Goal: Task Accomplishment & Management: Manage account settings

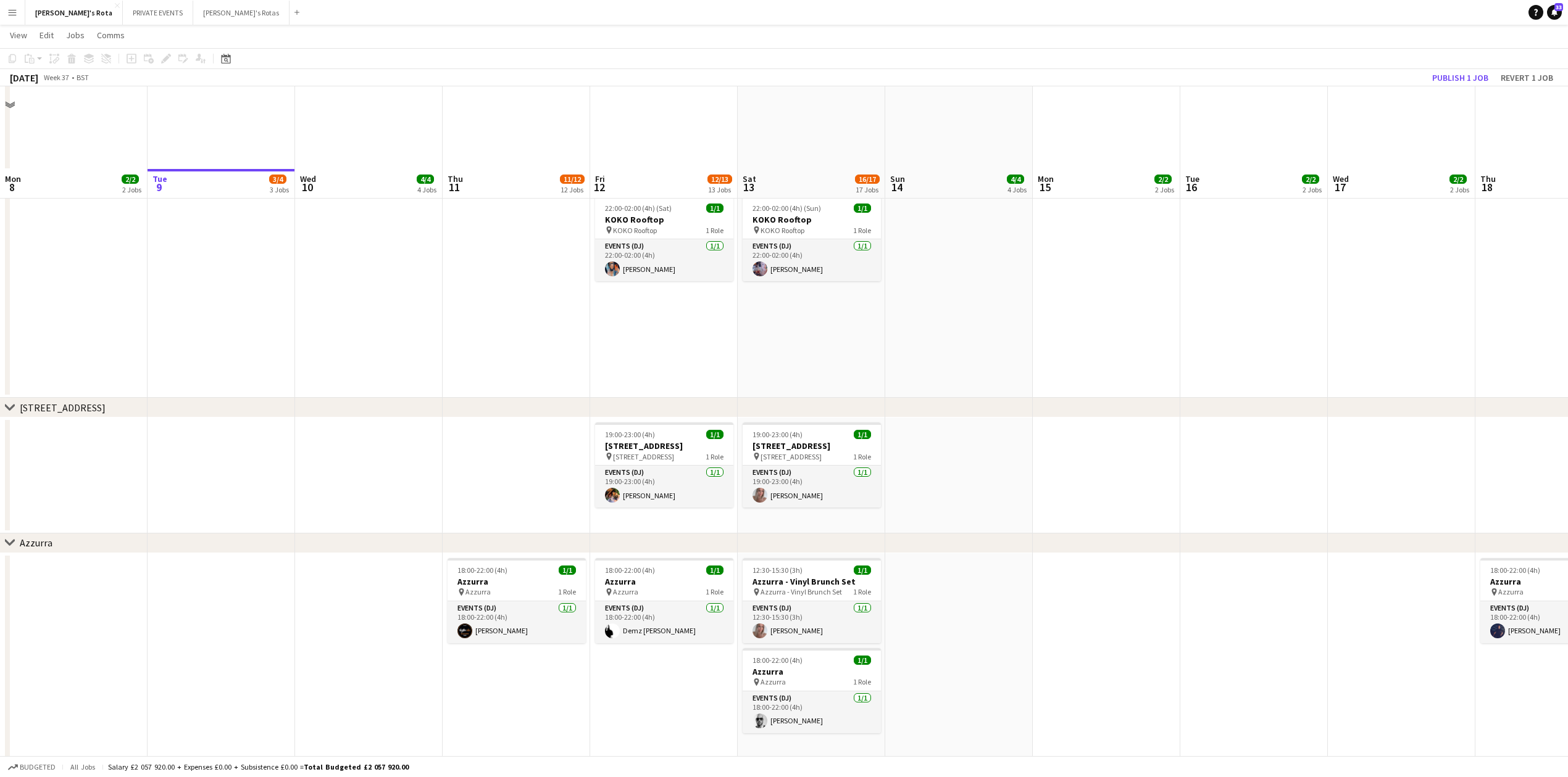
scroll to position [1562, 0]
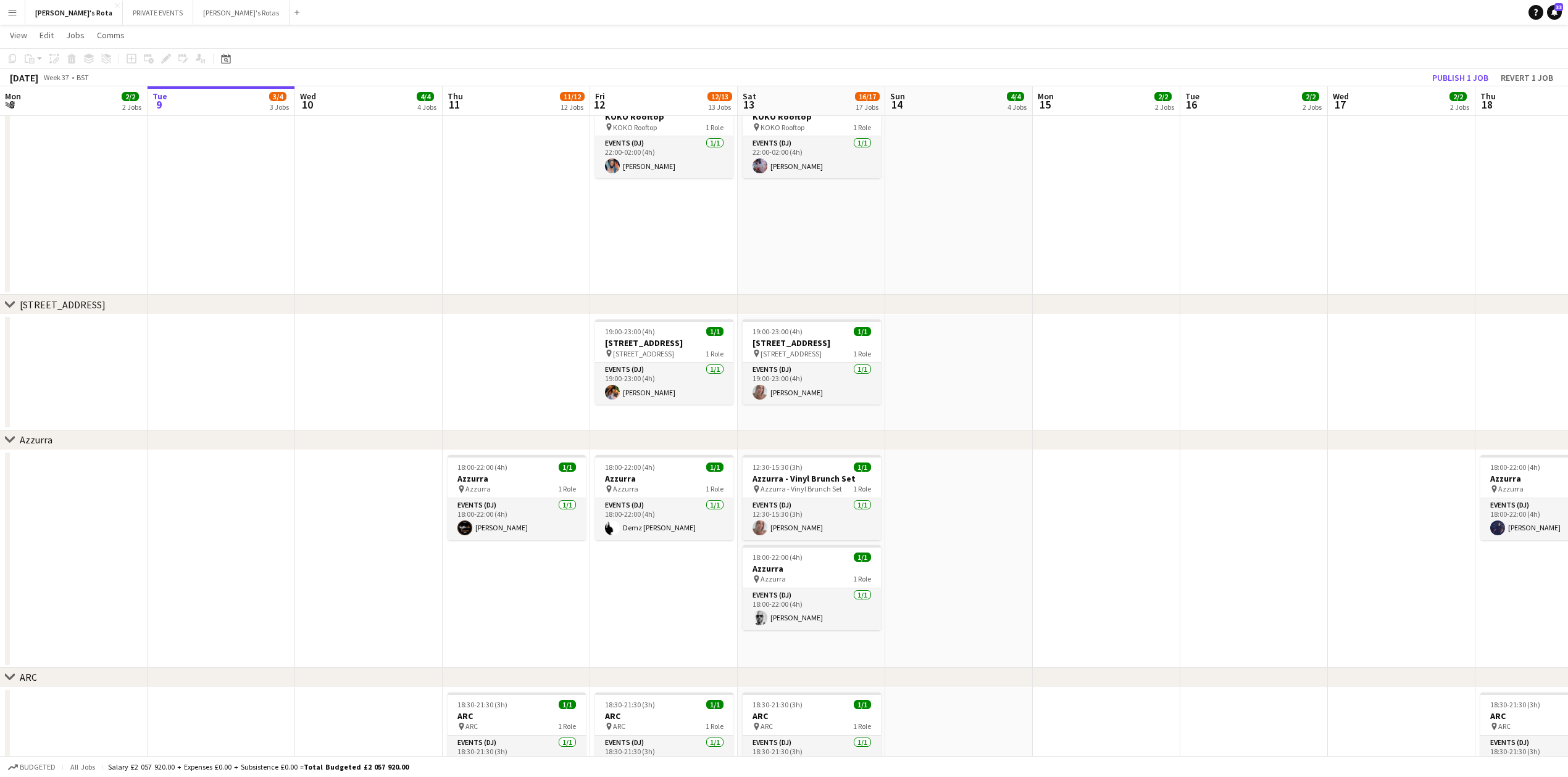
click at [485, 605] on app-date-cell "18:00-22:00 (4h) 1/1 Azzurra pin Azzurra 1 Role Events (DJ) [DATE] 18:00-22:00 …" at bounding box center [516, 559] width 147 height 218
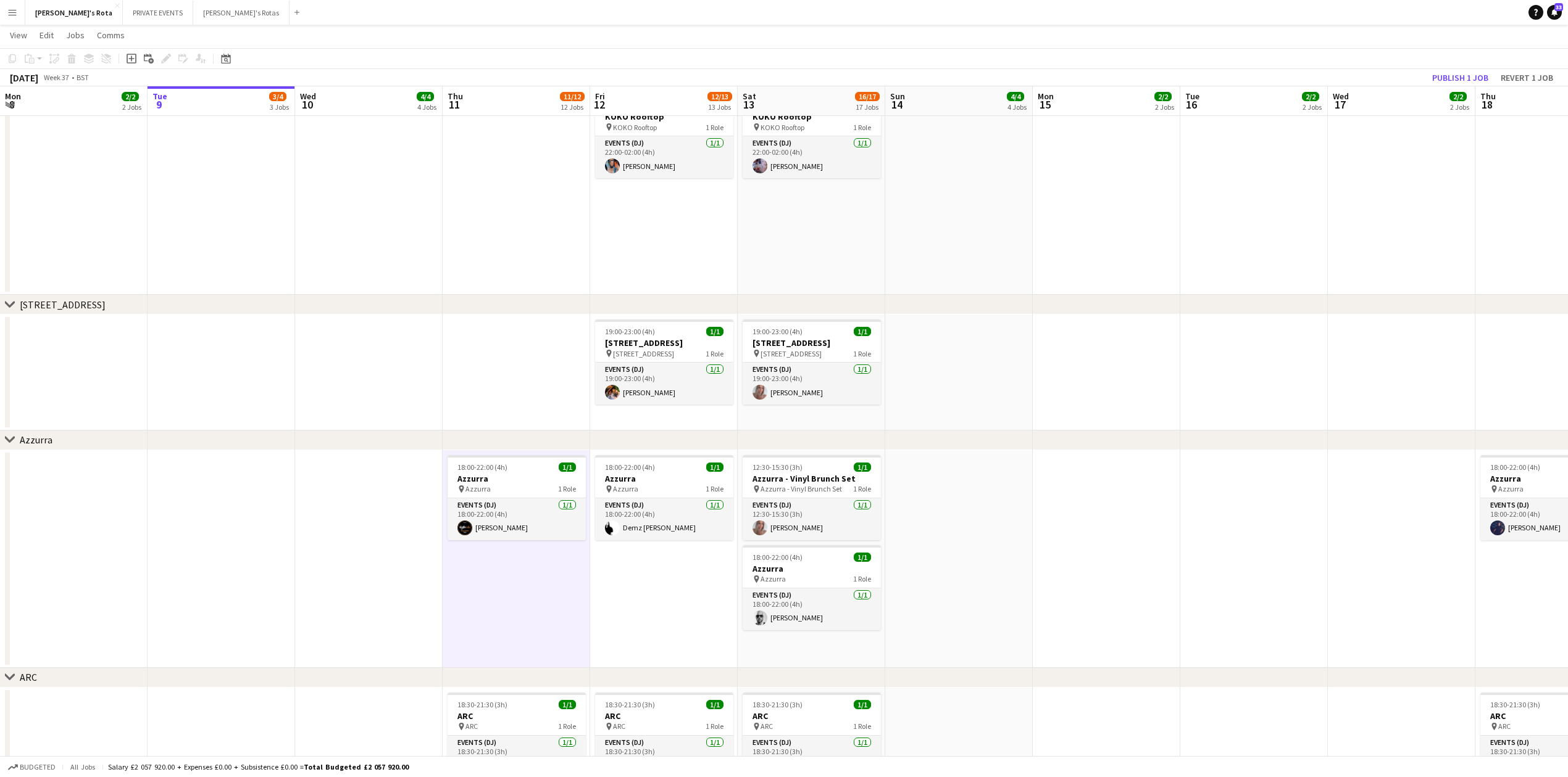
click at [395, 585] on app-date-cell at bounding box center [369, 559] width 147 height 218
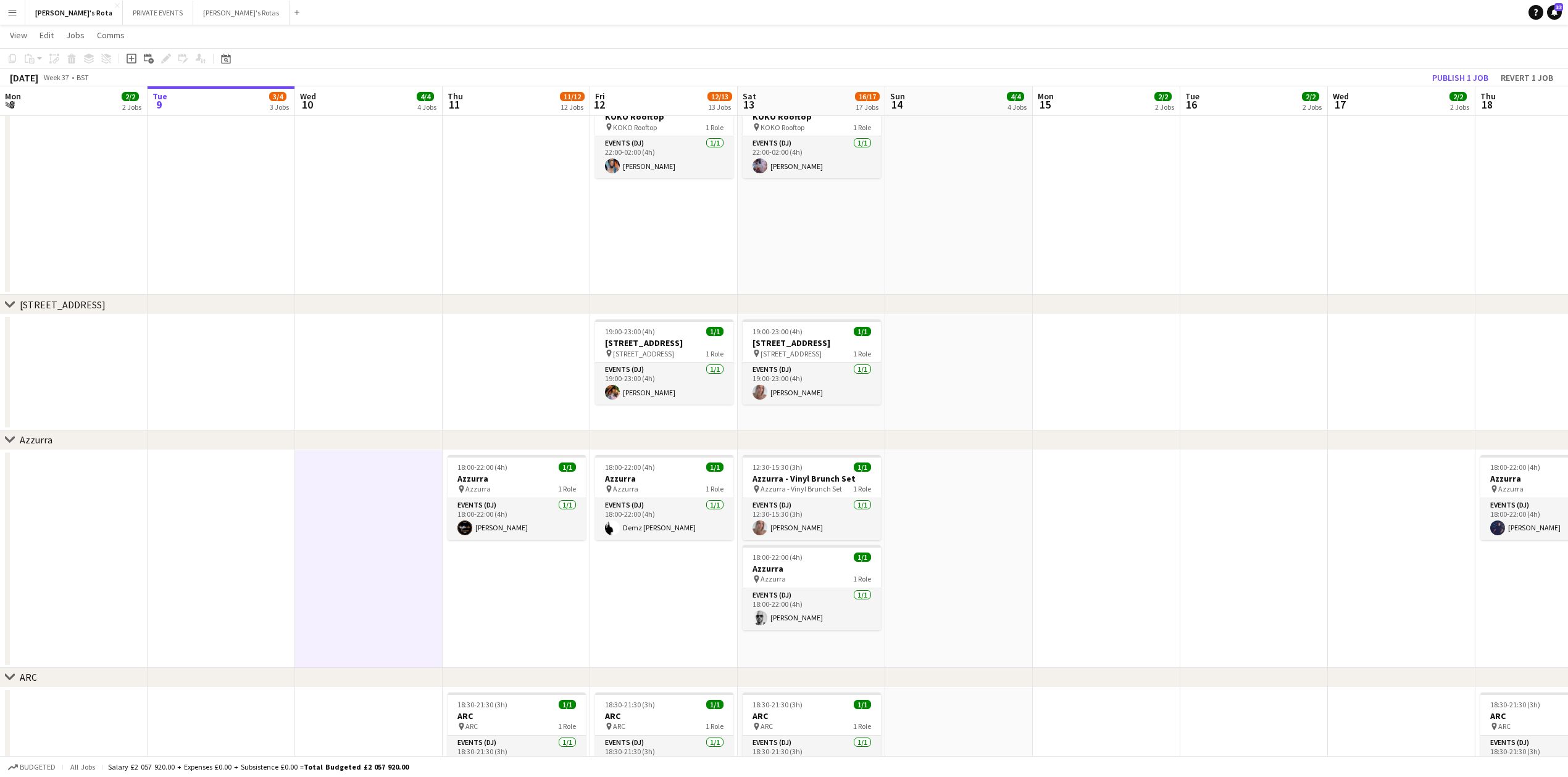
click at [242, 563] on app-date-cell at bounding box center [221, 559] width 147 height 218
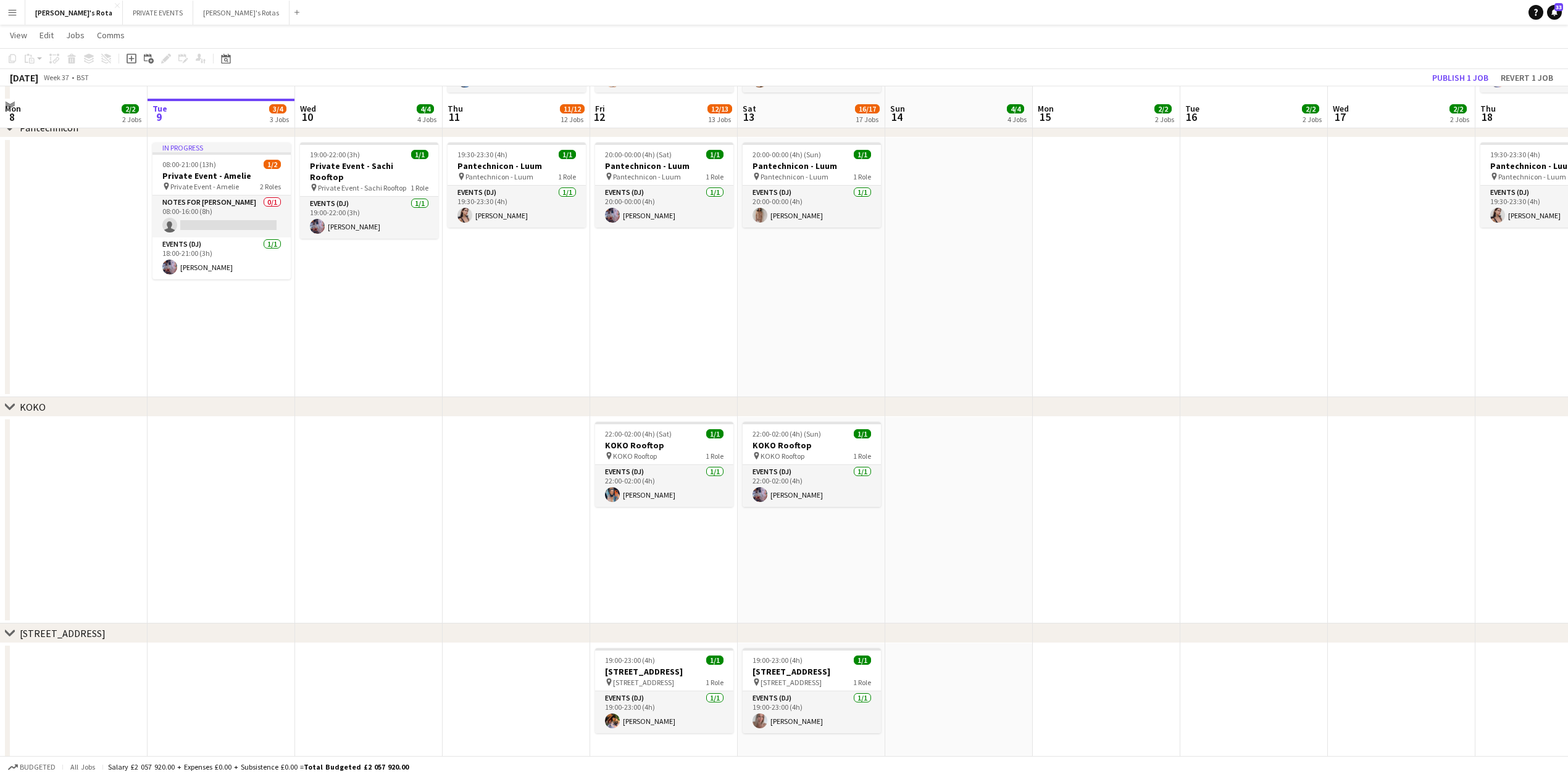
scroll to position [1481, 0]
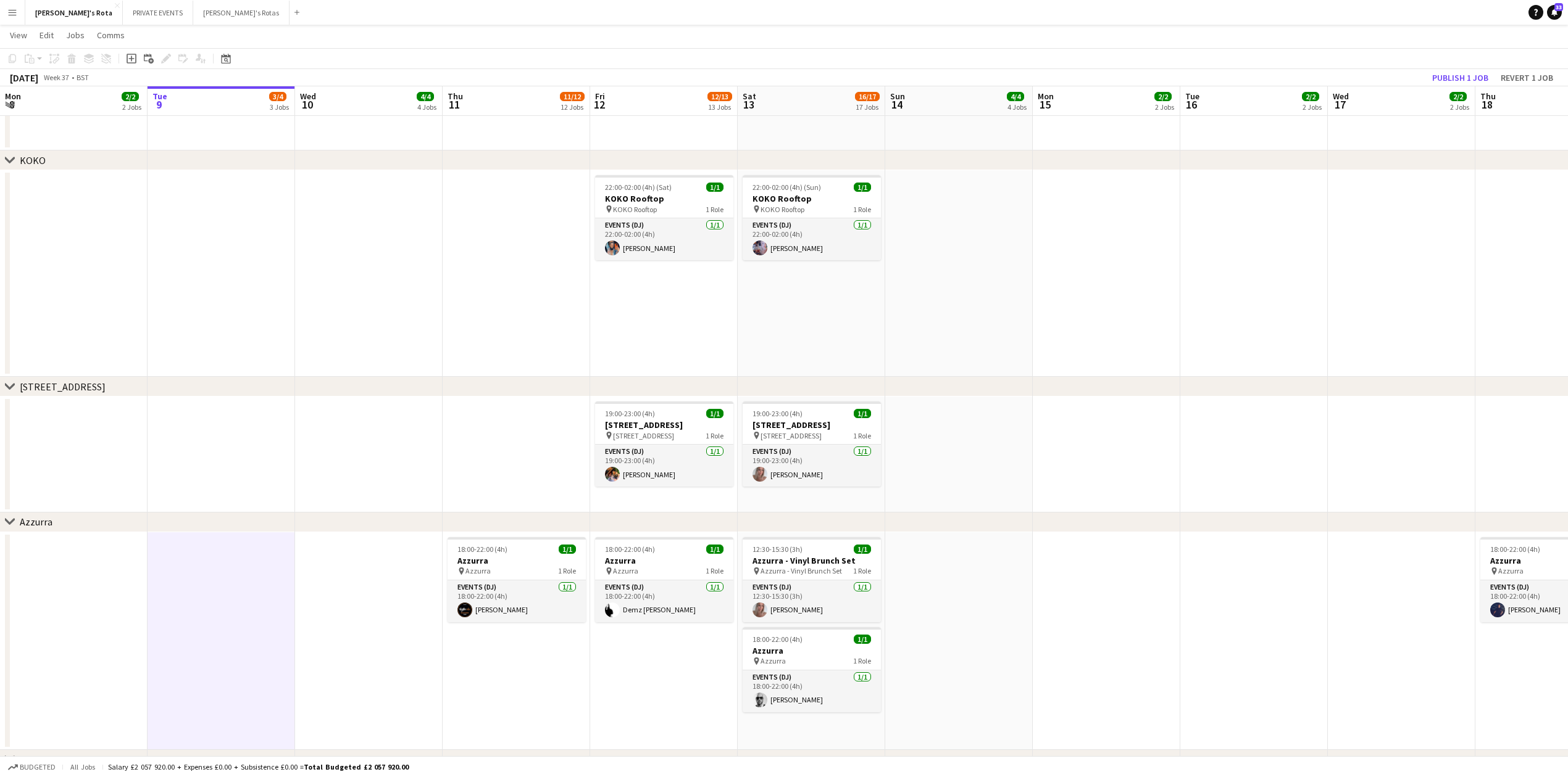
click at [525, 292] on app-date-cell at bounding box center [516, 273] width 147 height 207
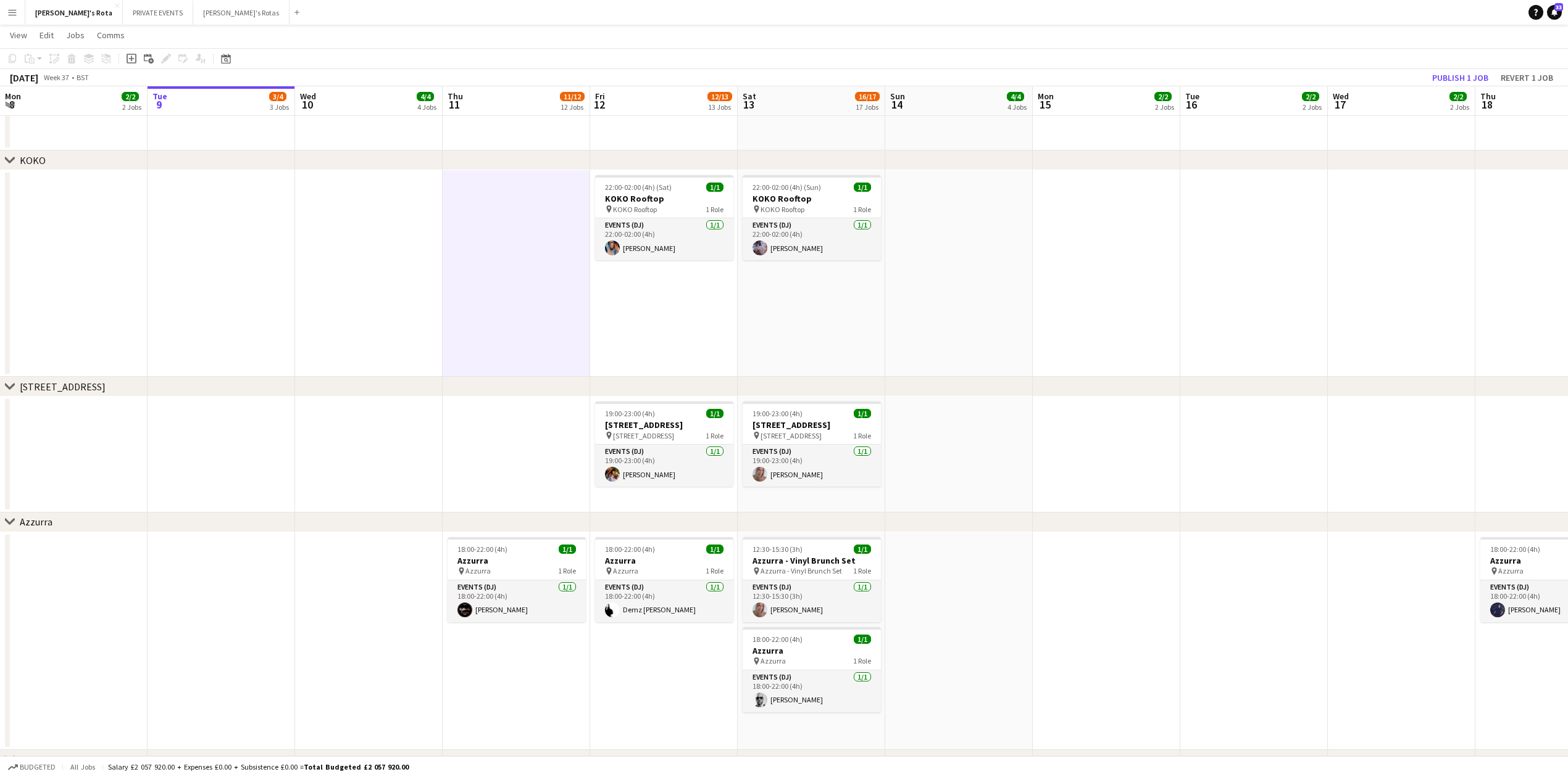
click at [652, 324] on app-date-cell "22:00-02:00 (4h) (Sat) 1/1 KOKO Rooftop pin KOKO Rooftop 1 Role Events (DJ) [DA…" at bounding box center [663, 273] width 147 height 207
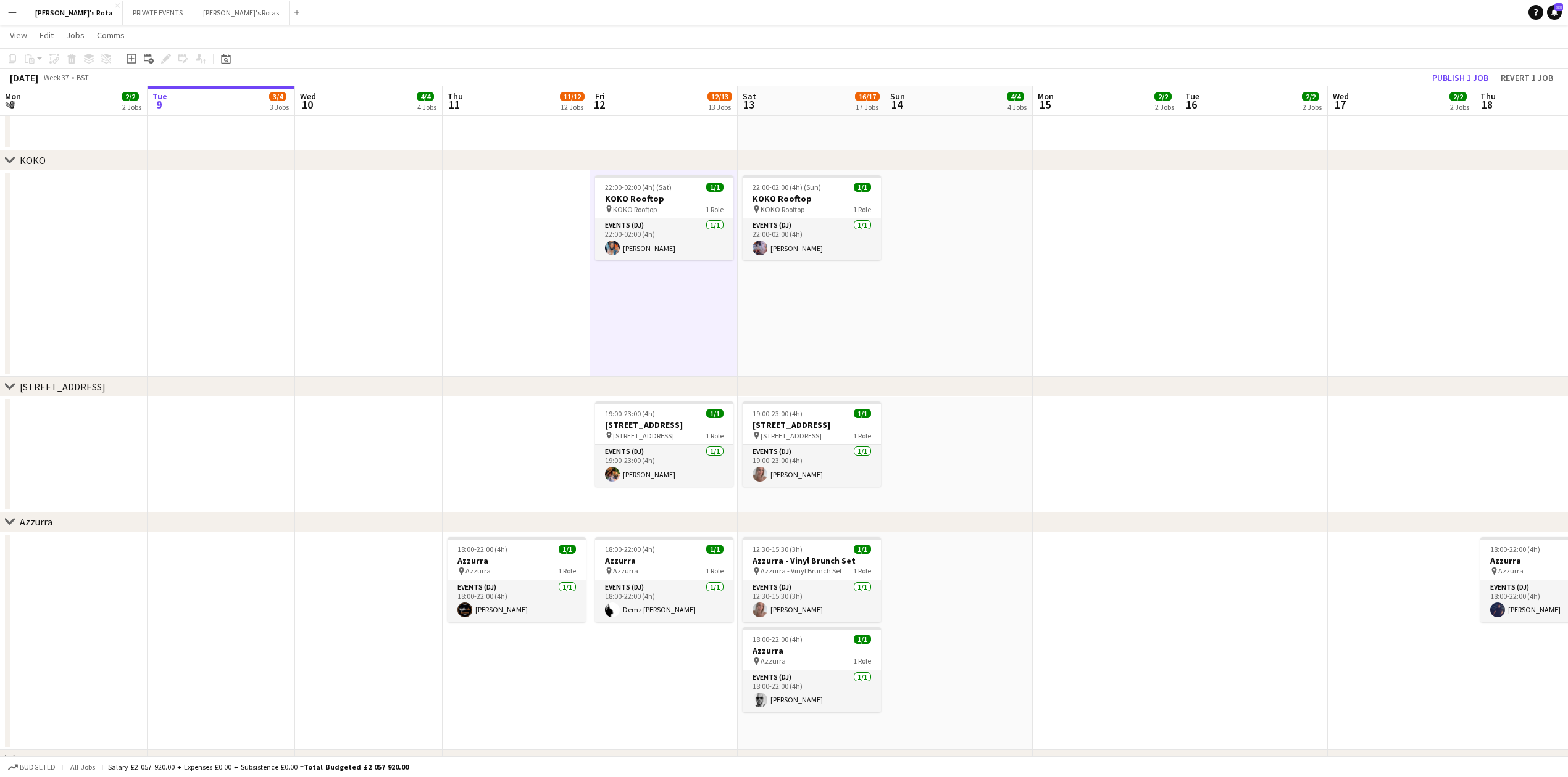
click at [799, 310] on app-date-cell "22:00-02:00 (4h) (Sun) 1/1 KOKO Rooftop pin KOKO Rooftop 1 Role Events (DJ) [DA…" at bounding box center [811, 273] width 147 height 207
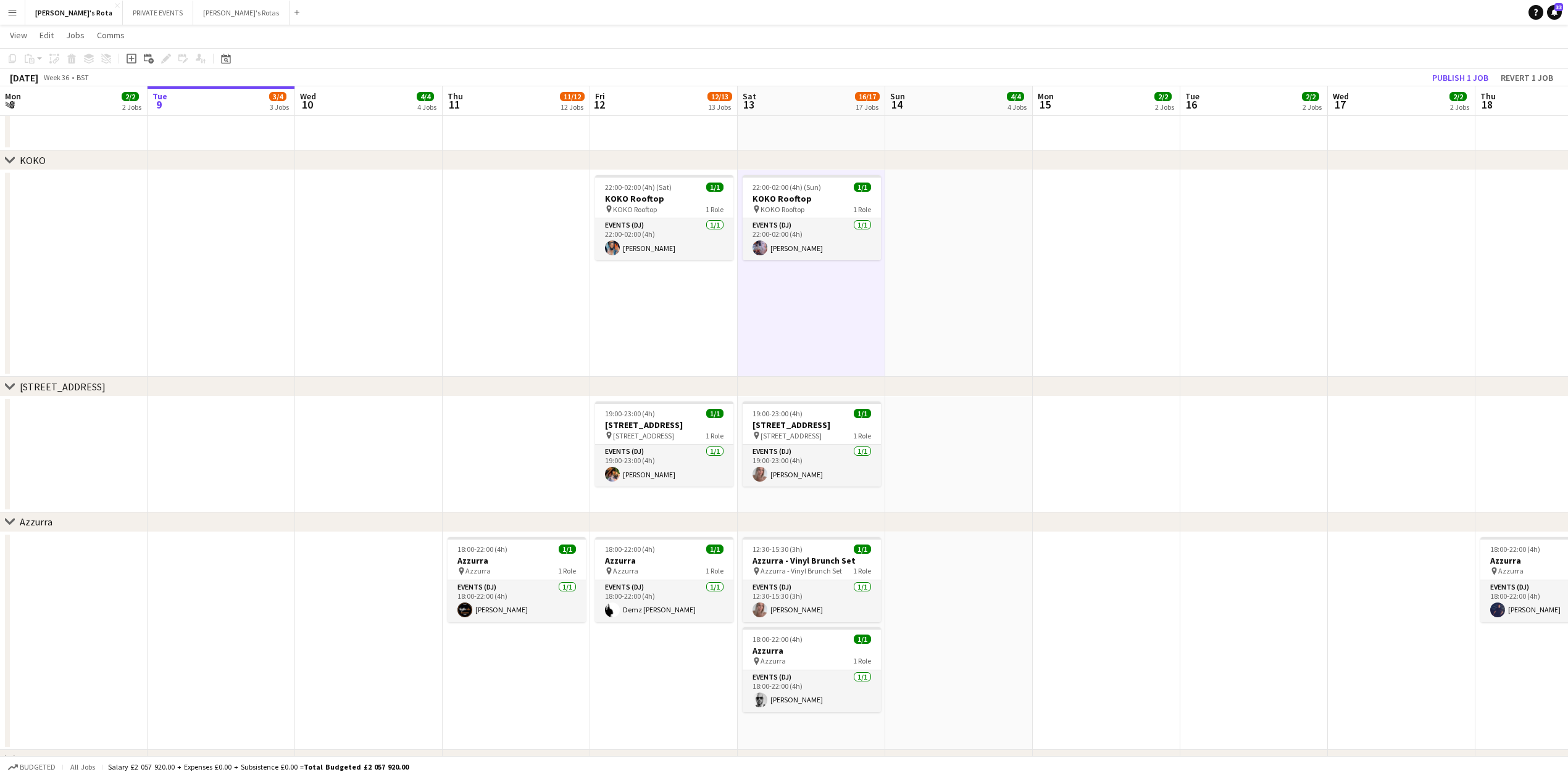
scroll to position [0, 295]
click at [478, 326] on app-date-cell at bounding box center [517, 273] width 147 height 207
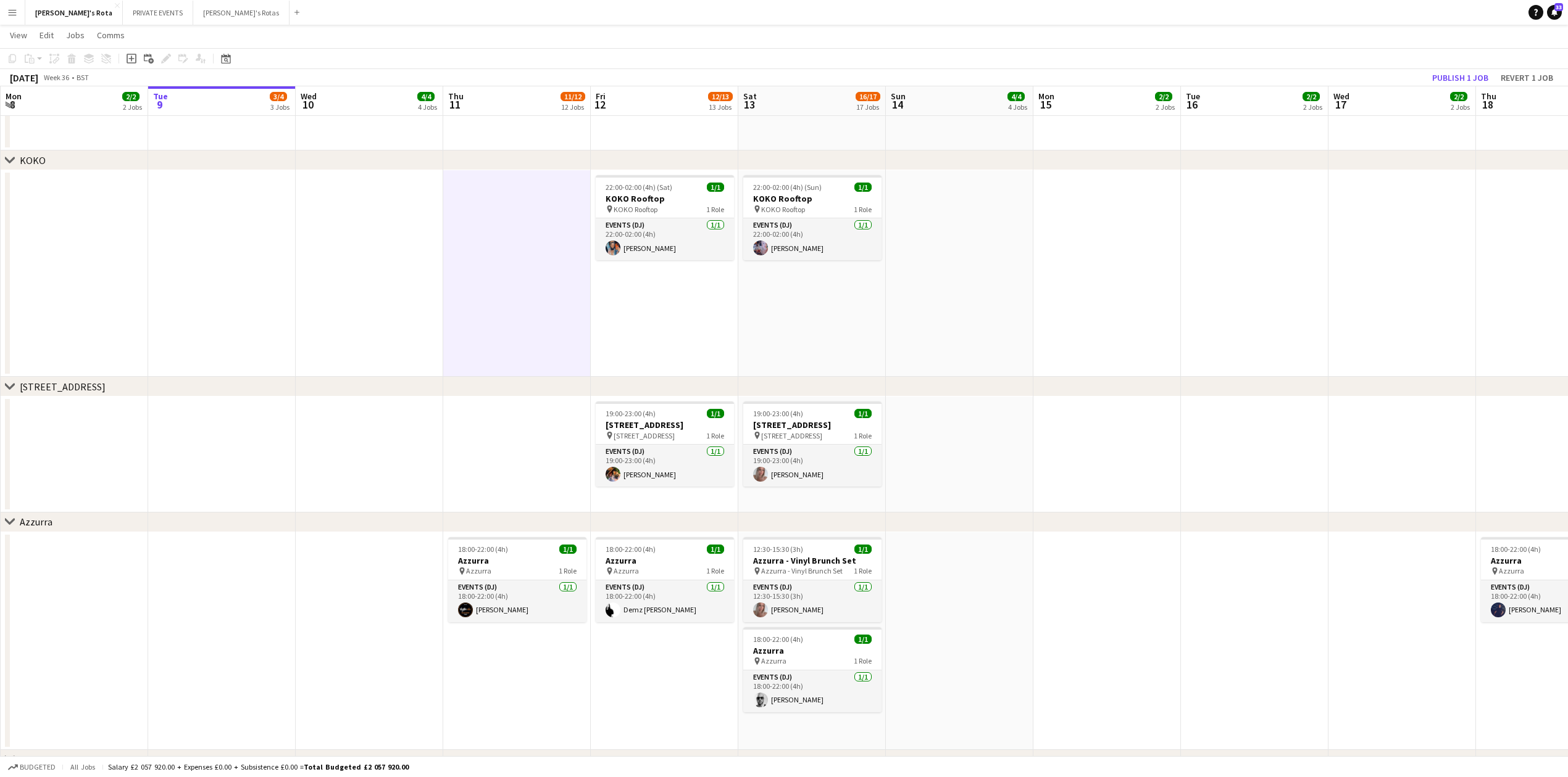
click at [278, 317] on app-date-cell at bounding box center [221, 273] width 147 height 207
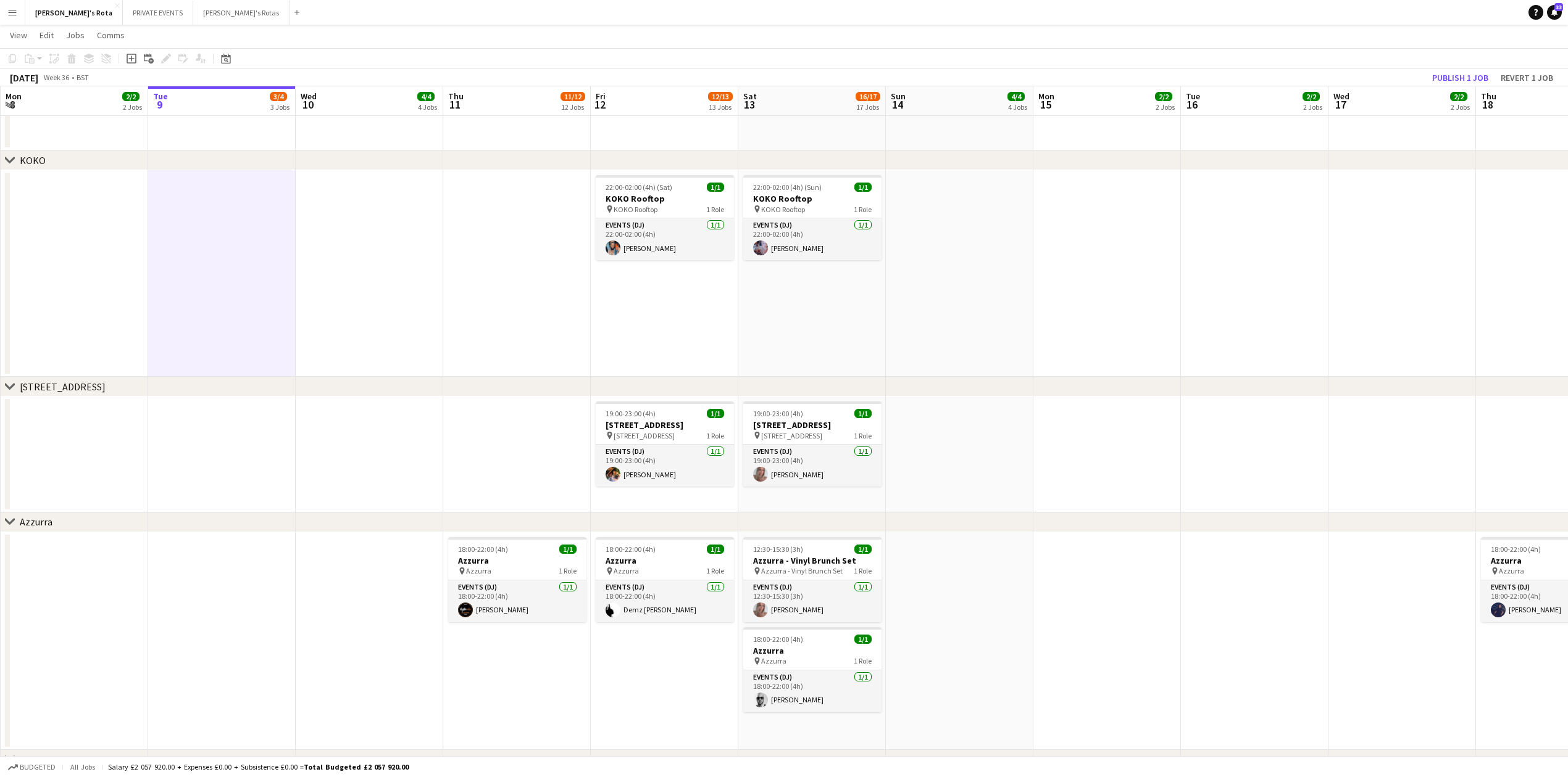
click at [412, 317] on app-date-cell at bounding box center [369, 273] width 147 height 207
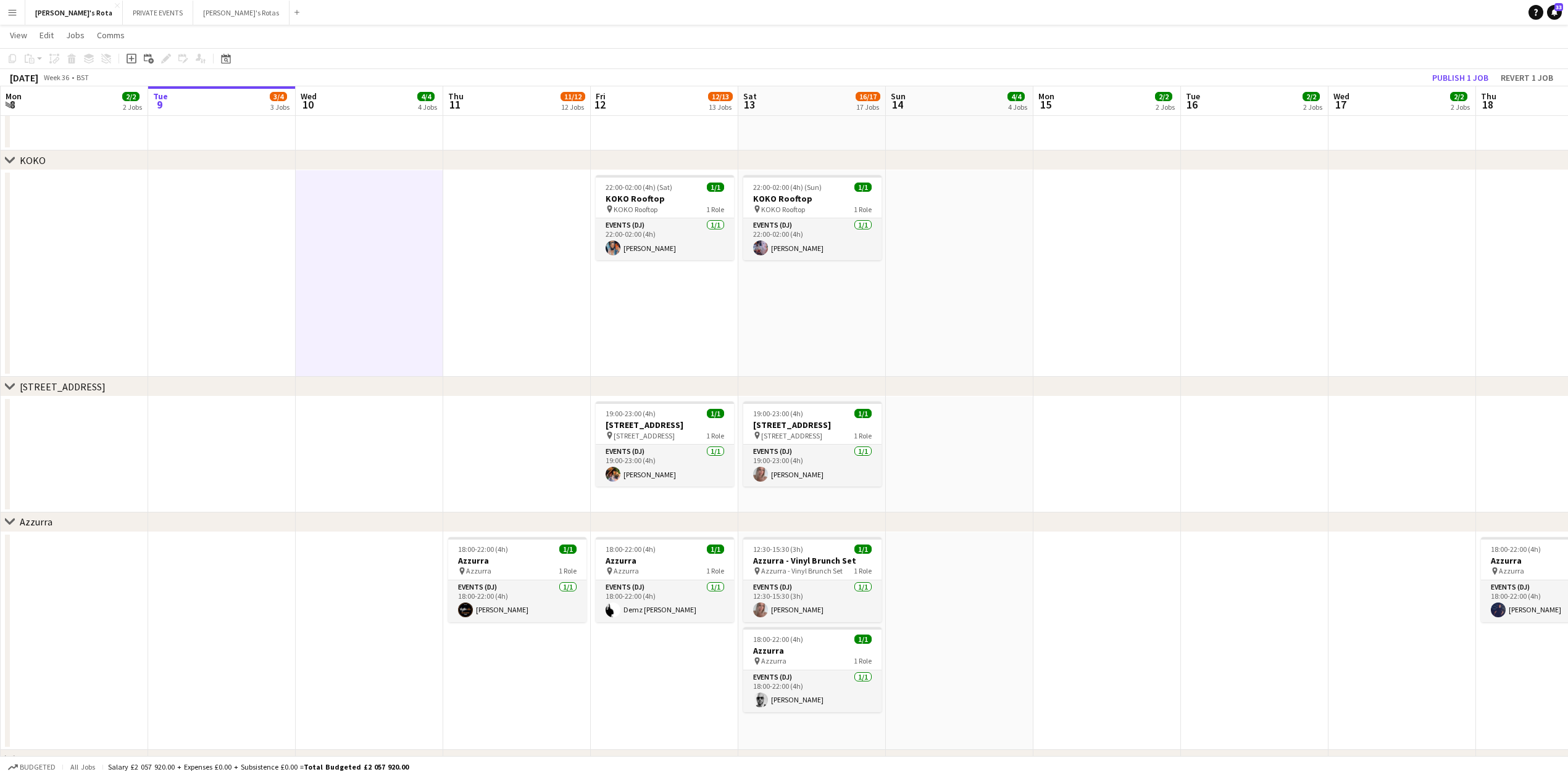
click at [516, 326] on app-date-cell at bounding box center [517, 273] width 147 height 207
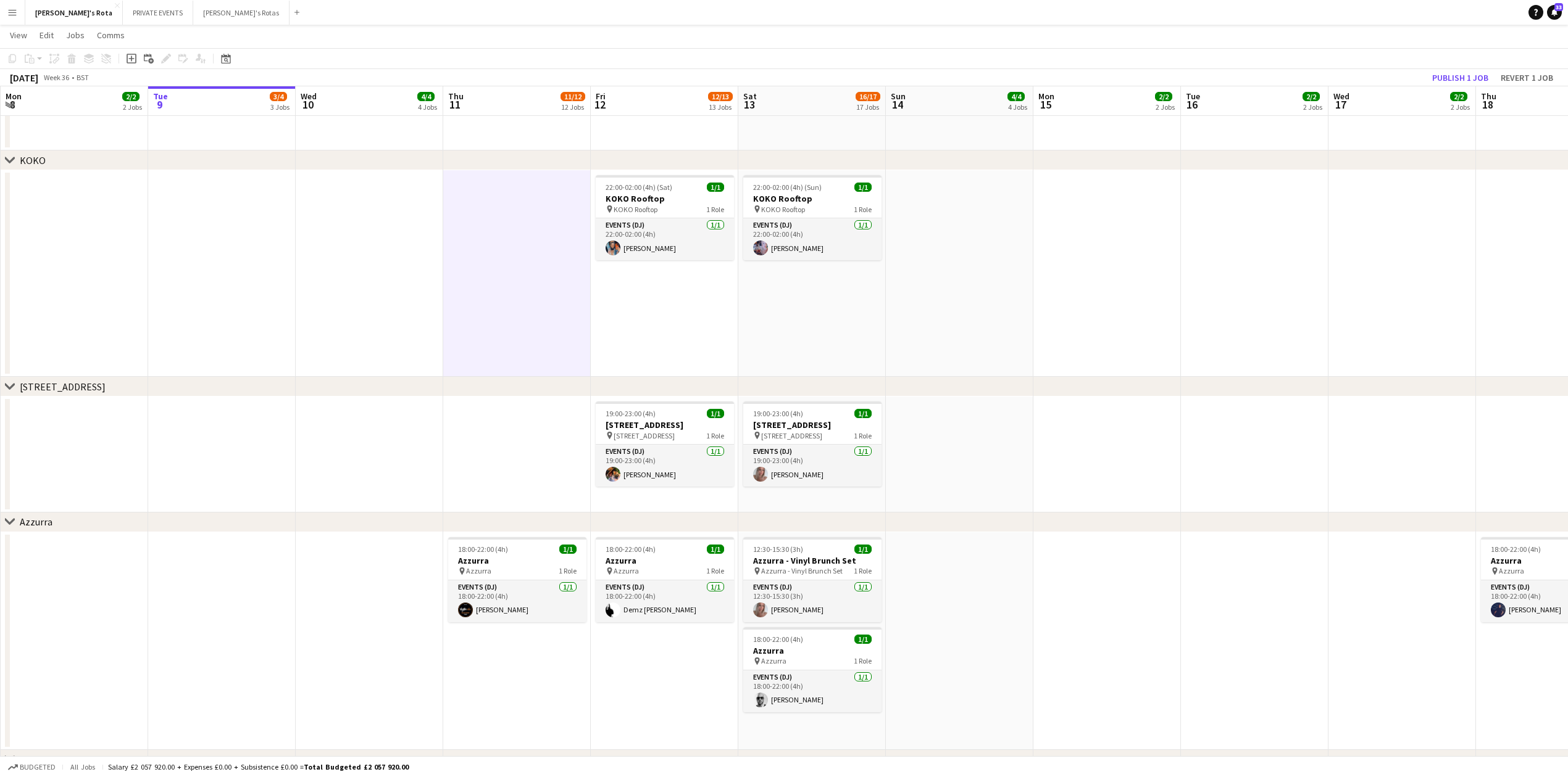
click at [652, 304] on app-date-cell "22:00-02:00 (4h) (Sat) 1/1 KOKO Rooftop pin KOKO Rooftop 1 Role Events (DJ) [DA…" at bounding box center [664, 273] width 147 height 207
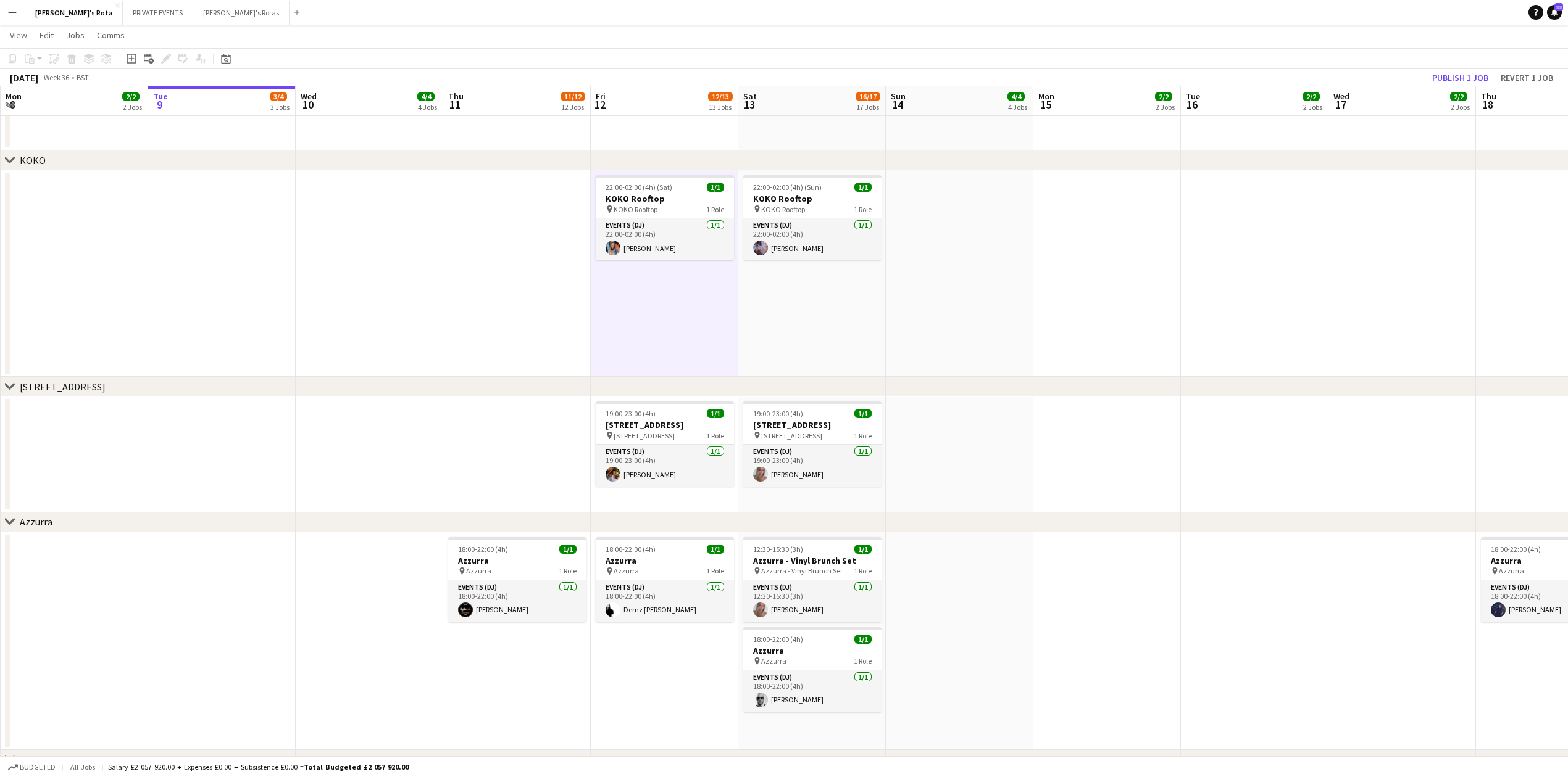
click at [833, 338] on app-date-cell "22:00-02:00 (4h) (Sun) 1/1 KOKO Rooftop pin KOKO Rooftop 1 Role Events (DJ) [DA…" at bounding box center [811, 273] width 147 height 207
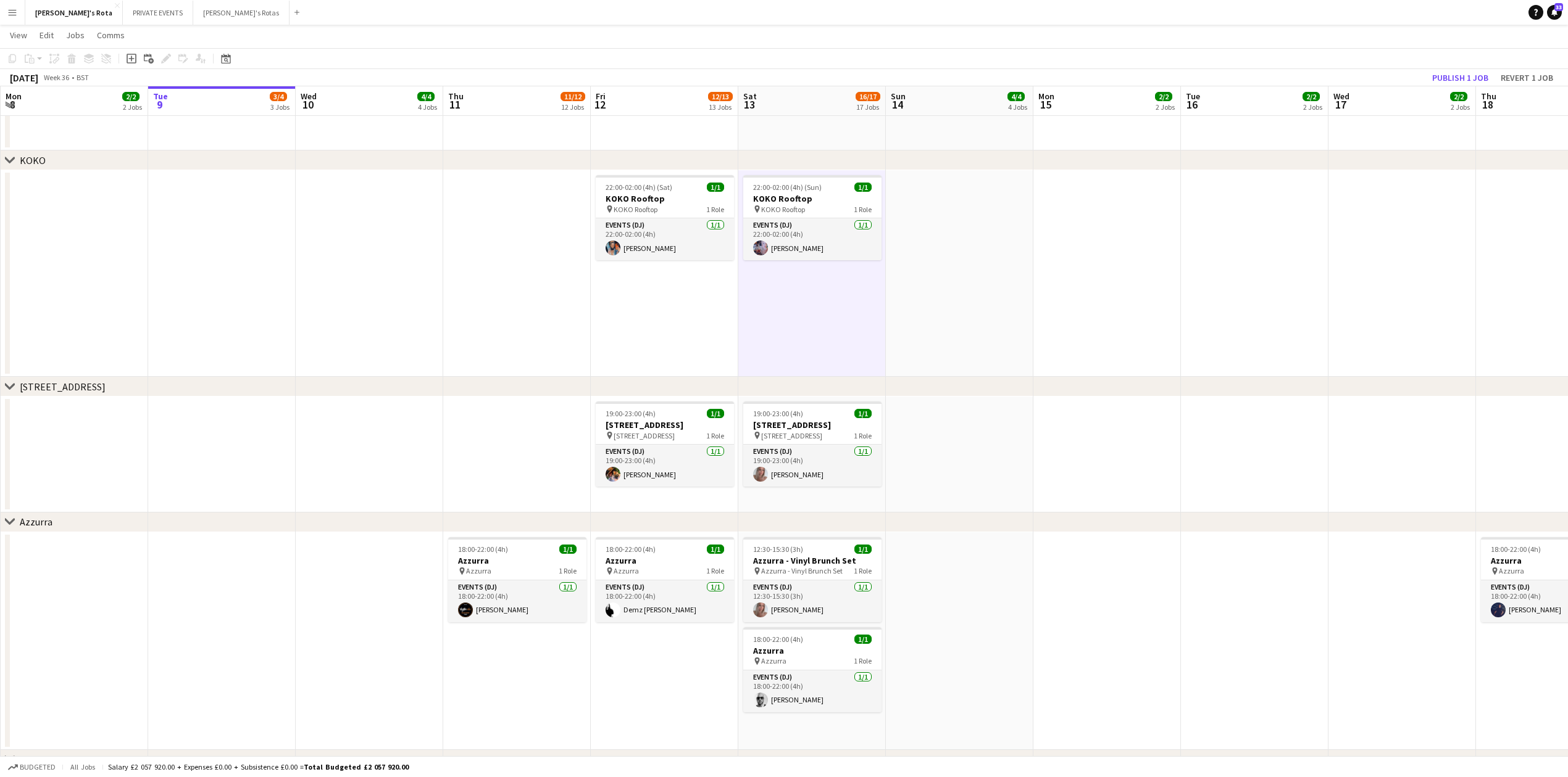
click at [744, 307] on app-date-cell "22:00-02:00 (4h) (Sun) 1/1 KOKO Rooftop pin KOKO Rooftop 1 Role Events (DJ) [DA…" at bounding box center [811, 273] width 147 height 207
click at [252, 290] on app-date-cell at bounding box center [221, 273] width 147 height 207
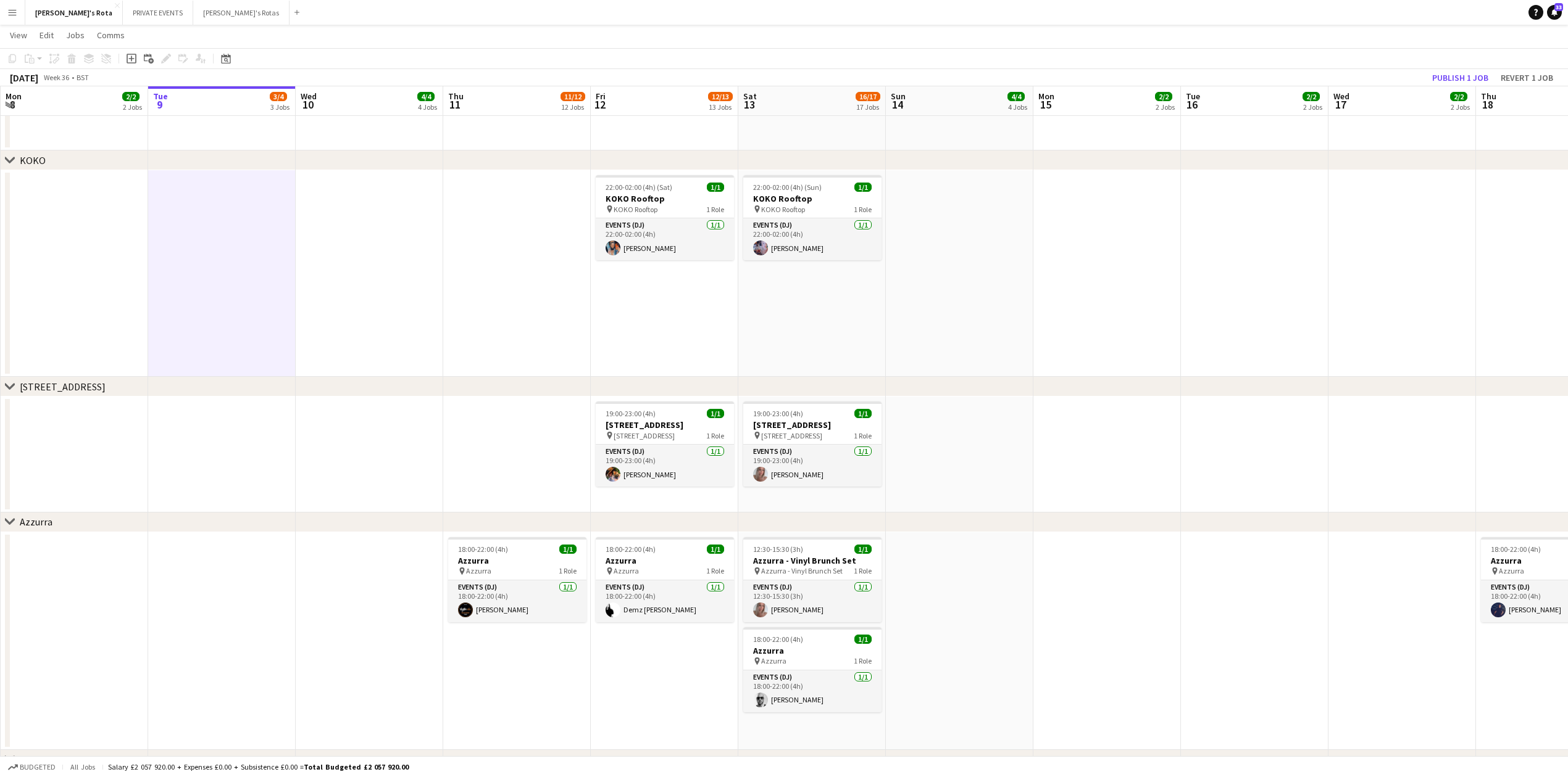
click at [331, 312] on app-date-cell at bounding box center [369, 273] width 147 height 207
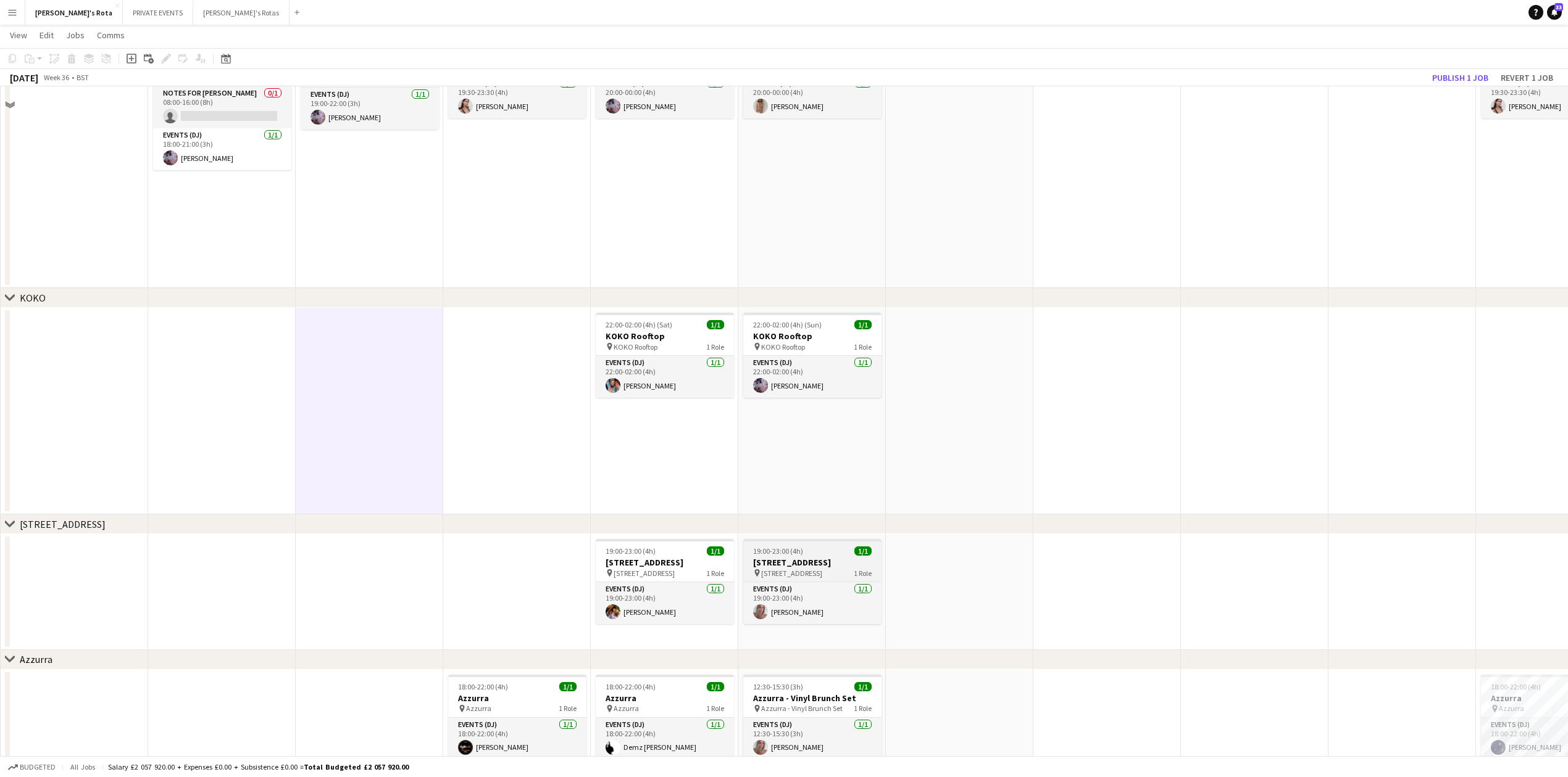
scroll to position [1398, 0]
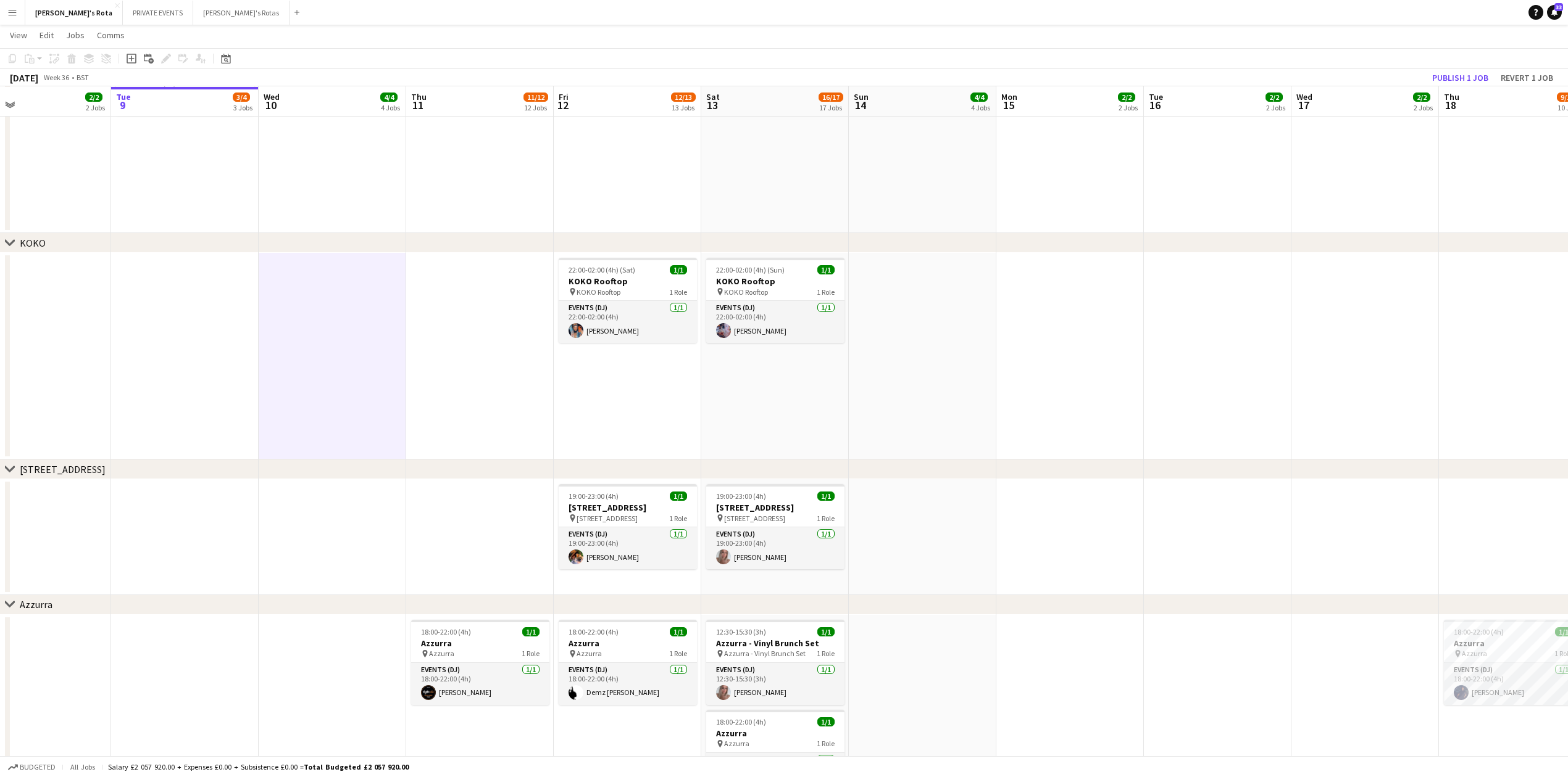
drag, startPoint x: 1136, startPoint y: 542, endPoint x: 804, endPoint y: 576, distance: 333.7
click at [804, 576] on app-calendar-viewport "Sat 6 14/16 15 Jobs Sun 7 4/4 4 Jobs Mon 8 2/2 2 Jobs Tue 9 3/4 3 Jobs Wed 10 4…" at bounding box center [784, 375] width 1568 height 3451
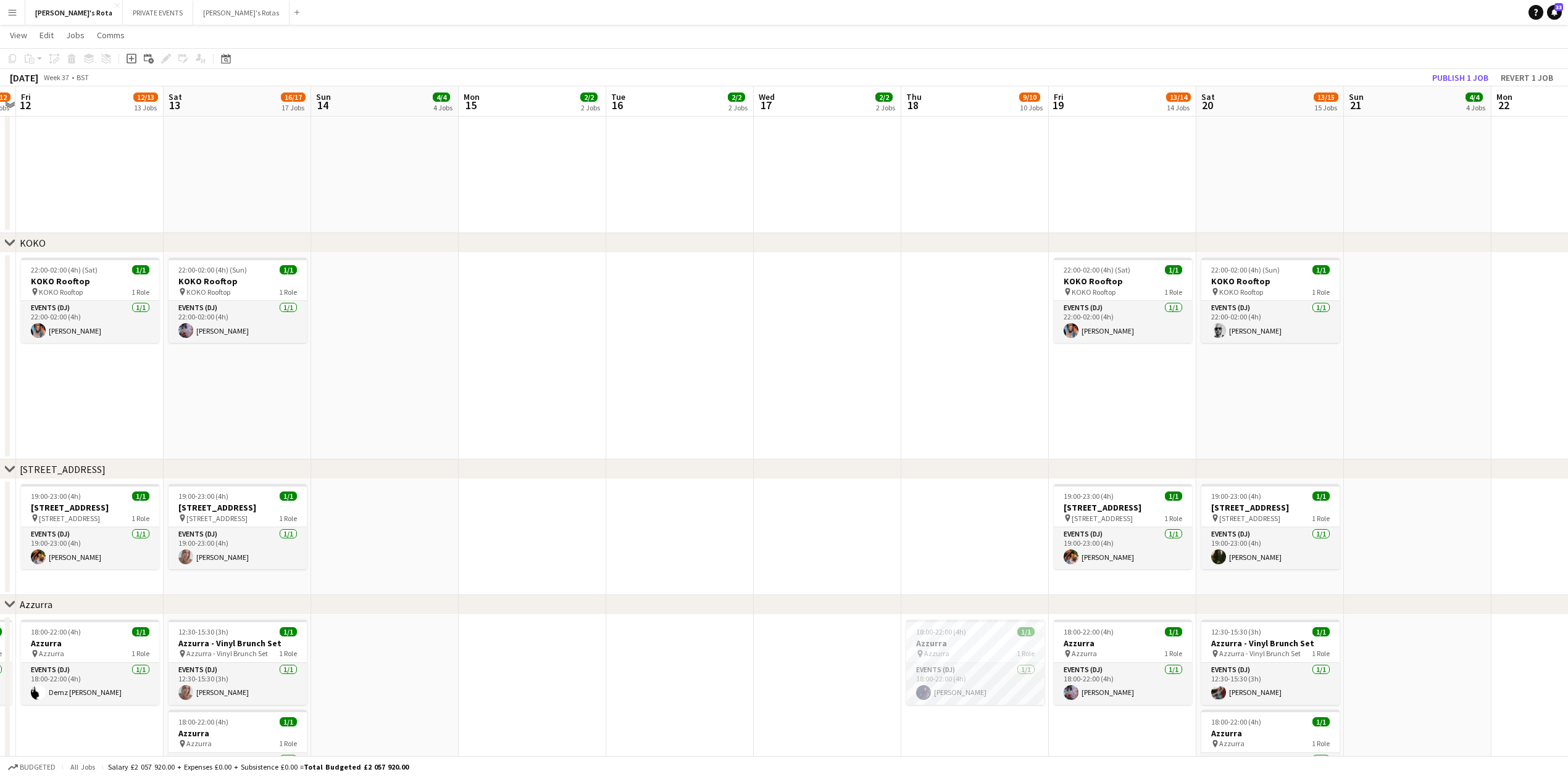
drag, startPoint x: 1032, startPoint y: 531, endPoint x: 483, endPoint y: 578, distance: 551.0
click at [483, 578] on app-calendar-viewport "Mon 8 2/2 2 Jobs Tue 9 3/4 3 Jobs Wed 10 4/4 4 Jobs Thu 11 11/12 12 Jobs Fri 12…" at bounding box center [784, 375] width 1568 height 3451
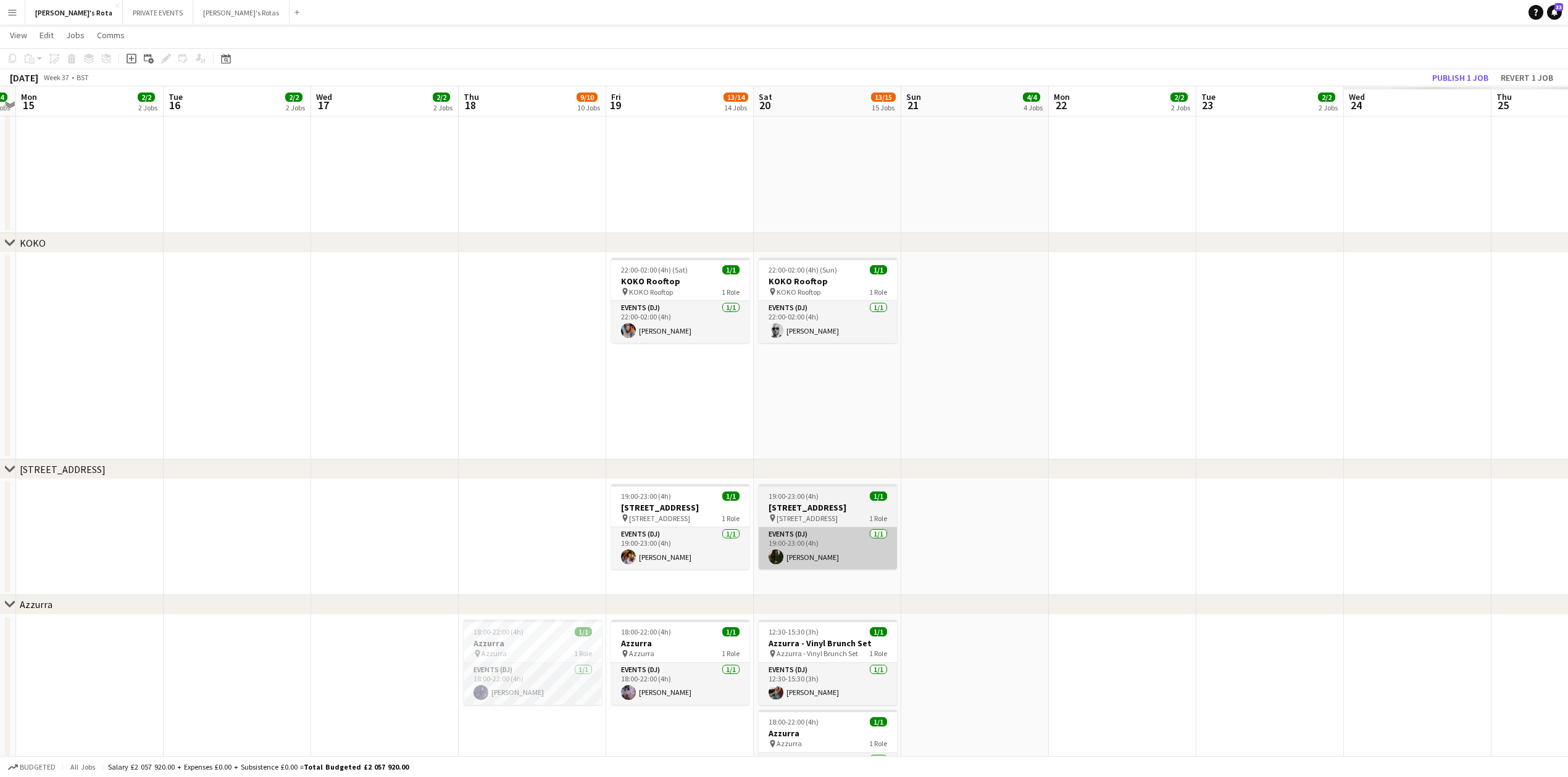
scroll to position [0, 439]
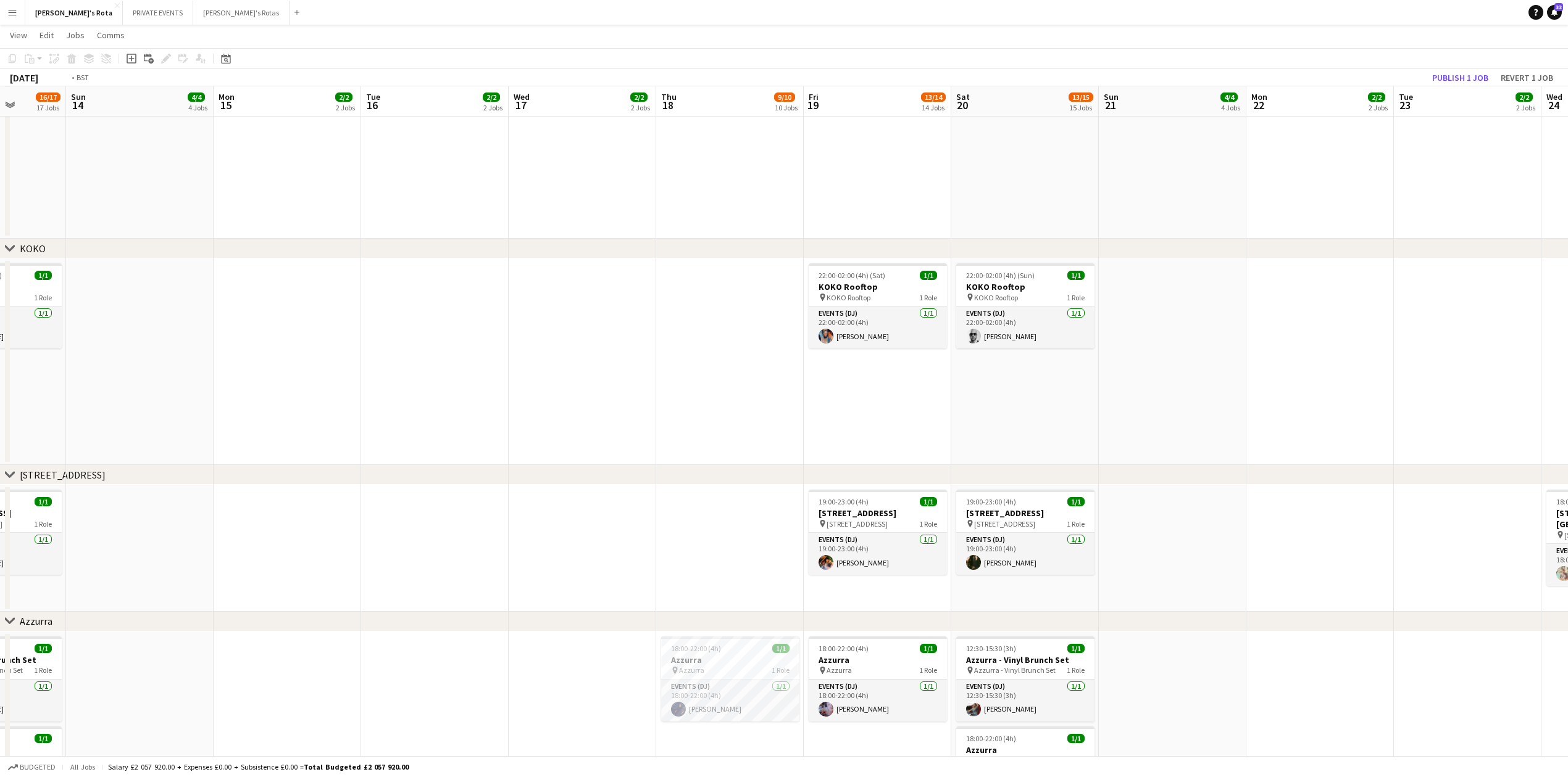
drag, startPoint x: 1260, startPoint y: 519, endPoint x: 869, endPoint y: 585, distance: 396.5
click at [869, 585] on app-calendar-viewport "Thu 11 11/12 12 Jobs Fri 12 12/13 13 Jobs Sat 13 16/17 17 Jobs Sun 14 4/4 4 Job…" at bounding box center [784, 384] width 1568 height 3467
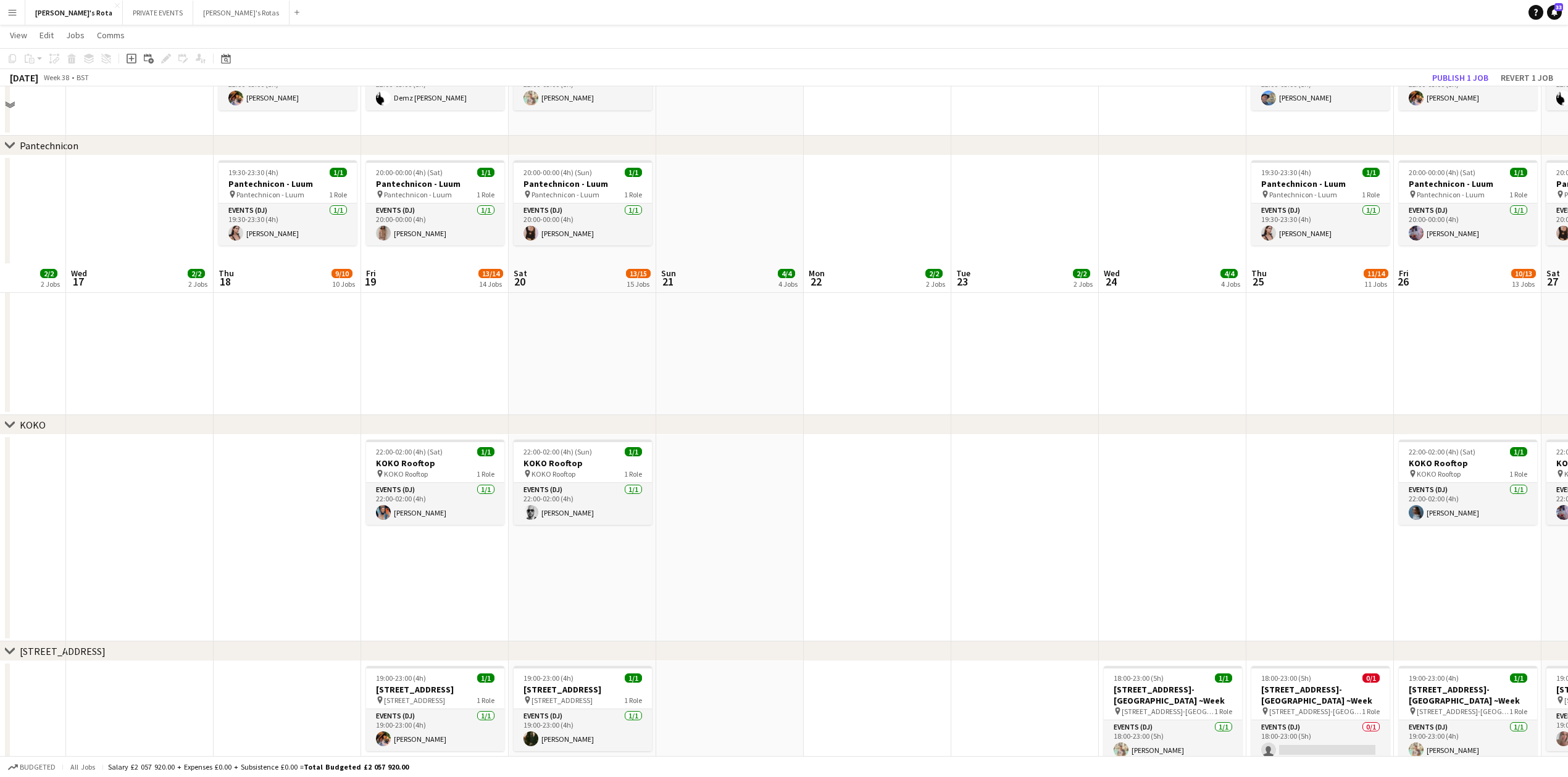
scroll to position [1575, 0]
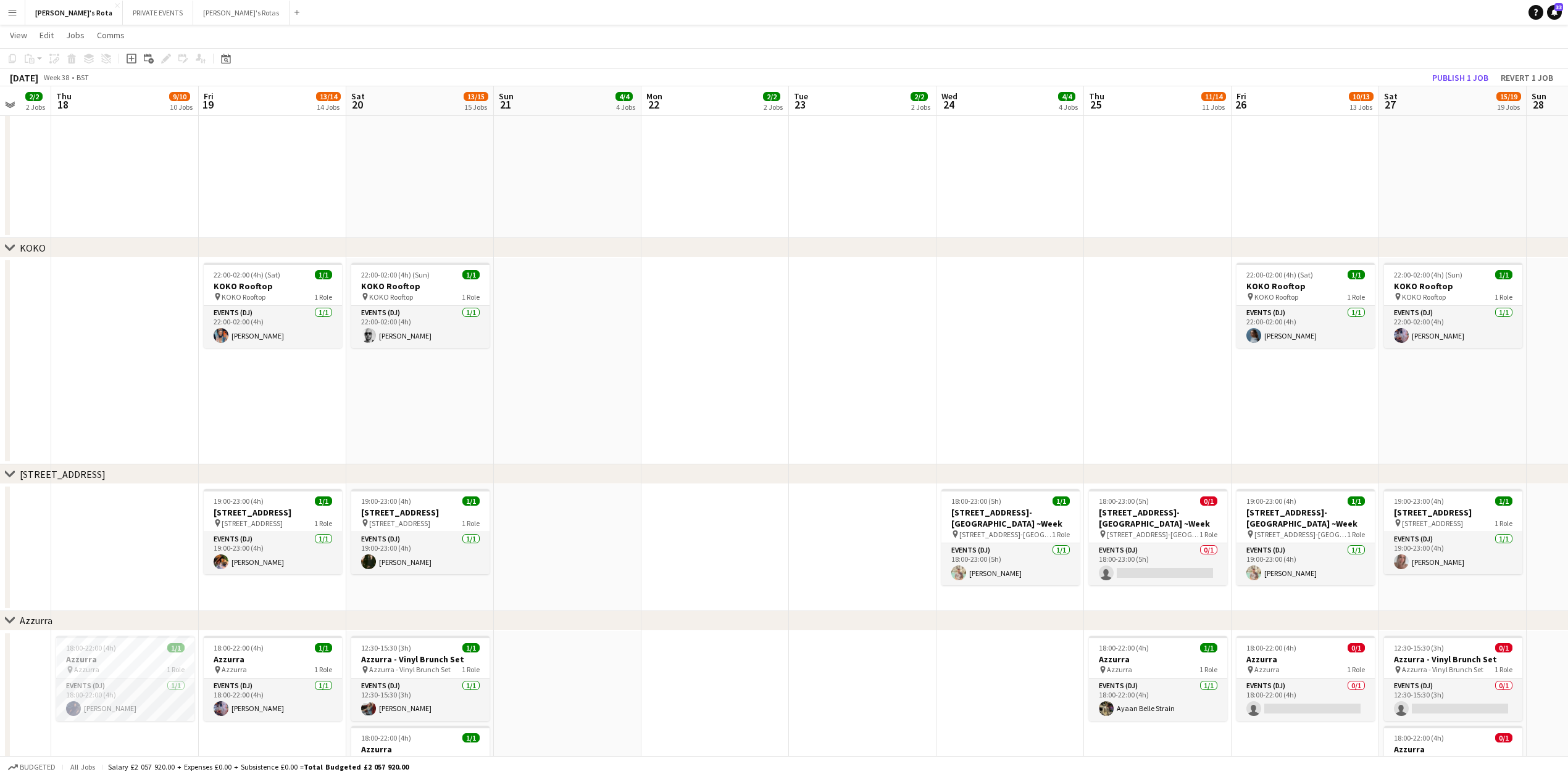
drag, startPoint x: 813, startPoint y: 576, endPoint x: 656, endPoint y: 607, distance: 160.0
click at [656, 607] on app-calendar-viewport "Sun 14 4/4 4 Jobs Mon 15 2/2 2 Jobs Tue 16 2/2 2 Jobs Wed 17 2/2 2 Jobs Thu 18 …" at bounding box center [784, 294] width 1568 height 3644
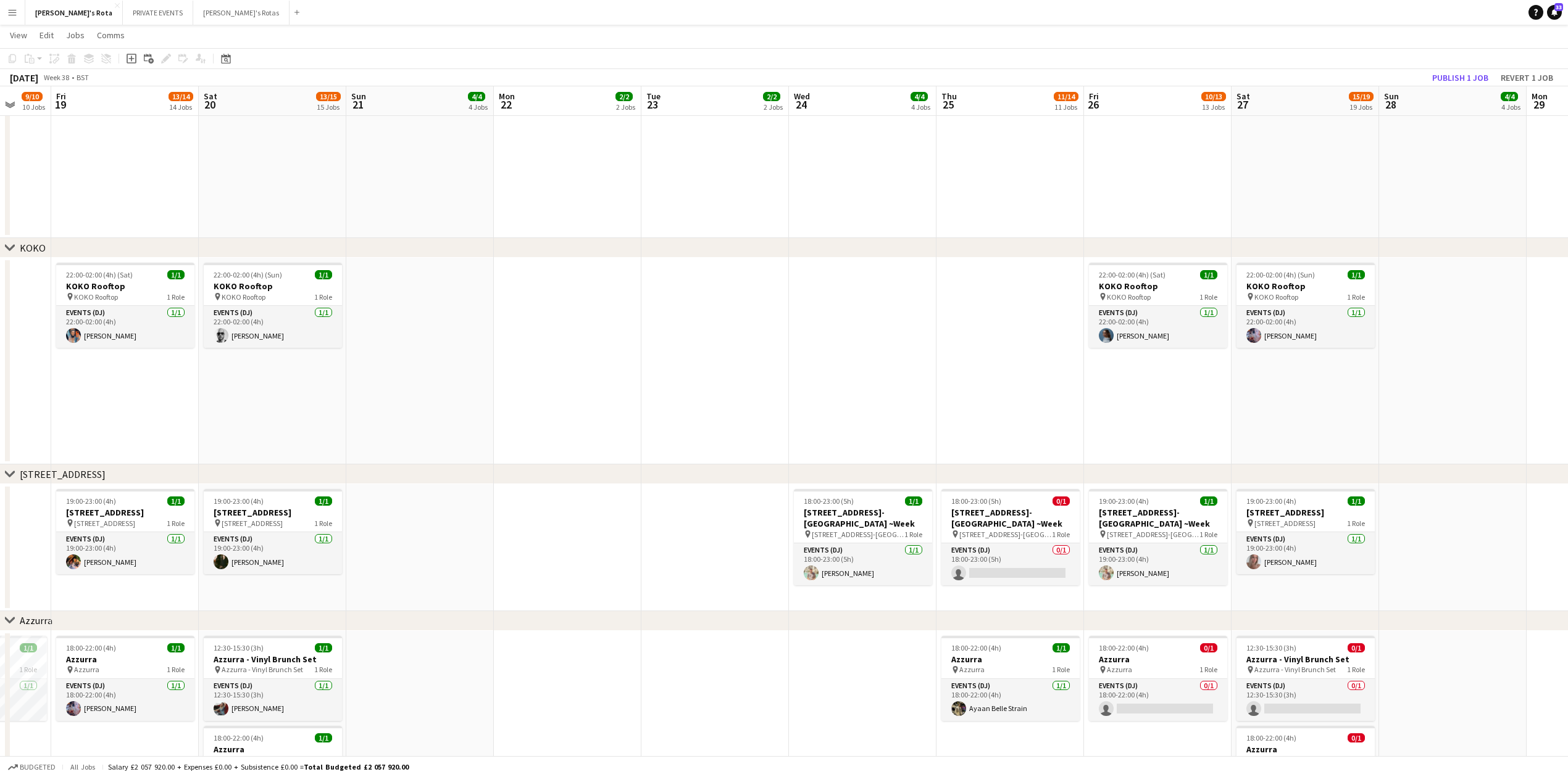
scroll to position [0, 544]
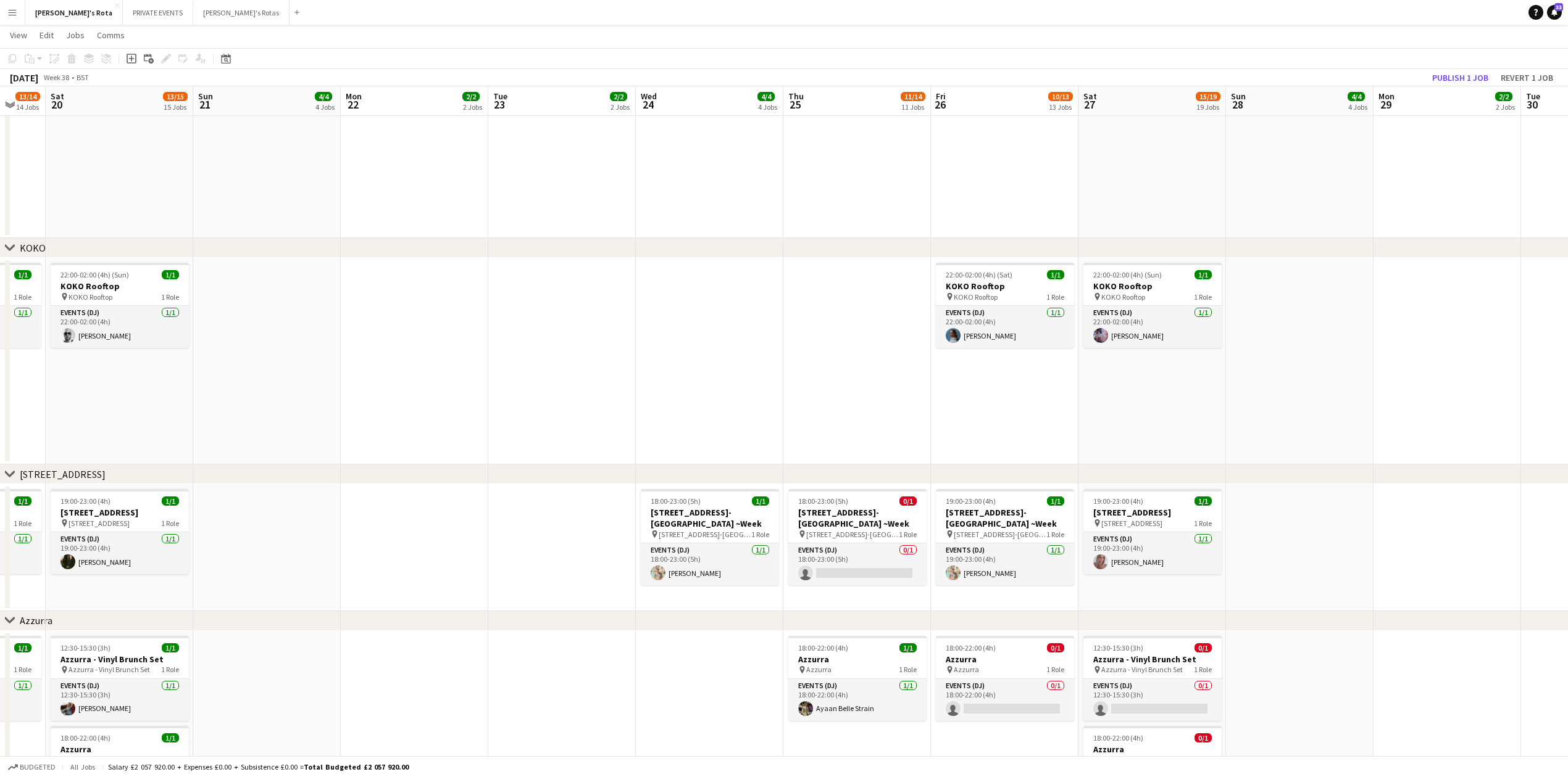
drag, startPoint x: 867, startPoint y: 346, endPoint x: 553, endPoint y: 385, distance: 316.4
click at [611, 373] on app-calendar-viewport "Tue 16 2/2 2 Jobs Wed 17 2/2 2 Jobs Thu 18 9/10 10 Jobs Fri 19 13/14 14 Jobs Sa…" at bounding box center [784, 294] width 1568 height 3644
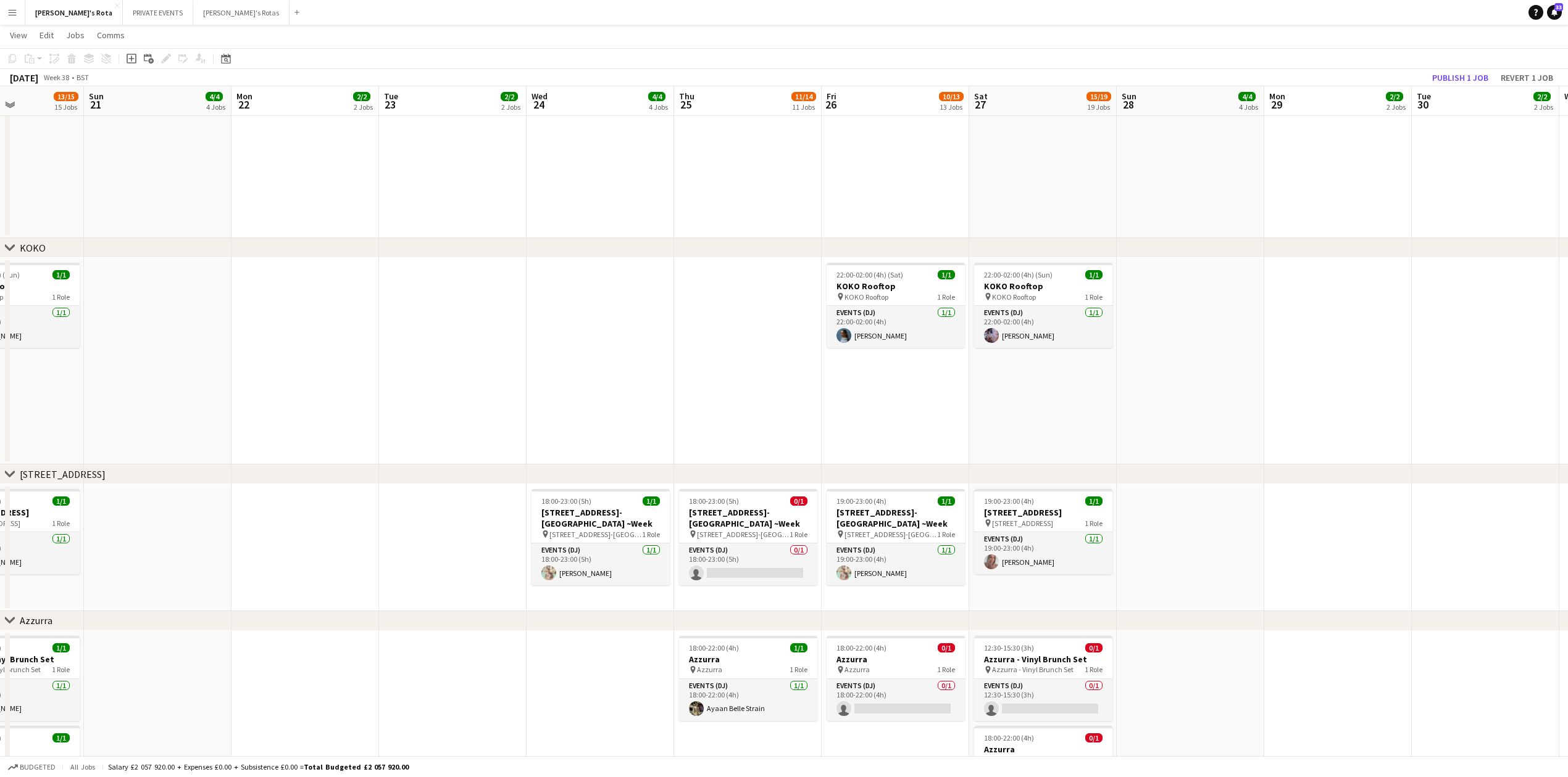
click at [706, 385] on app-date-cell at bounding box center [747, 361] width 147 height 207
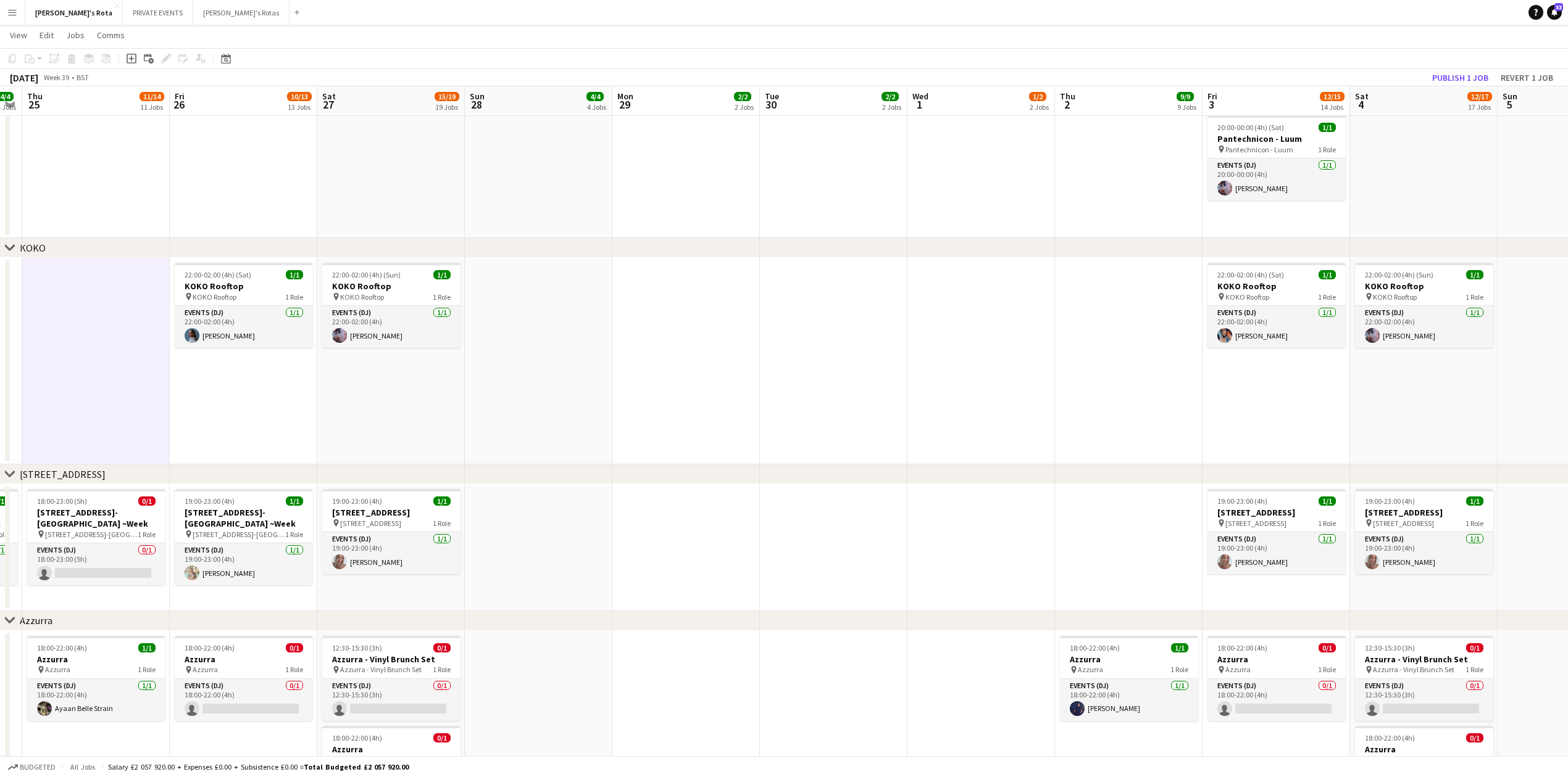
drag, startPoint x: 932, startPoint y: 379, endPoint x: 521, endPoint y: 395, distance: 411.3
click at [521, 395] on app-calendar-viewport "Mon 22 2/2 2 Jobs Tue 23 2/2 2 Jobs Wed 24 4/4 4 Jobs Thu 25 11/14 11 Jobs Fri …" at bounding box center [784, 294] width 1568 height 3644
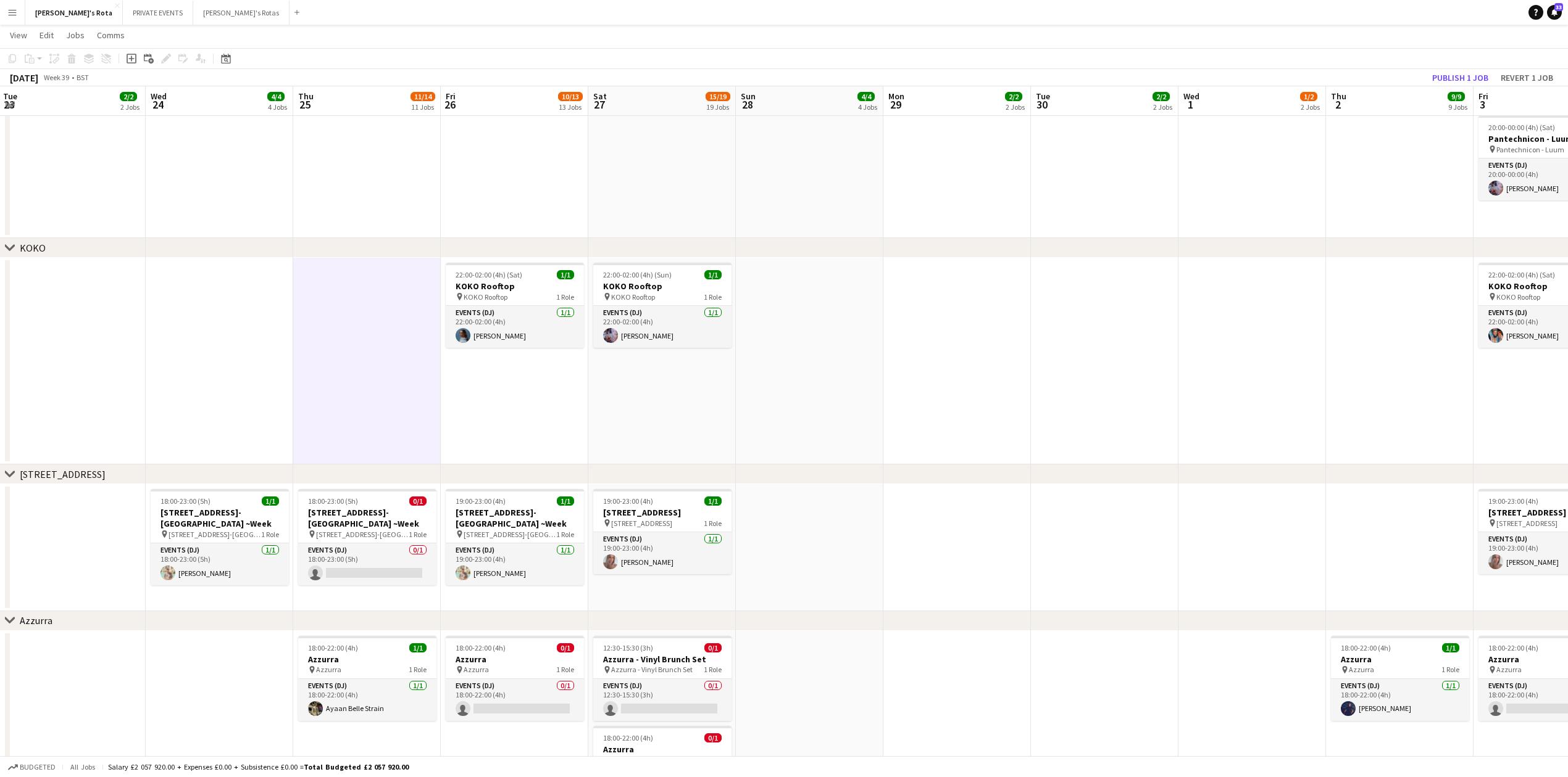
drag, startPoint x: 536, startPoint y: 391, endPoint x: 807, endPoint y: 393, distance: 271.0
click at [807, 393] on app-calendar-viewport "Sun 21 4/4 4 Jobs Mon 22 2/2 2 Jobs Tue 23 2/2 2 Jobs Wed 24 4/4 4 Jobs Thu 25 …" at bounding box center [784, 294] width 1568 height 3644
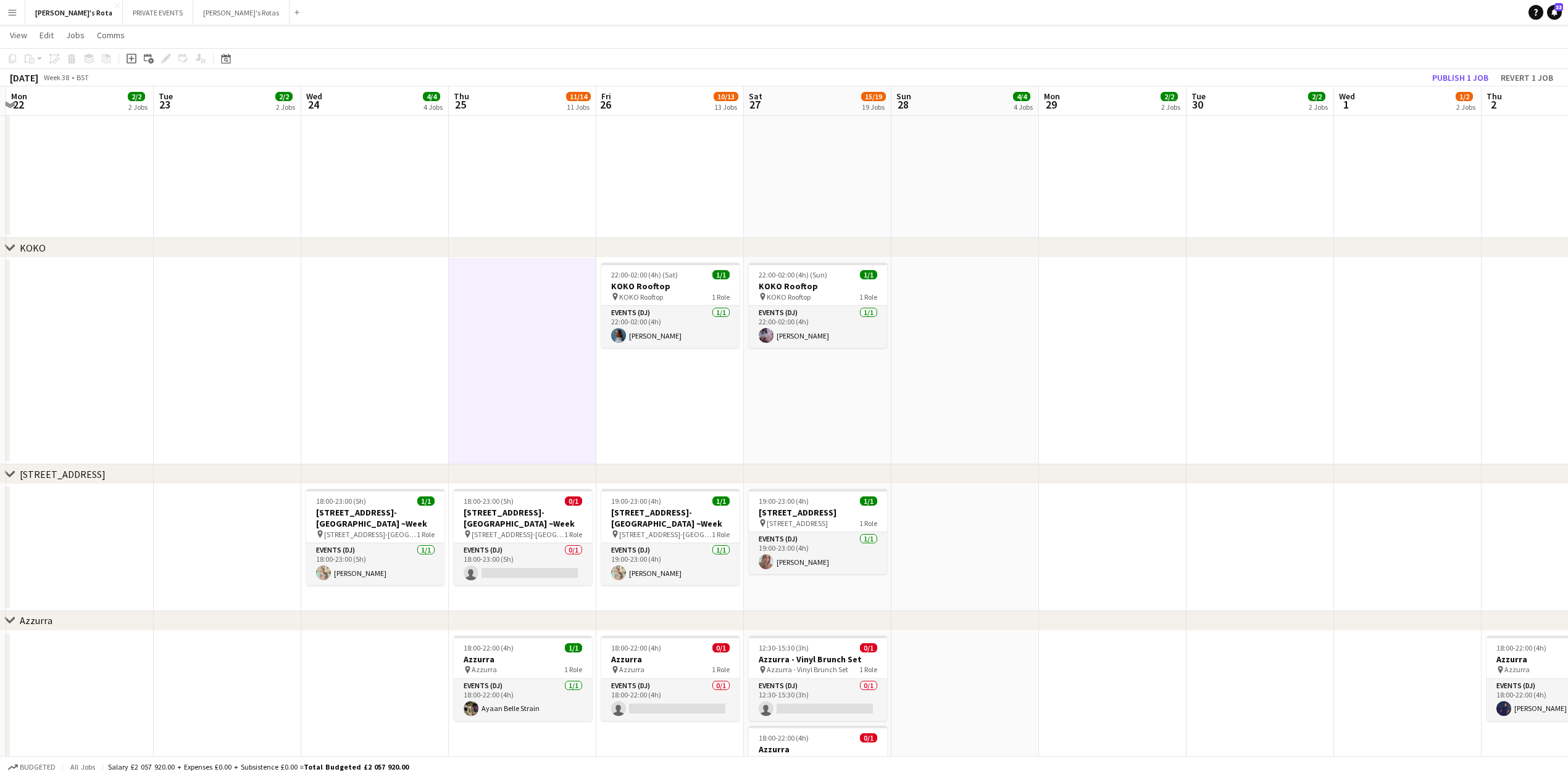
drag, startPoint x: 883, startPoint y: 391, endPoint x: 1027, endPoint y: 359, distance: 147.5
click at [1029, 360] on app-calendar-viewport "Sat 20 13/15 15 Jobs Sun 21 4/4 4 Jobs Mon 22 2/2 2 Jobs Tue 23 2/2 2 Jobs Wed …" at bounding box center [784, 294] width 1568 height 3644
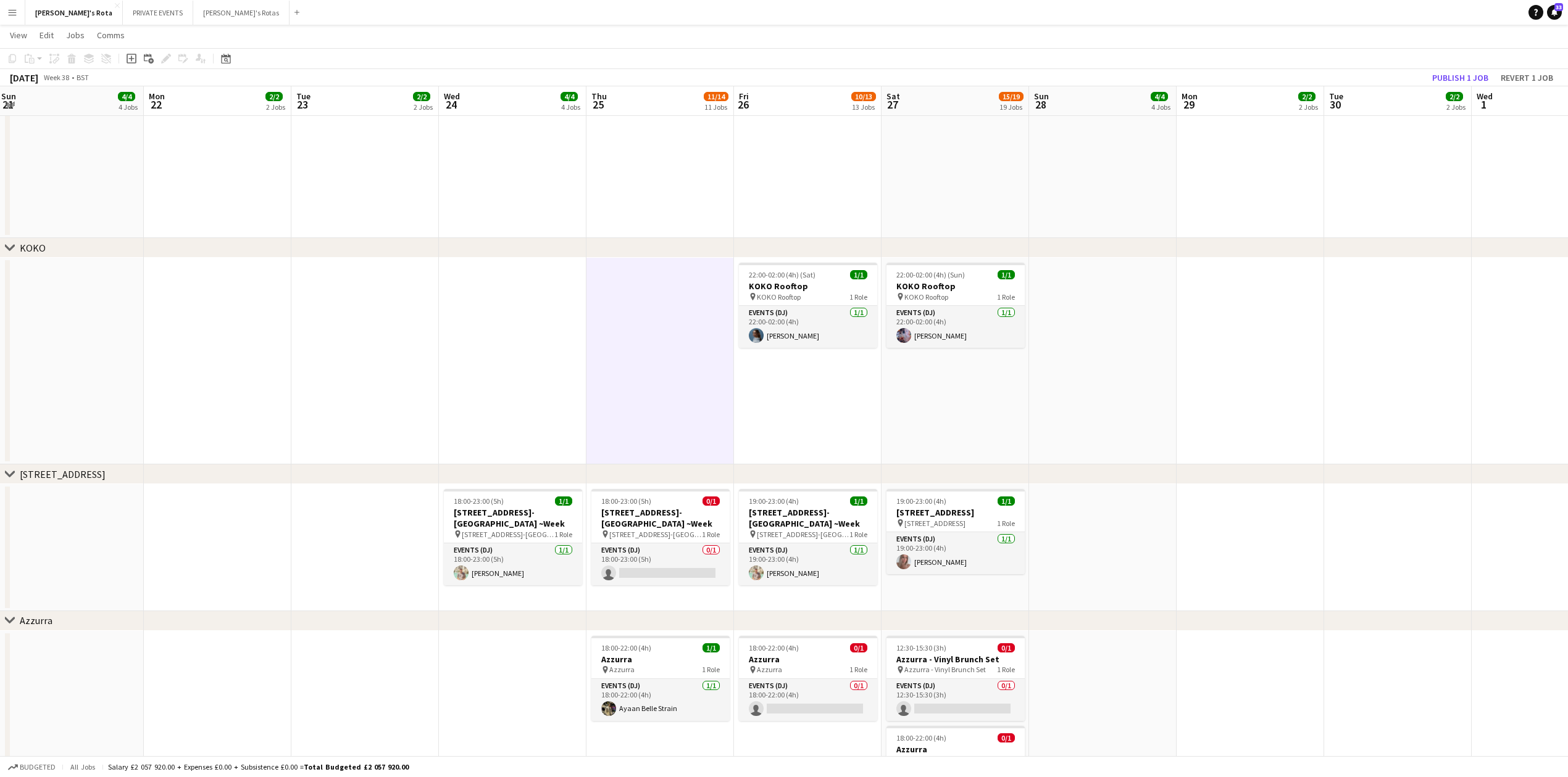
scroll to position [0, 268]
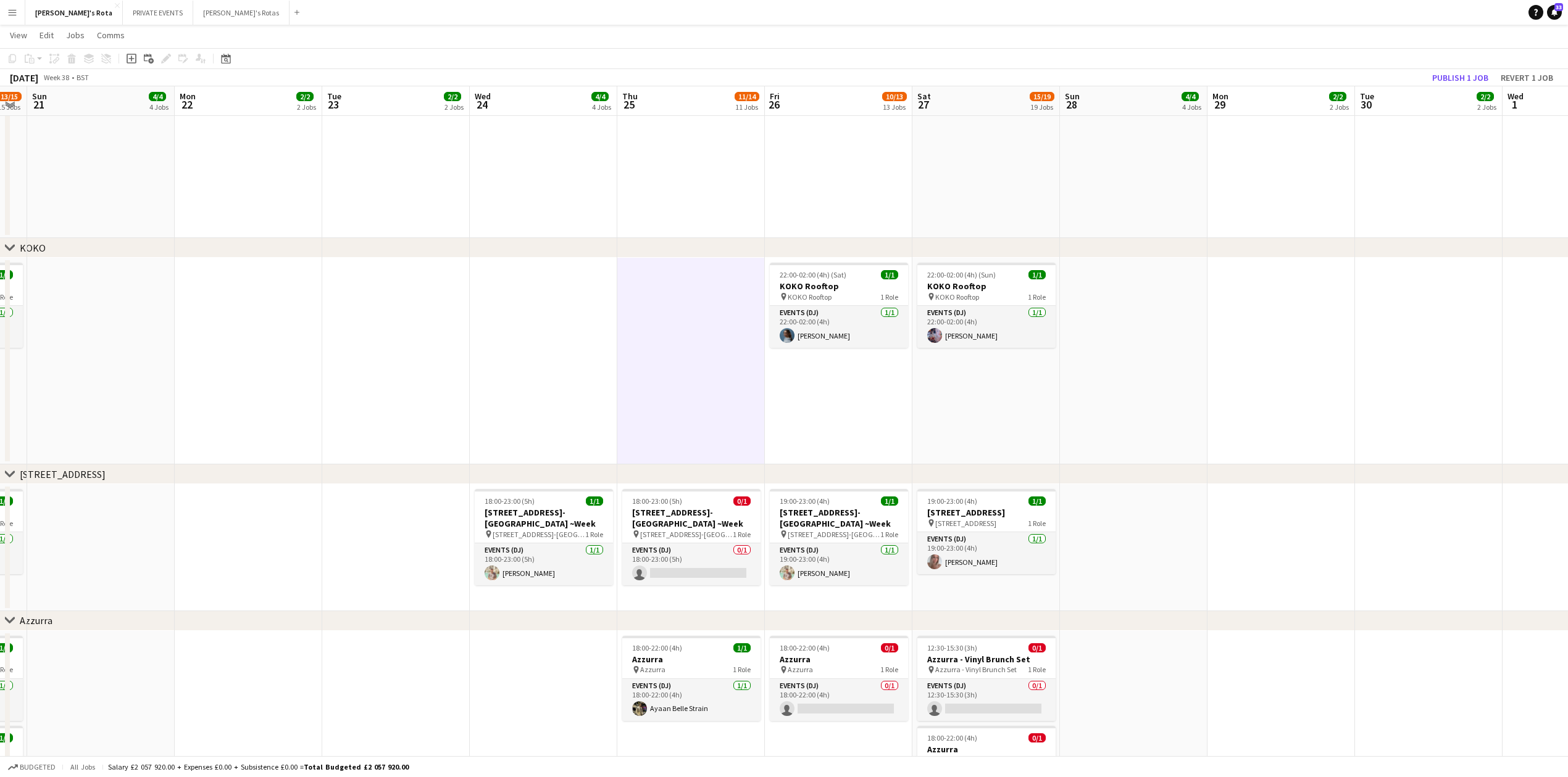
drag, startPoint x: 593, startPoint y: 361, endPoint x: 881, endPoint y: 350, distance: 288.2
click at [919, 358] on app-calendar-viewport "Fri 19 13/14 14 Jobs Sat 20 13/15 15 Jobs Sun 21 4/4 4 Jobs Mon 22 2/2 2 Jobs T…" at bounding box center [784, 294] width 1568 height 3644
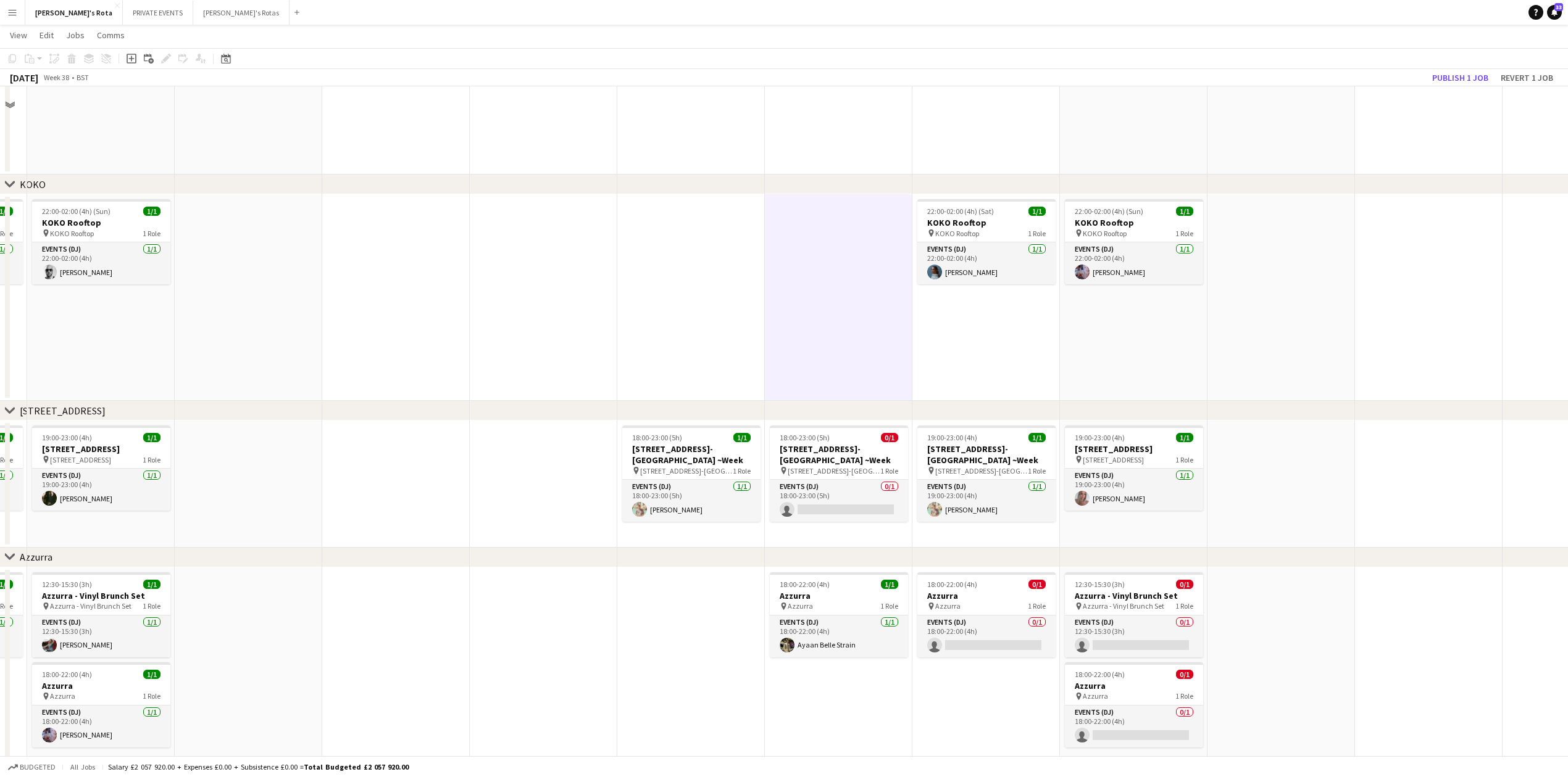
scroll to position [1904, 0]
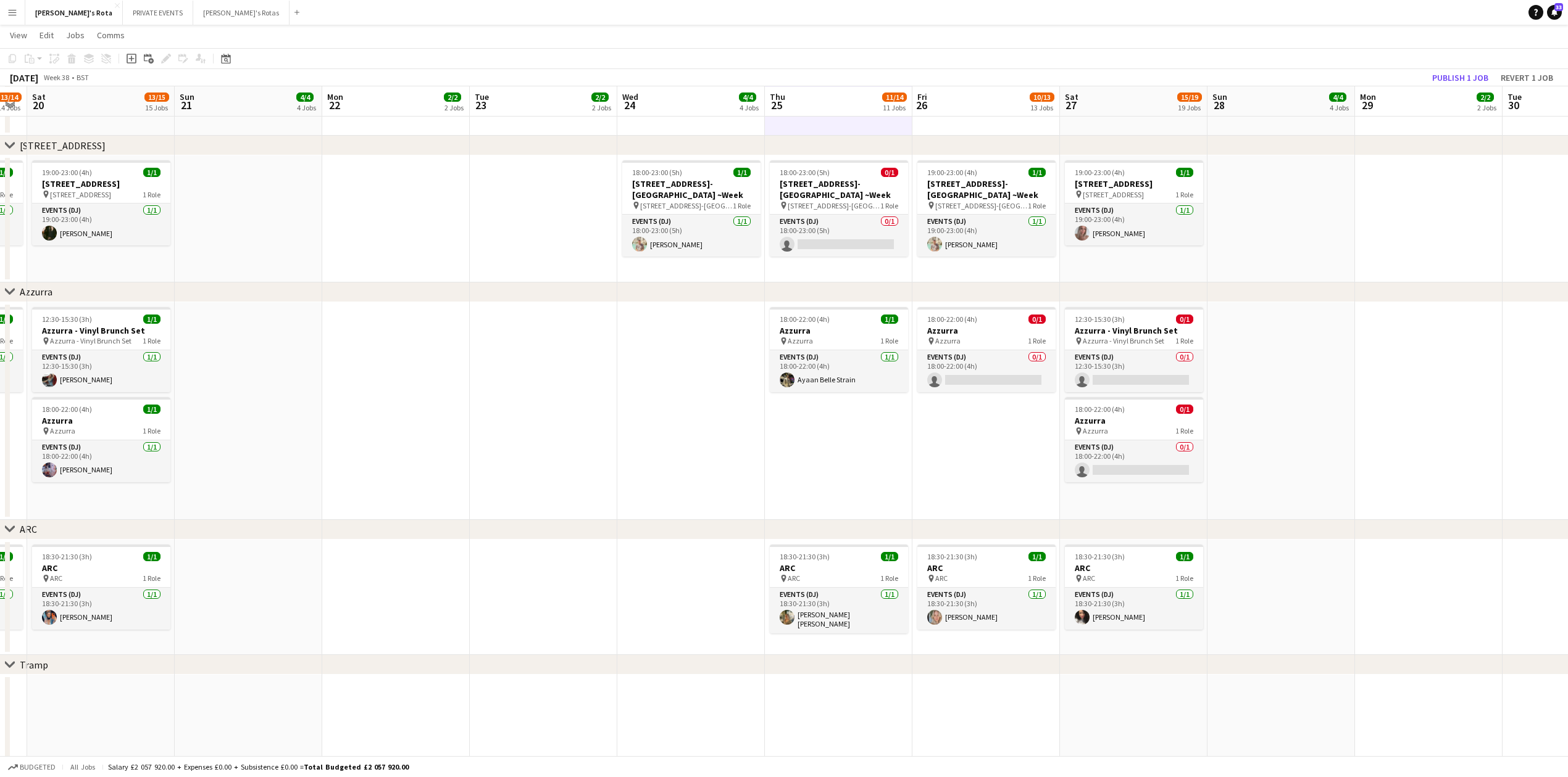
click at [508, 398] on app-date-cell at bounding box center [543, 411] width 147 height 218
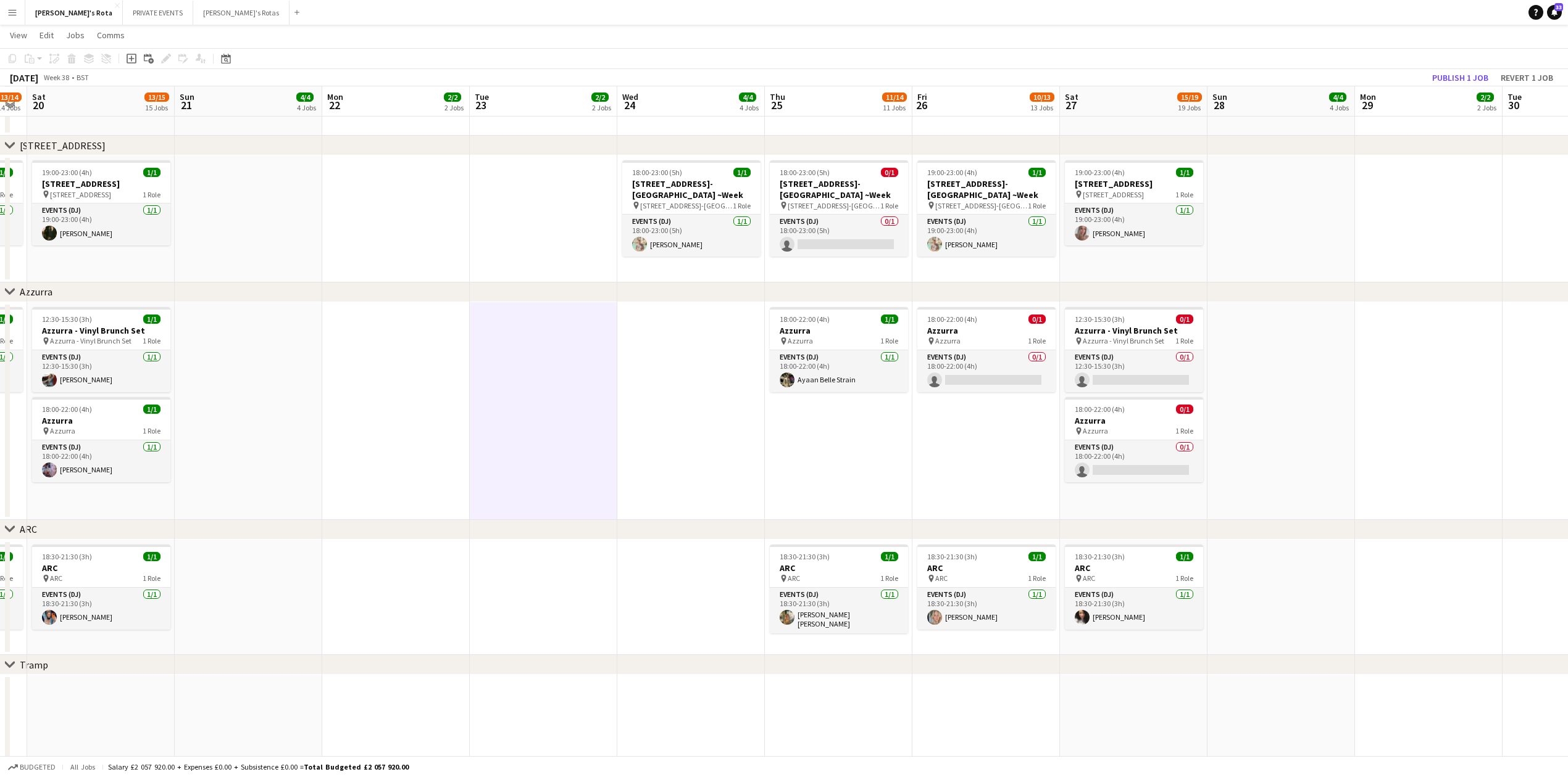
click at [376, 418] on app-date-cell at bounding box center [396, 411] width 147 height 218
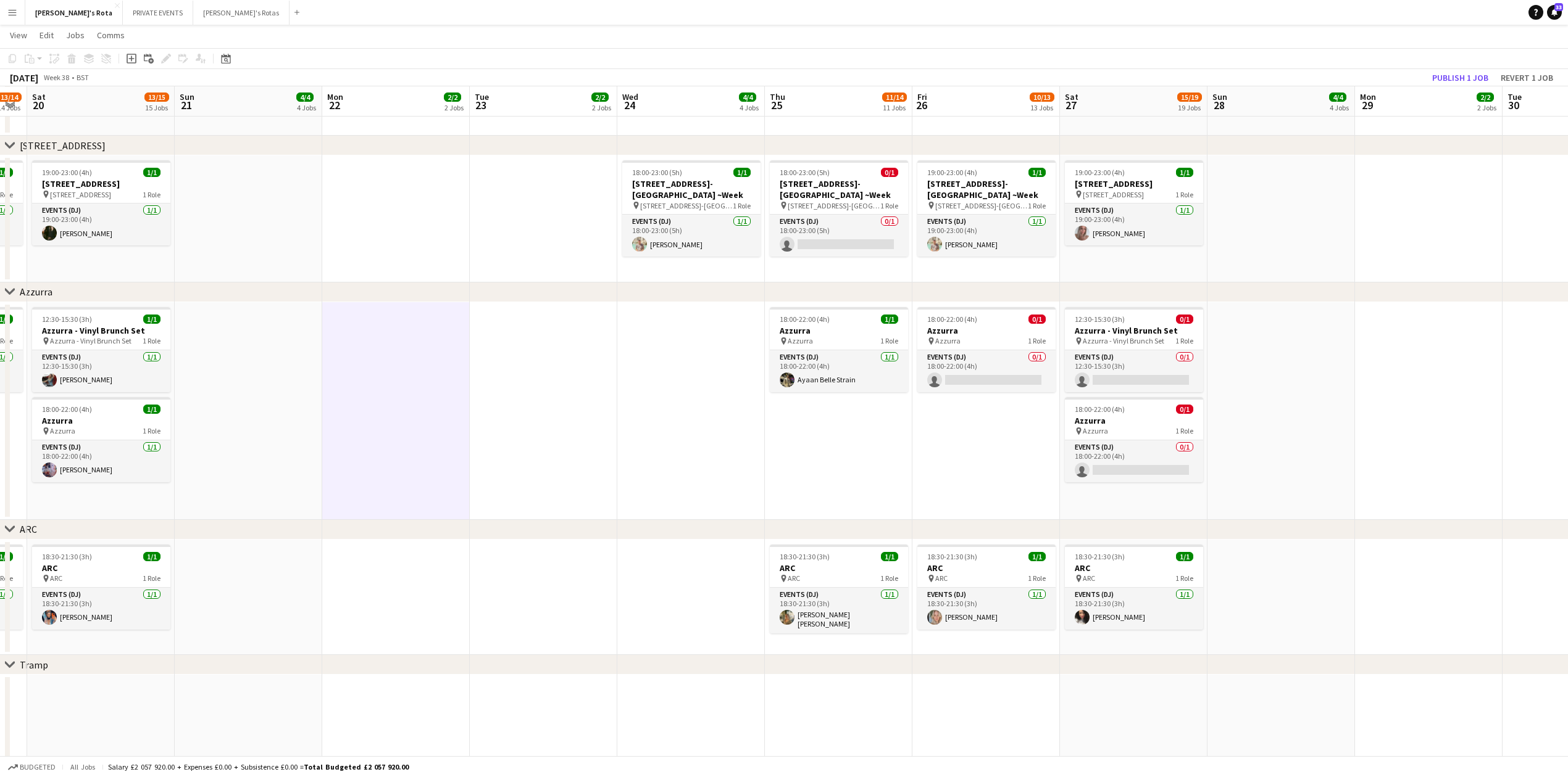
drag, startPoint x: 538, startPoint y: 447, endPoint x: 551, endPoint y: 449, distance: 13.2
click at [539, 447] on app-date-cell at bounding box center [543, 411] width 147 height 218
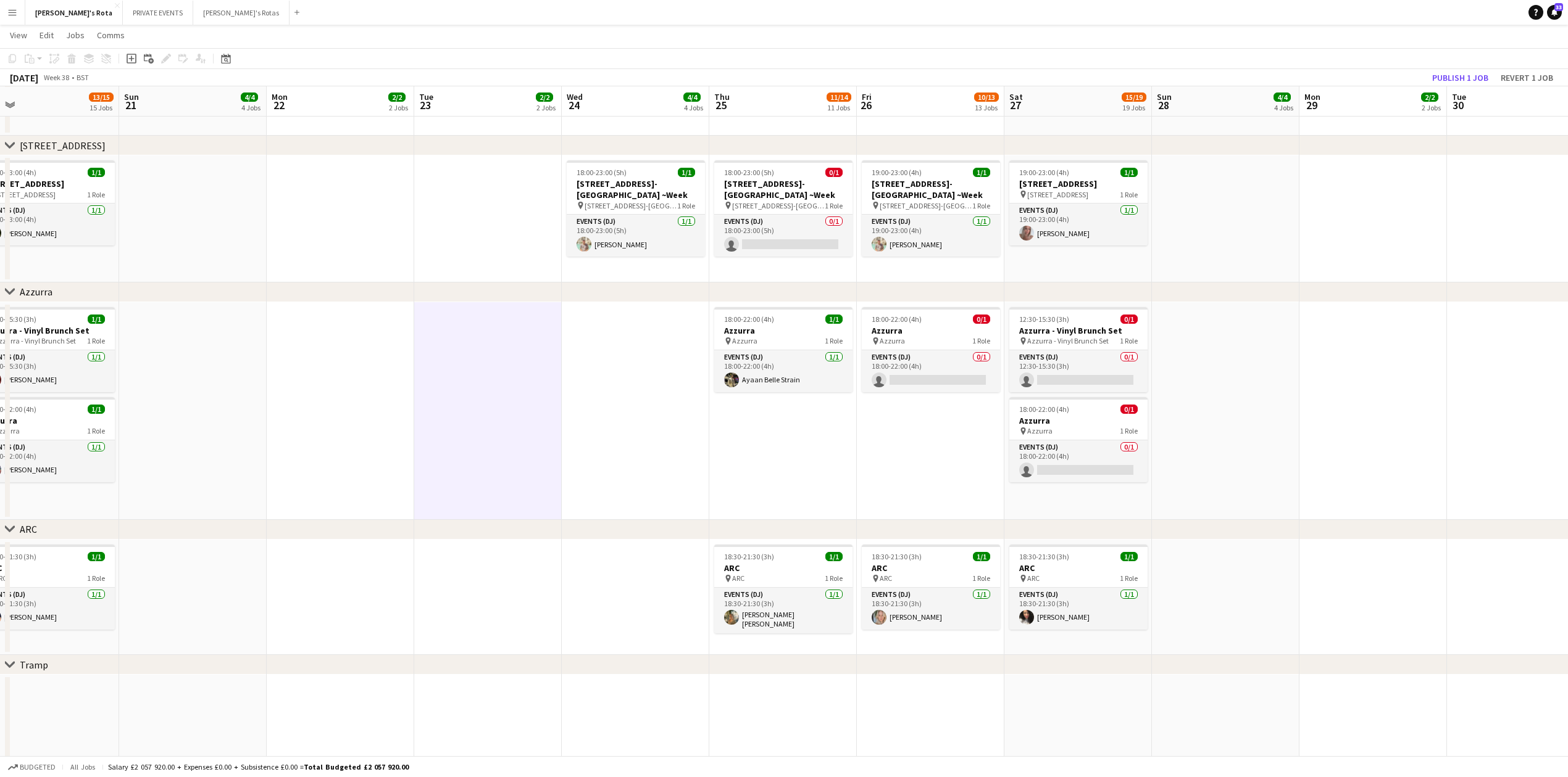
drag, startPoint x: 435, startPoint y: 444, endPoint x: 969, endPoint y: 477, distance: 535.0
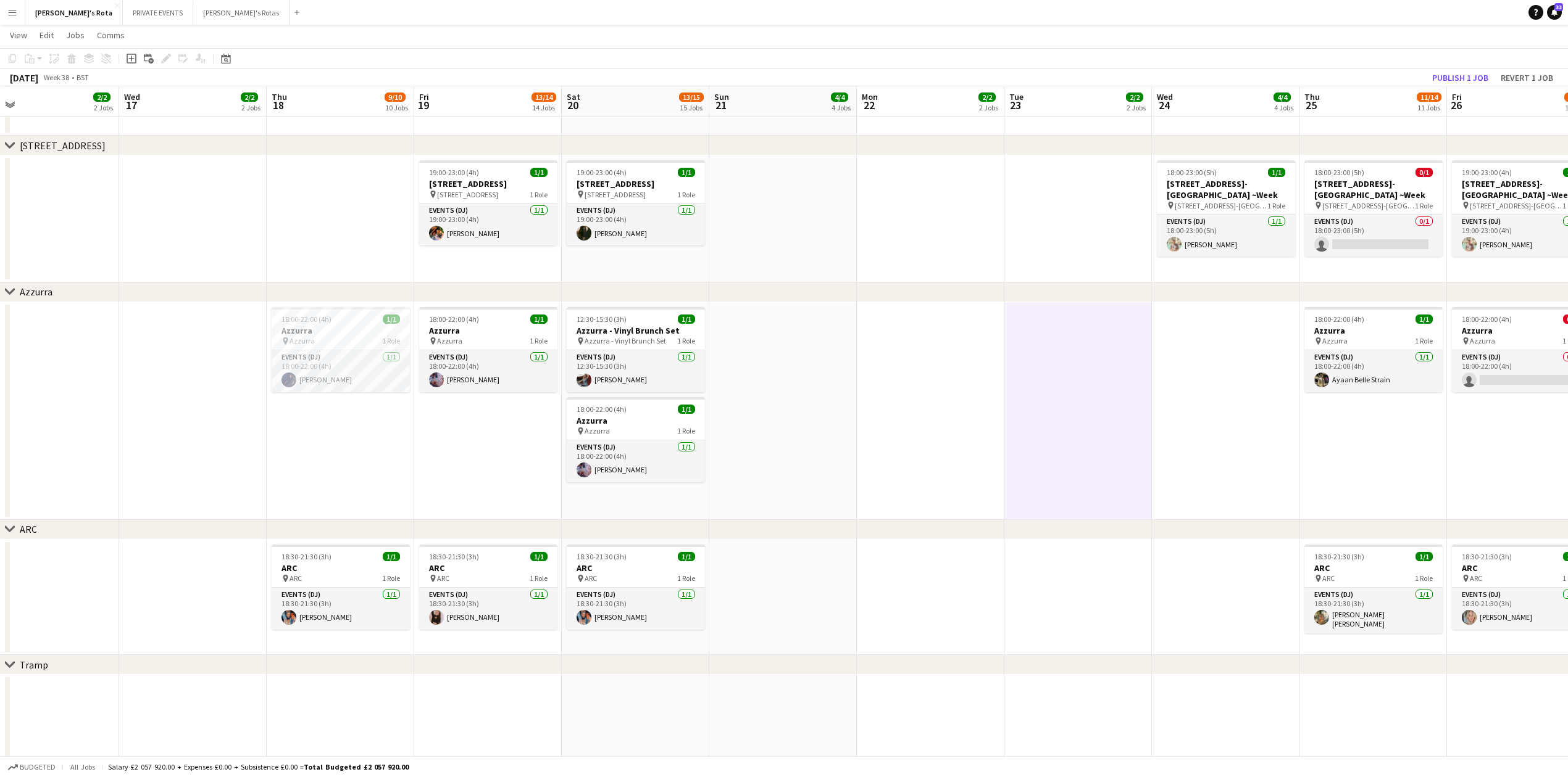
drag, startPoint x: 181, startPoint y: 467, endPoint x: 223, endPoint y: 480, distance: 44.0
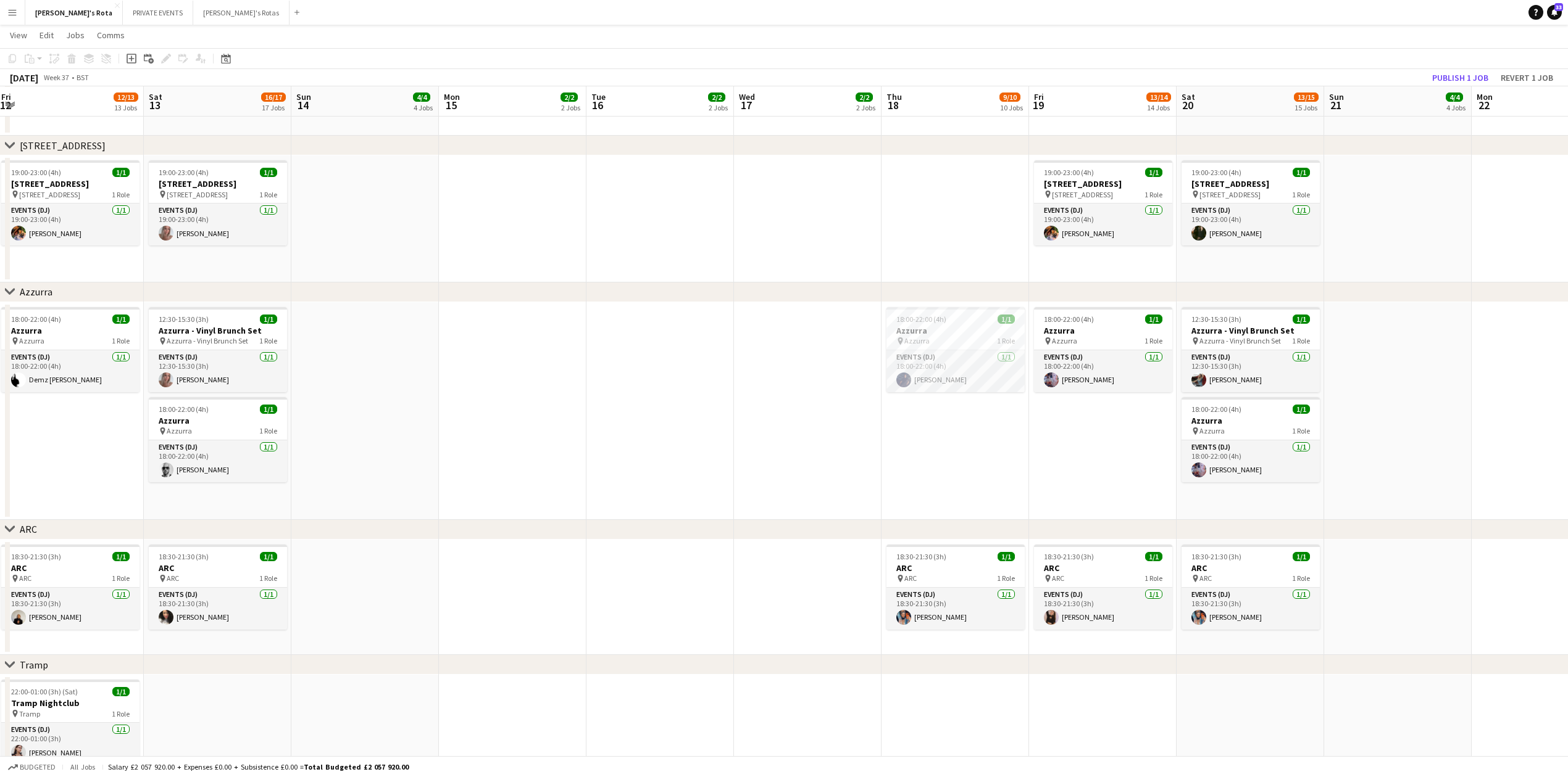
drag, startPoint x: 144, startPoint y: 431, endPoint x: 788, endPoint y: 485, distance: 646.3
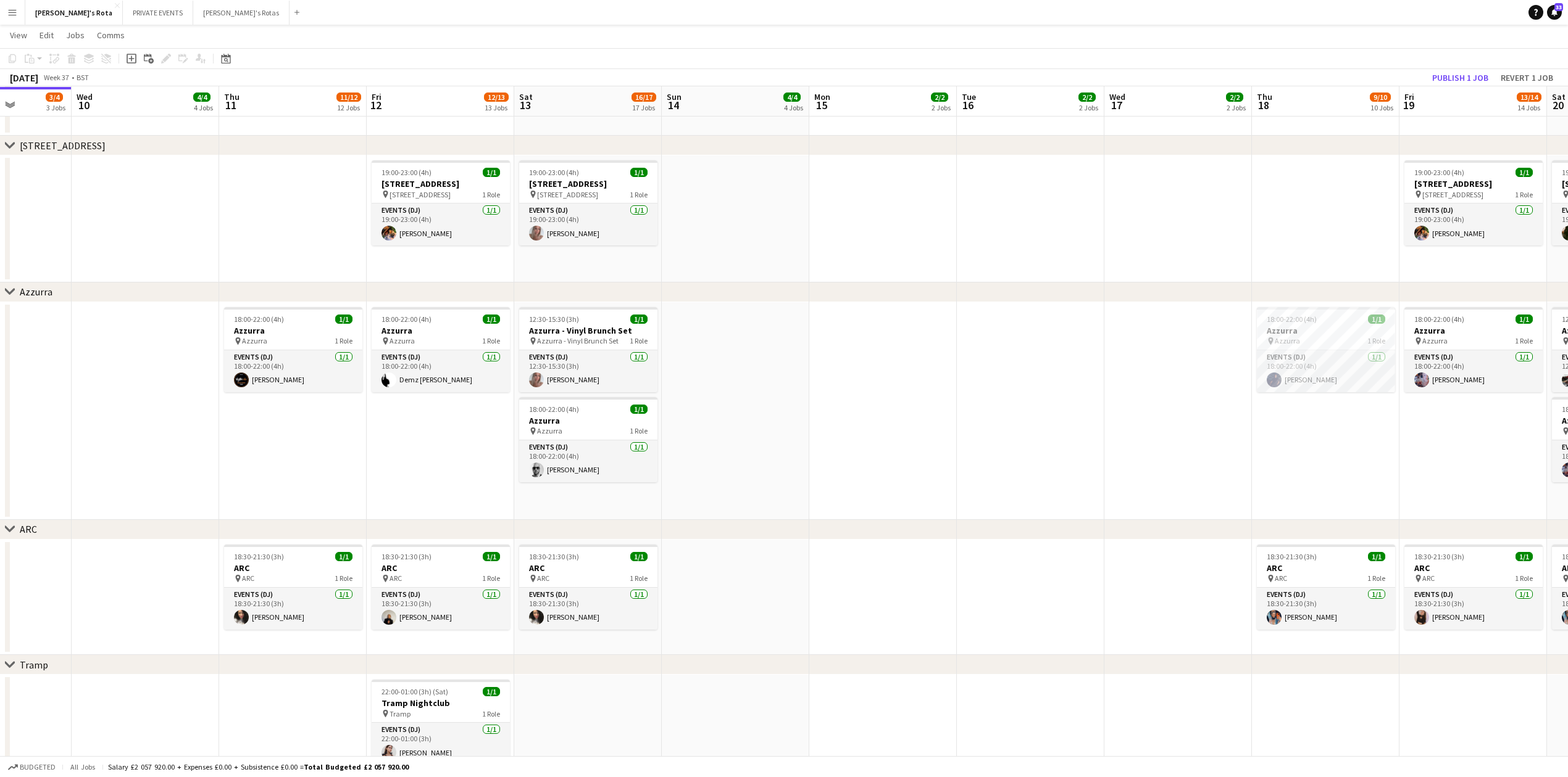
scroll to position [0, 294]
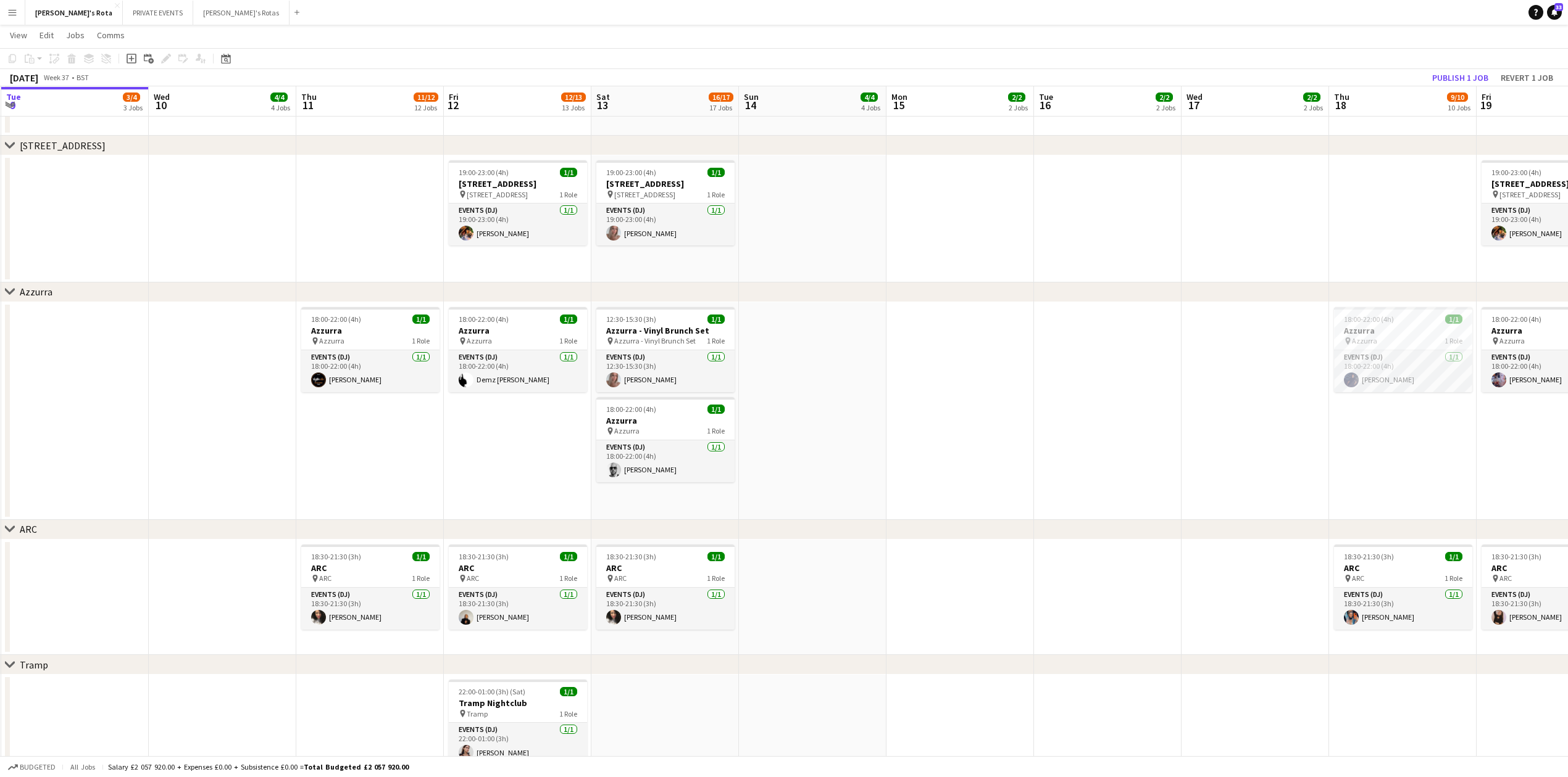
drag, startPoint x: 632, startPoint y: 456, endPoint x: 933, endPoint y: 456, distance: 301.0
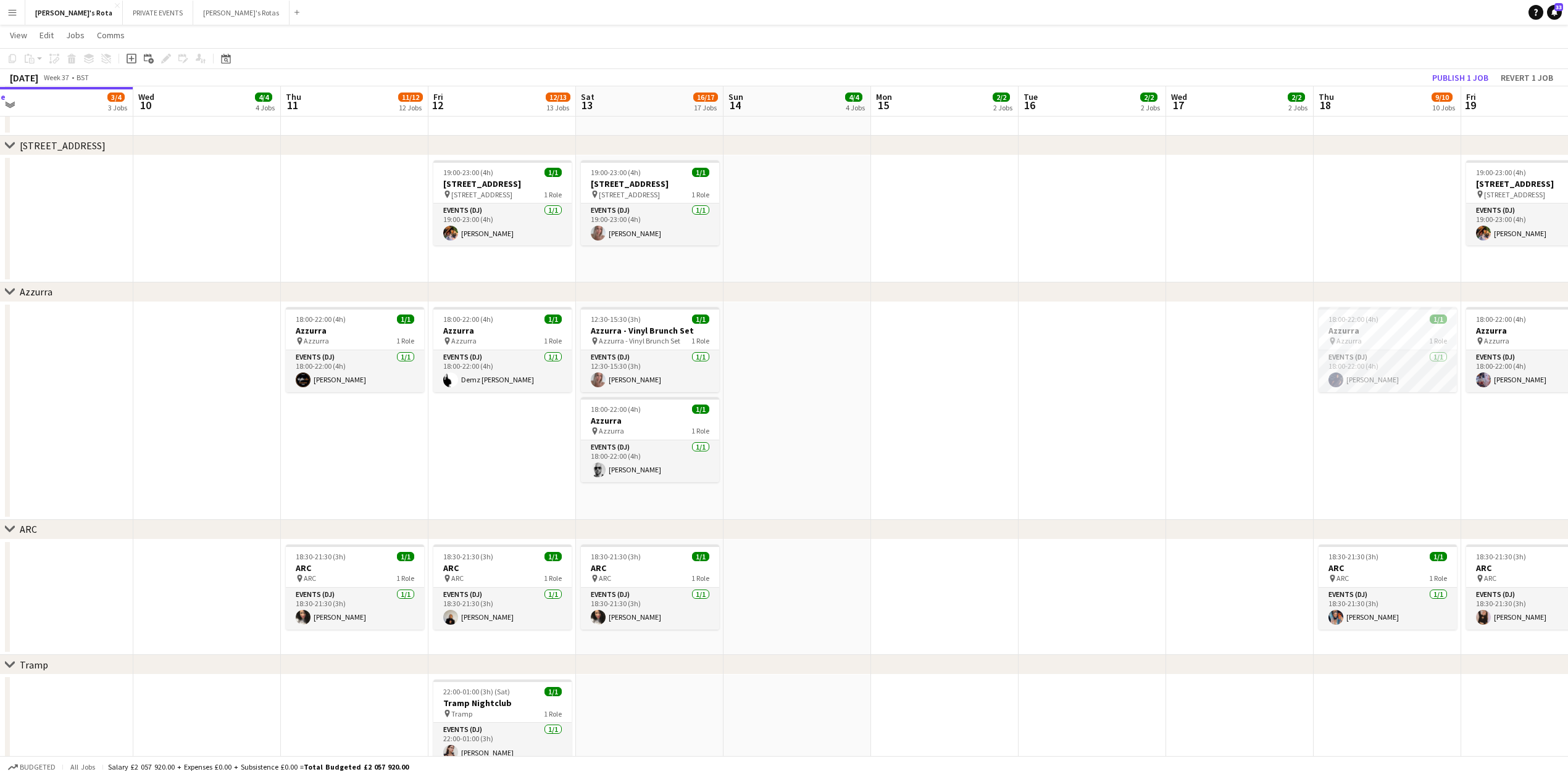
drag, startPoint x: 268, startPoint y: 459, endPoint x: 400, endPoint y: 506, distance: 140.1
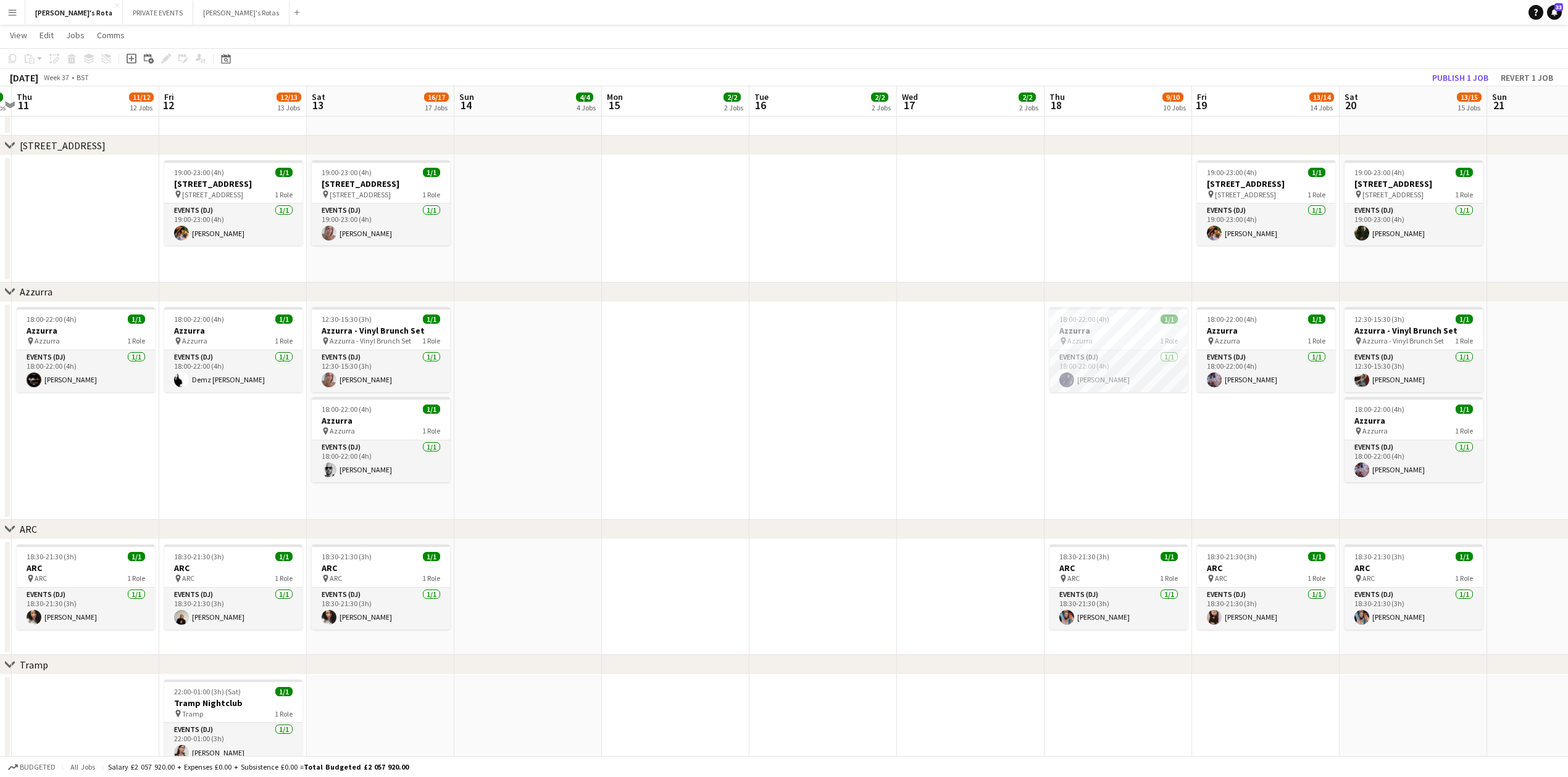
drag, startPoint x: 1331, startPoint y: 460, endPoint x: 868, endPoint y: 456, distance: 463.0
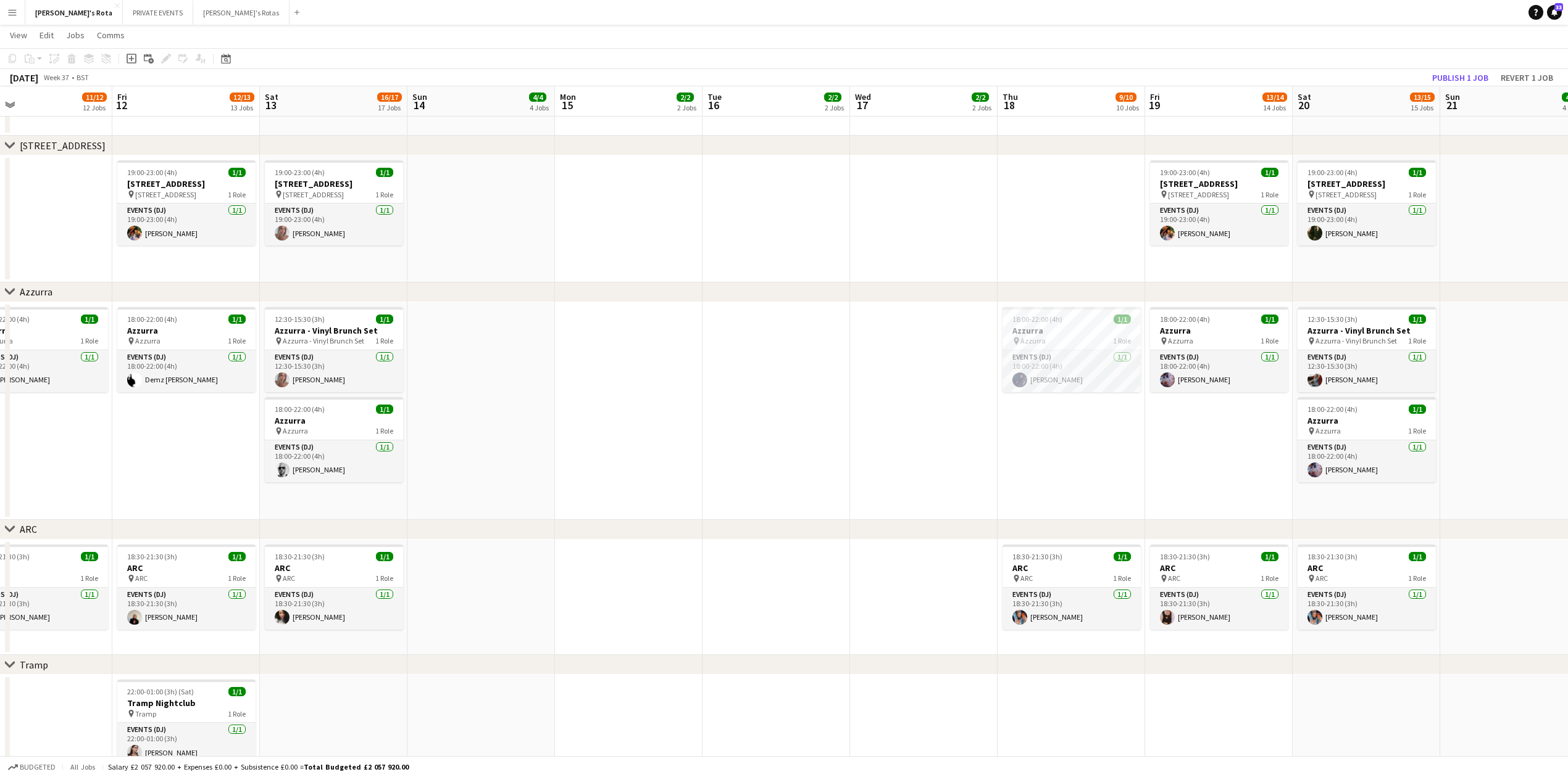
drag, startPoint x: 1087, startPoint y: 462, endPoint x: 606, endPoint y: 490, distance: 481.8
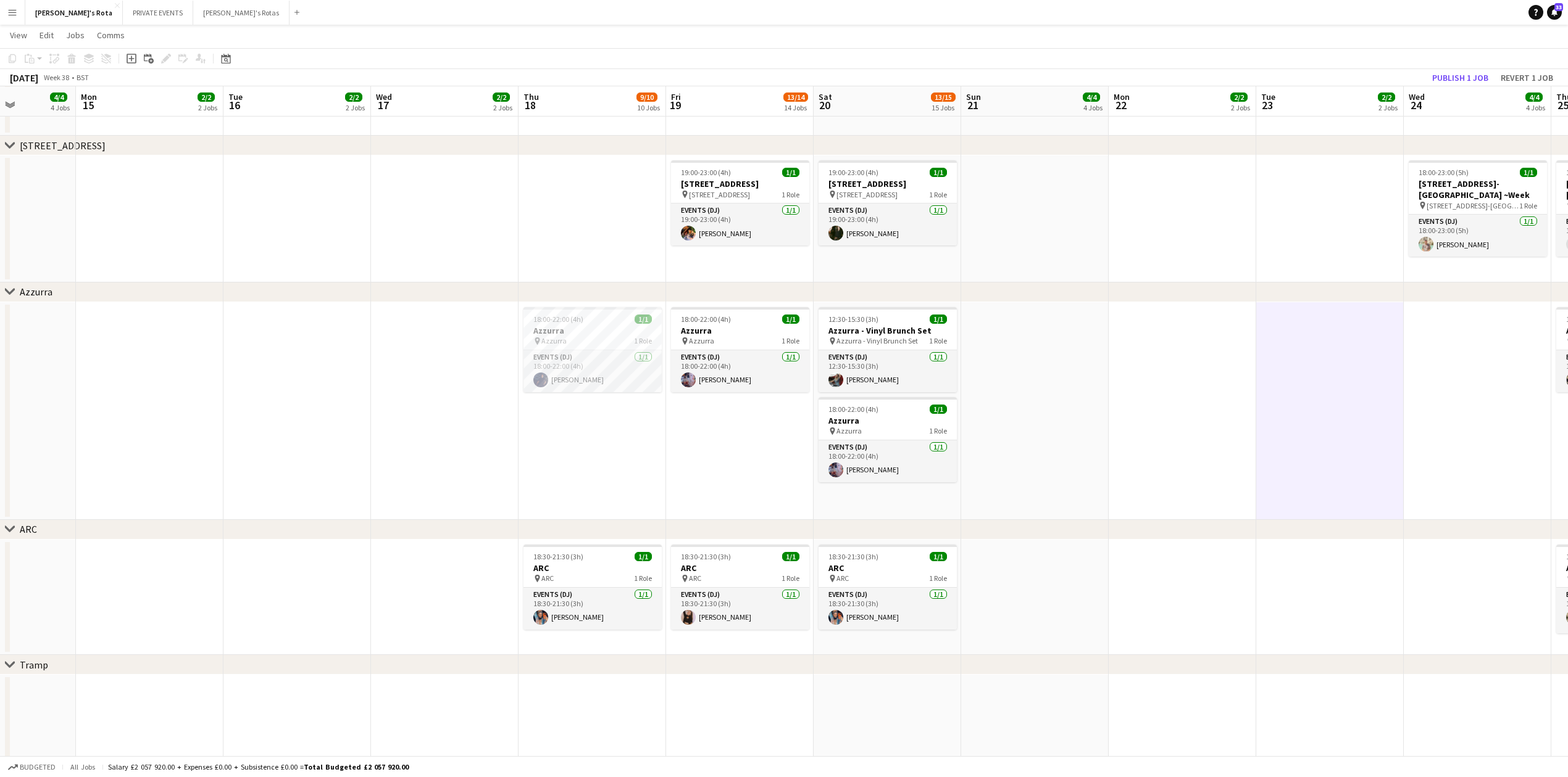
drag, startPoint x: 1300, startPoint y: 458, endPoint x: 793, endPoint y: 487, distance: 507.8
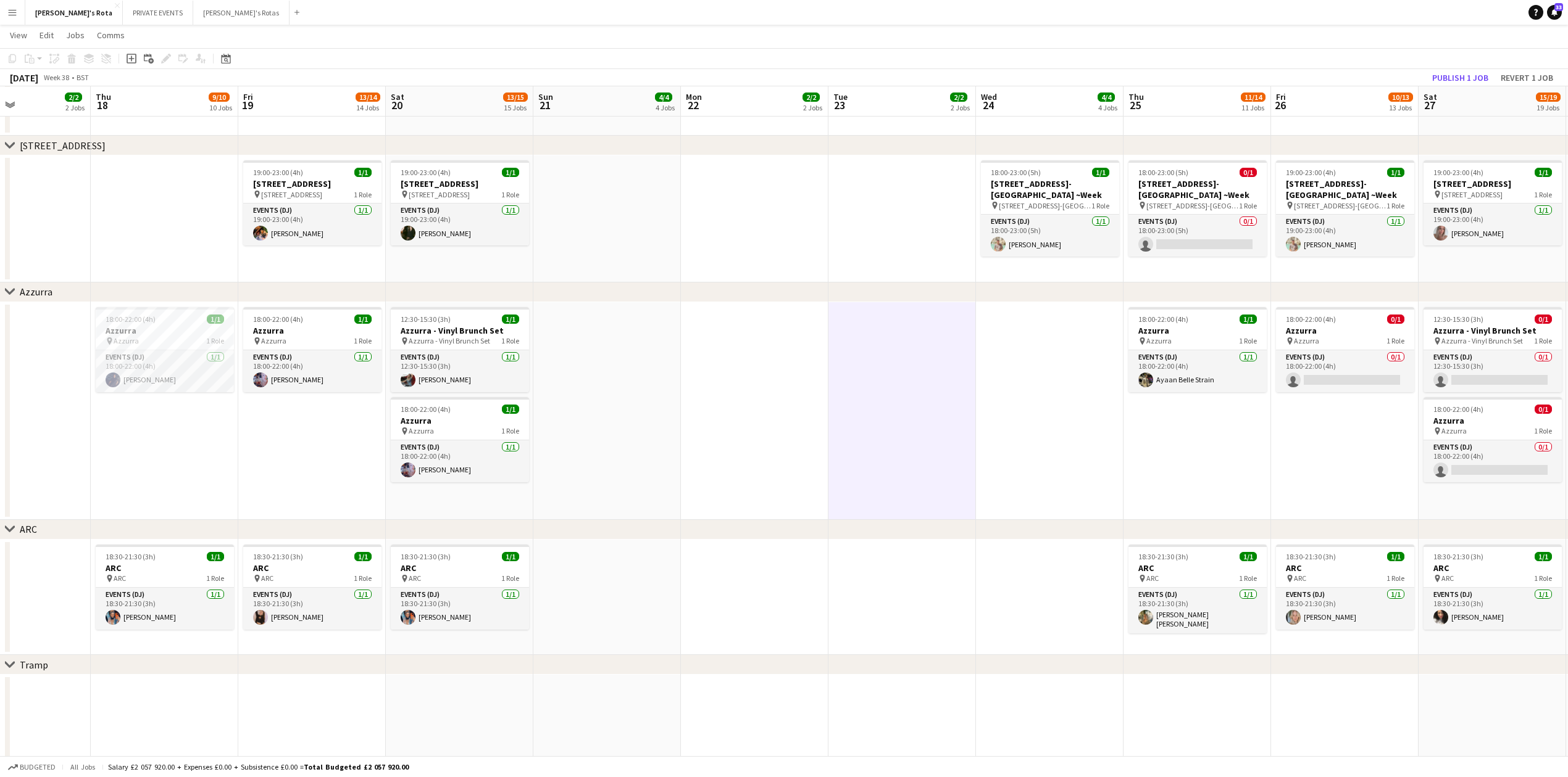
drag, startPoint x: 1147, startPoint y: 479, endPoint x: 795, endPoint y: 487, distance: 352.1
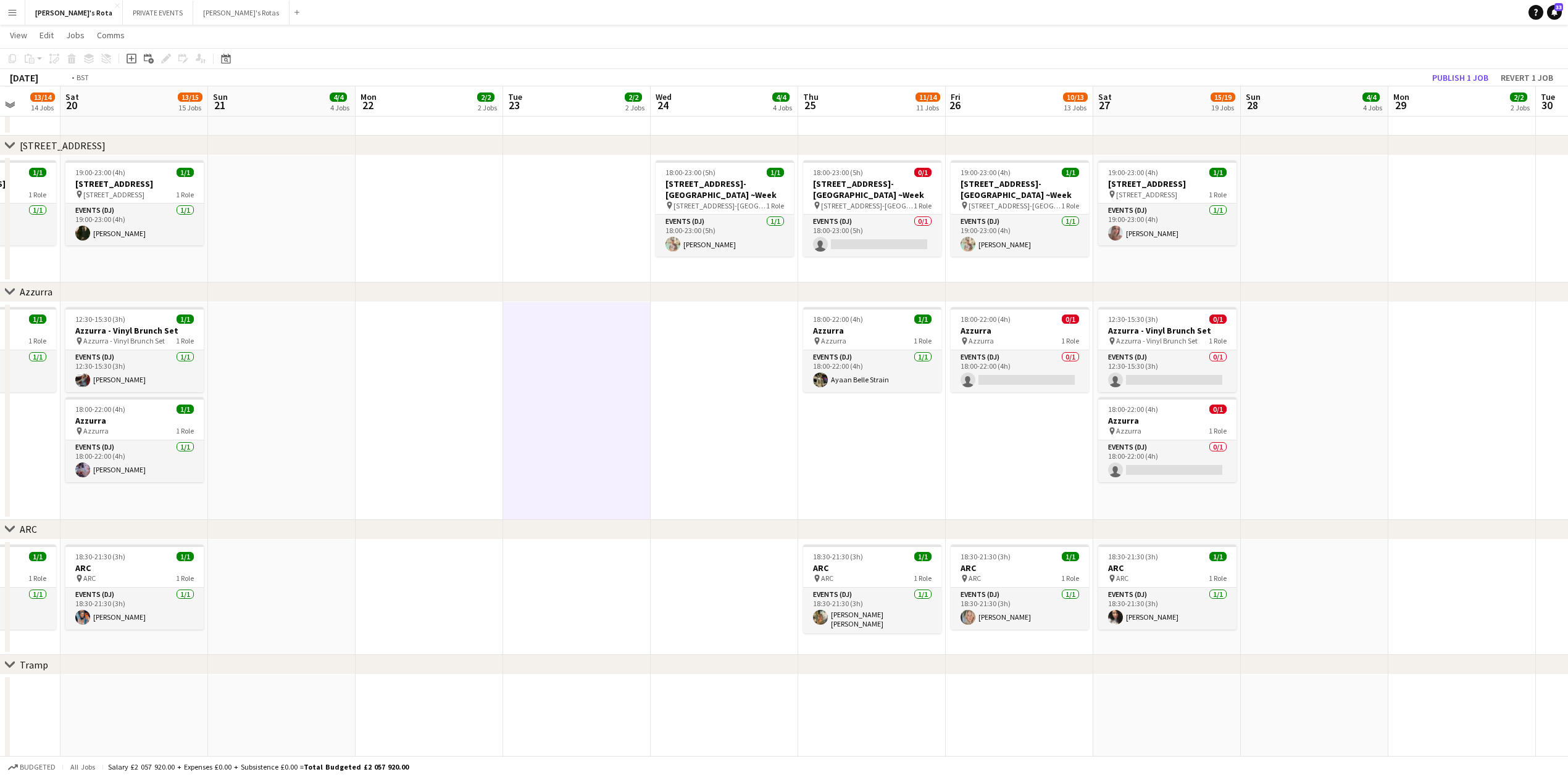
drag, startPoint x: 1430, startPoint y: 465, endPoint x: 979, endPoint y: 502, distance: 452.5
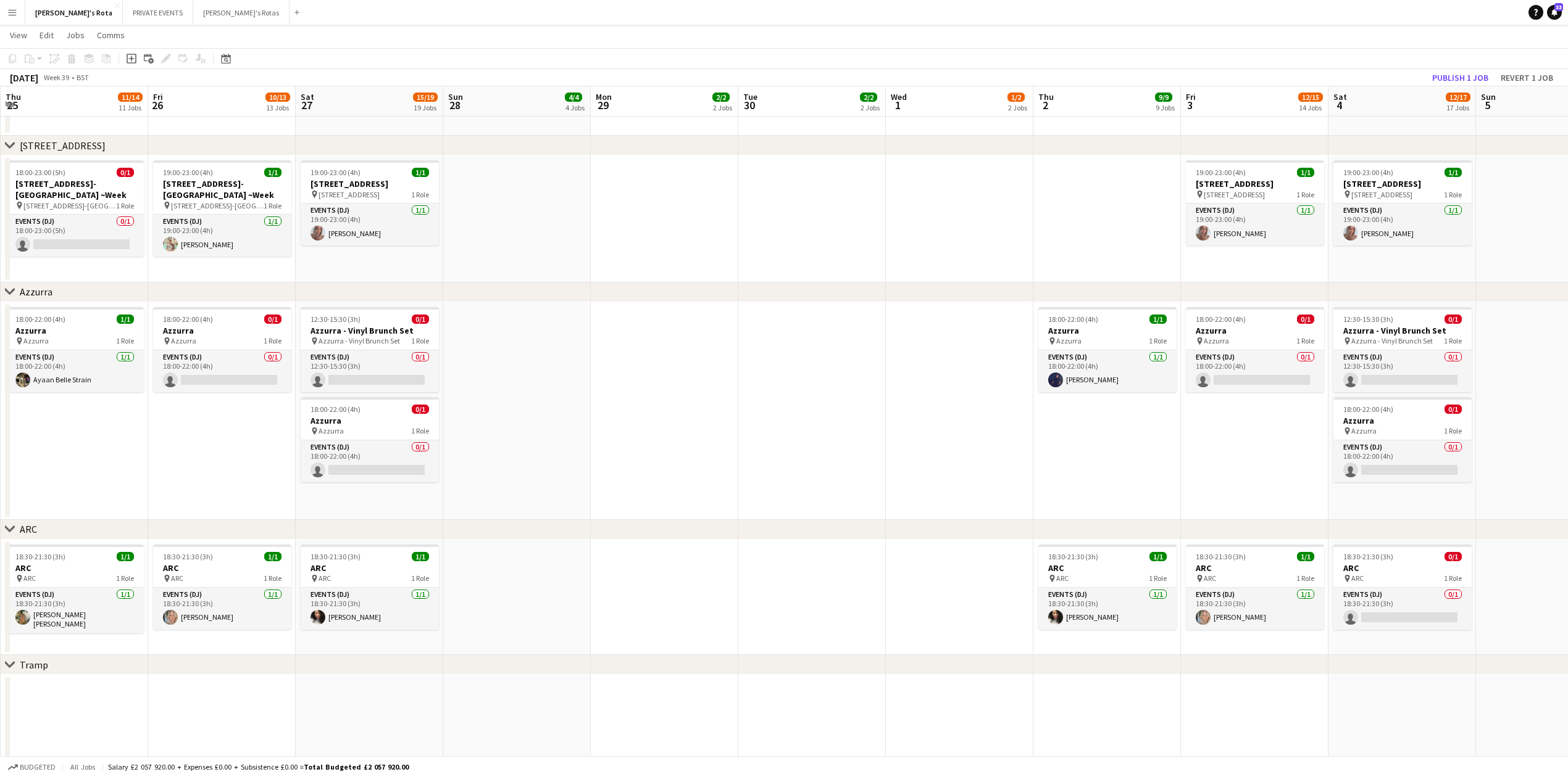
drag, startPoint x: 1132, startPoint y: 480, endPoint x: 909, endPoint y: 517, distance: 226.0
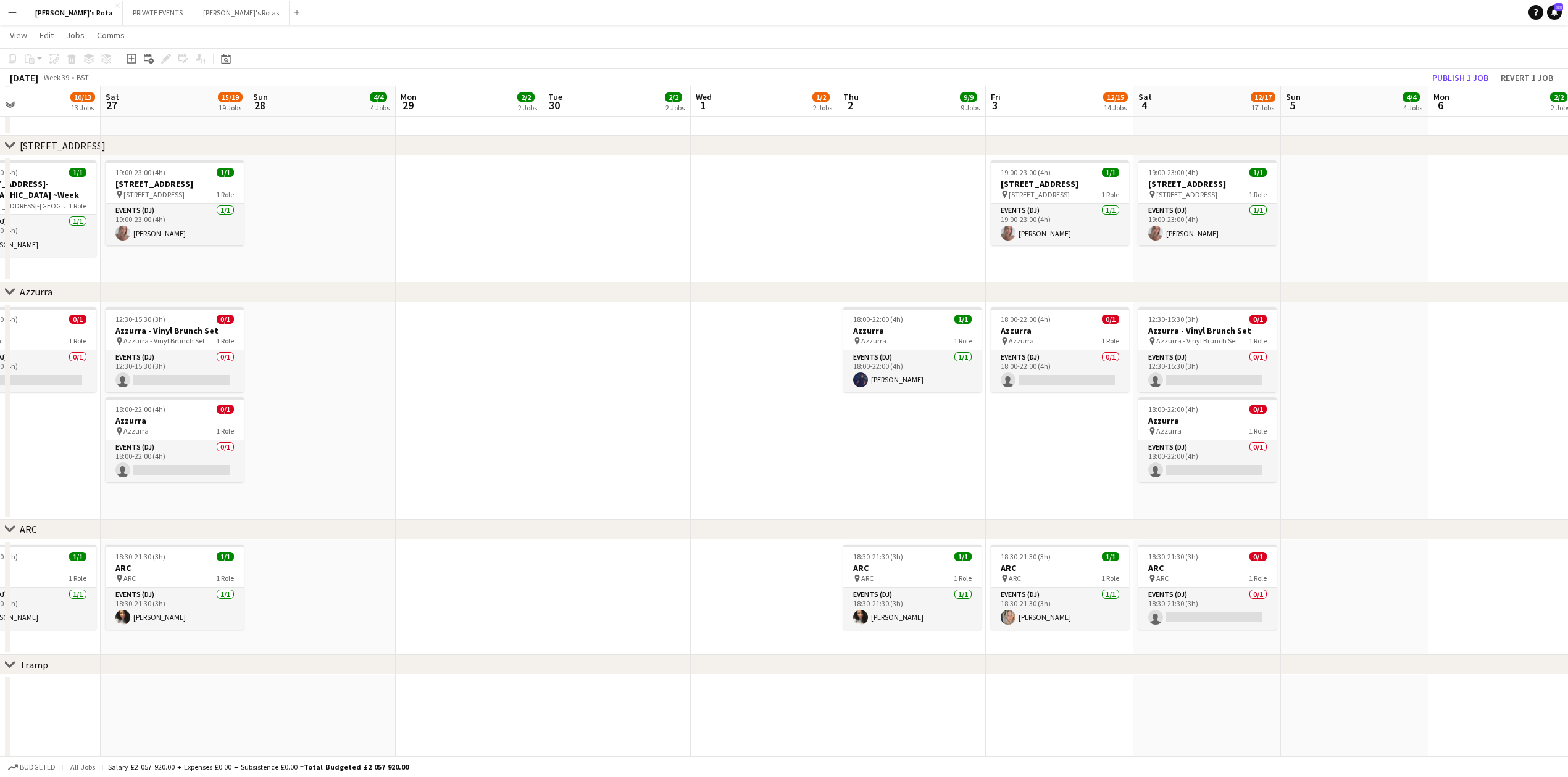
drag, startPoint x: 1235, startPoint y: 497, endPoint x: 971, endPoint y: 519, distance: 264.9
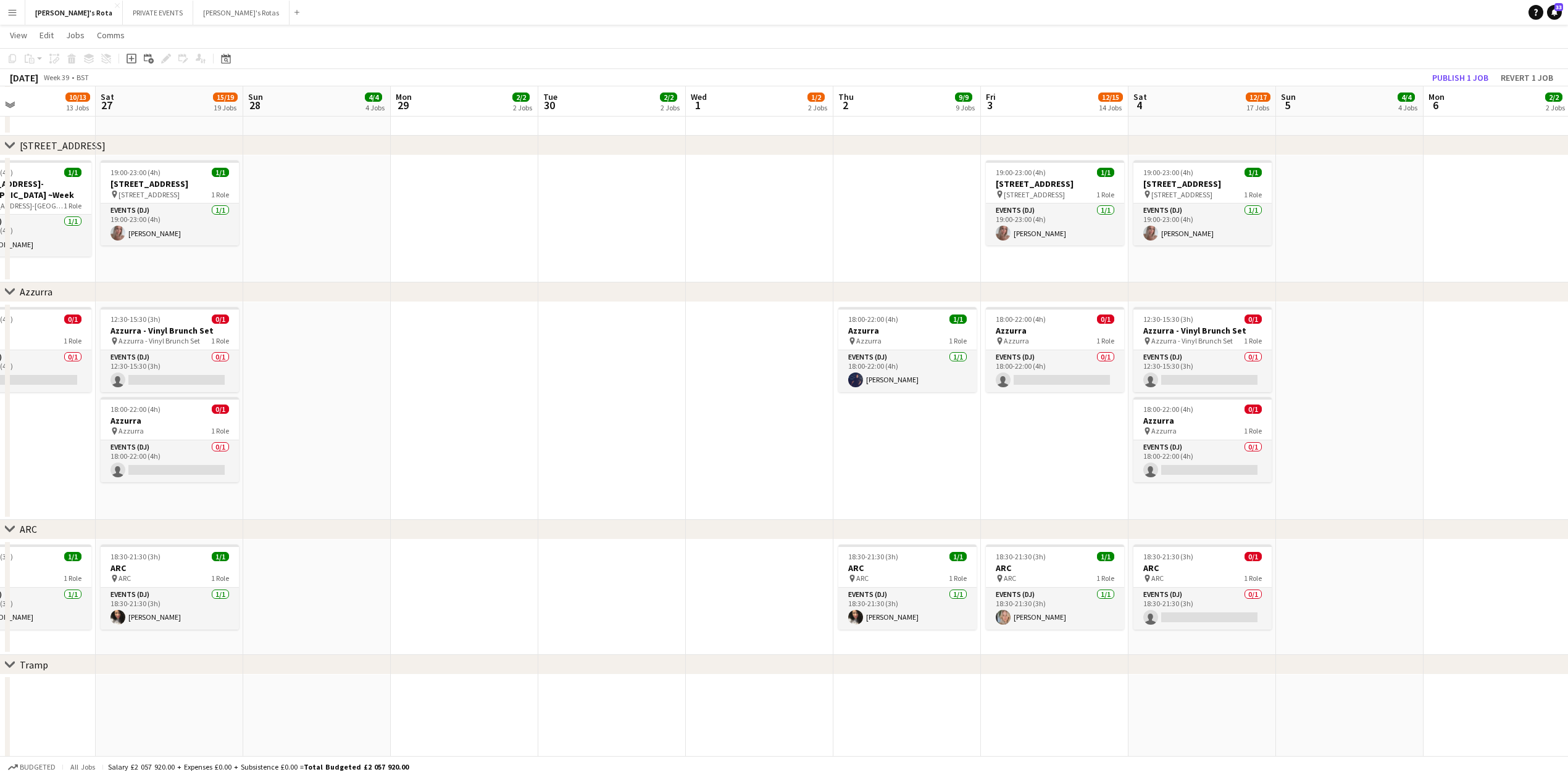
drag, startPoint x: 1469, startPoint y: 455, endPoint x: 1444, endPoint y: 454, distance: 25.0
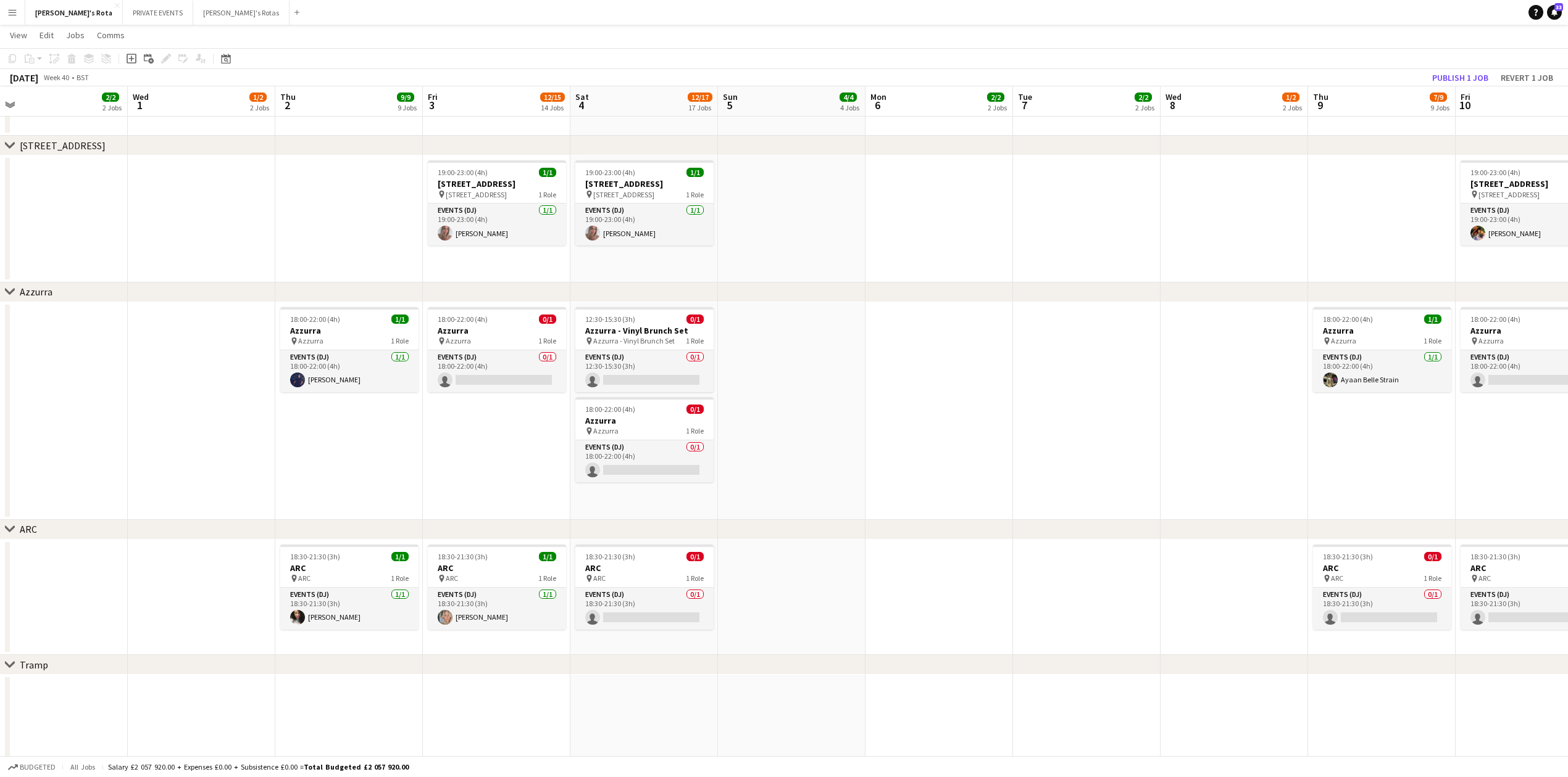
scroll to position [0, 0]
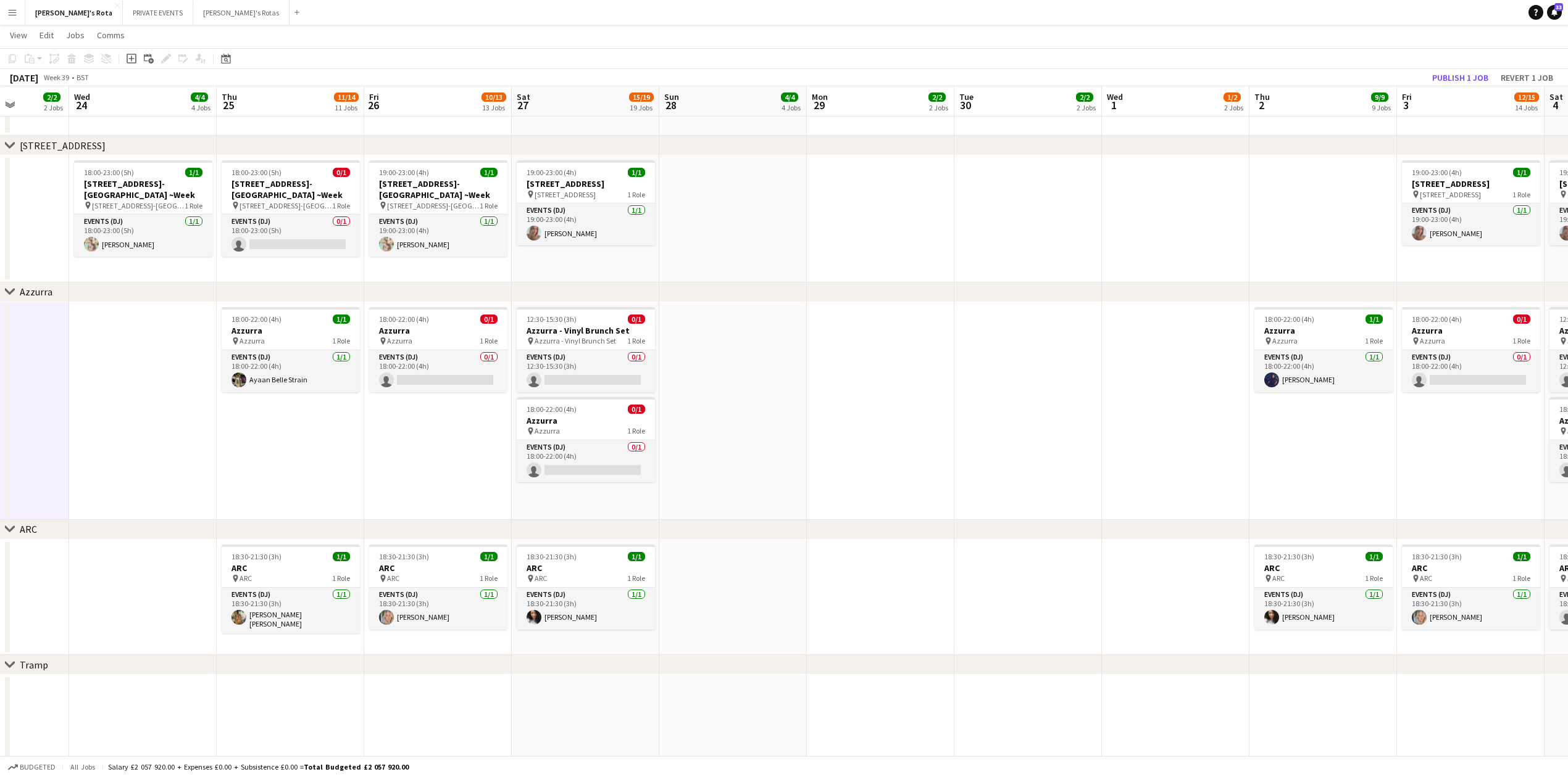
drag, startPoint x: 952, startPoint y: 485, endPoint x: 993, endPoint y: 462, distance: 47.0
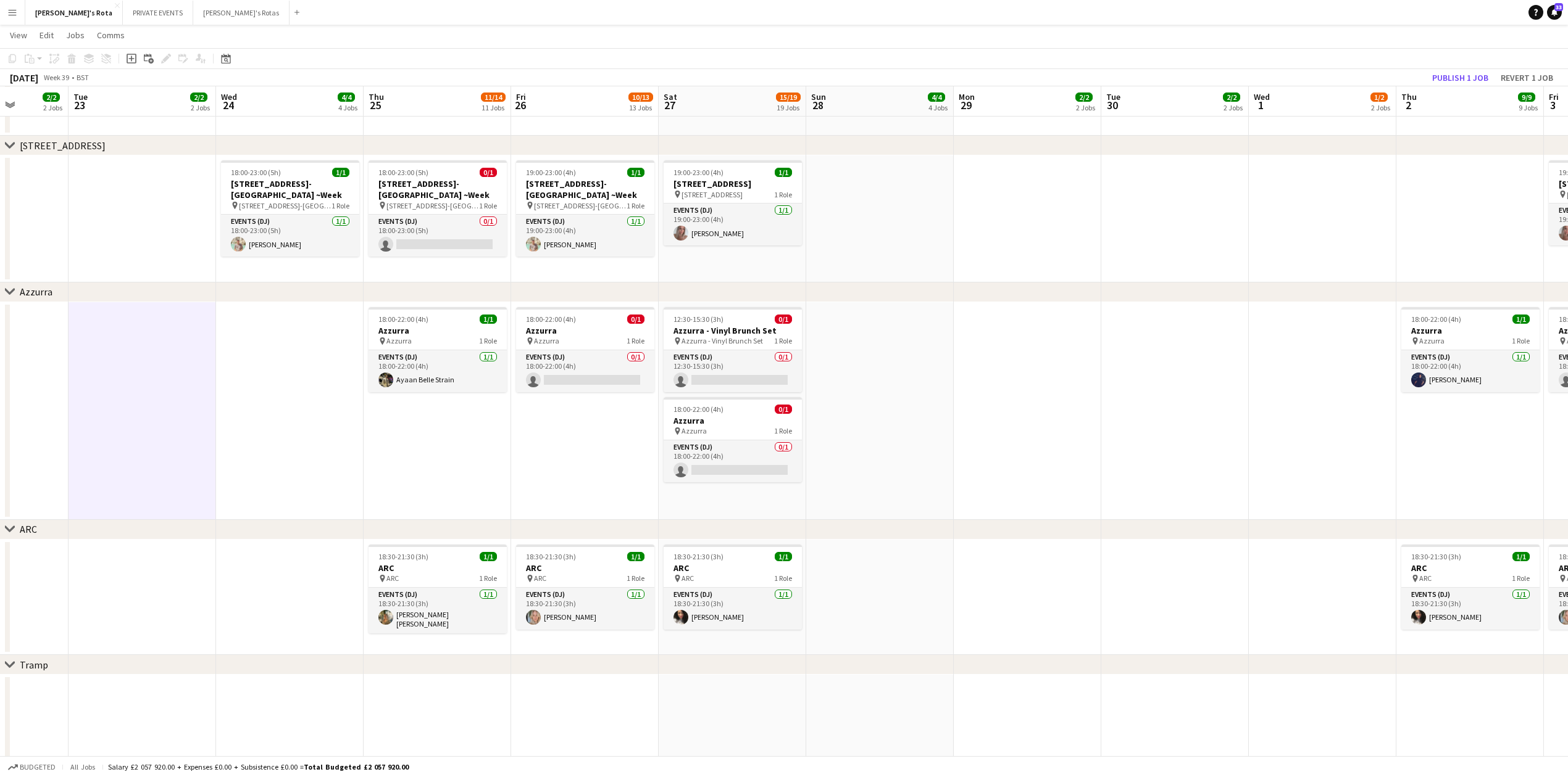
scroll to position [0, 336]
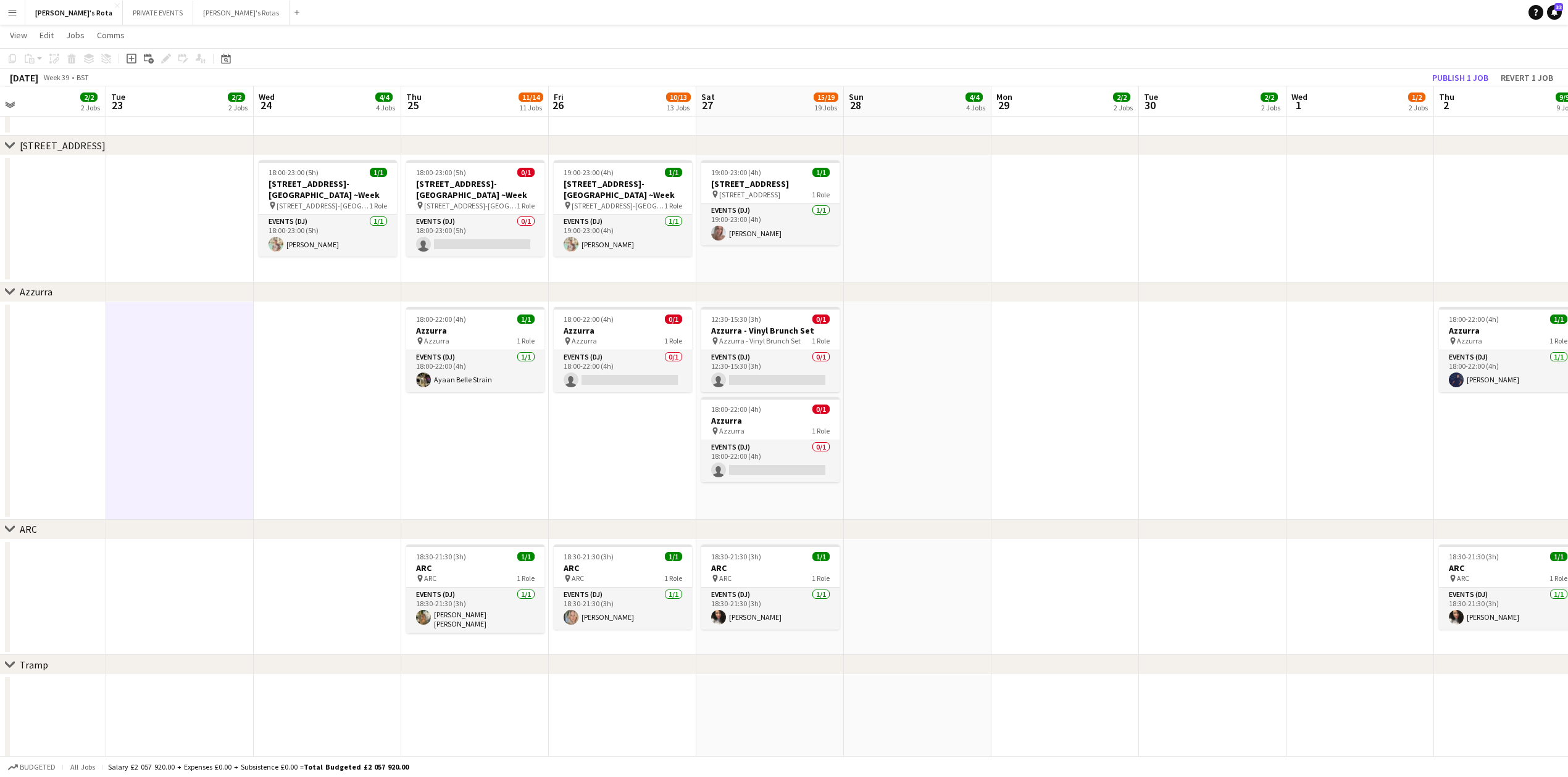
drag, startPoint x: 768, startPoint y: 465, endPoint x: 952, endPoint y: 467, distance: 184.0
click at [462, 376] on app-card-role "Events (DJ) [DATE] 18:00-22:00 (4h) [PERSON_NAME]" at bounding box center [475, 371] width 138 height 42
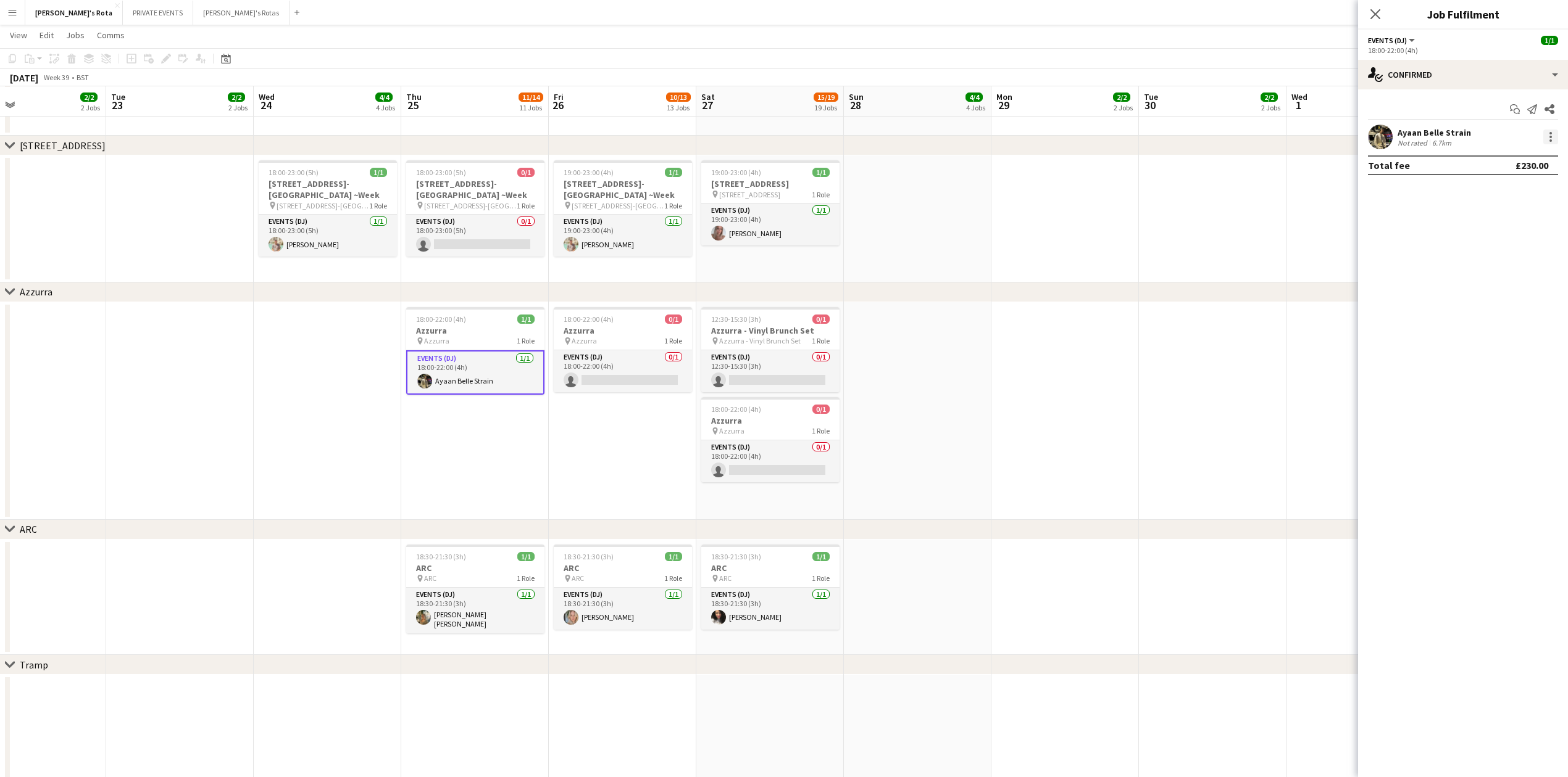
click at [1548, 136] on div at bounding box center [1550, 136] width 15 height 15
click at [1517, 278] on span "Remove" at bounding box center [1509, 278] width 77 height 11
click at [1378, 12] on icon at bounding box center [1374, 14] width 12 height 12
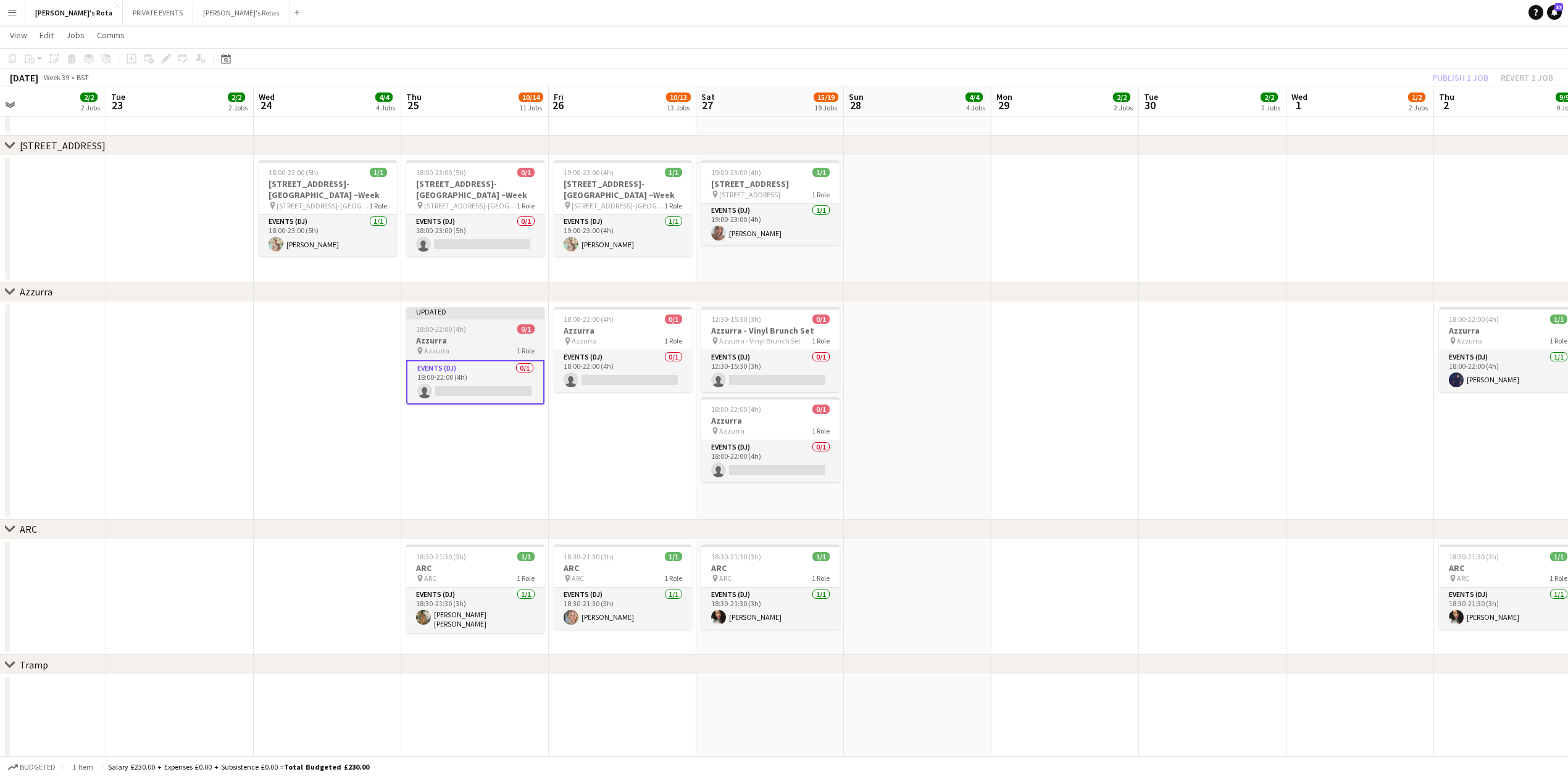
click at [443, 349] on span "Azzurra" at bounding box center [436, 350] width 26 height 9
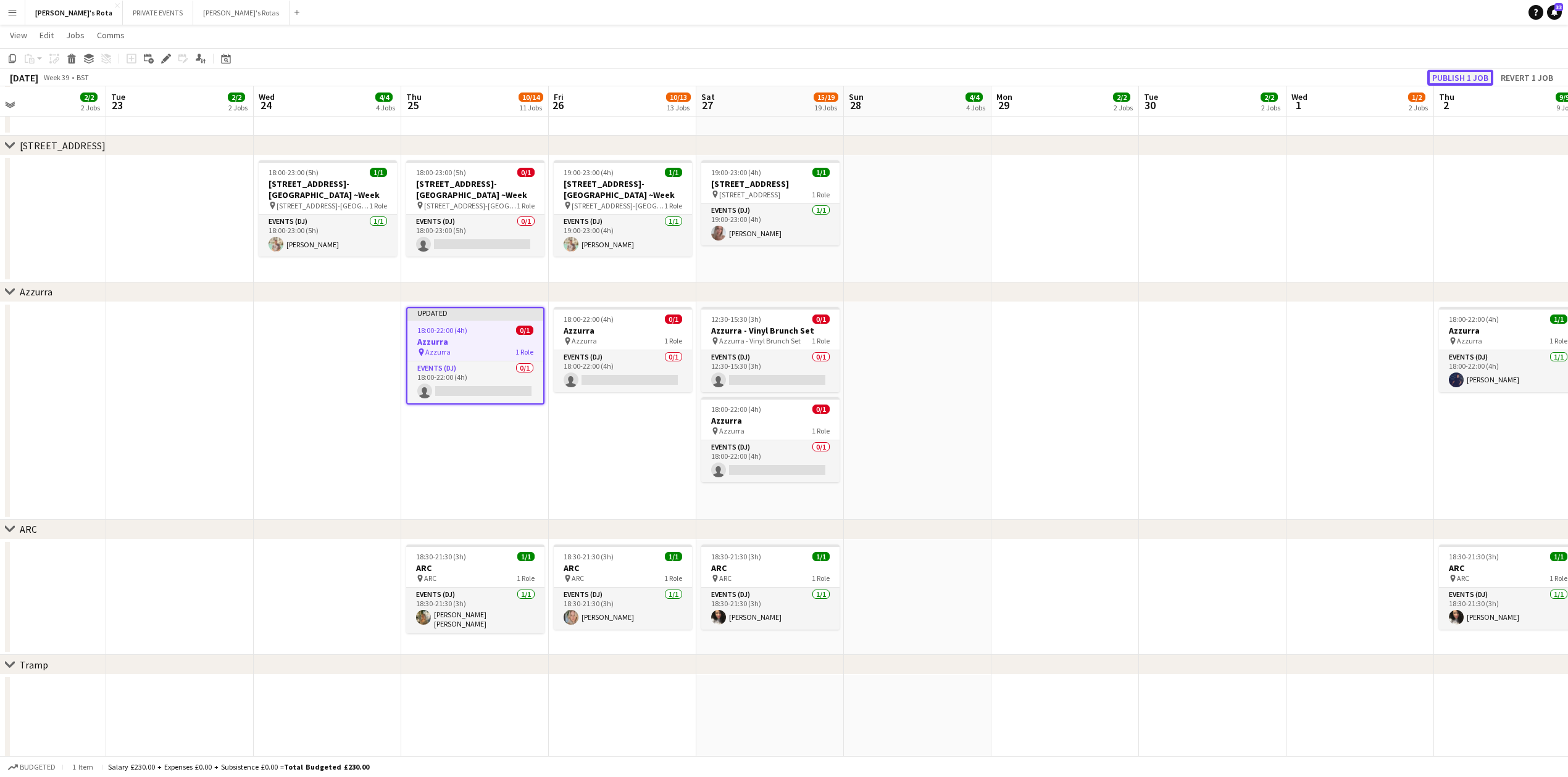
click at [1437, 79] on button "Publish 1 job" at bounding box center [1459, 77] width 66 height 16
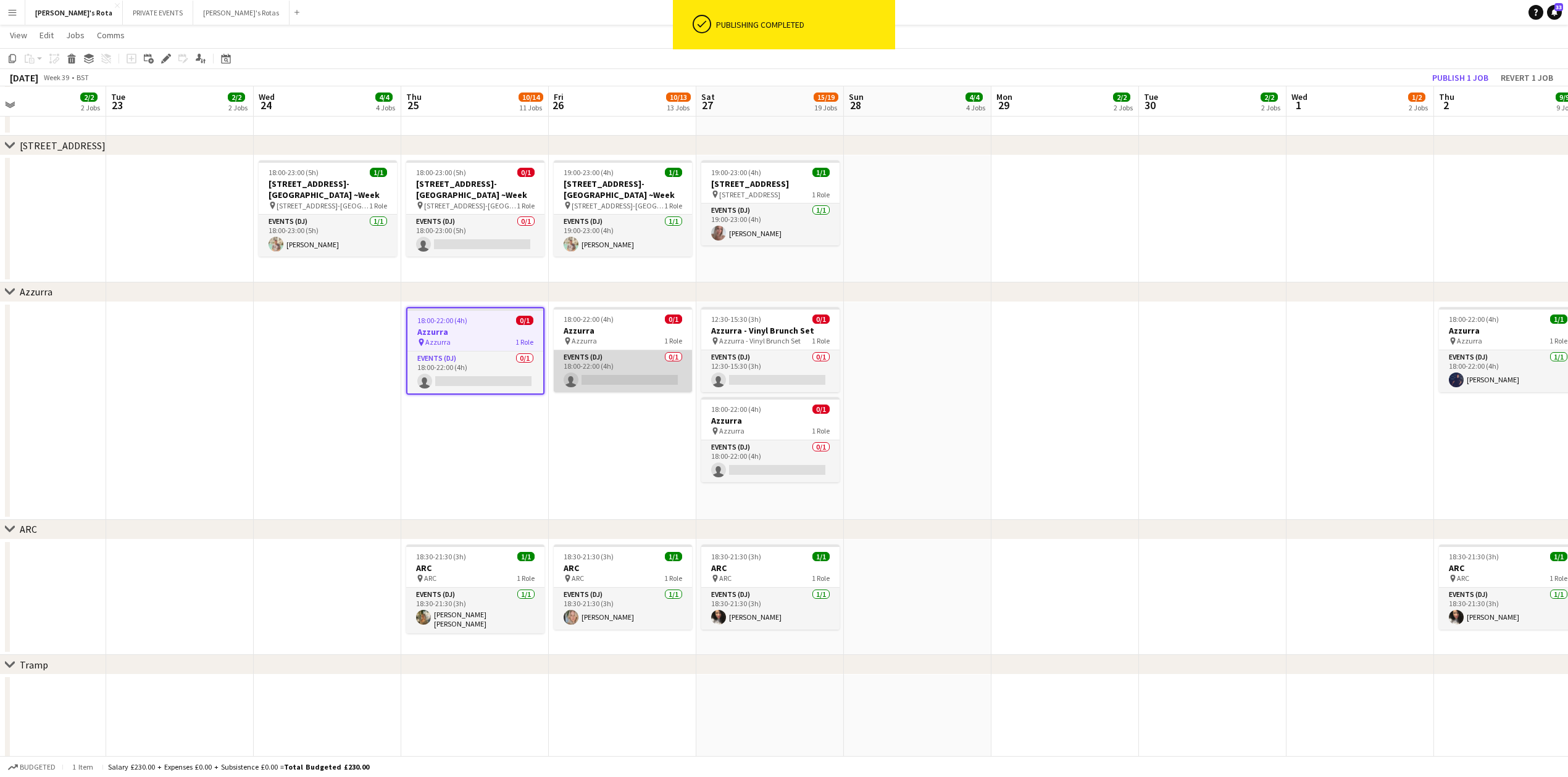
click at [593, 387] on app-card-role "Events (DJ) 0/1 18:00-22:00 (4h) single-neutral-actions" at bounding box center [622, 371] width 138 height 42
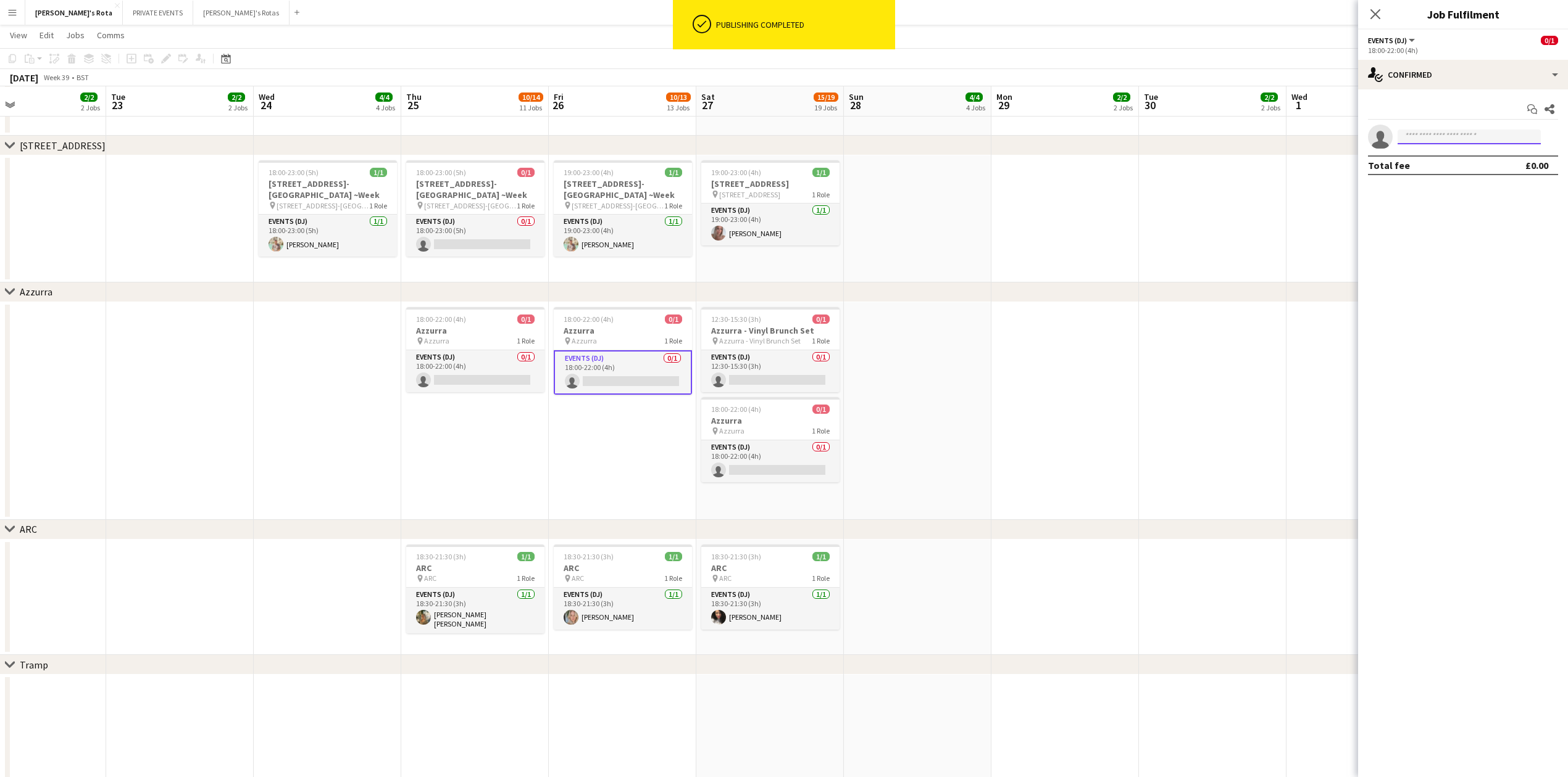
click at [1448, 131] on input at bounding box center [1468, 136] width 143 height 15
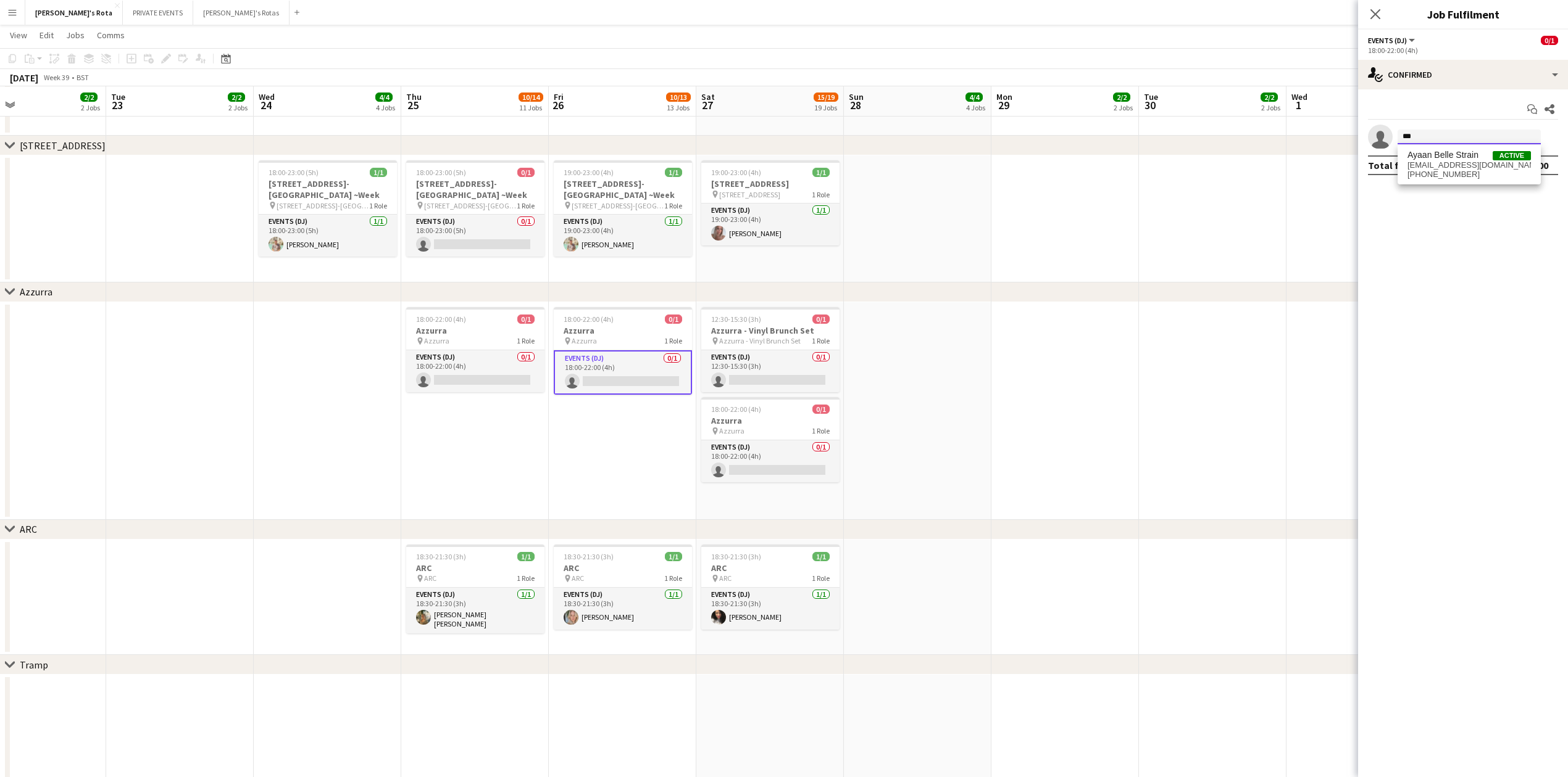
type input "***"
click at [1450, 165] on span "[EMAIL_ADDRESS][DOMAIN_NAME]" at bounding box center [1469, 165] width 123 height 10
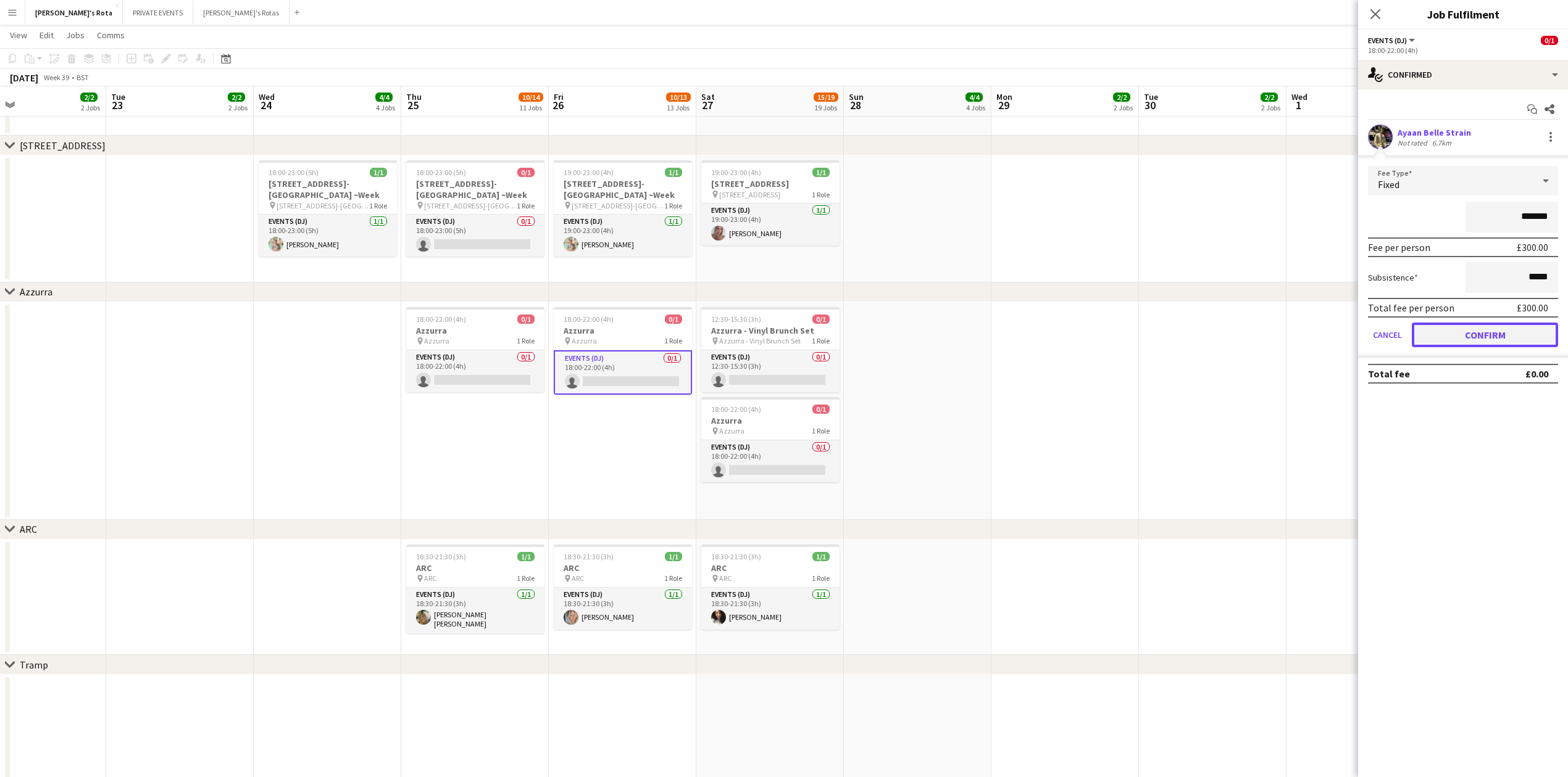
click at [1482, 337] on button "Confirm" at bounding box center [1484, 335] width 146 height 25
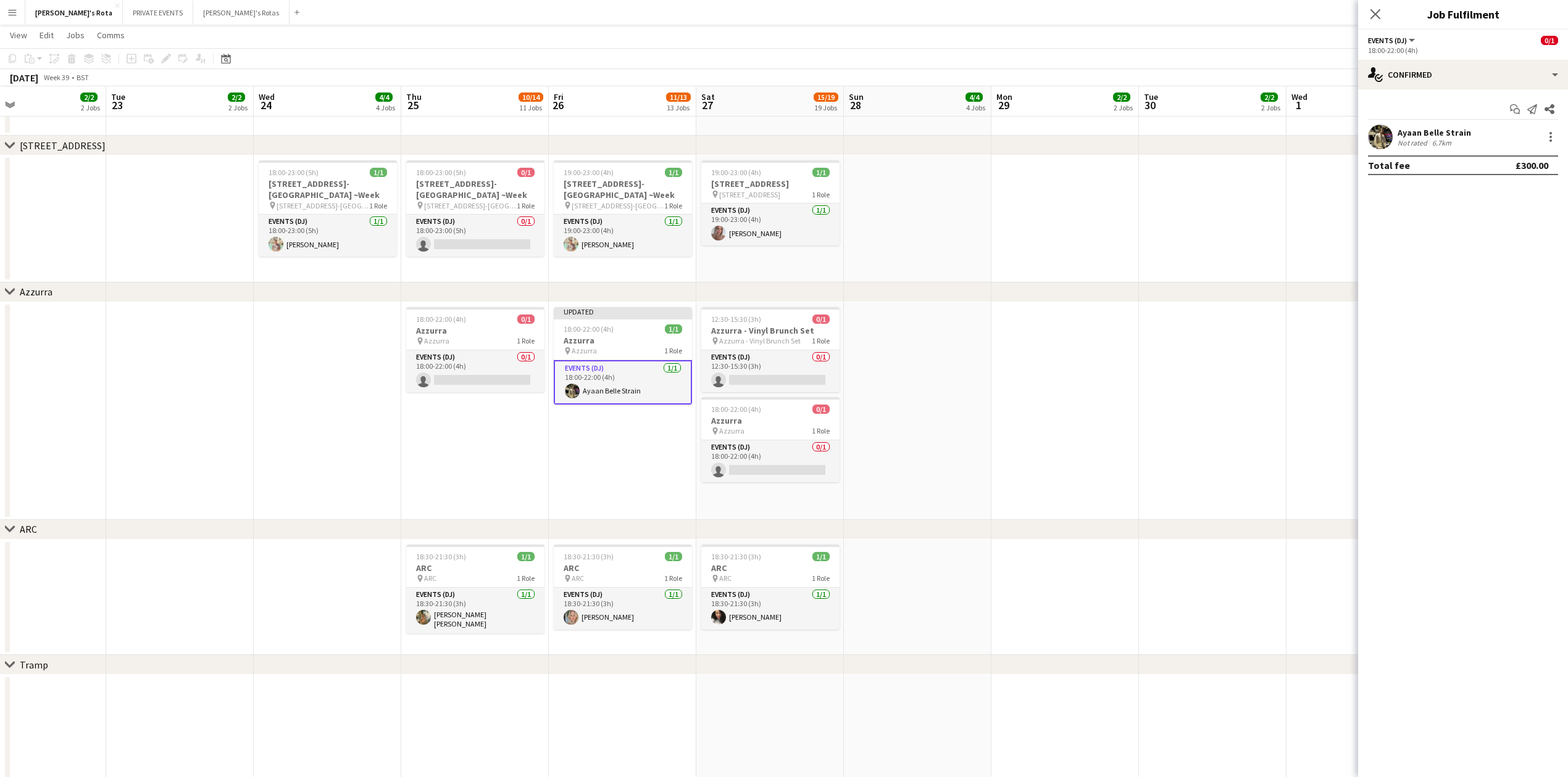
click at [1388, 6] on div "Close pop-in" at bounding box center [1375, 14] width 35 height 28
click at [1374, 15] on icon at bounding box center [1374, 14] width 12 height 12
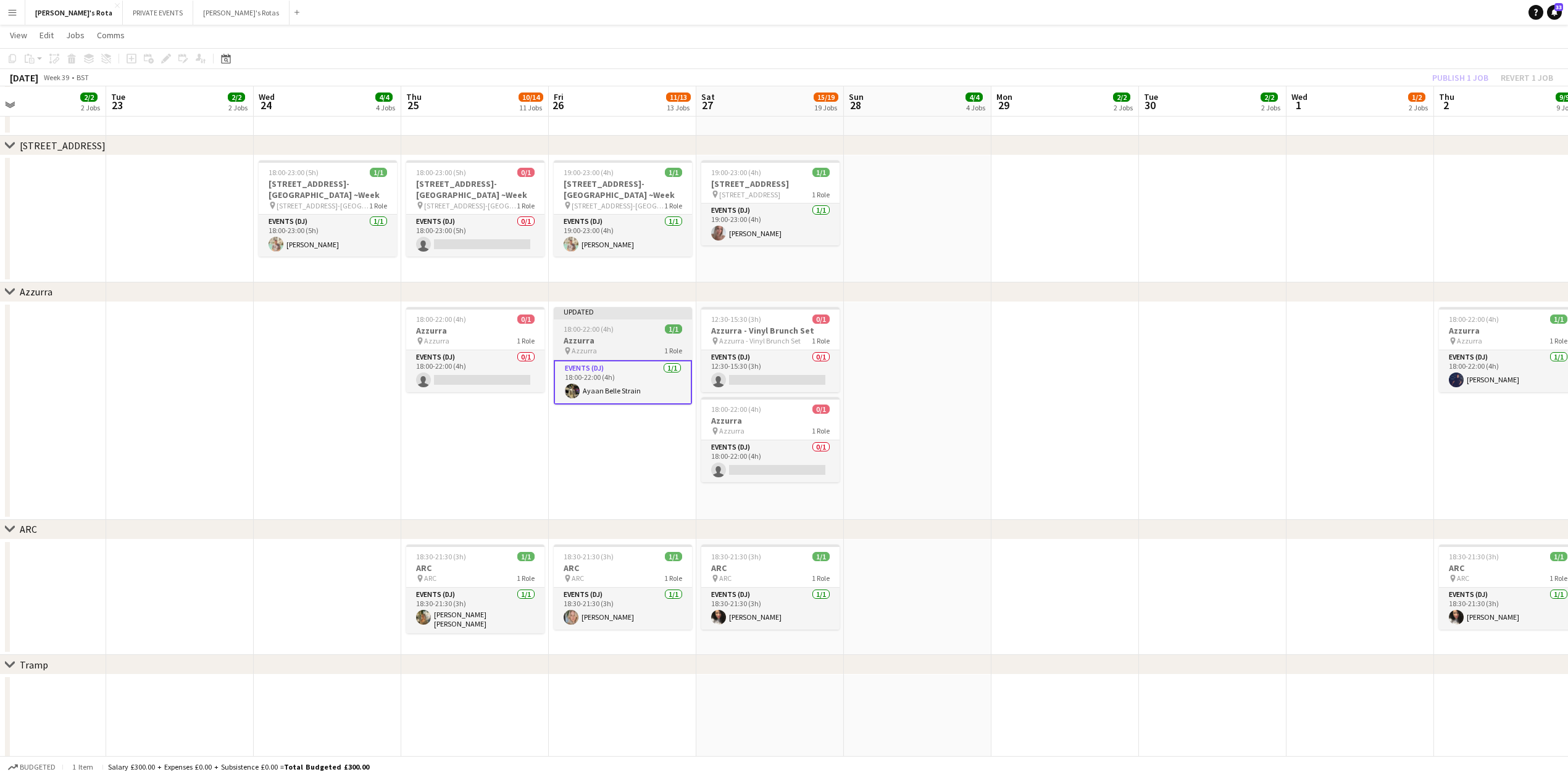
click at [633, 335] on h3 "Azzurra" at bounding box center [622, 341] width 138 height 11
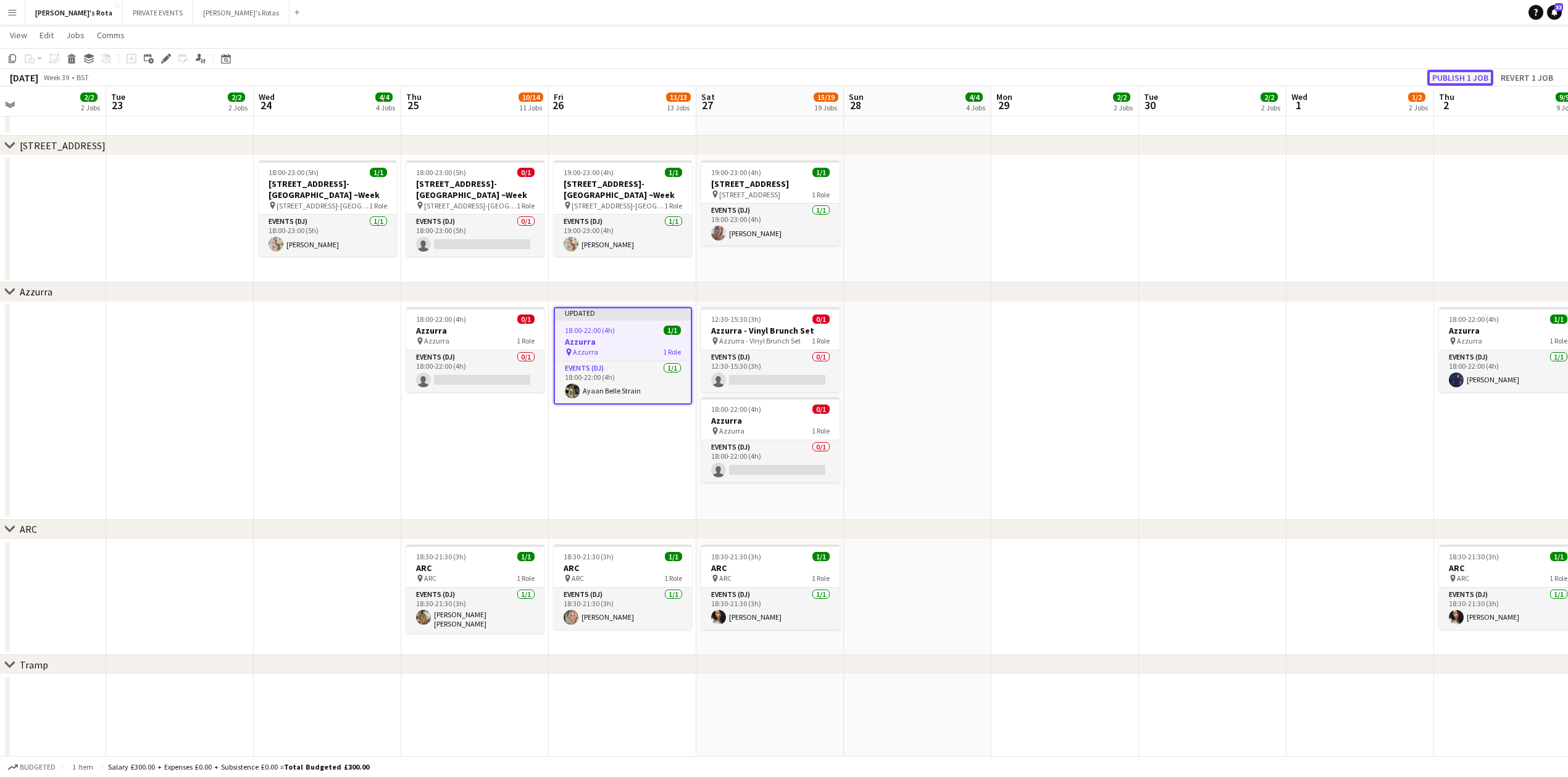
click at [1452, 77] on button "Publish 1 job" at bounding box center [1459, 77] width 66 height 16
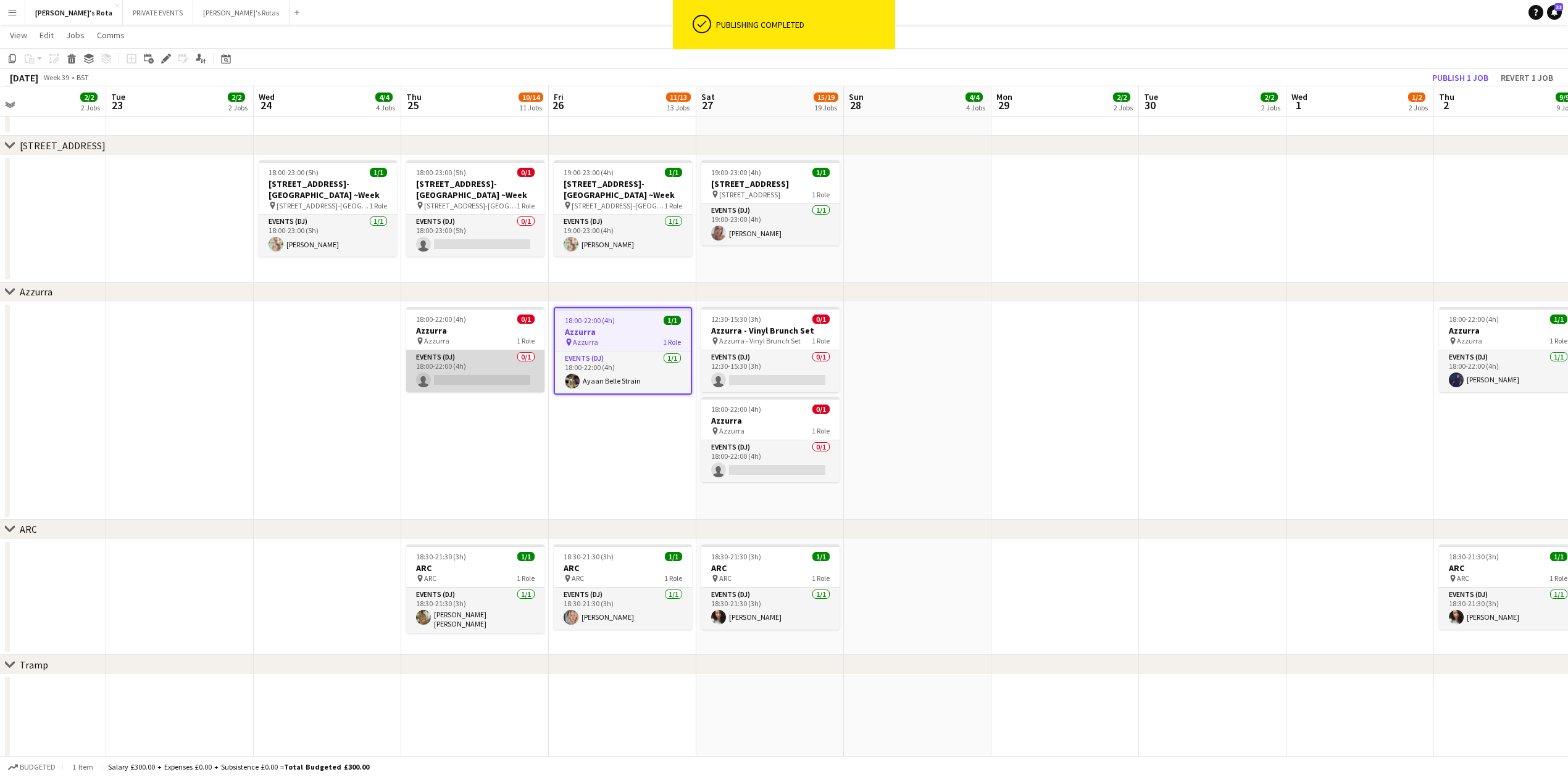
click at [488, 382] on app-card-role "Events (DJ) 0/1 18:00-22:00 (4h) single-neutral-actions" at bounding box center [475, 371] width 138 height 42
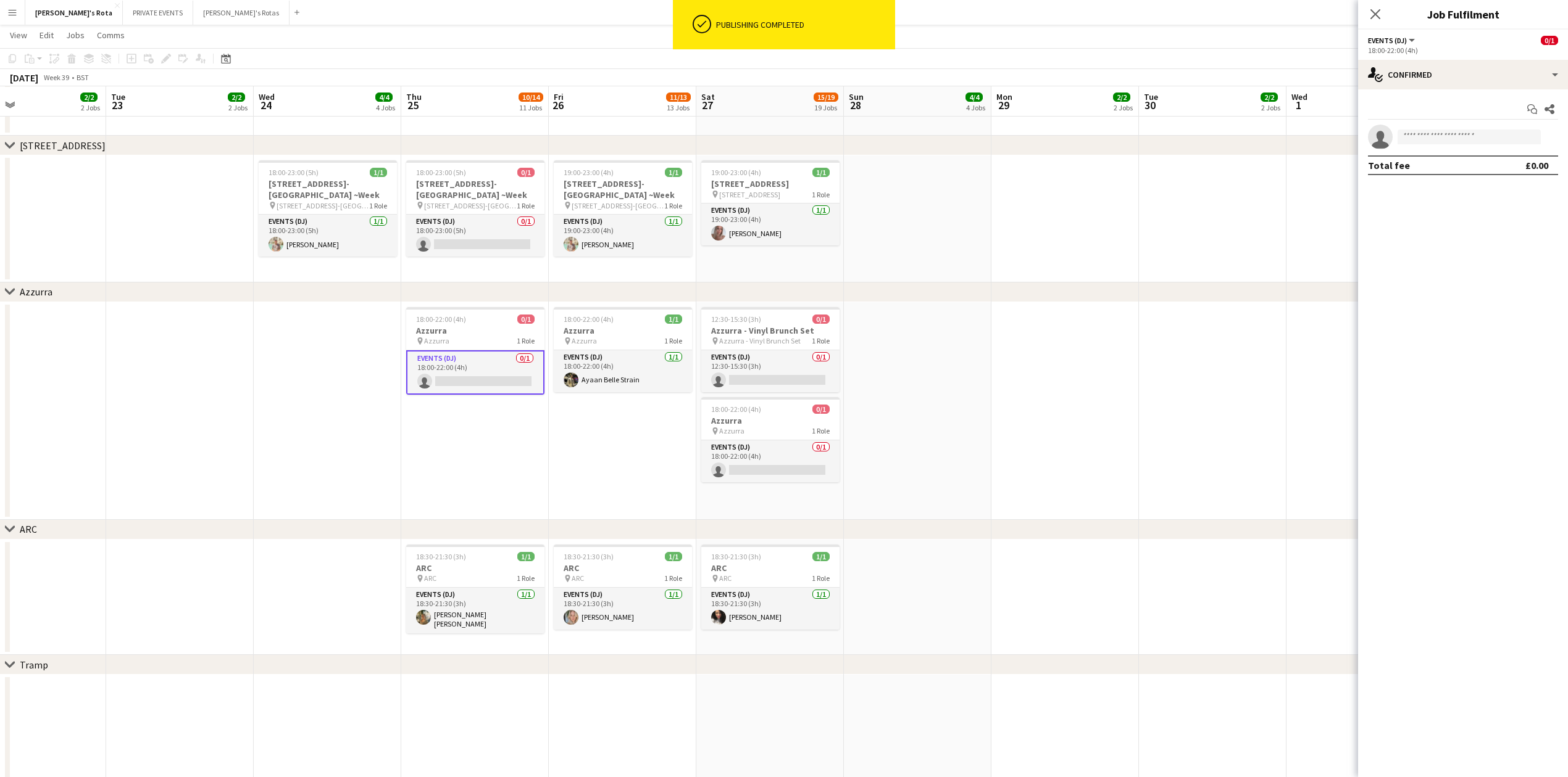
click at [1442, 149] on app-invite-slot "single-neutral-actions" at bounding box center [1462, 137] width 210 height 25
click at [1452, 142] on input at bounding box center [1468, 136] width 143 height 15
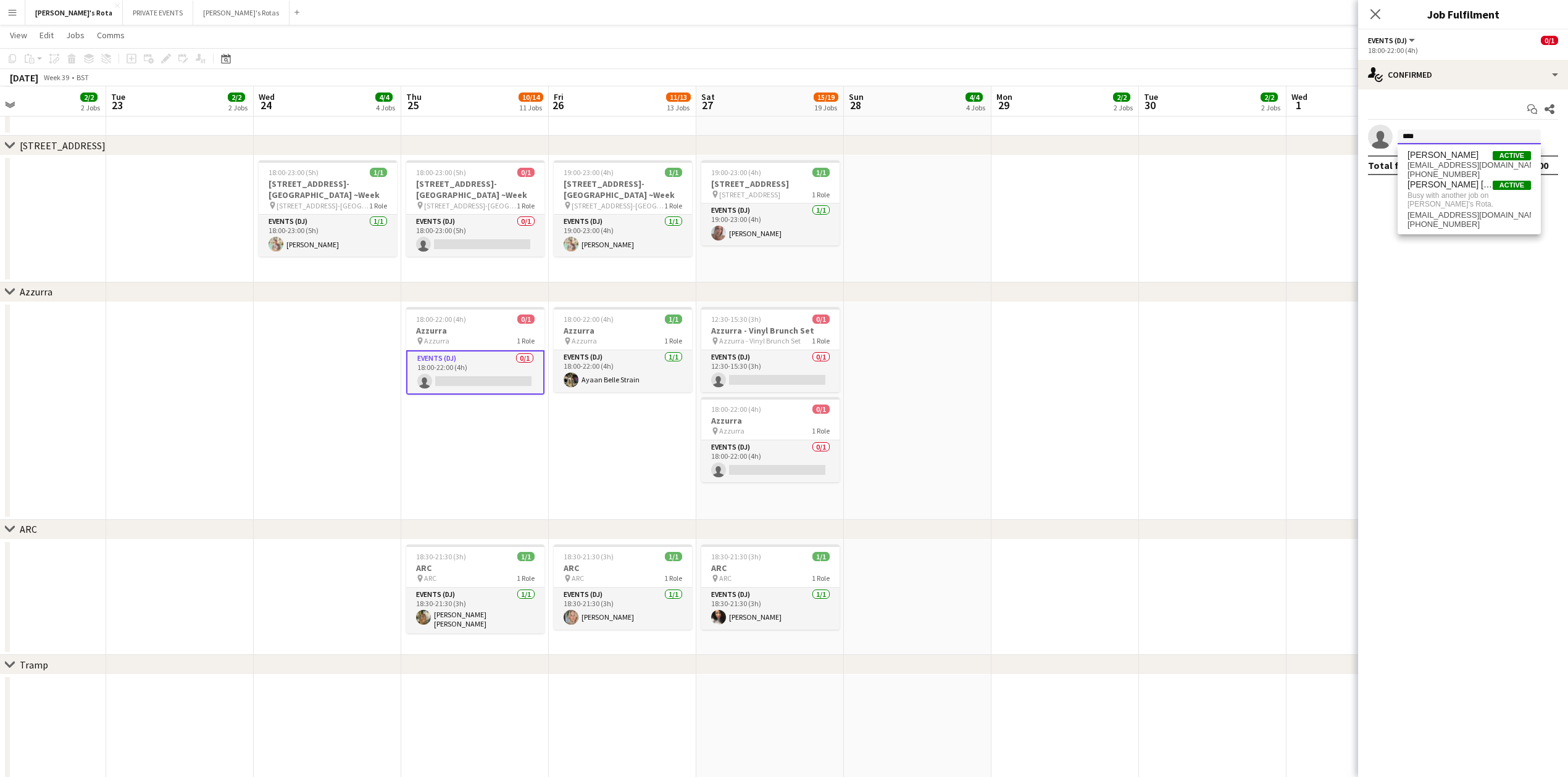
type input "****"
click at [265, 379] on app-date-cell at bounding box center [327, 411] width 147 height 218
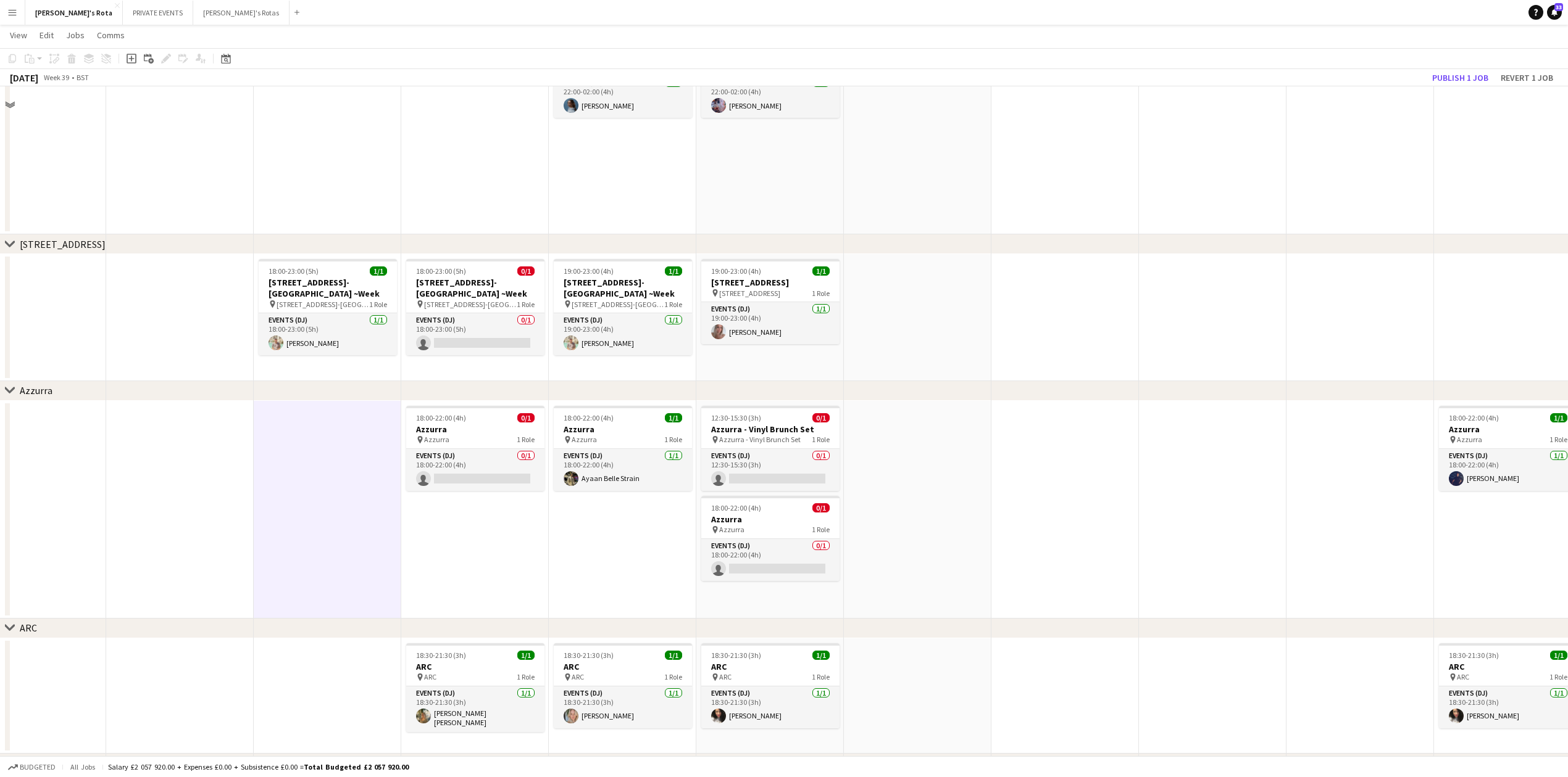
scroll to position [1986, 0]
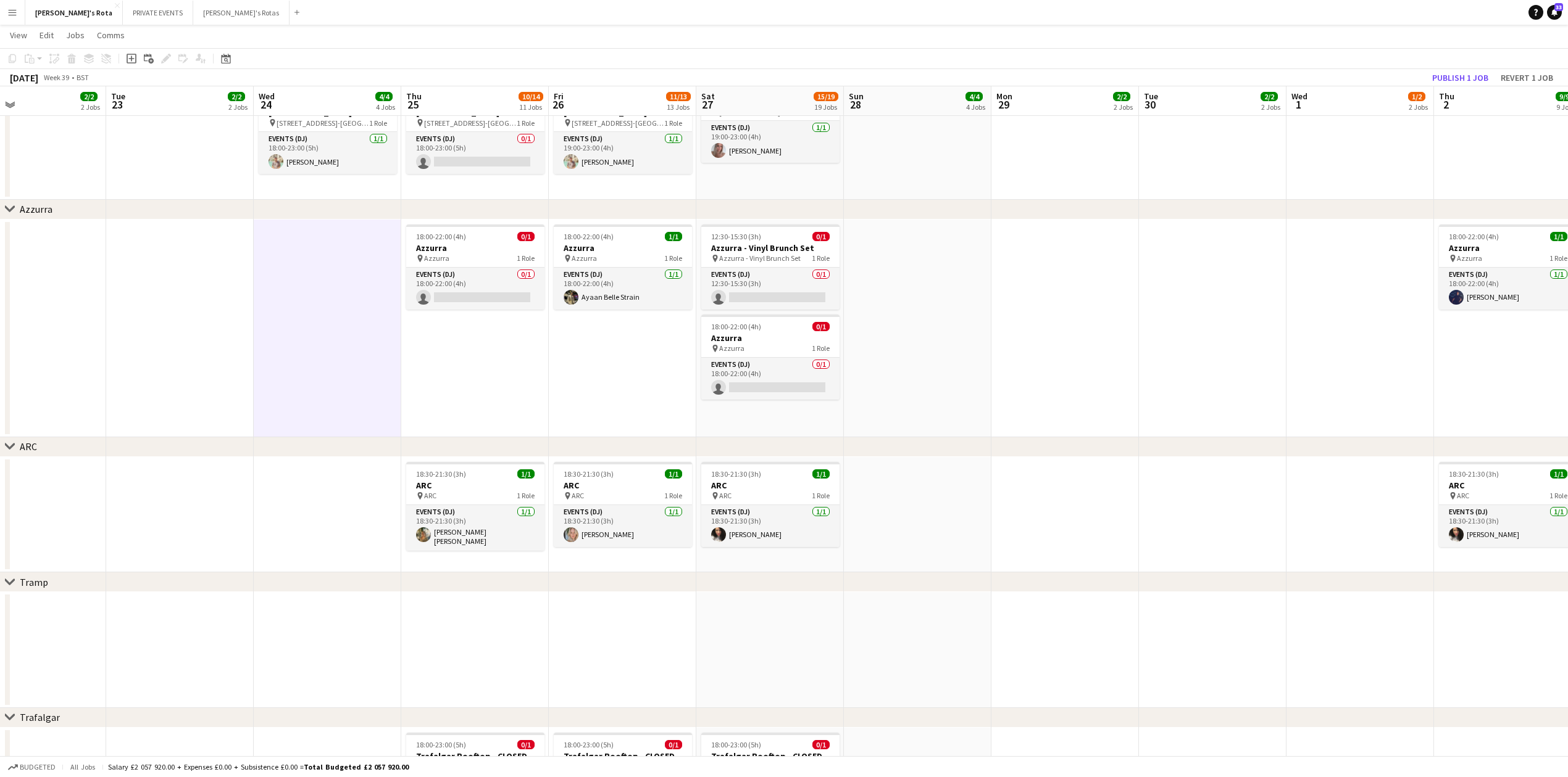
click at [435, 358] on app-date-cell "18:00-22:00 (4h) 0/1 Azzurra pin Azzurra 1 Role Events (DJ) 0/1 18:00-22:00 (4h…" at bounding box center [474, 328] width 147 height 218
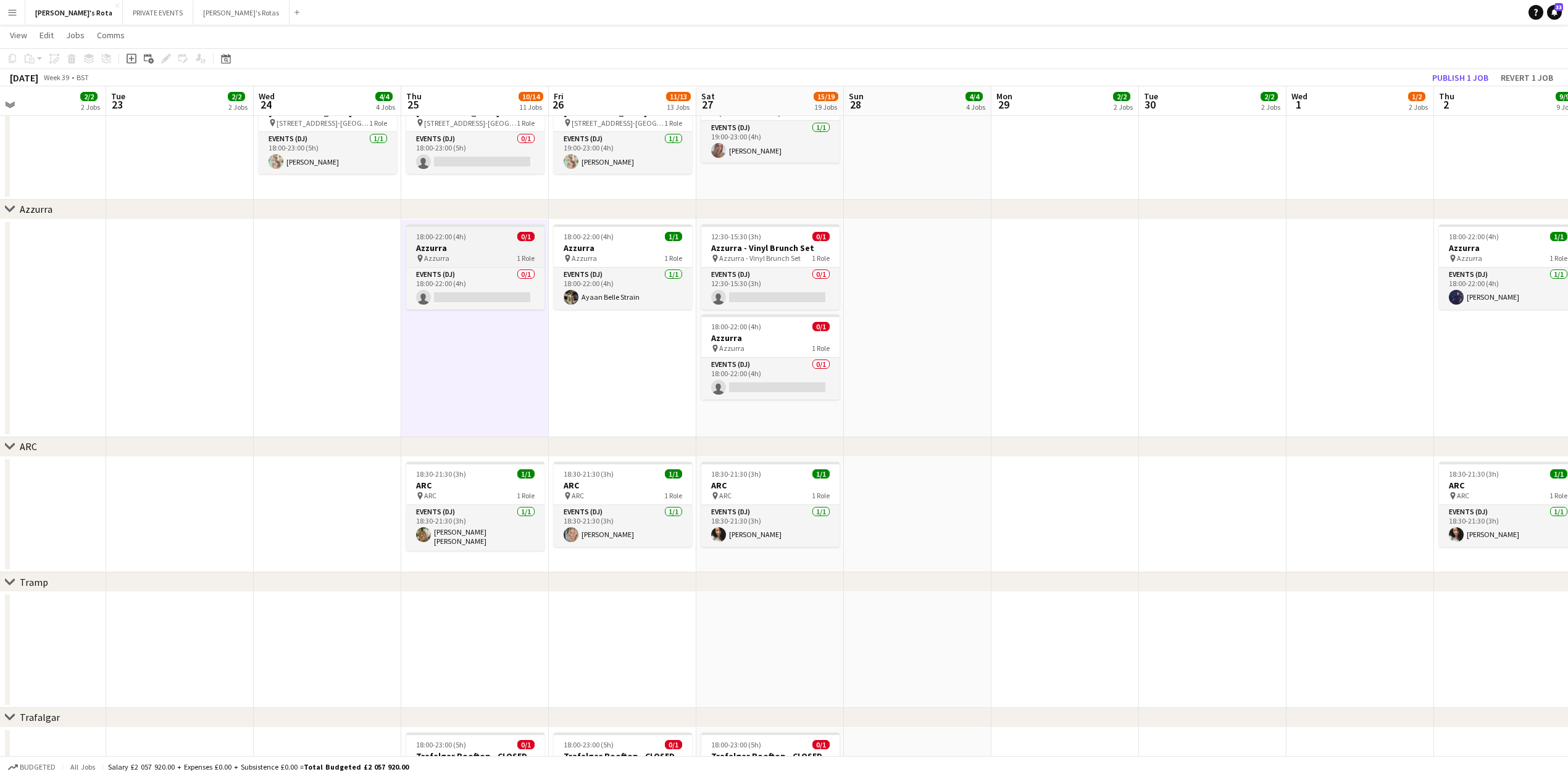
click at [448, 243] on h3 "Azzurra" at bounding box center [475, 248] width 138 height 11
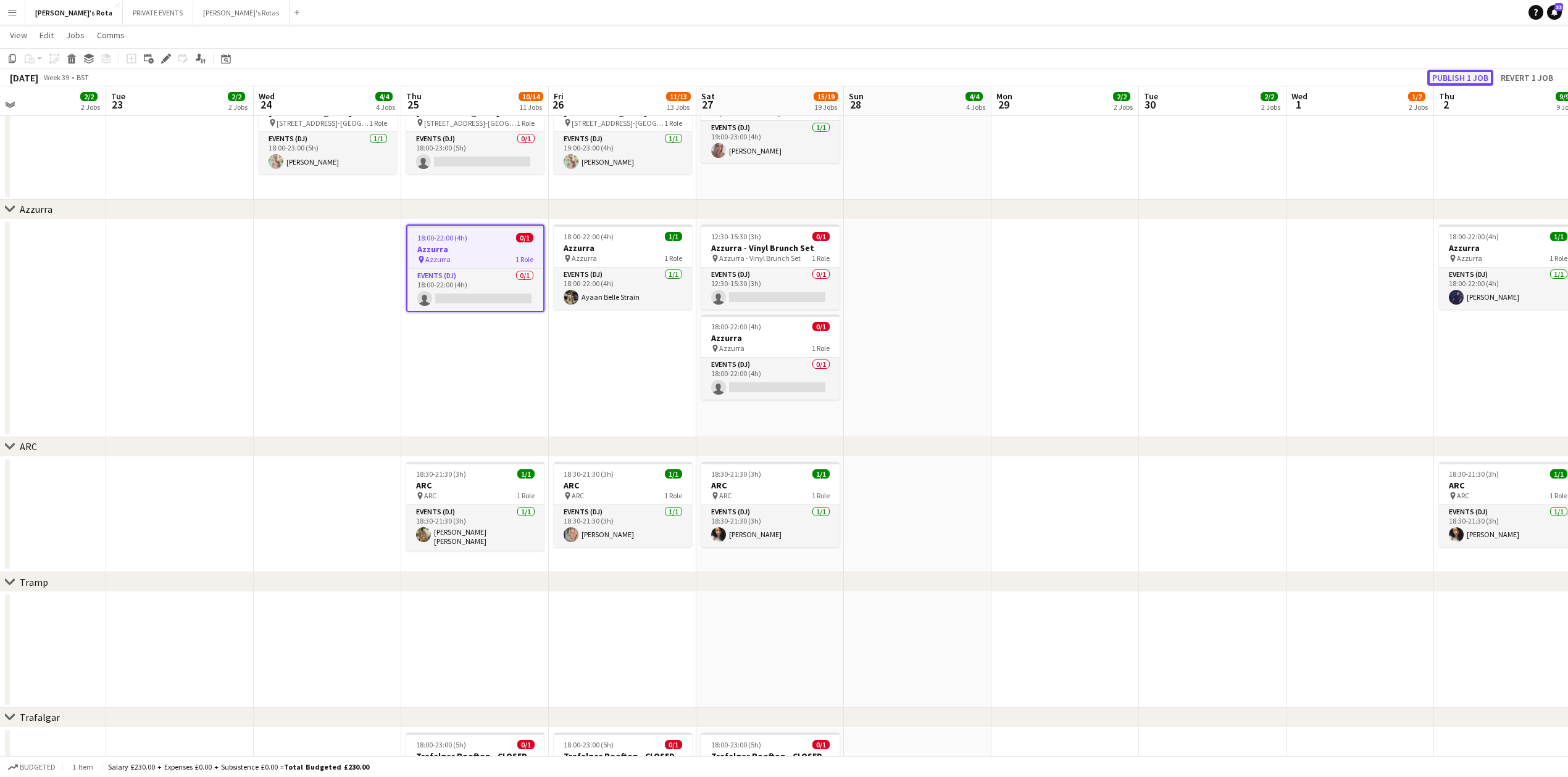
click at [1454, 82] on button "Publish 1 job" at bounding box center [1459, 77] width 66 height 16
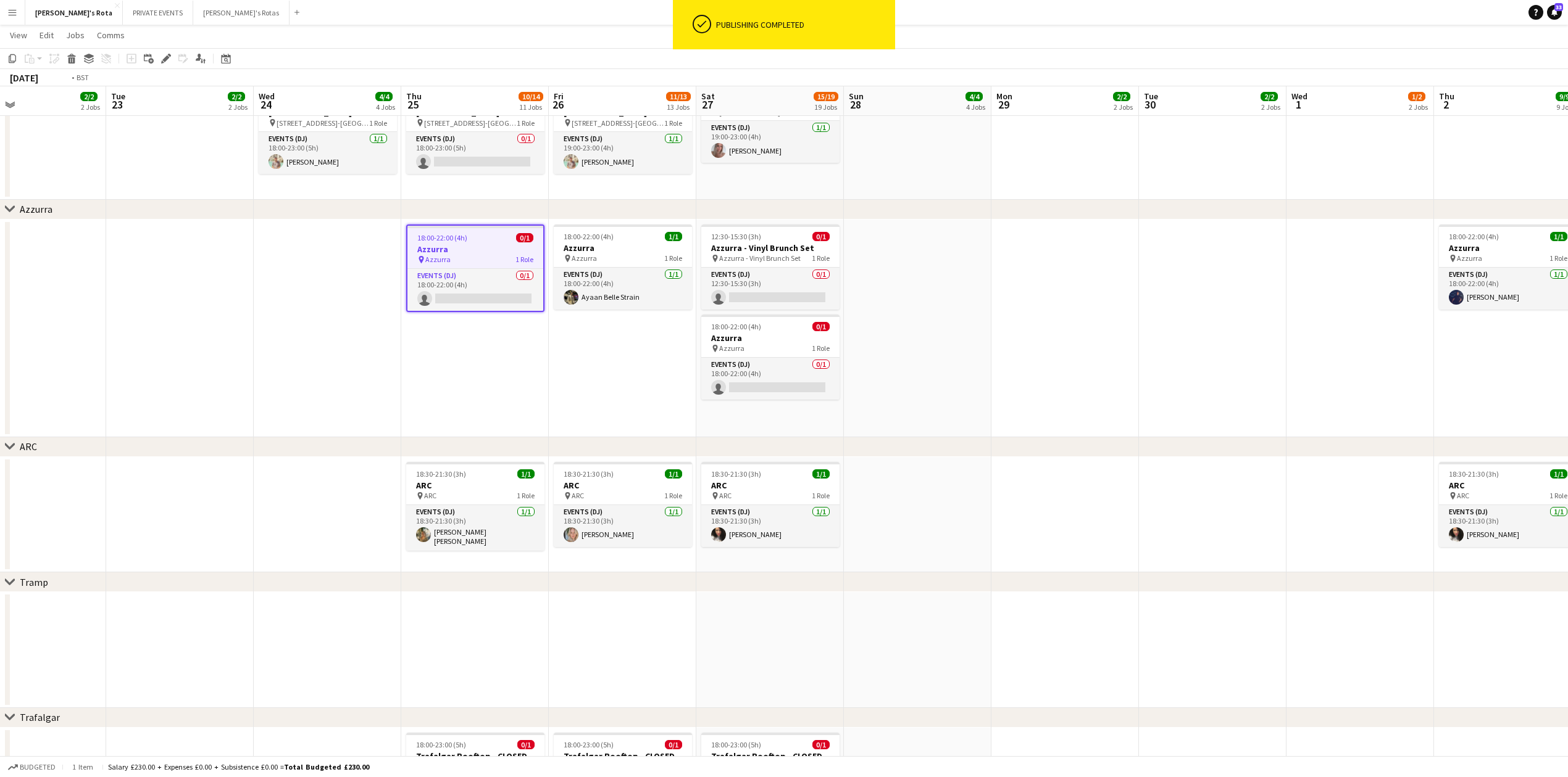
drag, startPoint x: 226, startPoint y: 371, endPoint x: 832, endPoint y: 411, distance: 607.3
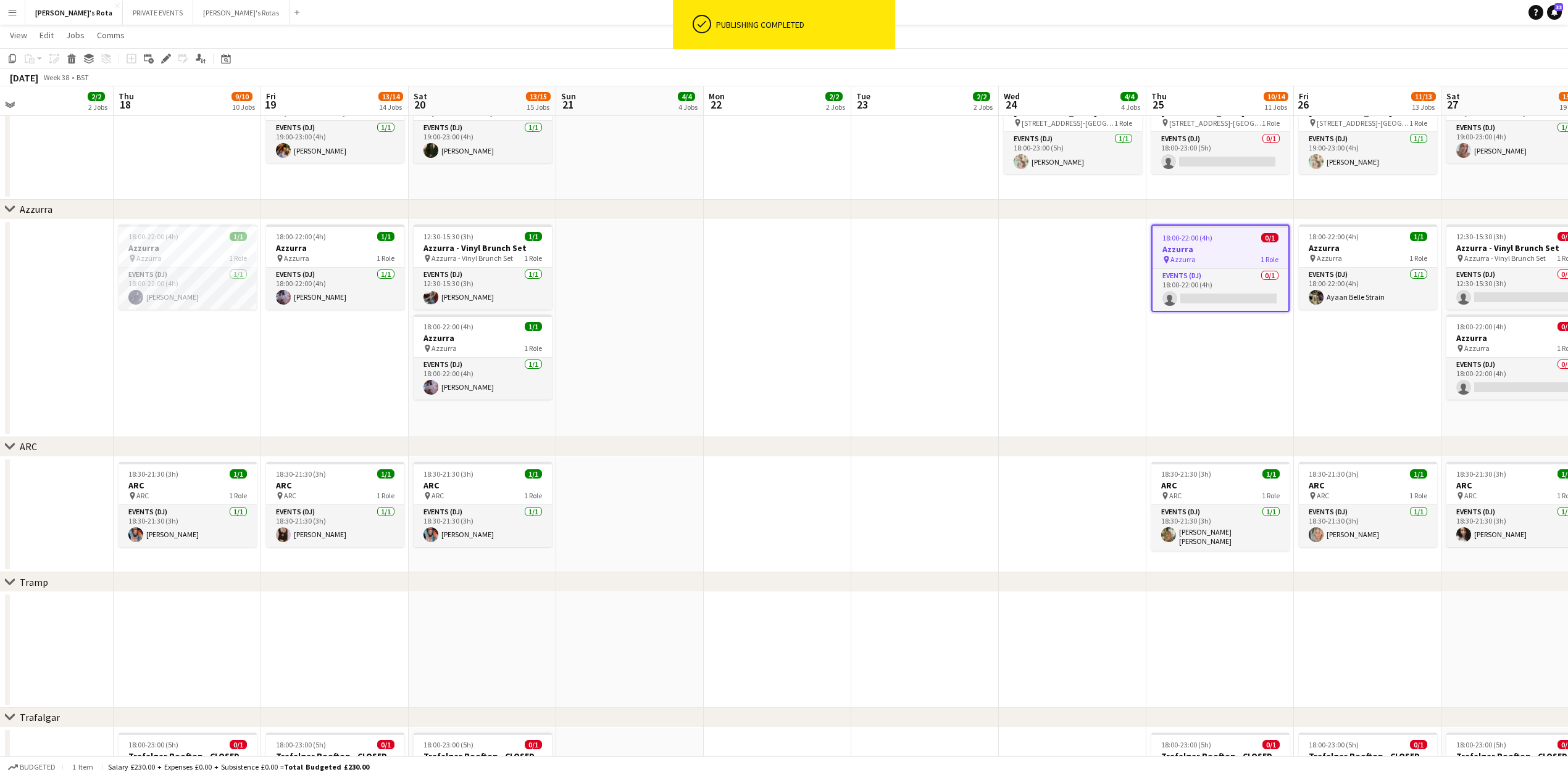
drag, startPoint x: 925, startPoint y: 401, endPoint x: 1096, endPoint y: 383, distance: 171.9
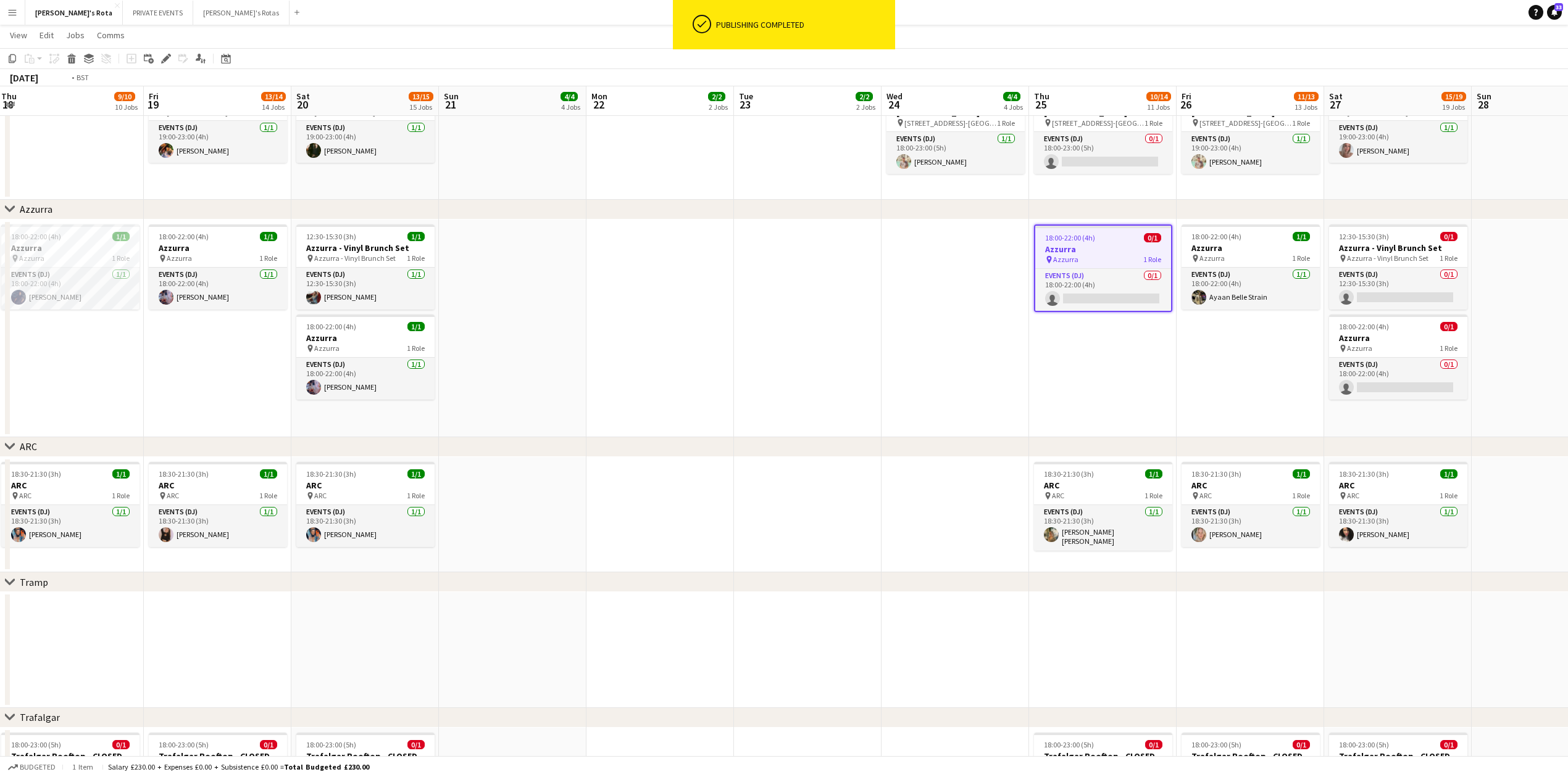
drag, startPoint x: 1288, startPoint y: 363, endPoint x: 1239, endPoint y: 339, distance: 54.6
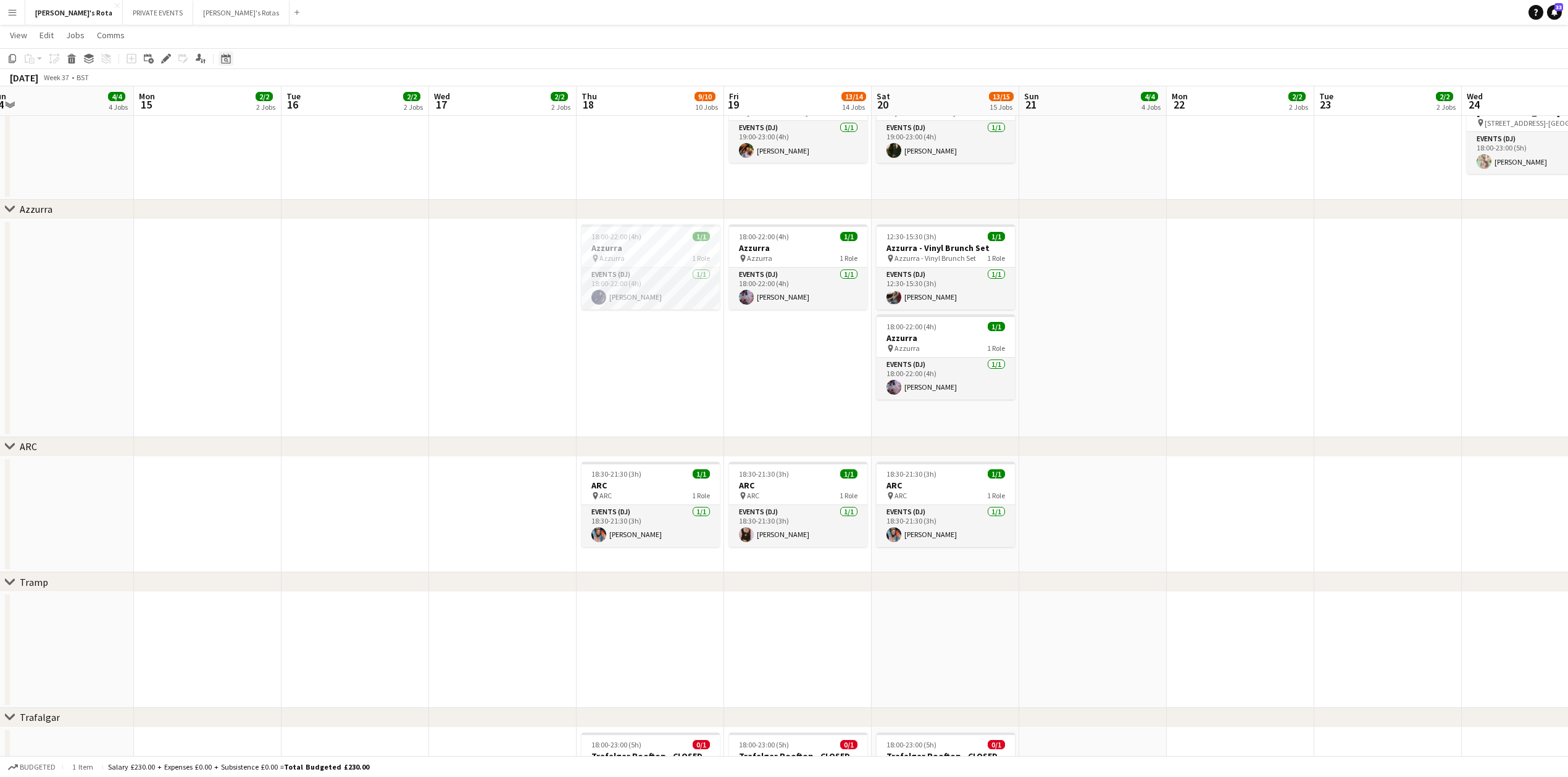
click at [225, 60] on icon "Date picker" at bounding box center [225, 59] width 10 height 10
click at [318, 250] on button "[DATE]" at bounding box center [313, 252] width 36 height 20
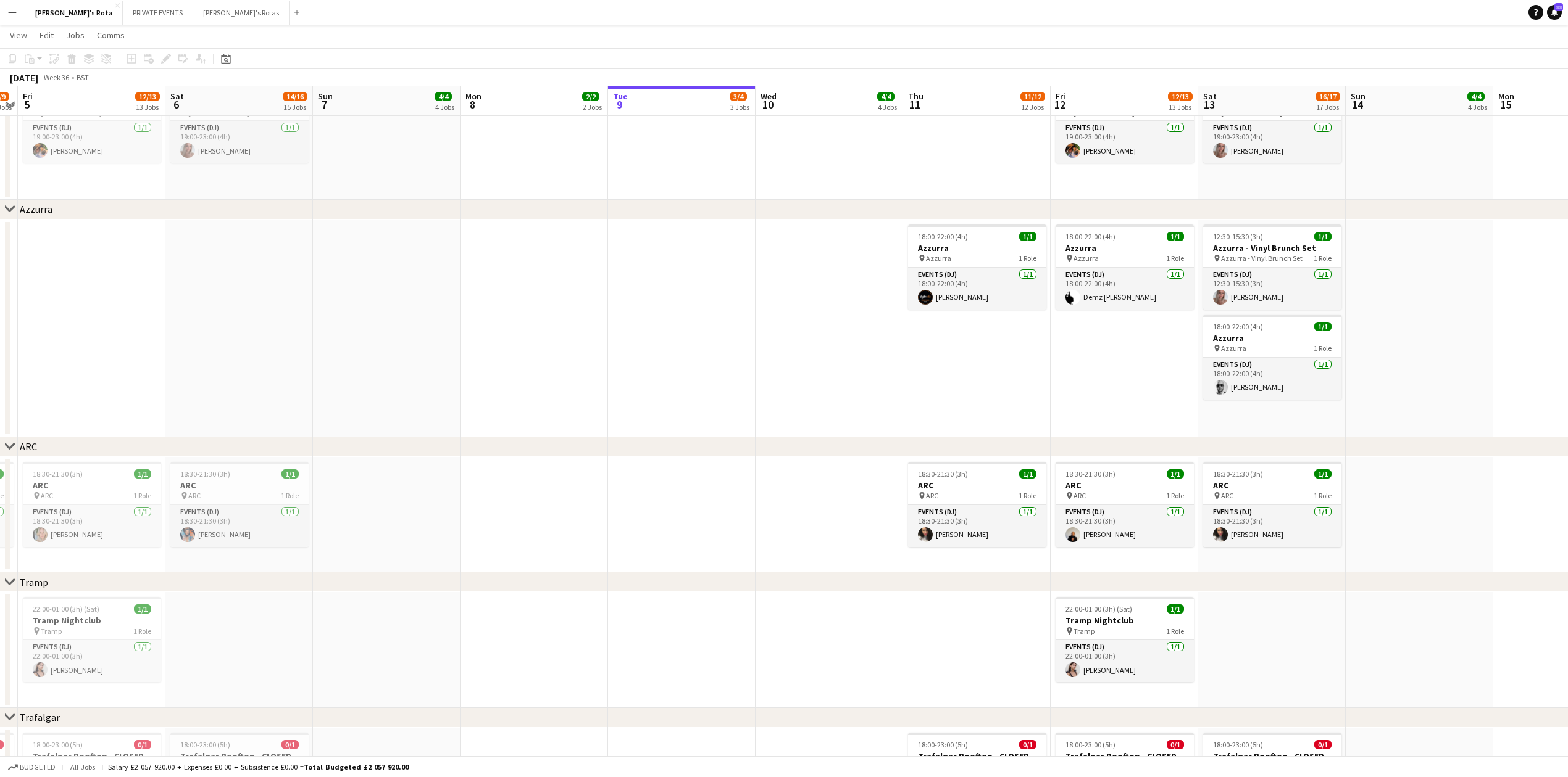
scroll to position [0, 448]
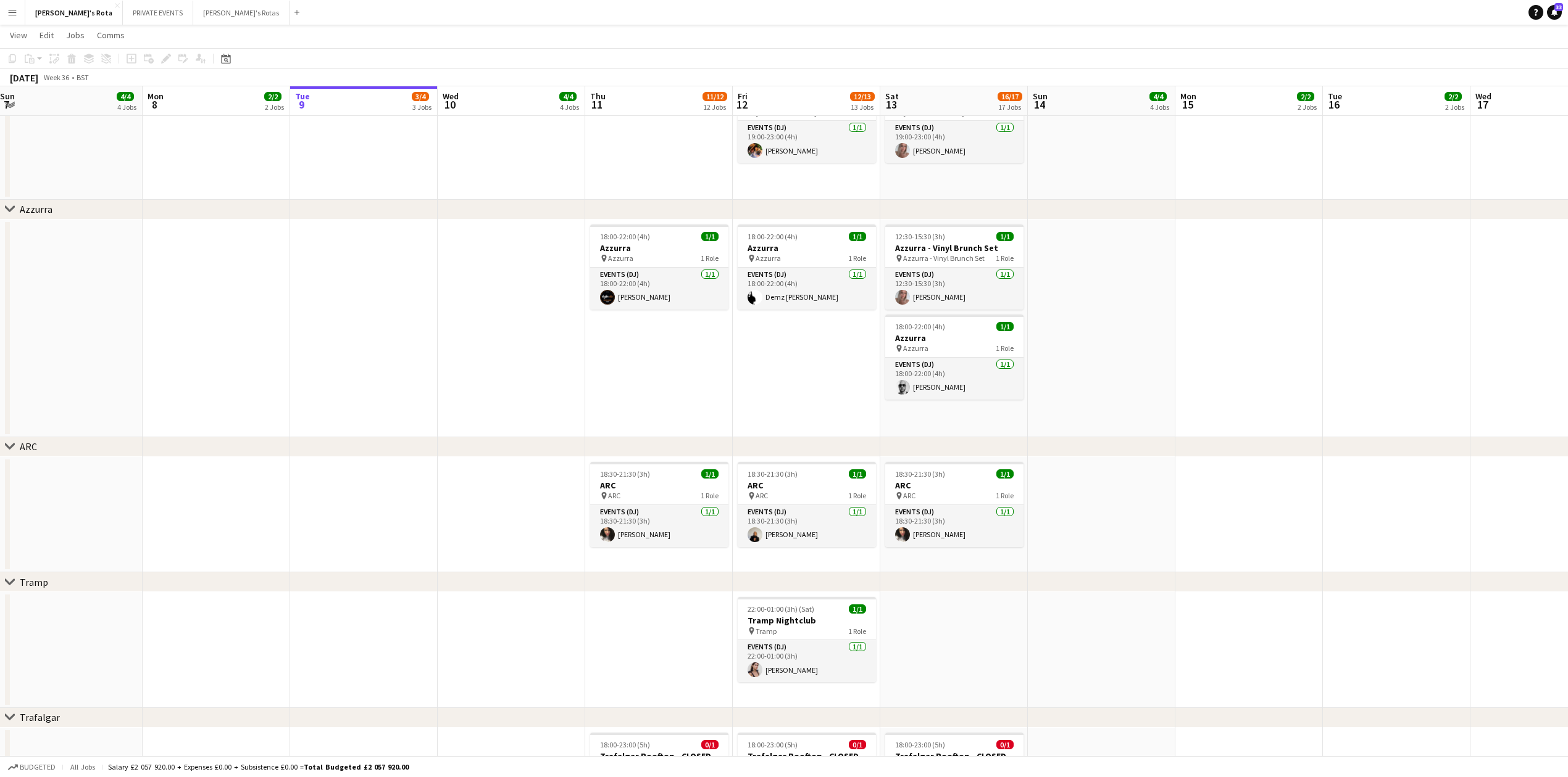
drag, startPoint x: 701, startPoint y: 357, endPoint x: 438, endPoint y: 368, distance: 263.2
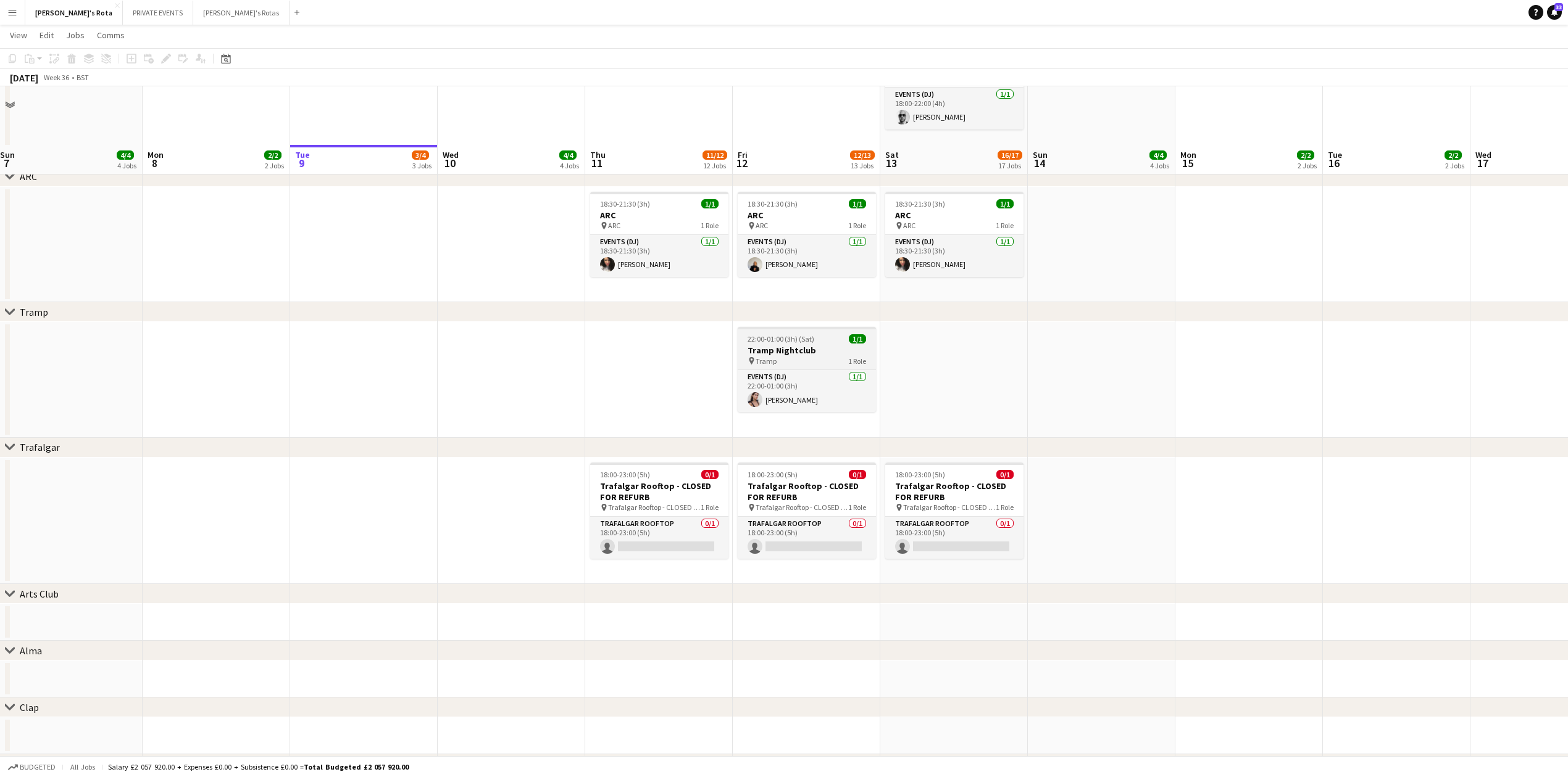
scroll to position [2315, 0]
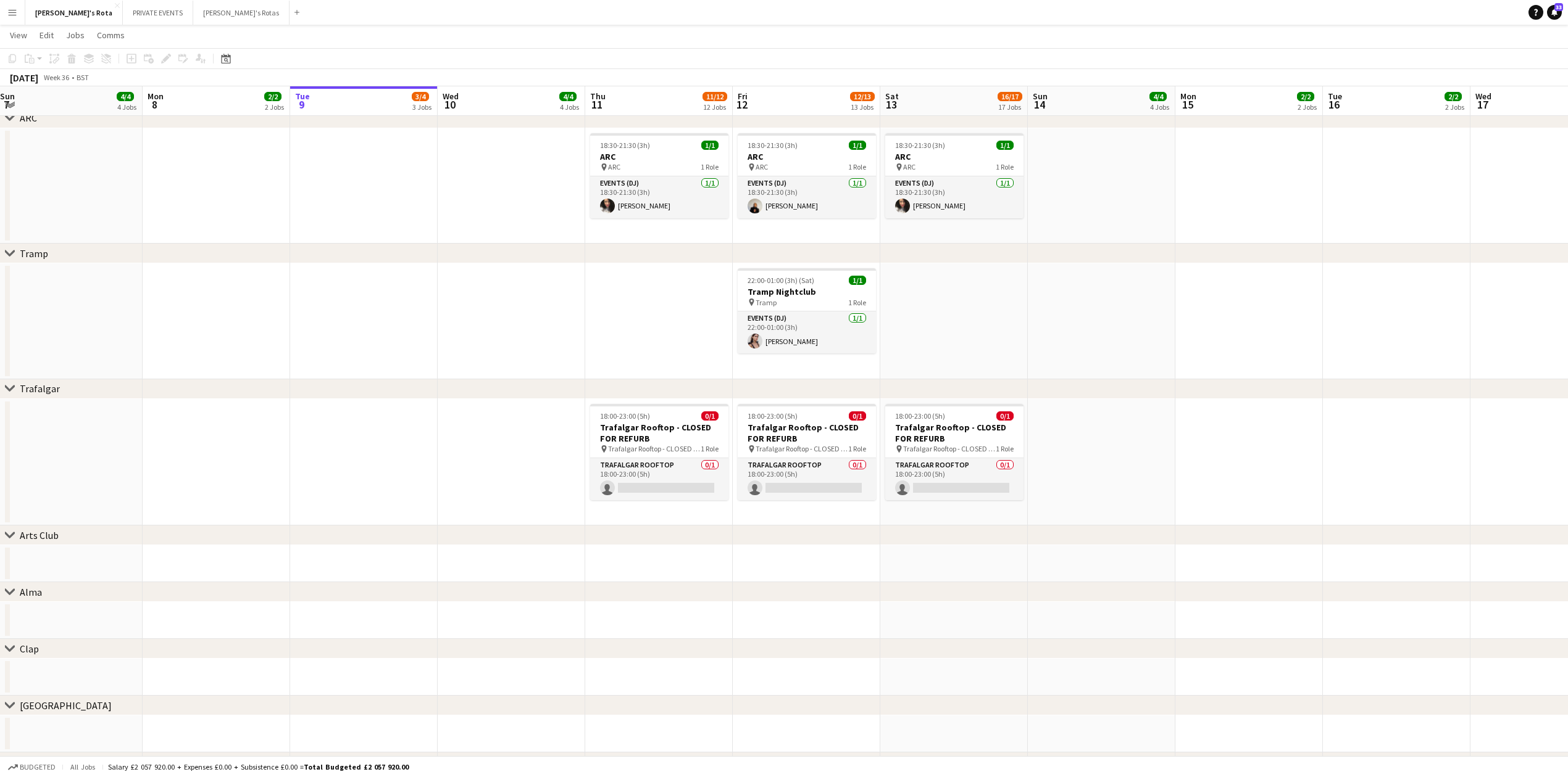
click at [30, 387] on div "Trafalgar" at bounding box center [40, 388] width 40 height 12
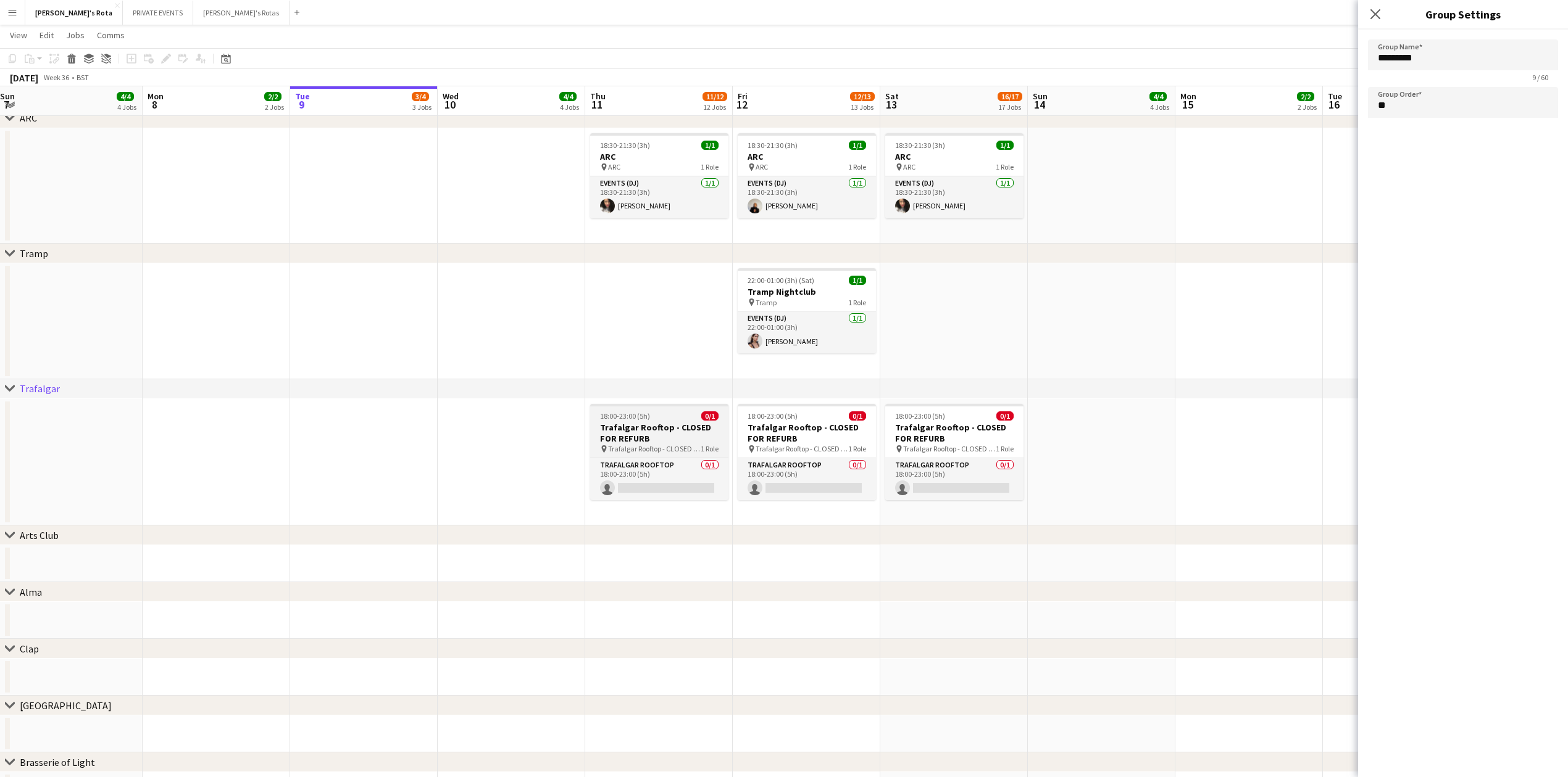
click at [613, 420] on span "18:00-23:00 (5h)" at bounding box center [625, 415] width 50 height 9
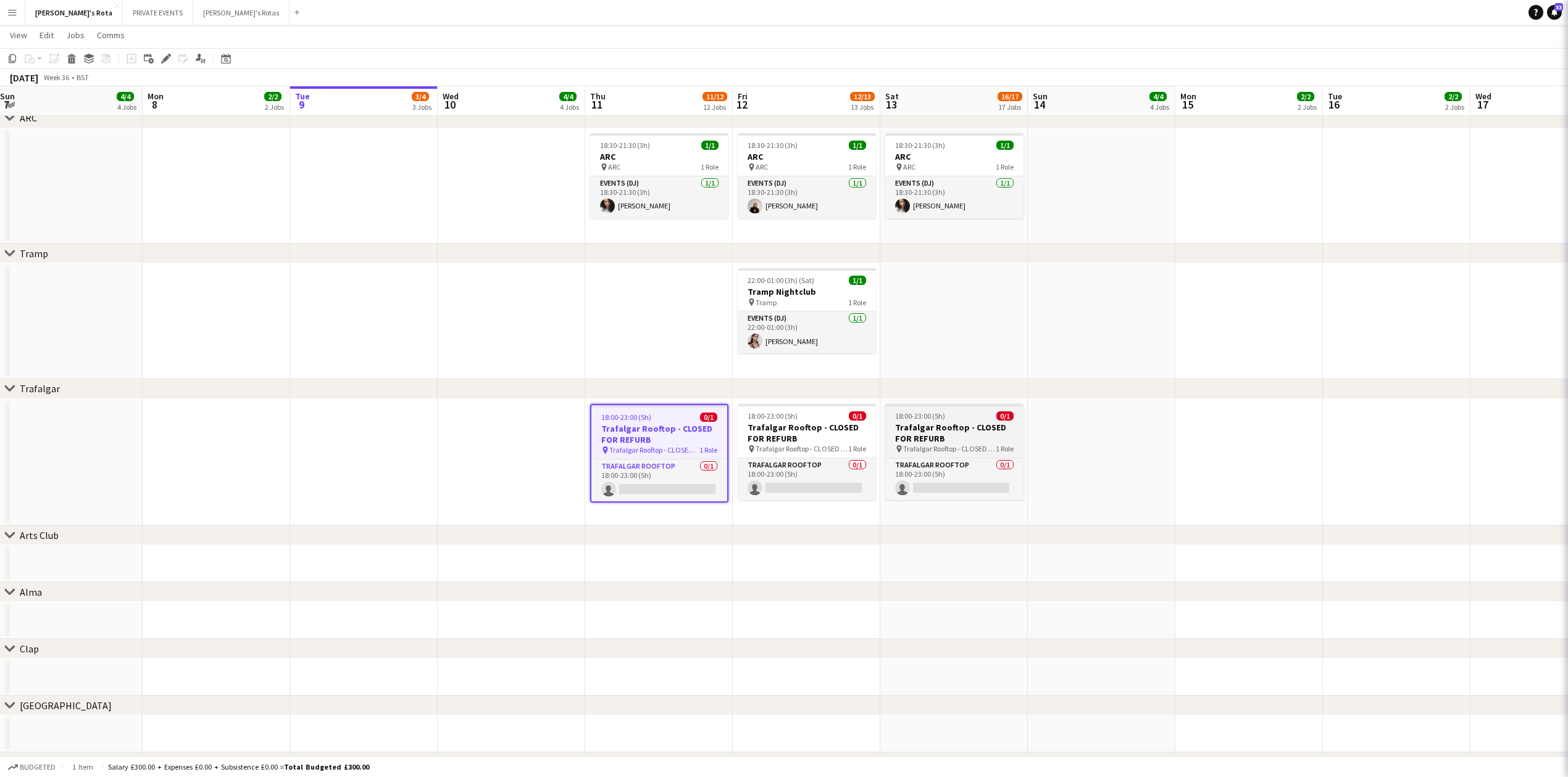
click at [999, 427] on h3 "Trafalgar Rooftop - CLOSED FOR REFURB" at bounding box center [954, 433] width 138 height 22
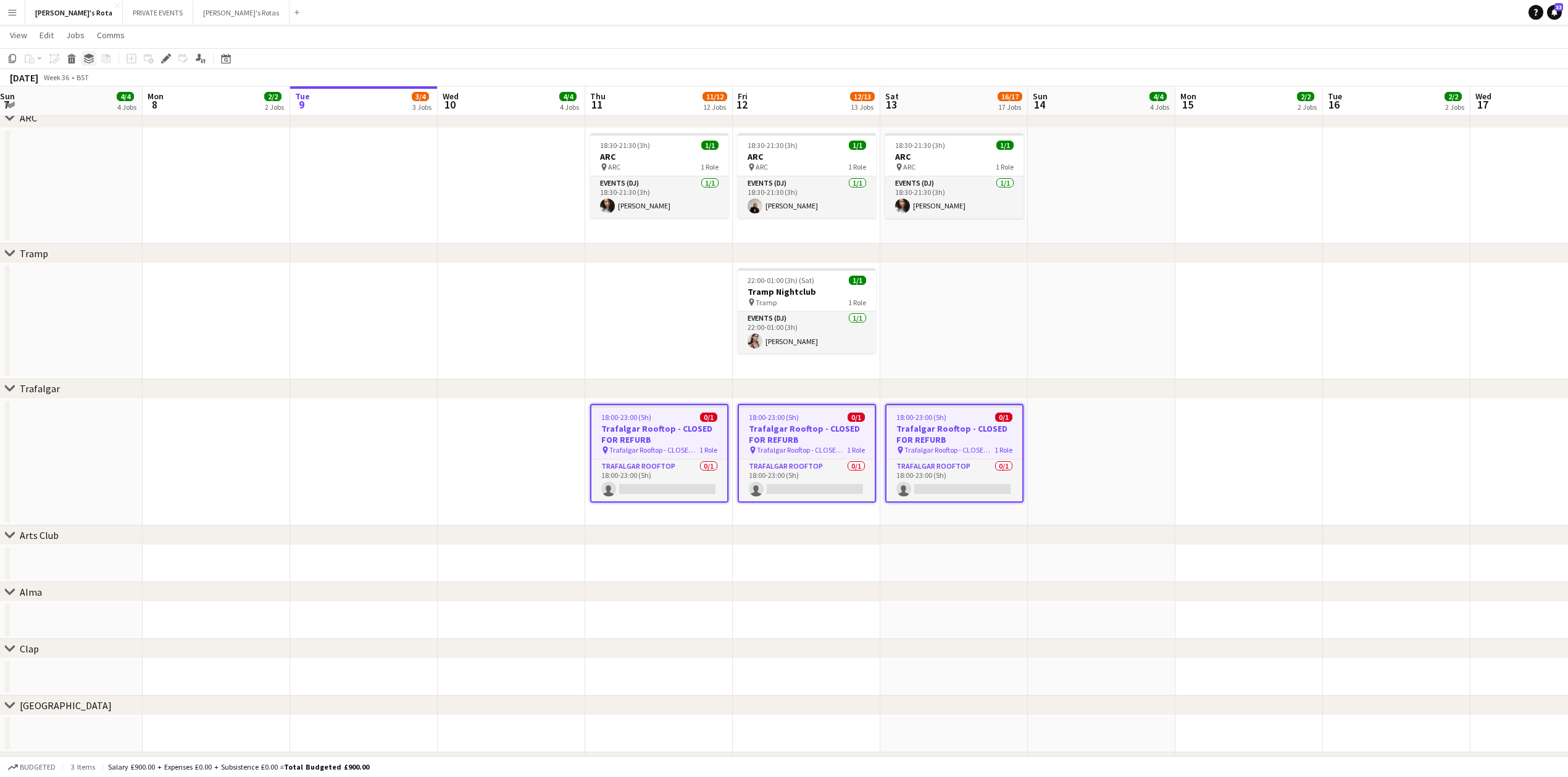
click at [87, 60] on icon at bounding box center [89, 59] width 10 height 3
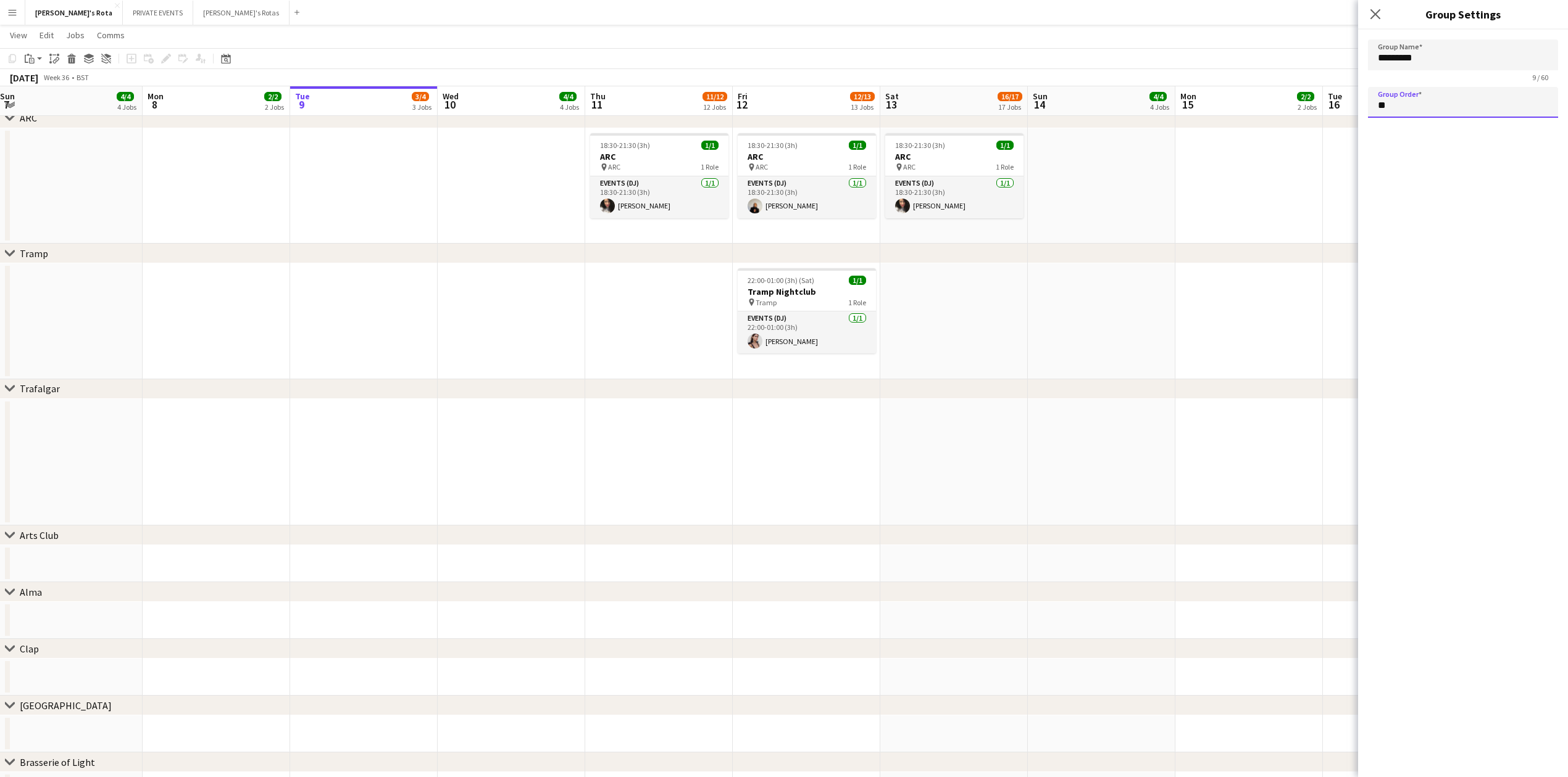
click at [1414, 104] on input "**" at bounding box center [1463, 102] width 190 height 31
type input "**"
click at [1374, 63] on input "*********" at bounding box center [1463, 55] width 190 height 31
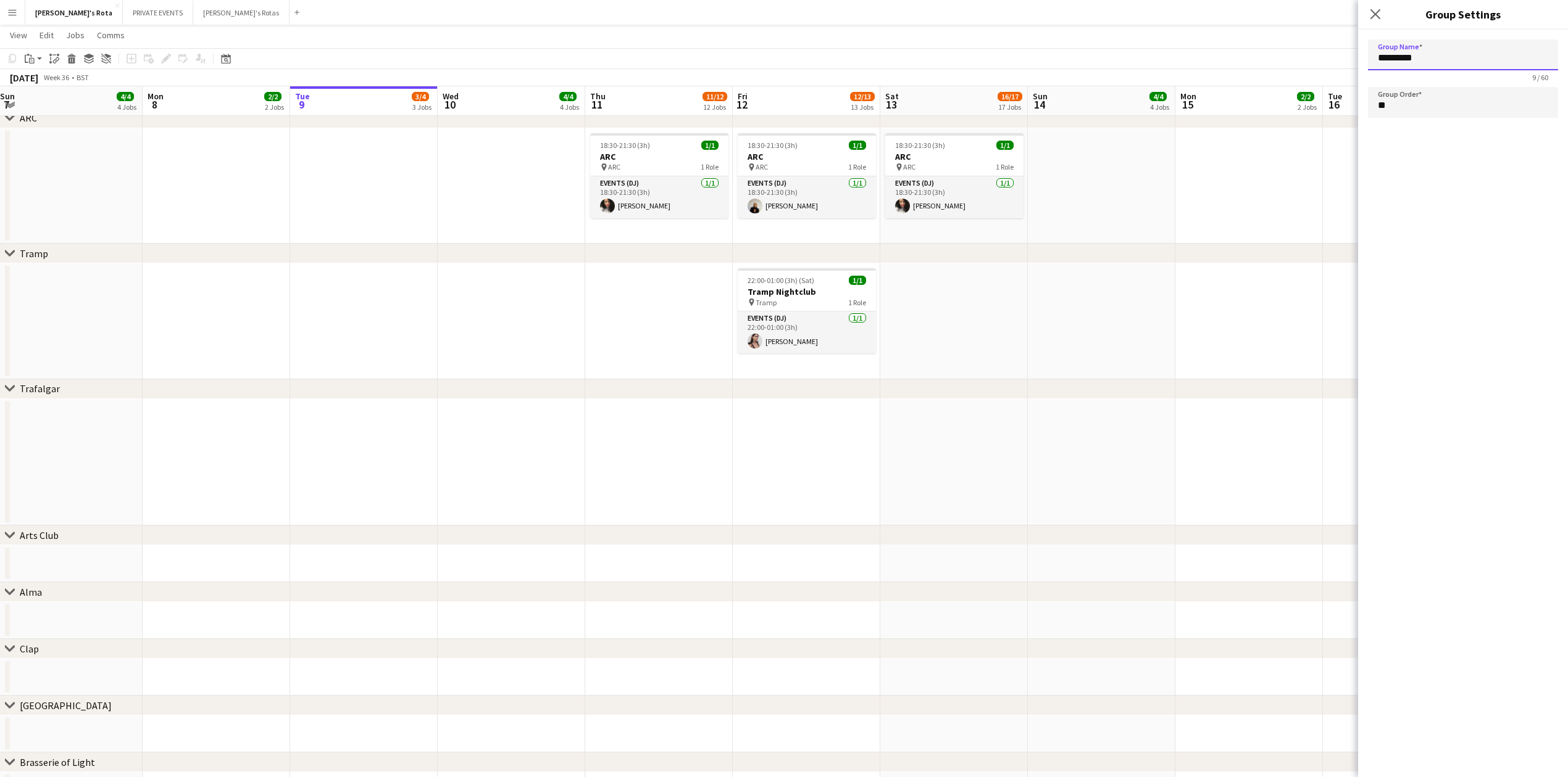
click at [1390, 58] on input "*********" at bounding box center [1463, 55] width 190 height 31
type input "********"
drag, startPoint x: 1362, startPoint y: 14, endPoint x: 1370, endPoint y: 13, distance: 8.1
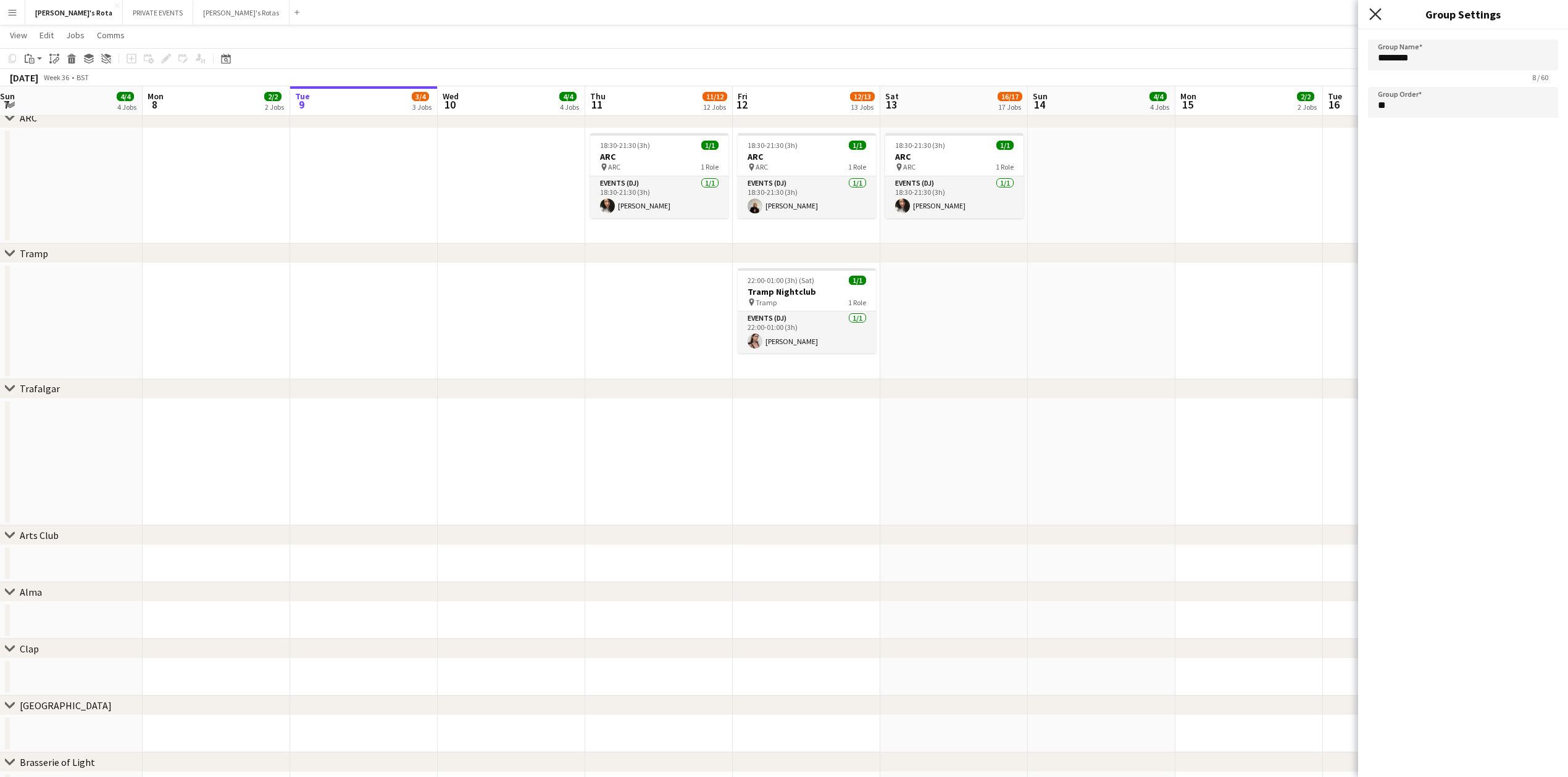
click at [1370, 13] on div "Close pop-in" at bounding box center [1375, 14] width 35 height 28
click at [1370, 13] on icon "Close pop-in" at bounding box center [1374, 14] width 12 height 12
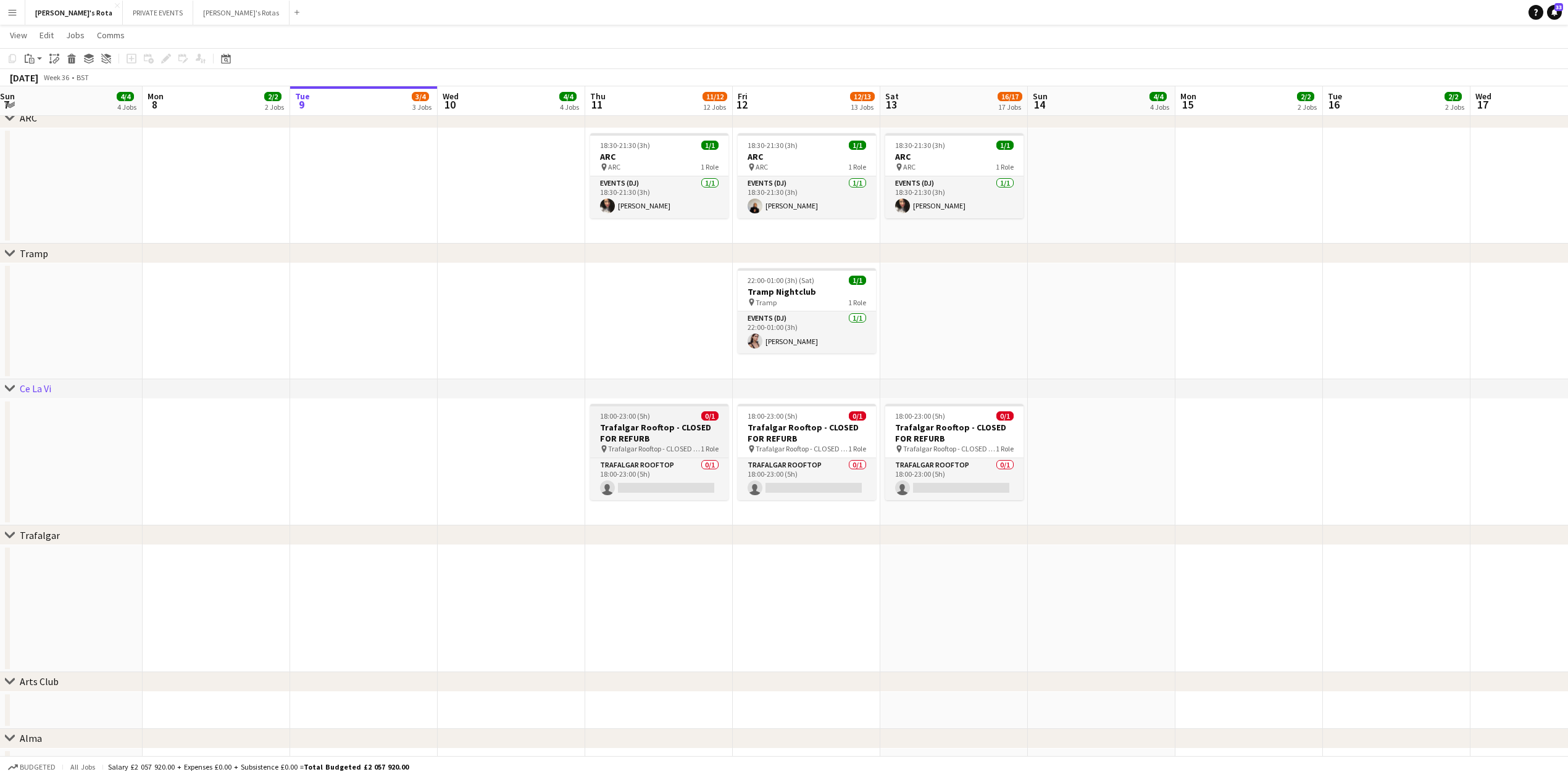
click at [654, 431] on h3 "Trafalgar Rooftop - CLOSED FOR REFURB" at bounding box center [659, 433] width 138 height 22
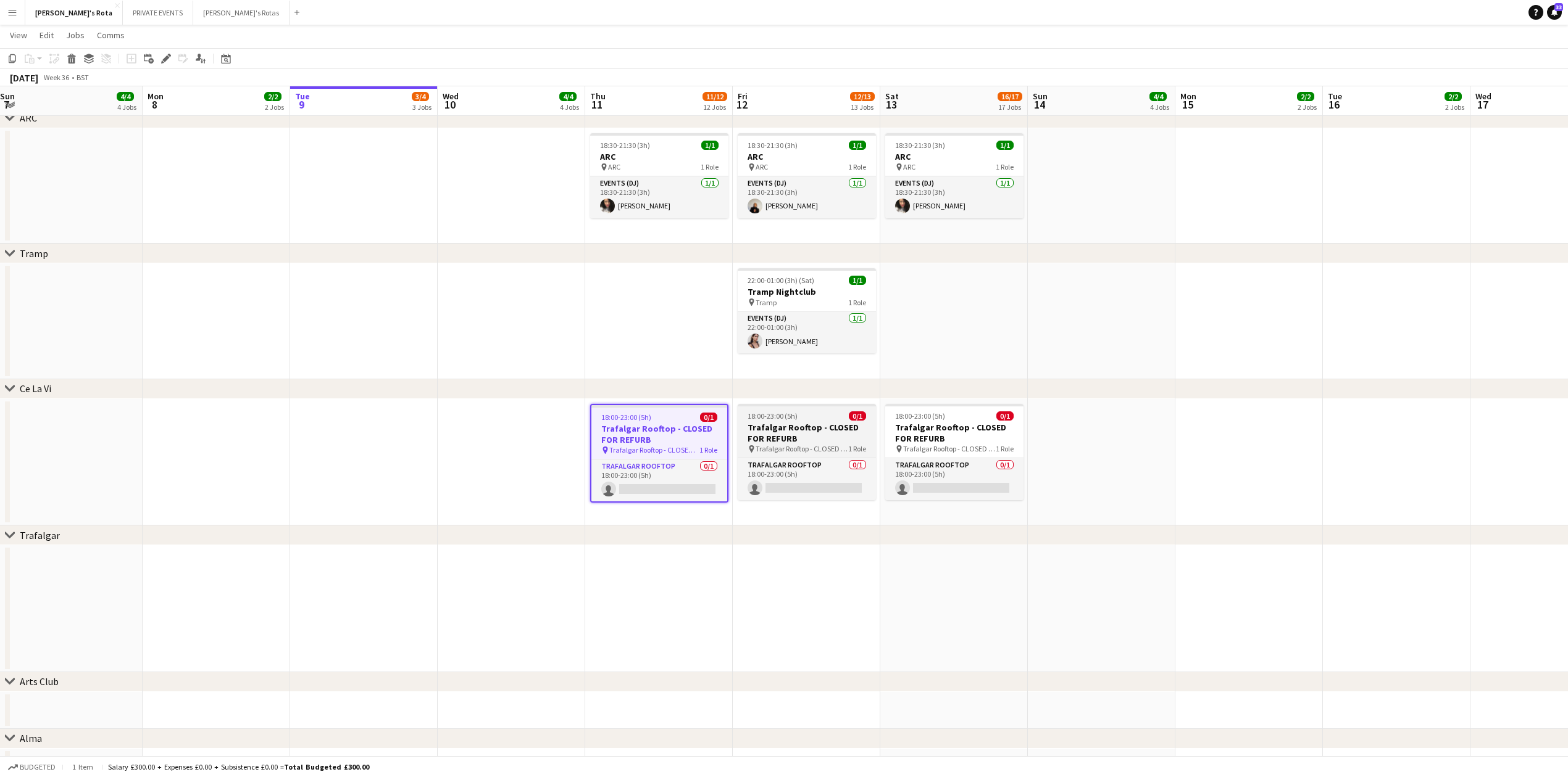
click at [777, 418] on span "18:00-23:00 (5h)" at bounding box center [773, 415] width 50 height 9
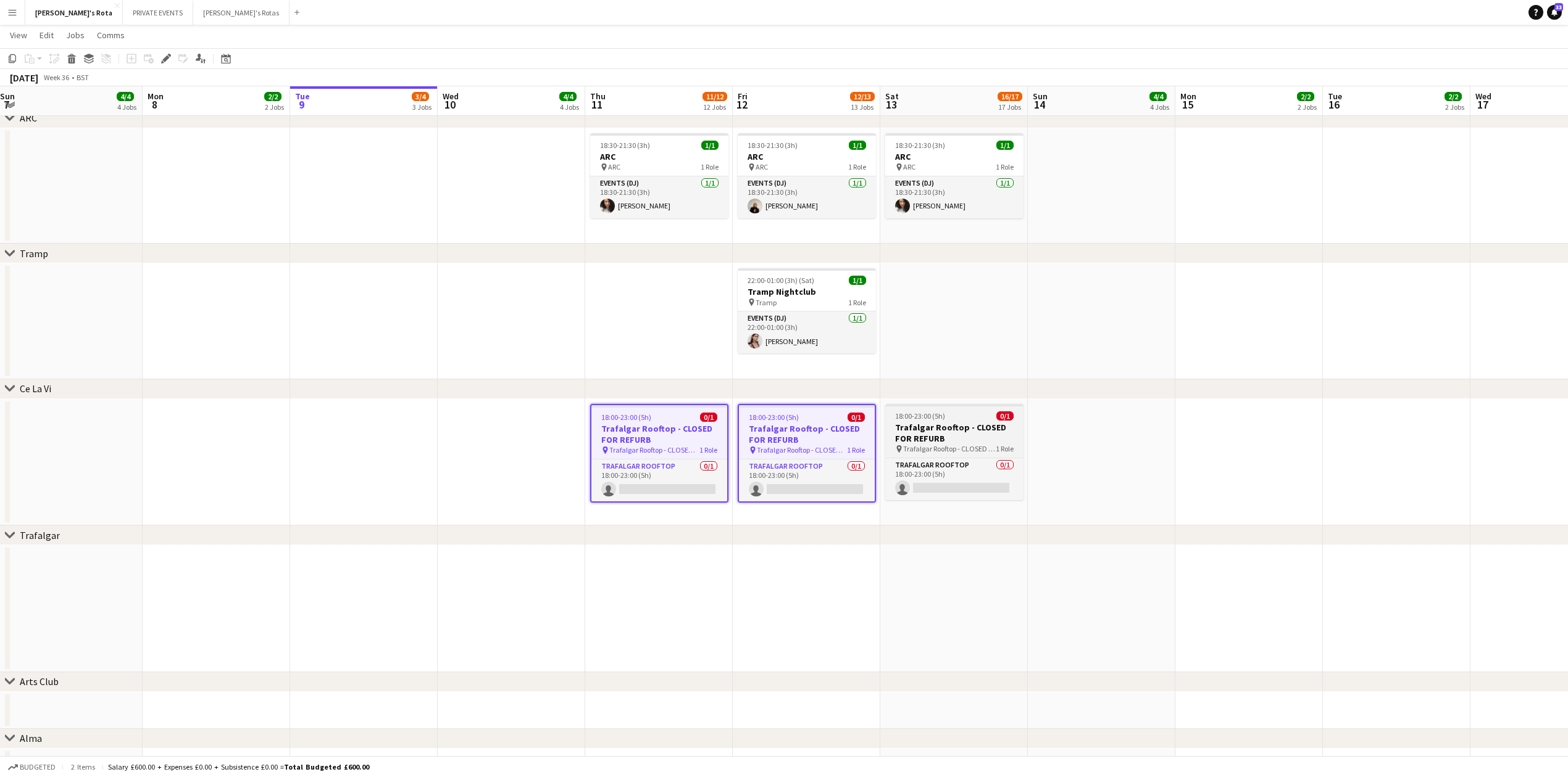
click at [934, 422] on h3 "Trafalgar Rooftop - CLOSED FOR REFURB" at bounding box center [954, 433] width 138 height 22
click at [657, 570] on app-date-cell at bounding box center [658, 609] width 147 height 127
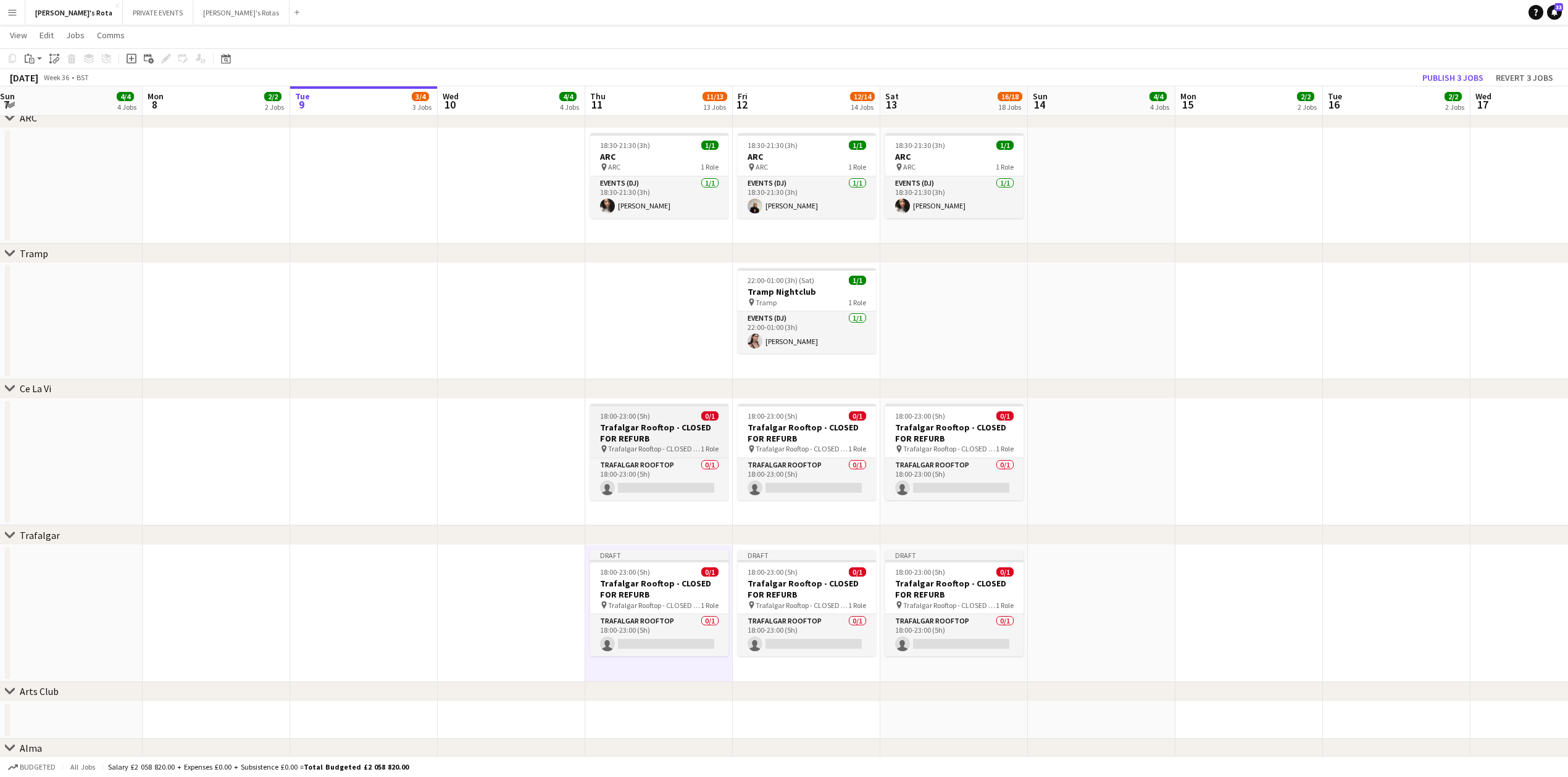
click at [642, 422] on h3 "Trafalgar Rooftop - CLOSED FOR REFURB" at bounding box center [659, 433] width 138 height 22
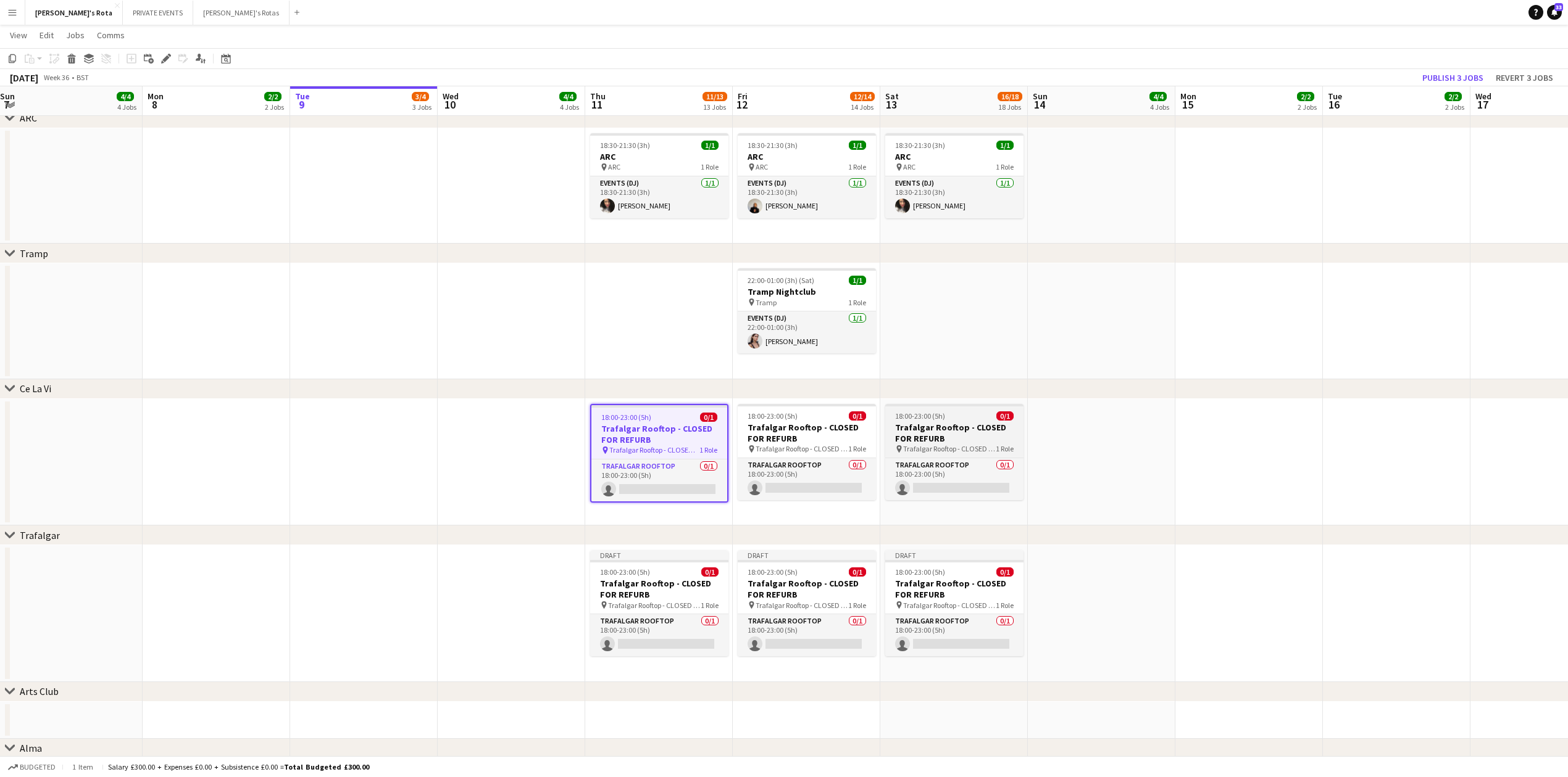
click at [941, 428] on h3 "Trafalgar Rooftop - CLOSED FOR REFURB" at bounding box center [954, 433] width 138 height 22
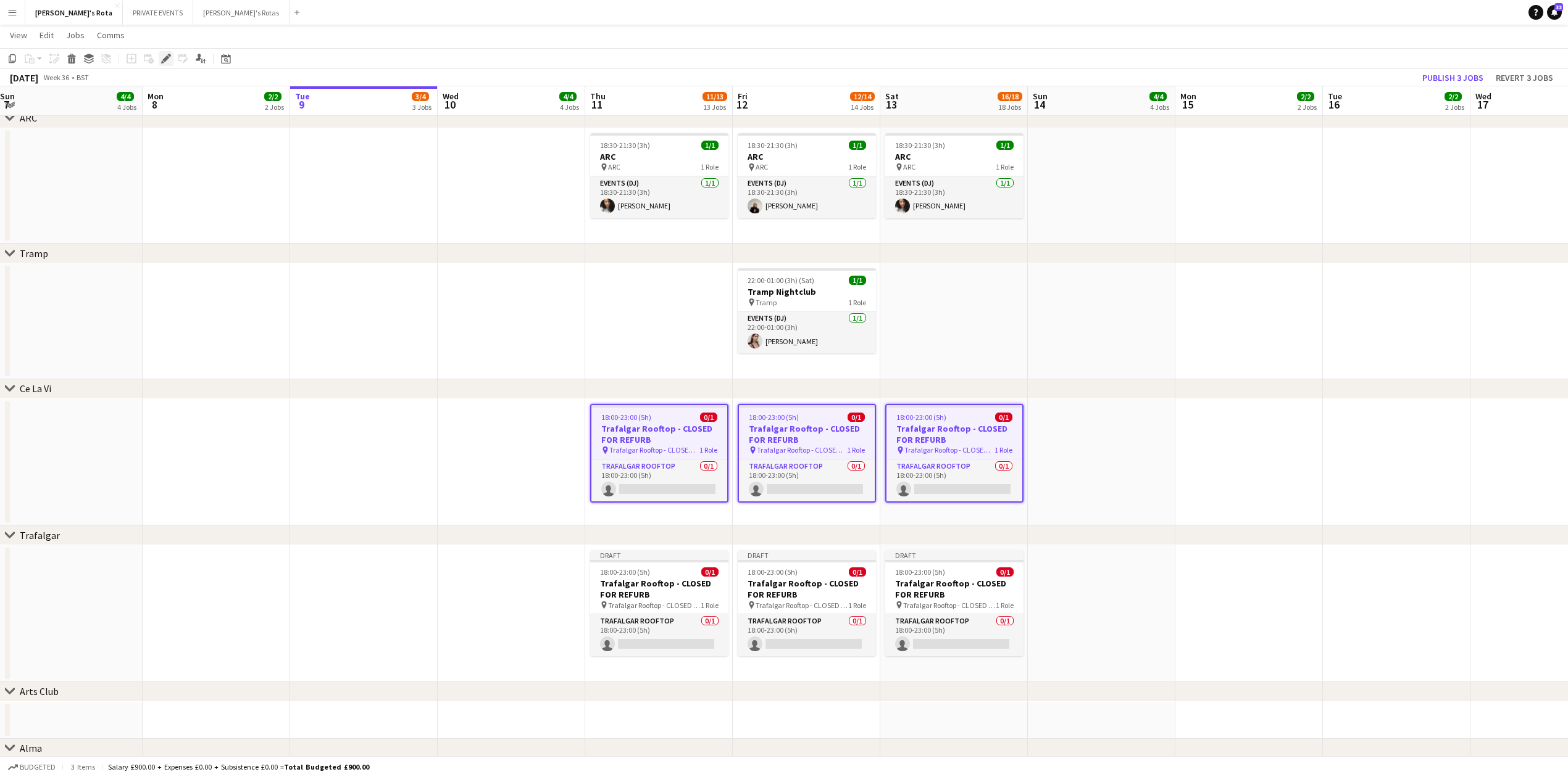
click at [161, 55] on icon "Edit" at bounding box center [166, 59] width 10 height 10
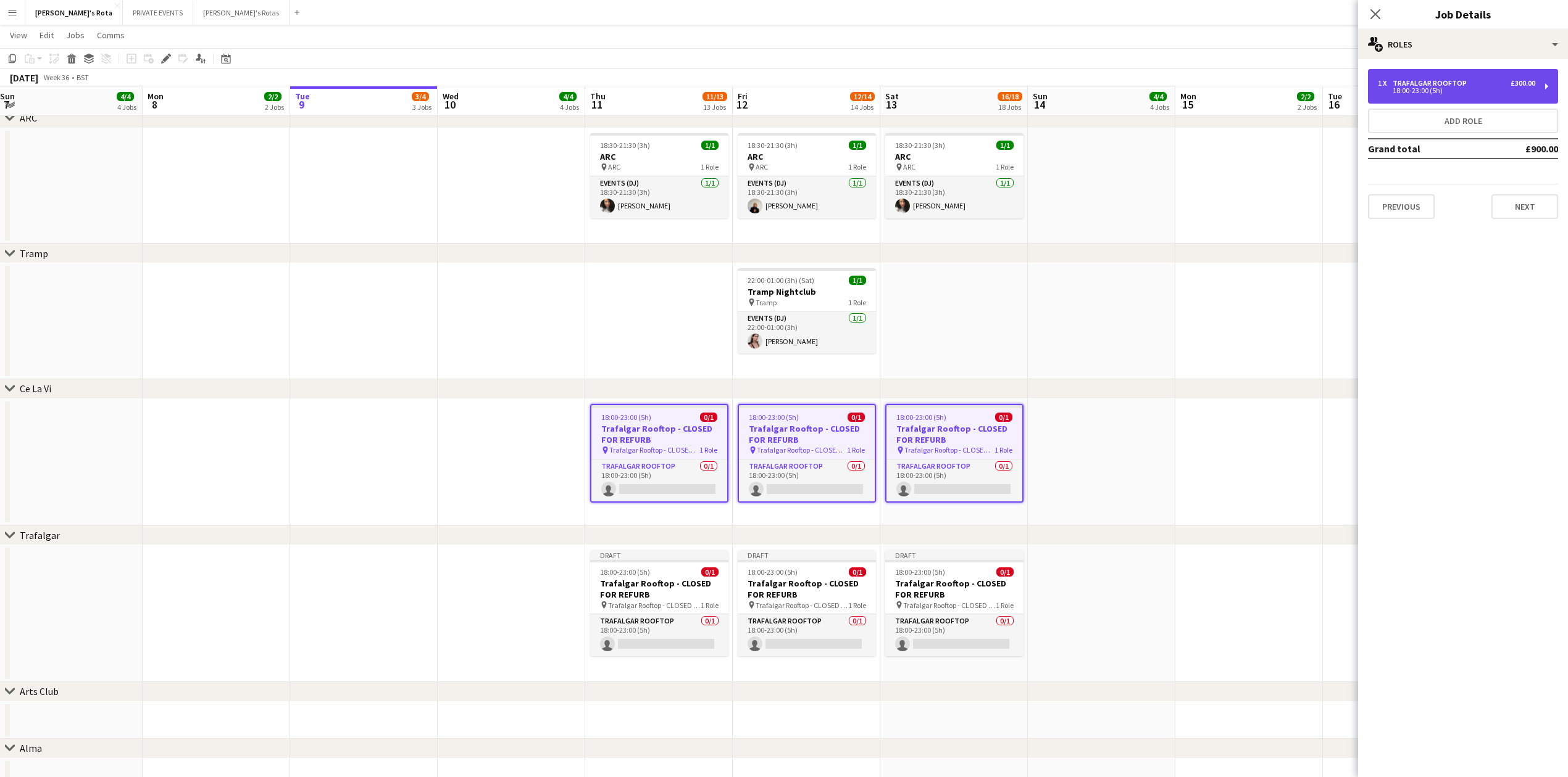
click at [1435, 93] on div "18:00-23:00 (5h)" at bounding box center [1457, 91] width 158 height 6
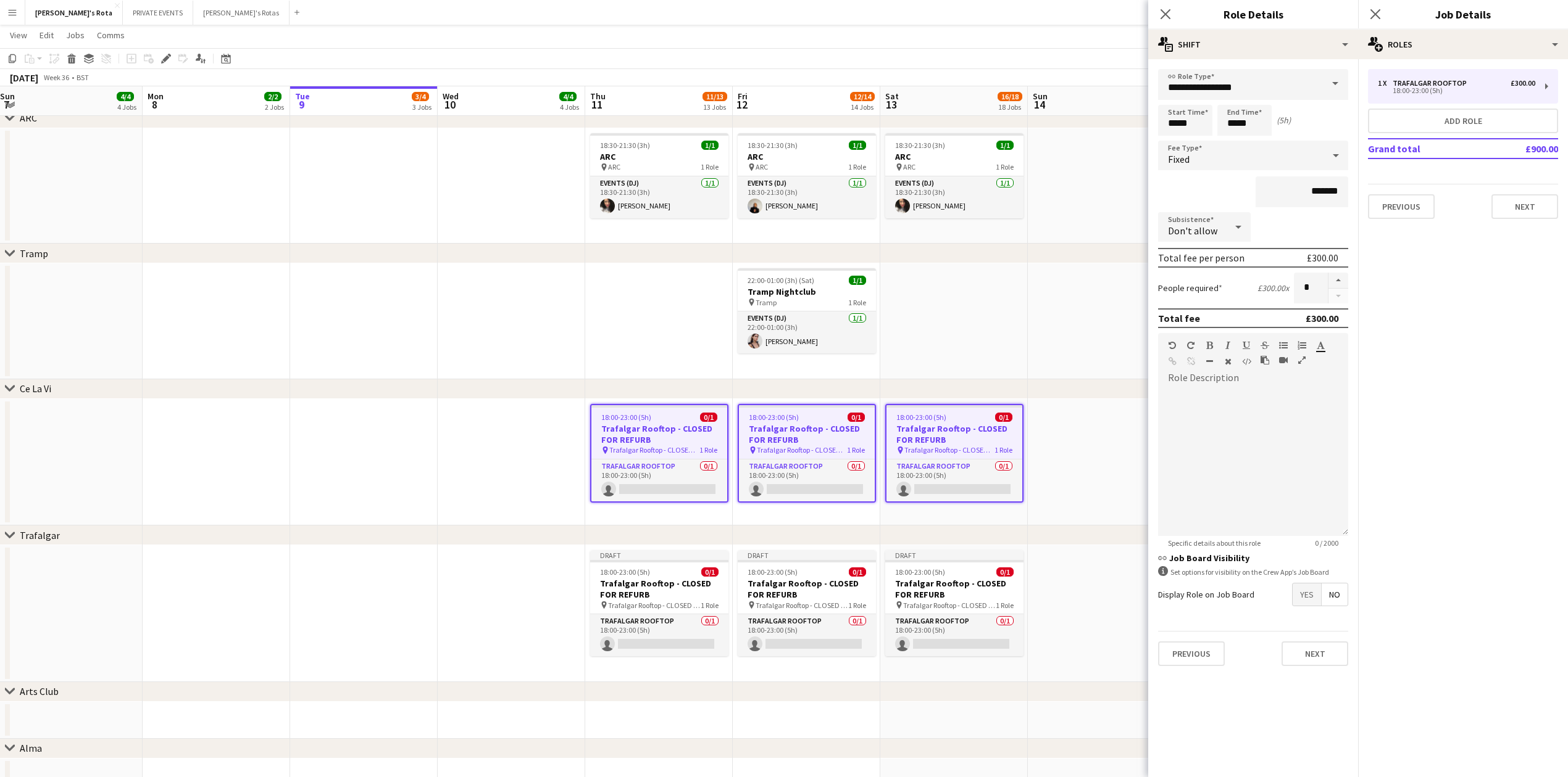
click at [1336, 77] on span at bounding box center [1334, 84] width 26 height 30
click at [1228, 112] on span "Events (DJ)" at bounding box center [1253, 109] width 170 height 12
type input "**********"
click at [1260, 117] on input "*****" at bounding box center [1244, 120] width 55 height 31
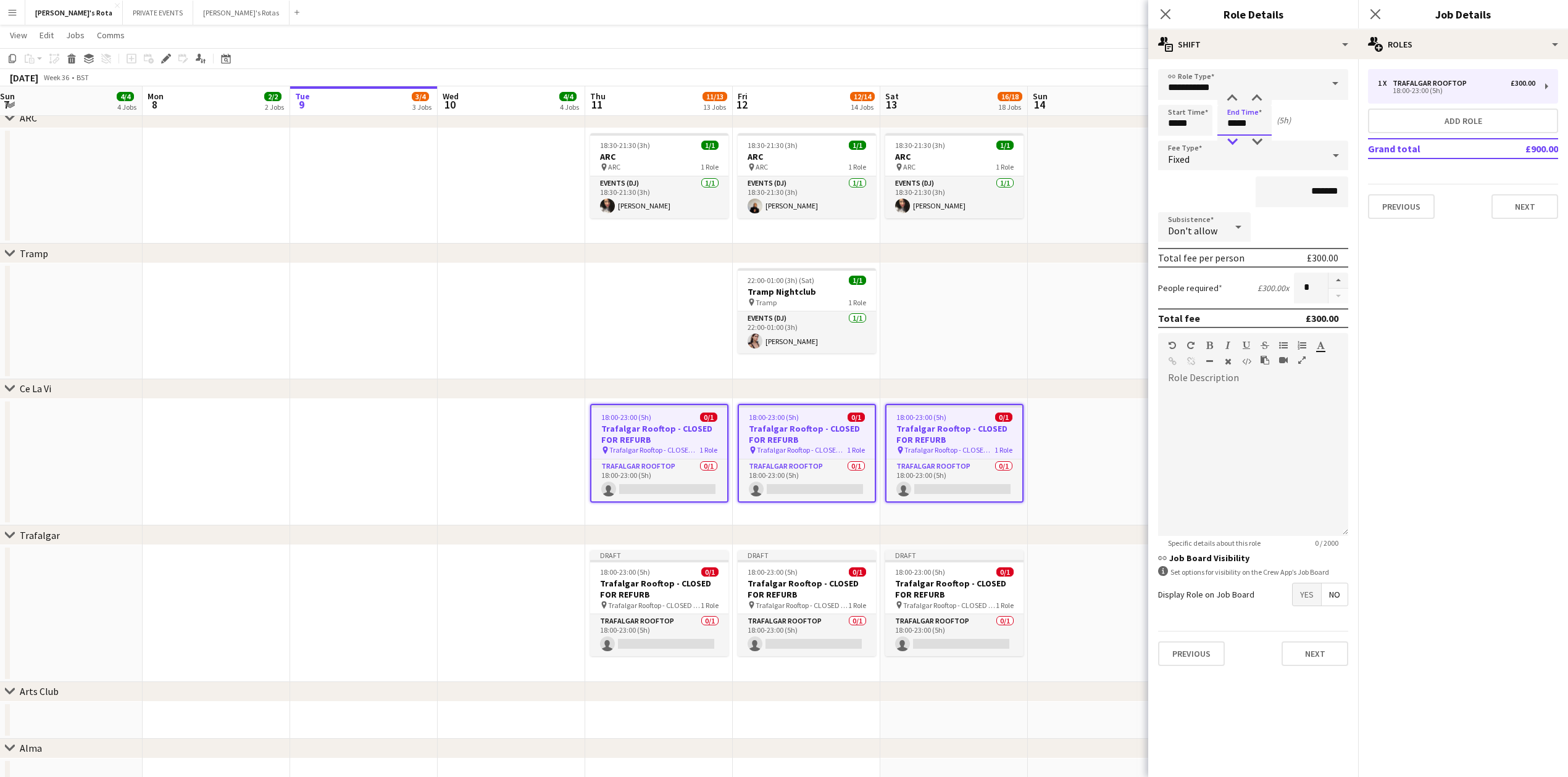
type input "*****"
click at [1239, 139] on div at bounding box center [1232, 142] width 25 height 12
click at [1317, 191] on input "*******" at bounding box center [1302, 191] width 93 height 31
click at [1542, 201] on button "Next" at bounding box center [1524, 207] width 66 height 25
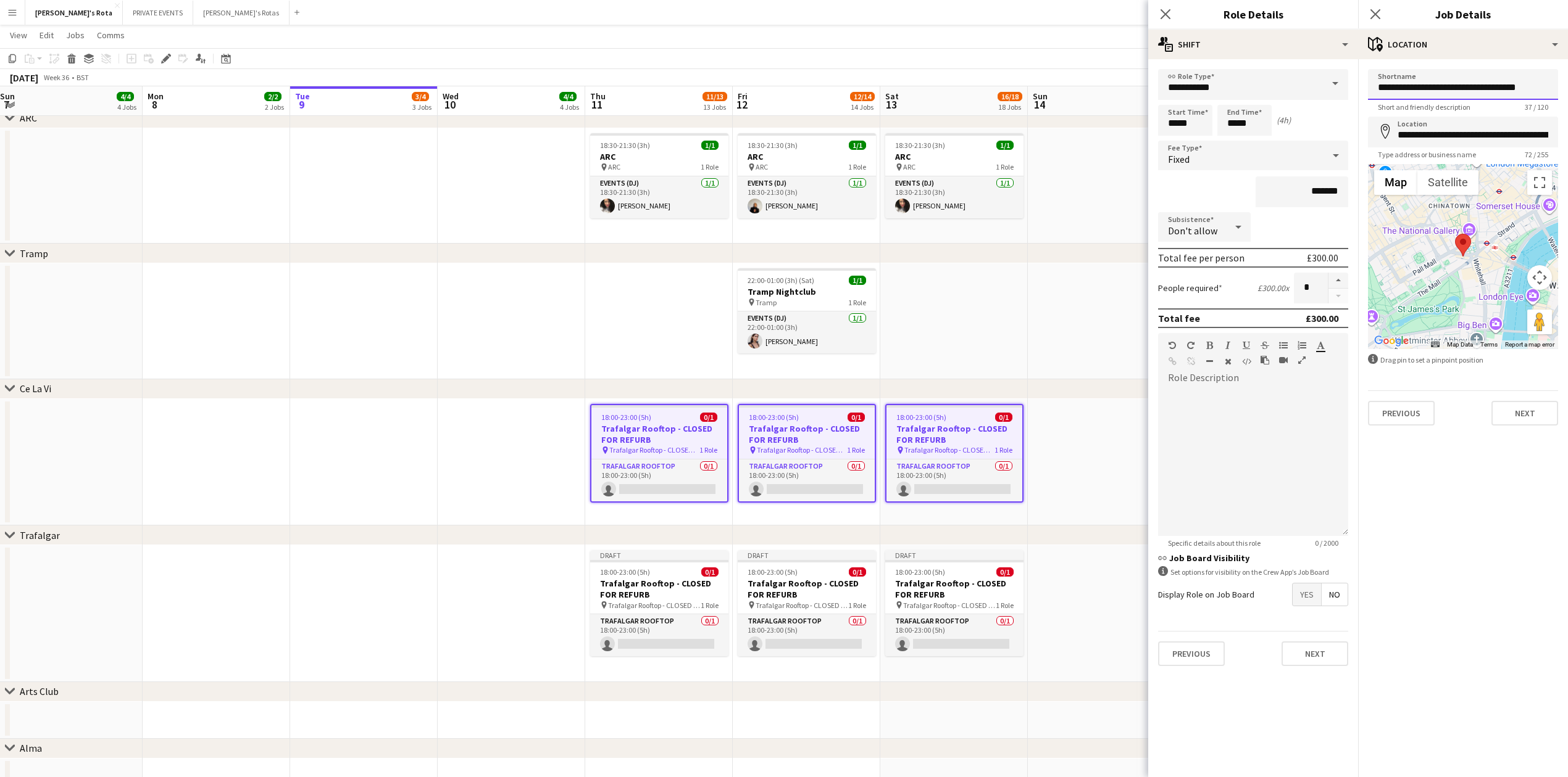
click at [1445, 87] on input "**********" at bounding box center [1463, 84] width 190 height 31
type input "********"
click at [1457, 132] on input "**********" at bounding box center [1463, 132] width 190 height 31
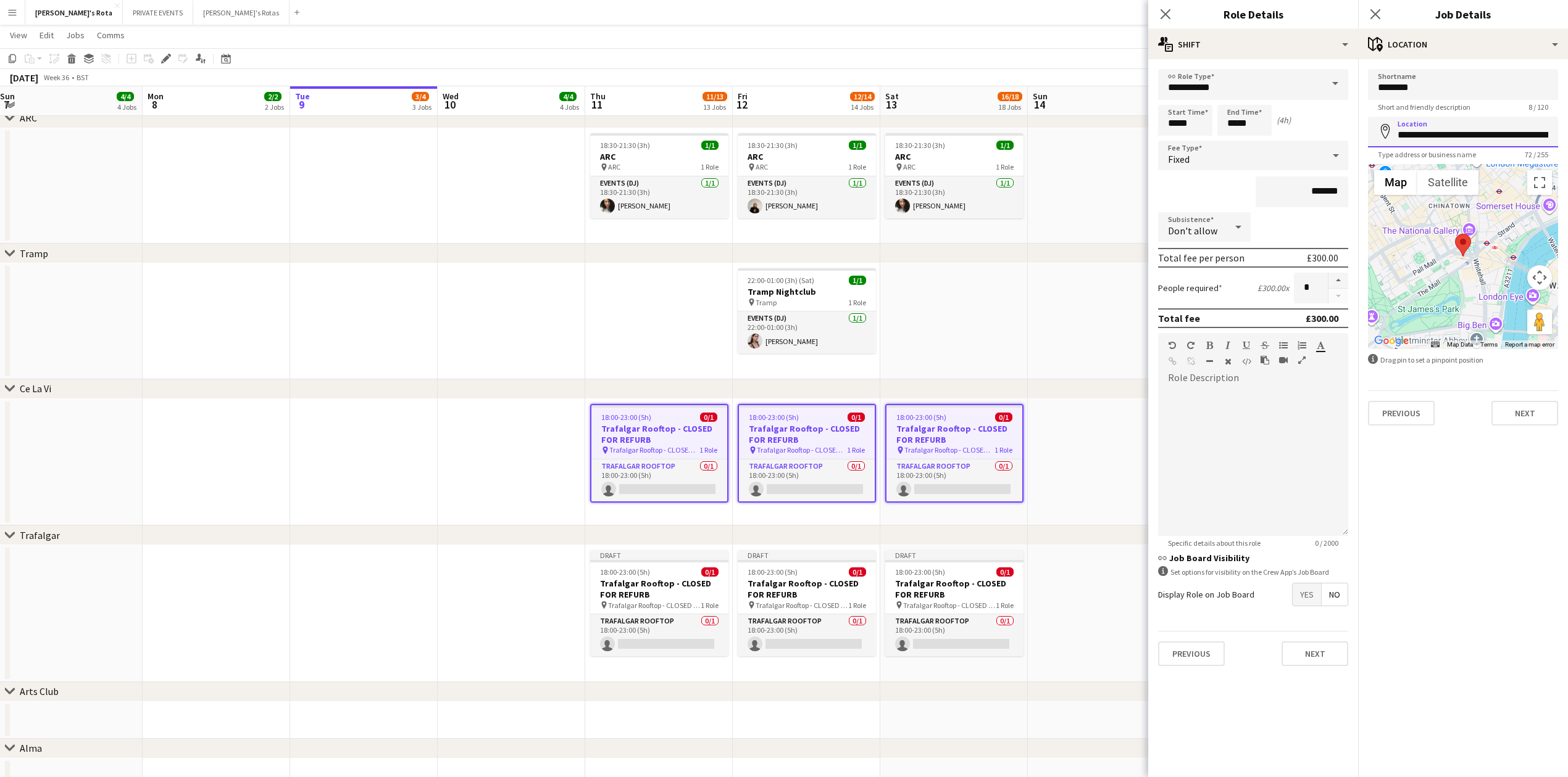
click at [1457, 132] on input "**********" at bounding box center [1463, 132] width 190 height 31
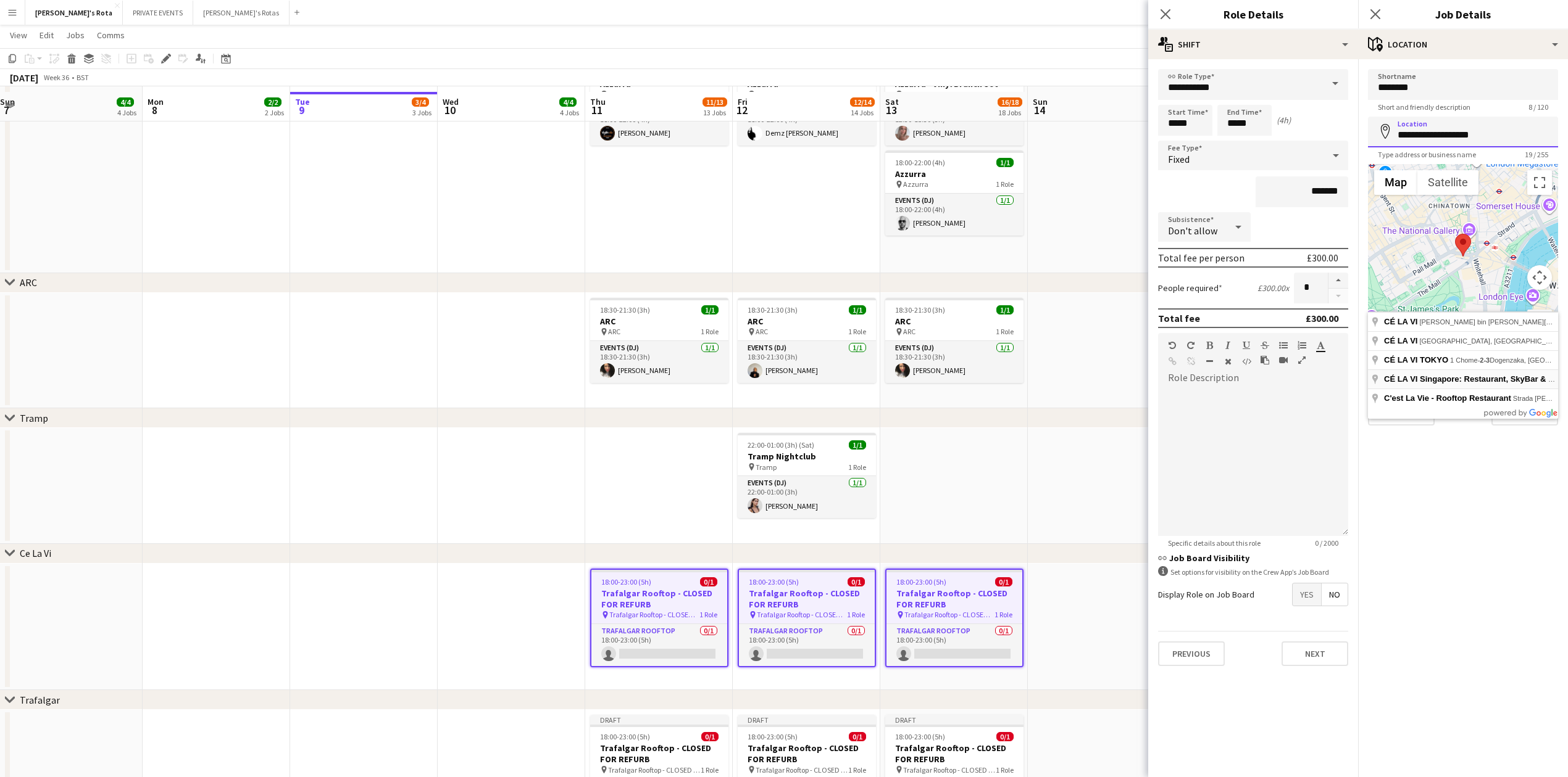
scroll to position [2233, 0]
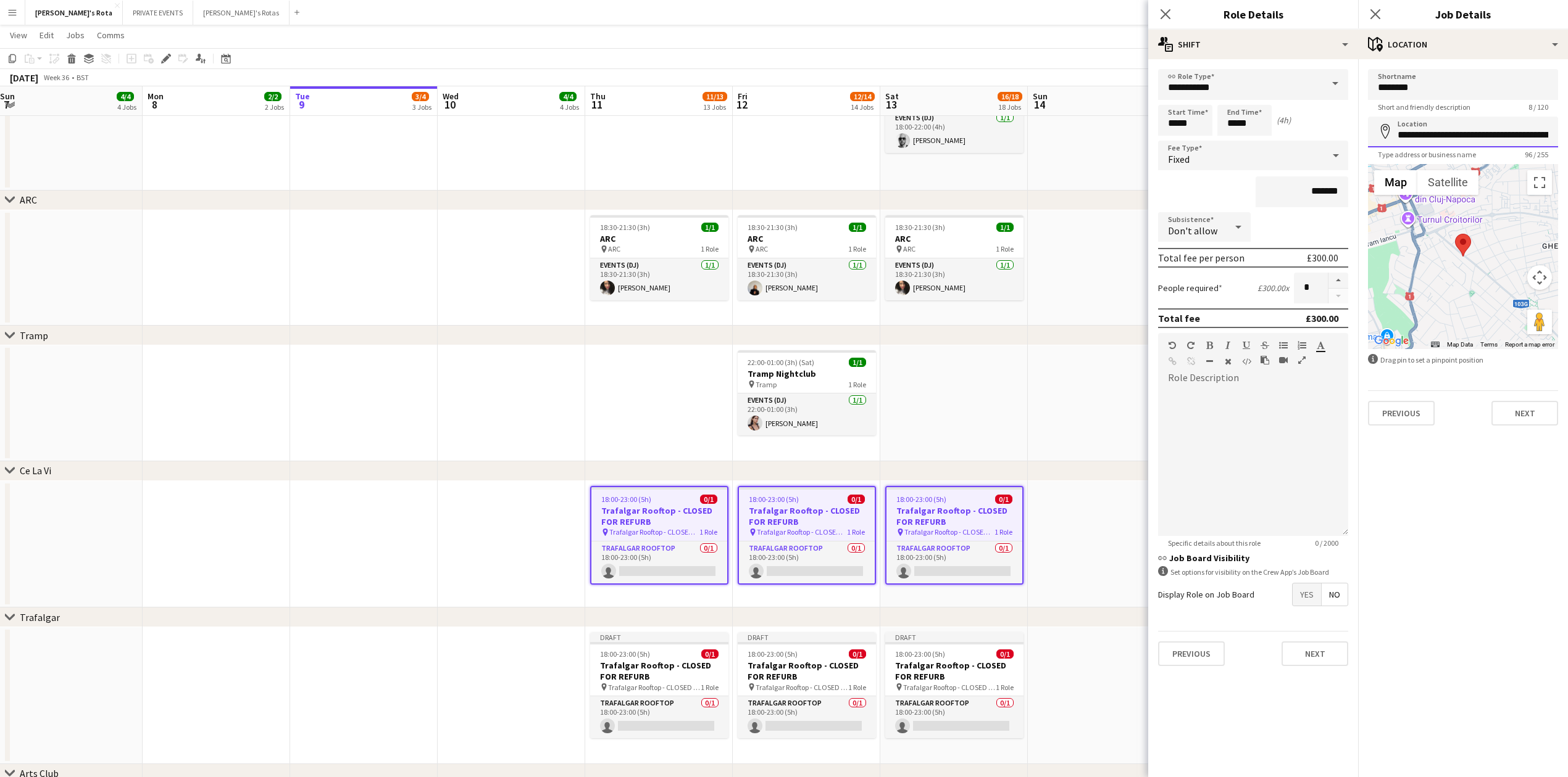
click at [1457, 135] on input "**********" at bounding box center [1463, 132] width 190 height 31
click at [1443, 133] on input "**********" at bounding box center [1463, 132] width 190 height 31
type input "********"
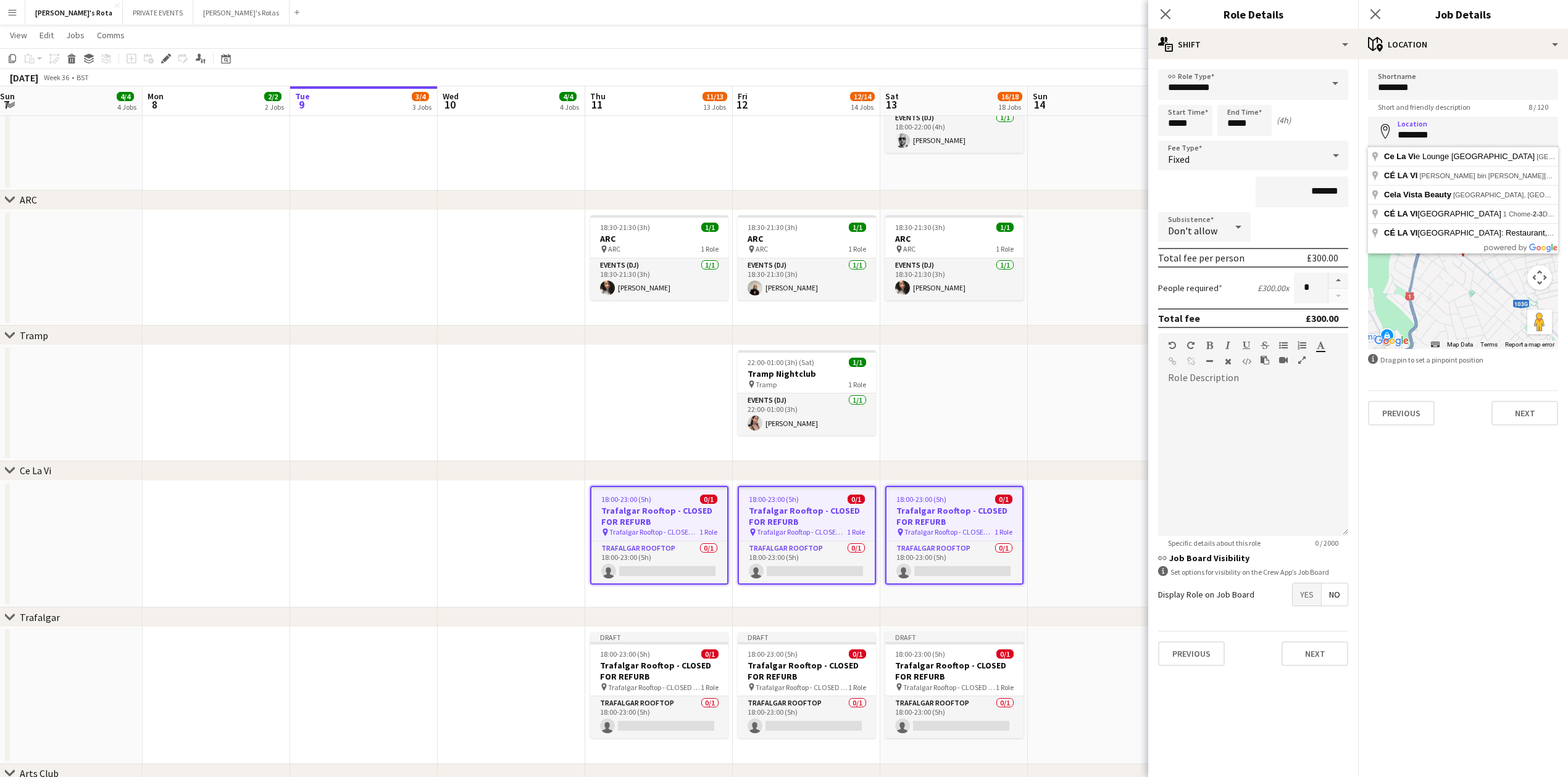
click at [1413, 135] on input "********" at bounding box center [1463, 132] width 190 height 31
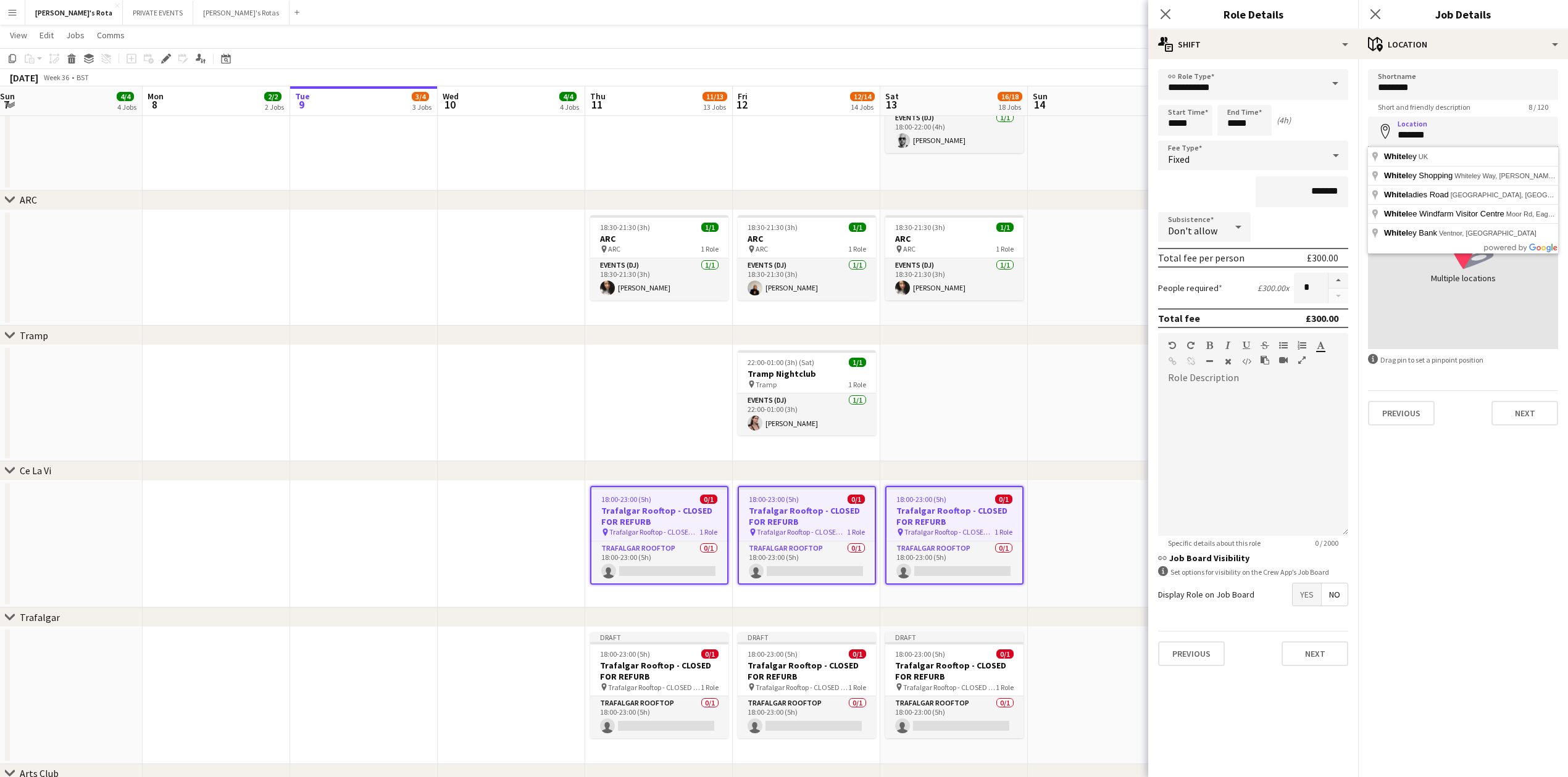
type input "********"
click at [1432, 140] on input "********" at bounding box center [1463, 132] width 190 height 31
type input "*"
type input "**********"
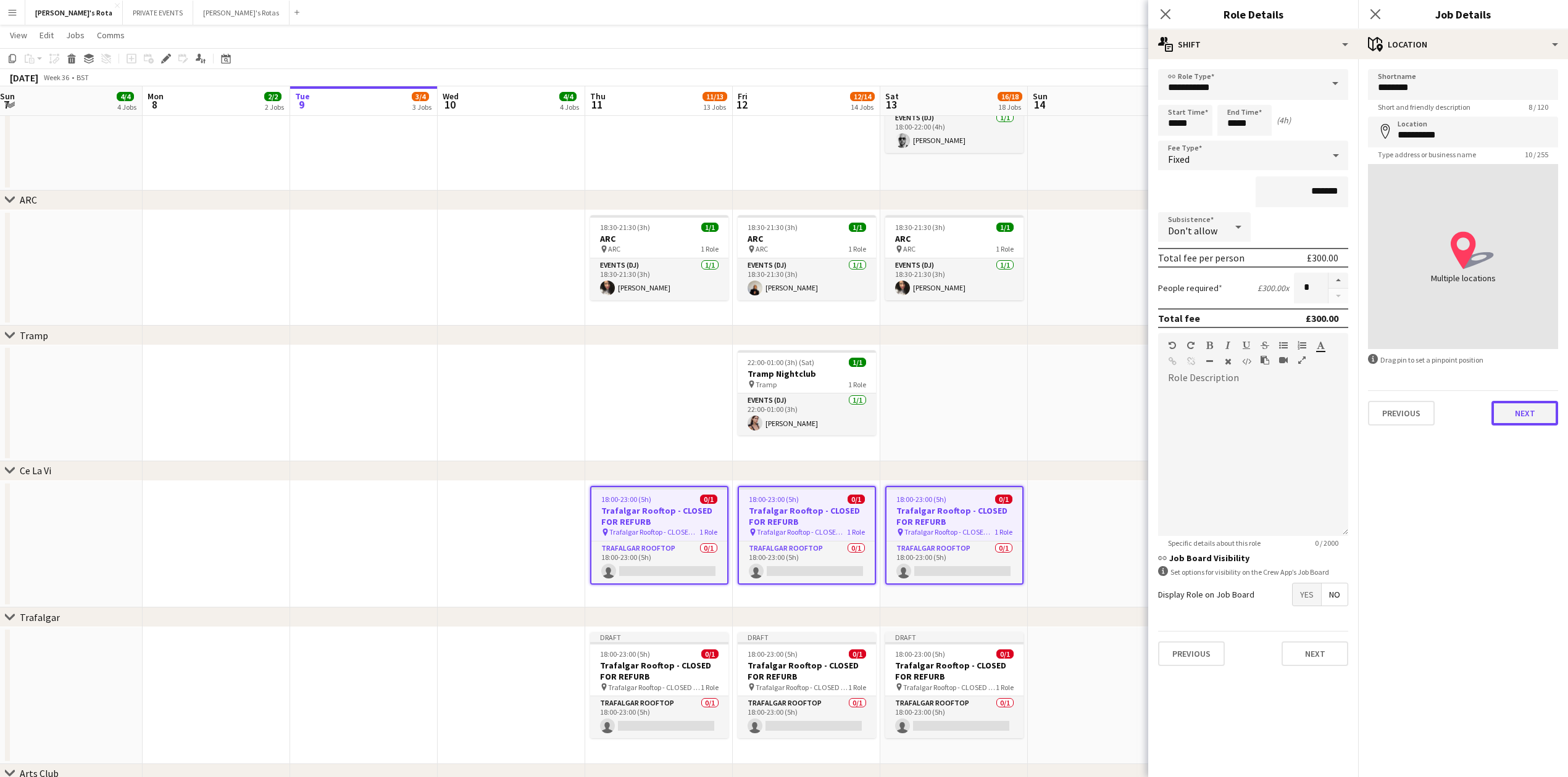
click at [1524, 410] on button "Next" at bounding box center [1524, 413] width 66 height 25
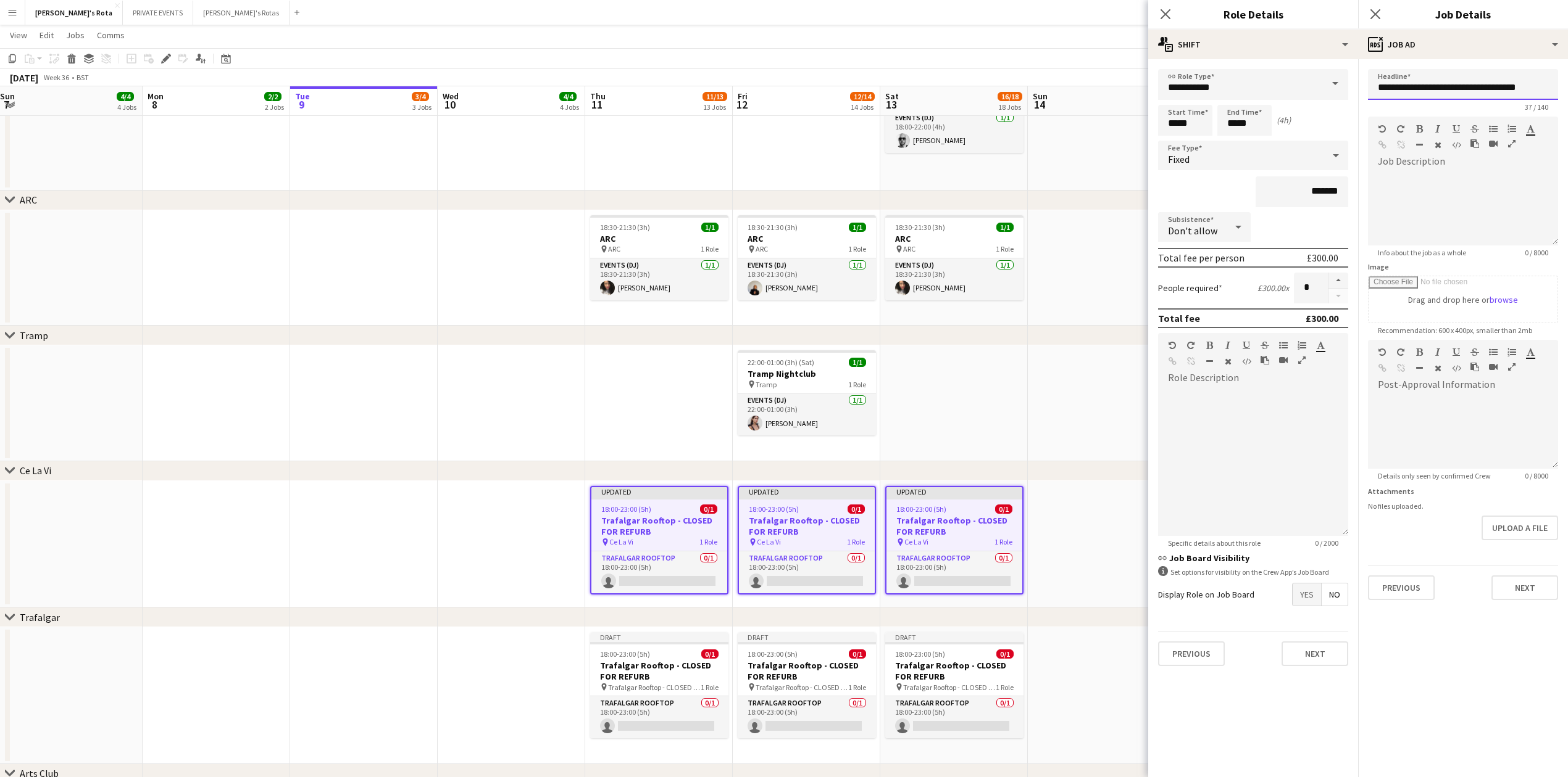
click at [1470, 85] on input "**********" at bounding box center [1463, 84] width 190 height 31
click at [1389, 80] on input "********" at bounding box center [1463, 84] width 190 height 31
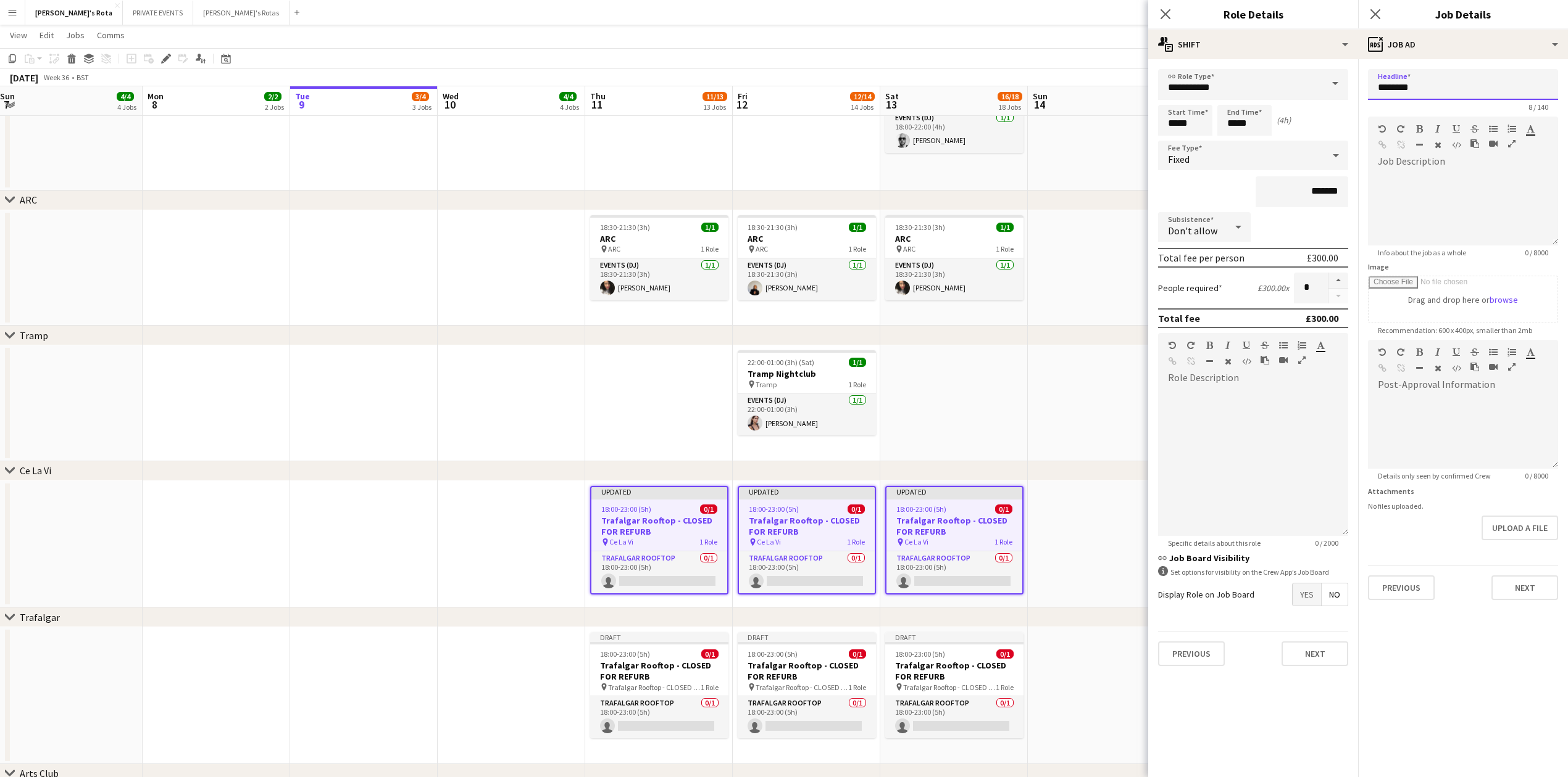
click at [1389, 80] on input "********" at bounding box center [1463, 84] width 190 height 31
type input "********"
click at [1531, 588] on button "Next" at bounding box center [1524, 588] width 66 height 25
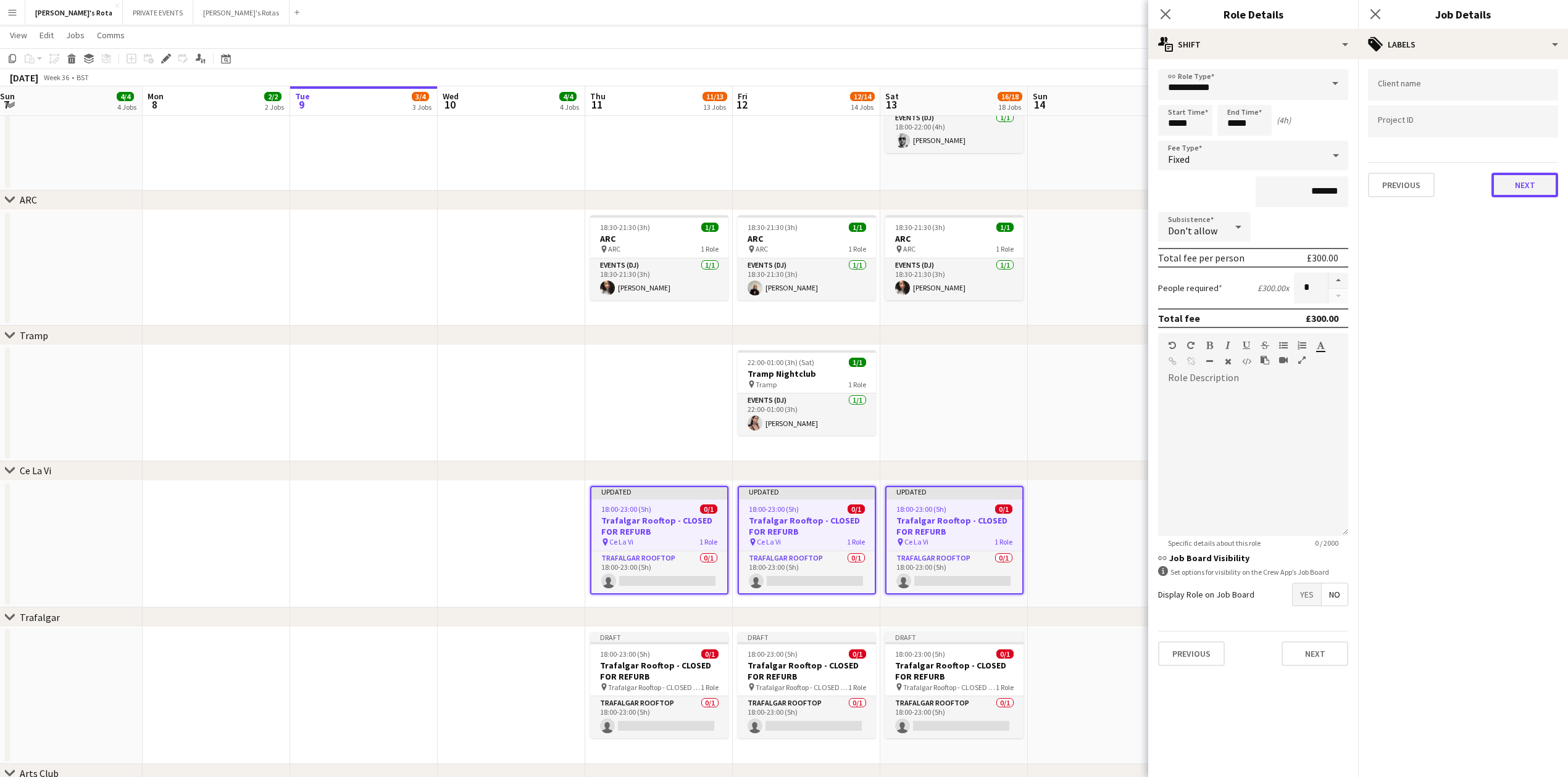
click at [1556, 186] on button "Next" at bounding box center [1524, 185] width 66 height 25
click at [1527, 119] on button "Next" at bounding box center [1524, 128] width 66 height 25
click at [1520, 247] on div "Previous Next" at bounding box center [1463, 251] width 190 height 35
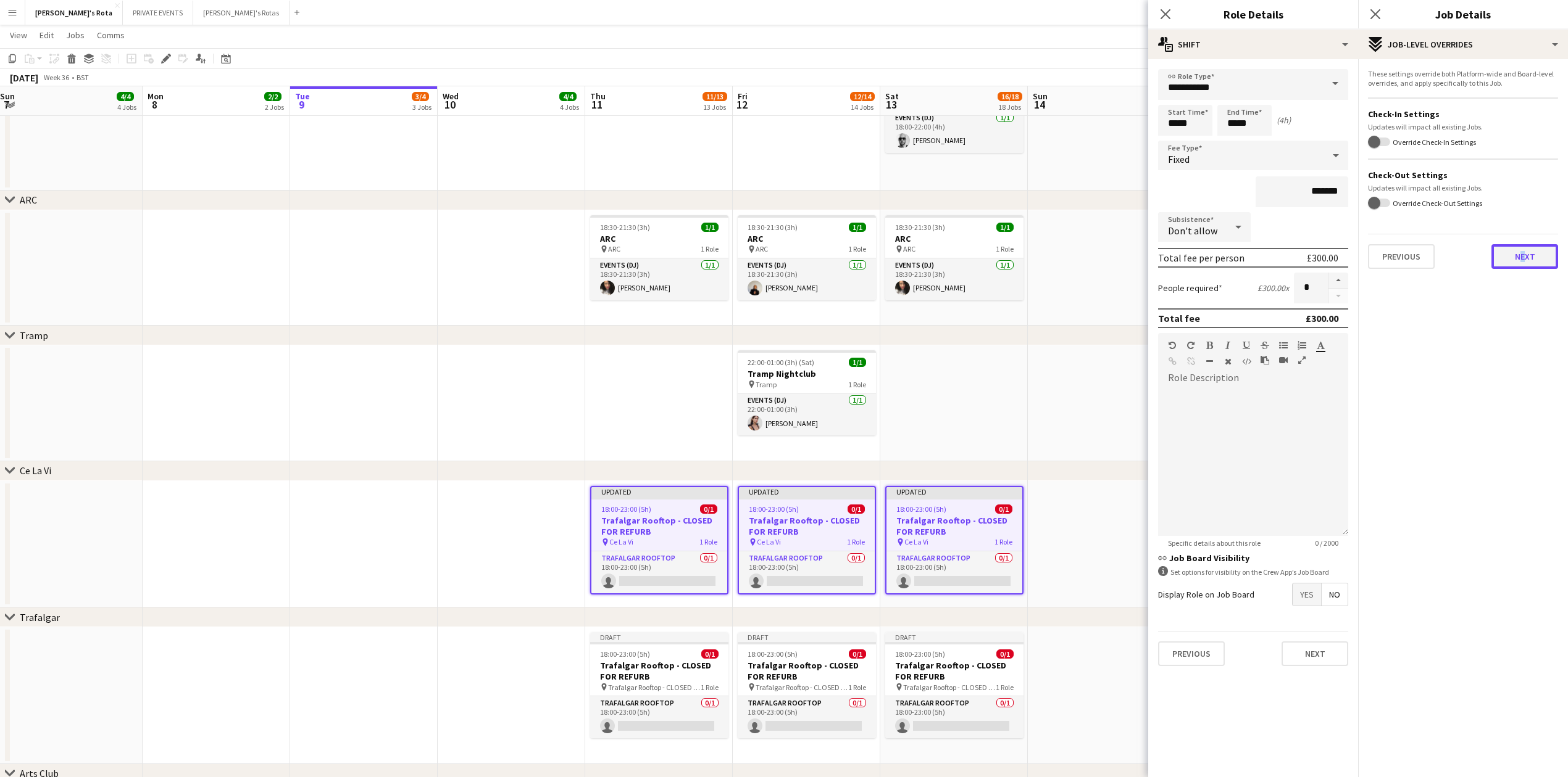
click at [1521, 253] on button "Next" at bounding box center [1524, 256] width 66 height 25
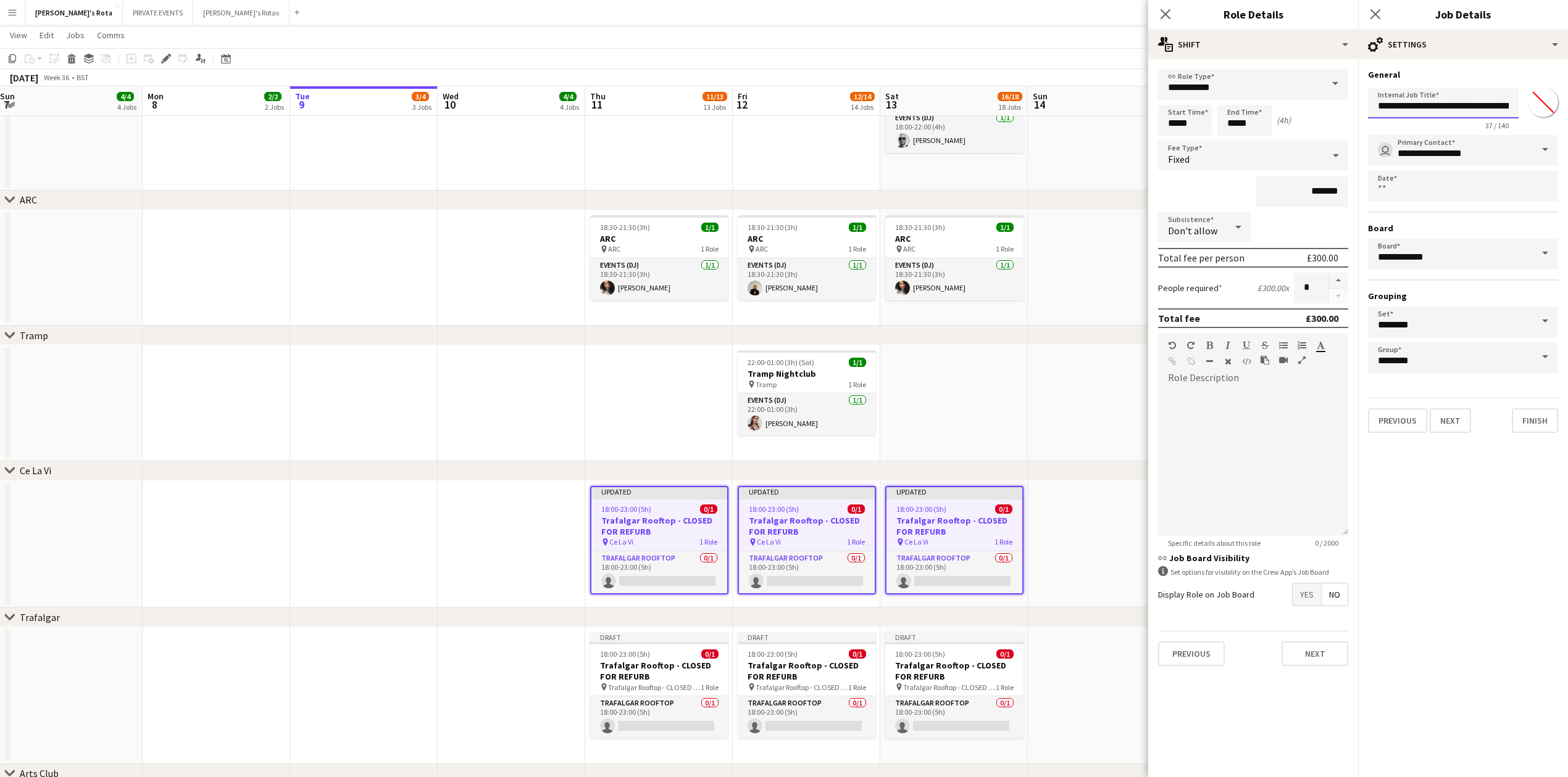
click at [1448, 104] on input "**********" at bounding box center [1444, 103] width 151 height 31
click at [1448, 106] on input "**********" at bounding box center [1444, 103] width 151 height 31
paste input "text"
type input "********"
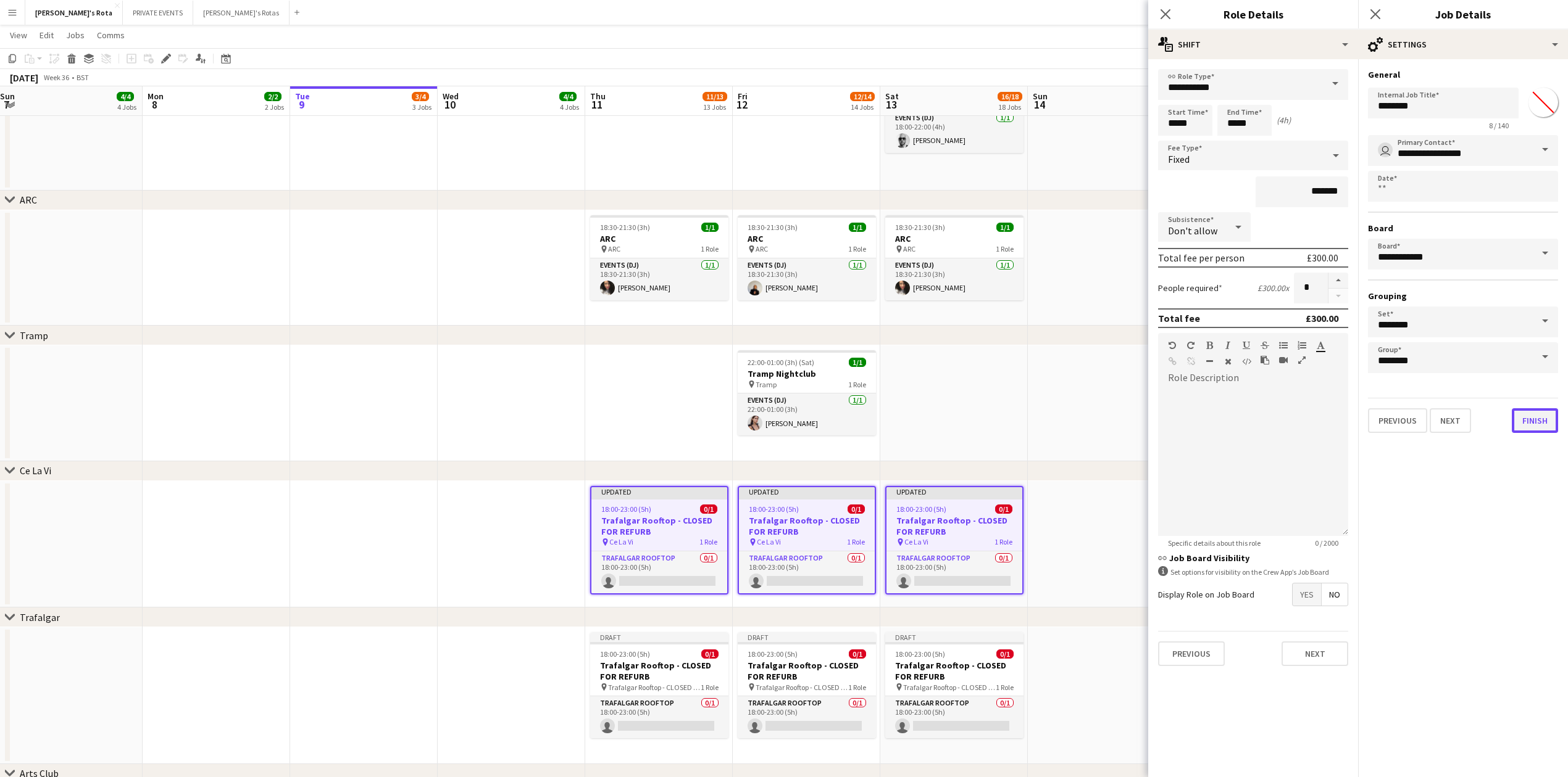
click at [1532, 415] on button "Finish" at bounding box center [1534, 421] width 46 height 25
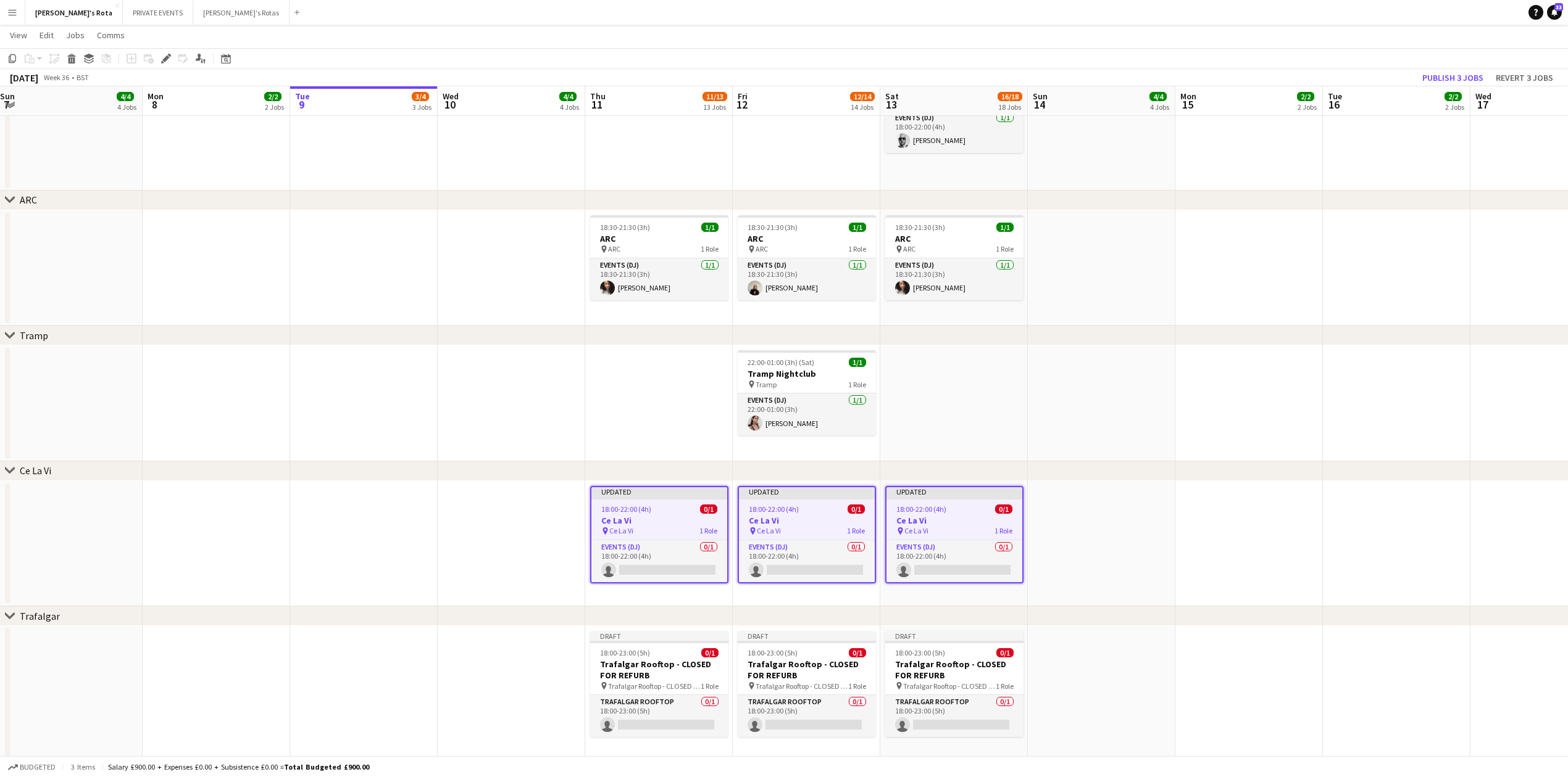
click at [1018, 346] on div "chevron-right Tramp" at bounding box center [784, 335] width 1568 height 20
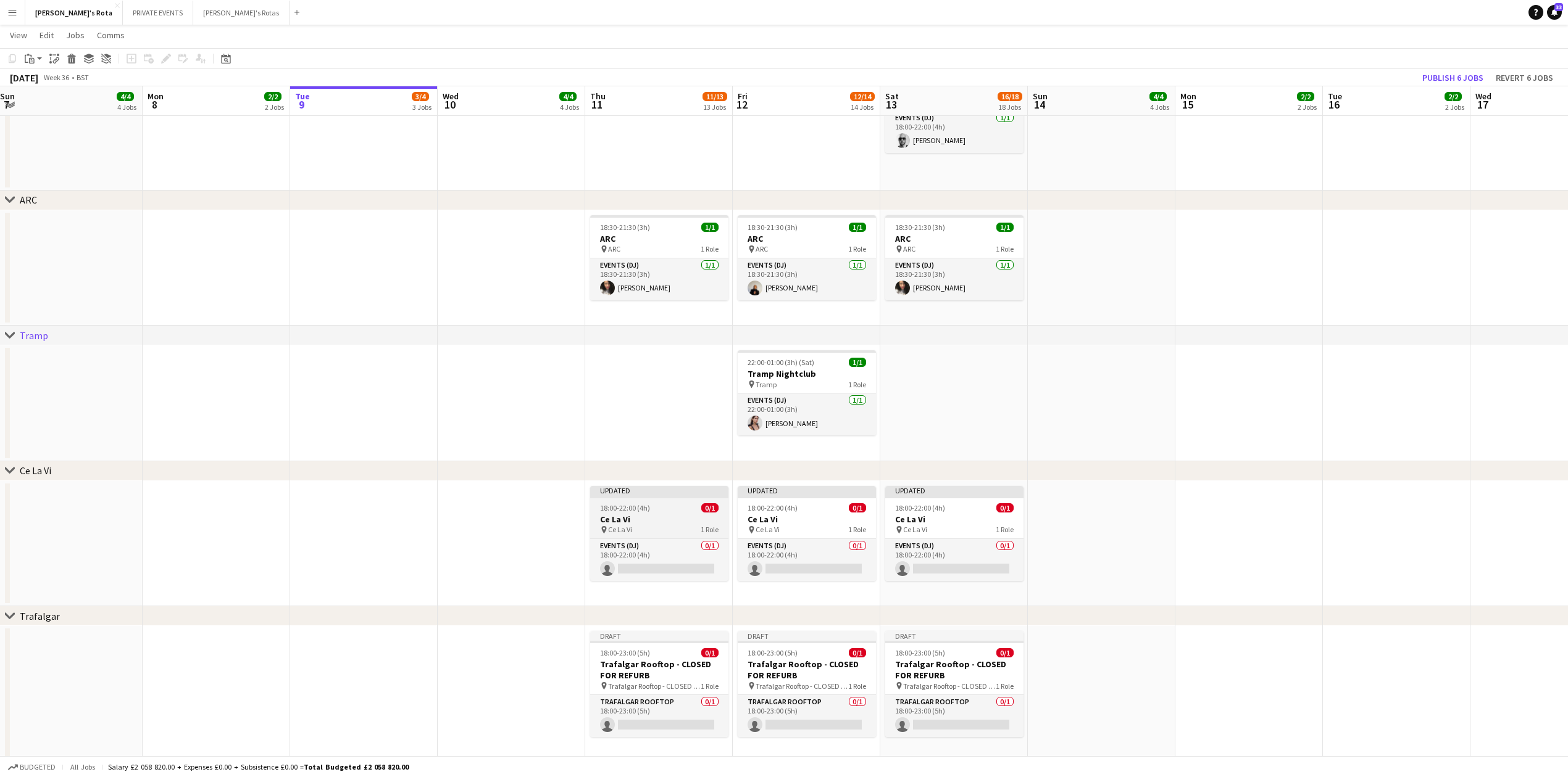
click at [645, 507] on span "18:00-22:00 (4h)" at bounding box center [625, 507] width 50 height 9
click at [929, 525] on div "pin Ce La Vi 1 Role" at bounding box center [954, 530] width 138 height 10
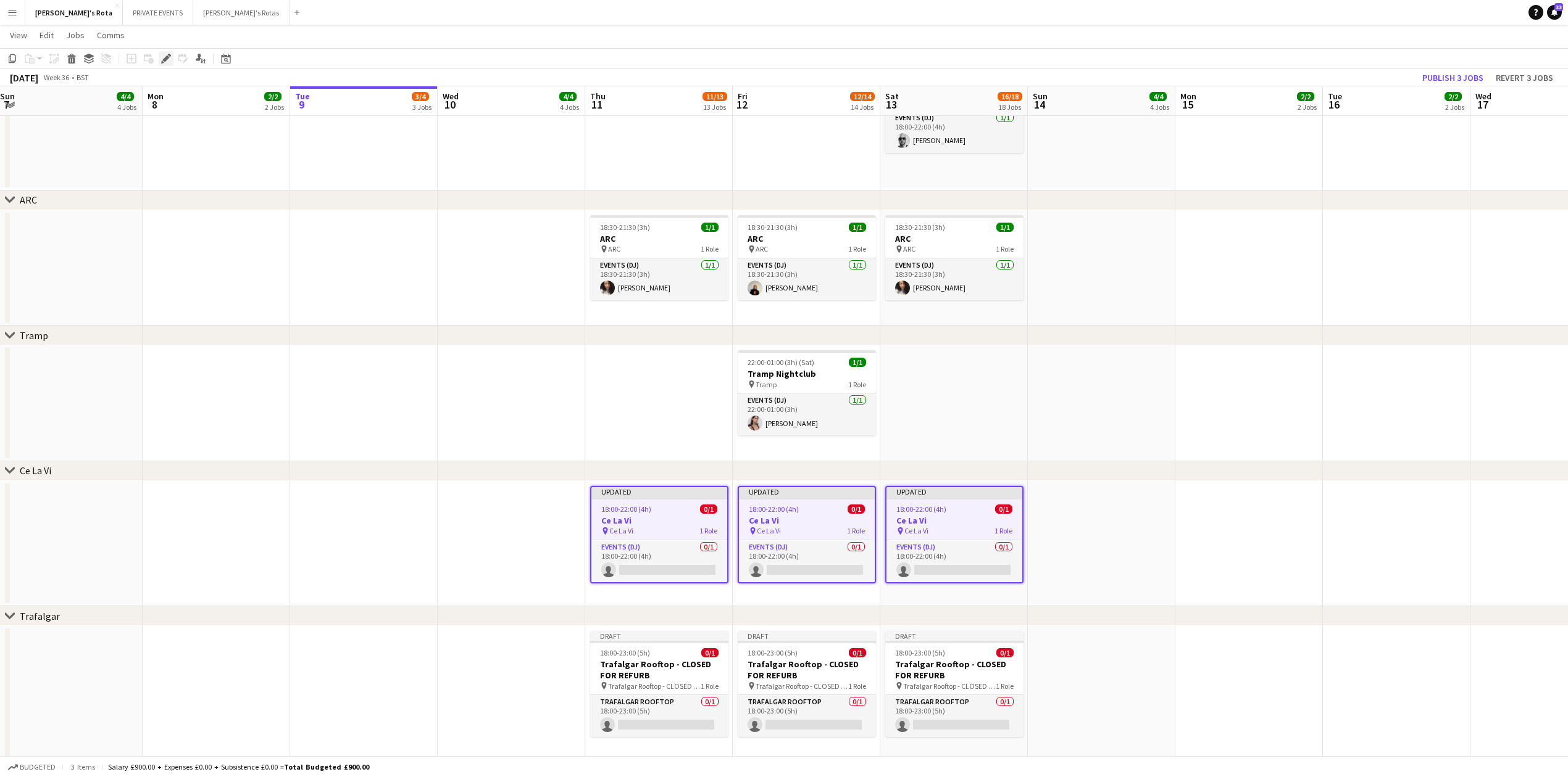
click at [165, 55] on icon "Edit" at bounding box center [166, 59] width 10 height 10
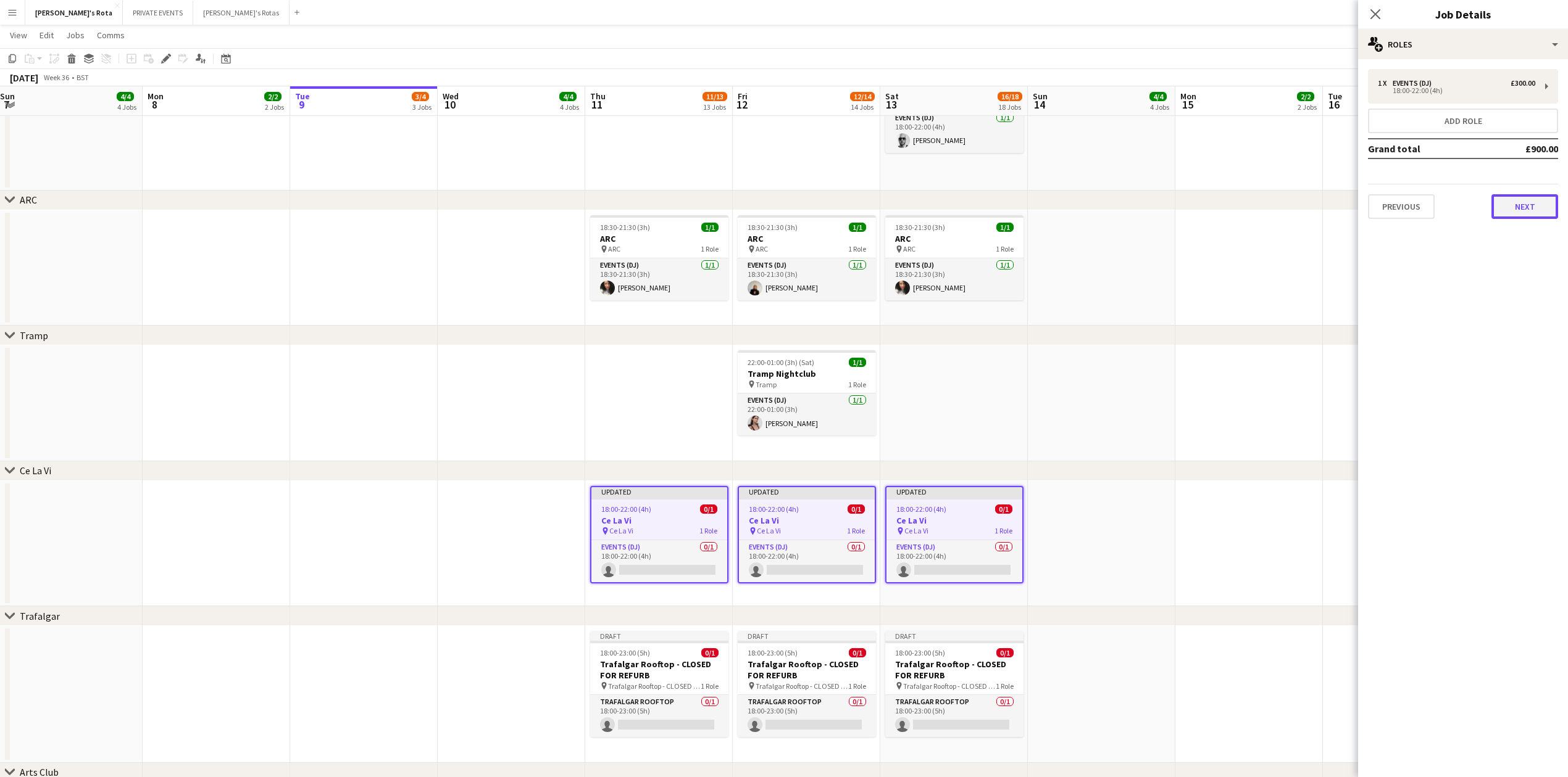
click at [1522, 198] on button "Next" at bounding box center [1524, 207] width 66 height 25
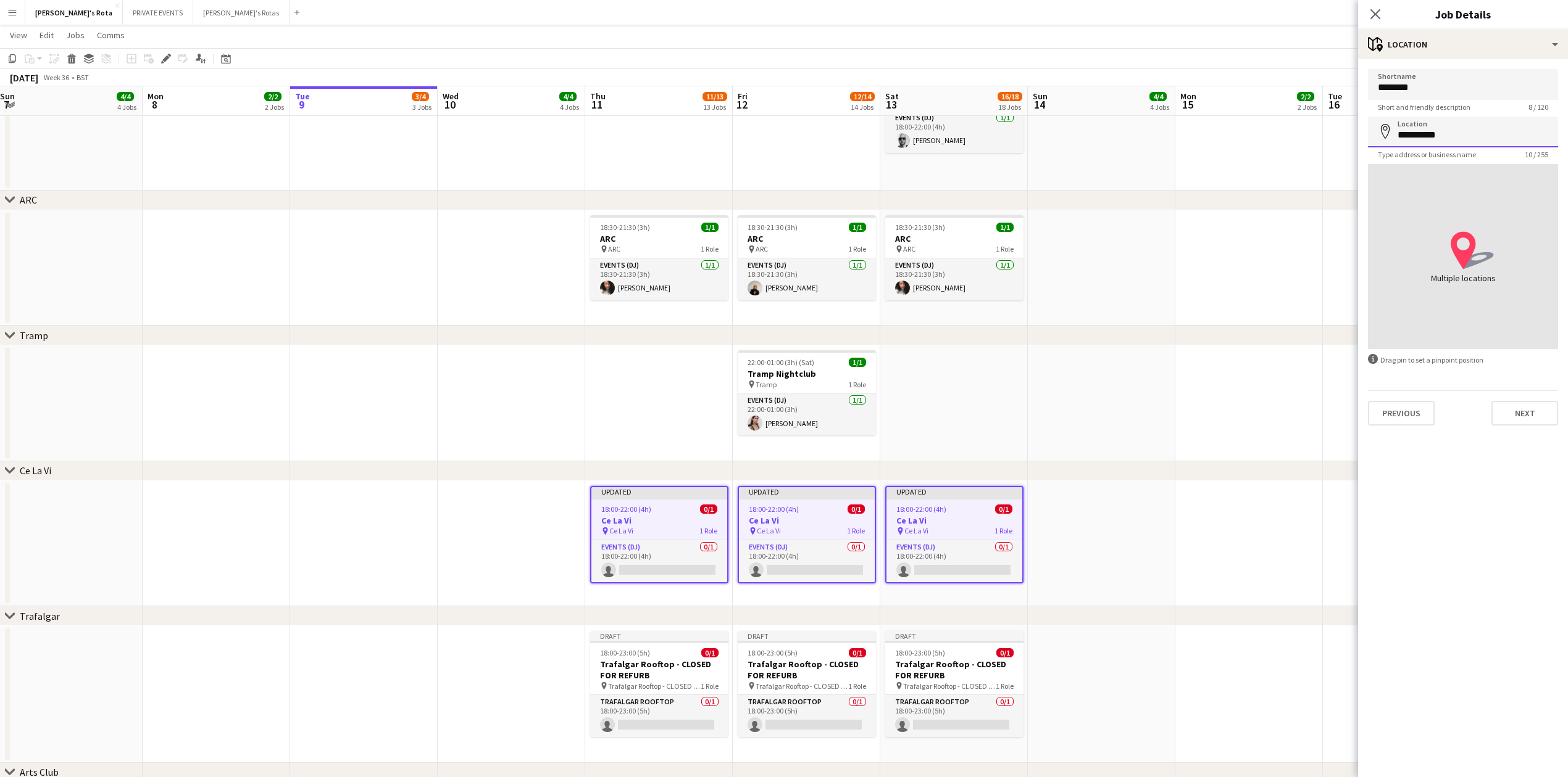
click at [1435, 137] on input "**********" at bounding box center [1463, 132] width 190 height 31
type input "**********"
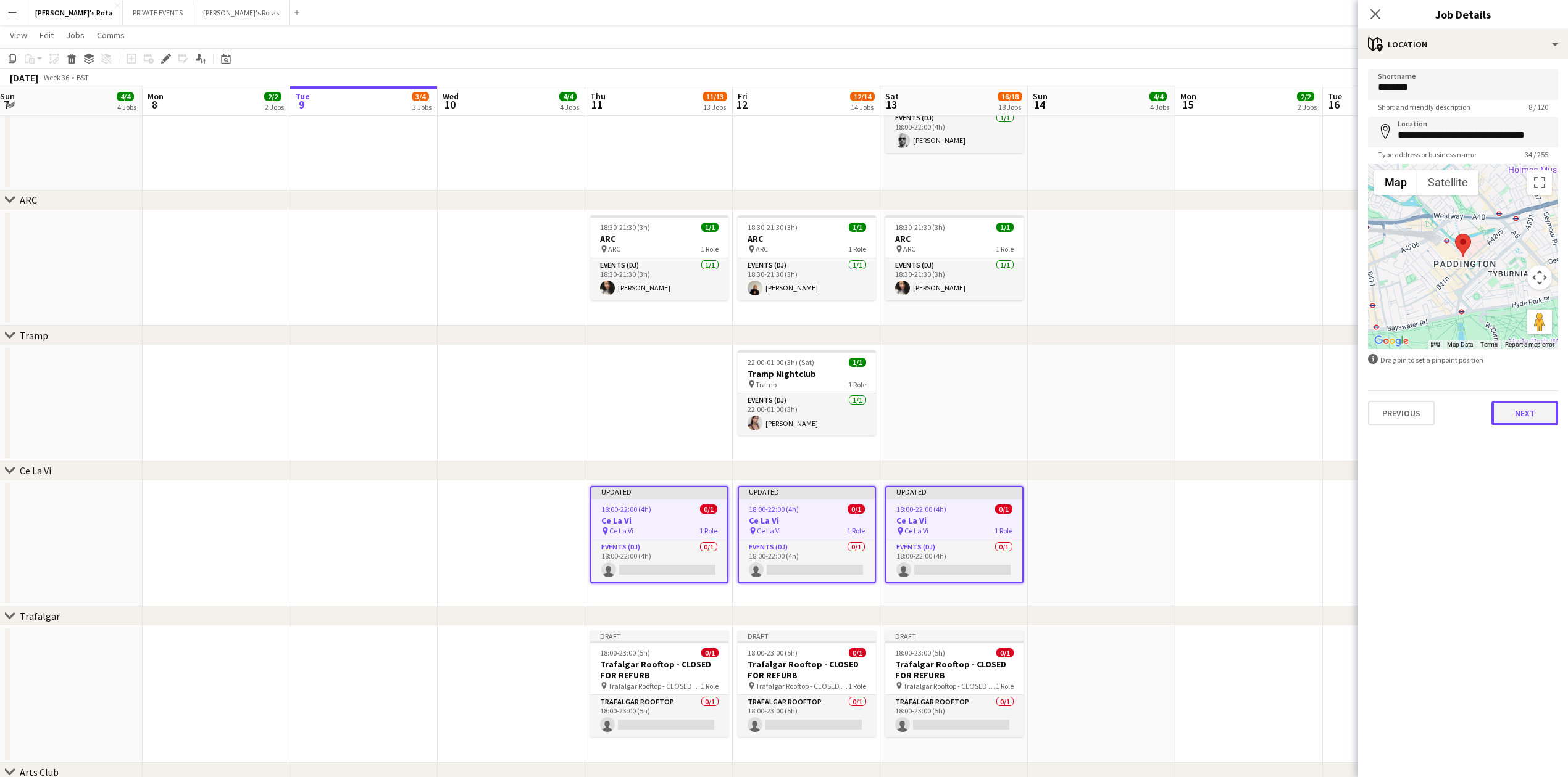
click at [1529, 408] on button "Next" at bounding box center [1524, 413] width 66 height 25
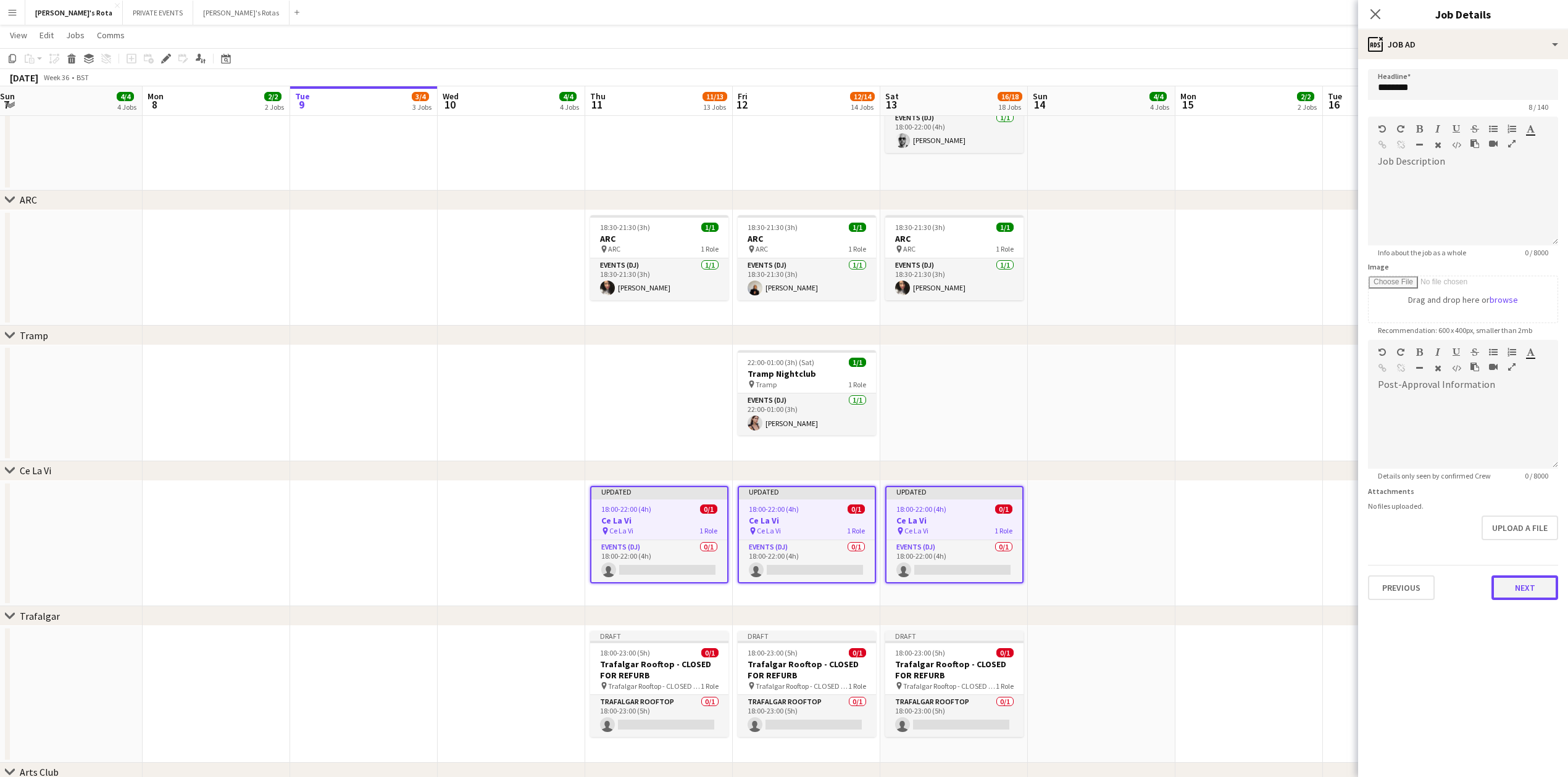
click at [1532, 582] on button "Next" at bounding box center [1524, 588] width 66 height 25
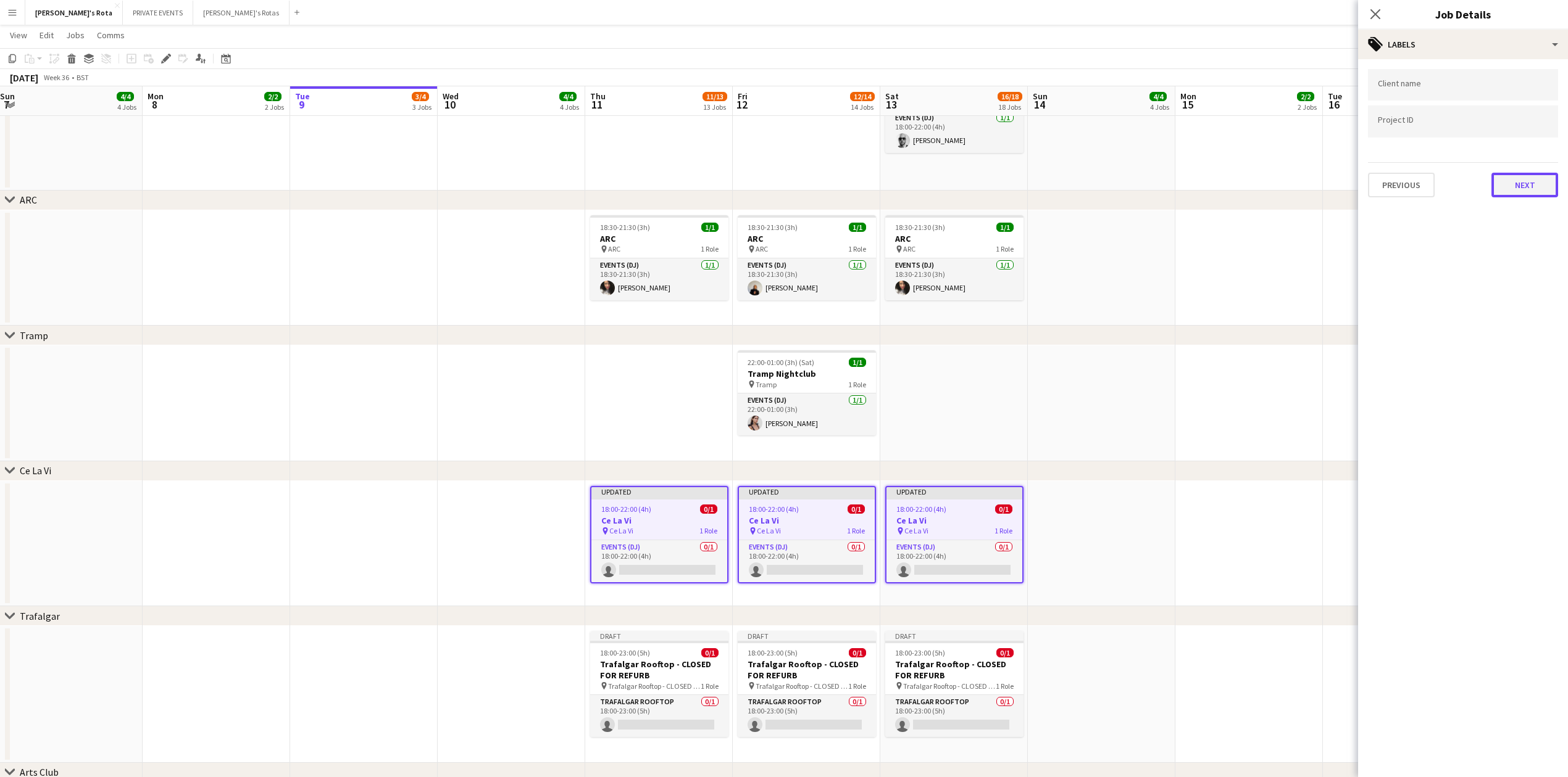
click at [1507, 184] on button "Next" at bounding box center [1524, 185] width 66 height 25
click at [1529, 131] on button "Next" at bounding box center [1524, 128] width 66 height 25
drag, startPoint x: 1534, startPoint y: 279, endPoint x: 1534, endPoint y: 270, distance: 9.0
click at [1534, 274] on mat-expansion-panel "pencil3 Settings These settings override both Platform-wide and Board-level ove…" at bounding box center [1462, 418] width 210 height 718
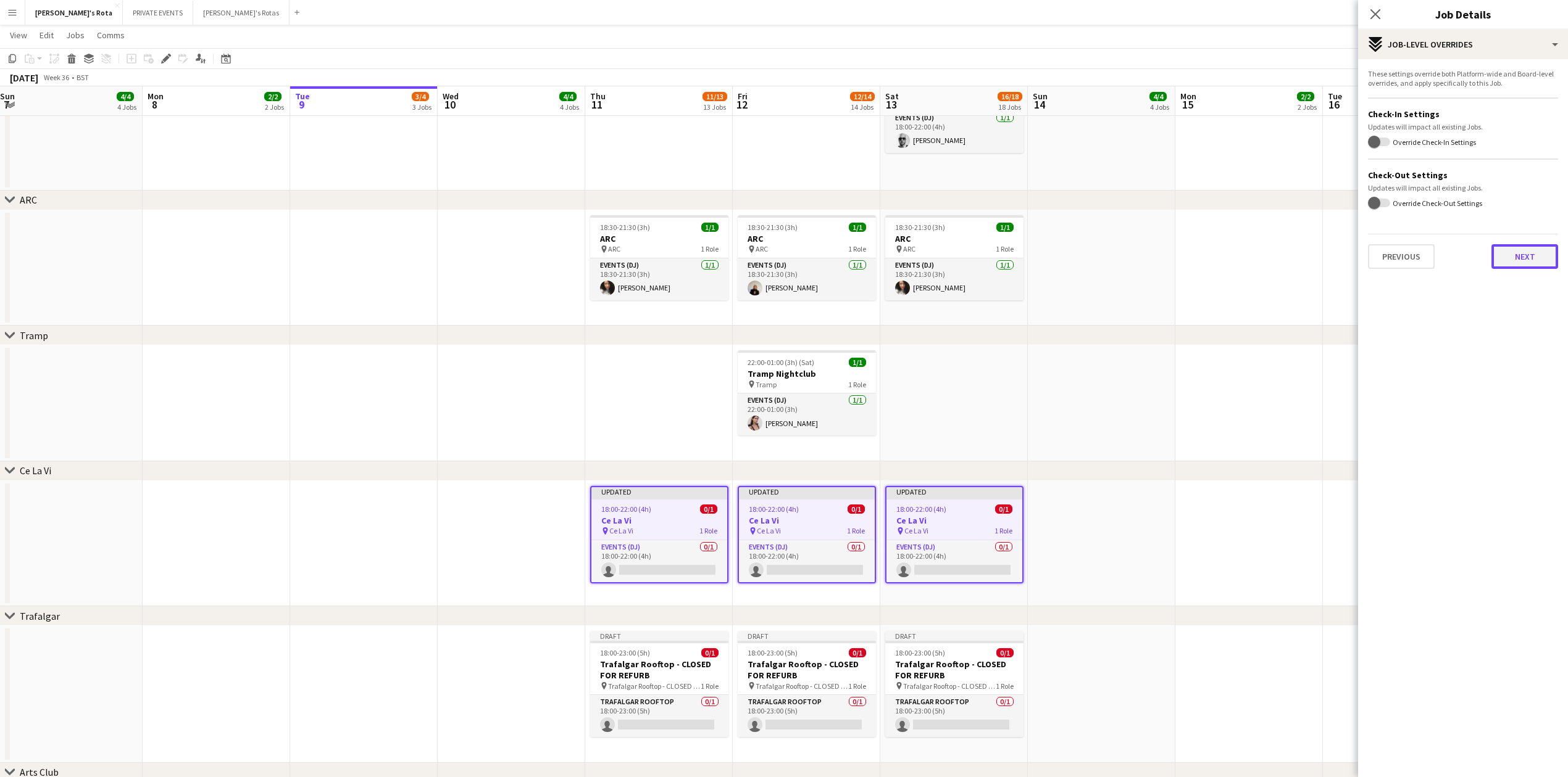
click at [1518, 265] on button "Next" at bounding box center [1524, 256] width 66 height 25
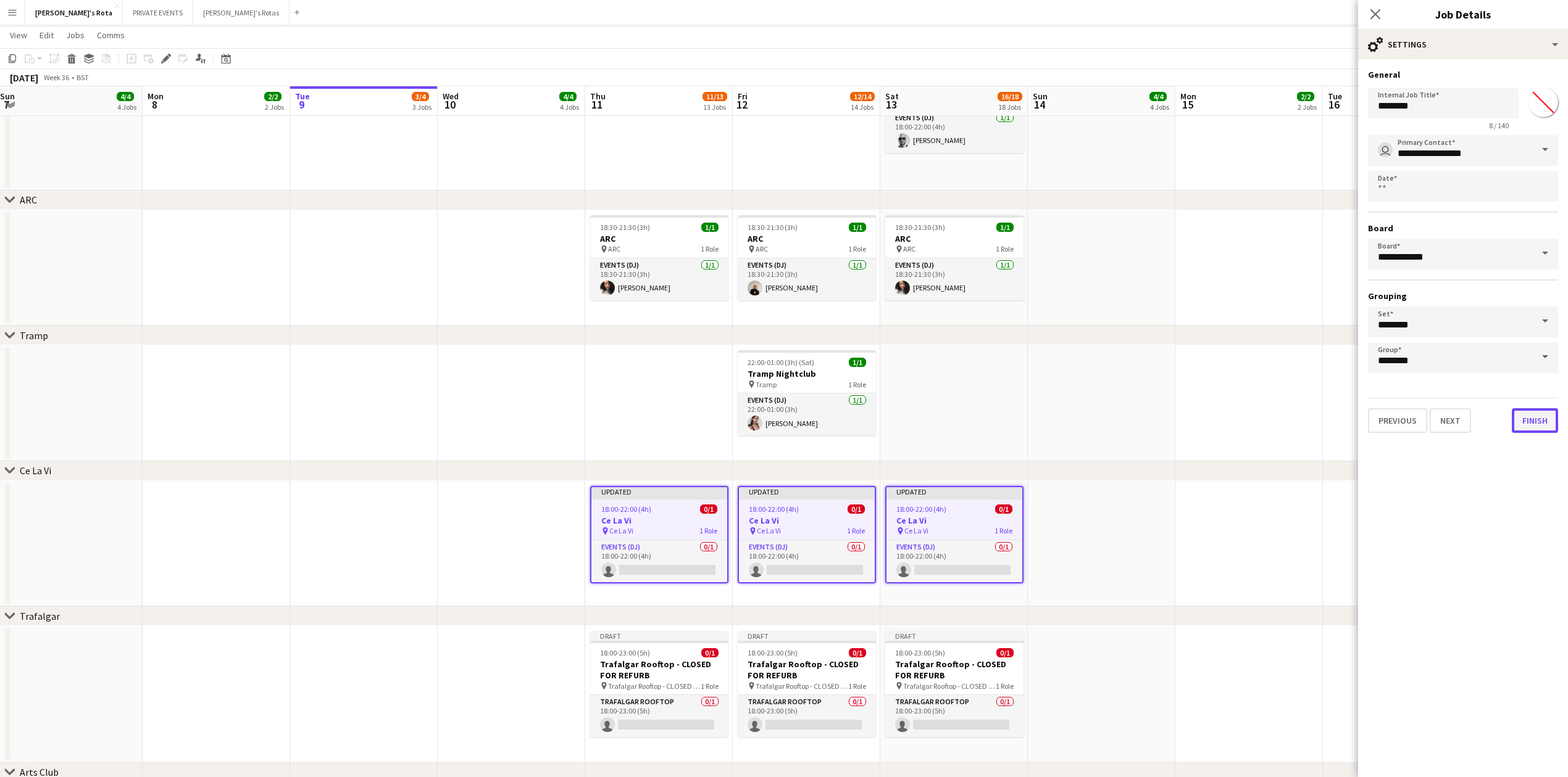
click at [1517, 411] on button "Finish" at bounding box center [1534, 421] width 46 height 25
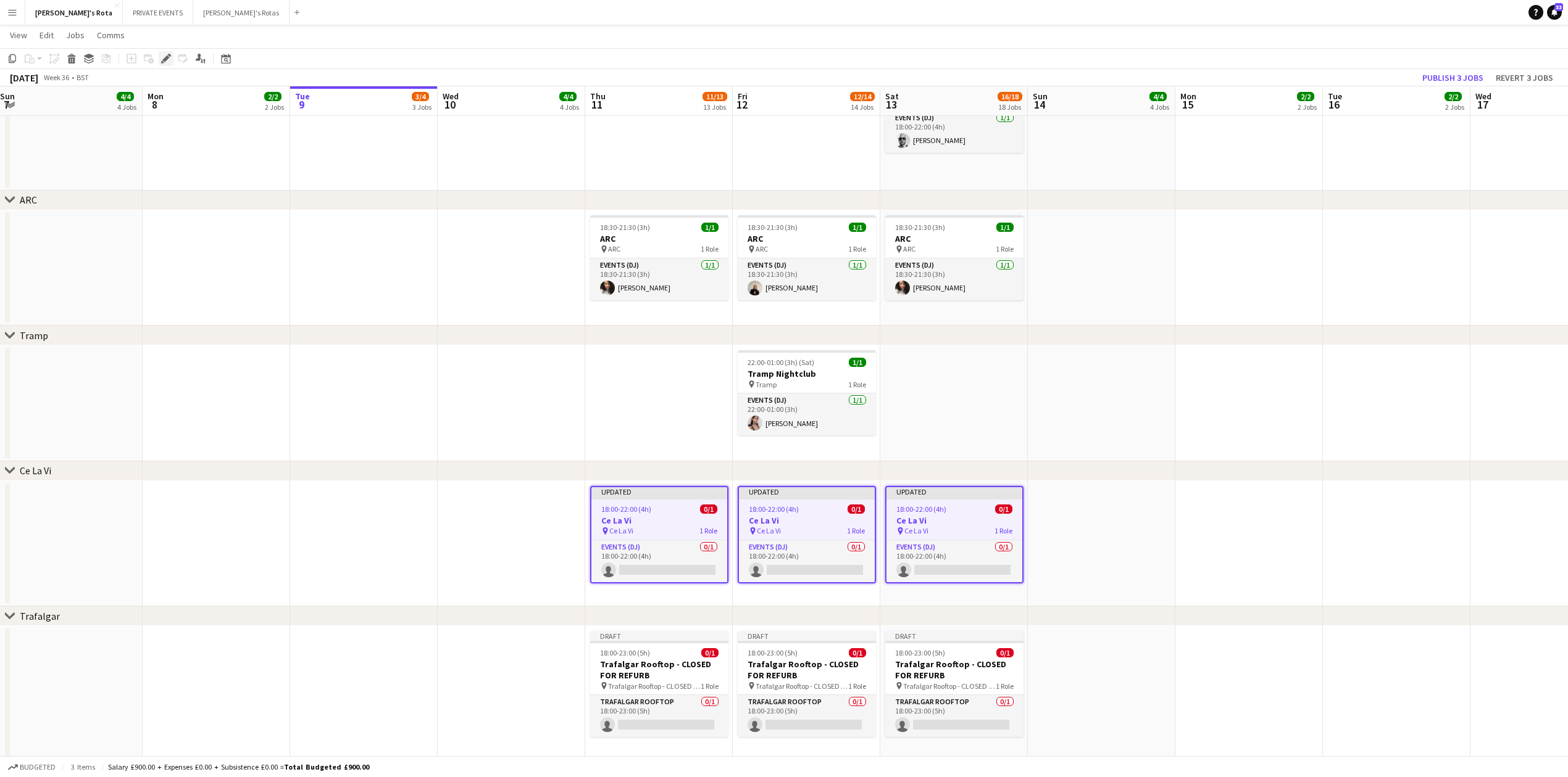
click at [169, 54] on icon "Edit" at bounding box center [166, 59] width 10 height 10
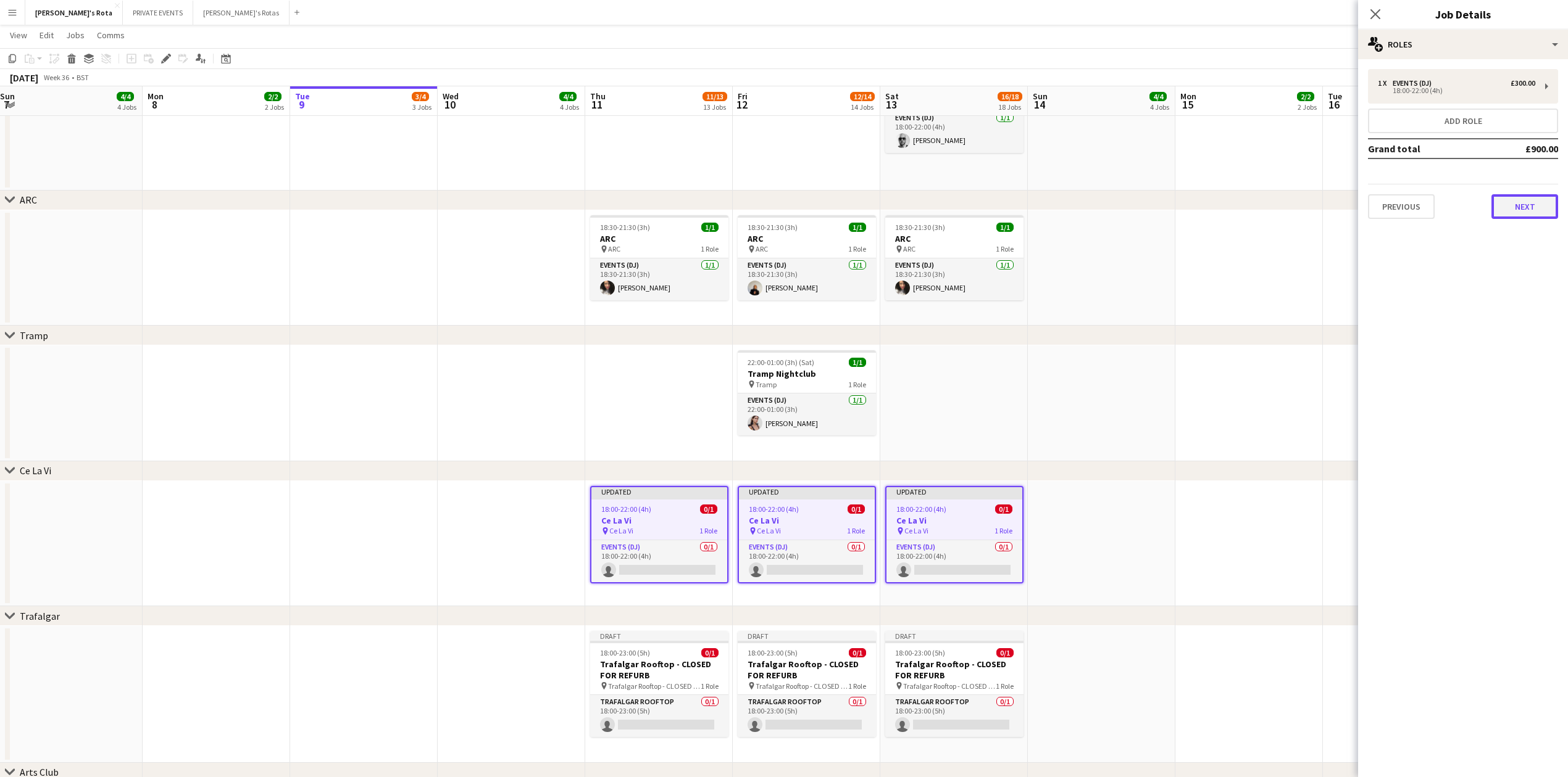
click at [1529, 195] on button "Next" at bounding box center [1524, 207] width 66 height 25
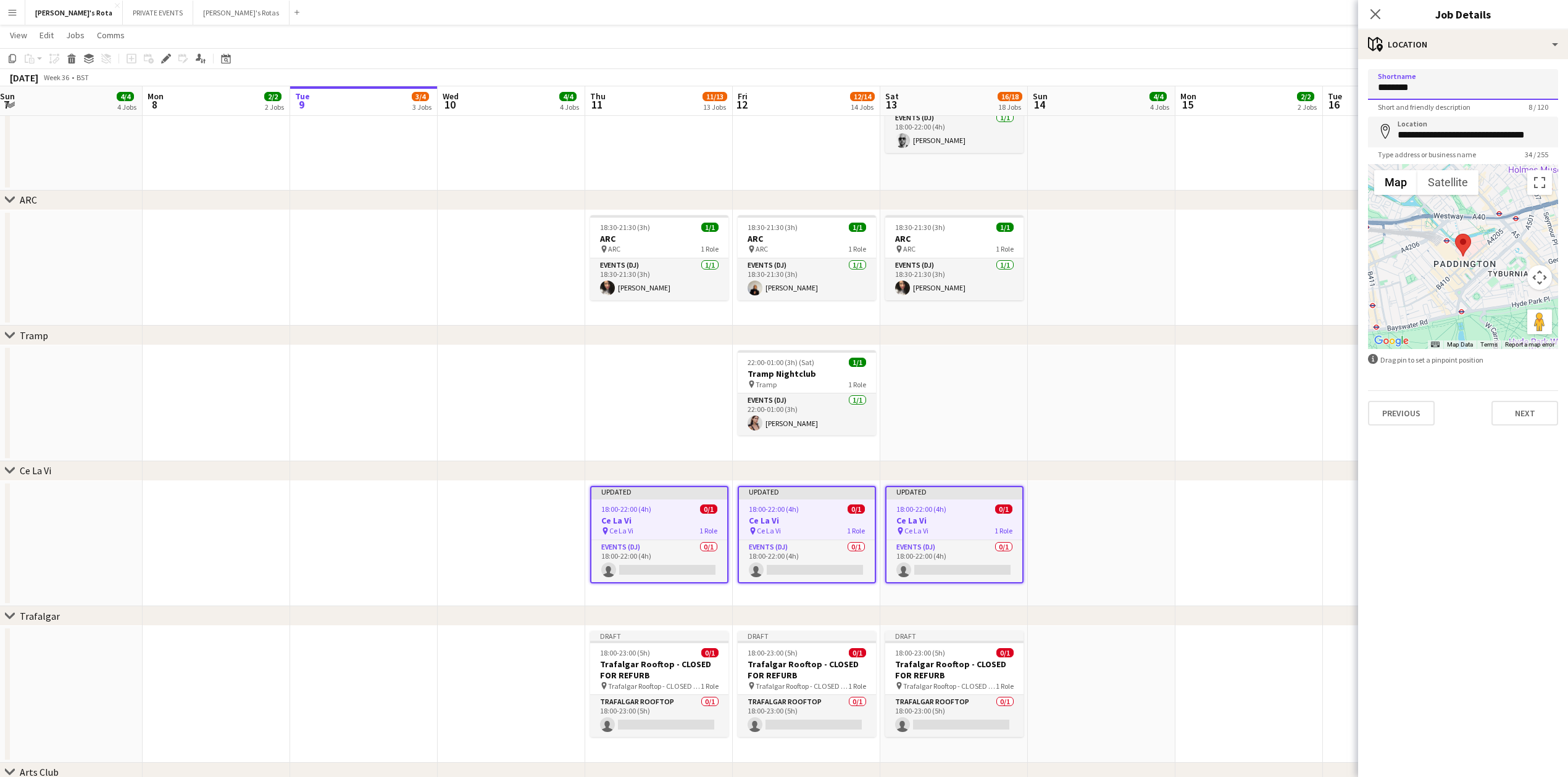
click at [1469, 91] on input "********" at bounding box center [1463, 84] width 190 height 31
type input "**********"
click at [1520, 407] on button "Next" at bounding box center [1524, 413] width 66 height 25
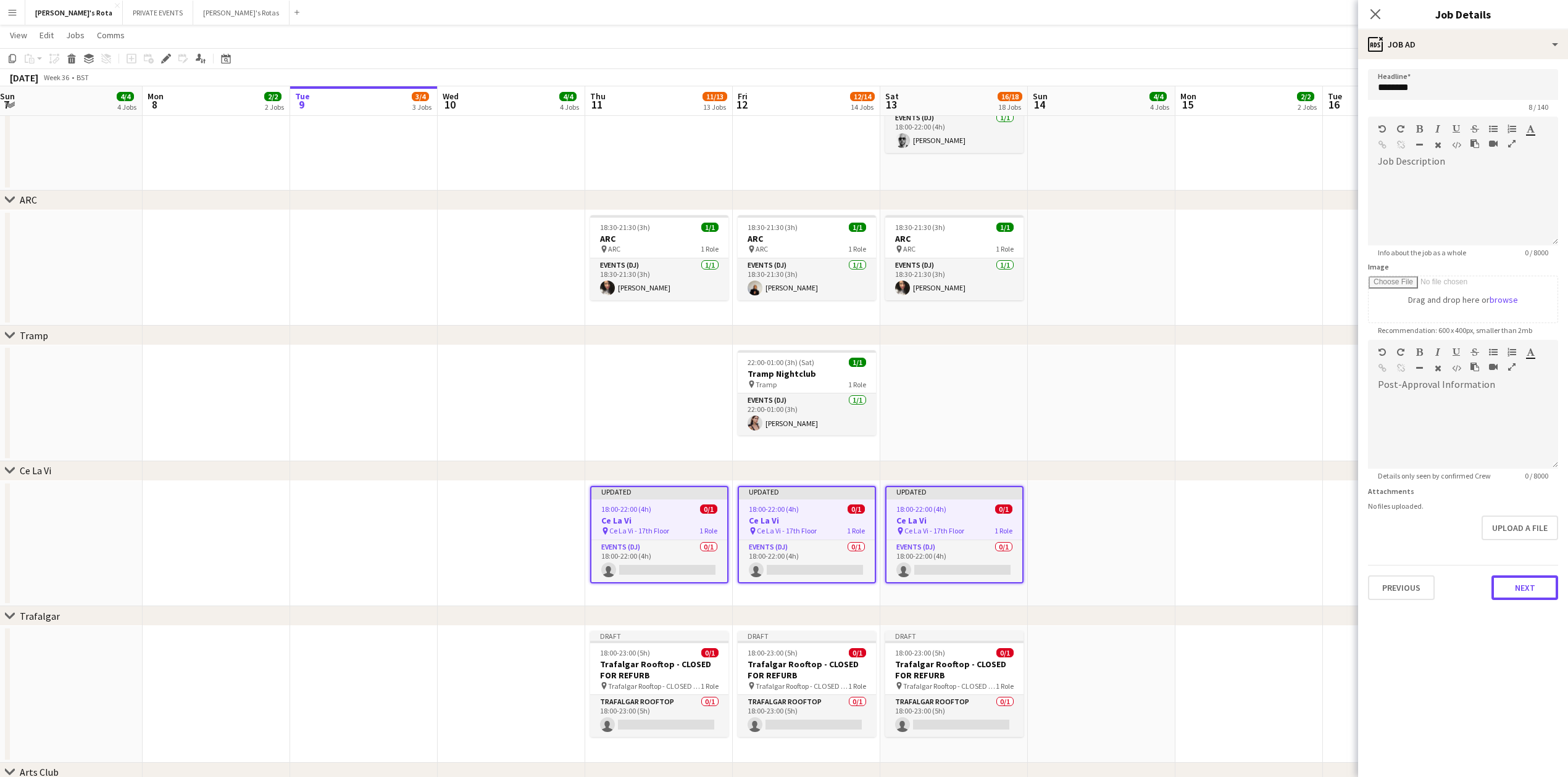
drag, startPoint x: 1517, startPoint y: 586, endPoint x: 1207, endPoint y: 404, distance: 359.5
click at [1464, 88] on input "********" at bounding box center [1463, 84] width 190 height 31
click at [1423, 83] on input "**********" at bounding box center [1463, 84] width 190 height 31
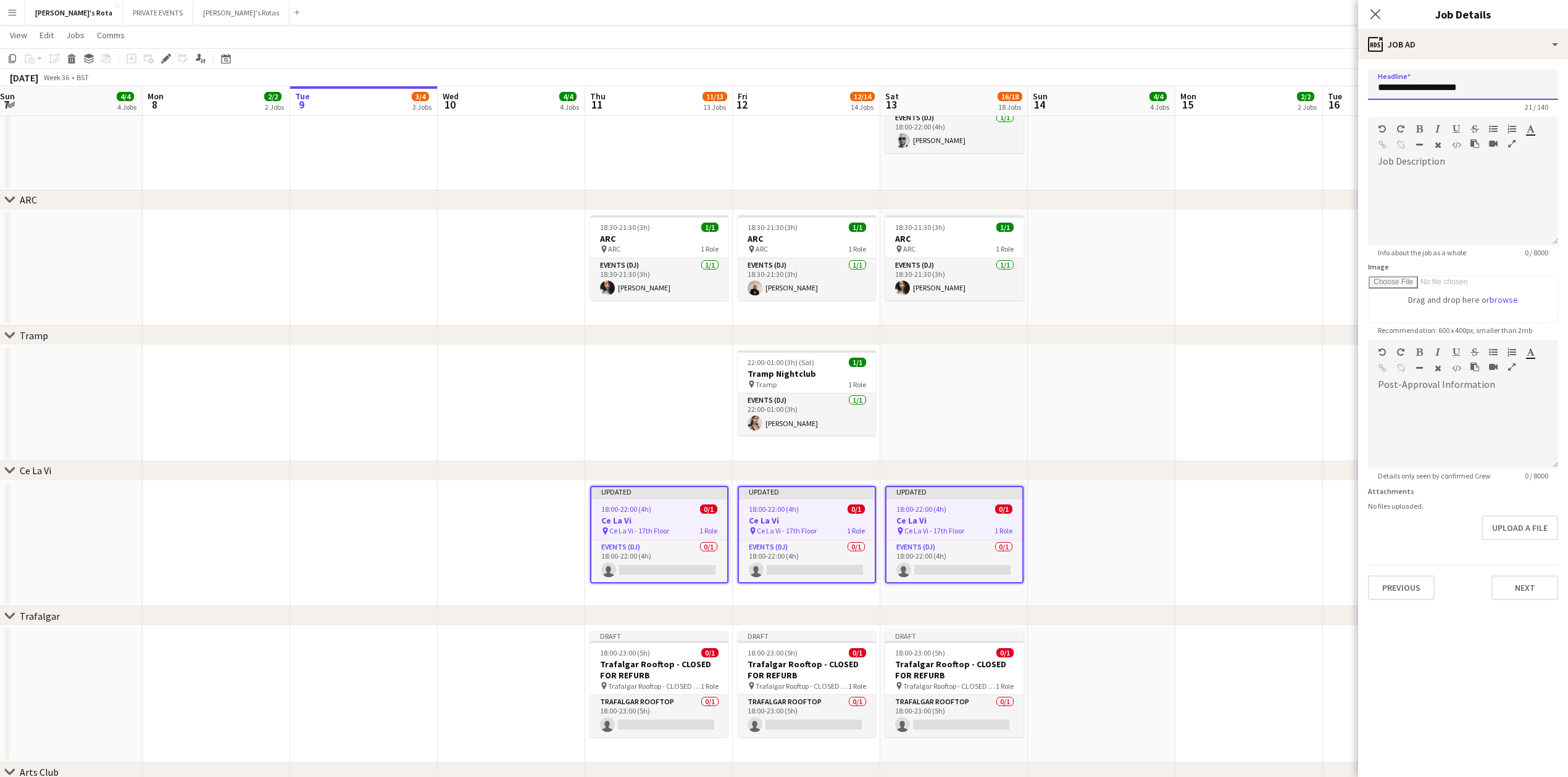
click at [1423, 83] on input "**********" at bounding box center [1463, 84] width 190 height 31
type input "**********"
click at [1532, 588] on button "Next" at bounding box center [1524, 588] width 66 height 25
type input "*******"
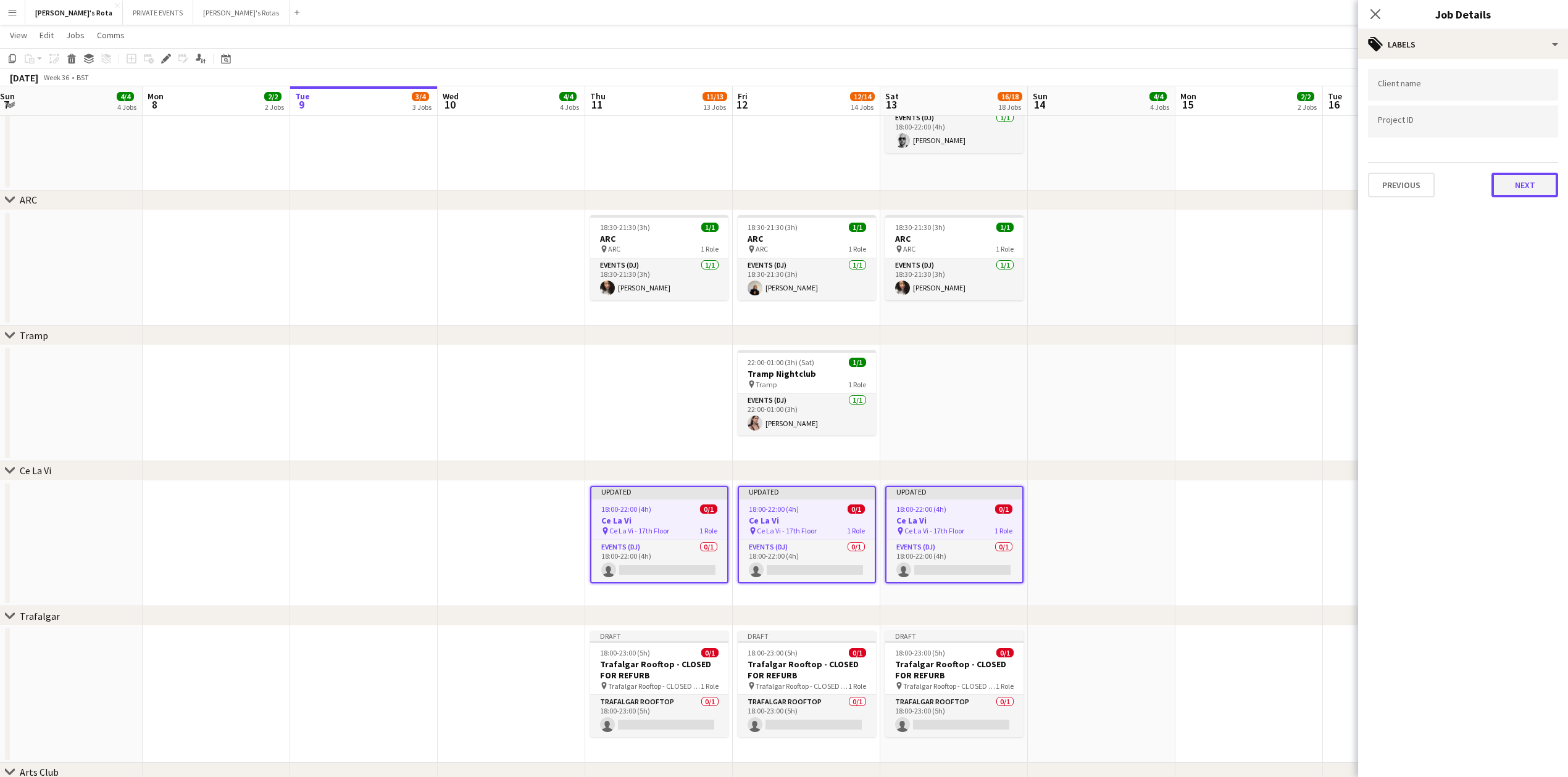
click at [1519, 180] on button "Next" at bounding box center [1524, 185] width 66 height 25
click at [1523, 122] on button "Next" at bounding box center [1524, 128] width 66 height 25
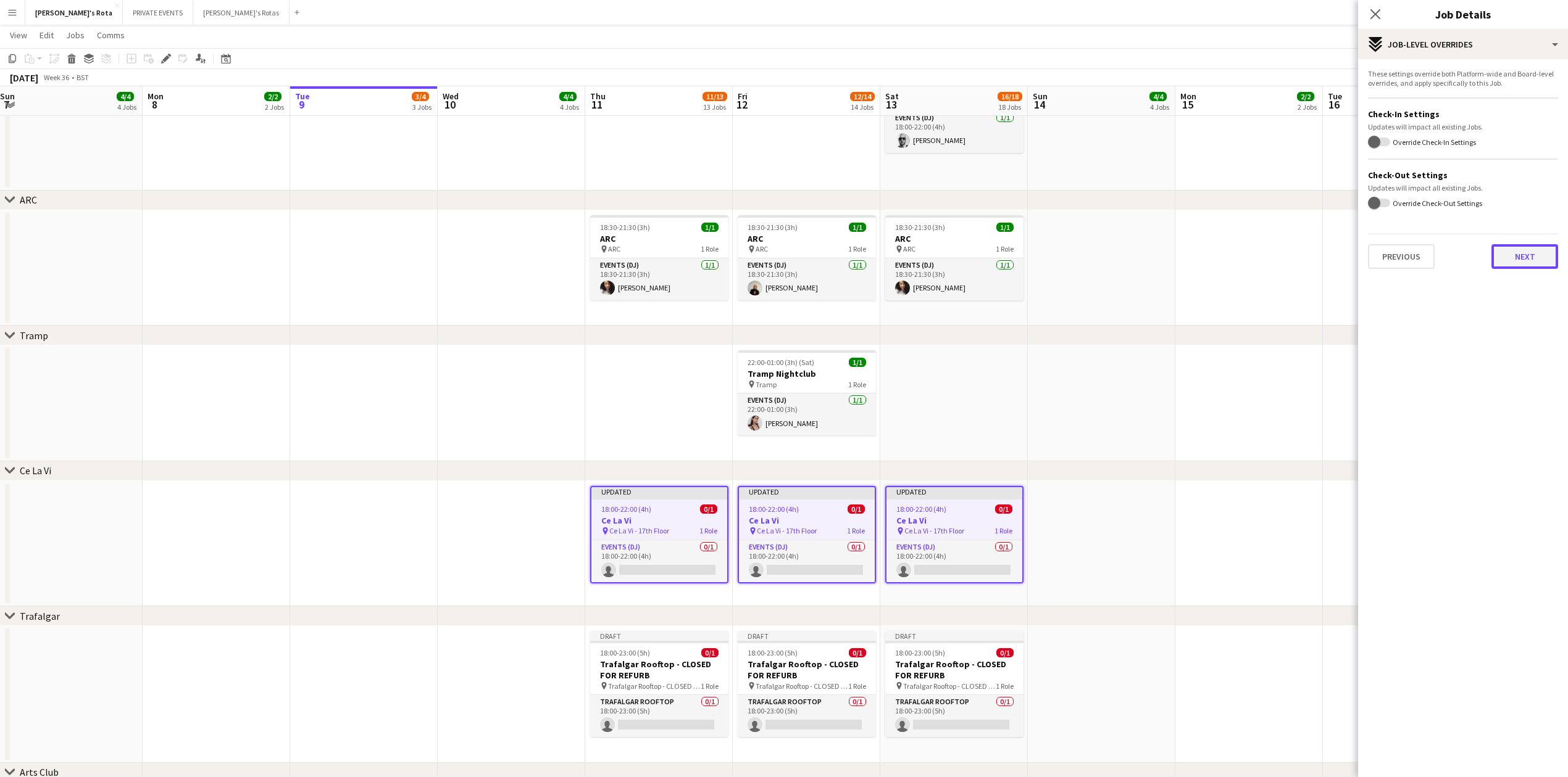
click at [1519, 258] on button "Next" at bounding box center [1524, 256] width 66 height 25
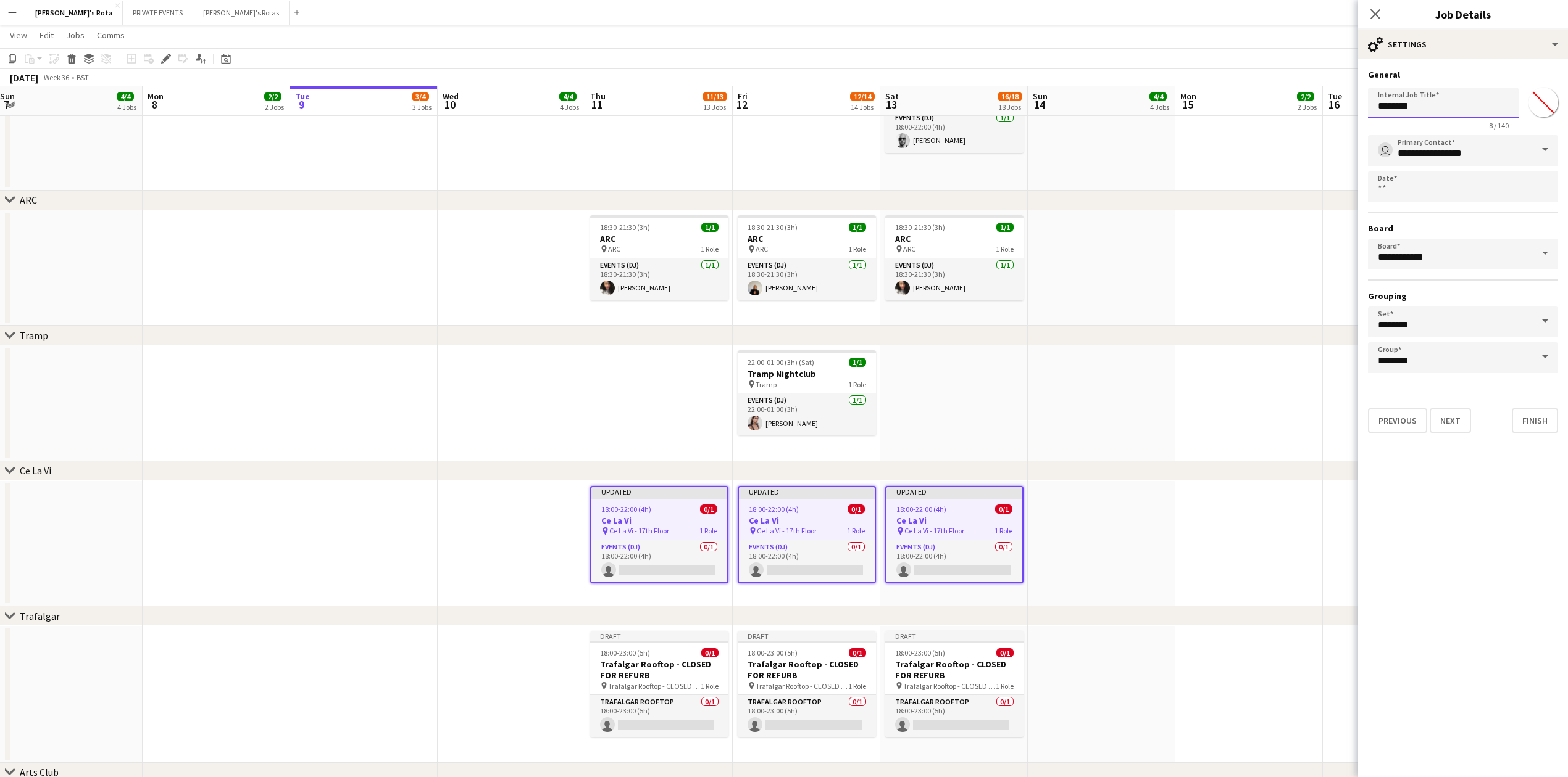
click at [1410, 96] on input "********" at bounding box center [1444, 103] width 151 height 31
paste input "**********"
type input "**********"
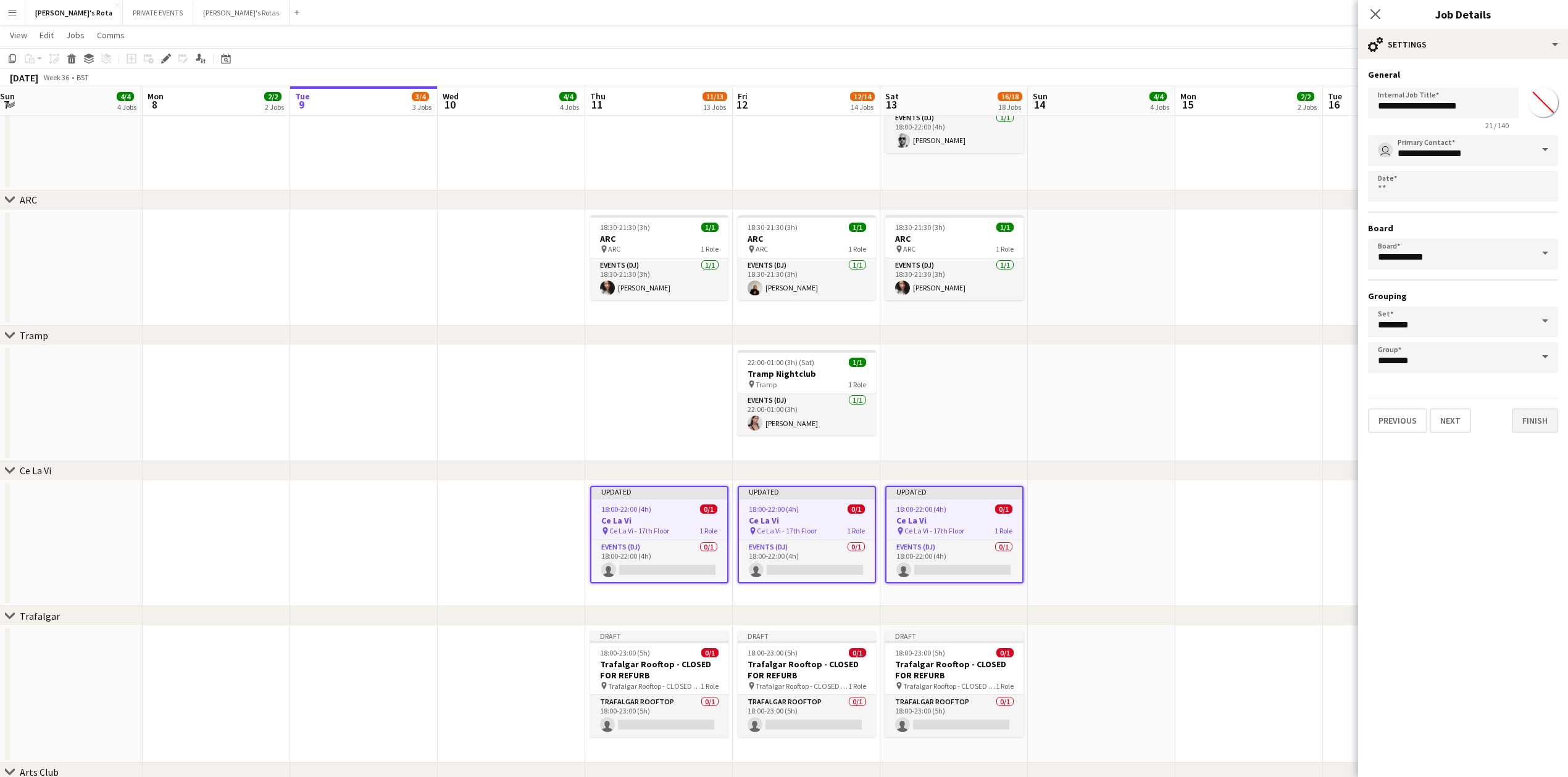
drag, startPoint x: 1540, startPoint y: 401, endPoint x: 1540, endPoint y: 409, distance: 8.0
click at [1540, 407] on div "Previous Next Finish" at bounding box center [1463, 415] width 190 height 35
click at [1540, 409] on button "Finish" at bounding box center [1534, 421] width 46 height 25
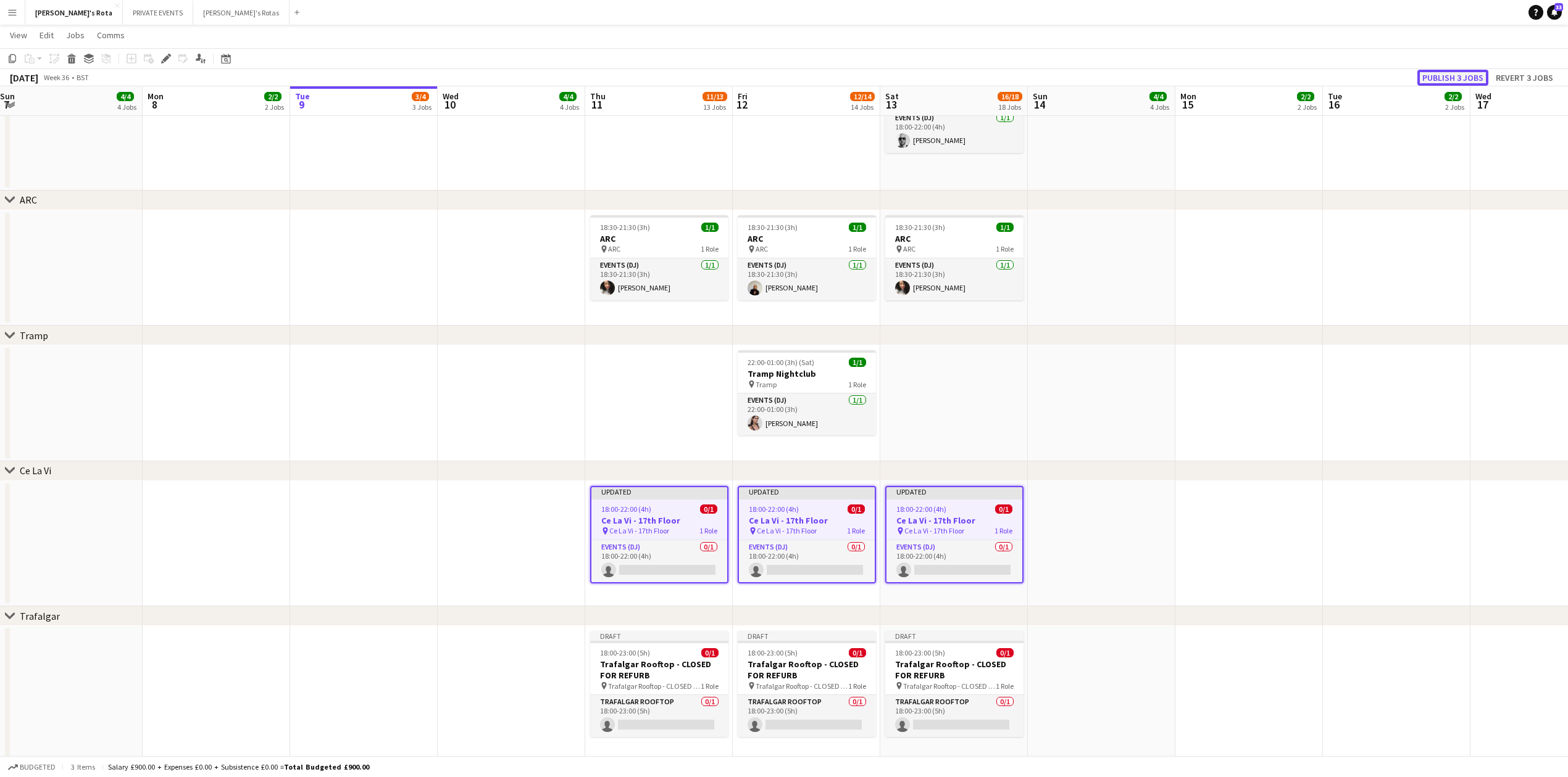
click at [1446, 75] on button "Publish 3 jobs" at bounding box center [1452, 77] width 71 height 16
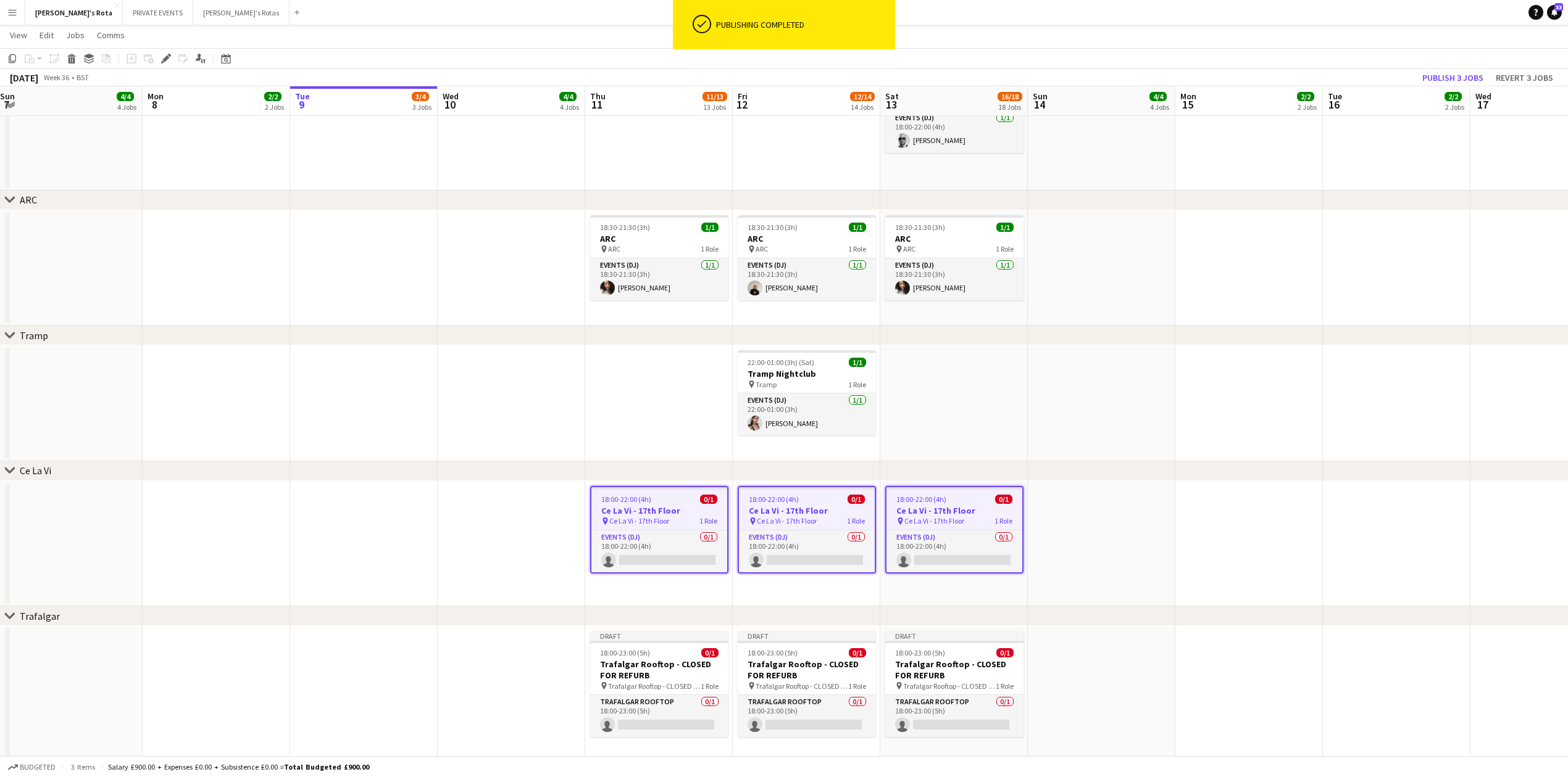
click at [642, 507] on h3 "Ce La Vi - 17th Floor" at bounding box center [659, 511] width 136 height 11
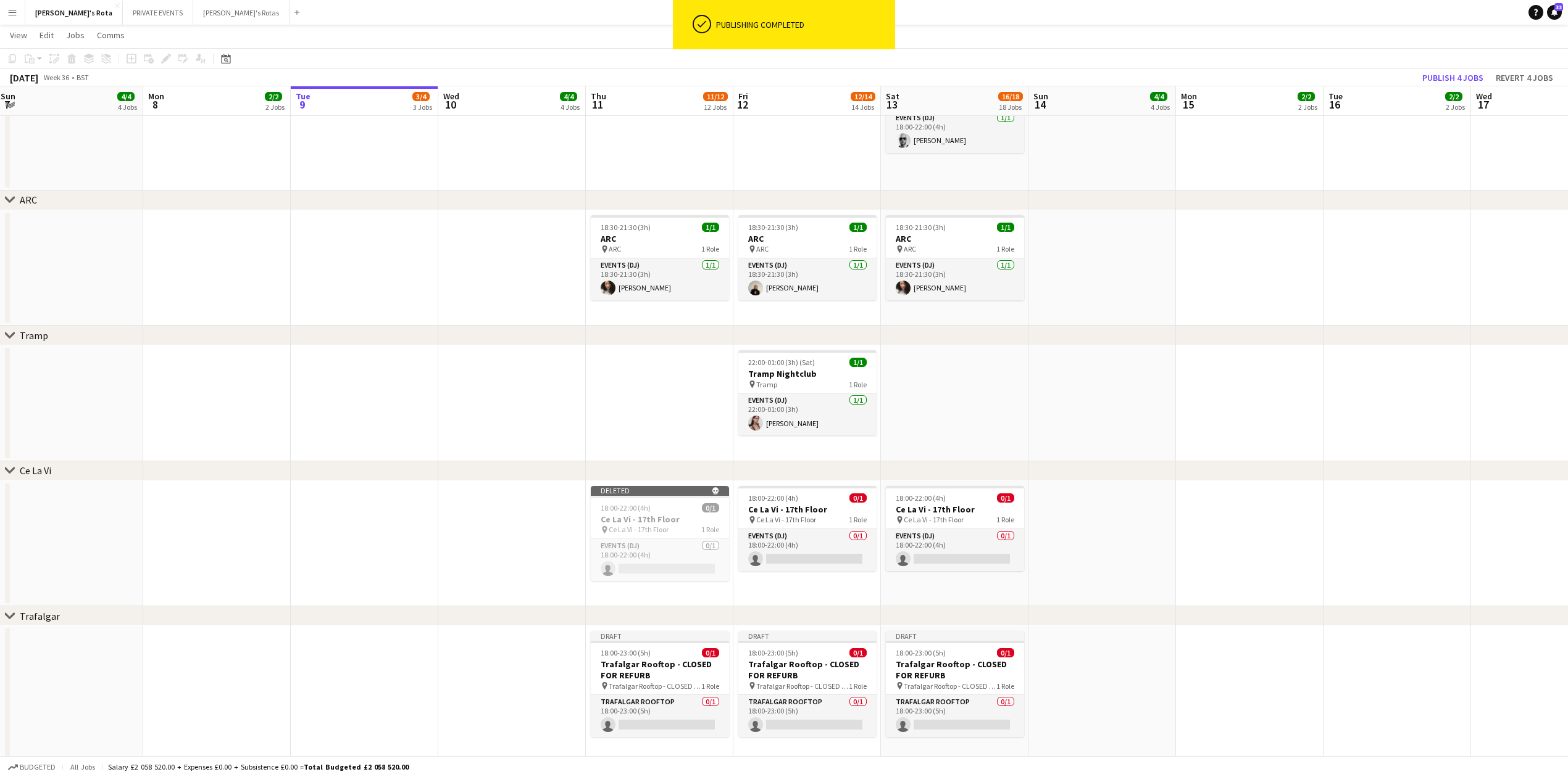
click at [571, 542] on app-date-cell at bounding box center [512, 544] width 147 height 126
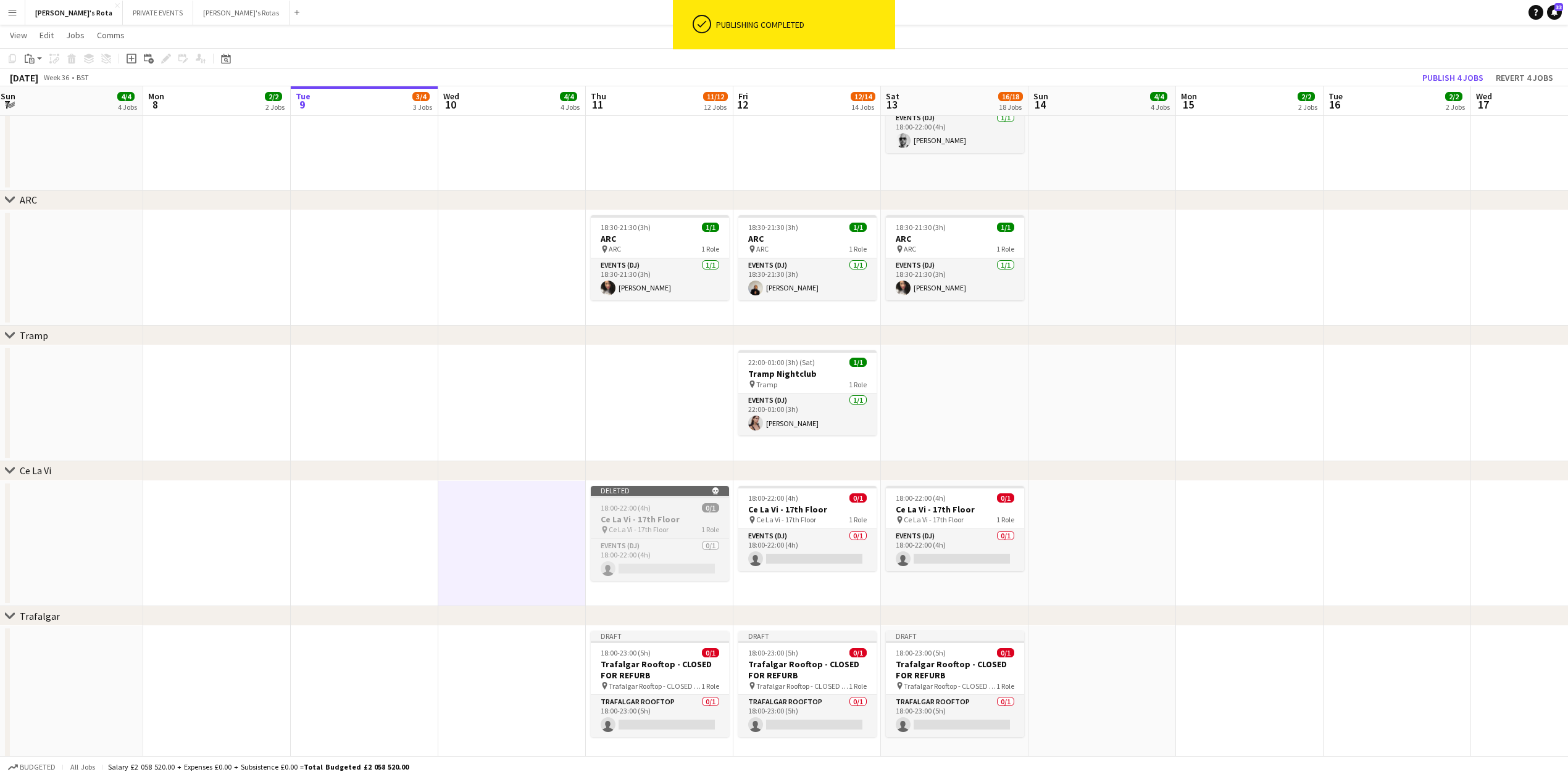
click at [640, 500] on app-job-card "Deleted skull 18:00-22:00 (4h) 0/1 Ce La Vi - 17th Floor pin Ce La Vi - 17th Fl…" at bounding box center [660, 533] width 138 height 95
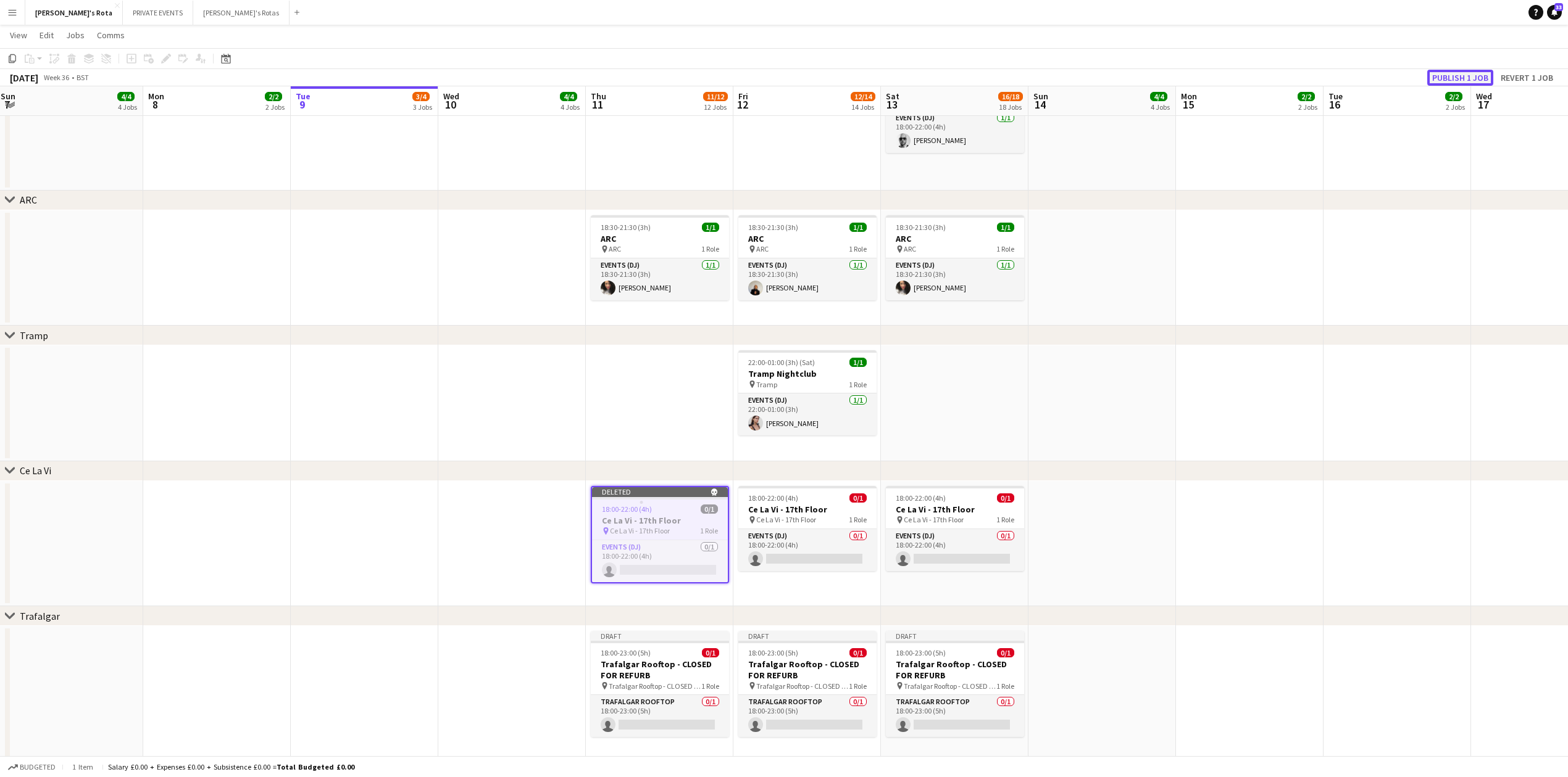
click at [1444, 72] on button "Publish 1 job" at bounding box center [1459, 77] width 66 height 16
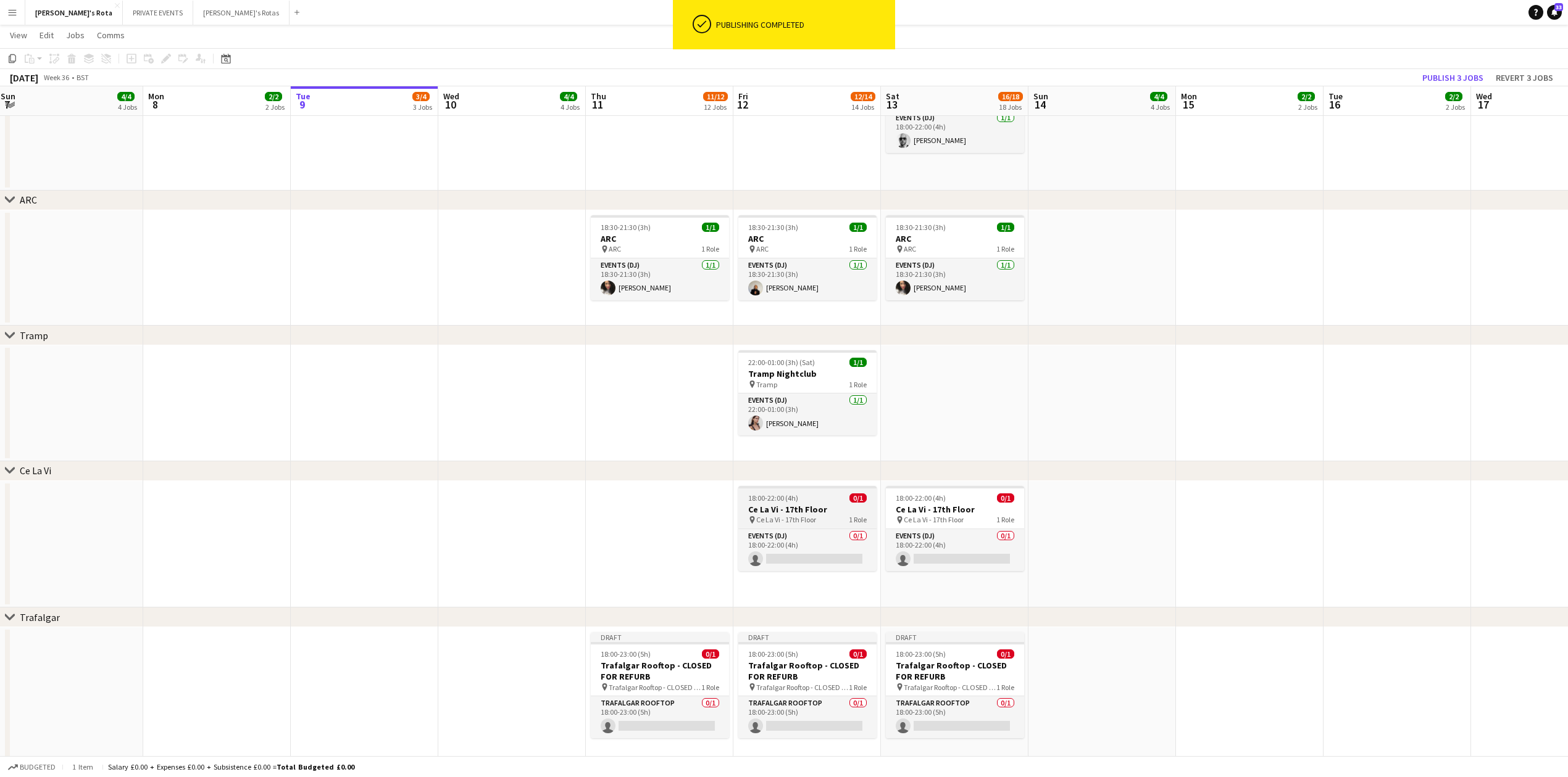
click at [797, 509] on h3 "Ce La Vi - 17th Floor" at bounding box center [807, 509] width 138 height 11
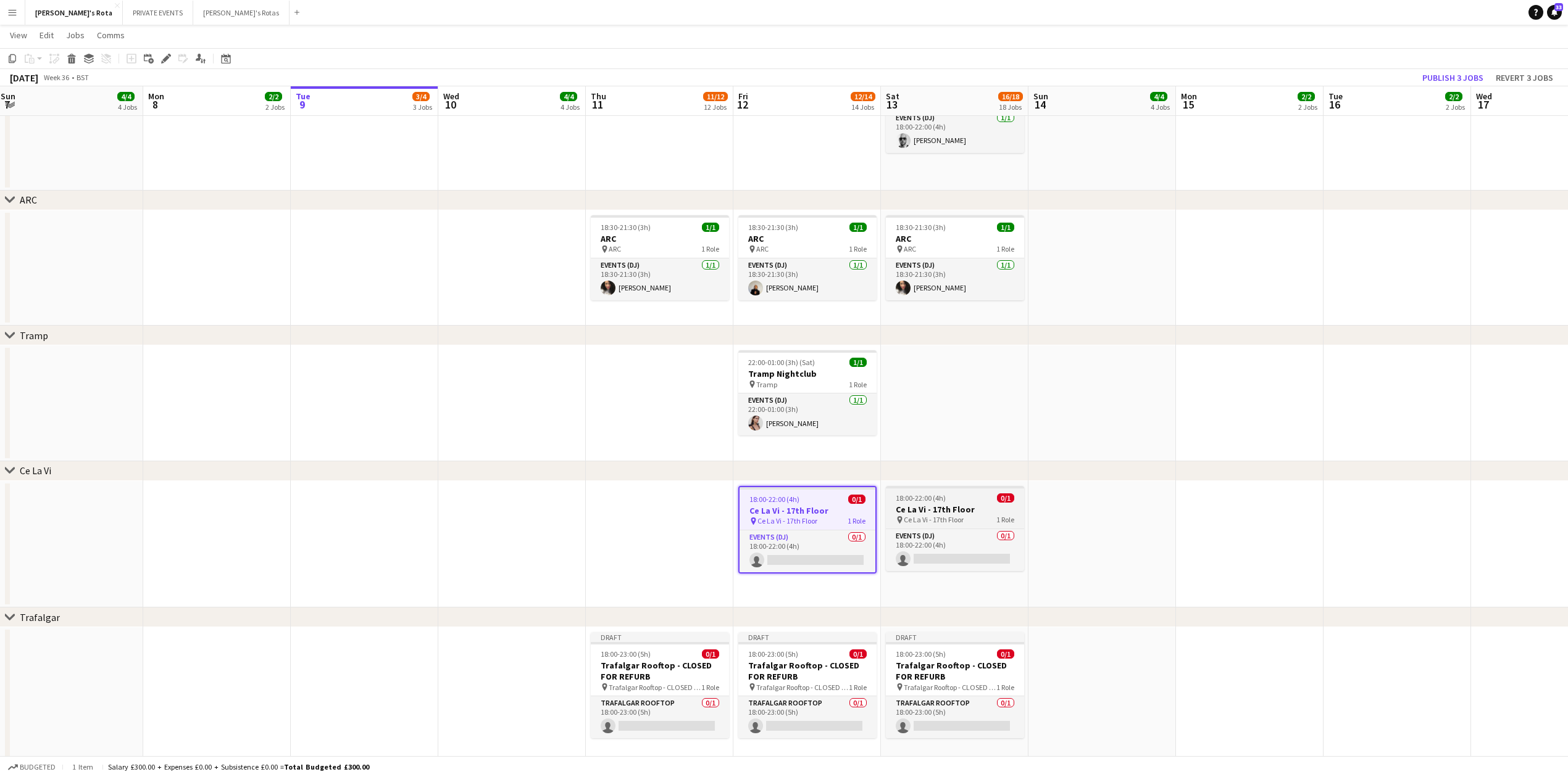
click at [941, 508] on h3 "Ce La Vi - 17th Floor" at bounding box center [955, 509] width 138 height 11
click at [163, 60] on icon at bounding box center [166, 59] width 7 height 7
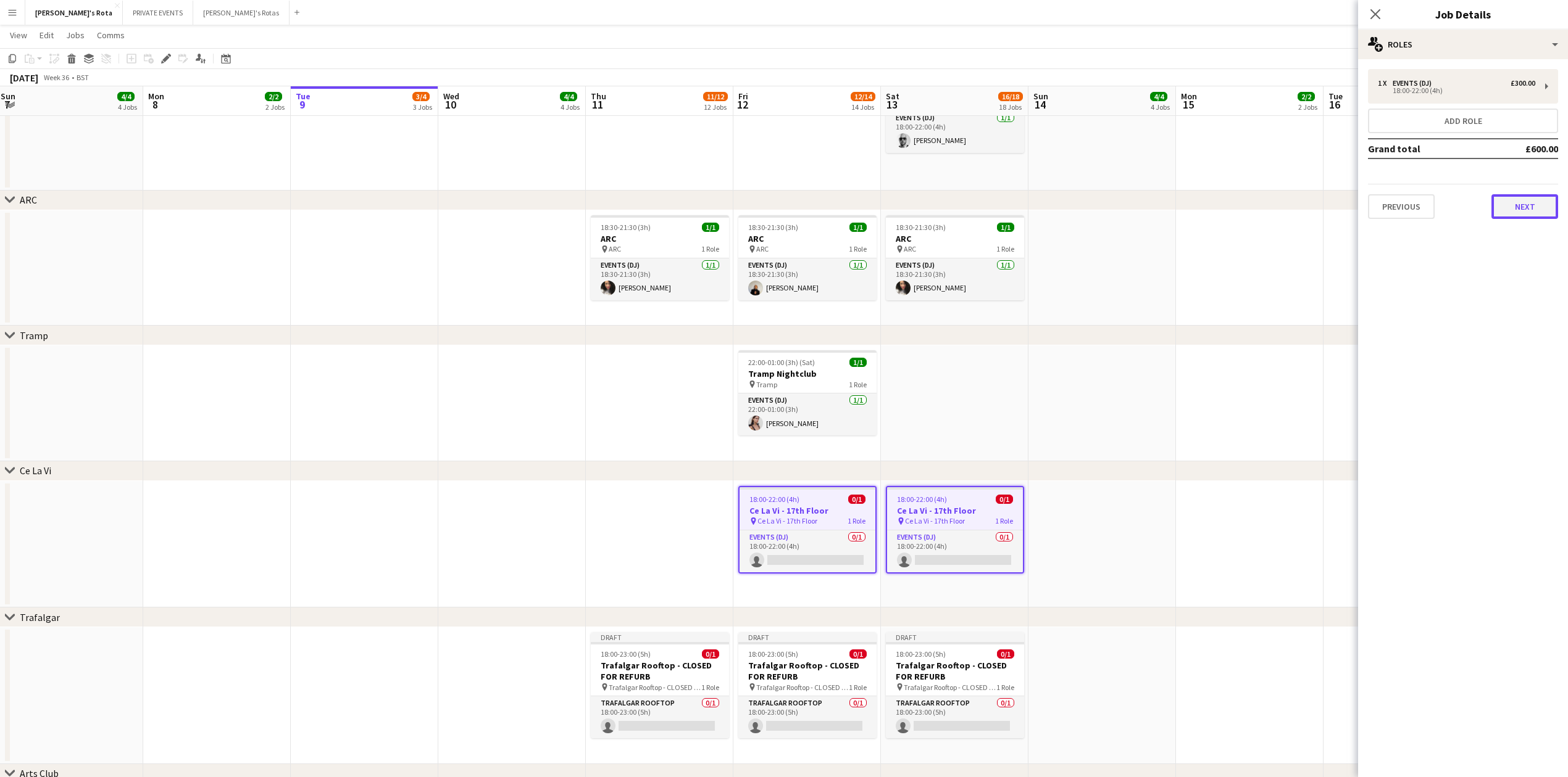
click at [1518, 213] on button "Next" at bounding box center [1524, 207] width 66 height 25
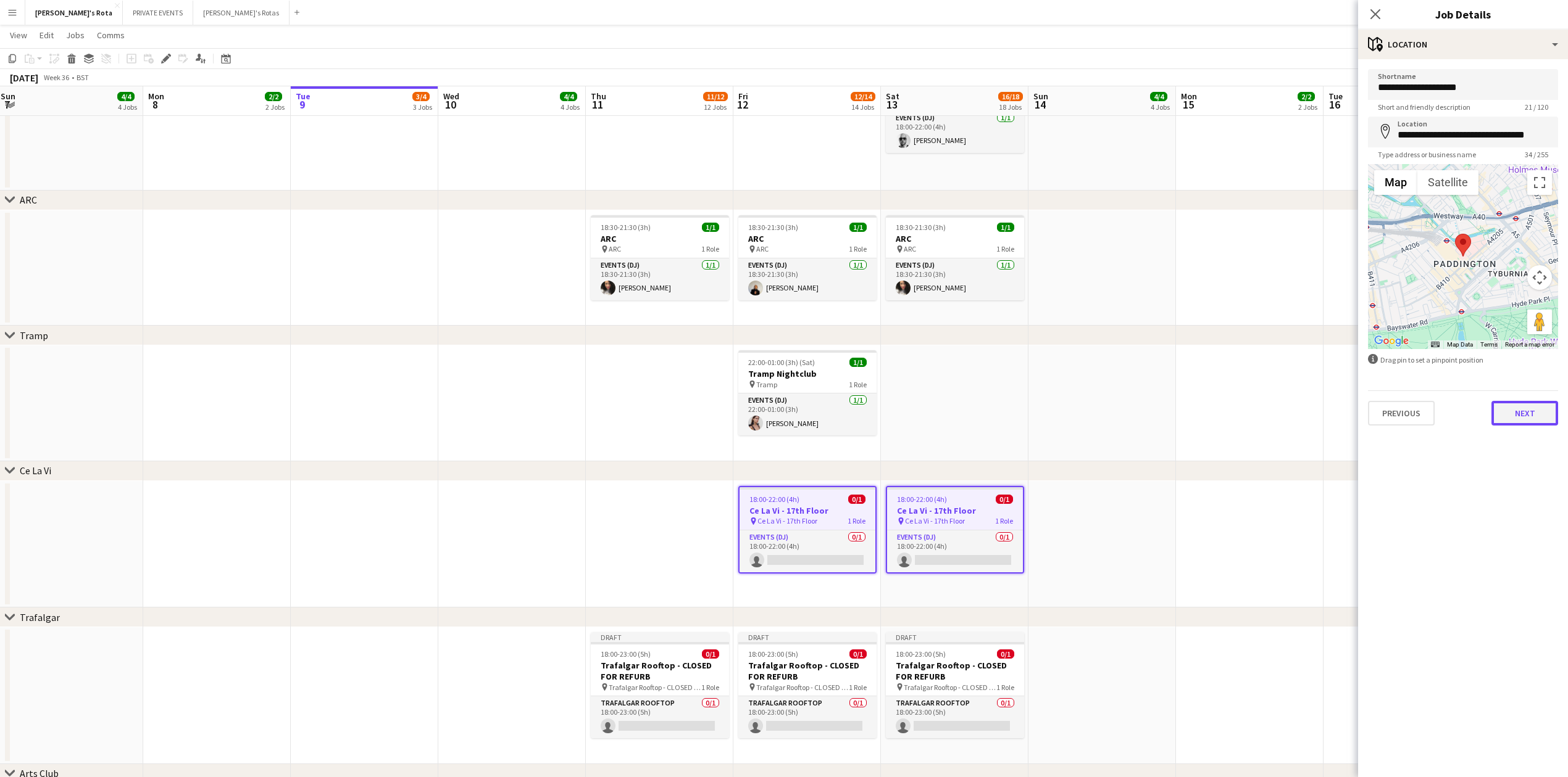
click at [1527, 417] on button "Next" at bounding box center [1524, 413] width 66 height 25
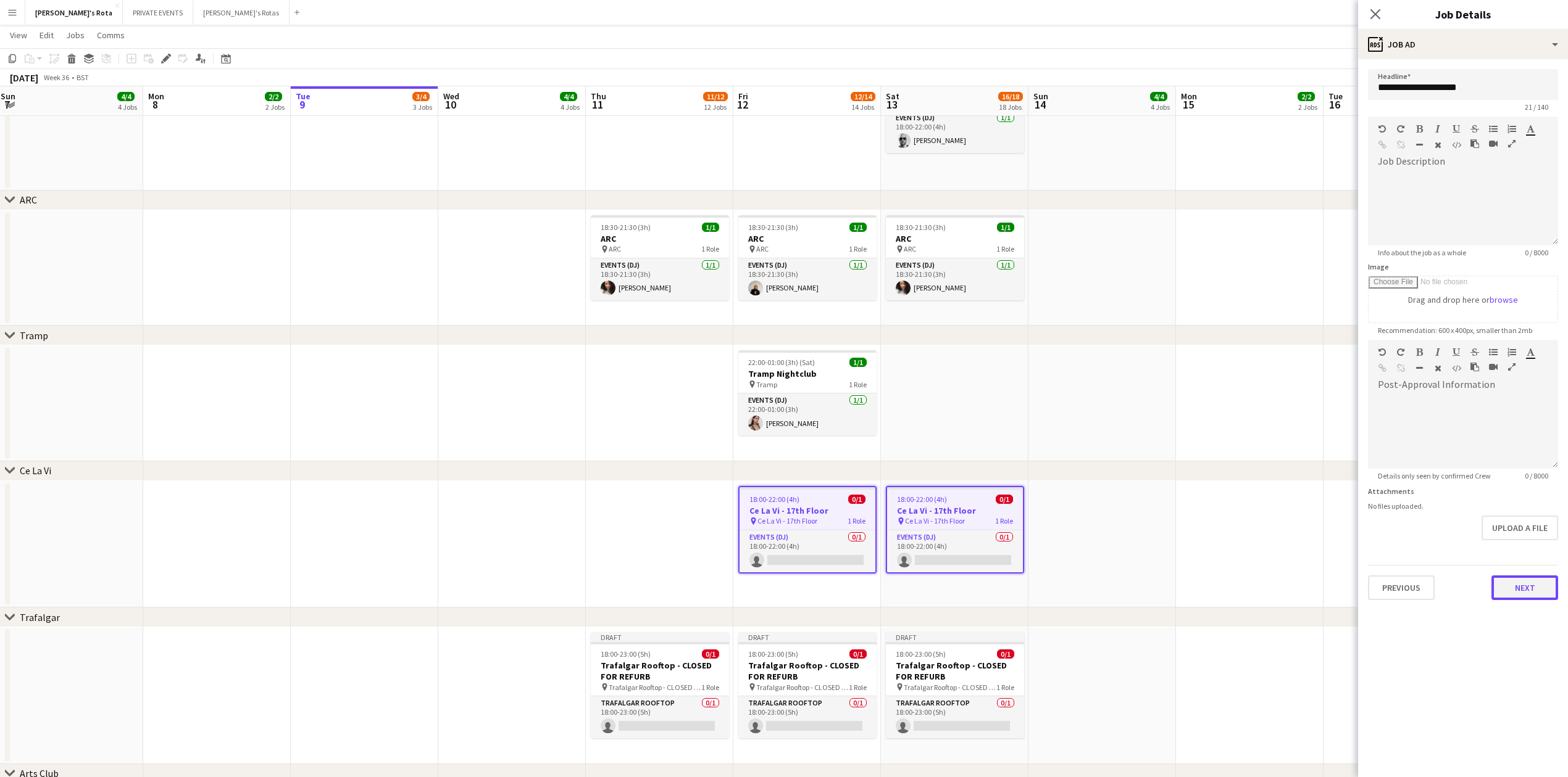
click at [1518, 596] on button "Next" at bounding box center [1524, 588] width 66 height 25
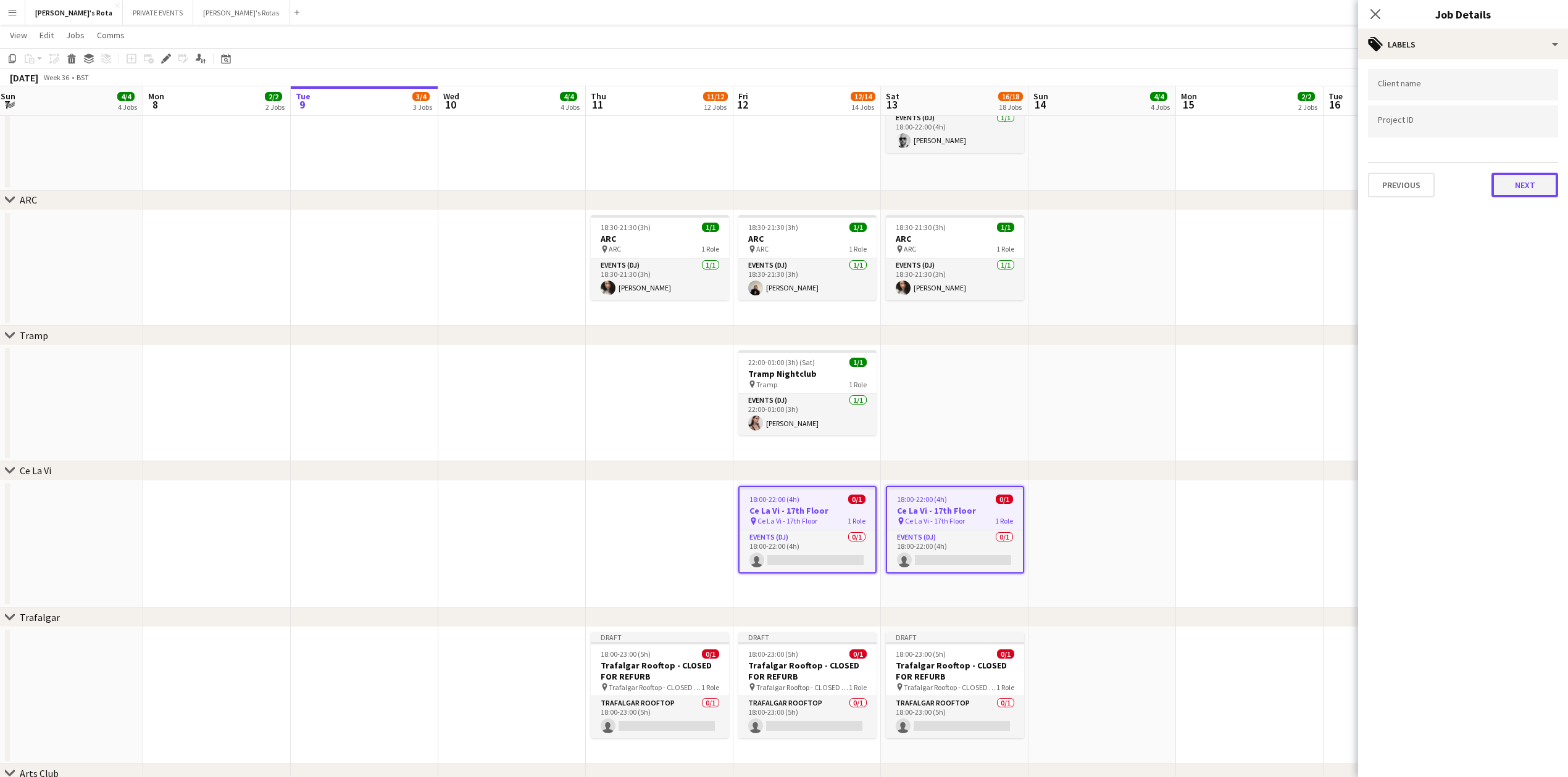
click at [1523, 181] on button "Next" at bounding box center [1524, 185] width 66 height 25
click at [1521, 144] on div "Select single job to add notes Previous Next" at bounding box center [1462, 104] width 210 height 91
click at [1517, 122] on button "Next" at bounding box center [1524, 128] width 66 height 25
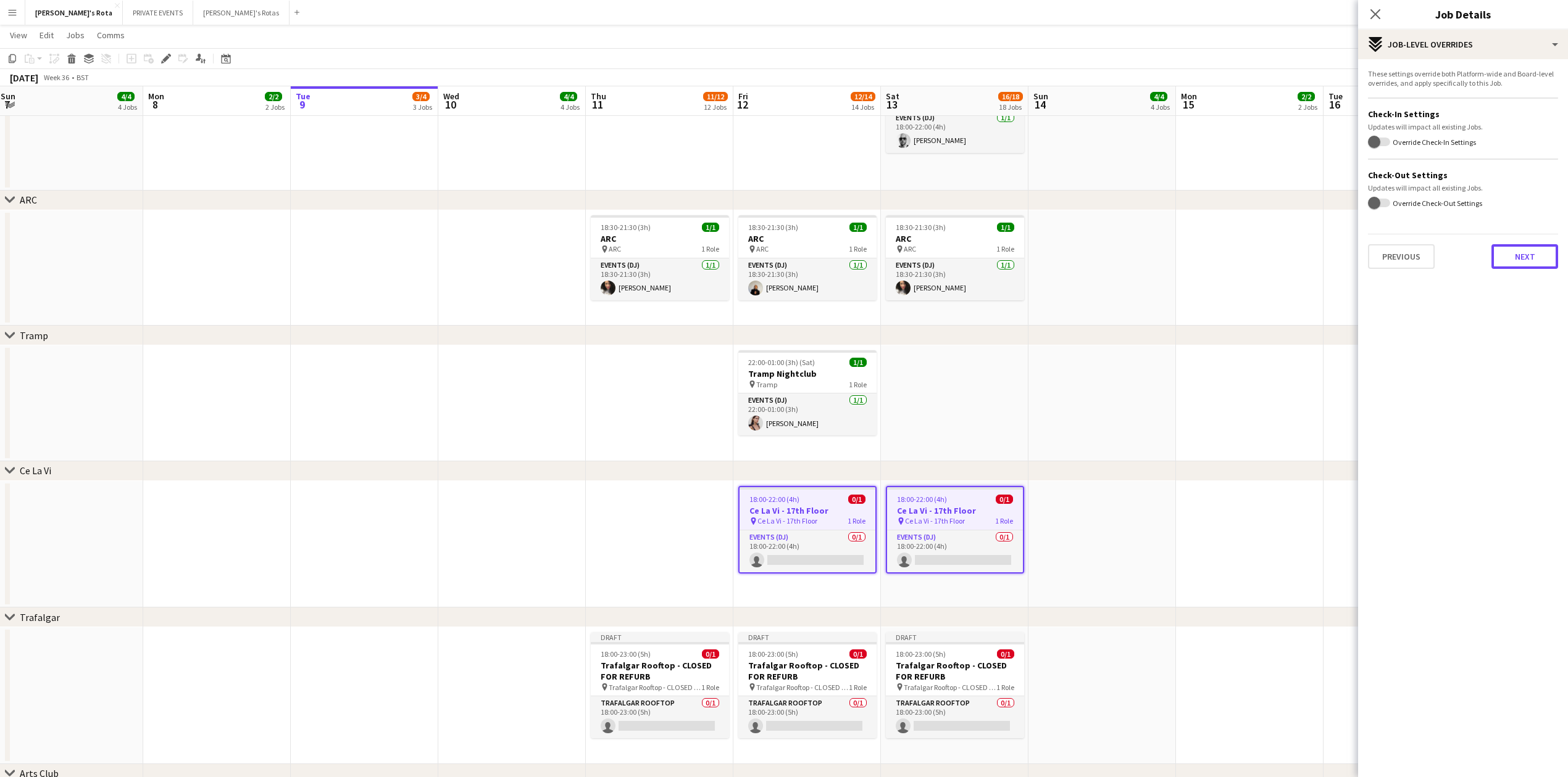
drag, startPoint x: 1512, startPoint y: 250, endPoint x: 1527, endPoint y: 260, distance: 18.0
click at [1522, 255] on button "Next" at bounding box center [1524, 256] width 66 height 25
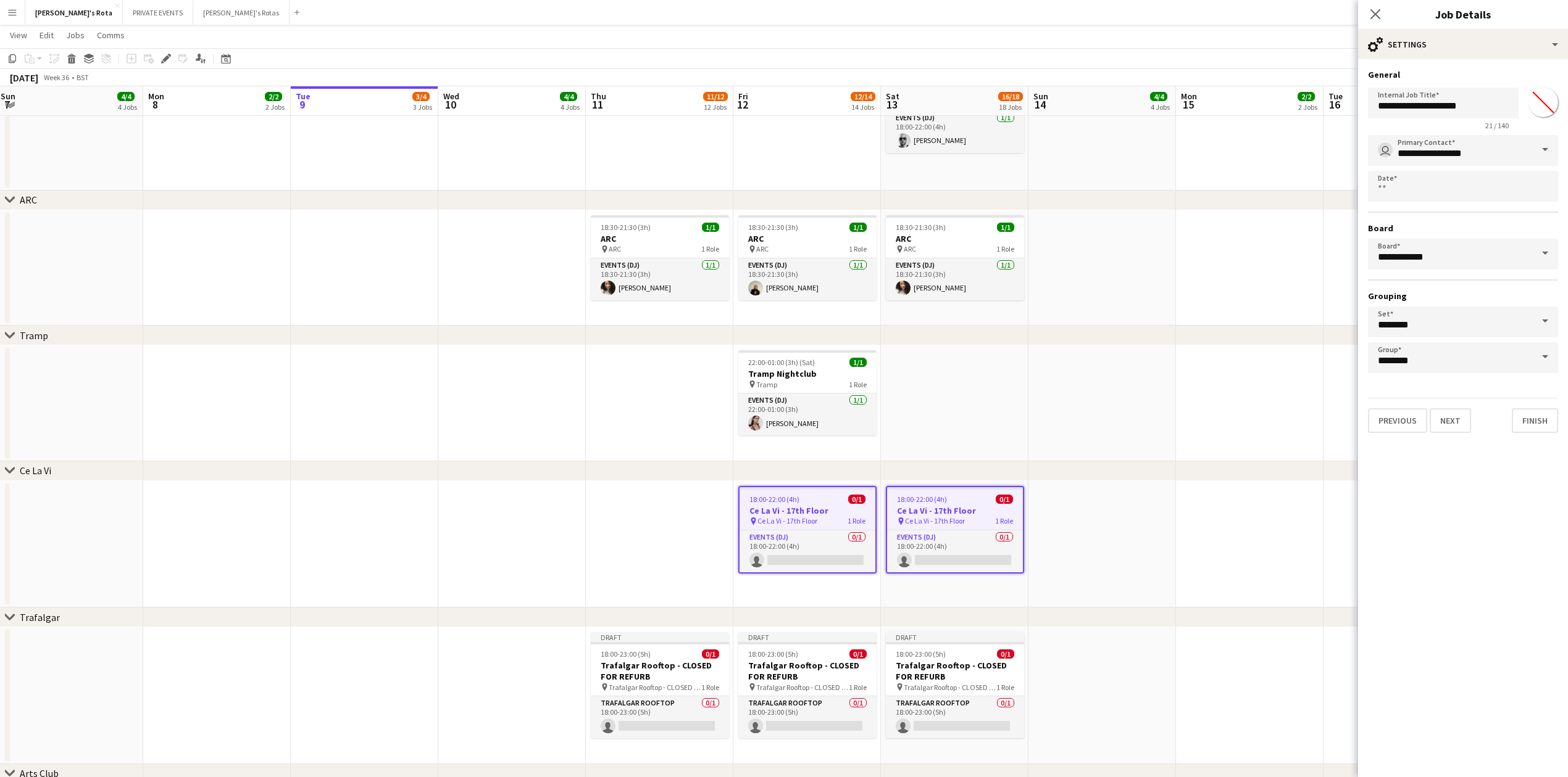
click at [1540, 402] on div "Previous Next Finish" at bounding box center [1463, 415] width 190 height 35
click at [1540, 413] on button "Finish" at bounding box center [1534, 421] width 46 height 25
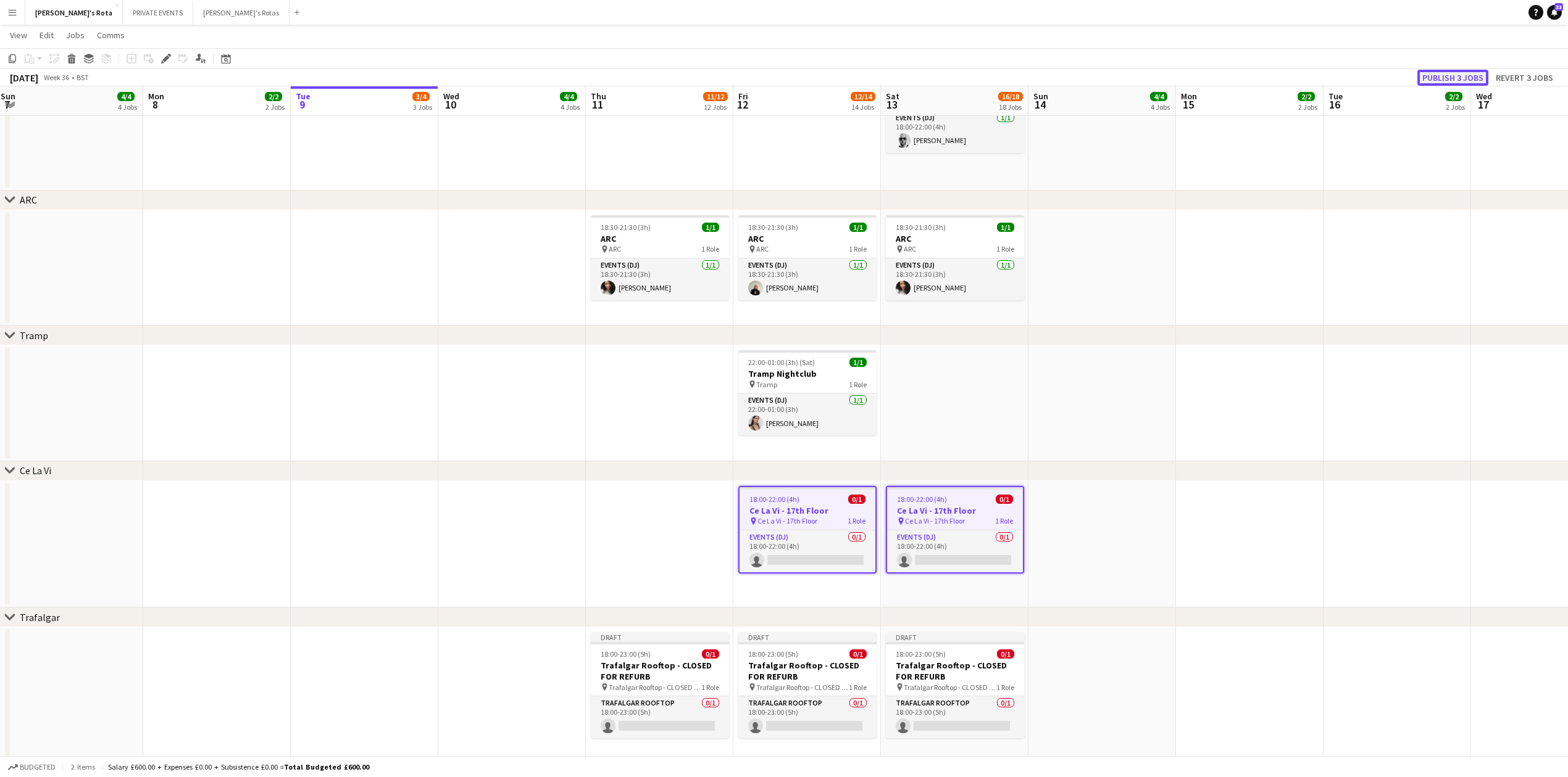
click at [1440, 84] on button "Publish 3 jobs" at bounding box center [1452, 77] width 71 height 16
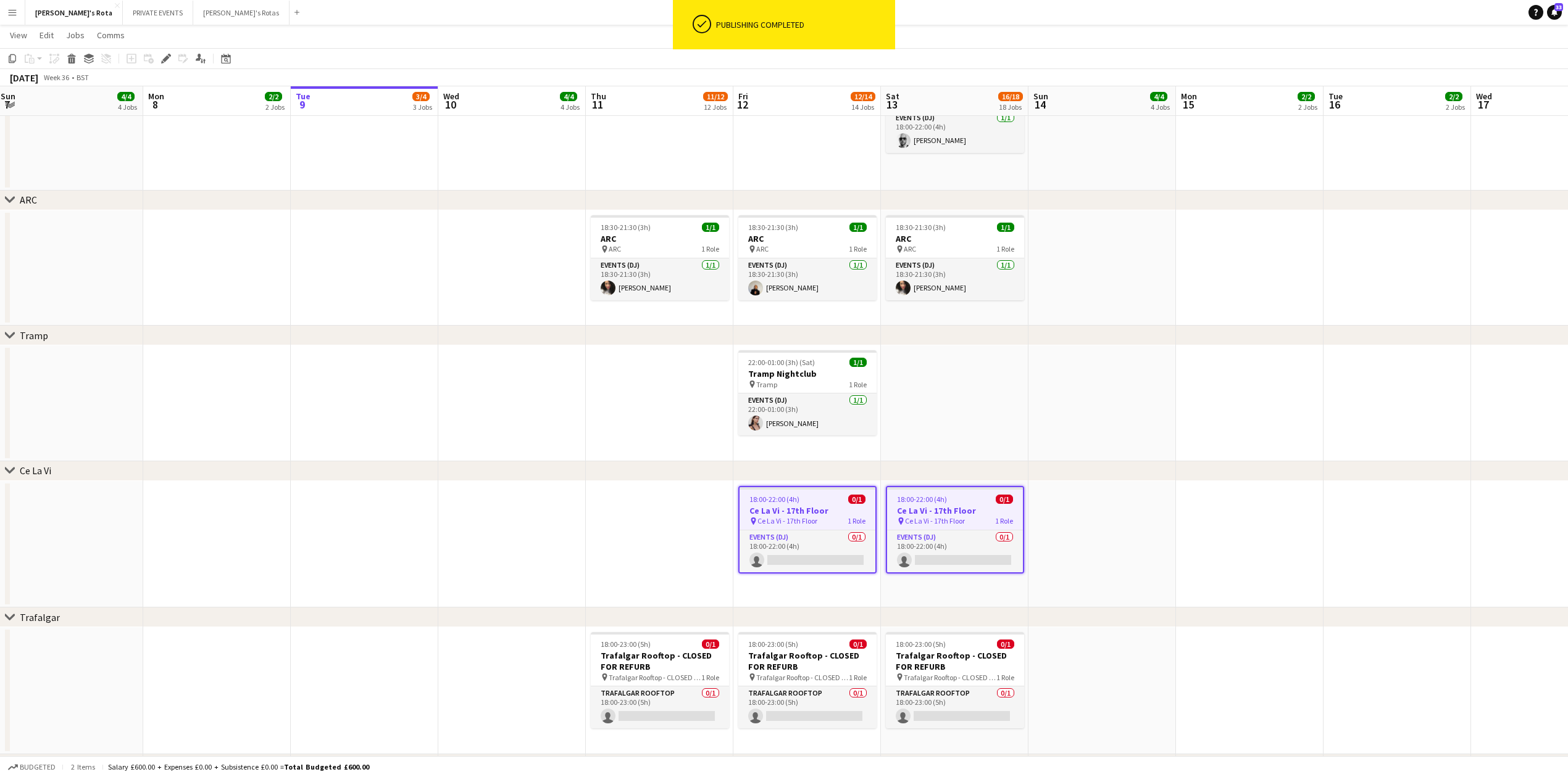
drag, startPoint x: 674, startPoint y: 553, endPoint x: 680, endPoint y: 545, distance: 10.0
click at [676, 551] on app-date-cell at bounding box center [659, 545] width 147 height 127
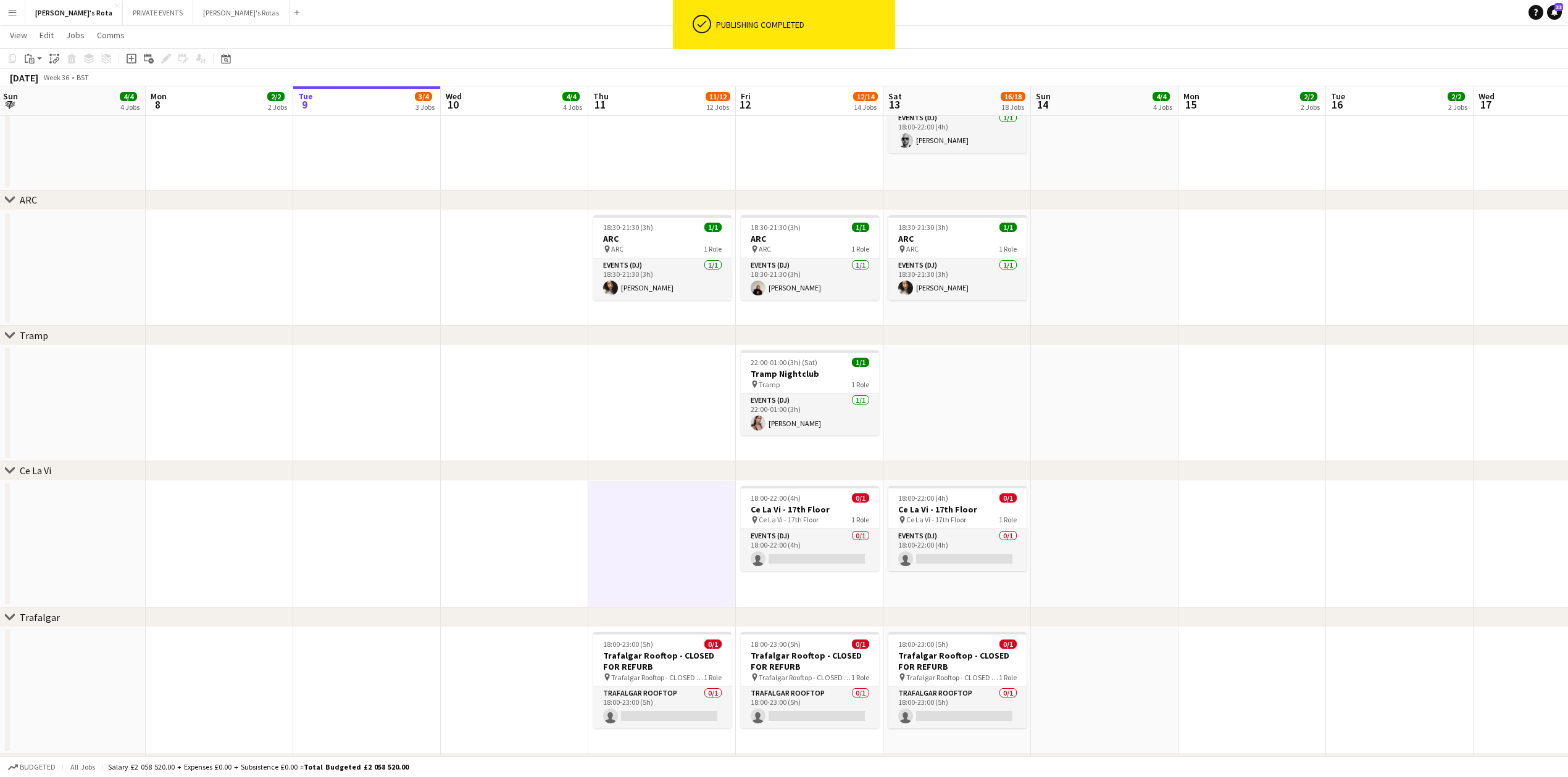
click at [35, 335] on div "Tramp" at bounding box center [34, 336] width 28 height 12
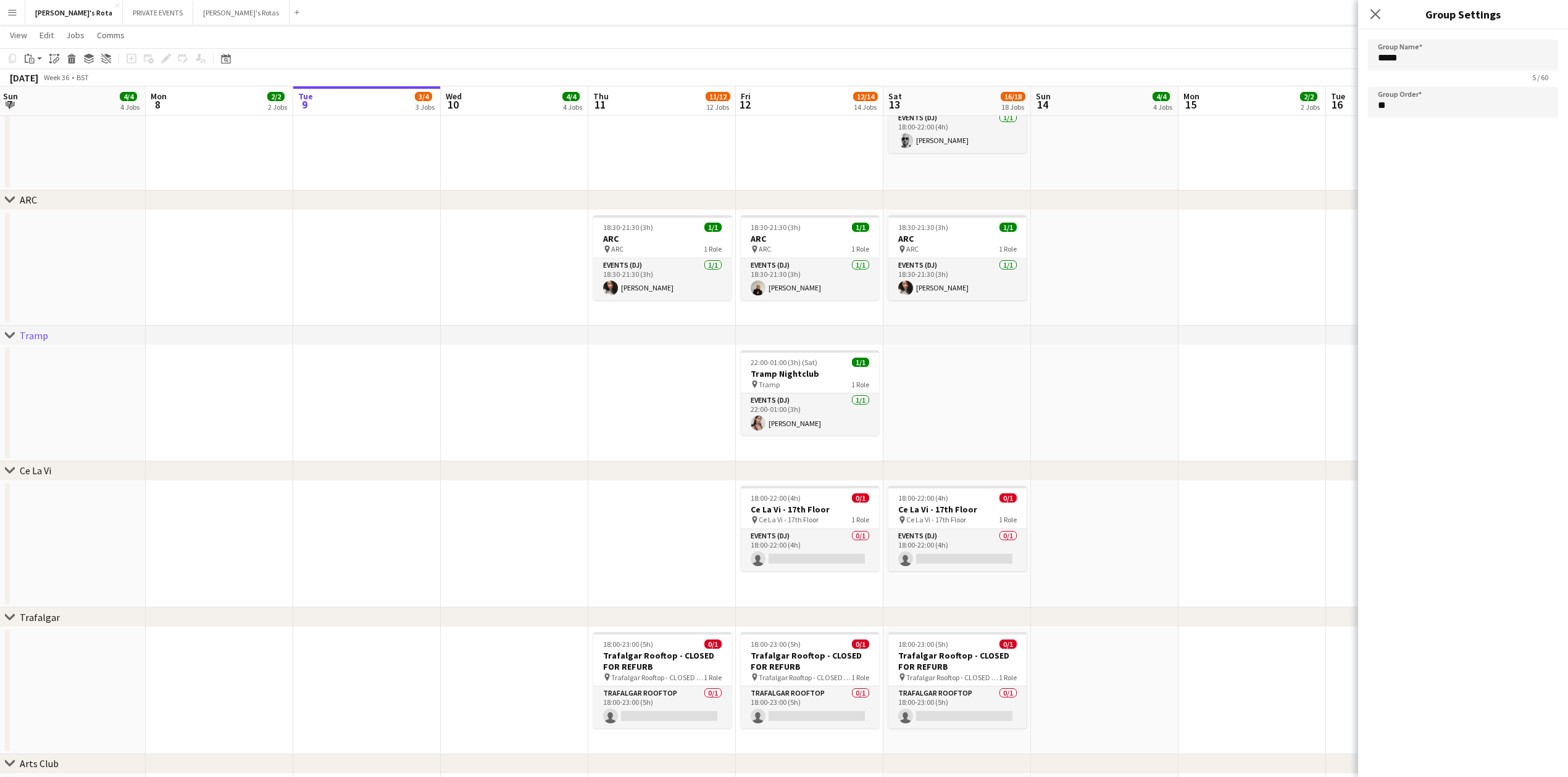
click at [28, 467] on div "Ce La Vi" at bounding box center [36, 471] width 32 height 12
type input "********"
click at [1393, 100] on input "**" at bounding box center [1463, 102] width 190 height 31
type input "**"
click at [1370, 12] on icon "Close pop-in" at bounding box center [1374, 14] width 12 height 12
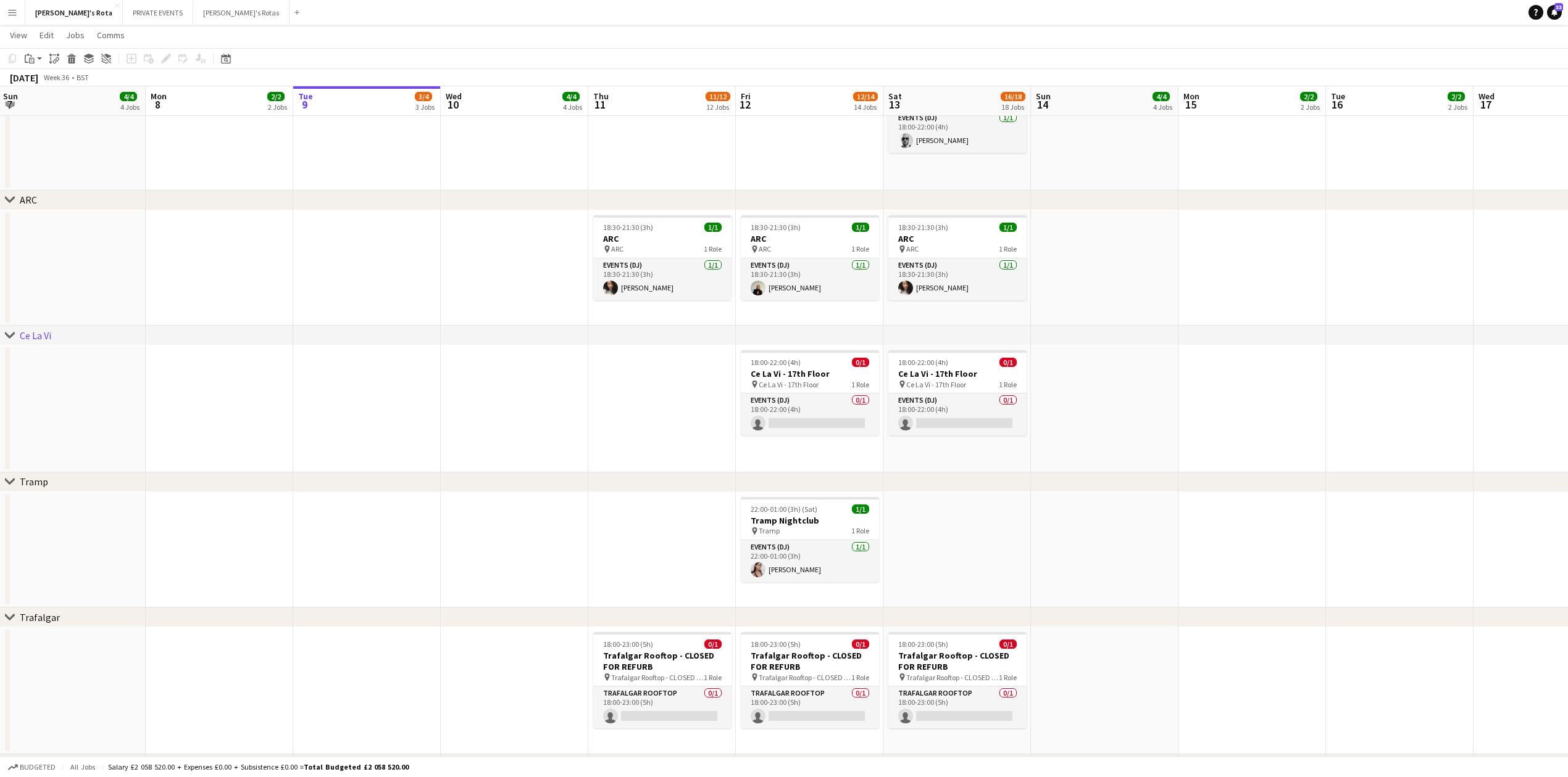
click at [541, 387] on app-date-cell at bounding box center [514, 409] width 147 height 127
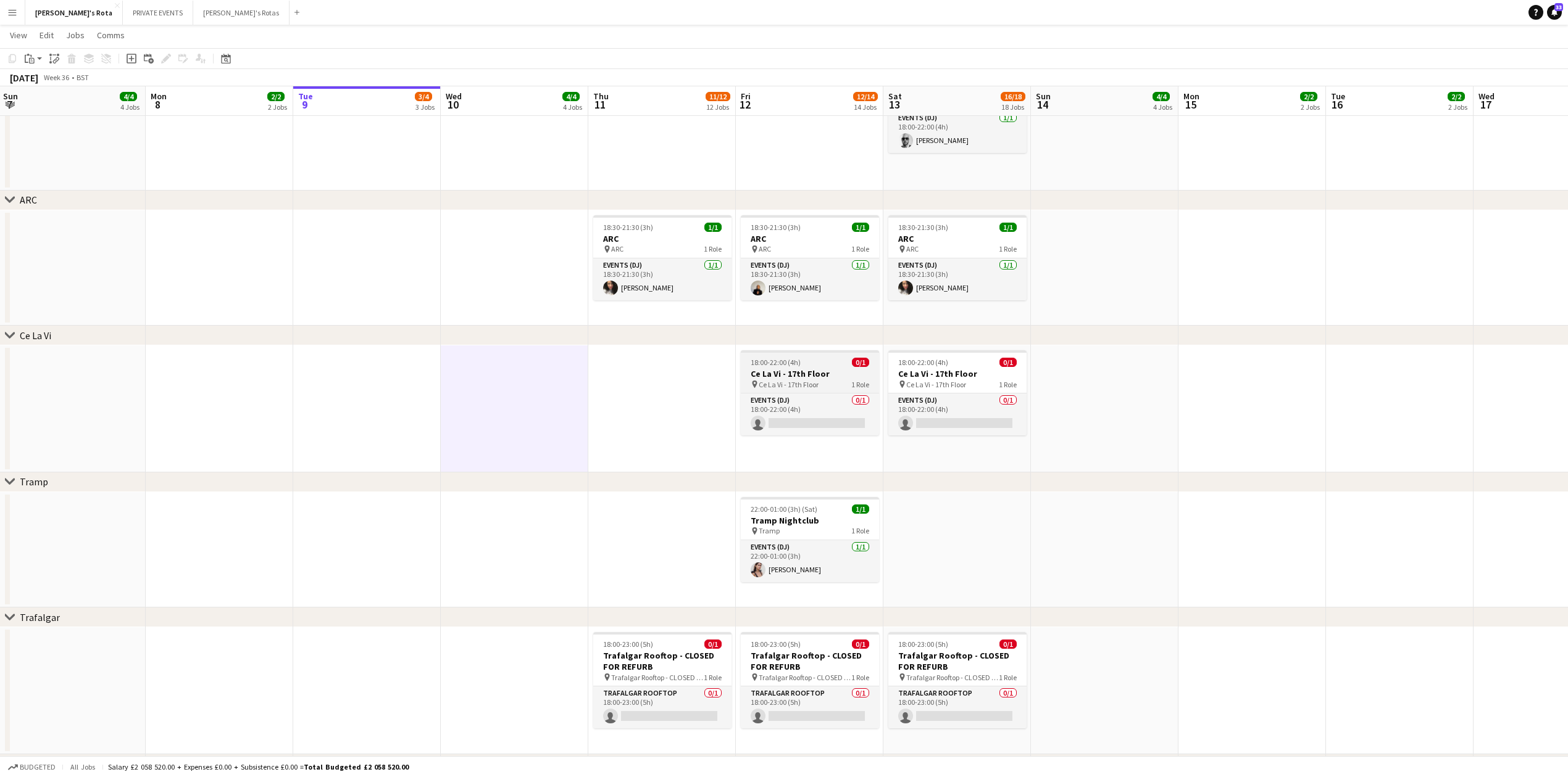
click at [799, 365] on span "18:00-22:00 (4h)" at bounding box center [775, 362] width 50 height 9
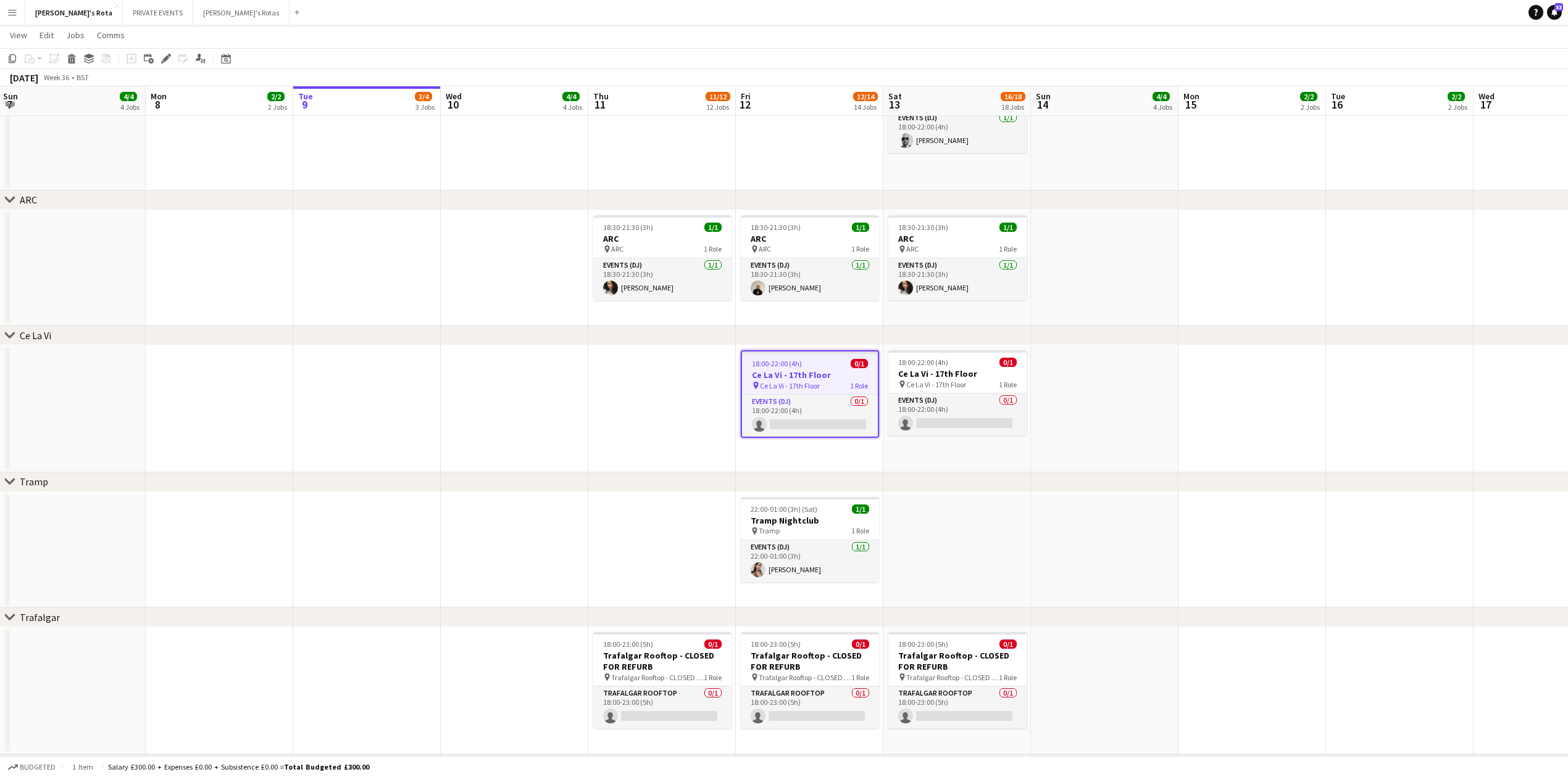
click at [1106, 398] on app-date-cell at bounding box center [1104, 409] width 147 height 127
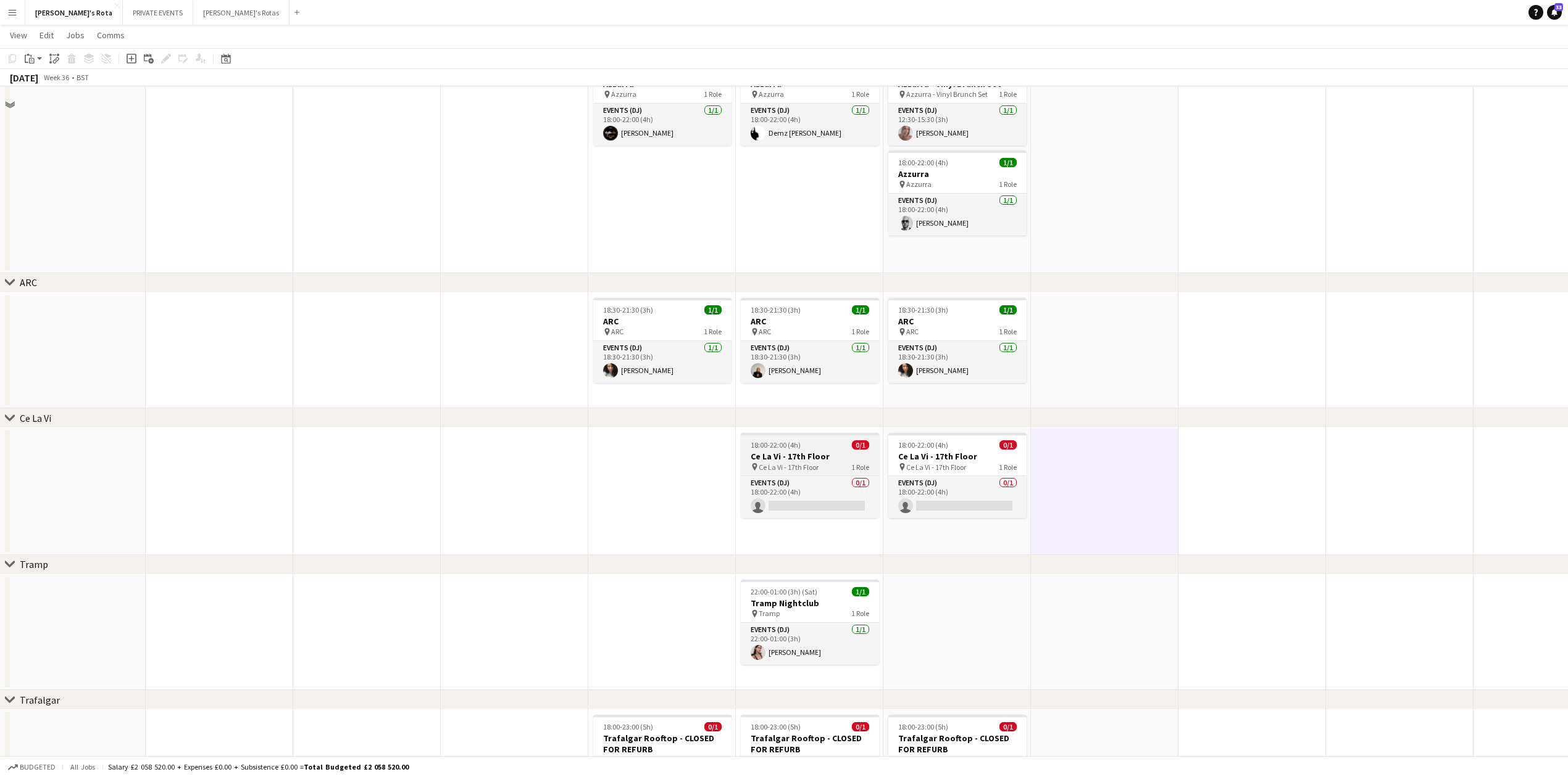
scroll to position [2068, 0]
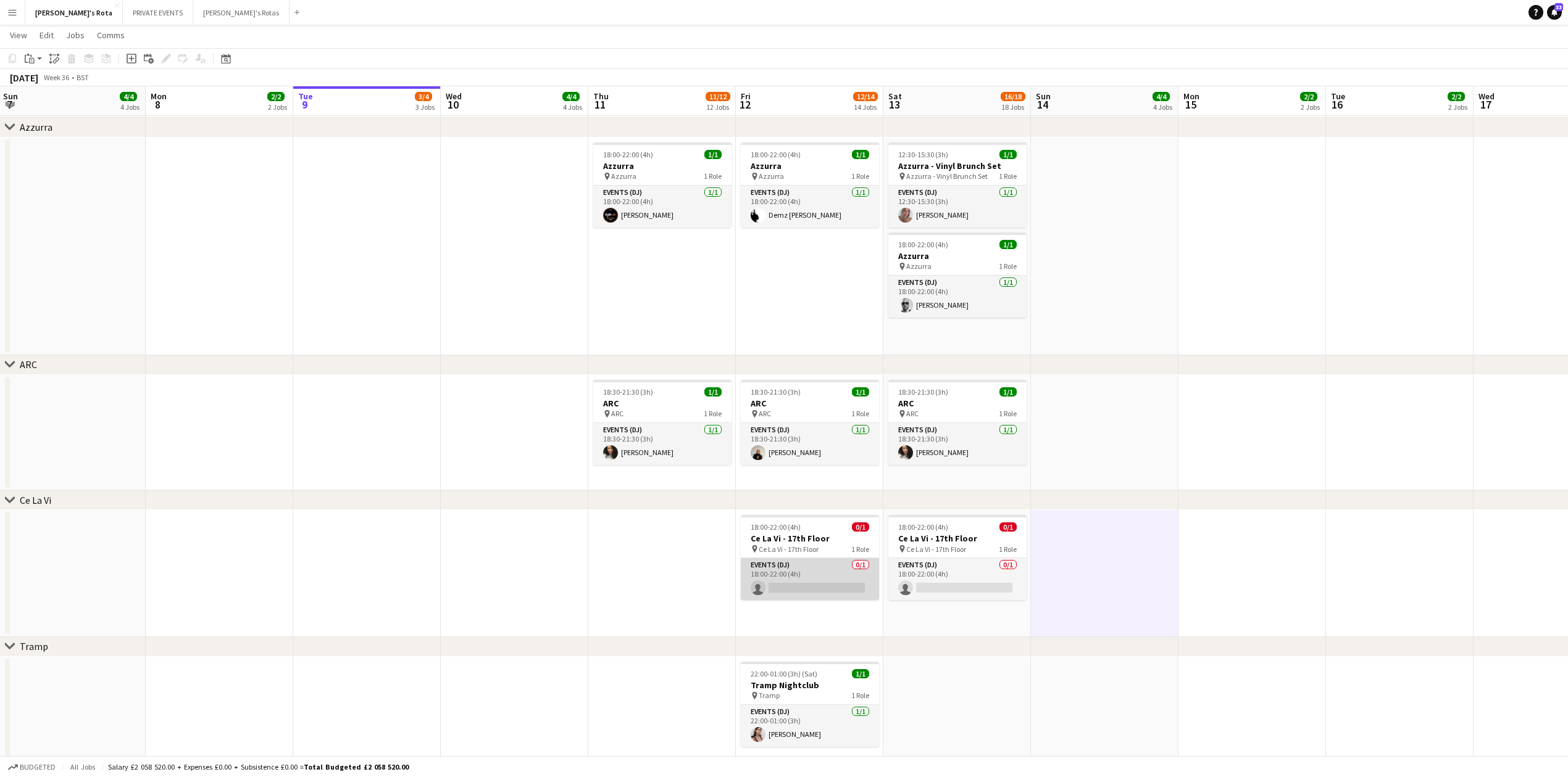
click at [808, 598] on app-card-role "Events (DJ) 0/1 18:00-22:00 (4h) single-neutral-actions" at bounding box center [810, 579] width 138 height 42
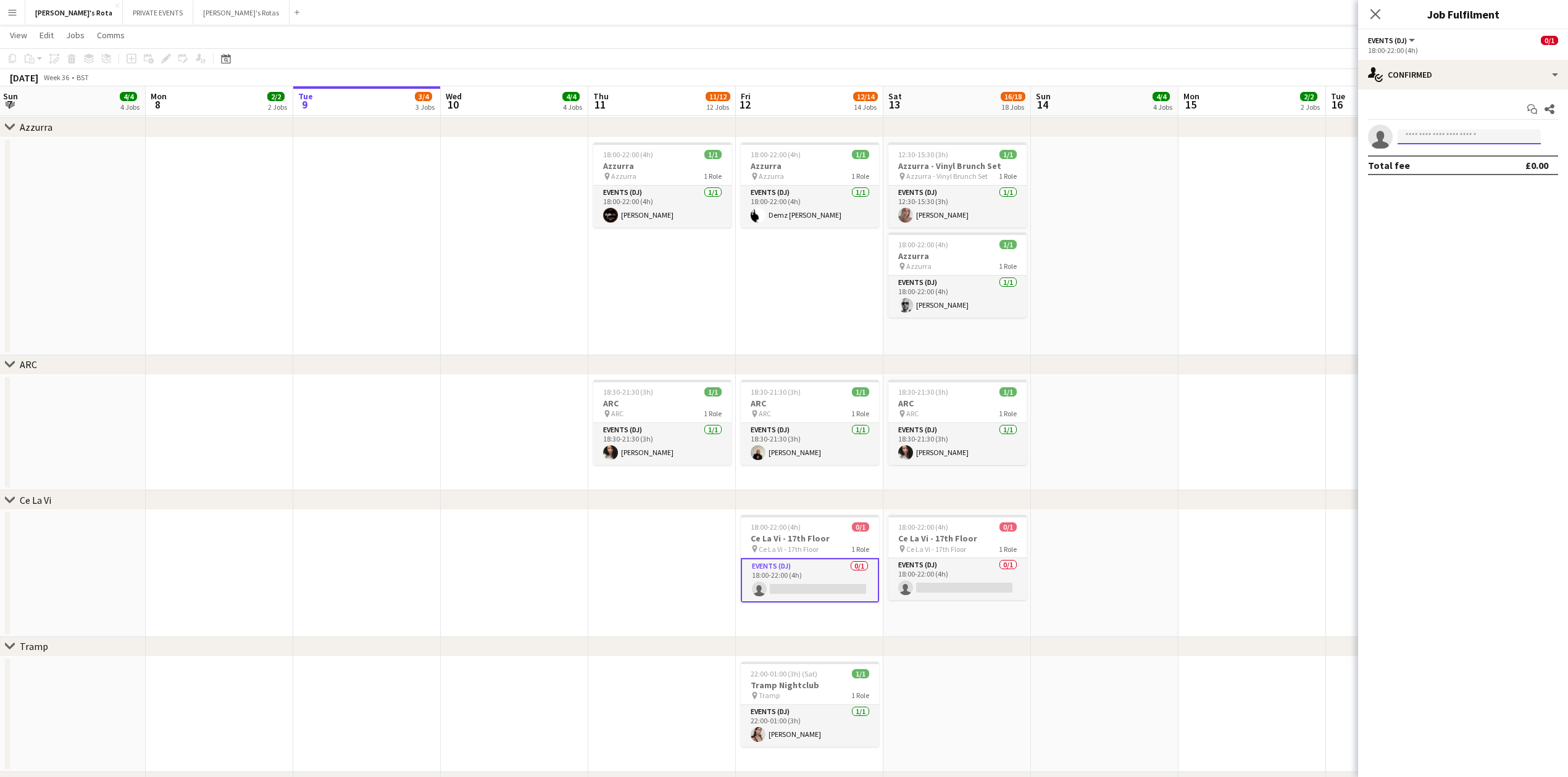
click at [1430, 137] on input at bounding box center [1468, 136] width 143 height 15
click at [1414, 132] on input "******" at bounding box center [1468, 136] width 143 height 15
type input "******"
click at [955, 568] on app-card-role "Events (DJ) 0/1 18:00-22:00 (4h) single-neutral-actions" at bounding box center [957, 579] width 138 height 42
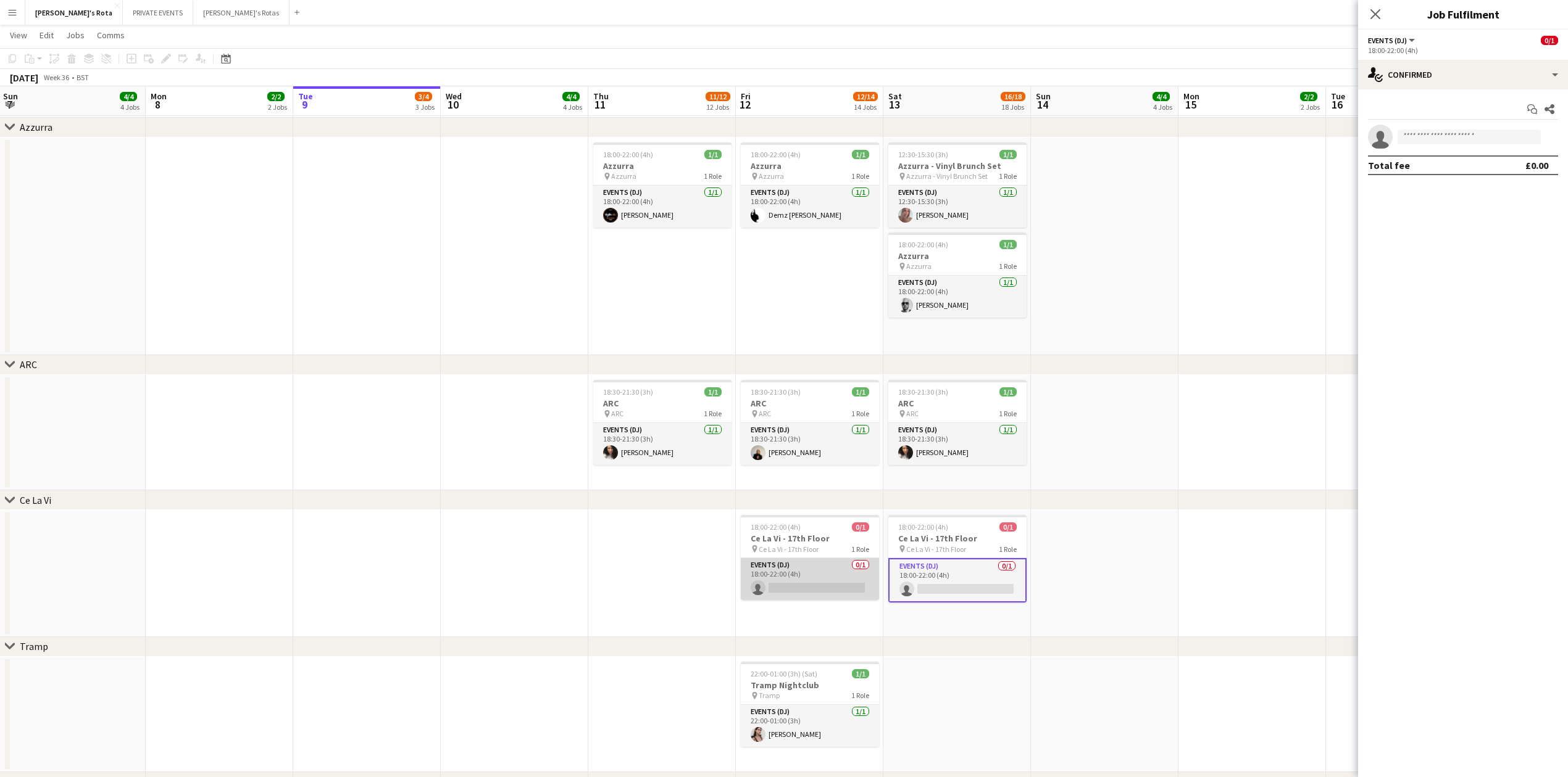
click at [786, 586] on app-card-role "Events (DJ) 0/1 18:00-22:00 (4h) single-neutral-actions" at bounding box center [810, 579] width 138 height 42
click at [1442, 149] on app-invite-slot "single-neutral-actions" at bounding box center [1462, 137] width 210 height 25
click at [1437, 141] on input at bounding box center [1468, 136] width 143 height 15
click at [958, 564] on app-card-role "Events (DJ) 0/1 18:00-22:00 (4h) single-neutral-actions" at bounding box center [957, 579] width 138 height 42
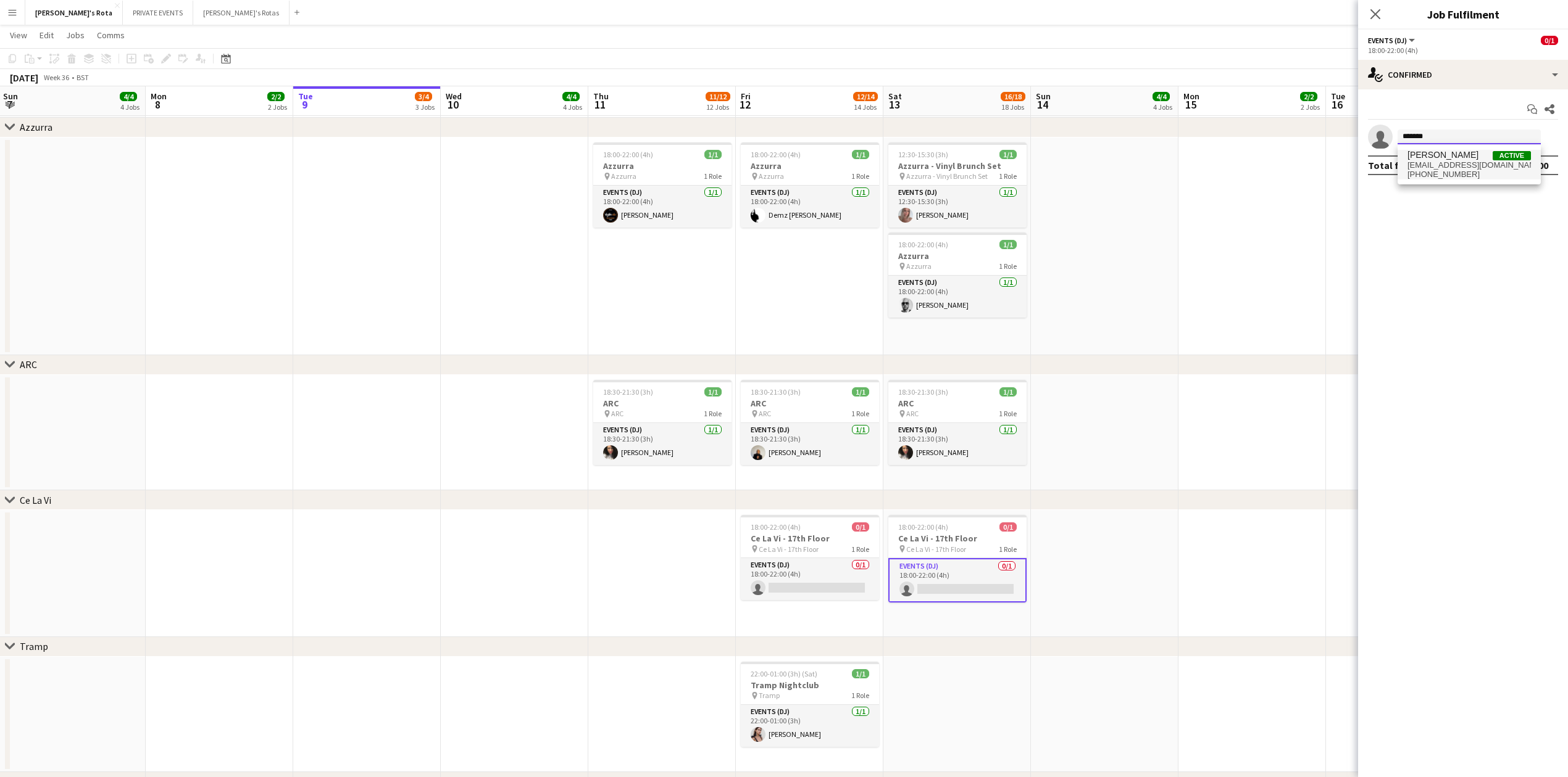
type input "*******"
click at [1442, 158] on span "[PERSON_NAME]" at bounding box center [1443, 155] width 71 height 10
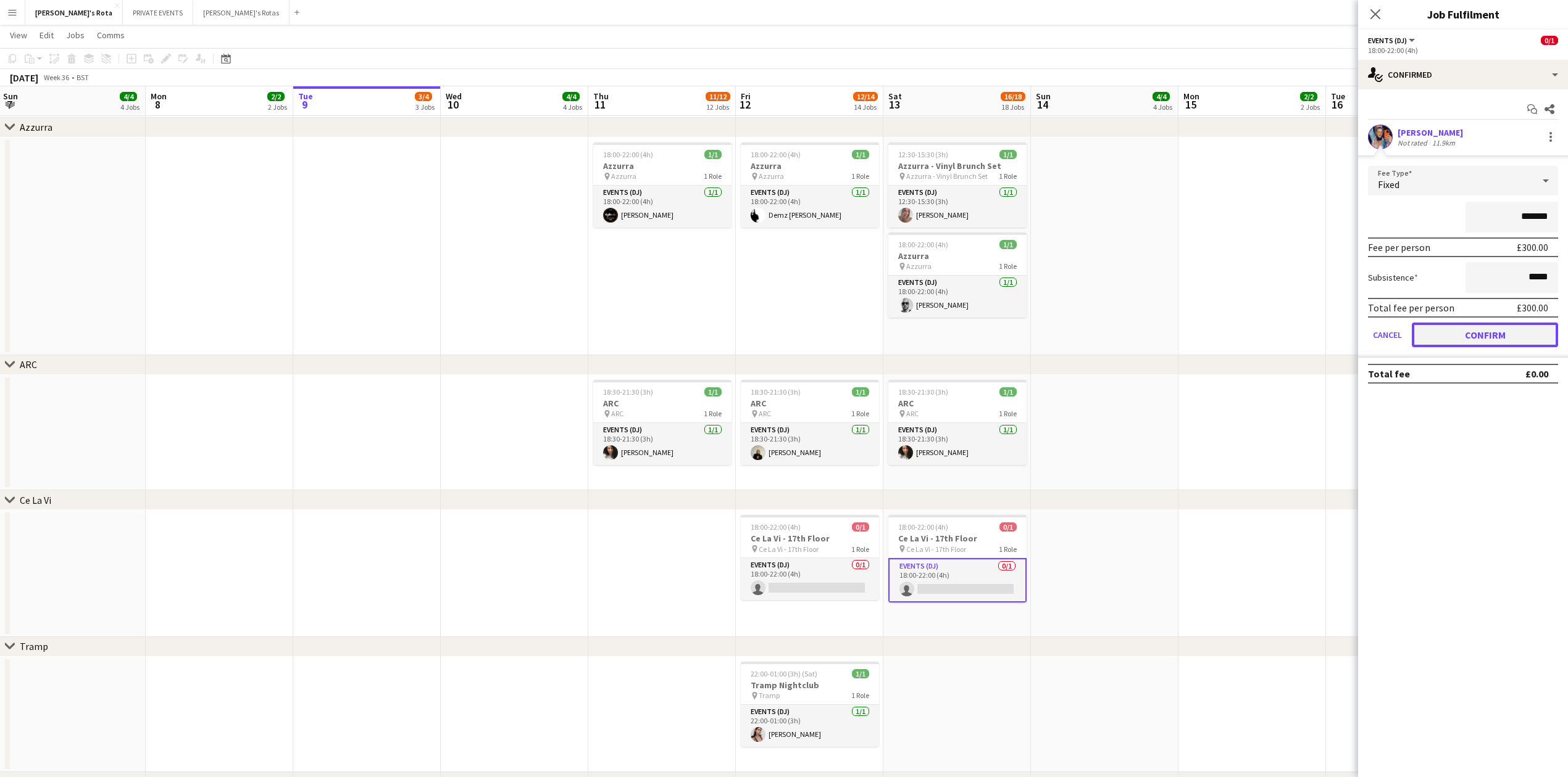
click at [1486, 332] on button "Confirm" at bounding box center [1484, 335] width 146 height 25
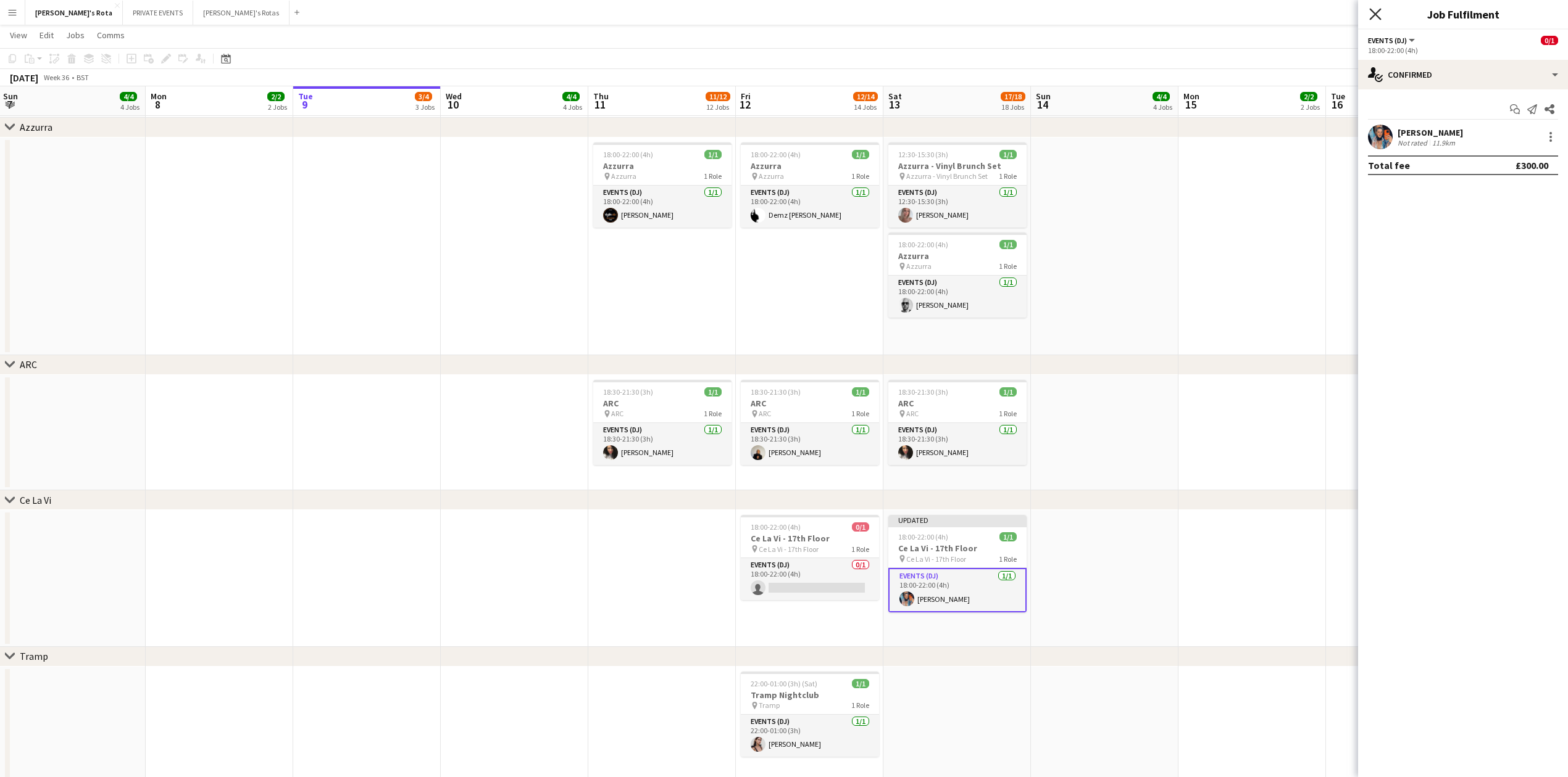
click at [1375, 16] on icon "Close pop-in" at bounding box center [1374, 14] width 12 height 12
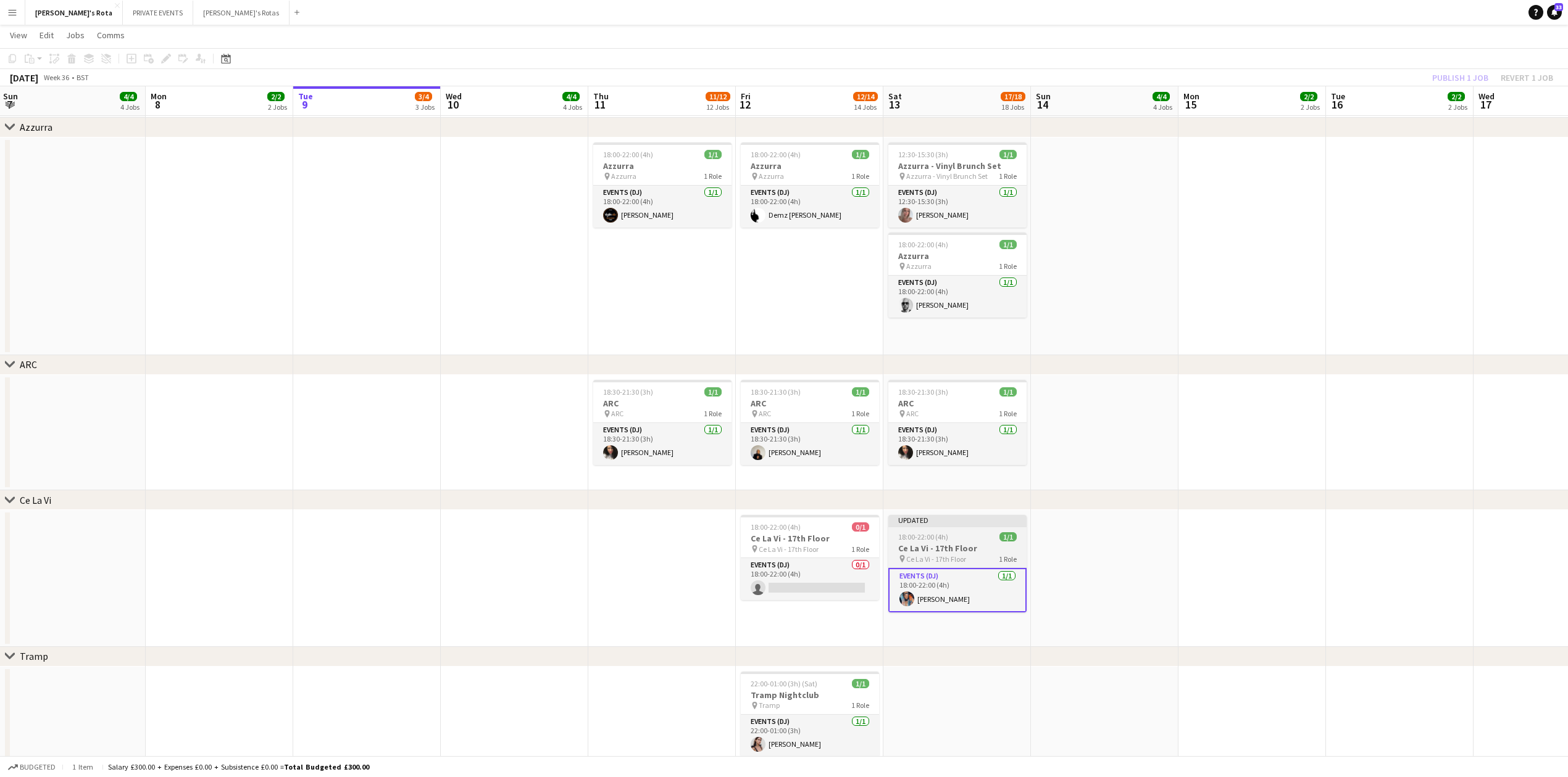
click at [921, 547] on h3 "Ce La Vi - 17th Floor" at bounding box center [957, 548] width 138 height 11
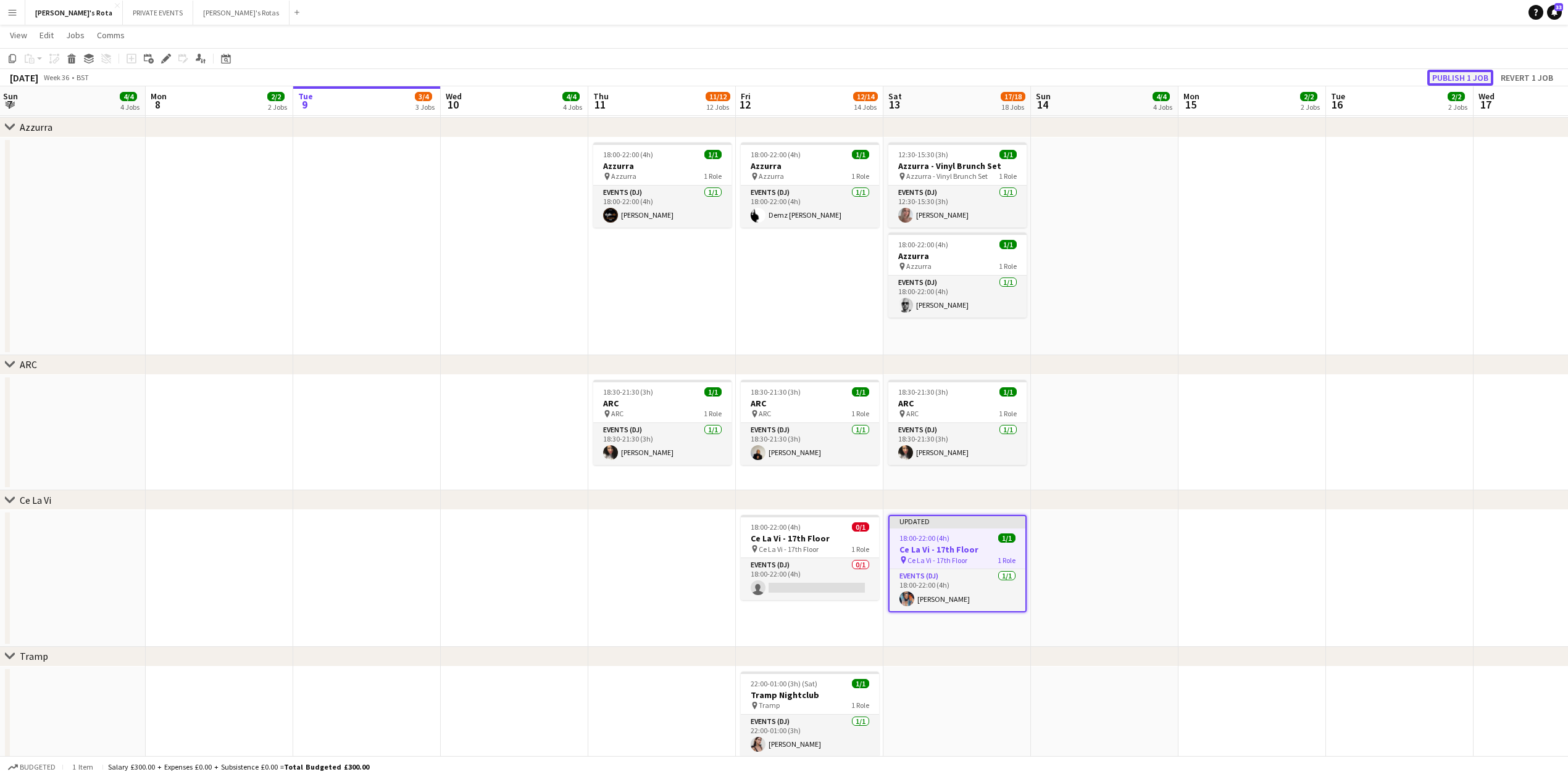
click at [1440, 77] on button "Publish 1 job" at bounding box center [1459, 77] width 66 height 16
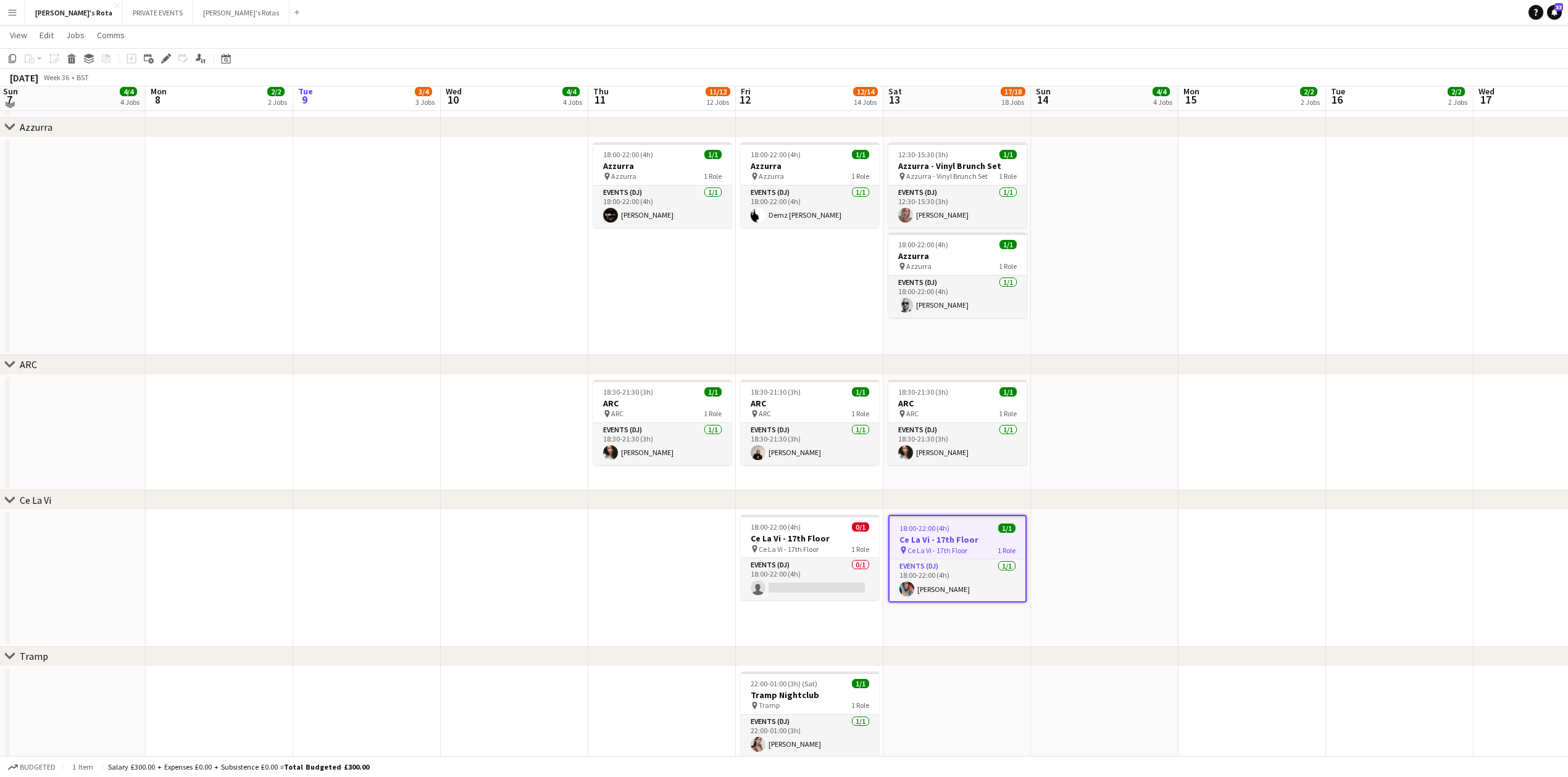
scroll to position [1986, 0]
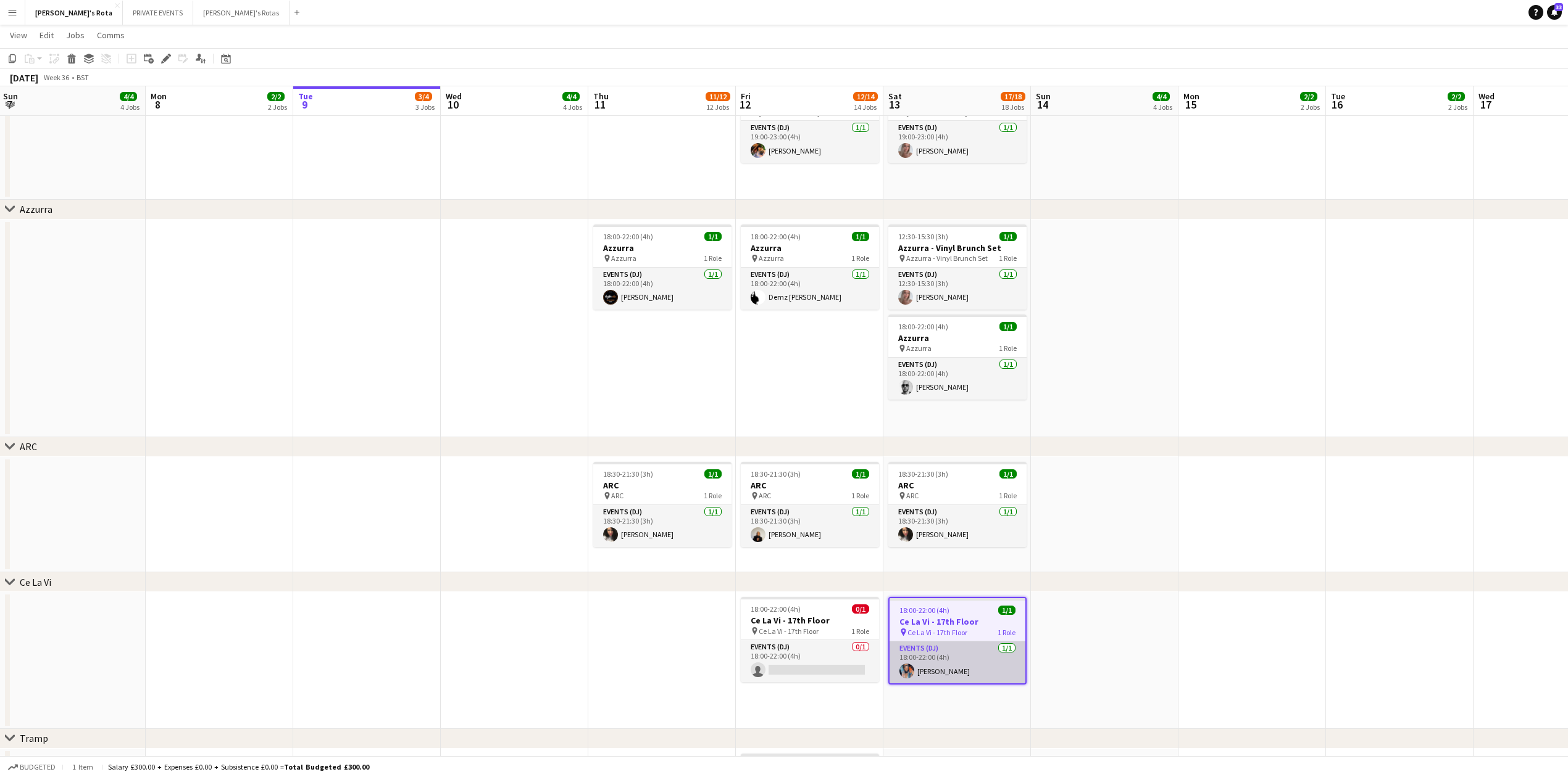
click at [943, 660] on app-card-role "Events (DJ) [DATE] 18:00-22:00 (4h) [PERSON_NAME]" at bounding box center [957, 662] width 136 height 42
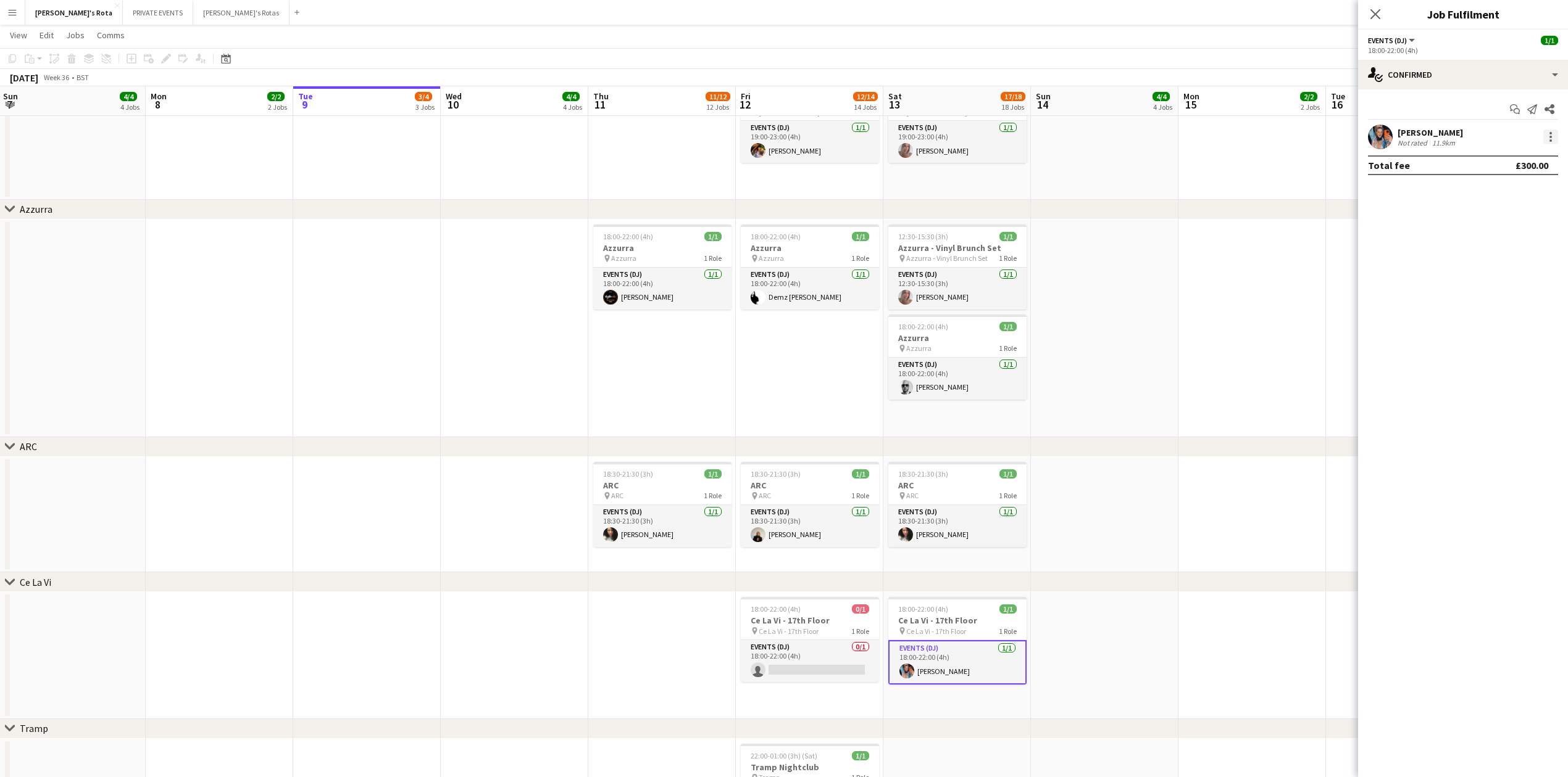
click at [1556, 137] on div at bounding box center [1550, 136] width 15 height 15
click at [1522, 284] on button "Remove" at bounding box center [1509, 279] width 96 height 30
click at [1385, 11] on div "Close pop-in" at bounding box center [1375, 14] width 35 height 28
click at [928, 632] on h3 "Ce La Vi - 17th Floor" at bounding box center [957, 630] width 138 height 11
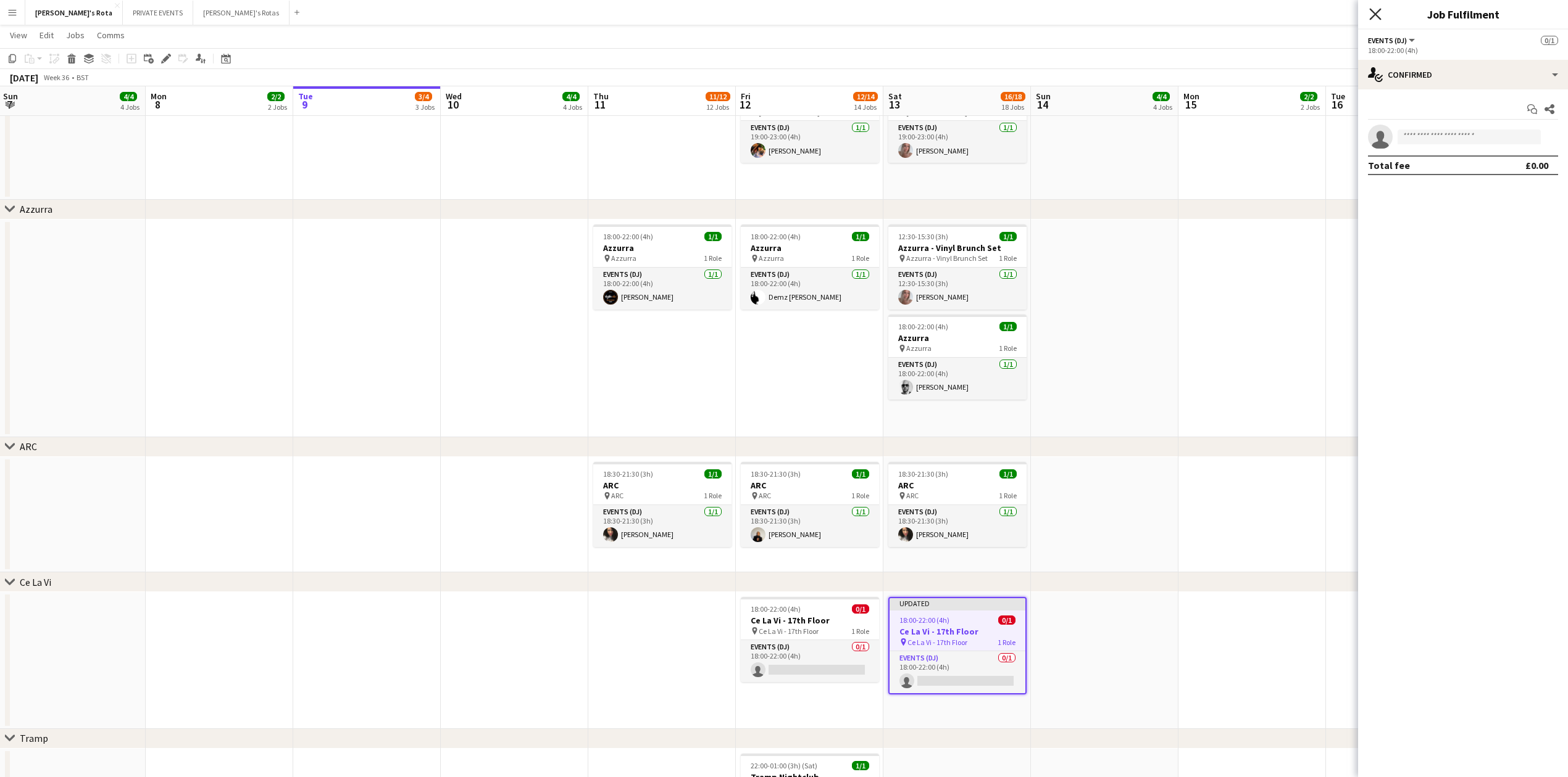
click at [1369, 12] on icon "Close pop-in" at bounding box center [1374, 14] width 12 height 12
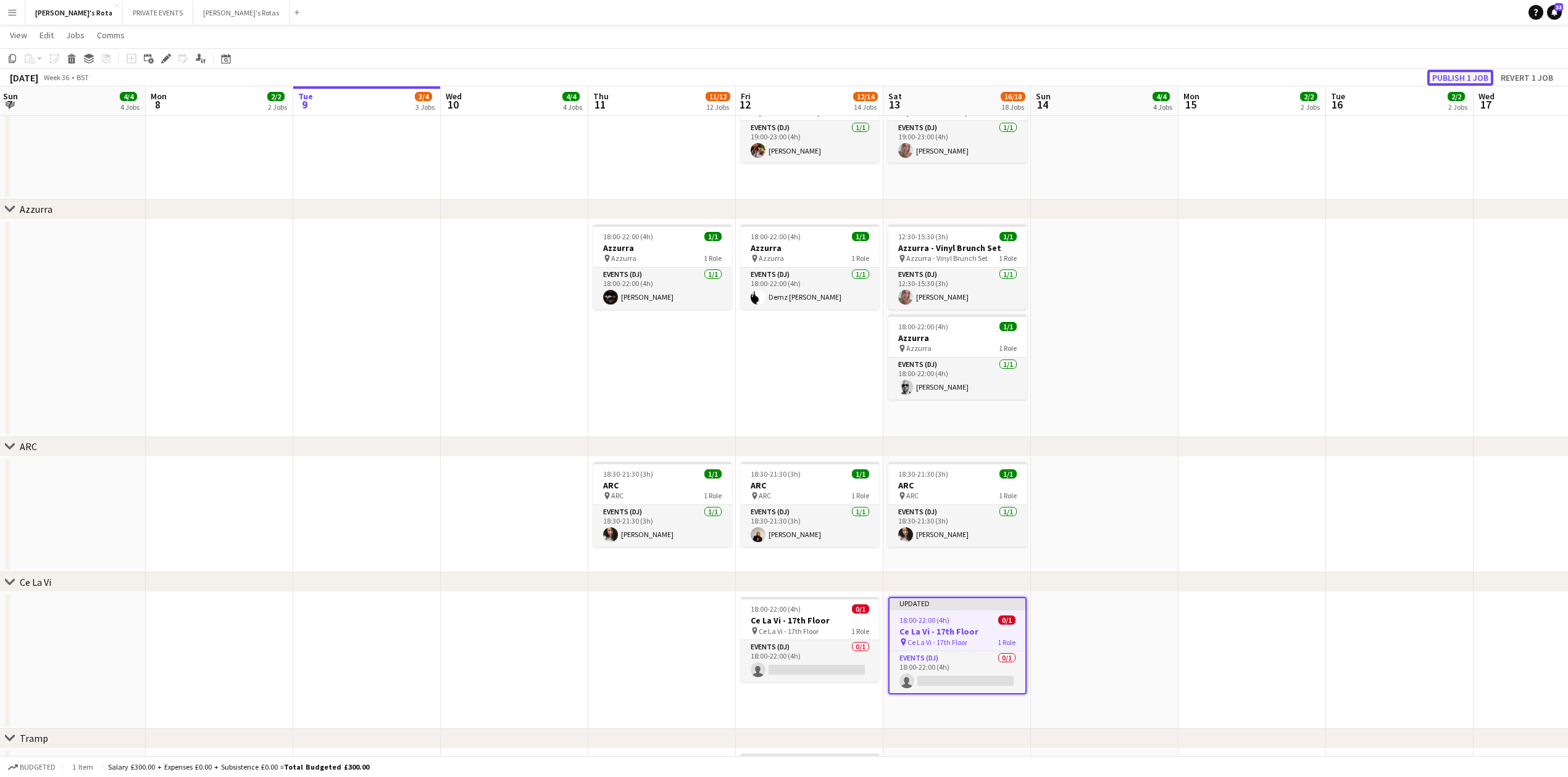
click at [1457, 72] on button "Publish 1 job" at bounding box center [1459, 77] width 66 height 16
click at [919, 385] on app-card-role "Events (DJ) [DATE] 18:00-22:00 (4h) [PERSON_NAME]" at bounding box center [957, 379] width 138 height 42
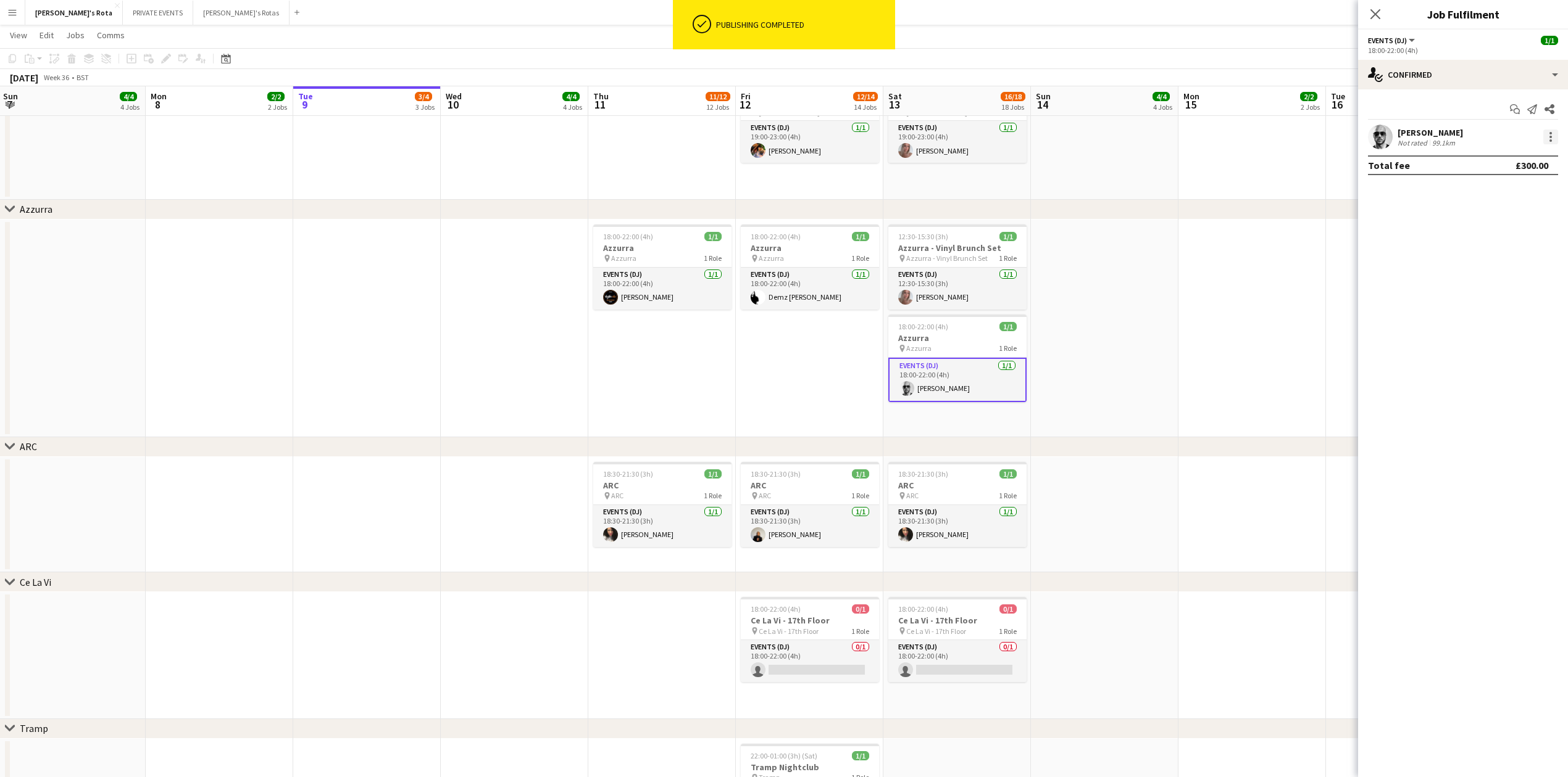
click at [1549, 132] on div at bounding box center [1550, 136] width 15 height 15
click at [1501, 289] on button "Remove" at bounding box center [1509, 279] width 96 height 30
drag, startPoint x: 1372, startPoint y: 15, endPoint x: 1358, endPoint y: 30, distance: 20.5
click at [1374, 15] on icon "Close pop-in" at bounding box center [1375, 14] width 10 height 10
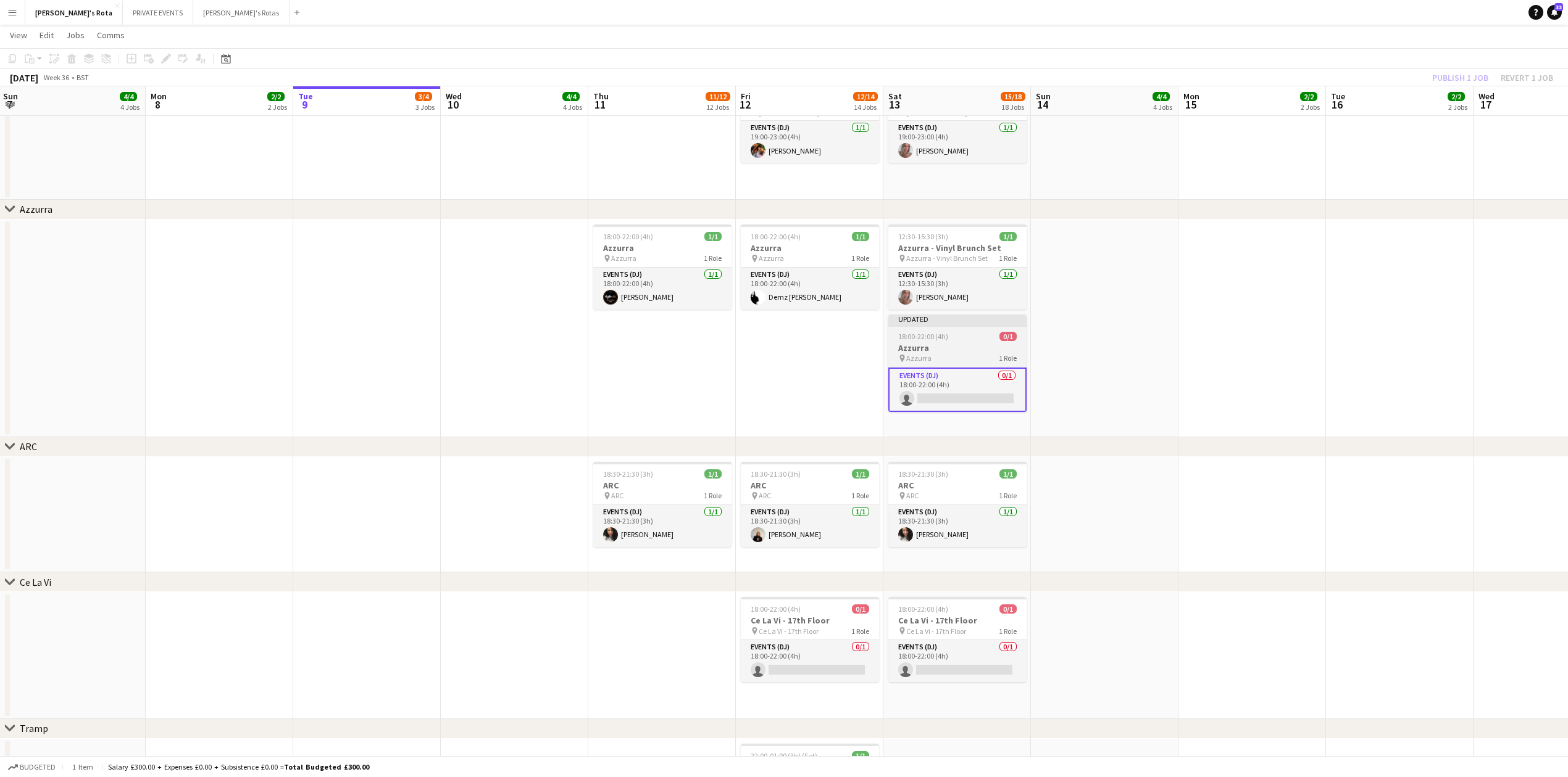
click at [968, 348] on h3 "Azzurra" at bounding box center [957, 348] width 138 height 11
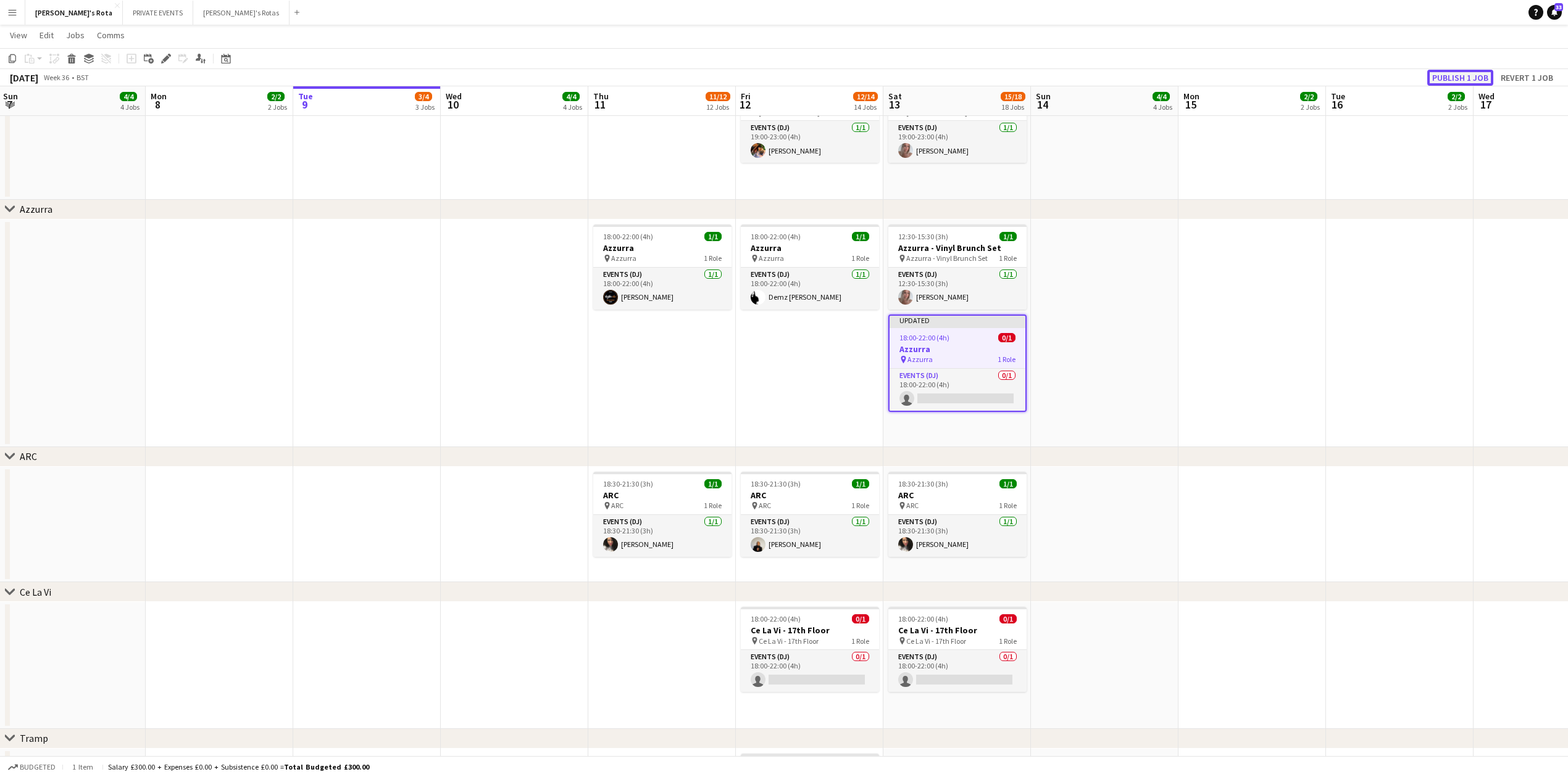
click at [1479, 79] on button "Publish 1 job" at bounding box center [1459, 77] width 66 height 16
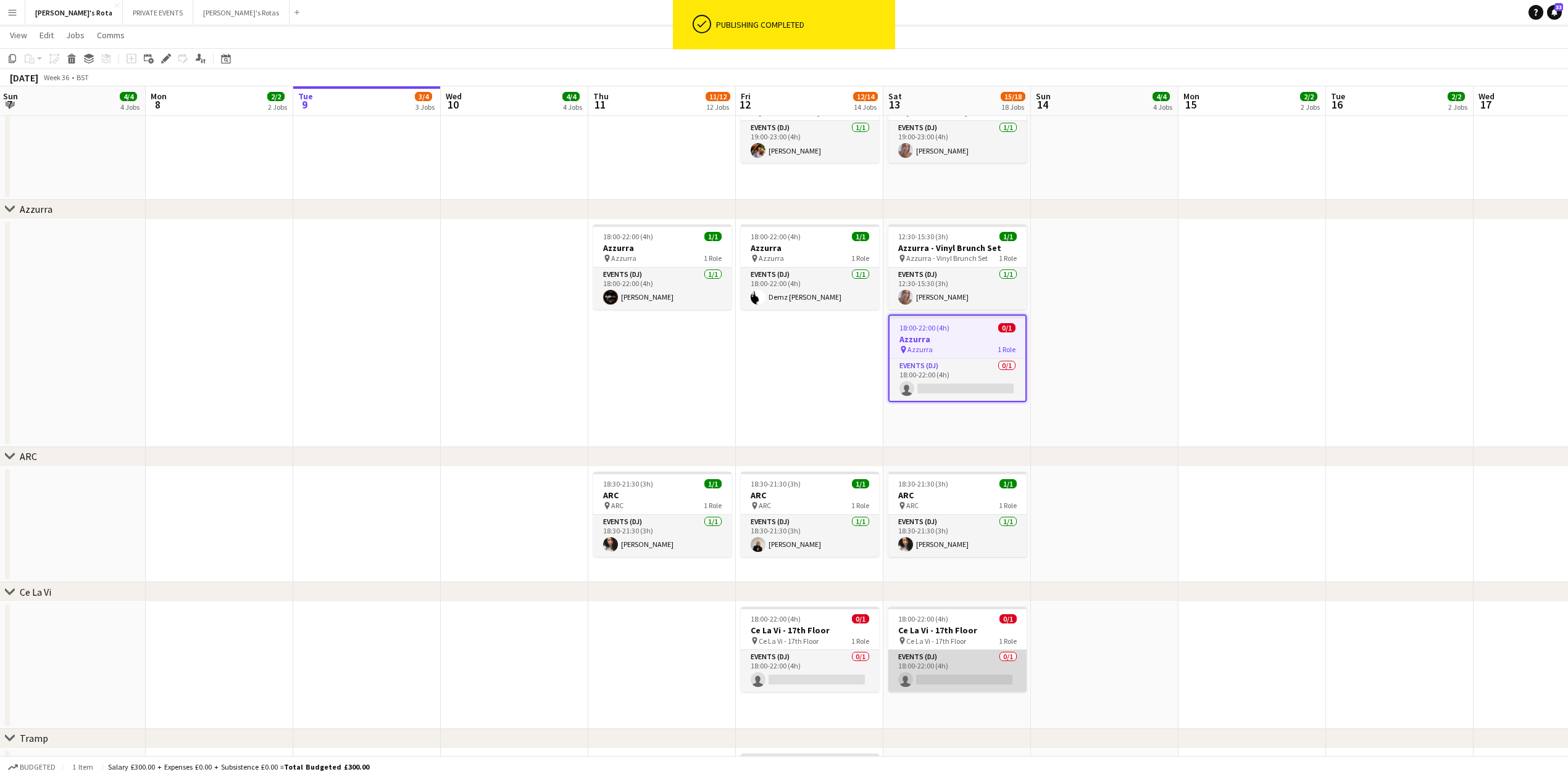
click at [959, 657] on app-card-role "Events (DJ) 0/1 18:00-22:00 (4h) single-neutral-actions" at bounding box center [957, 671] width 138 height 42
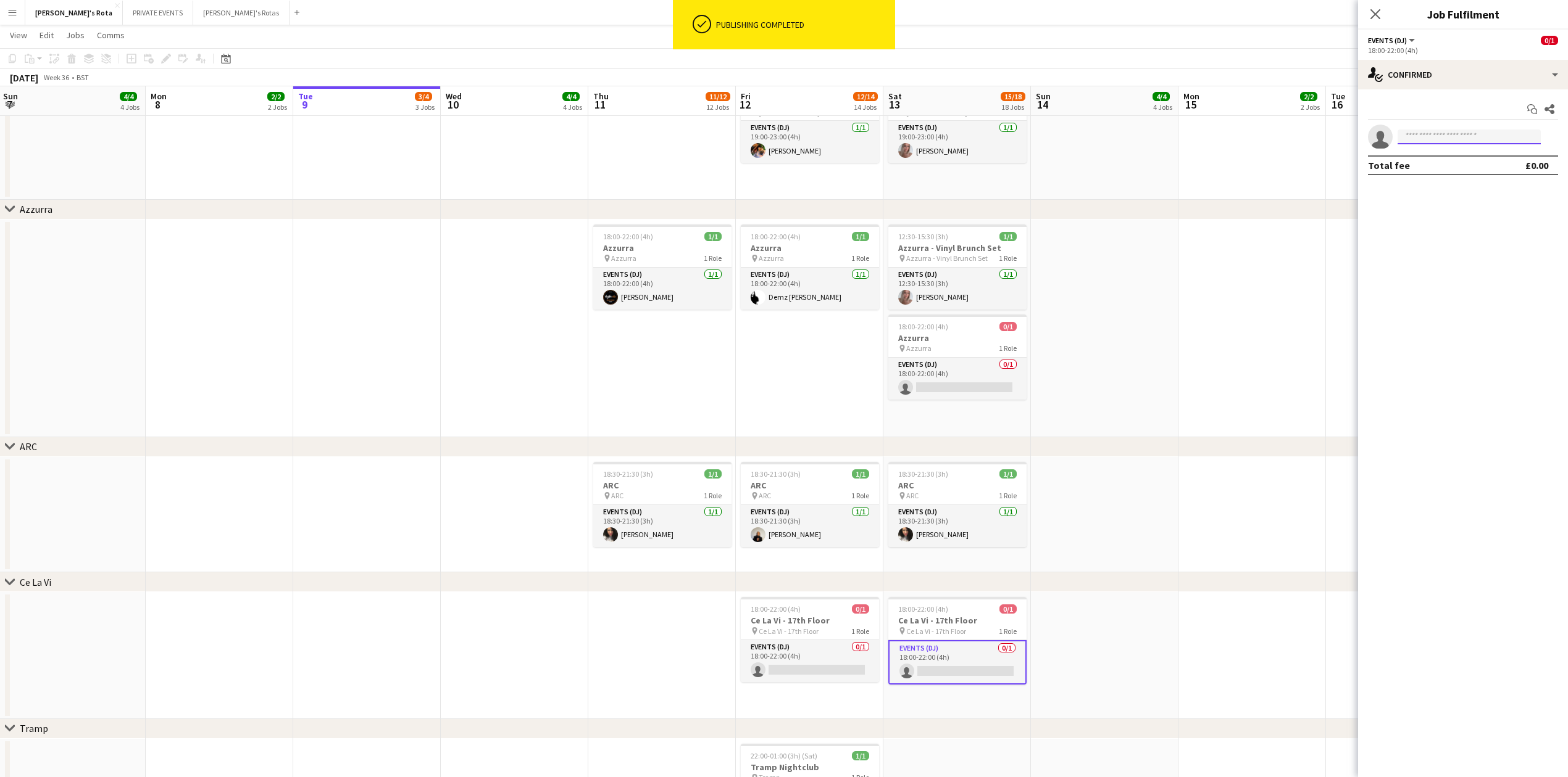
drag, startPoint x: 1460, startPoint y: 137, endPoint x: 1452, endPoint y: 144, distance: 10.6
click at [1459, 140] on input at bounding box center [1468, 136] width 143 height 15
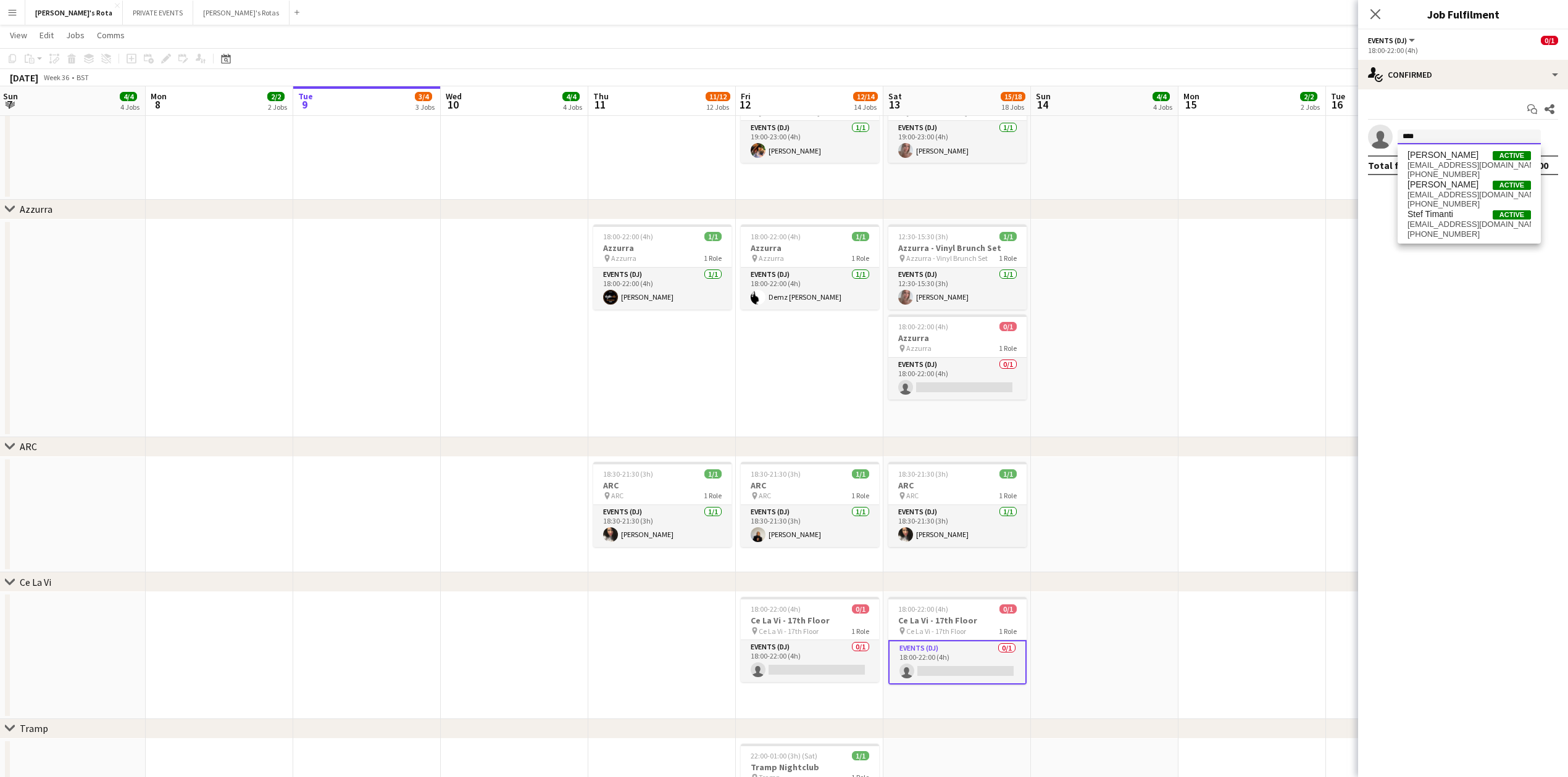
type input "****"
click at [1452, 180] on span "[PERSON_NAME]" at bounding box center [1443, 185] width 71 height 10
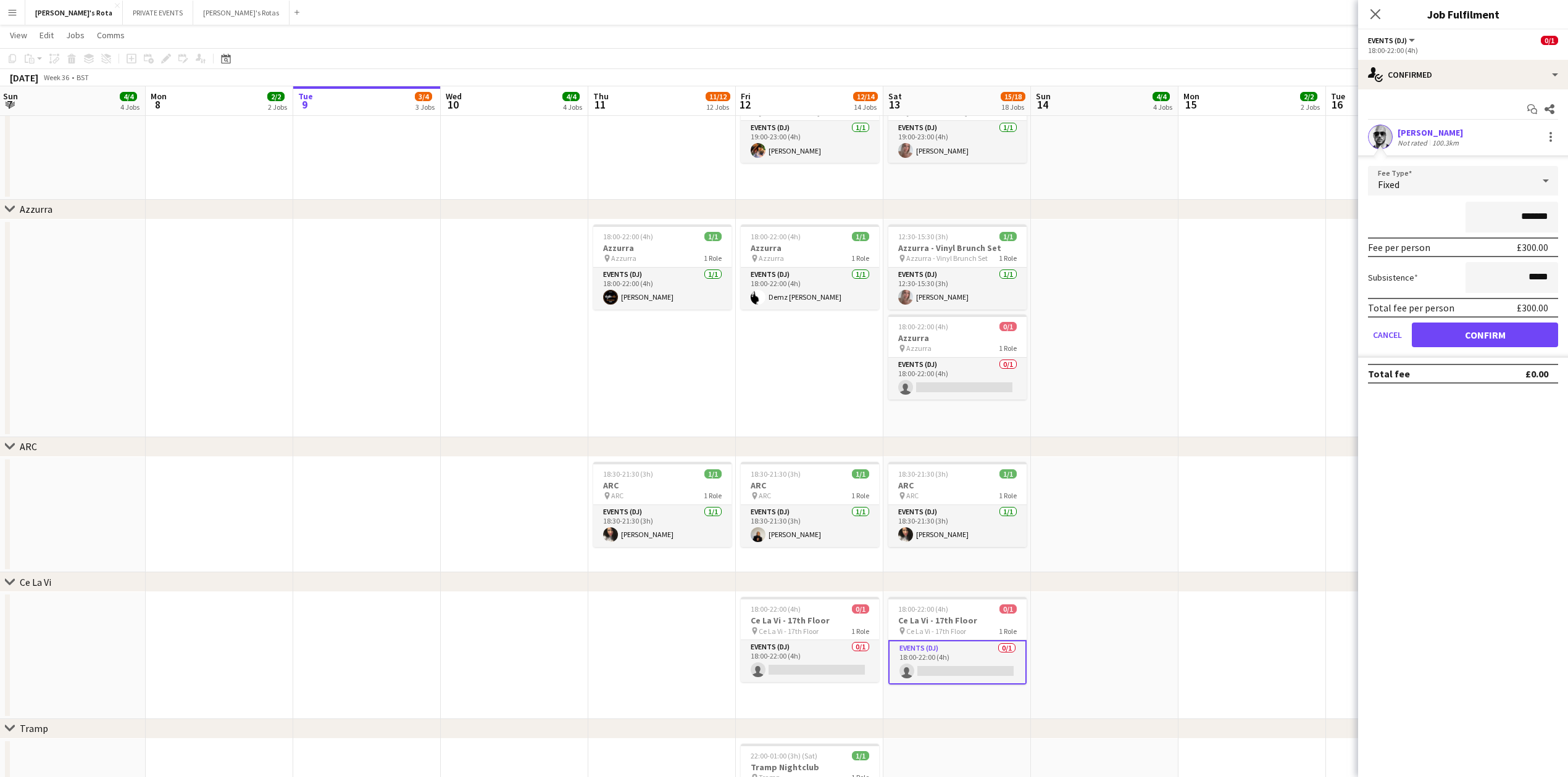
click at [1452, 180] on div "Start chat Share [PERSON_NAME] Not rated 100.3km Fee Type Fixed ******* Fee per…" at bounding box center [1462, 241] width 210 height 304
click at [1500, 322] on form "Fee Type Fixed ******* Fee per person £300.00 Subsistence ***** Total fee per p…" at bounding box center [1462, 262] width 210 height 192
click at [1491, 321] on form "Fee Type Fixed ******* Fee per person £300.00 Subsistence ***** Total fee per p…" at bounding box center [1462, 262] width 210 height 192
click at [1497, 336] on button "Confirm" at bounding box center [1484, 335] width 146 height 25
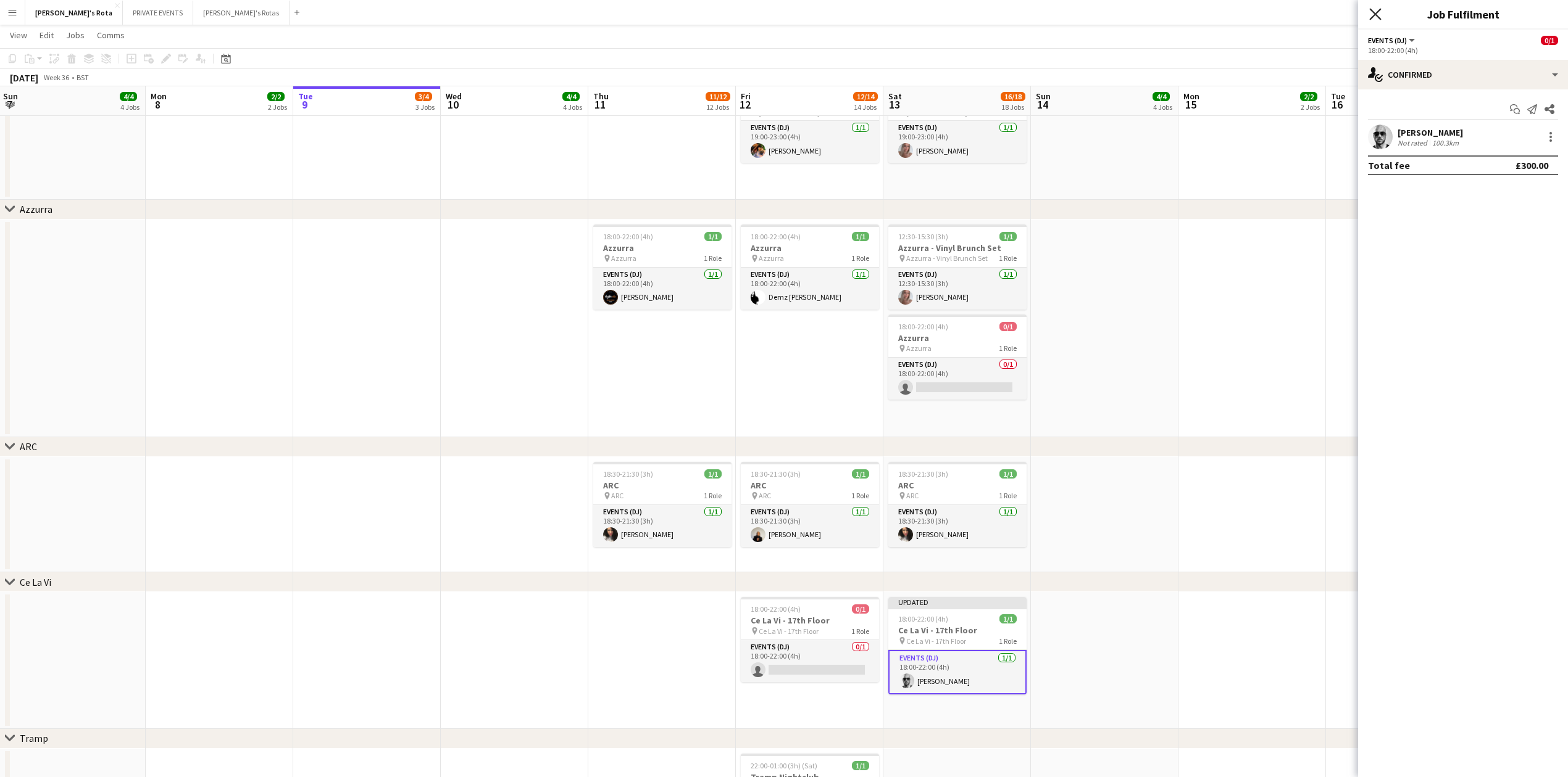
click at [1376, 12] on icon "Close pop-in" at bounding box center [1374, 14] width 12 height 12
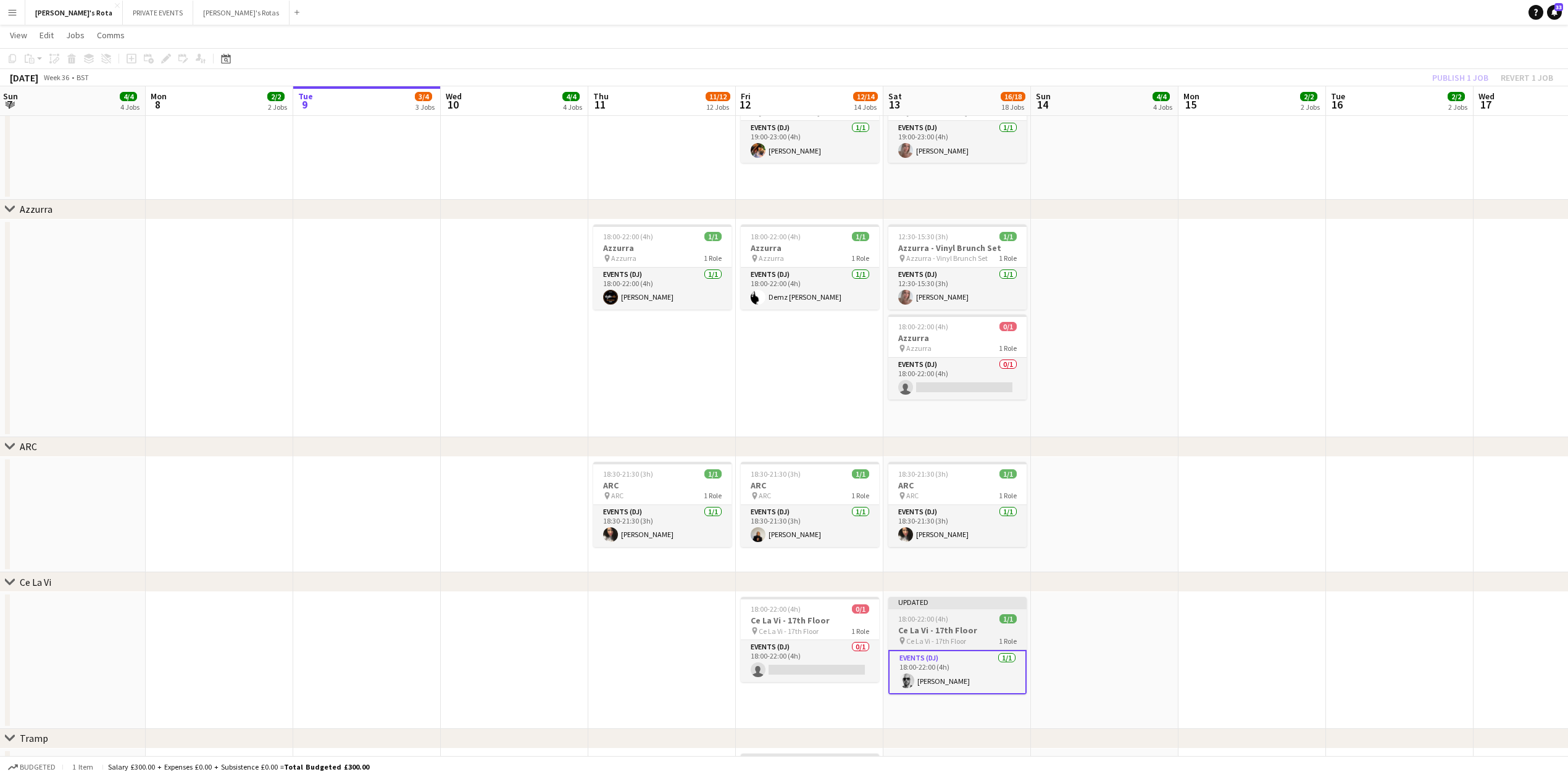
click at [941, 627] on h3 "Ce La Vi - 17th Floor" at bounding box center [957, 630] width 138 height 11
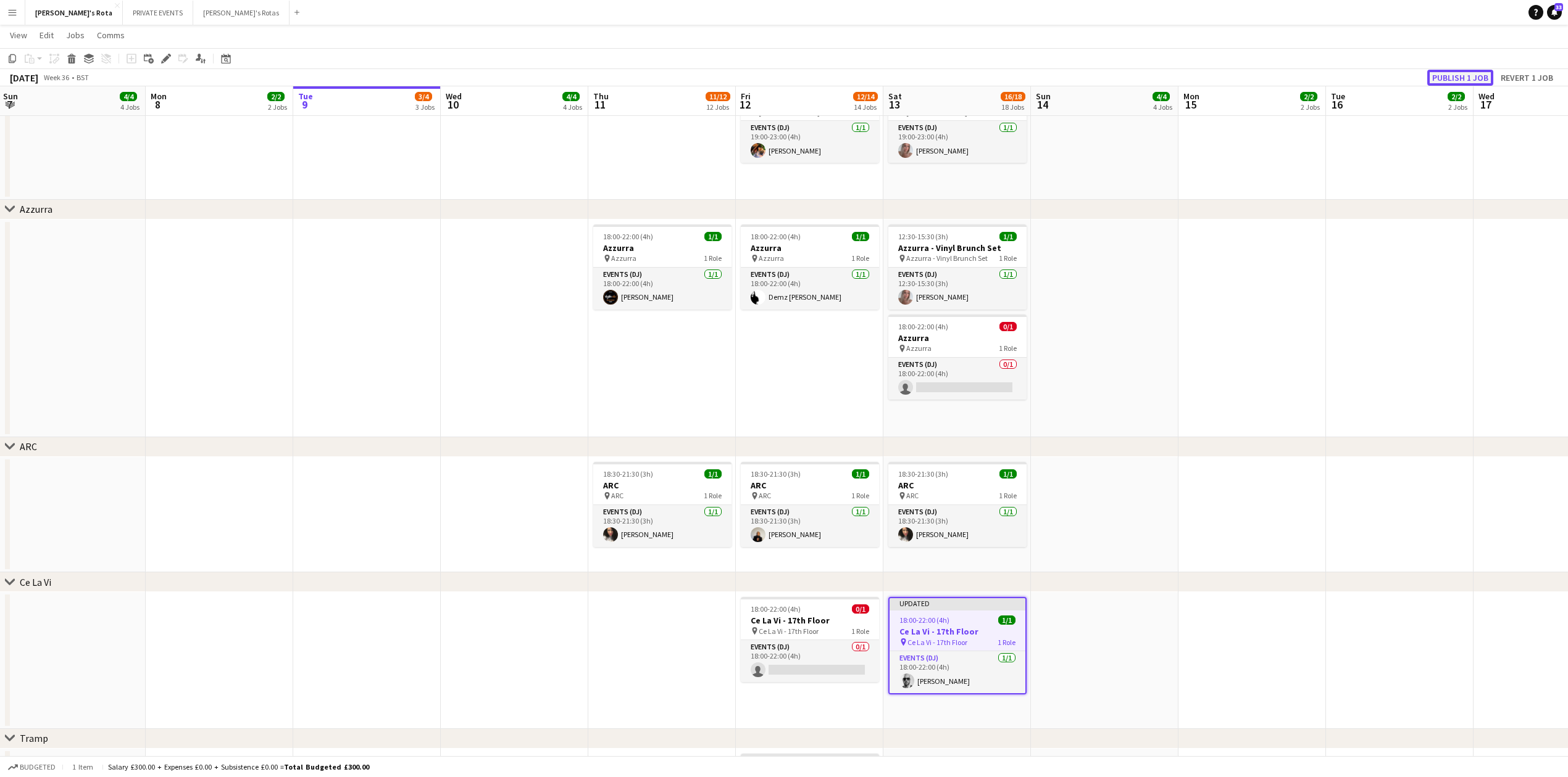
click at [1479, 72] on button "Publish 1 job" at bounding box center [1459, 77] width 66 height 16
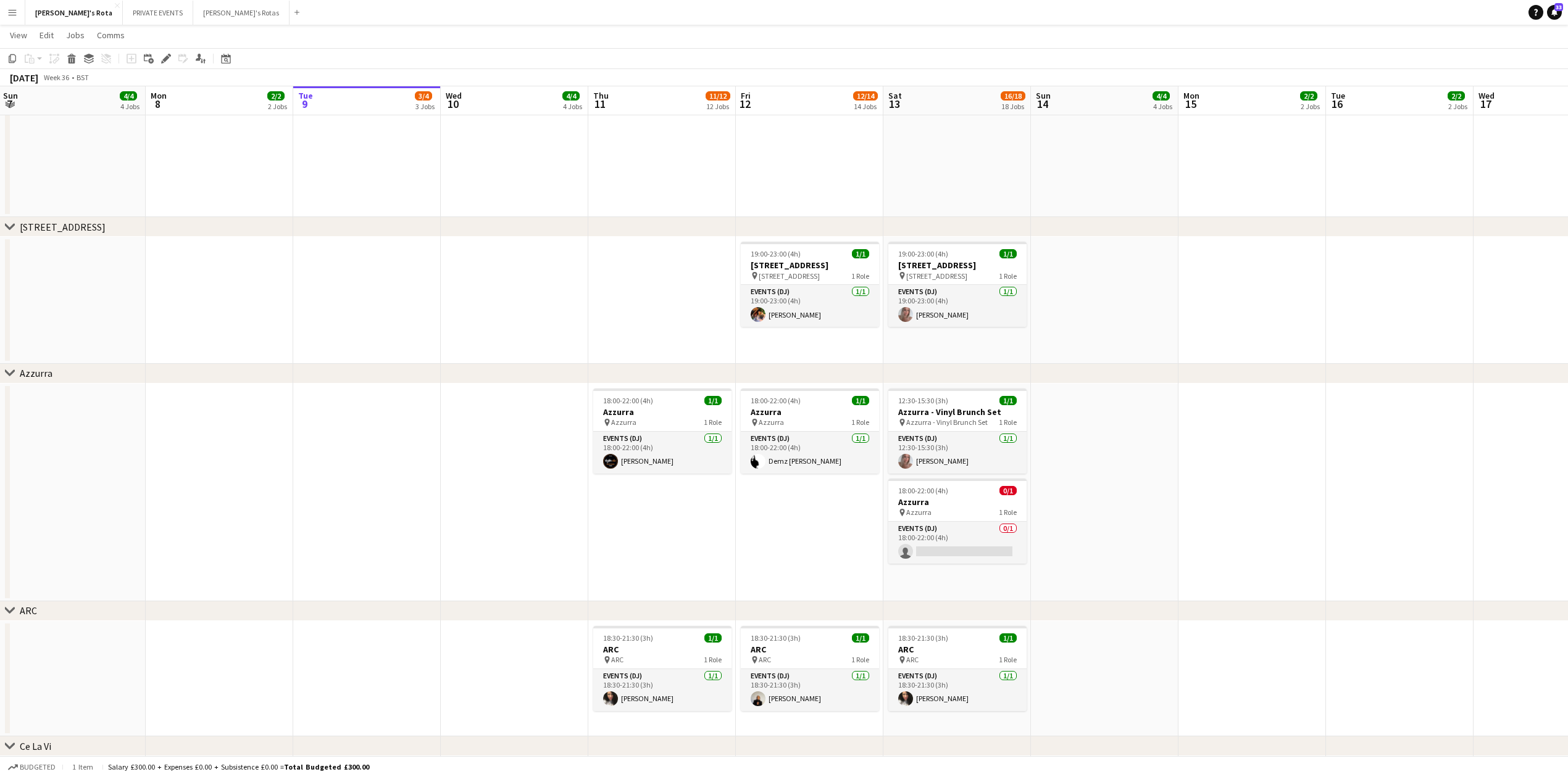
scroll to position [1822, 0]
click at [825, 438] on app-card-role "Events (DJ) [DATE] 18:00-22:00 (4h) Demz [PERSON_NAME]" at bounding box center [810, 453] width 138 height 42
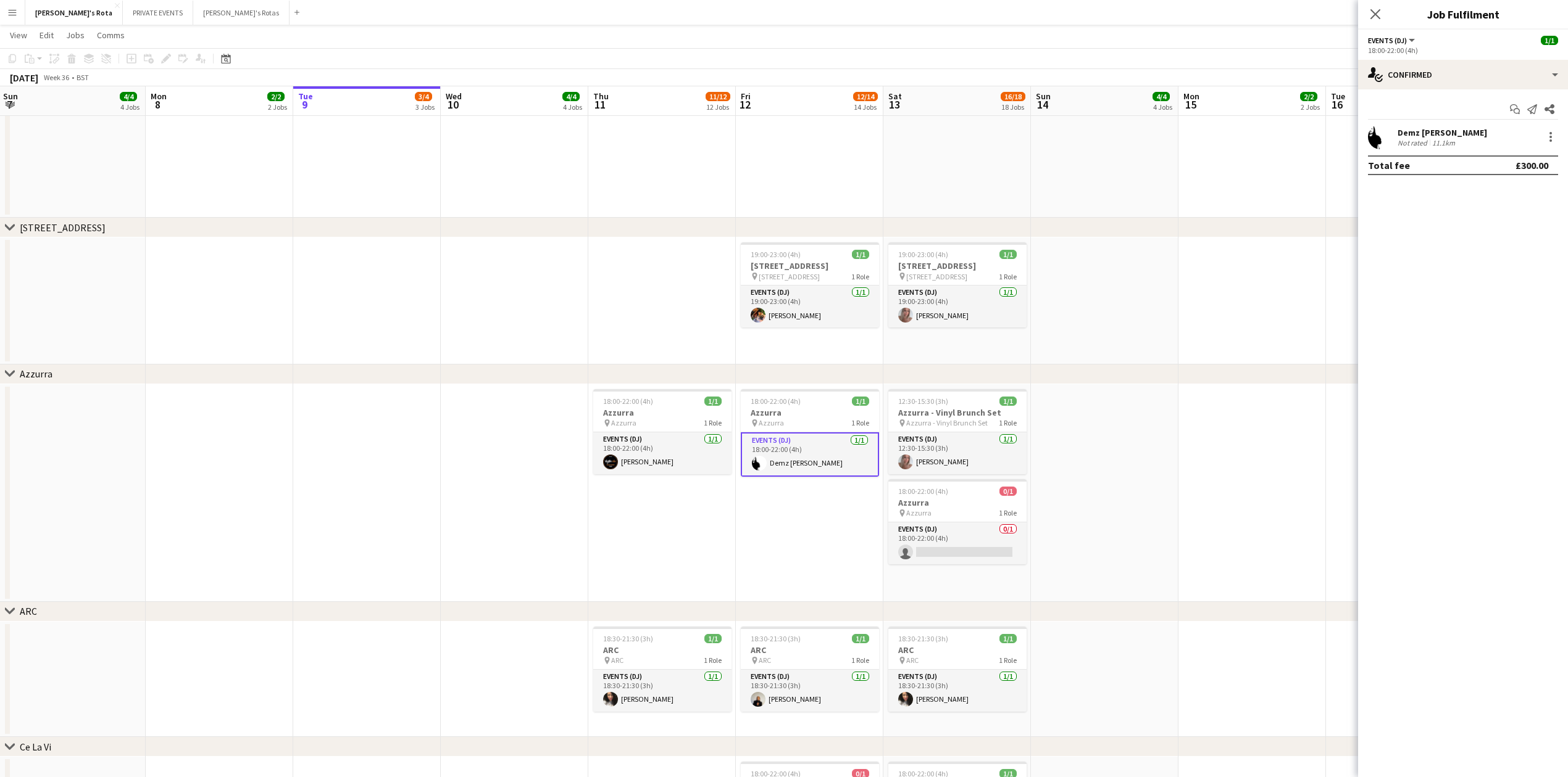
click at [788, 525] on app-date-cell "18:00-22:00 (4h) 1/1 Azzurra pin Azzurra 1 Role Events (DJ) [DATE] 18:00-22:00 …" at bounding box center [809, 493] width 147 height 218
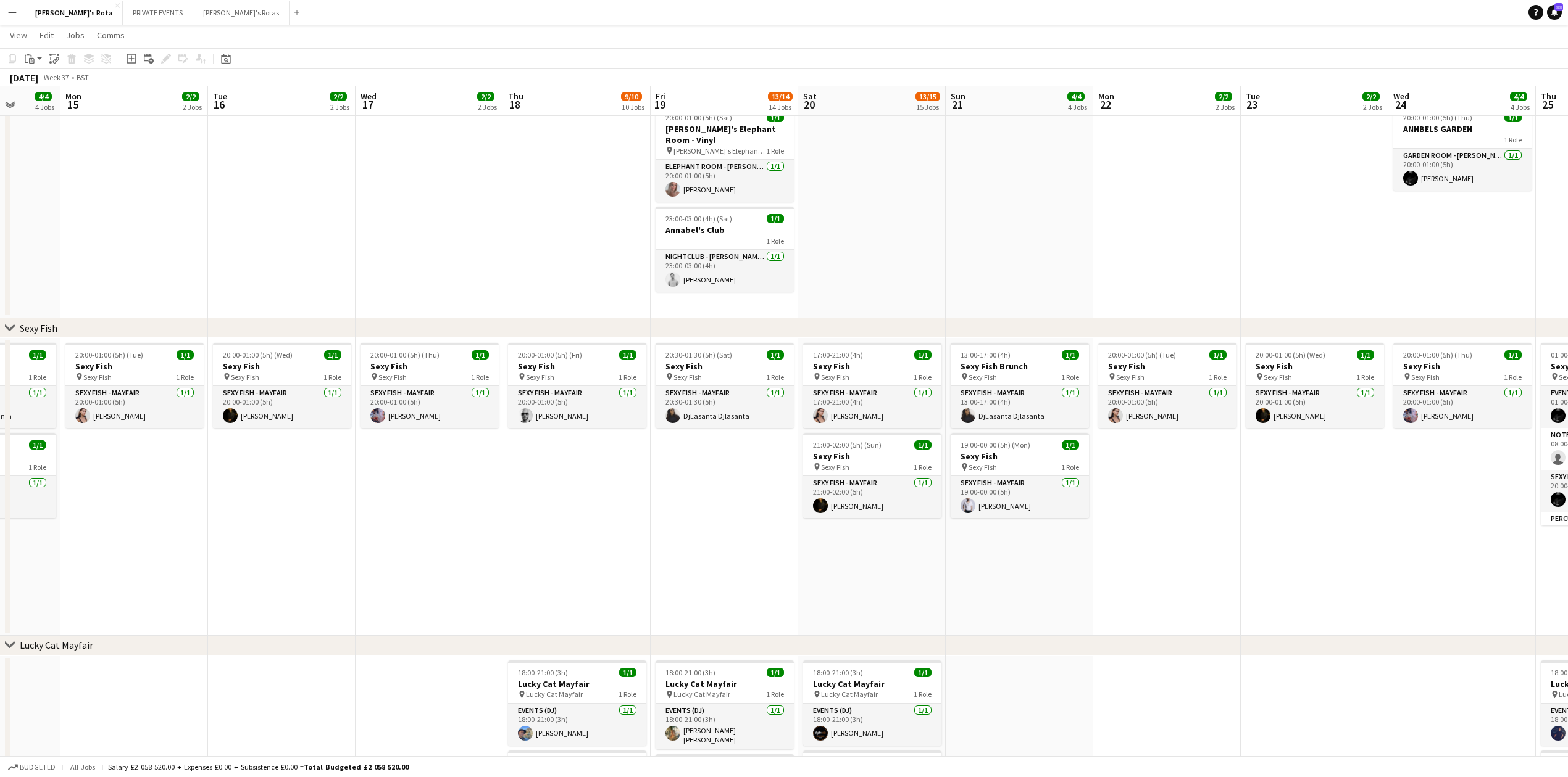
scroll to position [0, 455]
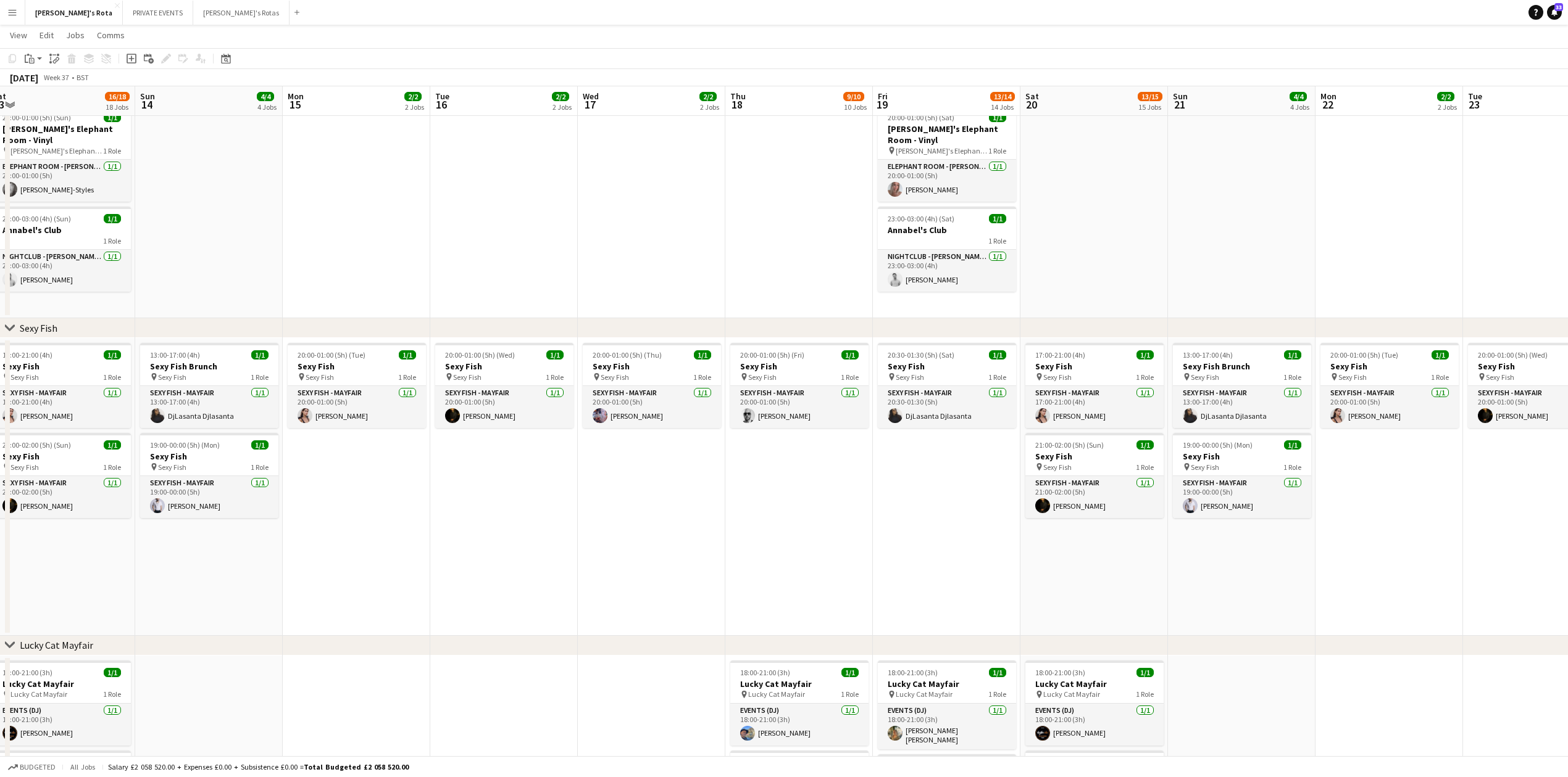
drag, startPoint x: 1361, startPoint y: 518, endPoint x: 463, endPoint y: 519, distance: 898.0
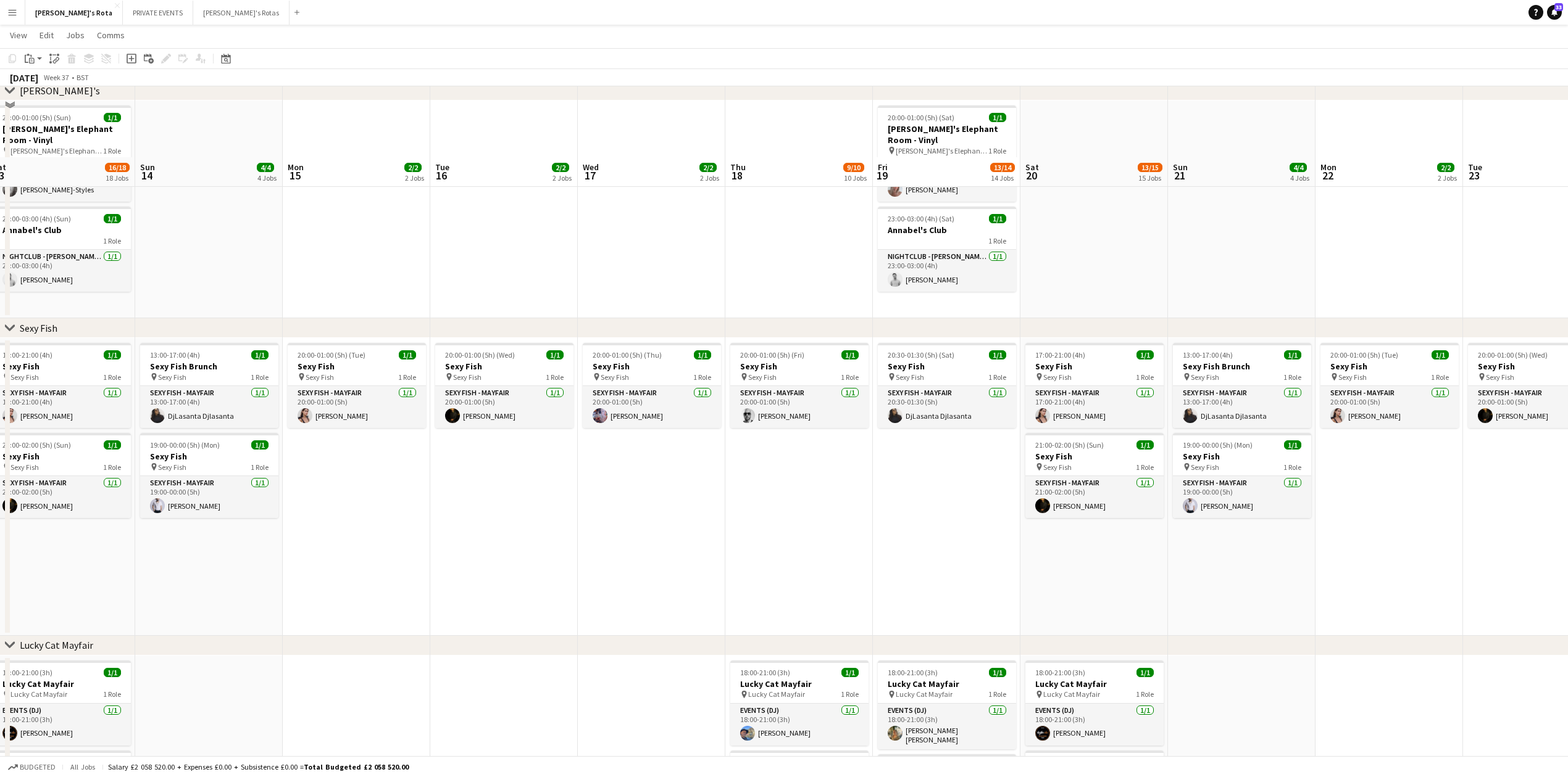
scroll to position [423, 0]
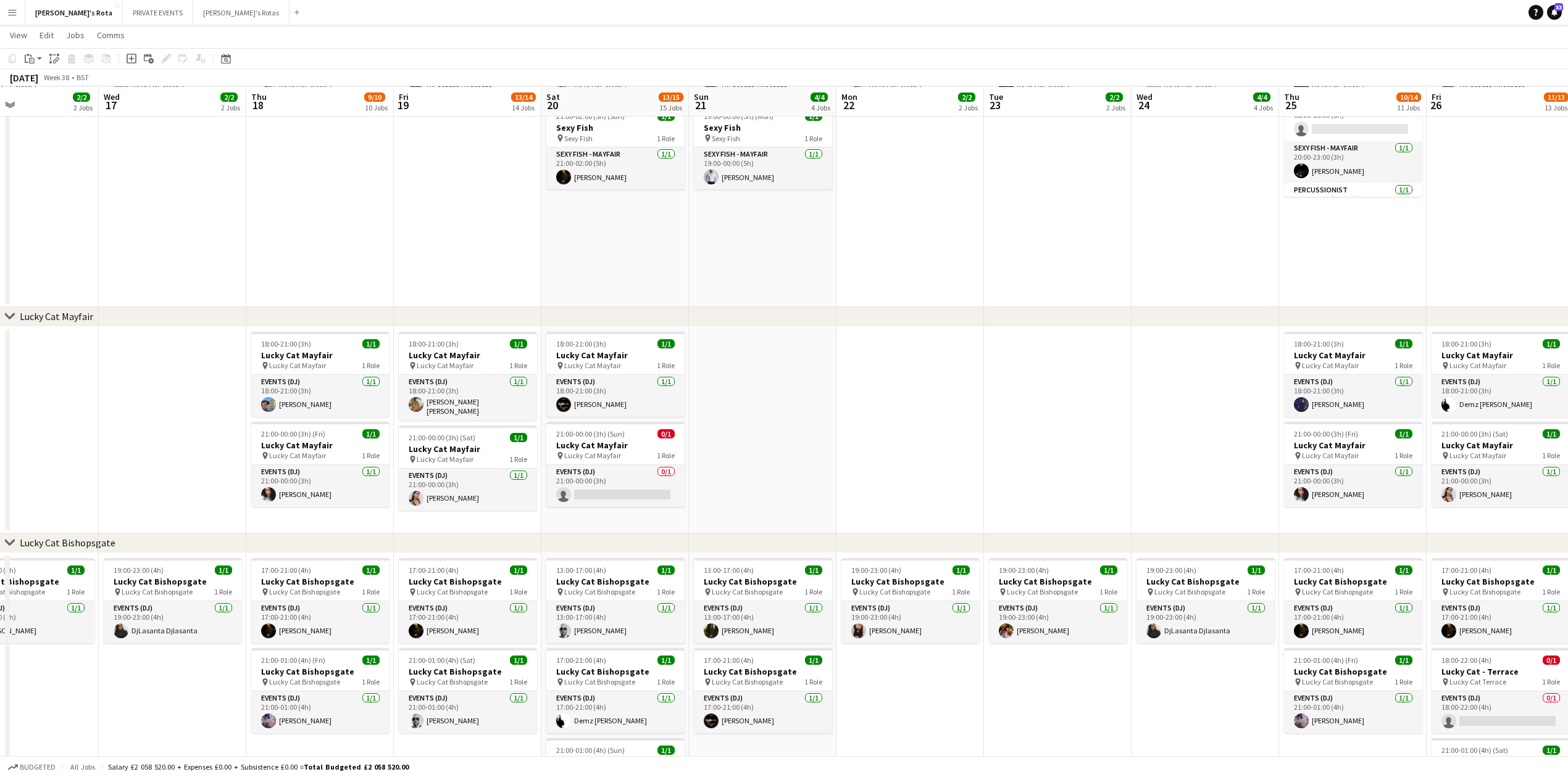
drag, startPoint x: 1442, startPoint y: 405, endPoint x: 963, endPoint y: 442, distance: 480.4
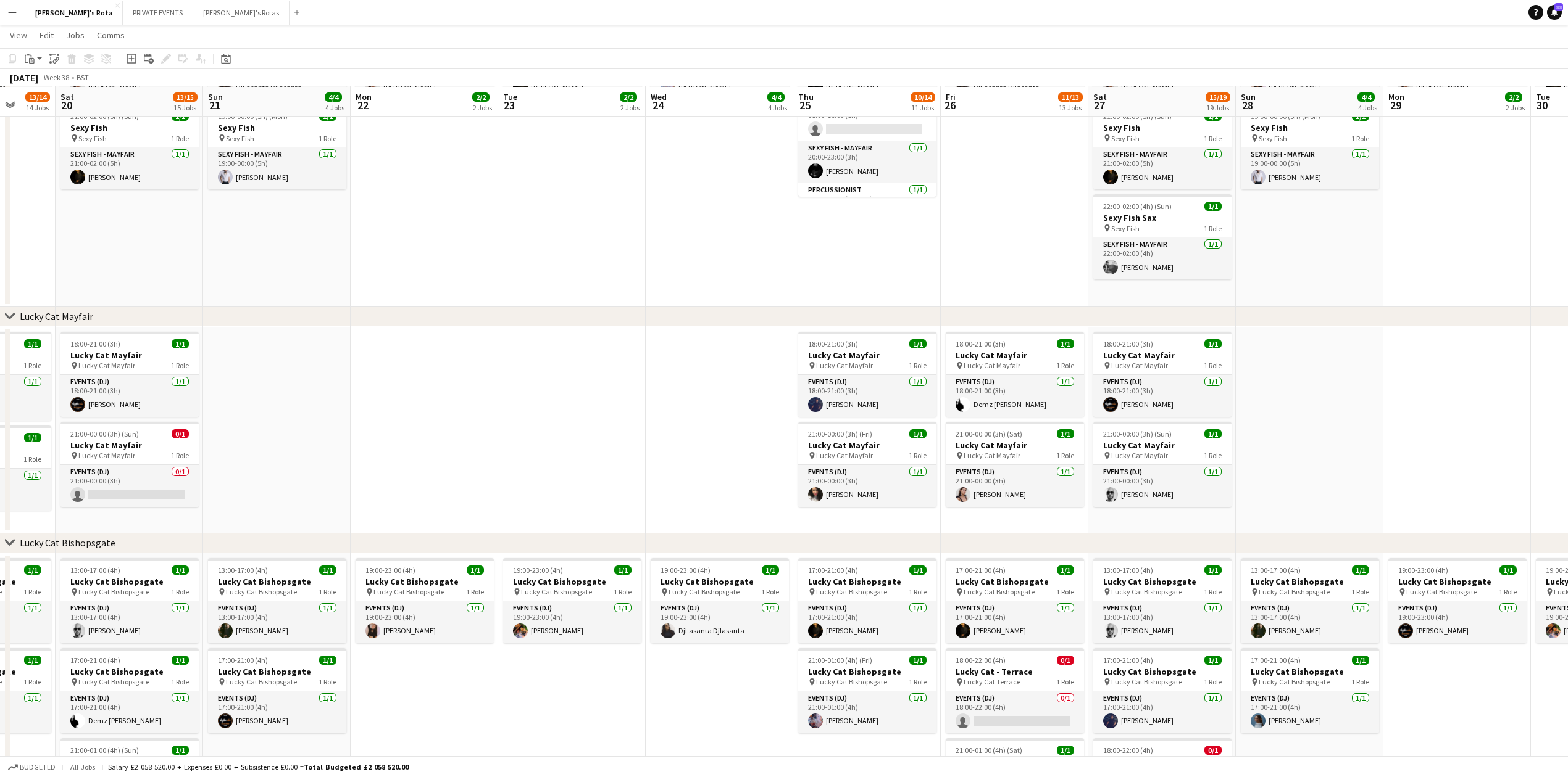
scroll to position [0, 401]
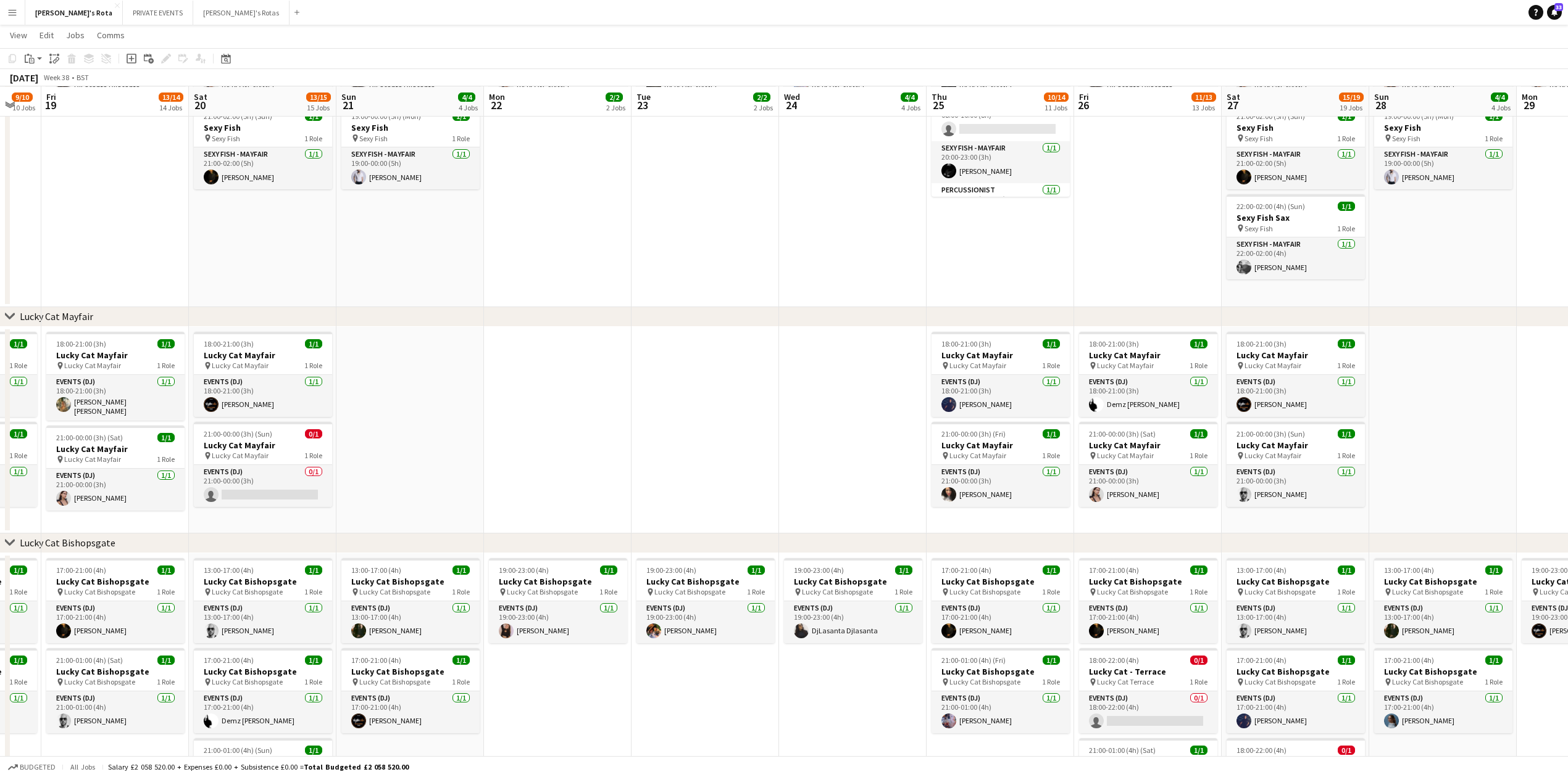
drag, startPoint x: 1132, startPoint y: 413, endPoint x: 779, endPoint y: 442, distance: 354.2
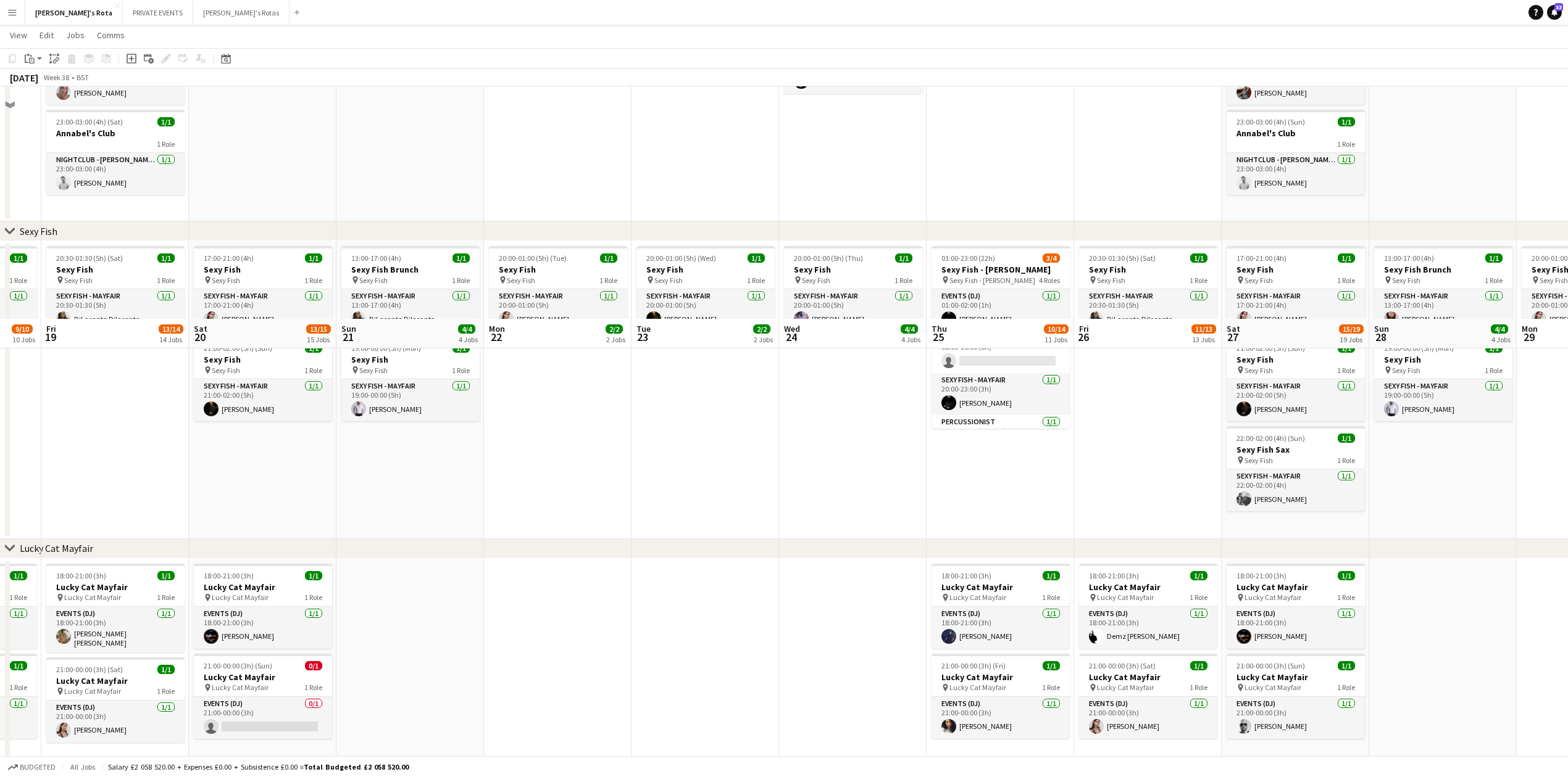
scroll to position [95, 0]
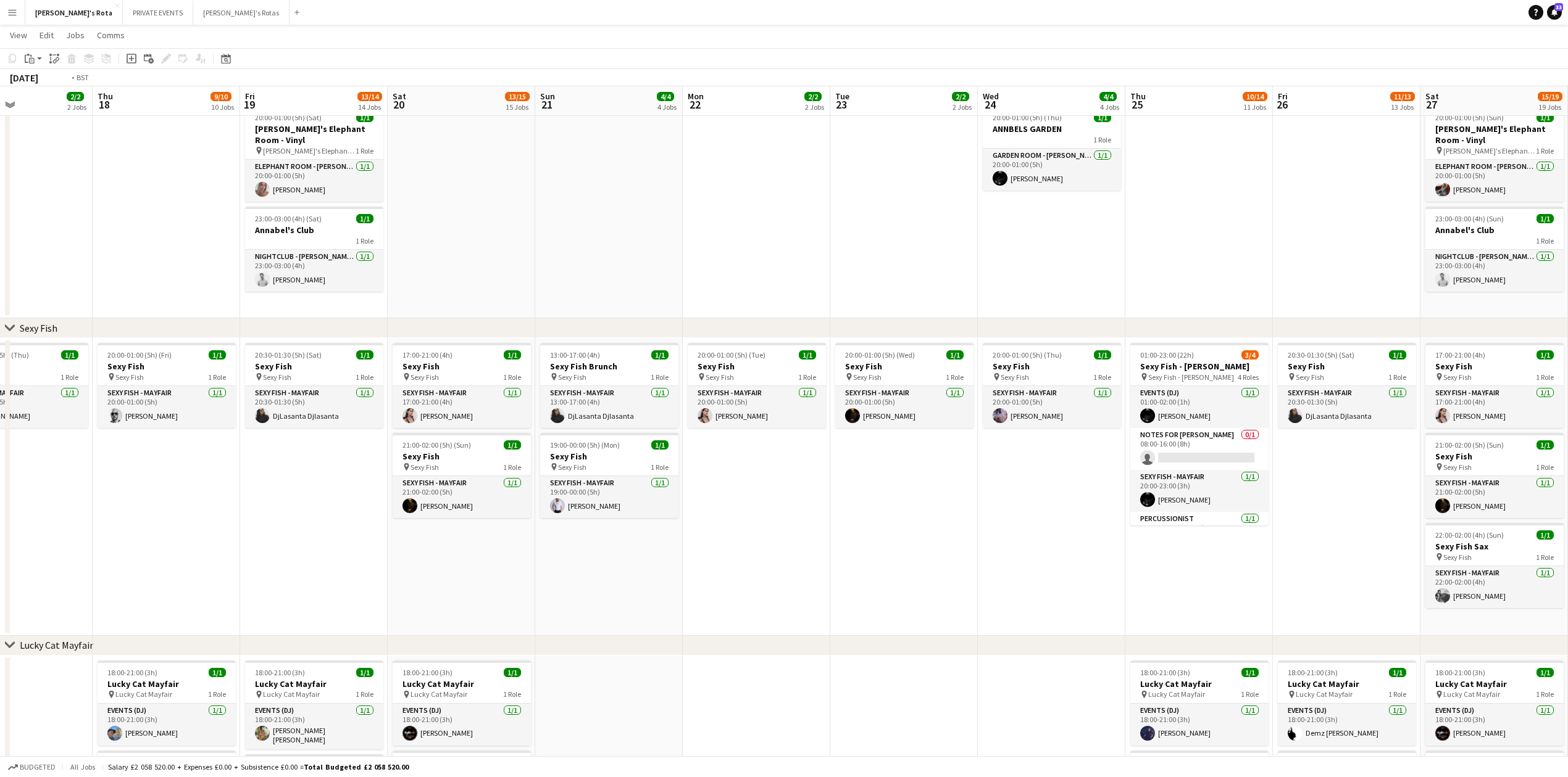
drag, startPoint x: 650, startPoint y: 512, endPoint x: 1282, endPoint y: 462, distance: 634.0
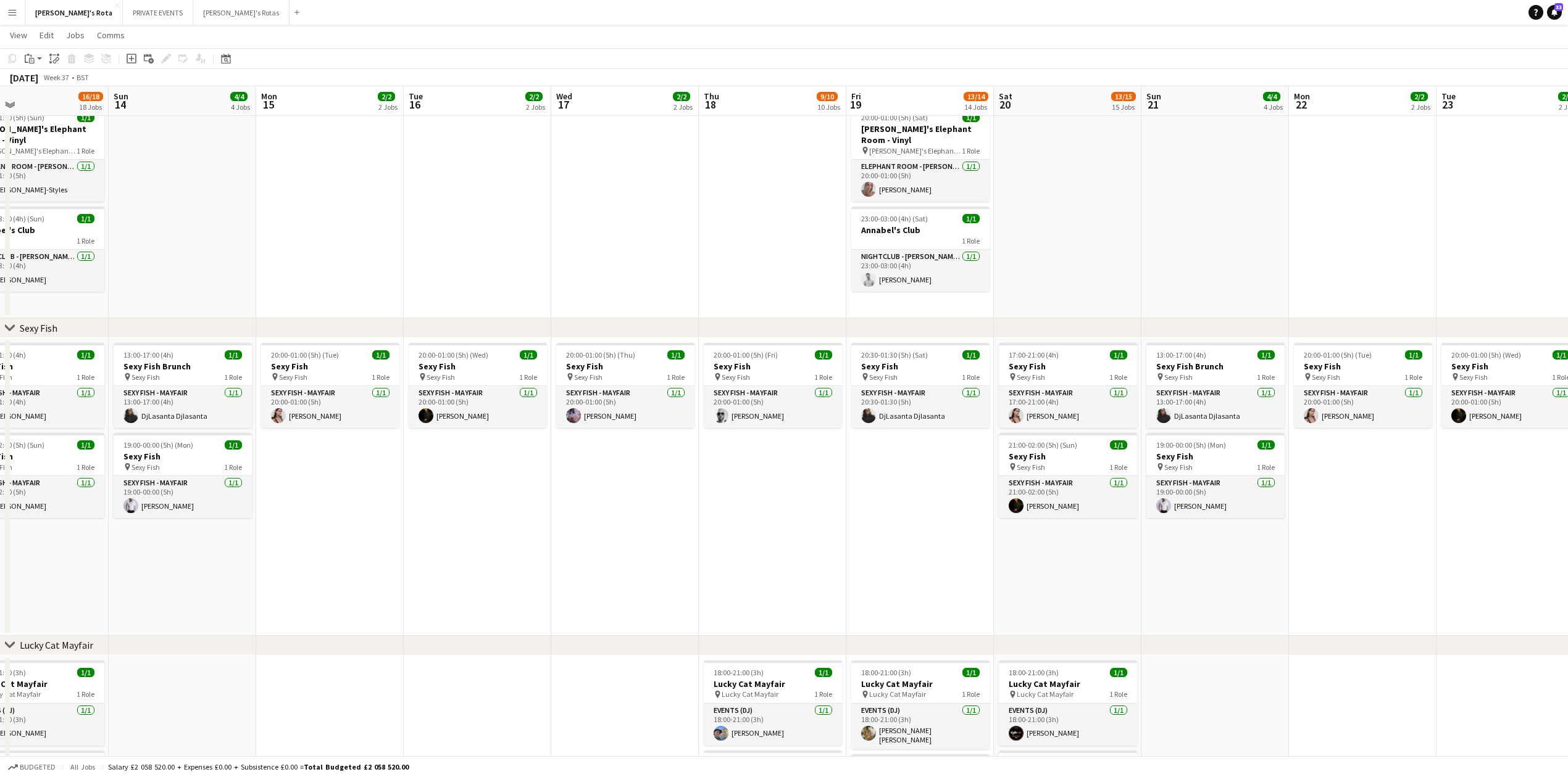
drag, startPoint x: 376, startPoint y: 550, endPoint x: 1072, endPoint y: 489, distance: 698.7
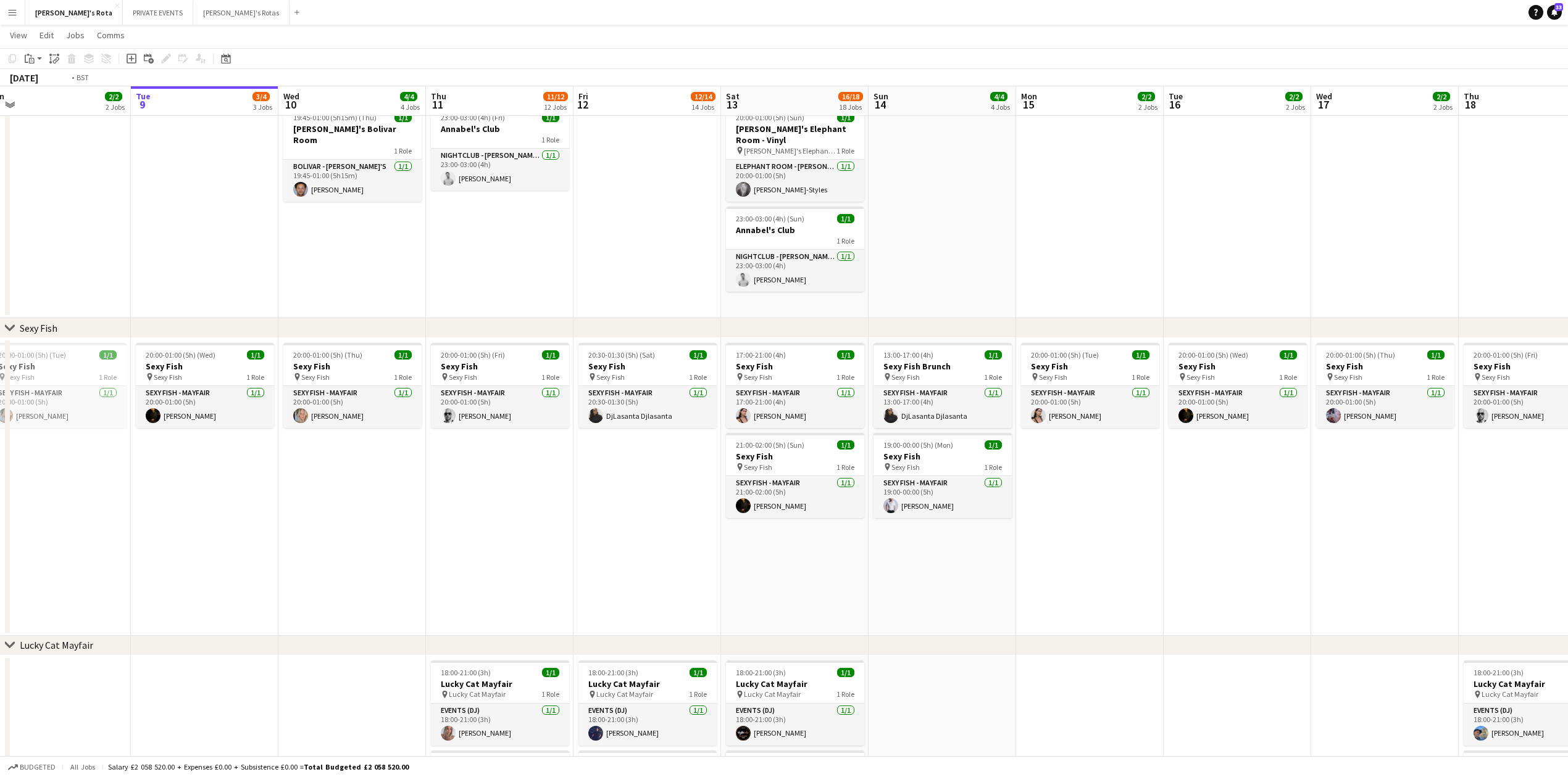
drag, startPoint x: 389, startPoint y: 489, endPoint x: 725, endPoint y: 455, distance: 337.7
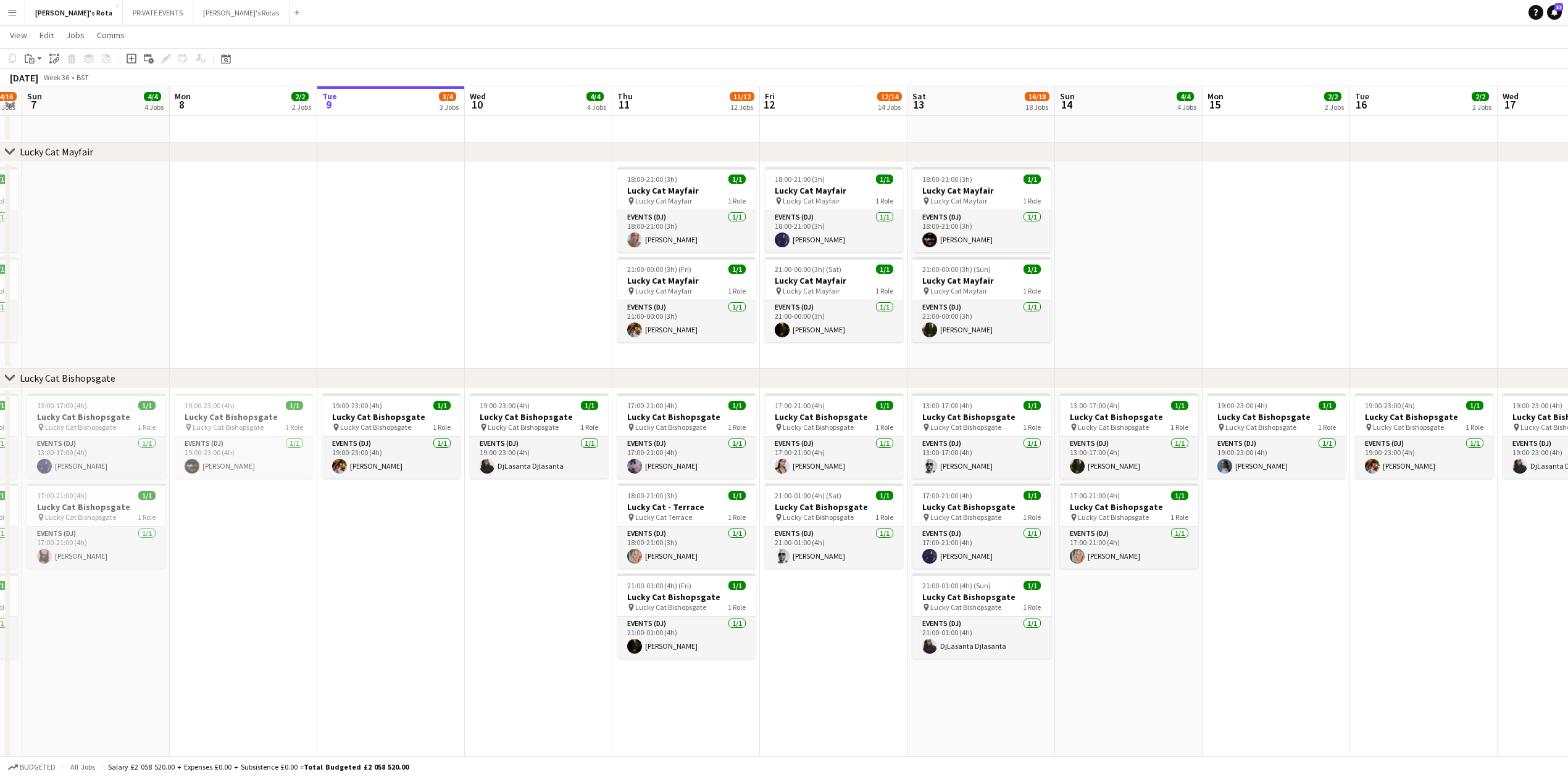
scroll to position [0, 426]
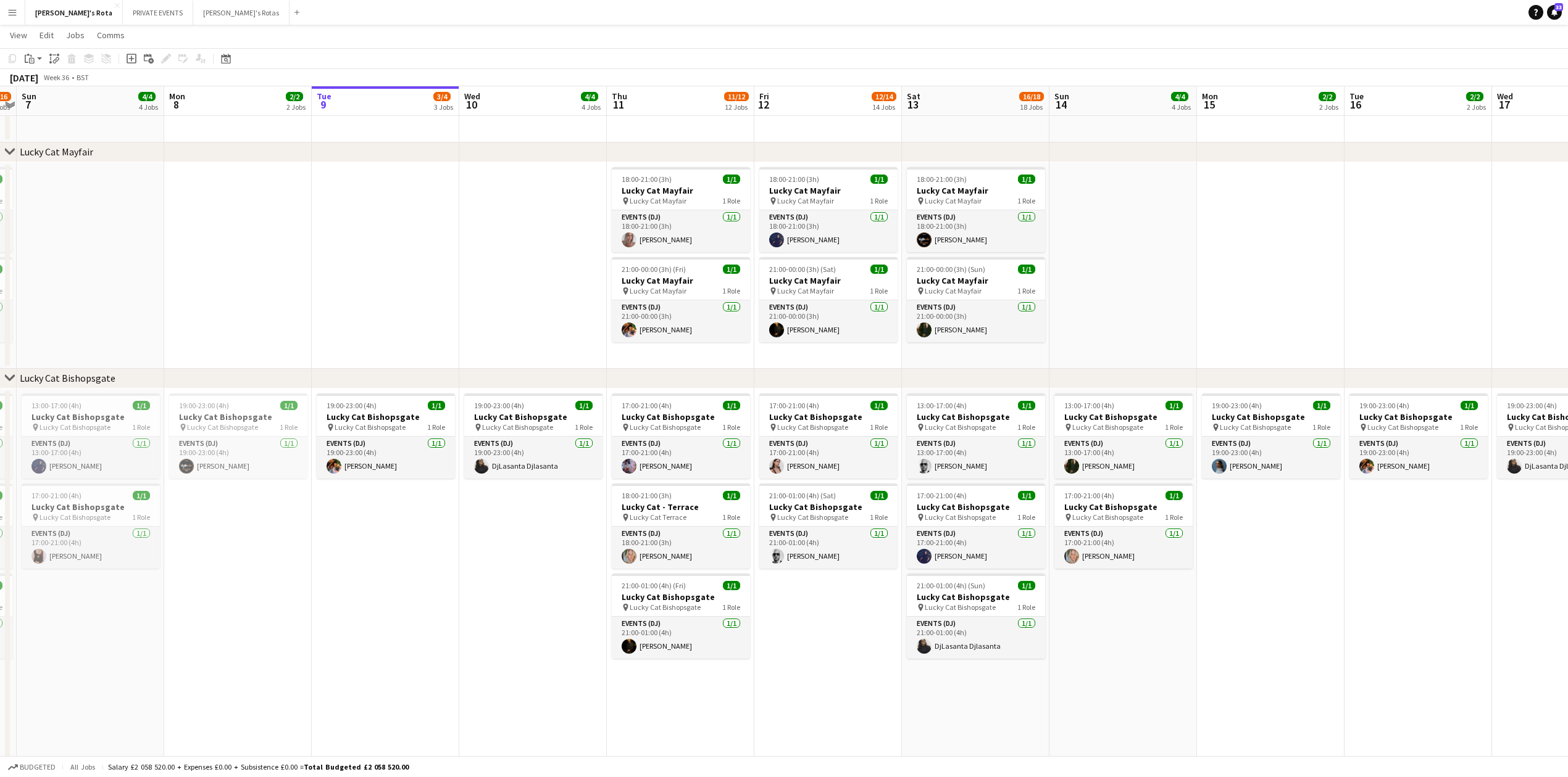
drag, startPoint x: 743, startPoint y: 712, endPoint x: 691, endPoint y: 691, distance: 56.1
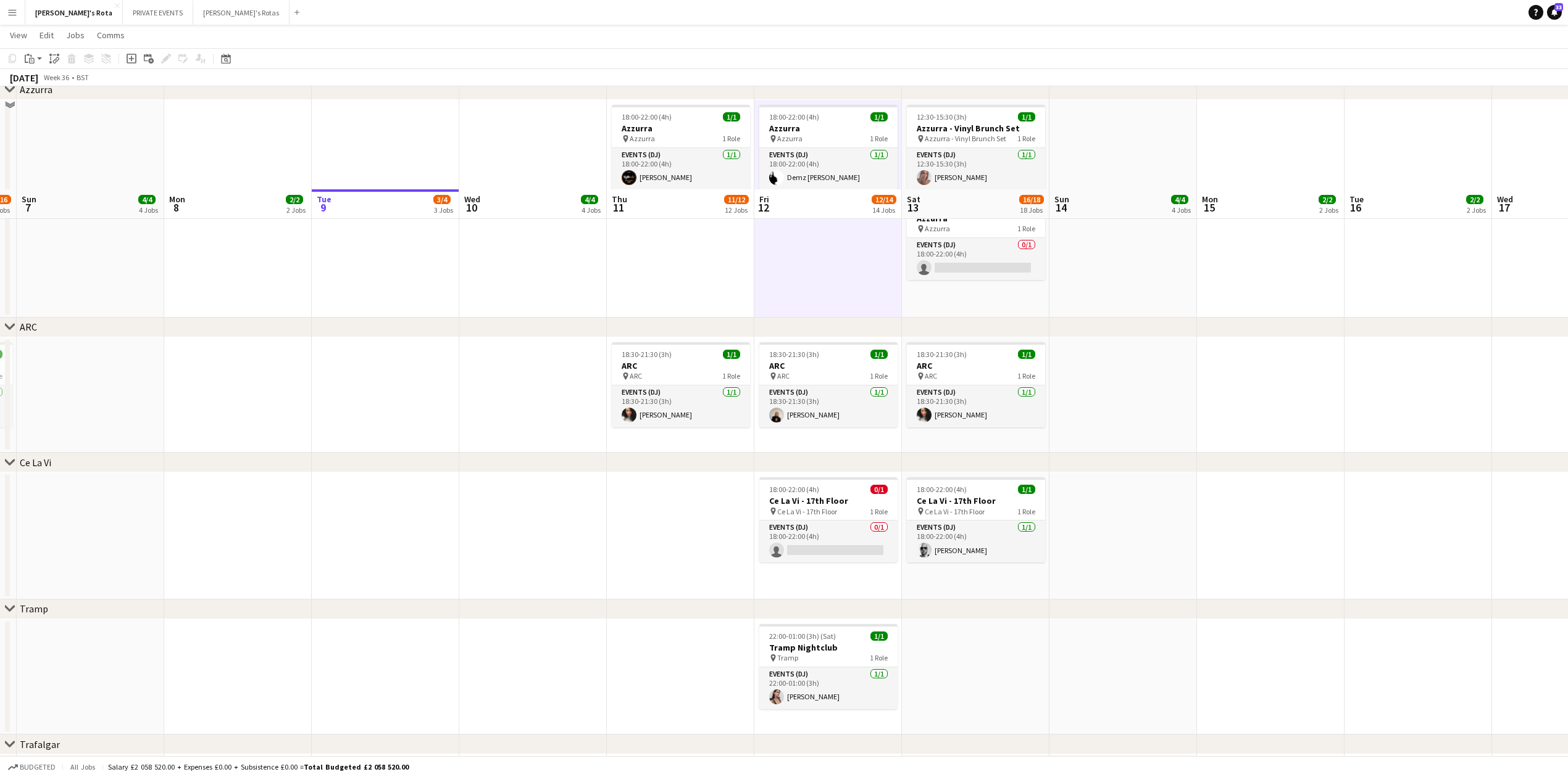
scroll to position [2233, 0]
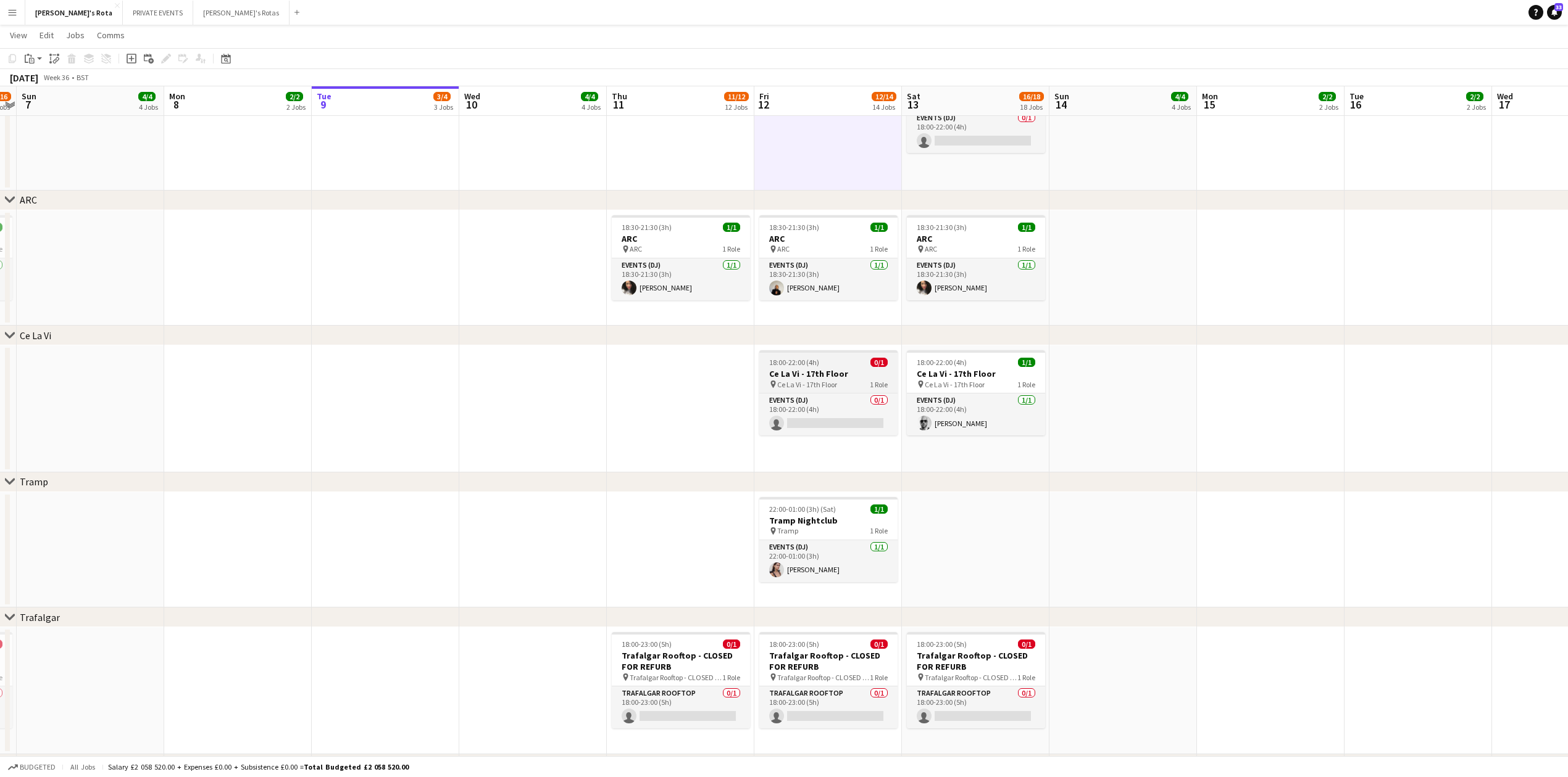
click at [800, 366] on span "18:00-22:00 (4h)" at bounding box center [794, 362] width 50 height 9
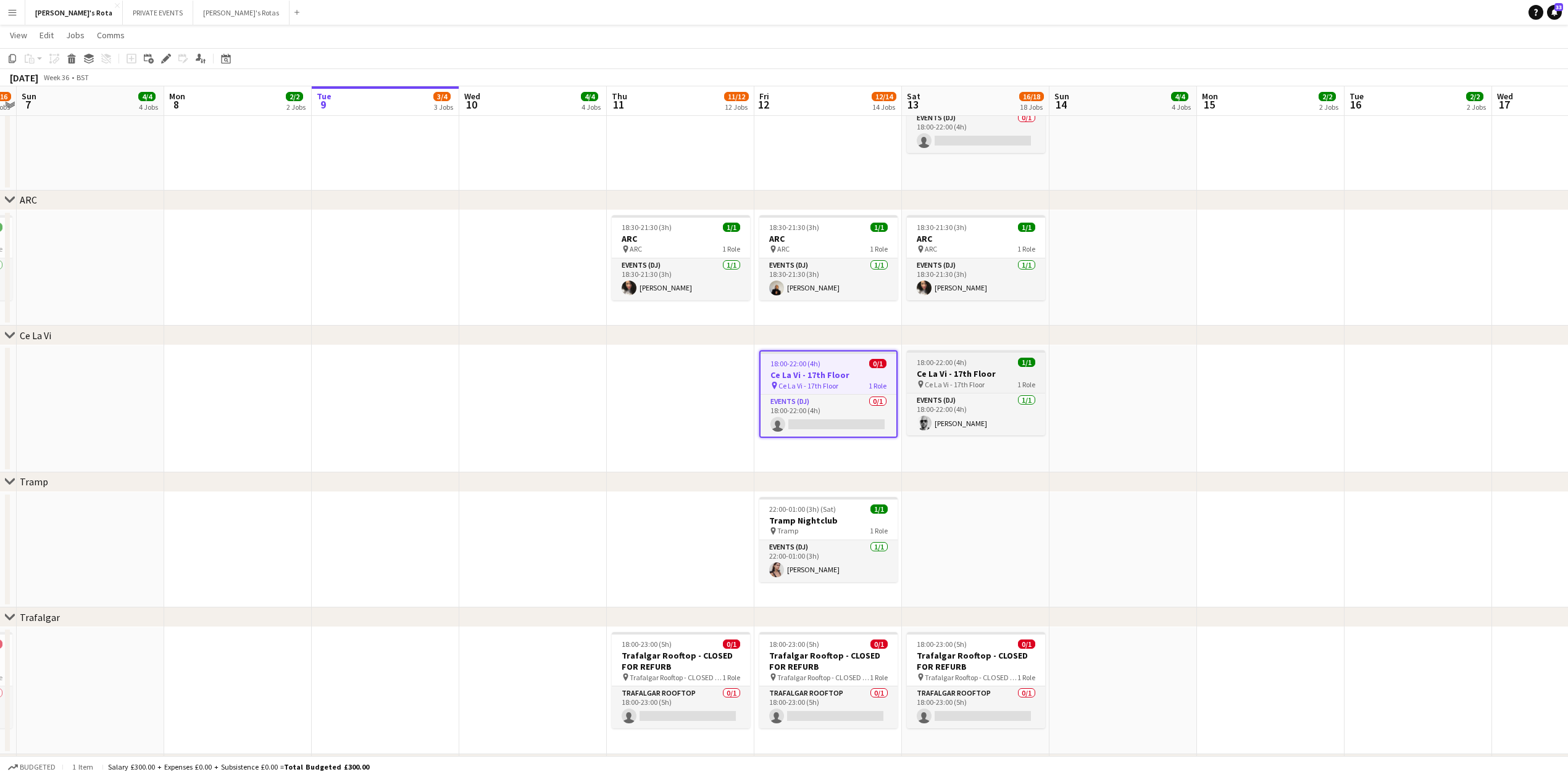
click at [968, 380] on div "pin Ce La Vi - 17th Floor 1 Role" at bounding box center [976, 384] width 138 height 10
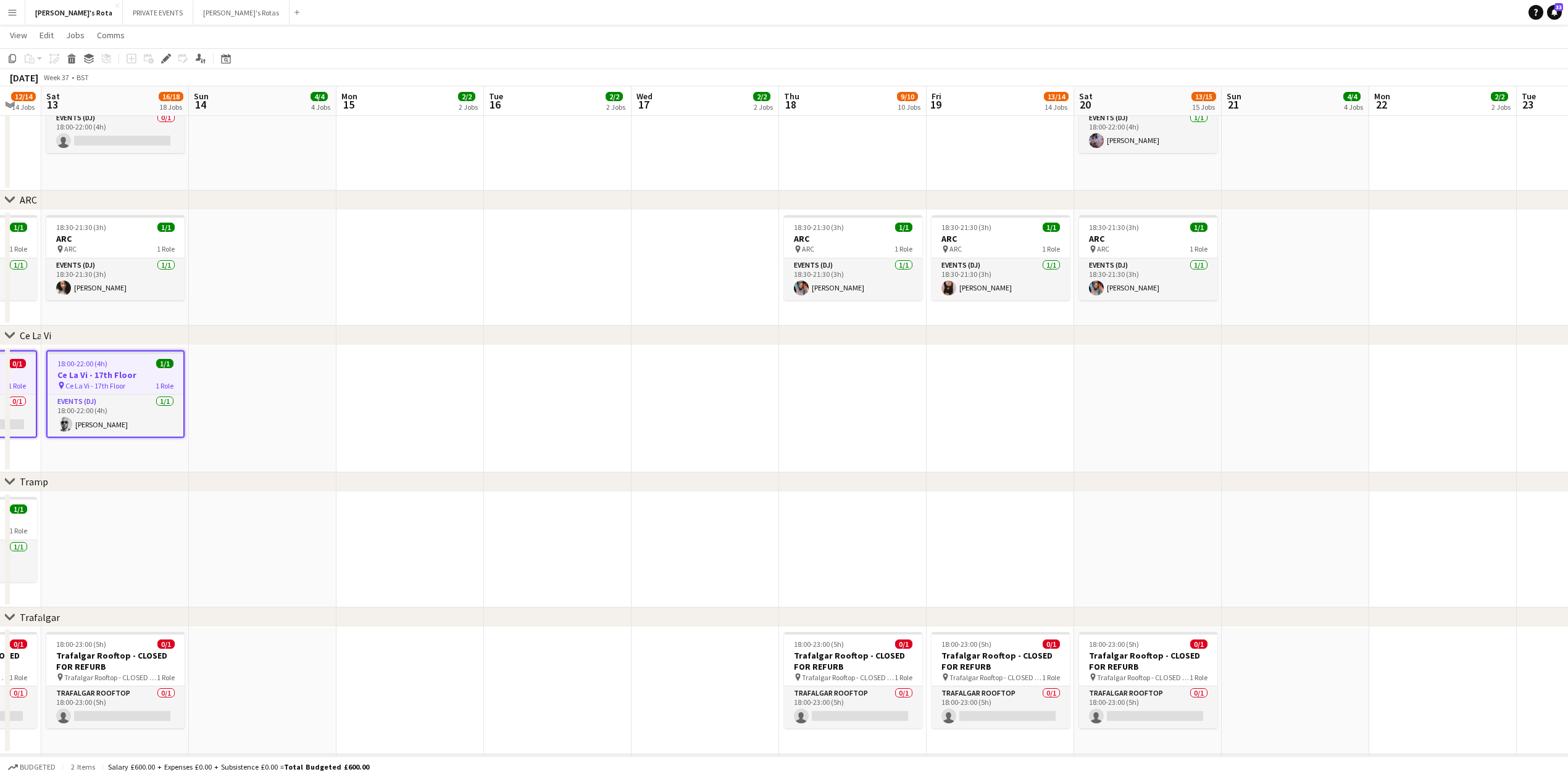
drag, startPoint x: 1325, startPoint y: 404, endPoint x: 680, endPoint y: 444, distance: 646.2
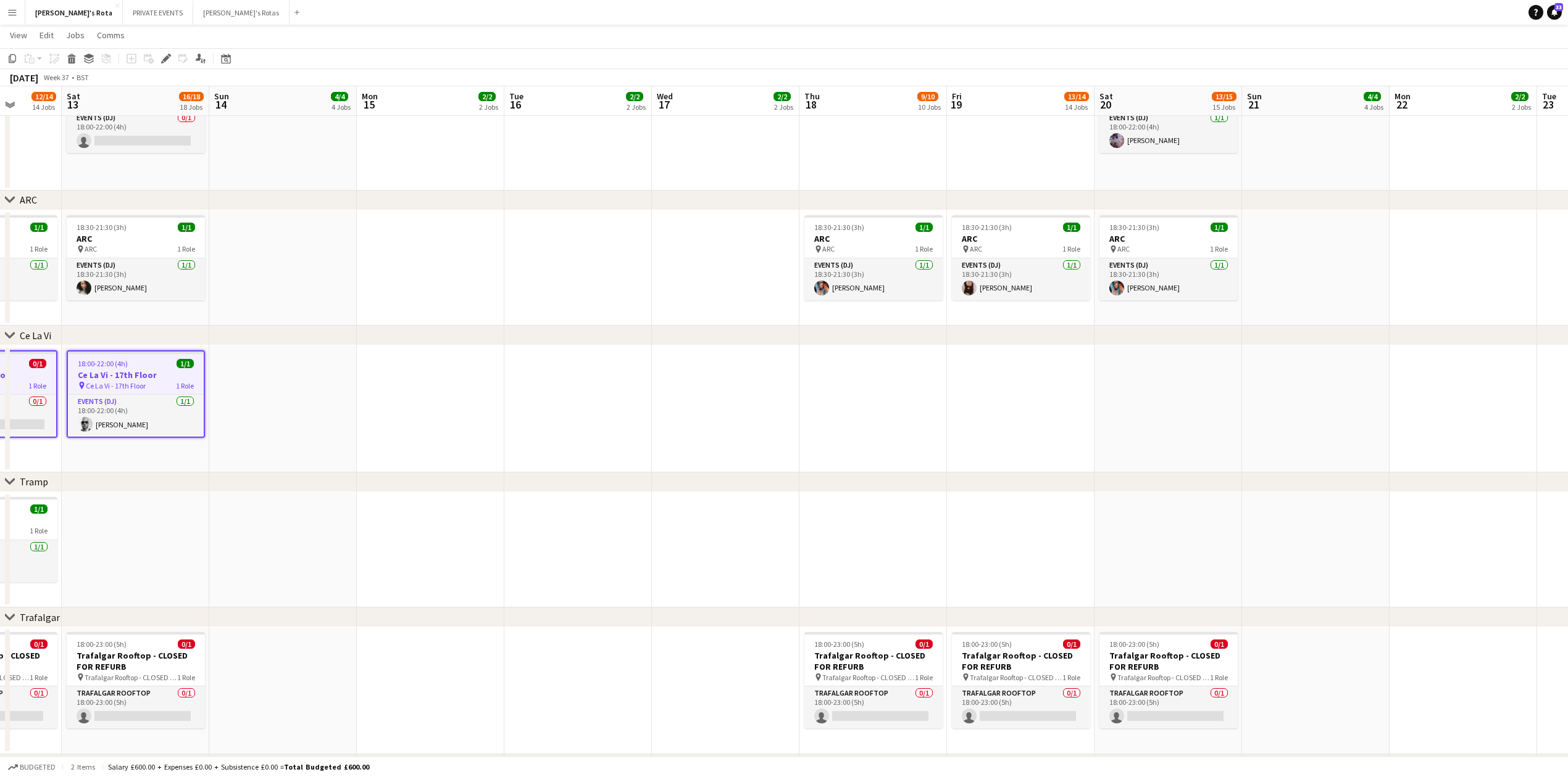
click at [881, 400] on app-date-cell at bounding box center [873, 409] width 147 height 127
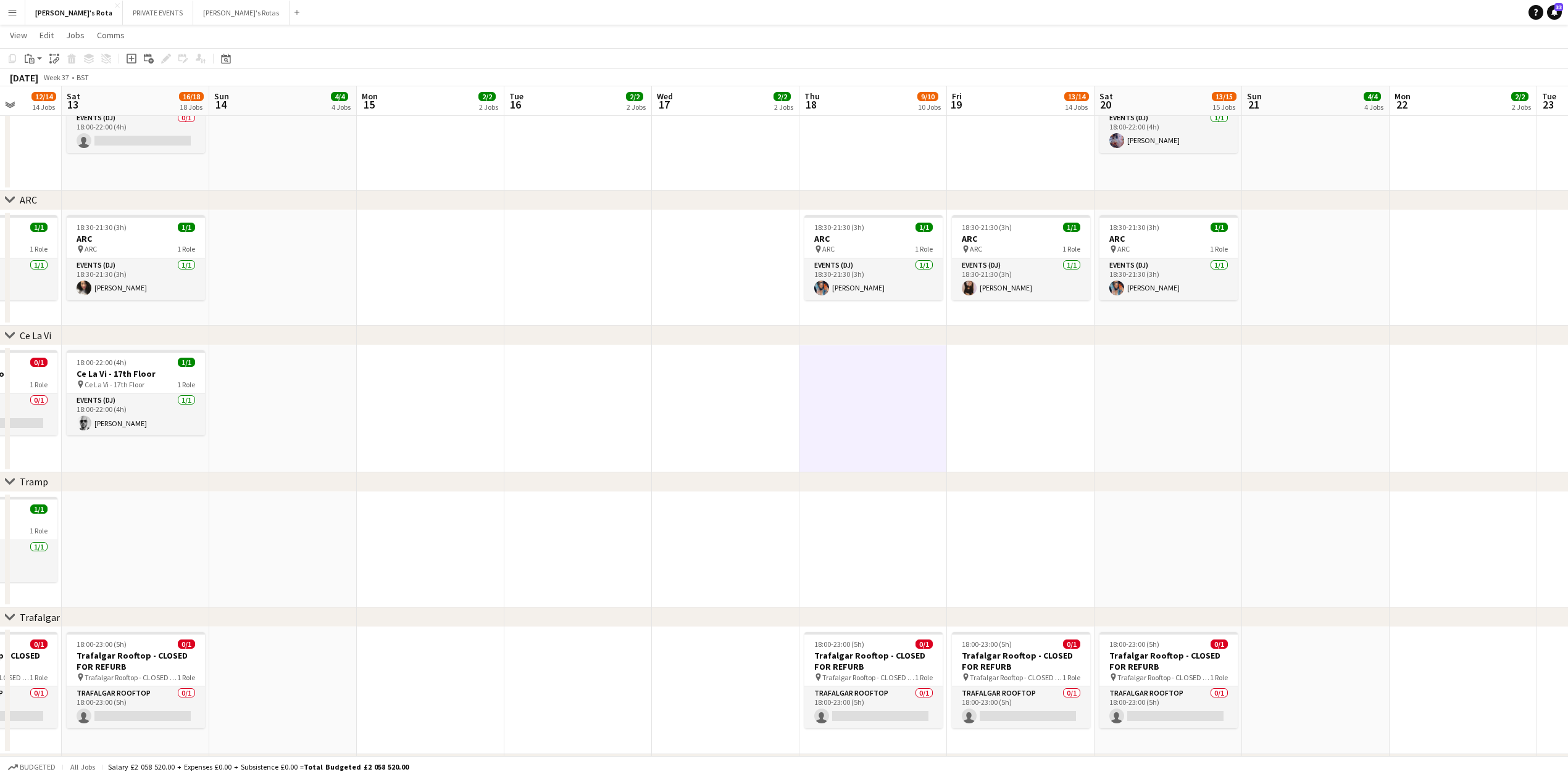
scroll to position [0, 414]
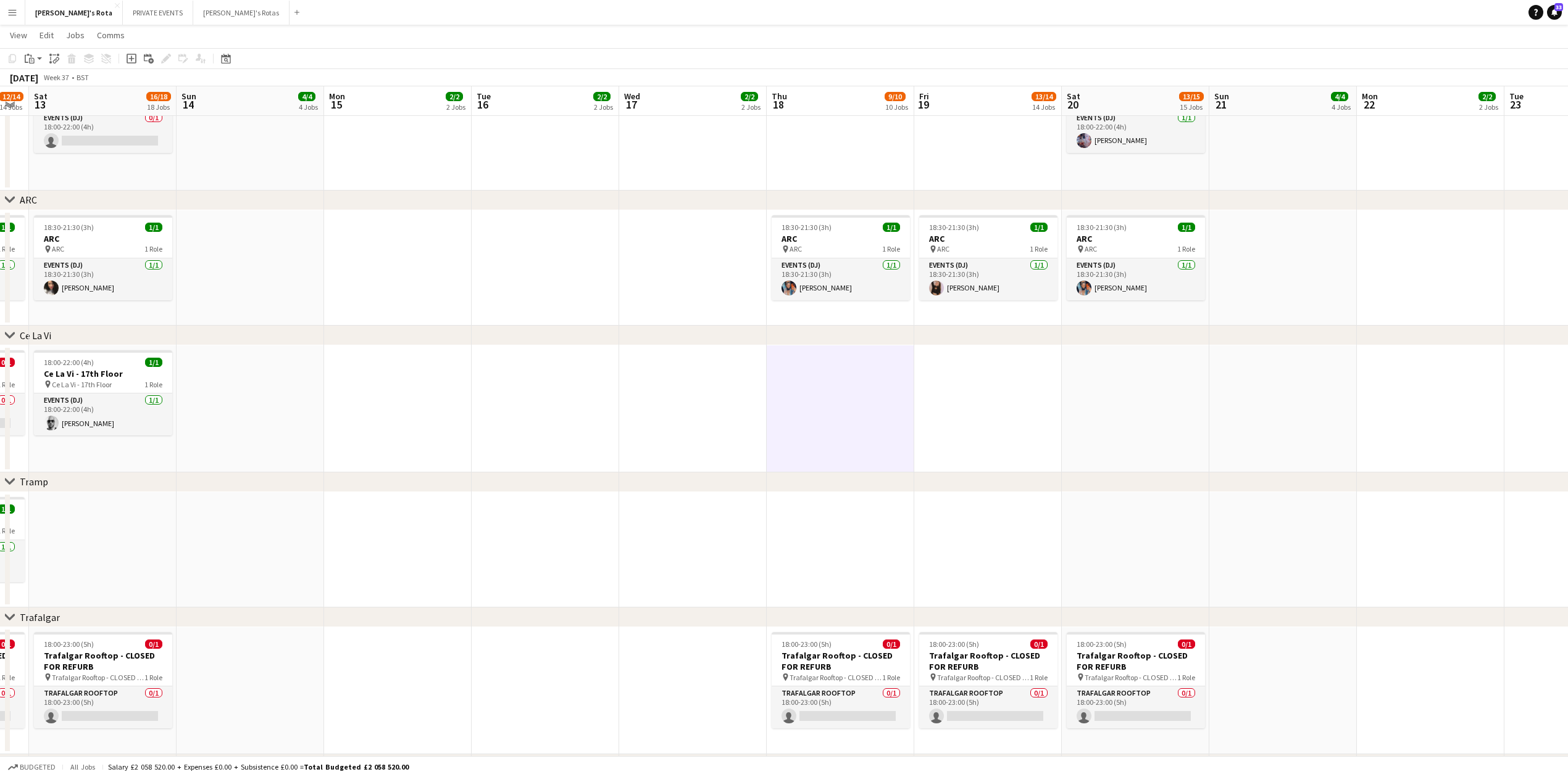
click at [985, 387] on app-date-cell at bounding box center [988, 409] width 147 height 127
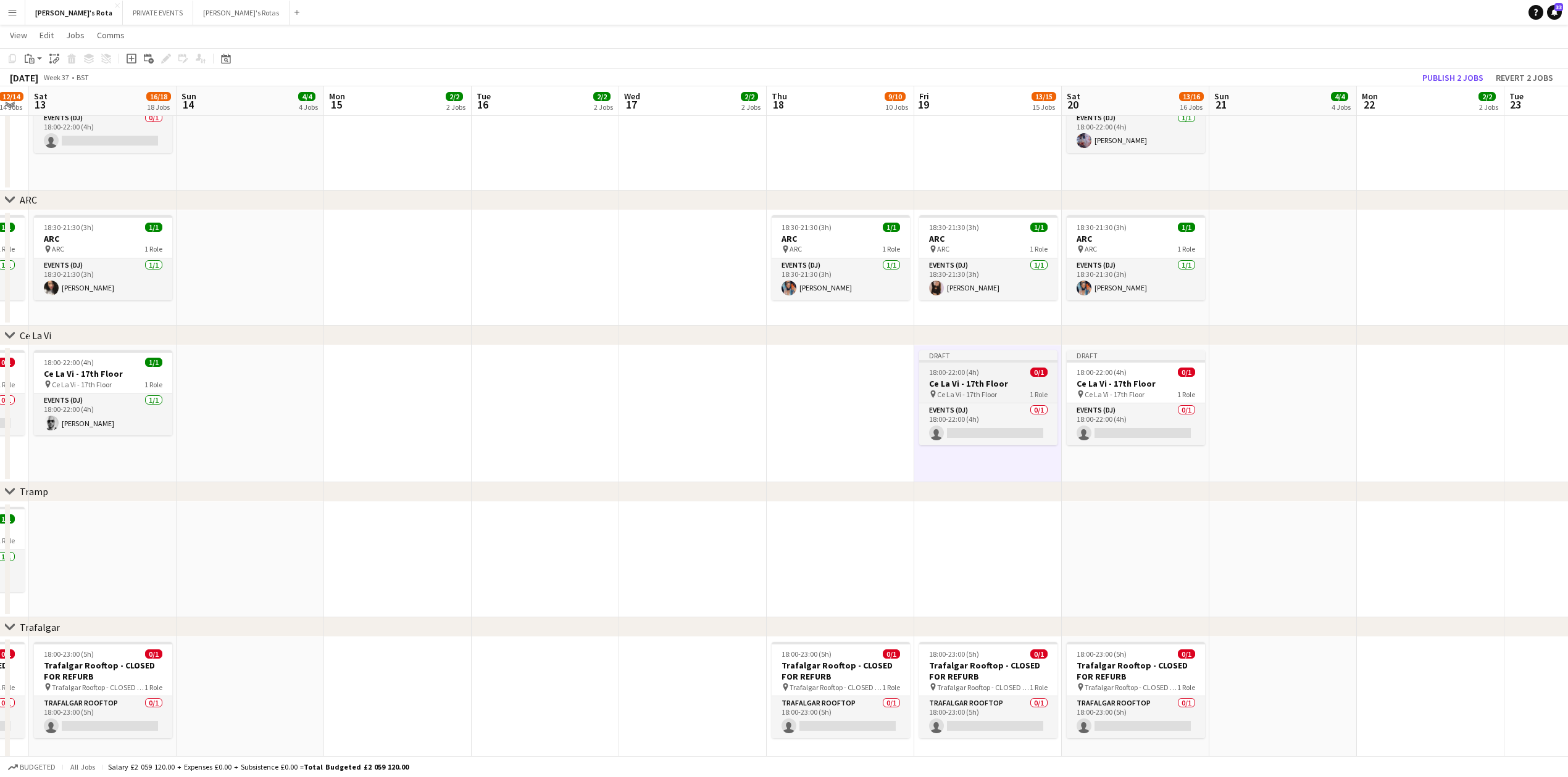
click at [964, 375] on span "18:00-22:00 (4h)" at bounding box center [954, 372] width 50 height 9
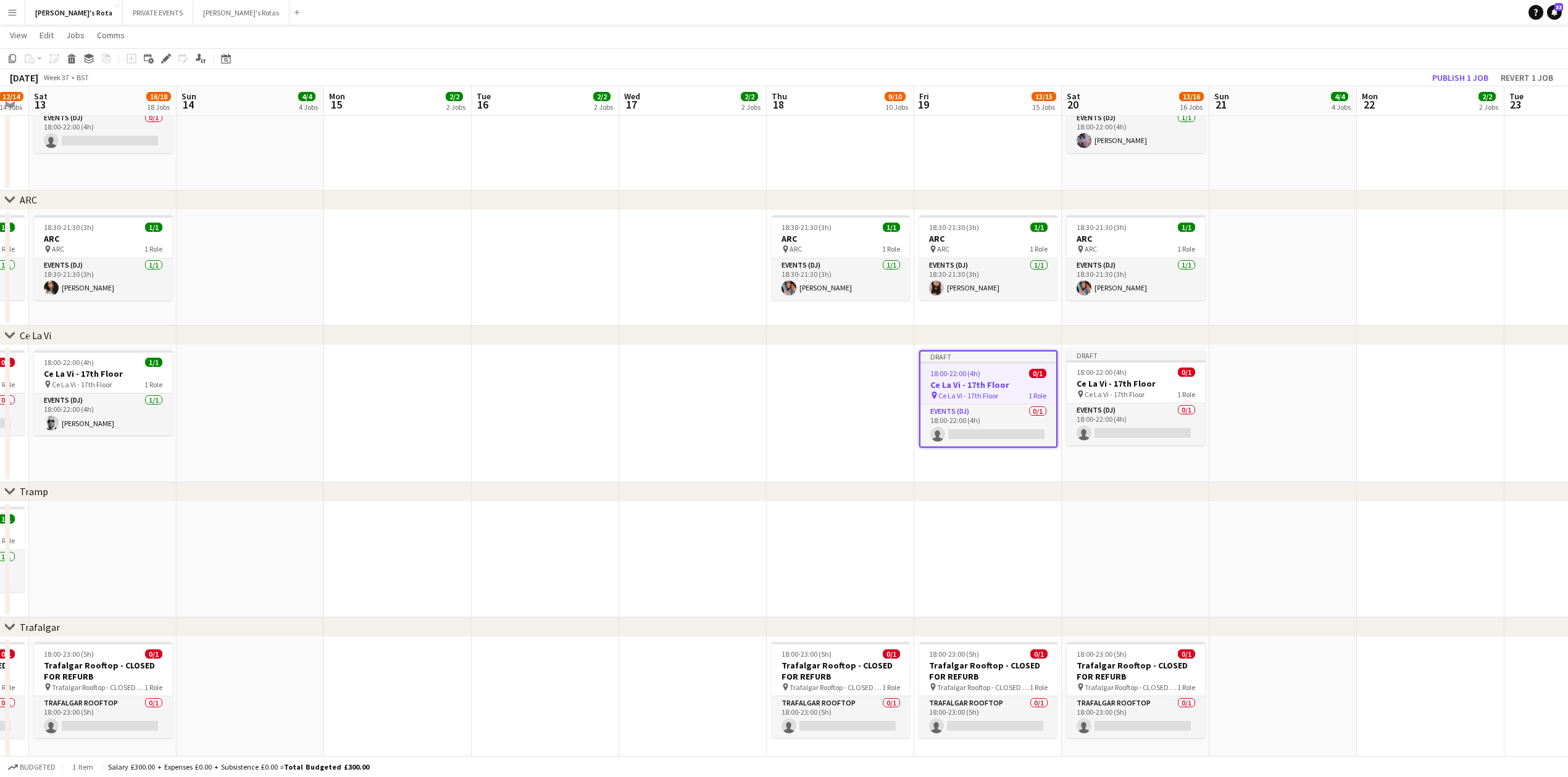
click at [766, 375] on app-date-cell at bounding box center [840, 414] width 147 height 137
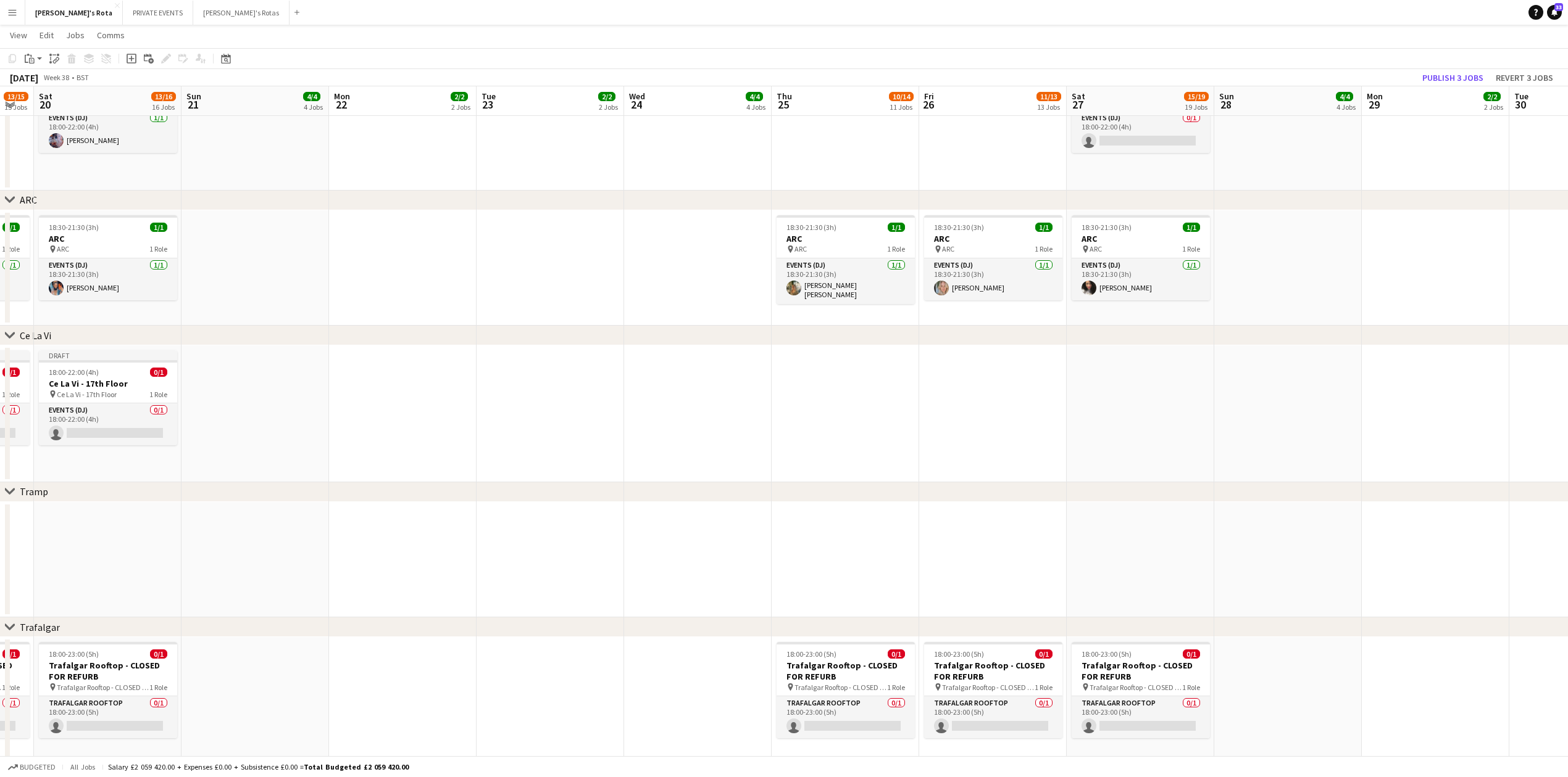
drag, startPoint x: 1368, startPoint y: 417, endPoint x: 832, endPoint y: 427, distance: 536.1
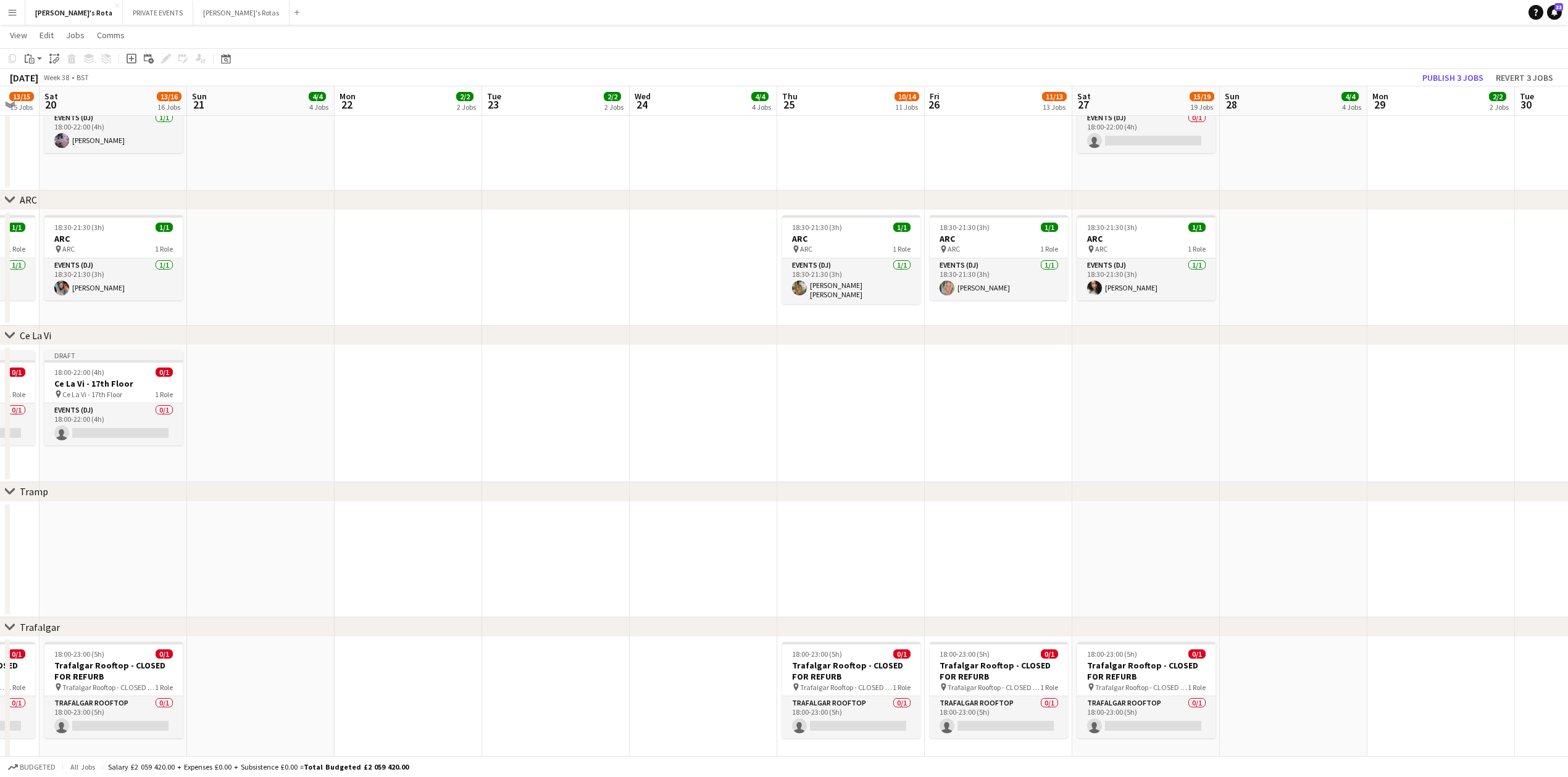
click at [863, 404] on app-date-cell at bounding box center [851, 414] width 147 height 137
click at [1062, 395] on app-date-cell at bounding box center [999, 414] width 147 height 137
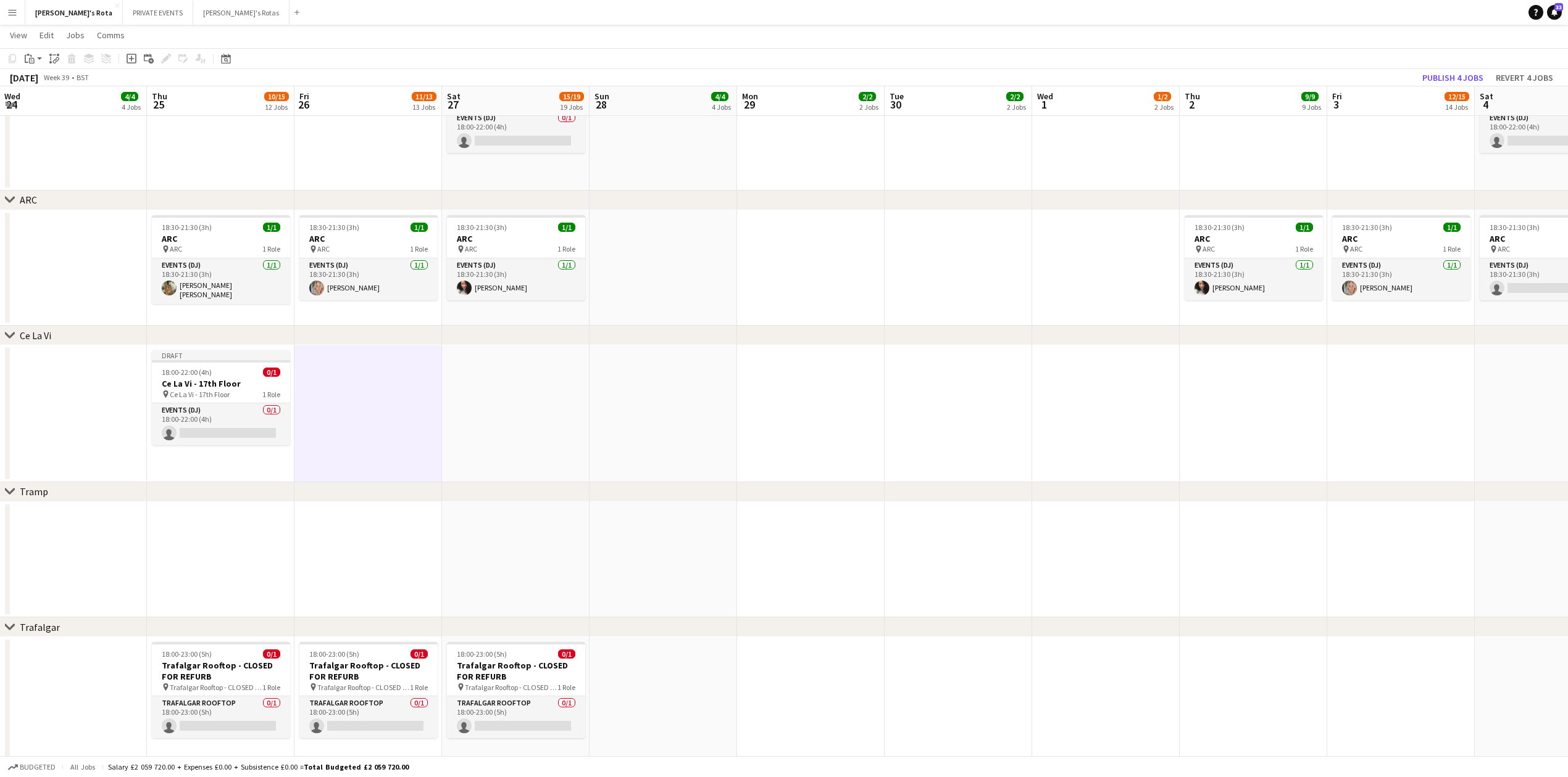
drag, startPoint x: 1148, startPoint y: 393, endPoint x: 365, endPoint y: 373, distance: 783.3
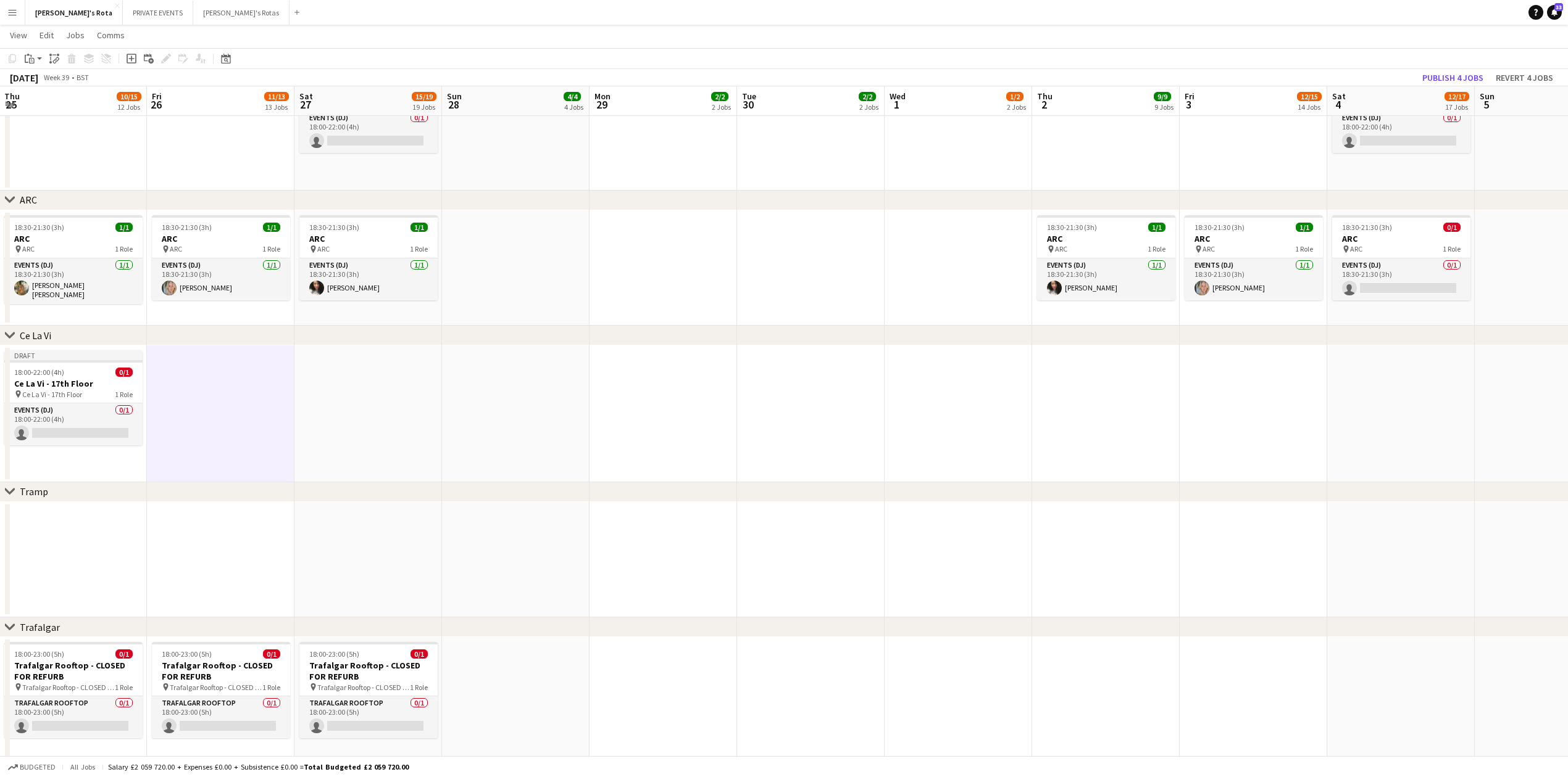
scroll to position [0, 448]
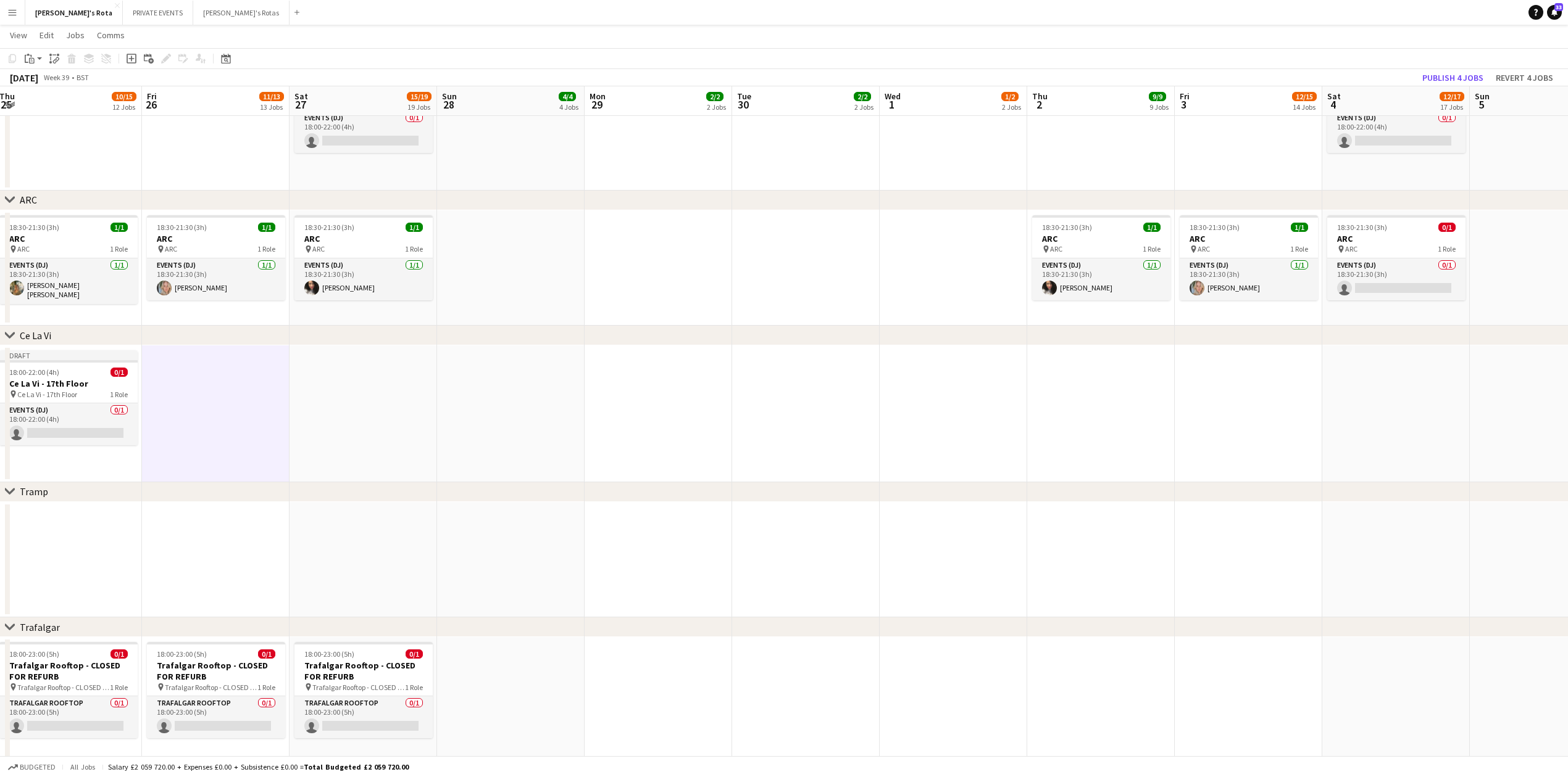
click at [1085, 359] on app-date-cell at bounding box center [1100, 414] width 147 height 137
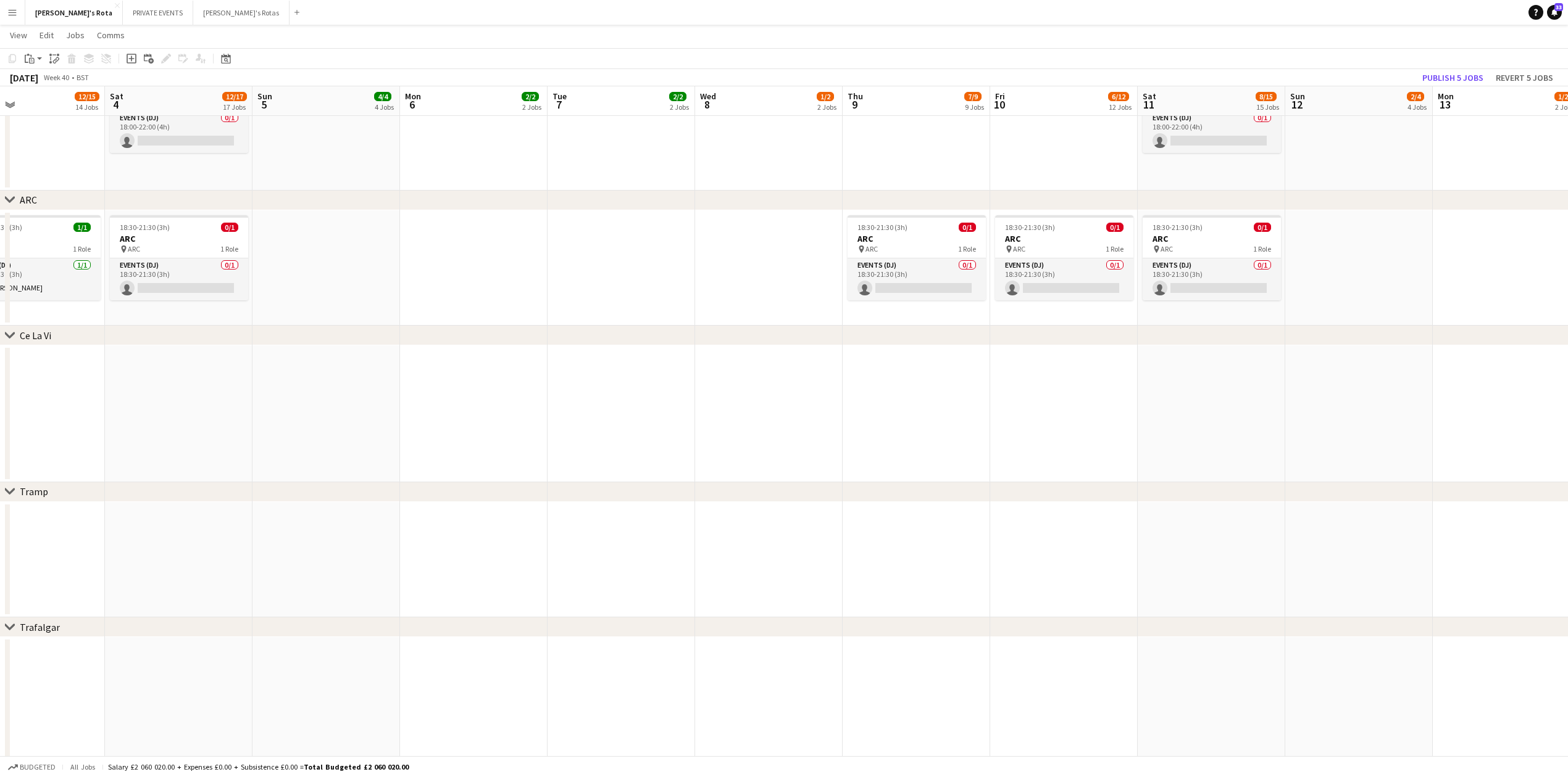
drag, startPoint x: 996, startPoint y: 408, endPoint x: 33, endPoint y: 382, distance: 963.4
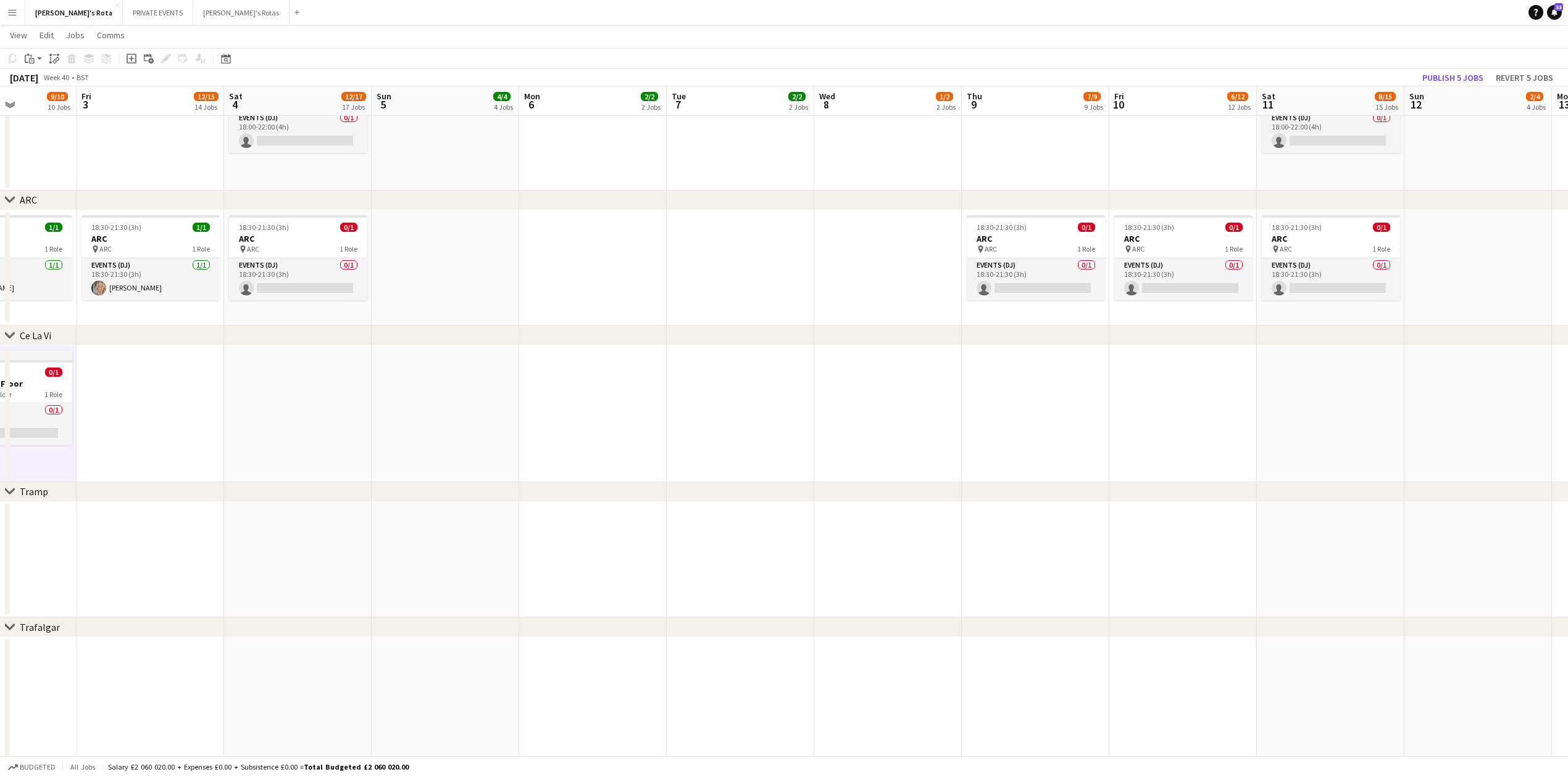
drag, startPoint x: 1067, startPoint y: 400, endPoint x: 954, endPoint y: 393, distance: 113.2
click at [990, 378] on app-date-cell at bounding box center [1034, 414] width 147 height 137
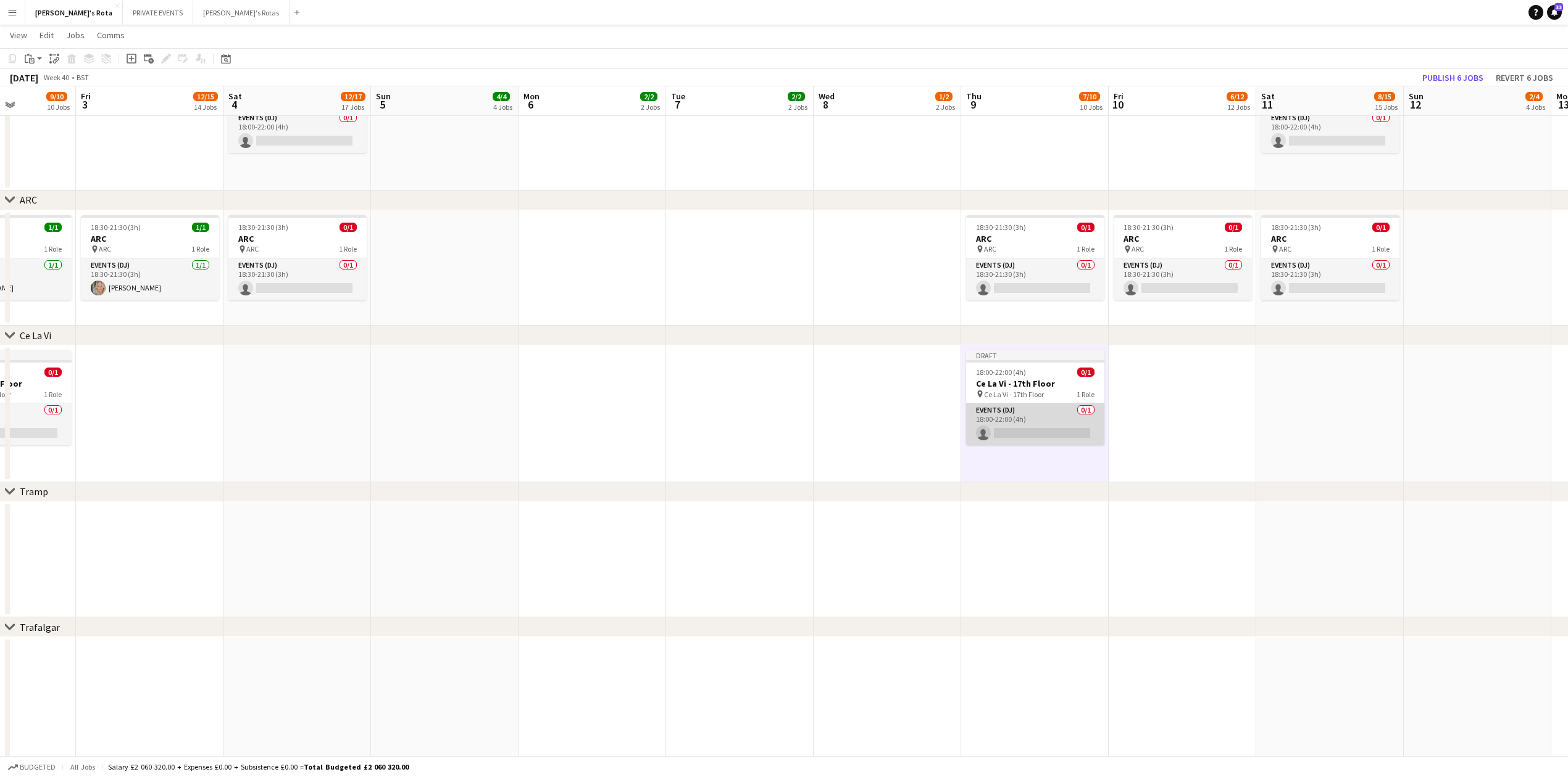
click at [997, 435] on app-card-role "Events (DJ) 0/1 18:00-22:00 (4h) single-neutral-actions" at bounding box center [1035, 424] width 138 height 42
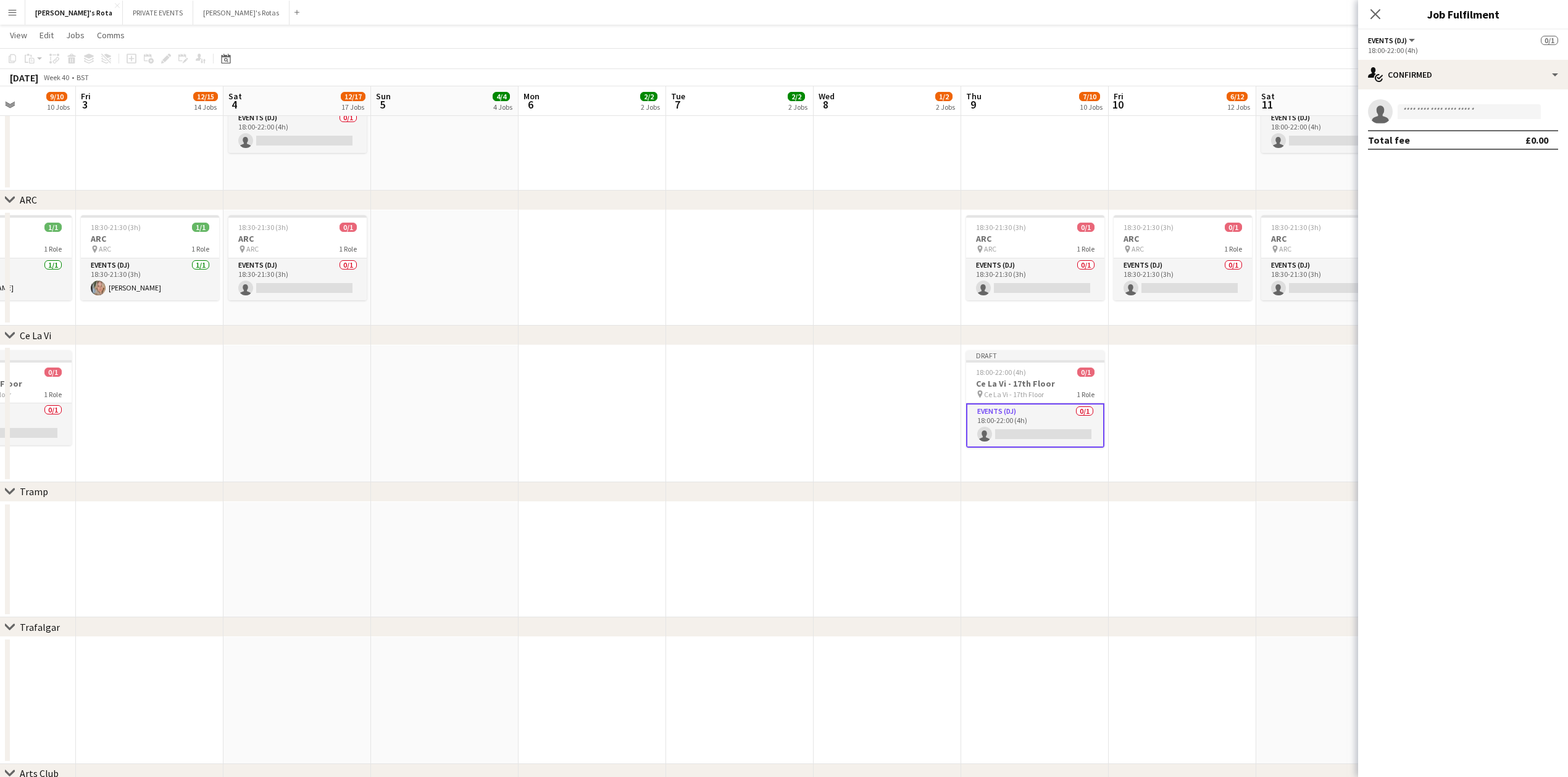
click at [1437, 119] on app-invite-slot "single-neutral-actions" at bounding box center [1462, 112] width 210 height 25
type input "******"
click at [1488, 138] on span "[DOMAIN_NAME][EMAIL_ADDRESS][DOMAIN_NAME]" at bounding box center [1469, 140] width 123 height 10
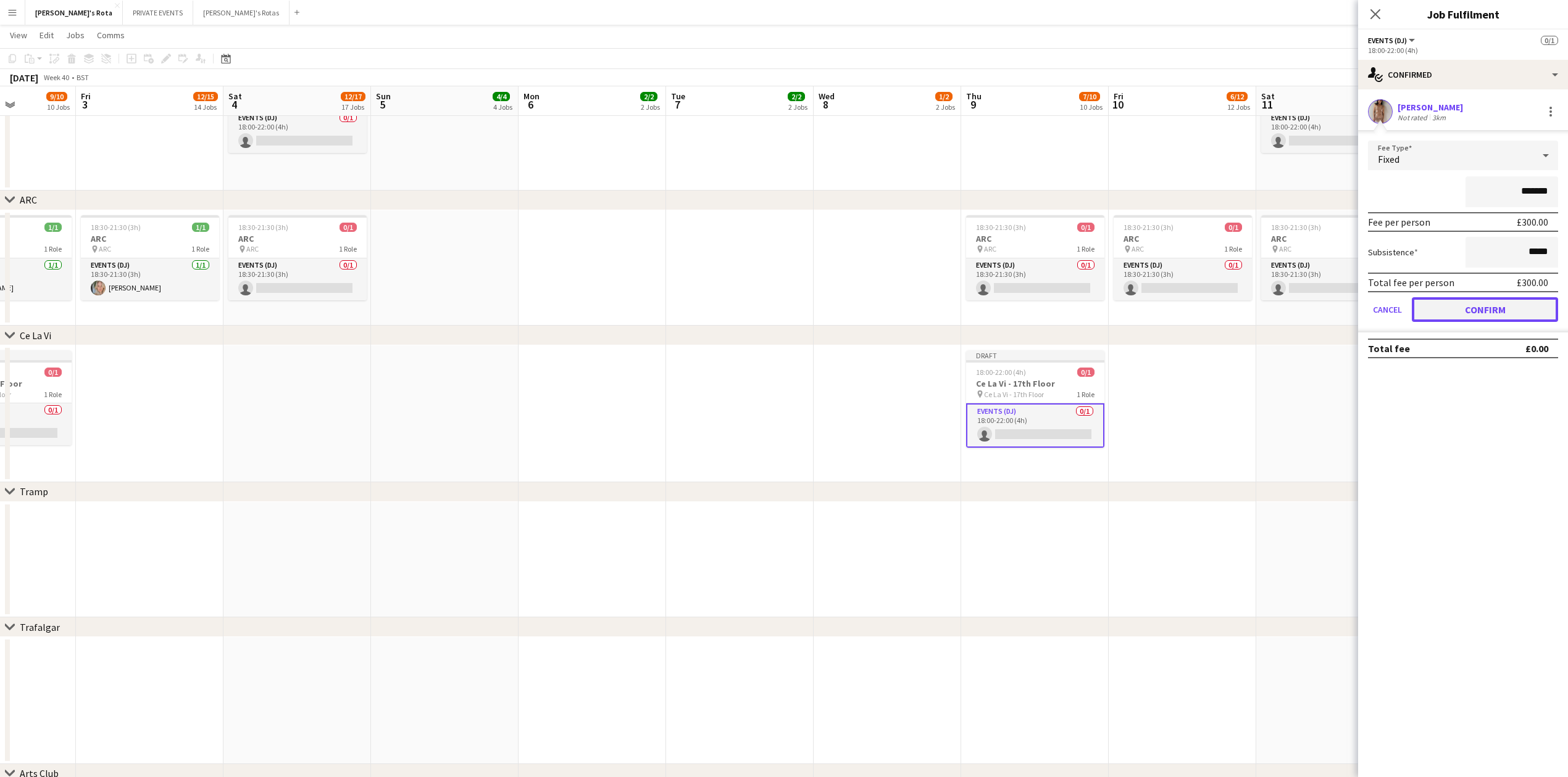
click at [1475, 306] on button "Confirm" at bounding box center [1484, 310] width 146 height 25
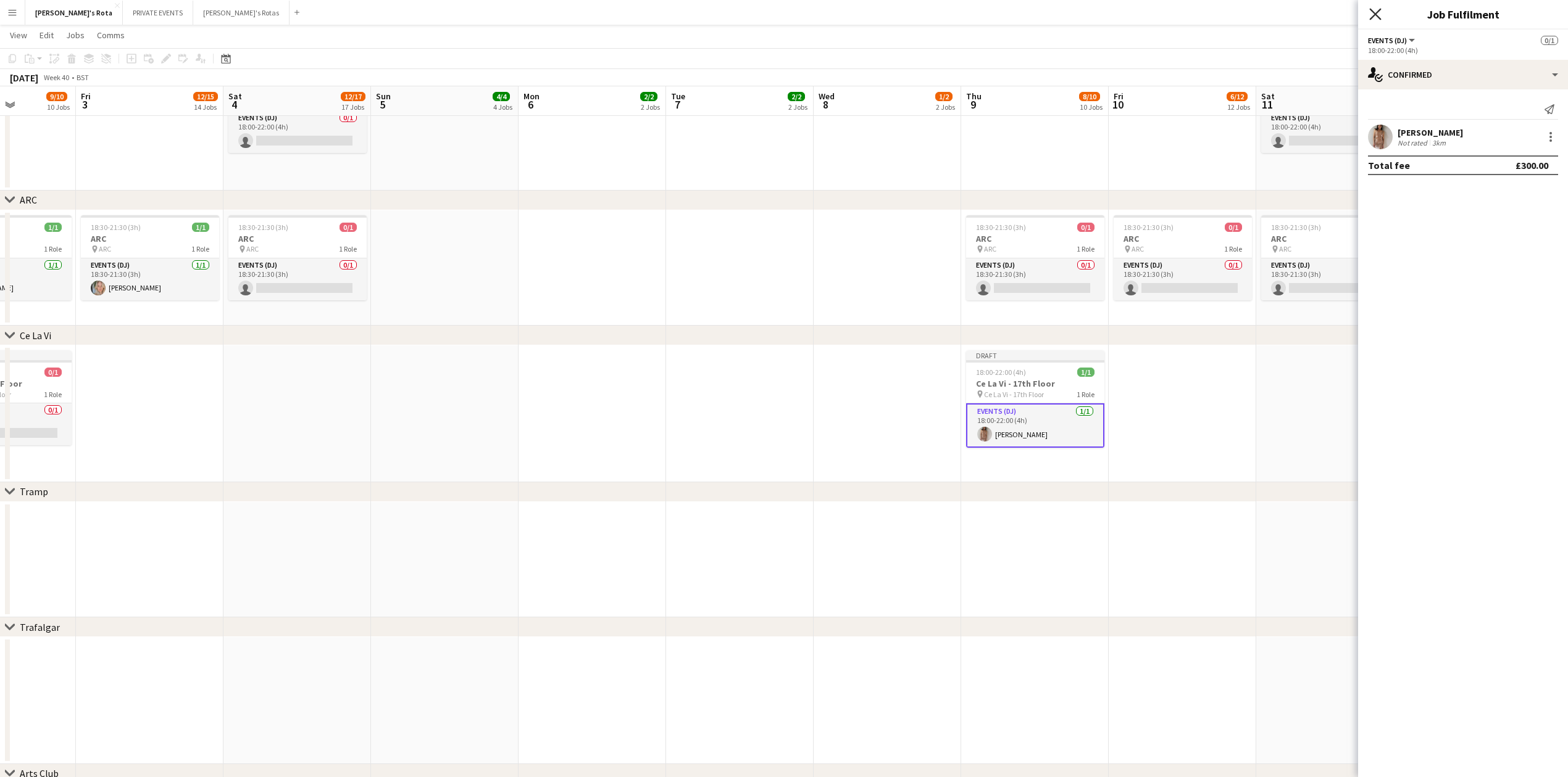
click at [1375, 15] on icon at bounding box center [1374, 14] width 12 height 12
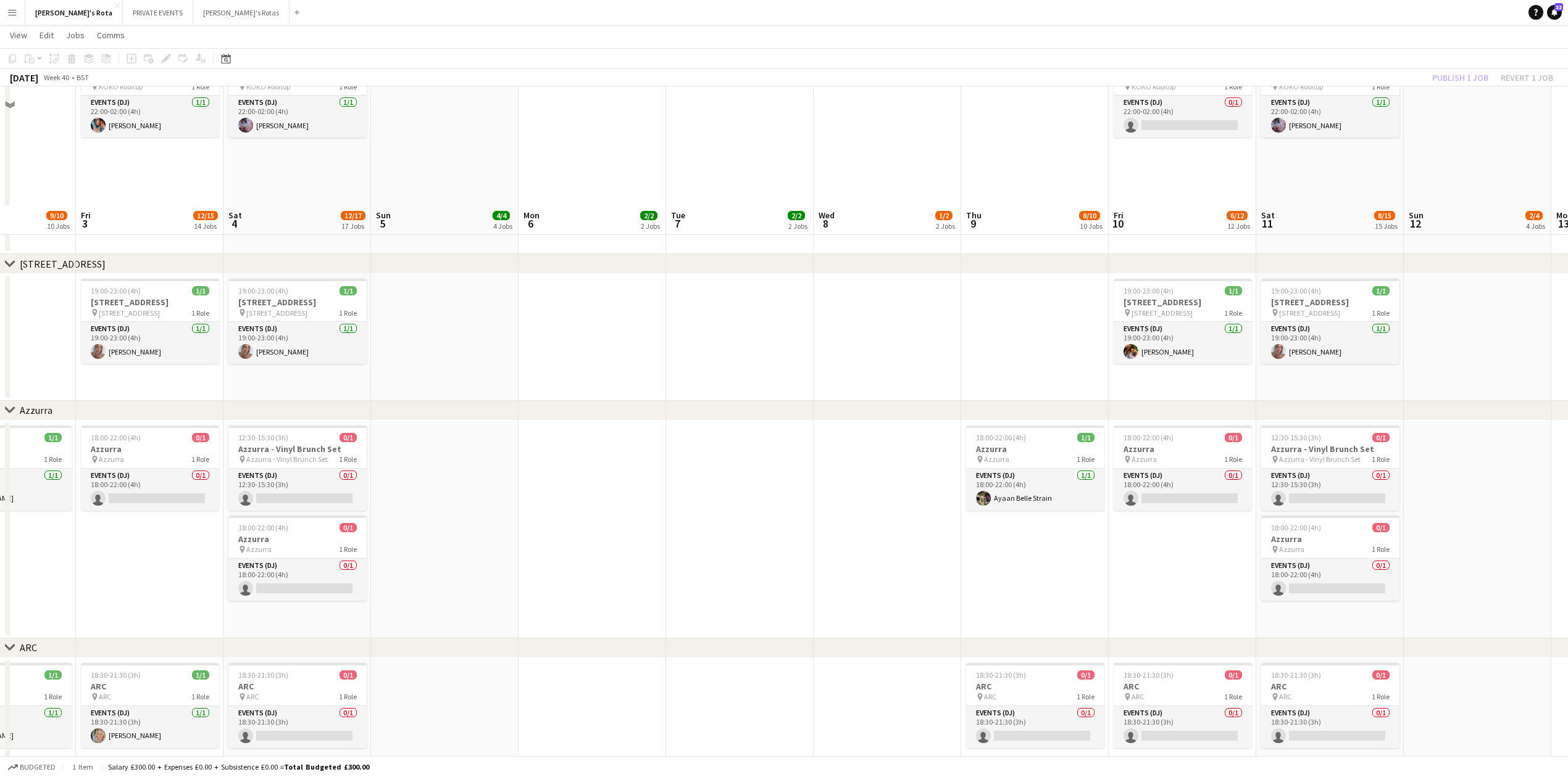
scroll to position [1904, 0]
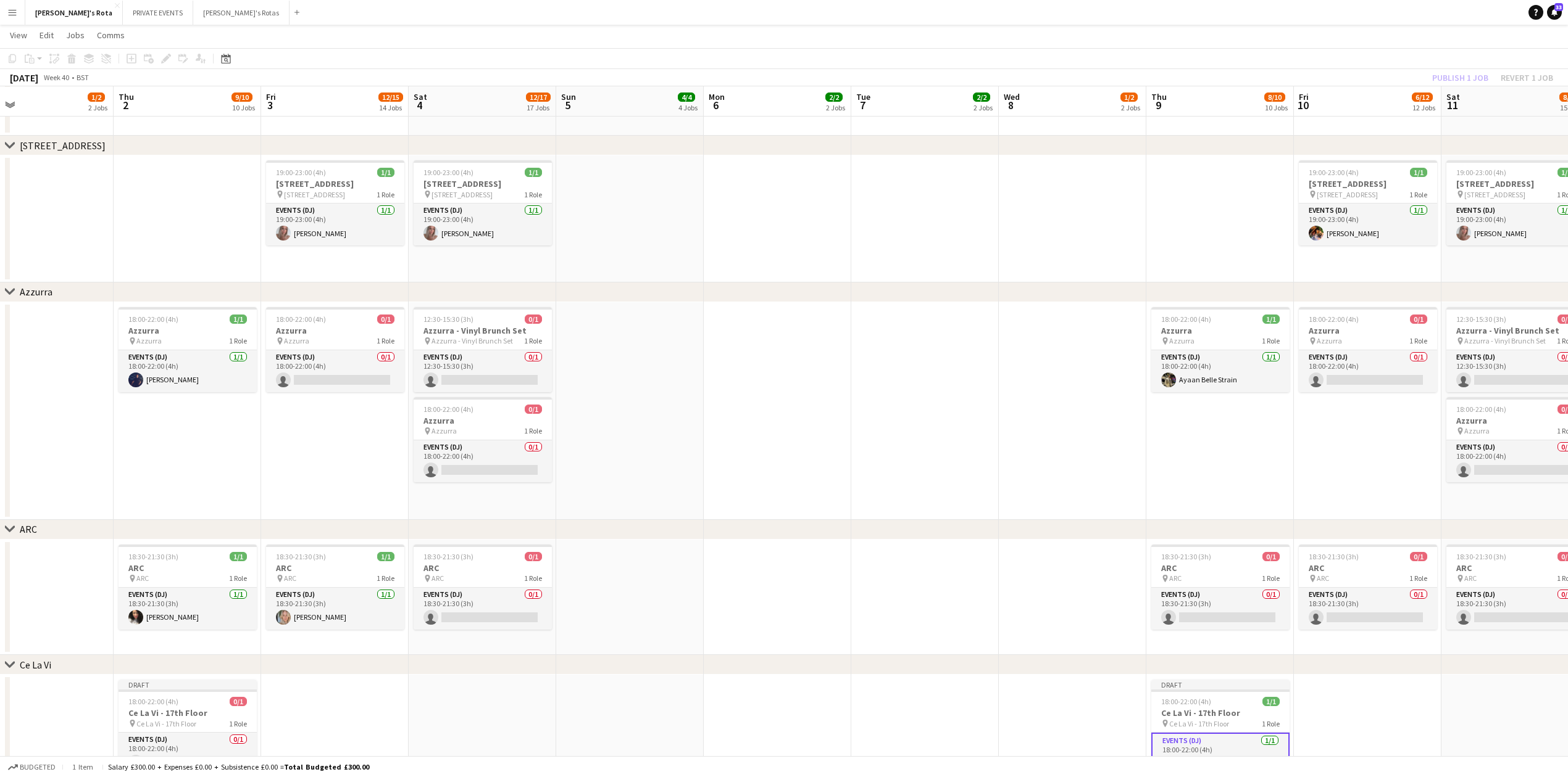
drag, startPoint x: 635, startPoint y: 435, endPoint x: 956, endPoint y: 432, distance: 321.0
click at [972, 438] on app-calendar-viewport "Mon 29 2/2 2 Jobs Tue 30 2/2 2 Jobs Wed 1 1/2 2 Jobs Thu 2 9/10 10 Jobs Fri 3 1…" at bounding box center [784, 45] width 1568 height 3801
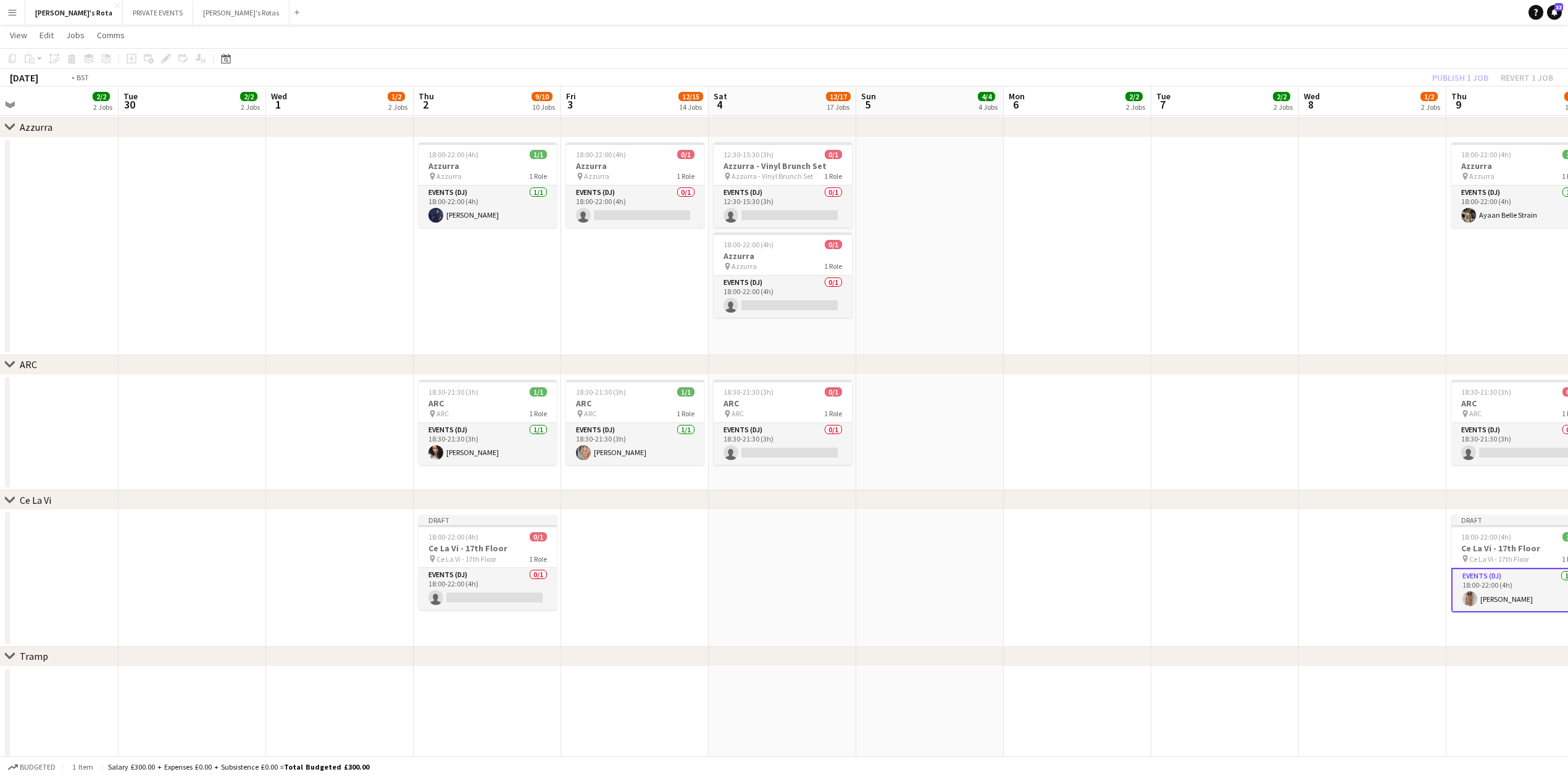
scroll to position [0, 332]
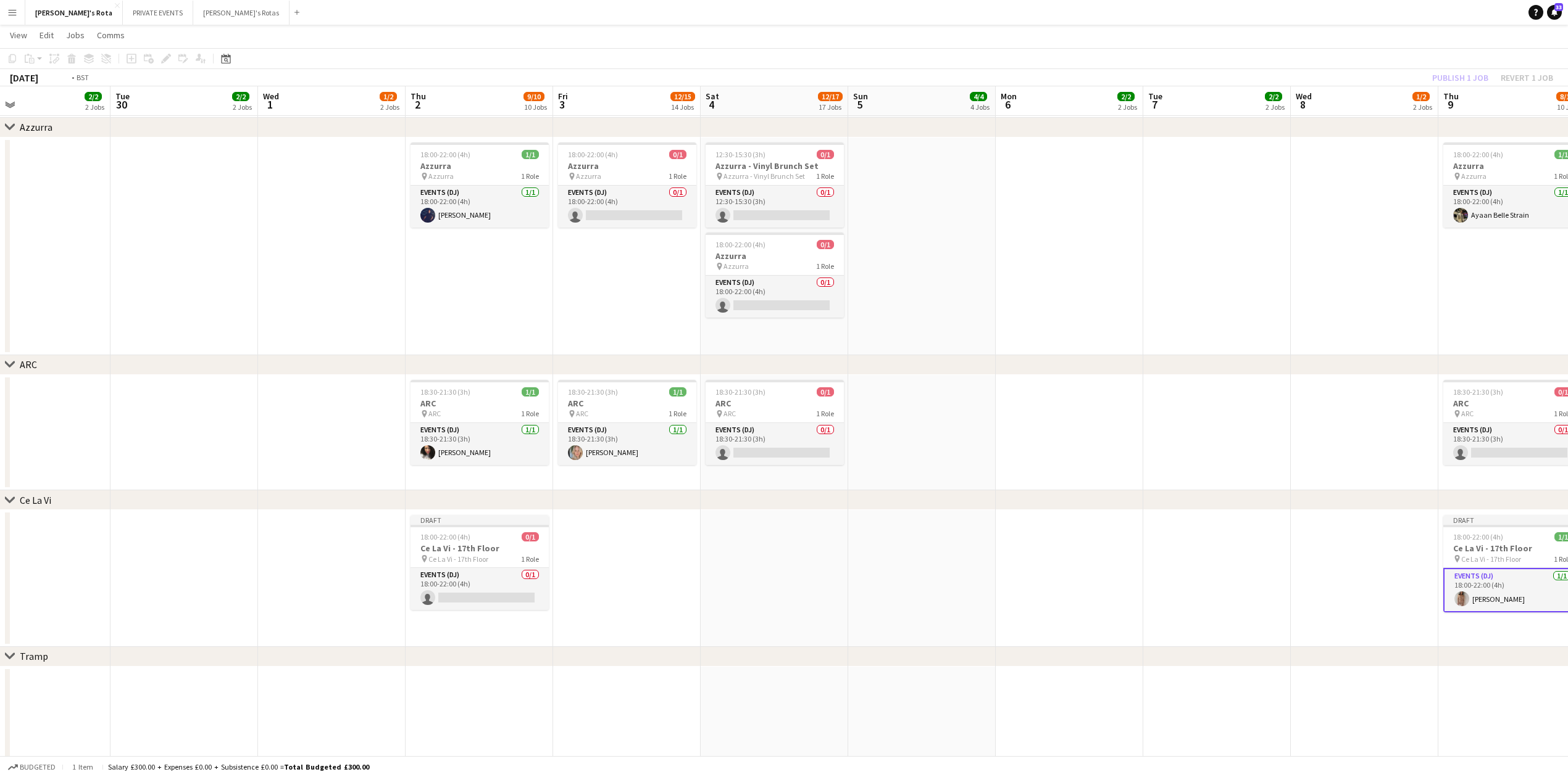
drag, startPoint x: 865, startPoint y: 541, endPoint x: 1277, endPoint y: 534, distance: 412.1
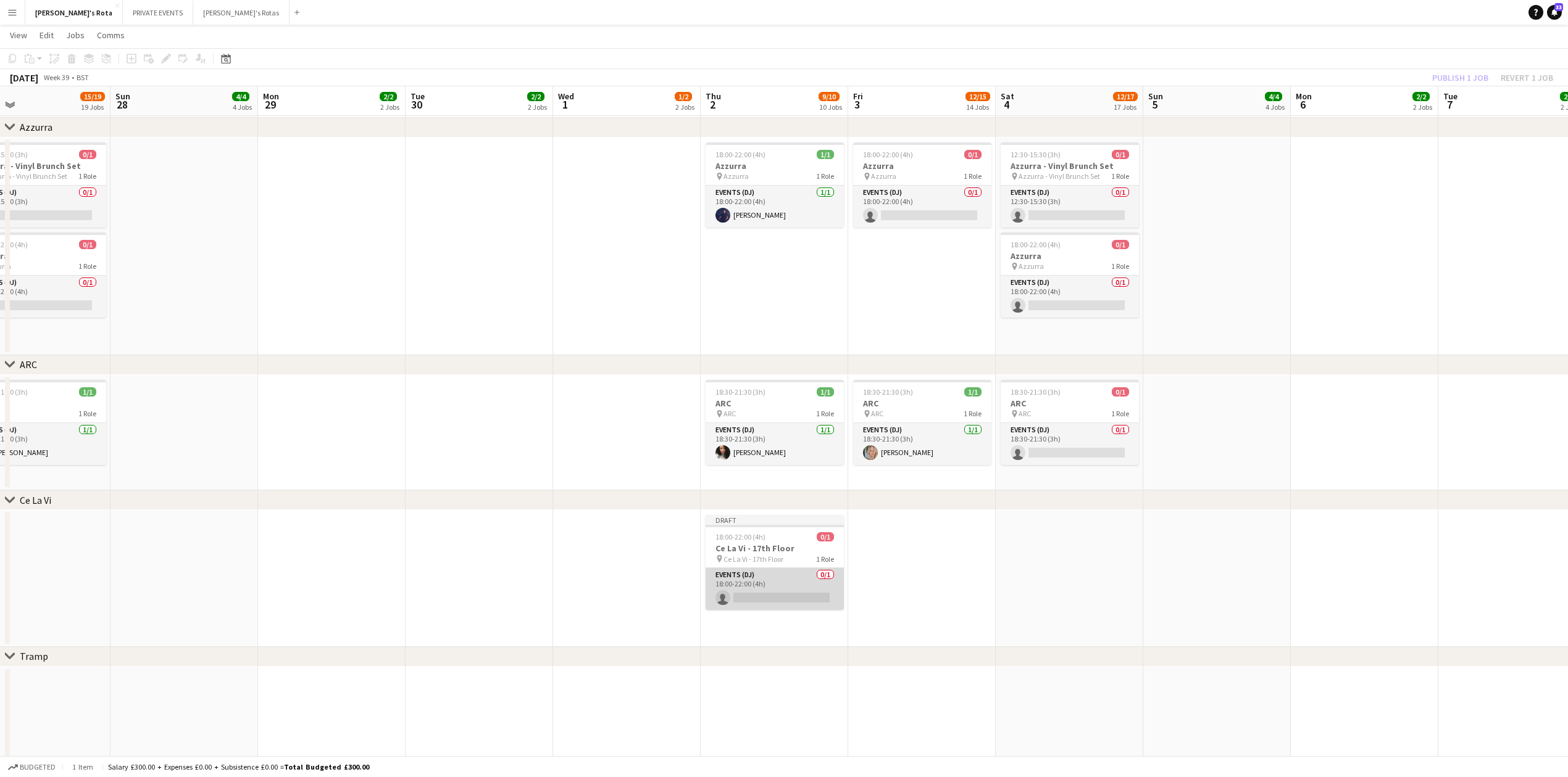
click at [777, 596] on app-card-role "Events (DJ) 0/1 18:00-22:00 (4h) single-neutral-actions" at bounding box center [775, 589] width 138 height 42
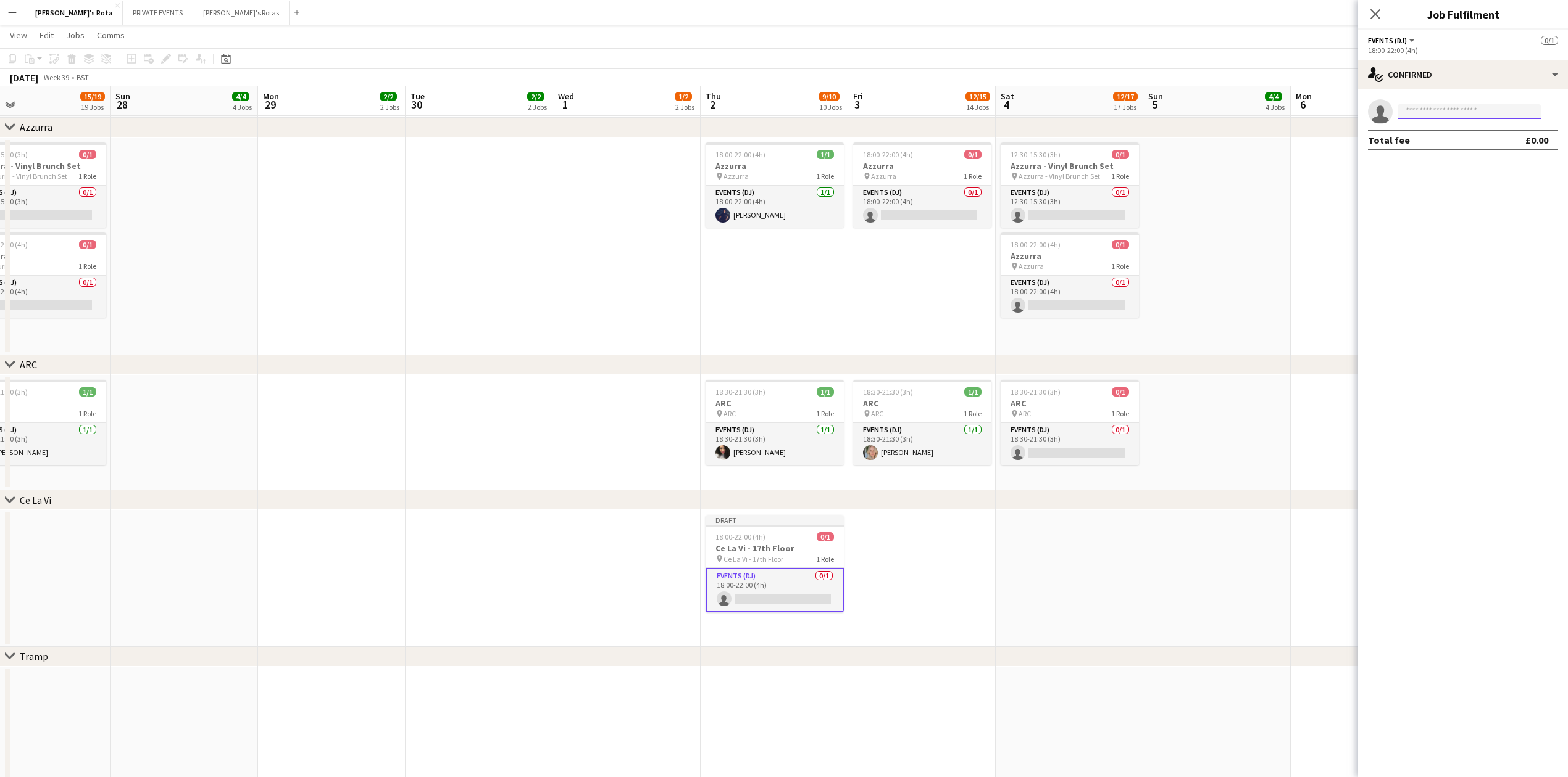
click at [1440, 112] on input at bounding box center [1468, 111] width 143 height 15
type input "*****"
click at [1442, 143] on span "[EMAIL_ADDRESS][DOMAIN_NAME]" at bounding box center [1469, 140] width 123 height 10
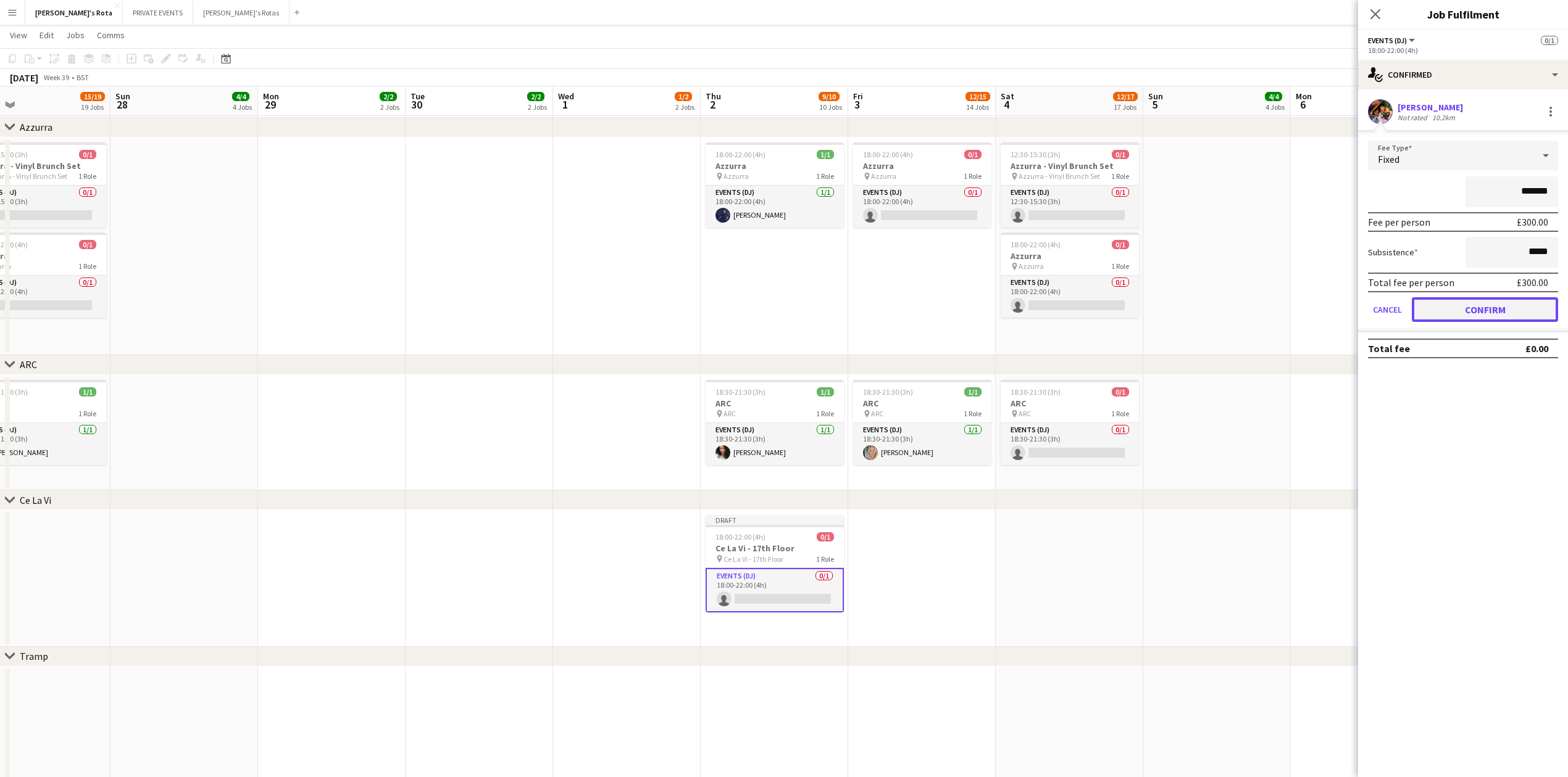
click at [1491, 309] on button "Confirm" at bounding box center [1484, 310] width 146 height 25
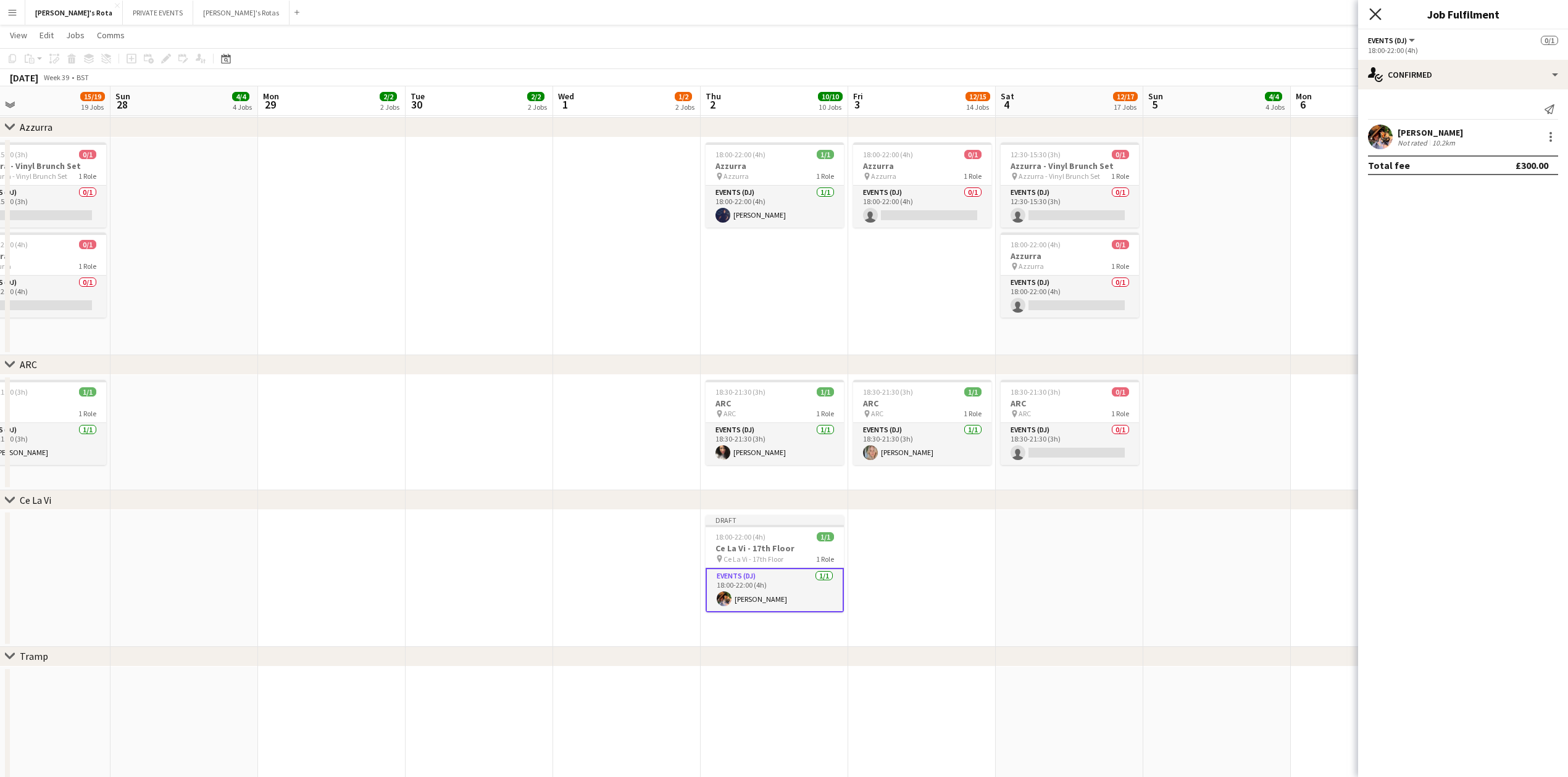
click at [1376, 14] on icon at bounding box center [1374, 14] width 12 height 12
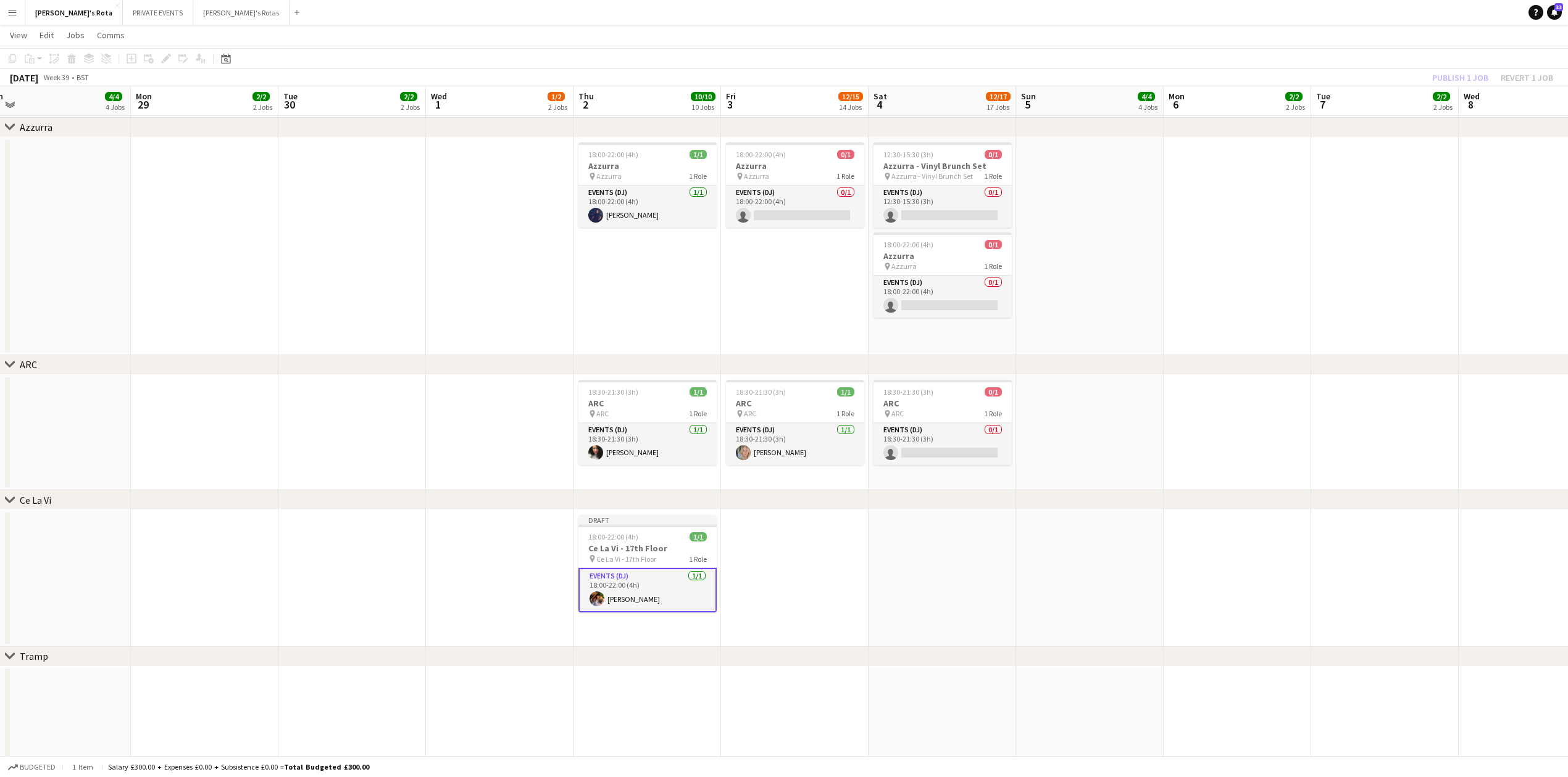
scroll to position [0, 536]
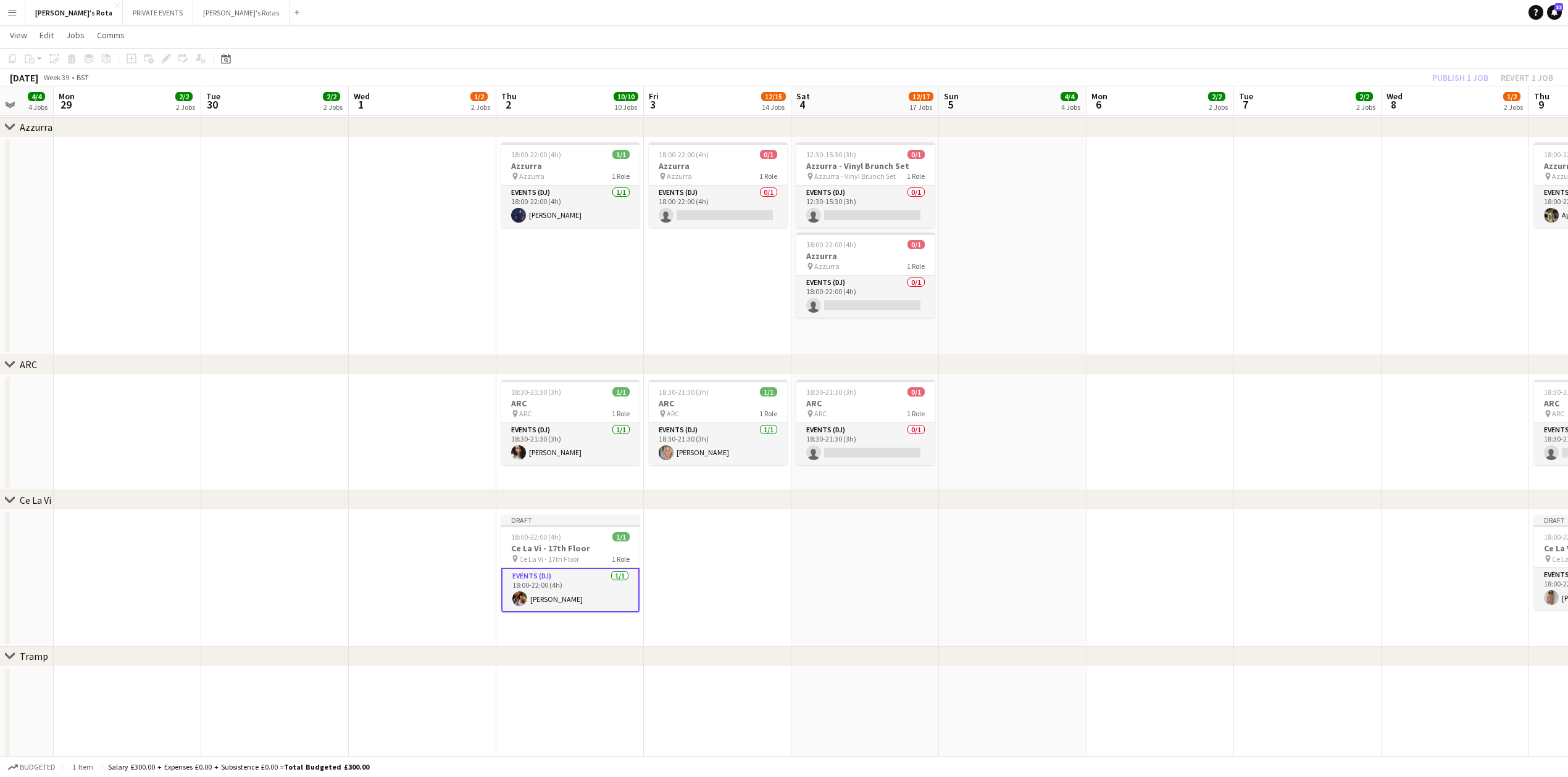
drag, startPoint x: 1250, startPoint y: 563, endPoint x: 1046, endPoint y: 556, distance: 204.1
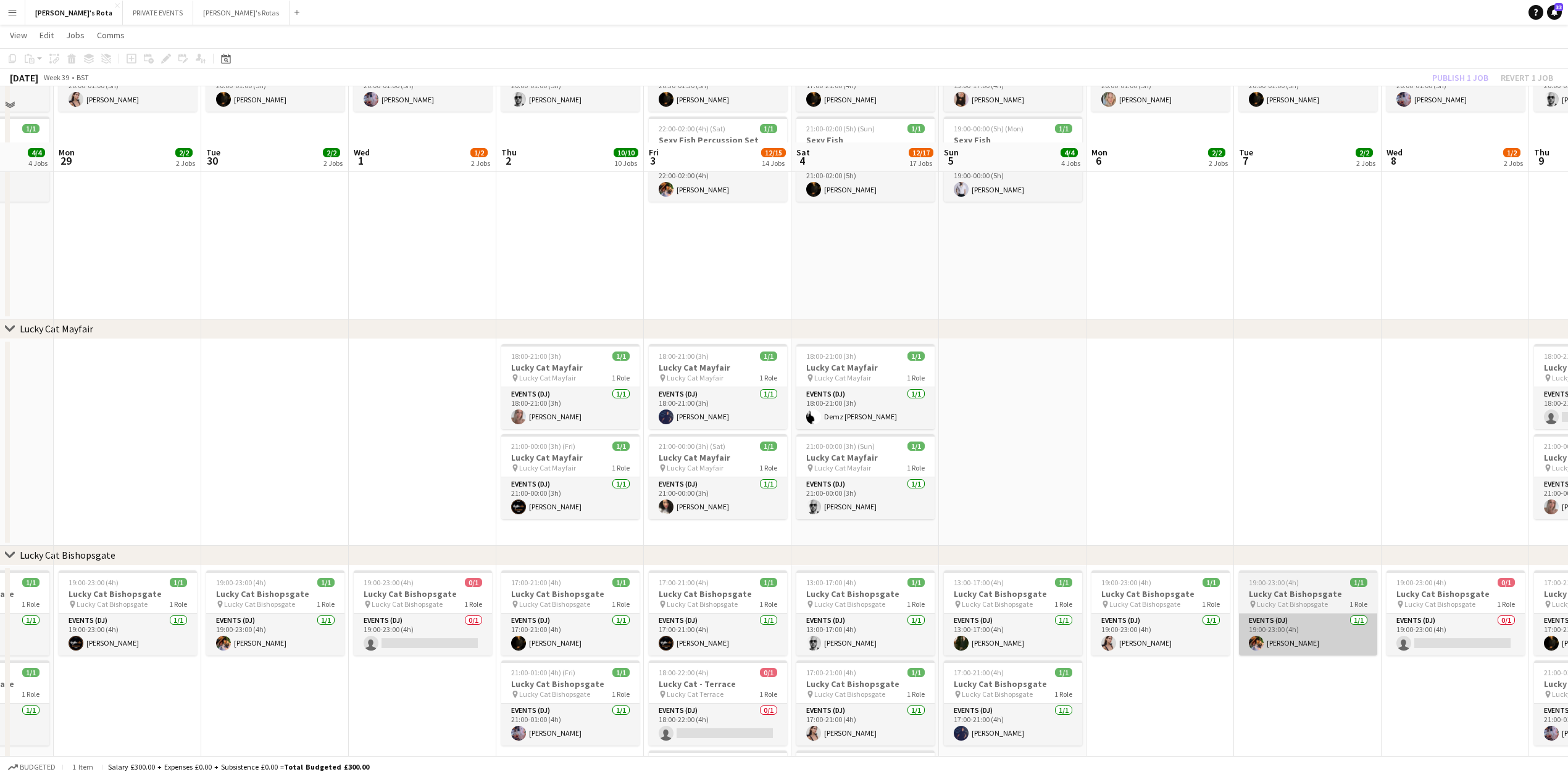
scroll to position [740, 0]
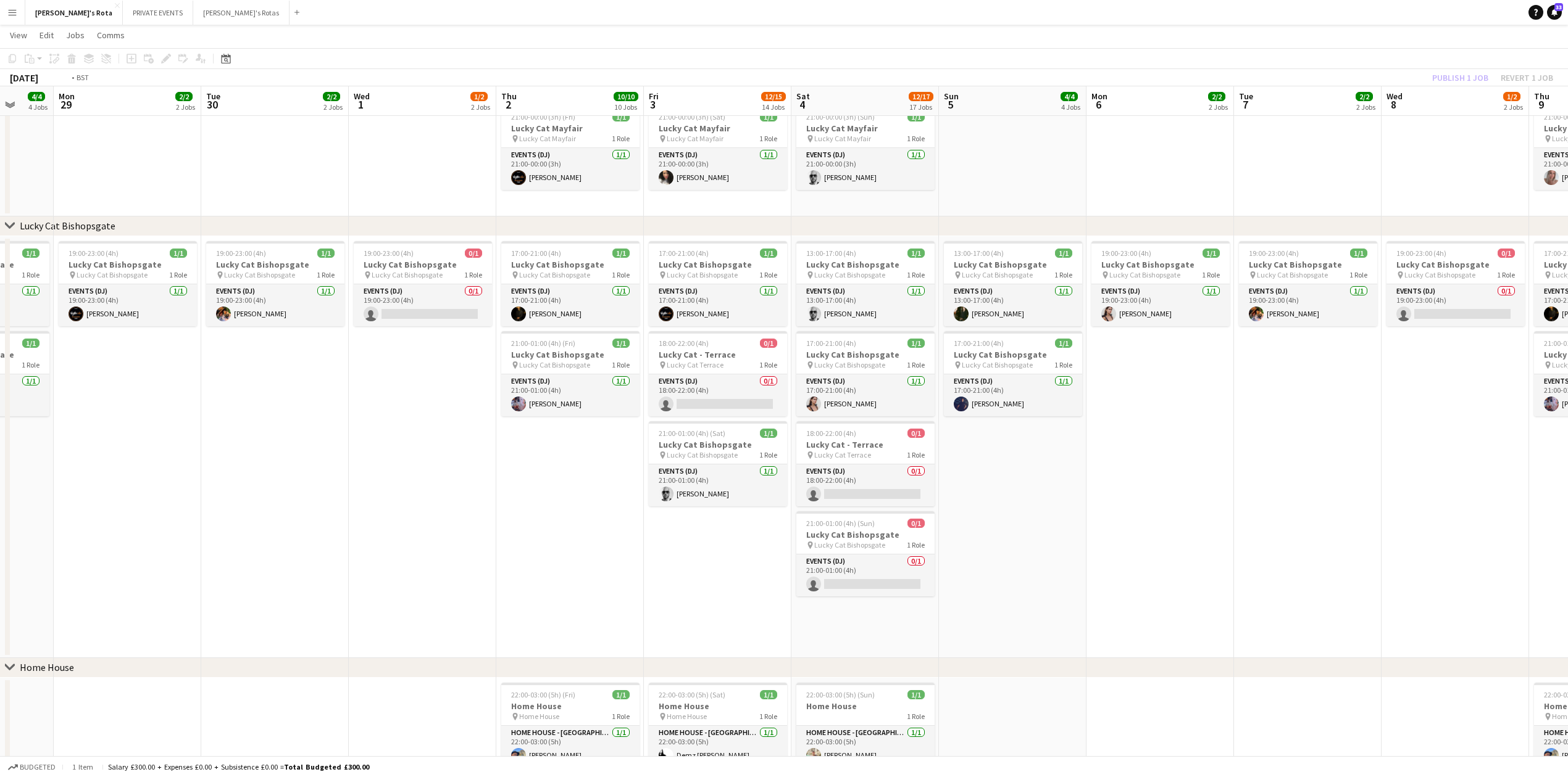
drag, startPoint x: 1385, startPoint y: 576, endPoint x: 1008, endPoint y: 570, distance: 377.0
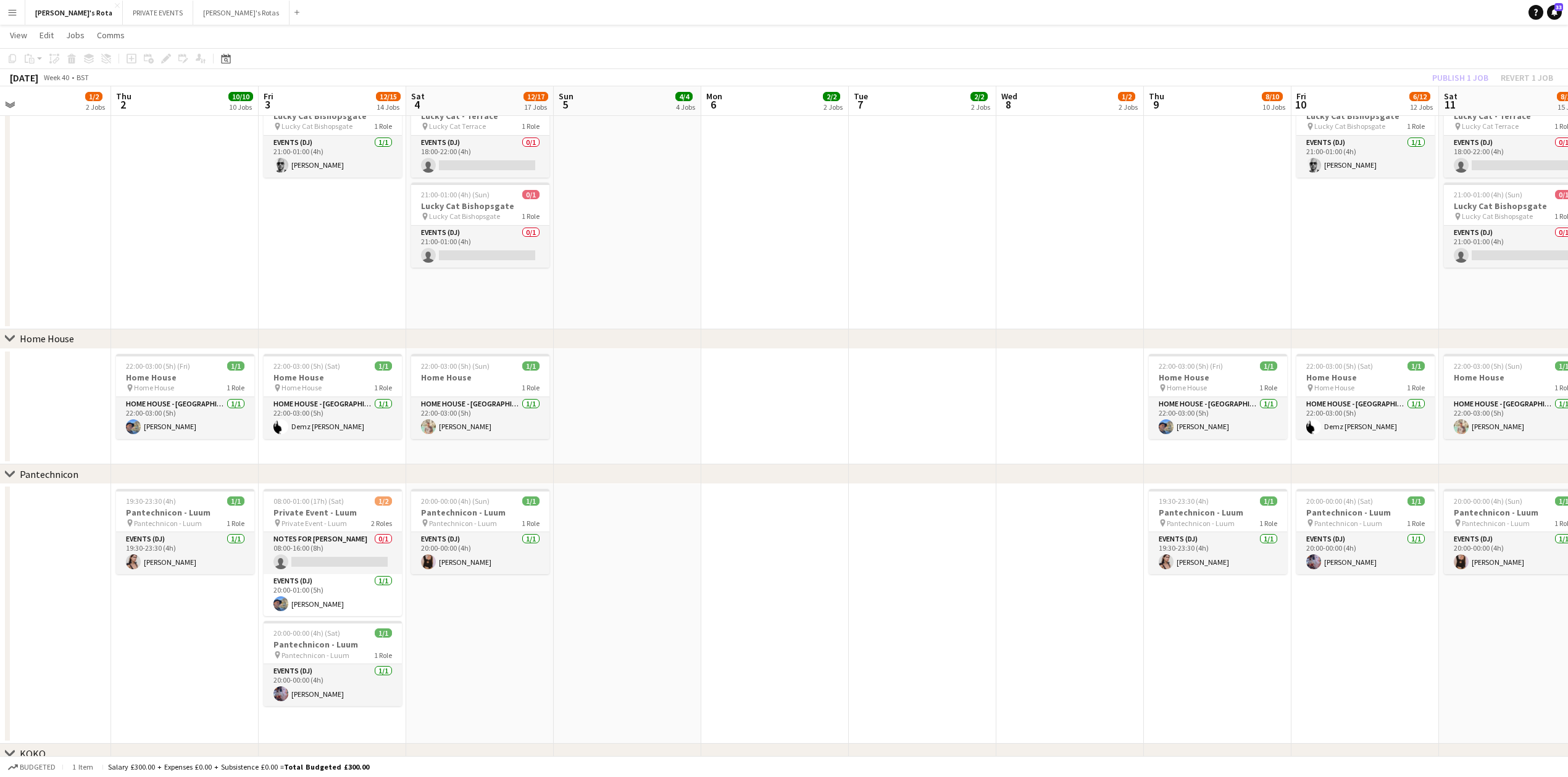
scroll to position [0, 376]
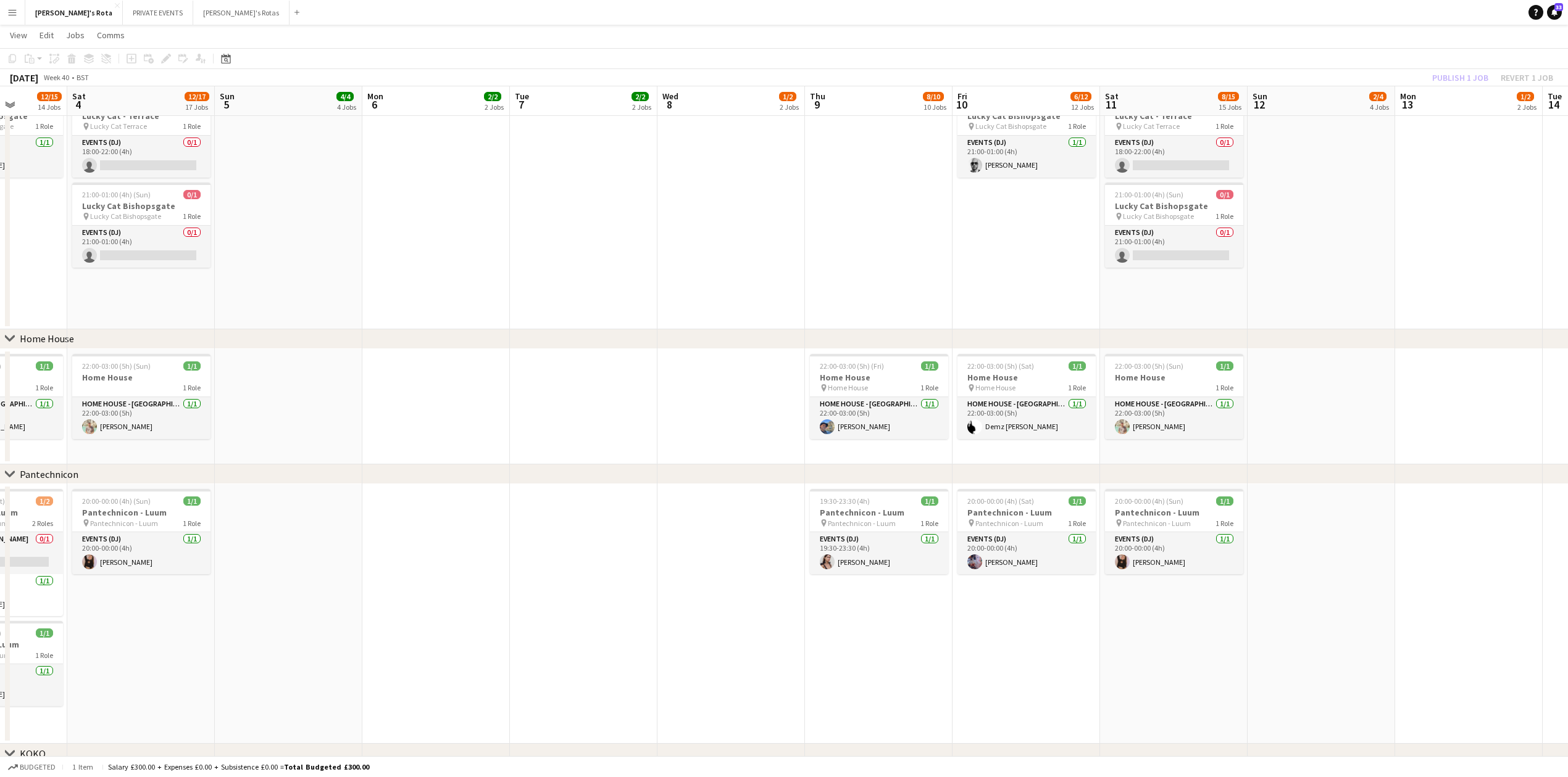
drag, startPoint x: 1235, startPoint y: 625, endPoint x: 896, endPoint y: 617, distance: 339.1
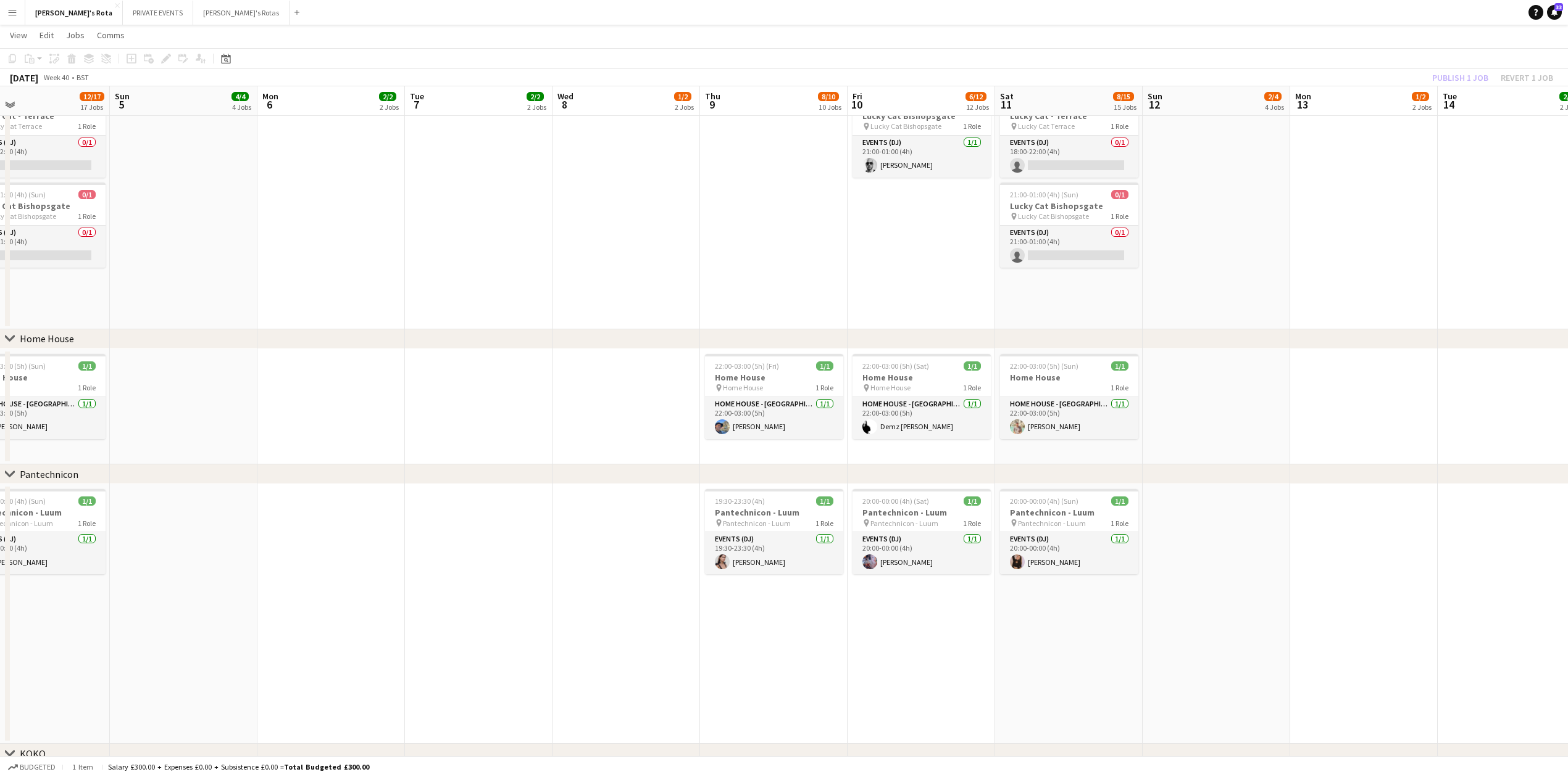
scroll to position [0, 492]
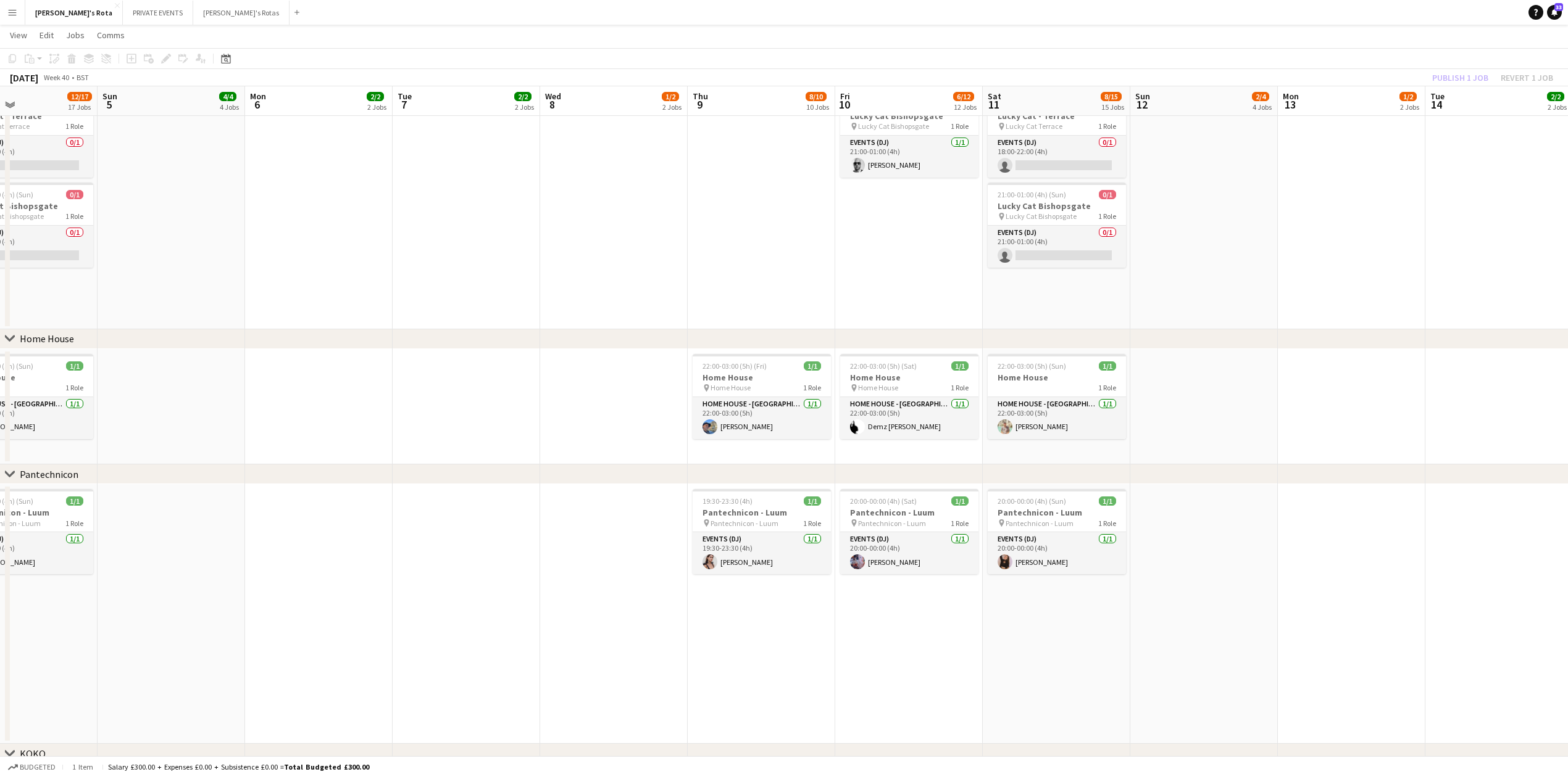
drag, startPoint x: 1159, startPoint y: 622, endPoint x: 1041, endPoint y: 619, distance: 118.0
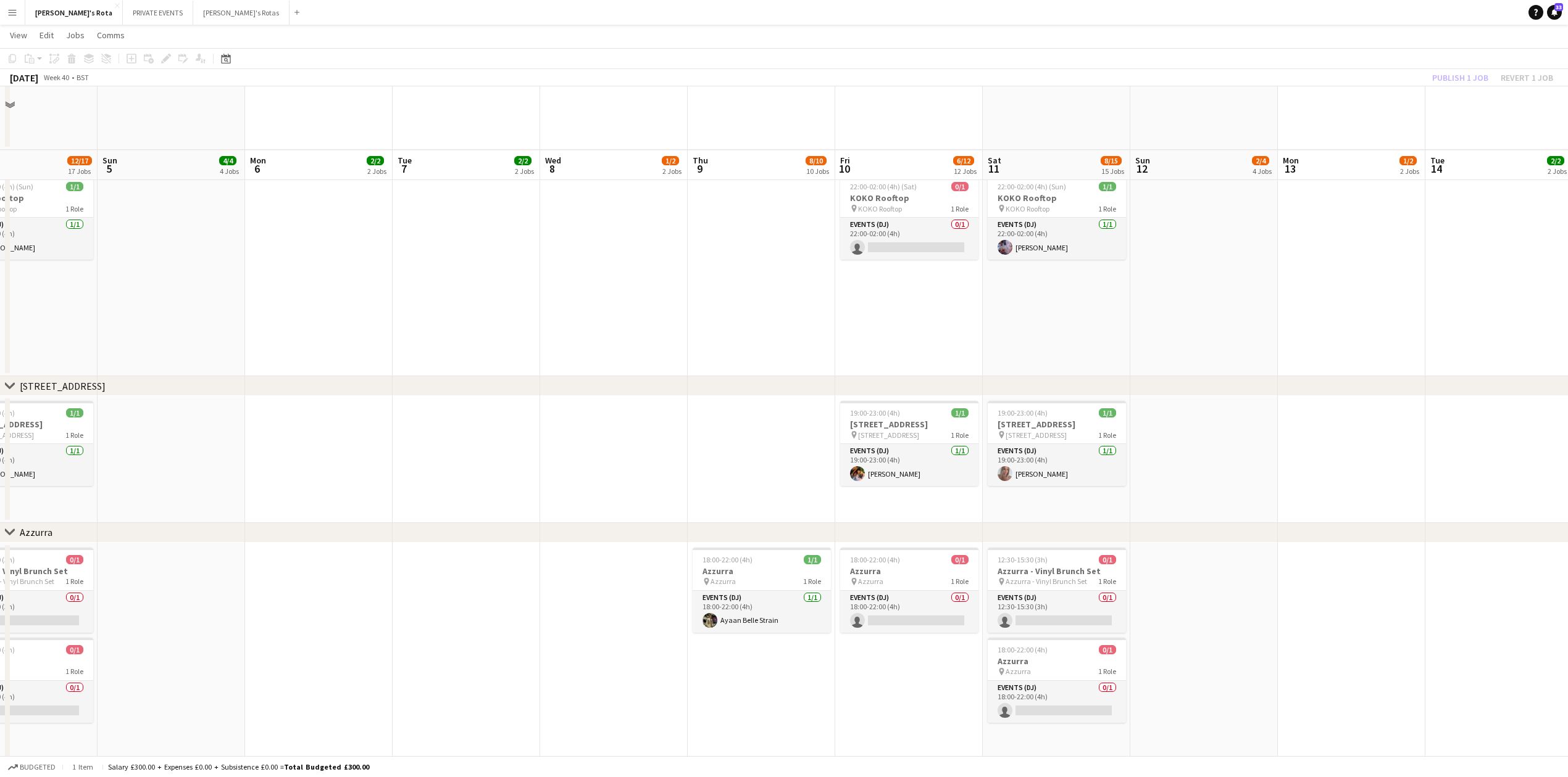
scroll to position [1728, 0]
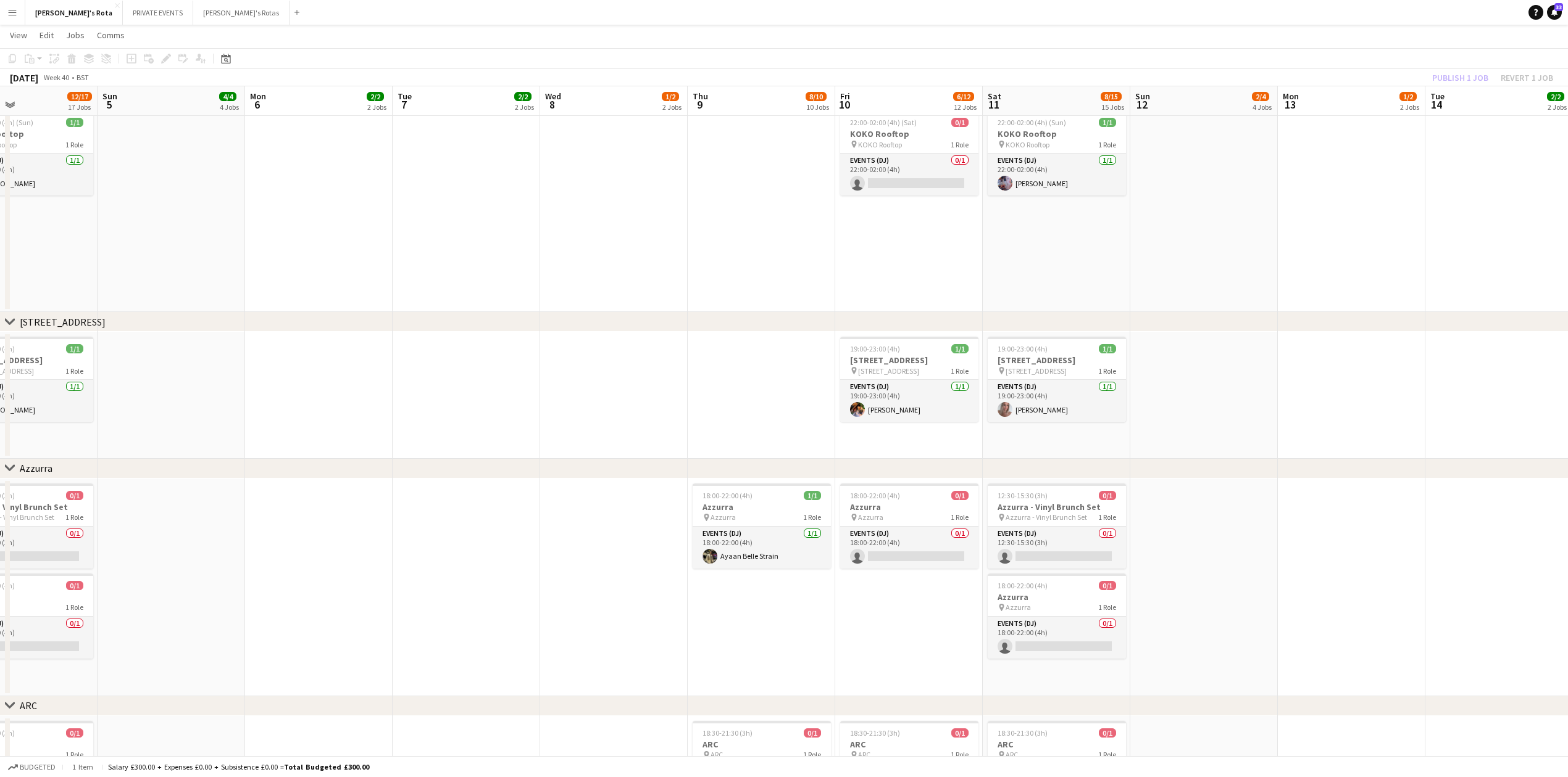
click at [676, 670] on app-date-cell at bounding box center [614, 587] width 147 height 218
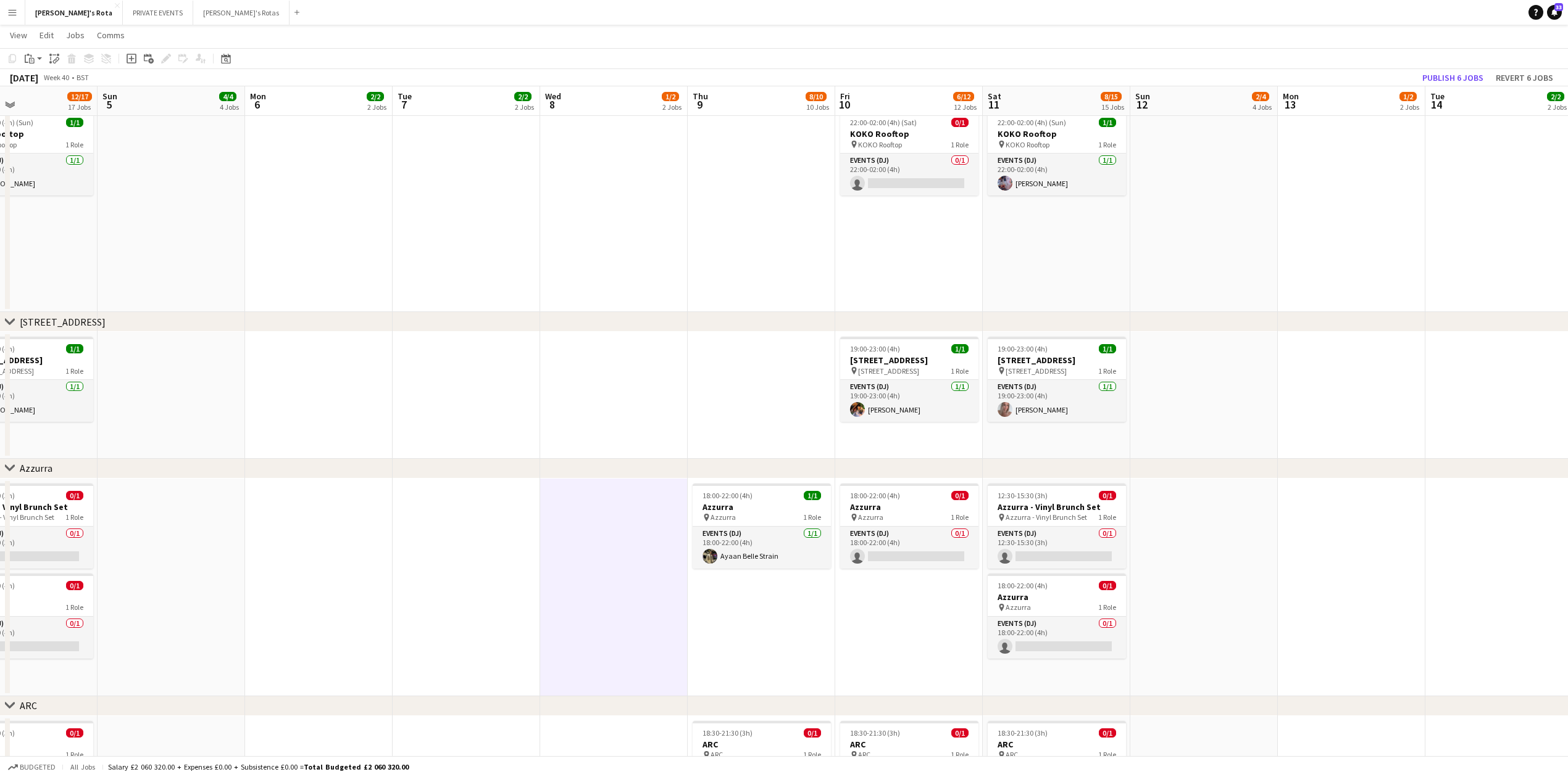
click at [937, 632] on app-date-cell "18:00-22:00 (4h) 0/1 Azzurra pin Azzurra 1 Role Events (DJ) 0/1 18:00-22:00 (4h…" at bounding box center [908, 587] width 147 height 218
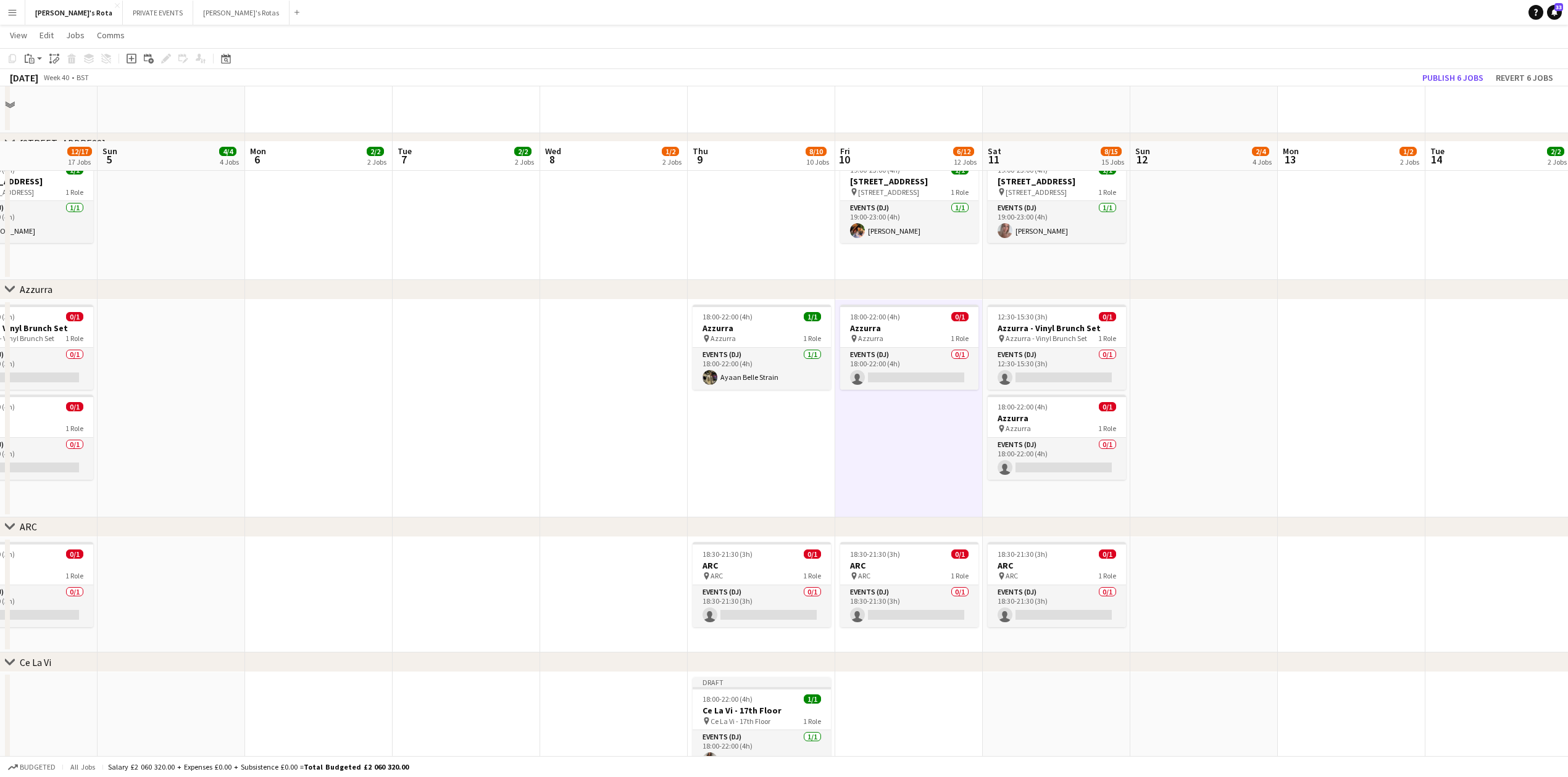
scroll to position [1974, 0]
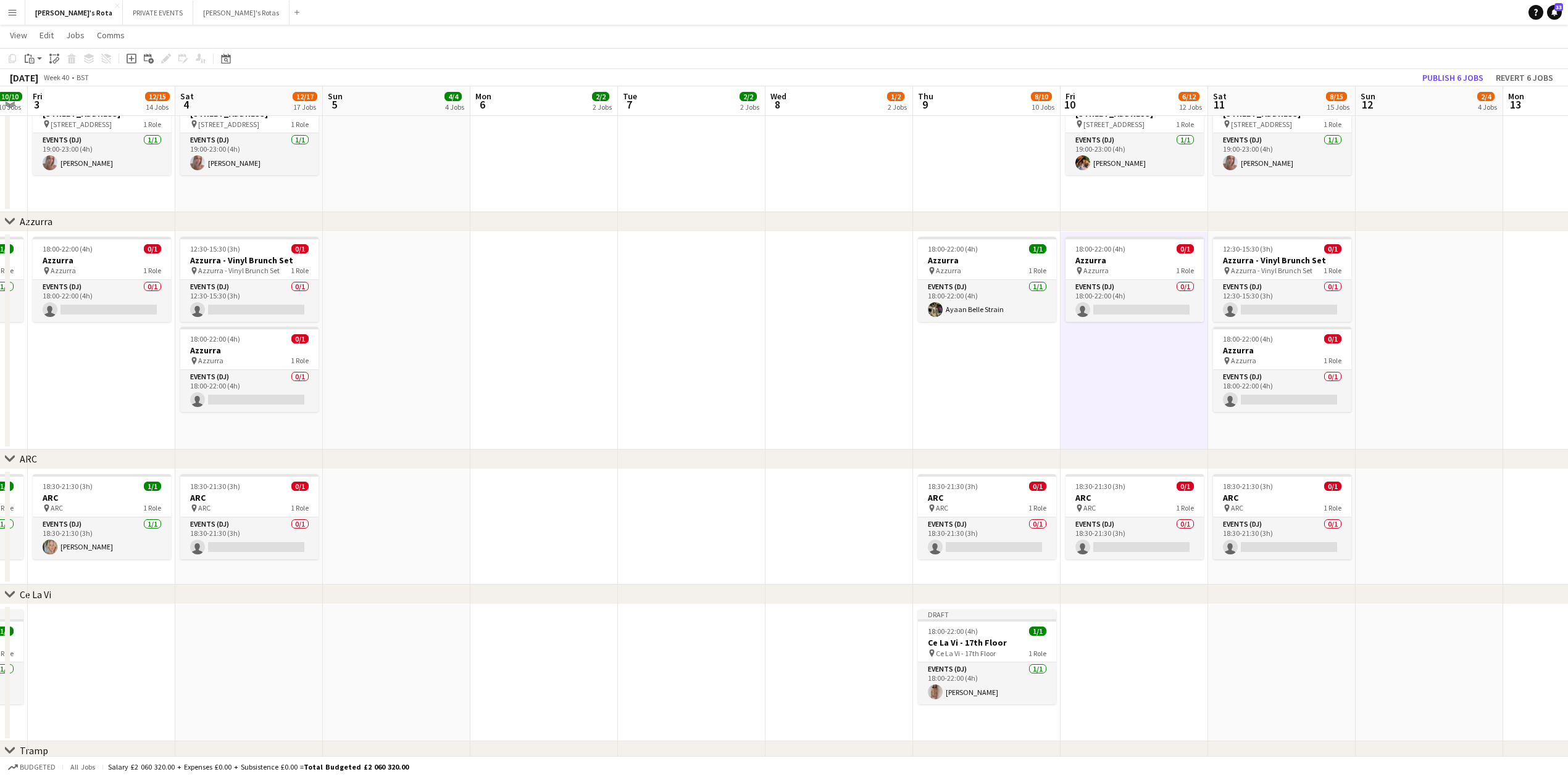
drag, startPoint x: 933, startPoint y: 647, endPoint x: 1138, endPoint y: 612, distance: 208.0
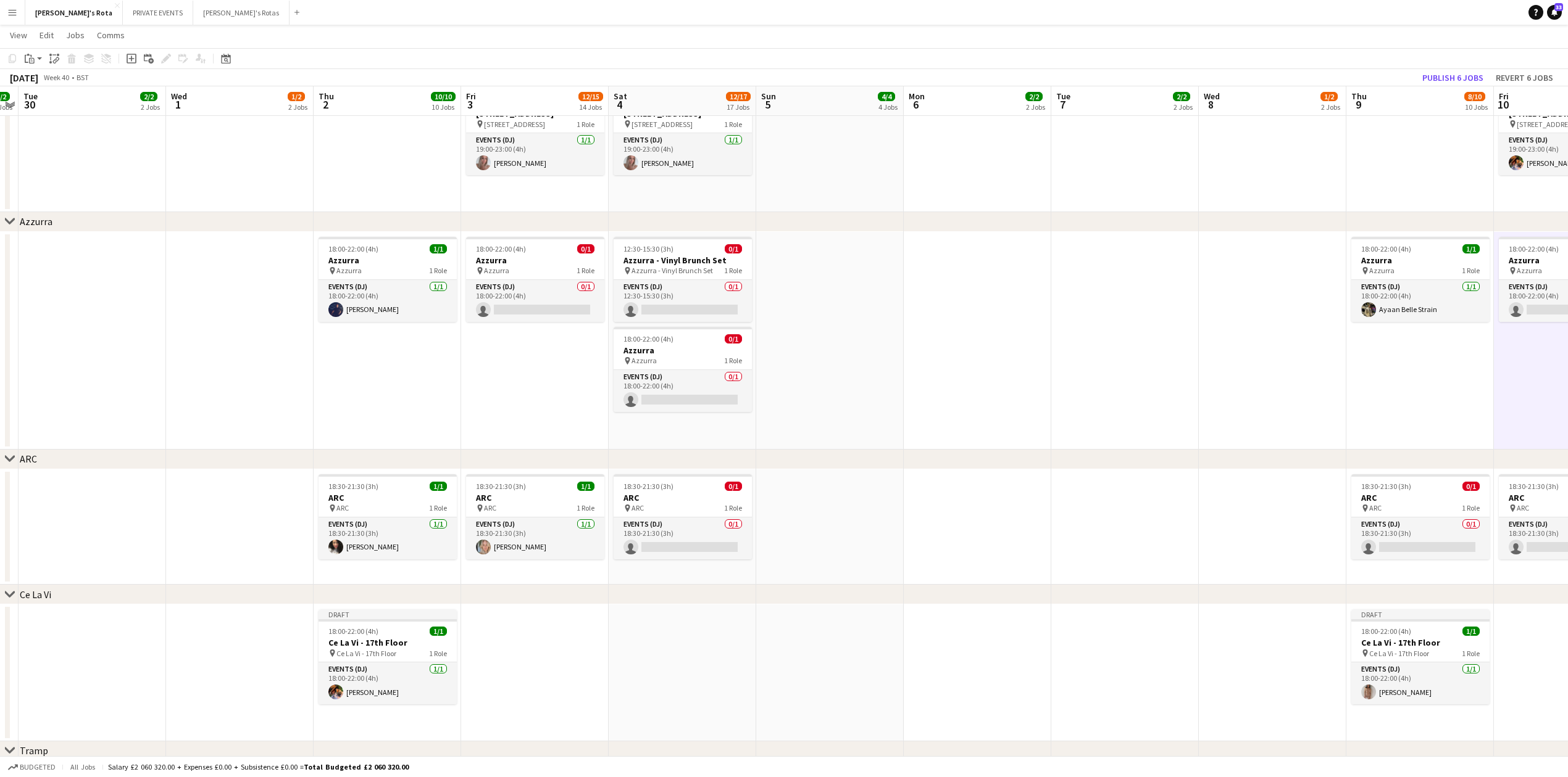
drag, startPoint x: 571, startPoint y: 618, endPoint x: 1005, endPoint y: 581, distance: 435.6
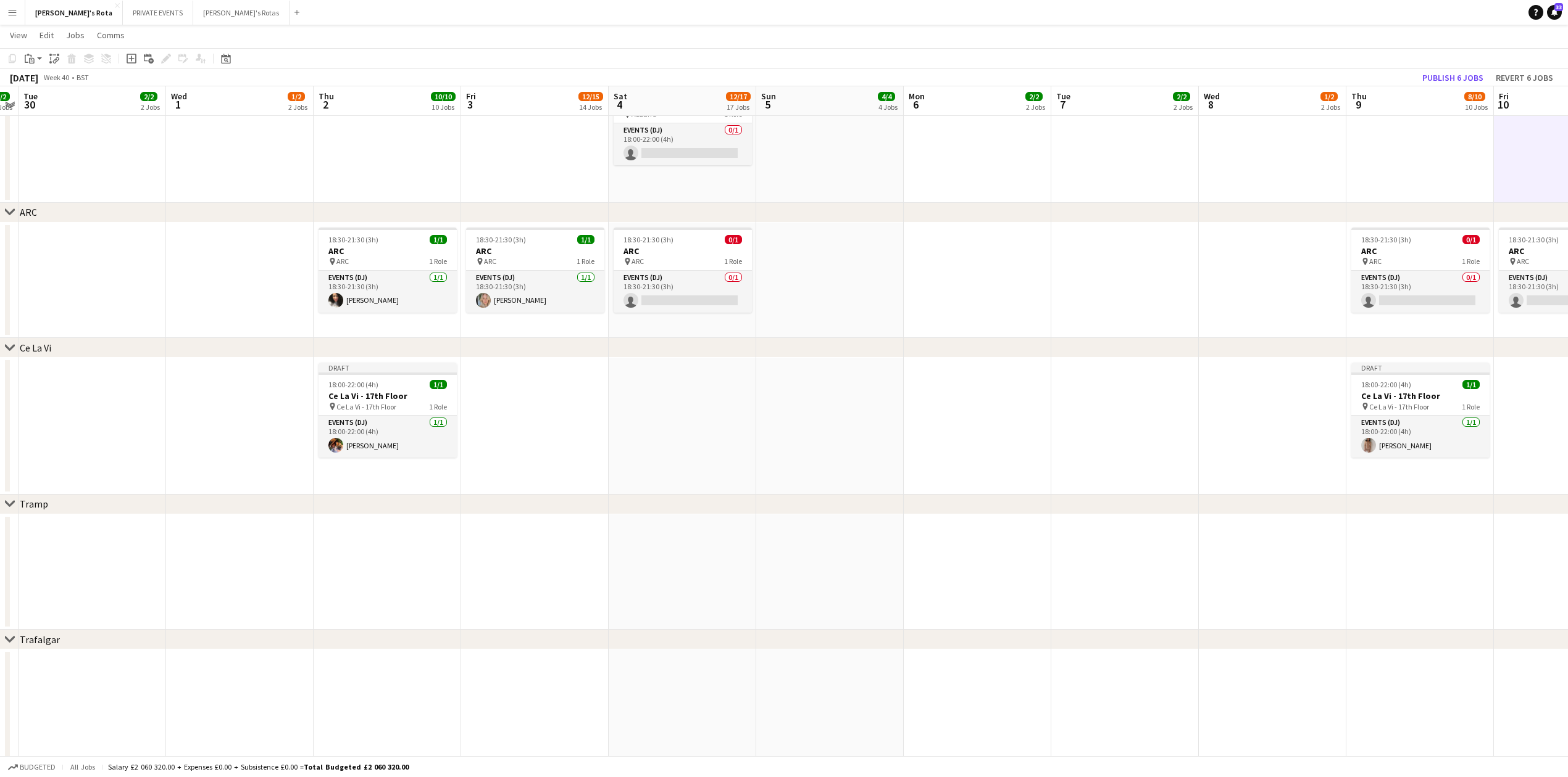
scroll to position [0, 376]
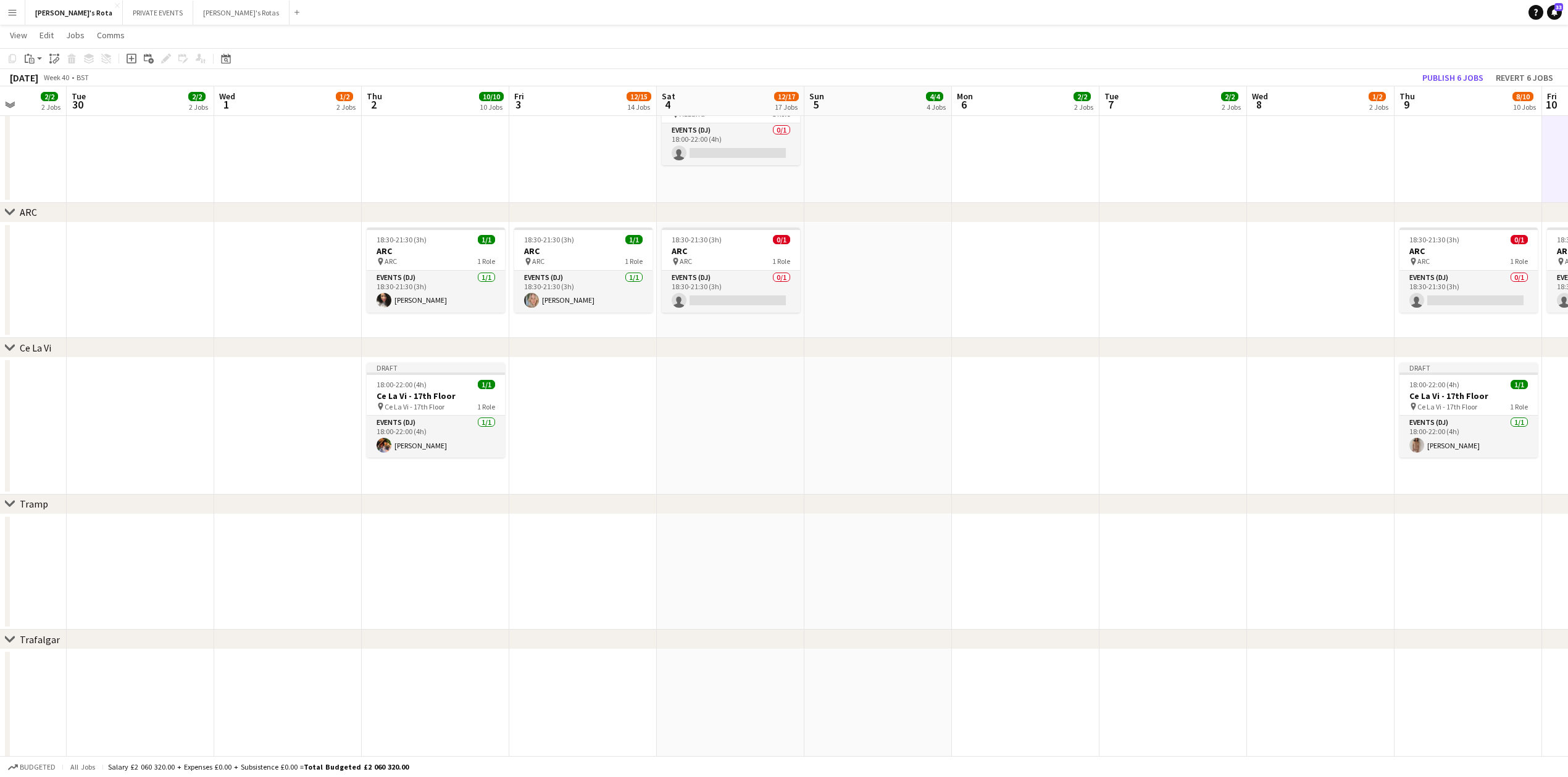
drag, startPoint x: 192, startPoint y: 469, endPoint x: 313, endPoint y: 496, distance: 124.0
click at [1455, 439] on app-card-role "Events (DJ) [DATE] 18:00-22:00 (4h) [PERSON_NAME]" at bounding box center [1468, 436] width 138 height 42
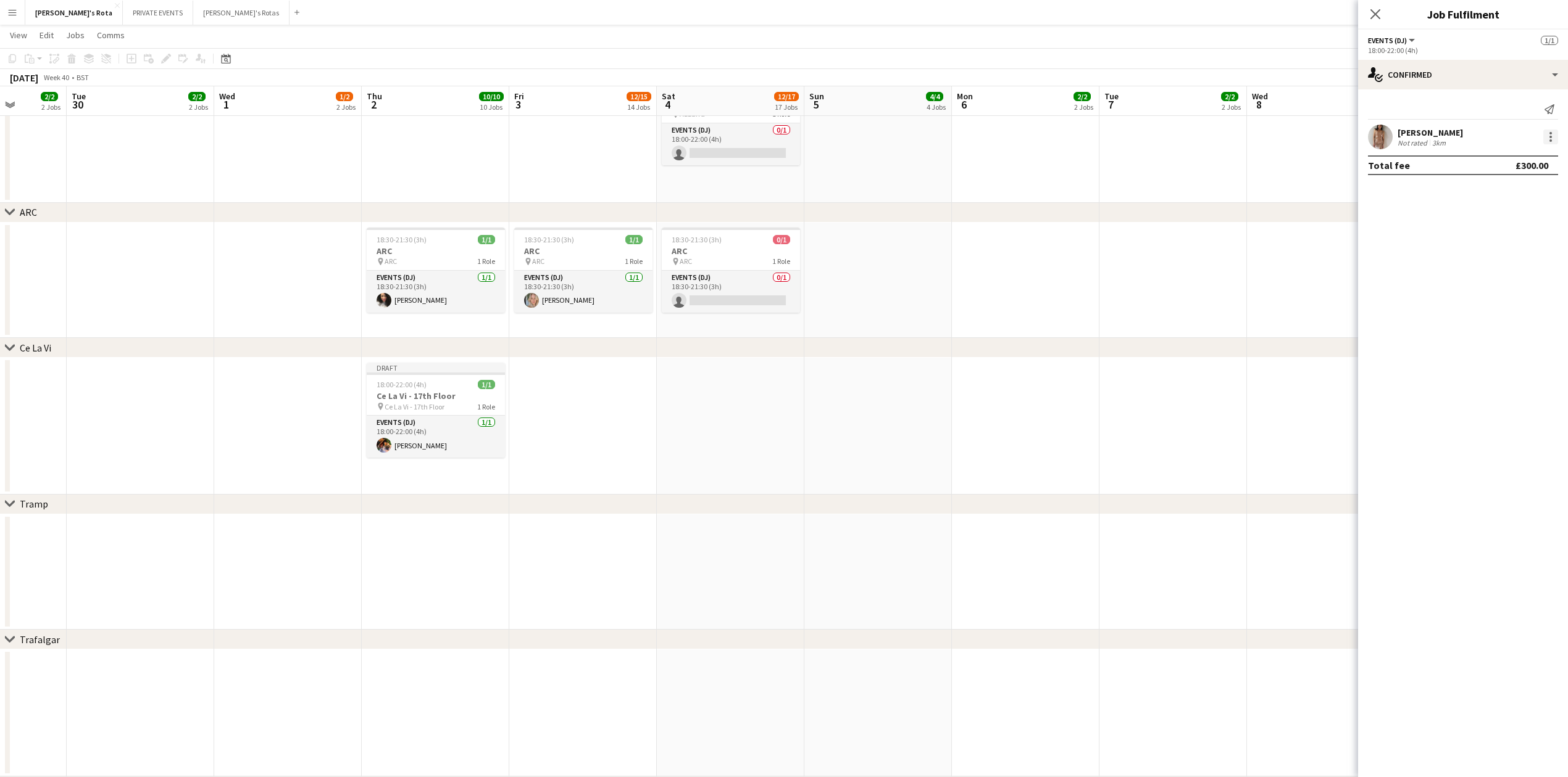
click at [1557, 143] on div at bounding box center [1550, 136] width 15 height 15
click at [1520, 275] on span "Remove" at bounding box center [1509, 278] width 77 height 11
click at [1439, 112] on input at bounding box center [1468, 111] width 143 height 15
type input "*****"
click at [1428, 139] on span "[EMAIL_ADDRESS][DOMAIN_NAME]" at bounding box center [1469, 140] width 123 height 10
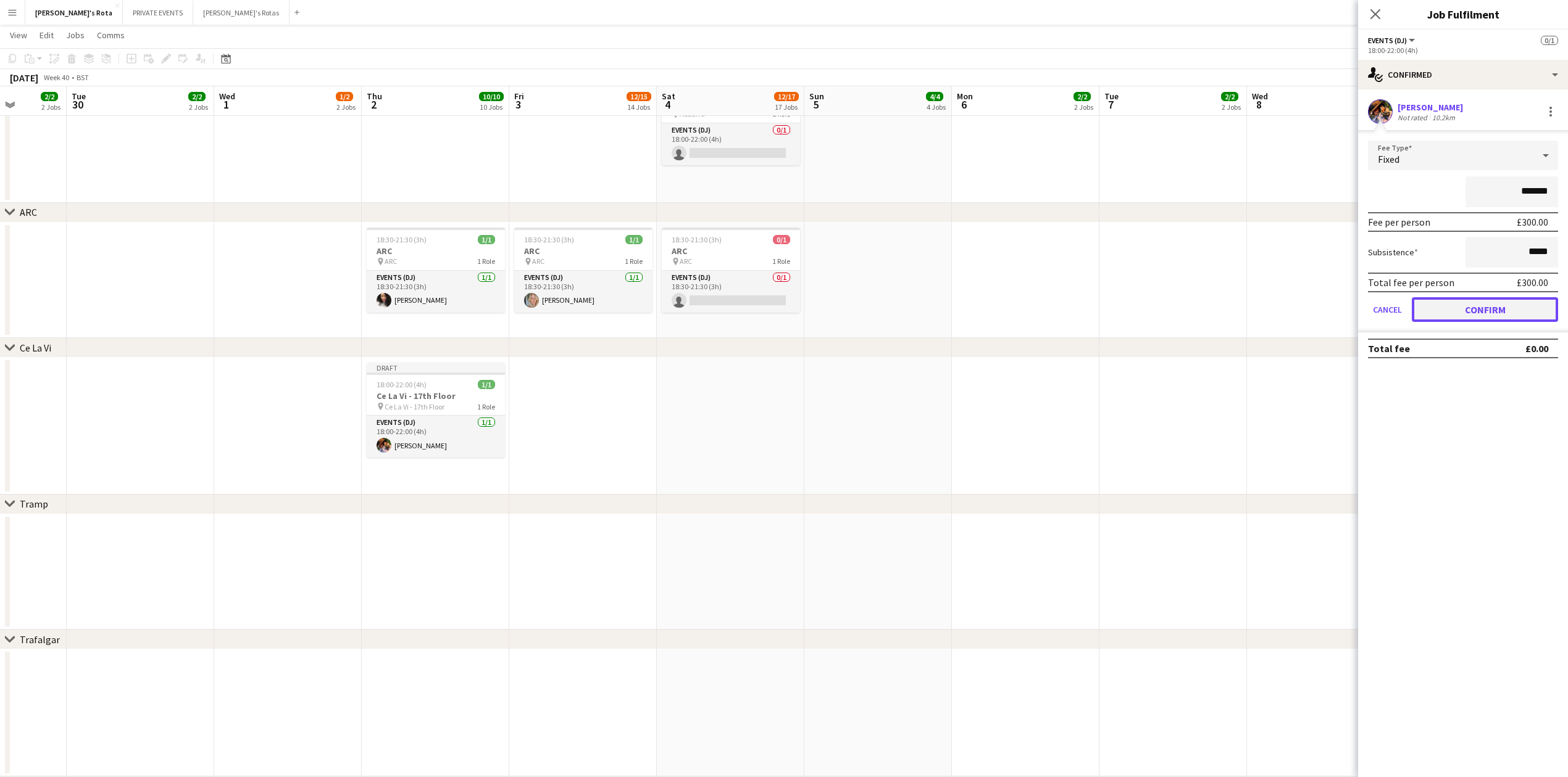
drag, startPoint x: 1487, startPoint y: 315, endPoint x: 1466, endPoint y: 260, distance: 58.9
click at [1486, 311] on button "Confirm" at bounding box center [1484, 310] width 146 height 25
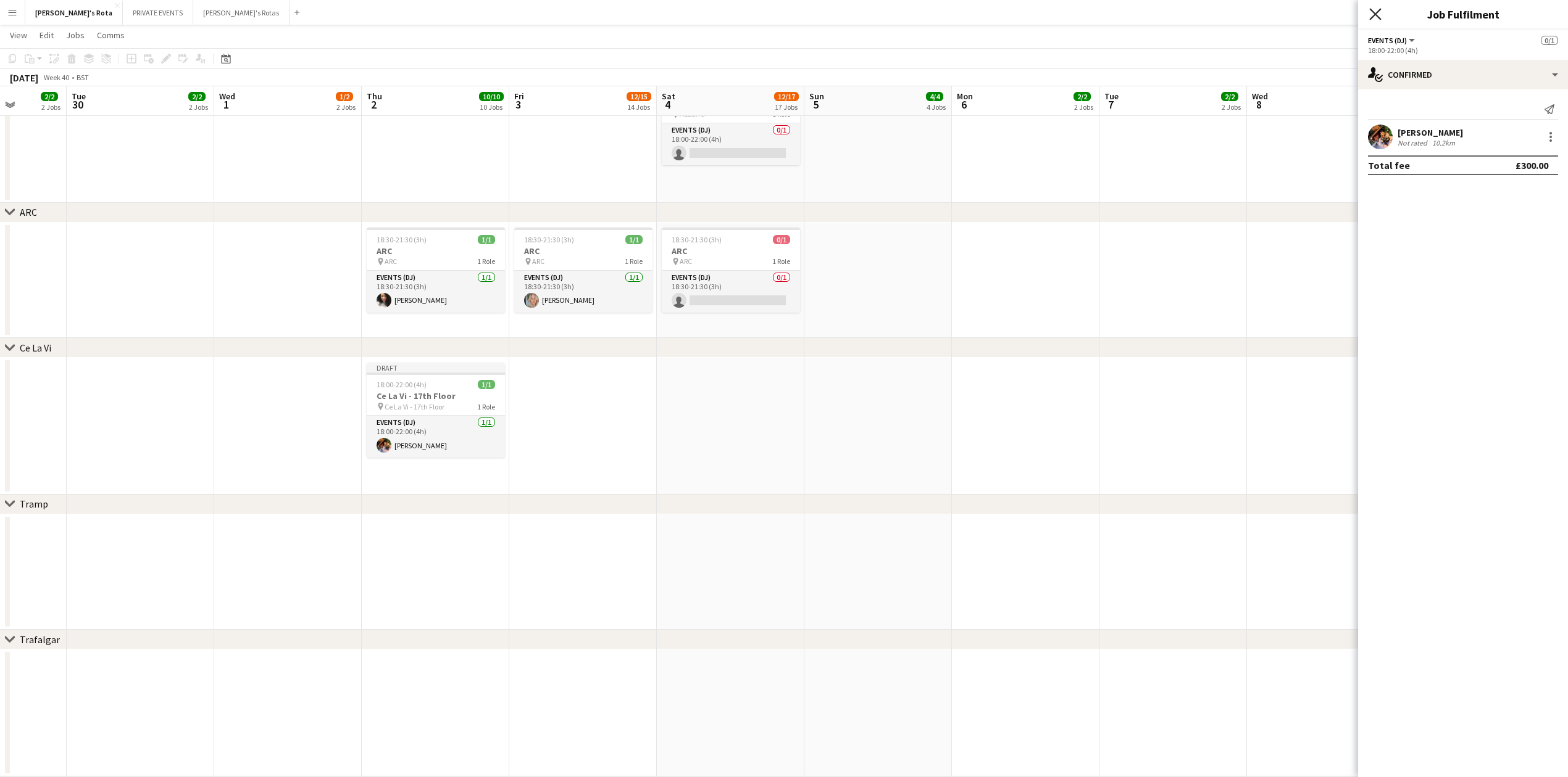
click at [1372, 12] on icon at bounding box center [1374, 14] width 12 height 12
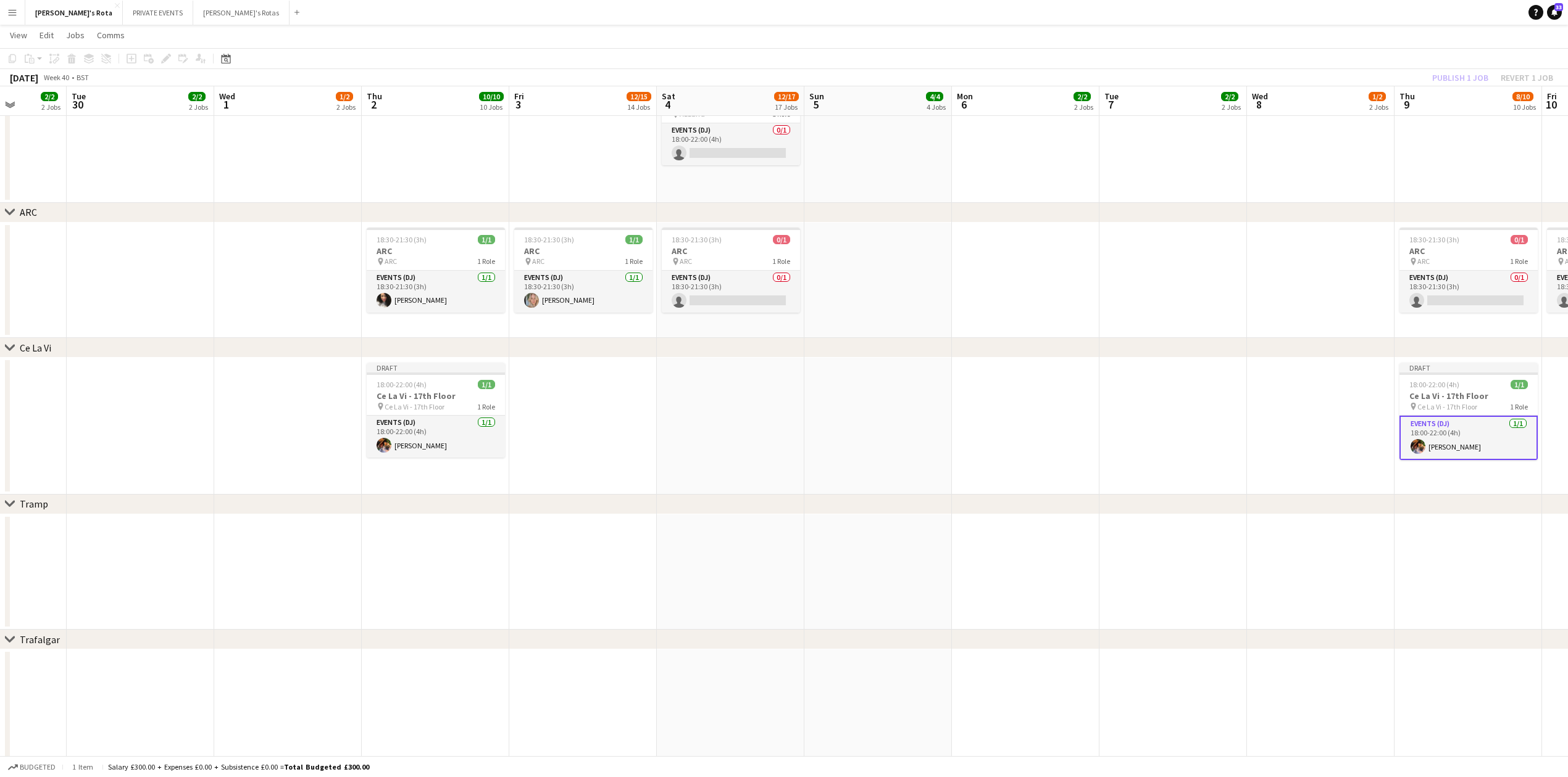
scroll to position [0, 456]
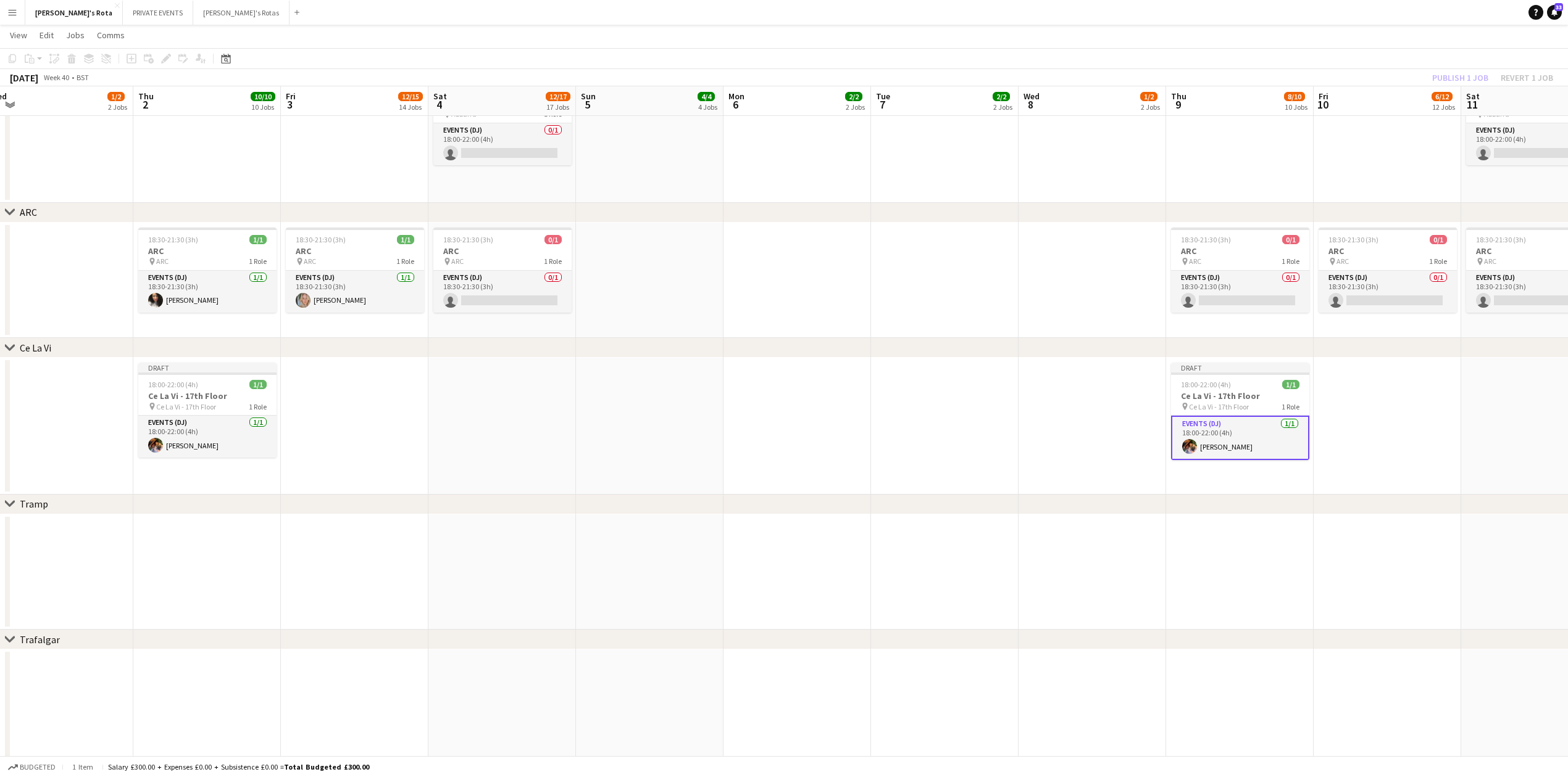
drag, startPoint x: 810, startPoint y: 743, endPoint x: 611, endPoint y: 738, distance: 199.1
click at [743, 542] on app-date-cell at bounding box center [797, 572] width 147 height 116
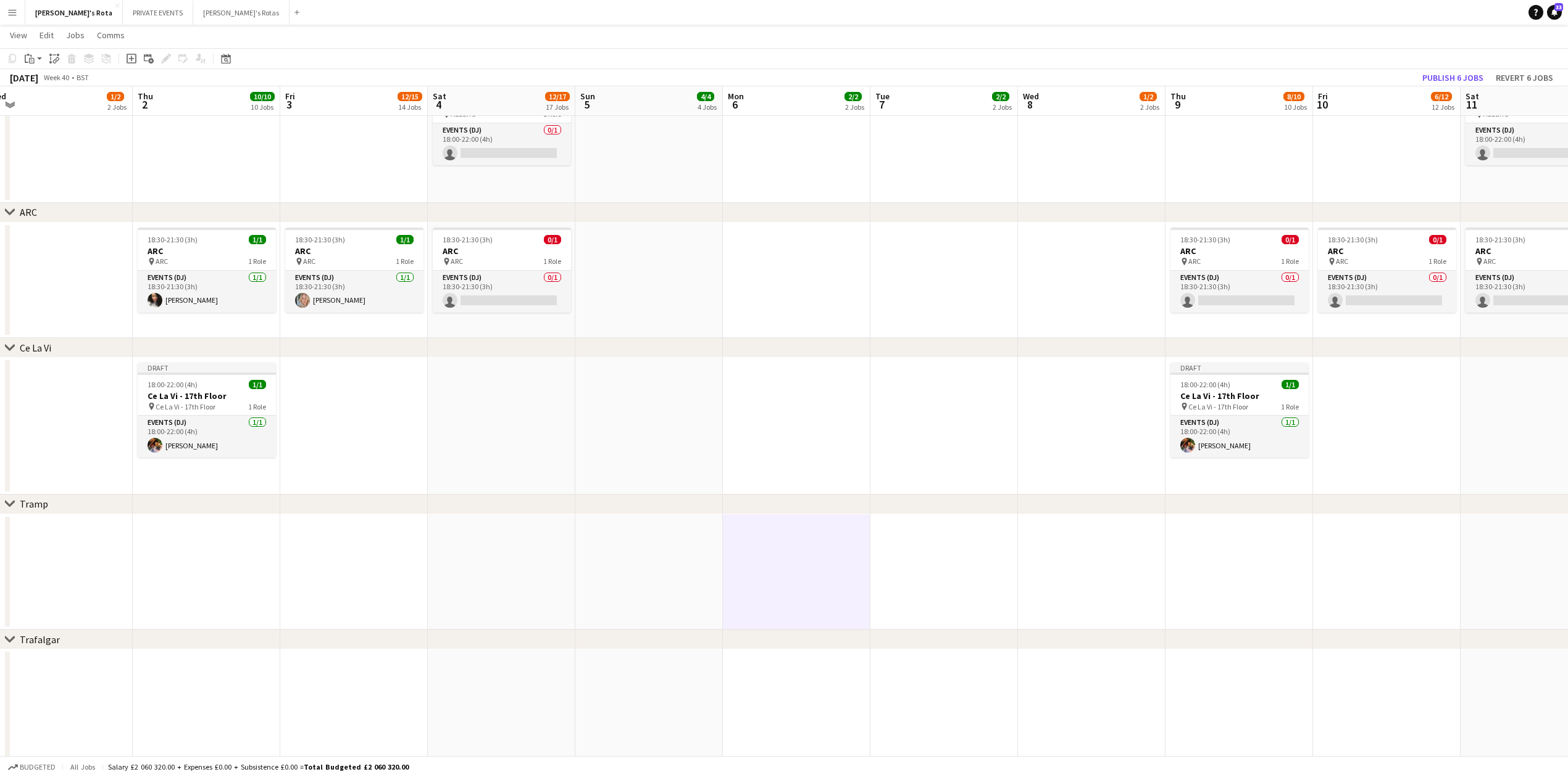
scroll to position [0, 439]
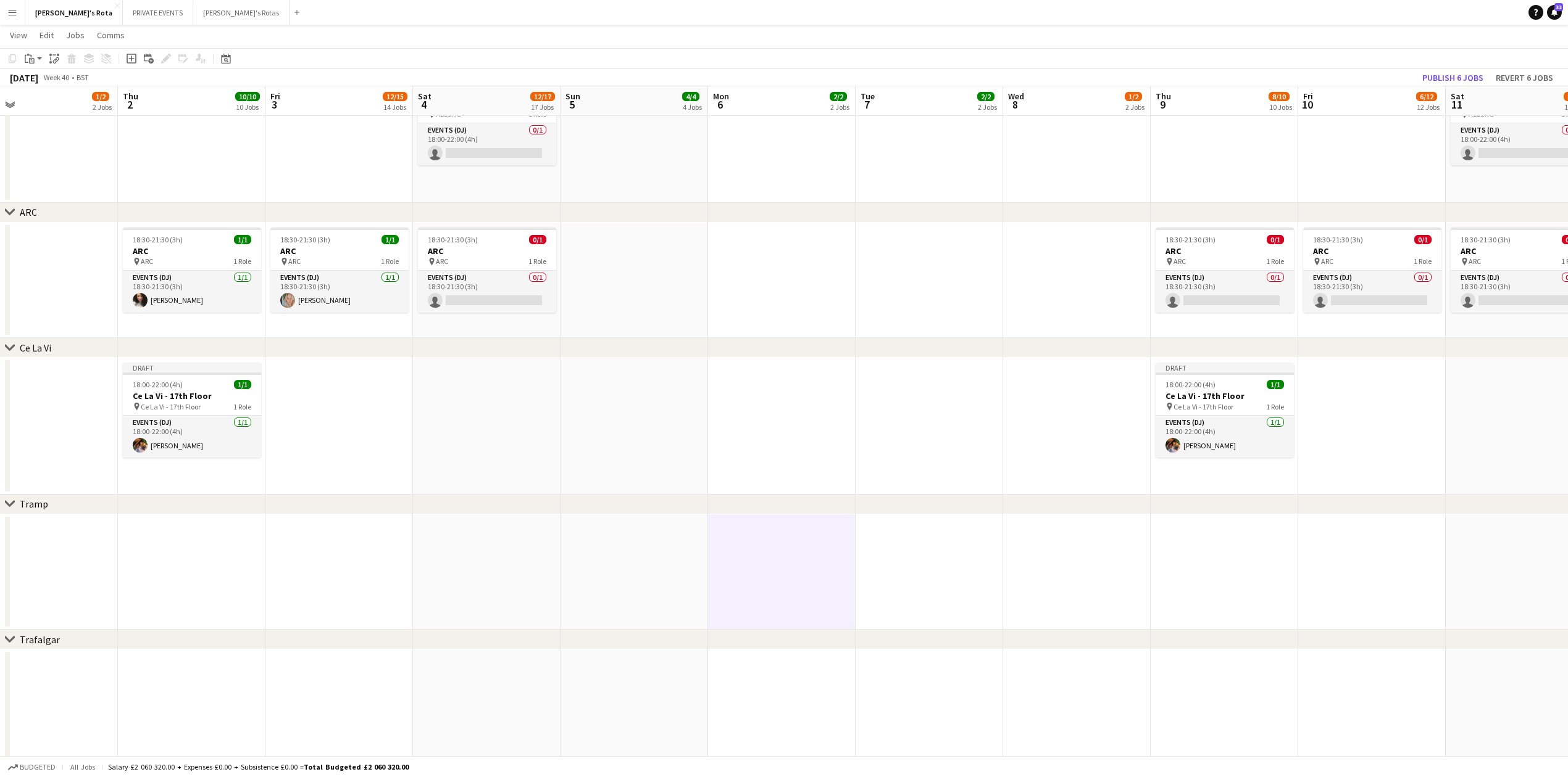
drag, startPoint x: 937, startPoint y: 427, endPoint x: 930, endPoint y: 438, distance: 13.0
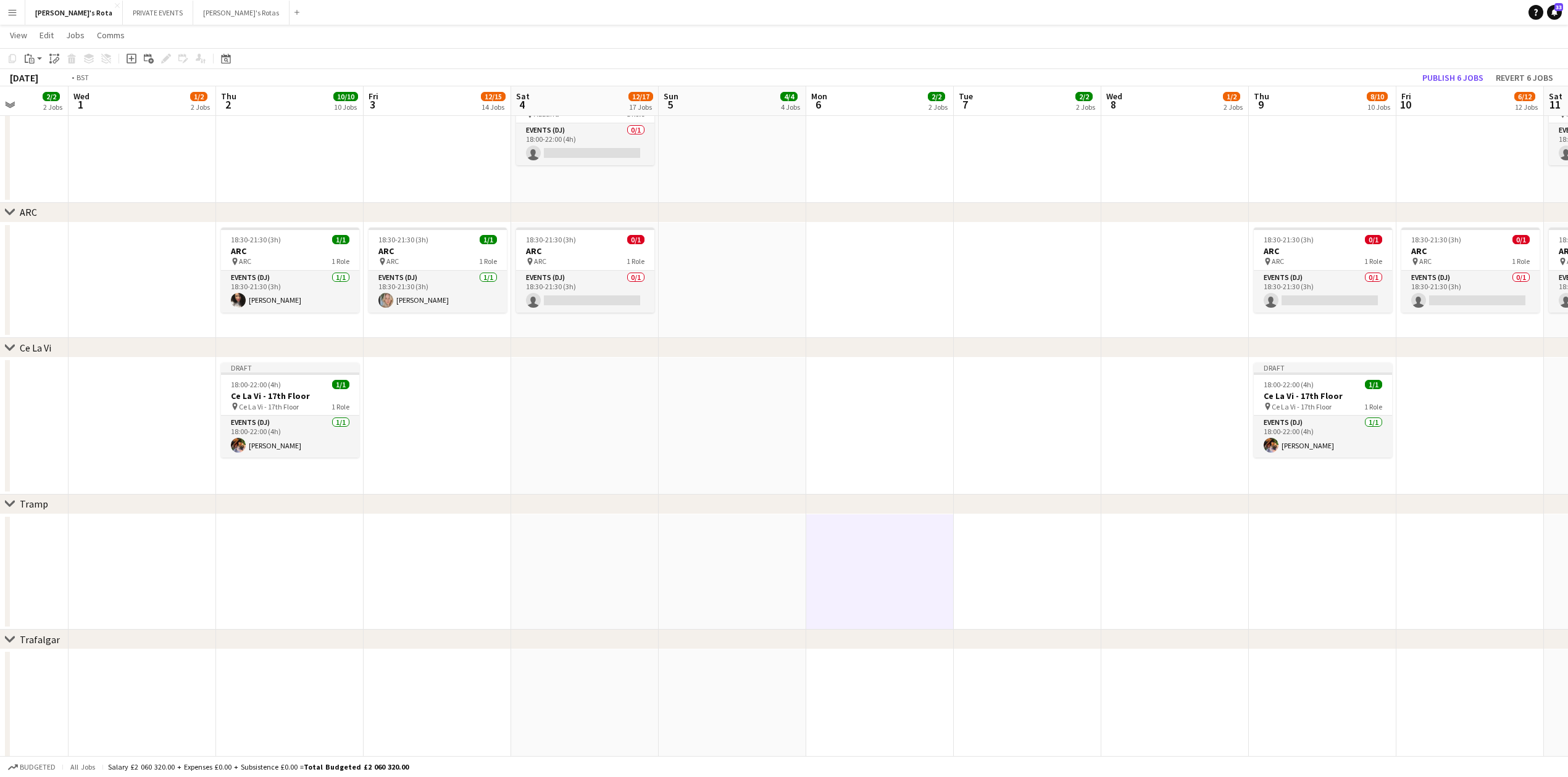
drag, startPoint x: 764, startPoint y: 437, endPoint x: 1129, endPoint y: 451, distance: 365.3
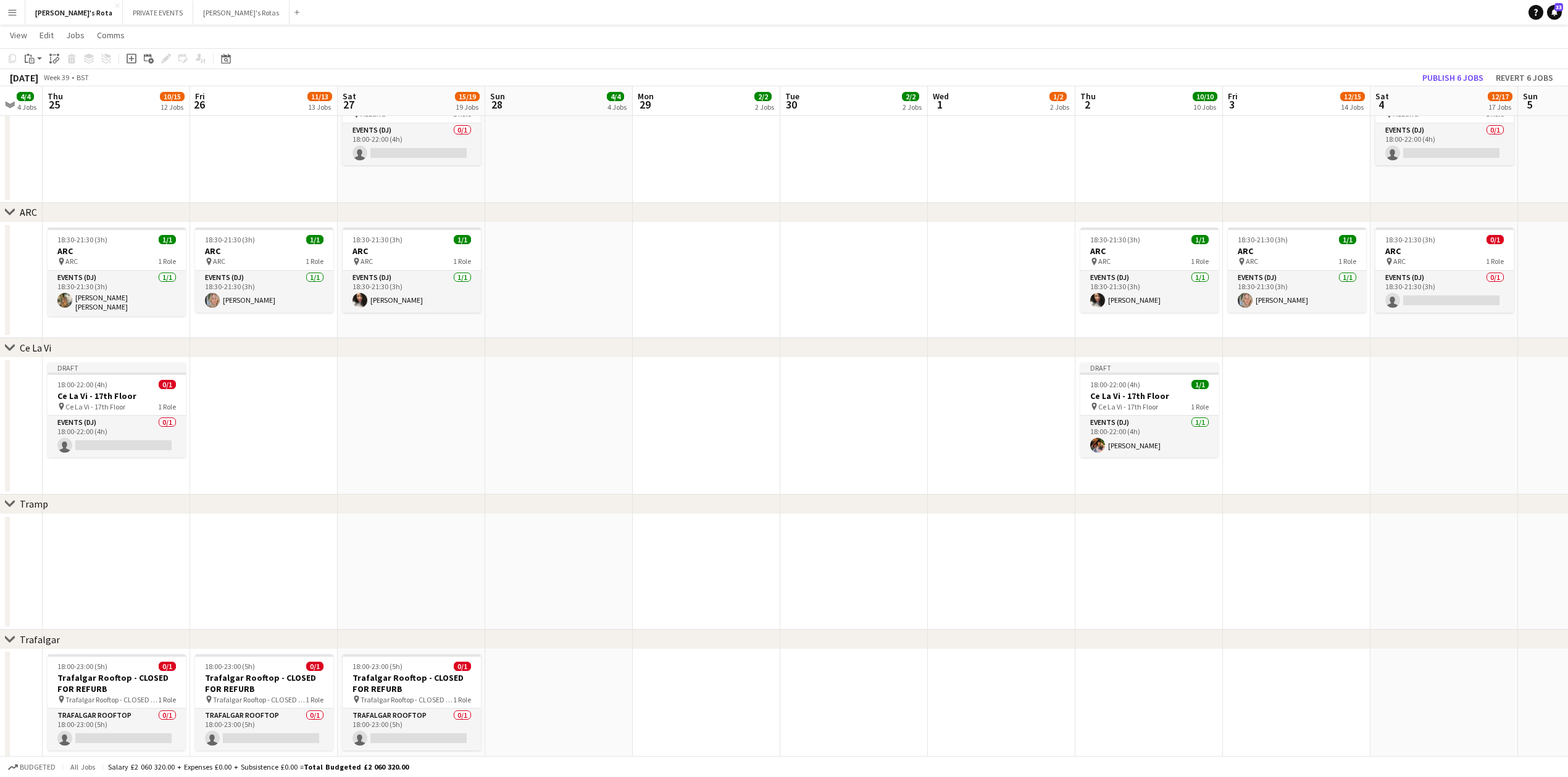
scroll to position [0, 367]
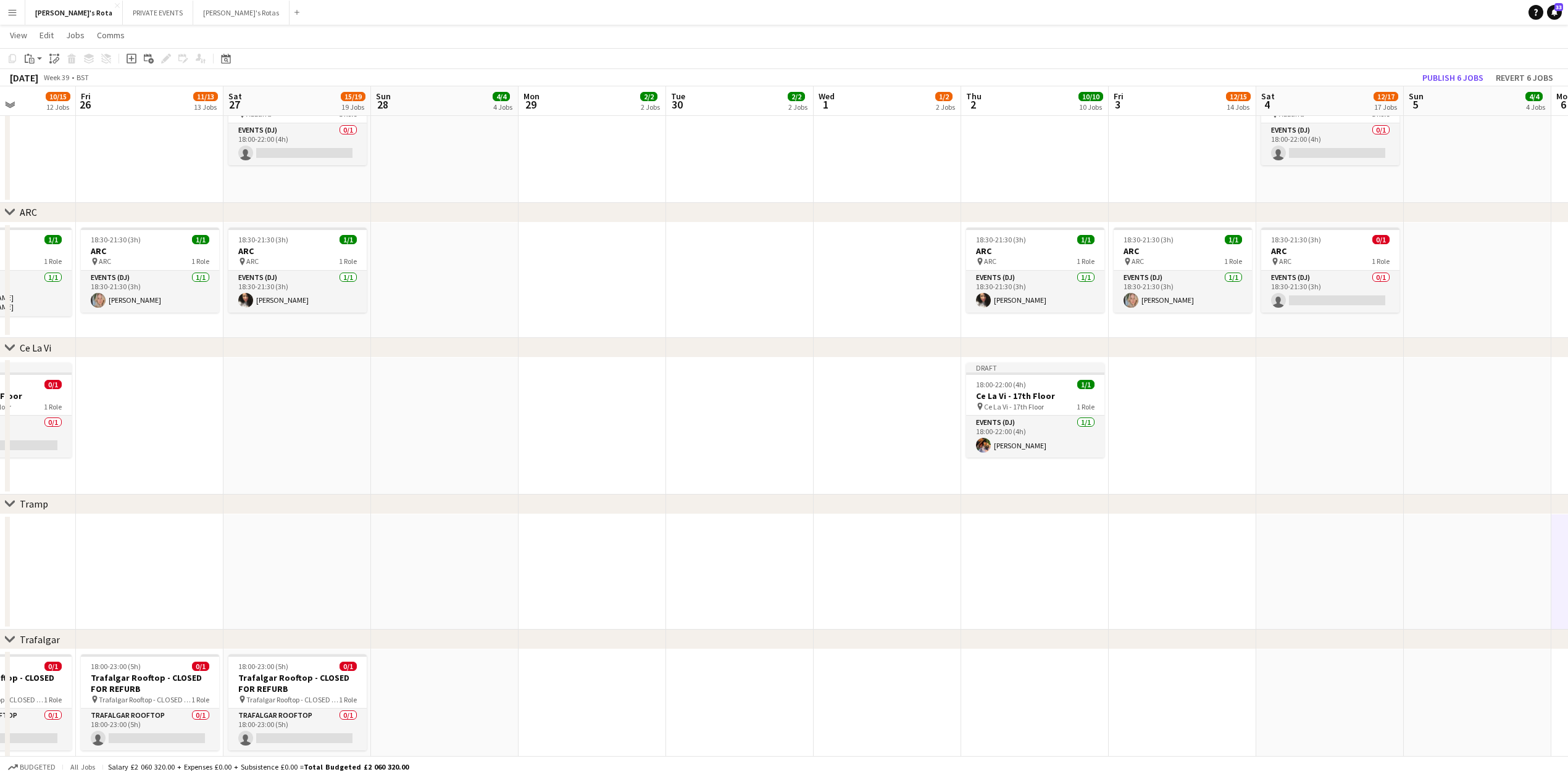
drag, startPoint x: 806, startPoint y: 472, endPoint x: 1119, endPoint y: 460, distance: 313.2
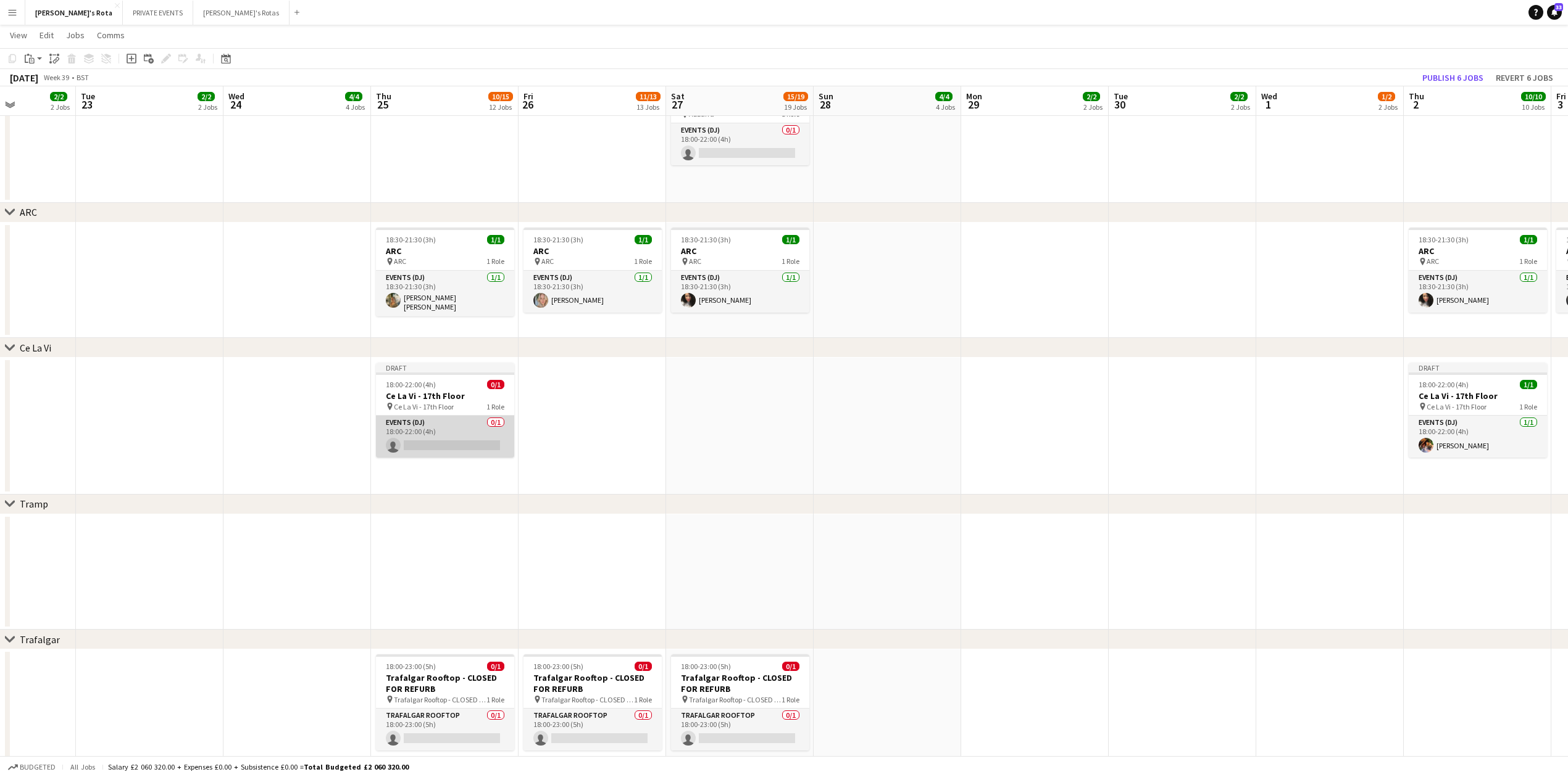
click at [410, 436] on app-card-role "Events (DJ) 0/1 18:00-22:00 (4h) single-neutral-actions" at bounding box center [445, 436] width 138 height 42
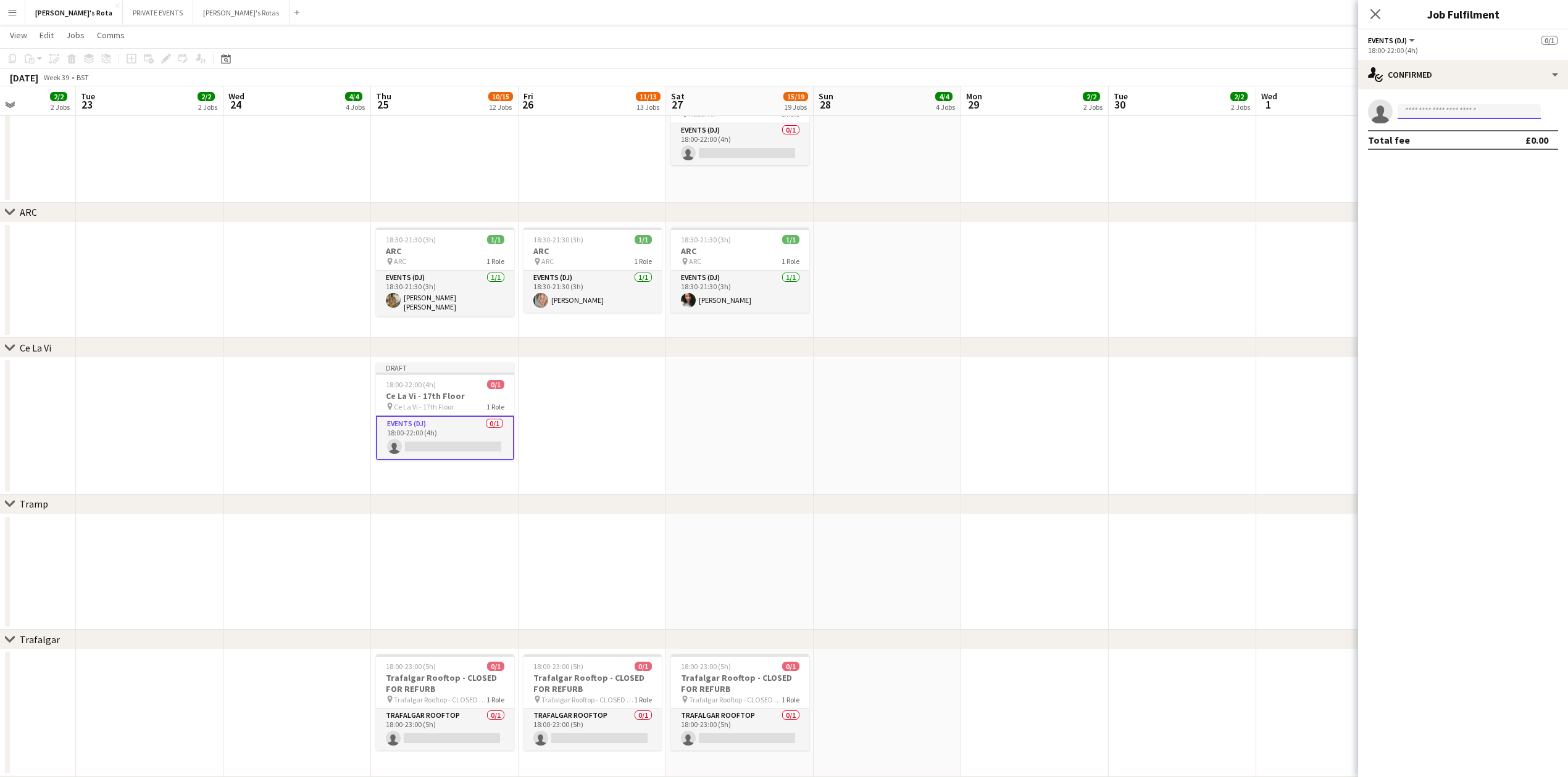
click at [1445, 109] on input at bounding box center [1468, 111] width 143 height 15
type input "*****"
click at [1375, 11] on icon "Close pop-in" at bounding box center [1374, 14] width 12 height 12
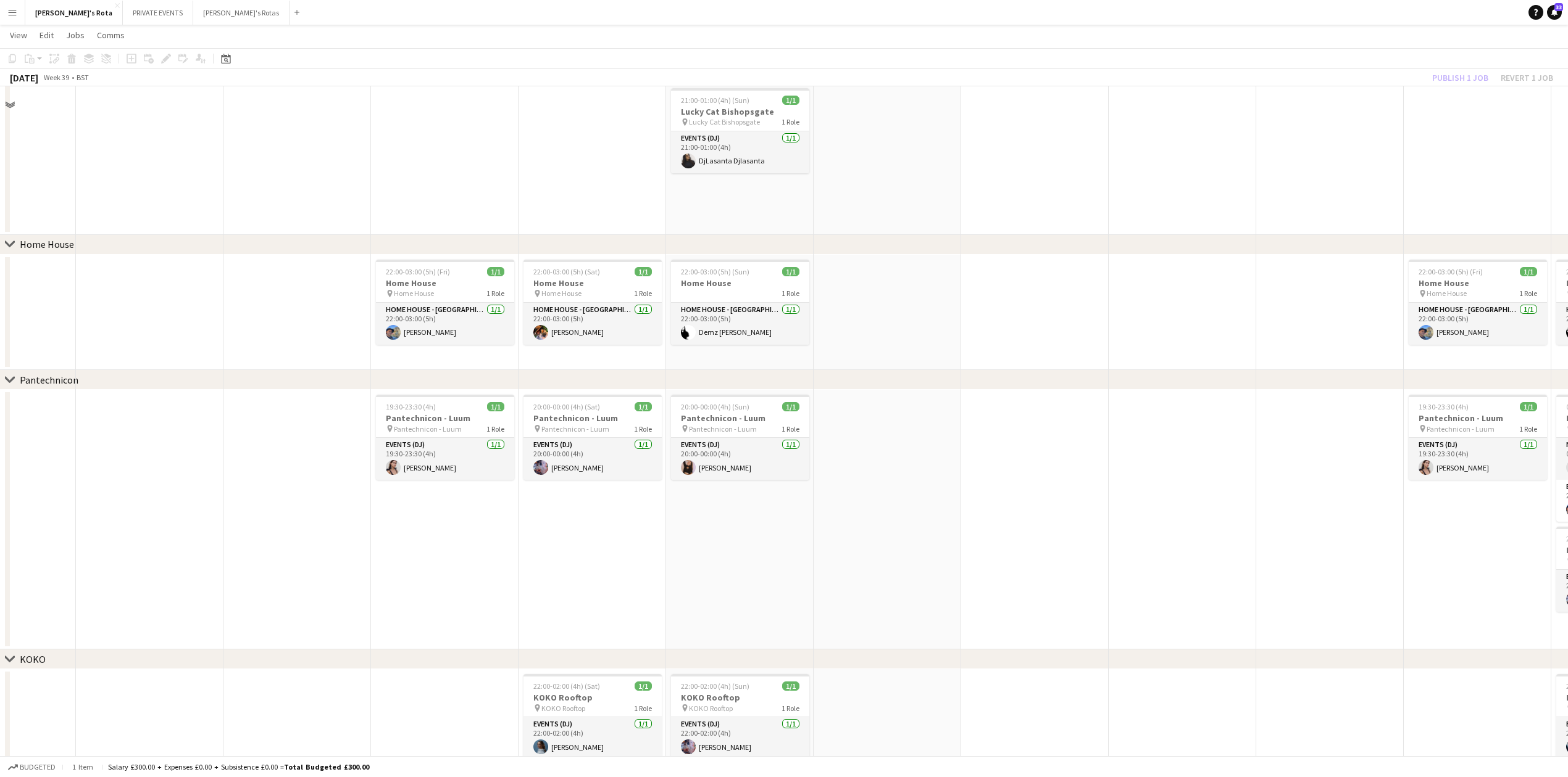
scroll to position [1069, 0]
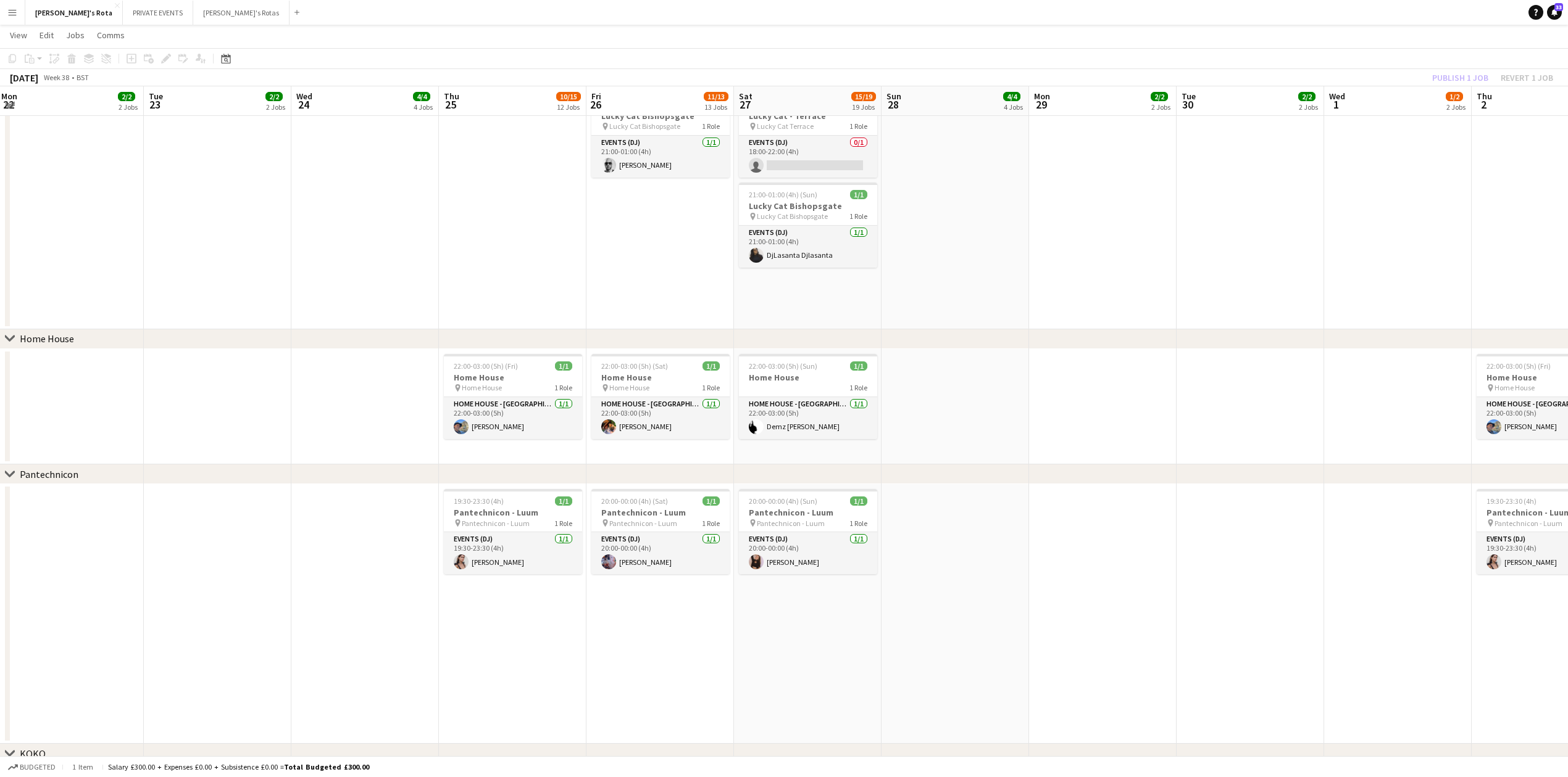
drag, startPoint x: 222, startPoint y: 559, endPoint x: 491, endPoint y: 563, distance: 269.0
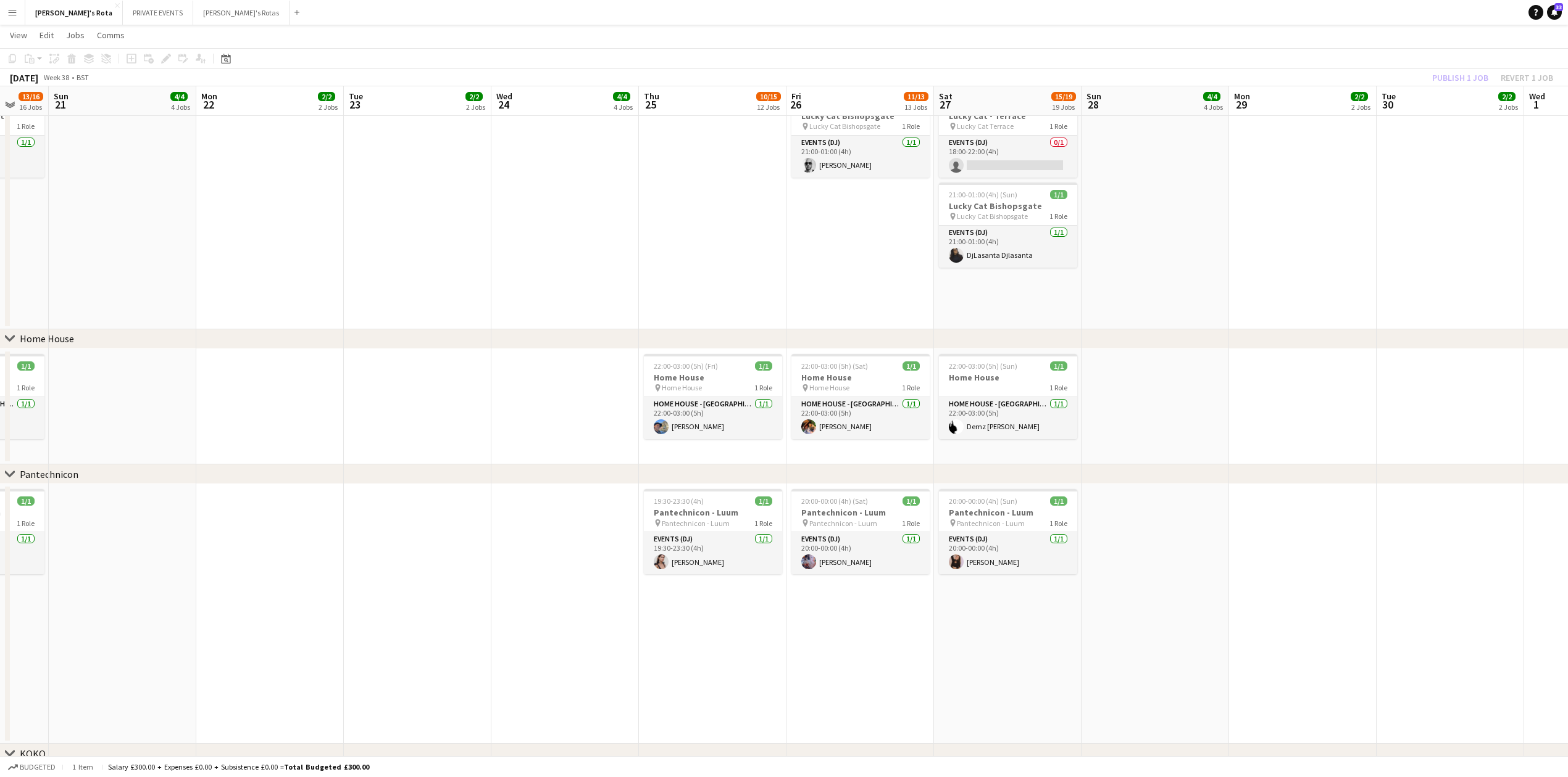
drag, startPoint x: 795, startPoint y: 502, endPoint x: 926, endPoint y: 494, distance: 131.2
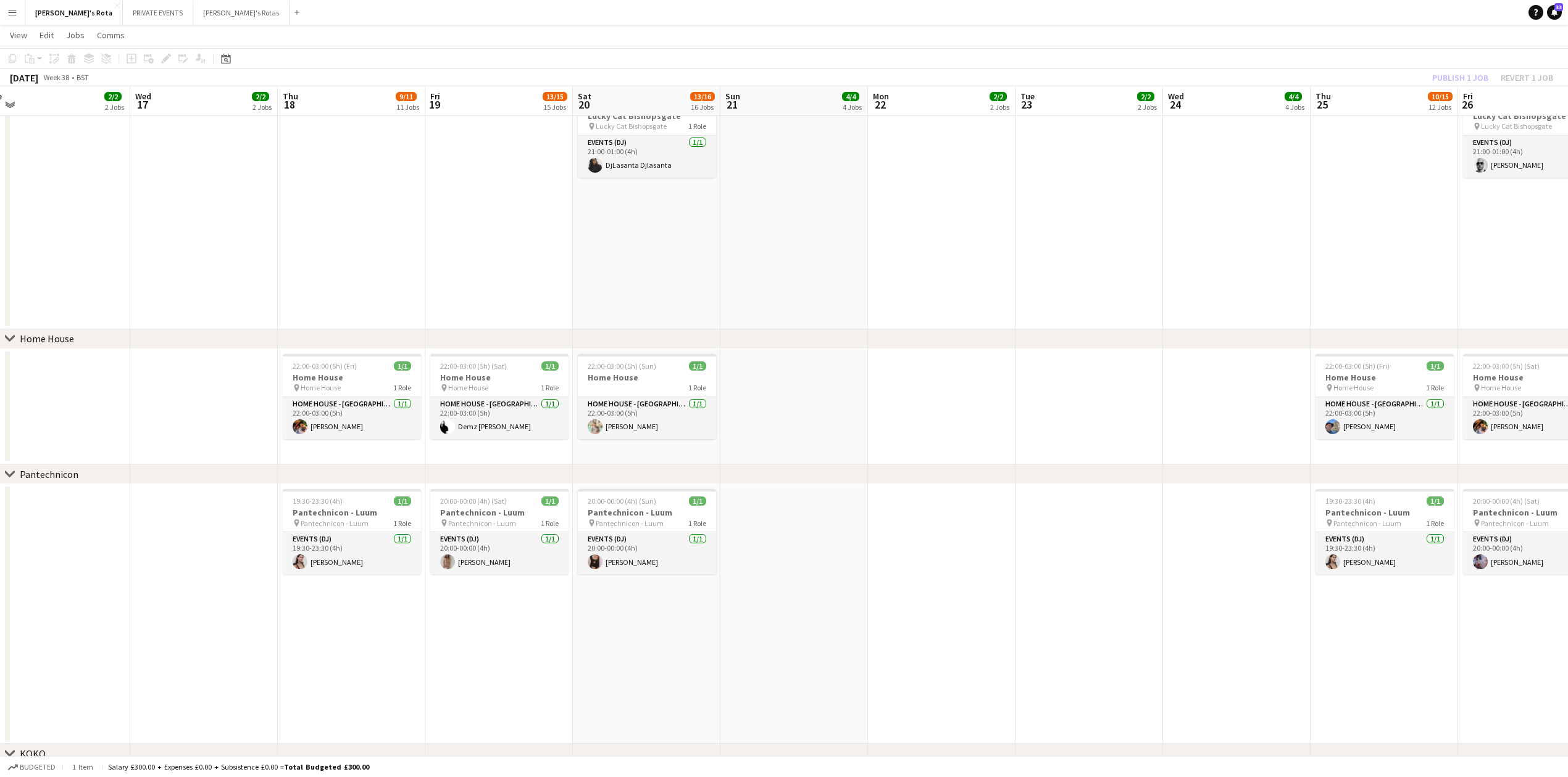
scroll to position [0, 294]
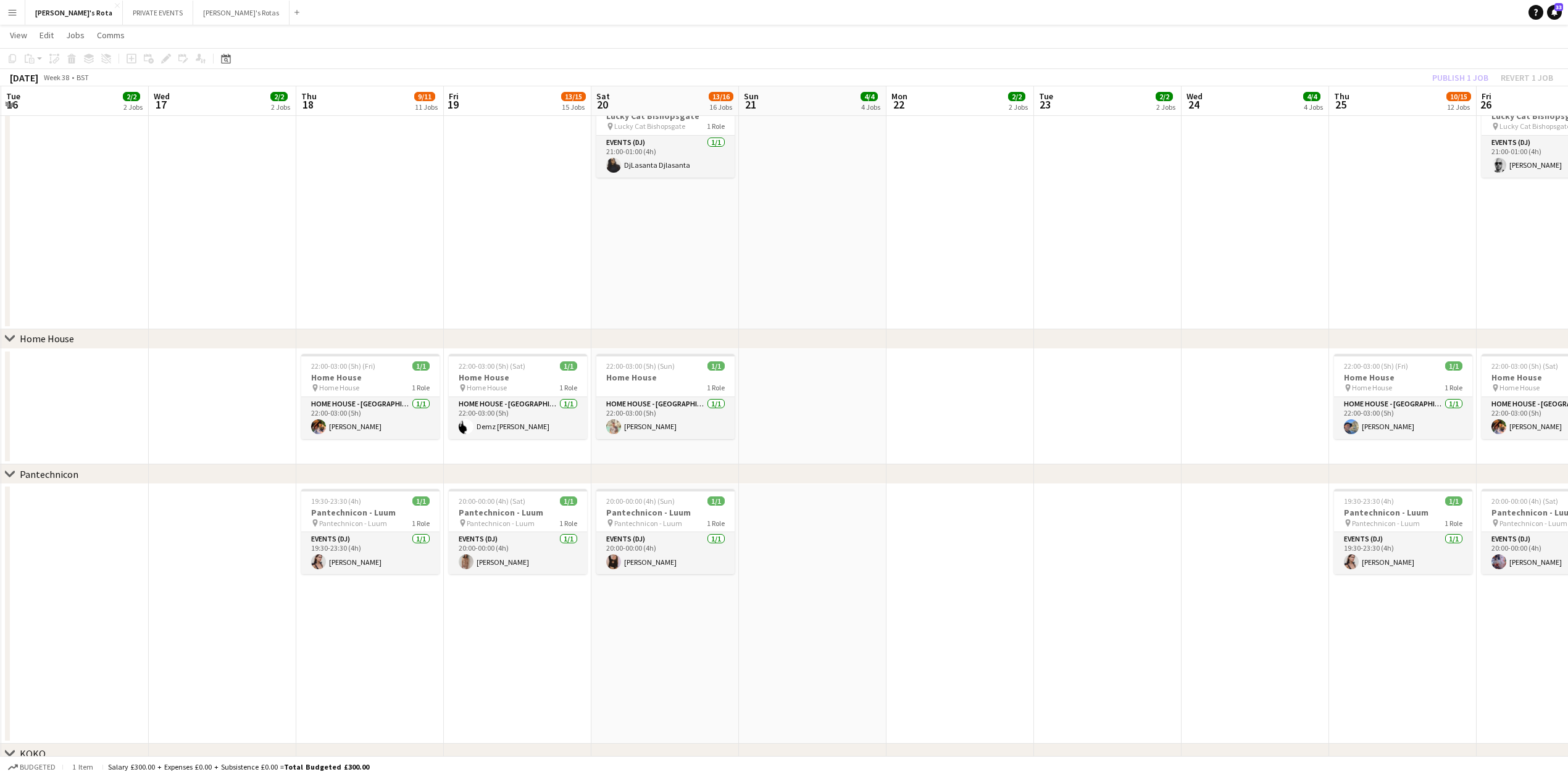
drag, startPoint x: 124, startPoint y: 593, endPoint x: 222, endPoint y: 593, distance: 98.0
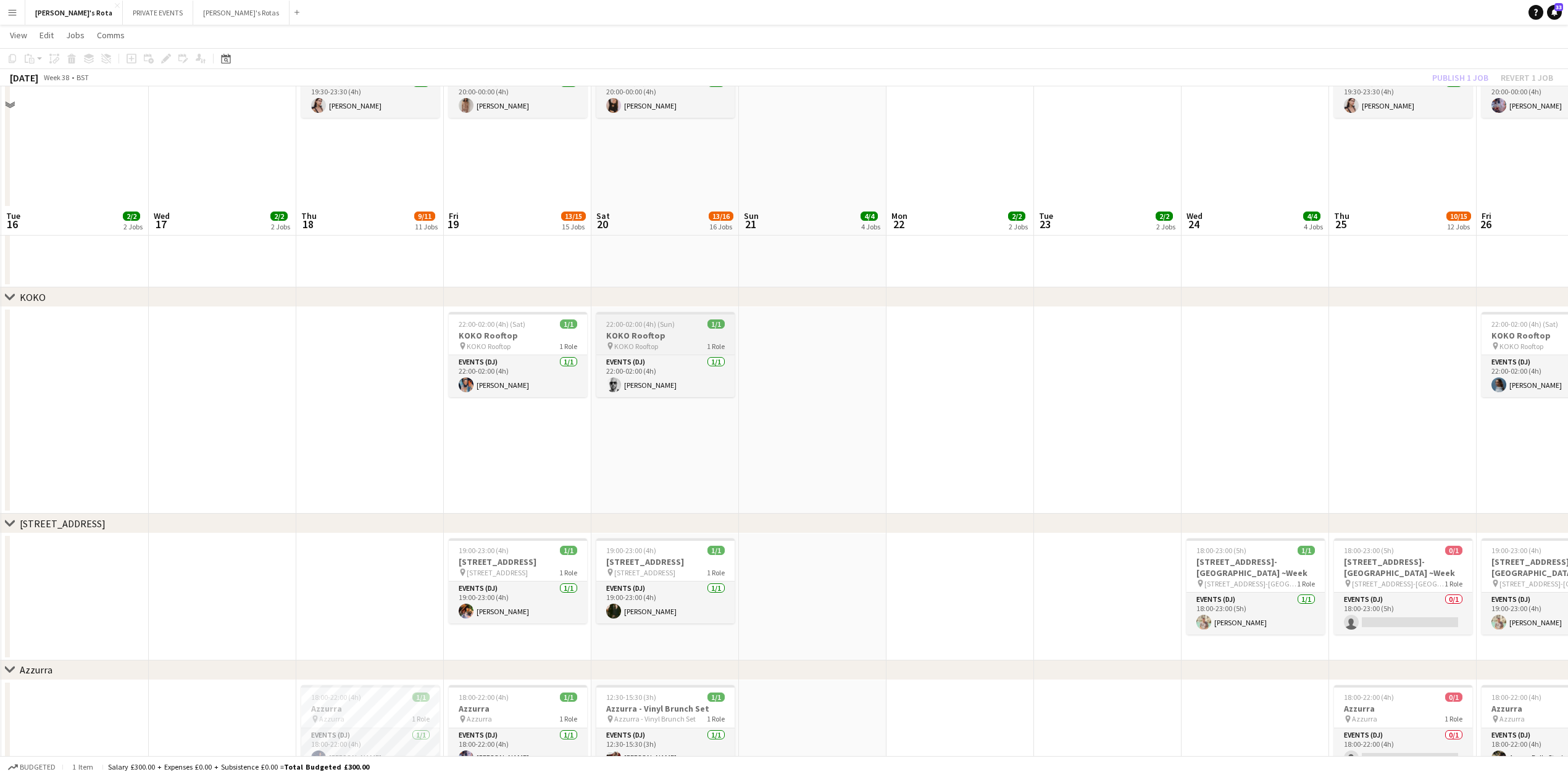
scroll to position [1645, 0]
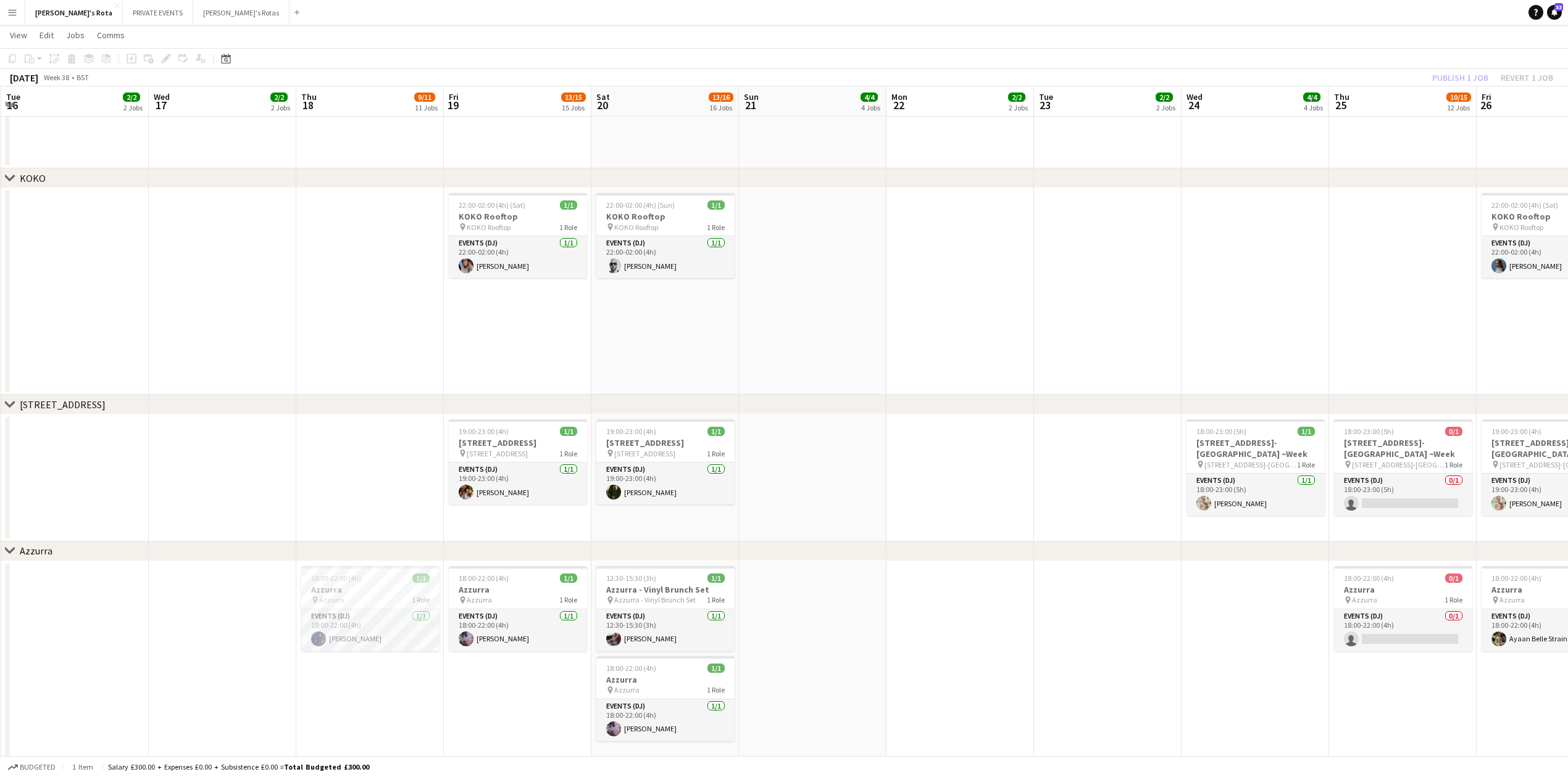
click at [305, 485] on app-date-cell at bounding box center [369, 478] width 147 height 127
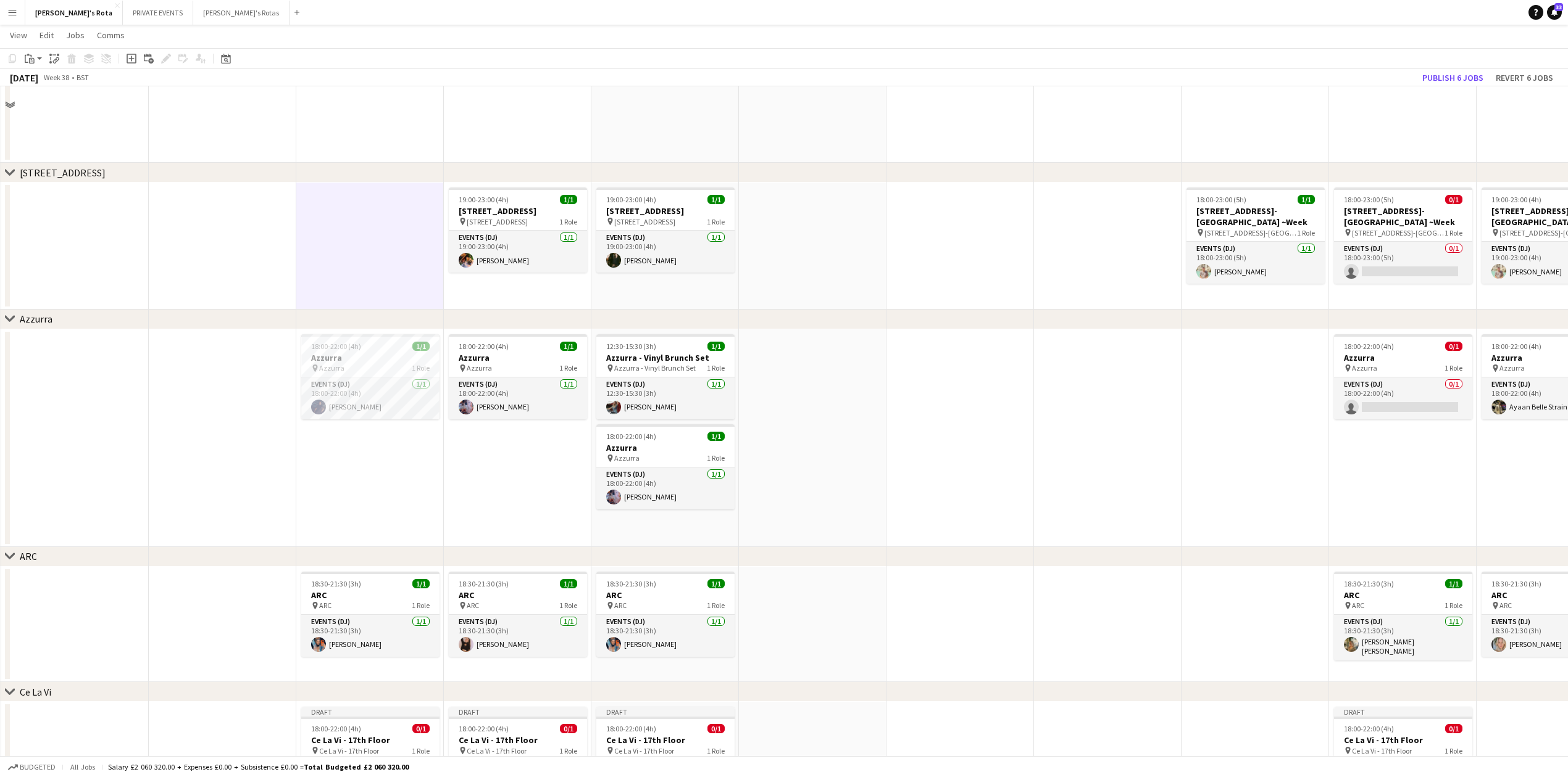
scroll to position [2056, 0]
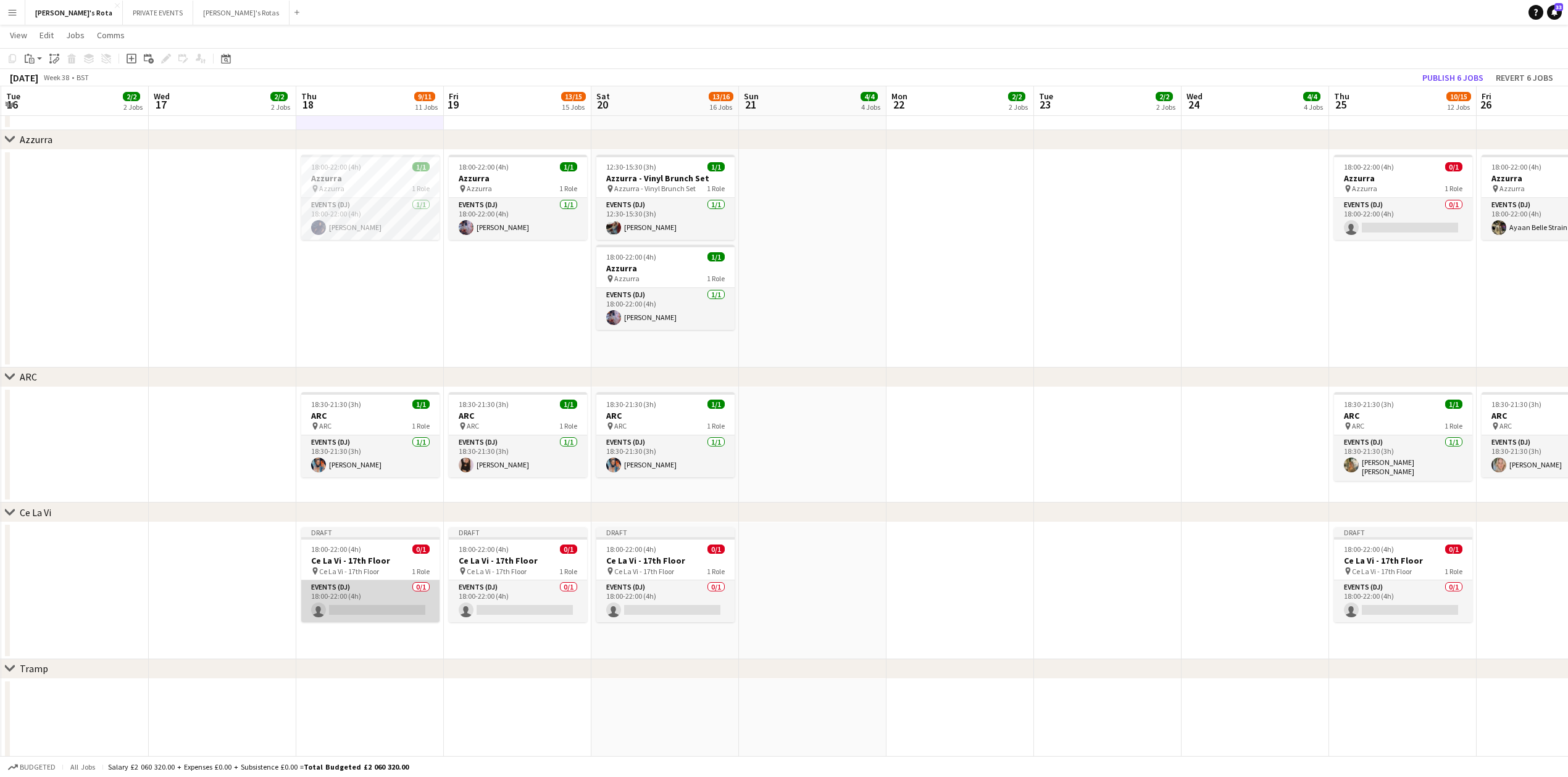
click at [359, 610] on app-card-role "Events (DJ) 0/1 18:00-22:00 (4h) single-neutral-actions" at bounding box center [370, 601] width 138 height 42
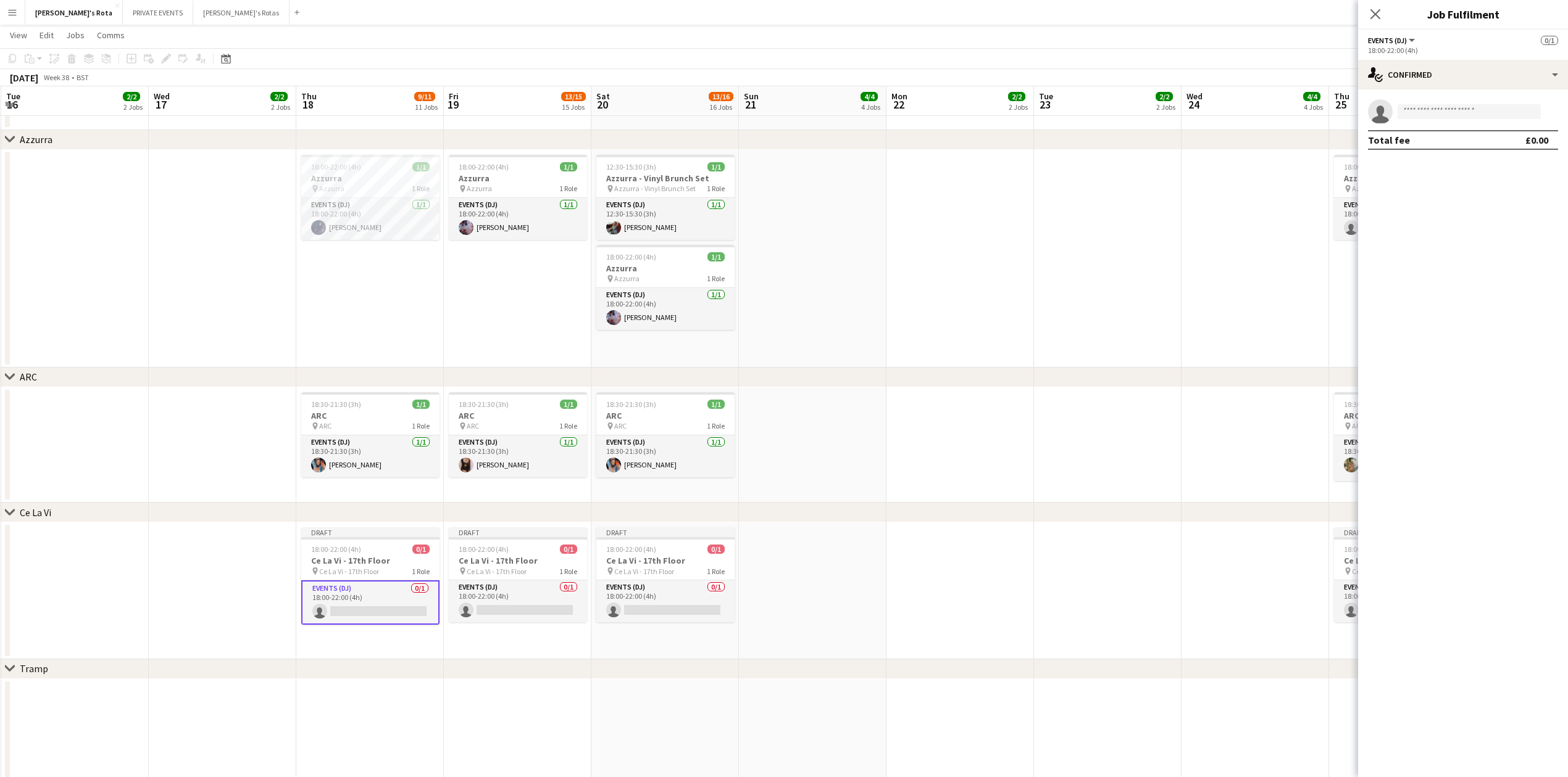
drag, startPoint x: 112, startPoint y: 519, endPoint x: 1100, endPoint y: 371, distance: 999.0
click at [661, 516] on div "chevron-right Ce La Vi" at bounding box center [784, 512] width 1568 height 20
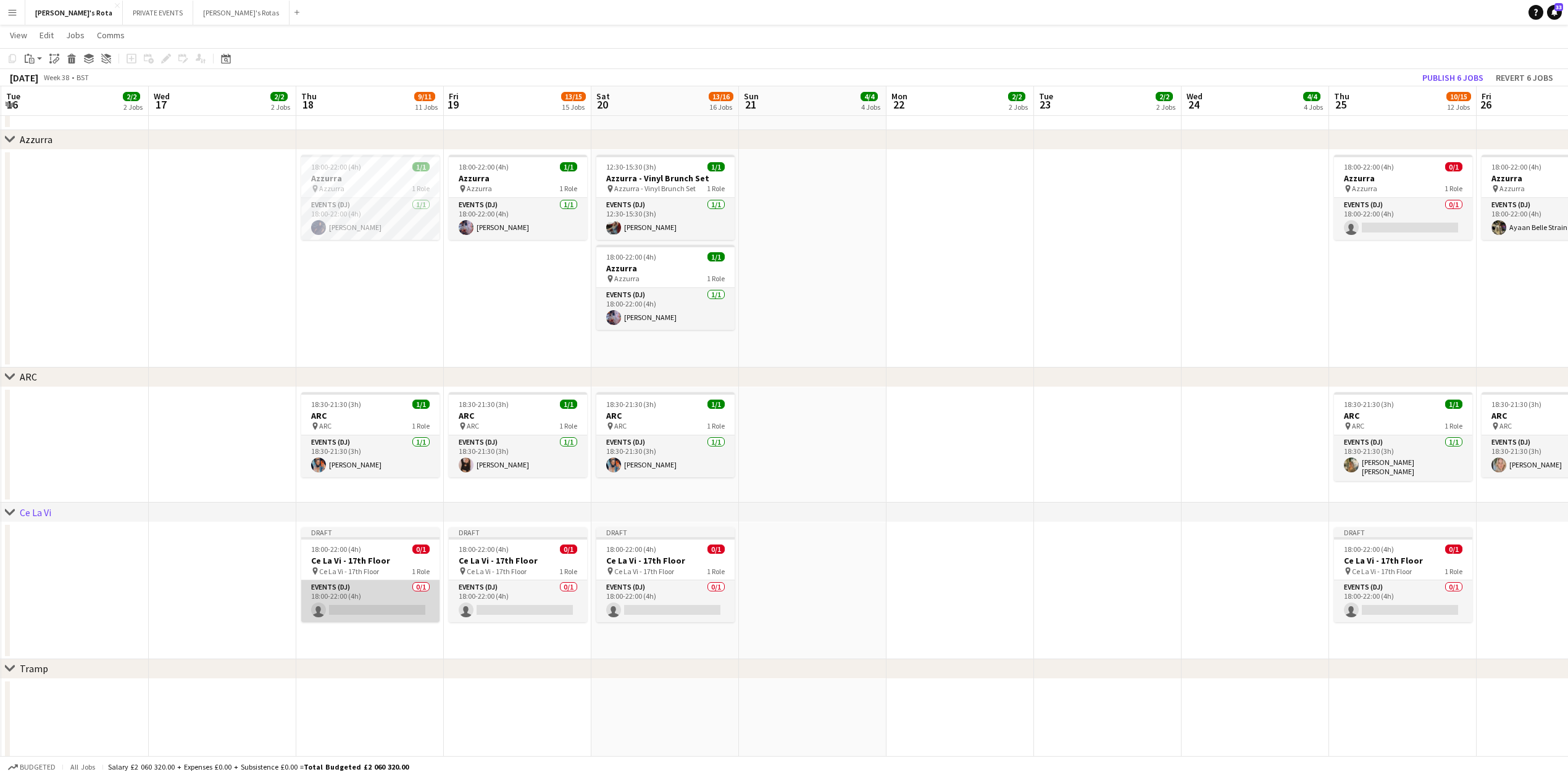
click at [376, 582] on app-card-role "Events (DJ) 0/1 18:00-22:00 (4h) single-neutral-actions" at bounding box center [370, 601] width 138 height 42
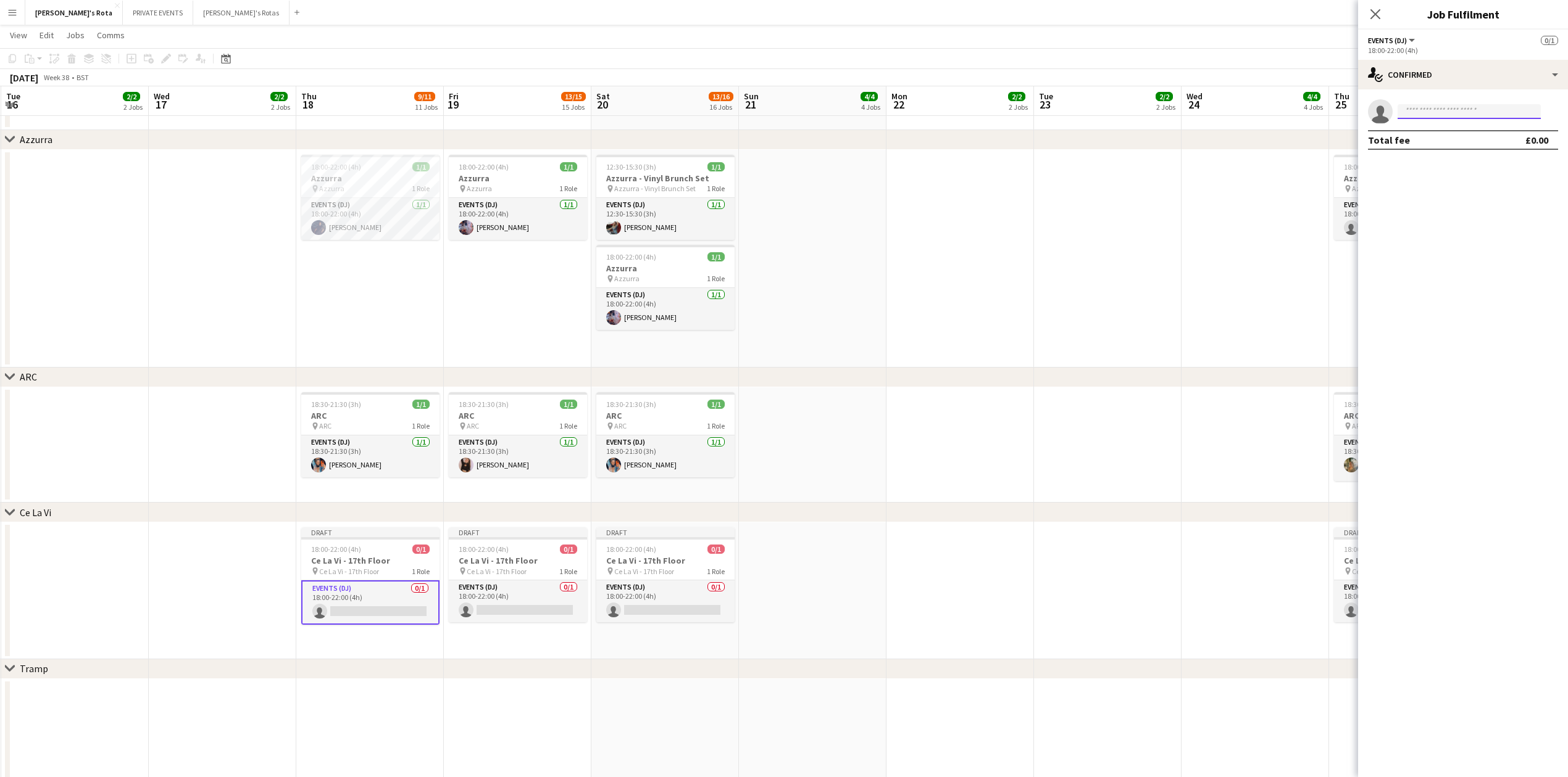
click at [1444, 116] on input at bounding box center [1468, 111] width 143 height 15
type input "*****"
click at [1439, 138] on div "Total fee £0.00" at bounding box center [1463, 140] width 190 height 20
click at [1440, 112] on input "*****" at bounding box center [1468, 111] width 143 height 15
click at [1445, 136] on span "[EMAIL_ADDRESS][DOMAIN_NAME]" at bounding box center [1469, 140] width 123 height 10
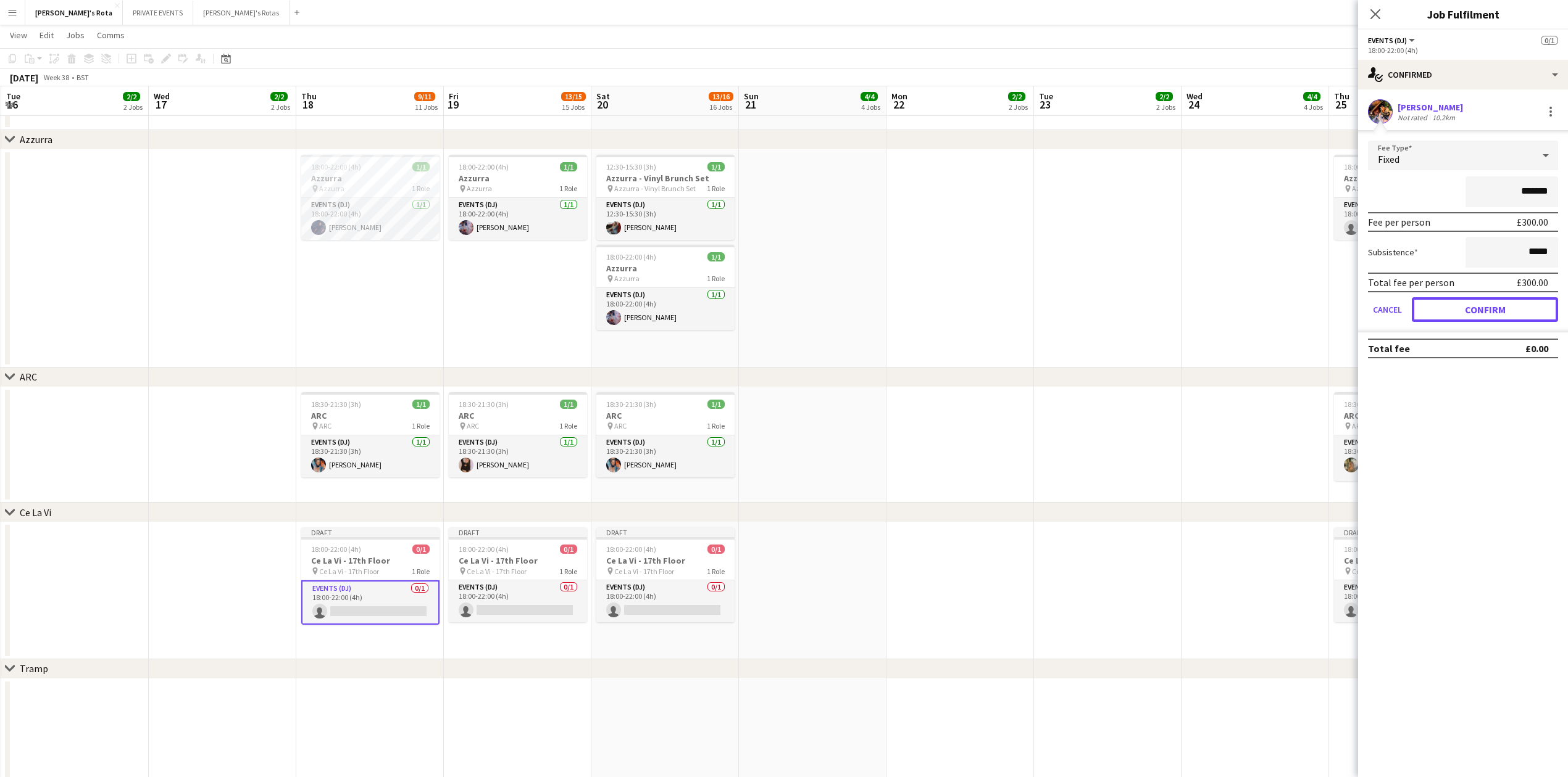
click at [1450, 307] on button "Confirm" at bounding box center [1484, 310] width 146 height 25
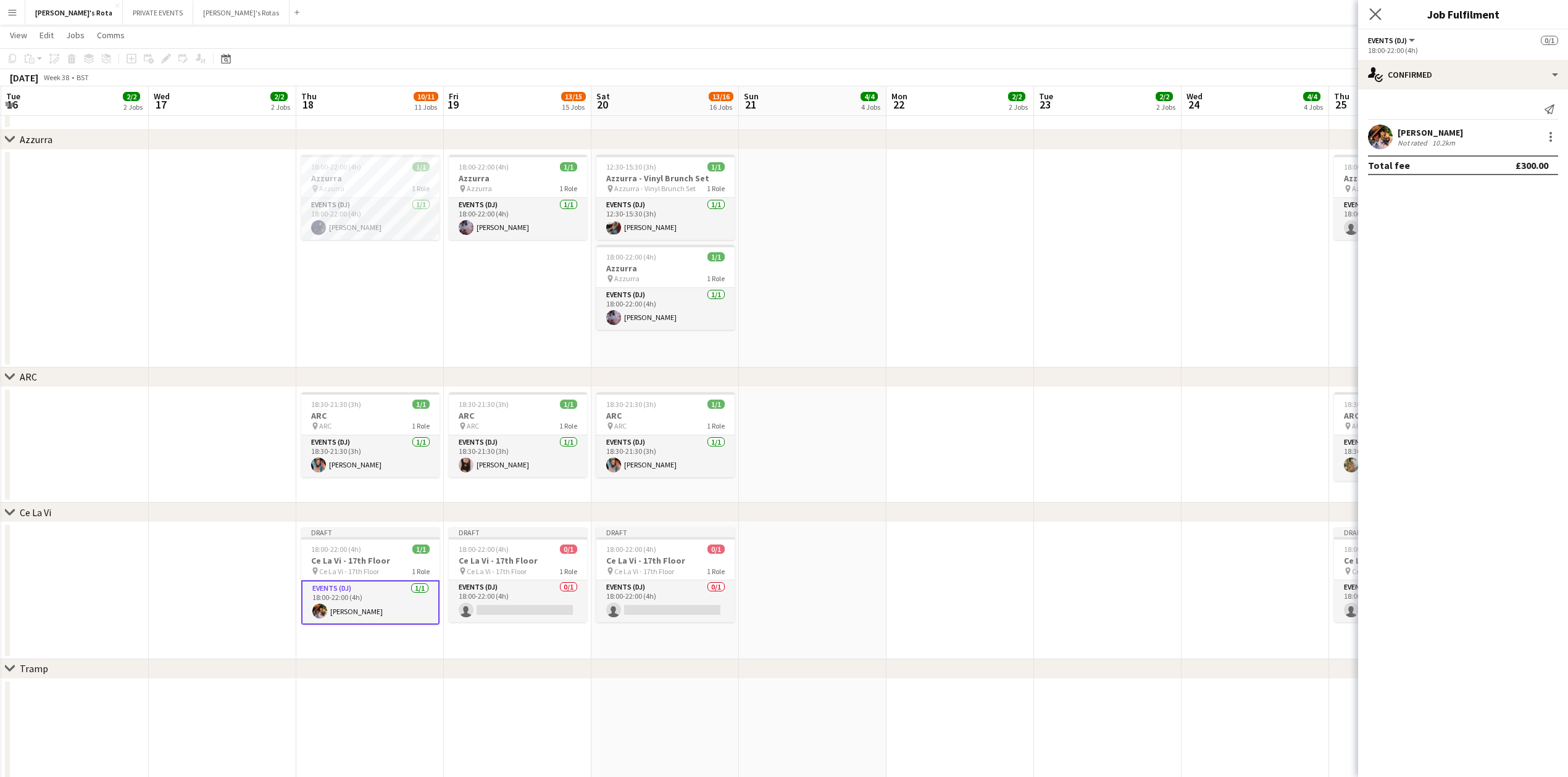
click at [1369, 13] on icon "Close pop-in" at bounding box center [1374, 14] width 12 height 12
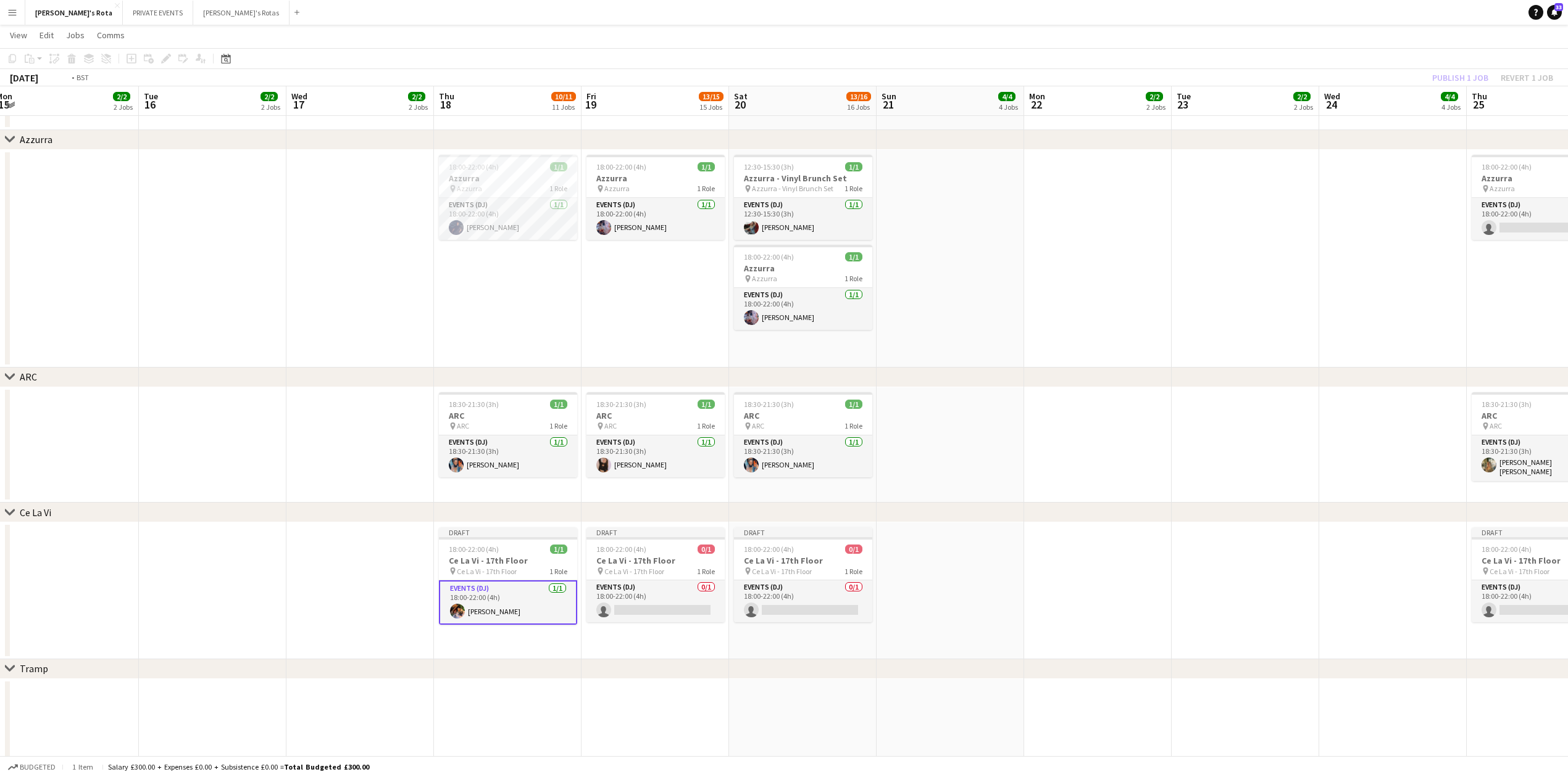
drag, startPoint x: 1087, startPoint y: 549, endPoint x: 1206, endPoint y: 519, distance: 122.7
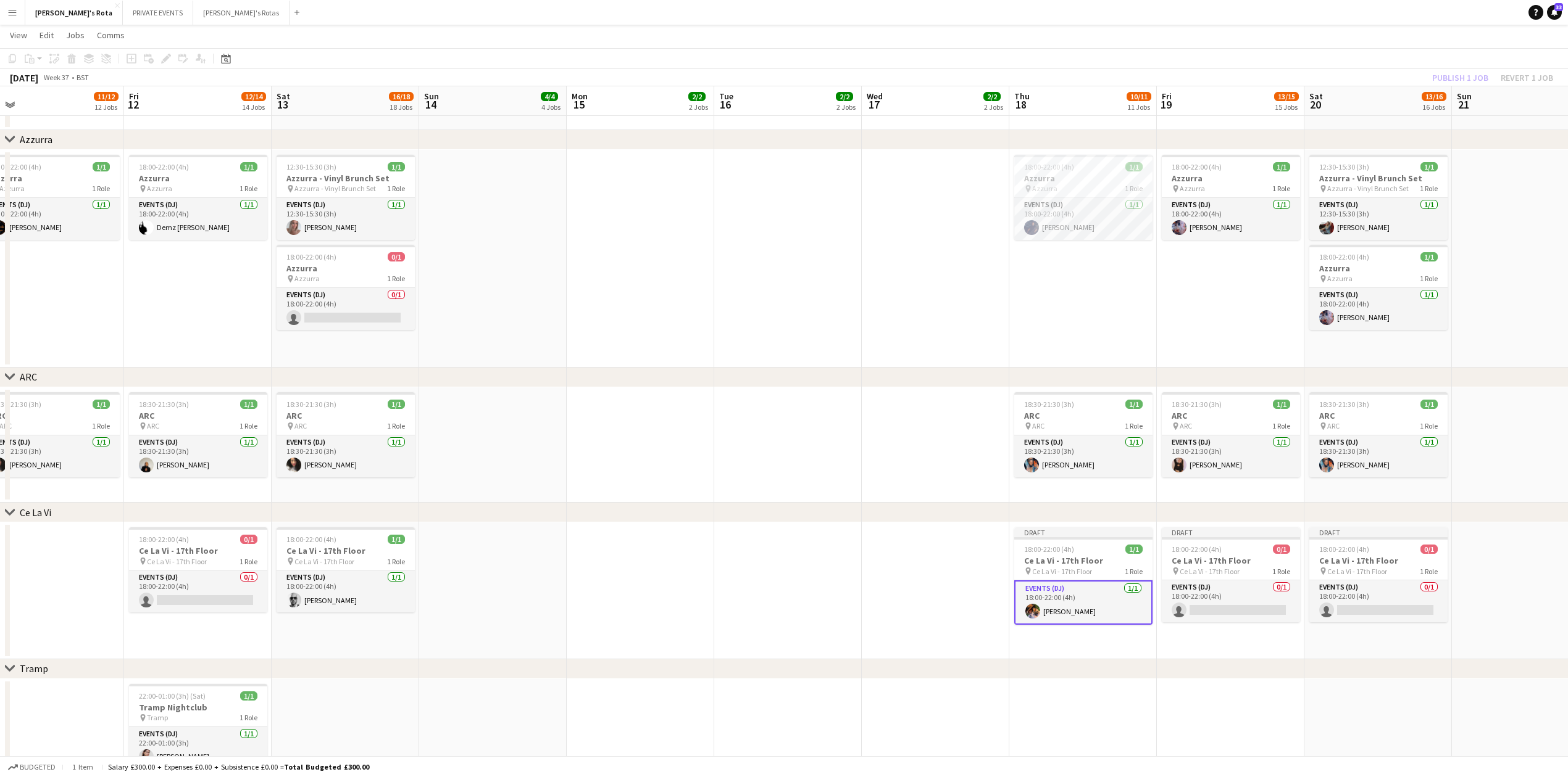
drag, startPoint x: 379, startPoint y: 620, endPoint x: 933, endPoint y: 579, distance: 555.5
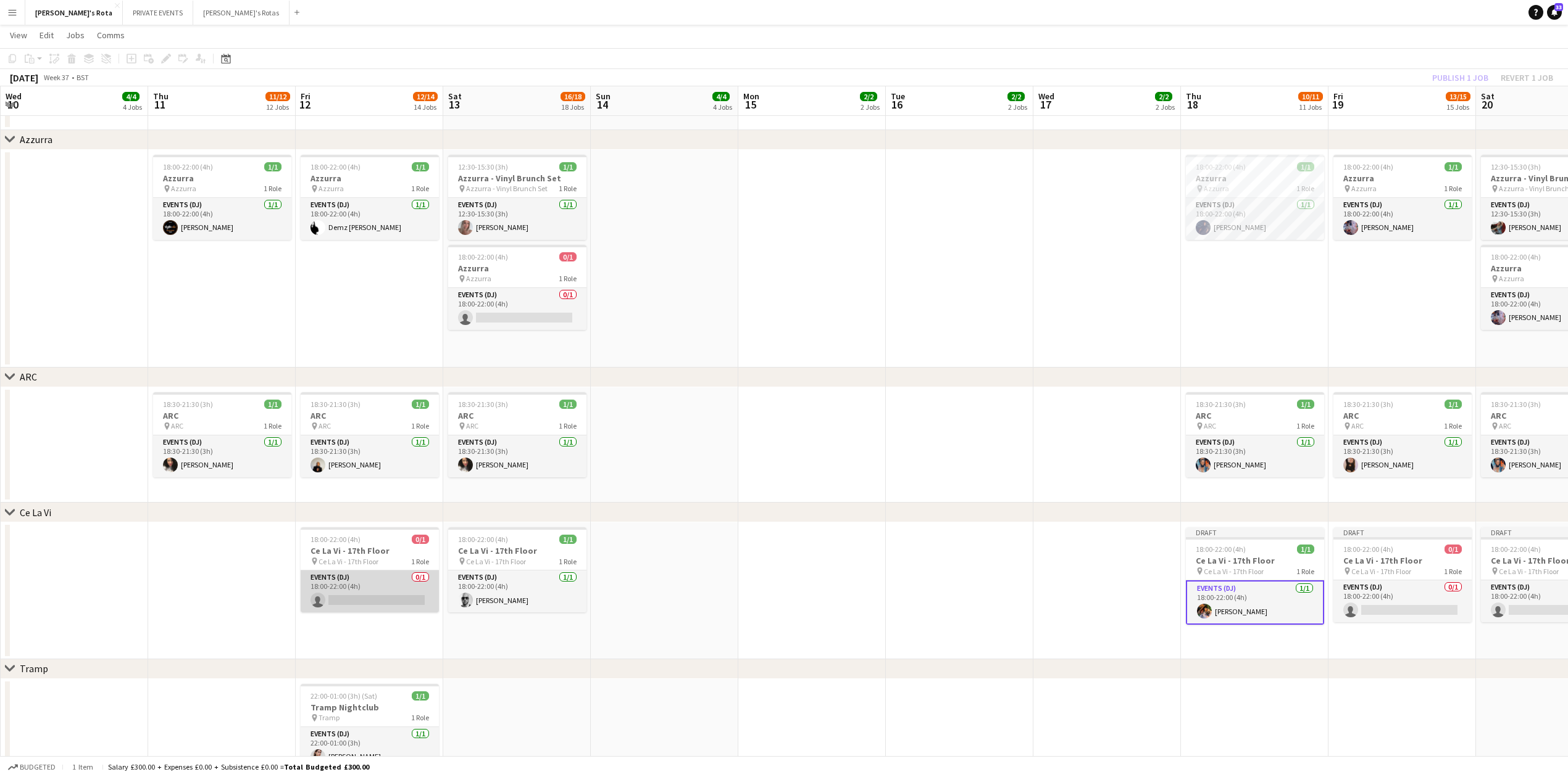
click at [349, 601] on app-card-role "Events (DJ) 0/1 18:00-22:00 (4h) single-neutral-actions" at bounding box center [370, 591] width 138 height 42
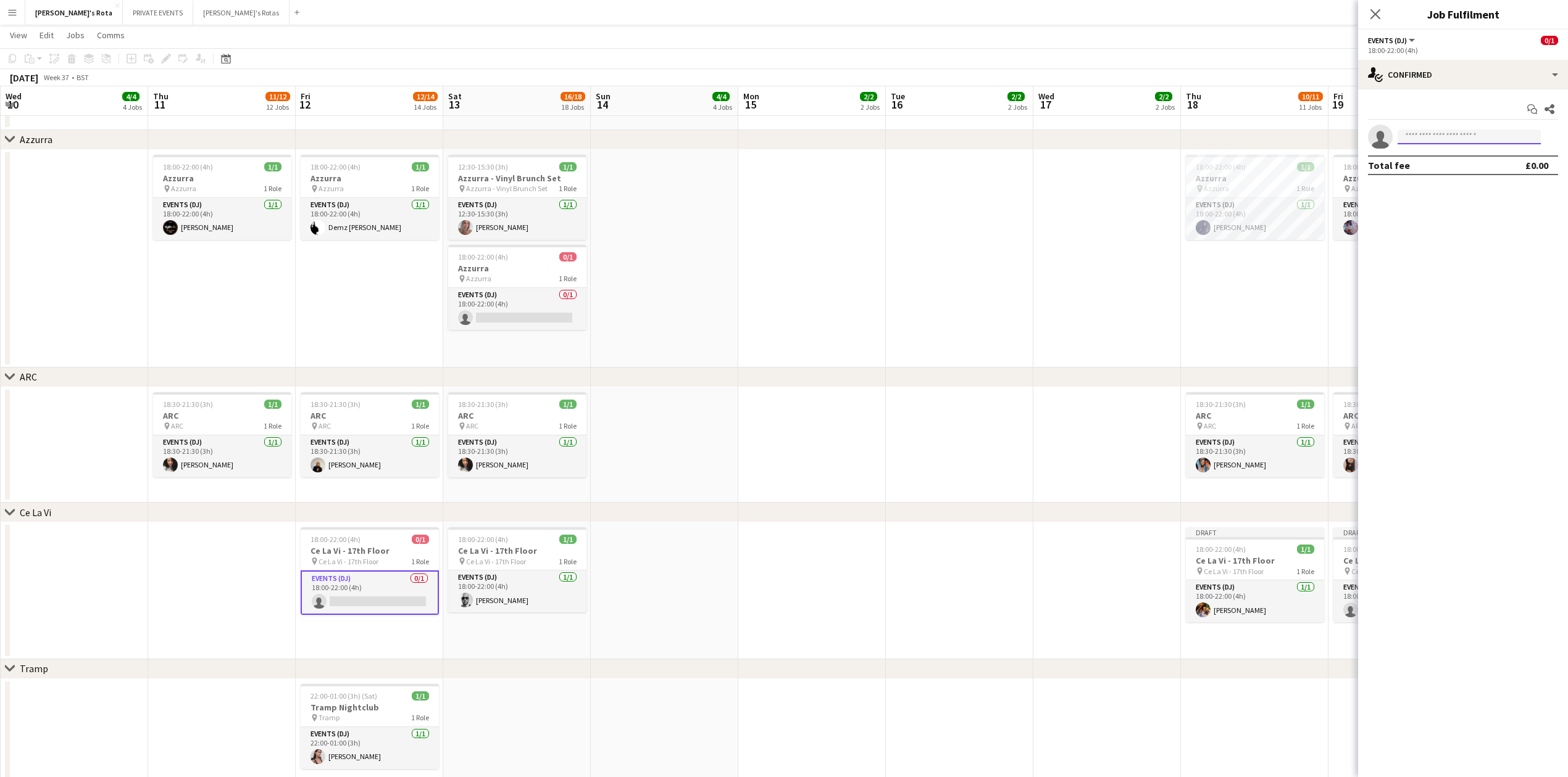
click at [1435, 138] on input at bounding box center [1468, 136] width 143 height 15
type input "*****"
click at [1443, 162] on span "Busy with another job on [PERSON_NAME]'s Rota." at bounding box center [1469, 170] width 123 height 20
click at [1372, 15] on icon "Close pop-in" at bounding box center [1374, 14] width 12 height 12
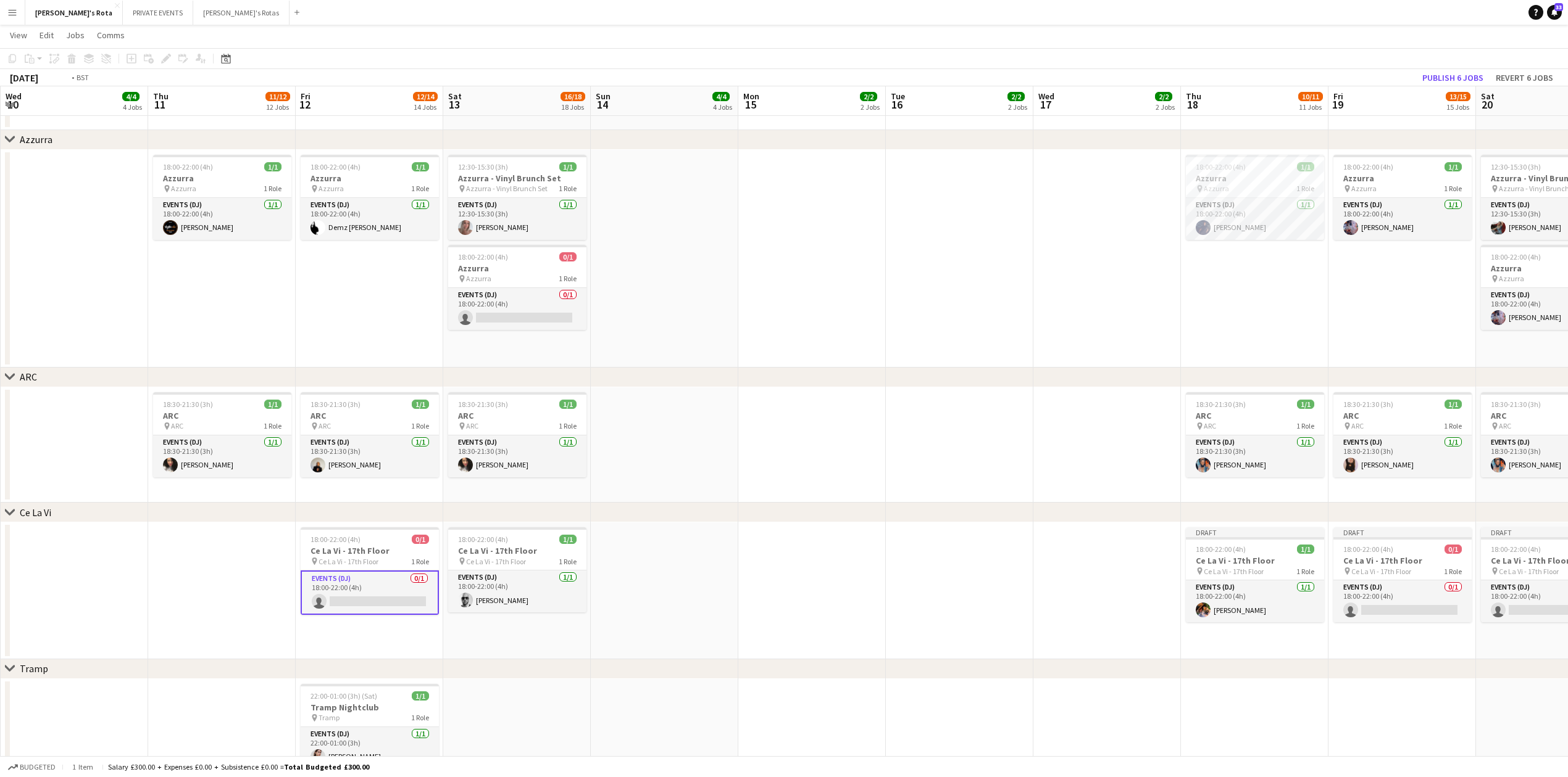
scroll to position [0, 0]
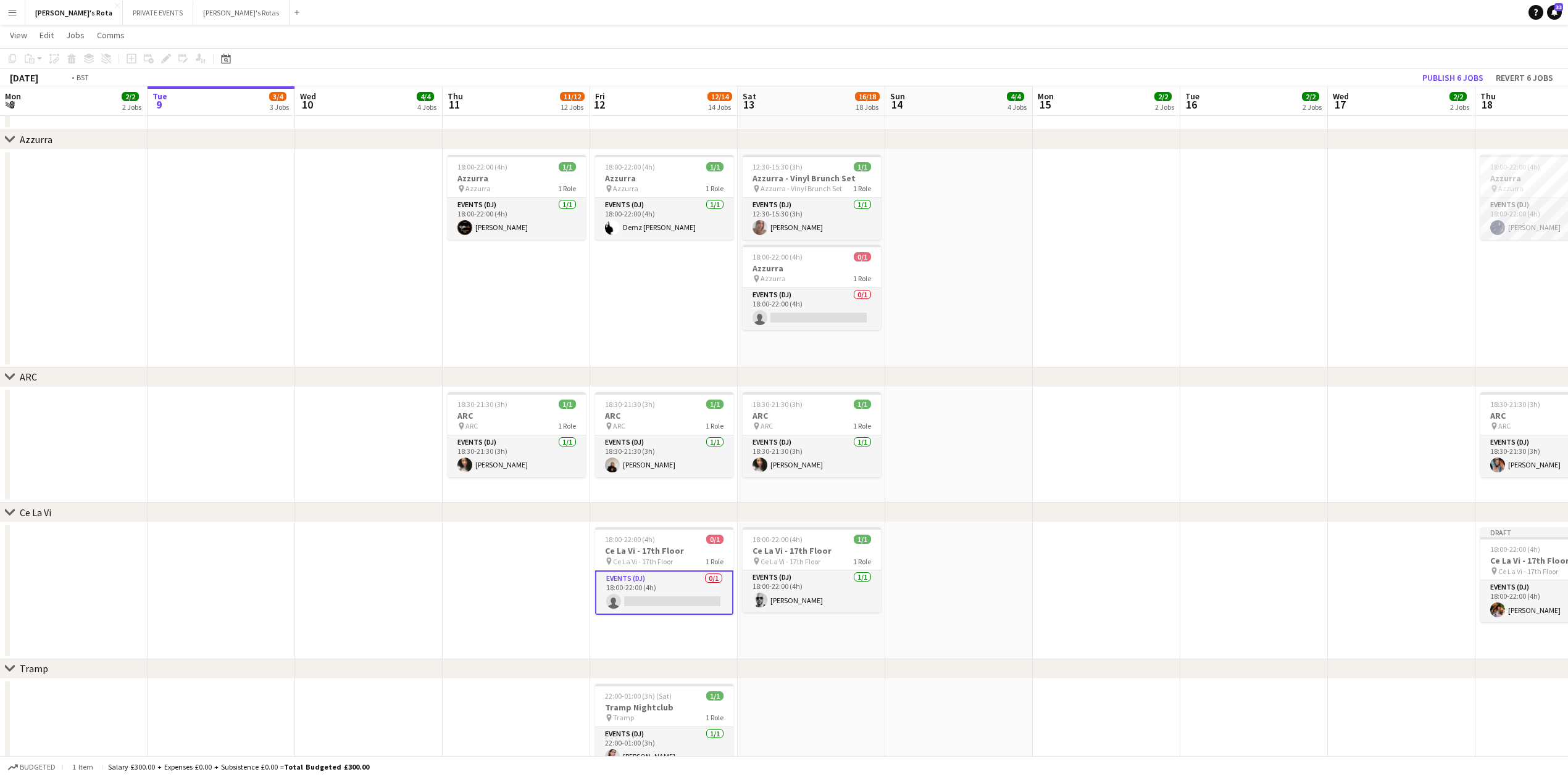
drag, startPoint x: 300, startPoint y: 577, endPoint x: 1072, endPoint y: 536, distance: 773.1
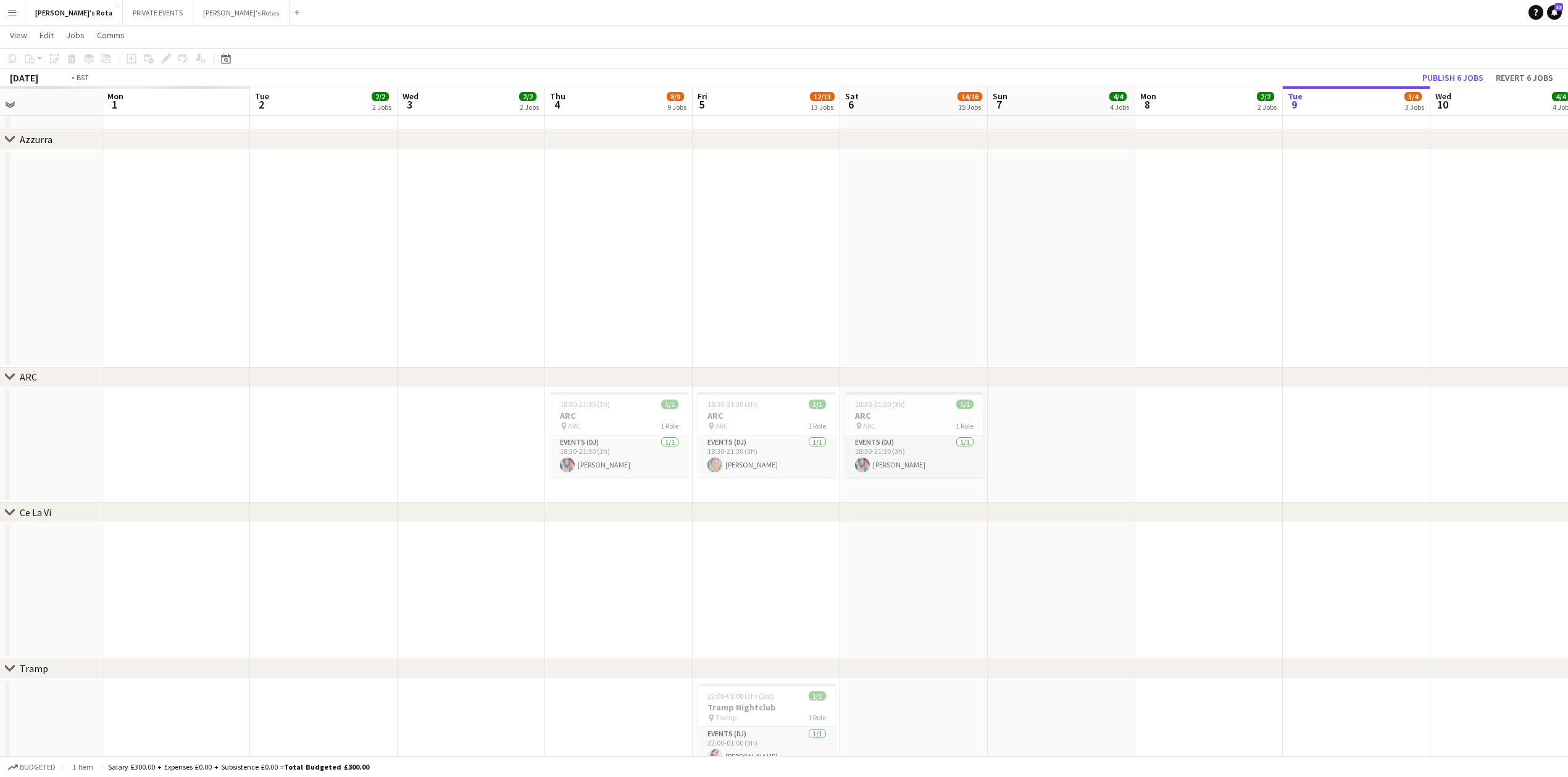
drag, startPoint x: 513, startPoint y: 600, endPoint x: 1055, endPoint y: 576, distance: 542.5
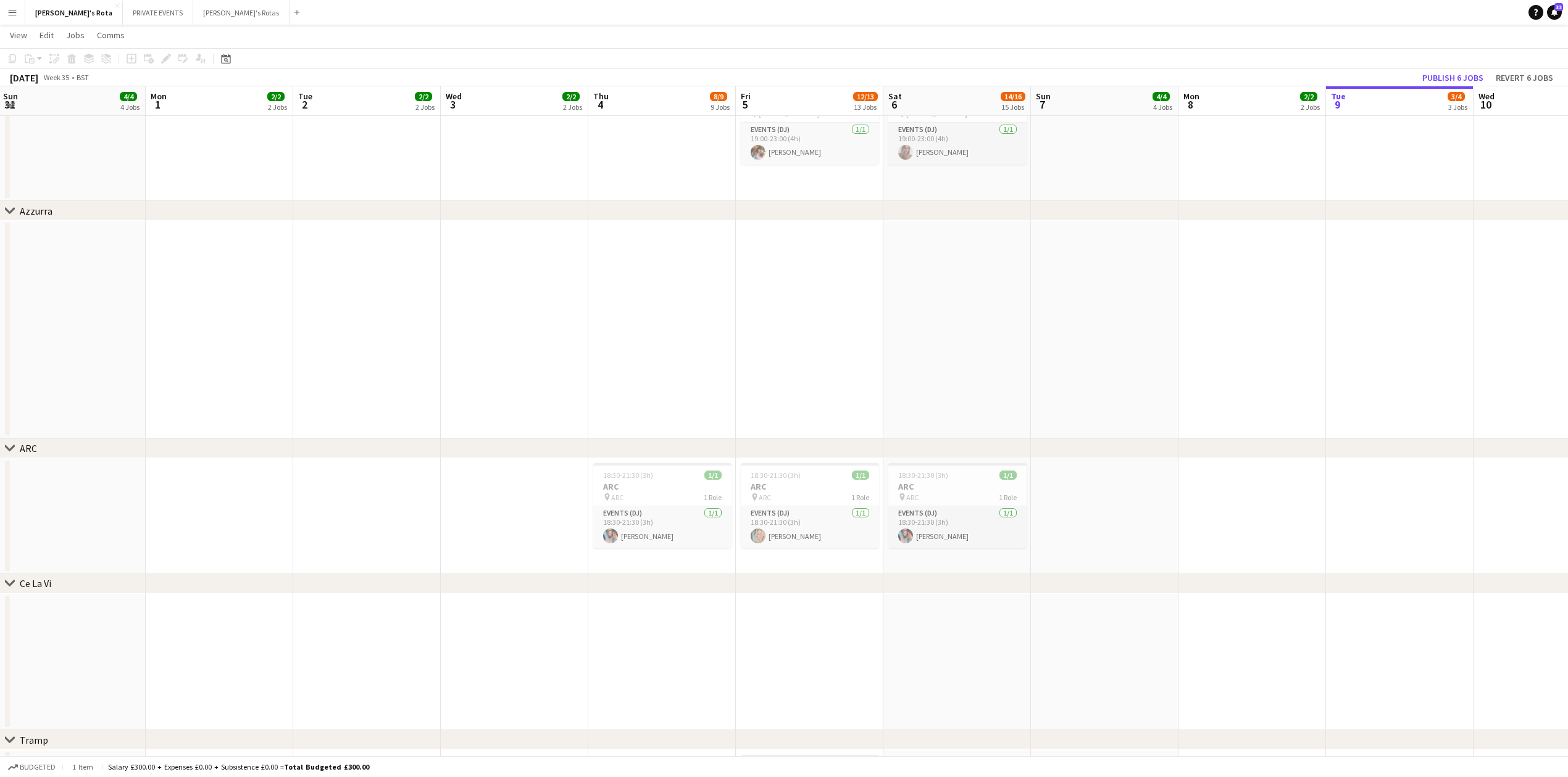
drag, startPoint x: 275, startPoint y: 615, endPoint x: 396, endPoint y: 615, distance: 121.0
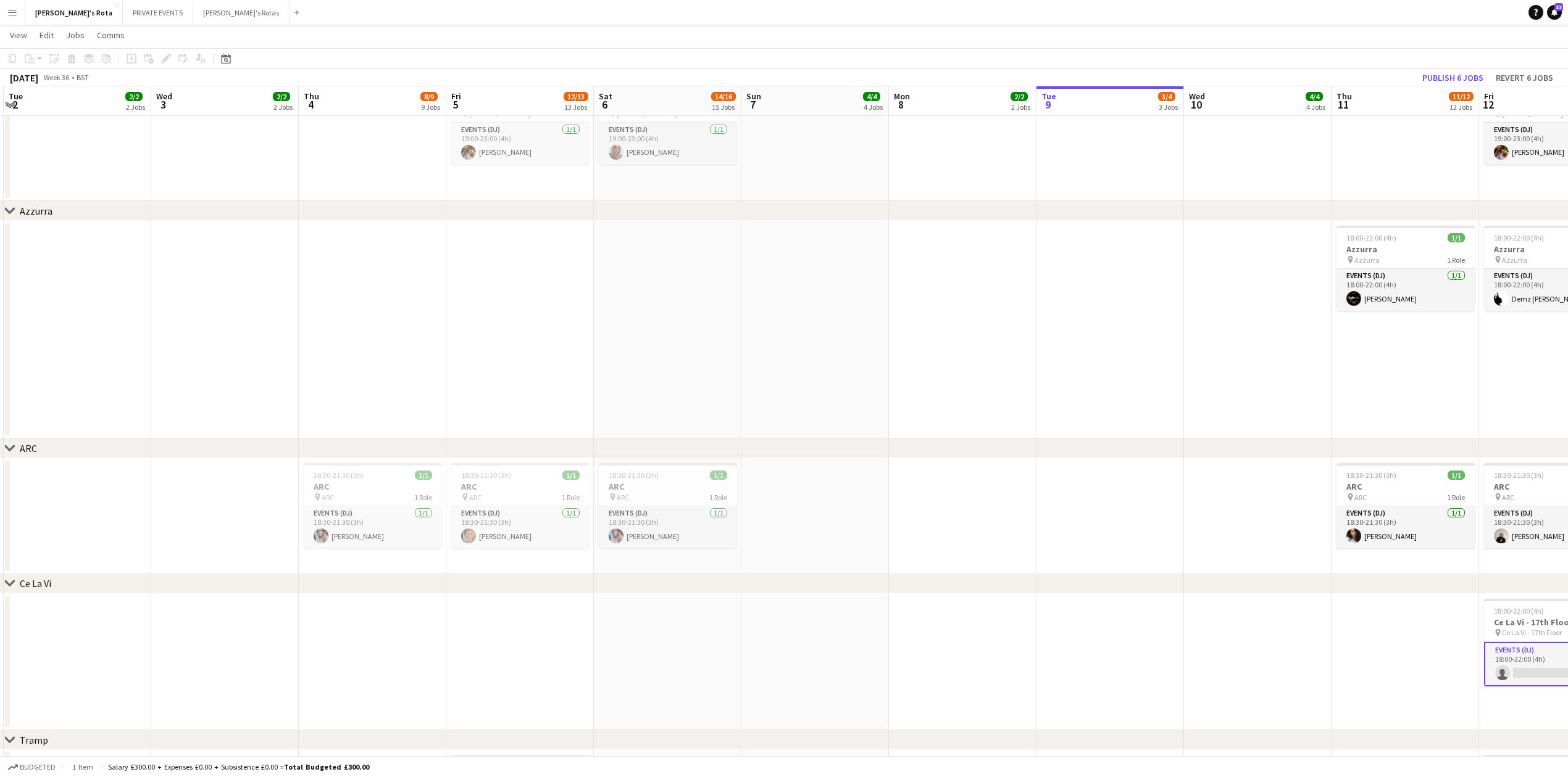
scroll to position [0, 304]
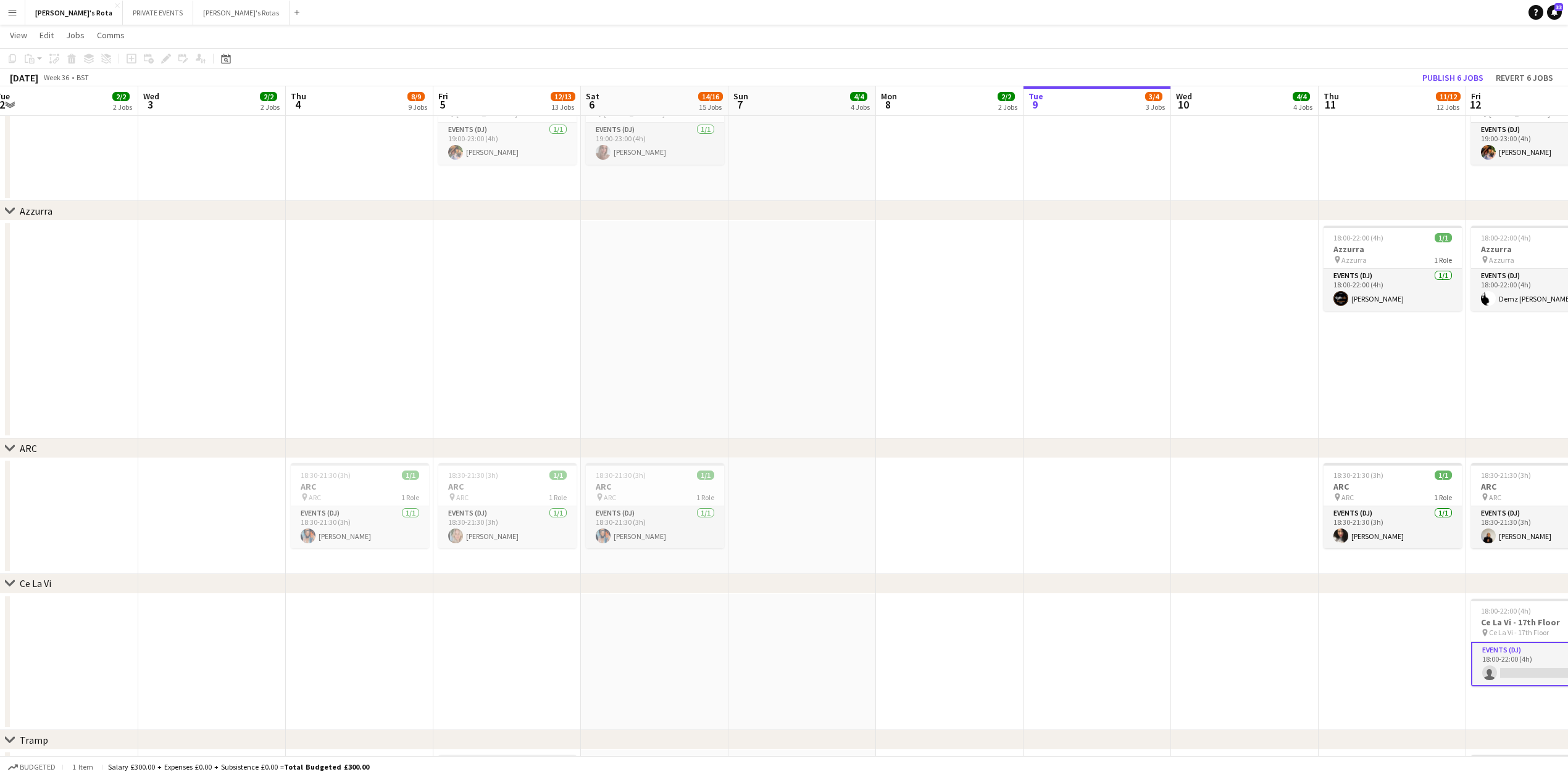
drag, startPoint x: 768, startPoint y: 599, endPoint x: 287, endPoint y: 592, distance: 481.1
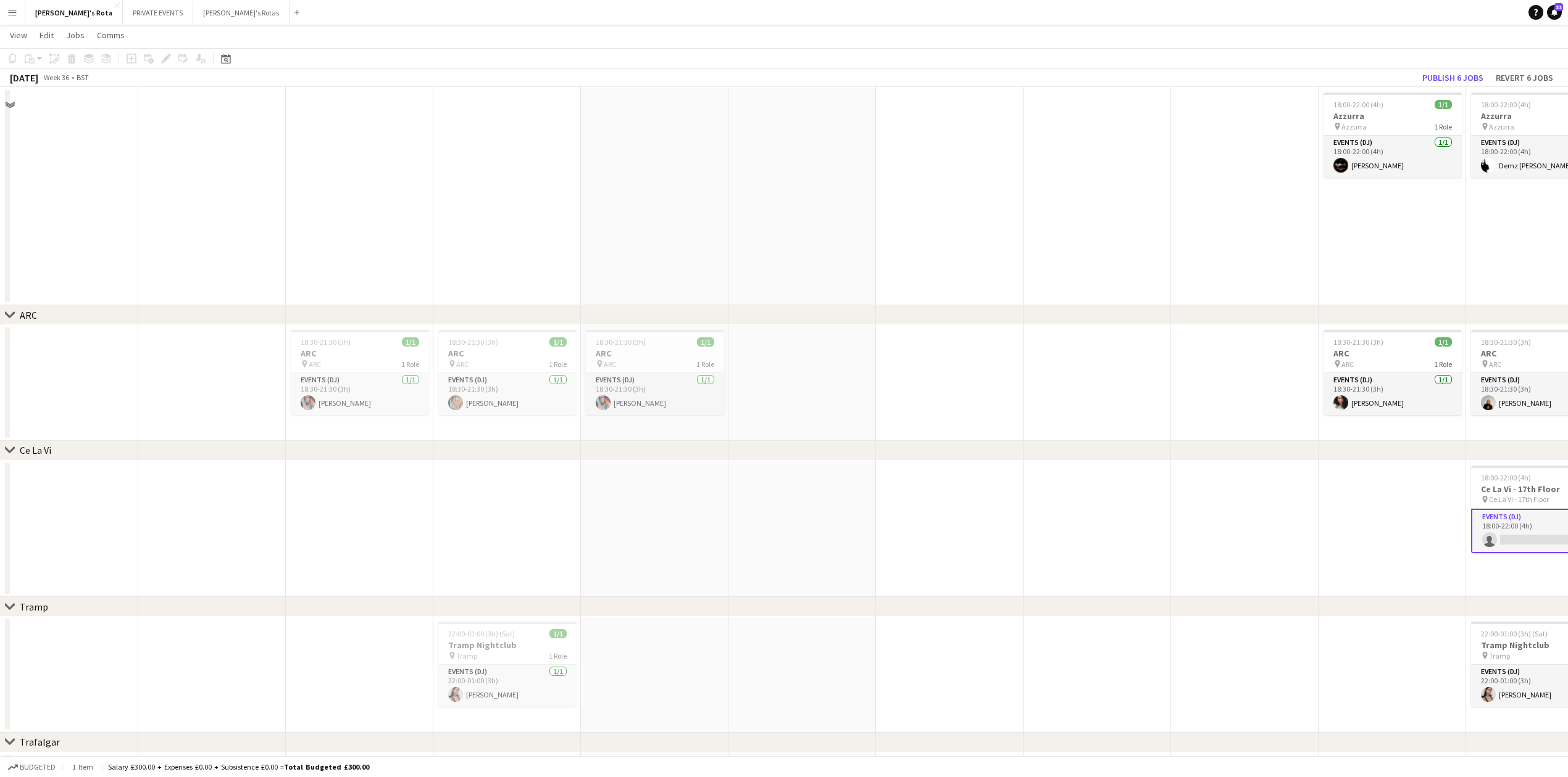
scroll to position [2385, 0]
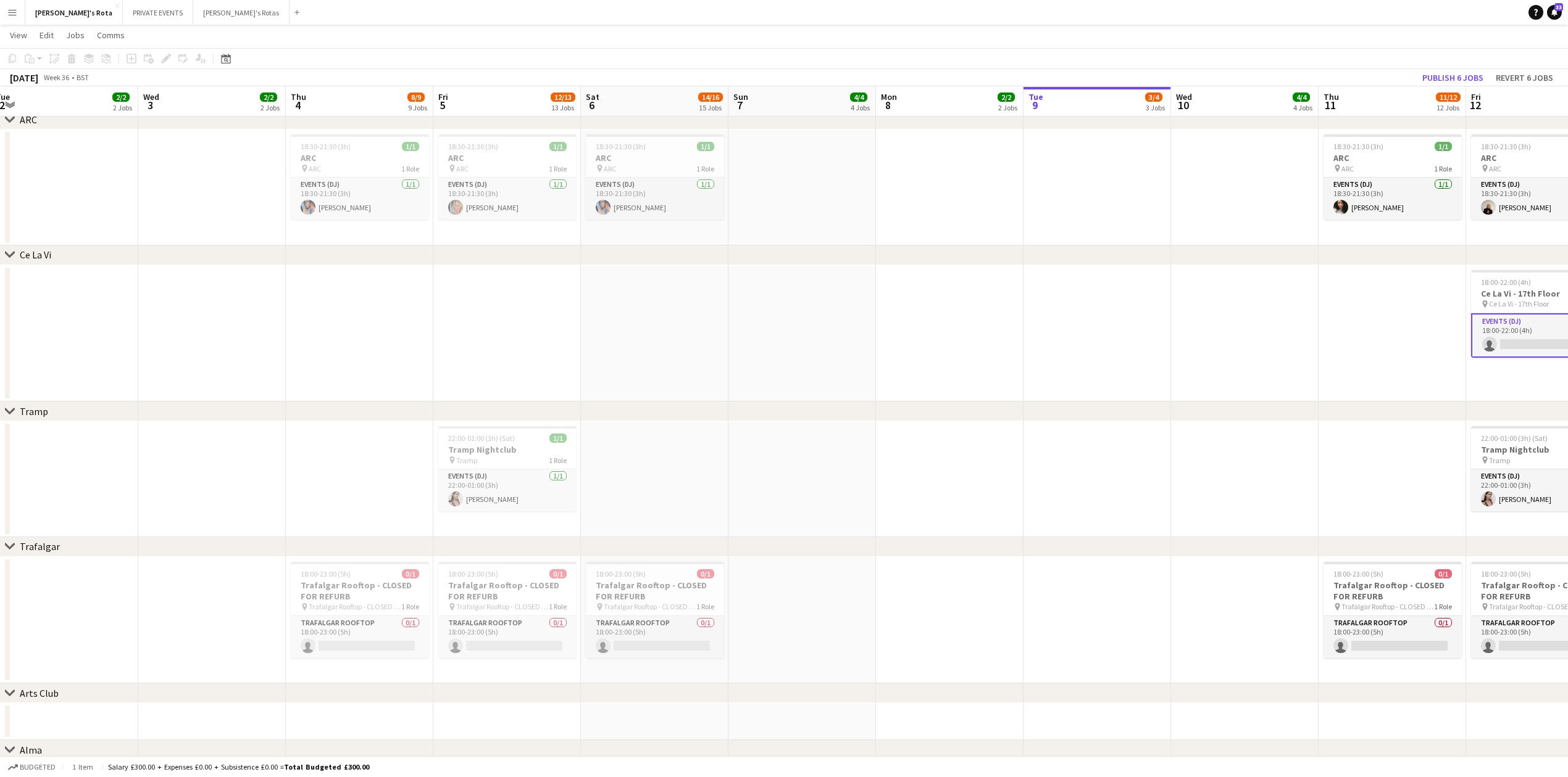
drag, startPoint x: 1120, startPoint y: 408, endPoint x: 172, endPoint y: 460, distance: 949.4
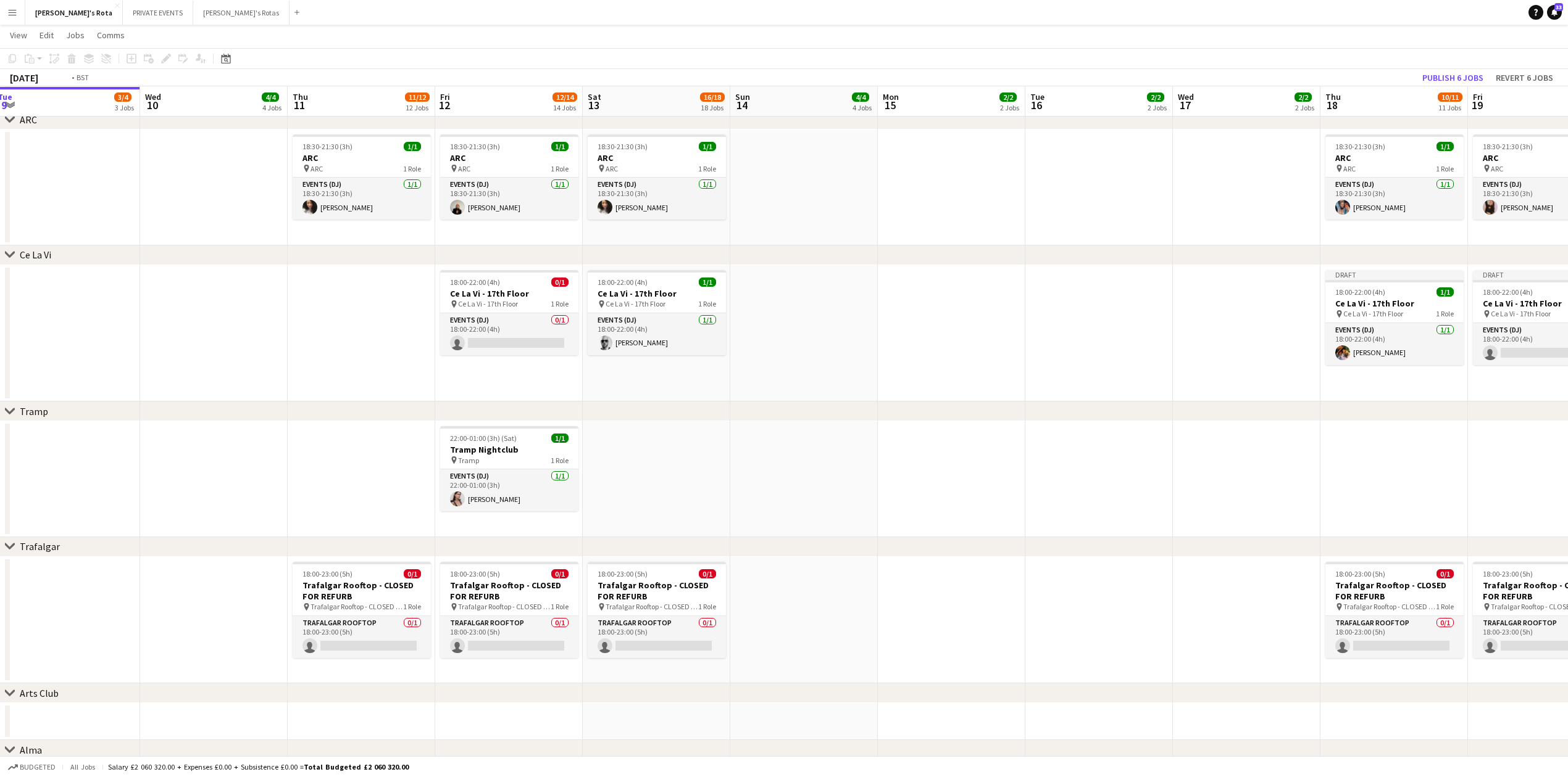
scroll to position [0, 450]
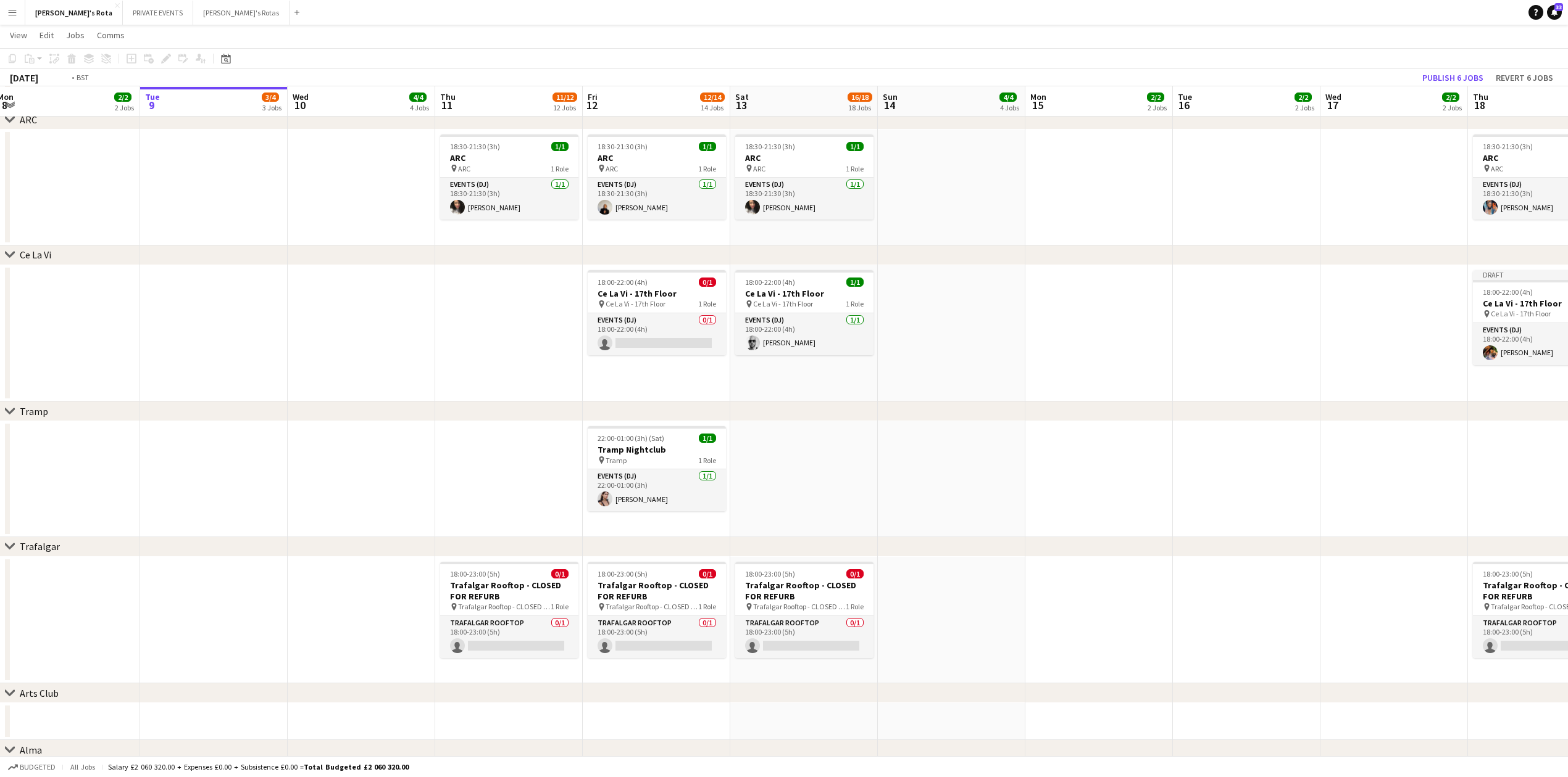
drag, startPoint x: 990, startPoint y: 284, endPoint x: 188, endPoint y: 292, distance: 802.0
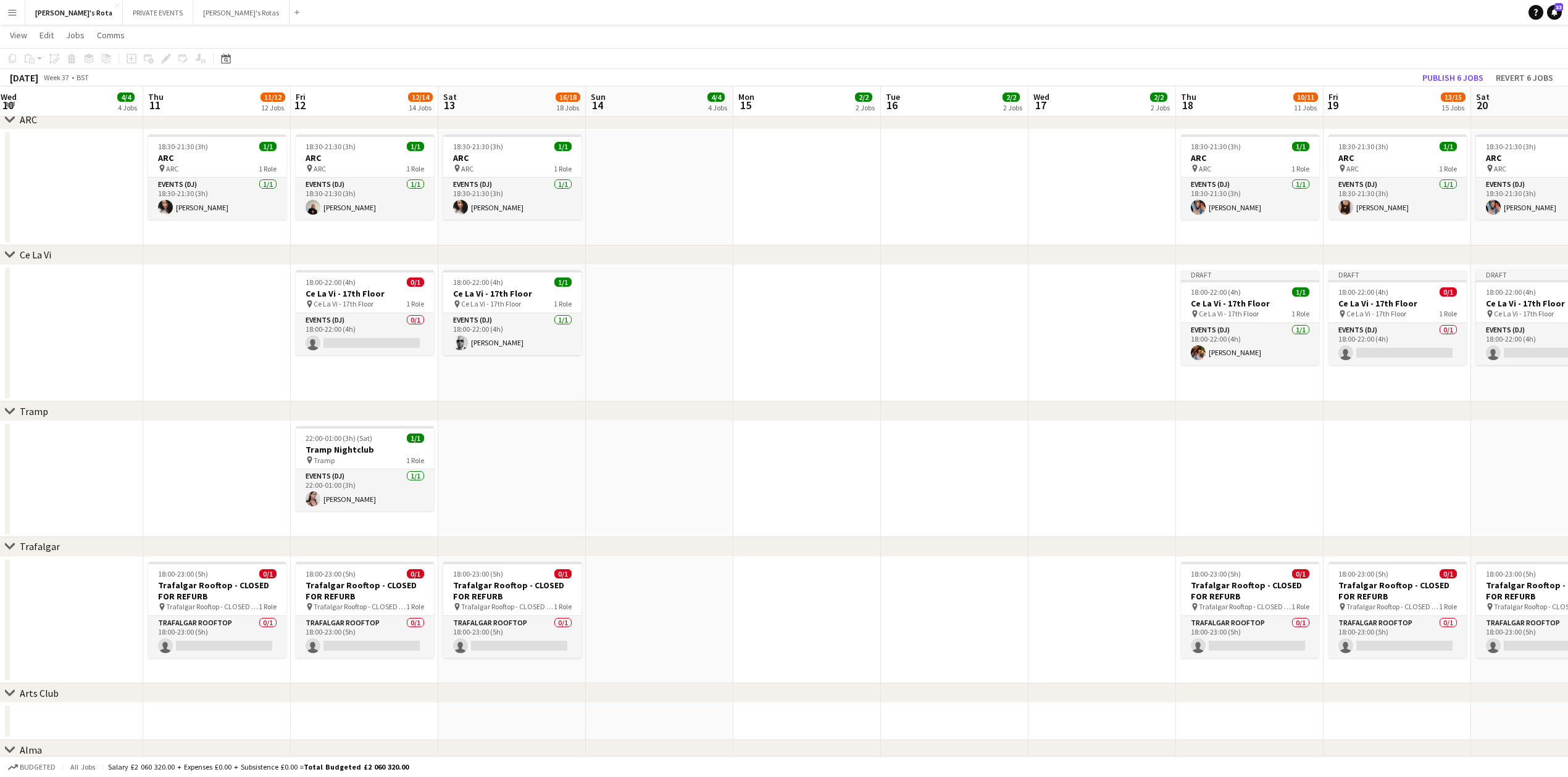
drag, startPoint x: 1132, startPoint y: 358, endPoint x: 1021, endPoint y: 375, distance: 112.3
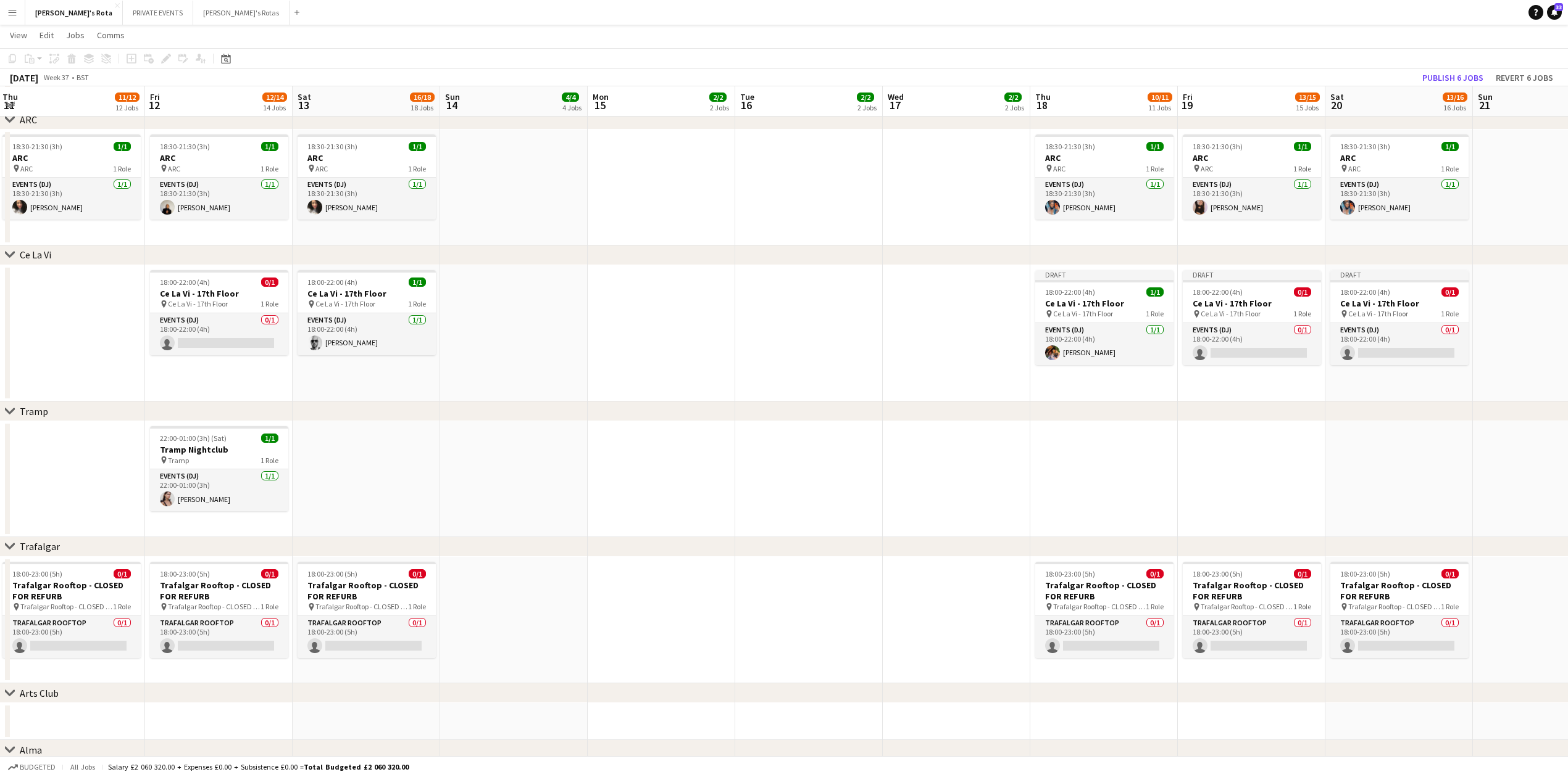
drag, startPoint x: 1058, startPoint y: 330, endPoint x: 775, endPoint y: 343, distance: 283.3
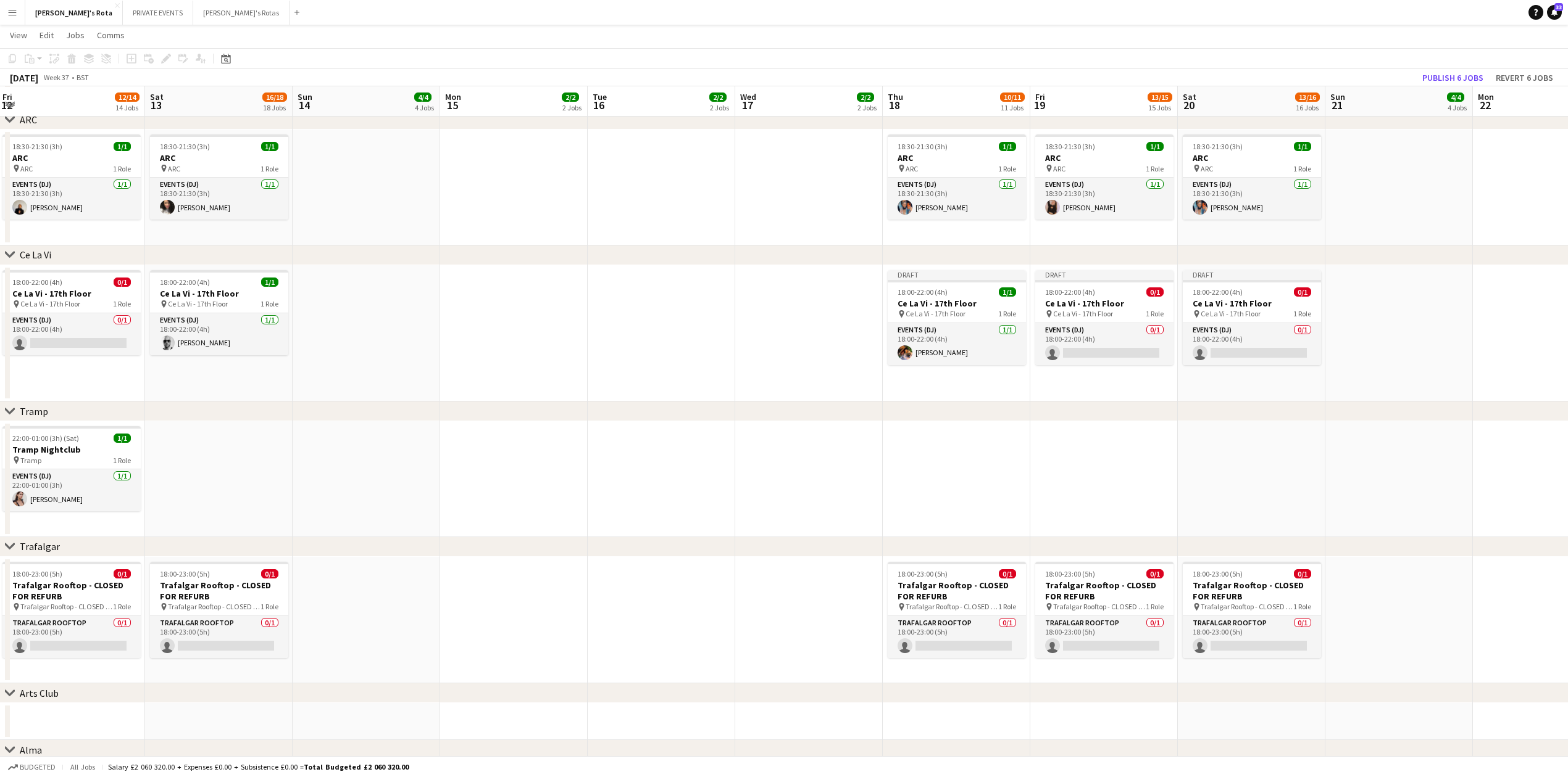
scroll to position [0, 443]
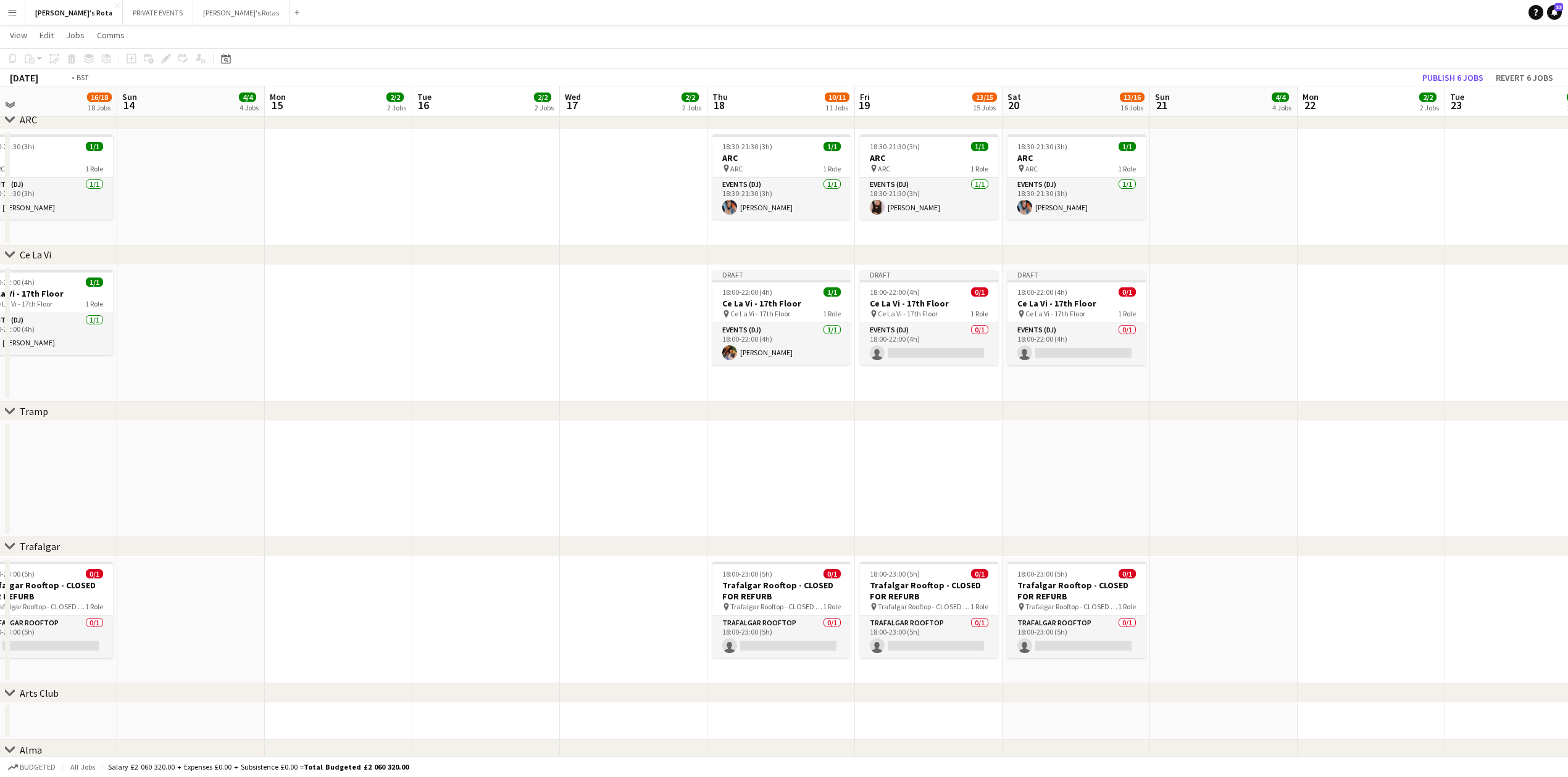
drag, startPoint x: 1371, startPoint y: 366, endPoint x: 832, endPoint y: 381, distance: 539.2
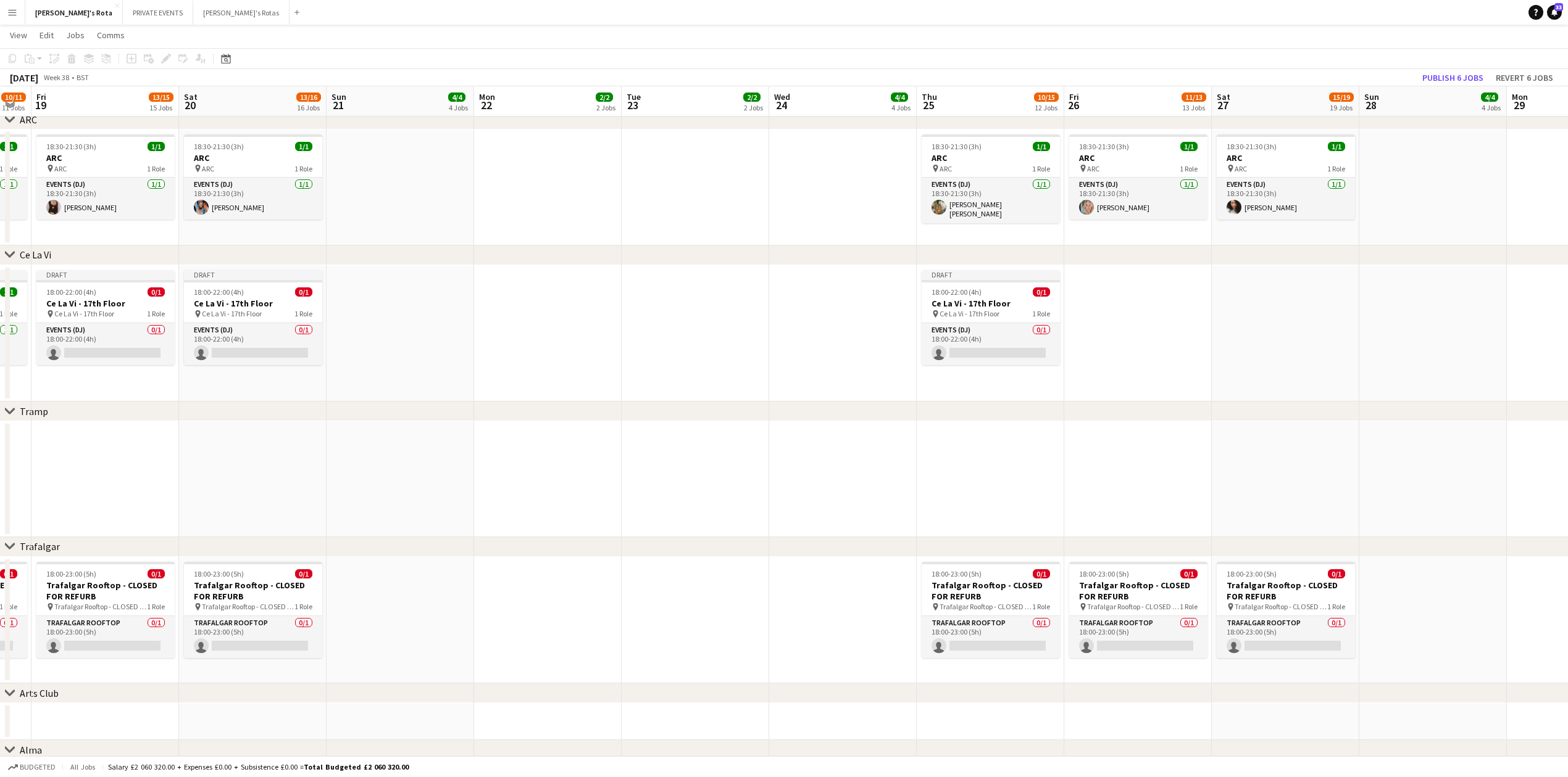
scroll to position [0, 509]
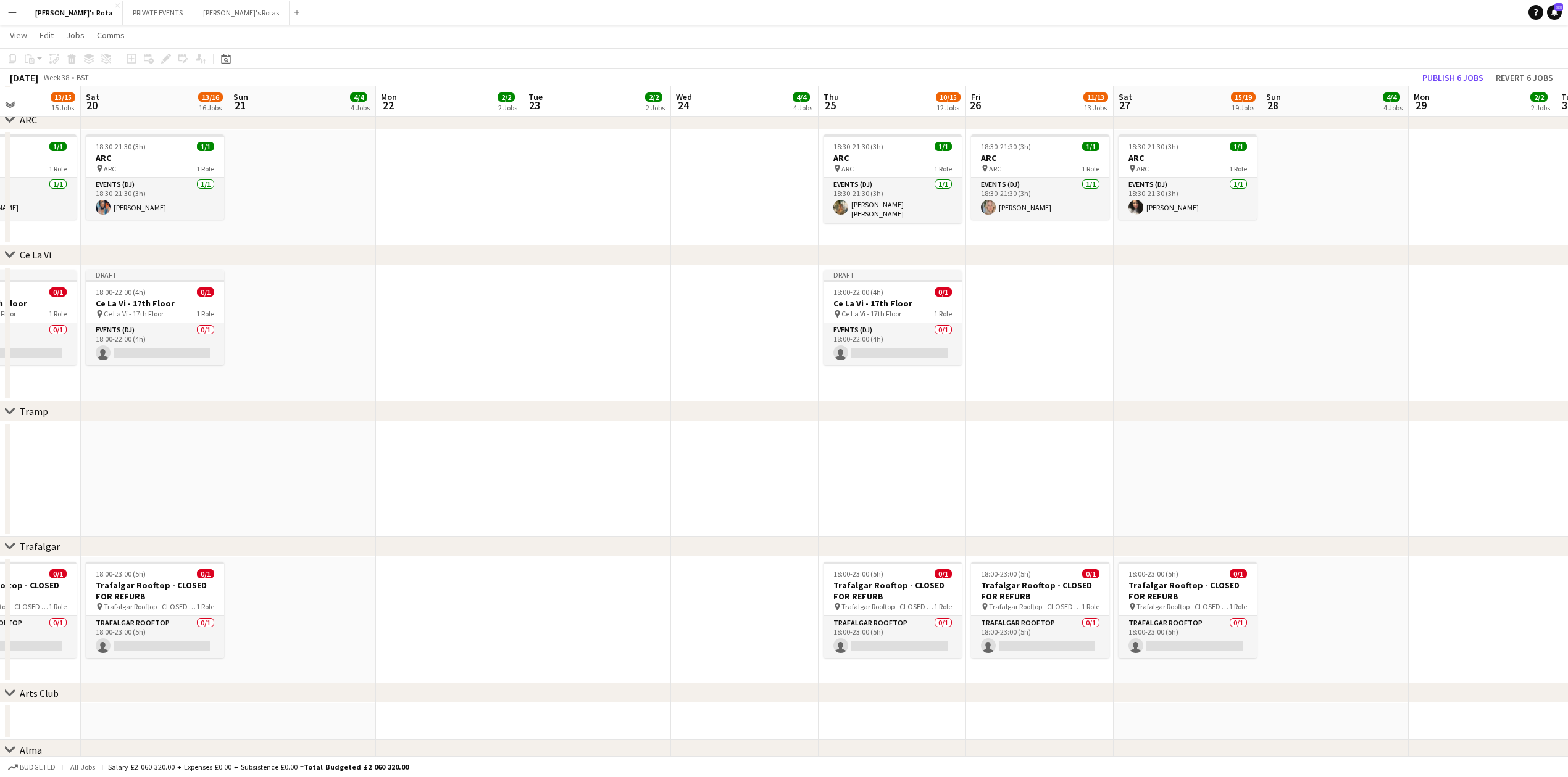
drag, startPoint x: 1243, startPoint y: 339, endPoint x: 777, endPoint y: 364, distance: 466.7
click at [898, 343] on app-card-role "Events (DJ) 0/1 18:00-22:00 (4h) single-neutral-actions" at bounding box center [892, 344] width 138 height 42
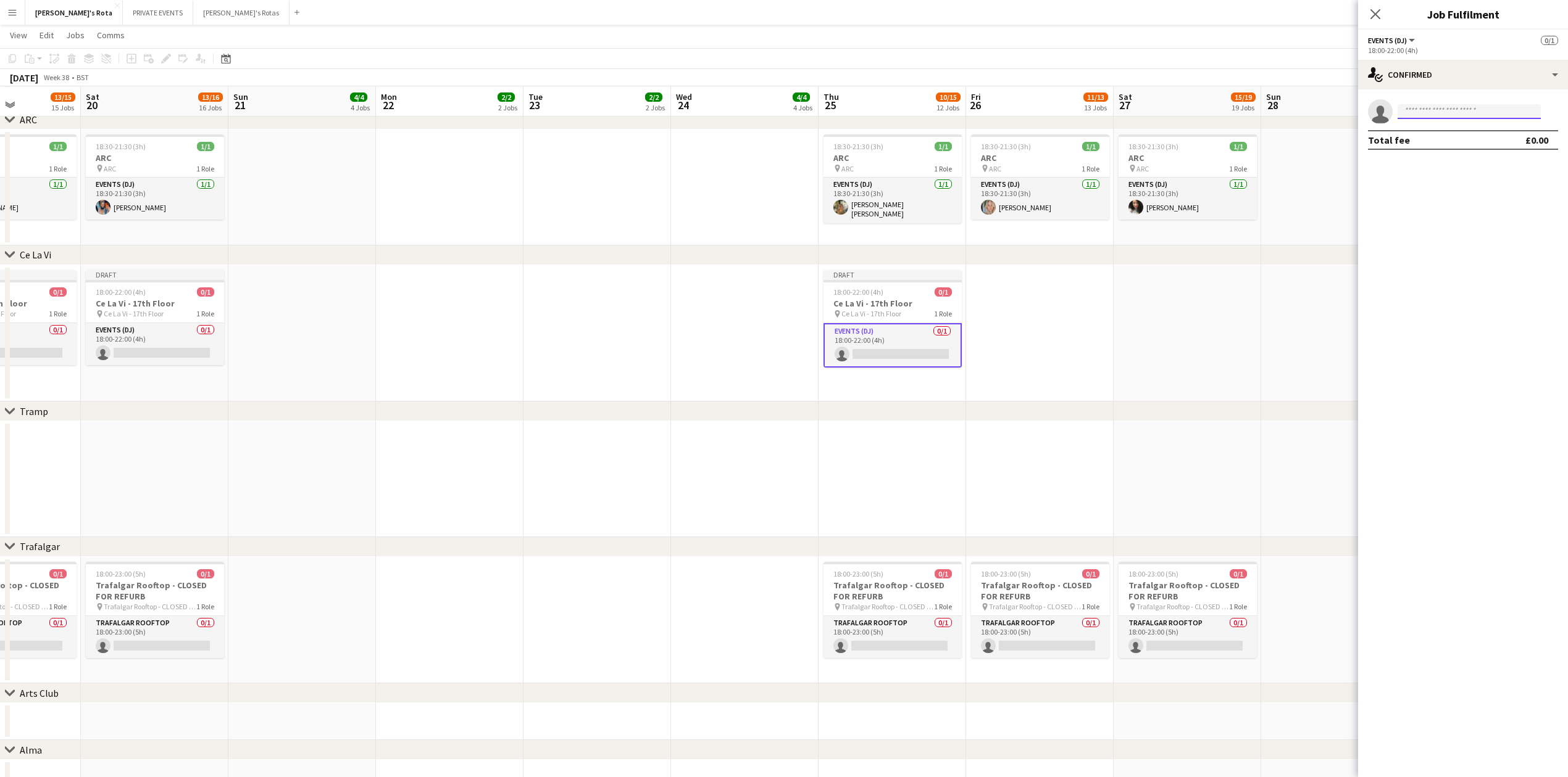
click at [1445, 110] on input at bounding box center [1468, 111] width 143 height 15
type input "*****"
drag, startPoint x: 1375, startPoint y: 15, endPoint x: 1331, endPoint y: 97, distance: 93.1
click at [1376, 17] on icon "Close pop-in" at bounding box center [1375, 14] width 10 height 10
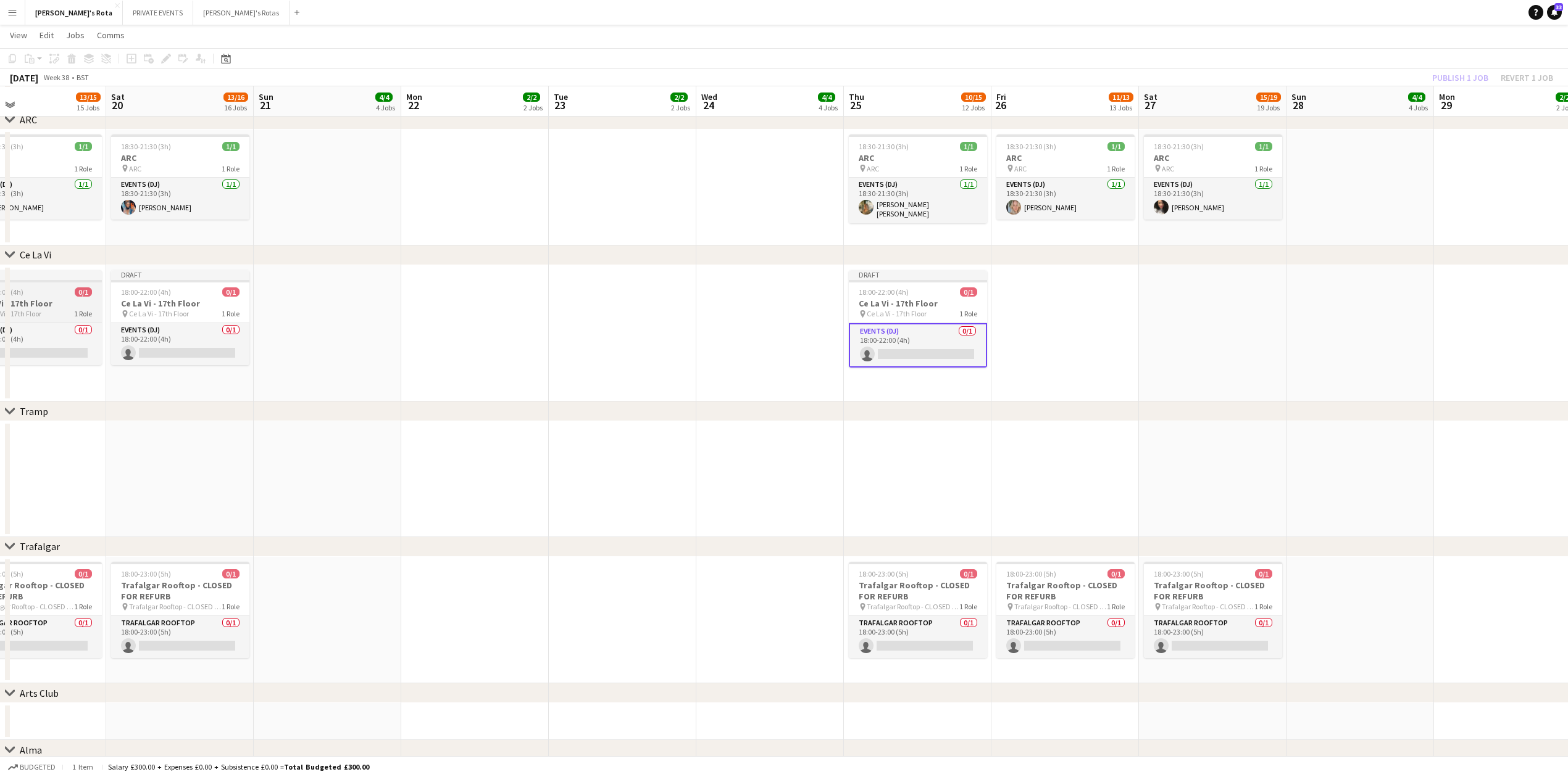
click at [55, 295] on div "18:00-22:00 (4h) 0/1" at bounding box center [33, 292] width 138 height 9
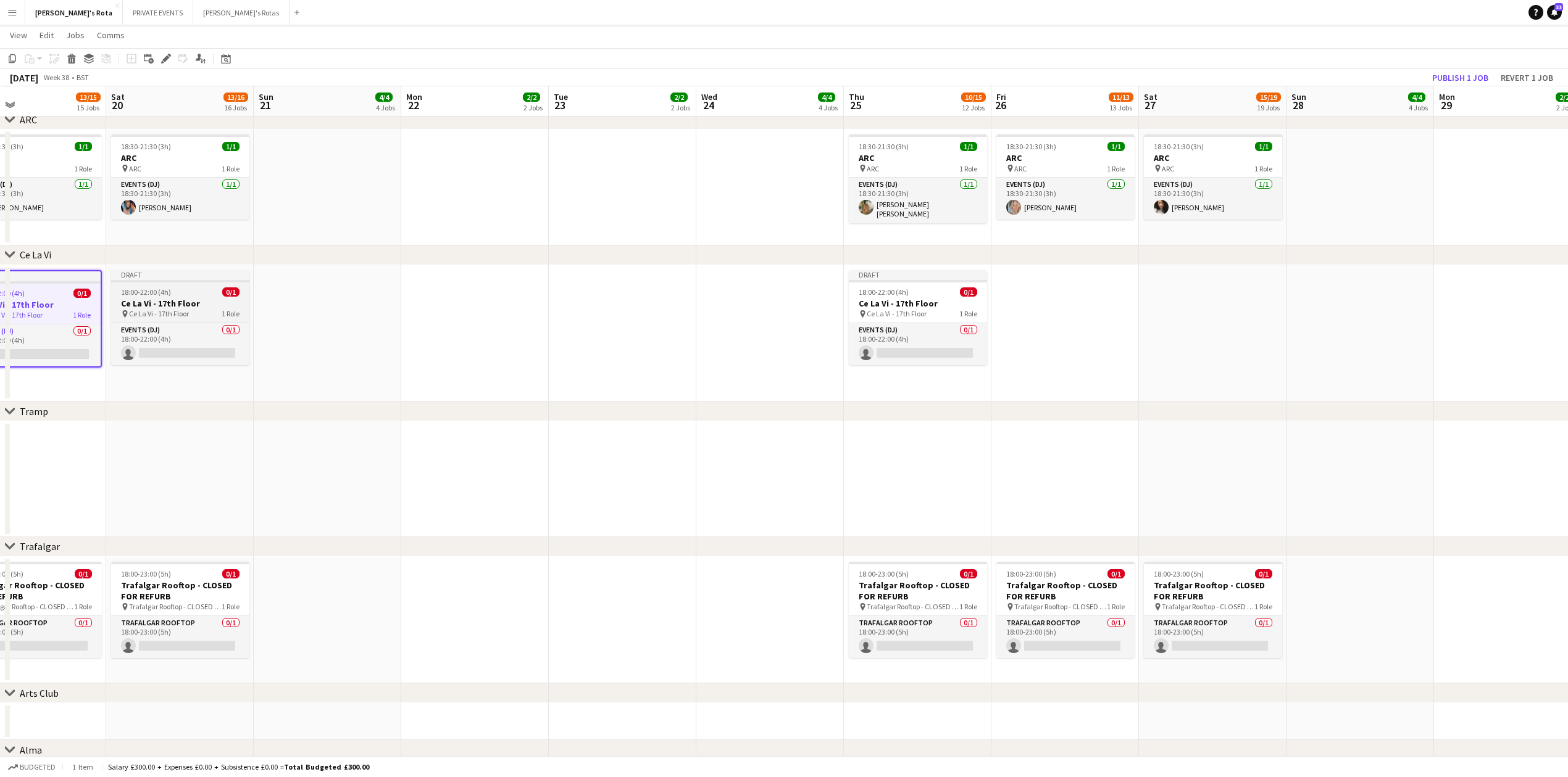
click at [156, 302] on h3 "Ce La Vi - 17th Floor" at bounding box center [181, 303] width 138 height 11
click at [1051, 277] on app-date-cell at bounding box center [1064, 334] width 147 height 137
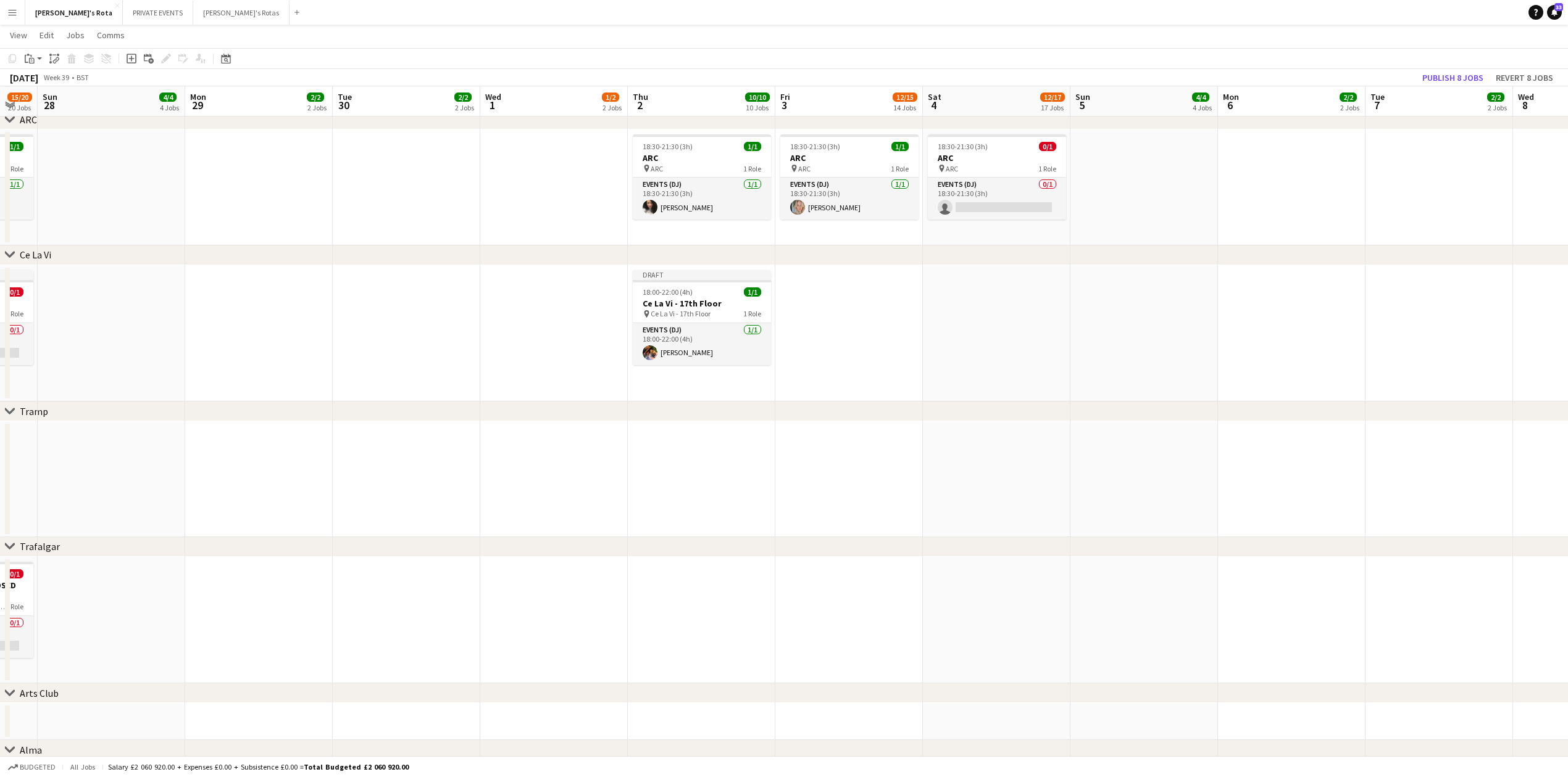
scroll to position [0, 522]
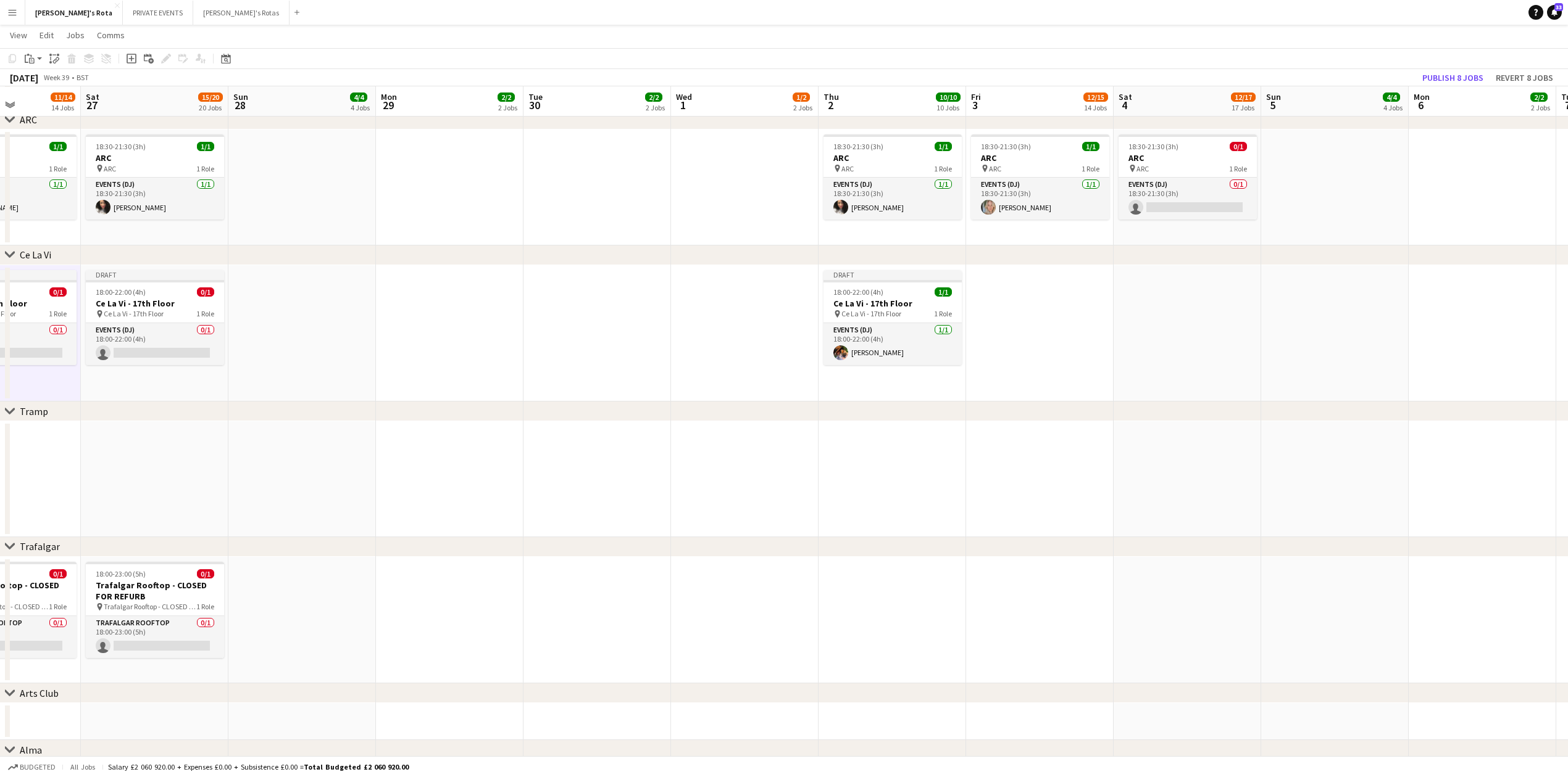
drag, startPoint x: 1078, startPoint y: 473, endPoint x: 33, endPoint y: 474, distance: 1045.0
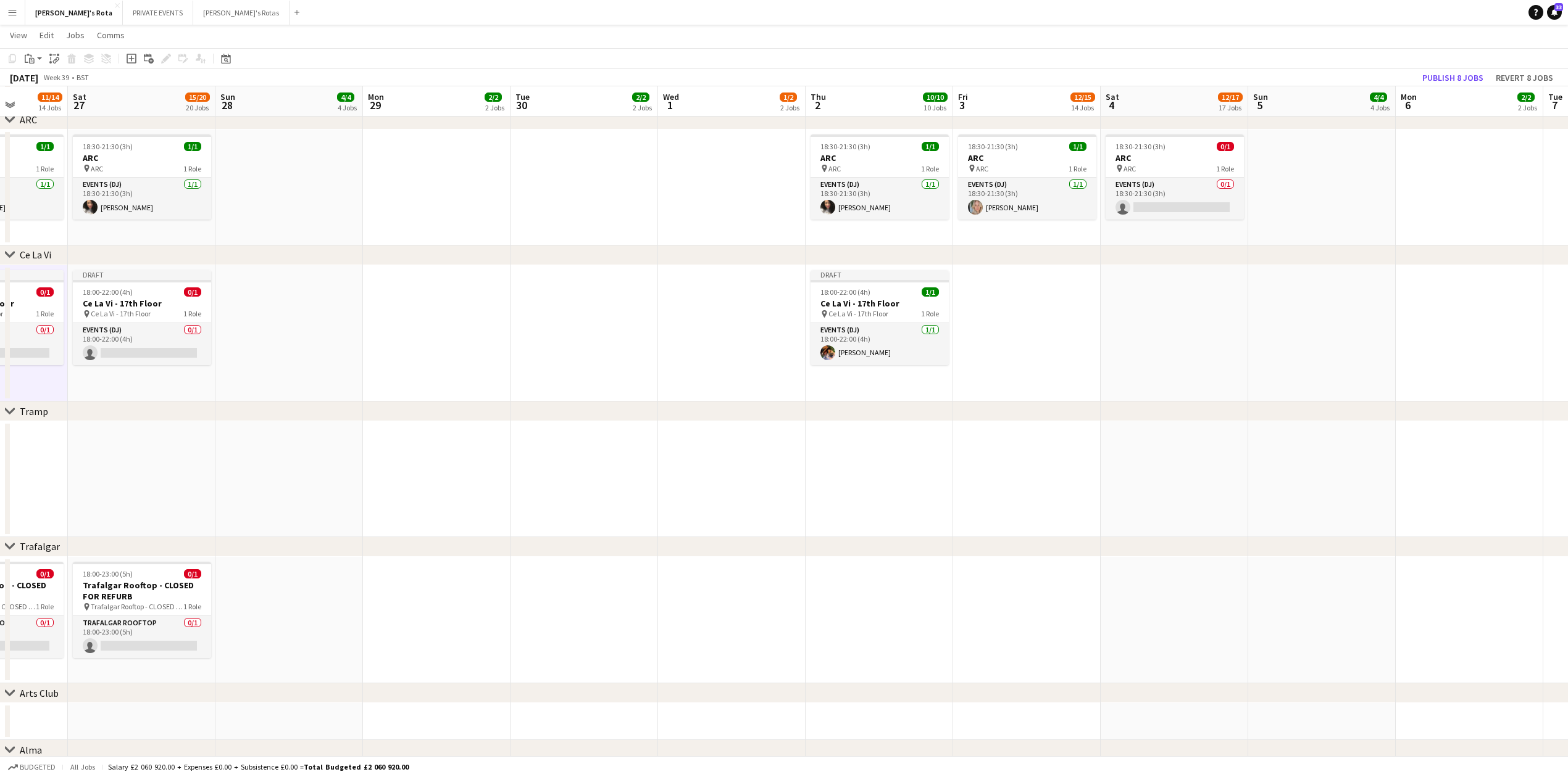
click at [1053, 296] on app-date-cell at bounding box center [1026, 334] width 147 height 137
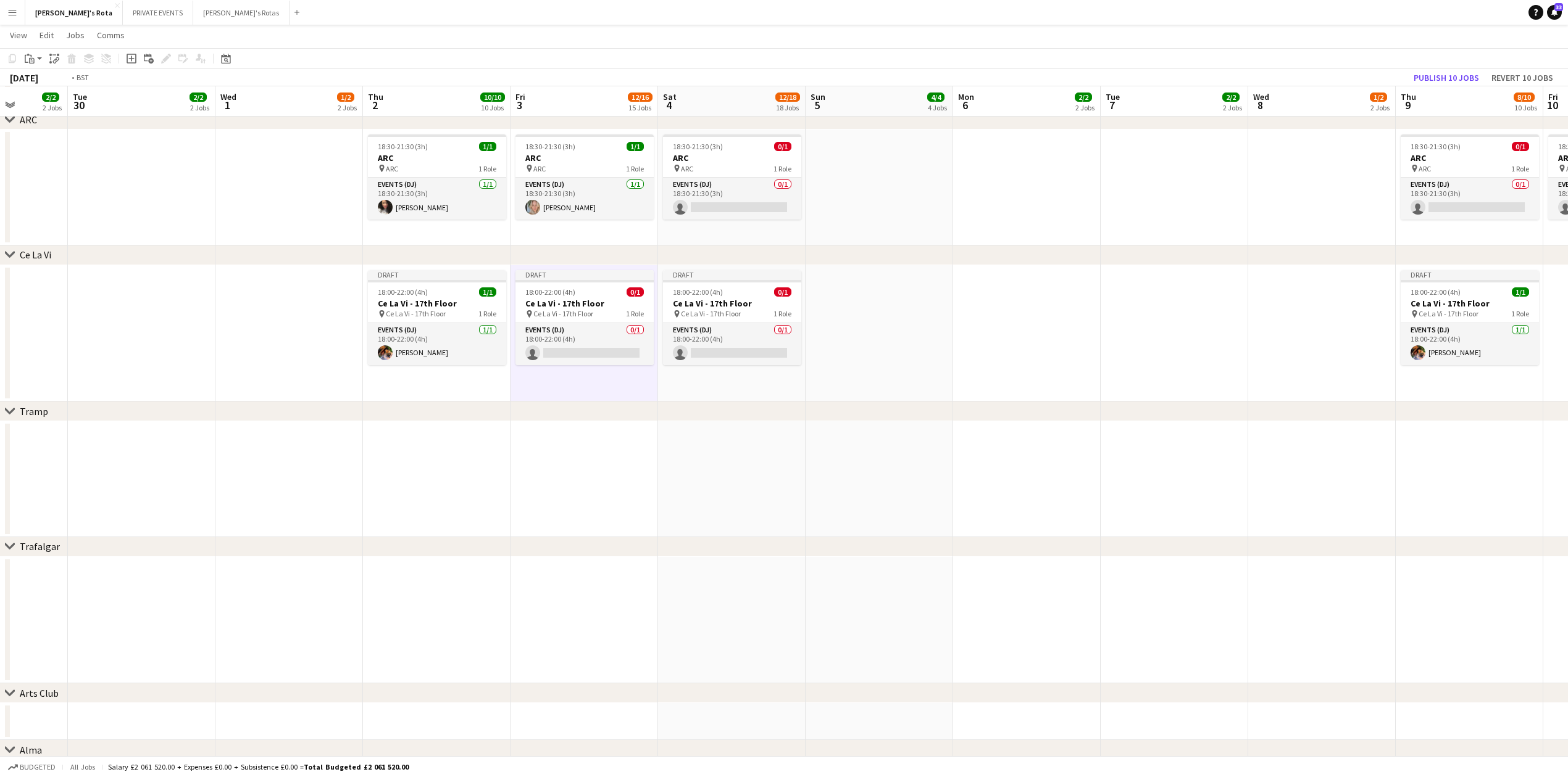
scroll to position [0, 346]
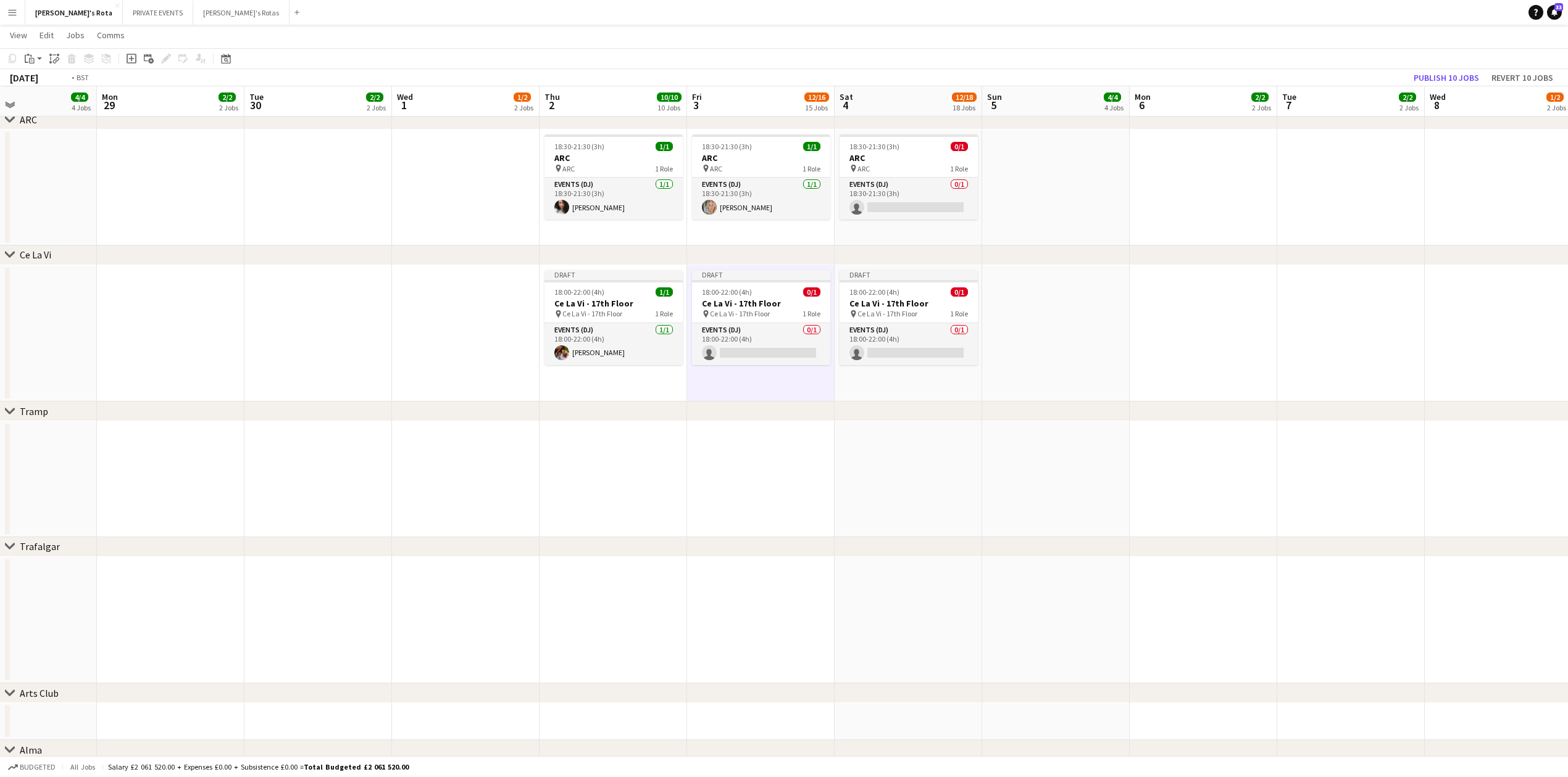
drag, startPoint x: 1150, startPoint y: 502, endPoint x: 0, endPoint y: 434, distance: 1152.0
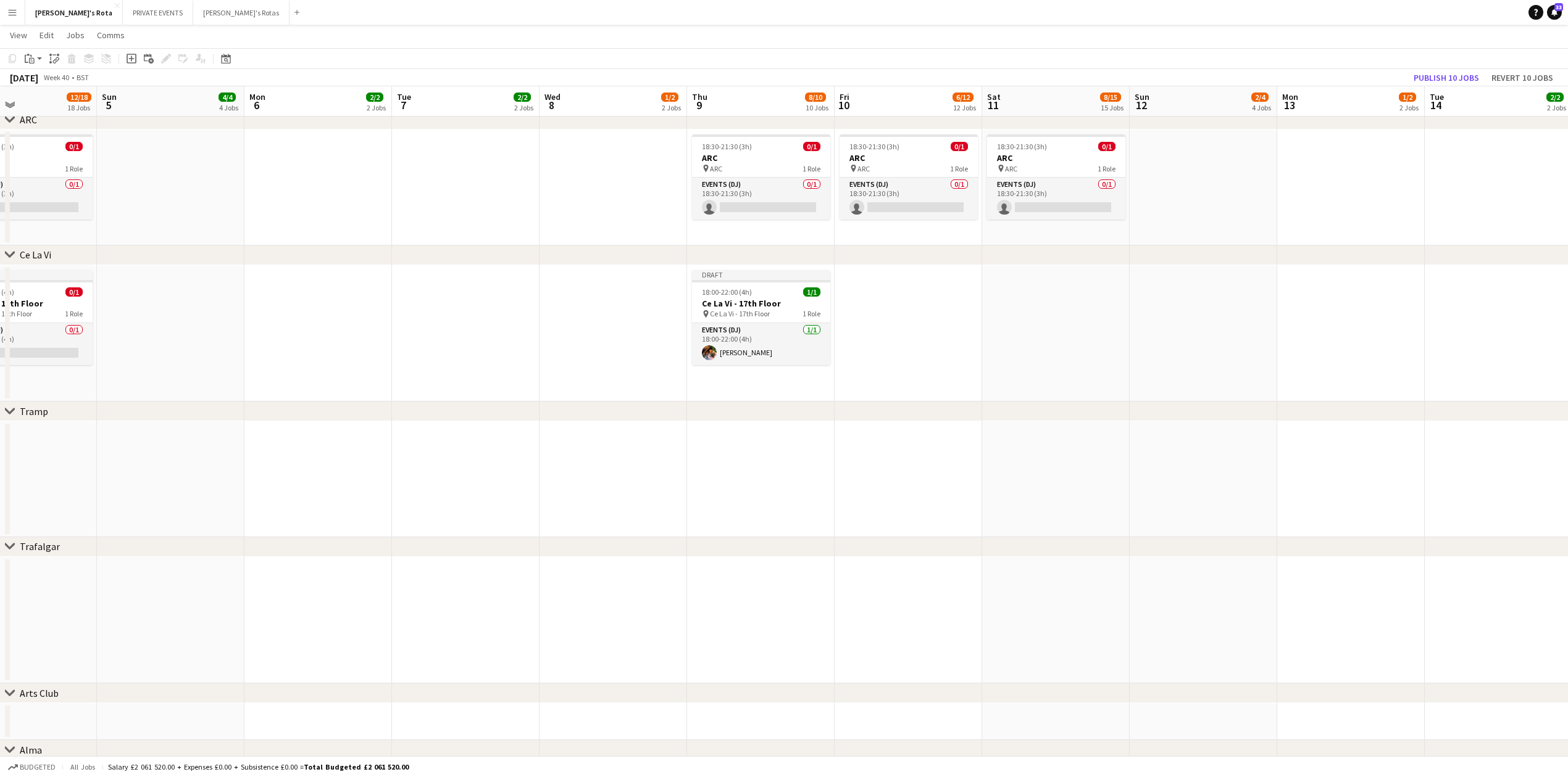
click at [884, 303] on app-date-cell at bounding box center [907, 334] width 147 height 137
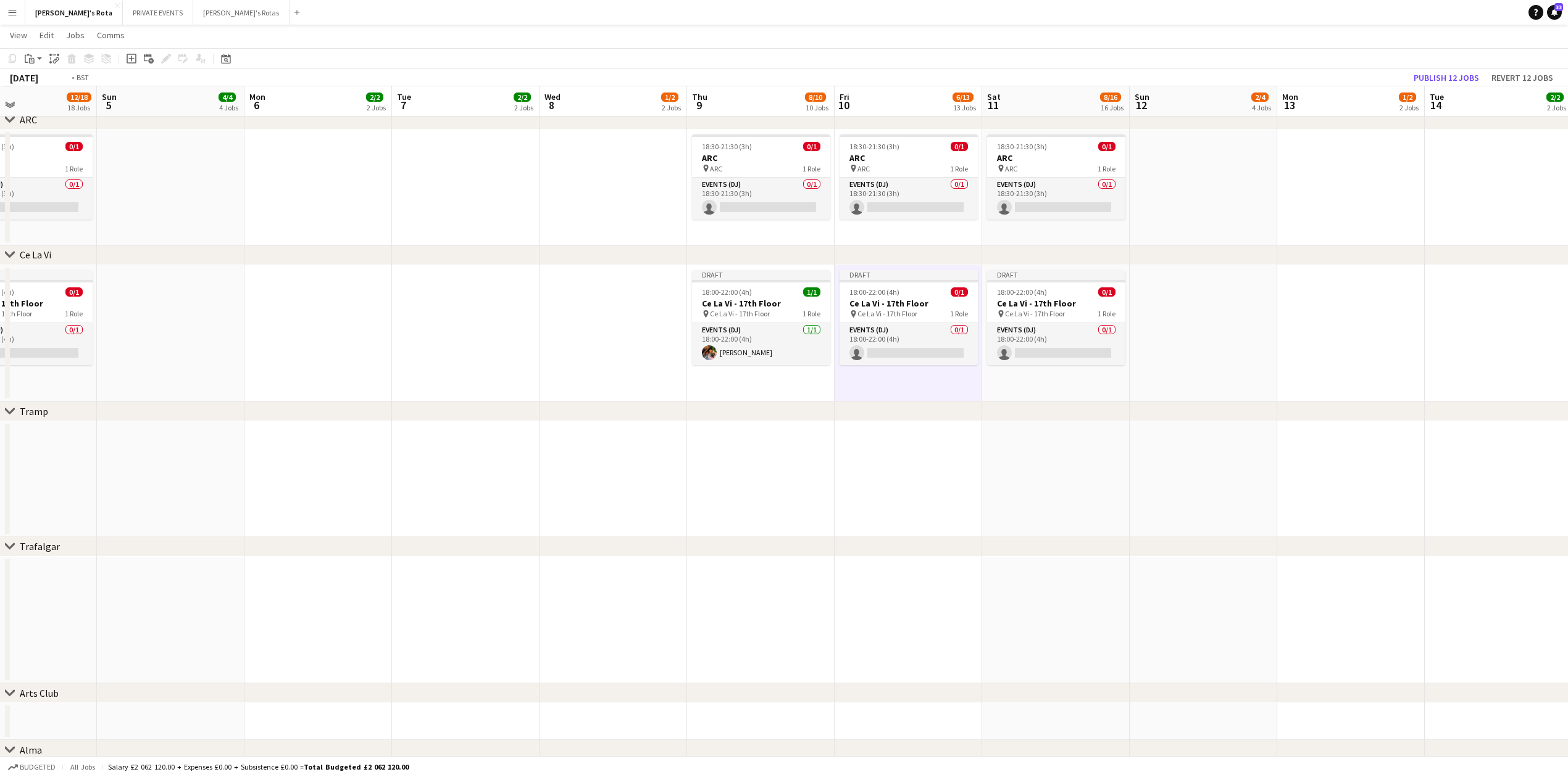
scroll to position [0, 521]
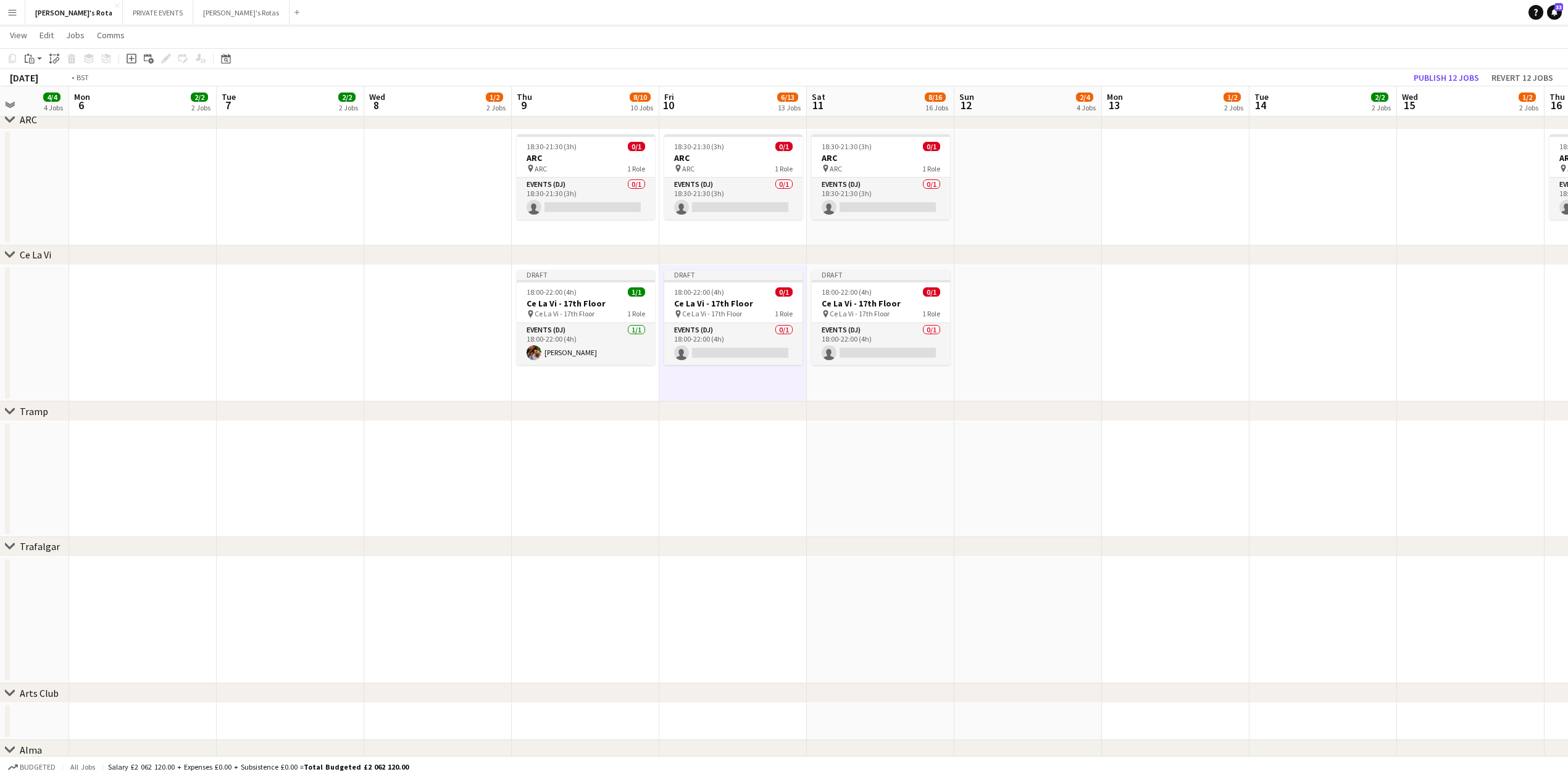
drag, startPoint x: 1060, startPoint y: 512, endPoint x: 13, endPoint y: 427, distance: 1050.4
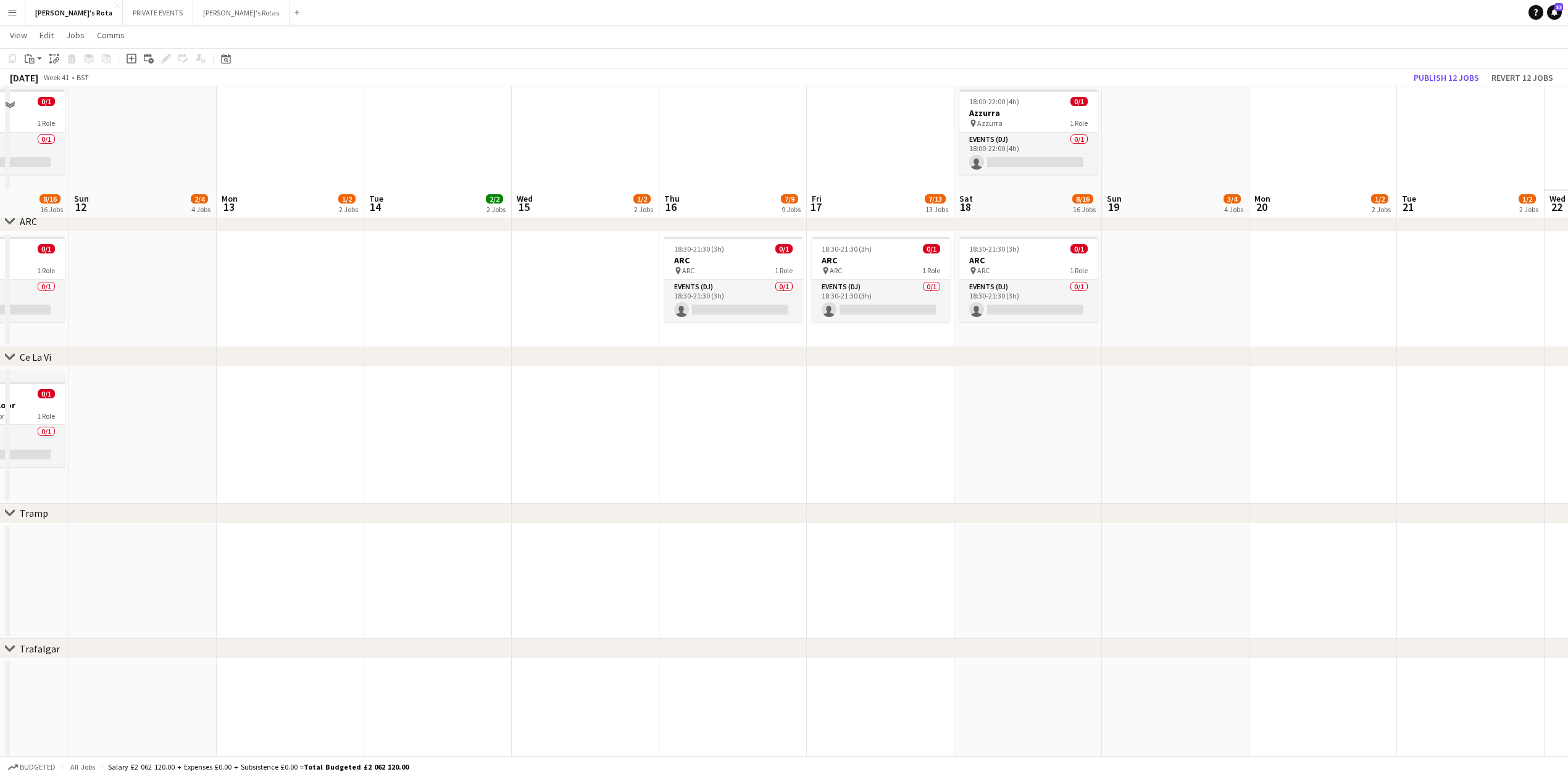
scroll to position [2487, 0]
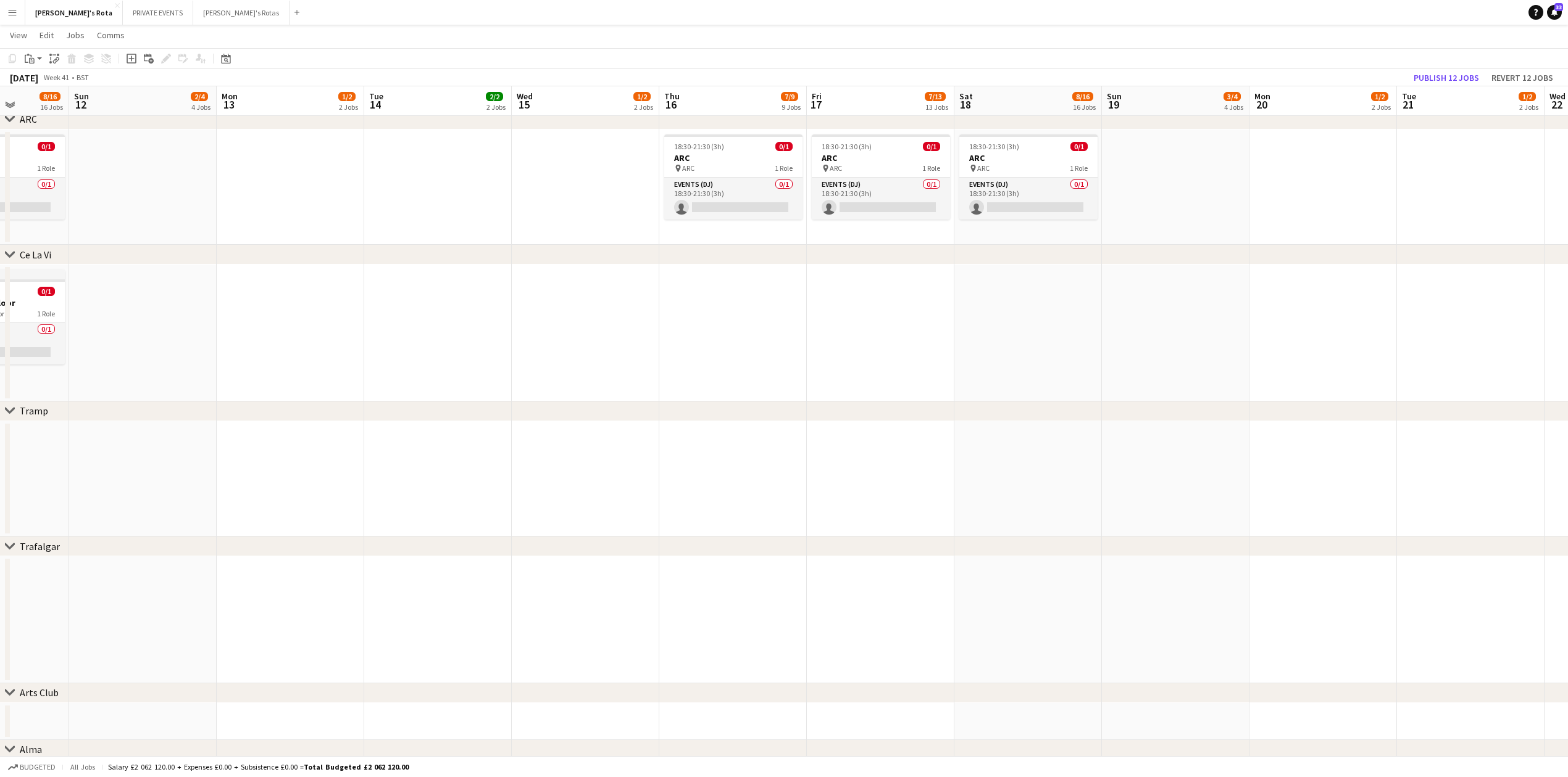
click at [753, 299] on app-date-cell at bounding box center [732, 333] width 147 height 137
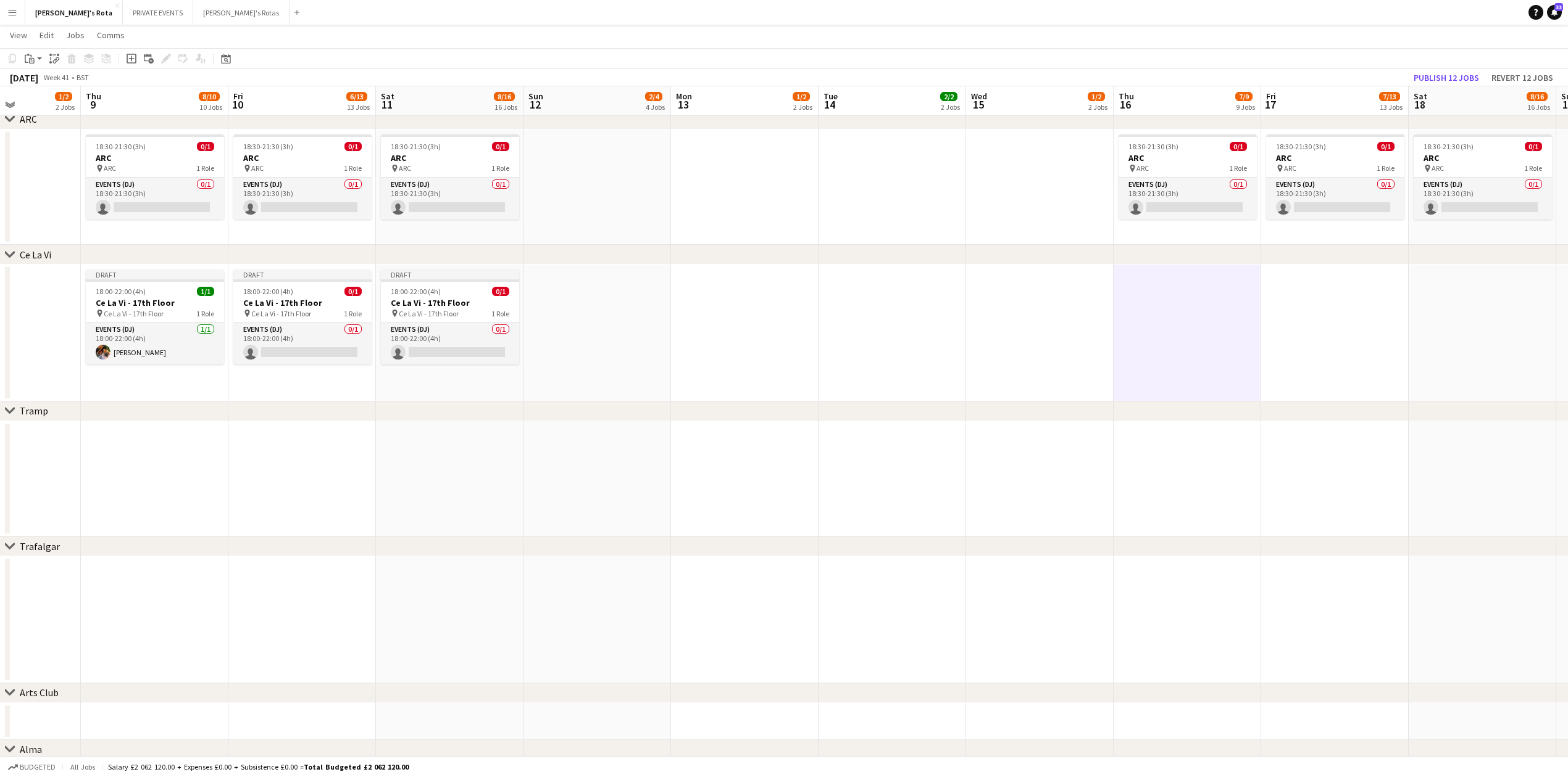
drag, startPoint x: 482, startPoint y: 460, endPoint x: 723, endPoint y: 398, distance: 248.8
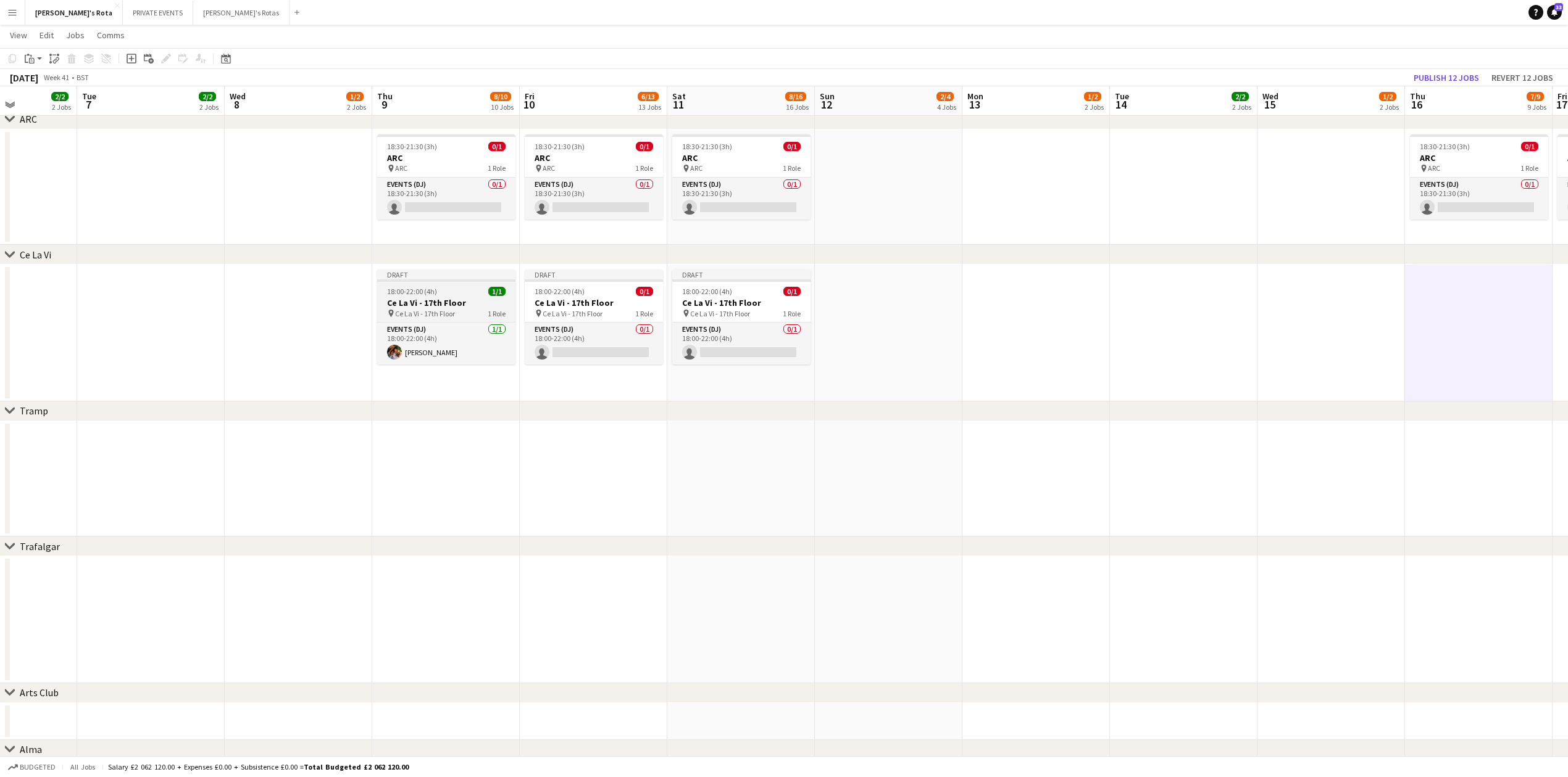
click at [425, 289] on span "18:00-22:00 (4h)" at bounding box center [412, 291] width 50 height 9
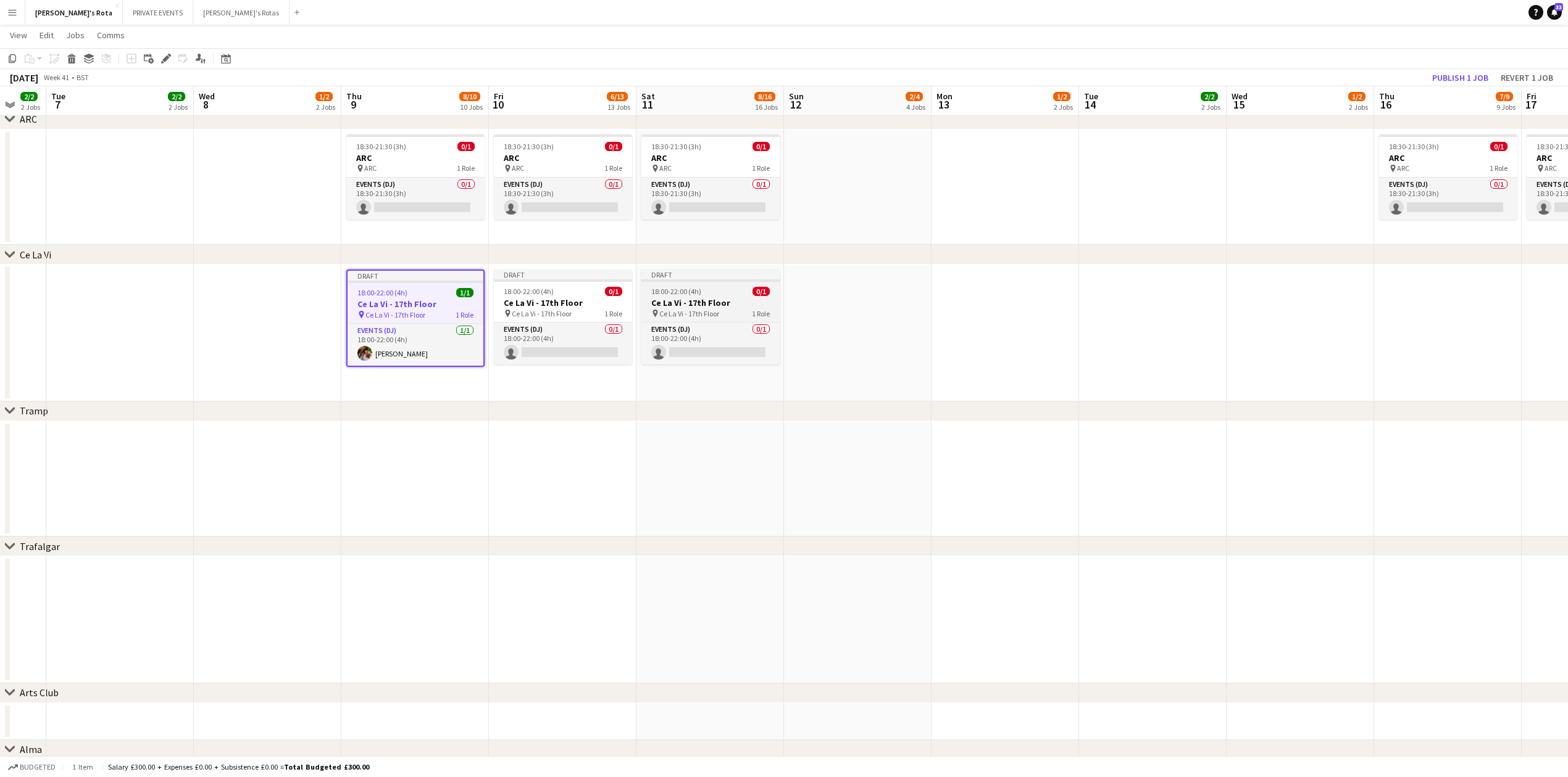
click at [724, 303] on h3 "Ce La Vi - 17th Floor" at bounding box center [710, 303] width 138 height 11
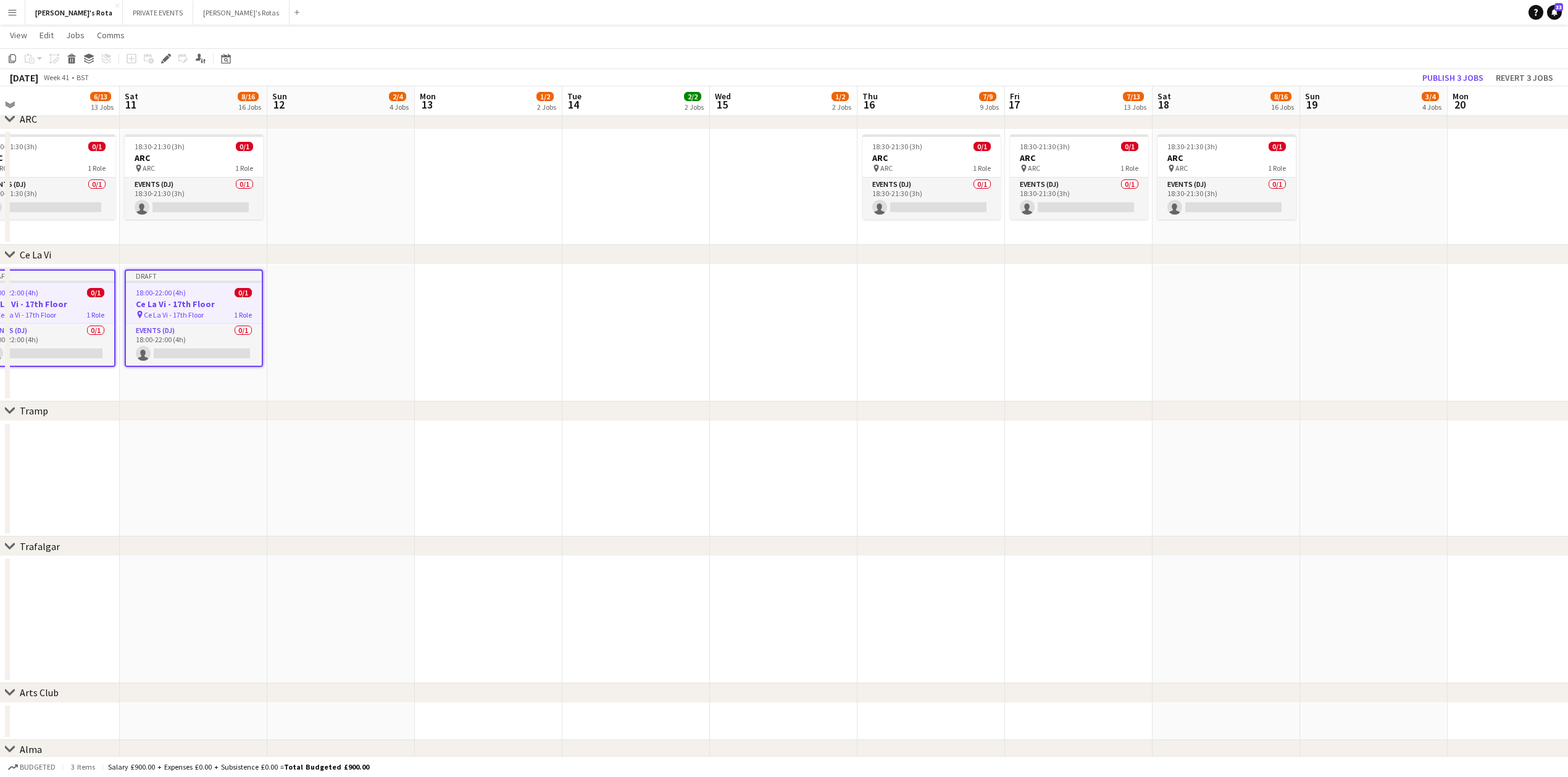
drag, startPoint x: 889, startPoint y: 311, endPoint x: 699, endPoint y: 292, distance: 190.9
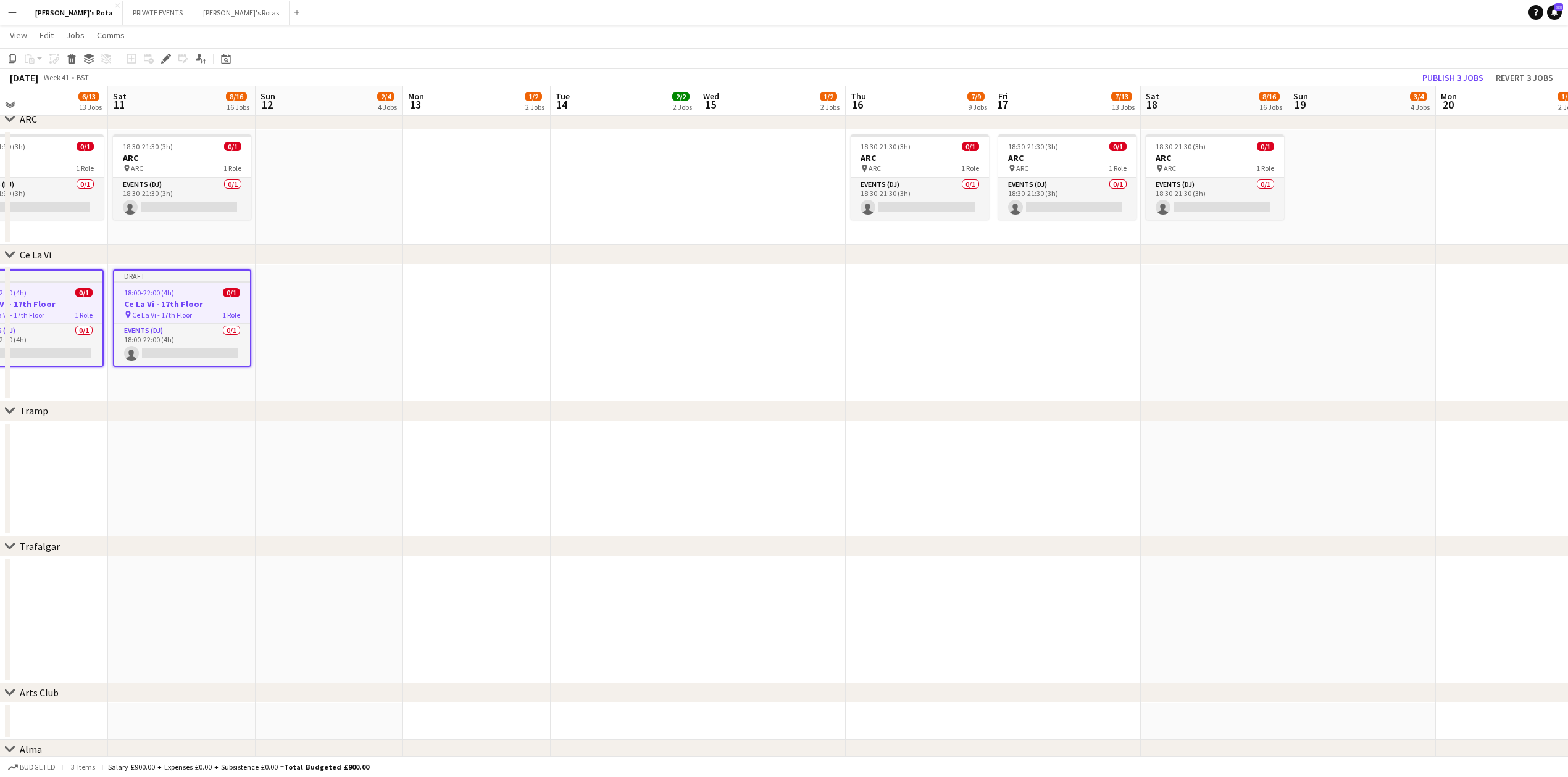
click at [886, 282] on app-date-cell at bounding box center [919, 333] width 147 height 137
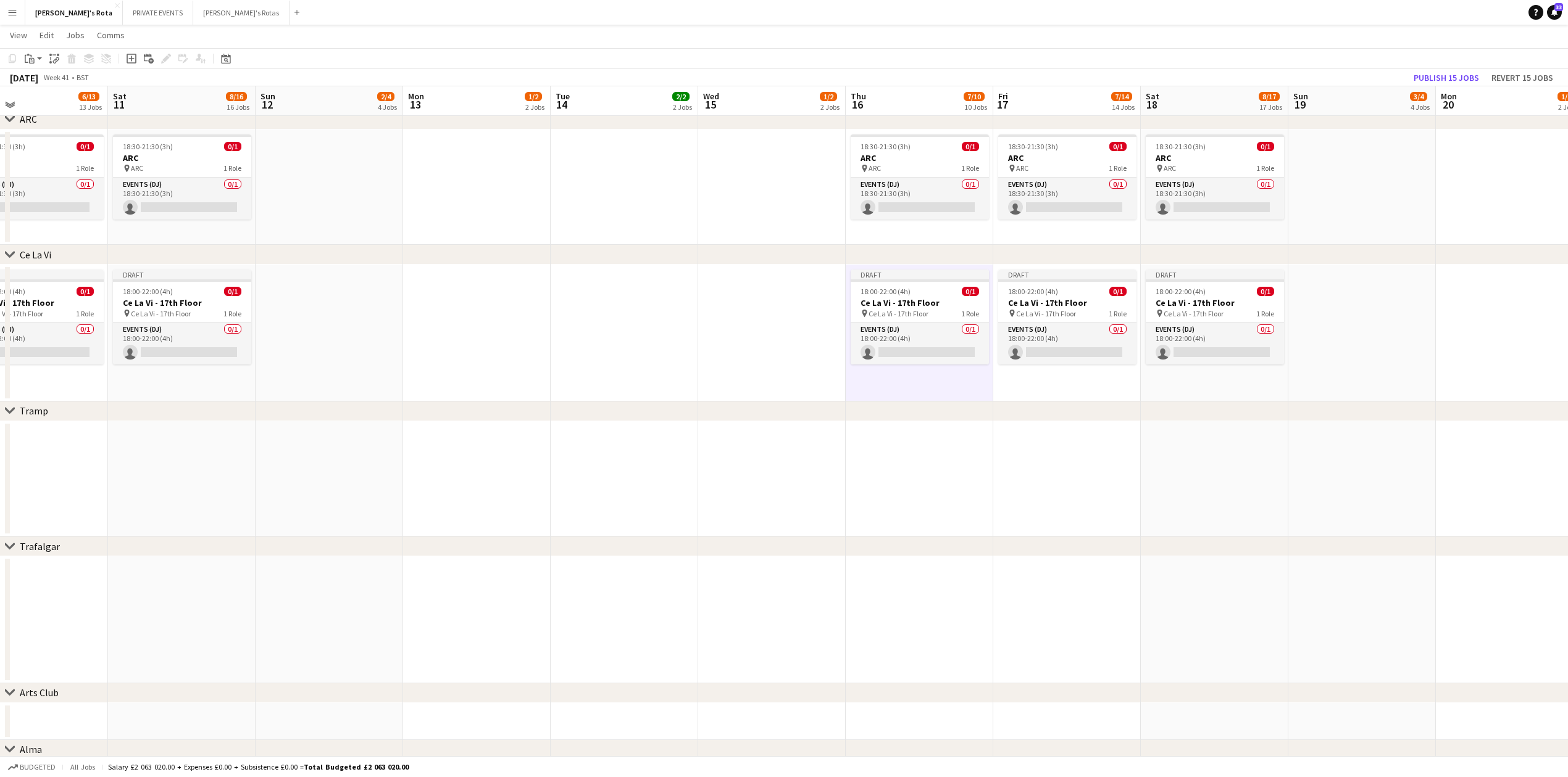
click at [963, 473] on app-date-cell at bounding box center [919, 479] width 147 height 116
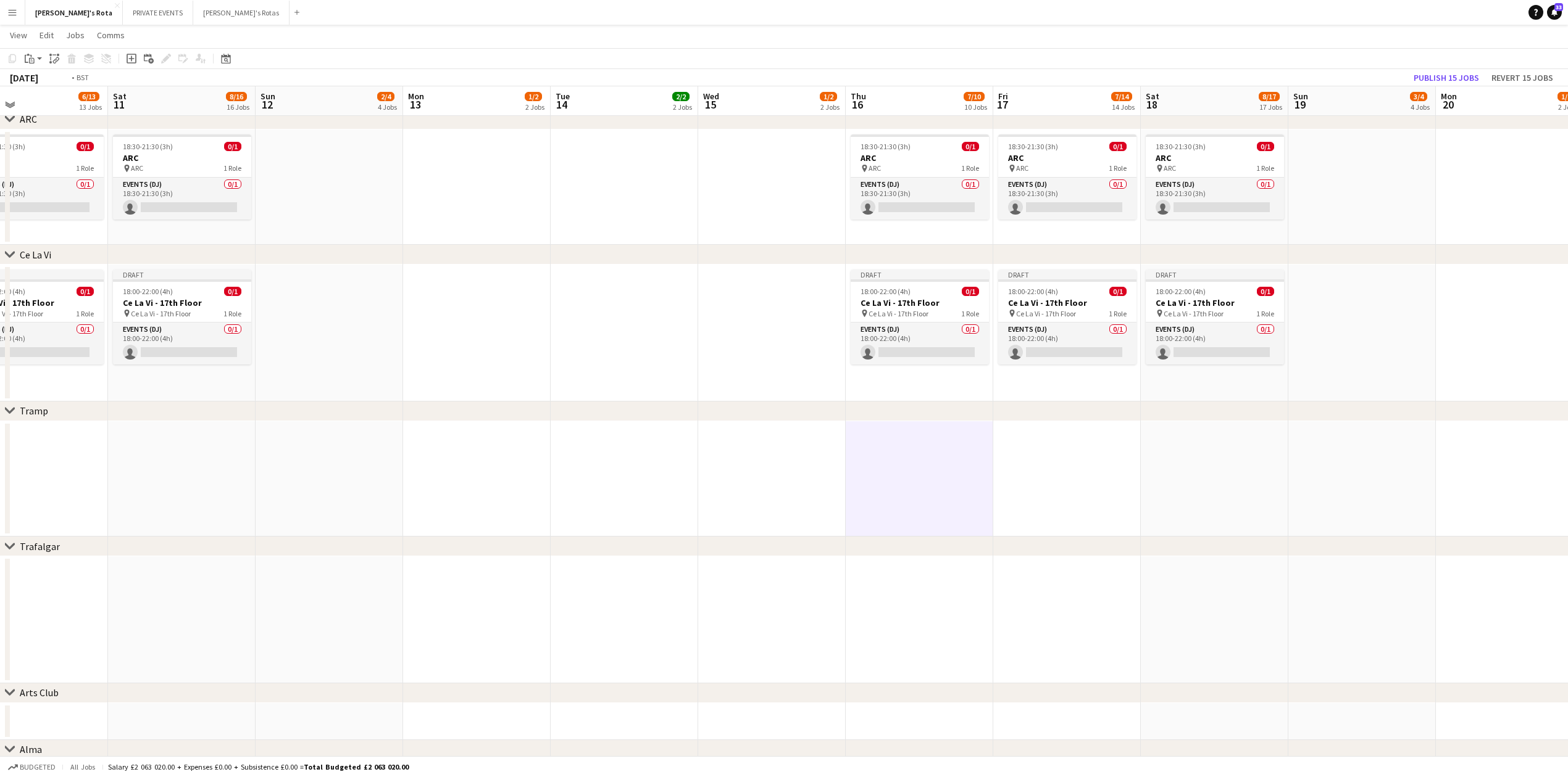
scroll to position [0, 358]
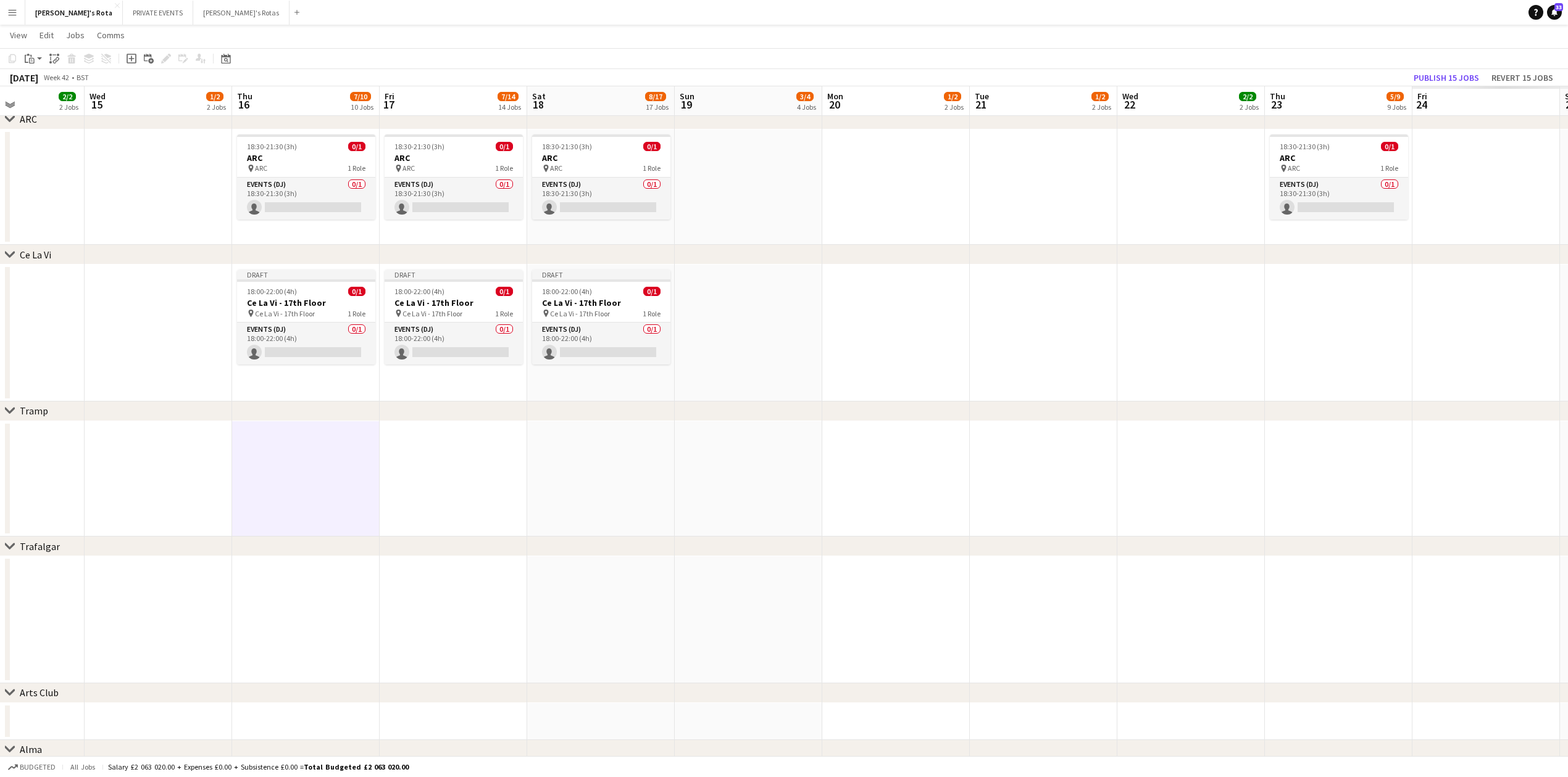
drag, startPoint x: 1070, startPoint y: 470, endPoint x: 334, endPoint y: 384, distance: 741.0
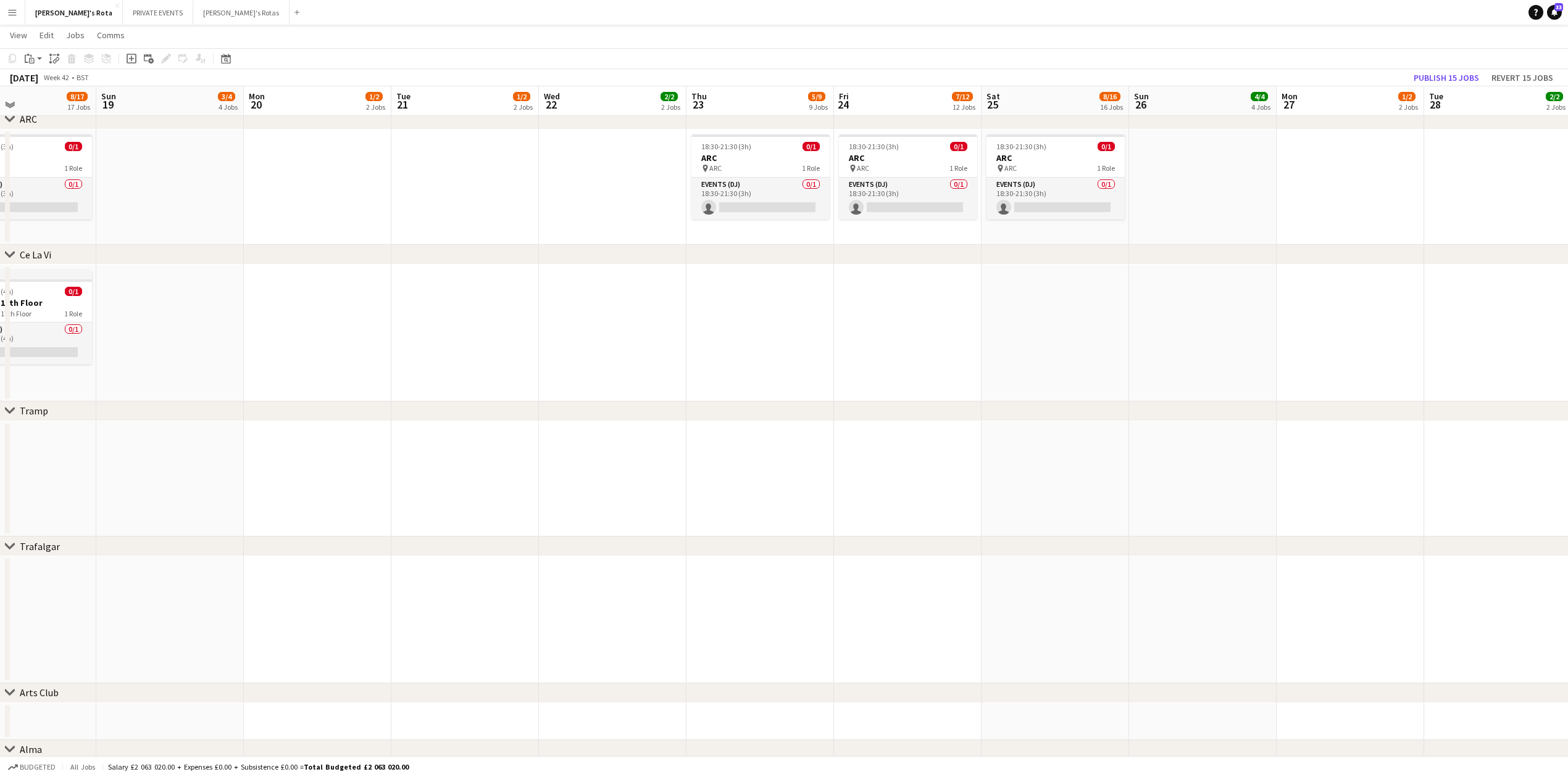
scroll to position [0, 502]
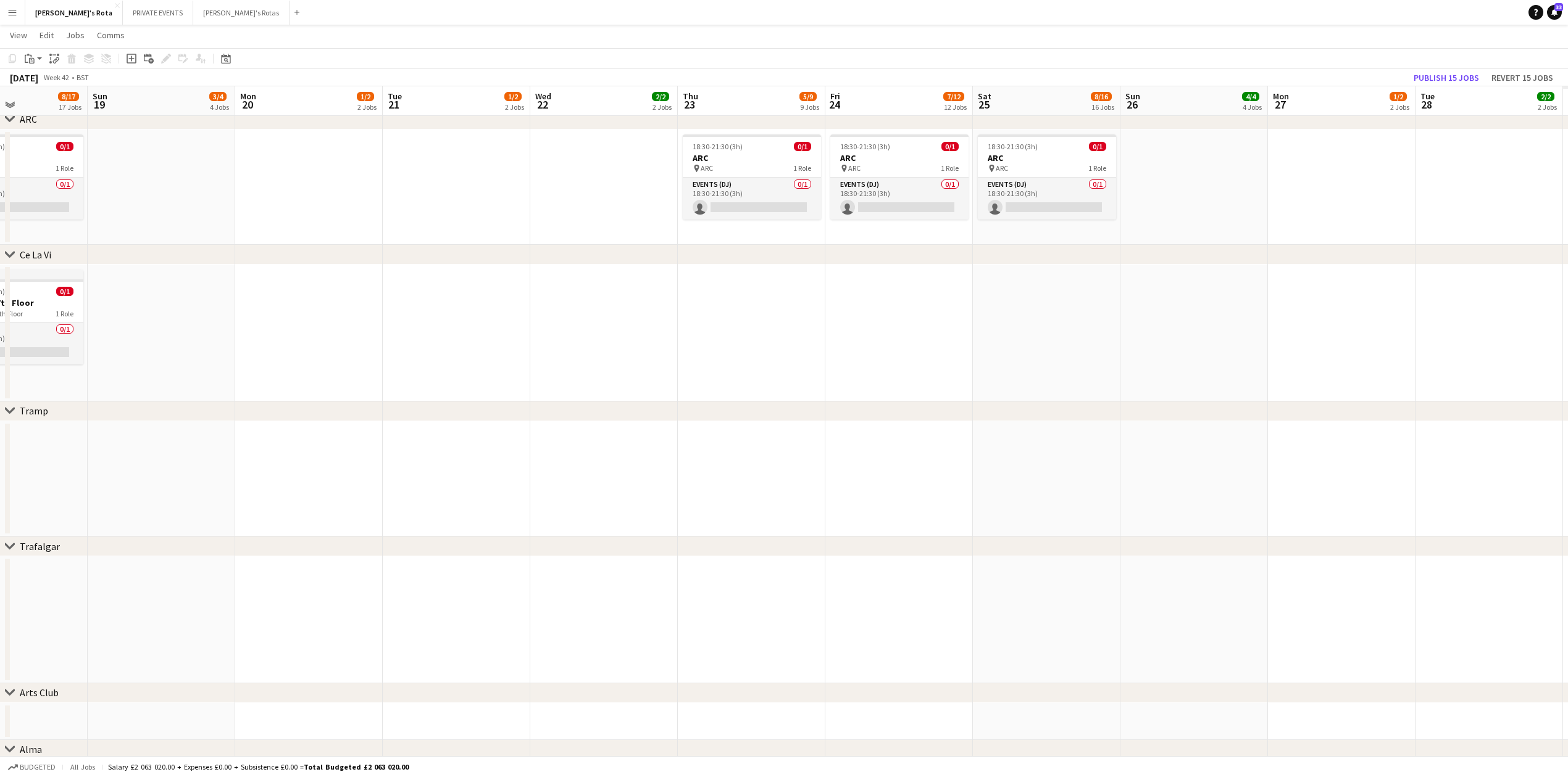
drag, startPoint x: 1168, startPoint y: 319, endPoint x: 581, endPoint y: 303, distance: 587.2
click at [783, 292] on app-date-cell at bounding box center [751, 333] width 147 height 137
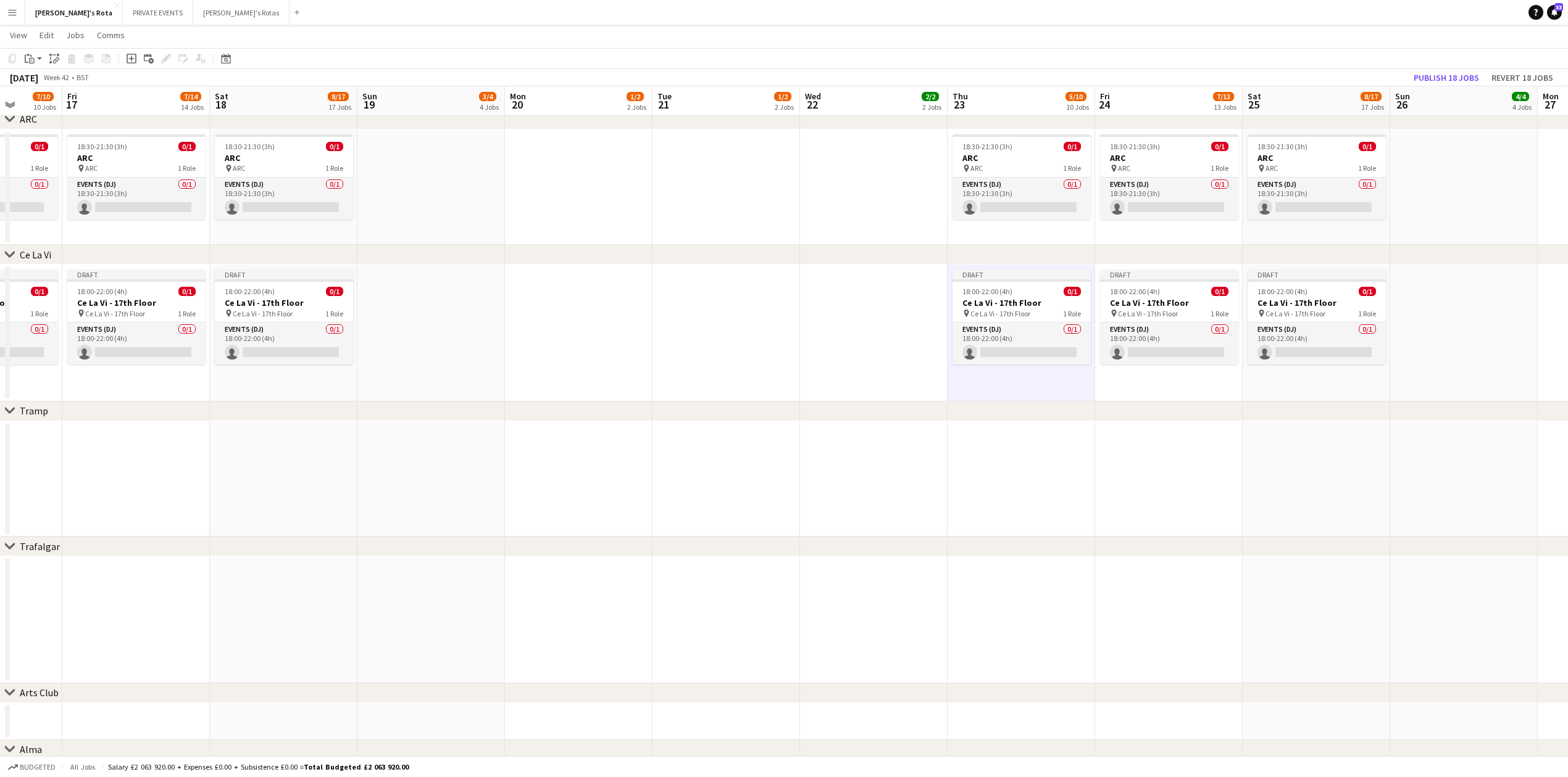
drag, startPoint x: 548, startPoint y: 487, endPoint x: 1248, endPoint y: 454, distance: 700.8
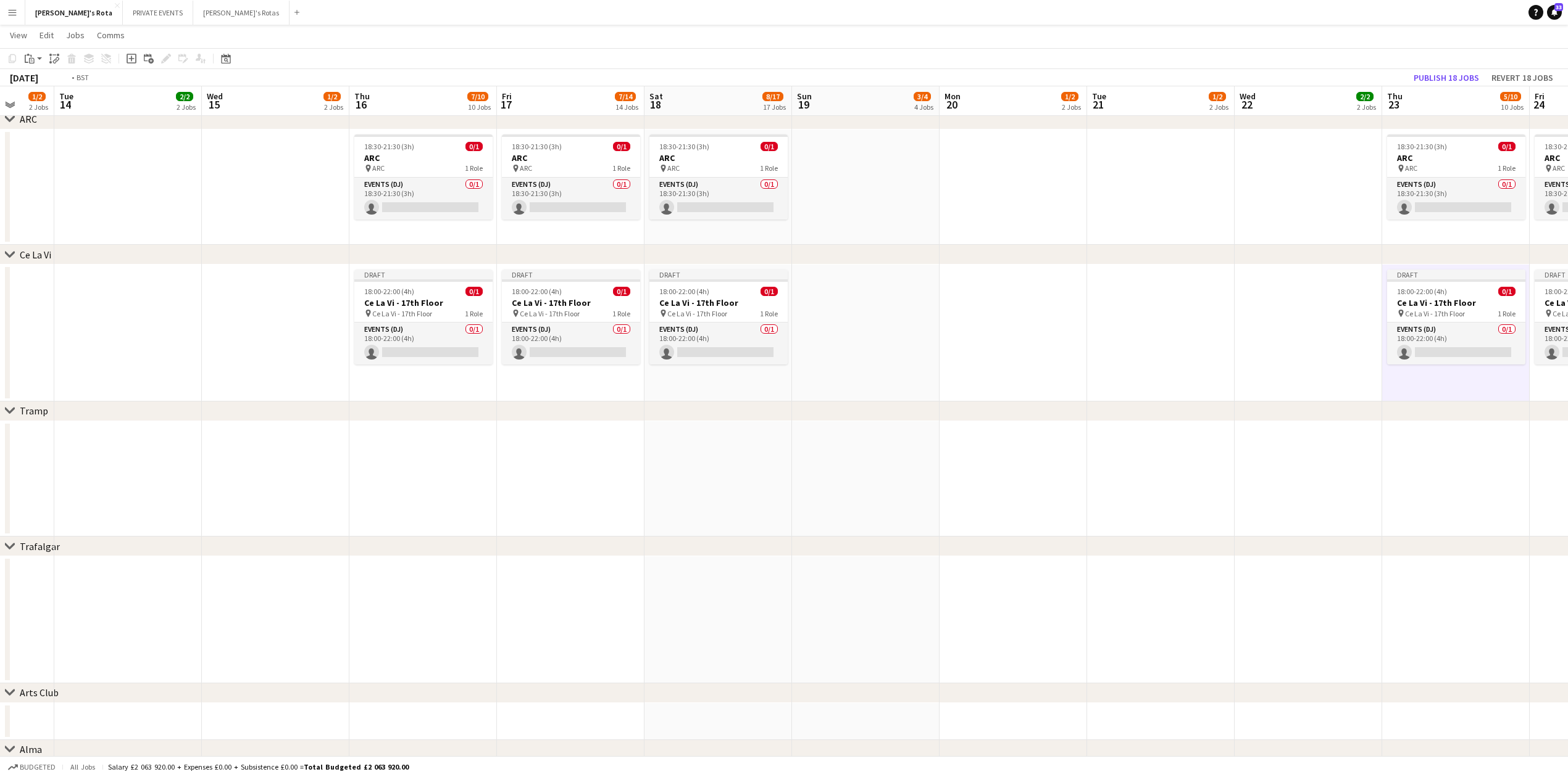
drag, startPoint x: 907, startPoint y: 481, endPoint x: 1310, endPoint y: 472, distance: 403.1
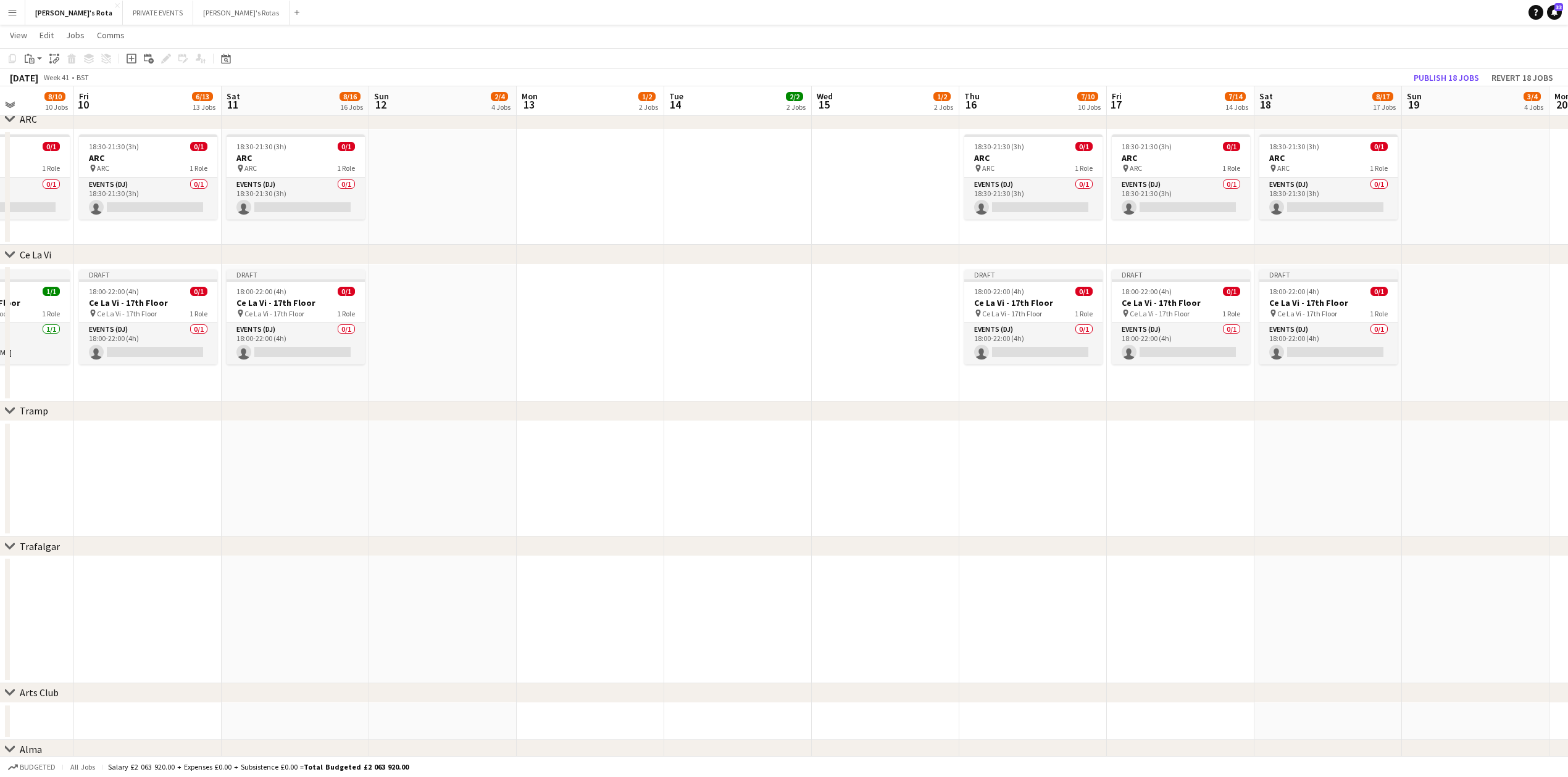
drag, startPoint x: 445, startPoint y: 418, endPoint x: 719, endPoint y: 427, distance: 274.1
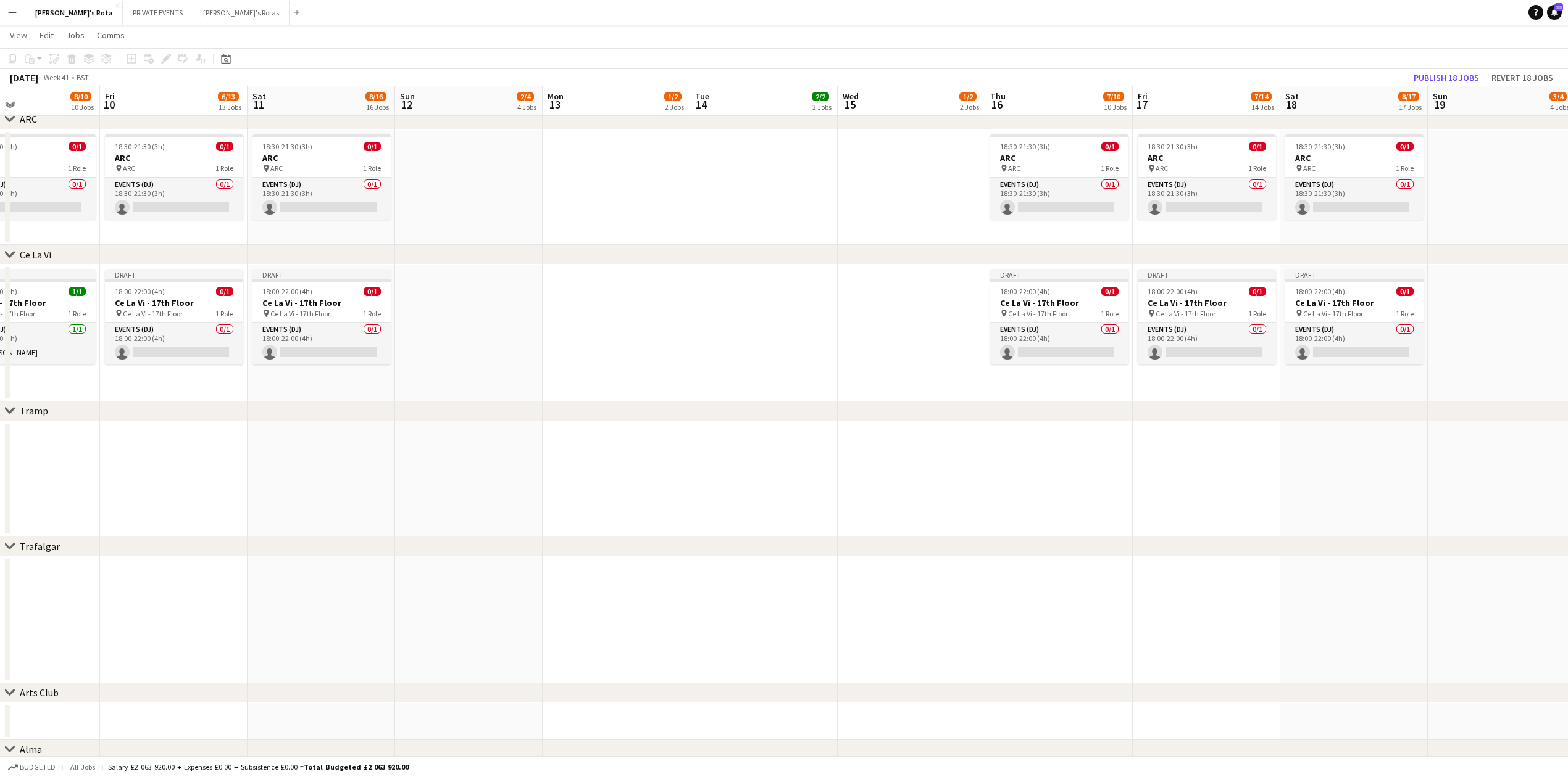
scroll to position [0, 441]
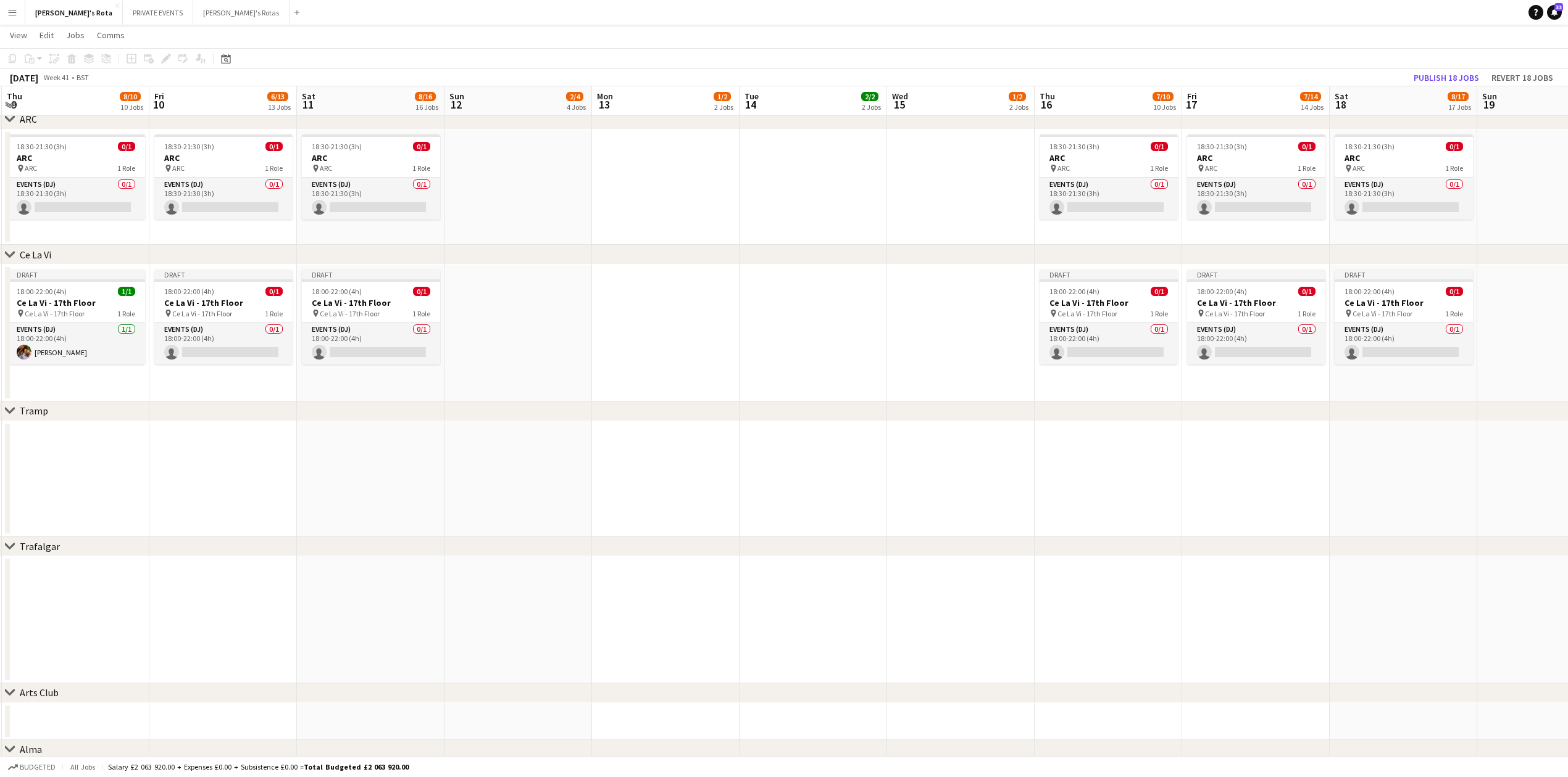
drag, startPoint x: 726, startPoint y: 349, endPoint x: 499, endPoint y: 341, distance: 227.1
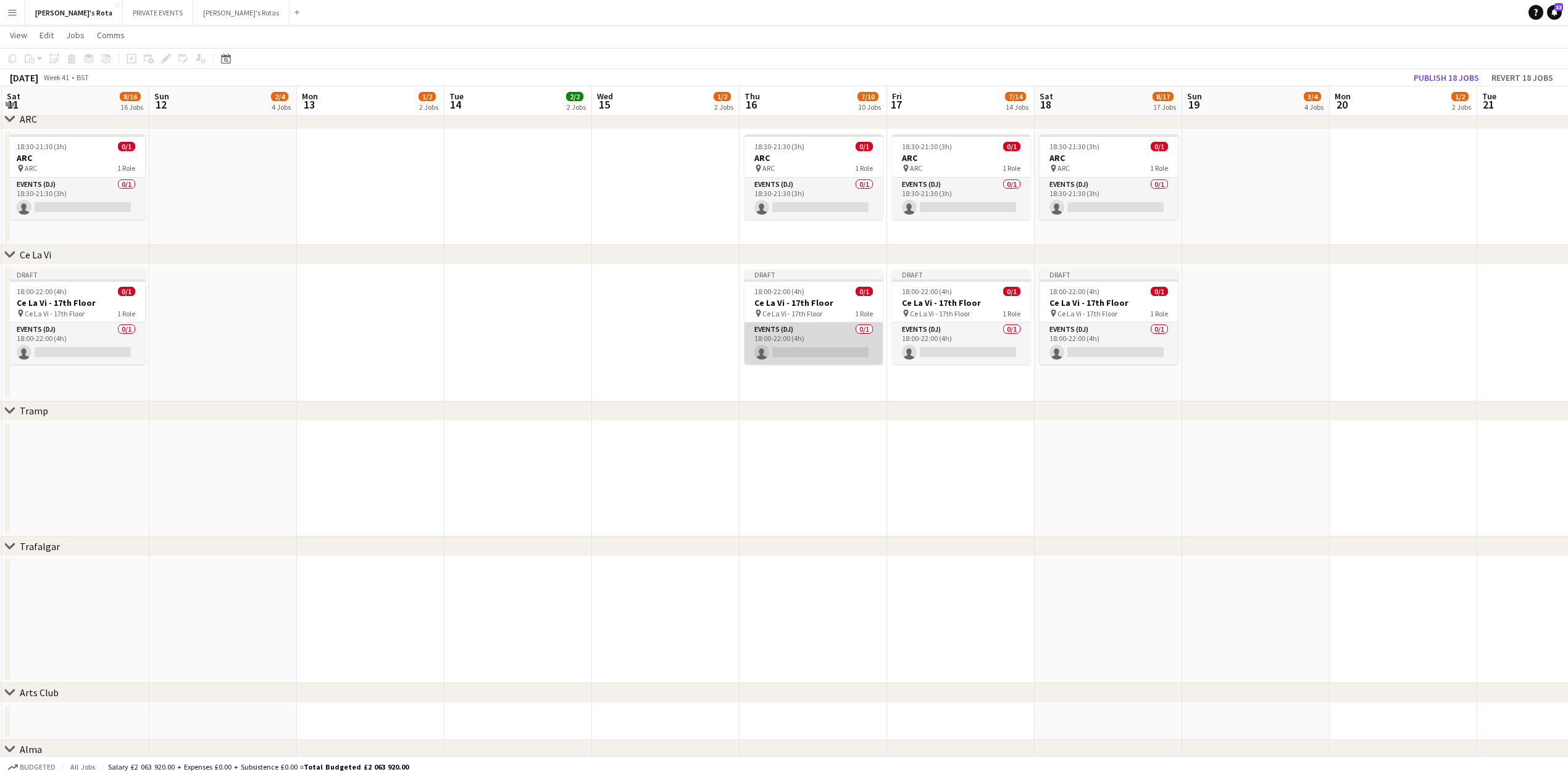
click at [820, 346] on app-card-role "Events (DJ) 0/1 18:00-22:00 (4h) single-neutral-actions" at bounding box center [813, 344] width 138 height 42
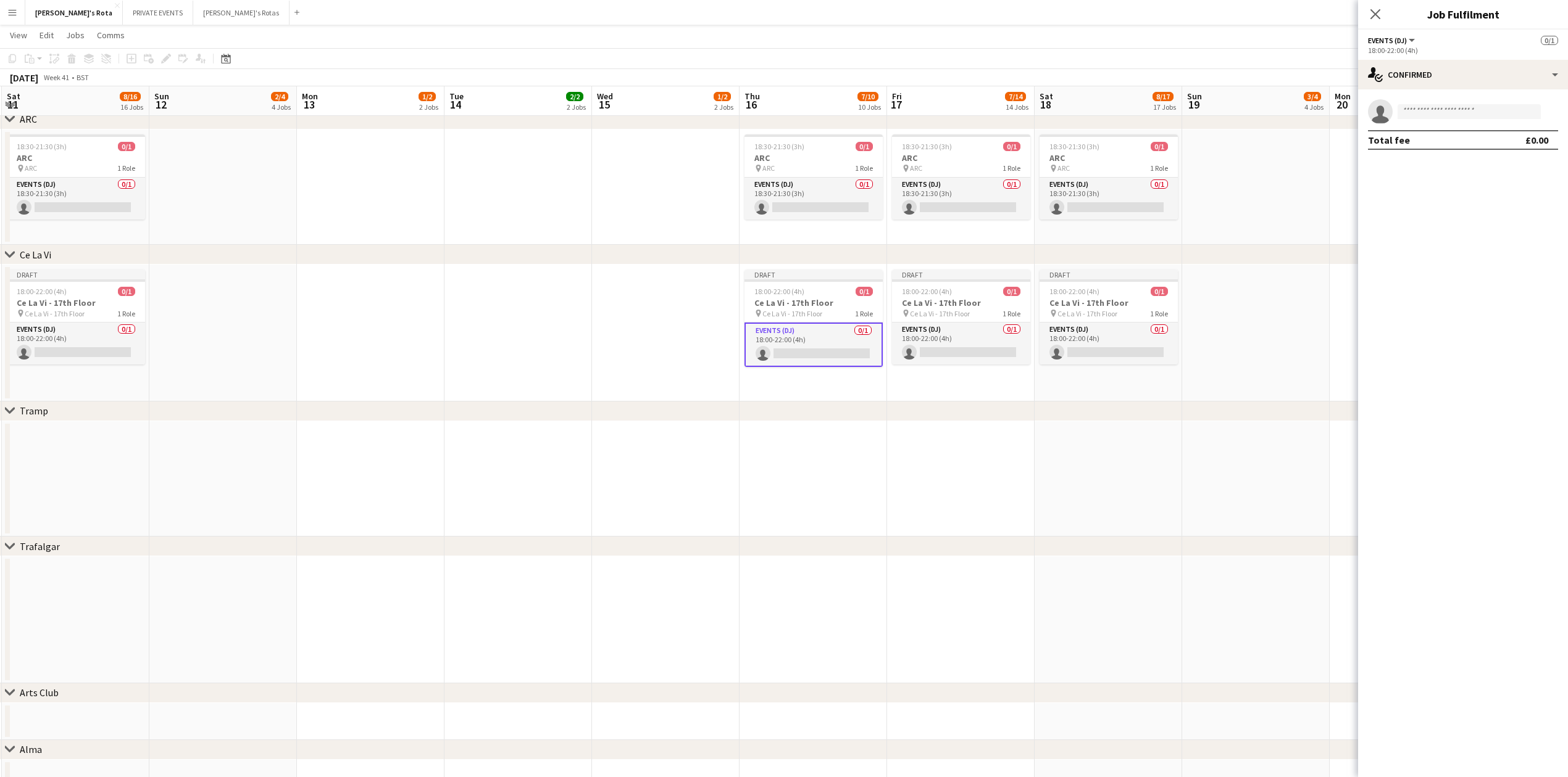
drag, startPoint x: 1471, startPoint y: 102, endPoint x: 1462, endPoint y: 116, distance: 16.6
click at [1469, 109] on app-invite-slot "single-neutral-actions" at bounding box center [1462, 112] width 210 height 25
click at [1462, 116] on input at bounding box center [1468, 111] width 143 height 15
type input "*****"
click at [1466, 141] on span "[EMAIL_ADDRESS][DOMAIN_NAME]" at bounding box center [1469, 140] width 123 height 10
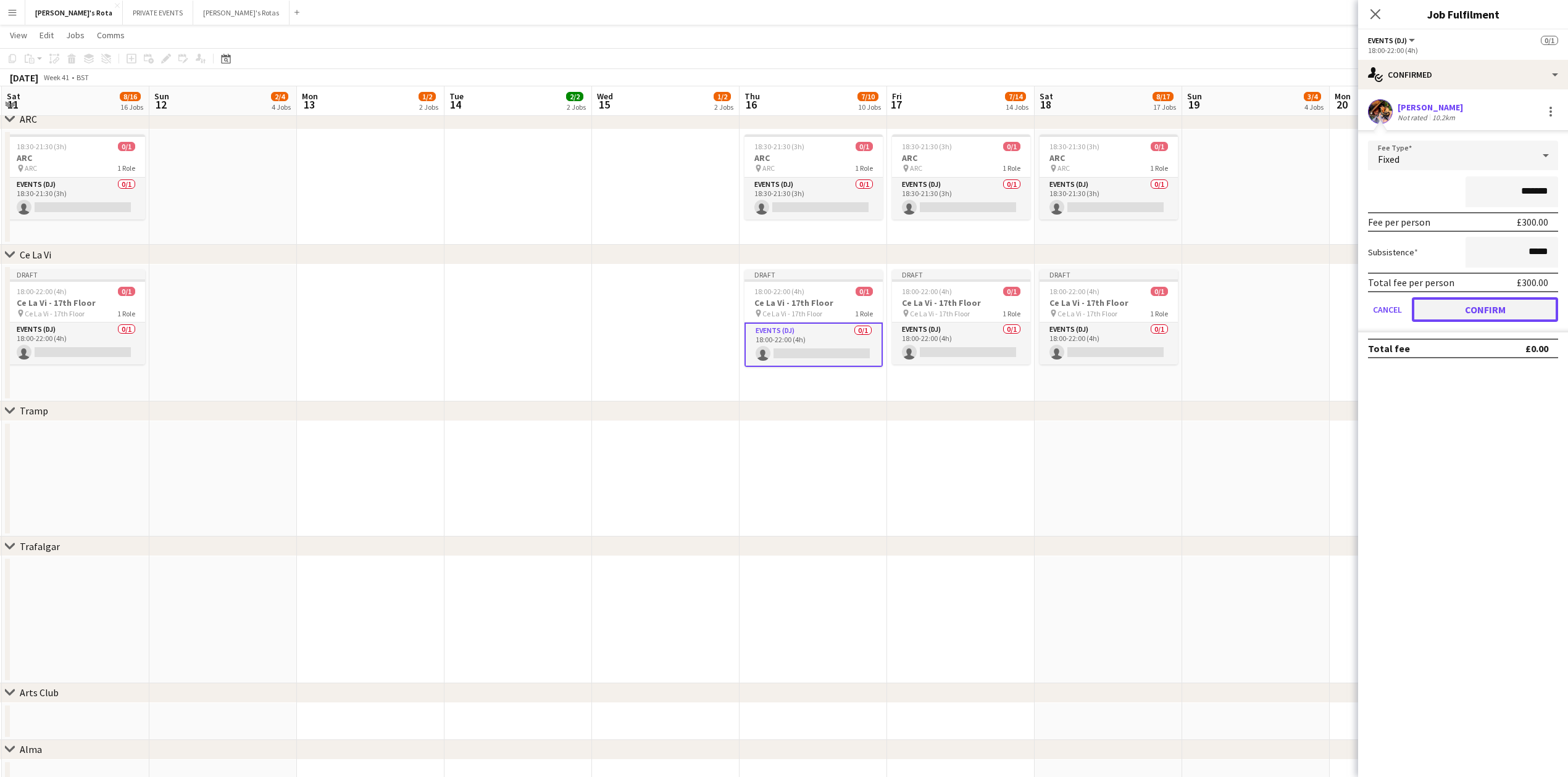
click at [1497, 297] on button "Confirm" at bounding box center [1484, 310] width 146 height 25
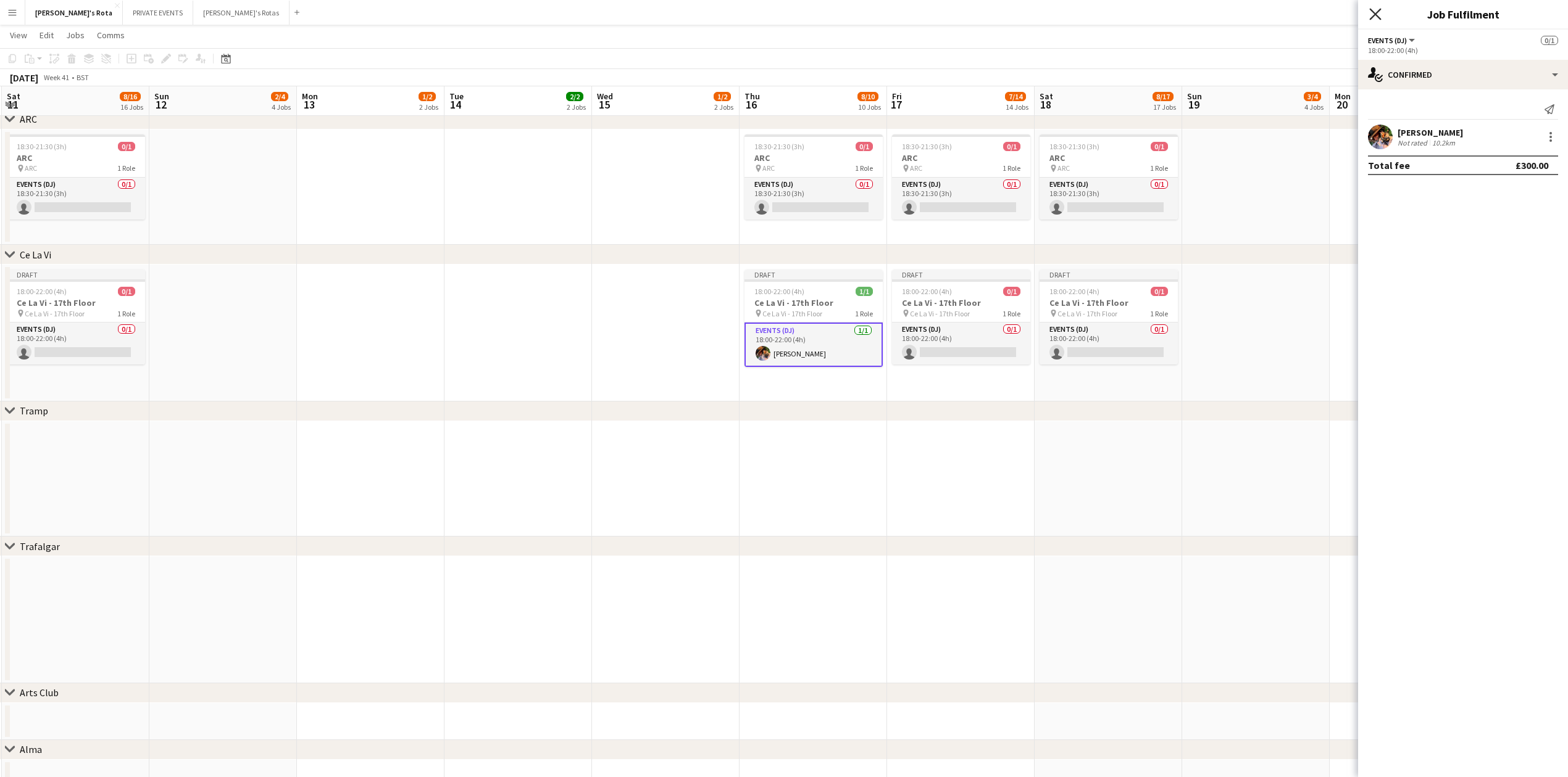
click at [1373, 14] on icon "Close pop-in" at bounding box center [1374, 14] width 12 height 12
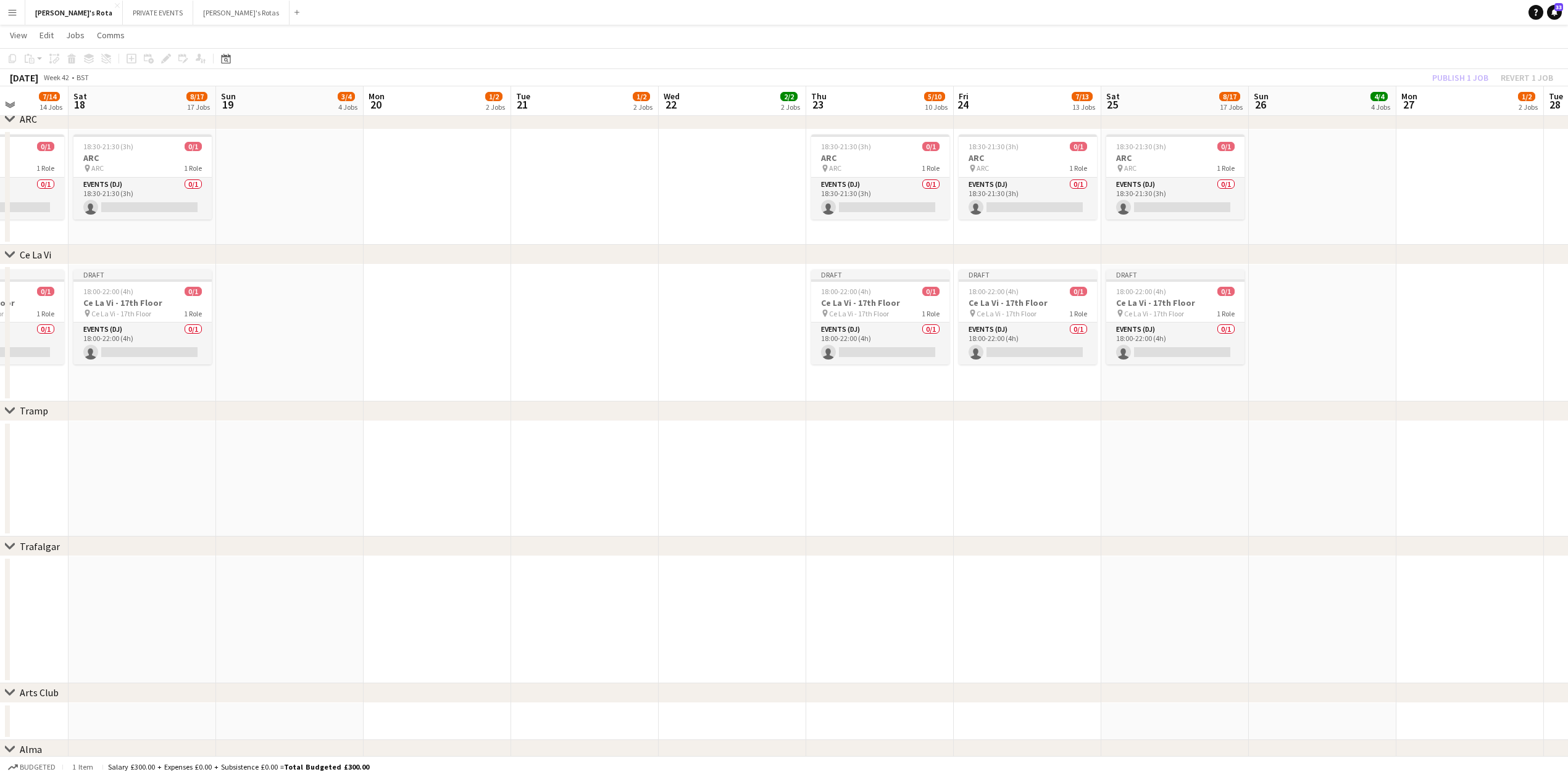
drag, startPoint x: 1432, startPoint y: 507, endPoint x: 445, endPoint y: 524, distance: 987.1
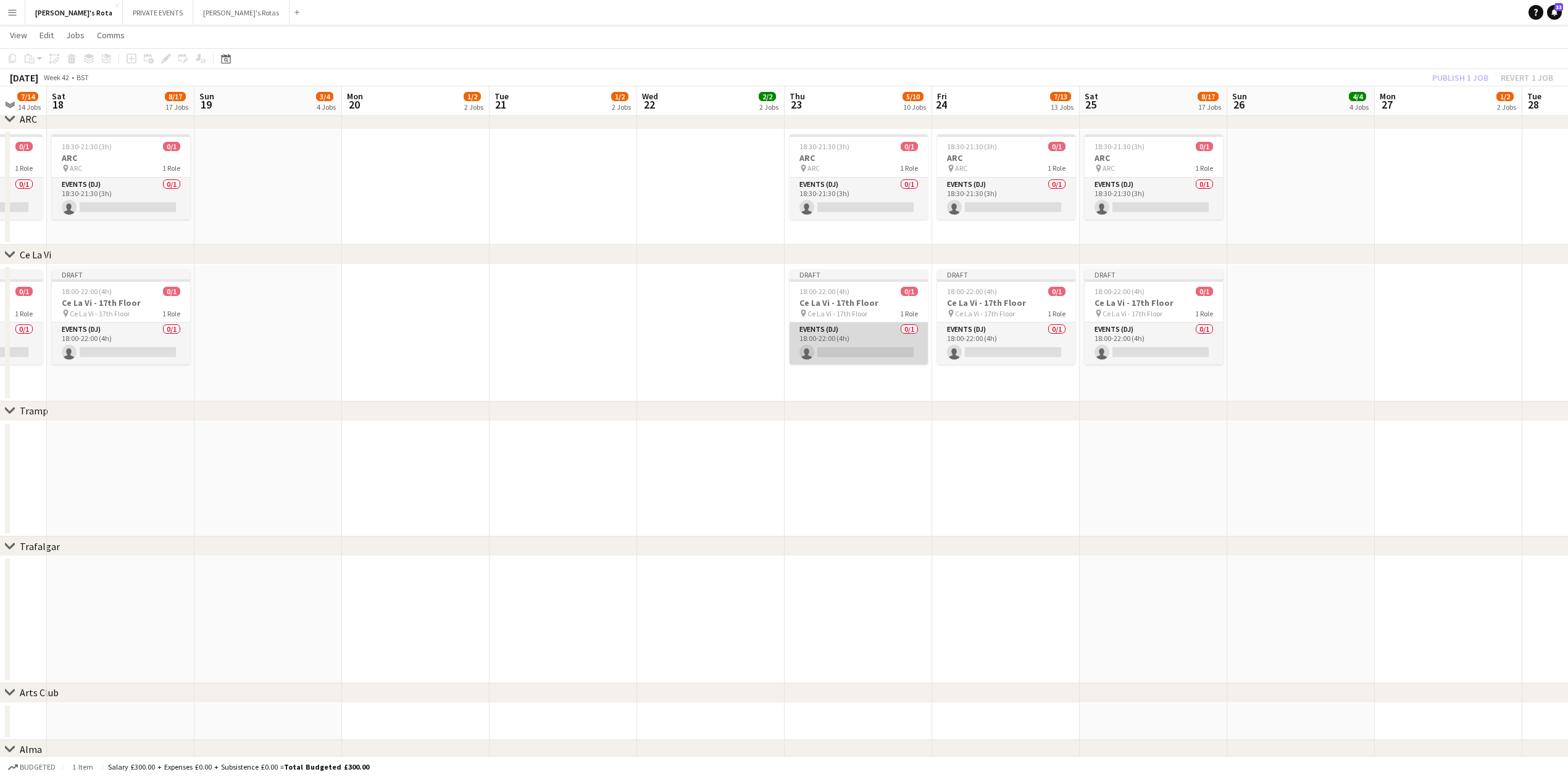
click at [838, 353] on app-card-role "Events (DJ) 0/1 18:00-22:00 (4h) single-neutral-actions" at bounding box center [858, 344] width 138 height 42
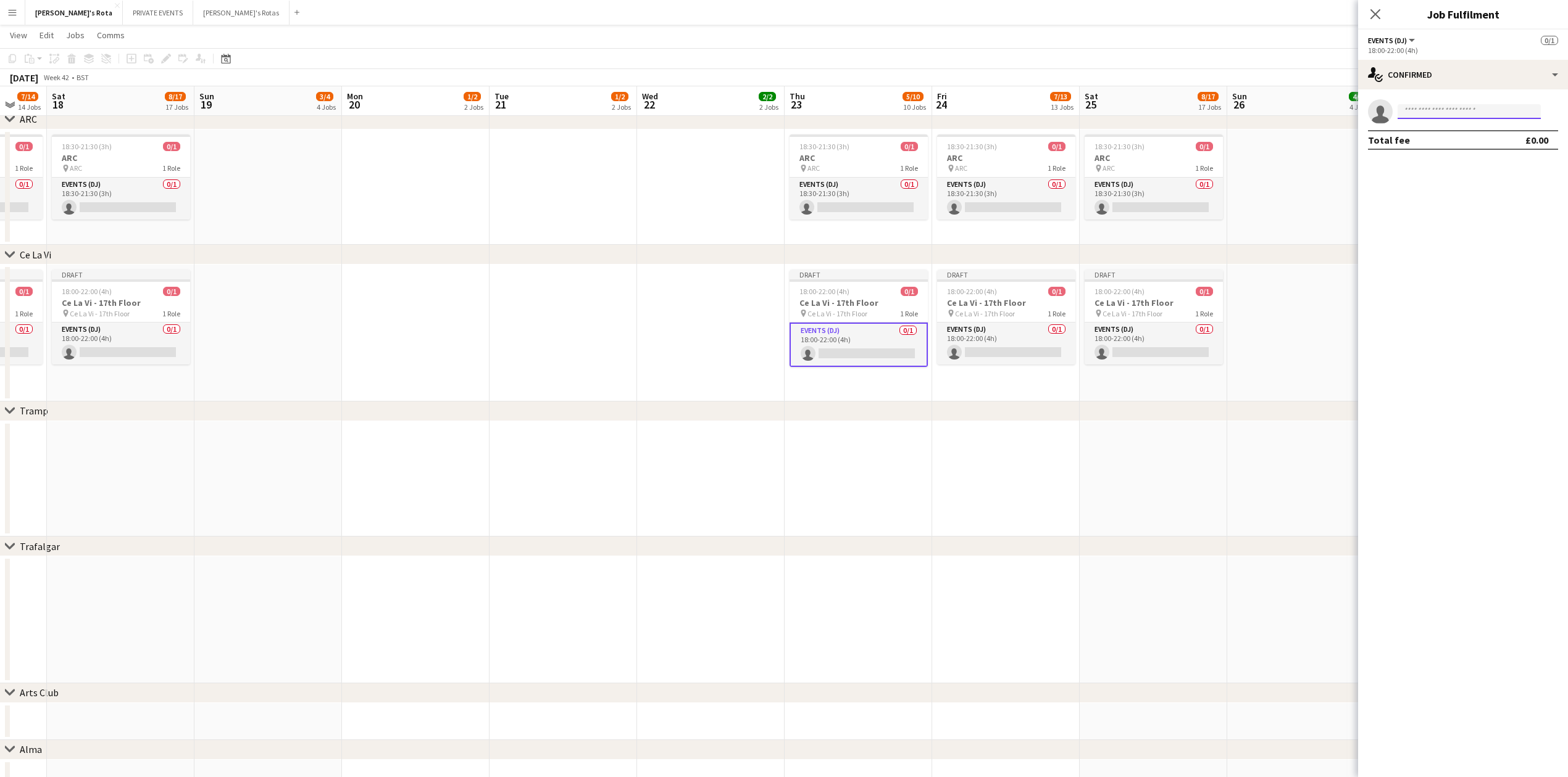
click at [1449, 110] on input at bounding box center [1468, 111] width 143 height 15
type input "*****"
click at [1439, 151] on span "[PHONE_NUMBER]" at bounding box center [1469, 149] width 123 height 10
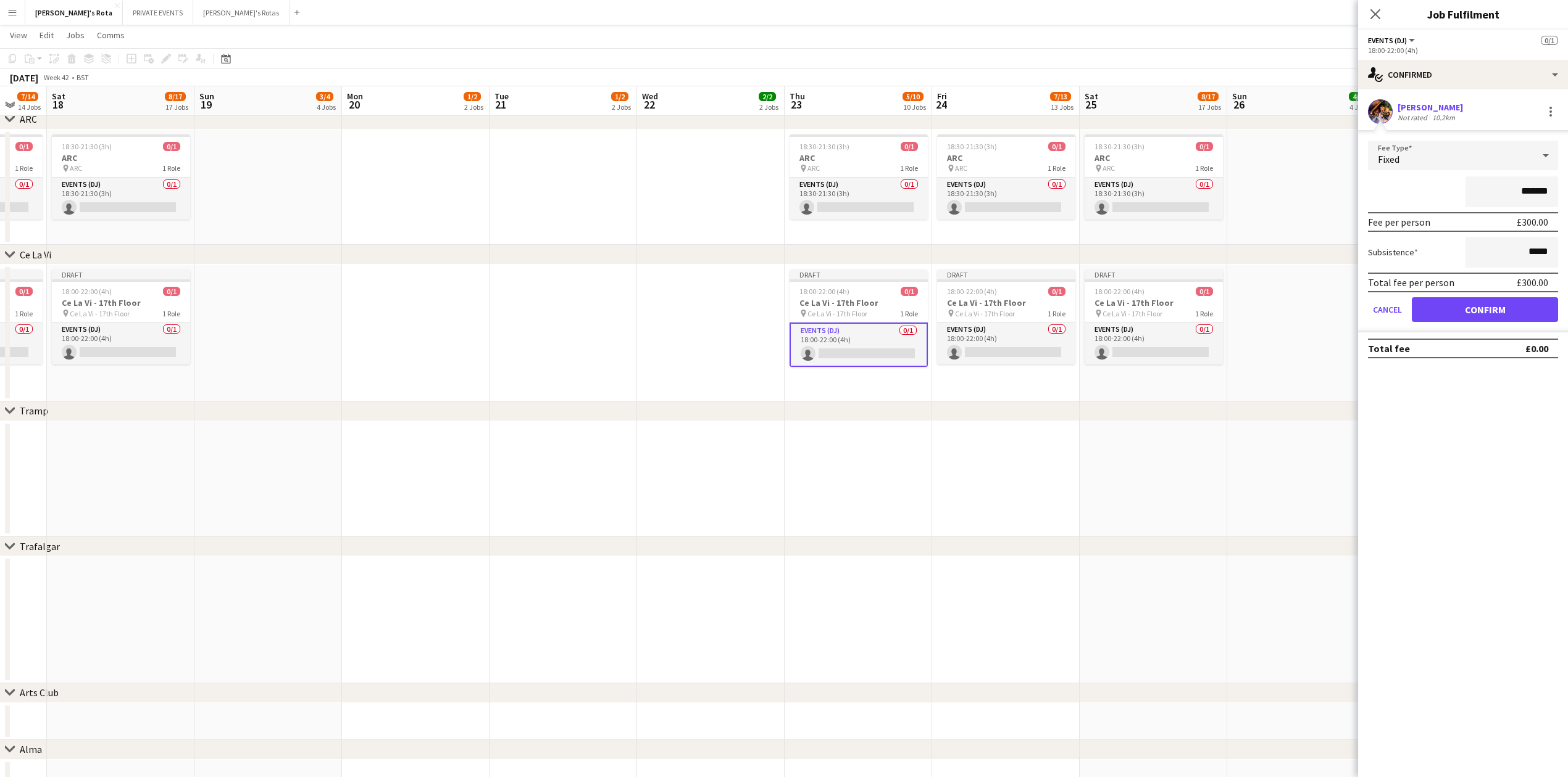
drag, startPoint x: 1497, startPoint y: 321, endPoint x: 1496, endPoint y: 309, distance: 12.0
click at [1497, 321] on form "Fee Type Fixed ******* Fee per person £300.00 Subsistence ***** Total fee per p…" at bounding box center [1462, 236] width 210 height 192
click at [1496, 309] on button "Confirm" at bounding box center [1484, 310] width 146 height 25
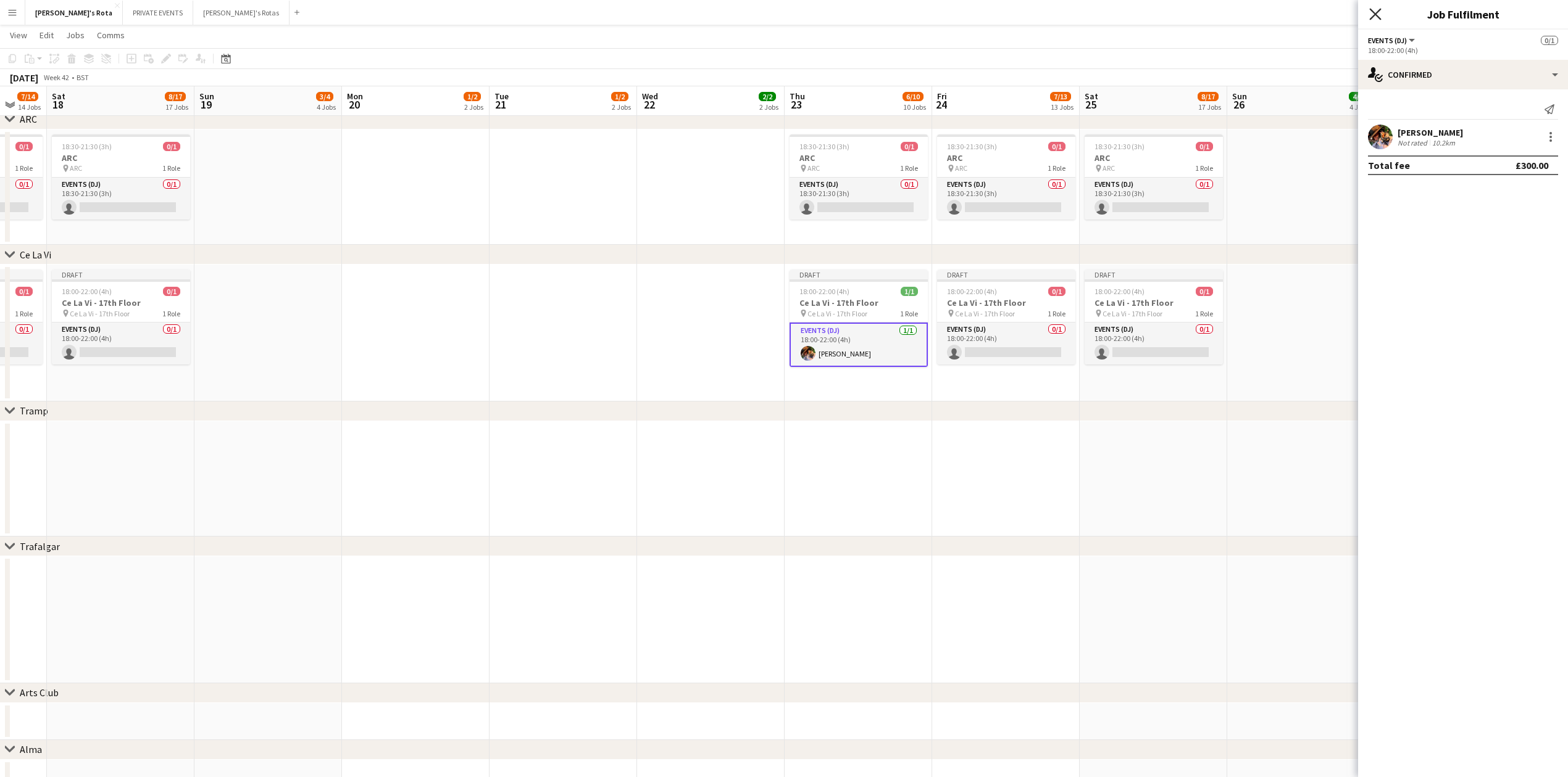
click at [1374, 15] on icon at bounding box center [1374, 14] width 12 height 12
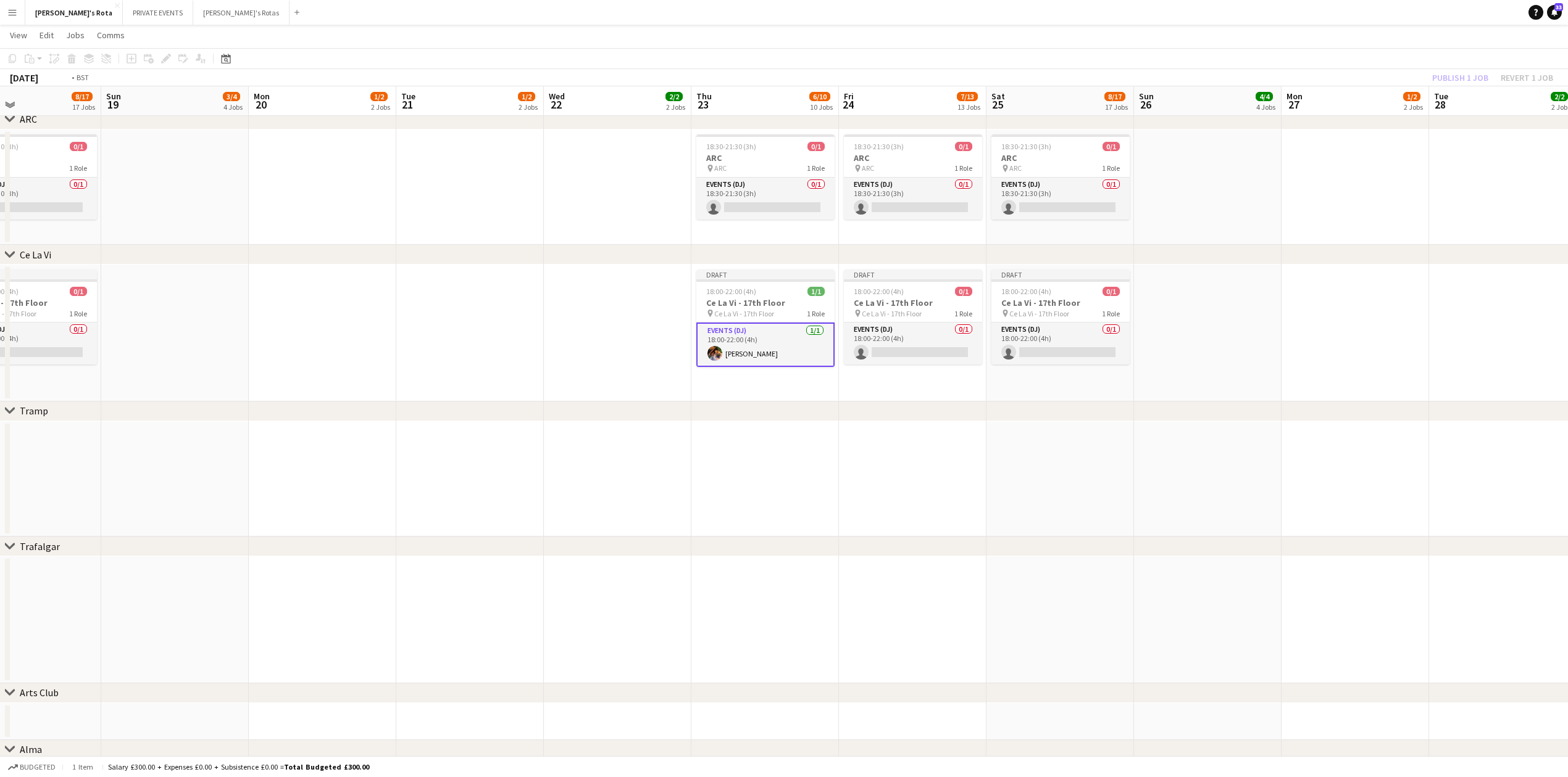
drag, startPoint x: 1322, startPoint y: 539, endPoint x: 703, endPoint y: 543, distance: 619.0
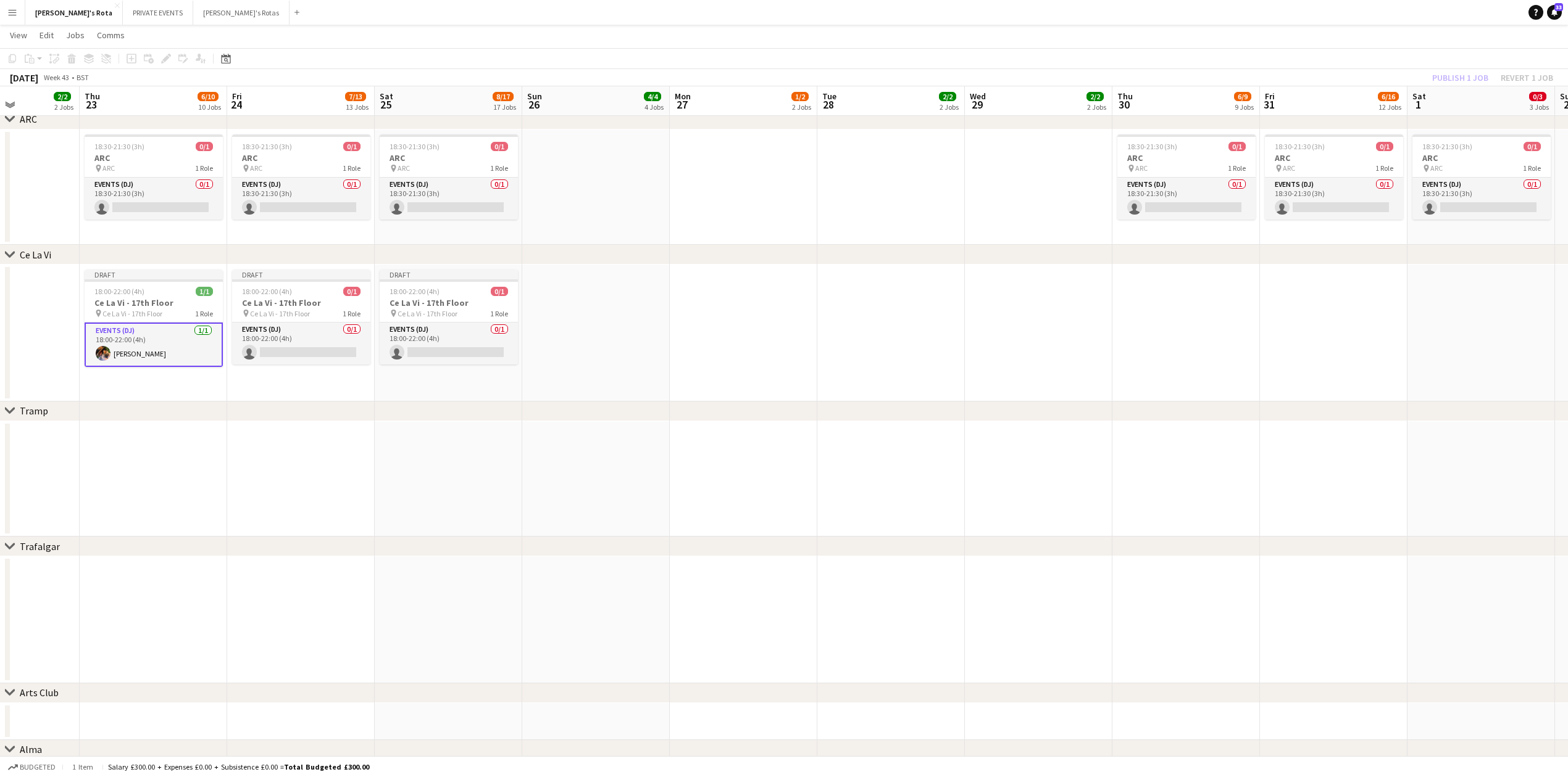
drag, startPoint x: 759, startPoint y: 440, endPoint x: 986, endPoint y: 440, distance: 227.0
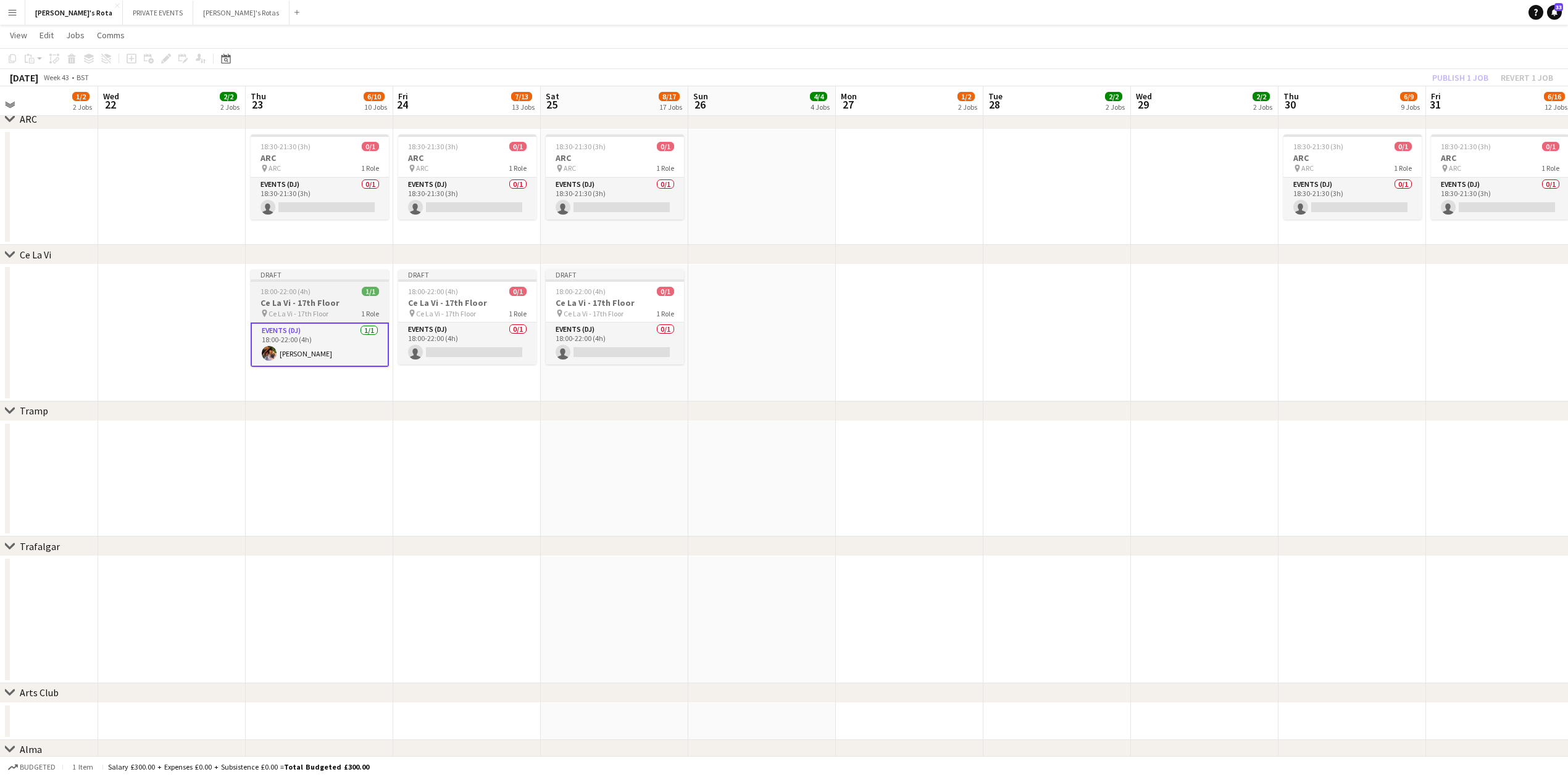
click at [330, 310] on div "pin Ce La Vi - 17th Floor 1 Role" at bounding box center [320, 313] width 138 height 10
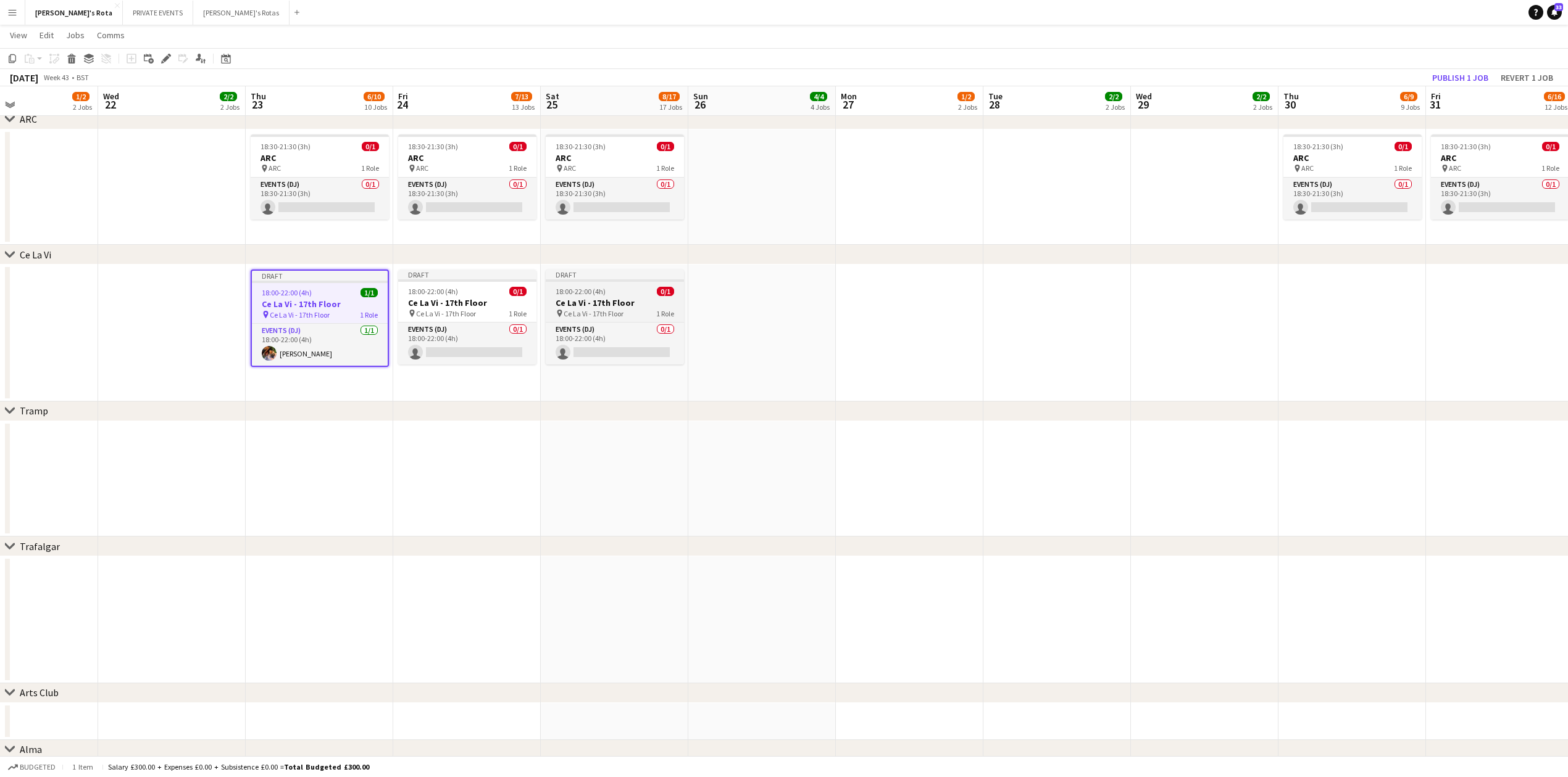
click at [612, 302] on h3 "Ce La Vi - 17th Floor" at bounding box center [615, 303] width 138 height 11
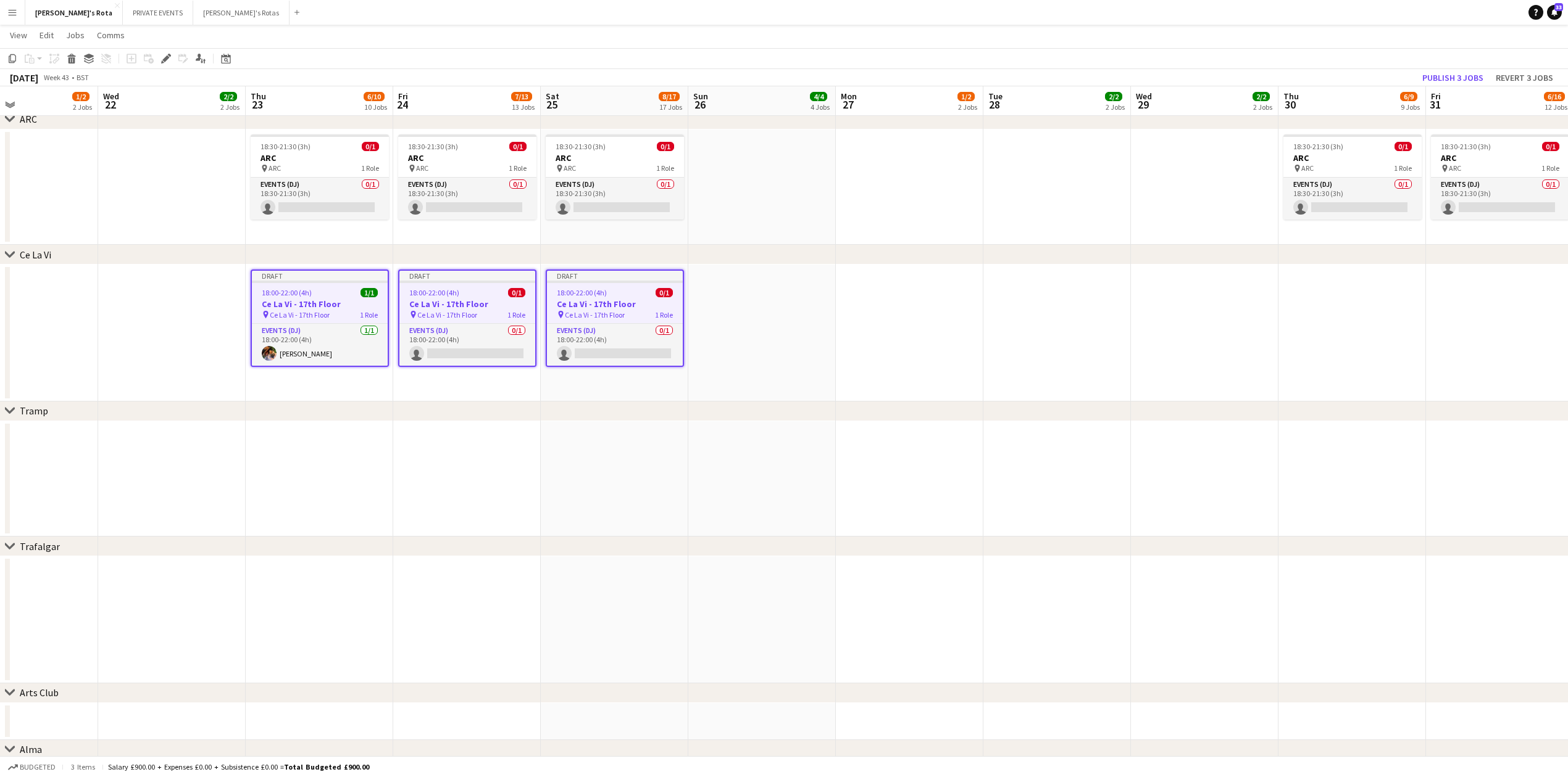
click at [1356, 319] on app-date-cell at bounding box center [1352, 333] width 147 height 137
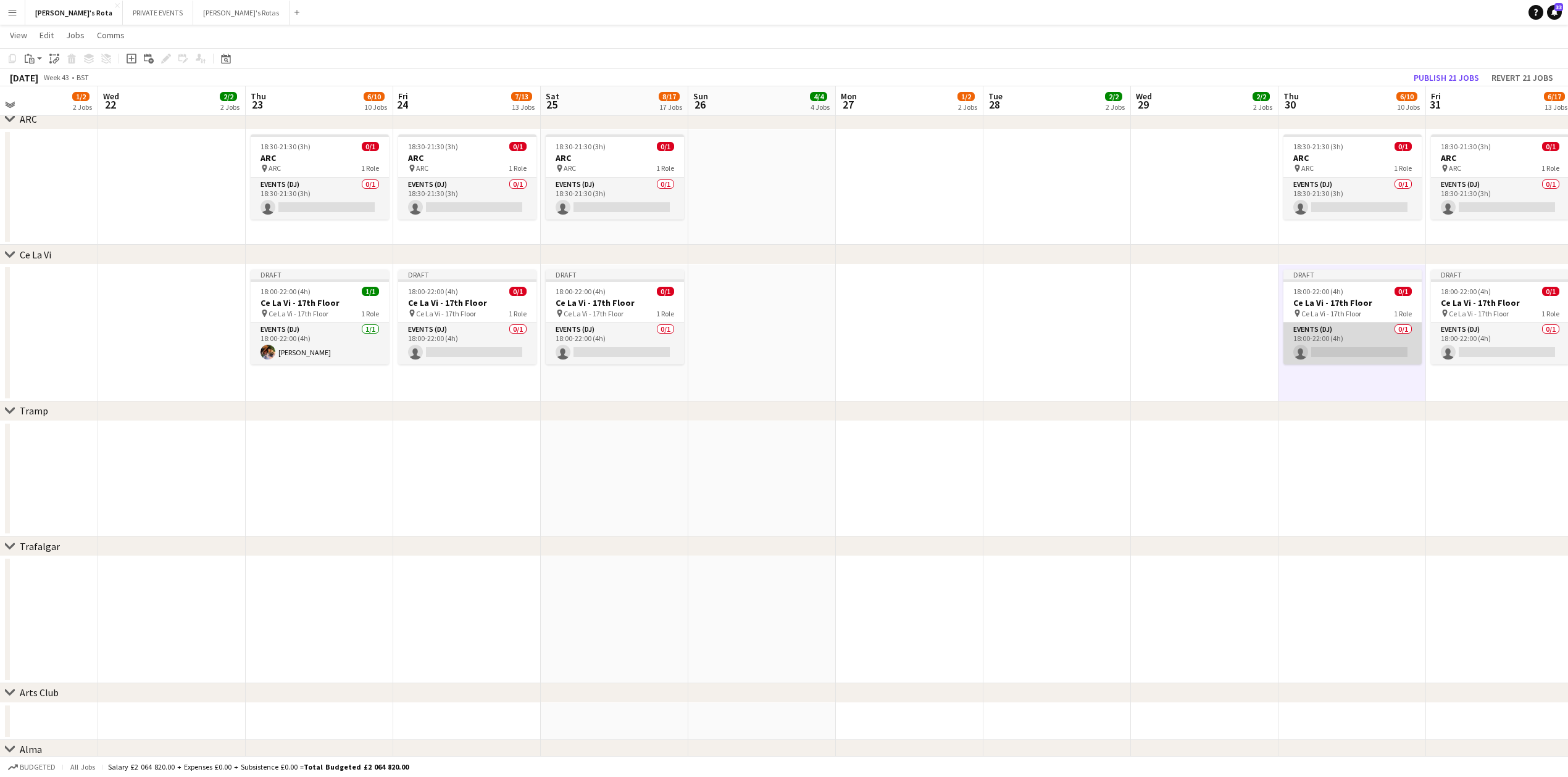
click at [1328, 356] on app-card-role "Events (DJ) 0/1 18:00-22:00 (4h) single-neutral-actions" at bounding box center [1352, 344] width 138 height 42
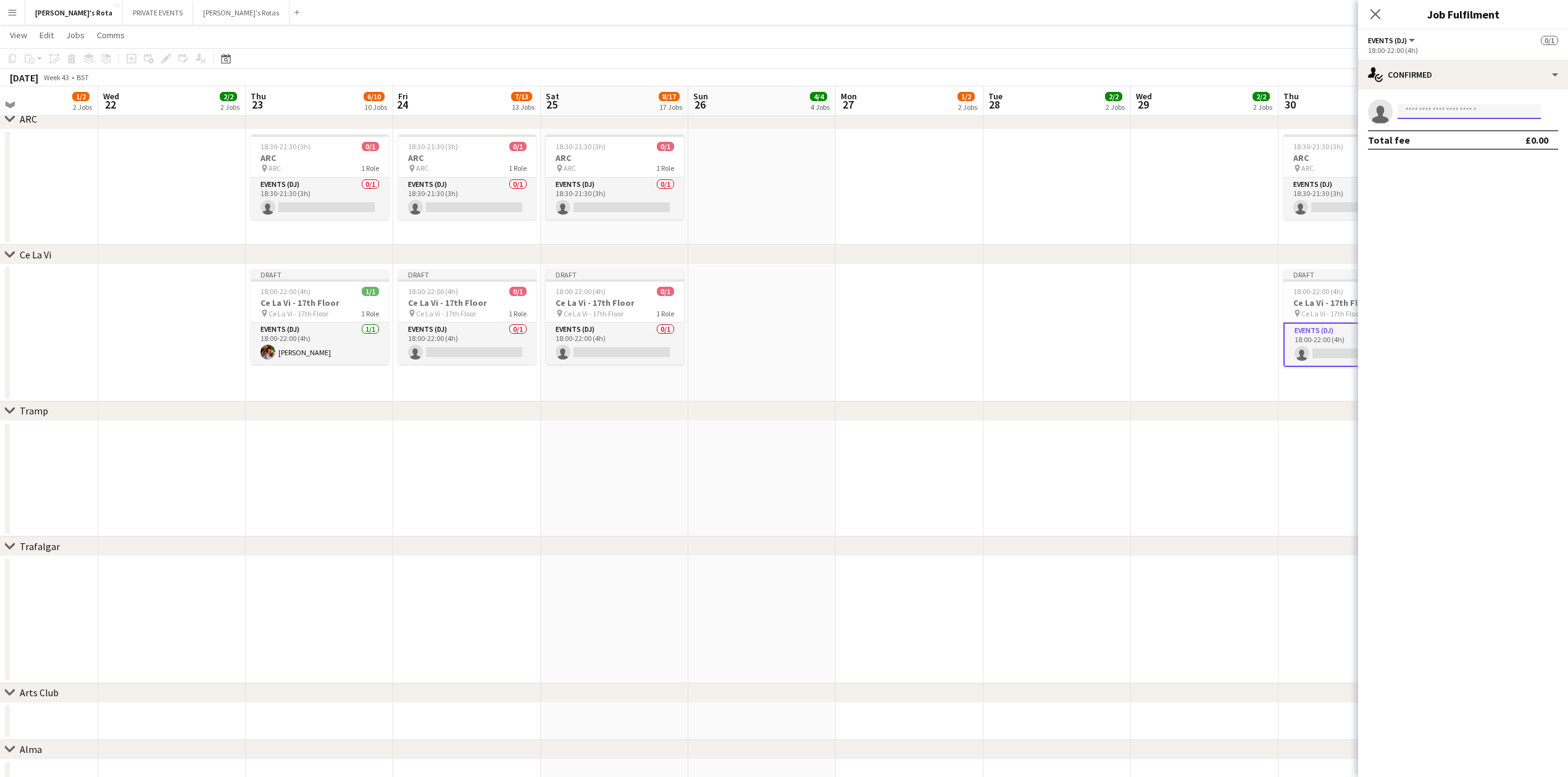
click at [1479, 113] on input at bounding box center [1468, 111] width 143 height 15
type input "*"
type input "*****"
click at [1470, 153] on span "[PHONE_NUMBER]" at bounding box center [1469, 149] width 123 height 10
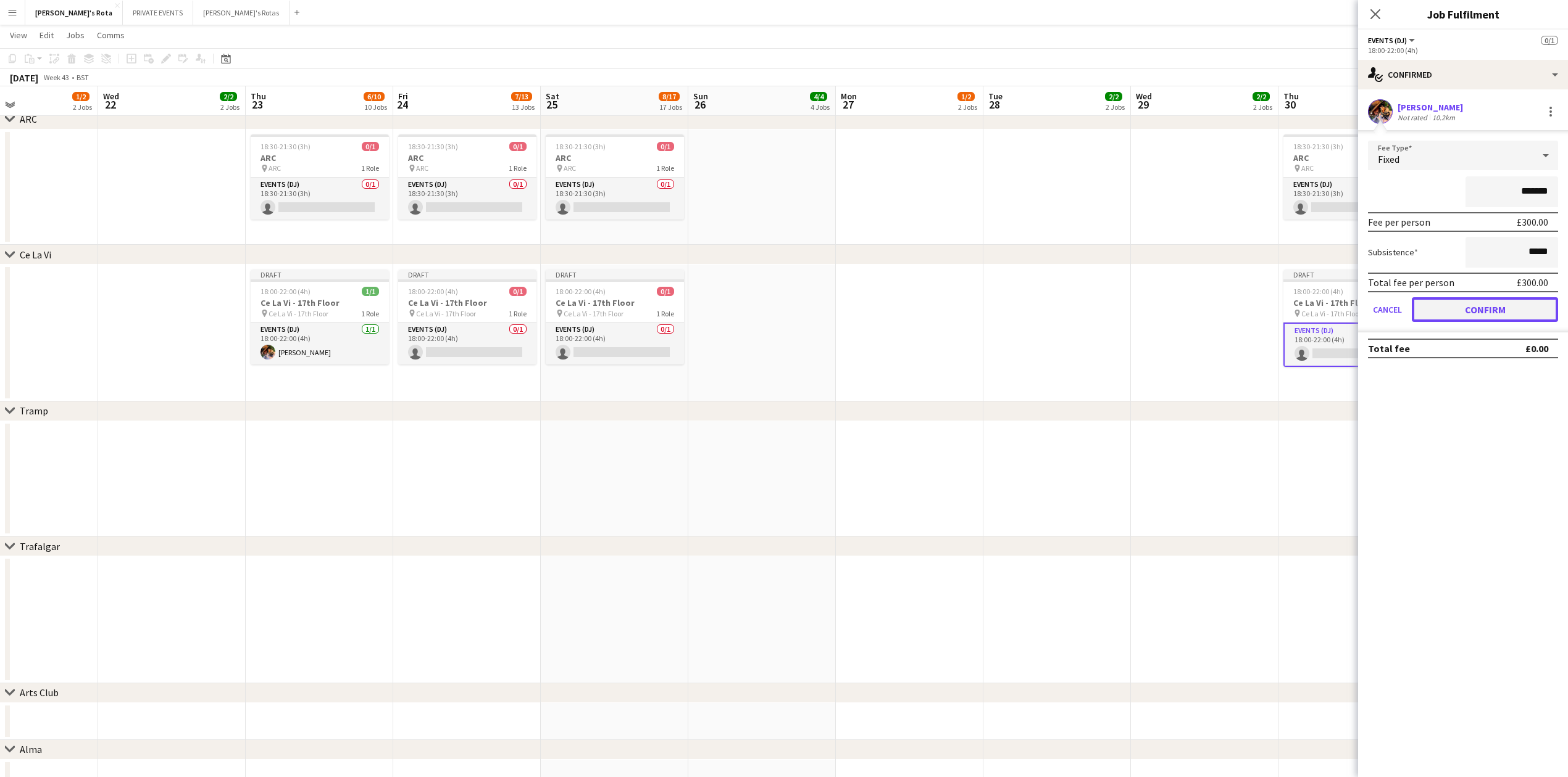
click at [1485, 304] on button "Confirm" at bounding box center [1484, 310] width 146 height 25
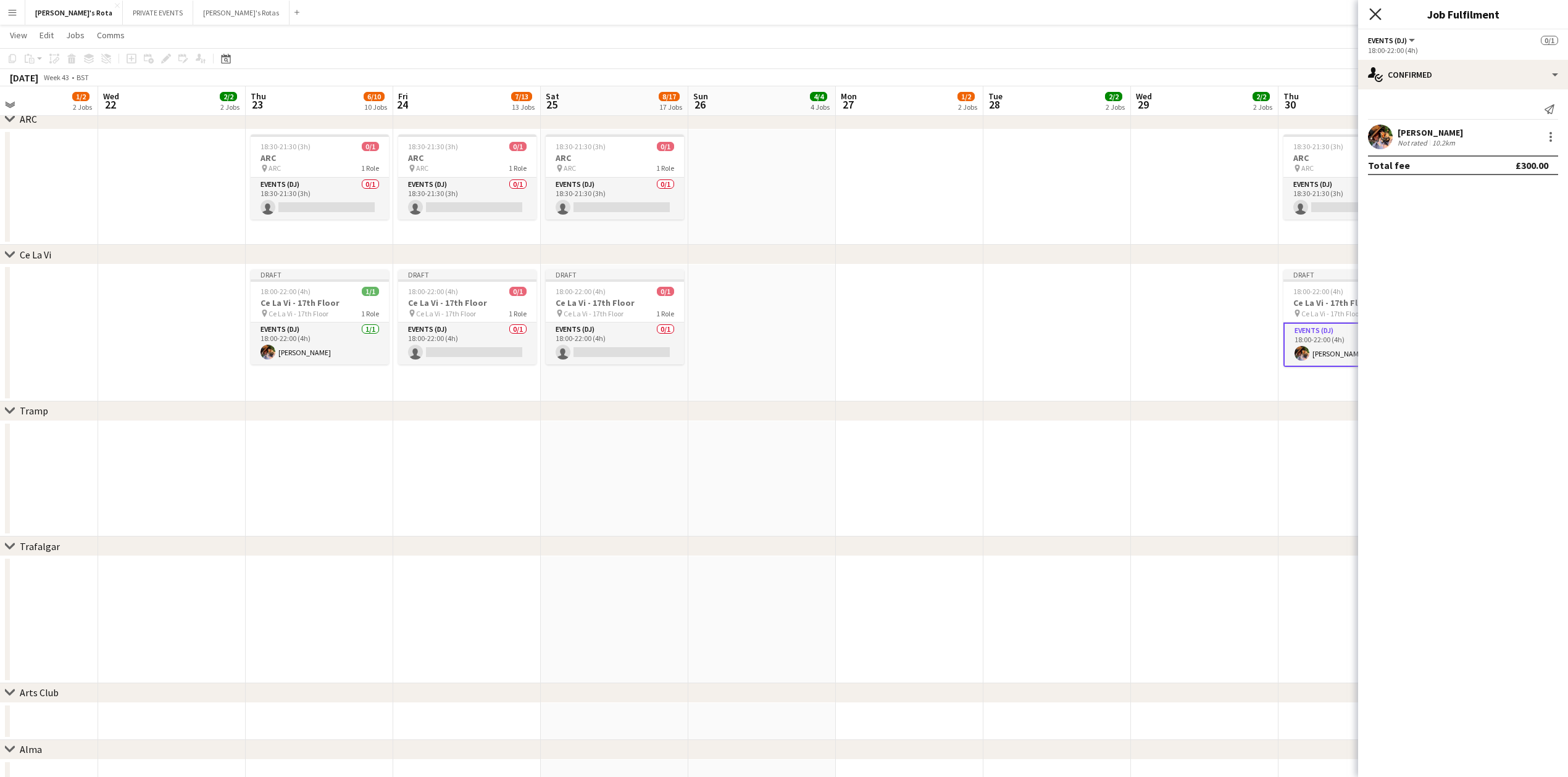
click at [1378, 13] on icon at bounding box center [1374, 14] width 12 height 12
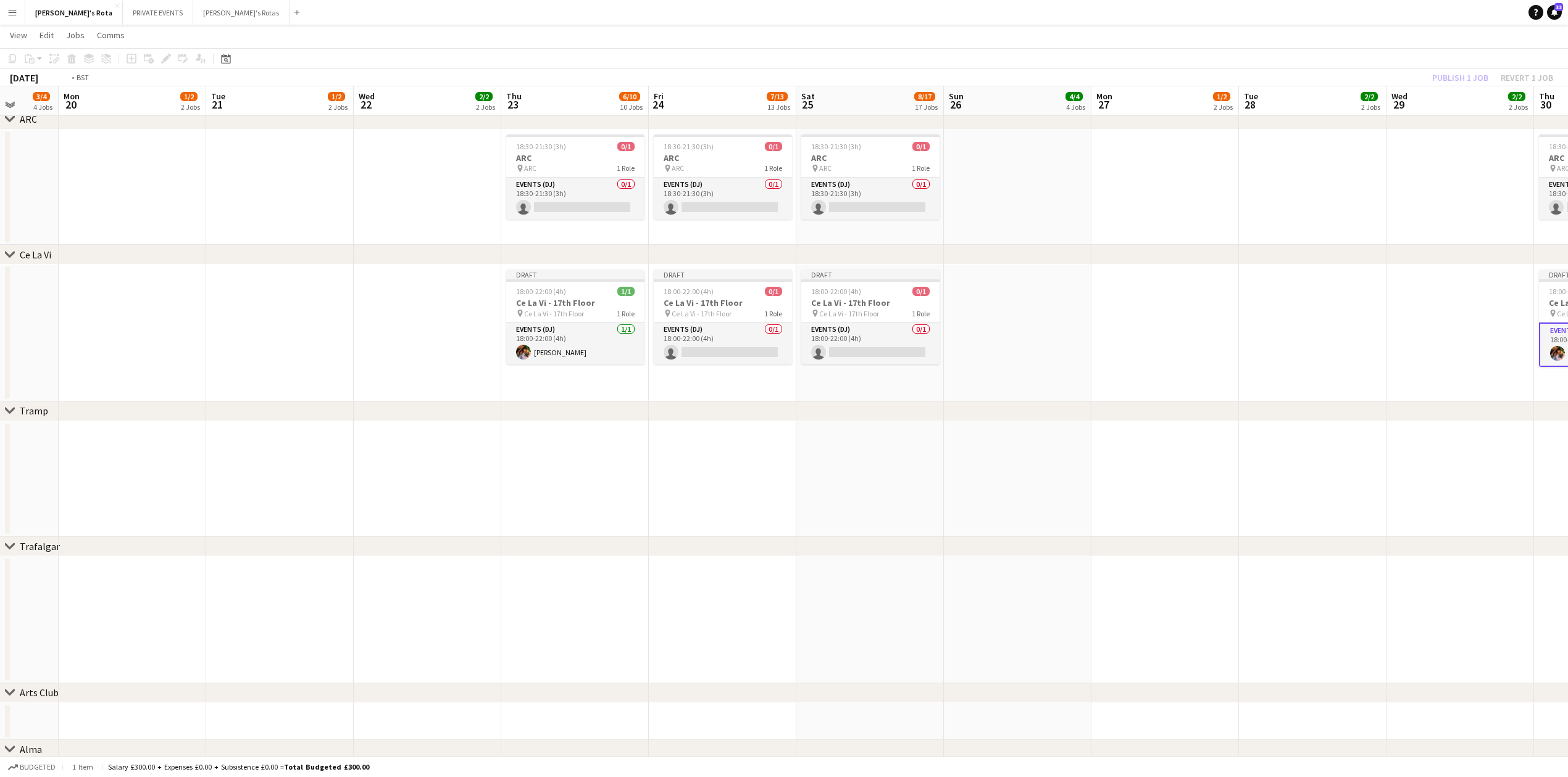
drag, startPoint x: 638, startPoint y: 508, endPoint x: 1293, endPoint y: 494, distance: 655.1
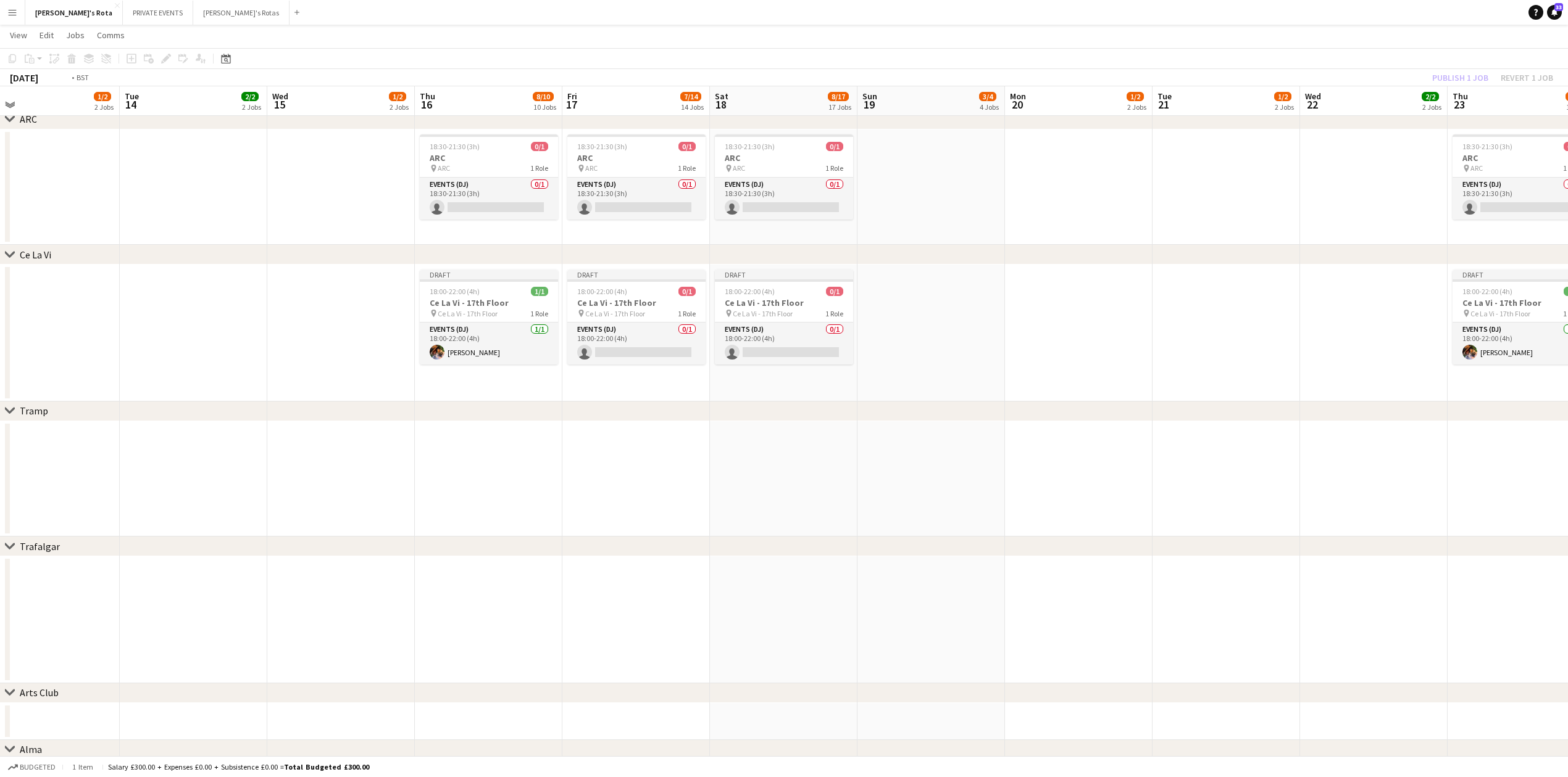
drag, startPoint x: 743, startPoint y: 499, endPoint x: 1397, endPoint y: 478, distance: 654.3
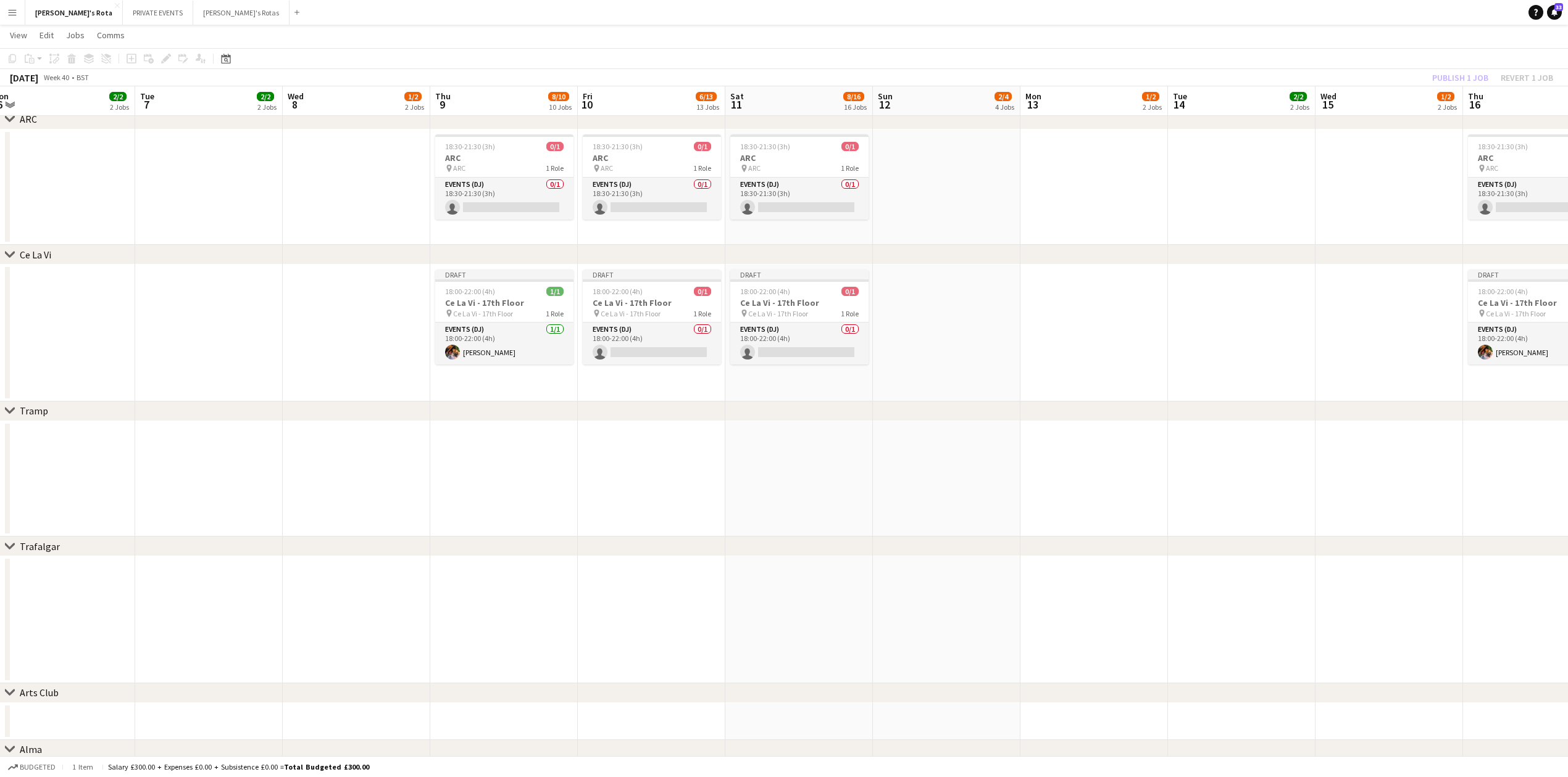
drag, startPoint x: 1085, startPoint y: 570, endPoint x: 1203, endPoint y: 516, distance: 129.8
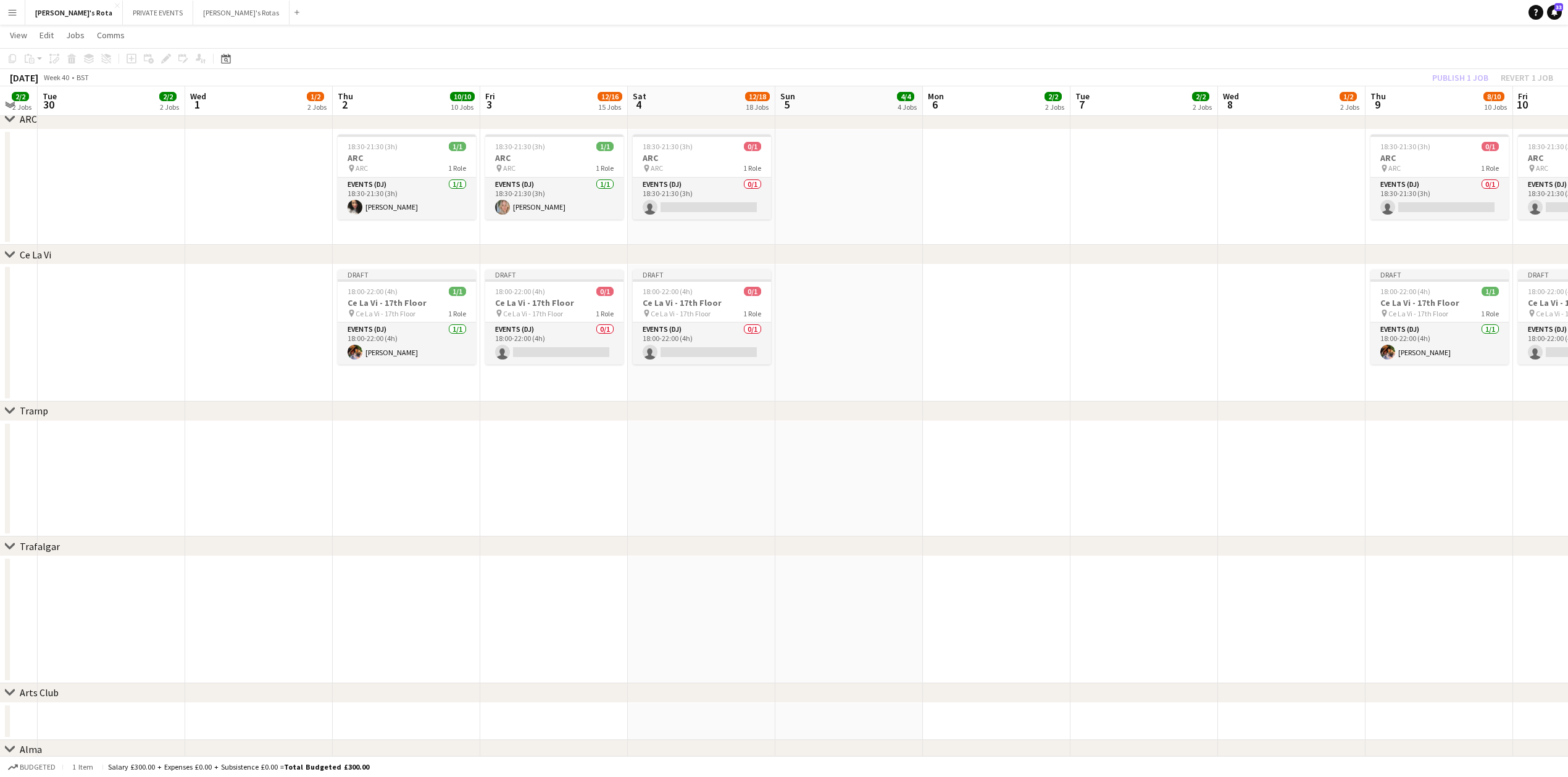
drag, startPoint x: 932, startPoint y: 536, endPoint x: 858, endPoint y: 531, distance: 74.2
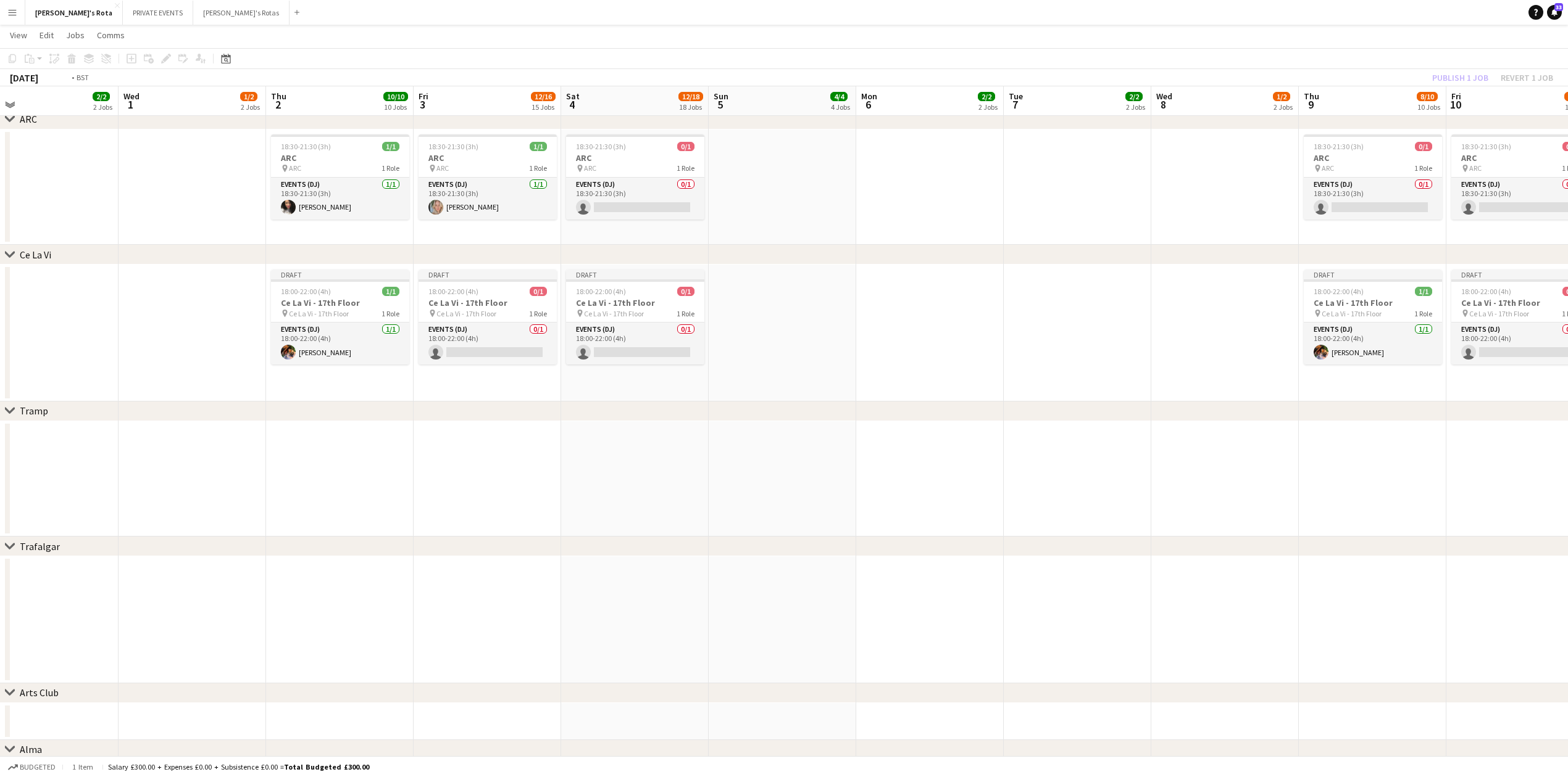
drag, startPoint x: 993, startPoint y: 548, endPoint x: 1144, endPoint y: 555, distance: 151.2
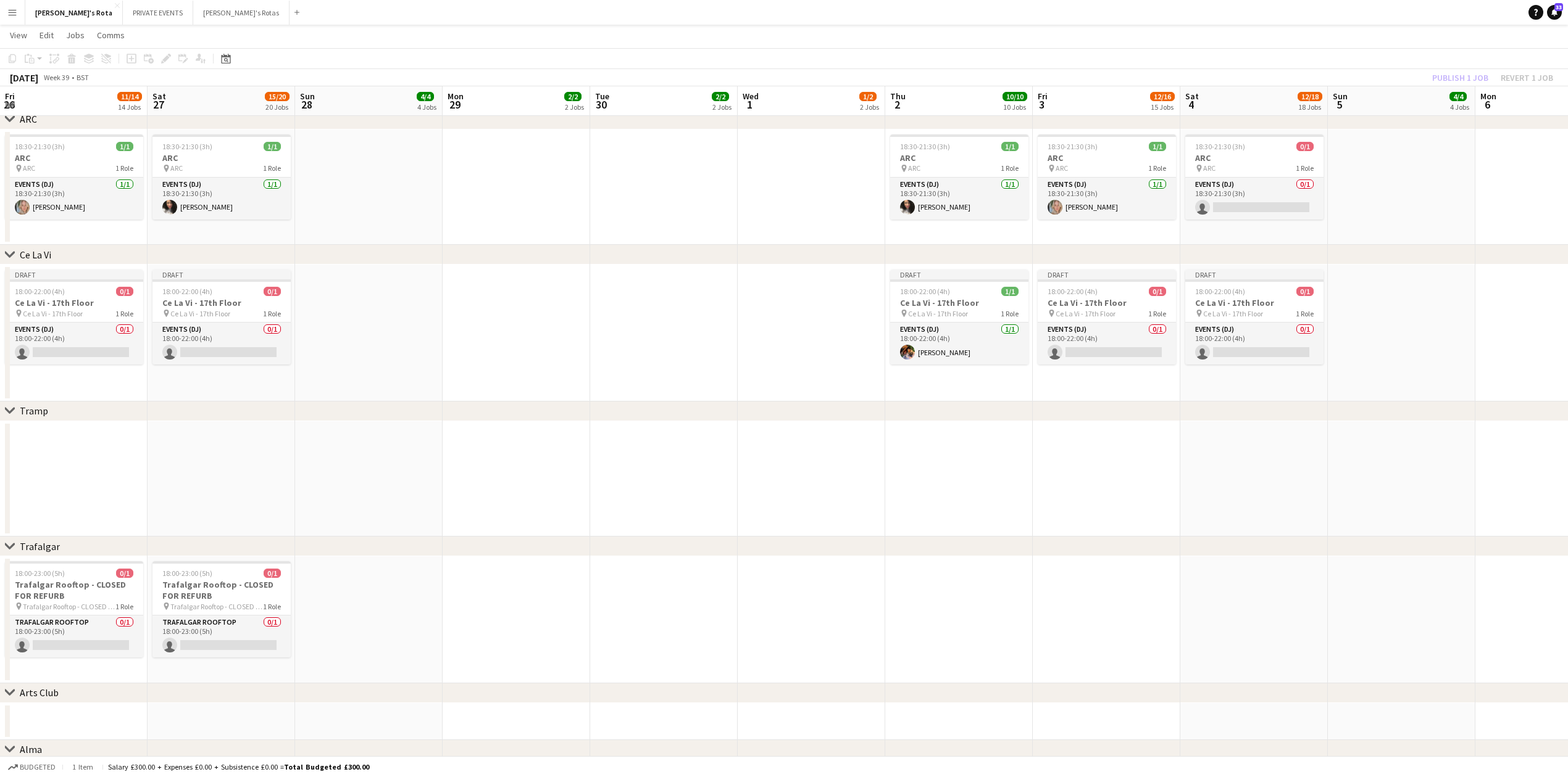
scroll to position [0, 296]
drag, startPoint x: 663, startPoint y: 555, endPoint x: 1457, endPoint y: 530, distance: 794.4
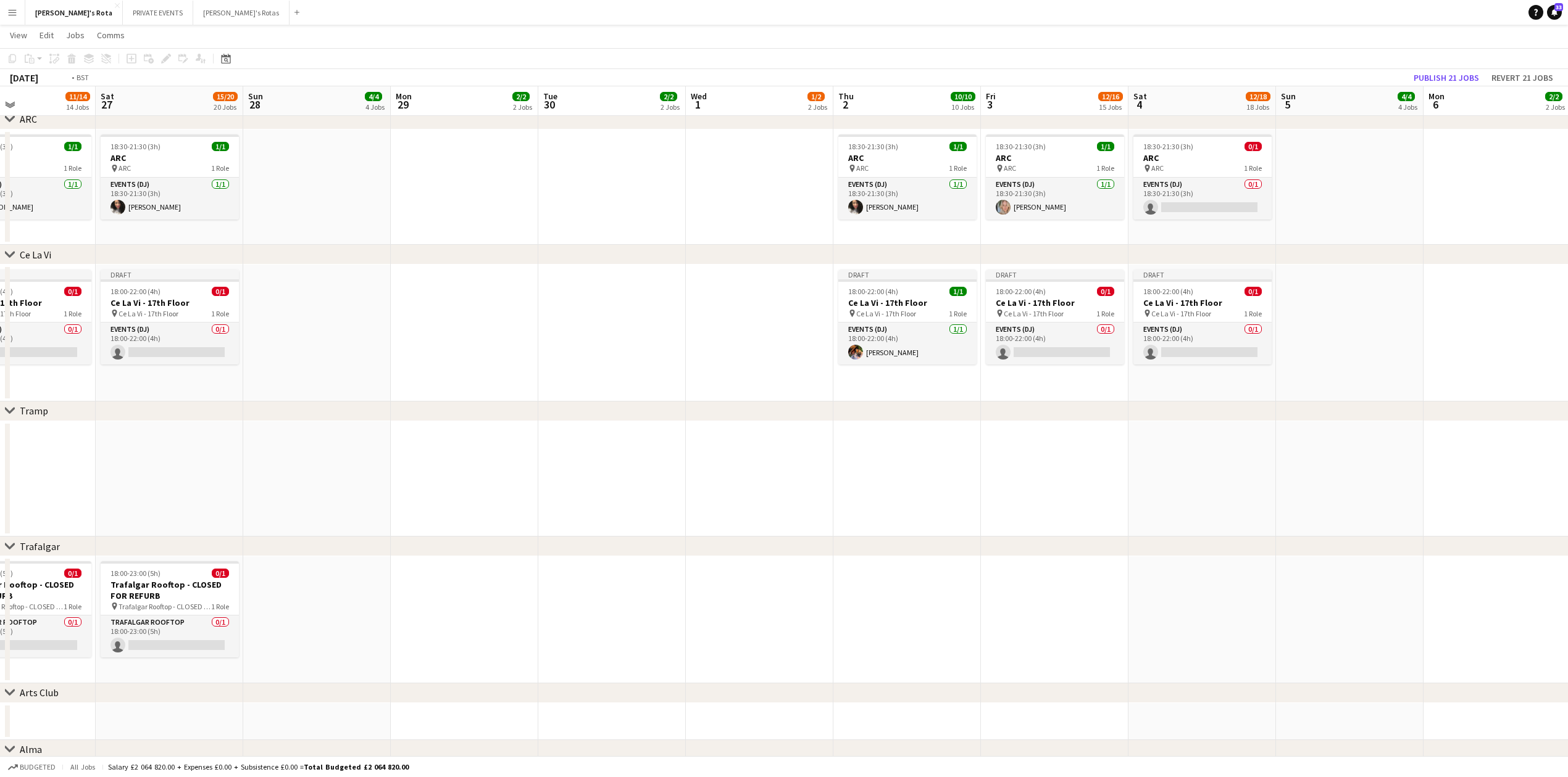
drag, startPoint x: 734, startPoint y: 450, endPoint x: 1428, endPoint y: 460, distance: 694.1
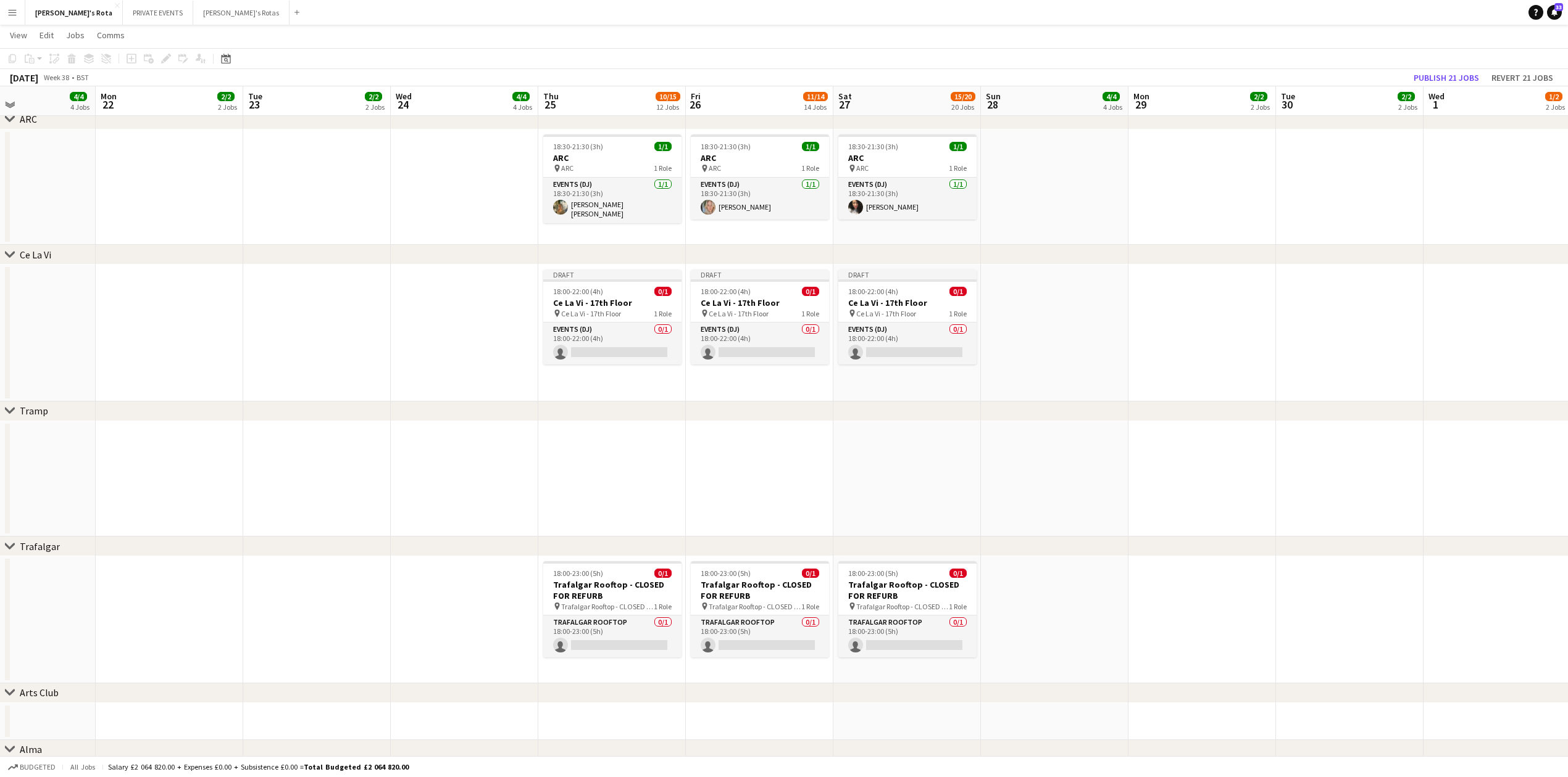
scroll to position [0, 341]
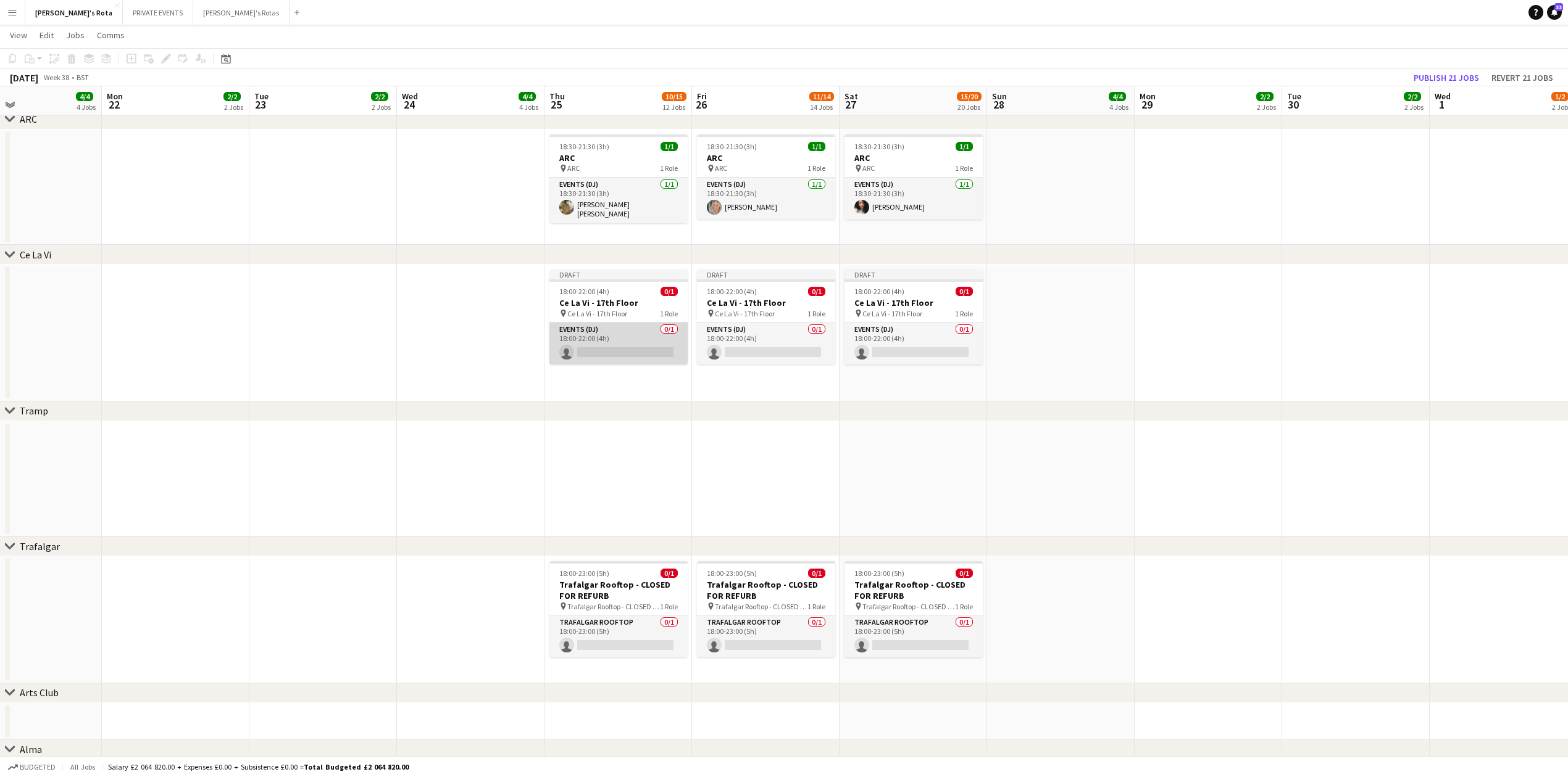
click at [576, 329] on app-card-role "Events (DJ) 0/1 18:00-22:00 (4h) single-neutral-actions" at bounding box center [618, 344] width 138 height 42
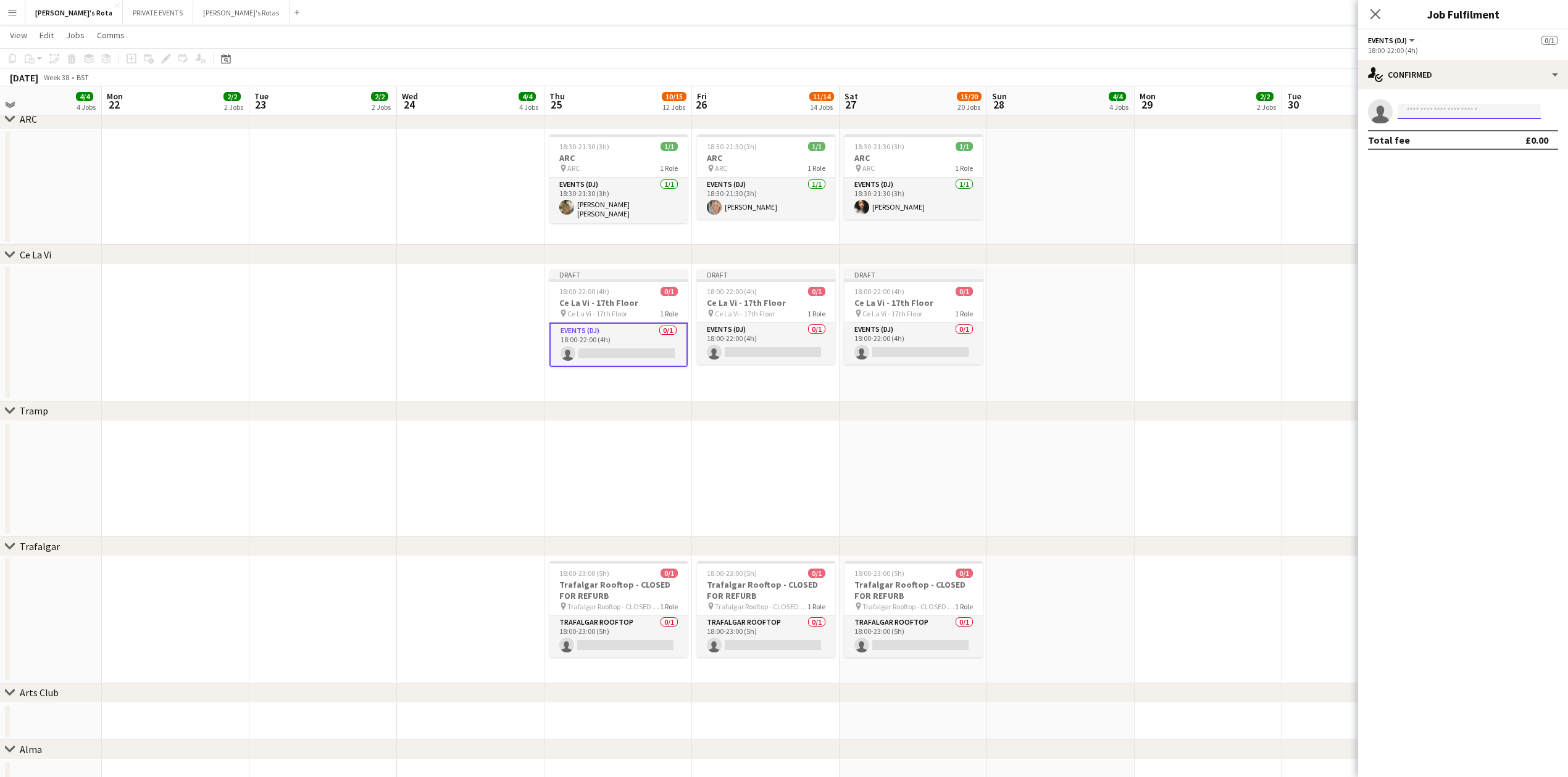
click at [1408, 112] on input at bounding box center [1468, 111] width 143 height 15
type input "*****"
click at [1370, 14] on icon "Close pop-in" at bounding box center [1374, 14] width 12 height 12
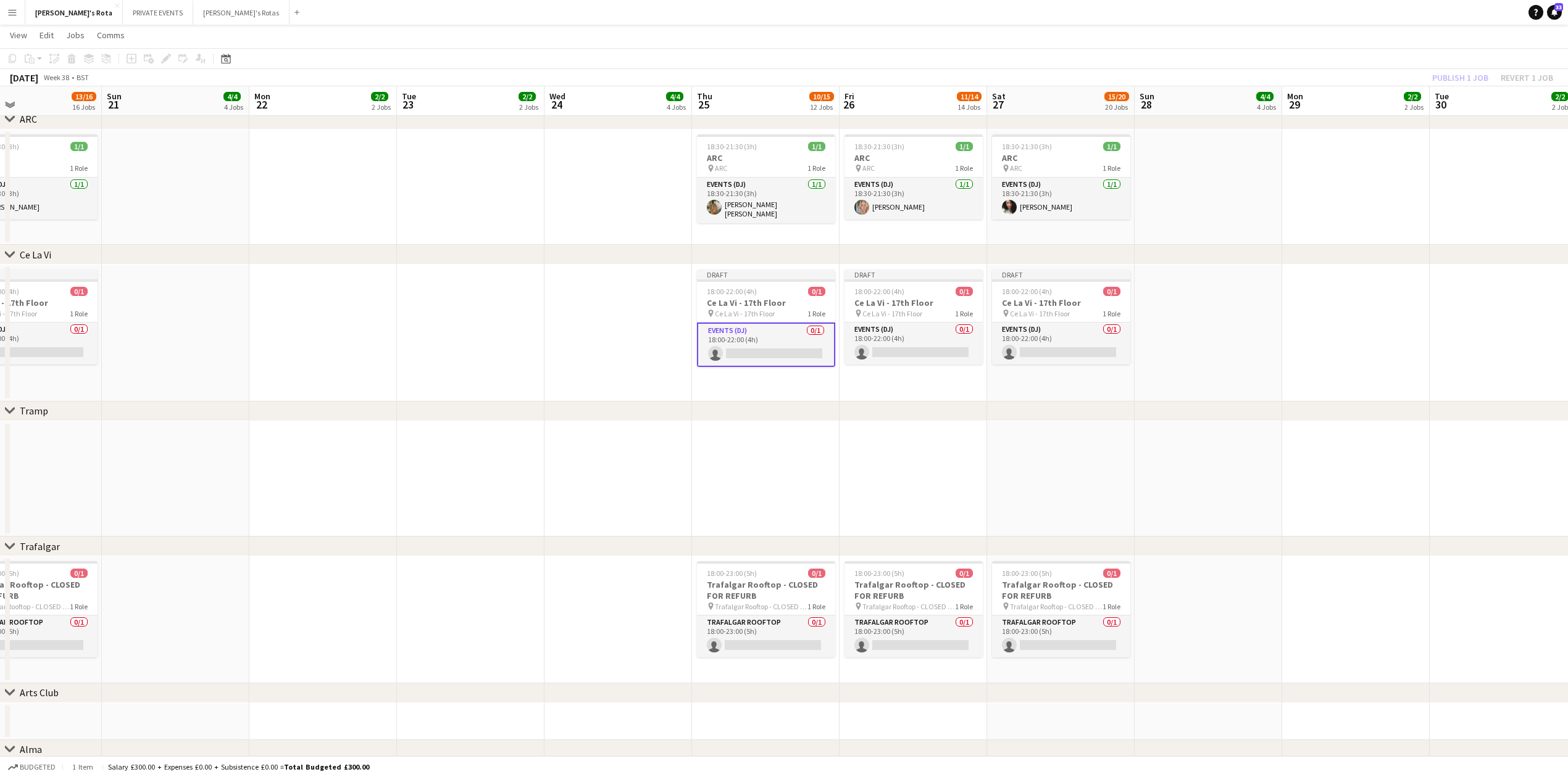
scroll to position [0, 297]
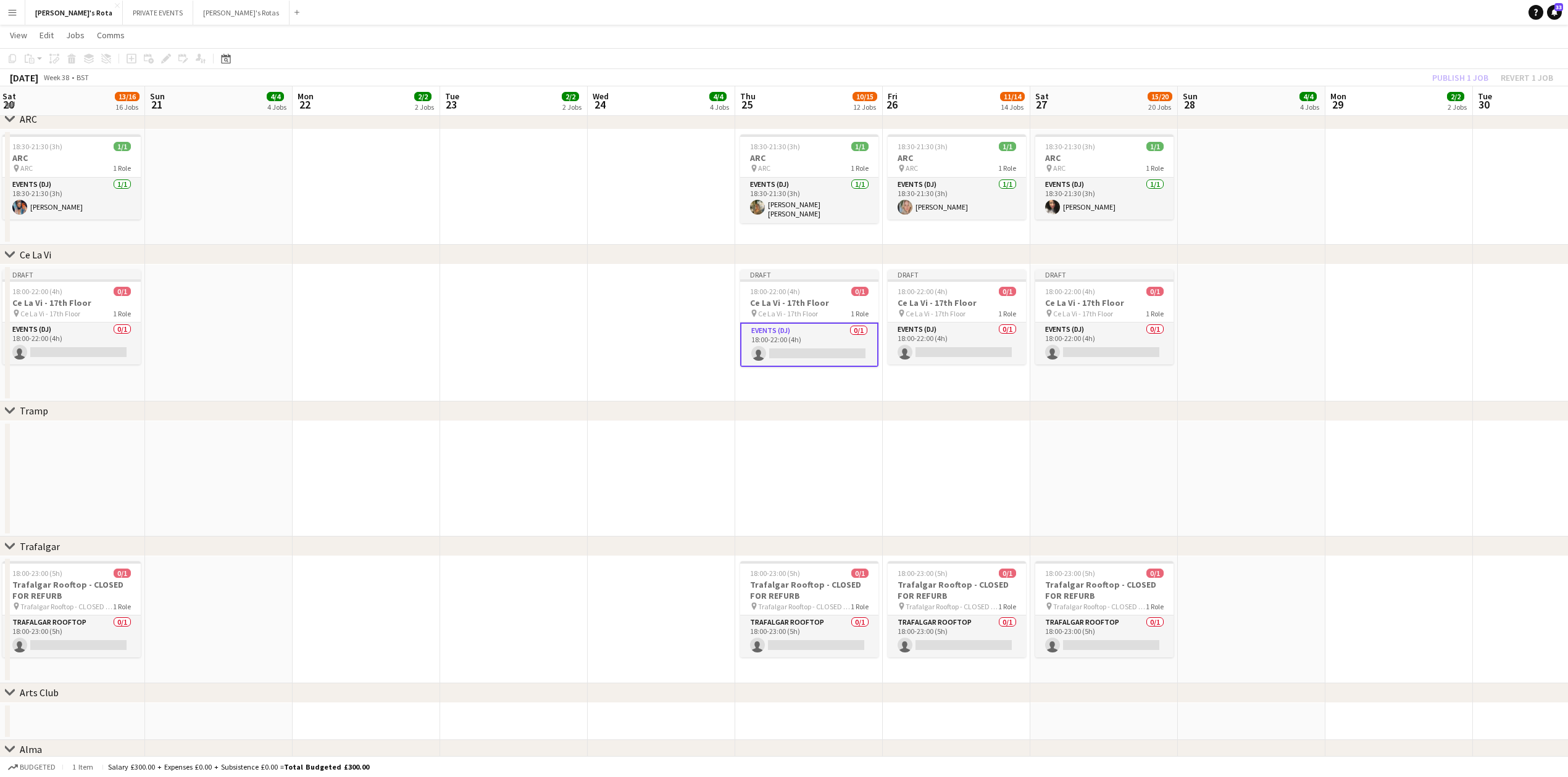
drag, startPoint x: 261, startPoint y: 479, endPoint x: 598, endPoint y: 490, distance: 337.2
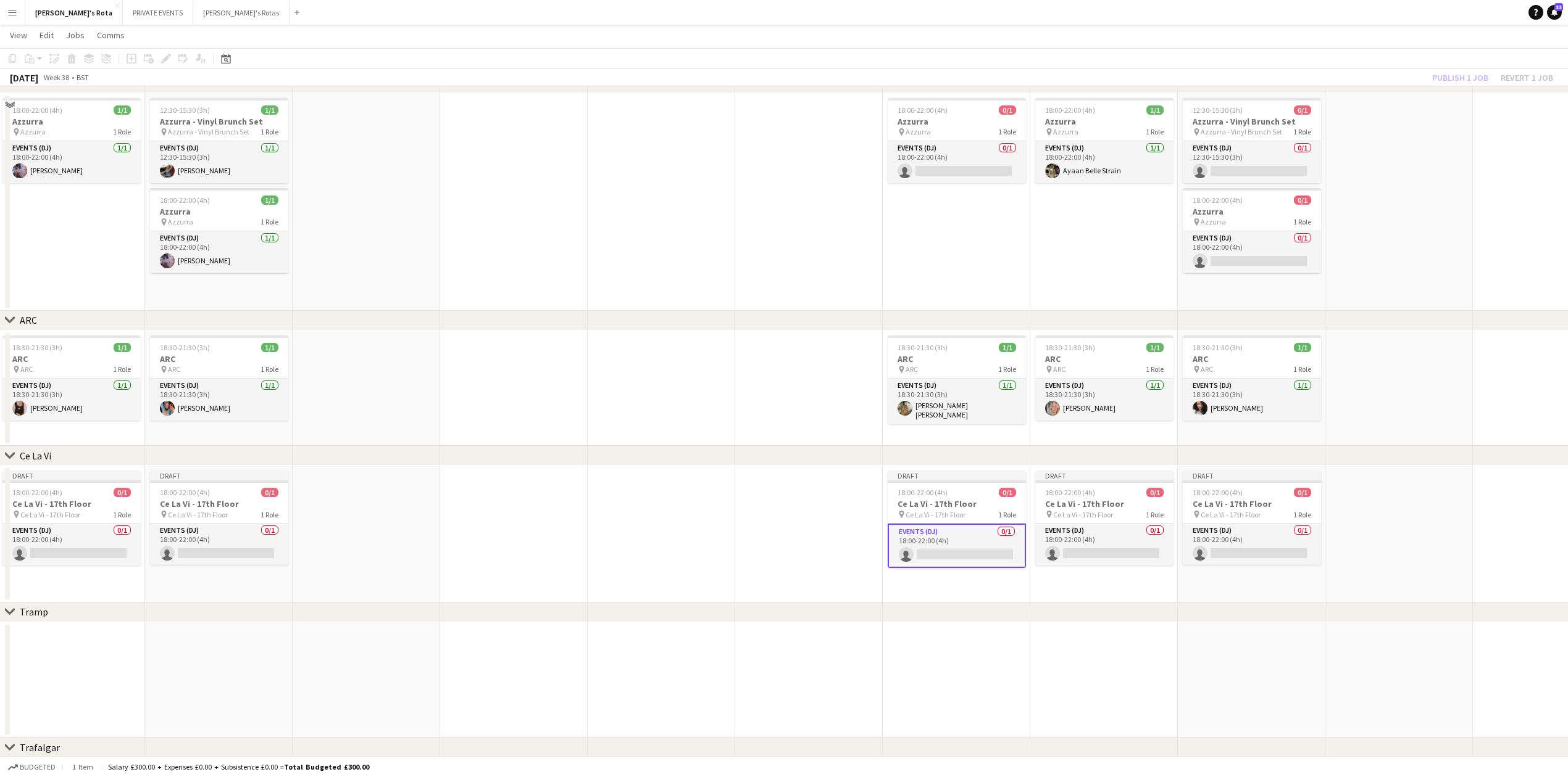
scroll to position [2240, 0]
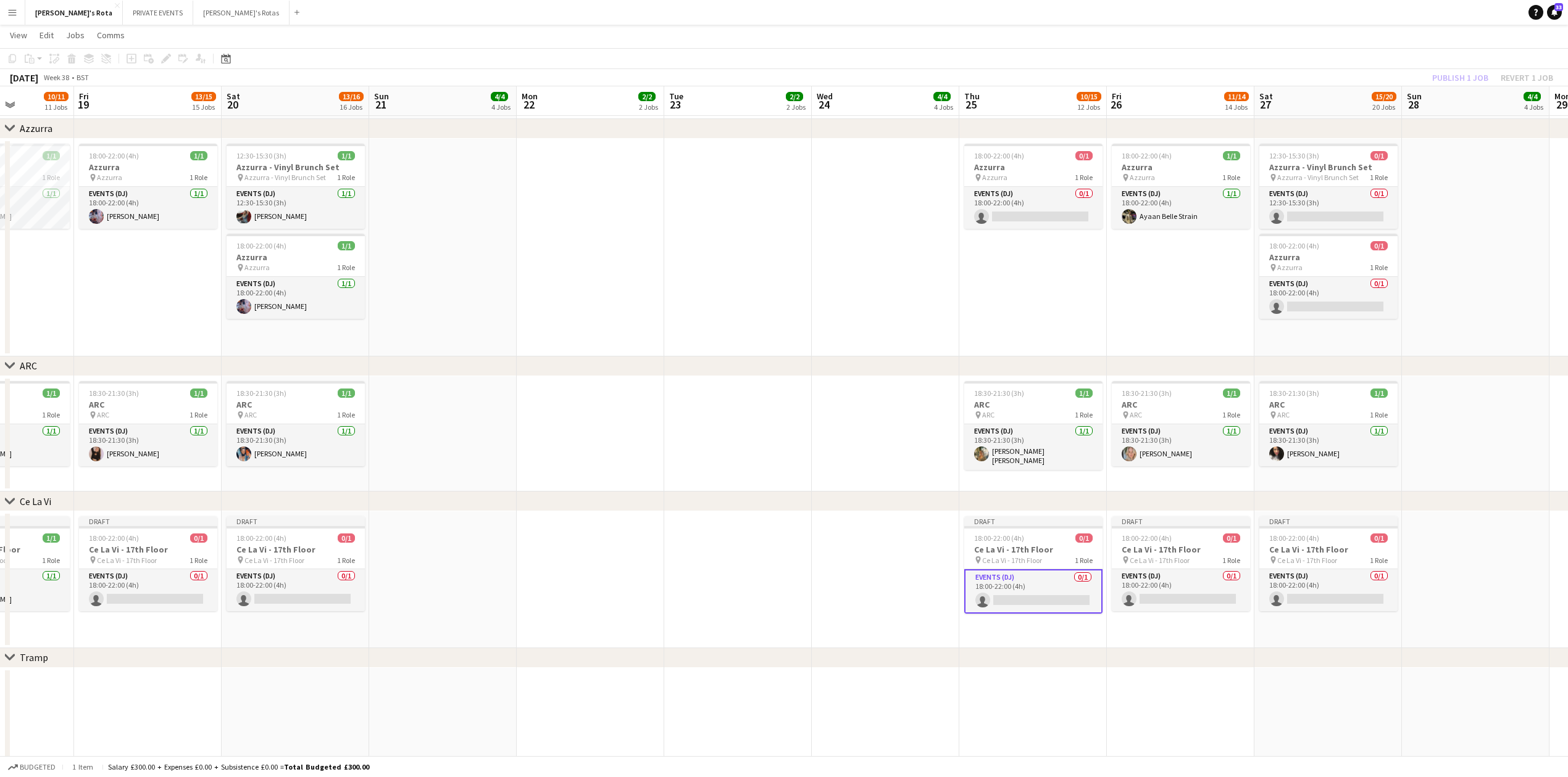
drag, startPoint x: 536, startPoint y: 586, endPoint x: 1096, endPoint y: 560, distance: 560.6
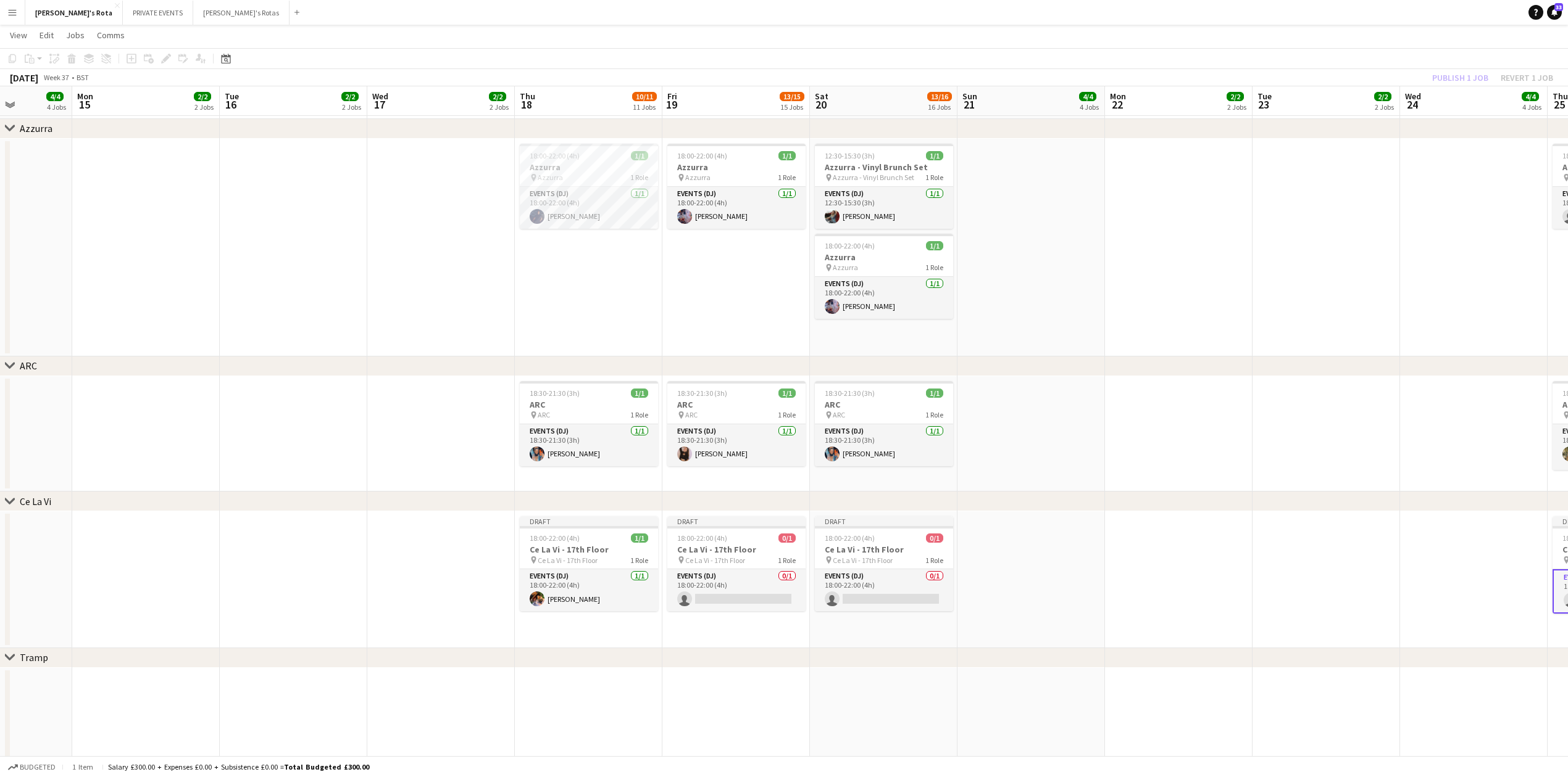
drag, startPoint x: 144, startPoint y: 536, endPoint x: 521, endPoint y: 544, distance: 377.1
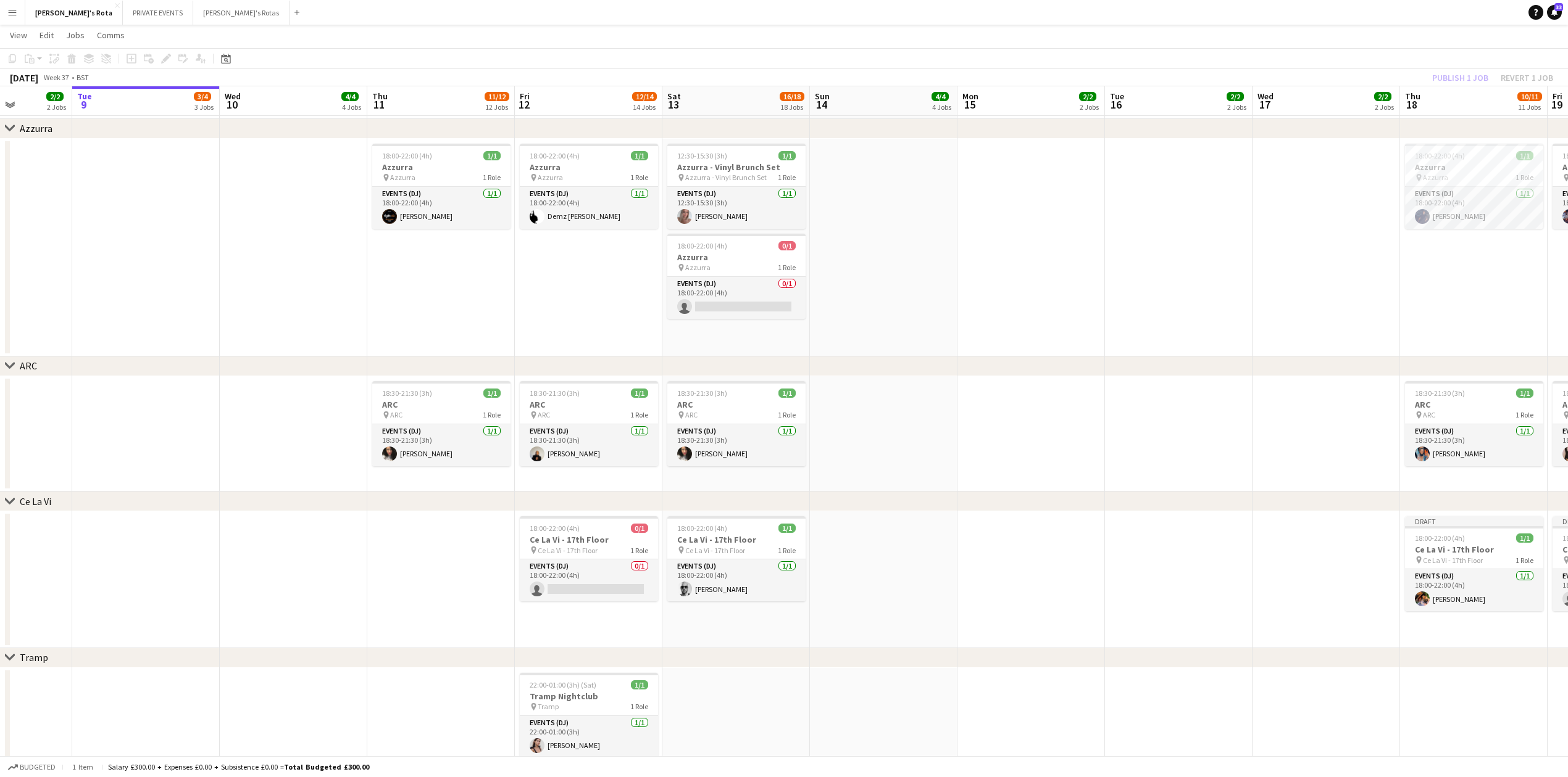
scroll to position [0, 316]
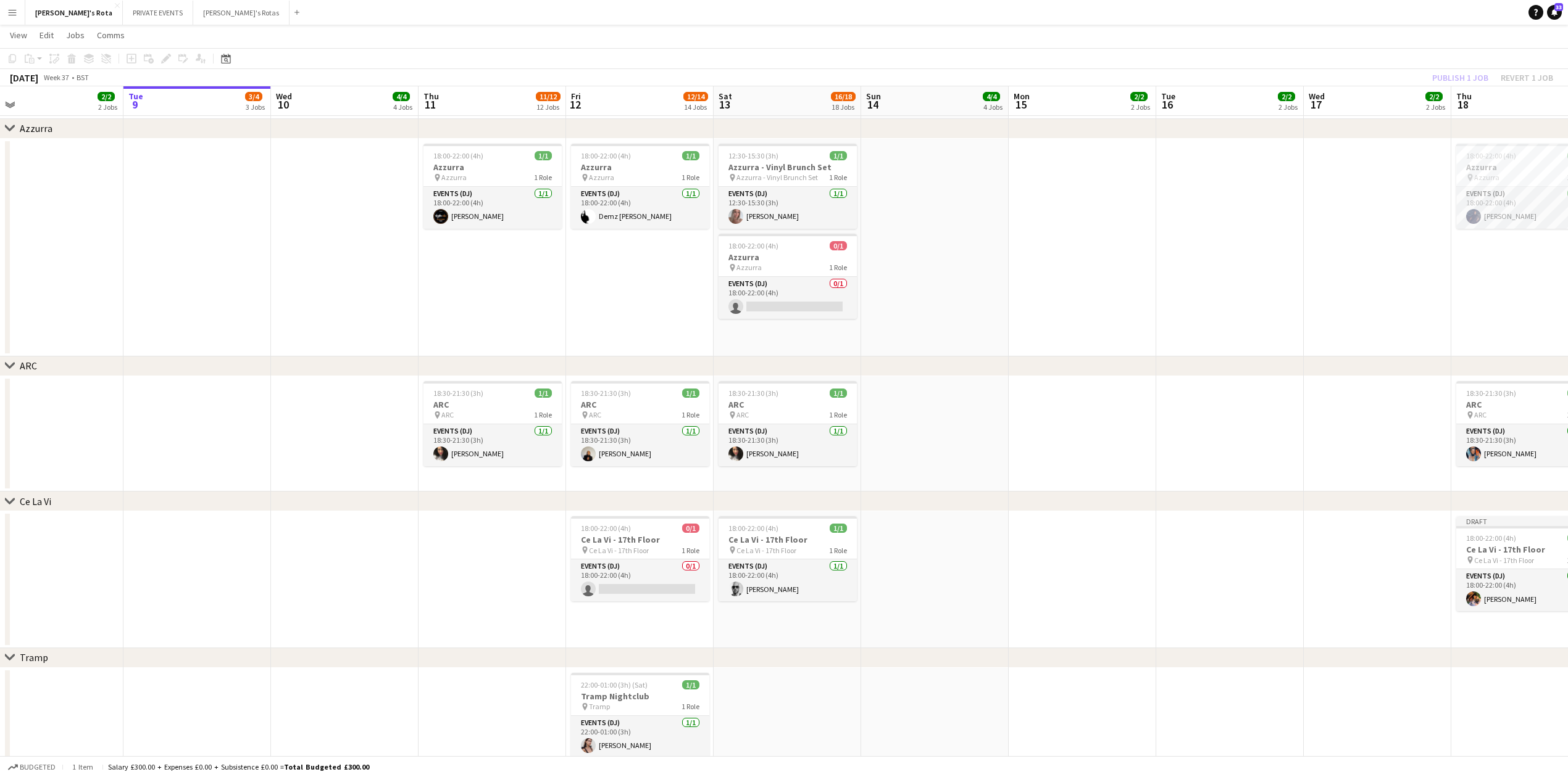
drag, startPoint x: 1038, startPoint y: 556, endPoint x: 1004, endPoint y: 548, distance: 34.9
drag, startPoint x: 470, startPoint y: 559, endPoint x: 472, endPoint y: 516, distance: 43.0
click at [472, 516] on app-date-cell at bounding box center [495, 580] width 147 height 137
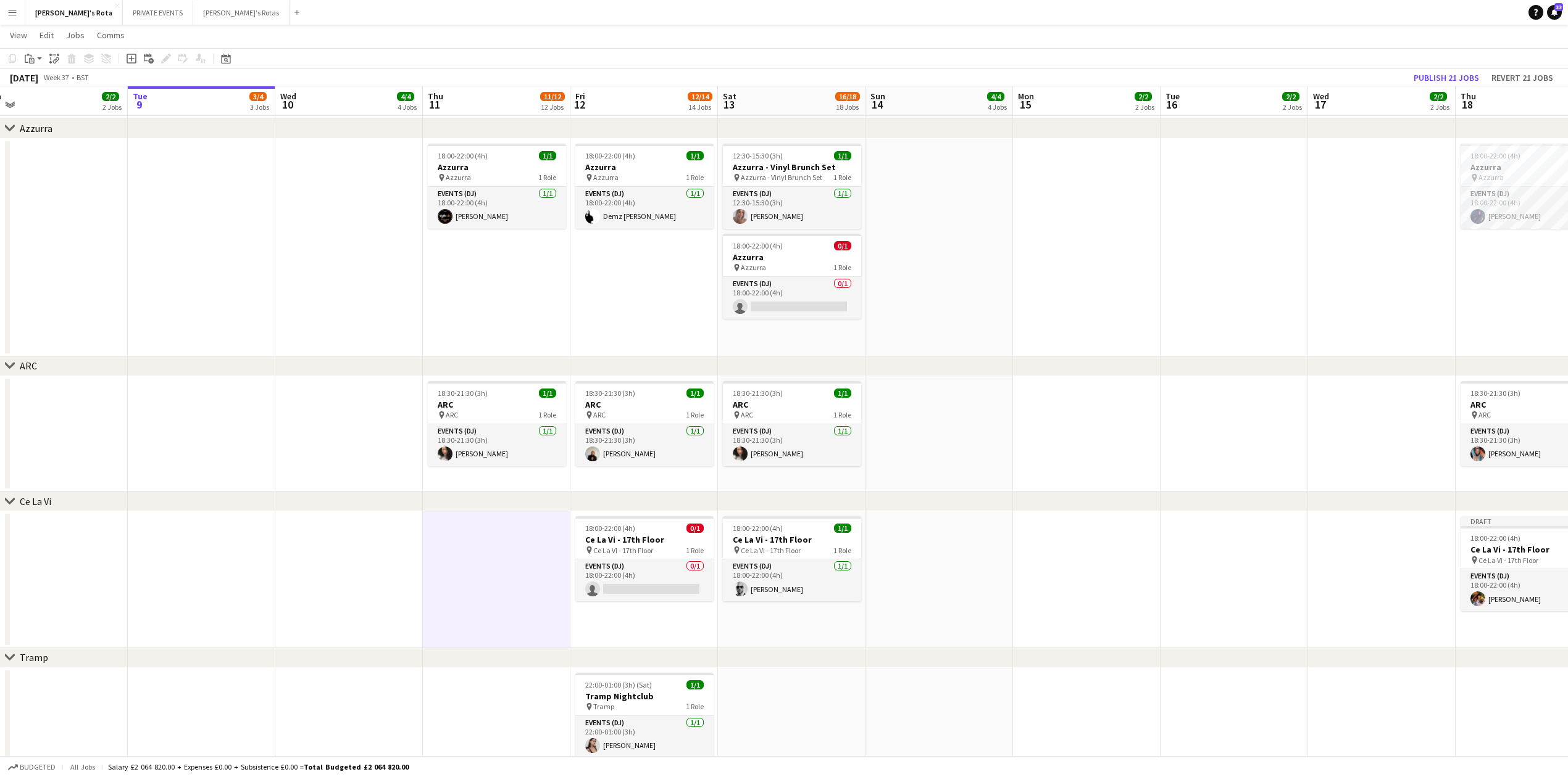
click at [430, 573] on app-date-cell at bounding box center [496, 580] width 147 height 137
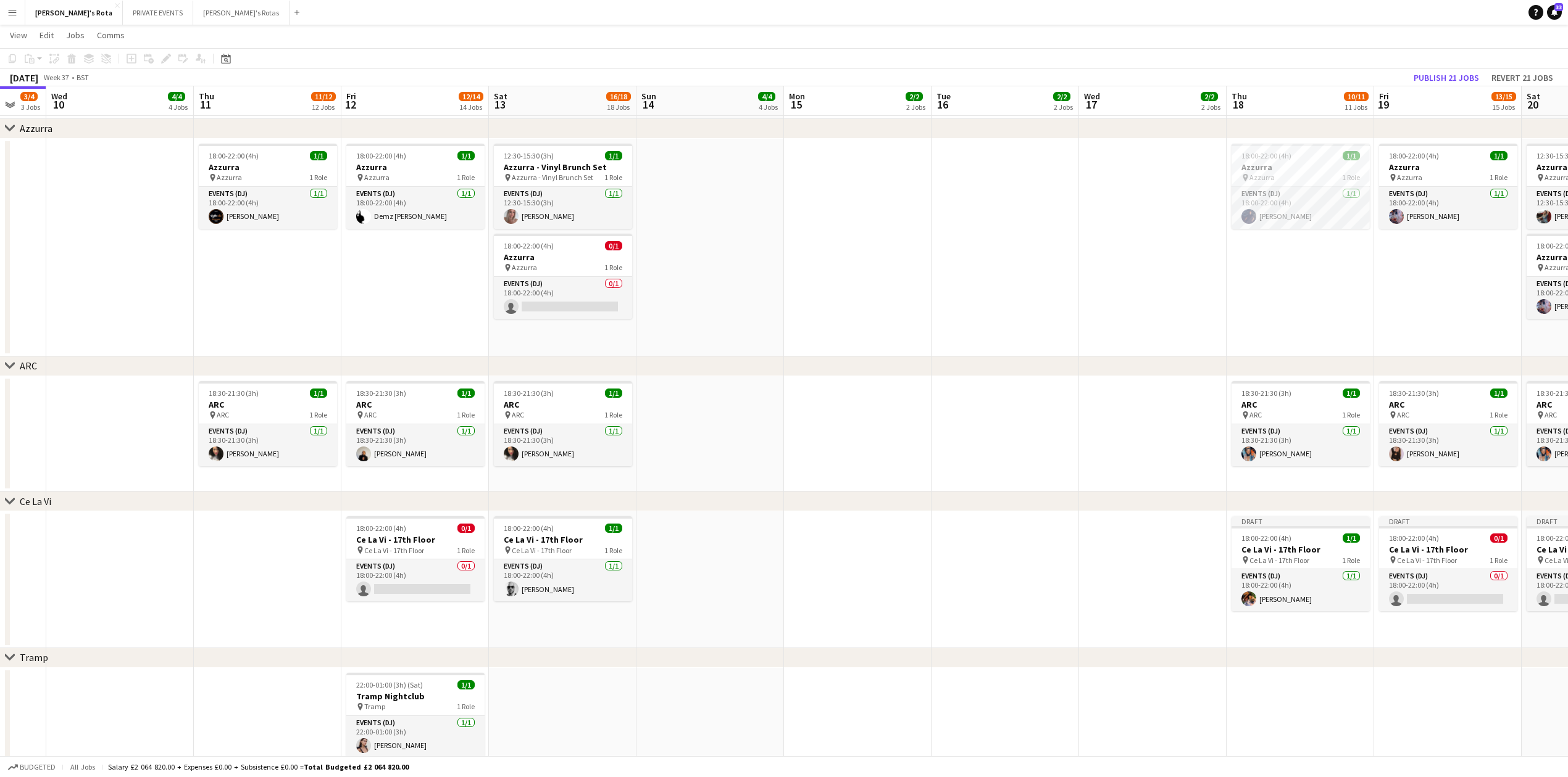
scroll to position [0, 427]
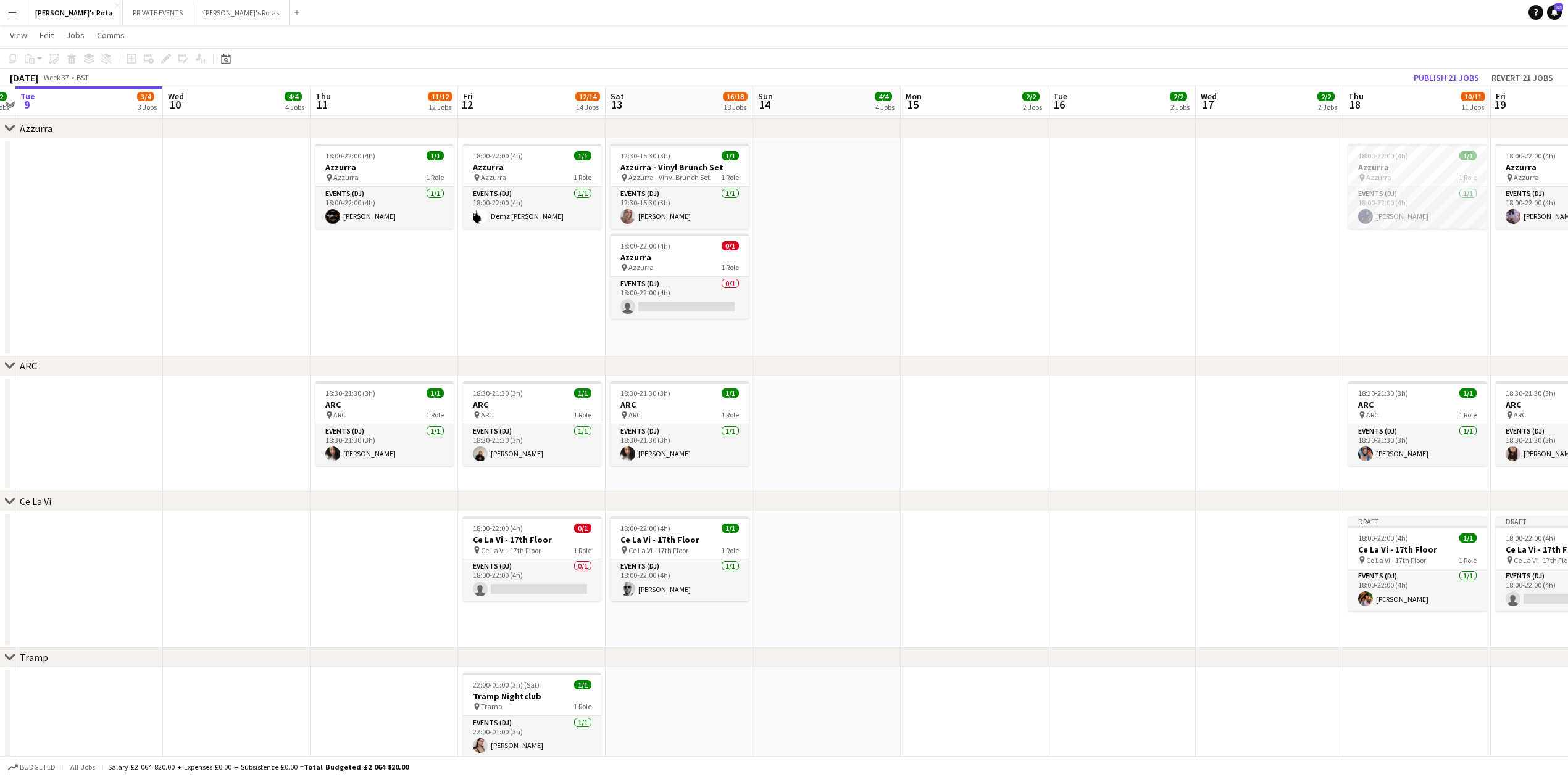
drag, startPoint x: 1175, startPoint y: 588, endPoint x: 919, endPoint y: 576, distance: 256.3
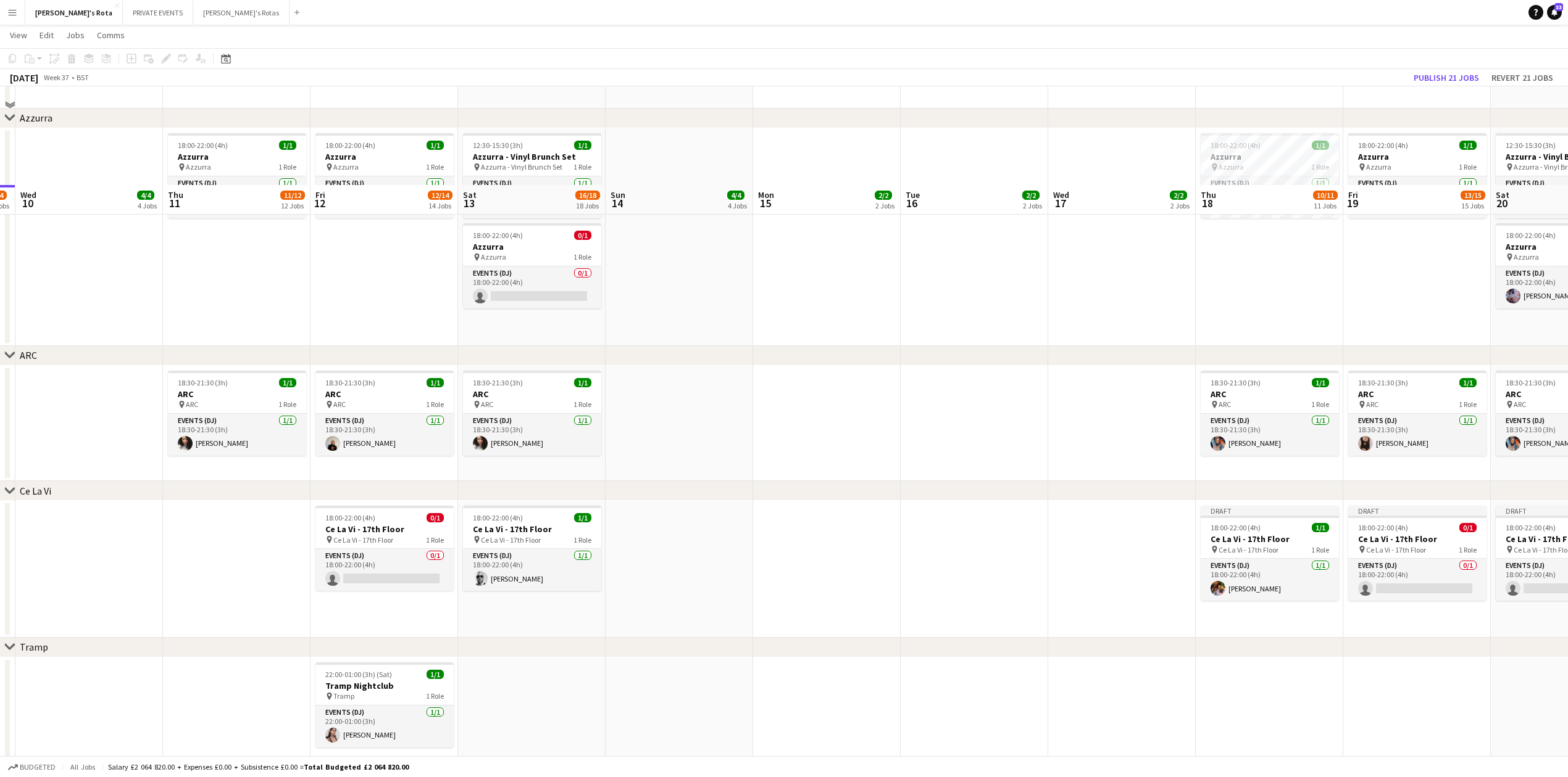
scroll to position [2240, 0]
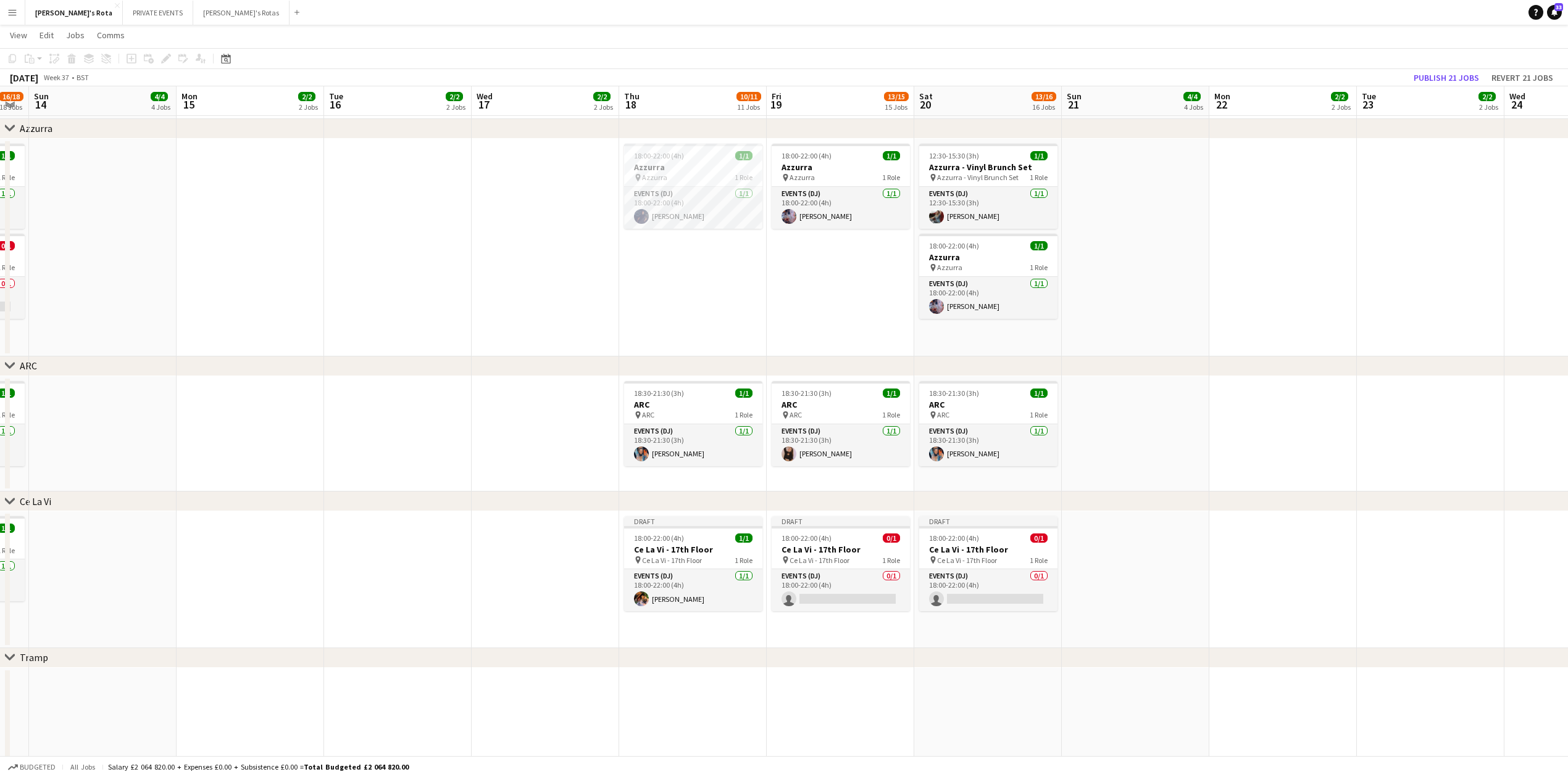
drag, startPoint x: 1165, startPoint y: 301, endPoint x: 605, endPoint y: 319, distance: 560.3
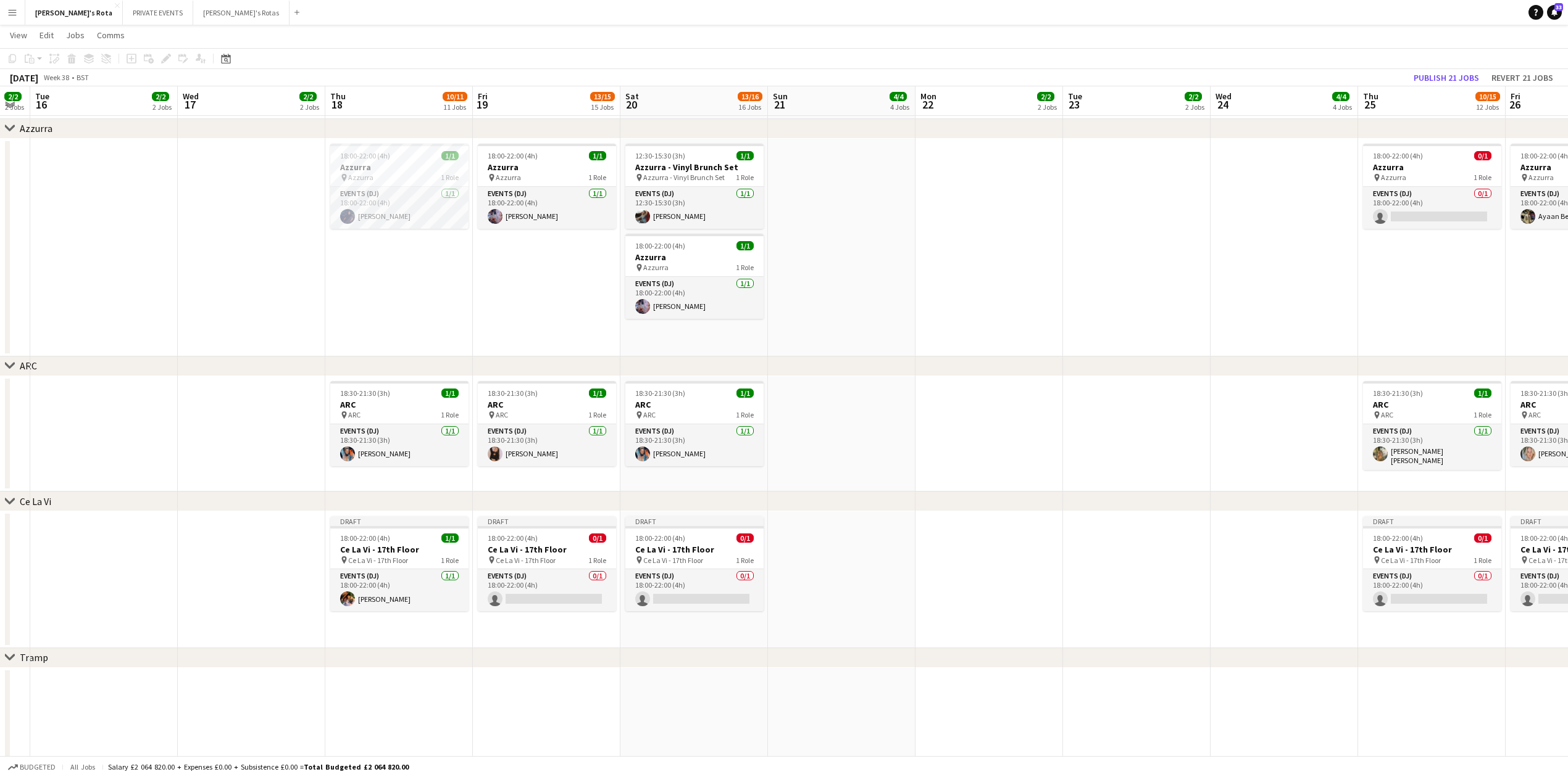
scroll to position [0, 472]
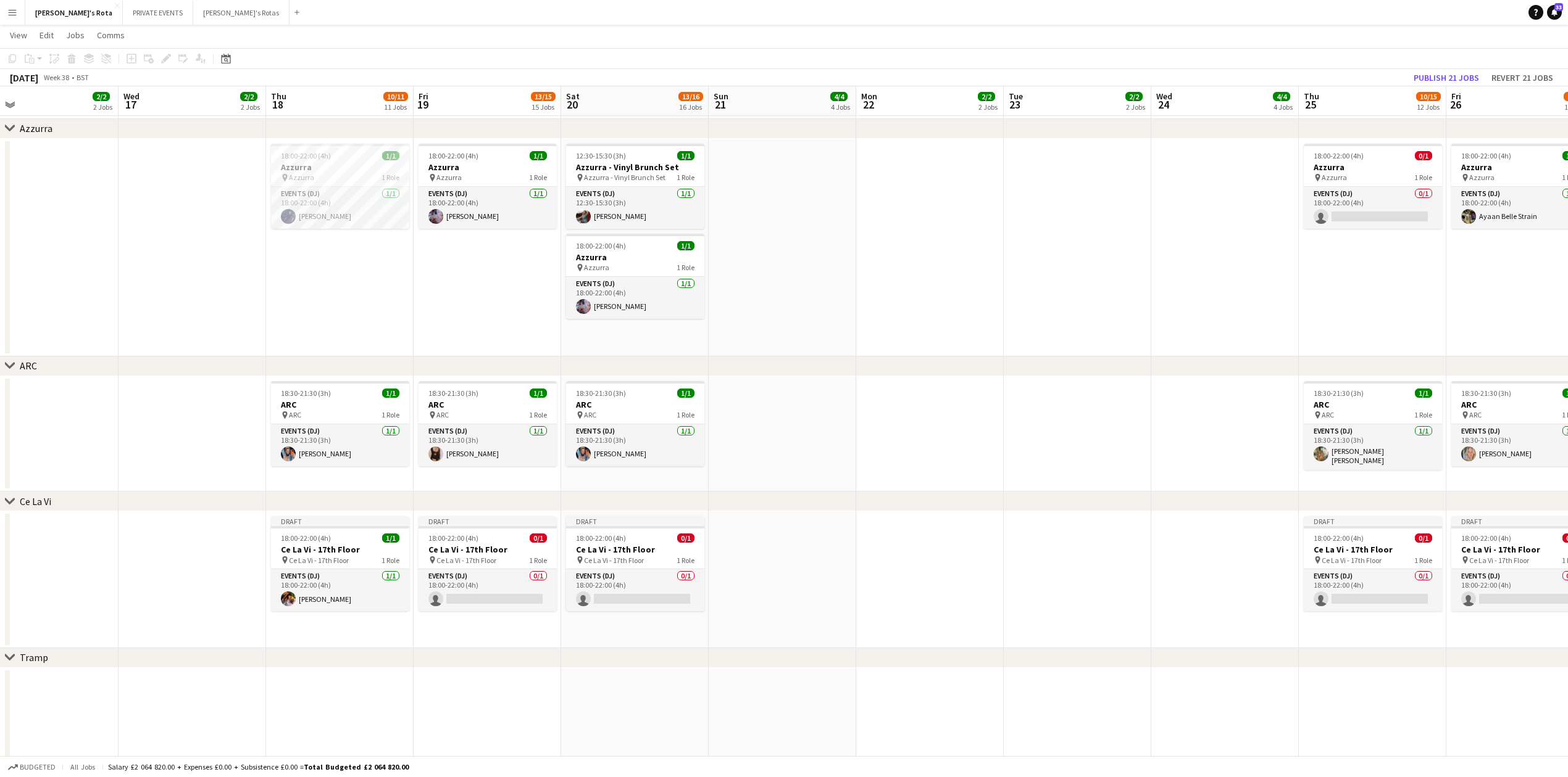
drag, startPoint x: 1334, startPoint y: 299, endPoint x: 979, endPoint y: 339, distance: 357.2
drag, startPoint x: 1184, startPoint y: 361, endPoint x: 777, endPoint y: 377, distance: 407.3
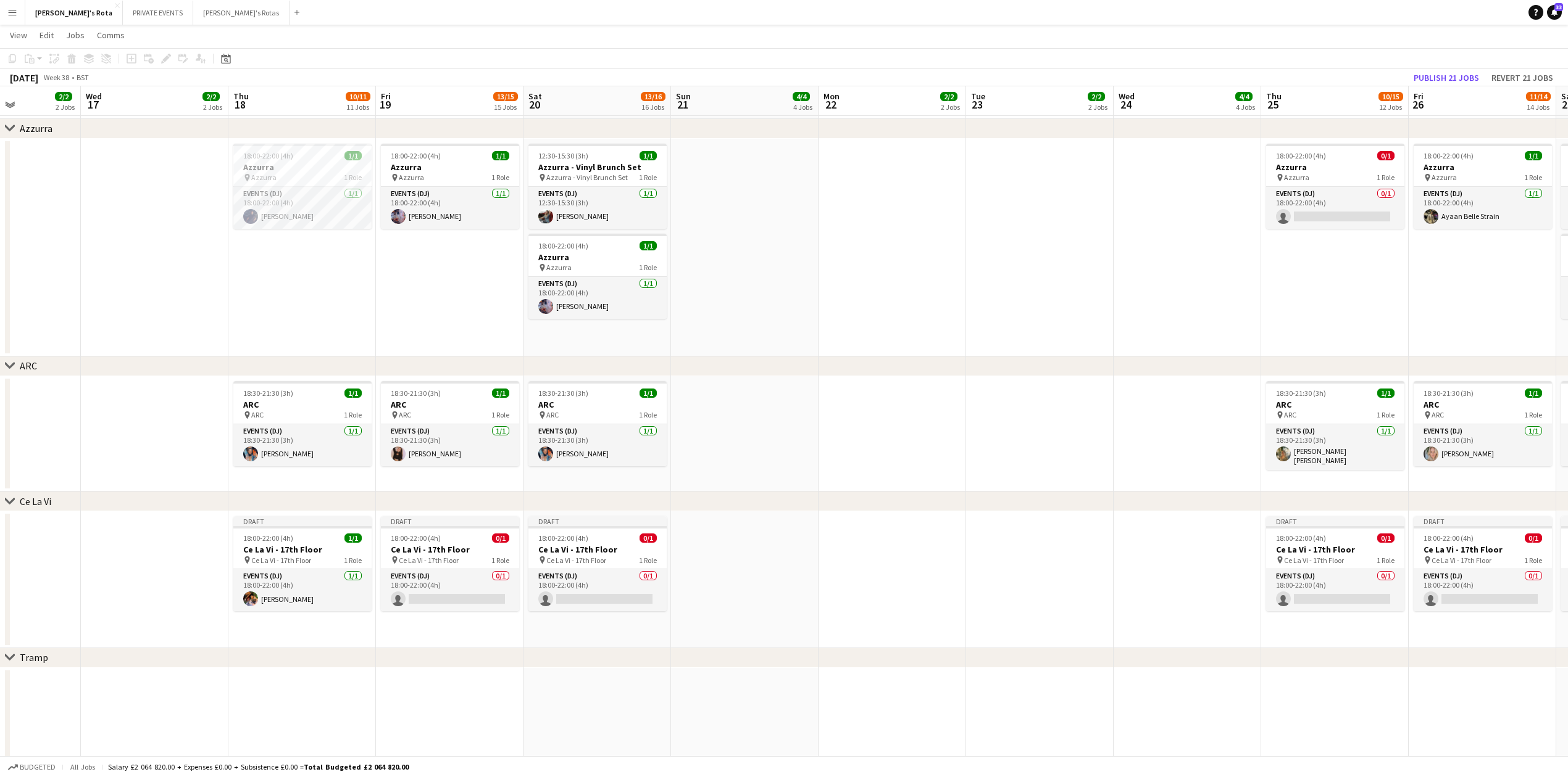
scroll to position [0, 517]
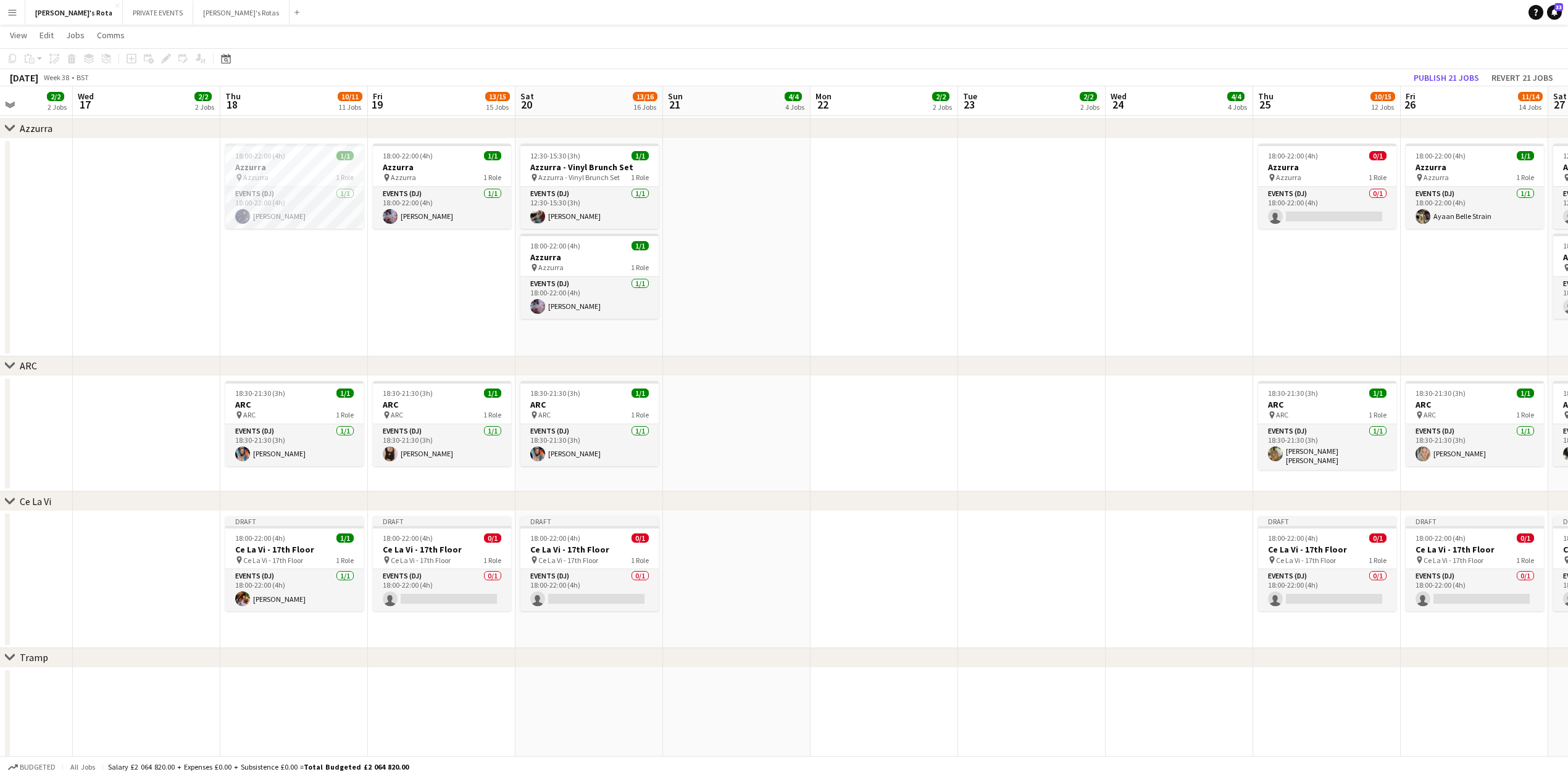
drag, startPoint x: 907, startPoint y: 301, endPoint x: 862, endPoint y: 447, distance: 152.8
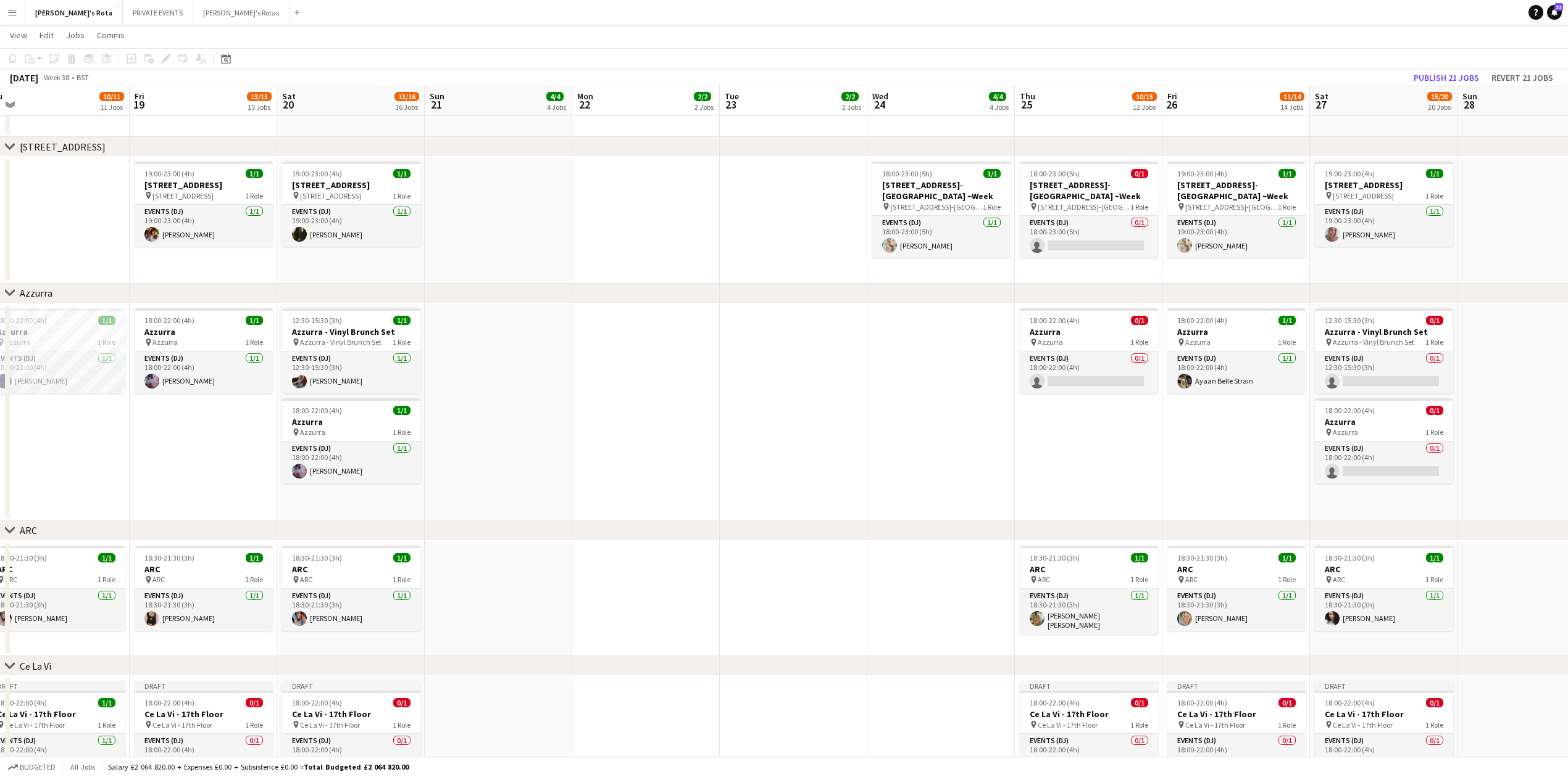
scroll to position [0, 491]
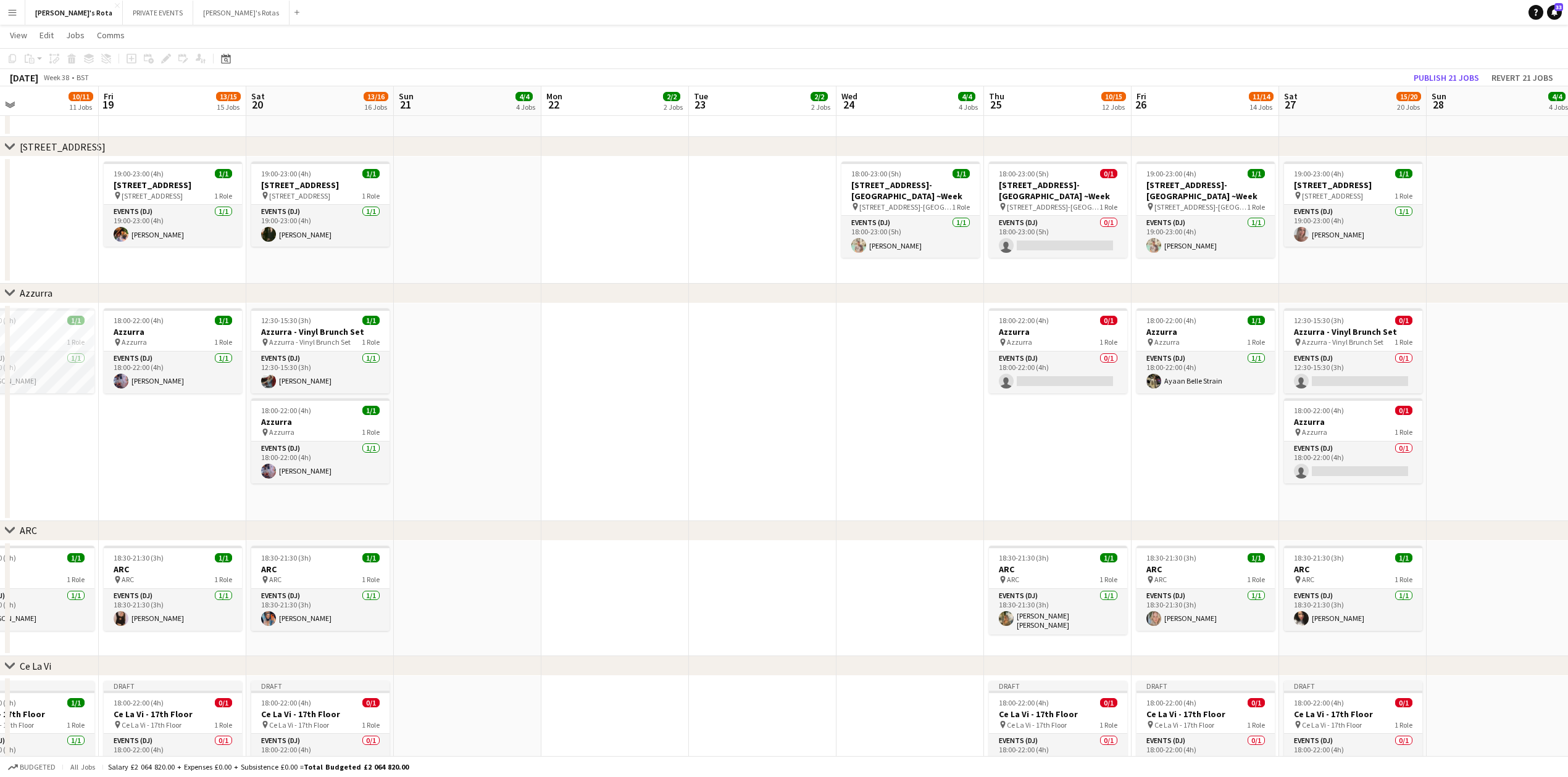
drag, startPoint x: 1452, startPoint y: 476, endPoint x: 1183, endPoint y: 471, distance: 269.0
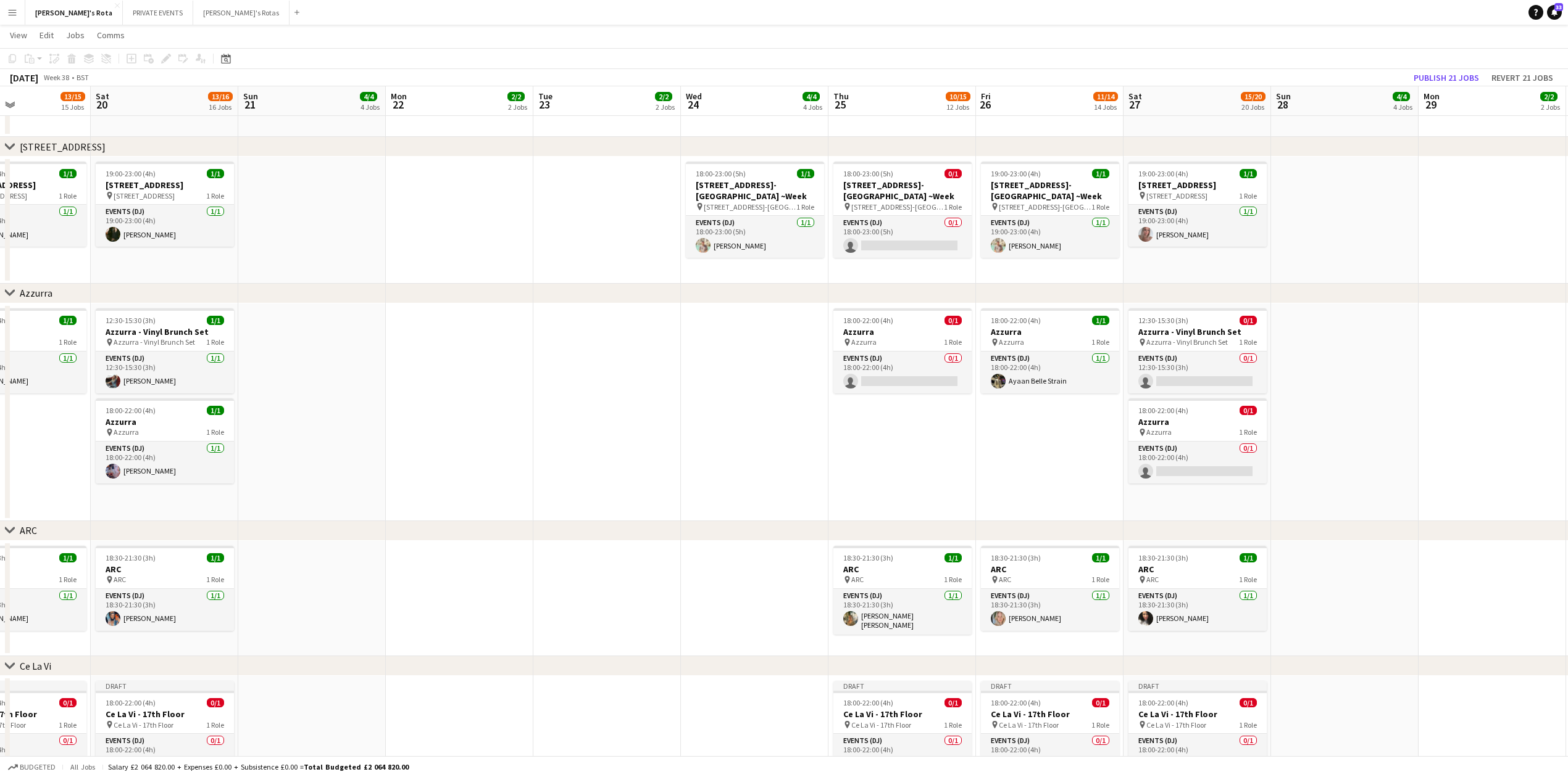
drag, startPoint x: 1202, startPoint y: 467, endPoint x: 1046, endPoint y: 467, distance: 156.0
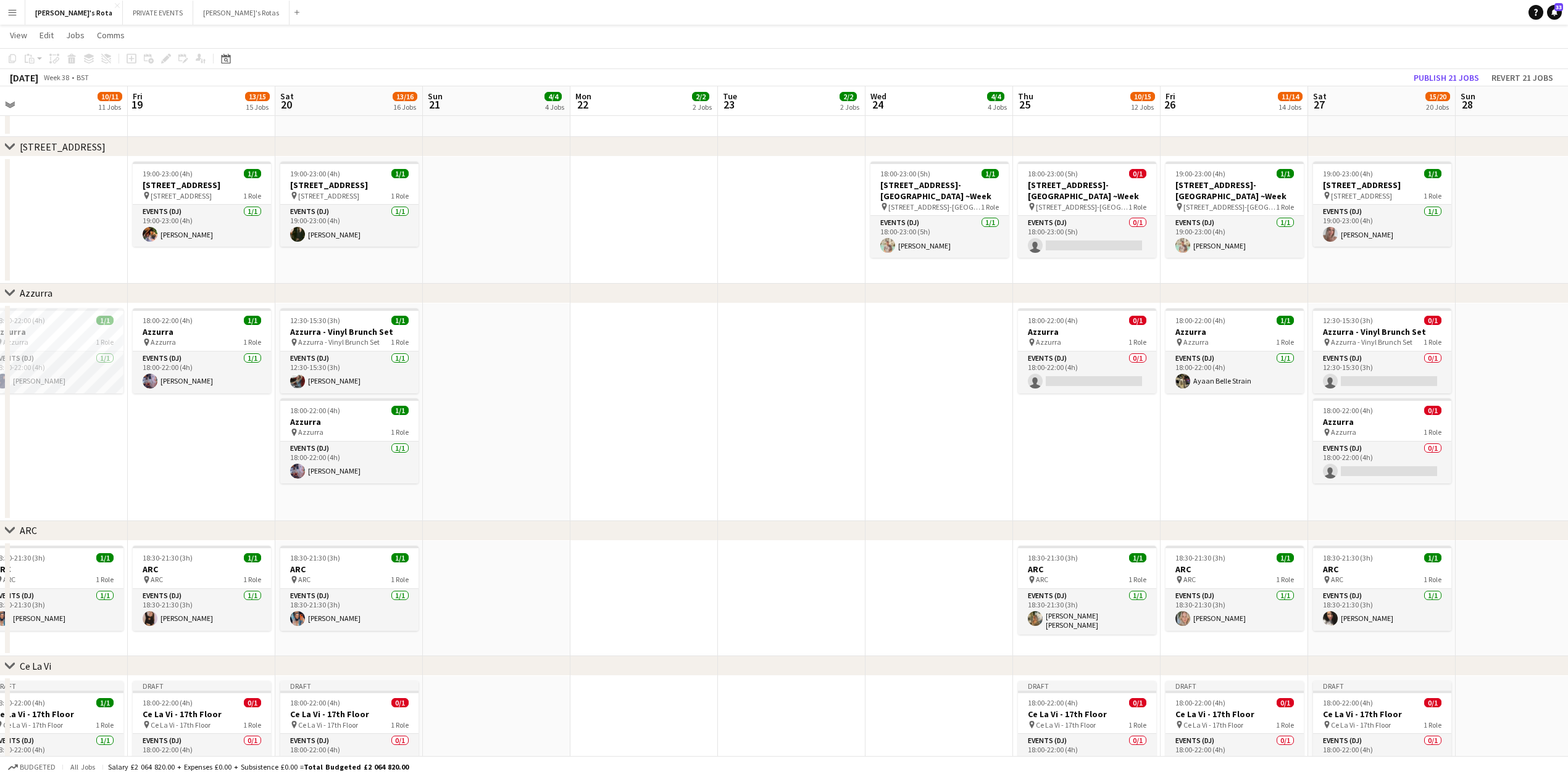
drag, startPoint x: 1133, startPoint y: 478, endPoint x: 638, endPoint y: 482, distance: 495.0
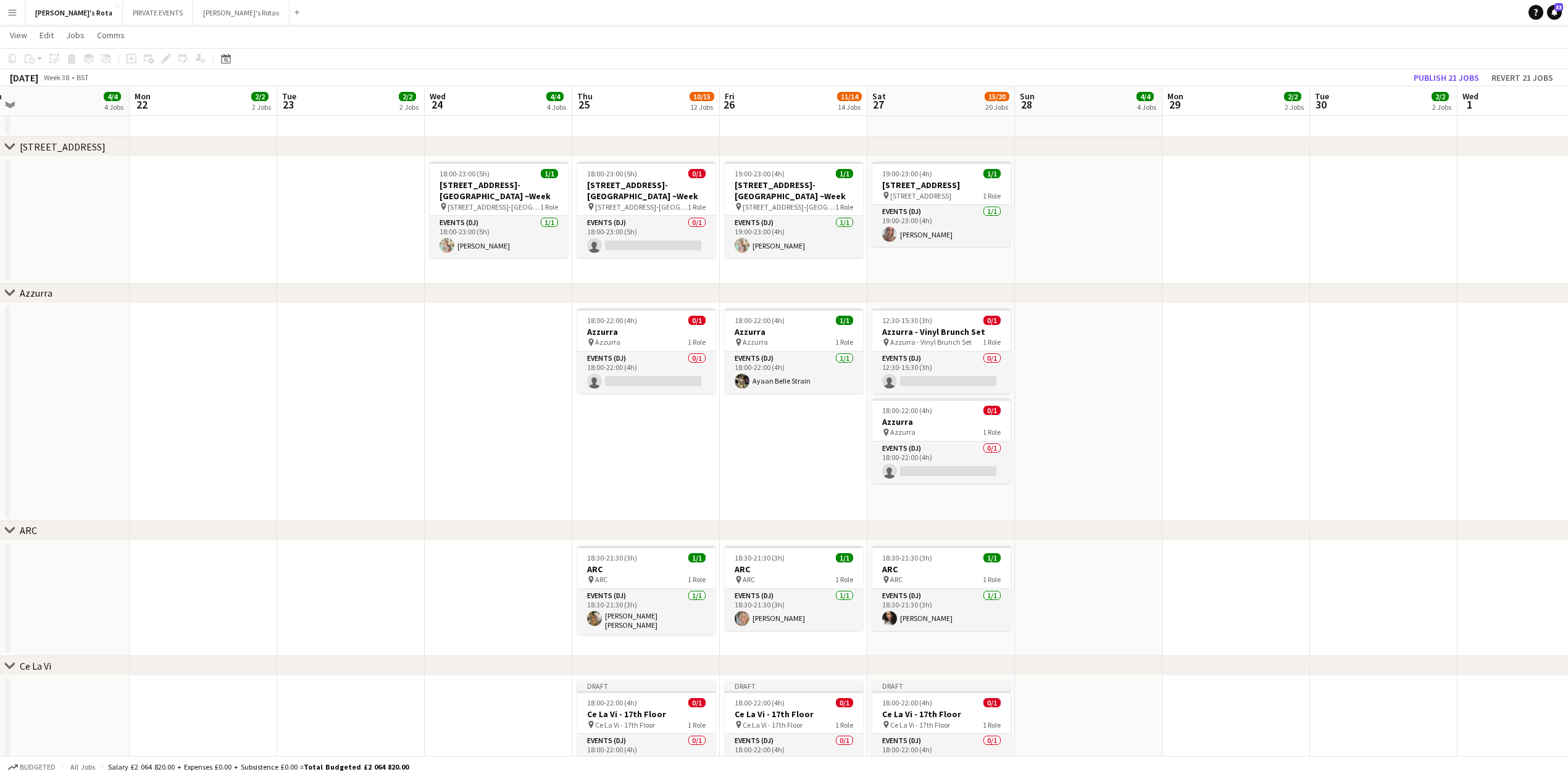
scroll to position [0, 460]
click at [1408, 442] on app-date-cell at bounding box center [1384, 412] width 147 height 218
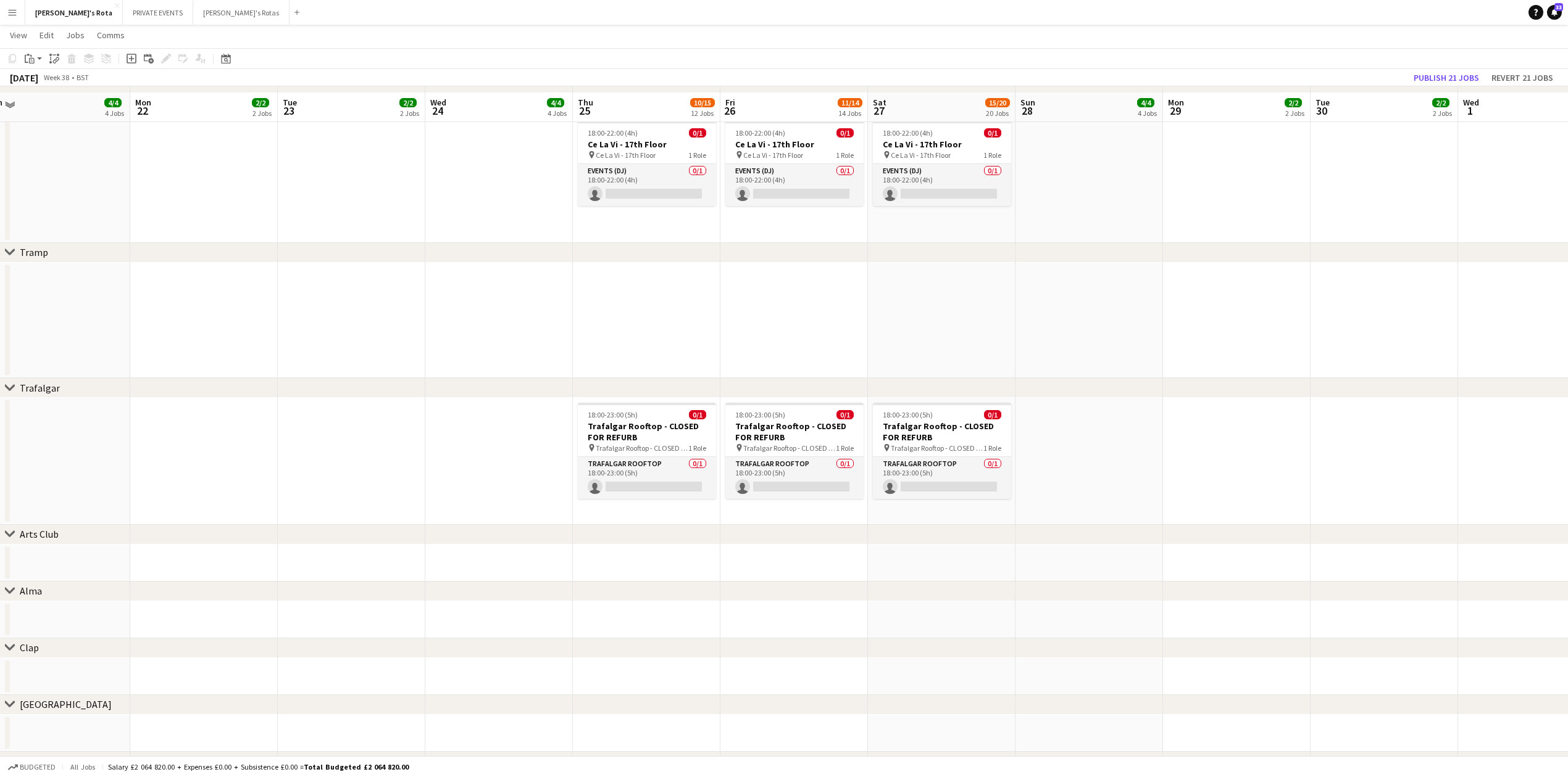
scroll to position [2651, 0]
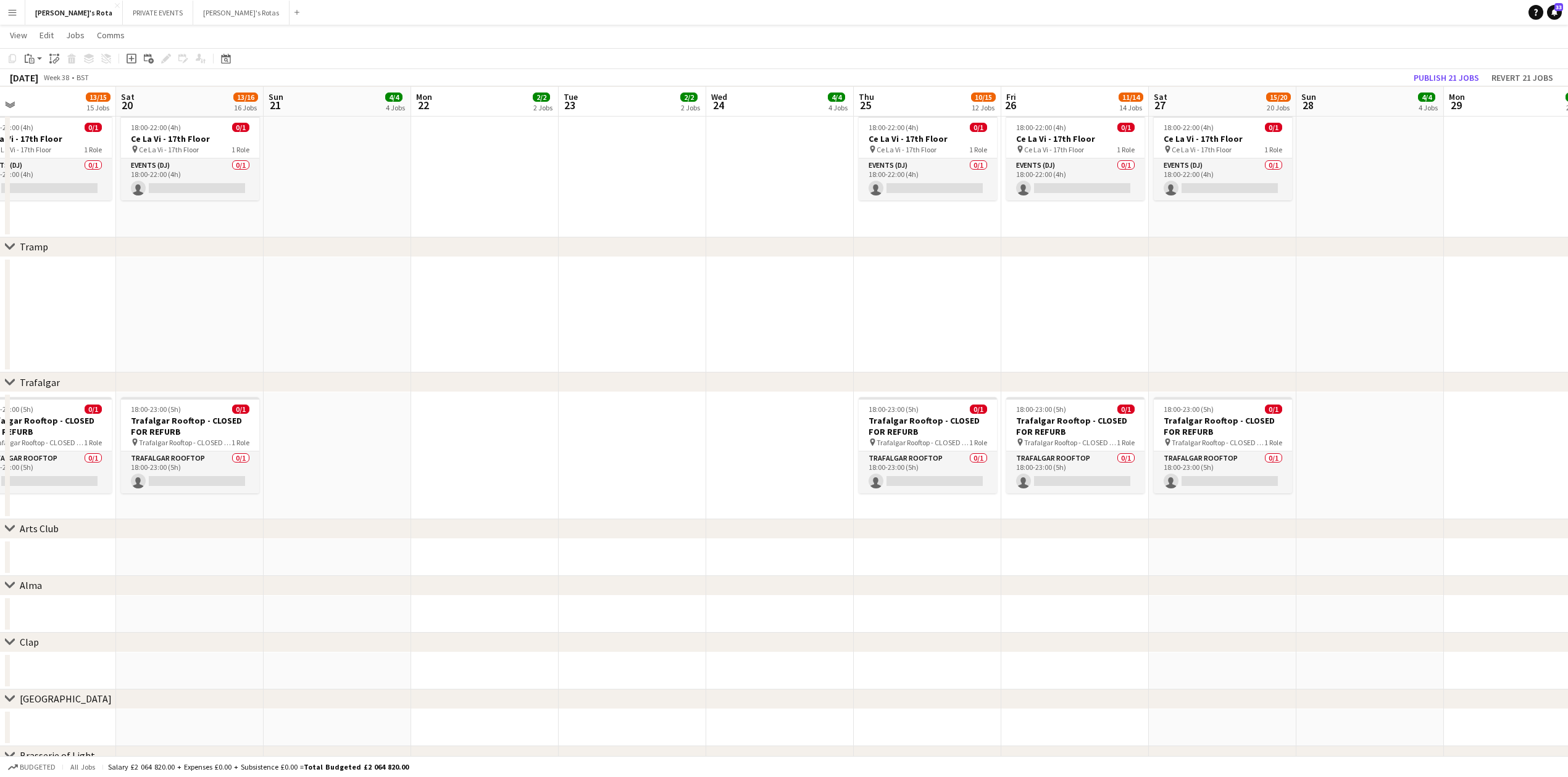
drag, startPoint x: 222, startPoint y: 311, endPoint x: 1169, endPoint y: 310, distance: 947.0
drag, startPoint x: 791, startPoint y: 313, endPoint x: 1380, endPoint y: 303, distance: 589.1
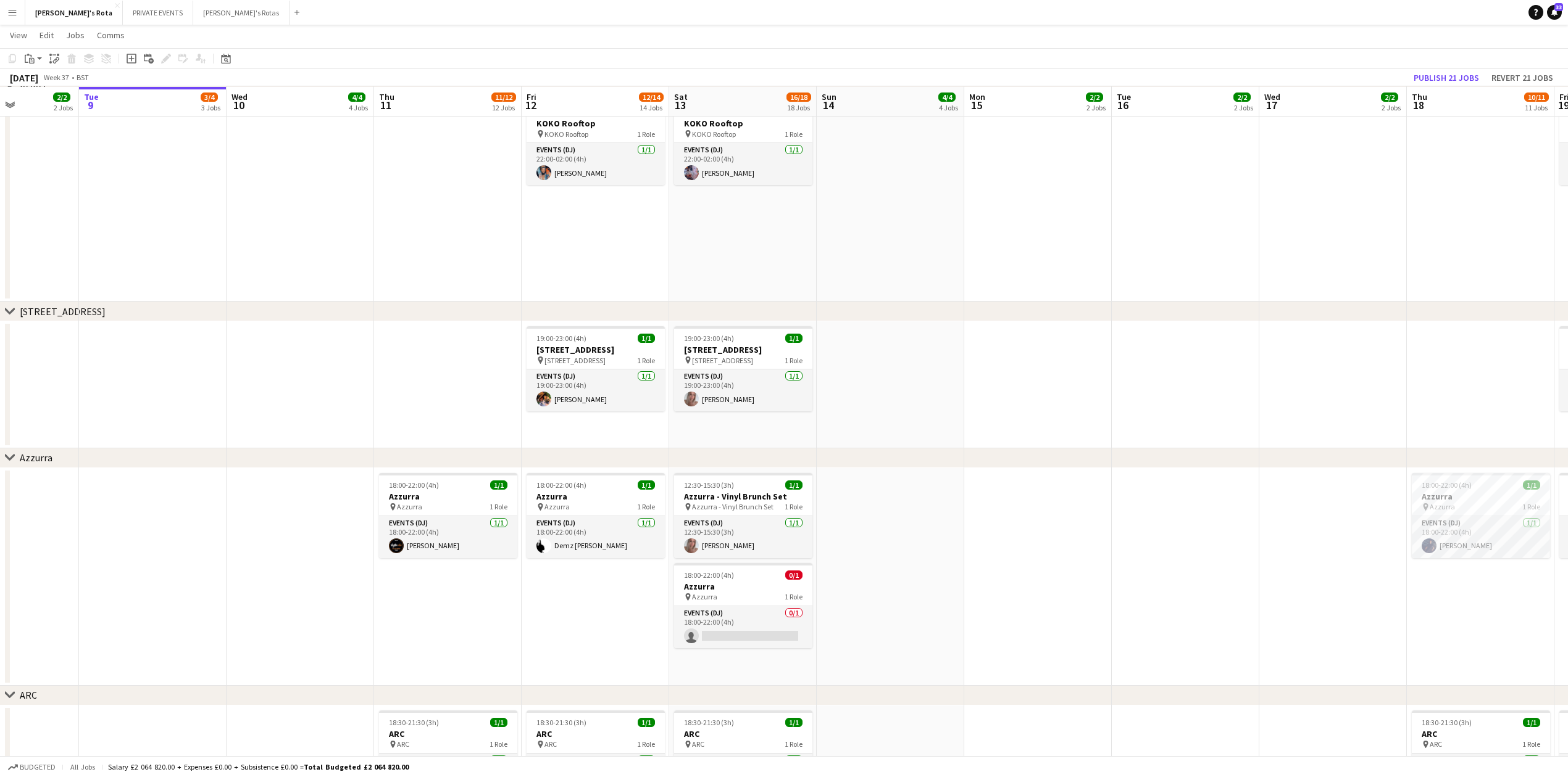
scroll to position [0, 363]
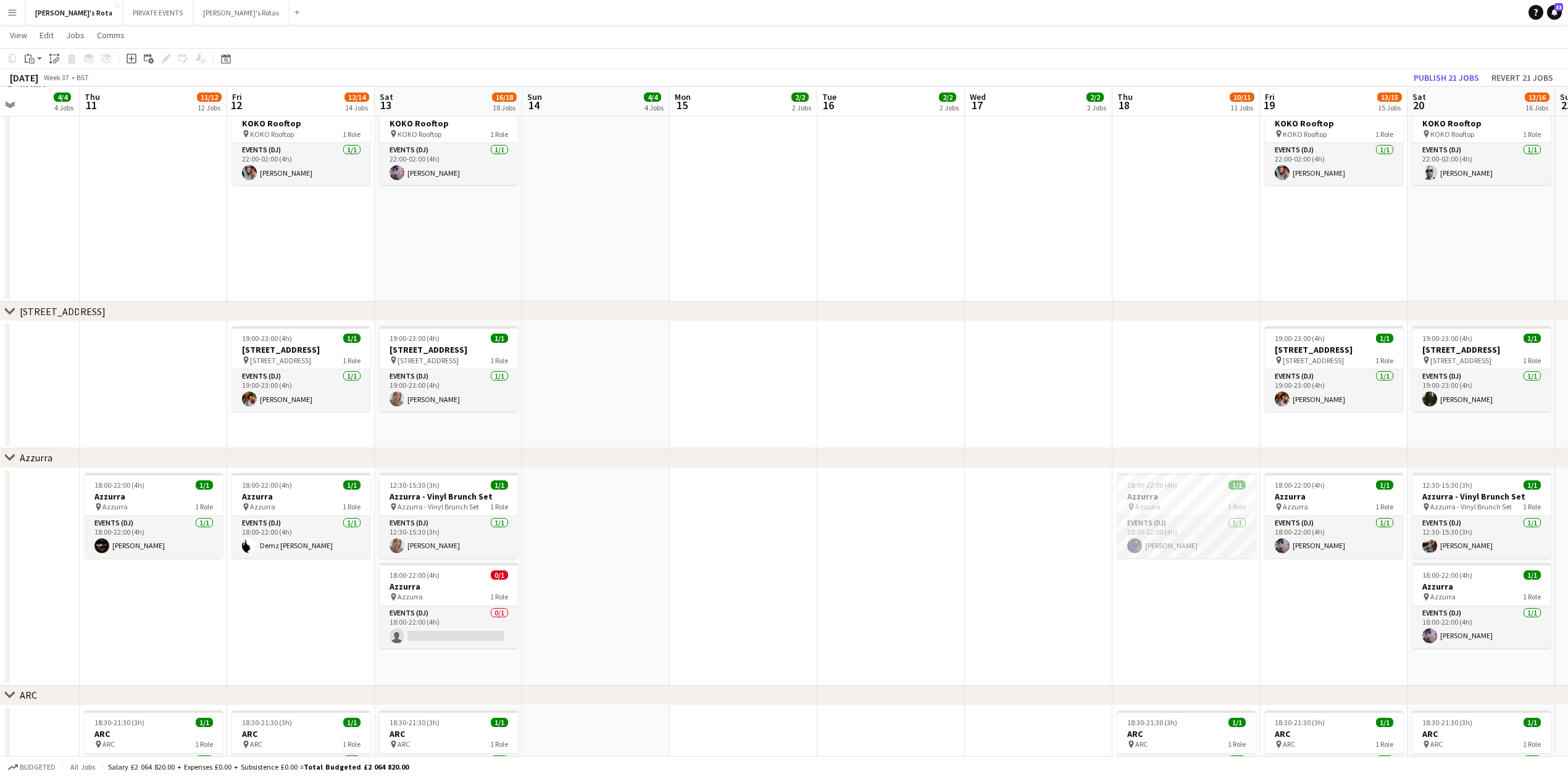
drag, startPoint x: 1055, startPoint y: 373, endPoint x: 761, endPoint y: 356, distance: 294.5
click at [761, 356] on app-calendar-viewport "Mon 8 2/2 2 Jobs Tue 9 3/4 3 Jobs Wed 10 4/4 4 Jobs Thu 11 11/12 12 Jobs Fri 12…" at bounding box center [784, 124] width 1568 height 3974
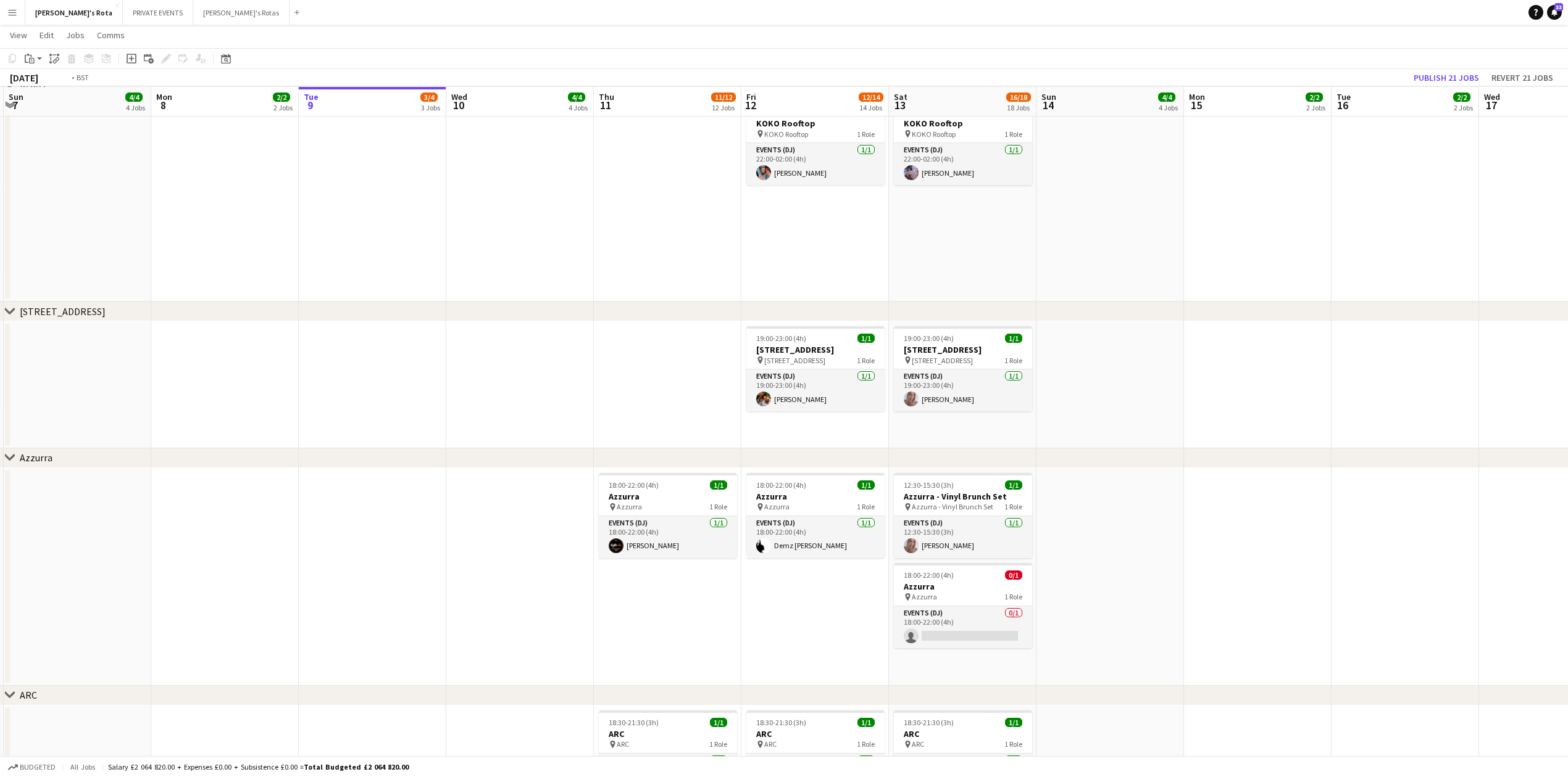
drag, startPoint x: 336, startPoint y: 613, endPoint x: 916, endPoint y: 494, distance: 592.1
click at [911, 496] on app-calendar-viewport "Sat 6 14/16 15 Jobs Sun 7 4/4 4 Jobs Mon 8 2/2 2 Jobs Tue 9 3/4 3 Jobs Wed 10 4…" at bounding box center [784, 124] width 1568 height 3974
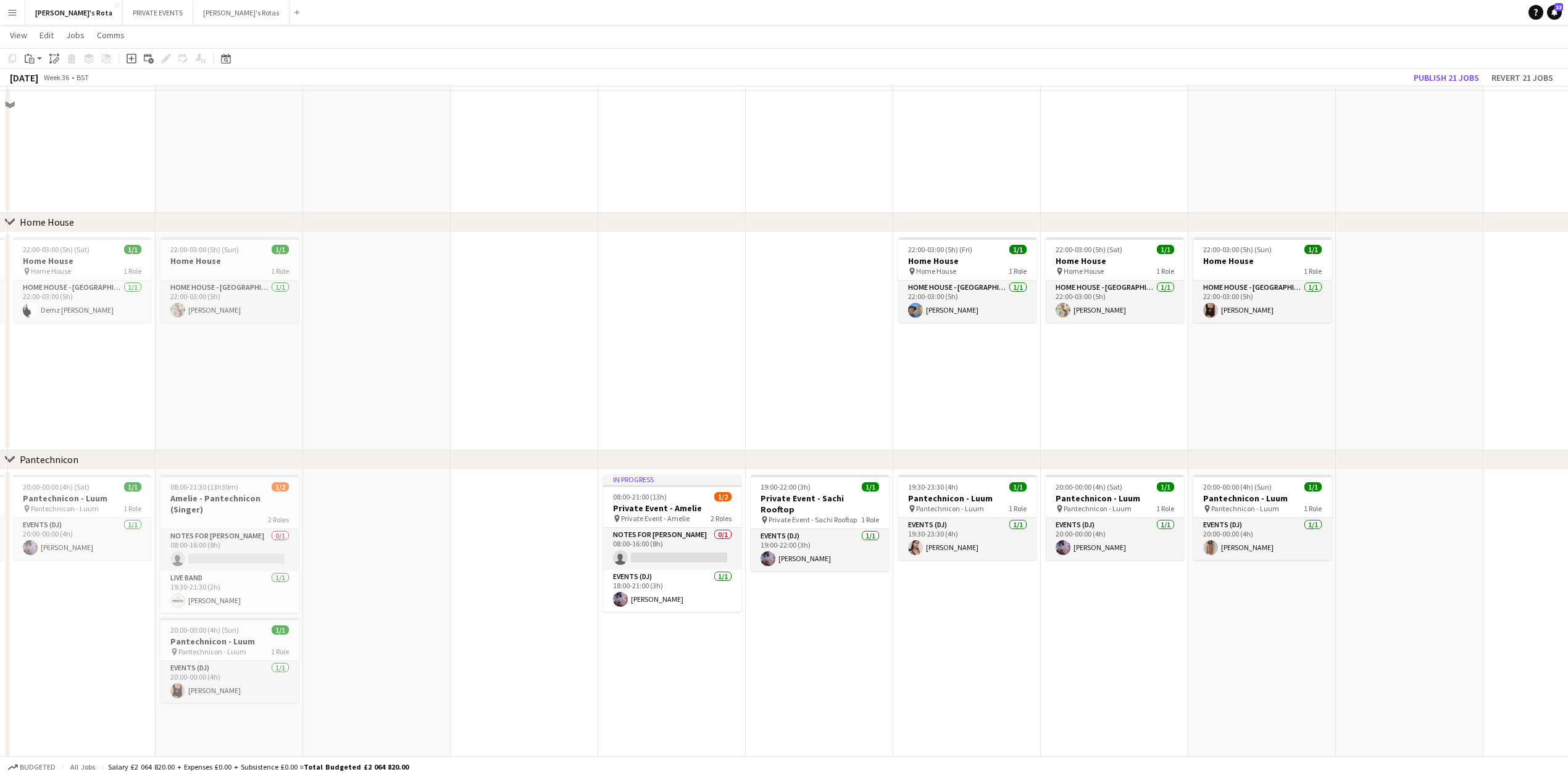
scroll to position [1171, 0]
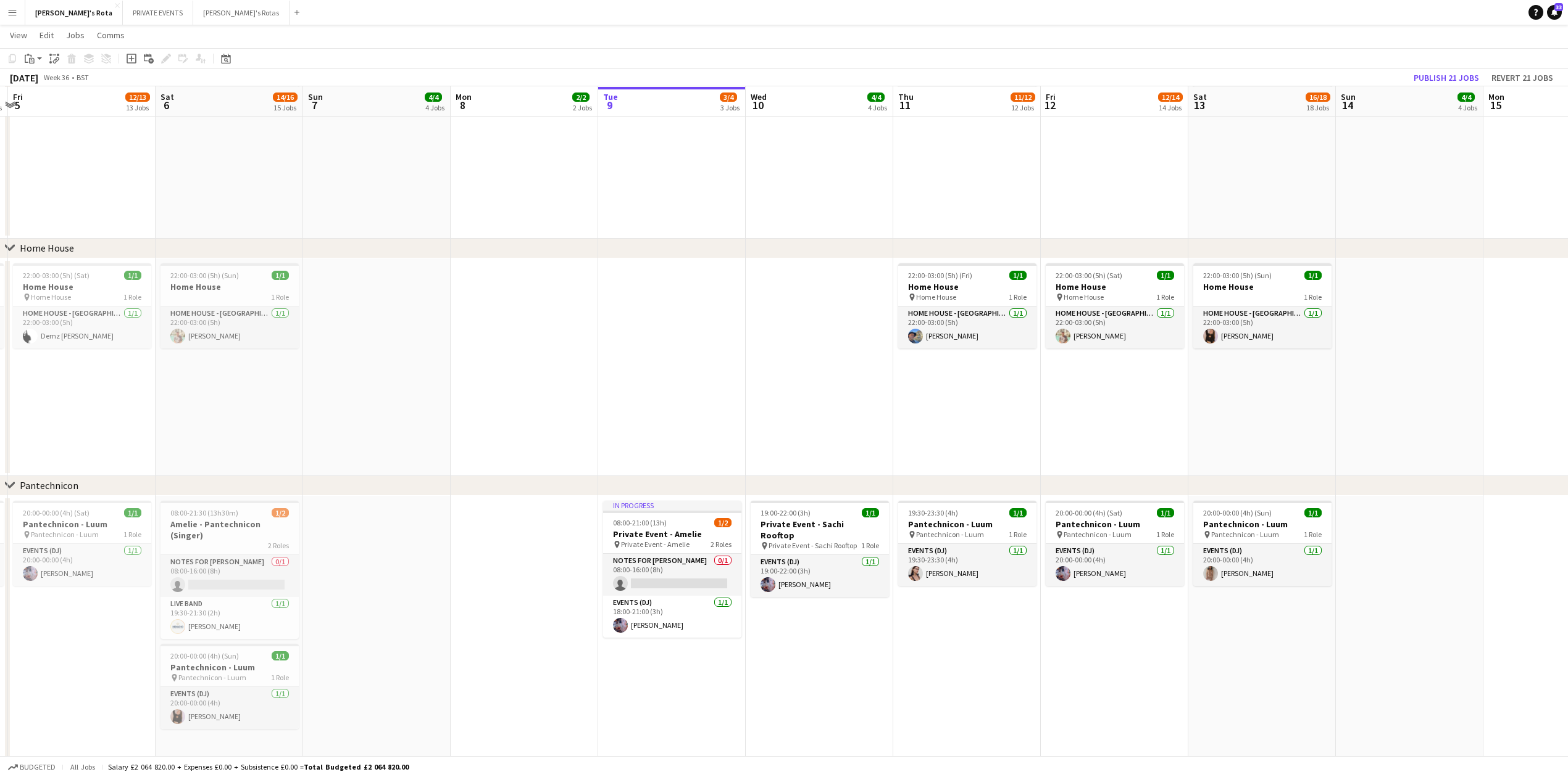
click at [6, 10] on button "Menu" at bounding box center [12, 12] width 25 height 25
click at [167, 68] on link "My Workforce" at bounding box center [186, 67] width 123 height 25
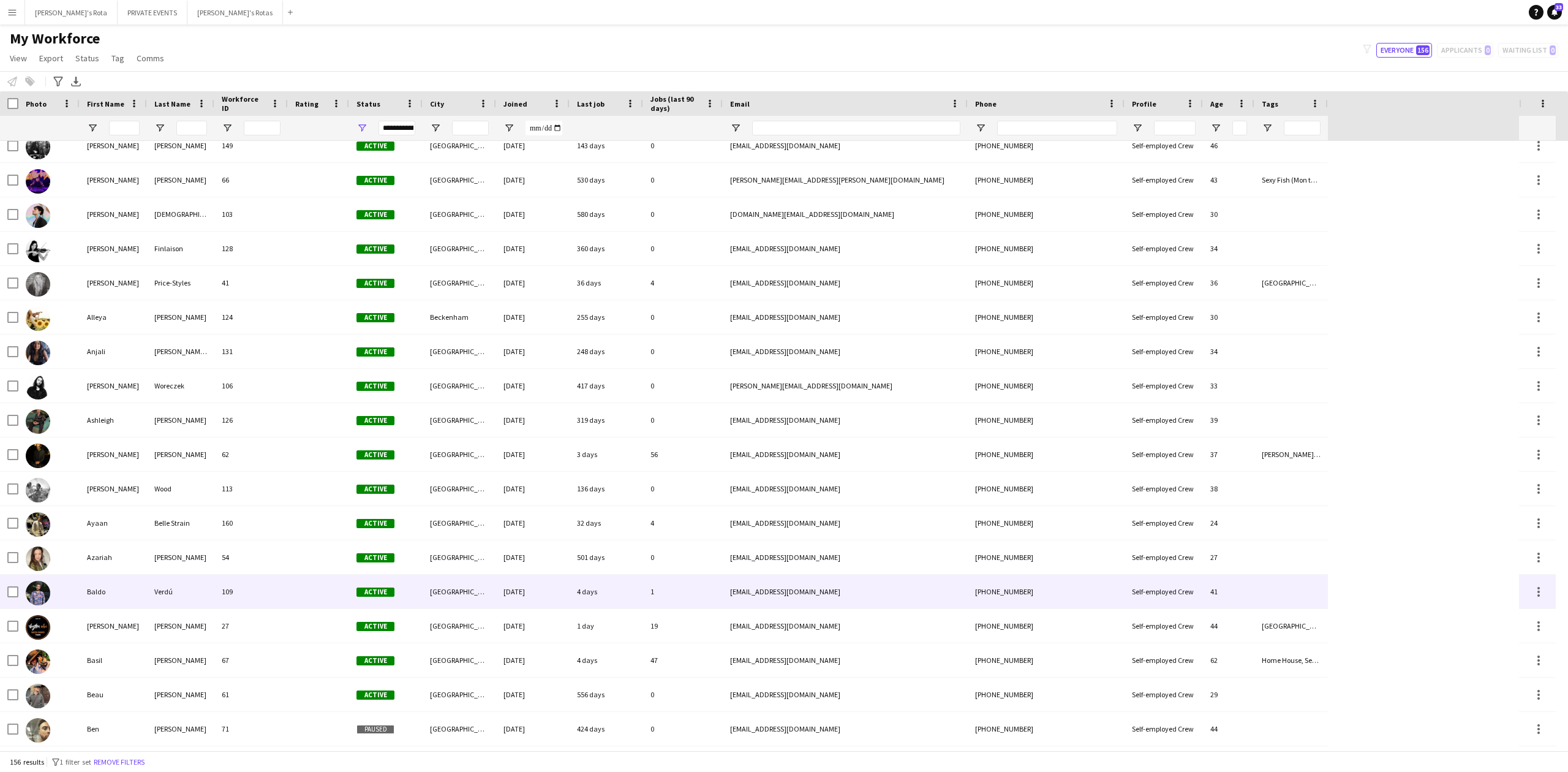
scroll to position [327, 0]
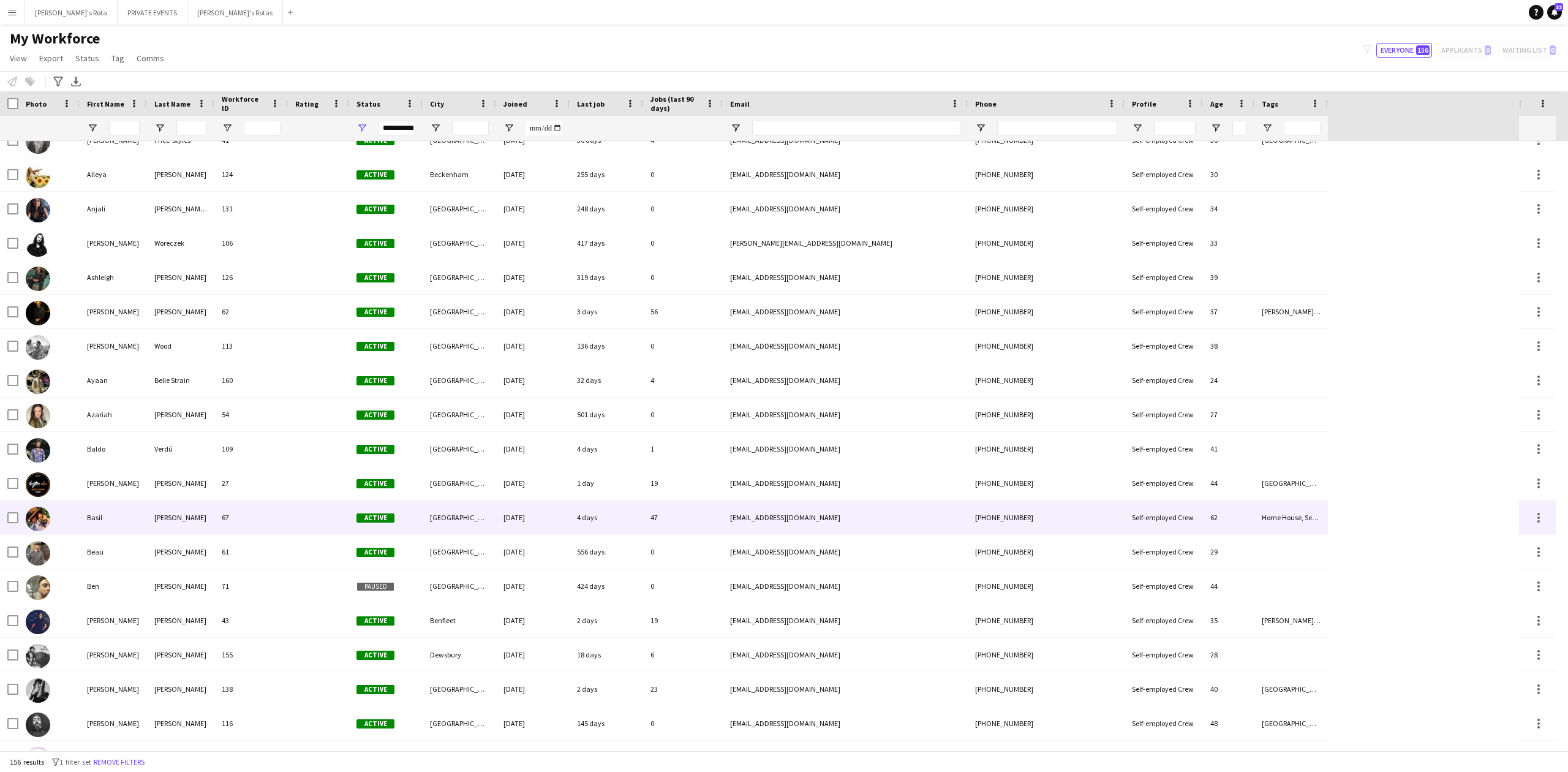
click at [113, 523] on div "Basil" at bounding box center [113, 517] width 67 height 34
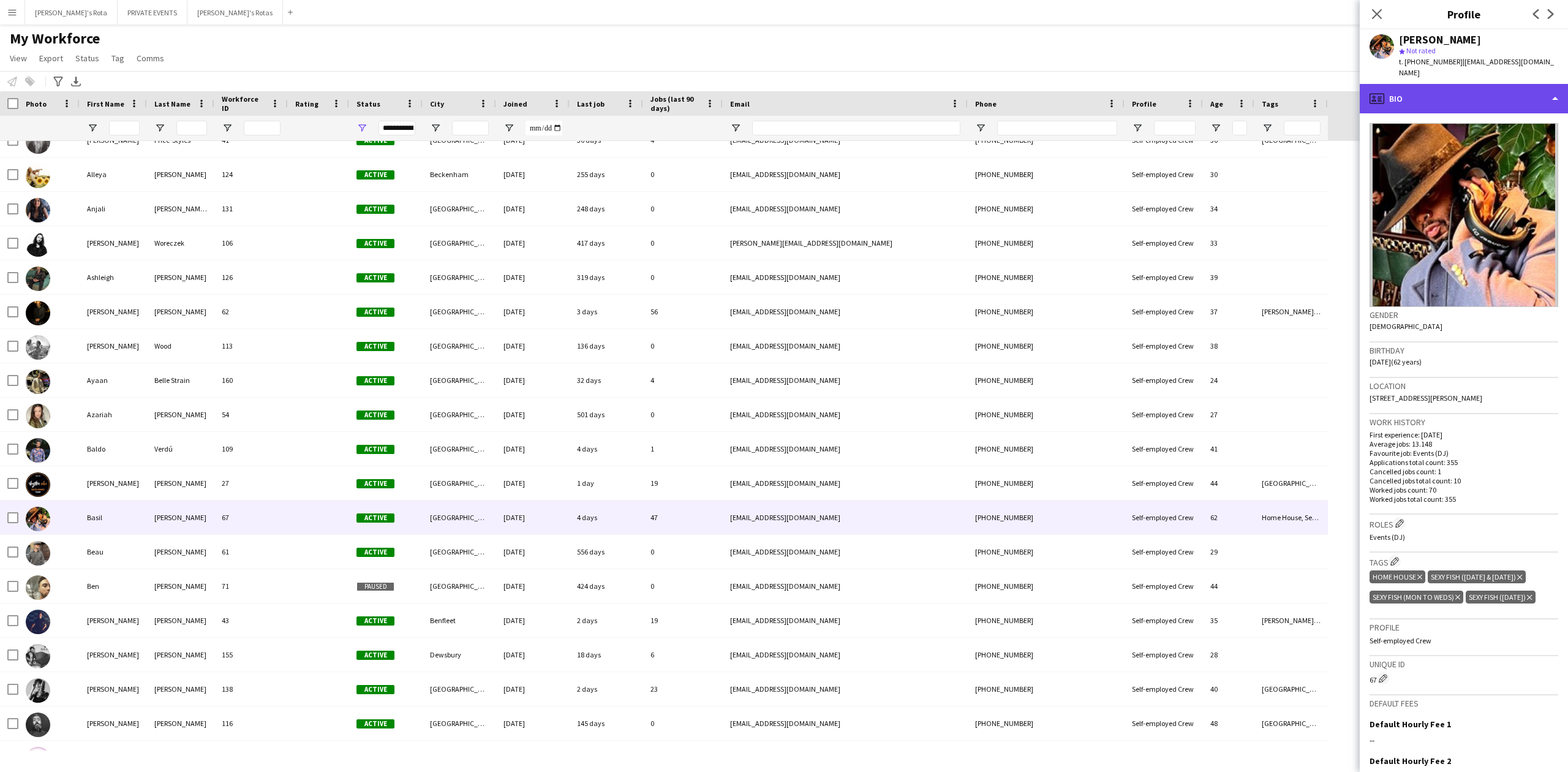
click at [1473, 87] on div "profile Bio" at bounding box center [1464, 98] width 208 height 30
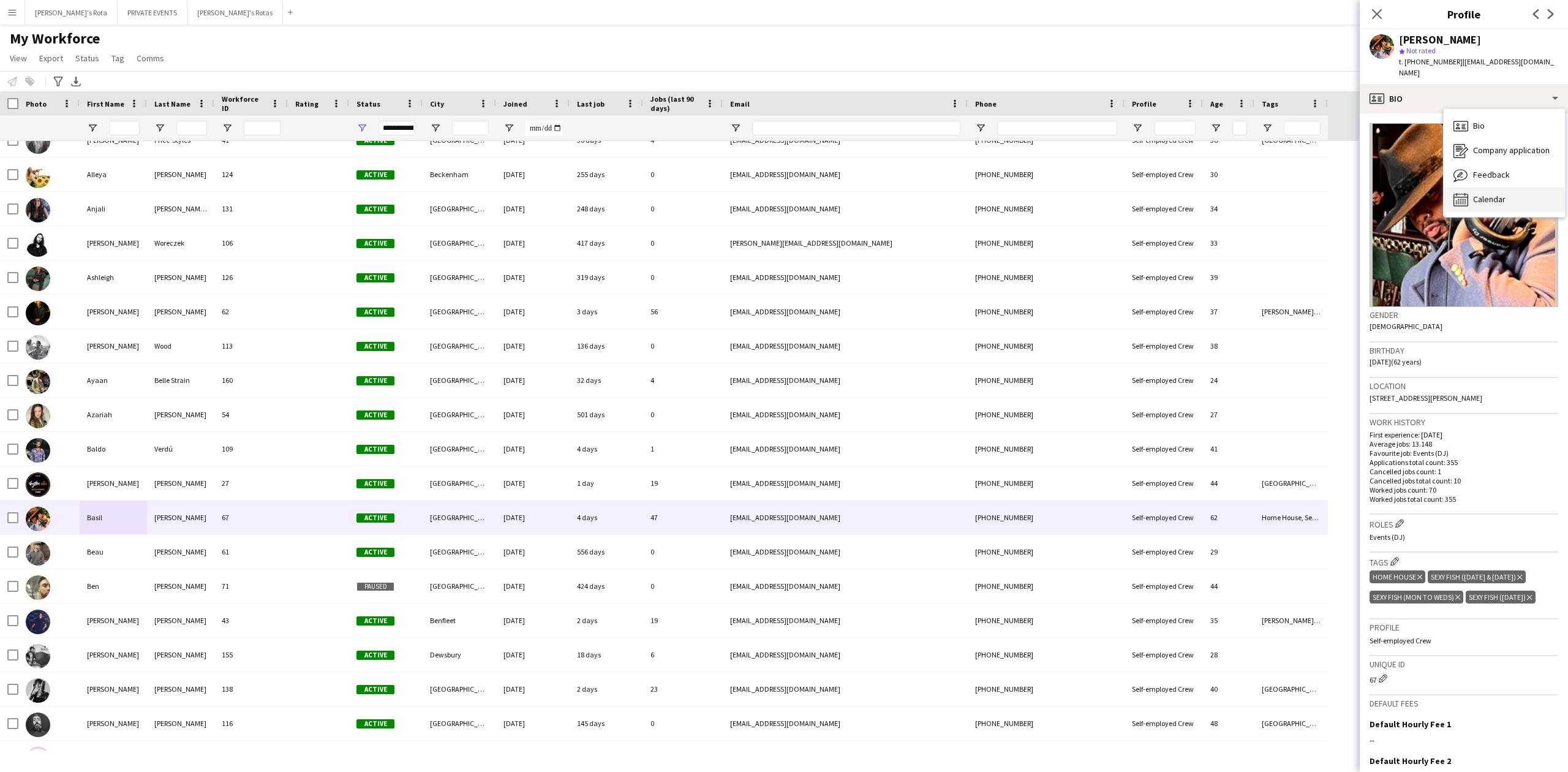
click at [1478, 194] on span "Calendar" at bounding box center [1489, 199] width 32 height 11
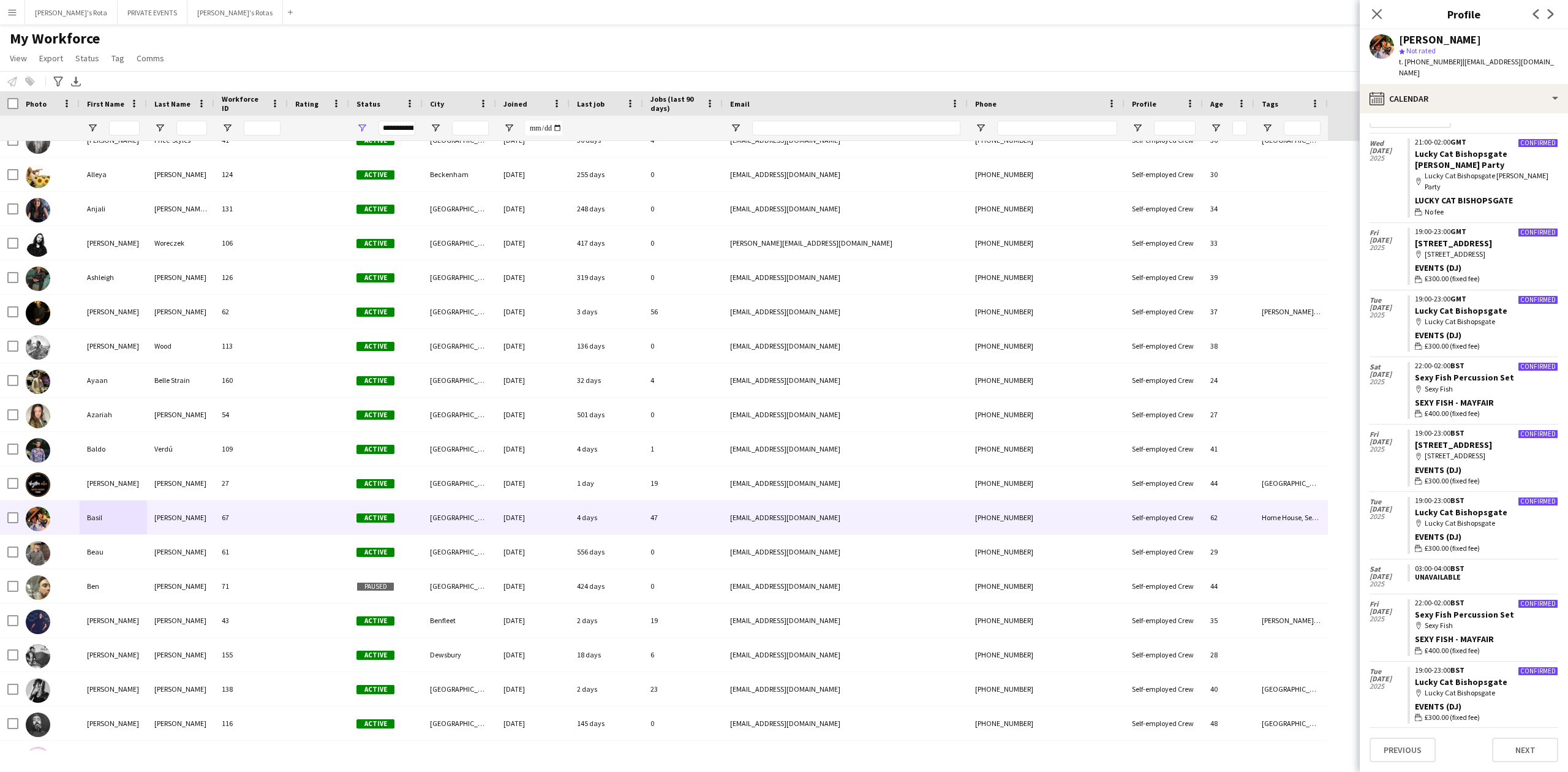
scroll to position [0, 0]
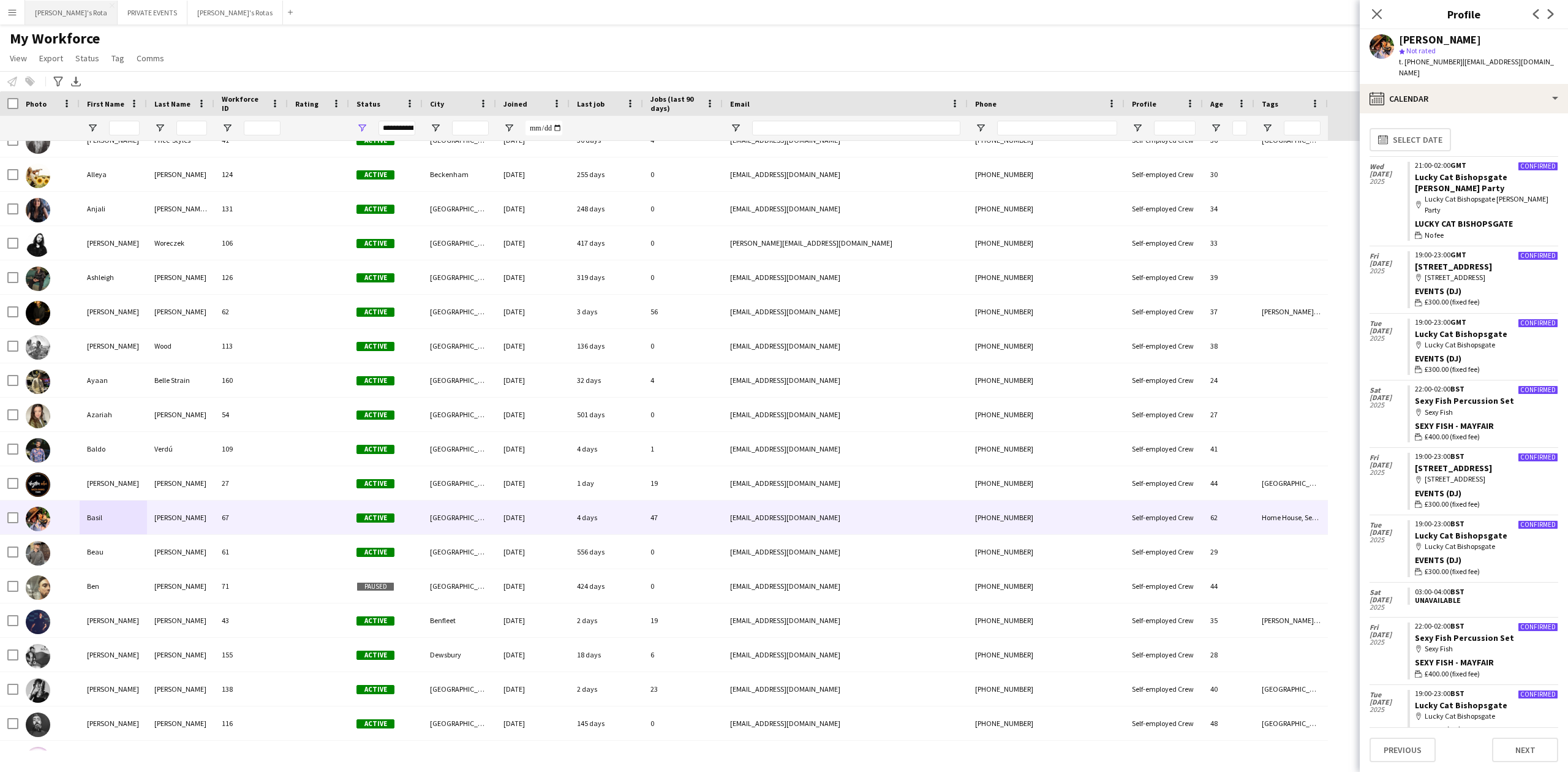
click at [45, 13] on button "[PERSON_NAME]'s Rota Close" at bounding box center [71, 12] width 93 height 24
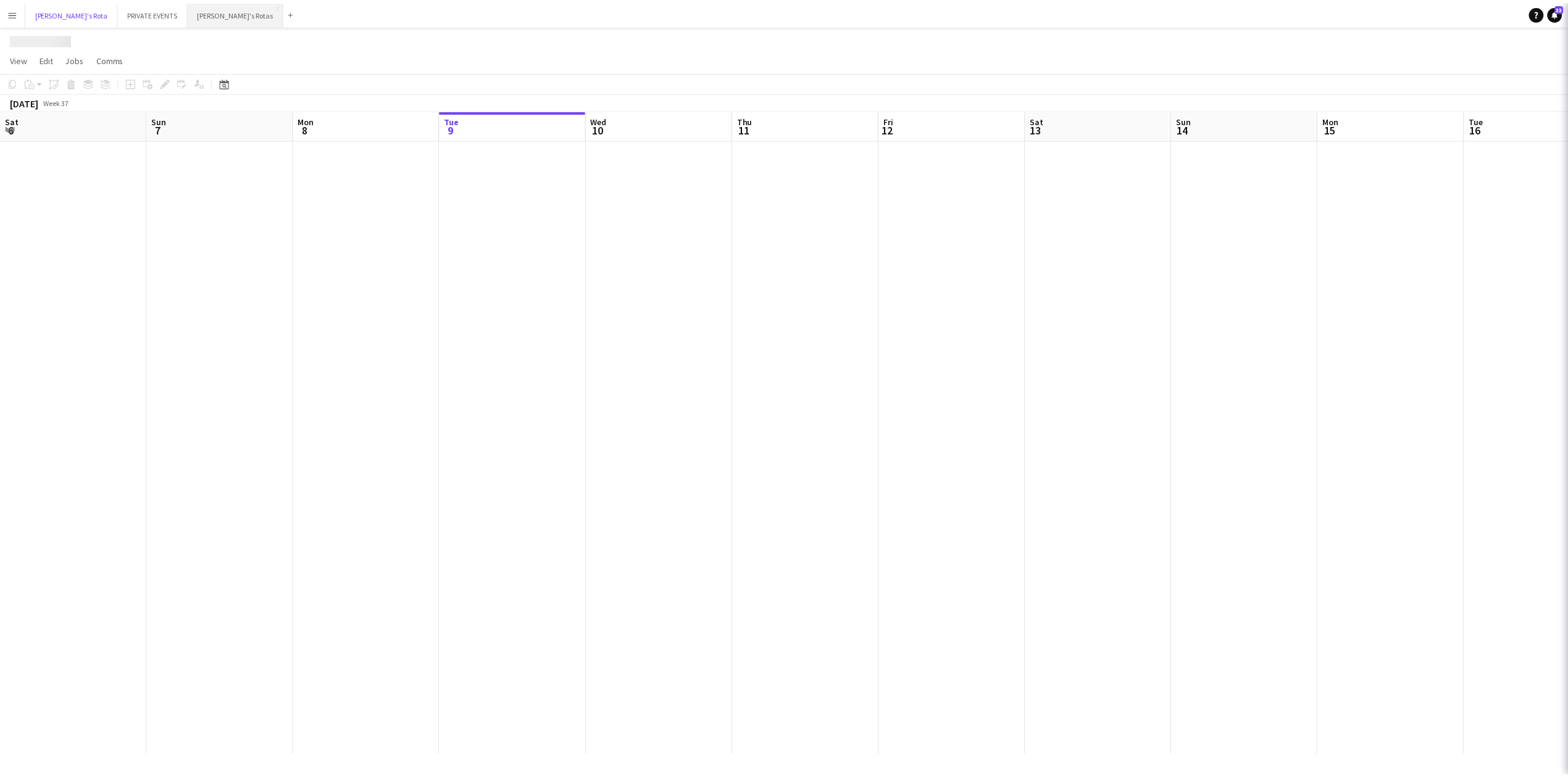
scroll to position [0, 295]
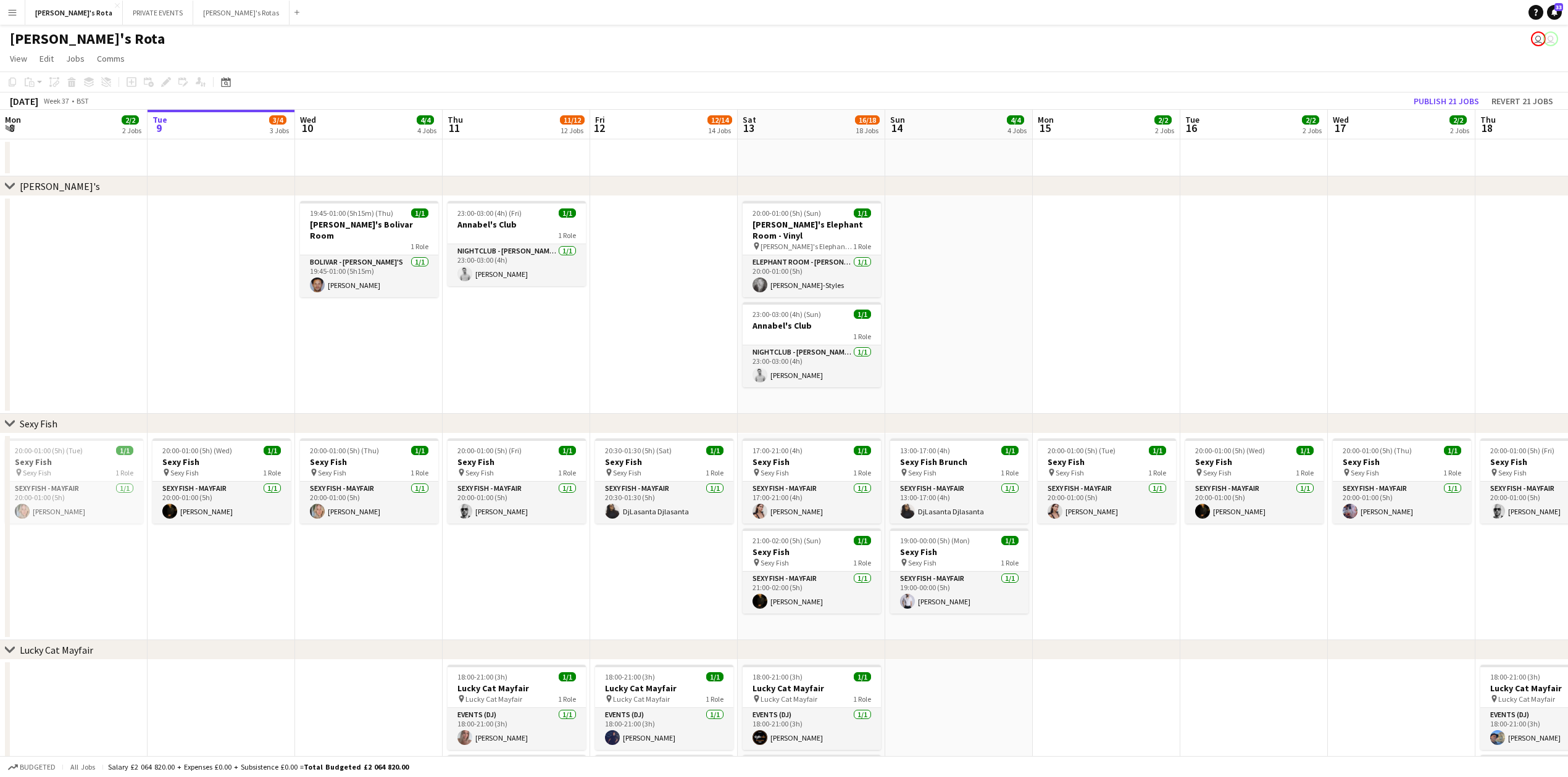
click at [687, 576] on app-date-cell "20:30-01:30 (5h) (Sat) 1/1 Sexy Fish pin Sexy Fish 1 Role SEXY FISH - MAYFAIR […" at bounding box center [663, 536] width 147 height 207
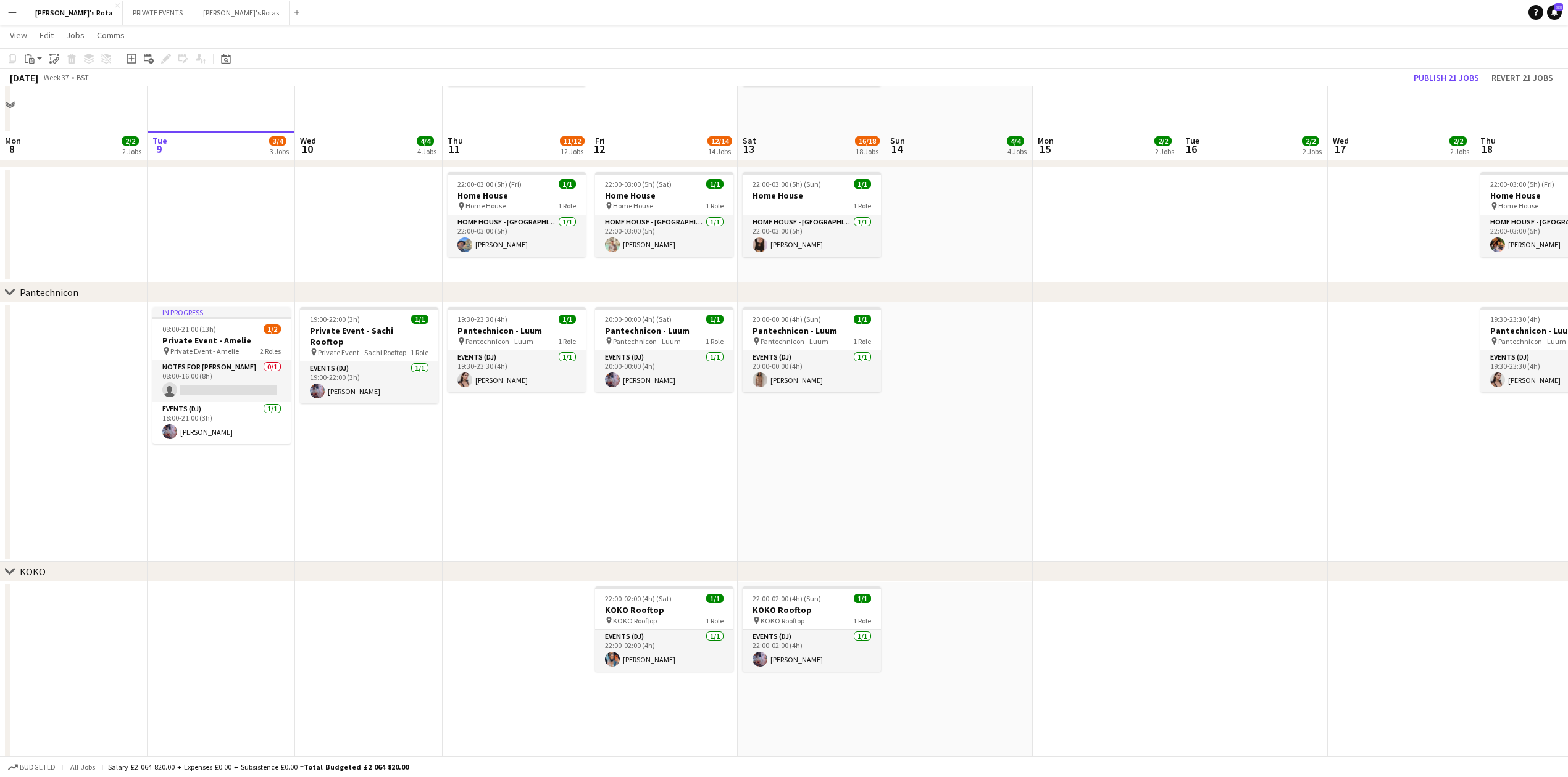
scroll to position [1151, 0]
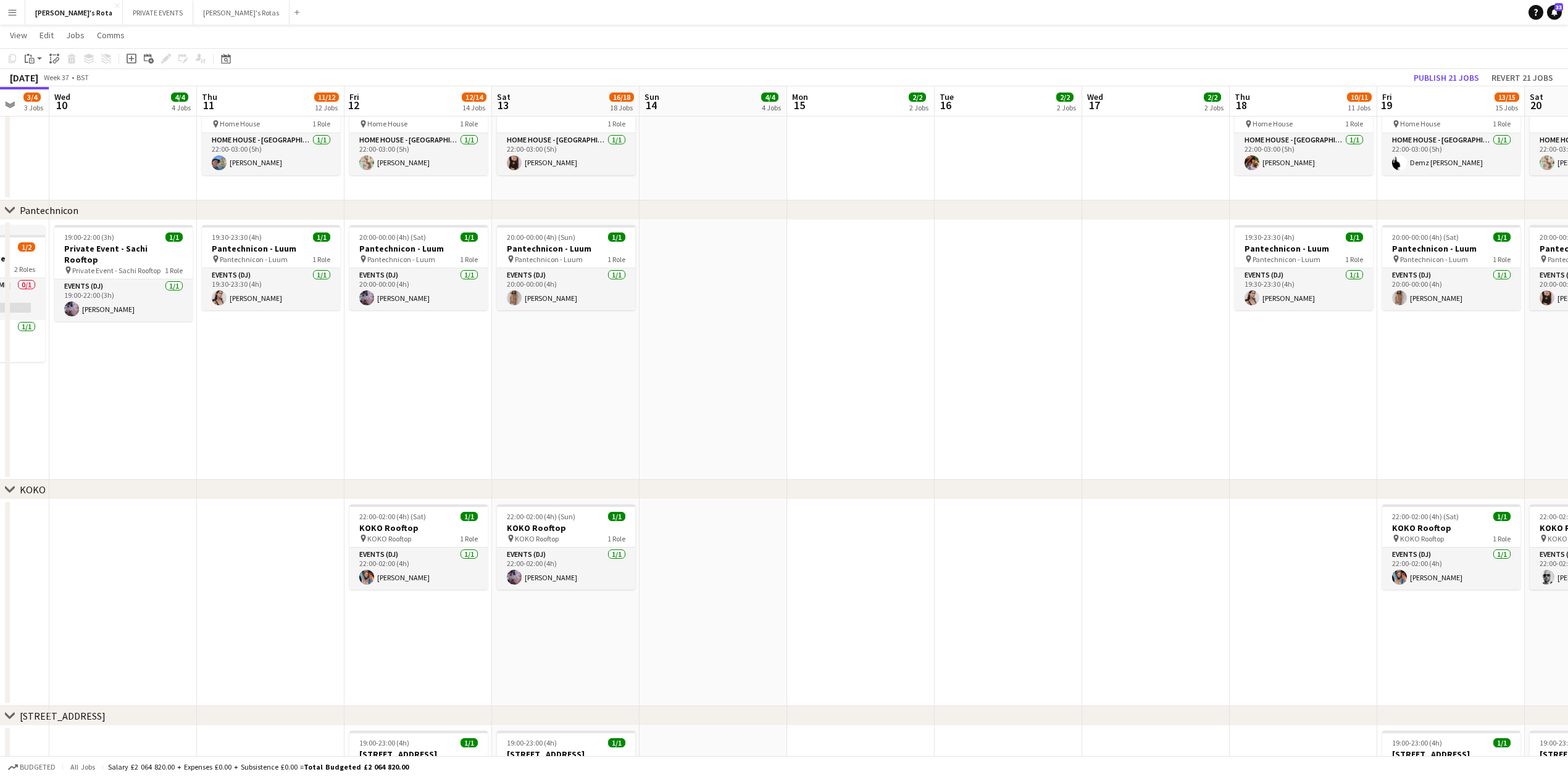
drag, startPoint x: 903, startPoint y: 588, endPoint x: 672, endPoint y: 576, distance: 231.3
click at [663, 576] on app-calendar-viewport "Sat 6 14/16 15 Jobs Sun 7 4/4 4 Jobs Mon 8 2/2 2 Jobs Tue 9 3/4 3 Jobs Wed 10 4…" at bounding box center [784, 700] width 1568 height 3608
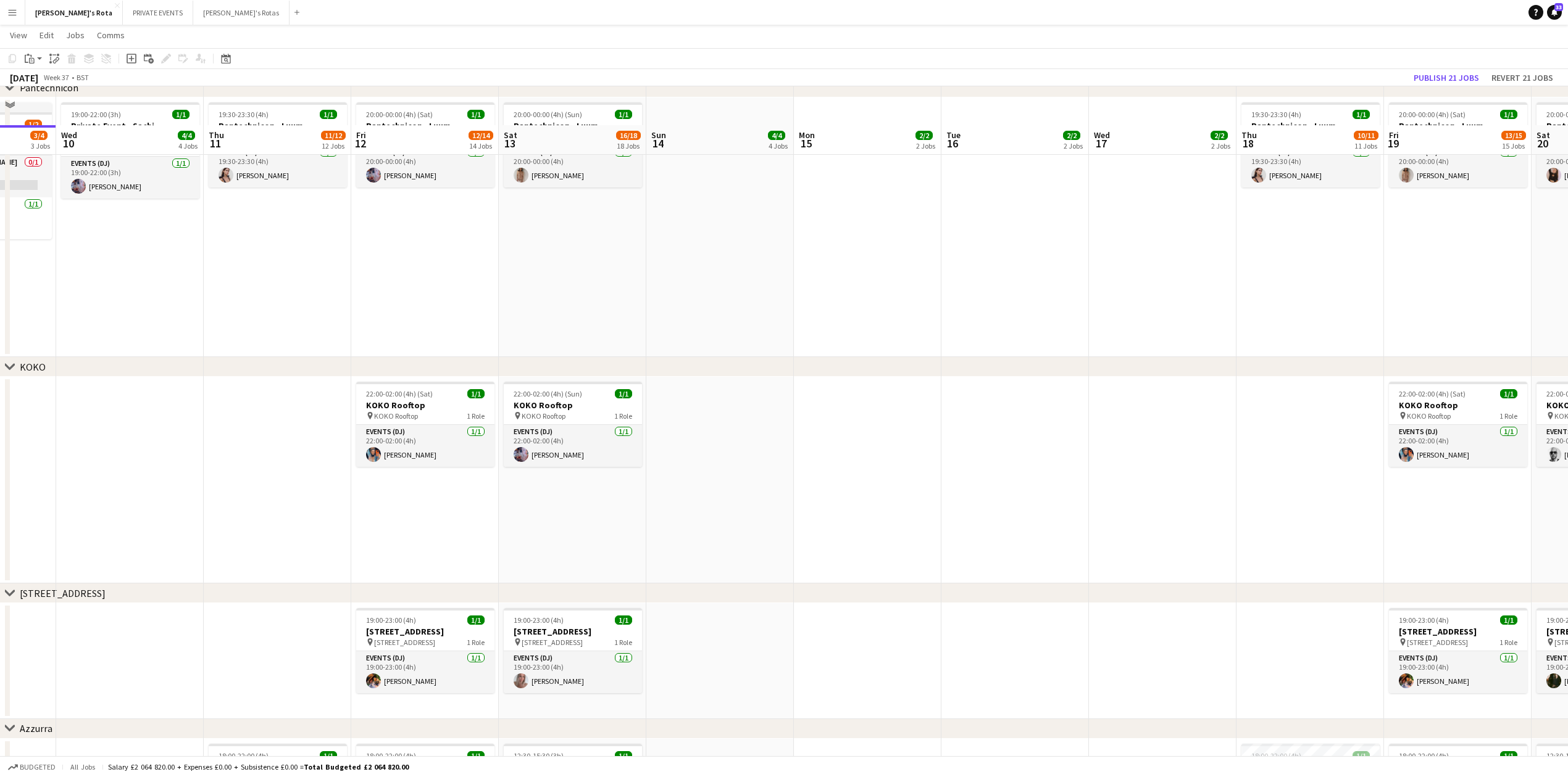
scroll to position [1398, 0]
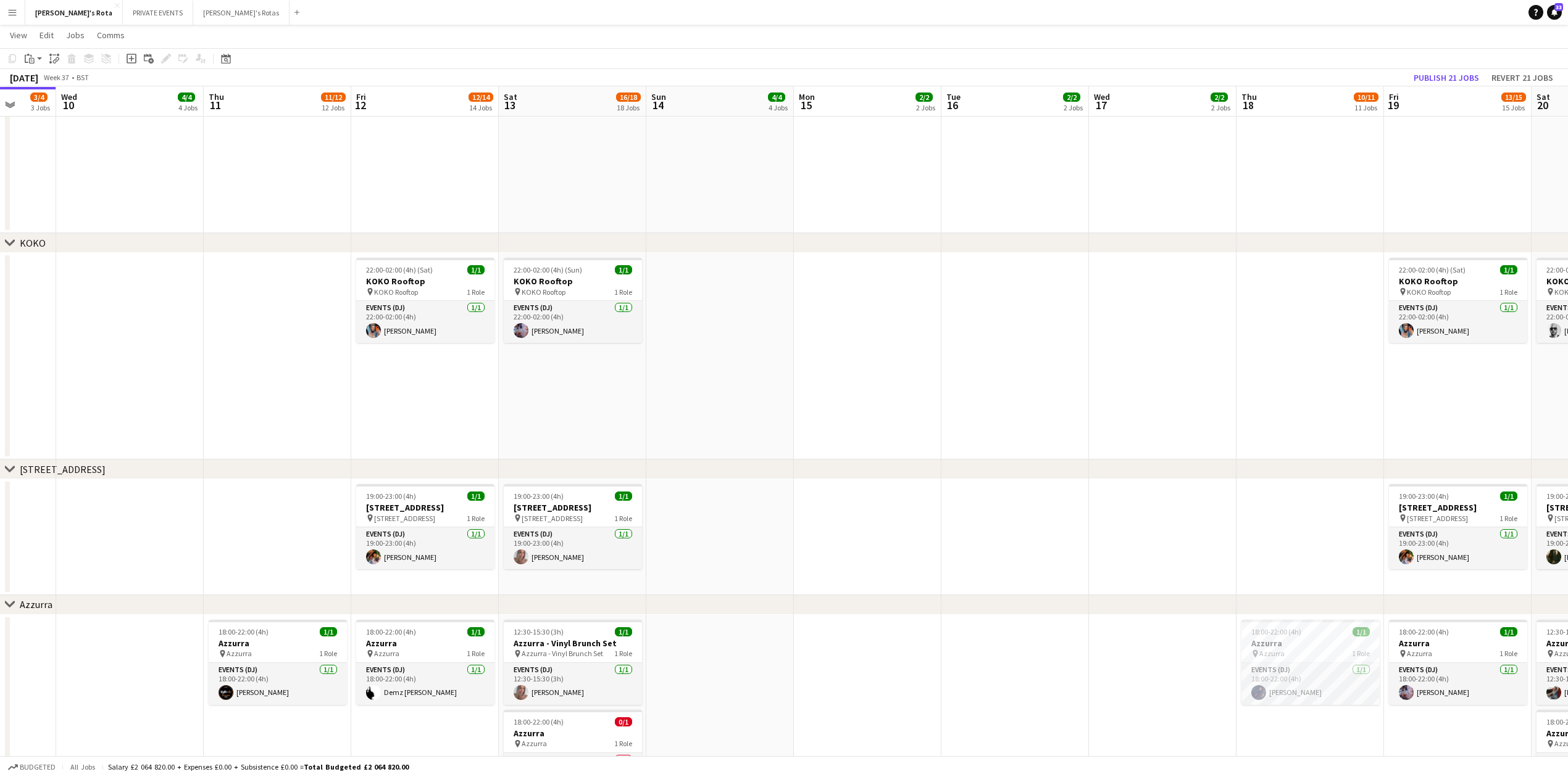
click at [1016, 500] on app-date-cell at bounding box center [1015, 537] width 147 height 116
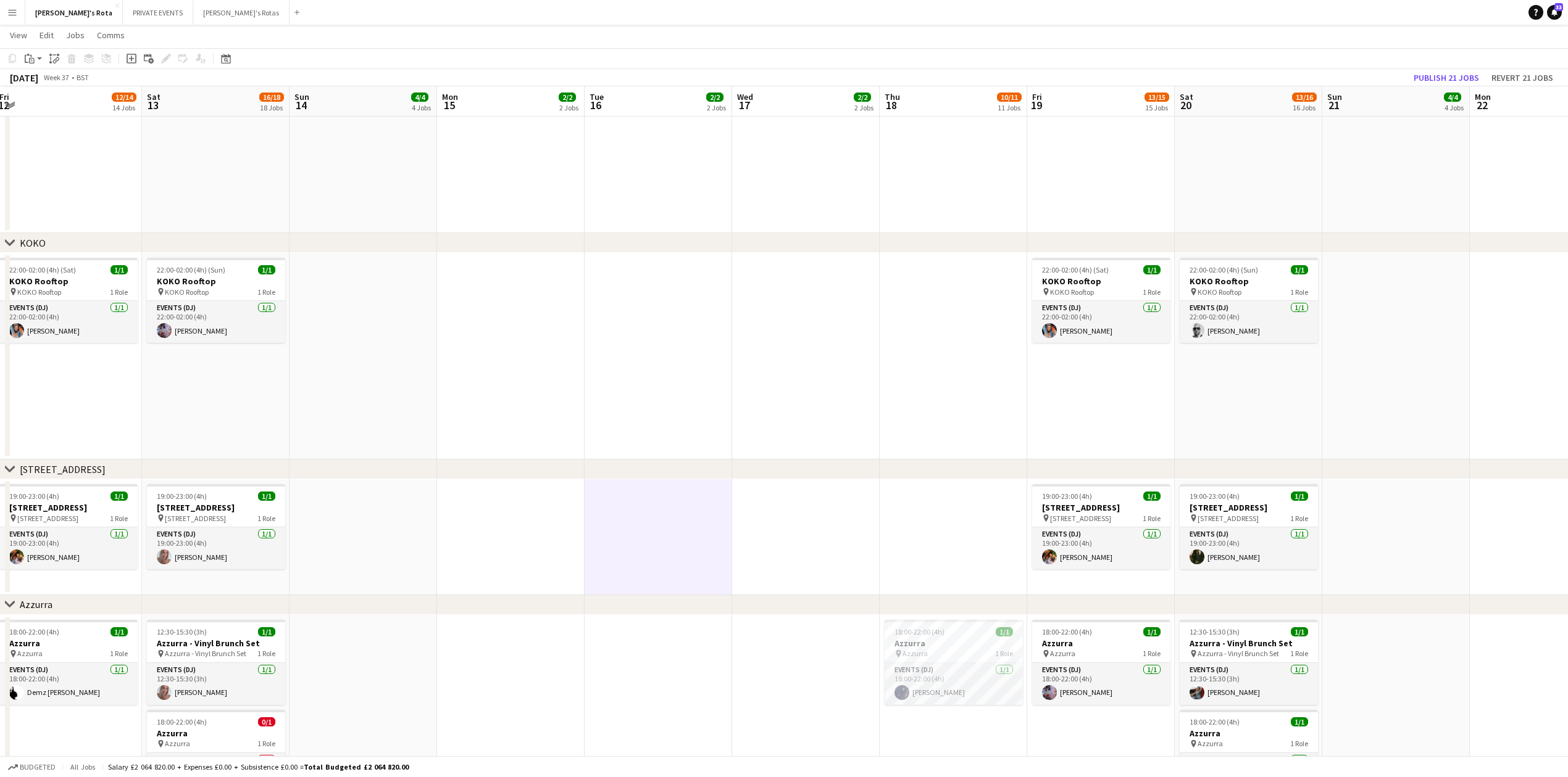
scroll to position [0, 302]
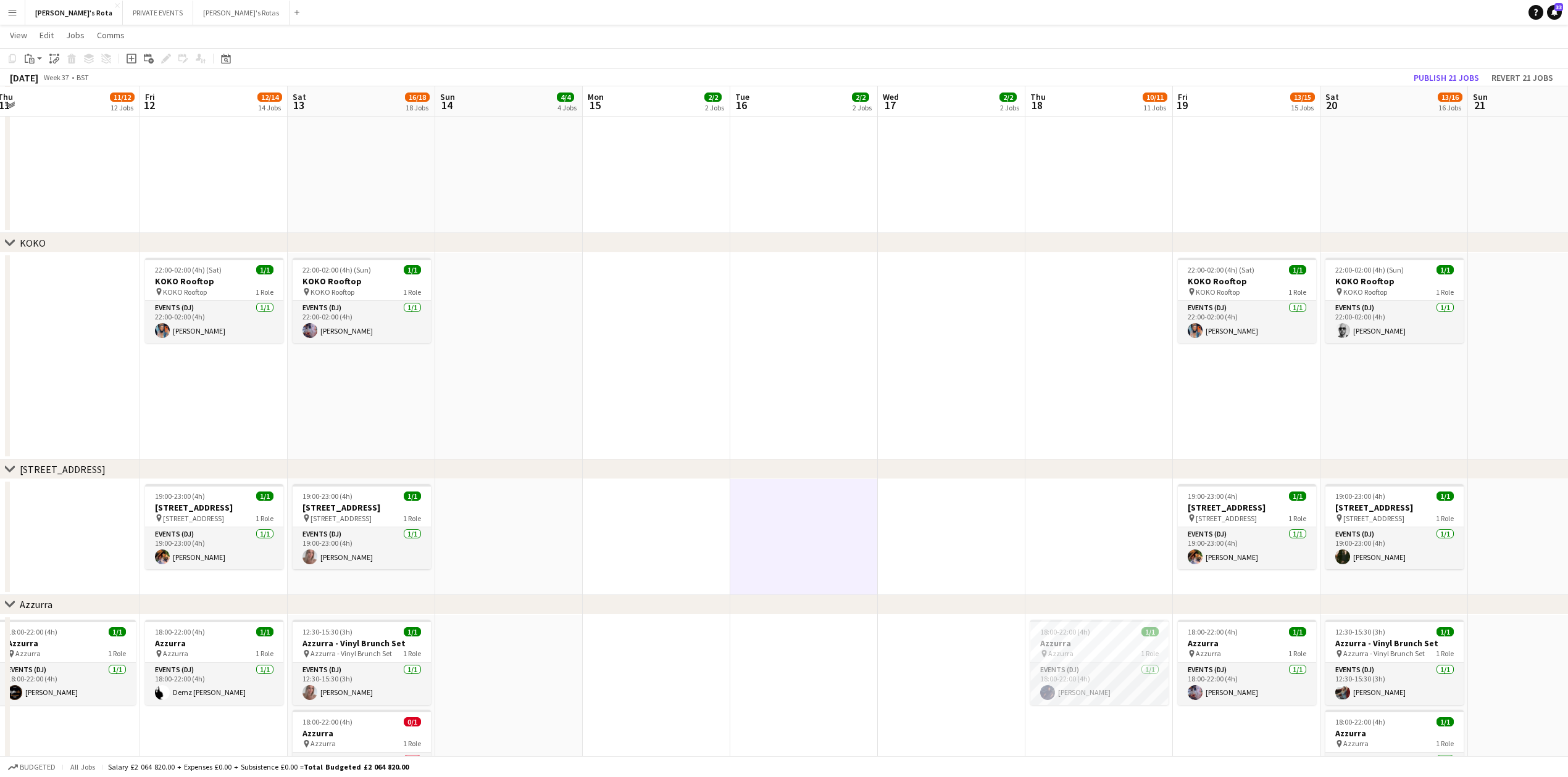
drag, startPoint x: 1017, startPoint y: 496, endPoint x: 513, endPoint y: 523, distance: 504.7
click at [513, 523] on app-calendar-viewport "Tue 9 3/4 3 Jobs Wed 10 4/4 4 Jobs Thu 11 11/12 12 Jobs Fri 12 12/14 14 Jobs Sa…" at bounding box center [784, 453] width 1568 height 3608
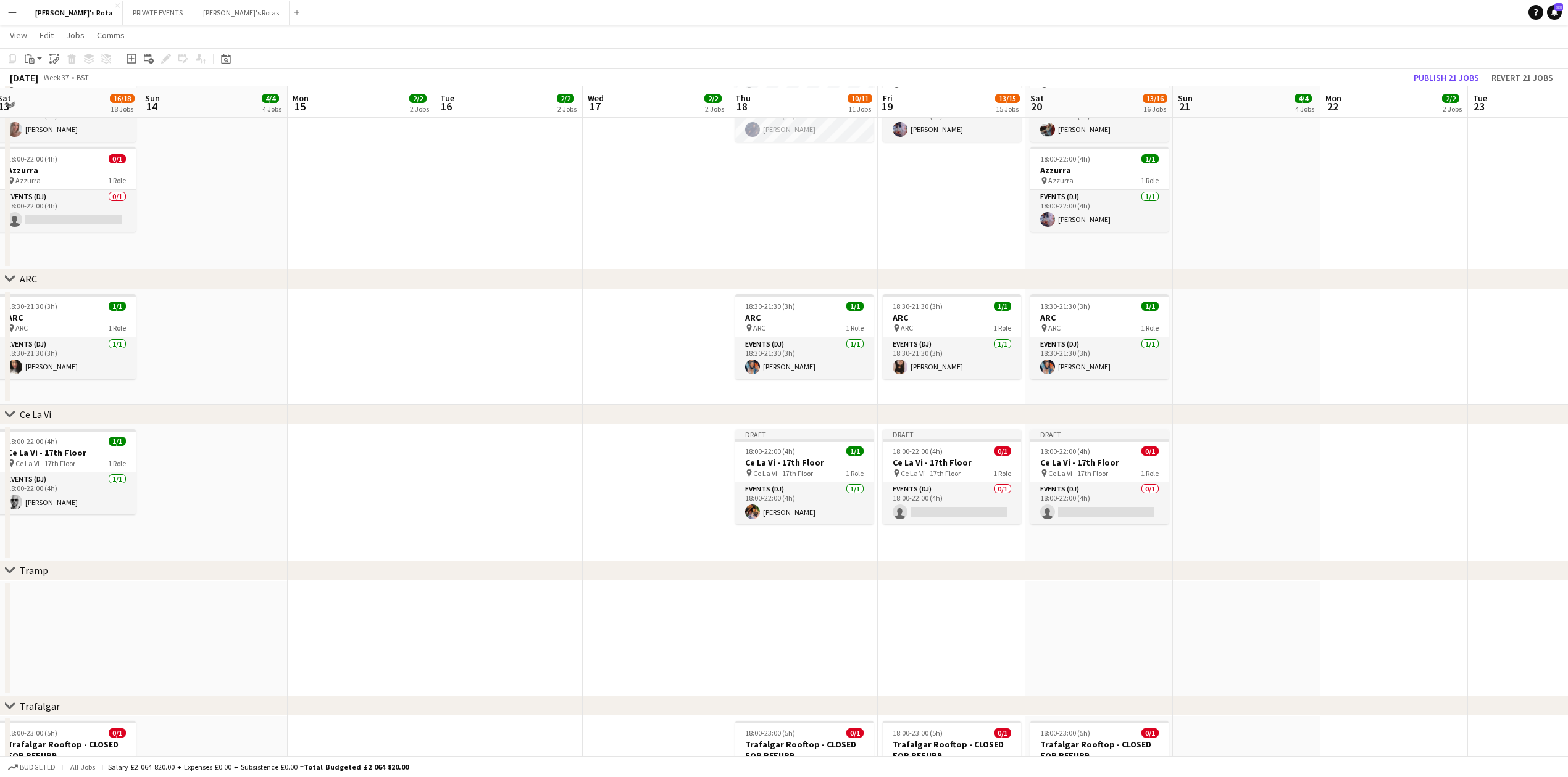
scroll to position [1980, 0]
click at [784, 509] on app-card-role "Events (DJ) [DATE] 18:00-22:00 (4h) [PERSON_NAME]" at bounding box center [804, 501] width 138 height 42
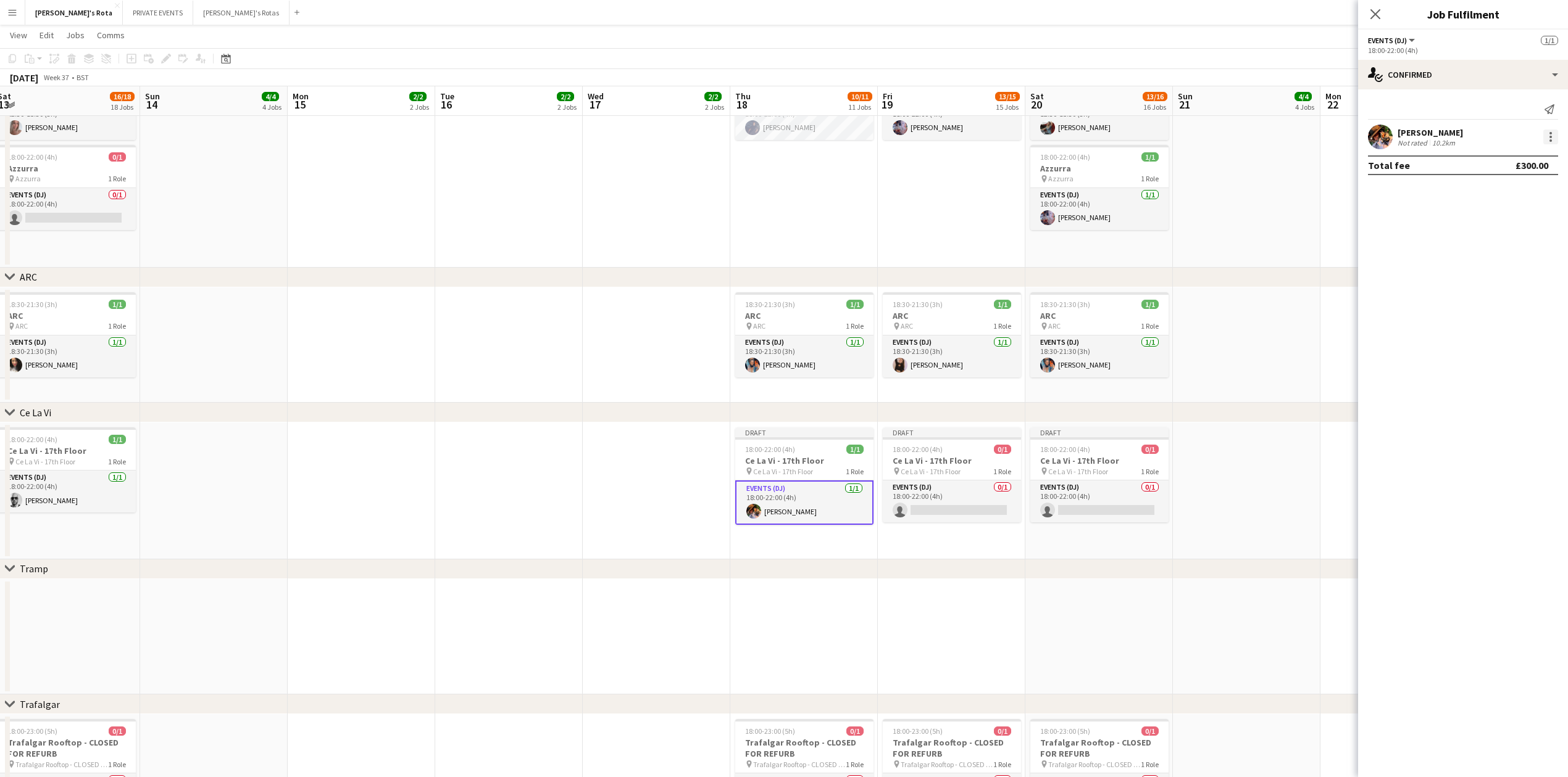
click at [1551, 140] on div at bounding box center [1551, 141] width 3 height 3
click at [1485, 278] on span "Remove" at bounding box center [1490, 277] width 37 height 10
click at [1437, 113] on input at bounding box center [1468, 111] width 143 height 15
type input "******"
click at [1447, 124] on span "[PERSON_NAME]" at bounding box center [1443, 129] width 71 height 10
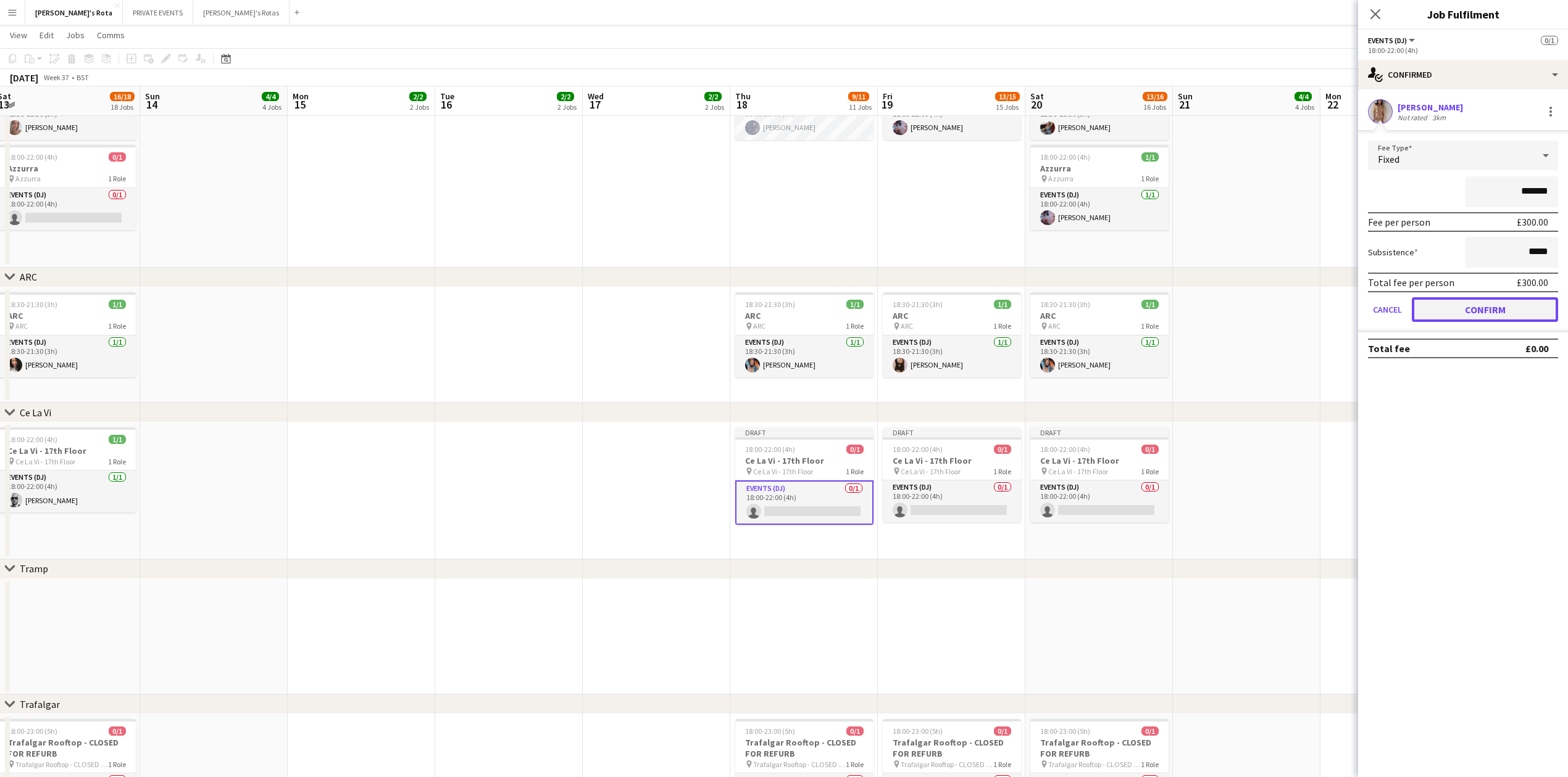
click at [1509, 312] on button "Confirm" at bounding box center [1484, 310] width 146 height 25
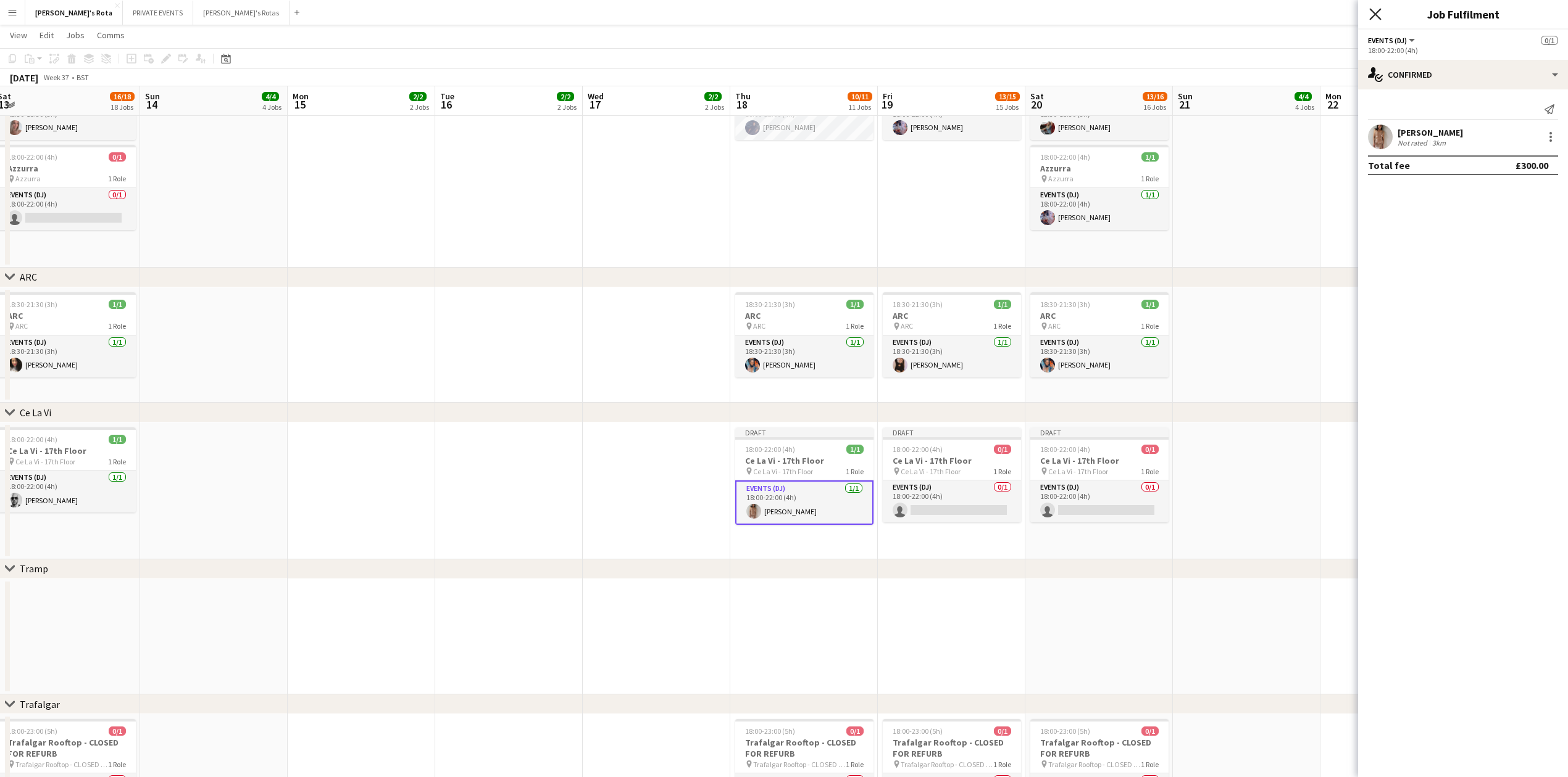
click at [1373, 12] on icon at bounding box center [1374, 14] width 12 height 12
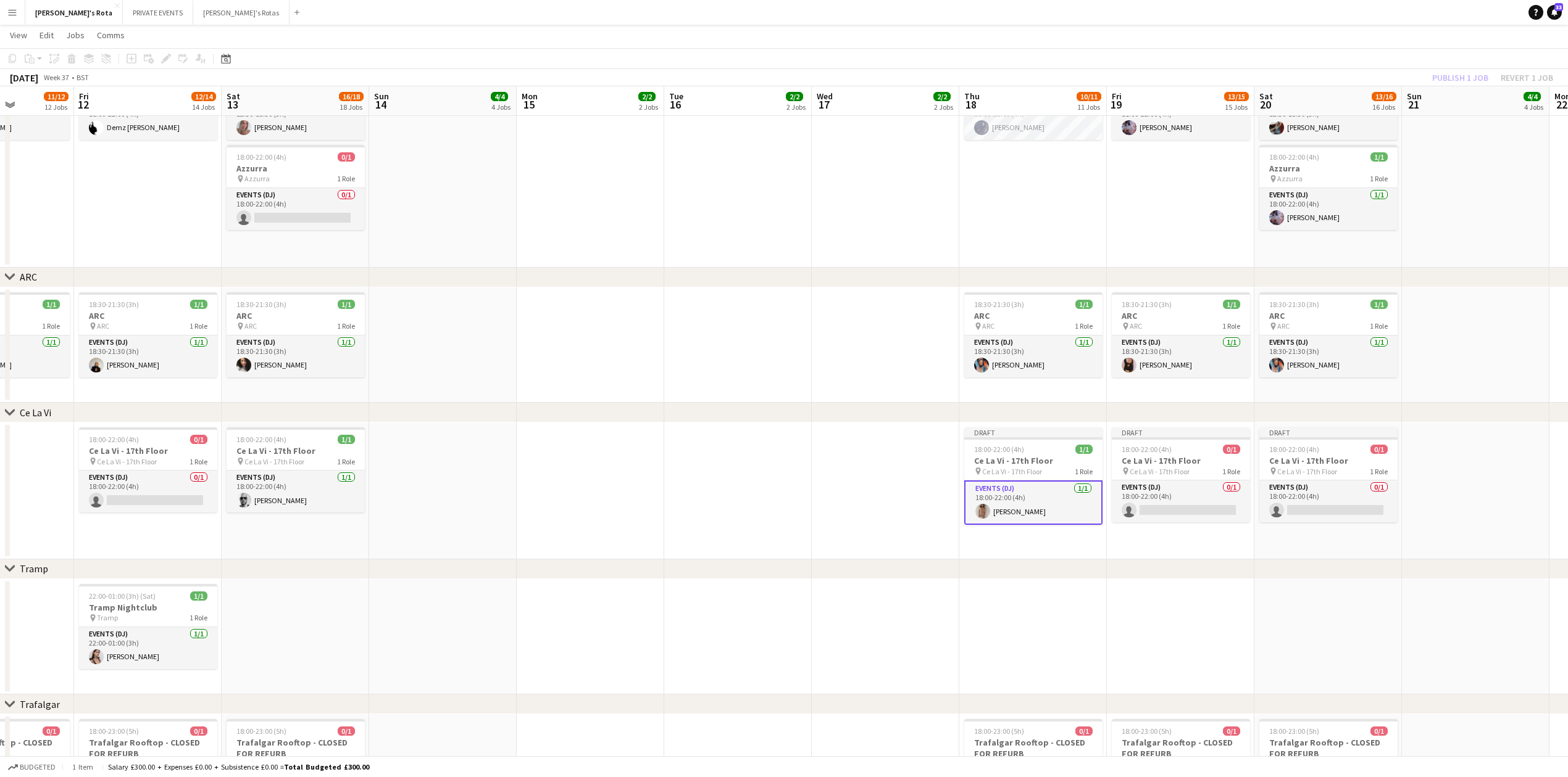
scroll to position [0, 430]
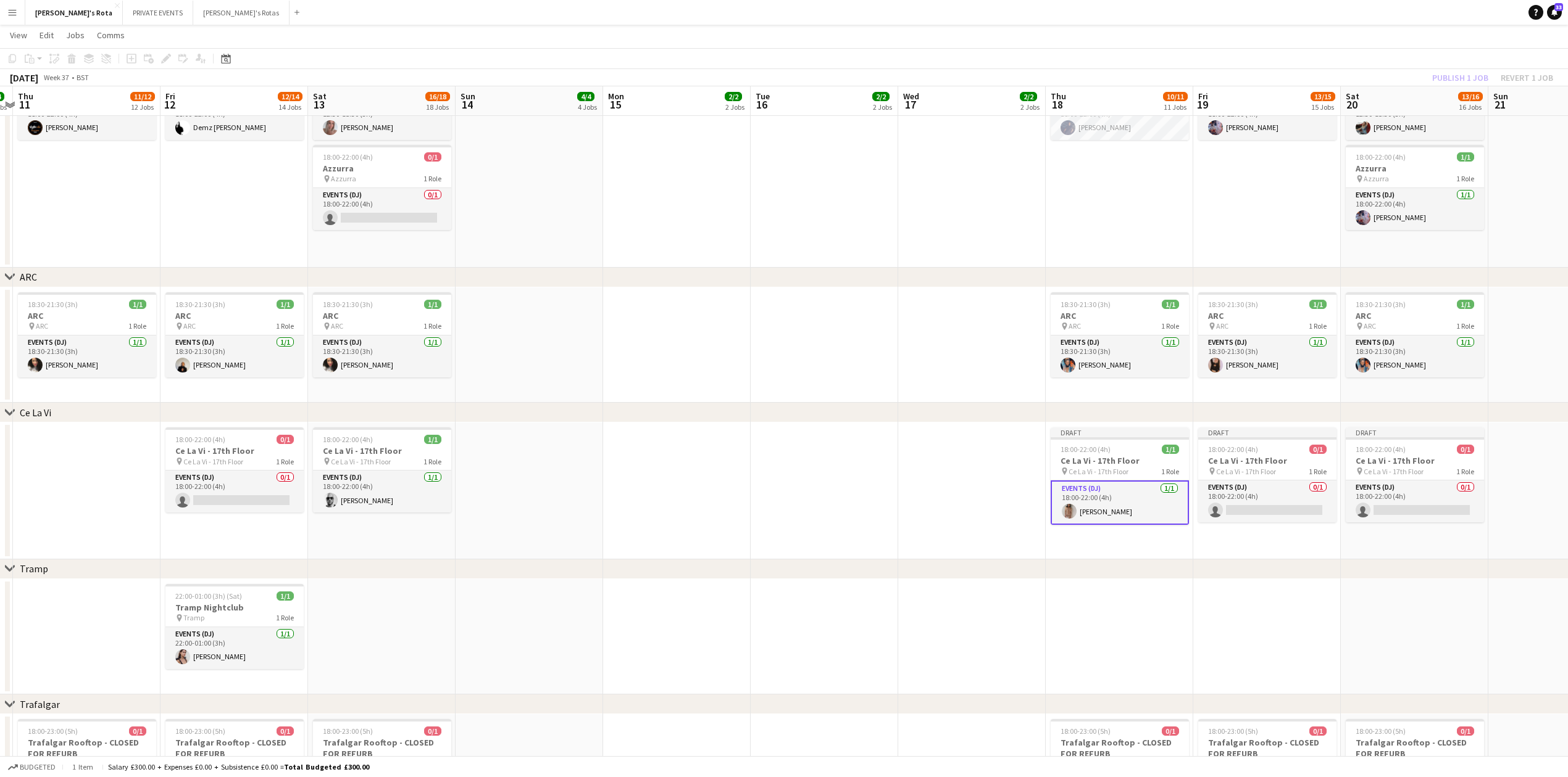
drag, startPoint x: 468, startPoint y: 509, endPoint x: 785, endPoint y: 514, distance: 317.0
drag, startPoint x: 1412, startPoint y: 579, endPoint x: 630, endPoint y: 593, distance: 782.1
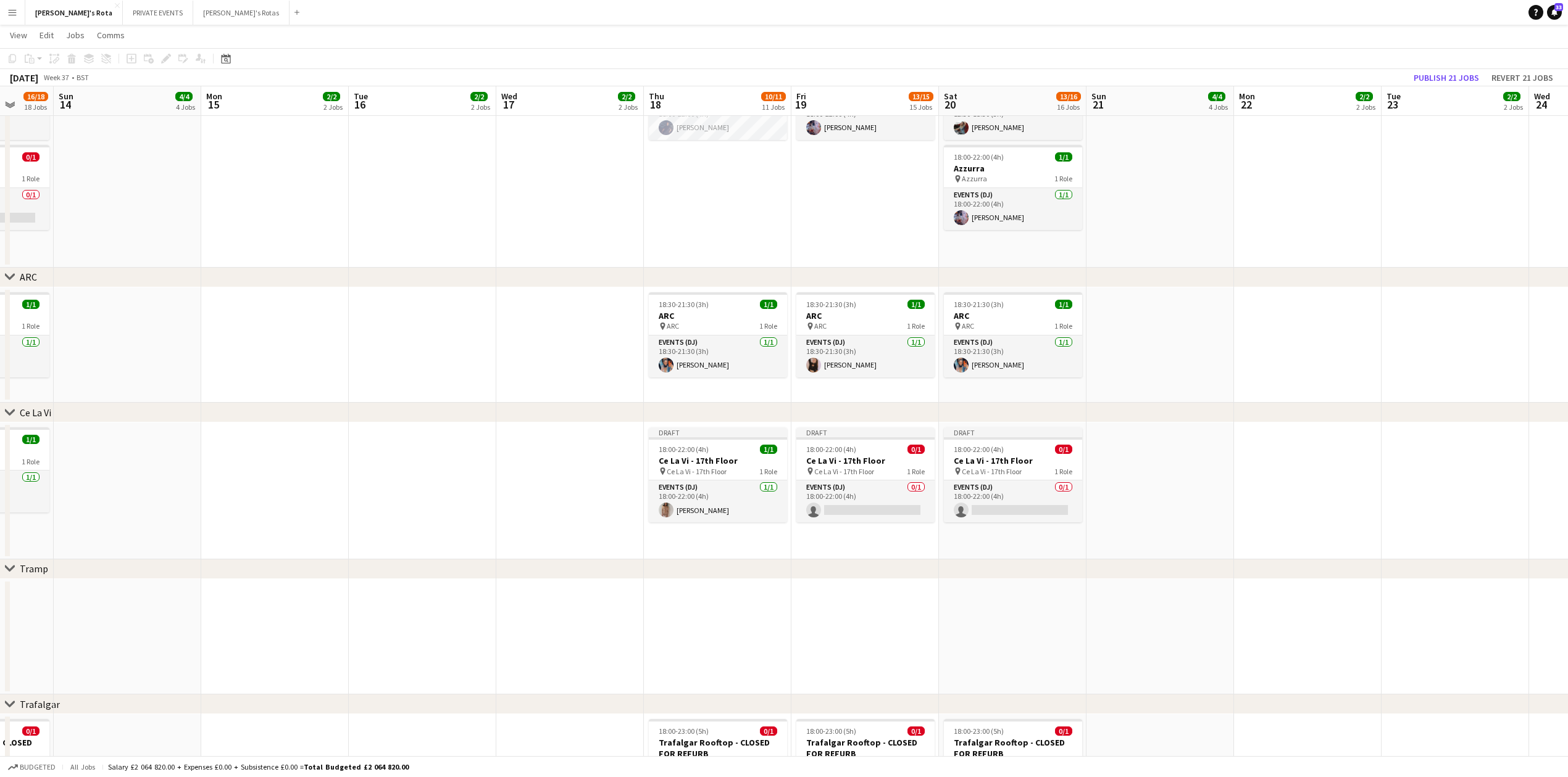
drag, startPoint x: 1401, startPoint y: 543, endPoint x: 365, endPoint y: 568, distance: 1036.3
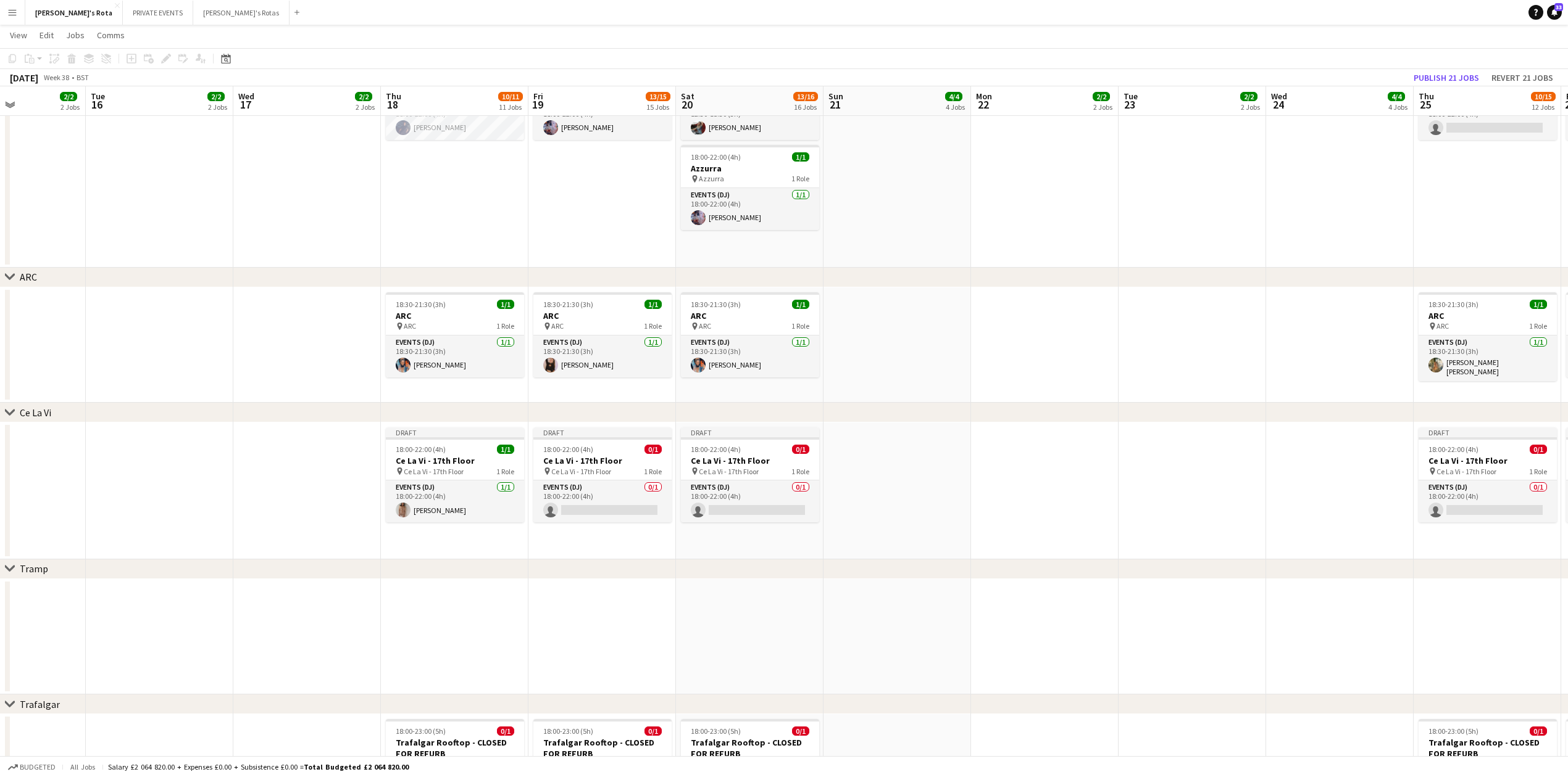
drag, startPoint x: 1126, startPoint y: 536, endPoint x: 348, endPoint y: 563, distance: 778.5
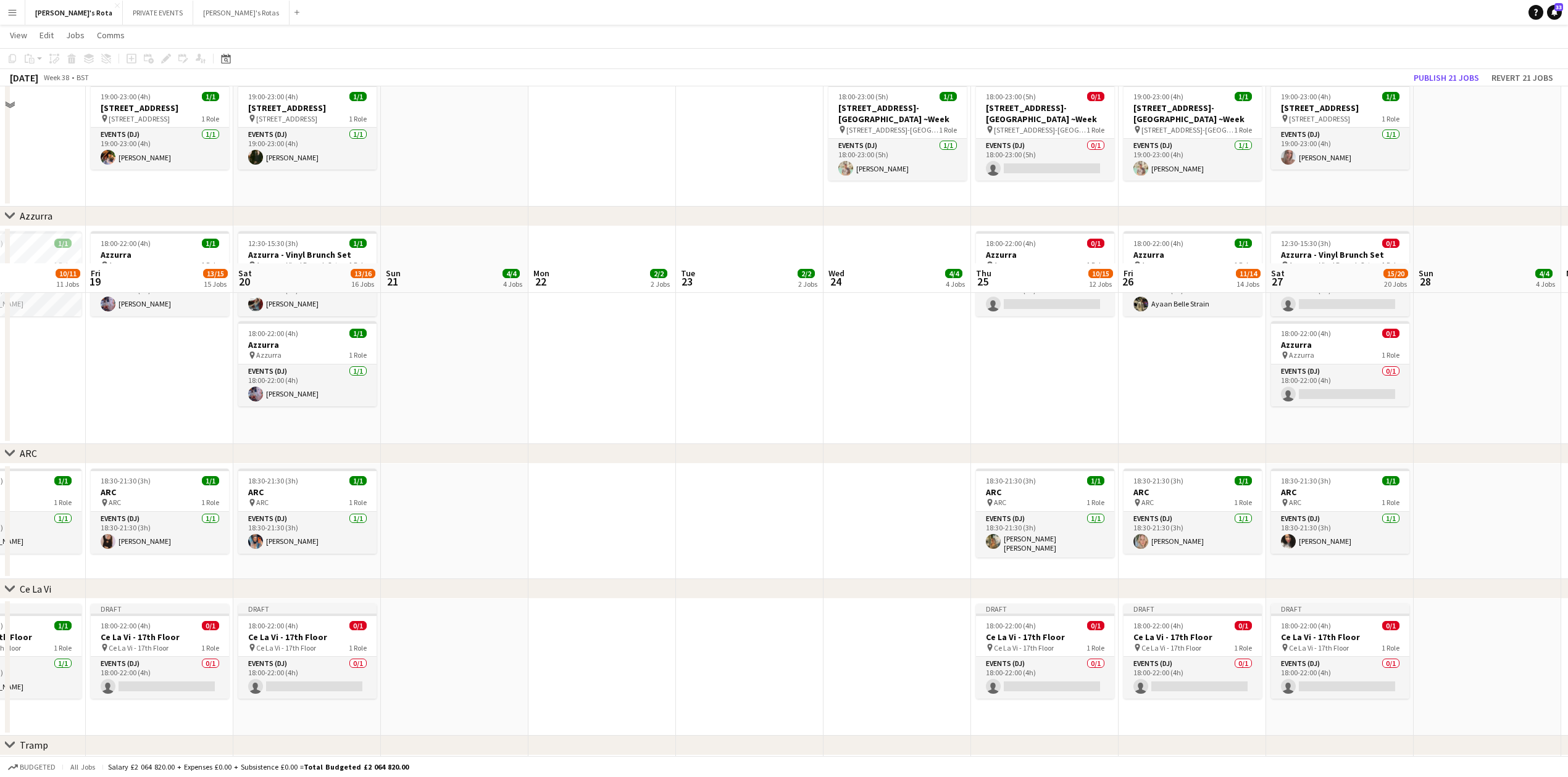
scroll to position [2157, 0]
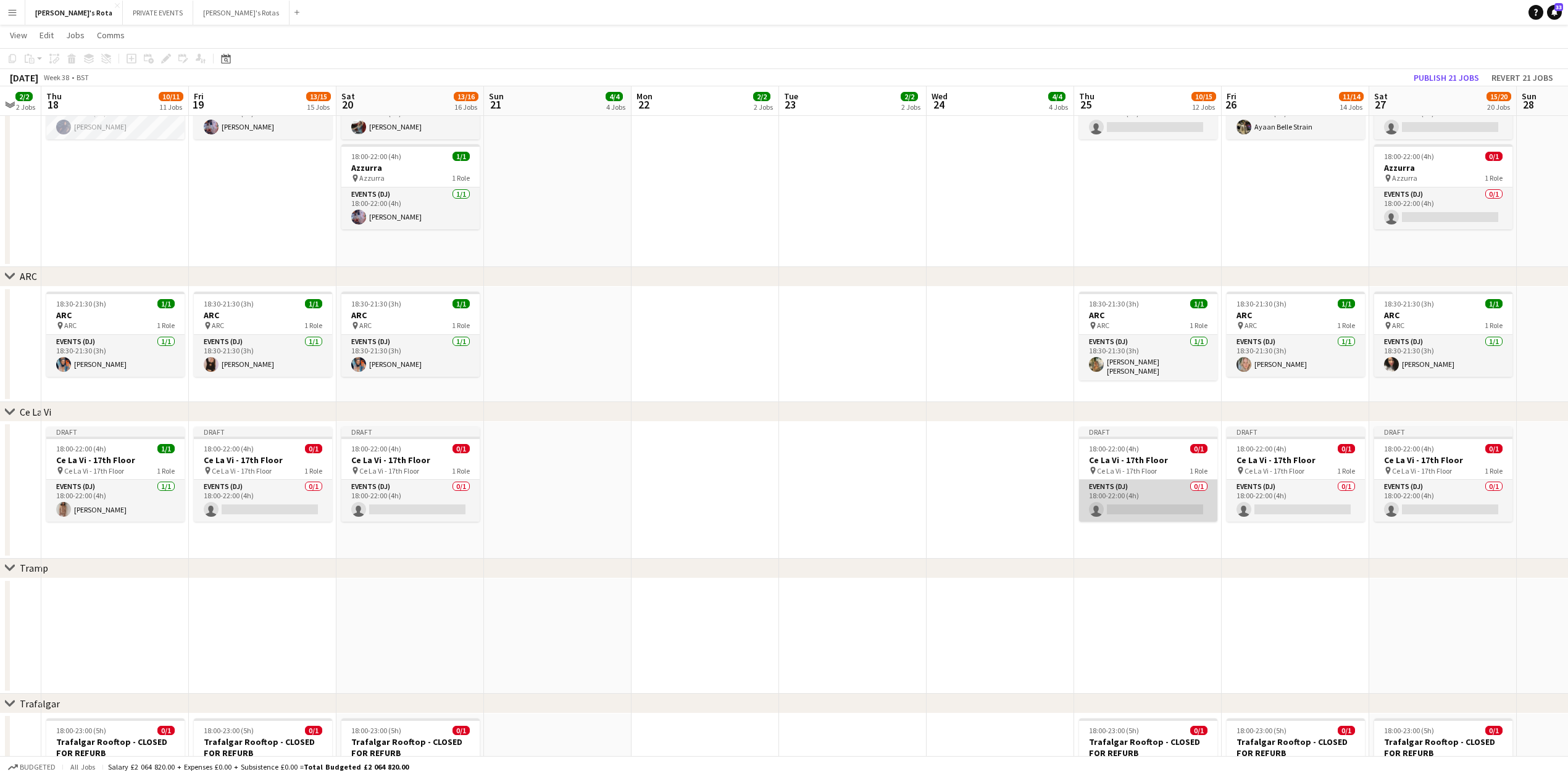
click at [1093, 481] on app-card-role "Events (DJ) 0/1 18:00-22:00 (4h) single-neutral-actions" at bounding box center [1148, 500] width 138 height 42
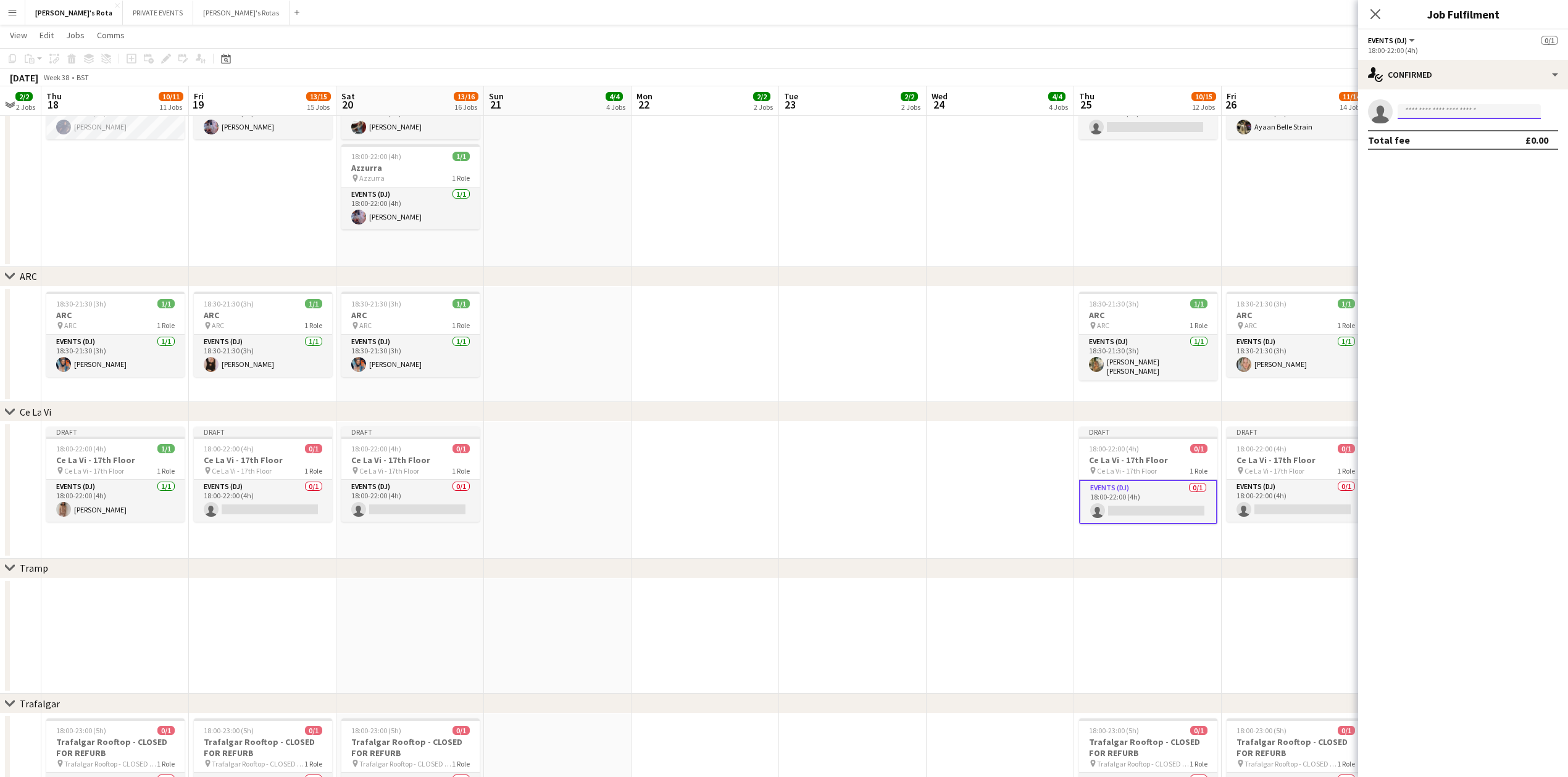
click at [1426, 106] on input at bounding box center [1468, 111] width 143 height 15
type input "******"
click at [1430, 129] on span "[PERSON_NAME]" at bounding box center [1443, 129] width 71 height 10
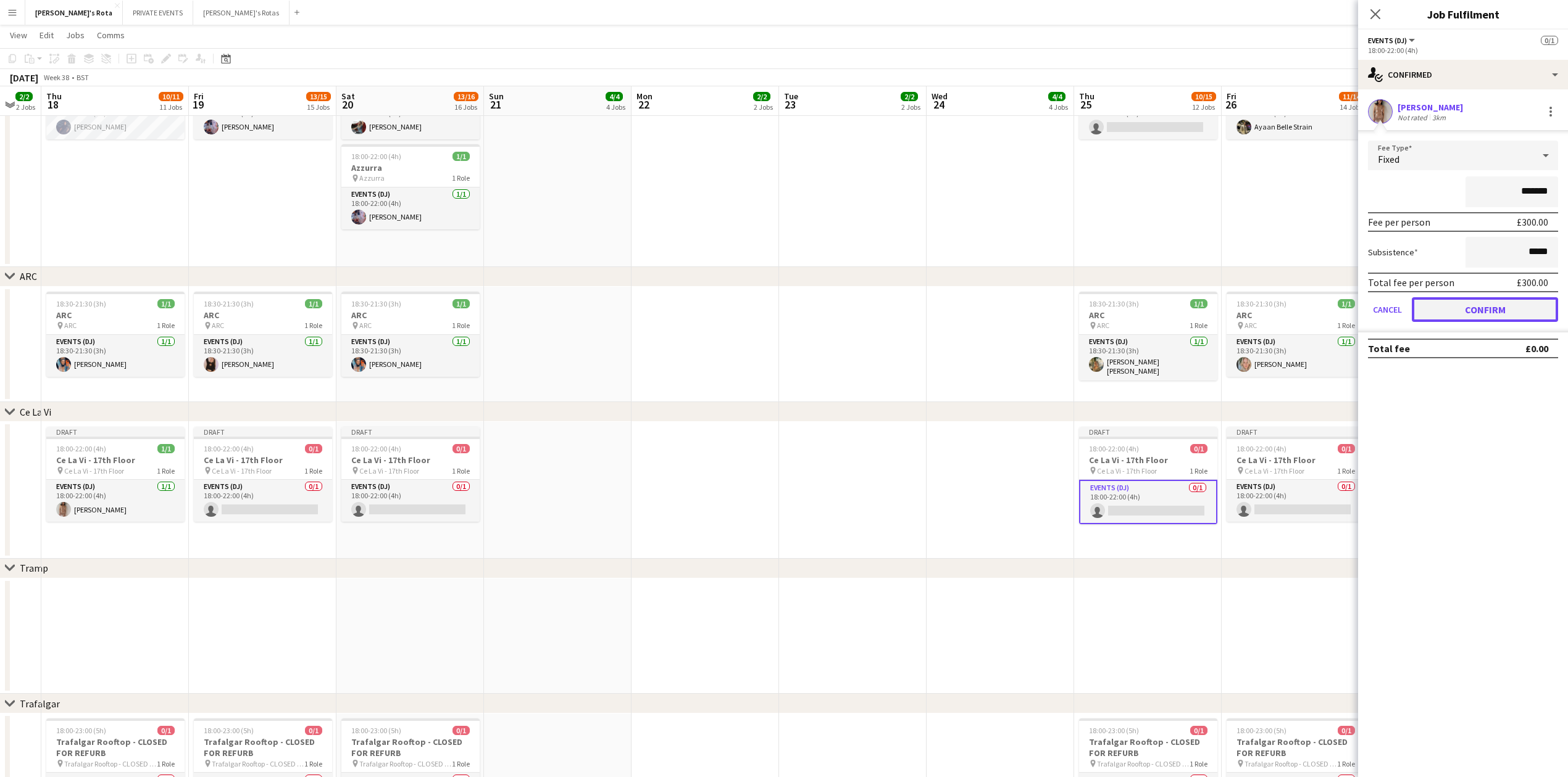
click at [1460, 301] on button "Confirm" at bounding box center [1484, 310] width 146 height 25
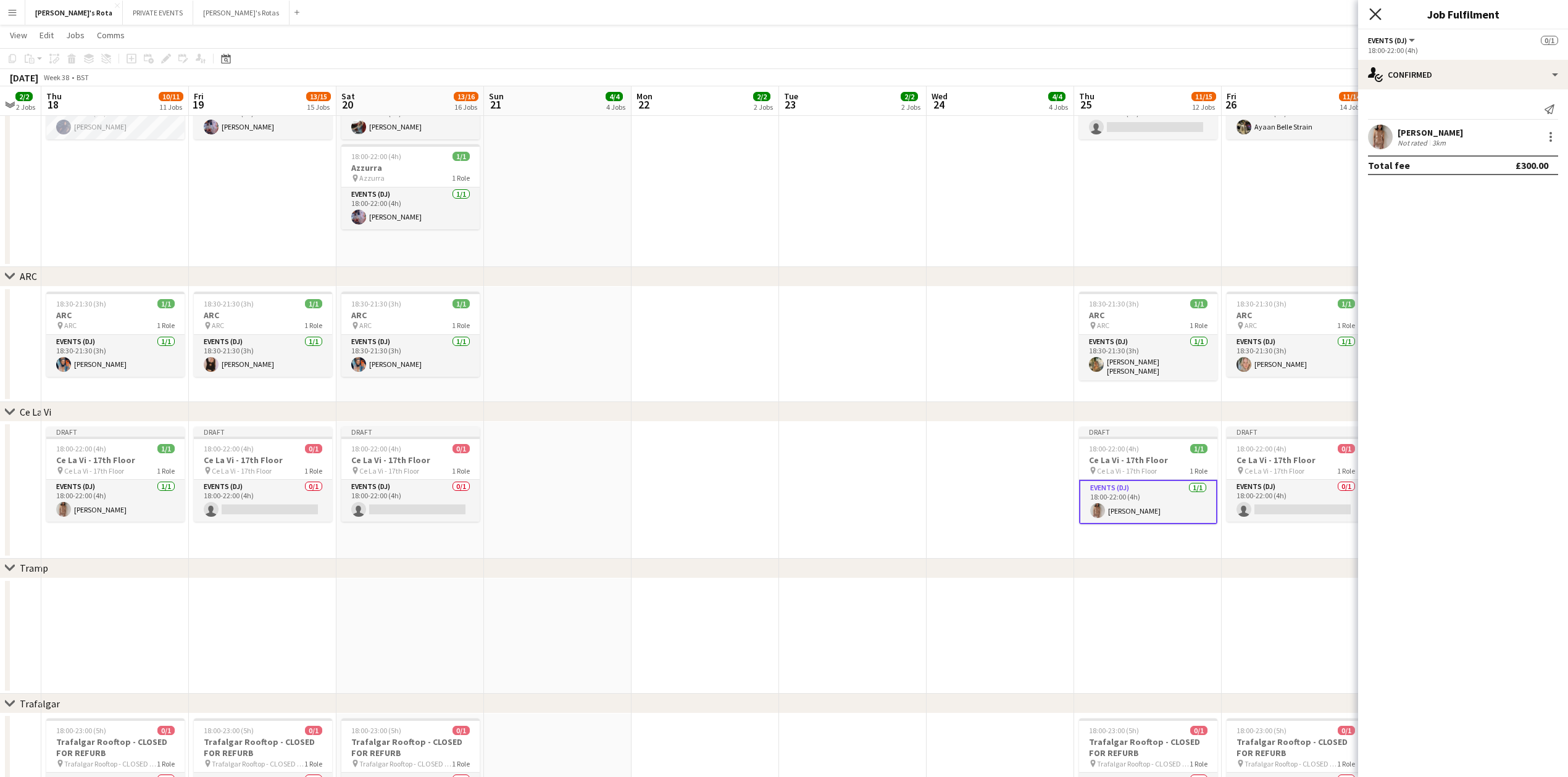
click at [1374, 13] on icon at bounding box center [1374, 14] width 12 height 12
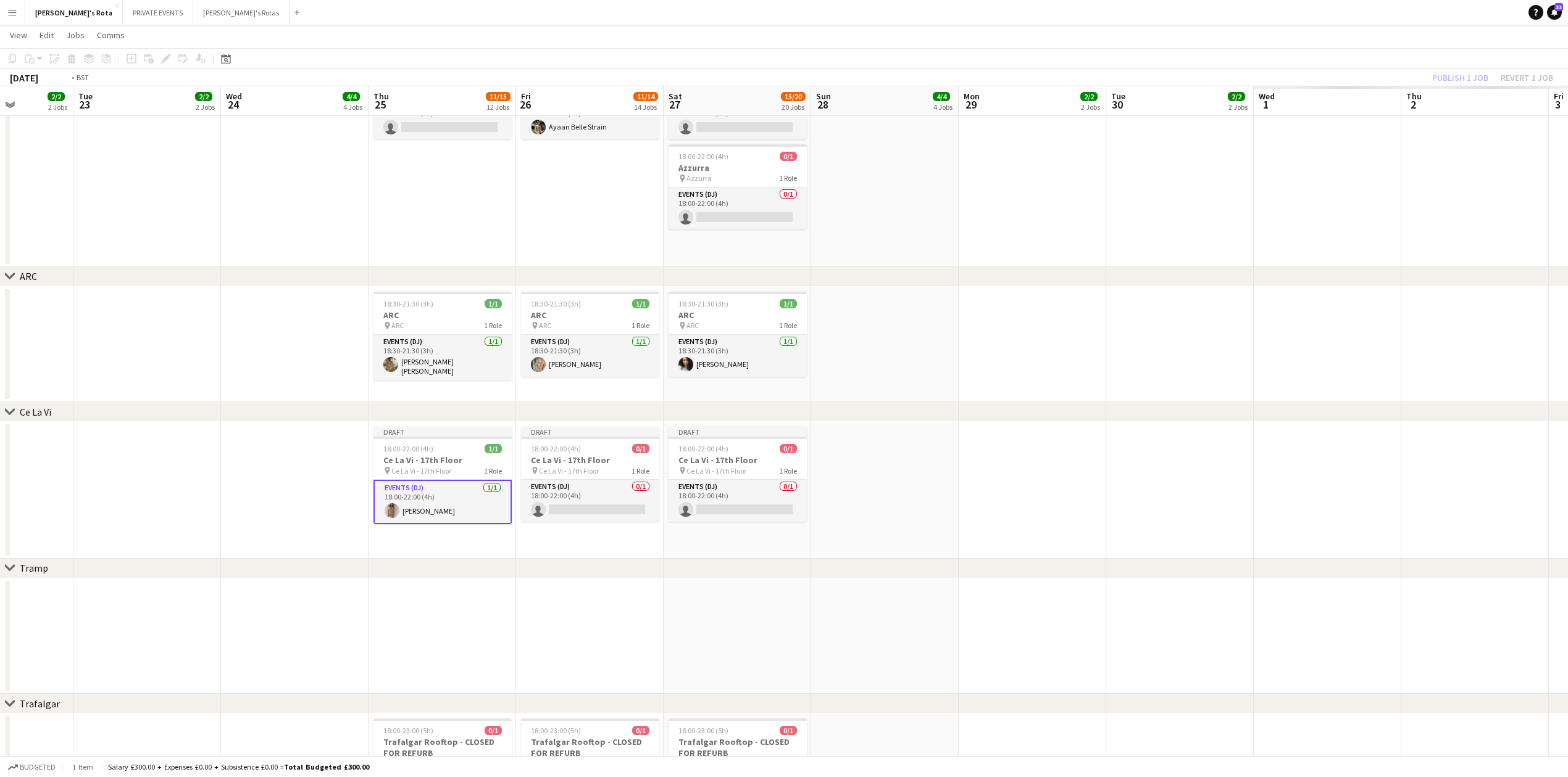
drag, startPoint x: 1138, startPoint y: 602, endPoint x: 854, endPoint y: 595, distance: 284.1
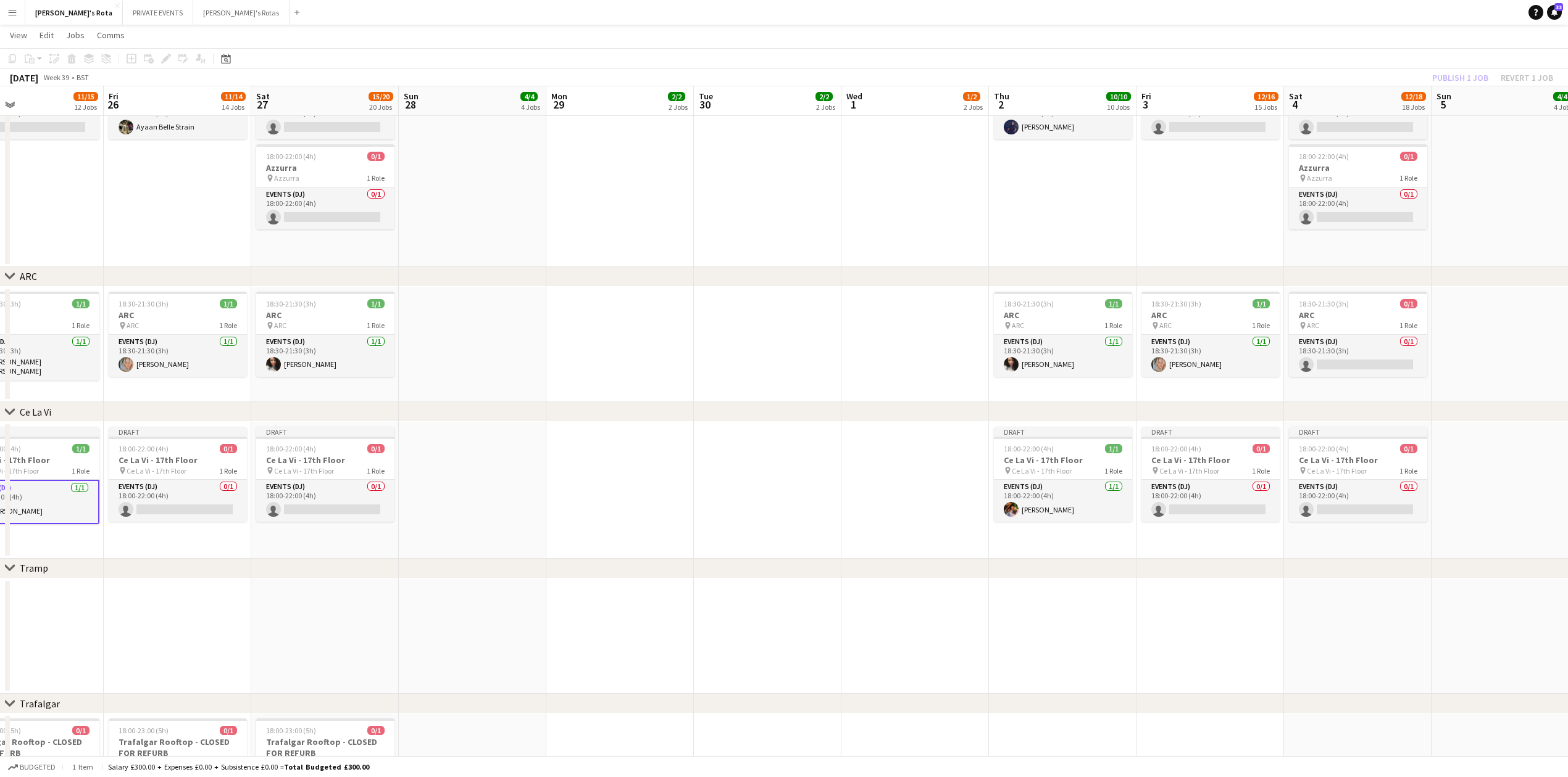
scroll to position [0, 398]
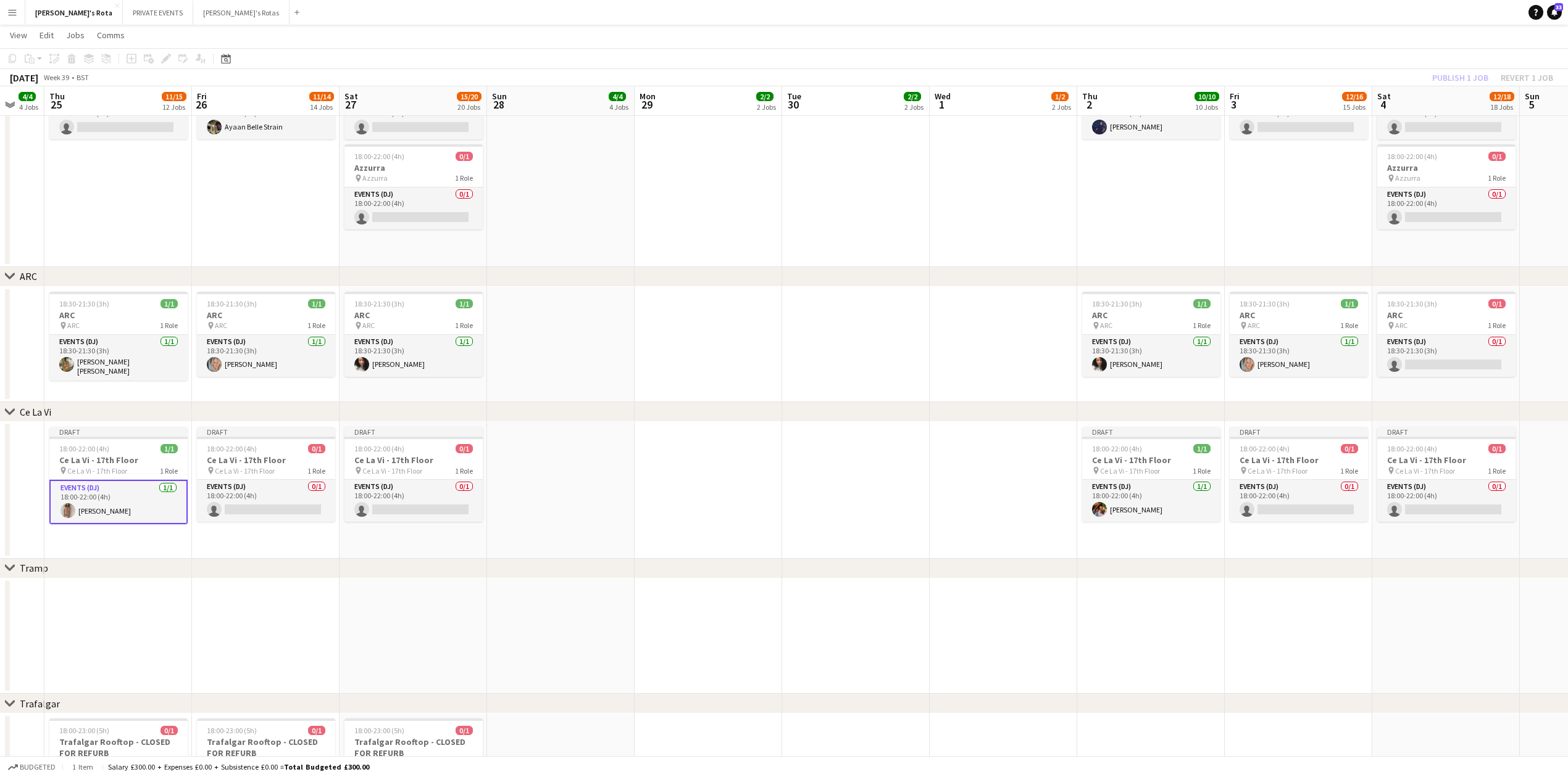
drag, startPoint x: 1401, startPoint y: 544, endPoint x: 863, endPoint y: 553, distance: 538.1
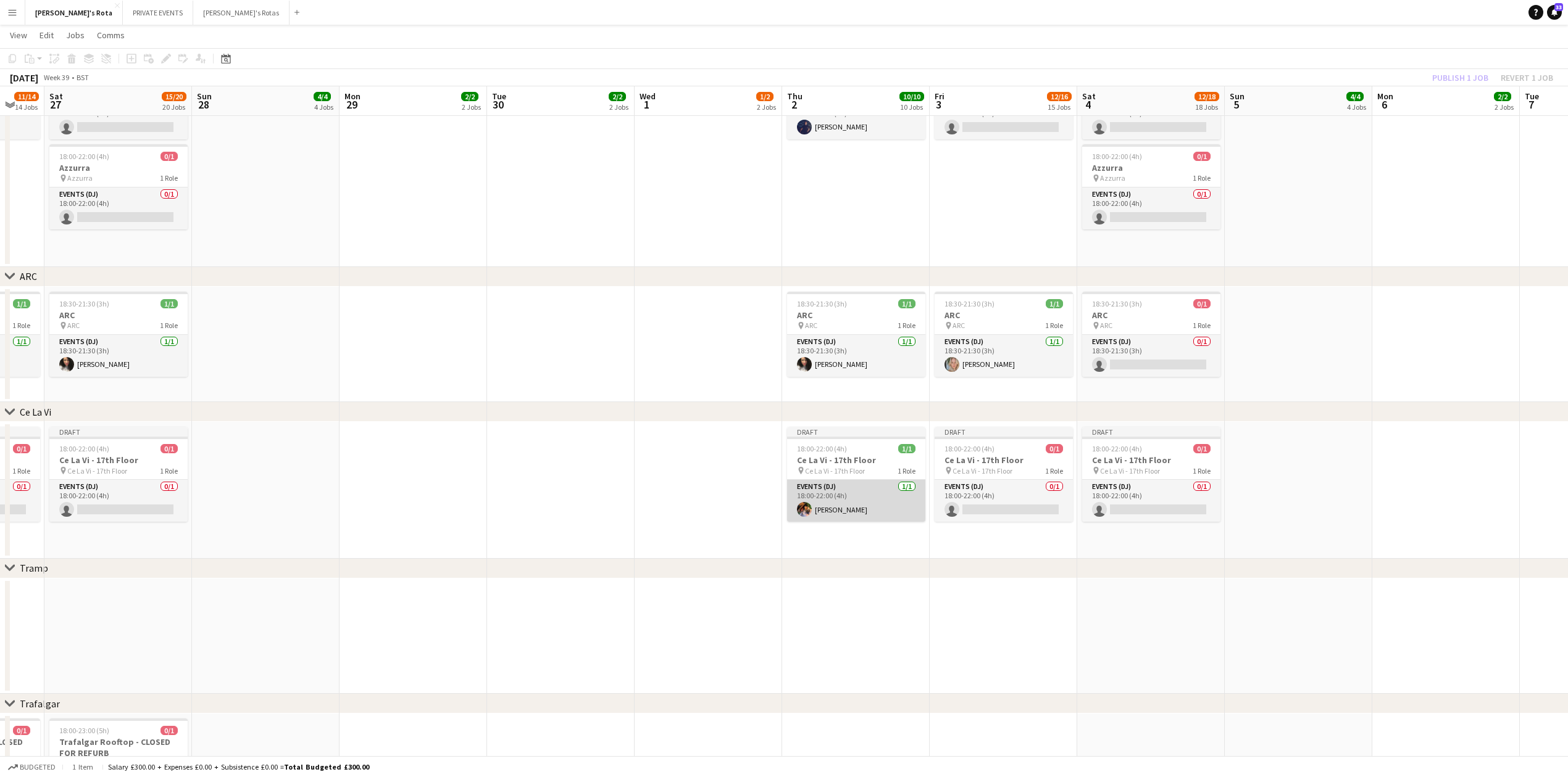
click at [843, 496] on app-card-role "Events (DJ) [DATE] 18:00-22:00 (4h) [PERSON_NAME]" at bounding box center [856, 500] width 138 height 42
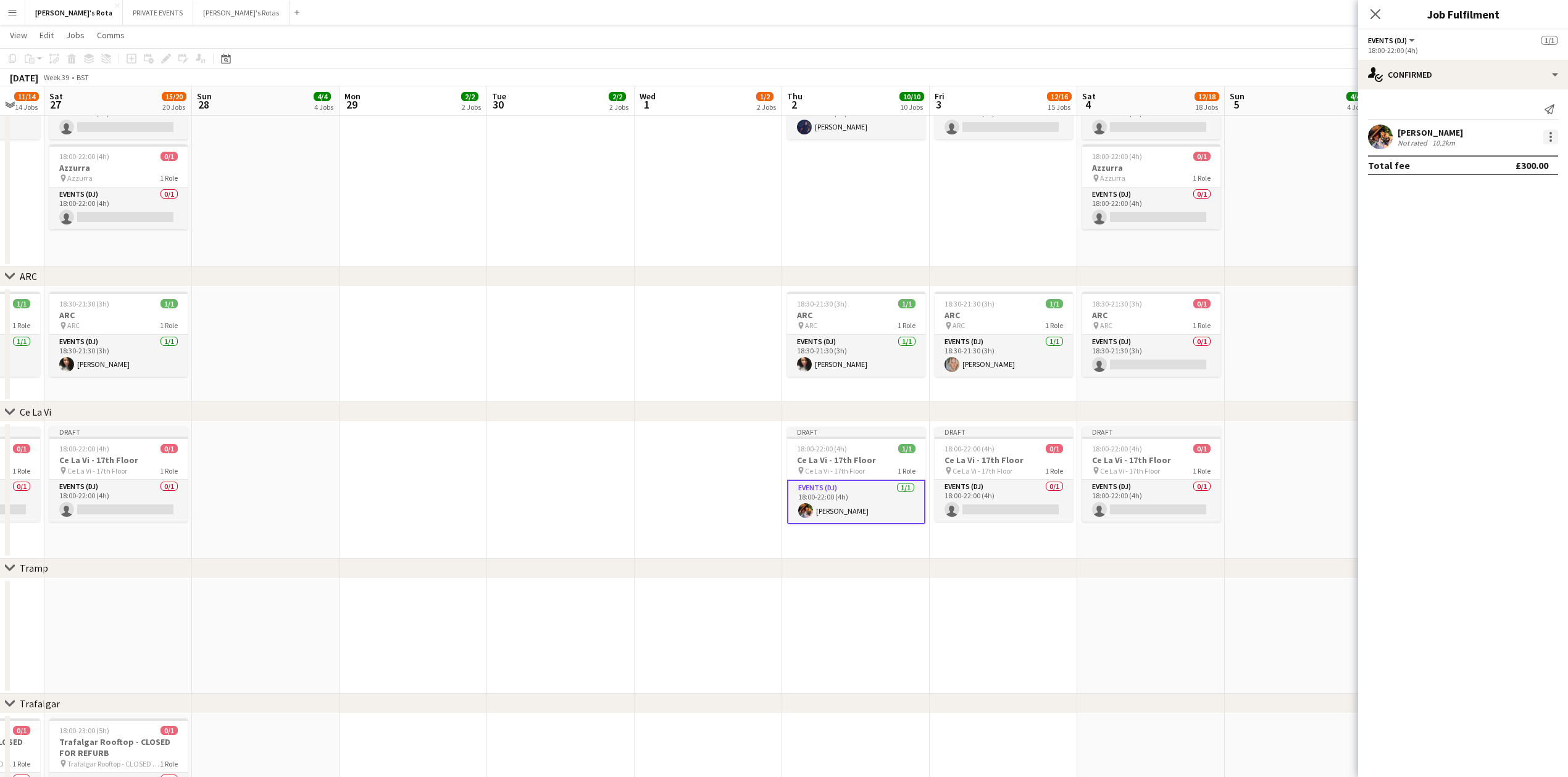
click at [1556, 137] on div at bounding box center [1550, 136] width 15 height 15
click at [1497, 284] on button "Remove" at bounding box center [1509, 279] width 96 height 30
click at [1418, 106] on input at bounding box center [1468, 111] width 143 height 15
type input "******"
click at [1432, 147] on span "[PHONE_NUMBER]" at bounding box center [1469, 149] width 123 height 10
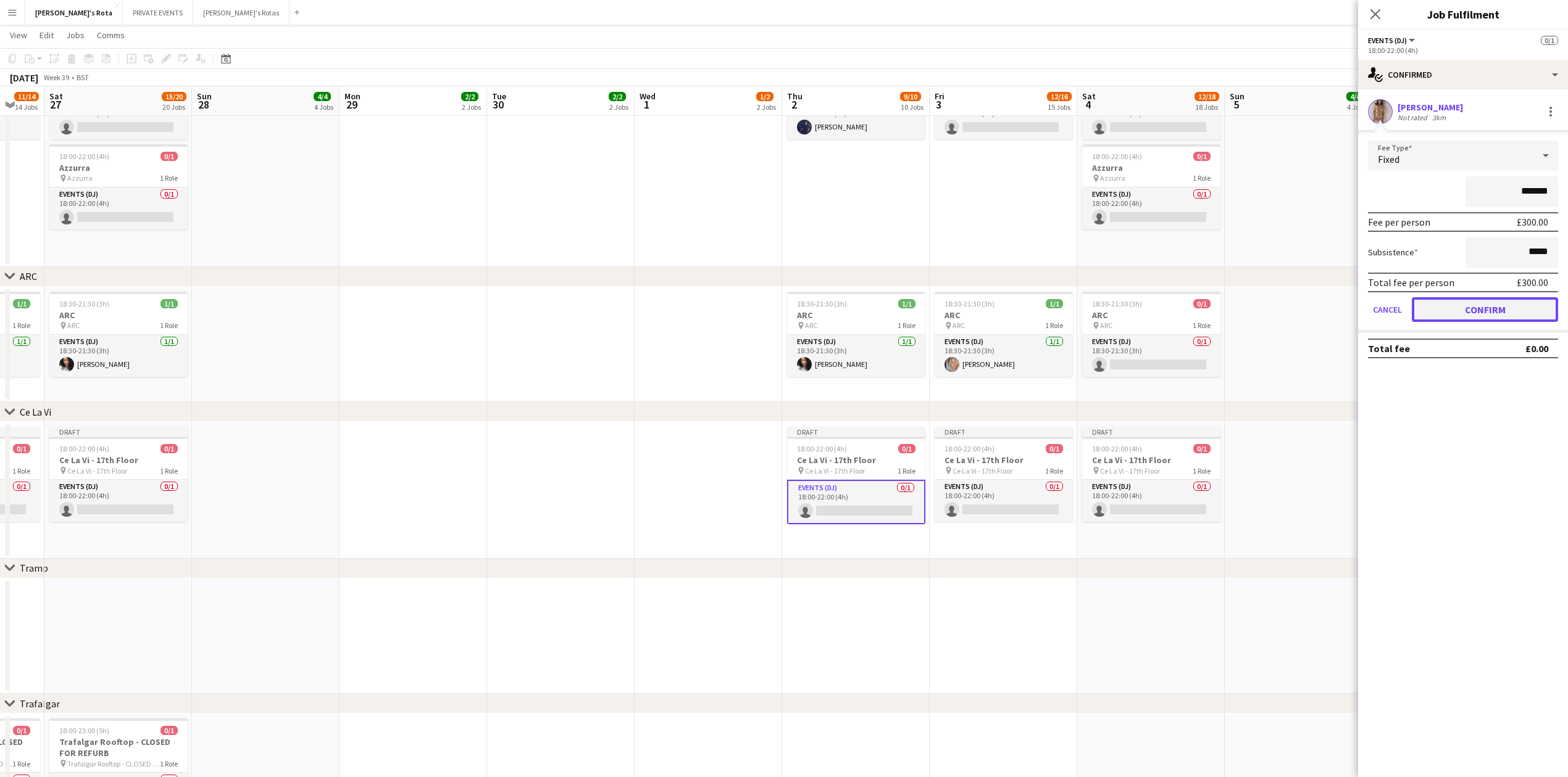
click at [1488, 312] on button "Confirm" at bounding box center [1484, 310] width 146 height 25
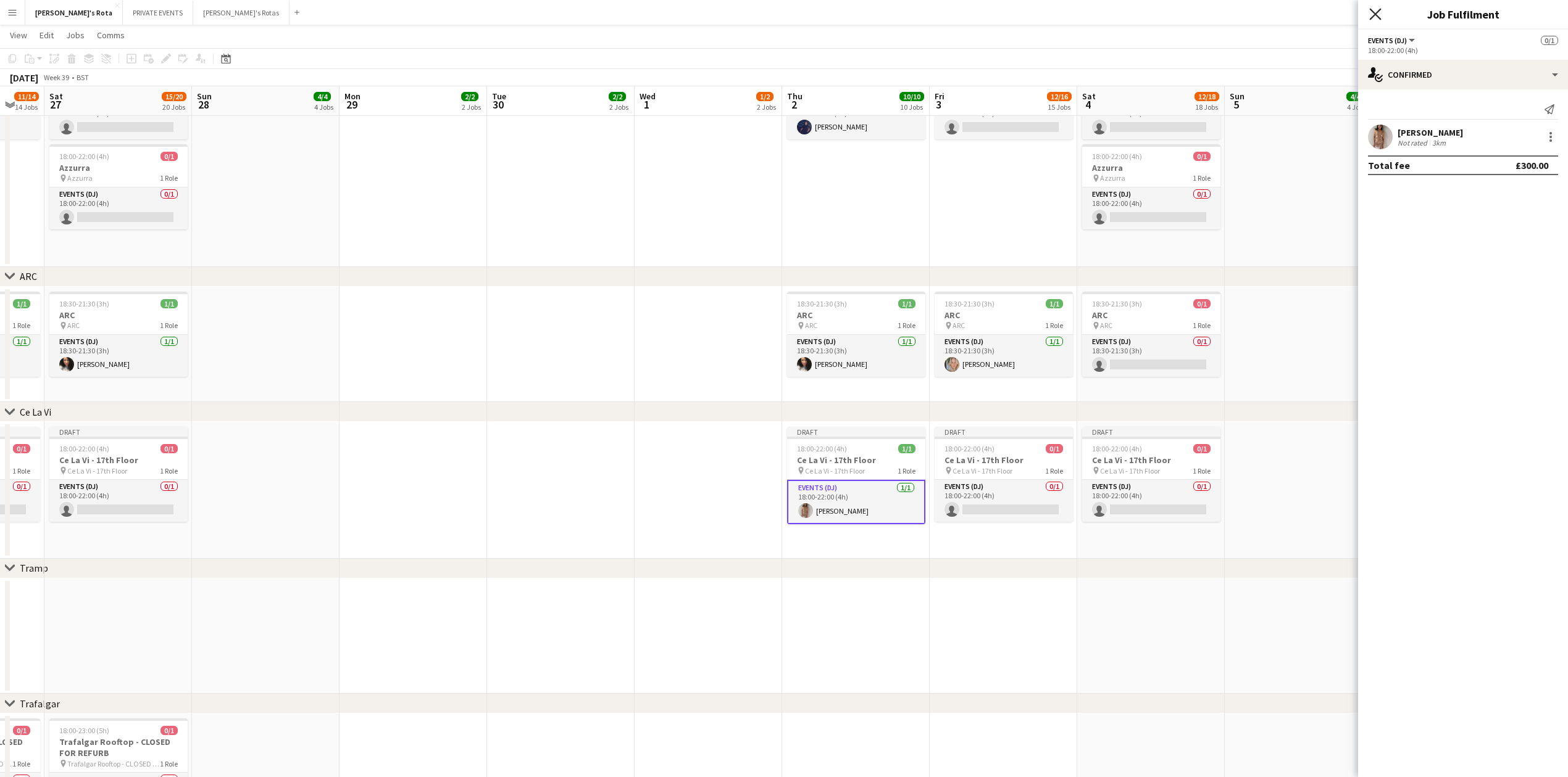
click at [1375, 17] on icon "Close pop-in" at bounding box center [1374, 14] width 12 height 12
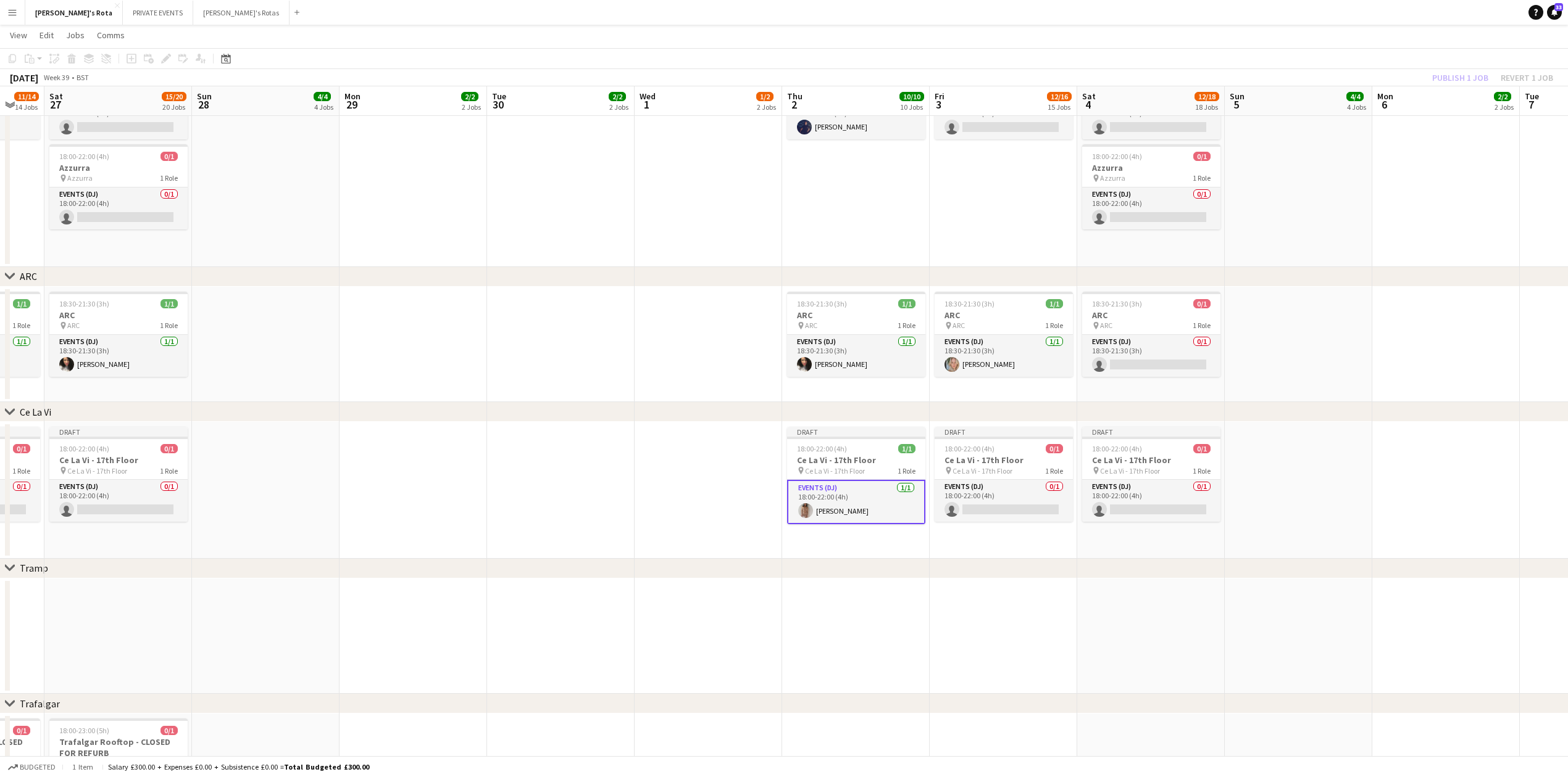
drag, startPoint x: 1053, startPoint y: 574, endPoint x: 633, endPoint y: 645, distance: 426.0
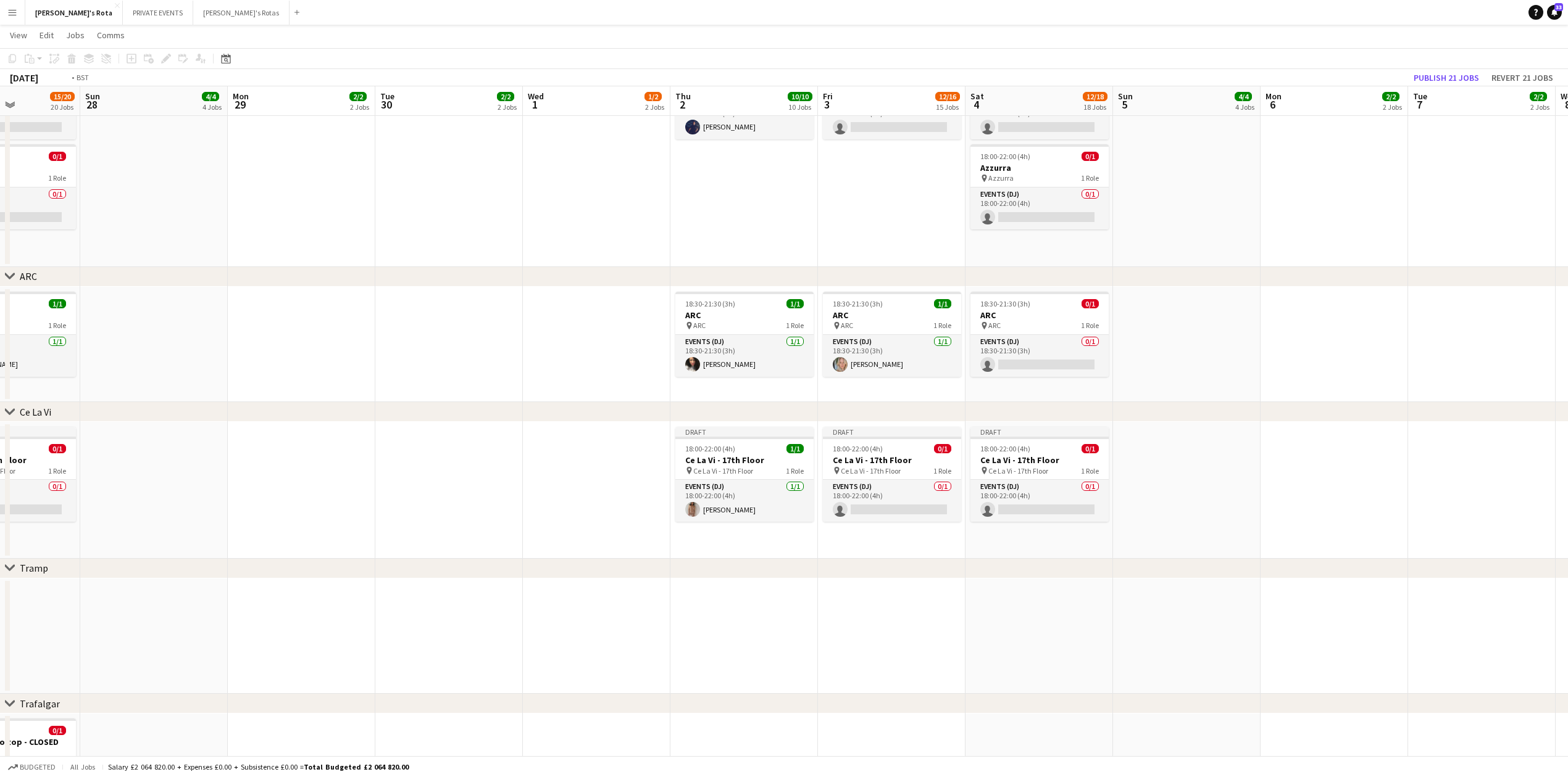
drag, startPoint x: 1138, startPoint y: 610, endPoint x: 277, endPoint y: 607, distance: 861.0
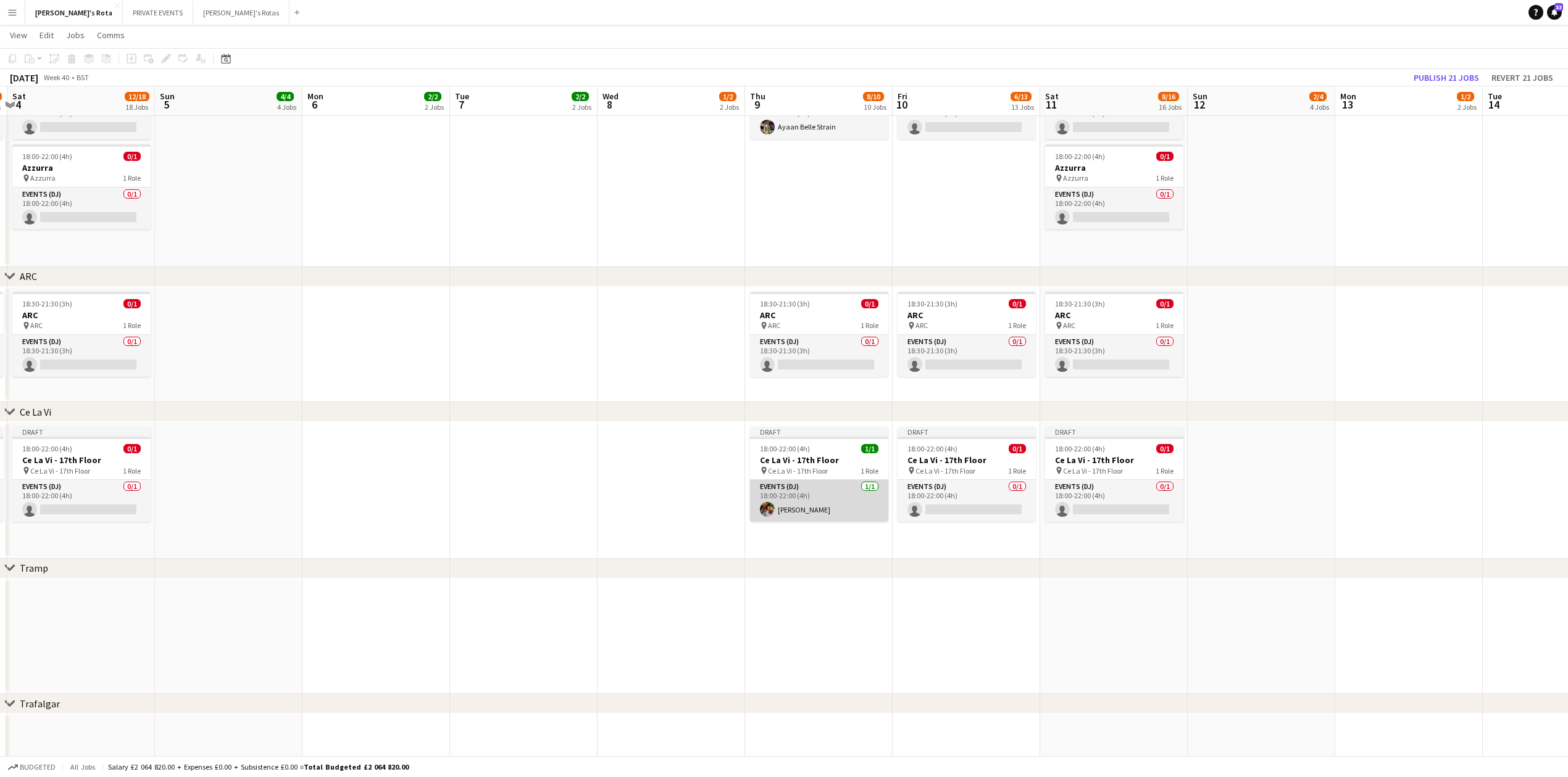
click at [804, 498] on app-card-role "Events (DJ) [DATE] 18:00-22:00 (4h) [PERSON_NAME]" at bounding box center [819, 500] width 138 height 42
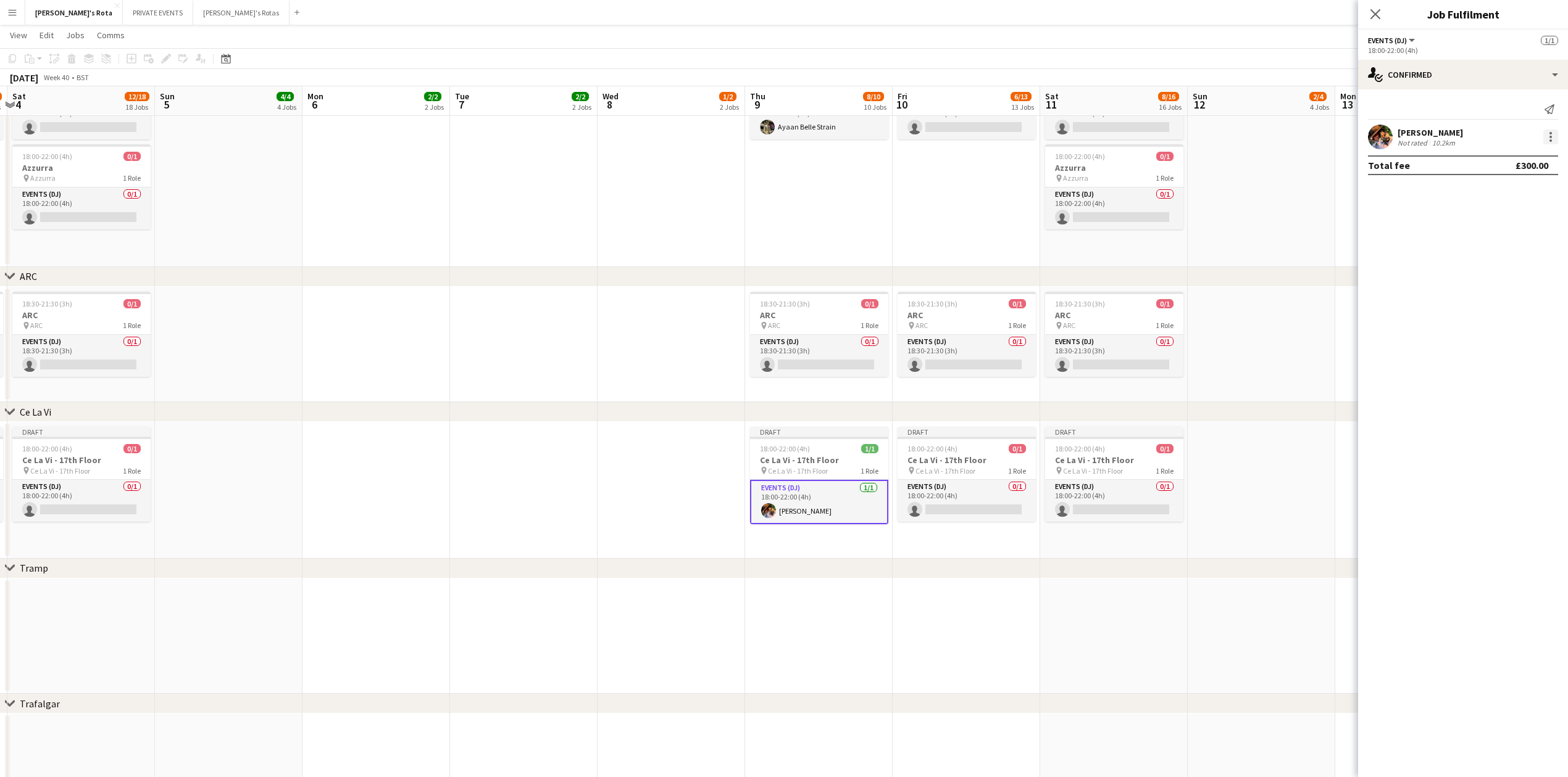
click at [1551, 138] on div at bounding box center [1551, 137] width 3 height 3
click at [1510, 272] on button "Remove" at bounding box center [1509, 279] width 96 height 30
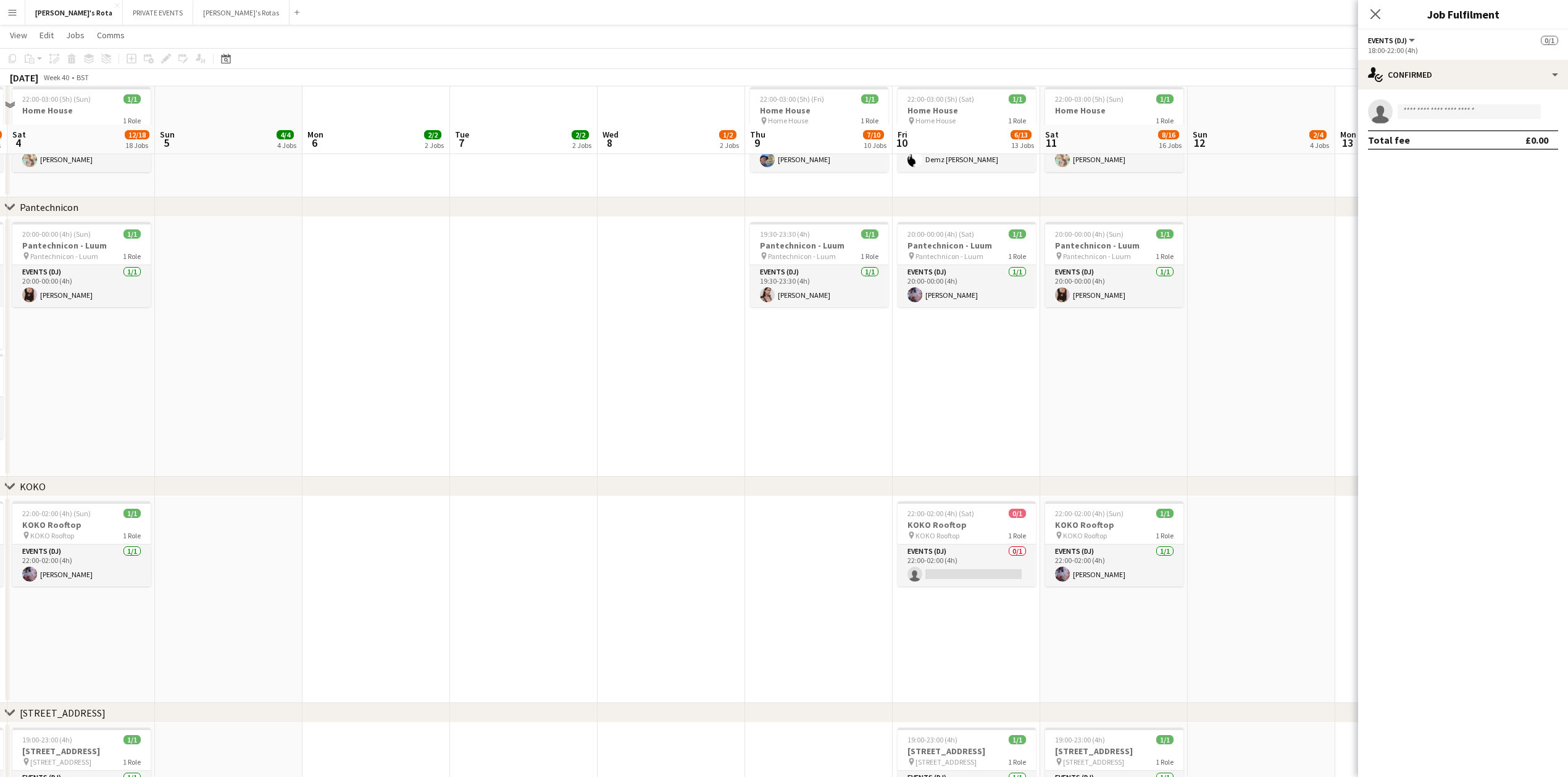
scroll to position [1333, 0]
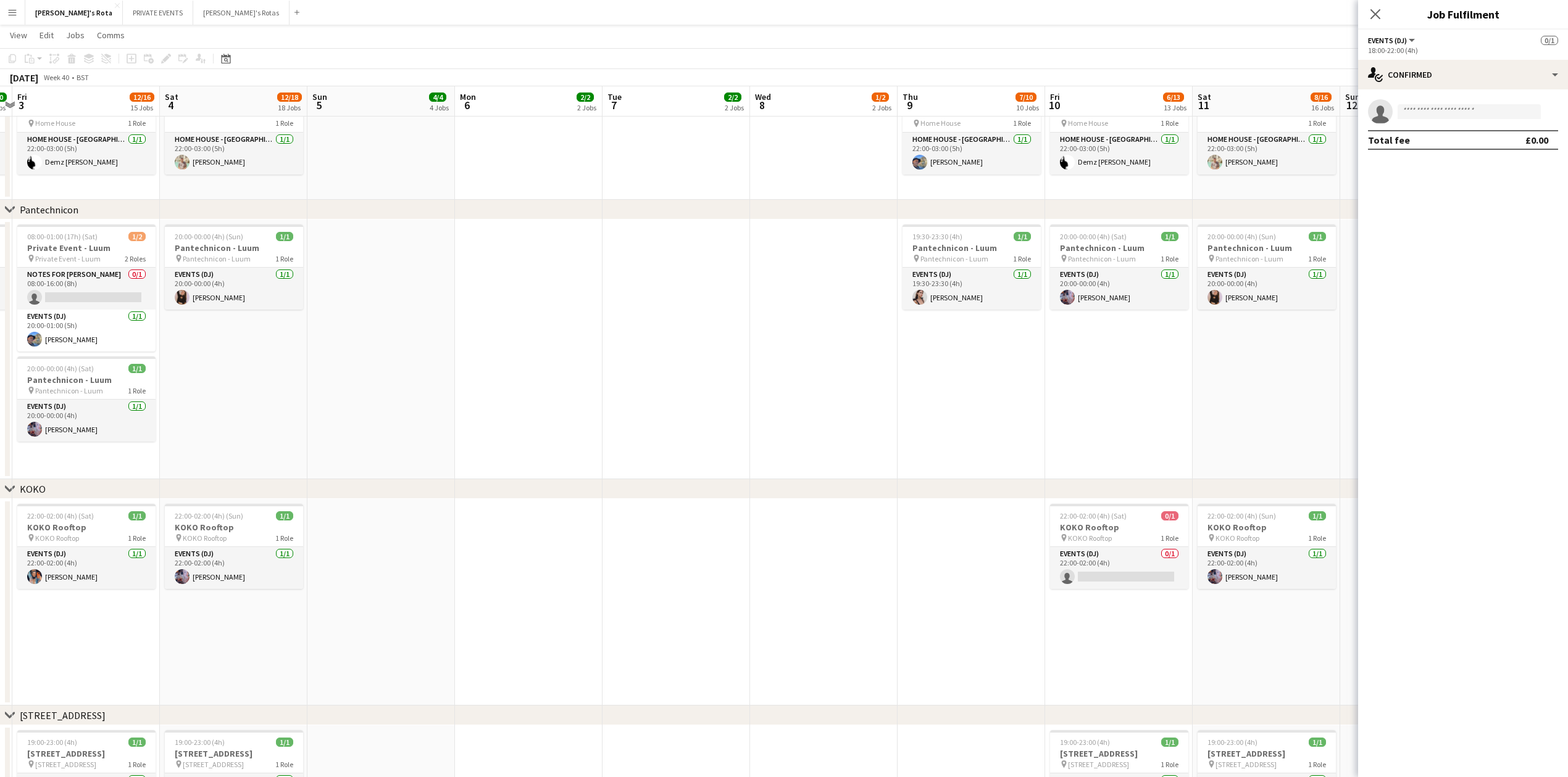
drag, startPoint x: 542, startPoint y: 379, endPoint x: 1128, endPoint y: 354, distance: 586.5
click at [1161, 355] on app-calendar-viewport "Wed 1 1/2 2 Jobs Thu 2 10/10 10 Jobs Fri 3 12/16 15 Jobs Sat 4 12/18 18 Jobs Su…" at bounding box center [784, 615] width 1568 height 3801
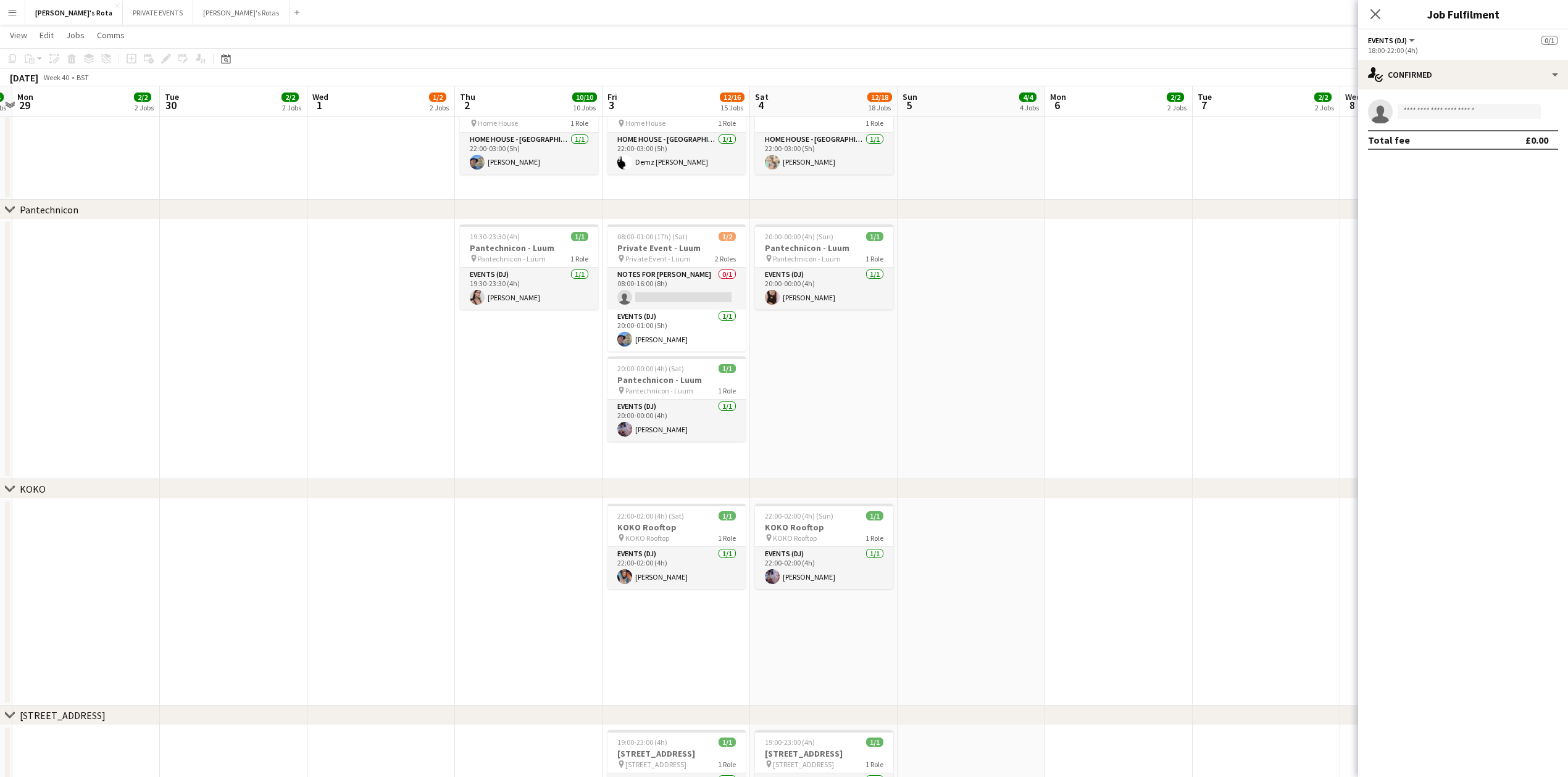
scroll to position [0, 351]
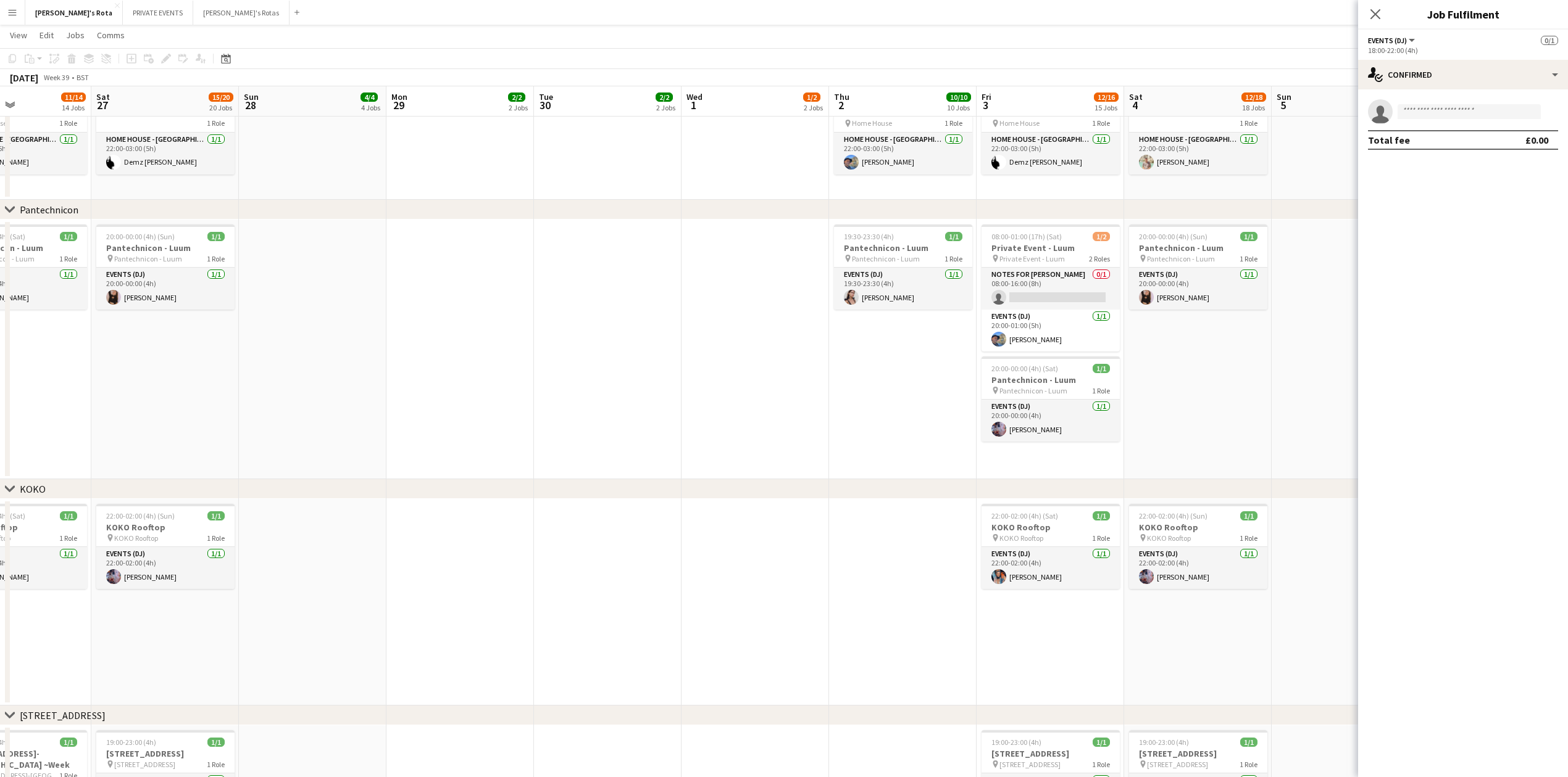
drag, startPoint x: 621, startPoint y: 410, endPoint x: 980, endPoint y: 375, distance: 360.7
click at [995, 375] on app-calendar-viewport "Wed 24 4/4 4 Jobs Thu 25 11/15 12 Jobs Fri 26 11/14 14 Jobs Sat 27 15/20 20 Job…" at bounding box center [784, 615] width 1568 height 3801
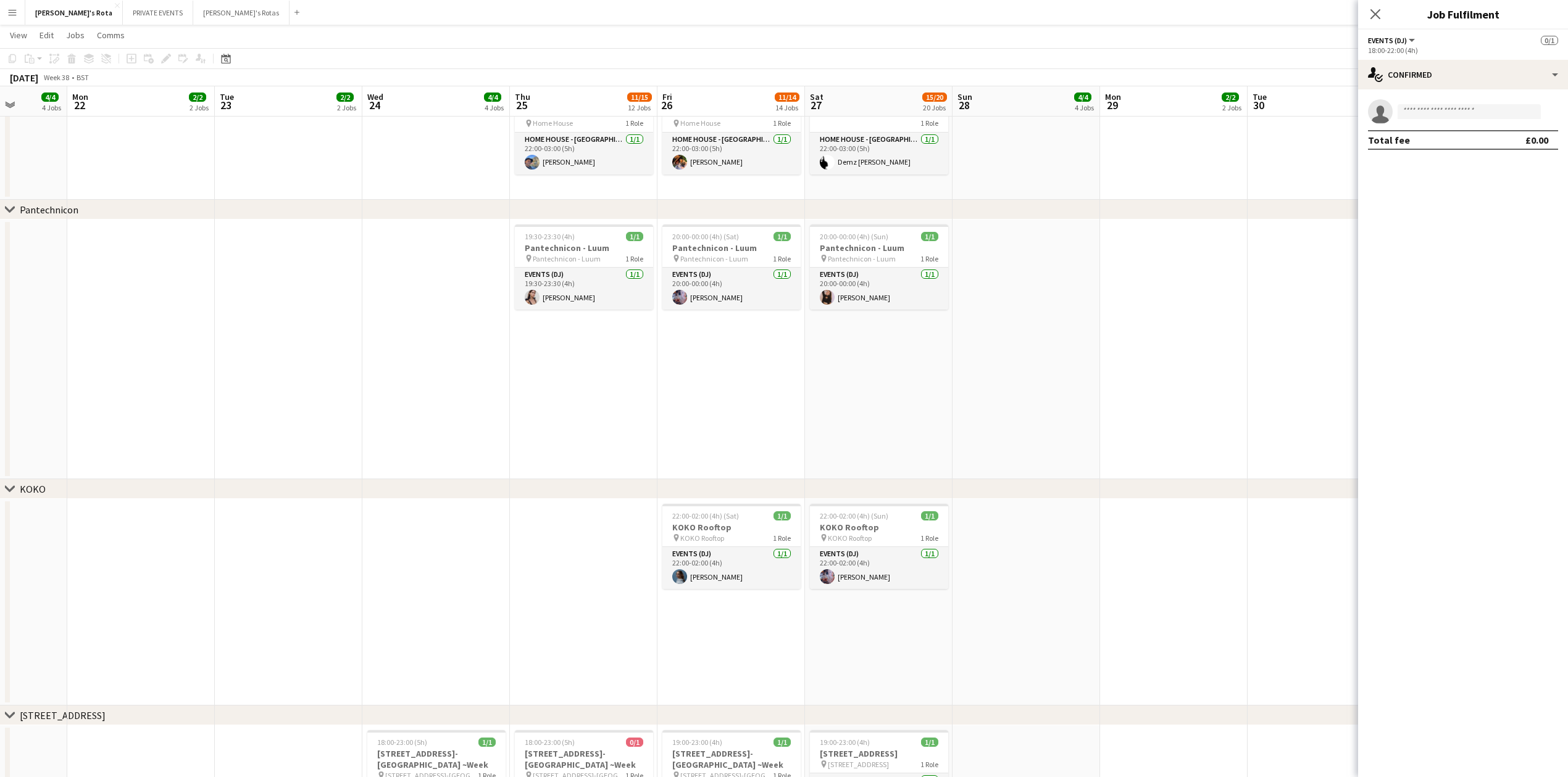
drag, startPoint x: 491, startPoint y: 371, endPoint x: 991, endPoint y: 373, distance: 500.0
click at [991, 373] on app-calendar-viewport "Fri 19 13/15 15 Jobs Sat 20 13/16 16 Jobs Sun 21 4/4 4 Jobs Mon 22 2/2 2 Jobs T…" at bounding box center [784, 615] width 1568 height 3801
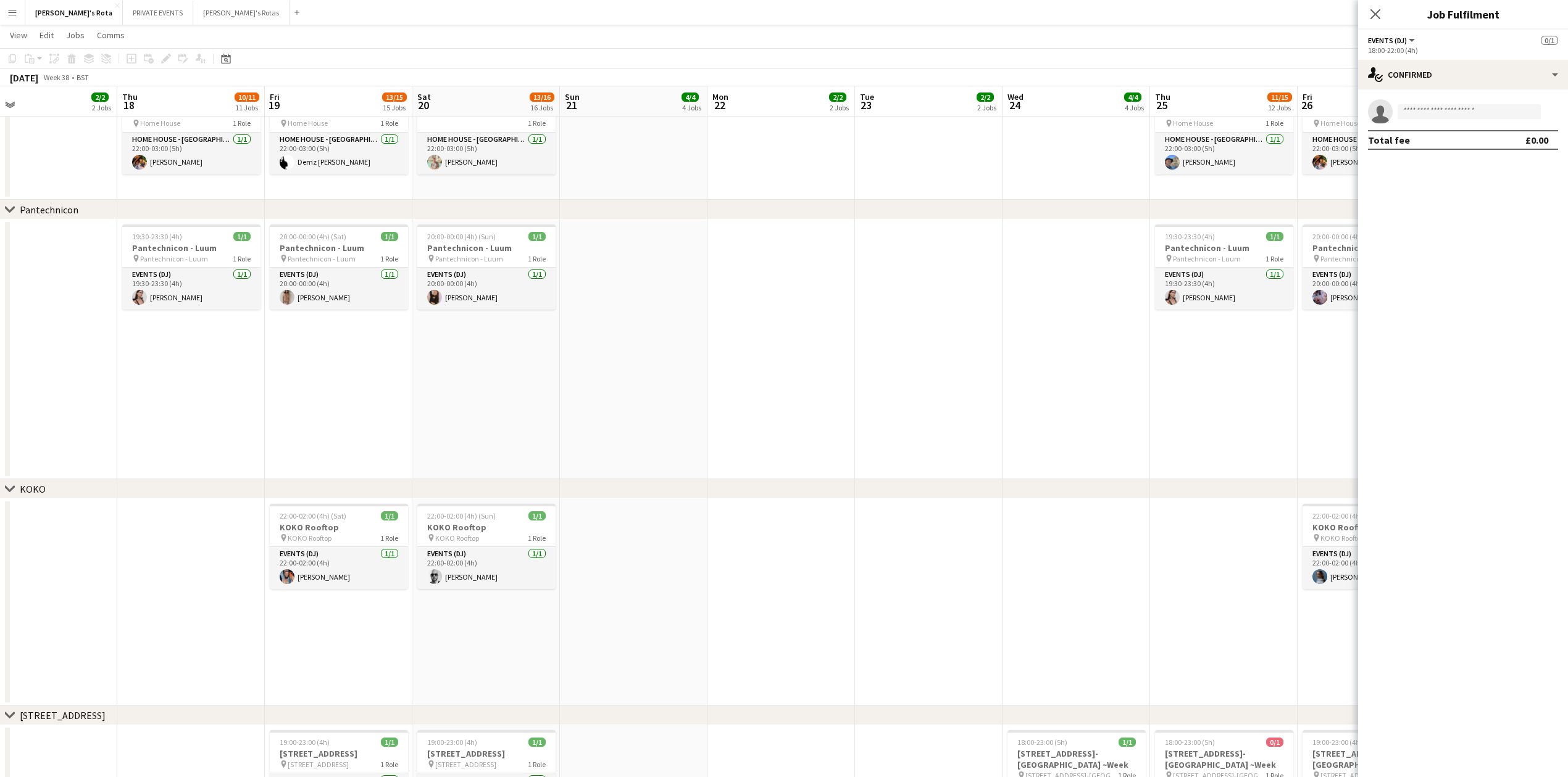
scroll to position [0, 291]
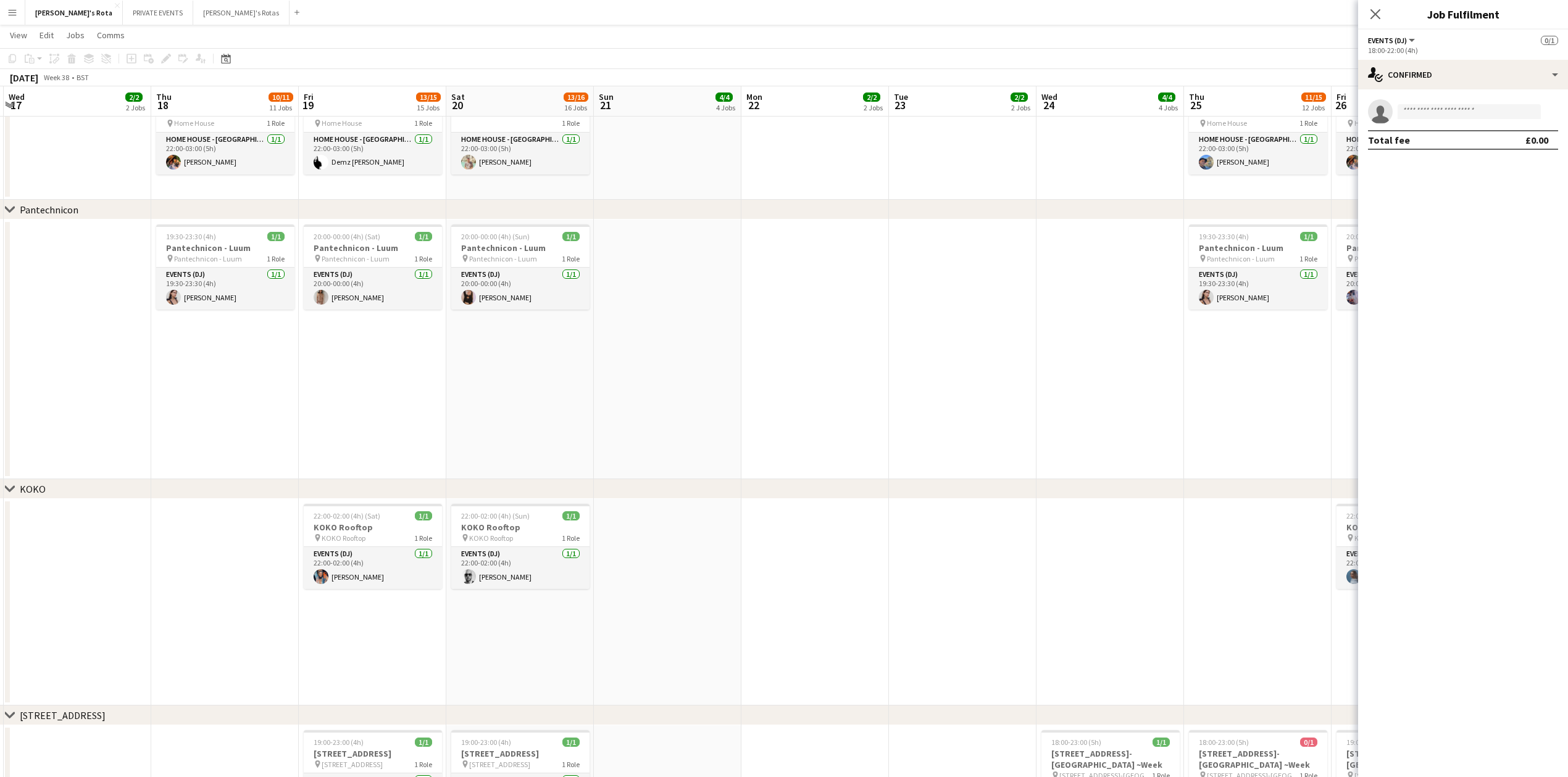
drag, startPoint x: 587, startPoint y: 386, endPoint x: 1193, endPoint y: 375, distance: 606.1
click at [1193, 375] on app-calendar-viewport "Mon 15 2/2 2 Jobs Tue 16 2/2 2 Jobs Wed 17 2/2 2 Jobs Thu 18 10/11 11 Jobs Fri …" at bounding box center [784, 615] width 1568 height 3801
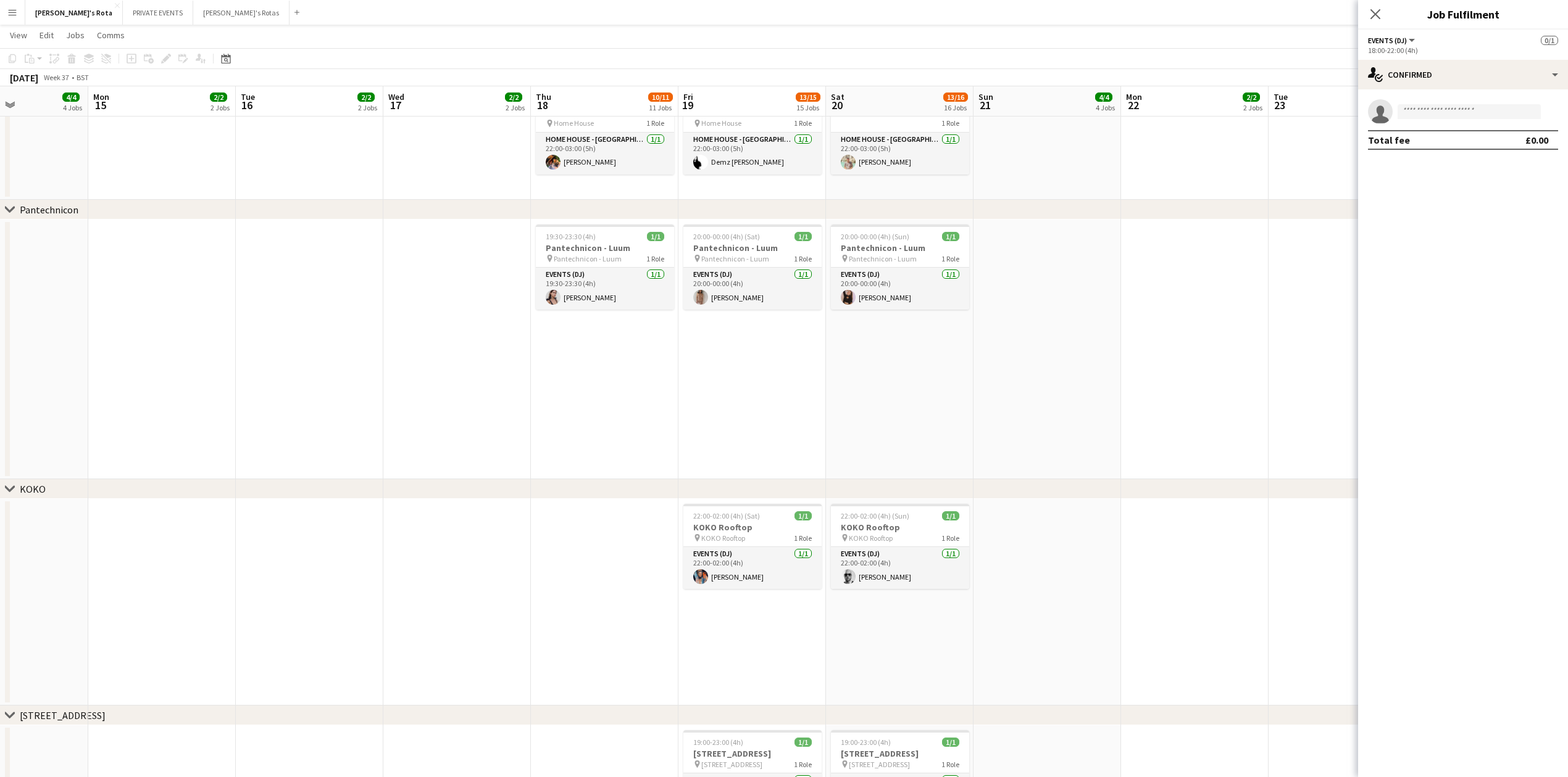
drag, startPoint x: 818, startPoint y: 382, endPoint x: 1139, endPoint y: 378, distance: 321.0
click at [1179, 382] on app-calendar-viewport "Fri 12 12/14 14 Jobs Sat 13 16/18 18 Jobs Sun 14 4/4 4 Jobs Mon 15 2/2 2 Jobs T…" at bounding box center [784, 615] width 1568 height 3801
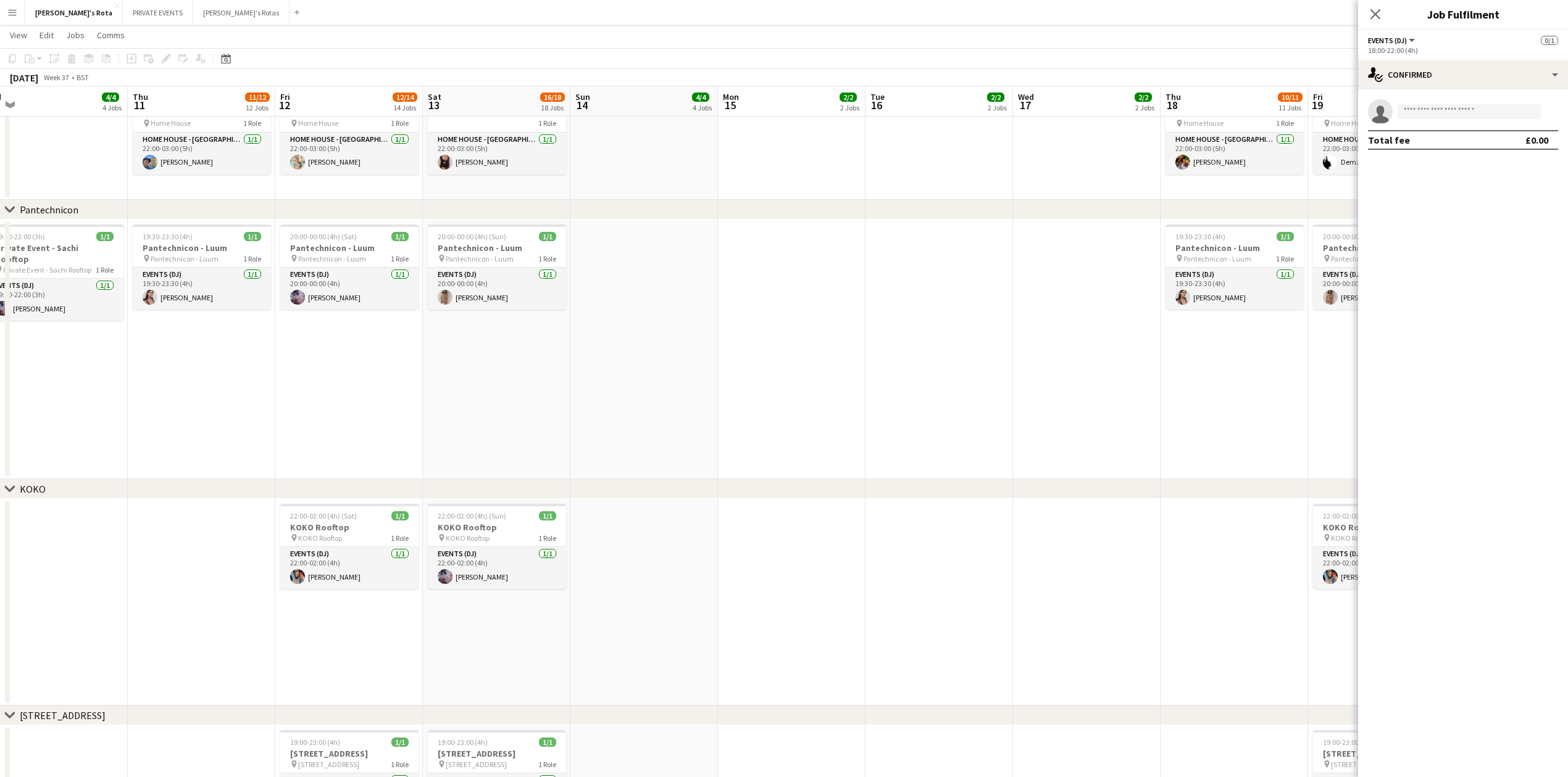
scroll to position [0, 292]
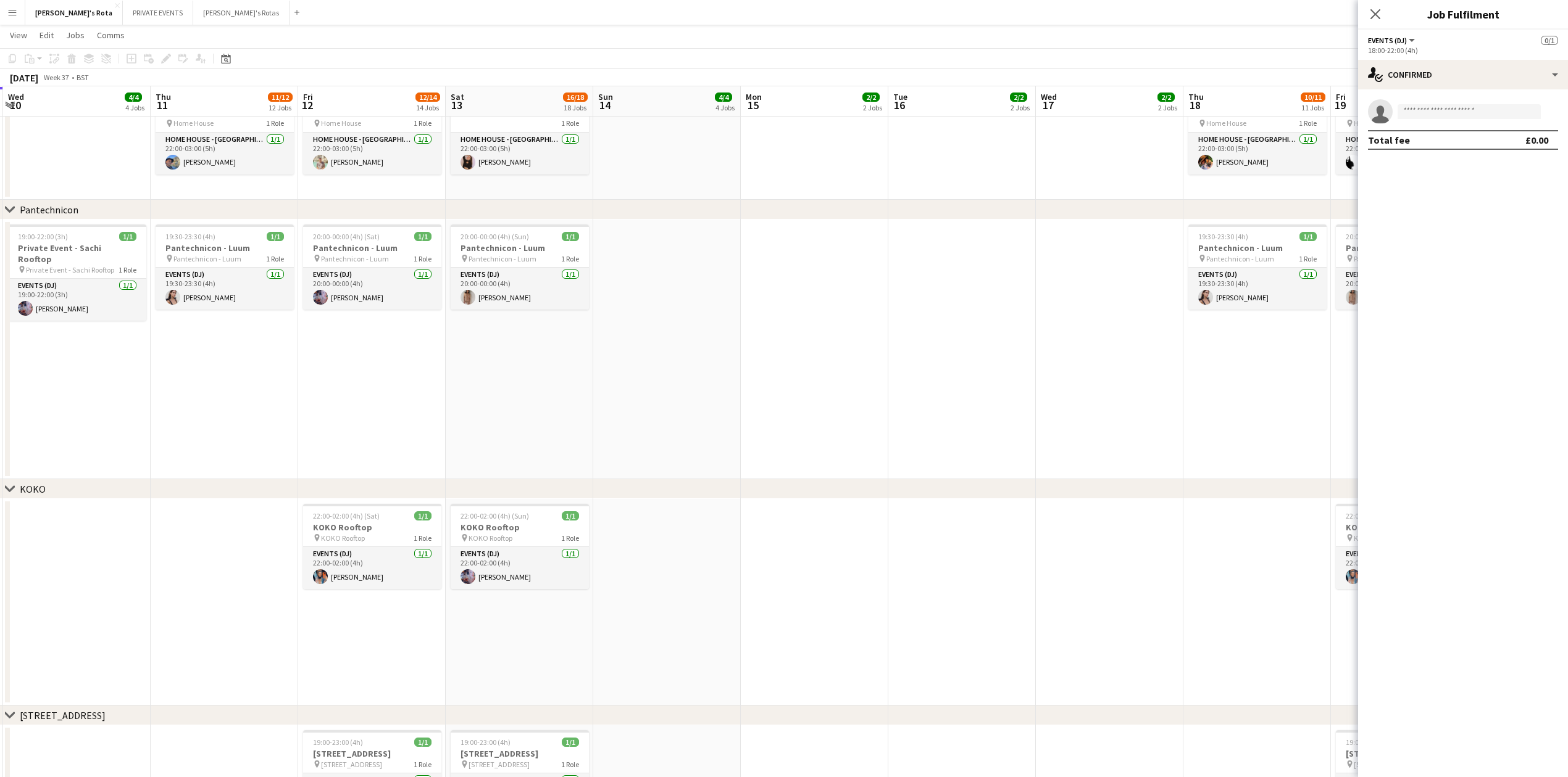
drag, startPoint x: 783, startPoint y: 407, endPoint x: 1118, endPoint y: 405, distance: 335.0
click at [1118, 405] on app-calendar-viewport "Mon 8 2/2 2 Jobs Tue 9 3/4 3 Jobs Wed 10 4/4 4 Jobs Thu 11 11/12 12 Jobs Fri 12…" at bounding box center [784, 615] width 1568 height 3801
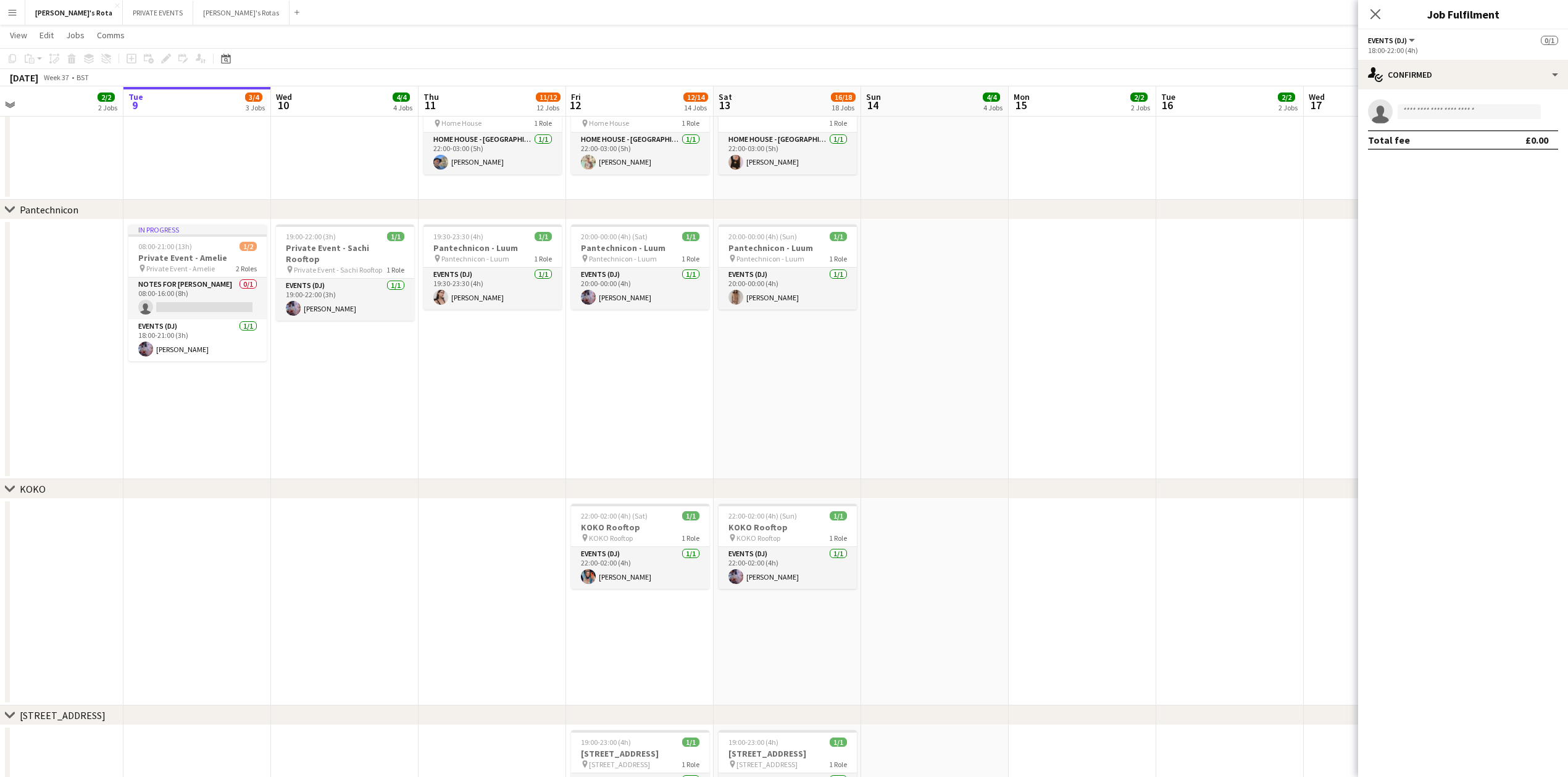
scroll to position [0, 314]
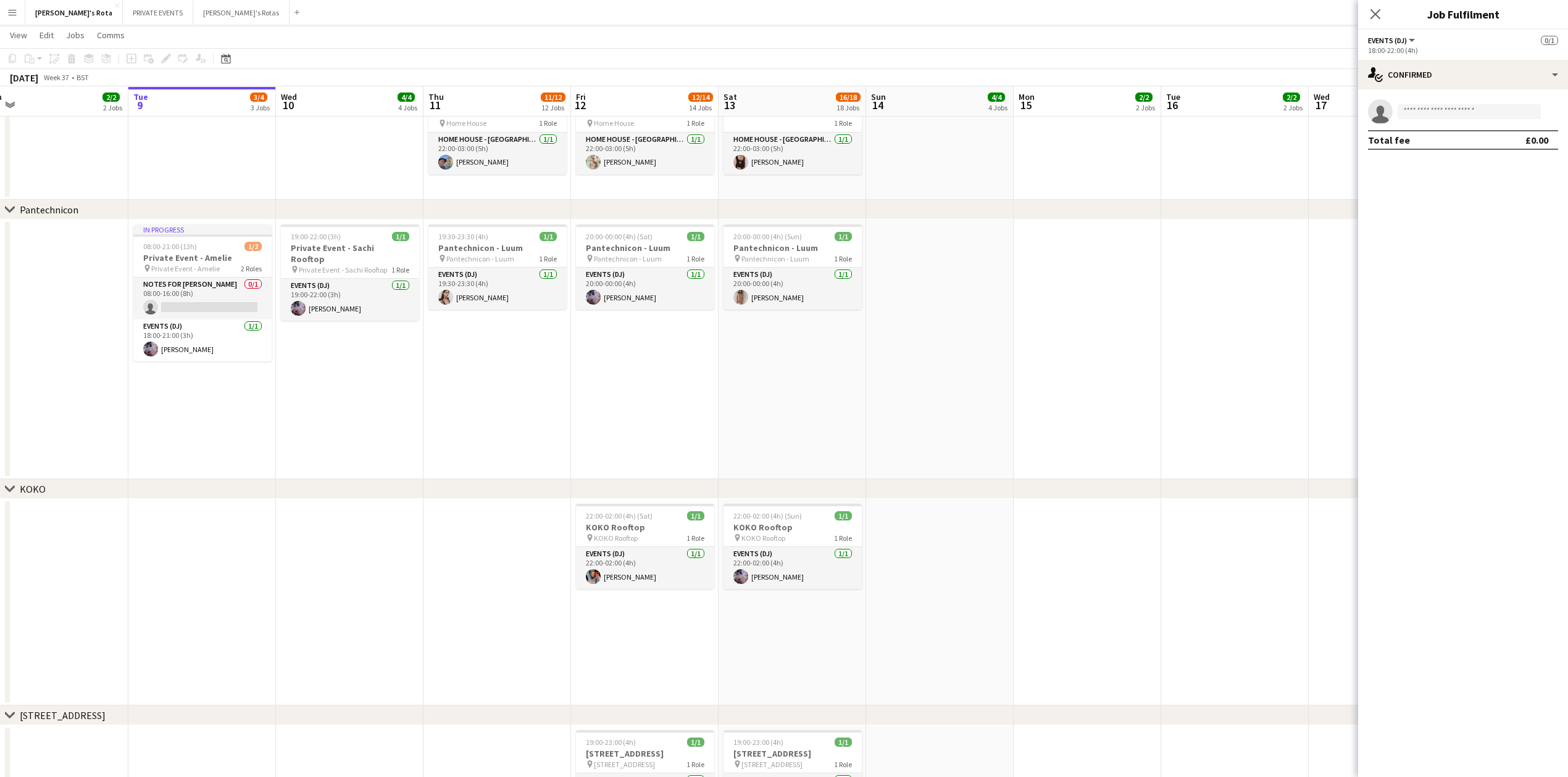
drag, startPoint x: 705, startPoint y: 405, endPoint x: 978, endPoint y: 420, distance: 273.4
click at [978, 420] on app-calendar-viewport "Sat 6 14/16 15 Jobs Sun 7 4/4 4 Jobs Mon 8 2/2 2 Jobs Tue 9 3/4 3 Jobs Wed 10 4…" at bounding box center [784, 615] width 1568 height 3801
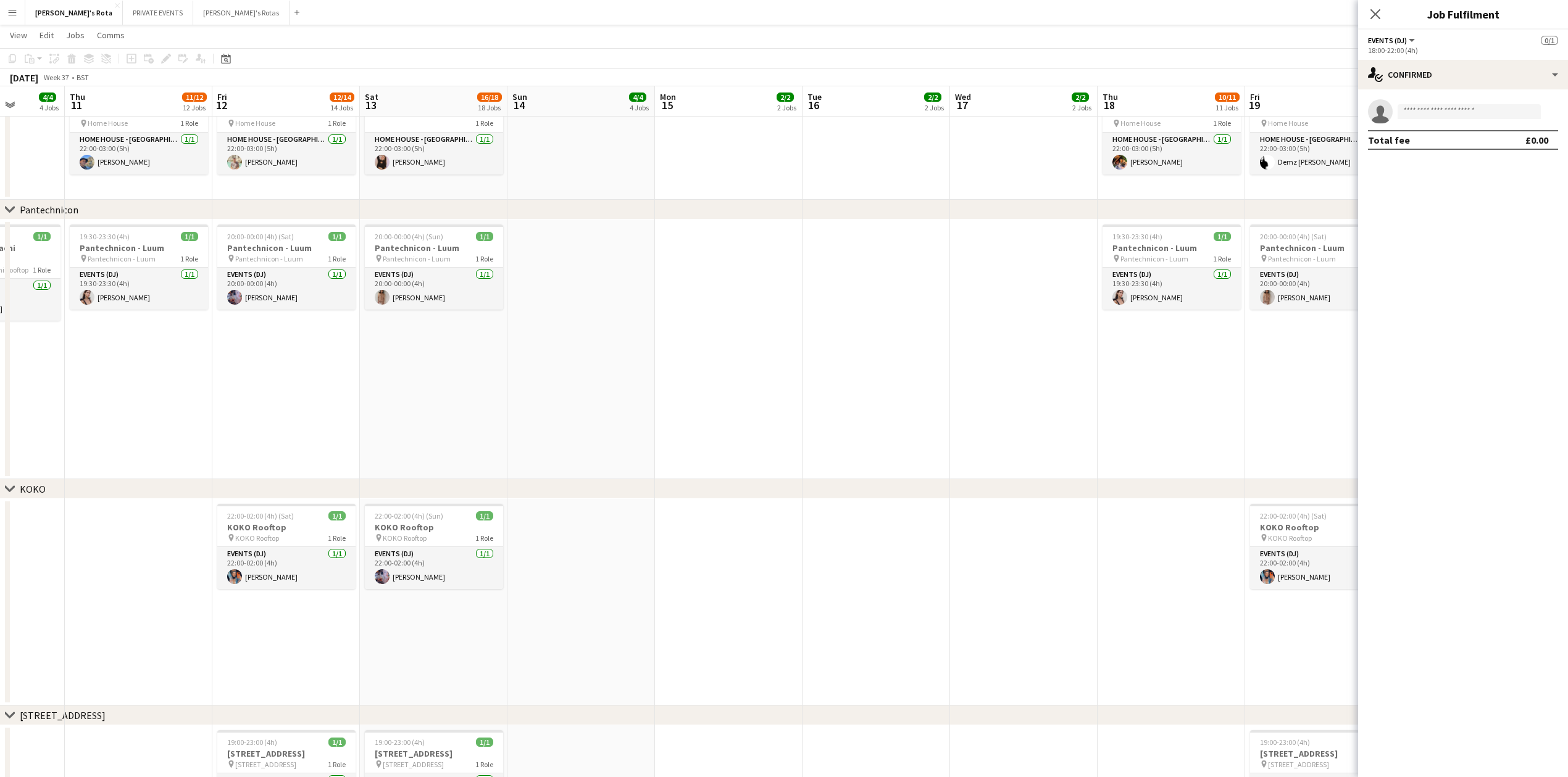
drag, startPoint x: 1194, startPoint y: 410, endPoint x: 235, endPoint y: 383, distance: 959.4
click at [200, 384] on app-calendar-viewport "Mon 8 2/2 2 Jobs Tue 9 3/4 3 Jobs Wed 10 4/4 4 Jobs Thu 11 11/12 12 Jobs Fri 12…" at bounding box center [784, 615] width 1568 height 3801
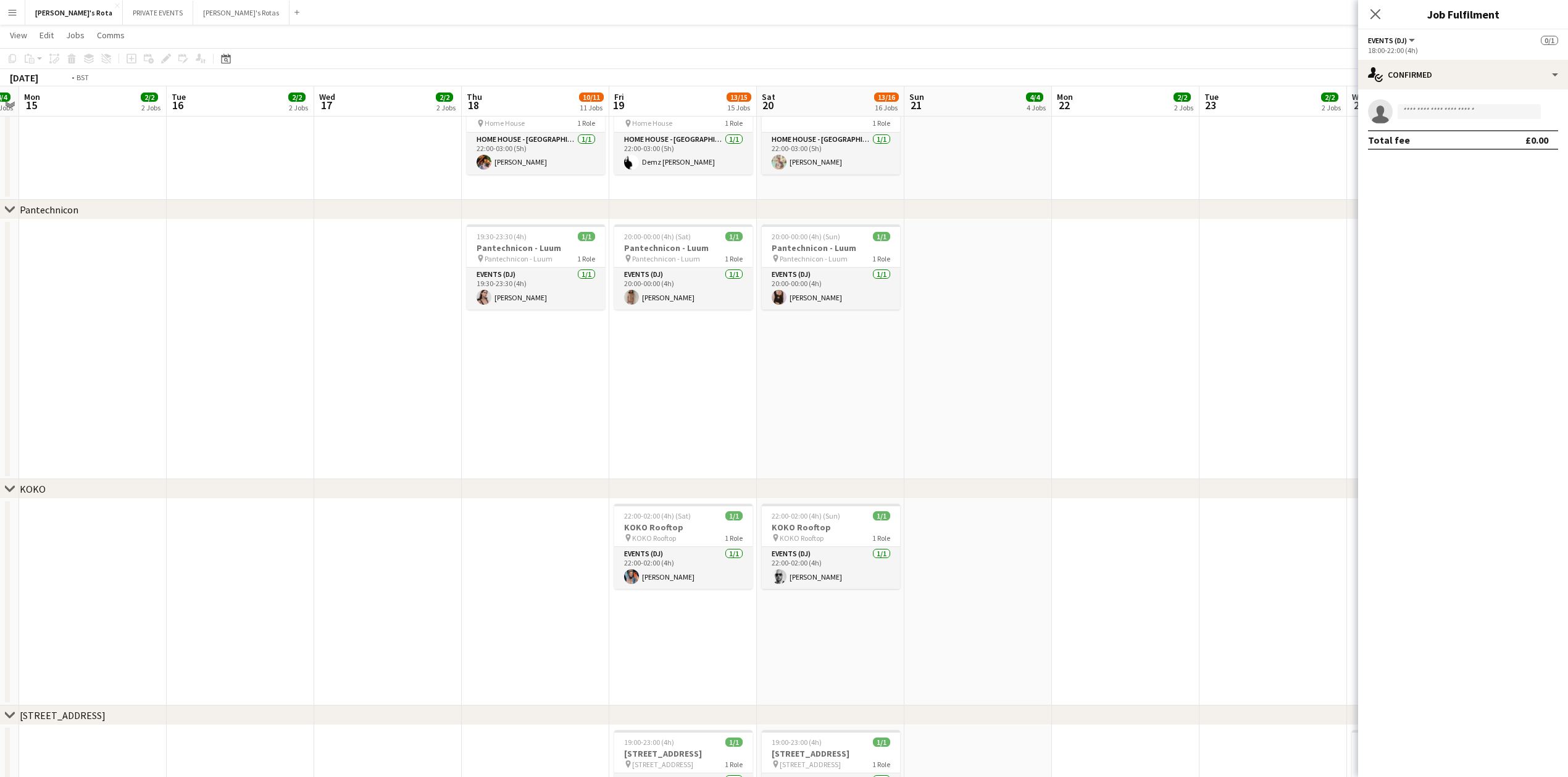
scroll to position [0, 433]
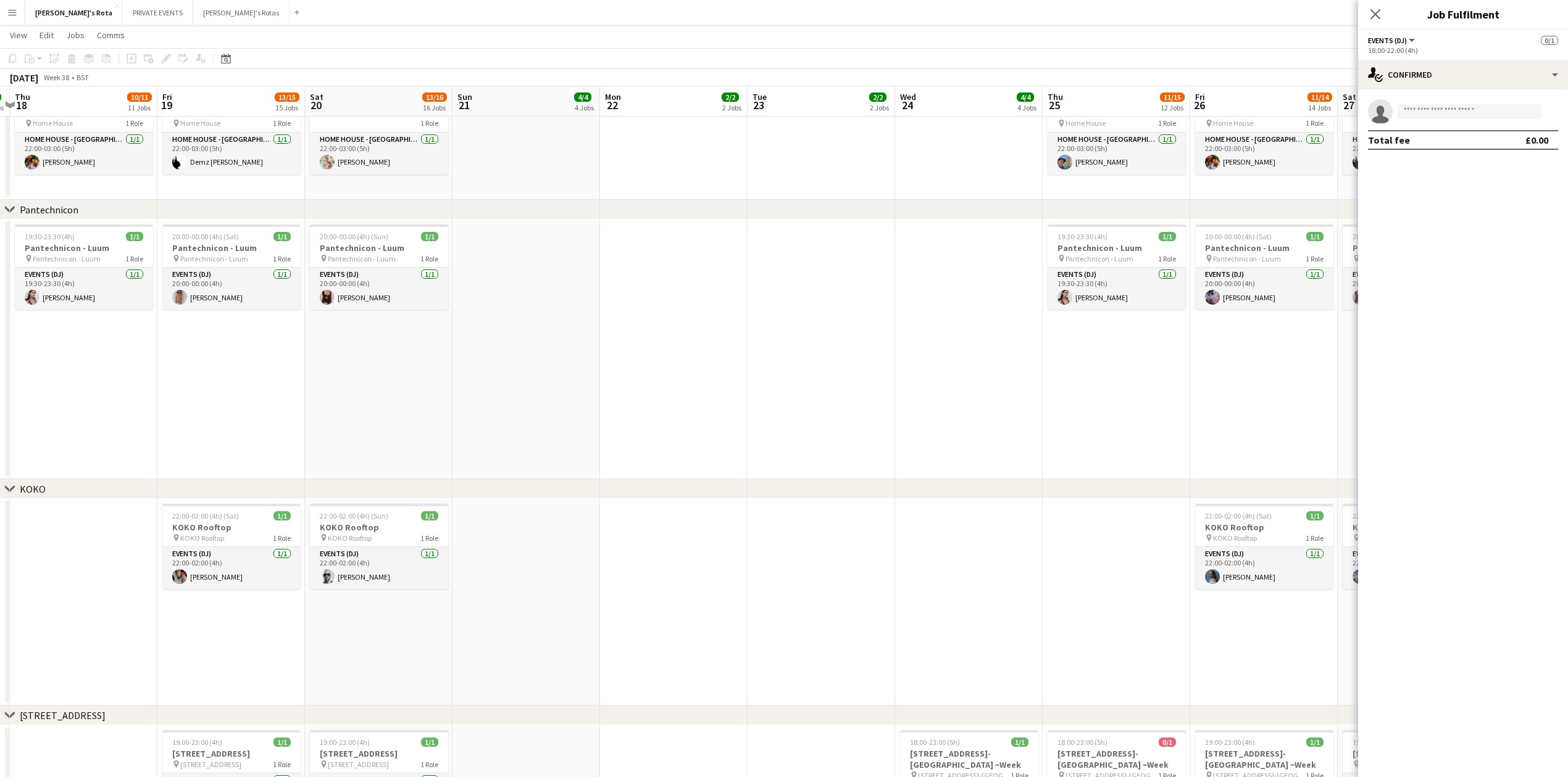
drag, startPoint x: 507, startPoint y: 409, endPoint x: 385, endPoint y: 409, distance: 122.0
click at [385, 409] on app-calendar-viewport "Mon 15 2/2 2 Jobs Tue 16 2/2 2 Jobs Wed 17 2/2 2 Jobs Thu 18 10/11 11 Jobs Fri …" at bounding box center [784, 615] width 1568 height 3801
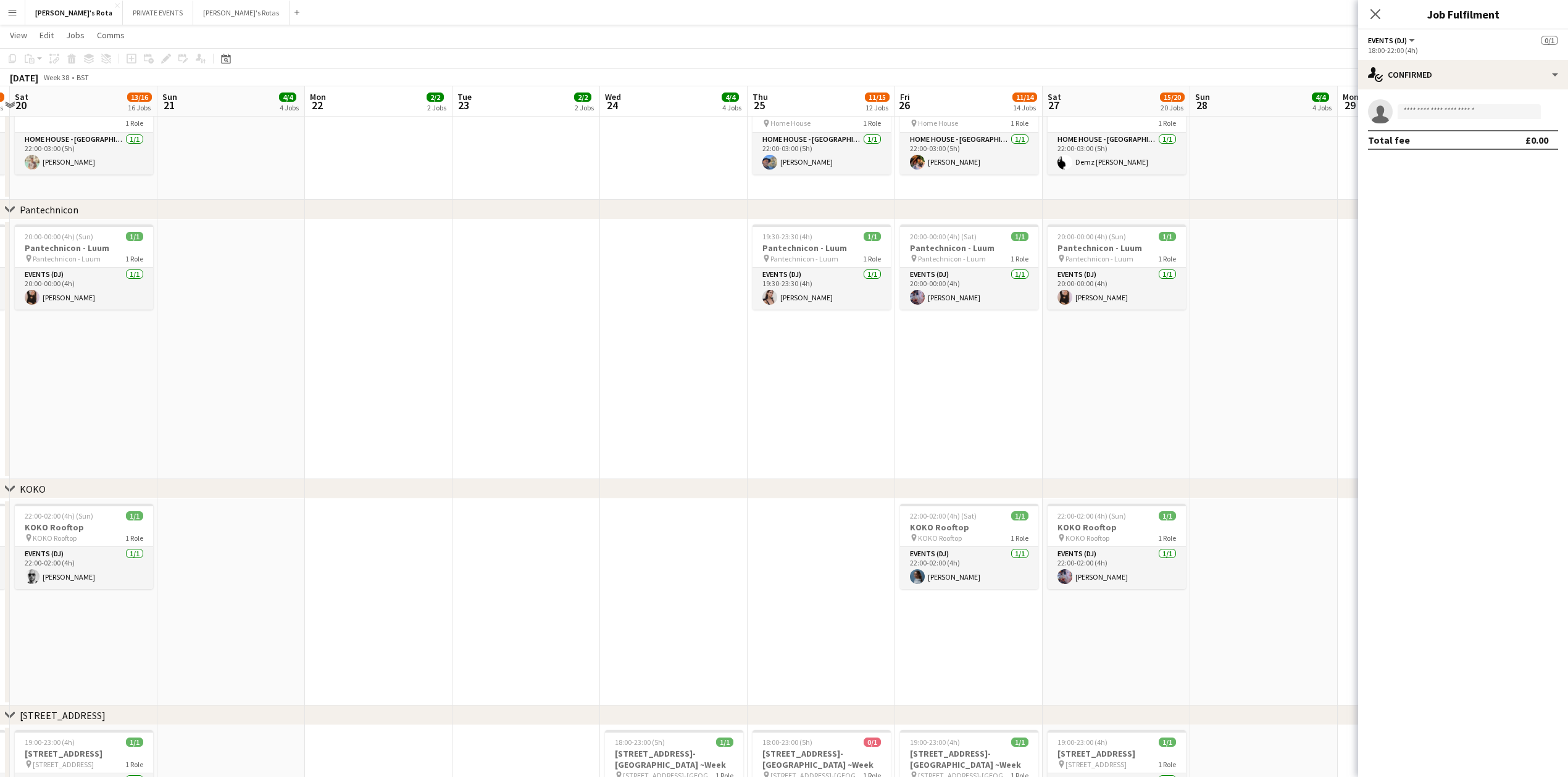
drag, startPoint x: 909, startPoint y: 357, endPoint x: 326, endPoint y: 369, distance: 583.1
click at [322, 368] on app-calendar-viewport "Wed 17 2/2 2 Jobs Thu 18 10/11 11 Jobs Fri 19 13/15 15 Jobs Sat 20 13/16 16 Job…" at bounding box center [784, 615] width 1568 height 3801
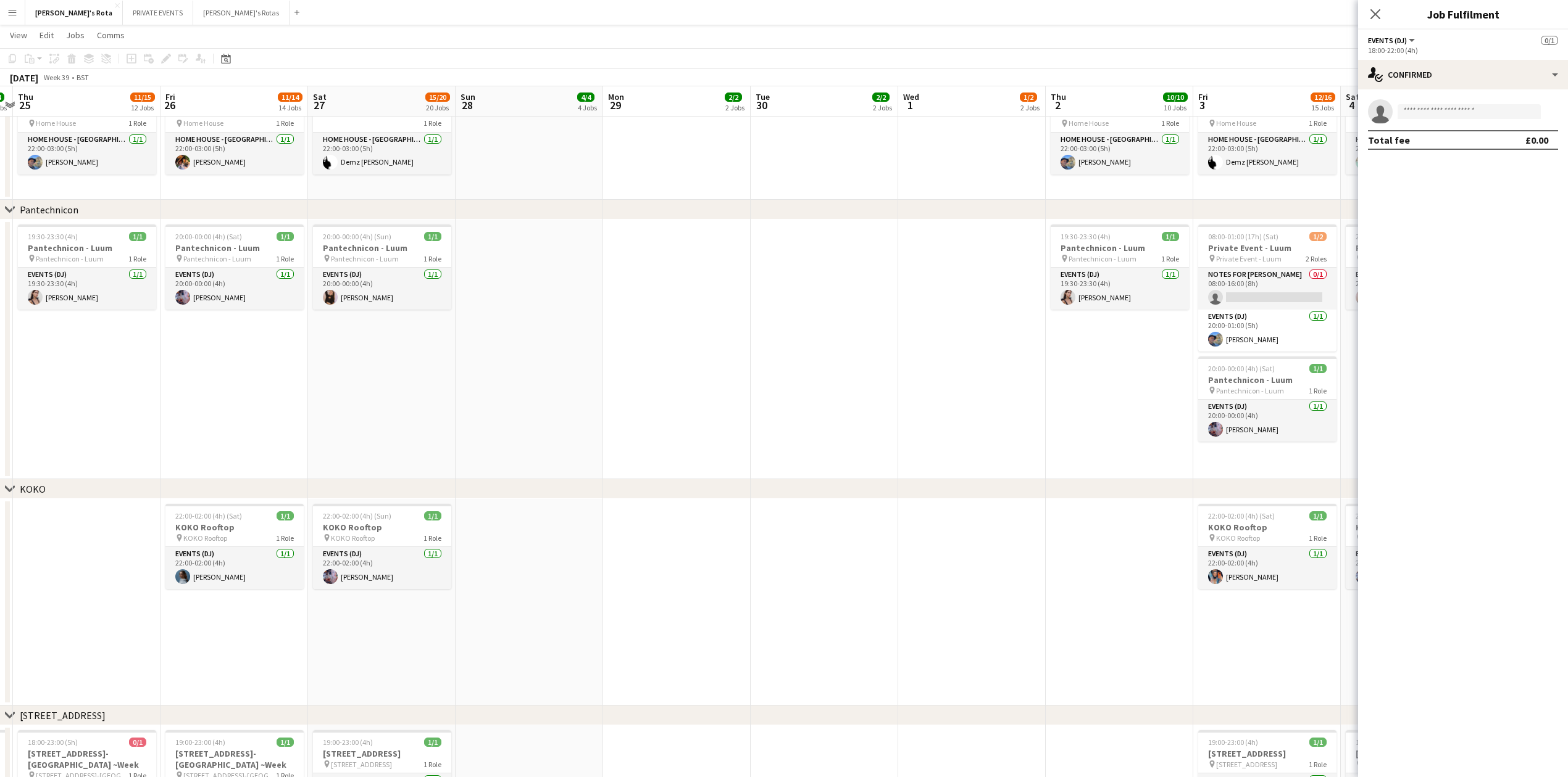
drag, startPoint x: 788, startPoint y: 398, endPoint x: 385, endPoint y: 398, distance: 403.0
click at [361, 398] on app-calendar-viewport "Mon 22 2/2 2 Jobs Tue 23 2/2 2 Jobs Wed 24 4/4 4 Jobs Thu 25 11/15 12 Jobs Fri …" at bounding box center [784, 615] width 1568 height 3801
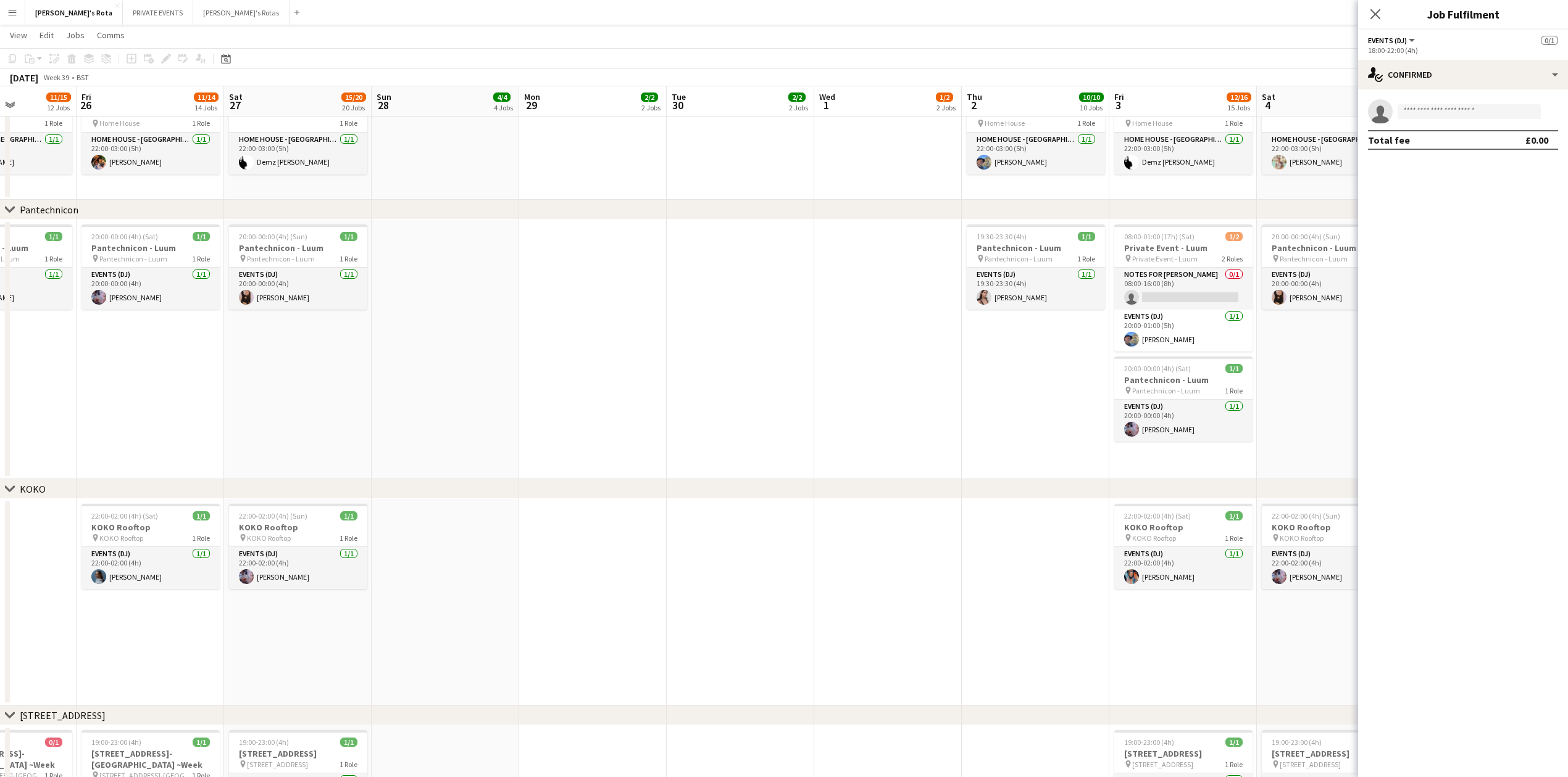
drag, startPoint x: 485, startPoint y: 391, endPoint x: 360, endPoint y: 400, distance: 125.3
click at [356, 398] on app-calendar-viewport "Mon 22 2/2 2 Jobs Tue 23 2/2 2 Jobs Wed 24 4/4 4 Jobs Thu 25 11/15 12 Jobs Fri …" at bounding box center [784, 615] width 1568 height 3801
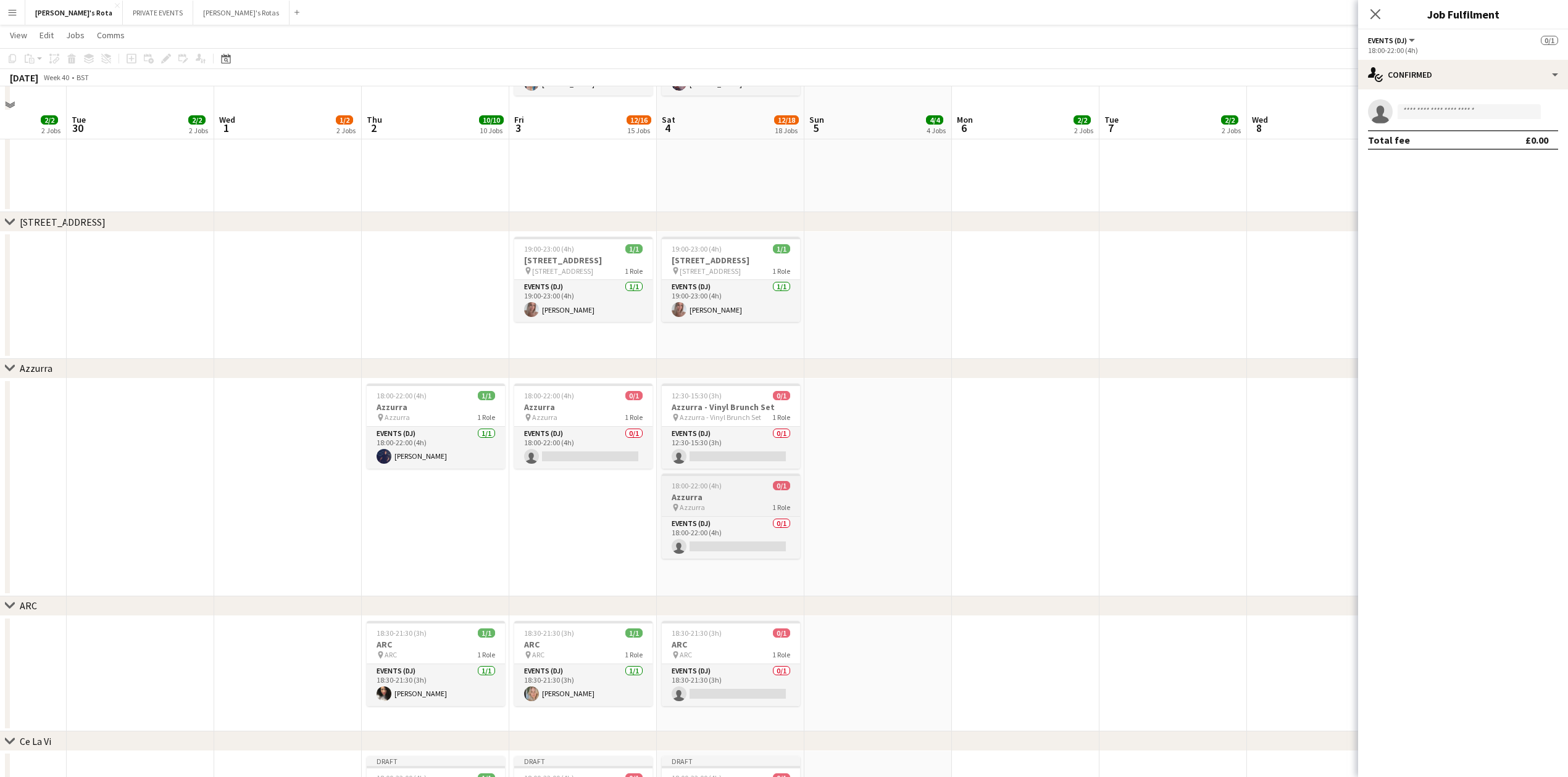
scroll to position [1992, 0]
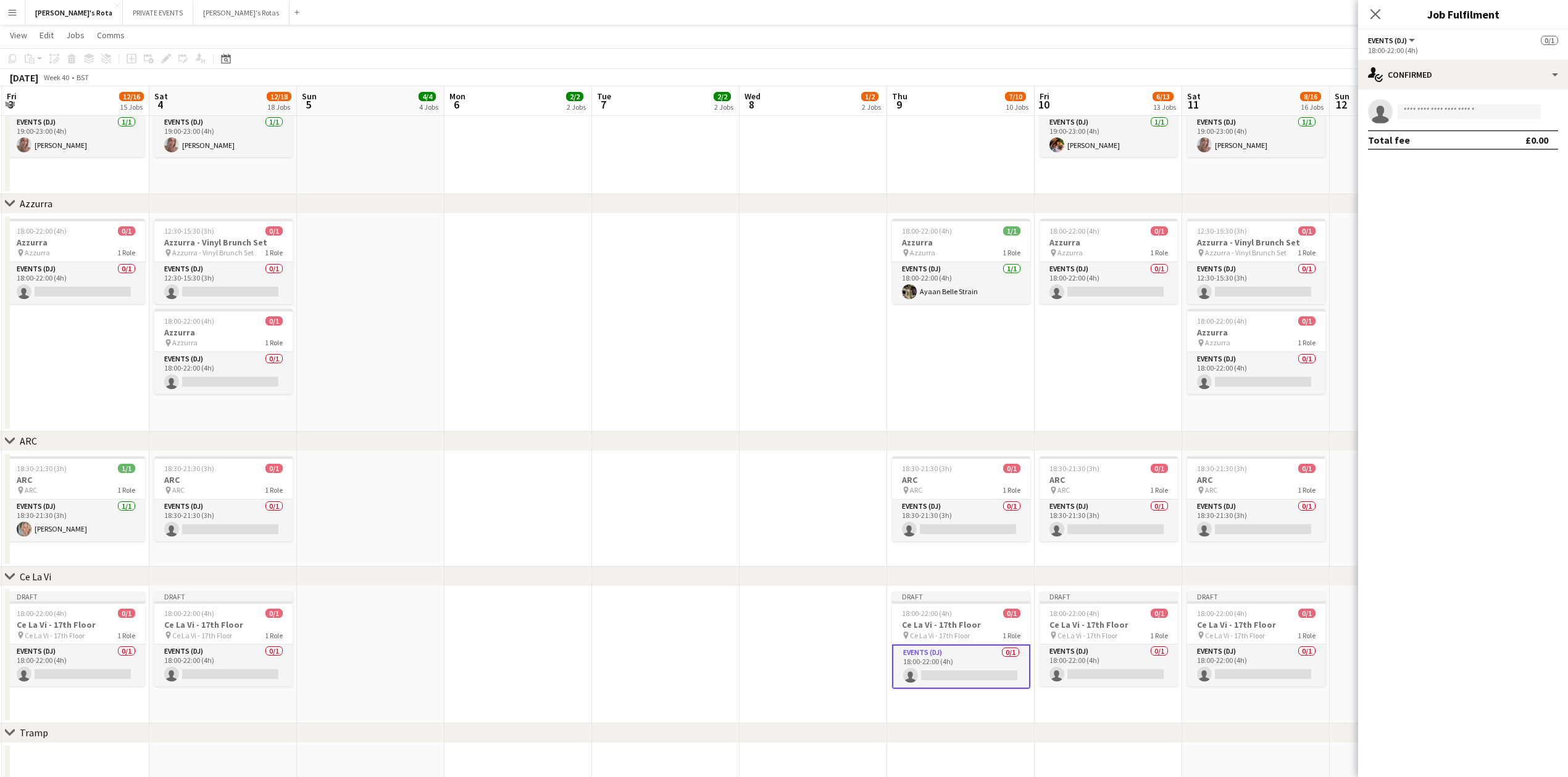
drag, startPoint x: 934, startPoint y: 460, endPoint x: 521, endPoint y: 459, distance: 413.0
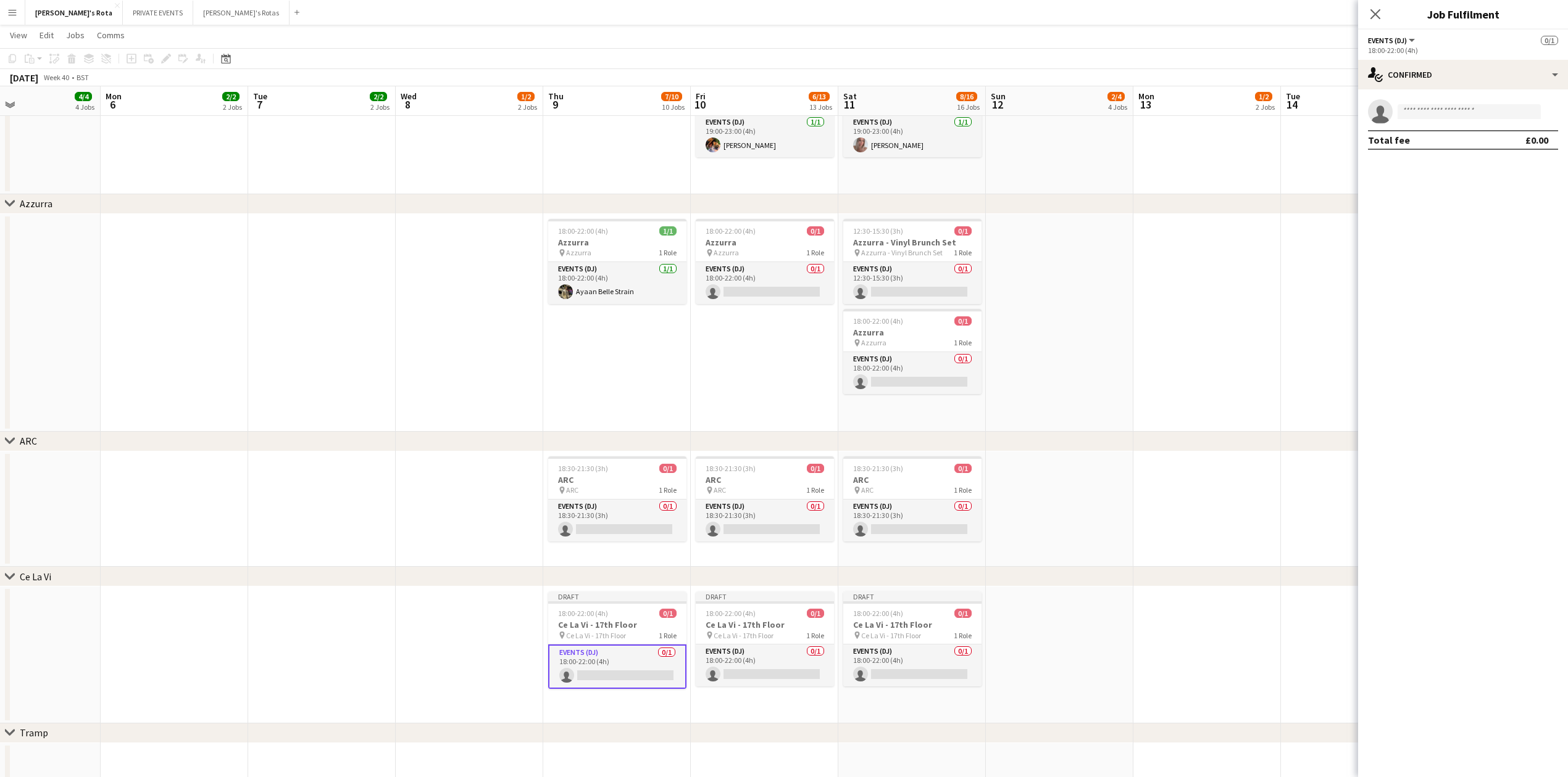
scroll to position [0, 450]
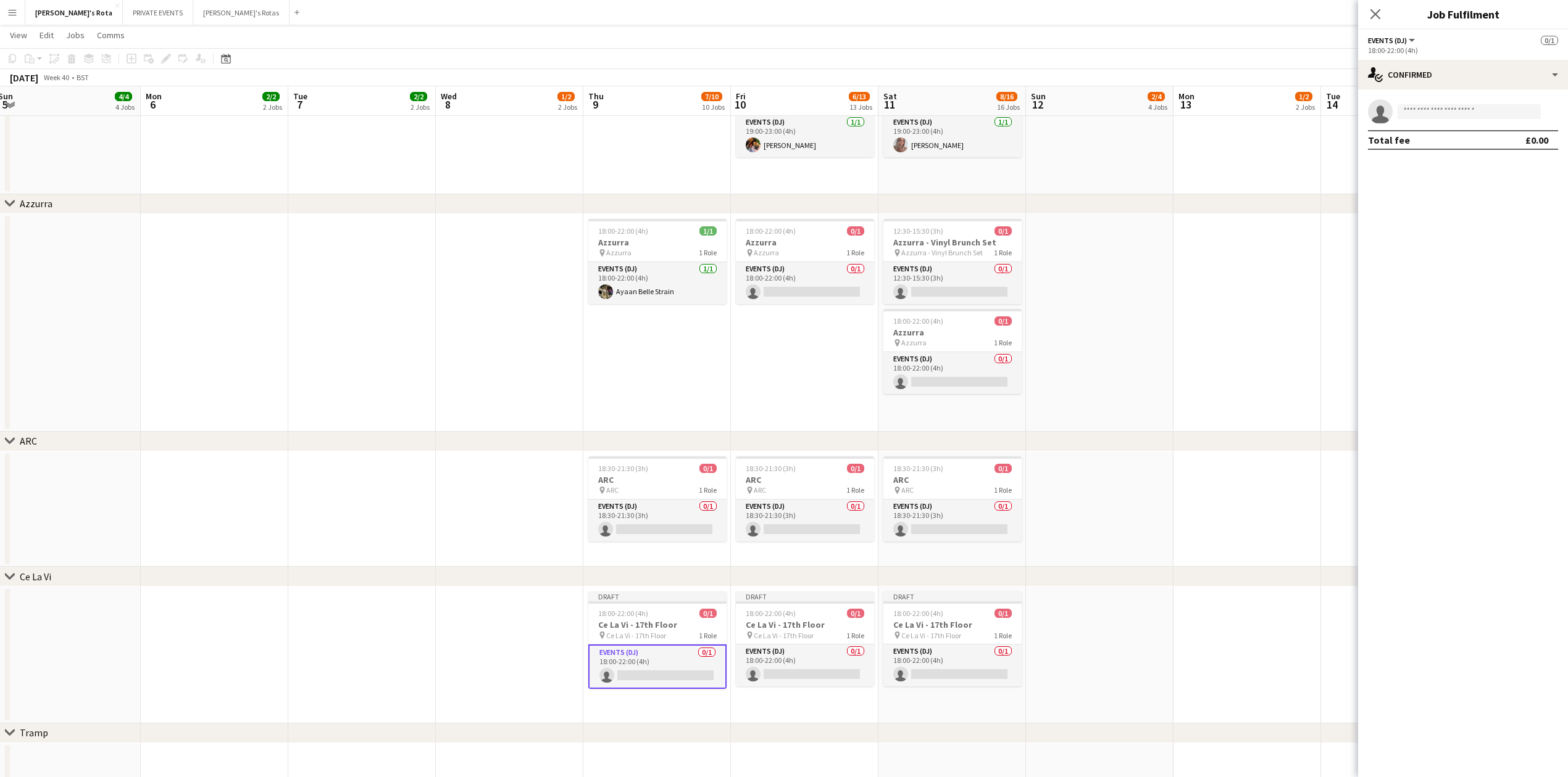
drag, startPoint x: 750, startPoint y: 420, endPoint x: 349, endPoint y: 413, distance: 401.1
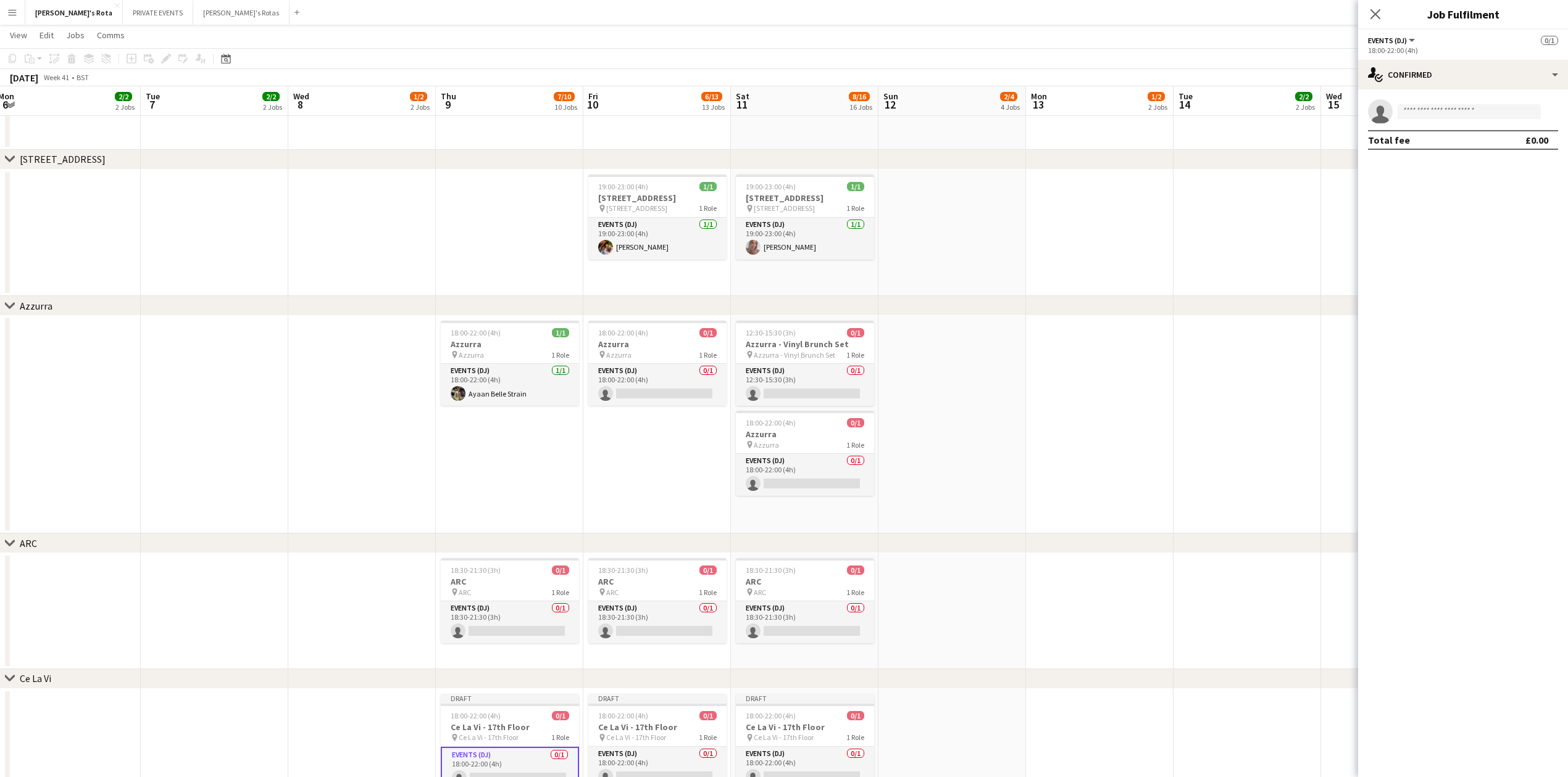
scroll to position [2094, 0]
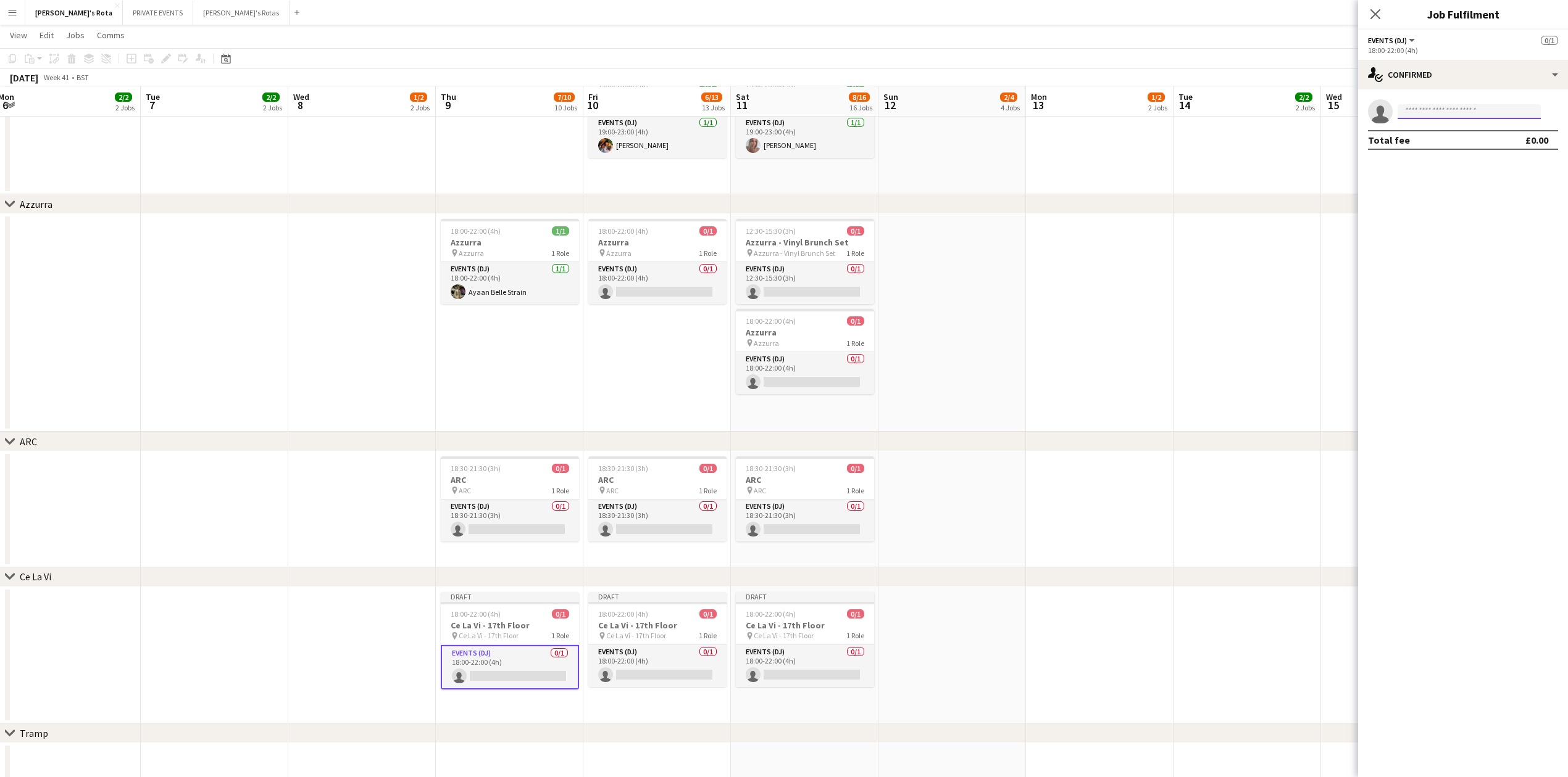
click at [1415, 113] on input at bounding box center [1468, 111] width 143 height 15
type input "******"
click at [1413, 149] on span "[PHONE_NUMBER]" at bounding box center [1469, 149] width 123 height 10
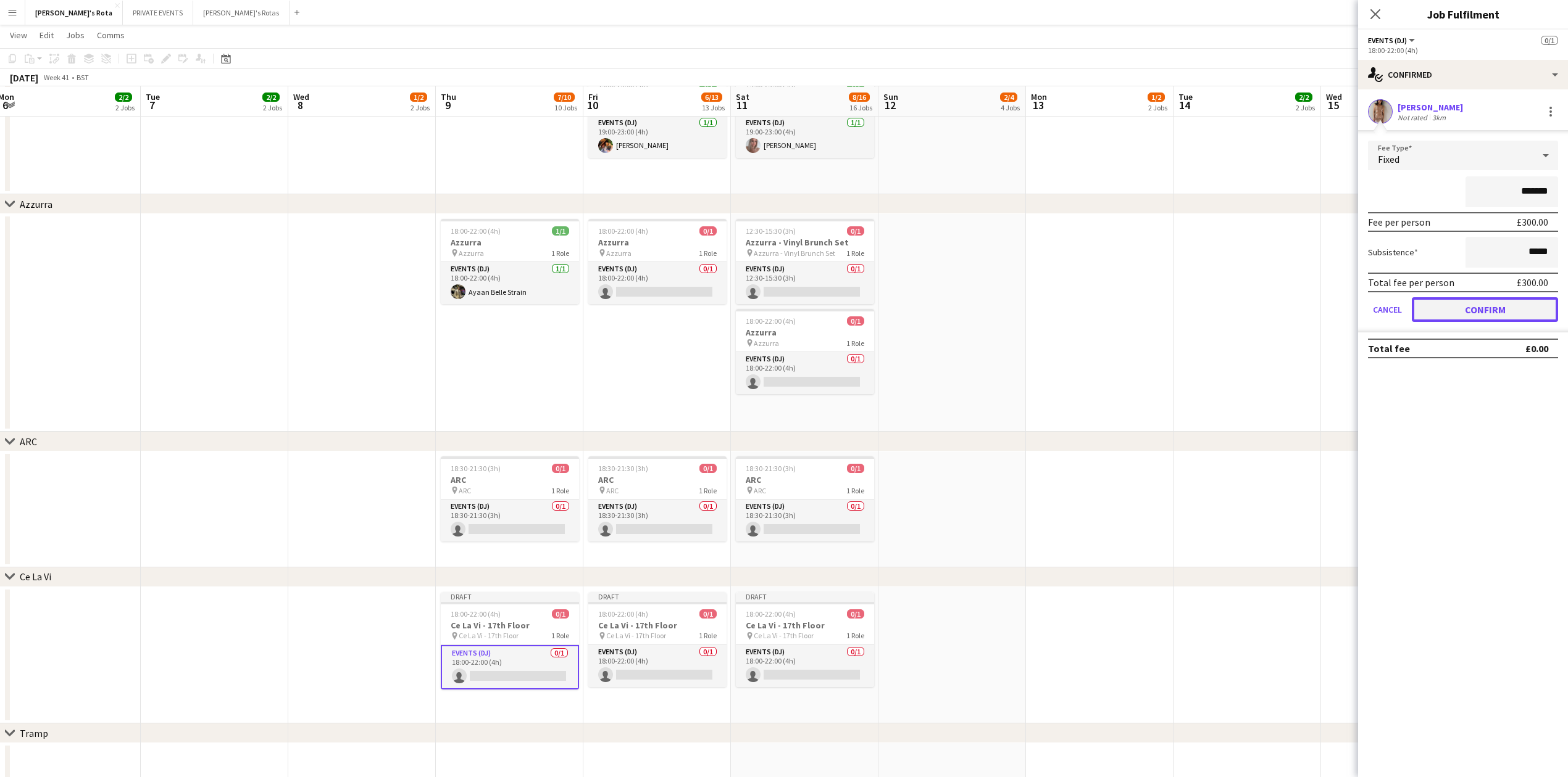
click at [1469, 306] on button "Confirm" at bounding box center [1484, 310] width 146 height 25
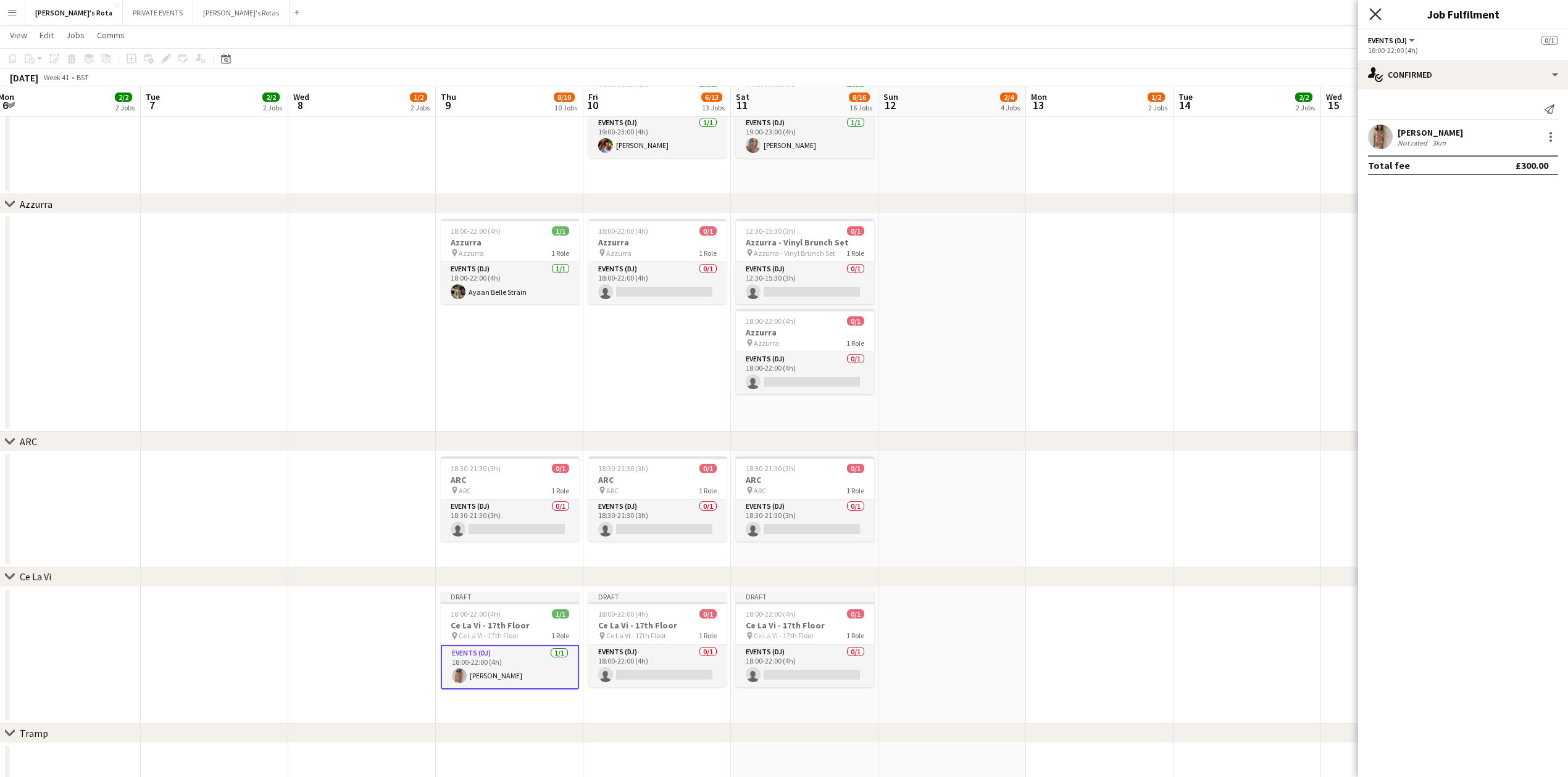
click at [1374, 15] on icon "Close pop-in" at bounding box center [1374, 14] width 12 height 12
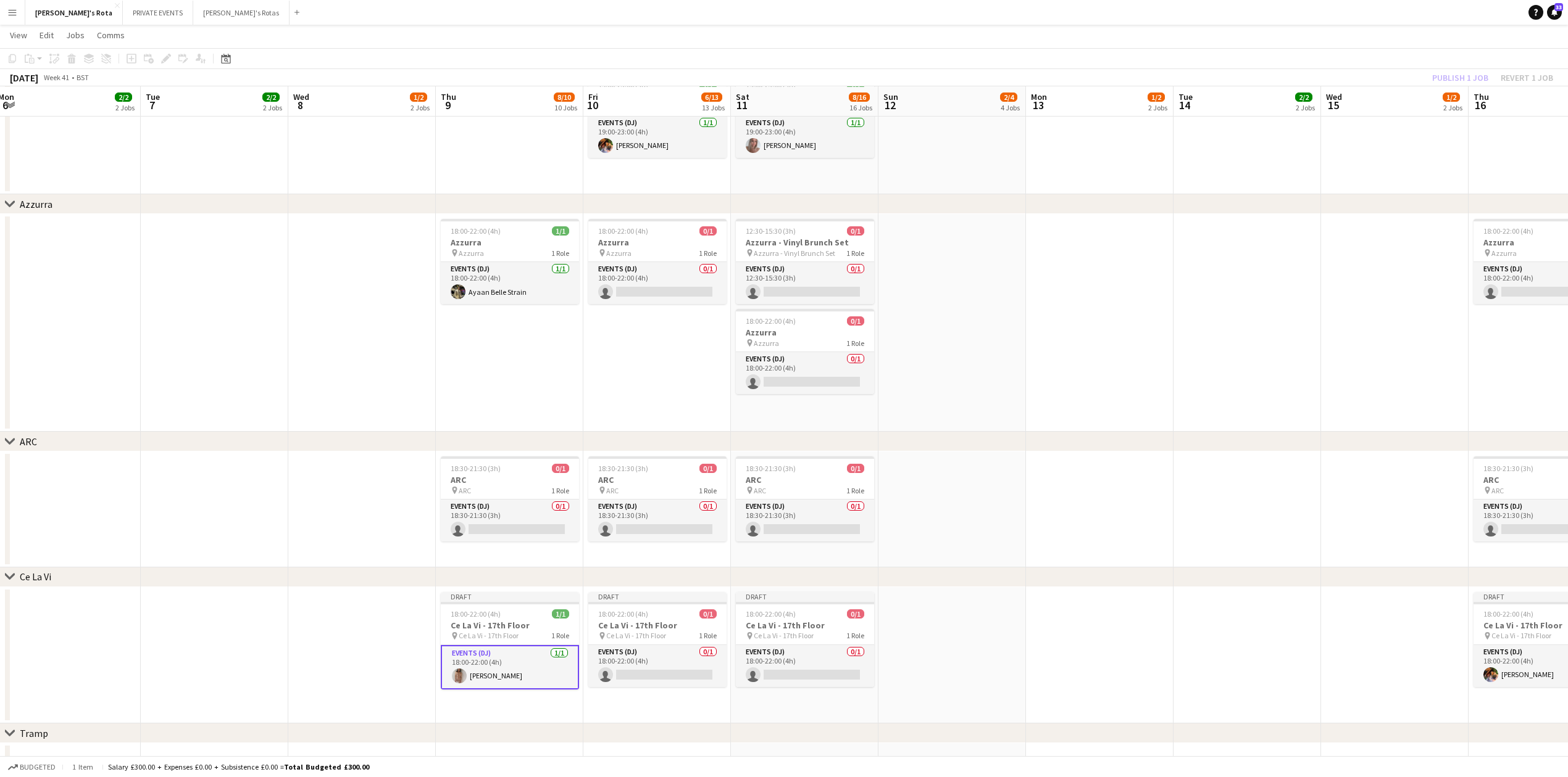
scroll to position [0, 505]
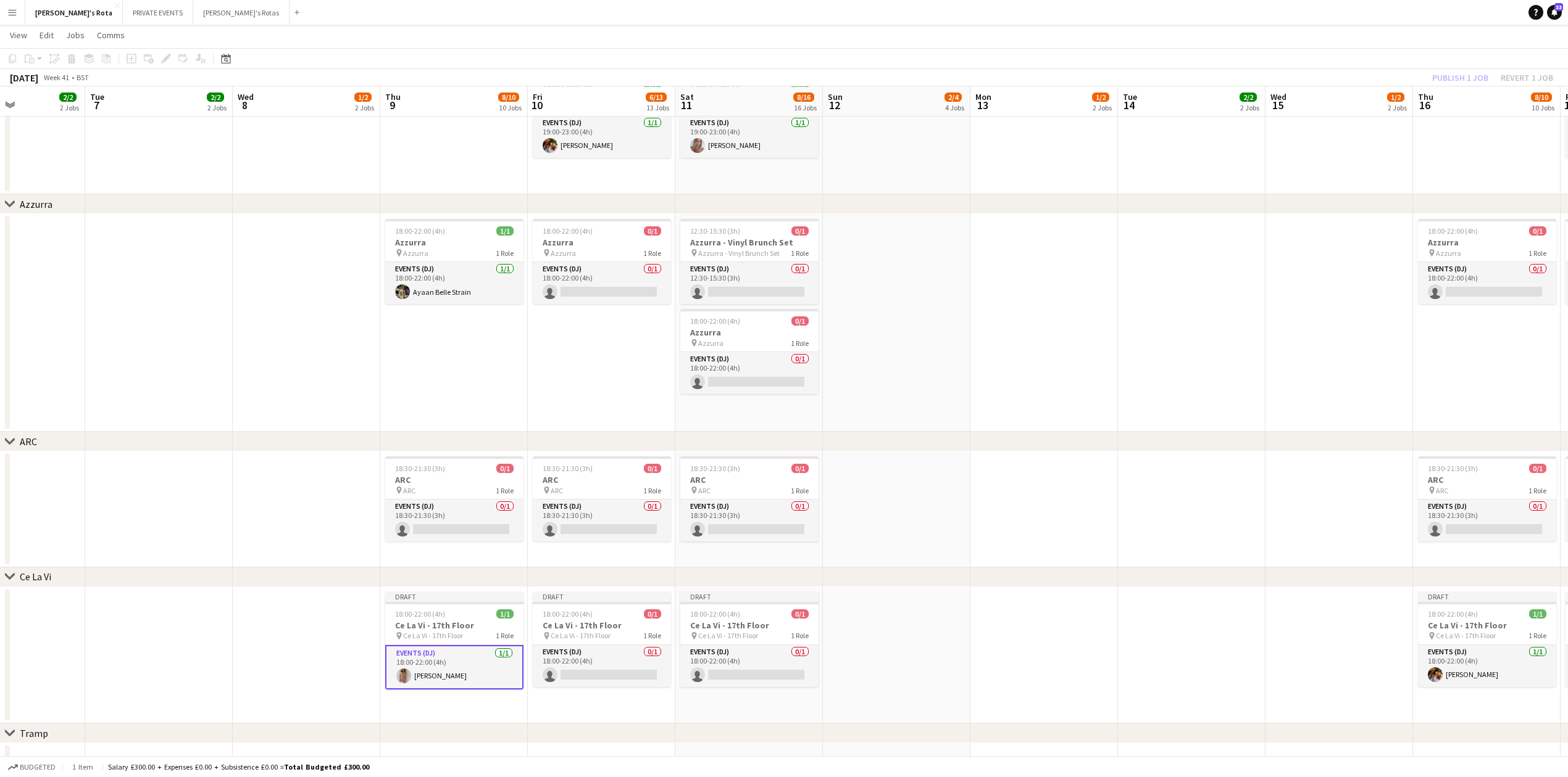
drag, startPoint x: 1299, startPoint y: 598, endPoint x: 714, endPoint y: 583, distance: 585.2
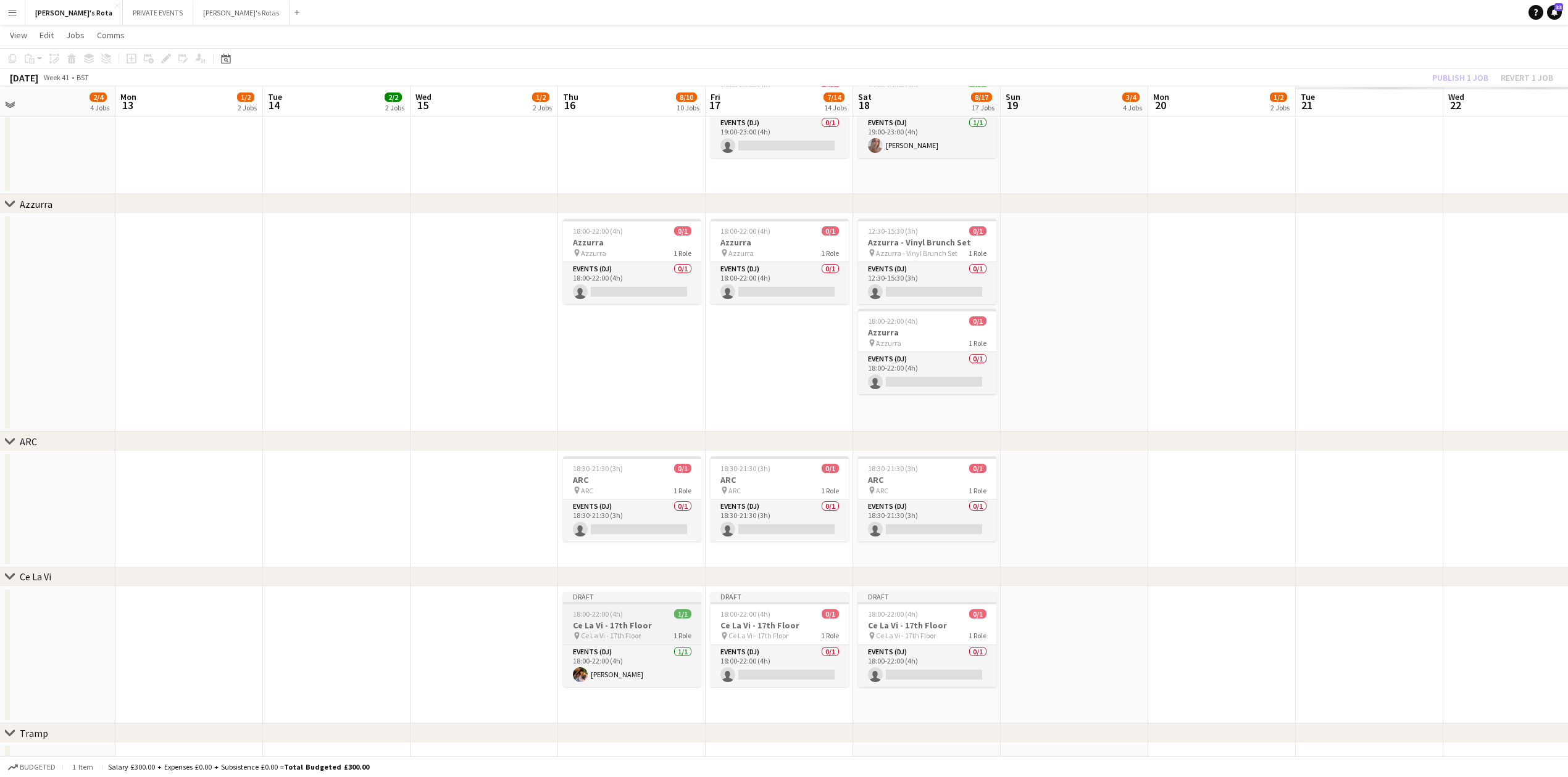
drag, startPoint x: 1121, startPoint y: 617, endPoint x: 638, endPoint y: 622, distance: 483.0
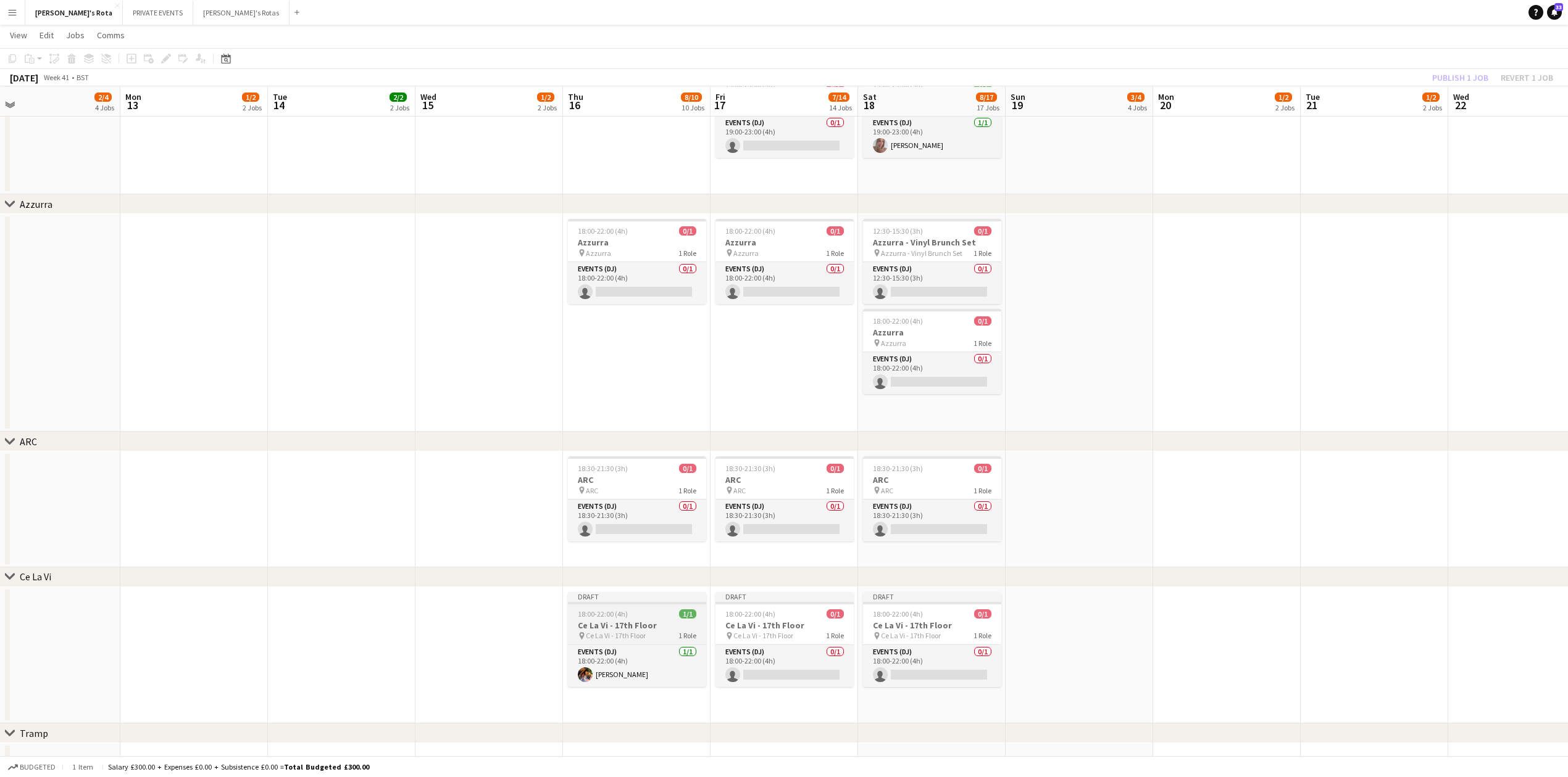
click at [600, 616] on span "18:00-22:00 (4h)" at bounding box center [602, 614] width 50 height 9
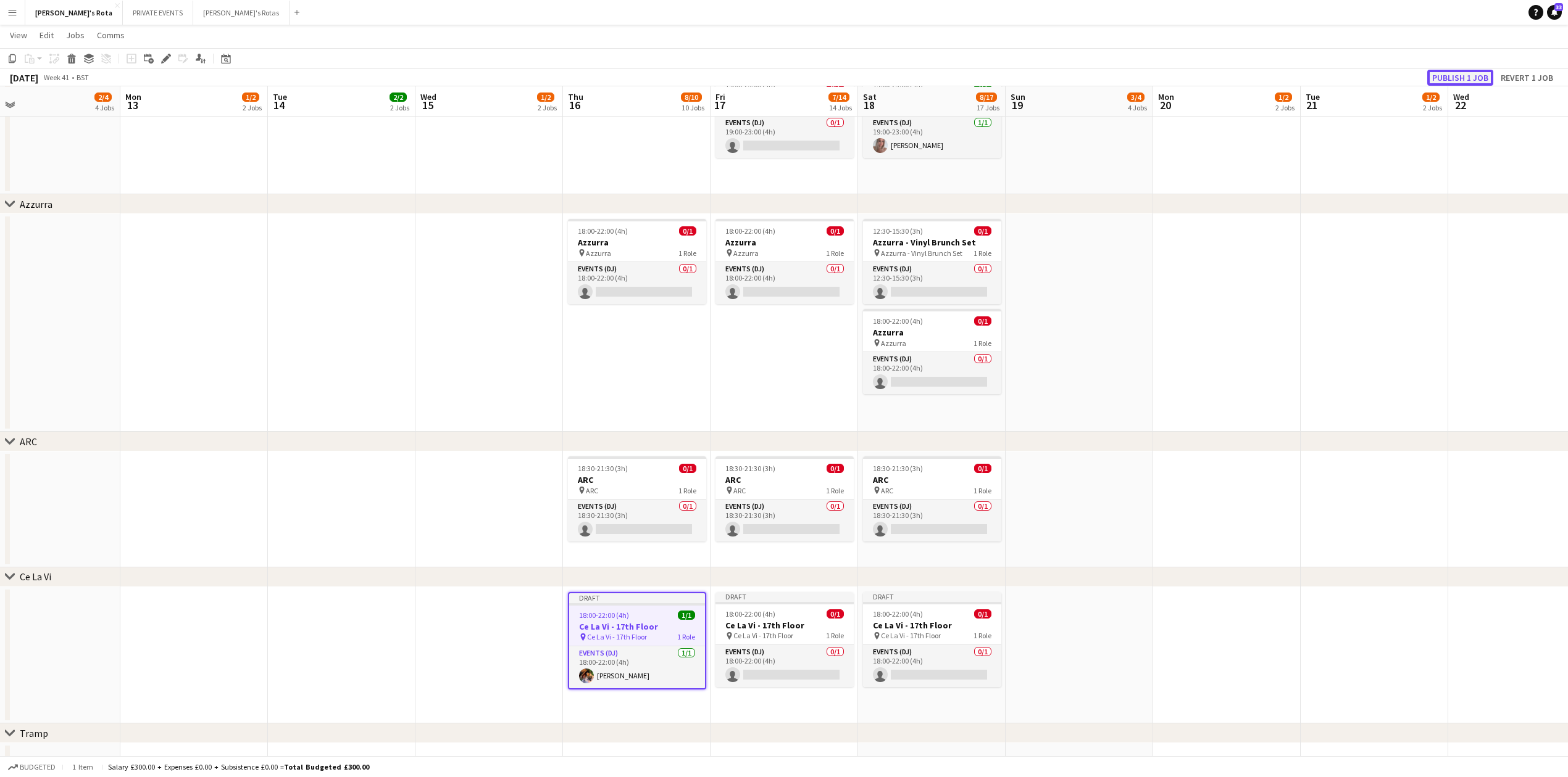
click at [1455, 72] on button "Publish 1 job" at bounding box center [1459, 77] width 66 height 16
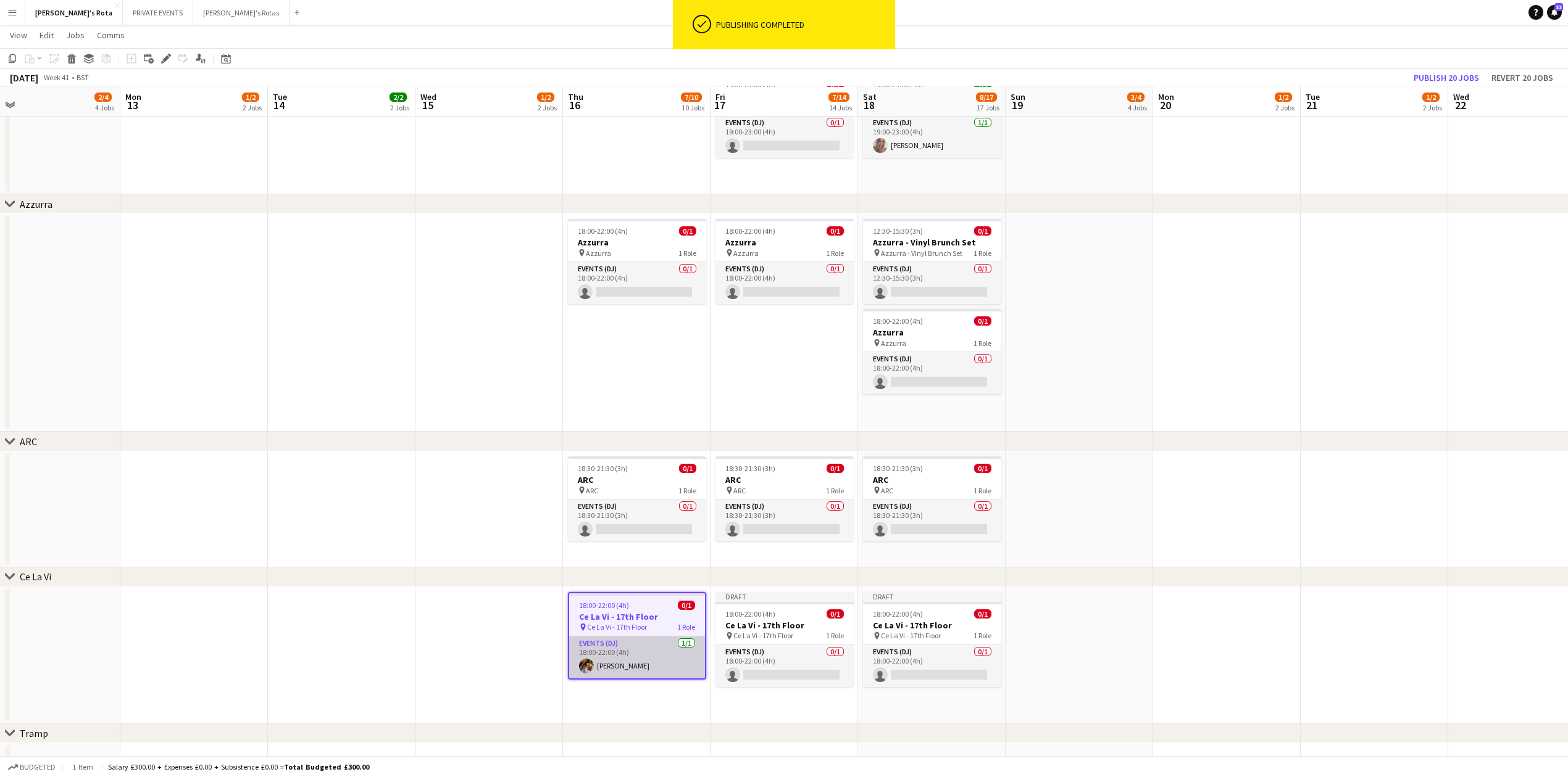
click at [616, 662] on app-card-role "Events (DJ) [DATE] 18:00-22:00 (4h) [PERSON_NAME]" at bounding box center [637, 657] width 136 height 42
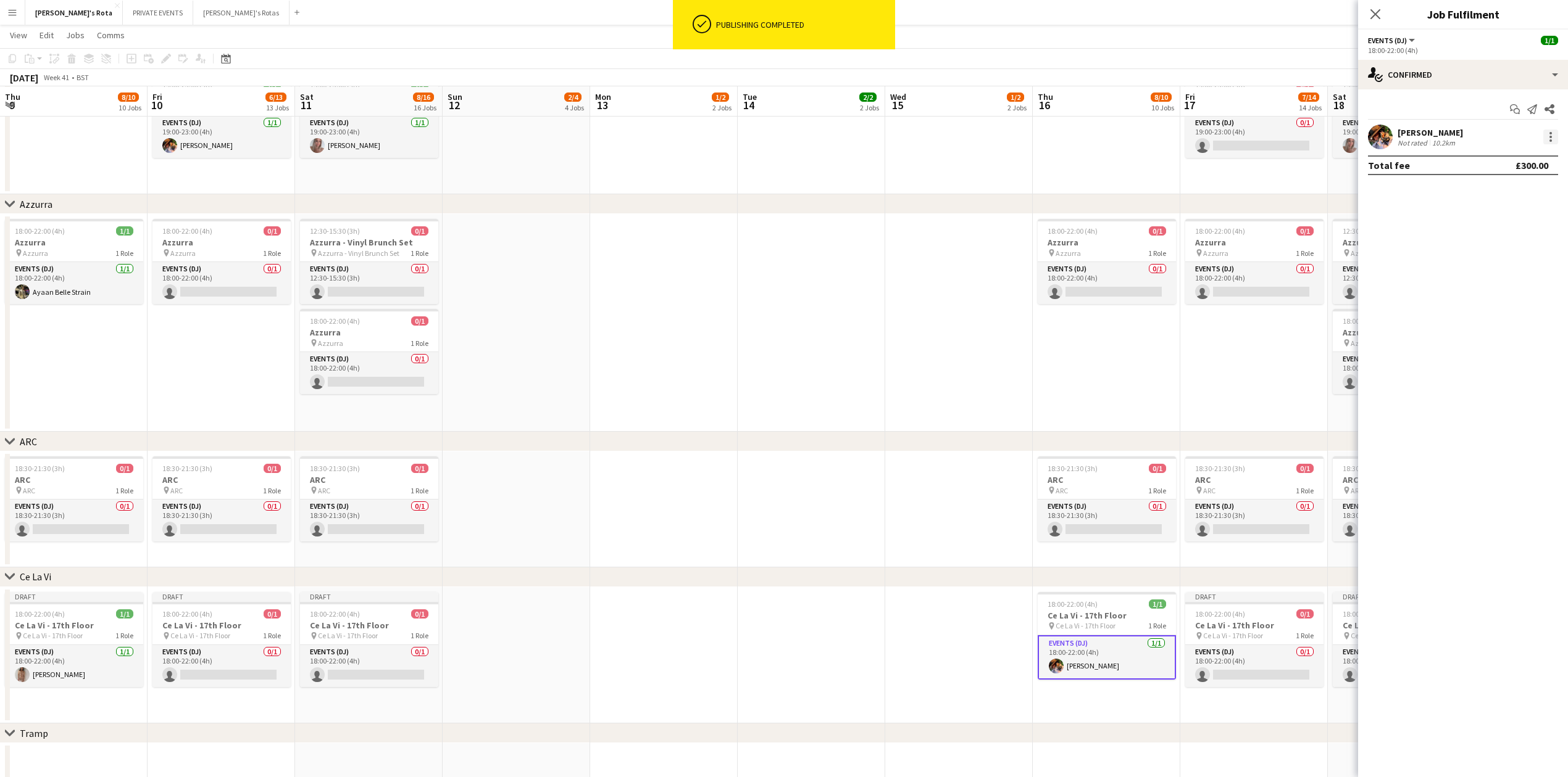
scroll to position [0, 470]
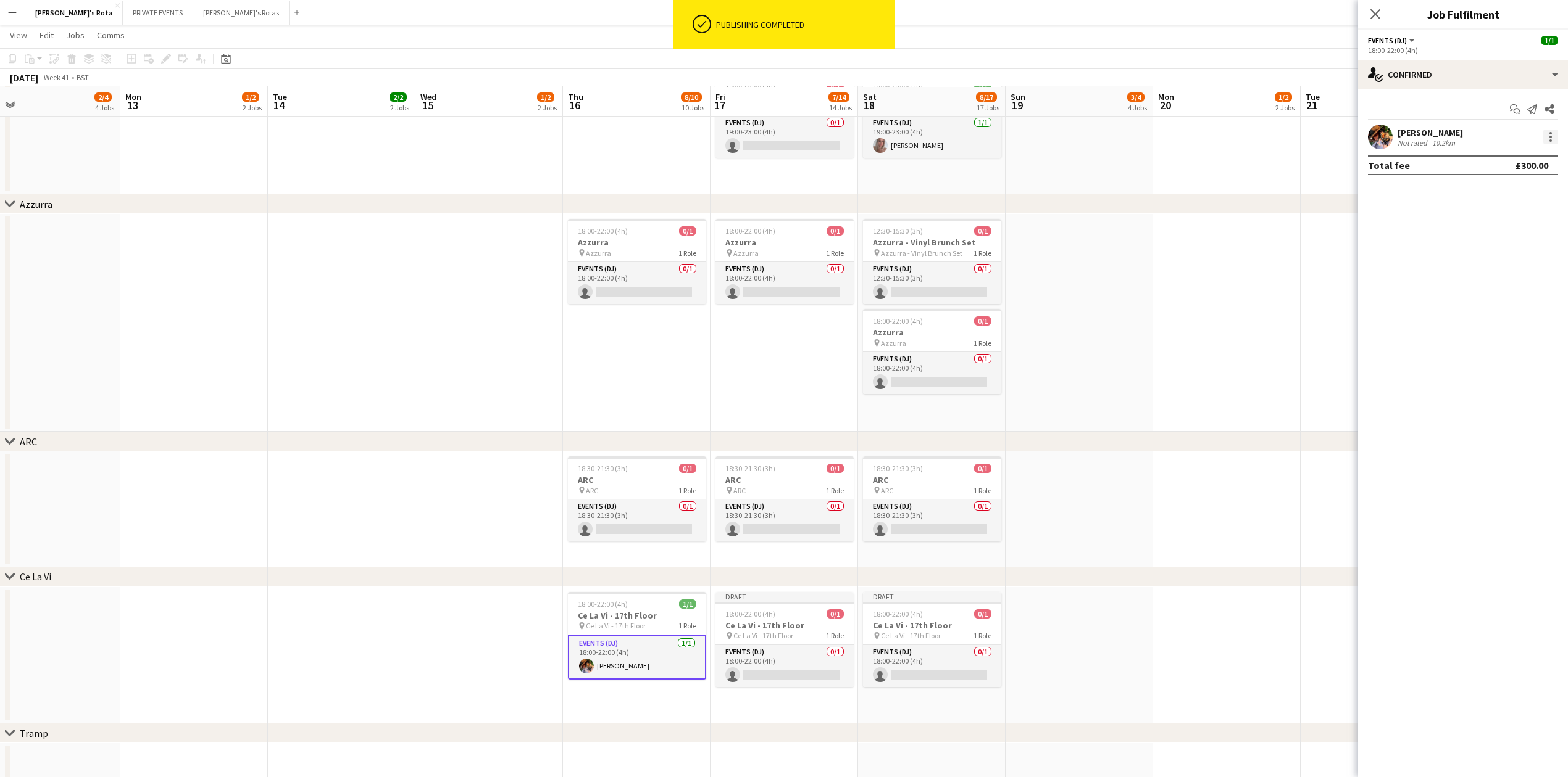
click at [1553, 140] on div at bounding box center [1550, 136] width 15 height 15
click at [1502, 269] on button "Remove" at bounding box center [1509, 279] width 96 height 30
click at [1431, 127] on app-invite-slot "single-neutral-actions" at bounding box center [1462, 137] width 210 height 25
drag, startPoint x: 1423, startPoint y: 140, endPoint x: 1418, endPoint y: 134, distance: 7.8
click at [1422, 140] on input at bounding box center [1468, 136] width 143 height 15
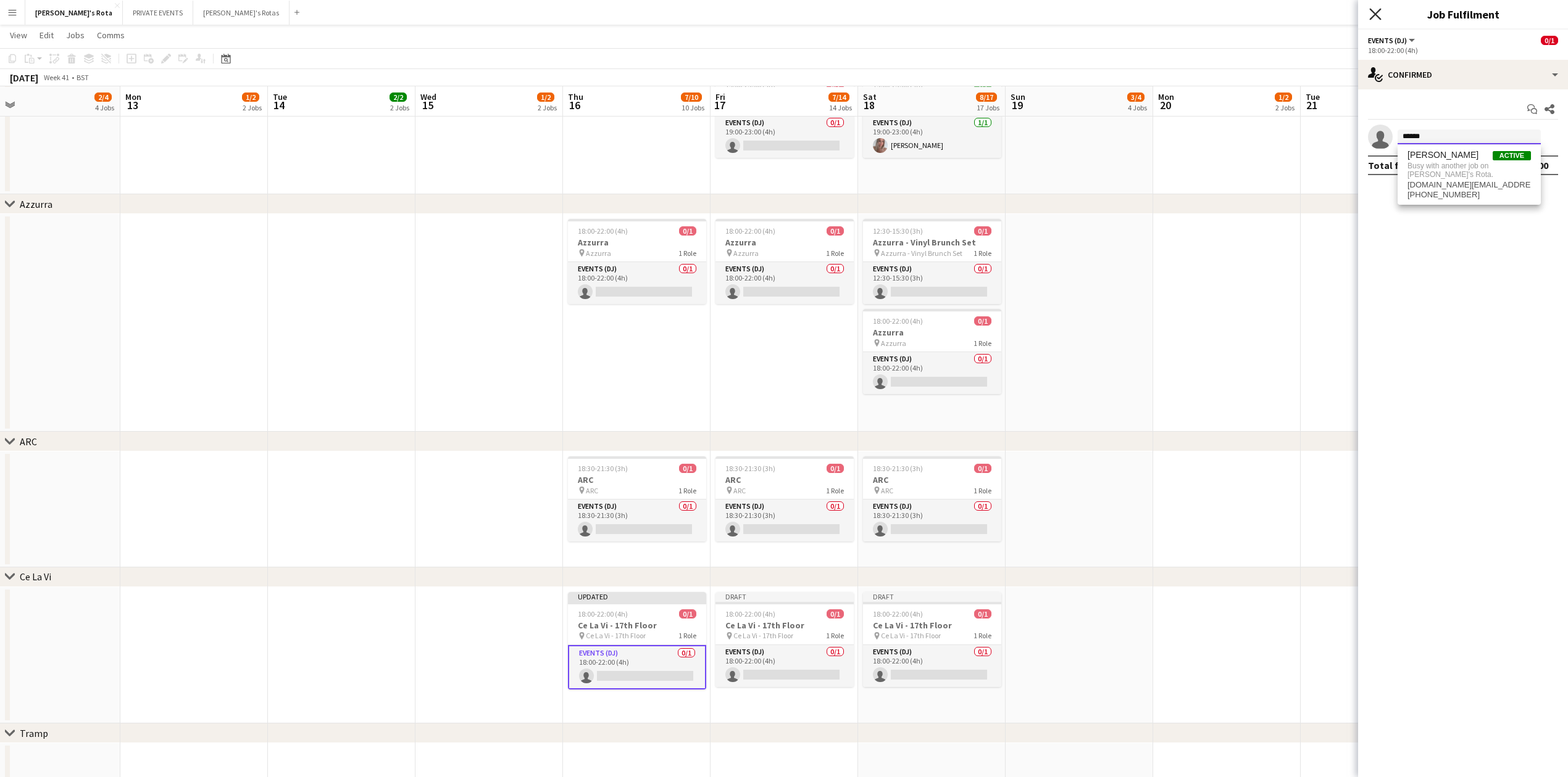
type input "******"
click at [1374, 19] on icon "Close pop-in" at bounding box center [1374, 14] width 12 height 12
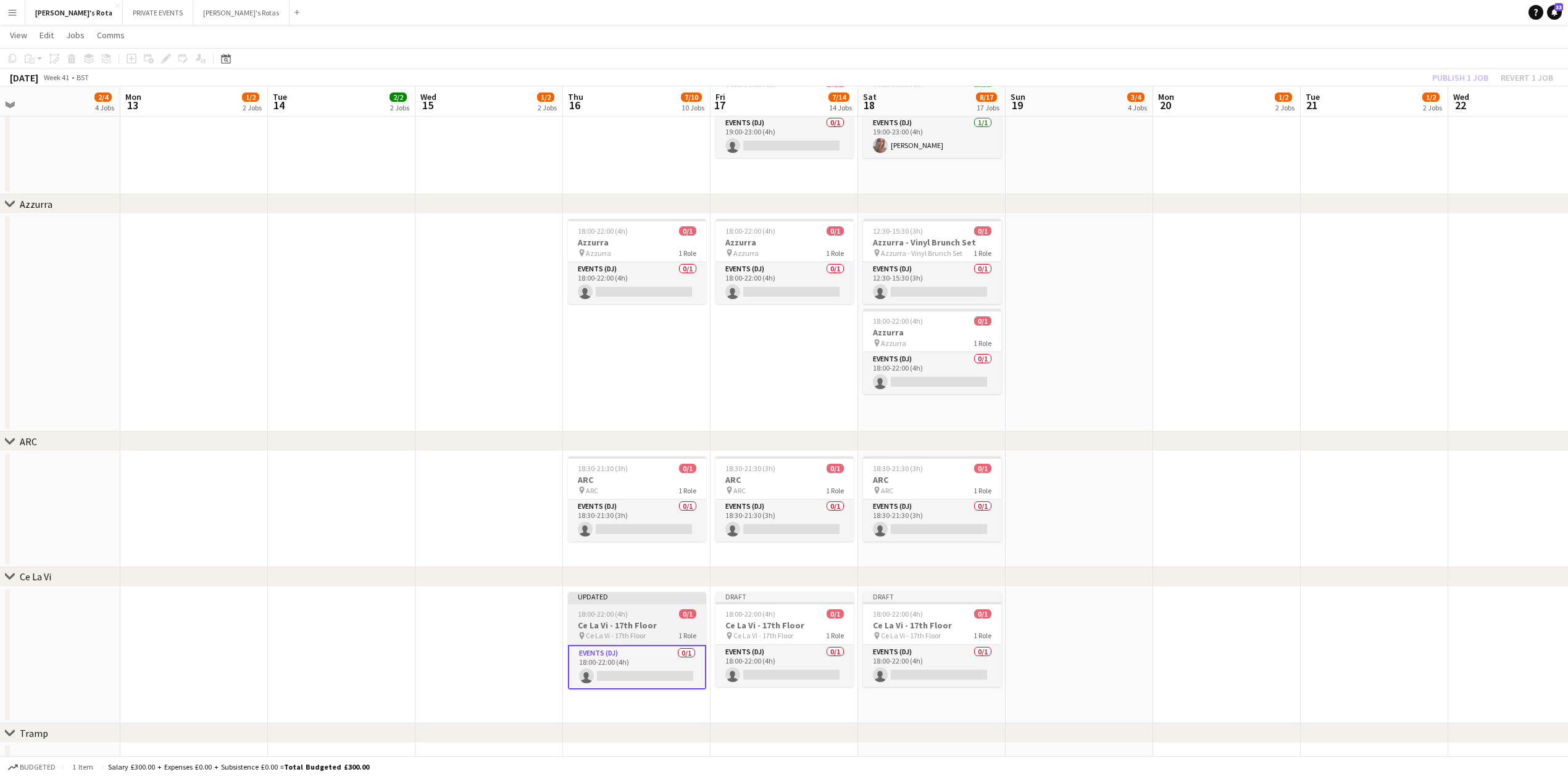
drag, startPoint x: 640, startPoint y: 637, endPoint x: 632, endPoint y: 638, distance: 8.1
click at [638, 639] on span "Ce La Vi - 17th Floor" at bounding box center [616, 635] width 60 height 9
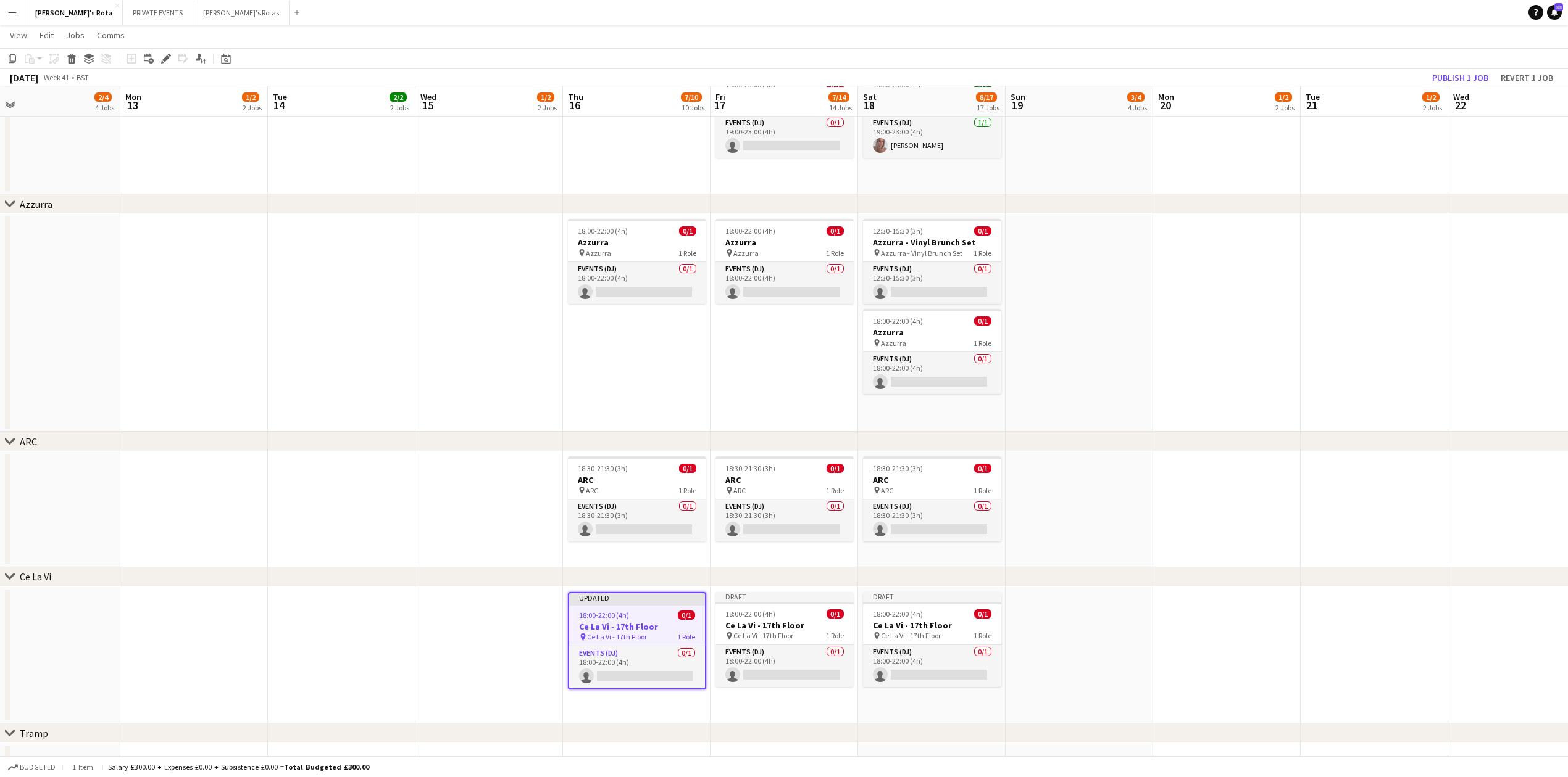
scroll to position [0, 472]
click at [1452, 71] on button "Publish 1 job" at bounding box center [1459, 77] width 66 height 16
click at [611, 673] on app-job-card "Publishing 18:00-22:00 (4h) 0/1 Ce La Vi - 17th Floor pin Ce La Vi - 17th Floor…" at bounding box center [634, 641] width 138 height 97
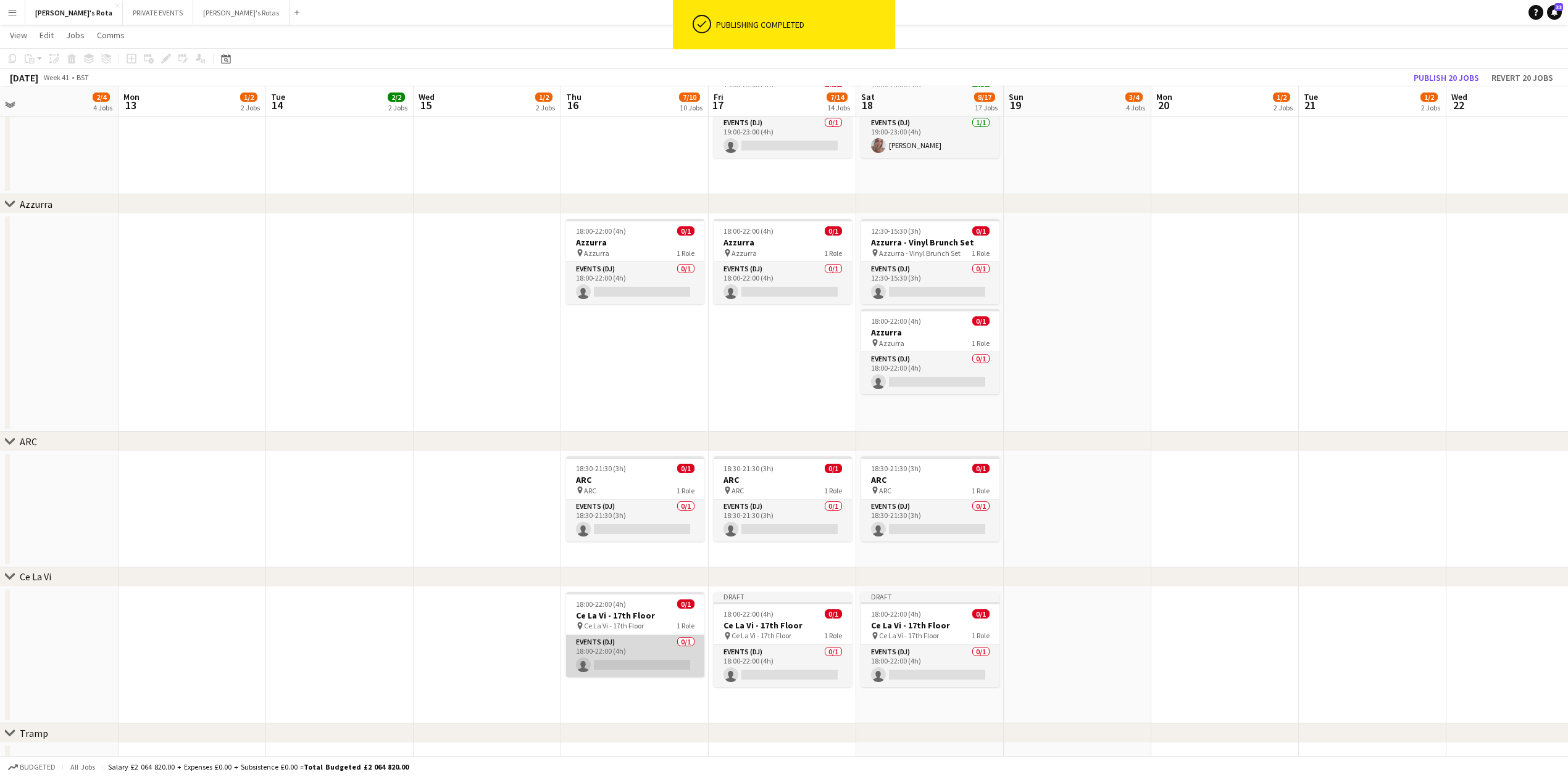
click at [605, 648] on app-card-role "Events (DJ) 0/1 18:00-22:00 (4h) single-neutral-actions" at bounding box center [635, 656] width 138 height 42
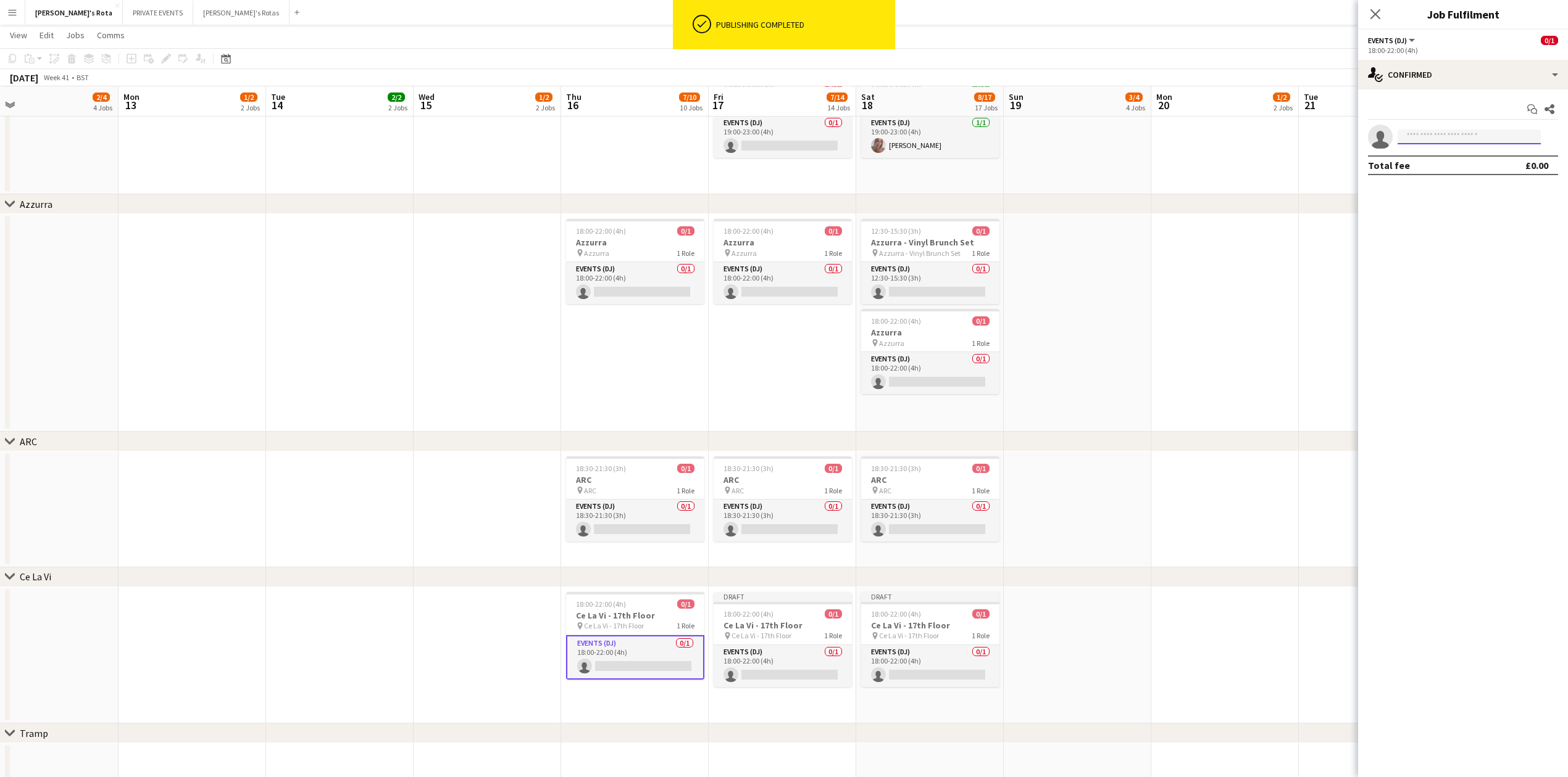
click at [1439, 140] on input at bounding box center [1468, 136] width 143 height 15
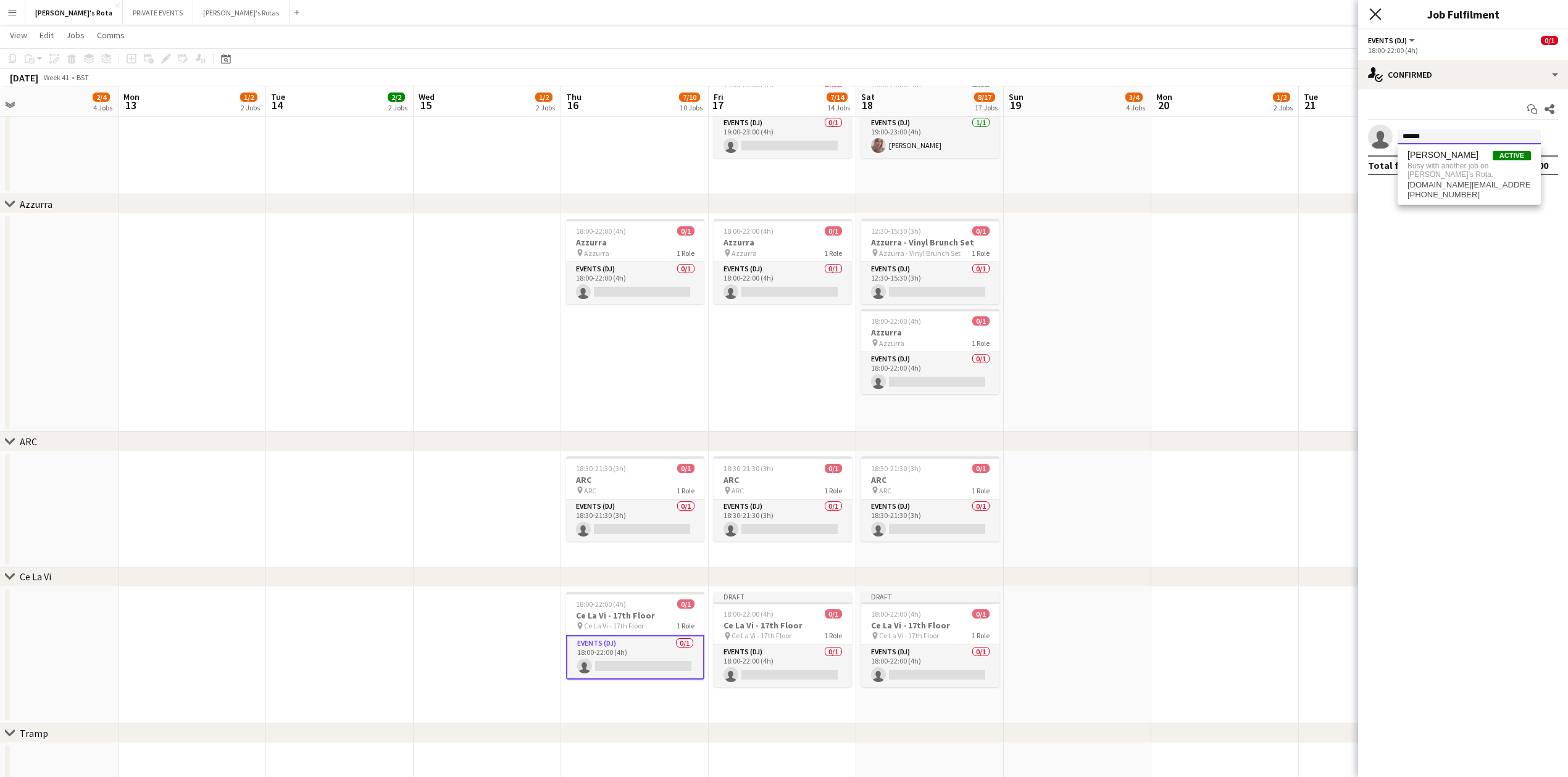
type input "******"
click at [1373, 12] on icon at bounding box center [1374, 14] width 12 height 12
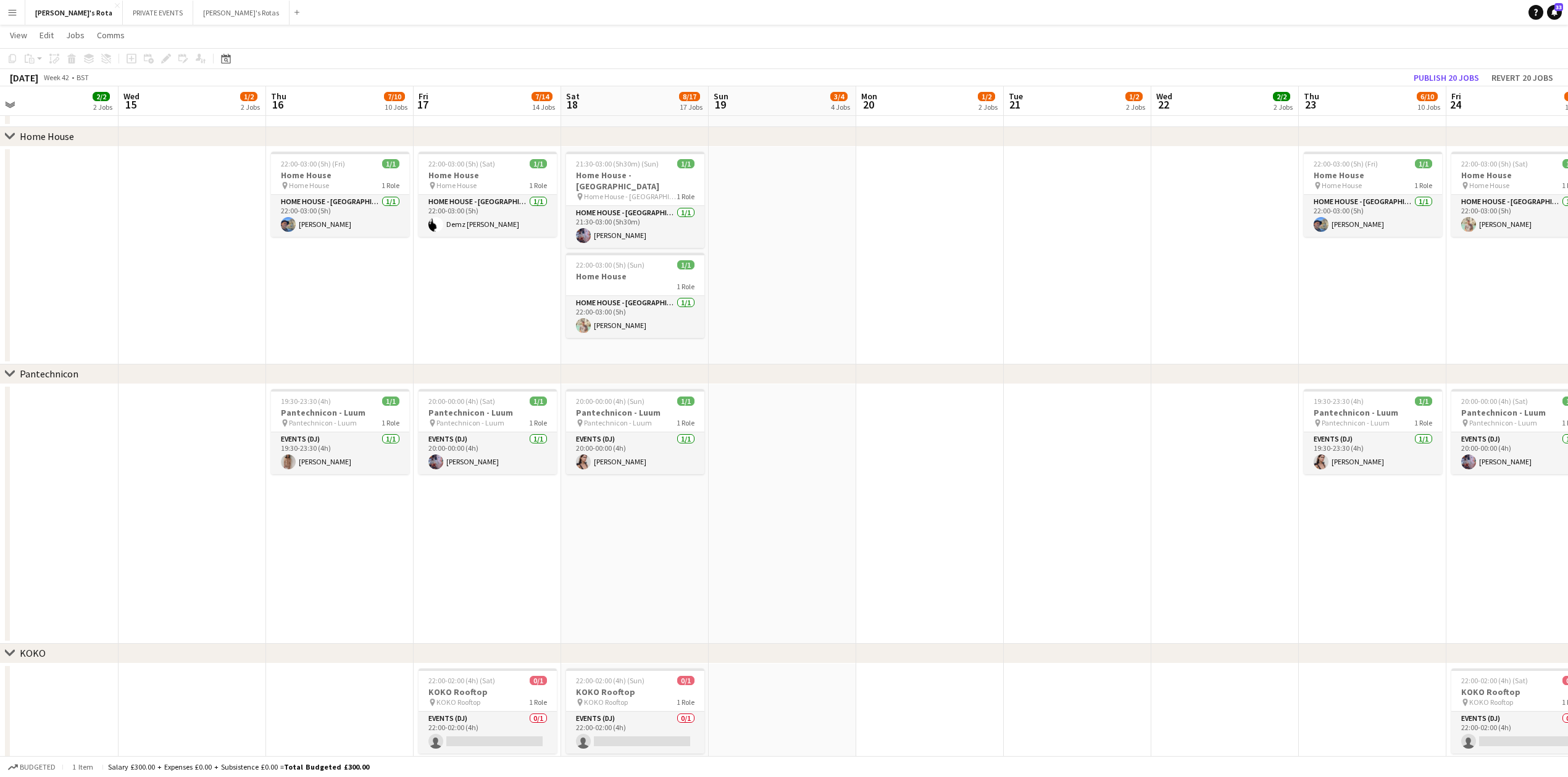
scroll to position [1282, 0]
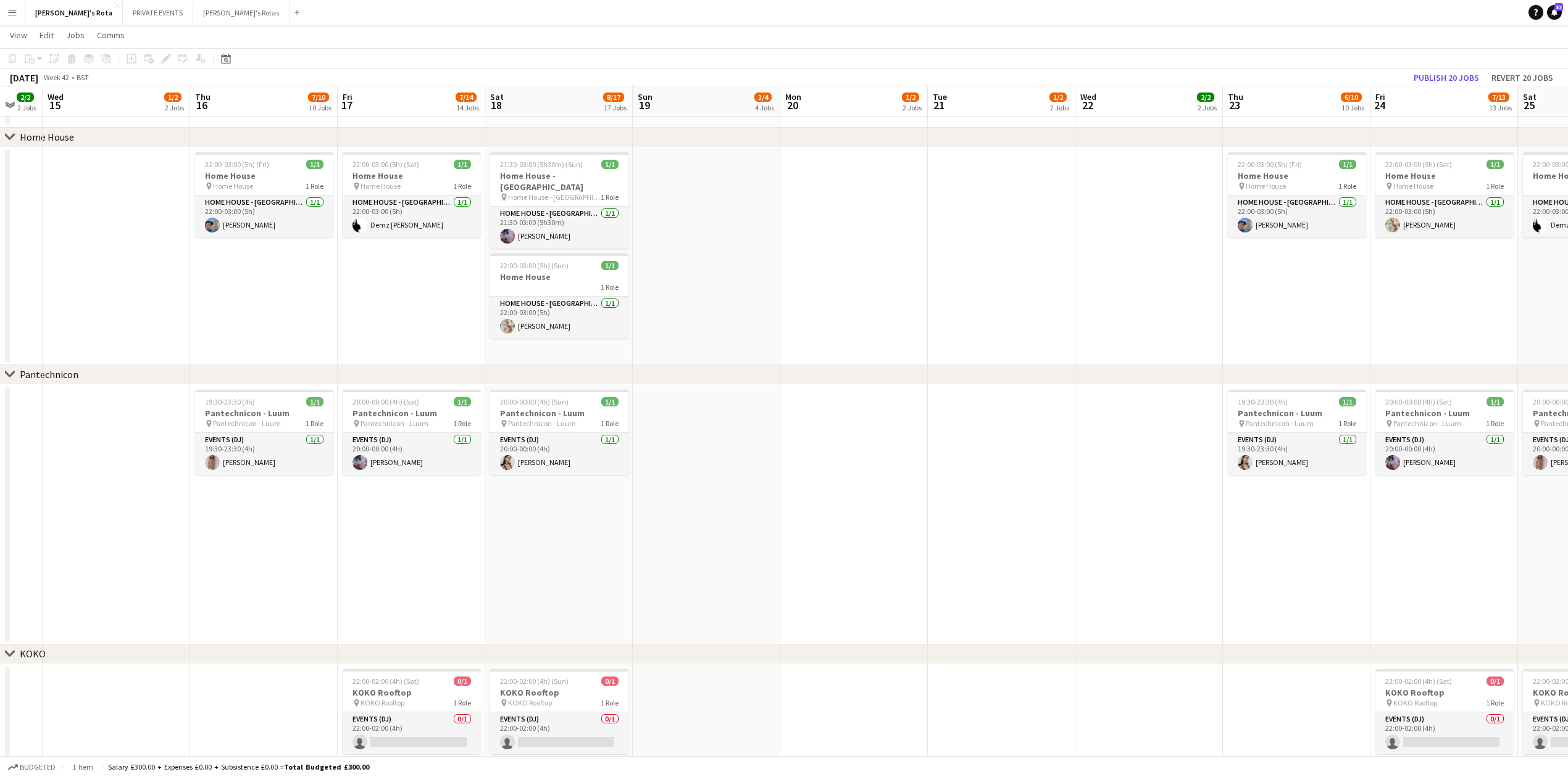
drag, startPoint x: 842, startPoint y: 530, endPoint x: 501, endPoint y: 533, distance: 341.0
click at [496, 534] on app-calendar-viewport "Sun 12 2/4 4 Jobs Mon 13 1/2 2 Jobs Tue 14 2/2 2 Jobs Wed 15 1/2 2 Jobs Thu 16 …" at bounding box center [784, 722] width 1568 height 3913
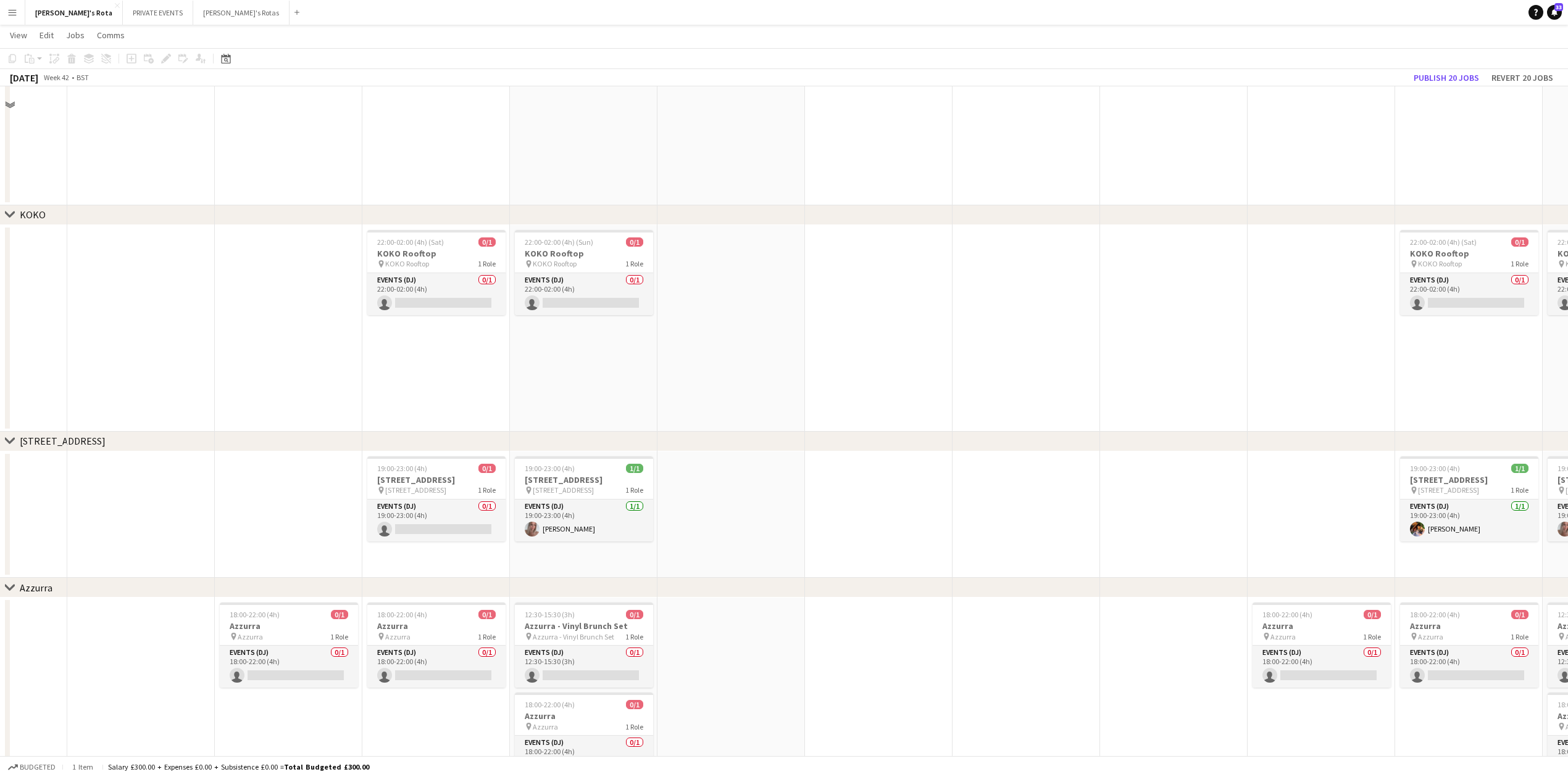
scroll to position [1858, 0]
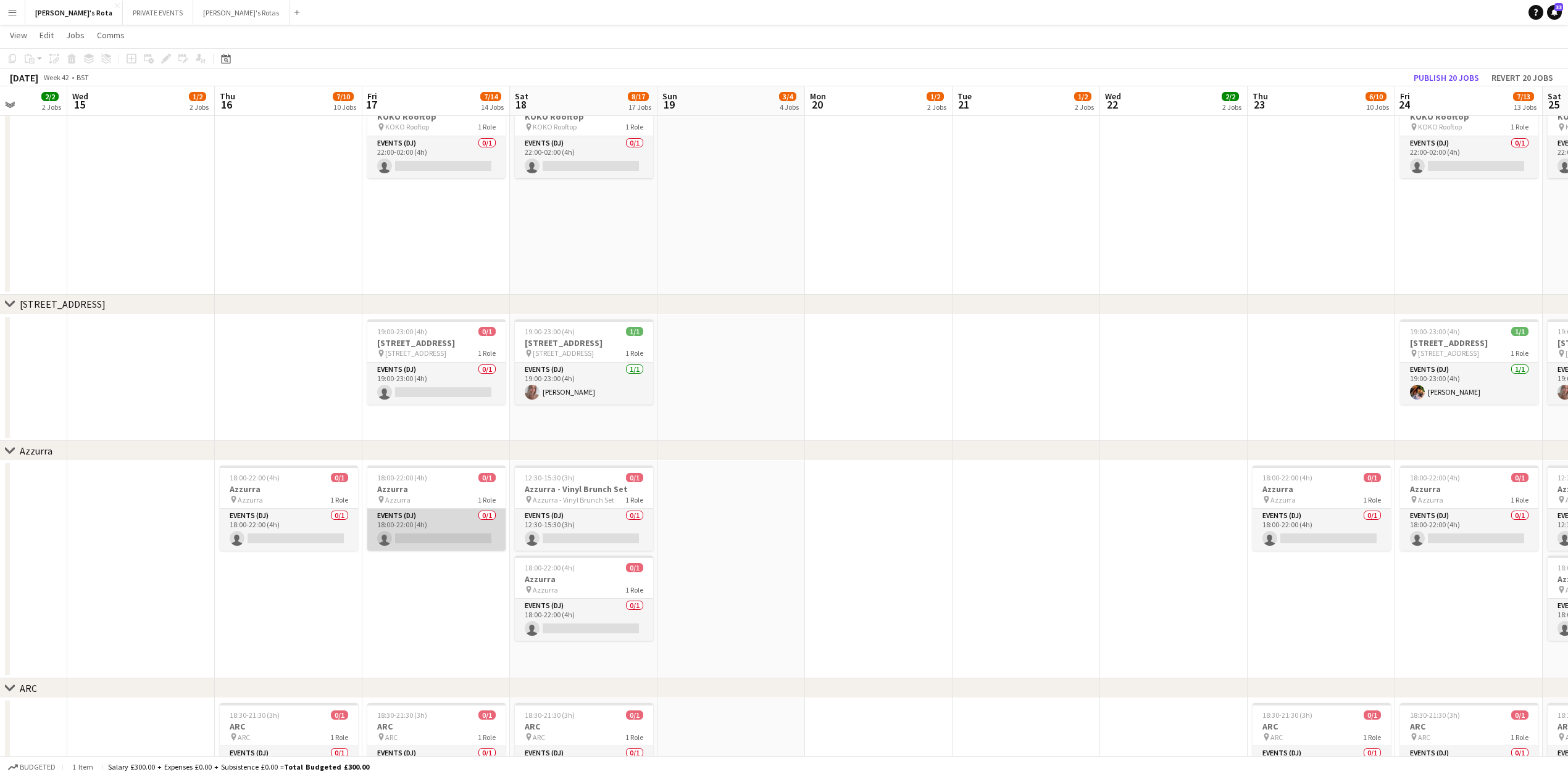
click at [456, 541] on app-card-role "Events (DJ) 0/1 18:00-22:00 (4h) single-neutral-actions" at bounding box center [436, 530] width 138 height 42
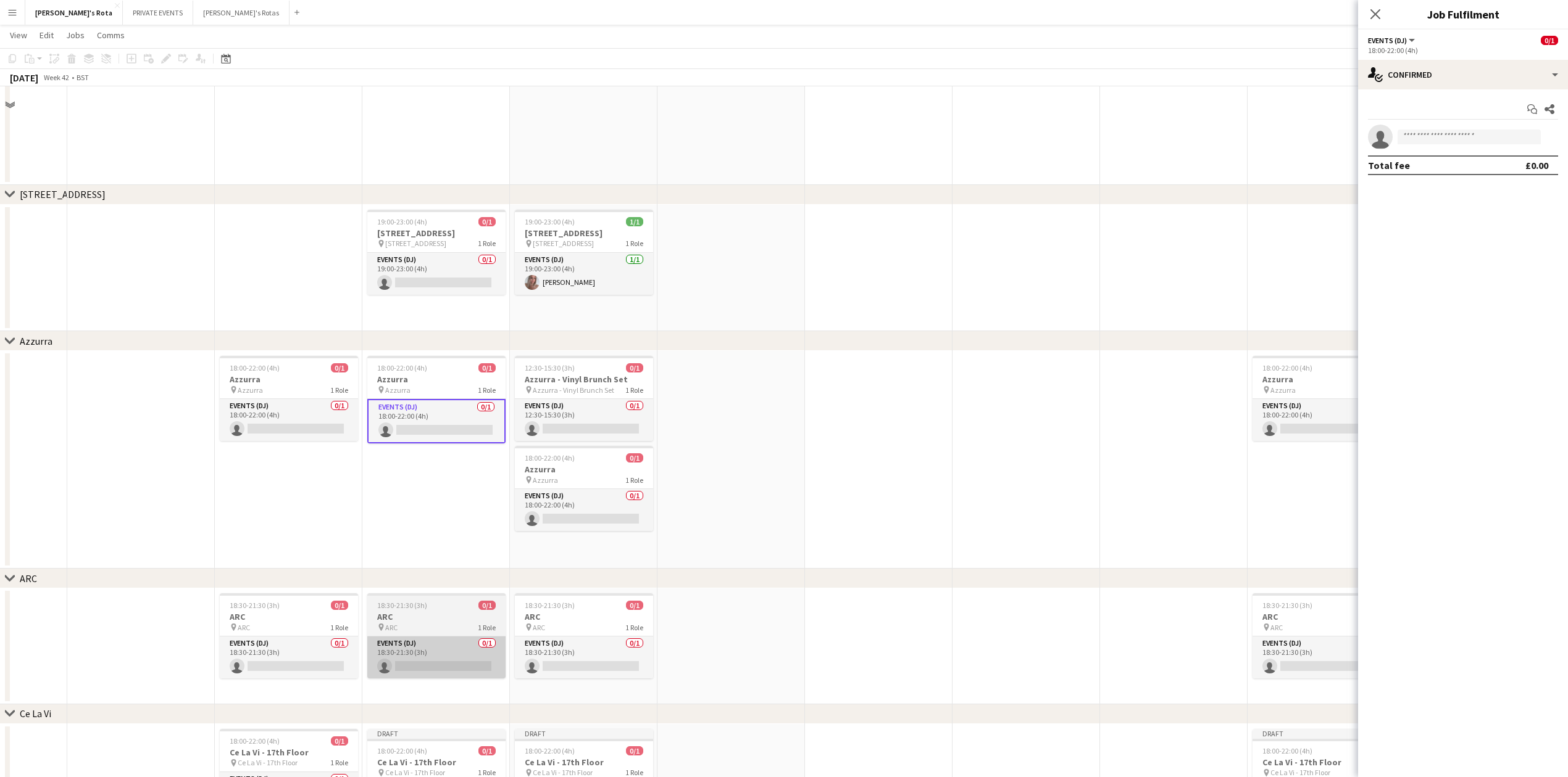
scroll to position [2105, 0]
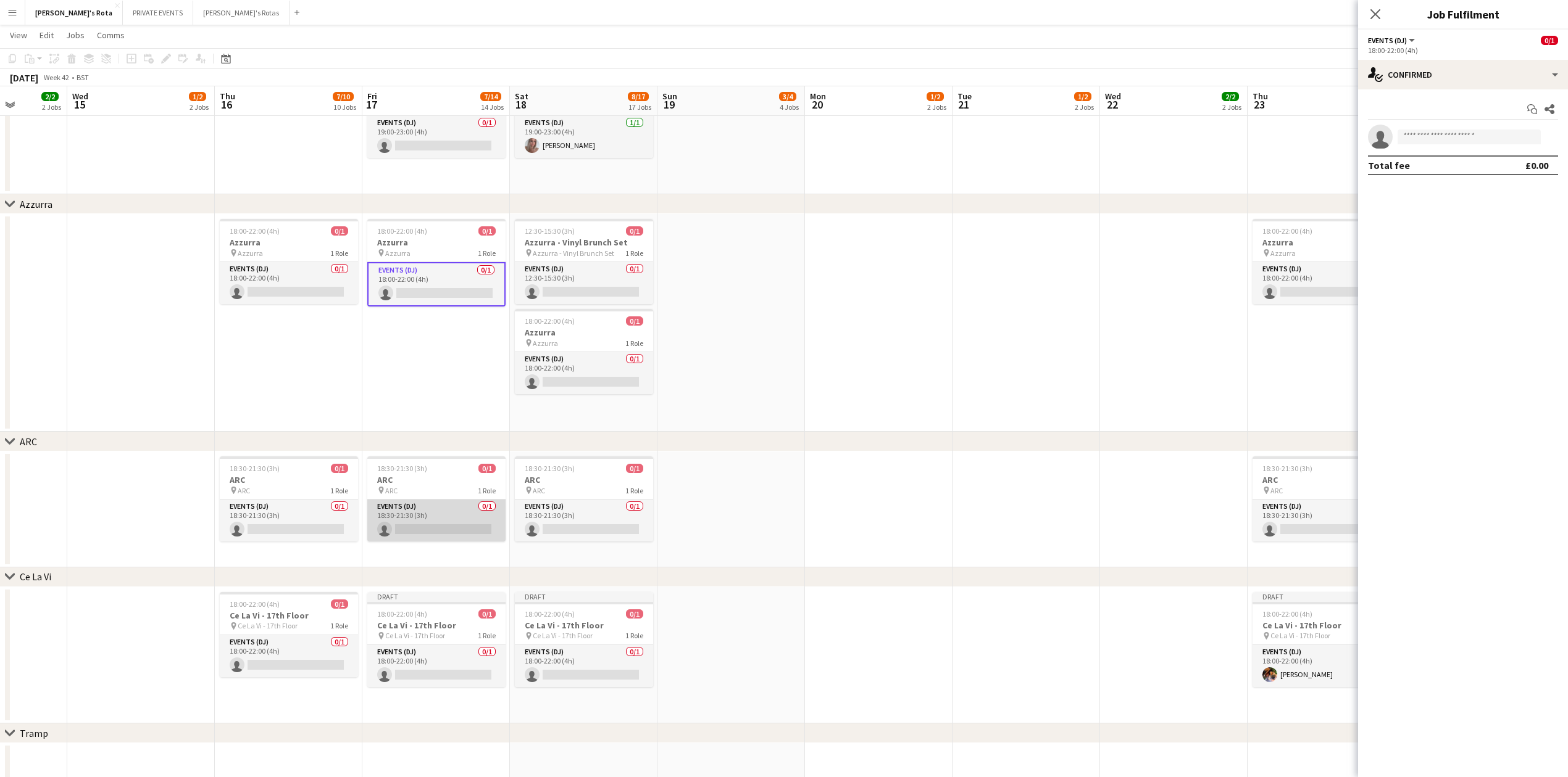
click at [423, 522] on app-card-role "Events (DJ) 0/1 18:30-21:30 (3h) single-neutral-actions" at bounding box center [436, 521] width 138 height 42
click at [1427, 129] on input at bounding box center [1468, 136] width 143 height 15
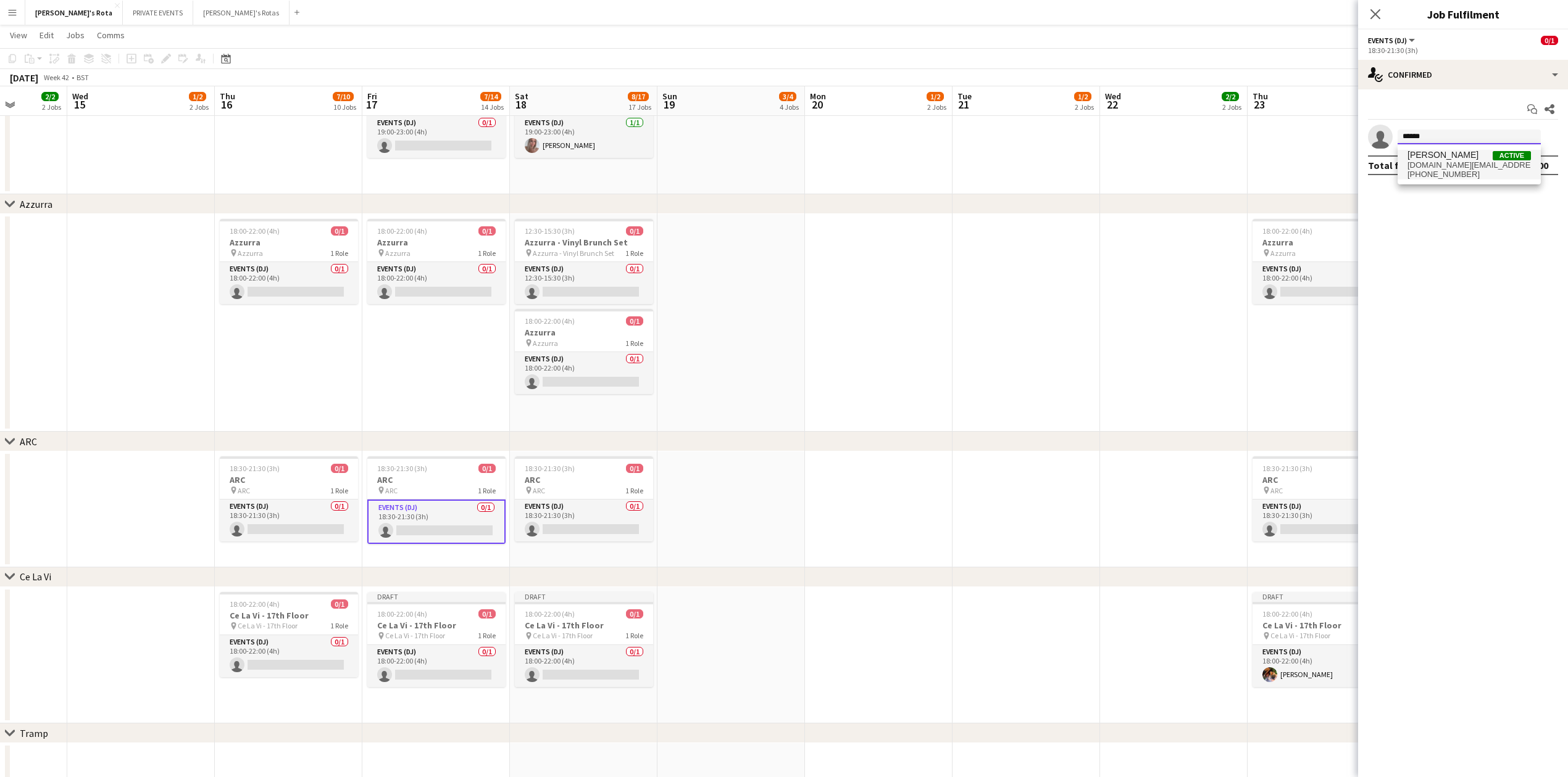
type input "******"
click at [1431, 160] on span "[DOMAIN_NAME][EMAIL_ADDRESS][DOMAIN_NAME]" at bounding box center [1469, 165] width 123 height 10
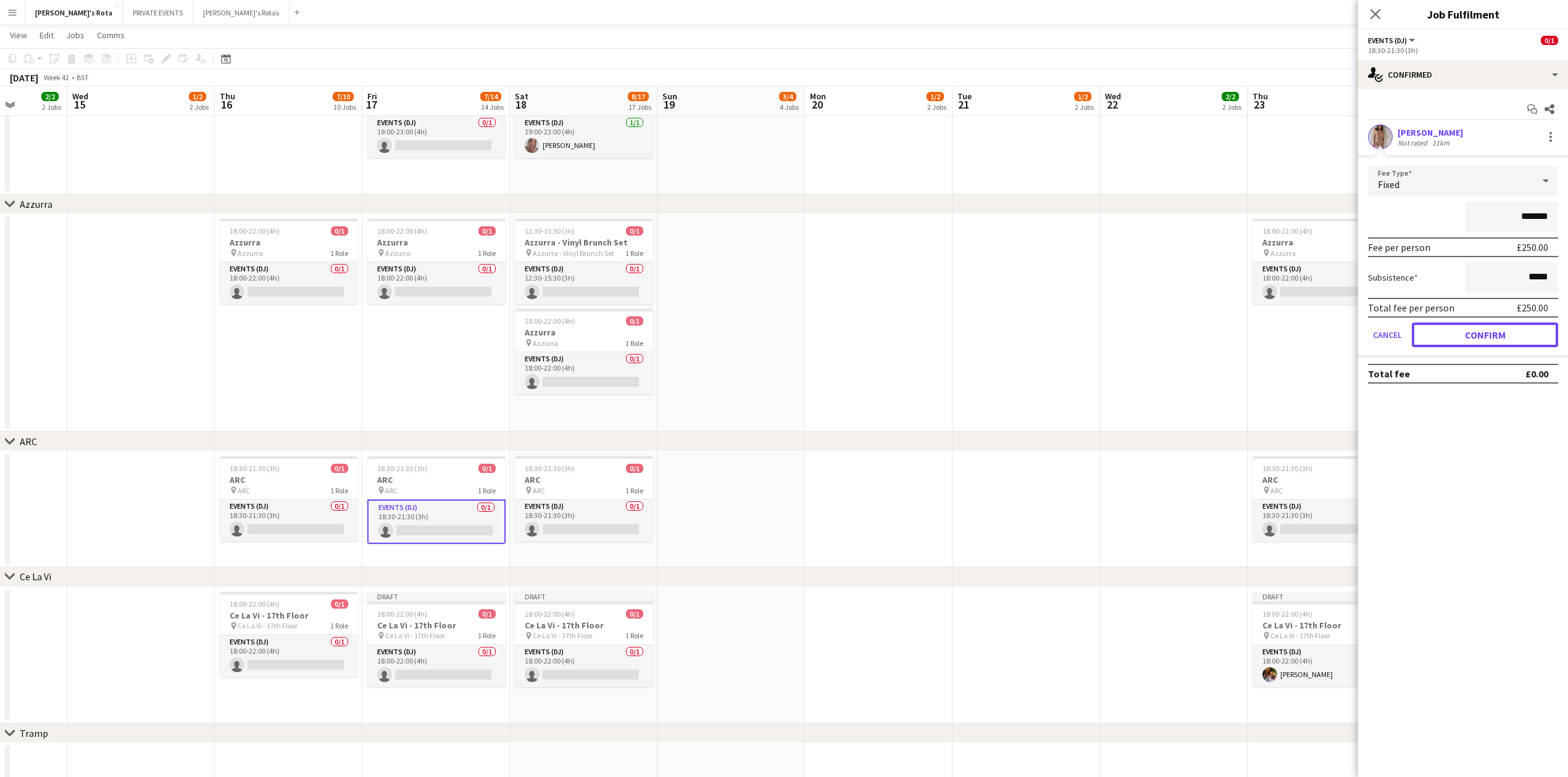
drag, startPoint x: 1459, startPoint y: 343, endPoint x: 1432, endPoint y: 243, distance: 103.6
click at [1460, 337] on button "Confirm" at bounding box center [1484, 335] width 146 height 25
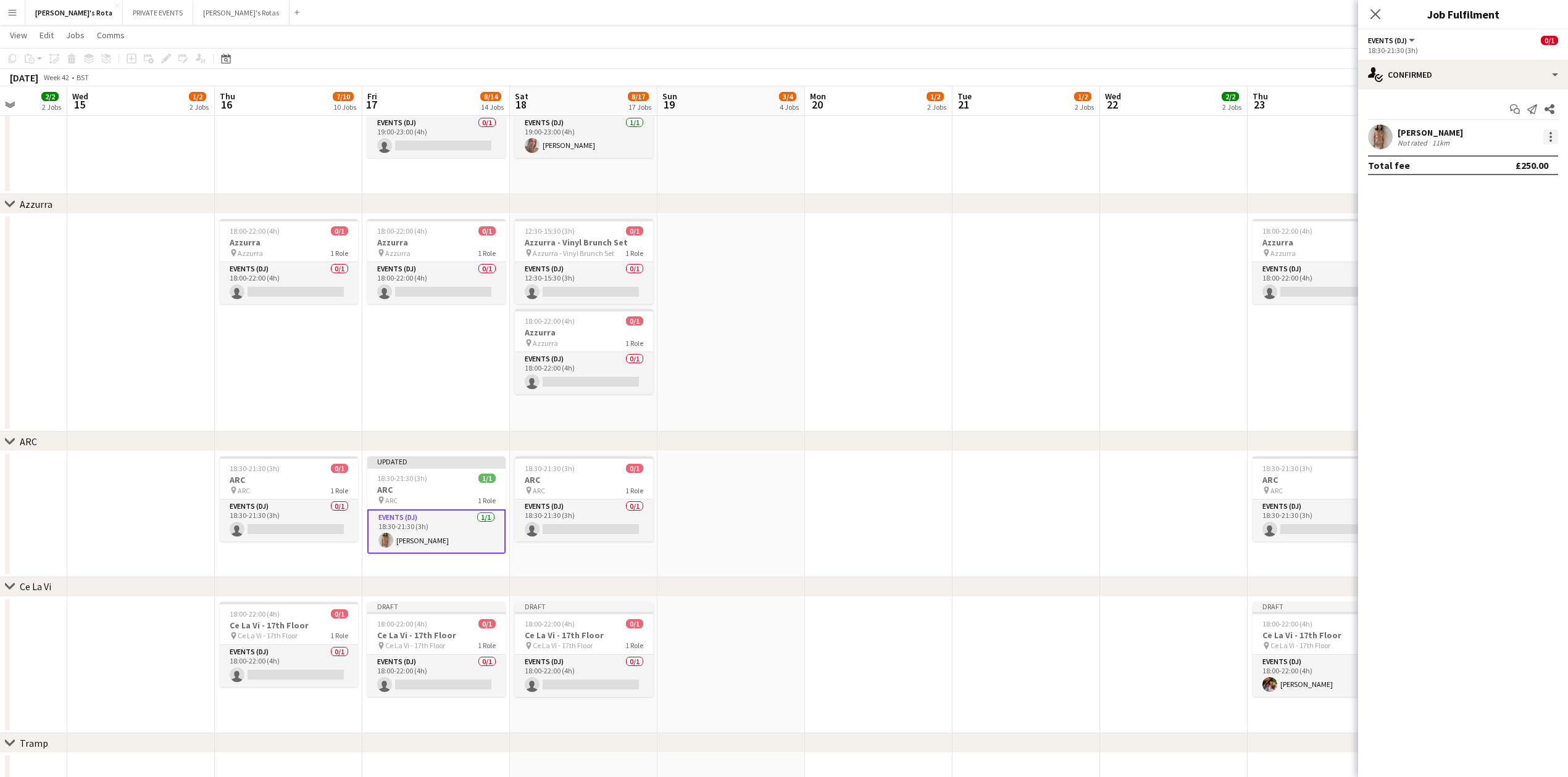
click at [1551, 135] on div at bounding box center [1551, 137] width 3 height 3
click at [1511, 279] on span "Remove" at bounding box center [1509, 278] width 77 height 11
drag, startPoint x: 1381, startPoint y: 16, endPoint x: 1356, endPoint y: 39, distance: 34.0
click at [1376, 21] on app-icon "Close pop-in" at bounding box center [1375, 14] width 15 height 15
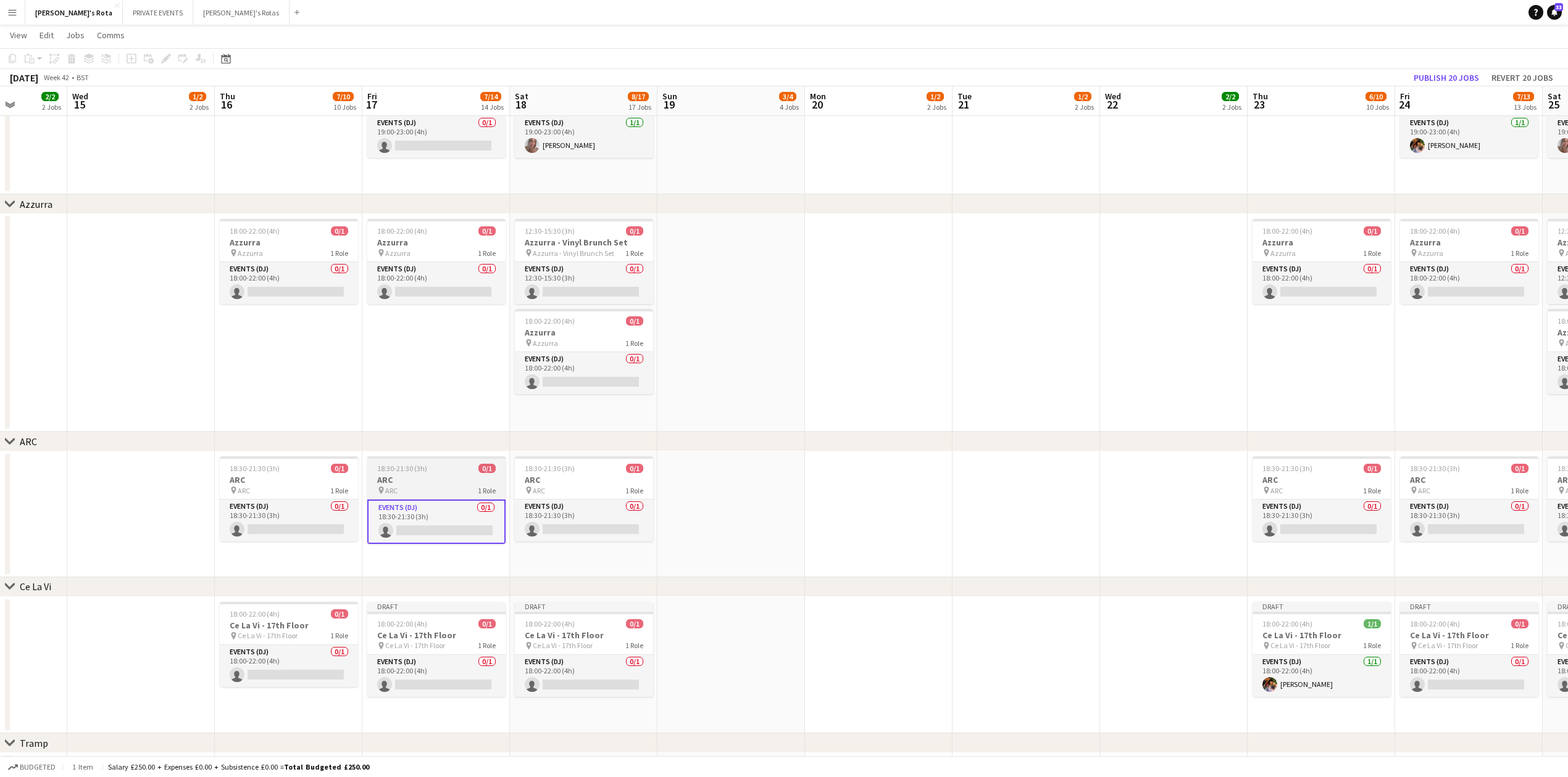
click at [428, 489] on div "pin ARC 1 Role" at bounding box center [436, 490] width 138 height 10
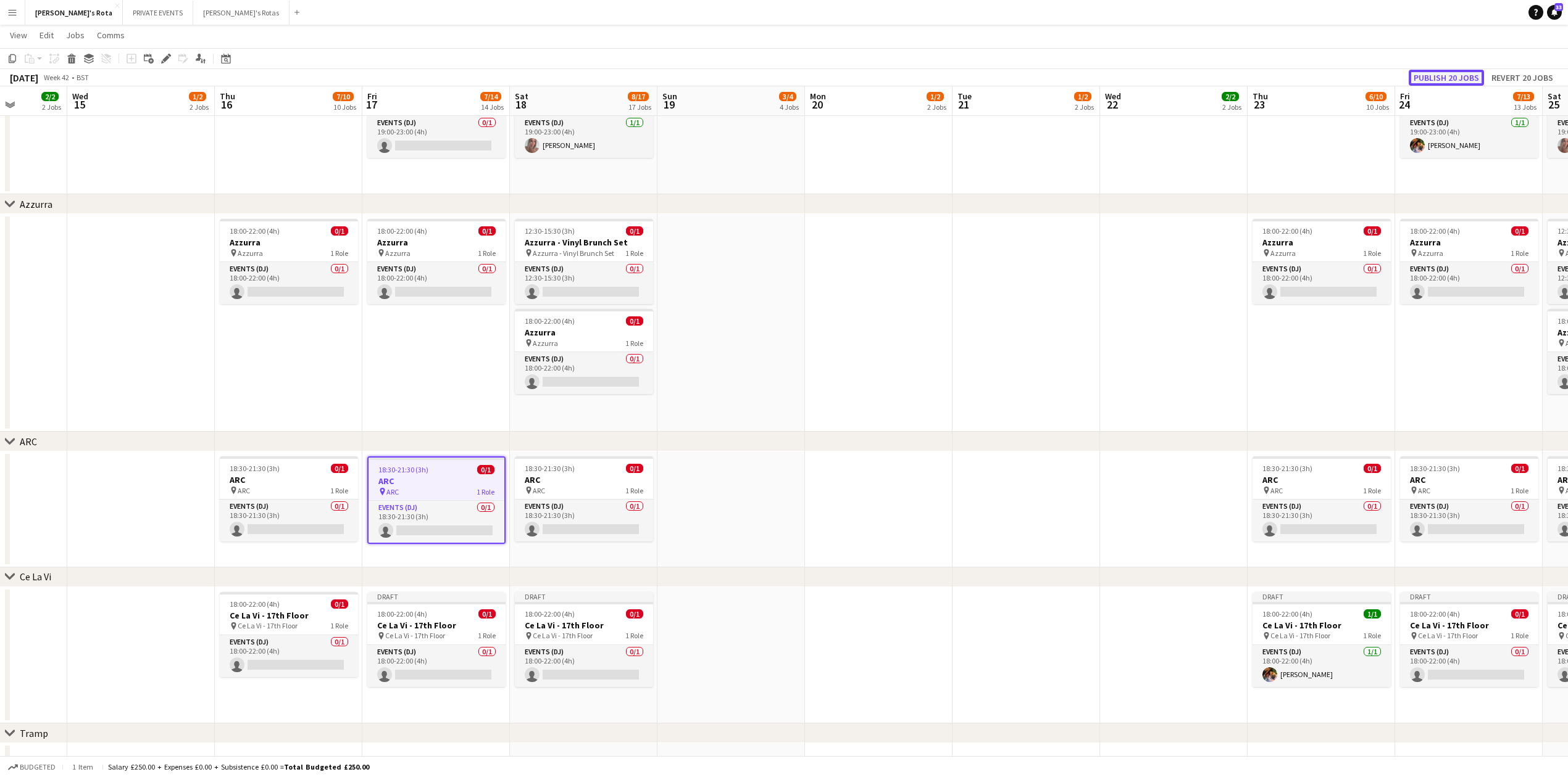
click at [1452, 75] on button "Publish 20 jobs" at bounding box center [1446, 77] width 75 height 16
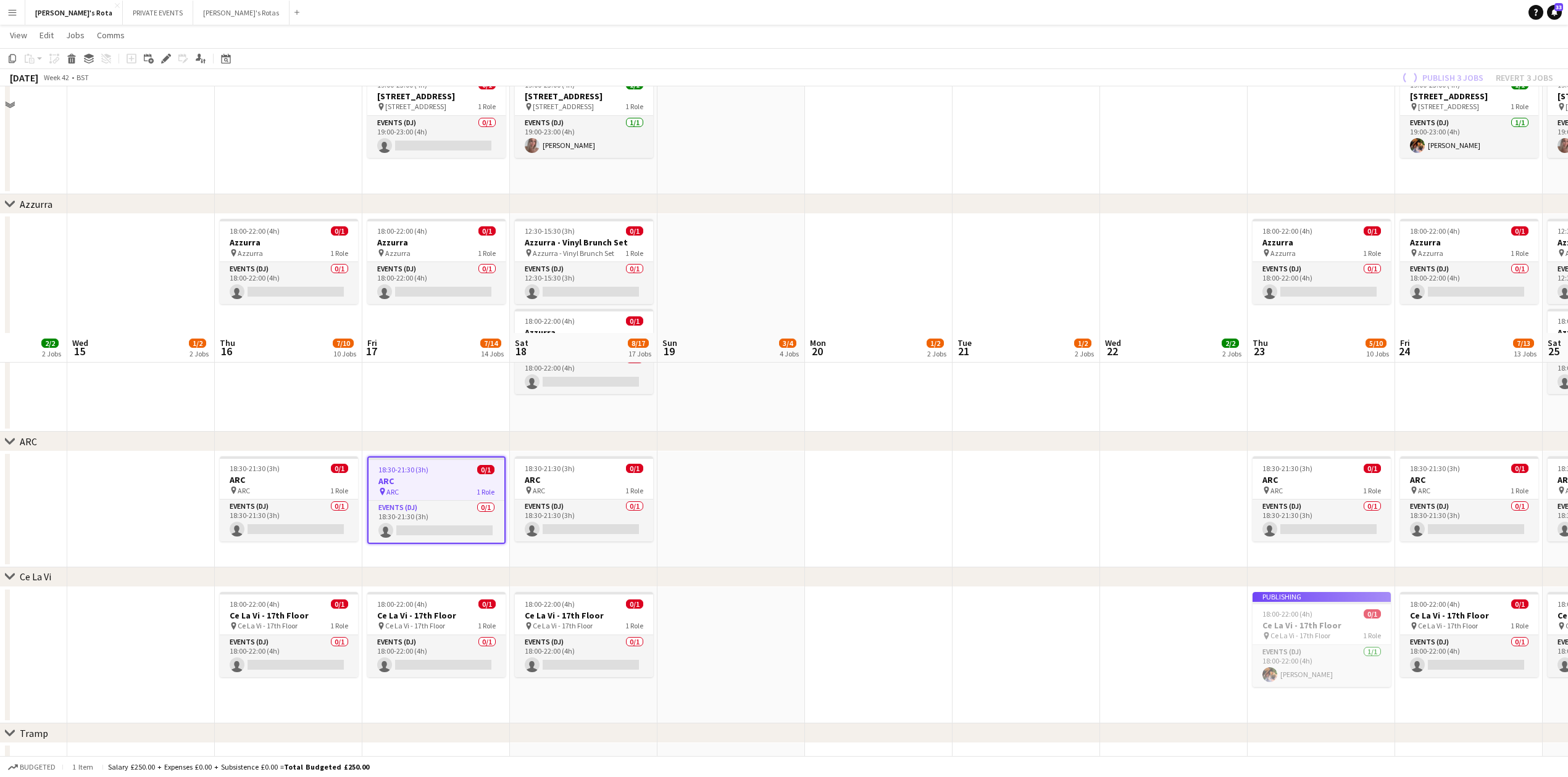
scroll to position [2352, 0]
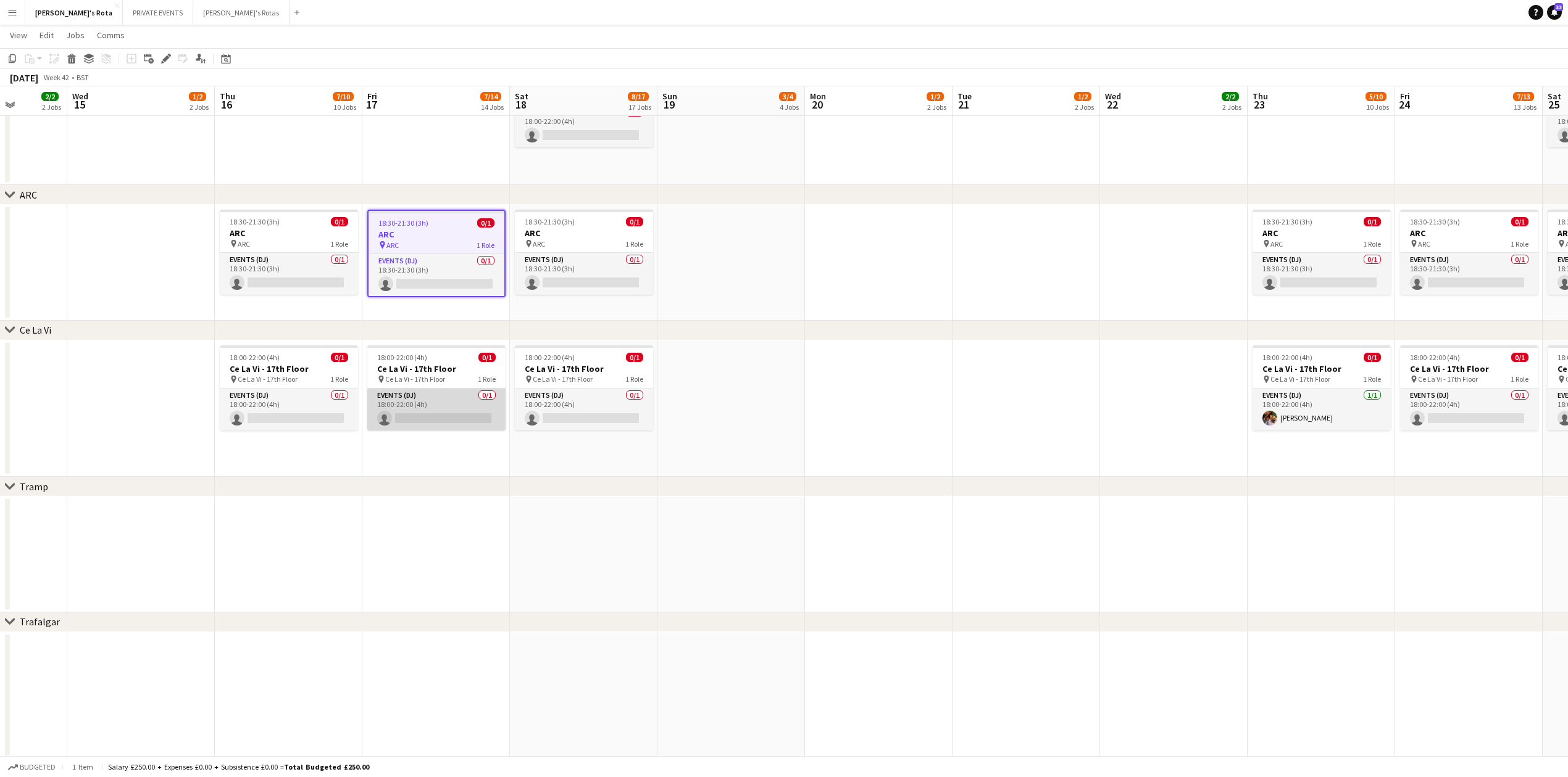
click at [421, 398] on app-card-role "Events (DJ) 0/1 18:00-22:00 (4h) single-neutral-actions" at bounding box center [436, 409] width 138 height 42
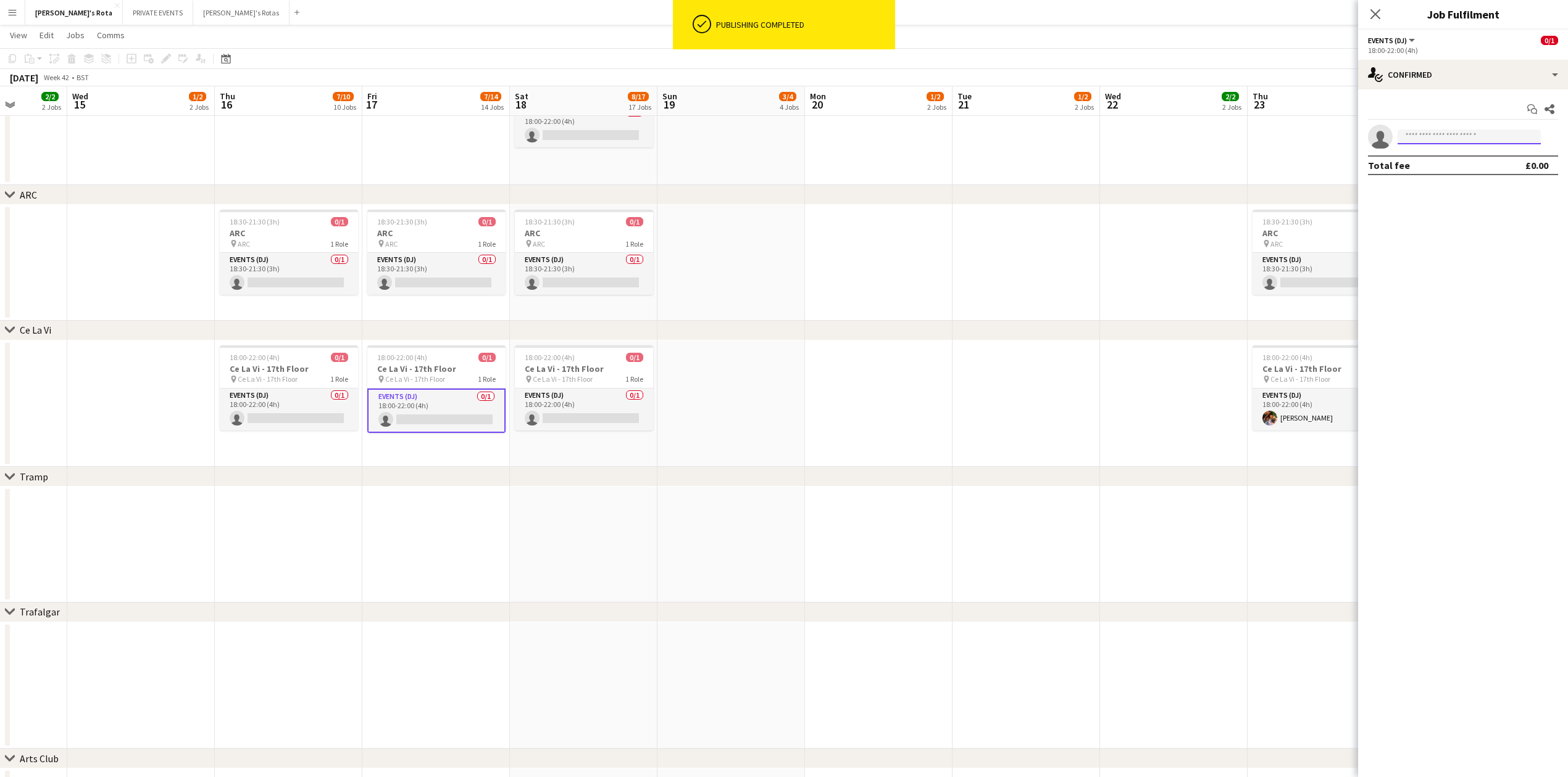
click at [1436, 138] on input at bounding box center [1468, 136] width 143 height 15
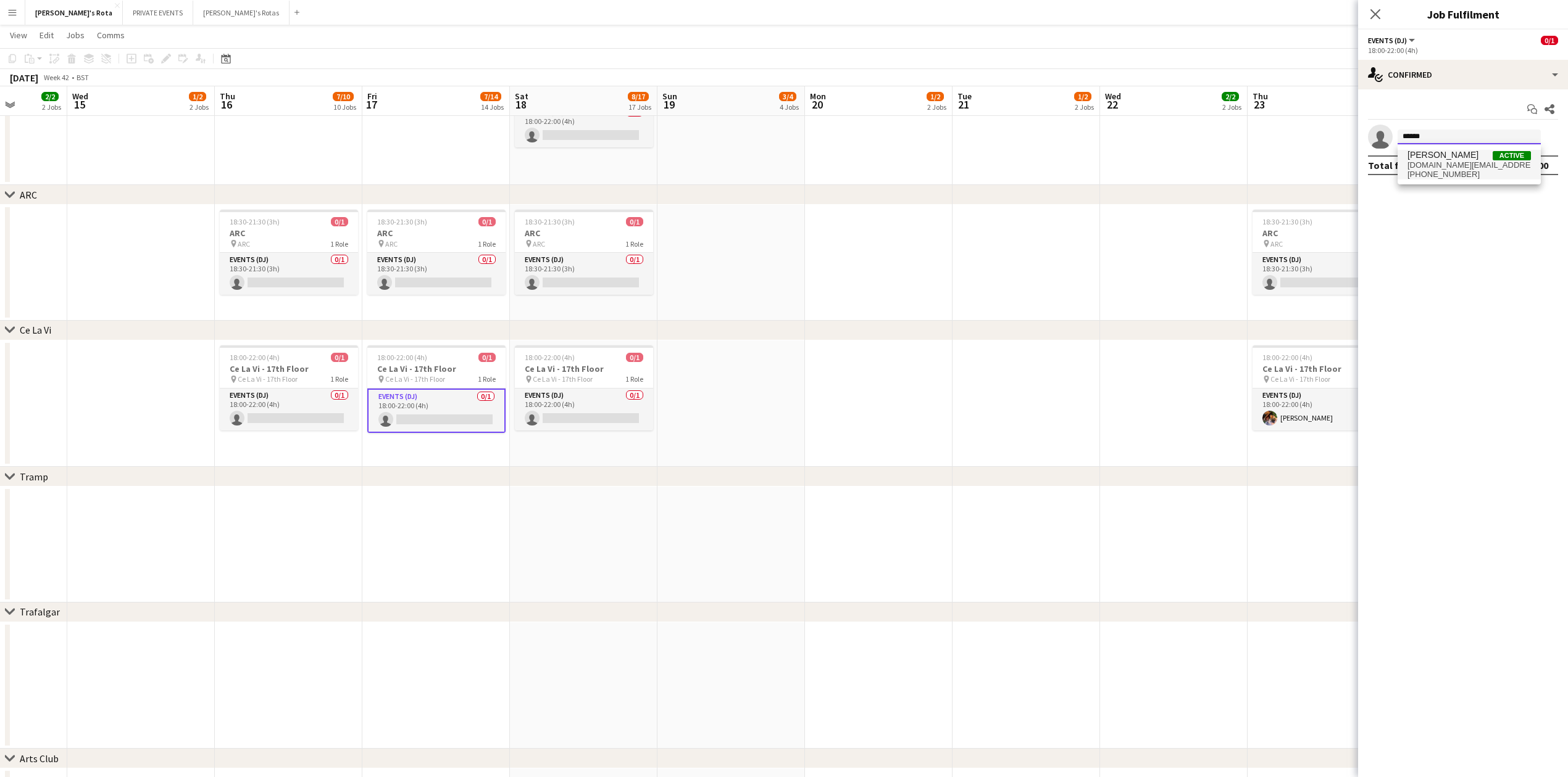
type input "******"
click at [1426, 169] on span "[DOMAIN_NAME][EMAIL_ADDRESS][DOMAIN_NAME]" at bounding box center [1469, 165] width 123 height 10
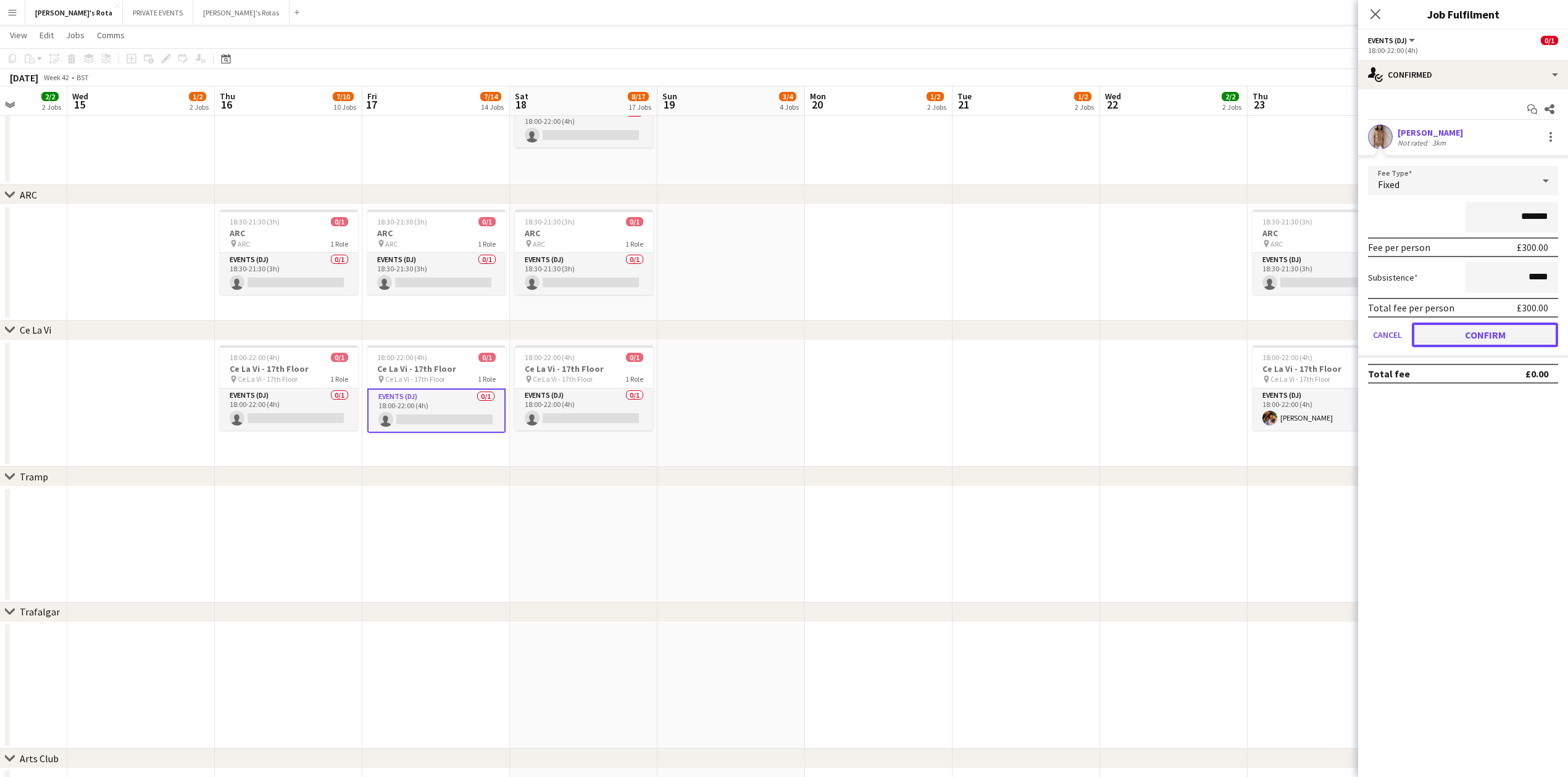
click at [1505, 330] on button "Confirm" at bounding box center [1484, 335] width 146 height 25
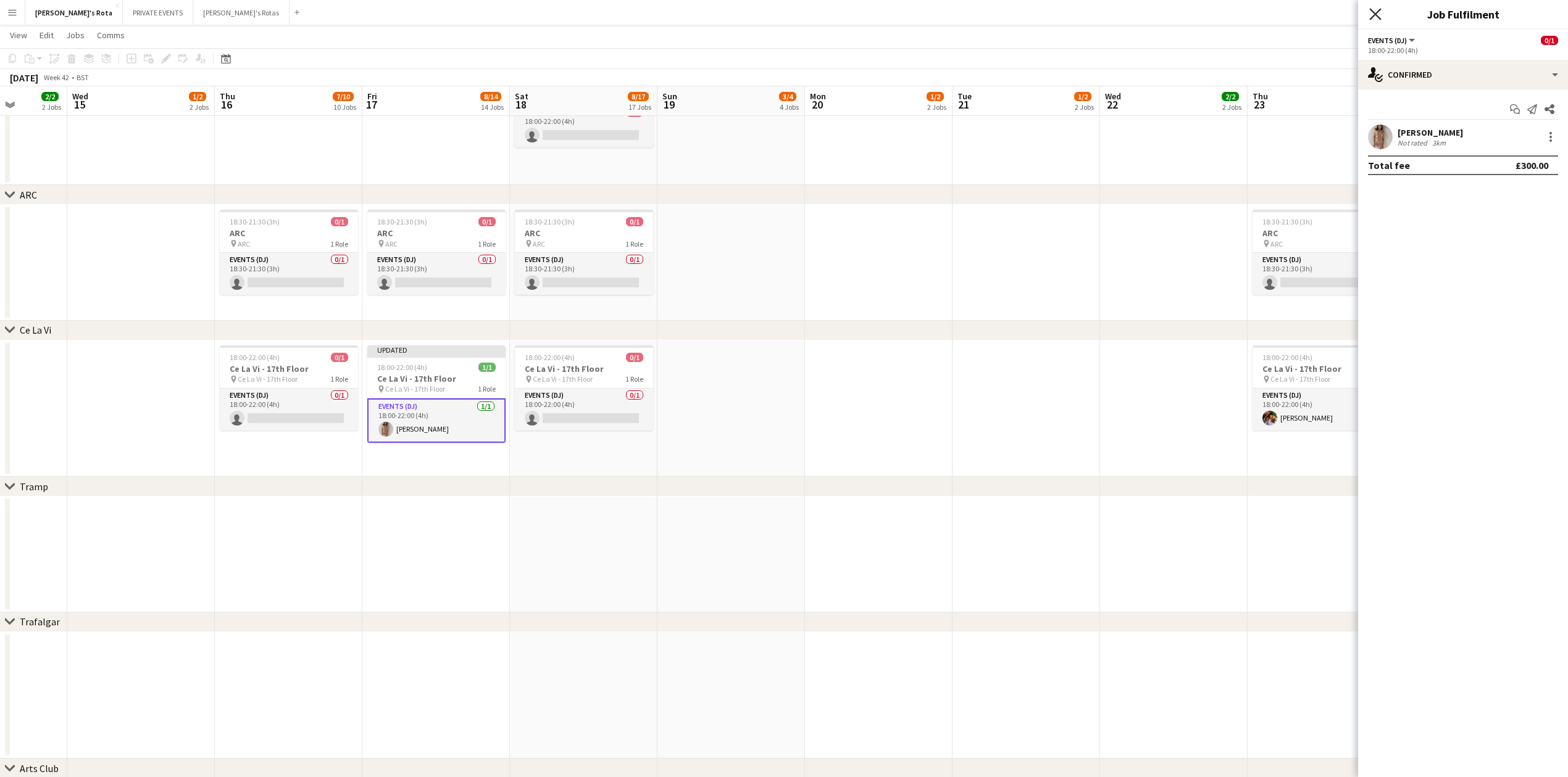
click at [1370, 20] on icon at bounding box center [1374, 14] width 12 height 12
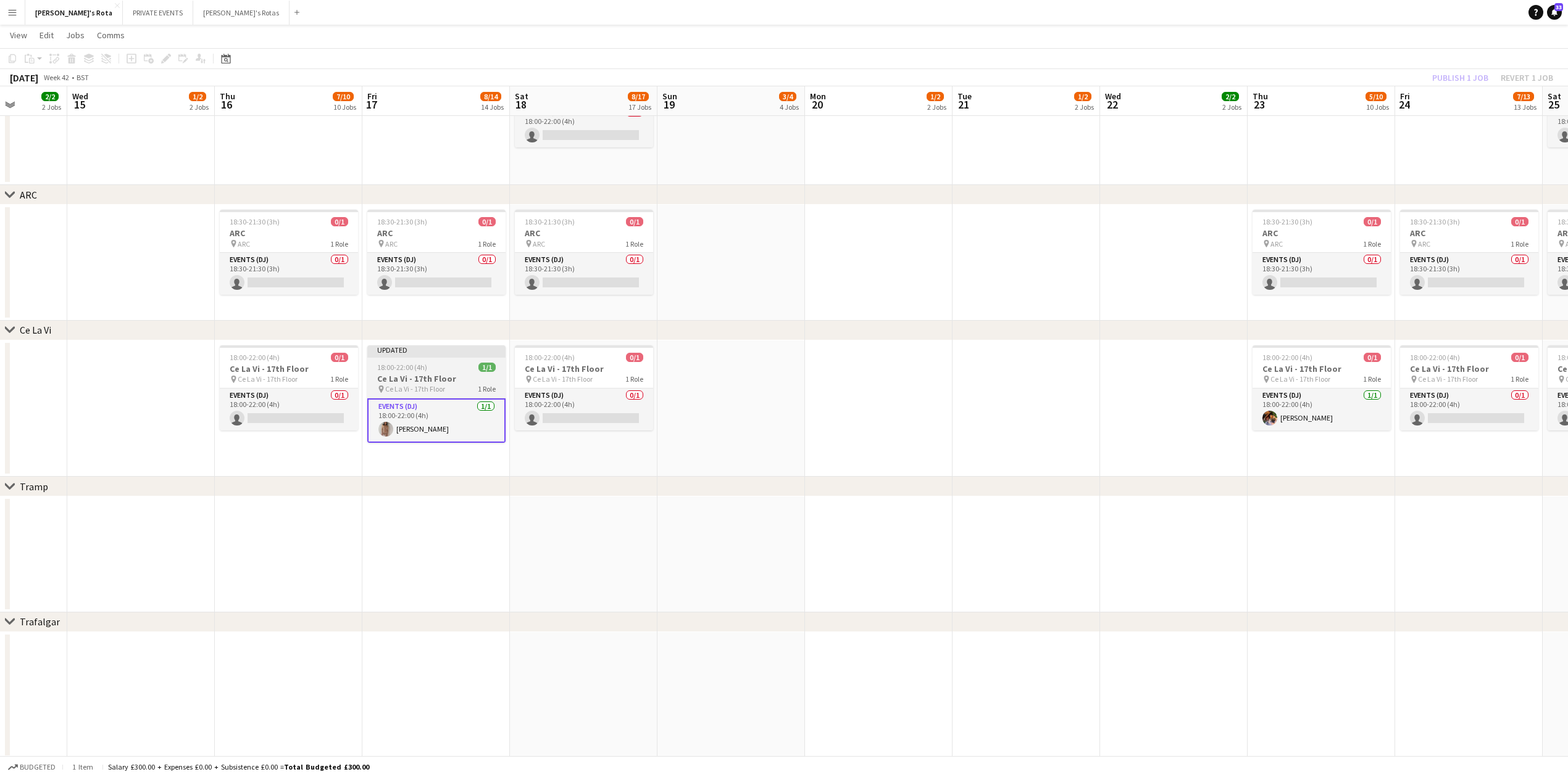
click at [445, 381] on h3 "Ce La Vi - 17th Floor" at bounding box center [436, 379] width 138 height 11
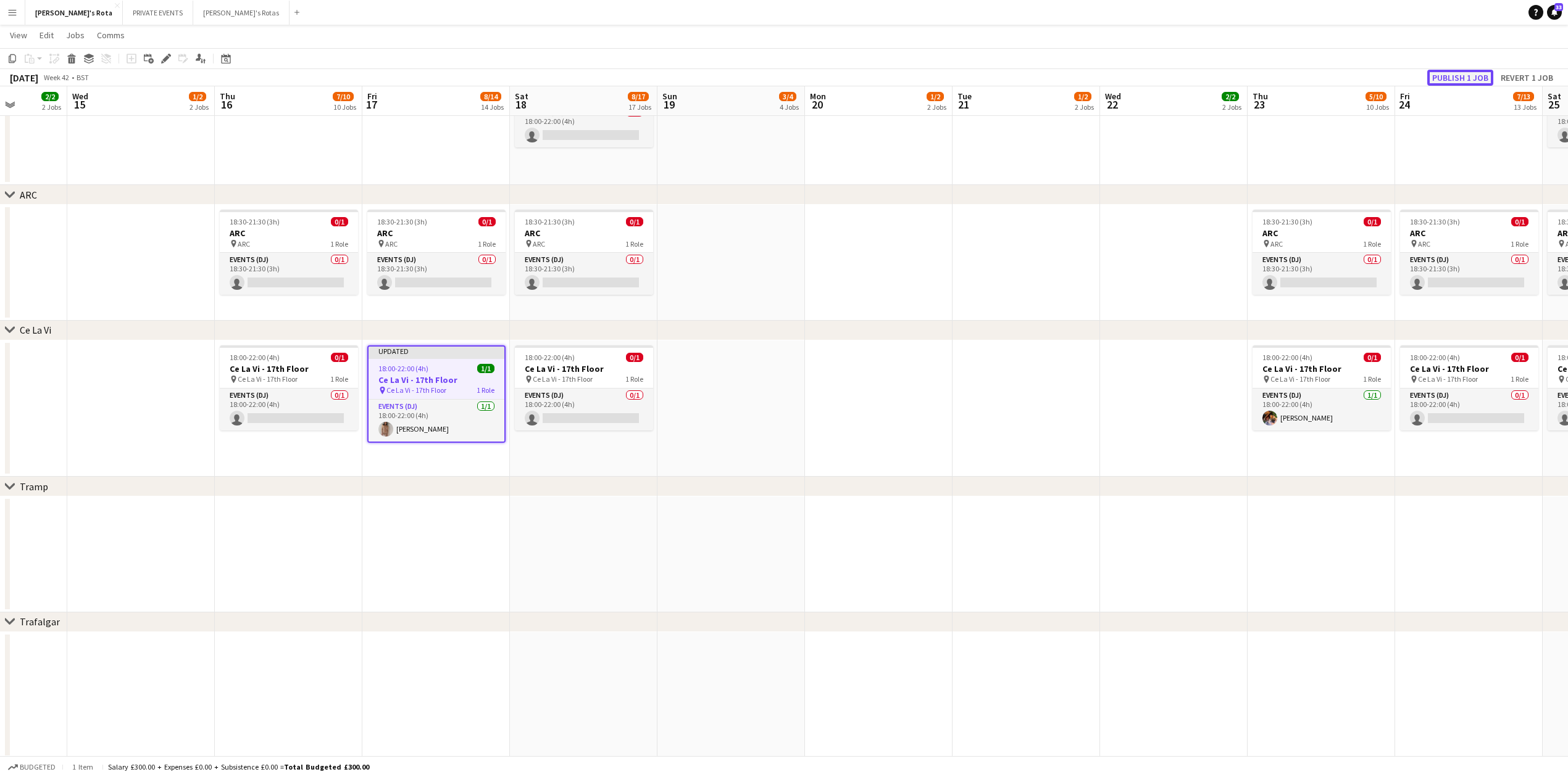
click at [1452, 77] on button "Publish 1 job" at bounding box center [1459, 77] width 66 height 16
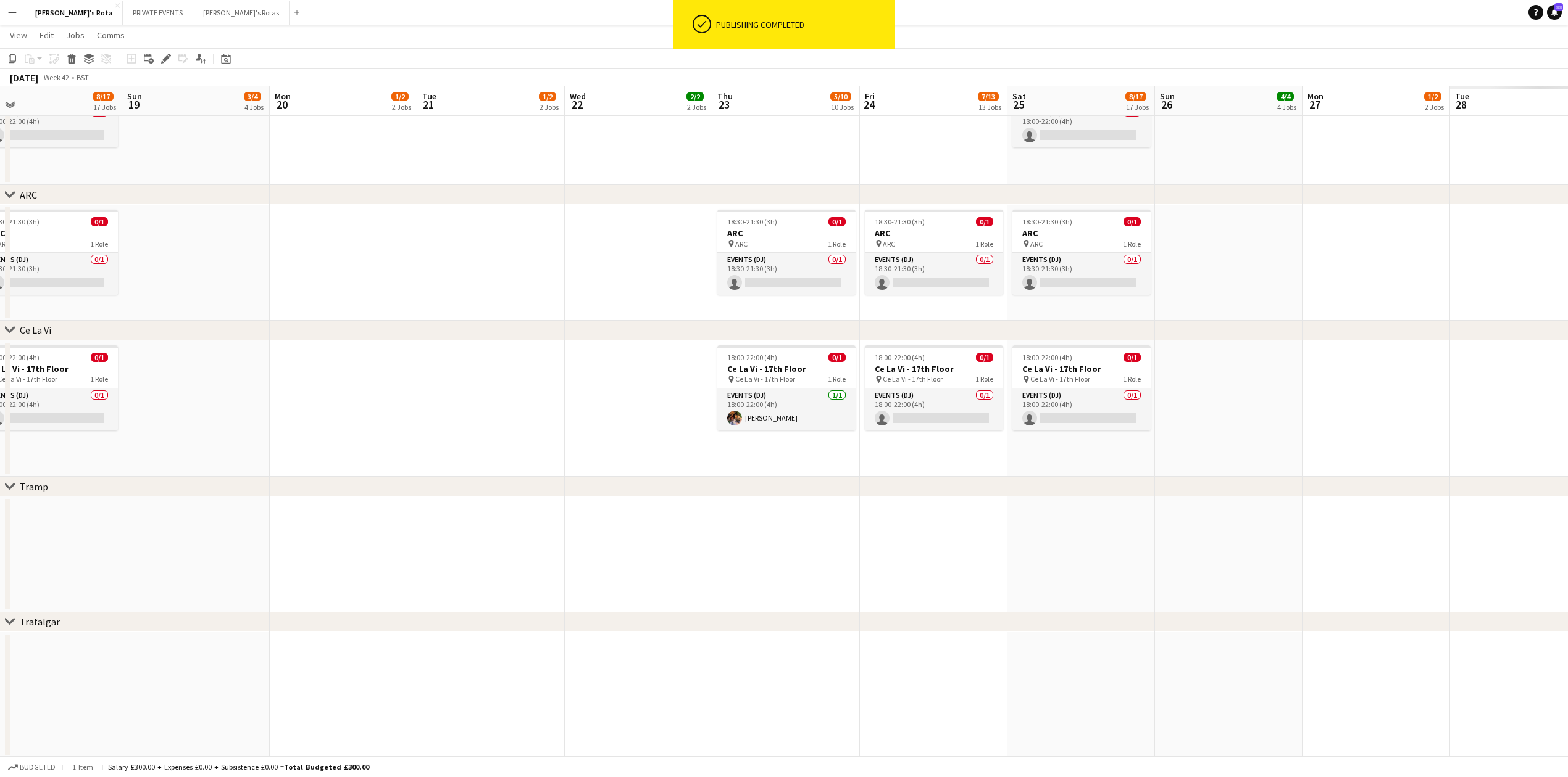
scroll to position [0, 513]
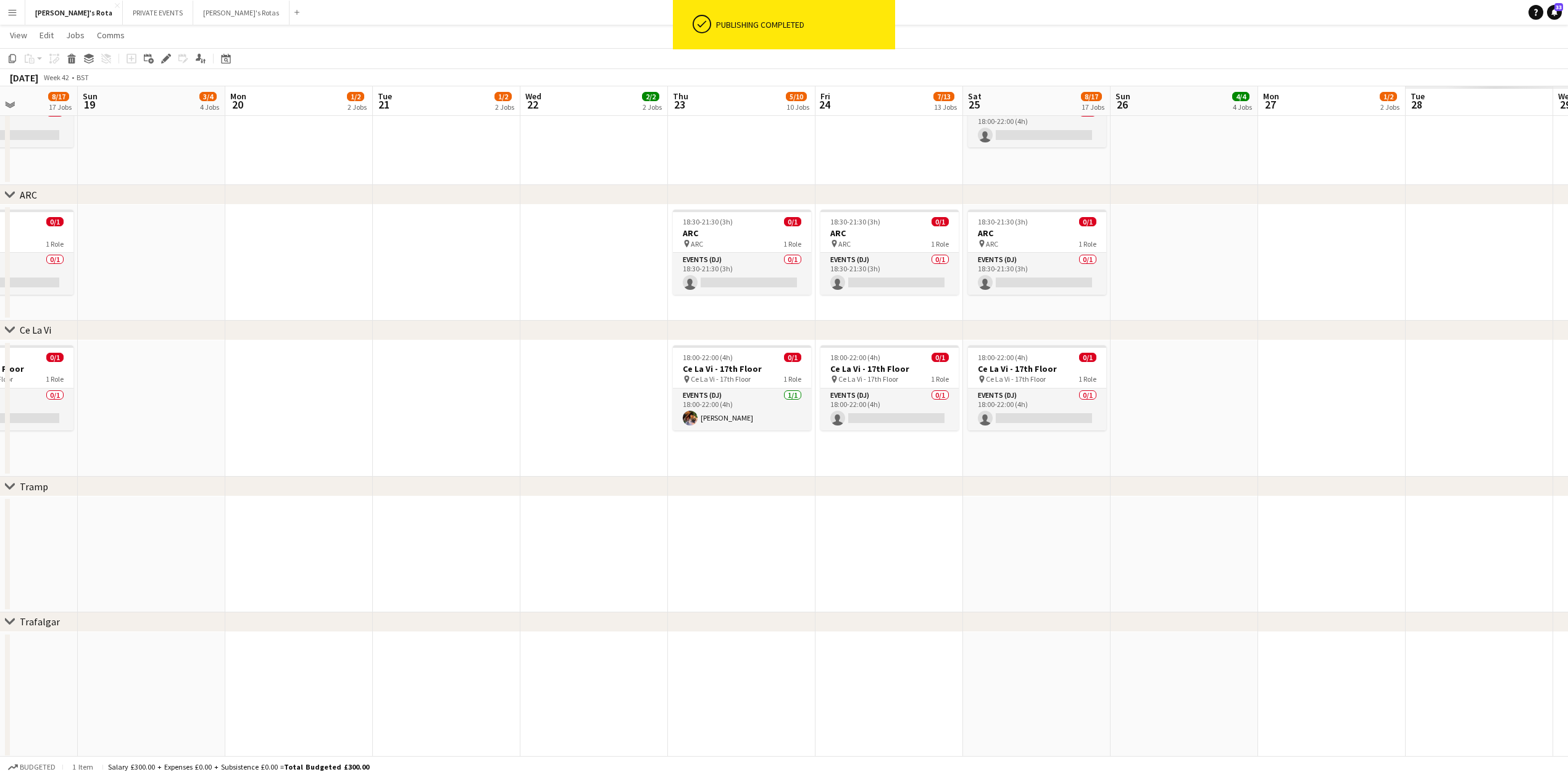
drag, startPoint x: 1506, startPoint y: 539, endPoint x: 910, endPoint y: 512, distance: 596.6
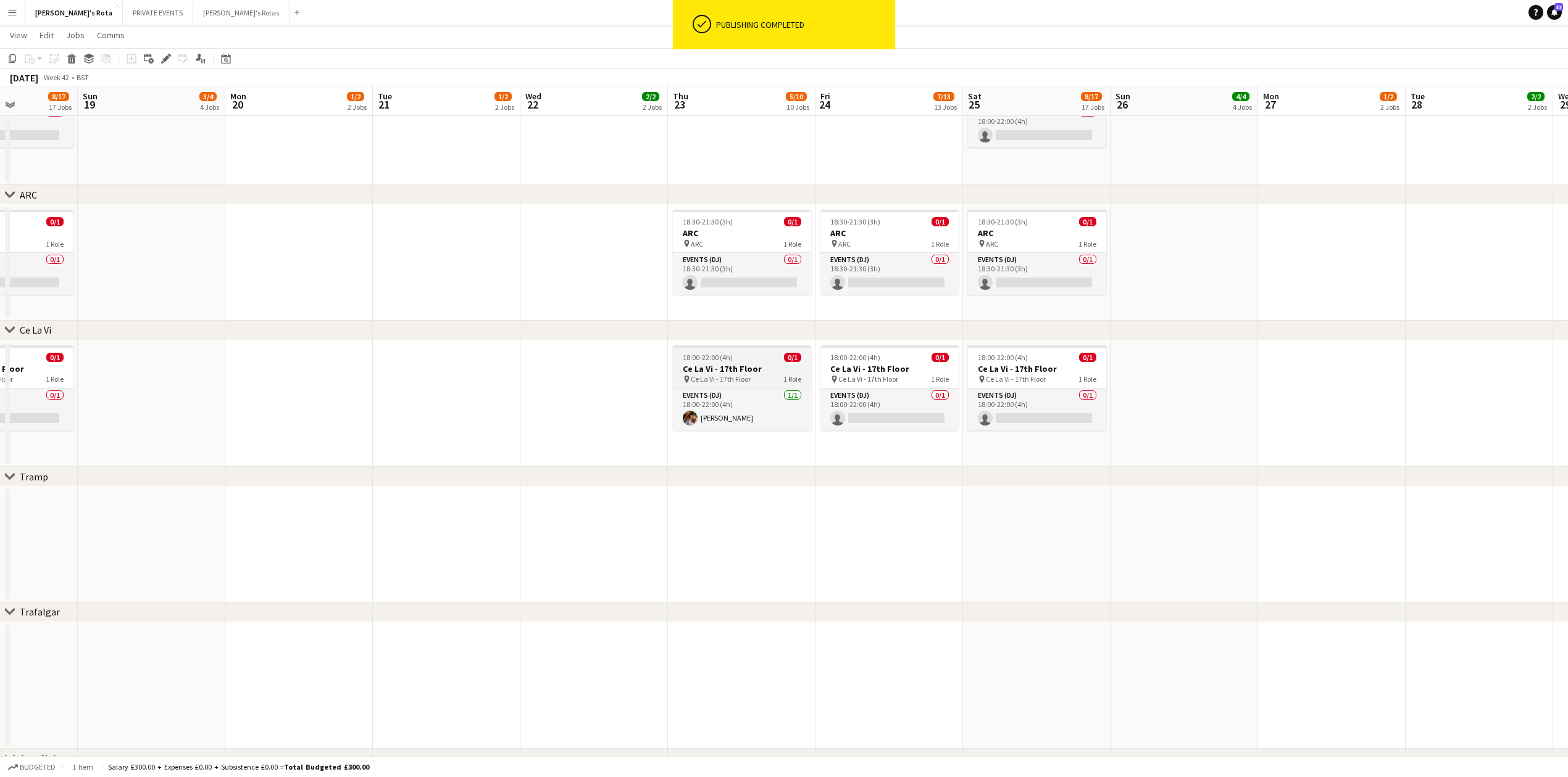
click at [737, 364] on h3 "Ce La Vi - 17th Floor" at bounding box center [742, 369] width 138 height 11
click at [717, 411] on app-card-role "Events (DJ) [DATE] 18:00-22:00 (4h) [PERSON_NAME]" at bounding box center [741, 411] width 136 height 42
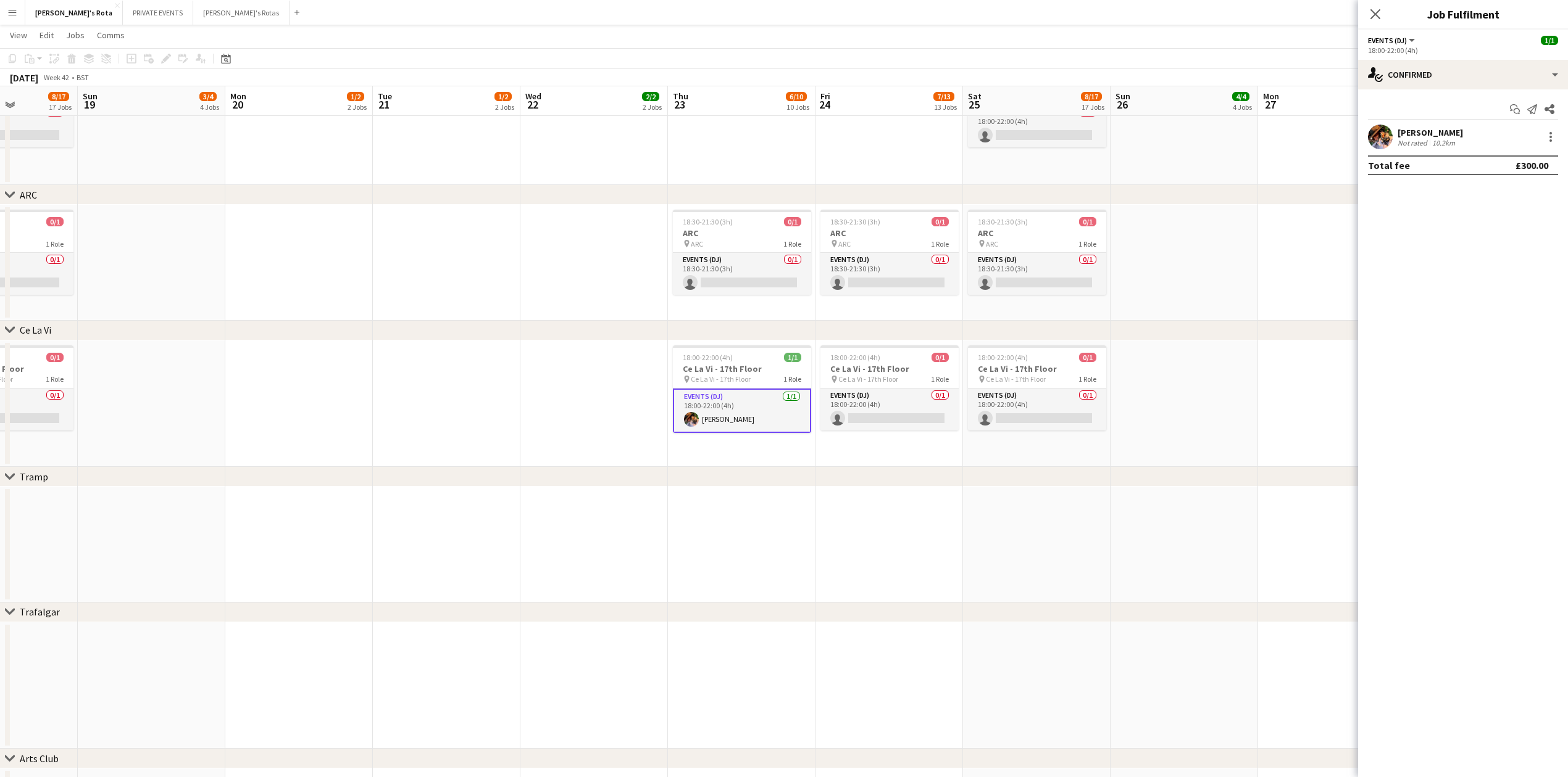
click at [1546, 144] on div "Basil Isaac Not rated 10.2km" at bounding box center [1462, 137] width 210 height 25
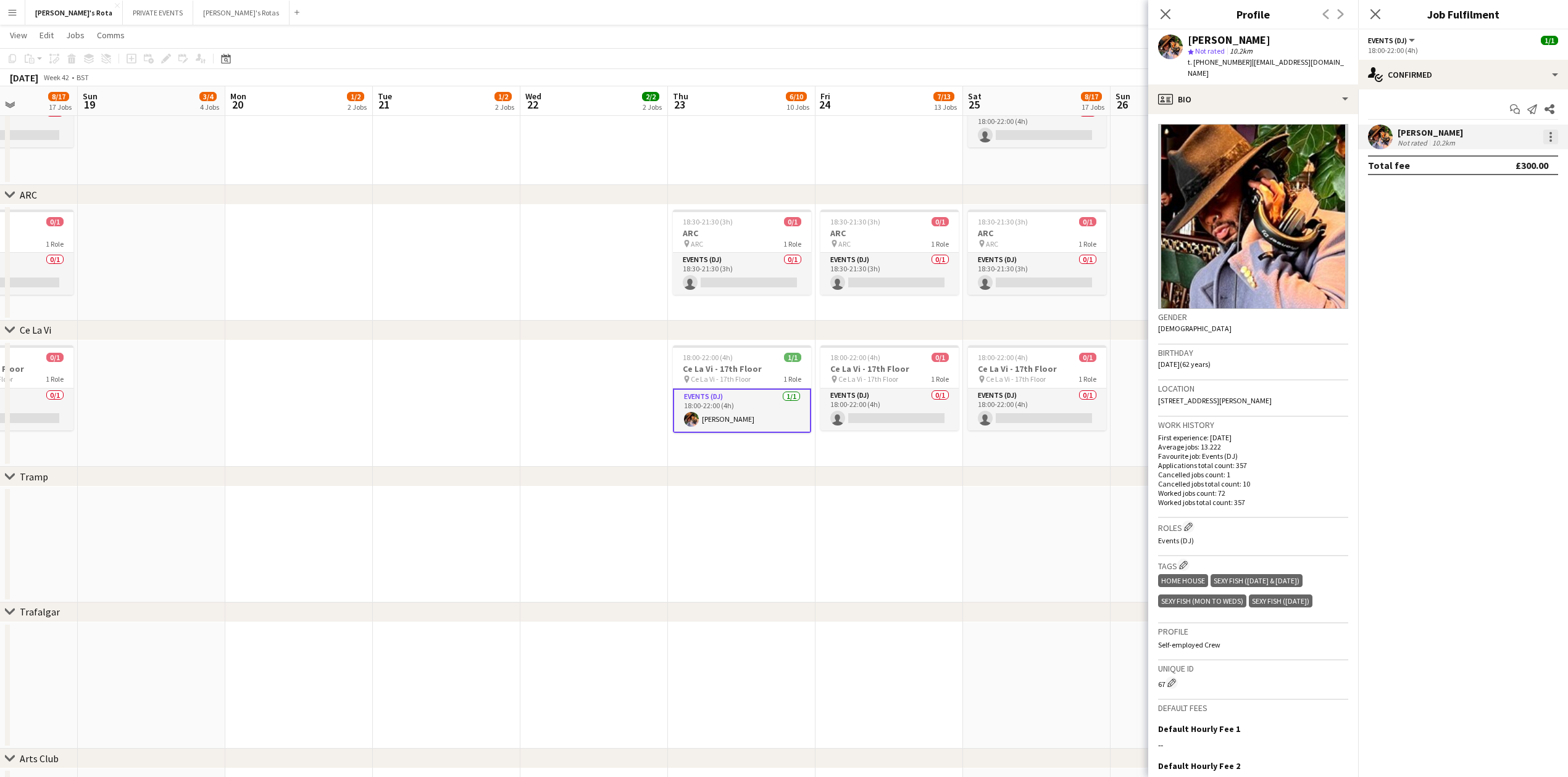
click at [1551, 144] on div at bounding box center [1550, 136] width 15 height 15
click at [1504, 277] on span "Remove" at bounding box center [1490, 277] width 37 height 10
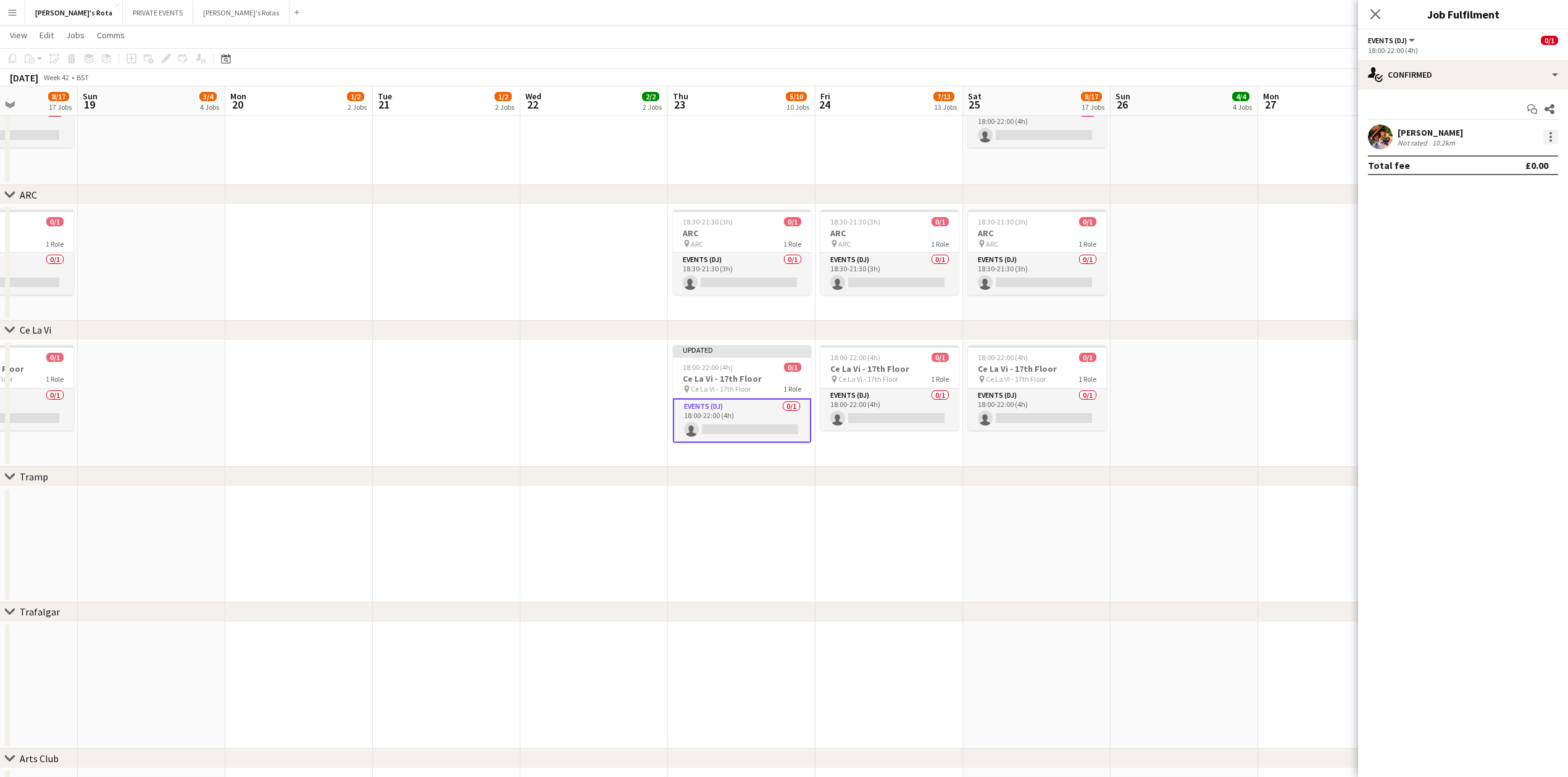
click at [1542, 138] on div at bounding box center [1549, 136] width 17 height 15
click at [1553, 136] on div at bounding box center [1550, 136] width 15 height 15
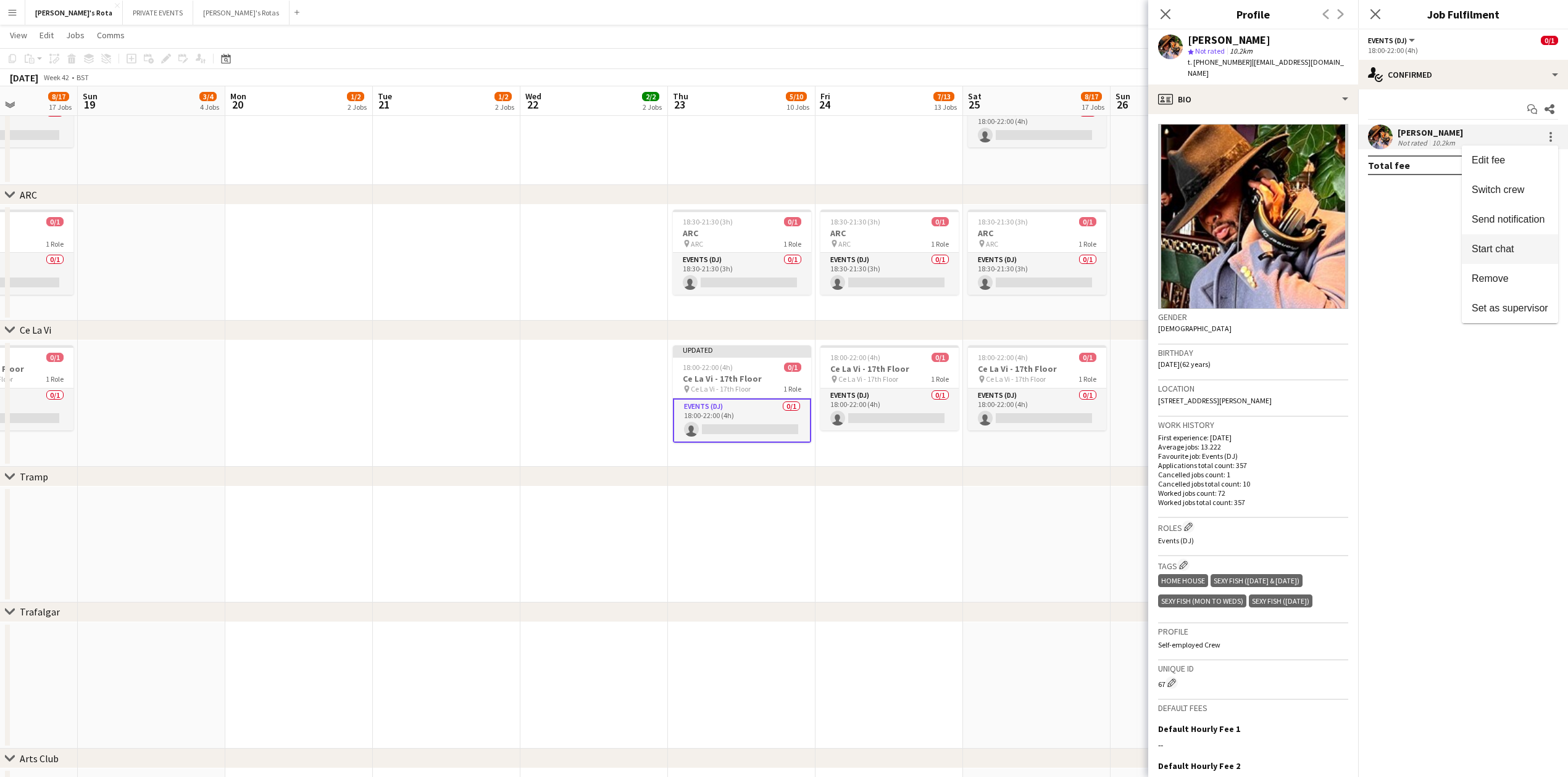
drag, startPoint x: 1495, startPoint y: 270, endPoint x: 1500, endPoint y: 261, distance: 10.3
click at [1500, 261] on div "Edit fee Switch crew Send notification Start chat Remove Set as supervisor" at bounding box center [1509, 234] width 96 height 178
click at [1546, 135] on div at bounding box center [1550, 136] width 15 height 15
click at [1500, 279] on span "Remove" at bounding box center [1490, 277] width 37 height 10
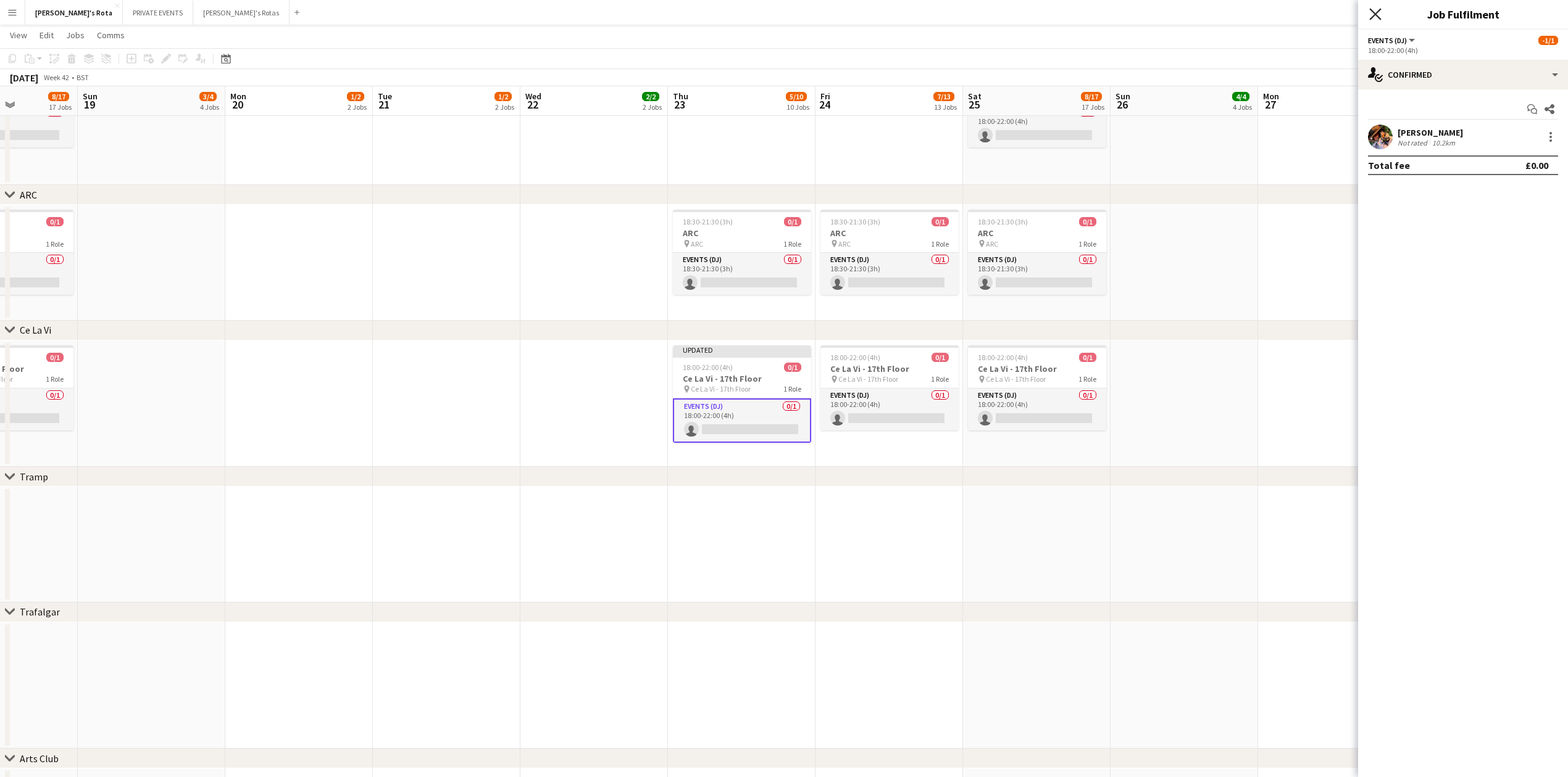
click at [1373, 15] on icon "Close pop-in" at bounding box center [1374, 14] width 12 height 12
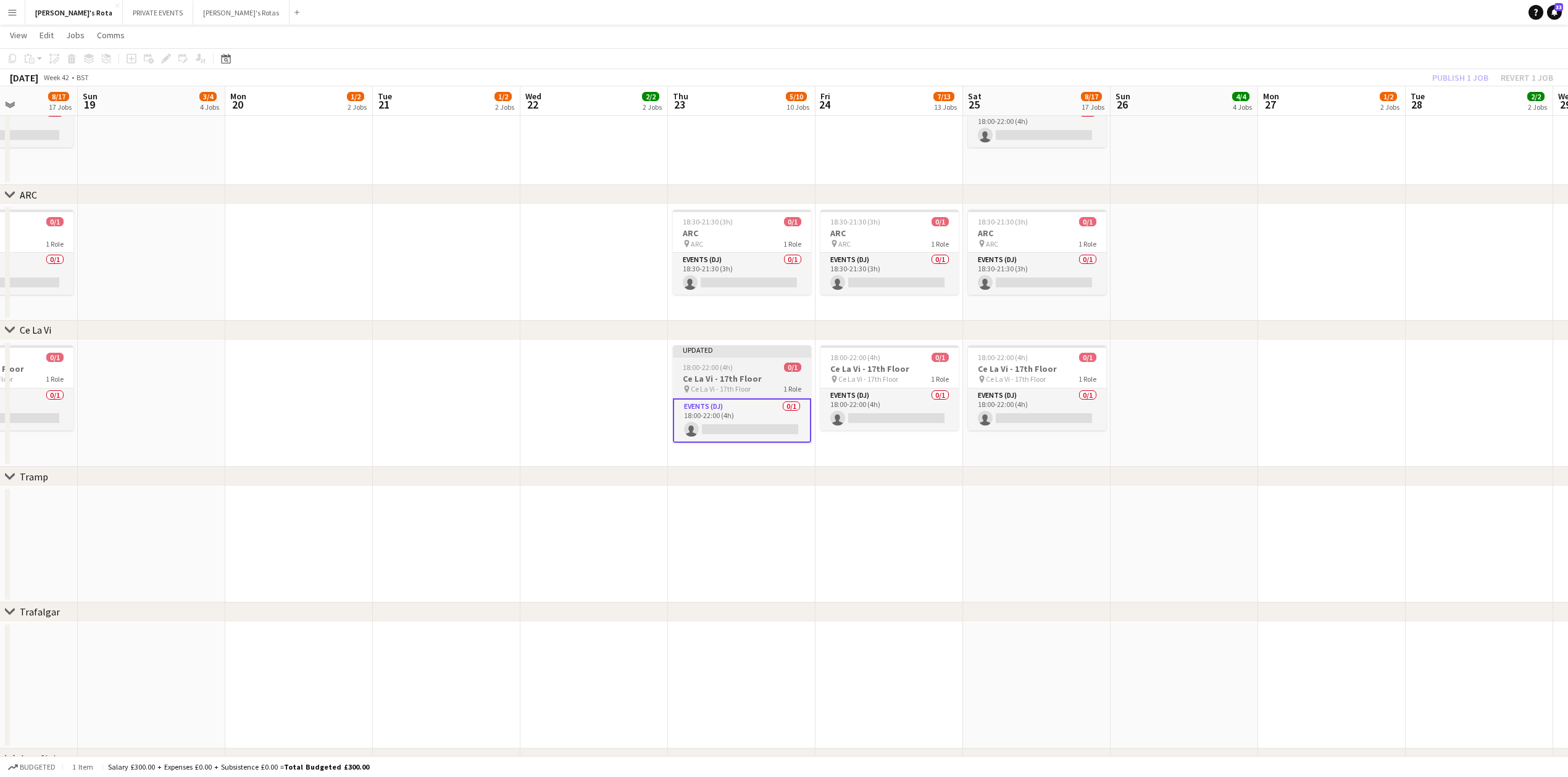
click at [717, 371] on span "18:00-22:00 (4h)" at bounding box center [708, 367] width 50 height 9
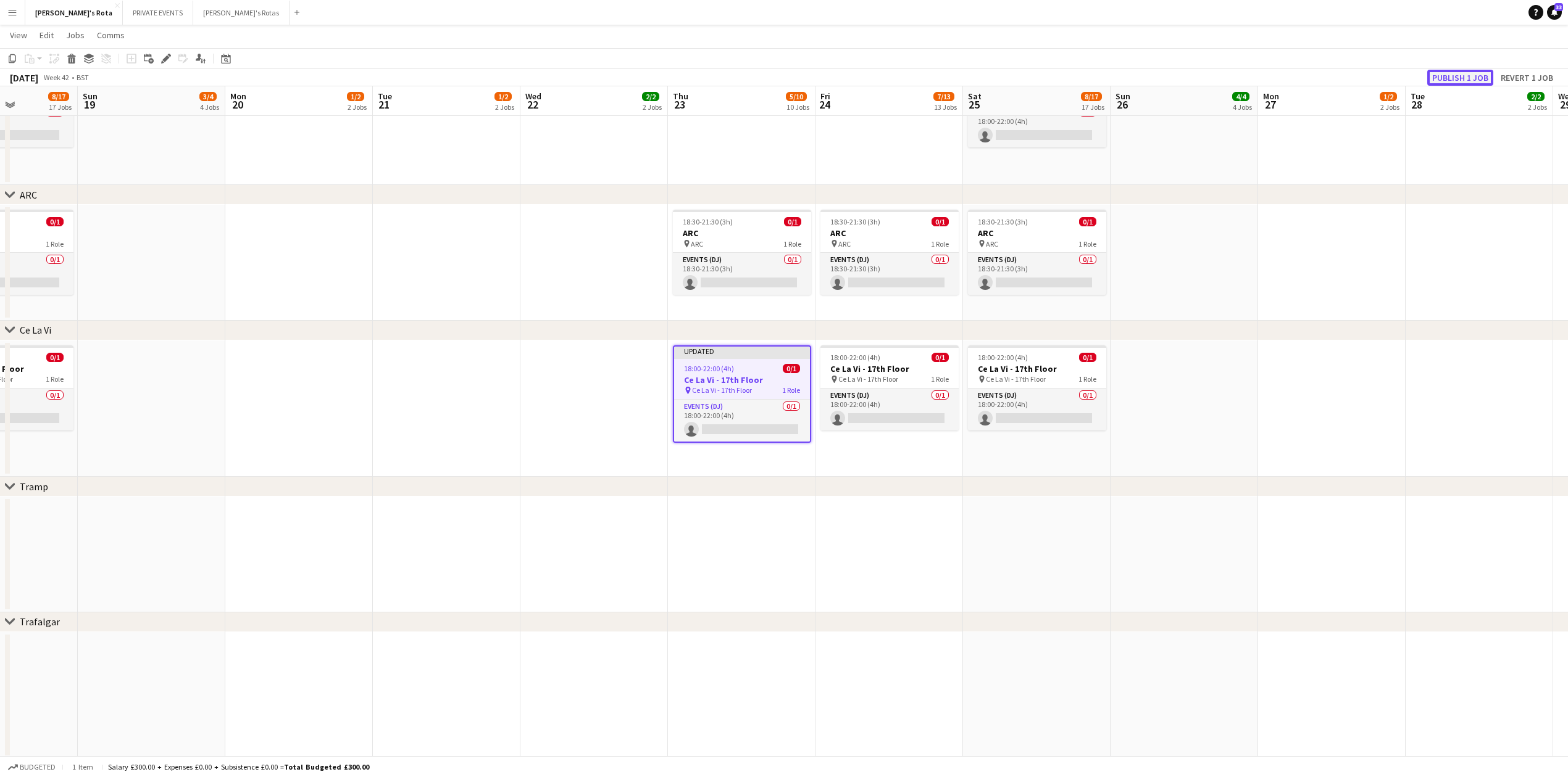
click at [1452, 73] on button "Publish 1 job" at bounding box center [1459, 77] width 66 height 16
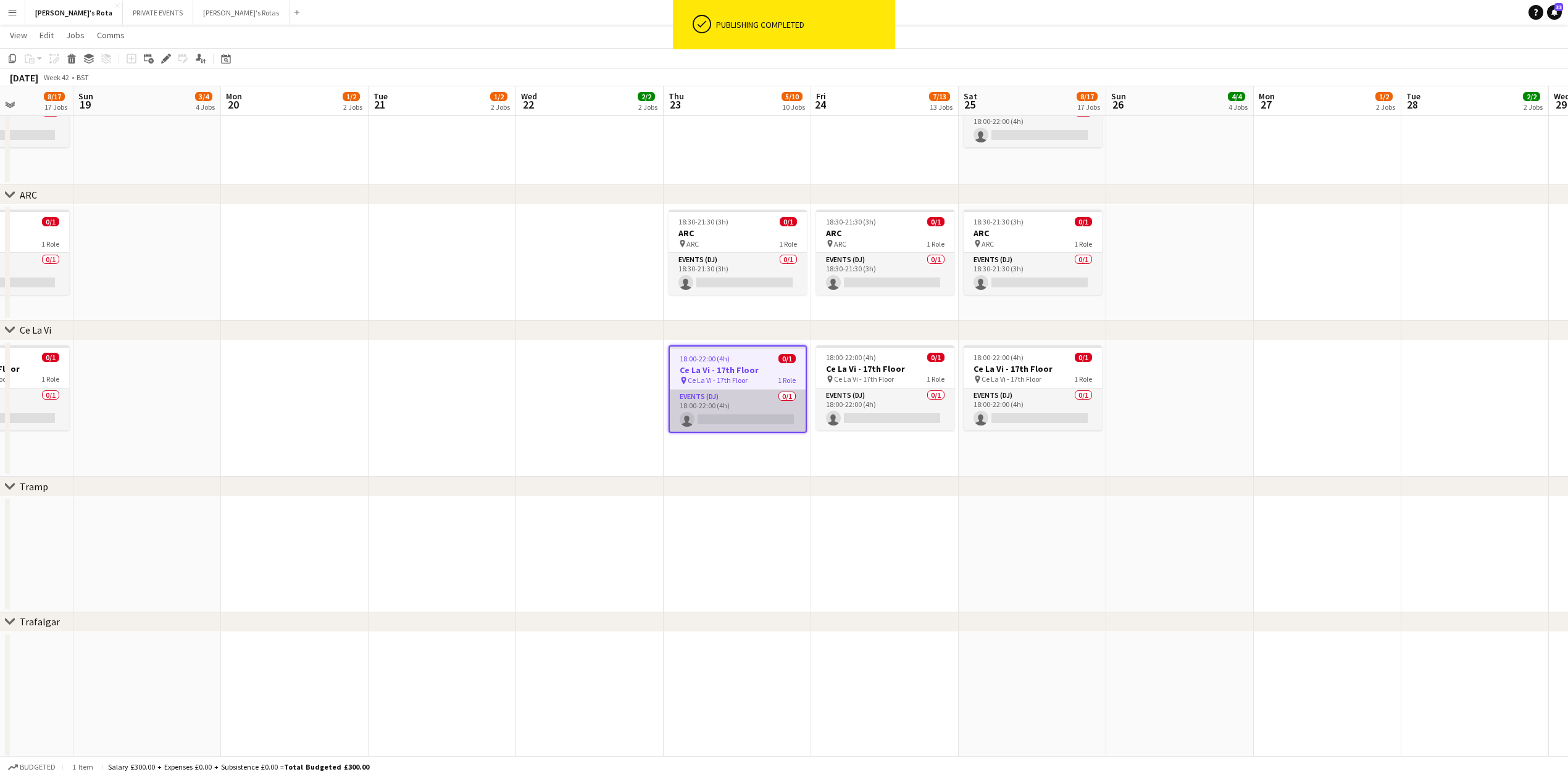
click at [708, 418] on app-card-role "Events (DJ) 0/1 18:00-22:00 (4h) single-neutral-actions" at bounding box center [737, 411] width 136 height 42
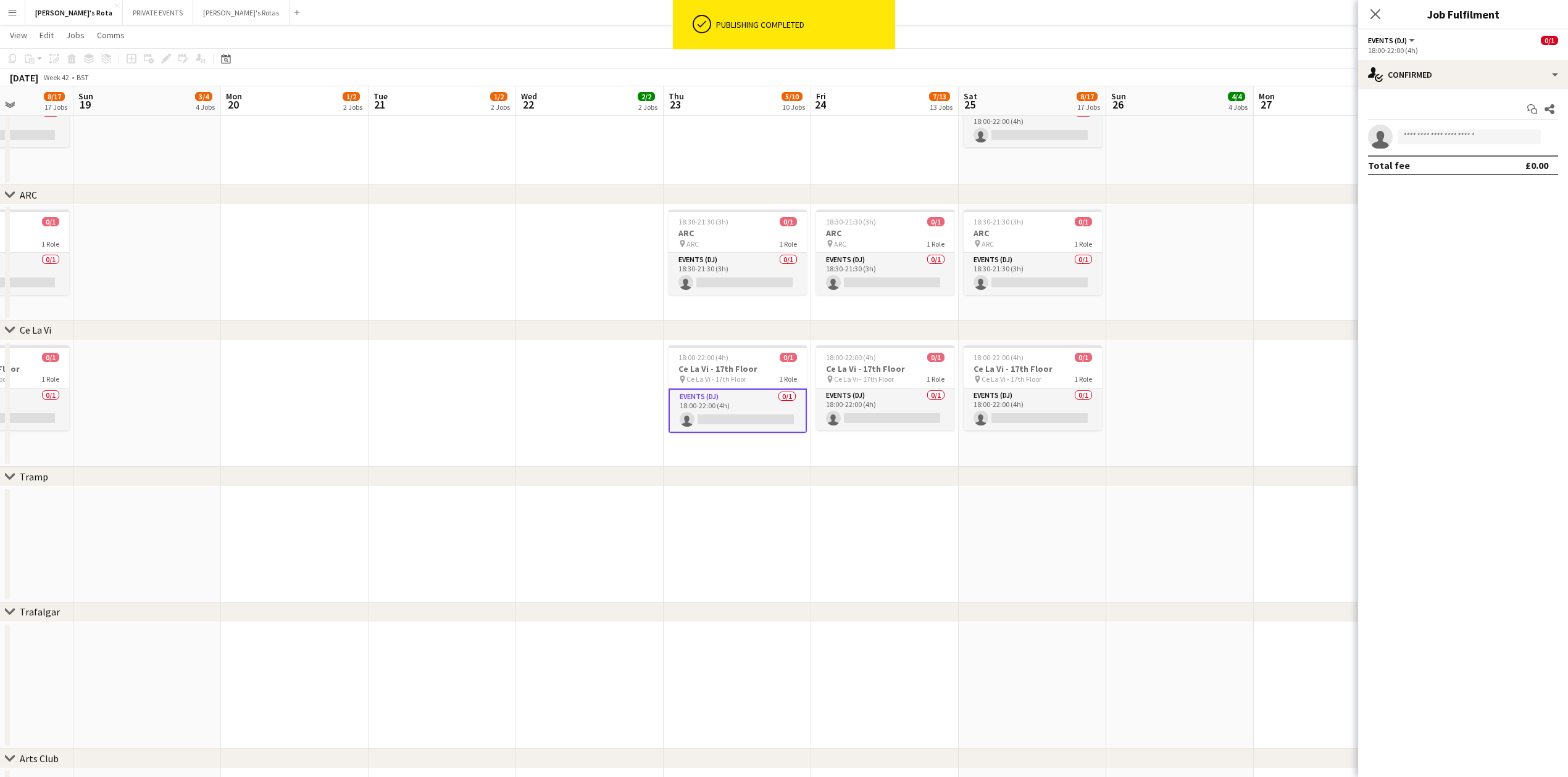
click at [1475, 127] on app-invite-slot "single-neutral-actions" at bounding box center [1462, 137] width 210 height 25
click at [1466, 140] on input at bounding box center [1468, 136] width 143 height 15
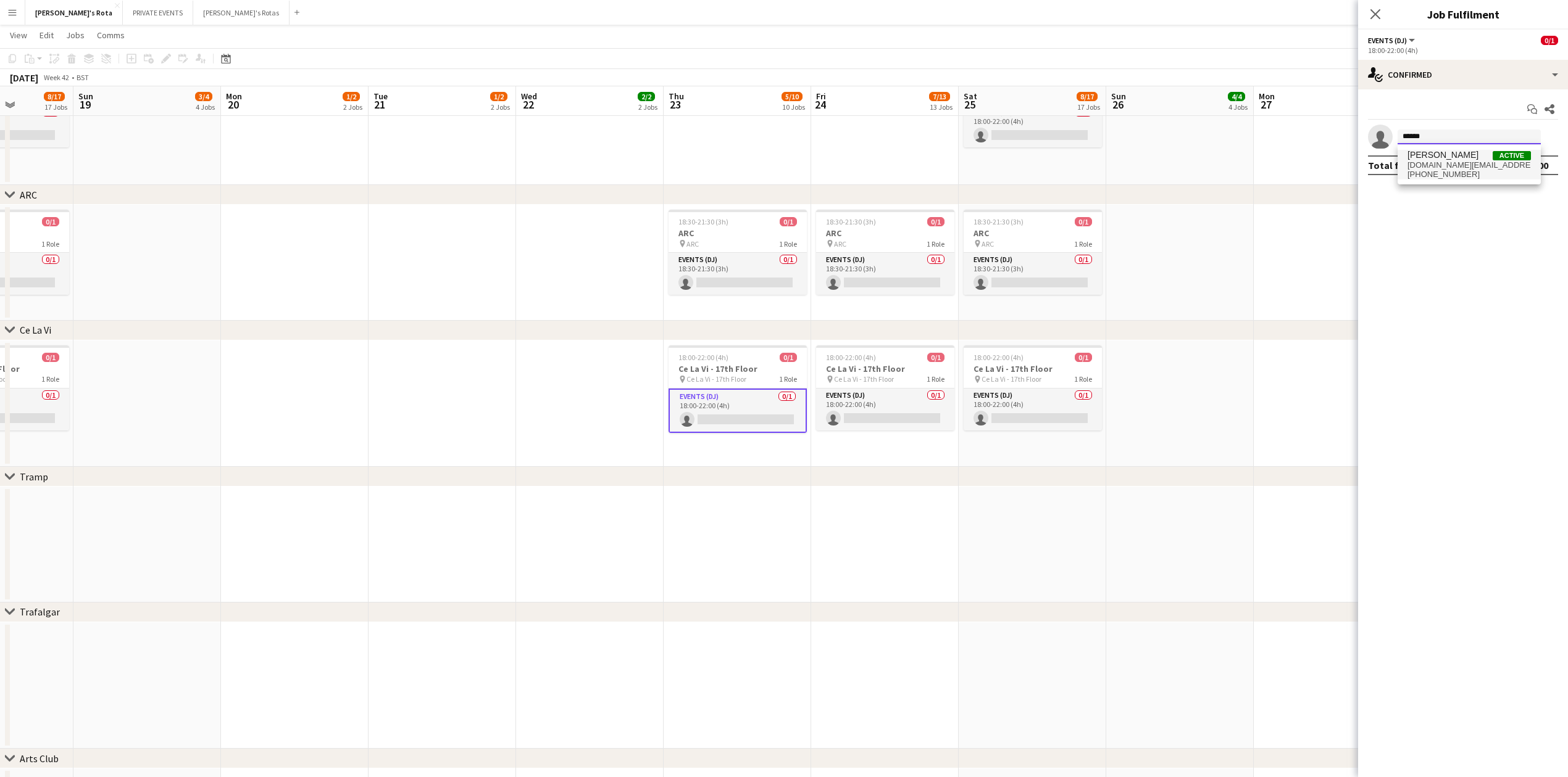
type input "******"
click at [1468, 178] on span "[PHONE_NUMBER]" at bounding box center [1469, 174] width 123 height 10
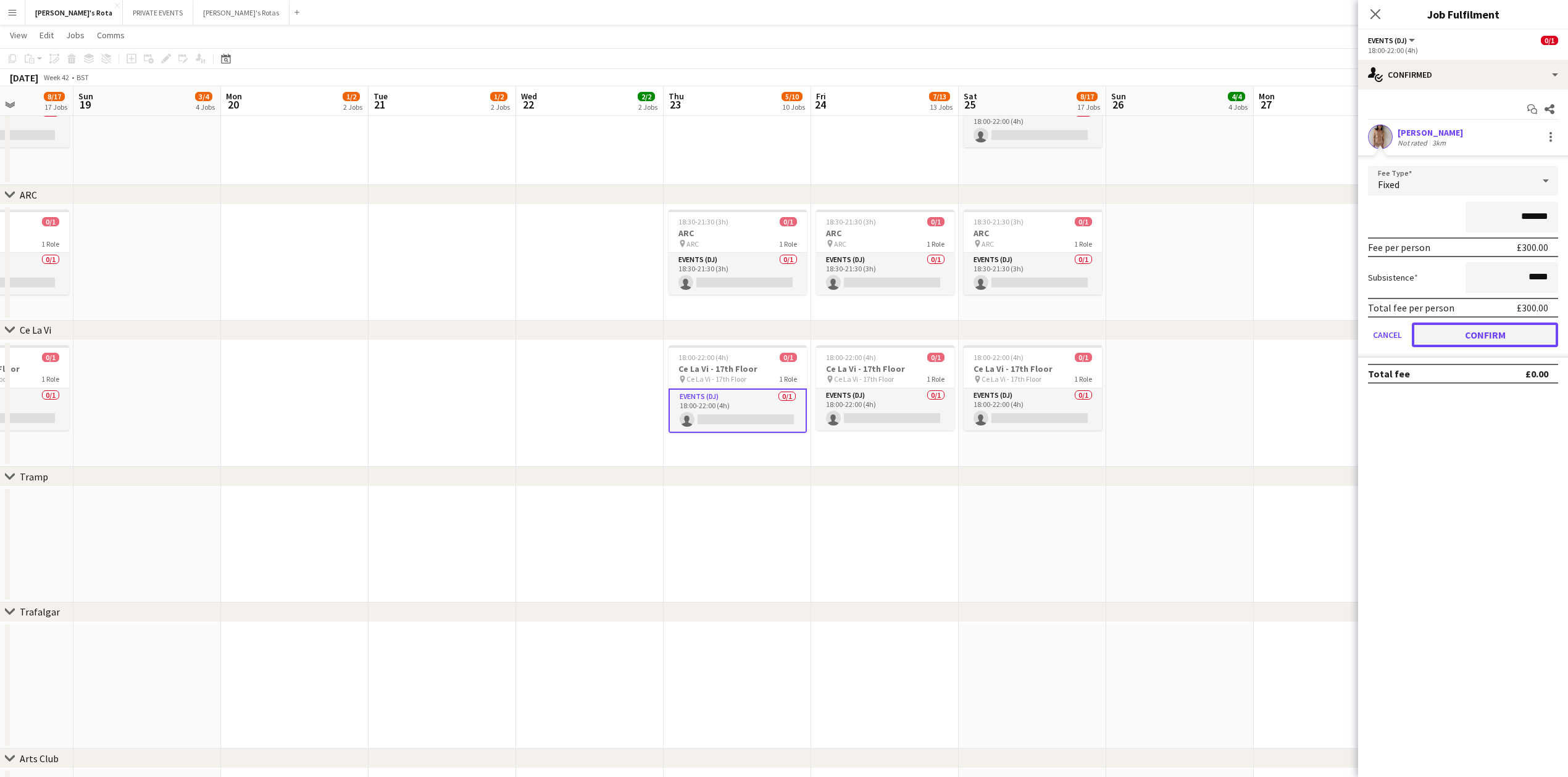
click at [1511, 328] on button "Confirm" at bounding box center [1484, 335] width 146 height 25
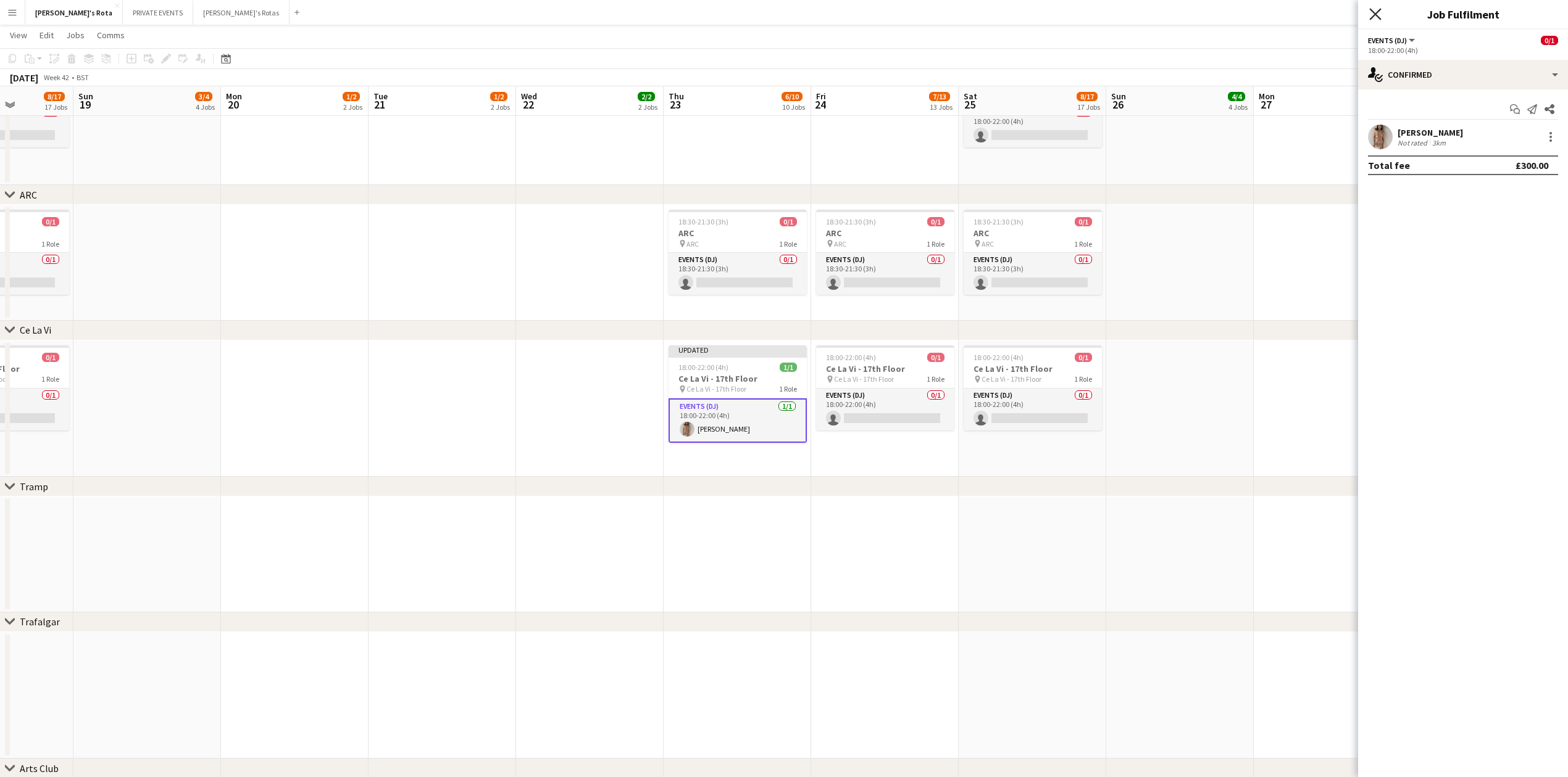
click at [1381, 14] on div "Close pop-in" at bounding box center [1375, 14] width 35 height 28
click at [1381, 14] on icon "Close pop-in" at bounding box center [1374, 14] width 12 height 12
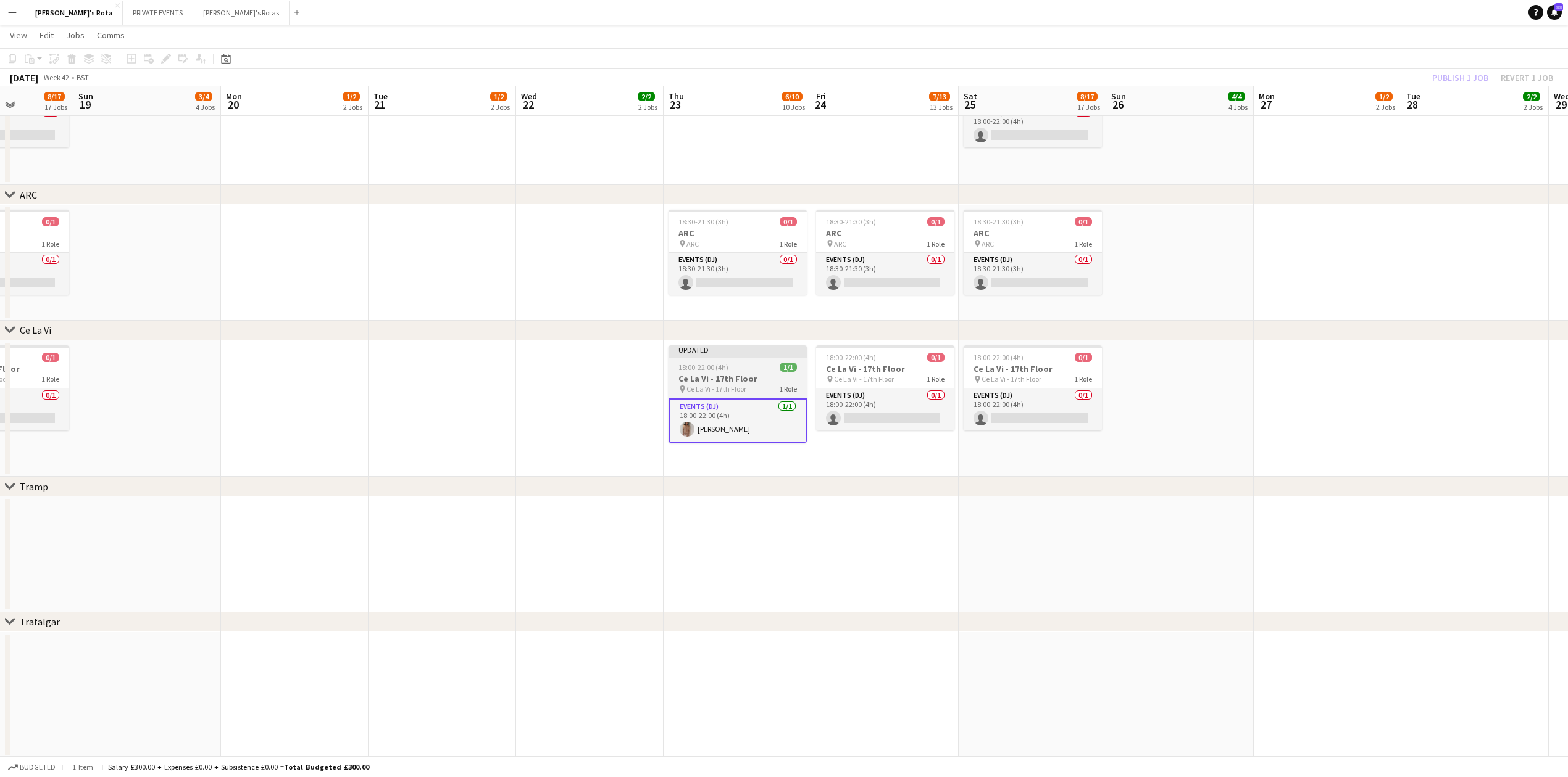
click at [776, 375] on h3 "Ce La Vi - 17th Floor" at bounding box center [737, 379] width 138 height 11
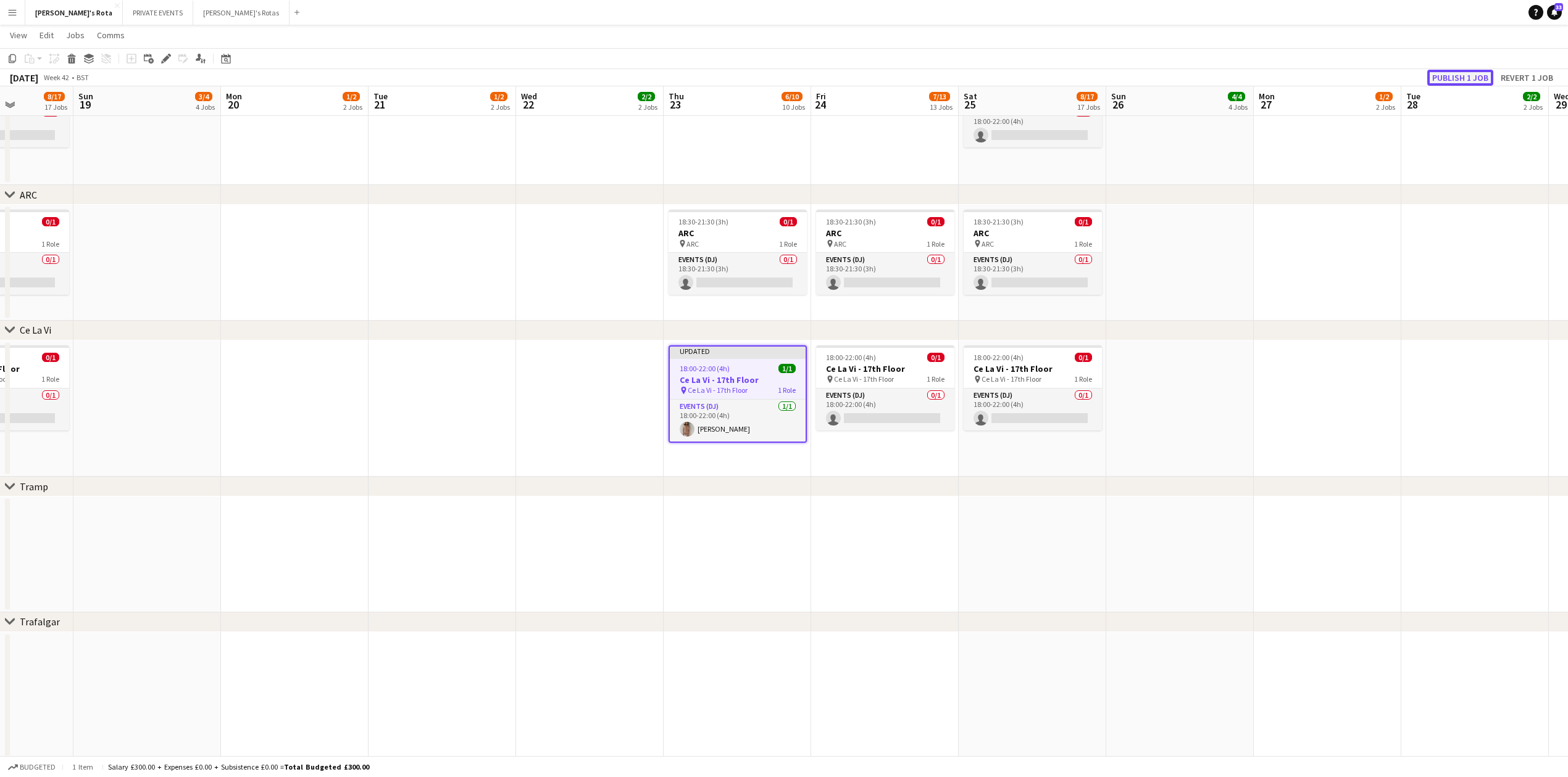
click at [1462, 77] on button "Publish 1 job" at bounding box center [1459, 77] width 66 height 16
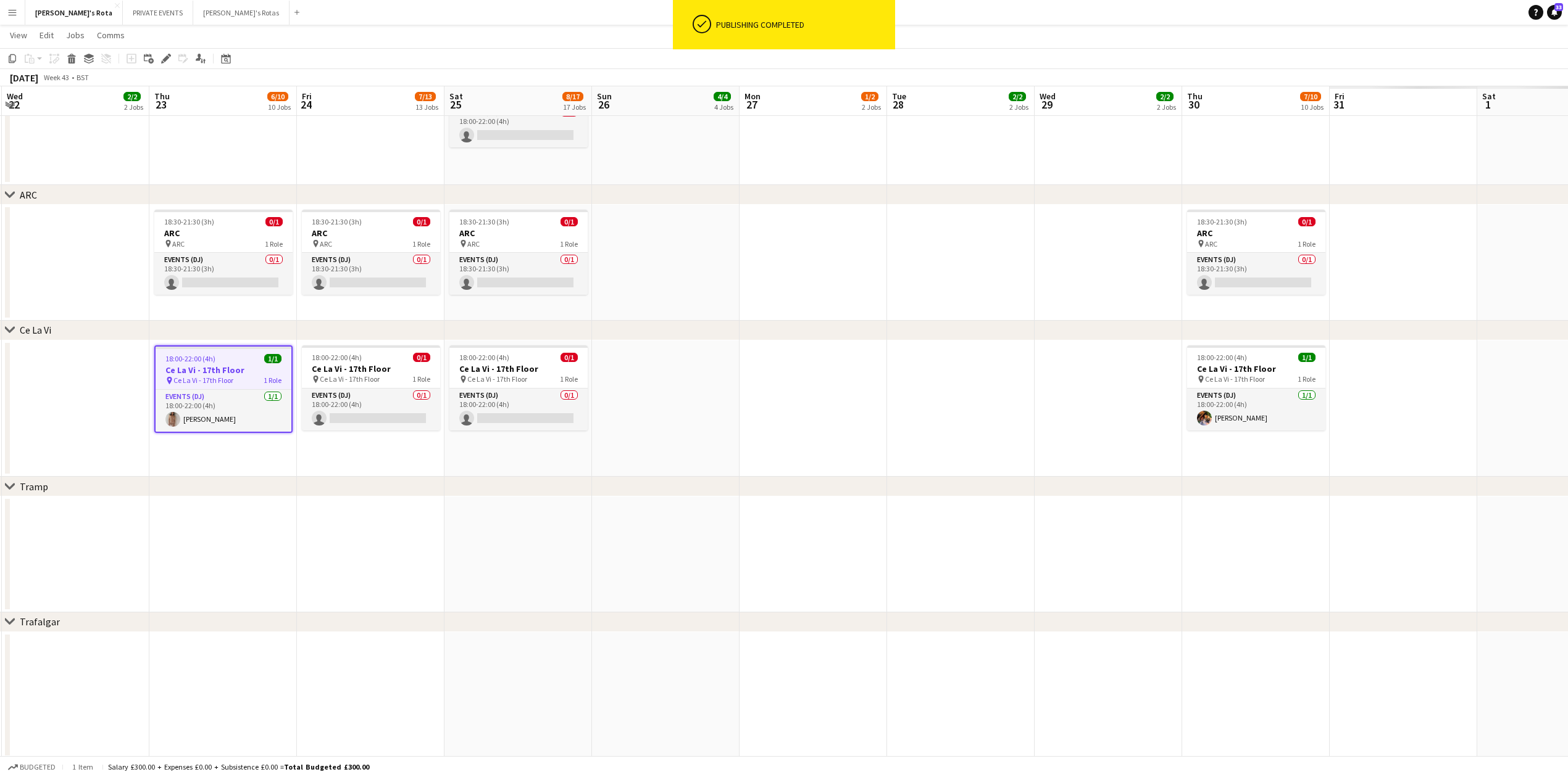
drag, startPoint x: 1302, startPoint y: 509, endPoint x: 640, endPoint y: 516, distance: 662.0
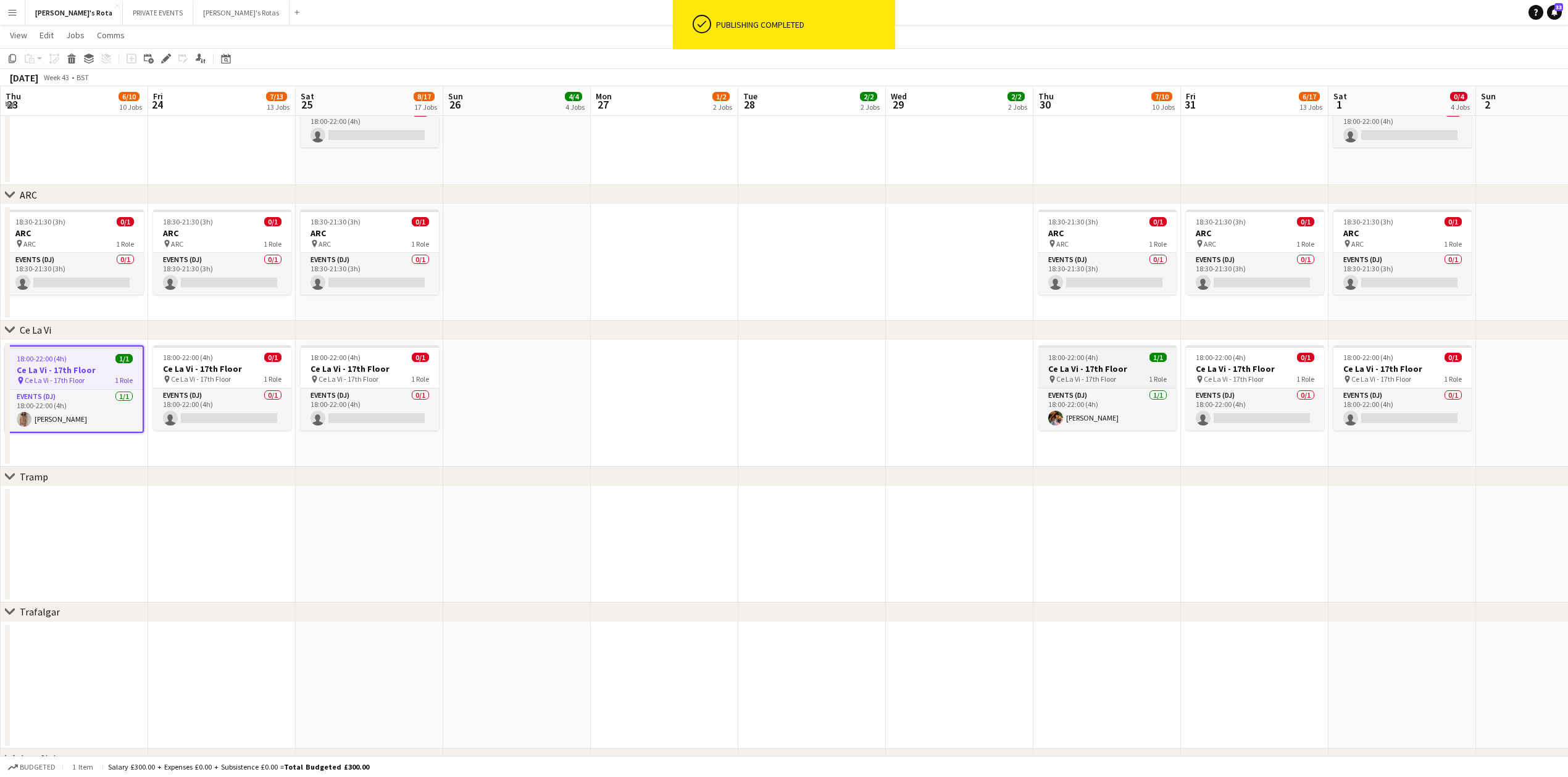
click at [1082, 364] on h3 "Ce La Vi - 17th Floor" at bounding box center [1107, 369] width 138 height 11
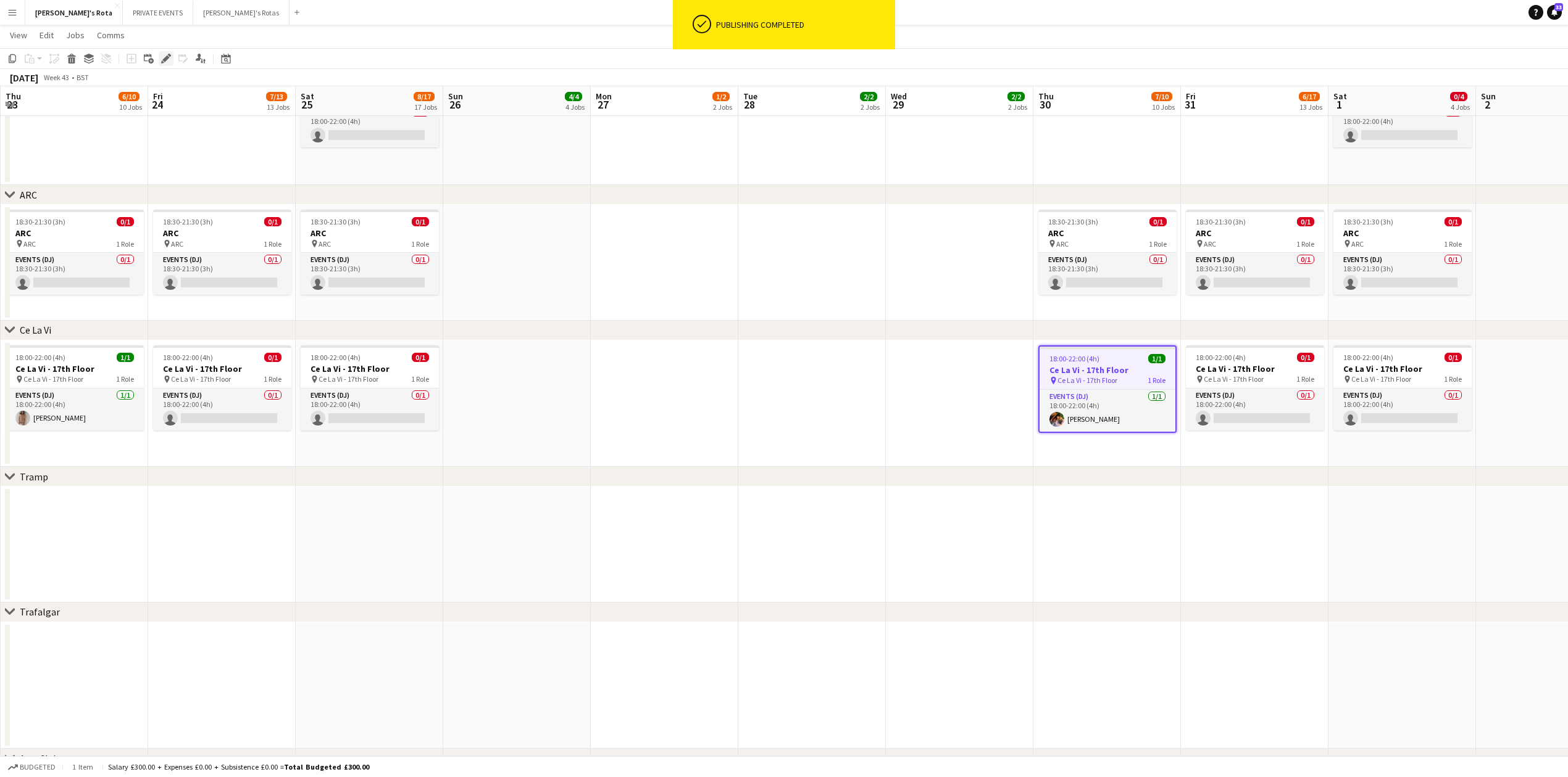
click at [168, 62] on icon "Edit" at bounding box center [166, 59] width 10 height 10
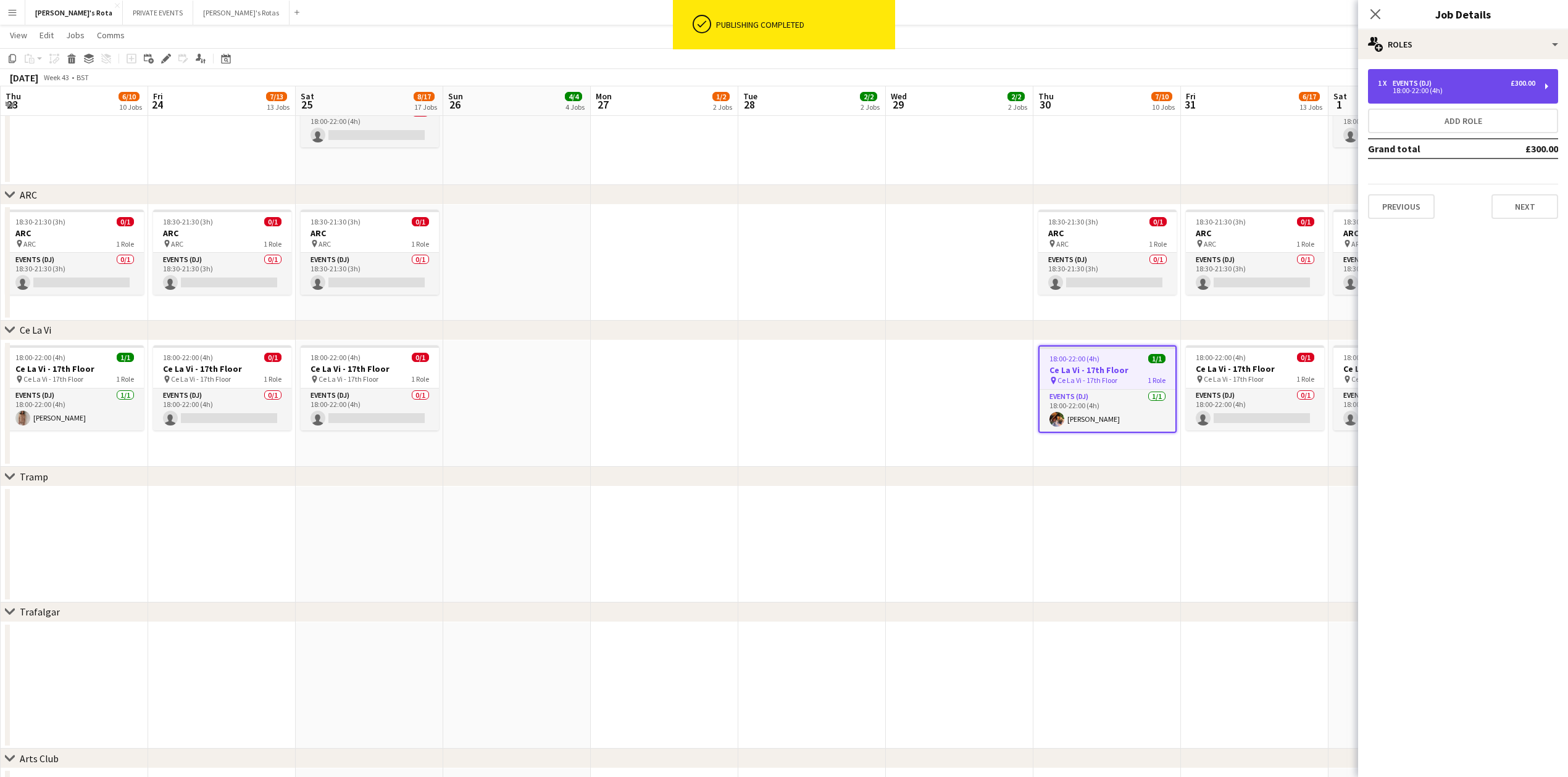
click at [1471, 90] on div "18:00-22:00 (4h)" at bounding box center [1457, 91] width 158 height 6
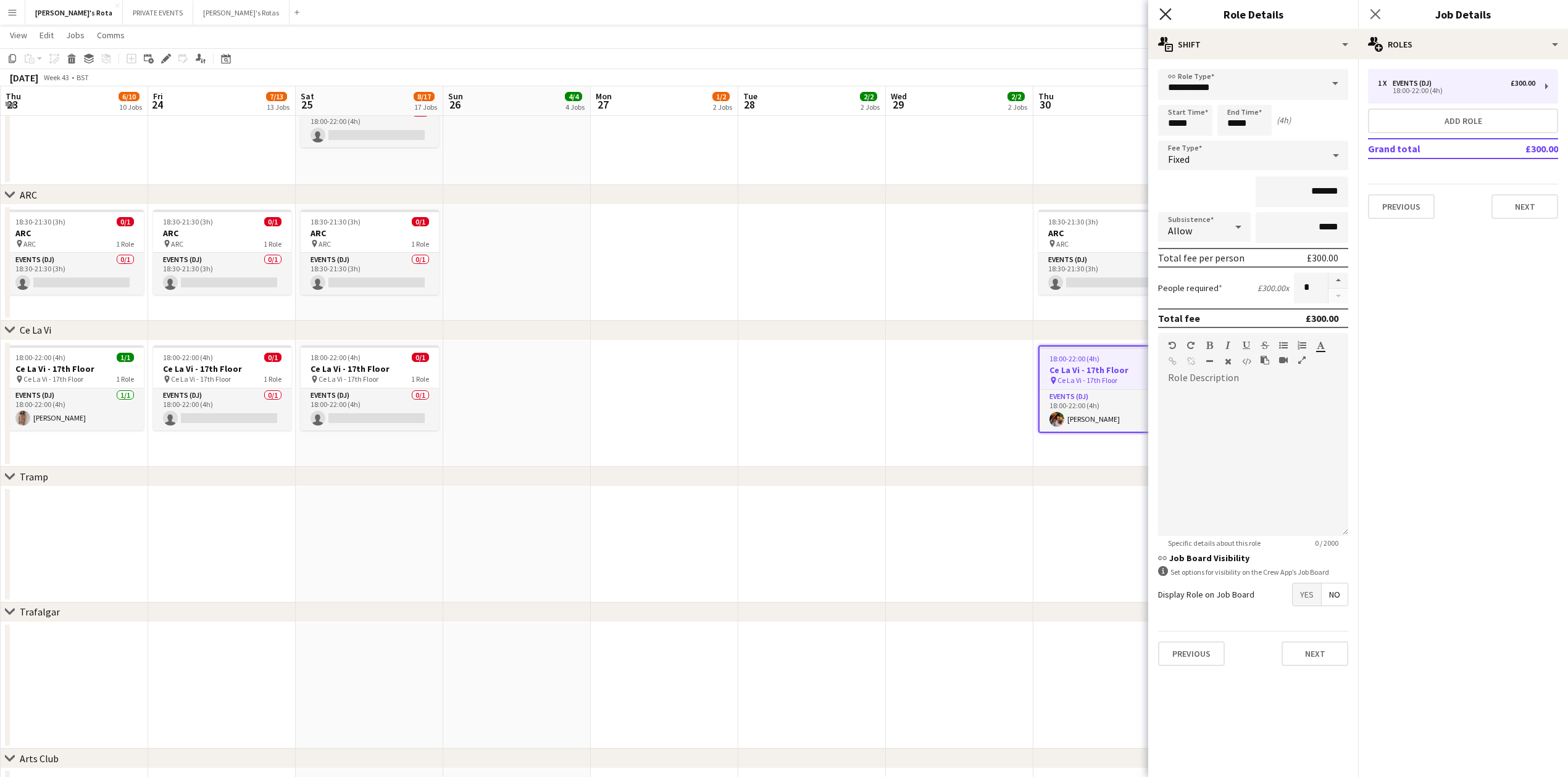
drag, startPoint x: 1168, startPoint y: 15, endPoint x: 1236, endPoint y: 12, distance: 68.1
click at [1168, 15] on icon "Close pop-in" at bounding box center [1165, 14] width 10 height 10
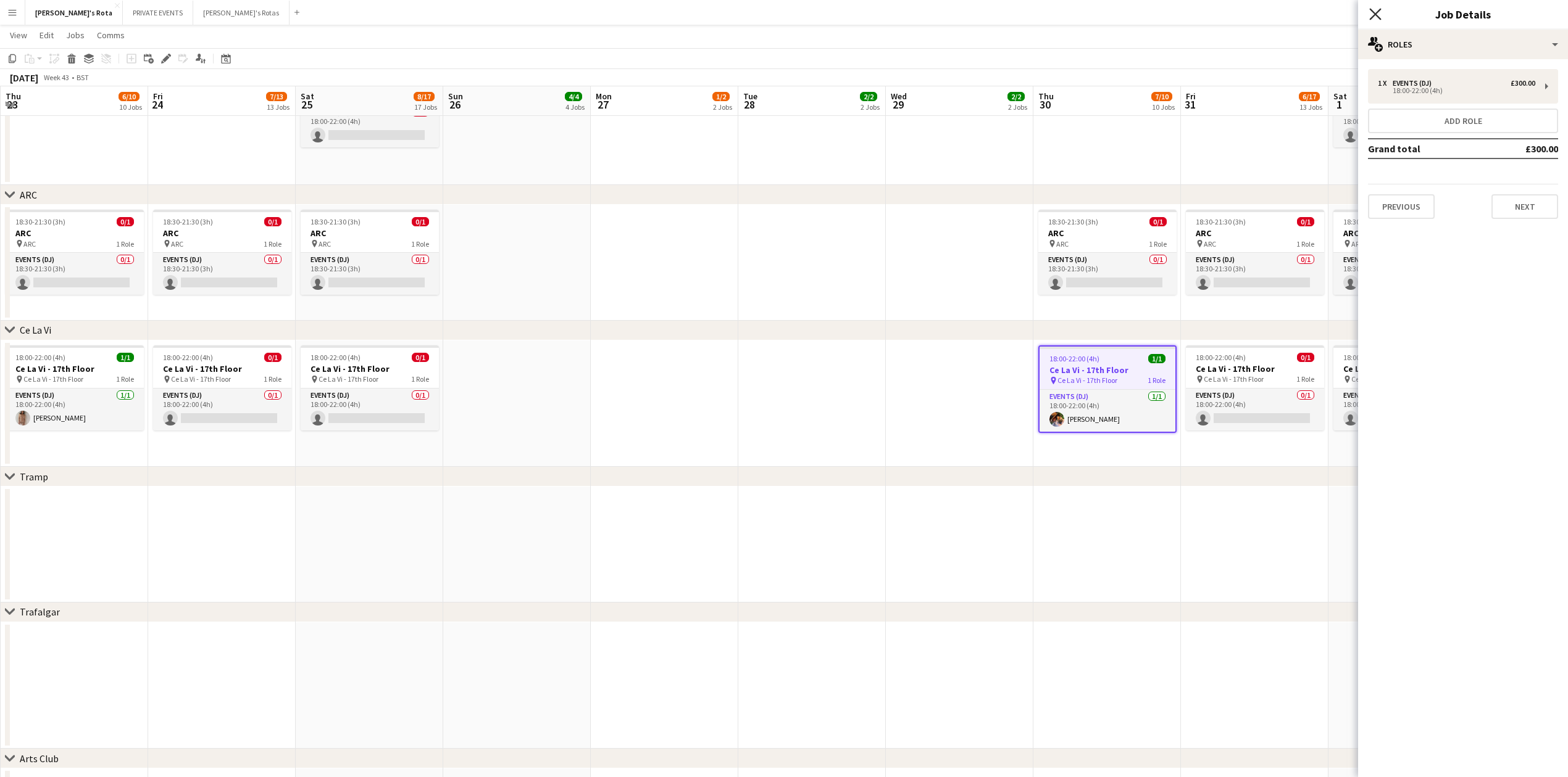
click at [1378, 14] on icon "Close pop-in" at bounding box center [1374, 14] width 12 height 12
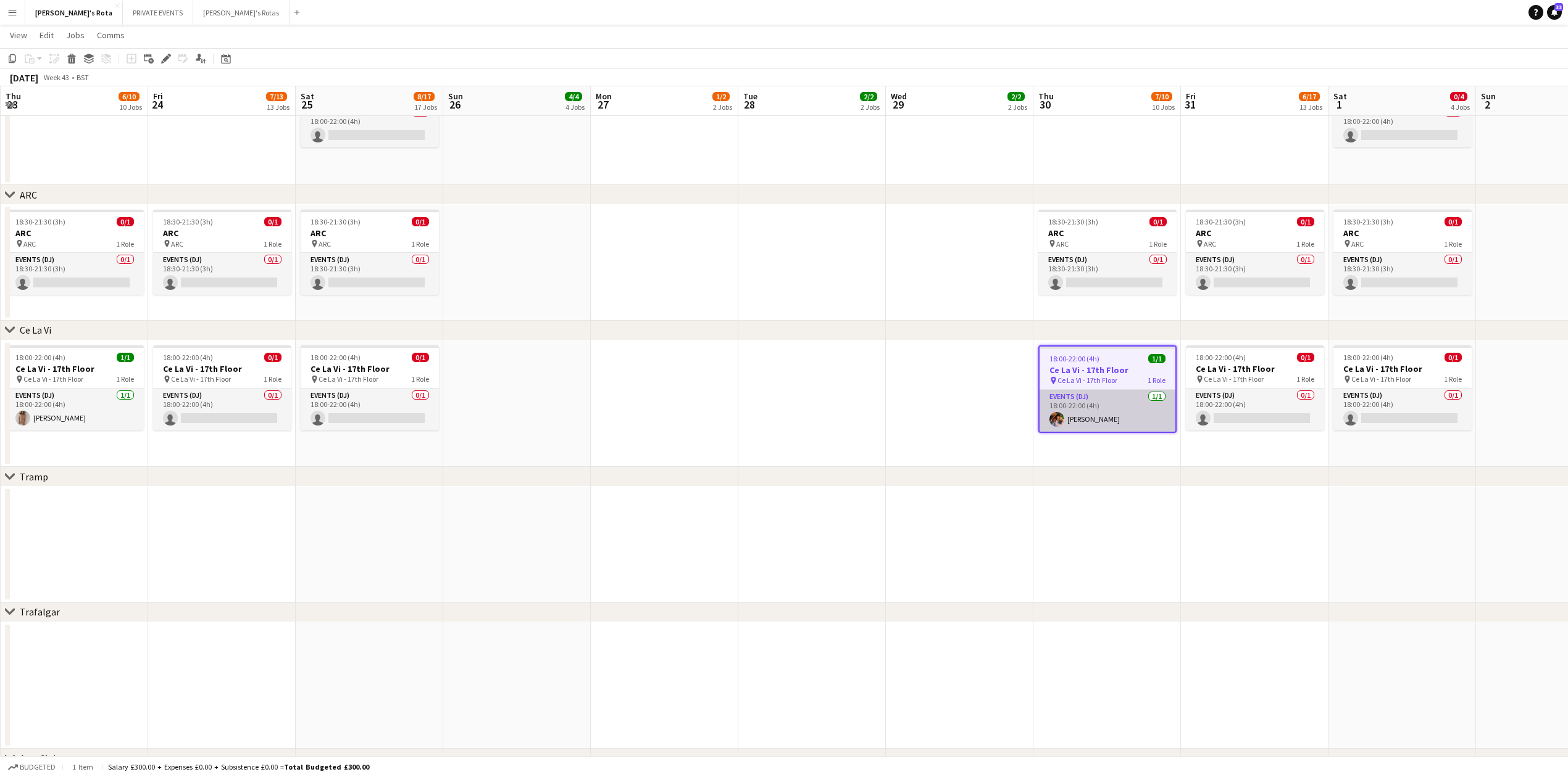
click at [1095, 415] on app-card-role "Events (DJ) [DATE] 18:00-22:00 (4h) [PERSON_NAME]" at bounding box center [1107, 411] width 136 height 42
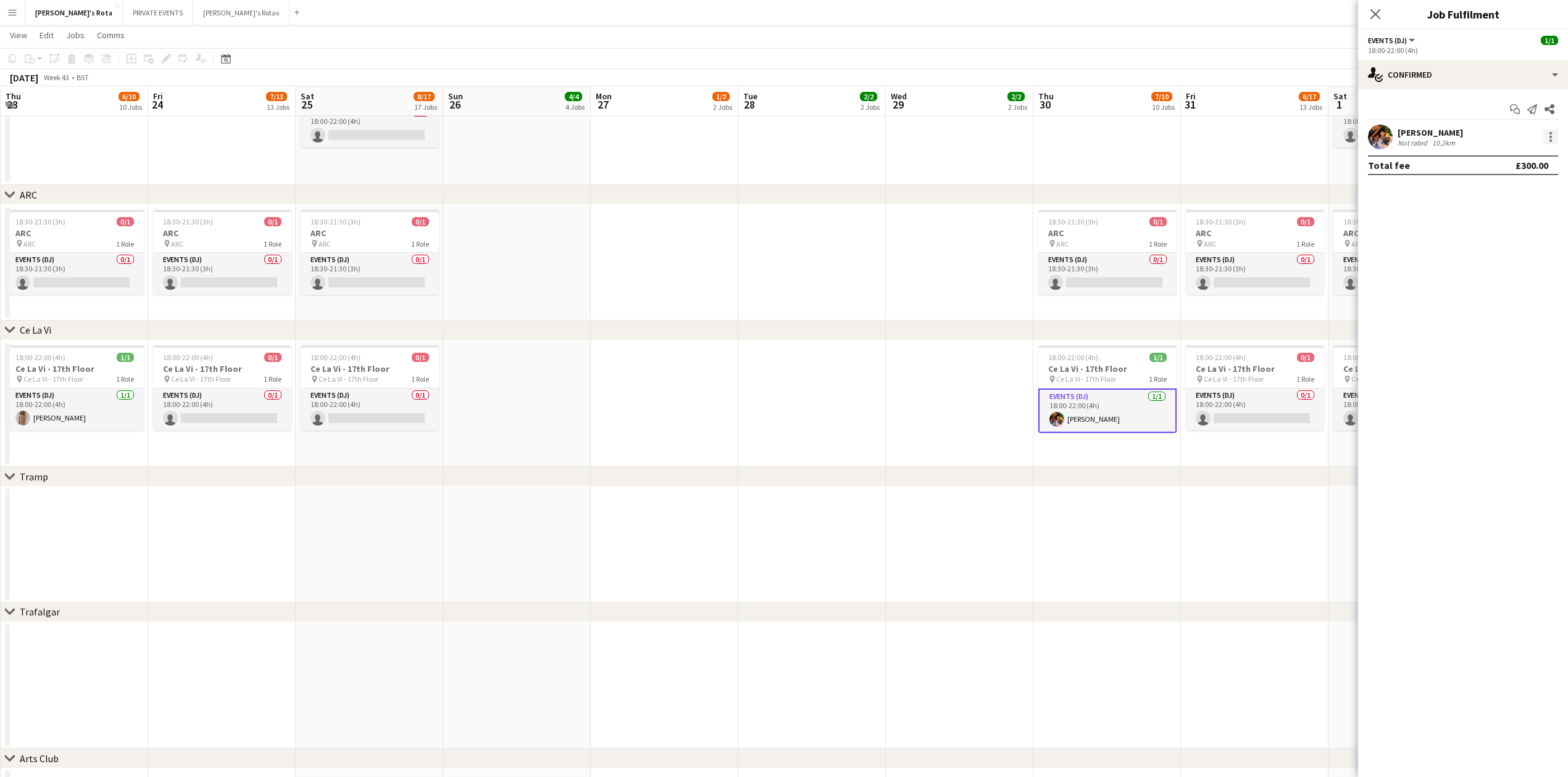
click at [1556, 135] on div at bounding box center [1550, 136] width 15 height 15
click at [1510, 279] on span "Remove" at bounding box center [1509, 278] width 77 height 11
click at [1094, 427] on app-card-role "Events (DJ) 0/1 18:00-22:00 (4h) single-neutral-actions" at bounding box center [1107, 420] width 138 height 44
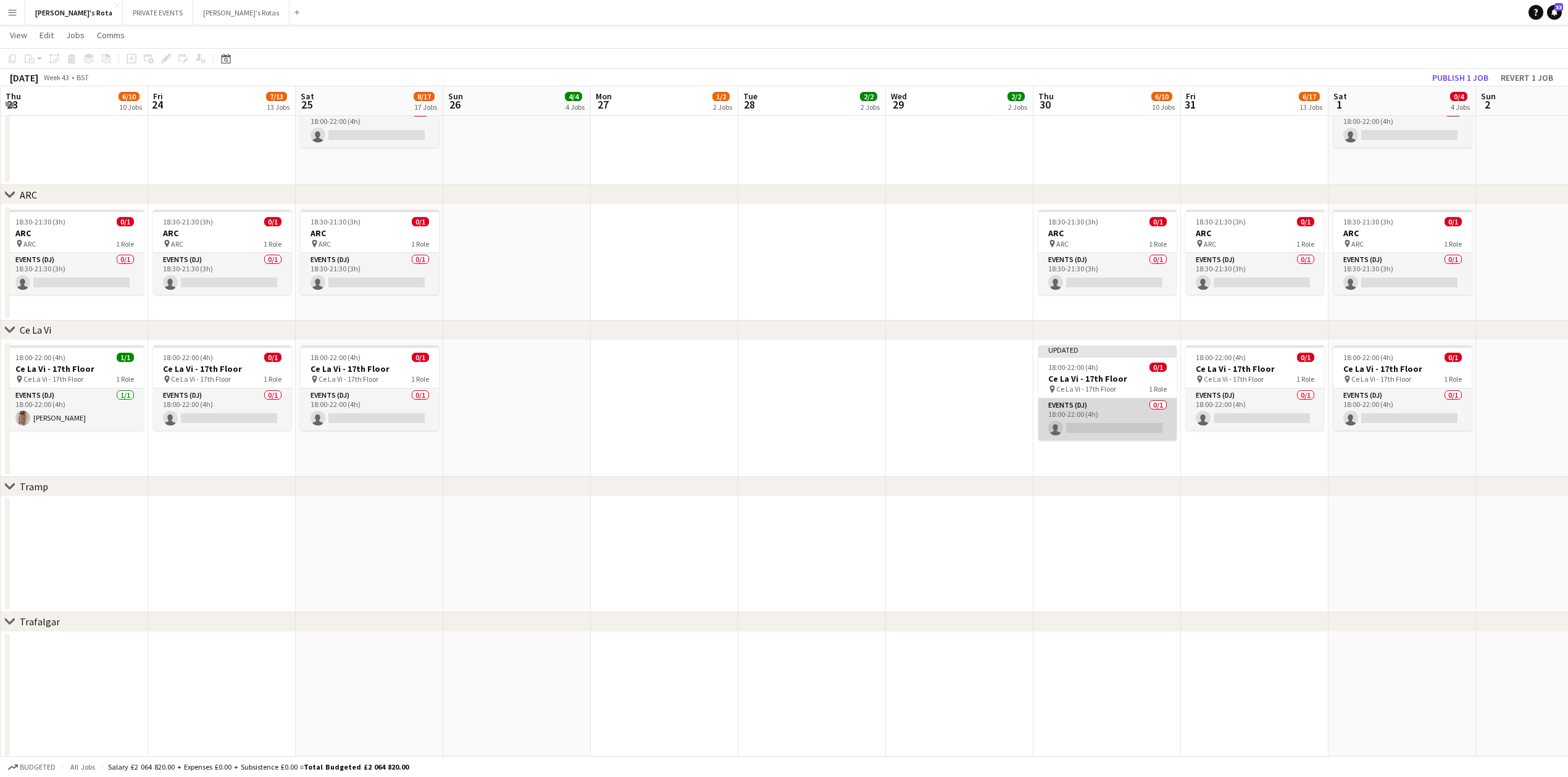
click at [1104, 426] on app-card-role "Events (DJ) 0/1 18:00-22:00 (4h) single-neutral-actions" at bounding box center [1107, 419] width 138 height 42
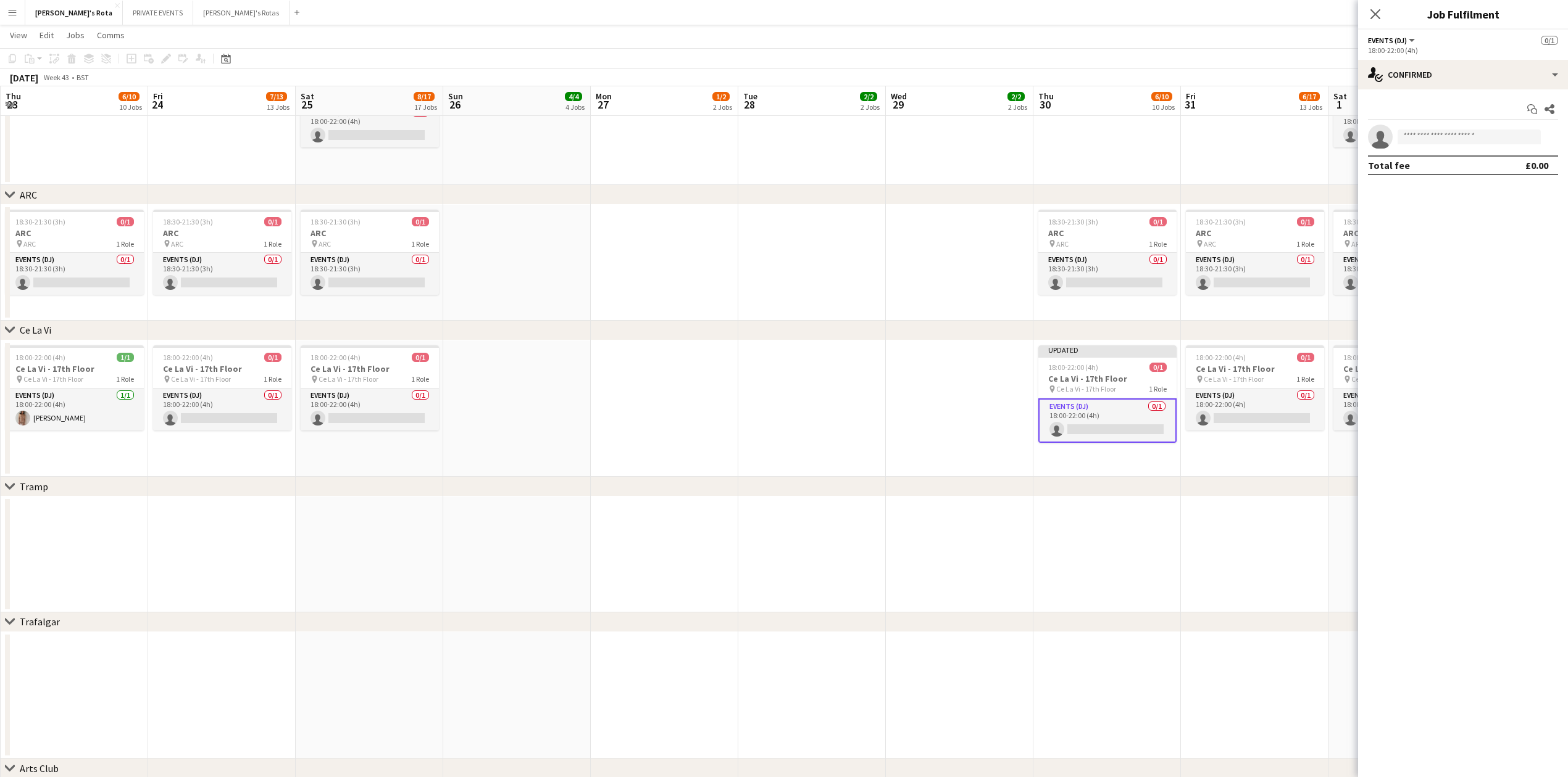
drag, startPoint x: 1423, startPoint y: 126, endPoint x: 1415, endPoint y: 139, distance: 15.3
click at [1419, 131] on app-invite-slot "single-neutral-actions" at bounding box center [1462, 137] width 210 height 25
click at [1415, 139] on input at bounding box center [1468, 136] width 143 height 15
type input "******"
click at [1450, 176] on span "[PHONE_NUMBER]" at bounding box center [1469, 174] width 123 height 10
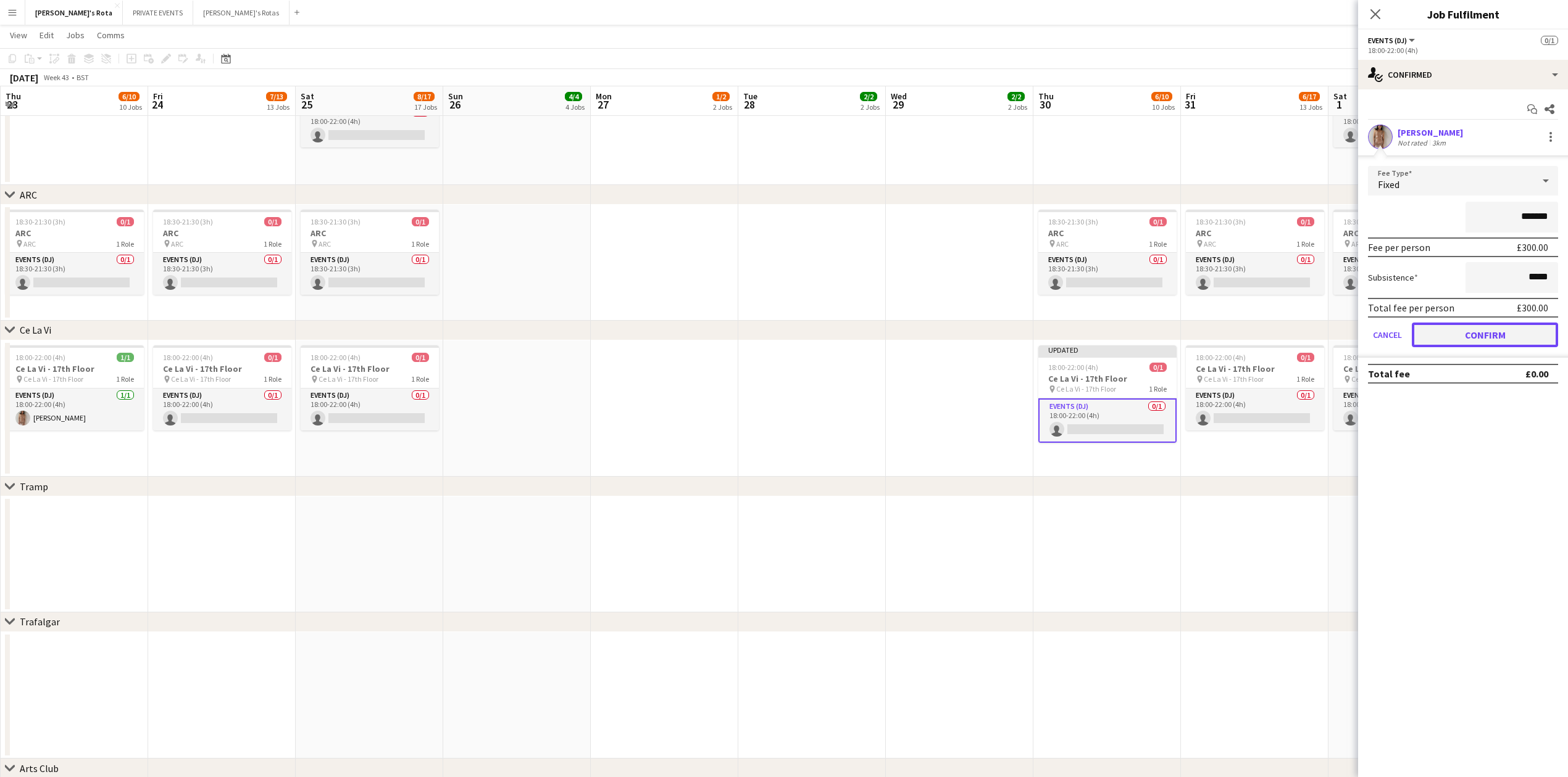
click at [1464, 341] on button "Confirm" at bounding box center [1484, 335] width 146 height 25
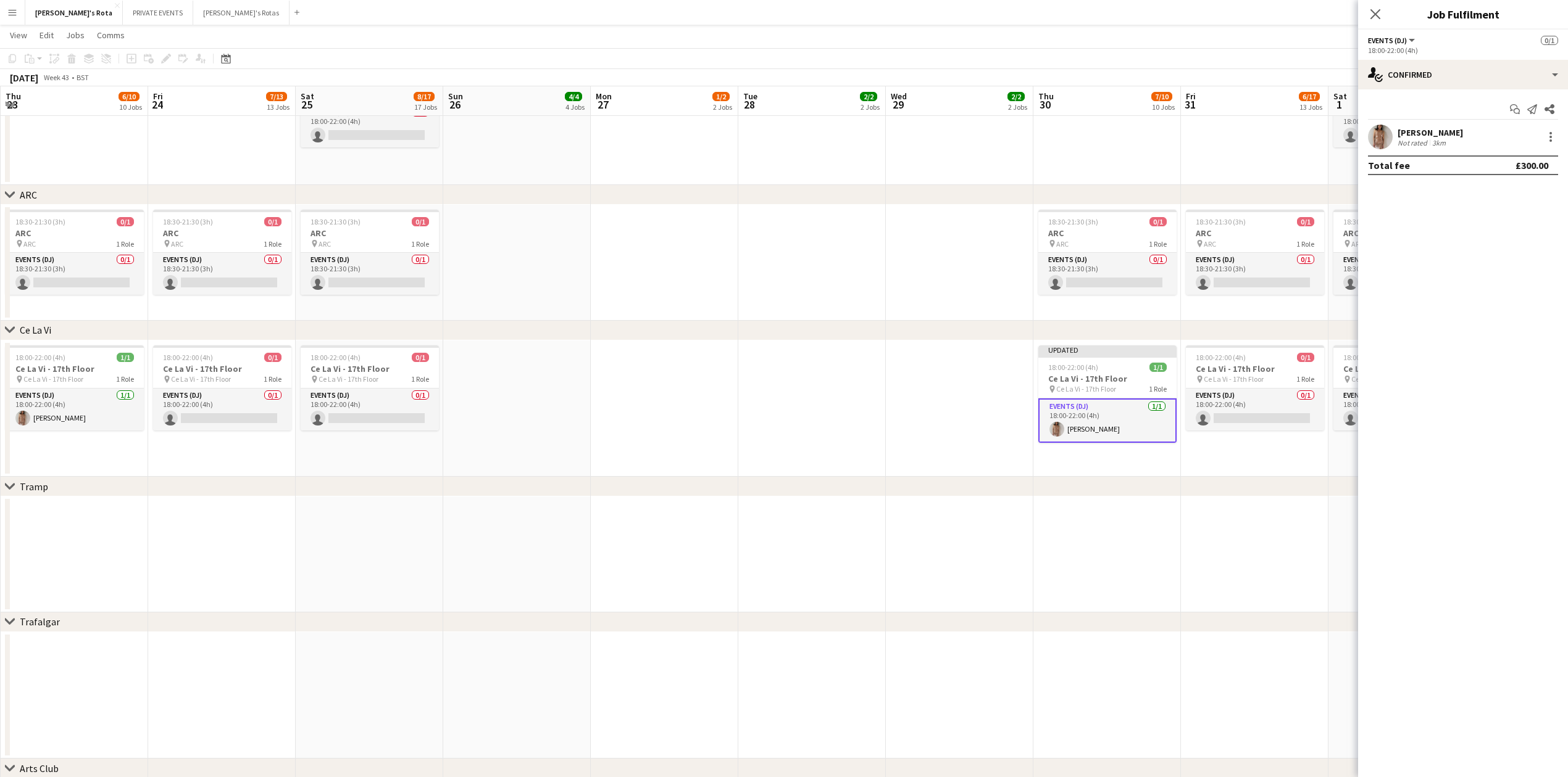
drag, startPoint x: 1371, startPoint y: 14, endPoint x: 1314, endPoint y: 104, distance: 106.5
click at [1372, 14] on icon "Close pop-in" at bounding box center [1375, 14] width 10 height 10
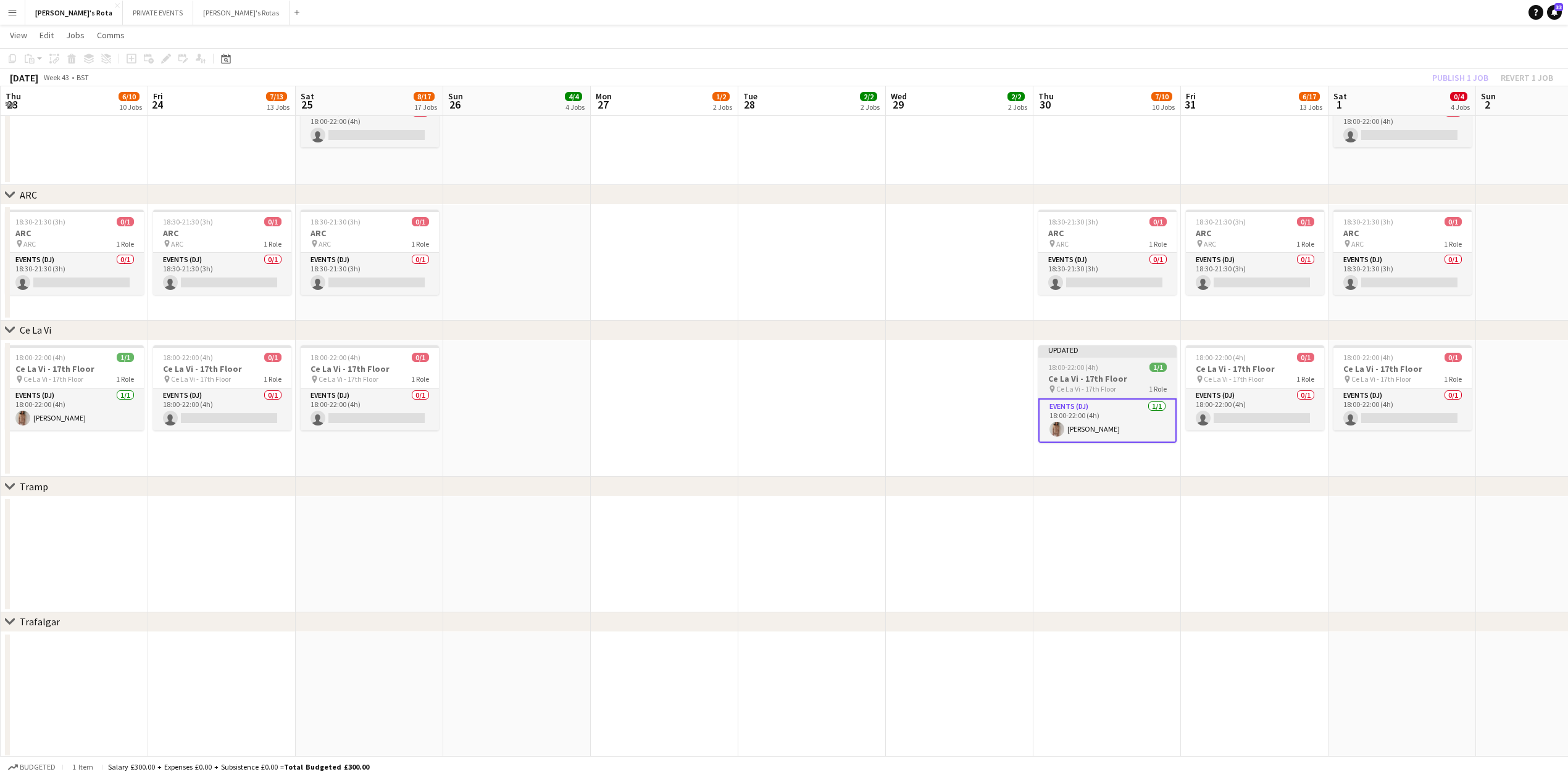
click at [1073, 368] on span "18:00-22:00 (4h)" at bounding box center [1073, 367] width 50 height 9
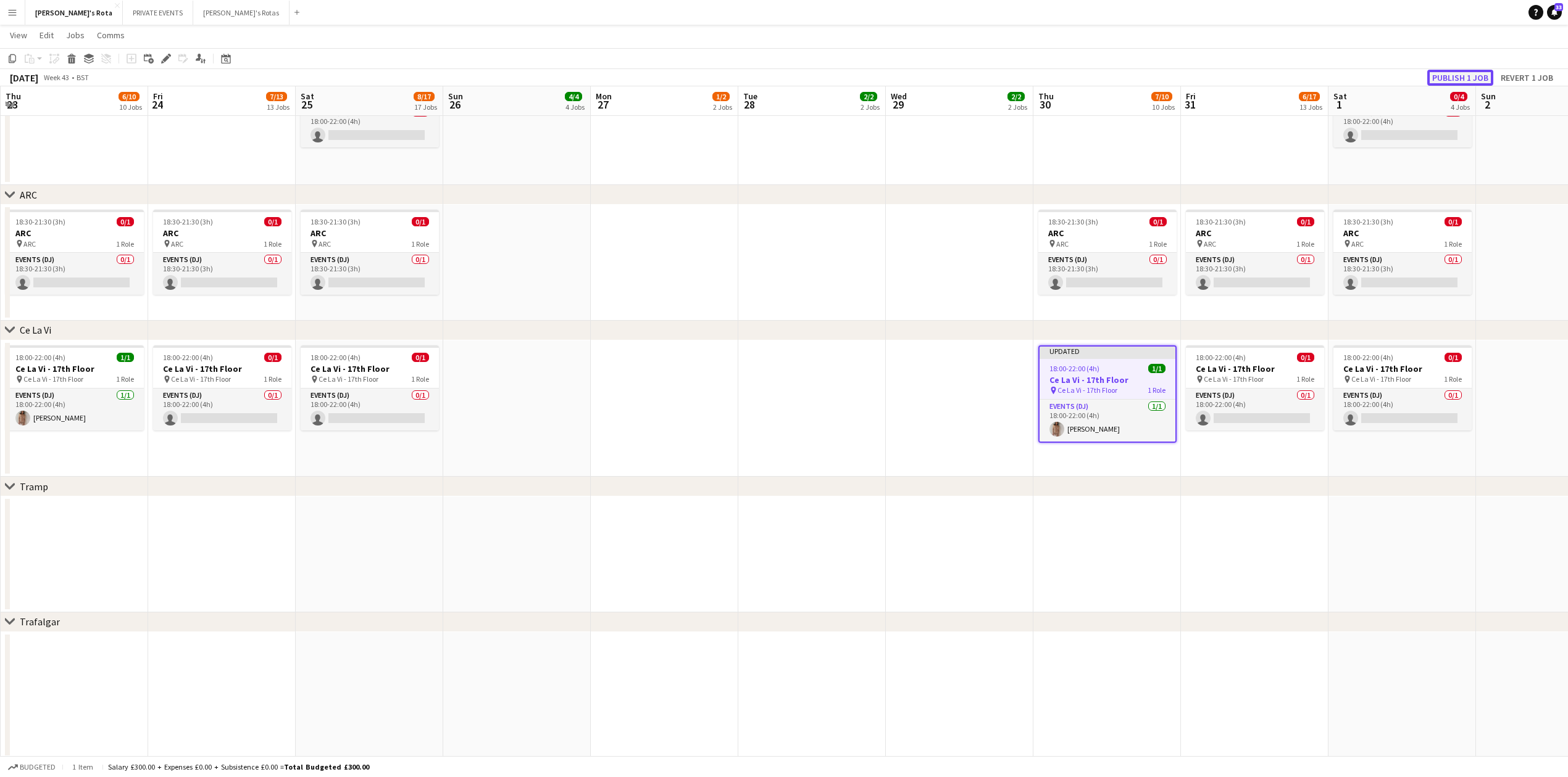
click at [1437, 71] on button "Publish 1 job" at bounding box center [1459, 77] width 66 height 16
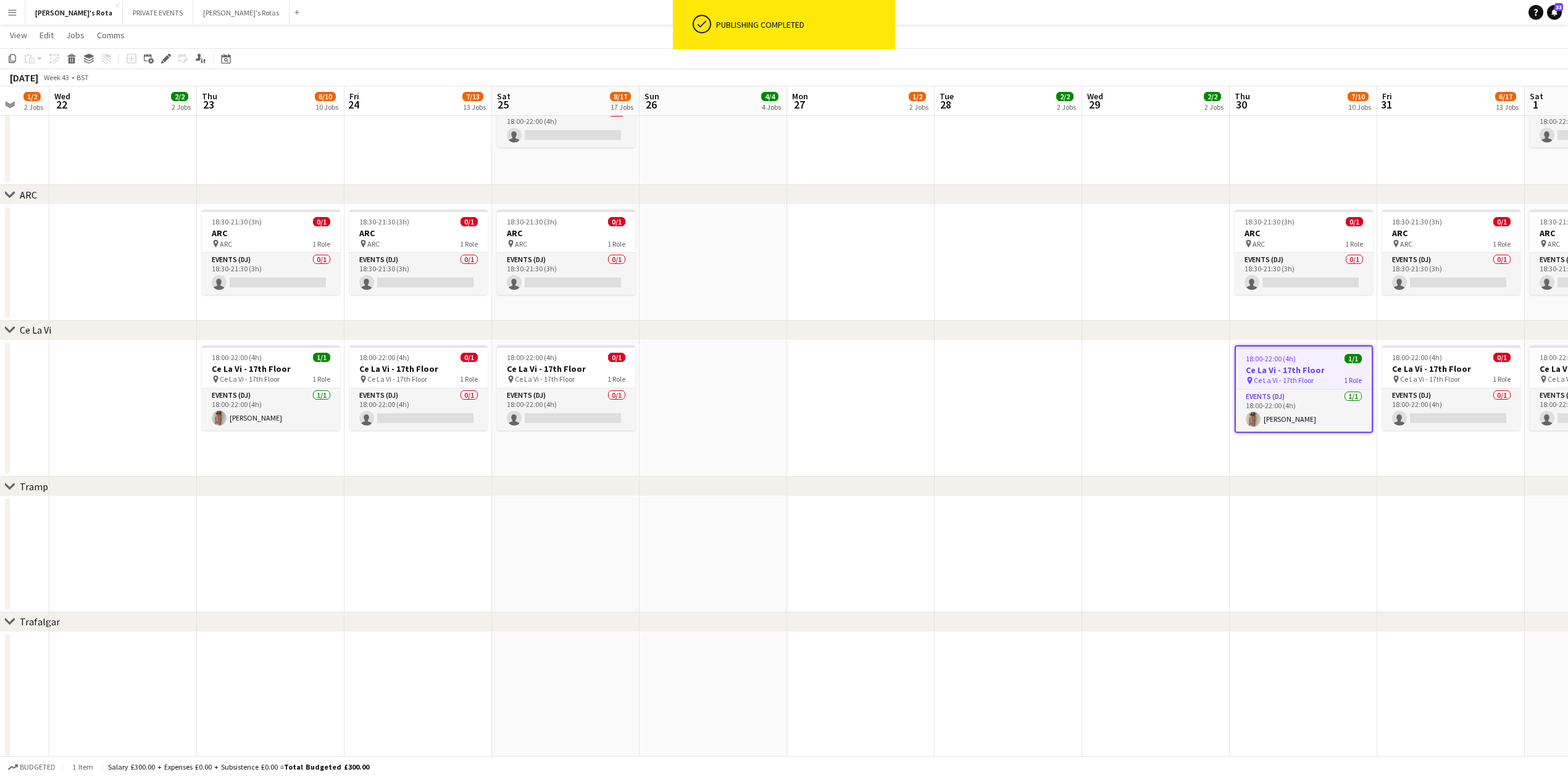
drag, startPoint x: 661, startPoint y: 513, endPoint x: 999, endPoint y: 507, distance: 338.1
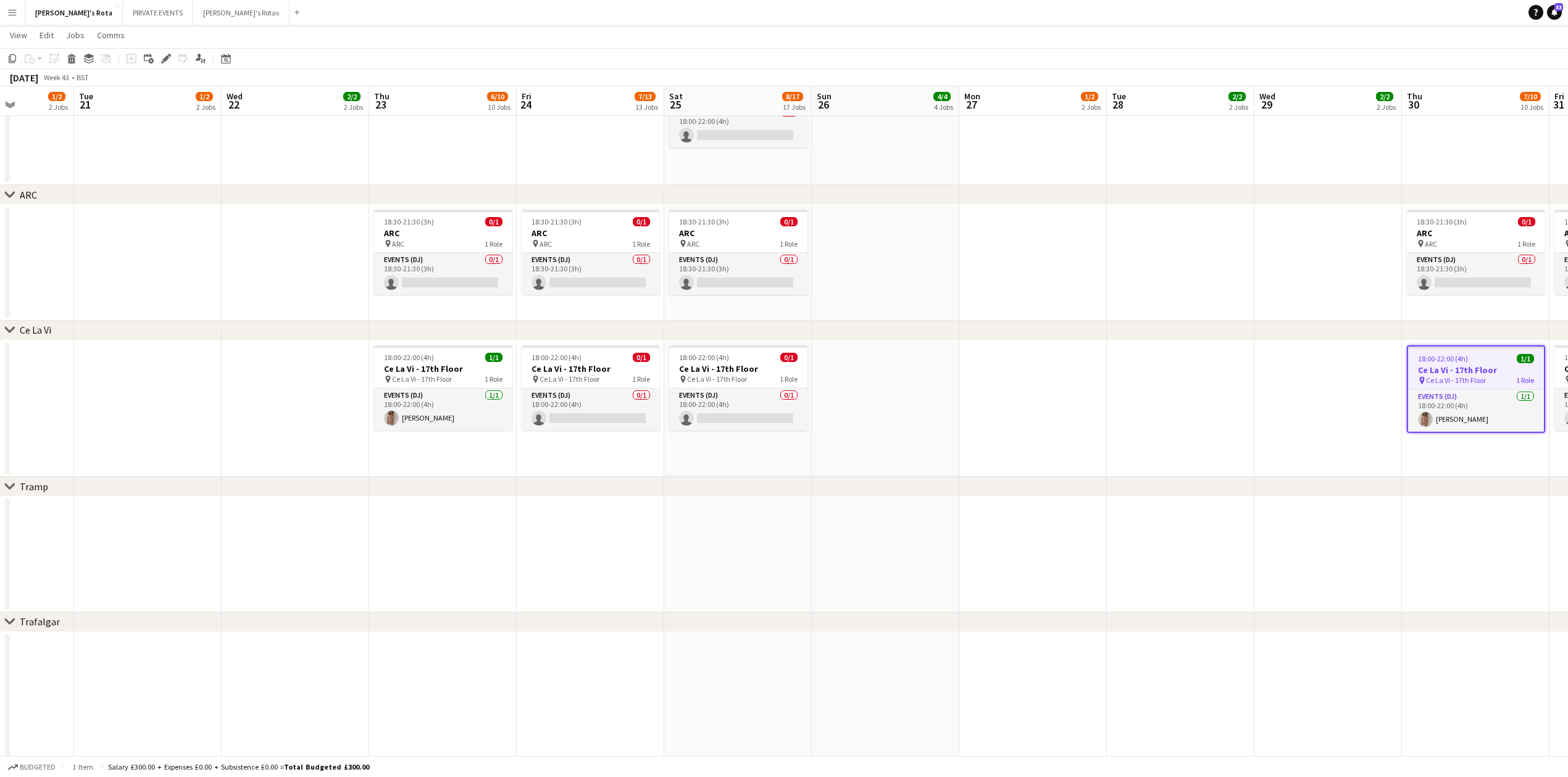
click at [201, 509] on app-date-cell at bounding box center [147, 554] width 147 height 116
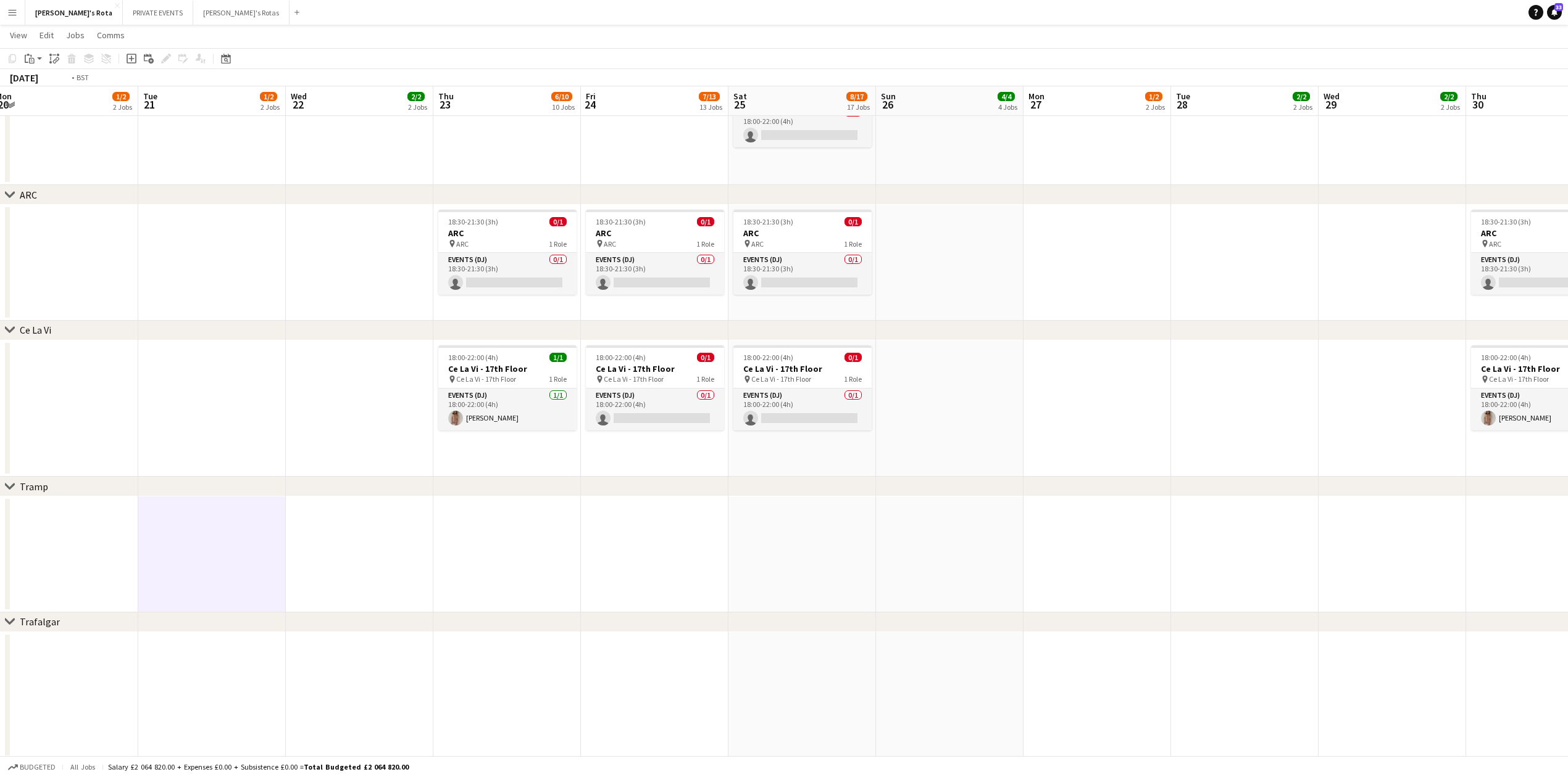
drag, startPoint x: 189, startPoint y: 387, endPoint x: 549, endPoint y: 428, distance: 362.3
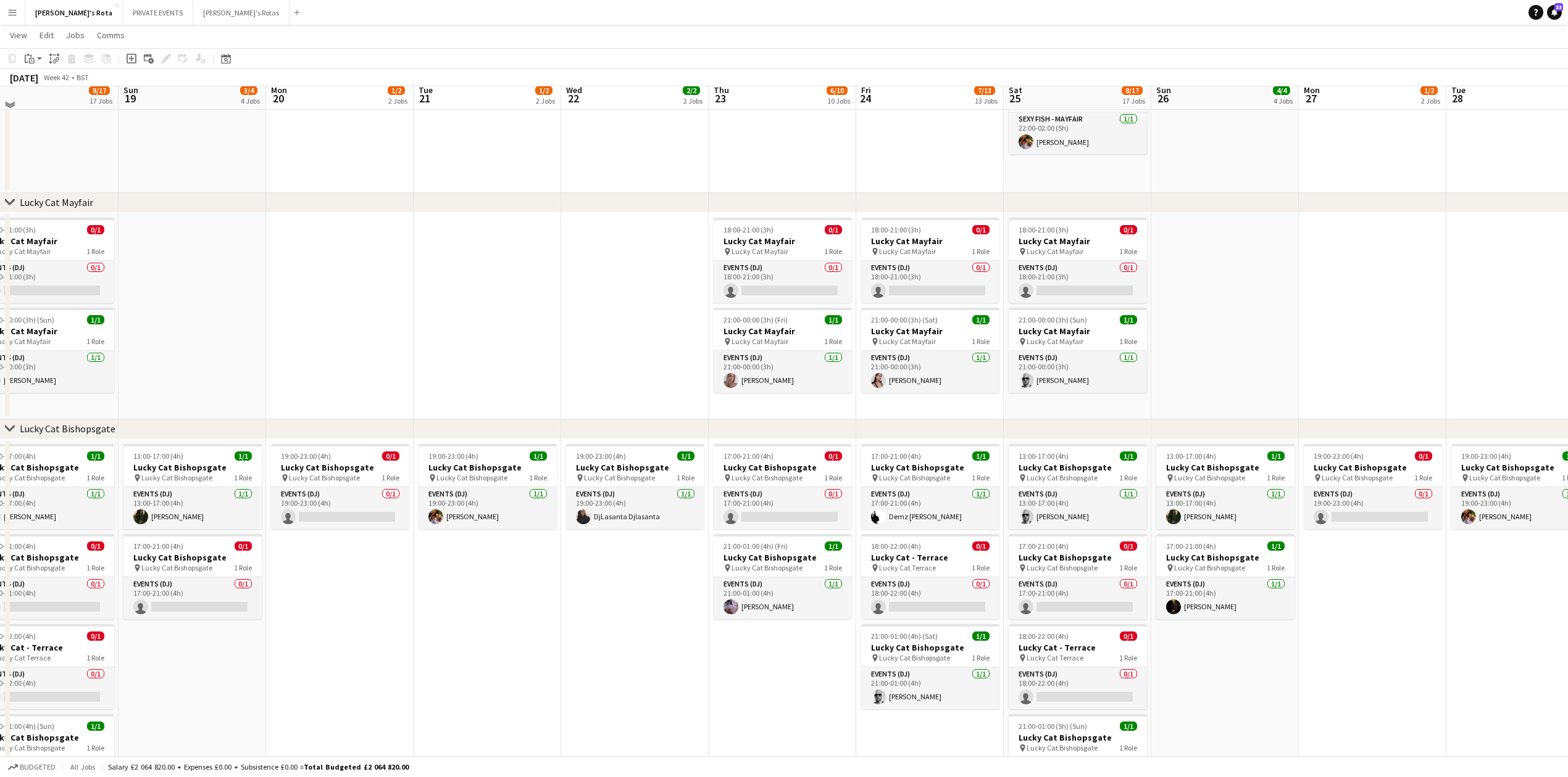
scroll to position [542, 0]
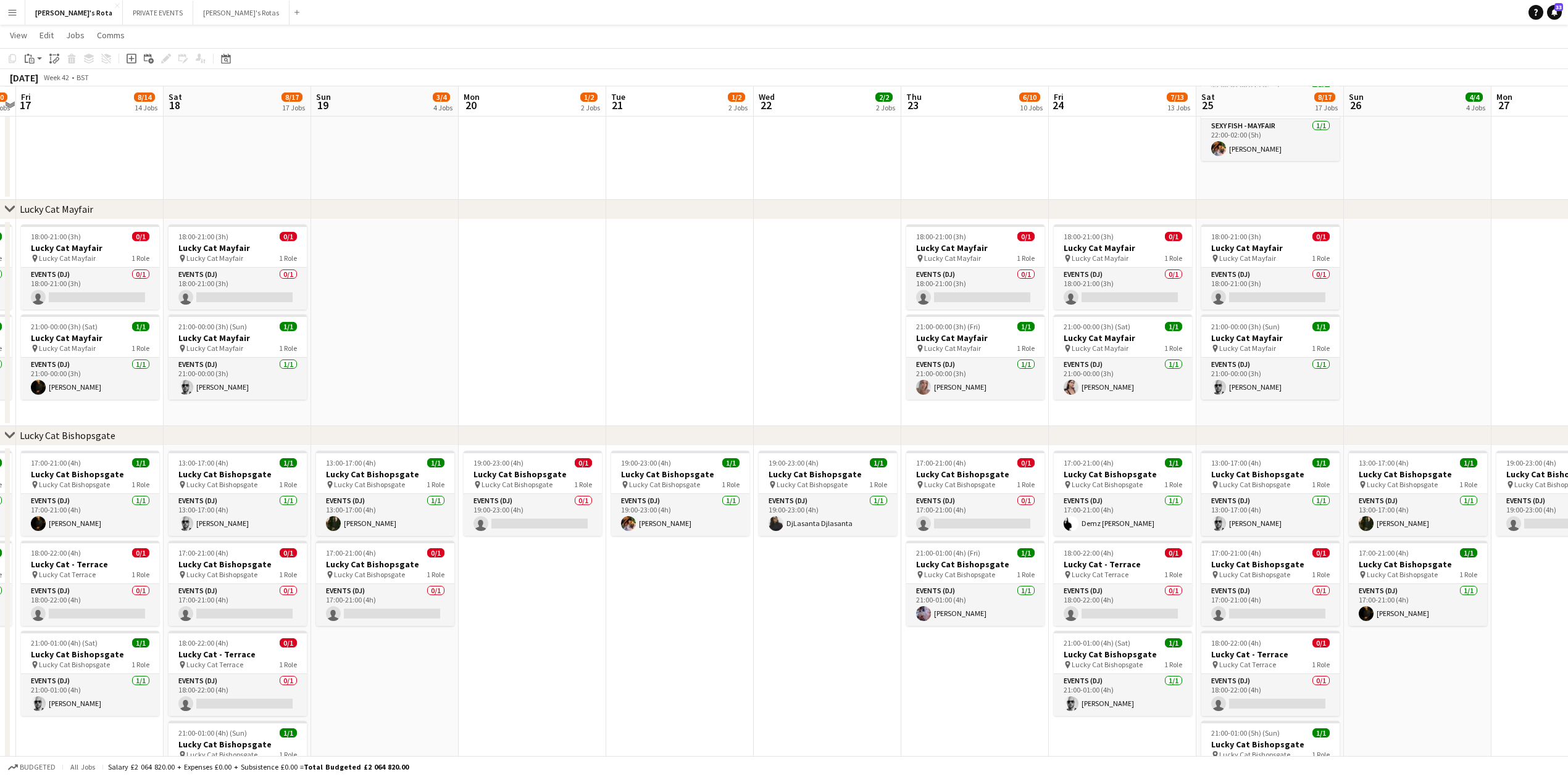
drag, startPoint x: 445, startPoint y: 373, endPoint x: 1169, endPoint y: 370, distance: 724.0
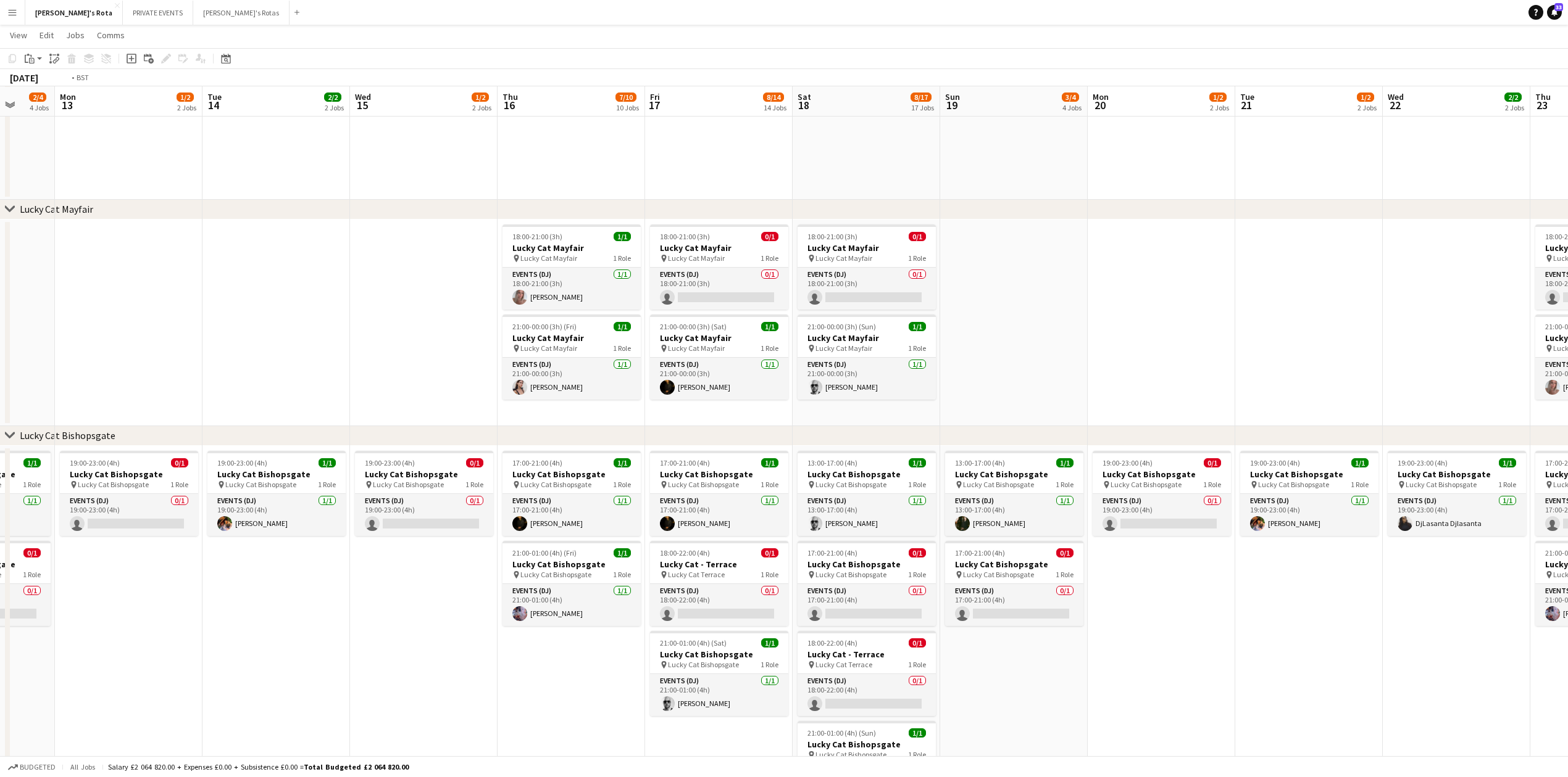
drag, startPoint x: 230, startPoint y: 375, endPoint x: 984, endPoint y: 351, distance: 754.4
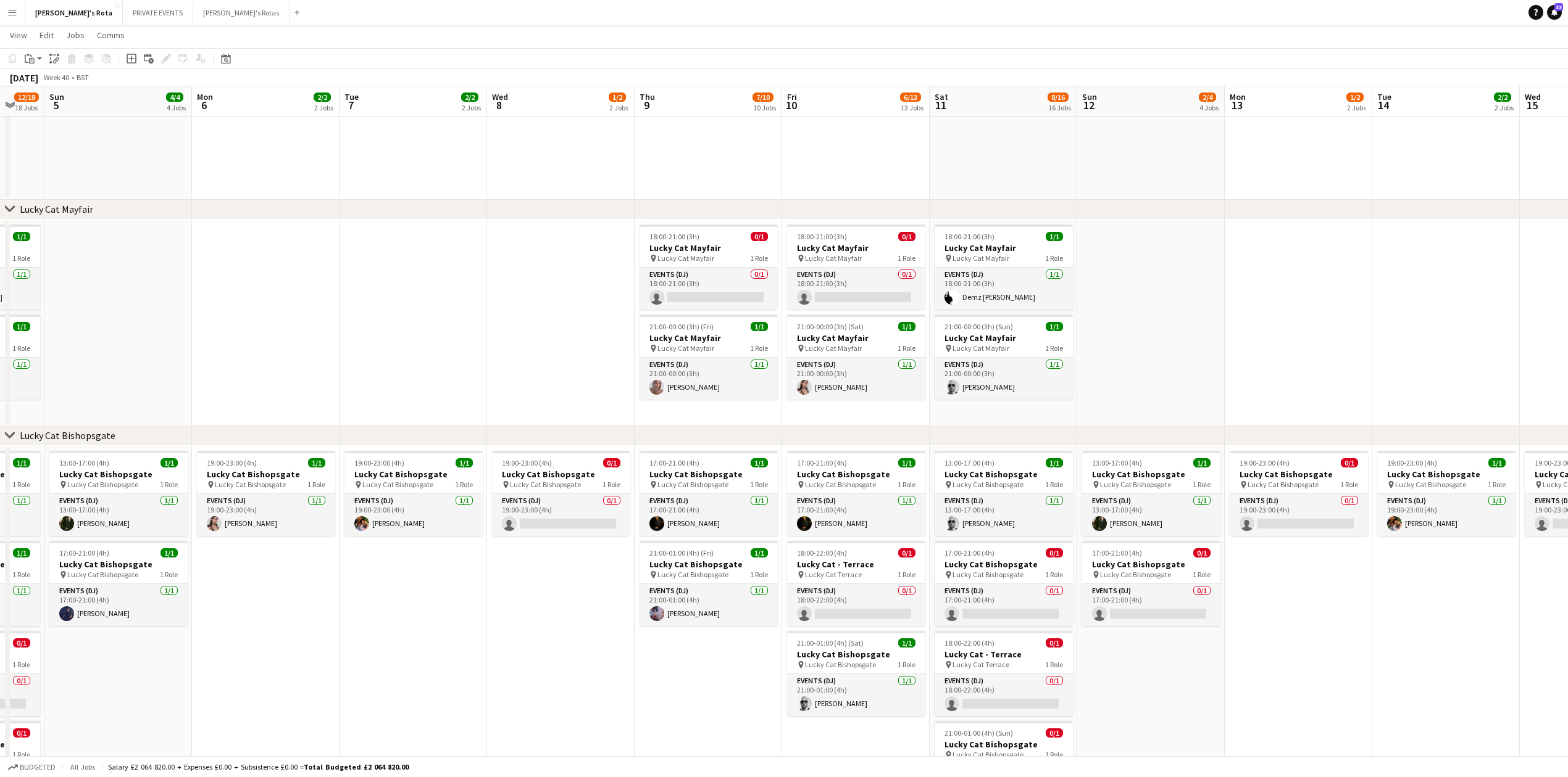
scroll to position [0, 382]
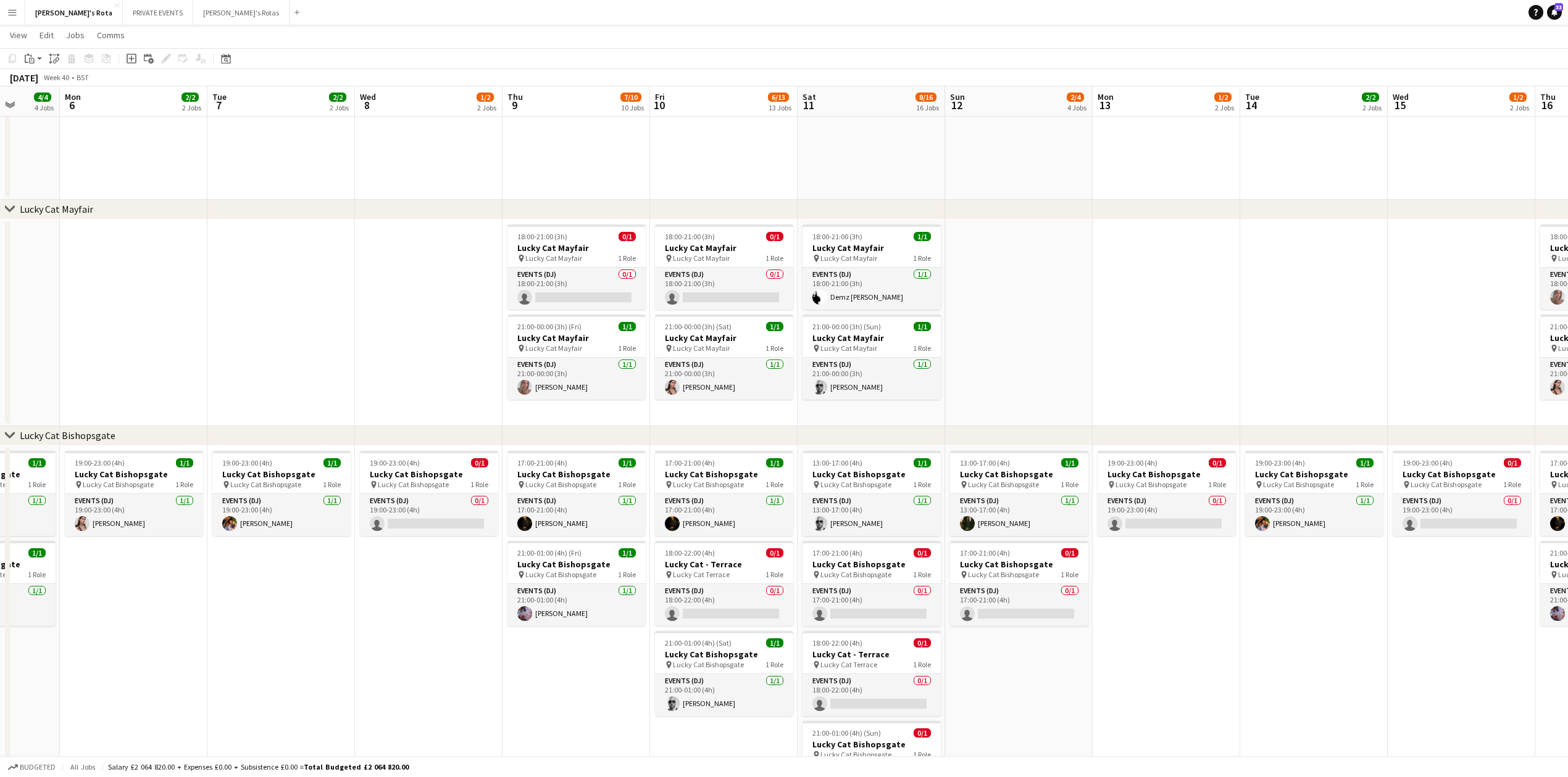
drag, startPoint x: 120, startPoint y: 387, endPoint x: 414, endPoint y: 400, distance: 294.3
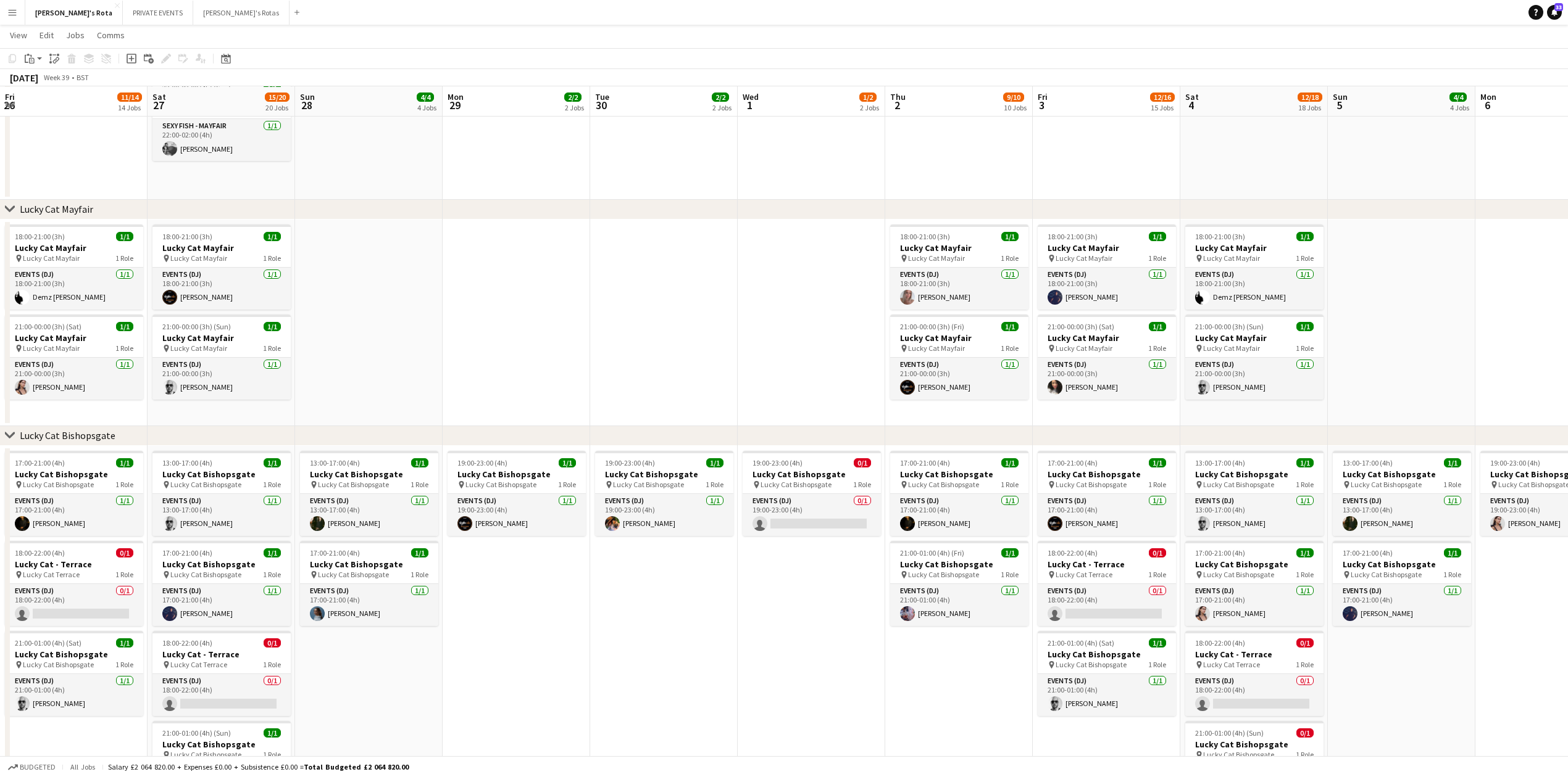
drag, startPoint x: 692, startPoint y: 344, endPoint x: 1579, endPoint y: 337, distance: 887.0
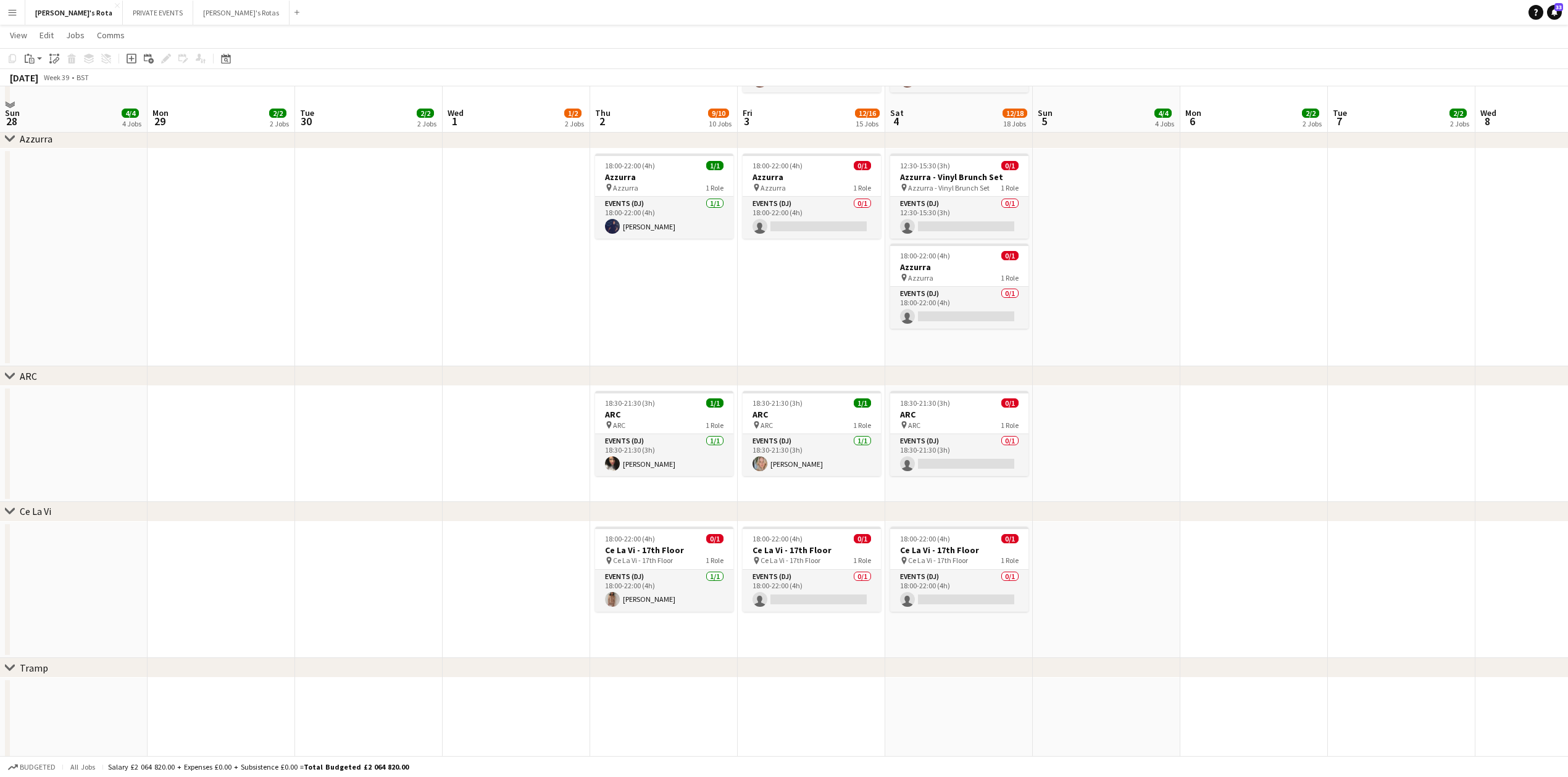
scroll to position [2187, 0]
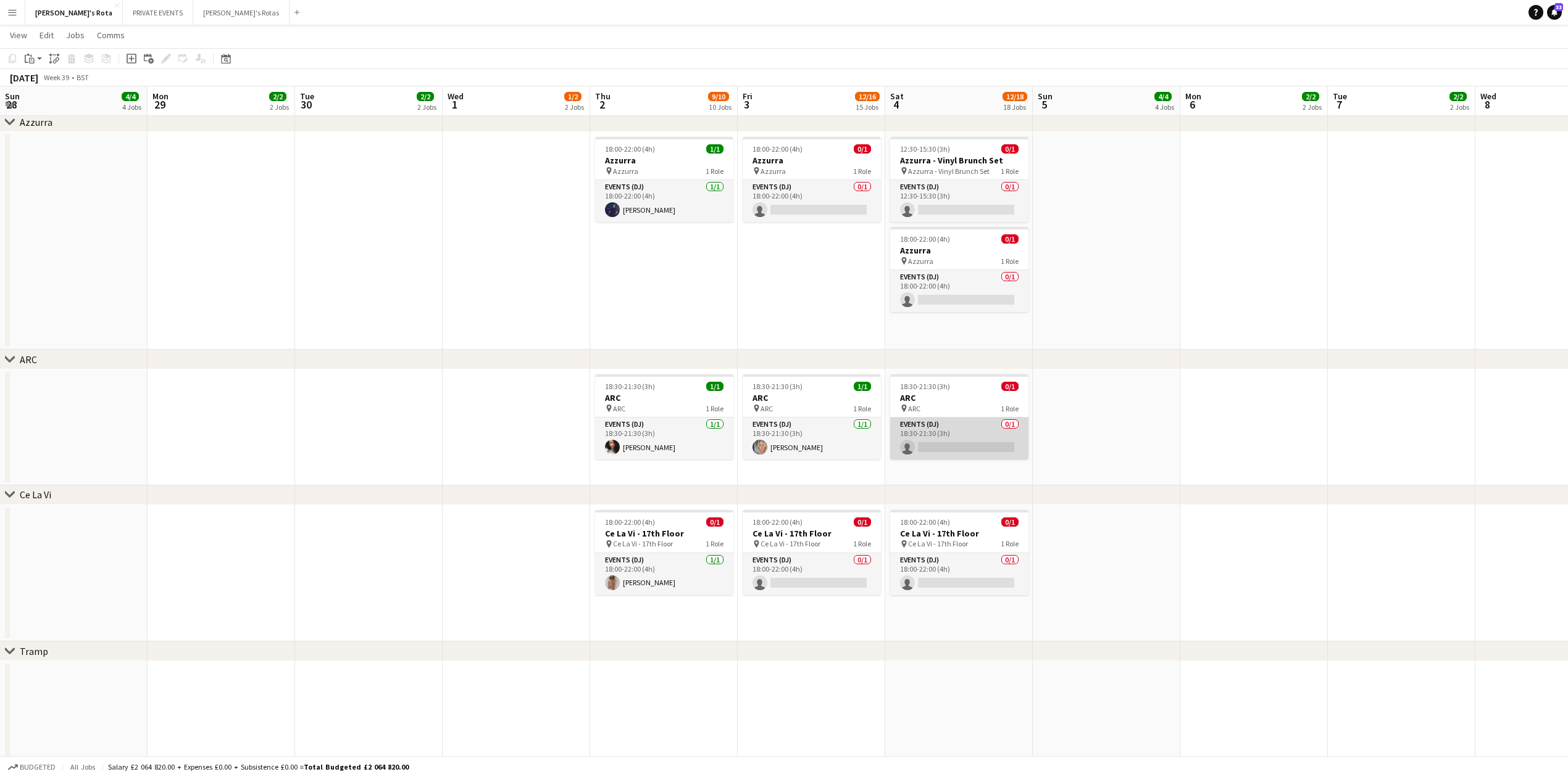
click at [988, 433] on app-card-role "Events (DJ) 0/1 18:30-21:30 (3h) single-neutral-actions" at bounding box center [959, 438] width 138 height 42
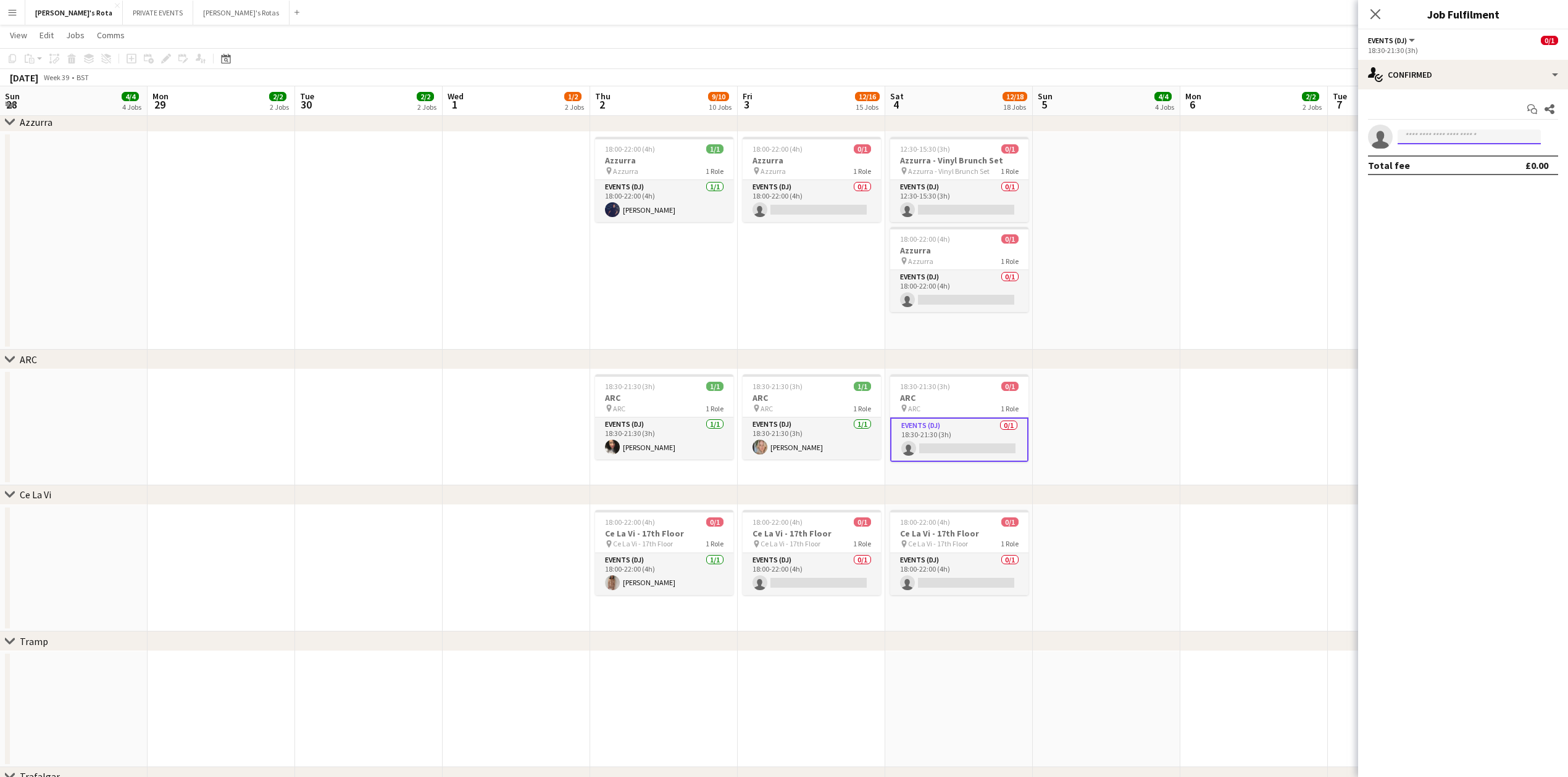
click at [1452, 139] on input at bounding box center [1468, 136] width 143 height 15
type input "******"
click at [1459, 159] on span "[PERSON_NAME]" at bounding box center [1443, 155] width 71 height 10
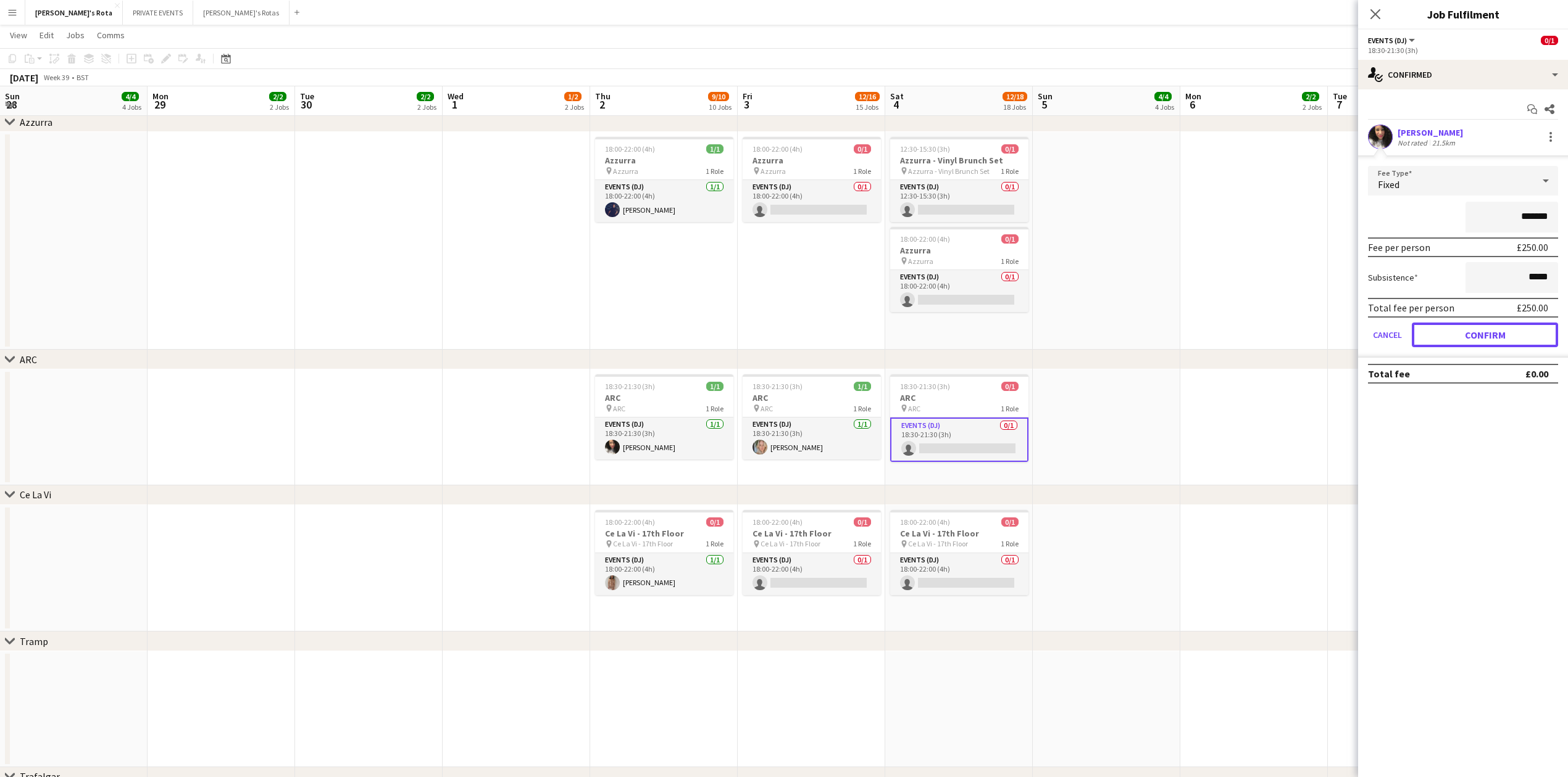
drag, startPoint x: 1484, startPoint y: 335, endPoint x: 1457, endPoint y: 284, distance: 57.7
click at [1482, 339] on button "Confirm" at bounding box center [1484, 335] width 146 height 25
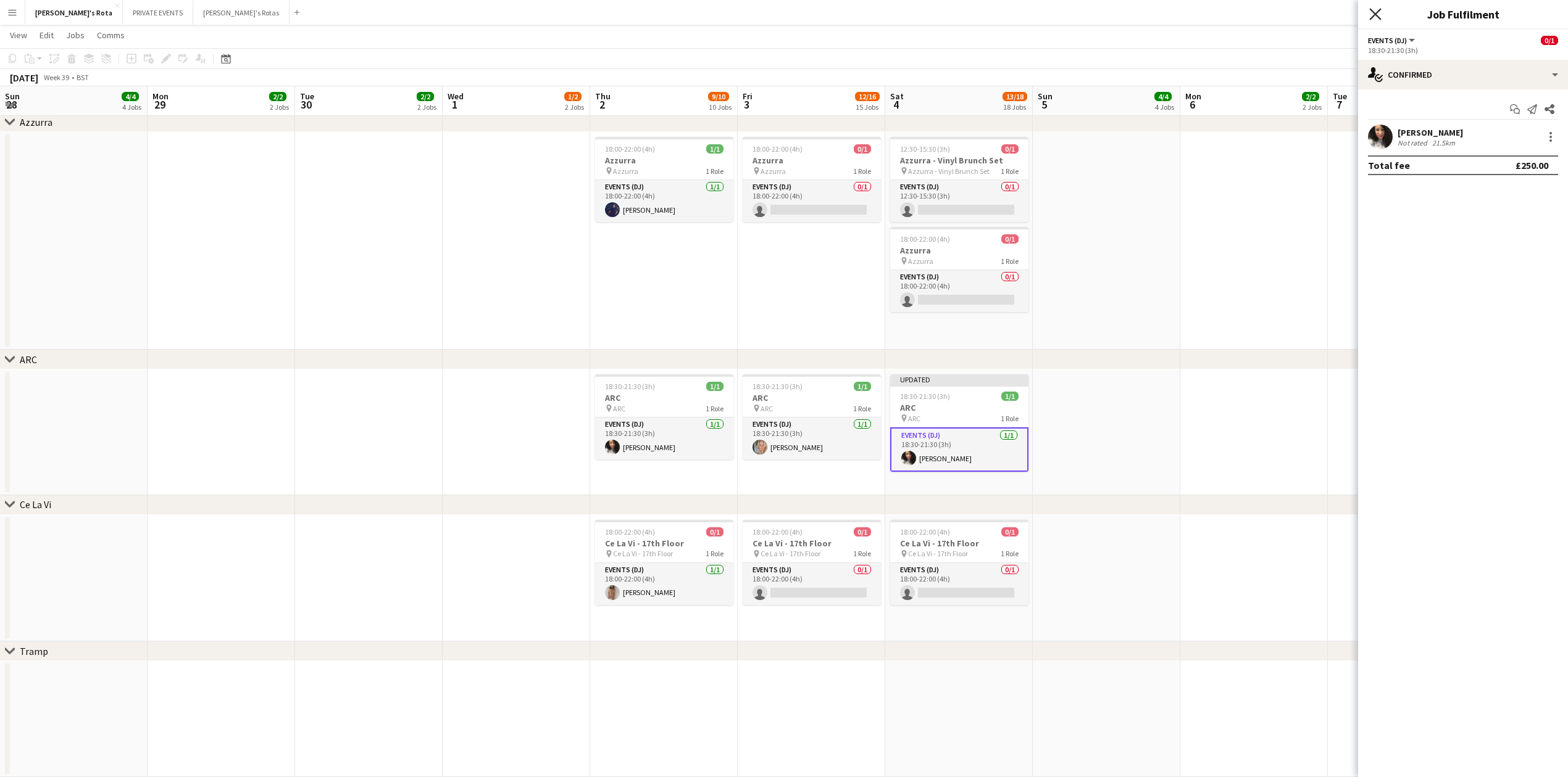
click at [1378, 10] on icon "Close pop-in" at bounding box center [1374, 14] width 12 height 12
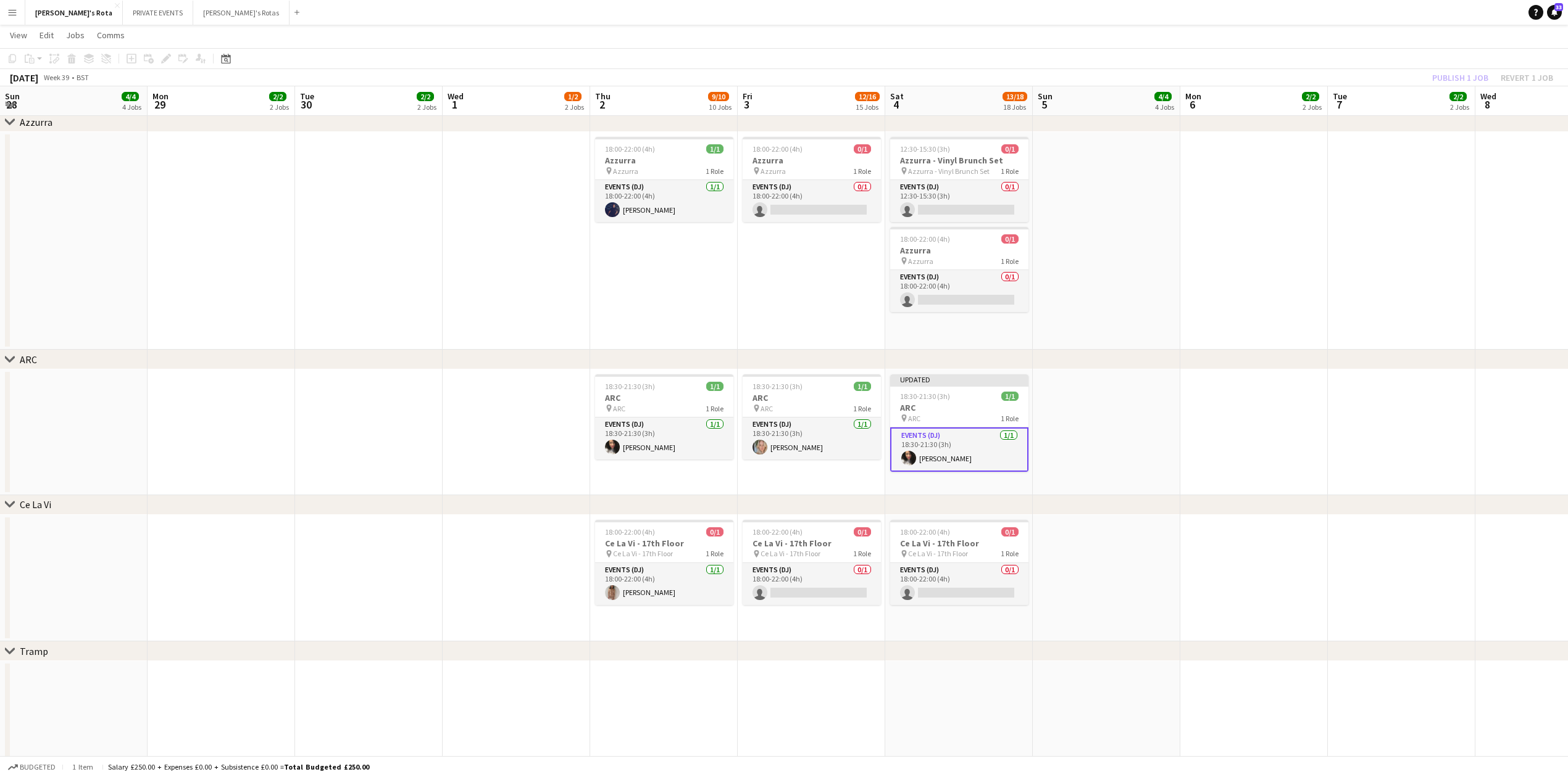
click at [887, 401] on app-date-cell "Updated 18:30-21:30 (3h) 1/1 ARC pin ARC 1 Role Events (DJ) 1/1 18:30-21:30 (3h…" at bounding box center [959, 433] width 147 height 126
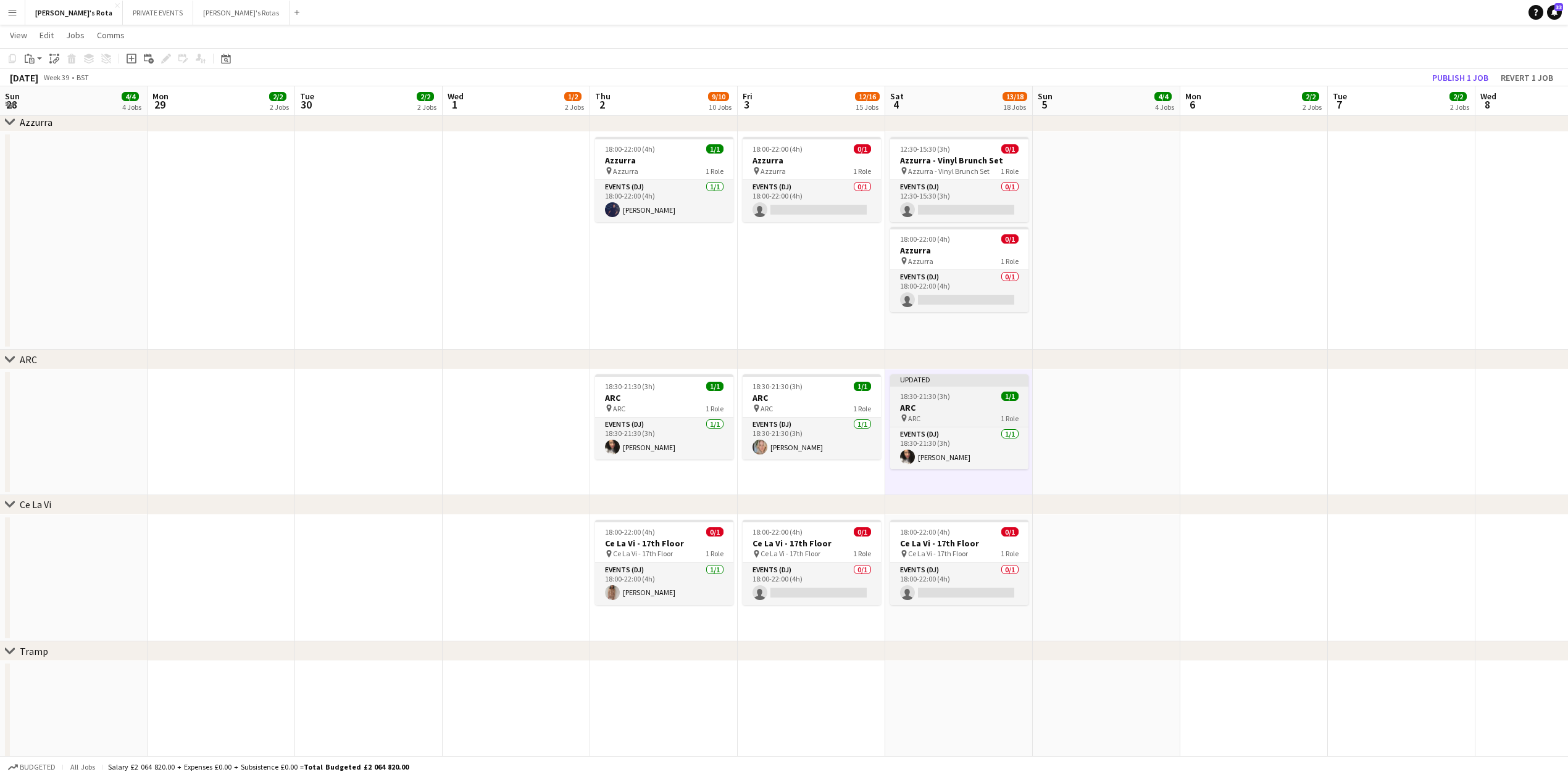
click at [954, 415] on div "pin ARC 1 Role" at bounding box center [959, 418] width 138 height 10
click at [1455, 72] on button "Publish 1 job" at bounding box center [1459, 77] width 66 height 16
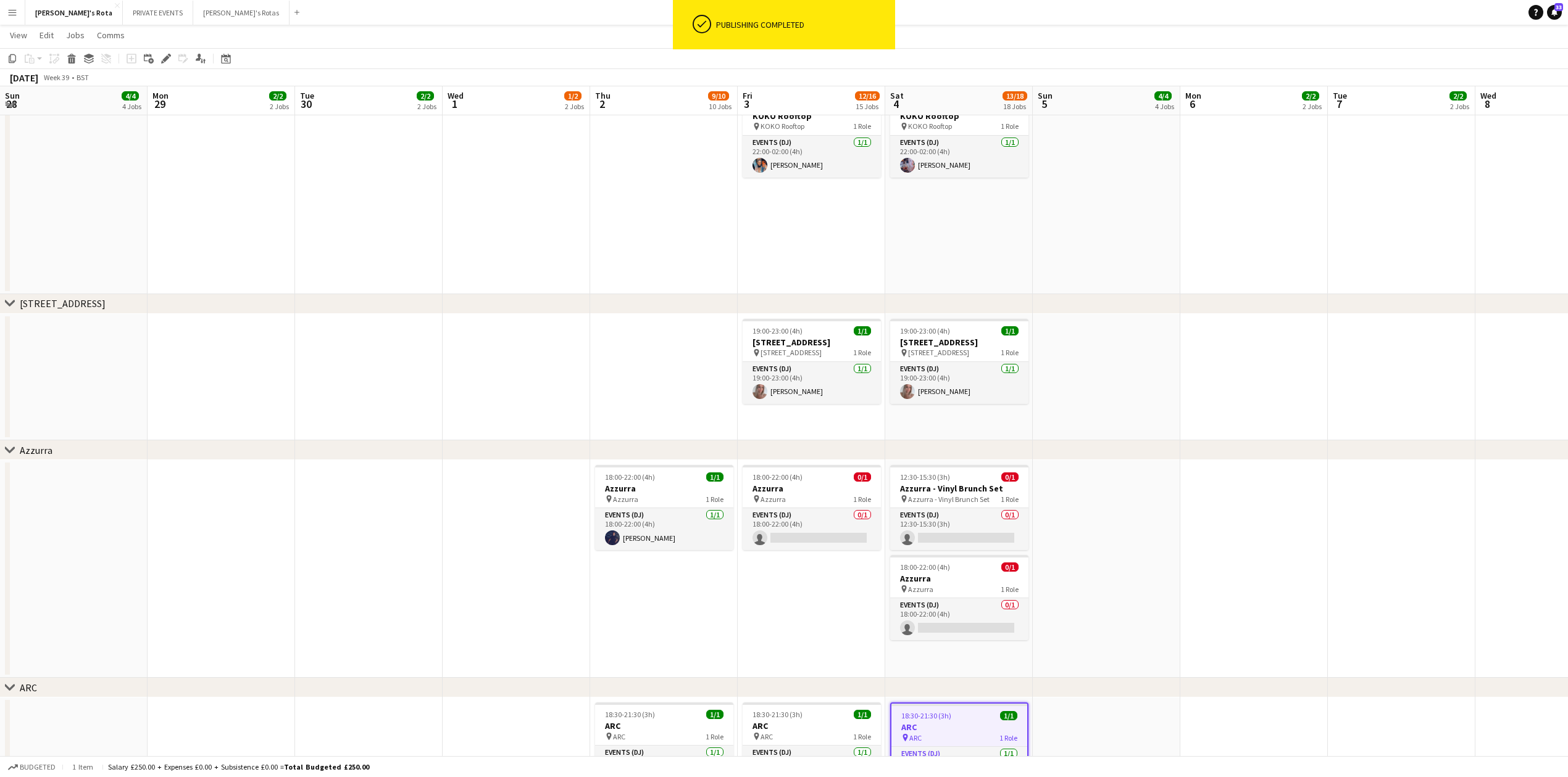
scroll to position [1858, 0]
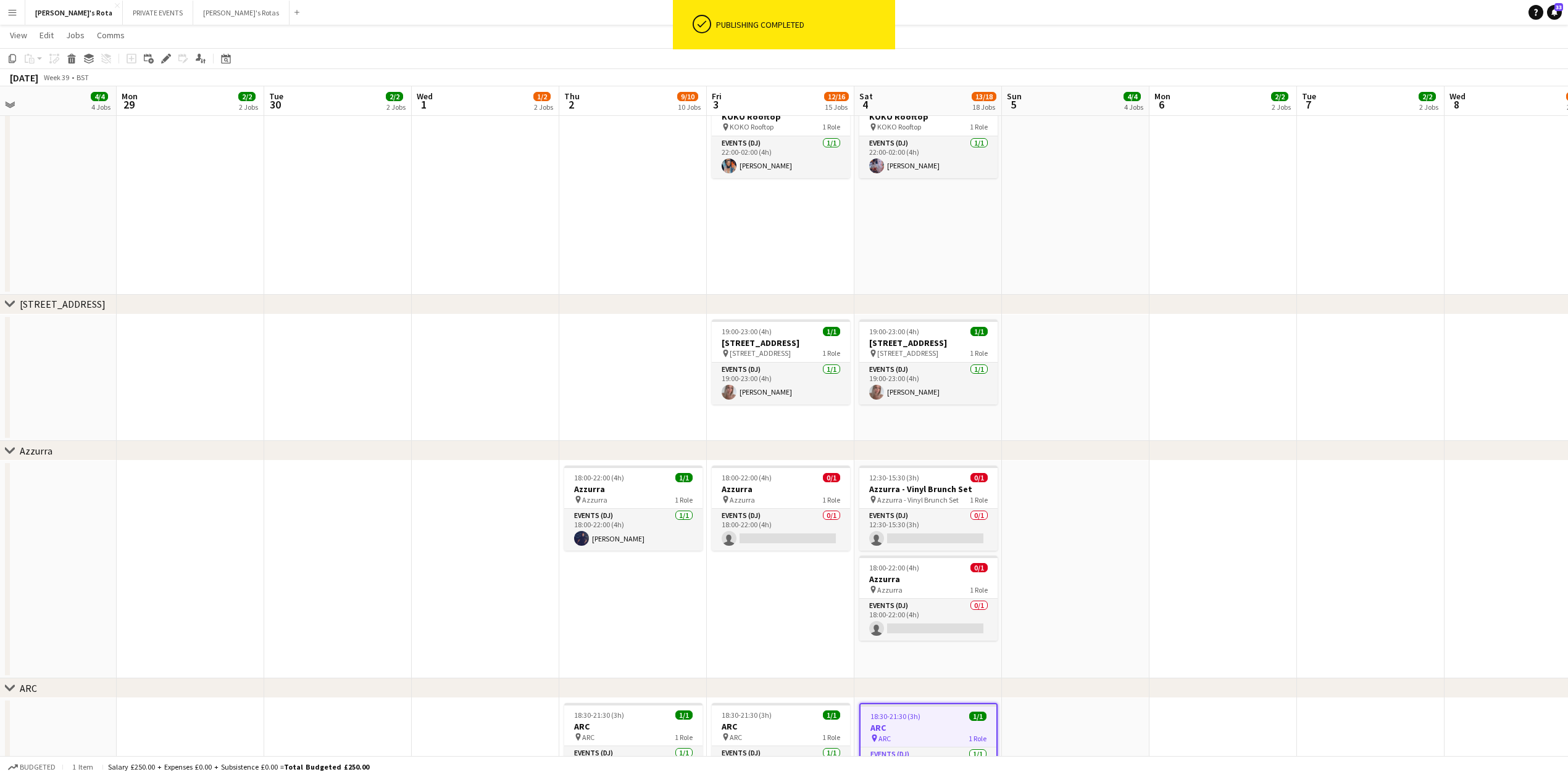
drag, startPoint x: 296, startPoint y: 600, endPoint x: 414, endPoint y: 605, distance: 118.1
click at [414, 605] on app-calendar-viewport "Fri 26 11/14 14 Jobs Sat 27 15/20 20 Jobs Sun 28 4/4 4 Jobs Mon 29 2/2 2 Jobs T…" at bounding box center [784, 147] width 1568 height 3913
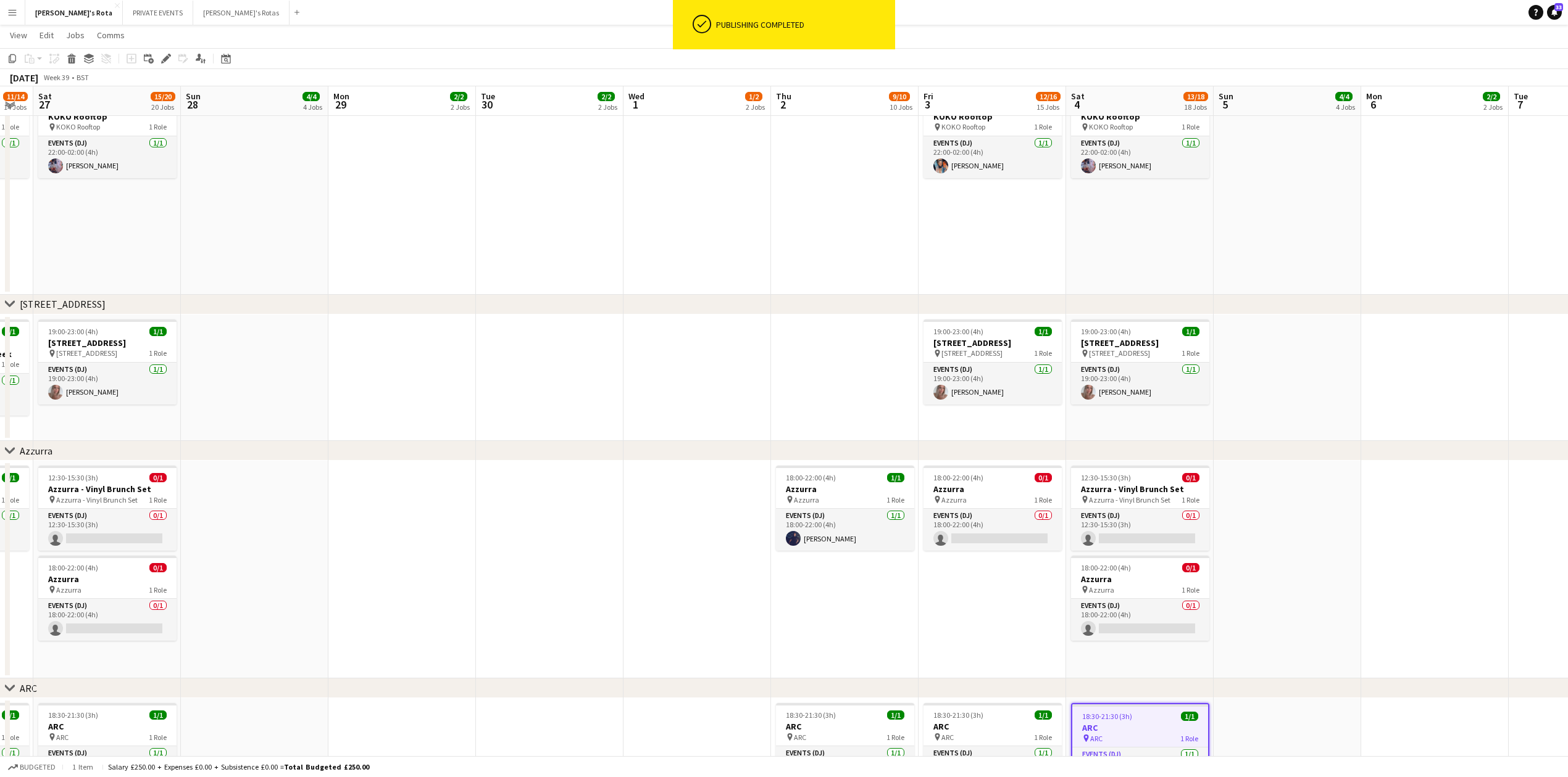
drag, startPoint x: 382, startPoint y: 575, endPoint x: 453, endPoint y: 595, distance: 73.8
click at [448, 593] on app-calendar-viewport "Thu 25 10/15 12 Jobs Fri 26 11/14 14 Jobs Sat 27 15/20 20 Jobs Sun 28 4/4 4 Job…" at bounding box center [784, 147] width 1568 height 3913
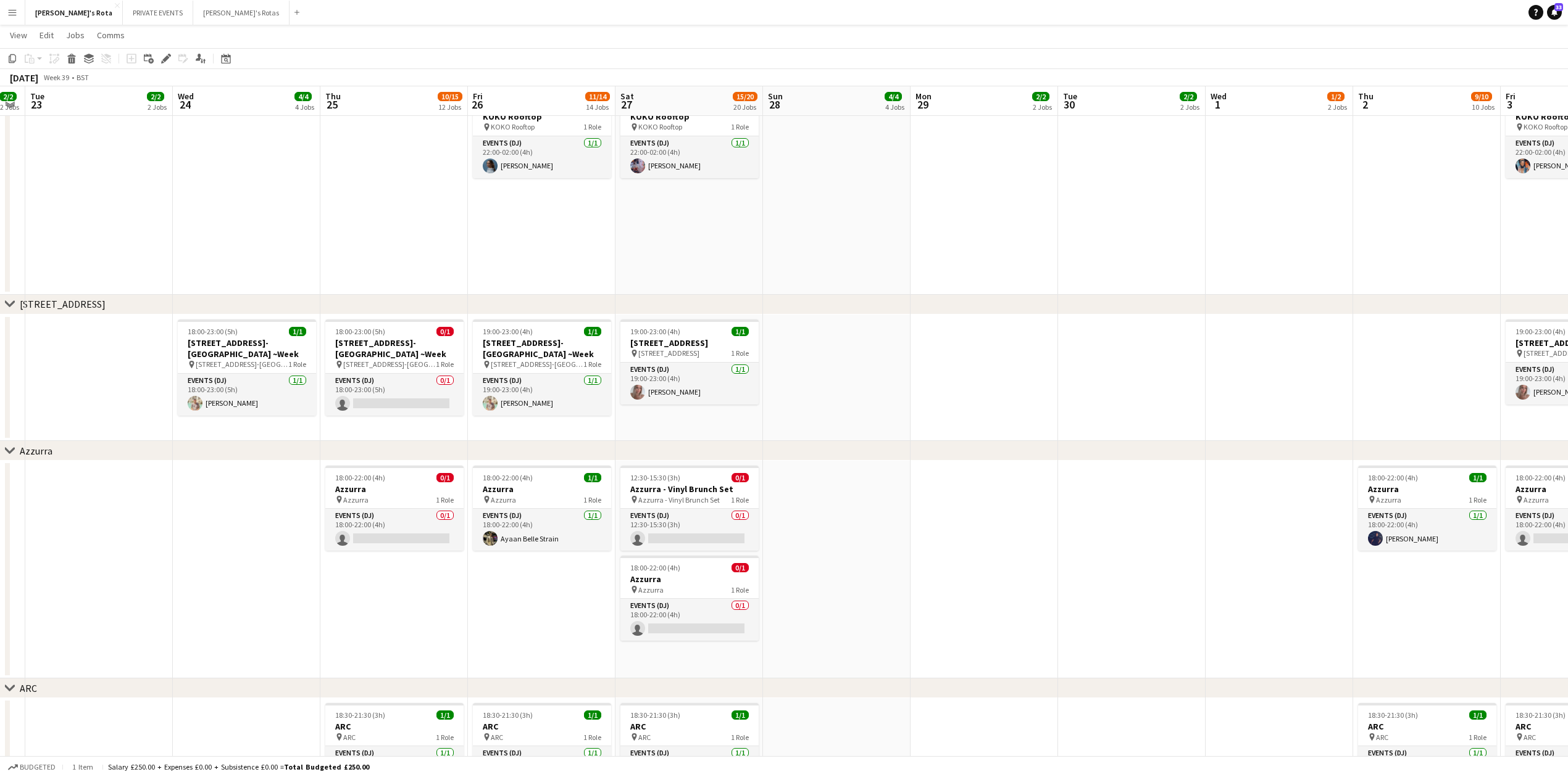
drag, startPoint x: 365, startPoint y: 580, endPoint x: 955, endPoint y: 582, distance: 590.0
click at [955, 582] on app-calendar-viewport "Sun 21 4/4 4 Jobs Mon 22 2/2 2 Jobs Tue 23 2/2 2 Jobs Wed 24 4/4 4 Jobs Thu 25 …" at bounding box center [784, 147] width 1568 height 3913
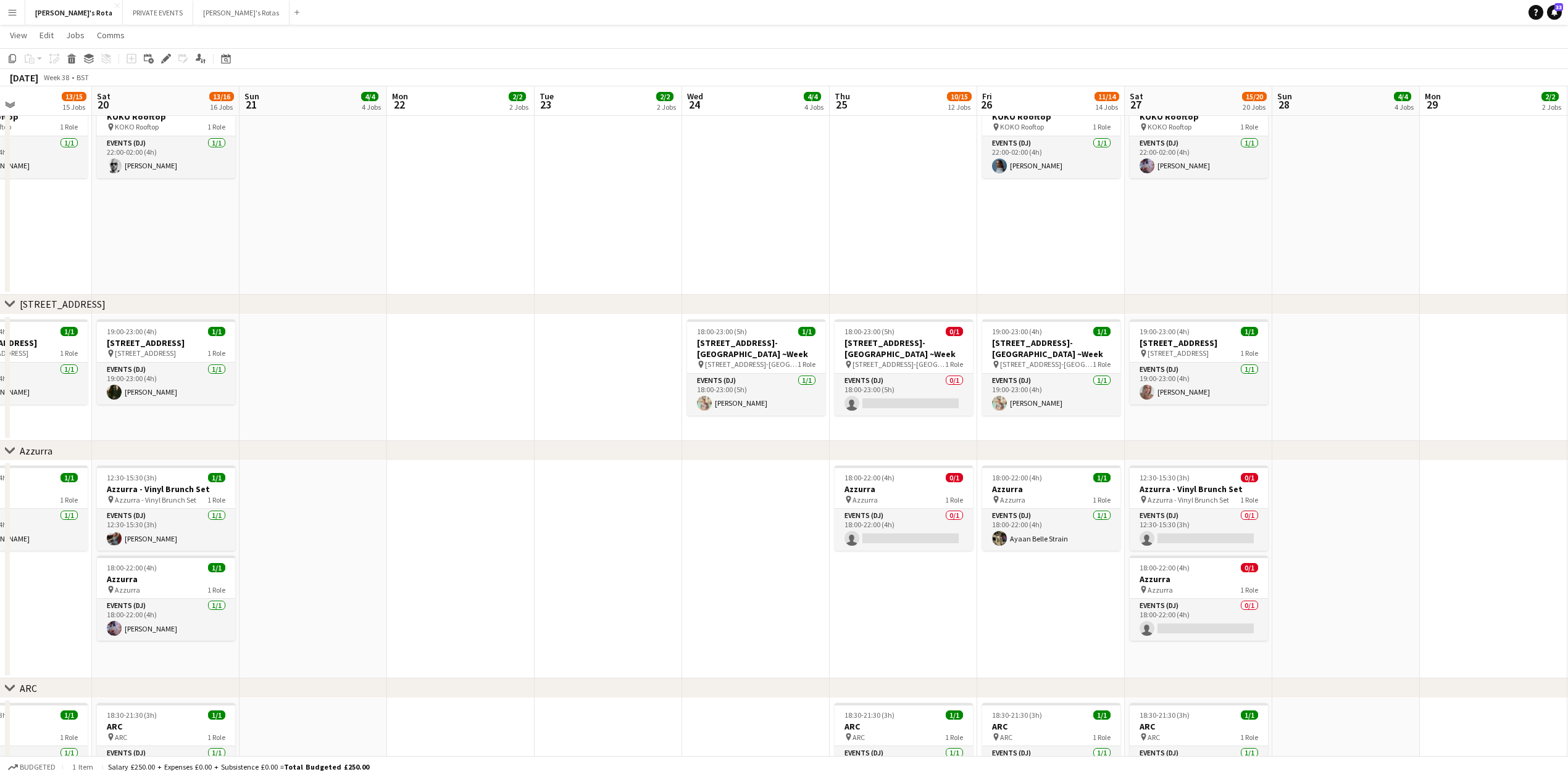
drag, startPoint x: 193, startPoint y: 583, endPoint x: 694, endPoint y: 591, distance: 501.1
click at [694, 591] on app-calendar-viewport "Wed 17 2/2 2 Jobs Thu 18 9/11 11 Jobs Fri 19 13/15 15 Jobs Sat 20 13/16 16 Jobs…" at bounding box center [784, 147] width 1568 height 3913
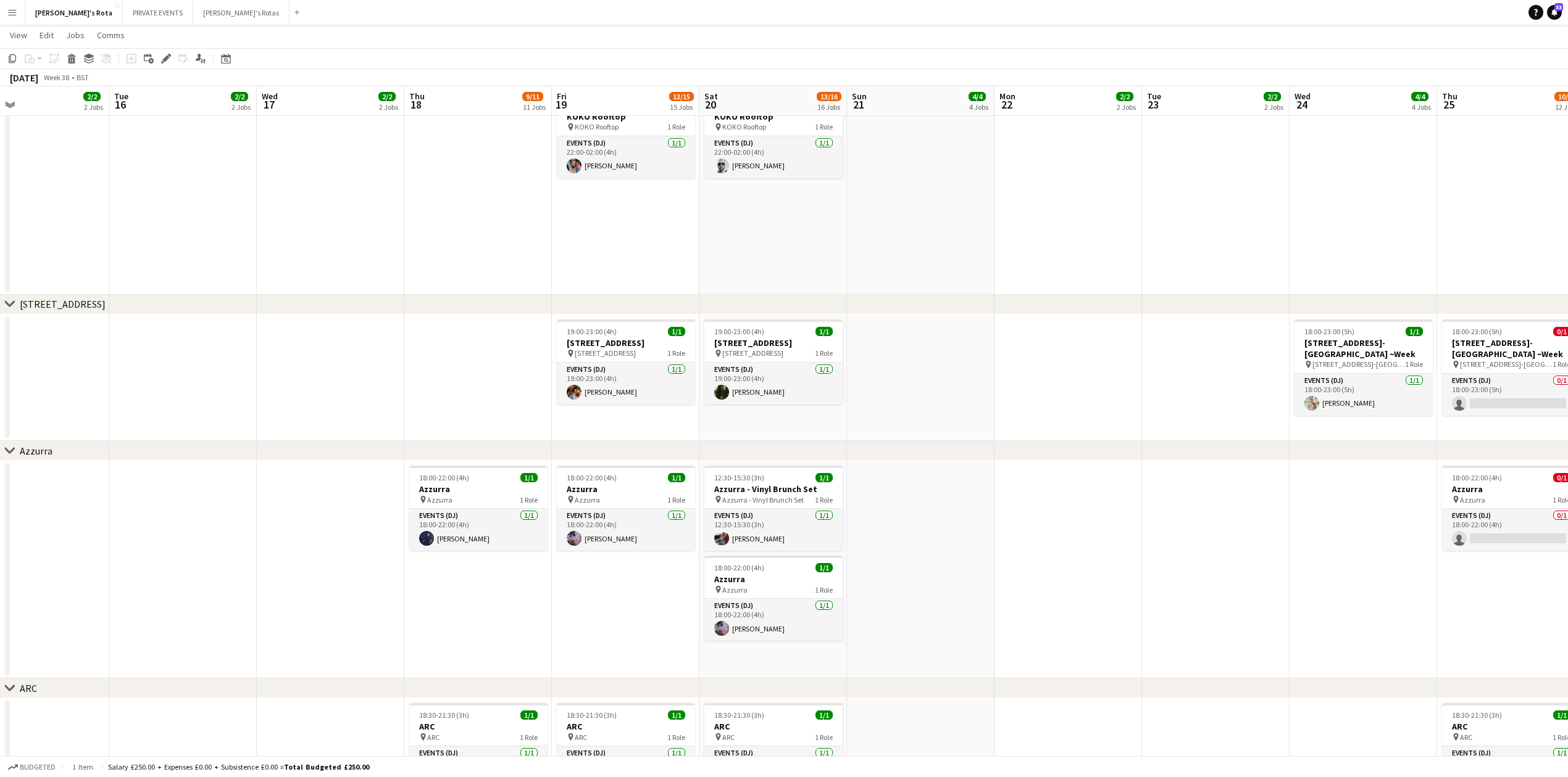
scroll to position [0, 340]
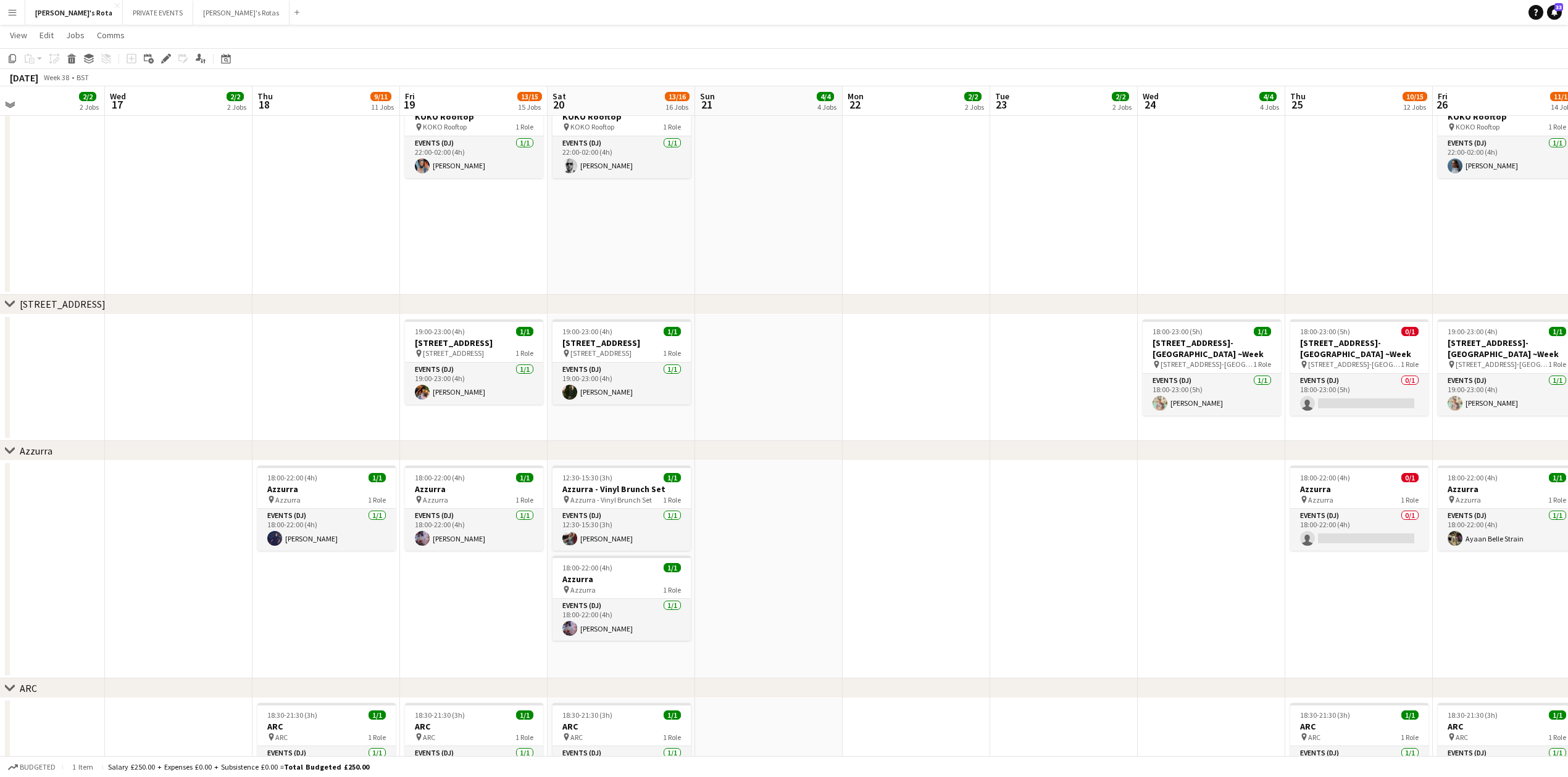
drag, startPoint x: 674, startPoint y: 599, endPoint x: 996, endPoint y: 588, distance: 322.2
click at [1115, 590] on app-calendar-viewport "Sun 14 4/4 4 Jobs Mon 15 2/2 2 Jobs Tue 16 2/2 2 Jobs Wed 17 2/2 2 Jobs Thu 18 …" at bounding box center [784, 147] width 1568 height 3913
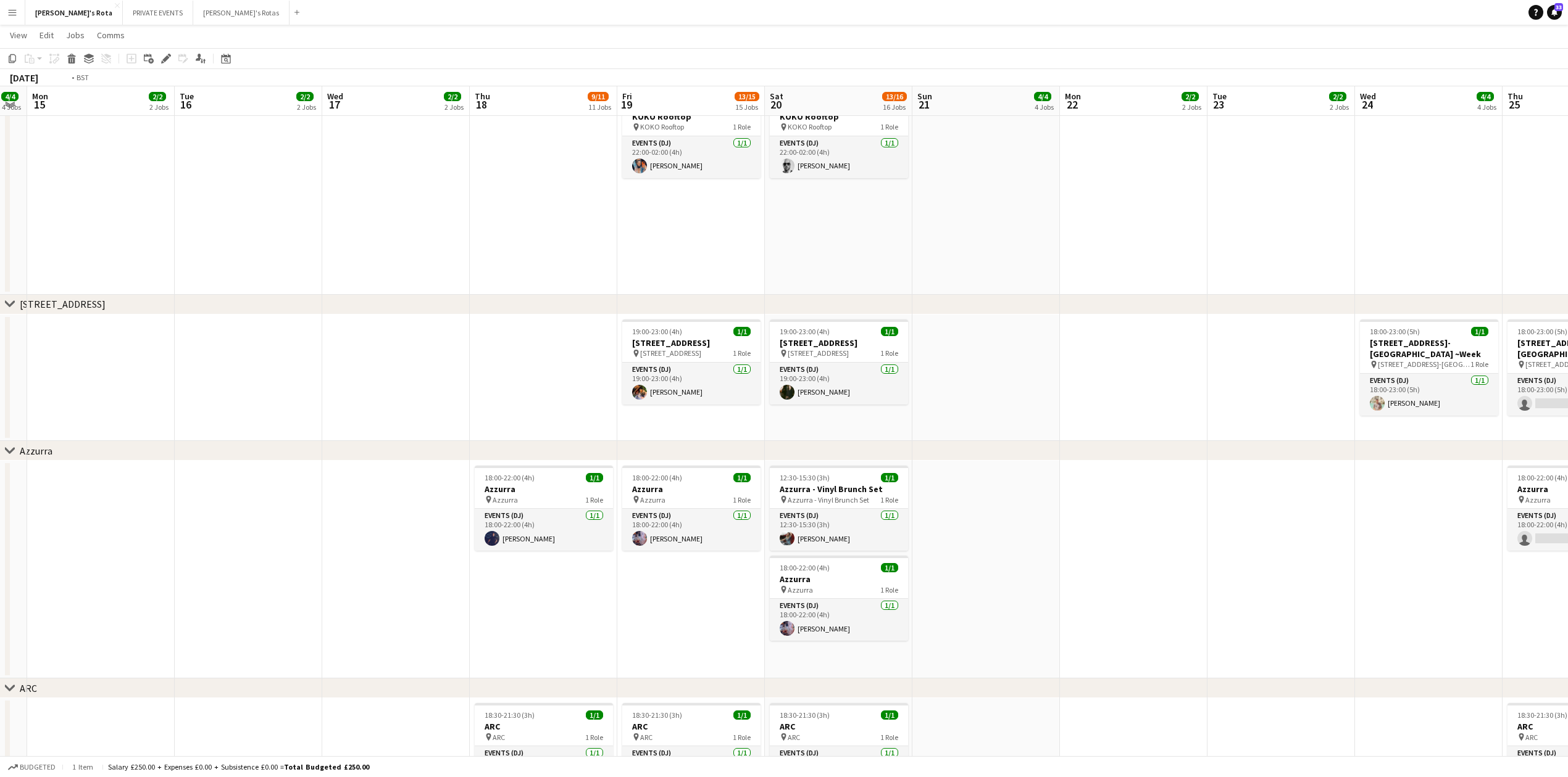
scroll to position [0, 263]
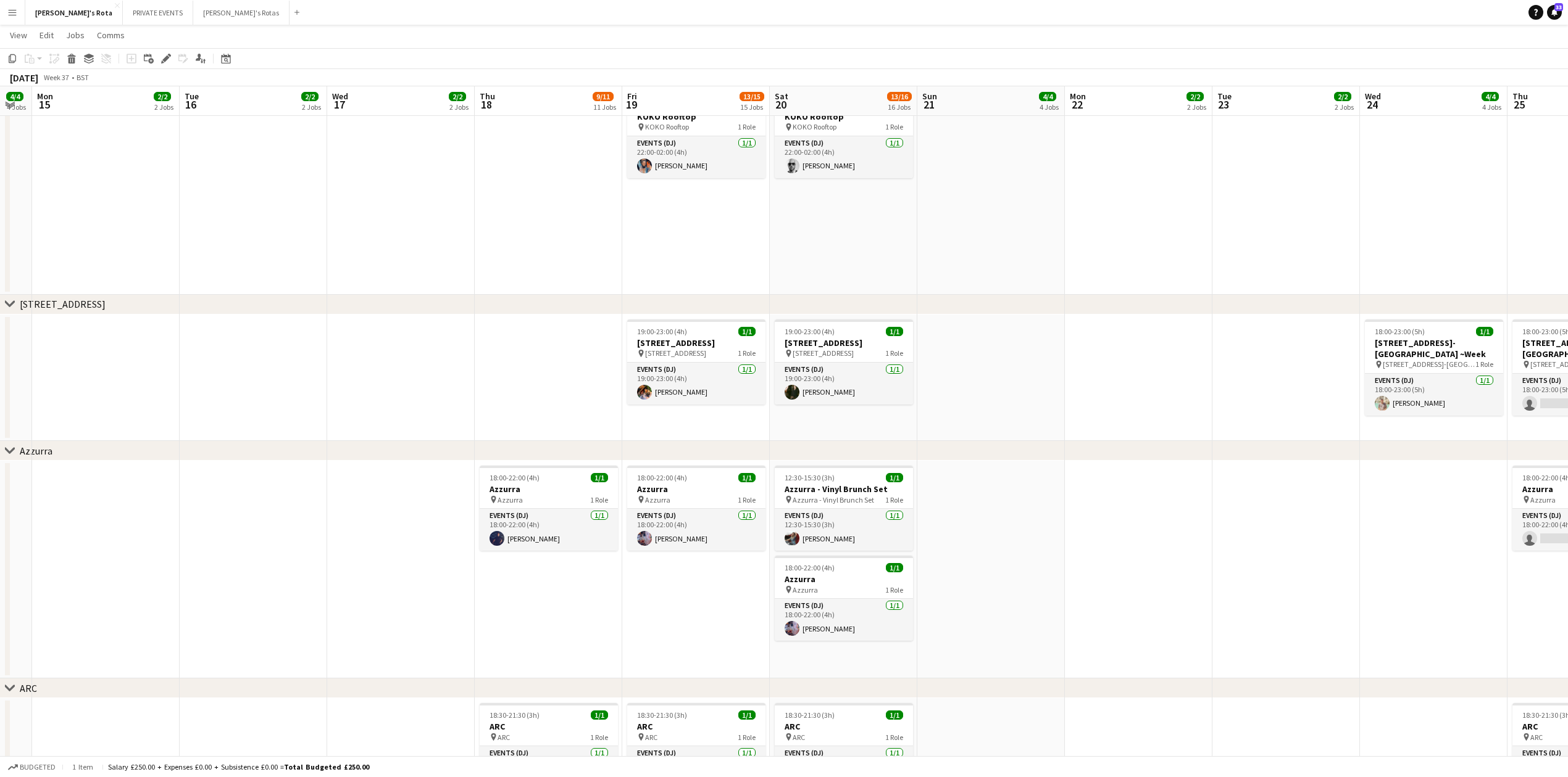
drag, startPoint x: 421, startPoint y: 610, endPoint x: 497, endPoint y: 599, distance: 76.8
click at [497, 599] on app-calendar-viewport "Sat 13 16/18 18 Jobs Sun 14 4/4 4 Jobs Mon 15 2/2 2 Jobs Tue 16 2/2 2 Jobs Wed …" at bounding box center [784, 147] width 1568 height 3913
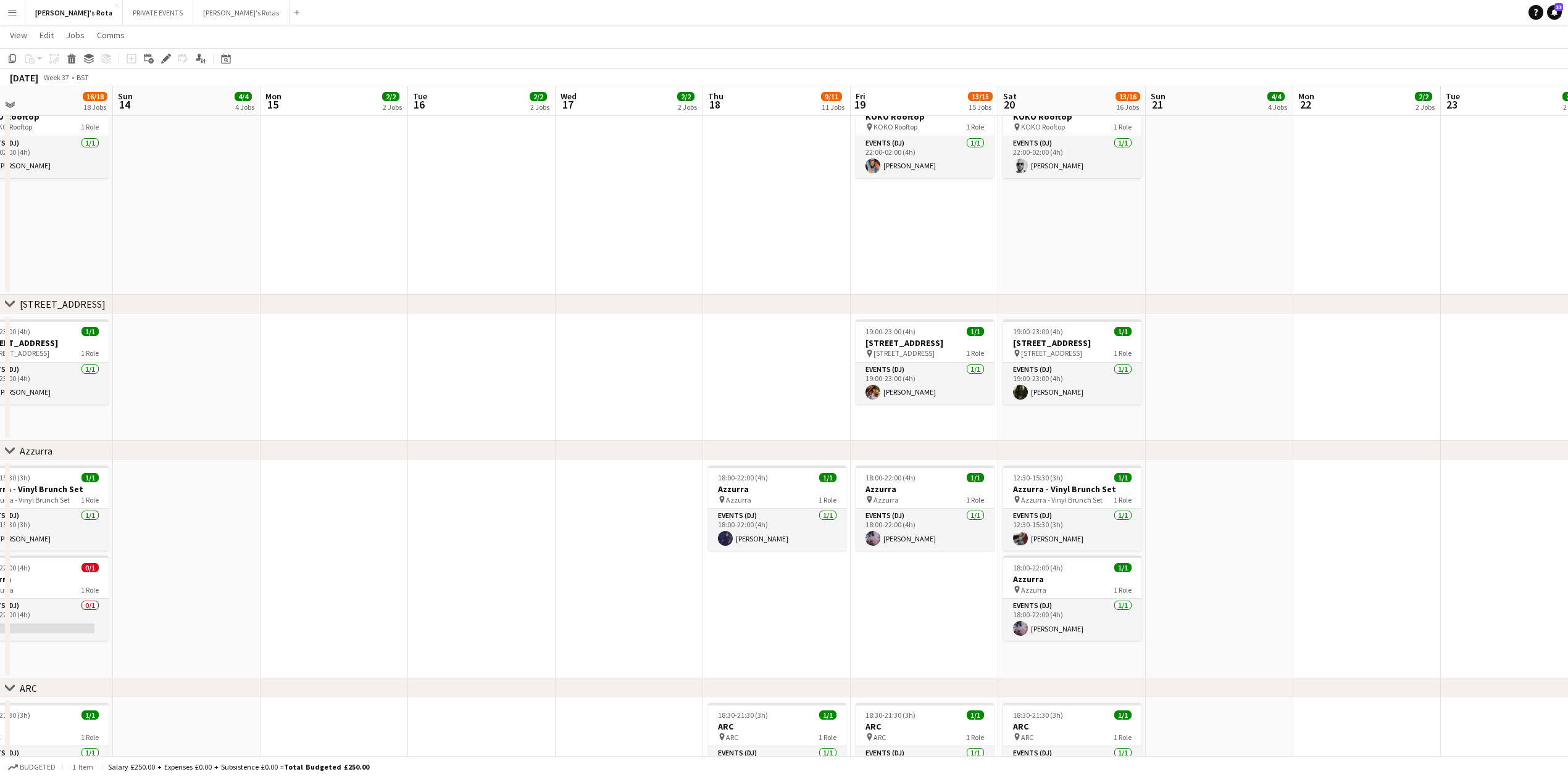
drag, startPoint x: 236, startPoint y: 579, endPoint x: 1174, endPoint y: 561, distance: 938.2
click at [1174, 561] on app-calendar-viewport "Sat 13 16/18 18 Jobs Sun 14 4/4 4 Jobs Mon 15 2/2 2 Jobs Tue 16 2/2 2 Jobs Wed …" at bounding box center [784, 147] width 1568 height 3913
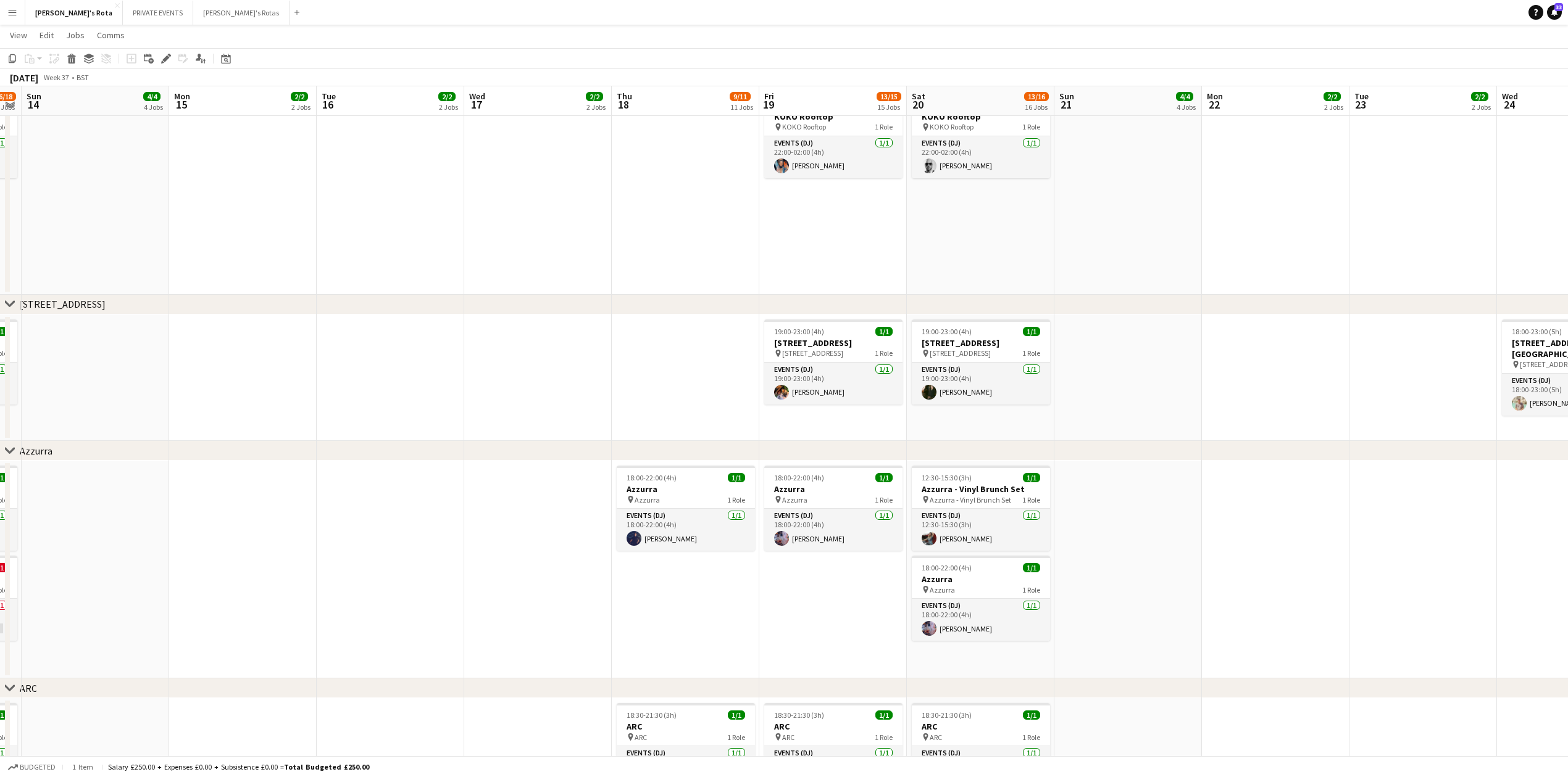
scroll to position [0, 448]
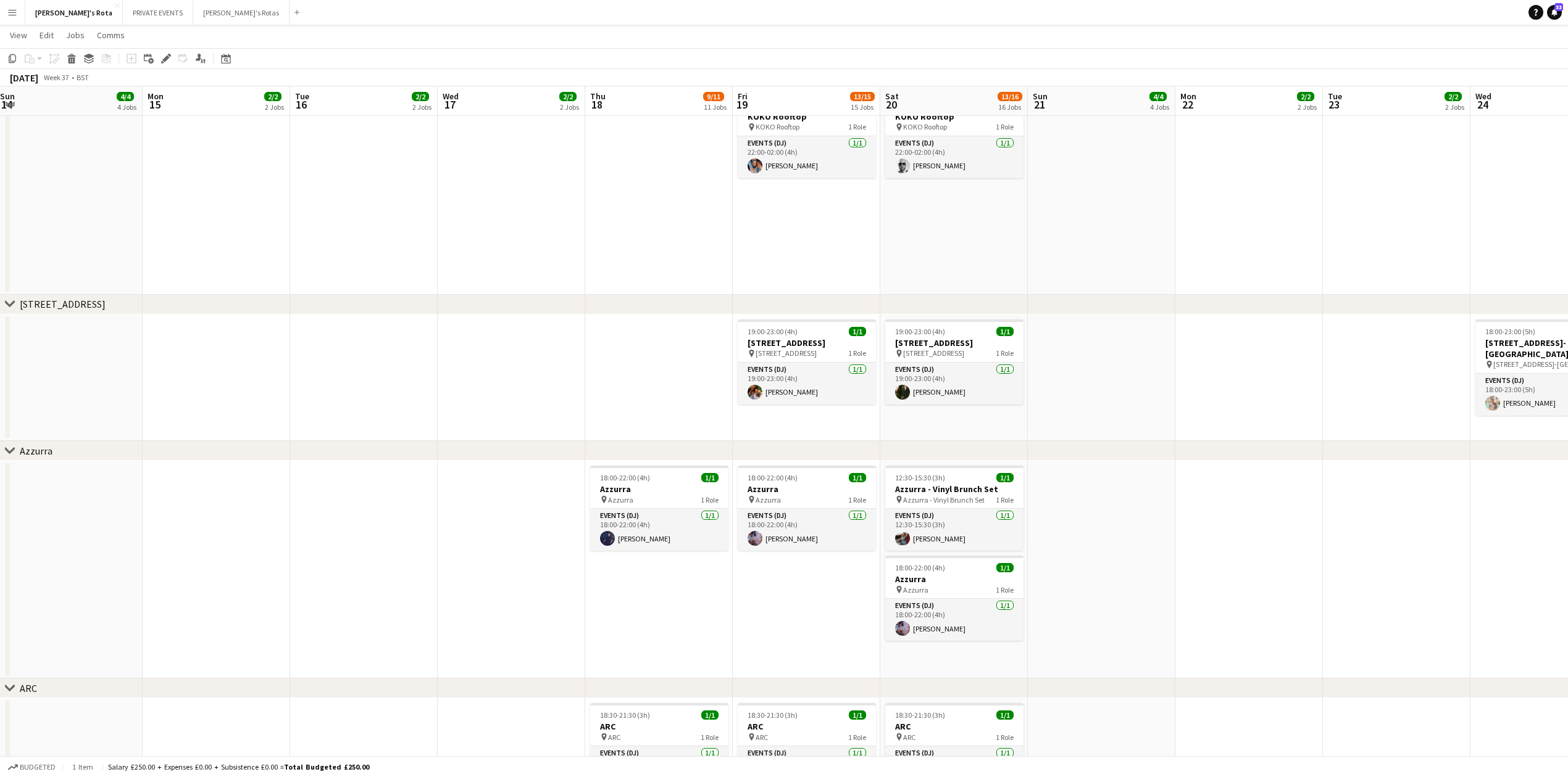
drag, startPoint x: 1109, startPoint y: 564, endPoint x: 282, endPoint y: 590, distance: 827.4
click at [282, 590] on app-calendar-viewport "Thu 11 11/12 12 Jobs Fri 12 12/14 14 Jobs Sat 13 16/18 18 Jobs Sun 14 4/4 4 Job…" at bounding box center [784, 147] width 1568 height 3913
click at [820, 526] on app-card-role "Events (DJ) 1/1 18:00-22:00 (4h) Maia Danford" at bounding box center [806, 530] width 138 height 42
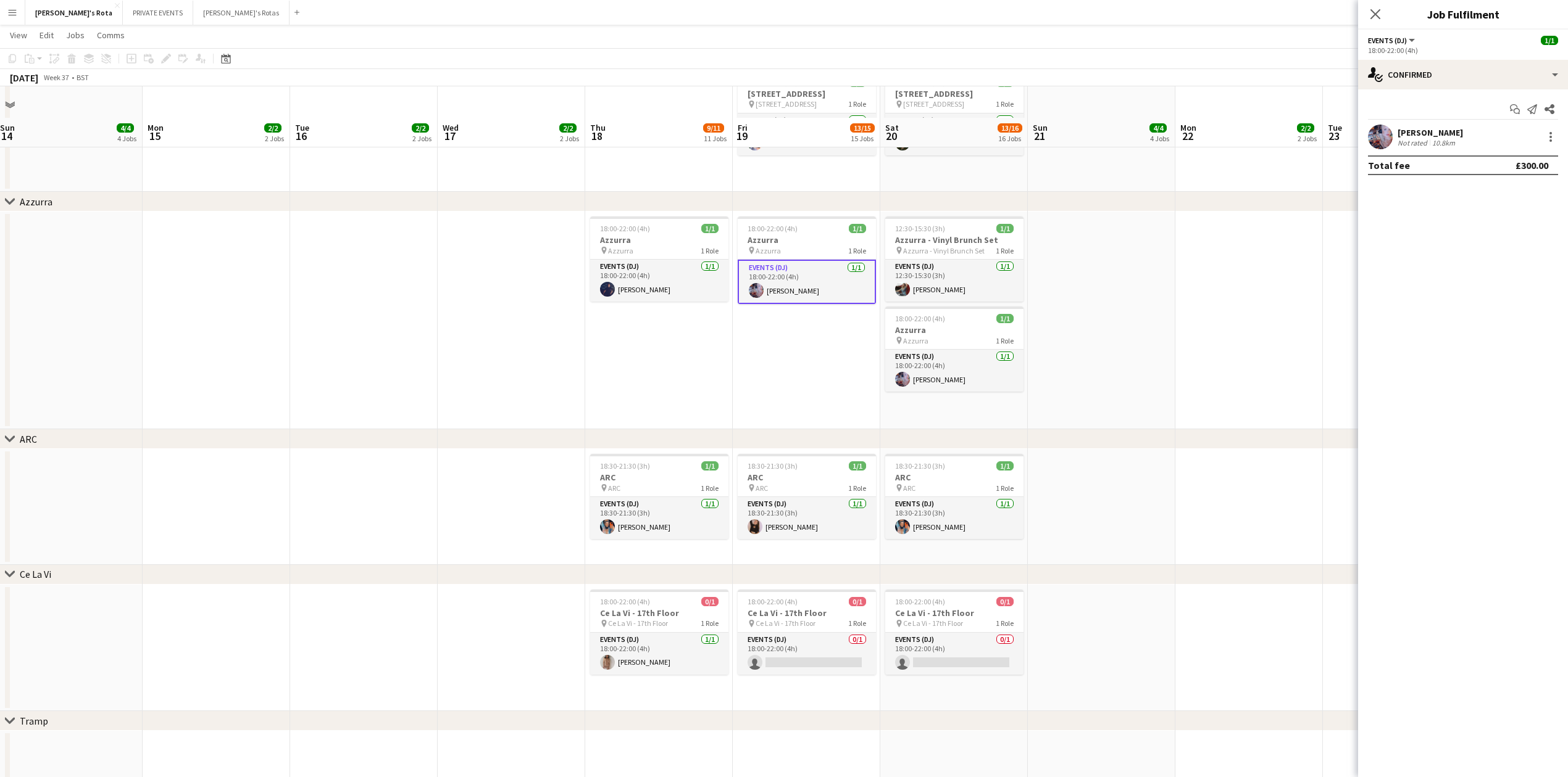
scroll to position [2138, 0]
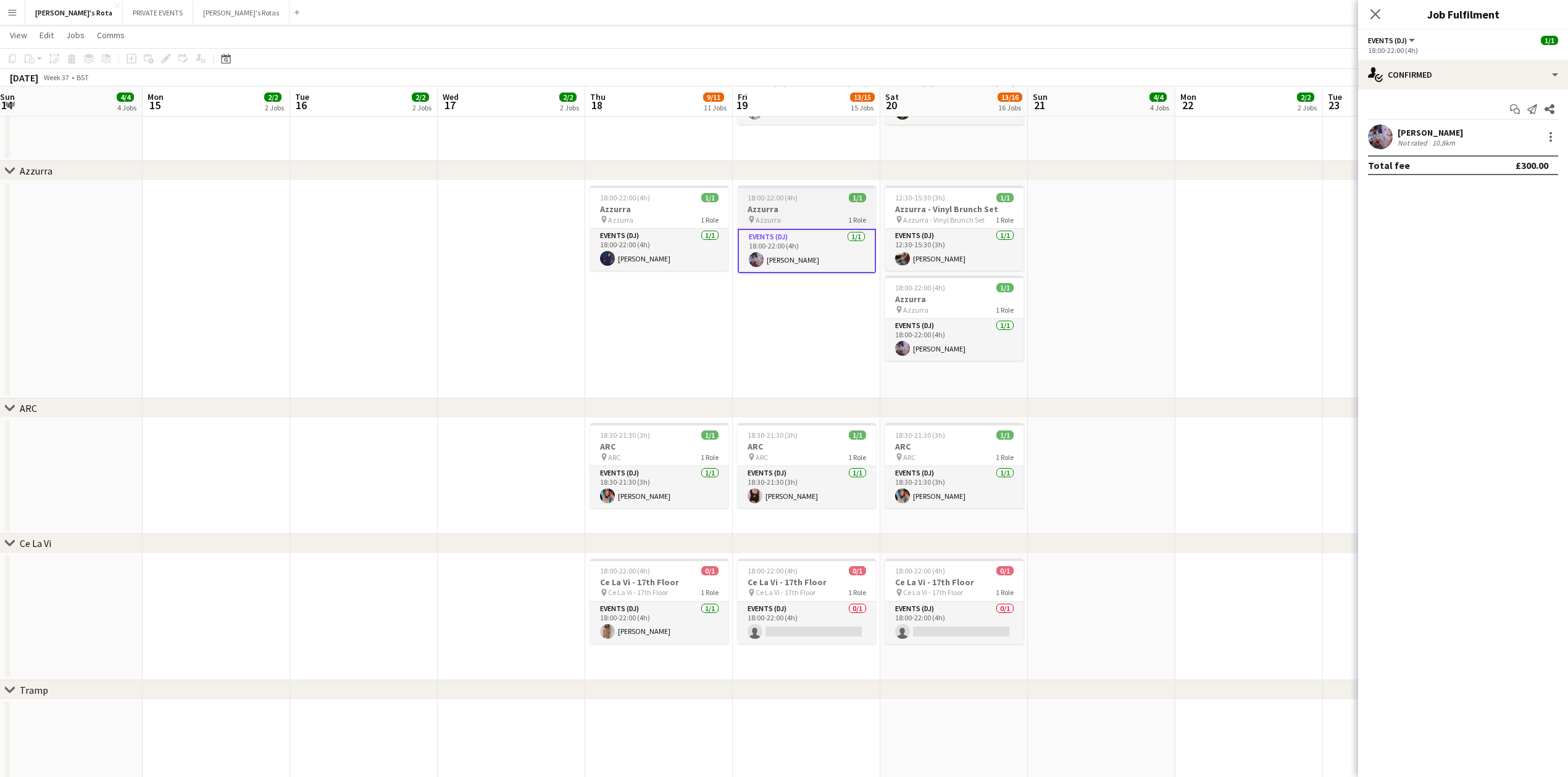
click at [807, 203] on h3 "Azzurra" at bounding box center [806, 209] width 138 height 11
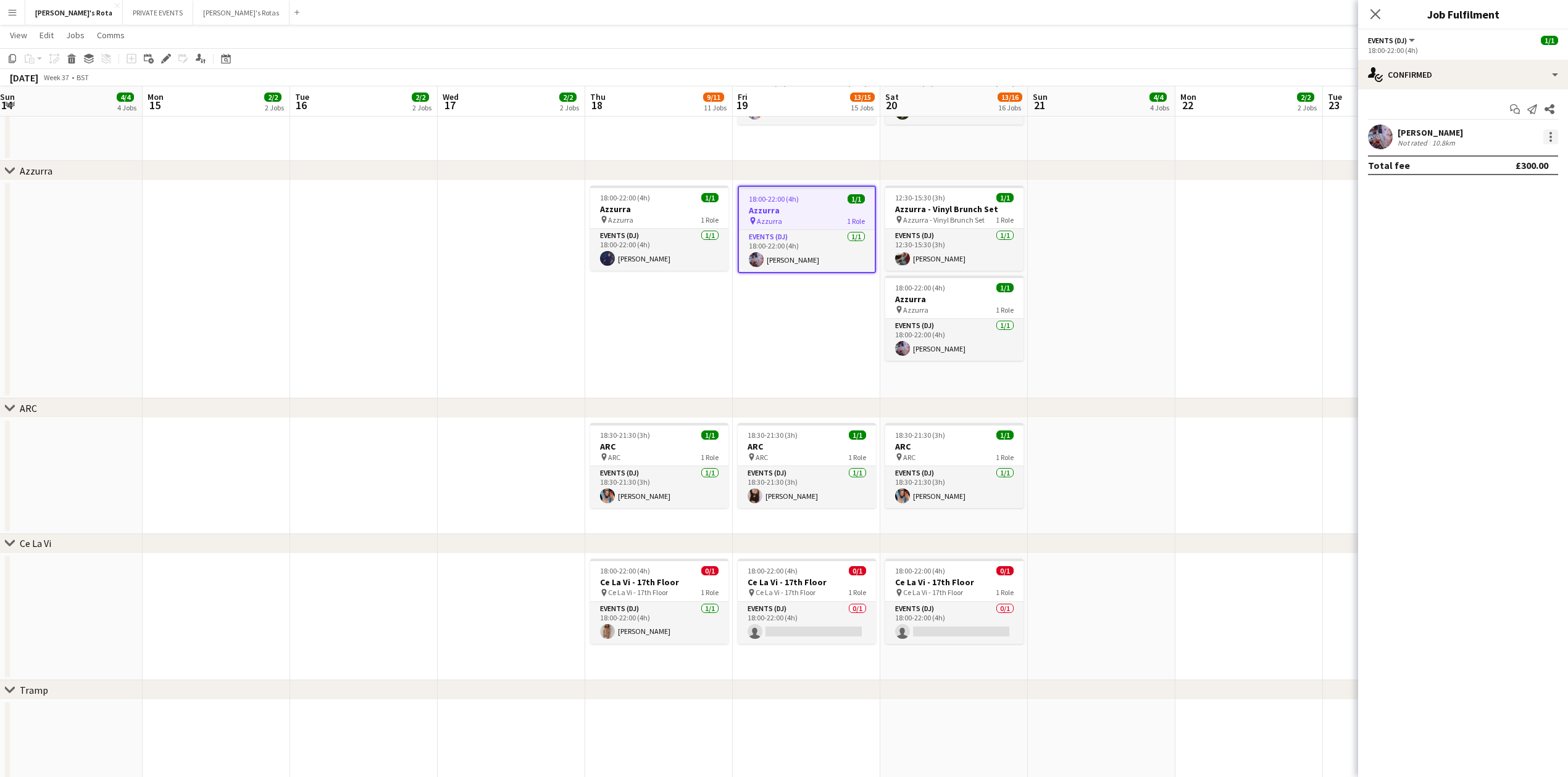
click at [1547, 140] on div at bounding box center [1550, 136] width 15 height 15
click at [1488, 272] on button "Remove" at bounding box center [1509, 279] width 96 height 30
click at [1374, 15] on icon "Close pop-in" at bounding box center [1374, 14] width 12 height 12
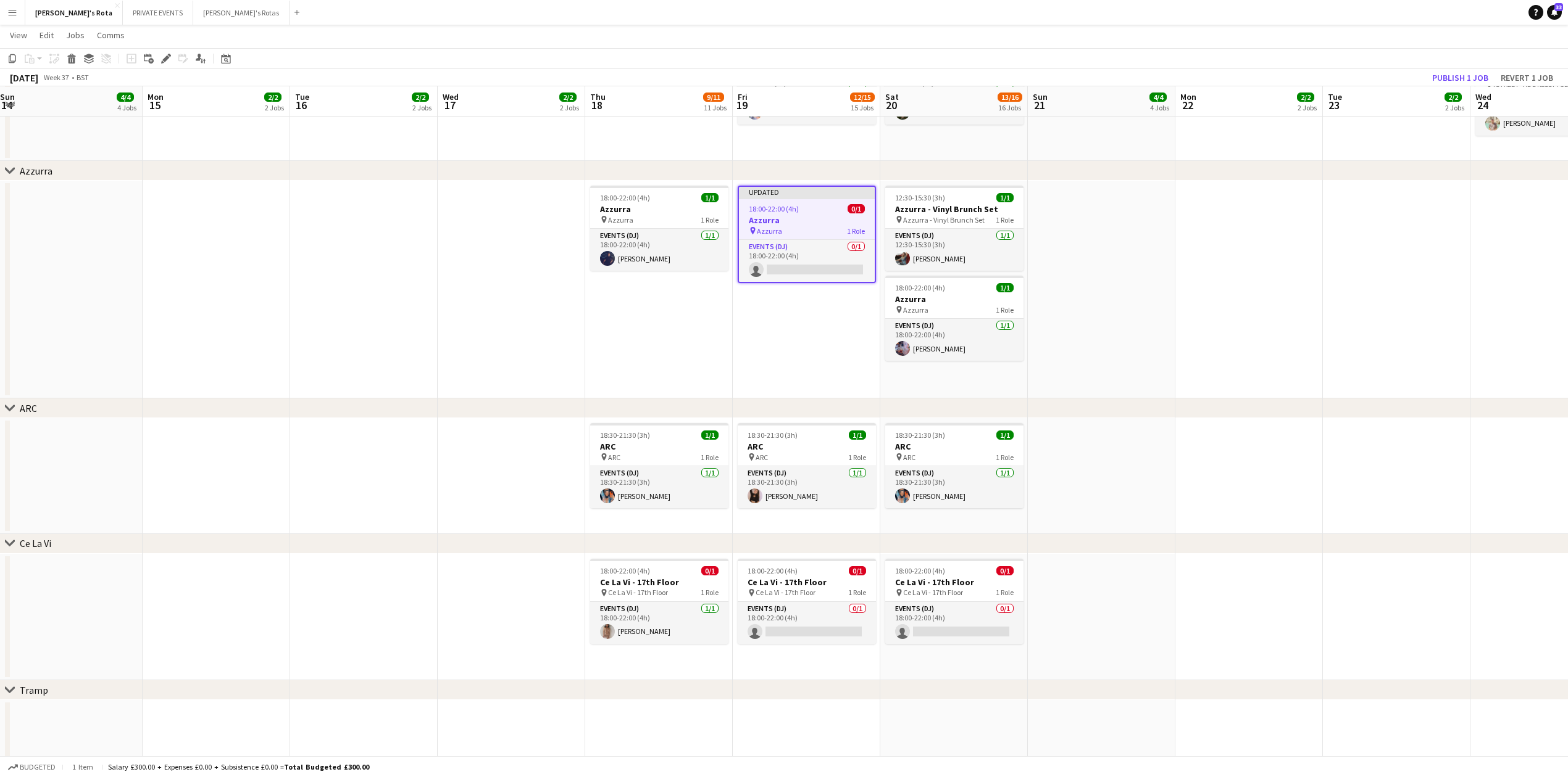
click at [1423, 79] on div "Publish 1 job Revert 1 job" at bounding box center [1493, 77] width 151 height 16
click at [1438, 79] on button "Publish 1 job" at bounding box center [1459, 77] width 66 height 16
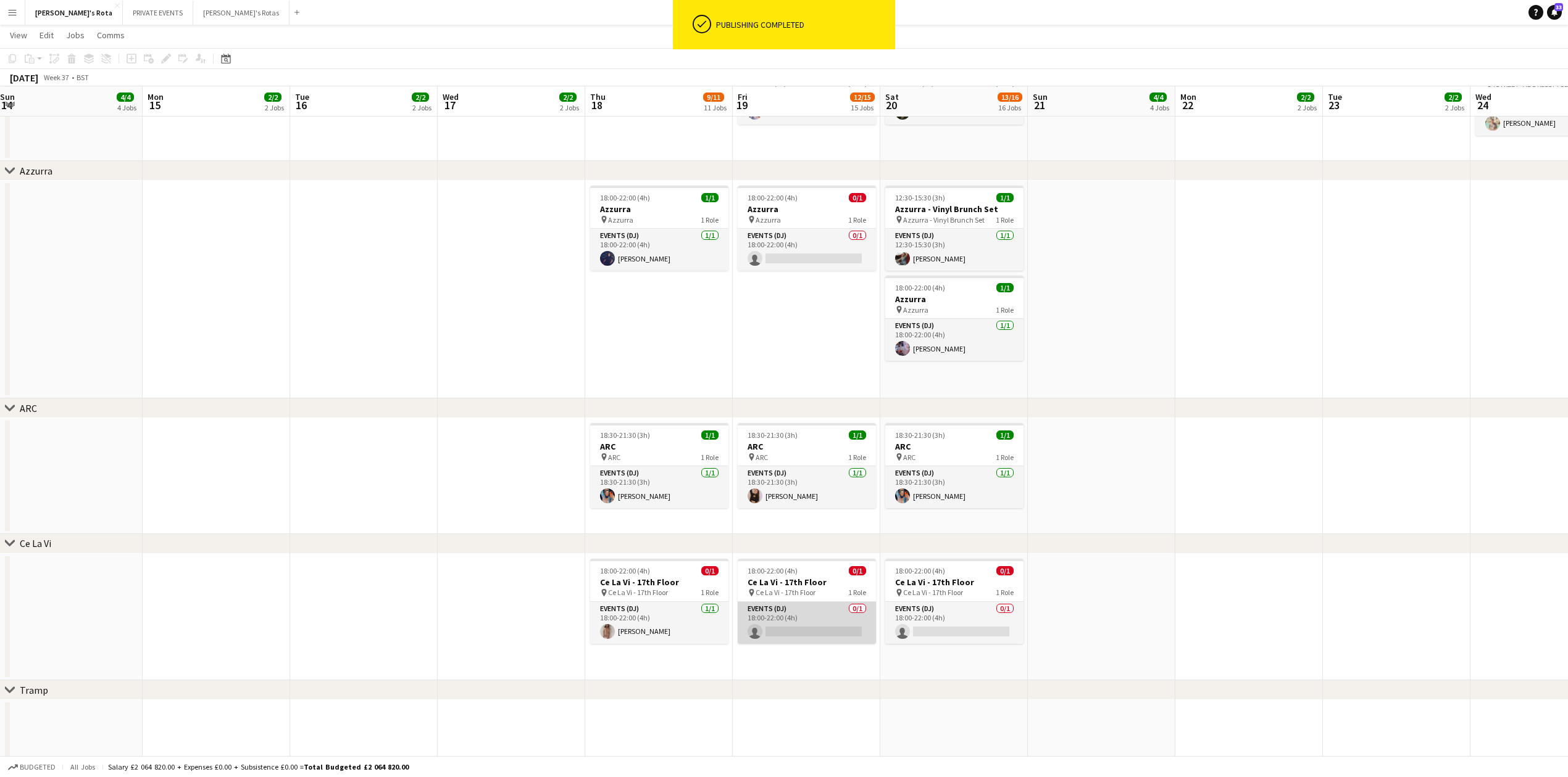
drag, startPoint x: 806, startPoint y: 622, endPoint x: 800, endPoint y: 623, distance: 6.1
click at [804, 623] on app-card-role "Events (DJ) 0/1 18:00-22:00 (4h) single-neutral-actions" at bounding box center [806, 623] width 138 height 42
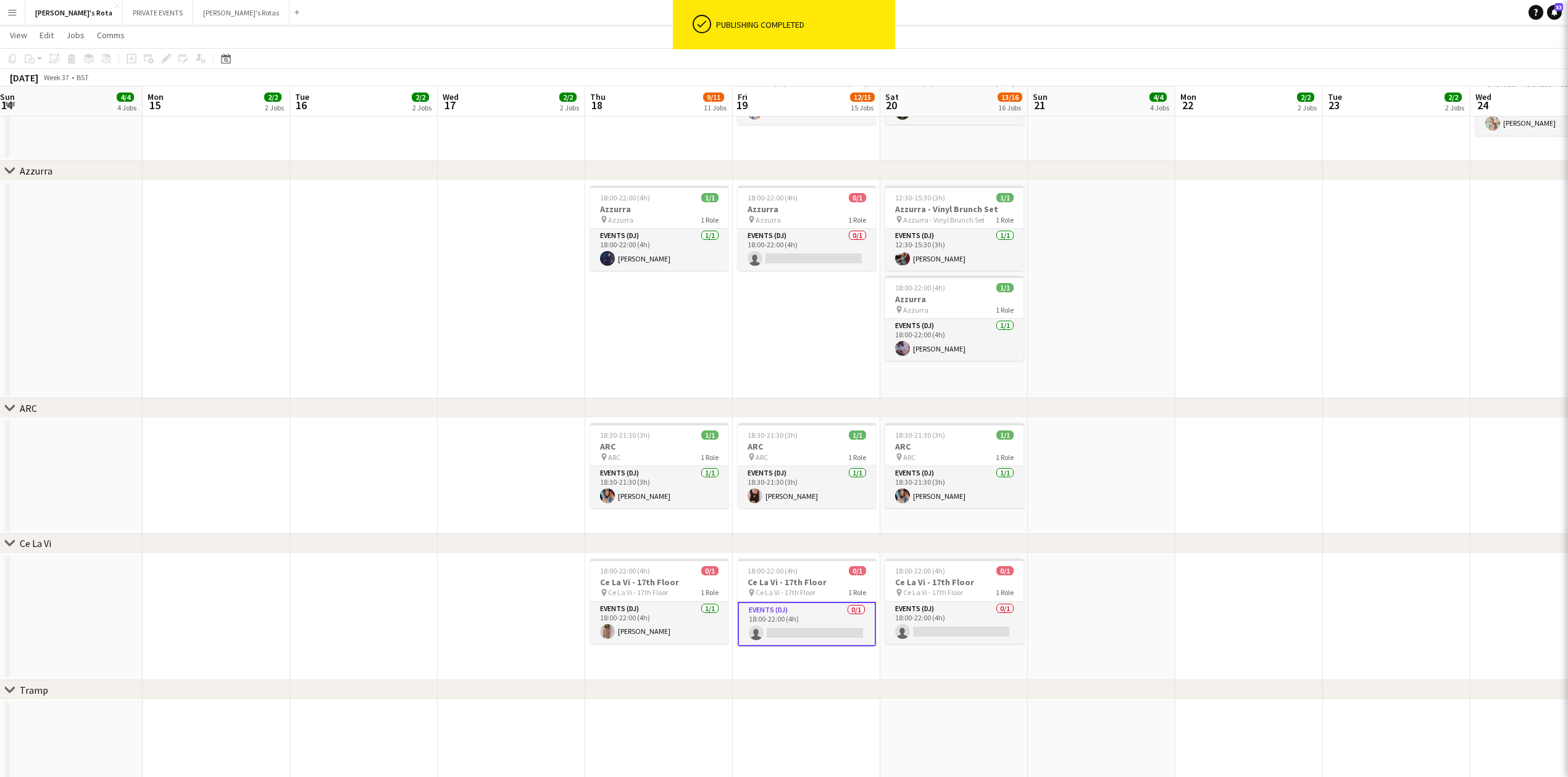
scroll to position [0, 450]
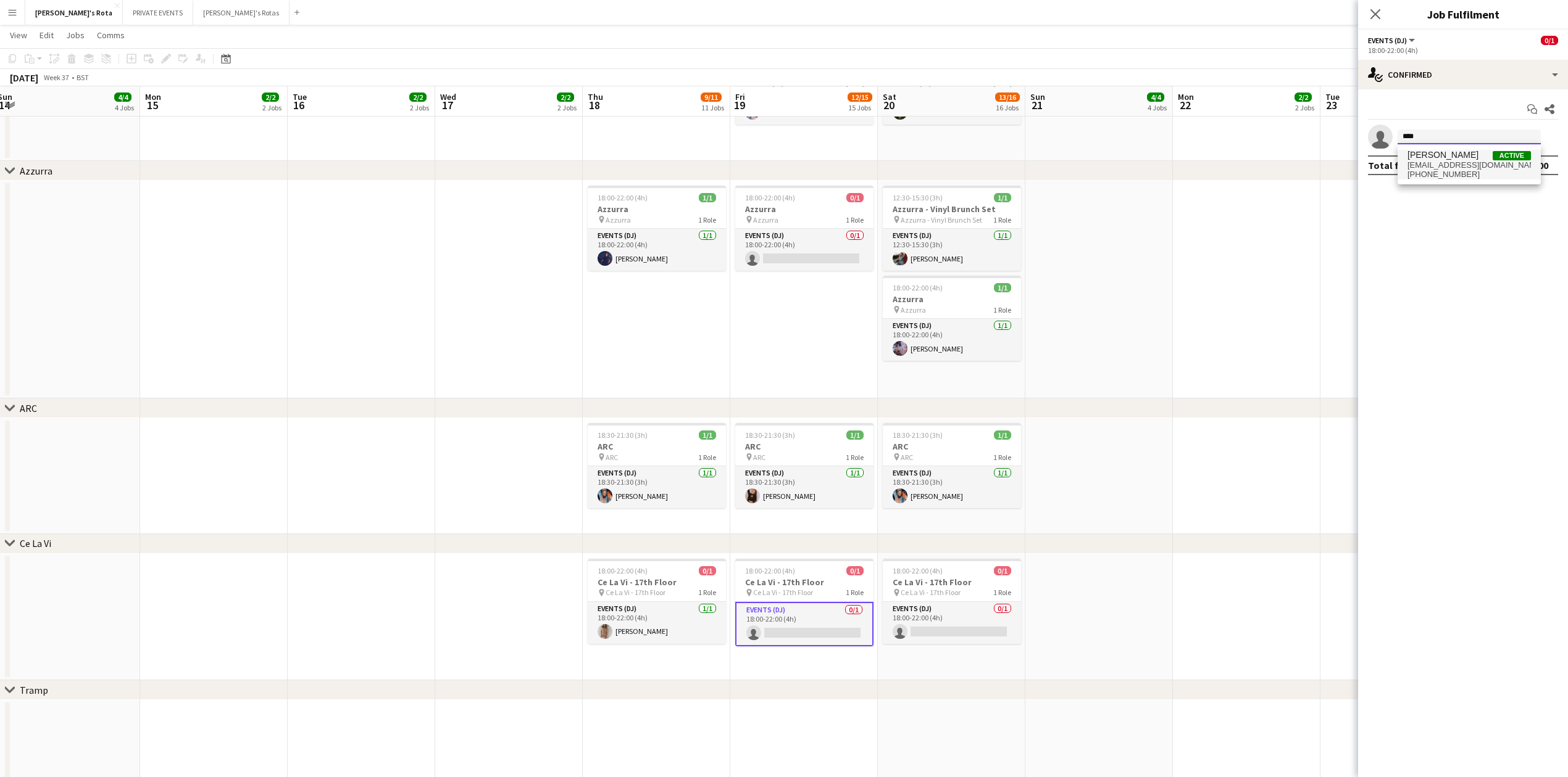
type input "****"
click at [1452, 171] on span "+447769292905" at bounding box center [1469, 174] width 123 height 10
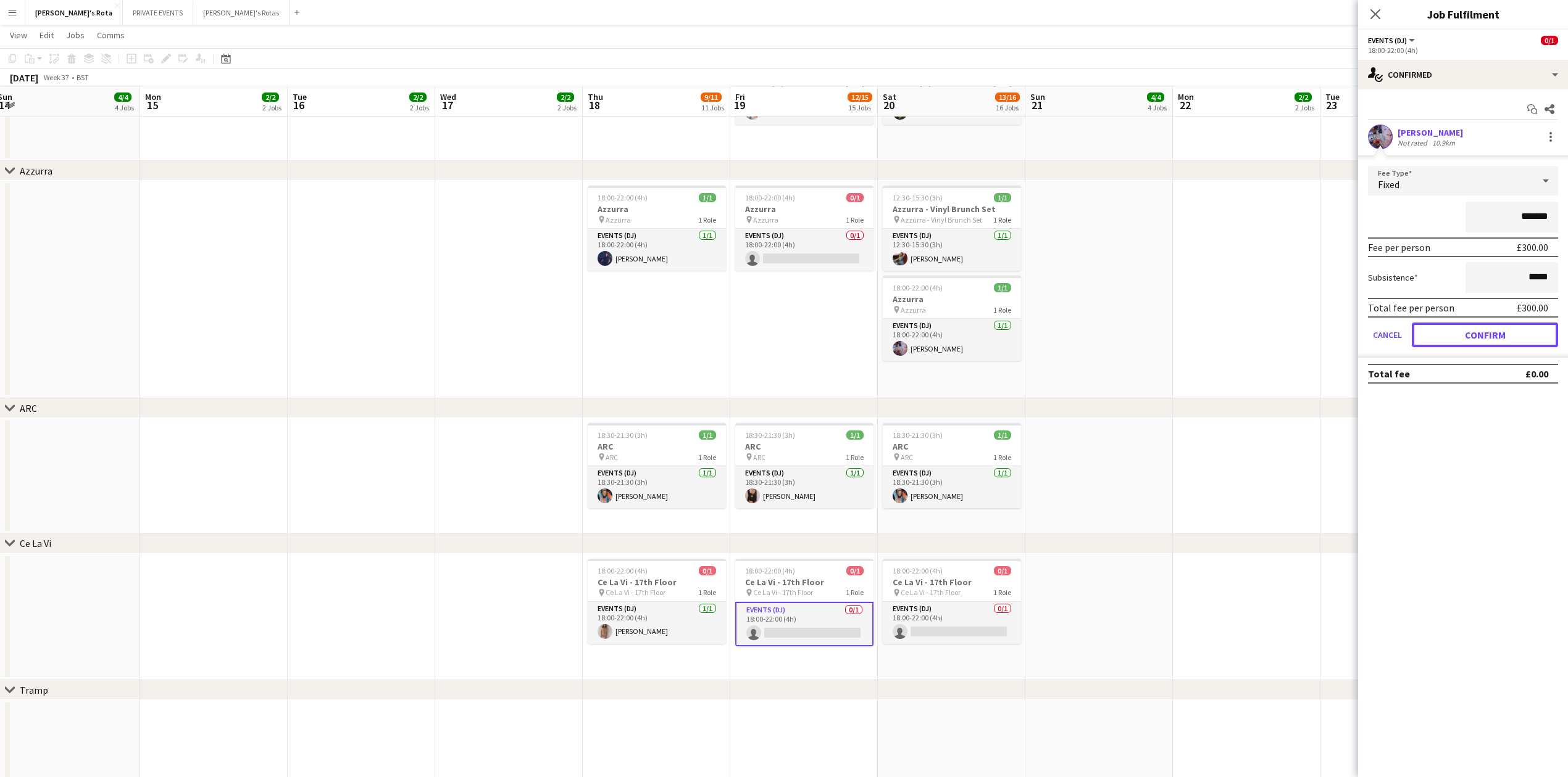
click at [1468, 344] on button "Confirm" at bounding box center [1484, 335] width 146 height 25
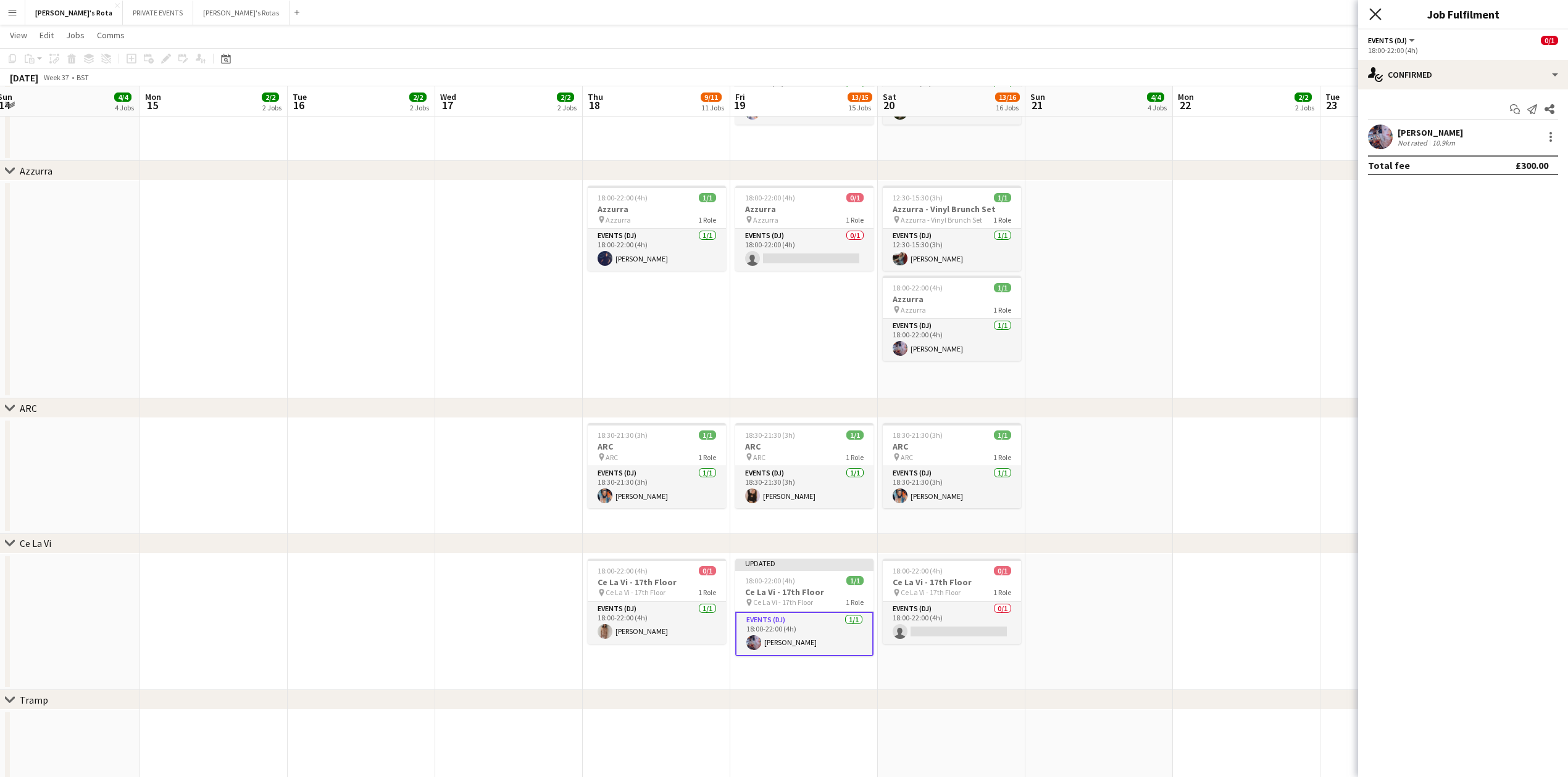
click at [1374, 15] on icon "Close pop-in" at bounding box center [1374, 14] width 12 height 12
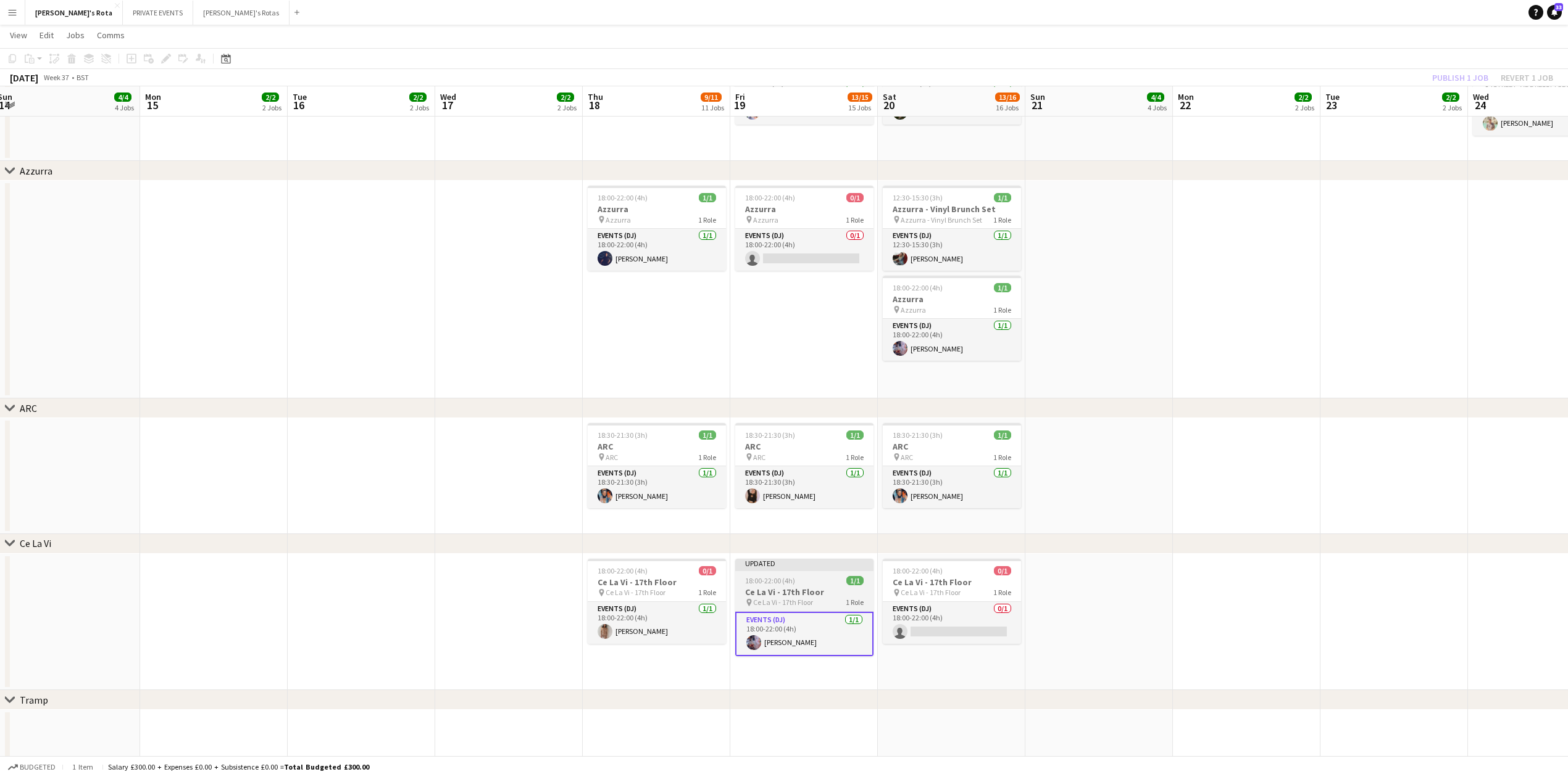
click at [764, 580] on span "18:00-22:00 (4h)" at bounding box center [770, 580] width 50 height 9
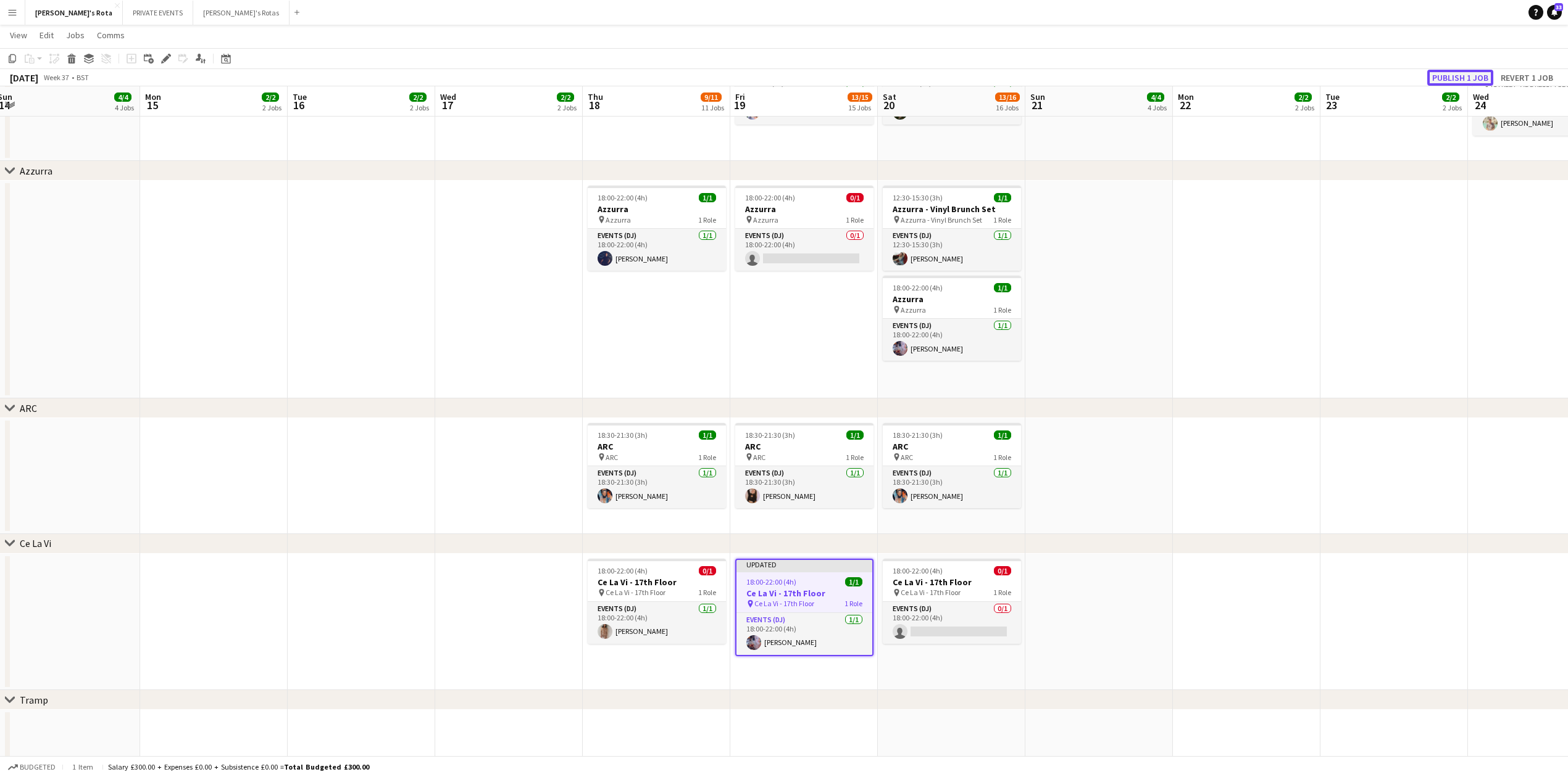
click at [1447, 77] on button "Publish 1 job" at bounding box center [1459, 77] width 66 height 16
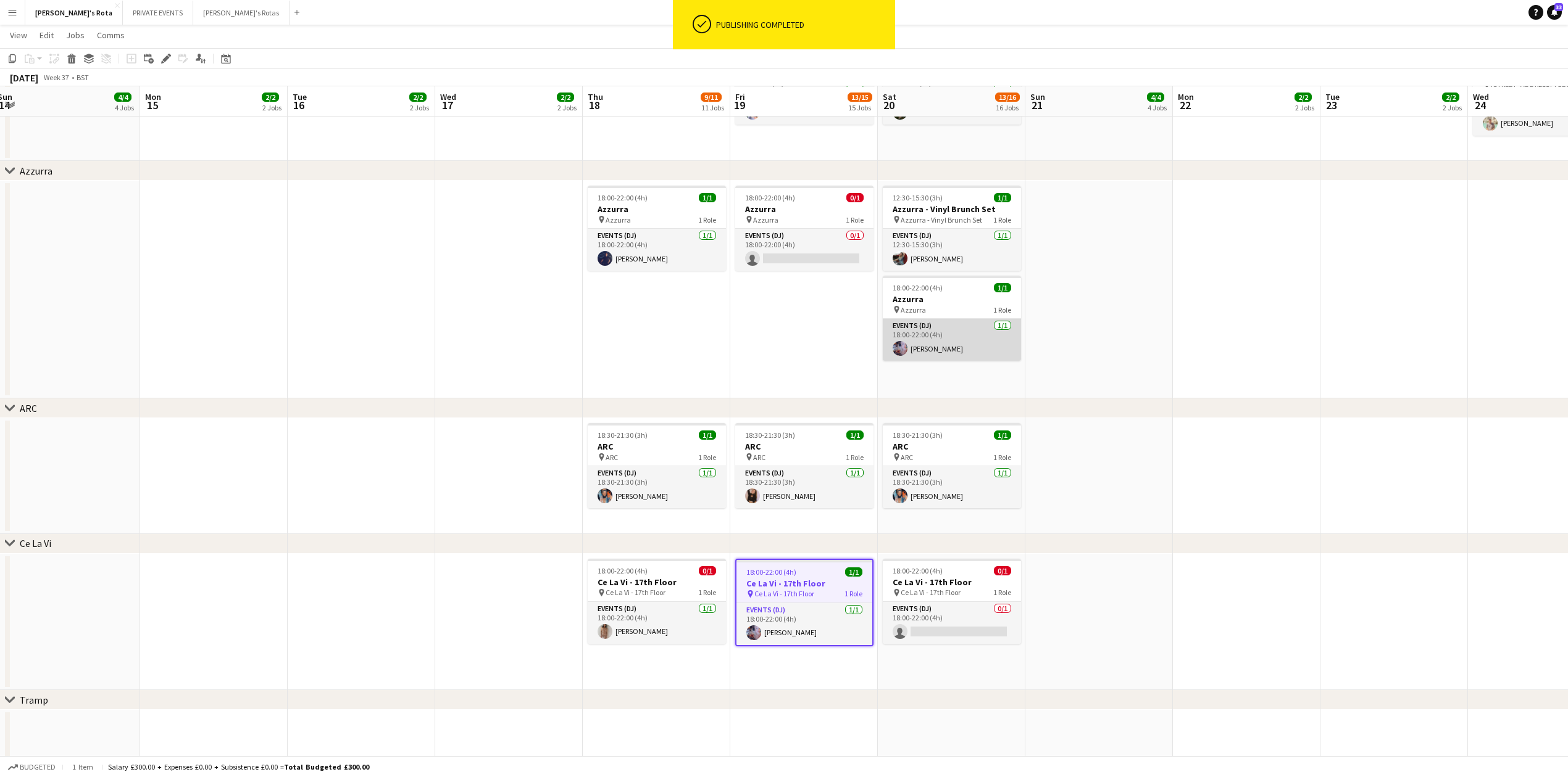
click at [937, 352] on app-card-role "Events (DJ) 1/1 18:00-22:00 (4h) Maia Danford" at bounding box center [952, 339] width 138 height 42
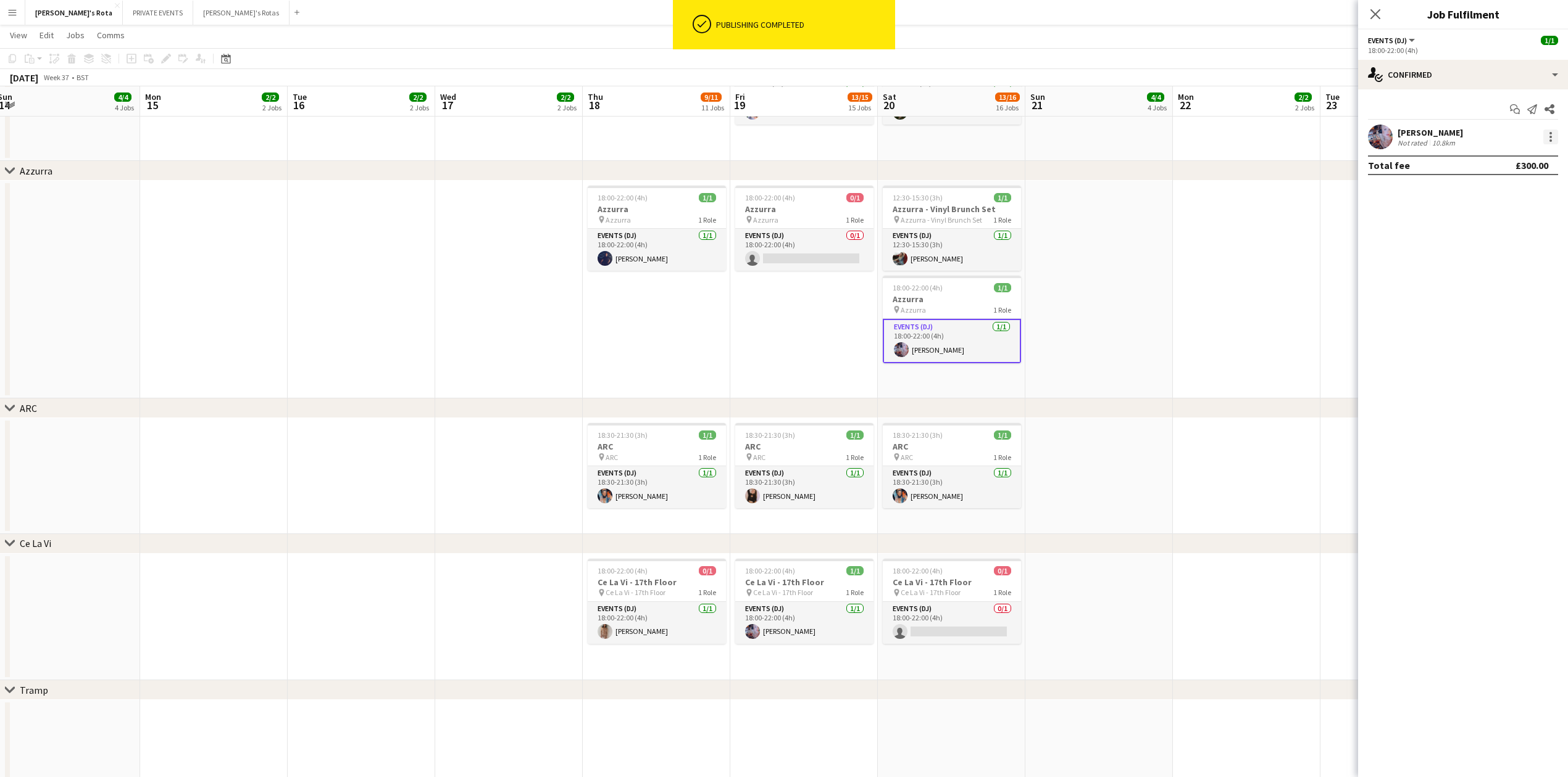
click at [1547, 139] on div at bounding box center [1550, 136] width 15 height 15
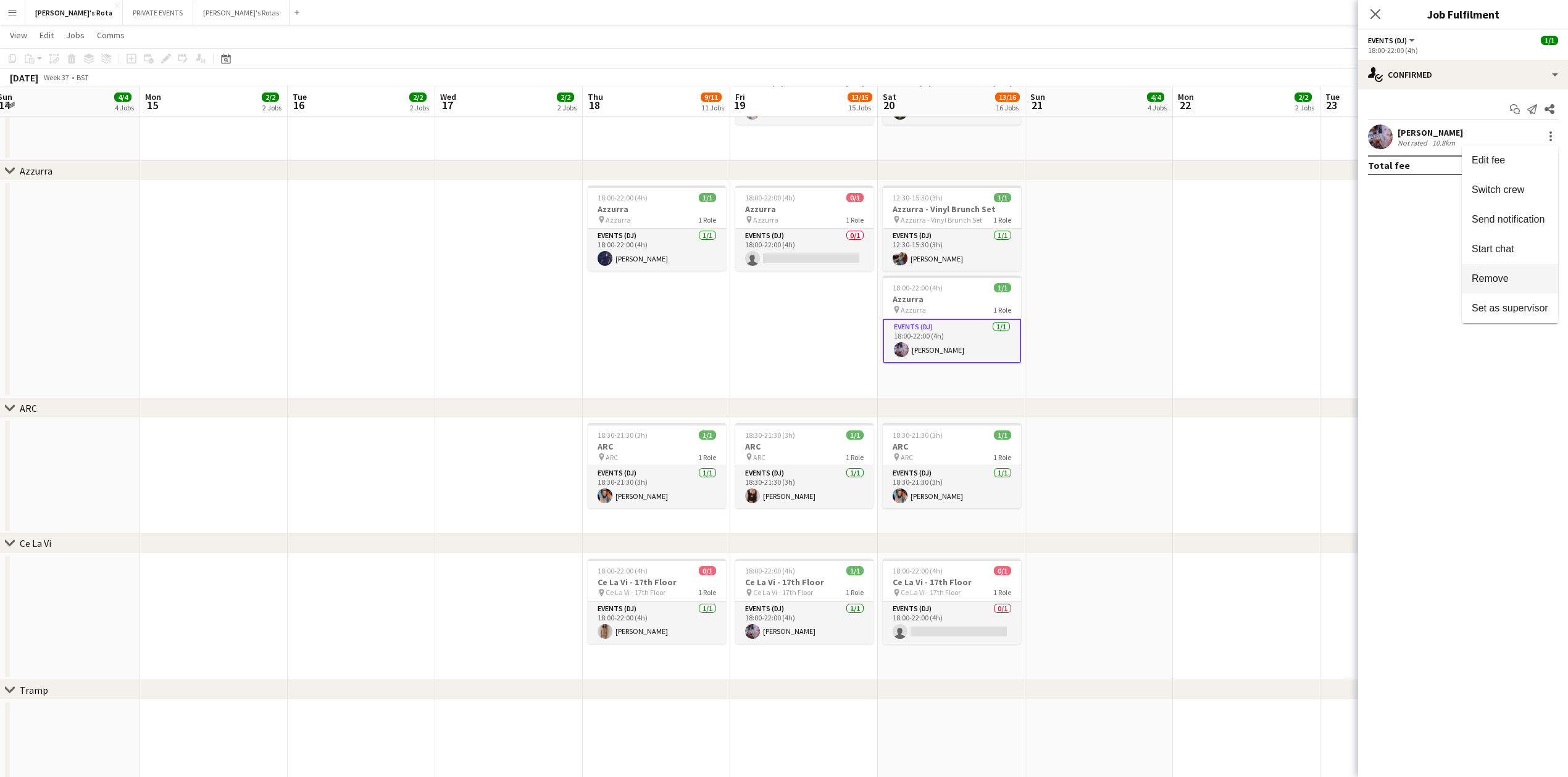
click at [1521, 278] on span "Remove" at bounding box center [1509, 278] width 77 height 11
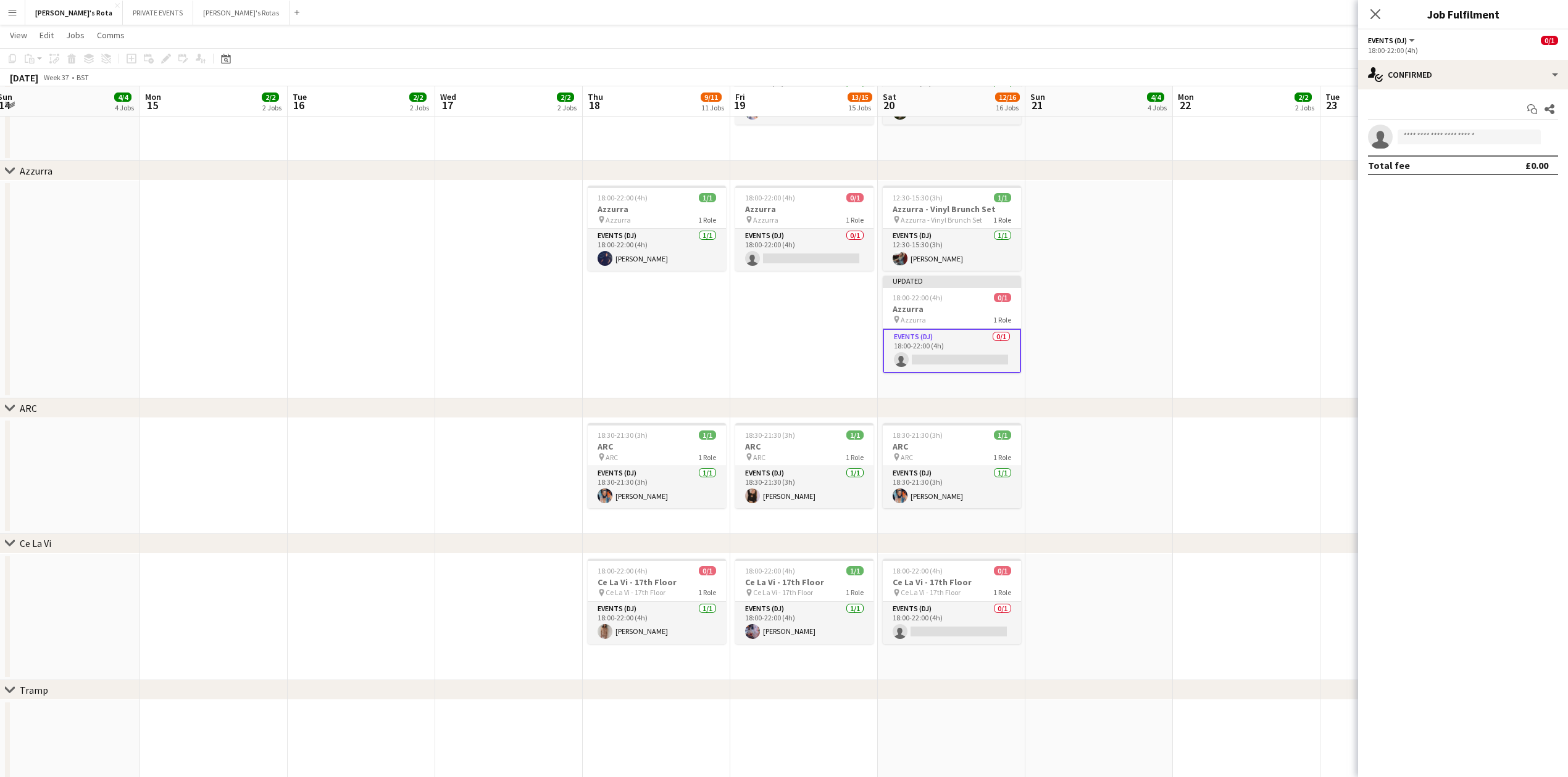
click at [1373, 10] on icon "Close pop-in" at bounding box center [1375, 14] width 10 height 10
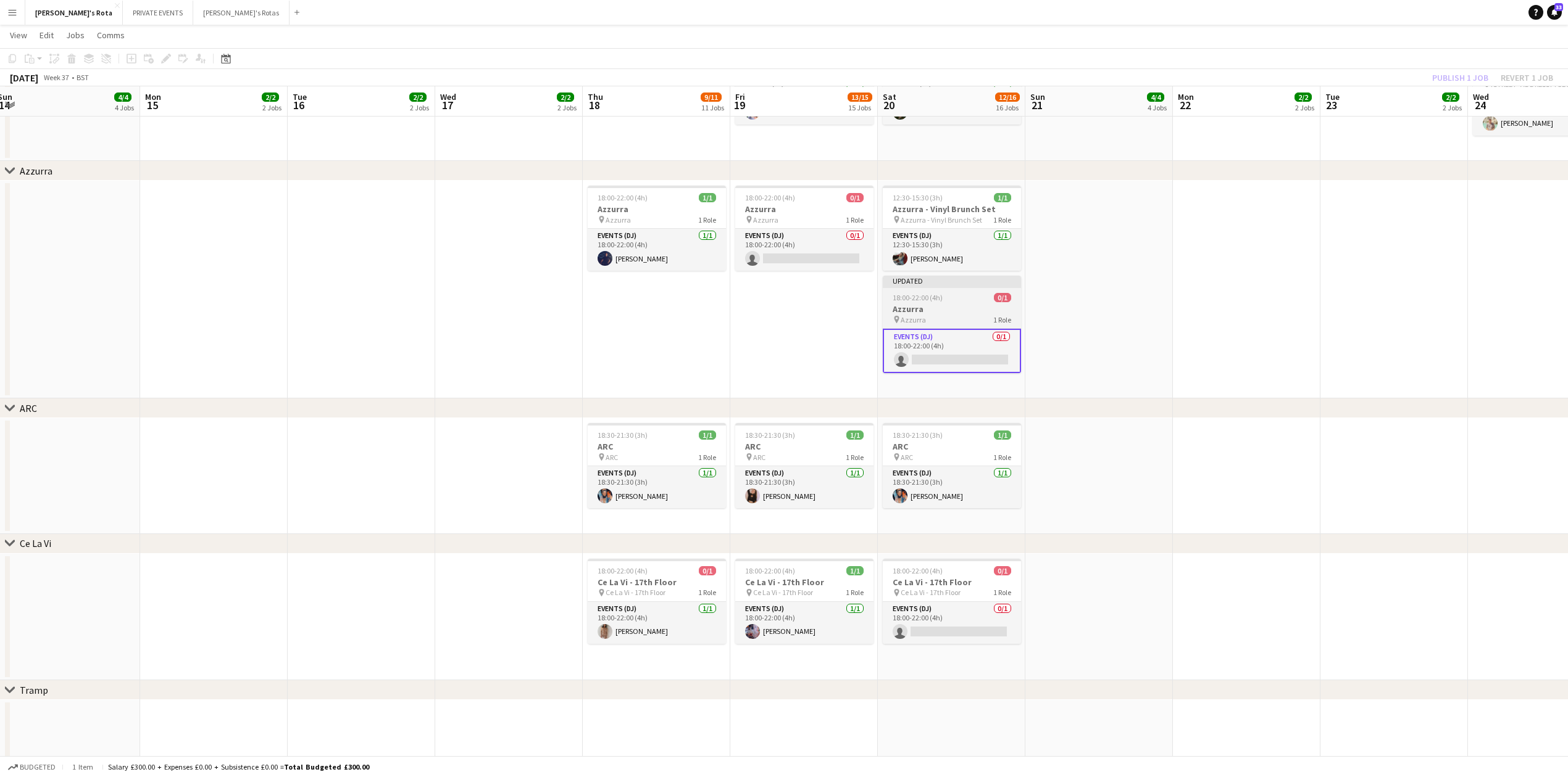
click at [946, 307] on h3 "Azzurra" at bounding box center [952, 309] width 138 height 11
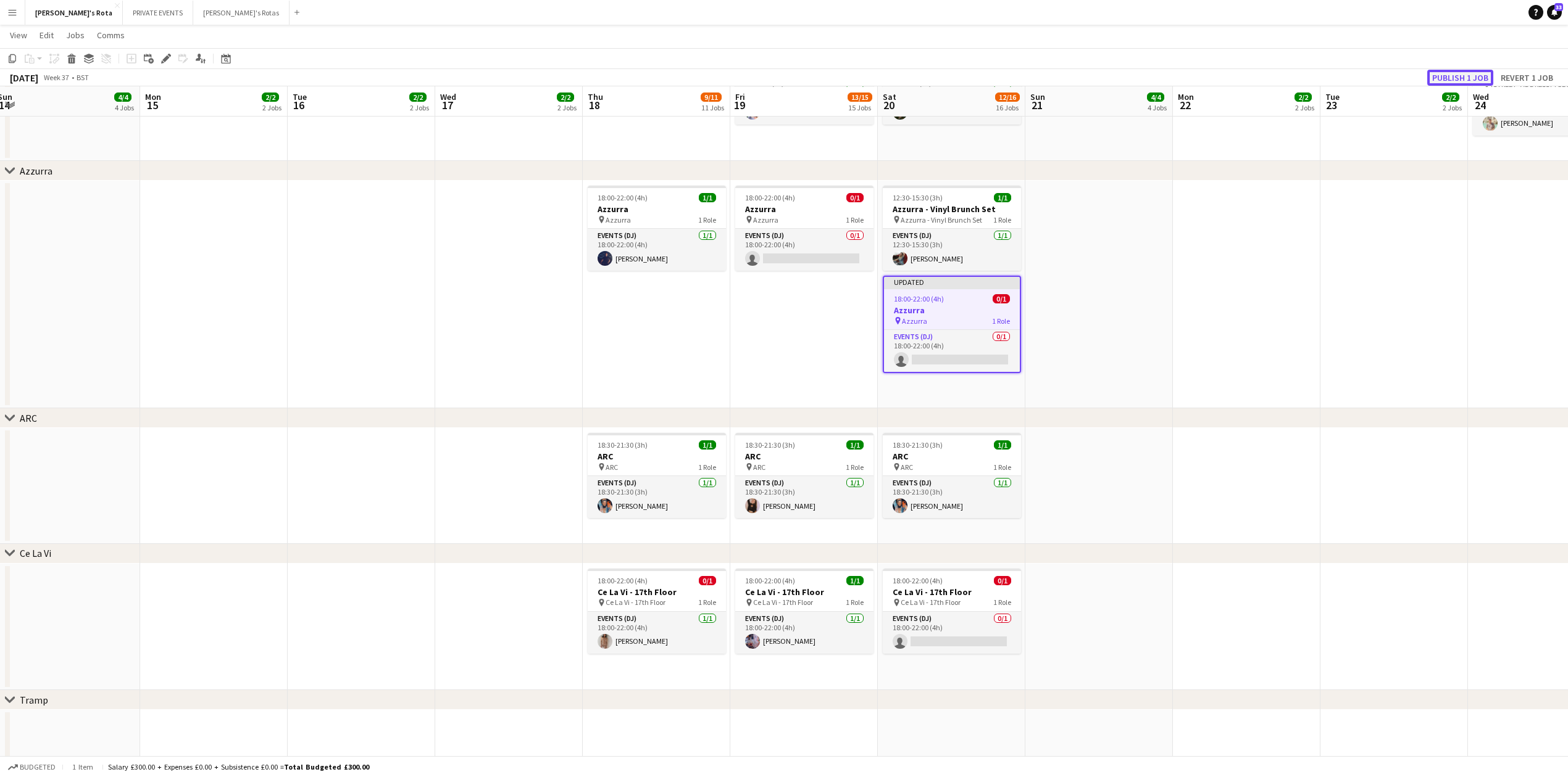
click at [1459, 77] on button "Publish 1 job" at bounding box center [1459, 77] width 66 height 16
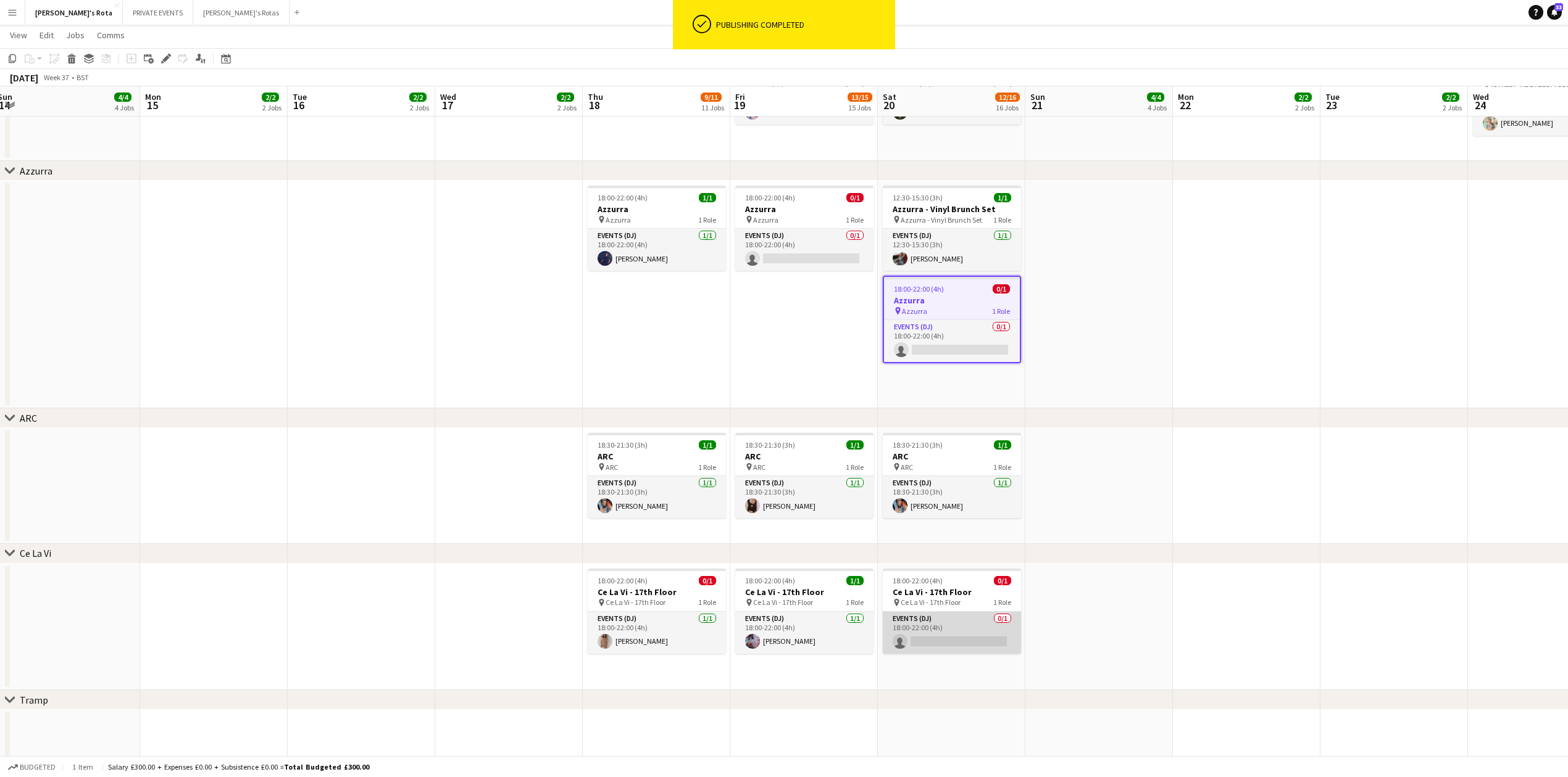
click at [964, 637] on app-card-role "Events (DJ) 0/1 18:00-22:00 (4h) single-neutral-actions" at bounding box center [952, 633] width 138 height 42
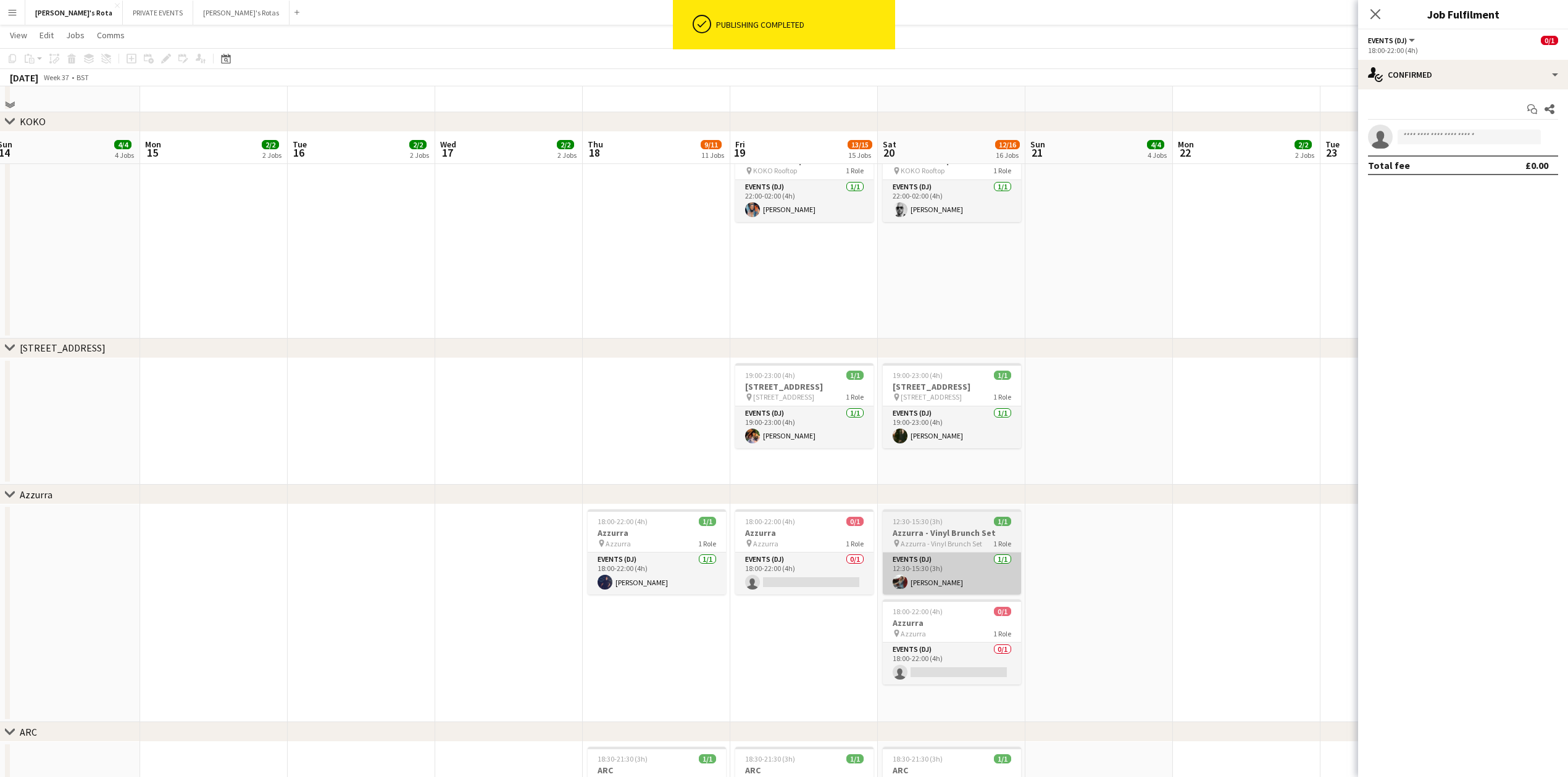
scroll to position [1809, 0]
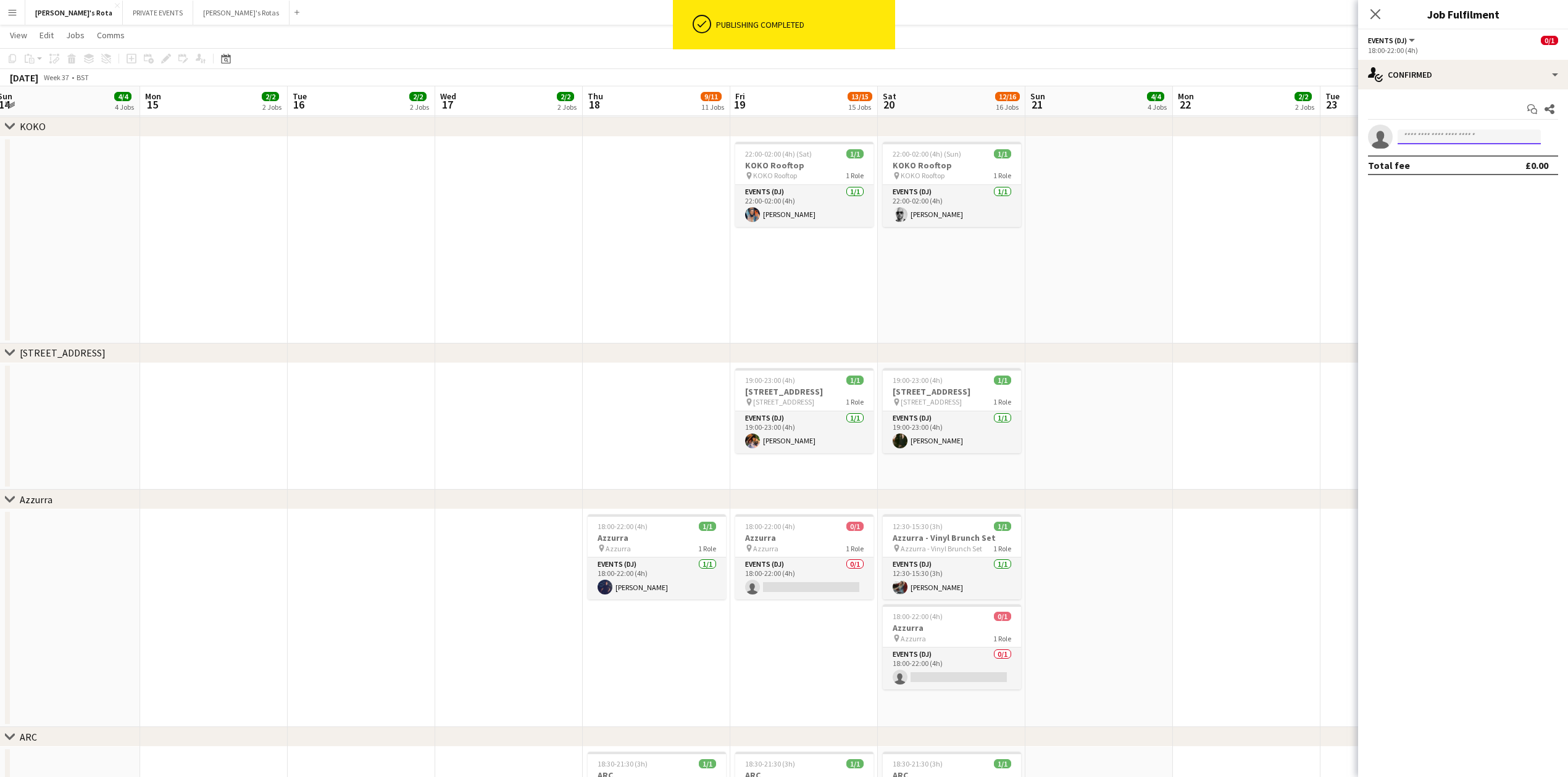
click at [1413, 138] on input at bounding box center [1468, 136] width 143 height 15
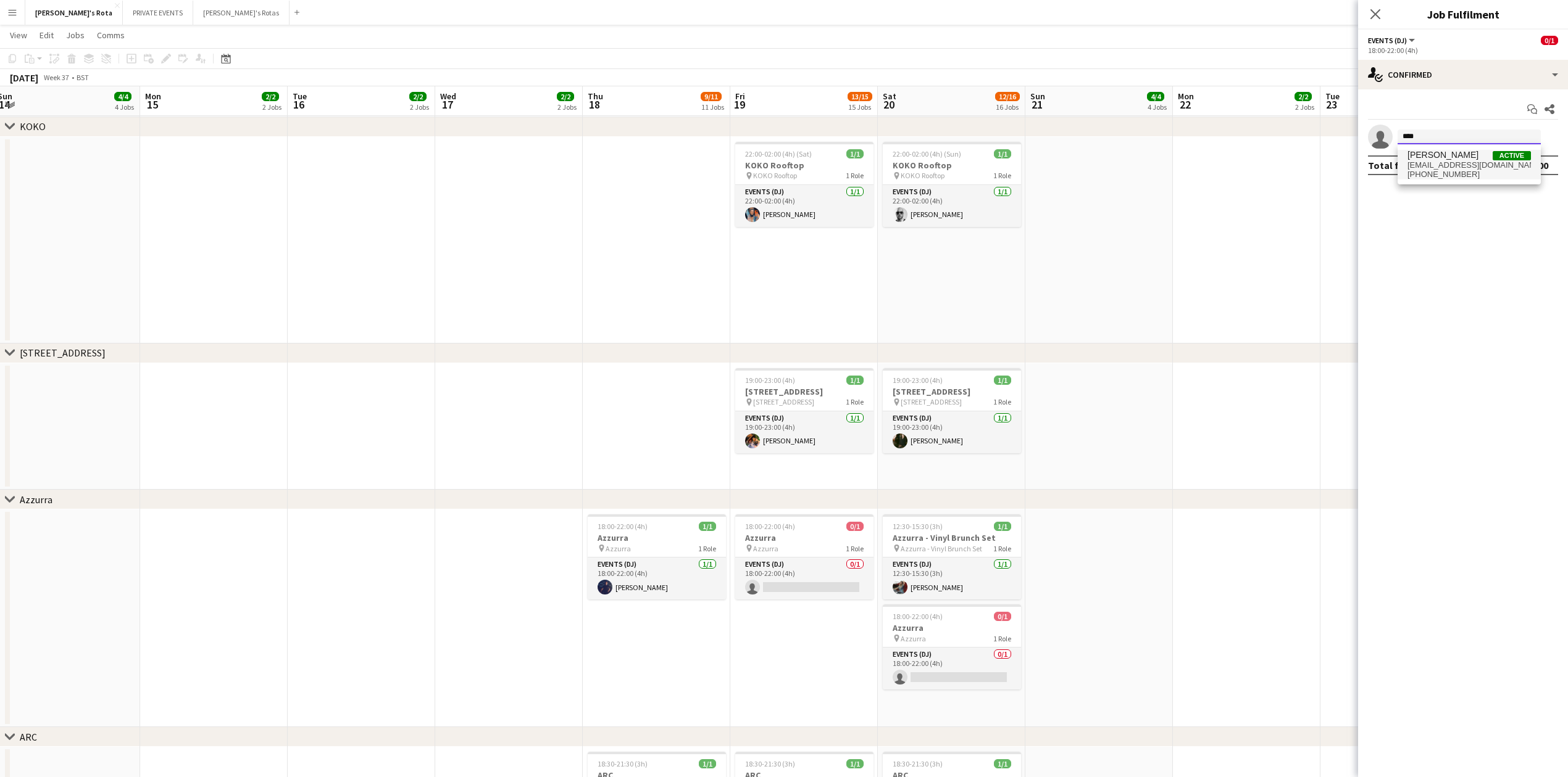
type input "****"
click at [1411, 156] on span "[PERSON_NAME]" at bounding box center [1443, 155] width 71 height 10
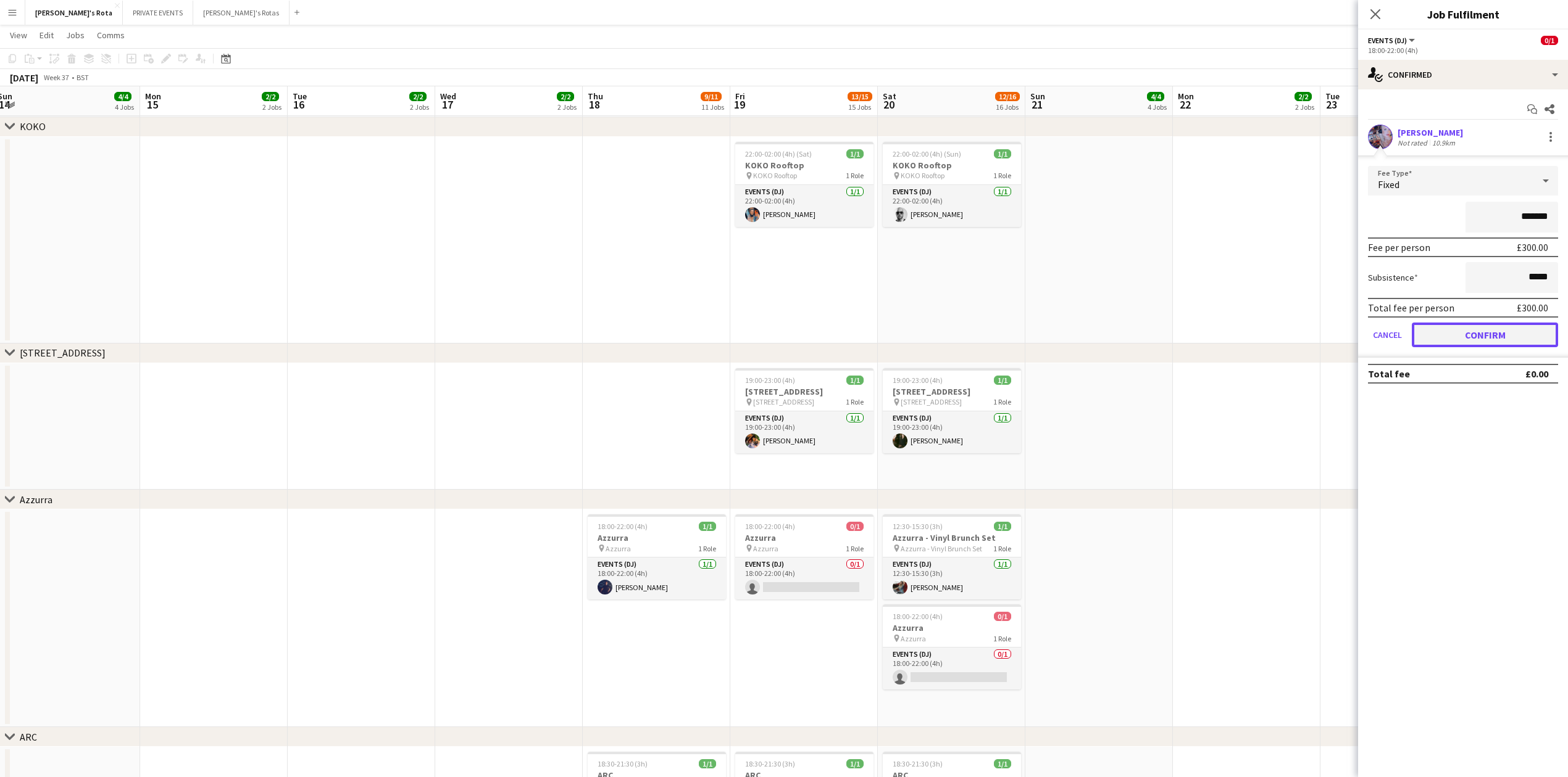
click at [1460, 338] on button "Confirm" at bounding box center [1484, 335] width 146 height 25
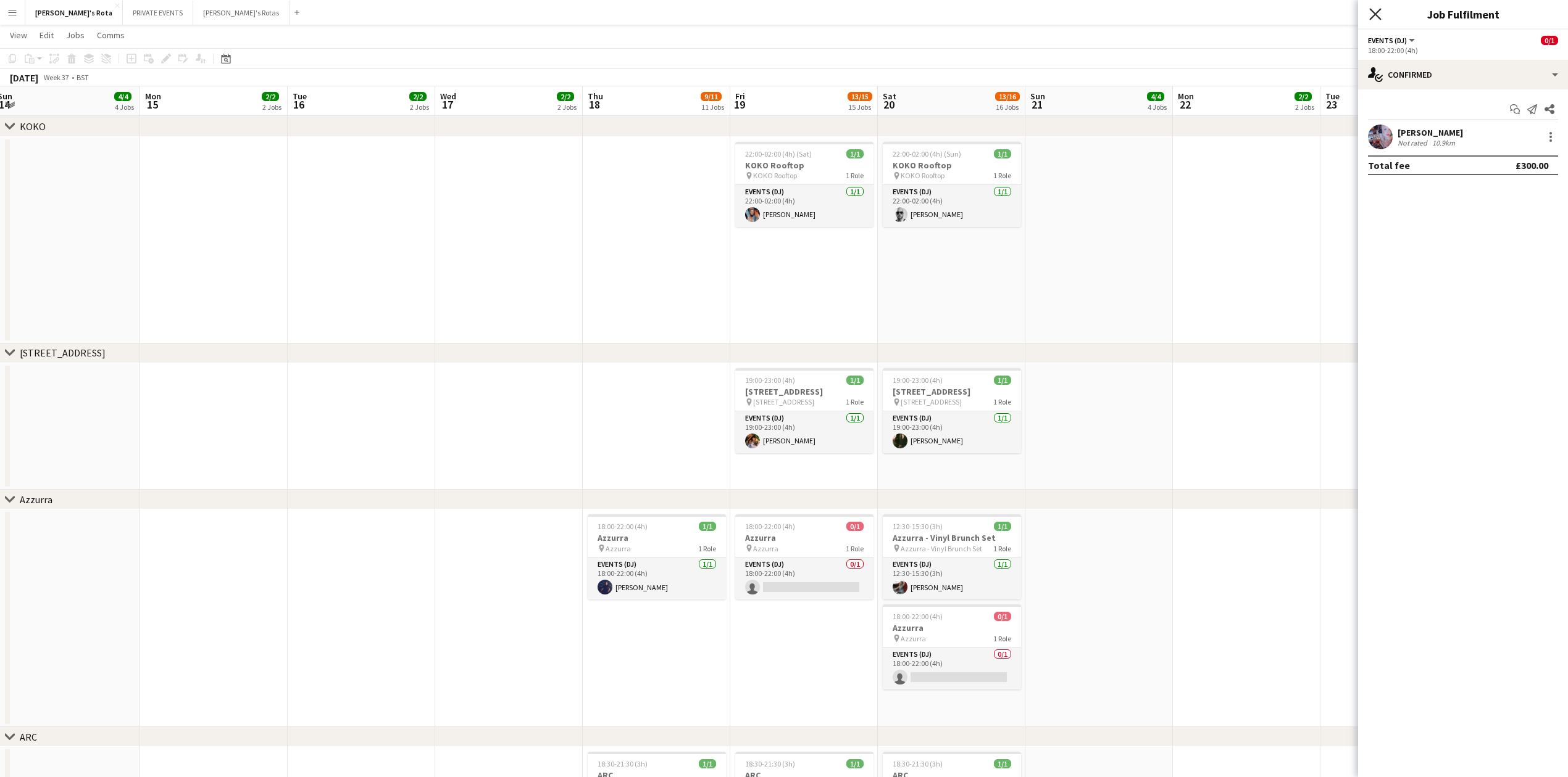
click at [1371, 17] on icon "Close pop-in" at bounding box center [1374, 14] width 12 height 12
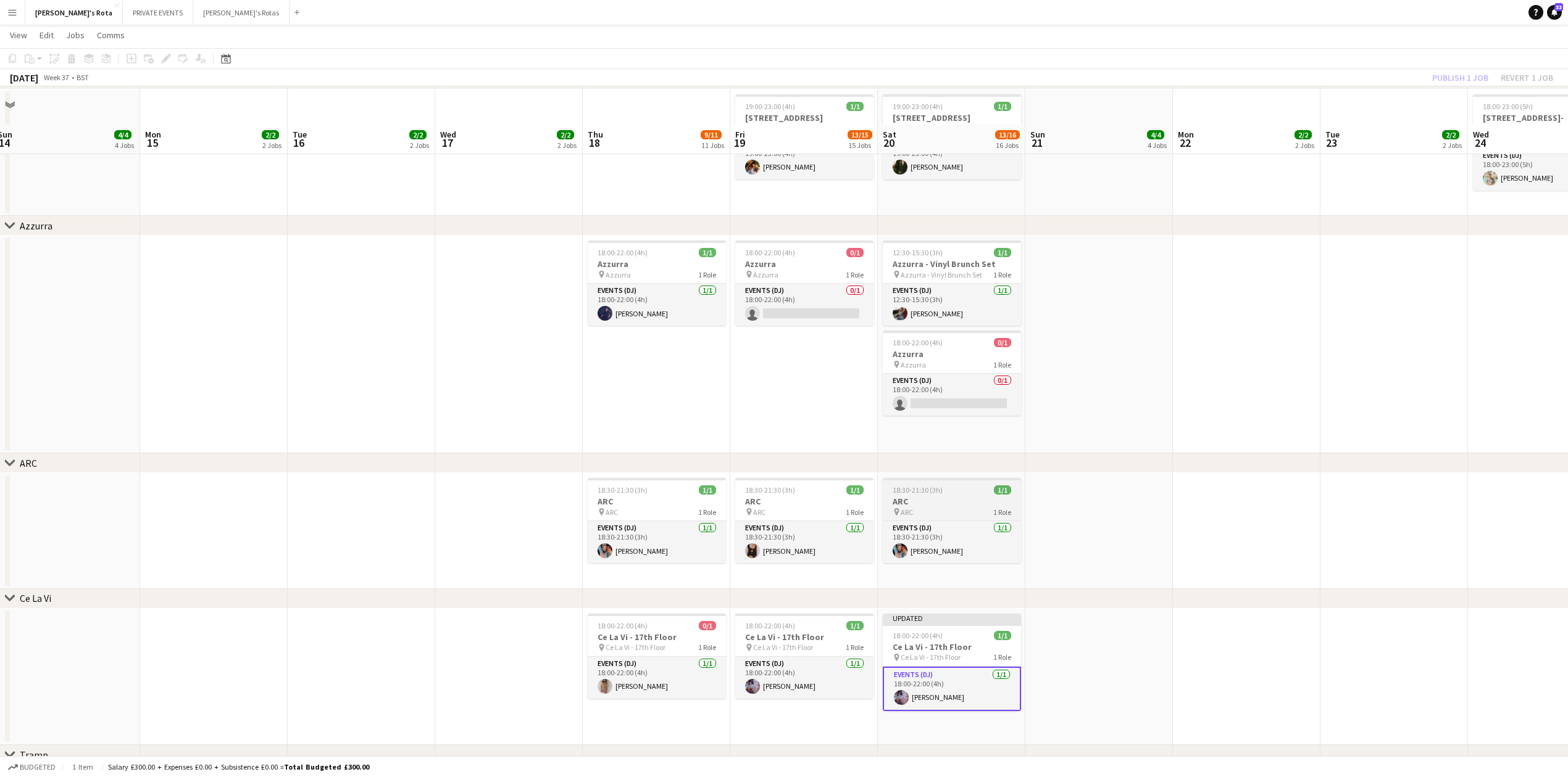
scroll to position [2221, 0]
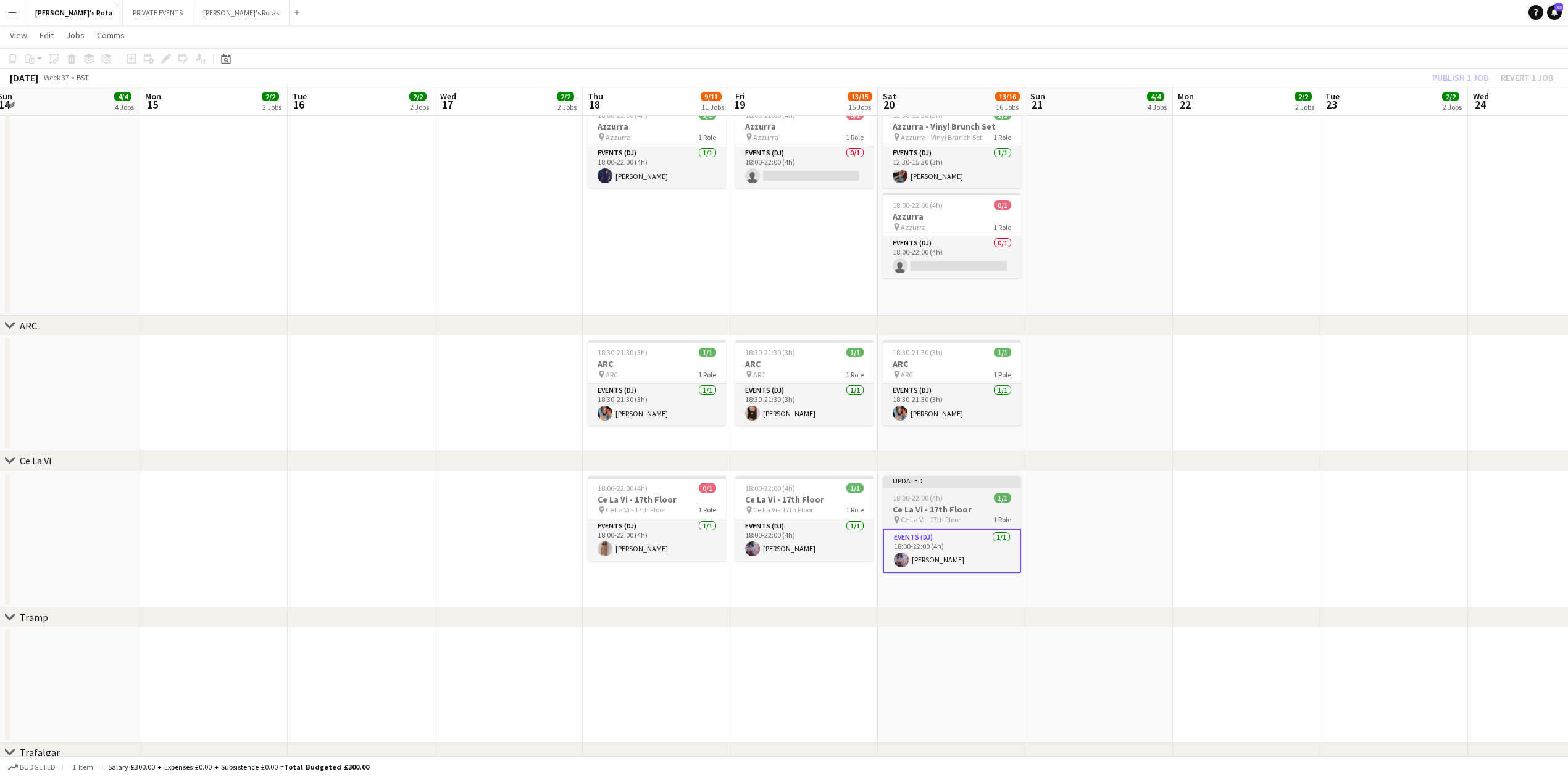
click at [952, 497] on div "18:00-22:00 (4h) 1/1" at bounding box center [952, 498] width 138 height 9
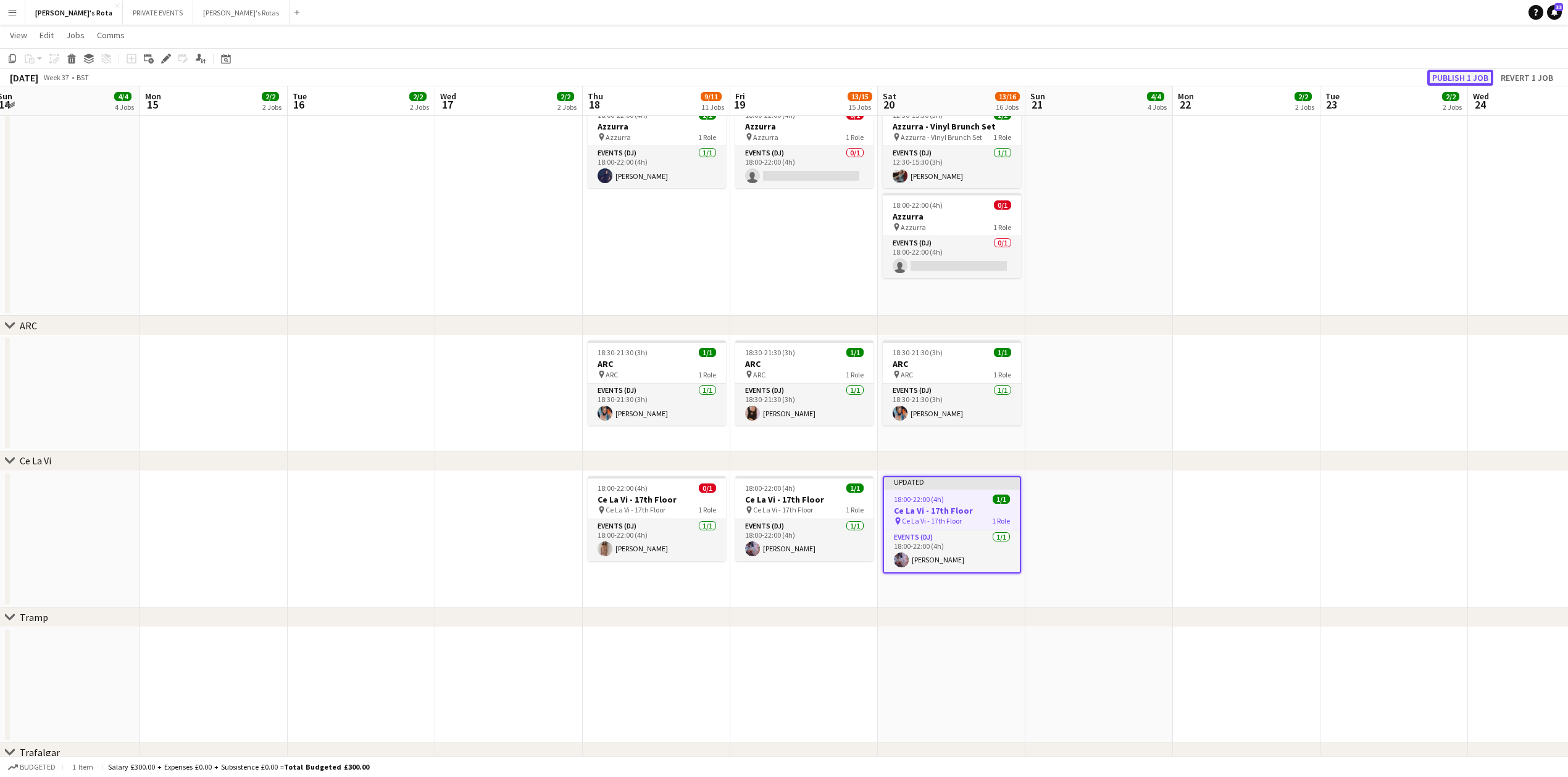
click at [1453, 74] on button "Publish 1 job" at bounding box center [1459, 77] width 66 height 16
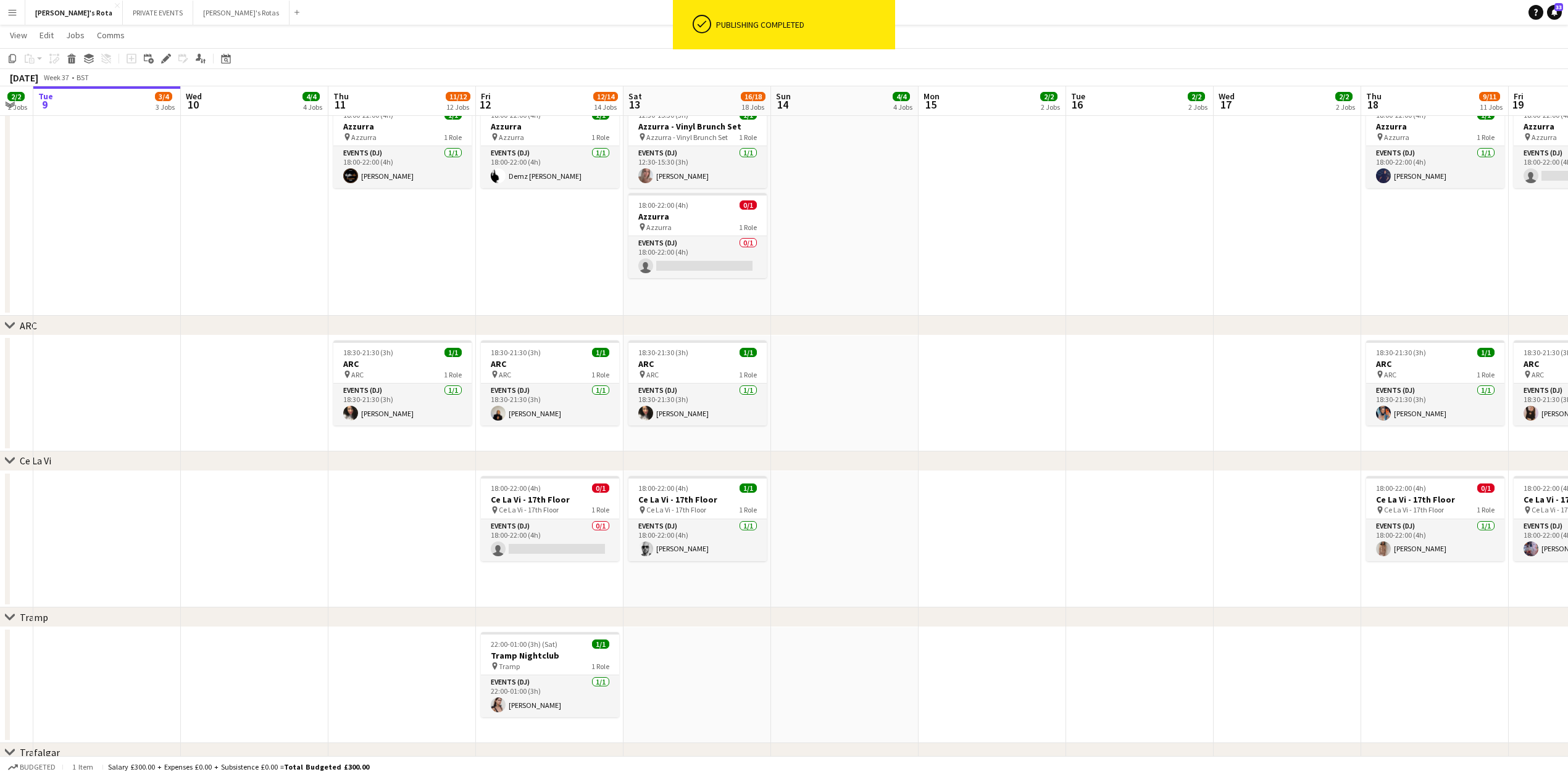
drag, startPoint x: 336, startPoint y: 534, endPoint x: 1117, endPoint y: 566, distance: 781.7
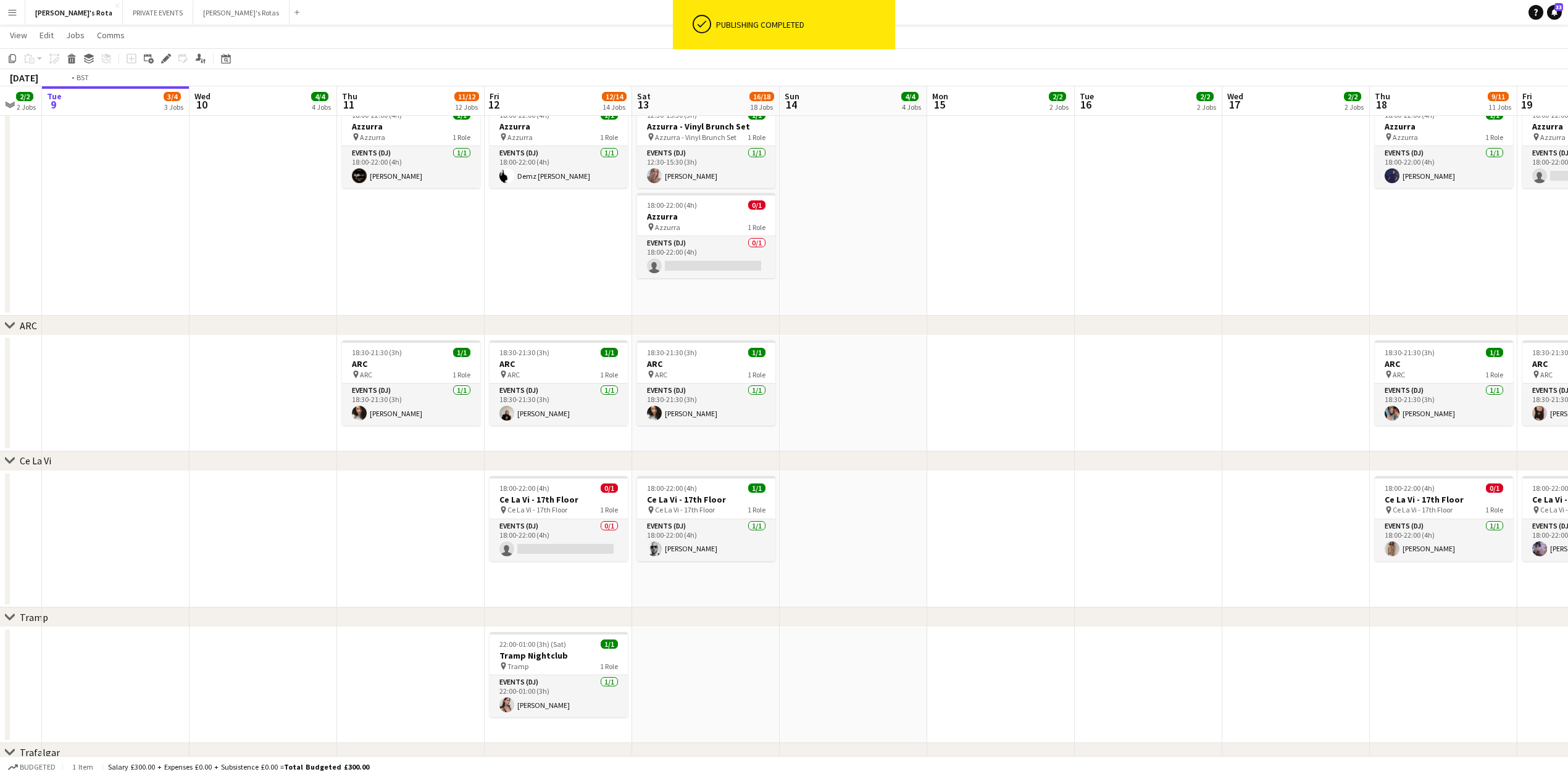
drag, startPoint x: 313, startPoint y: 563, endPoint x: 633, endPoint y: 582, distance: 320.6
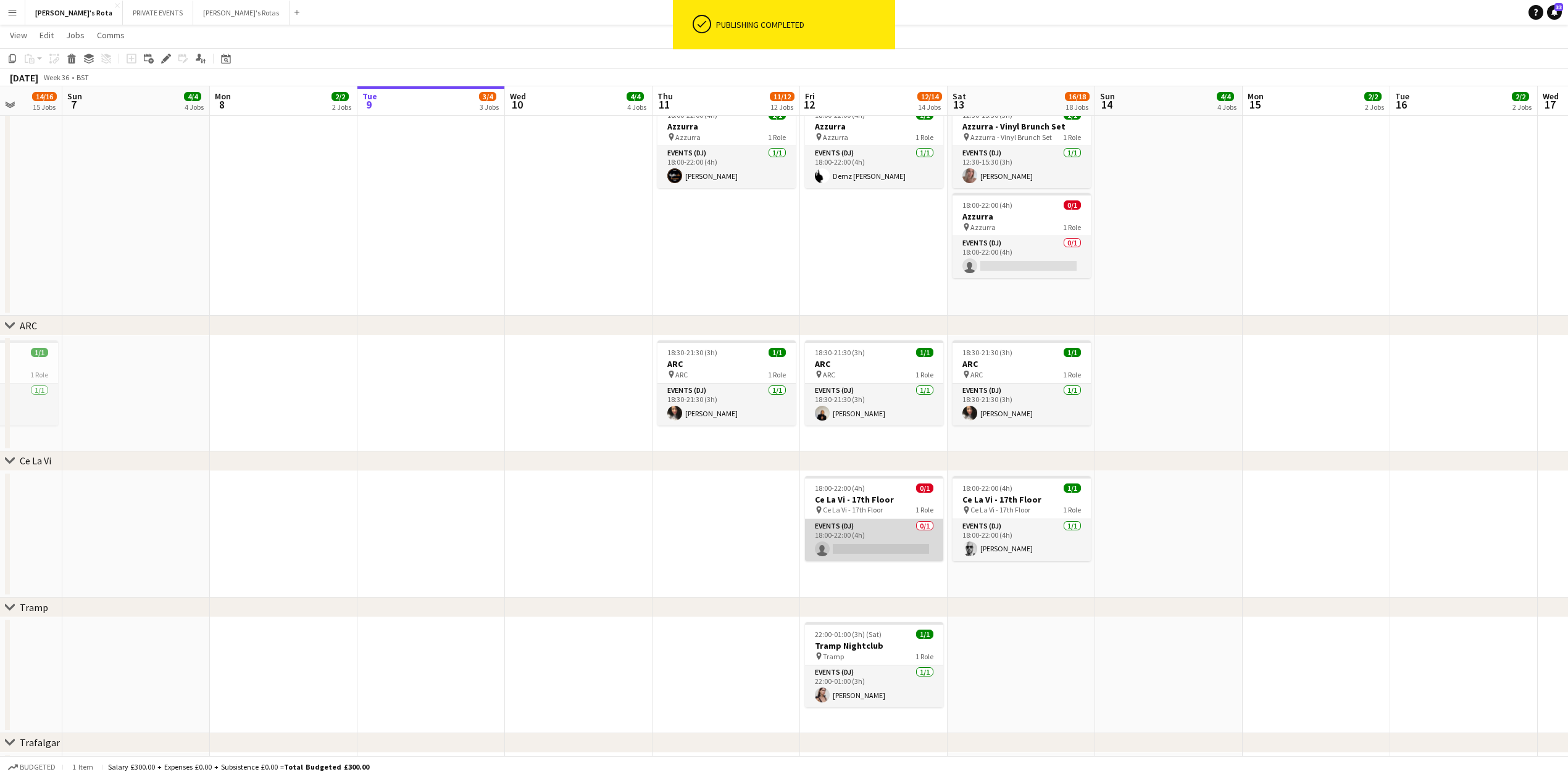
click at [829, 525] on app-card-role "Events (DJ) 0/1 18:00-22:00 (4h) single-neutral-actions" at bounding box center [874, 540] width 138 height 42
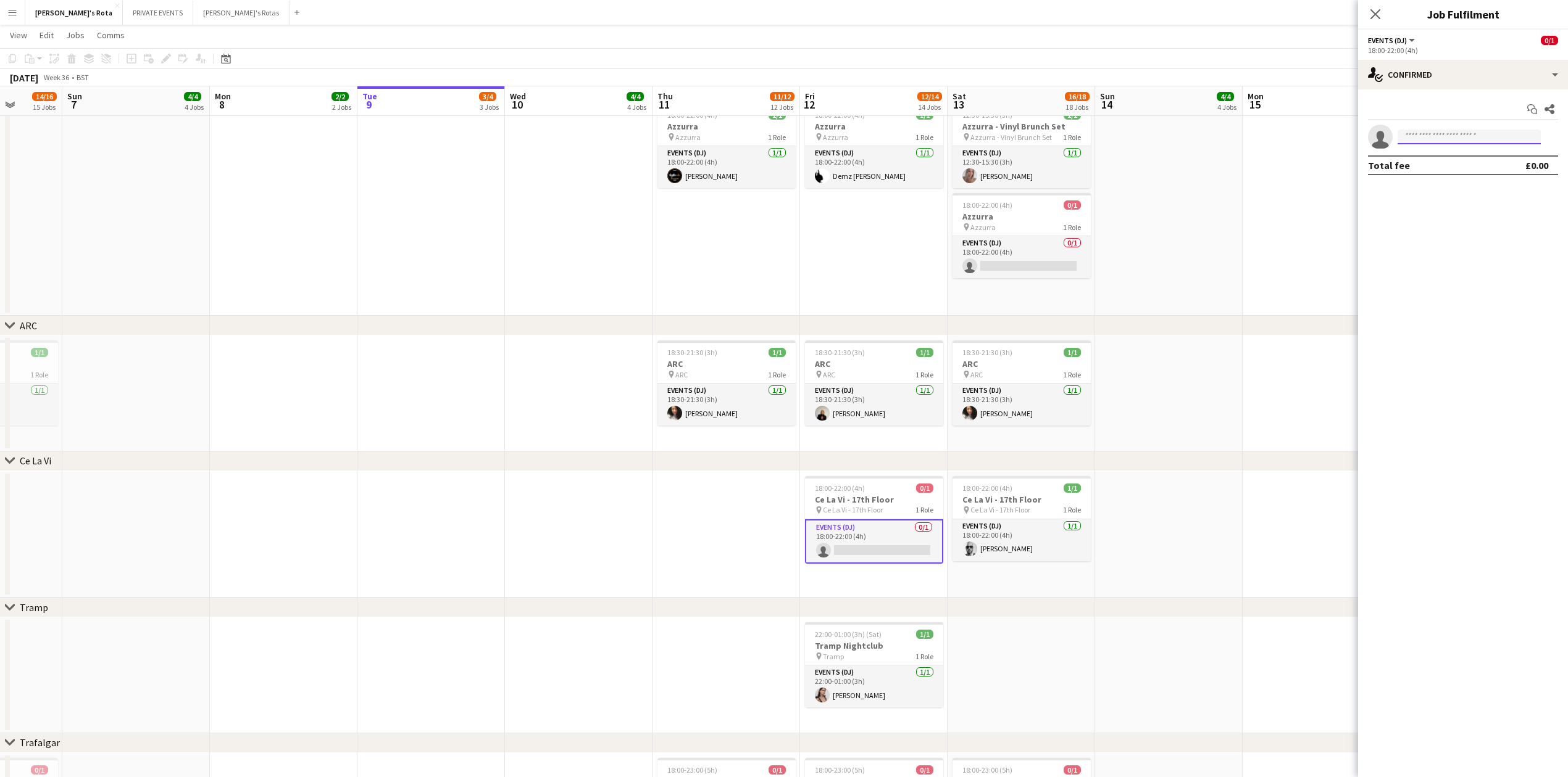
click at [1454, 138] on input at bounding box center [1468, 136] width 143 height 15
click at [1446, 156] on div "Total fee £0.00" at bounding box center [1463, 165] width 190 height 20
click at [1435, 112] on div "Start chat Share" at bounding box center [1463, 109] width 190 height 20
click at [1442, 140] on input at bounding box center [1468, 136] width 143 height 15
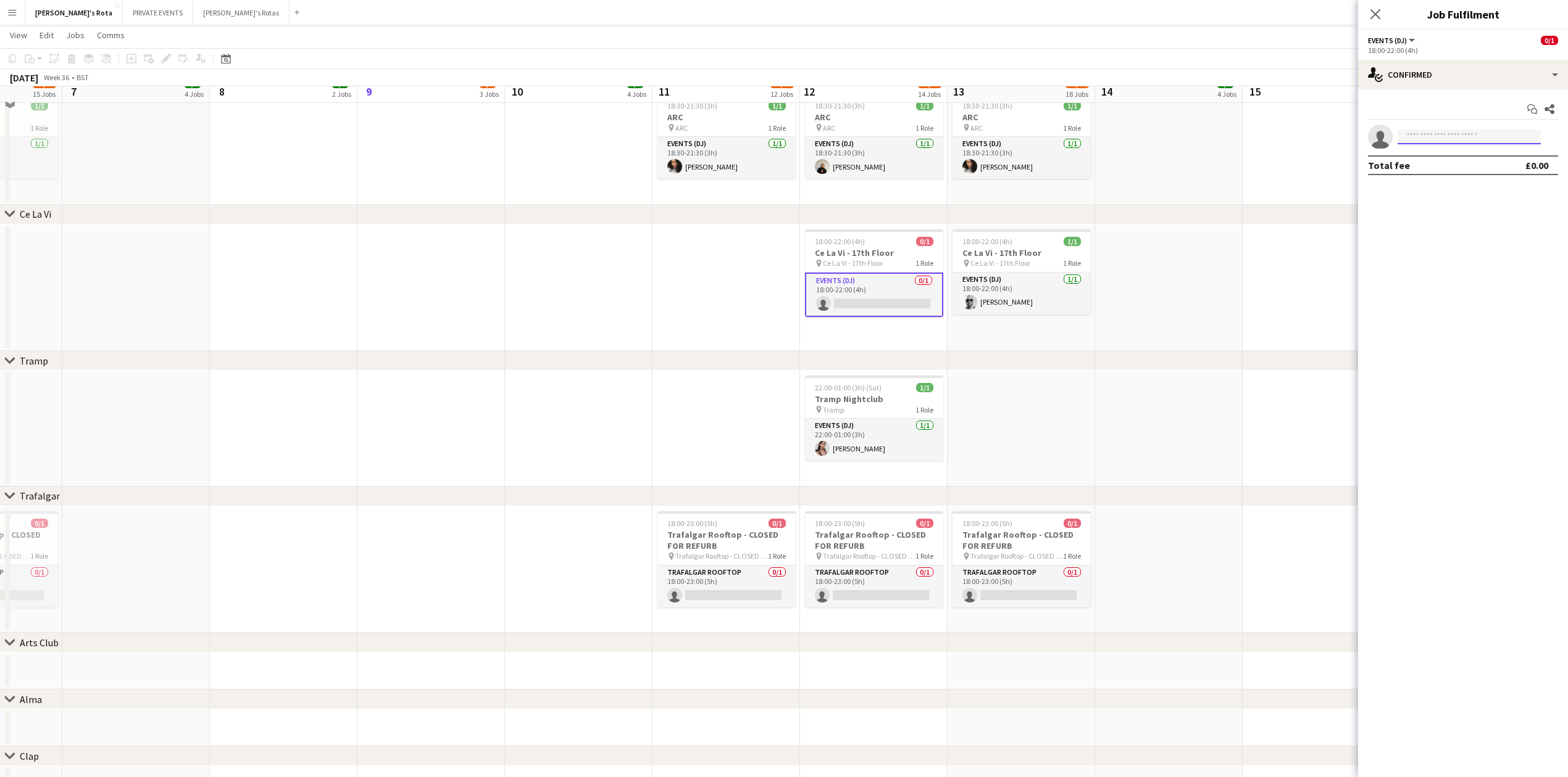
scroll to position [2303, 0]
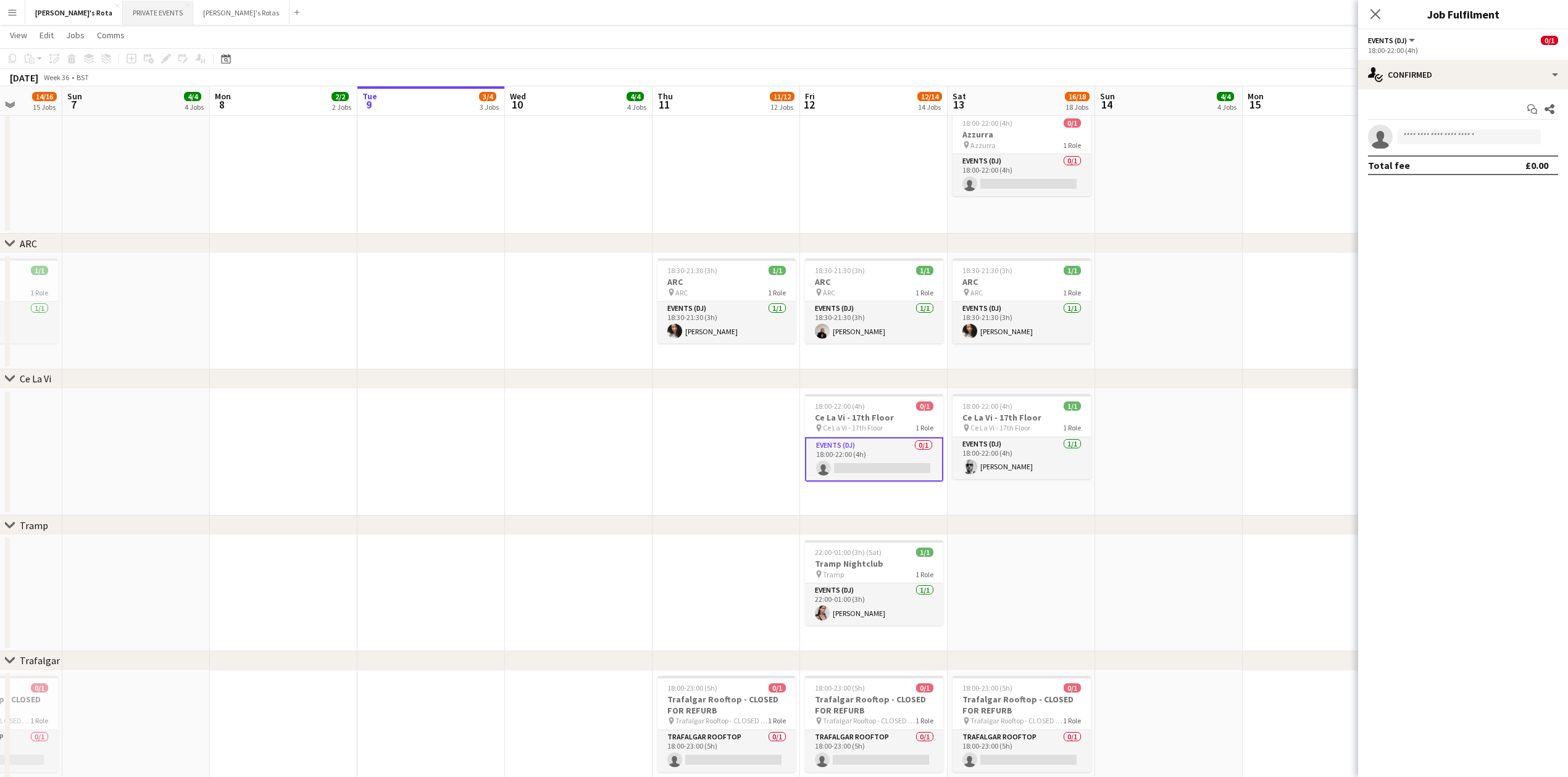
click at [123, 14] on button "PRIVATE EVENTS Close" at bounding box center [158, 12] width 71 height 24
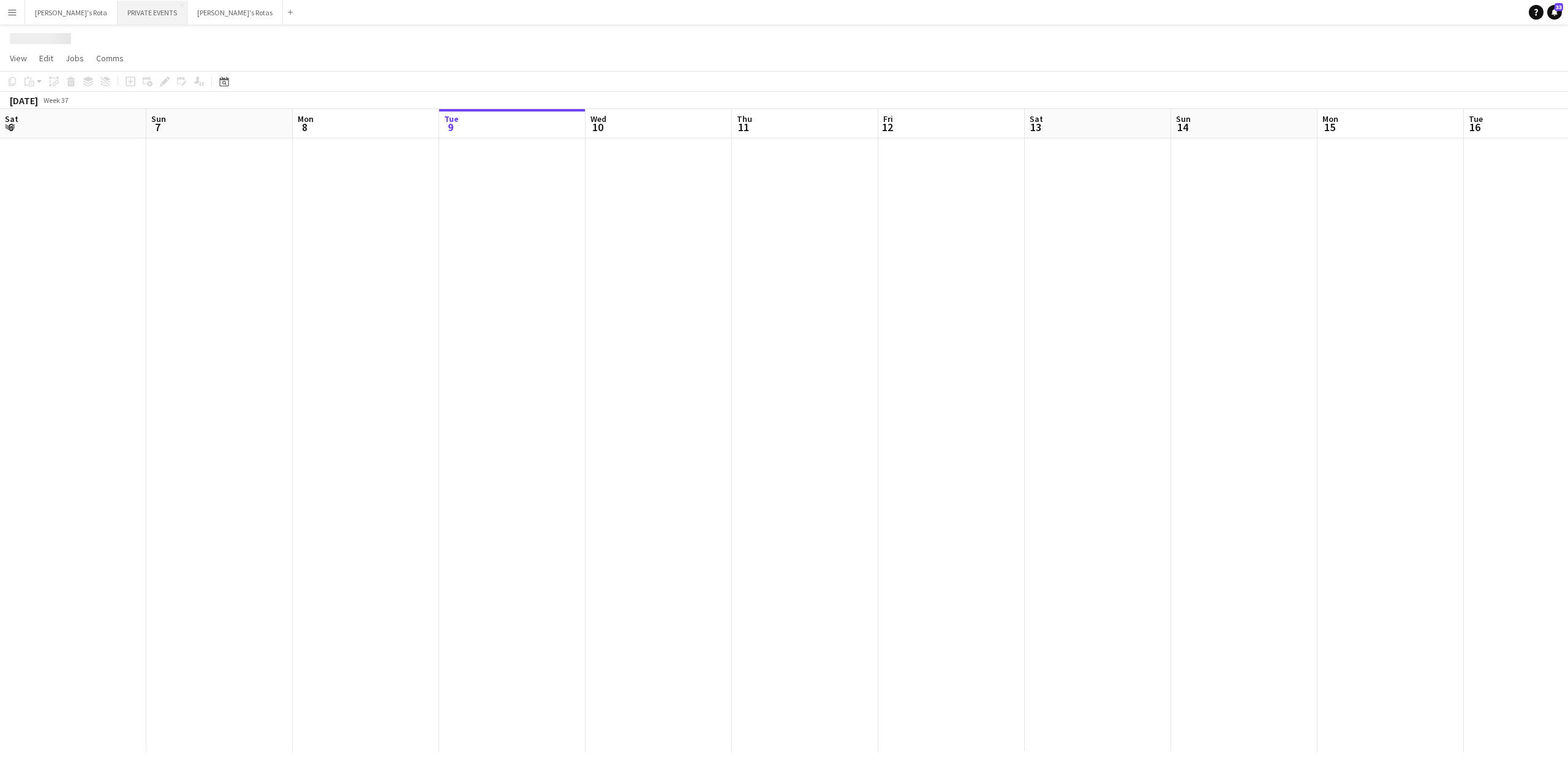
scroll to position [0, 293]
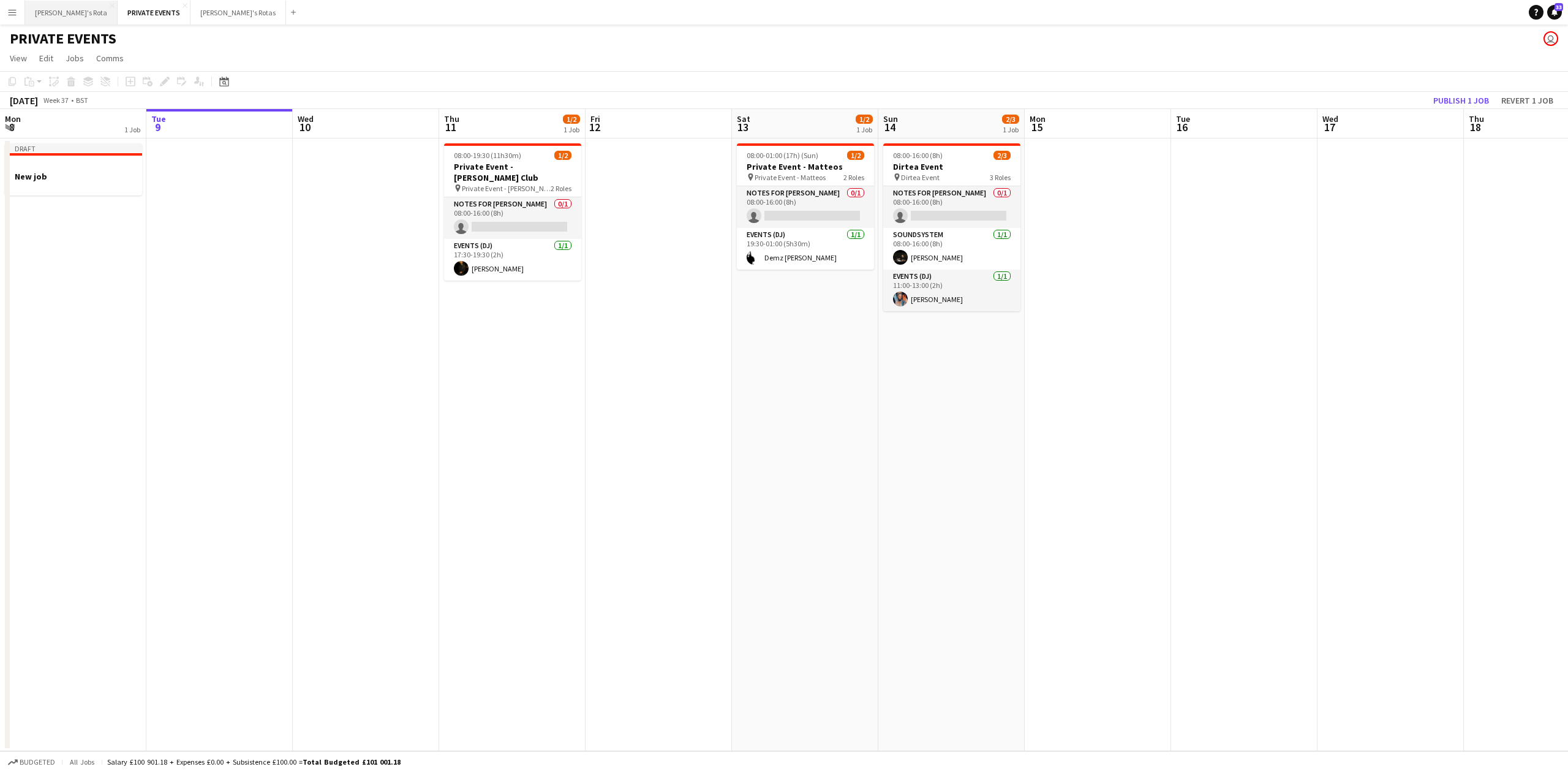
click at [60, 14] on button "[PERSON_NAME]'s Rota Close" at bounding box center [71, 12] width 93 height 24
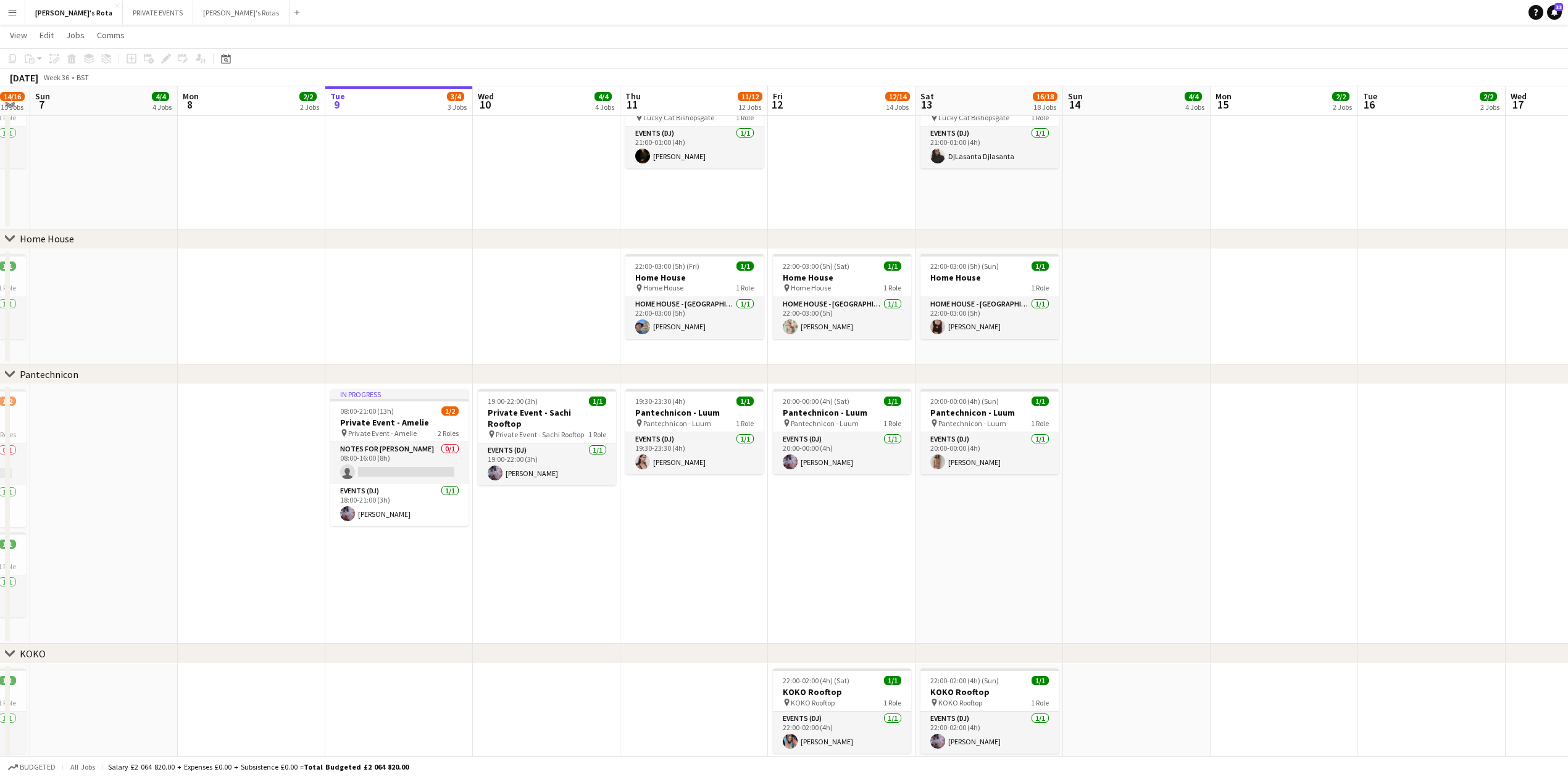
scroll to position [0, 257]
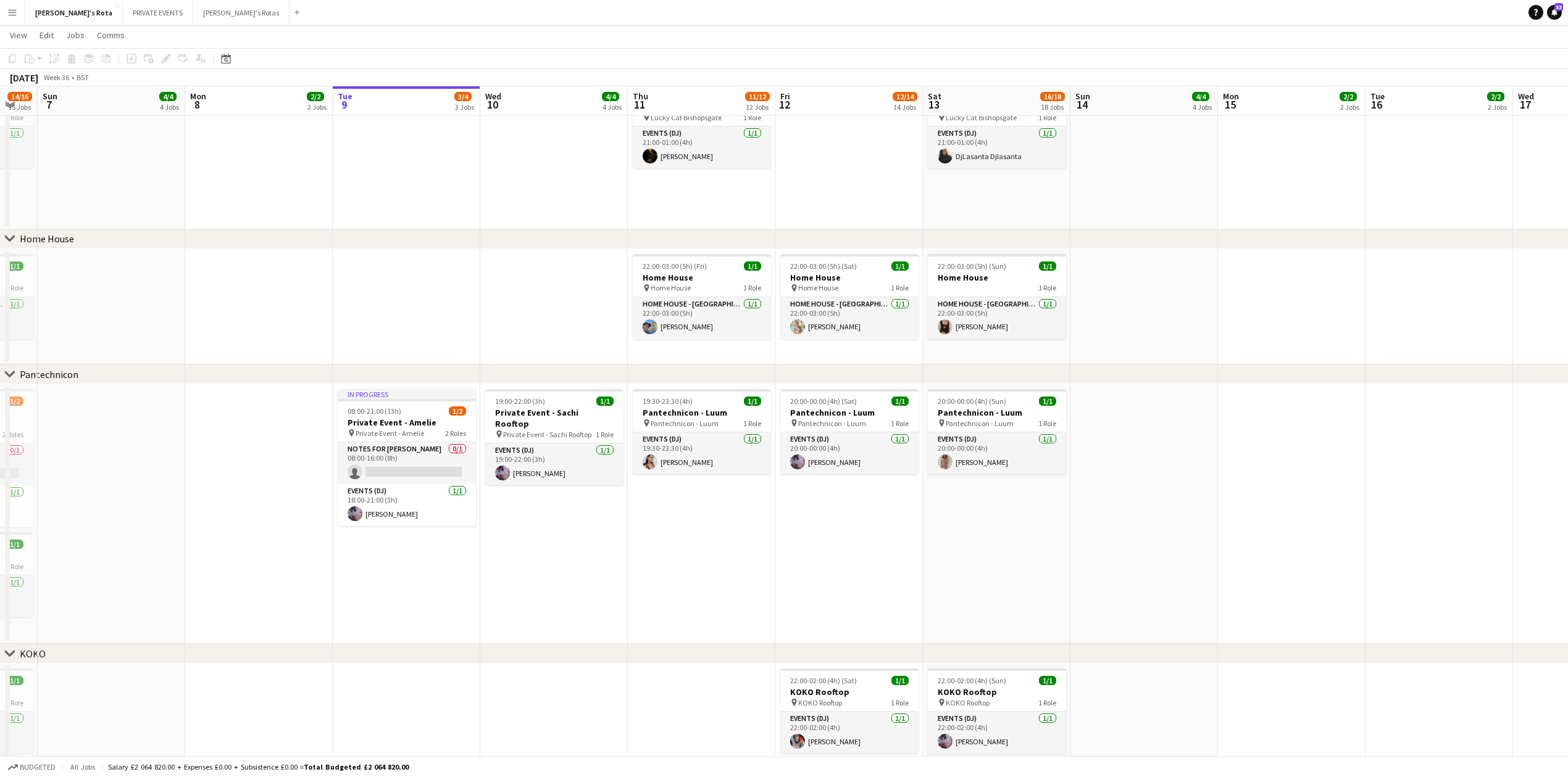
drag, startPoint x: 513, startPoint y: 524, endPoint x: 697, endPoint y: 524, distance: 184.0
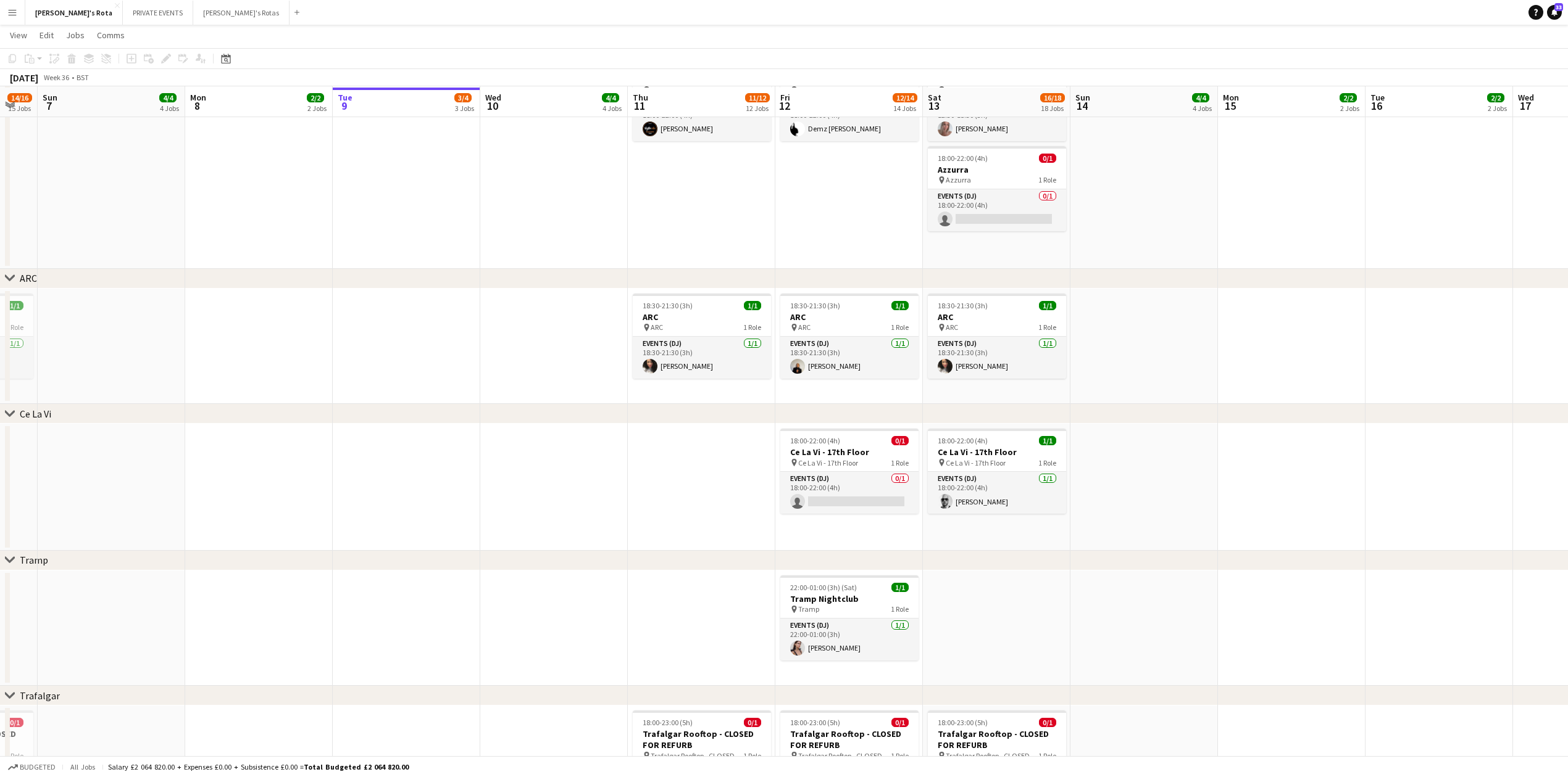
scroll to position [1974, 0]
click at [842, 499] on app-card-role "Events (DJ) 0/1 18:00-22:00 (4h) single-neutral-actions" at bounding box center [849, 492] width 138 height 42
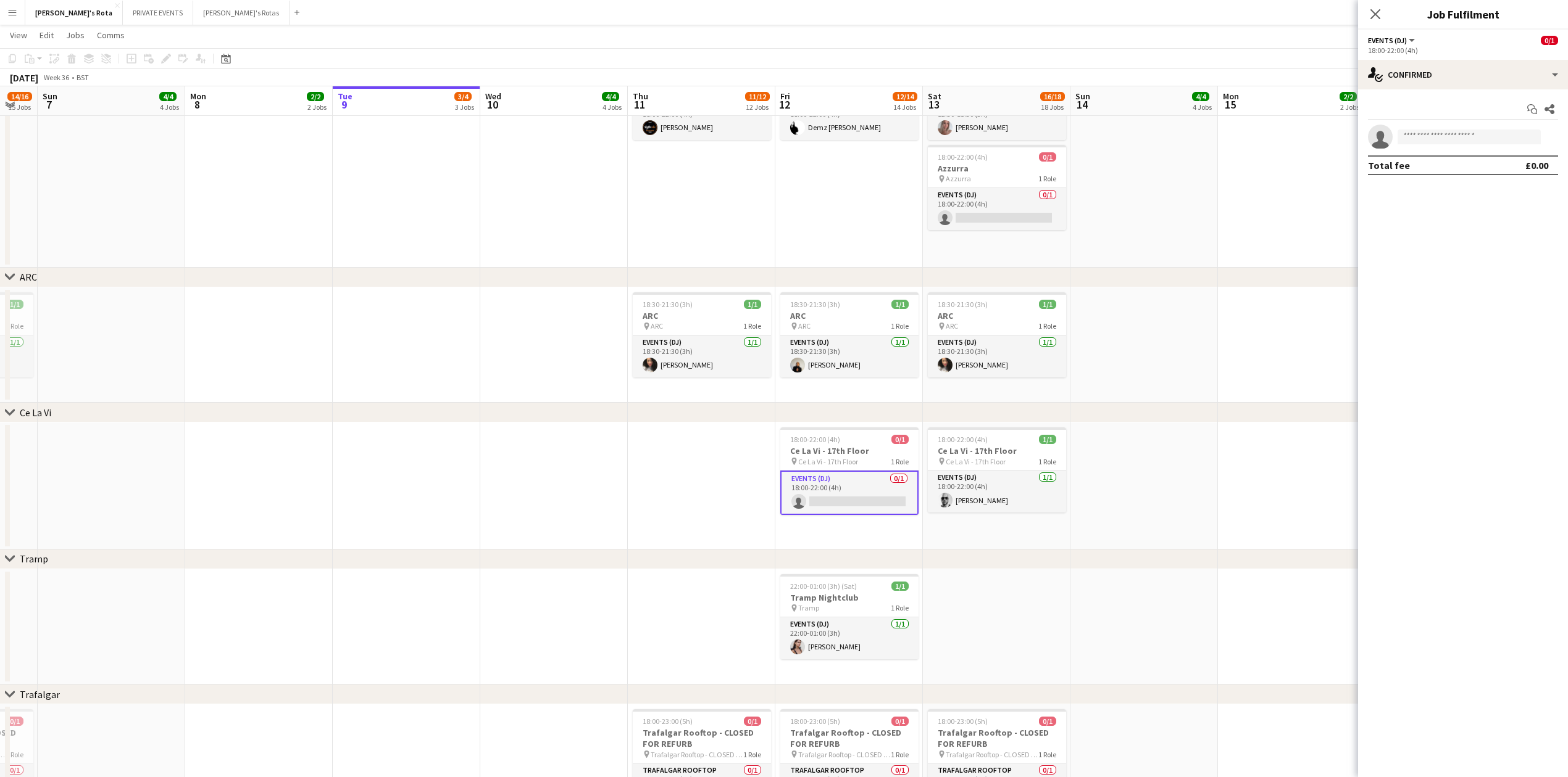
drag, startPoint x: 1455, startPoint y: 122, endPoint x: 1452, endPoint y: 135, distance: 13.3
click at [1455, 126] on div "Start chat Share single-neutral-actions Total fee £0.00" at bounding box center [1462, 137] width 210 height 95
click at [1452, 135] on input at bounding box center [1468, 136] width 143 height 15
type input "***"
click at [1452, 157] on span "Jez Pereira Active" at bounding box center [1469, 155] width 123 height 10
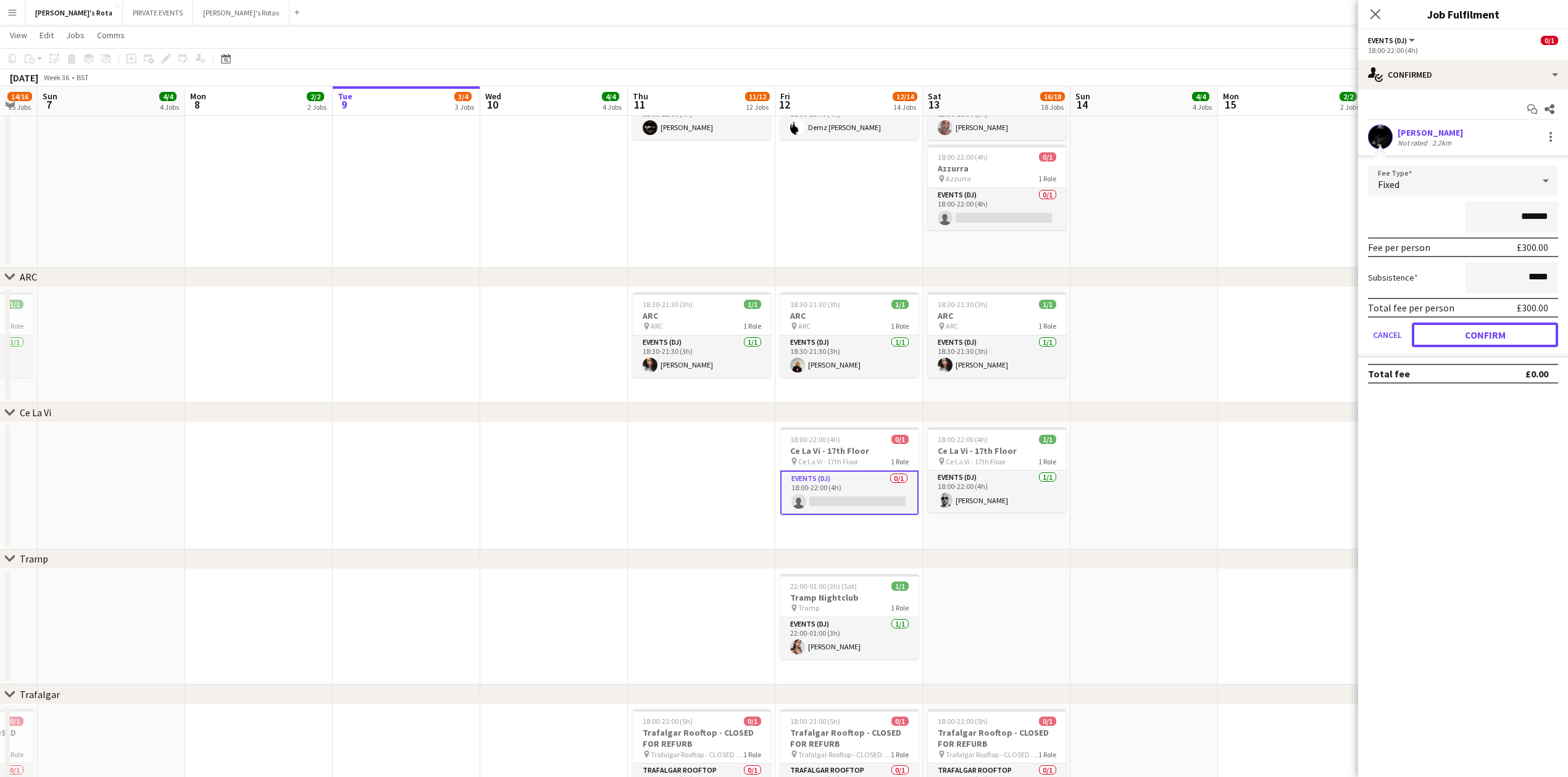
drag, startPoint x: 1475, startPoint y: 330, endPoint x: 1482, endPoint y: 311, distance: 20.2
click at [1477, 333] on button "Confirm" at bounding box center [1484, 335] width 146 height 25
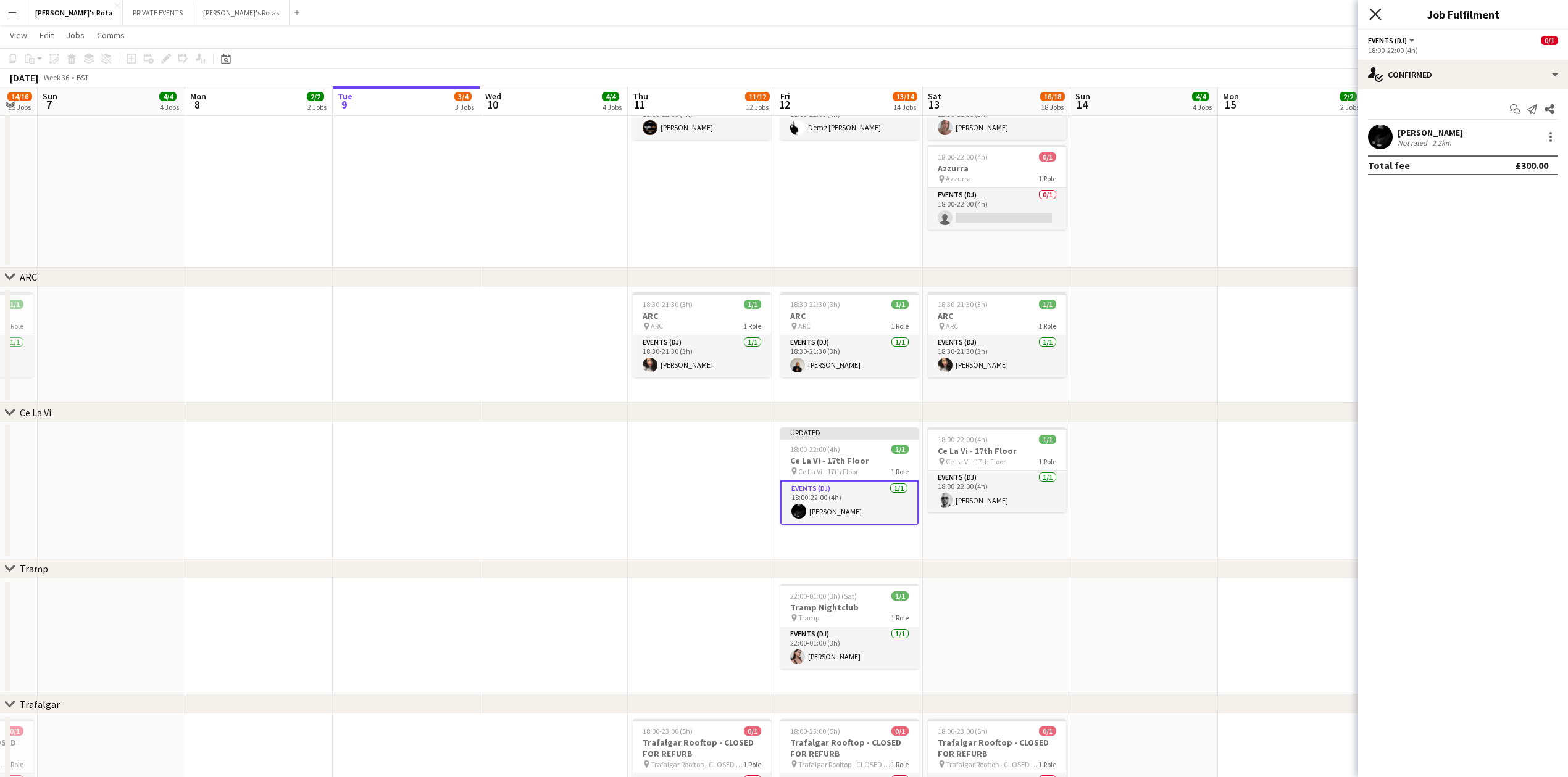
click at [1378, 13] on icon "Close pop-in" at bounding box center [1374, 14] width 12 height 12
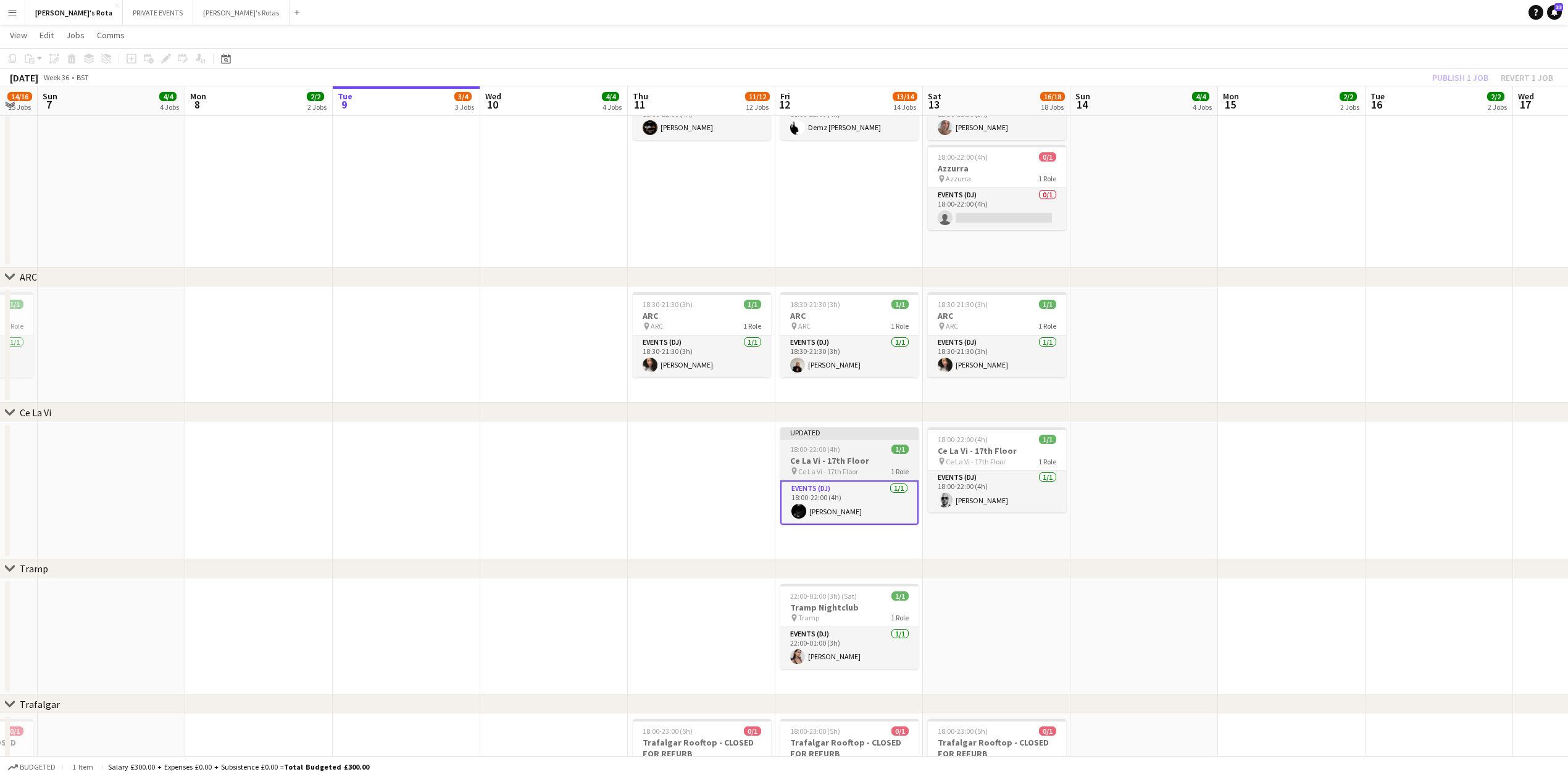
click at [842, 458] on h3 "Ce La Vi - 17th Floor" at bounding box center [849, 461] width 138 height 11
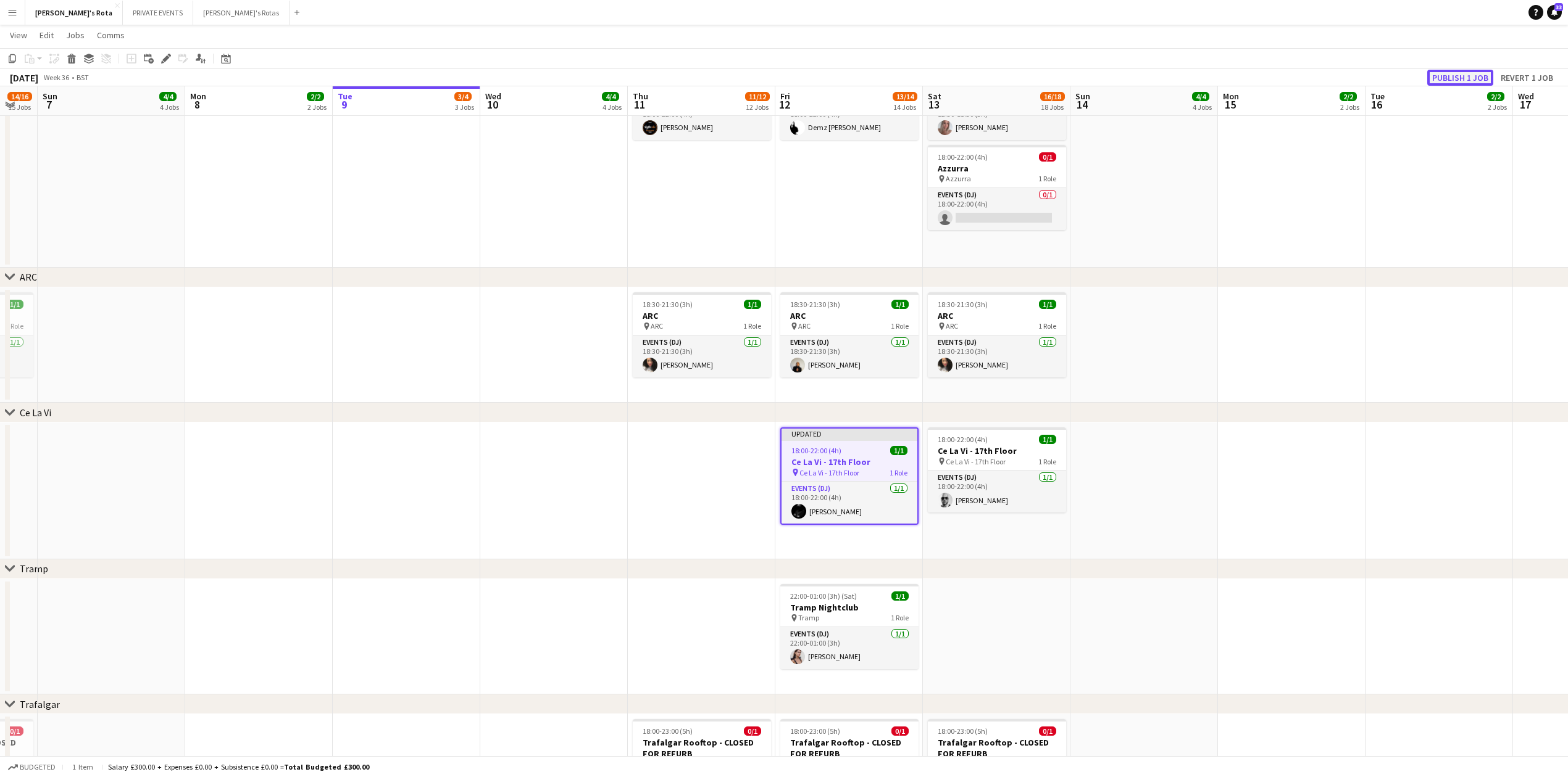
click at [1457, 72] on button "Publish 1 job" at bounding box center [1459, 77] width 66 height 16
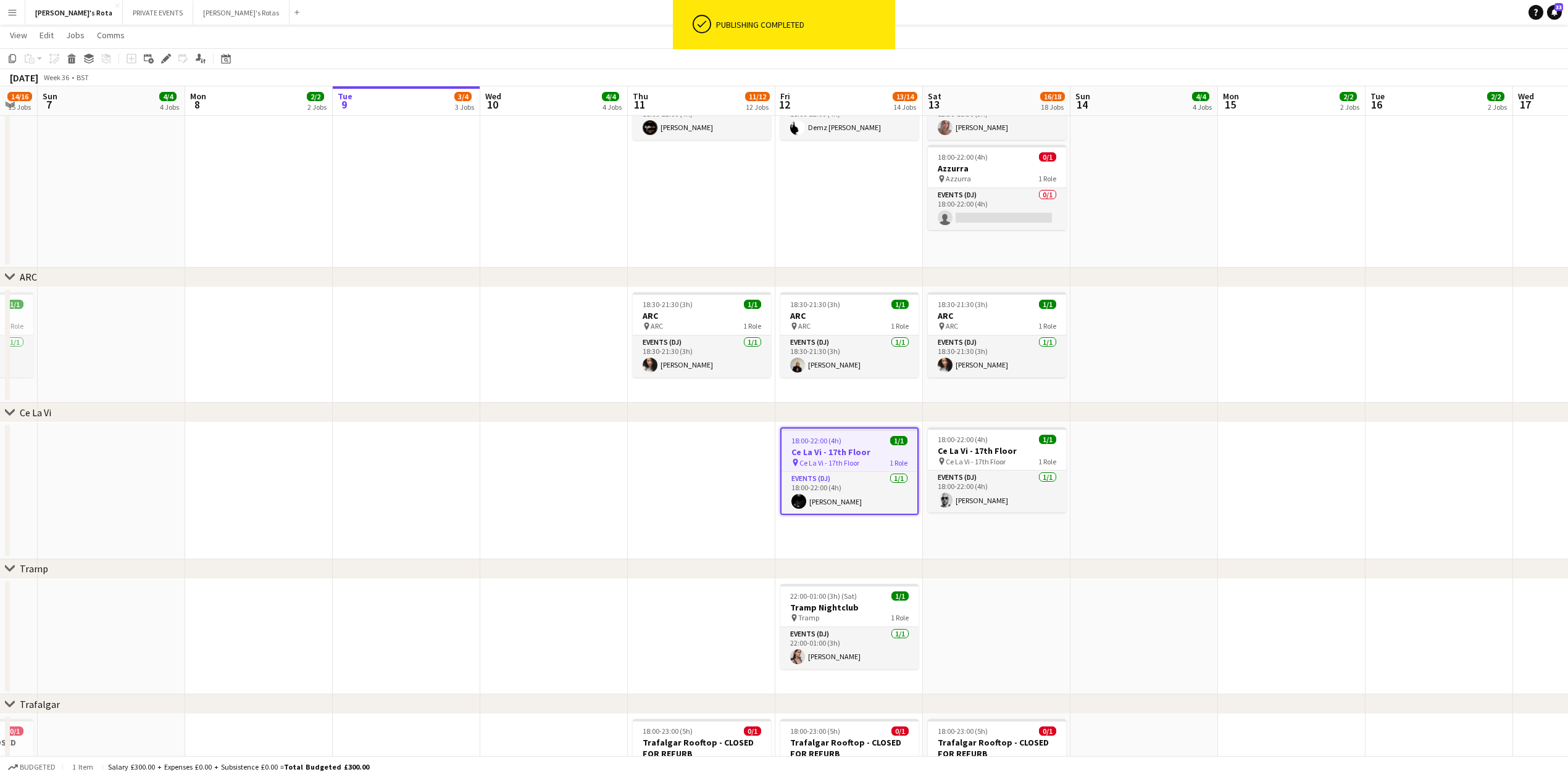
click at [610, 462] on app-date-cell at bounding box center [553, 491] width 147 height 137
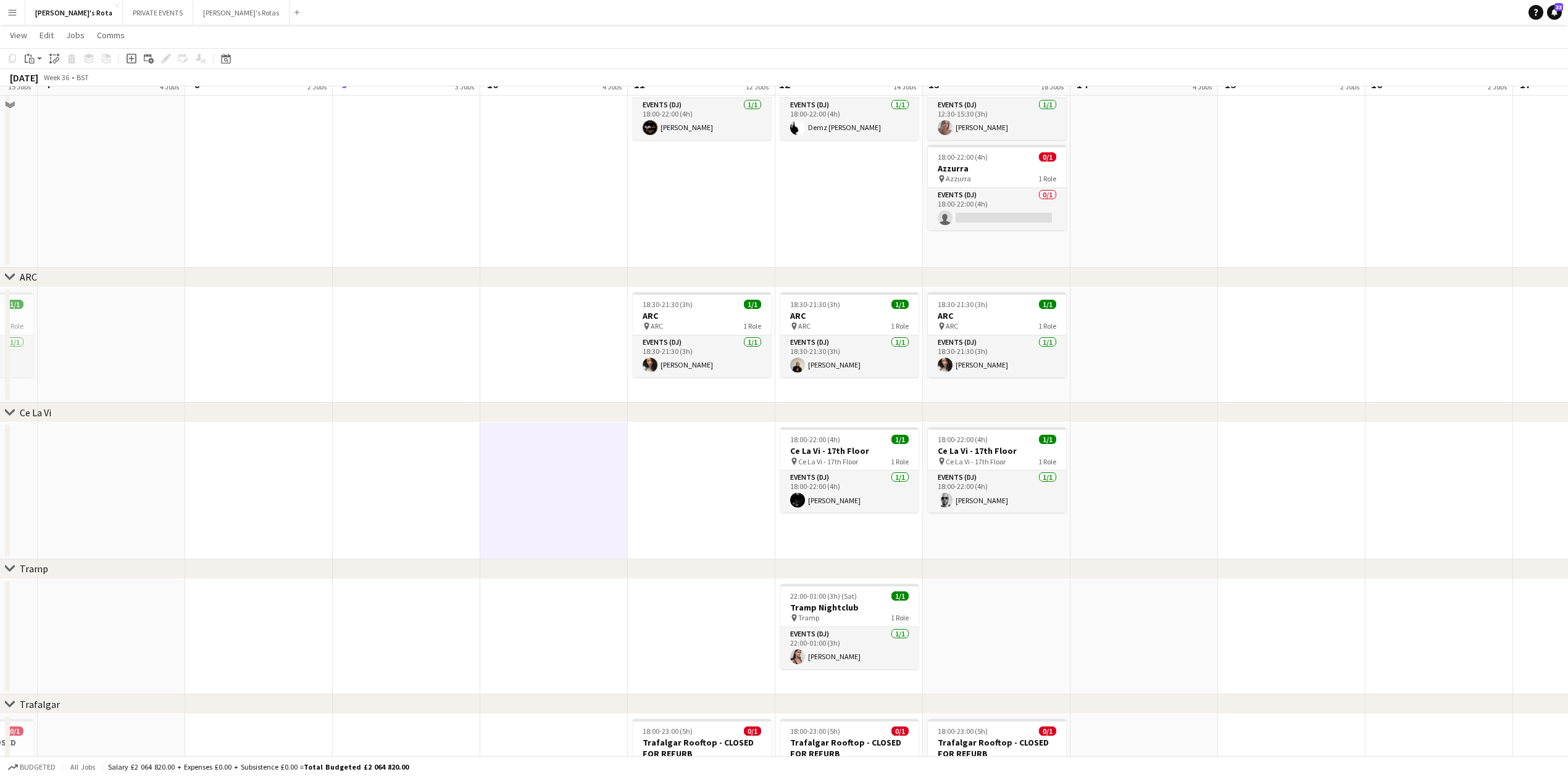
scroll to position [1891, 0]
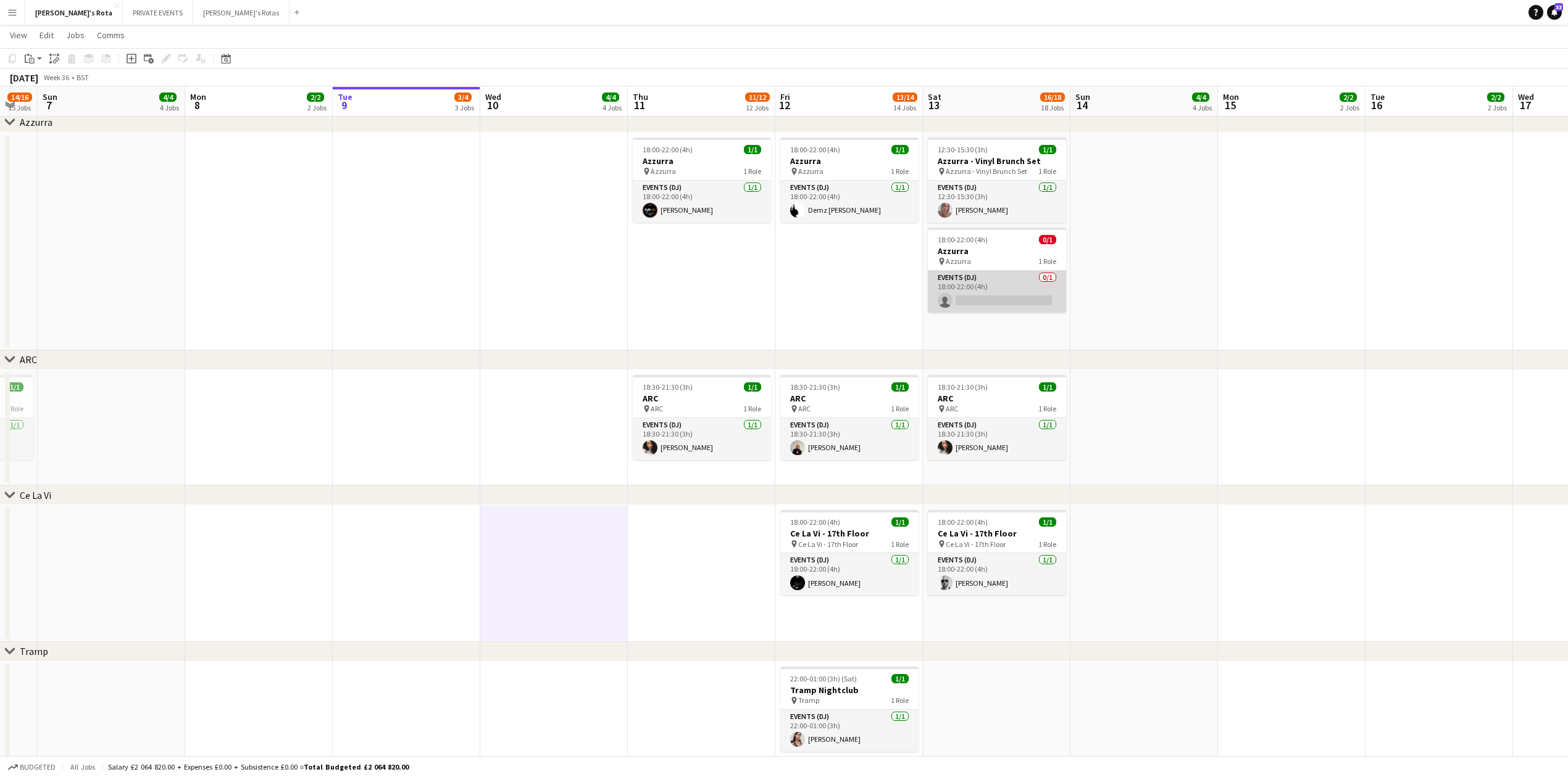
click at [978, 294] on app-card-role "Events (DJ) 0/1 18:00-22:00 (4h) single-neutral-actions" at bounding box center [997, 292] width 138 height 42
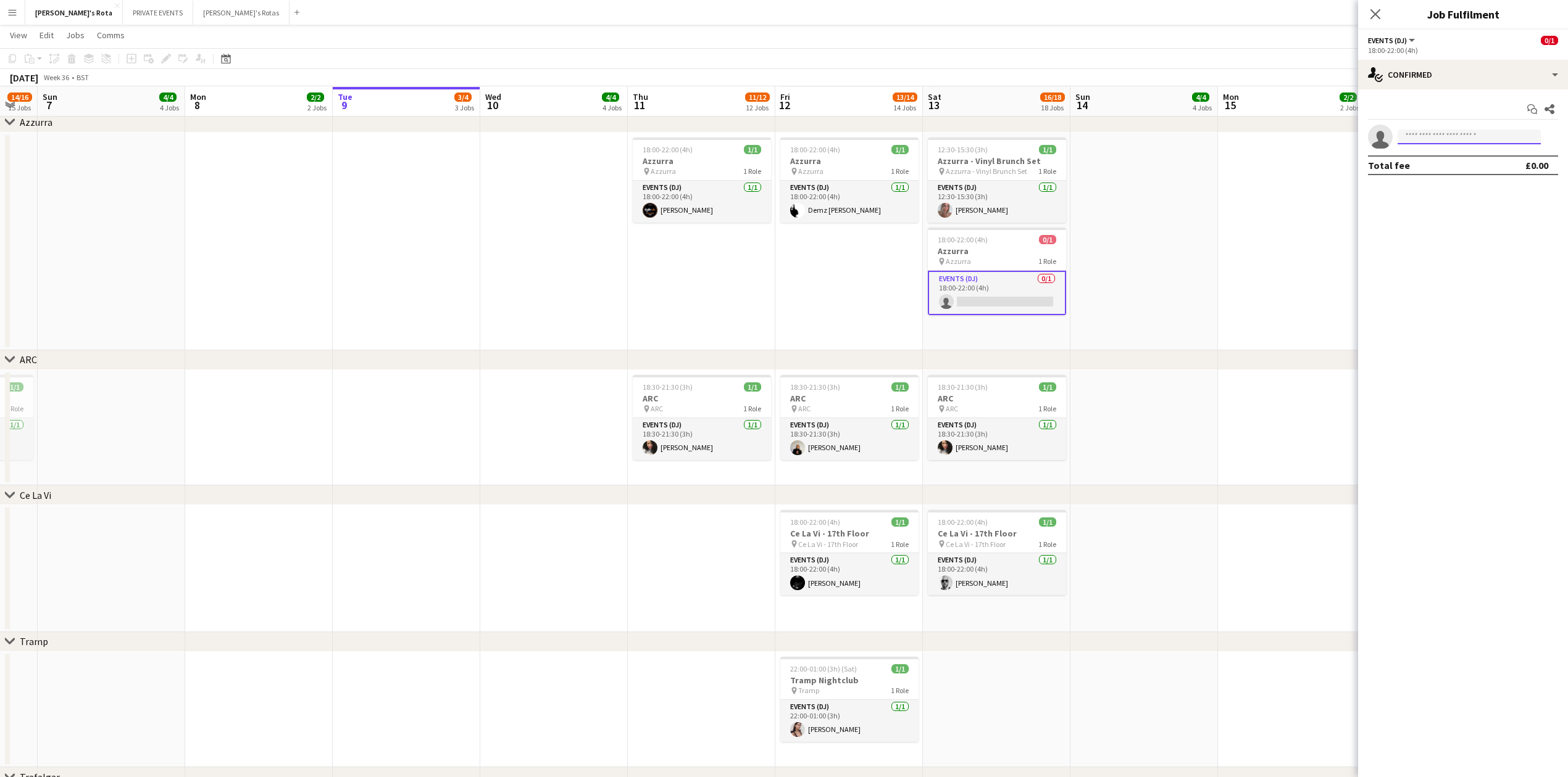
click at [1459, 139] on input at bounding box center [1468, 136] width 143 height 15
type input "*"
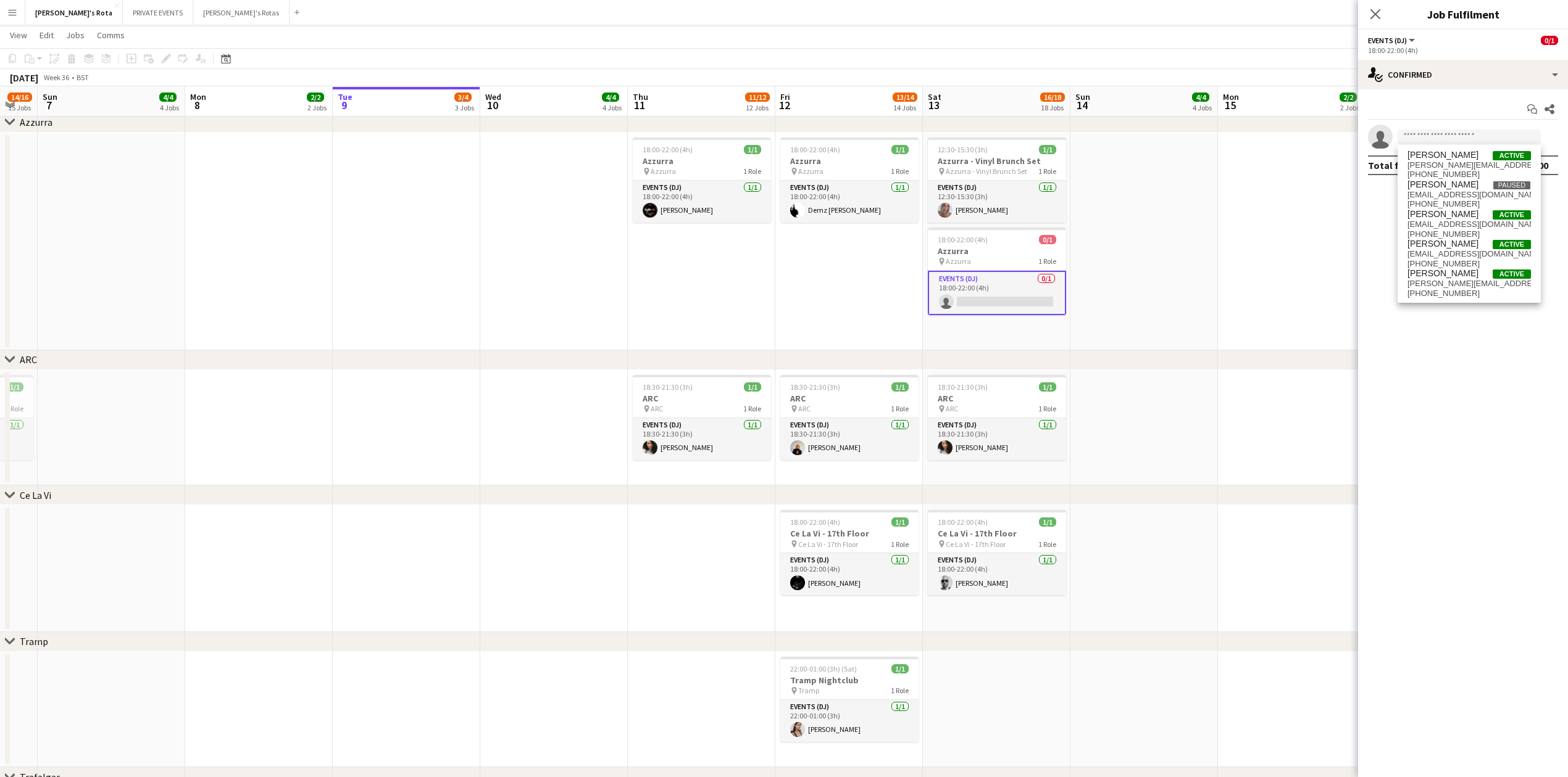
click at [1275, 281] on app-date-cell at bounding box center [1291, 241] width 147 height 218
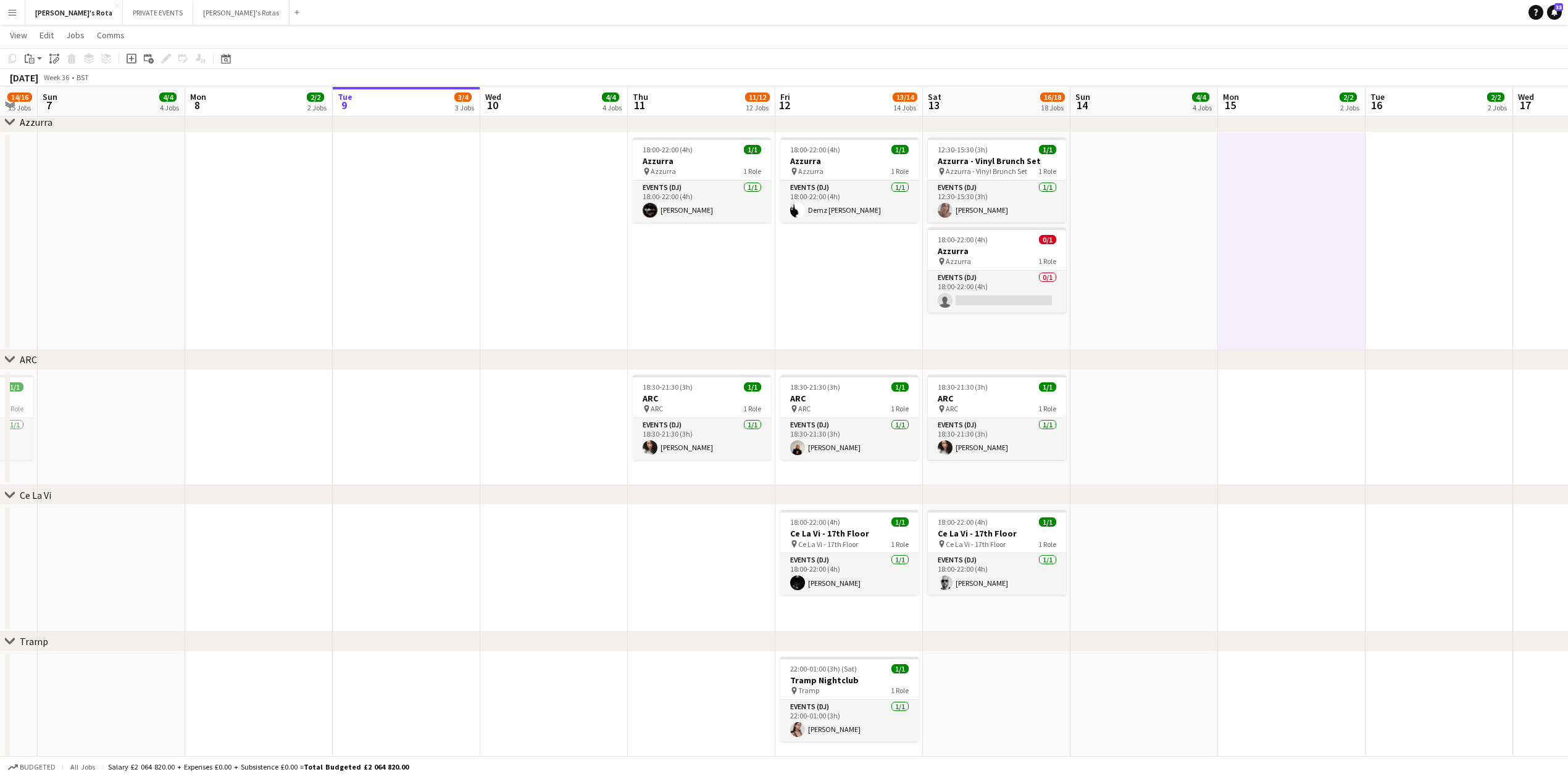
click at [829, 265] on app-date-cell "18:00-22:00 (4h) 1/1 Azzurra pin Azzurra 1 Role Events (DJ) [DATE] 18:00-22:00 …" at bounding box center [849, 241] width 147 height 218
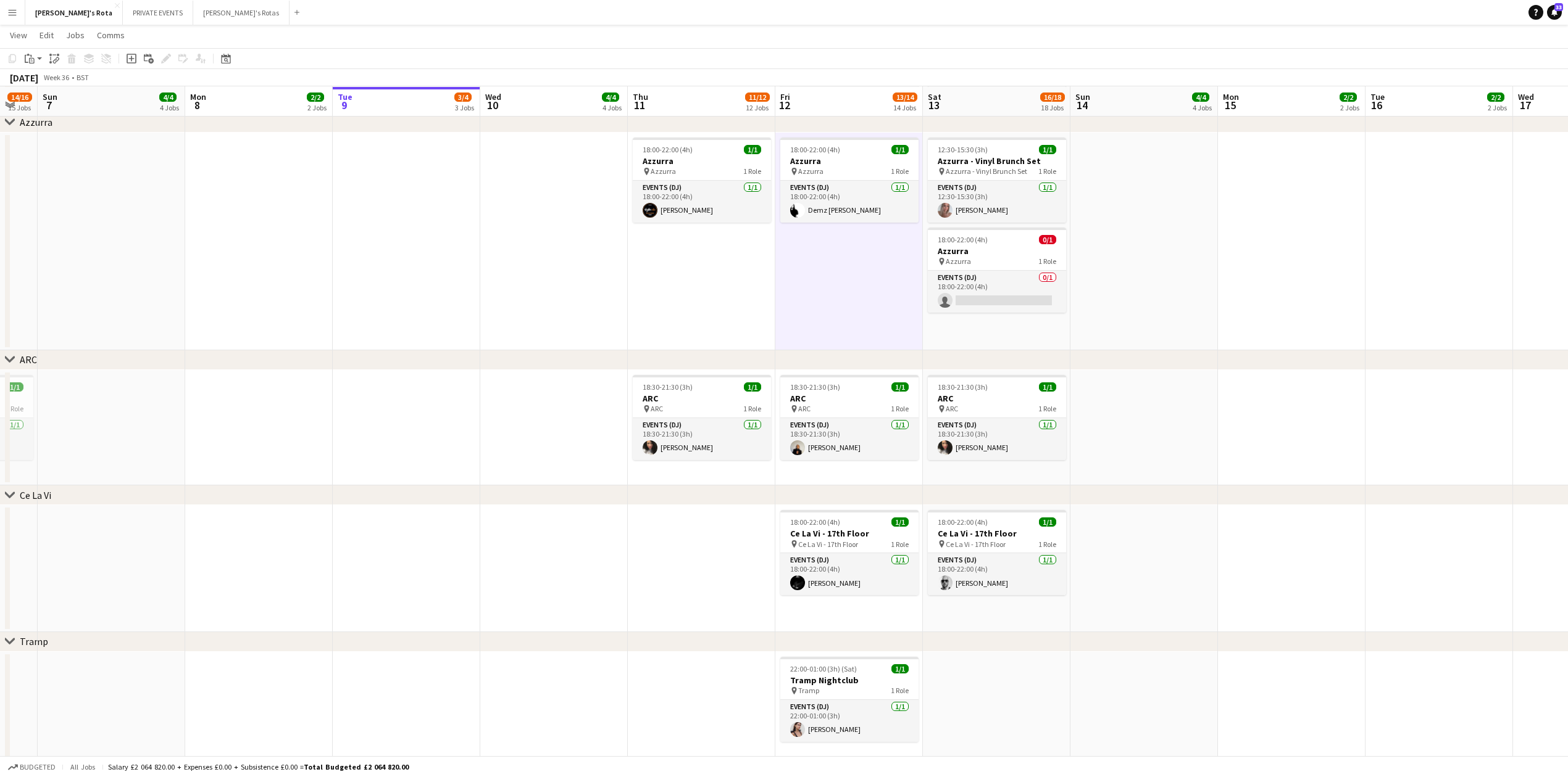
click at [343, 243] on app-date-cell at bounding box center [406, 241] width 147 height 218
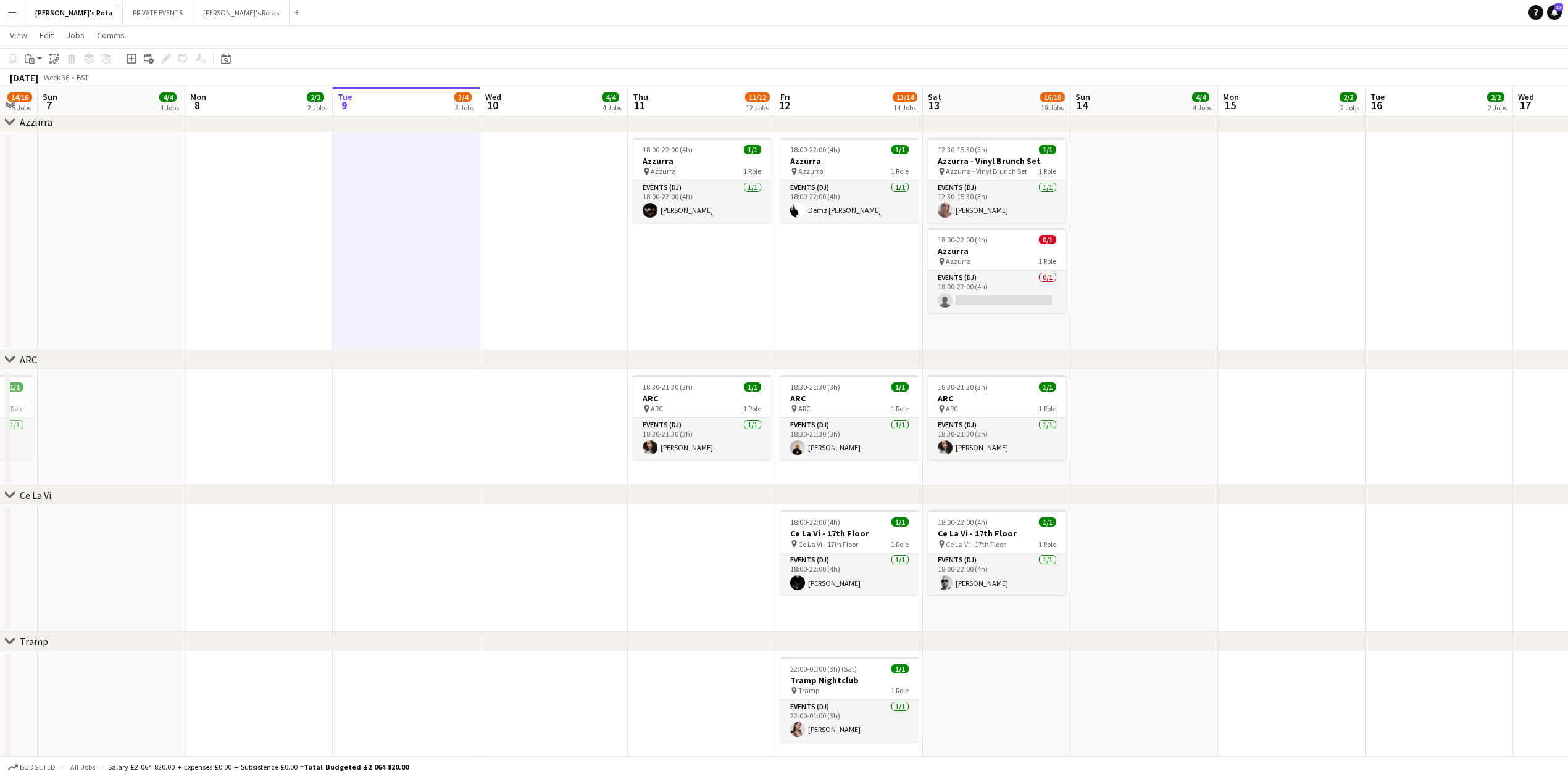
scroll to position [0, 258]
click at [544, 290] on app-date-cell at bounding box center [553, 241] width 147 height 218
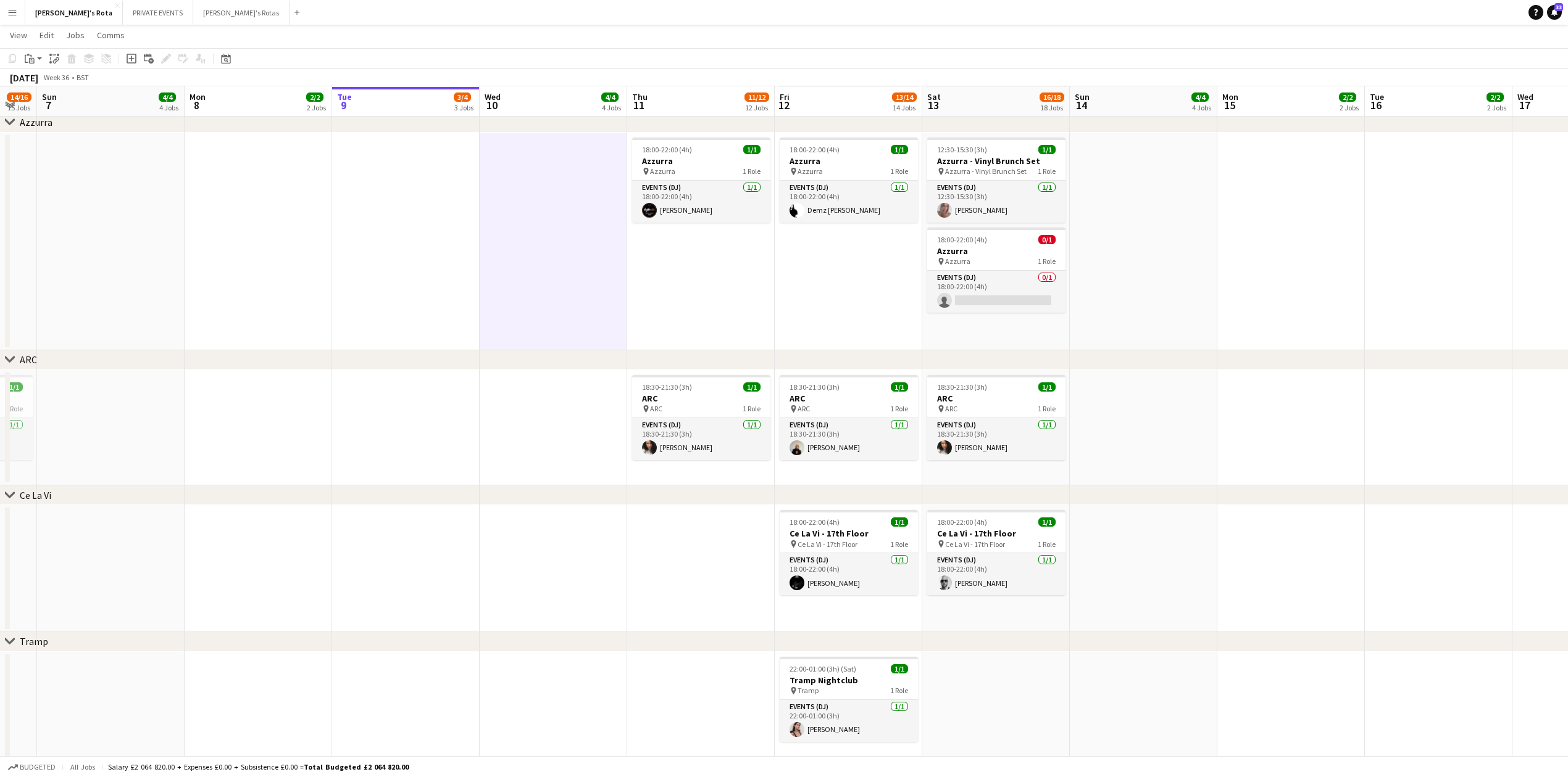
click at [553, 570] on app-date-cell at bounding box center [553, 569] width 147 height 127
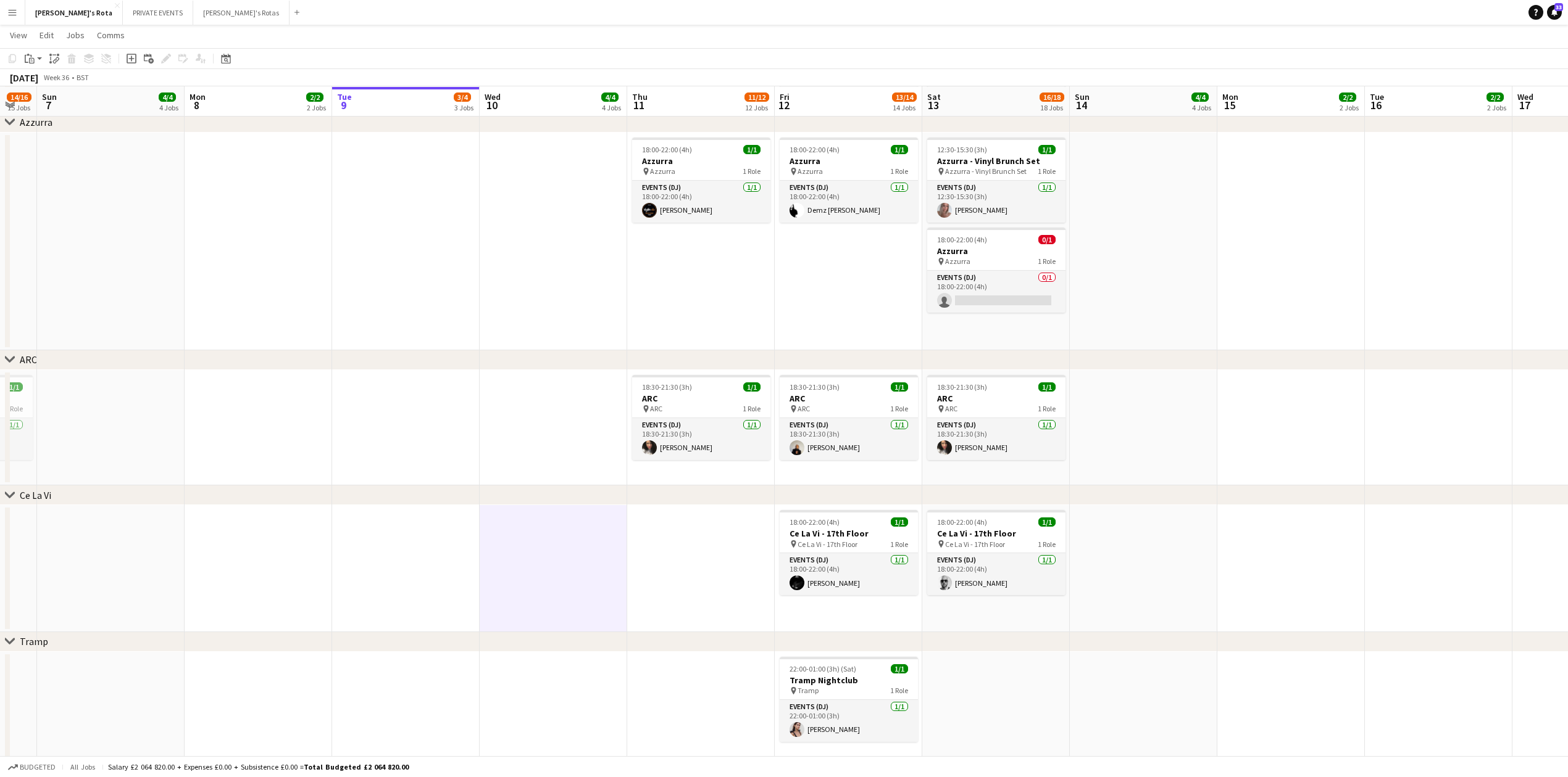
click at [652, 581] on app-date-cell at bounding box center [701, 569] width 147 height 127
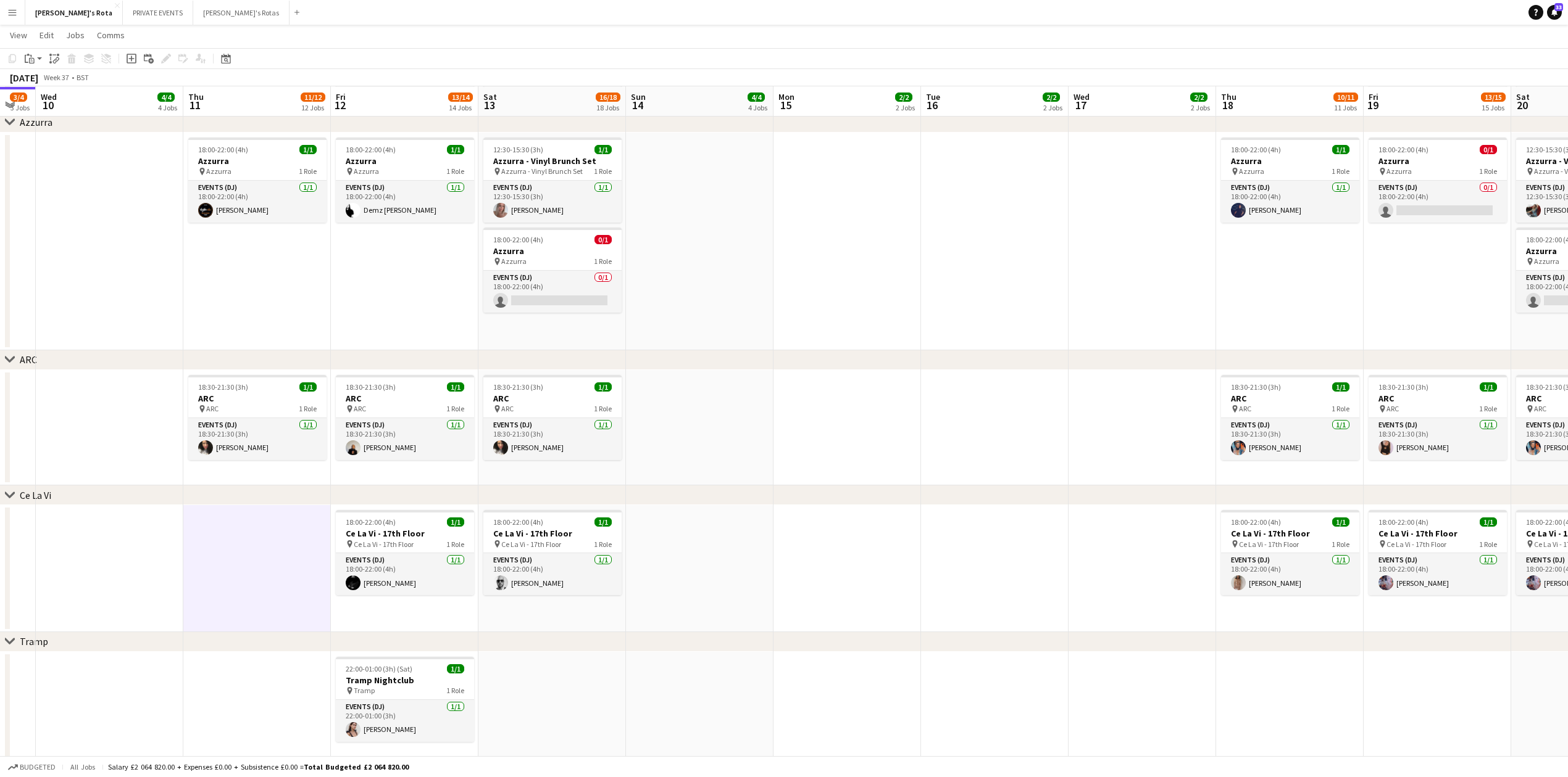
drag, startPoint x: 595, startPoint y: 544, endPoint x: 0, endPoint y: 530, distance: 595.2
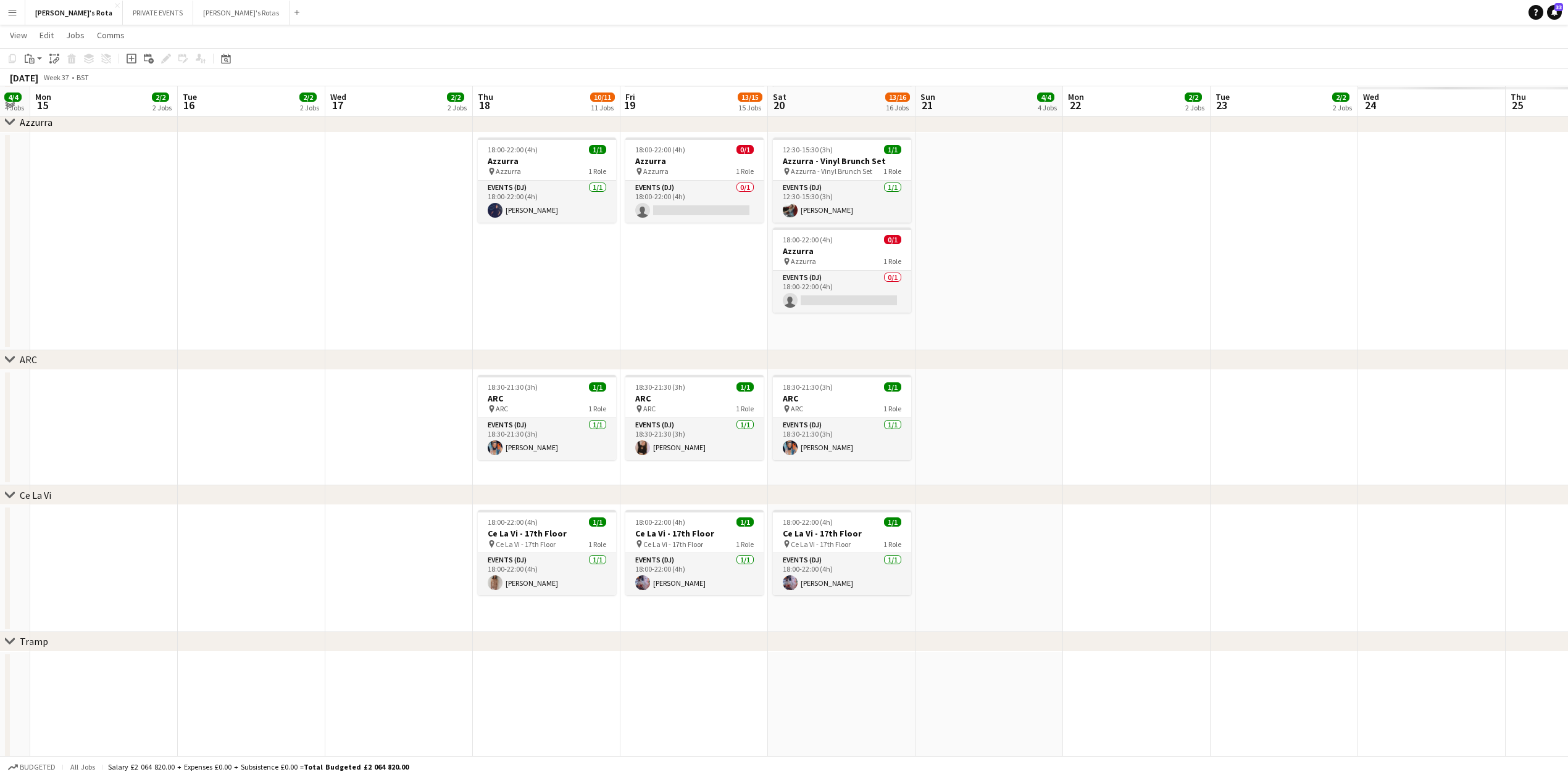
drag, startPoint x: 991, startPoint y: 420, endPoint x: 1136, endPoint y: 440, distance: 146.4
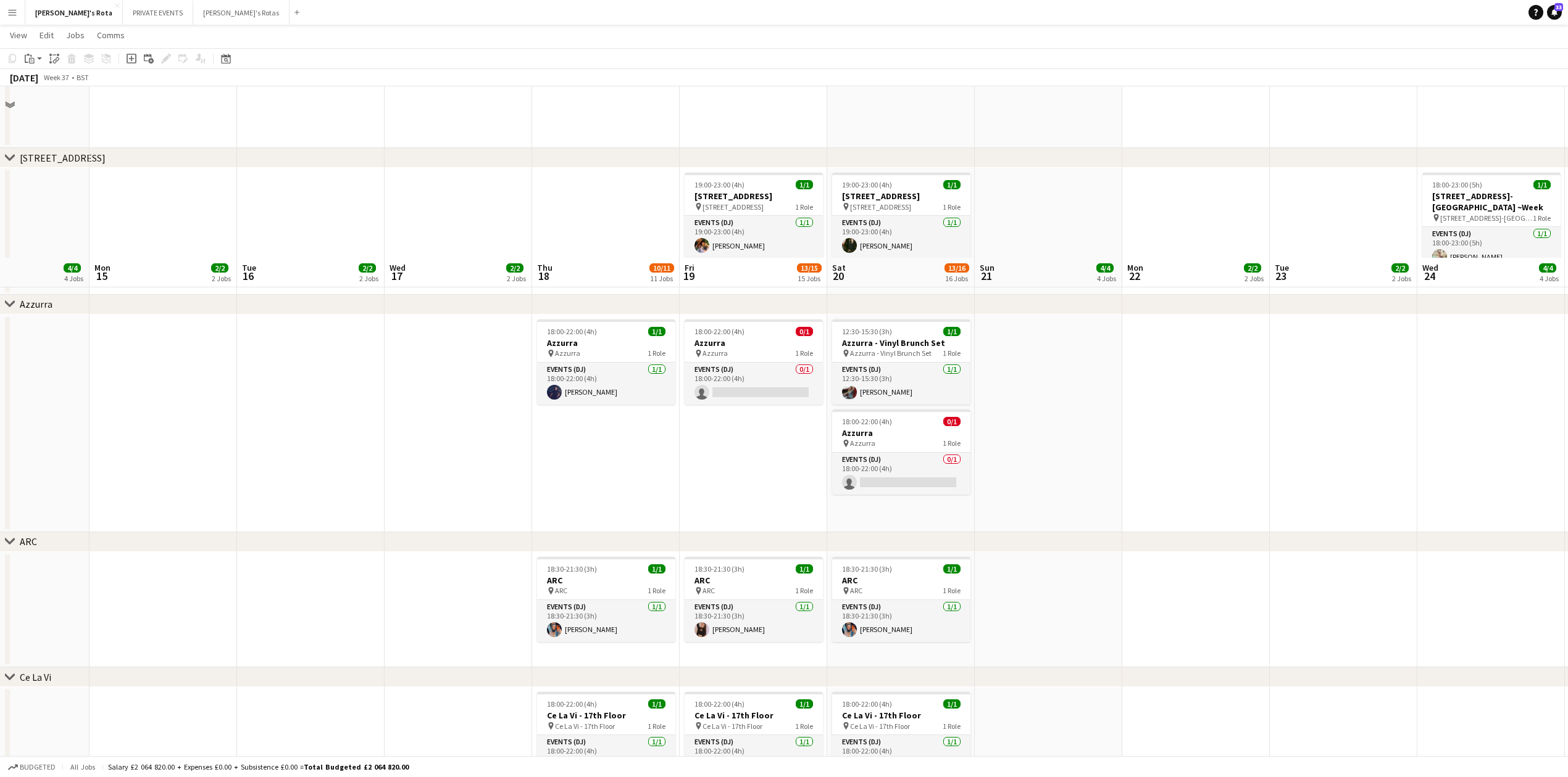
scroll to position [2063, 0]
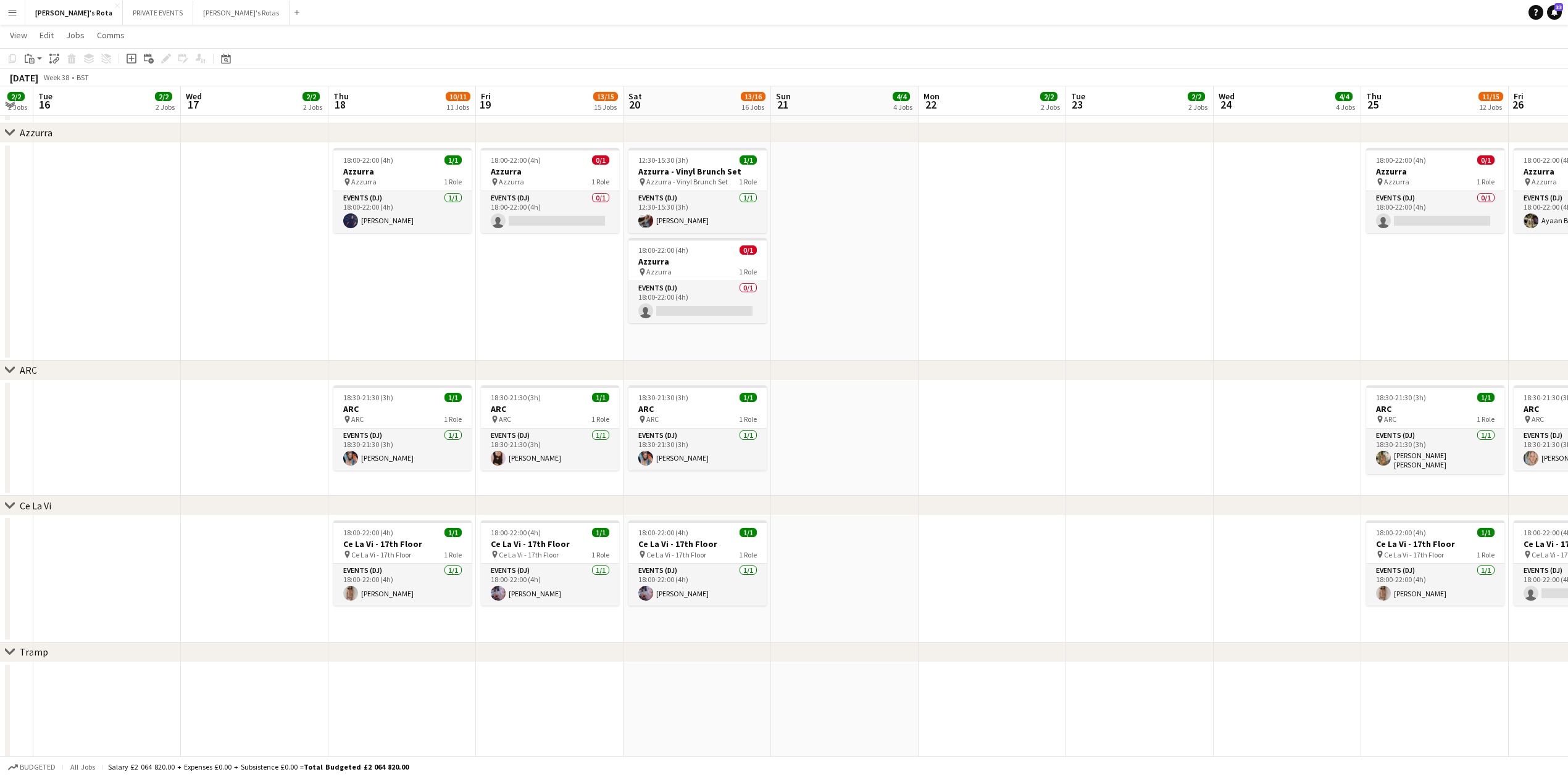
drag, startPoint x: 1315, startPoint y: 420, endPoint x: 835, endPoint y: 442, distance: 480.5
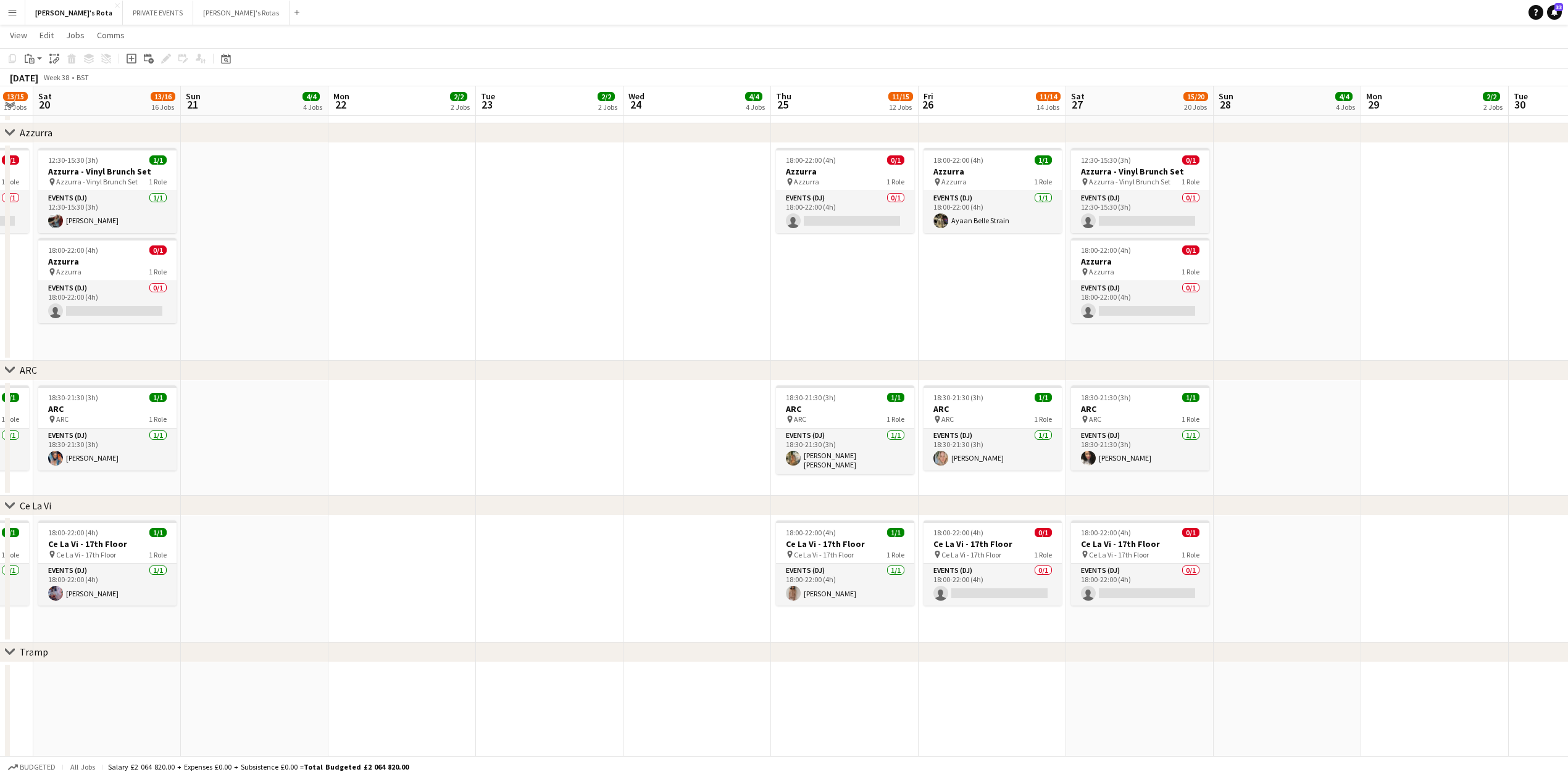
scroll to position [0, 465]
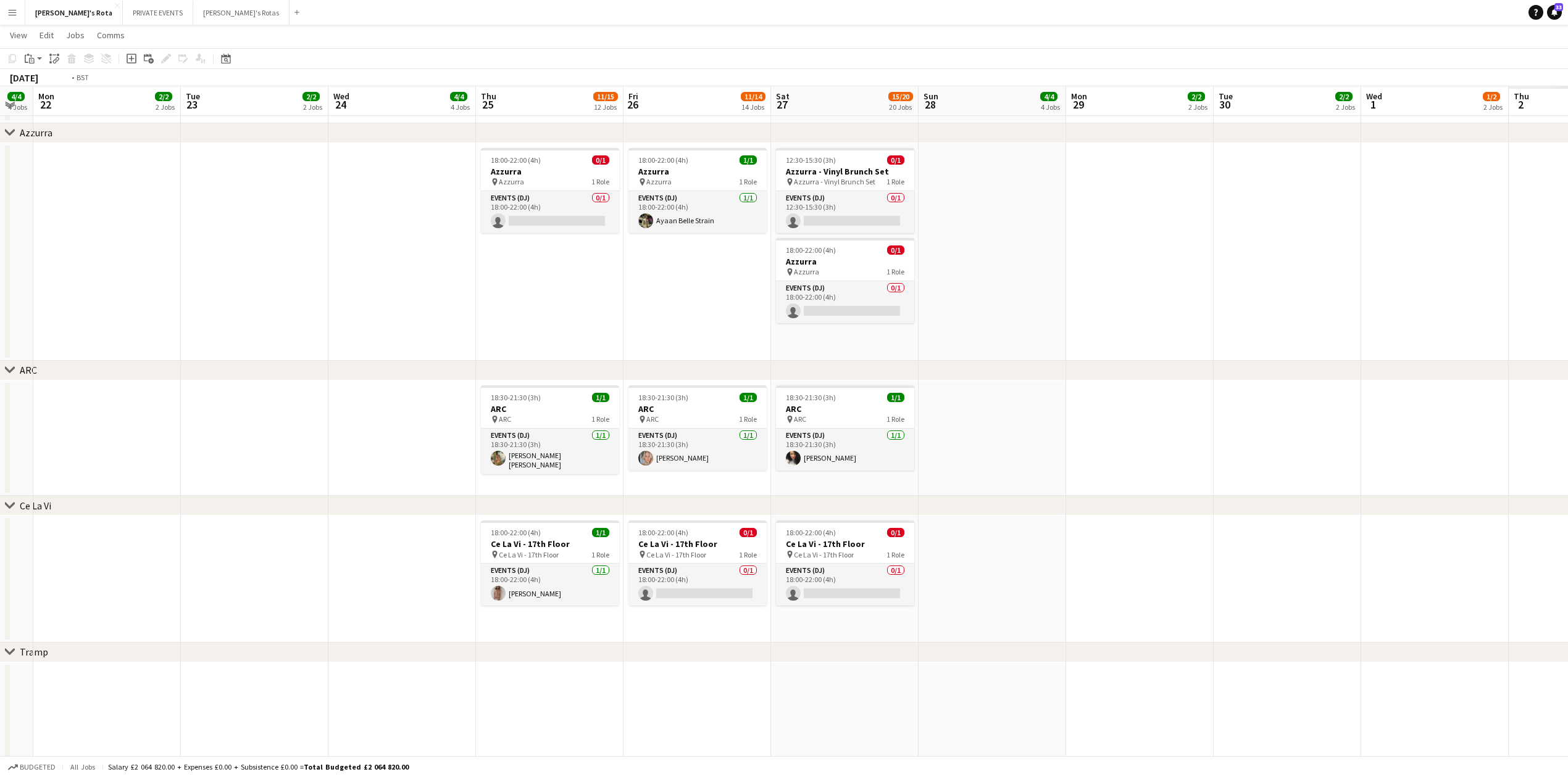
drag, startPoint x: 818, startPoint y: 442, endPoint x: 324, endPoint y: 476, distance: 495.2
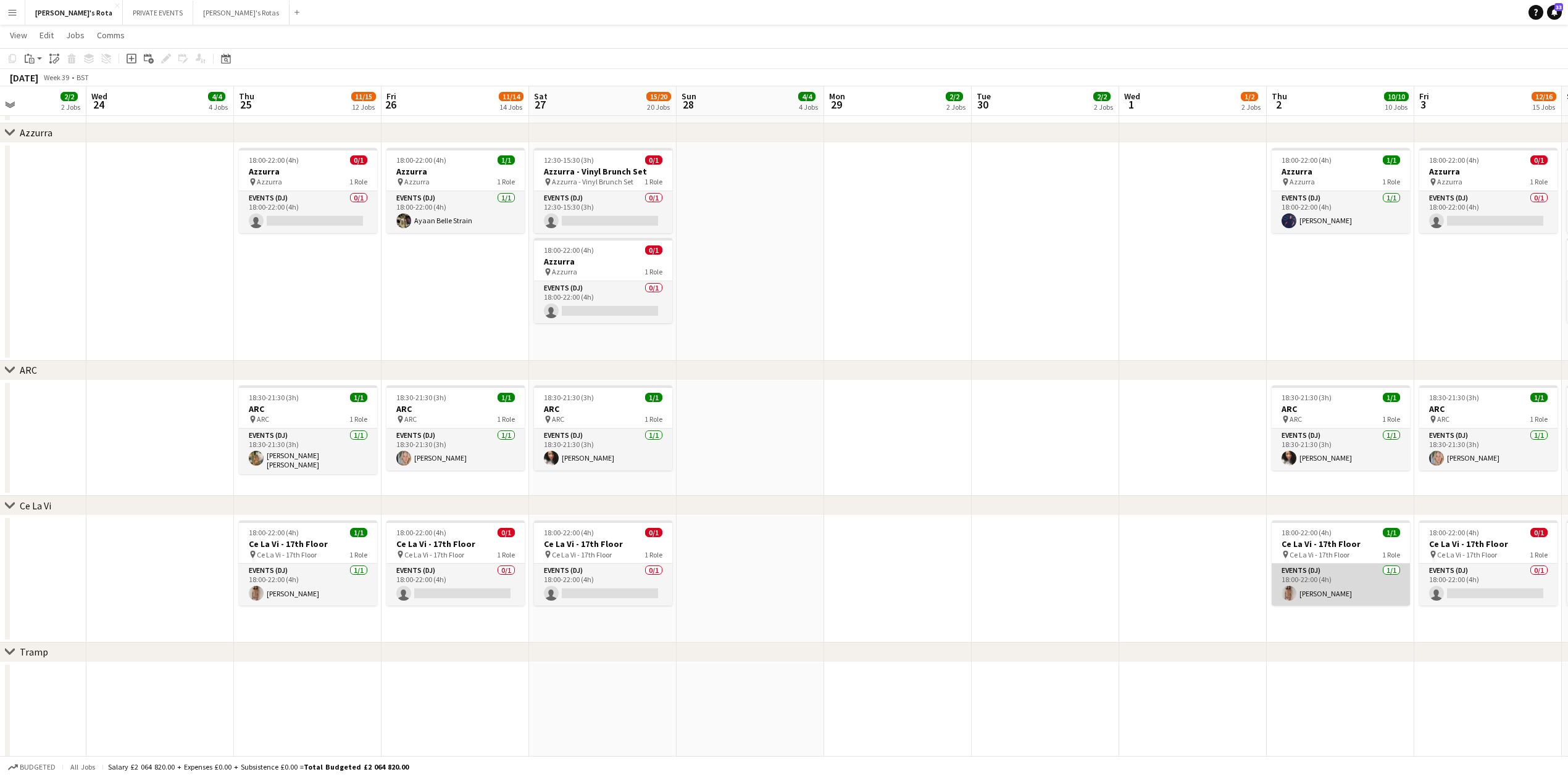
click at [1329, 574] on app-card-role "Events (DJ) [DATE] 18:00-22:00 (4h) [PERSON_NAME]" at bounding box center [1340, 585] width 138 height 42
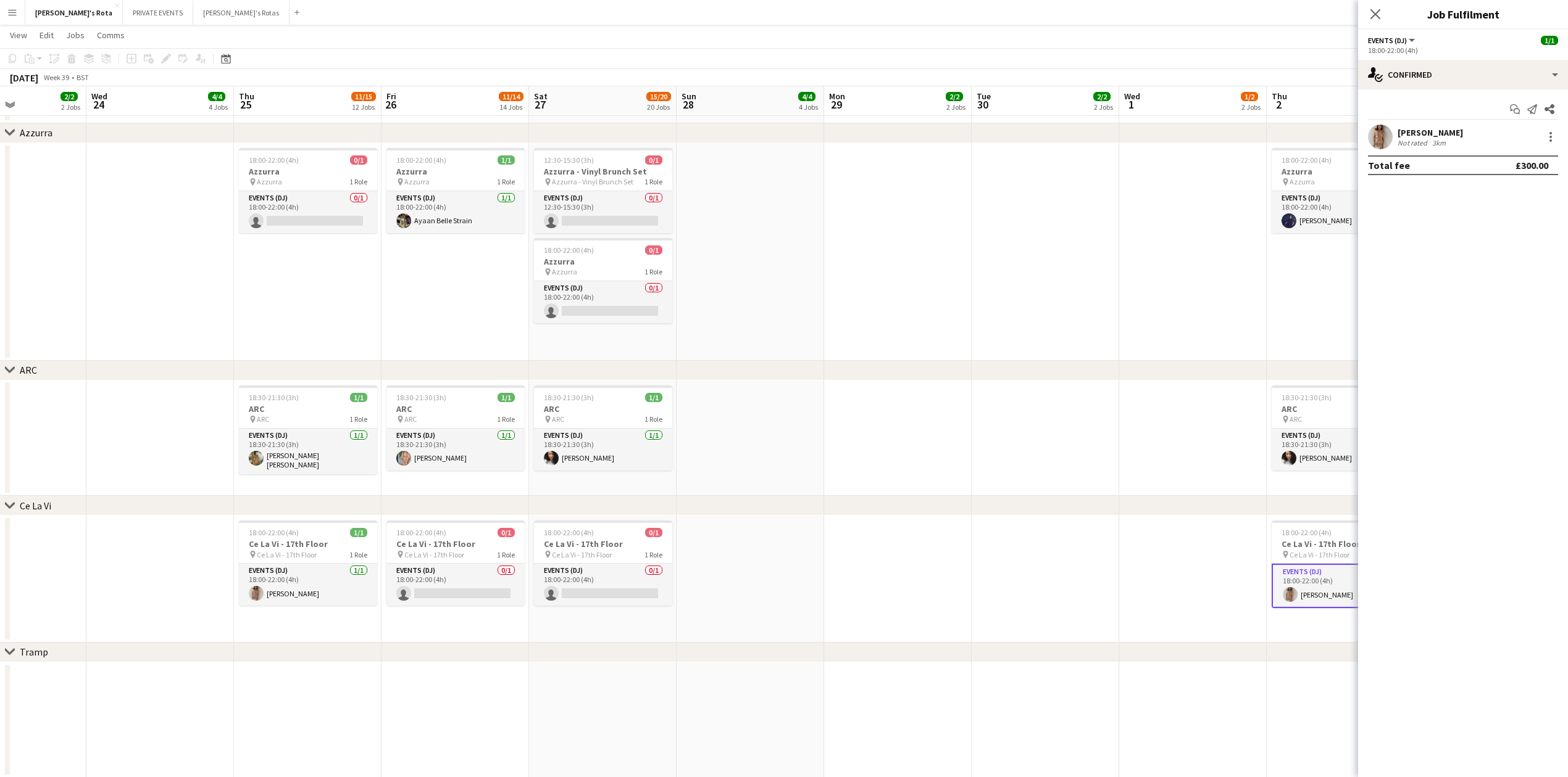
click at [1131, 366] on div "chevron-right ARC" at bounding box center [784, 371] width 1568 height 20
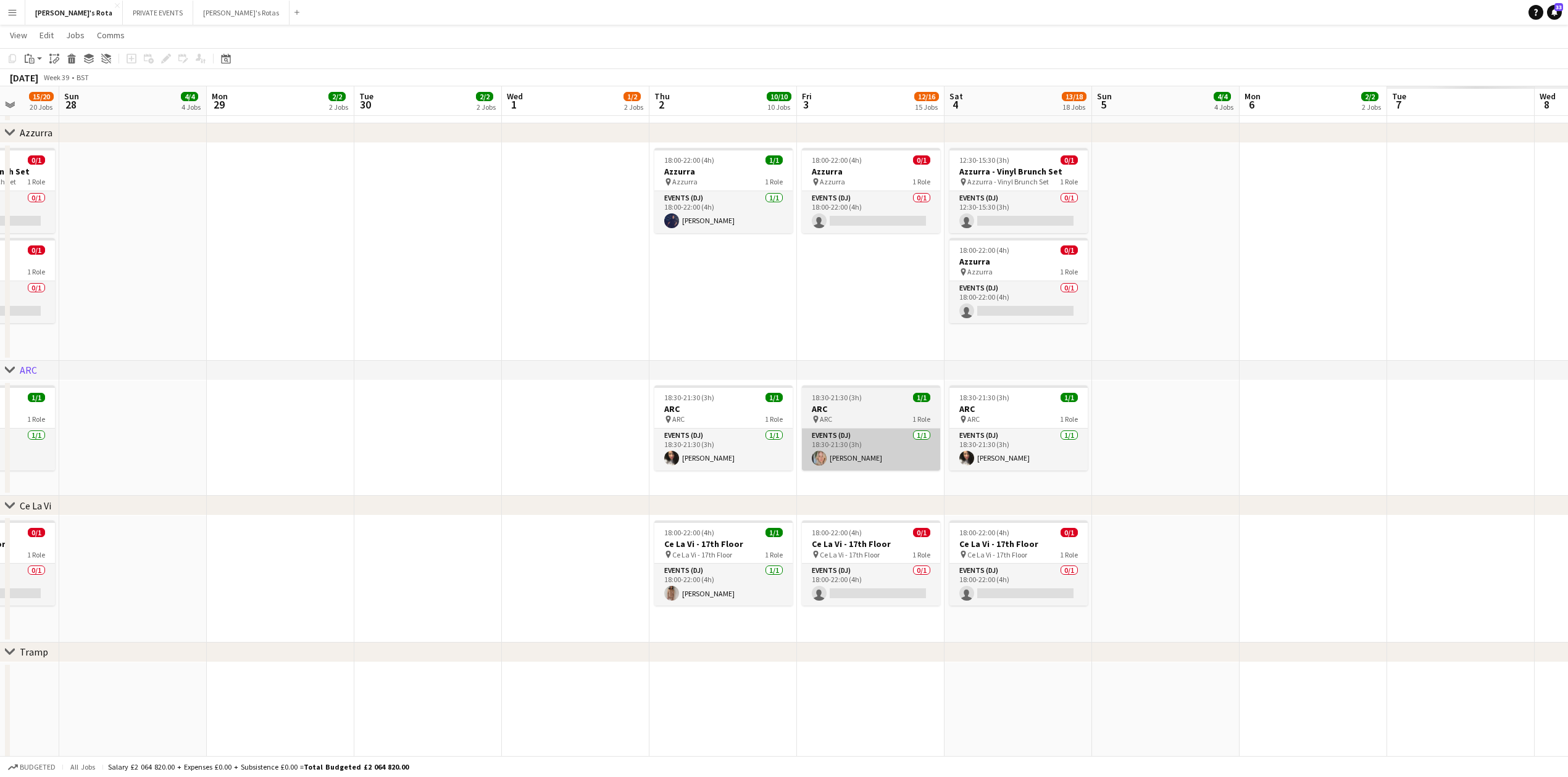
drag, startPoint x: 1165, startPoint y: 483, endPoint x: 924, endPoint y: 451, distance: 243.1
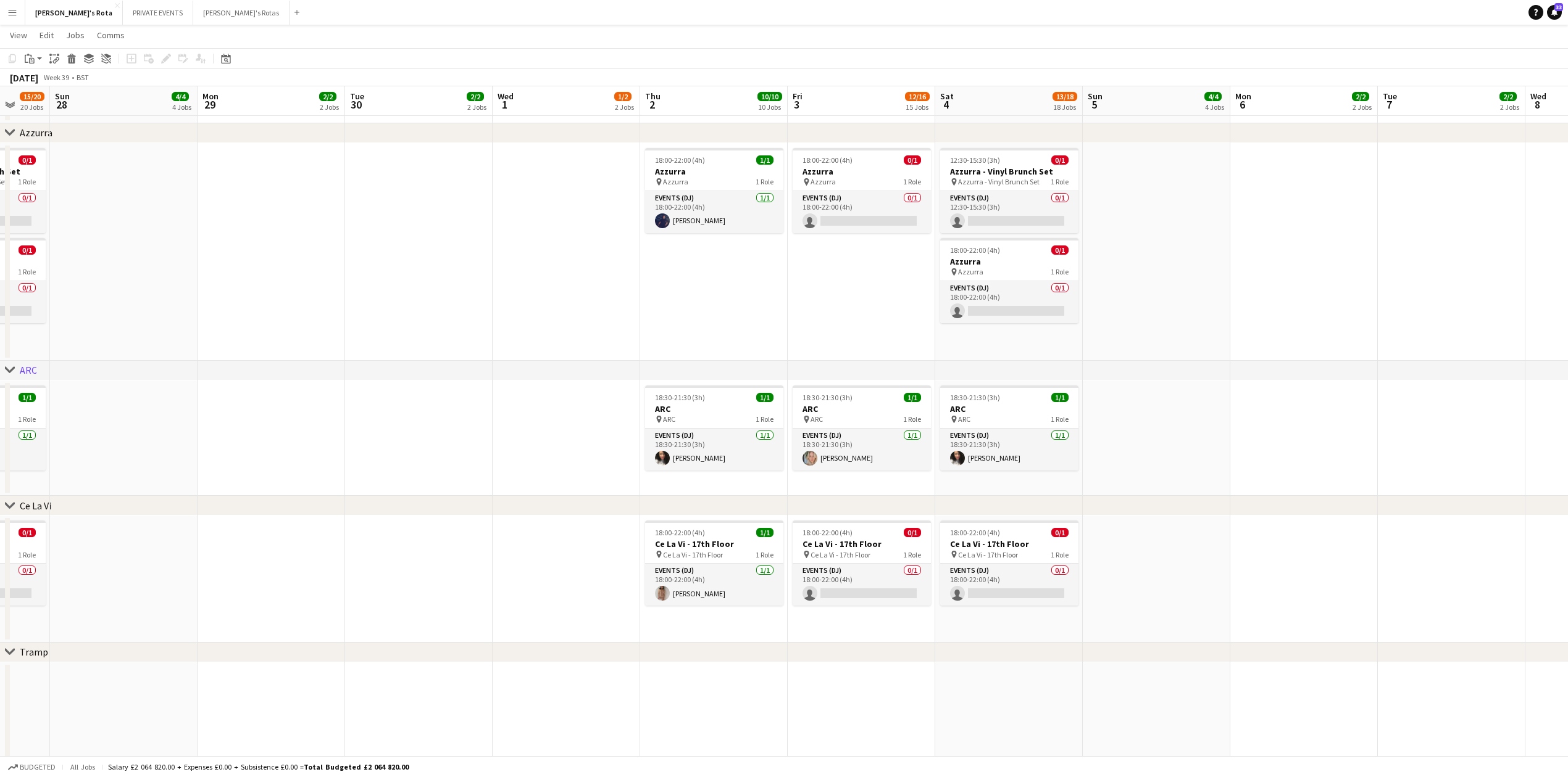
click at [1369, 371] on div "chevron-right ARC" at bounding box center [784, 371] width 1568 height 20
drag, startPoint x: 1351, startPoint y: 465, endPoint x: 1400, endPoint y: 460, distance: 49.3
click at [1354, 465] on app-date-cell at bounding box center [1304, 439] width 147 height 116
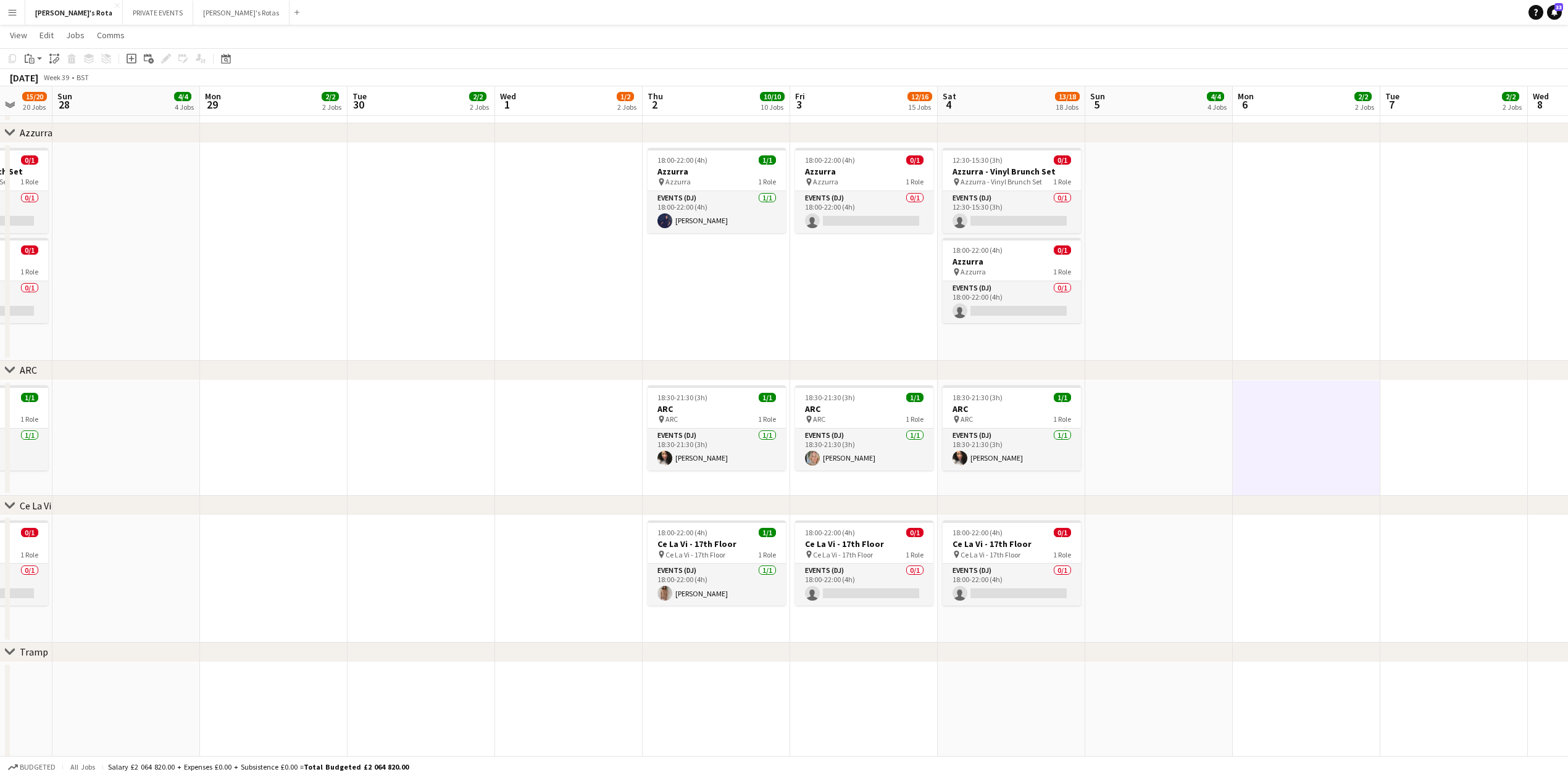
click at [1362, 321] on app-date-cell at bounding box center [1306, 252] width 147 height 218
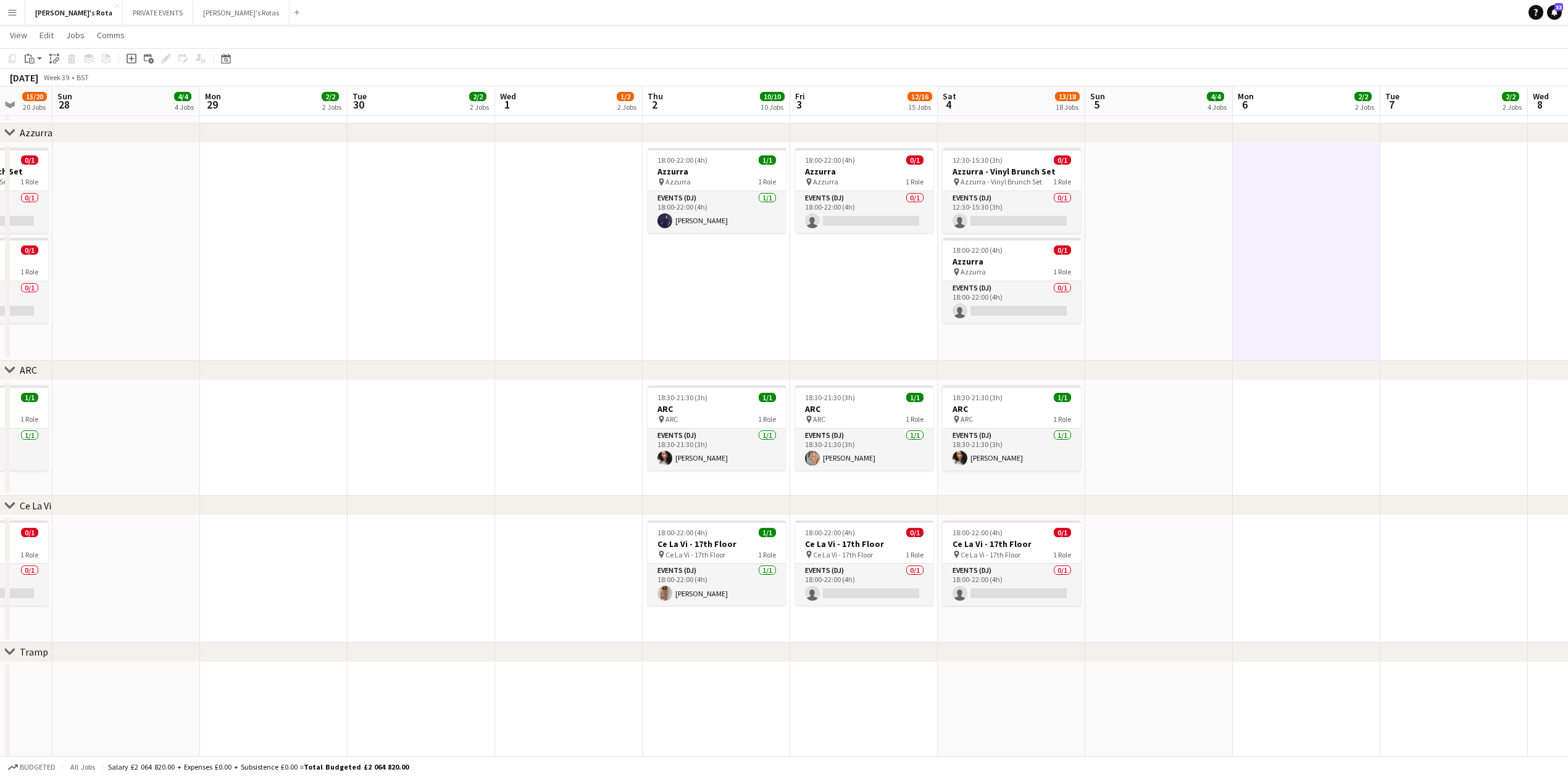
click at [1411, 445] on app-date-cell at bounding box center [1453, 439] width 147 height 116
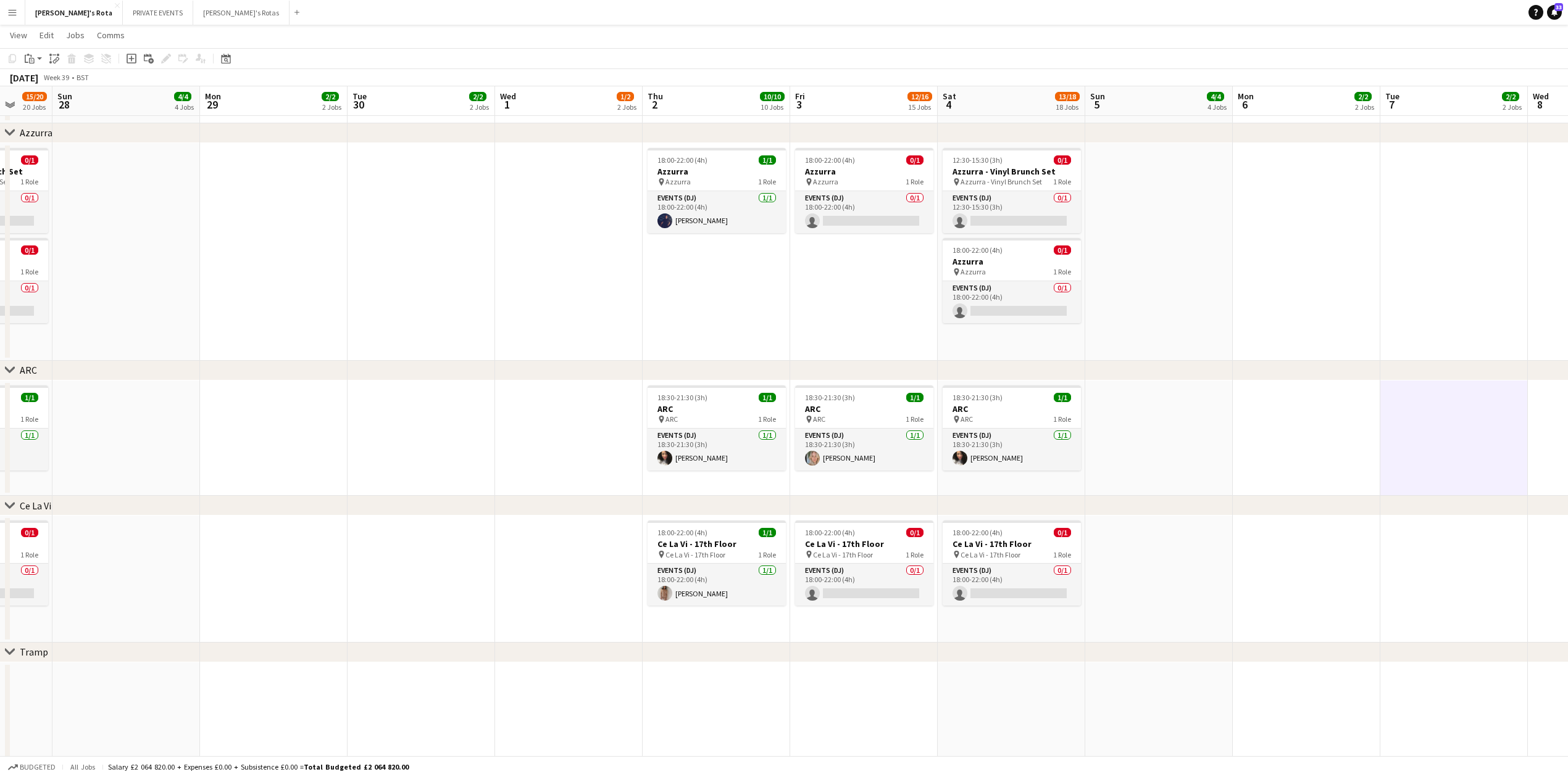
click at [1322, 324] on app-date-cell at bounding box center [1306, 252] width 147 height 218
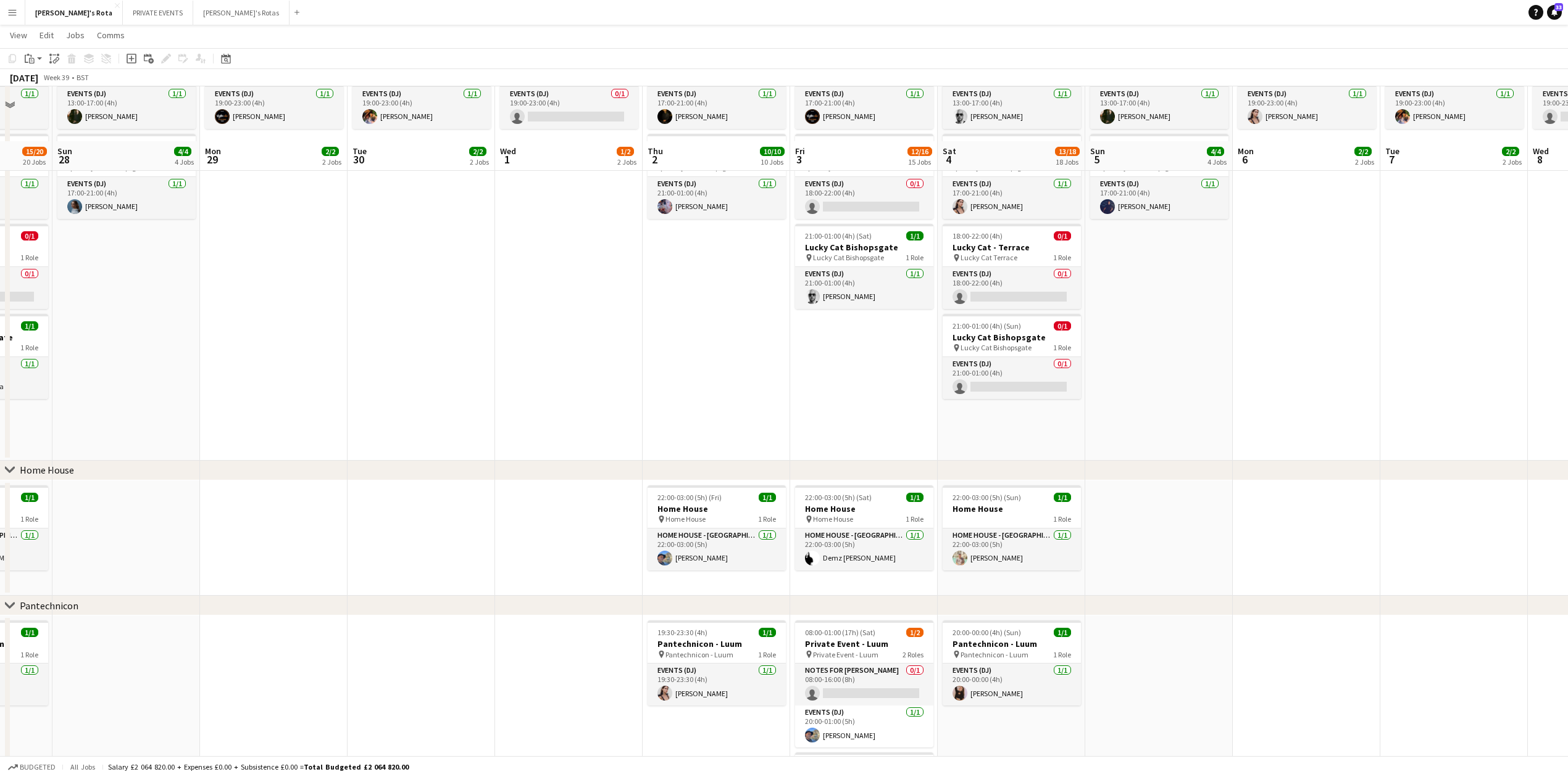
scroll to position [911, 0]
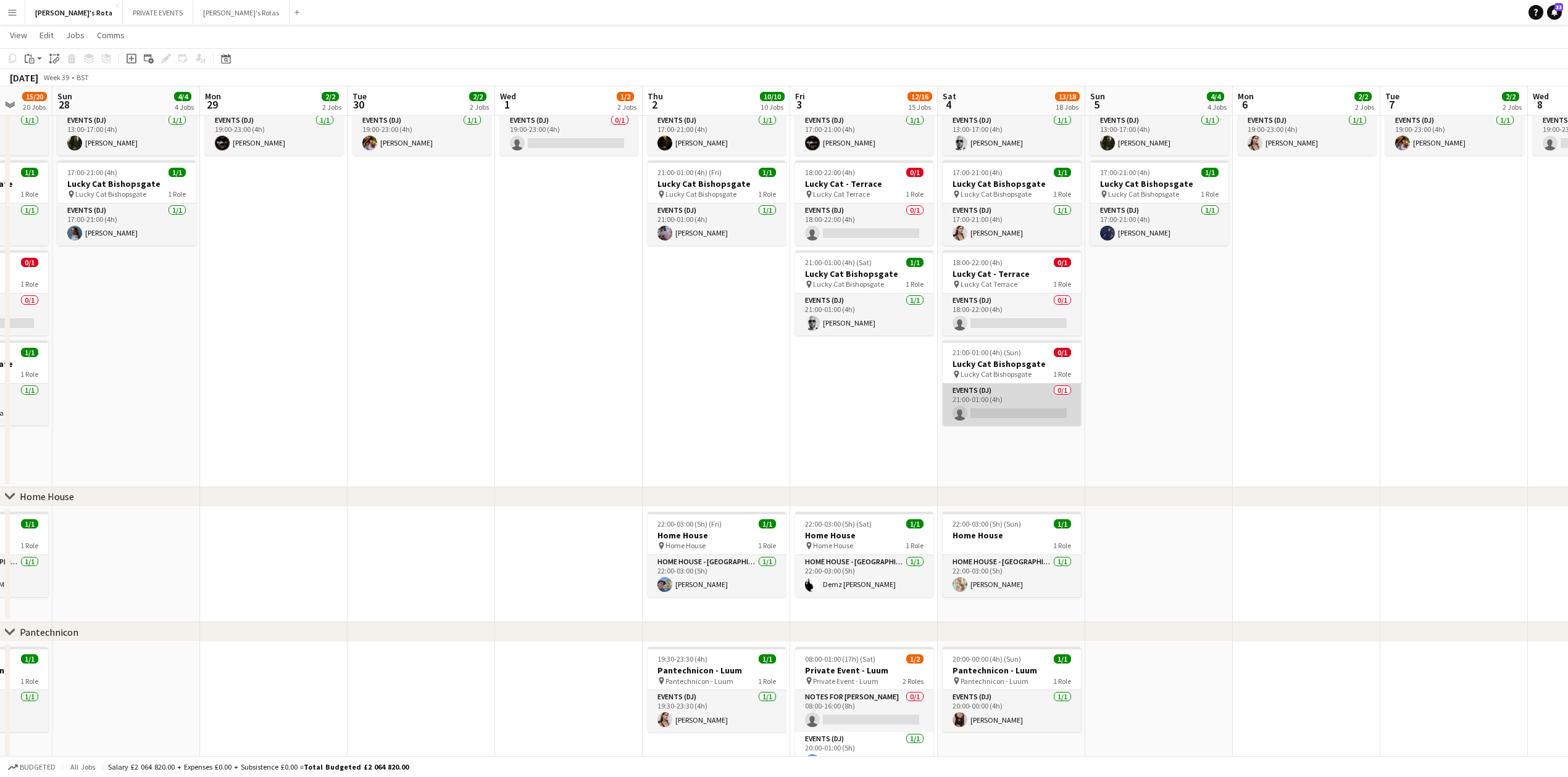
click at [1013, 393] on app-card-role "Events (DJ) 0/1 21:00-01:00 (4h) single-neutral-actions" at bounding box center [1012, 404] width 138 height 42
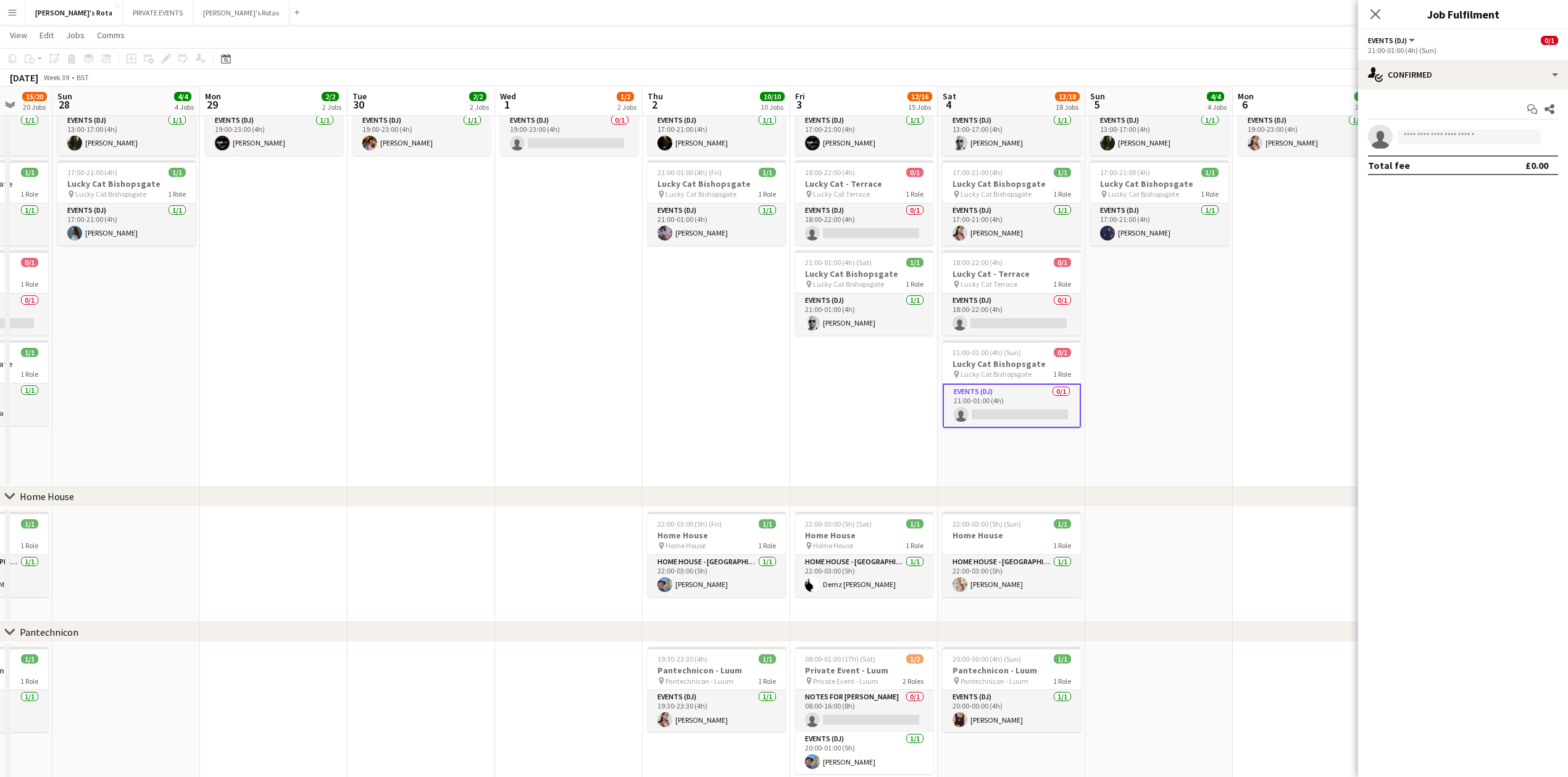
click at [1431, 134] on div "Start chat Share single-neutral-actions Total fee £0.00" at bounding box center [1462, 137] width 210 height 95
click at [1432, 137] on input at bounding box center [1468, 136] width 143 height 15
type input "******"
click at [1432, 165] on span "[DOMAIN_NAME][EMAIL_ADDRESS][DOMAIN_NAME]" at bounding box center [1469, 165] width 123 height 10
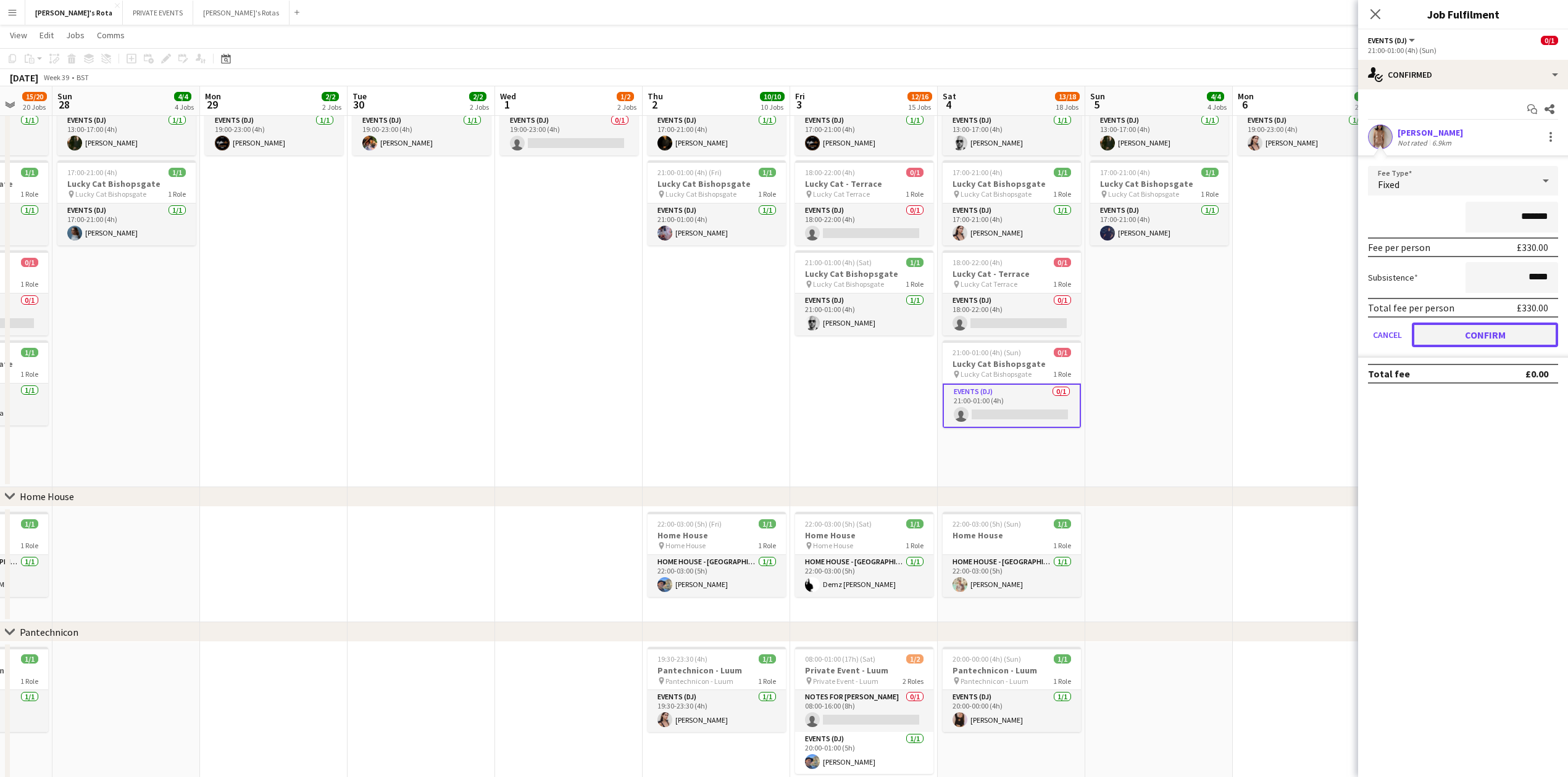
click at [1489, 335] on button "Confirm" at bounding box center [1484, 335] width 146 height 25
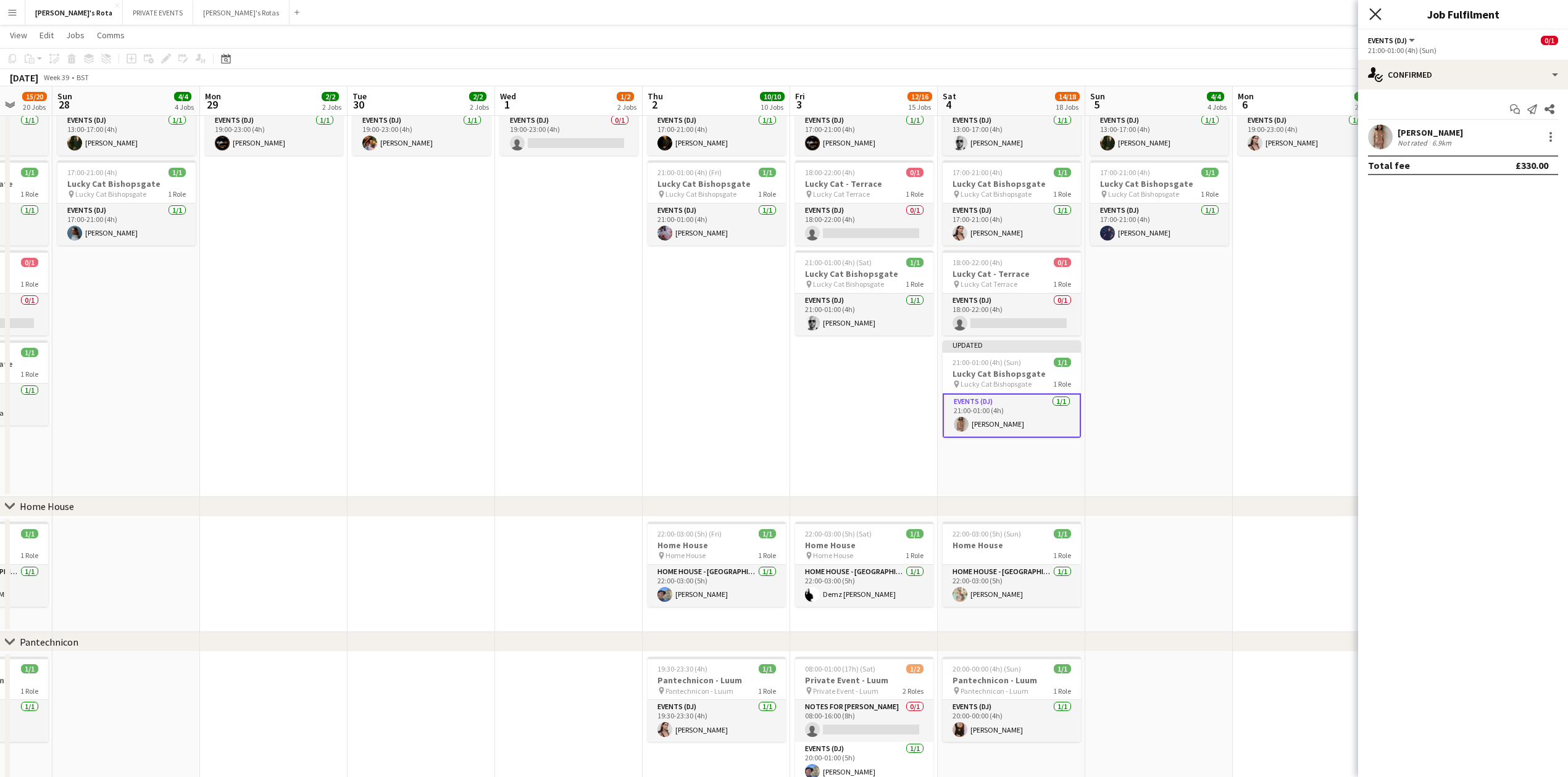
drag, startPoint x: 1376, startPoint y: 13, endPoint x: 1367, endPoint y: 15, distance: 9.2
click at [1376, 14] on icon at bounding box center [1375, 14] width 10 height 10
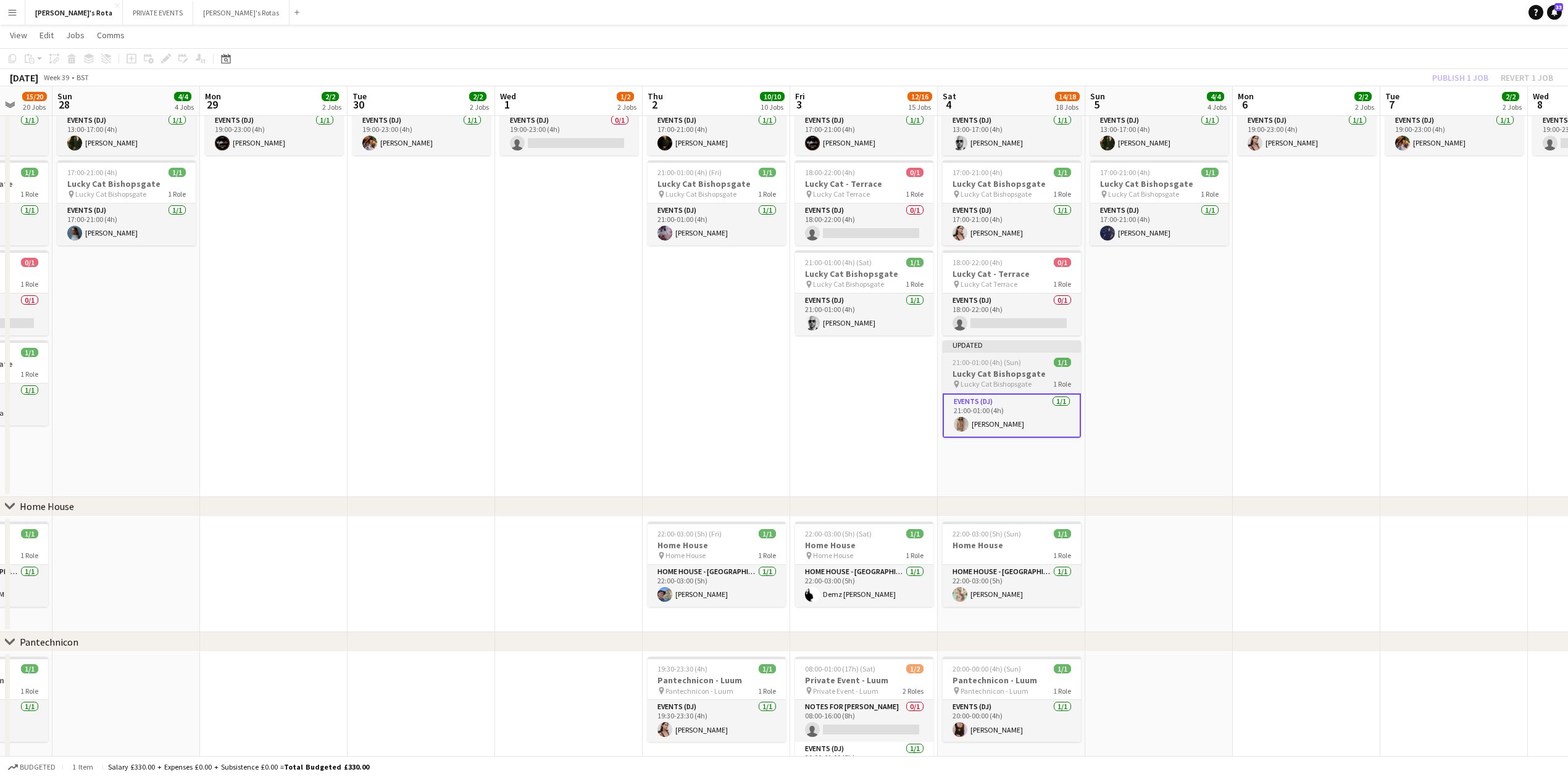
click at [1018, 378] on h3 "Lucky Cat Bishopsgate" at bounding box center [1012, 374] width 138 height 11
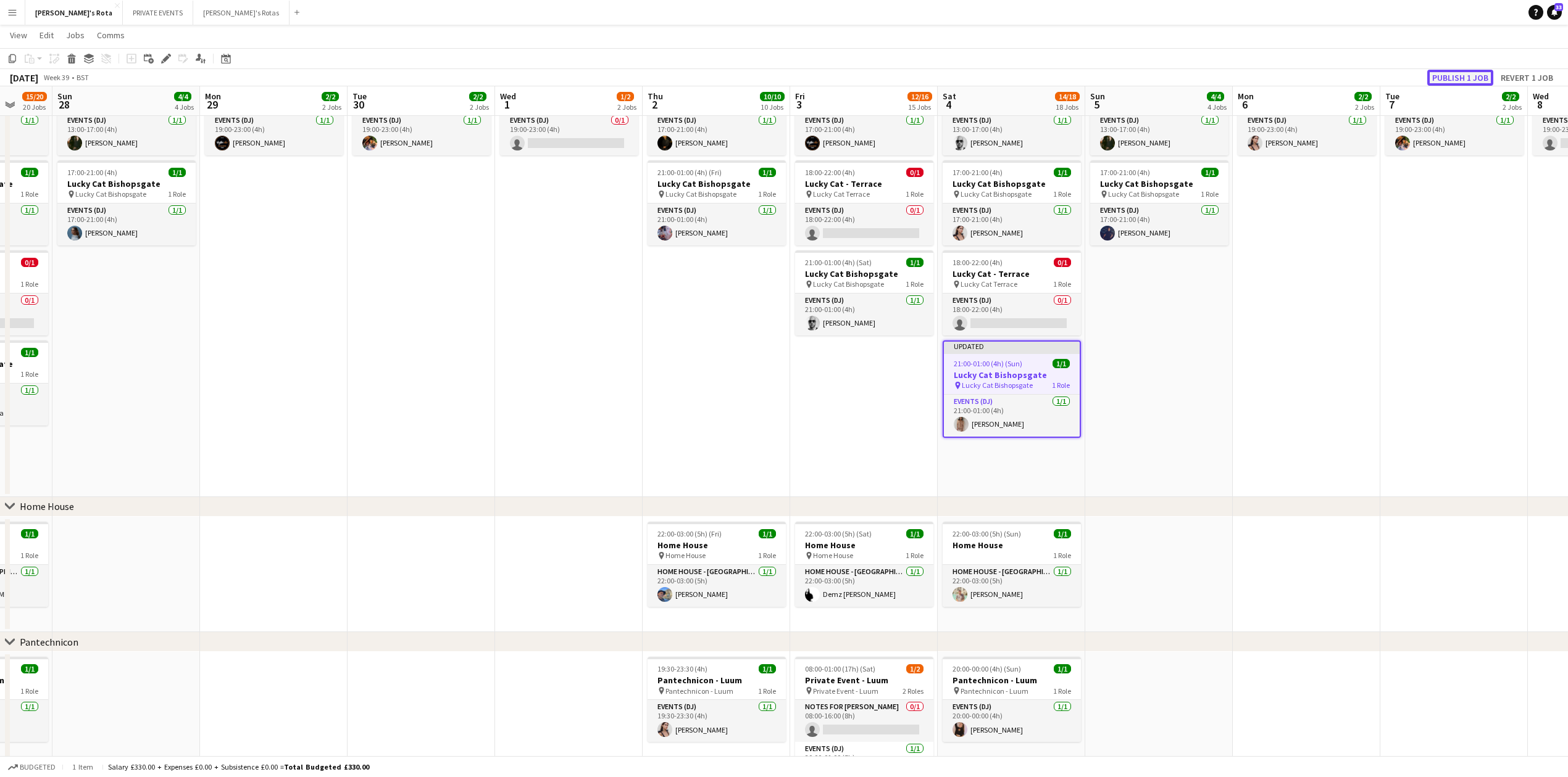
click at [1466, 72] on button "Publish 1 job" at bounding box center [1459, 77] width 66 height 16
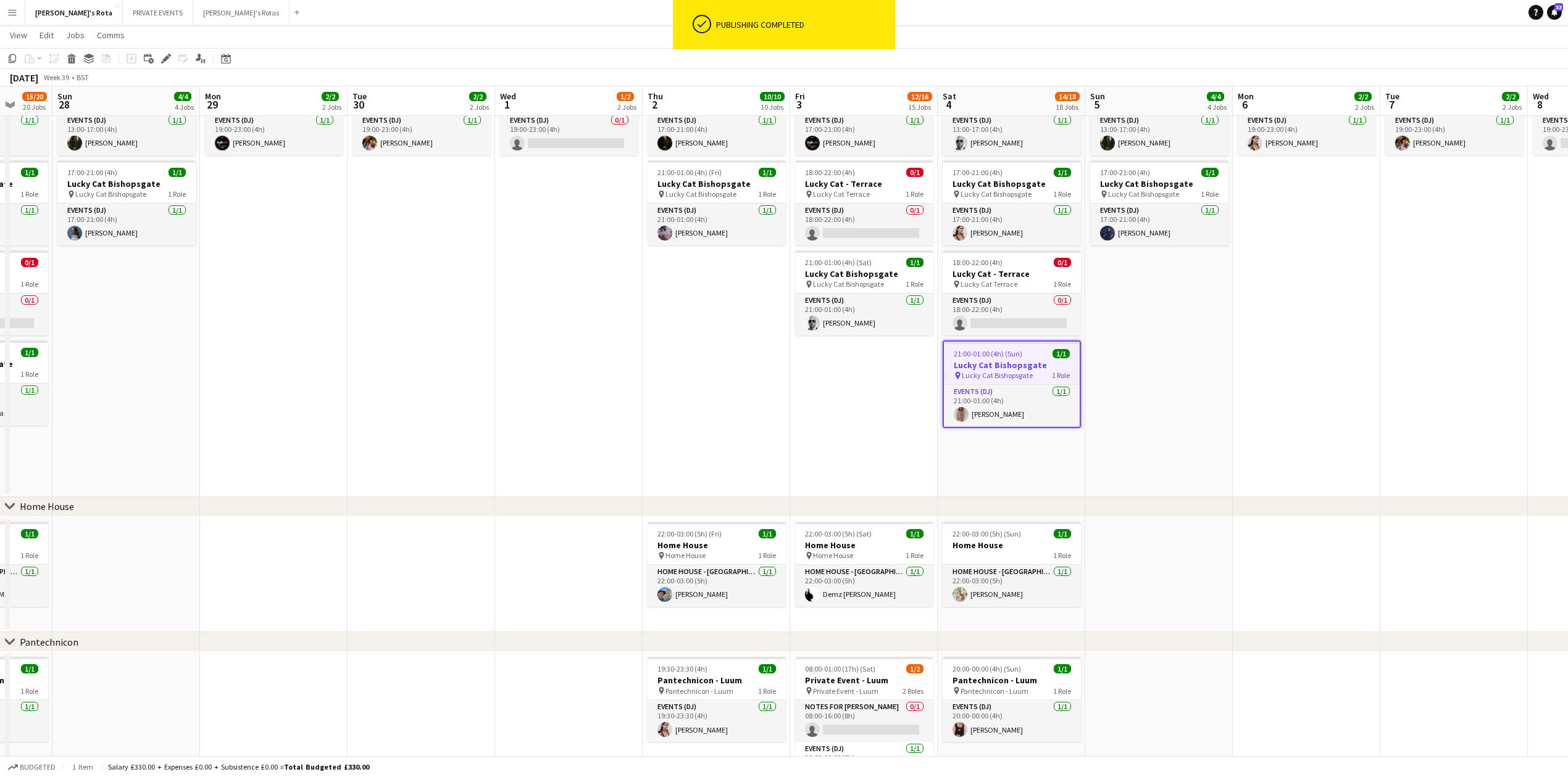
click at [1146, 391] on app-date-cell "13:00-17:00 (4h) 1/1 Lucky Cat Bishopsgate pin Lucky Cat Bishopsgate 1 Role Eve…" at bounding box center [1159, 281] width 147 height 432
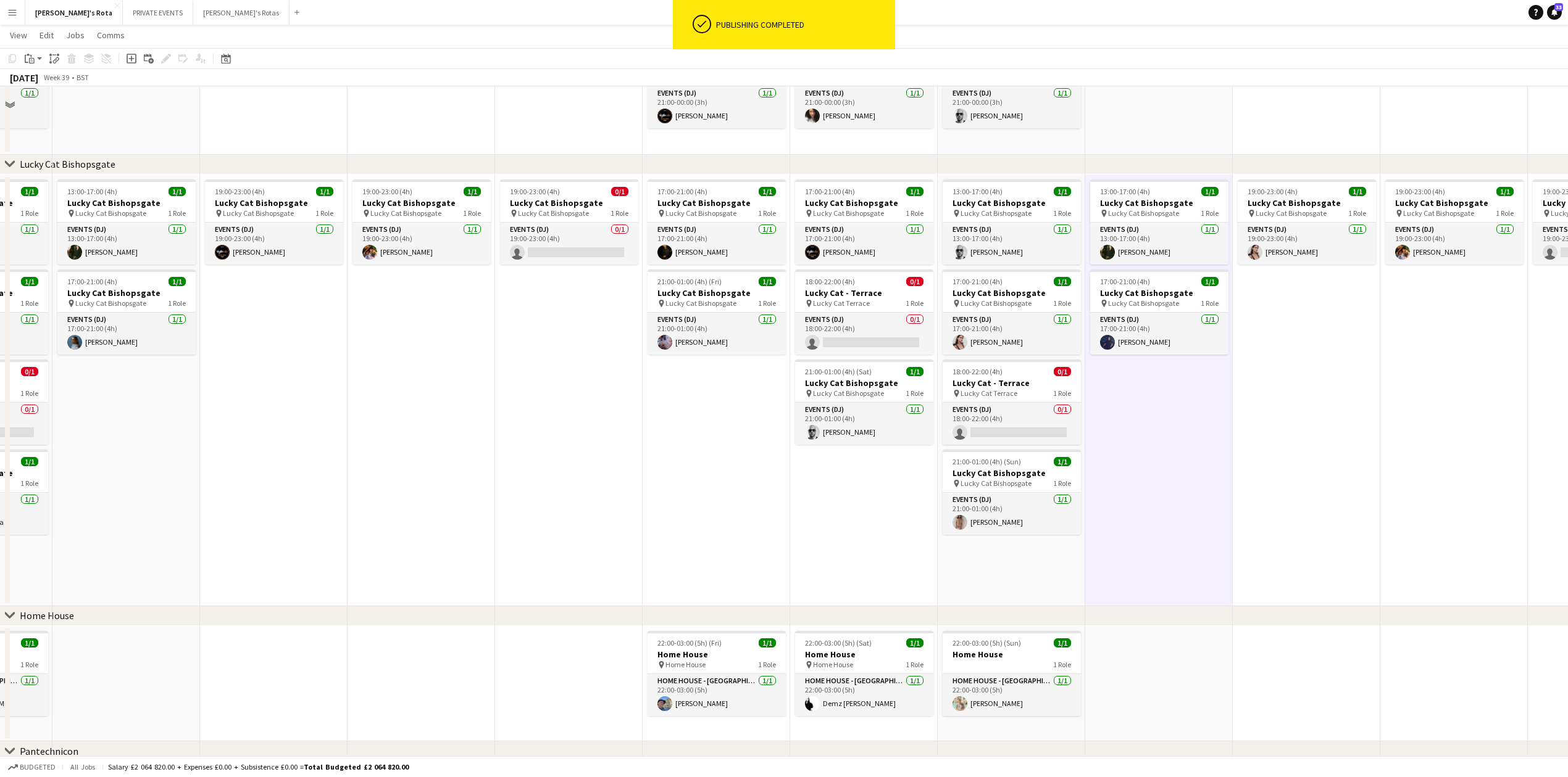
scroll to position [664, 0]
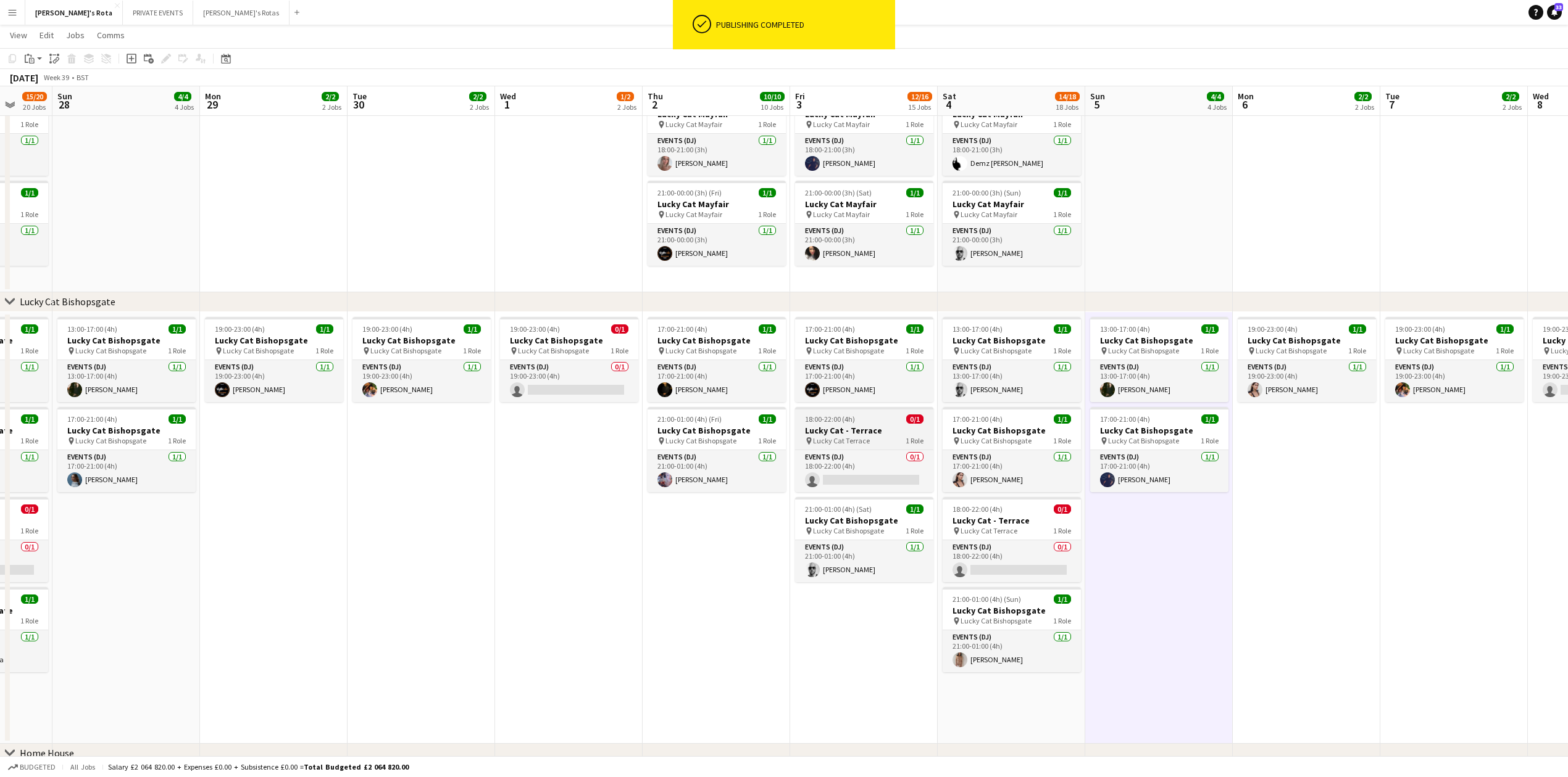
click at [837, 428] on h3 "Lucky Cat - Terrace" at bounding box center [864, 431] width 138 height 11
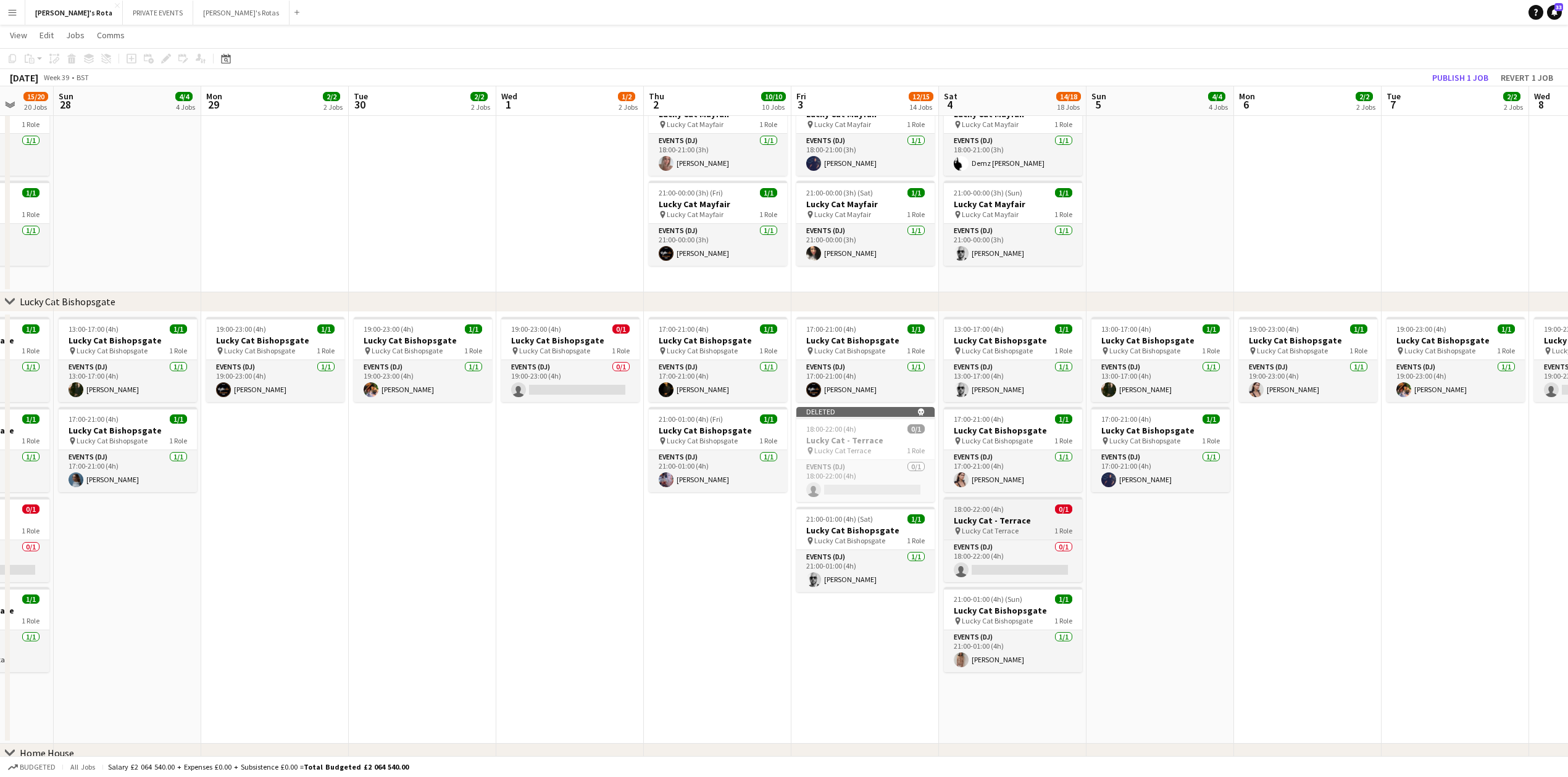
click at [1011, 512] on div "18:00-22:00 (4h) 0/1" at bounding box center [1013, 509] width 138 height 9
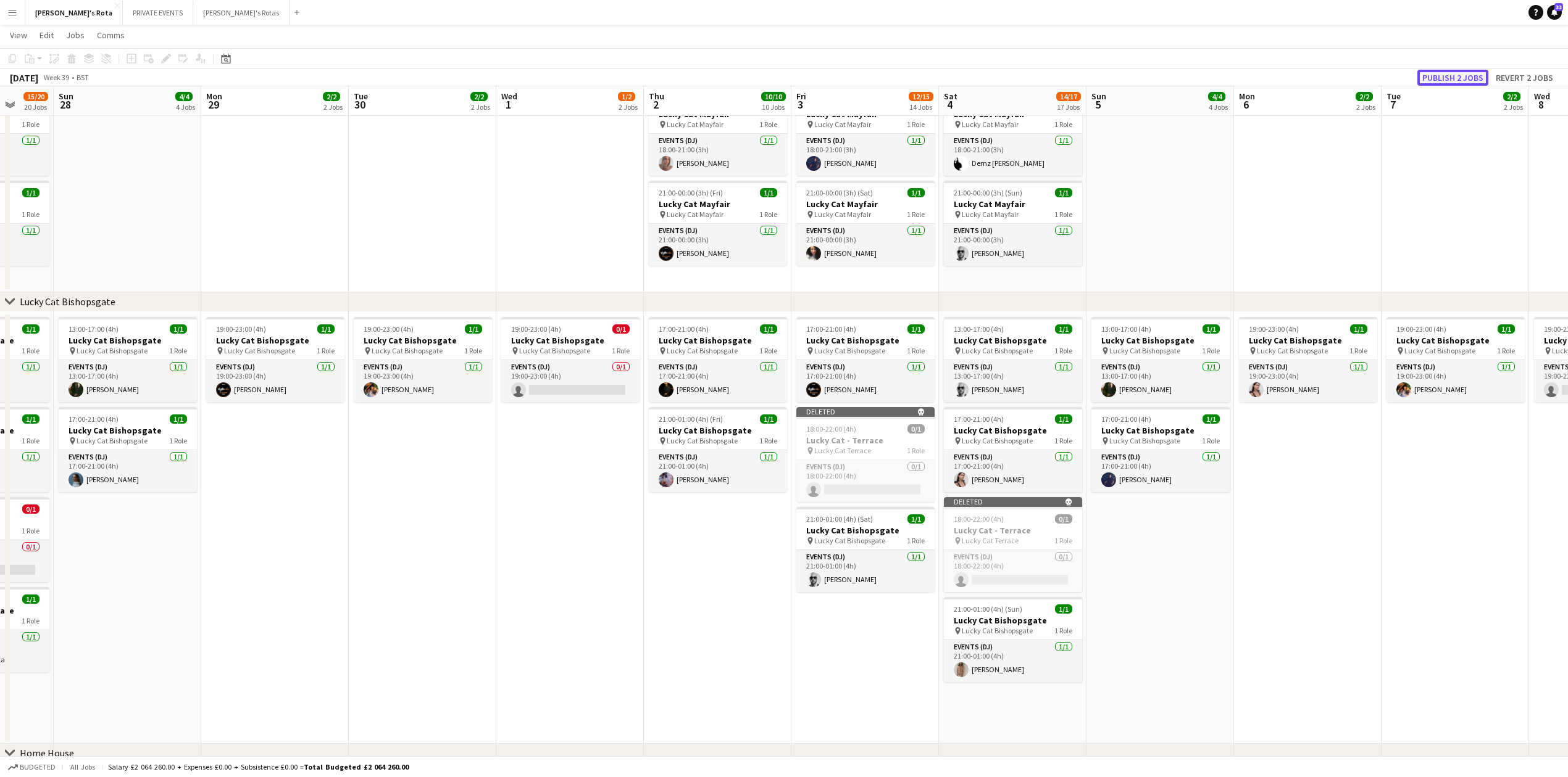
click at [1452, 77] on button "Publish 2 jobs" at bounding box center [1452, 77] width 71 height 16
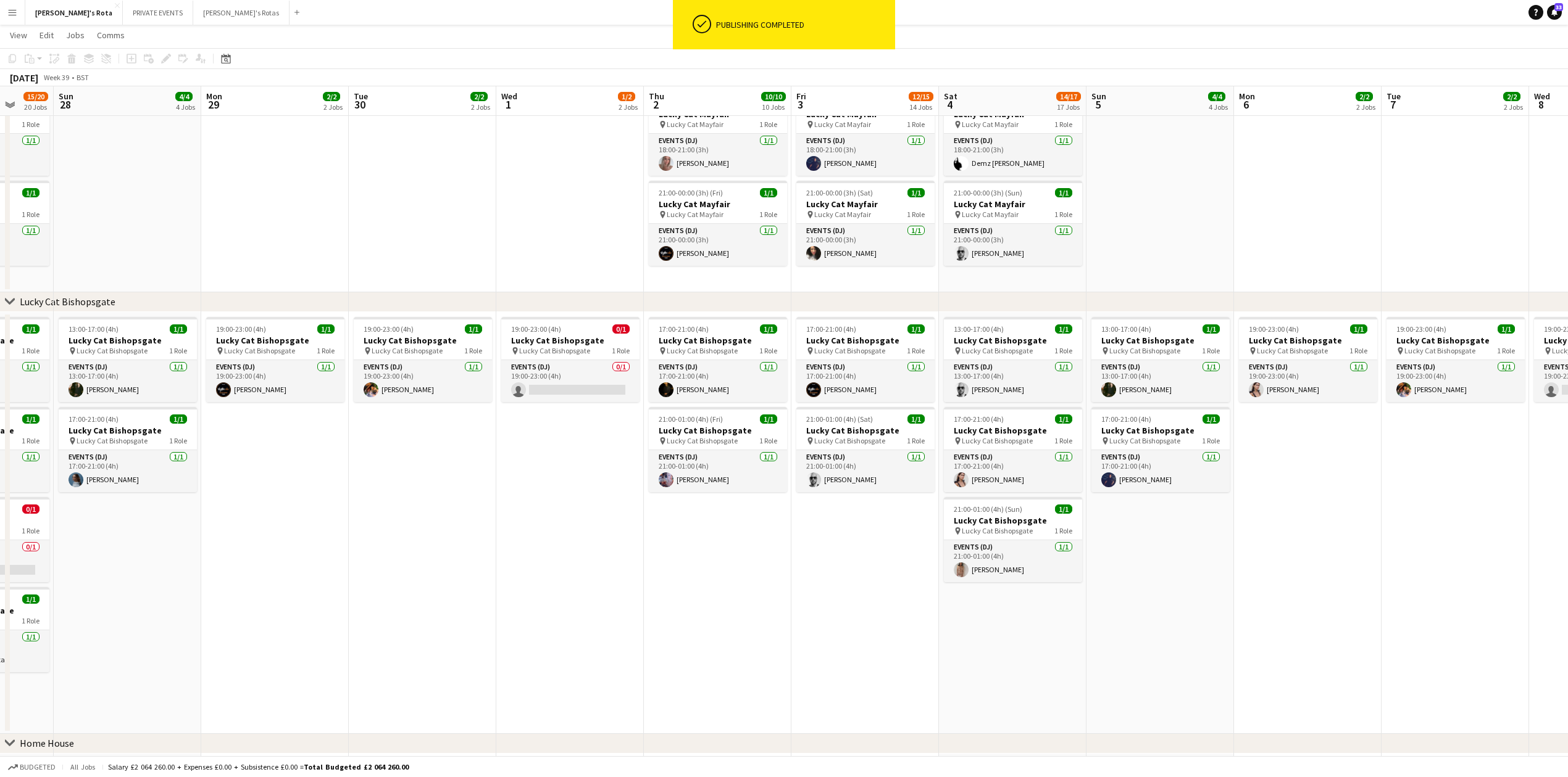
click at [470, 509] on app-date-cell "19:00-23:00 (4h) 1/1 Lucky Cat Bishopsgate pin Lucky Cat Bishopsgate 1 Role Eve…" at bounding box center [422, 523] width 147 height 422
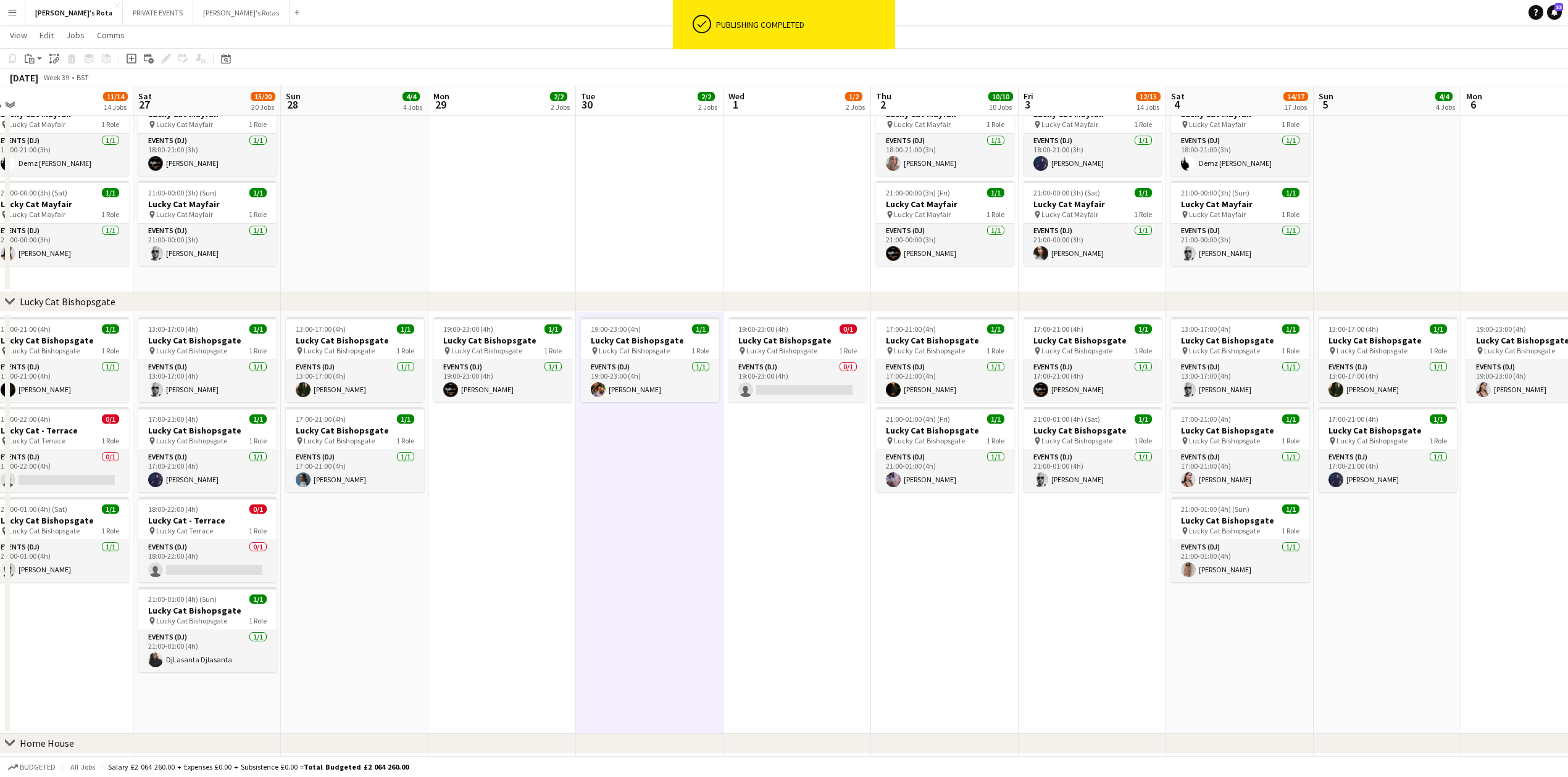
scroll to position [0, 333]
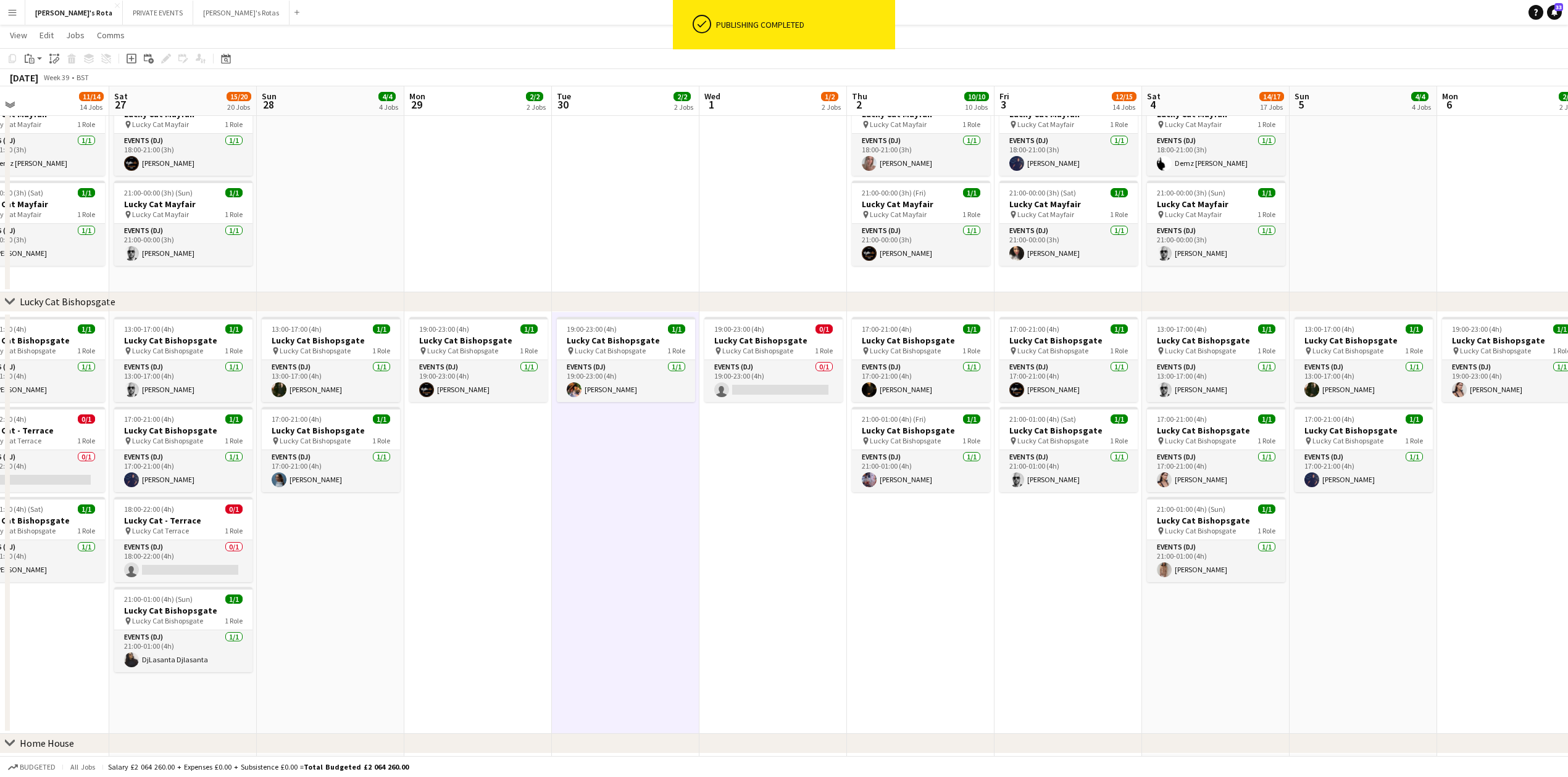
drag, startPoint x: 295, startPoint y: 534, endPoint x: 497, endPoint y: 565, distance: 204.4
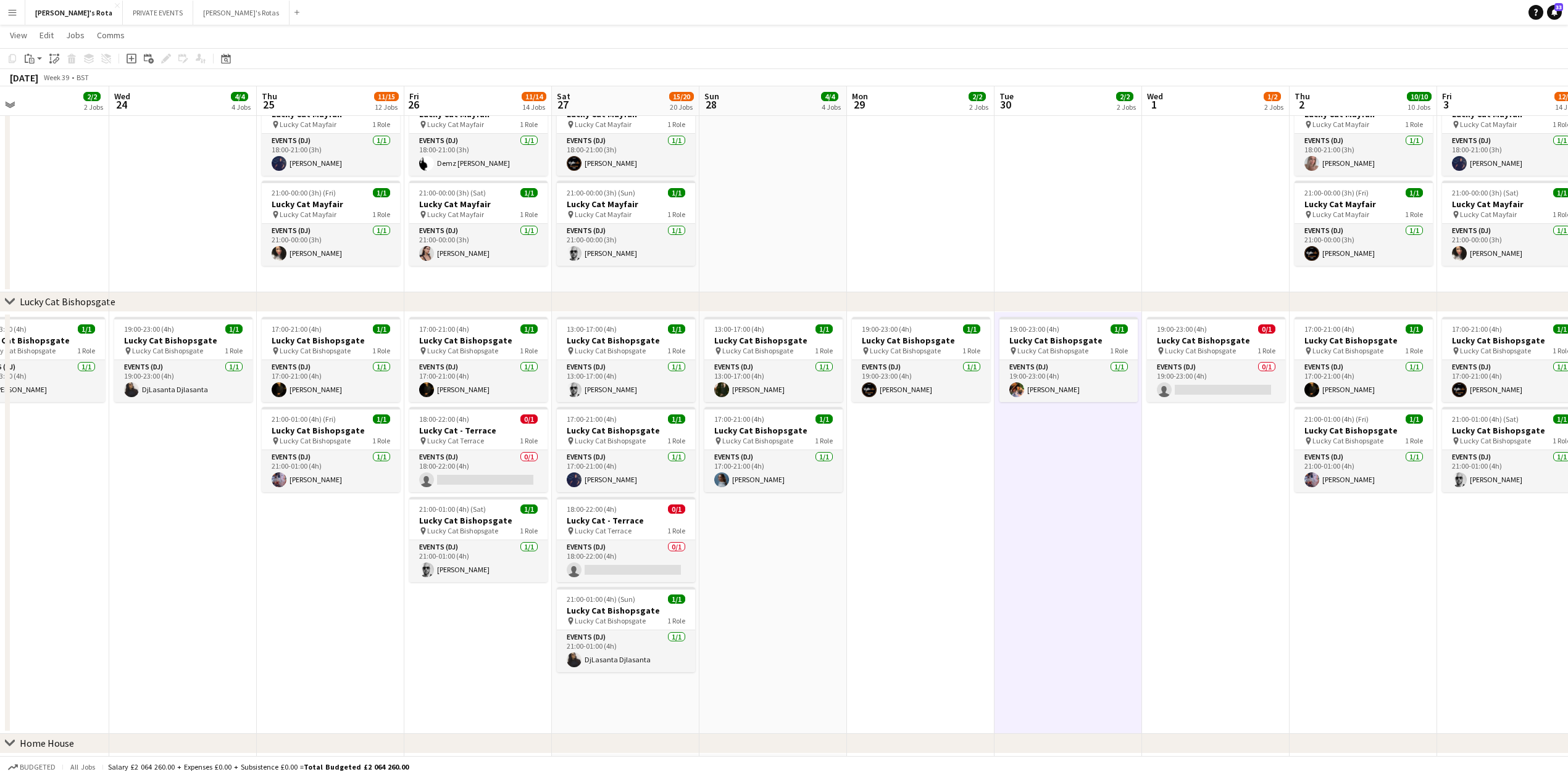
drag, startPoint x: 983, startPoint y: 533, endPoint x: 941, endPoint y: 526, distance: 42.6
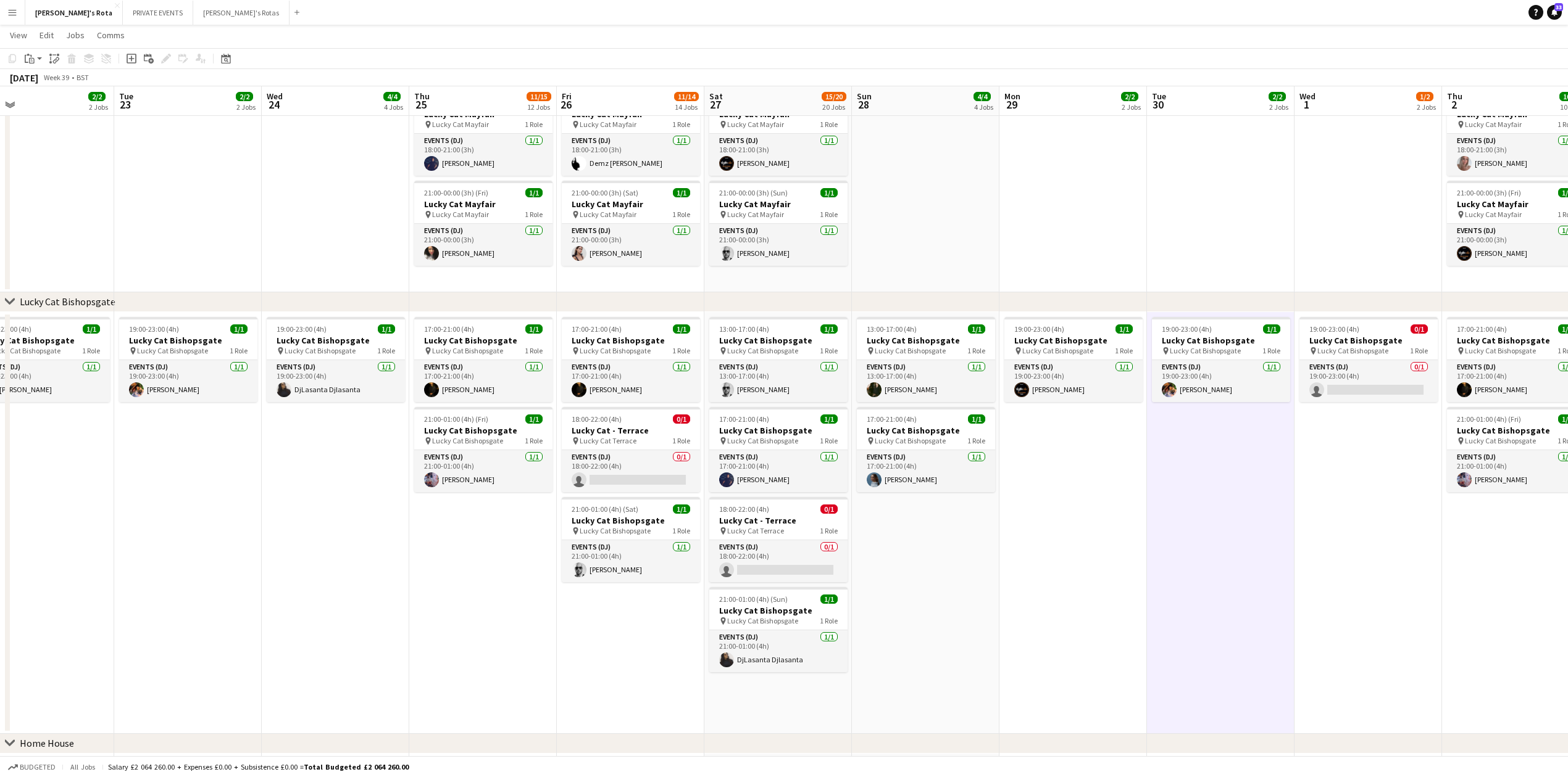
scroll to position [0, 299]
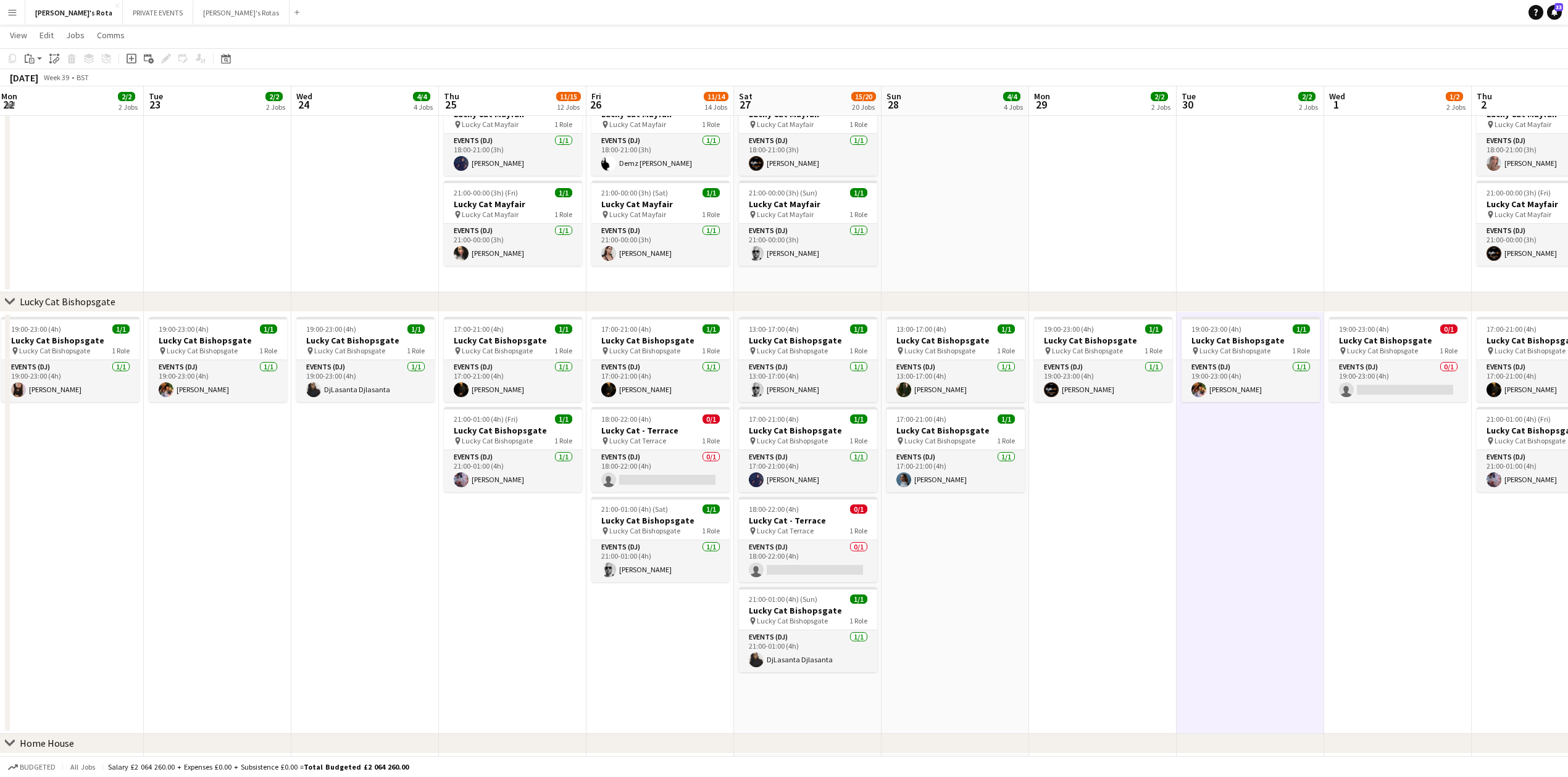
drag, startPoint x: 356, startPoint y: 528, endPoint x: 386, endPoint y: 534, distance: 30.6
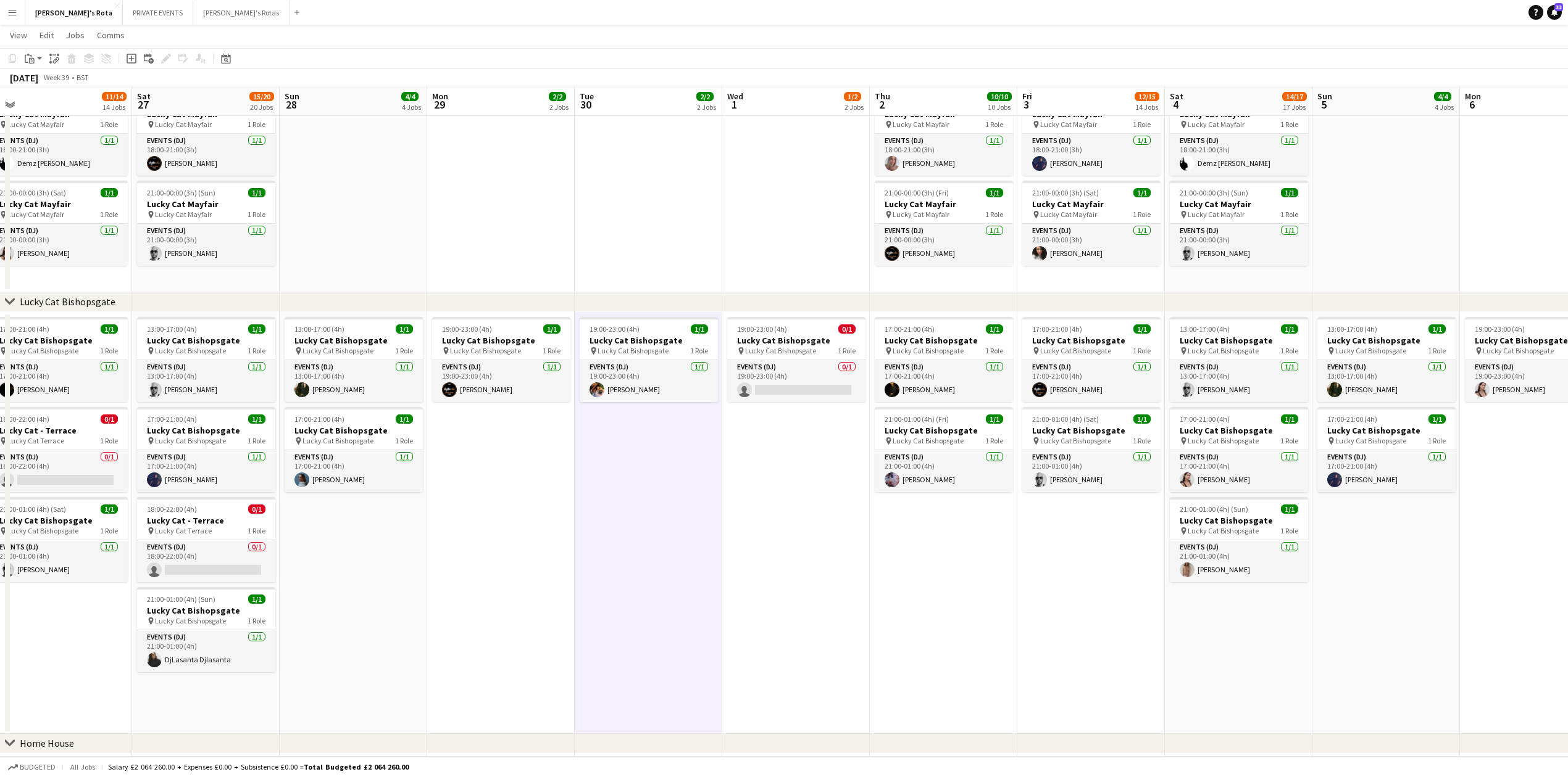
scroll to position [0, 505]
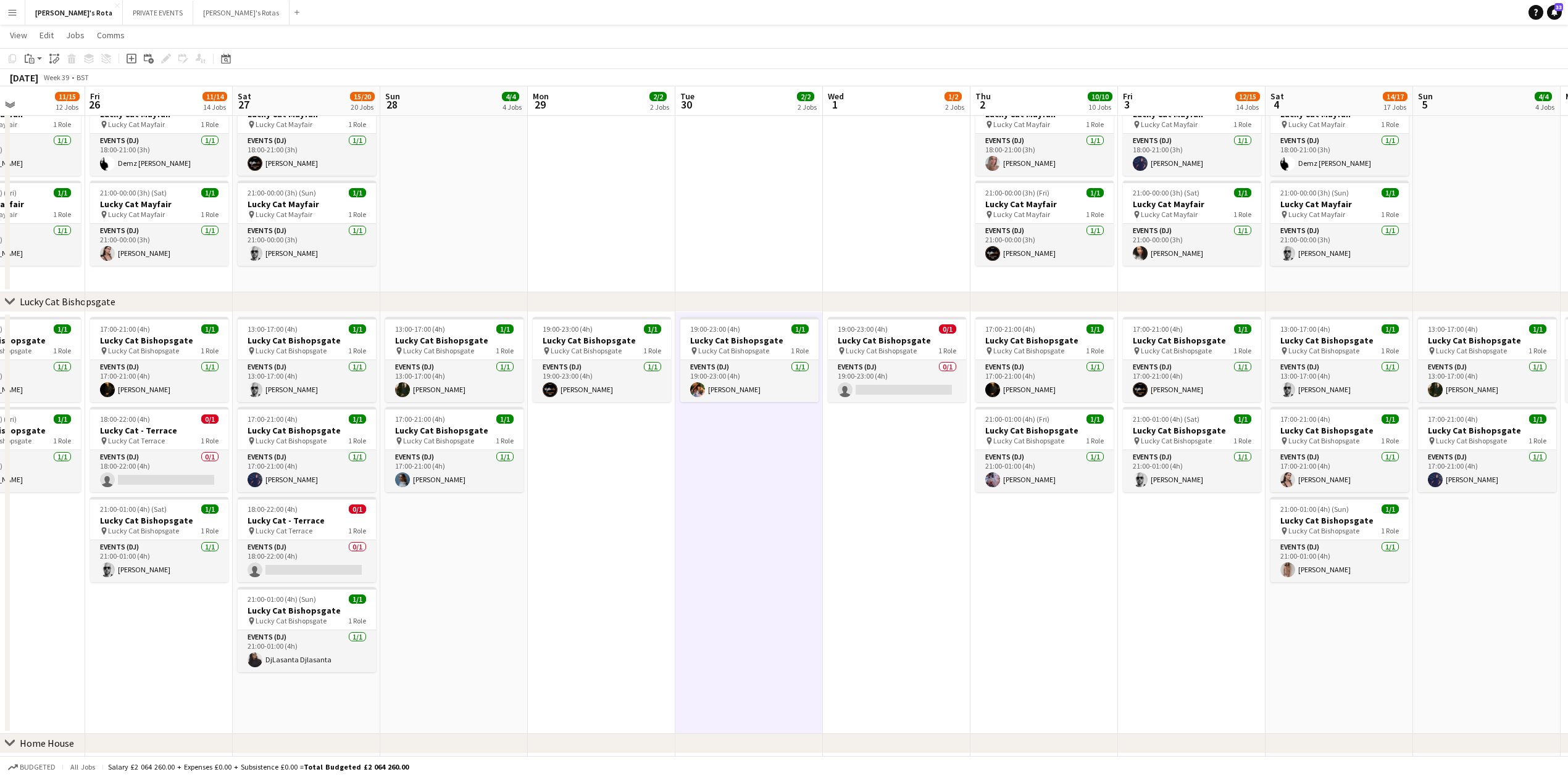
drag, startPoint x: 1239, startPoint y: 556, endPoint x: 783, endPoint y: 503, distance: 459.1
click at [909, 383] on app-card-role "Events (DJ) 0/1 19:00-23:00 (4h) single-neutral-actions" at bounding box center [897, 381] width 138 height 42
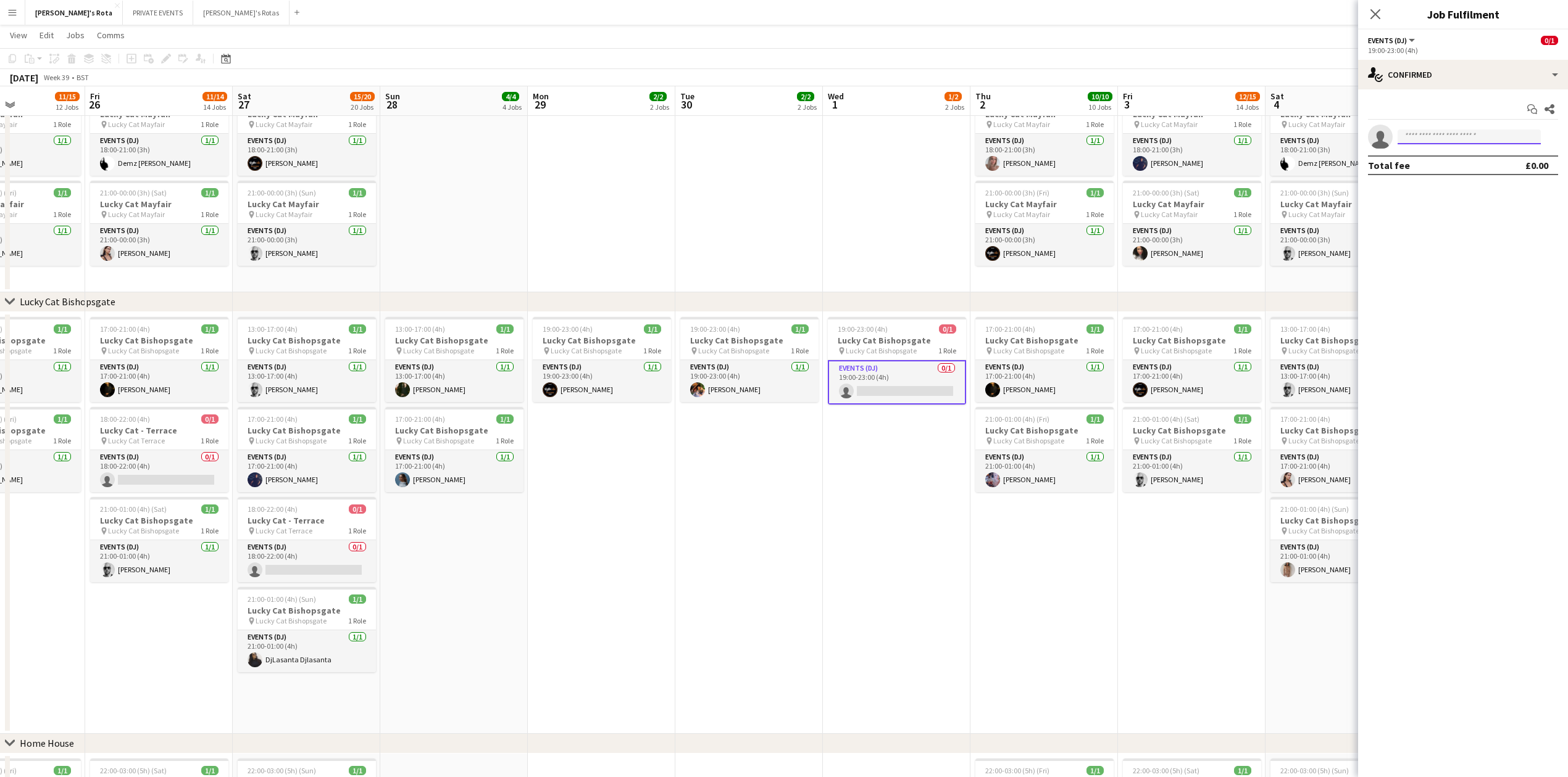
click at [1447, 136] on input at bounding box center [1468, 136] width 143 height 15
type input "*****"
click at [1443, 163] on span "[EMAIL_ADDRESS][DOMAIN_NAME]" at bounding box center [1469, 165] width 123 height 10
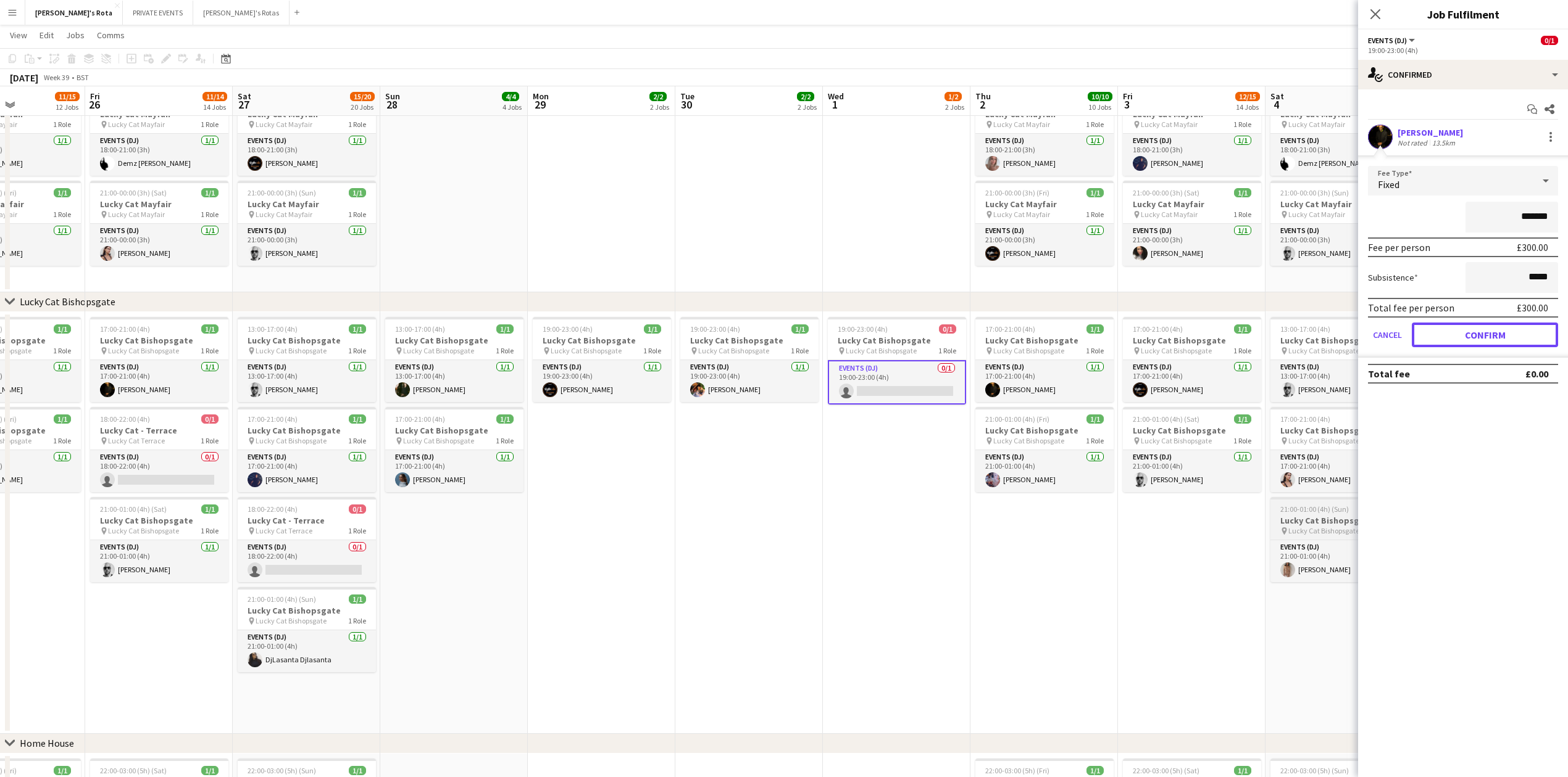
drag, startPoint x: 1488, startPoint y: 330, endPoint x: 1354, endPoint y: 527, distance: 238.3
click at [1376, 536] on mat-expansion-panel "check Confirmed Start chat Share Ashley Checkley Not rated 13.5km Fee Type Fixe…" at bounding box center [1462, 433] width 210 height 688
click at [1378, 13] on icon at bounding box center [1374, 14] width 12 height 12
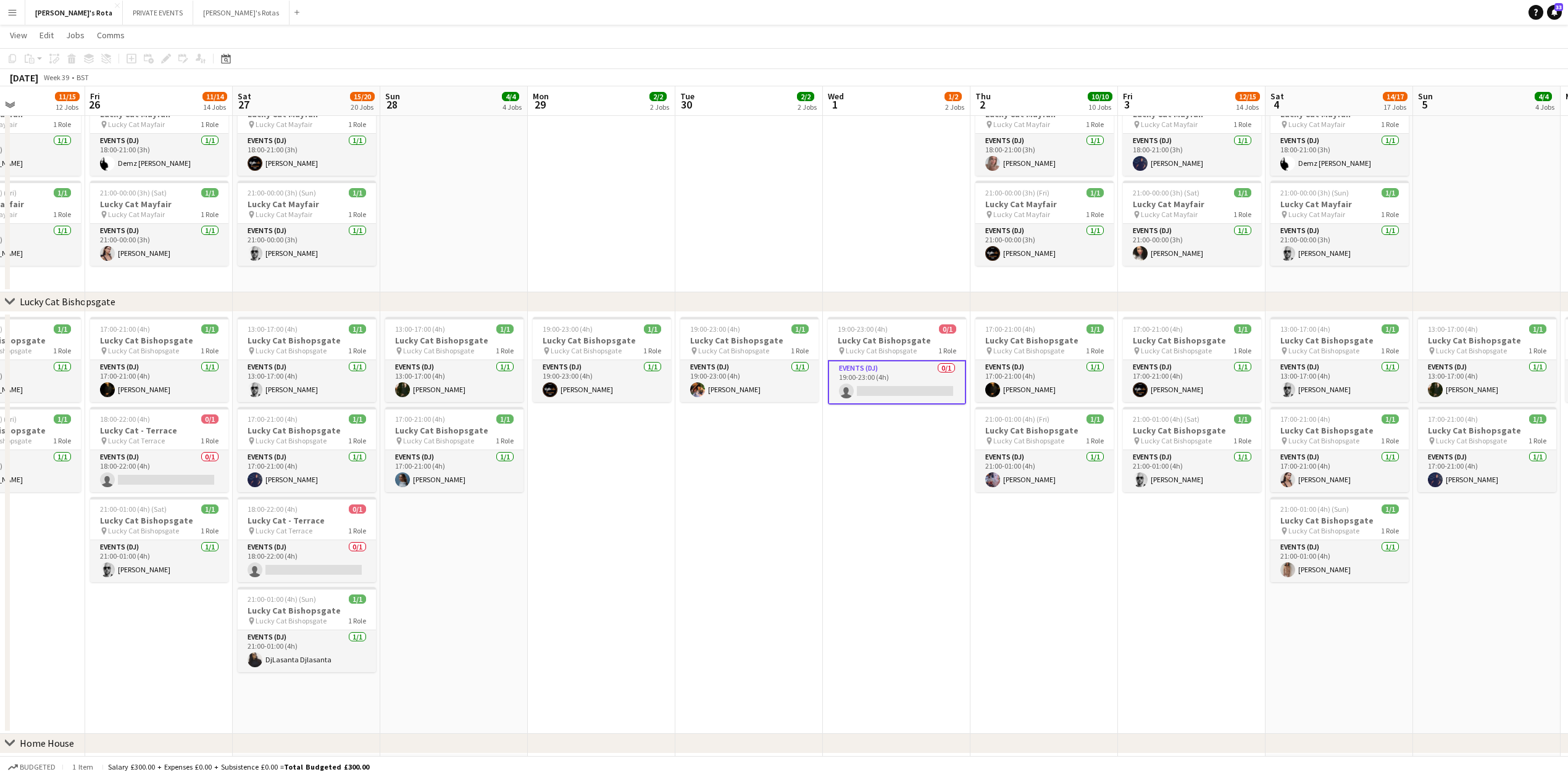
click at [780, 561] on app-date-cell "19:00-23:00 (4h) 1/1 Lucky Cat Bishopsgate pin Lucky Cat Bishopsgate 1 Role Eve…" at bounding box center [748, 523] width 147 height 422
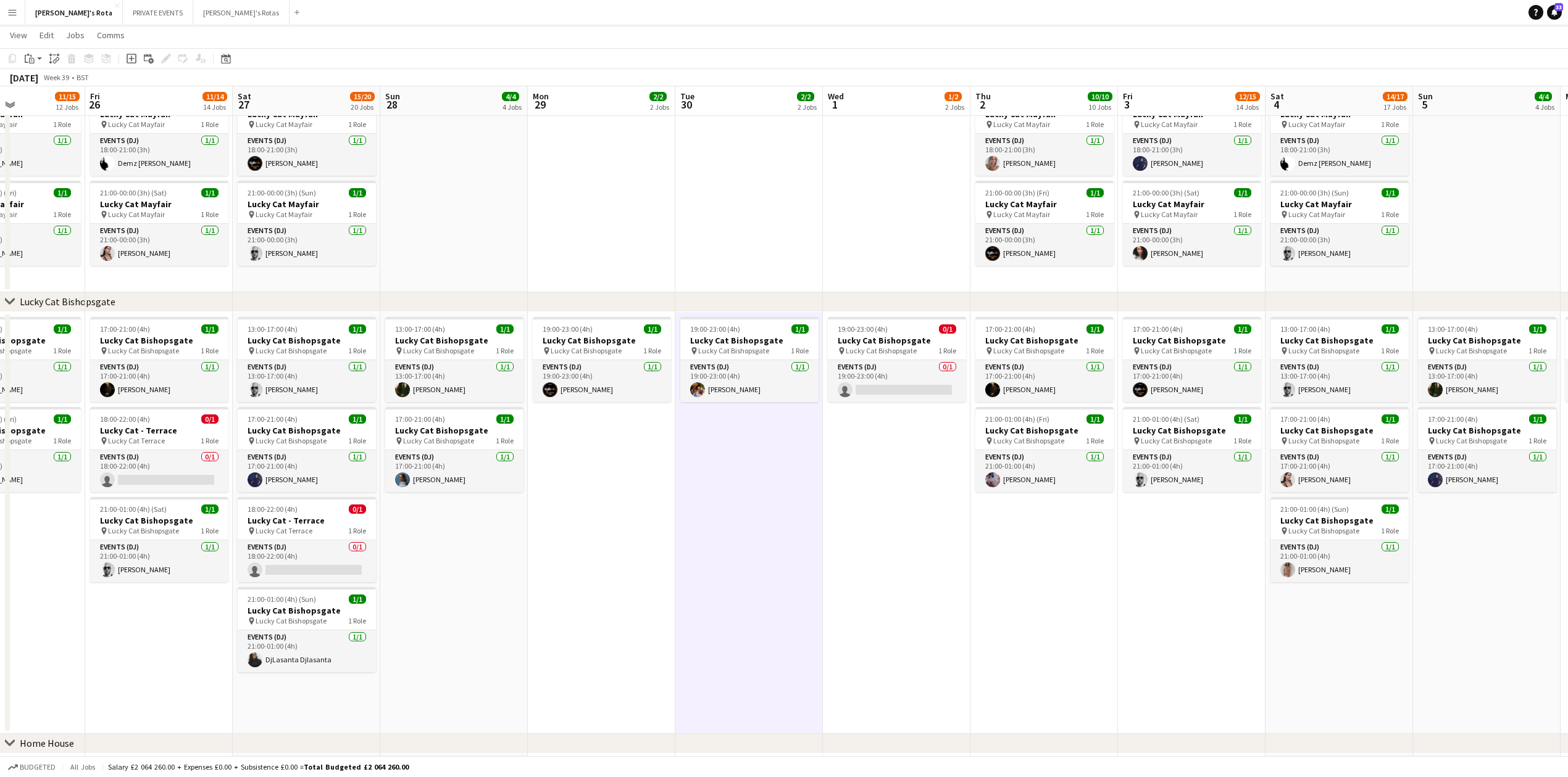
drag, startPoint x: 1146, startPoint y: 642, endPoint x: 1213, endPoint y: 673, distance: 73.8
click at [1148, 642] on app-date-cell "17:00-21:00 (4h) 1/1 Lucky Cat Bishopsgate pin Lucky Cat Bishopsgate 1 Role Eve…" at bounding box center [1191, 523] width 147 height 422
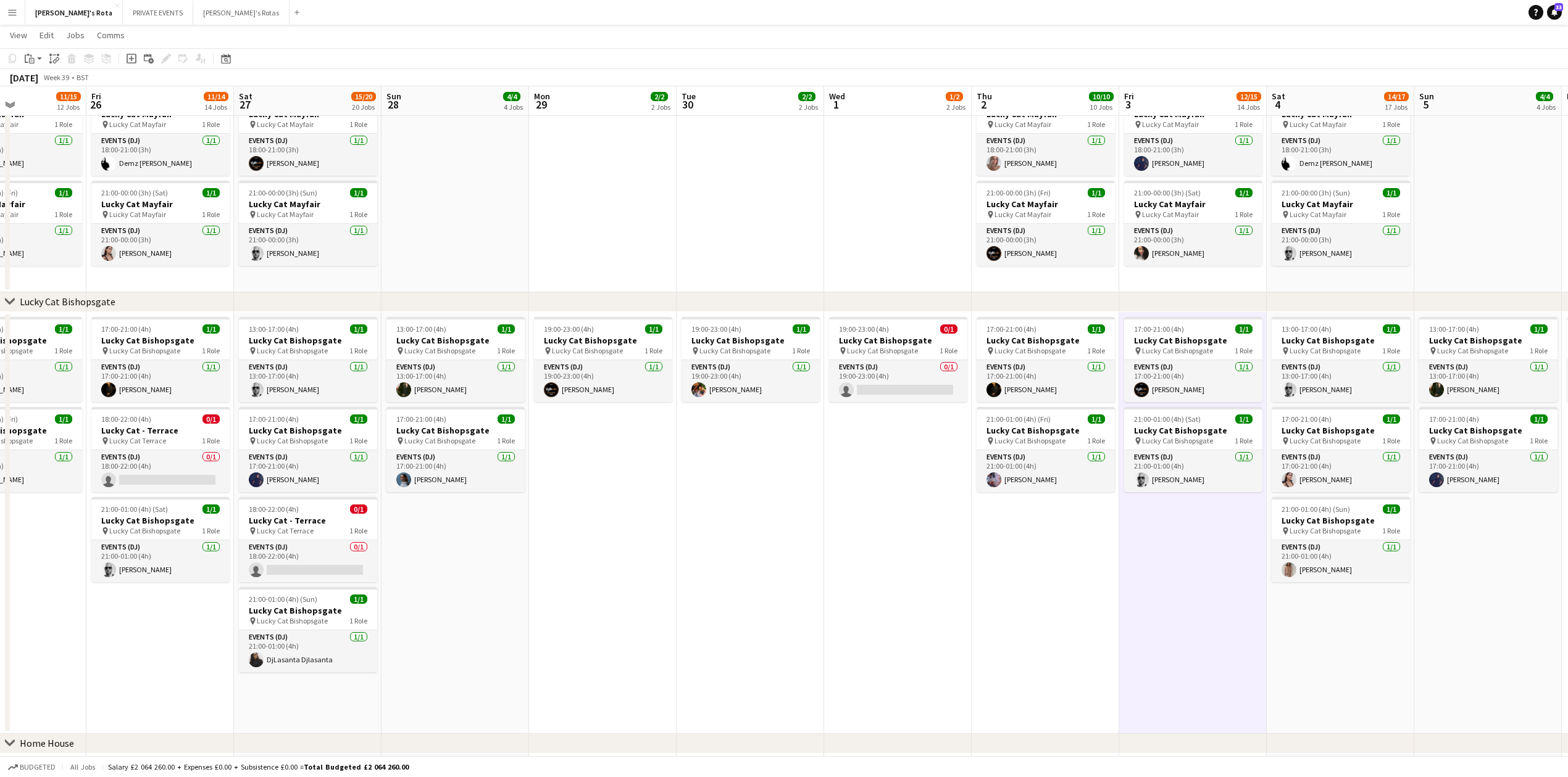
click at [1310, 650] on app-date-cell "13:00-17:00 (4h) 1/1 Lucky Cat Bishopsgate pin Lucky Cat Bishopsgate 1 Role Eve…" at bounding box center [1340, 523] width 147 height 422
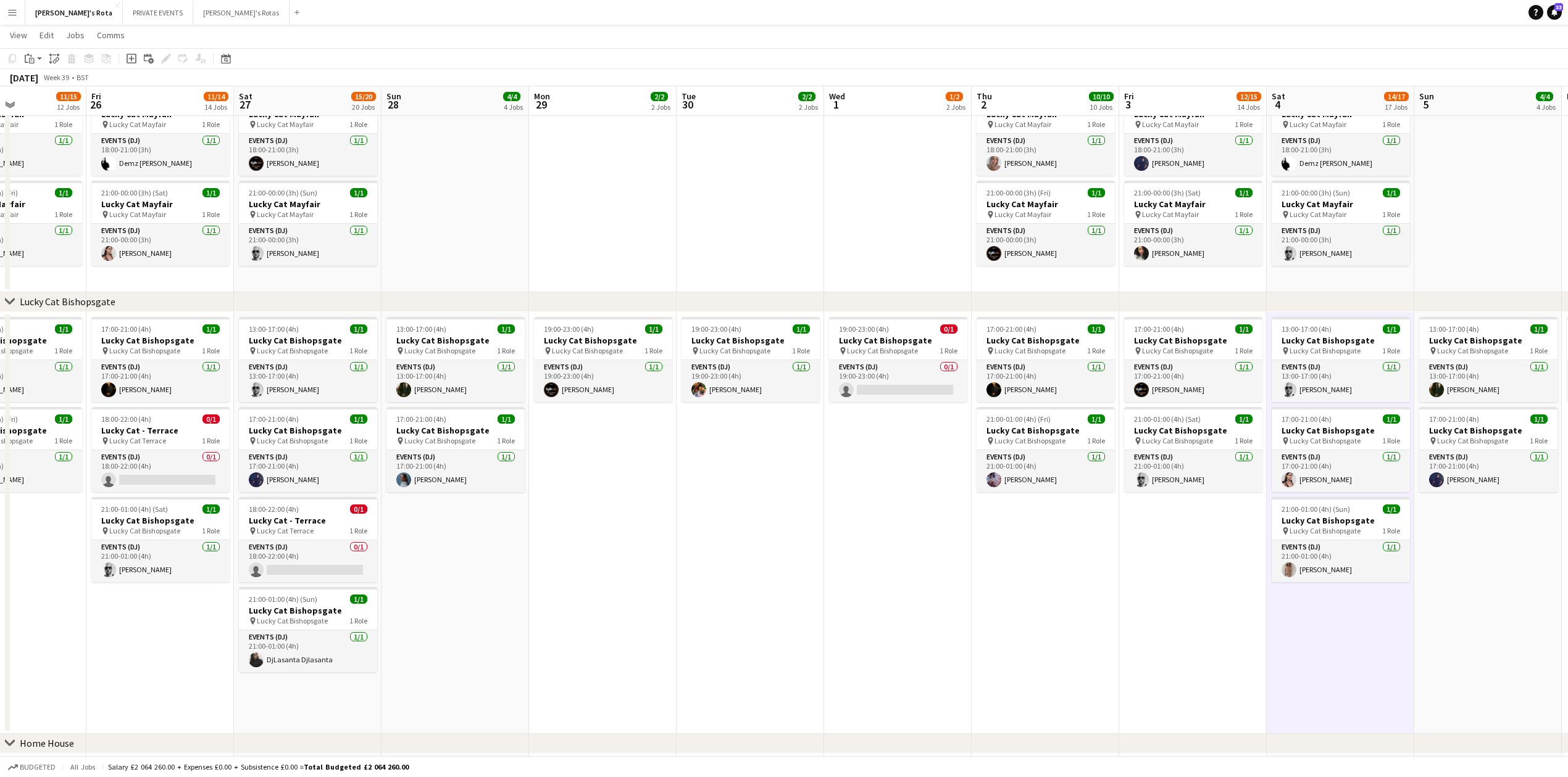
click at [1193, 618] on app-date-cell "17:00-21:00 (4h) 1/1 Lucky Cat Bishopsgate pin Lucky Cat Bishopsgate 1 Role Eve…" at bounding box center [1192, 523] width 147 height 422
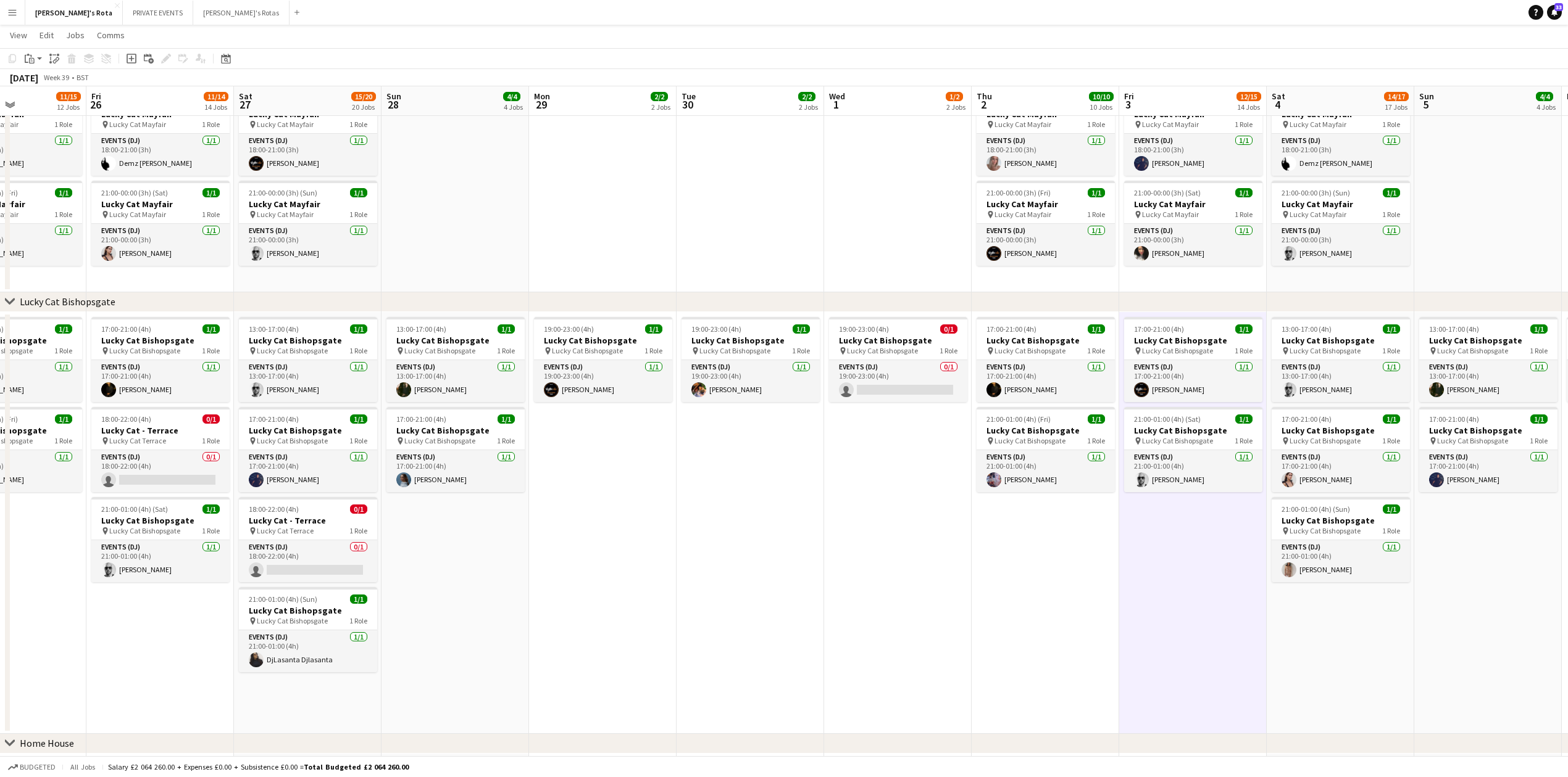
click at [1339, 674] on app-date-cell "13:00-17:00 (4h) 1/1 Lucky Cat Bishopsgate pin Lucky Cat Bishopsgate 1 Role Eve…" at bounding box center [1340, 523] width 147 height 422
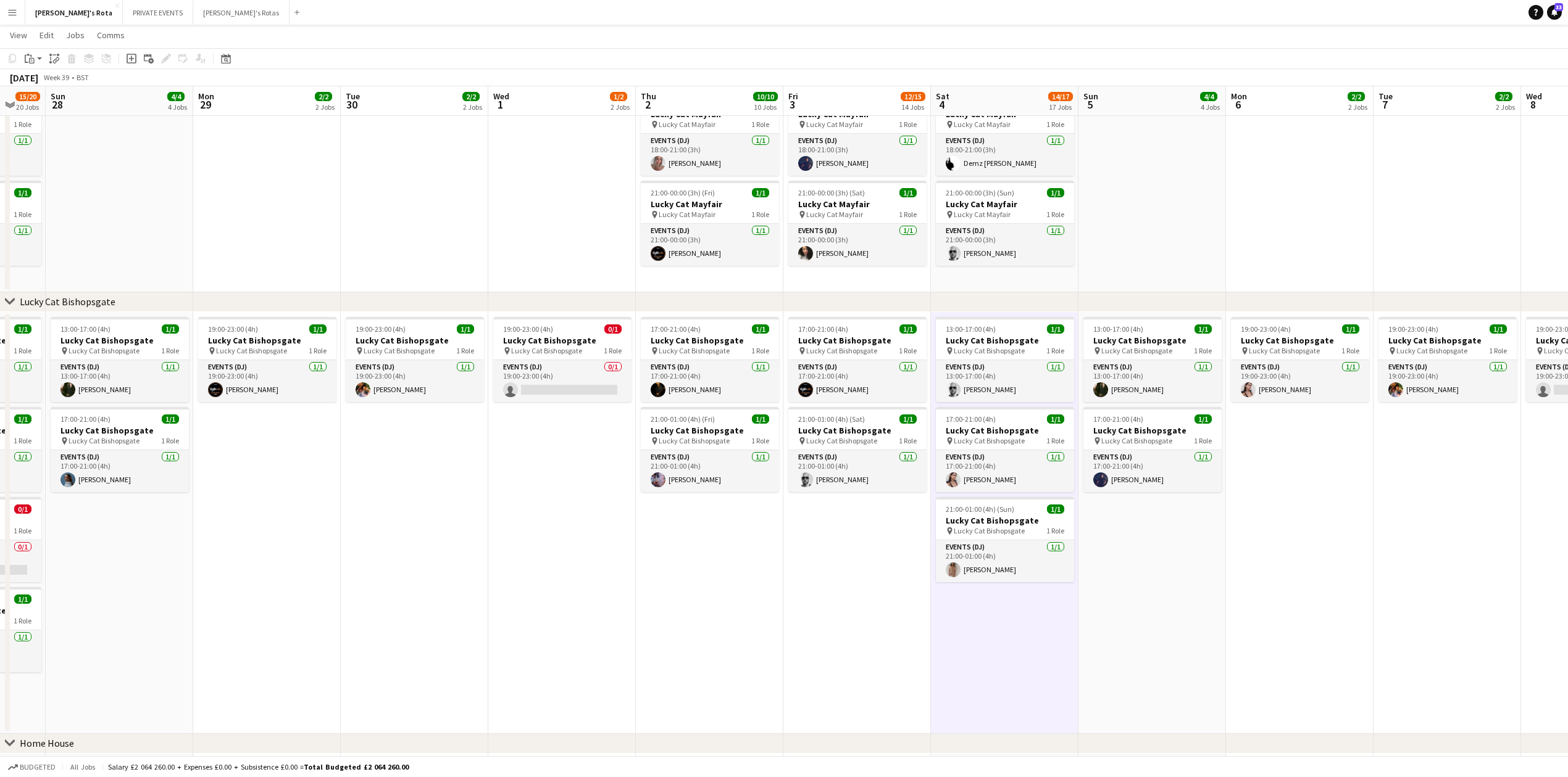
drag, startPoint x: 961, startPoint y: 624, endPoint x: 738, endPoint y: 606, distance: 223.7
click at [984, 563] on app-card-role "Events (DJ) 1/1 21:00-01:00 (4h) Regina Lyu" at bounding box center [1004, 561] width 138 height 42
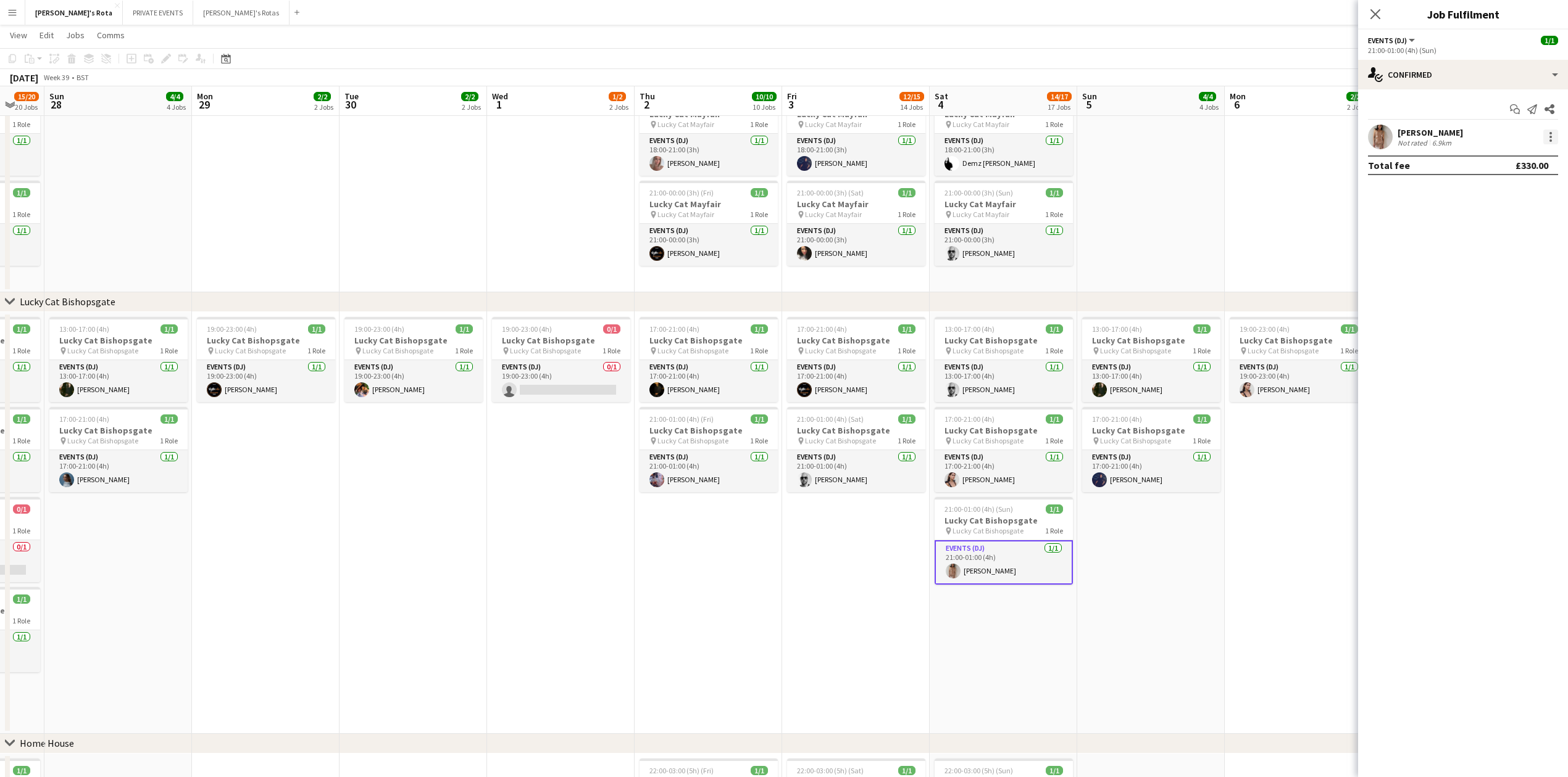
click at [1549, 138] on div at bounding box center [1550, 136] width 15 height 15
click at [1497, 281] on span "Remove" at bounding box center [1490, 277] width 37 height 10
click at [1378, 10] on icon "Close pop-in" at bounding box center [1374, 14] width 12 height 12
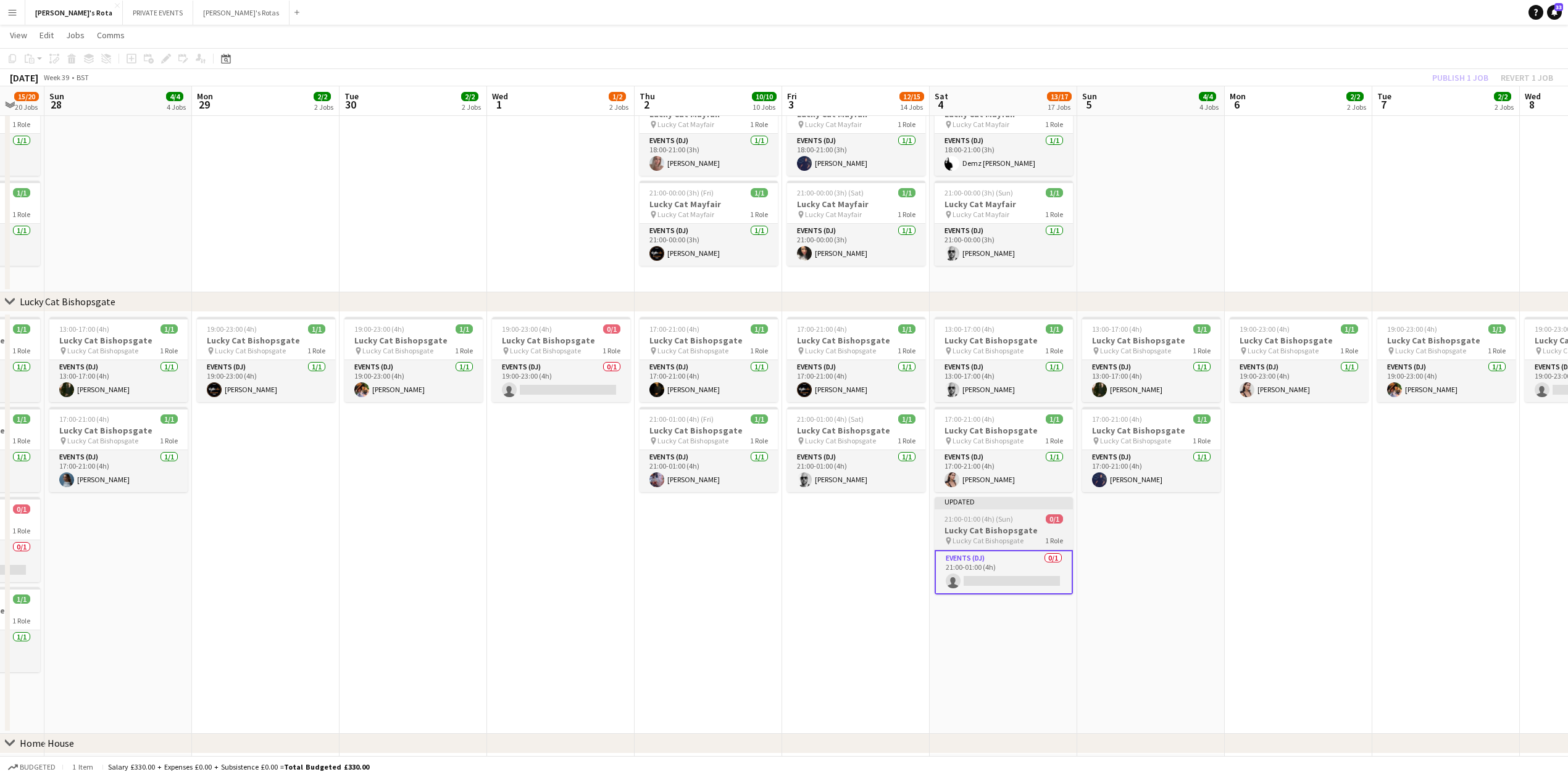
click at [1020, 536] on span "Lucky Cat Bishopsgate" at bounding box center [988, 540] width 71 height 9
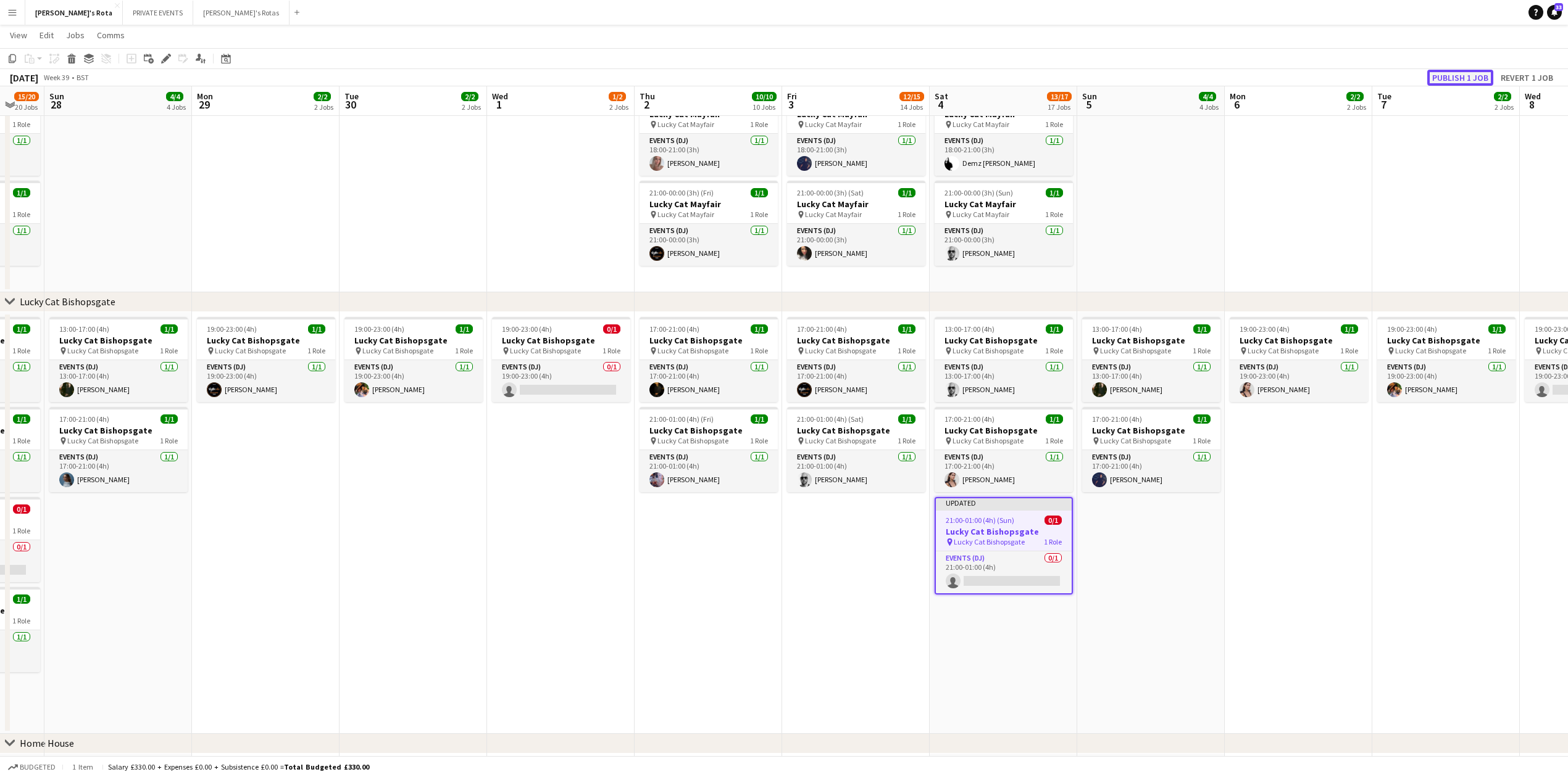
click at [1467, 79] on button "Publish 1 job" at bounding box center [1459, 77] width 66 height 16
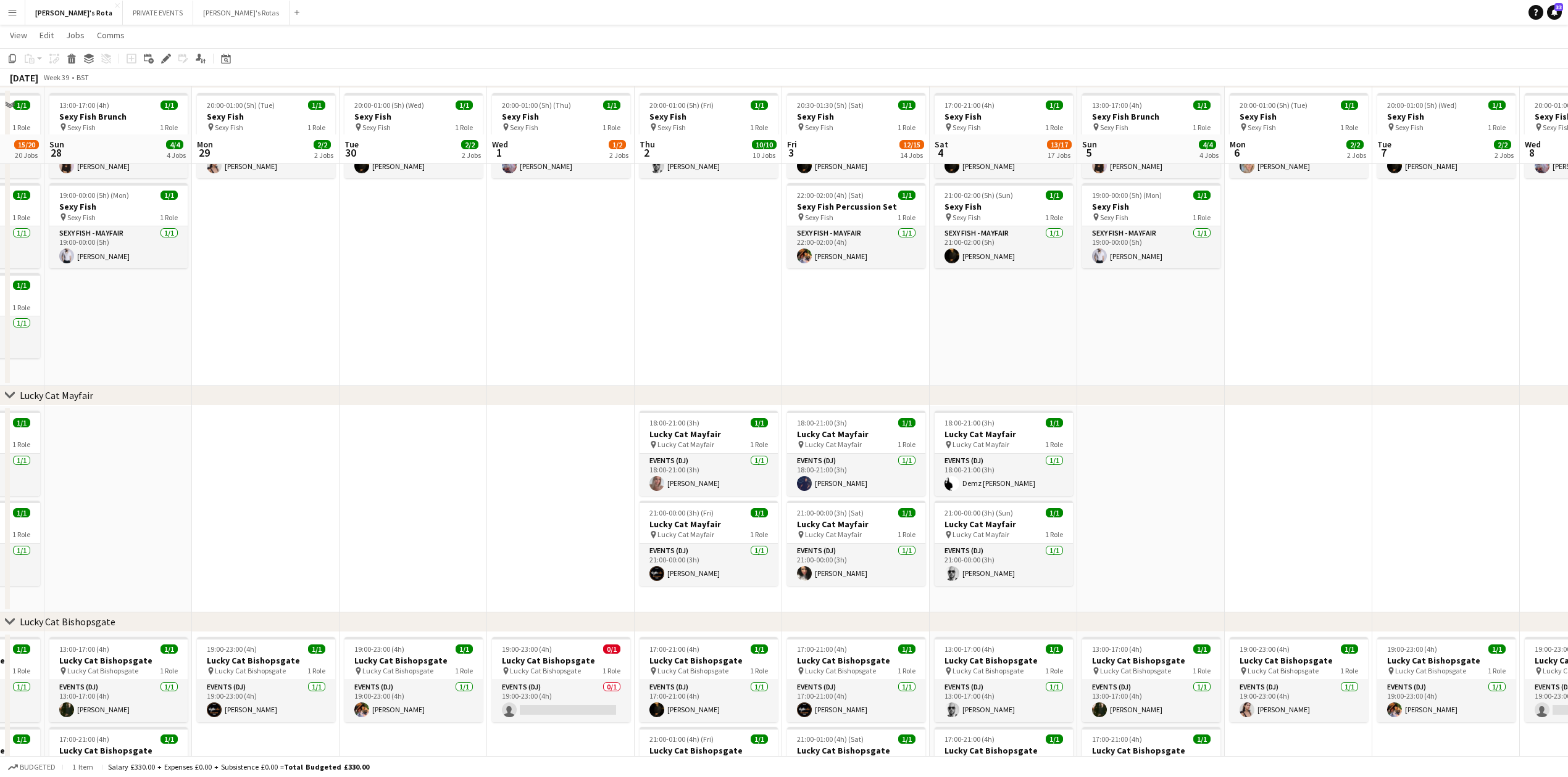
scroll to position [500, 0]
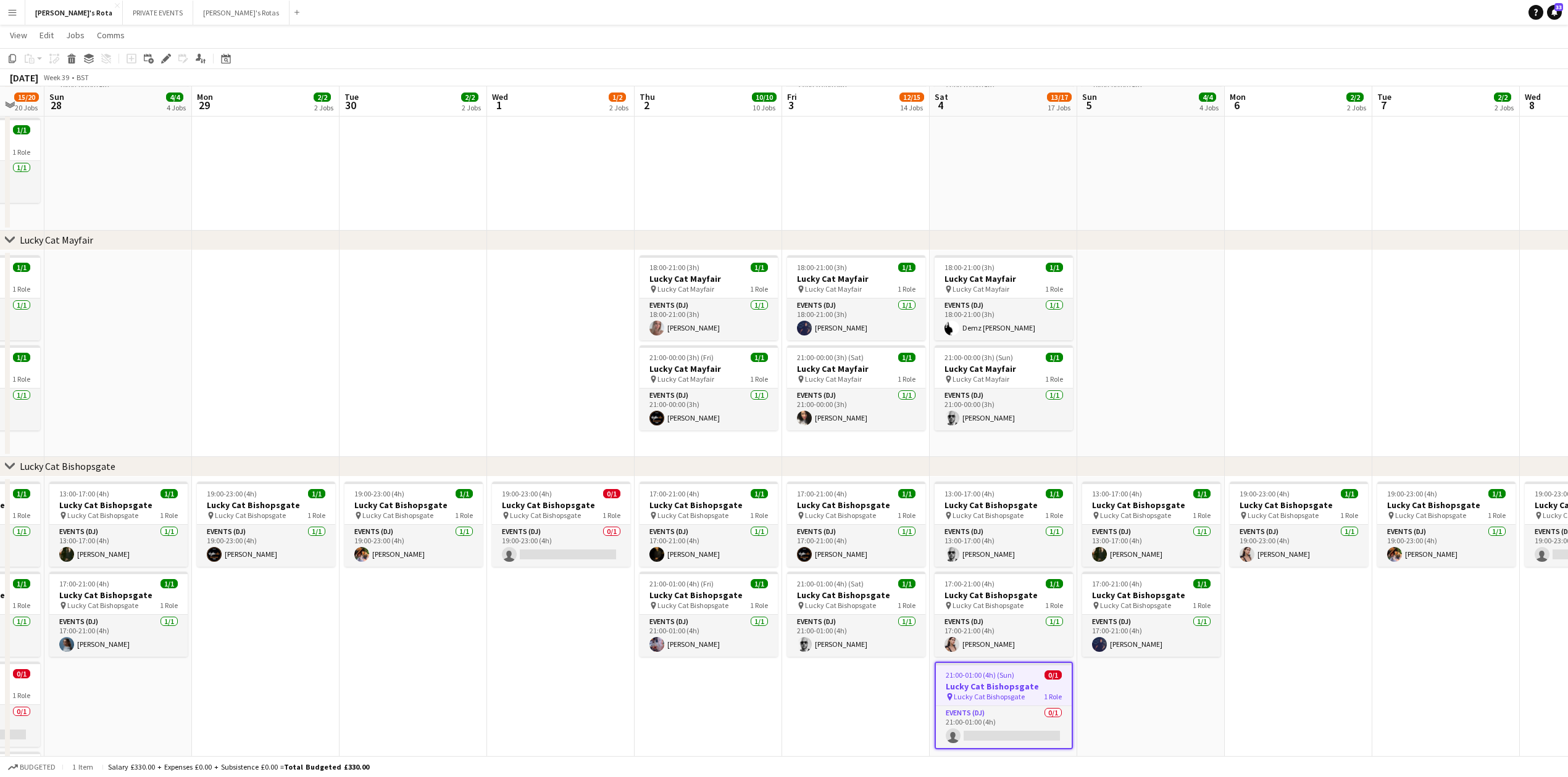
click at [825, 717] on app-date-cell "17:00-21:00 (4h) 1/1 Lucky Cat Bishopsgate pin Lucky Cat Bishopsgate 1 Role Eve…" at bounding box center [856, 688] width 147 height 422
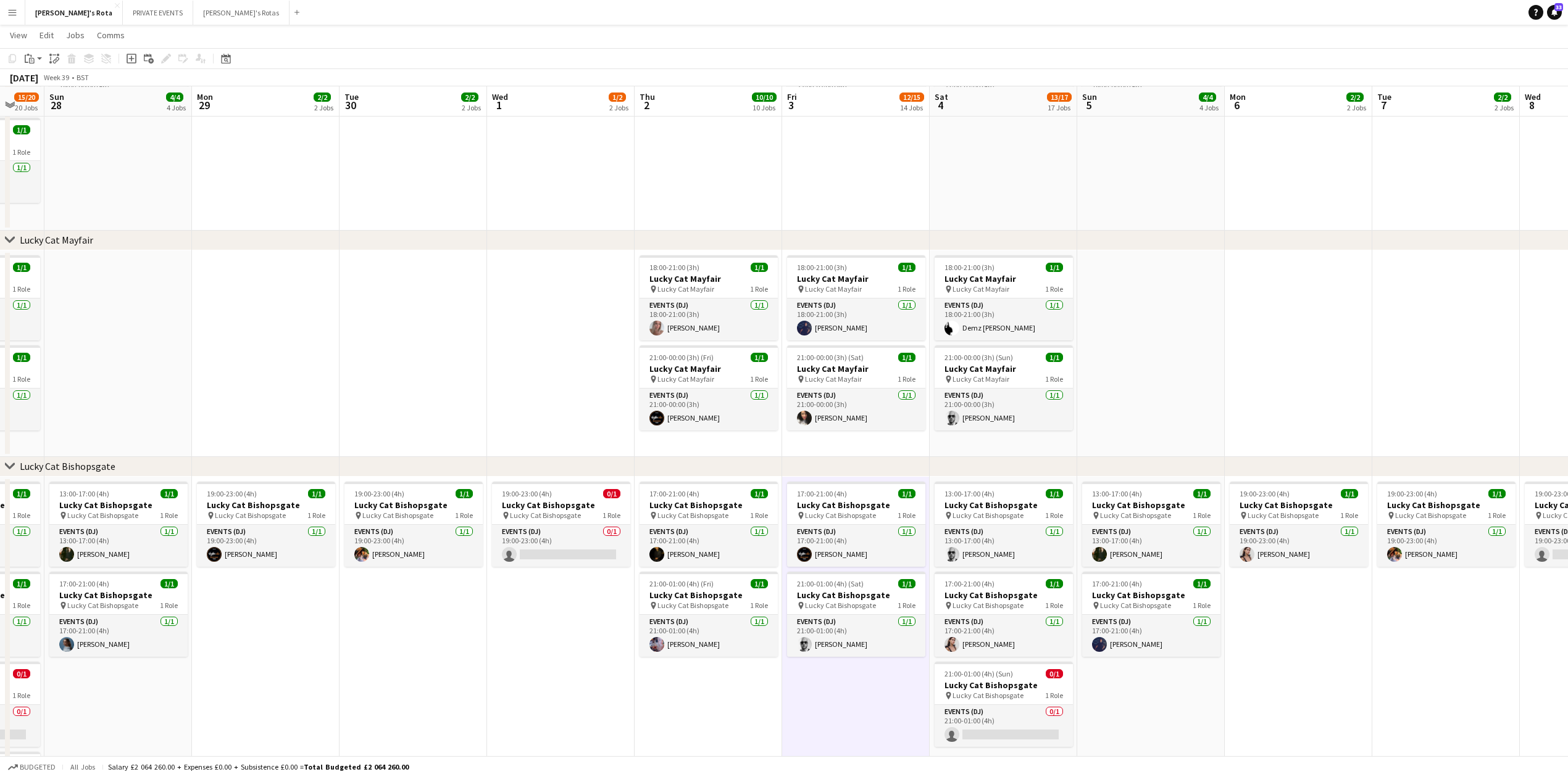
drag, startPoint x: 827, startPoint y: 693, endPoint x: 741, endPoint y: 689, distance: 86.1
click at [829, 691] on app-date-cell "17:00-21:00 (4h) 1/1 Lucky Cat Bishopsgate pin Lucky Cat Bishopsgate 1 Role Eve…" at bounding box center [856, 688] width 147 height 422
click at [735, 686] on app-date-cell "17:00-21:00 (4h) 1/1 Lucky Cat Bishopsgate pin Lucky Cat Bishopsgate 1 Role Eve…" at bounding box center [708, 688] width 147 height 422
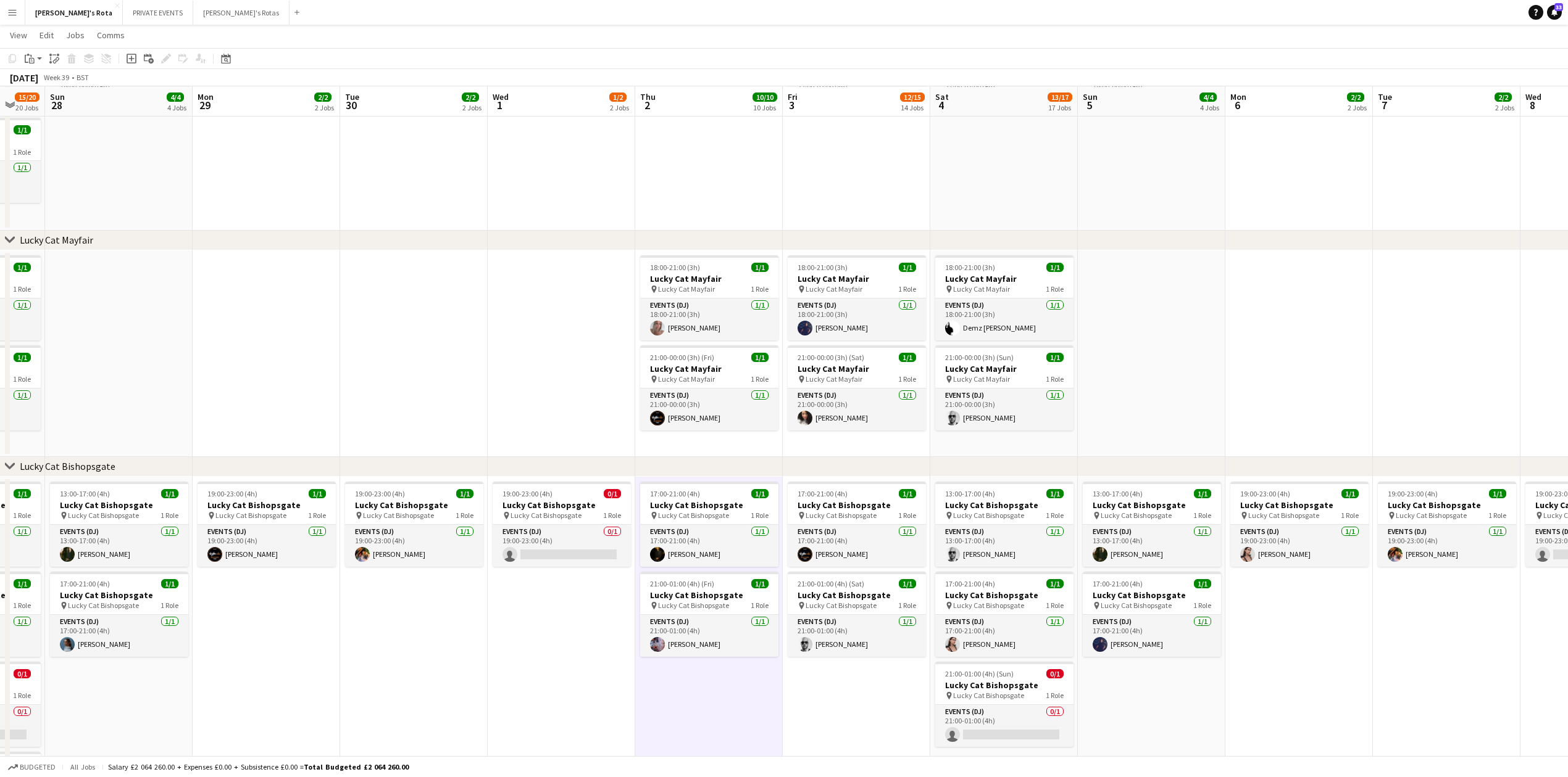
click at [818, 692] on app-date-cell "17:00-21:00 (4h) 1/1 Lucky Cat Bishopsgate pin Lucky Cat Bishopsgate 1 Role Eve…" at bounding box center [856, 688] width 147 height 422
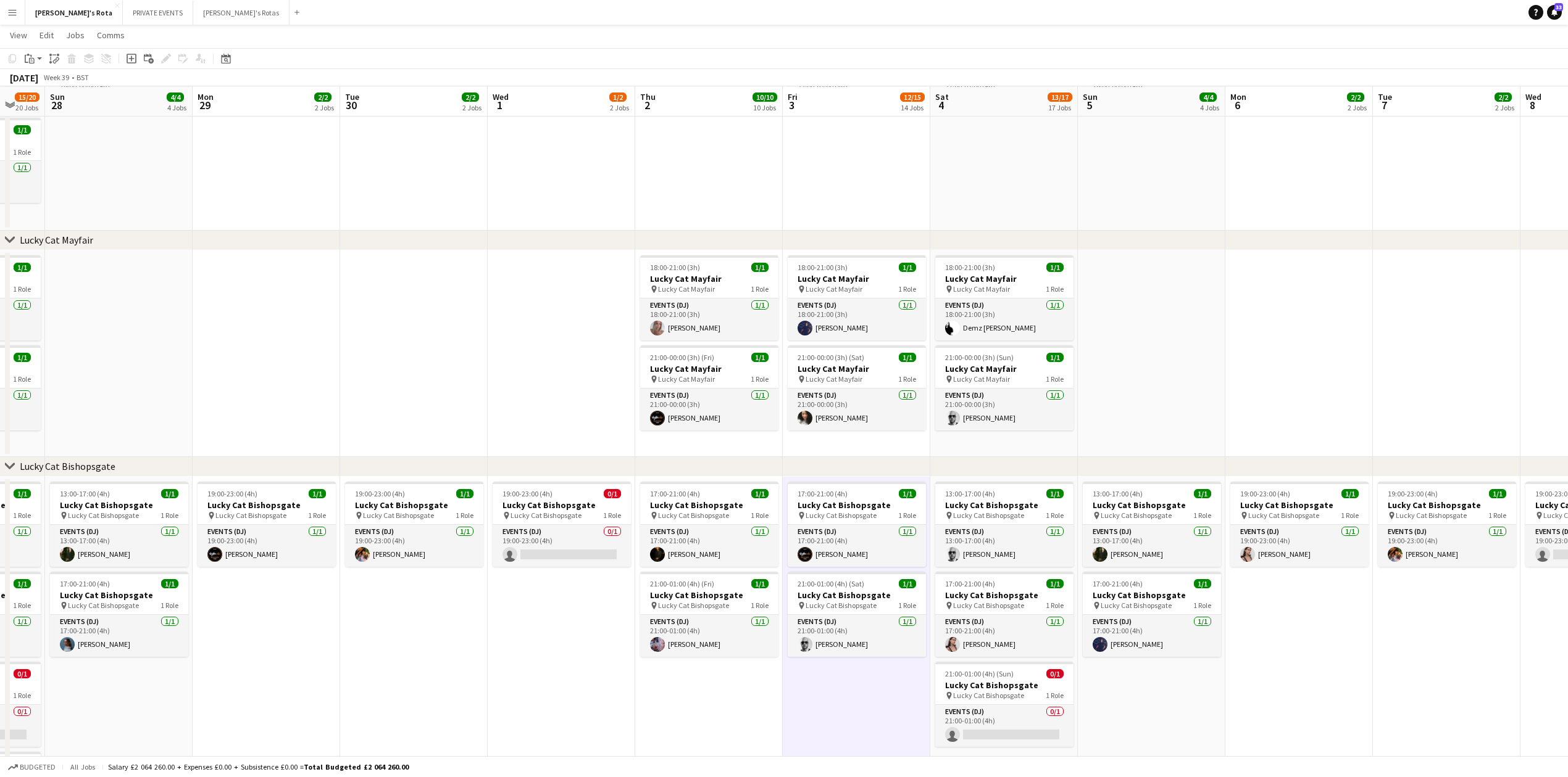
scroll to position [0, 396]
click at [697, 695] on app-date-cell "17:00-21:00 (4h) 1/1 Lucky Cat Bishopsgate pin Lucky Cat Bishopsgate 1 Role Eve…" at bounding box center [710, 688] width 147 height 422
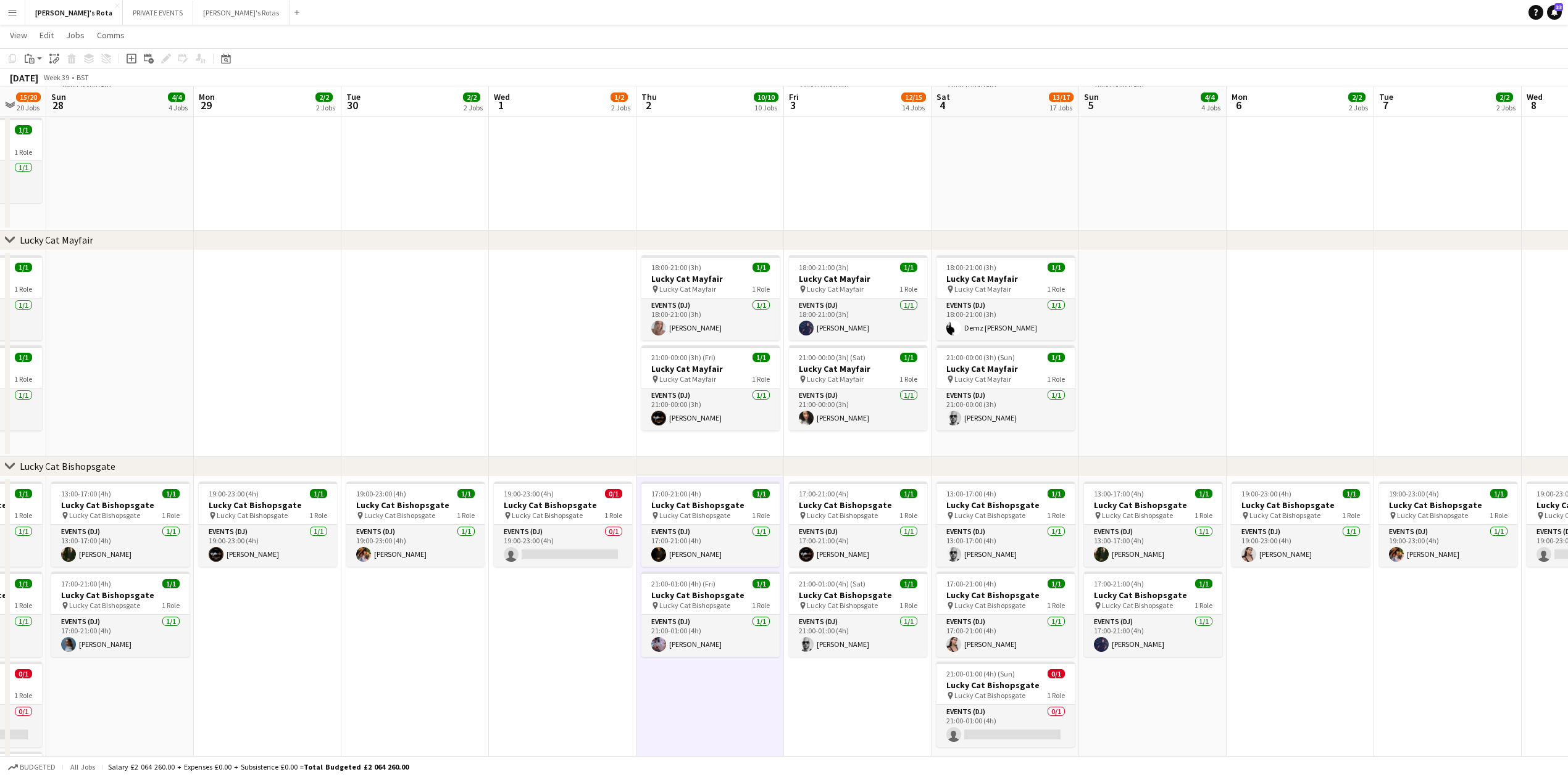
click at [791, 704] on app-date-cell "17:00-21:00 (4h) 1/1 Lucky Cat Bishopsgate pin Lucky Cat Bishopsgate 1 Role Eve…" at bounding box center [857, 688] width 147 height 422
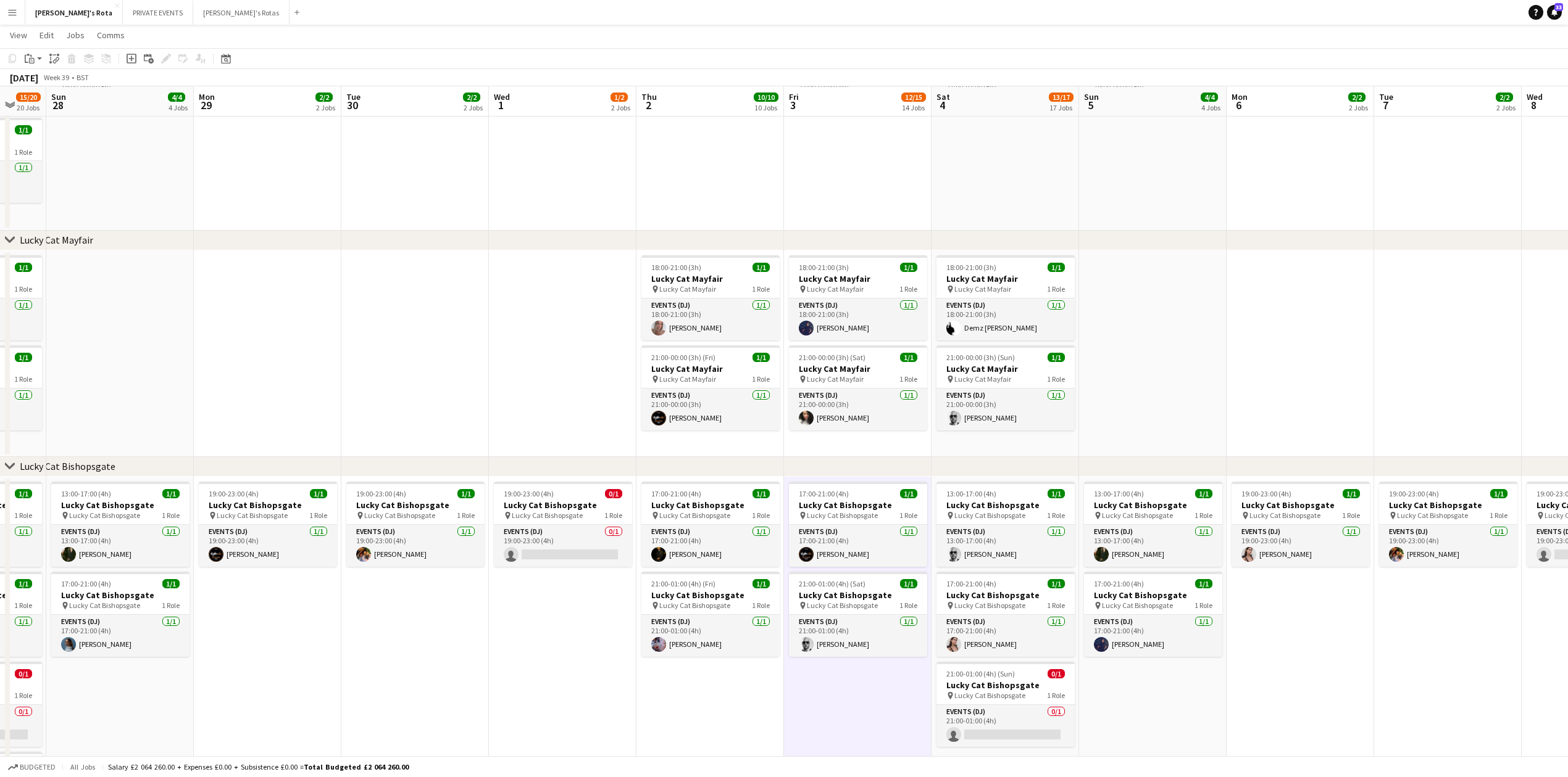
click at [670, 691] on app-date-cell "17:00-21:00 (4h) 1/1 Lucky Cat Bishopsgate pin Lucky Cat Bishopsgate 1 Role Eve…" at bounding box center [710, 688] width 147 height 422
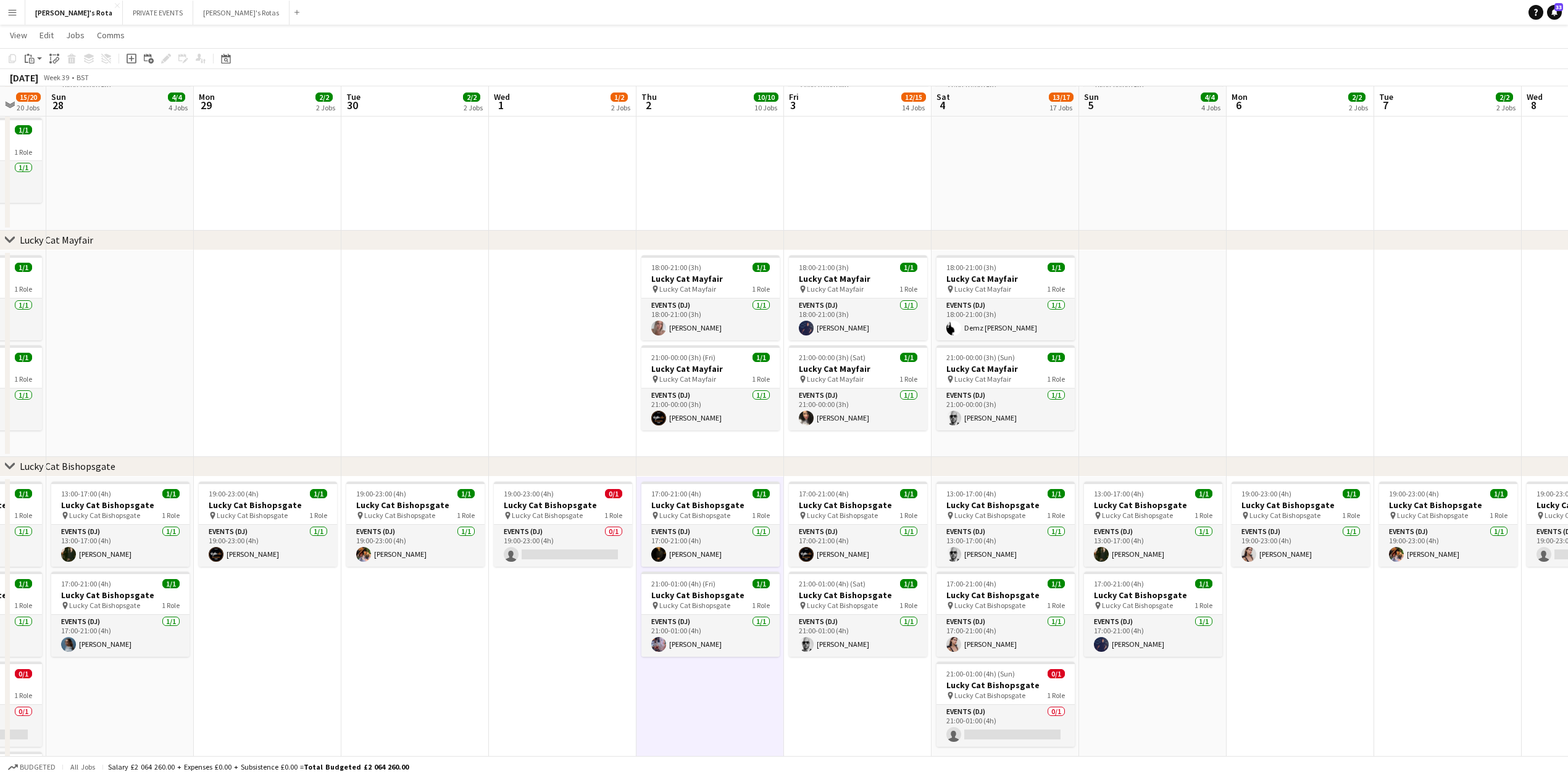
click at [508, 376] on app-date-cell at bounding box center [562, 353] width 147 height 207
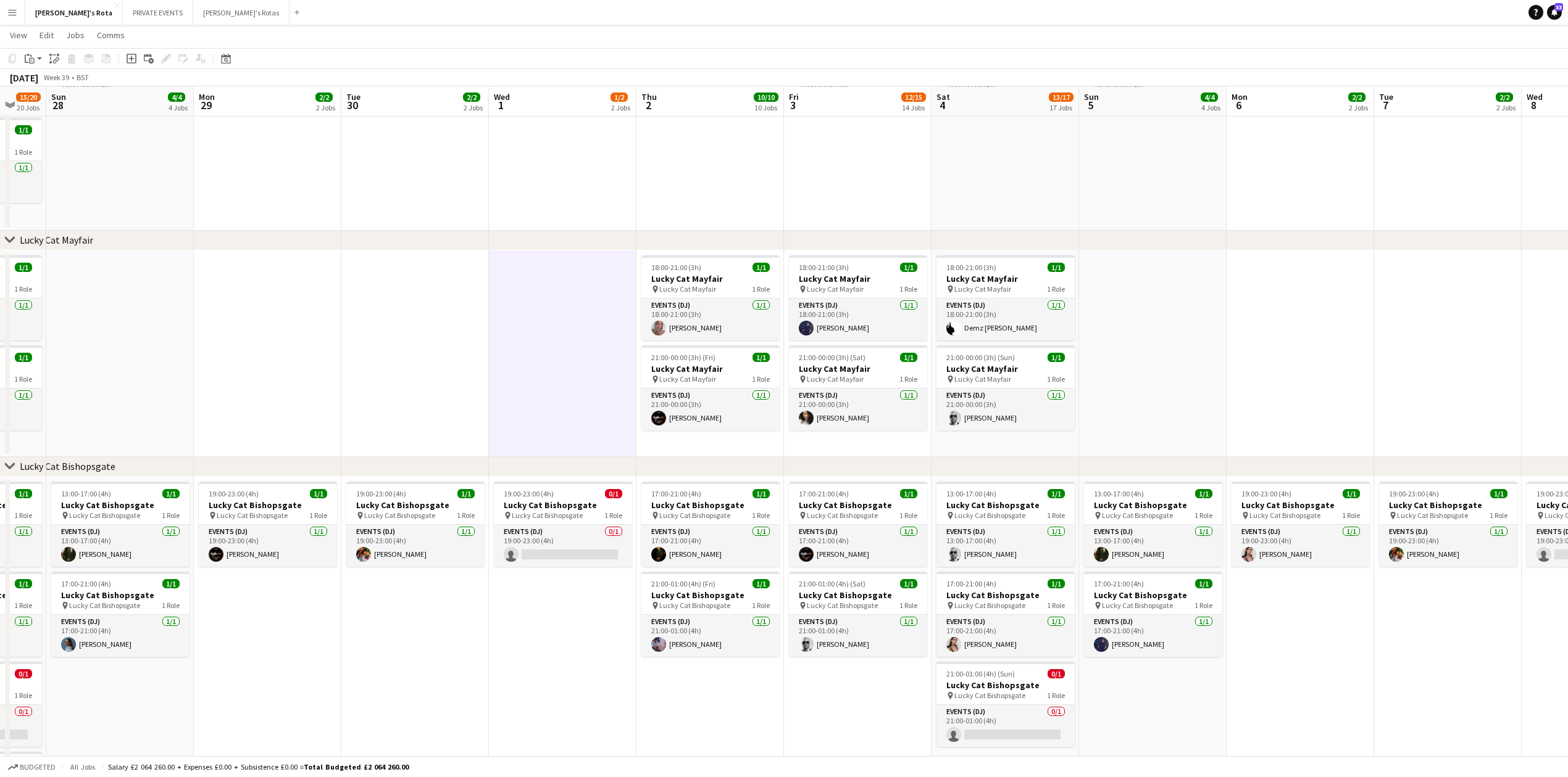
click at [307, 315] on app-date-cell at bounding box center [267, 353] width 147 height 207
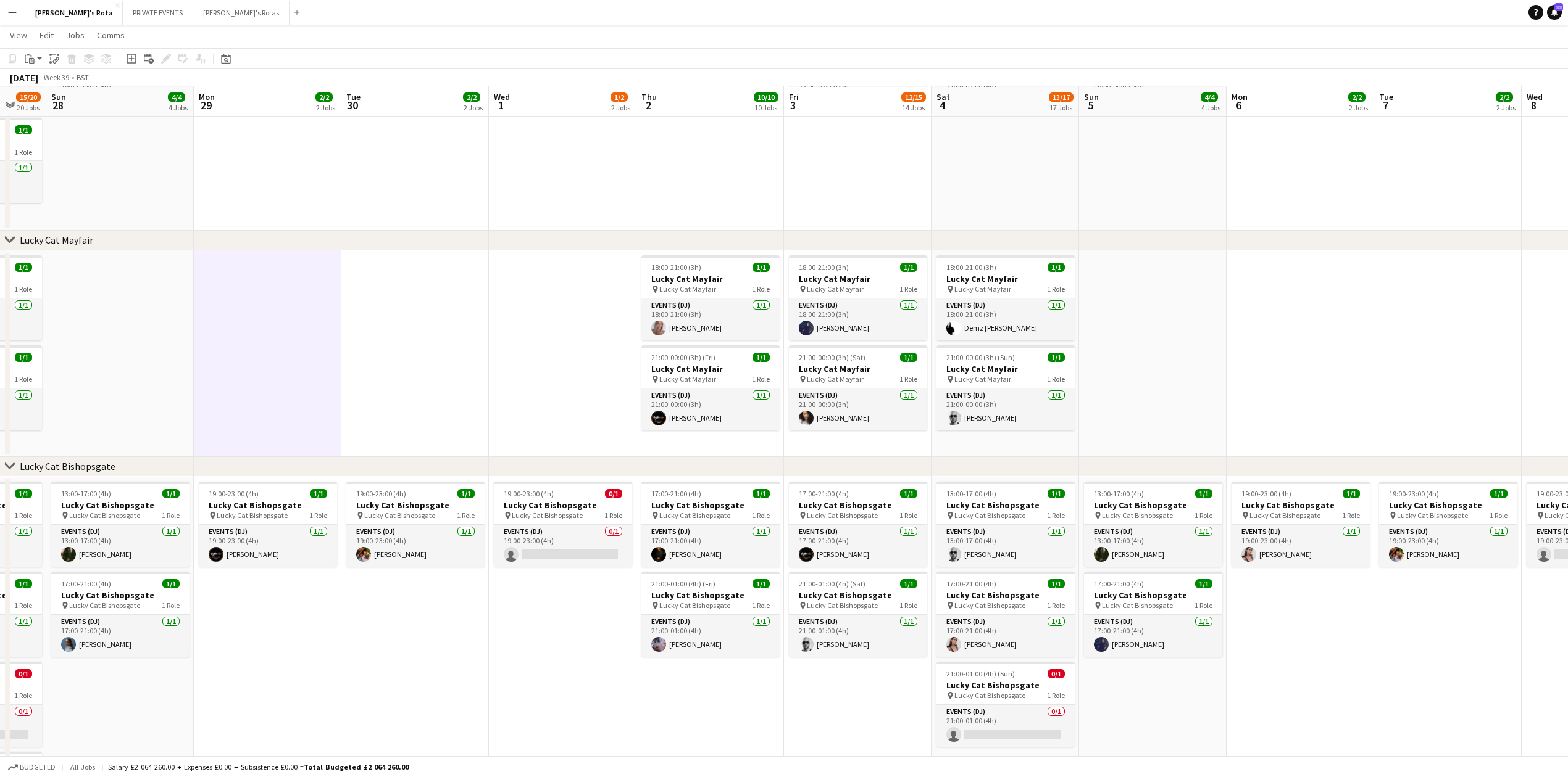
click at [437, 404] on app-date-cell at bounding box center [414, 353] width 147 height 207
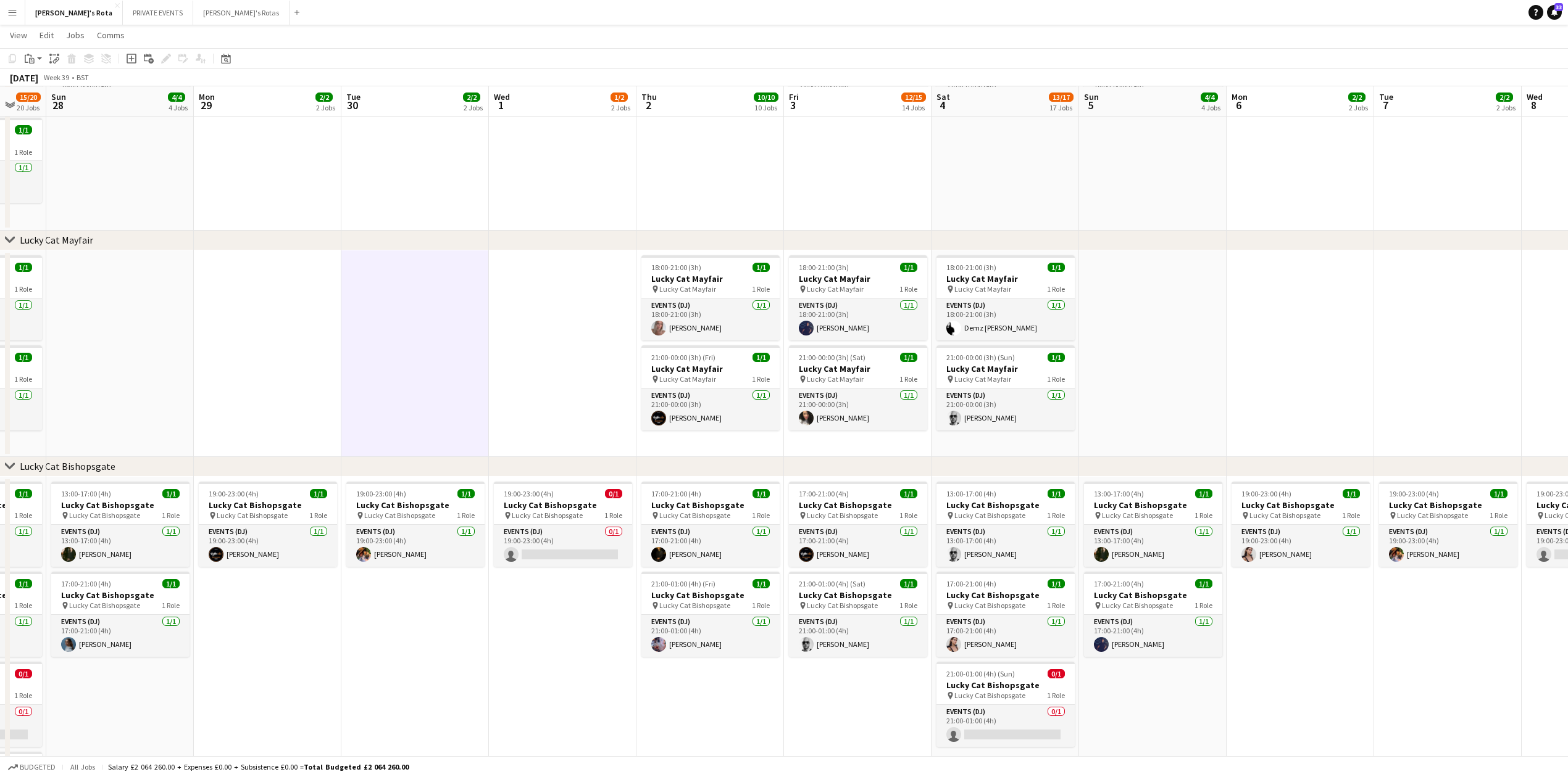
click at [541, 371] on app-date-cell at bounding box center [562, 353] width 147 height 207
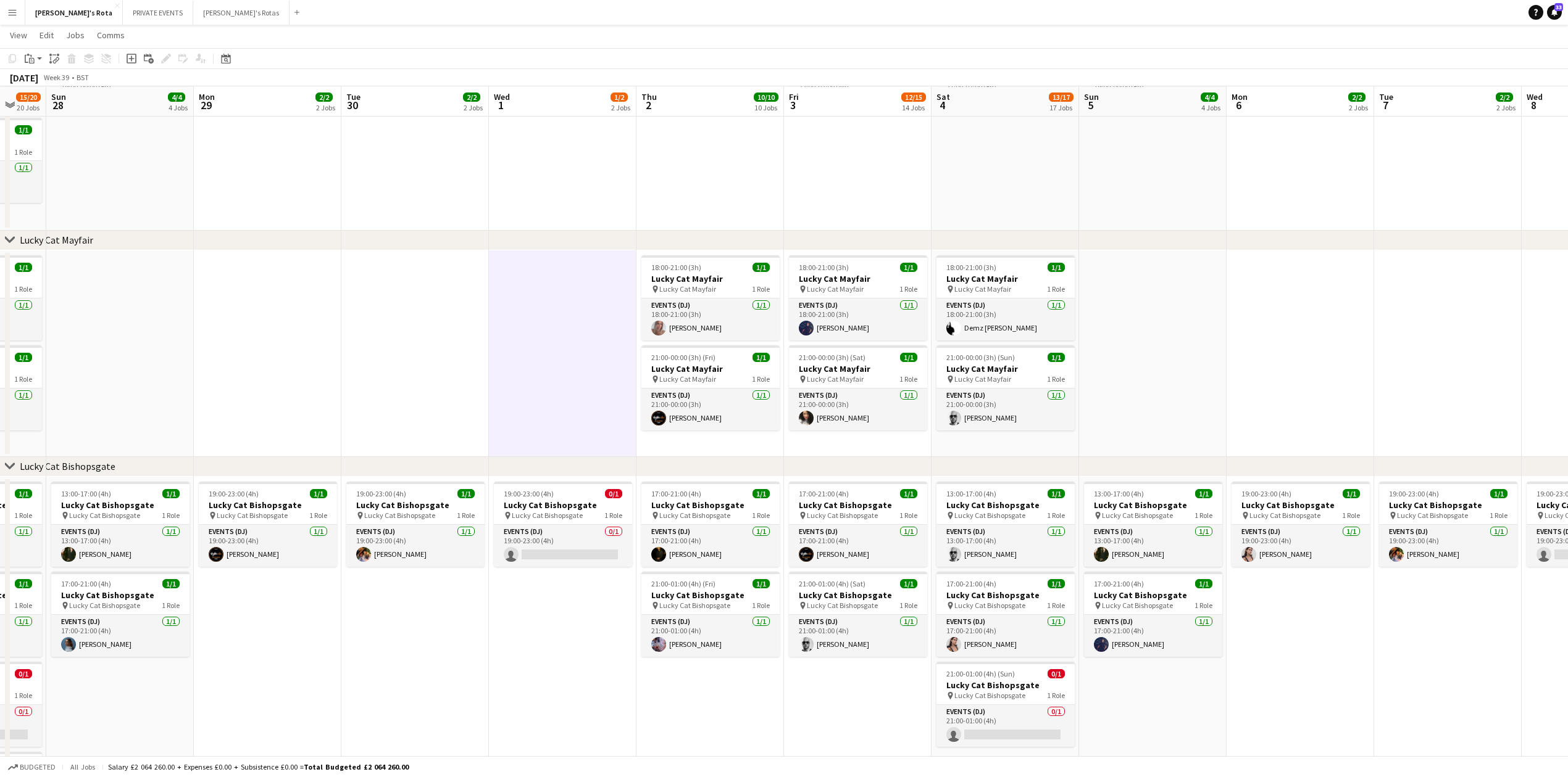
click at [414, 382] on app-date-cell at bounding box center [414, 353] width 147 height 207
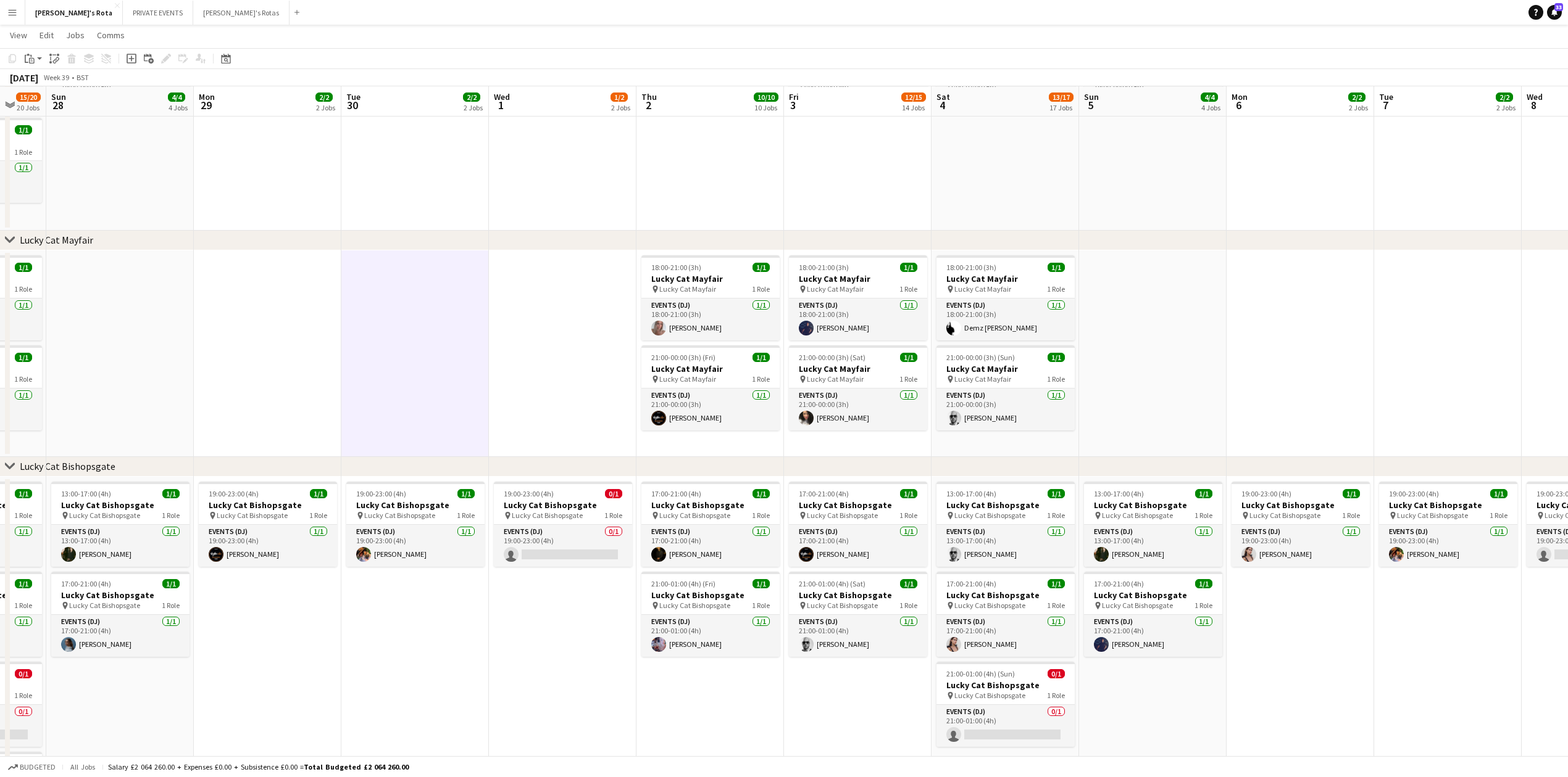
click at [284, 395] on app-date-cell at bounding box center [267, 353] width 147 height 207
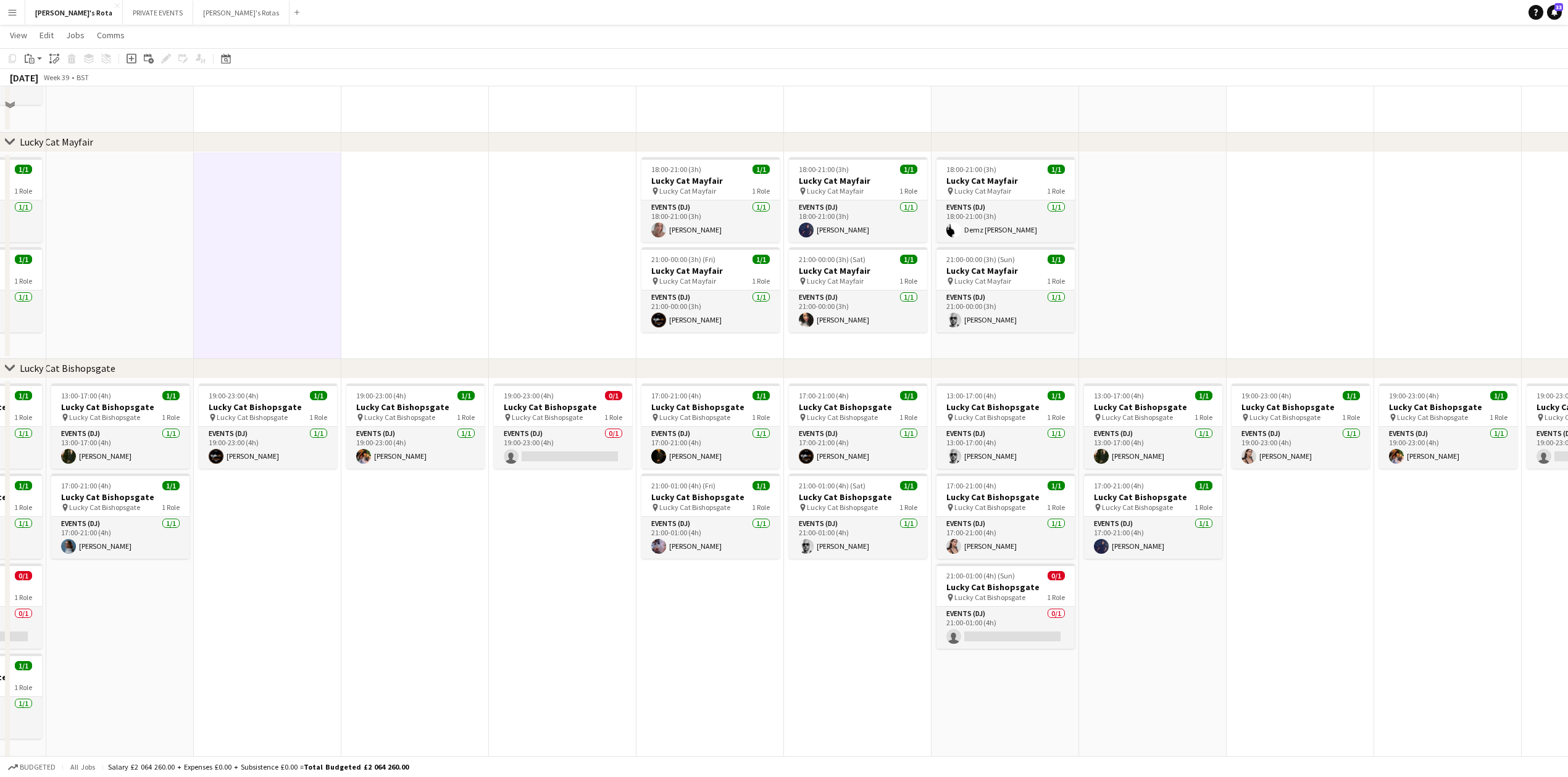
scroll to position [500, 0]
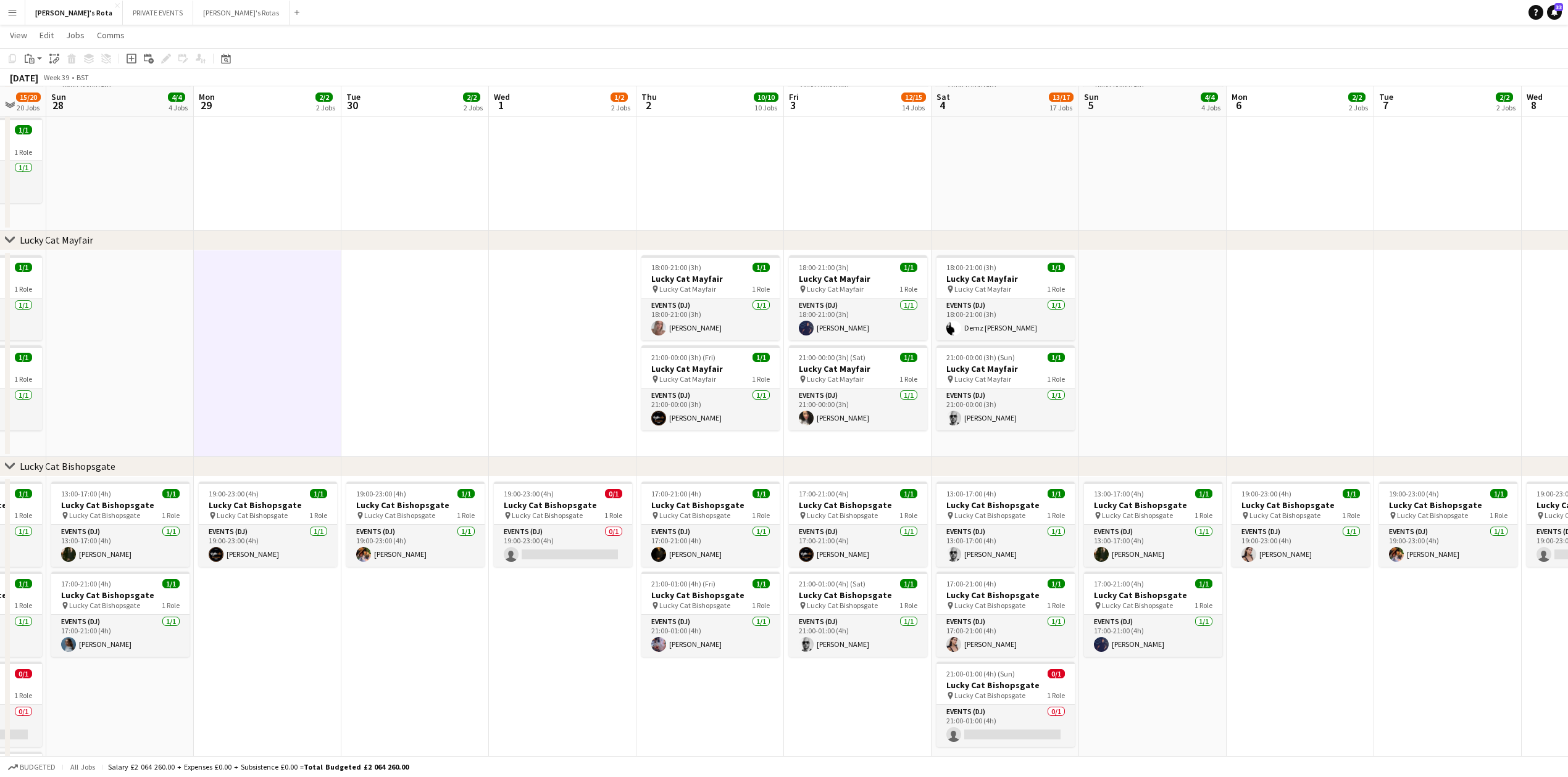
click at [398, 319] on app-date-cell at bounding box center [414, 353] width 147 height 207
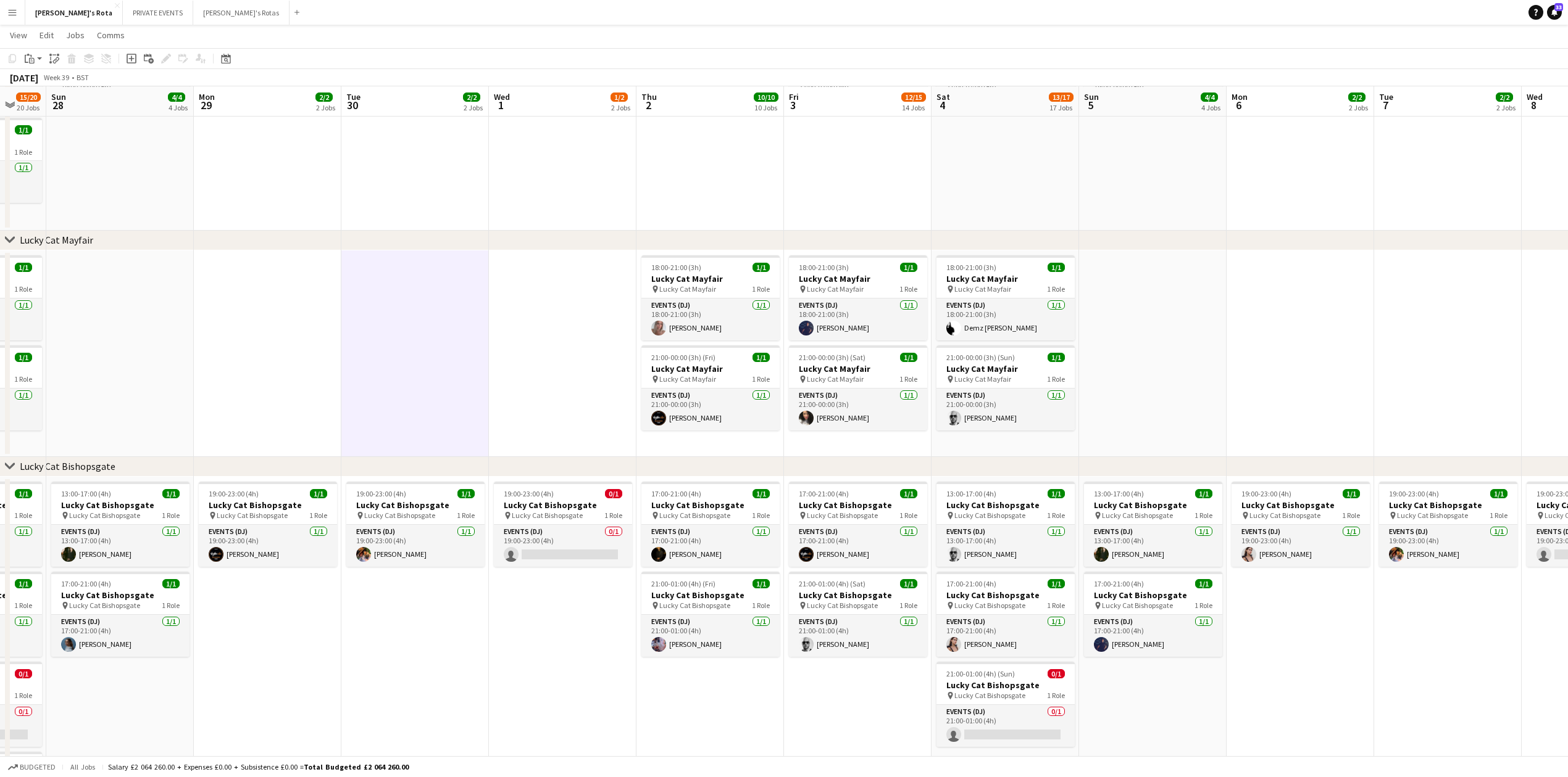
click at [491, 672] on app-date-cell "19:00-23:00 (4h) 0/1 Lucky Cat Bishopsgate pin Lucky Cat Bishopsgate 1 Role Eve…" at bounding box center [562, 688] width 147 height 422
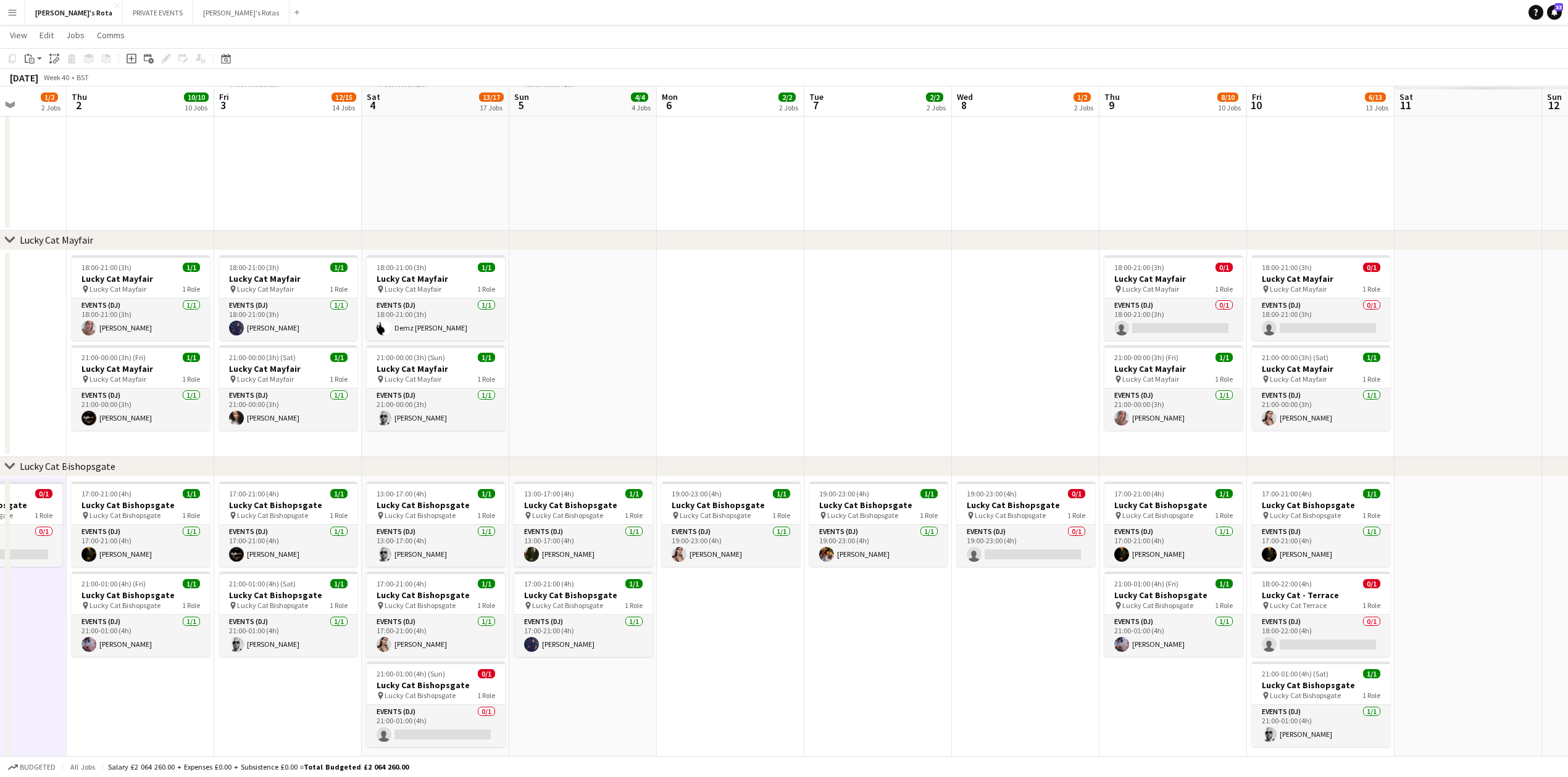
drag, startPoint x: 1233, startPoint y: 707, endPoint x: 365, endPoint y: 582, distance: 877.0
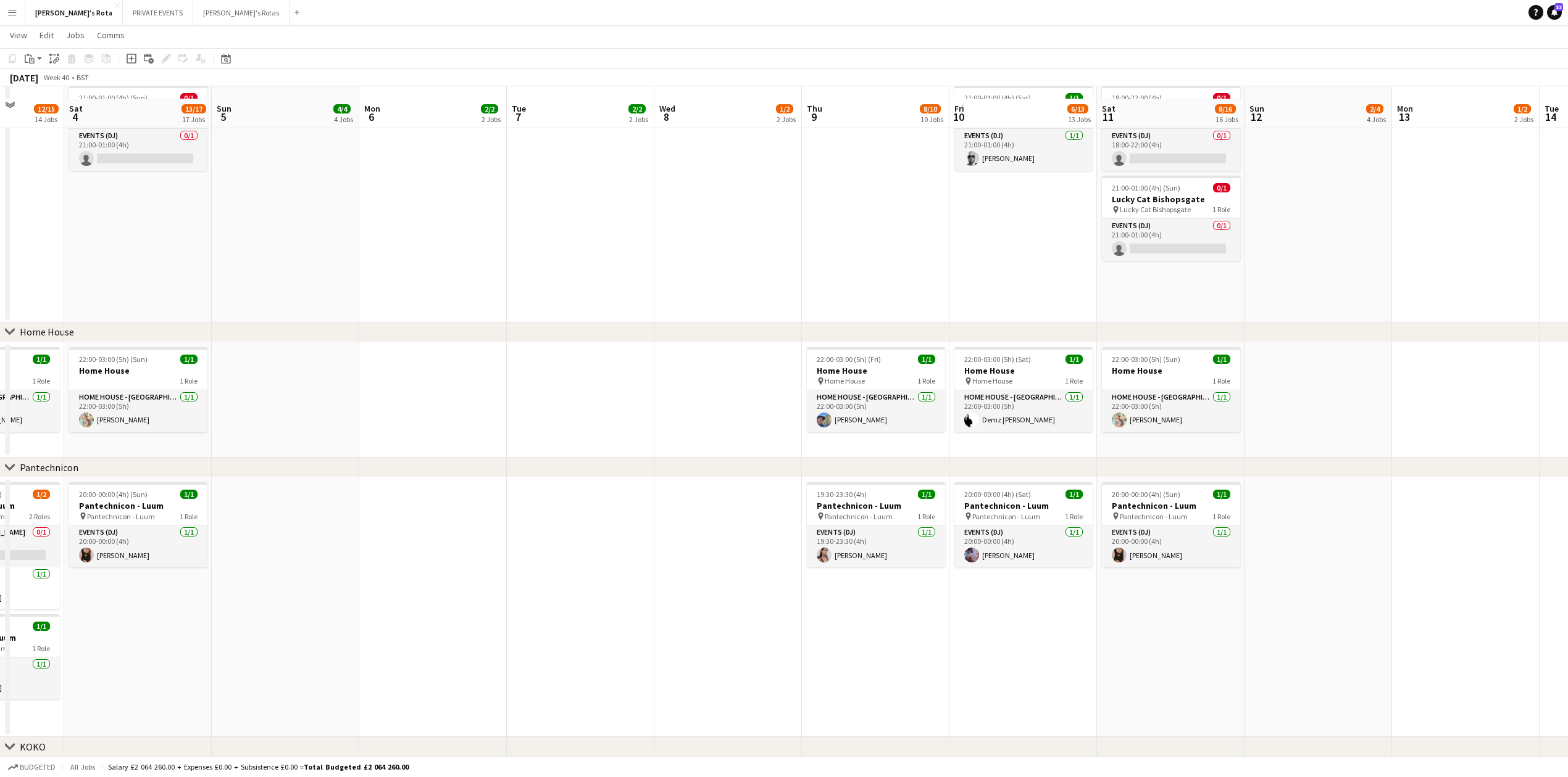
scroll to position [1322, 0]
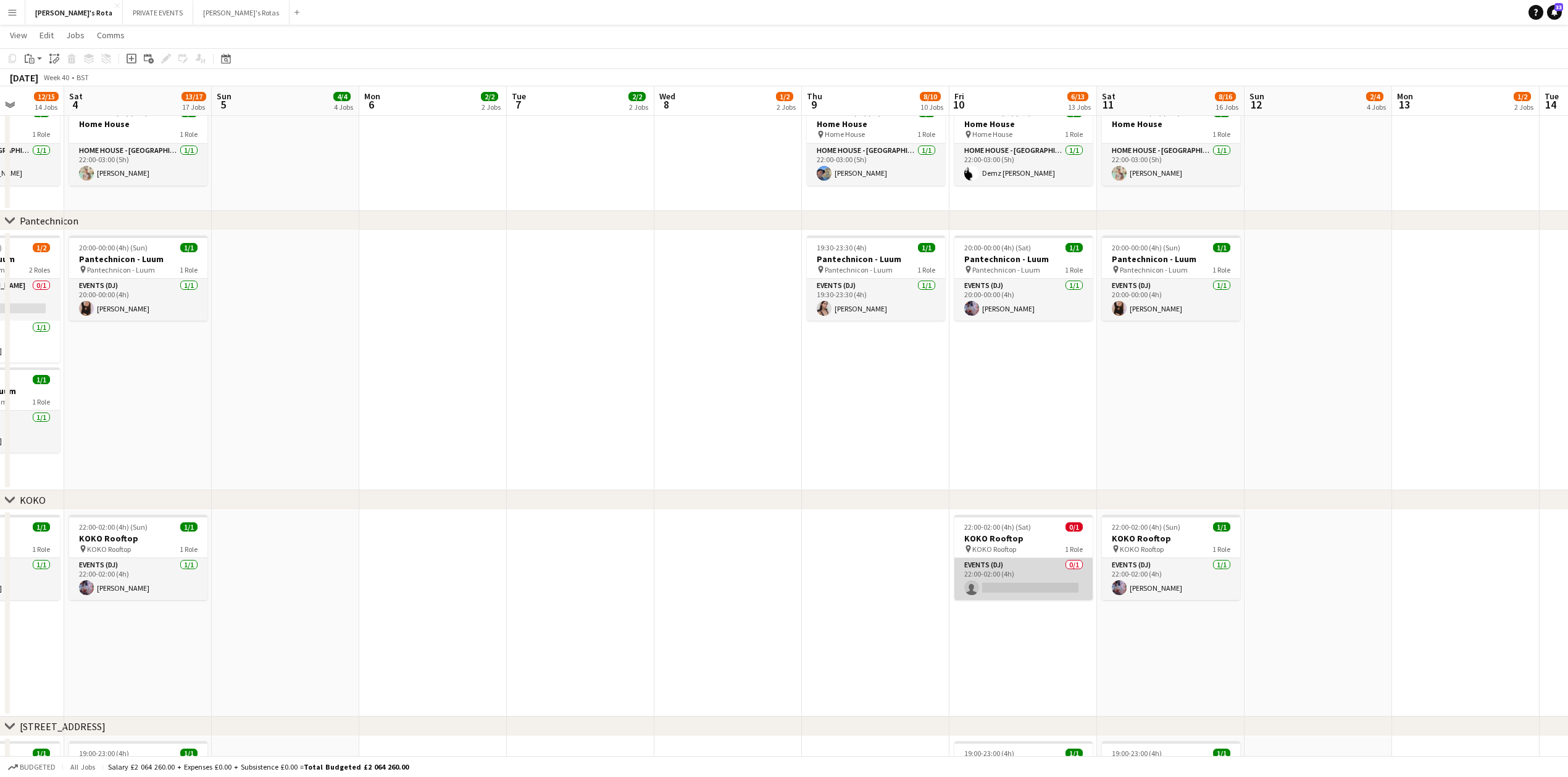
click at [978, 581] on app-card-role "Events (DJ) 0/1 22:00-02:00 (4h) single-neutral-actions" at bounding box center [1024, 579] width 138 height 42
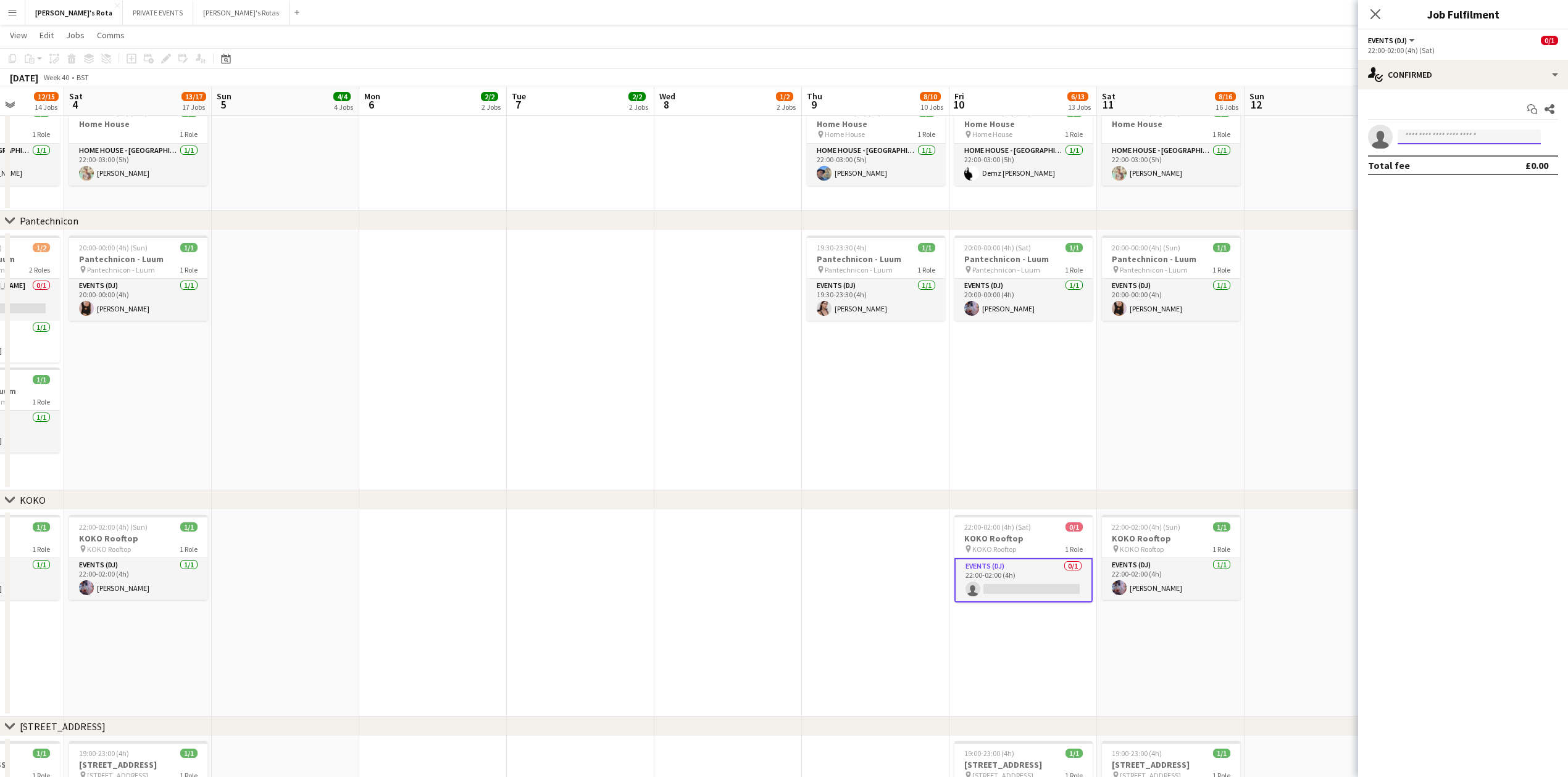
click at [1442, 135] on input at bounding box center [1468, 136] width 143 height 15
type input "******"
click at [663, 496] on div "chevron-right KOKO" at bounding box center [784, 500] width 1568 height 20
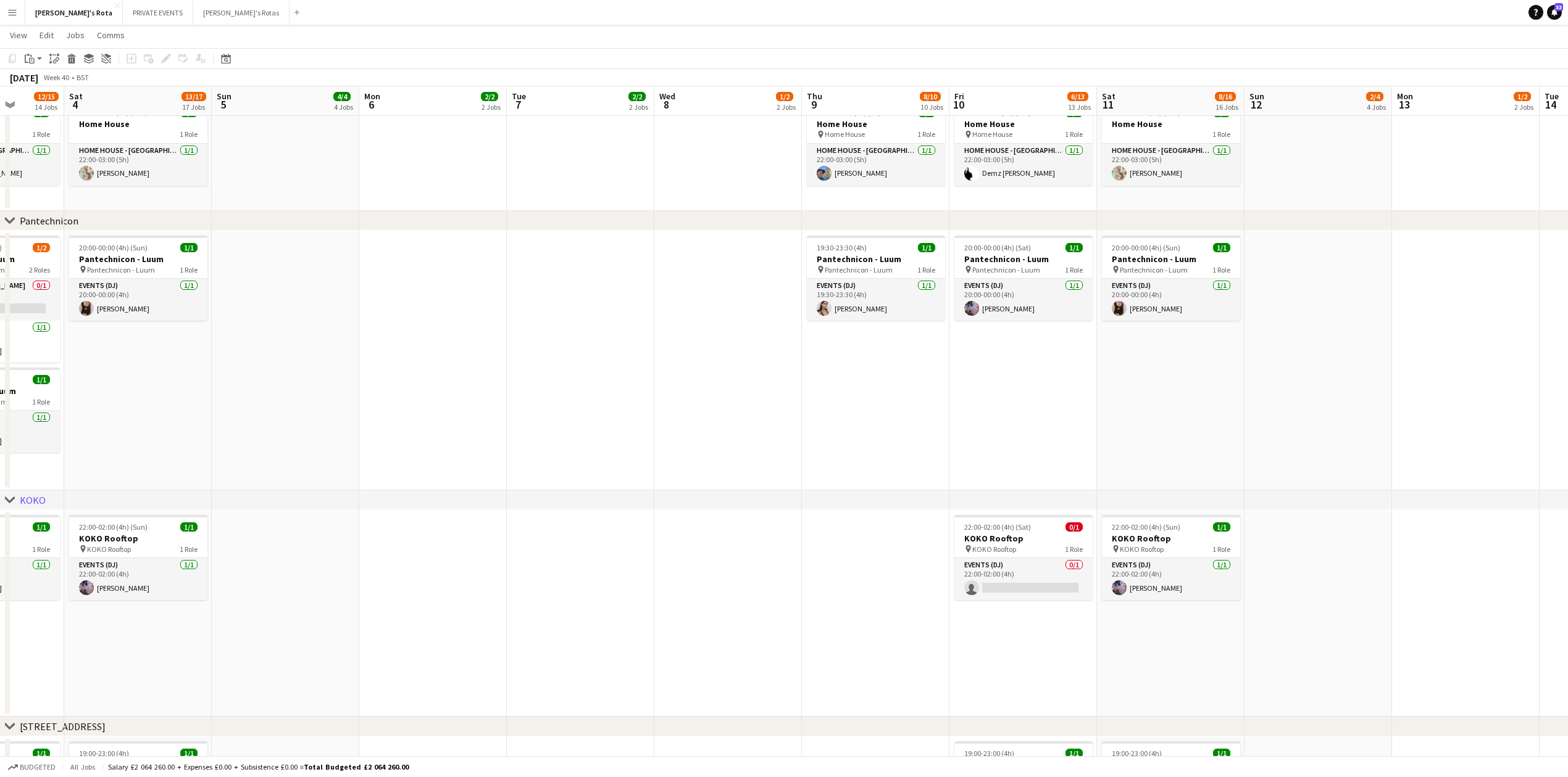
click at [680, 381] on app-date-cell at bounding box center [728, 361] width 147 height 260
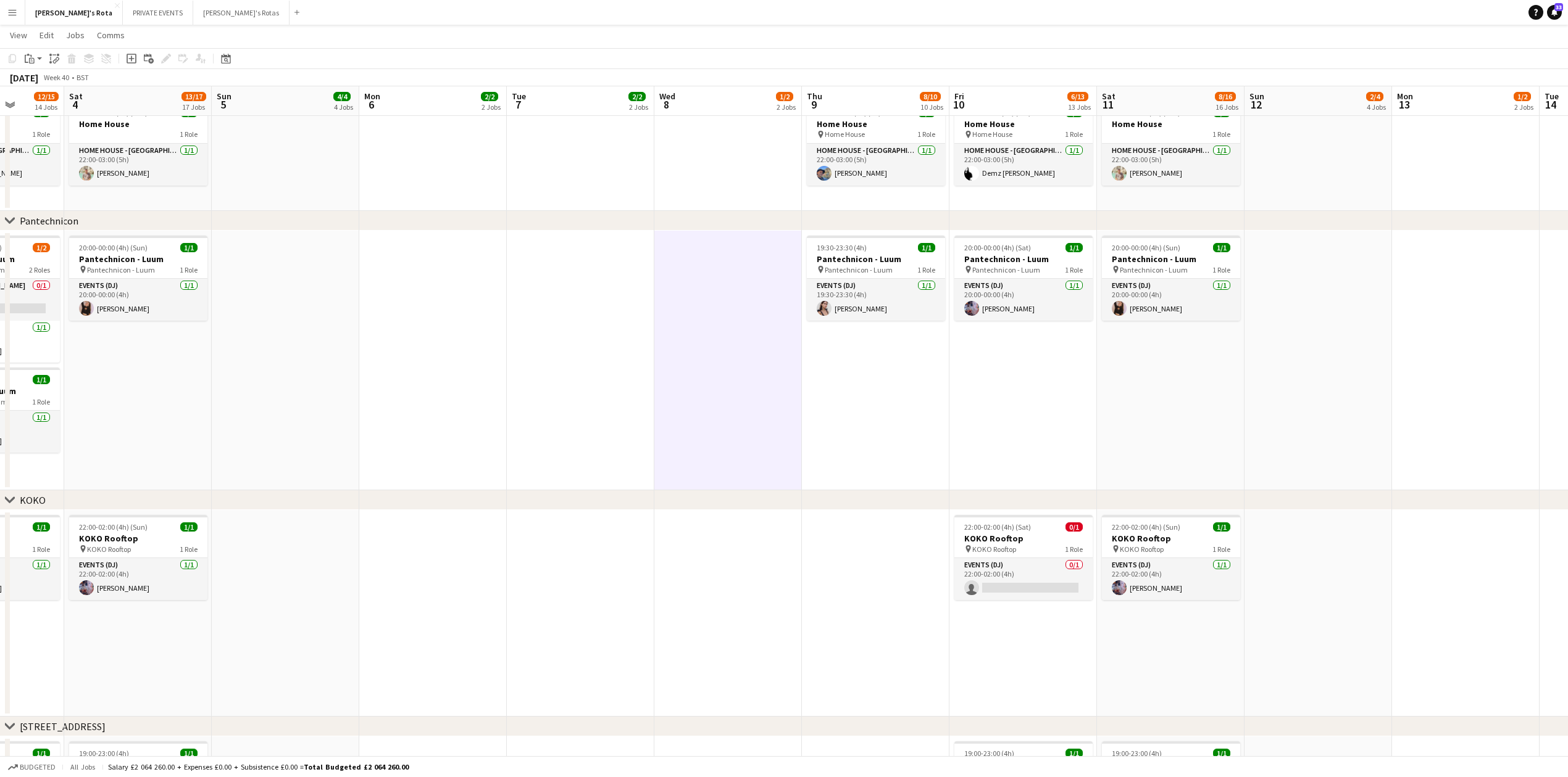
click at [875, 445] on app-date-cell "19:30-23:30 (4h) 1/1 Pantechnicon - Luum pin Pantechnicon - Luum 1 Role Events …" at bounding box center [875, 361] width 147 height 260
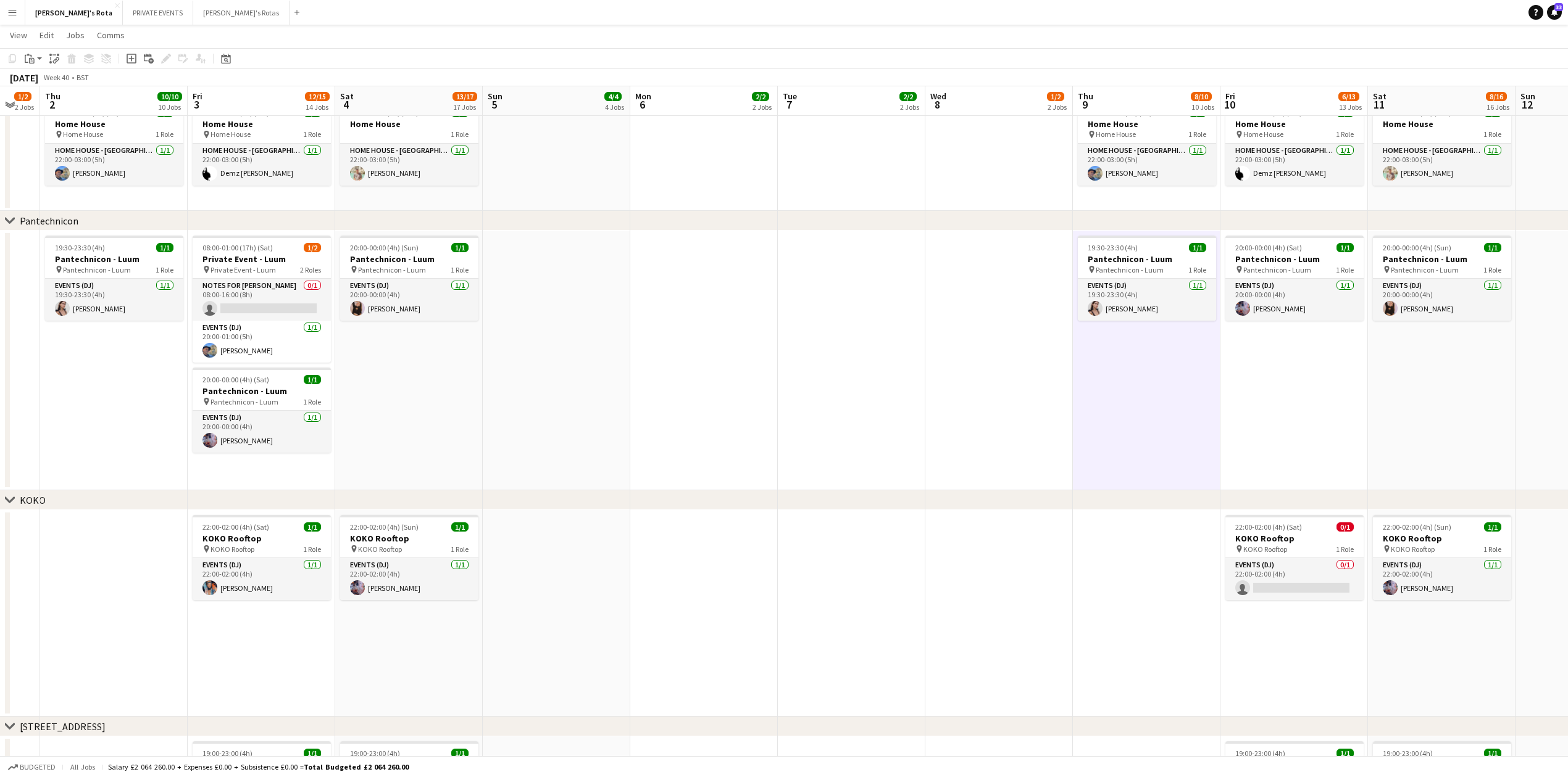
drag, startPoint x: 468, startPoint y: 444, endPoint x: 784, endPoint y: 450, distance: 316.1
click at [784, 450] on app-calendar-viewport "Tue 30 2/2 2 Jobs Wed 1 1/2 2 Jobs Thu 2 10/10 10 Jobs Fri 3 12/15 14 Jobs Sat …" at bounding box center [784, 621] width 1568 height 3791
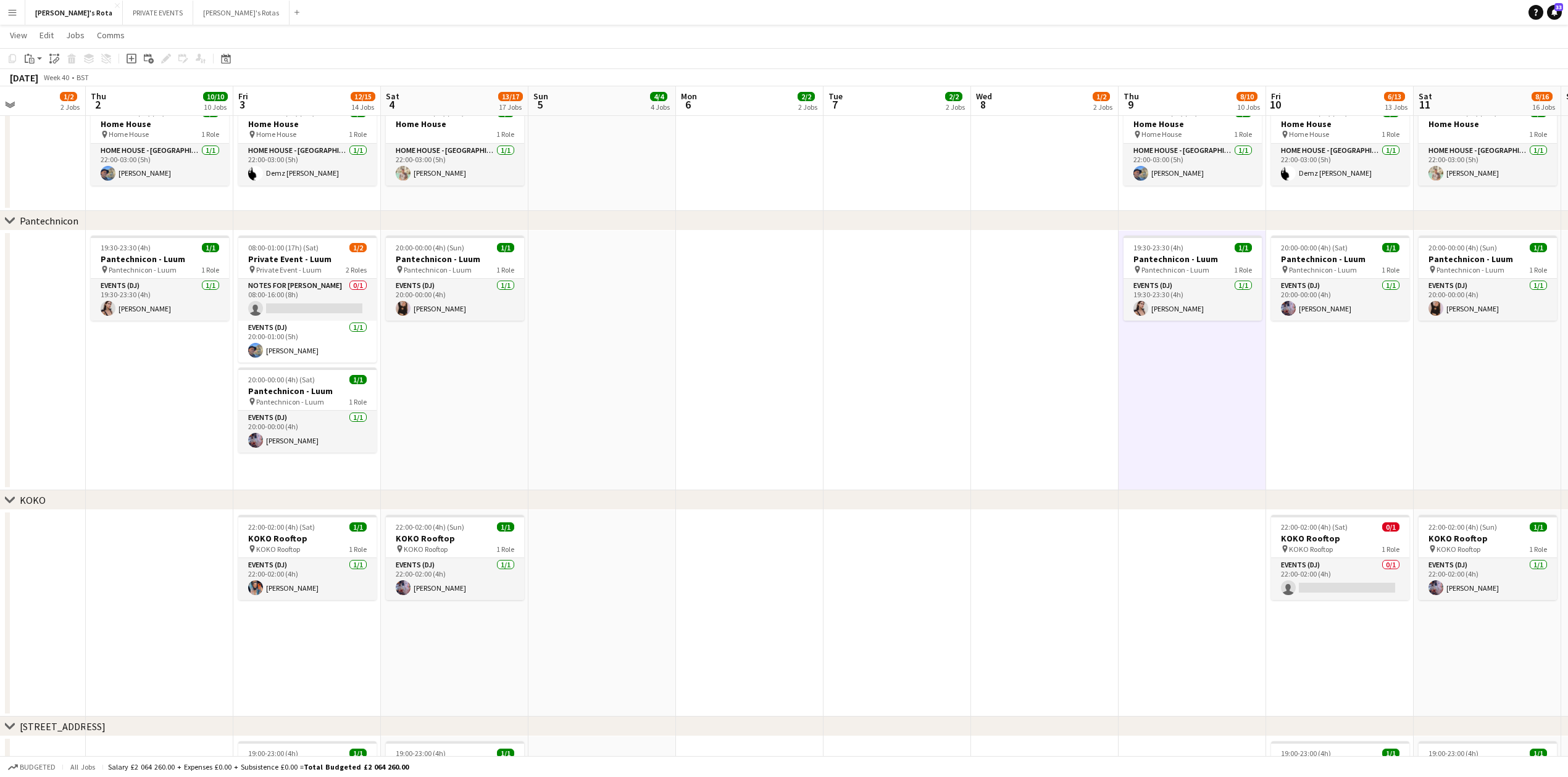
click at [524, 410] on app-date-cell "20:00-00:00 (4h) (Sun) 1/1 Pantechnicon - Luum pin Pantechnicon - Luum 1 Role E…" at bounding box center [454, 361] width 147 height 260
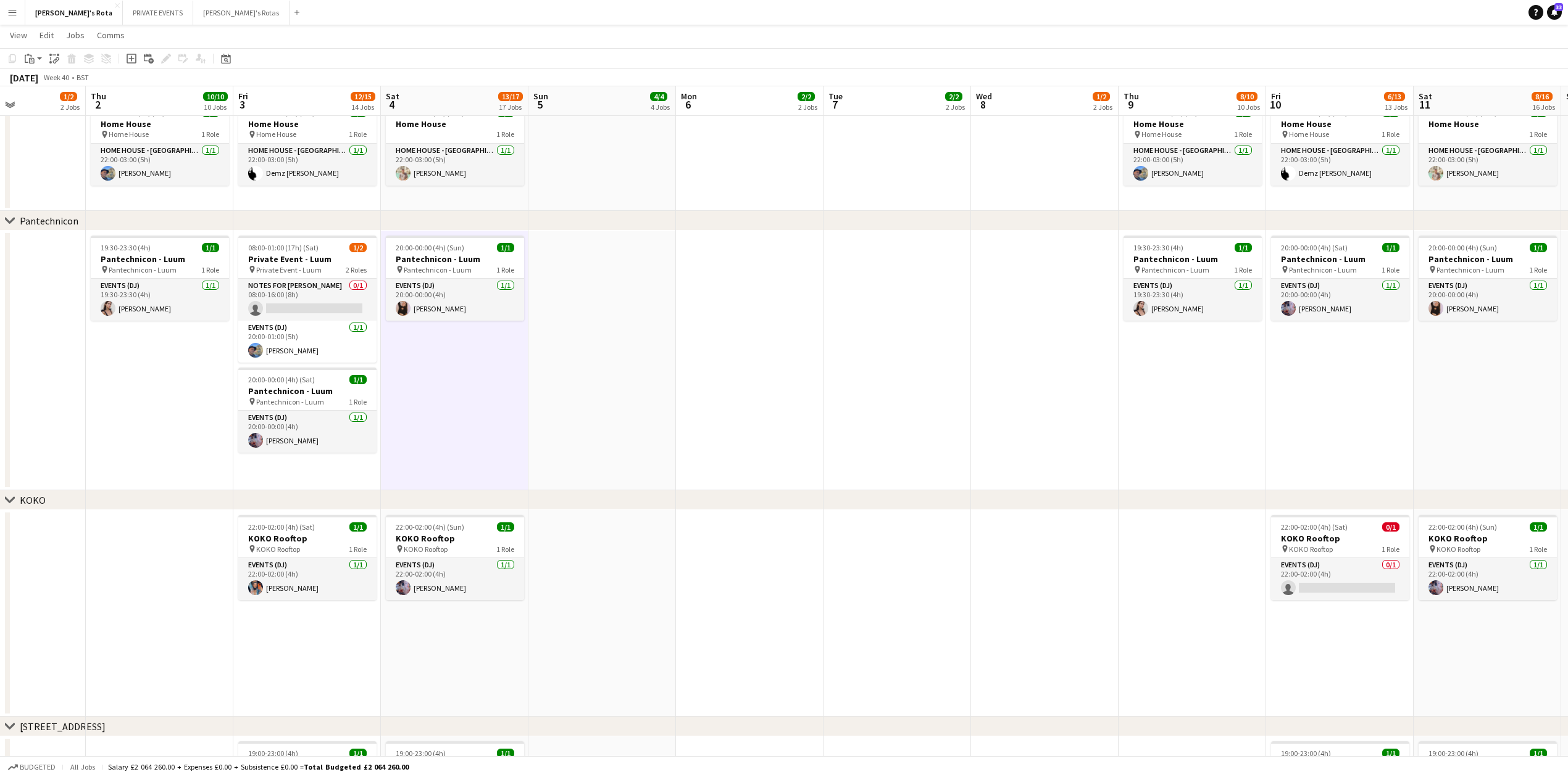
click at [1063, 386] on app-date-cell at bounding box center [1044, 361] width 147 height 260
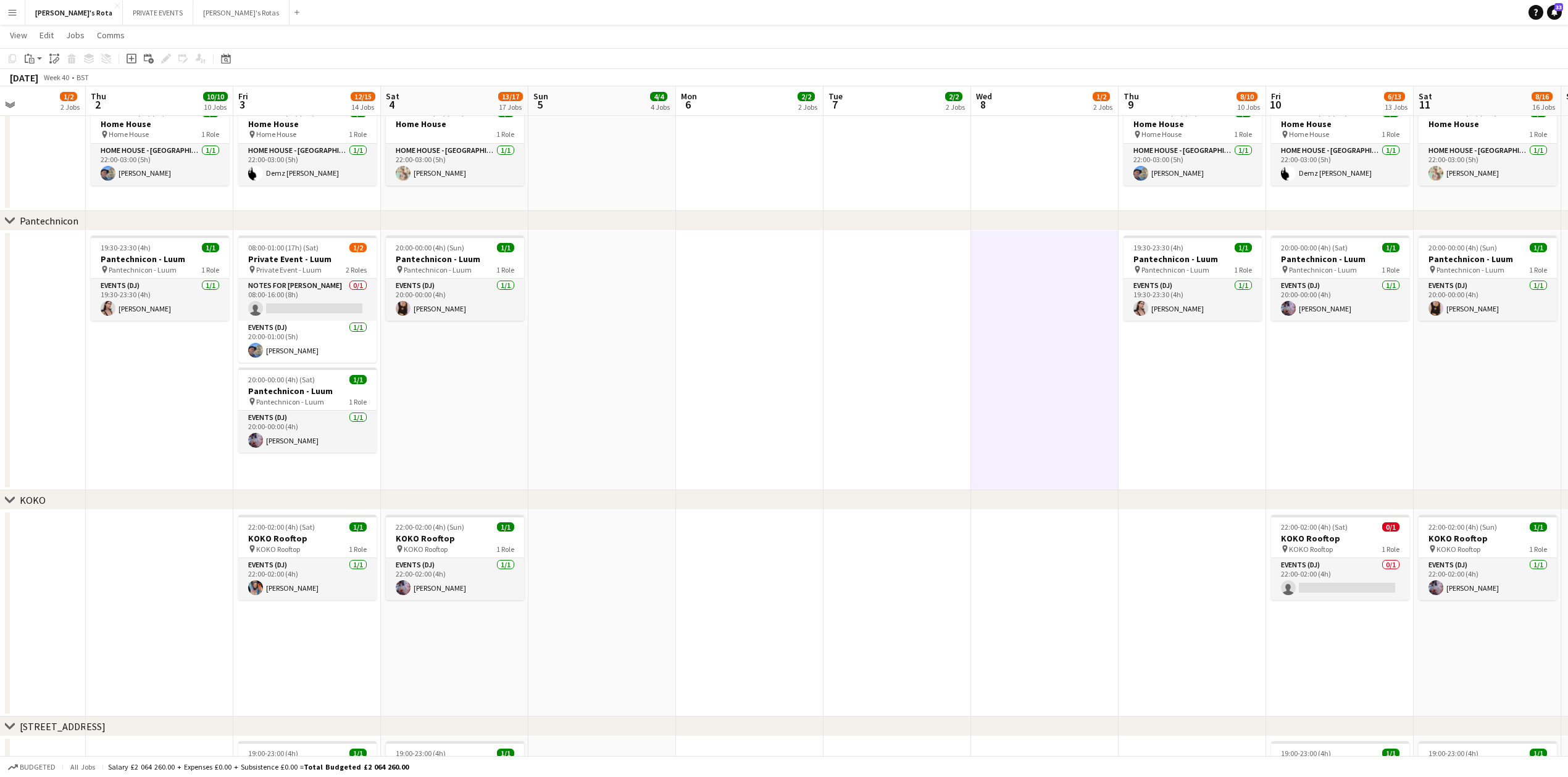
click at [1144, 727] on div "chevron-right 45 Park Lane" at bounding box center [784, 727] width 1568 height 20
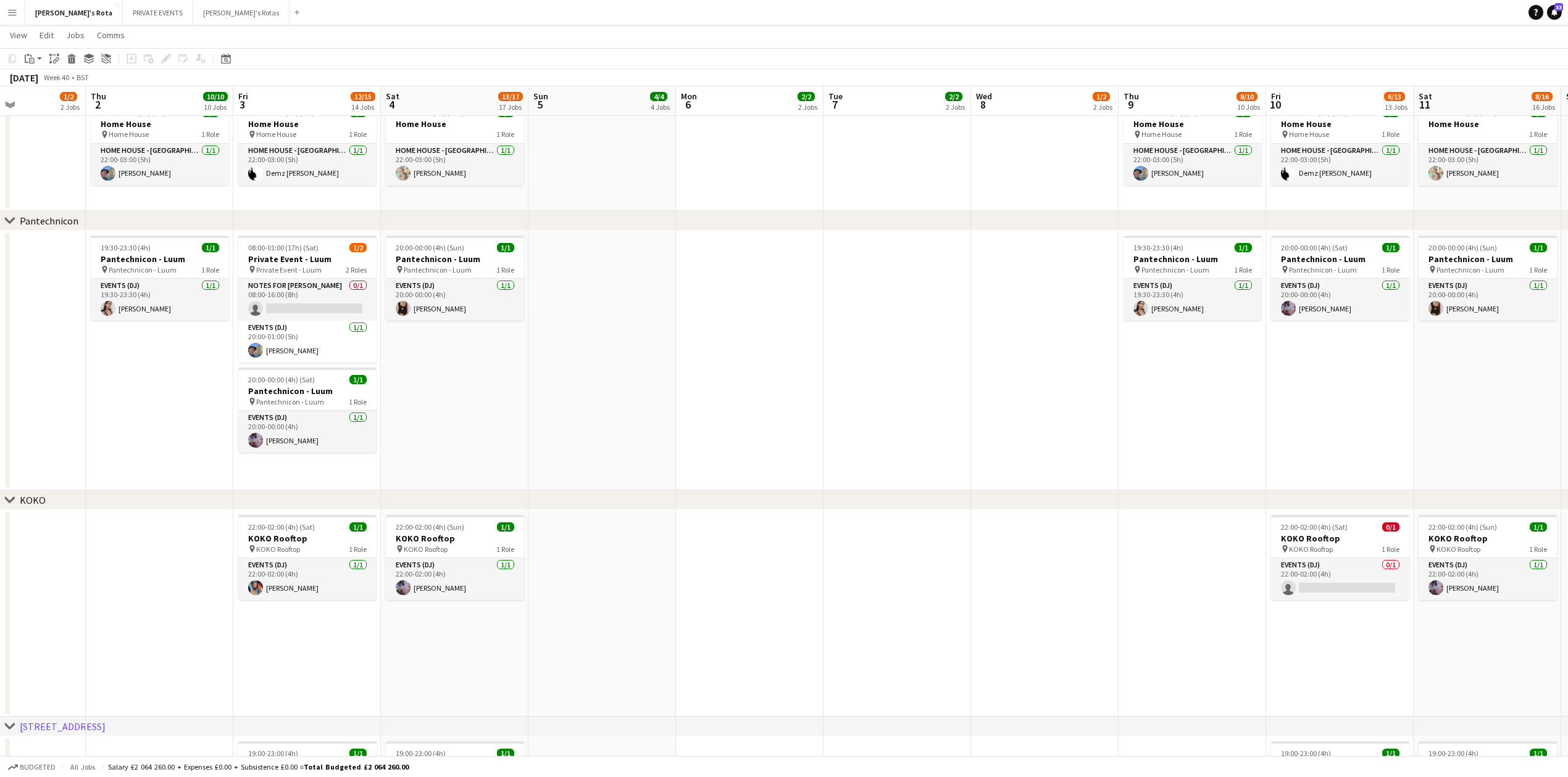
click at [1318, 698] on app-date-cell "22:00-02:00 (4h) (Sat) 0/1 KOKO Rooftop pin KOKO Rooftop 1 Role Events (DJ) 0/1…" at bounding box center [1339, 613] width 147 height 207
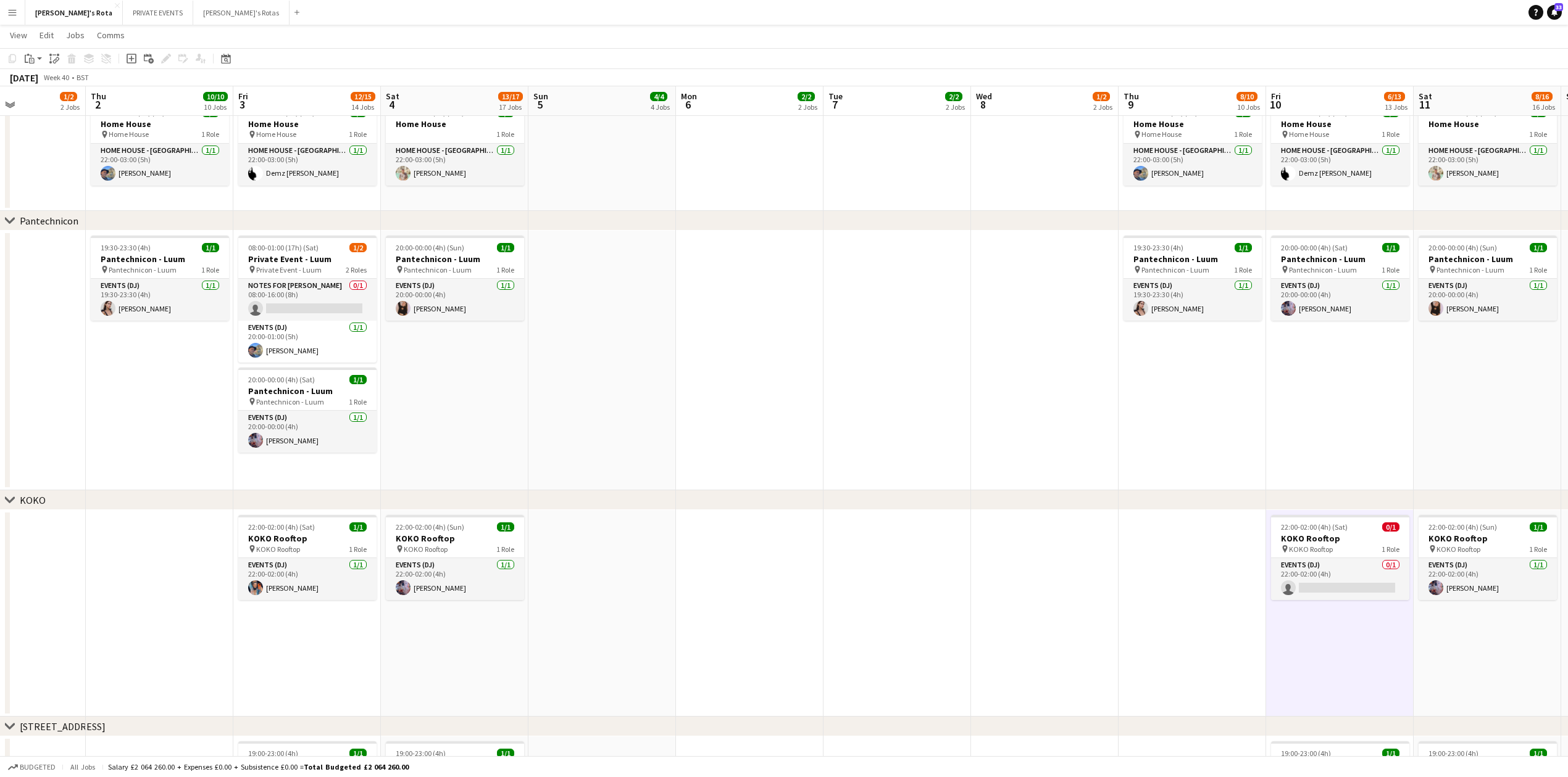
click at [1193, 635] on app-date-cell at bounding box center [1192, 613] width 147 height 207
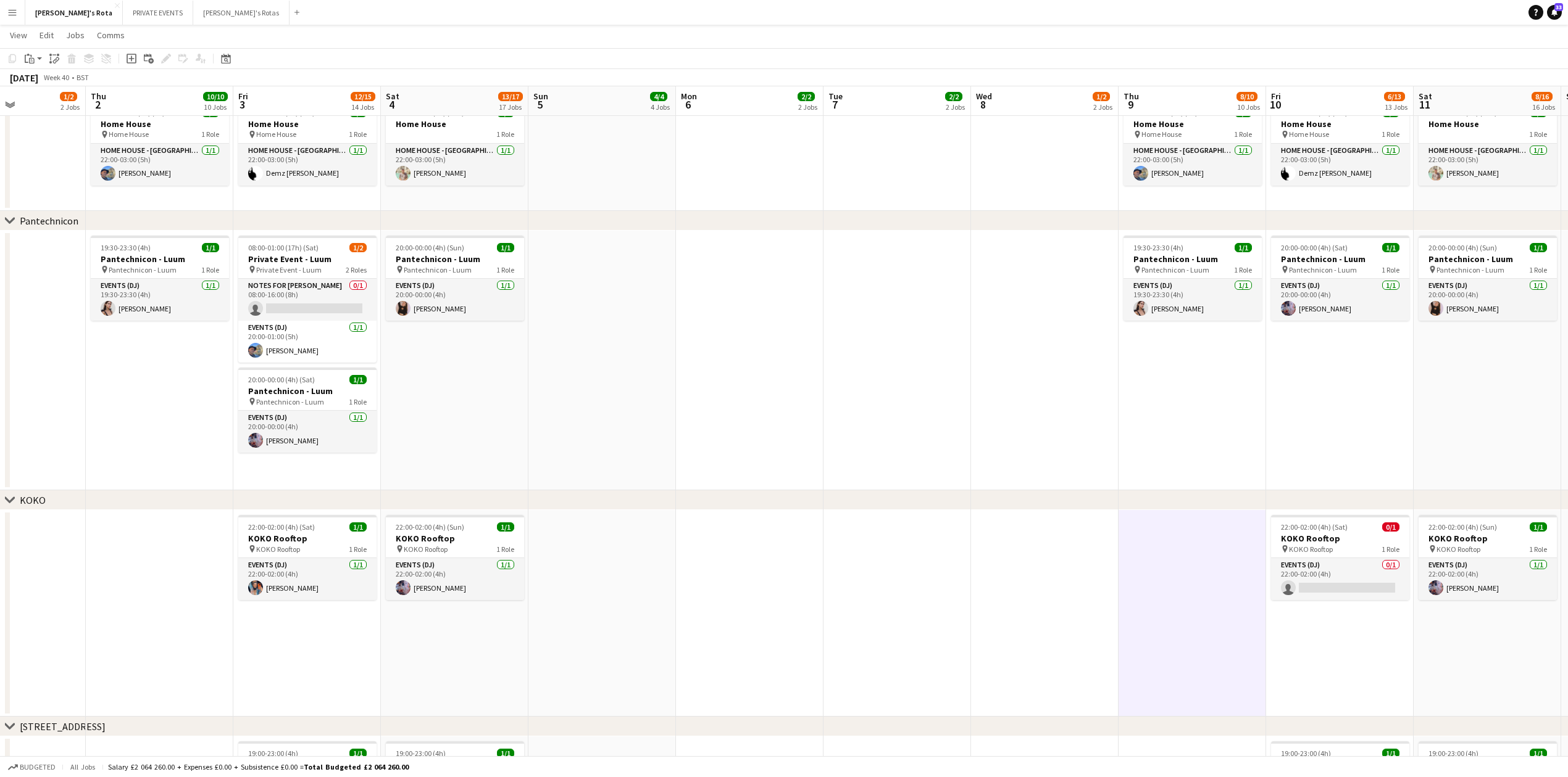
click at [1443, 649] on app-date-cell "22:00-02:00 (4h) (Sun) 1/1 KOKO Rooftop pin KOKO Rooftop 1 Role Events (DJ) [DA…" at bounding box center [1487, 613] width 147 height 207
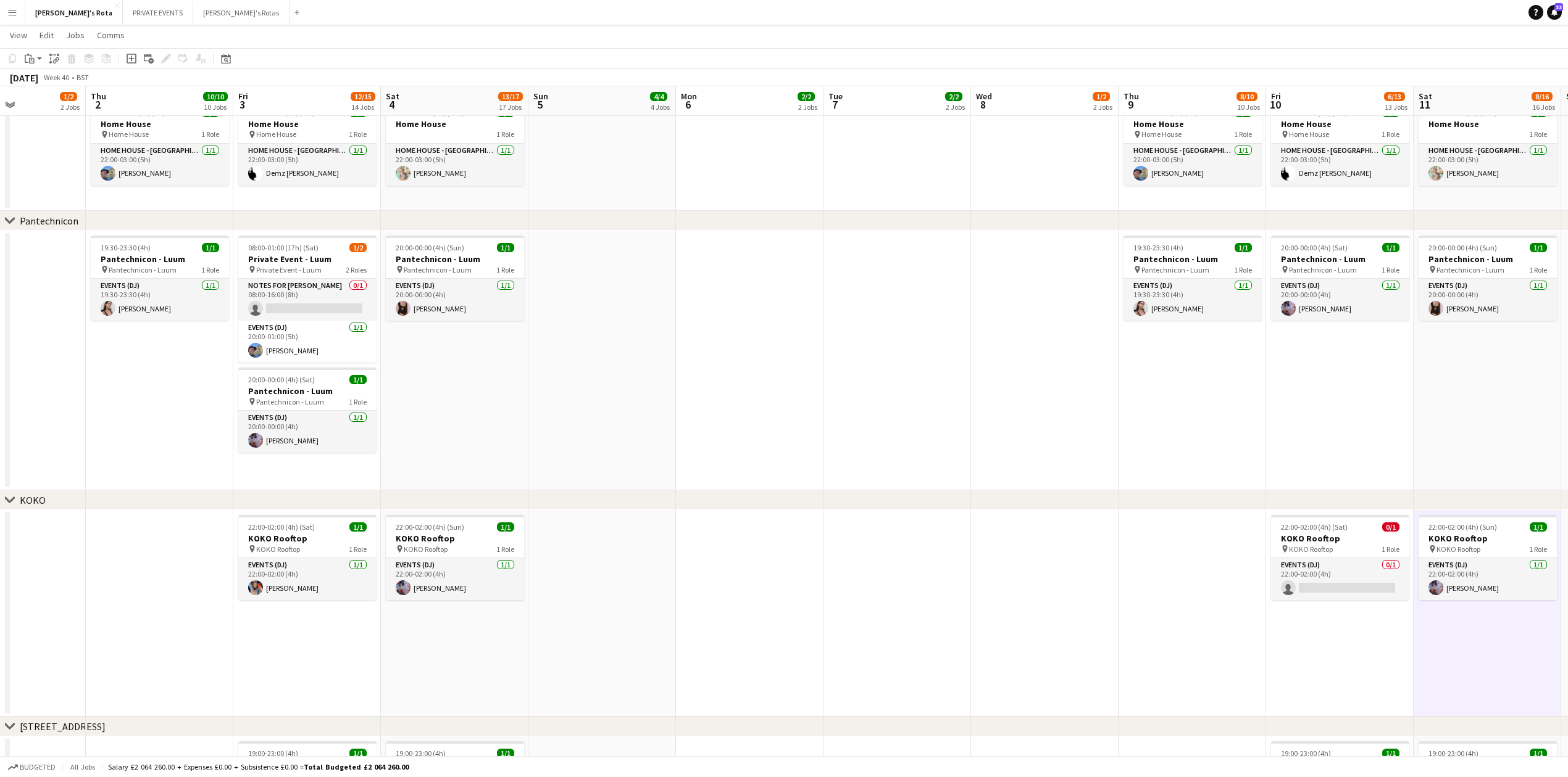
click at [1120, 608] on app-date-cell at bounding box center [1192, 613] width 147 height 207
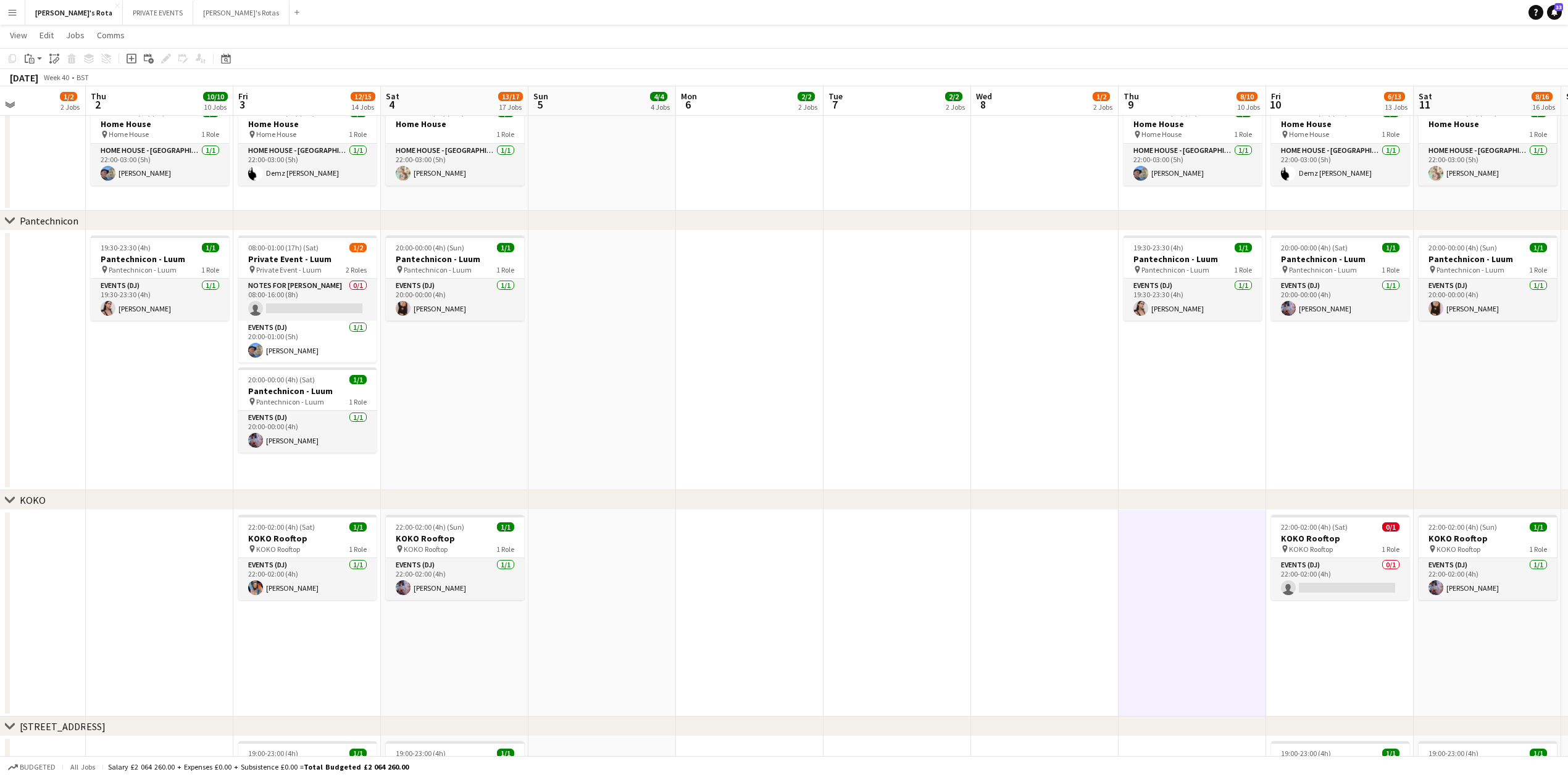
click at [237, 55] on app-toolbar "Copy Paste Paste Ctrl+V Paste with crew Ctrl+Shift+V Paste linked Job Delete Gr…" at bounding box center [784, 59] width 1568 height 21
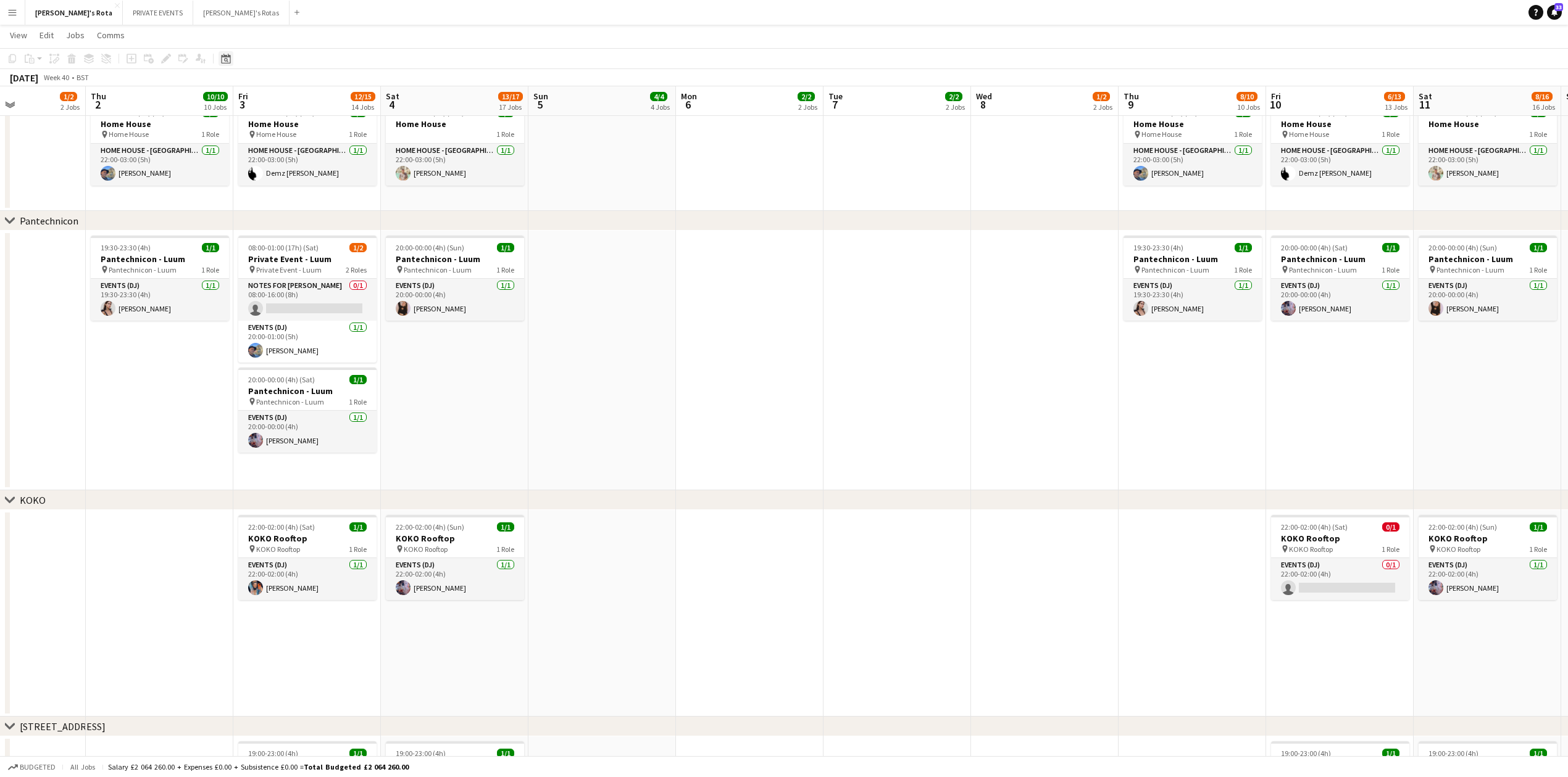
click at [226, 59] on icon "Date picker" at bounding box center [225, 59] width 10 height 10
click at [313, 255] on button "[DATE]" at bounding box center [313, 252] width 36 height 20
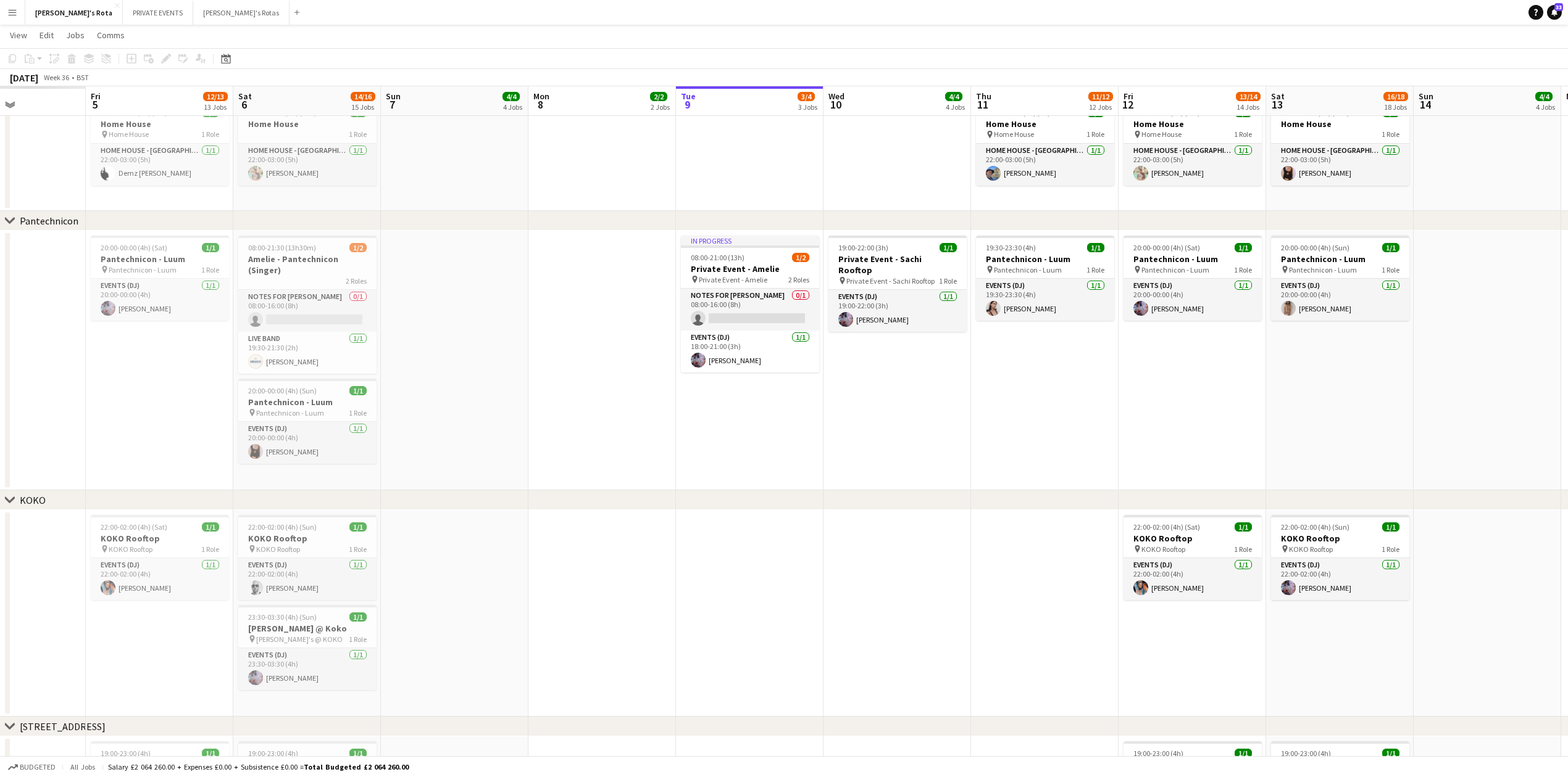
scroll to position [0, 425]
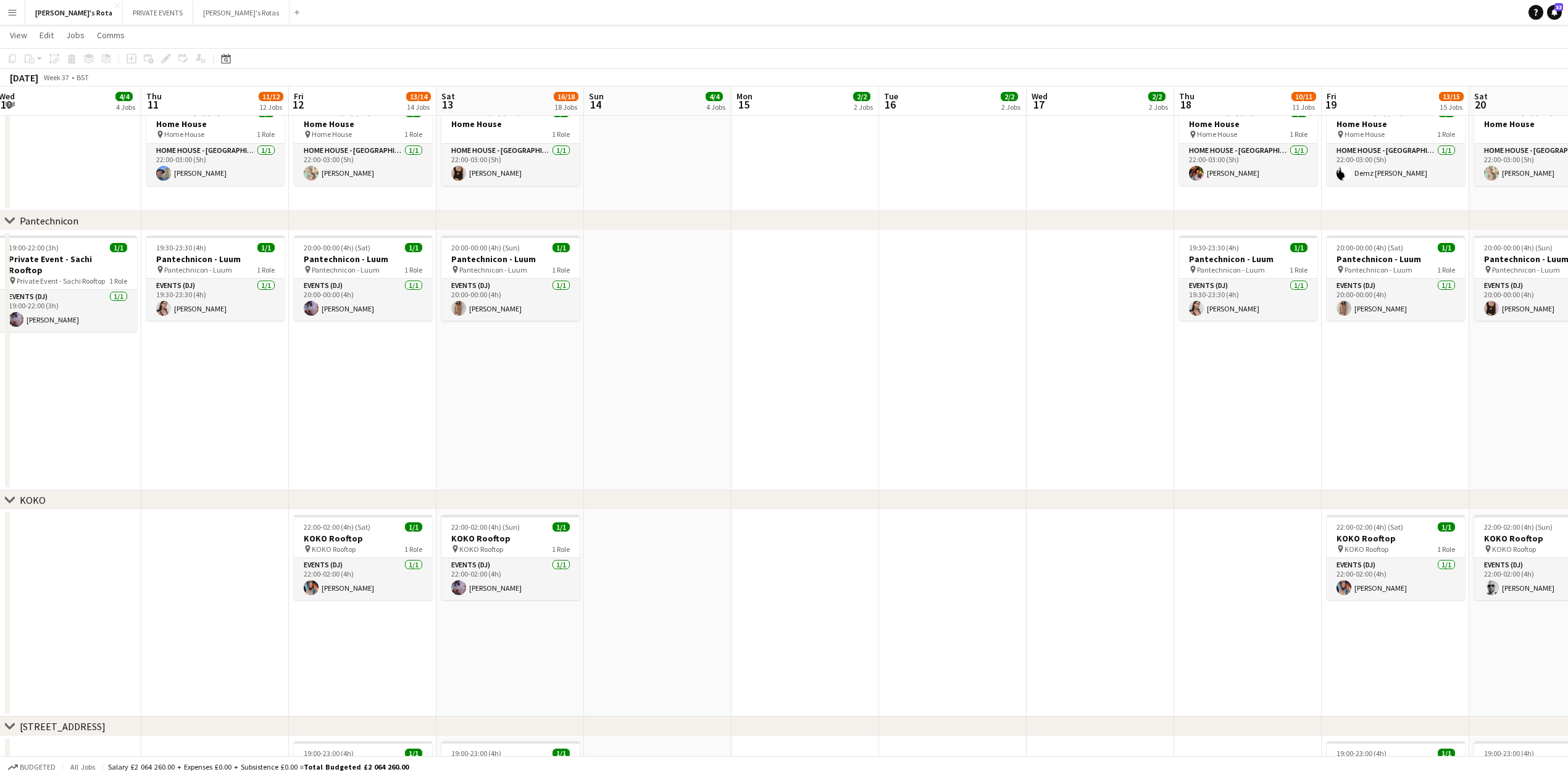
drag, startPoint x: 804, startPoint y: 577, endPoint x: 118, endPoint y: 673, distance: 692.7
click at [118, 673] on app-calendar-viewport "Mon 8 2/2 2 Jobs Tue 9 3/4 3 Jobs Wed 10 4/4 4 Jobs Thu 11 11/12 12 Jobs Fri 12…" at bounding box center [784, 621] width 1568 height 3791
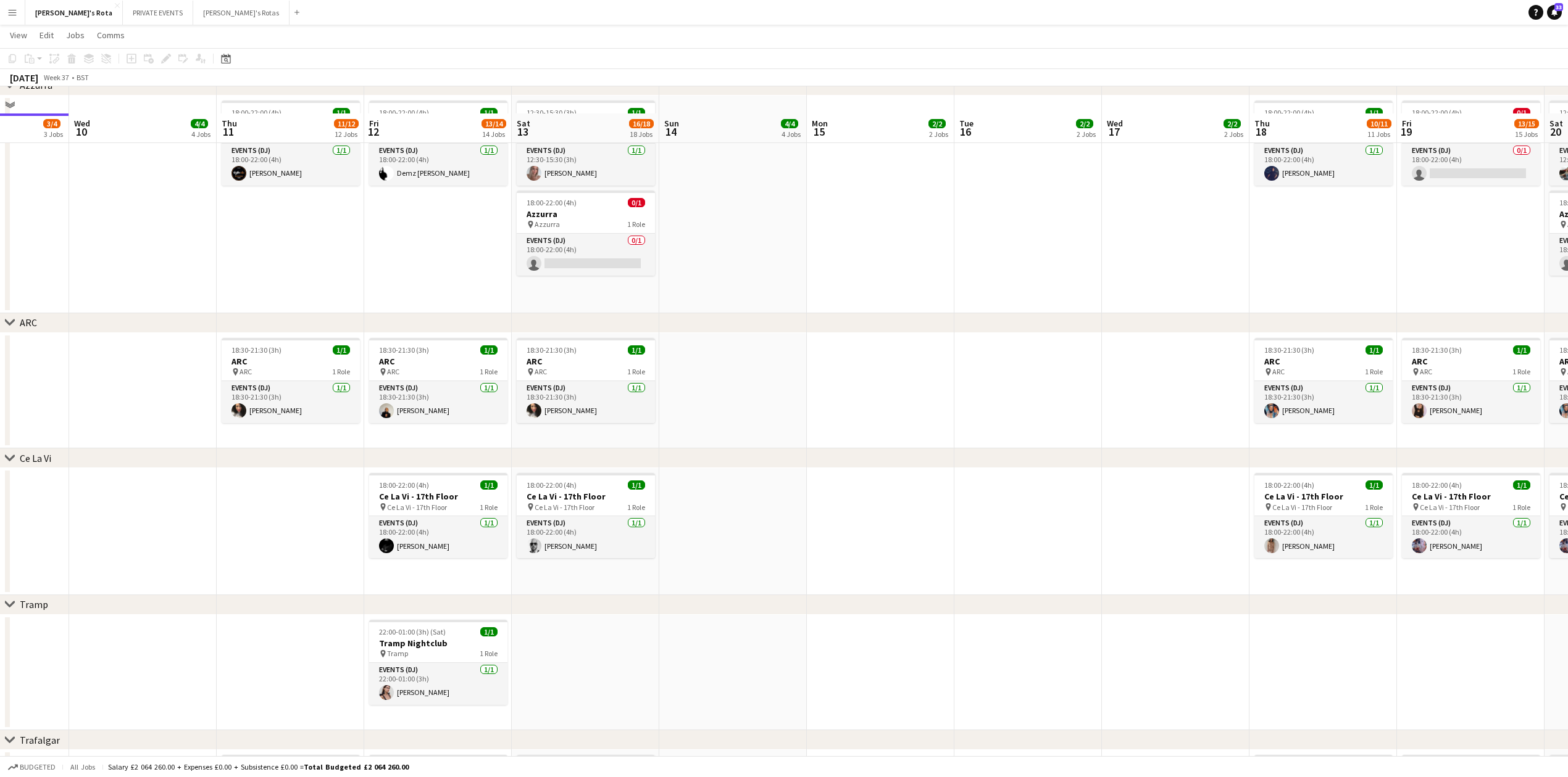
scroll to position [2138, 0]
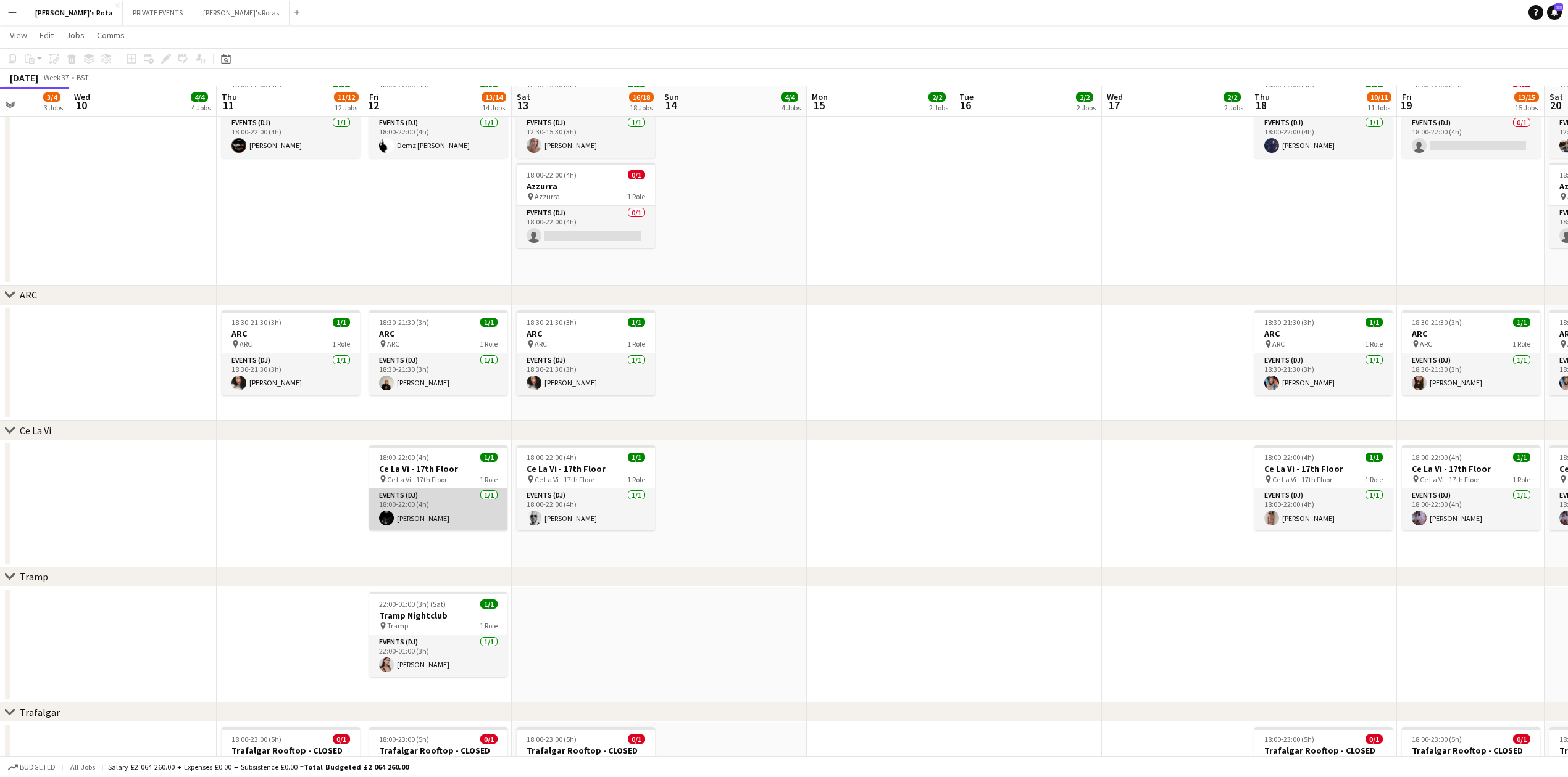
click at [442, 514] on app-card-role "Events (DJ) 1/1 18:00-22:00 (4h) Jez Pereira" at bounding box center [439, 509] width 138 height 42
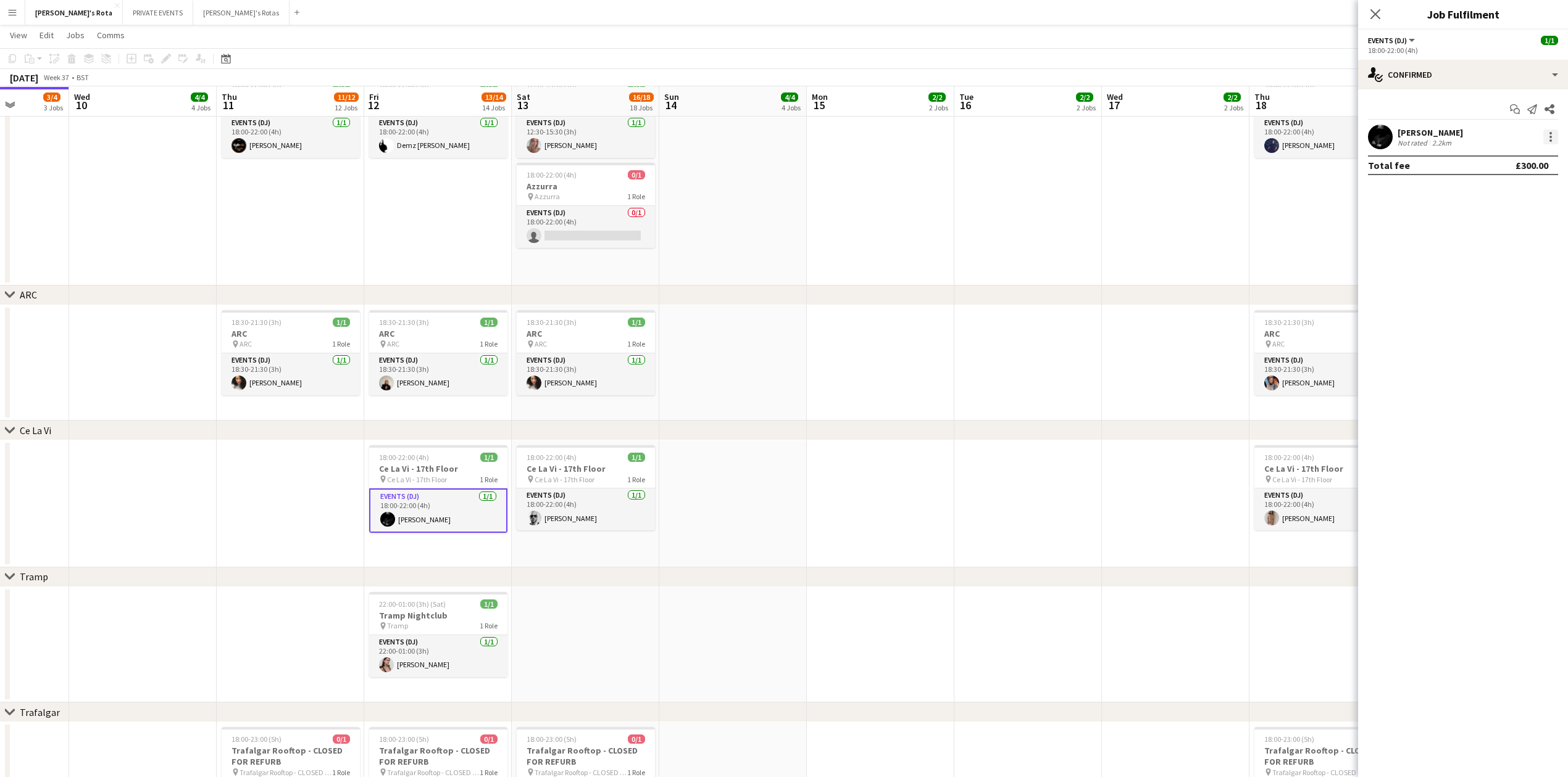
click at [1551, 132] on div at bounding box center [1551, 133] width 3 height 3
click at [1477, 267] on button "Remove" at bounding box center [1509, 279] width 96 height 30
click at [1372, 13] on icon "Close pop-in" at bounding box center [1374, 14] width 12 height 12
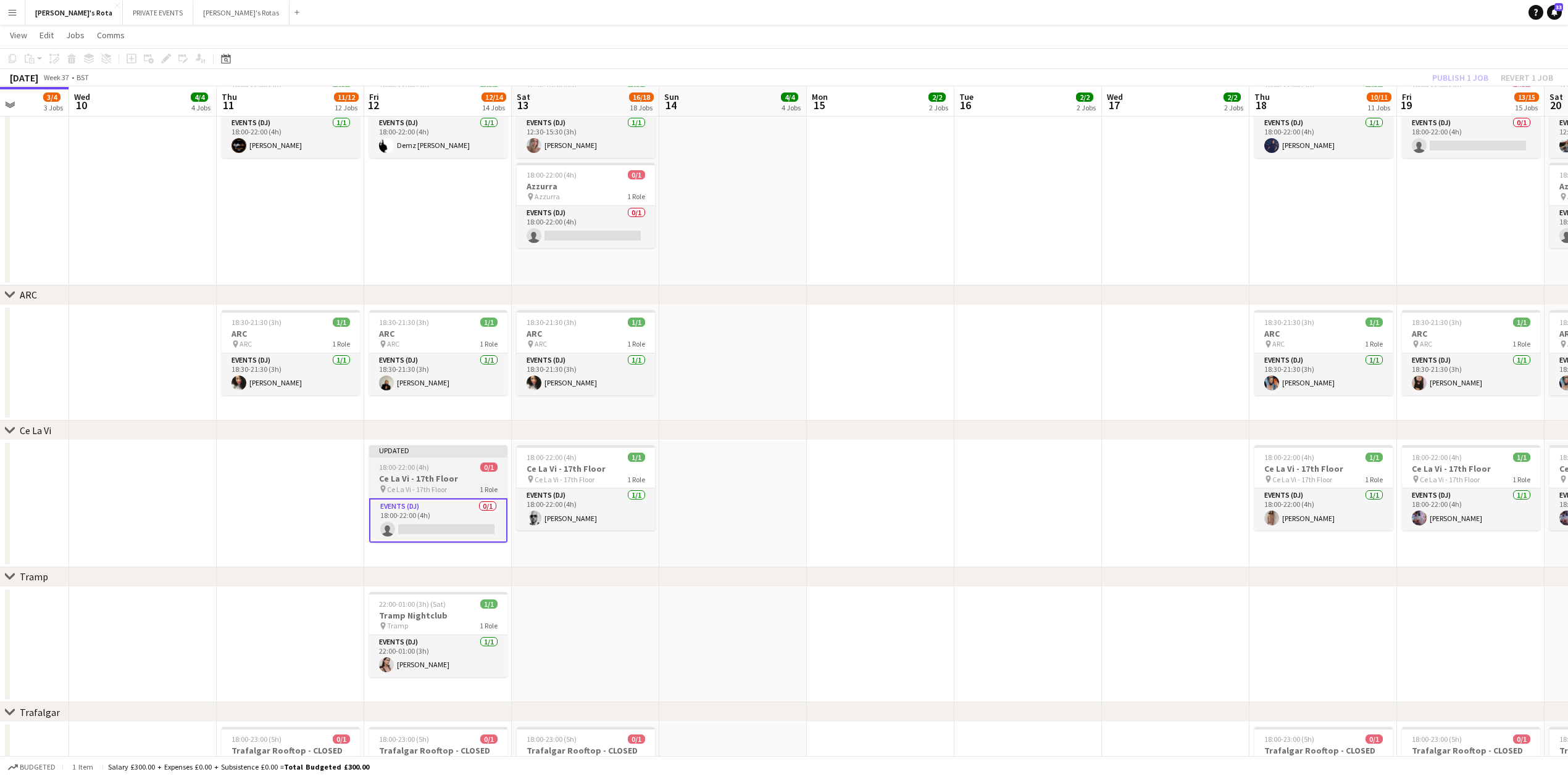
click at [443, 467] on div "18:00-22:00 (4h) 0/1" at bounding box center [439, 467] width 138 height 9
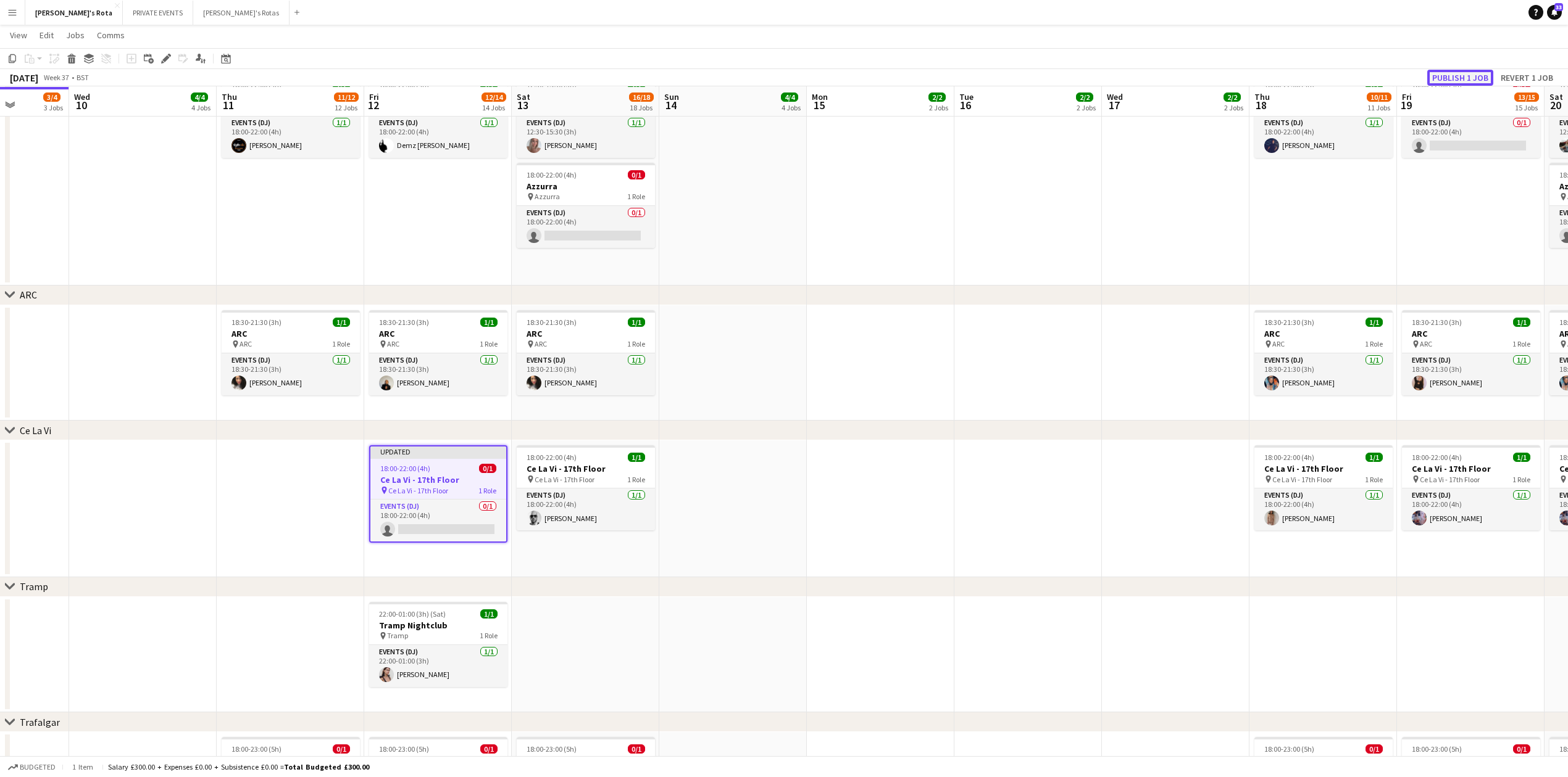
click at [1454, 75] on button "Publish 1 job" at bounding box center [1459, 77] width 66 height 16
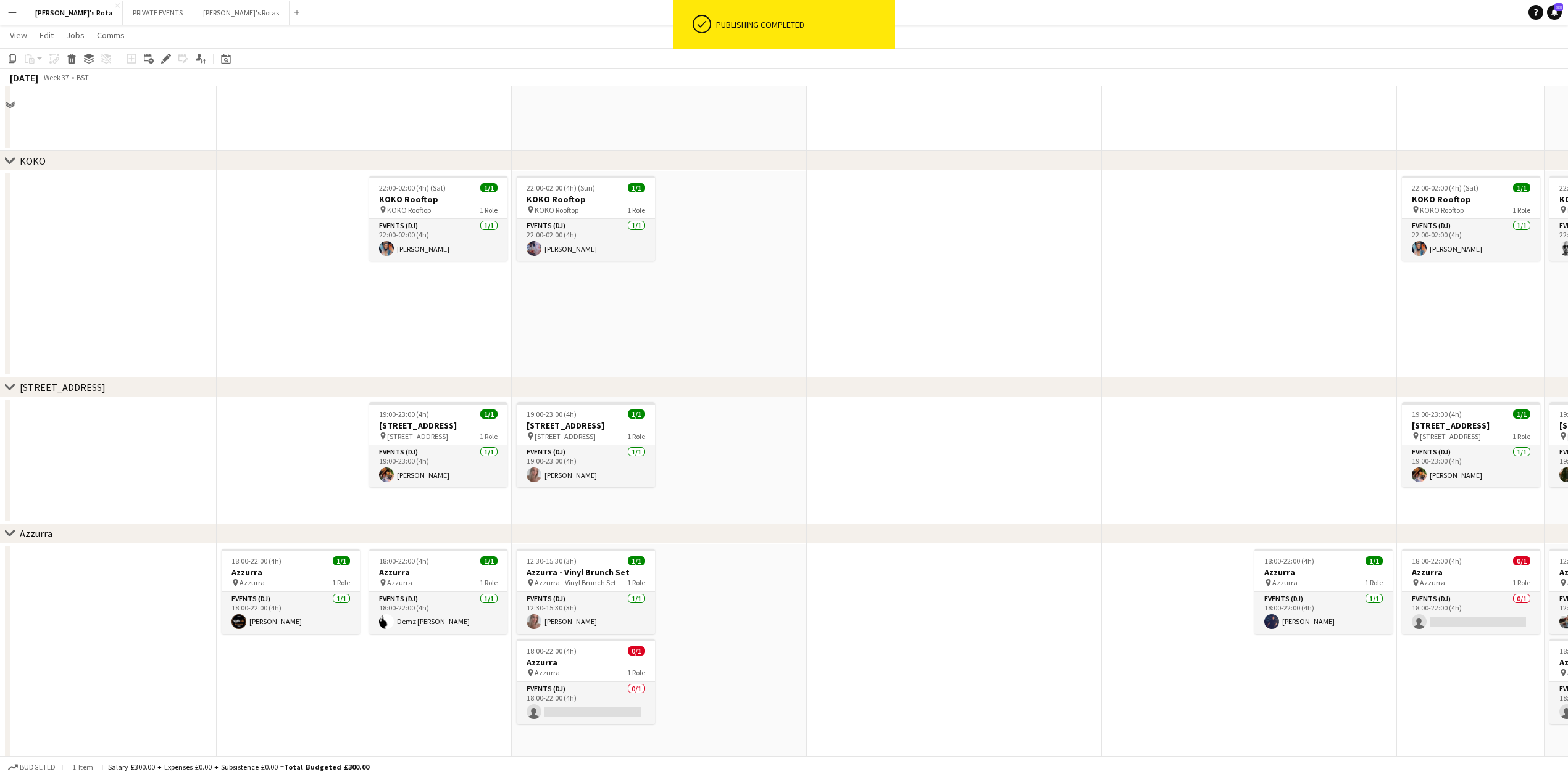
scroll to position [1562, 0]
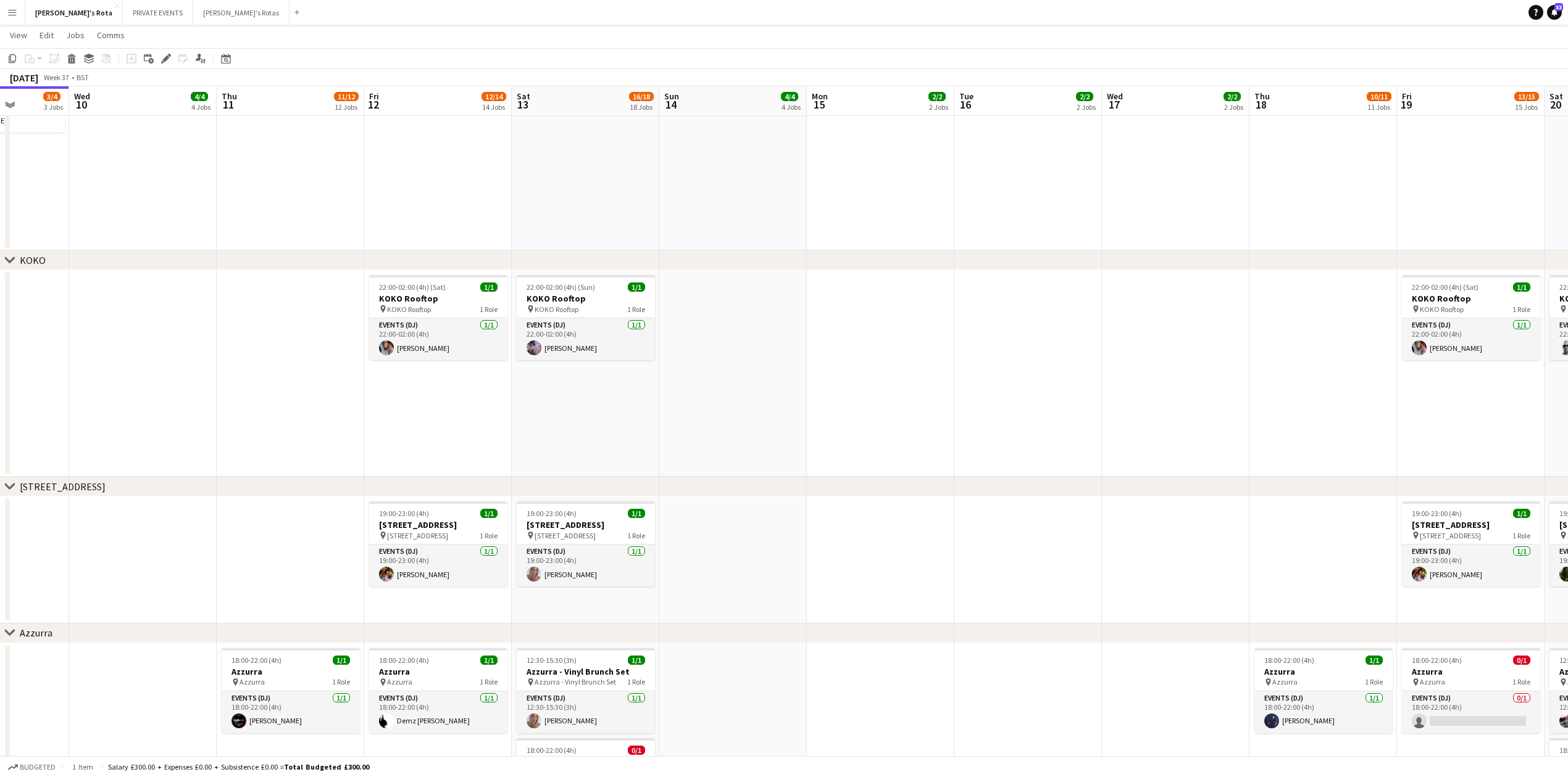
click at [445, 361] on app-date-cell "22:00-02:00 (4h) (Sat) 1/1 KOKO Rooftop pin KOKO Rooftop 1 Role Events (DJ) [DA…" at bounding box center [438, 373] width 147 height 207
click at [448, 393] on app-date-cell "22:00-02:00 (4h) (Sat) 1/1 KOKO Rooftop pin KOKO Rooftop 1 Role Events (DJ) [DA…" at bounding box center [438, 373] width 147 height 207
click at [488, 216] on app-date-cell "20:00-00:00 (4h) (Sat) 1/1 Pantechnicon - Luum pin Pantechnicon - Luum 1 Role E…" at bounding box center [438, 121] width 147 height 260
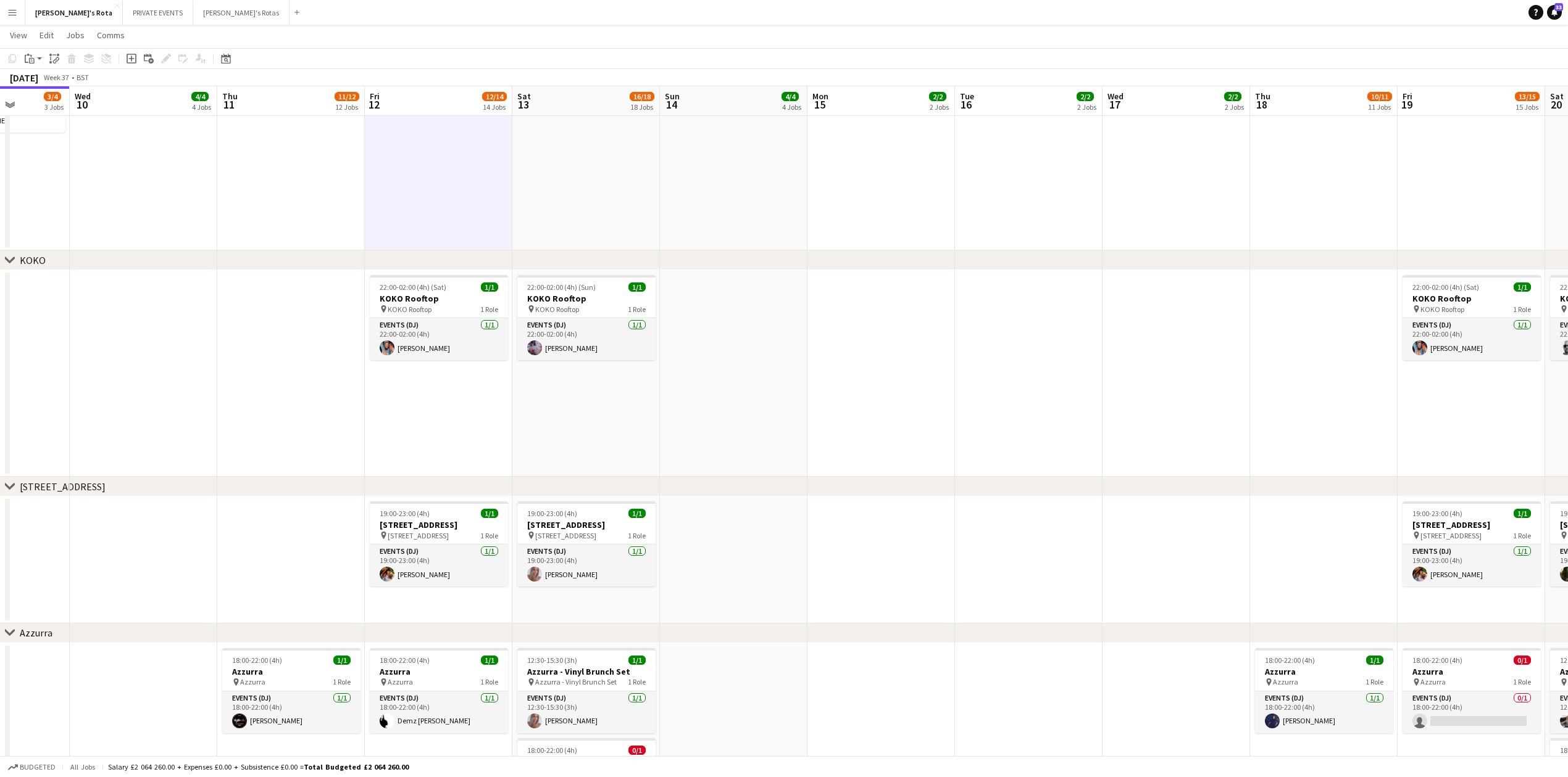
click at [448, 415] on app-date-cell "22:00-02:00 (4h) (Sat) 1/1 KOKO Rooftop pin KOKO Rooftop 1 Role Events (DJ) [DA…" at bounding box center [438, 373] width 147 height 207
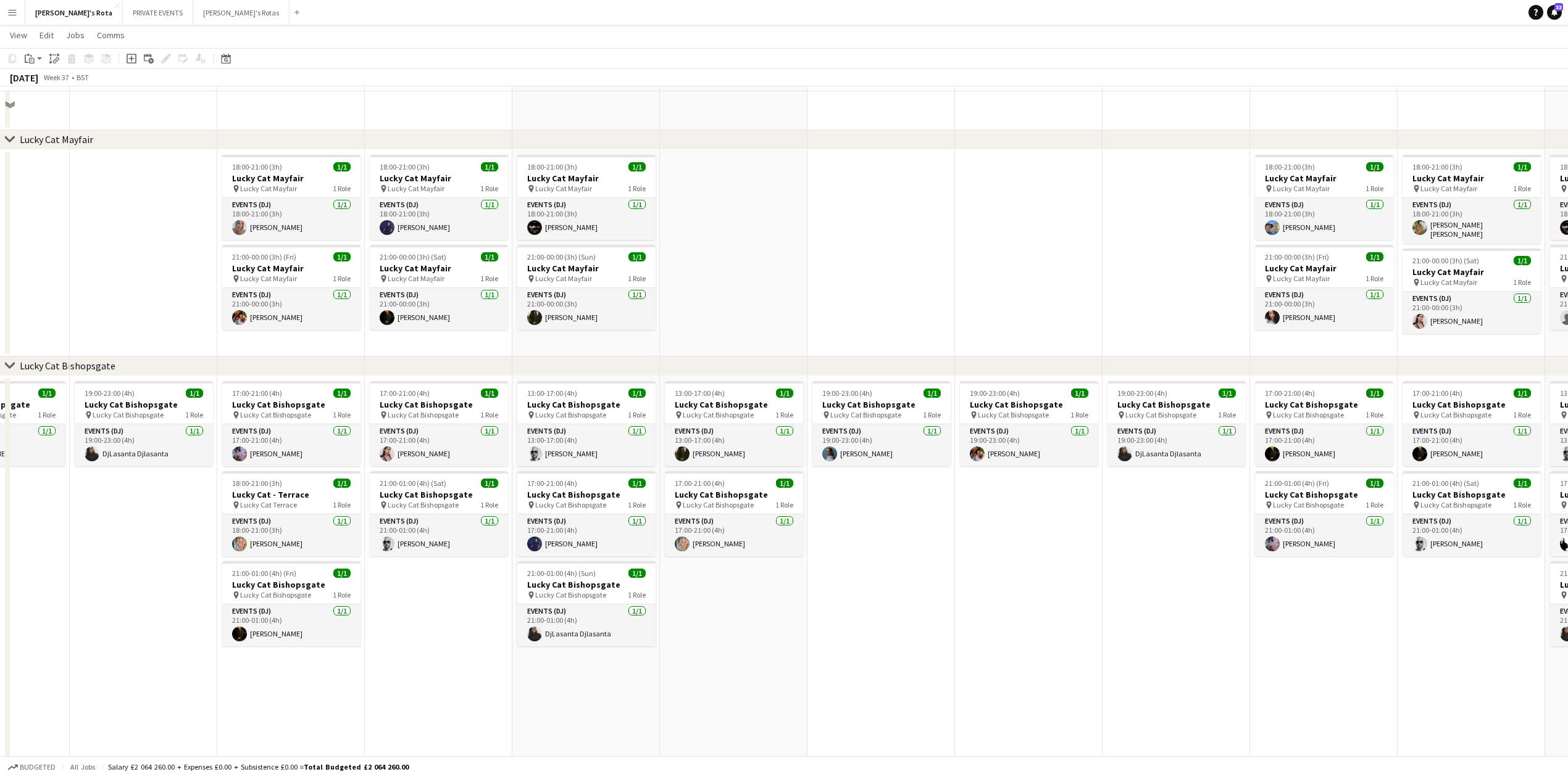
scroll to position [576, 0]
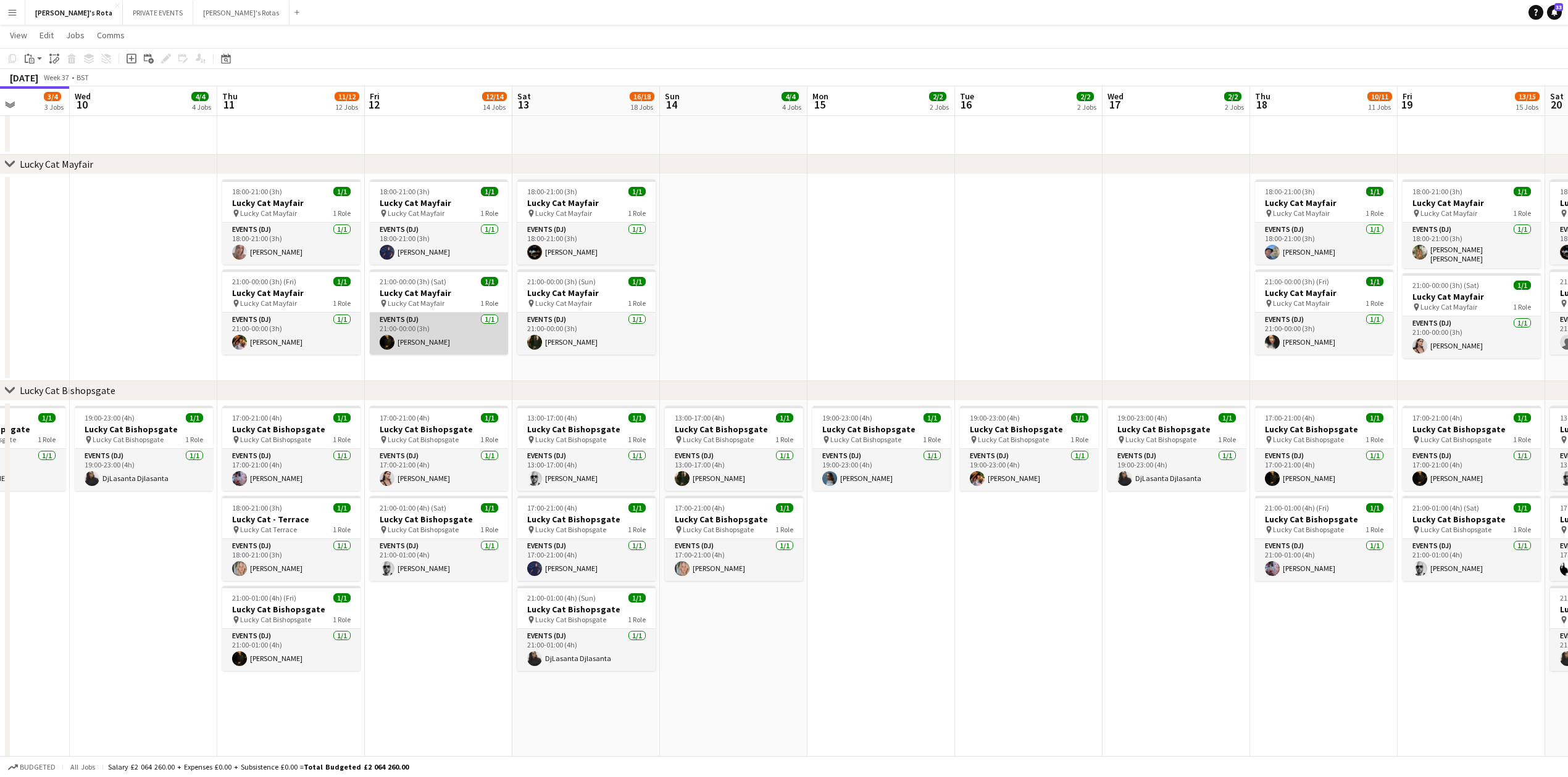
click at [414, 326] on app-card-role "Events (DJ) 1/1 21:00-00:00 (3h) Ashley Checkley" at bounding box center [439, 333] width 138 height 42
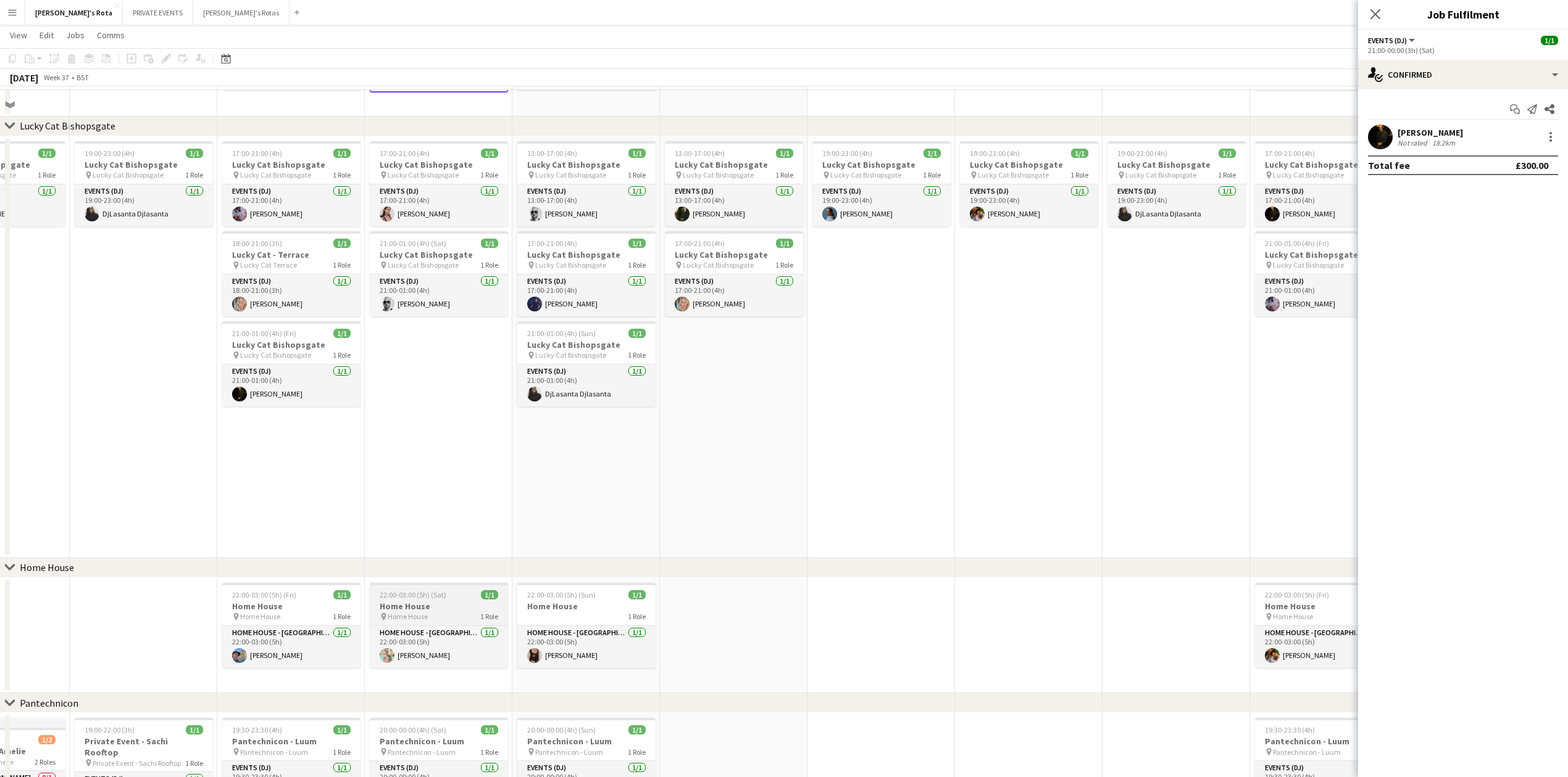
scroll to position [657, 0]
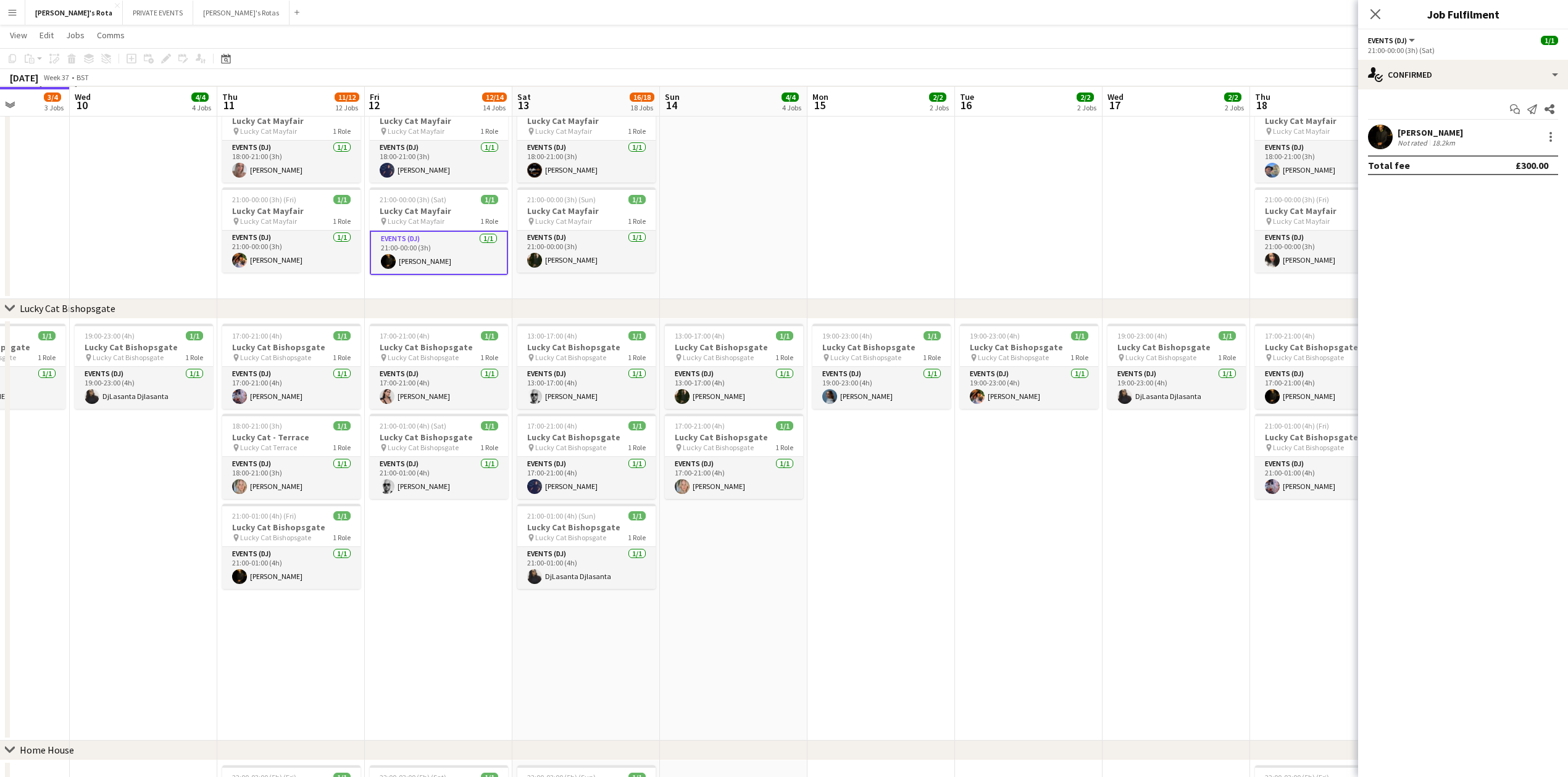
click at [442, 597] on app-date-cell "17:00-21:00 (4h) 1/1 Lucky Cat Bishopsgate pin Lucky Cat Bishopsgate 1 Role Eve…" at bounding box center [438, 530] width 147 height 422
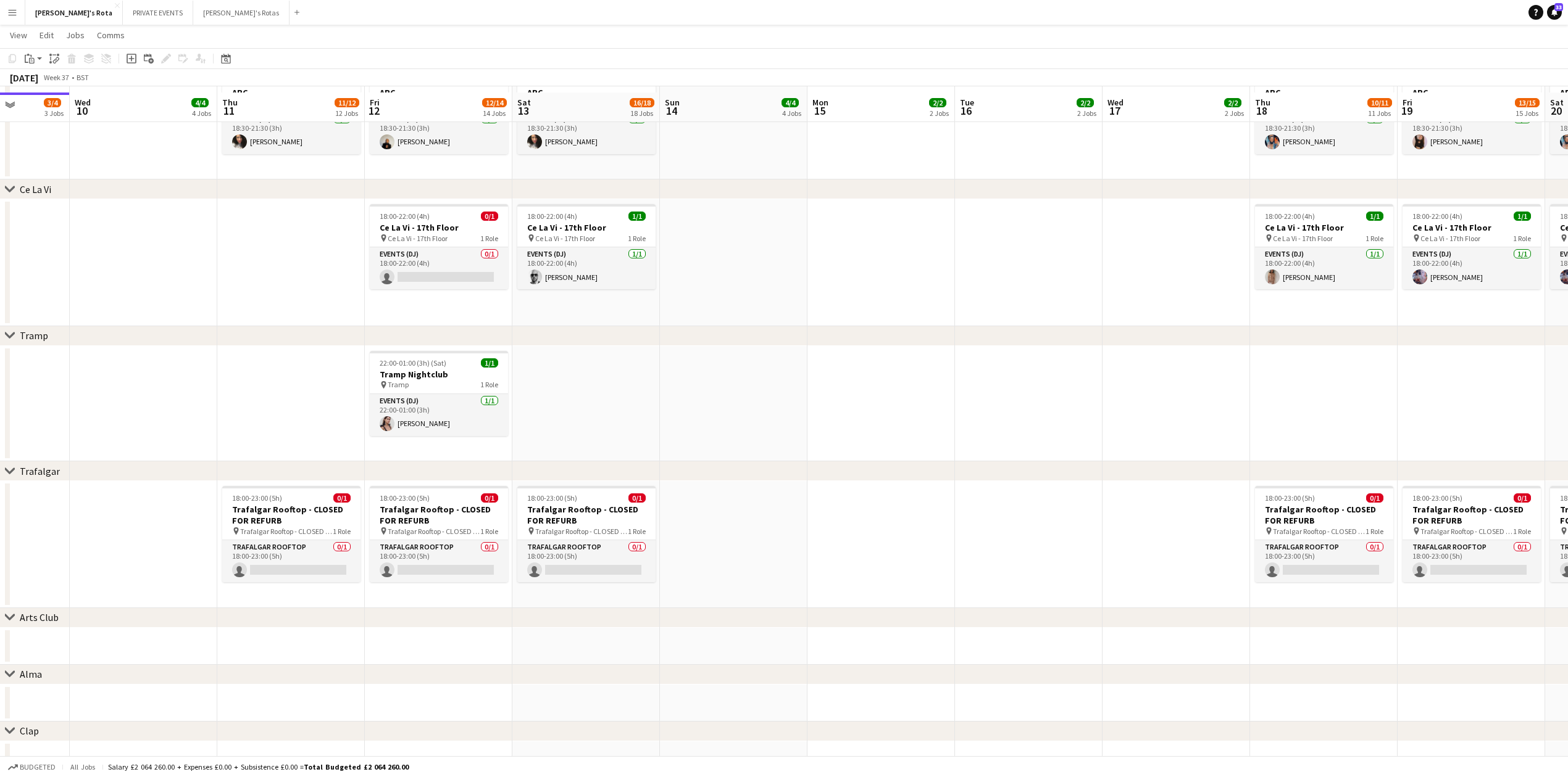
scroll to position [2385, 0]
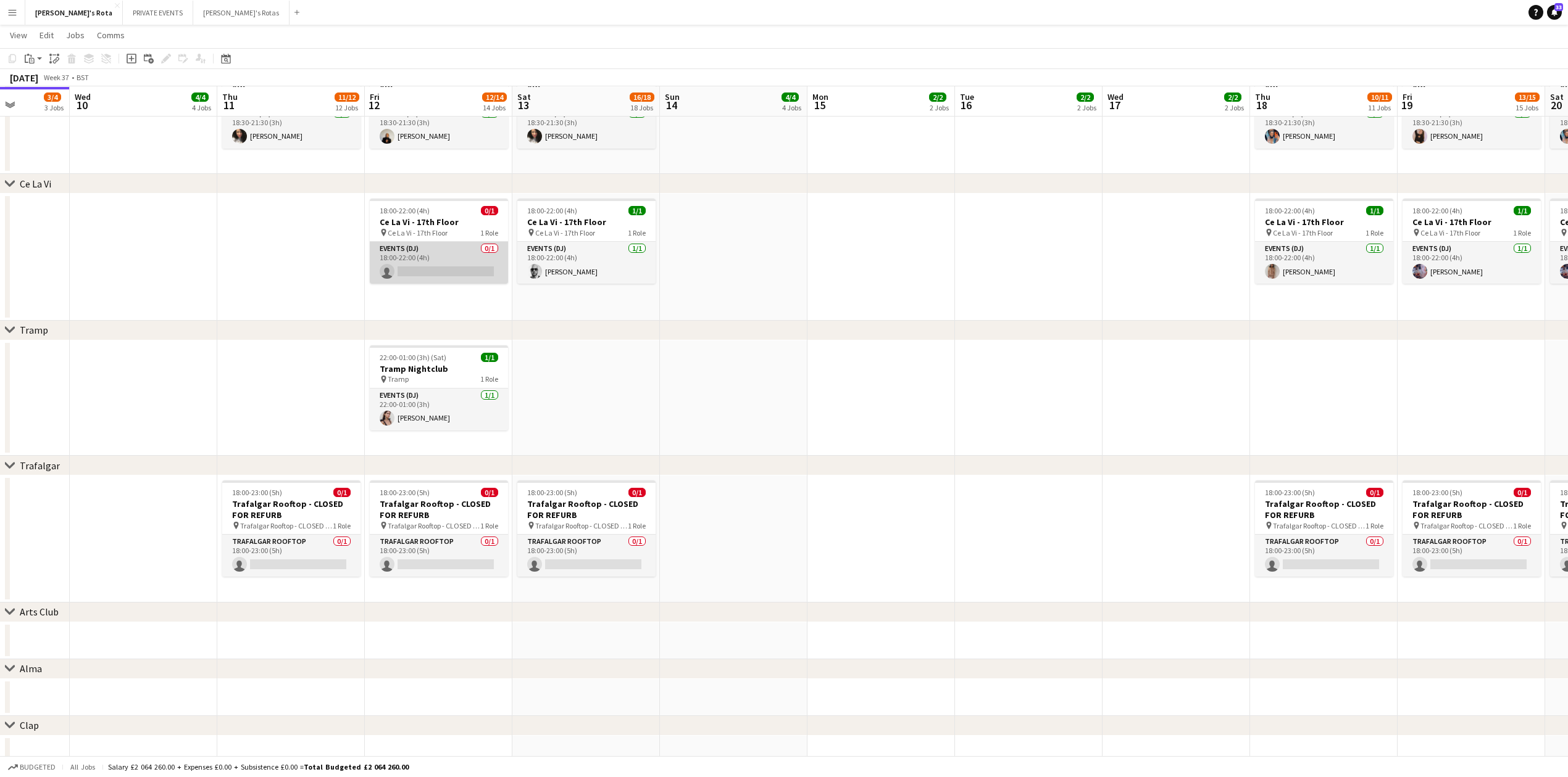
click at [432, 267] on app-card-role "Events (DJ) 0/1 18:00-22:00 (4h) single-neutral-actions" at bounding box center [439, 263] width 138 height 42
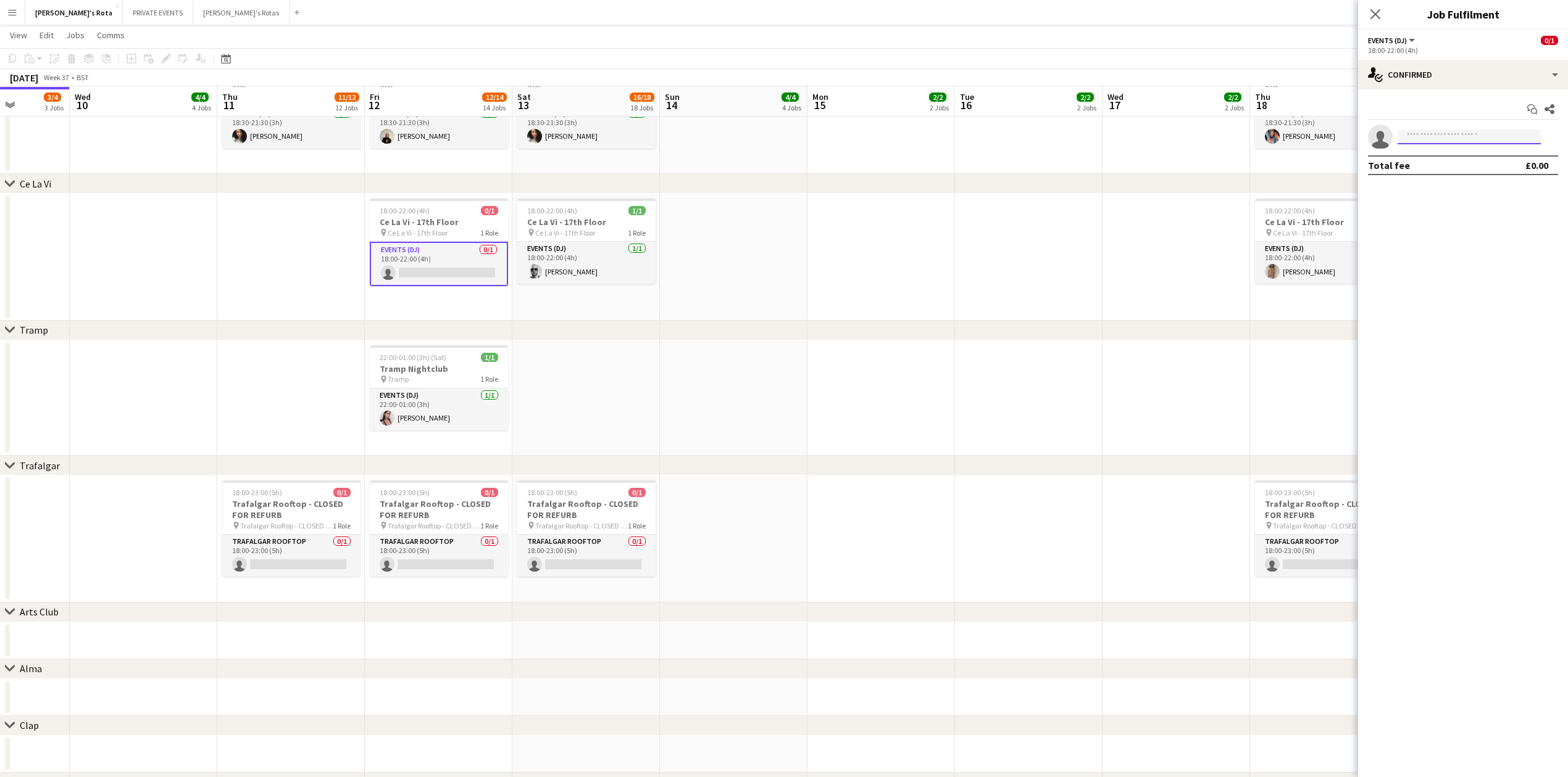
click at [1410, 143] on input at bounding box center [1468, 136] width 143 height 15
type input "******"
drag, startPoint x: 1408, startPoint y: 149, endPoint x: 1410, endPoint y: 157, distance: 8.2
click at [1408, 150] on span "[PERSON_NAME]" at bounding box center [1443, 155] width 71 height 10
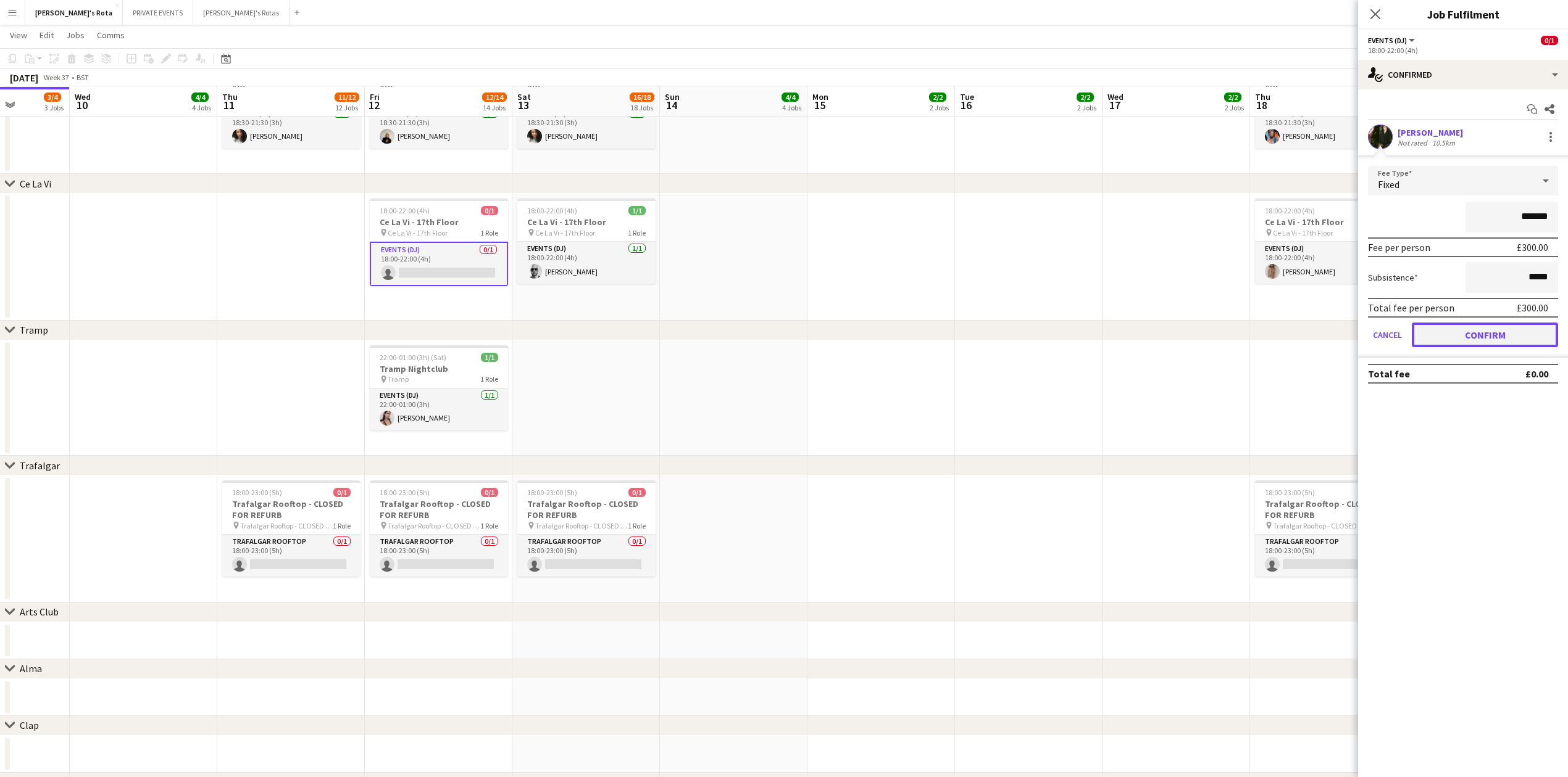
click at [1484, 336] on button "Confirm" at bounding box center [1484, 335] width 146 height 25
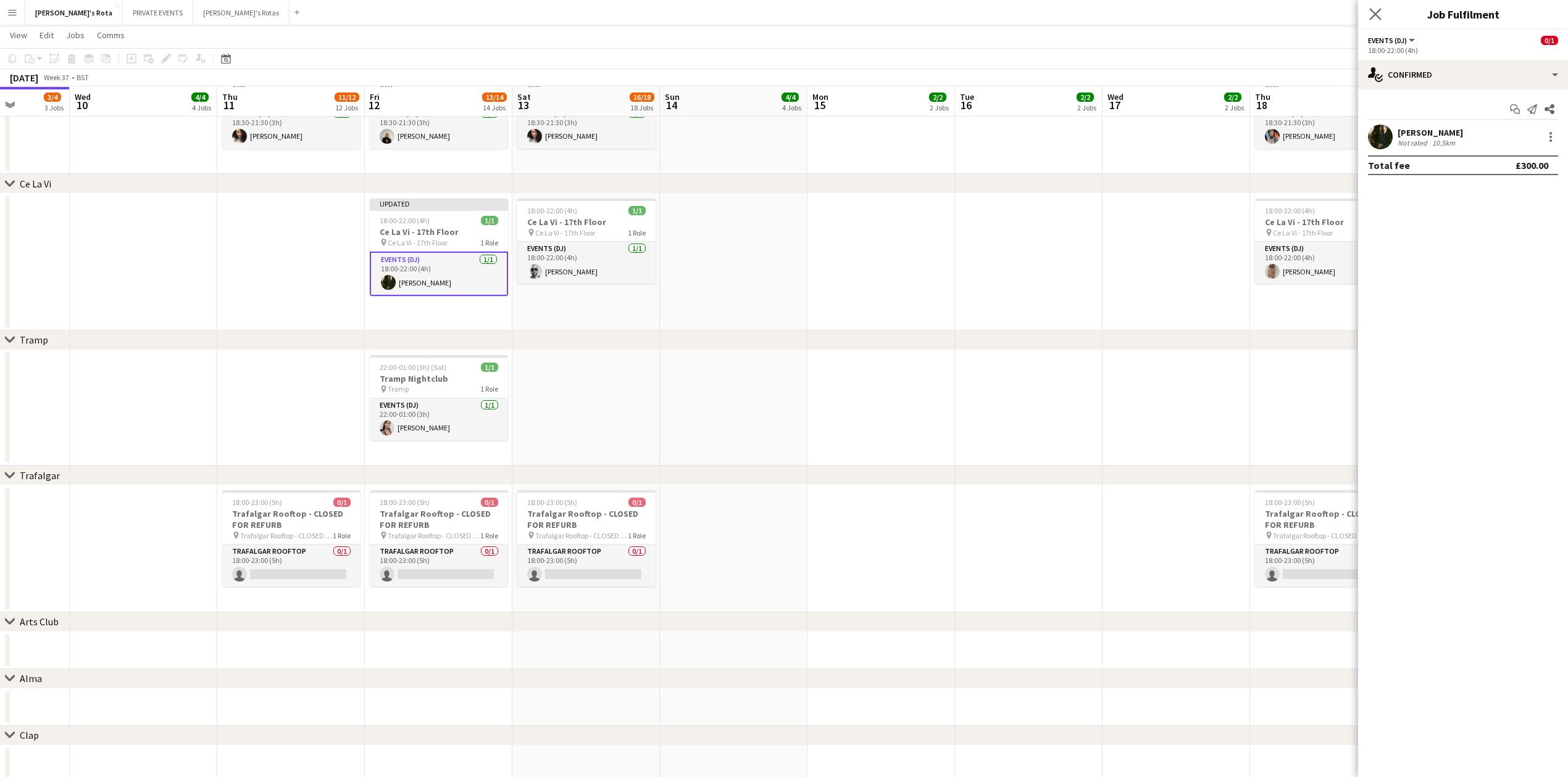
drag, startPoint x: 1373, startPoint y: 8, endPoint x: 1152, endPoint y: 106, distance: 241.8
click at [1373, 8] on app-icon "Close pop-in" at bounding box center [1375, 14] width 15 height 15
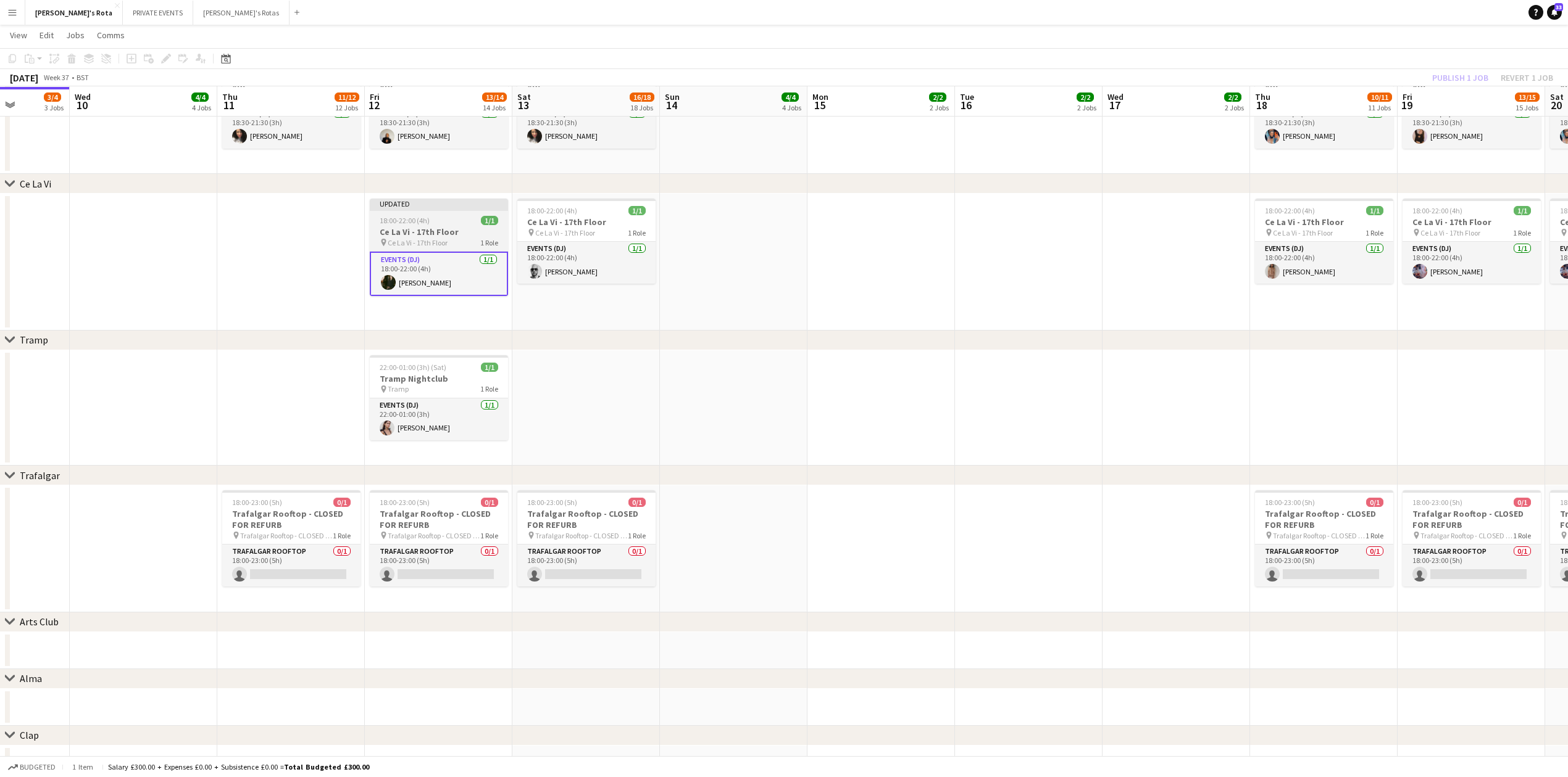
click at [440, 225] on div "18:00-22:00 (4h) 1/1" at bounding box center [439, 220] width 138 height 9
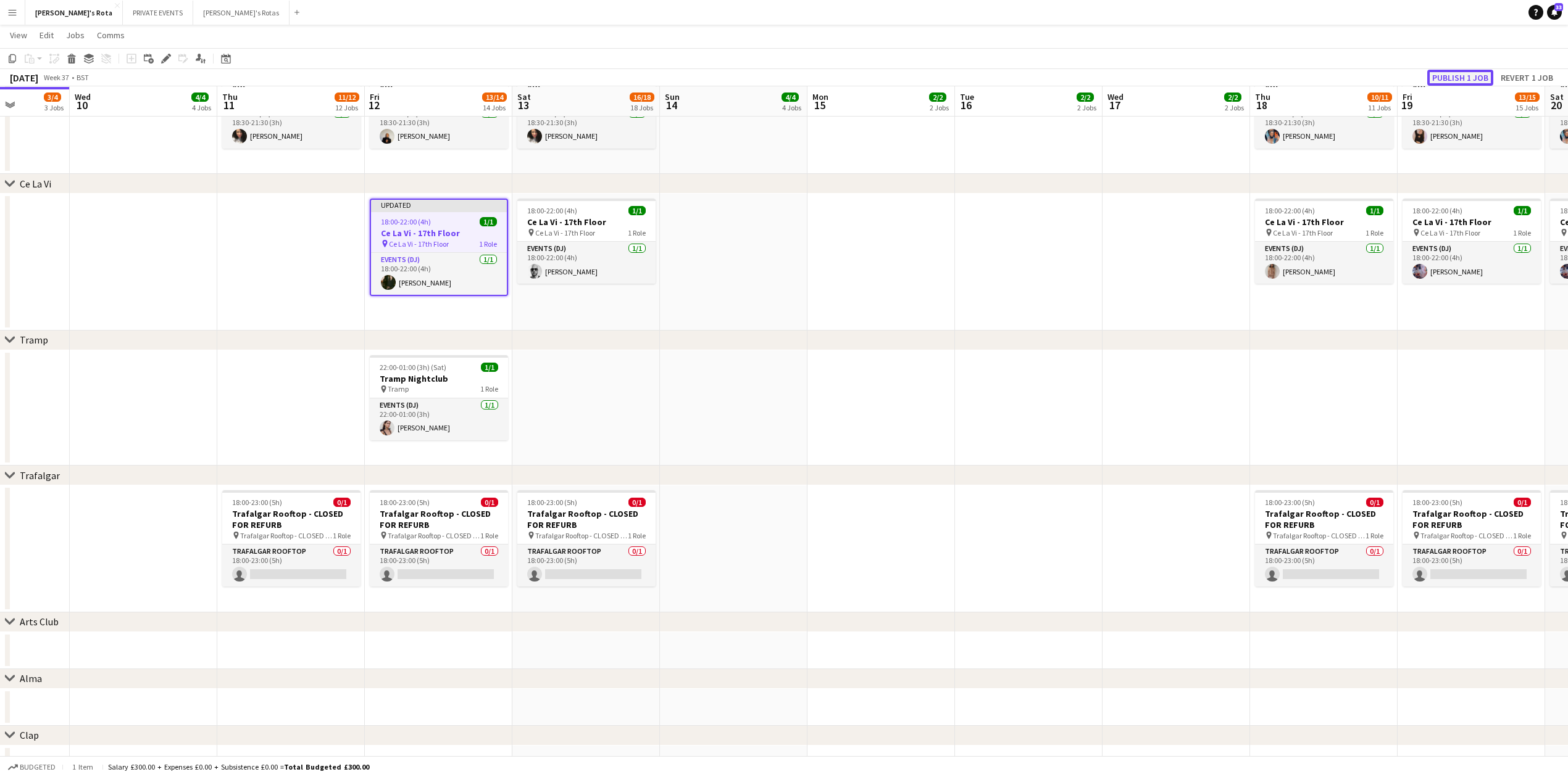
click at [1452, 77] on button "Publish 1 job" at bounding box center [1459, 77] width 66 height 16
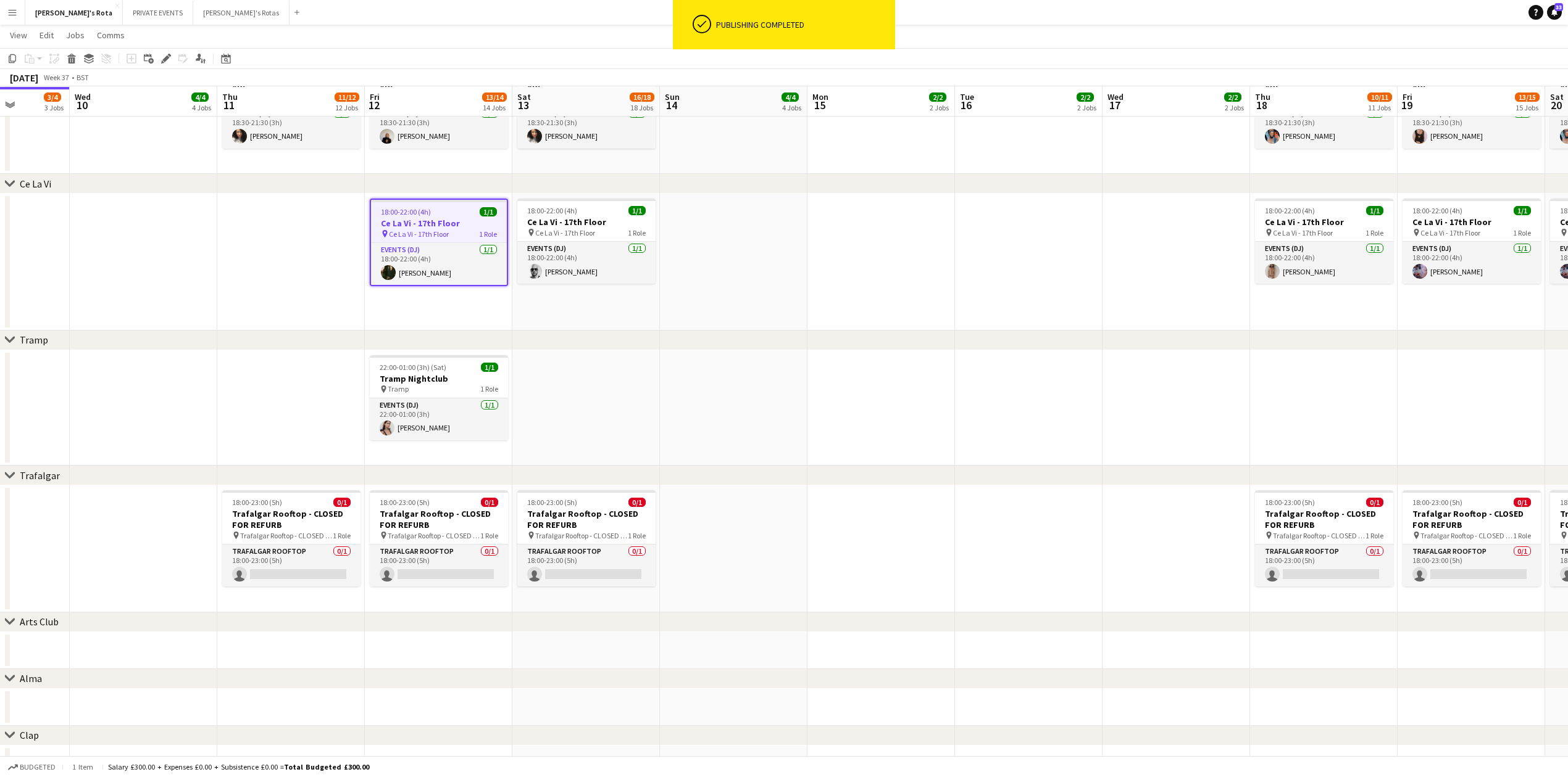
click at [662, 301] on app-date-cell at bounding box center [733, 262] width 147 height 137
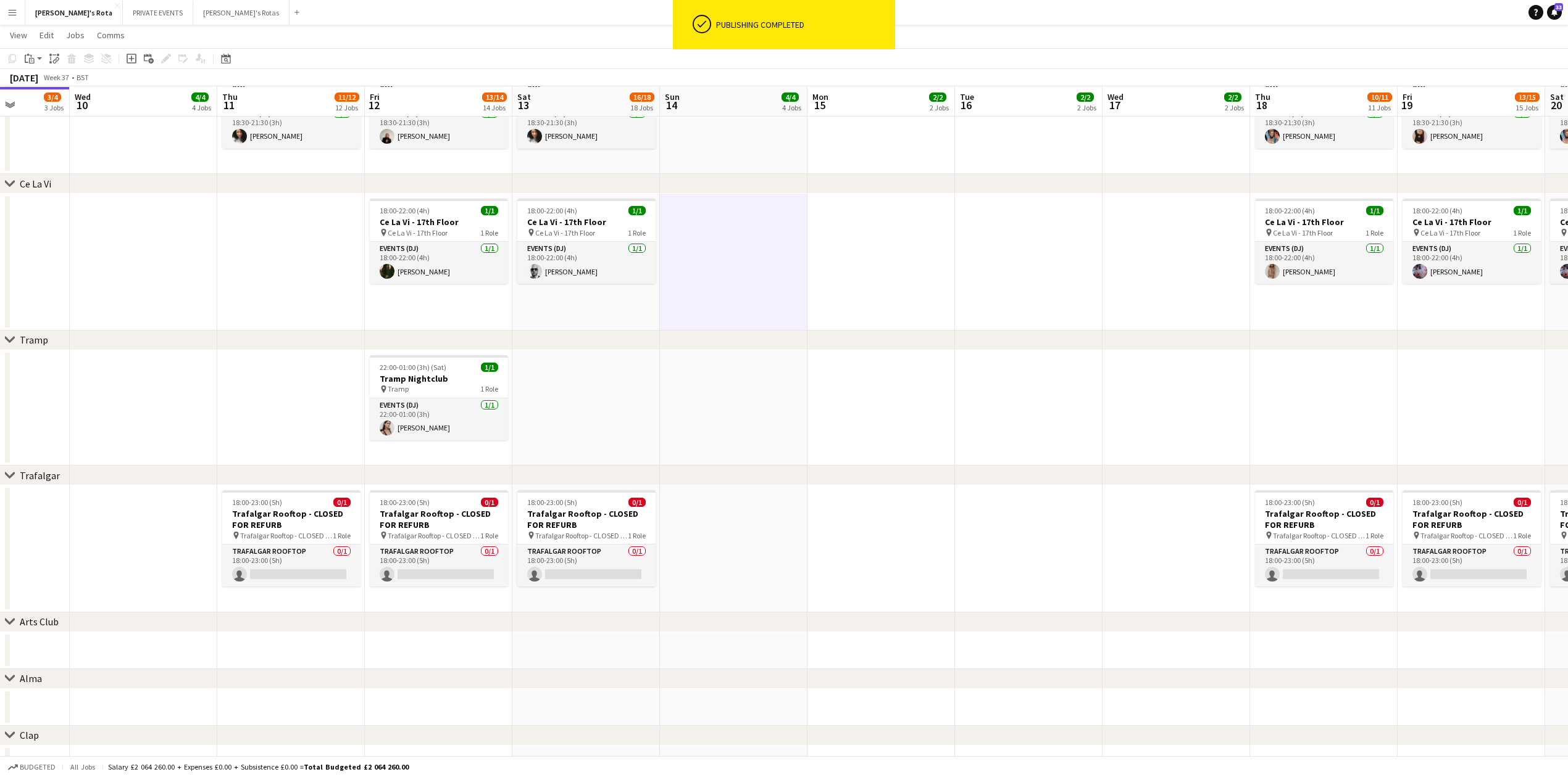
click at [654, 324] on app-date-cell "18:00-22:00 (4h) 1/1 Ce La Vi - 17th Floor pin Ce La Vi - 17th Floor 1 Role Eve…" at bounding box center [586, 262] width 147 height 137
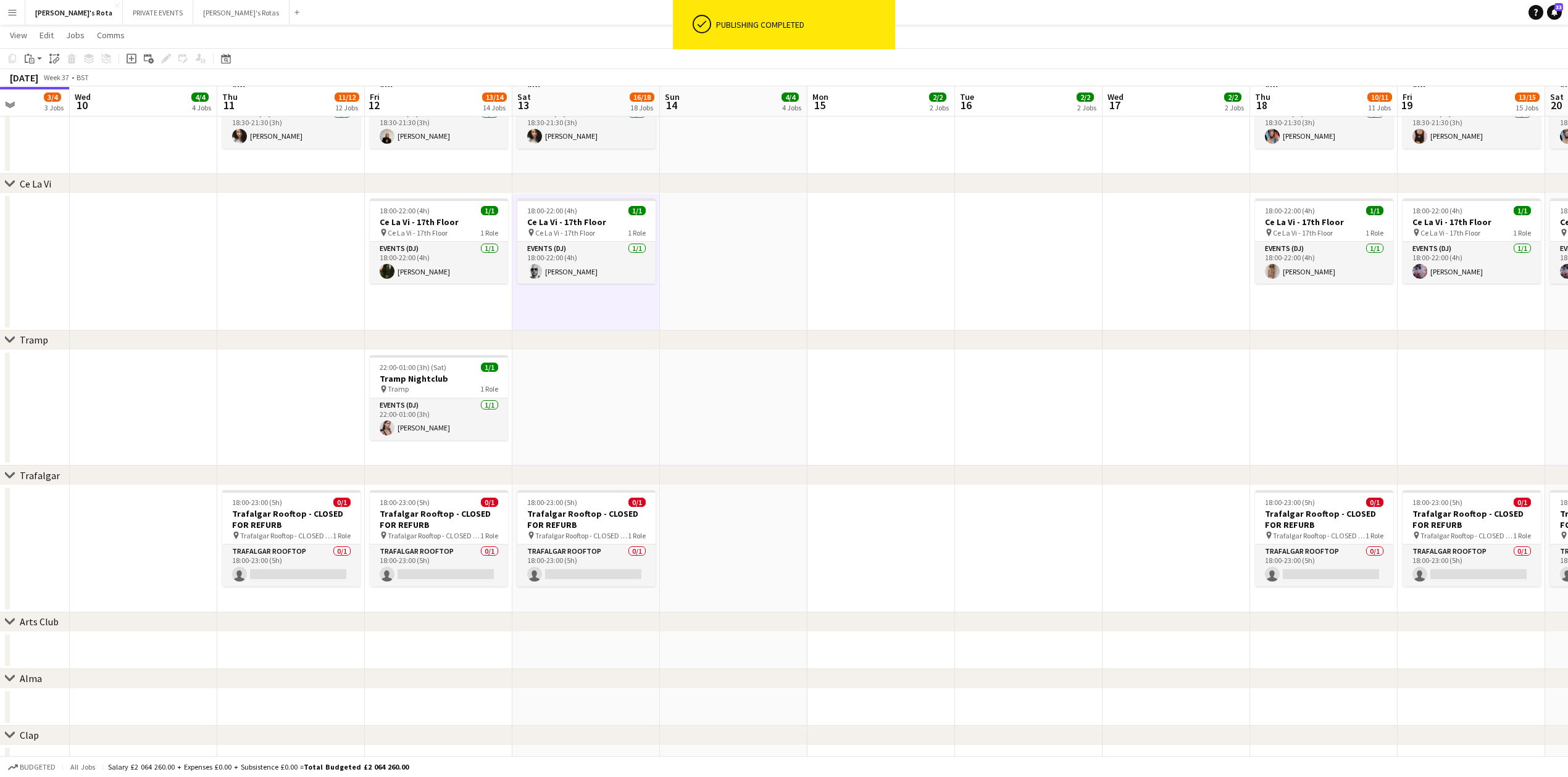
click at [783, 308] on app-date-cell at bounding box center [733, 262] width 147 height 137
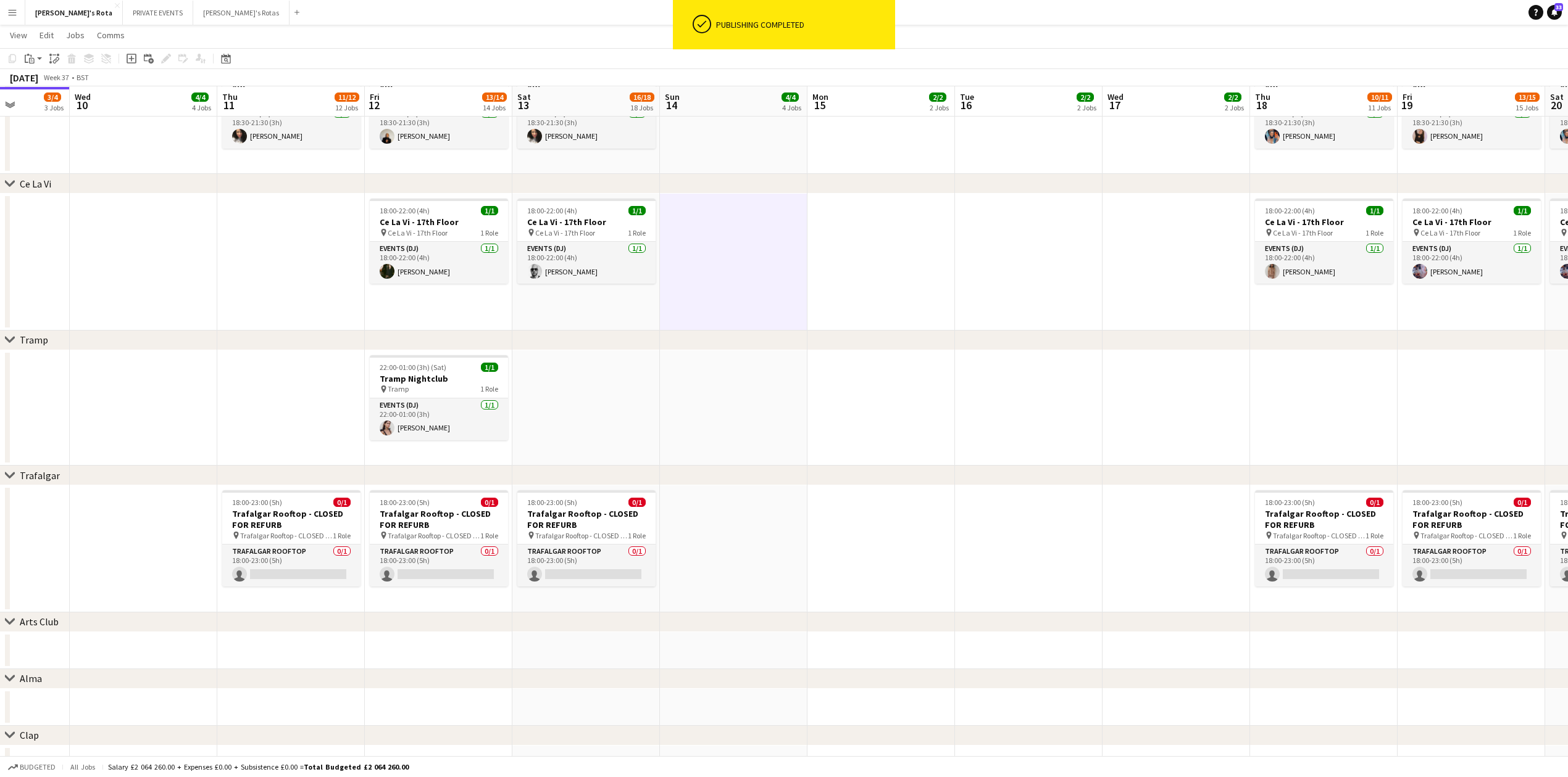
drag, startPoint x: 694, startPoint y: 267, endPoint x: 565, endPoint y: 319, distance: 139.1
click at [692, 274] on app-date-cell at bounding box center [733, 262] width 147 height 137
click at [499, 317] on app-date-cell "18:00-22:00 (4h) 1/1 Ce La Vi - 17th Floor pin Ce La Vi - 17th Floor 1 Role Eve…" at bounding box center [437, 262] width 147 height 137
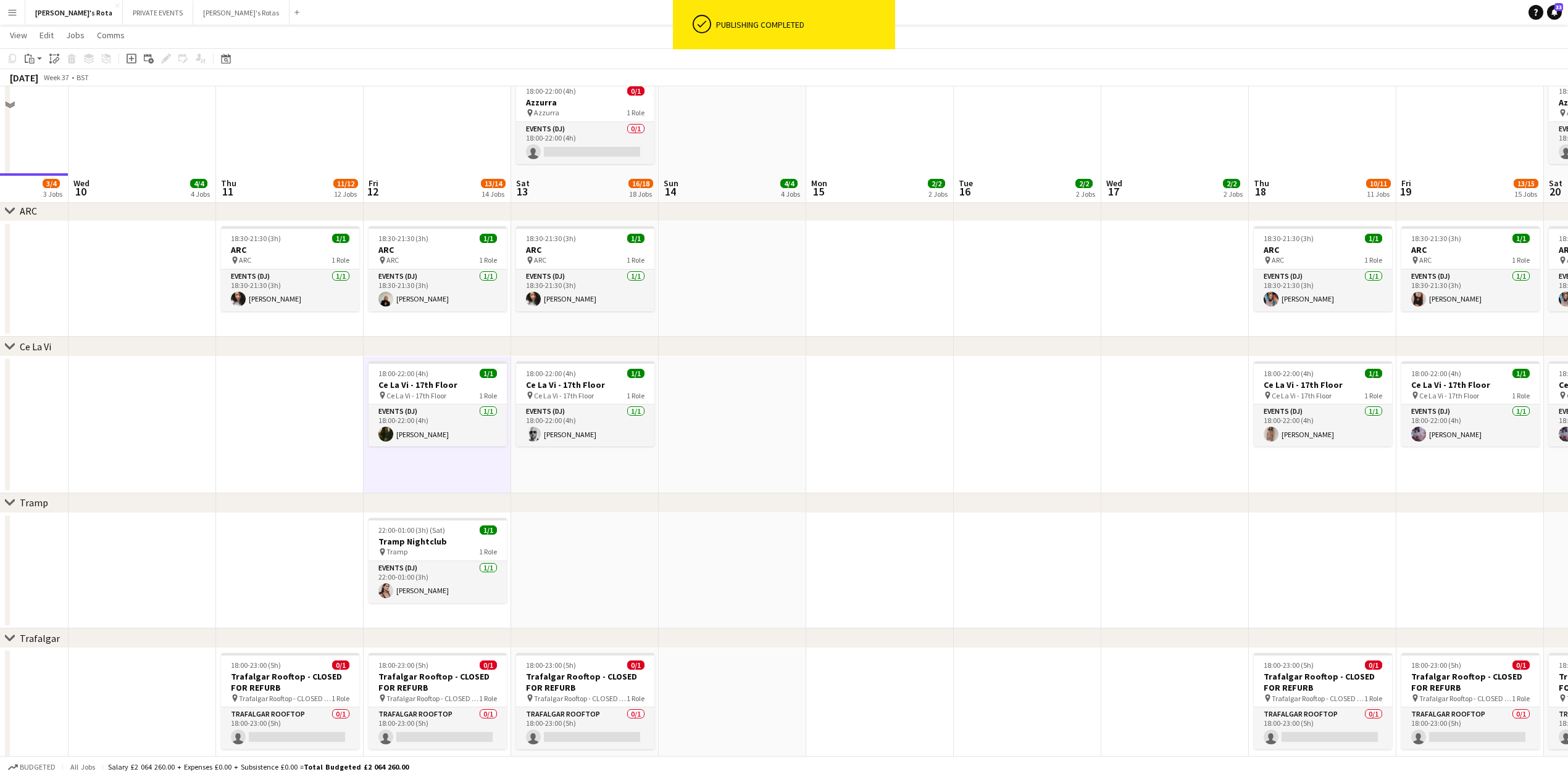
scroll to position [2221, 0]
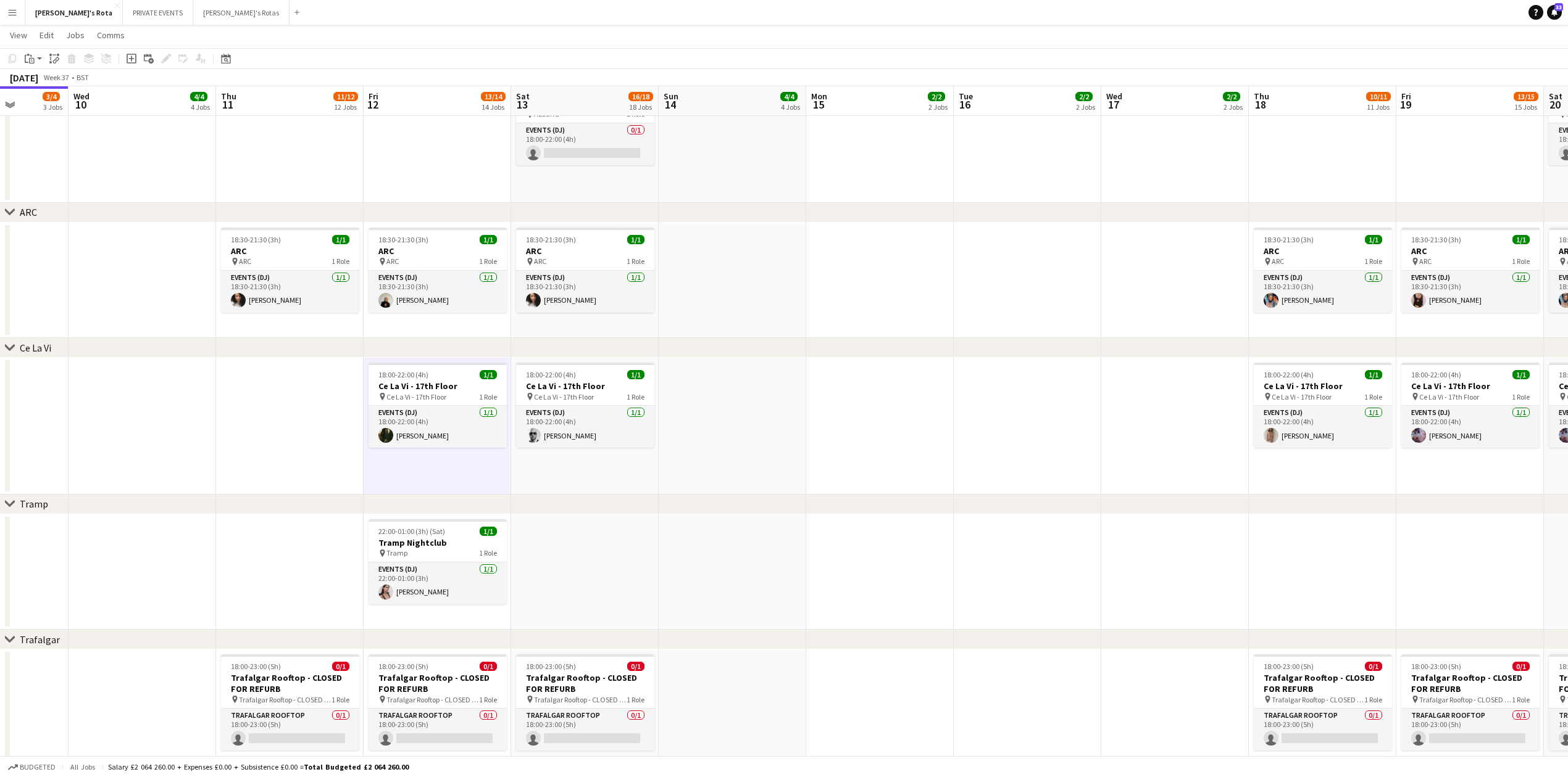
click at [243, 406] on app-date-cell at bounding box center [289, 427] width 147 height 137
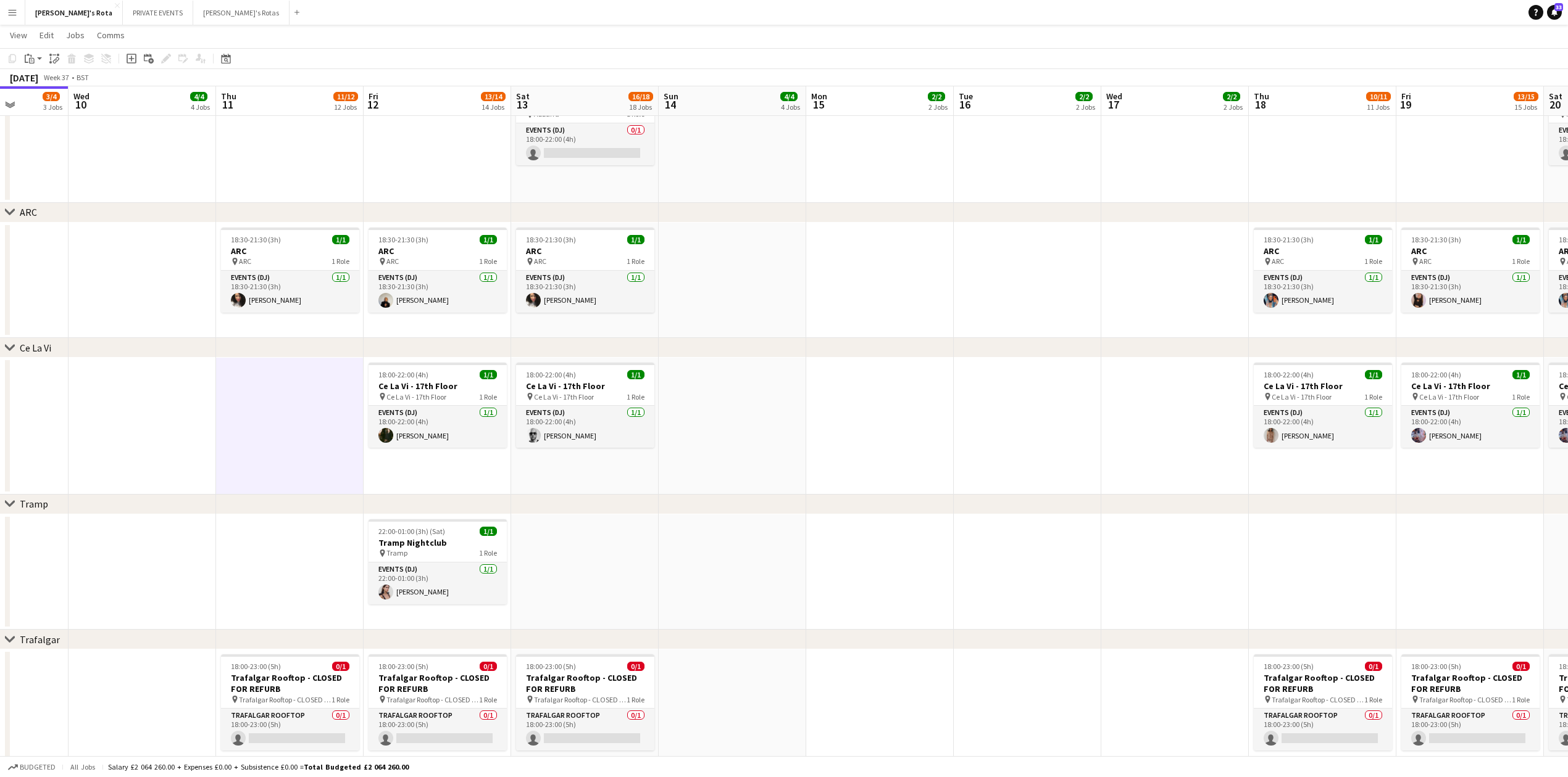
drag, startPoint x: 297, startPoint y: 156, endPoint x: 400, endPoint y: 174, distance: 104.6
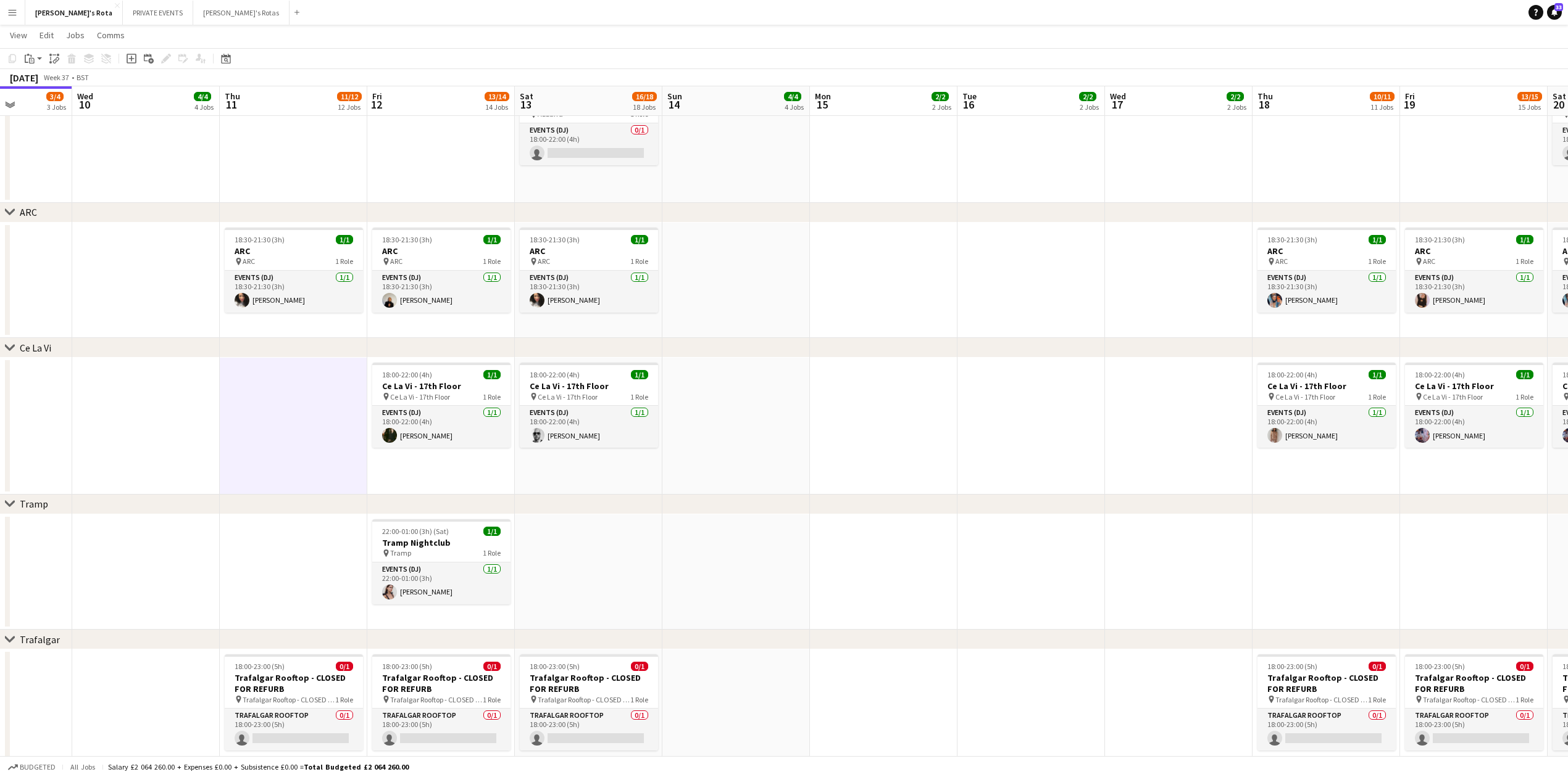
click at [405, 174] on app-date-cell "18:00-22:00 (4h) 1/1 Azzurra pin Azzurra 1 Role Events (DJ) [DATE] 18:00-22:00 …" at bounding box center [441, 94] width 147 height 218
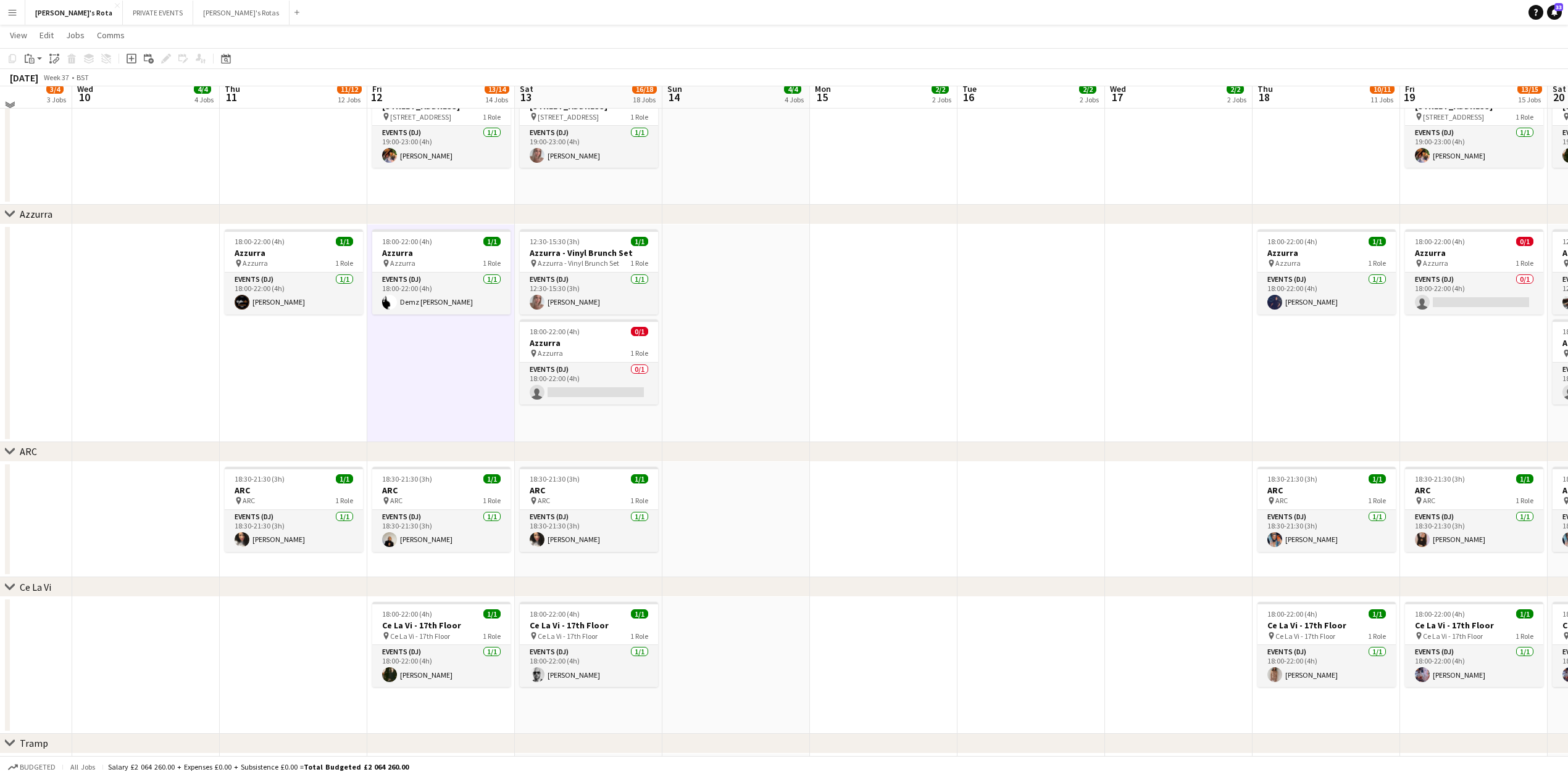
scroll to position [1974, 0]
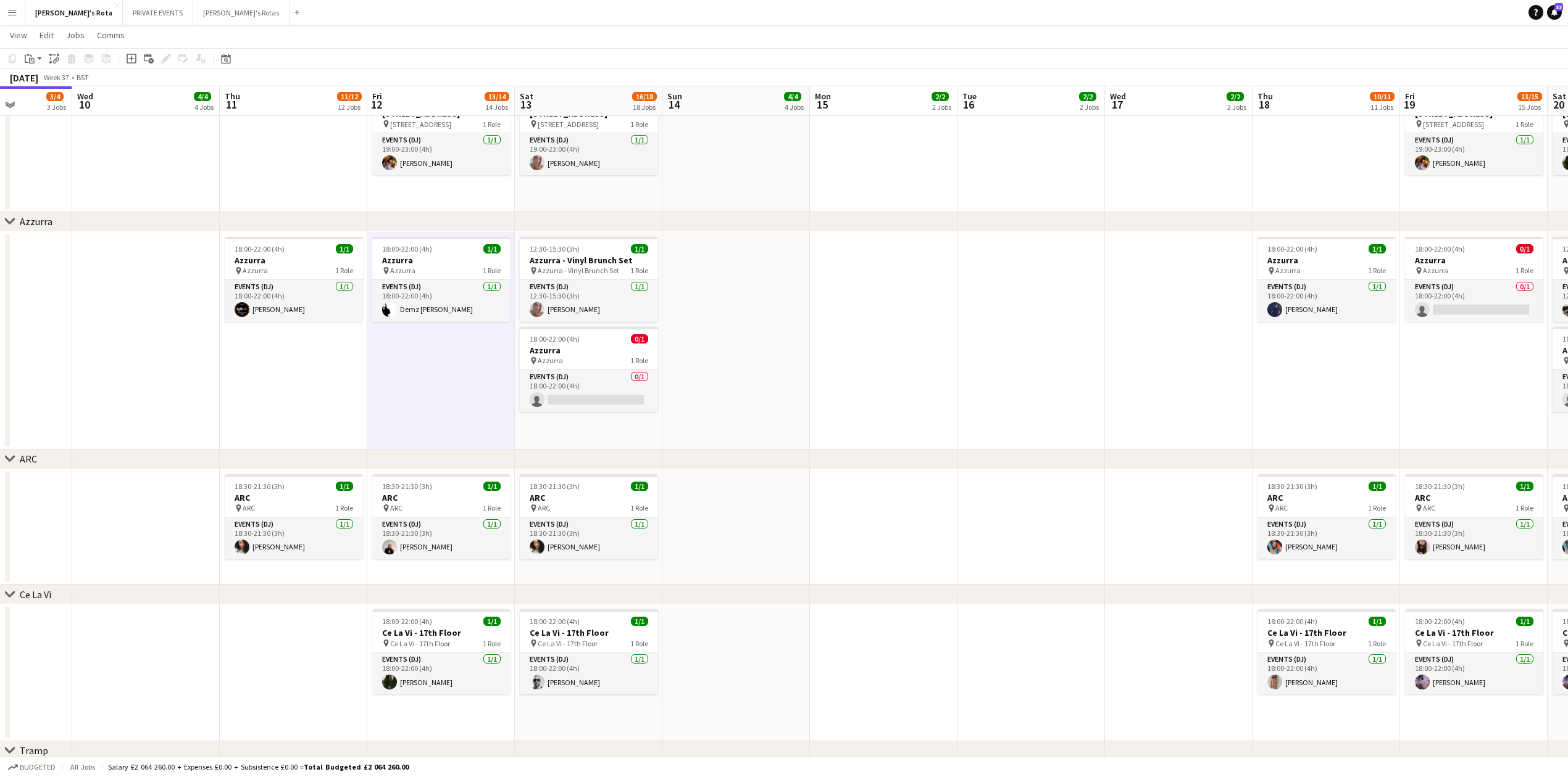
click at [703, 395] on app-date-cell at bounding box center [736, 341] width 147 height 218
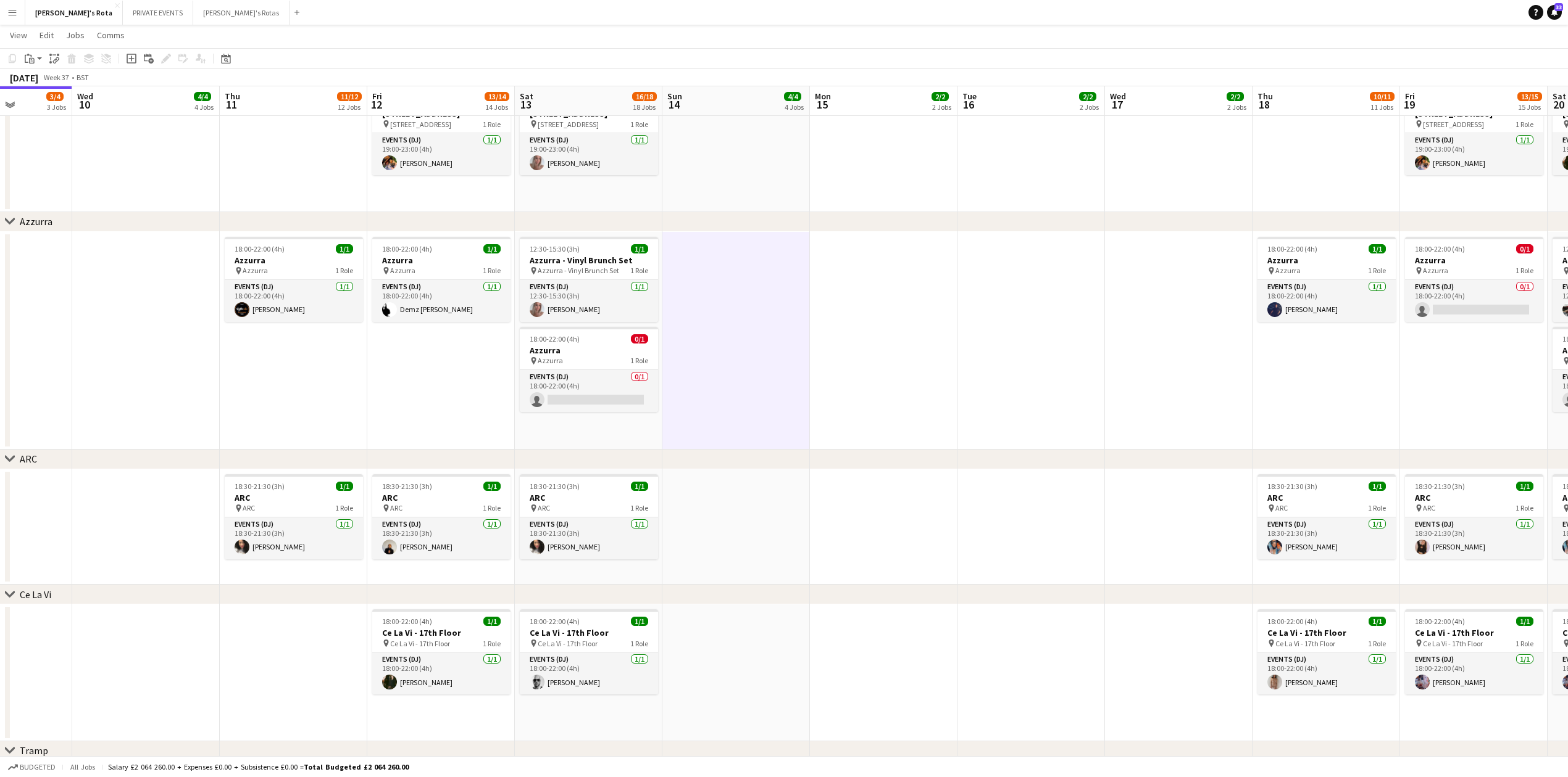
click at [731, 279] on app-date-cell at bounding box center [736, 341] width 147 height 218
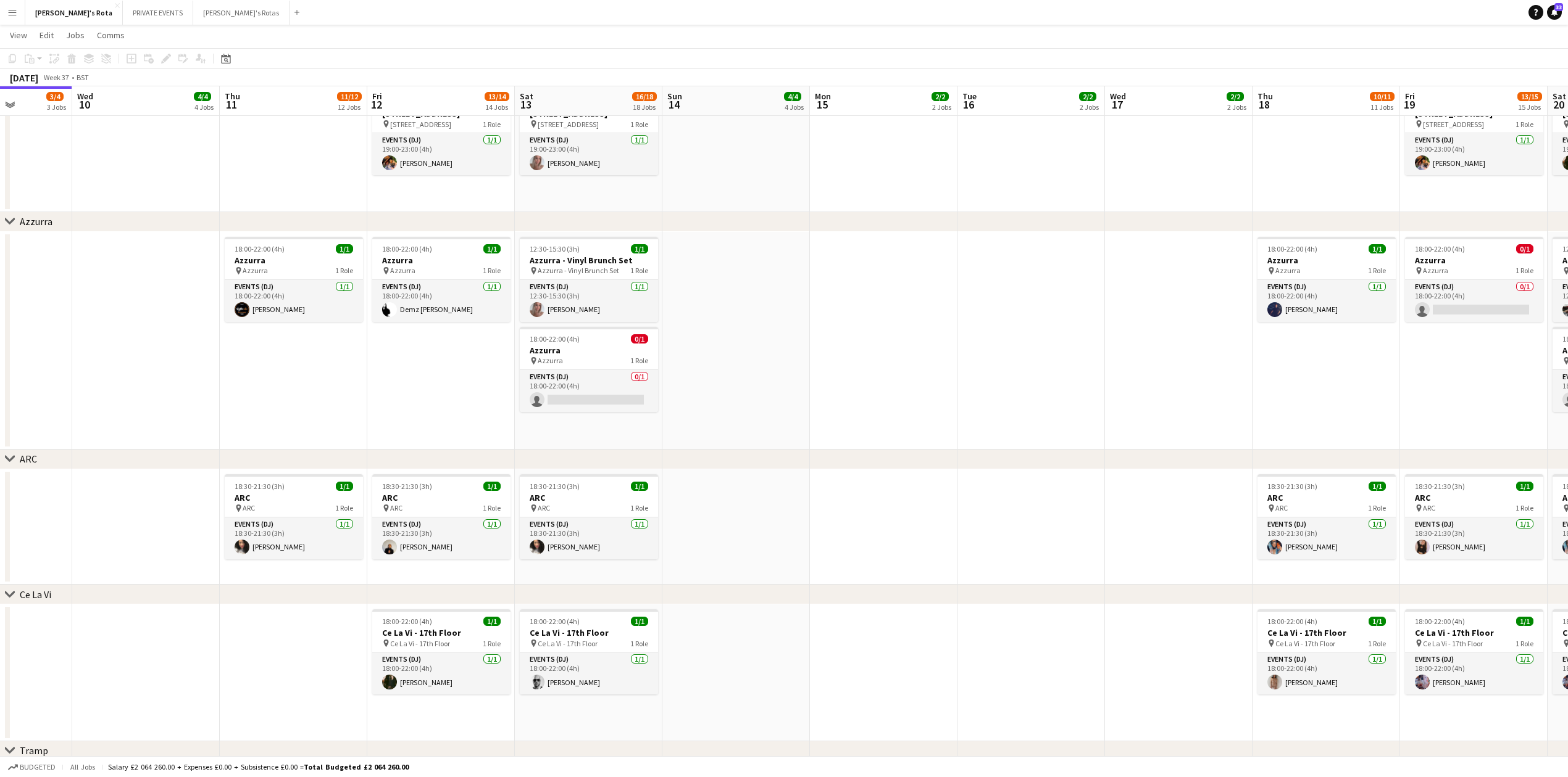
click at [771, 156] on app-date-cell at bounding box center [736, 149] width 147 height 127
click at [440, 686] on app-card-role "Events (DJ) 1/1 18:00-22:00 (4h) Tahnee Kaya" at bounding box center [441, 673] width 138 height 42
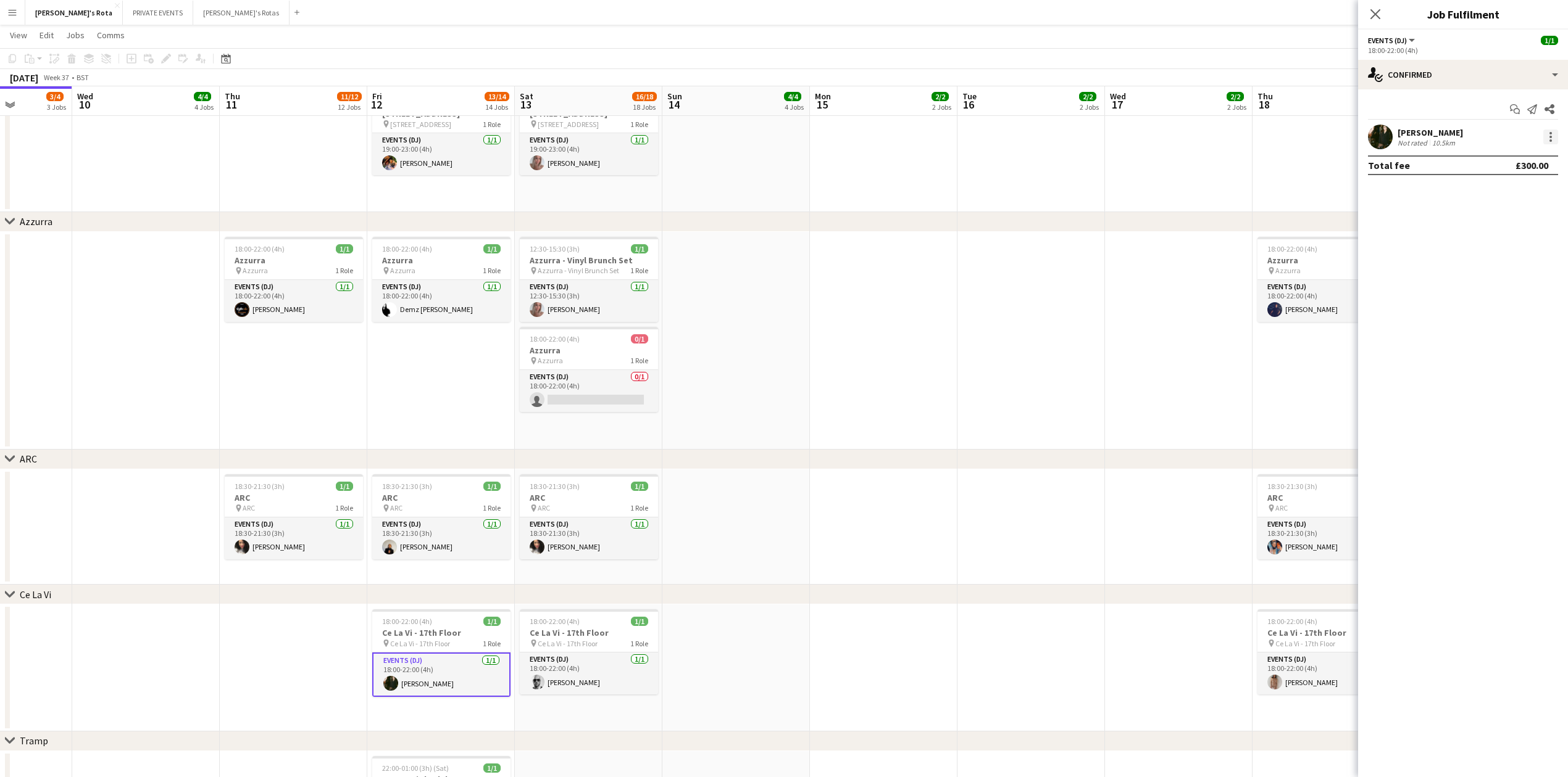
click at [1551, 135] on div at bounding box center [1550, 136] width 15 height 15
click at [1497, 286] on button "Remove" at bounding box center [1509, 279] width 96 height 30
click at [1378, 16] on icon "Close pop-in" at bounding box center [1374, 14] width 12 height 12
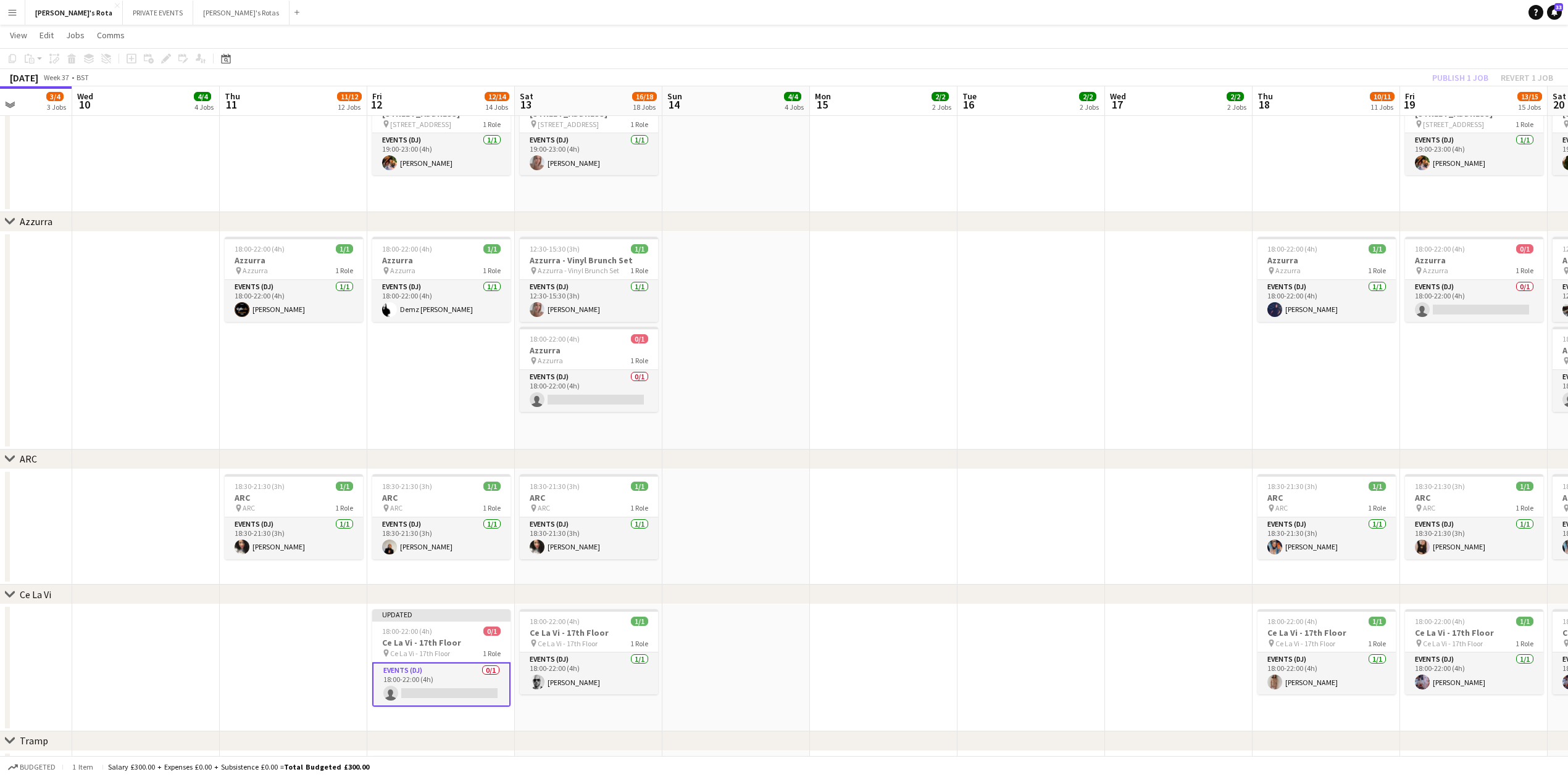
click at [423, 638] on h3 "Ce La Vi - 17th Floor" at bounding box center [441, 643] width 138 height 11
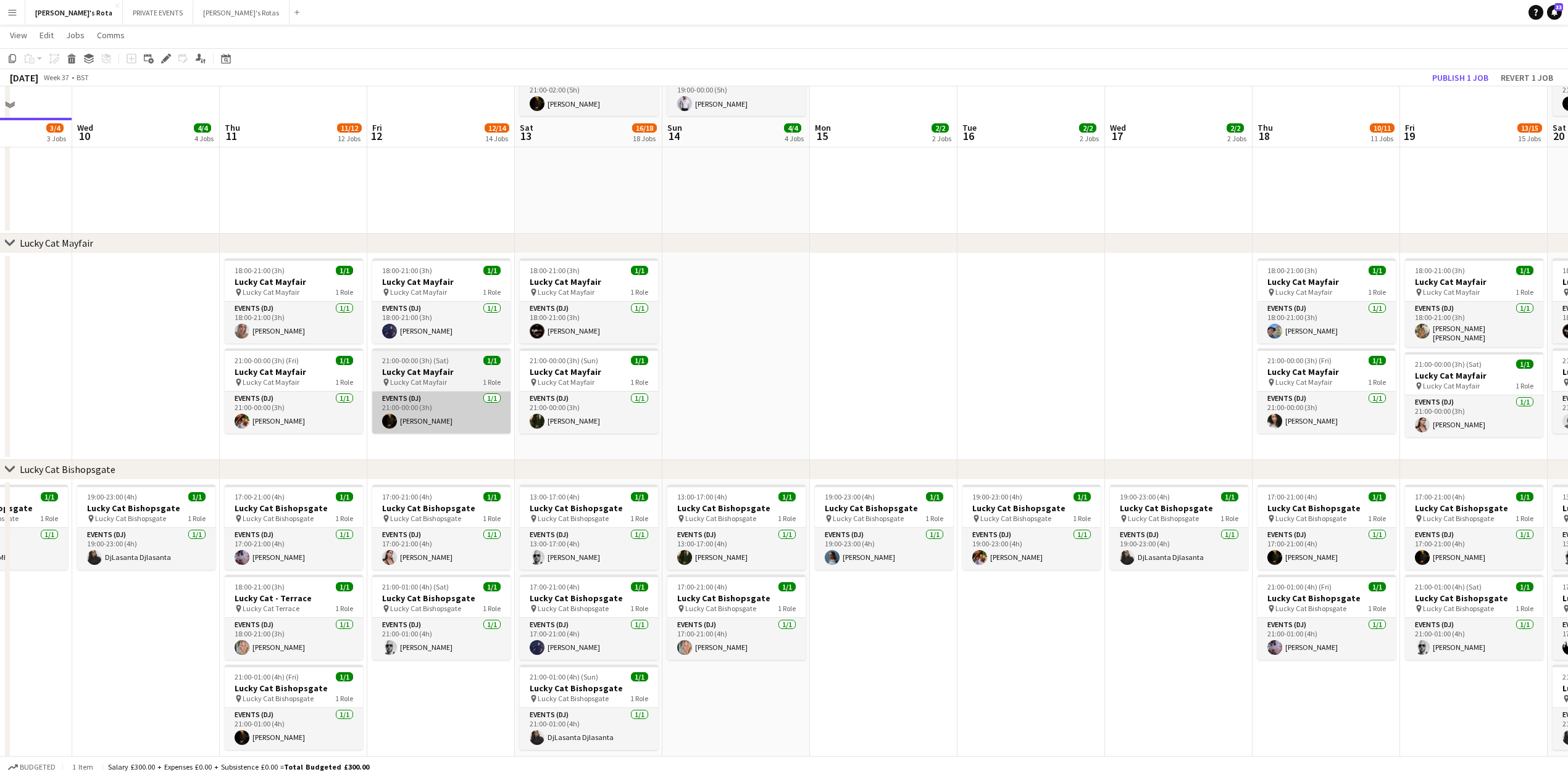
scroll to position [494, 0]
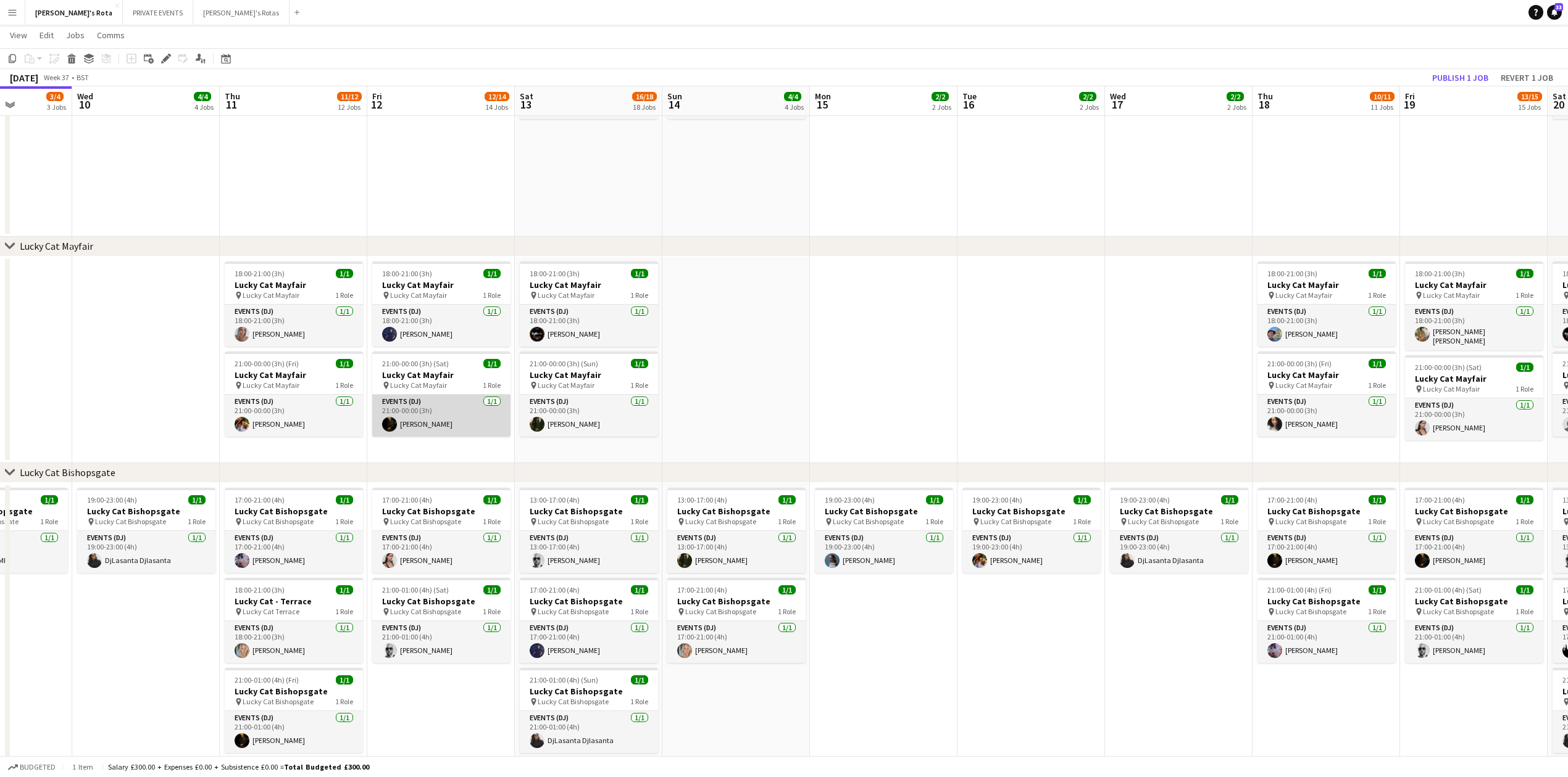
click at [414, 412] on app-card-role "Events (DJ) 1/1 21:00-00:00 (3h) Ashley Checkley" at bounding box center [441, 415] width 138 height 42
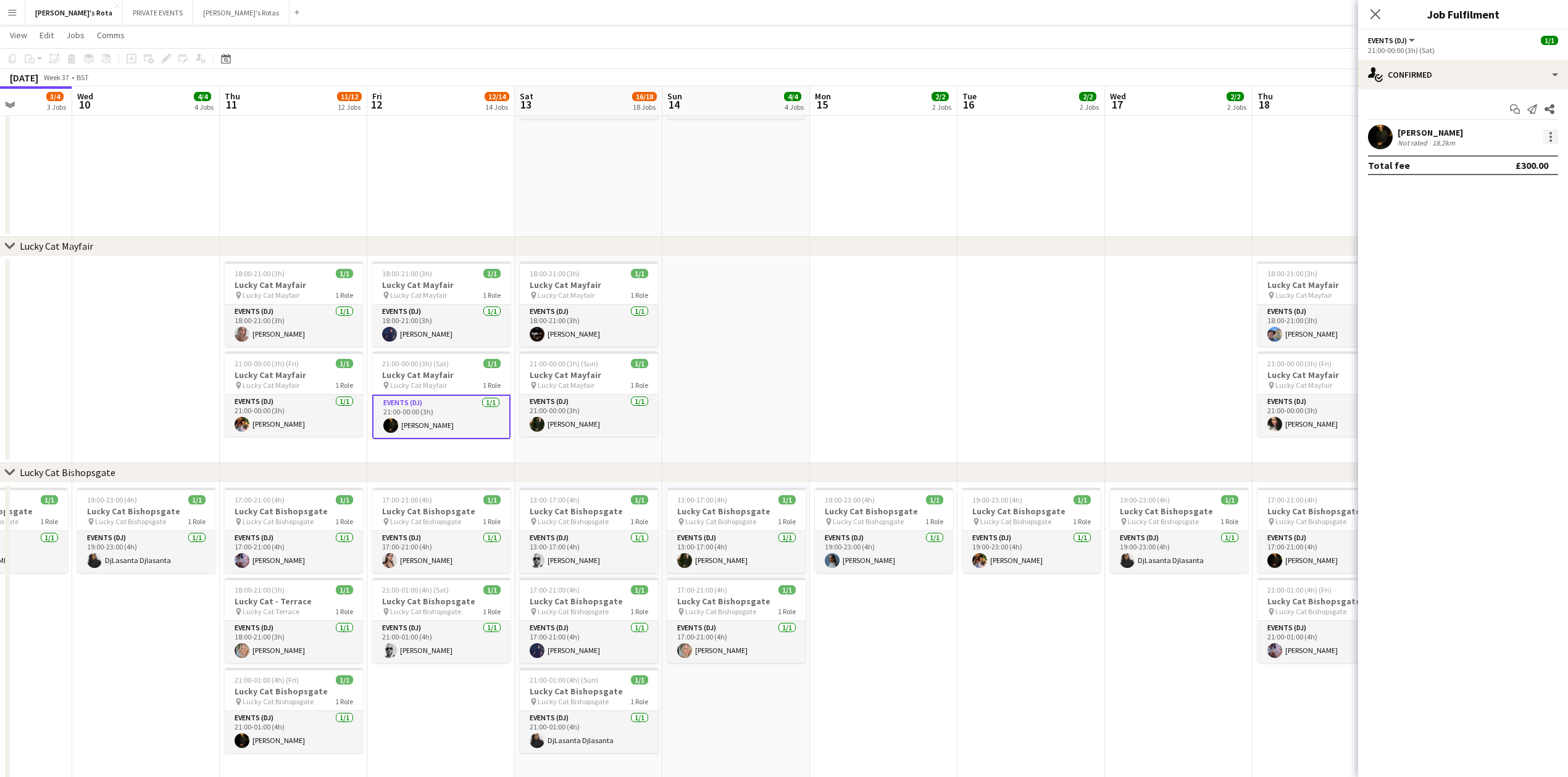
click at [1553, 135] on div at bounding box center [1550, 136] width 15 height 15
drag, startPoint x: 1494, startPoint y: 279, endPoint x: 1488, endPoint y: 272, distance: 9.2
click at [1494, 281] on span "Remove" at bounding box center [1490, 277] width 37 height 10
click at [1372, 11] on icon at bounding box center [1374, 14] width 12 height 12
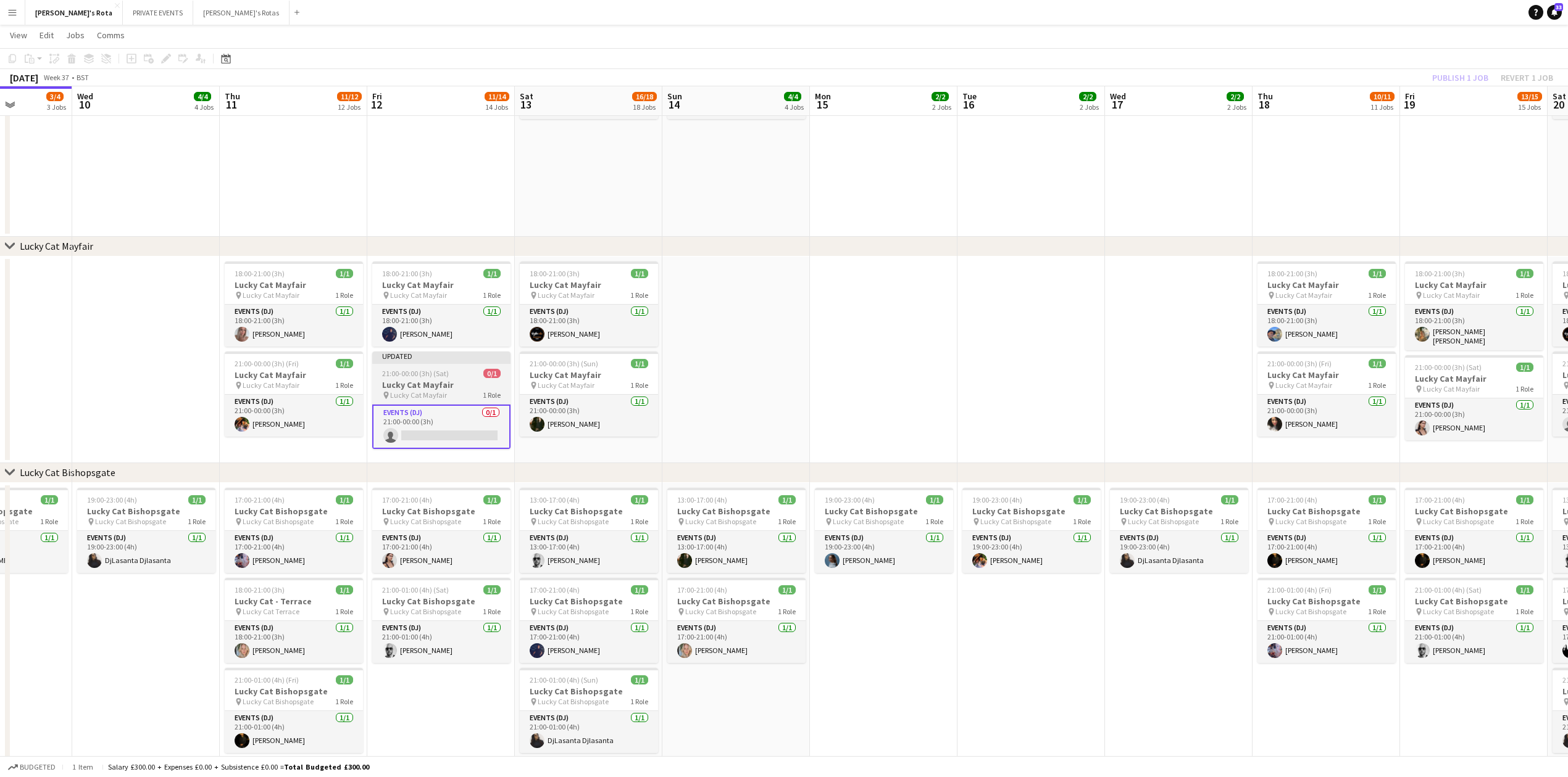
click at [421, 385] on h3 "Lucky Cat Mayfair" at bounding box center [441, 385] width 138 height 11
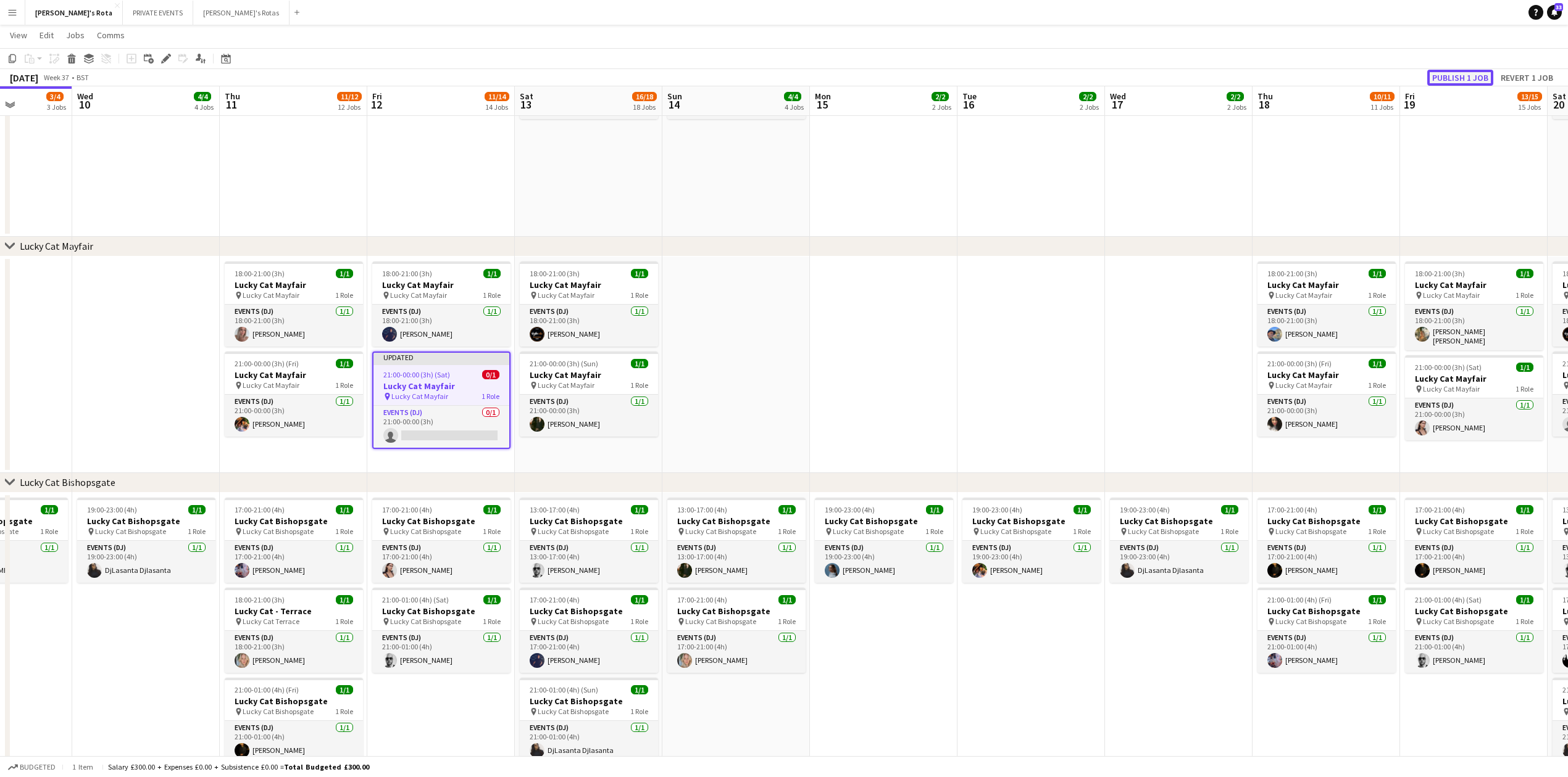
click at [1463, 72] on button "Publish 1 job" at bounding box center [1459, 77] width 66 height 16
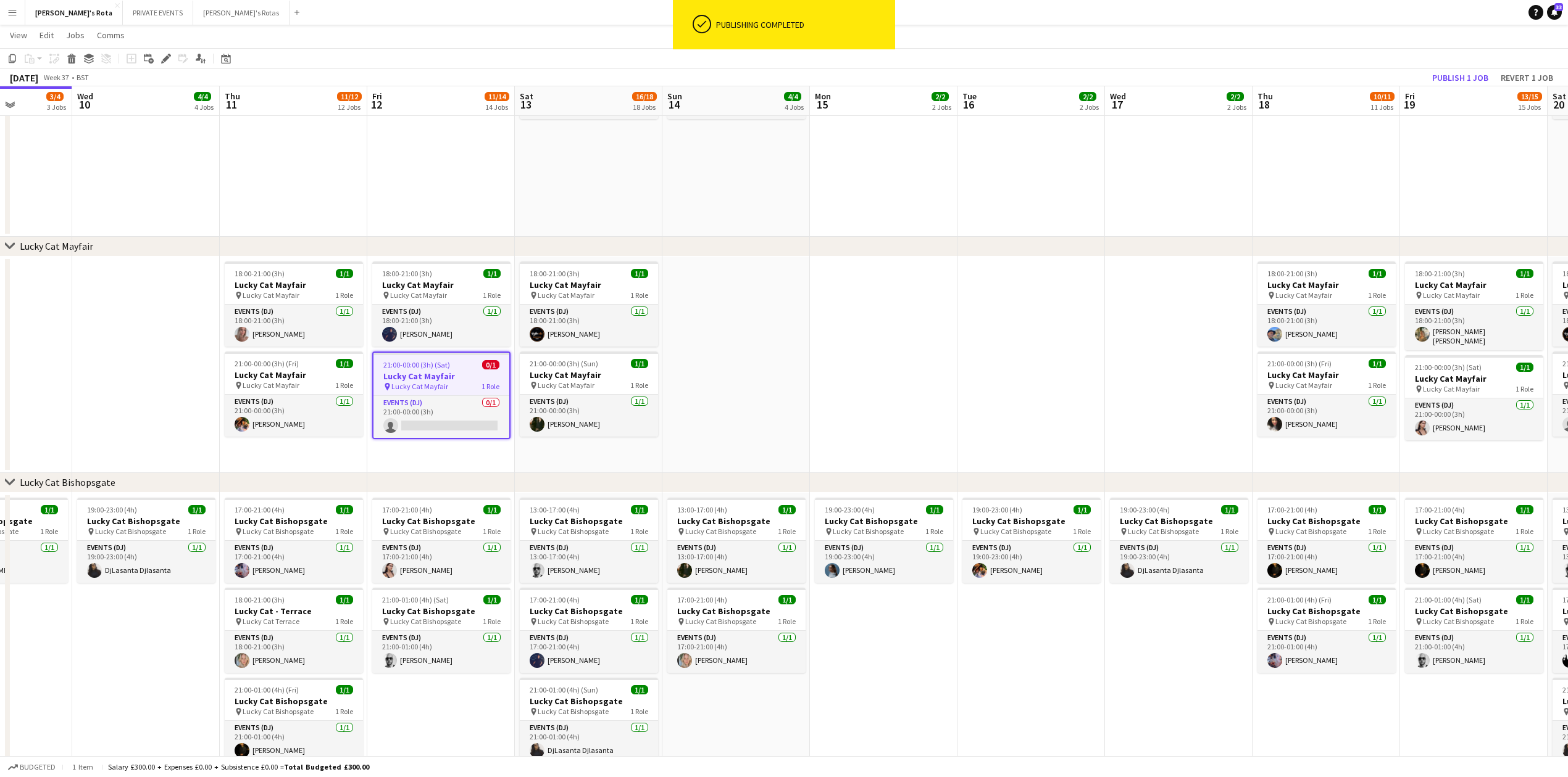
click at [406, 435] on app-card-role "Events (DJ) 0/1 21:00-00:00 (3h) single-neutral-actions" at bounding box center [441, 417] width 136 height 42
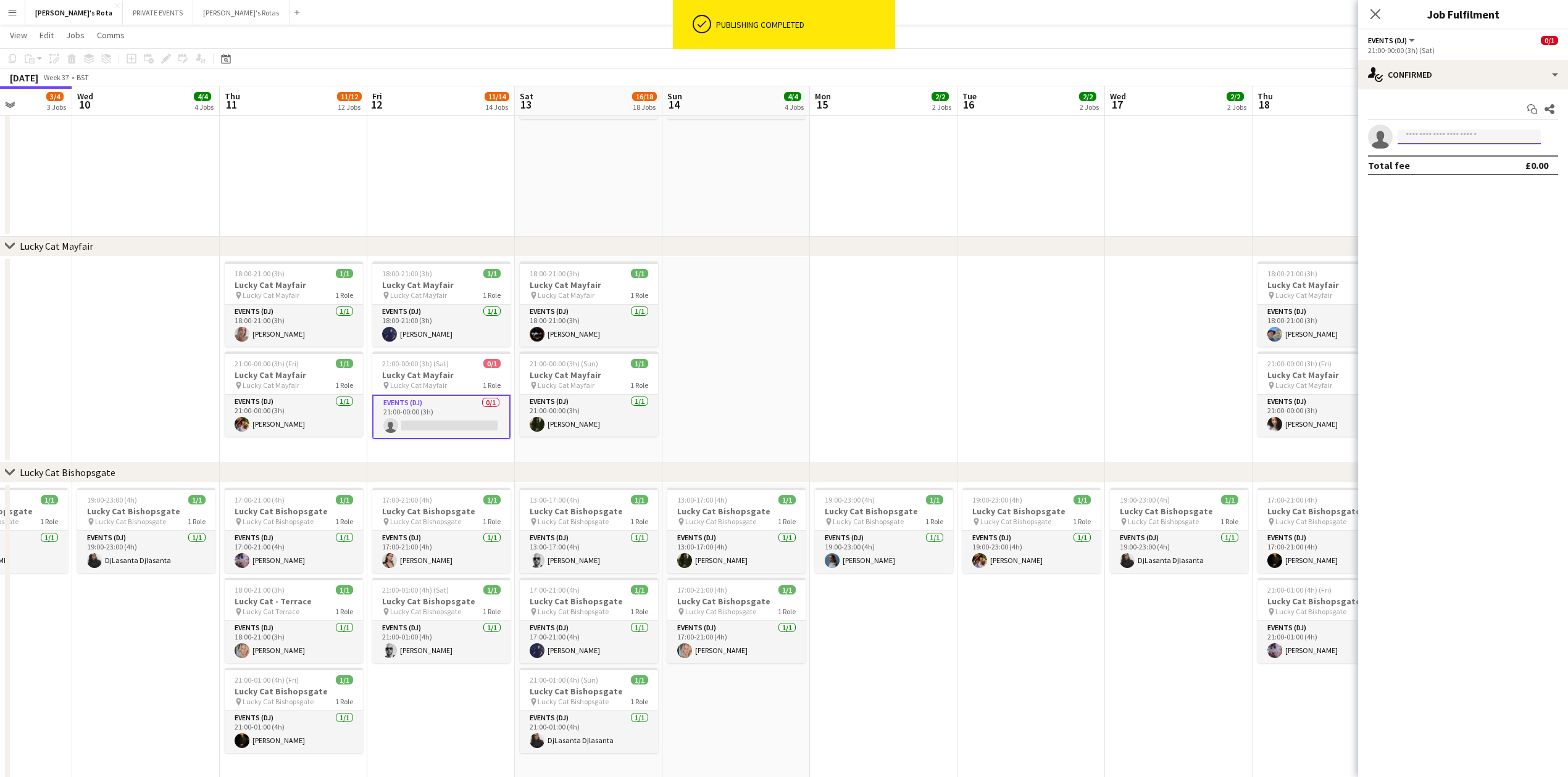
click at [1455, 136] on input at bounding box center [1468, 136] width 143 height 15
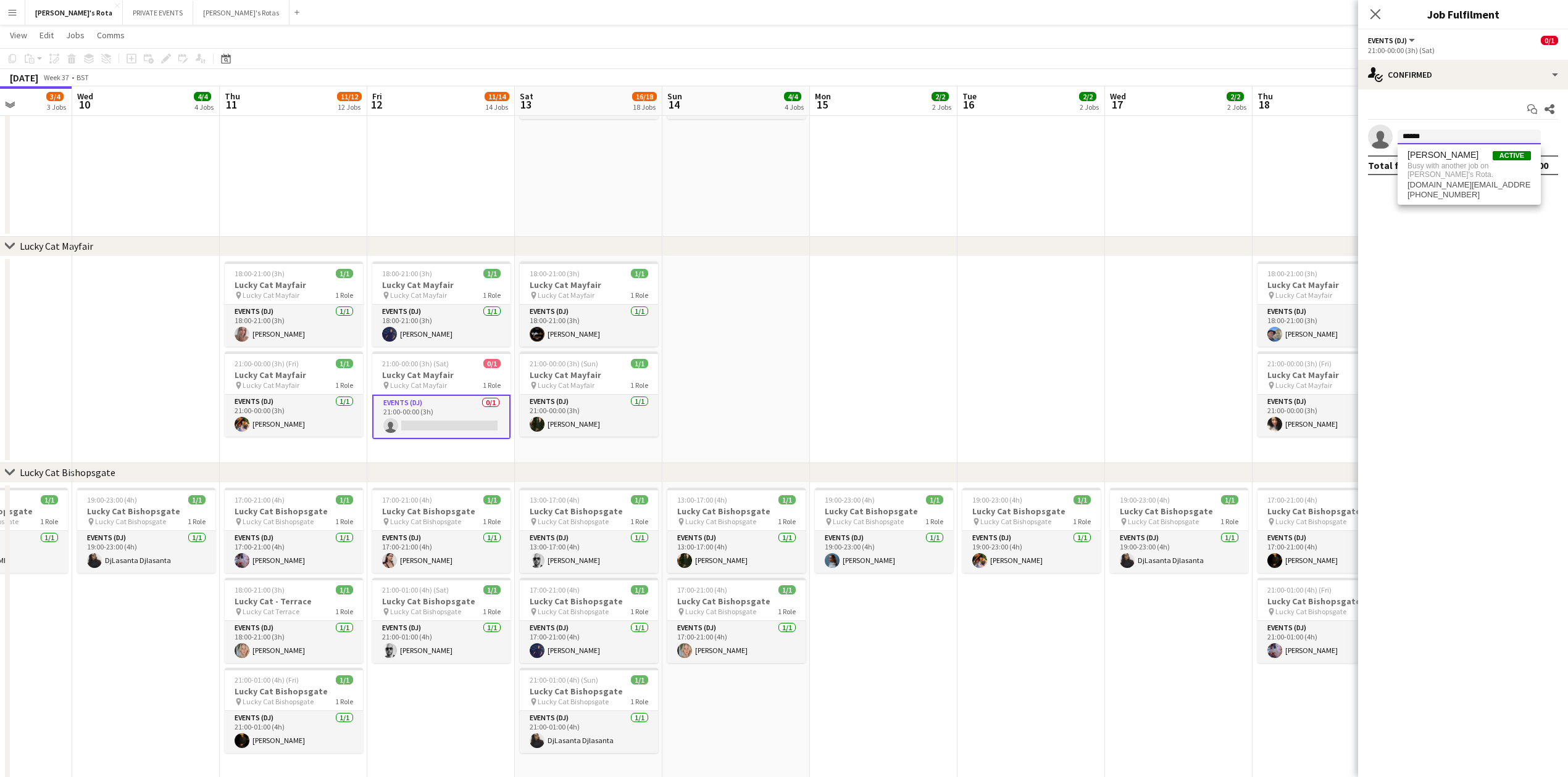
type input "******"
click at [1433, 176] on span "Busy with another job on [PERSON_NAME]'s Rota." at bounding box center [1469, 170] width 123 height 20
click at [1367, 6] on app-icon "Close pop-in" at bounding box center [1376, 15] width 18 height 18
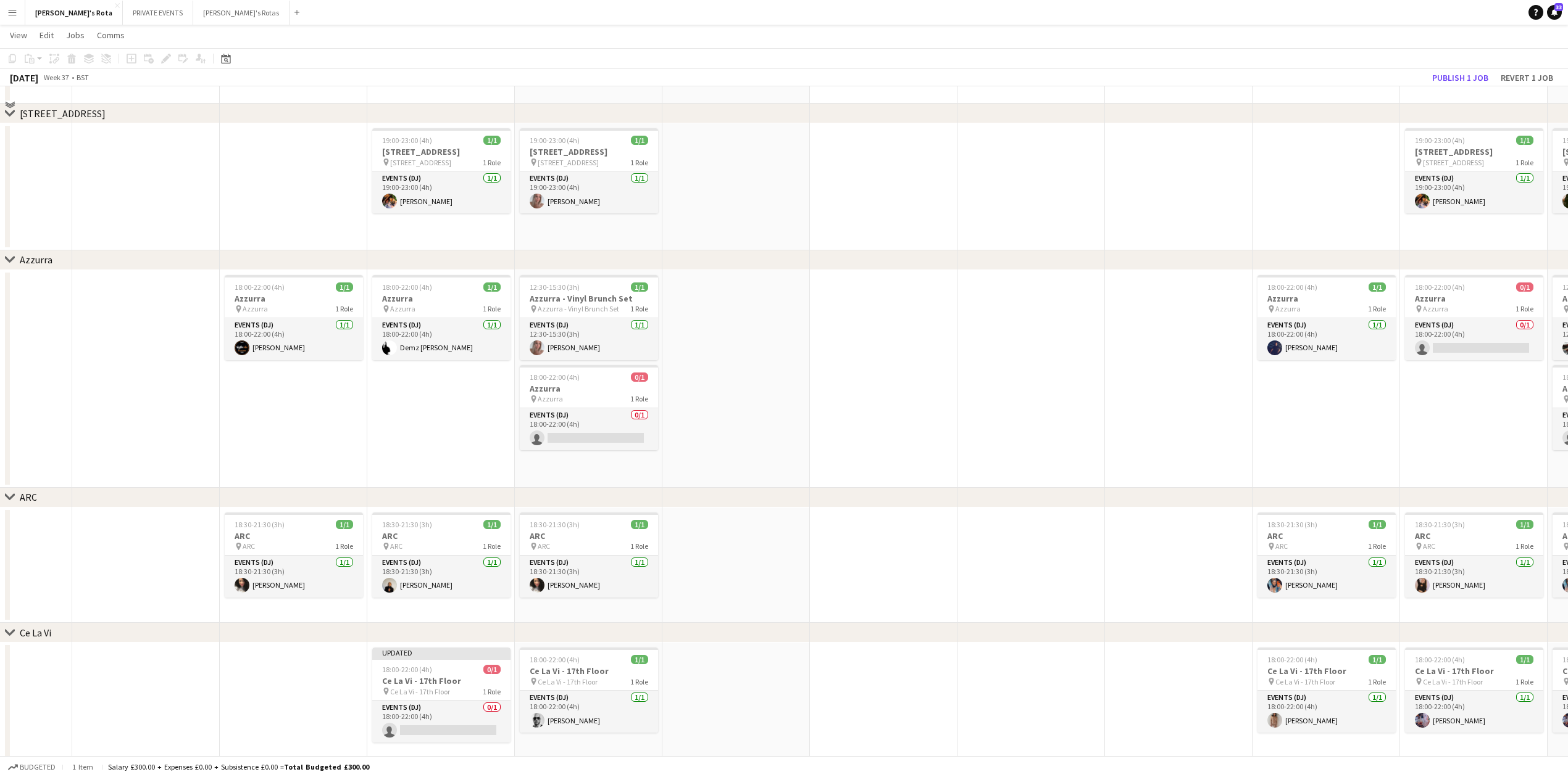
scroll to position [2056, 0]
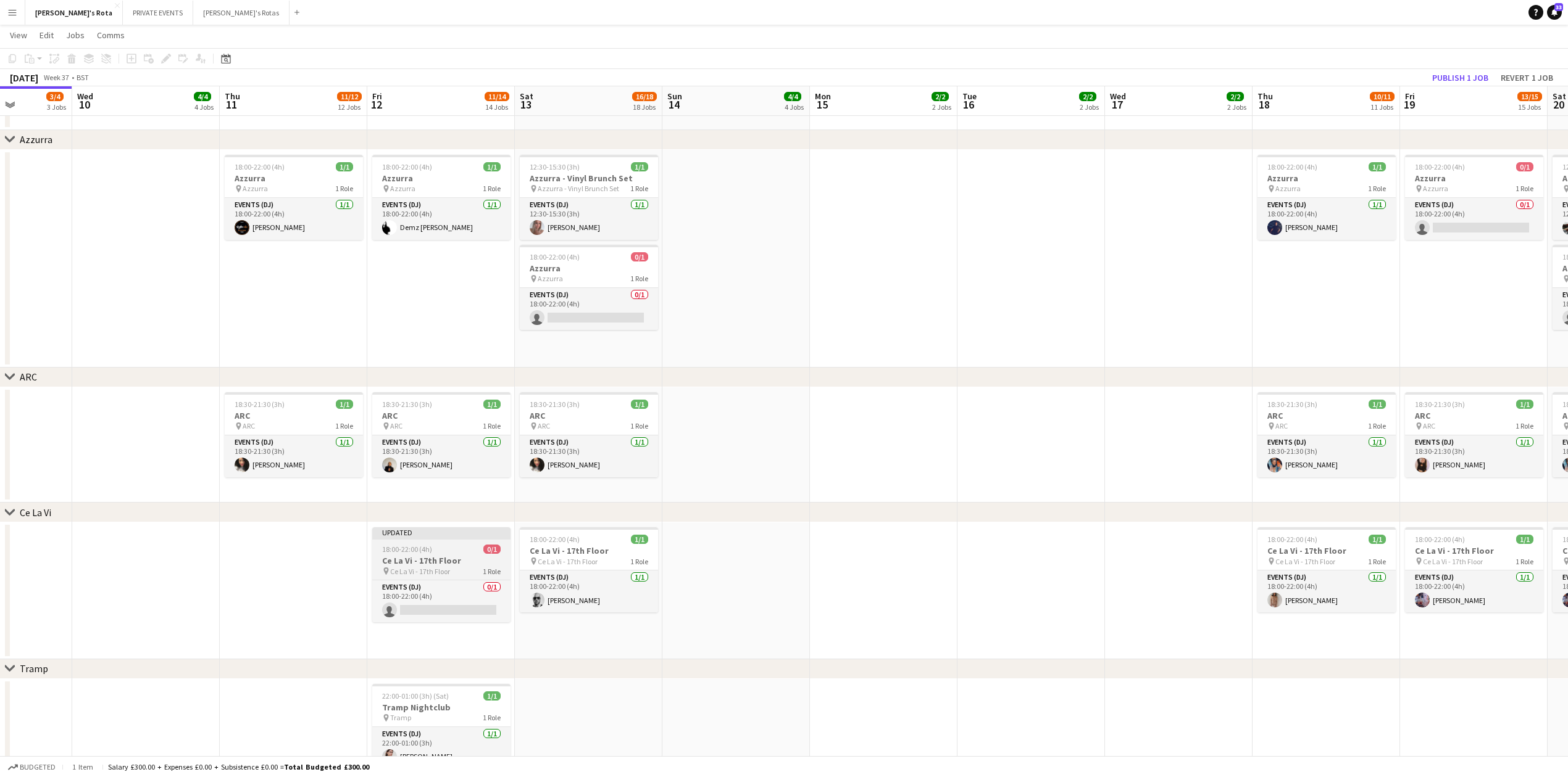
click at [417, 563] on h3 "Ce La Vi - 17th Floor" at bounding box center [441, 561] width 138 height 11
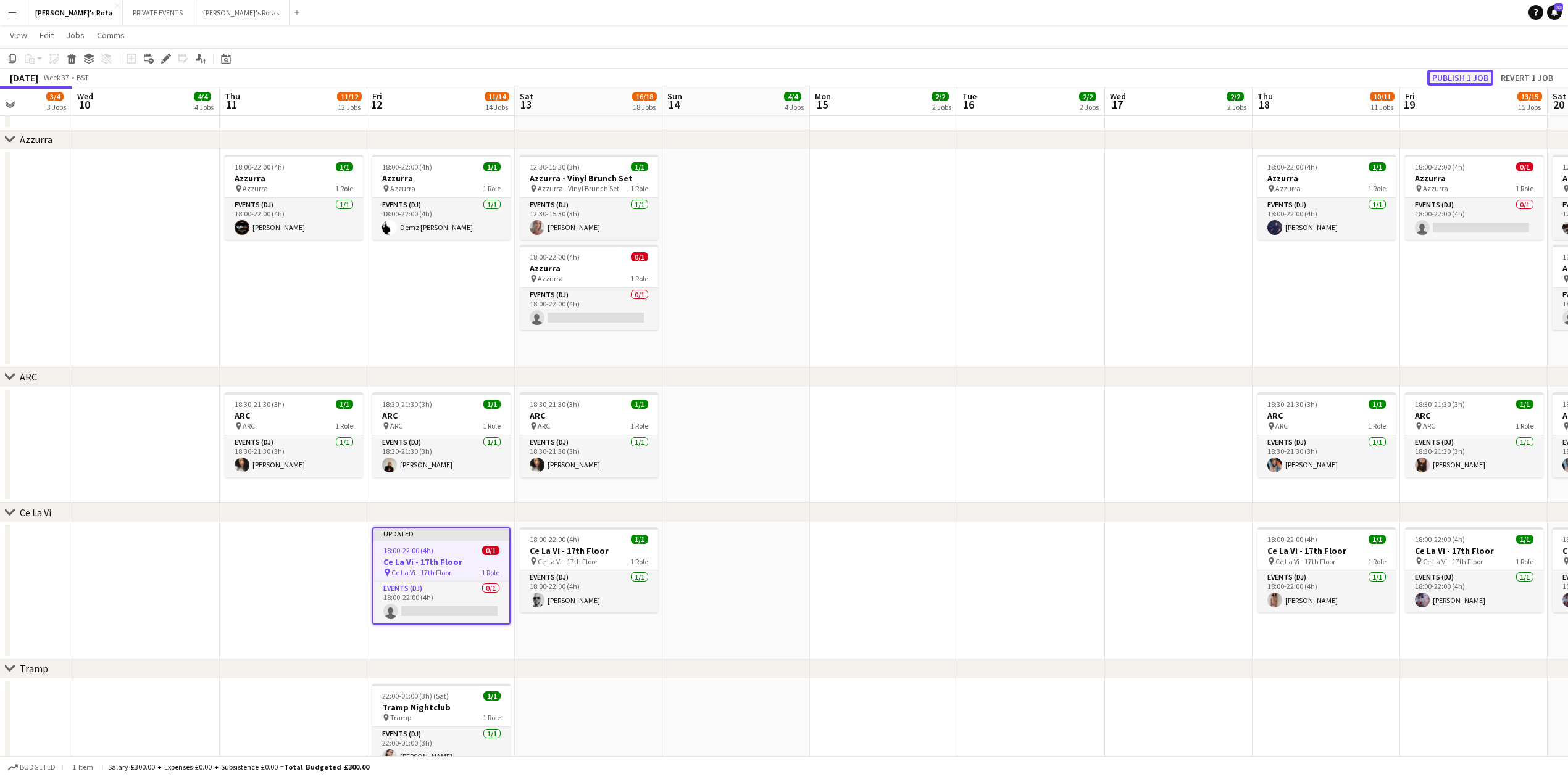
click at [1450, 75] on button "Publish 1 job" at bounding box center [1459, 77] width 66 height 16
click at [416, 605] on app-job-card "Publishing 18:00-22:00 (4h) 0/1 Ce La Vi - 17th Floor pin Ce La Vi - 17th Floor…" at bounding box center [441, 576] width 138 height 97
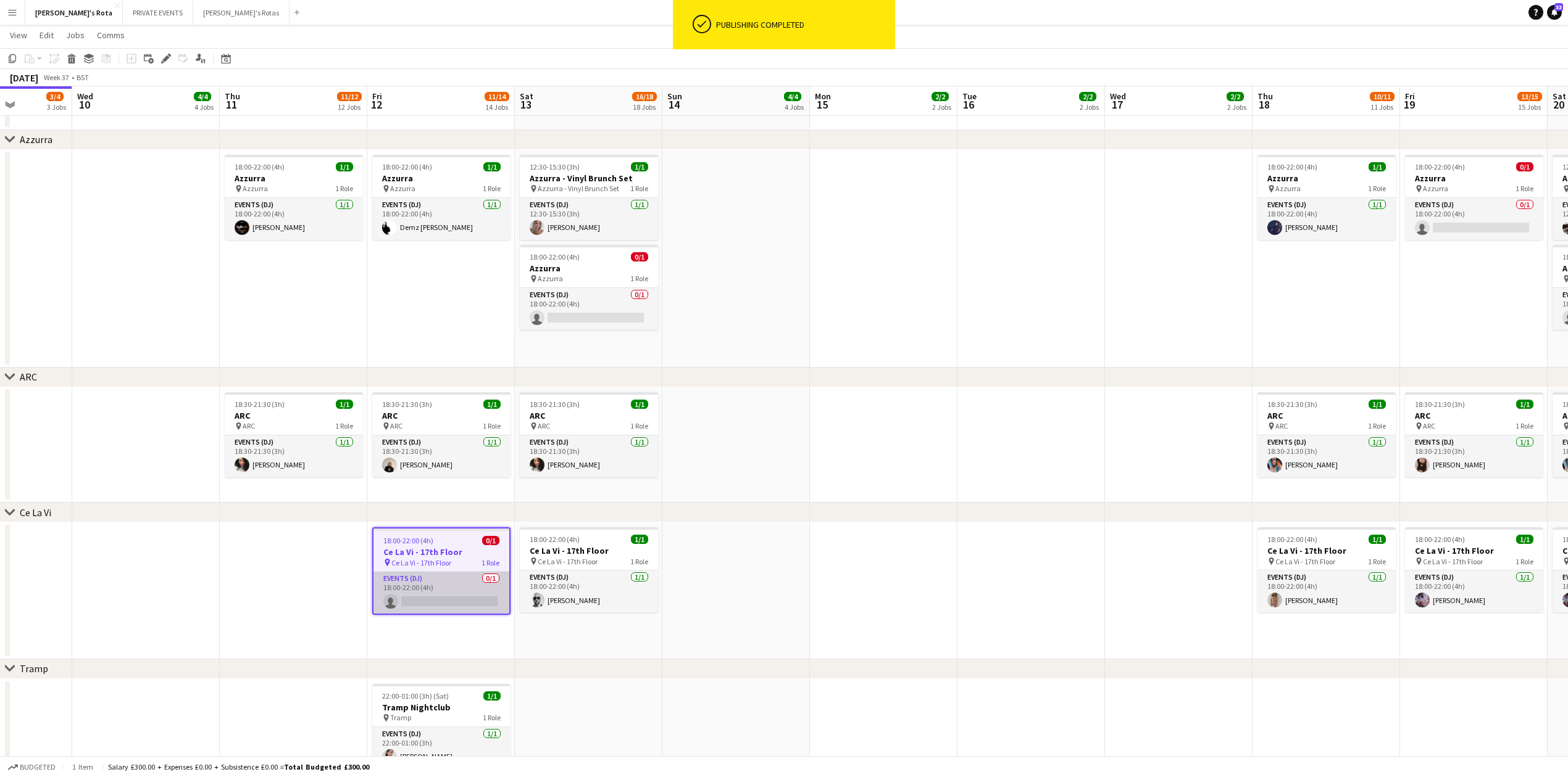
click at [428, 596] on app-card-role "Events (DJ) 0/1 18:00-22:00 (4h) single-neutral-actions" at bounding box center [441, 592] width 136 height 42
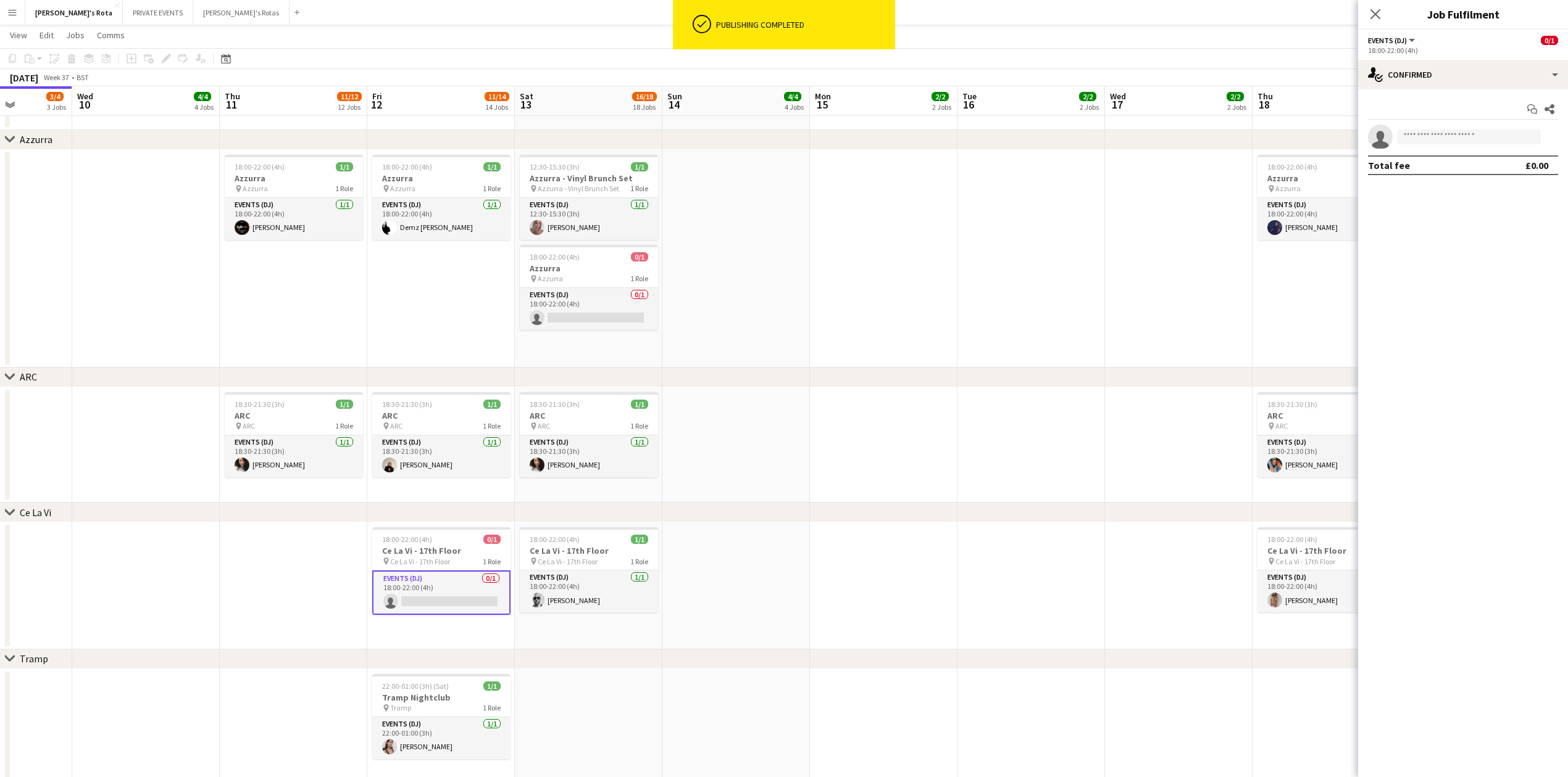
drag, startPoint x: 1482, startPoint y: 126, endPoint x: 1455, endPoint y: 143, distance: 31.9
click at [1472, 137] on app-invite-slot "single-neutral-actions" at bounding box center [1462, 137] width 210 height 25
click at [1455, 143] on input at bounding box center [1468, 136] width 143 height 15
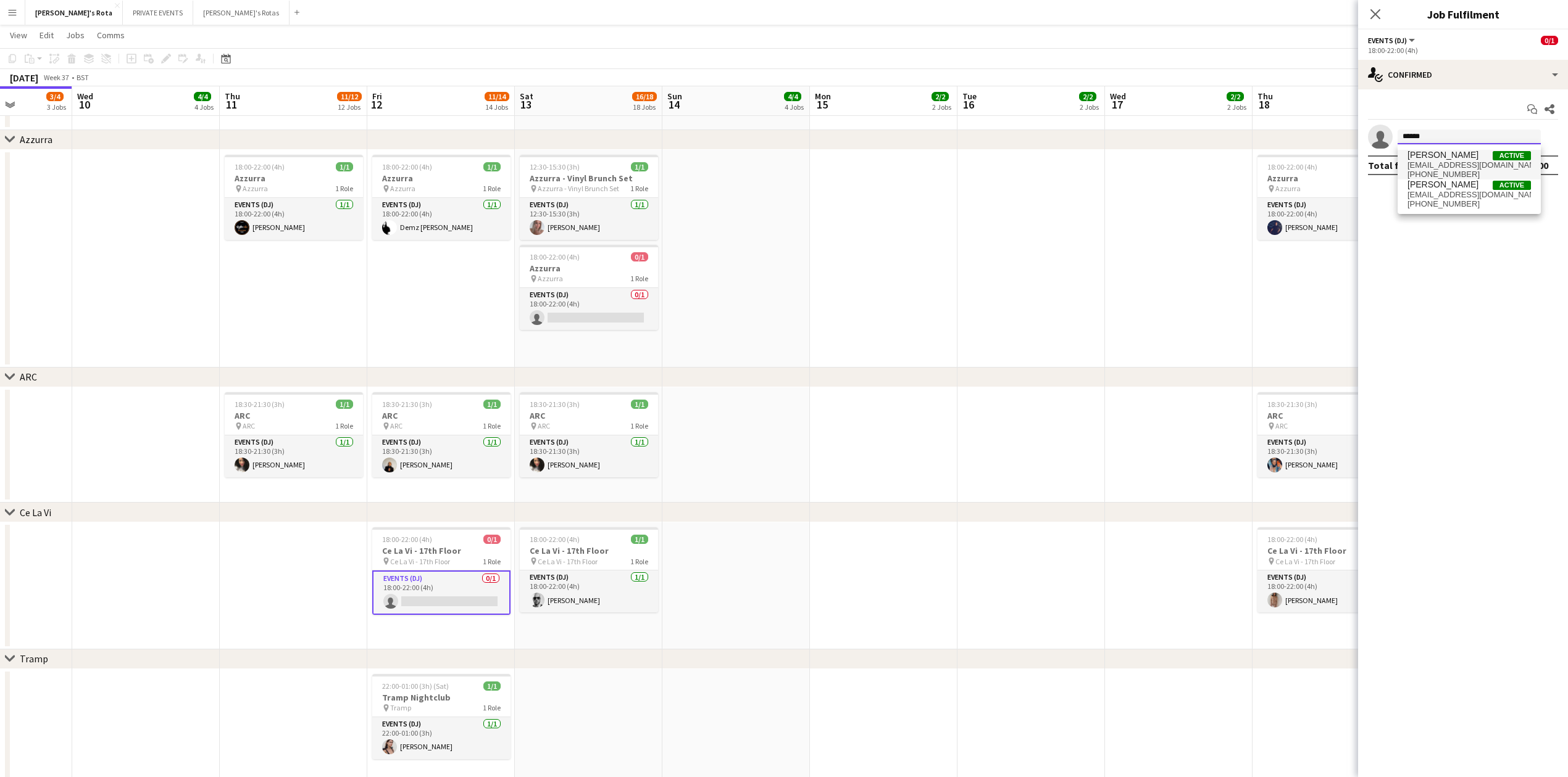
type input "******"
click at [1455, 156] on span "[PERSON_NAME]" at bounding box center [1443, 155] width 71 height 10
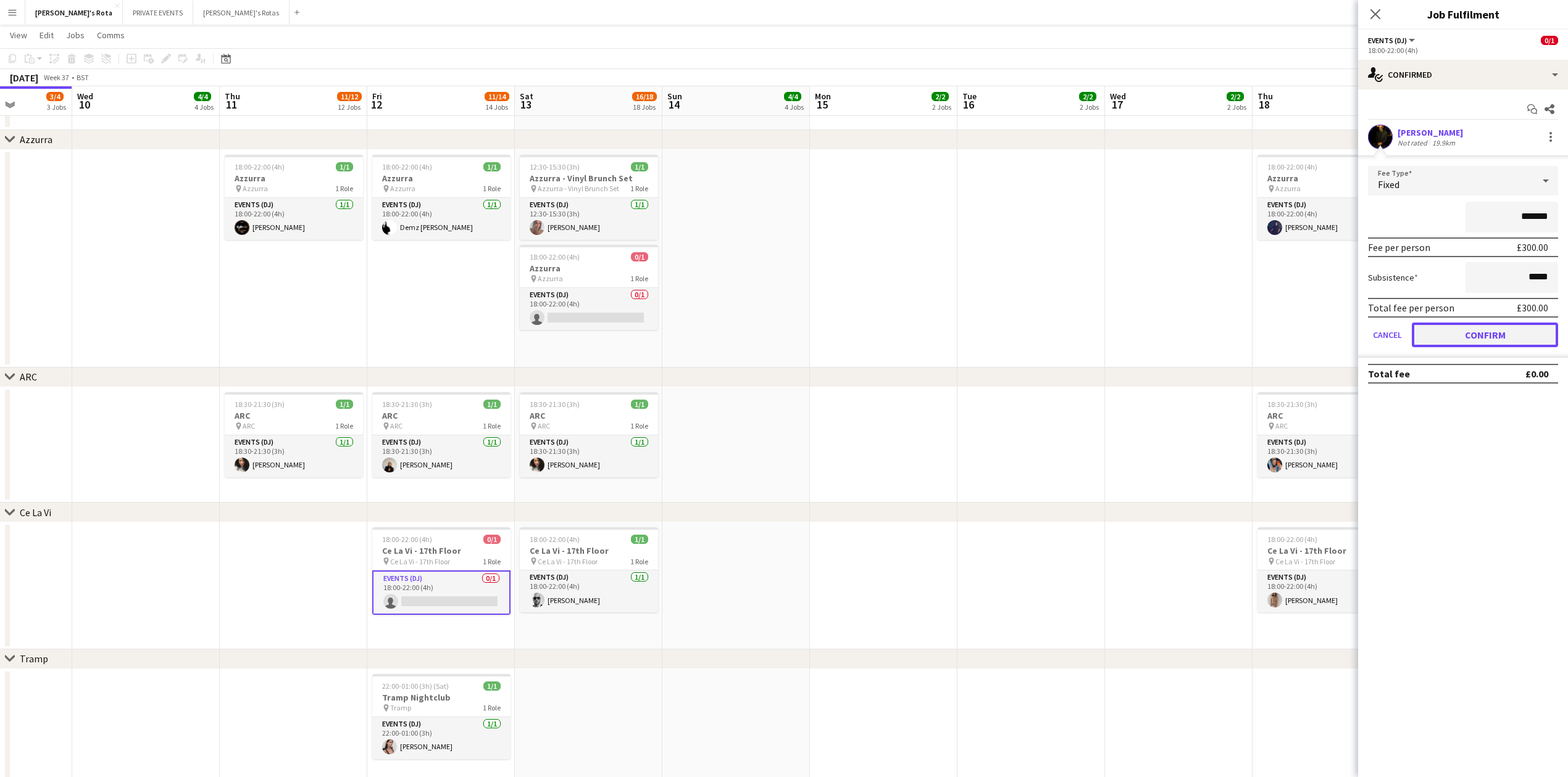
click at [1466, 344] on button "Confirm" at bounding box center [1484, 335] width 146 height 25
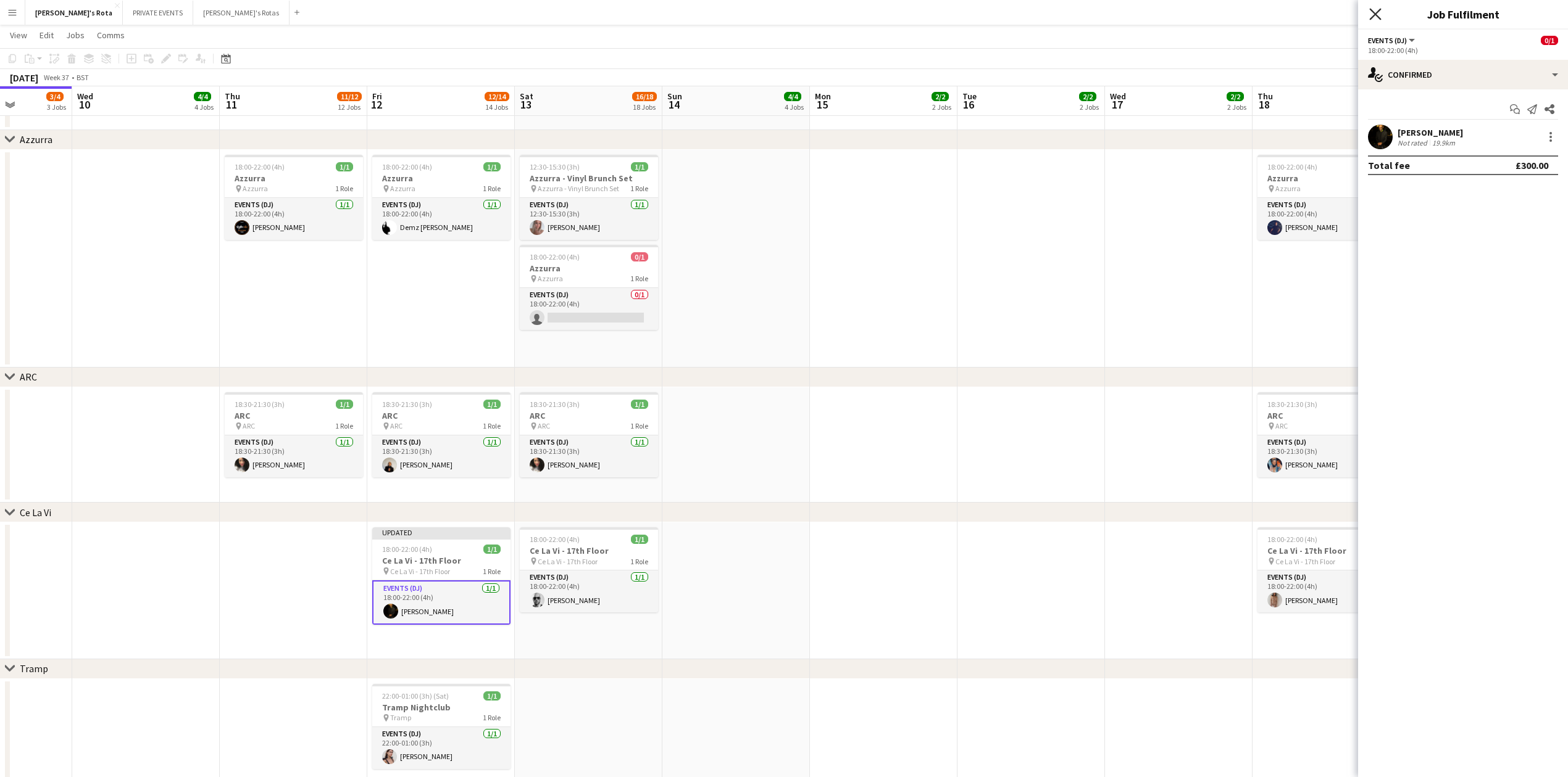
click at [1371, 16] on icon "Close pop-in" at bounding box center [1374, 14] width 12 height 12
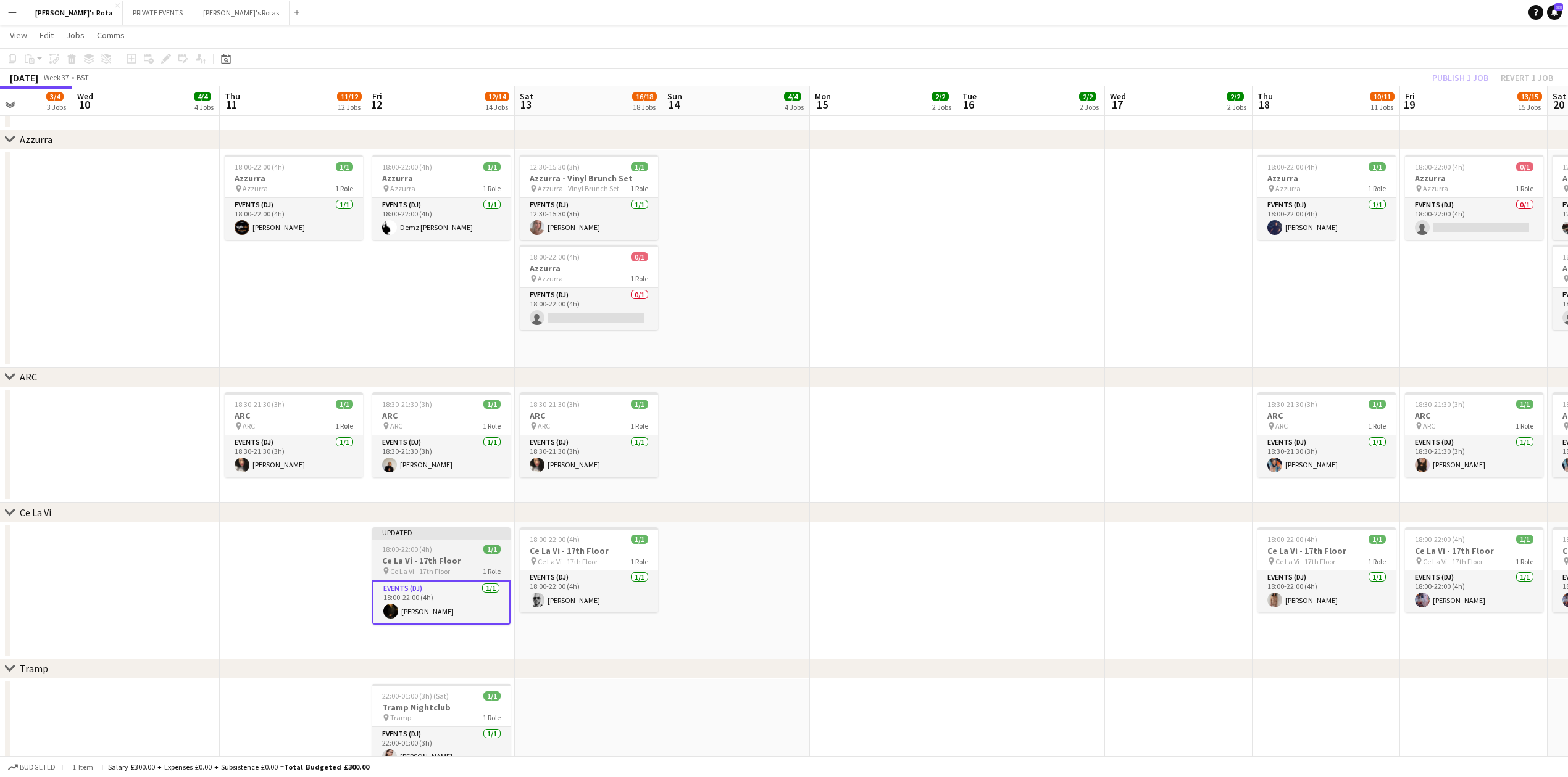
click at [418, 545] on span "18:00-22:00 (4h)" at bounding box center [407, 549] width 50 height 9
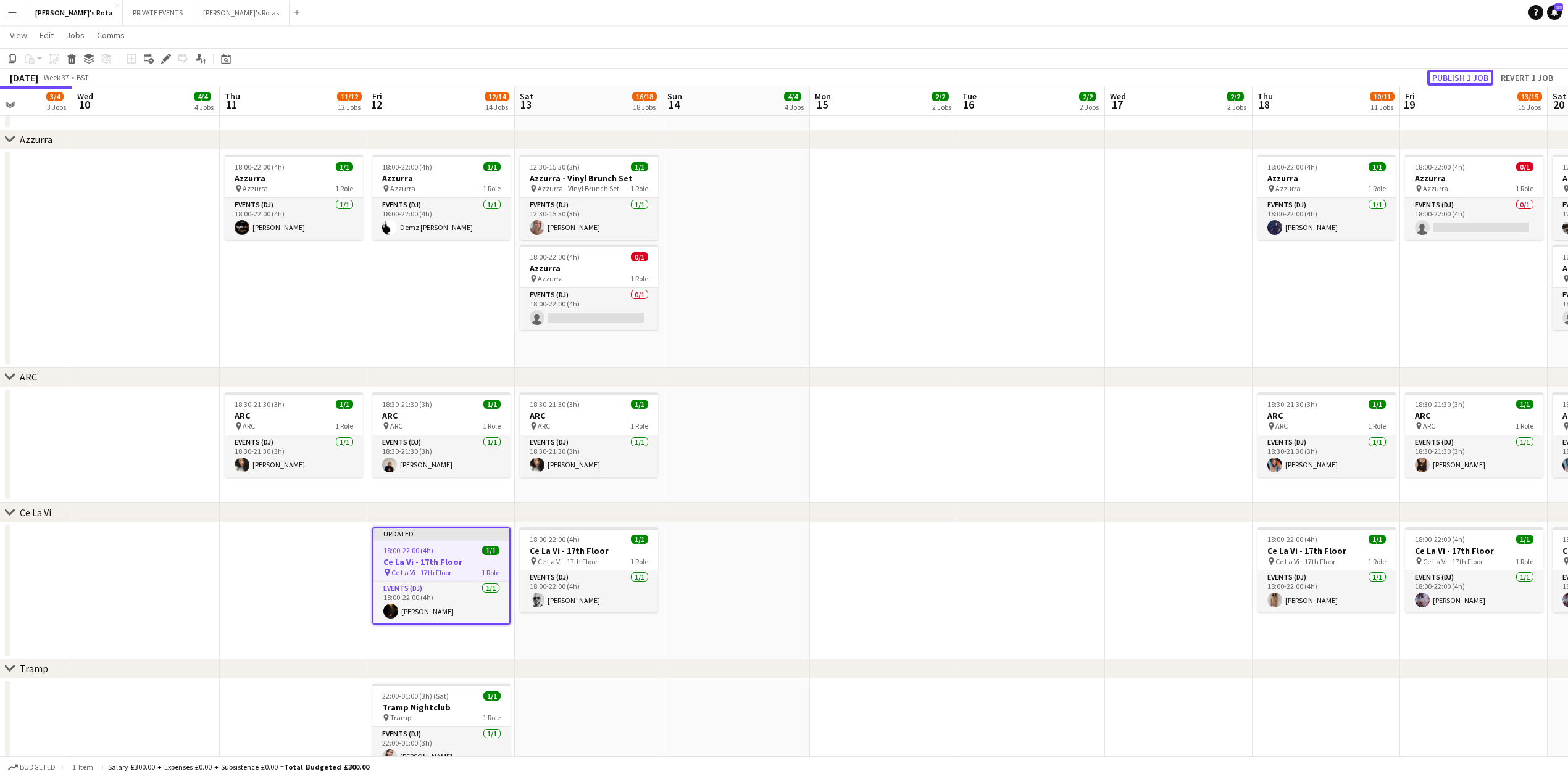
click at [1457, 75] on button "Publish 1 job" at bounding box center [1459, 77] width 66 height 16
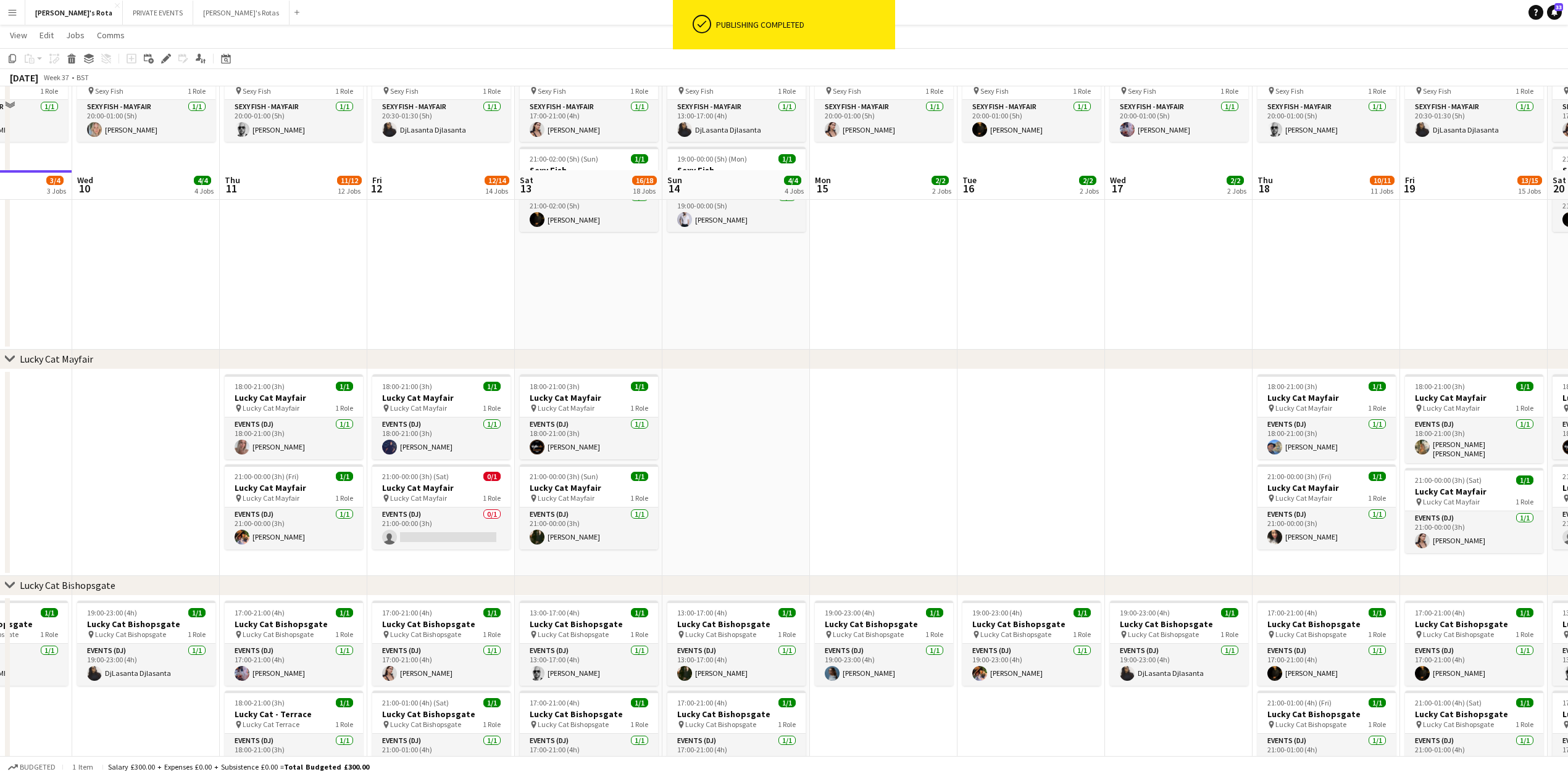
scroll to position [247, 0]
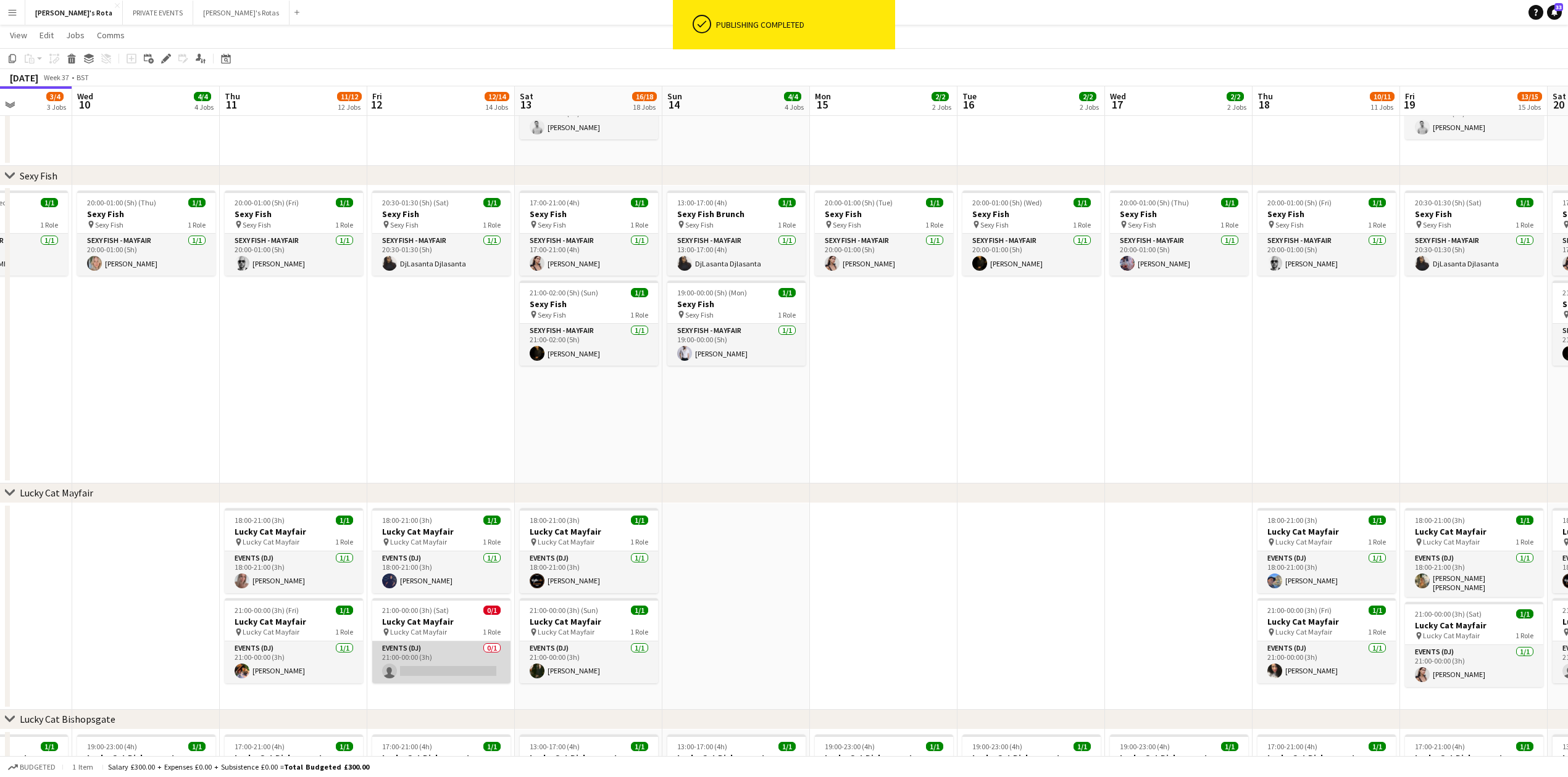
click at [409, 656] on app-card-role "Events (DJ) 0/1 21:00-00:00 (3h) single-neutral-actions" at bounding box center [441, 662] width 138 height 42
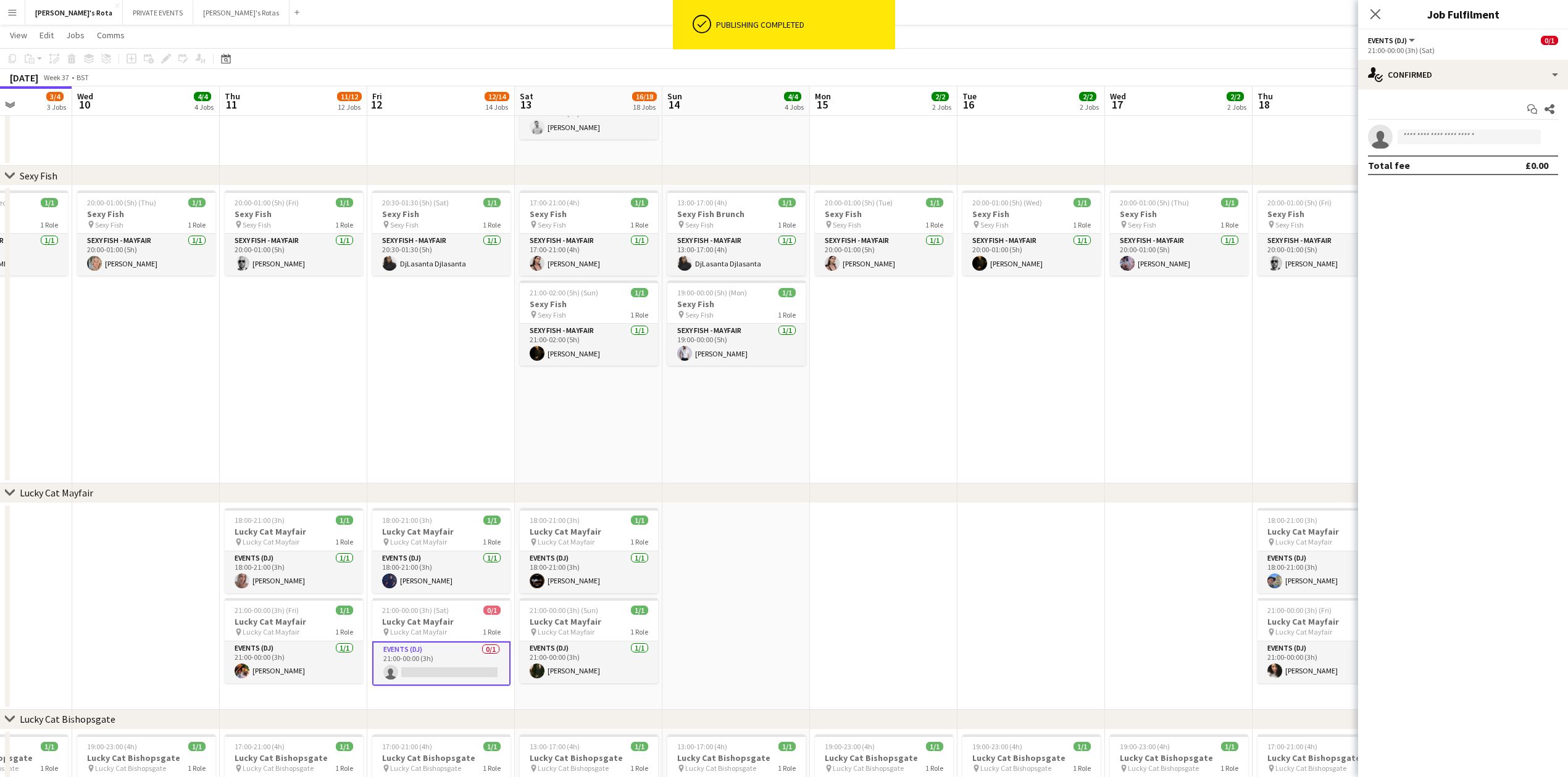
drag, startPoint x: 1455, startPoint y: 122, endPoint x: 1447, endPoint y: 139, distance: 18.8
click at [1455, 123] on div "Start chat Share single-neutral-actions Total fee £0.00" at bounding box center [1462, 137] width 210 height 95
click at [1447, 139] on input at bounding box center [1468, 136] width 143 height 15
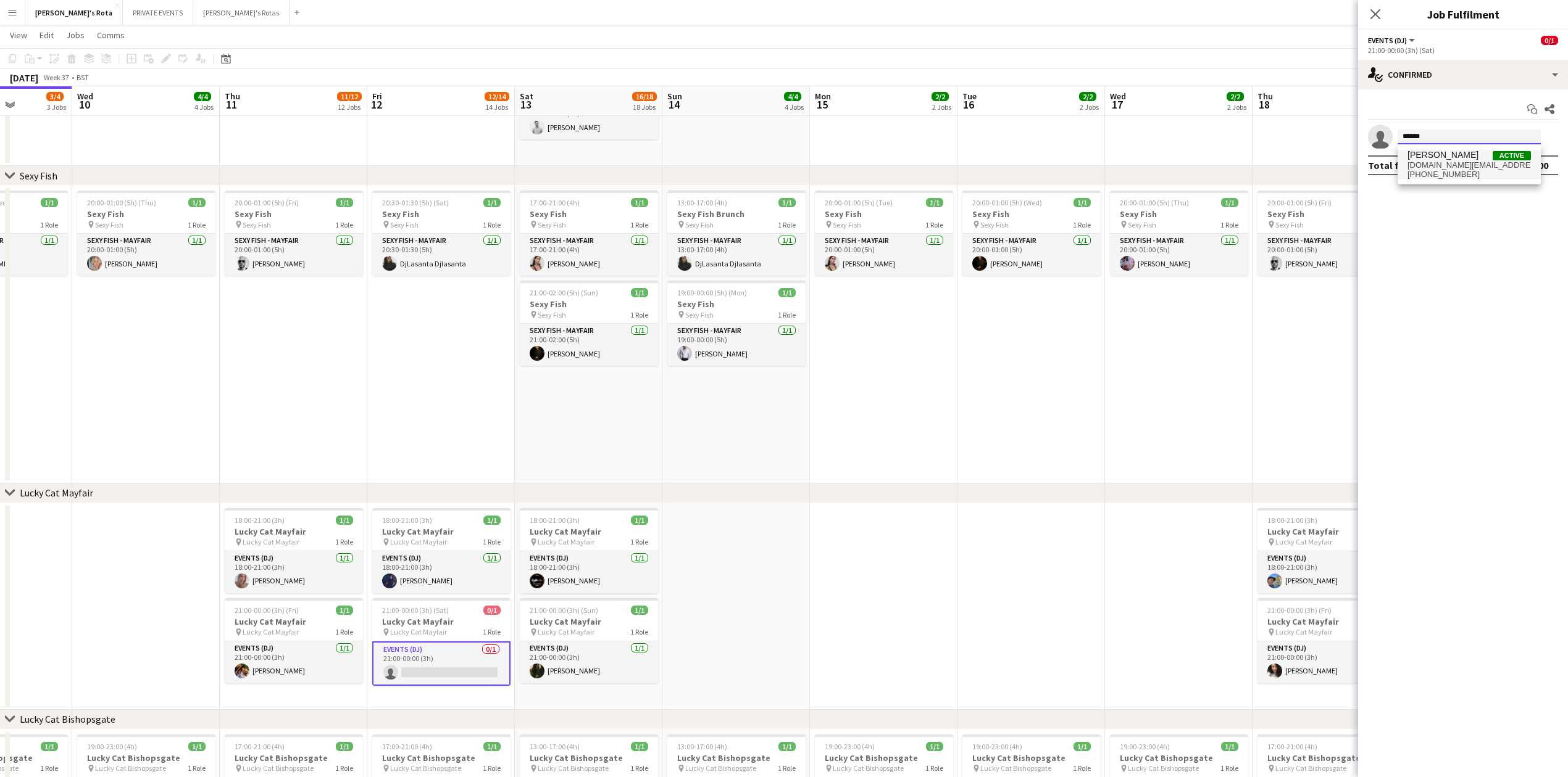
type input "******"
click at [1437, 158] on span "[PERSON_NAME]" at bounding box center [1443, 155] width 71 height 10
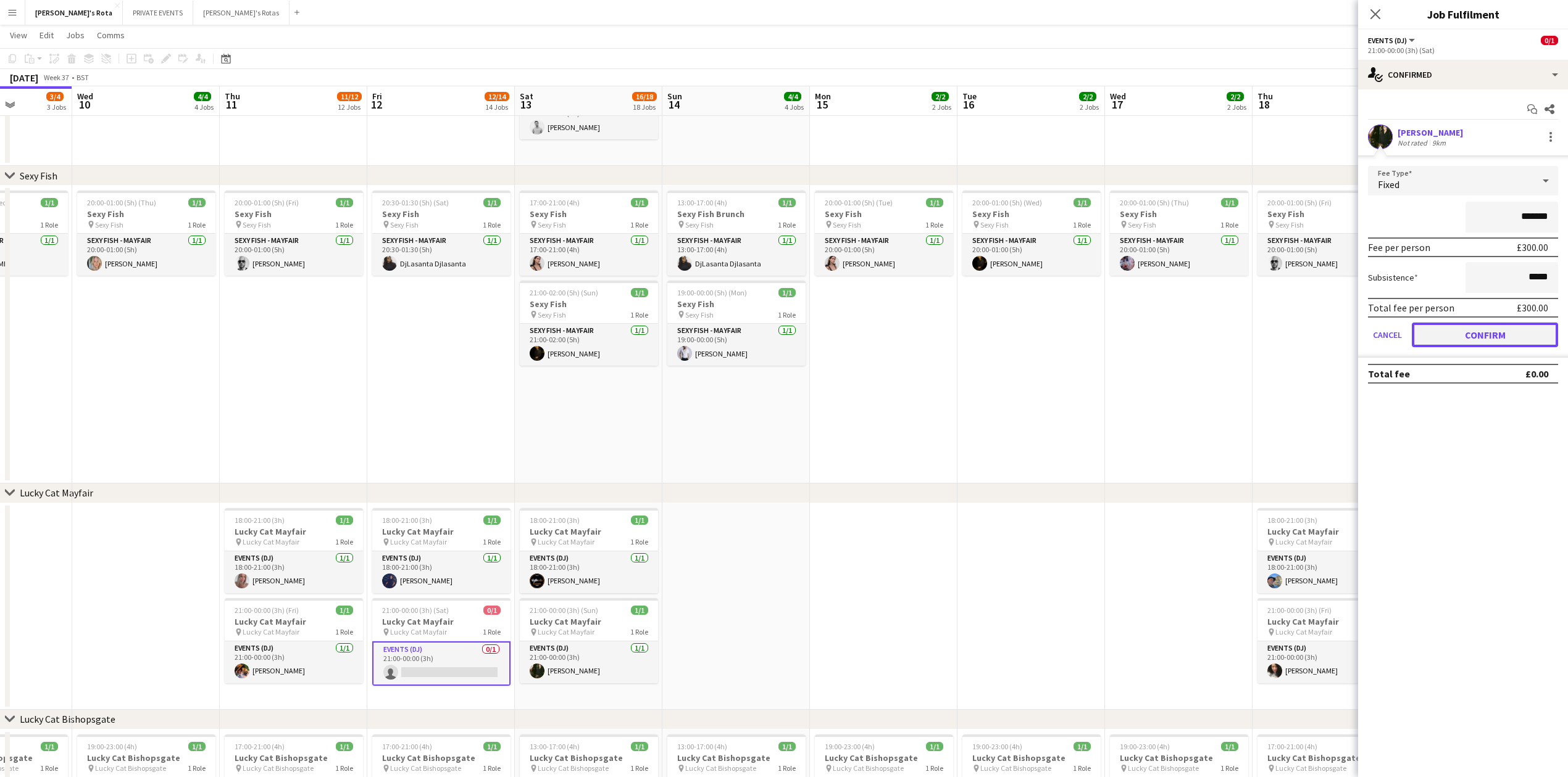
click at [1485, 326] on button "Confirm" at bounding box center [1484, 335] width 146 height 25
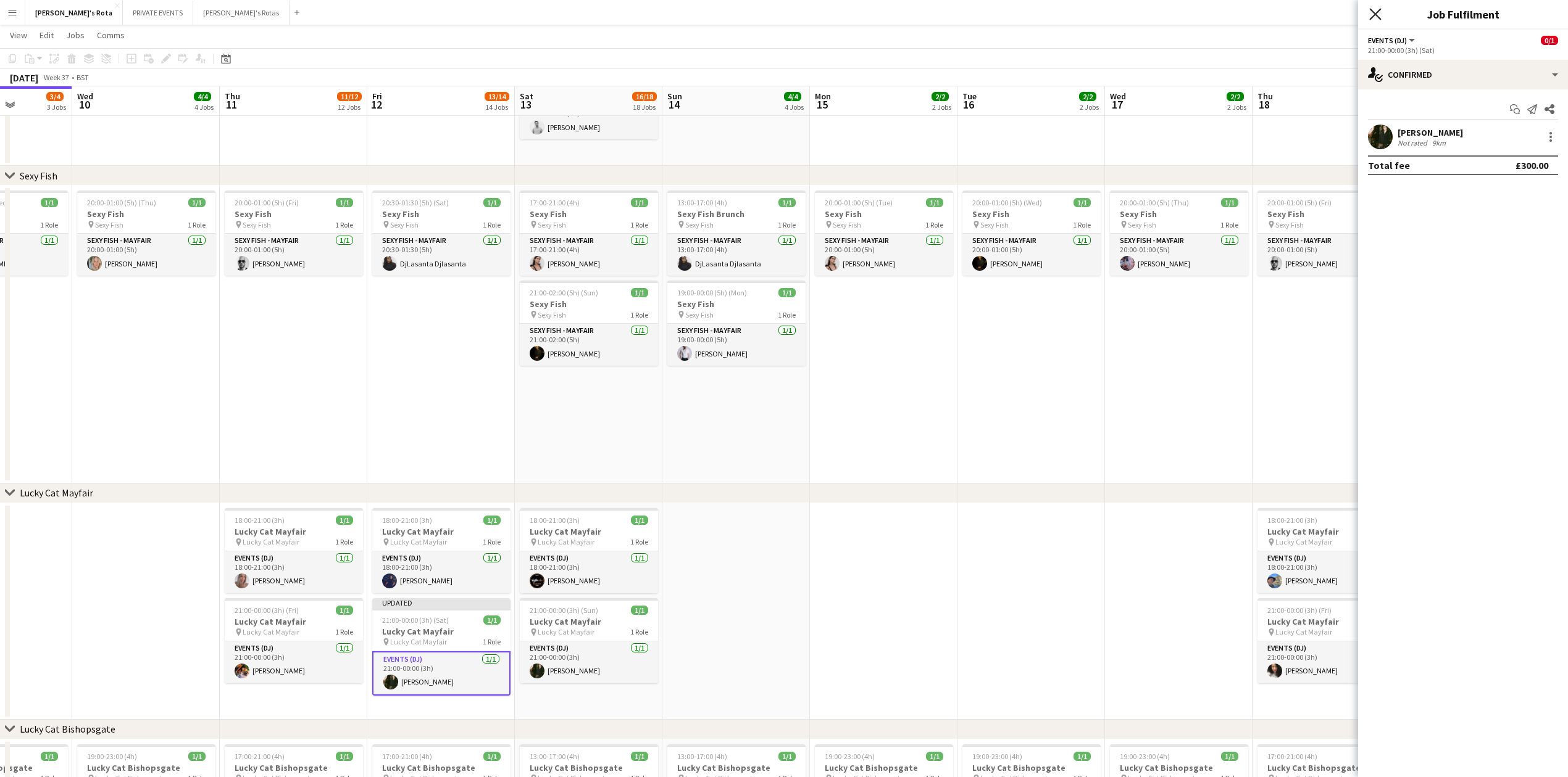
click at [1376, 18] on icon "Close pop-in" at bounding box center [1374, 14] width 12 height 12
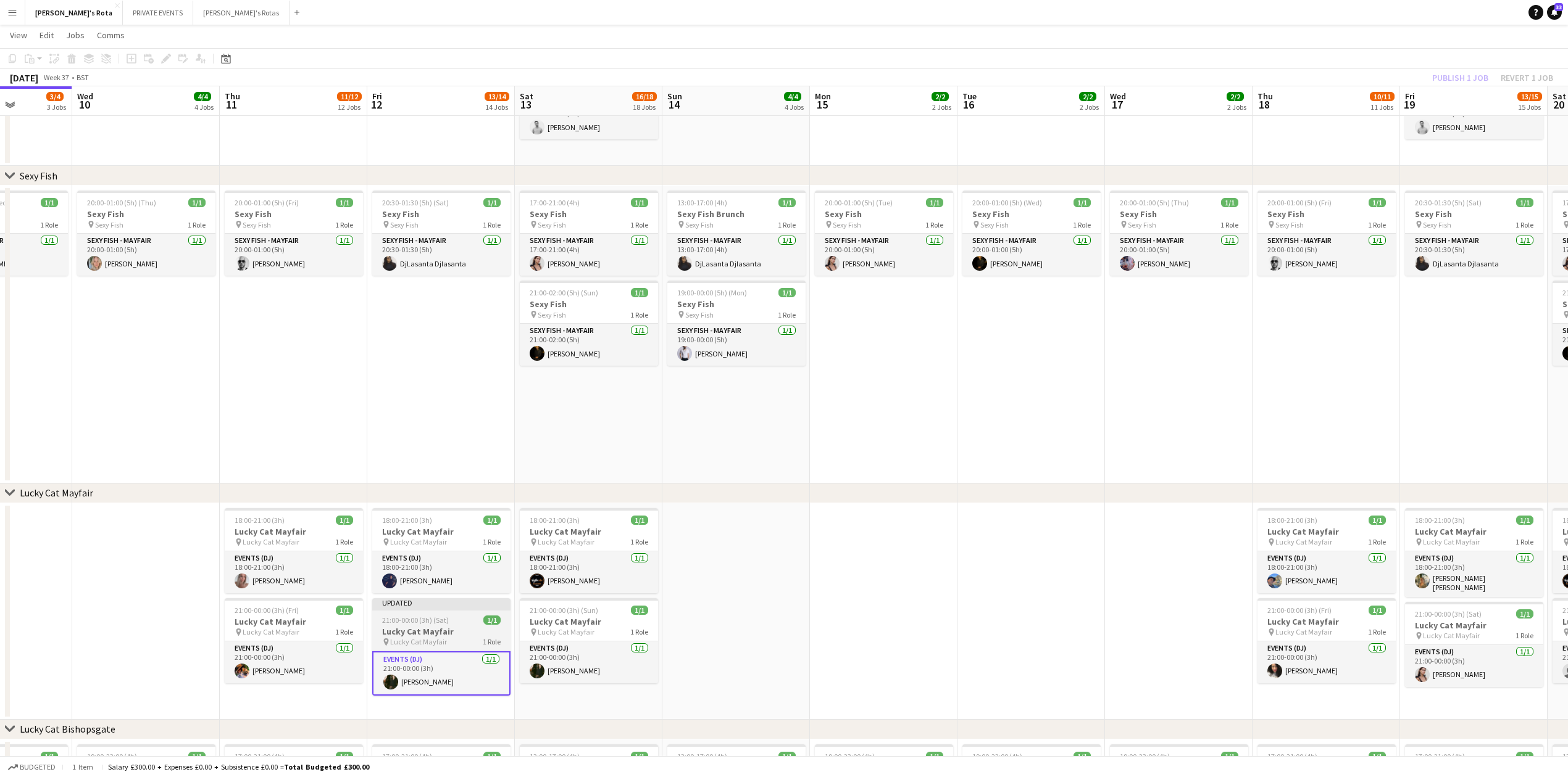
click at [396, 610] on div at bounding box center [441, 610] width 138 height 3
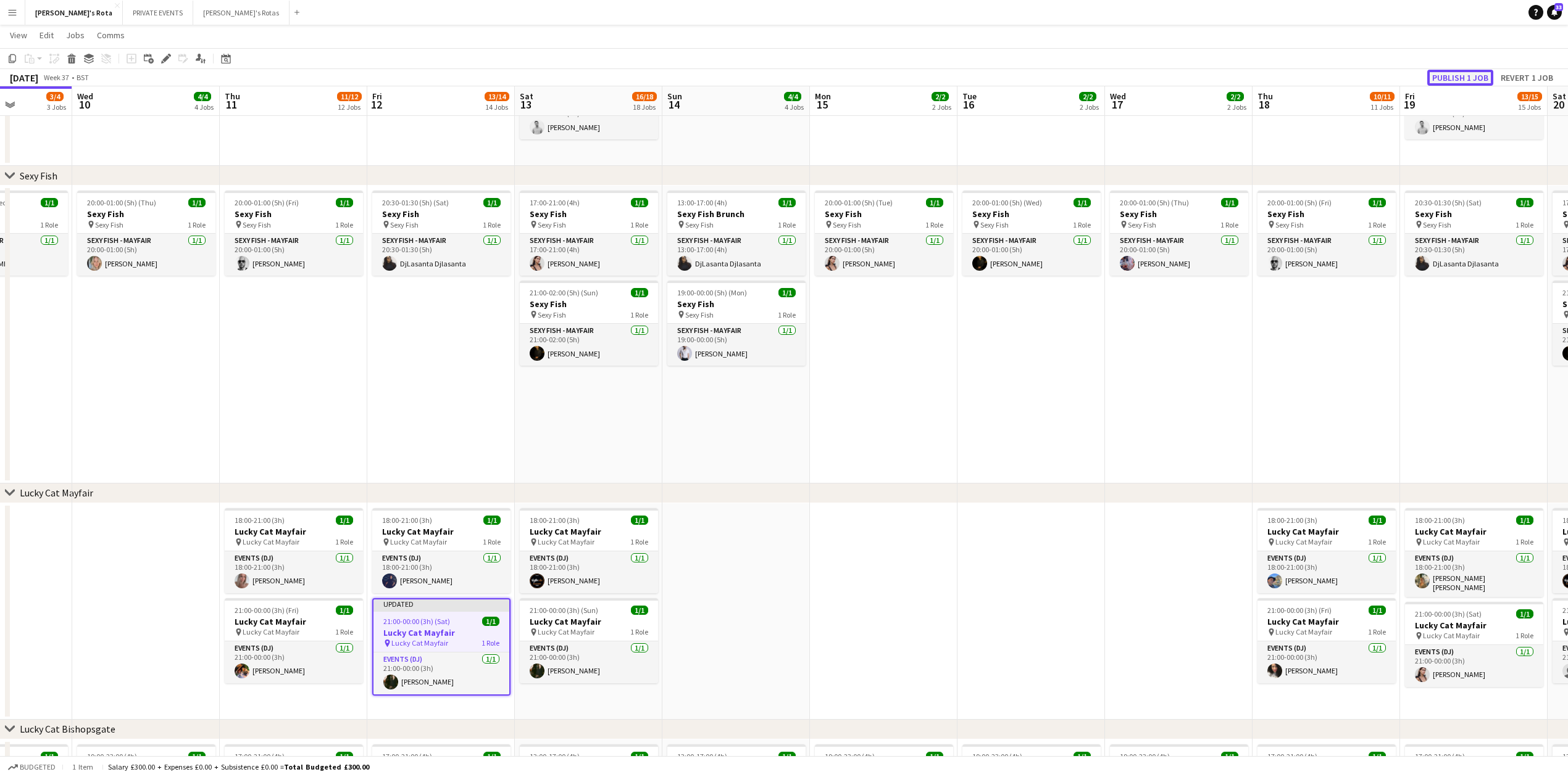
click at [1460, 79] on button "Publish 1 job" at bounding box center [1459, 77] width 66 height 16
click at [352, 341] on app-date-cell "20:00-01:00 (5h) (Fri) 1/1 Sexy Fish pin Sexy Fish 1 Role SEXY FISH - MAYFAIR 1…" at bounding box center [294, 335] width 147 height 298
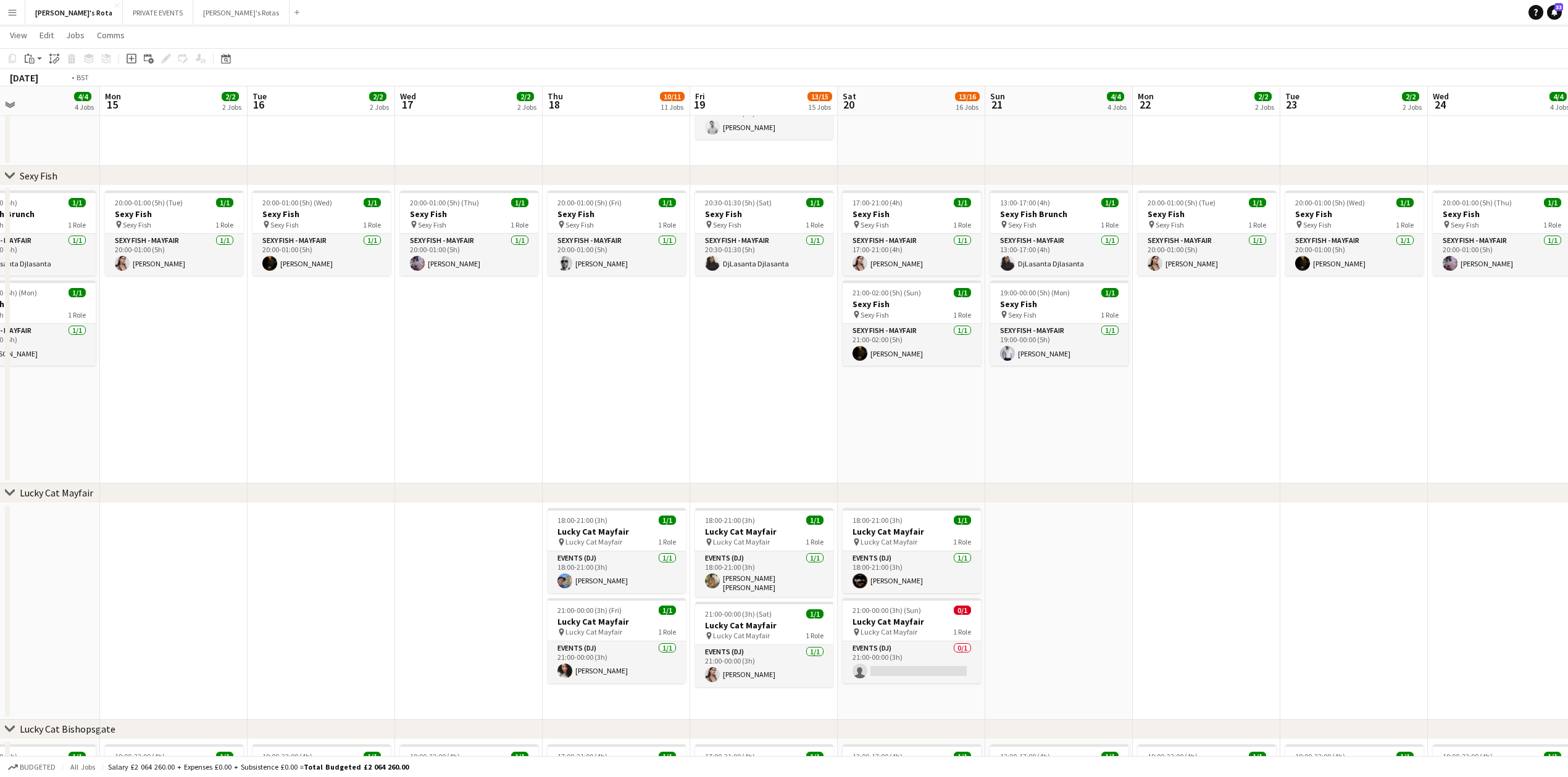
drag, startPoint x: 500, startPoint y: 445, endPoint x: 0, endPoint y: 445, distance: 500.0
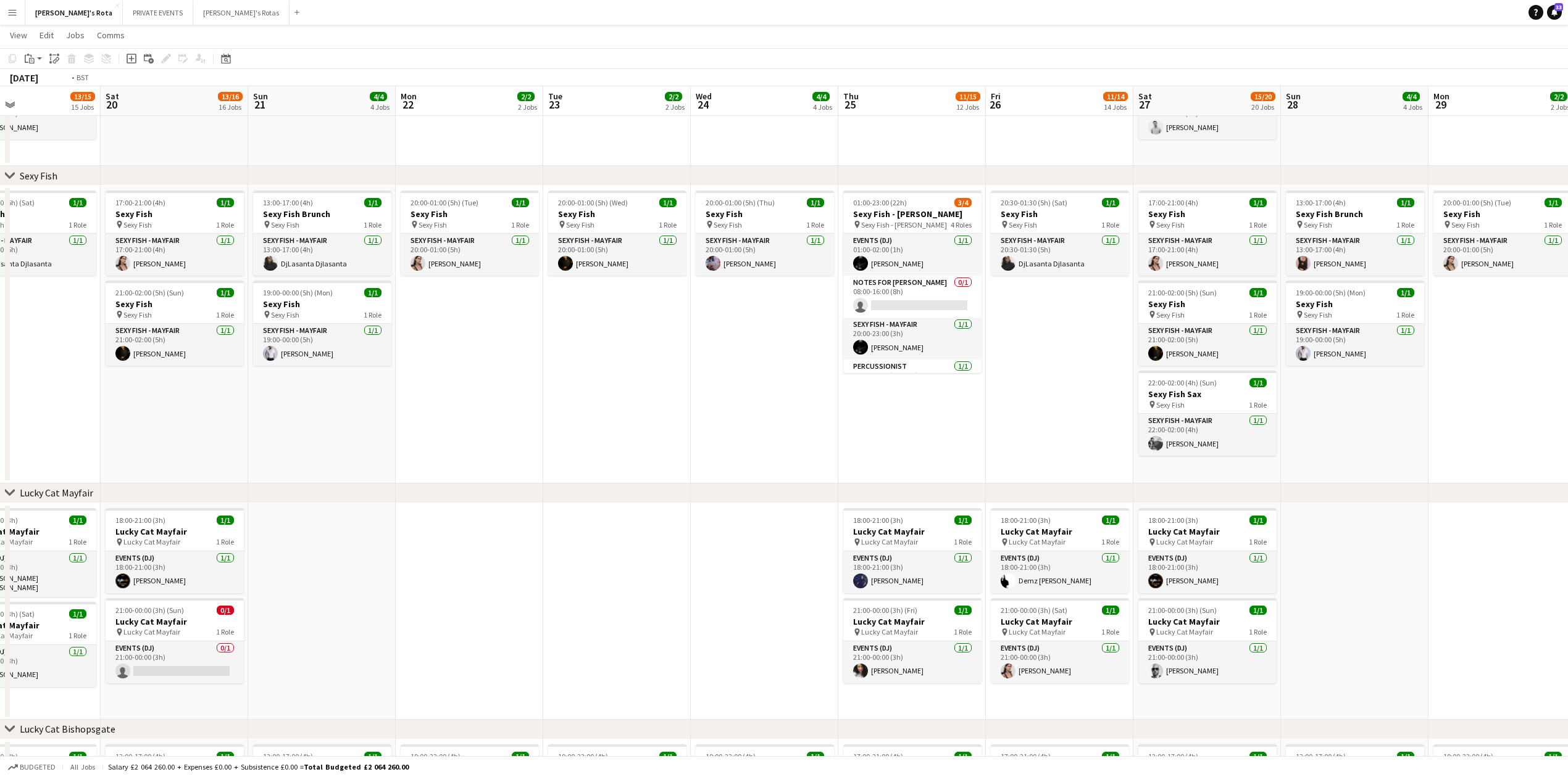
drag, startPoint x: 485, startPoint y: 409, endPoint x: 0, endPoint y: 422, distance: 485.2
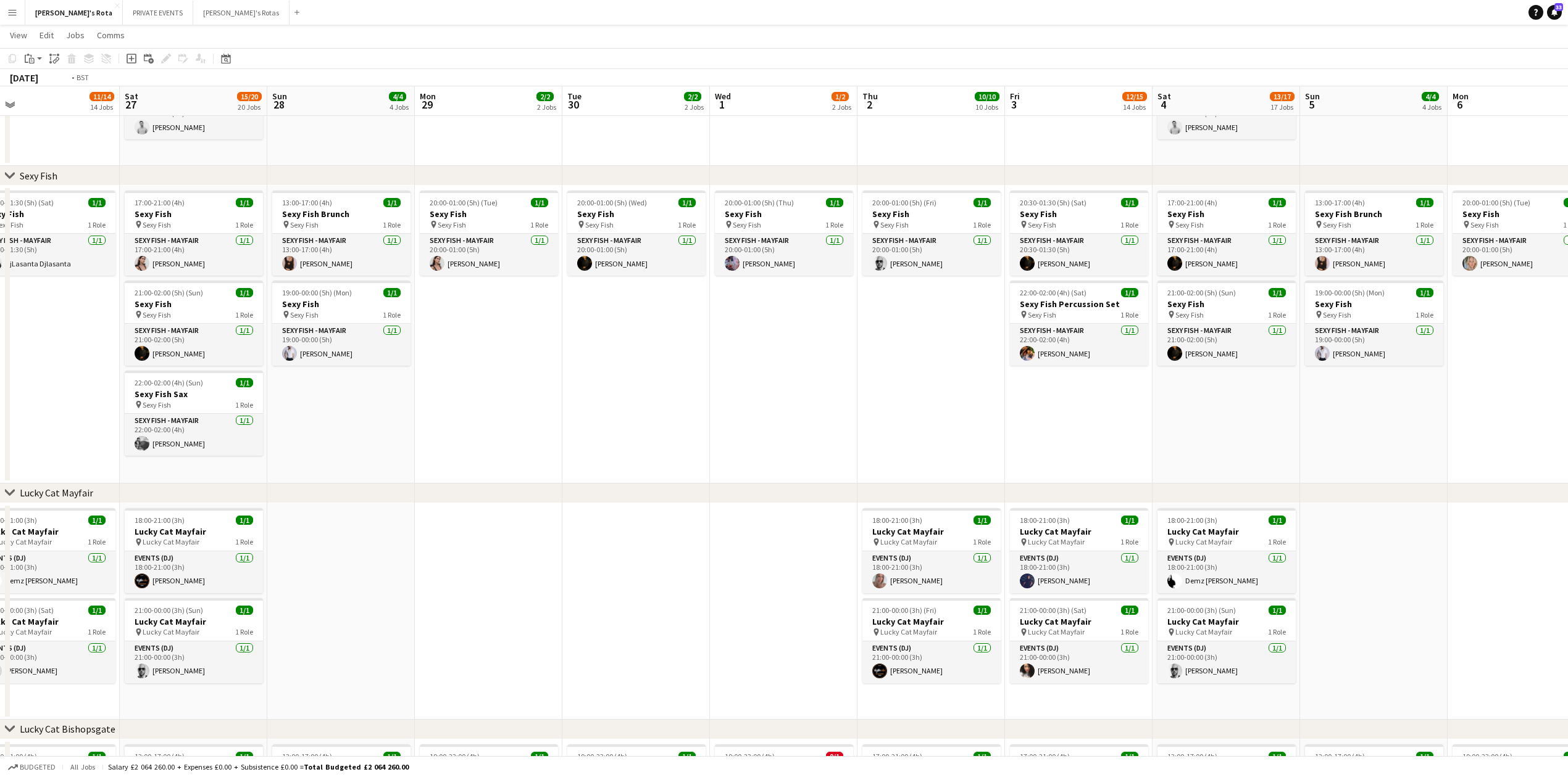
scroll to position [0, 311]
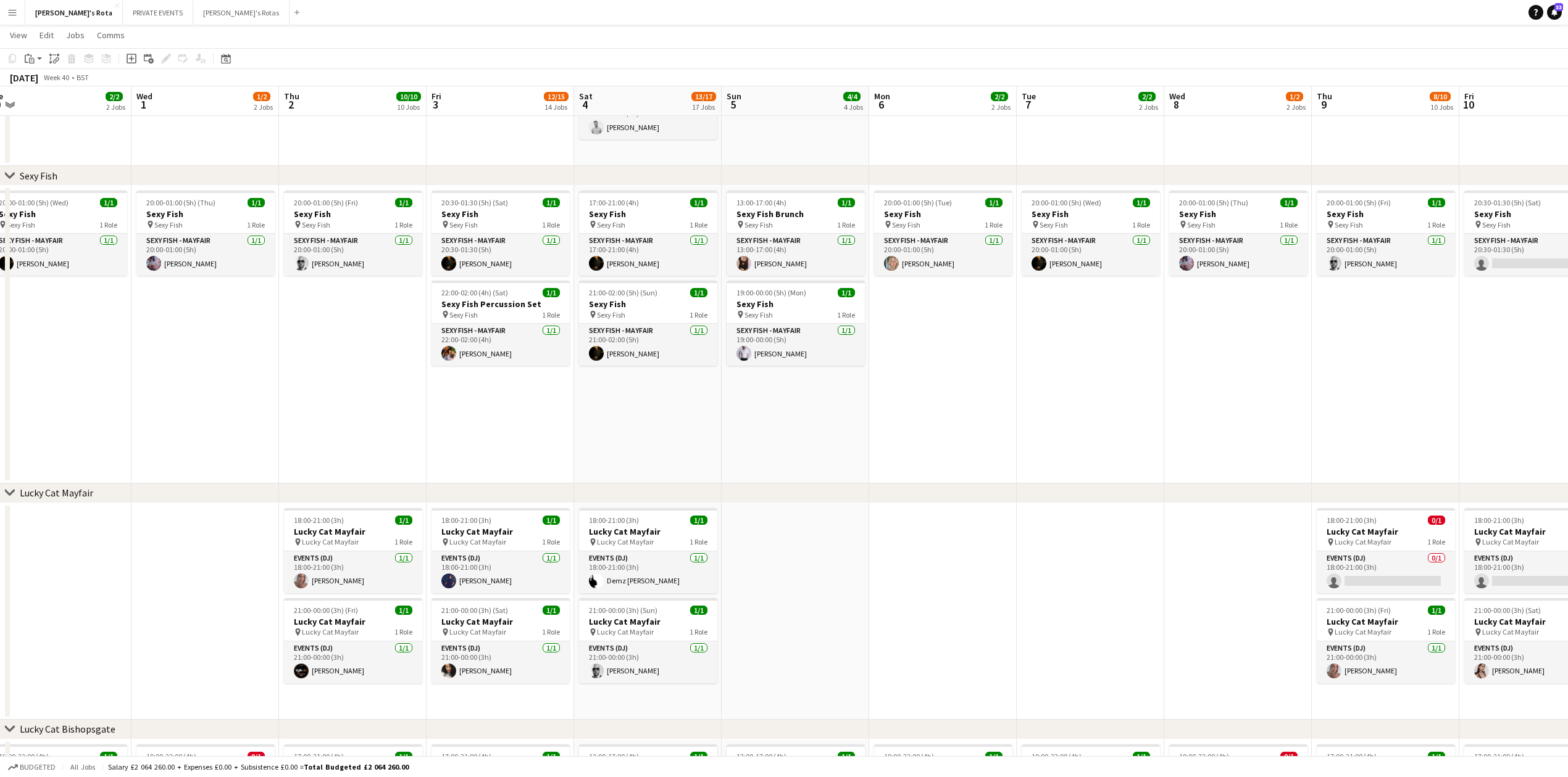
drag, startPoint x: 1257, startPoint y: 332, endPoint x: 497, endPoint y: 356, distance: 760.4
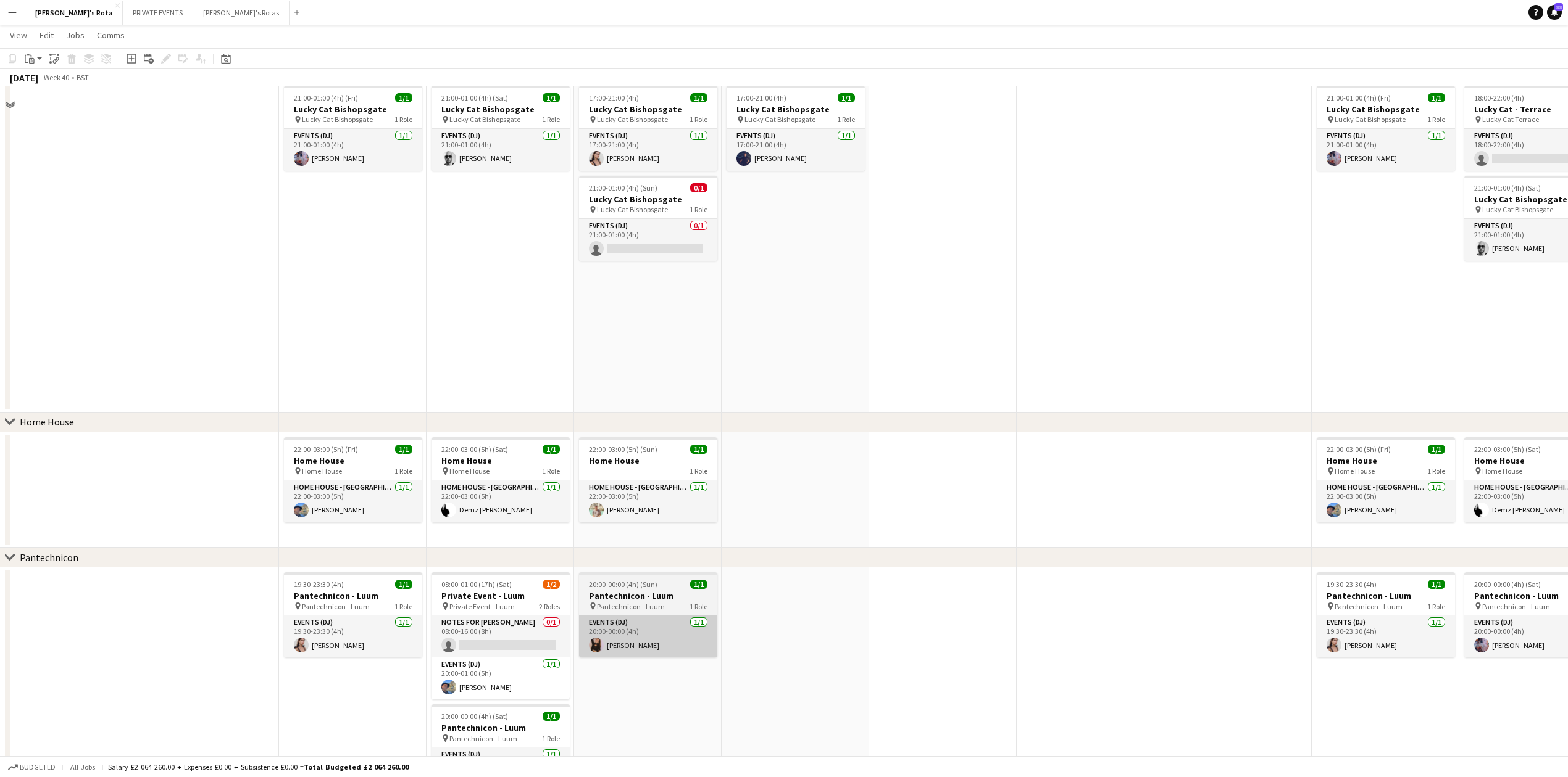
scroll to position [1151, 0]
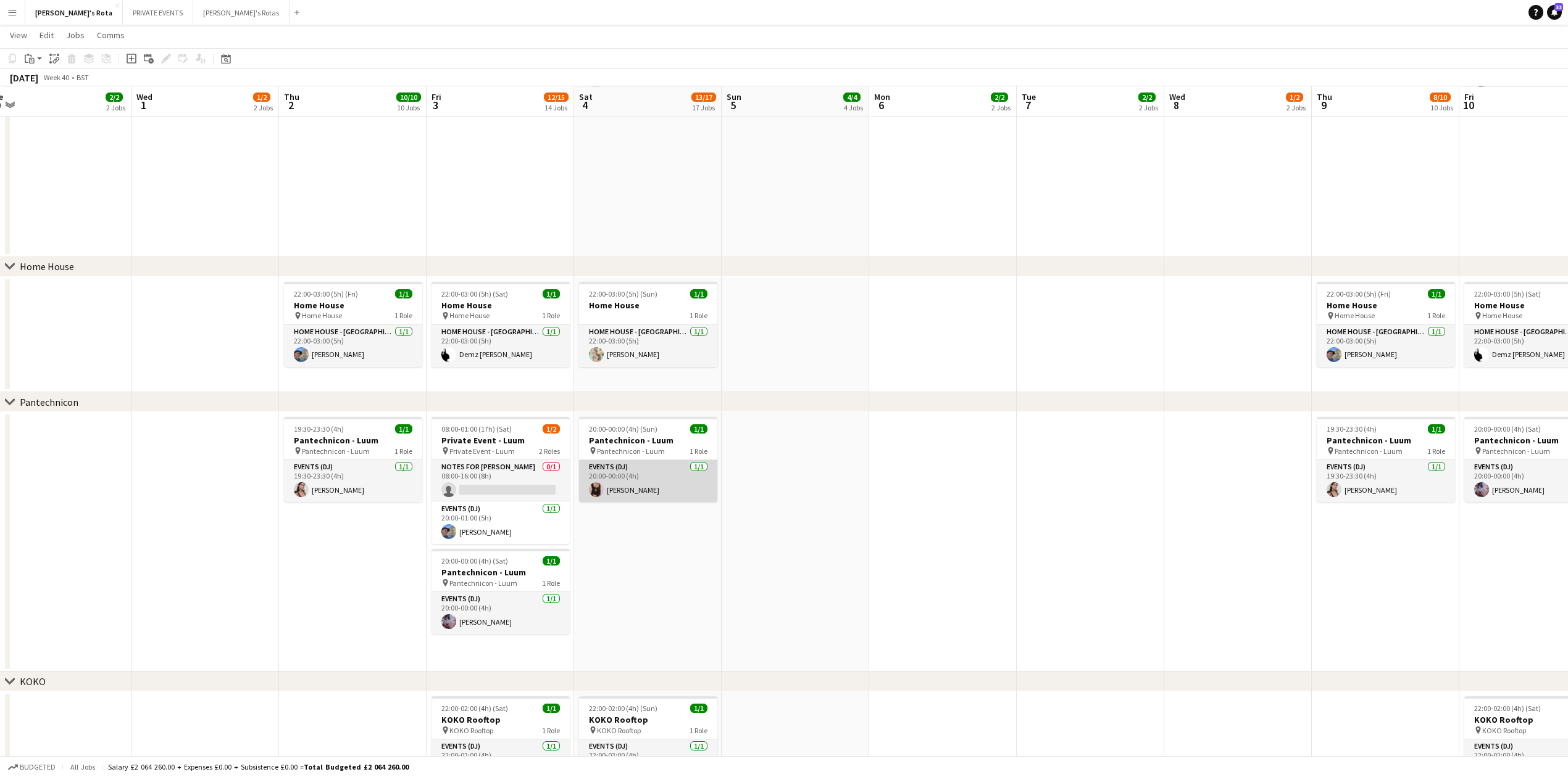
click at [648, 479] on app-card-role "Events (DJ) 1/1 20:00-00:00 (4h) Lisa English" at bounding box center [648, 481] width 138 height 42
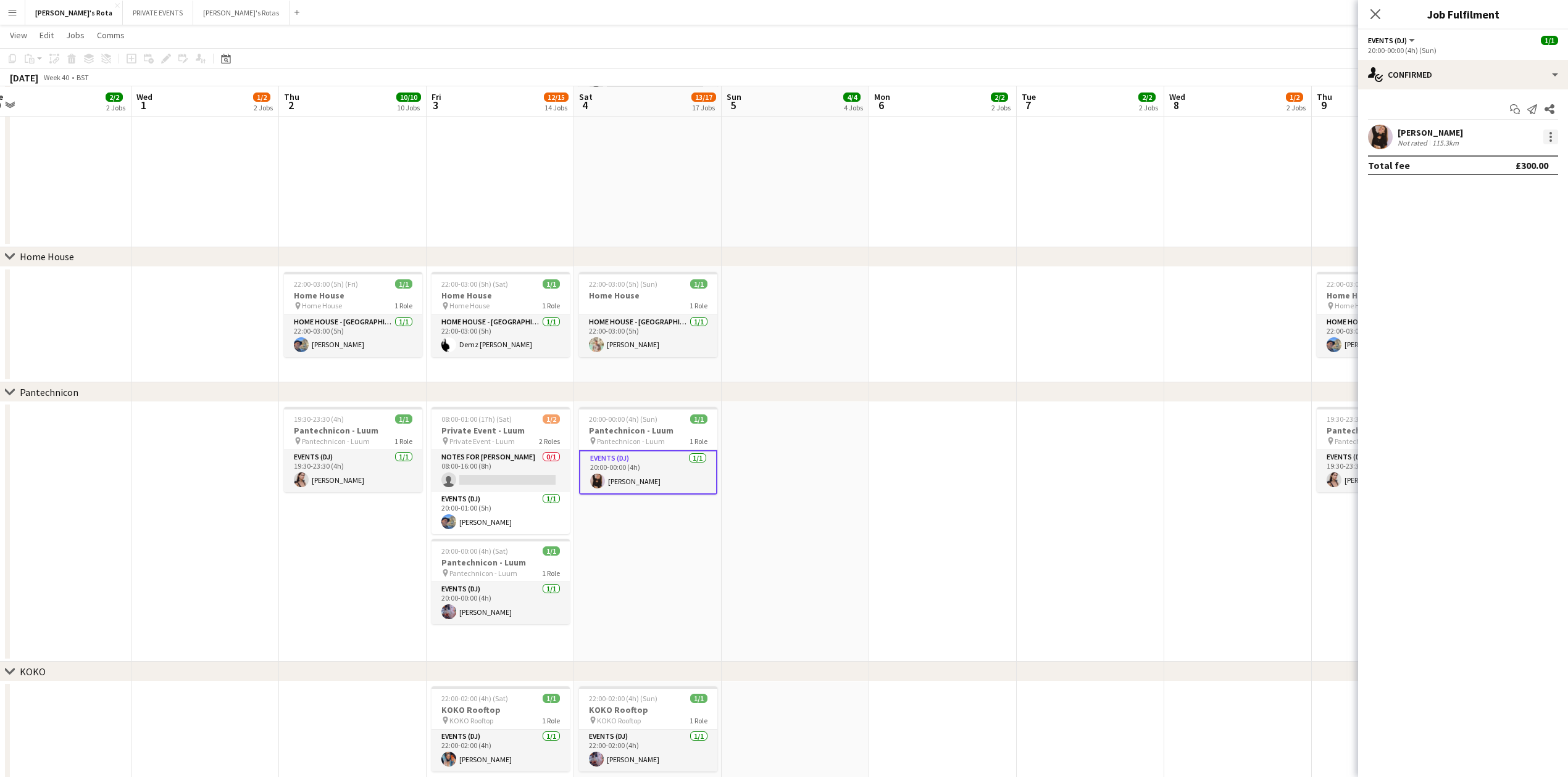
click at [1553, 133] on div at bounding box center [1550, 136] width 15 height 15
click at [780, 379] on div at bounding box center [784, 388] width 1568 height 777
click at [797, 288] on app-date-cell at bounding box center [795, 325] width 147 height 116
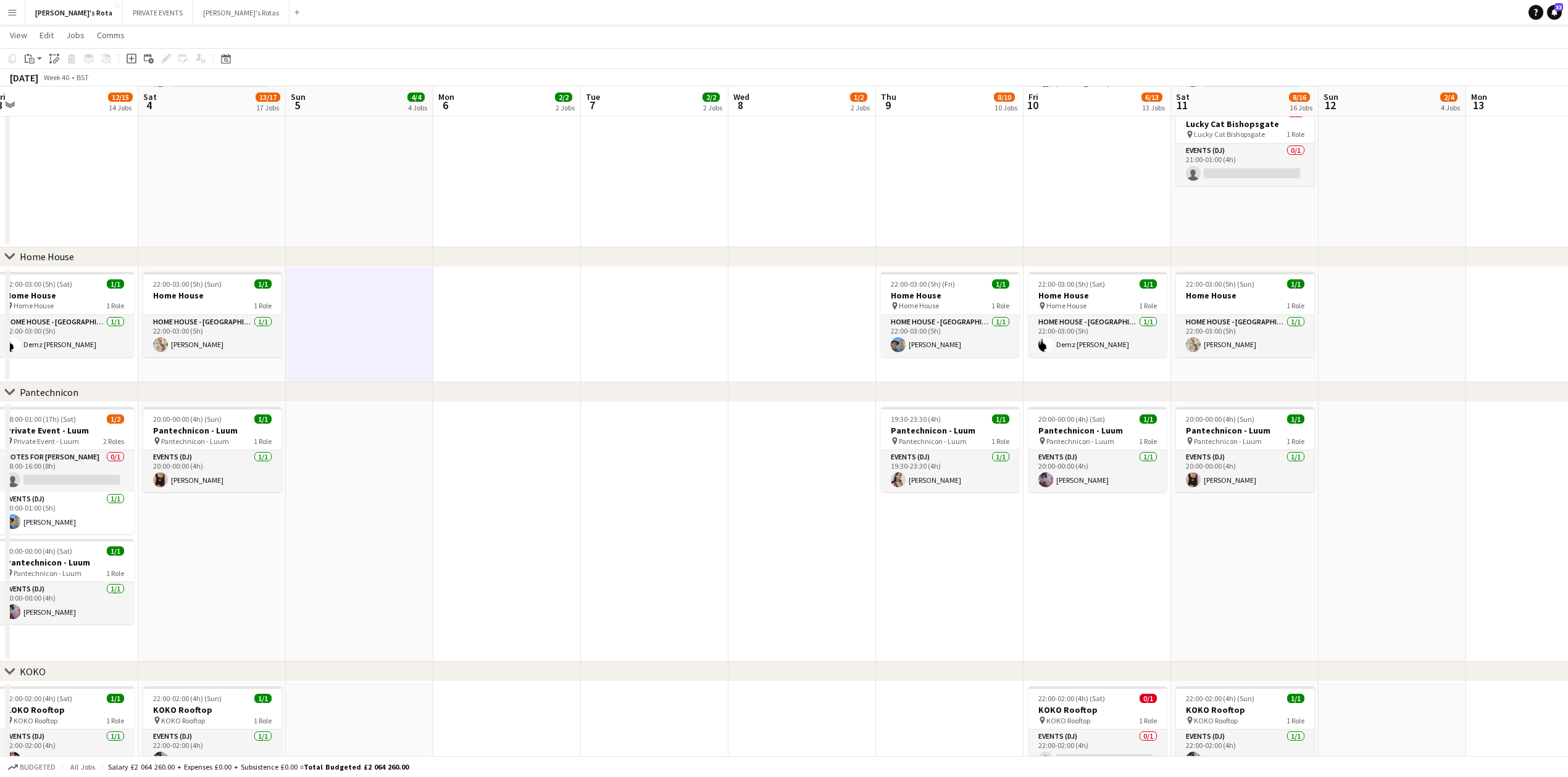
scroll to position [0, 468]
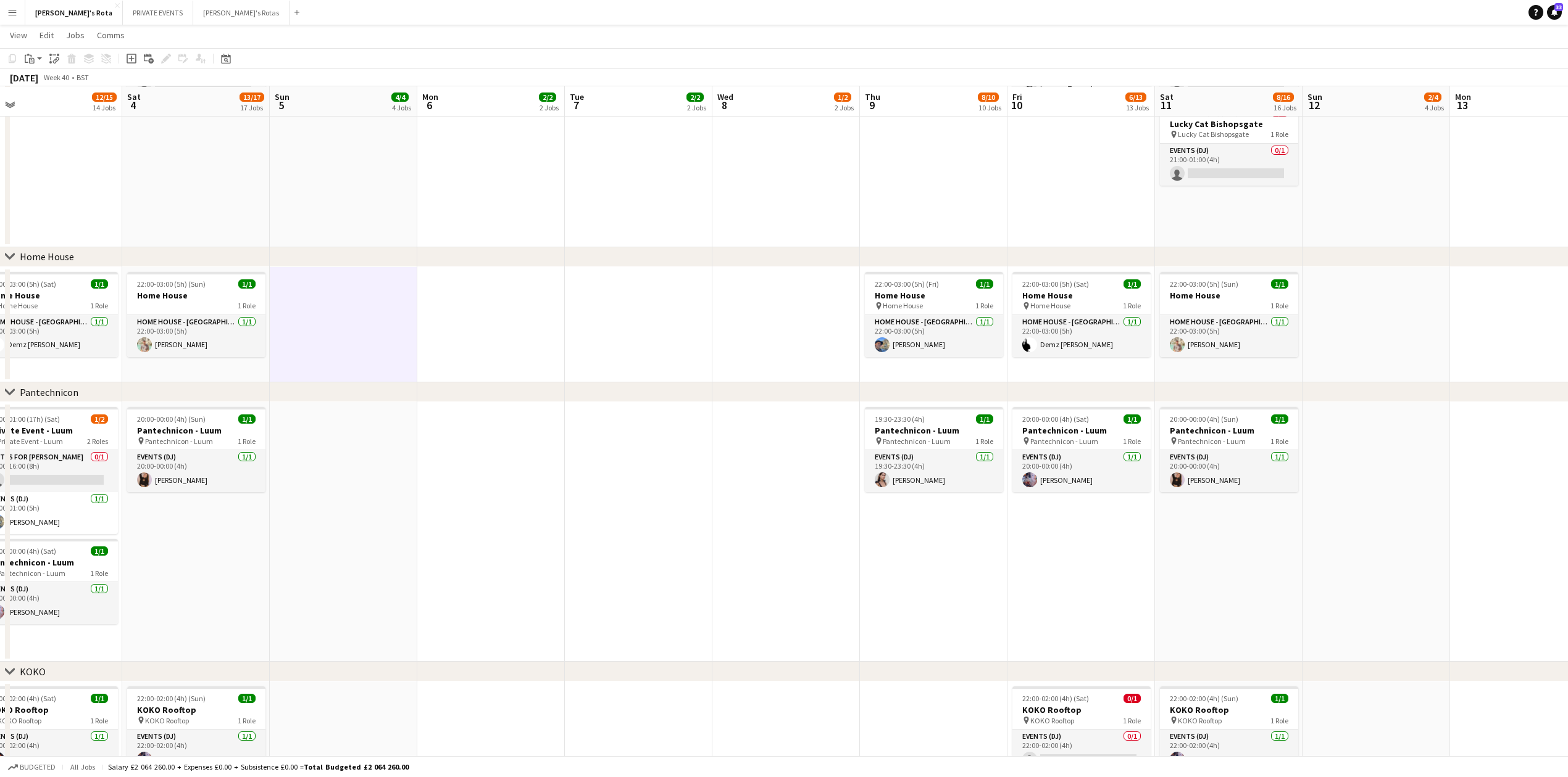
drag, startPoint x: 922, startPoint y: 462, endPoint x: 470, endPoint y: 433, distance: 452.9
click at [470, 433] on app-calendar-viewport "Tue 30 2/2 2 Jobs Wed 1 1/2 2 Jobs Thu 2 10/10 10 Jobs Fri 3 12/15 14 Jobs Sat …" at bounding box center [784, 792] width 1568 height 3791
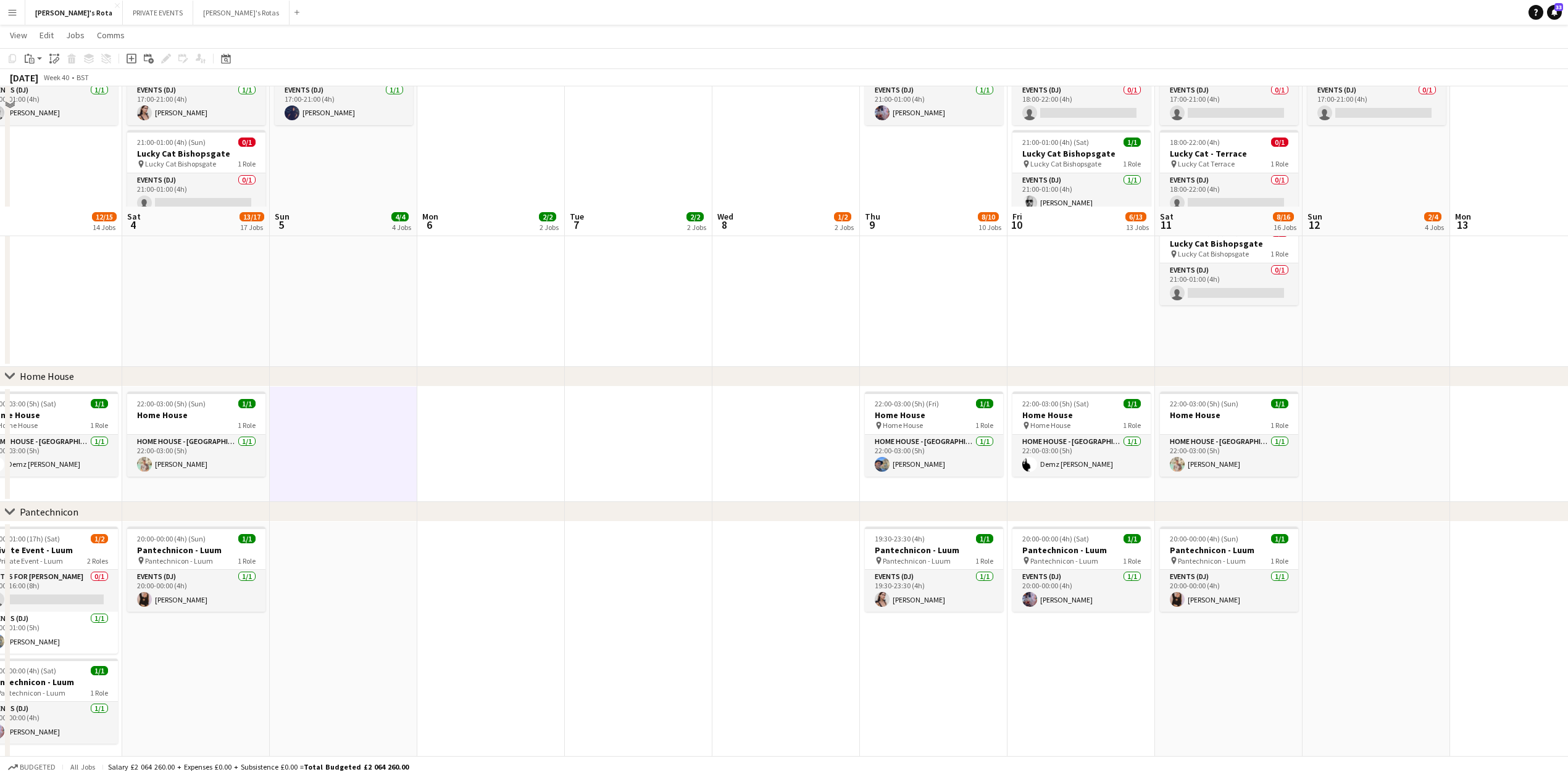
scroll to position [1151, 0]
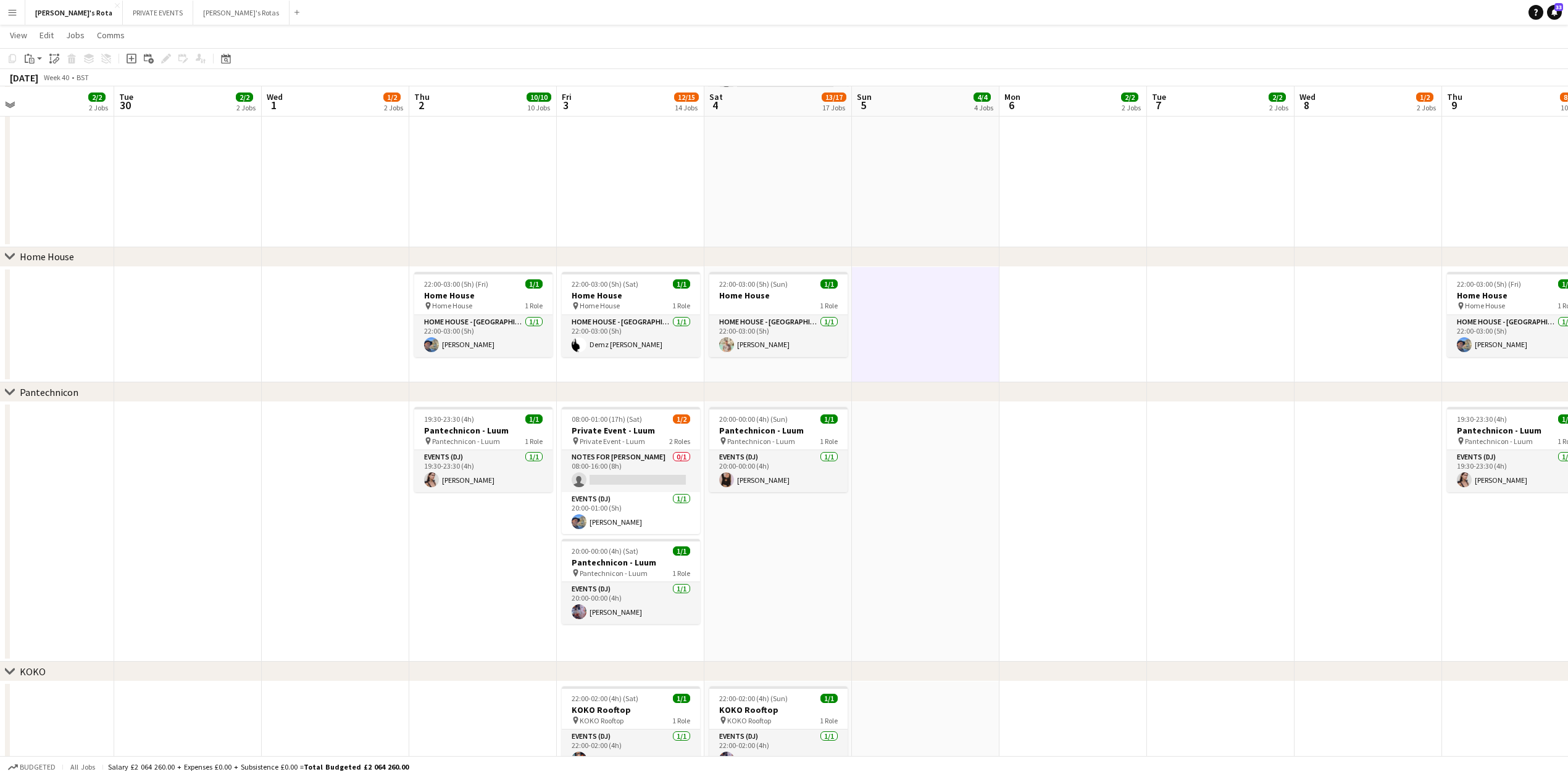
drag, startPoint x: 393, startPoint y: 494, endPoint x: 977, endPoint y: 456, distance: 585.2
click at [977, 456] on app-calendar-viewport "Sat 27 15/20 20 Jobs Sun 28 4/4 4 Jobs Mon 29 2/2 2 Jobs Tue 30 2/2 2 Jobs Wed …" at bounding box center [784, 792] width 1568 height 3791
click at [455, 543] on app-date-cell "19:30-23:30 (4h) 1/1 Pantechnicon - Luum pin Pantechnicon - Luum 1 Role Events …" at bounding box center [483, 532] width 147 height 260
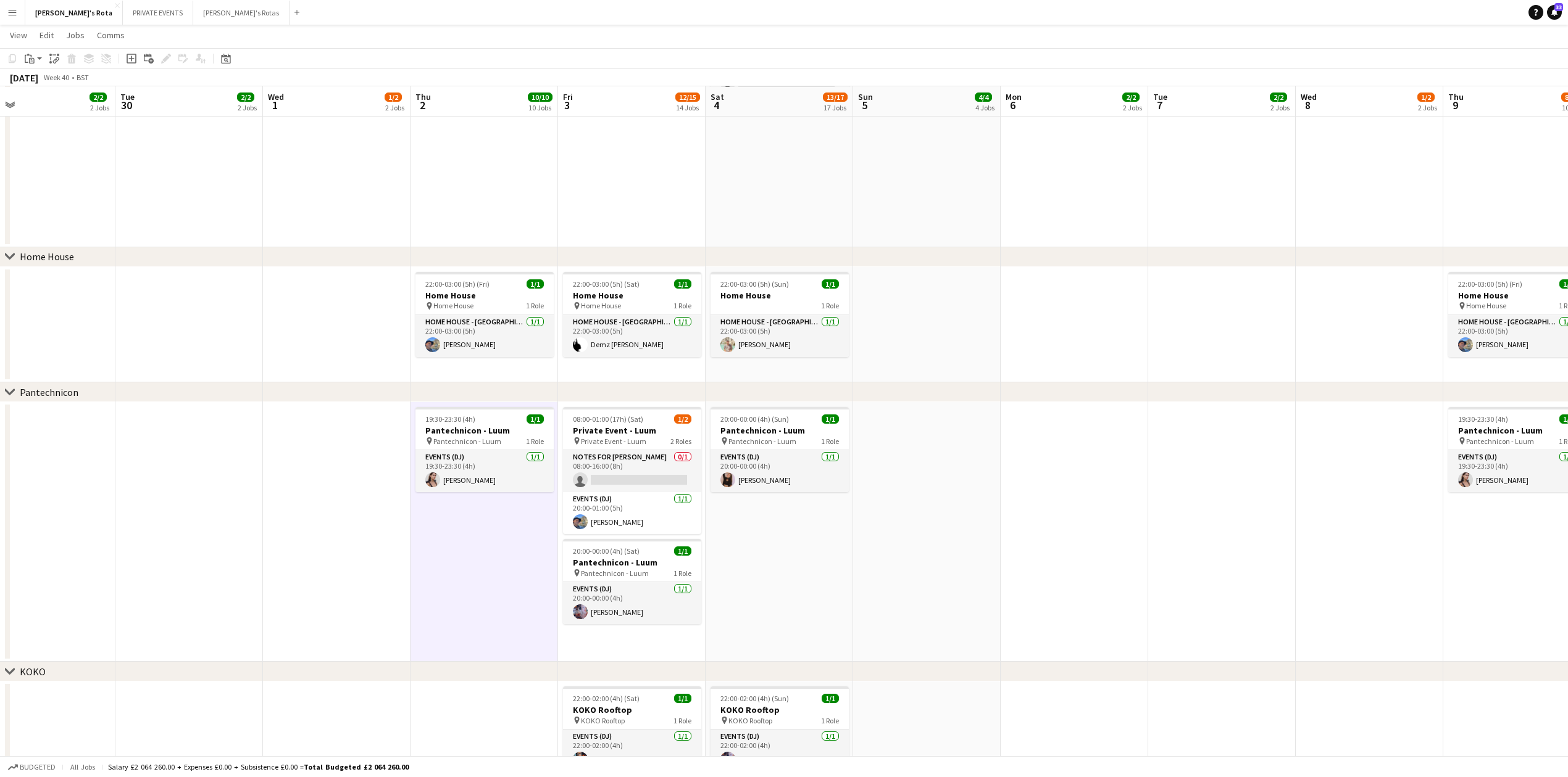
click at [376, 516] on app-date-cell at bounding box center [336, 532] width 147 height 260
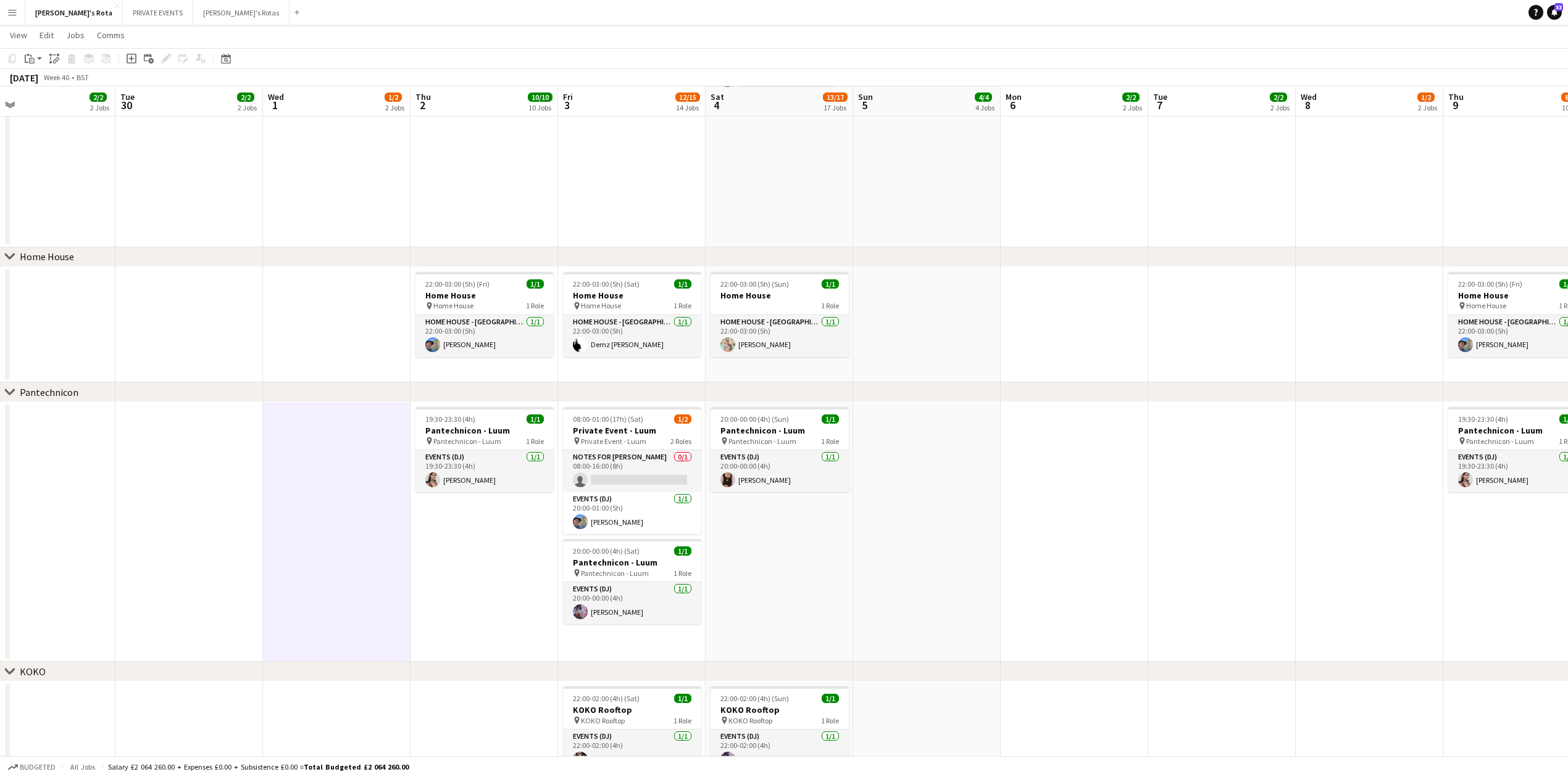
scroll to position [0, 322]
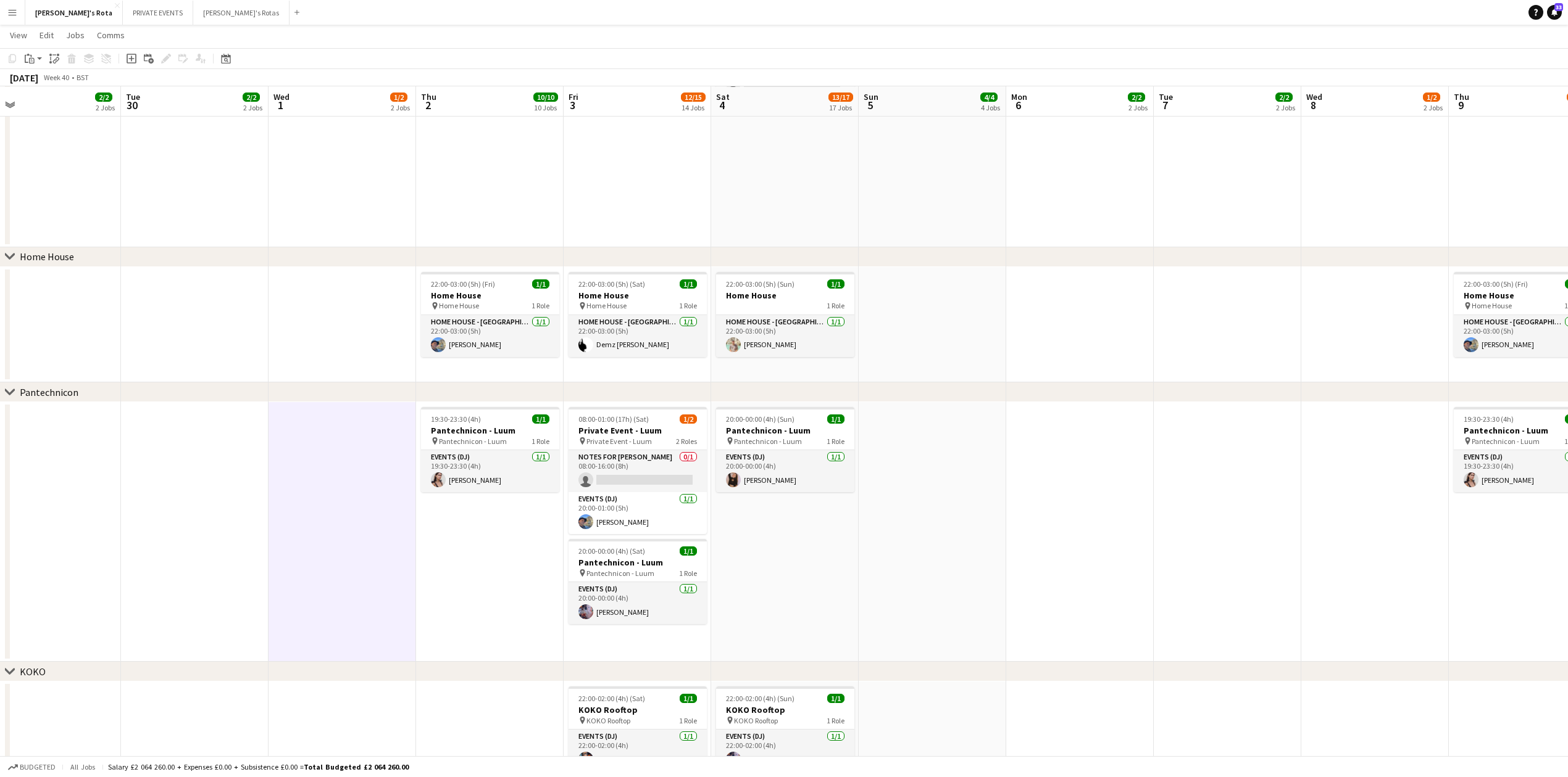
click at [222, 529] on app-calendar-viewport "Sat 27 15/20 20 Jobs Sun 28 4/4 4 Jobs Mon 29 2/2 2 Jobs Tue 30 2/2 2 Jobs Wed …" at bounding box center [784, 792] width 1568 height 3791
click at [367, 532] on app-date-cell at bounding box center [342, 532] width 147 height 260
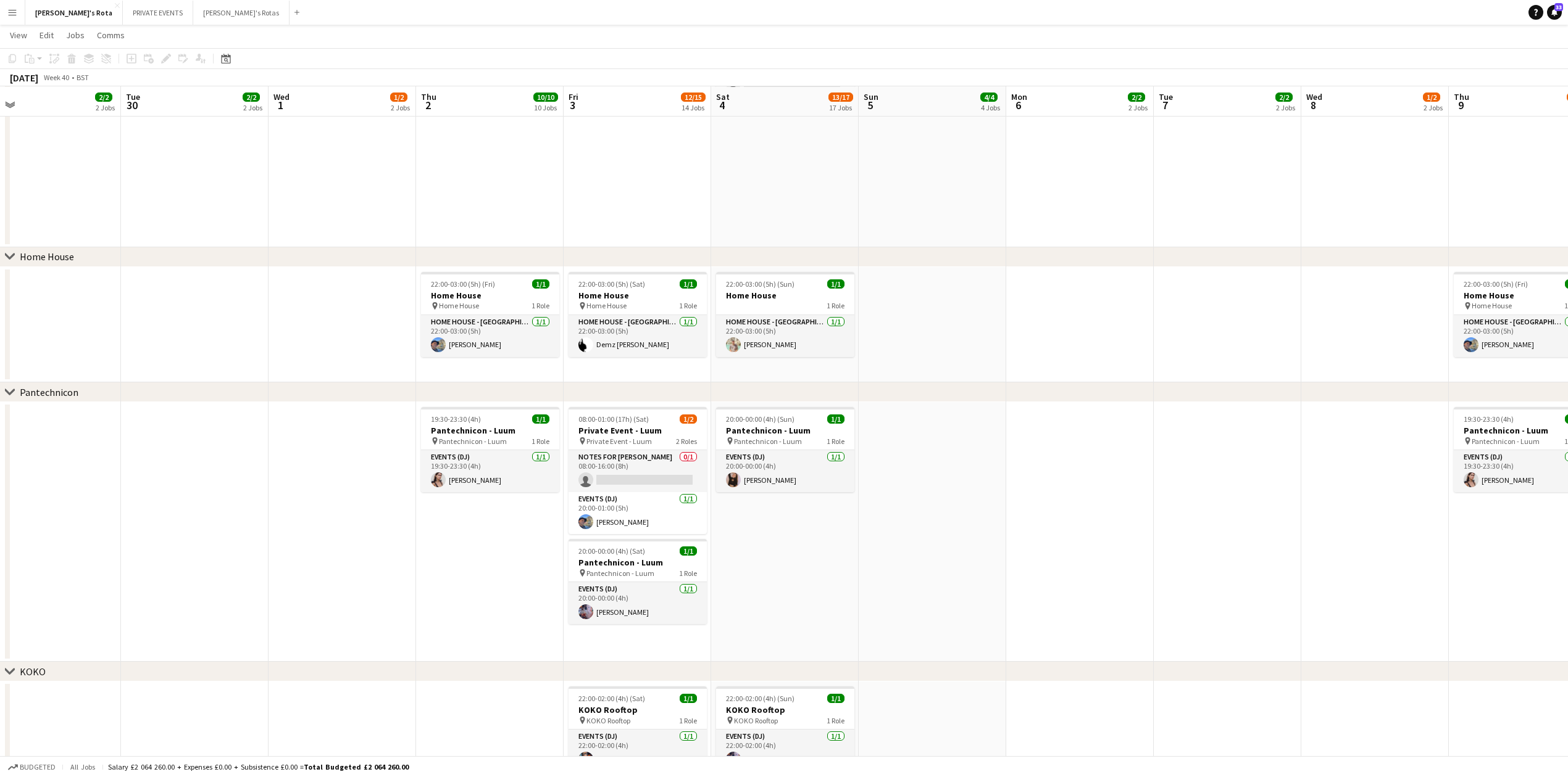
click at [470, 554] on app-date-cell "19:30-23:30 (4h) 1/1 Pantechnicon - Luum pin Pantechnicon - Luum 1 Role Events …" at bounding box center [489, 532] width 147 height 260
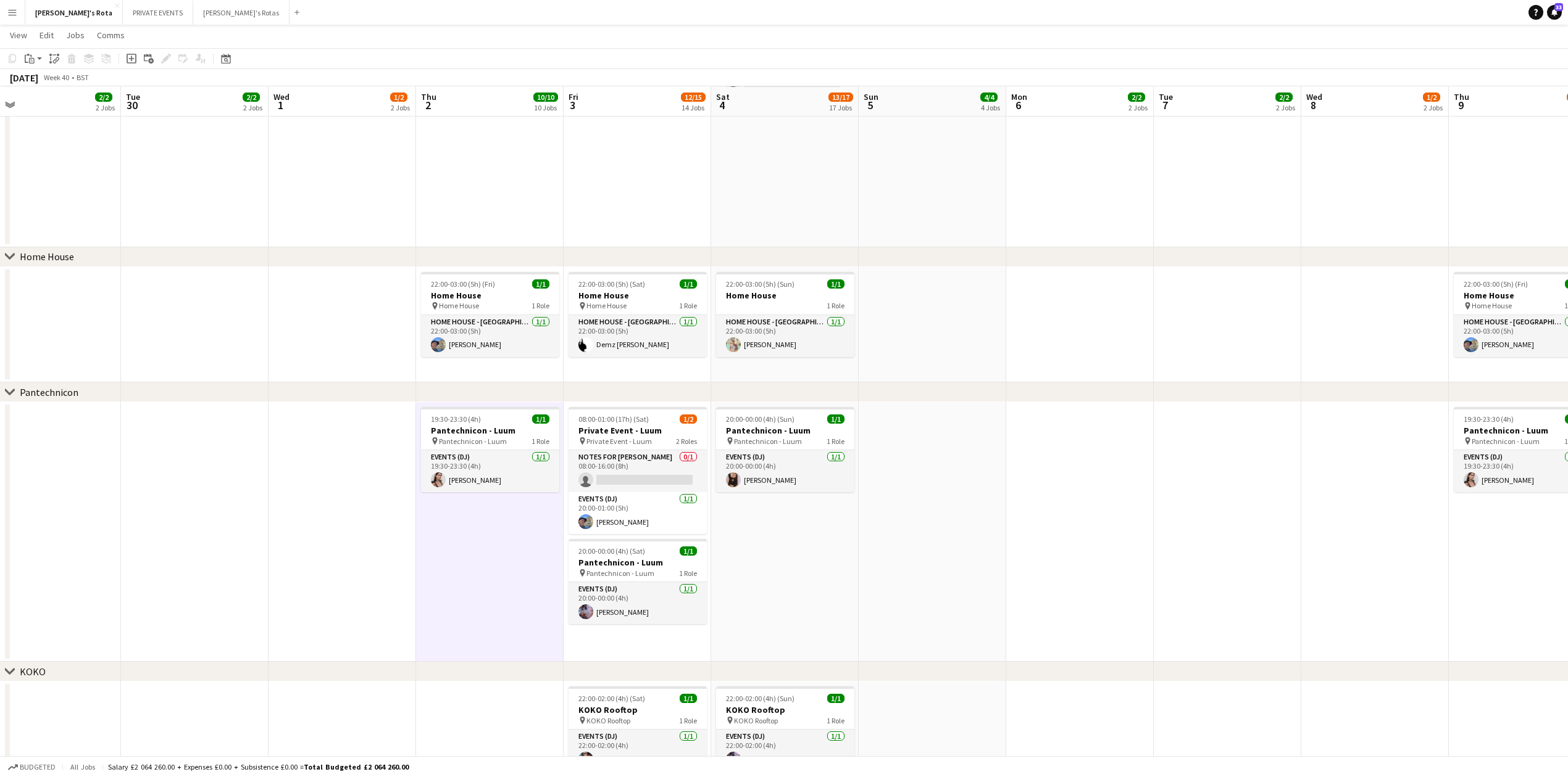
click at [369, 539] on app-date-cell at bounding box center [342, 532] width 147 height 260
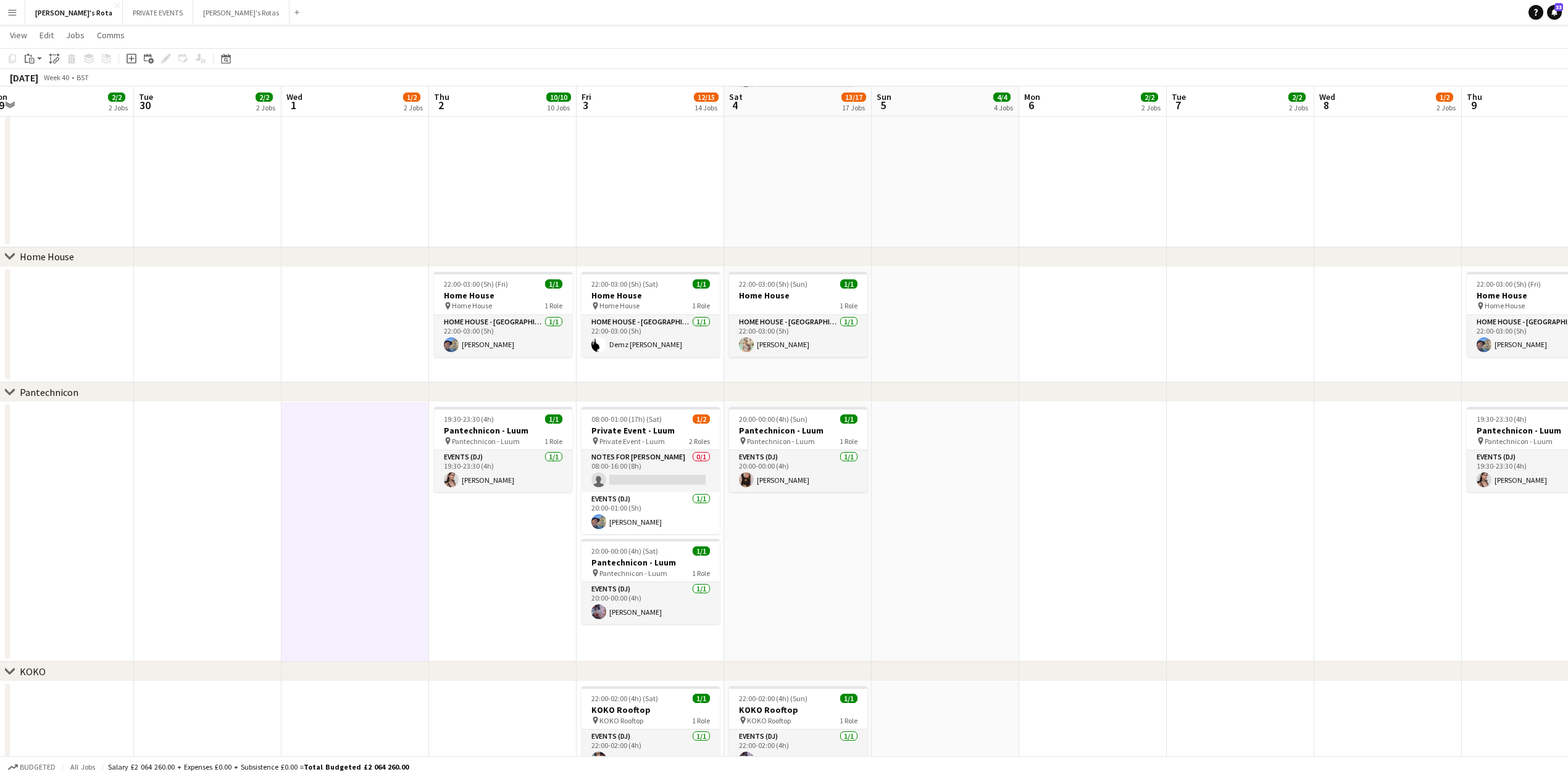
drag, startPoint x: 499, startPoint y: 603, endPoint x: 546, endPoint y: 550, distance: 70.8
click at [527, 575] on app-calendar-viewport "Sat 27 15/20 20 Jobs Sun 28 4/4 4 Jobs Mon 29 2/2 2 Jobs Tue 30 2/2 2 Jobs Wed …" at bounding box center [784, 792] width 1568 height 3791
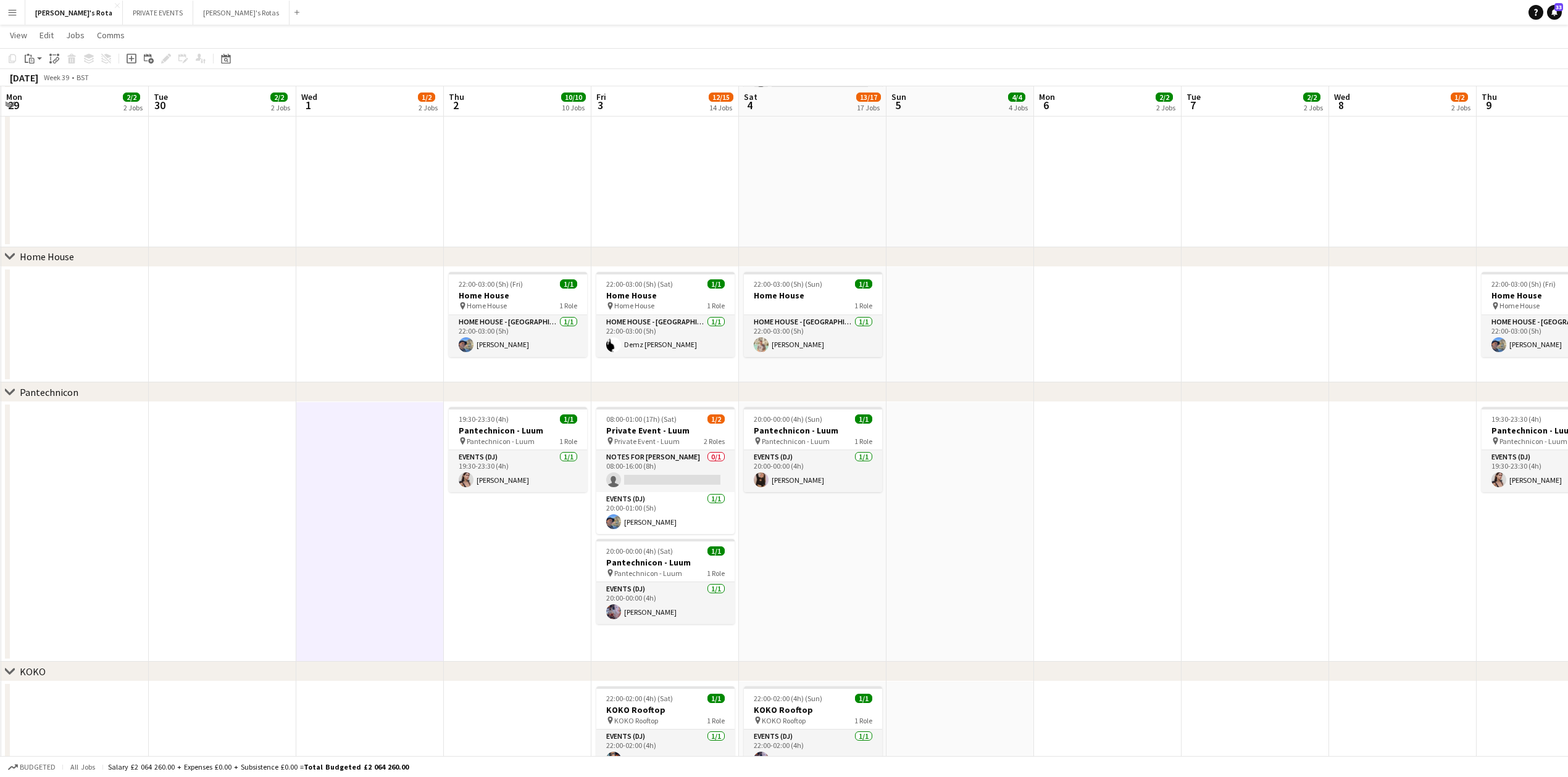
click at [12, 16] on app-icon "Menu" at bounding box center [12, 12] width 10 height 10
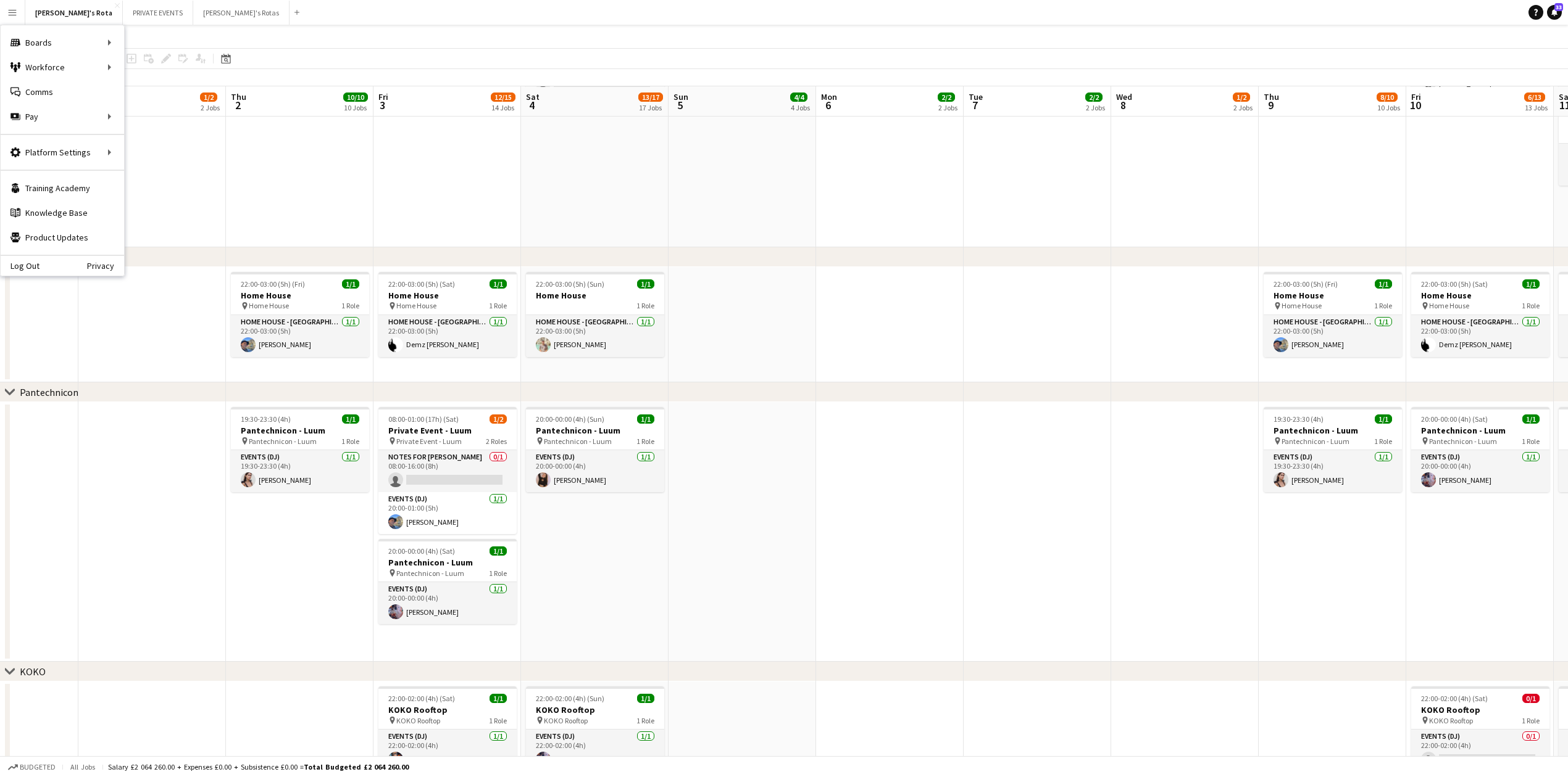
scroll to position [0, 313]
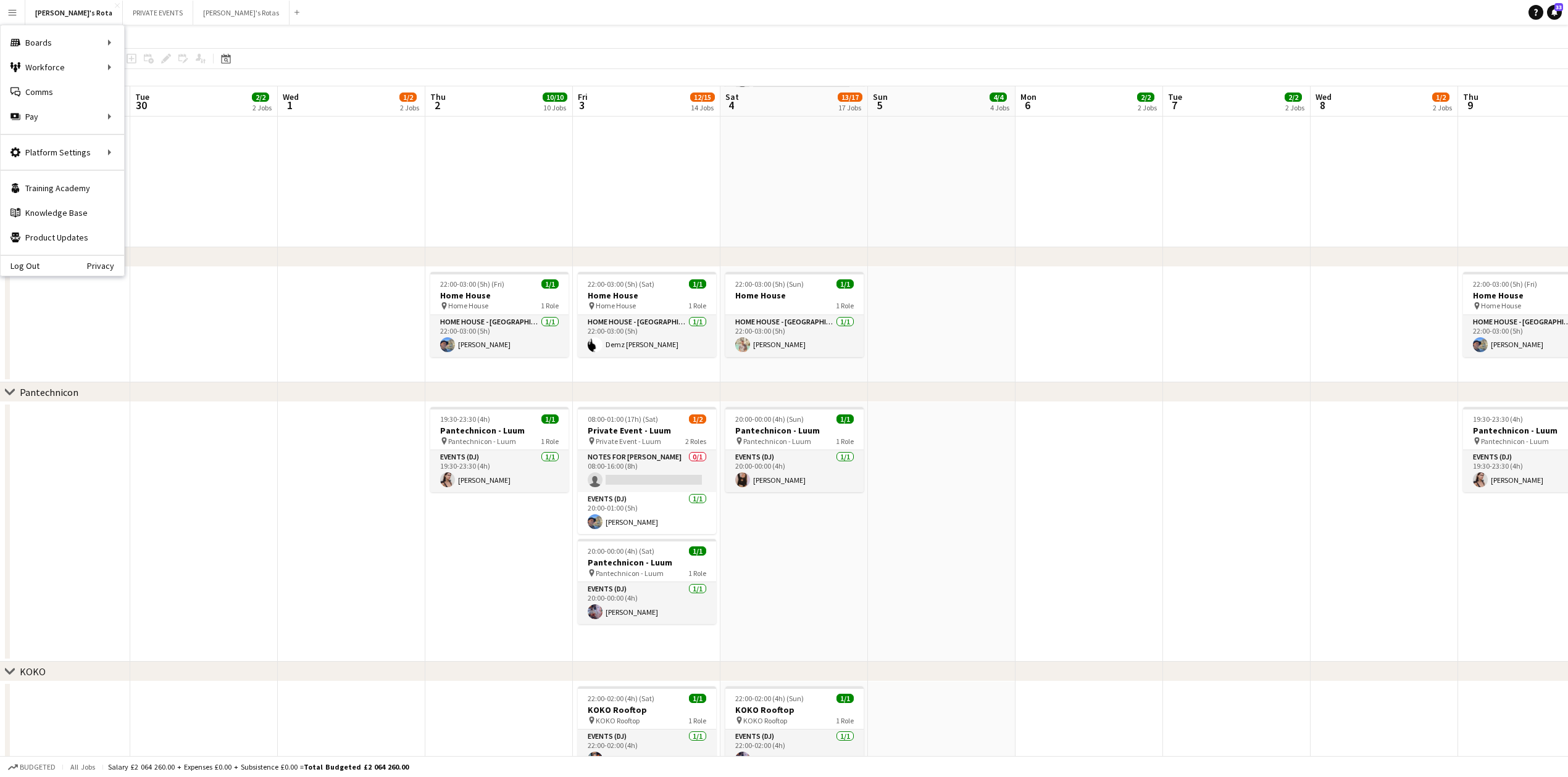
drag, startPoint x: 903, startPoint y: 577, endPoint x: 0, endPoint y: 588, distance: 903.1
click at [0, 588] on app-calendar-viewport "Sat 27 15/20 20 Jobs Sun 28 4/4 4 Jobs Mon 29 2/2 2 Jobs Tue 30 2/2 2 Jobs Wed …" at bounding box center [784, 792] width 1568 height 3791
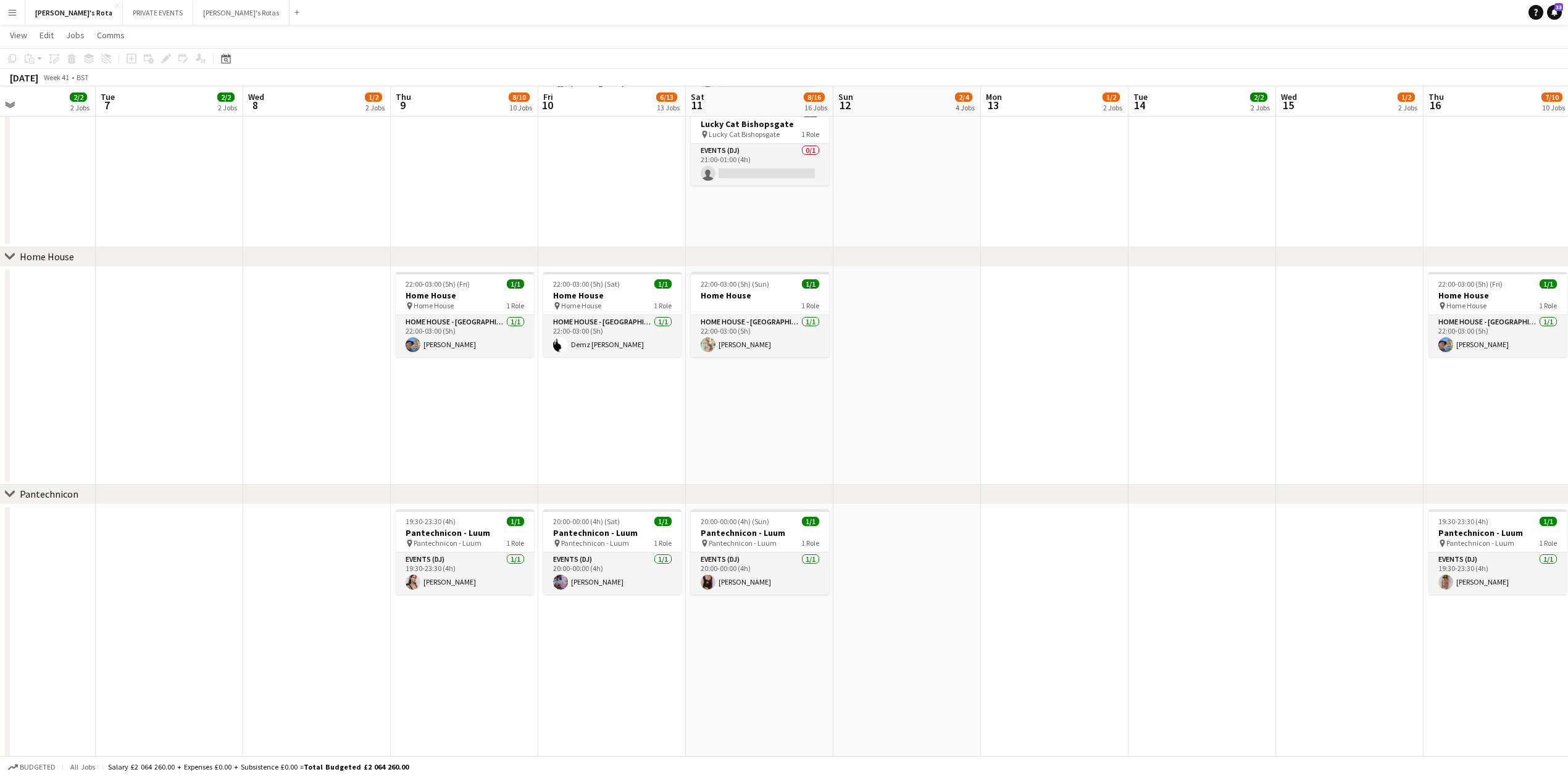
scroll to position [0, 537]
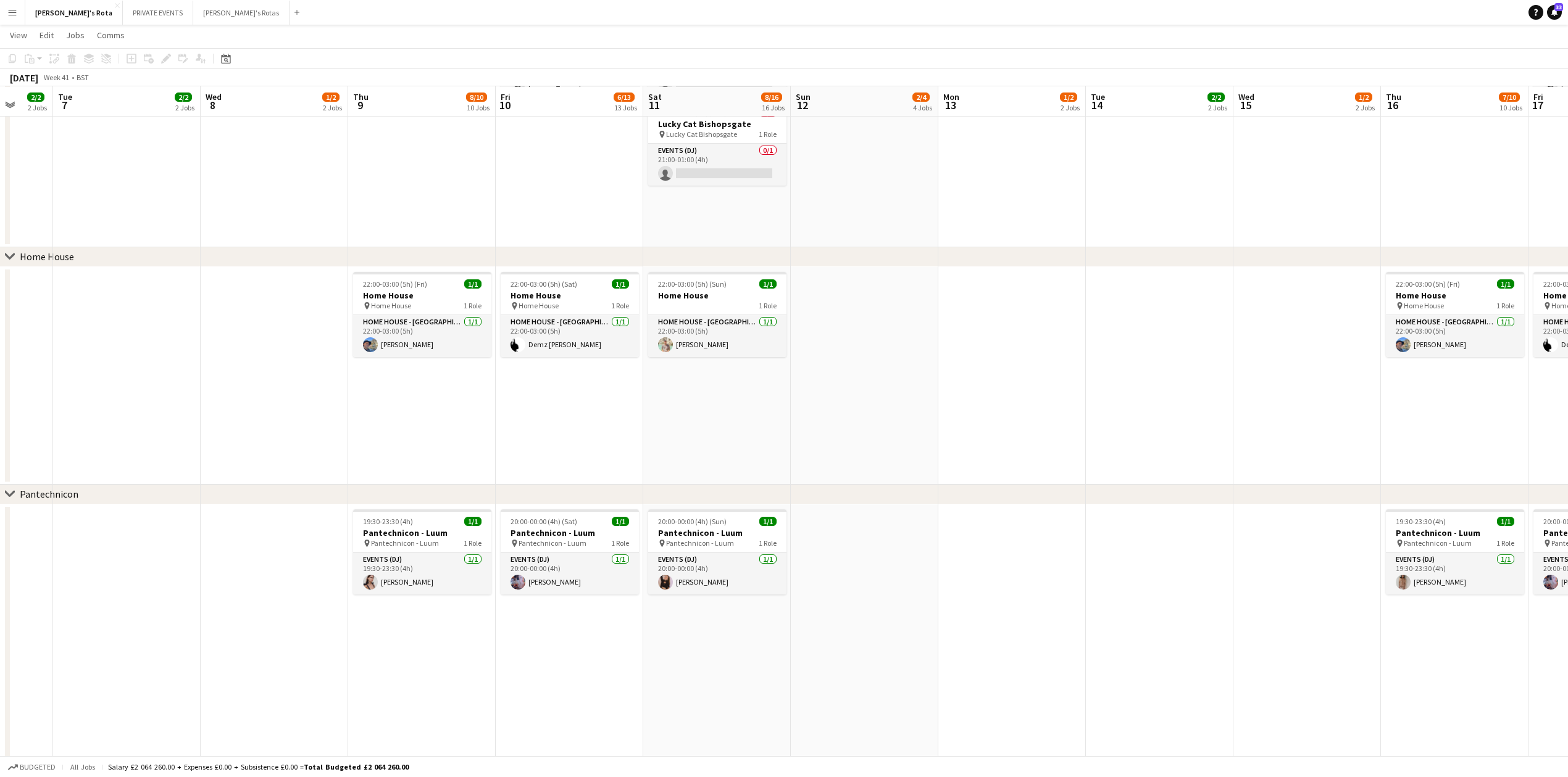
drag, startPoint x: 588, startPoint y: 714, endPoint x: 364, endPoint y: 707, distance: 224.1
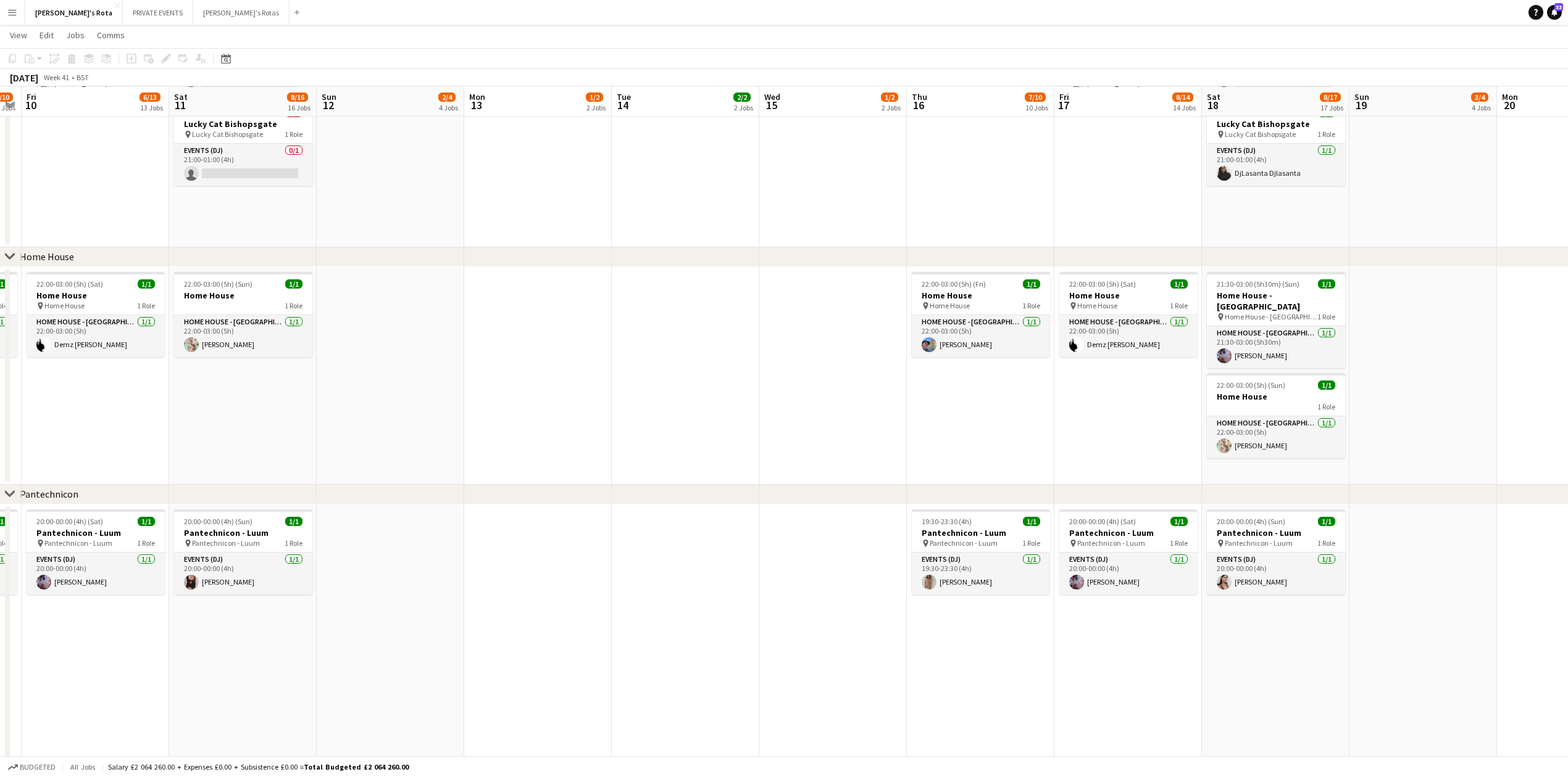
drag, startPoint x: 756, startPoint y: 668, endPoint x: 282, endPoint y: 679, distance: 474.1
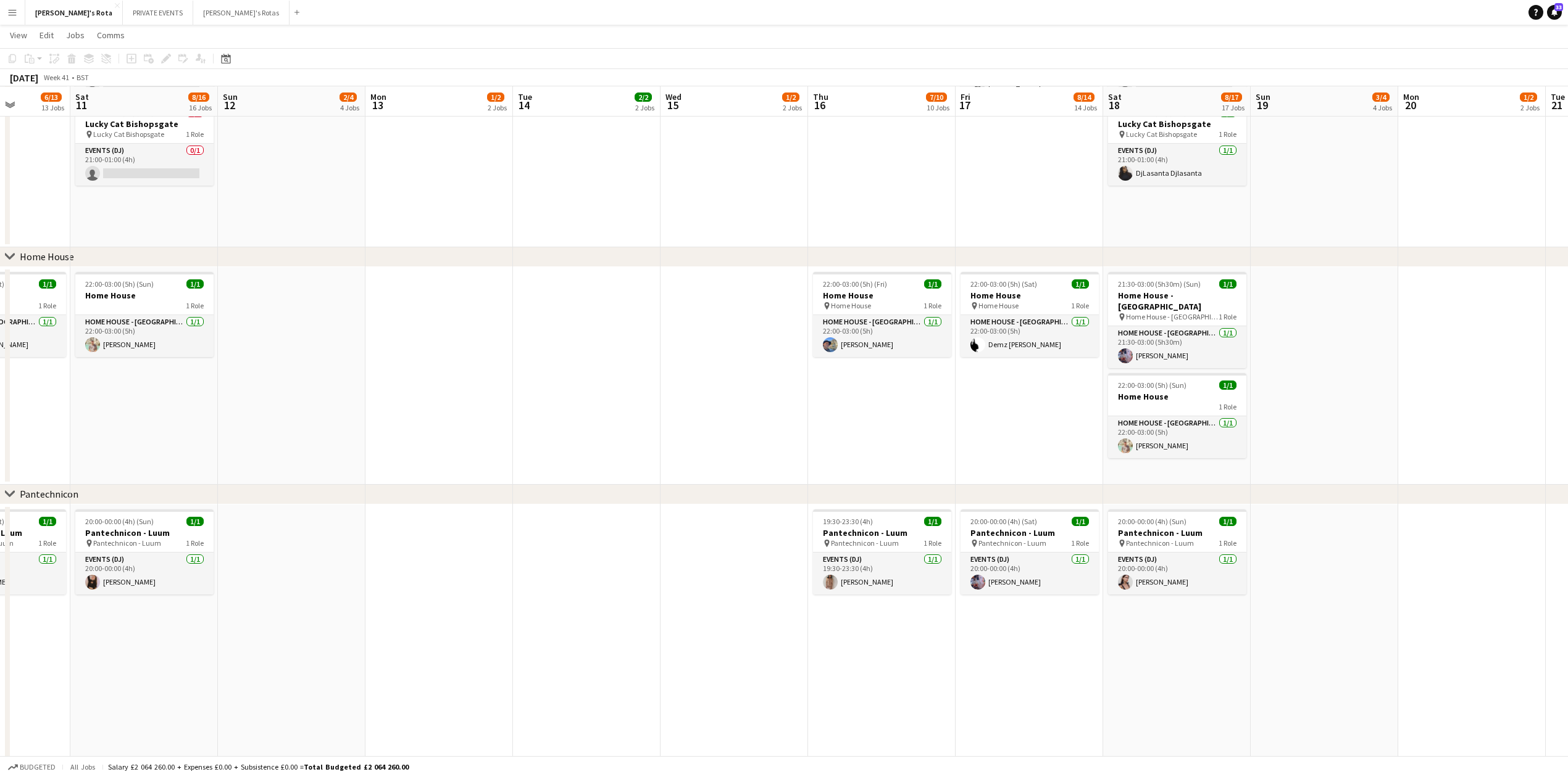
drag, startPoint x: 657, startPoint y: 651, endPoint x: 378, endPoint y: 650, distance: 279.0
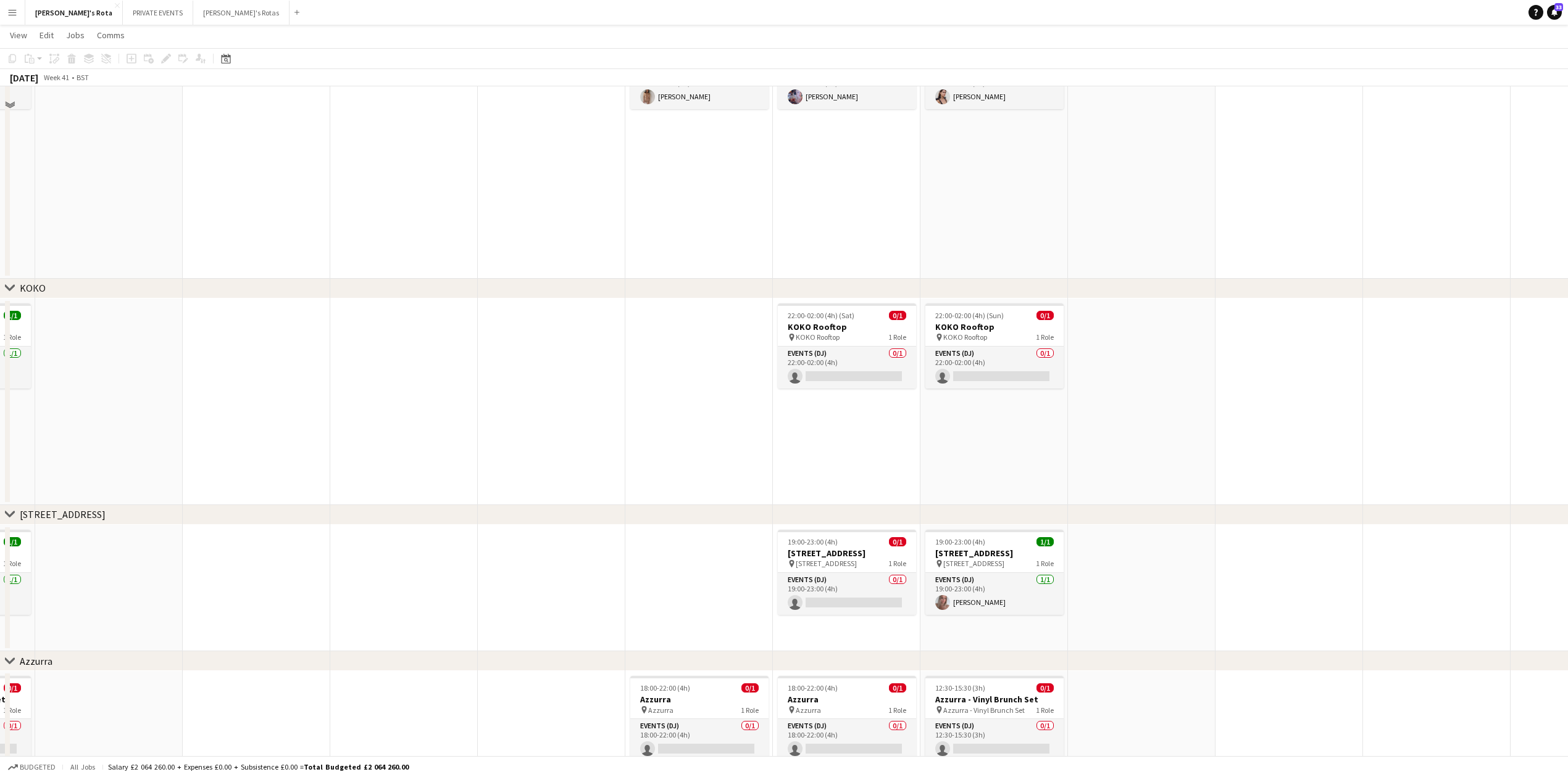
scroll to position [1481, 0]
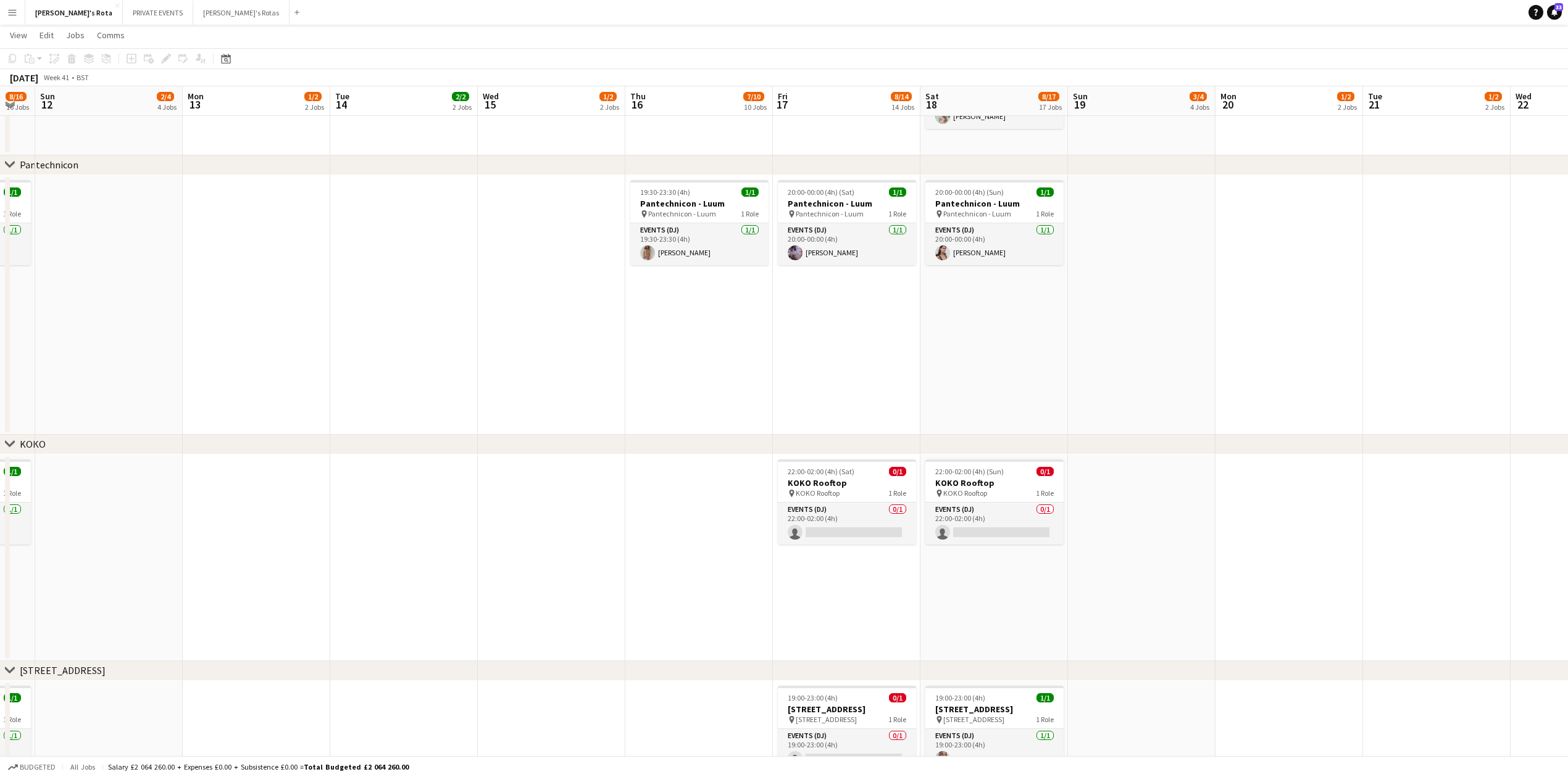
drag, startPoint x: 952, startPoint y: 348, endPoint x: 655, endPoint y: 365, distance: 297.5
click at [795, 348] on app-calendar-viewport "Thu 9 8/10 10 Jobs Fri 10 6/13 13 Jobs Sat 11 8/16 16 Jobs Sun 12 2/4 4 Jobs Mo…" at bounding box center [784, 514] width 1568 height 3893
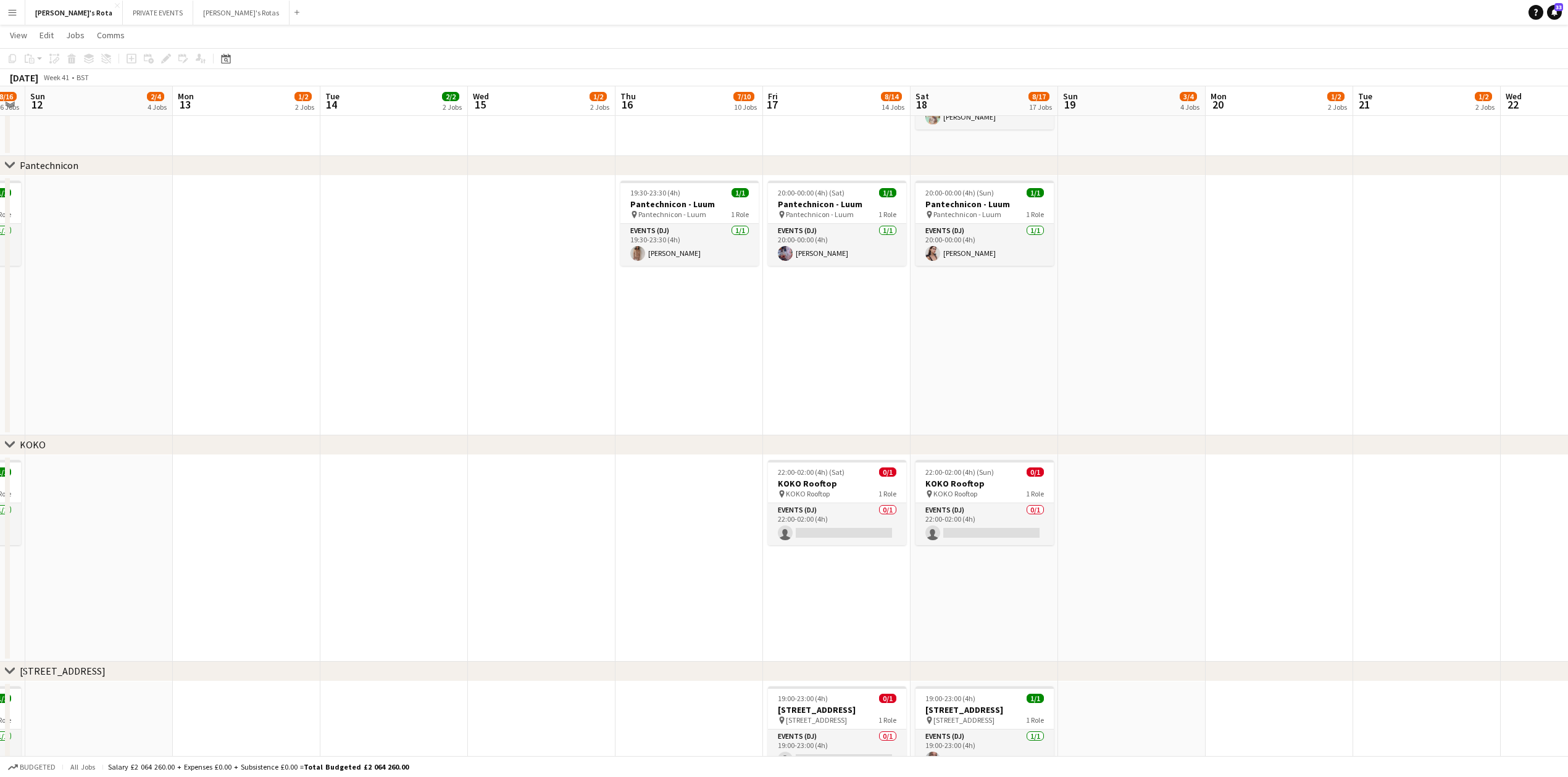
scroll to position [0, 0]
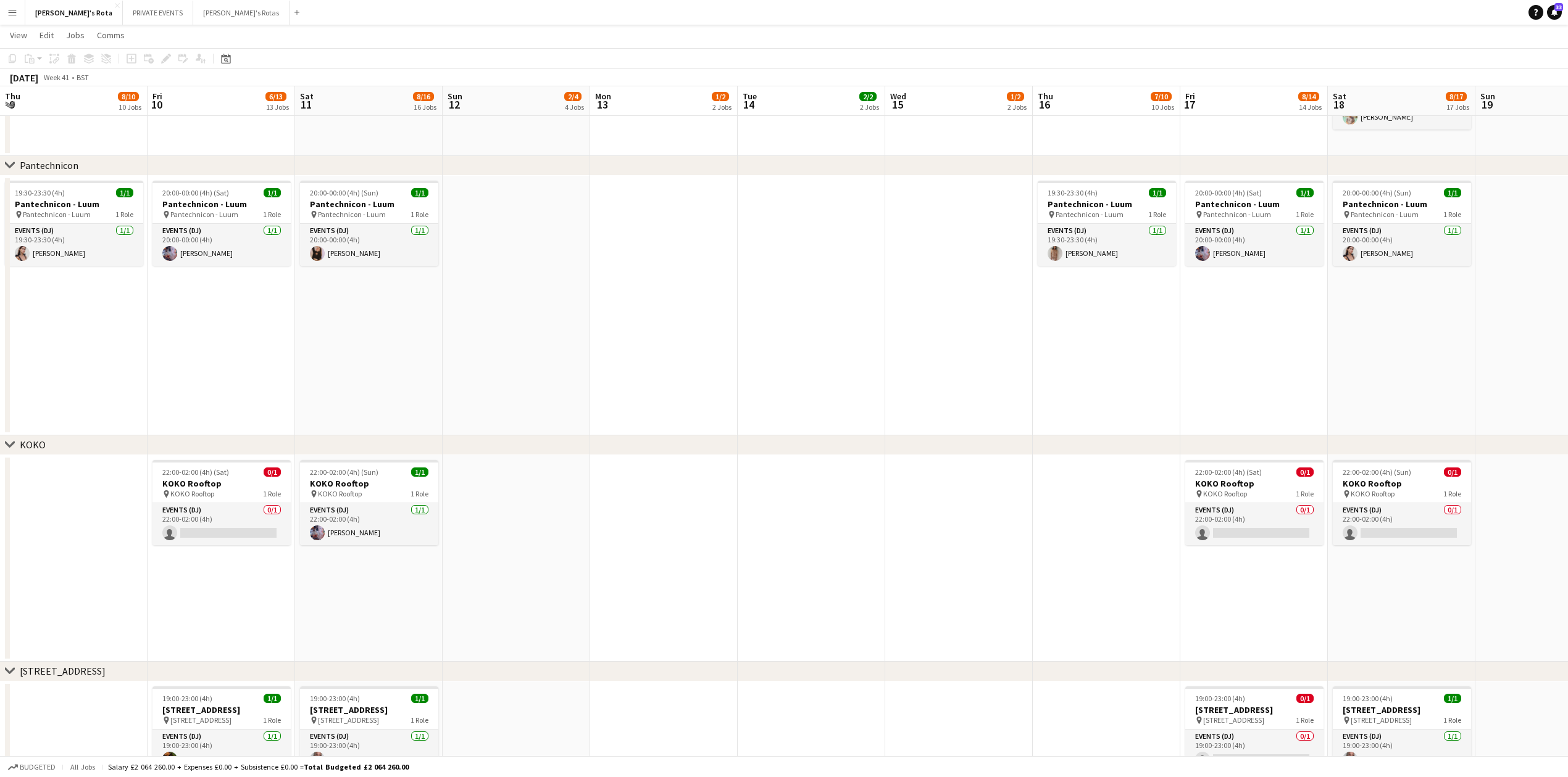
drag, startPoint x: 408, startPoint y: 382, endPoint x: 1239, endPoint y: 352, distance: 831.5
click at [1320, 356] on app-calendar-viewport "Thu 9 8/10 10 Jobs Fri 10 6/13 13 Jobs Sat 11 8/16 16 Jobs Sun 12 2/4 4 Jobs Mo…" at bounding box center [784, 509] width 1568 height 3904
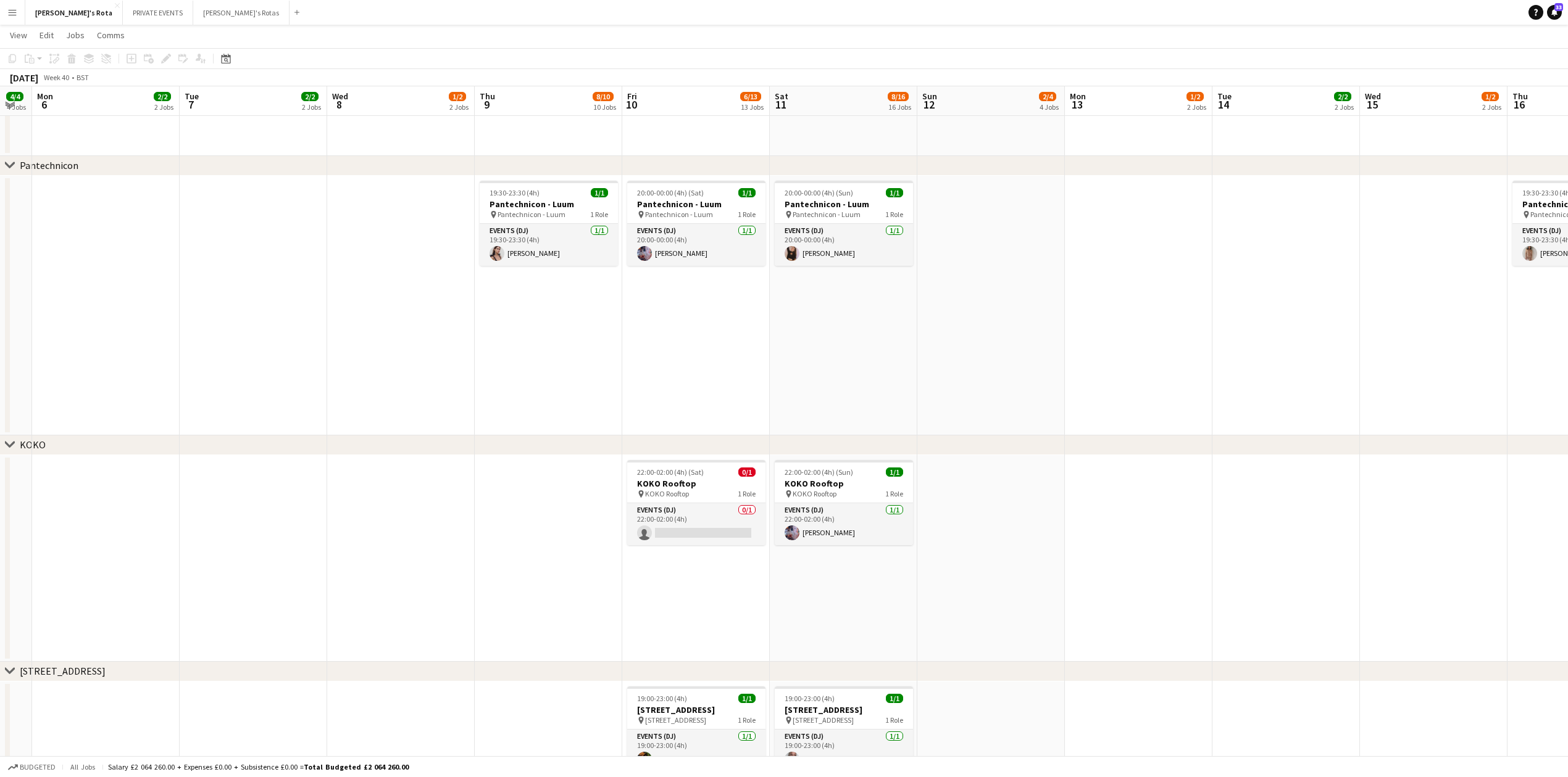
click at [389, 242] on app-date-cell at bounding box center [400, 306] width 147 height 260
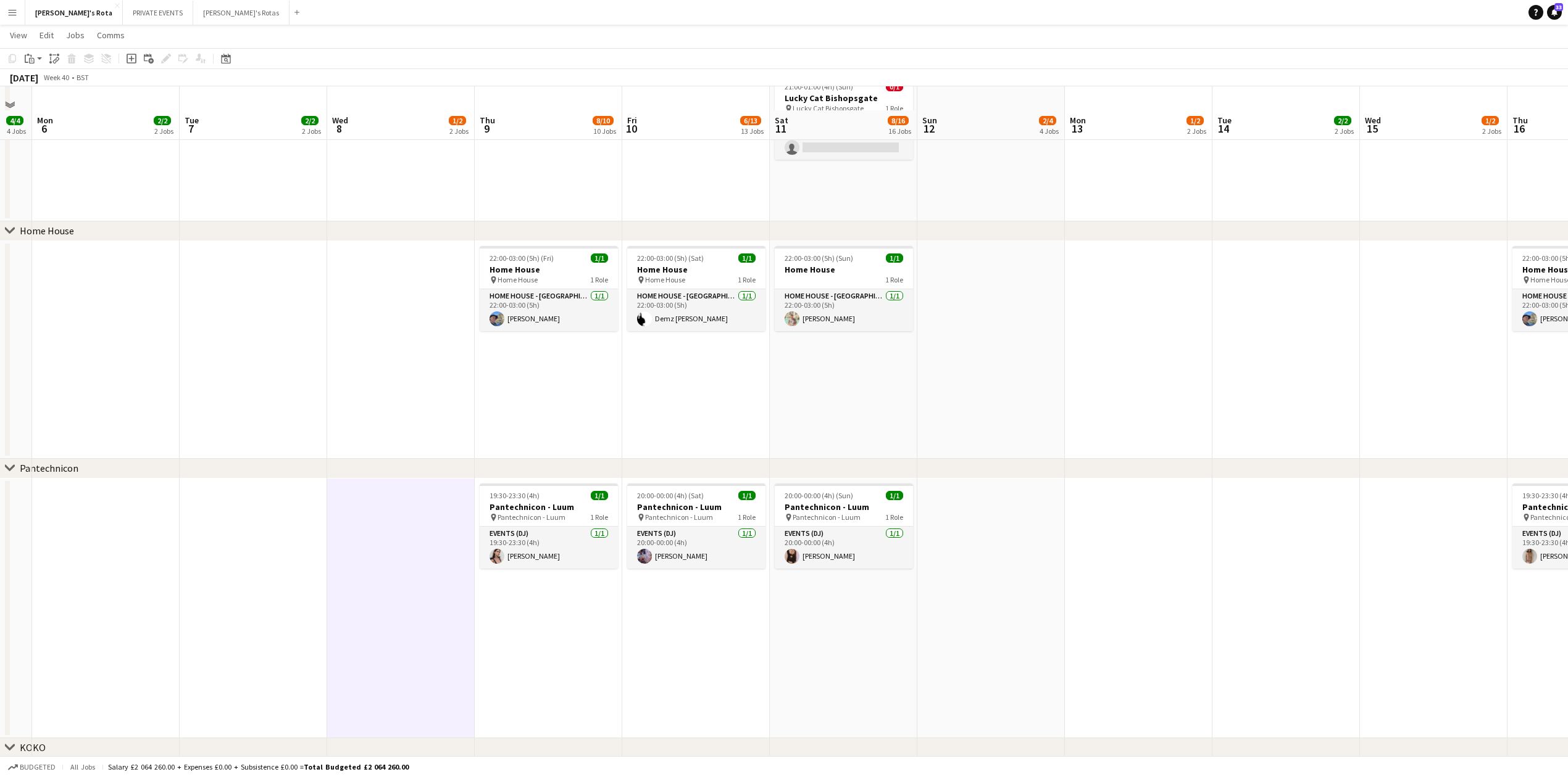
scroll to position [1162, 0]
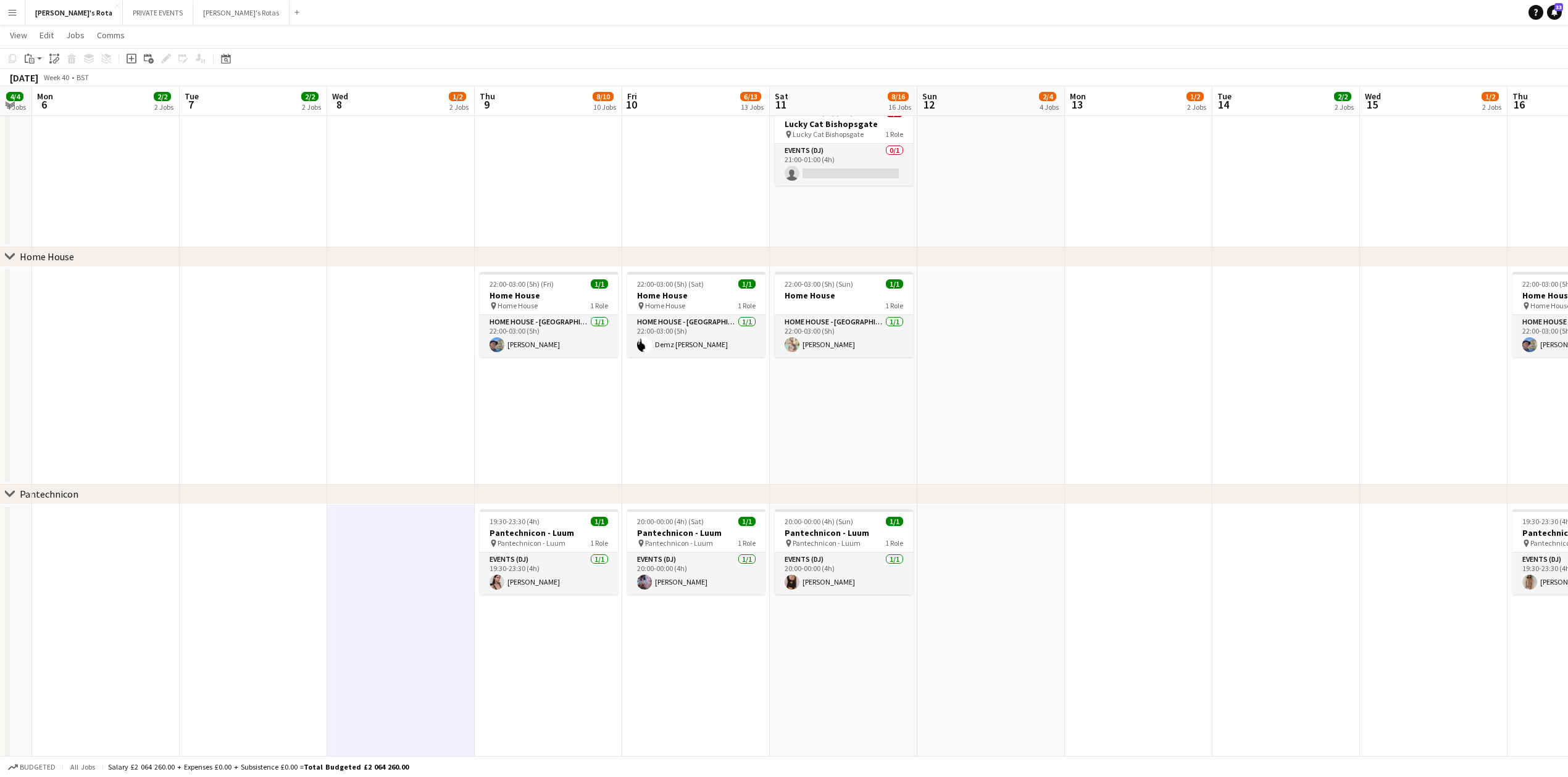
drag, startPoint x: 800, startPoint y: 553, endPoint x: 880, endPoint y: 525, distance: 84.8
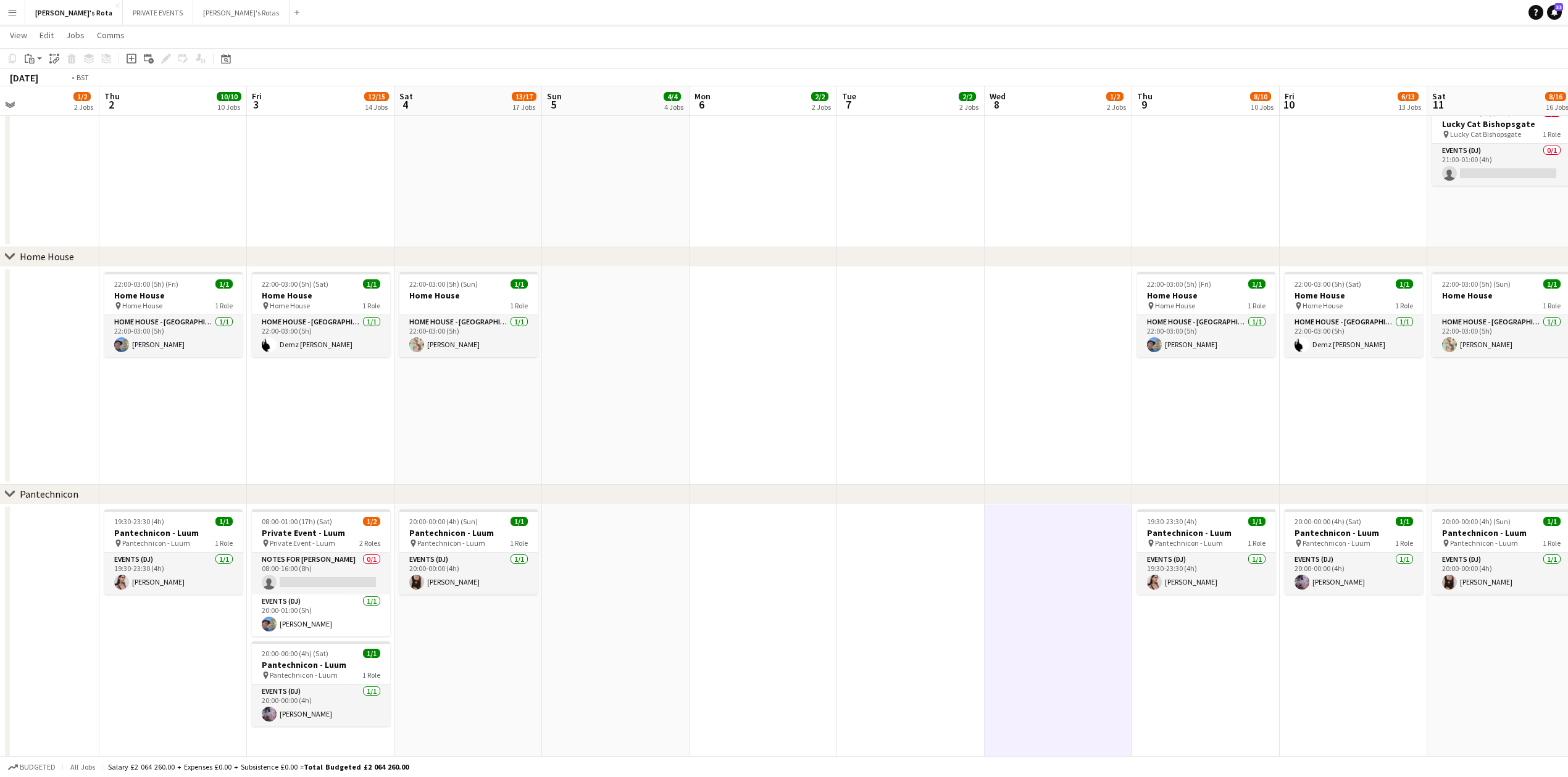
drag, startPoint x: 169, startPoint y: 637, endPoint x: 634, endPoint y: 610, distance: 465.8
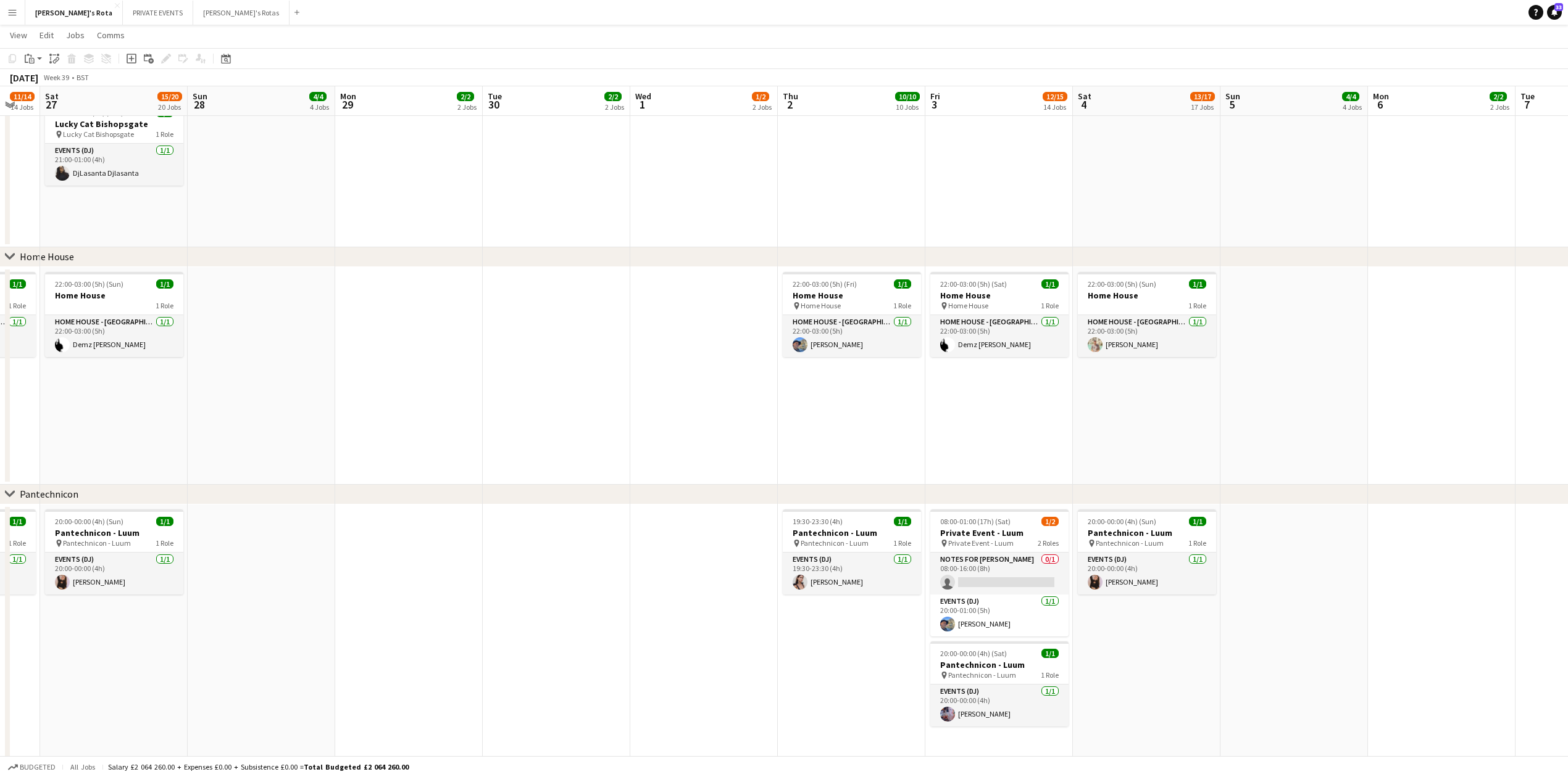
scroll to position [0, 314]
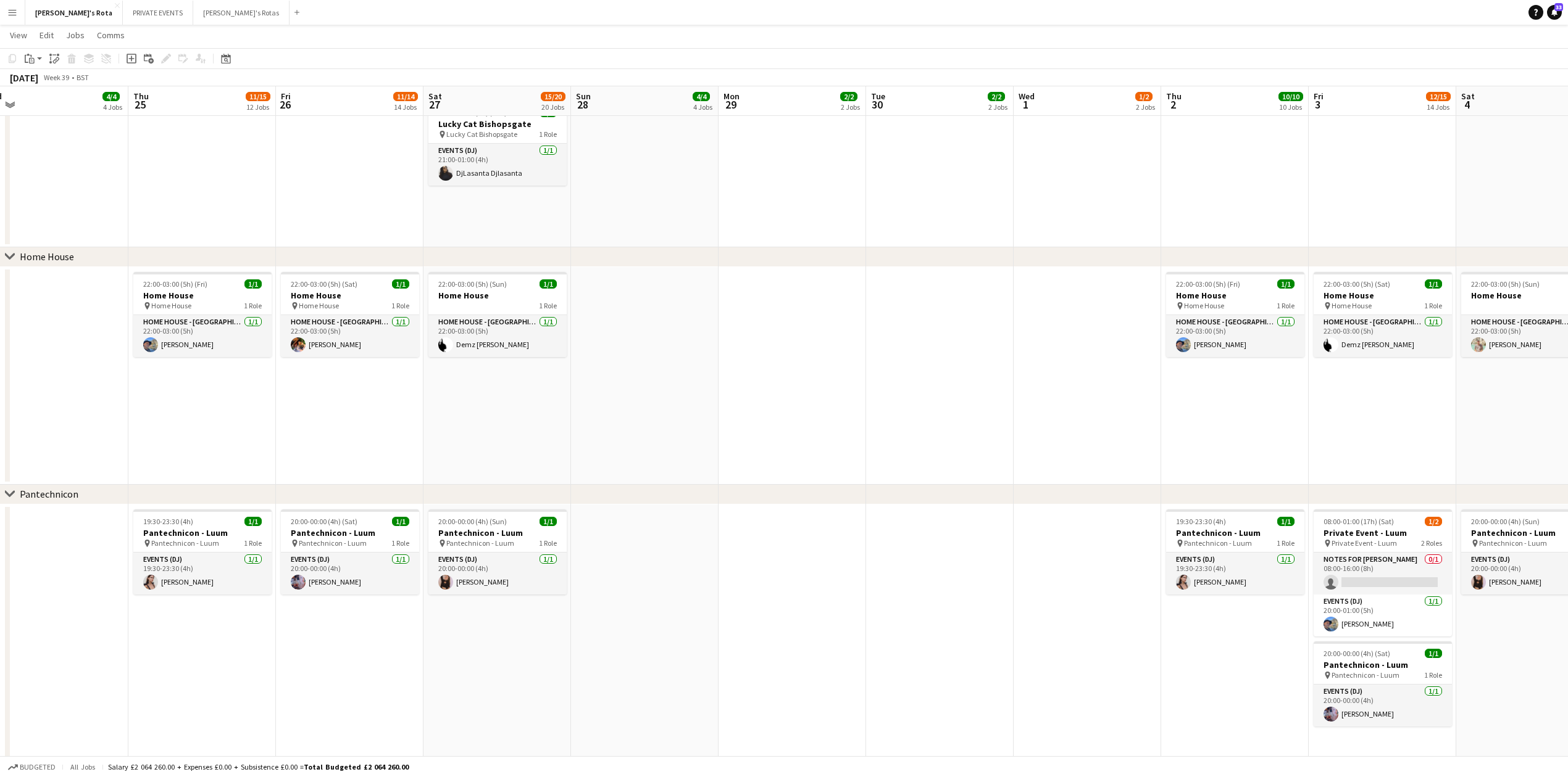
drag, startPoint x: 400, startPoint y: 624, endPoint x: 800, endPoint y: 607, distance: 400.4
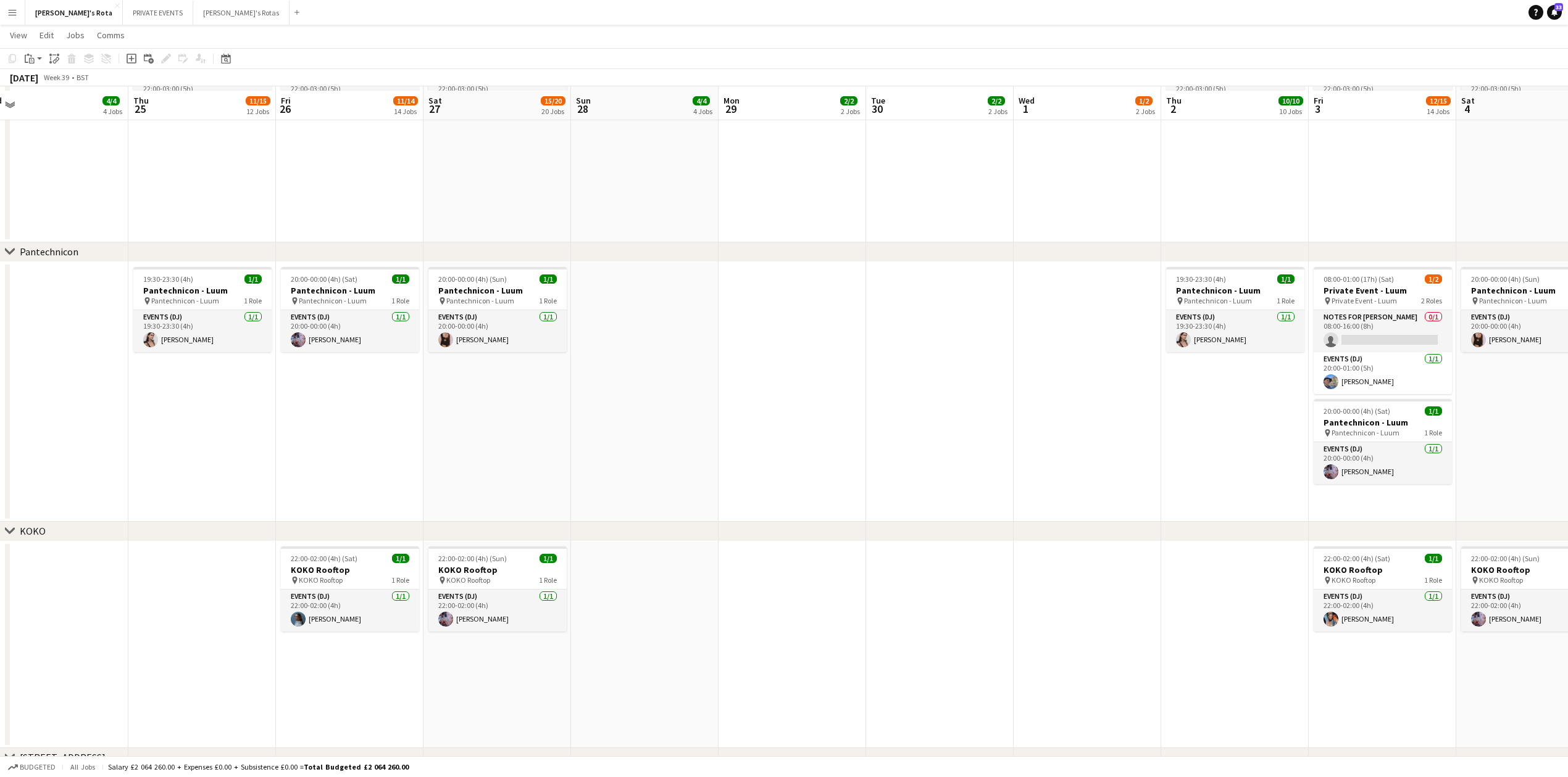
scroll to position [1409, 0]
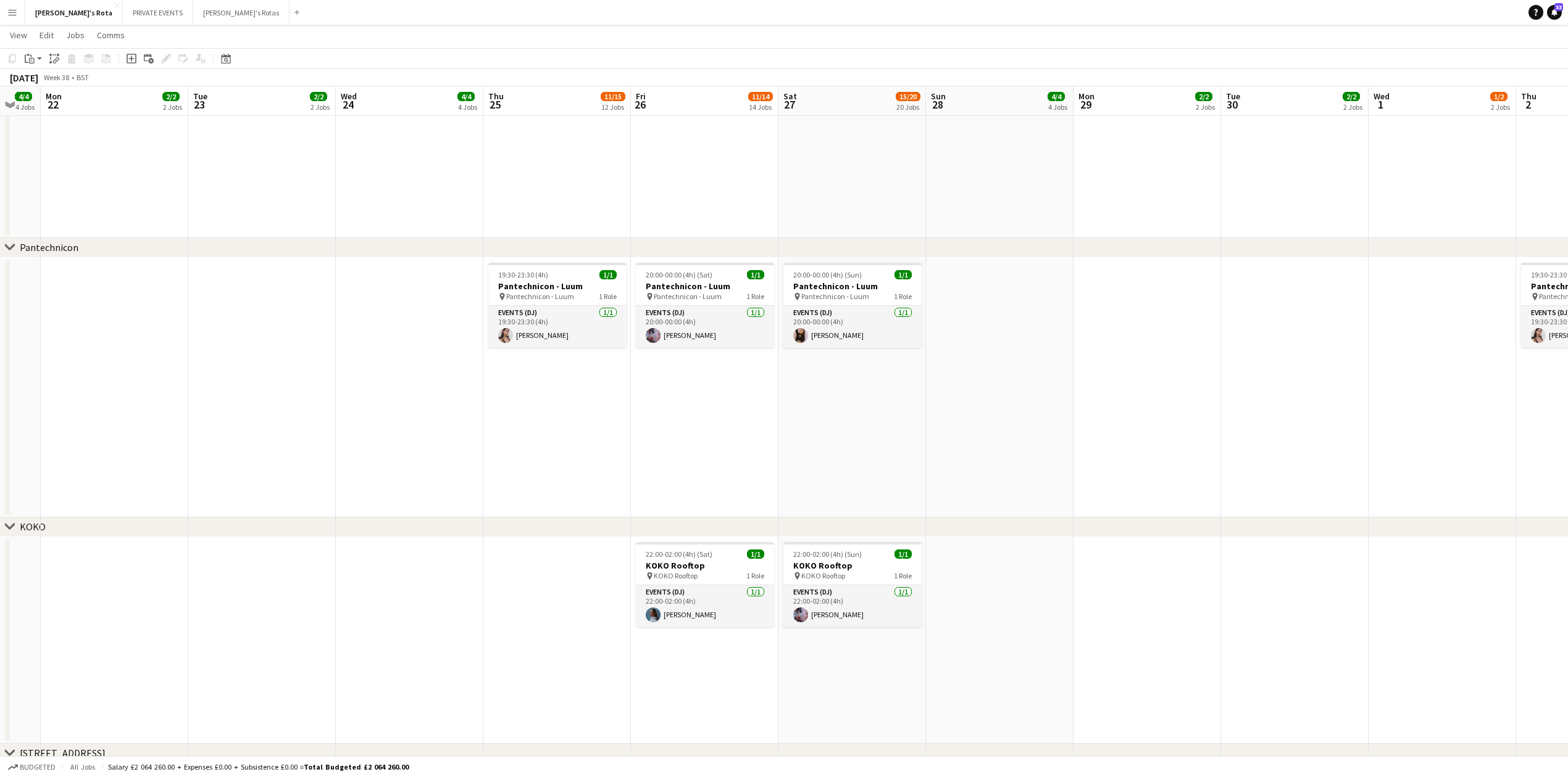
drag, startPoint x: 216, startPoint y: 408, endPoint x: 571, endPoint y: 440, distance: 356.4
click at [571, 440] on app-calendar-viewport "Sat 20 13/16 16 Jobs Sun 21 4/4 4 Jobs Mon 22 2/2 2 Jobs Tue 23 2/2 2 Jobs Wed …" at bounding box center [784, 590] width 1568 height 3904
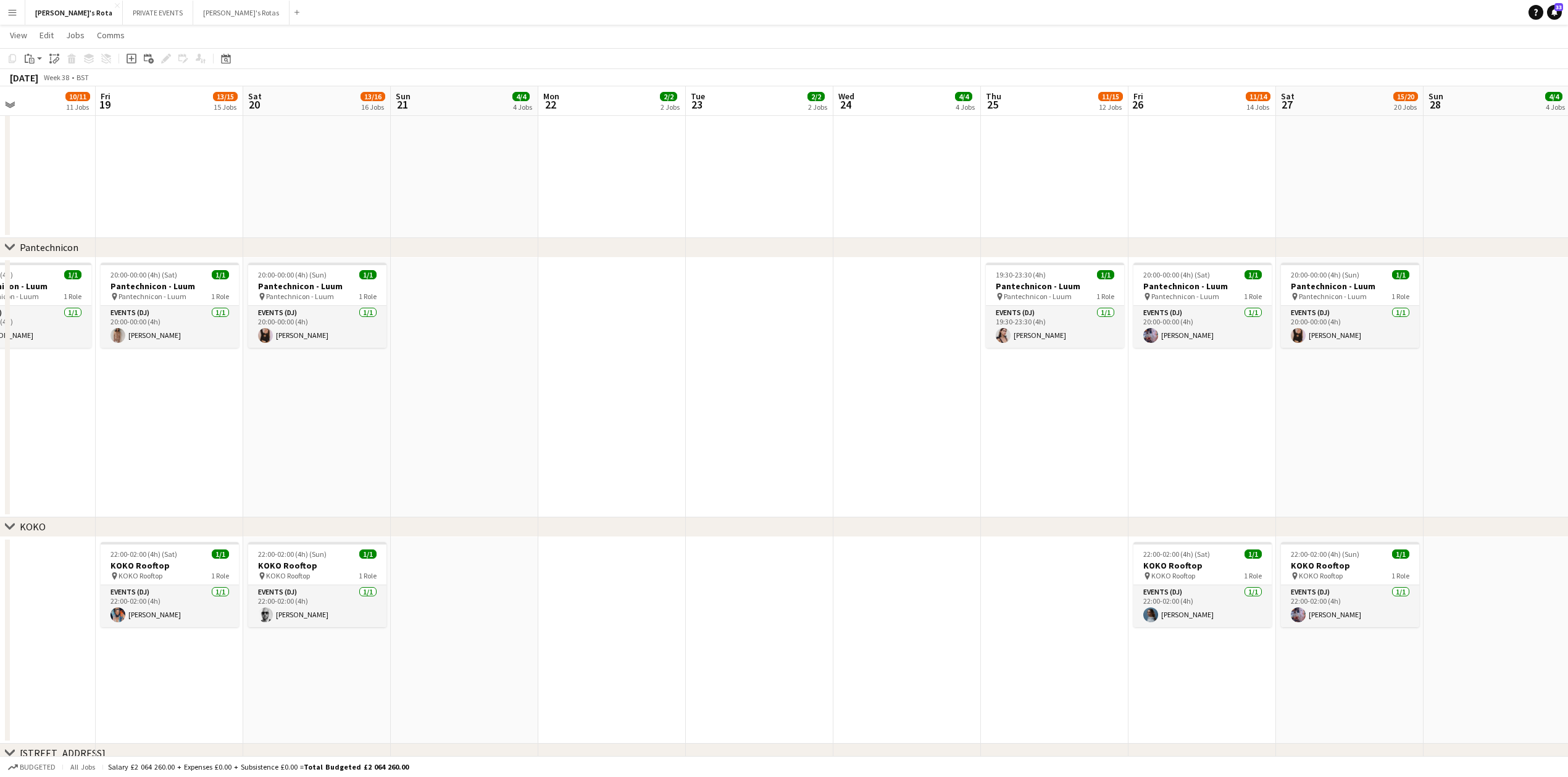
drag, startPoint x: 275, startPoint y: 432, endPoint x: 1057, endPoint y: 458, distance: 782.4
click at [1071, 460] on app-calendar-viewport "Tue 16 2/2 2 Jobs Wed 17 2/2 2 Jobs Thu 18 10/11 11 Jobs Fri 19 13/15 15 Jobs S…" at bounding box center [784, 590] width 1568 height 3904
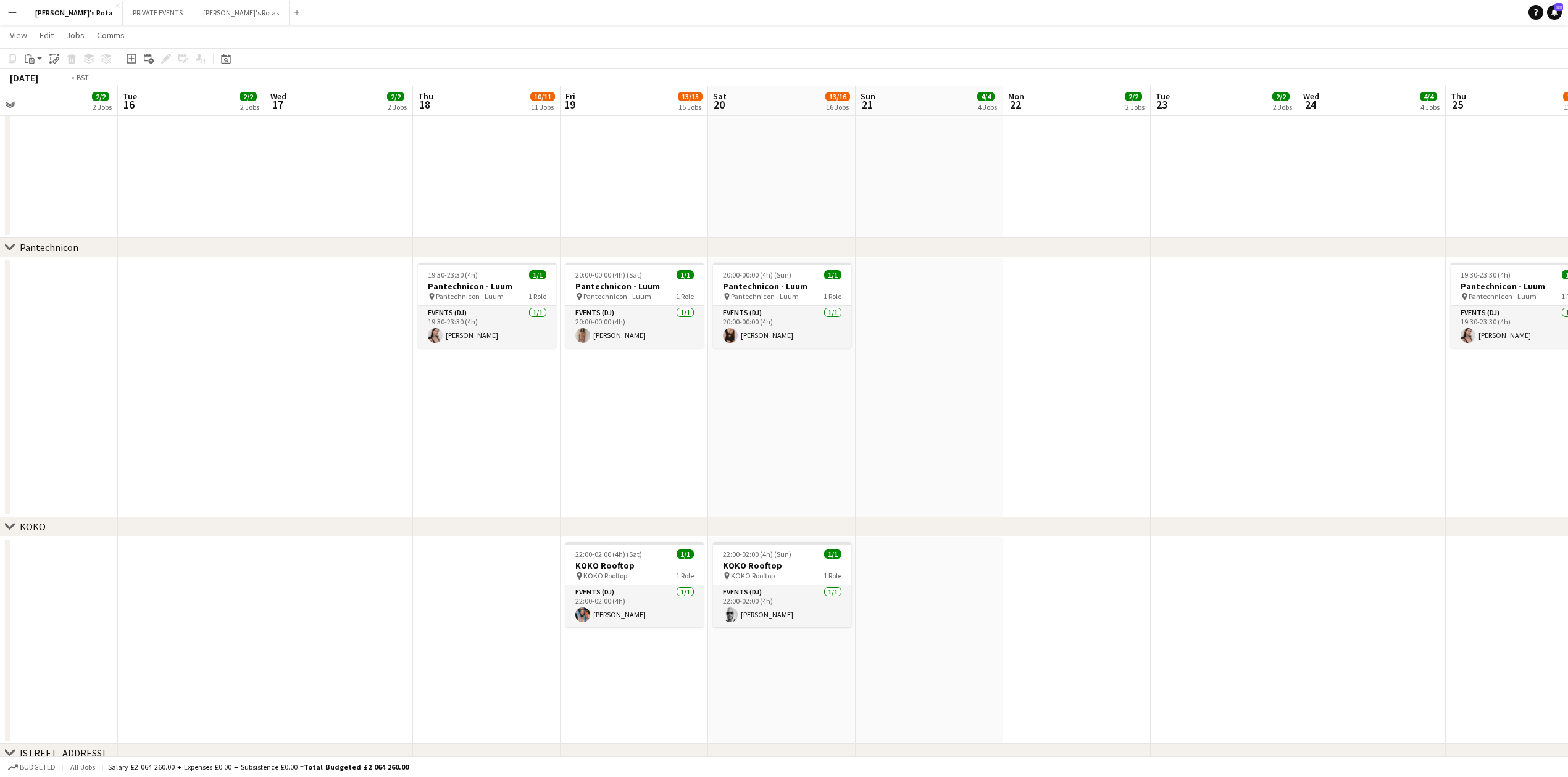
drag, startPoint x: 524, startPoint y: 477, endPoint x: 588, endPoint y: 472, distance: 64.2
click at [589, 477] on app-calendar-viewport "Sat 13 16/18 18 Jobs Sun 14 4/4 4 Jobs Mon 15 2/2 2 Jobs Tue 16 2/2 2 Jobs Wed …" at bounding box center [784, 590] width 1568 height 3904
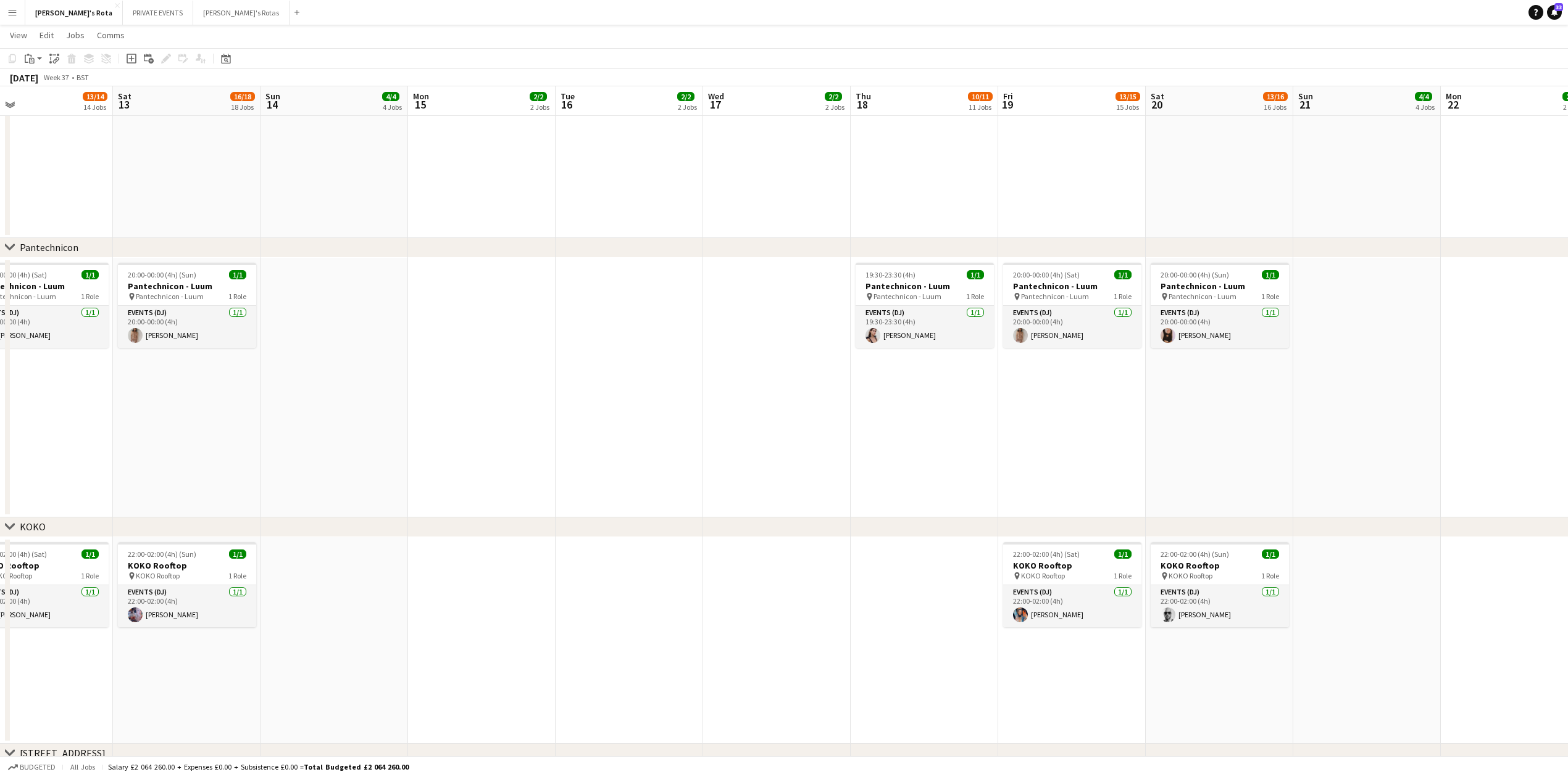
scroll to position [0, 329]
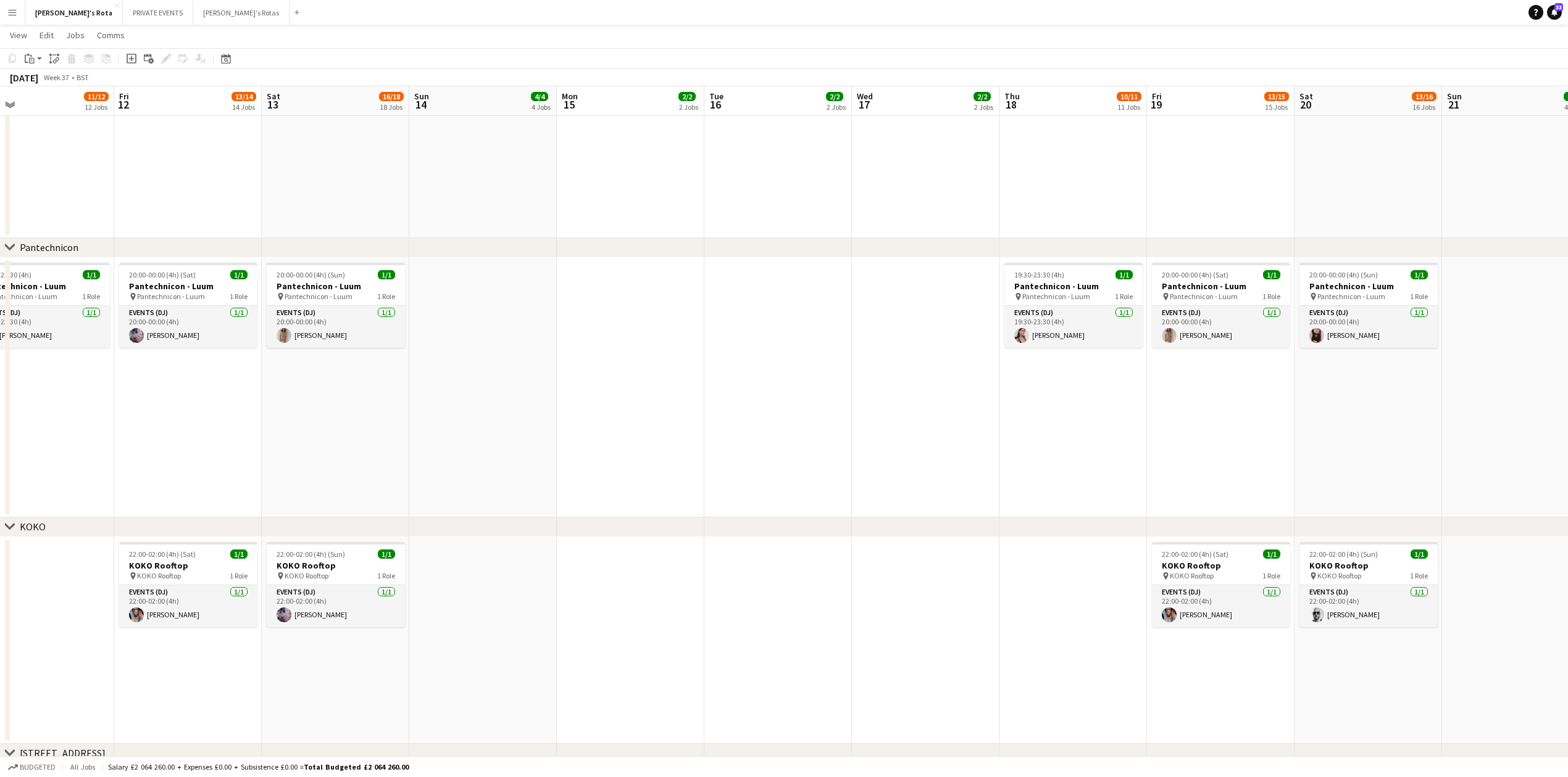
drag, startPoint x: 349, startPoint y: 396, endPoint x: 872, endPoint y: 455, distance: 526.3
click at [872, 455] on app-calendar-viewport "Tue 9 3/4 3 Jobs Wed 10 4/4 4 Jobs Thu 11 11/12 12 Jobs Fri 12 13/14 14 Jobs Sa…" at bounding box center [784, 590] width 1568 height 3904
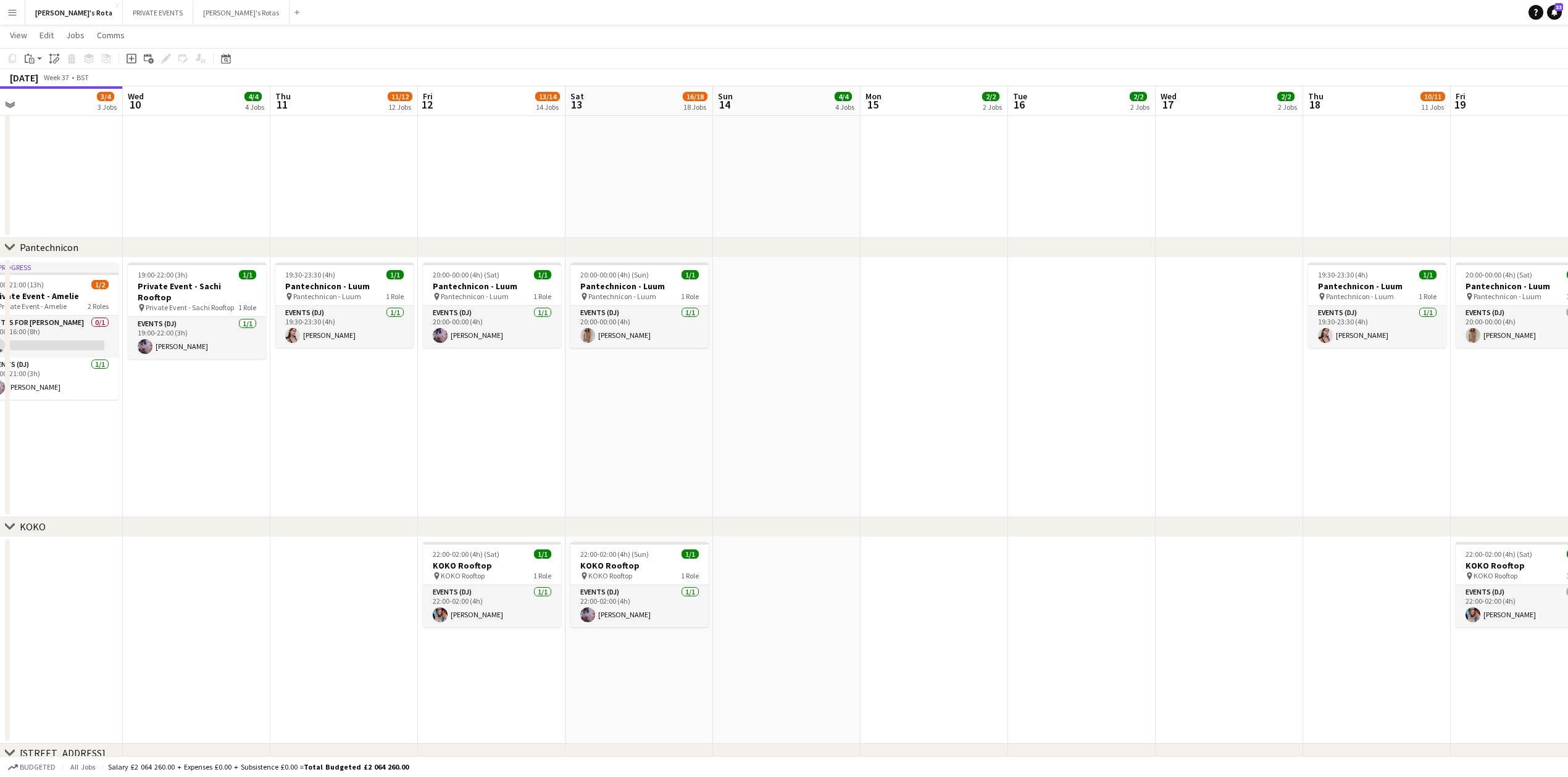
scroll to position [0, 318]
drag, startPoint x: 764, startPoint y: 445, endPoint x: 1041, endPoint y: 455, distance: 277.2
click at [1041, 455] on app-calendar-viewport "Sun 7 4/4 4 Jobs Mon 8 2/2 2 Jobs Tue 9 3/4 3 Jobs Wed 10 4/4 4 Jobs Thu 11 11/…" at bounding box center [784, 590] width 1568 height 3904
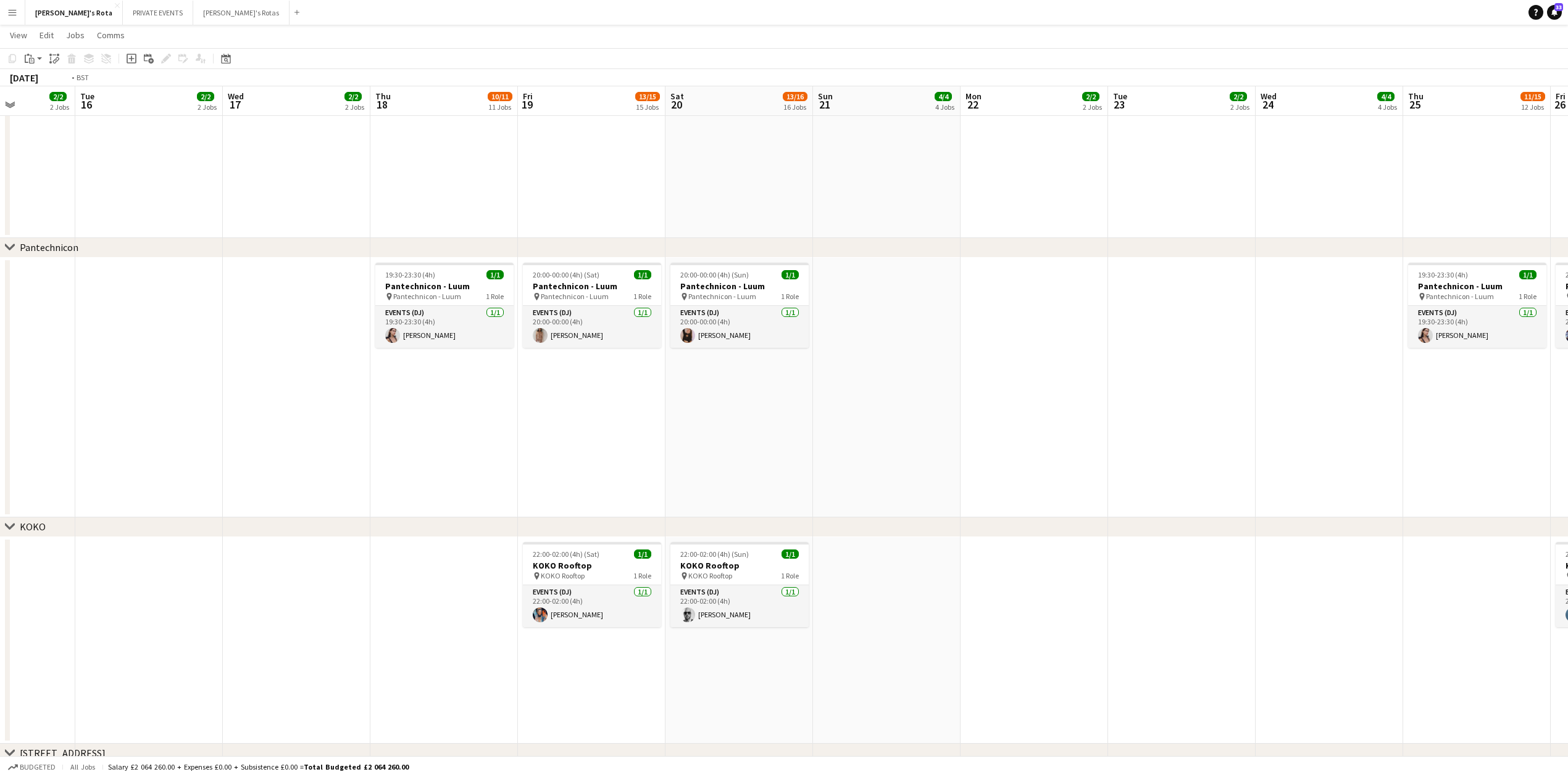
scroll to position [0, 433]
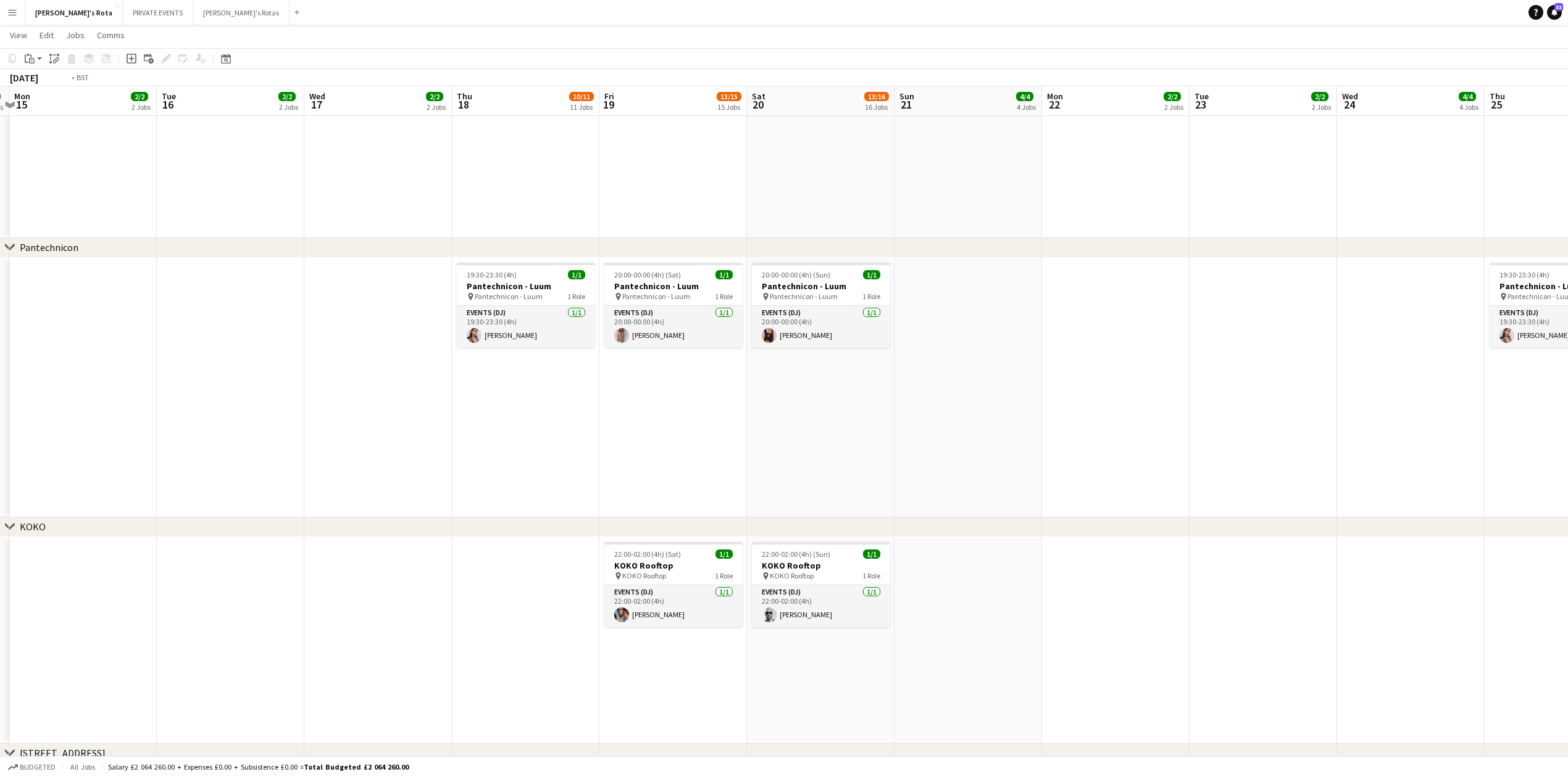
drag, startPoint x: 1109, startPoint y: 462, endPoint x: 109, endPoint y: 459, distance: 1000.0
click at [109, 459] on app-calendar-viewport "Fri 12 13/14 14 Jobs Sat 13 16/18 18 Jobs Sun 14 4/4 4 Jobs Mon 15 2/2 2 Jobs T…" at bounding box center [784, 590] width 1568 height 3904
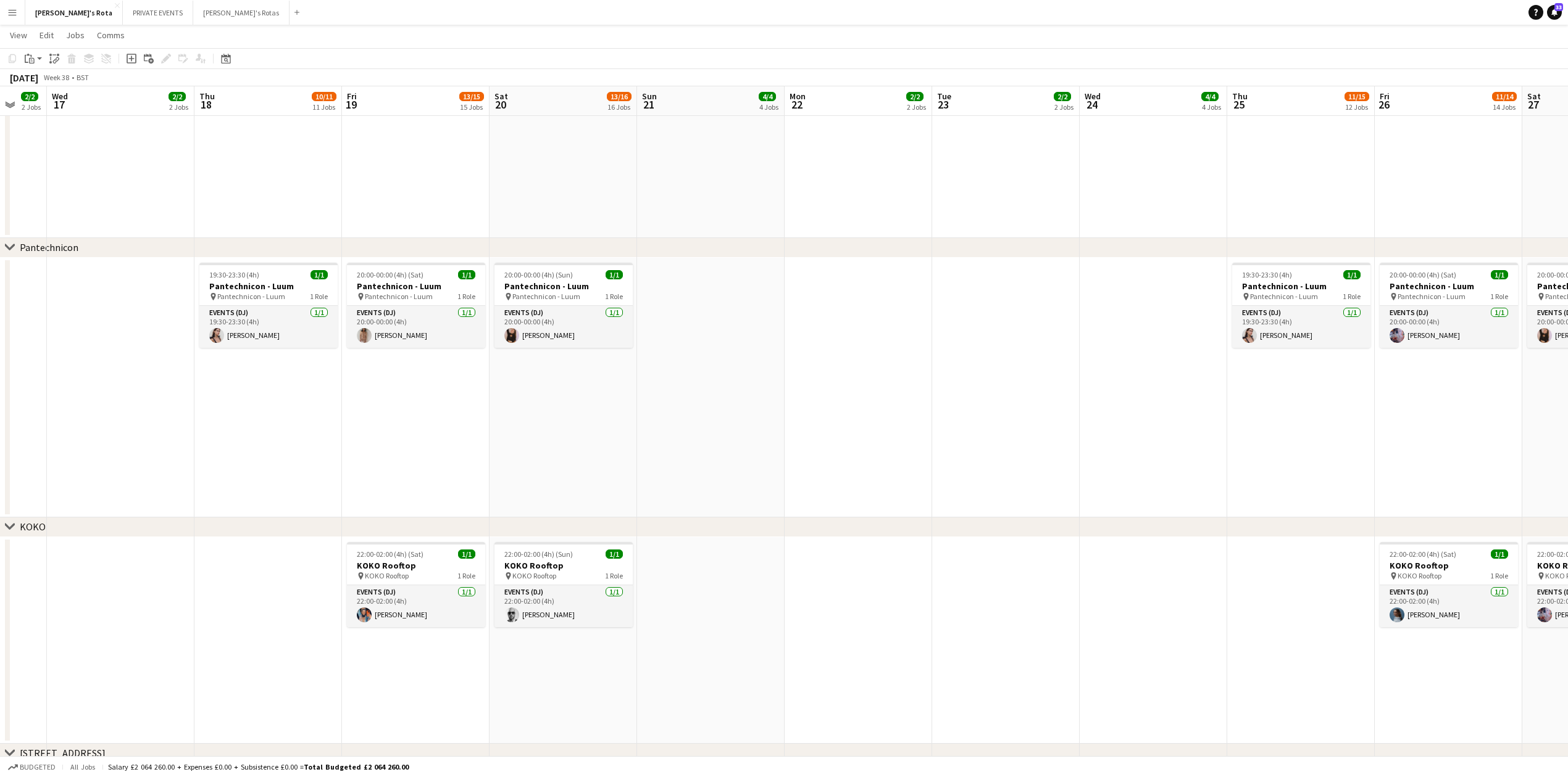
drag, startPoint x: 1145, startPoint y: 457, endPoint x: 758, endPoint y: 474, distance: 387.4
click at [731, 478] on app-calendar-viewport "Sun 14 4/4 4 Jobs Mon 15 2/2 2 Jobs Tue 16 2/2 2 Jobs Wed 17 2/2 2 Jobs Thu 18 …" at bounding box center [784, 590] width 1568 height 3904
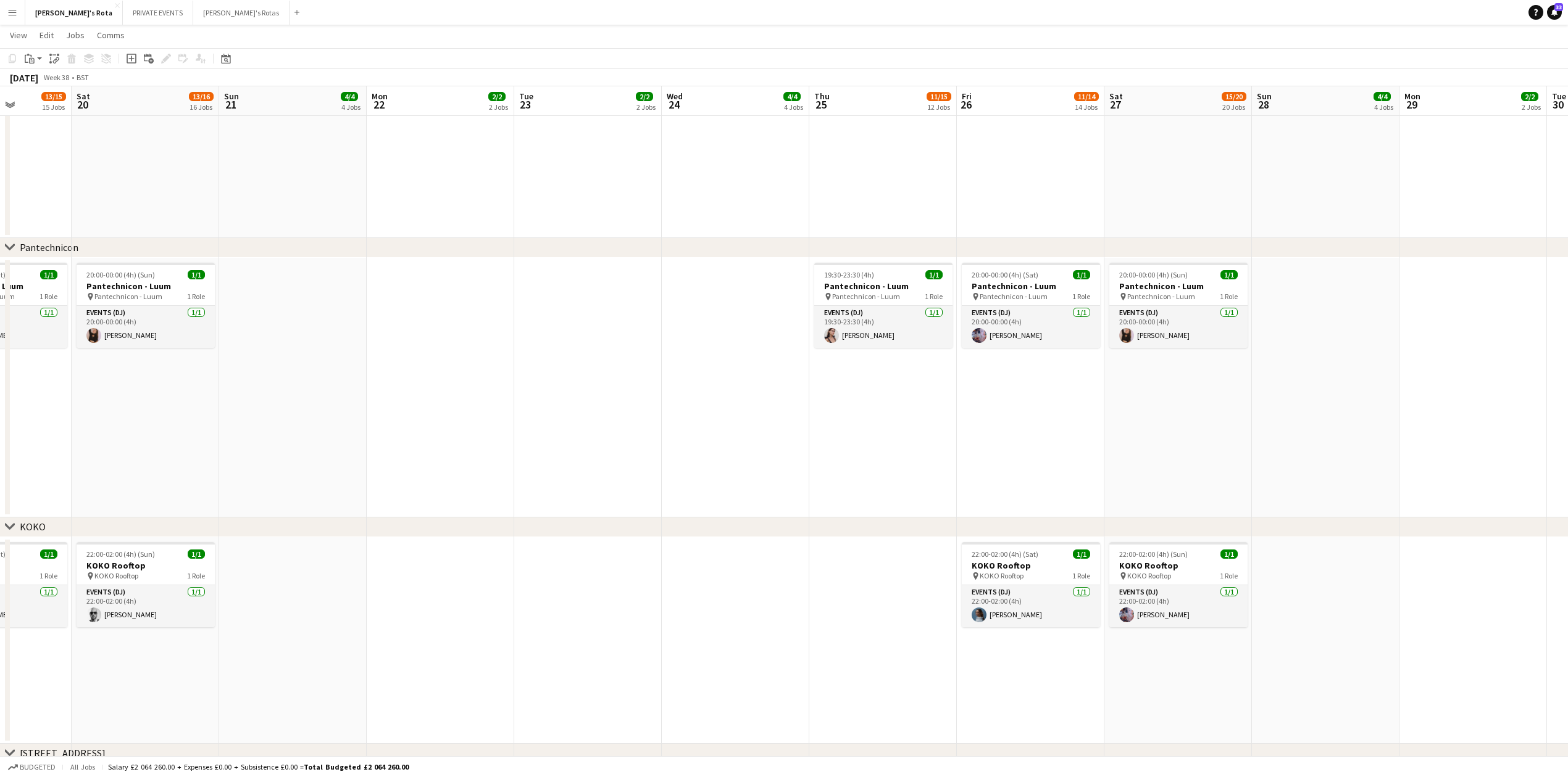
scroll to position [0, 356]
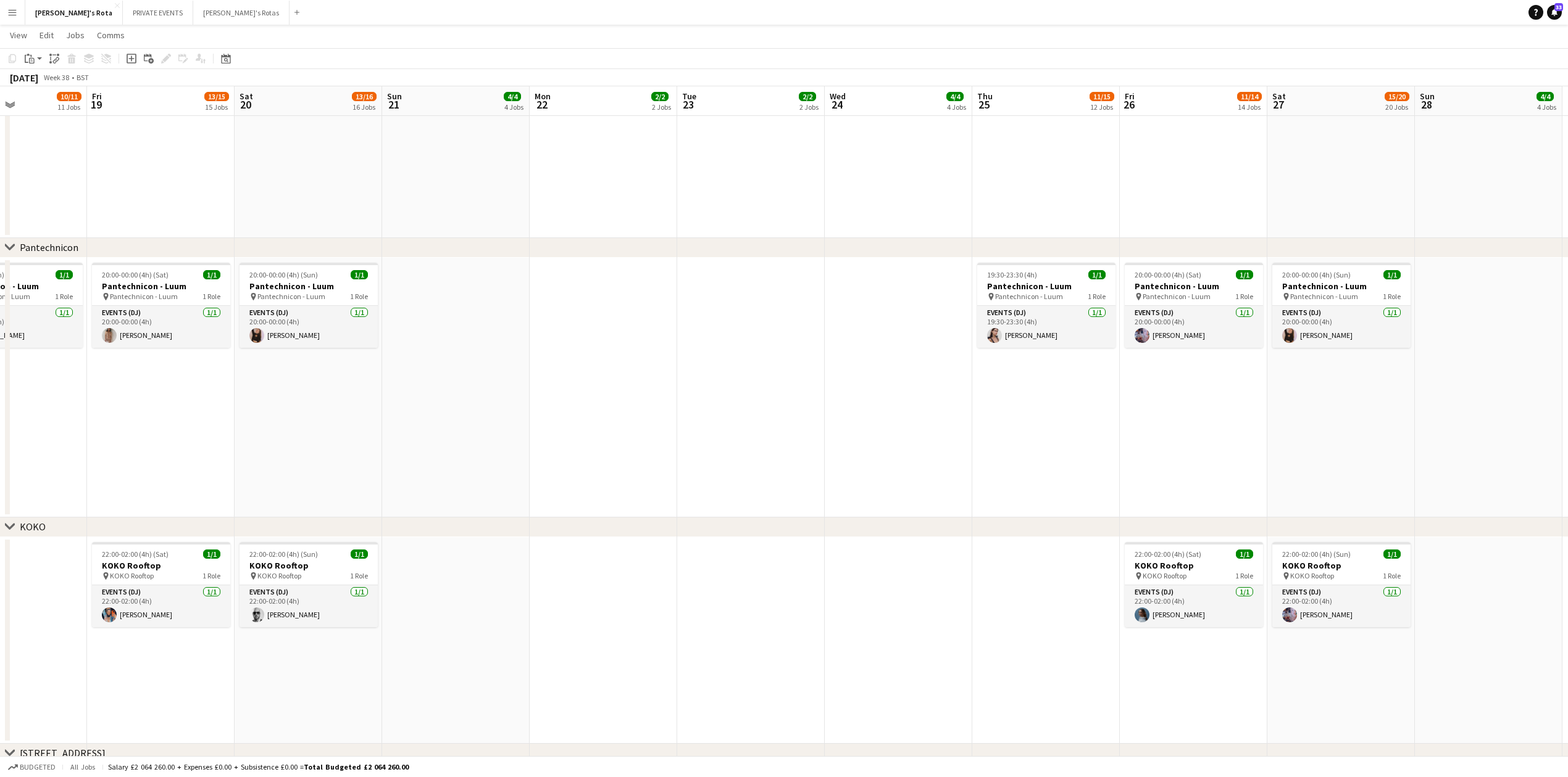
drag, startPoint x: 974, startPoint y: 471, endPoint x: 729, endPoint y: 471, distance: 245.0
click at [729, 471] on app-calendar-viewport "Tue 16 2/2 2 Jobs Wed 17 2/2 2 Jobs Thu 18 10/11 11 Jobs Fri 19 13/15 15 Jobs S…" at bounding box center [784, 590] width 1568 height 3904
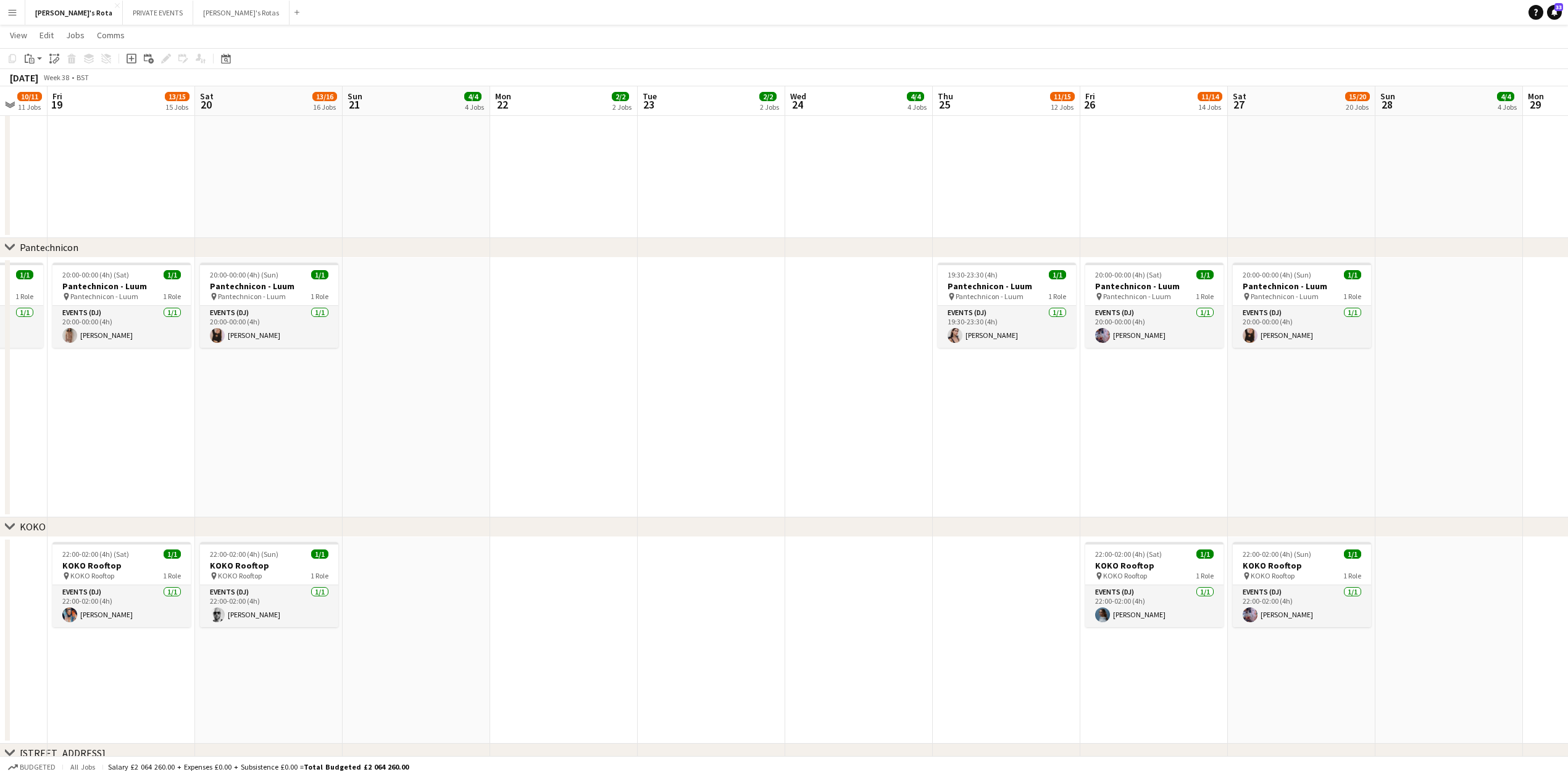
drag, startPoint x: 308, startPoint y: 495, endPoint x: 840, endPoint y: 506, distance: 532.1
click at [840, 506] on app-calendar-viewport "Thu 18 10/11 11 Jobs Fri 19 13/15 15 Jobs Sat 20 13/16 16 Jobs Sun 21 4/4 4 Job…" at bounding box center [784, 590] width 1568 height 3904
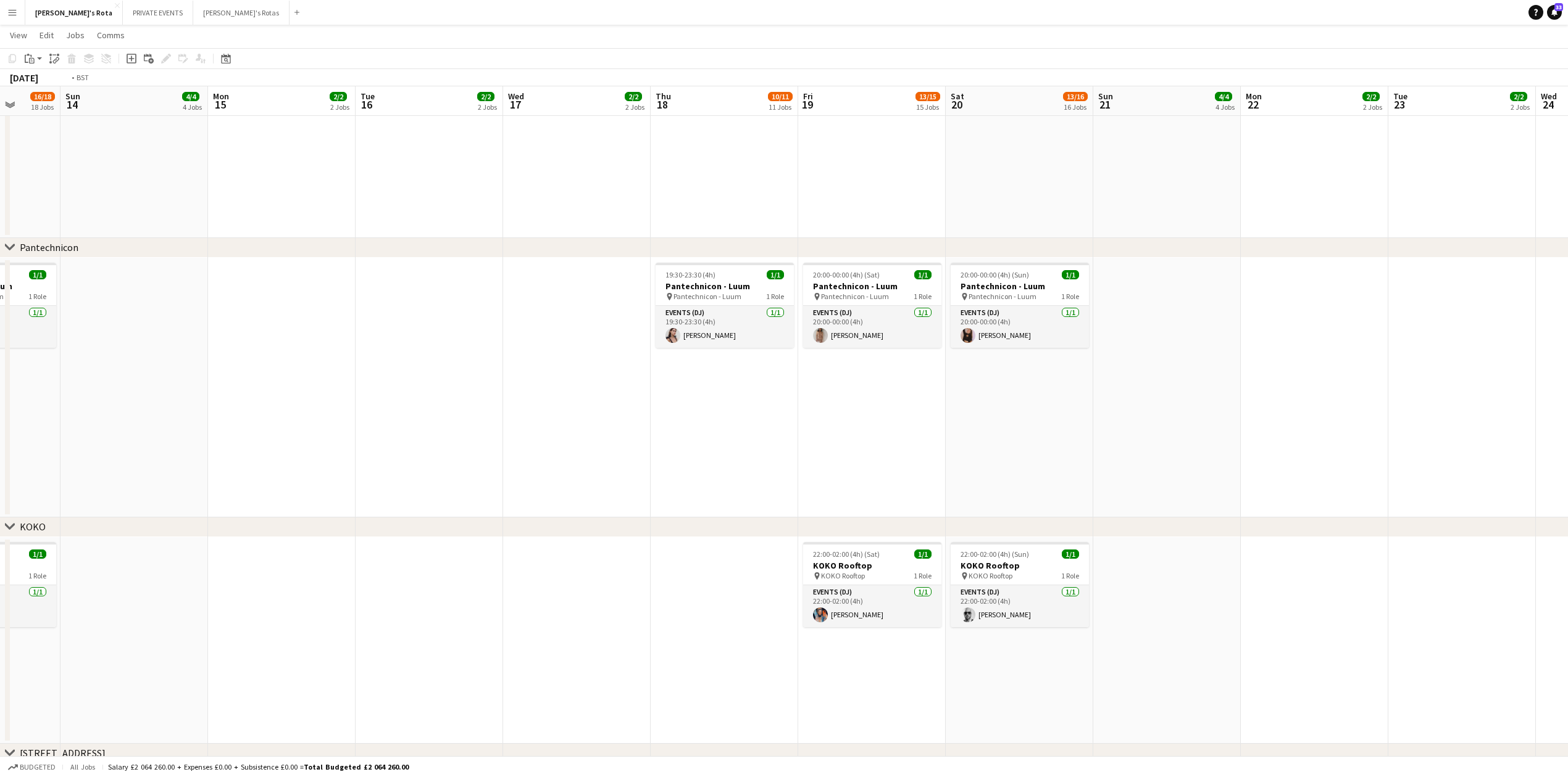
drag, startPoint x: 720, startPoint y: 434, endPoint x: 909, endPoint y: 423, distance: 189.3
click at [1176, 408] on app-calendar-viewport "Sat 13 16/18 18 Jobs Sun 14 4/4 4 Jobs Mon 15 2/2 2 Jobs Tue 16 2/2 2 Jobs Wed …" at bounding box center [784, 590] width 1568 height 3904
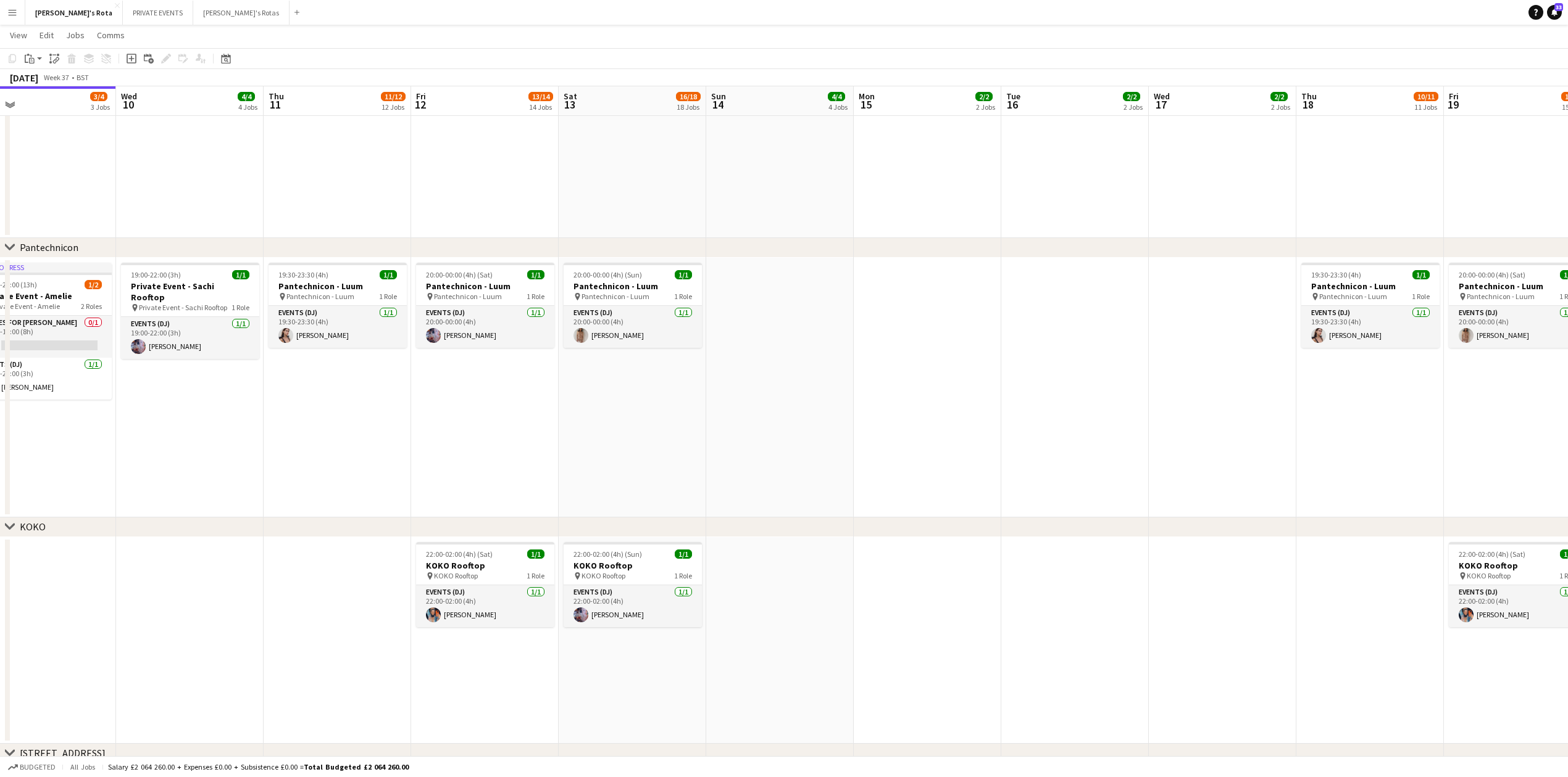
drag, startPoint x: 741, startPoint y: 437, endPoint x: 349, endPoint y: 438, distance: 392.0
click at [343, 438] on app-calendar-viewport "Sat 6 14/16 15 Jobs Sun 7 4/4 4 Jobs Mon 8 2/2 2 Jobs Tue 9 3/4 3 Jobs Wed 10 4…" at bounding box center [784, 590] width 1568 height 3904
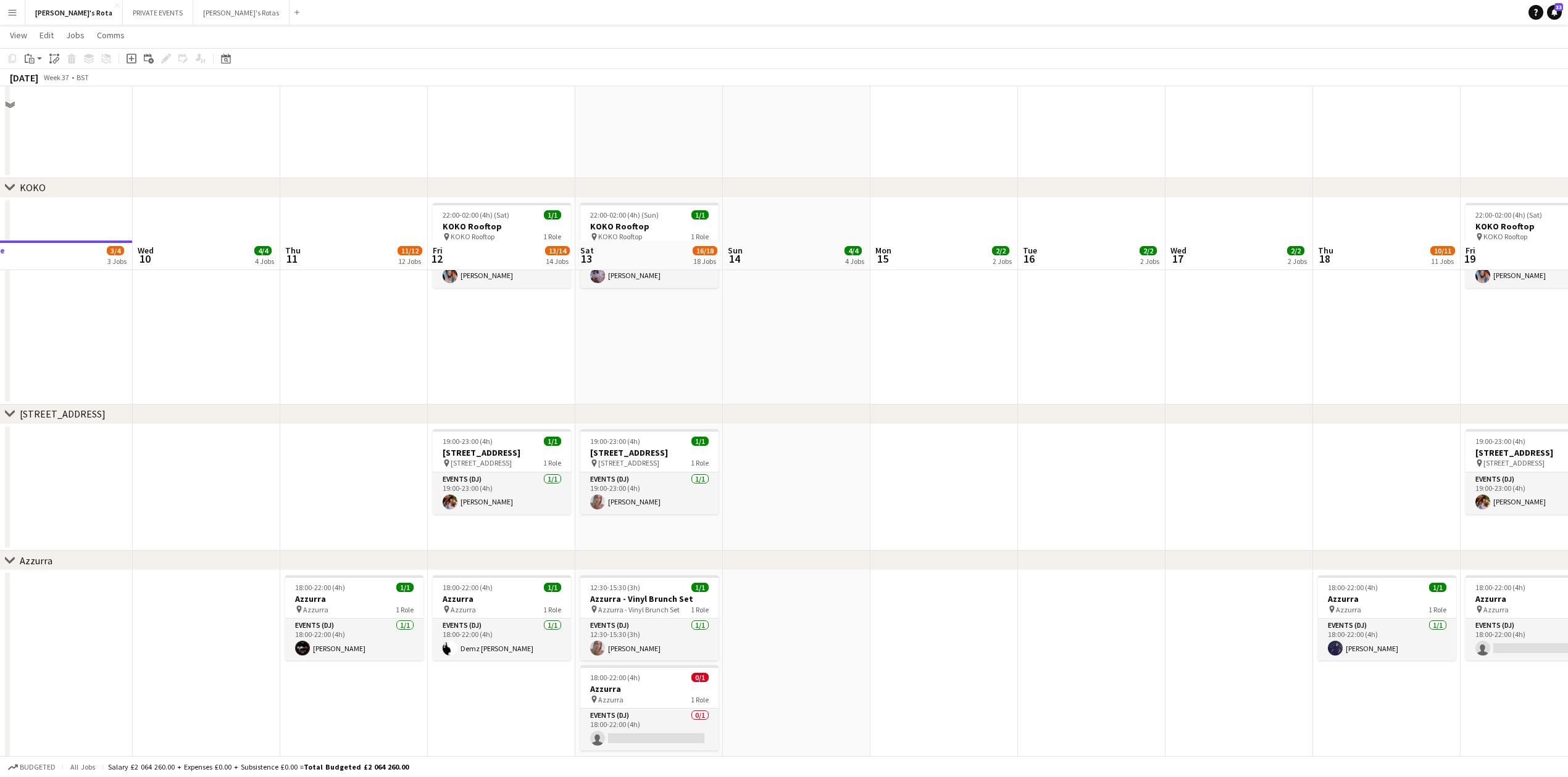
scroll to position [1902, 0]
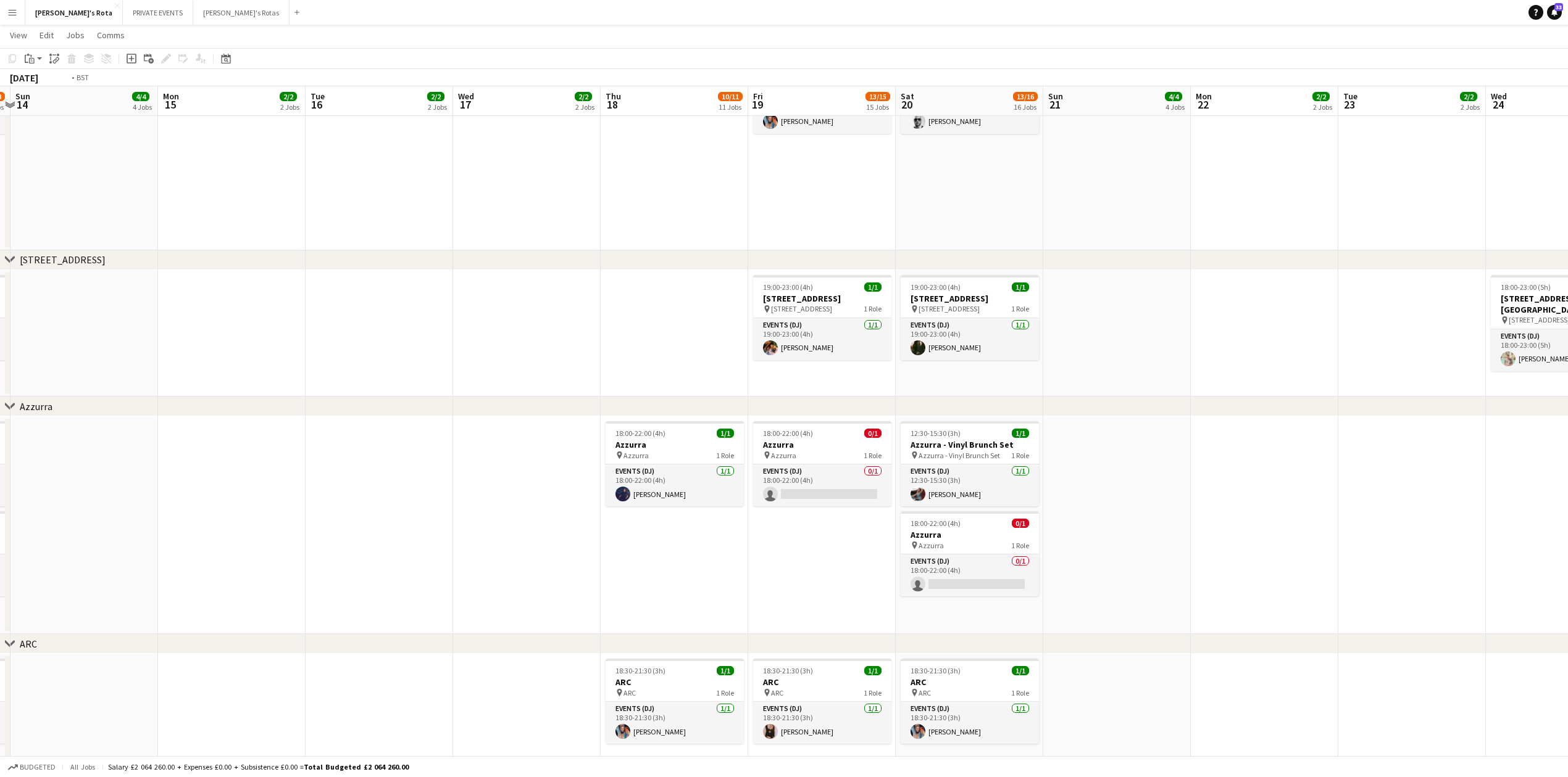
drag, startPoint x: 1163, startPoint y: 299, endPoint x: 142, endPoint y: 366, distance: 1023.2
click at [146, 366] on app-calendar-viewport "Thu 11 11/12 12 Jobs Fri 12 13/14 14 Jobs Sat 13 16/18 18 Jobs Sun 14 4/4 4 Job…" at bounding box center [784, 97] width 1568 height 3904
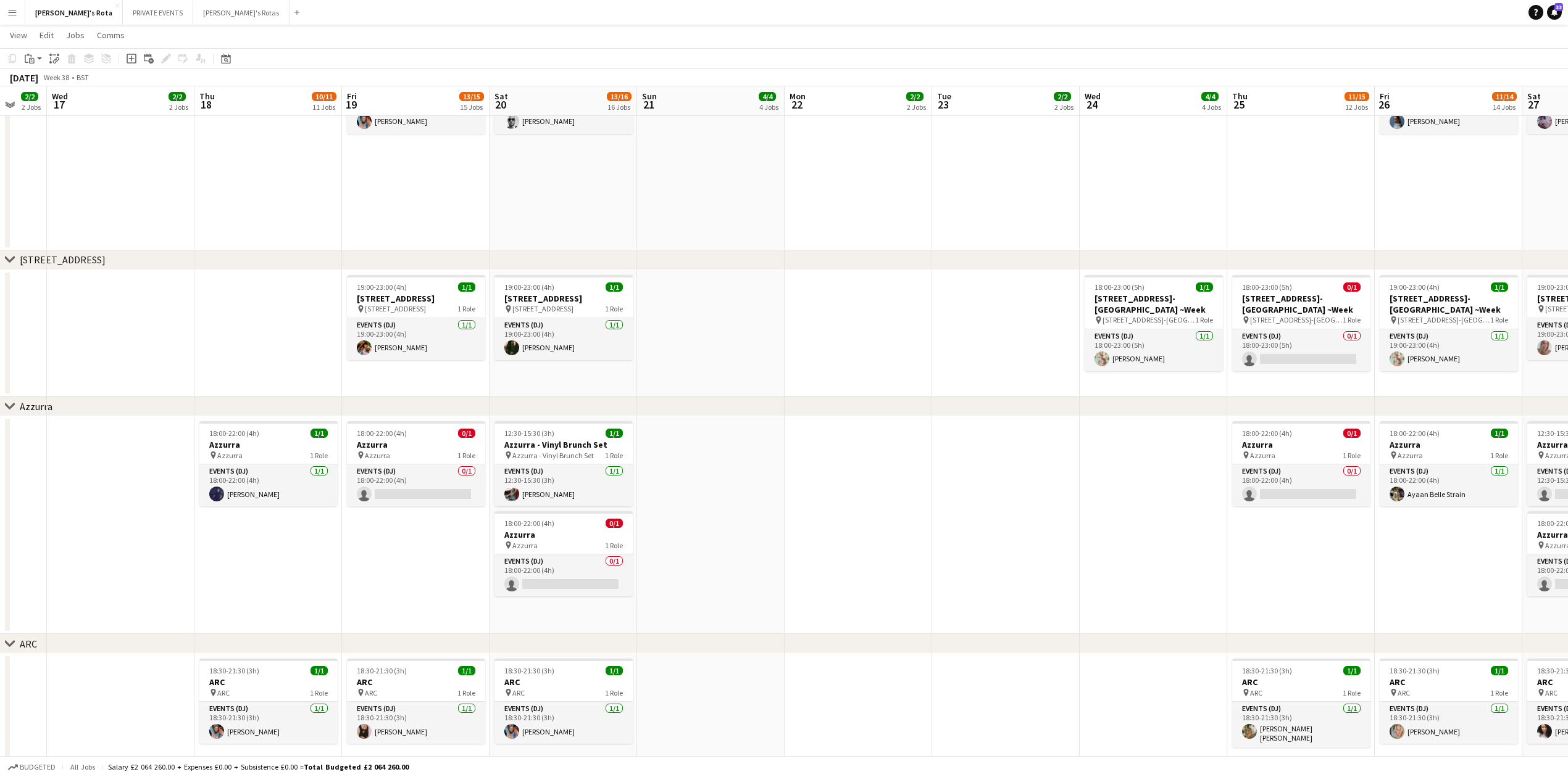
scroll to position [0, 480]
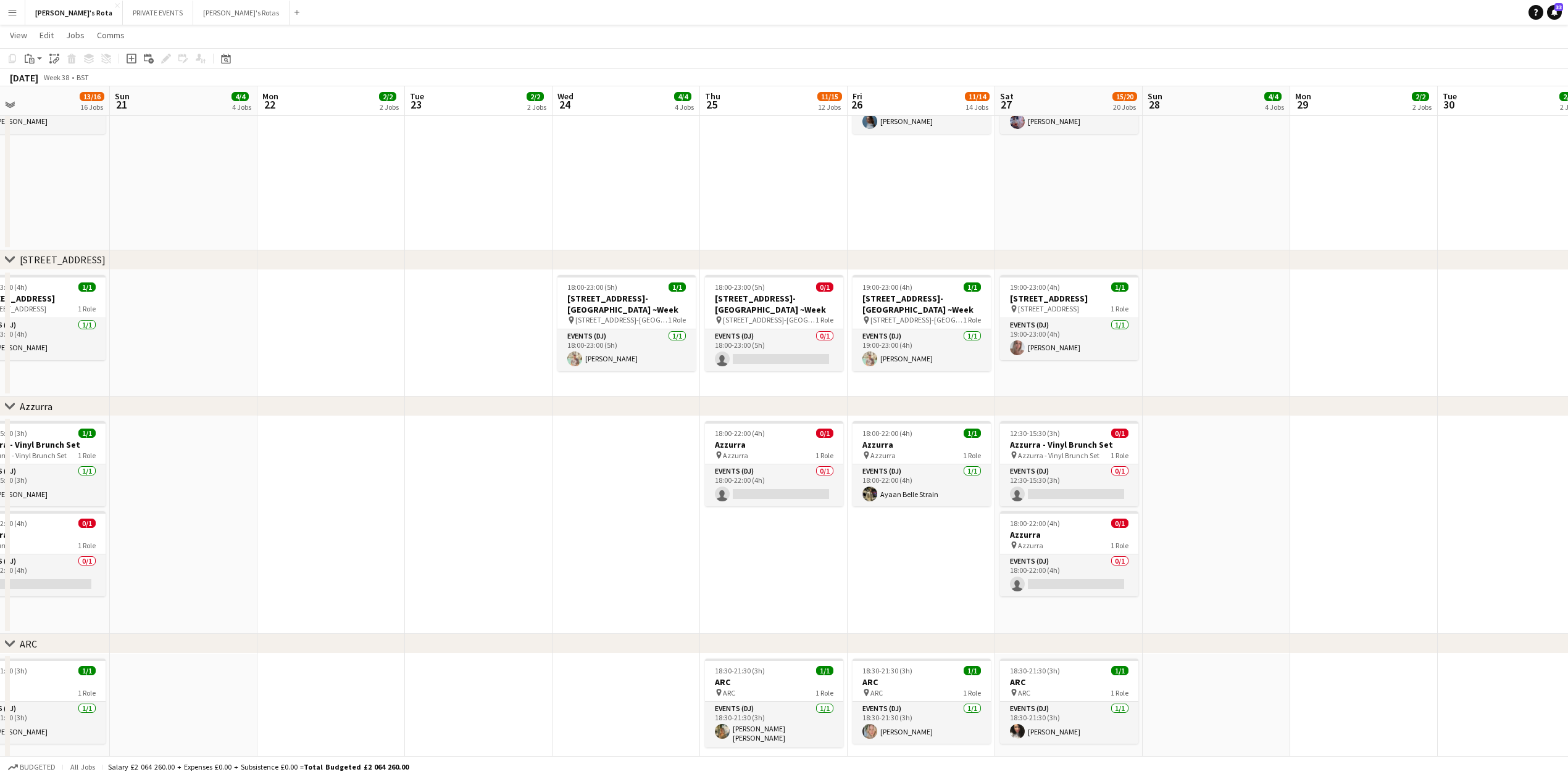
drag, startPoint x: 864, startPoint y: 334, endPoint x: 311, endPoint y: 348, distance: 553.2
click at [311, 348] on app-calendar-viewport "Wed 17 2/2 2 Jobs Thu 18 10/11 11 Jobs Fri 19 13/15 15 Jobs Sat 20 13/16 16 Job…" at bounding box center [784, 97] width 1568 height 3904
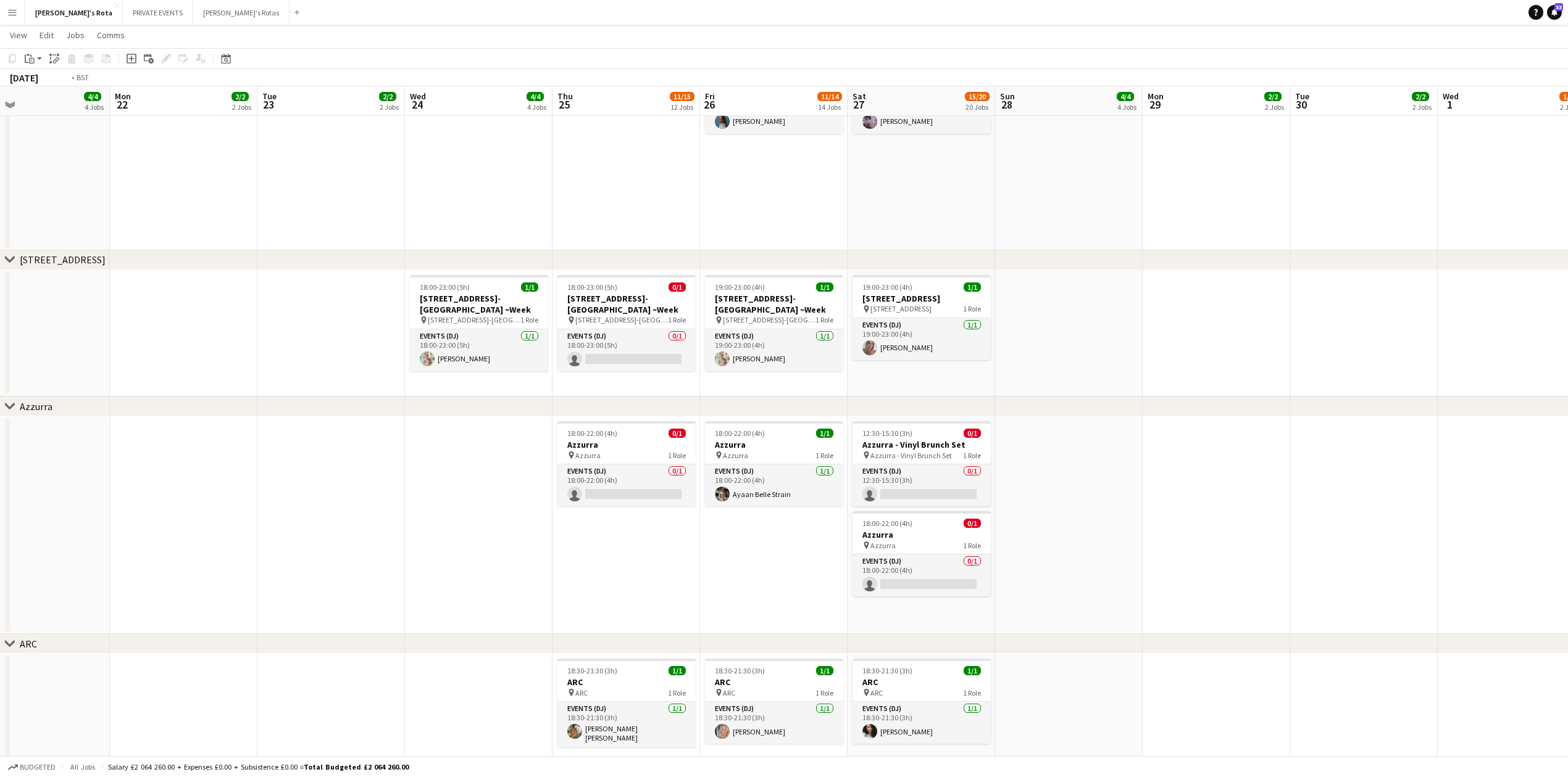
drag, startPoint x: 1080, startPoint y: 313, endPoint x: 582, endPoint y: 321, distance: 498.1
click at [643, 321] on app-calendar-viewport "Thu 18 10/11 11 Jobs Fri 19 13/15 15 Jobs Sat 20 13/16 16 Jobs Sun 21 4/4 4 Job…" at bounding box center [784, 97] width 1568 height 3904
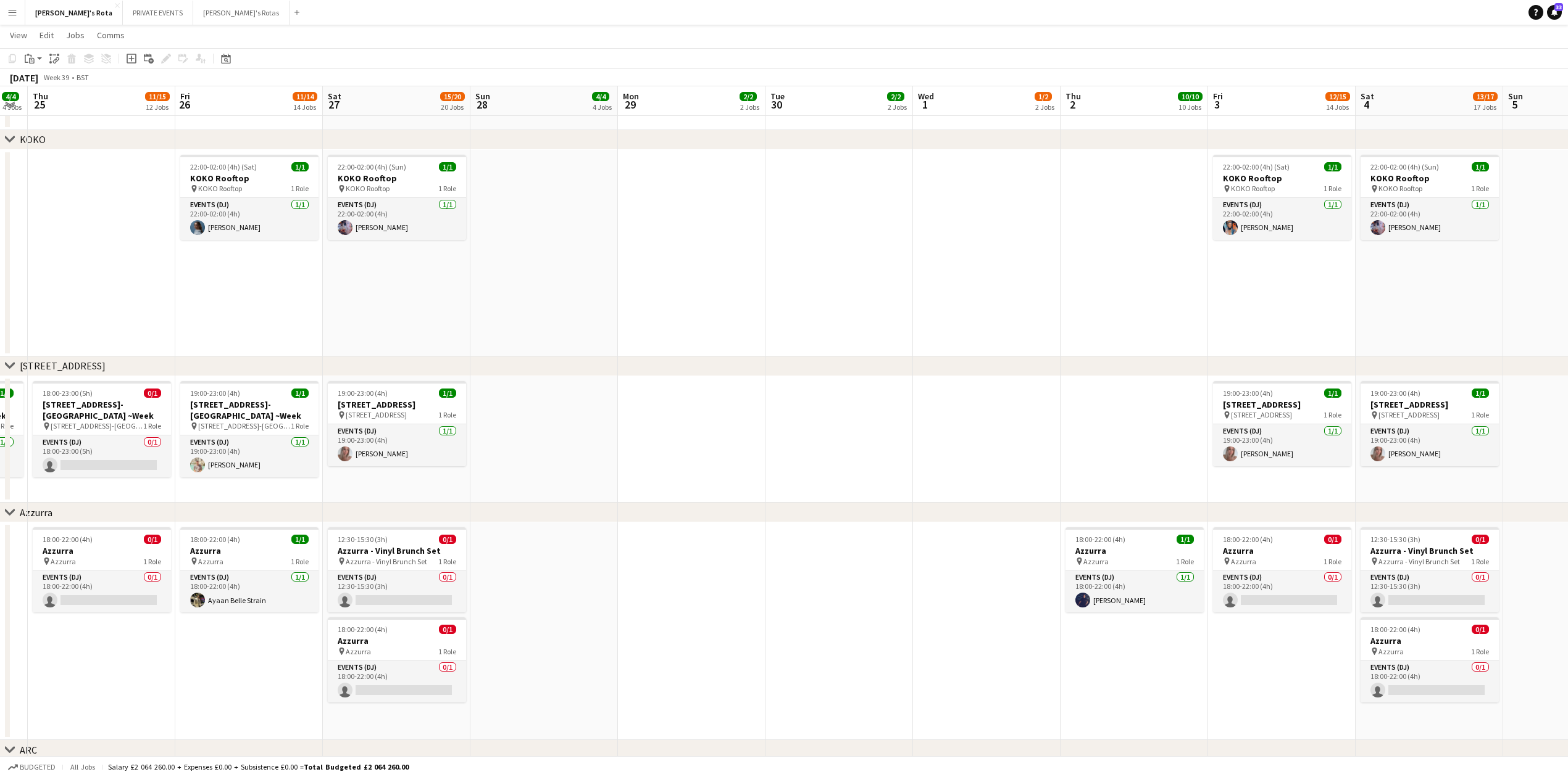
scroll to position [1738, 0]
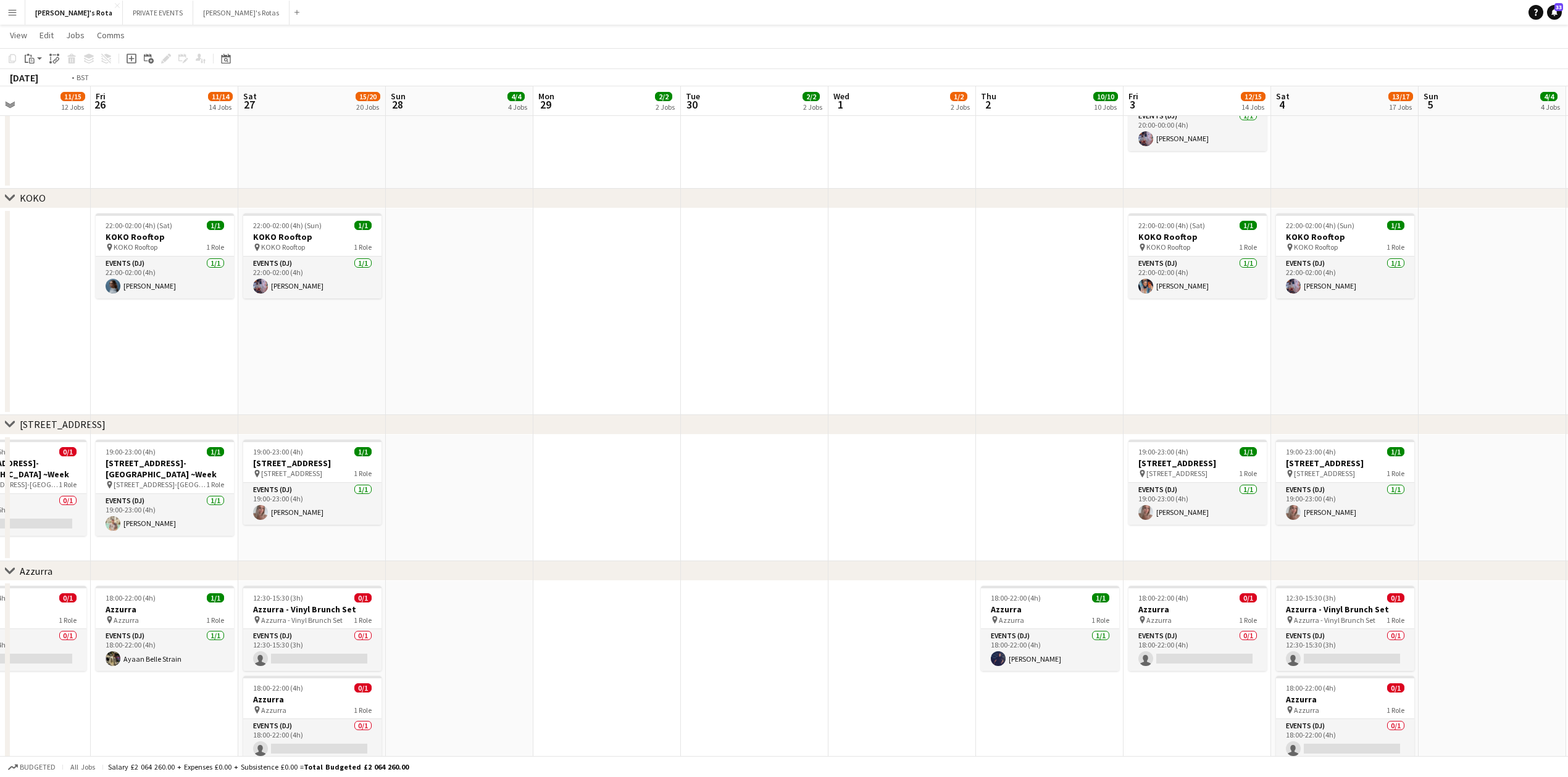
drag, startPoint x: 859, startPoint y: 309, endPoint x: 0, endPoint y: 324, distance: 859.1
click at [0, 324] on app-calendar-viewport "Sun 21 4/4 4 Jobs Mon 22 2/2 2 Jobs Tue 23 2/2 2 Jobs Wed 24 4/4 4 Jobs Thu 25 …" at bounding box center [784, 262] width 1568 height 3904
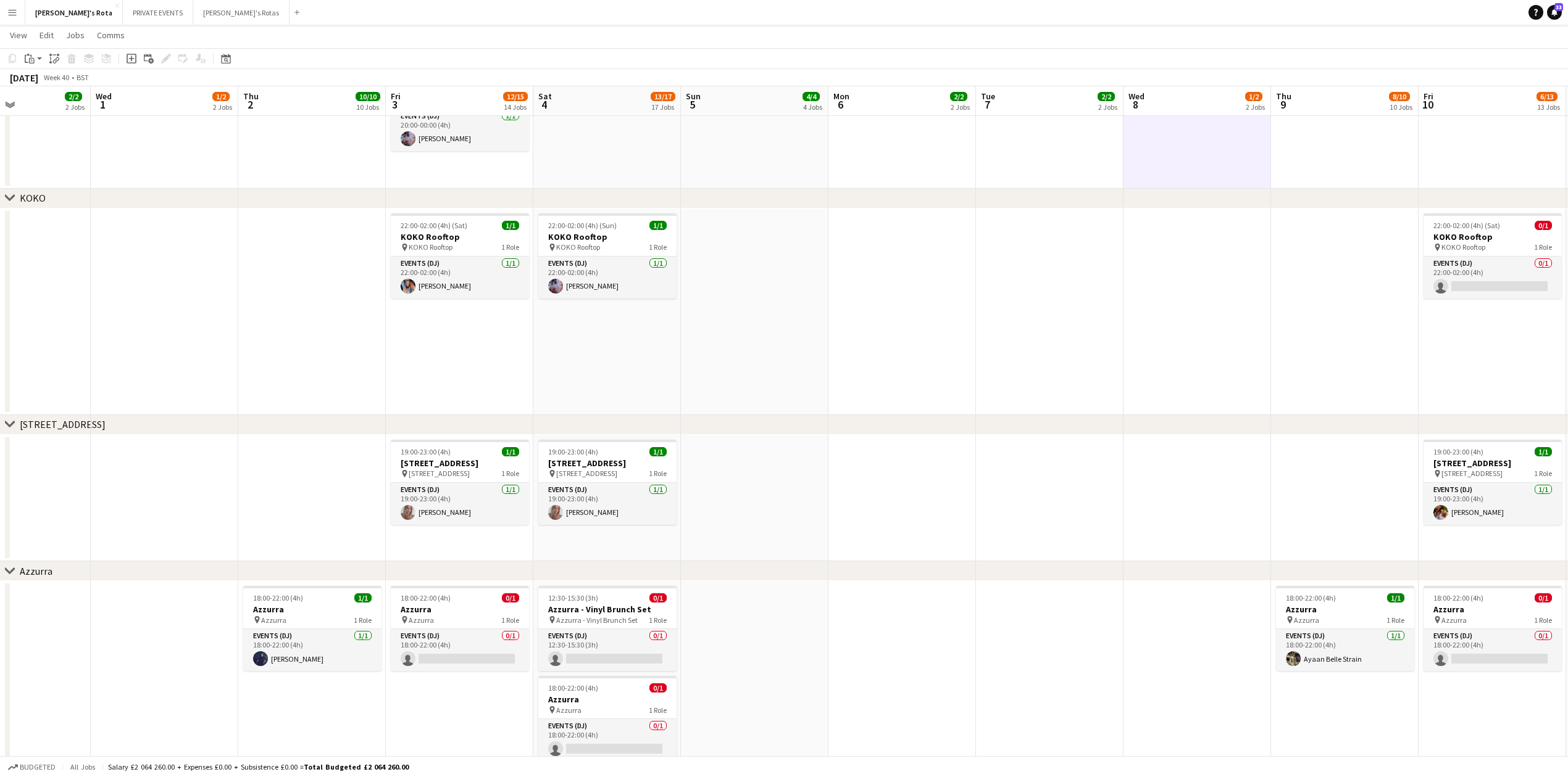
scroll to position [0, 492]
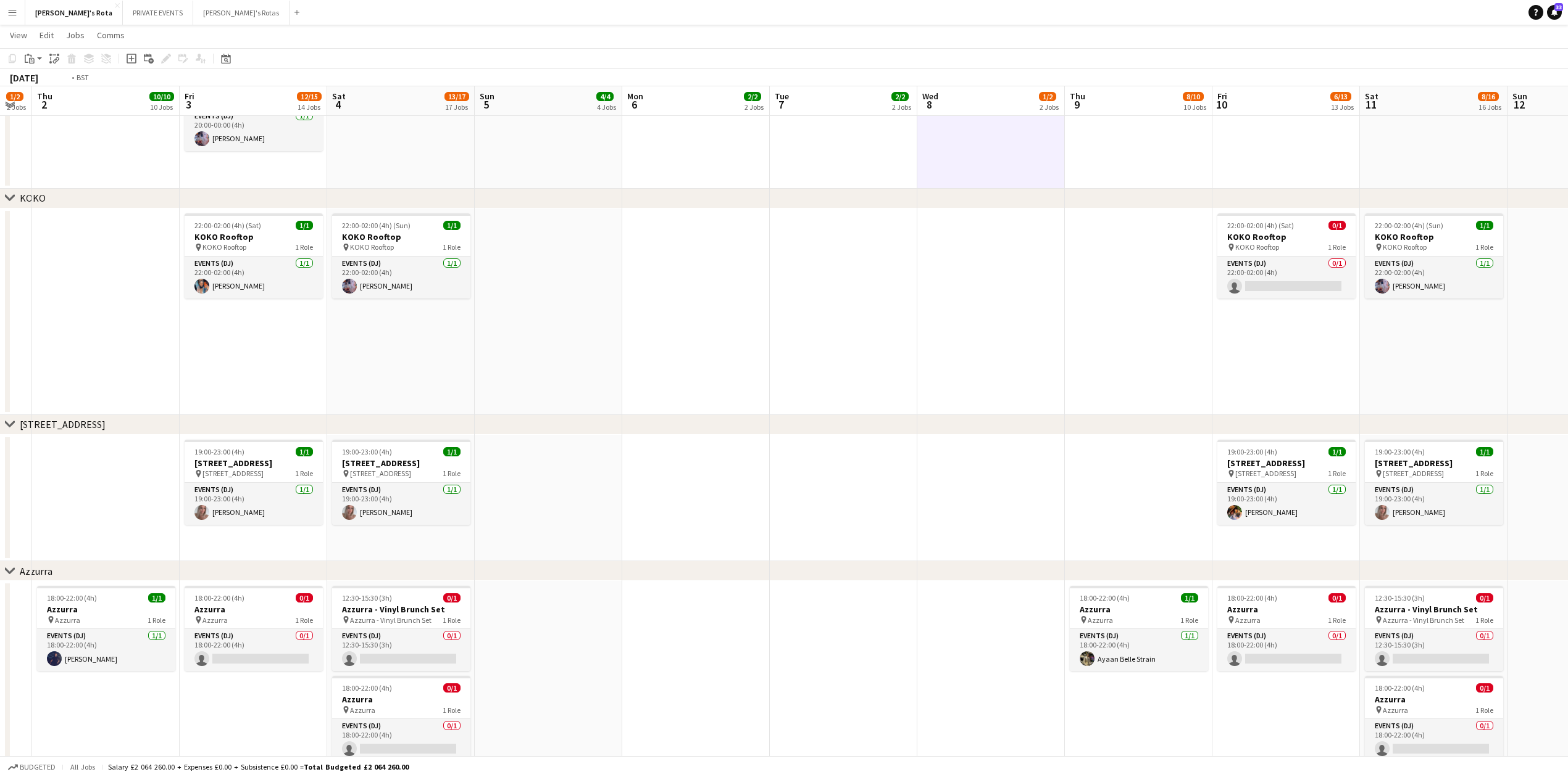
drag, startPoint x: 1024, startPoint y: 314, endPoint x: 0, endPoint y: 329, distance: 1024.1
click at [0, 329] on app-calendar-viewport "Sun 28 4/4 4 Jobs Mon 29 2/2 2 Jobs Tue 30 2/2 2 Jobs Wed 1 1/2 2 Jobs Thu 2 10…" at bounding box center [784, 262] width 1568 height 3904
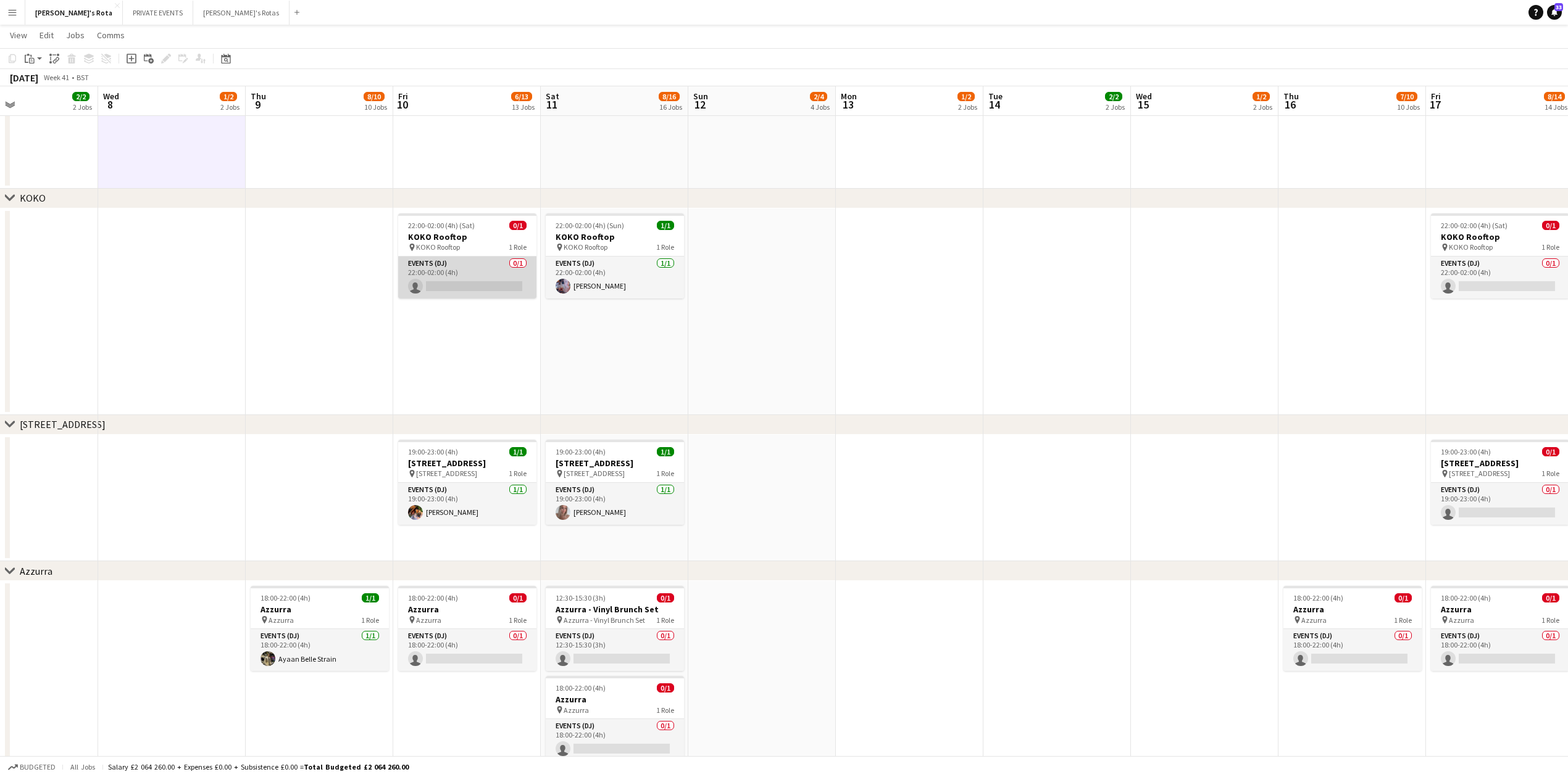
click at [474, 279] on app-card-role "Events (DJ) 0/1 22:00-02:00 (4h) single-neutral-actions" at bounding box center [468, 277] width 138 height 42
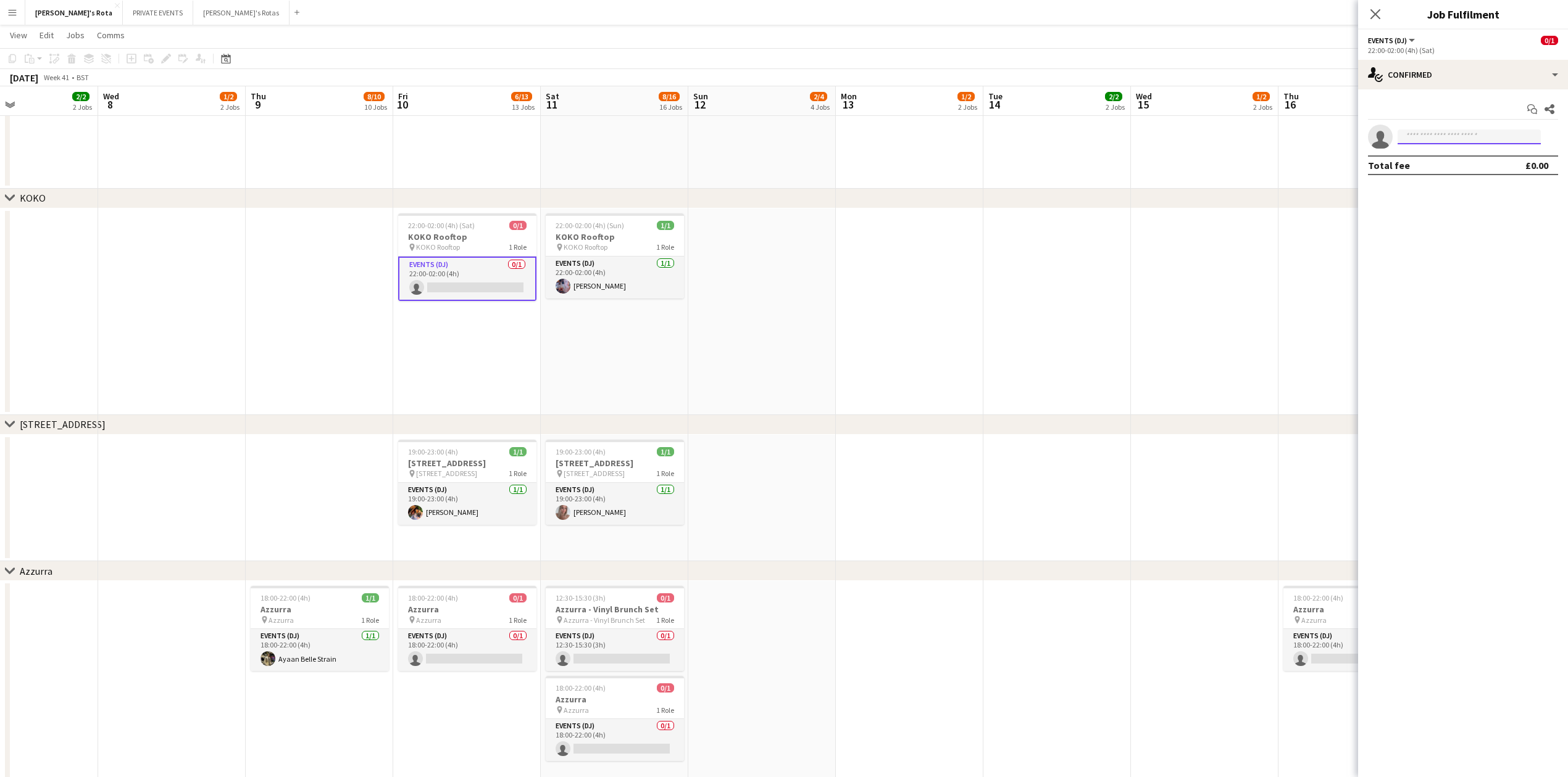
click at [1500, 135] on input at bounding box center [1468, 136] width 143 height 15
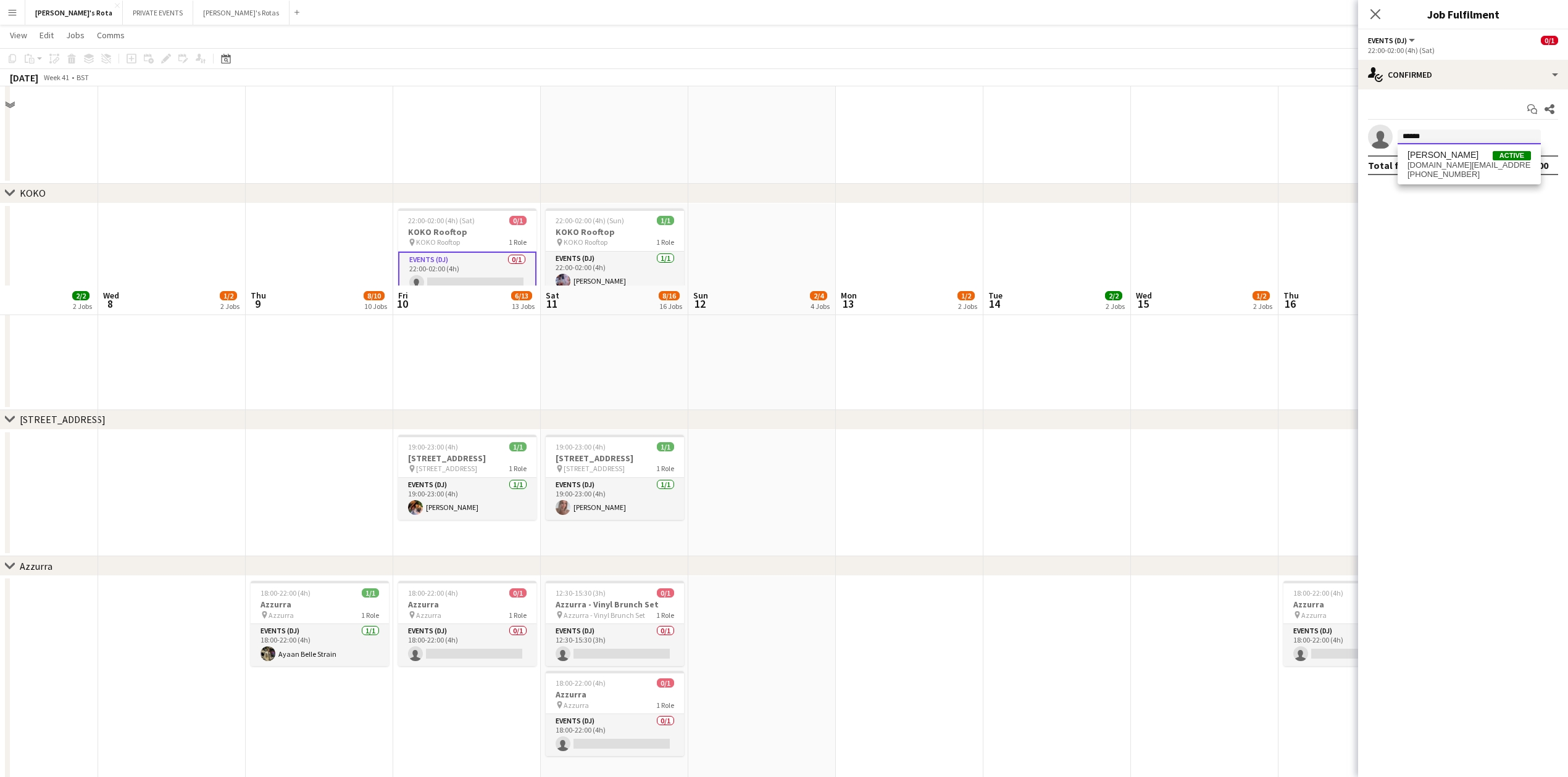
scroll to position [1738, 0]
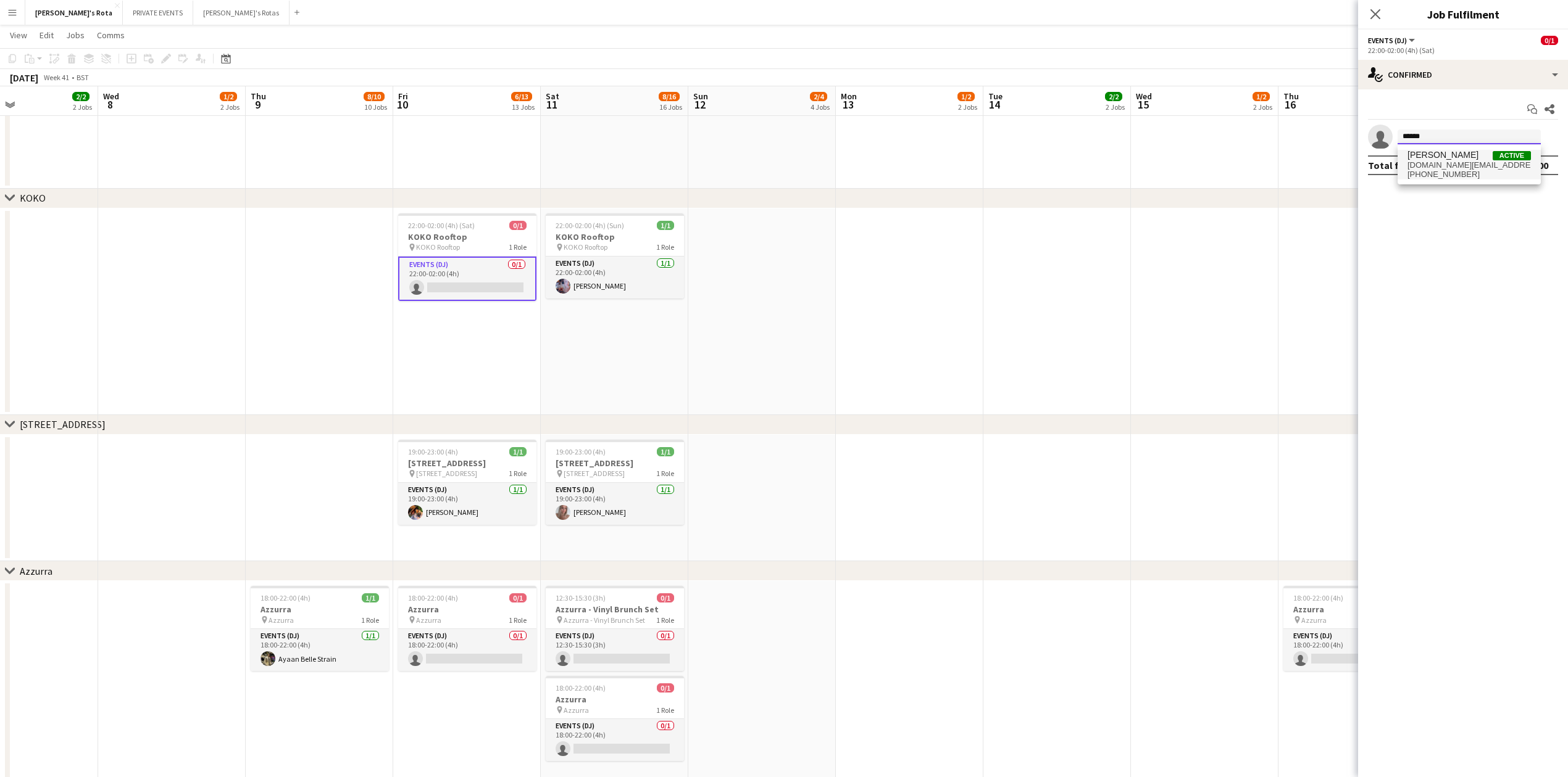
type input "******"
click at [1439, 169] on span "[DOMAIN_NAME][EMAIL_ADDRESS][DOMAIN_NAME]" at bounding box center [1469, 165] width 123 height 10
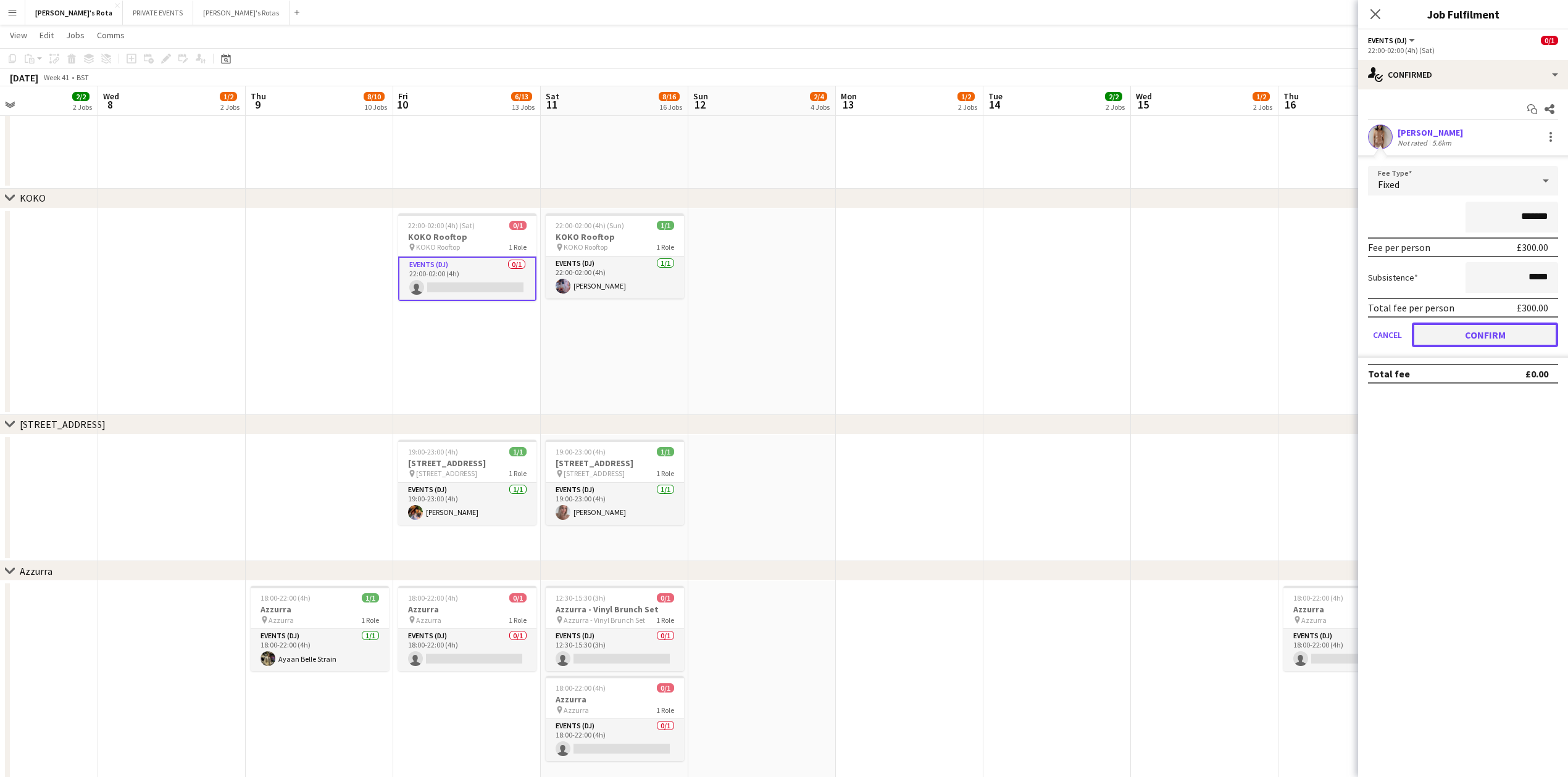
drag, startPoint x: 1488, startPoint y: 341, endPoint x: 1371, endPoint y: 144, distance: 229.1
click at [1485, 339] on button "Confirm" at bounding box center [1484, 335] width 146 height 25
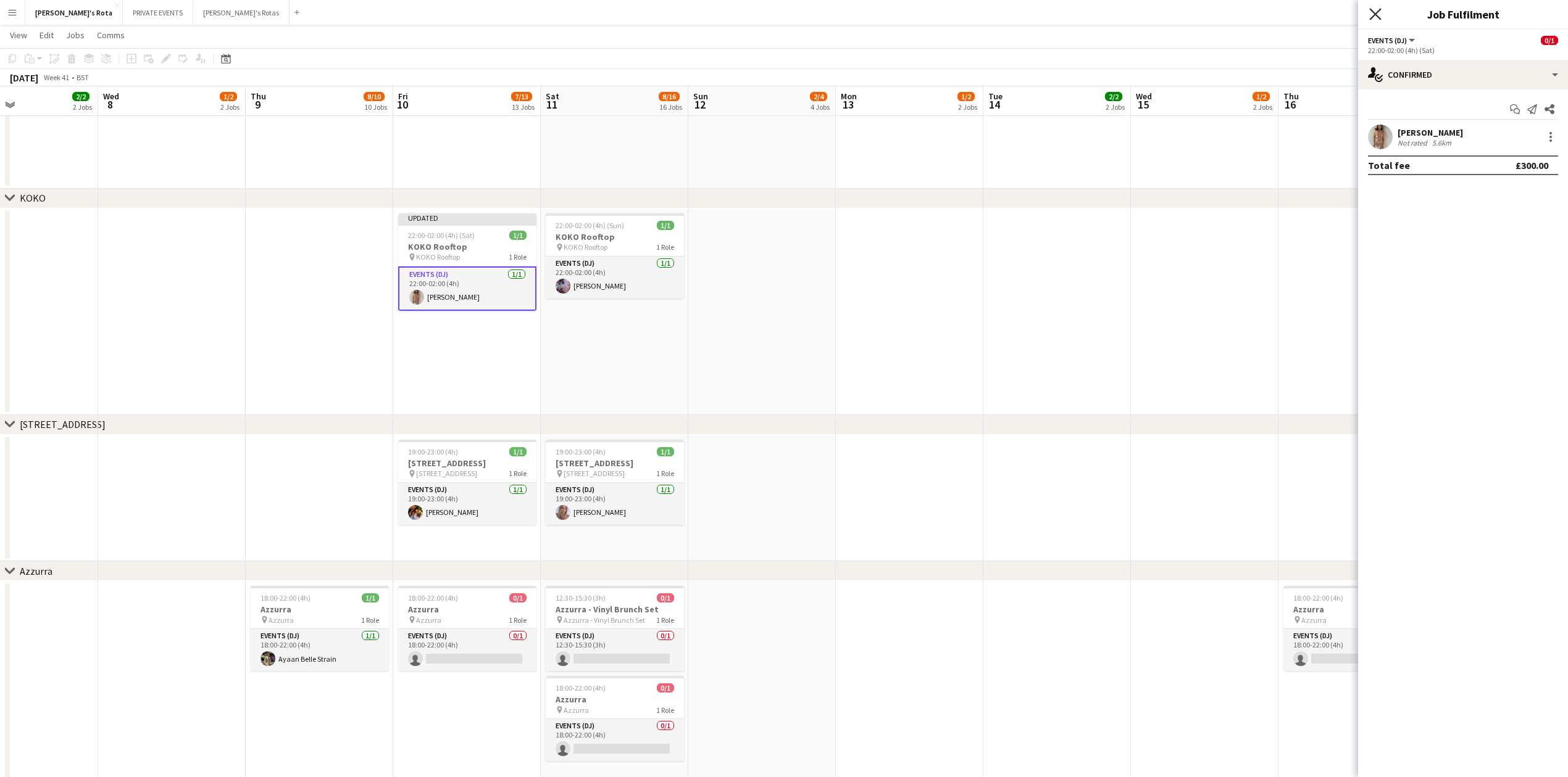
click at [1376, 15] on icon at bounding box center [1374, 14] width 12 height 12
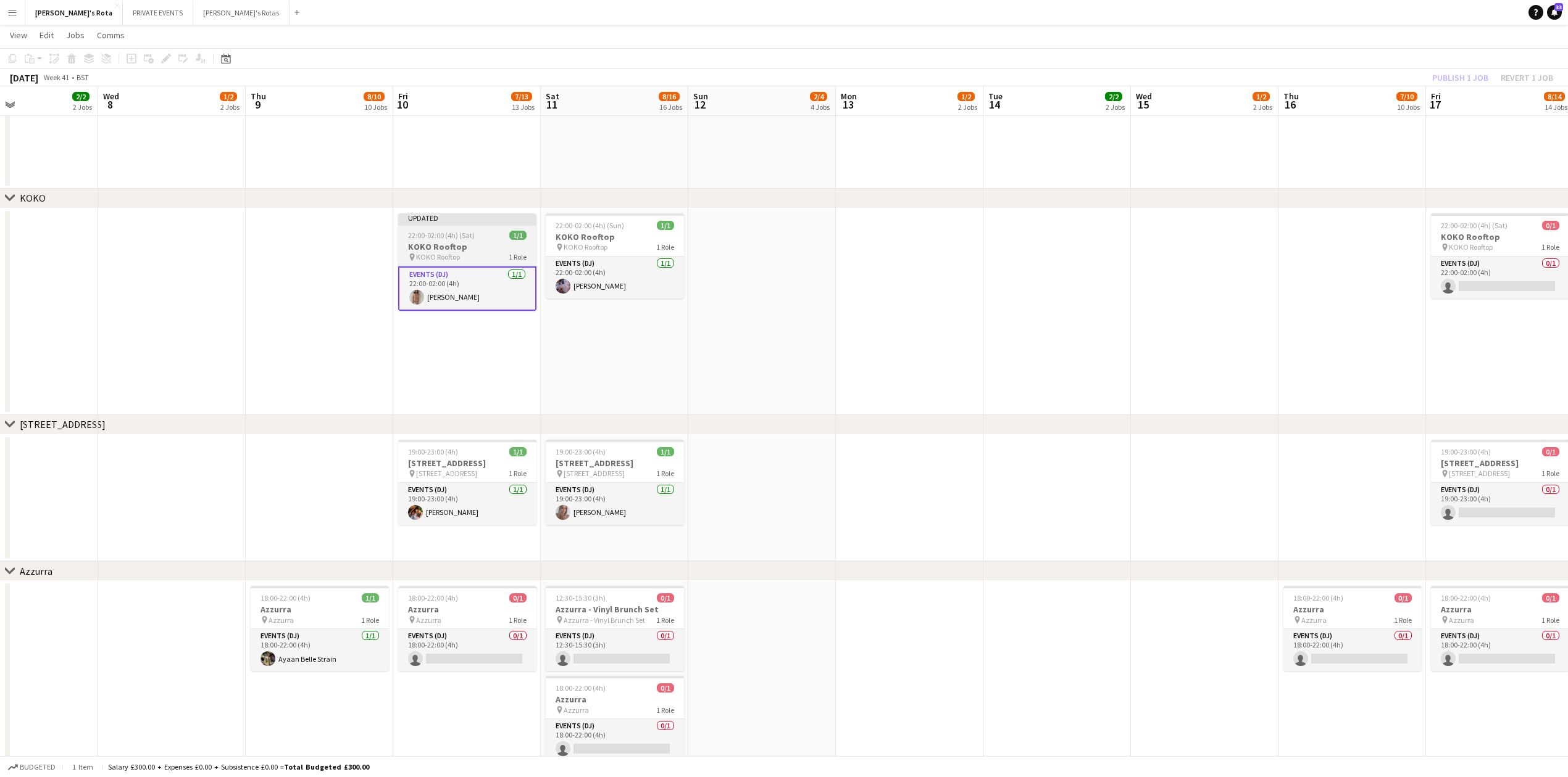
drag, startPoint x: 473, startPoint y: 254, endPoint x: 463, endPoint y: 254, distance: 10.0
click at [474, 254] on div "pin KOKO Rooftop 1 Role" at bounding box center [468, 257] width 138 height 10
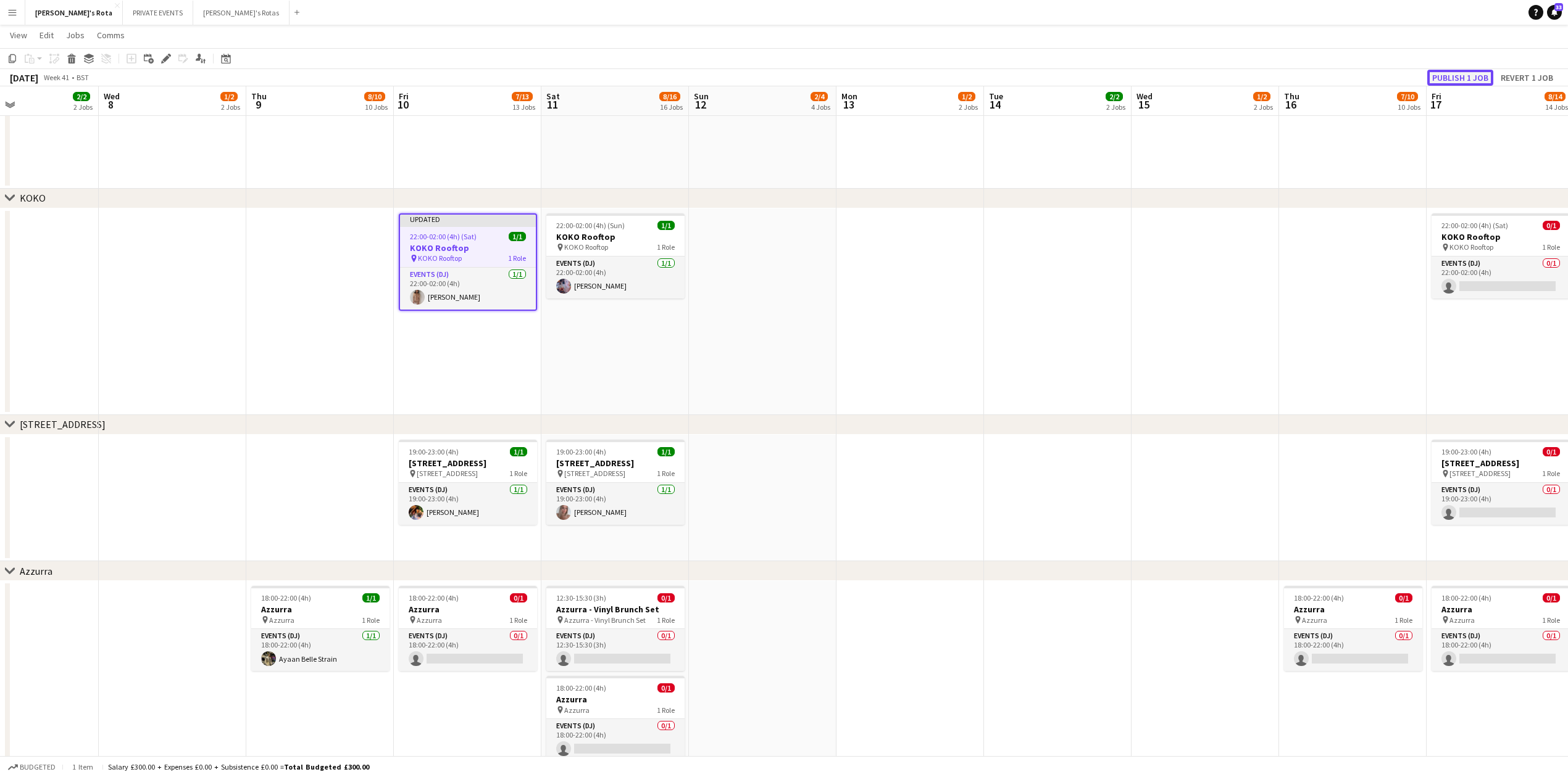
click at [1470, 80] on button "Publish 1 job" at bounding box center [1459, 77] width 66 height 16
click at [381, 335] on app-date-cell at bounding box center [320, 312] width 147 height 207
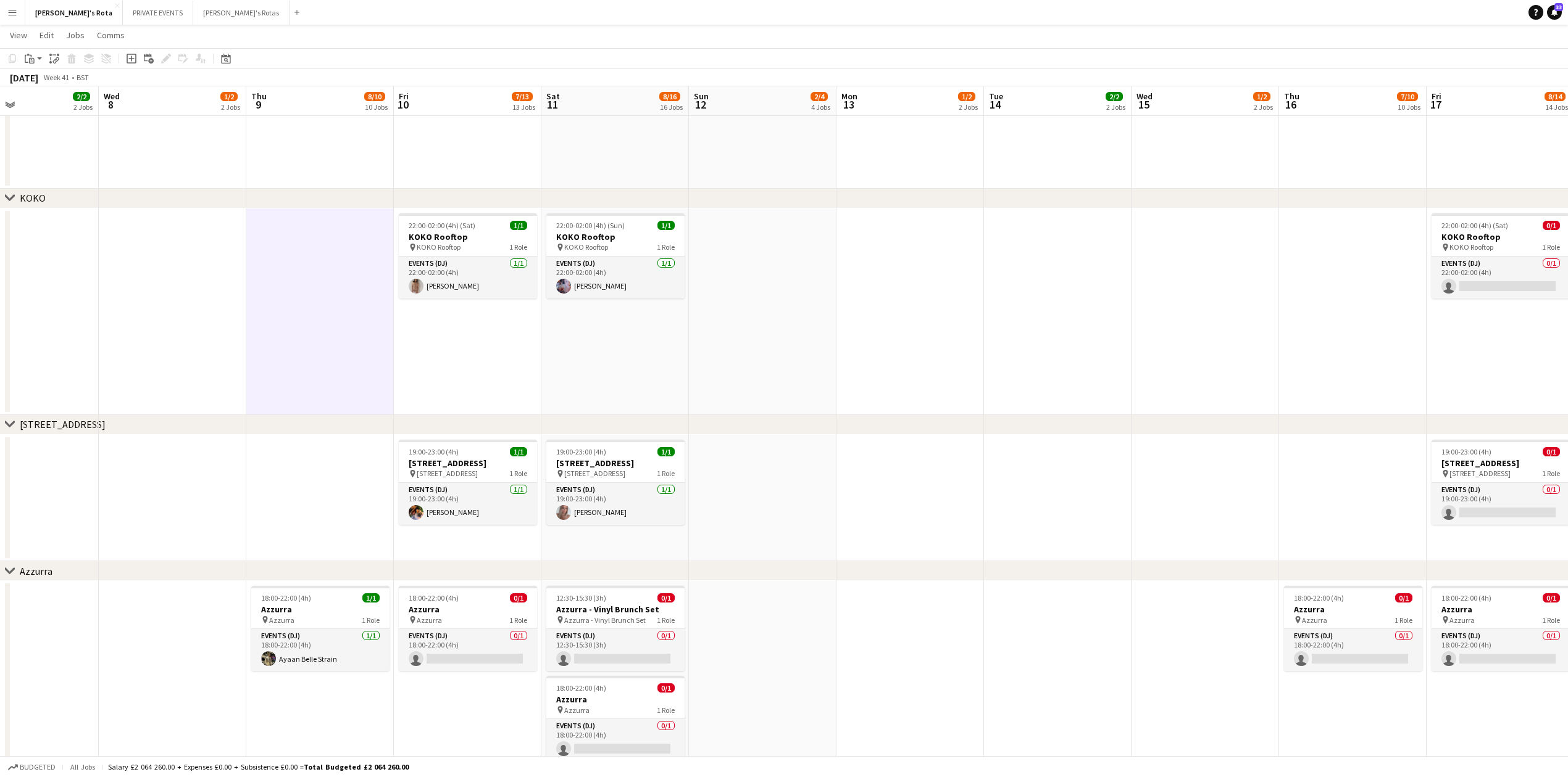
click at [465, 380] on app-date-cell "22:00-02:00 (4h) (Sat) 1/1 KOKO Rooftop pin KOKO Rooftop 1 Role Events (DJ) 1/1…" at bounding box center [467, 312] width 147 height 207
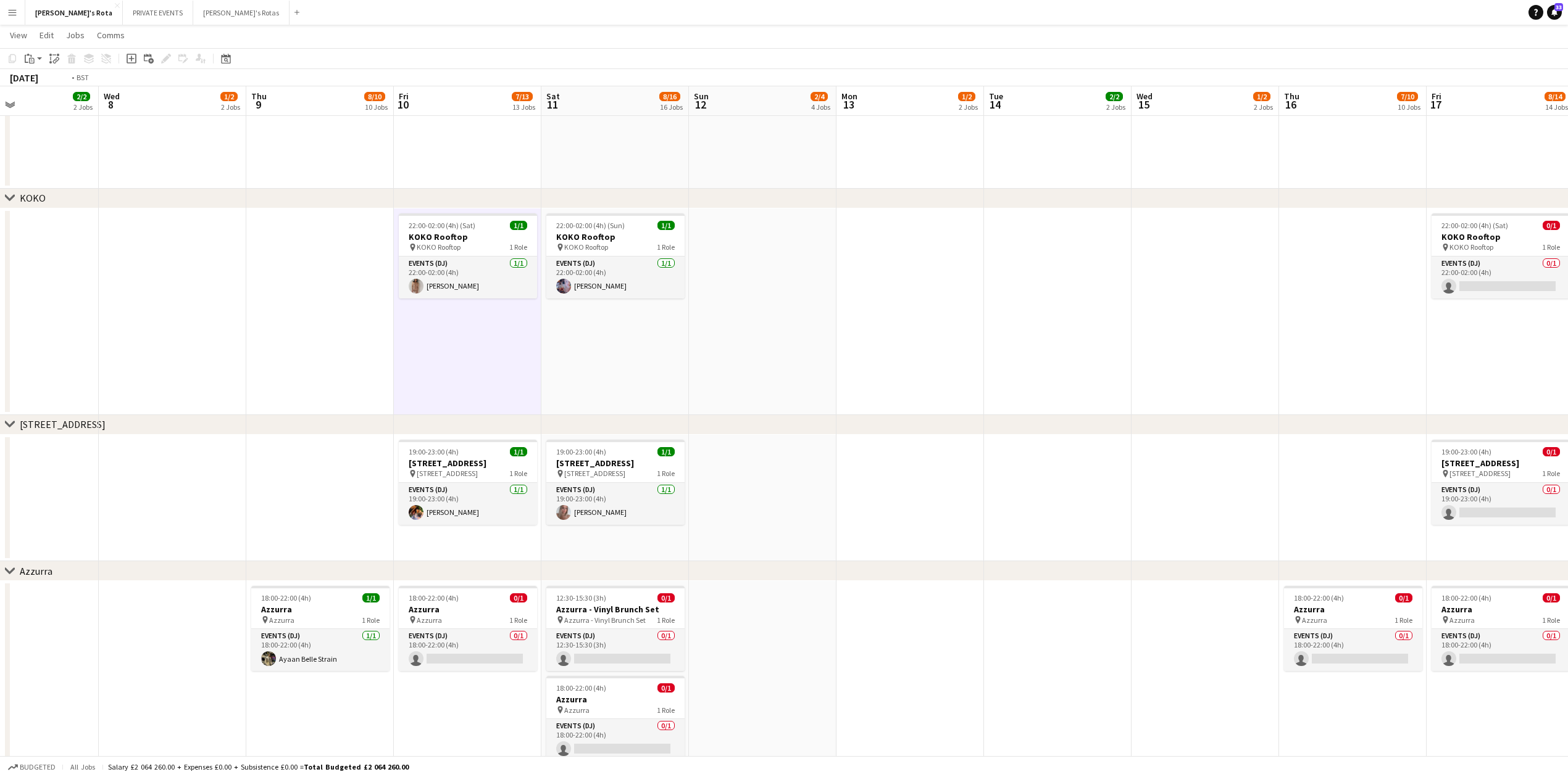
drag, startPoint x: 223, startPoint y: 348, endPoint x: 1579, endPoint y: 346, distance: 1356.0
click at [1567, 346] on html "Menu Boards Boards Boards All jobs Status Workforce Workforce My Workforce Recr…" at bounding box center [784, 248] width 1568 height 3973
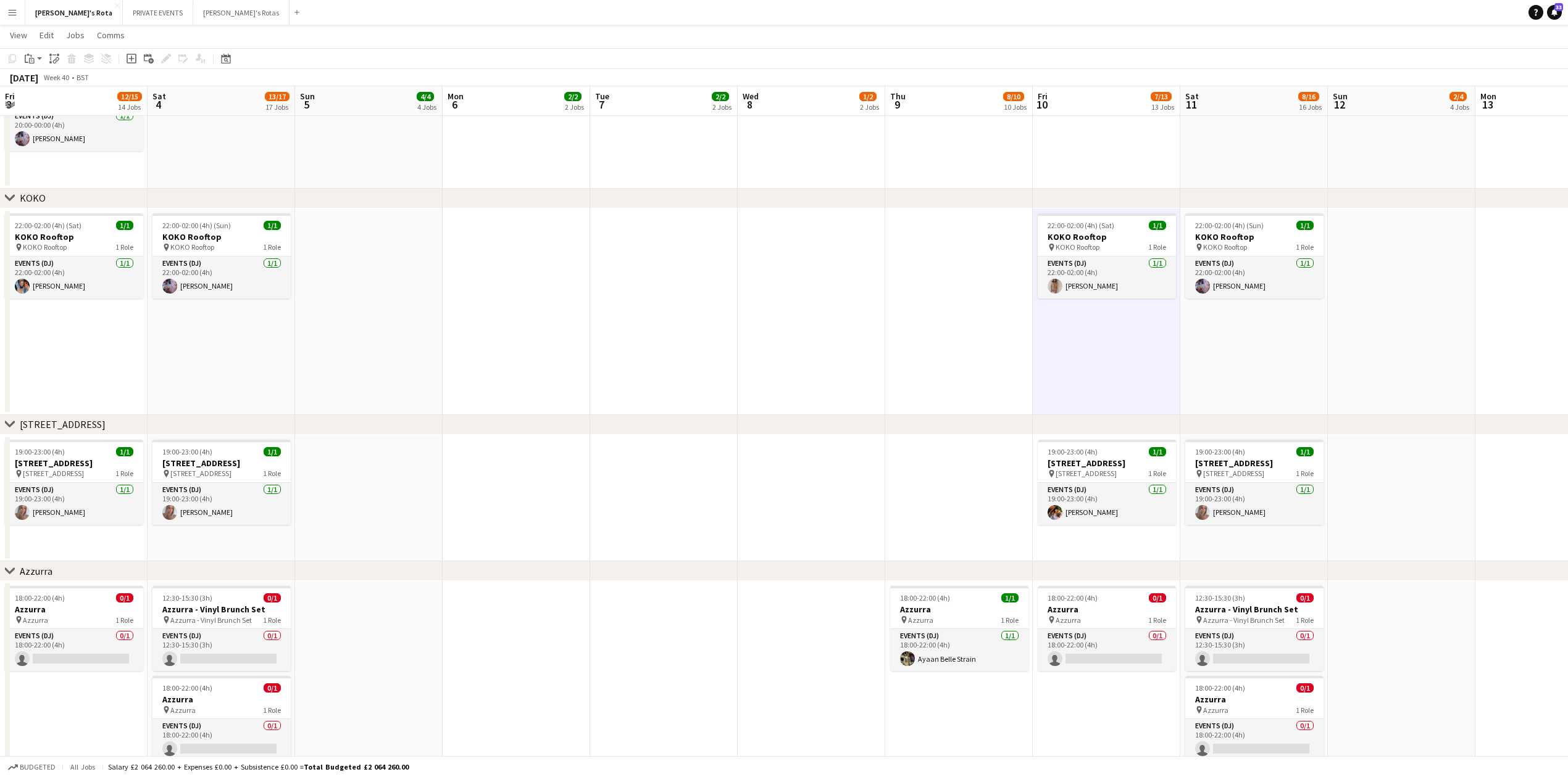
drag, startPoint x: 591, startPoint y: 339, endPoint x: 1372, endPoint y: 343, distance: 781.0
click at [1484, 348] on app-calendar-viewport "Wed 1 1/2 2 Jobs Thu 2 10/10 10 Jobs Fri 3 12/15 14 Jobs Sat 4 13/17 17 Jobs Su…" at bounding box center [784, 262] width 1568 height 3904
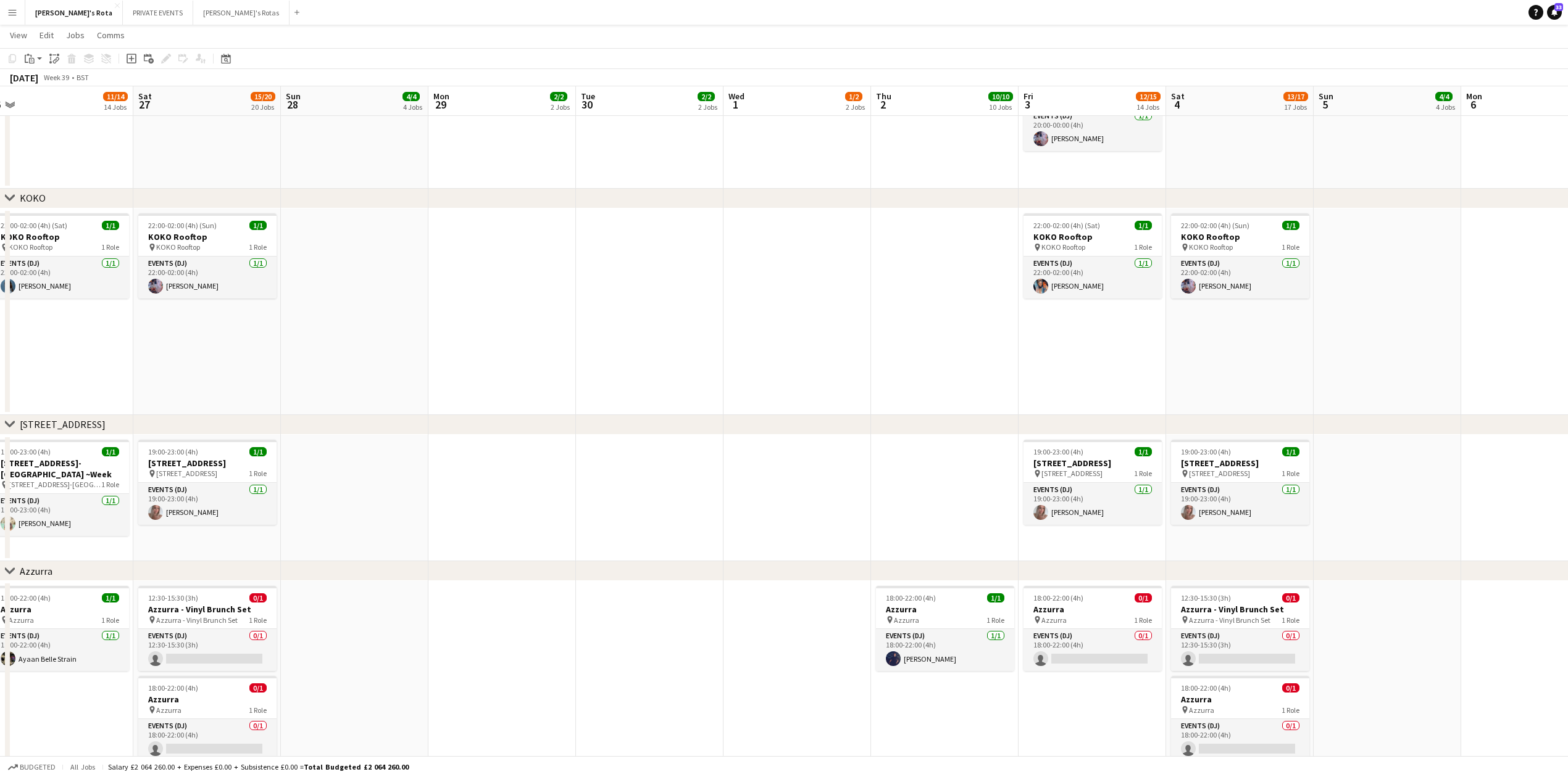
drag, startPoint x: 255, startPoint y: 319, endPoint x: 601, endPoint y: 309, distance: 346.1
click at [1015, 313] on app-calendar-viewport "Thu 25 11/15 12 Jobs Fri 26 11/14 14 Jobs Sat 27 15/20 20 Jobs Sun 28 4/4 4 Job…" at bounding box center [784, 262] width 1568 height 3904
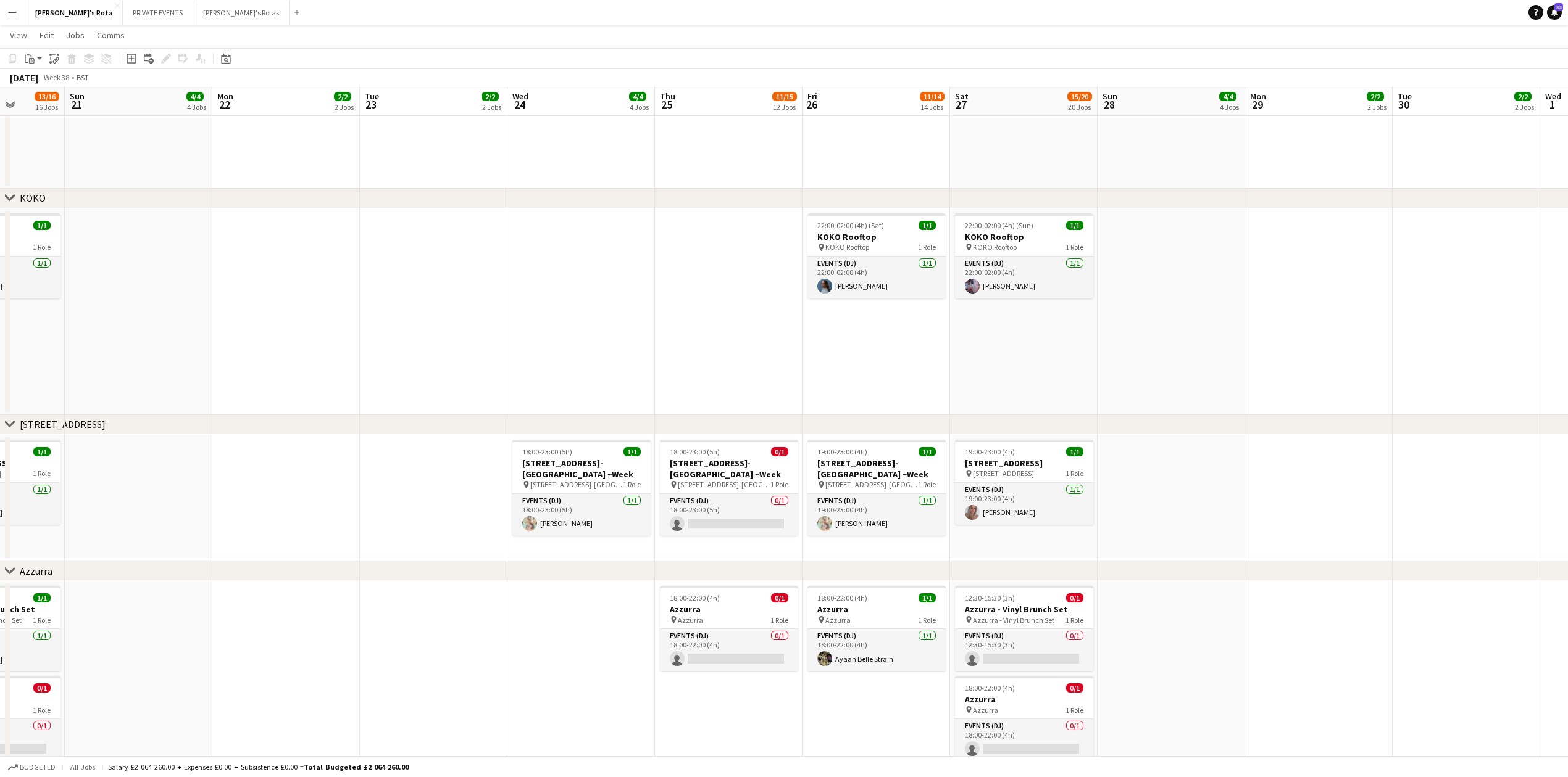
scroll to position [0, 378]
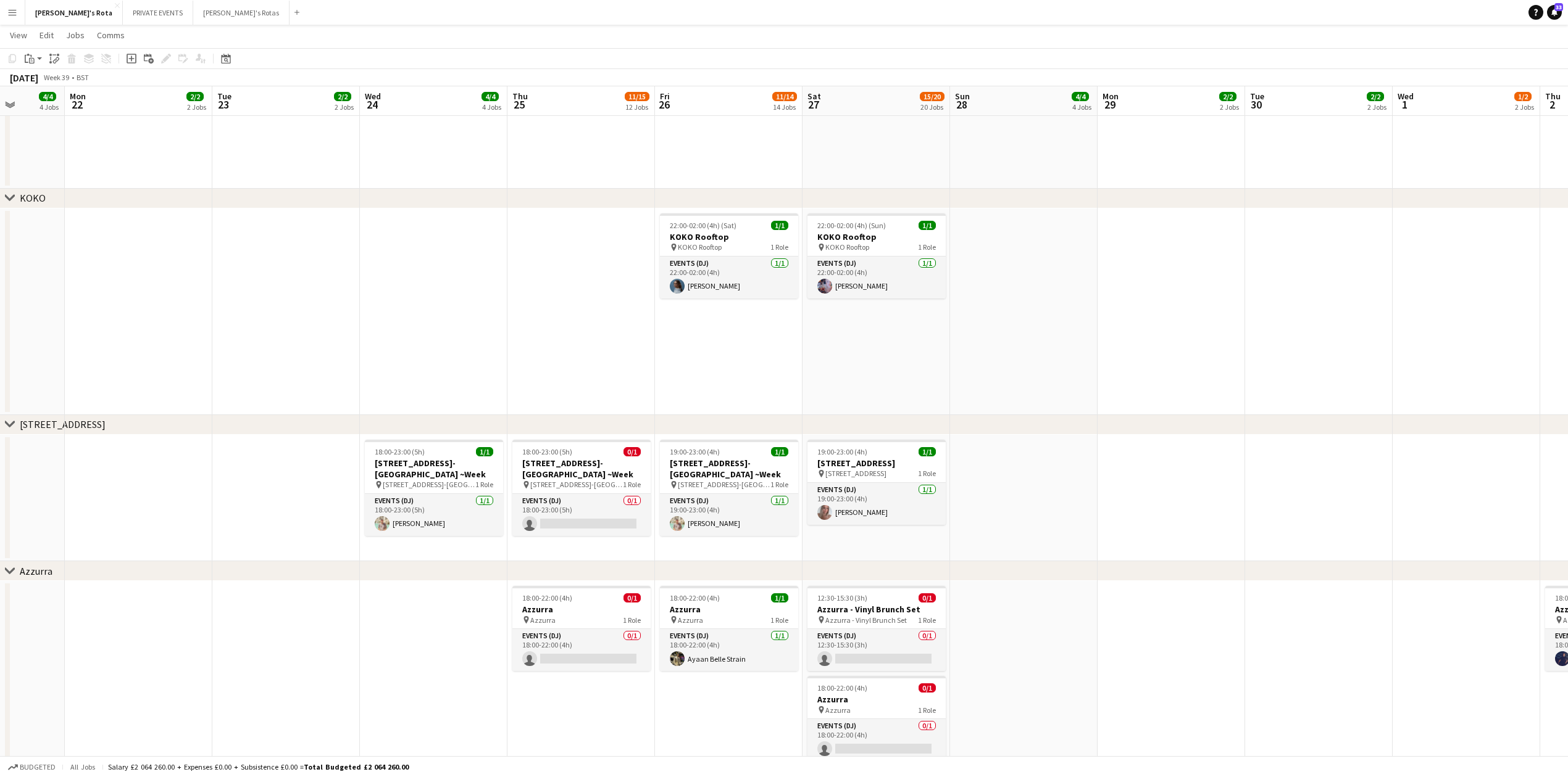
drag, startPoint x: 247, startPoint y: 387, endPoint x: 1152, endPoint y: 352, distance: 905.7
click at [1174, 353] on app-calendar-viewport "Fri 19 13/15 15 Jobs Sat 20 13/16 16 Jobs Sun 21 4/4 4 Jobs Mon 22 2/2 2 Jobs T…" at bounding box center [784, 262] width 1568 height 3904
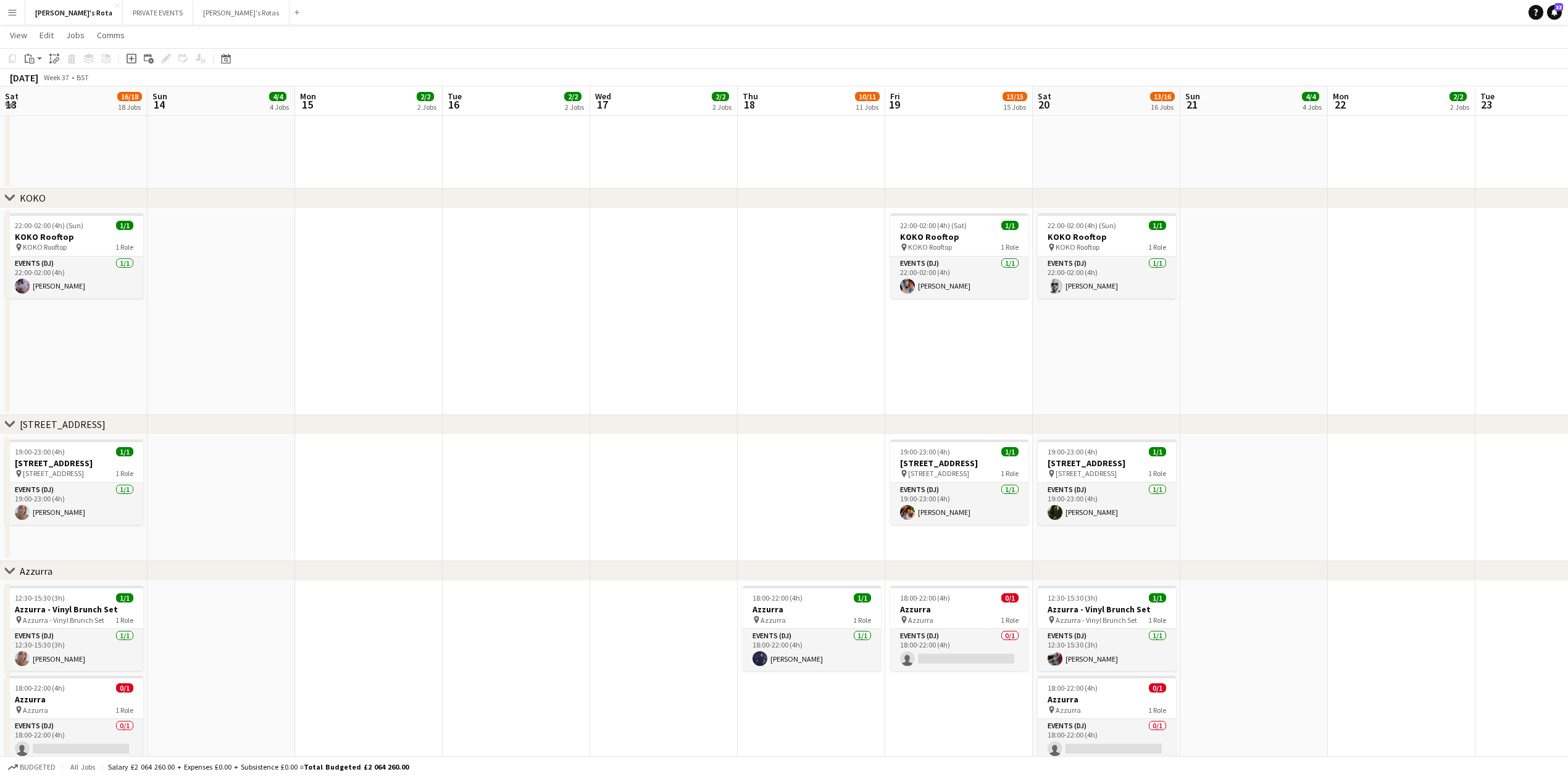
drag, startPoint x: 1277, startPoint y: 335, endPoint x: 1181, endPoint y: 322, distance: 96.9
click at [1458, 324] on app-calendar-viewport "Thu 11 11/12 12 Jobs Fri 12 13/14 14 Jobs Sat 13 16/18 18 Jobs Sun 14 4/4 4 Job…" at bounding box center [784, 262] width 1568 height 3904
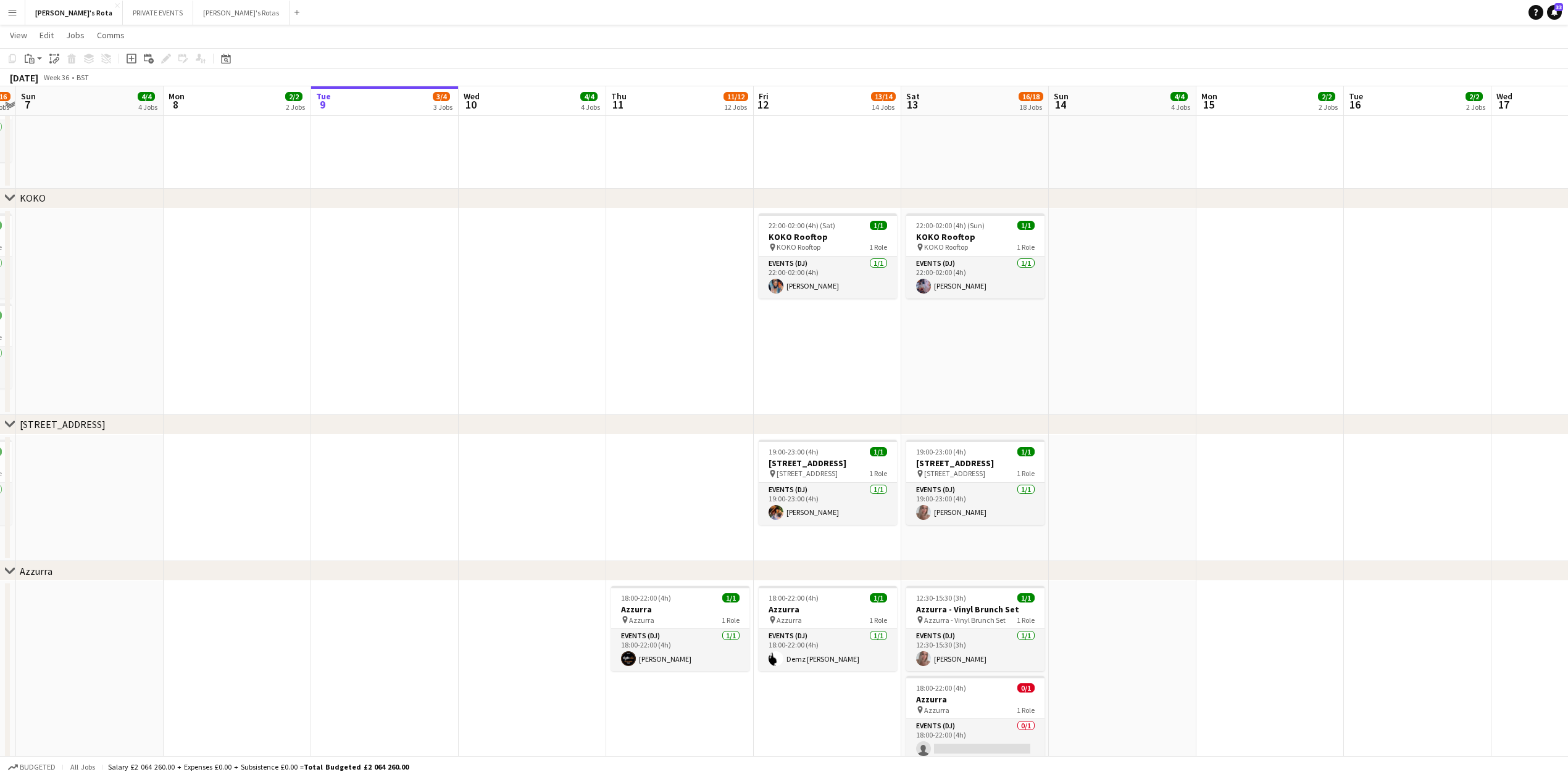
drag, startPoint x: 348, startPoint y: 337, endPoint x: 643, endPoint y: 350, distance: 295.3
click at [652, 353] on app-calendar-viewport "Fri 5 12/13 13 Jobs Sat 6 14/16 15 Jobs Sun 7 4/4 4 Jobs Mon 8 2/2 2 Jobs Tue 9…" at bounding box center [784, 262] width 1568 height 3904
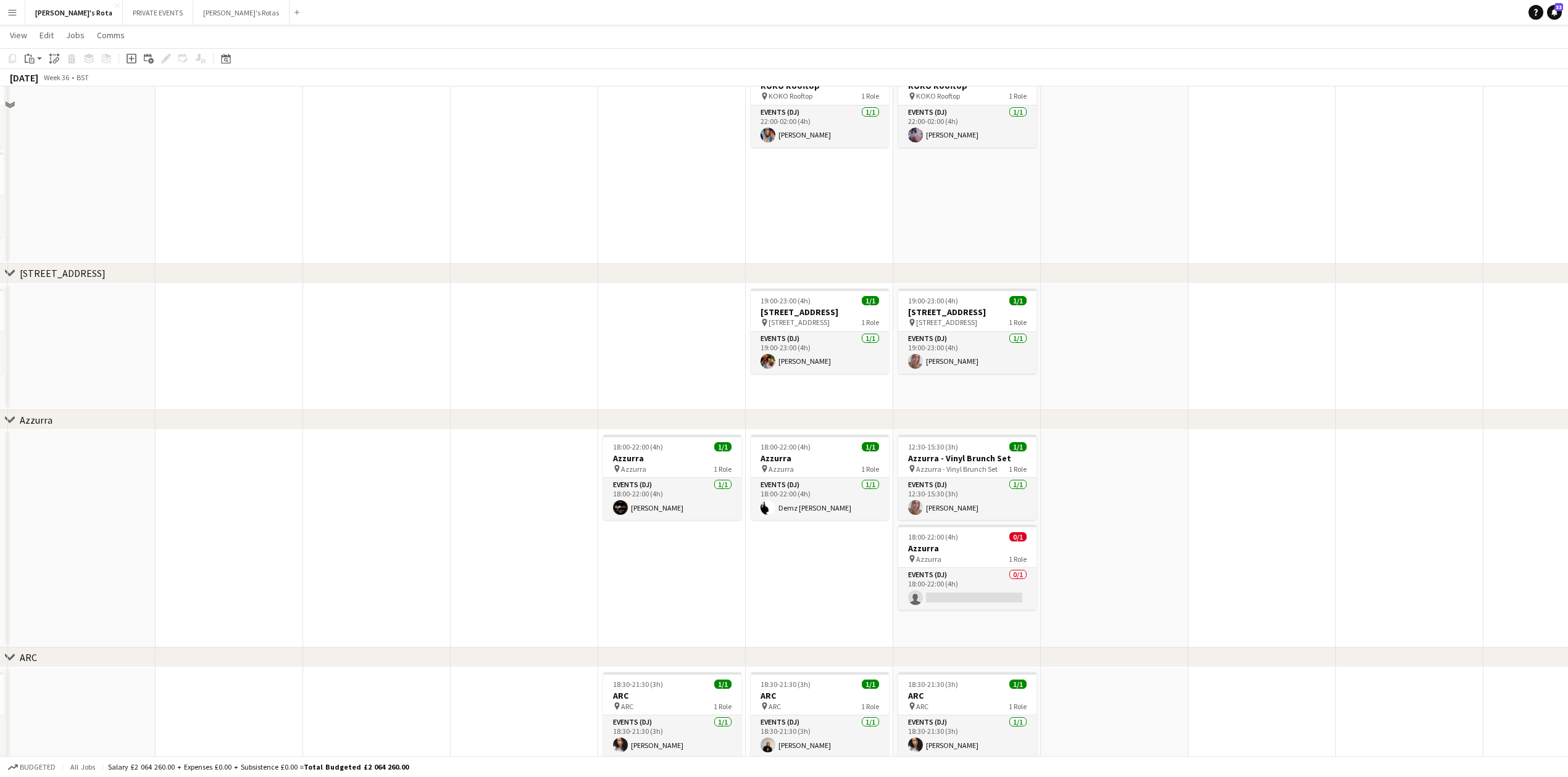
scroll to position [2066, 0]
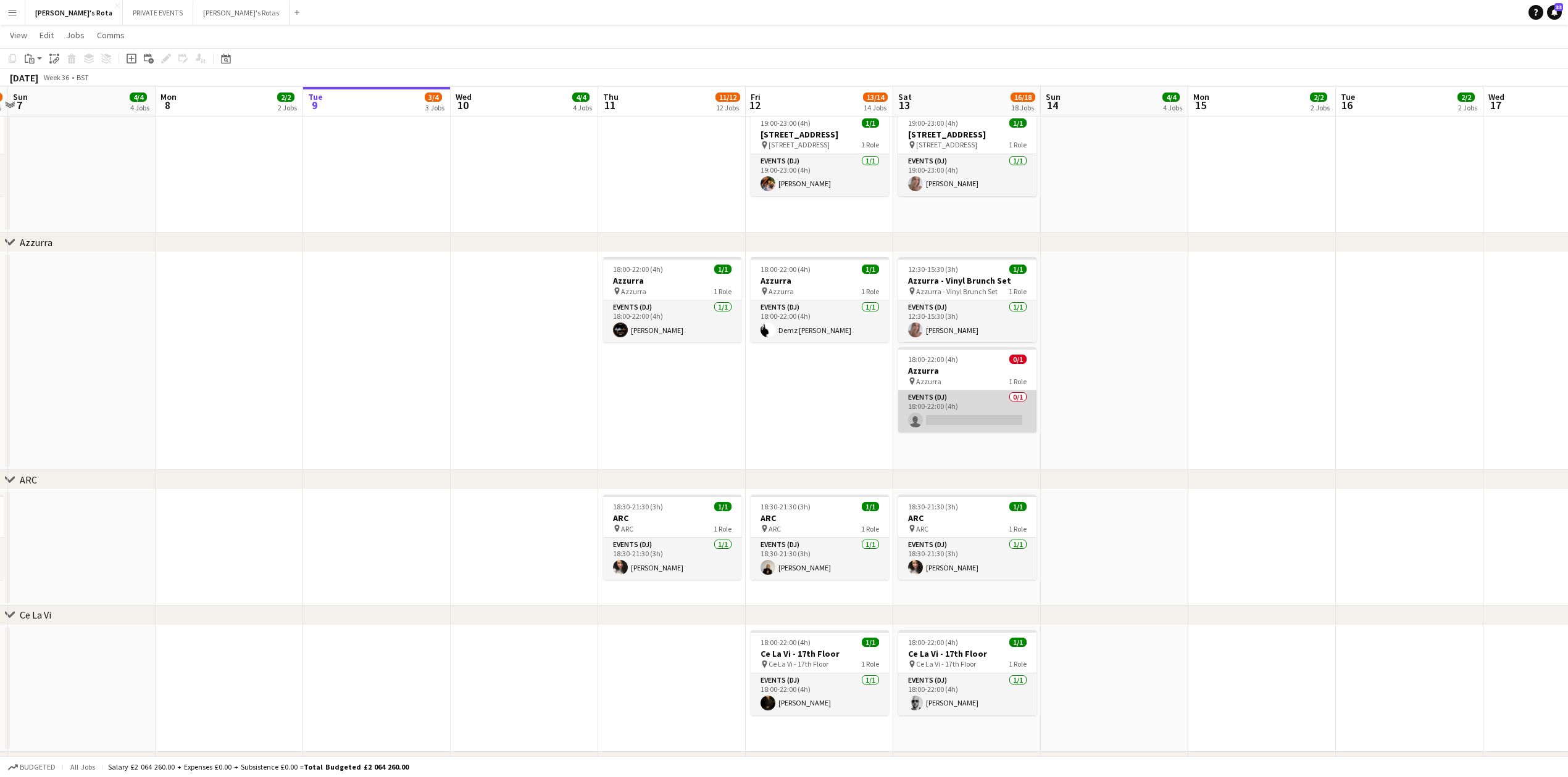
click at [946, 406] on app-card-role "Events (DJ) 0/1 18:00-22:00 (4h) single-neutral-actions" at bounding box center [967, 411] width 138 height 42
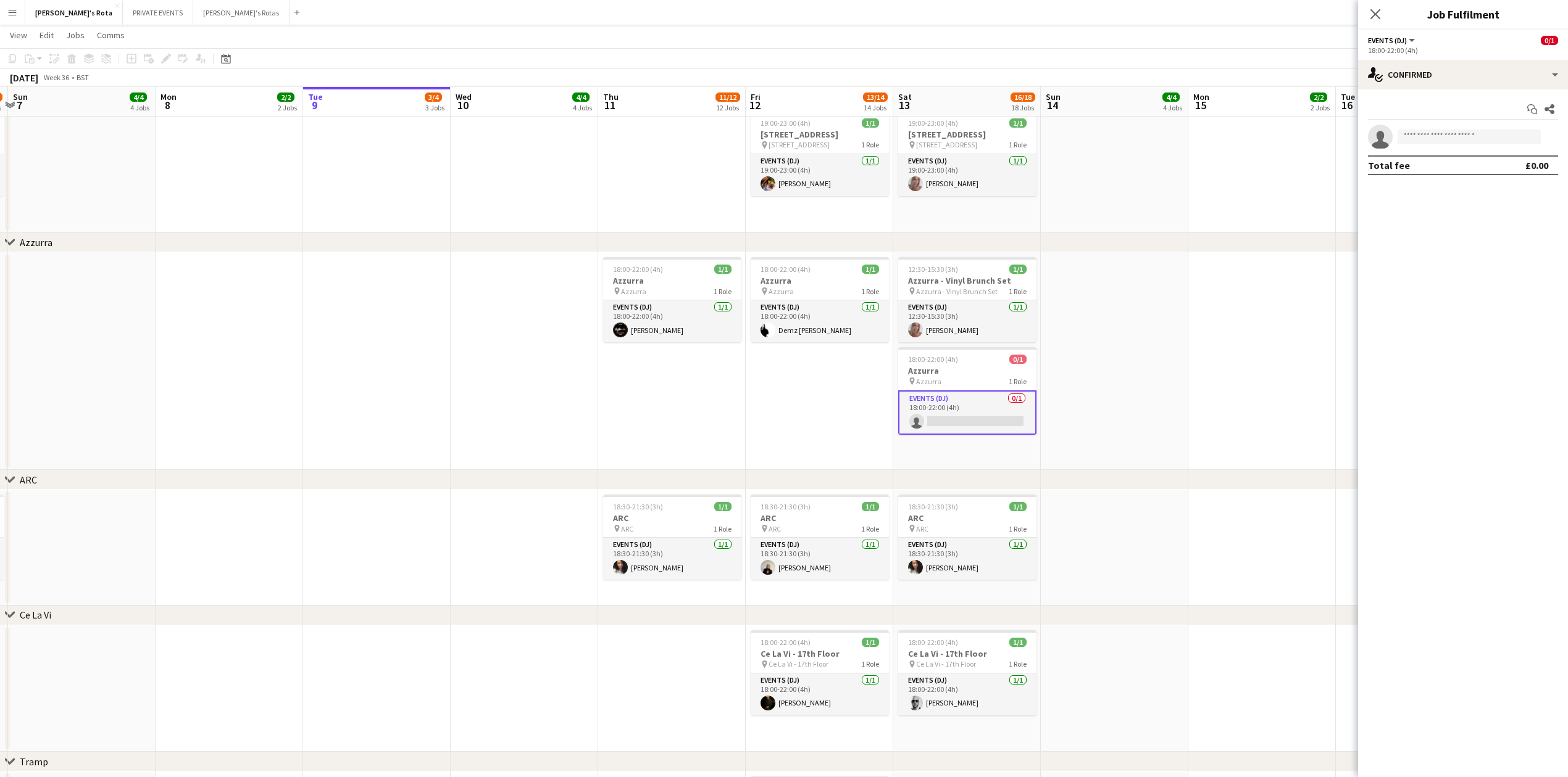
click at [1469, 146] on app-invite-slot "single-neutral-actions" at bounding box center [1462, 137] width 210 height 25
click at [1475, 143] on input at bounding box center [1468, 136] width 143 height 15
type input "*"
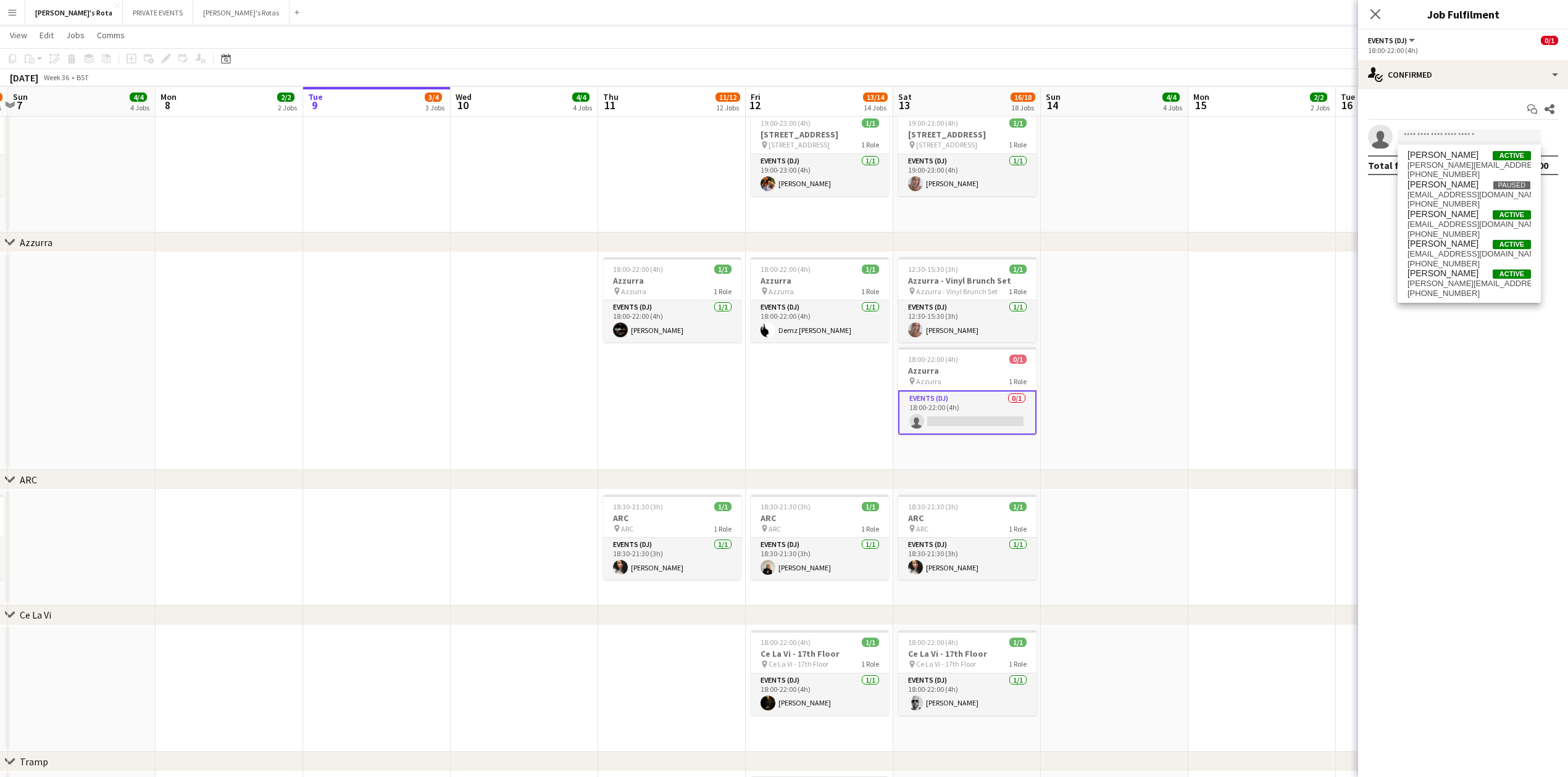
click at [712, 387] on app-date-cell "18:00-22:00 (4h) 1/1 Azzurra pin Azzurra 1 Role Events (DJ) [DATE] 18:00-22:00 …" at bounding box center [672, 361] width 147 height 218
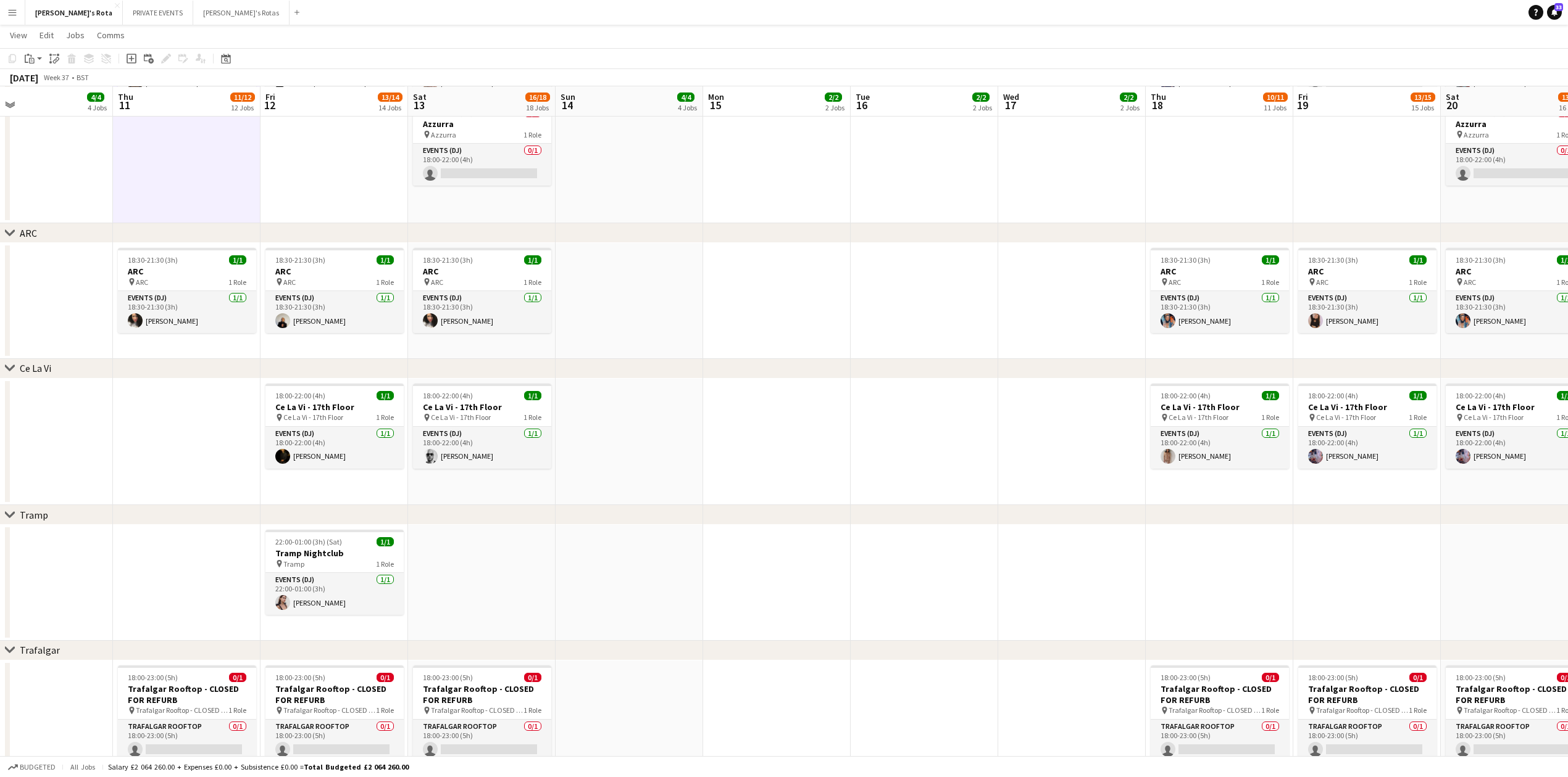
scroll to position [0, 434]
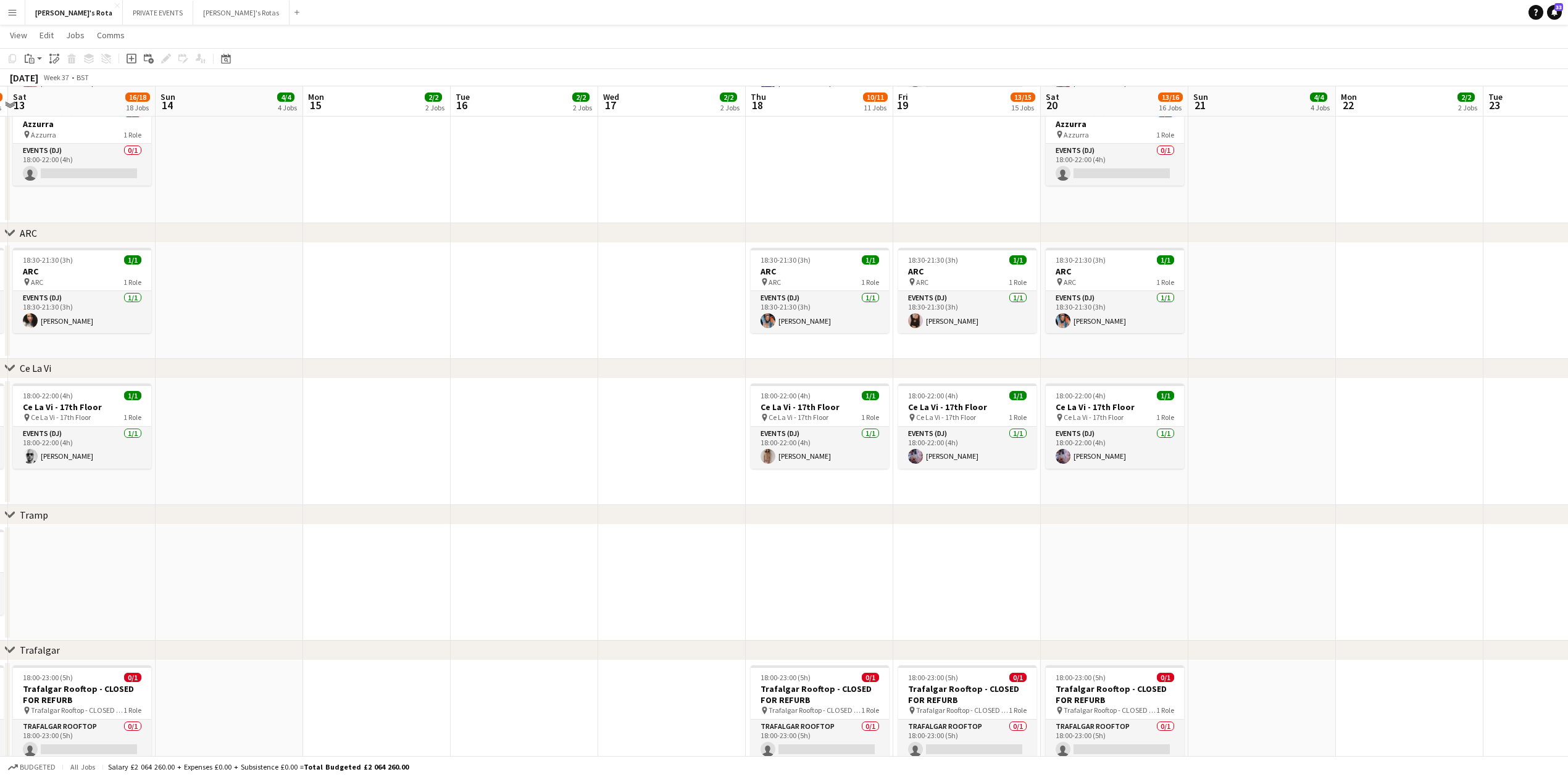
drag, startPoint x: 1272, startPoint y: 413, endPoint x: 387, endPoint y: 440, distance: 885.4
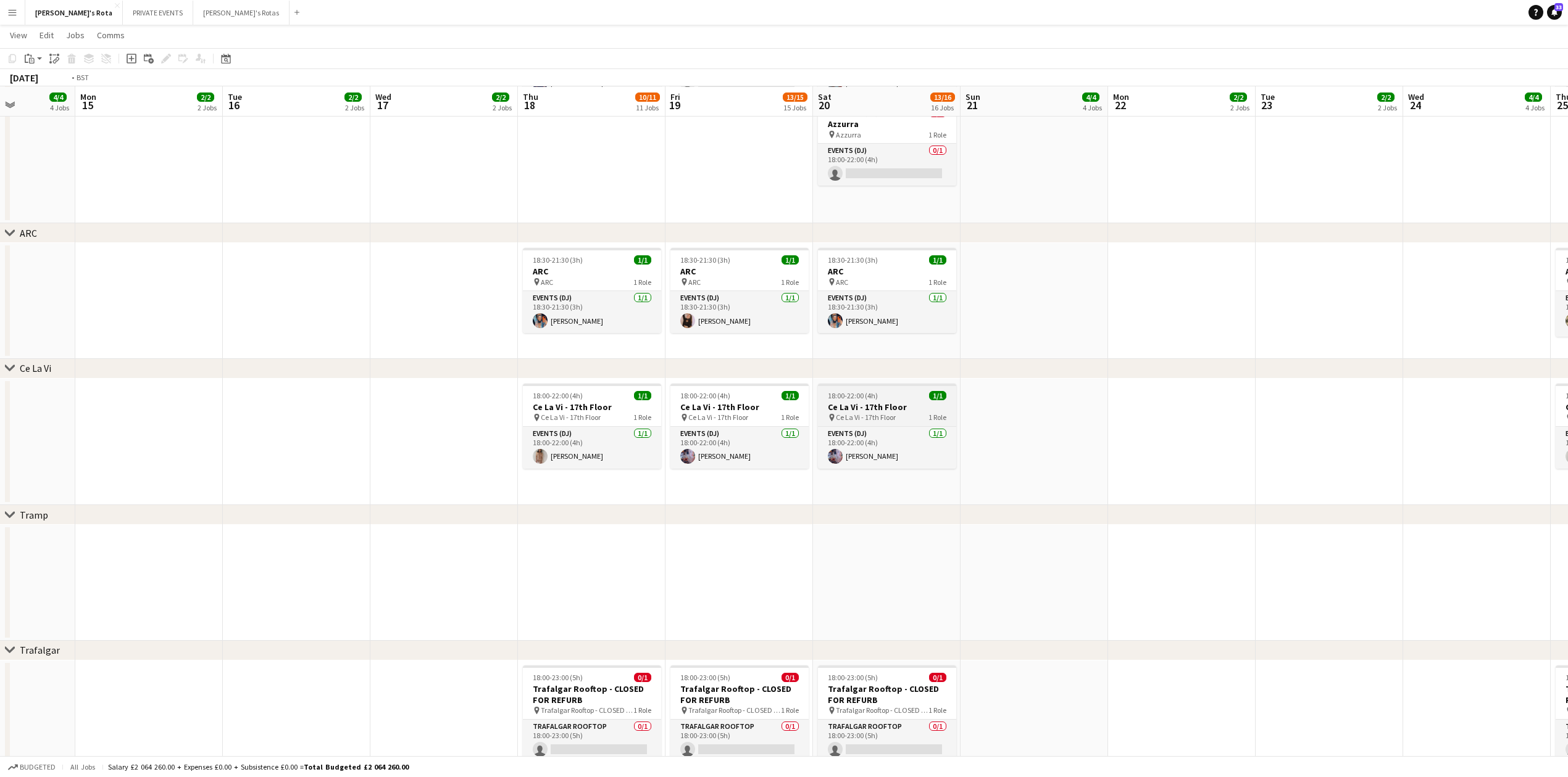
drag, startPoint x: 580, startPoint y: 473, endPoint x: 638, endPoint y: 423, distance: 76.6
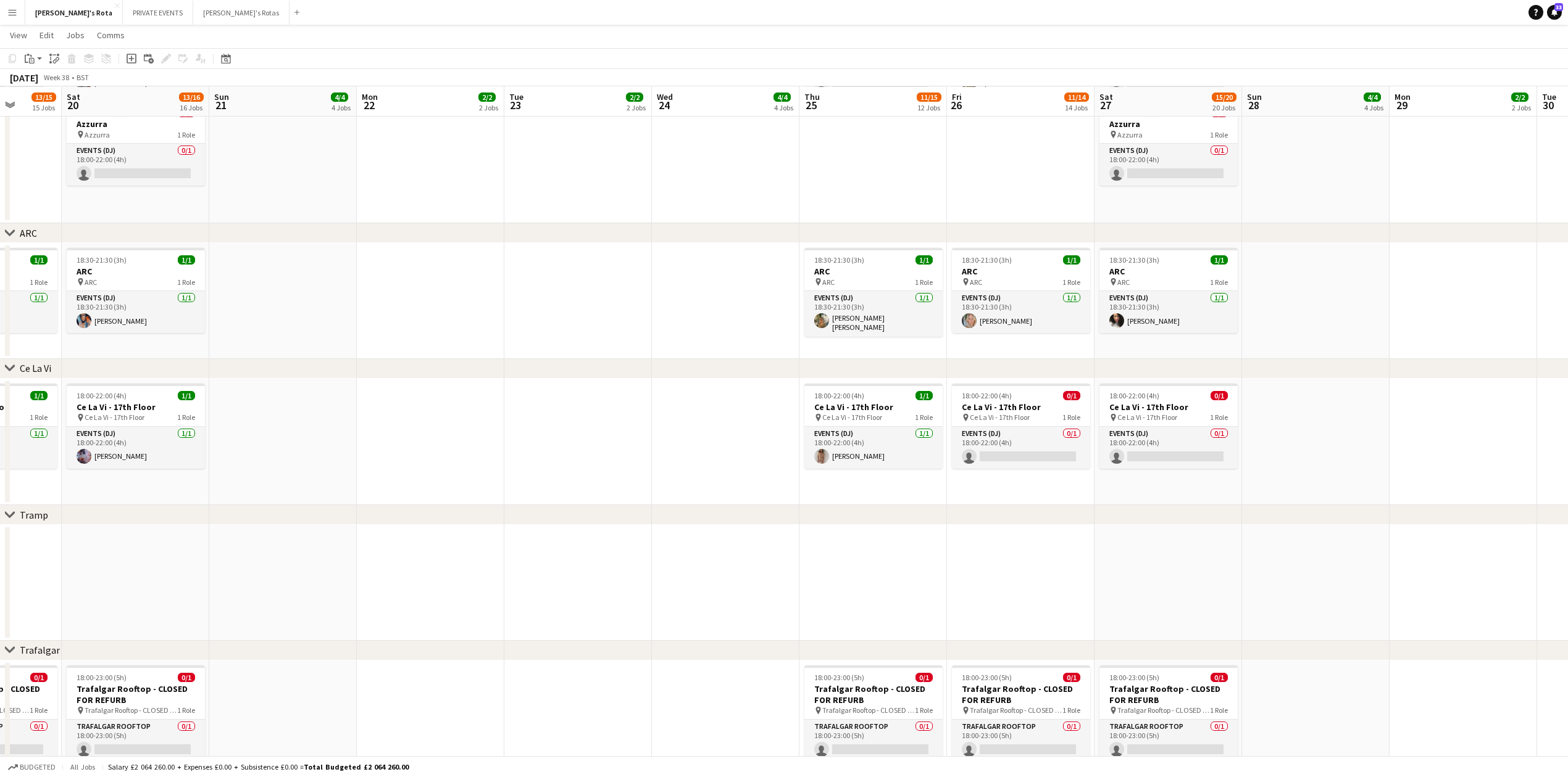
scroll to position [0, 531]
drag, startPoint x: 1042, startPoint y: 415, endPoint x: 584, endPoint y: 434, distance: 458.4
click at [228, 62] on icon at bounding box center [226, 60] width 4 height 4
click at [313, 245] on button "[DATE]" at bounding box center [313, 252] width 36 height 20
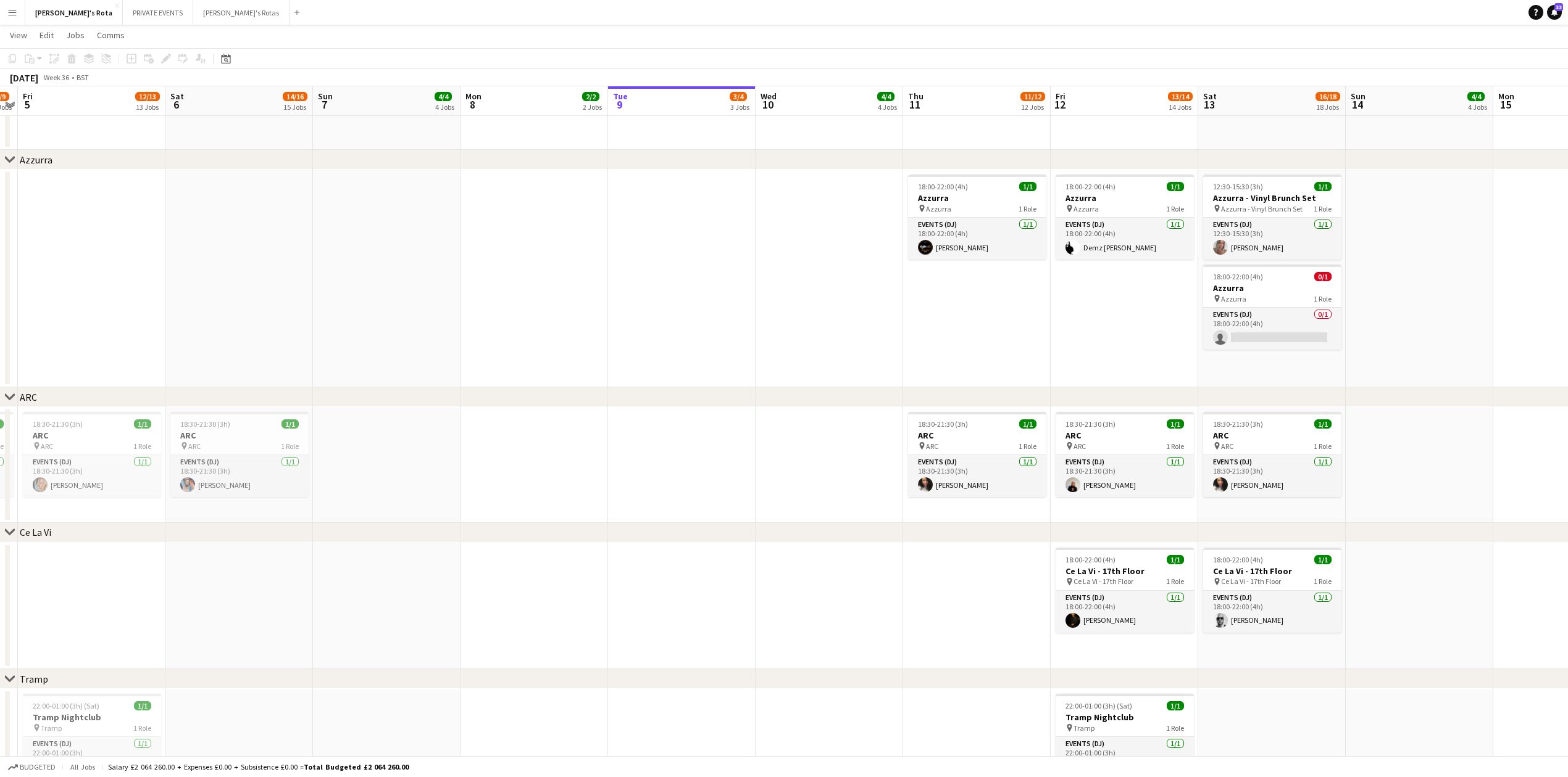
scroll to position [0, 510]
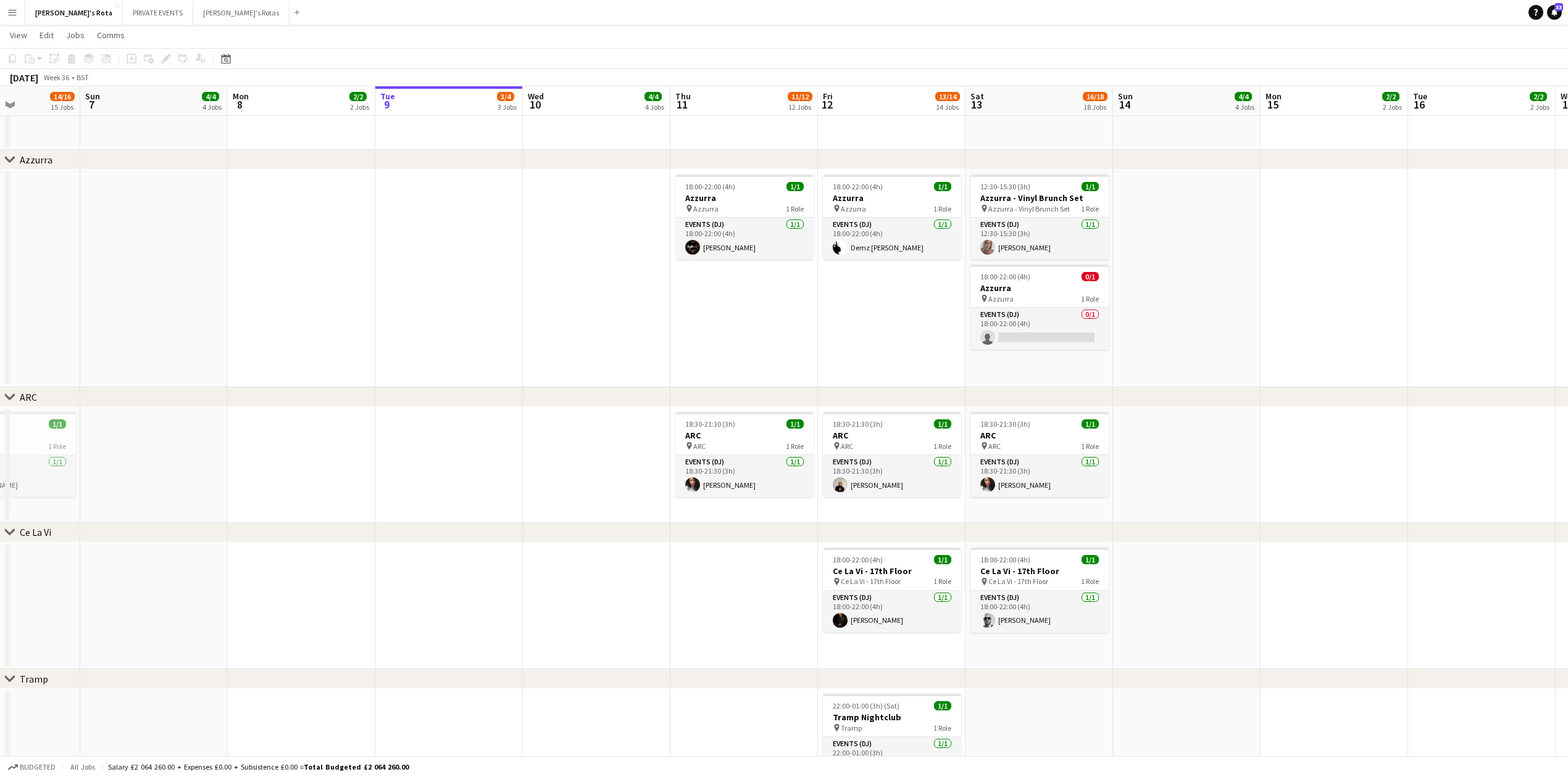
drag, startPoint x: 860, startPoint y: 331, endPoint x: 628, endPoint y: 347, distance: 232.6
click at [1013, 337] on app-card-role "Events (DJ) 0/1 18:00-22:00 (4h) single-neutral-actions" at bounding box center [1040, 328] width 138 height 42
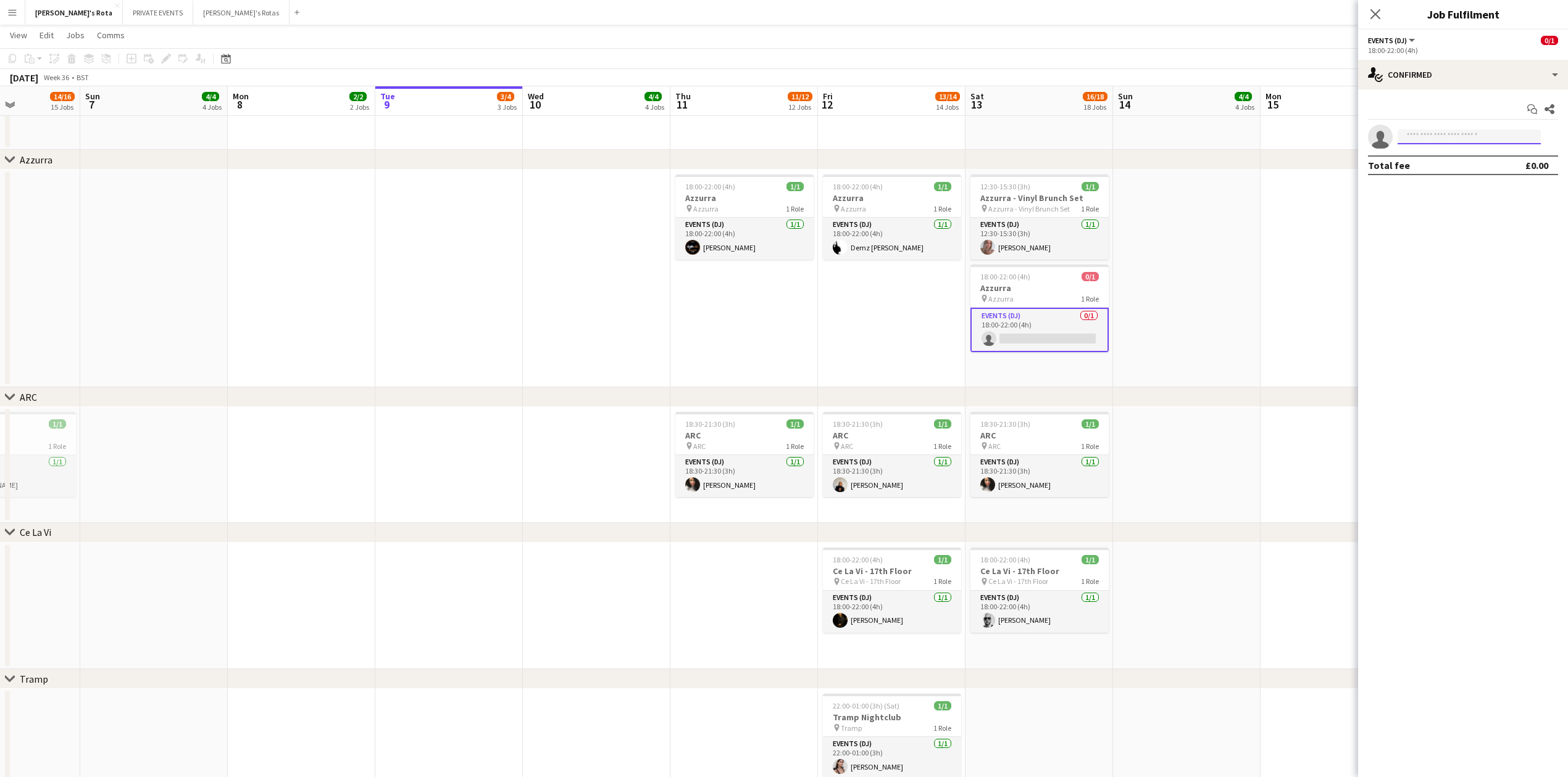
click at [1417, 135] on input at bounding box center [1468, 136] width 143 height 15
type input "****"
click at [1426, 163] on span "ellamaymusic@me.com" at bounding box center [1469, 165] width 123 height 10
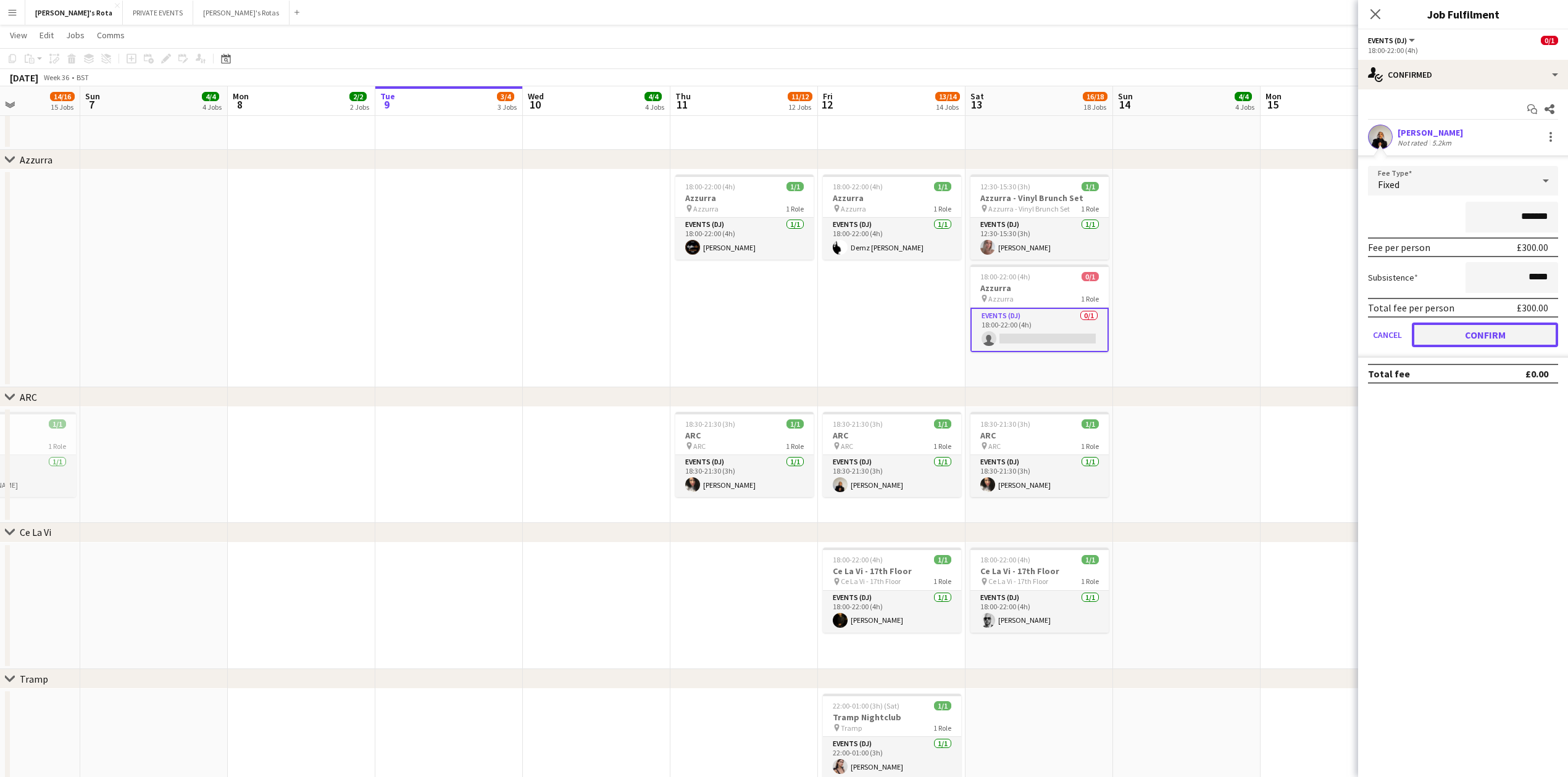
click at [1477, 339] on button "Confirm" at bounding box center [1484, 335] width 146 height 25
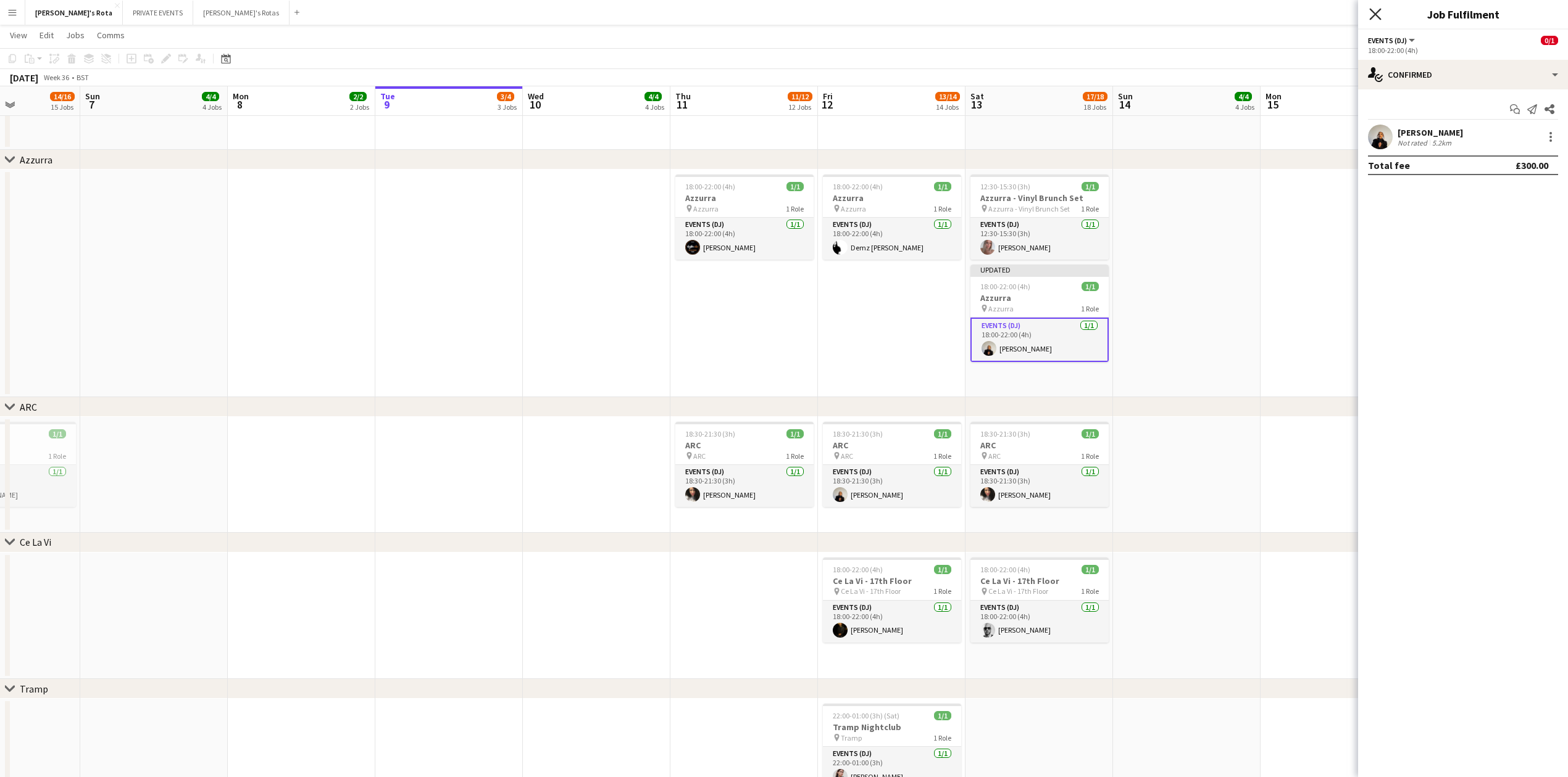
click at [1379, 14] on icon "Close pop-in" at bounding box center [1374, 14] width 12 height 12
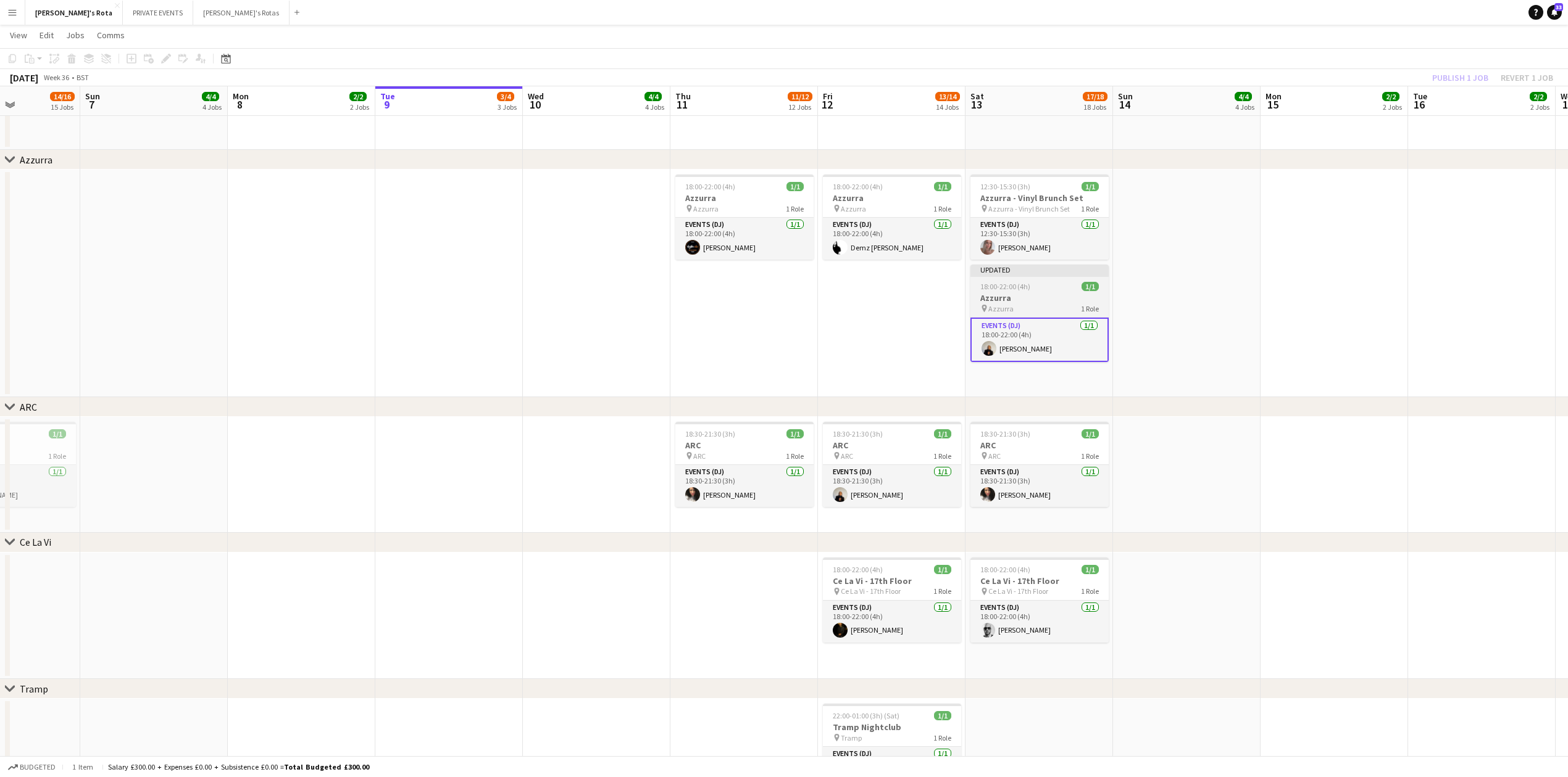
click at [1045, 297] on h3 "Azzurra" at bounding box center [1040, 298] width 138 height 11
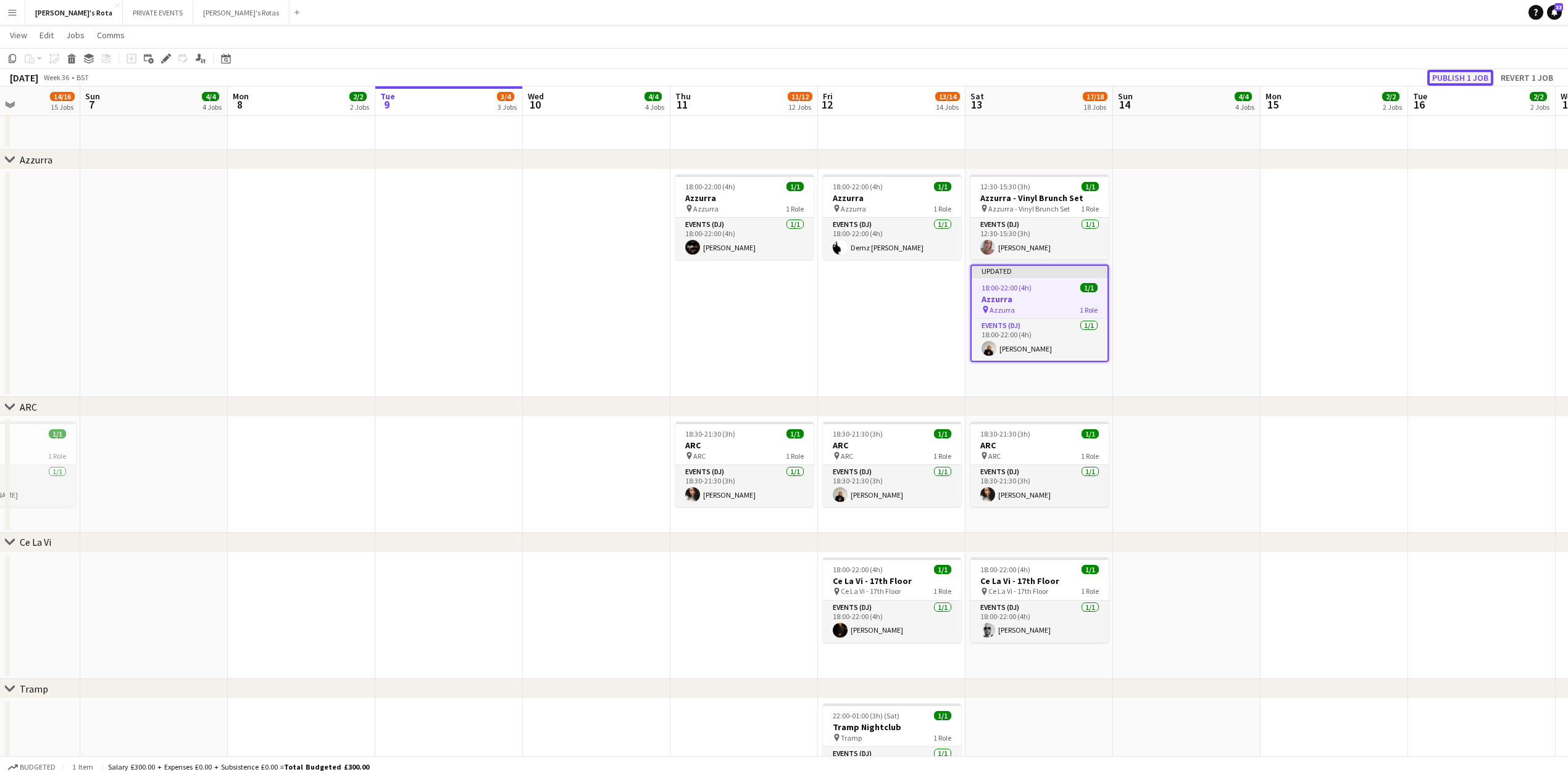
click at [1470, 70] on button "Publish 1 job" at bounding box center [1459, 77] width 66 height 16
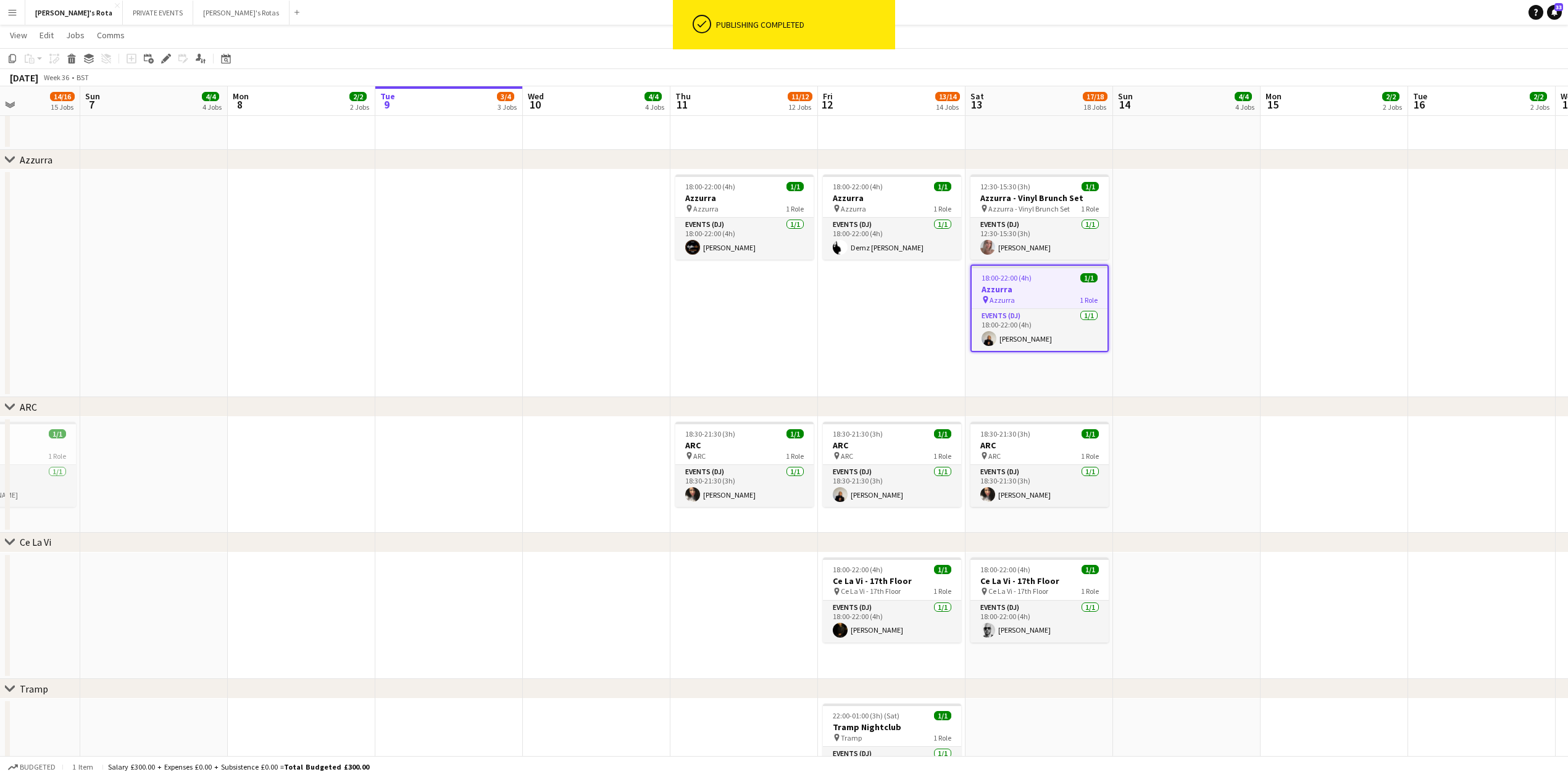
click at [552, 297] on app-date-cell at bounding box center [596, 283] width 147 height 227
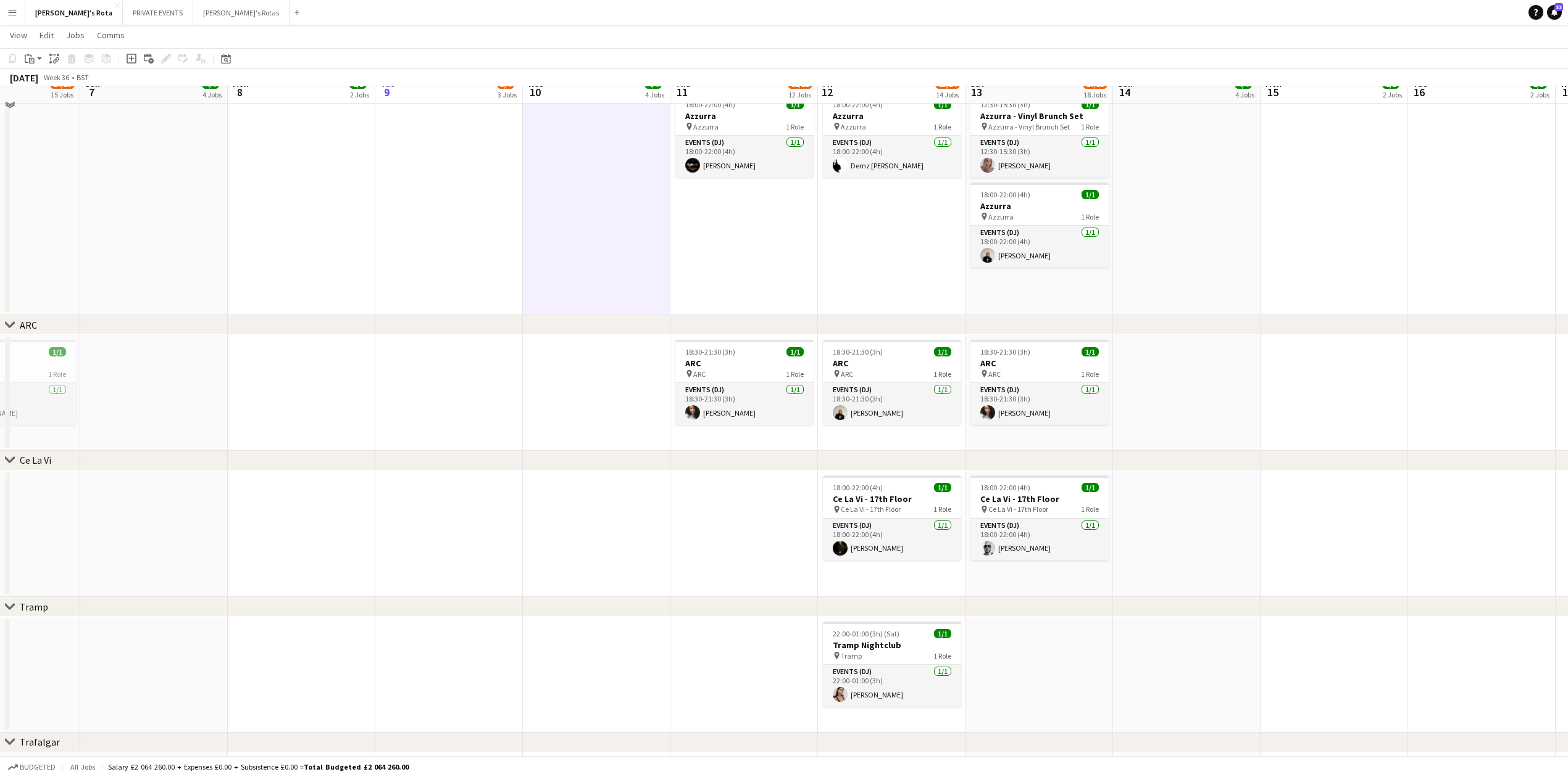
scroll to position [1902, 0]
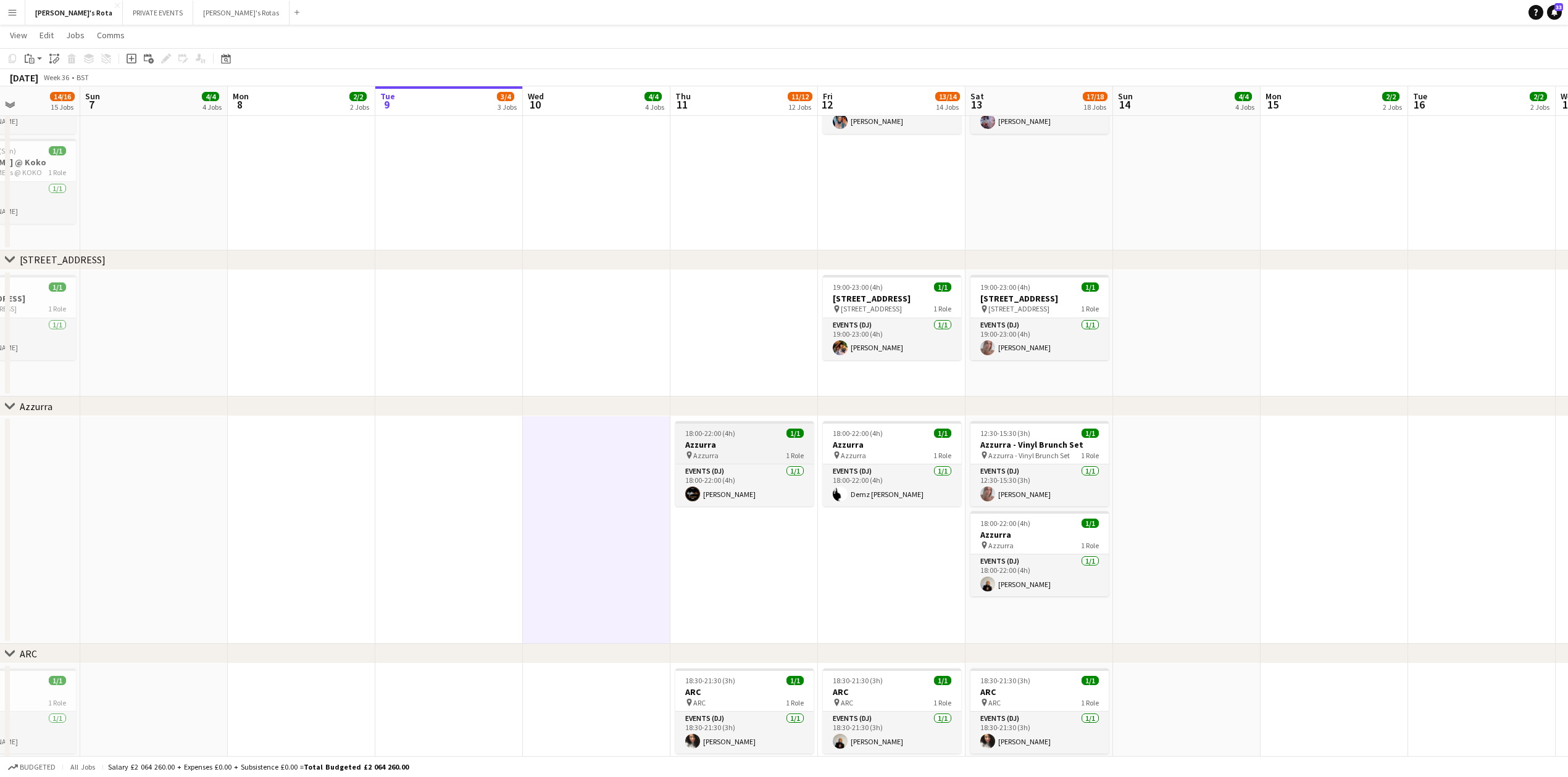
click at [706, 440] on h3 "Azzurra" at bounding box center [744, 444] width 138 height 11
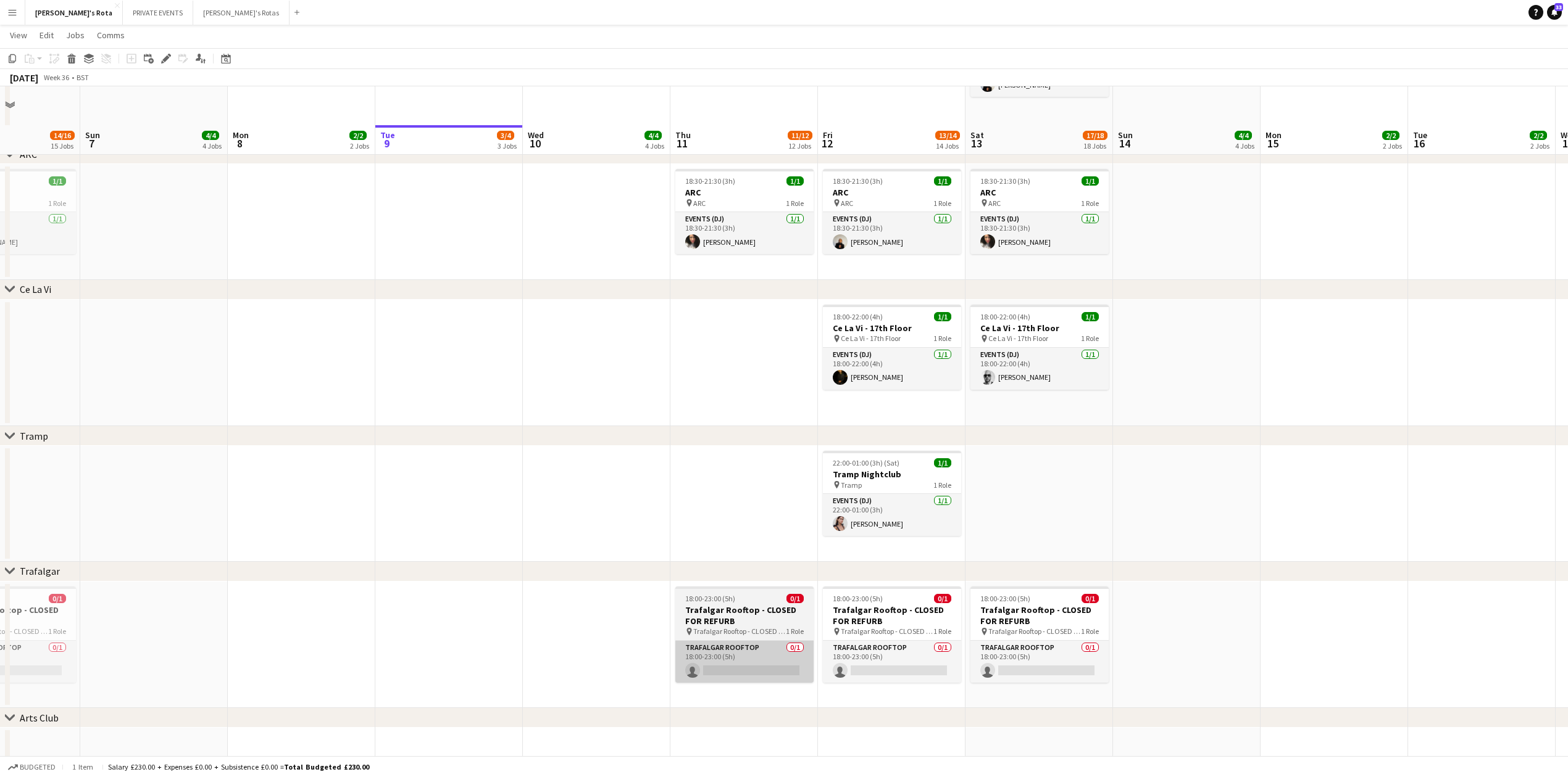
scroll to position [2396, 0]
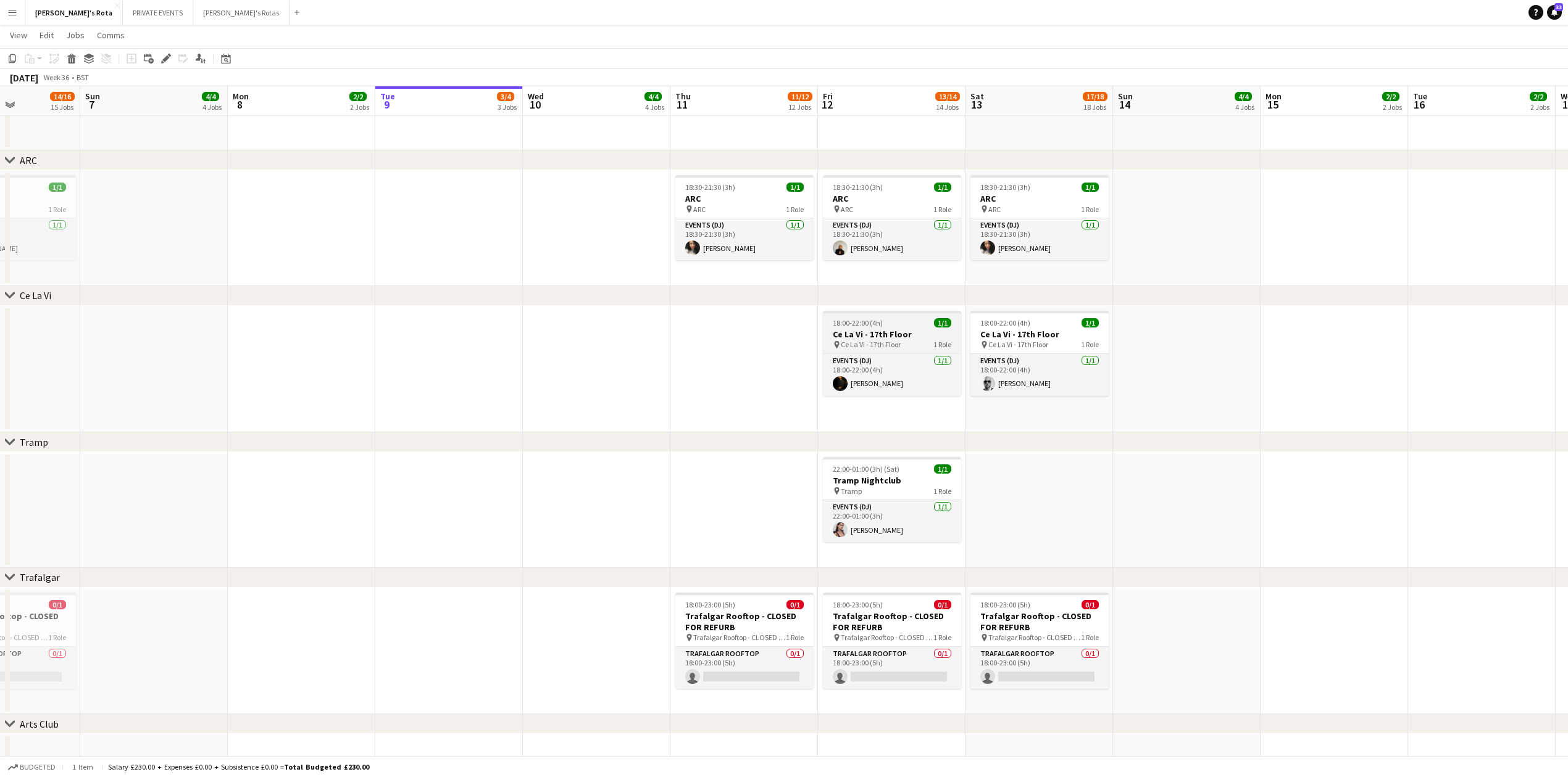
click at [850, 321] on span "18:00-22:00 (4h)" at bounding box center [858, 322] width 50 height 9
click at [1015, 324] on span "18:00-22:00 (4h)" at bounding box center [1005, 322] width 50 height 9
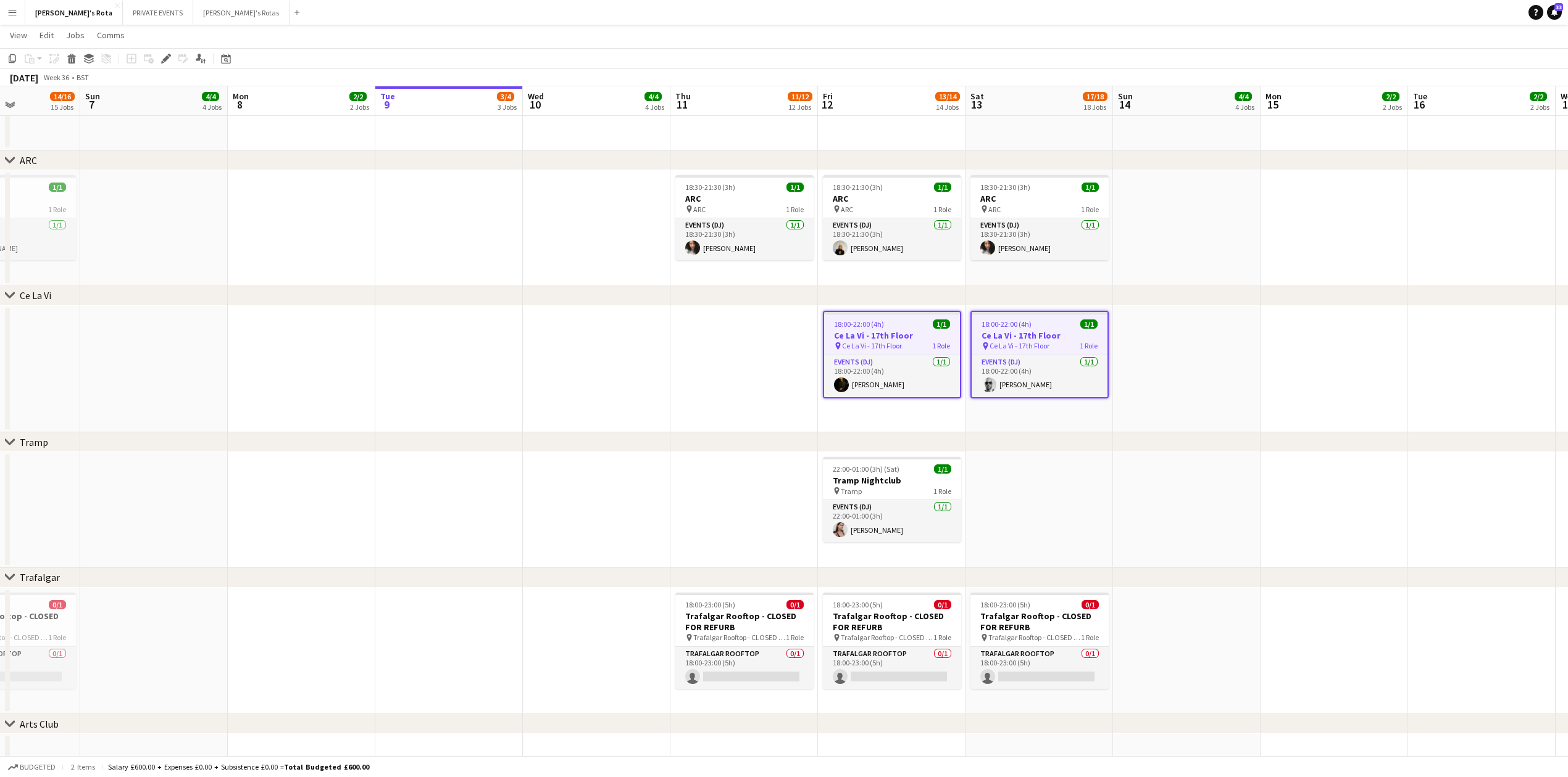
click at [157, 55] on div "Add job Add linked Job Edit Edit linked Job Applicants" at bounding box center [160, 58] width 95 height 15
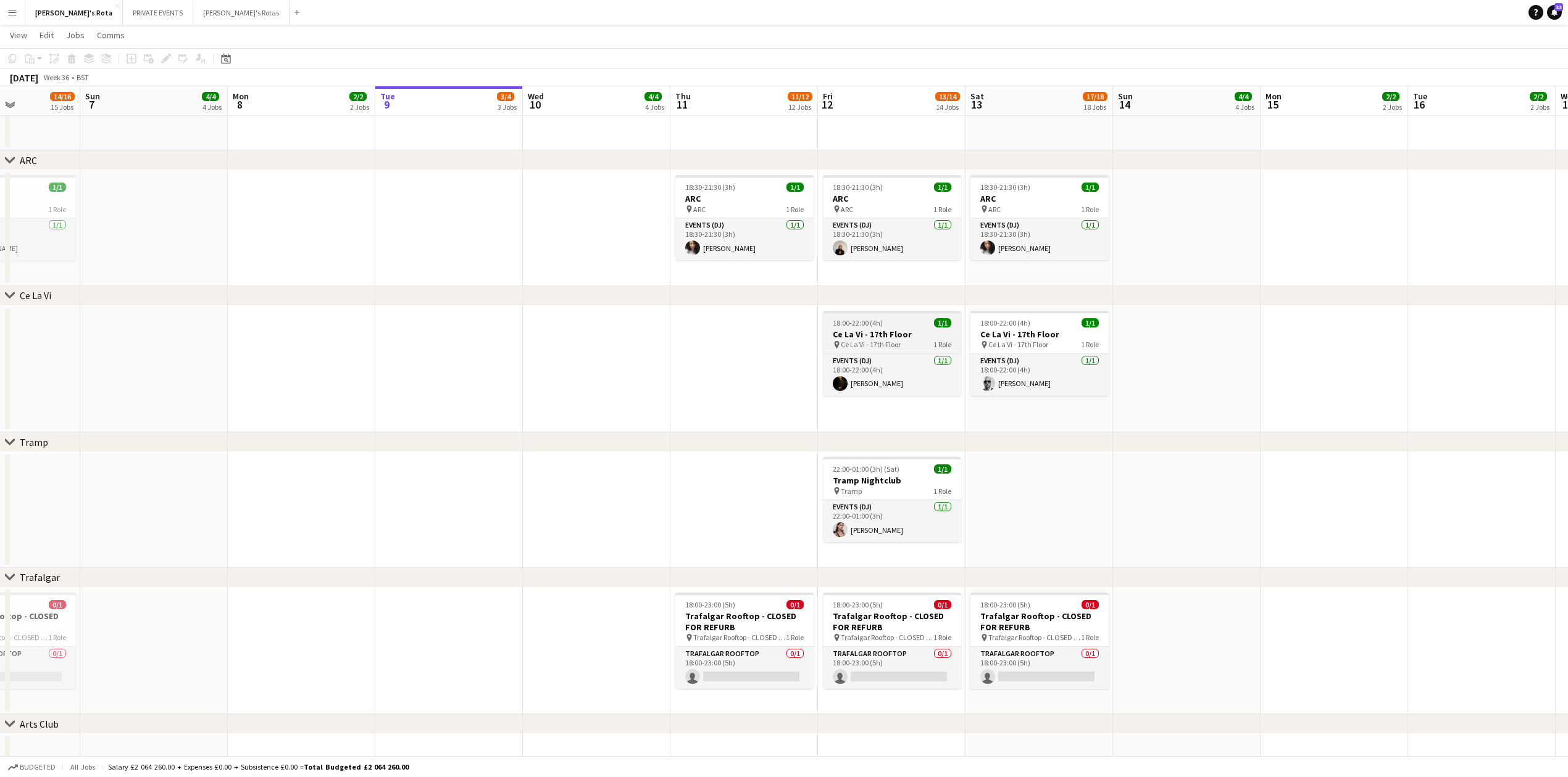
drag, startPoint x: 828, startPoint y: 346, endPoint x: 867, endPoint y: 333, distance: 41.1
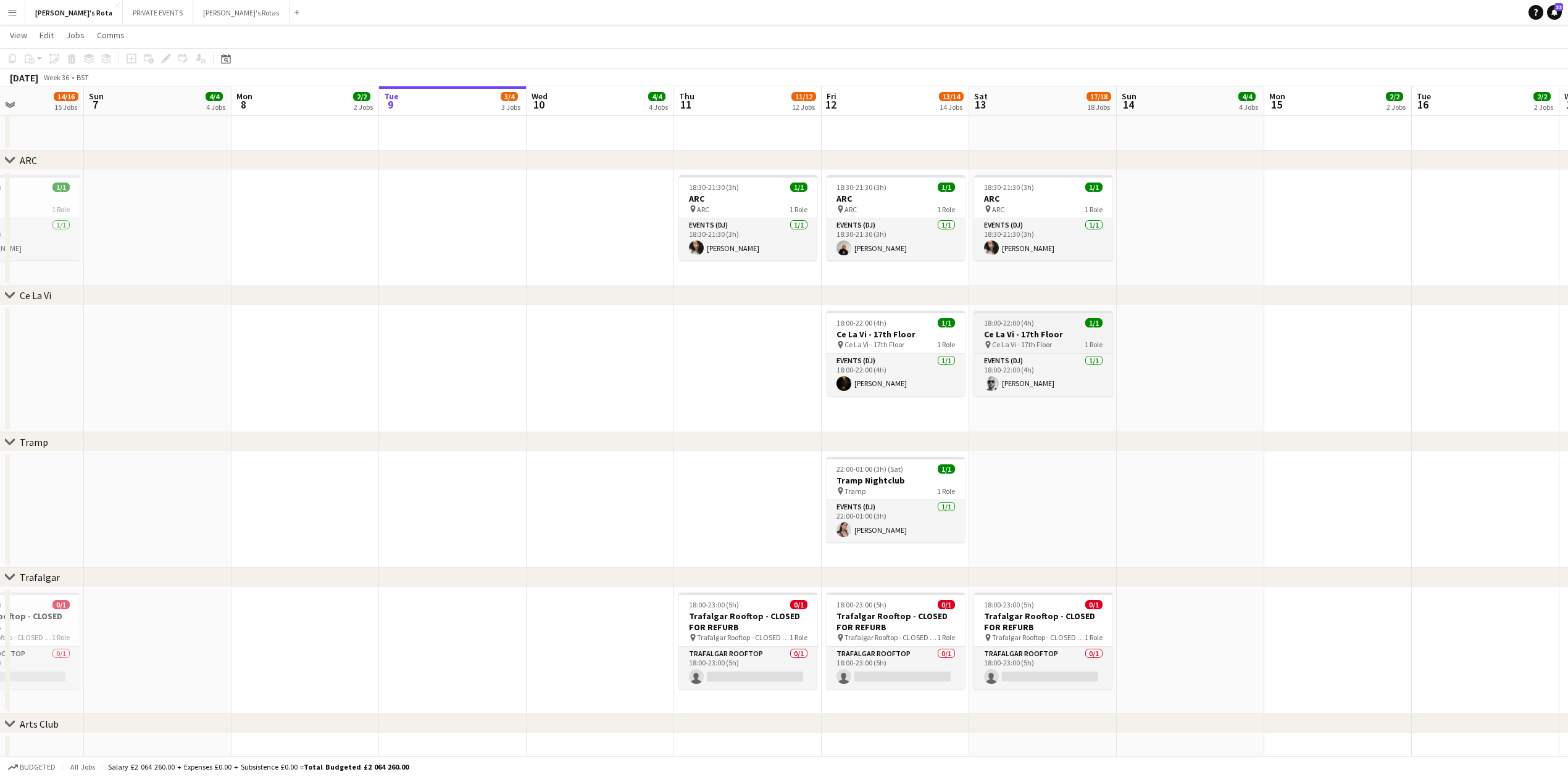
click at [1058, 338] on h3 "Ce La Vi - 17th Floor" at bounding box center [1043, 335] width 138 height 11
click at [899, 353] on div "Events (DJ) 1/1 18:00-22:00 (4h) Ashley Checkley" at bounding box center [896, 375] width 138 height 43
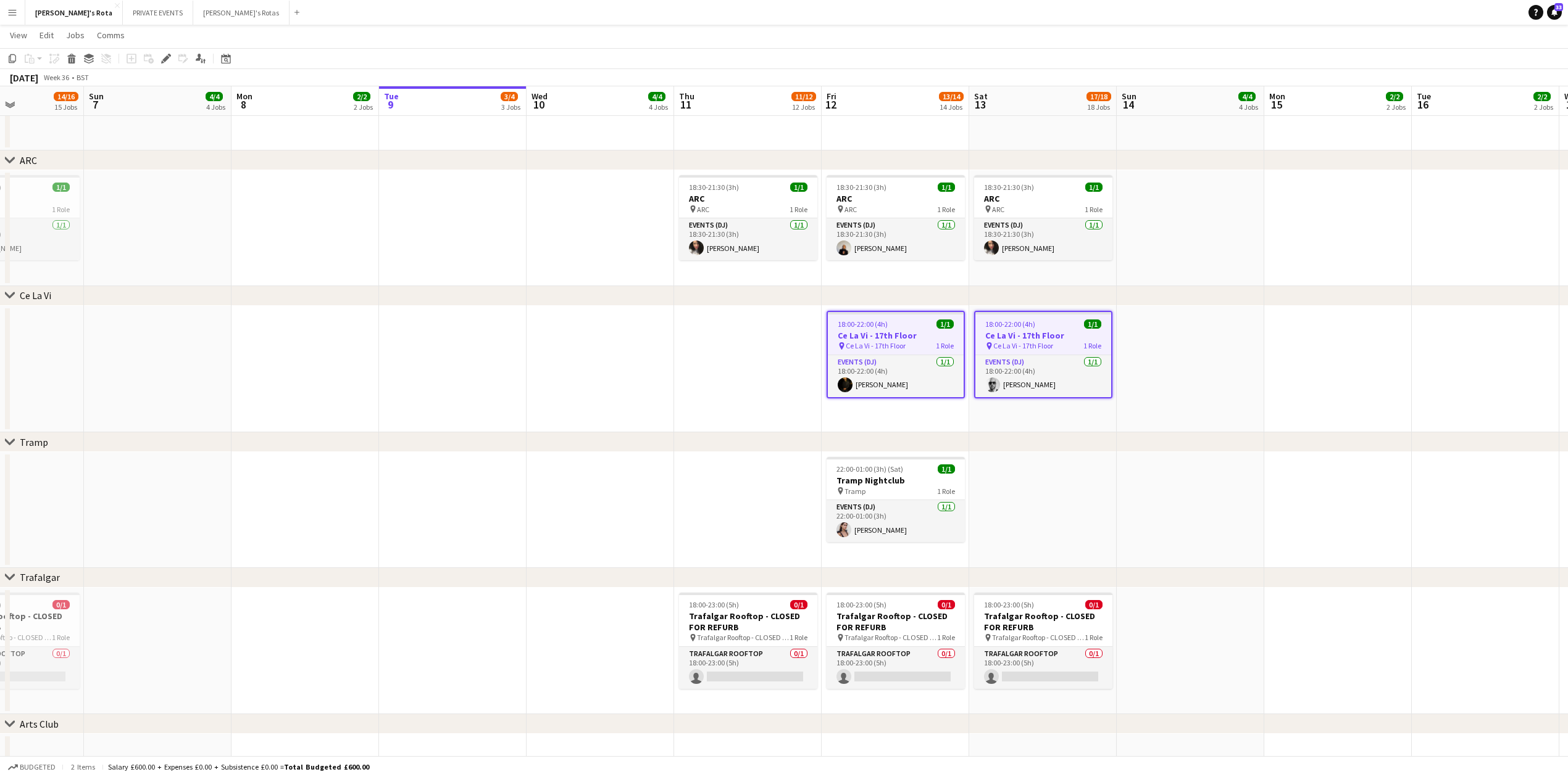
click at [174, 60] on div "Add job Add linked Job Edit Edit linked Job Applicants" at bounding box center [160, 58] width 95 height 15
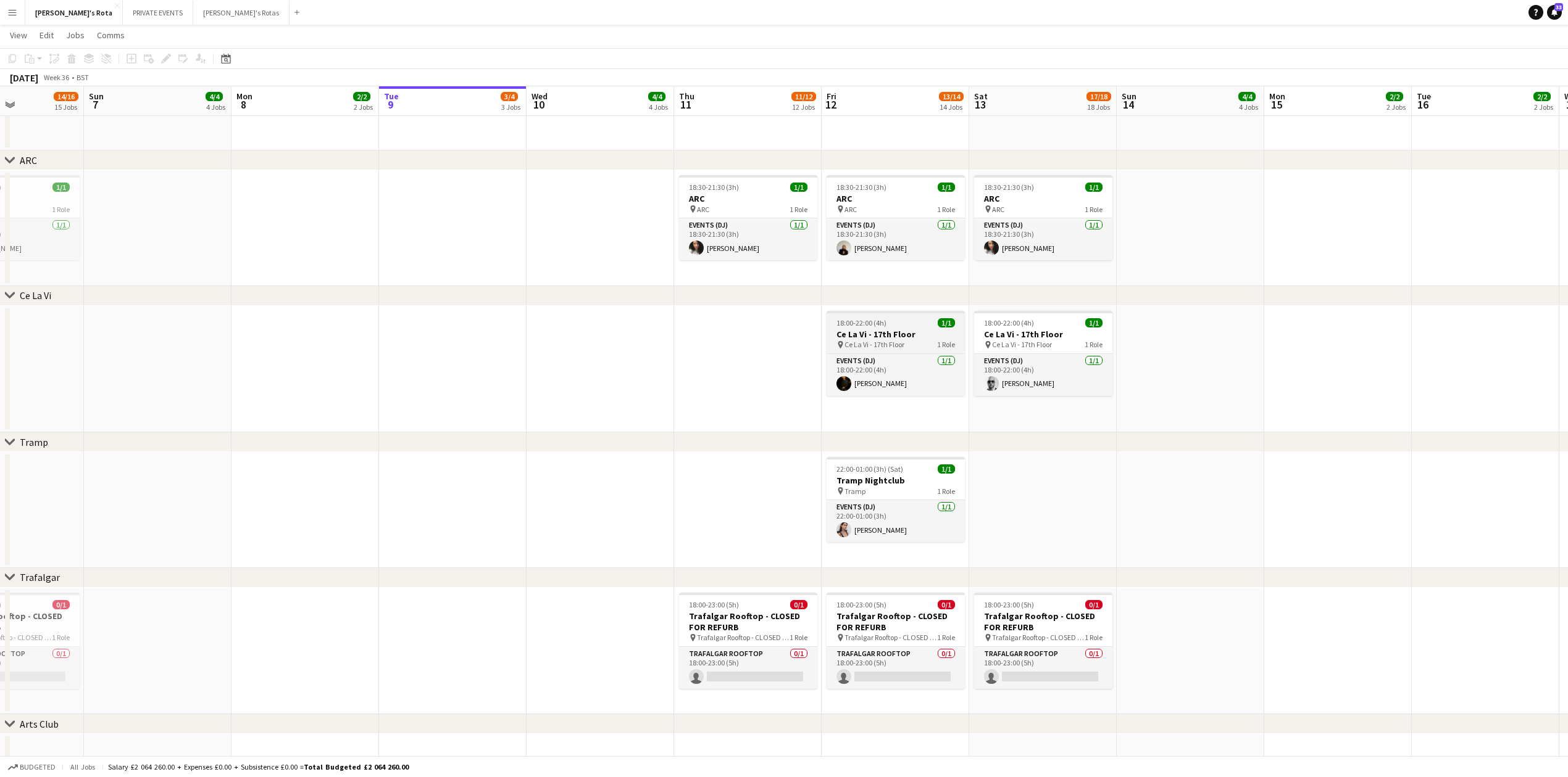
click at [925, 324] on div "18:00-22:00 (4h) 1/1" at bounding box center [896, 322] width 138 height 9
click at [1006, 333] on h3 "Ce La Vi - 17th Floor" at bounding box center [1043, 335] width 138 height 11
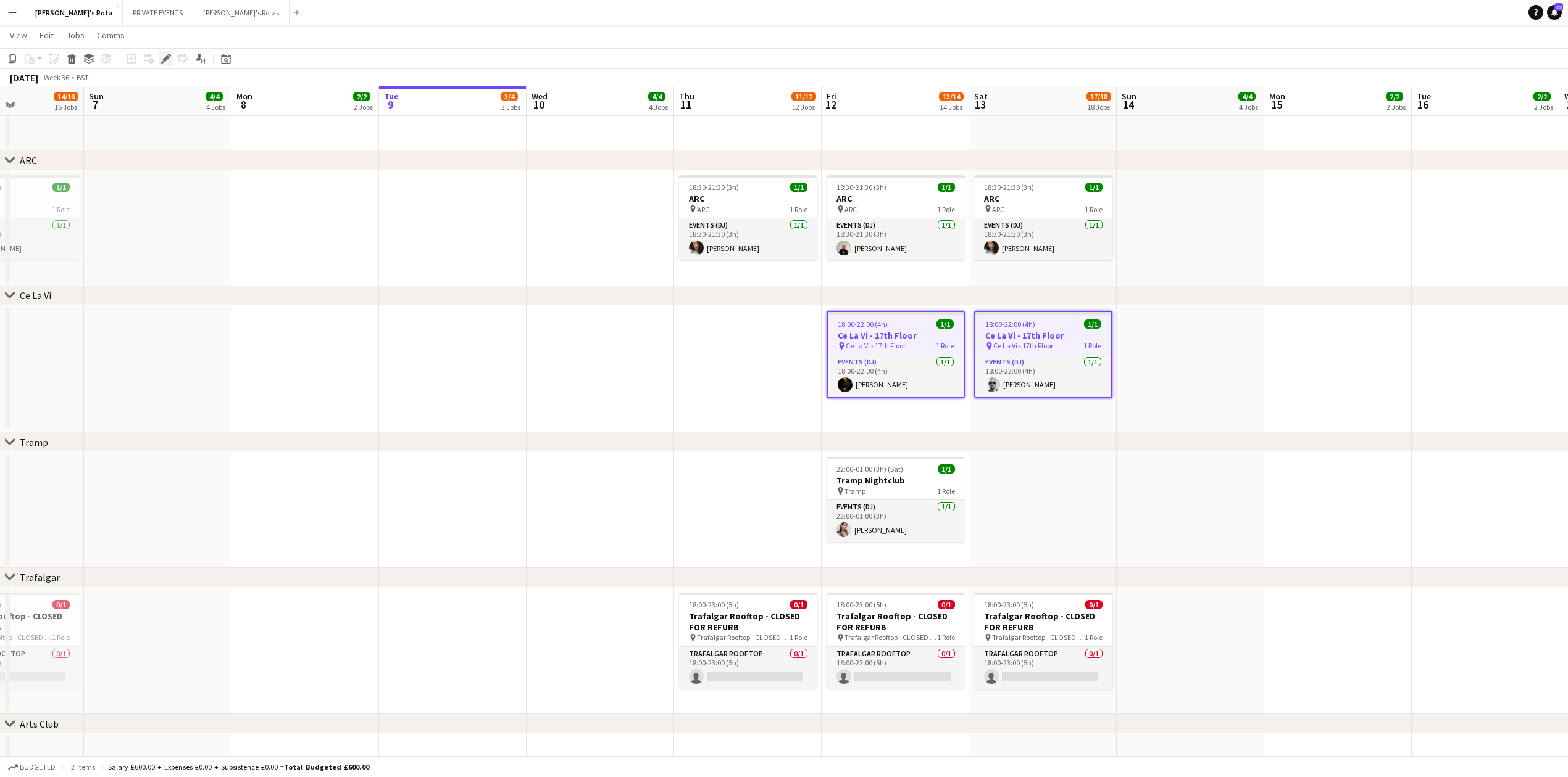
click at [166, 60] on icon at bounding box center [166, 59] width 7 height 7
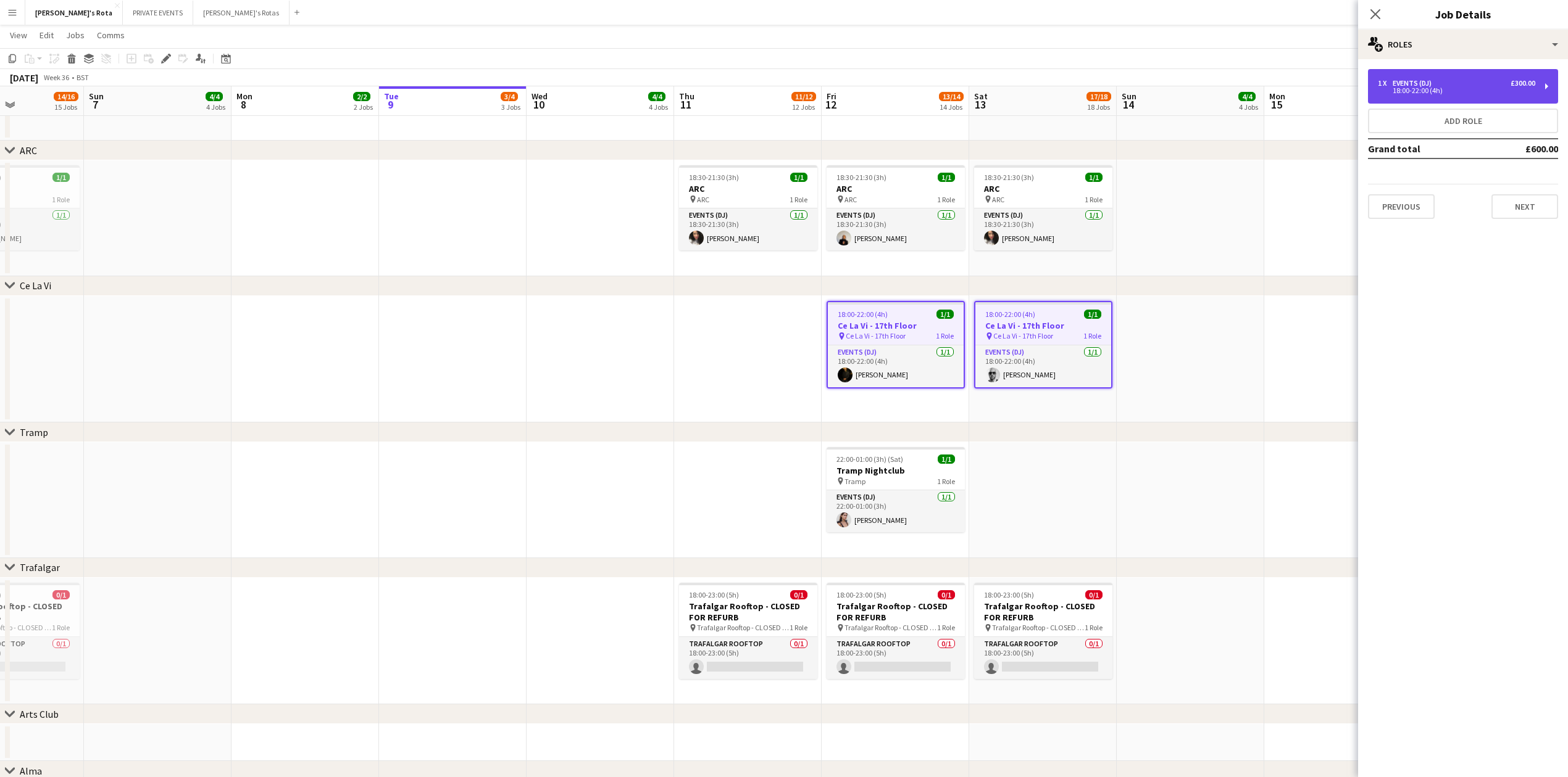
click at [1447, 77] on div "1 x Events (DJ) £300.00 18:00-22:00 (4h)" at bounding box center [1463, 86] width 190 height 35
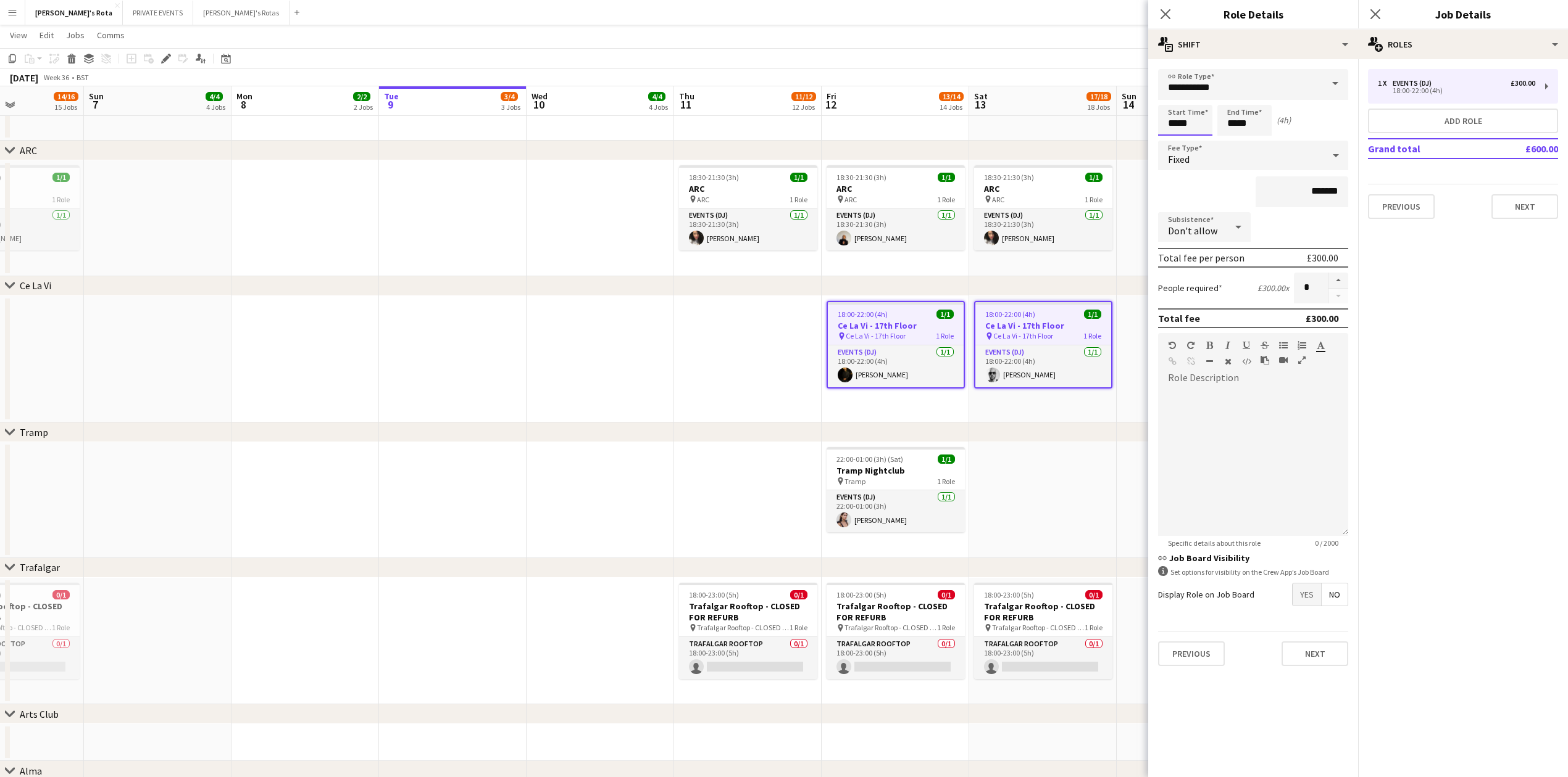
click at [1195, 126] on input "*****" at bounding box center [1185, 120] width 55 height 31
click at [1197, 100] on div at bounding box center [1197, 99] width 25 height 12
type input "*****"
click at [1197, 100] on div at bounding box center [1197, 99] width 25 height 12
click at [1235, 118] on input "*****" at bounding box center [1244, 120] width 55 height 31
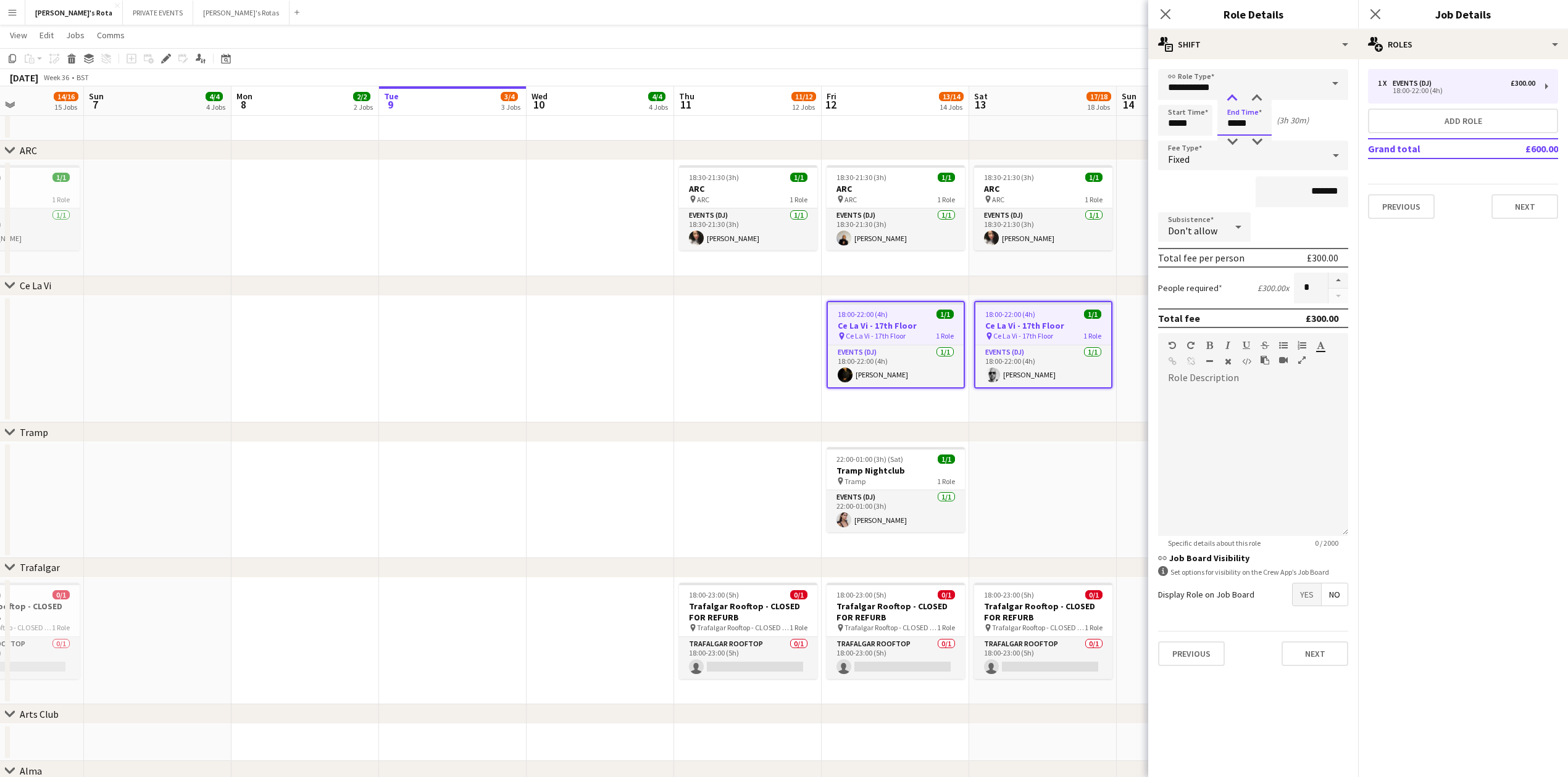
click at [1230, 97] on div at bounding box center [1232, 99] width 25 height 12
click at [1257, 95] on div at bounding box center [1257, 99] width 25 height 12
type input "*****"
click at [1257, 95] on div at bounding box center [1257, 99] width 25 height 12
click at [1534, 194] on button "Next" at bounding box center [1524, 207] width 66 height 25
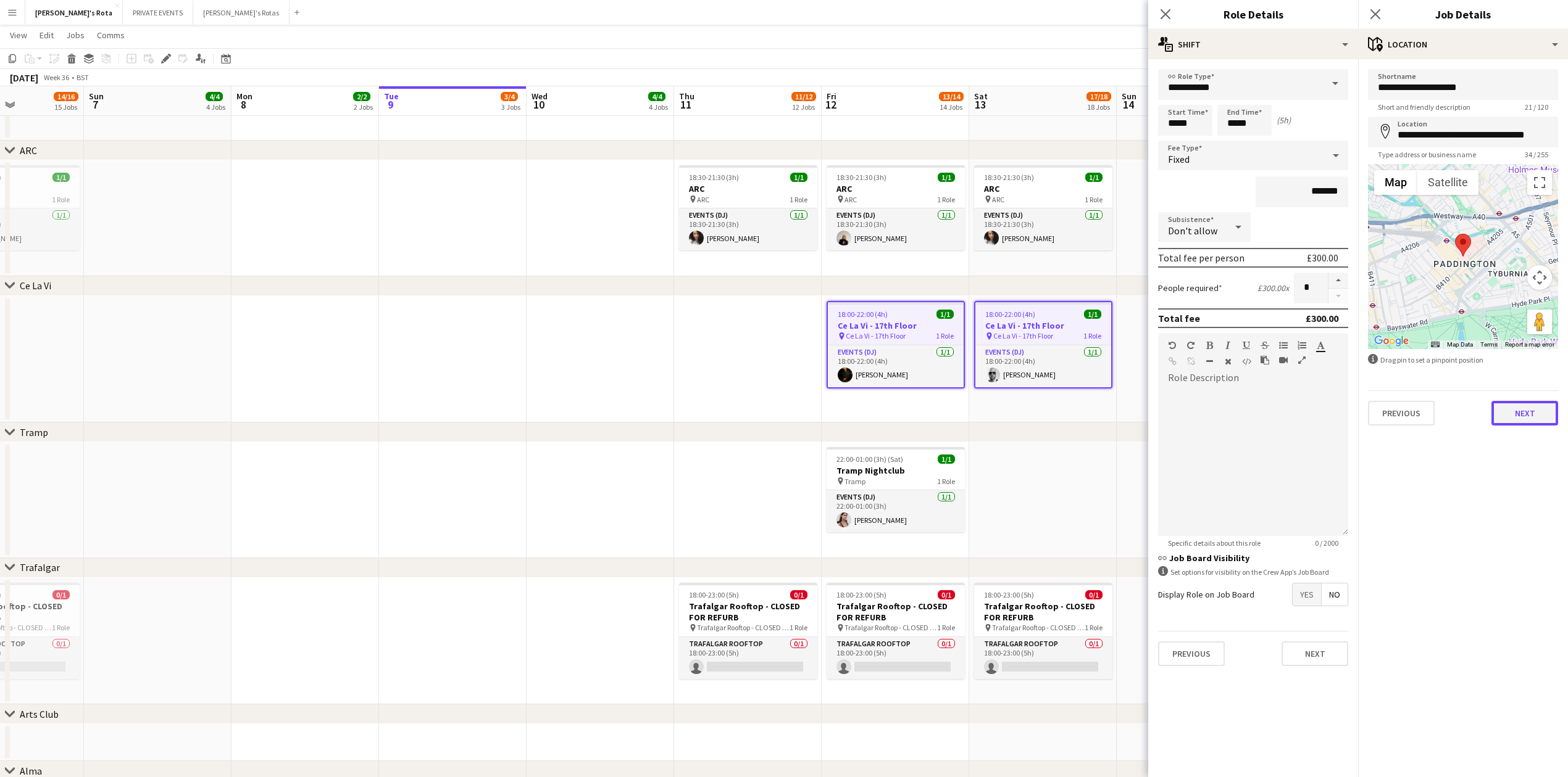
click at [1531, 415] on button "Next" at bounding box center [1524, 413] width 66 height 25
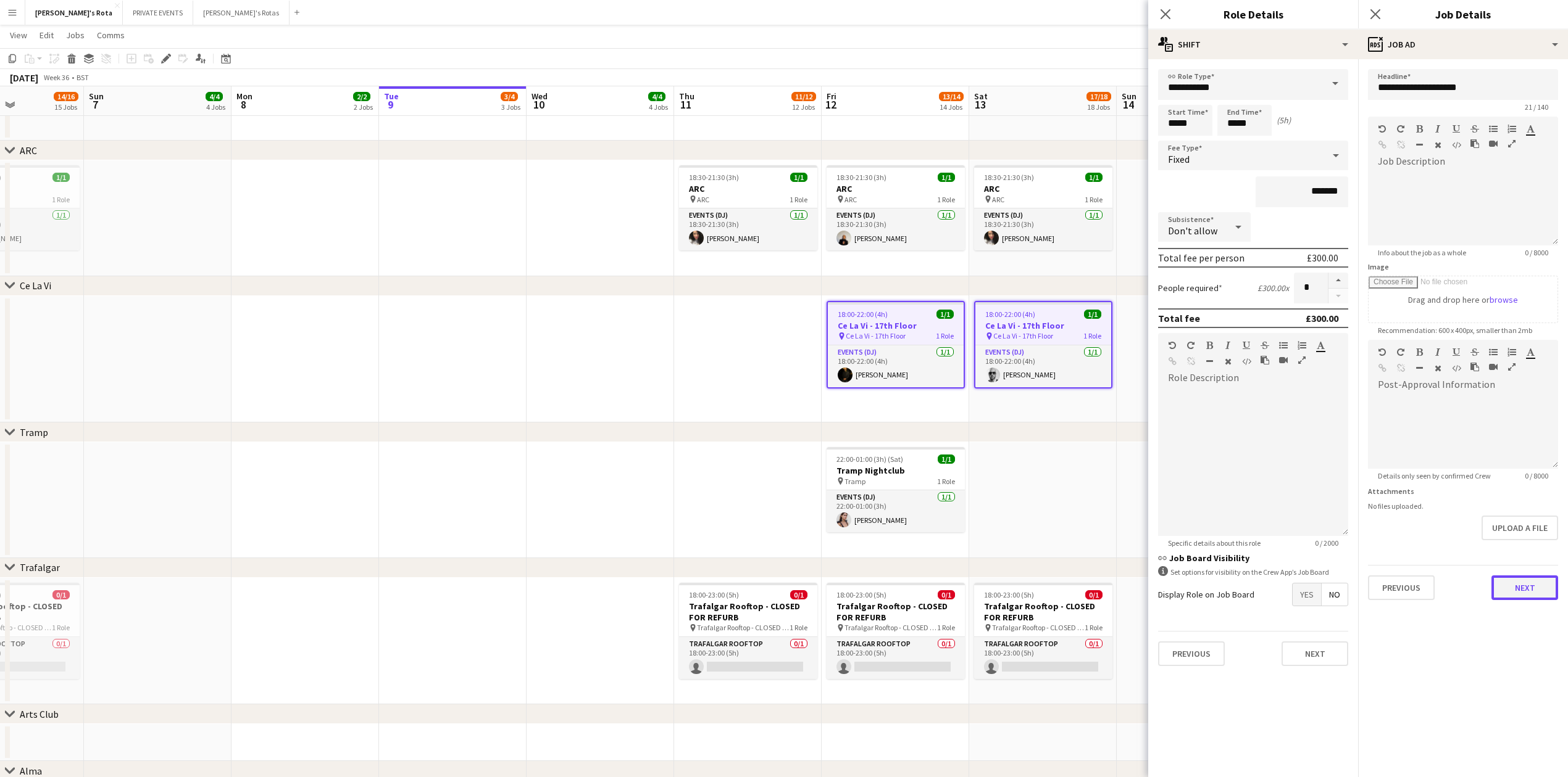
click at [1509, 580] on button "Next" at bounding box center [1524, 588] width 66 height 25
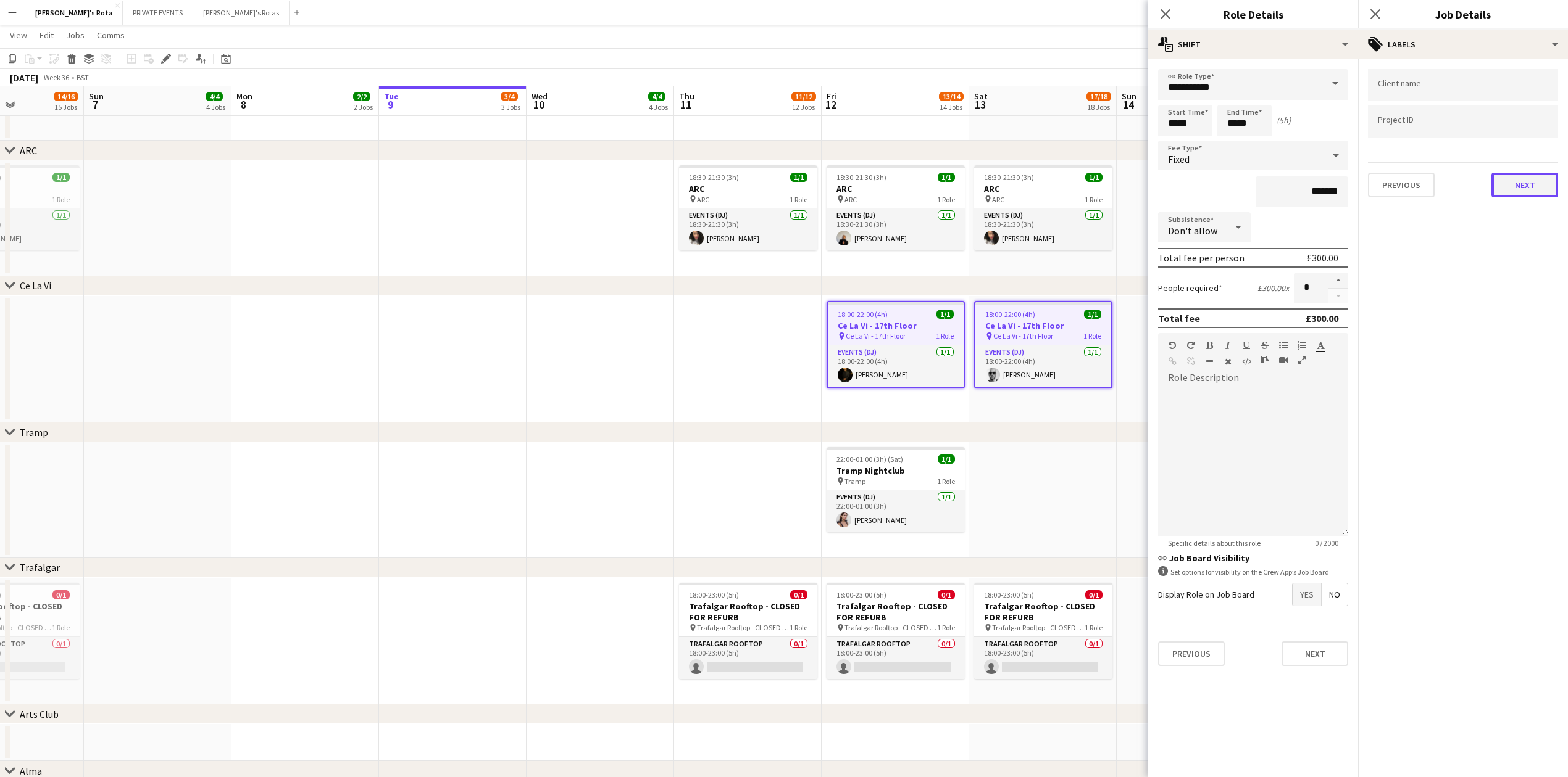
click at [1515, 182] on button "Next" at bounding box center [1524, 185] width 66 height 25
click at [1526, 115] on button "Next" at bounding box center [1524, 128] width 66 height 25
click at [1549, 234] on div "Previous Next" at bounding box center [1463, 251] width 190 height 35
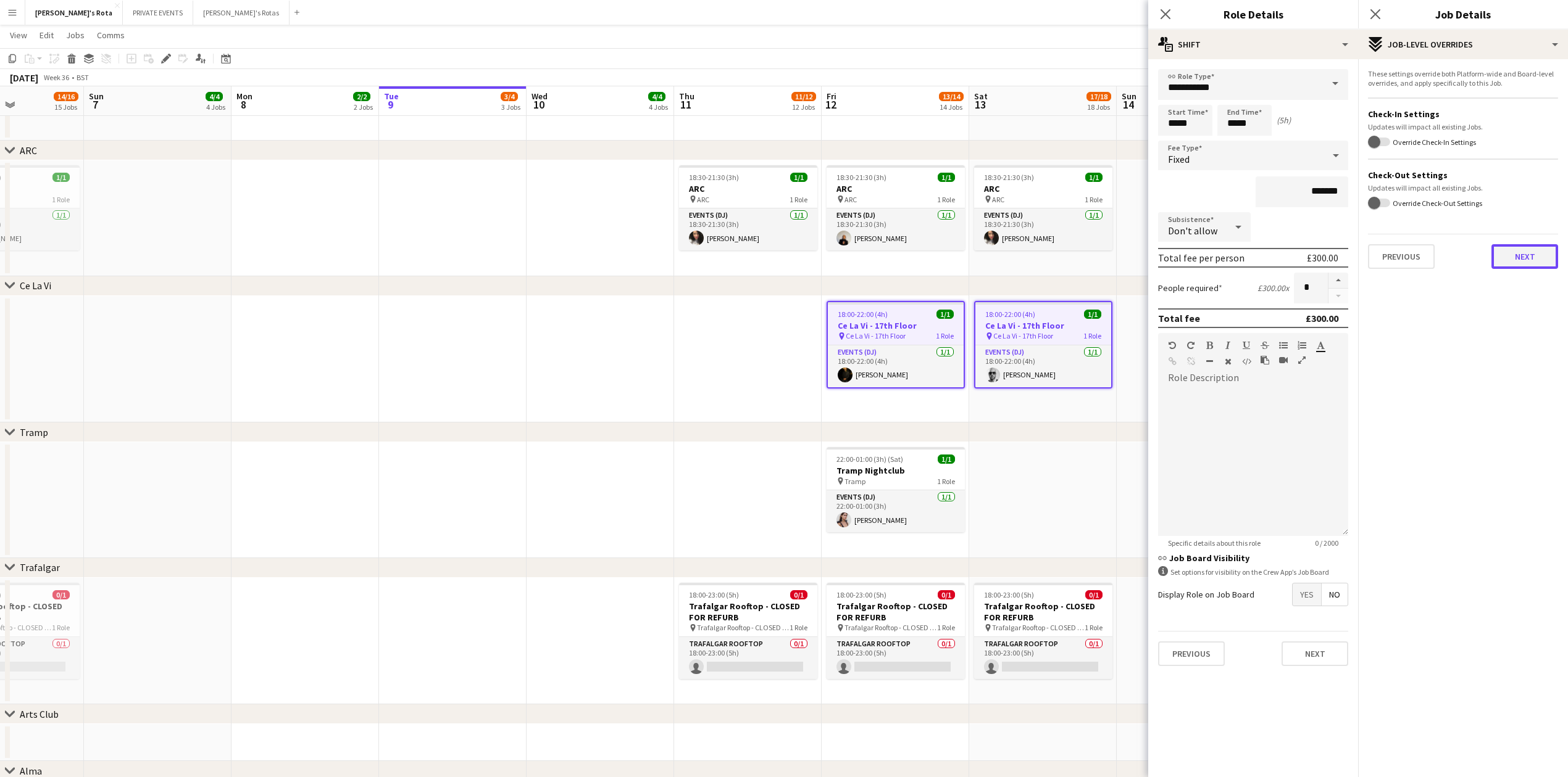
click at [1538, 253] on button "Next" at bounding box center [1524, 256] width 66 height 25
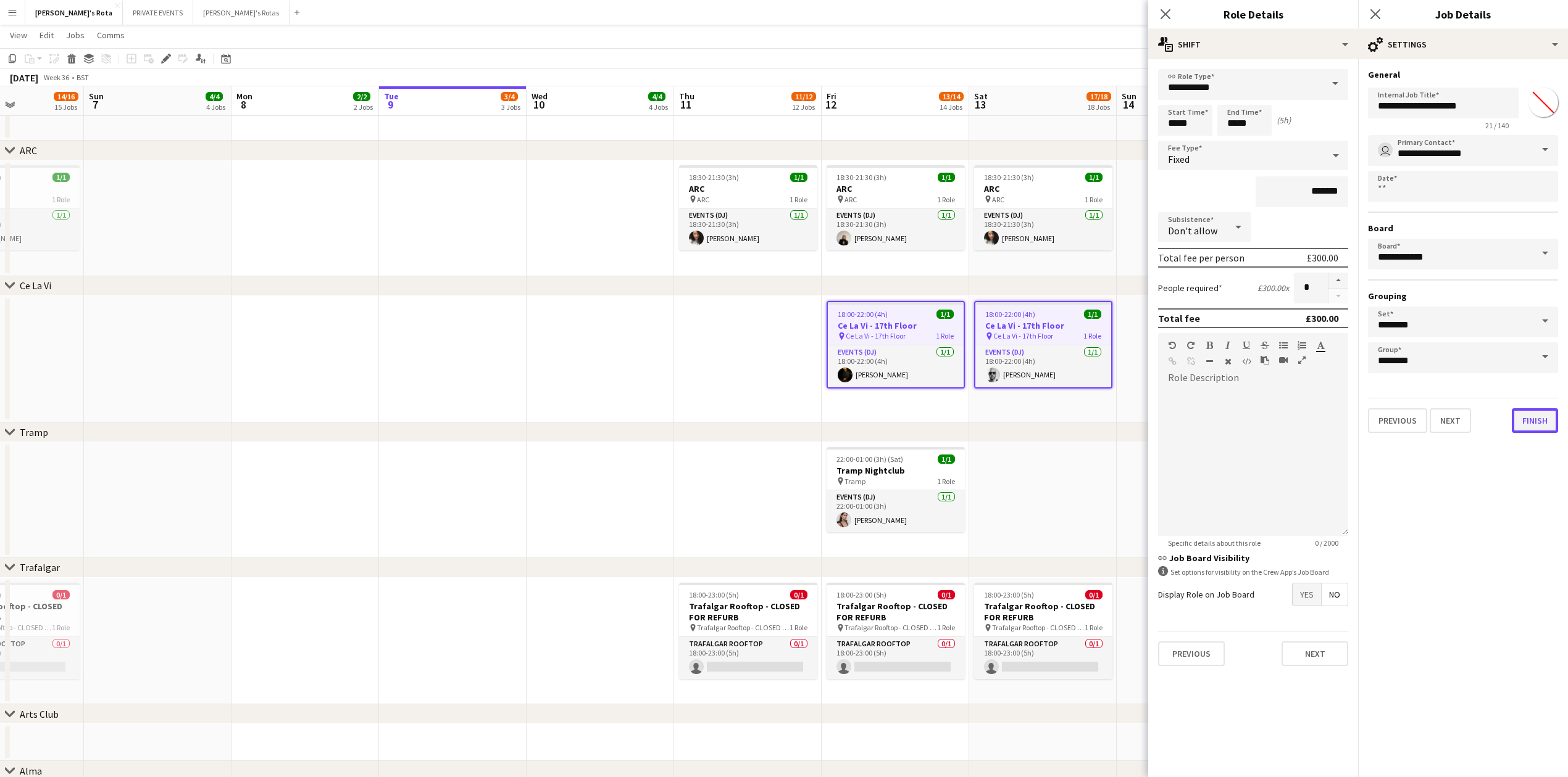
click at [1539, 410] on button "Finish" at bounding box center [1534, 421] width 46 height 25
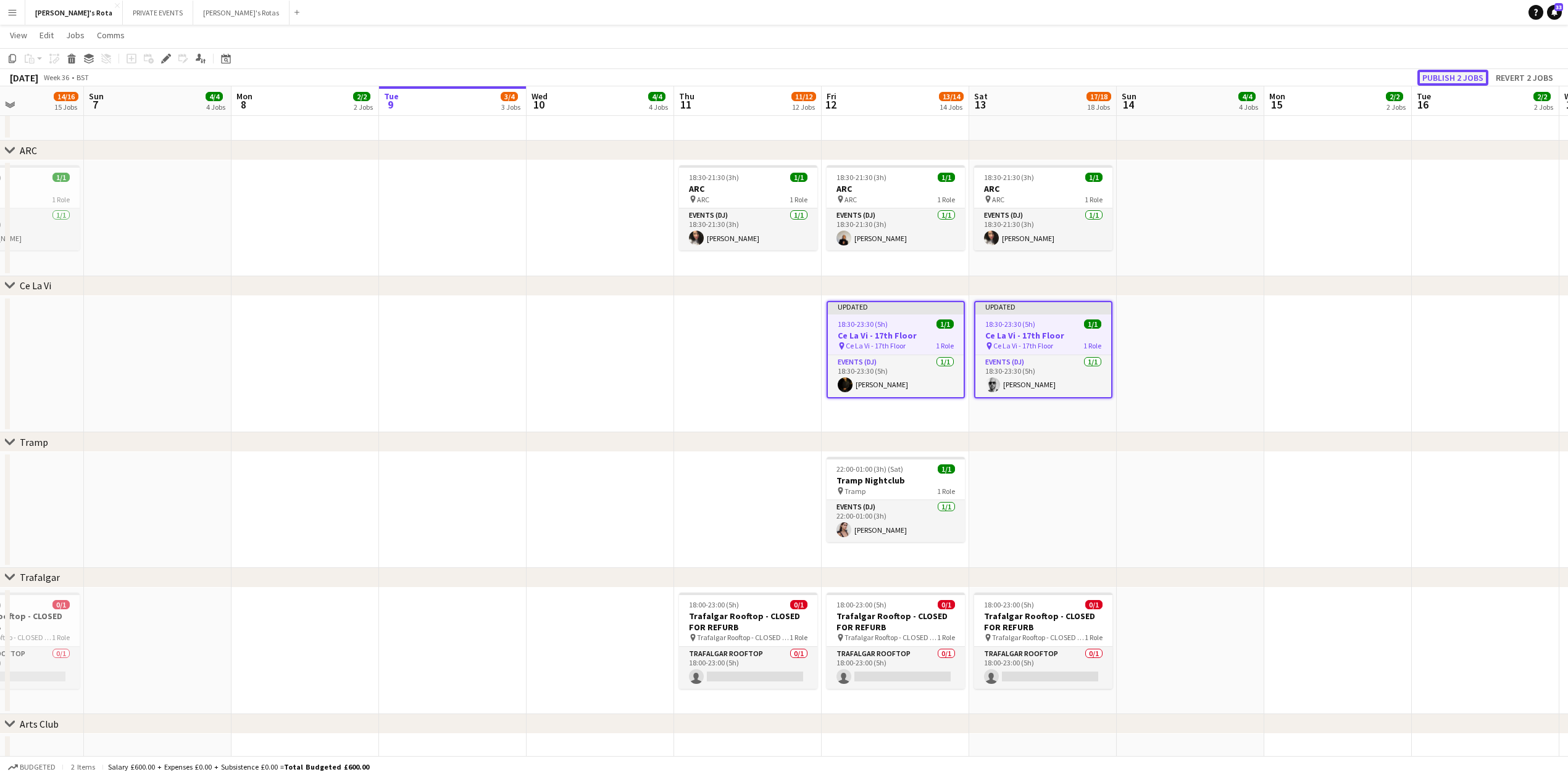
click at [1442, 74] on button "Publish 2 jobs" at bounding box center [1452, 77] width 71 height 16
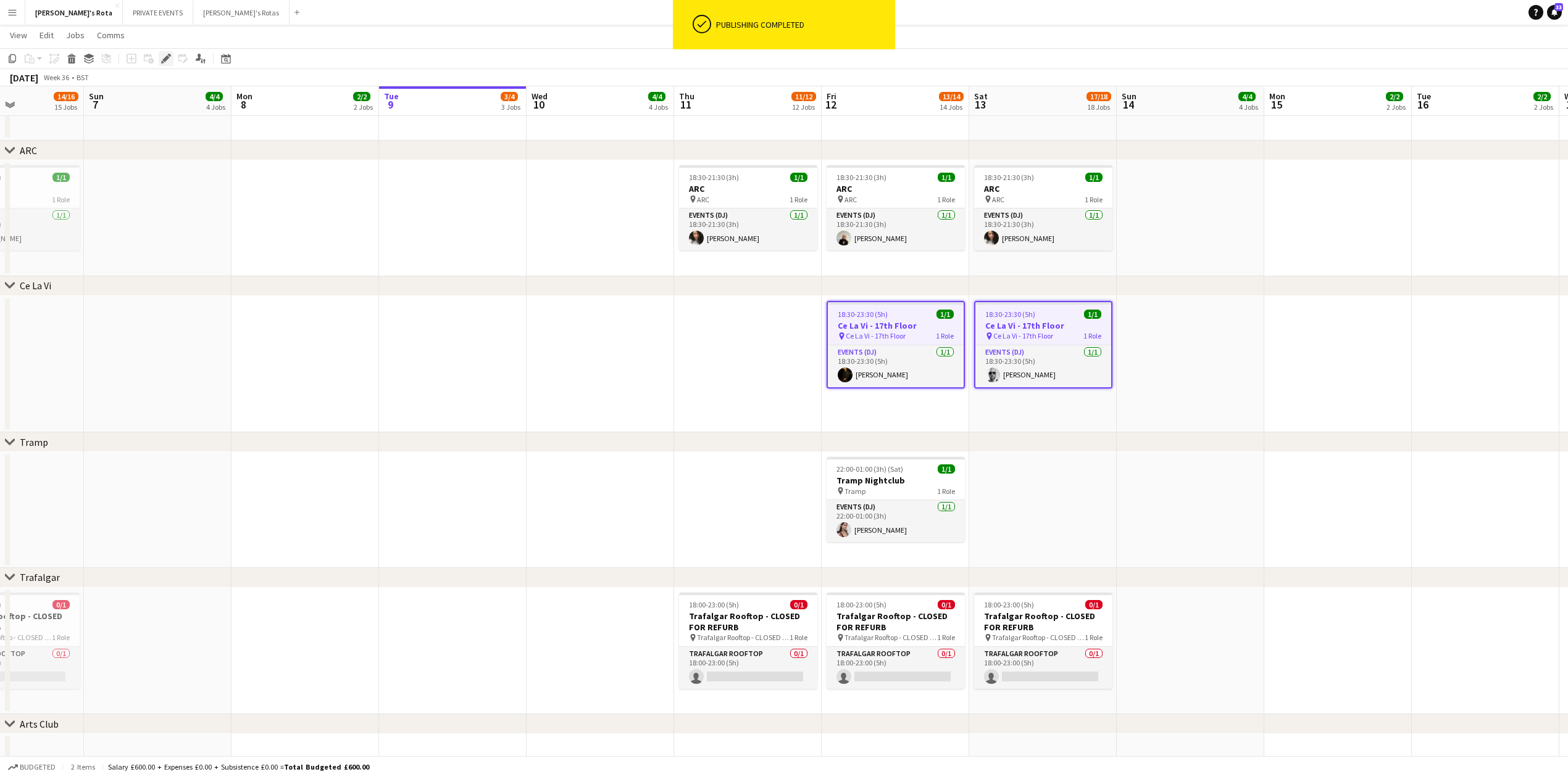
click at [166, 58] on icon at bounding box center [166, 59] width 7 height 7
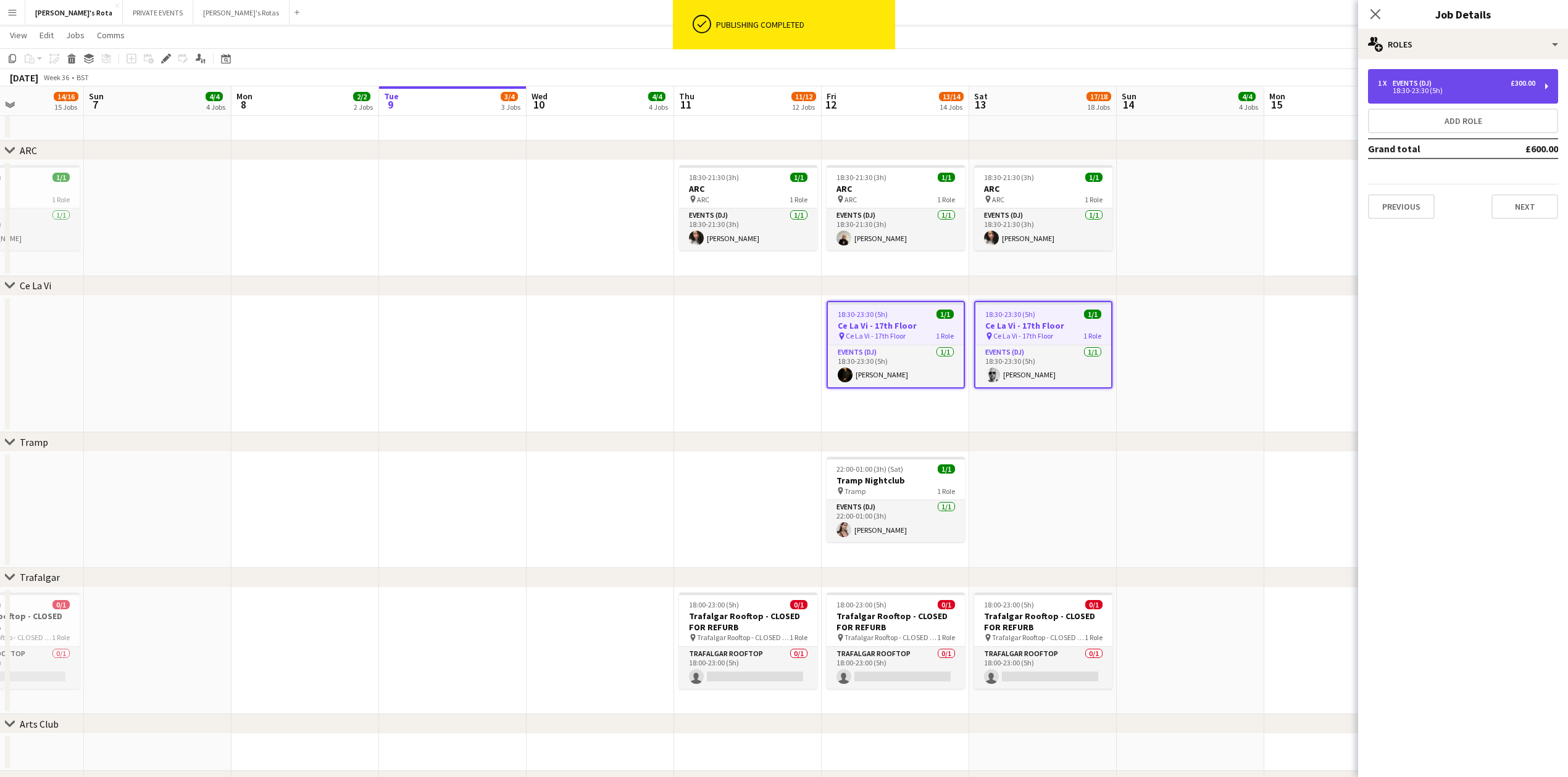
click at [1485, 89] on div "18:30-23:30 (5h)" at bounding box center [1457, 91] width 158 height 6
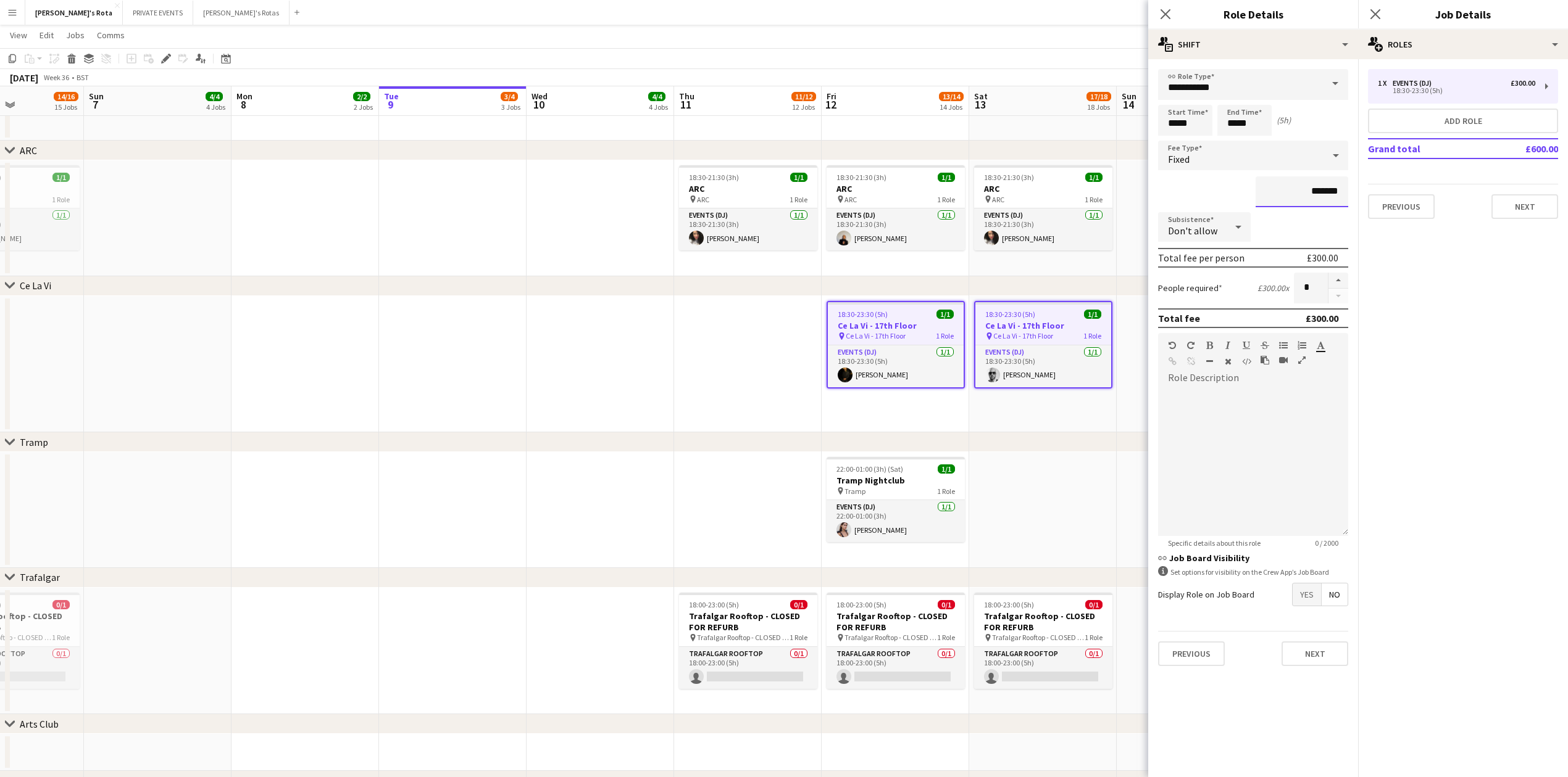
click at [1331, 188] on input "*******" at bounding box center [1302, 191] width 93 height 31
type input "****"
click at [1546, 209] on button "Next" at bounding box center [1524, 207] width 66 height 25
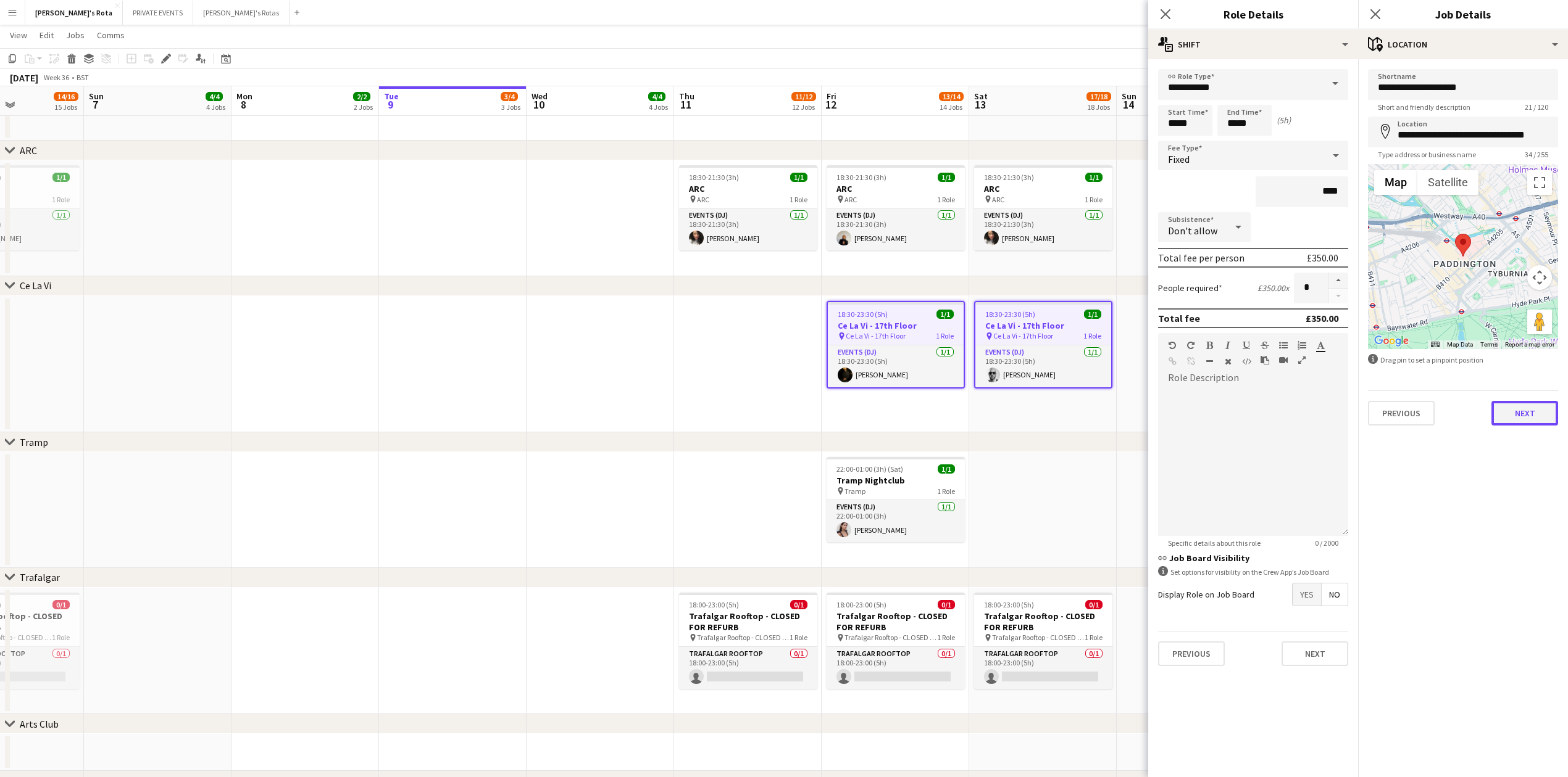
click at [1529, 420] on button "Next" at bounding box center [1524, 413] width 66 height 25
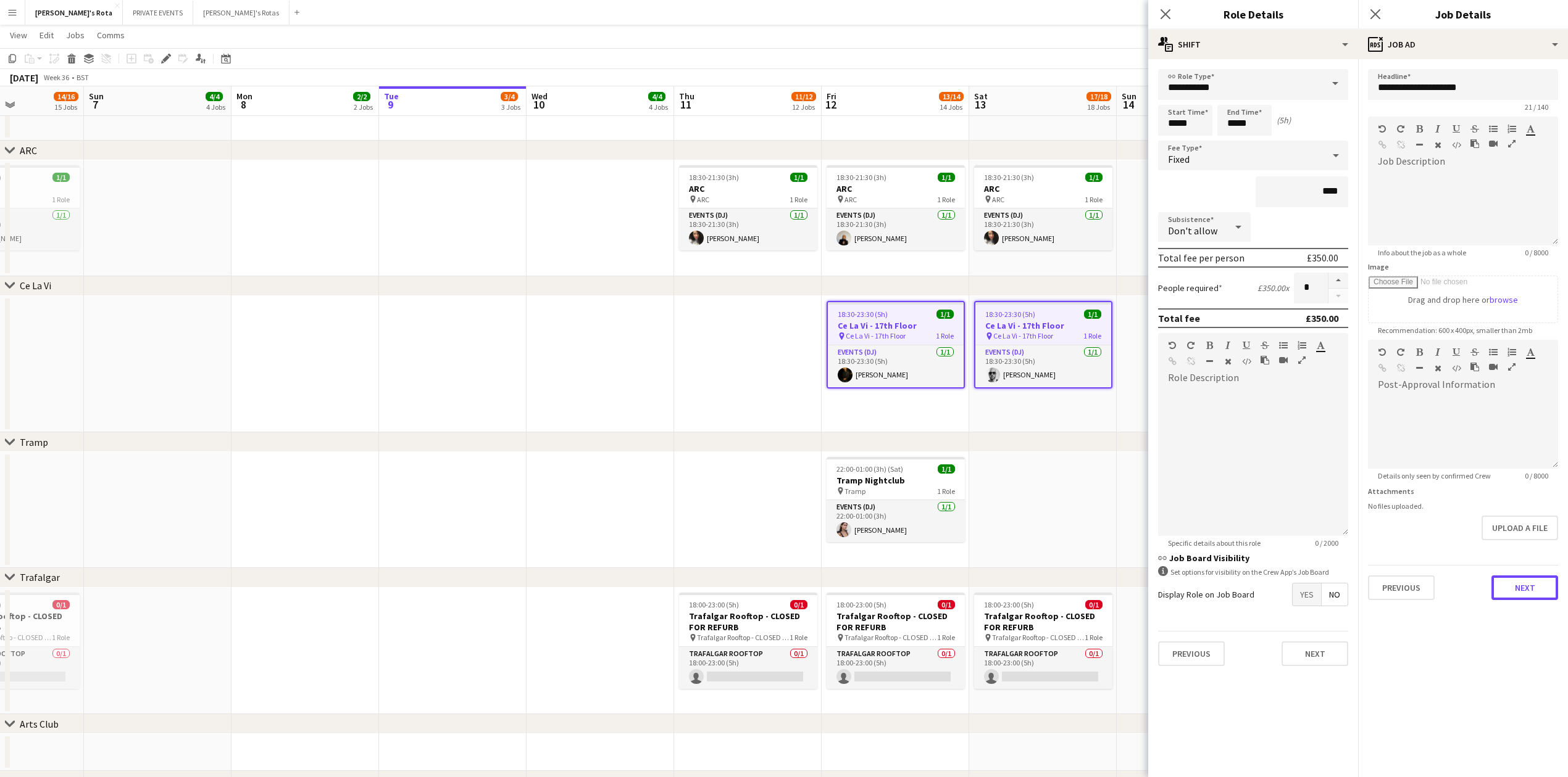
click at [1513, 600] on button "Next" at bounding box center [1524, 588] width 66 height 25
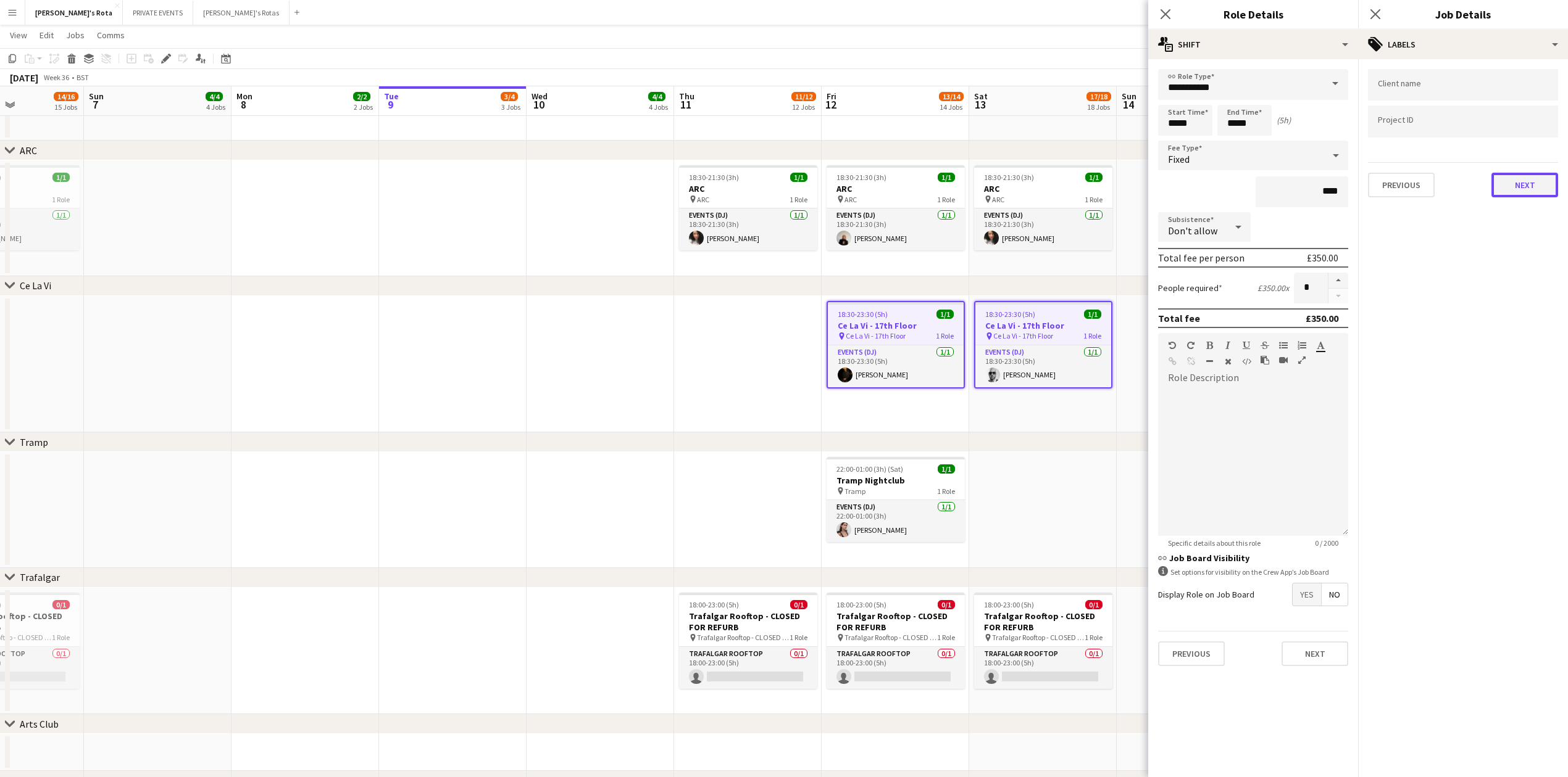
click at [1517, 185] on button "Next" at bounding box center [1524, 185] width 66 height 25
click at [1529, 127] on button "Next" at bounding box center [1524, 128] width 66 height 25
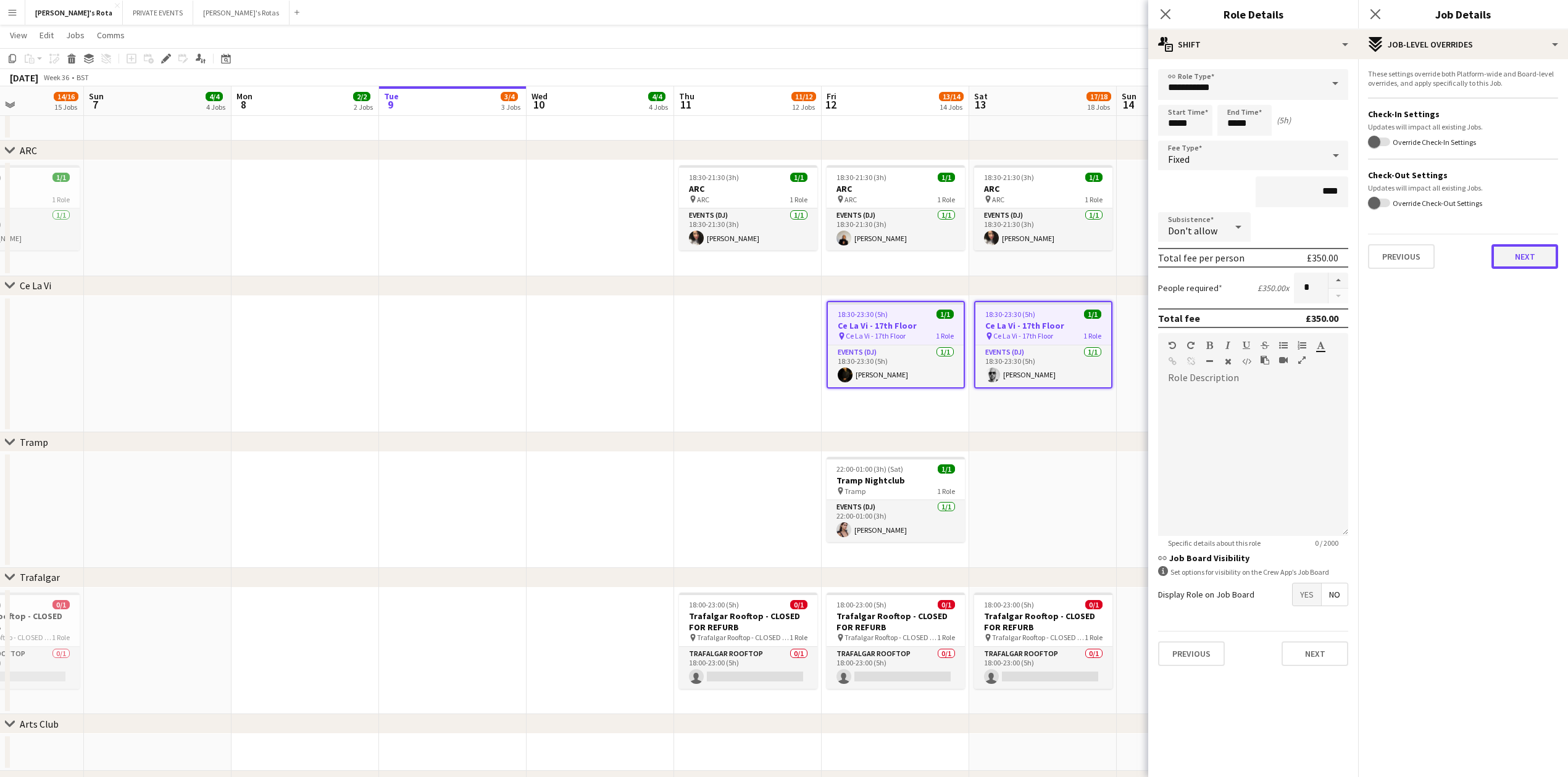
click at [1539, 250] on button "Next" at bounding box center [1524, 256] width 66 height 25
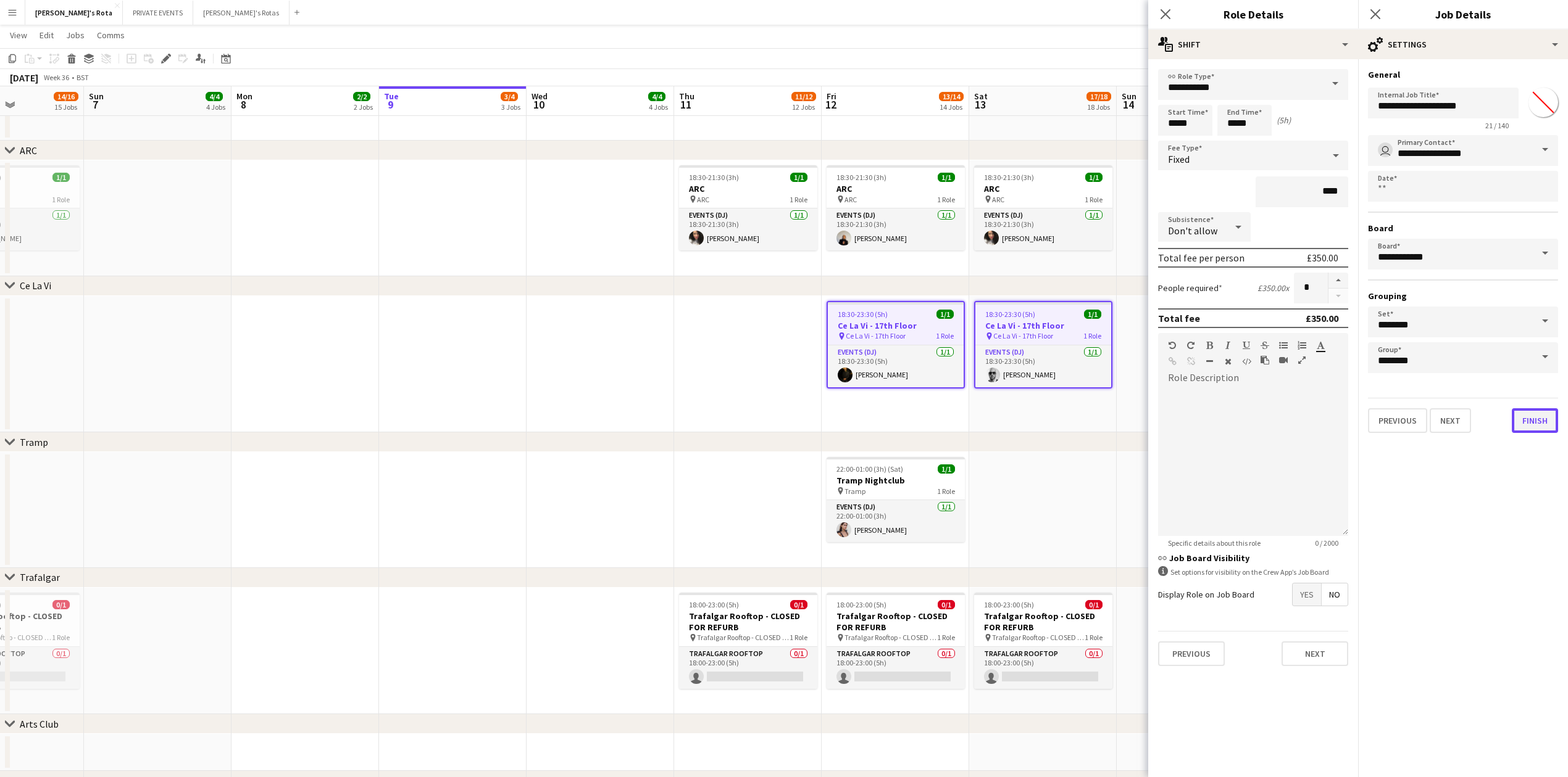
click at [1527, 413] on button "Finish" at bounding box center [1534, 421] width 46 height 25
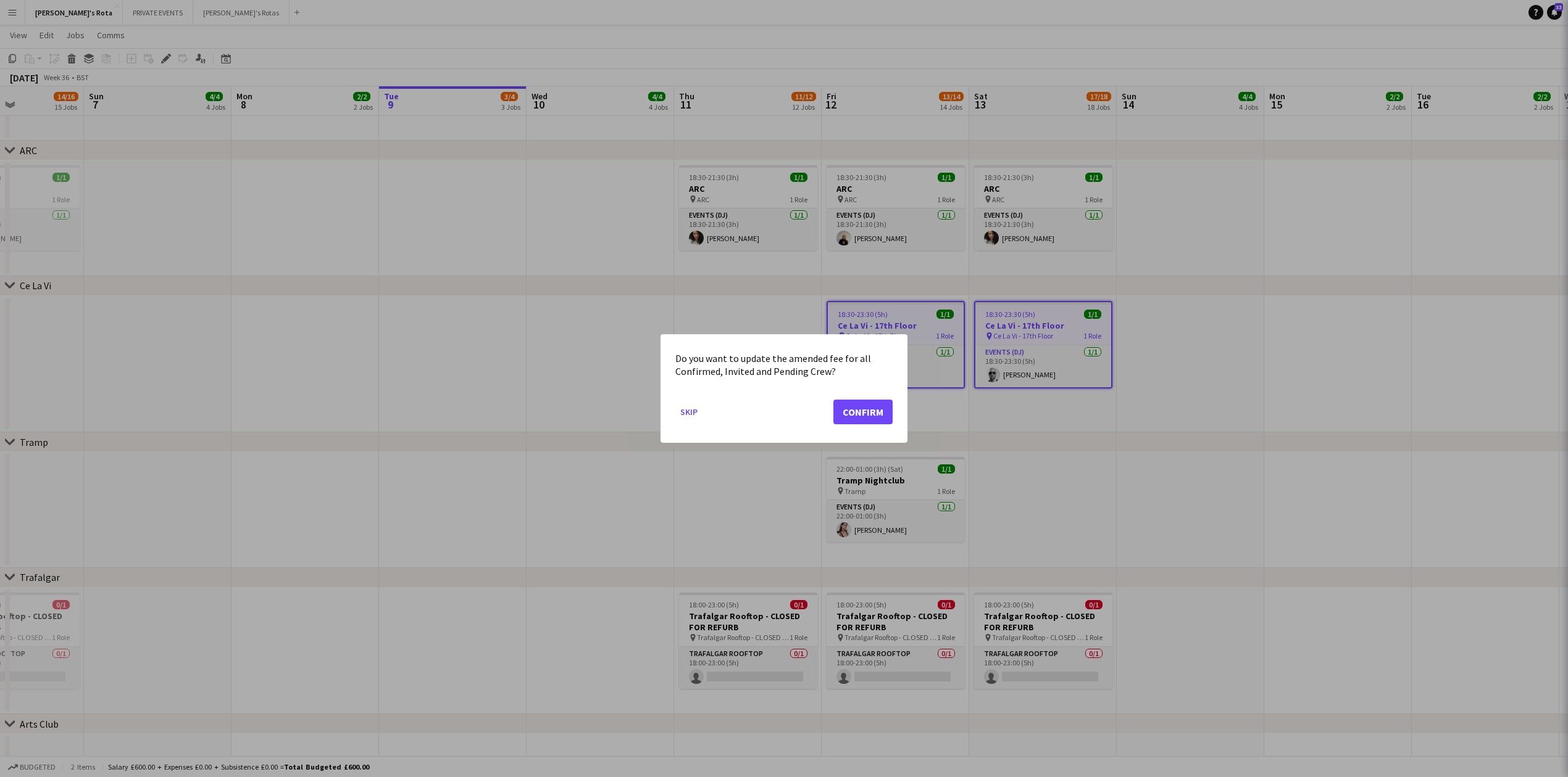
scroll to position [0, 0]
click at [853, 417] on button "Confirm" at bounding box center [863, 412] width 59 height 25
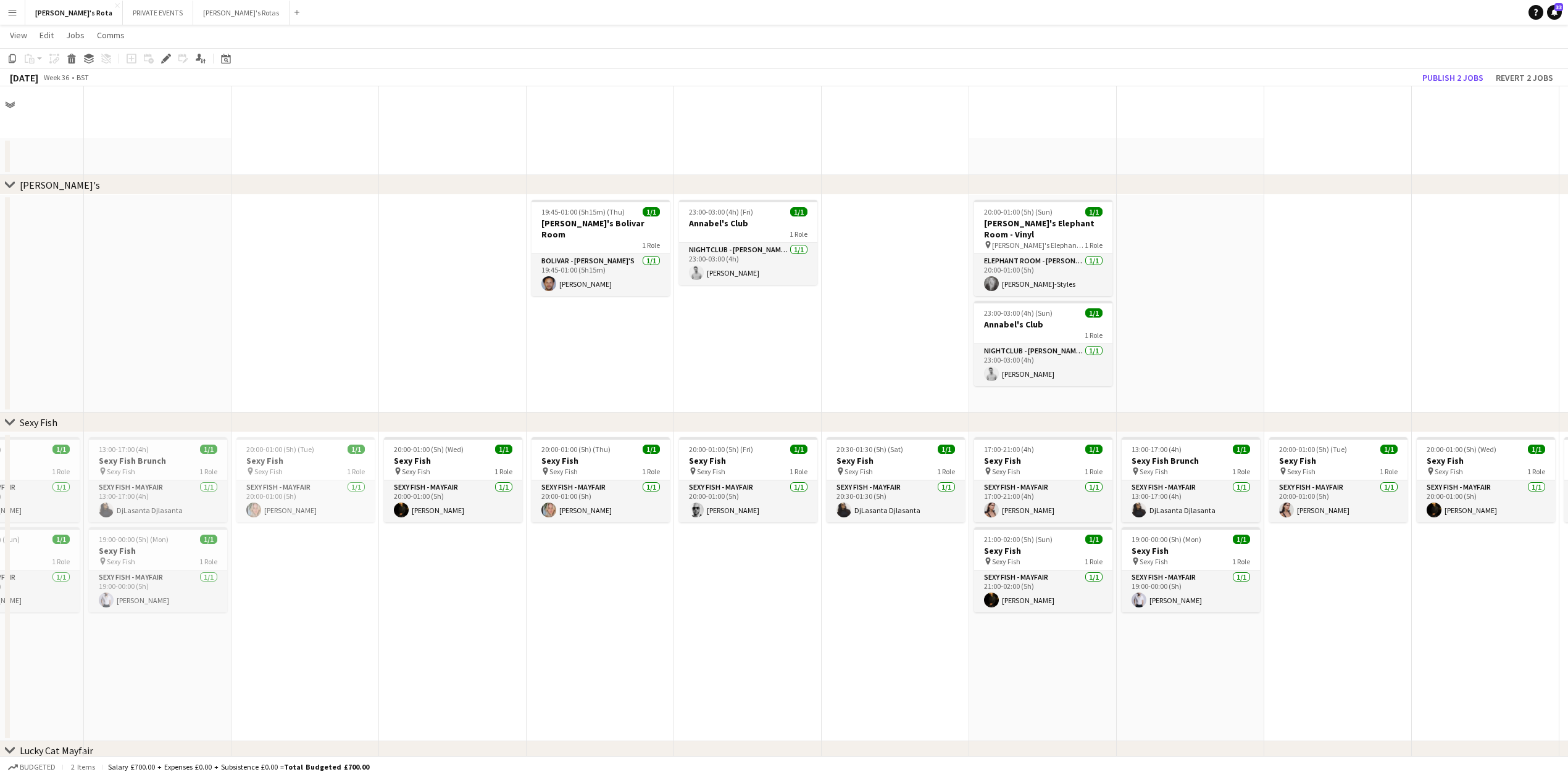
scroll to position [2396, 0]
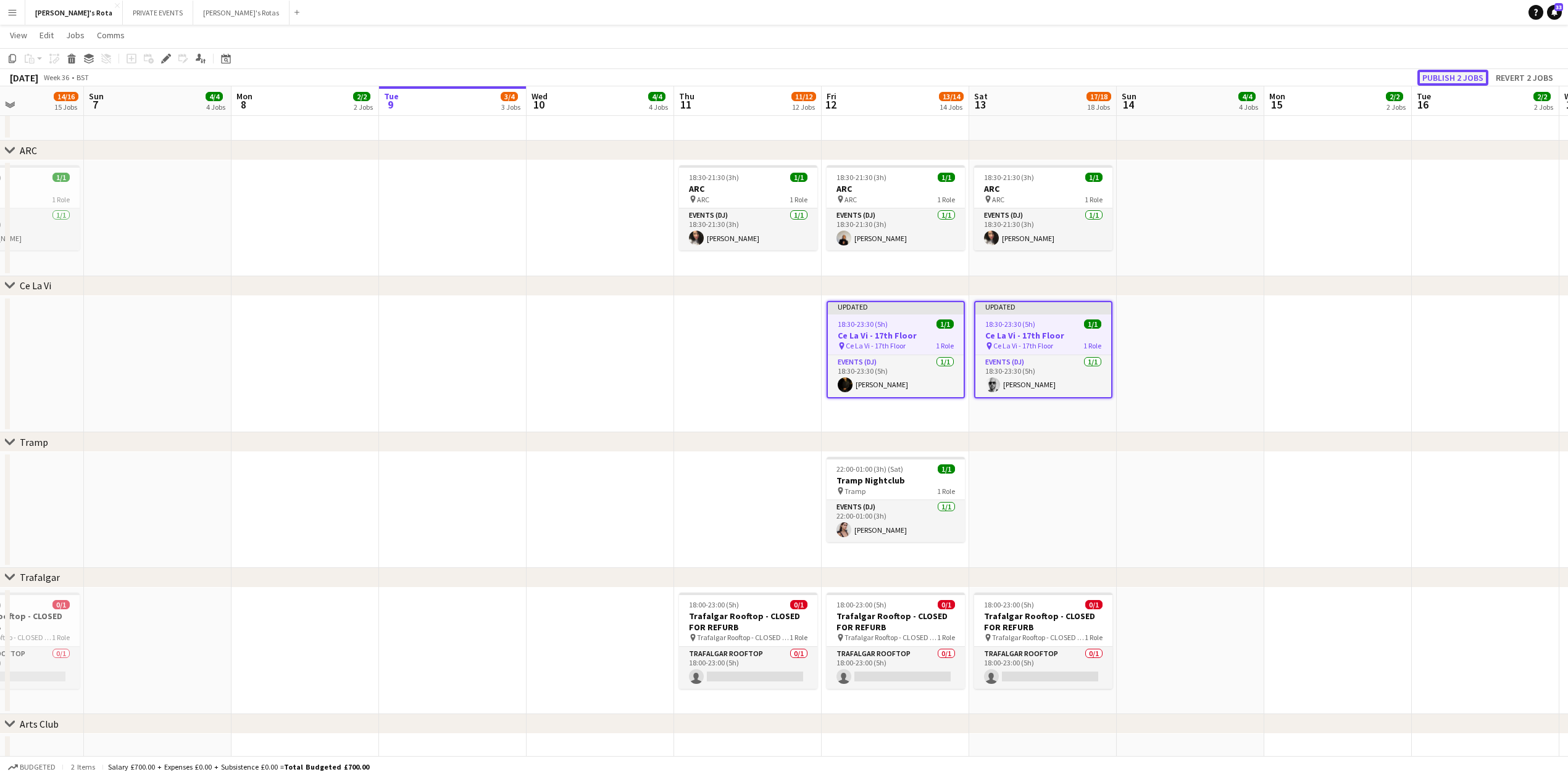
click at [1442, 79] on button "Publish 2 jobs" at bounding box center [1452, 77] width 71 height 16
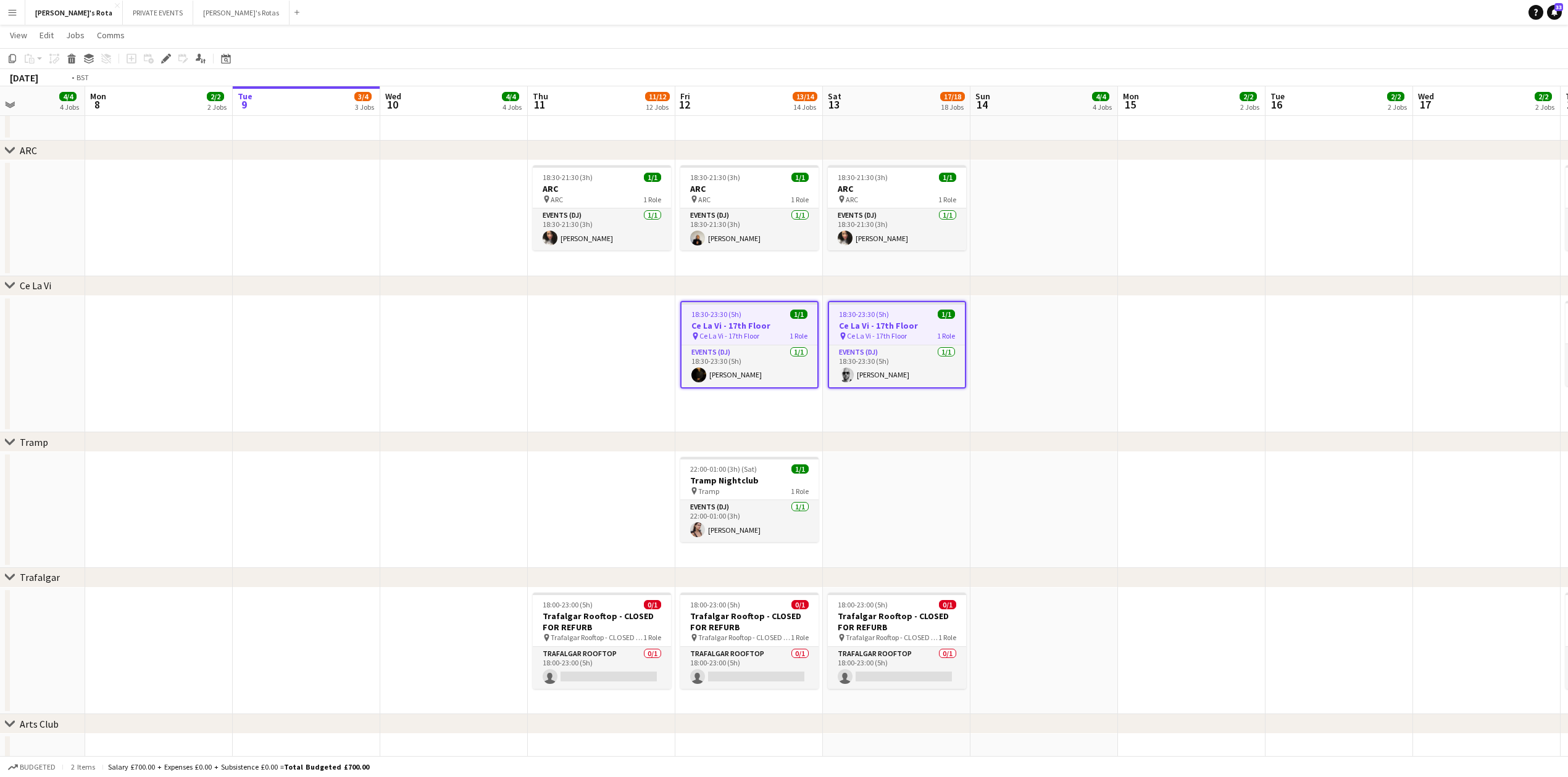
scroll to position [0, 409]
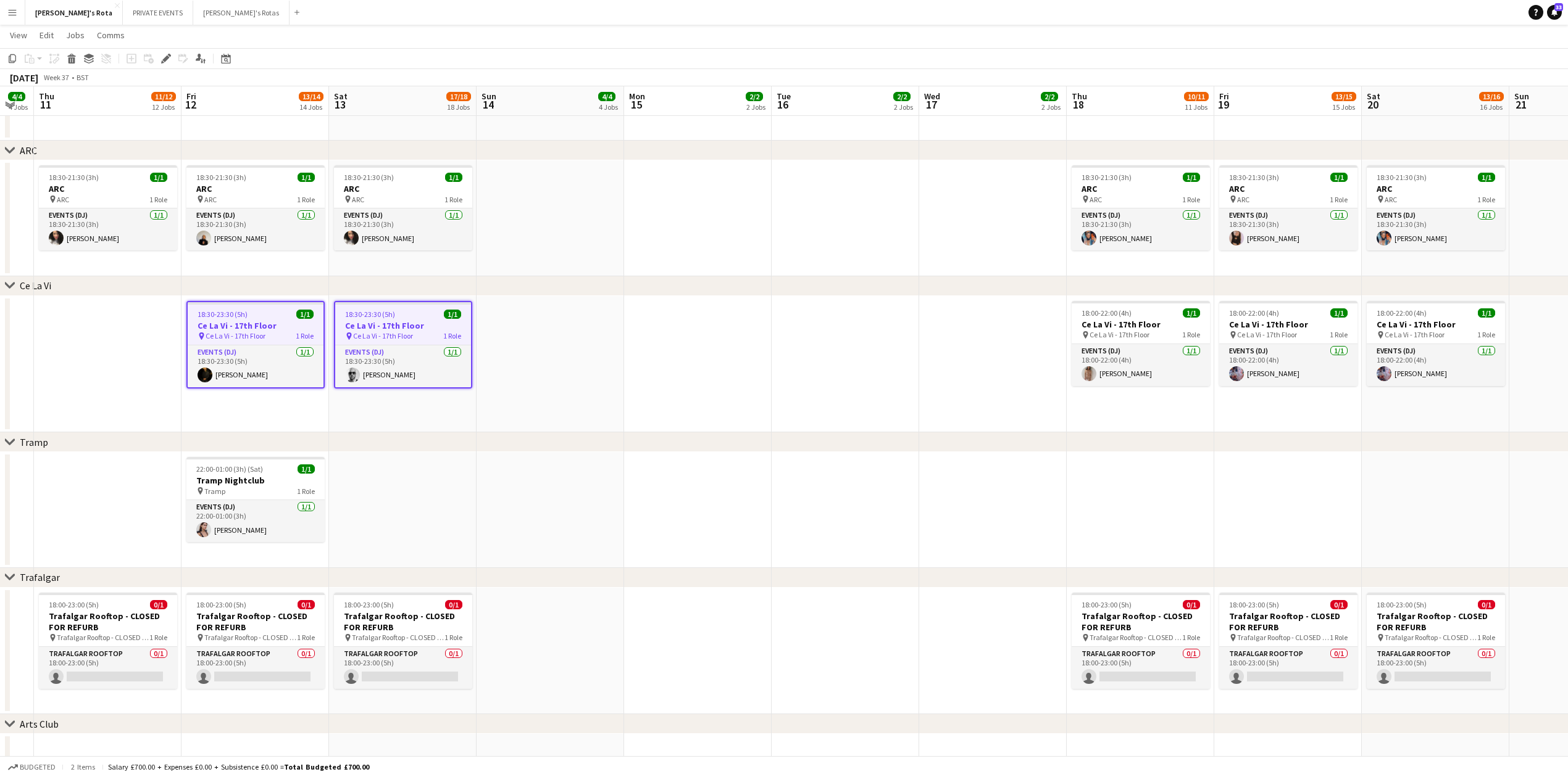
drag, startPoint x: 611, startPoint y: 385, endPoint x: 0, endPoint y: 391, distance: 611.0
click at [1115, 319] on h3 "Ce La Vi - 17th Floor" at bounding box center [1141, 324] width 138 height 11
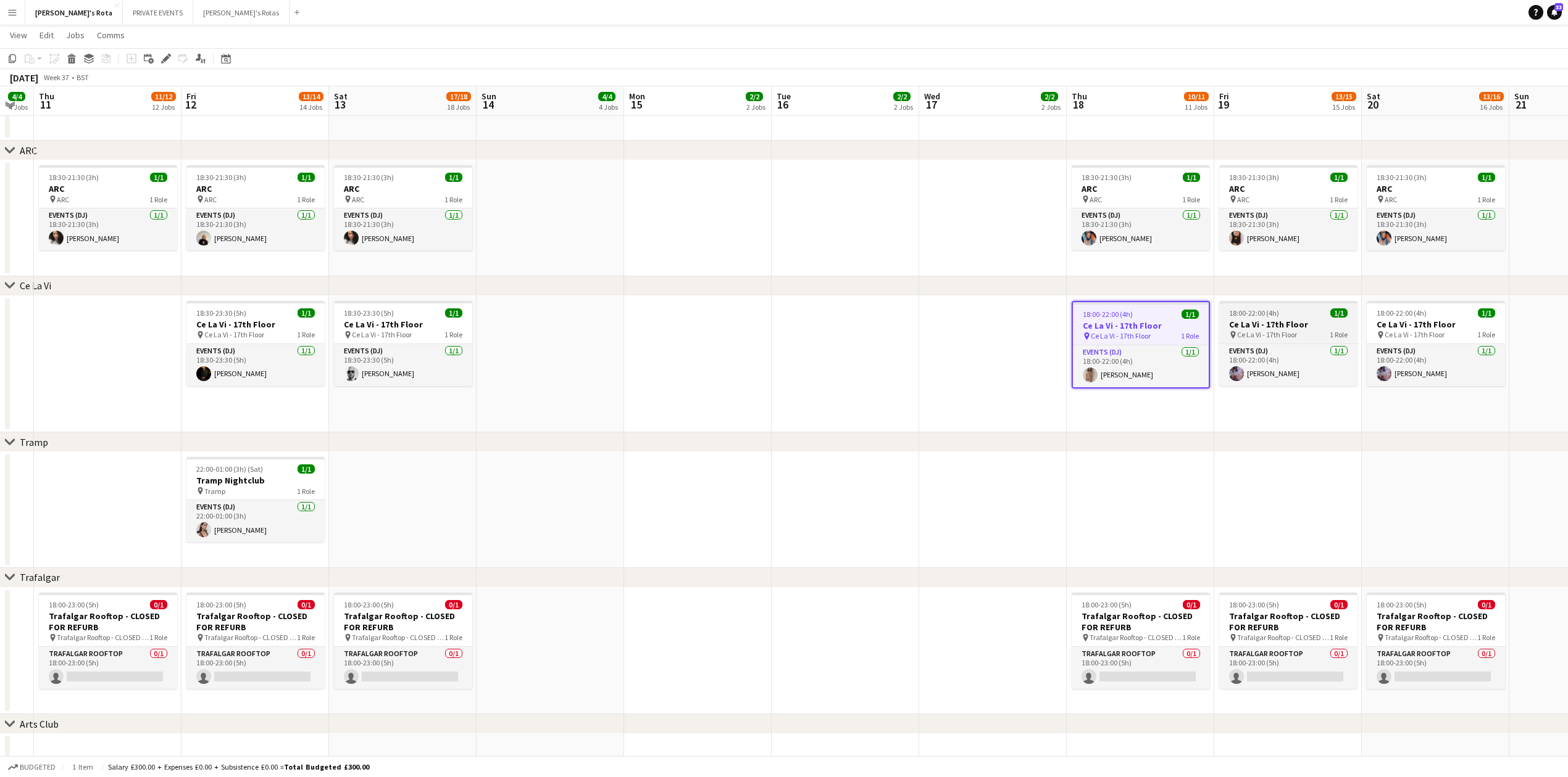
click at [1233, 328] on h3 "Ce La Vi - 17th Floor" at bounding box center [1288, 324] width 138 height 11
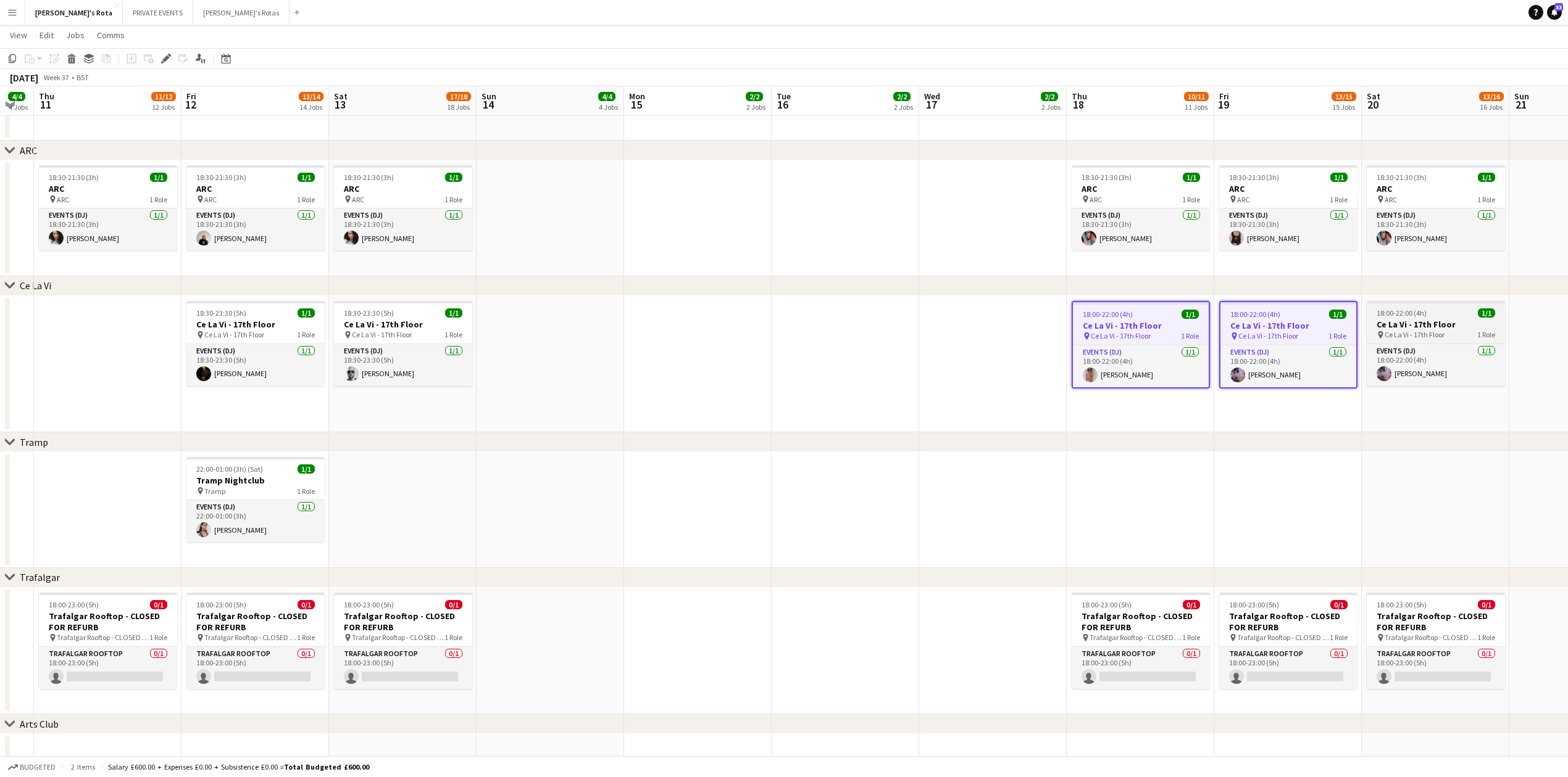
click at [1438, 321] on h3 "Ce La Vi - 17th Floor" at bounding box center [1436, 324] width 138 height 11
click at [163, 57] on icon "Edit" at bounding box center [166, 59] width 10 height 10
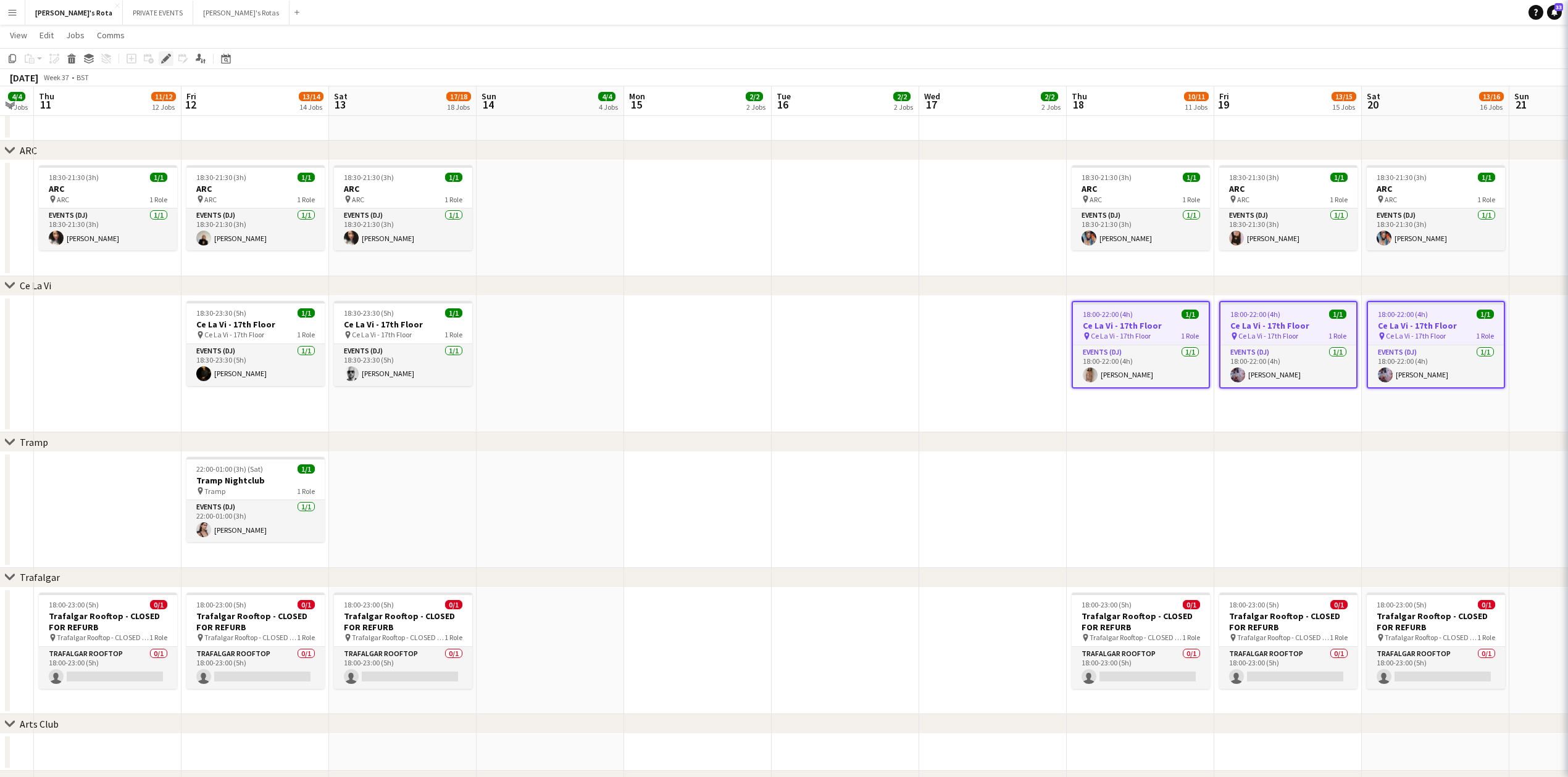
type input "**********"
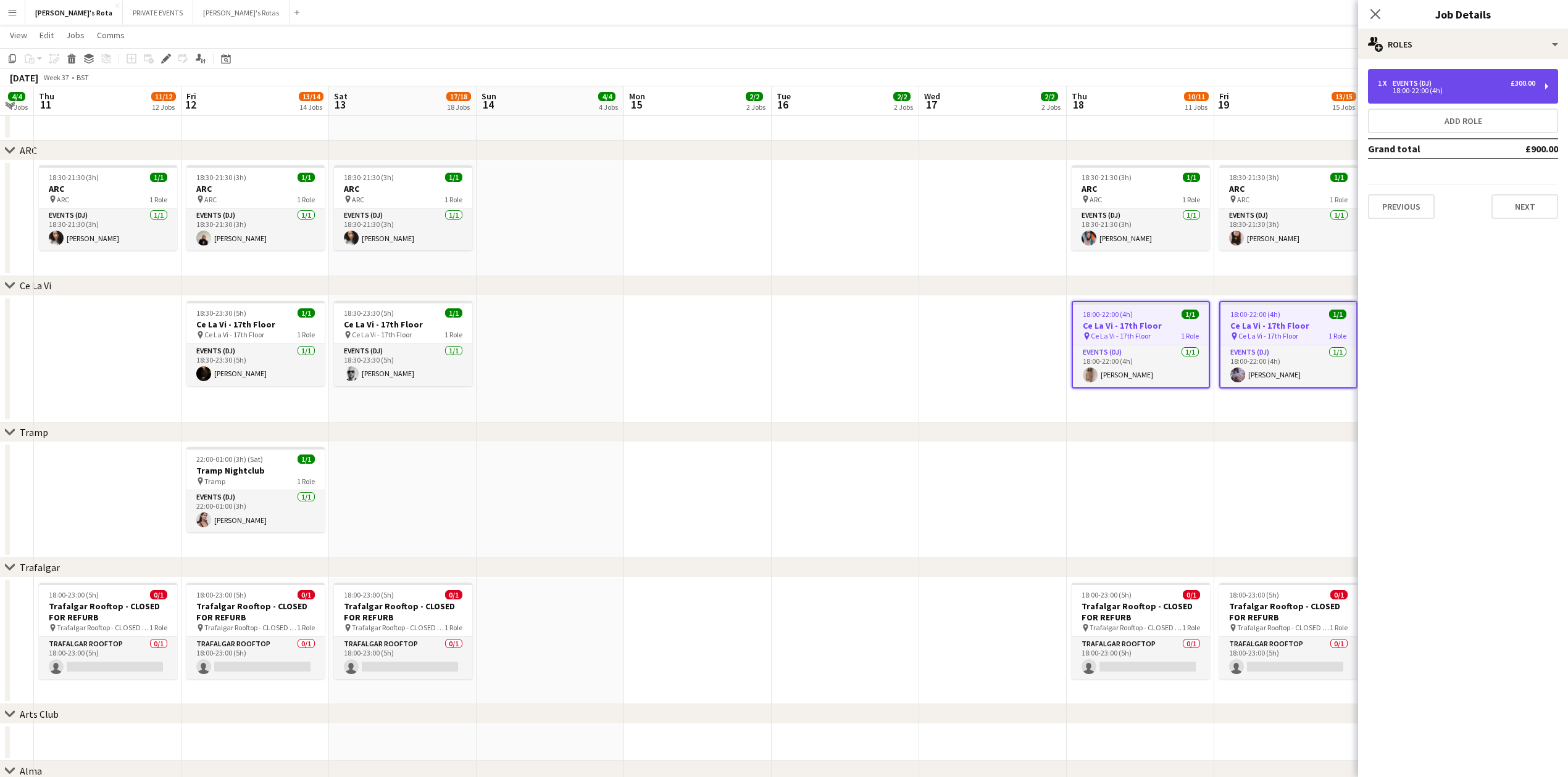
click at [1437, 88] on div "18:00-22:00 (4h)" at bounding box center [1457, 91] width 158 height 6
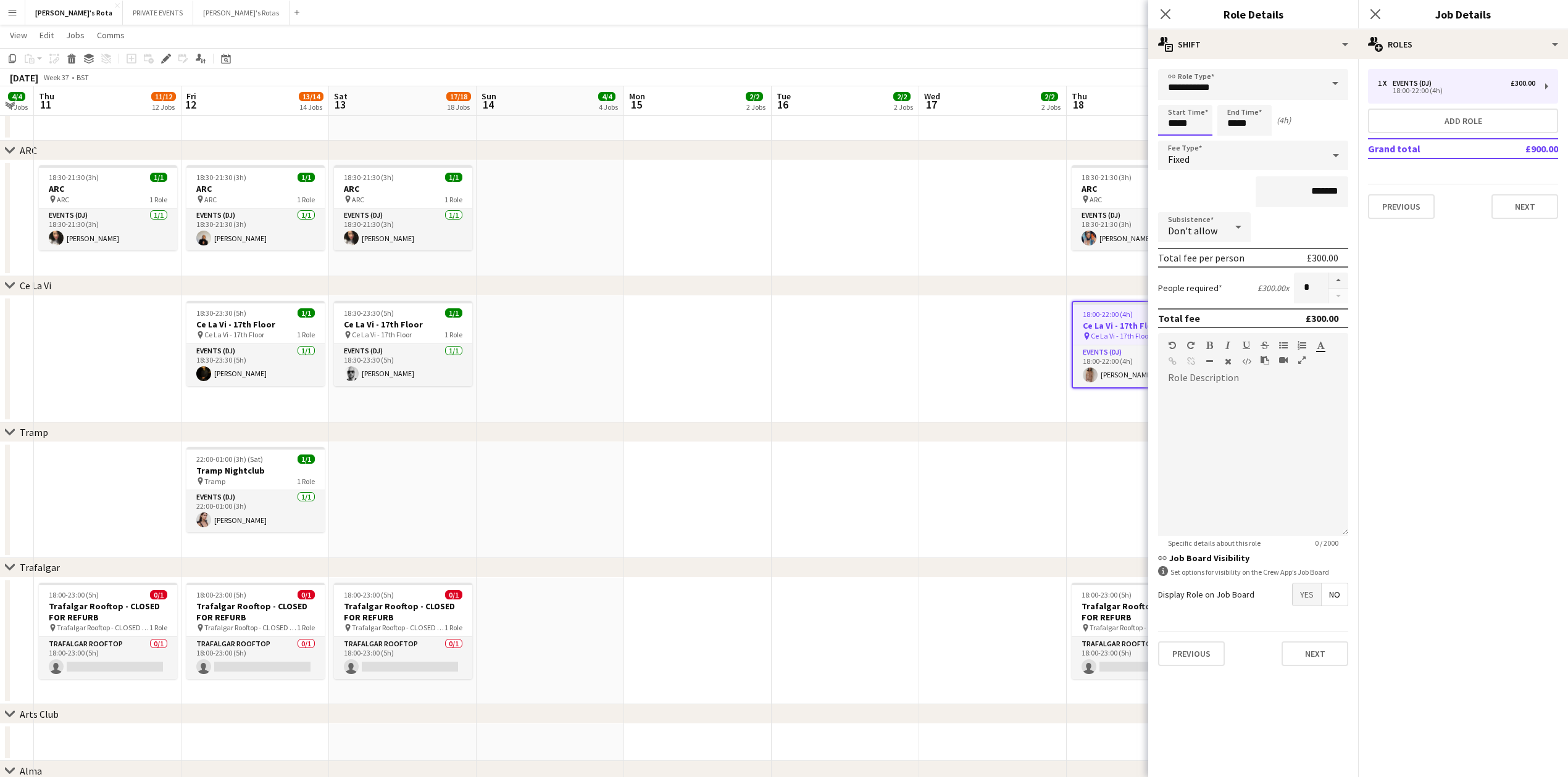
click at [1196, 124] on input "*****" at bounding box center [1185, 120] width 55 height 31
type input "*****"
click at [1179, 99] on div at bounding box center [1173, 99] width 25 height 12
click at [1244, 123] on input "*****" at bounding box center [1244, 120] width 55 height 31
type input "*****"
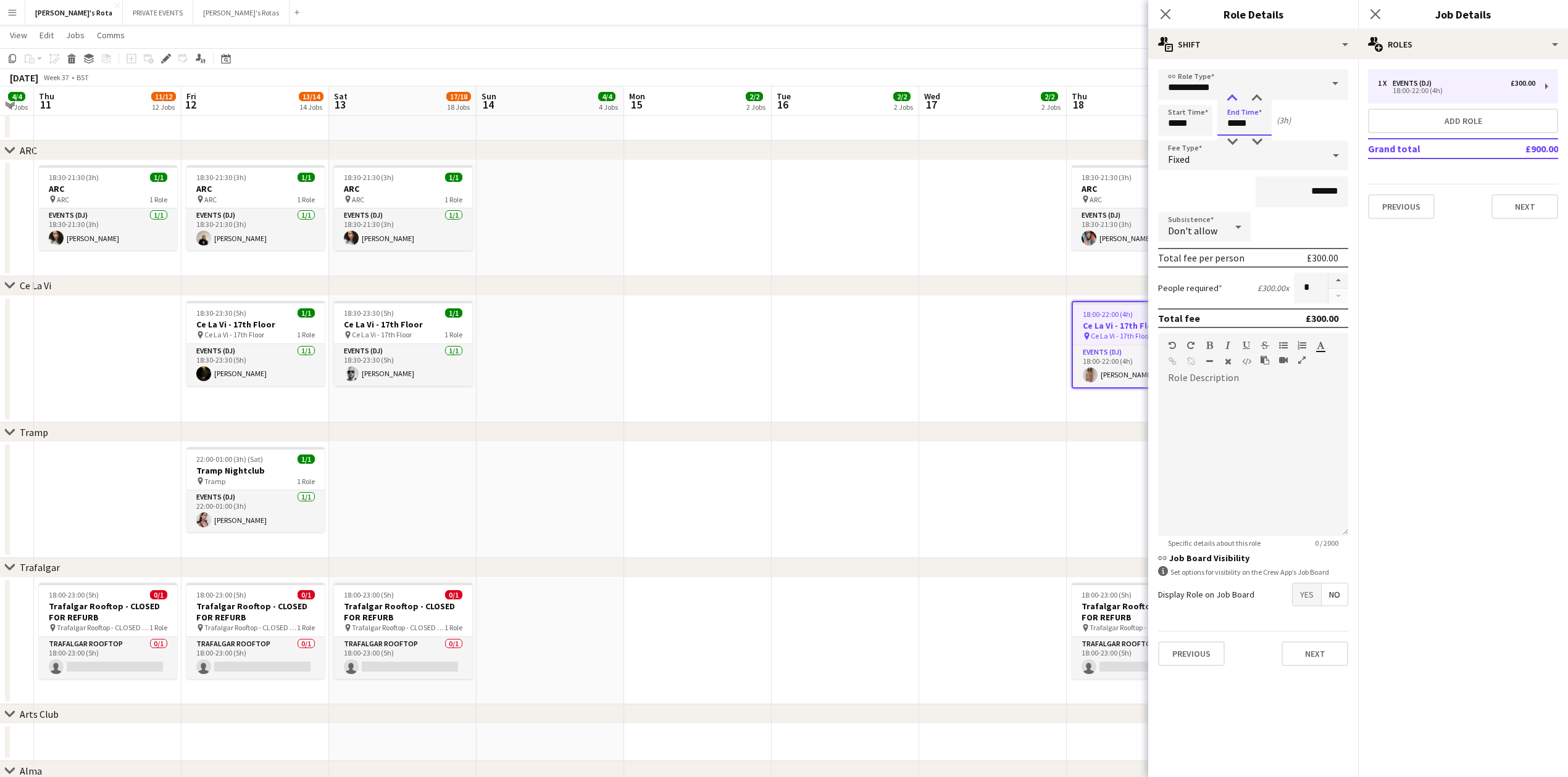
click at [1233, 101] on div at bounding box center [1232, 99] width 25 height 12
click at [1529, 209] on button "Next" at bounding box center [1524, 207] width 66 height 25
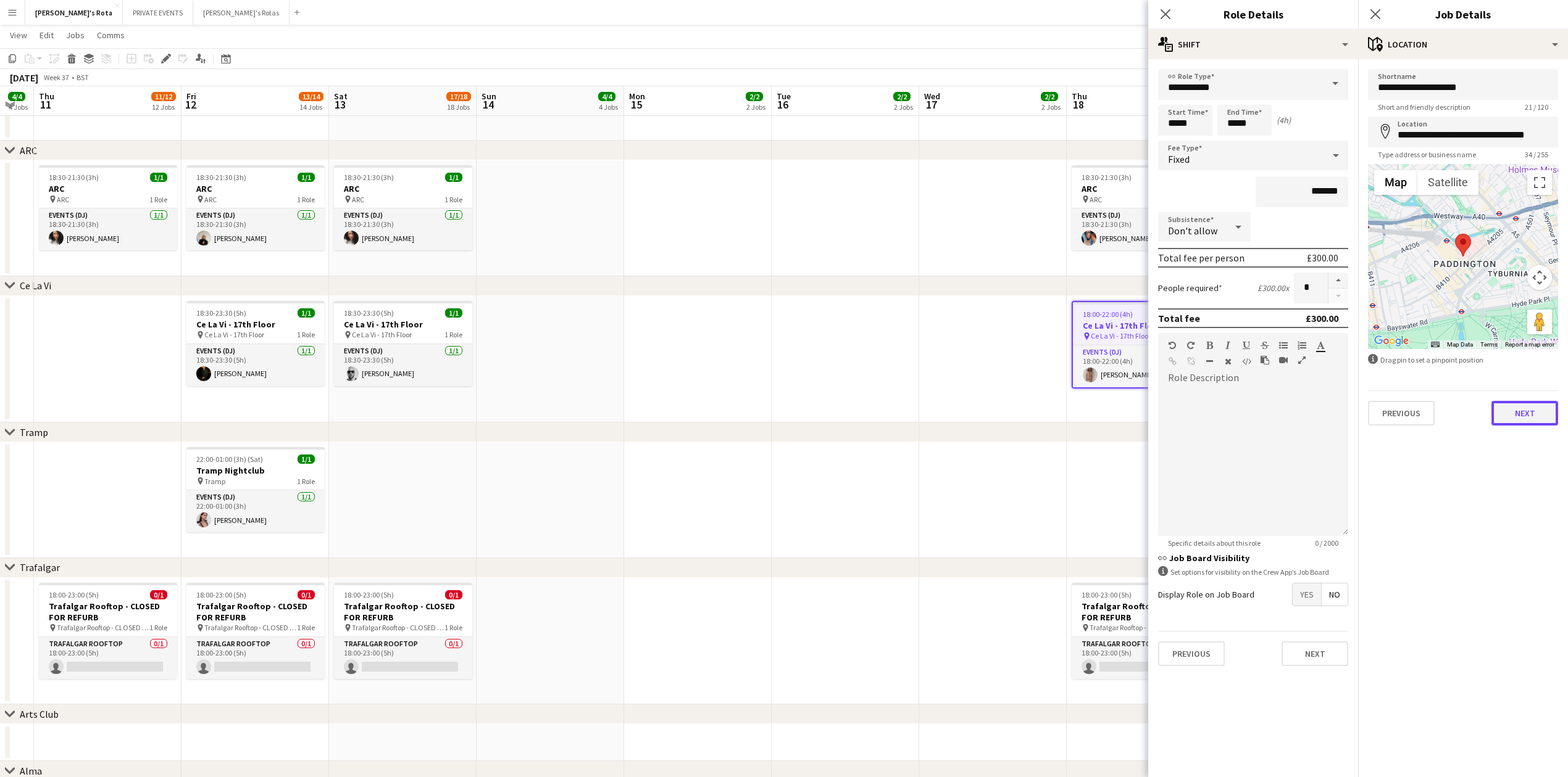
click at [1523, 407] on button "Next" at bounding box center [1524, 413] width 66 height 25
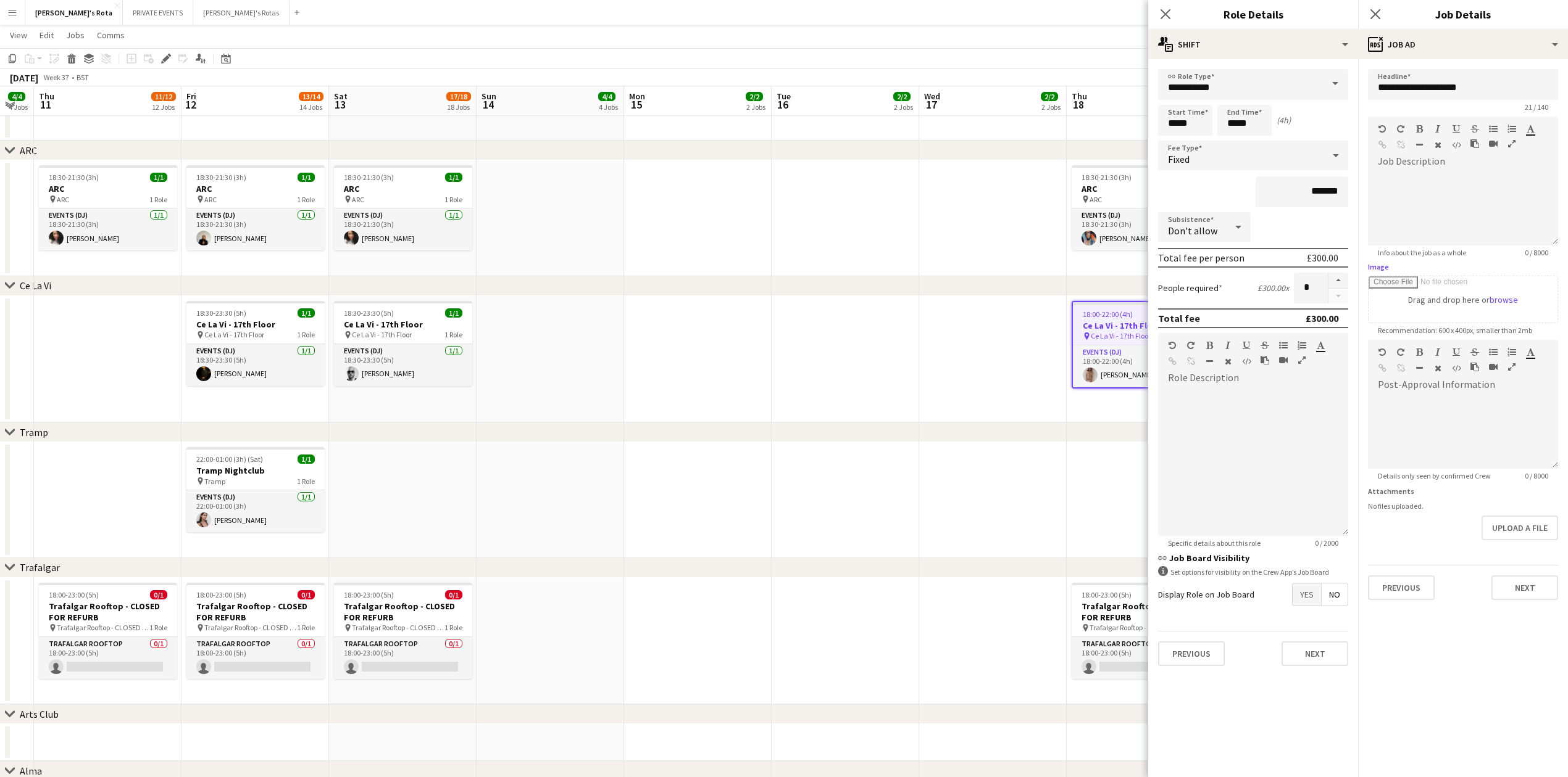
drag, startPoint x: 1505, startPoint y: 317, endPoint x: 1535, endPoint y: 435, distance: 121.8
click at [1534, 427] on form "**********" at bounding box center [1462, 335] width 210 height 531
click at [1524, 588] on button "Next" at bounding box center [1524, 588] width 66 height 25
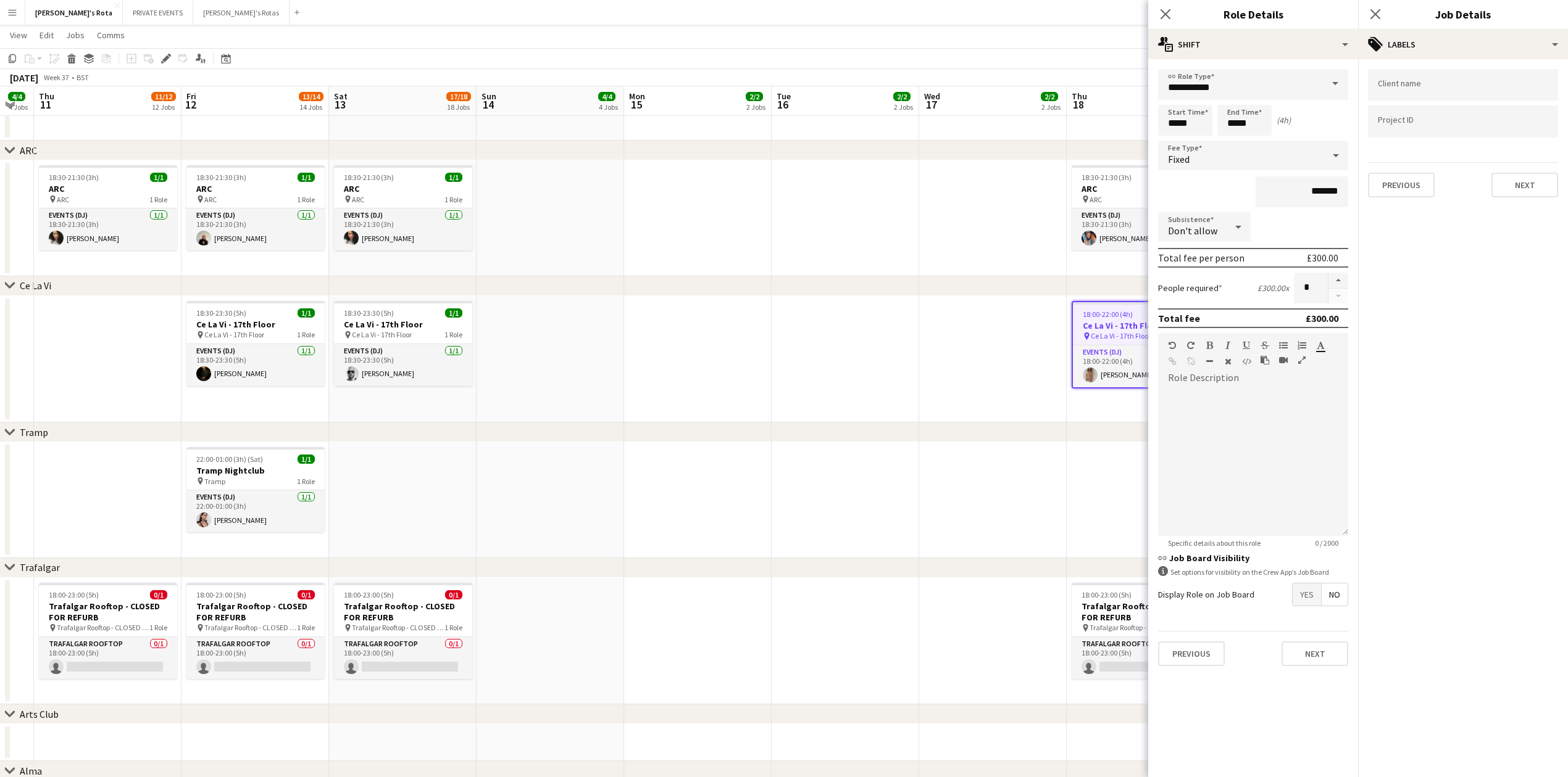
click at [1514, 198] on div "Client name Project ID Previous Next" at bounding box center [1462, 133] width 210 height 148
click at [1521, 187] on button "Next" at bounding box center [1524, 185] width 66 height 25
click at [1521, 123] on button "Next" at bounding box center [1524, 128] width 66 height 25
click at [1524, 247] on button "Next" at bounding box center [1524, 256] width 66 height 25
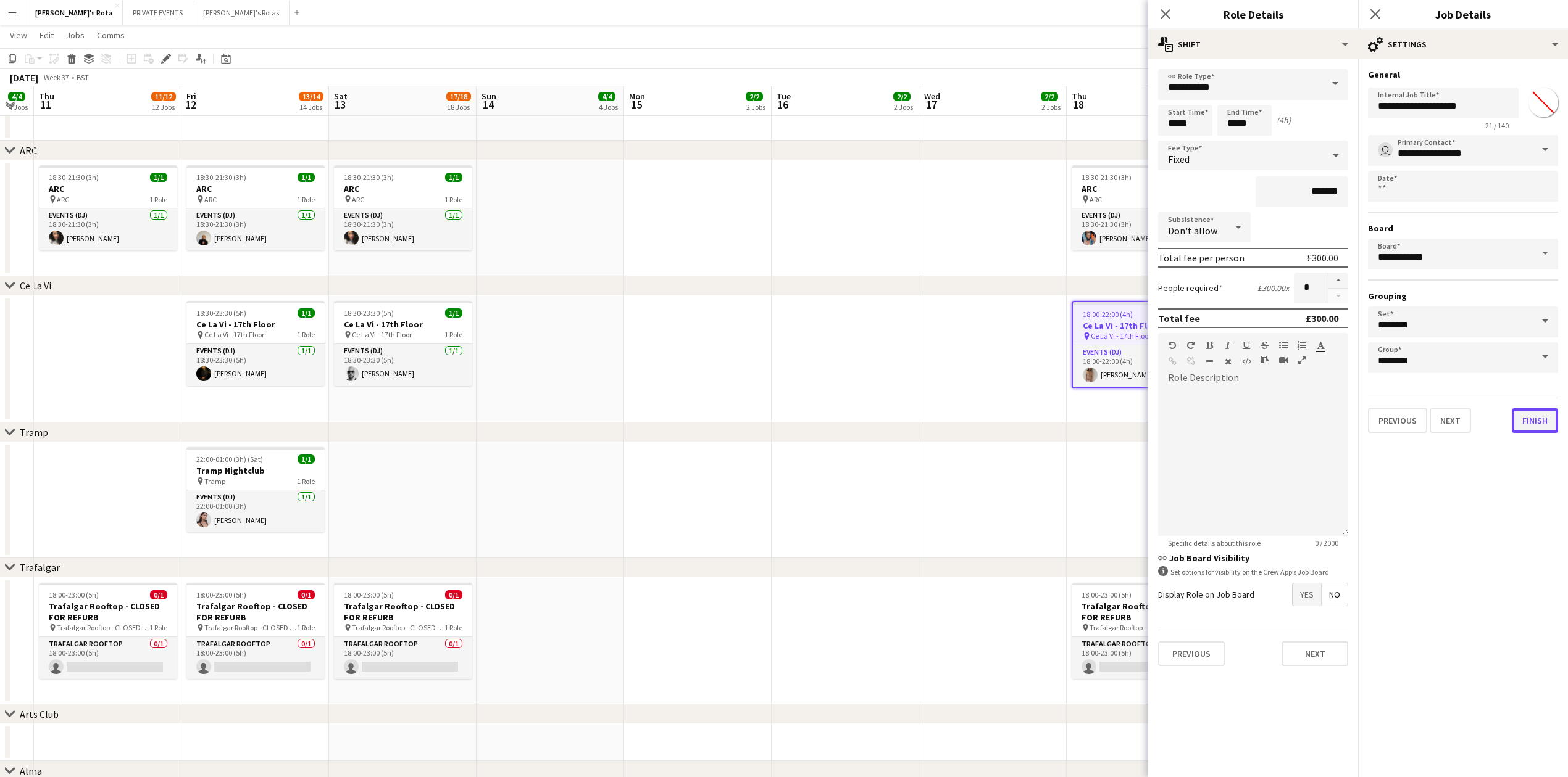
click at [1529, 415] on button "Finish" at bounding box center [1534, 421] width 46 height 25
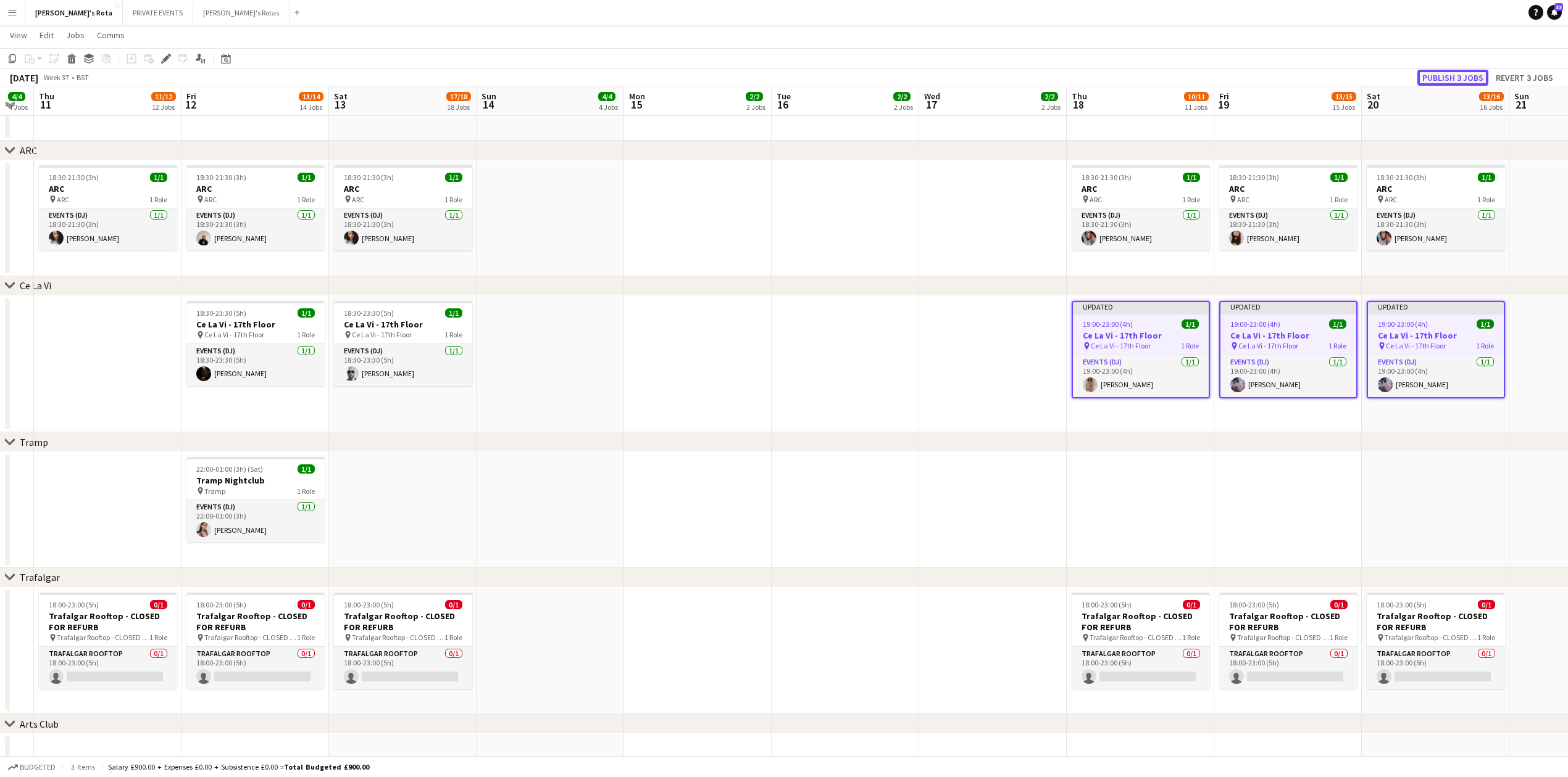
click at [1457, 75] on button "Publish 3 jobs" at bounding box center [1452, 77] width 71 height 16
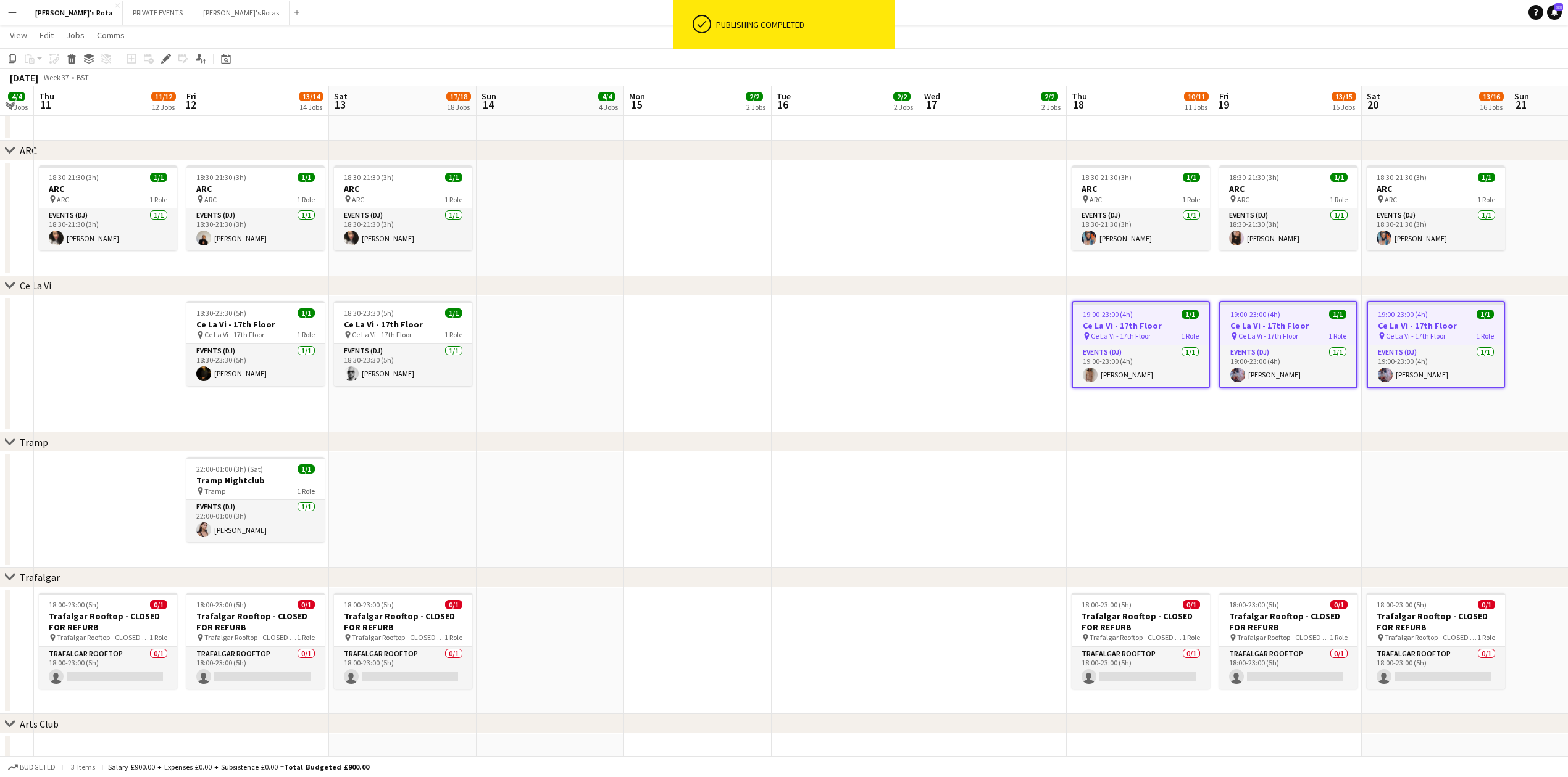
click at [1134, 310] on div "19:00-23:00 (4h) 1/1" at bounding box center [1141, 314] width 136 height 9
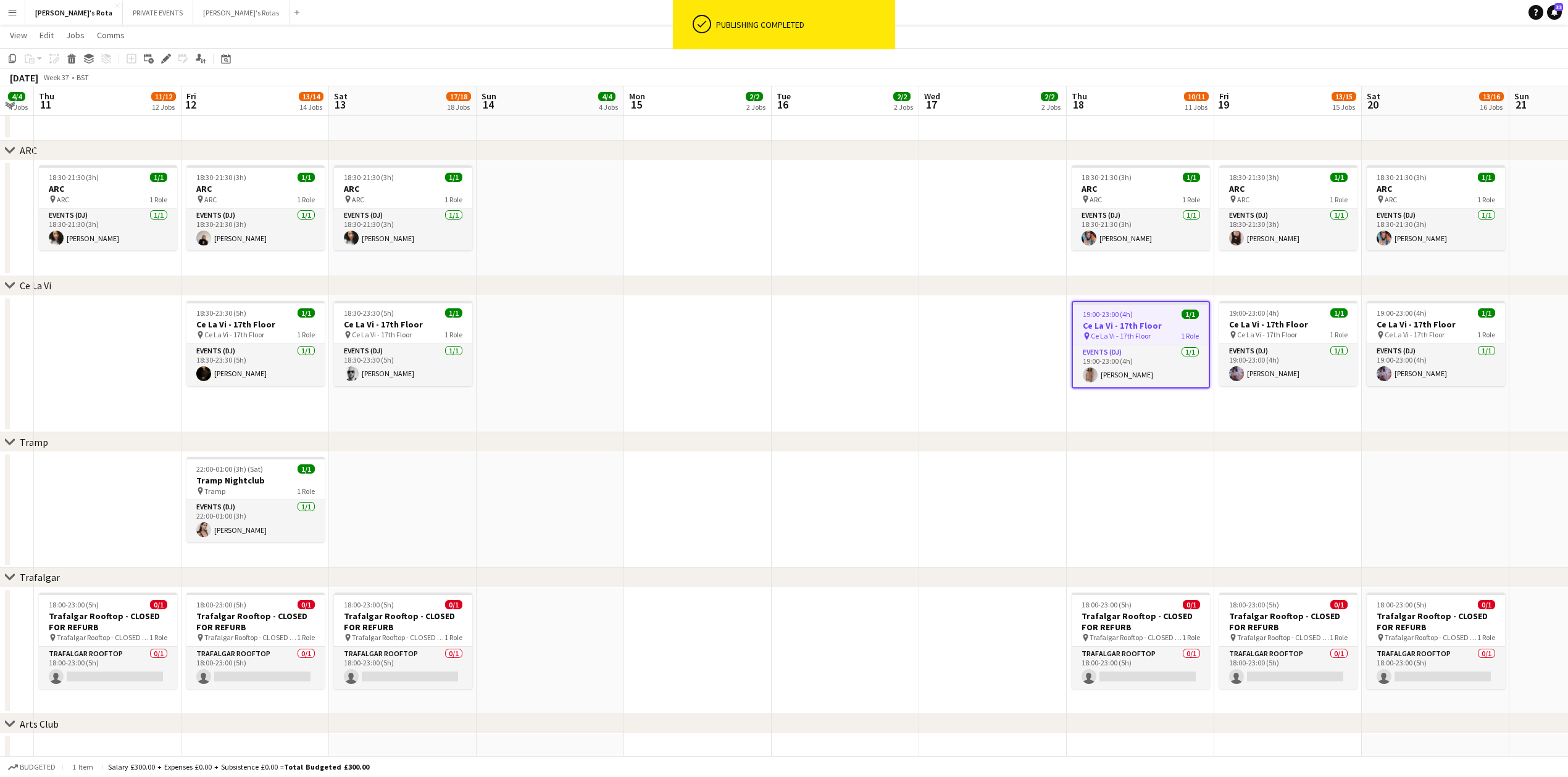
click at [818, 315] on app-date-cell at bounding box center [845, 364] width 147 height 137
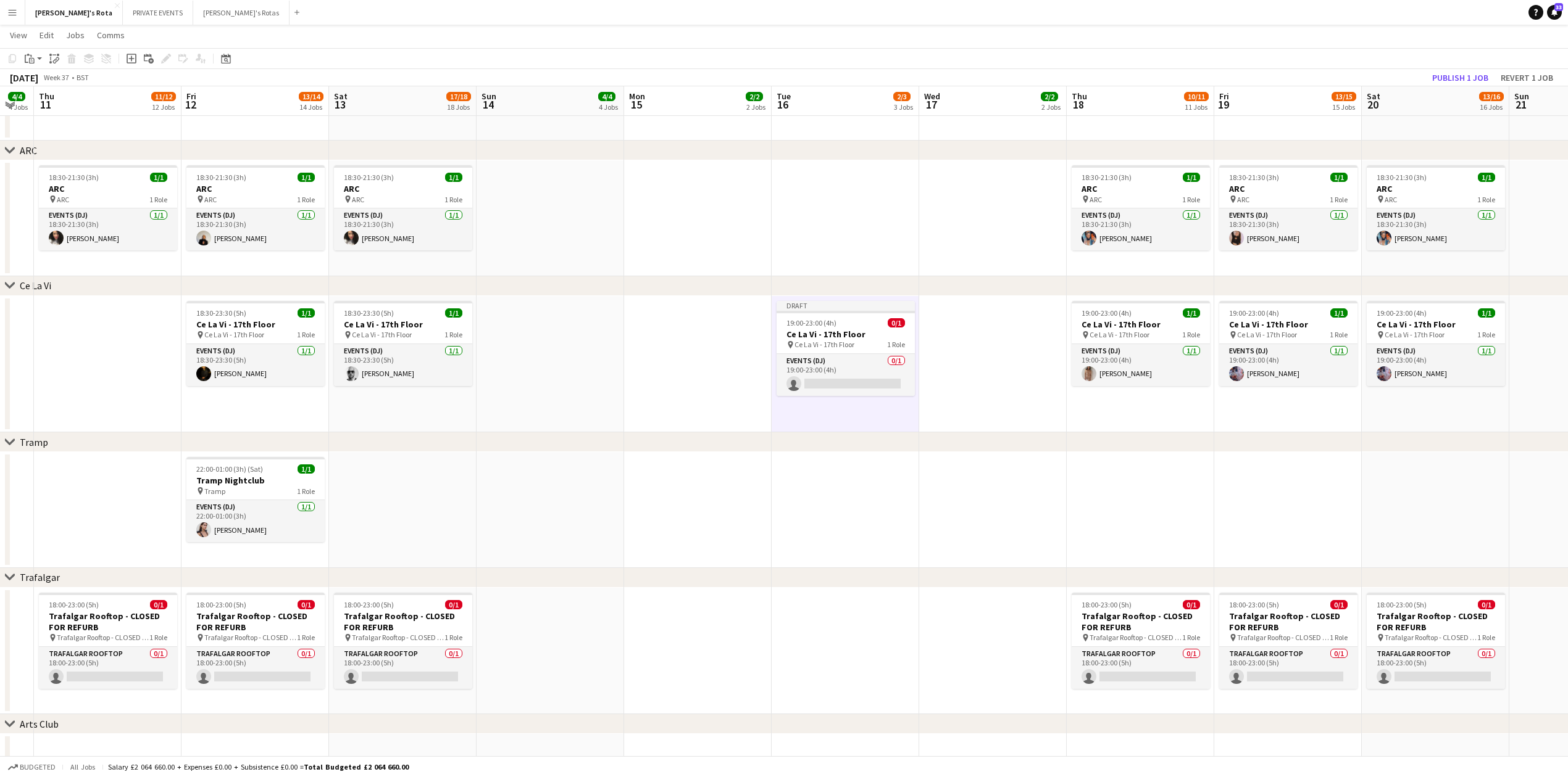
drag, startPoint x: 972, startPoint y: 301, endPoint x: 978, endPoint y: 311, distance: 11.7
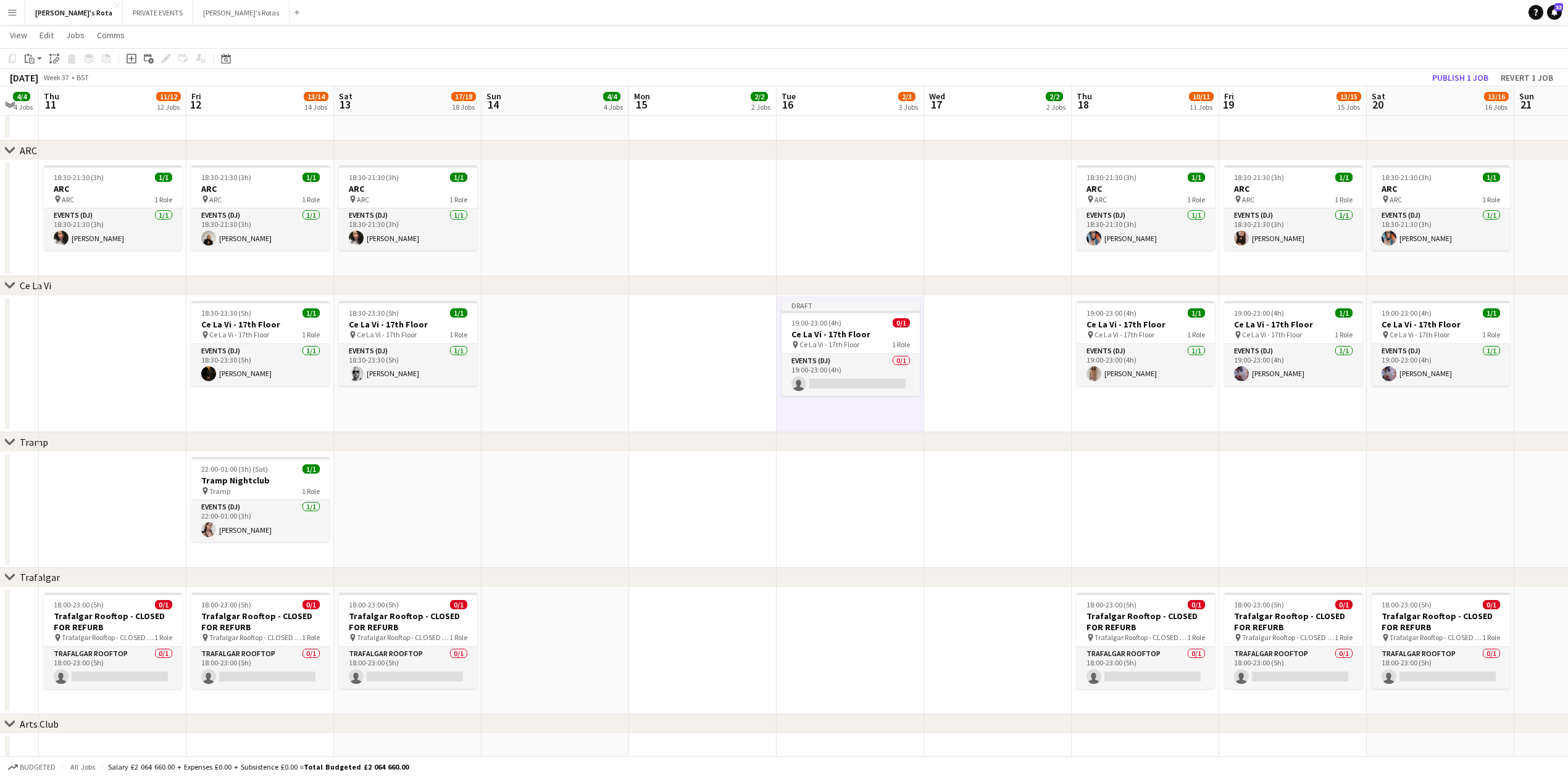
click at [970, 314] on app-date-cell at bounding box center [997, 364] width 147 height 137
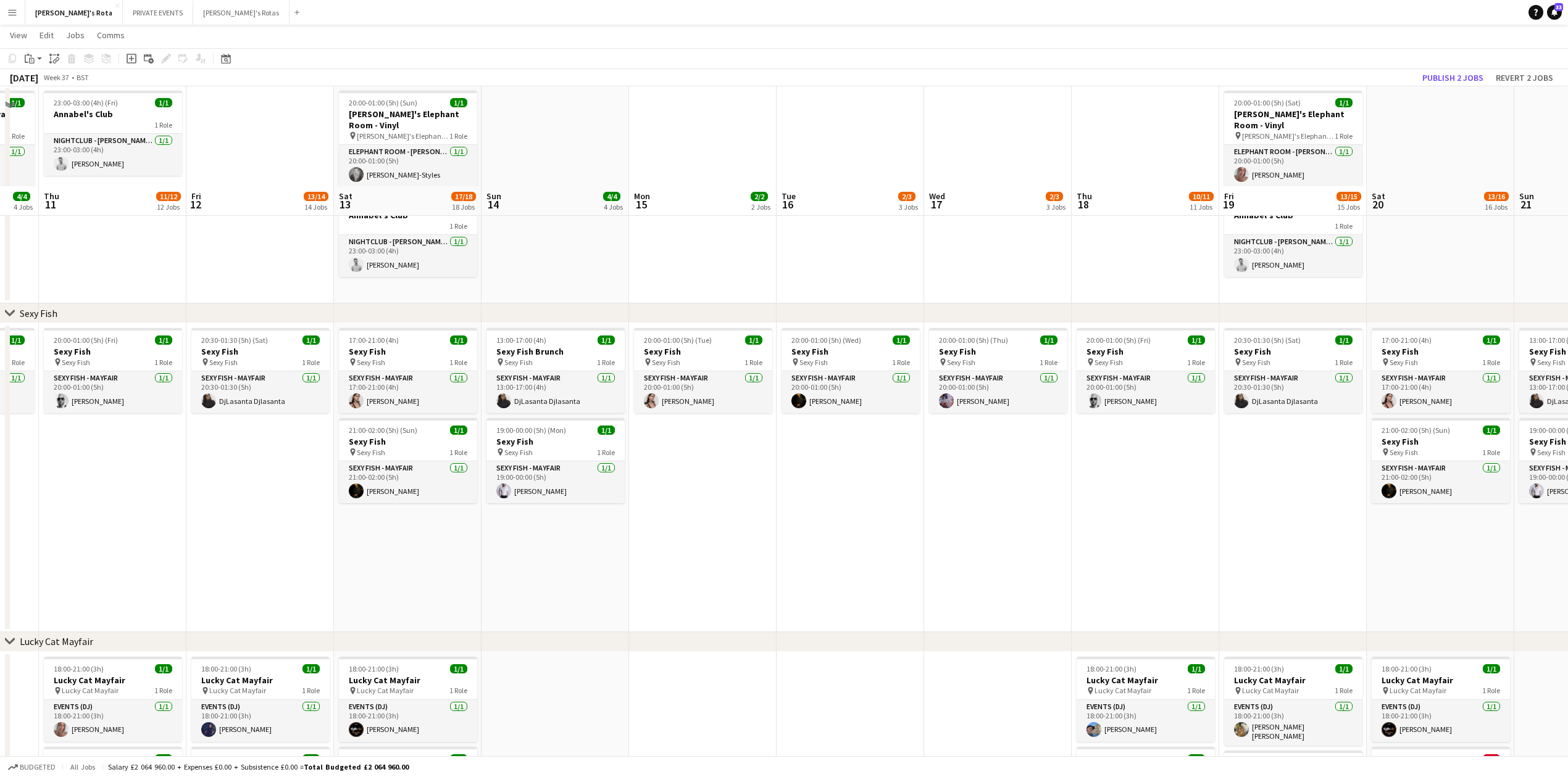
scroll to position [93, 0]
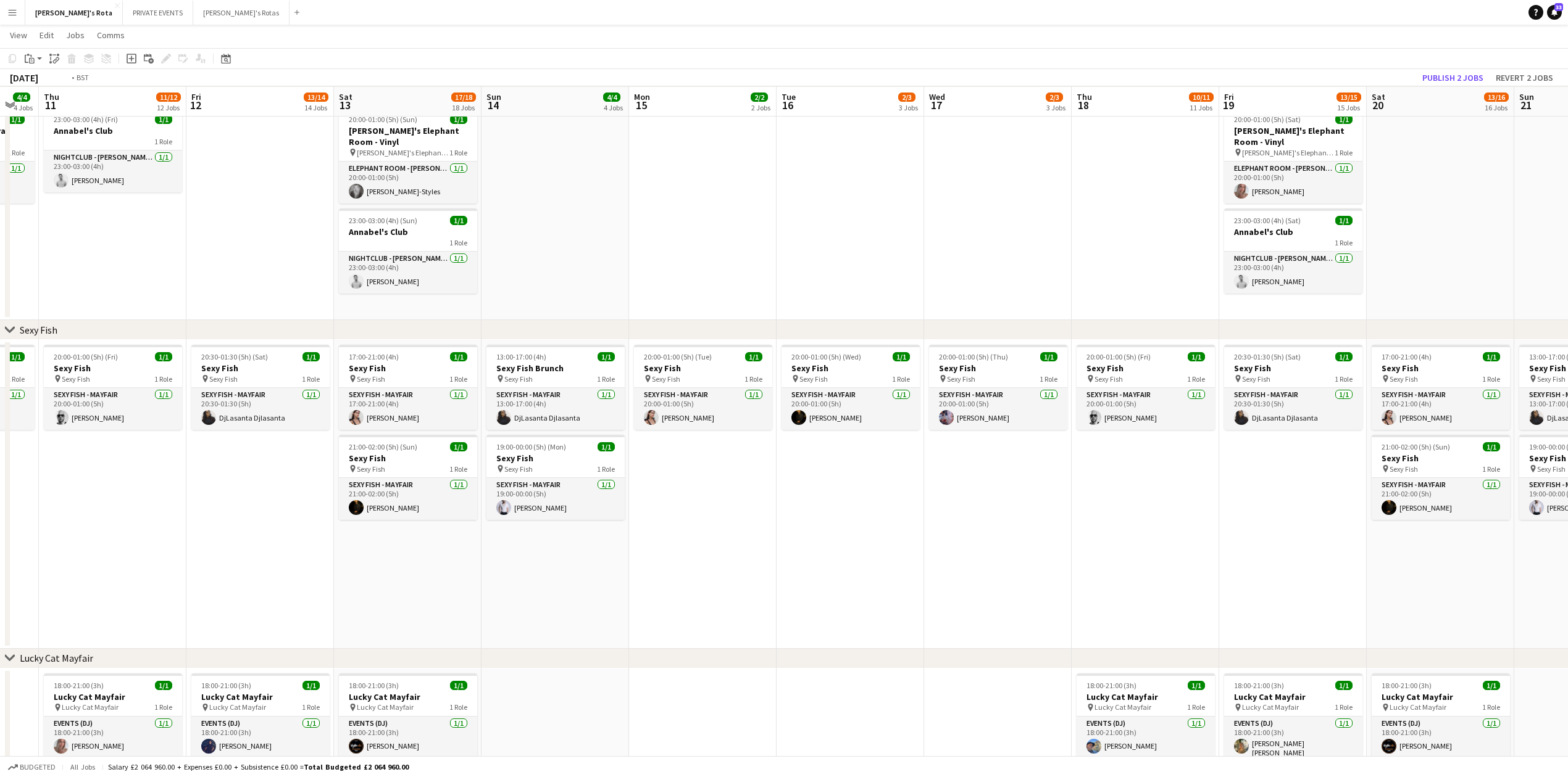
drag, startPoint x: 242, startPoint y: 507, endPoint x: 769, endPoint y: 504, distance: 527.0
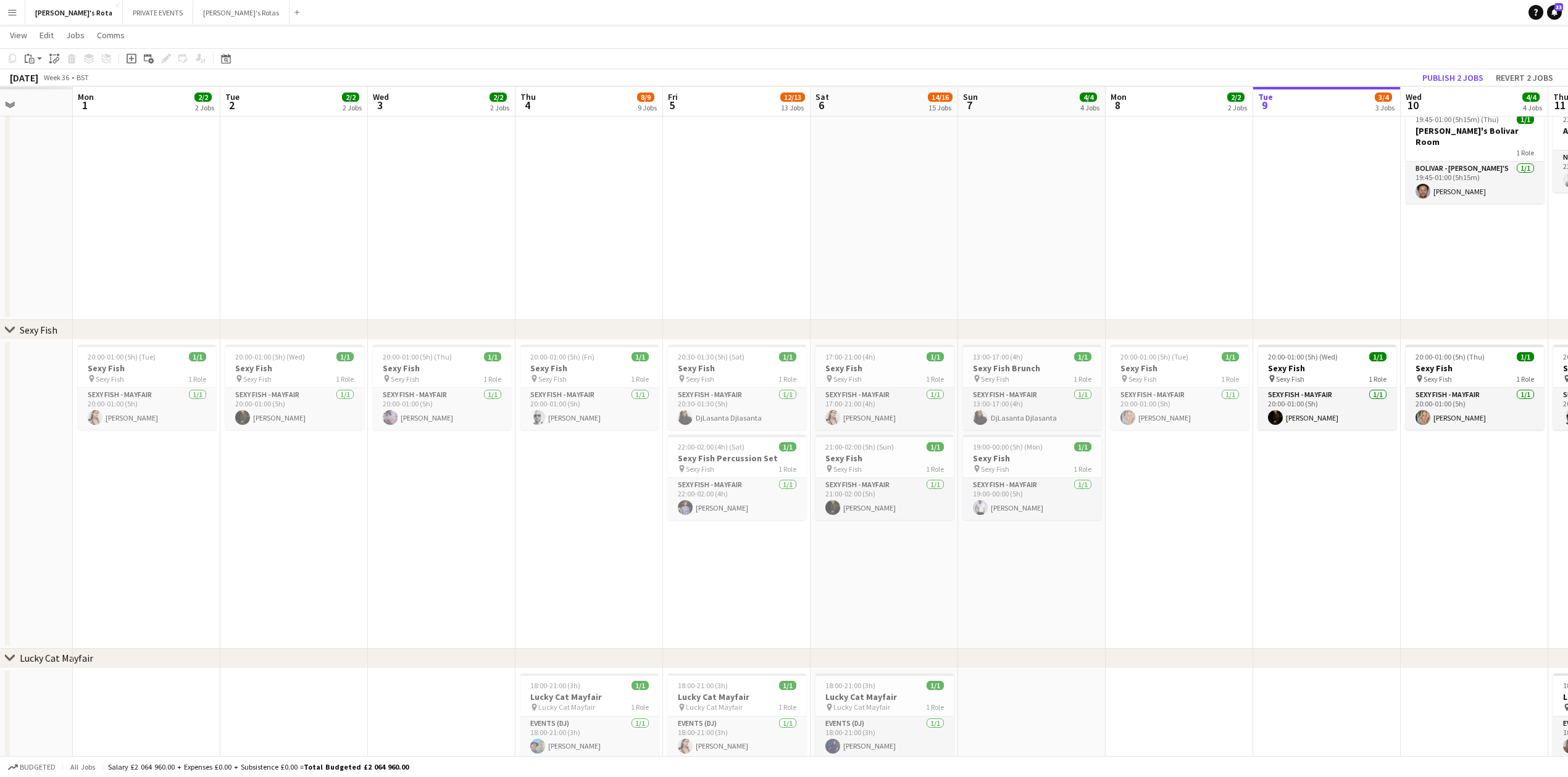
drag, startPoint x: 414, startPoint y: 525, endPoint x: 1029, endPoint y: 504, distance: 615.4
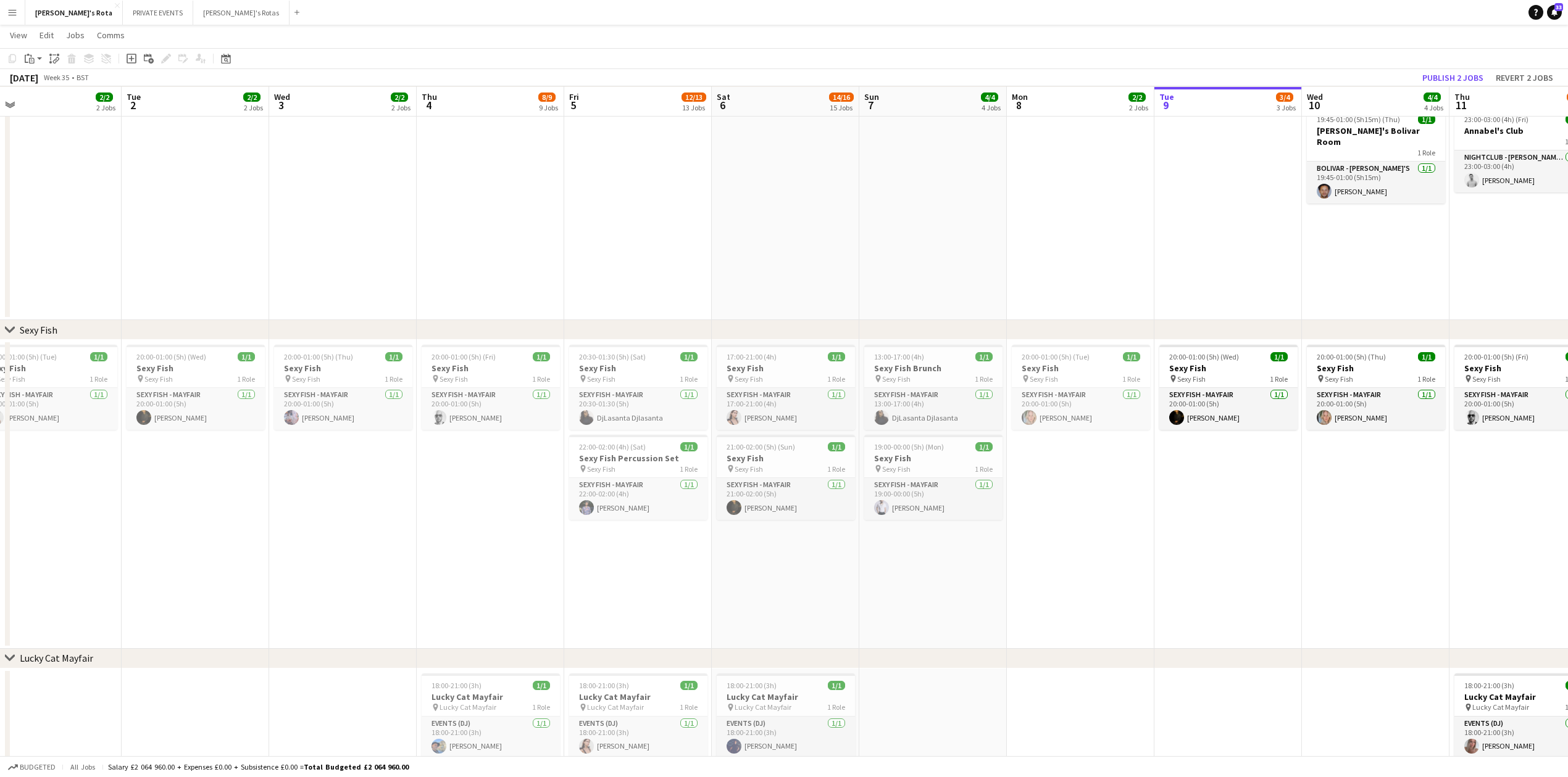
scroll to position [0, 318]
drag, startPoint x: 255, startPoint y: 556, endPoint x: 380, endPoint y: 568, distance: 125.6
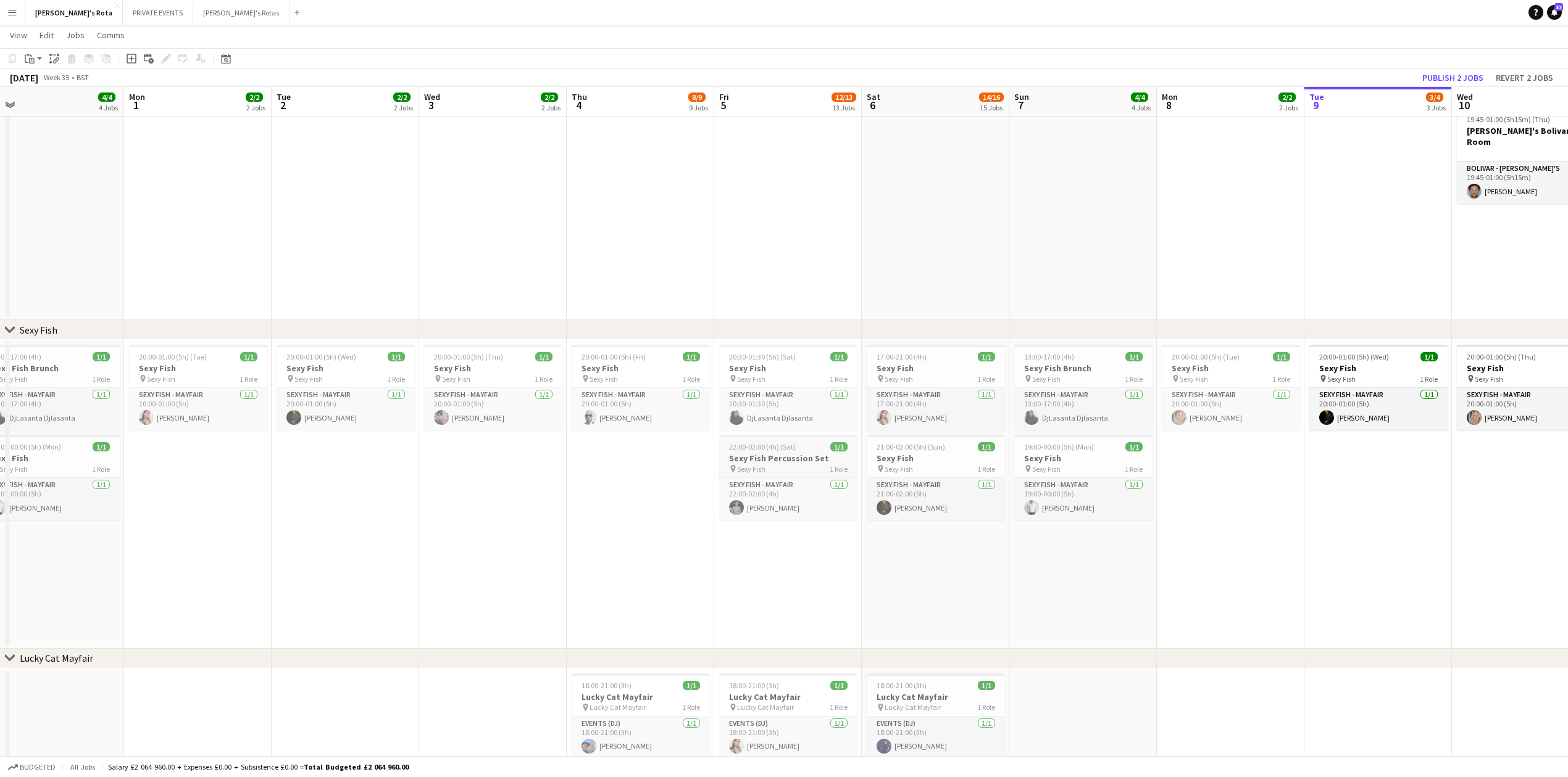
click at [773, 457] on h3 "Sexy Fish Percussion Set" at bounding box center [788, 458] width 138 height 11
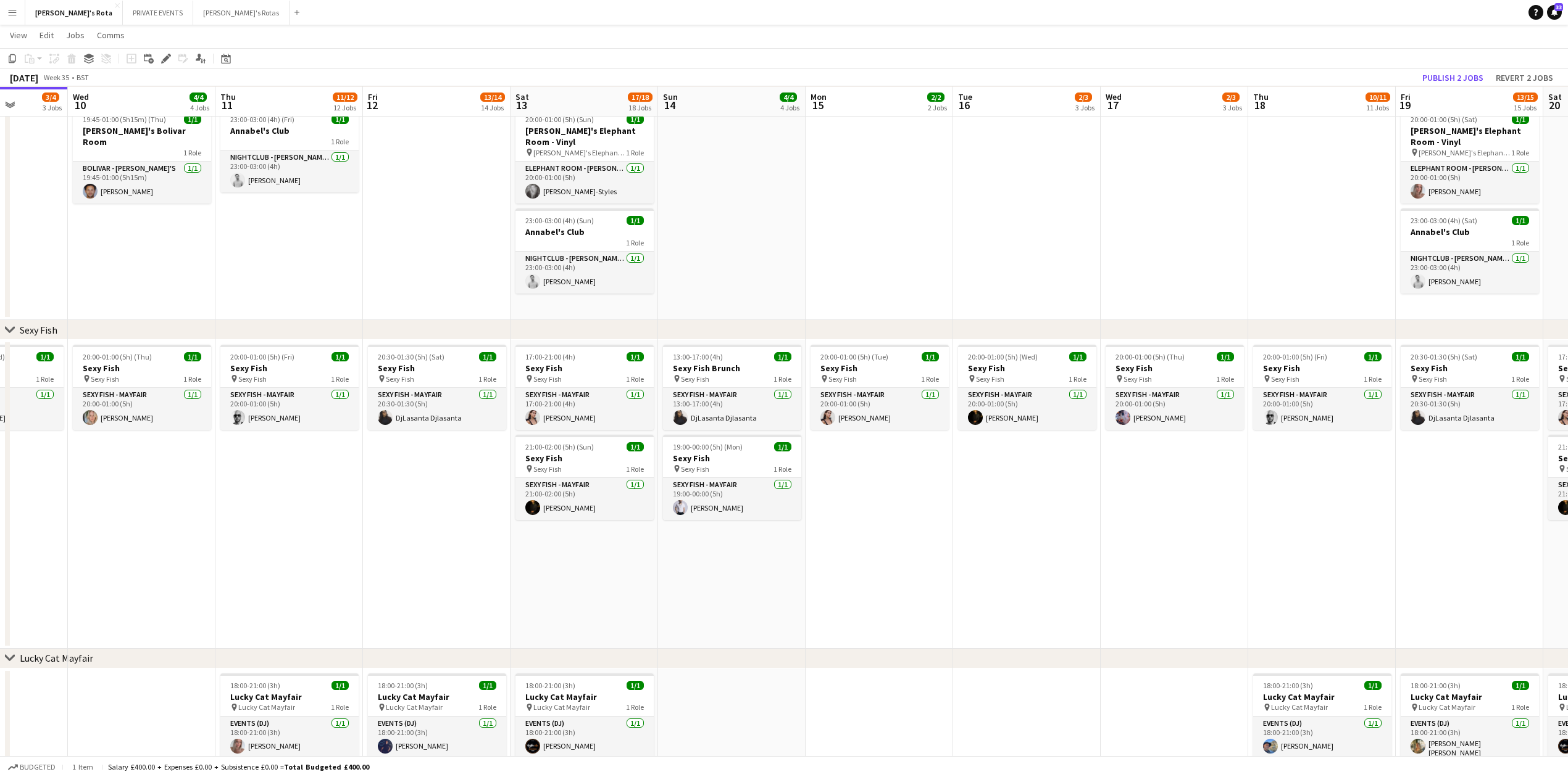
scroll to position [0, 408]
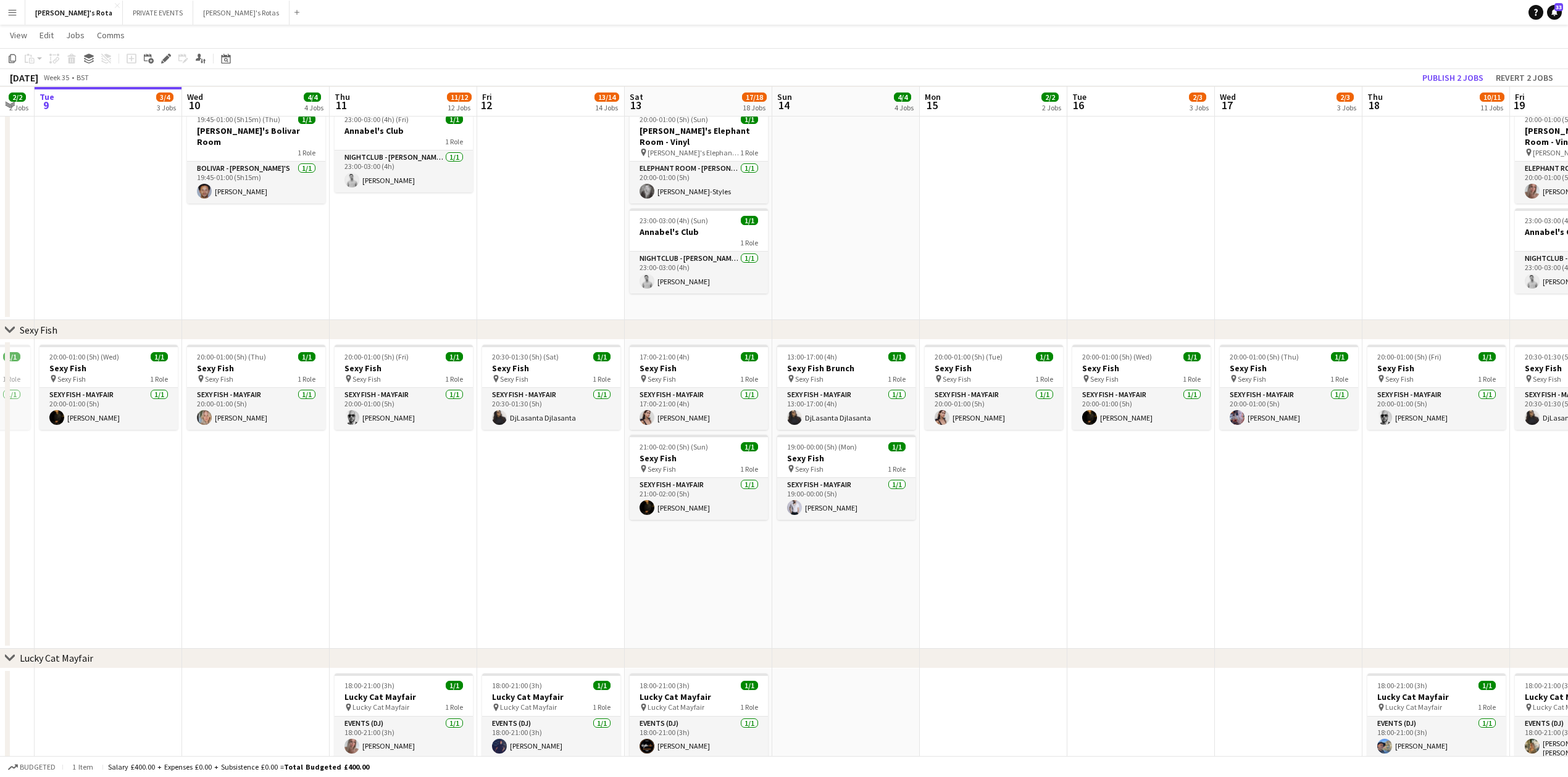
drag, startPoint x: 1540, startPoint y: 581, endPoint x: 270, endPoint y: 601, distance: 1270.2
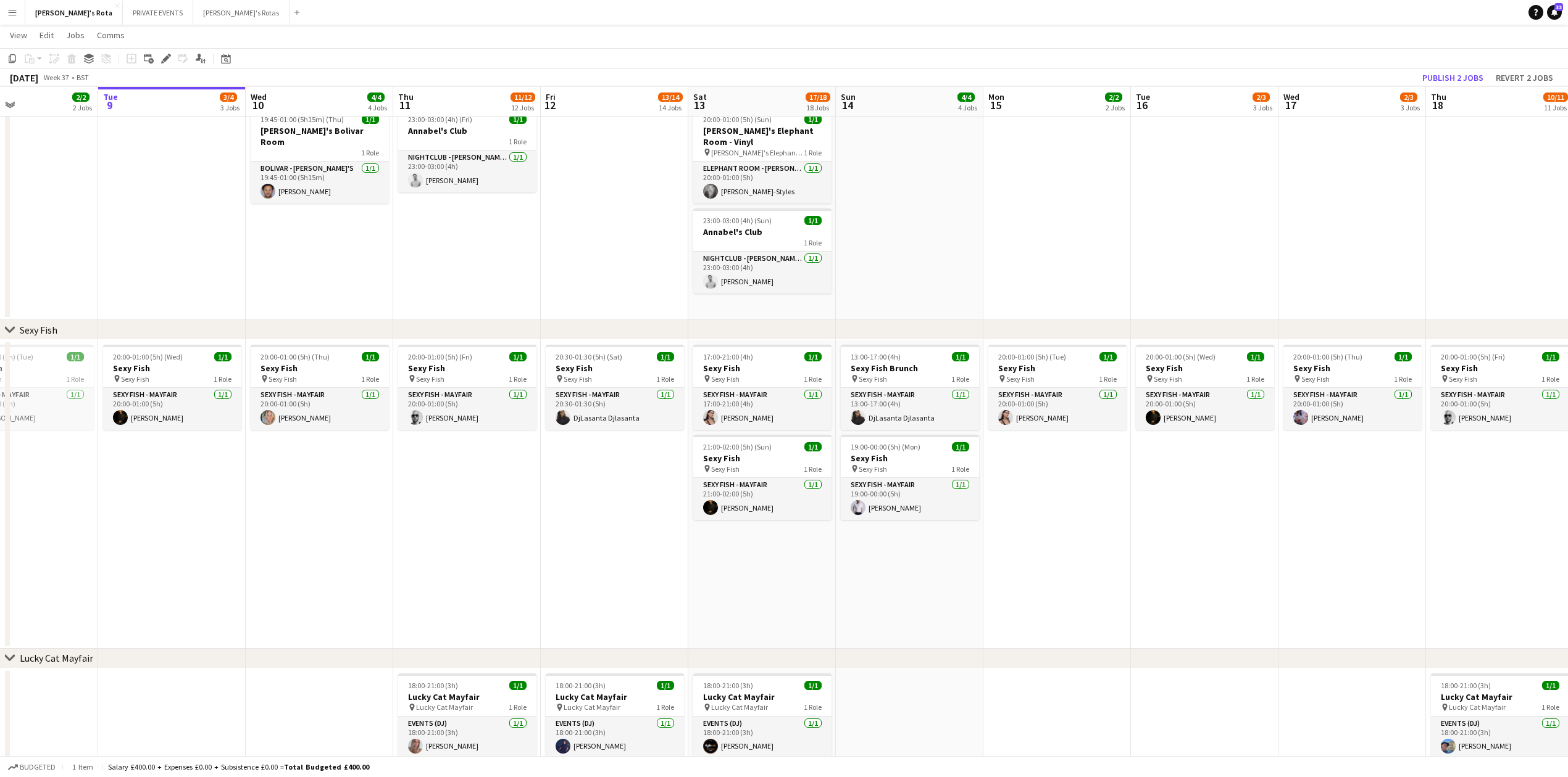
scroll to position [0, 343]
drag, startPoint x: 1300, startPoint y: 559, endPoint x: 1365, endPoint y: 538, distance: 68.3
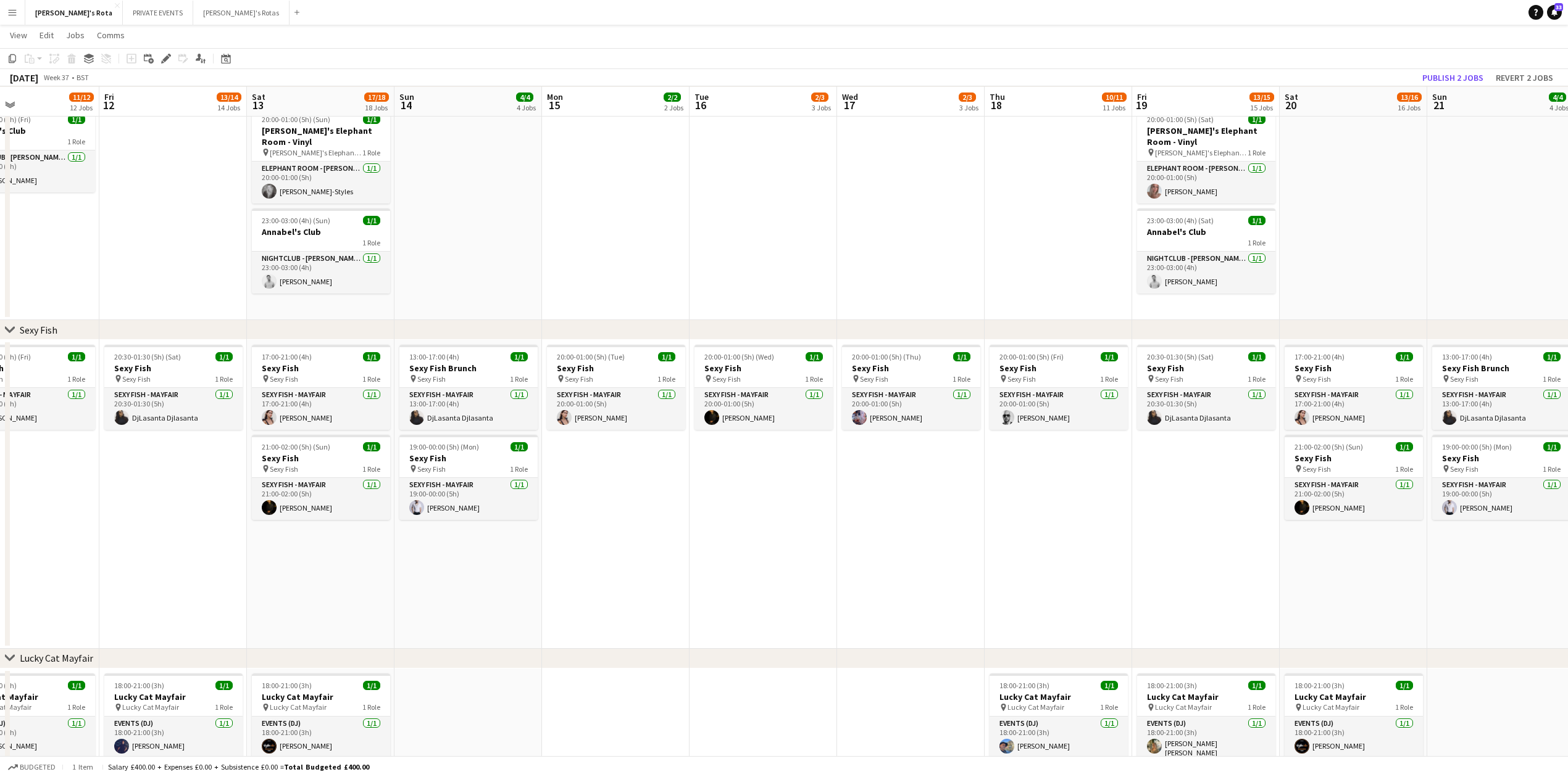
drag, startPoint x: 1008, startPoint y: 501, endPoint x: 0, endPoint y: 502, distance: 1008.0
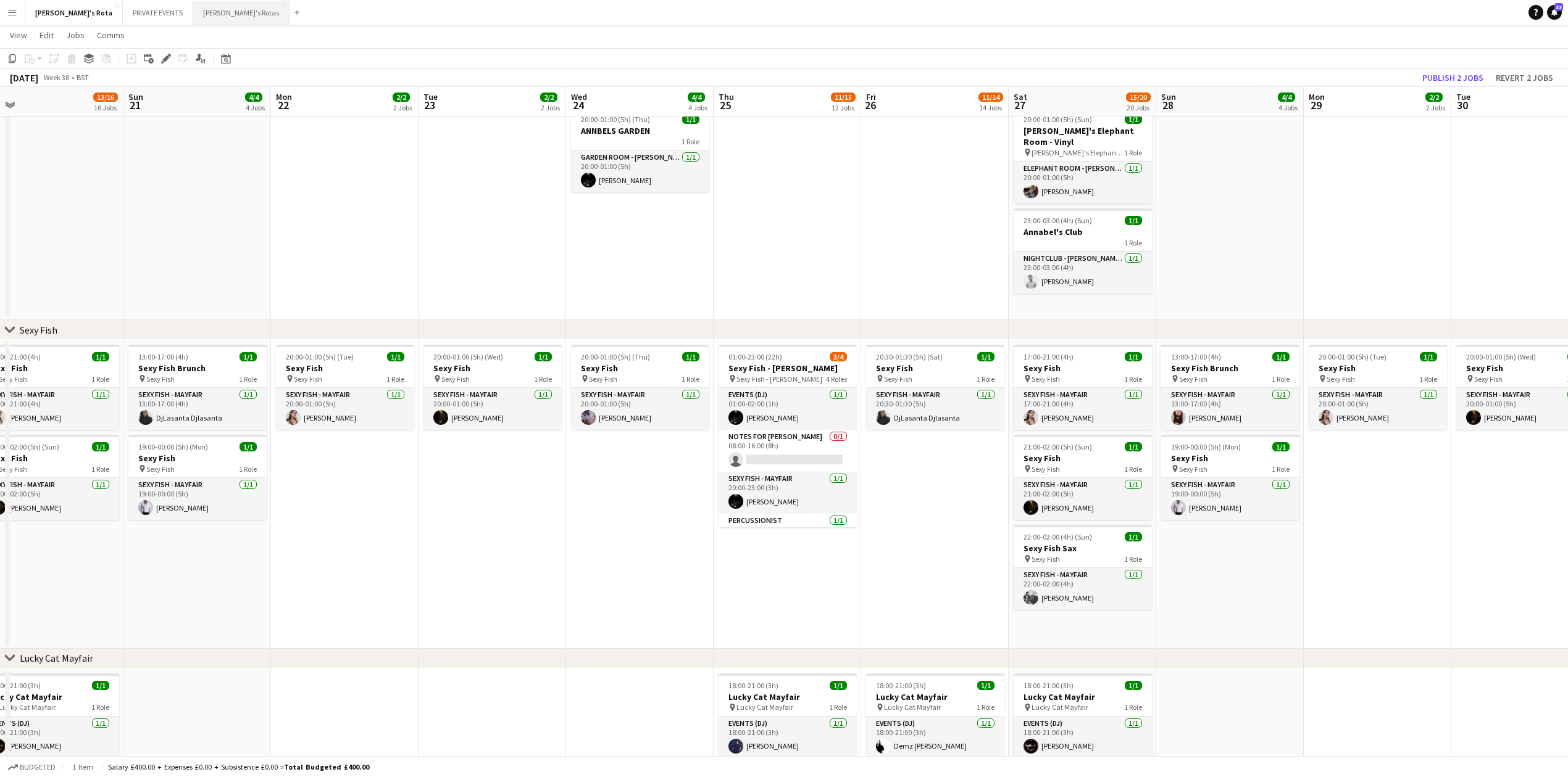
scroll to position [0, 319]
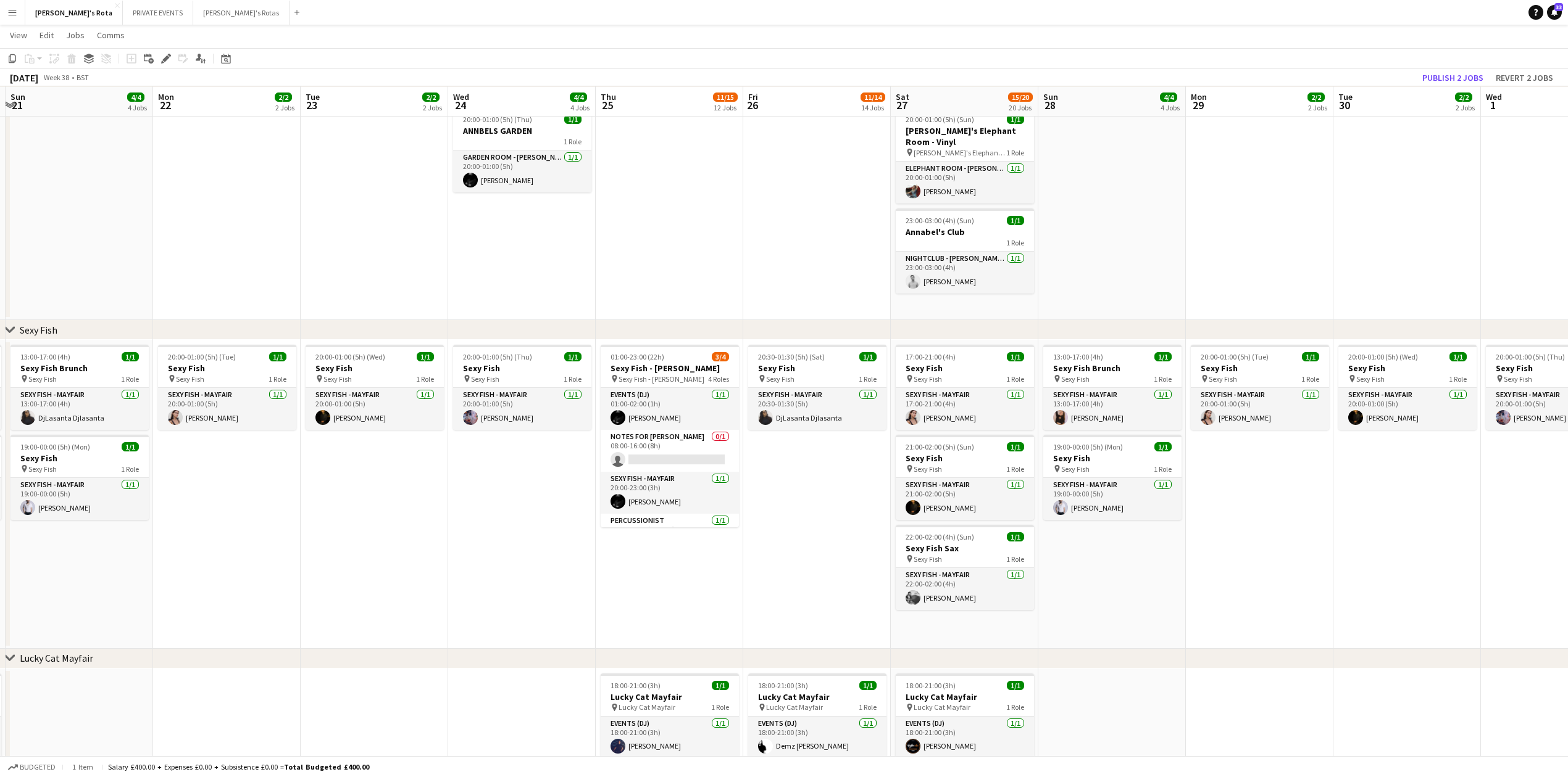
drag, startPoint x: 771, startPoint y: 547, endPoint x: 453, endPoint y: 547, distance: 318.0
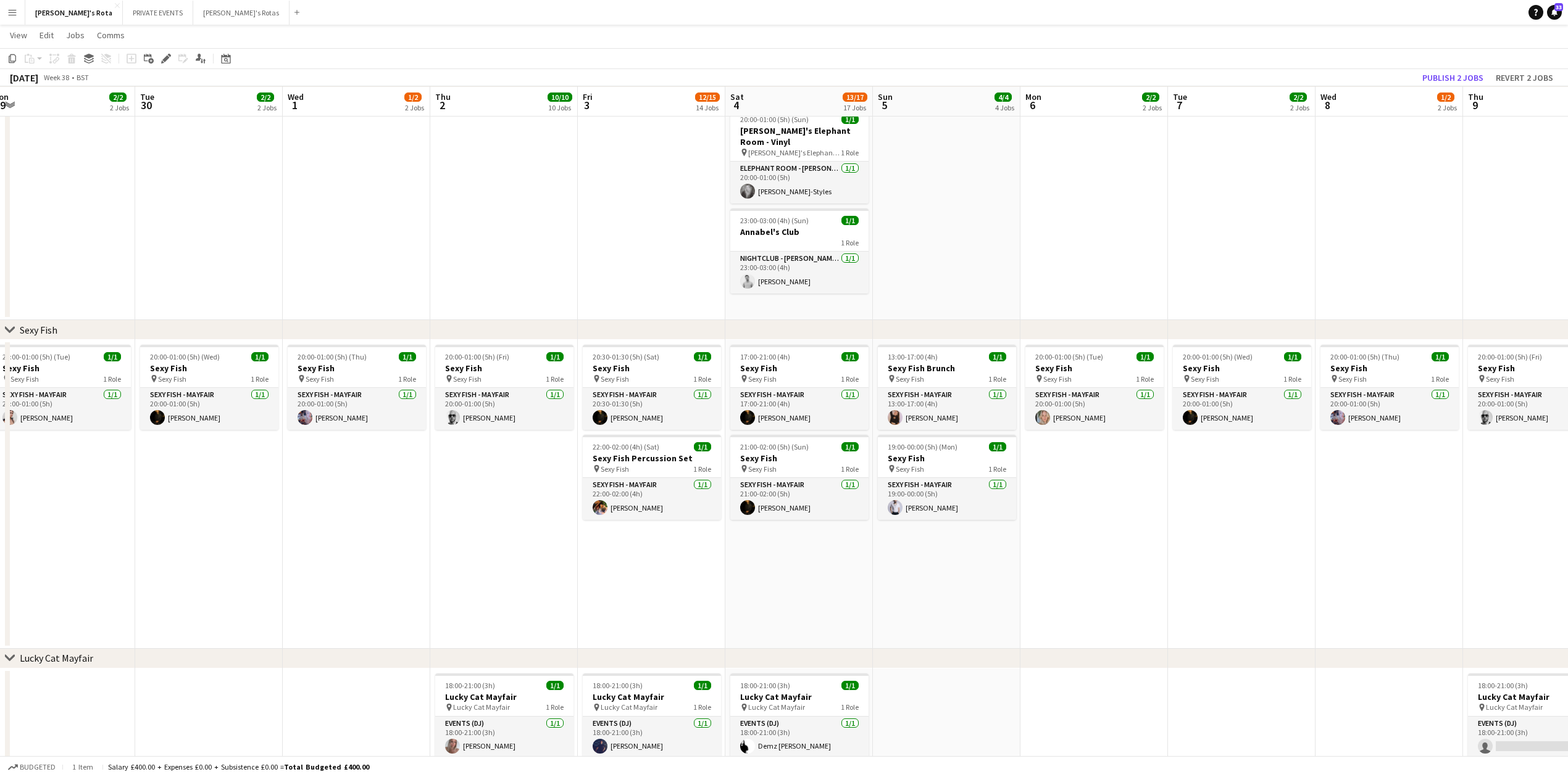
drag, startPoint x: 1345, startPoint y: 511, endPoint x: 8, endPoint y: 518, distance: 1337.0
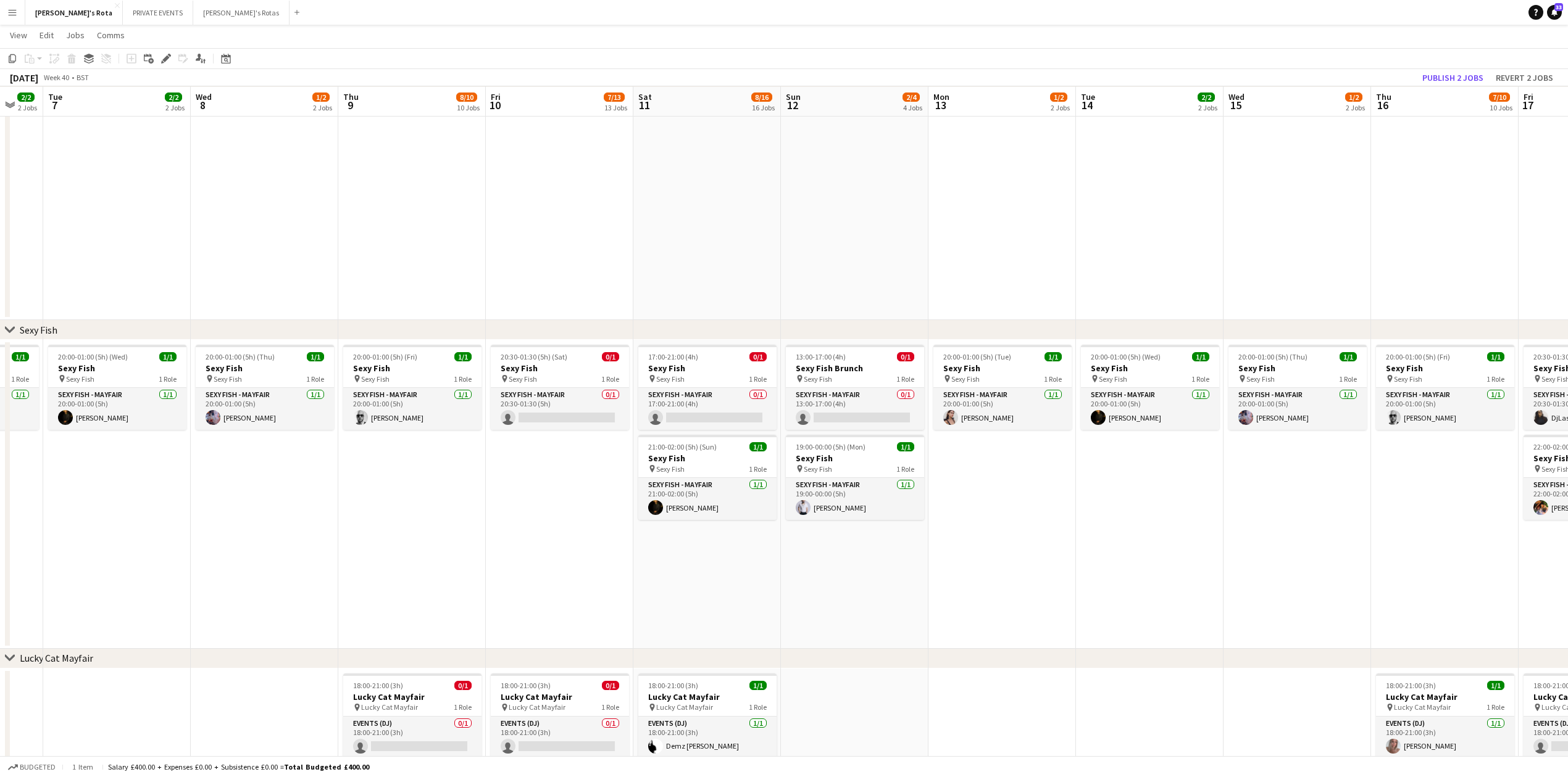
drag, startPoint x: 1006, startPoint y: 533, endPoint x: 174, endPoint y: 528, distance: 832.0
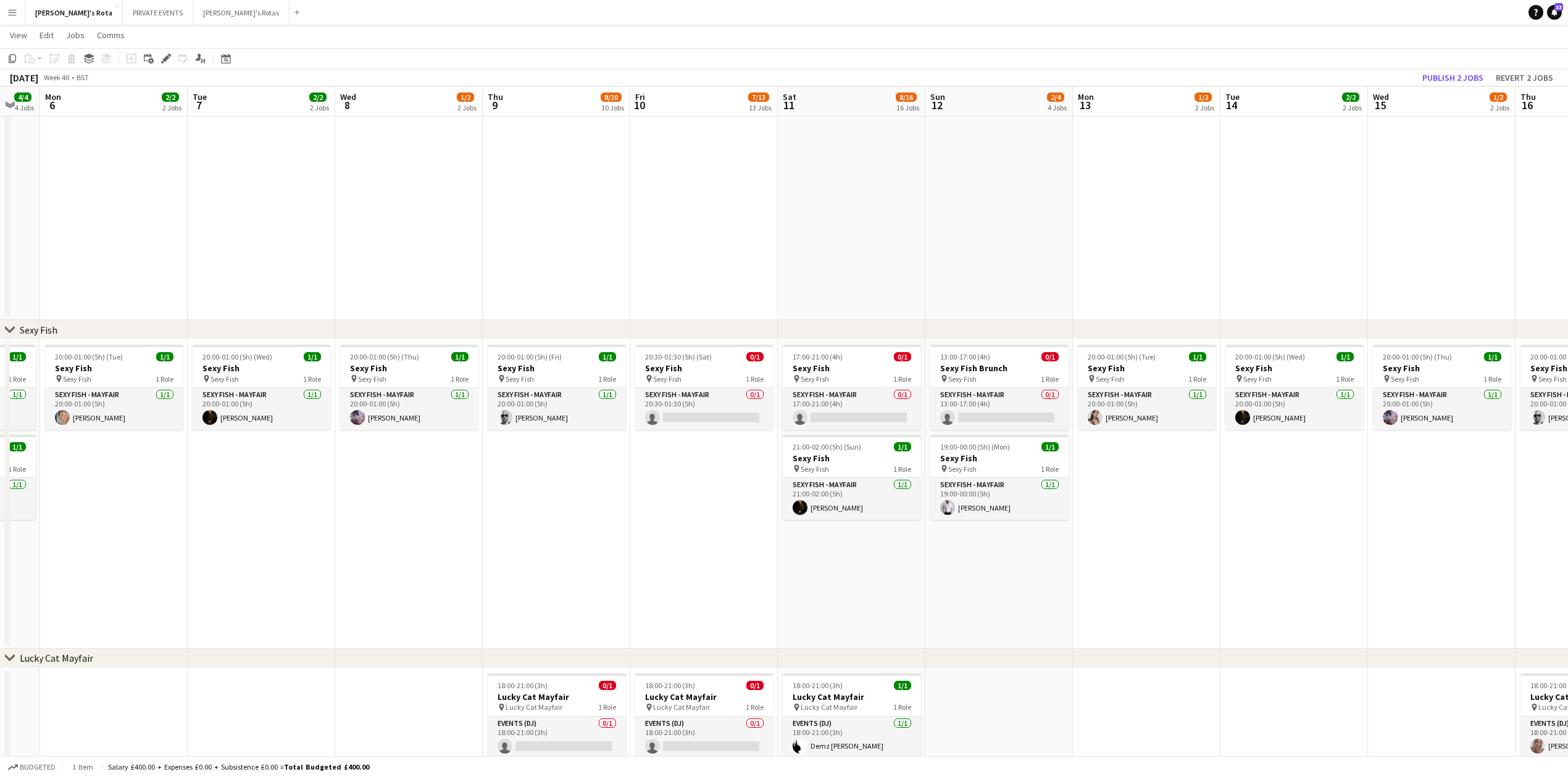
click at [849, 541] on app-date-cell "17:00-21:00 (4h) 0/1 Sexy Fish pin Sexy Fish 1 Role SEXY FISH - MAYFAIR 0/1 17:…" at bounding box center [851, 494] width 147 height 309
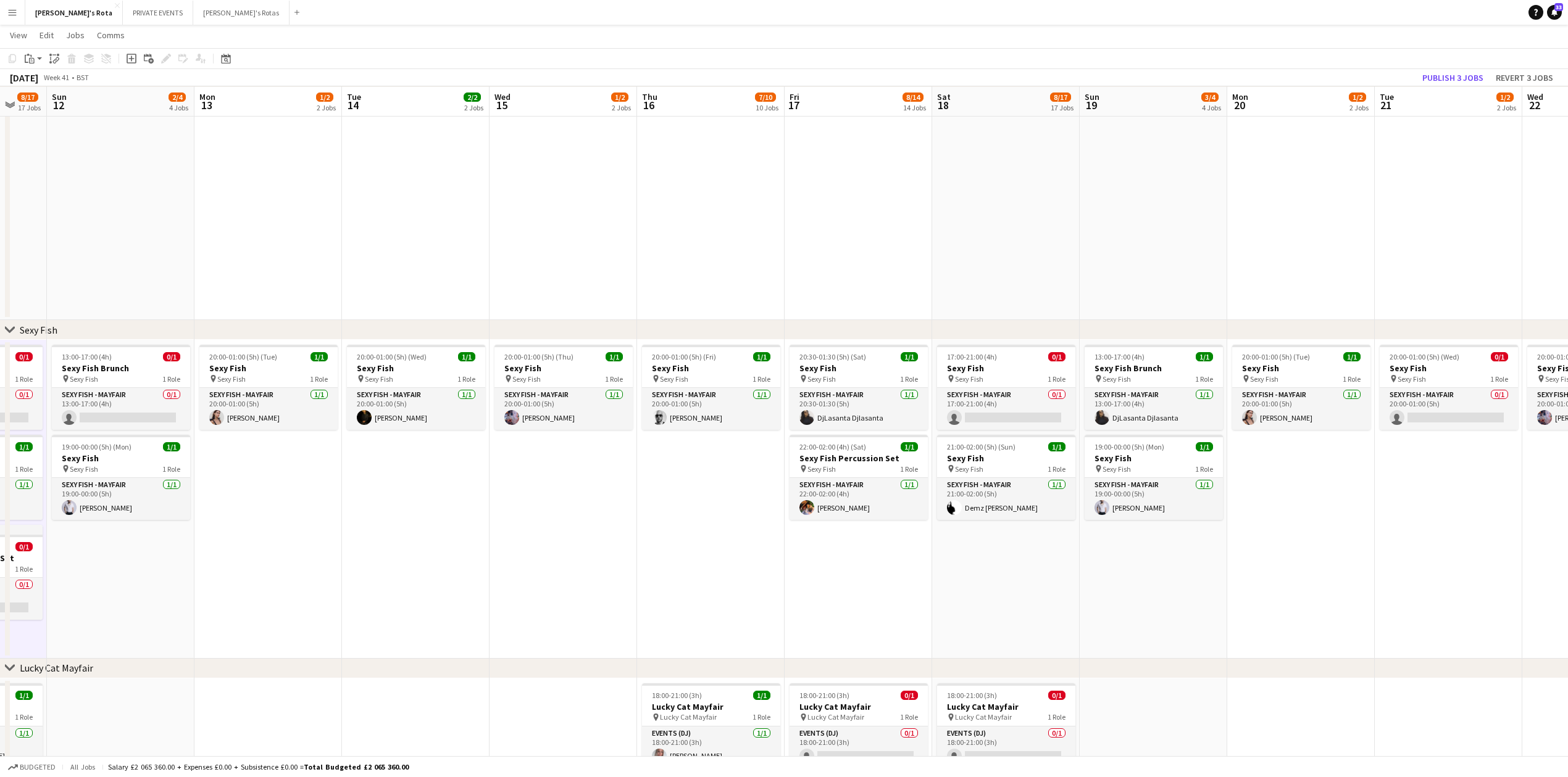
drag, startPoint x: 939, startPoint y: 599, endPoint x: 701, endPoint y: 607, distance: 238.1
click at [1035, 593] on app-date-cell "17:00-21:00 (4h) 0/1 Sexy Fish pin Sexy Fish 1 Role SEXY FISH - MAYFAIR 0/1 17:…" at bounding box center [1008, 499] width 147 height 319
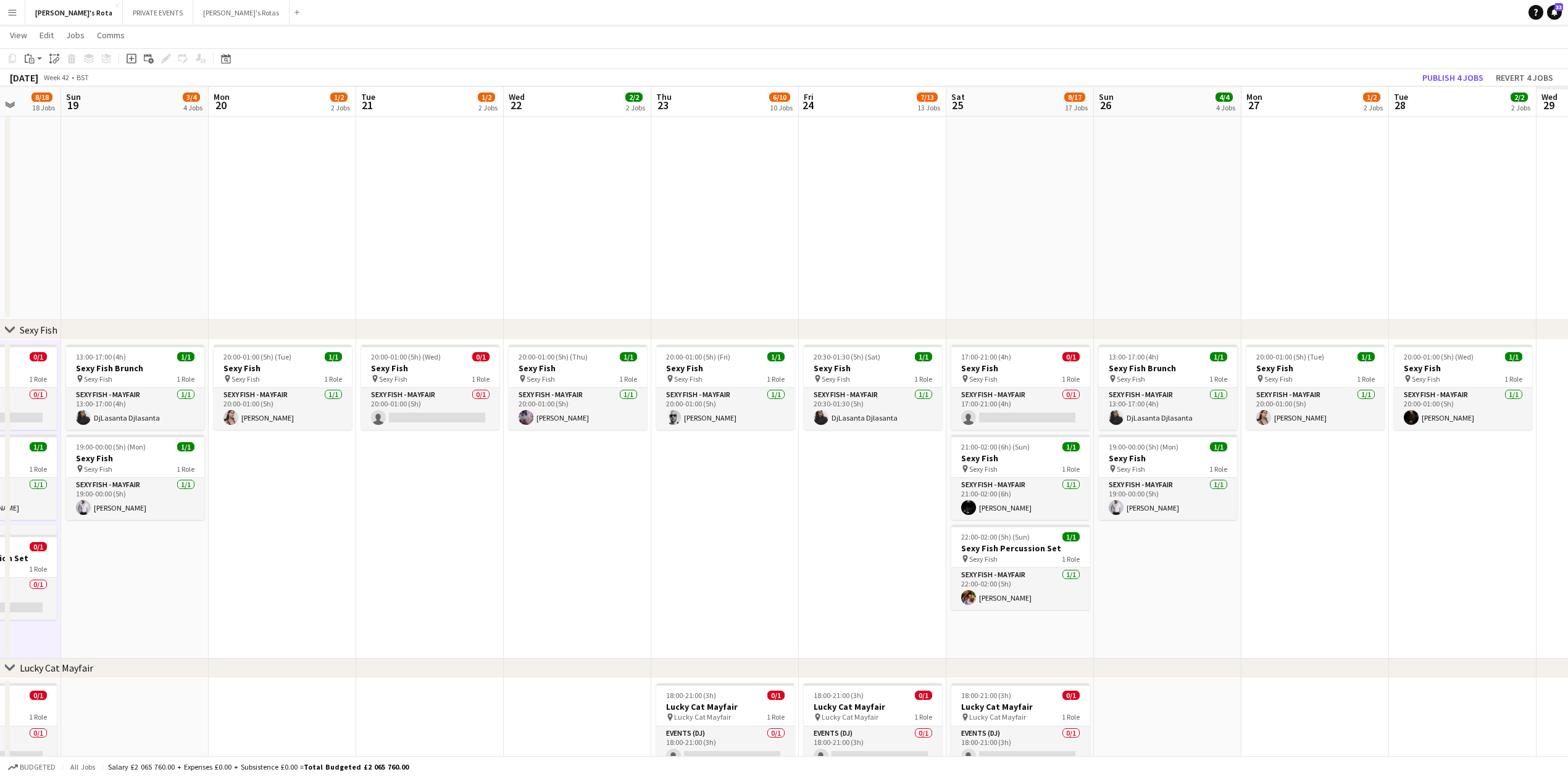
drag, startPoint x: 1334, startPoint y: 573, endPoint x: 791, endPoint y: 570, distance: 543.0
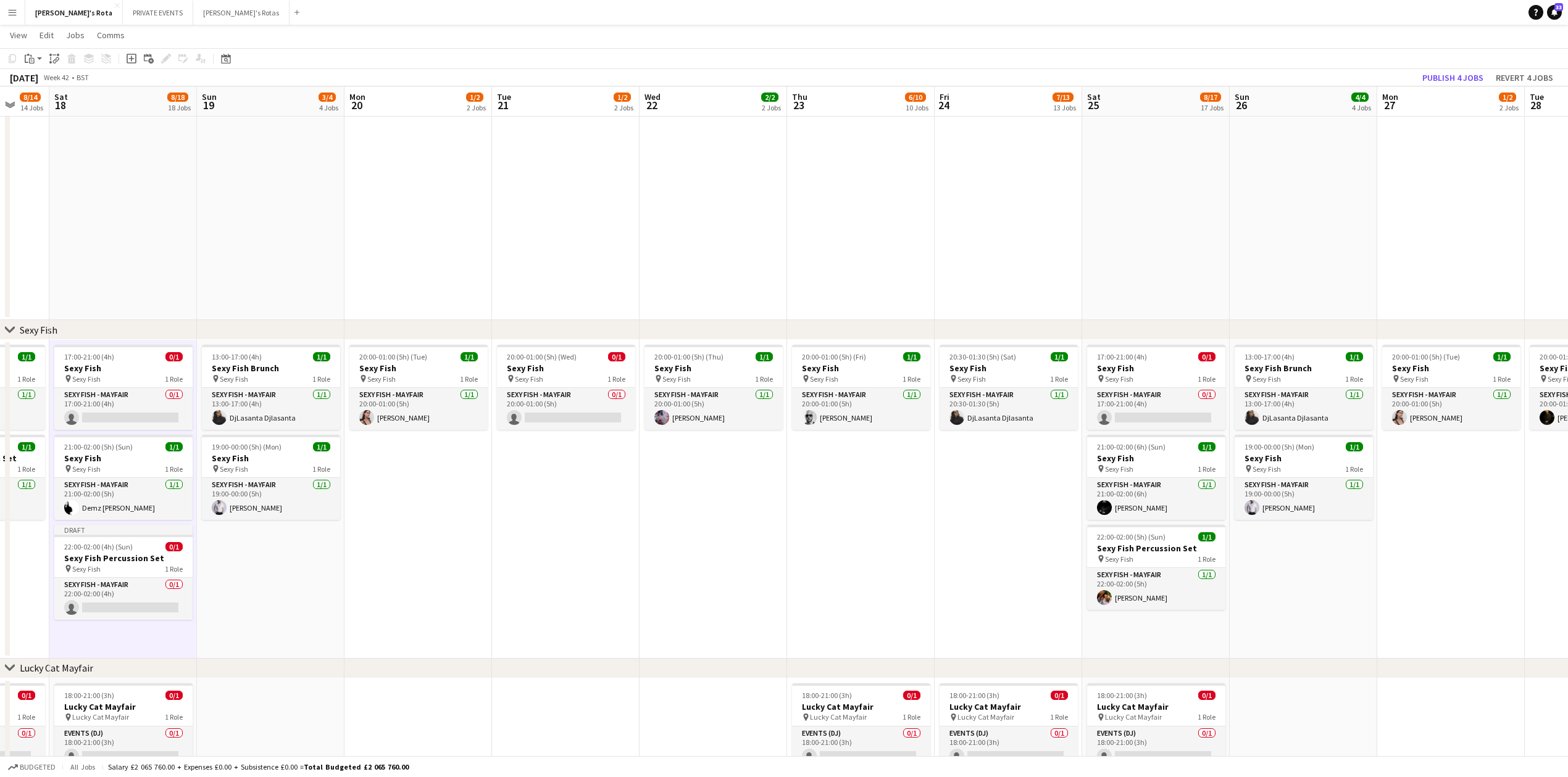
click at [1127, 637] on app-date-cell "17:00-21:00 (4h) 0/1 Sexy Fish pin Sexy Fish 1 Role SEXY FISH - MAYFAIR 0/1 17:…" at bounding box center [1155, 499] width 147 height 319
click at [1168, 599] on app-card-role "SEXY FISH - MAYFAIR 1/1 22:00-02:00 (5h) Basil Isaac" at bounding box center [1156, 589] width 138 height 42
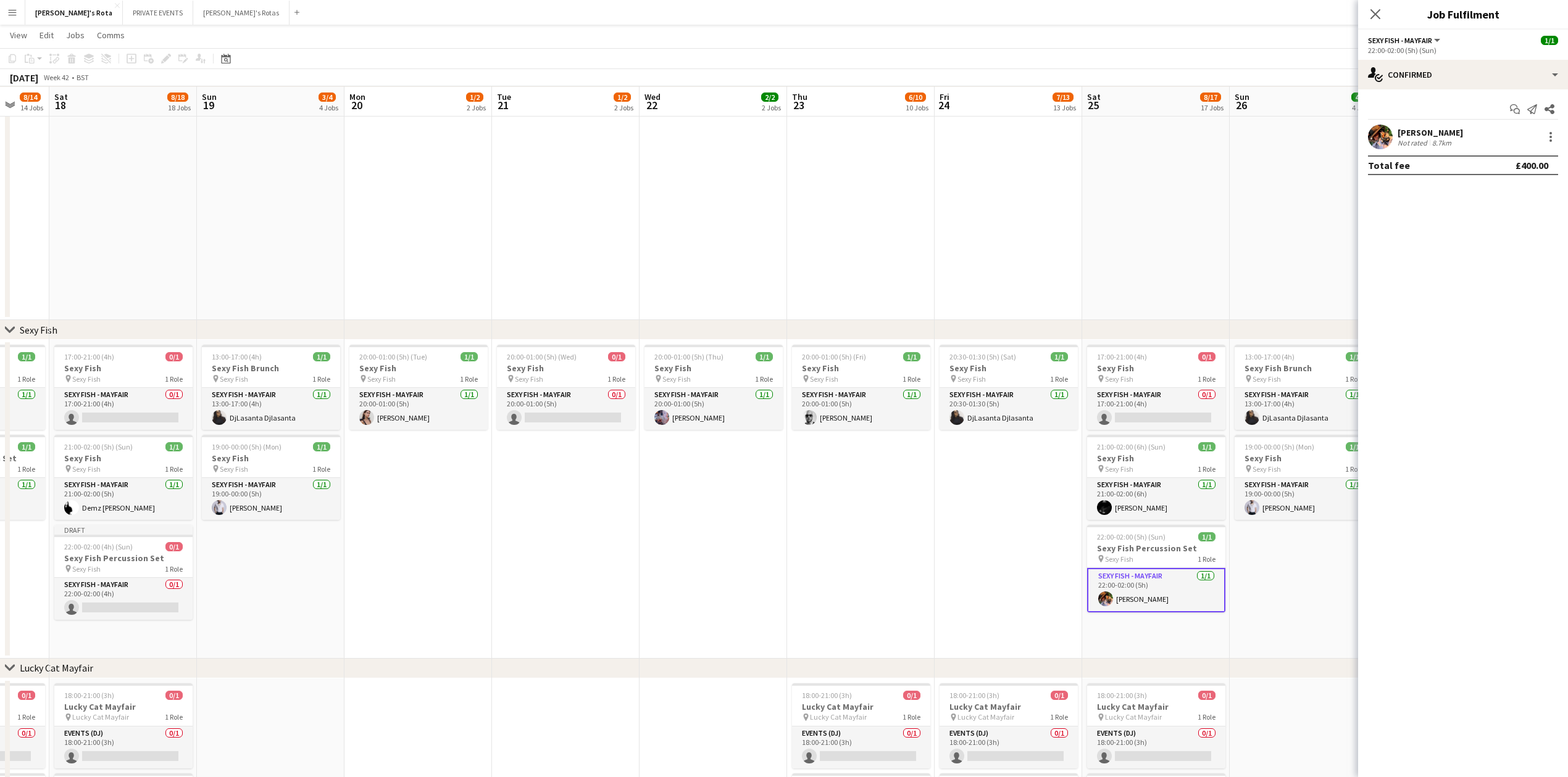
click at [876, 500] on app-date-cell "20:00-01:00 (5h) (Fri) 1/1 Sexy Fish pin Sexy Fish 1 Role SEXY FISH - MAYFAIR 1…" at bounding box center [860, 499] width 147 height 319
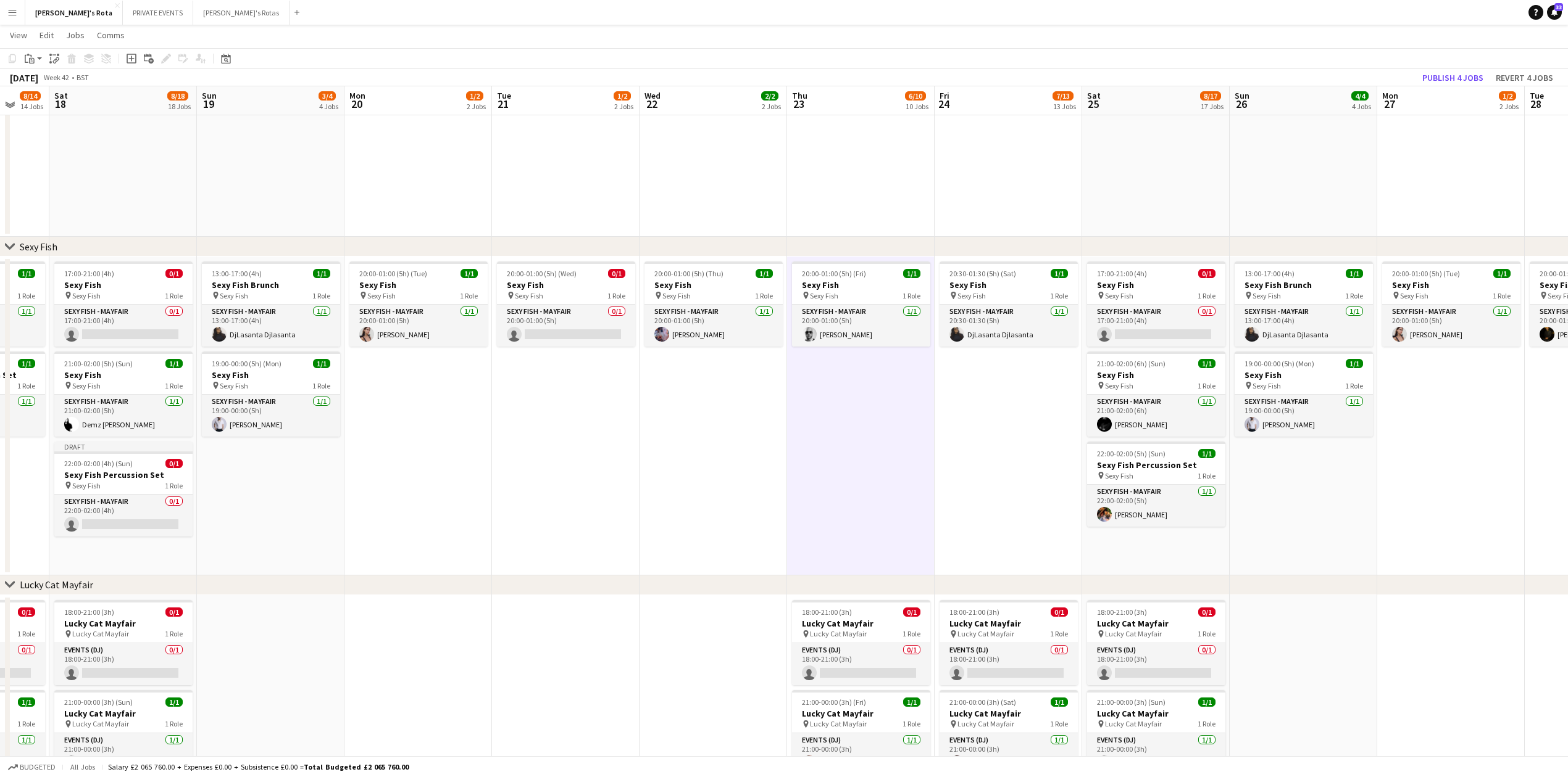
scroll to position [175, 0]
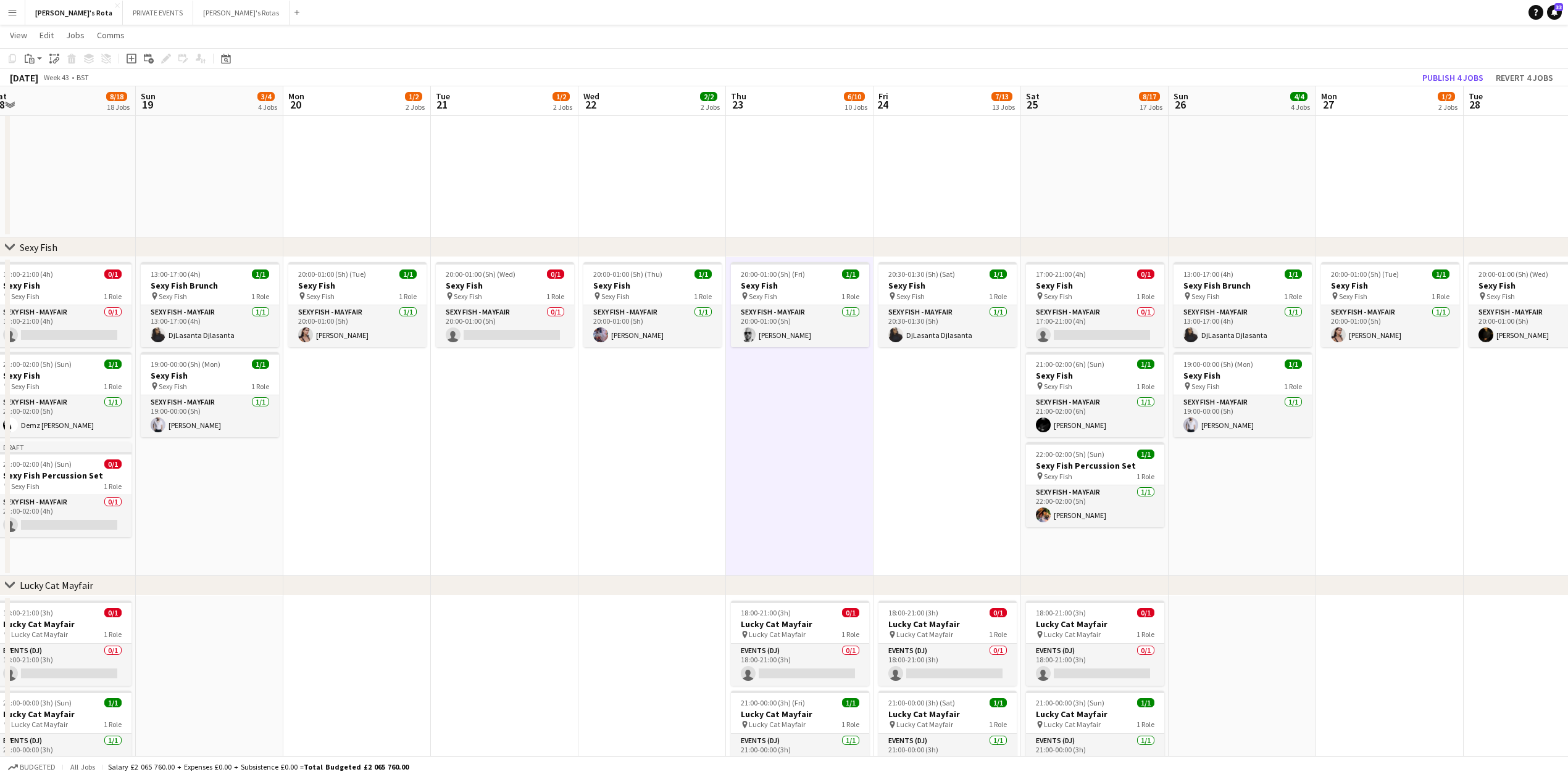
drag, startPoint x: 1023, startPoint y: 439, endPoint x: 1224, endPoint y: 432, distance: 201.1
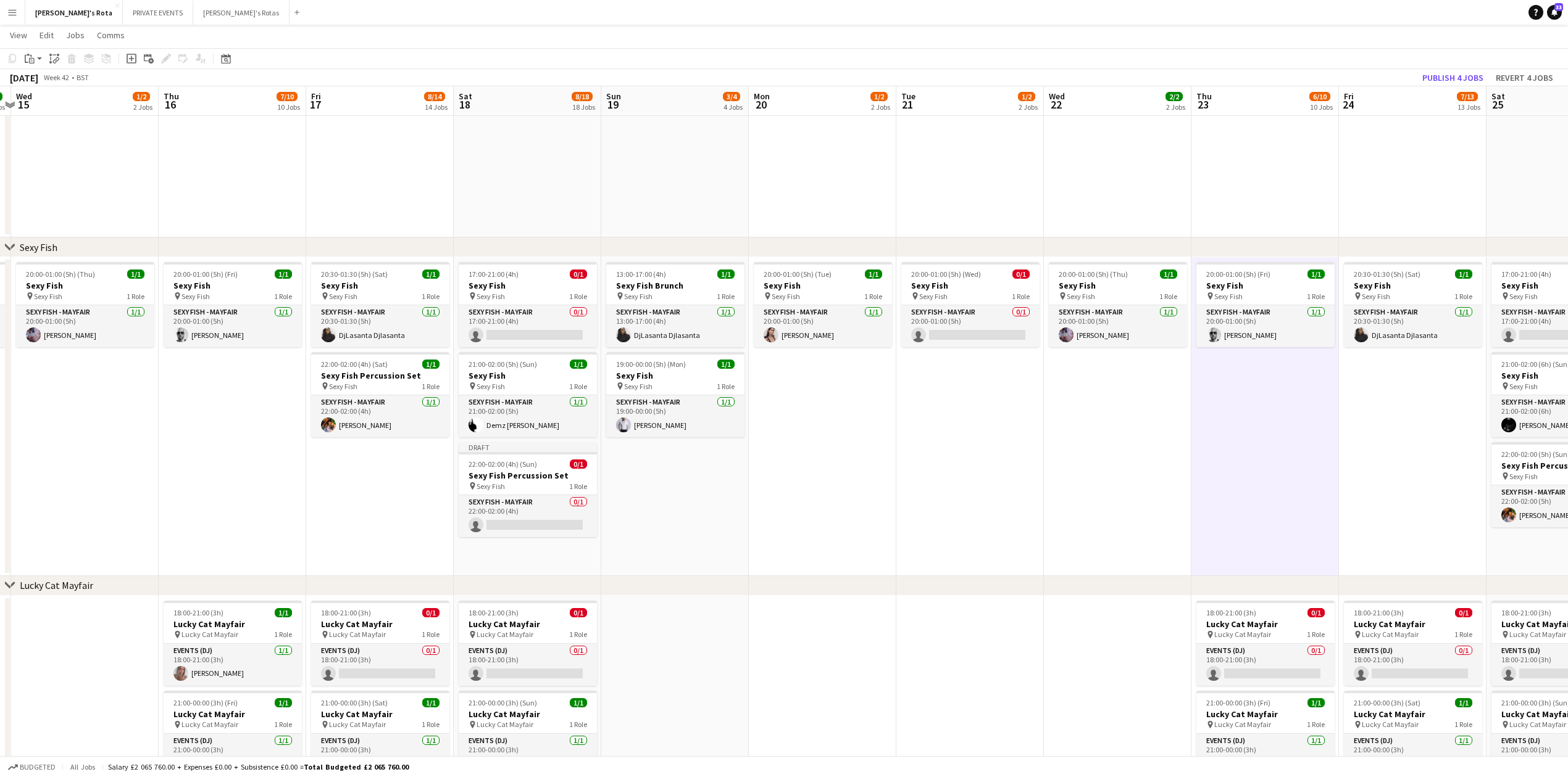
scroll to position [0, 269]
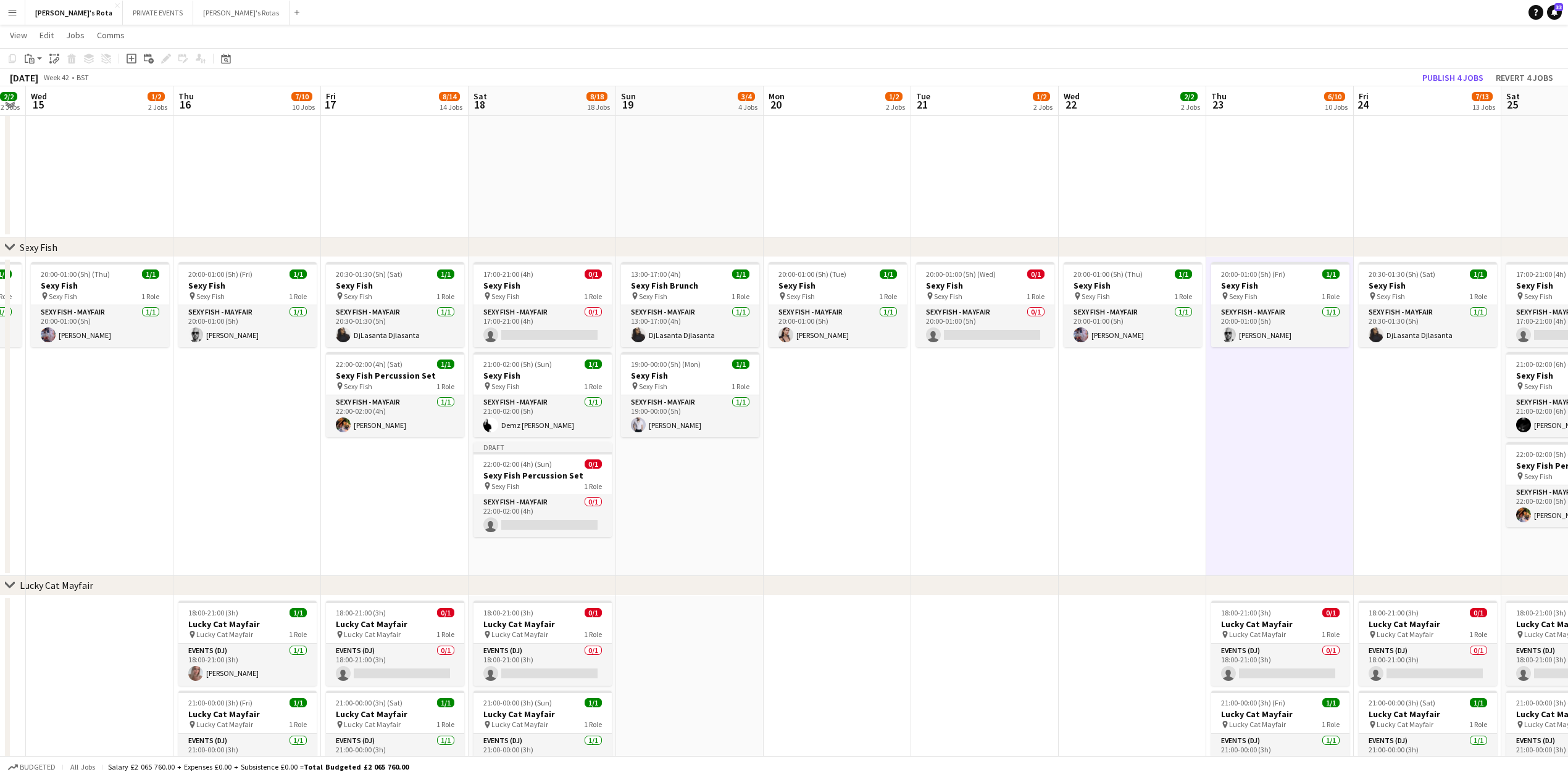
drag, startPoint x: 860, startPoint y: 444, endPoint x: 1080, endPoint y: 434, distance: 220.2
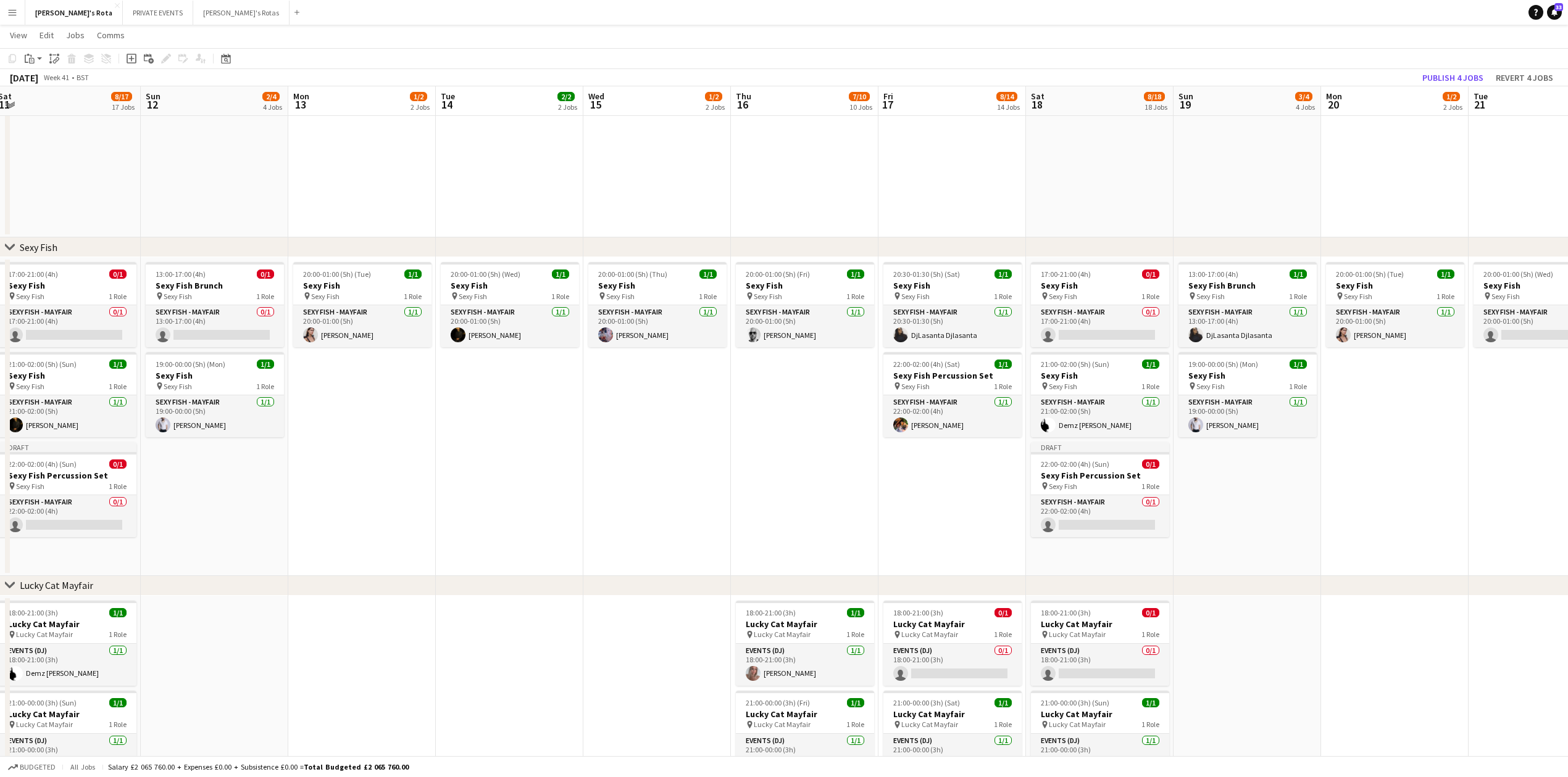
scroll to position [0, 305]
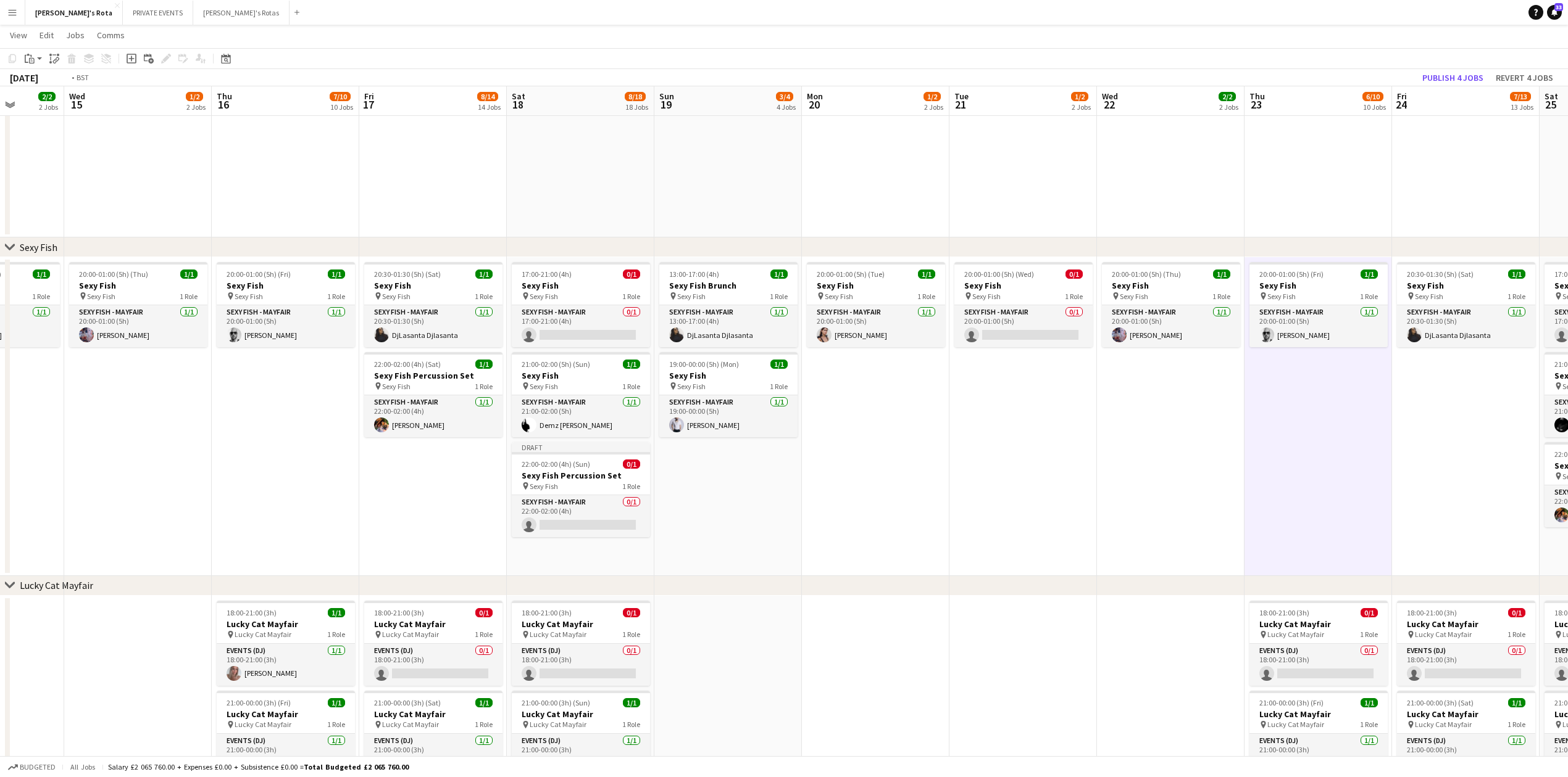
drag, startPoint x: 394, startPoint y: 494, endPoint x: 1136, endPoint y: 407, distance: 747.1
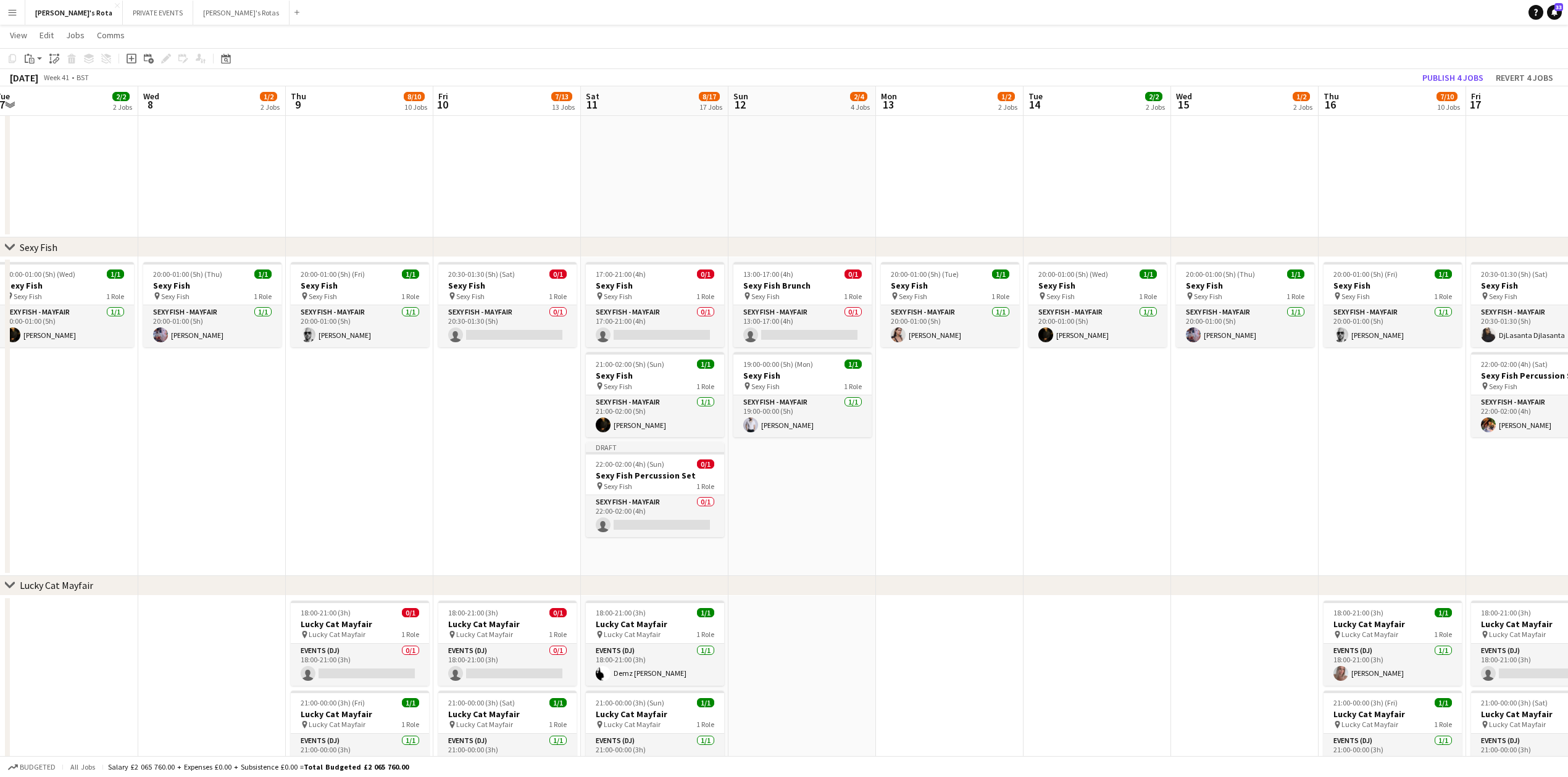
drag, startPoint x: 586, startPoint y: 432, endPoint x: 384, endPoint y: 452, distance: 203.0
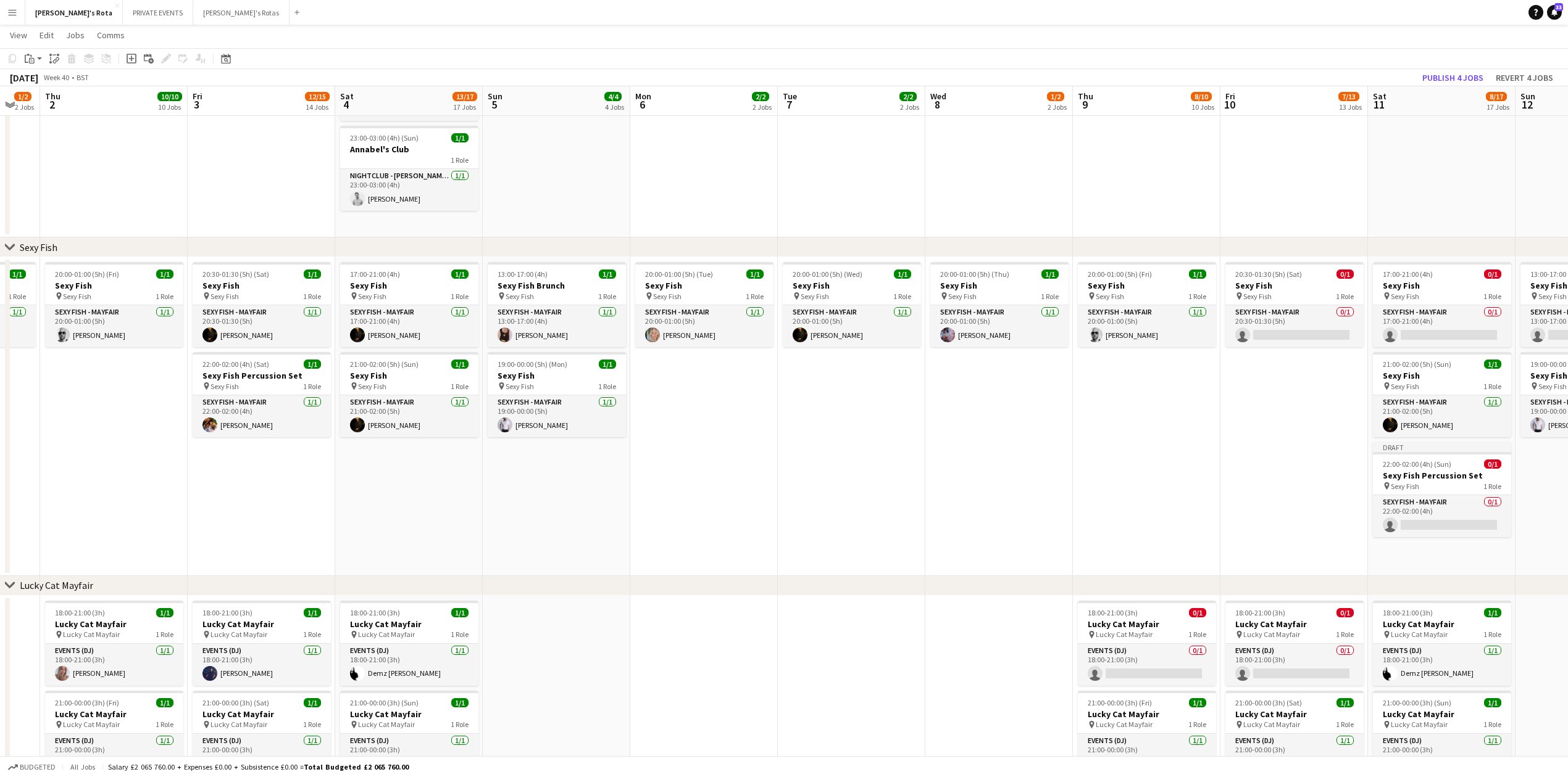
scroll to position [0, 335]
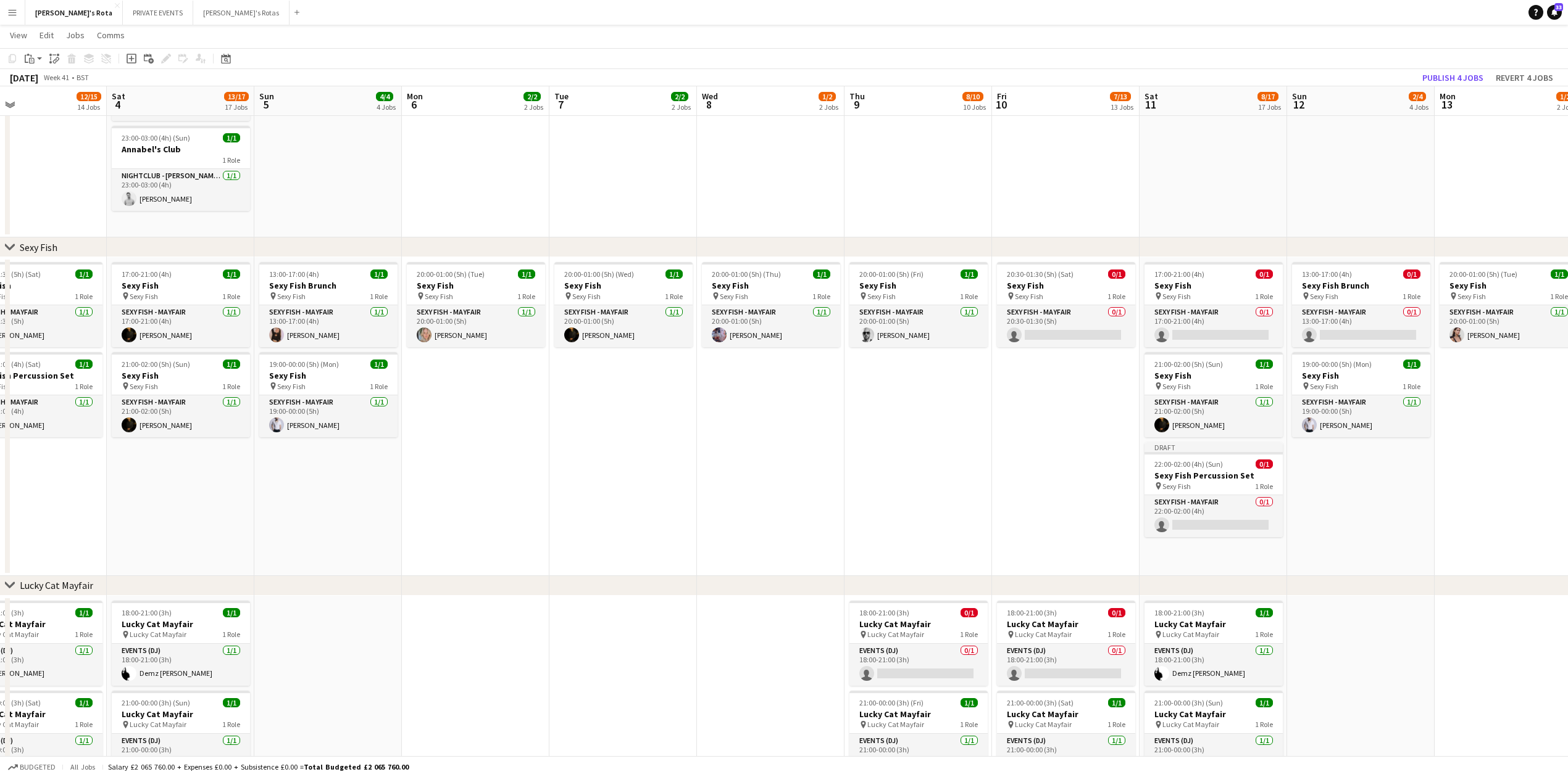
drag, startPoint x: 205, startPoint y: 480, endPoint x: 867, endPoint y: 455, distance: 662.5
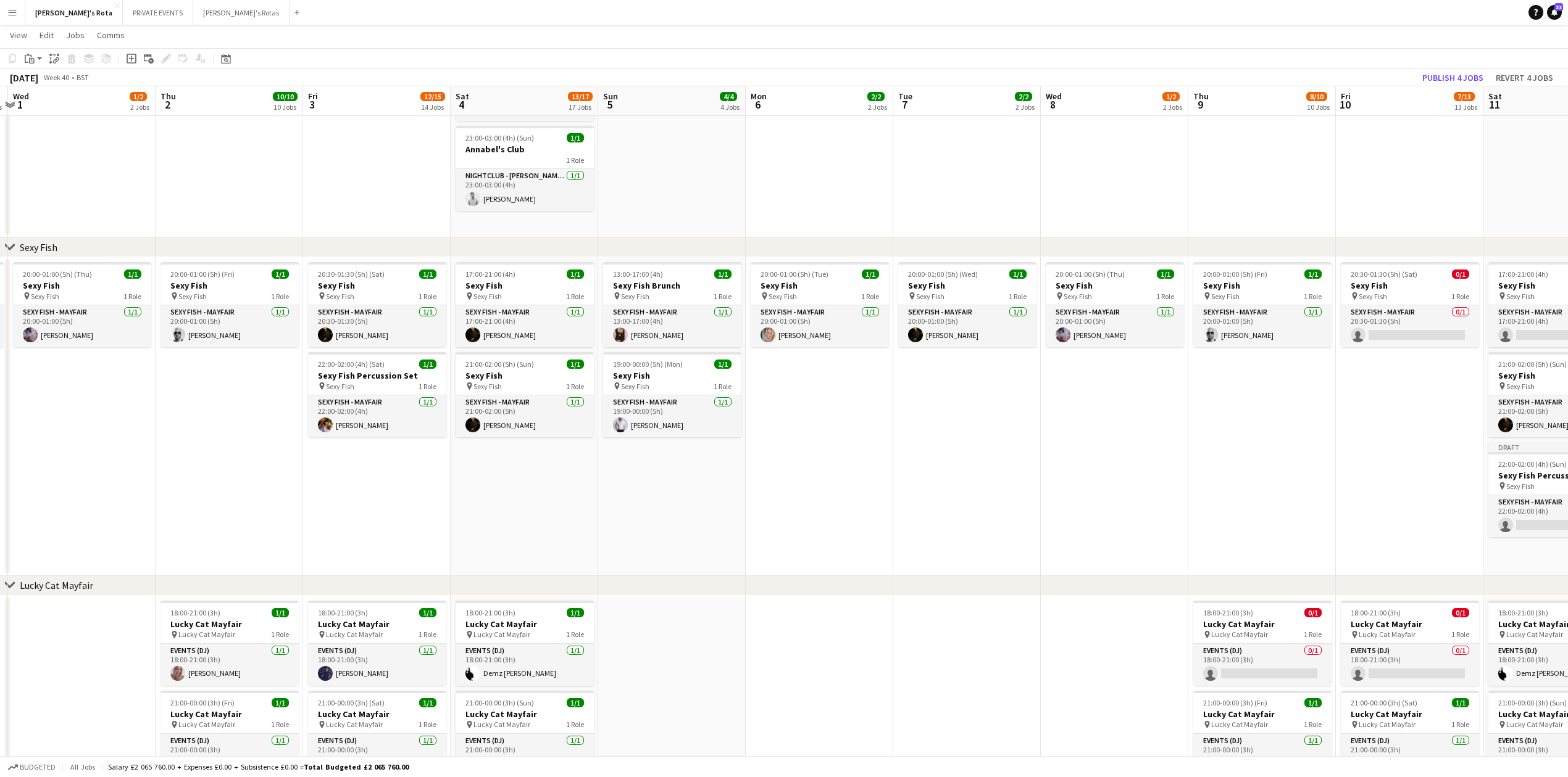
scroll to position [0, 255]
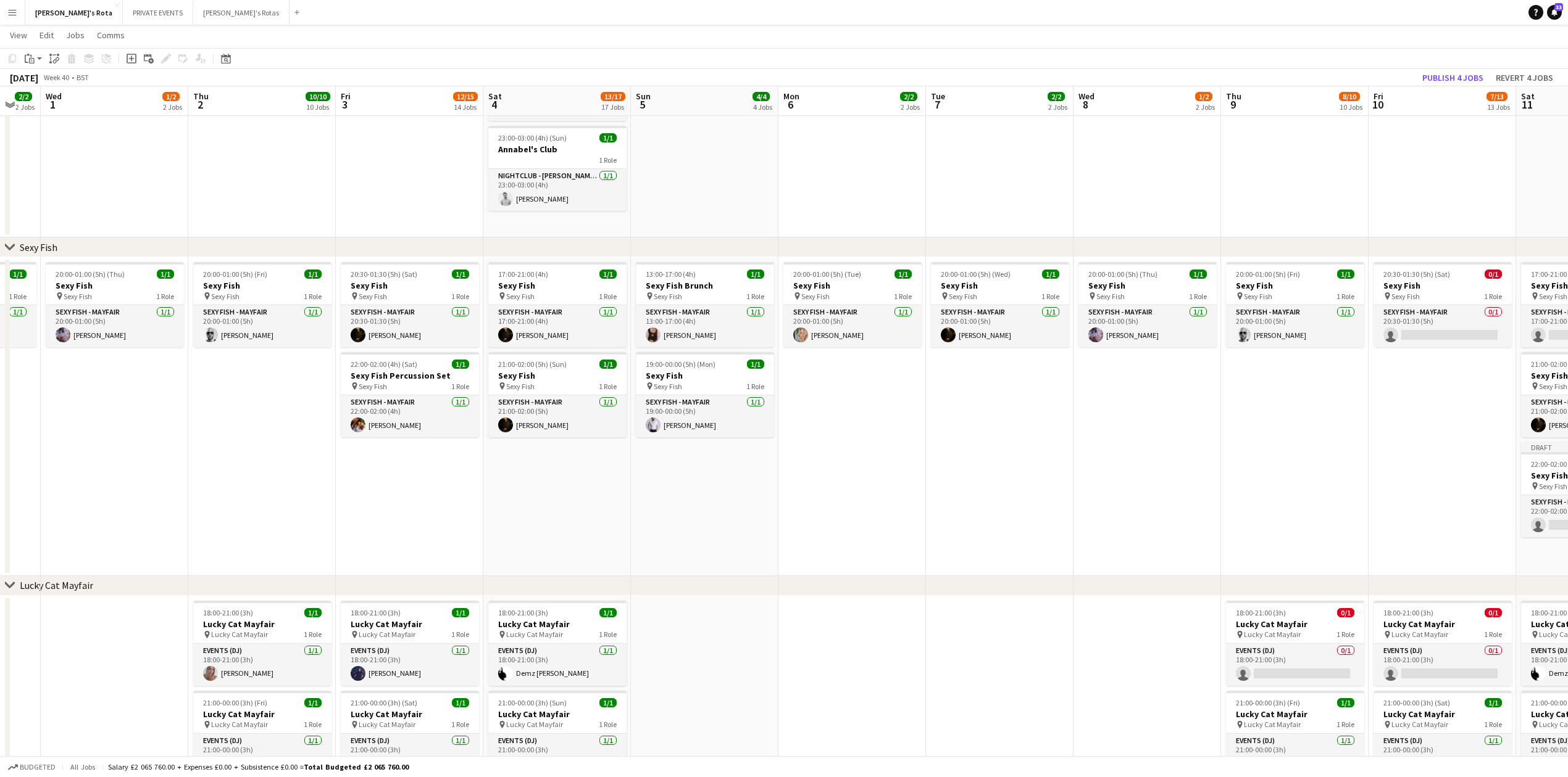
drag, startPoint x: 64, startPoint y: 521, endPoint x: 273, endPoint y: 521, distance: 209.0
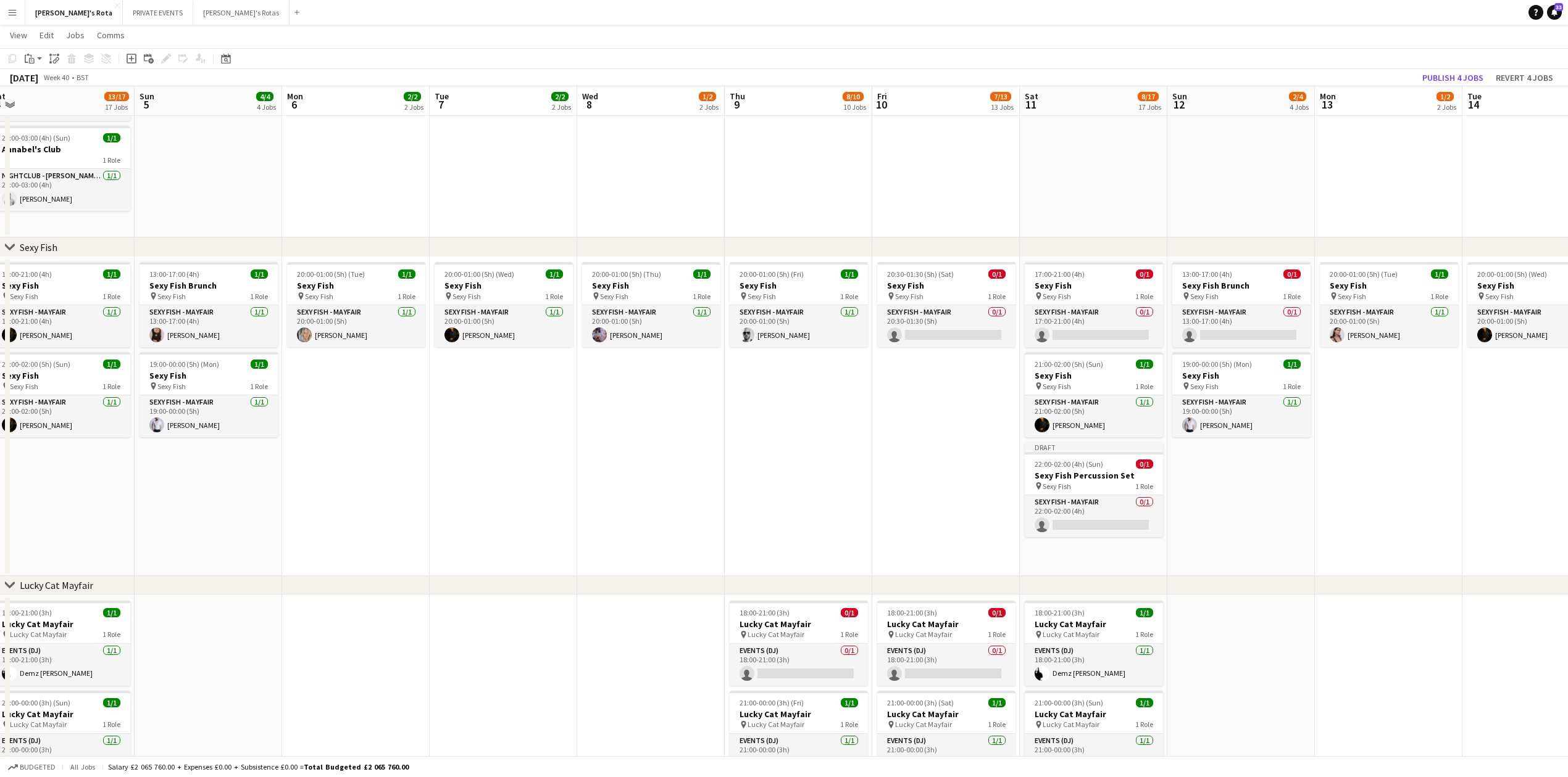
scroll to position [0, 393]
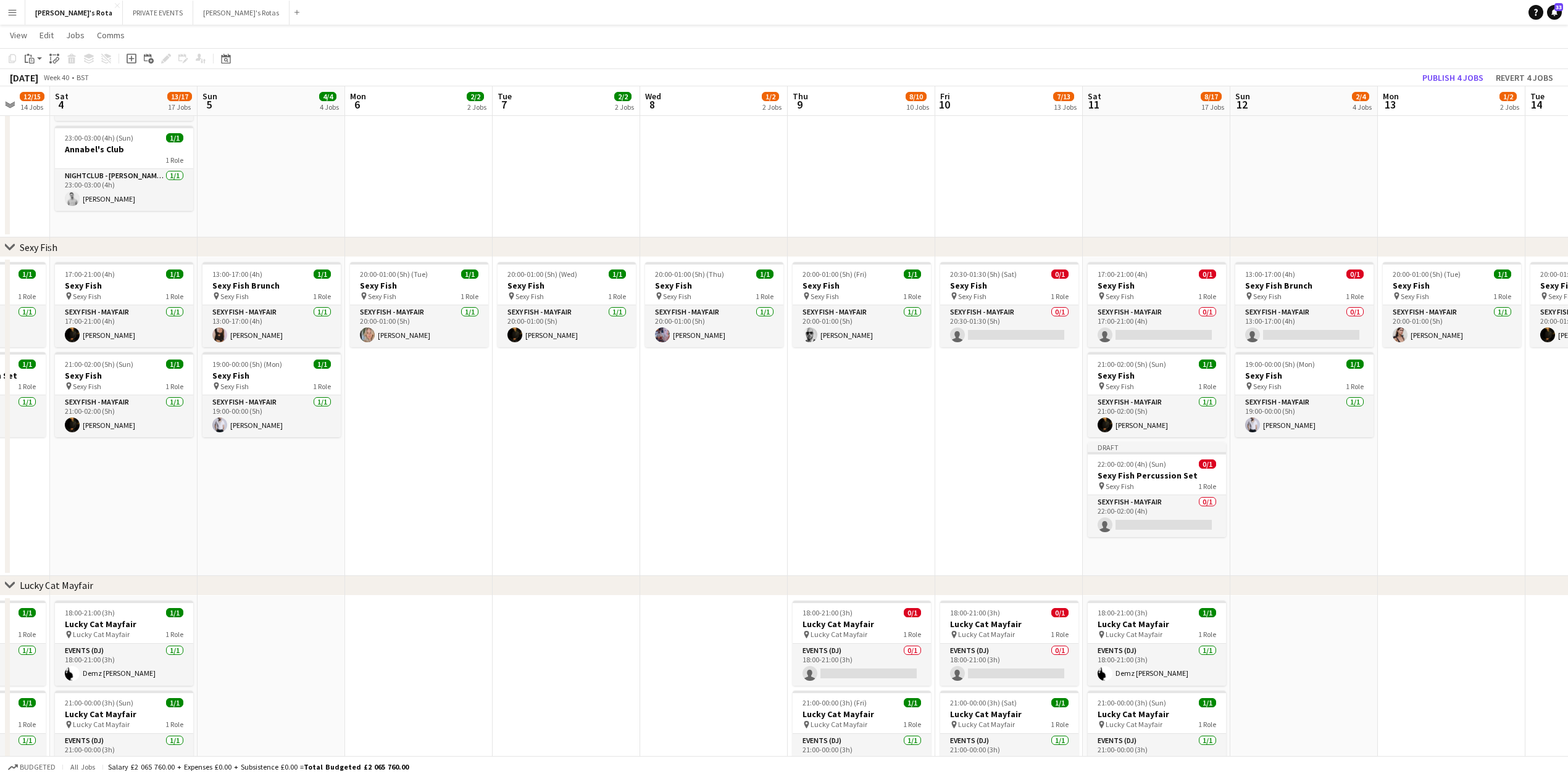
drag, startPoint x: 728, startPoint y: 509, endPoint x: 0, endPoint y: 501, distance: 728.0
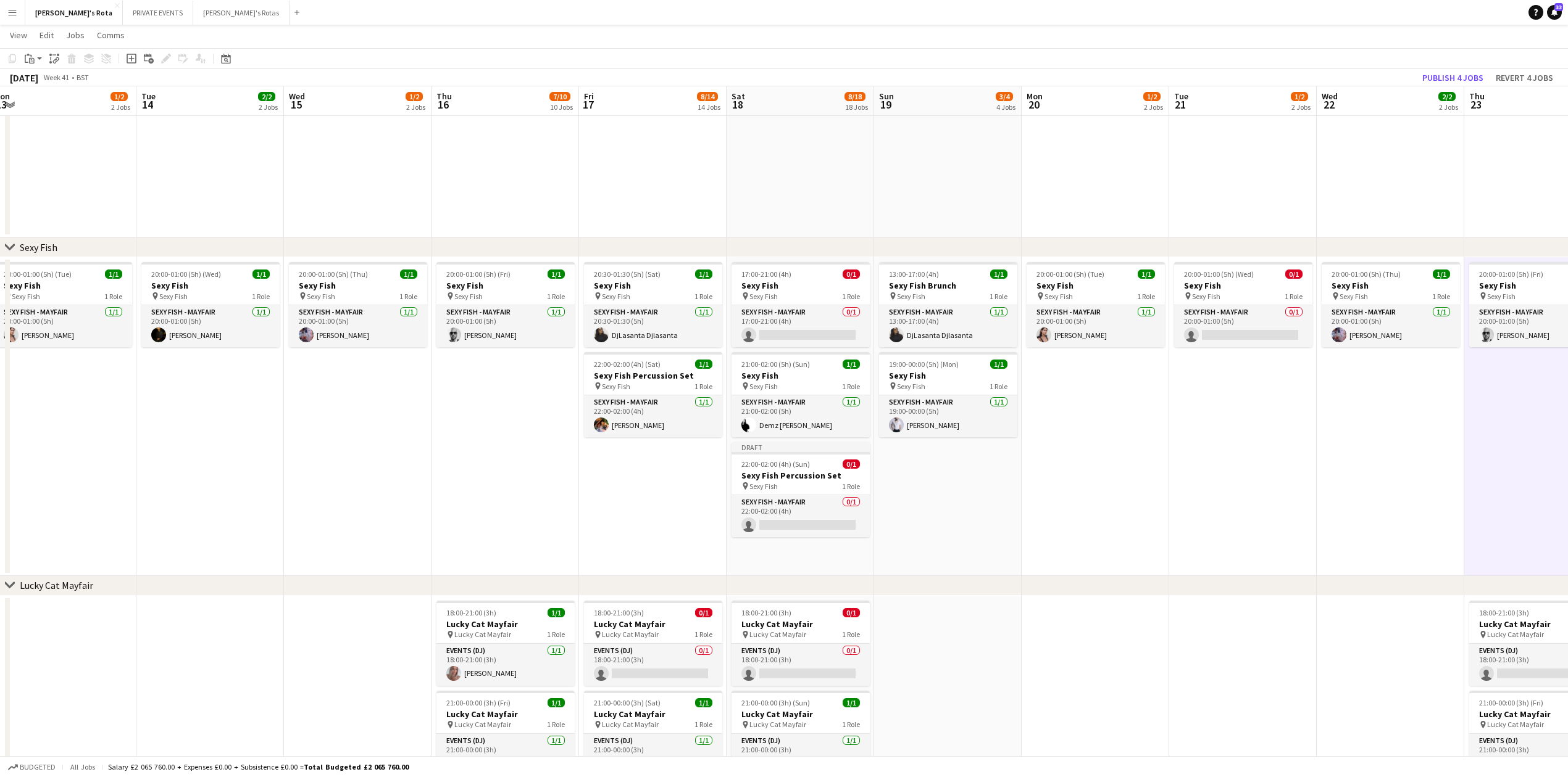
scroll to position [0, 521]
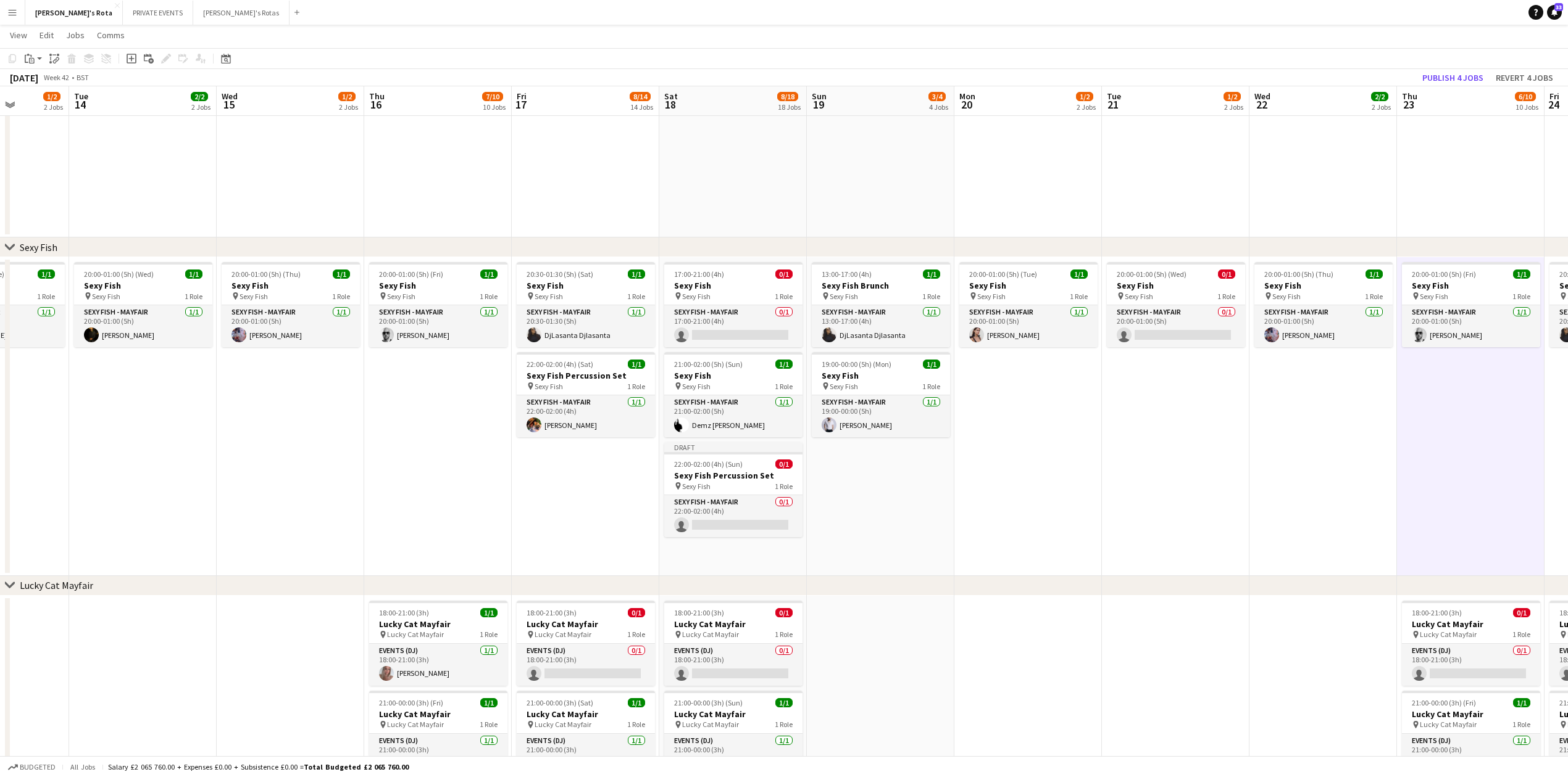
drag, startPoint x: 1161, startPoint y: 495, endPoint x: 0, endPoint y: 501, distance: 1161.0
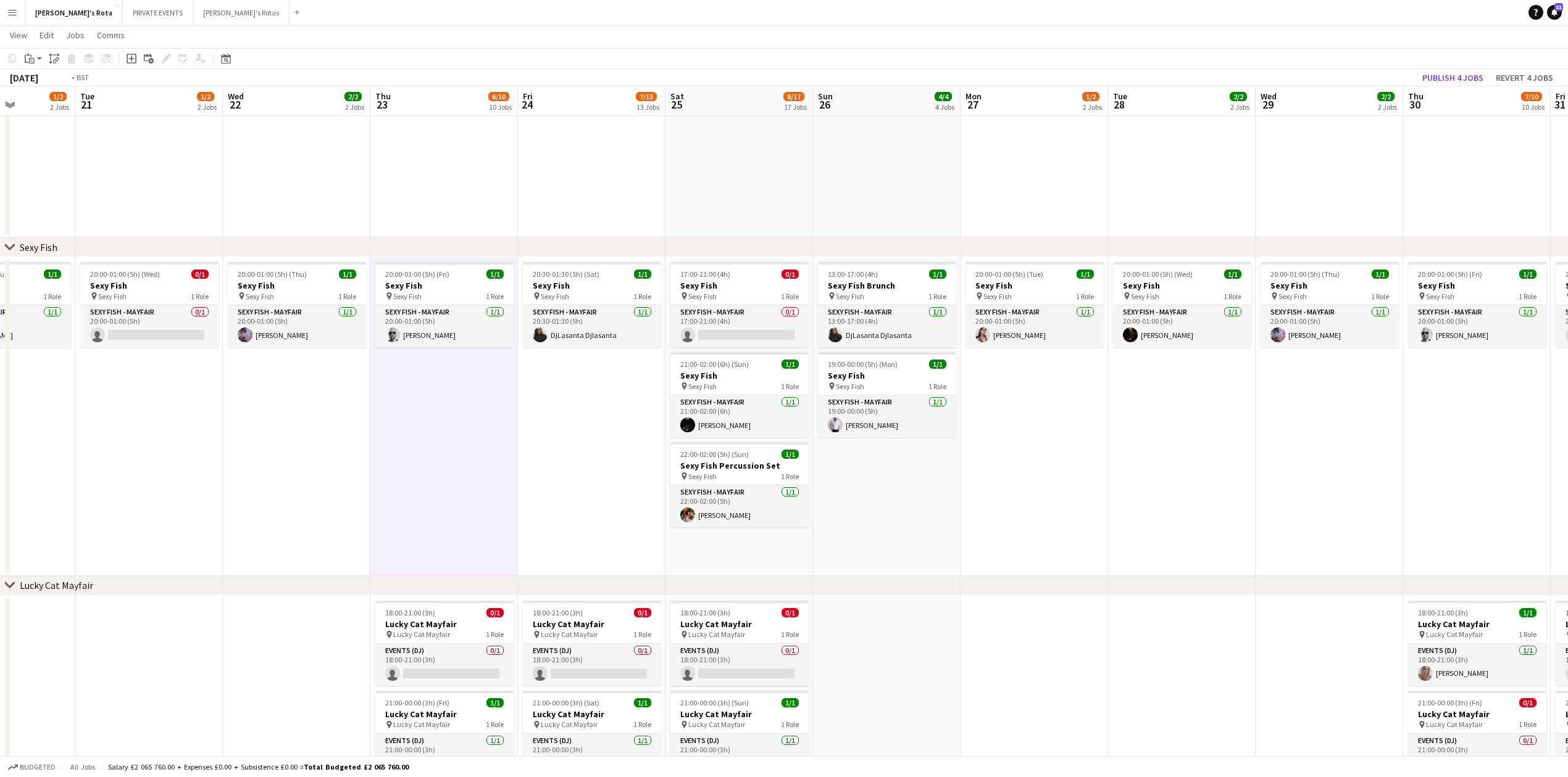
scroll to position [0, 405]
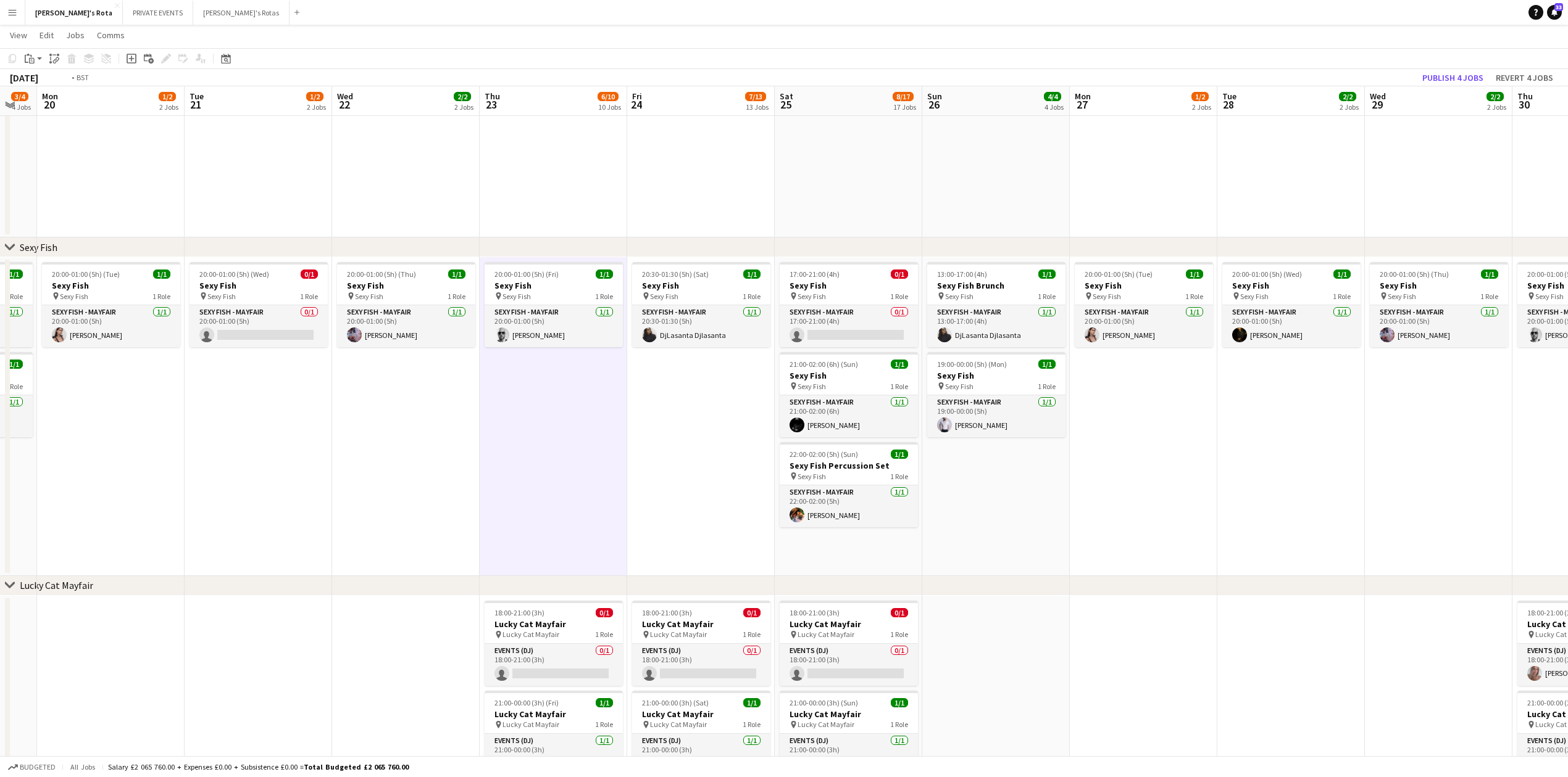
drag, startPoint x: 1358, startPoint y: 474, endPoint x: 294, endPoint y: 465, distance: 1064.0
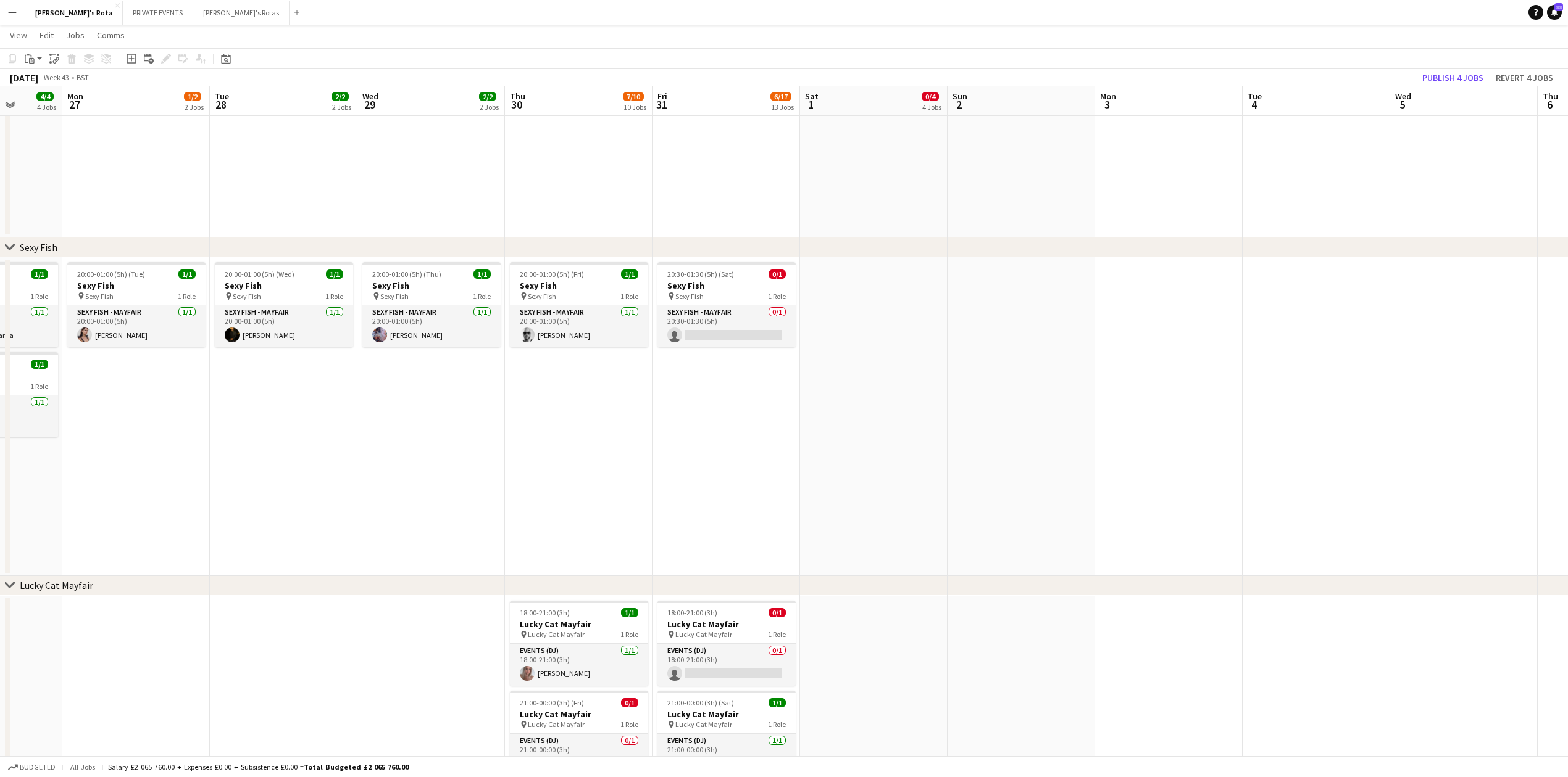
drag, startPoint x: 1144, startPoint y: 460, endPoint x: 1191, endPoint y: 411, distance: 67.9
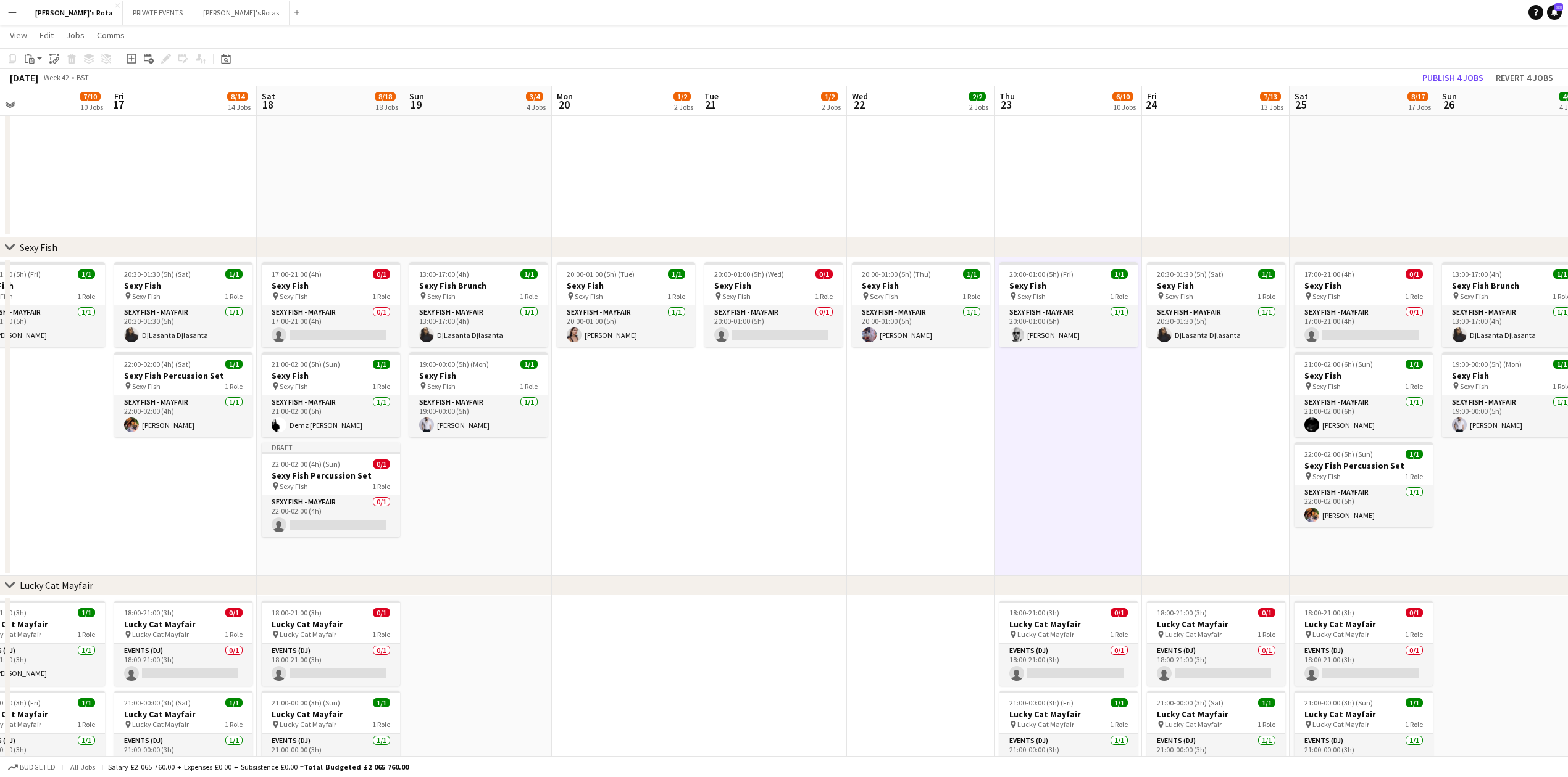
drag, startPoint x: 209, startPoint y: 456, endPoint x: 811, endPoint y: 435, distance: 602.4
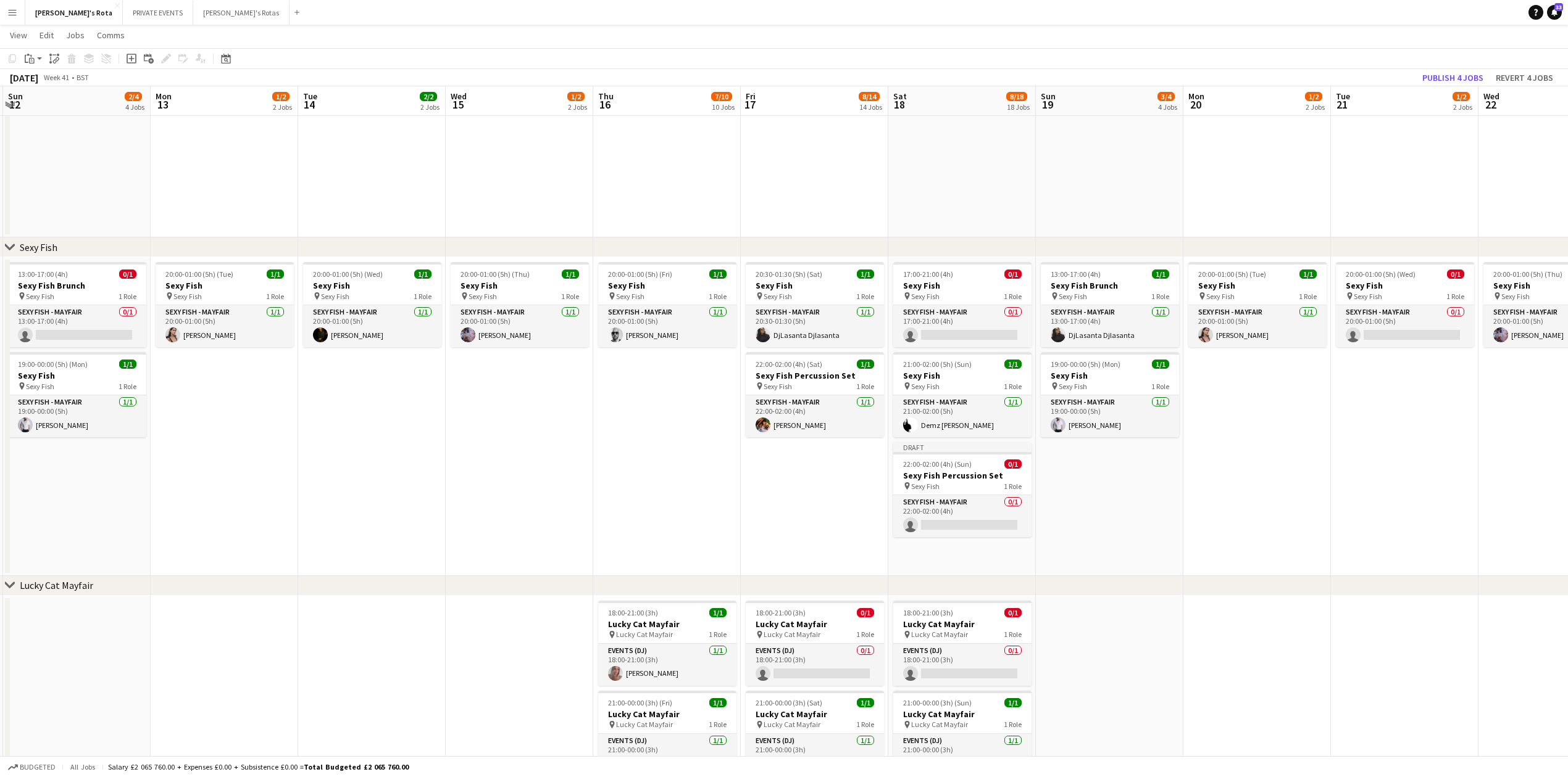
drag, startPoint x: 75, startPoint y: 508, endPoint x: 709, endPoint y: 494, distance: 634.2
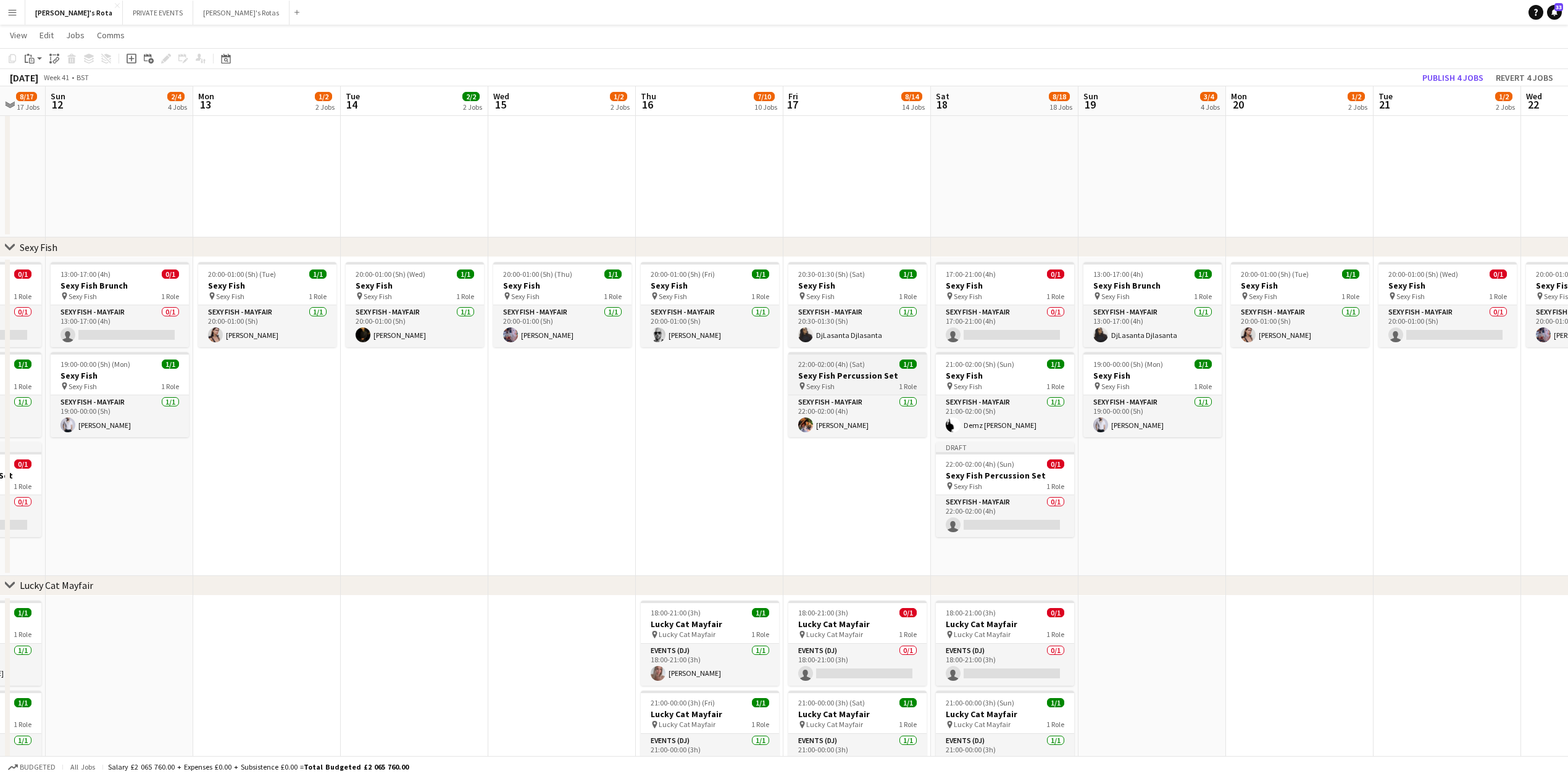
click at [847, 381] on h3 "Sexy Fish Percussion Set" at bounding box center [858, 375] width 138 height 11
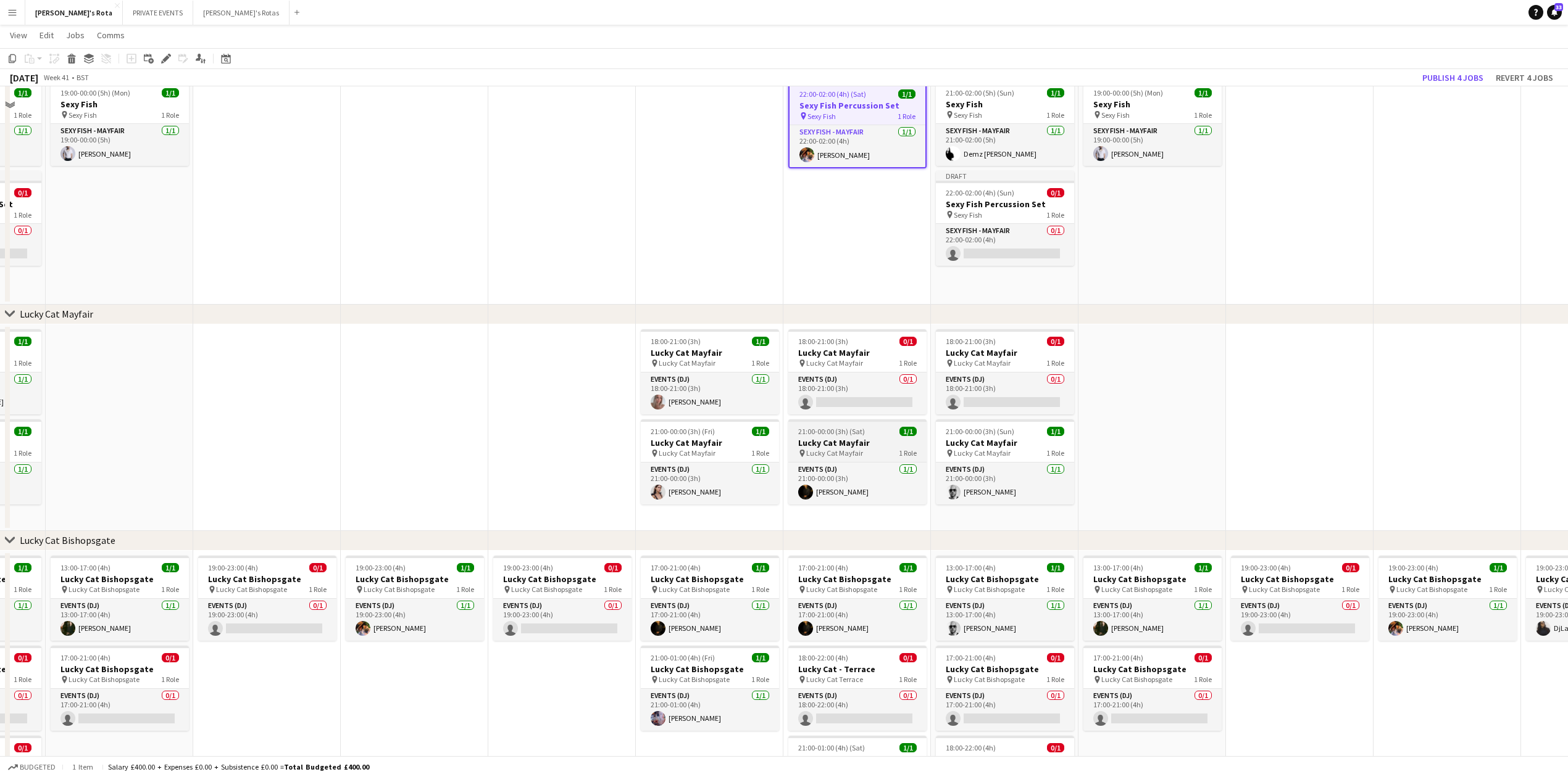
scroll to position [339, 0]
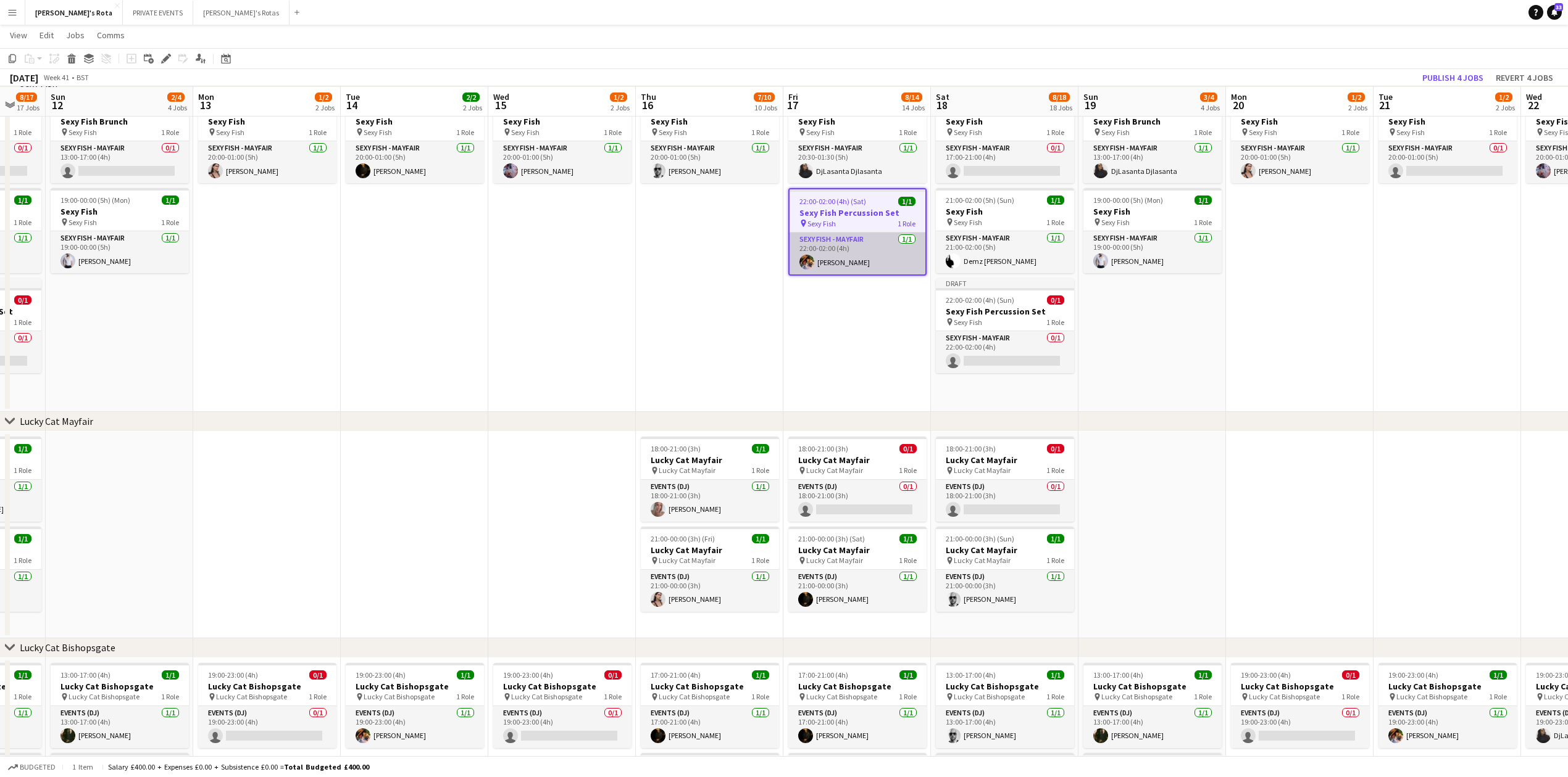
click at [865, 257] on app-card-role "SEXY FISH - MAYFAIR 1/1 22:00-02:00 (4h) Basil Isaac" at bounding box center [857, 253] width 136 height 42
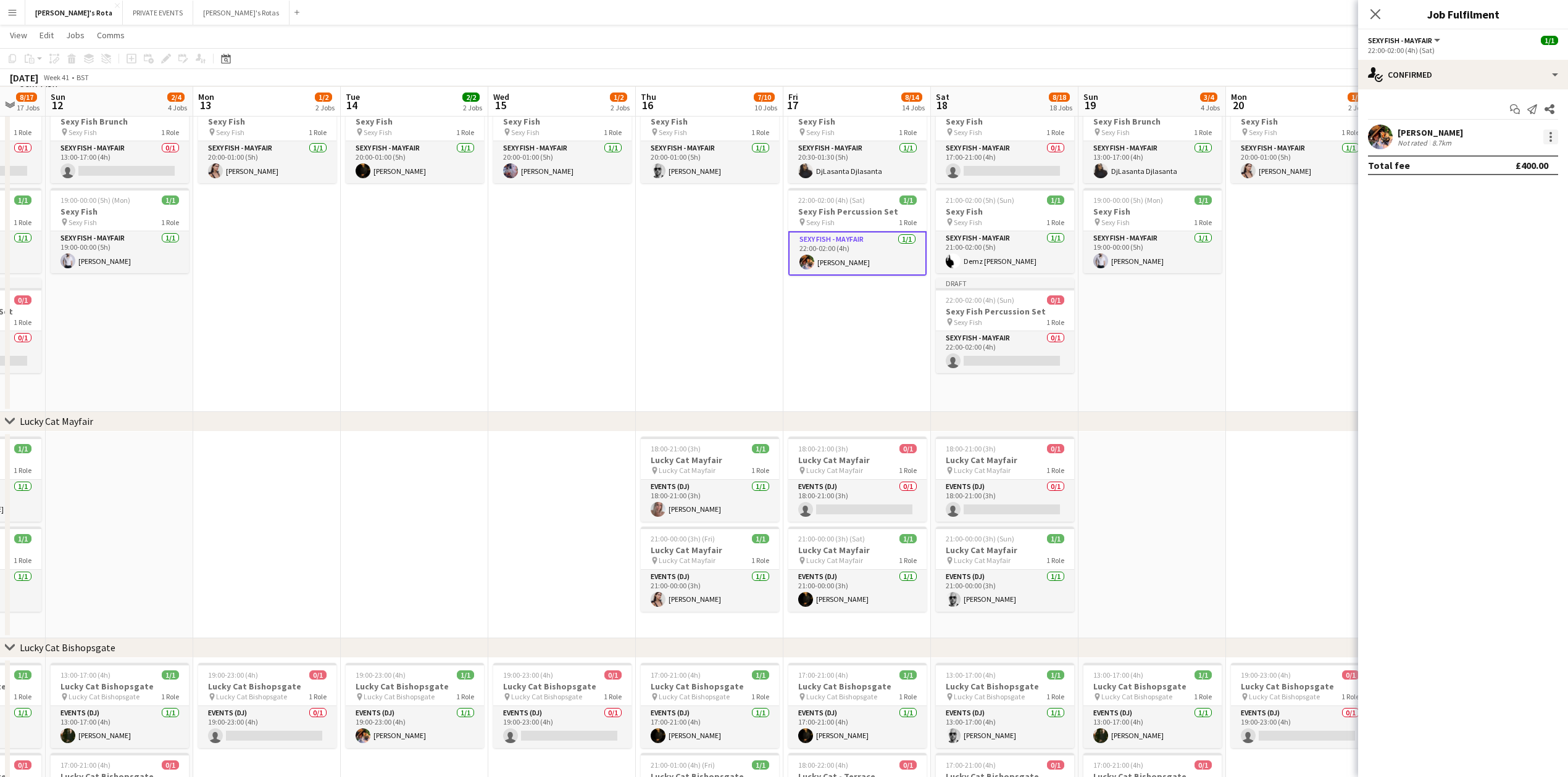
click at [1546, 136] on div at bounding box center [1550, 136] width 15 height 15
click at [1511, 284] on button "Remove" at bounding box center [1509, 279] width 96 height 30
click at [1378, 14] on icon "Close pop-in" at bounding box center [1374, 14] width 12 height 12
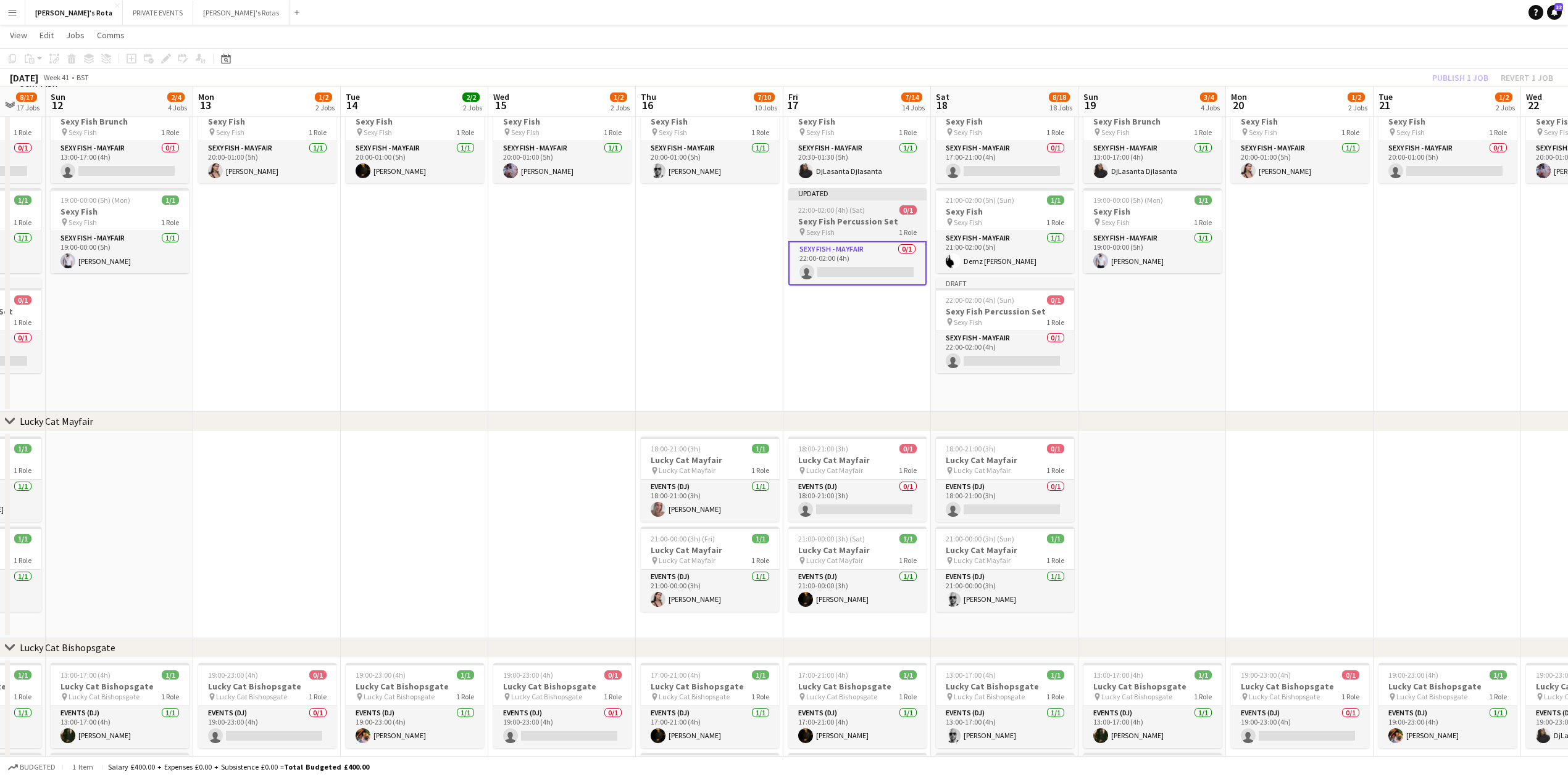
click at [838, 221] on h3 "Sexy Fish Percussion Set" at bounding box center [858, 221] width 138 height 11
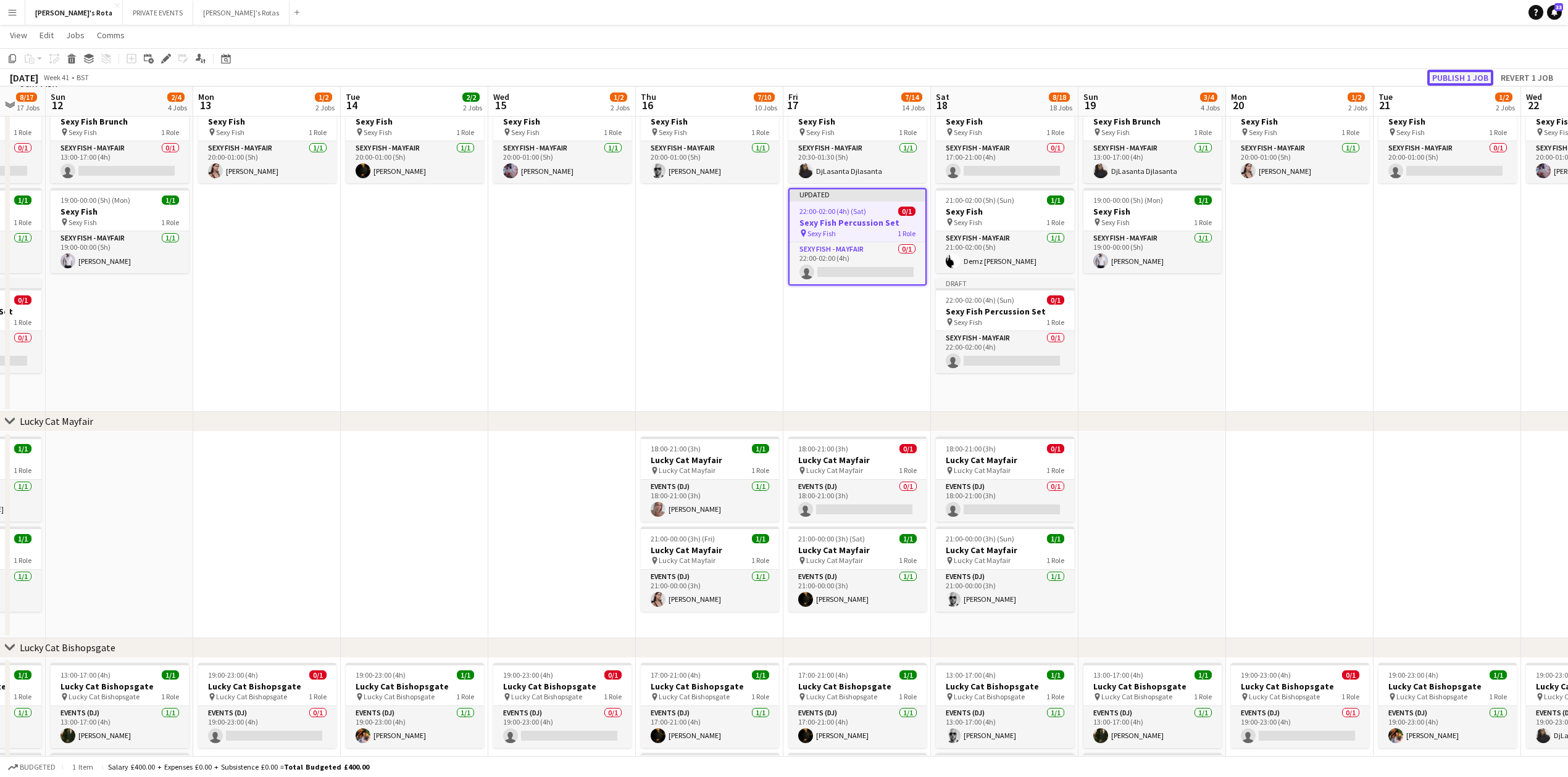
click at [1461, 73] on button "Publish 1 job" at bounding box center [1459, 77] width 66 height 16
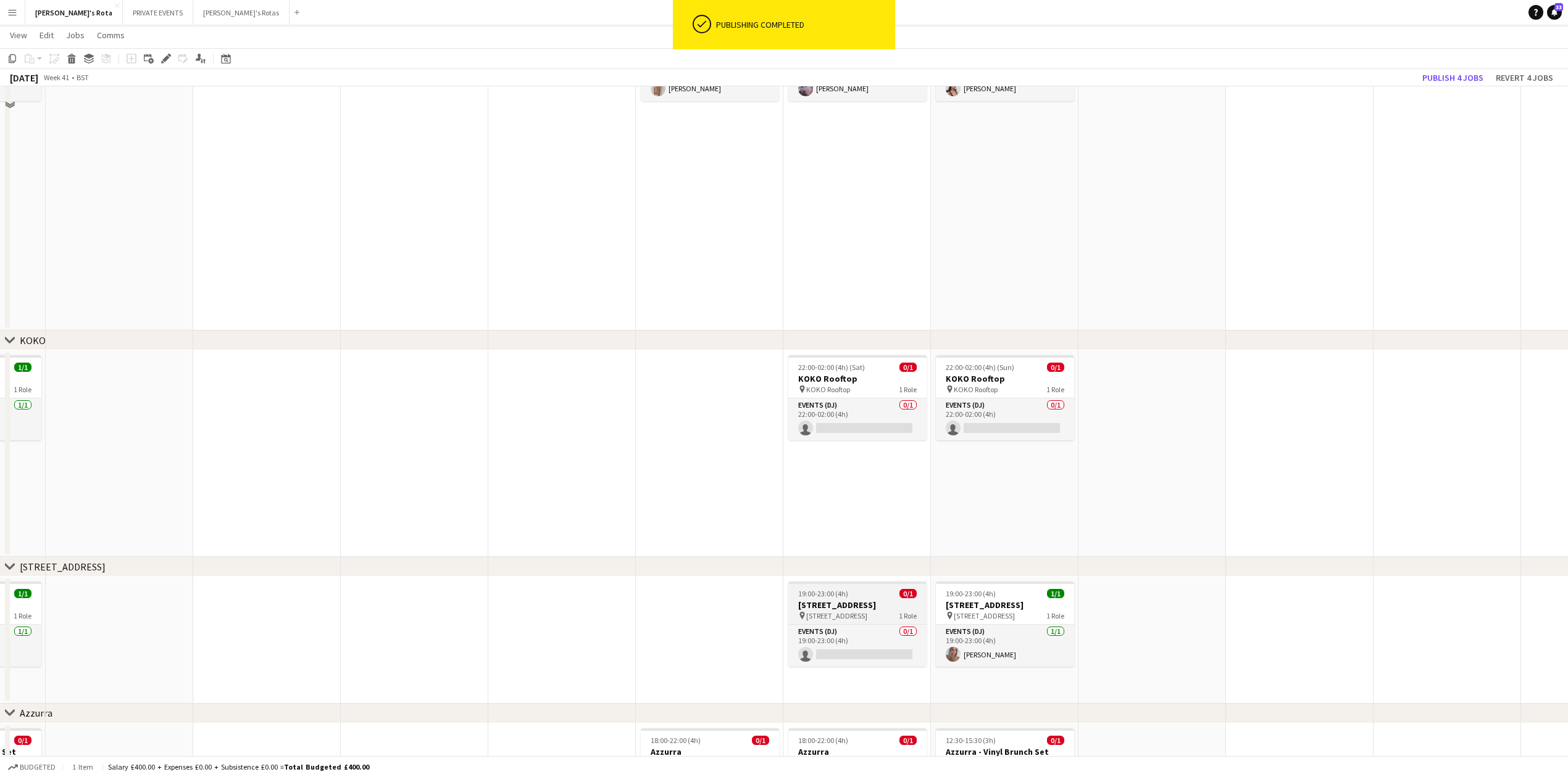
scroll to position [1738, 0]
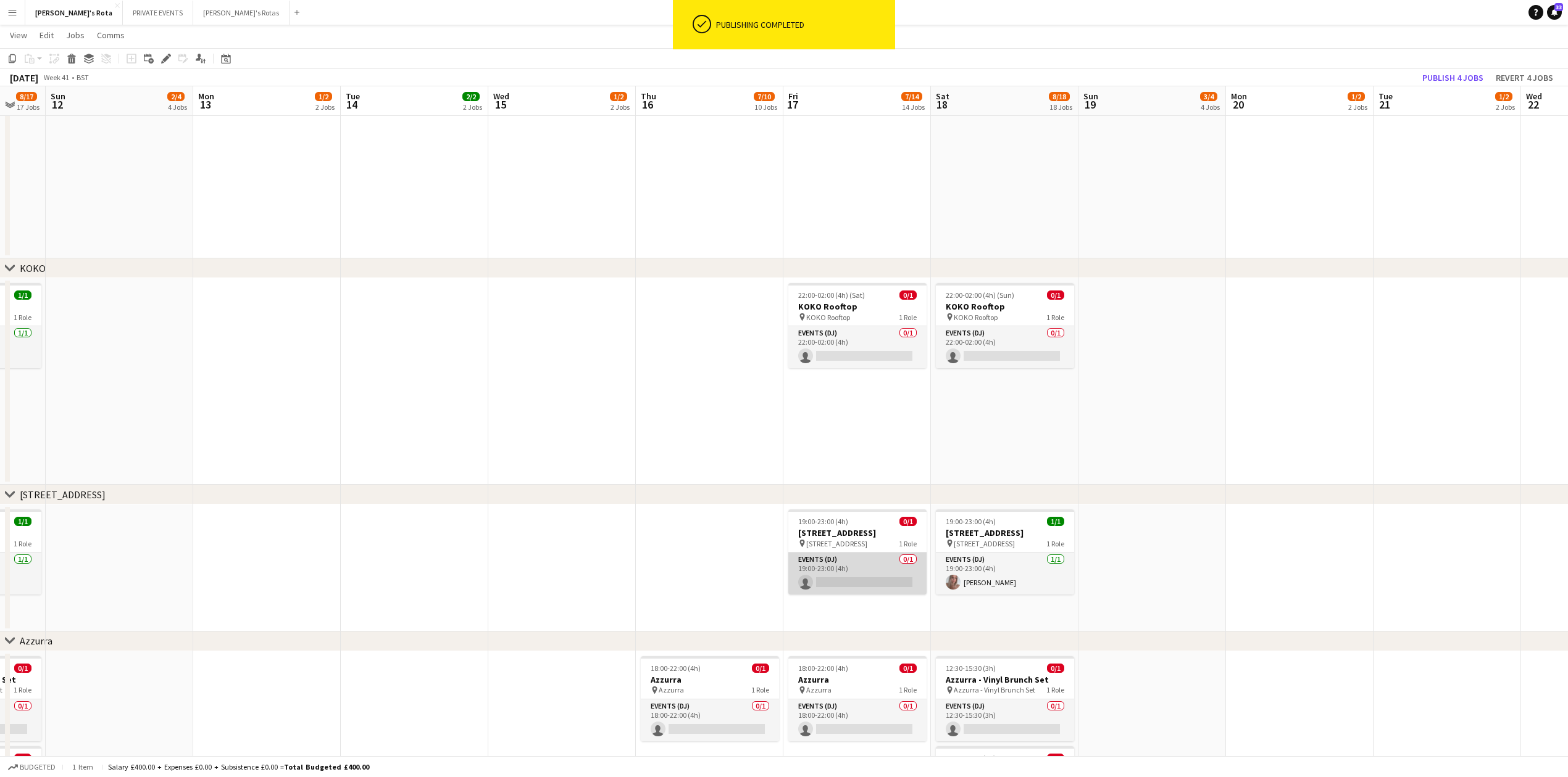
click at [857, 590] on app-card-role "Events (DJ) 0/1 19:00-23:00 (4h) single-neutral-actions" at bounding box center [858, 574] width 138 height 42
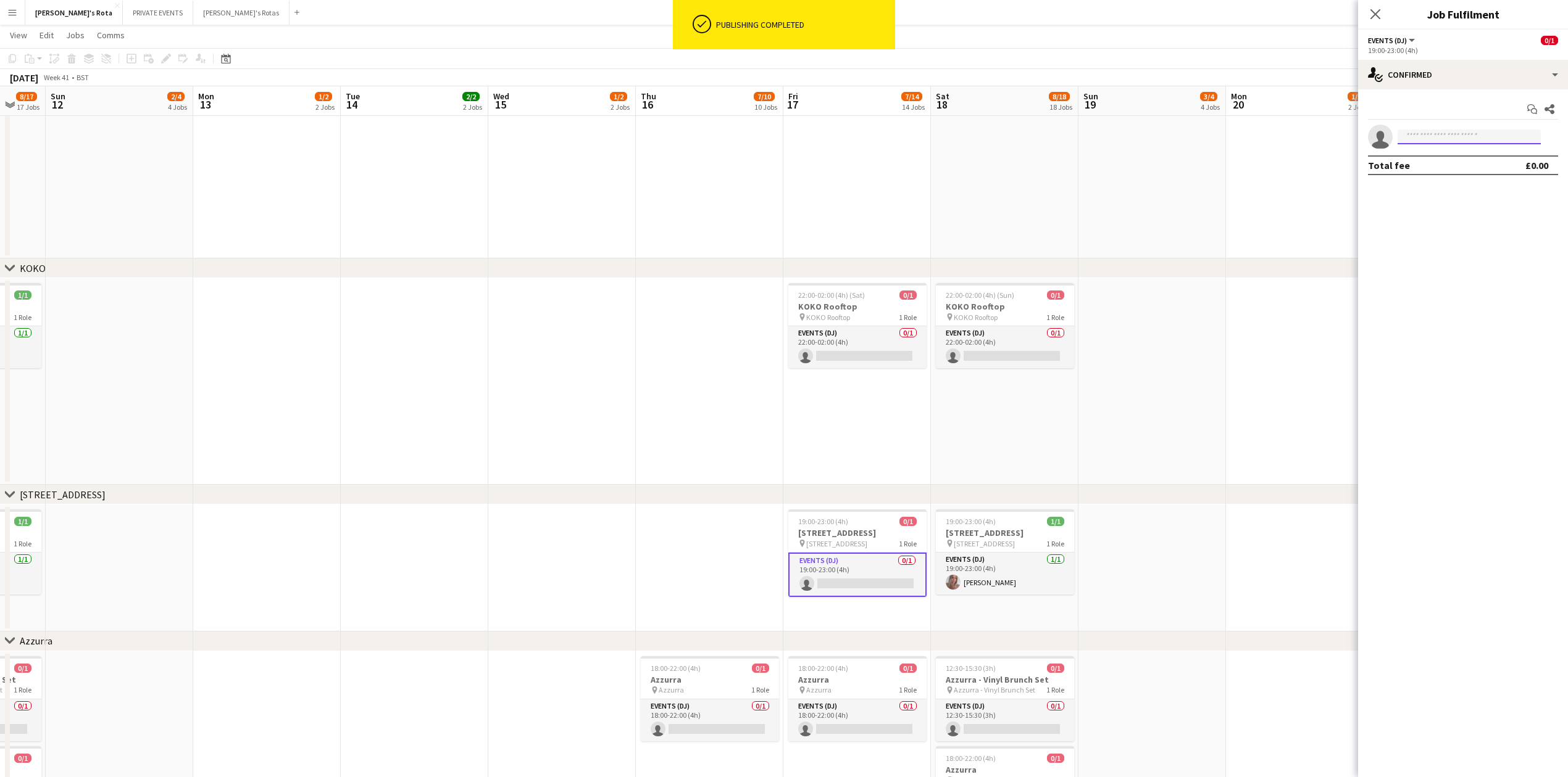
click at [1463, 129] on input at bounding box center [1468, 136] width 143 height 15
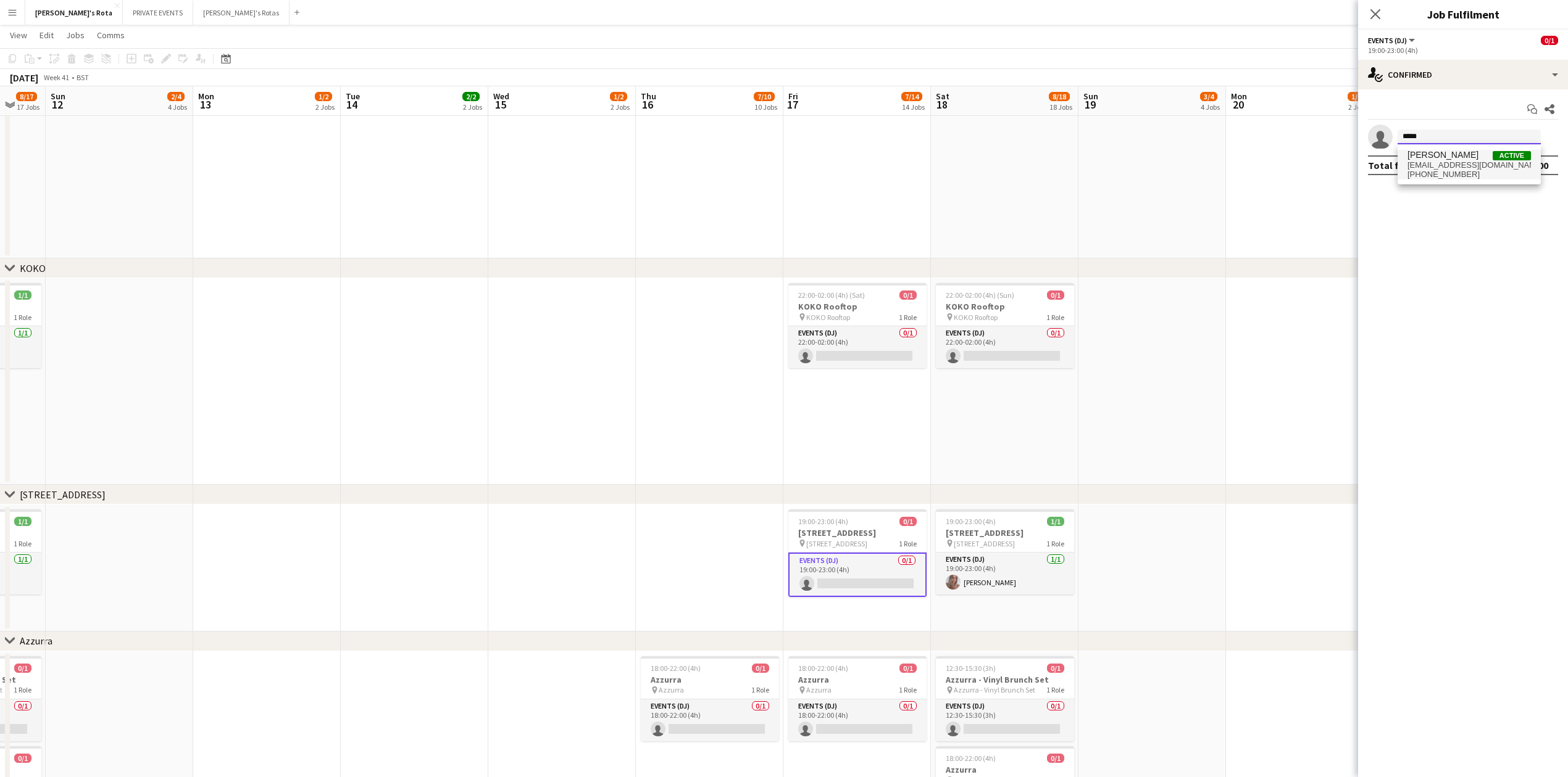
type input "*****"
click at [1463, 153] on span "Basil Isaac Active" at bounding box center [1469, 155] width 123 height 10
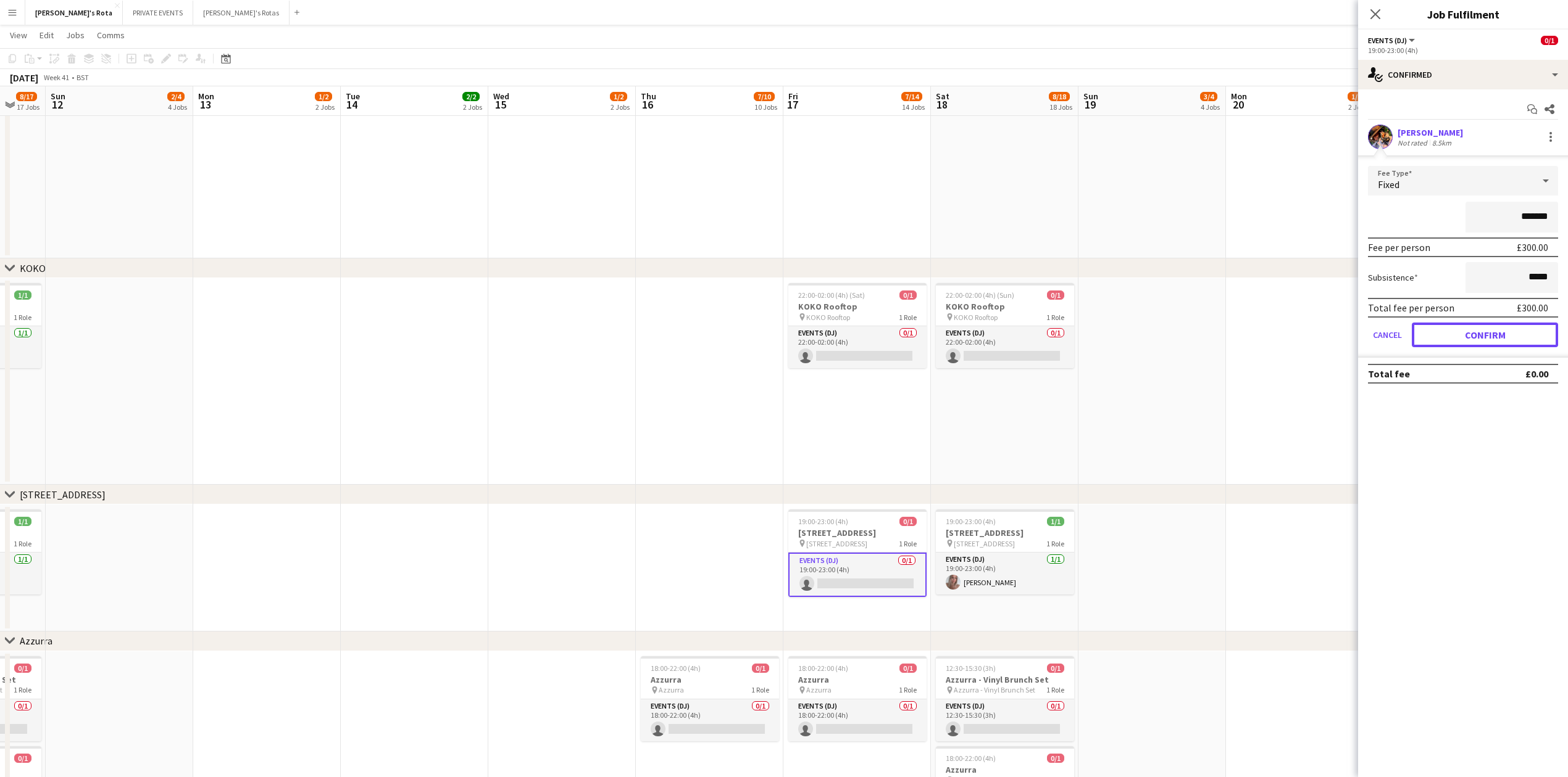
click at [1468, 338] on button "Confirm" at bounding box center [1484, 335] width 146 height 25
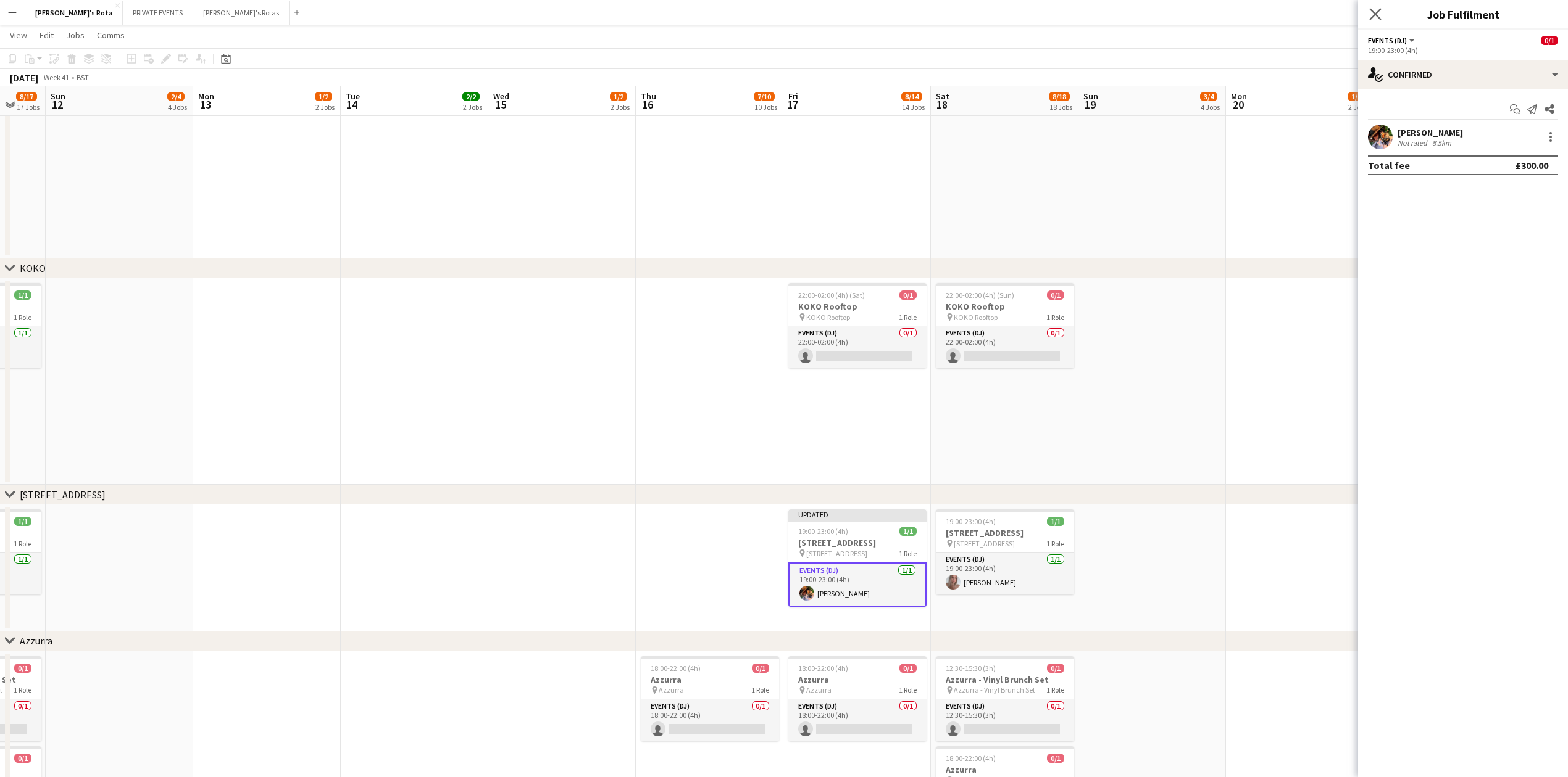
click at [1378, 6] on app-icon "Close pop-in" at bounding box center [1376, 15] width 18 height 18
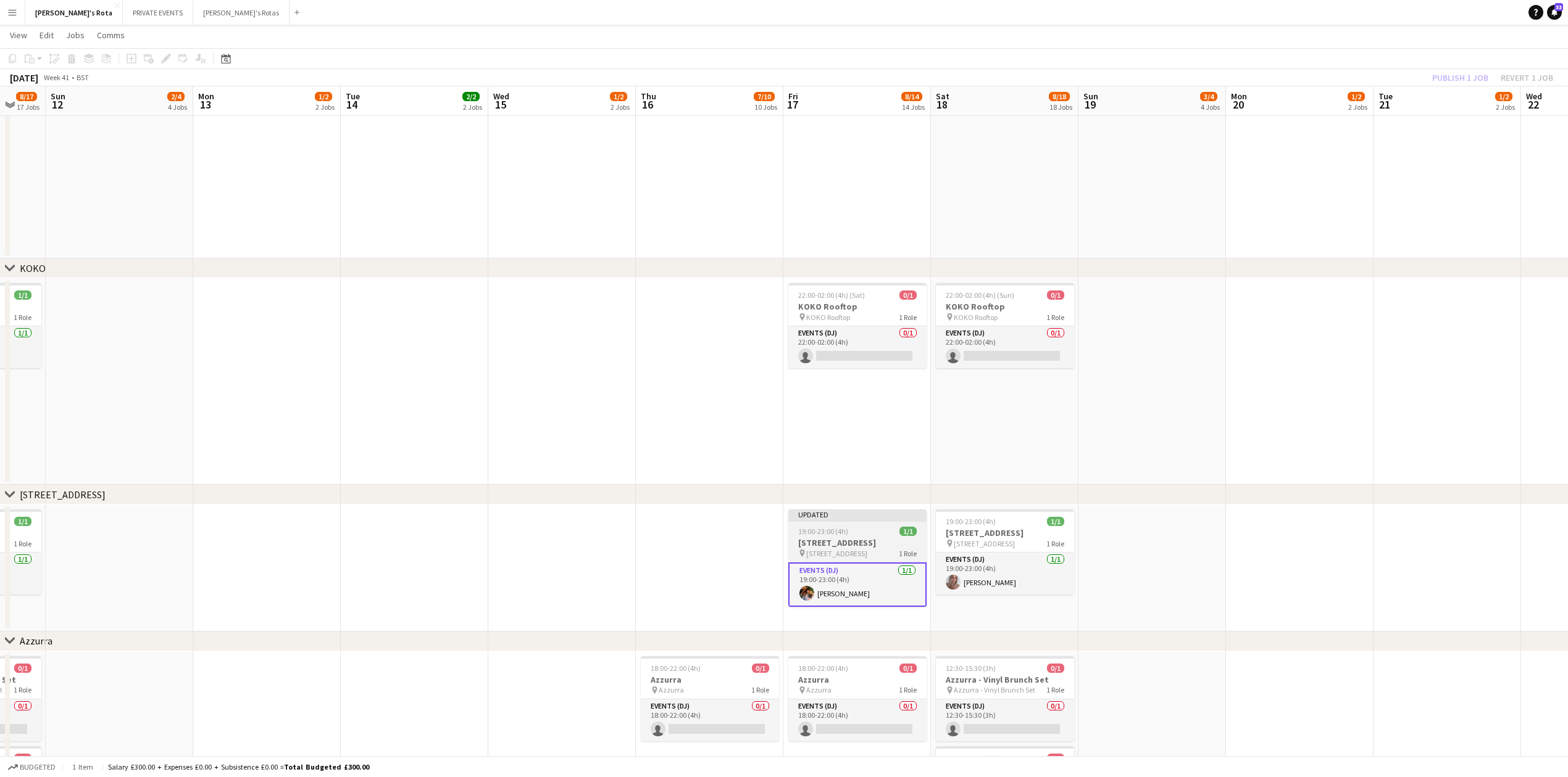
click at [852, 543] on h3 "[STREET_ADDRESS]" at bounding box center [858, 543] width 138 height 11
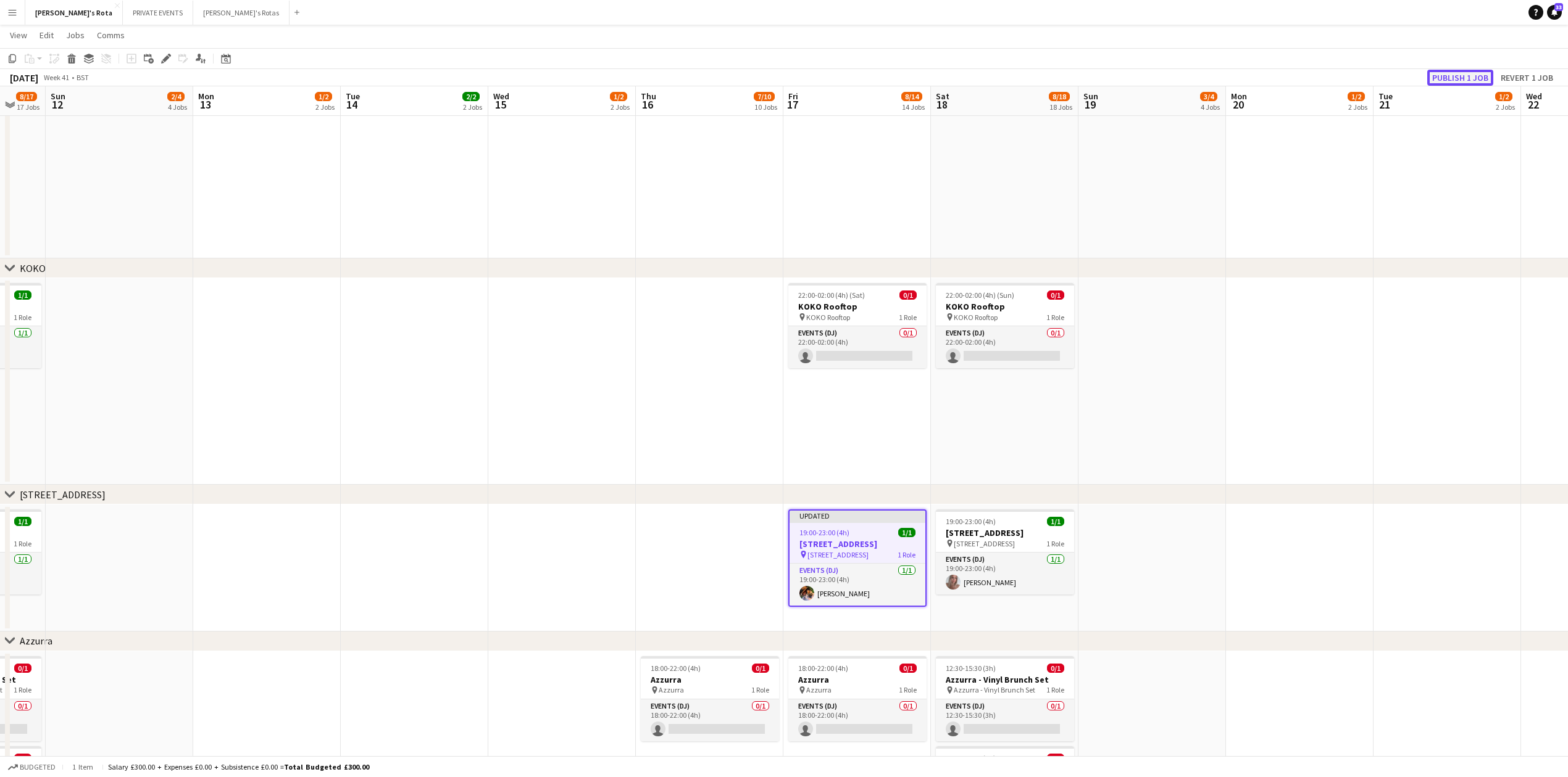
click at [1449, 74] on button "Publish 1 job" at bounding box center [1459, 77] width 66 height 16
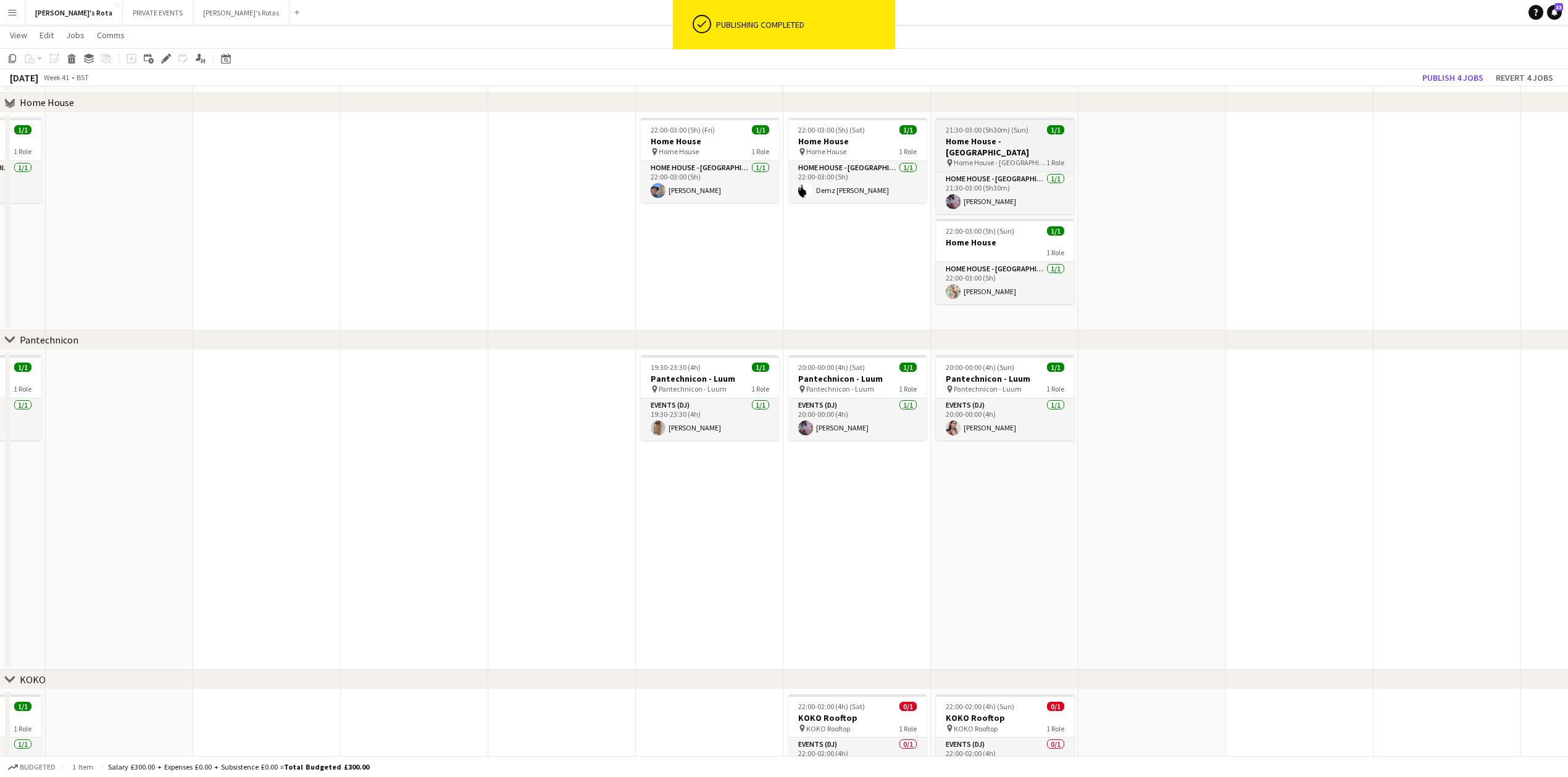
scroll to position [915, 0]
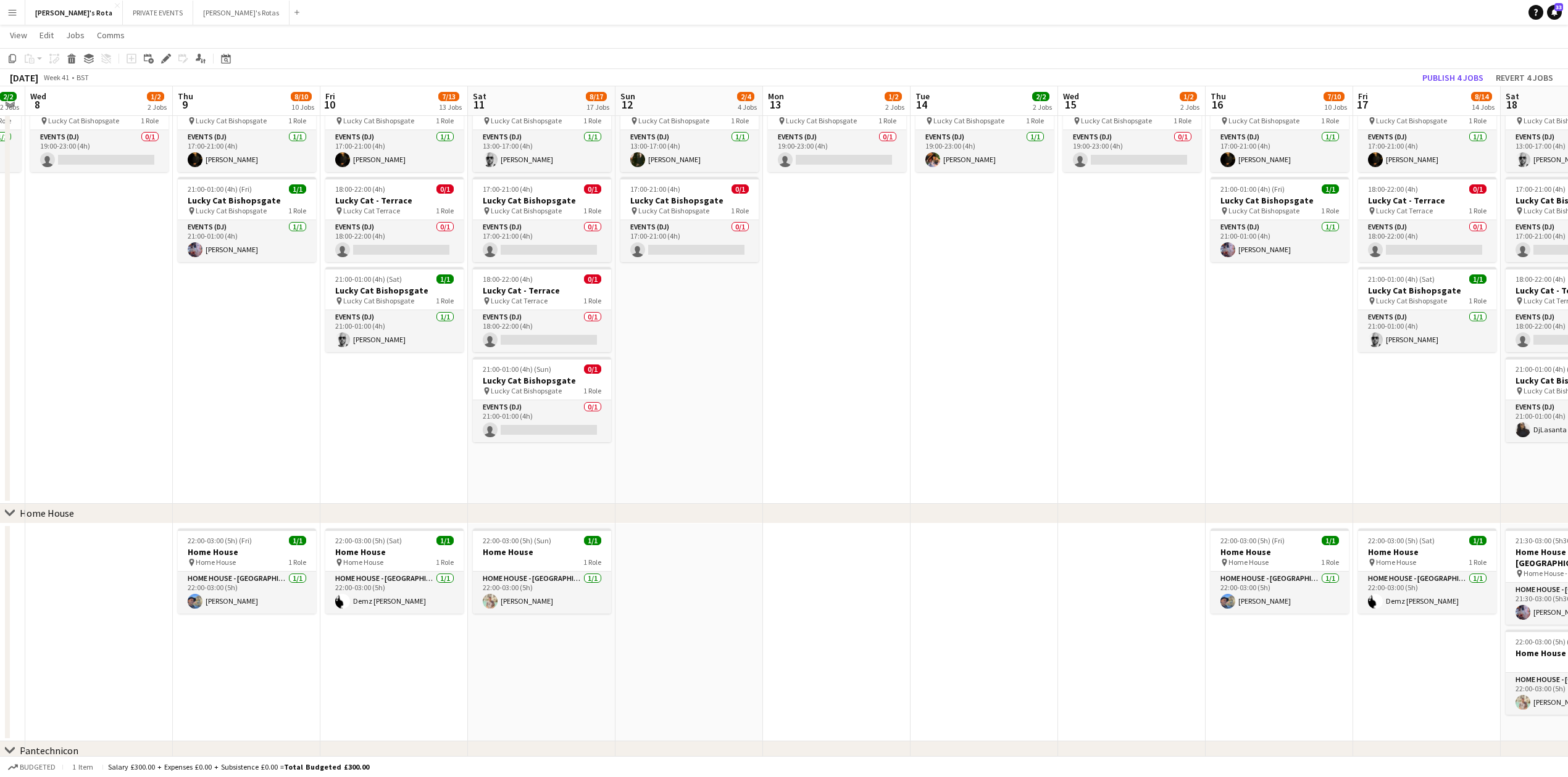
drag, startPoint x: 703, startPoint y: 397, endPoint x: 1055, endPoint y: 395, distance: 352.0
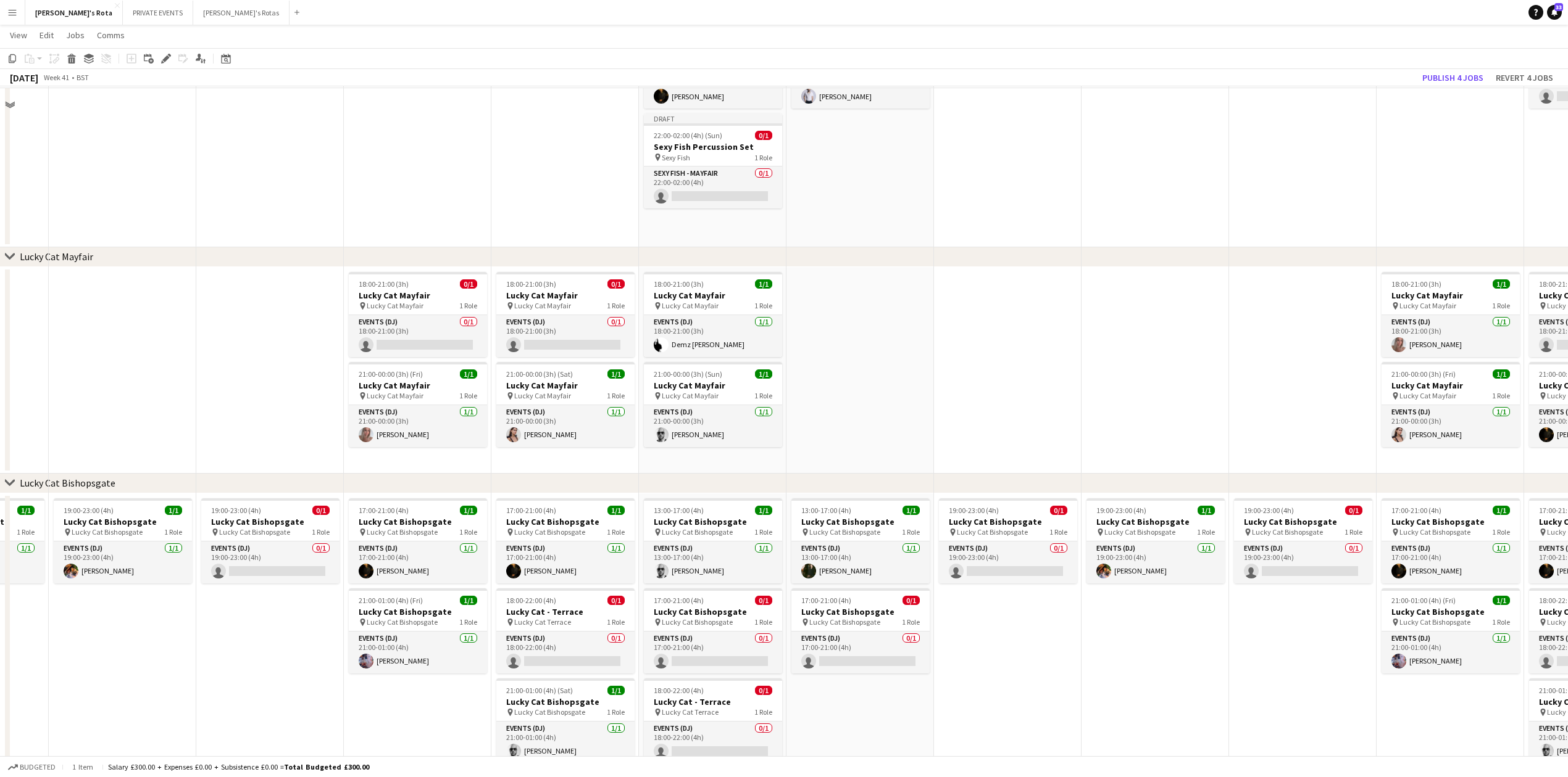
scroll to position [175, 0]
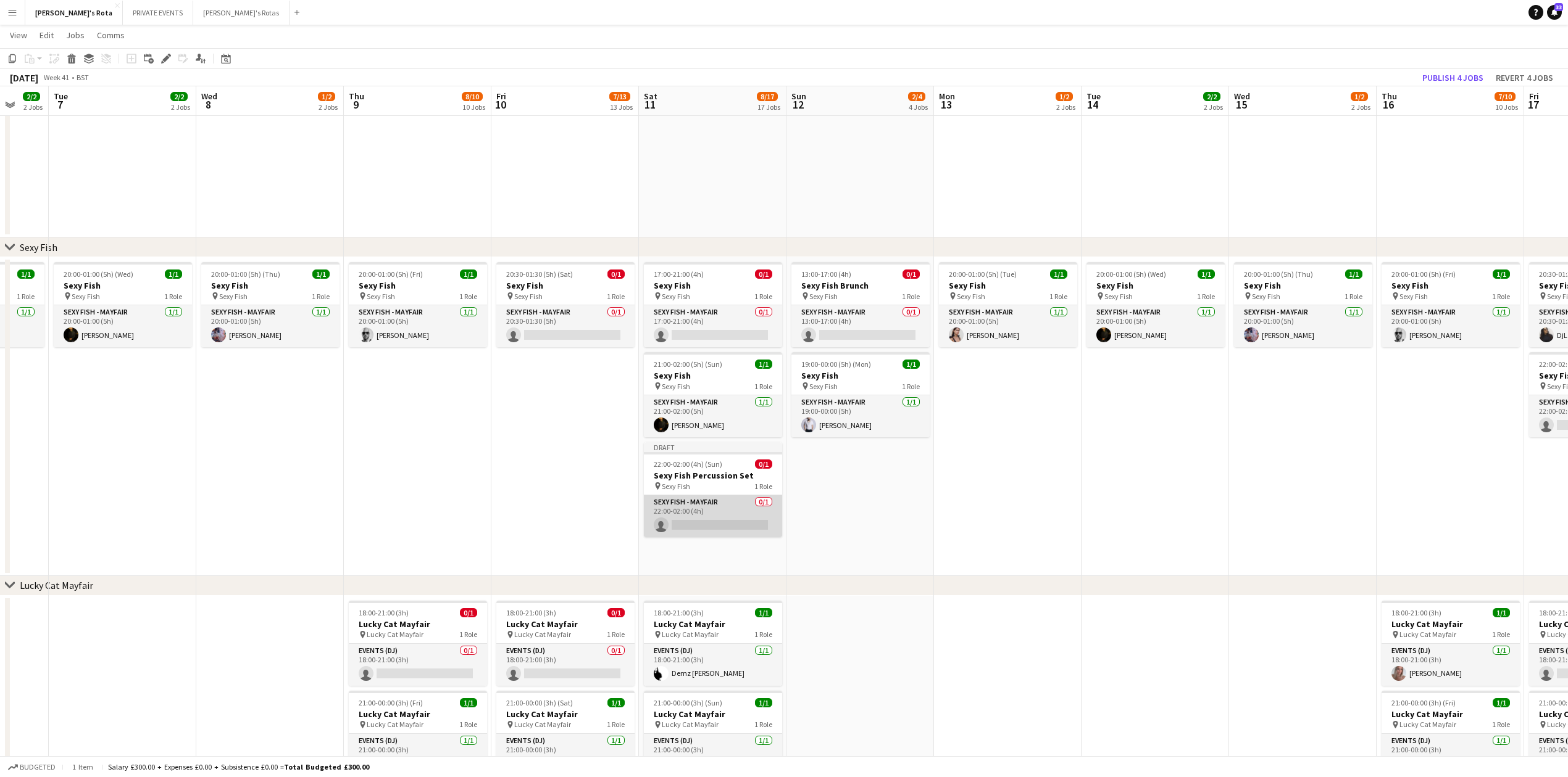
click at [686, 519] on app-card-role "SEXY FISH - MAYFAIR 0/1 22:00-02:00 (4h) single-neutral-actions" at bounding box center [713, 516] width 138 height 42
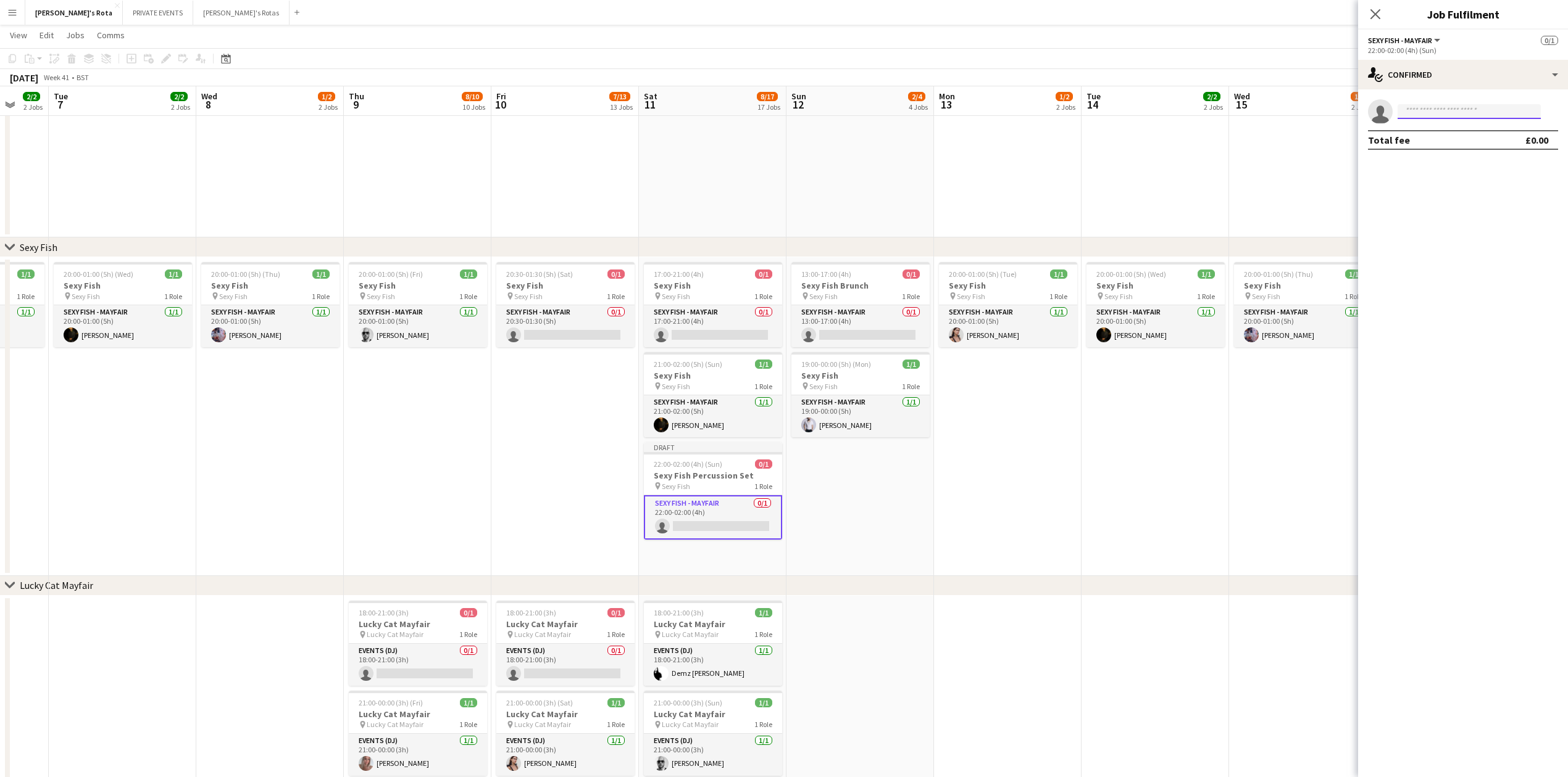
click at [1431, 112] on input at bounding box center [1468, 111] width 143 height 15
type input "***"
click at [1441, 153] on span "[PHONE_NUMBER]" at bounding box center [1469, 149] width 123 height 10
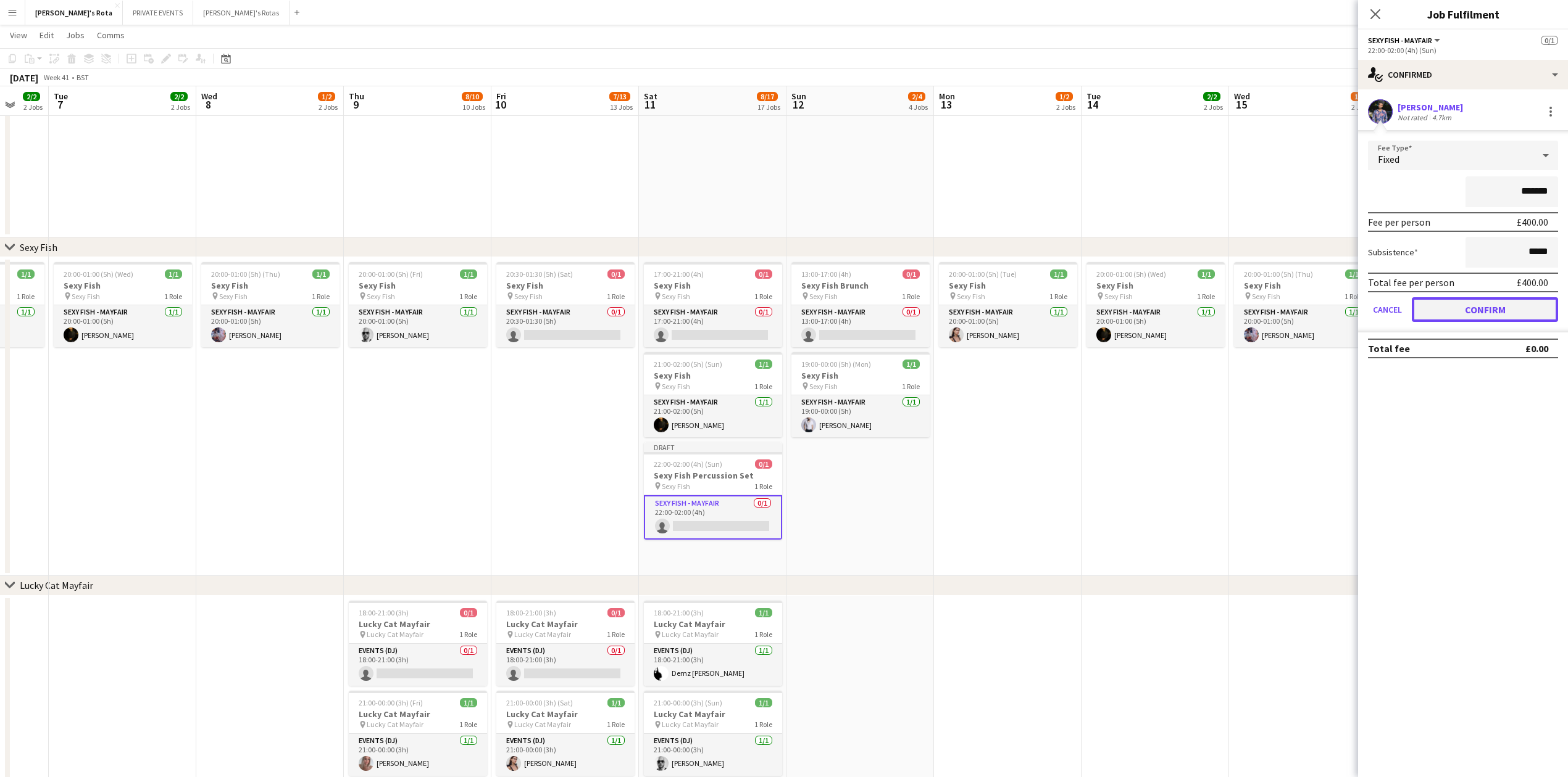
click at [1480, 299] on button "Confirm" at bounding box center [1484, 310] width 146 height 25
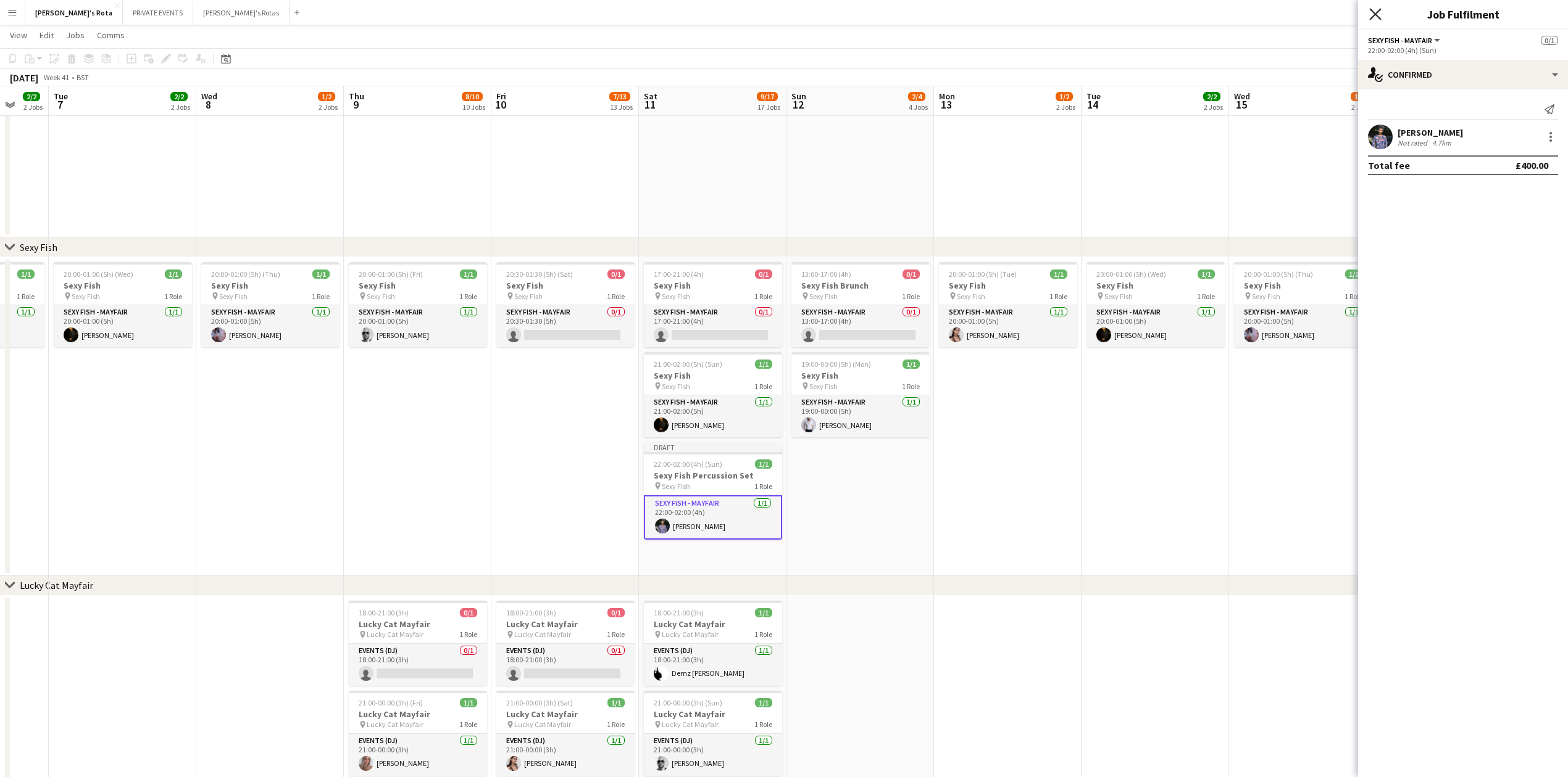
click at [1371, 15] on icon "Close pop-in" at bounding box center [1374, 14] width 12 height 12
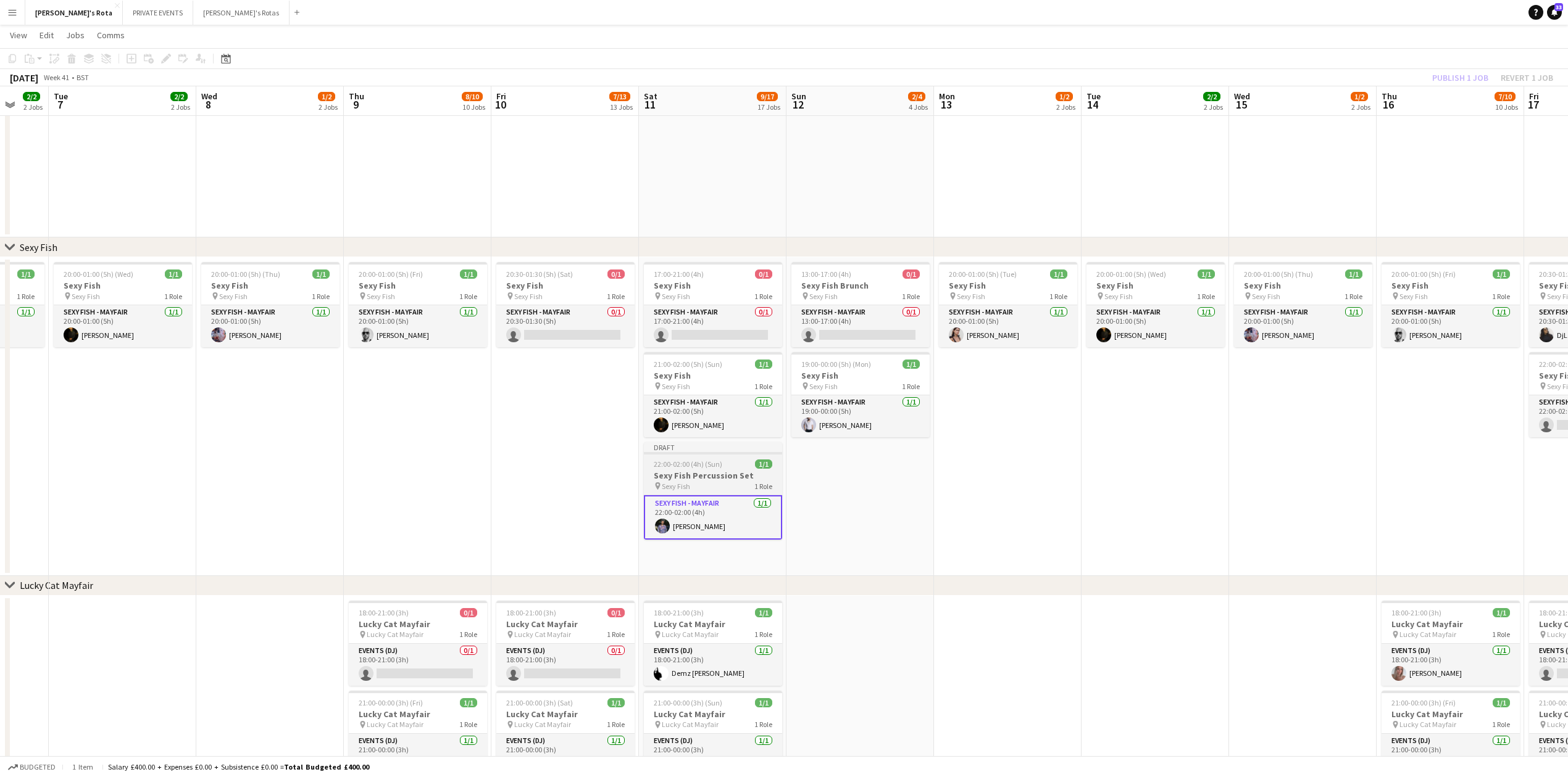
click at [731, 489] on div "pin Sexy Fish 1 Role" at bounding box center [713, 486] width 138 height 10
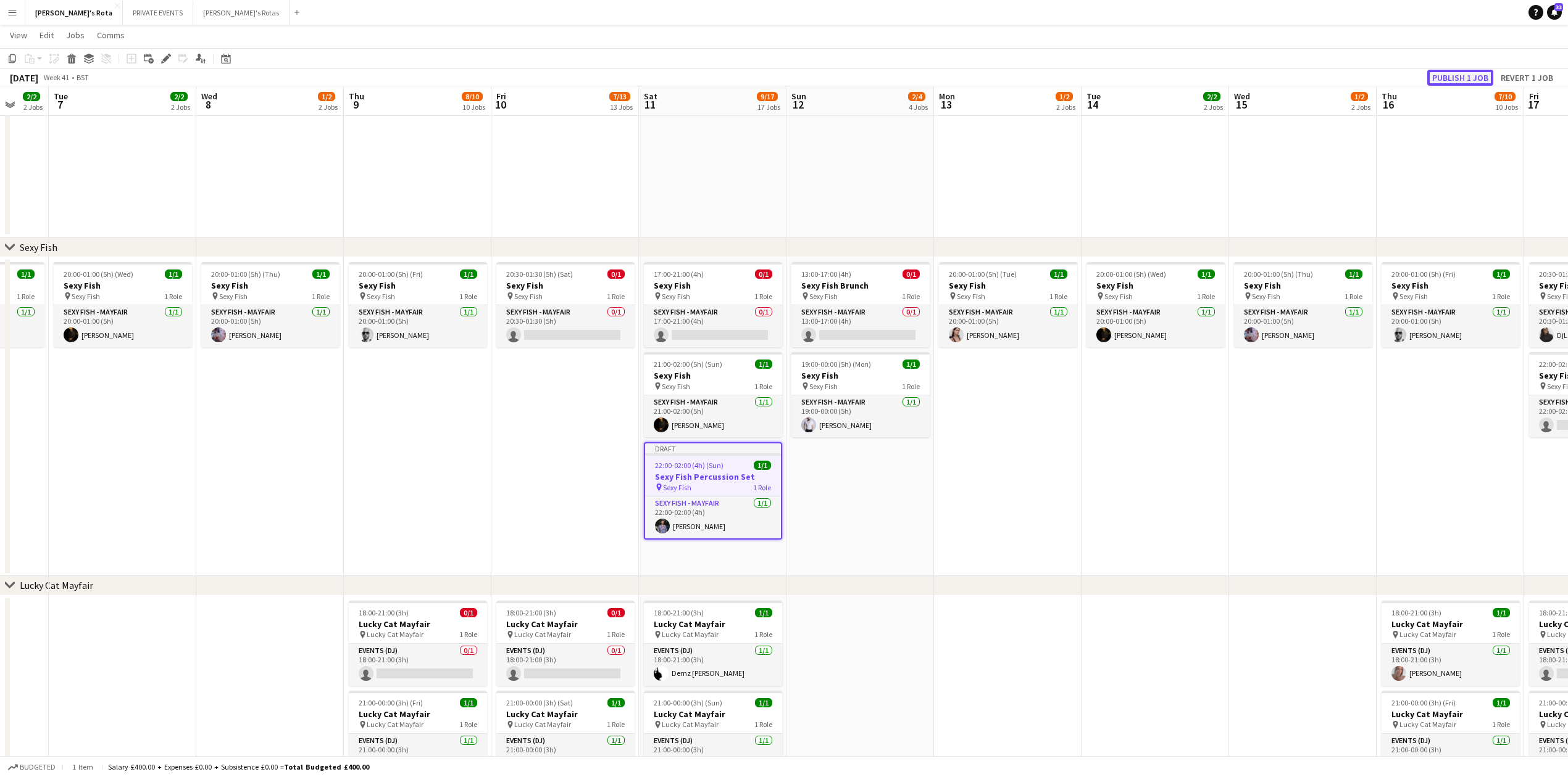
click at [1466, 74] on button "Publish 1 job" at bounding box center [1459, 77] width 66 height 16
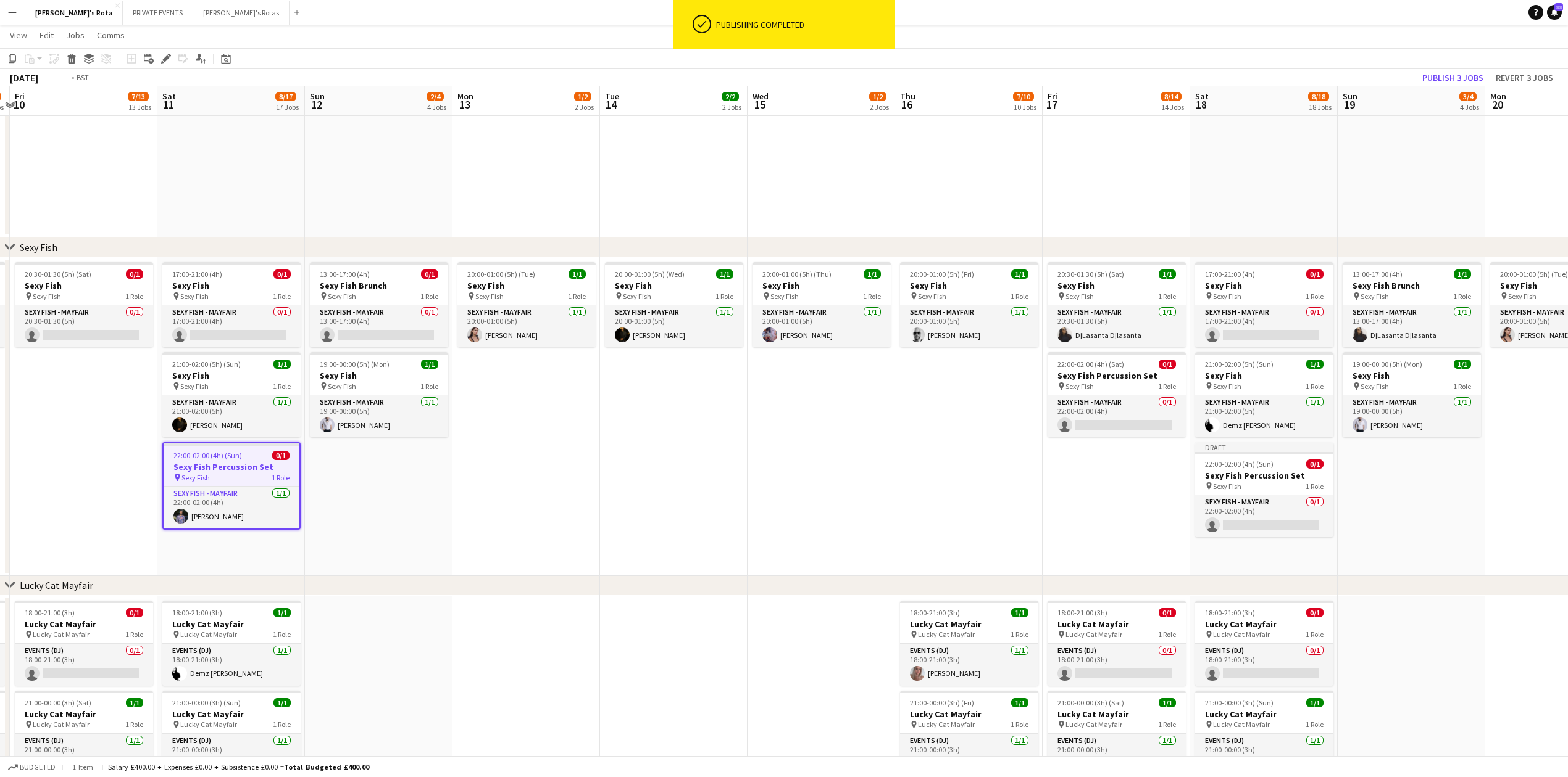
drag, startPoint x: 1419, startPoint y: 513, endPoint x: 452, endPoint y: 560, distance: 968.1
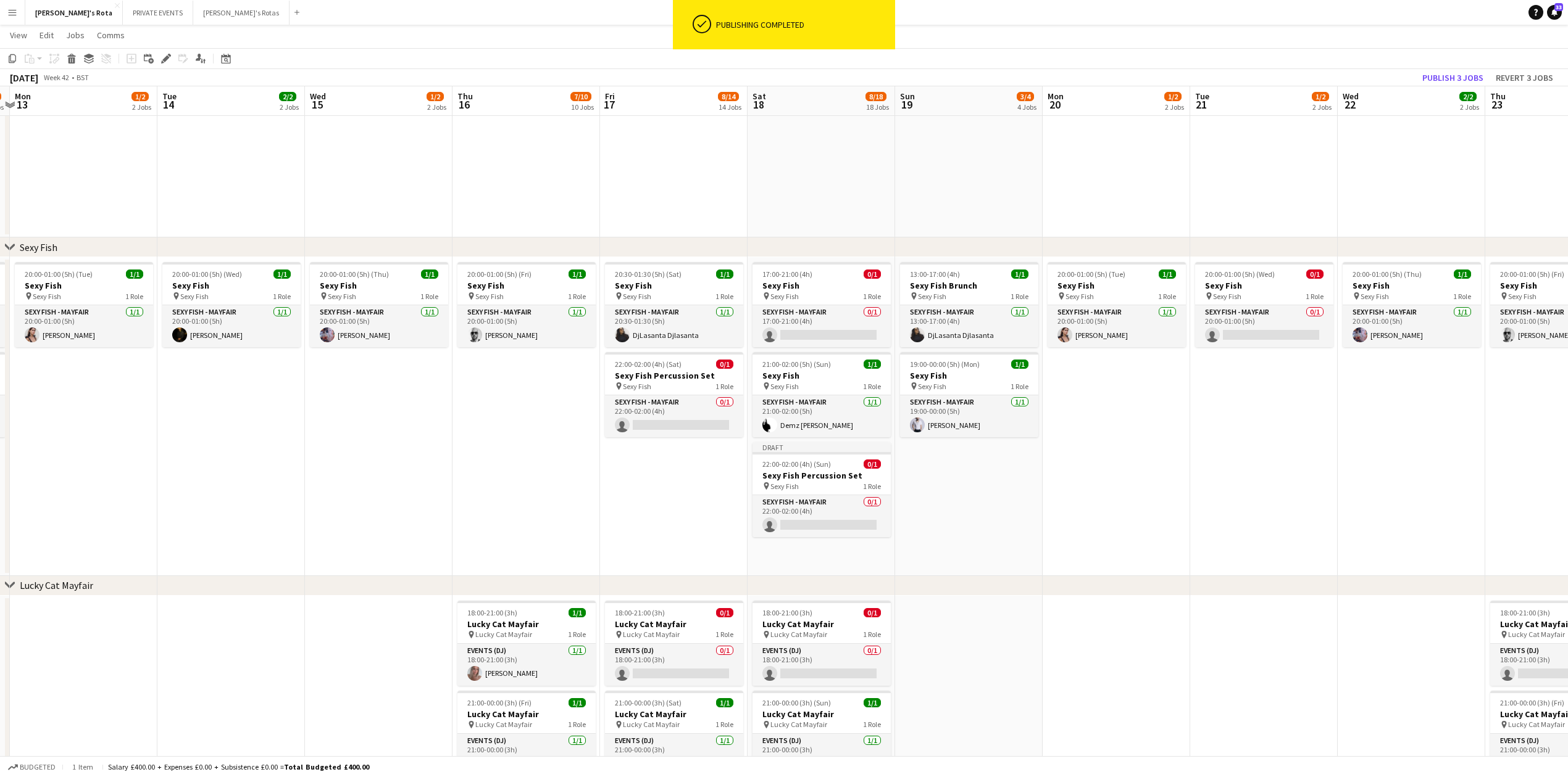
scroll to position [0, 475]
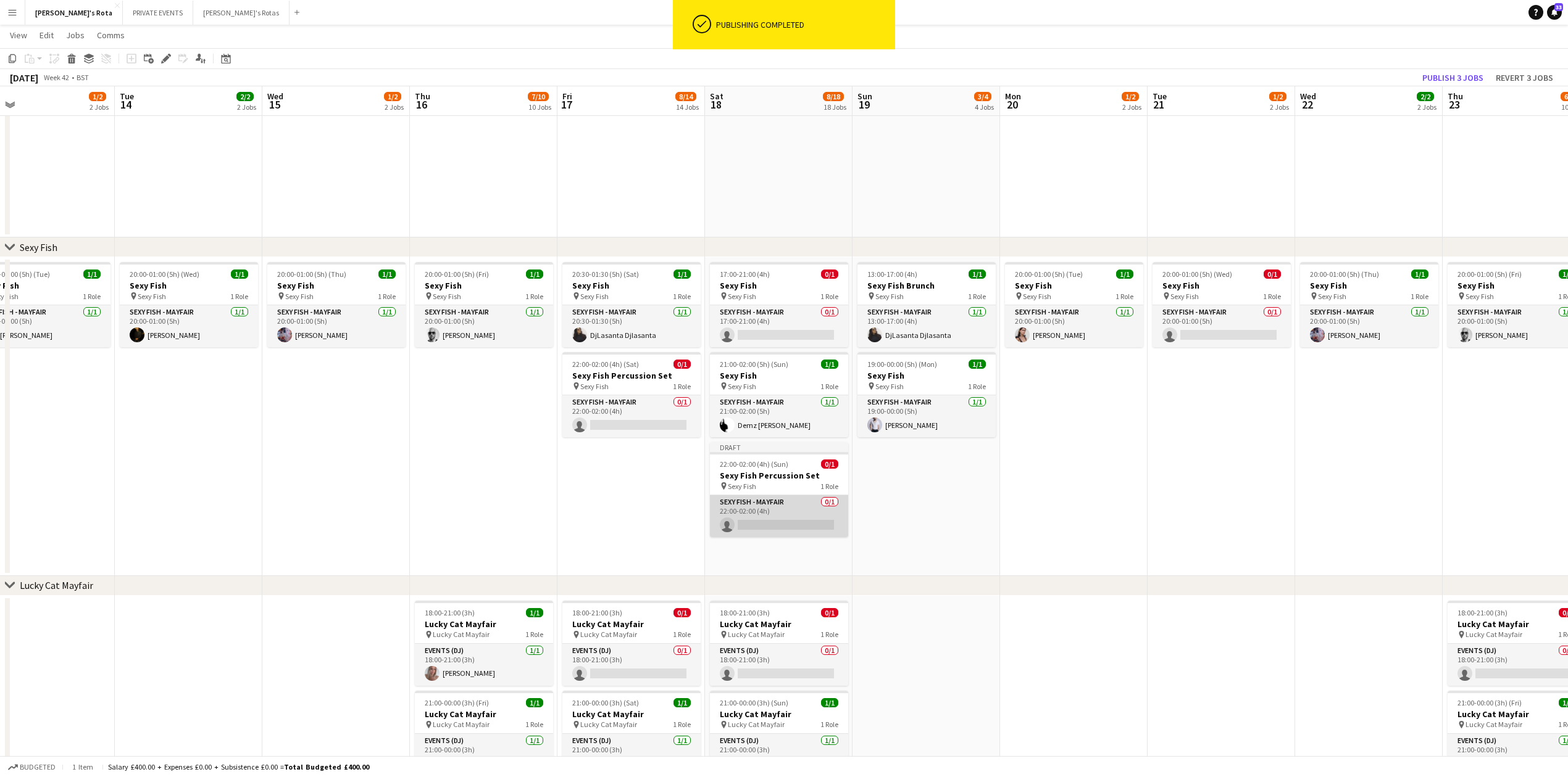
click at [768, 518] on app-card-role "SEXY FISH - MAYFAIR 0/1 22:00-02:00 (4h) single-neutral-actions" at bounding box center [779, 516] width 138 height 42
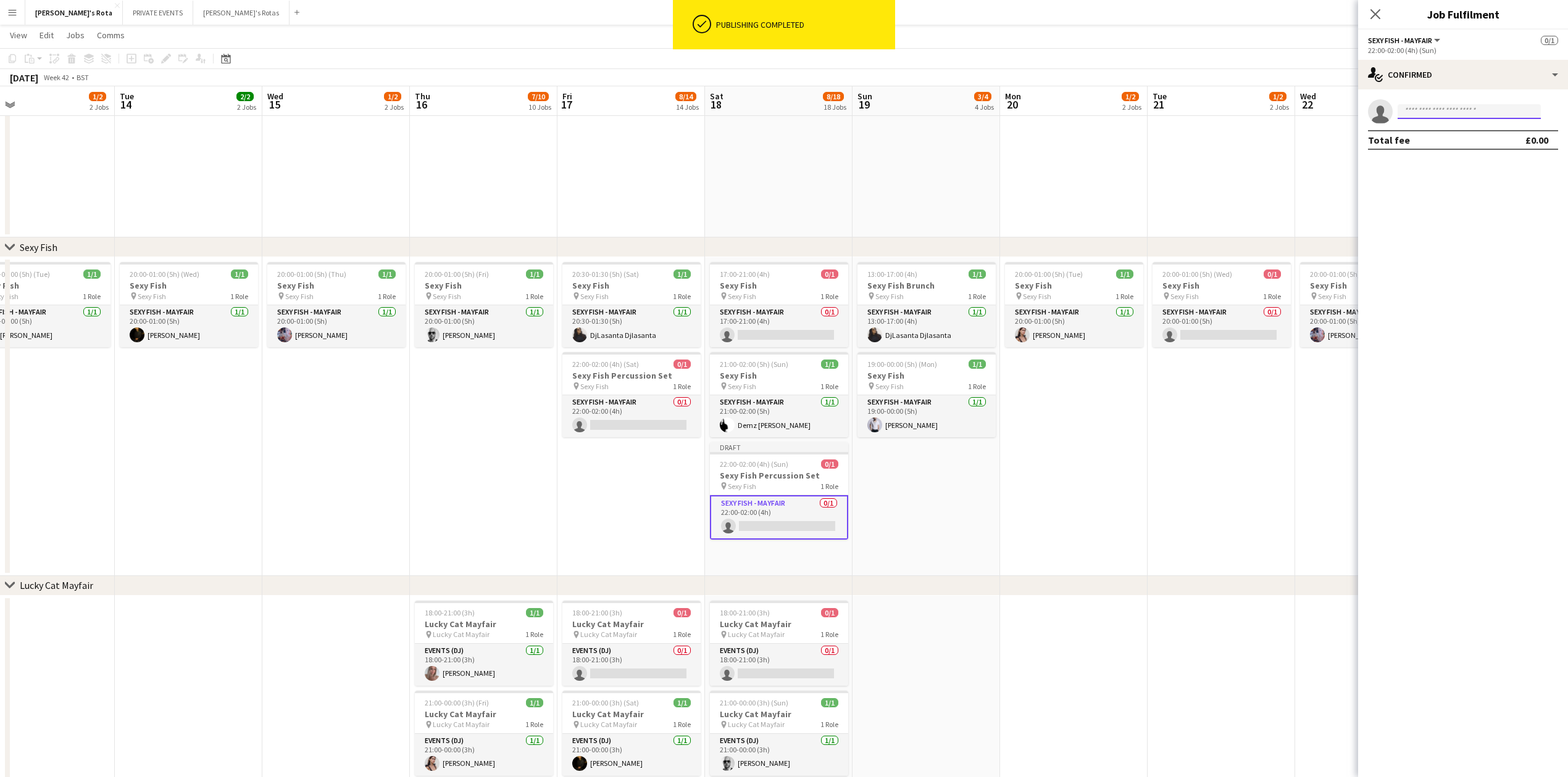
click at [1436, 113] on input at bounding box center [1468, 111] width 143 height 15
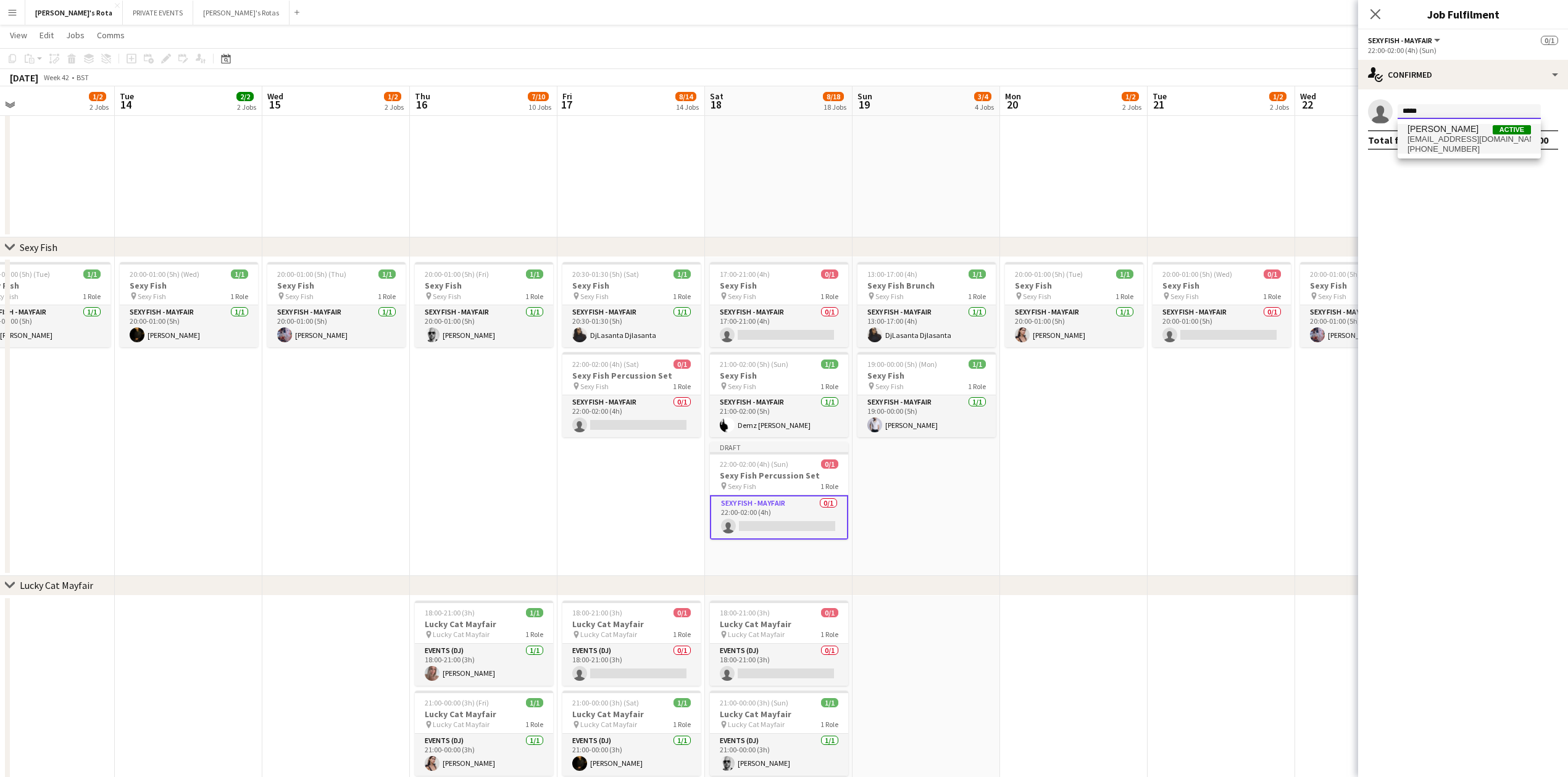
type input "*****"
click at [1444, 129] on span "[PERSON_NAME]" at bounding box center [1443, 129] width 71 height 10
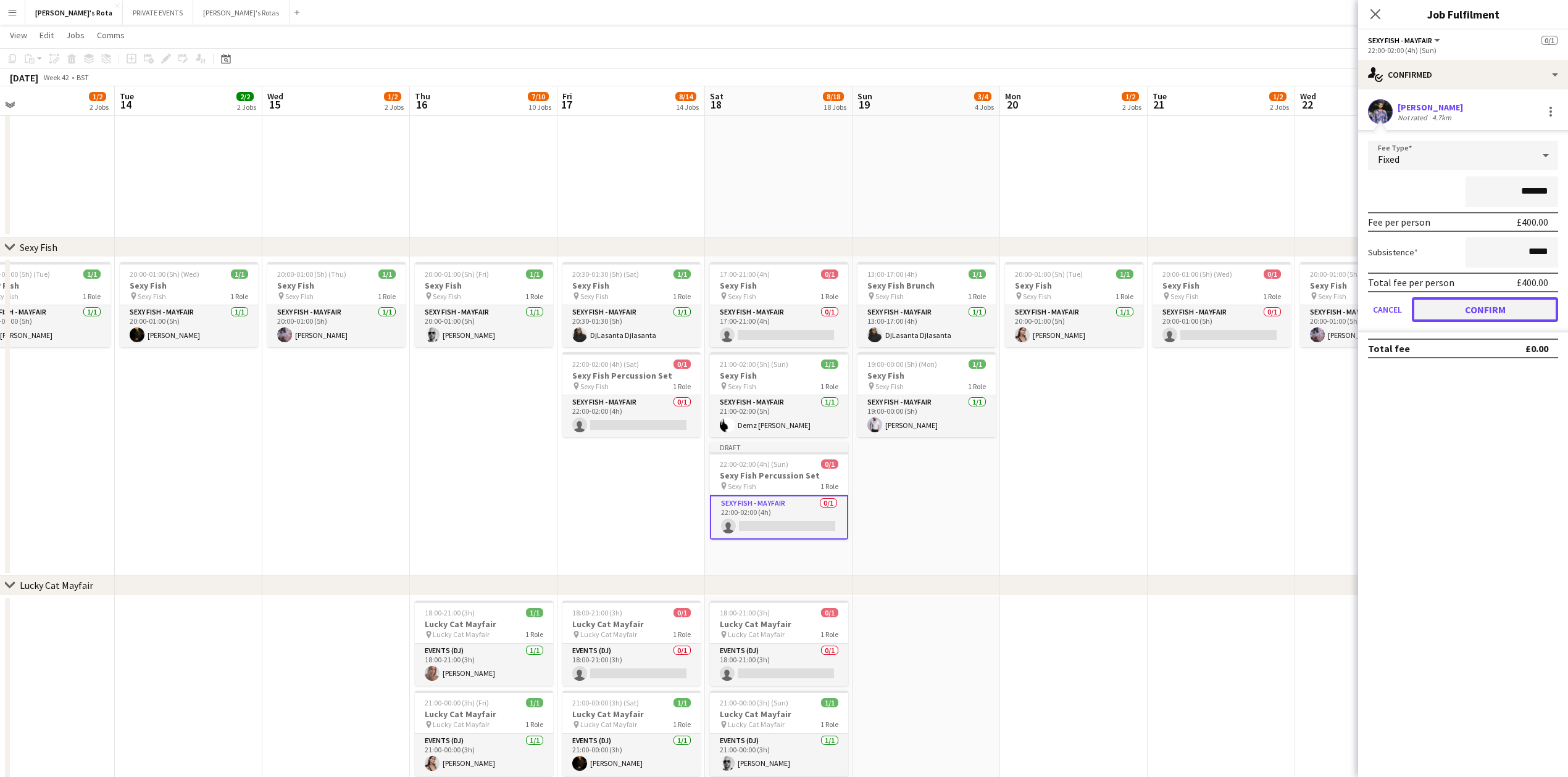
click at [1487, 312] on button "Confirm" at bounding box center [1484, 310] width 146 height 25
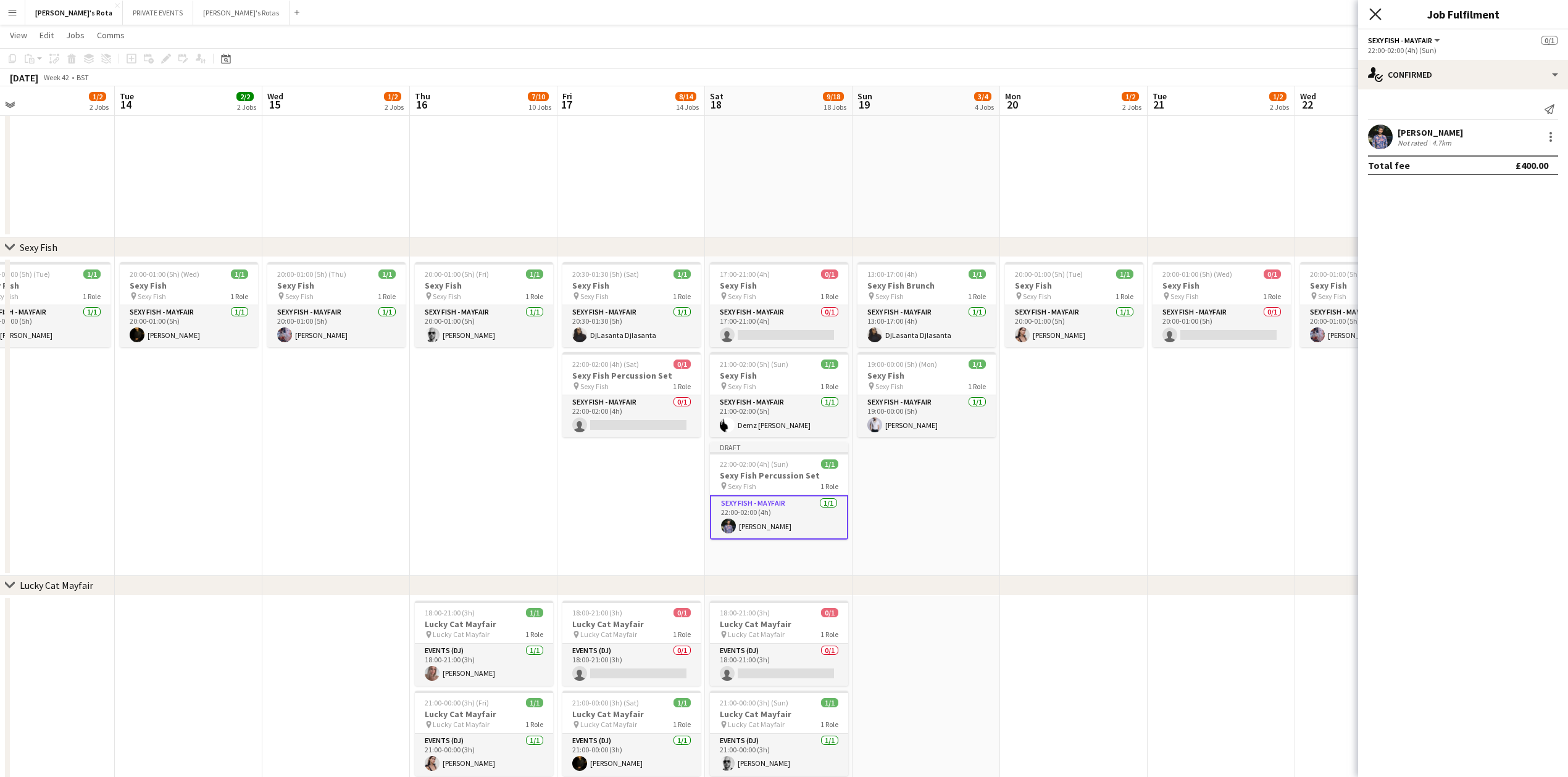
click at [1374, 15] on icon at bounding box center [1374, 14] width 12 height 12
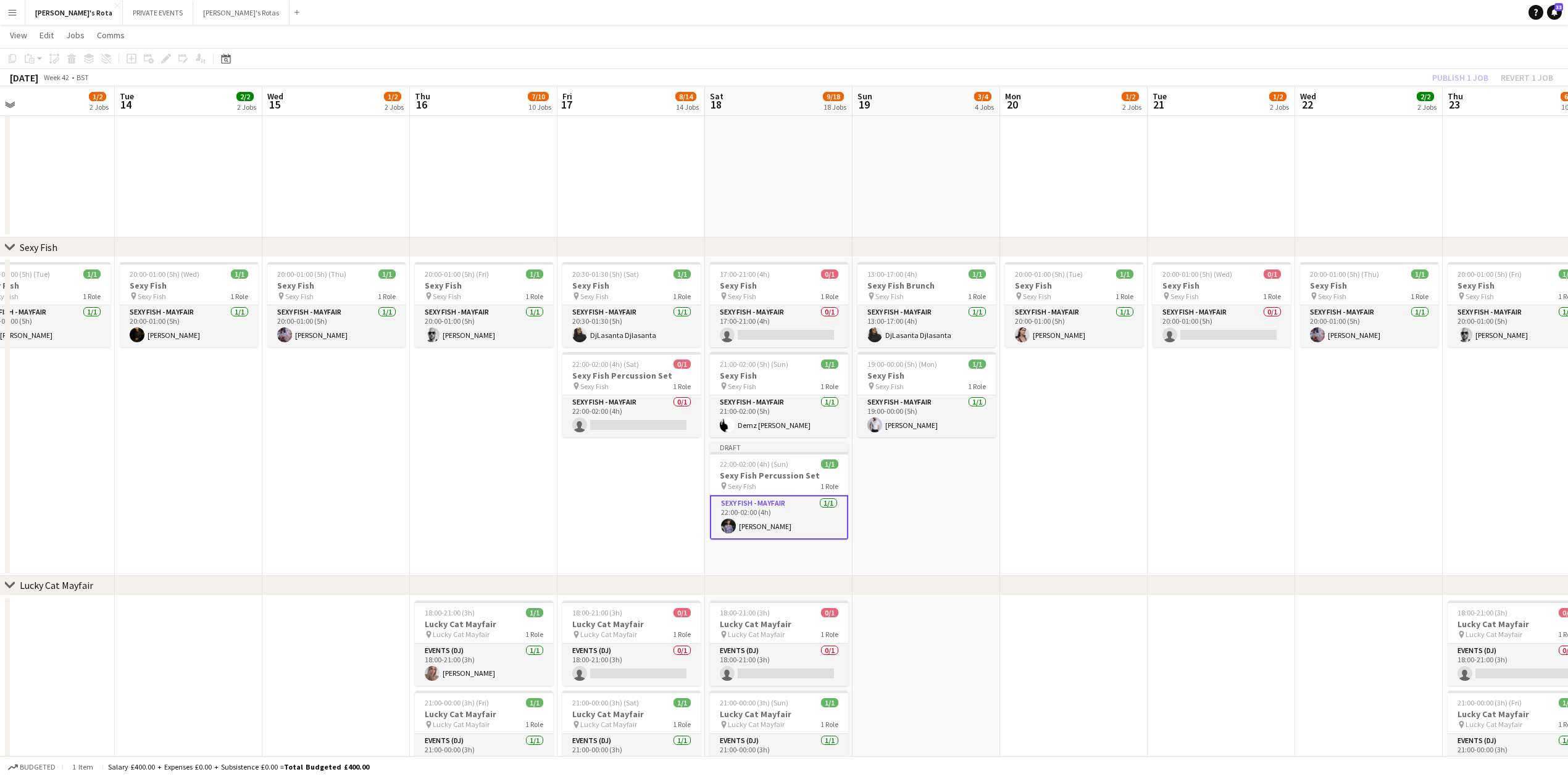
click at [756, 496] on div "SEXY FISH - MAYFAIR 1/1 22:00-02:00 (4h) Baldo Verdú" at bounding box center [779, 517] width 138 height 45
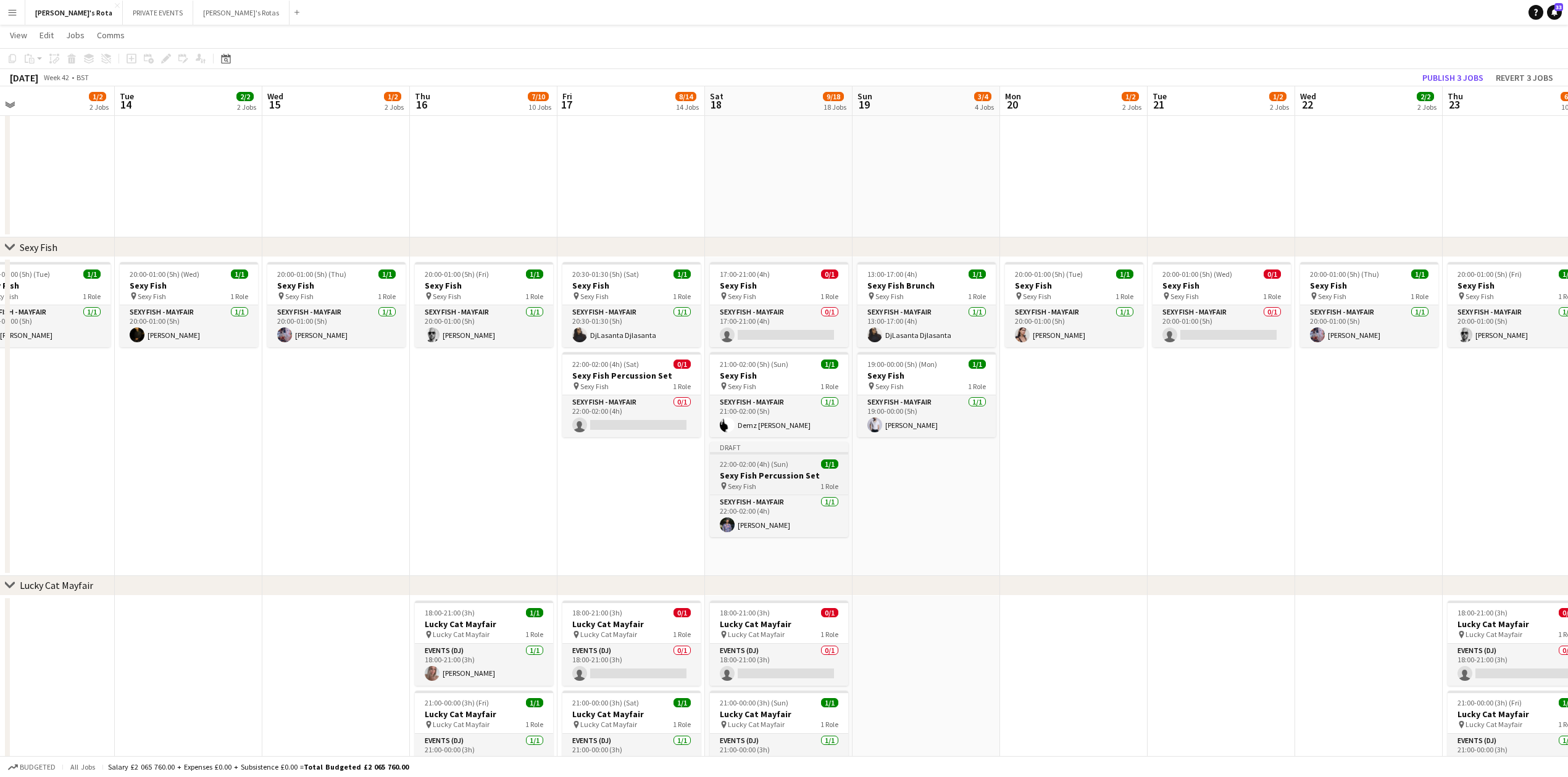
click at [758, 474] on h3 "Sexy Fish Percussion Set" at bounding box center [779, 476] width 138 height 11
click at [1444, 82] on button "Publish 1 job" at bounding box center [1459, 77] width 66 height 16
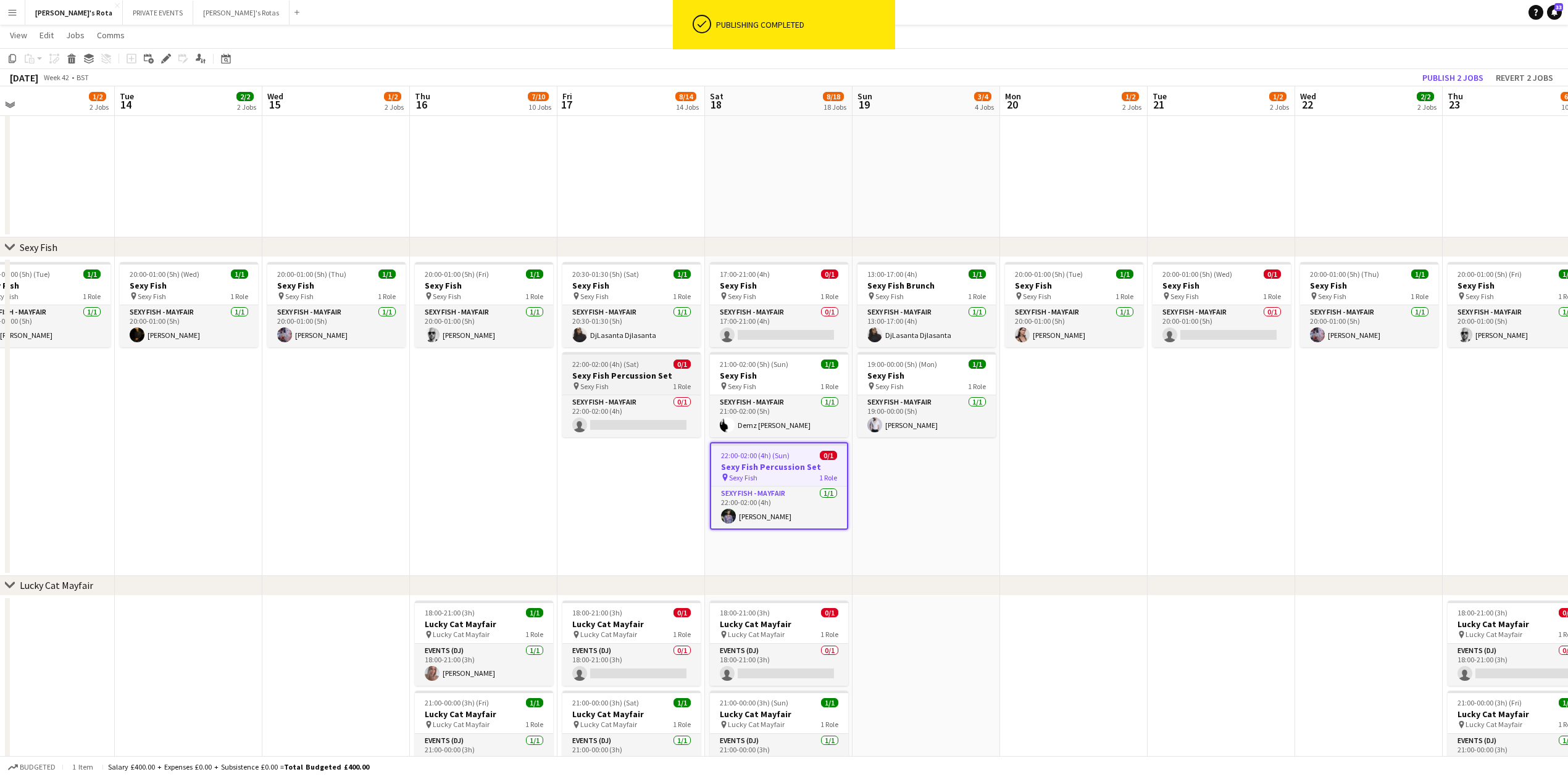
click at [636, 370] on app-job-card "22:00-02:00 (4h) (Sat) 0/1 Sexy Fish Percussion Set pin Sexy Fish 1 Role SEXY F…" at bounding box center [631, 395] width 138 height 85
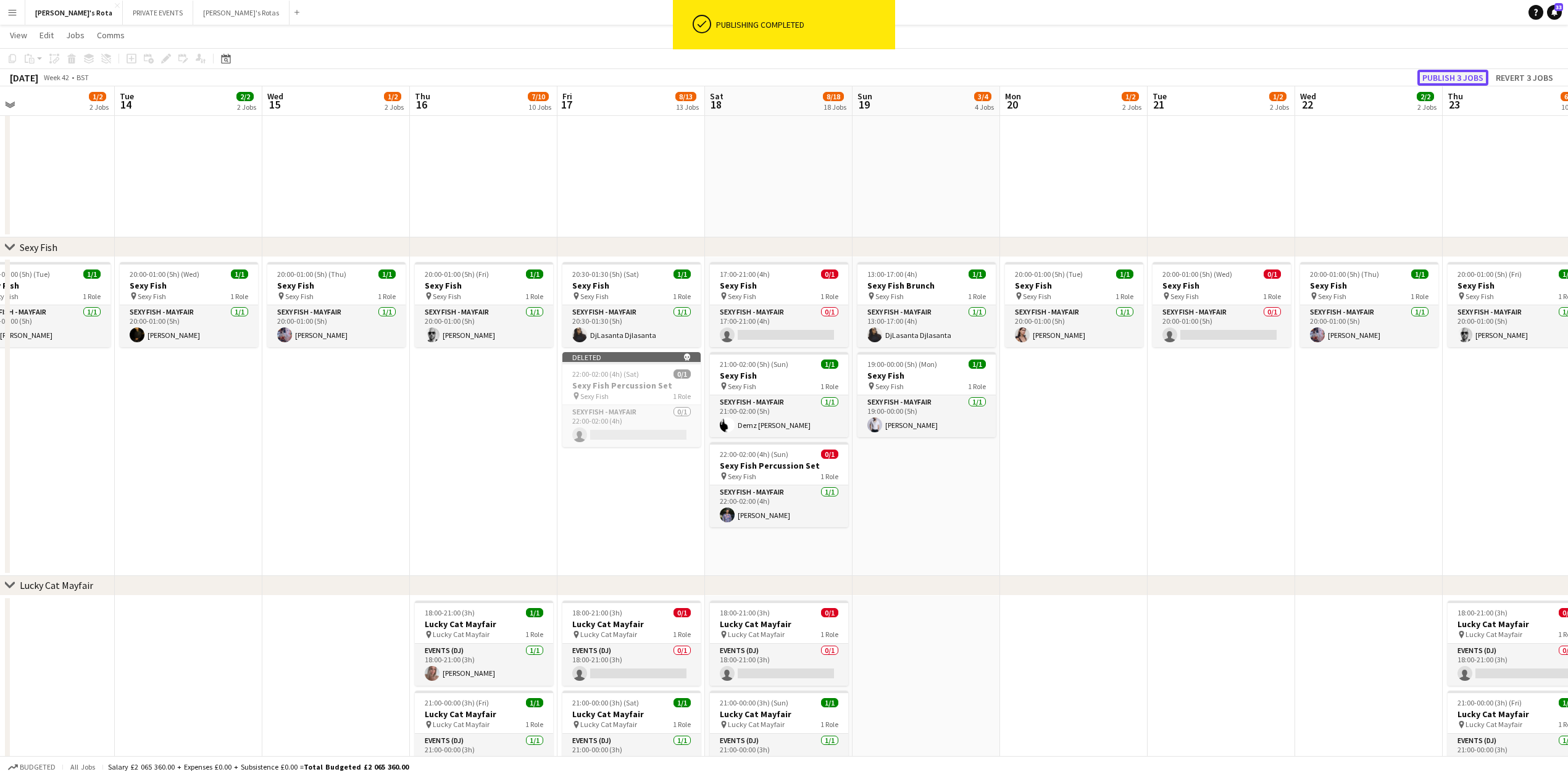
click at [1441, 74] on button "Publish 3 jobs" at bounding box center [1452, 77] width 71 height 16
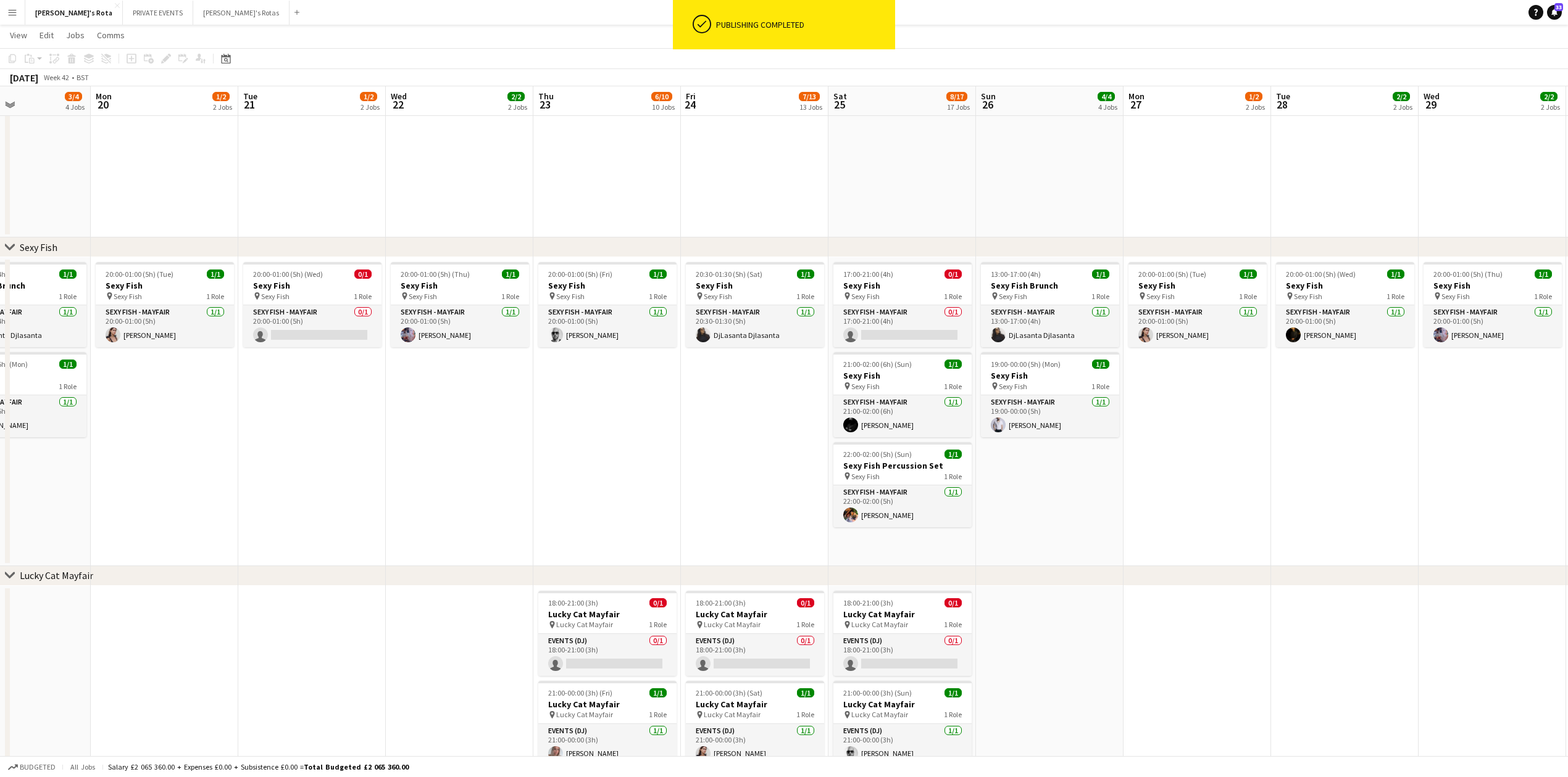
drag, startPoint x: 1459, startPoint y: 465, endPoint x: 551, endPoint y: 504, distance: 908.8
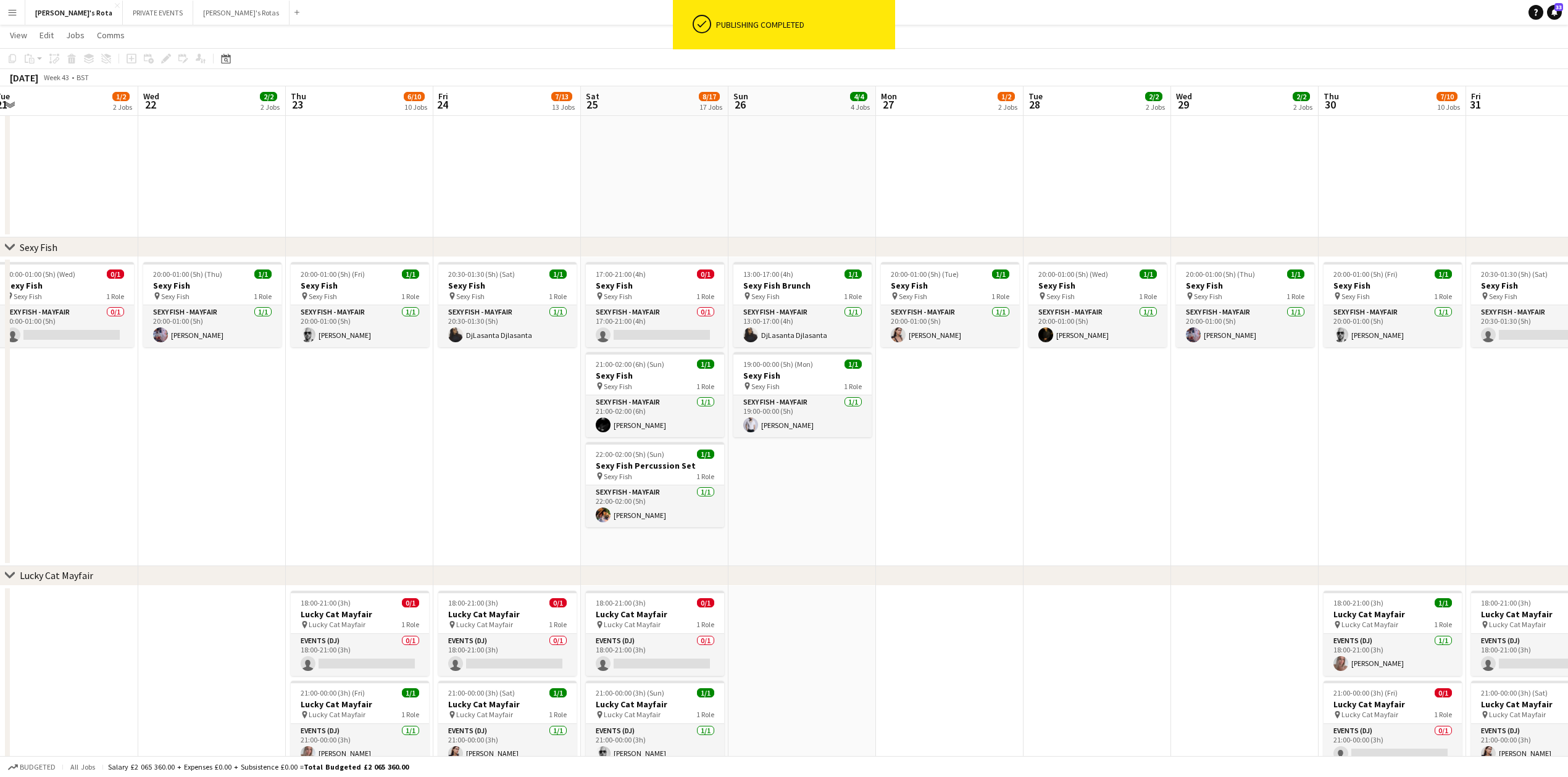
drag, startPoint x: 1179, startPoint y: 502, endPoint x: 360, endPoint y: 506, distance: 819.0
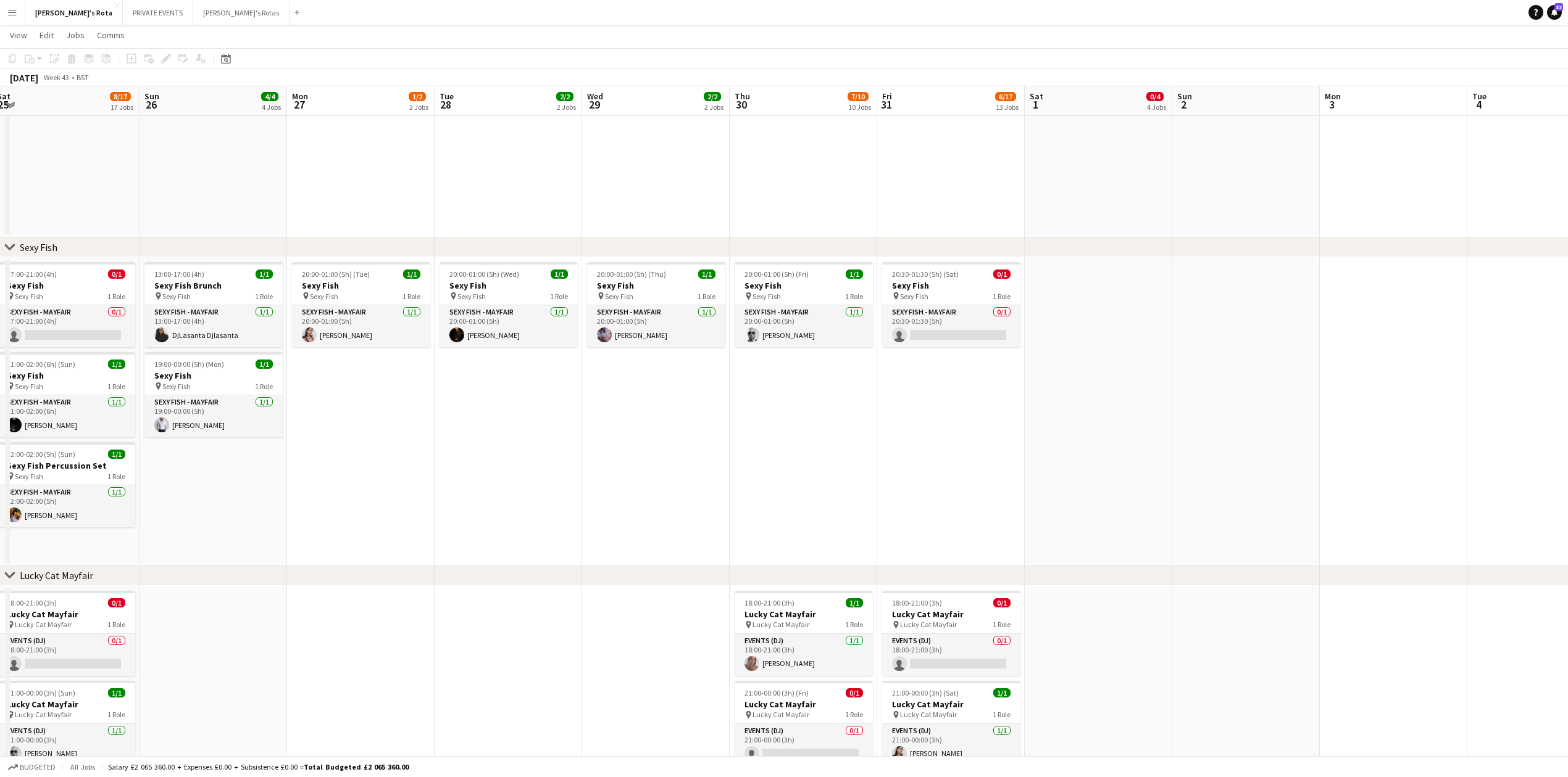
scroll to position [0, 248]
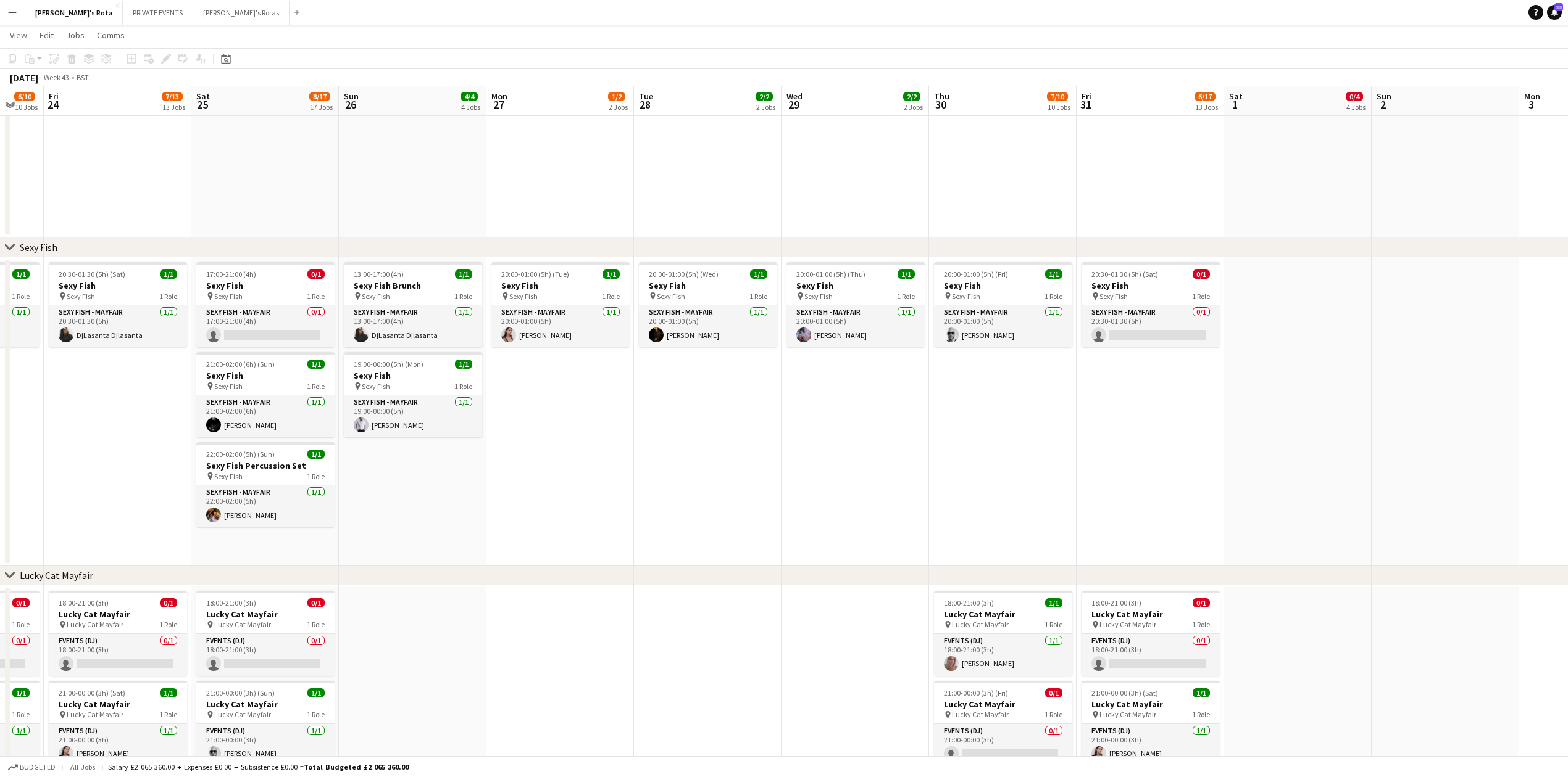
drag, startPoint x: 497, startPoint y: 541, endPoint x: 510, endPoint y: 527, distance: 19.1
click at [270, 462] on h3 "Sexy Fish Percussion Set" at bounding box center [268, 466] width 138 height 11
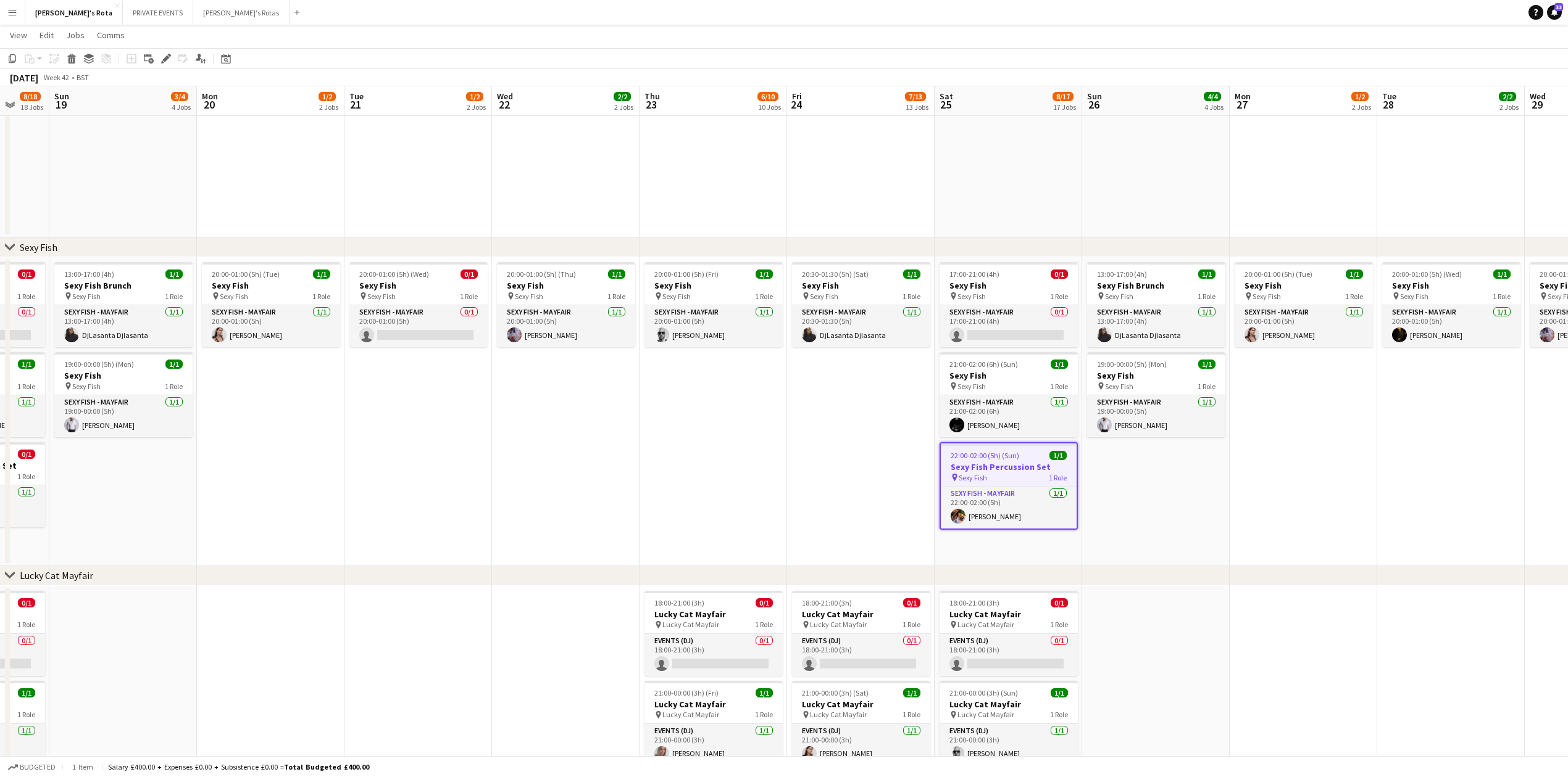
drag, startPoint x: 75, startPoint y: 452, endPoint x: 815, endPoint y: 448, distance: 740.0
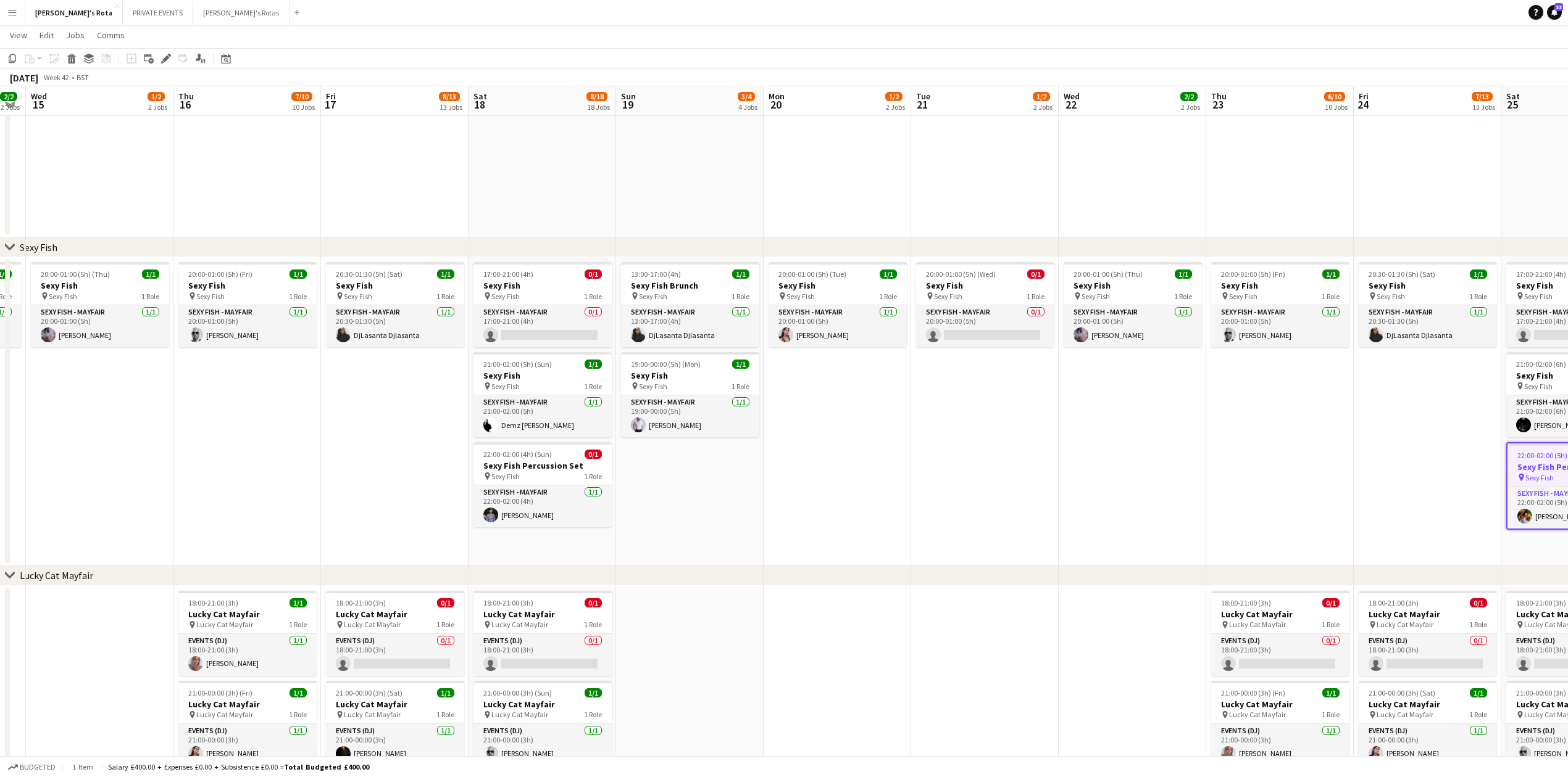
drag, startPoint x: 849, startPoint y: 455, endPoint x: 1013, endPoint y: 434, distance: 165.3
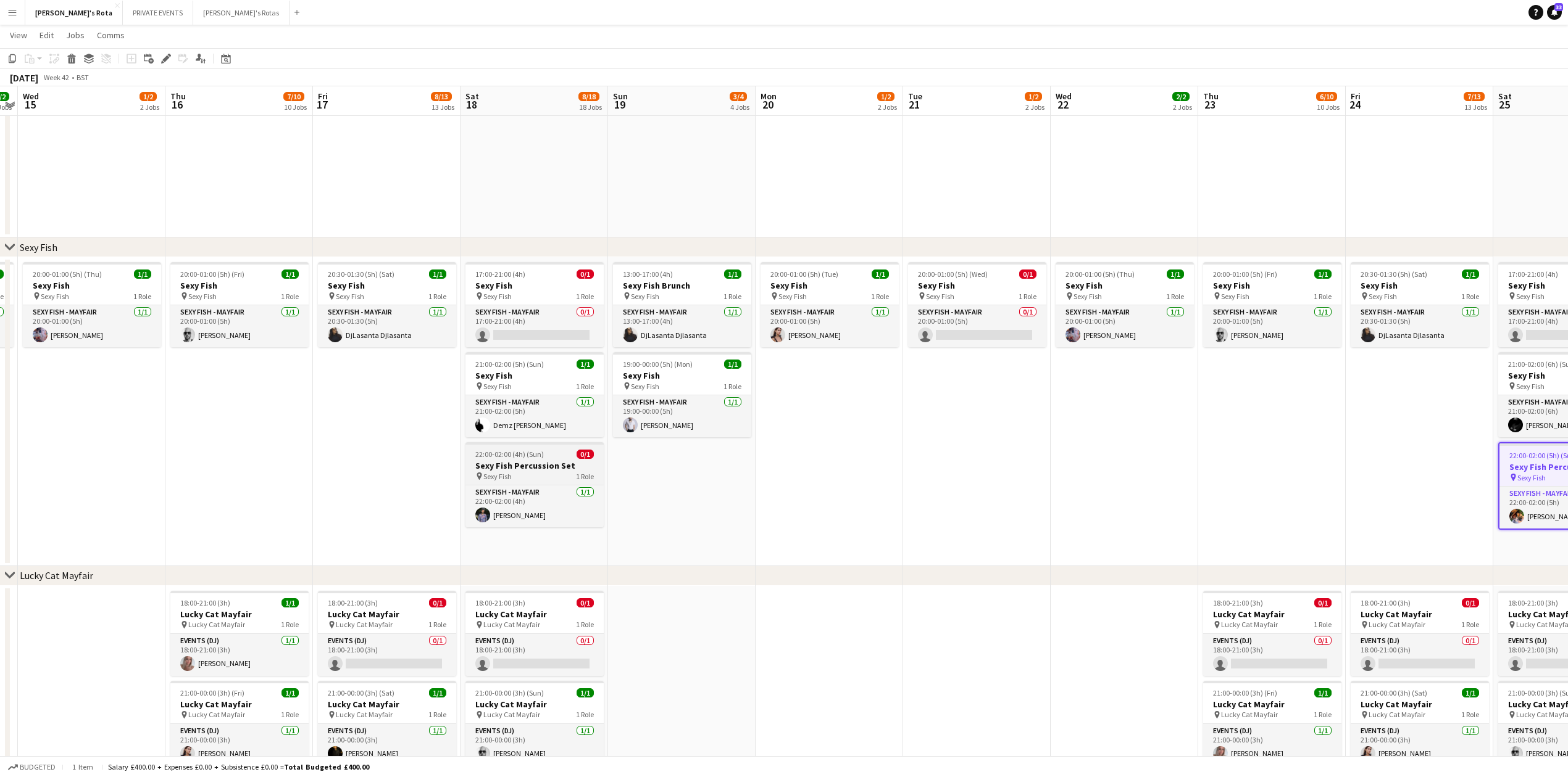
click at [511, 465] on h3 "Sexy Fish Percussion Set" at bounding box center [535, 466] width 138 height 11
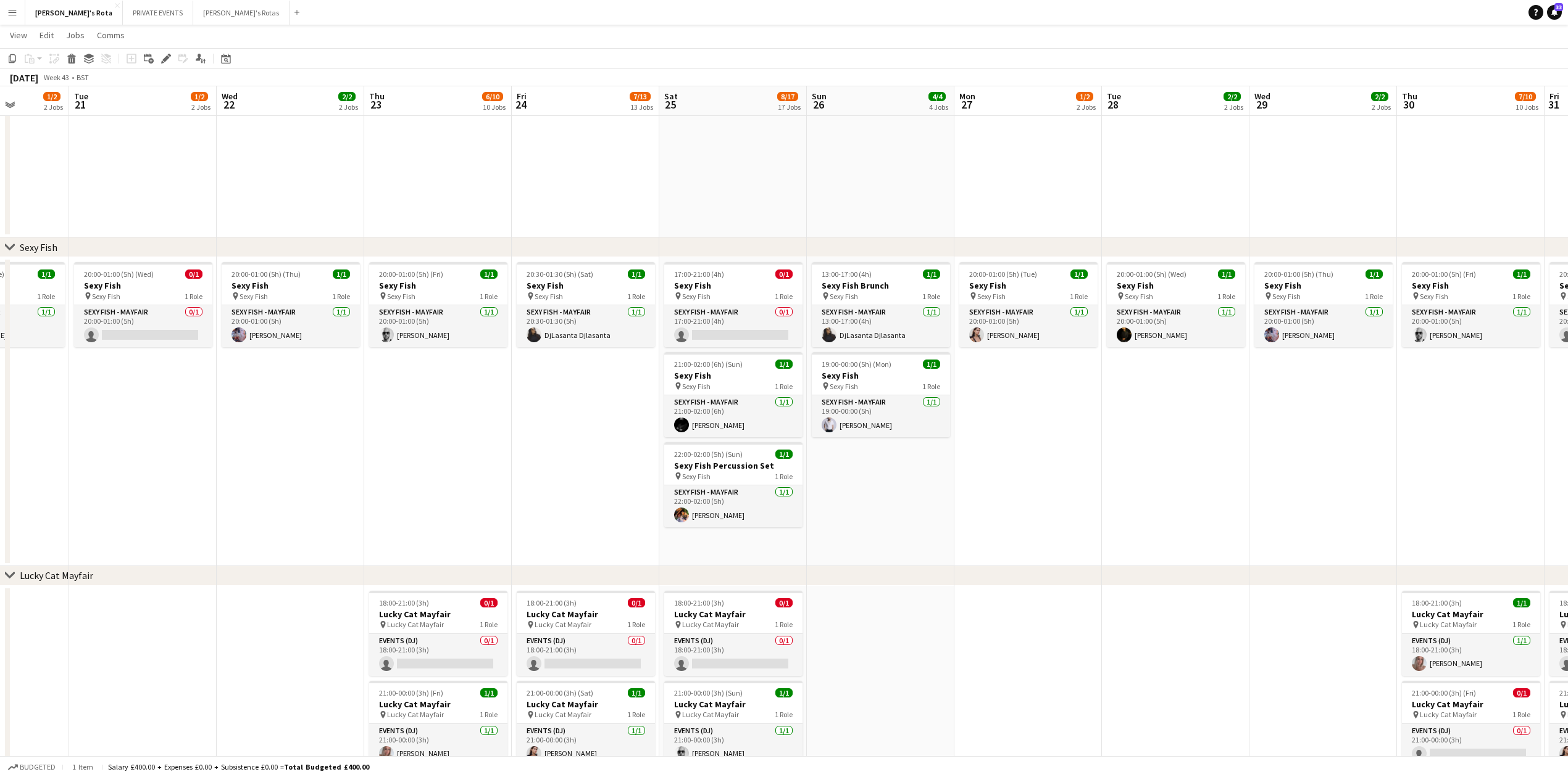
drag, startPoint x: 1188, startPoint y: 424, endPoint x: 384, endPoint y: 449, distance: 804.4
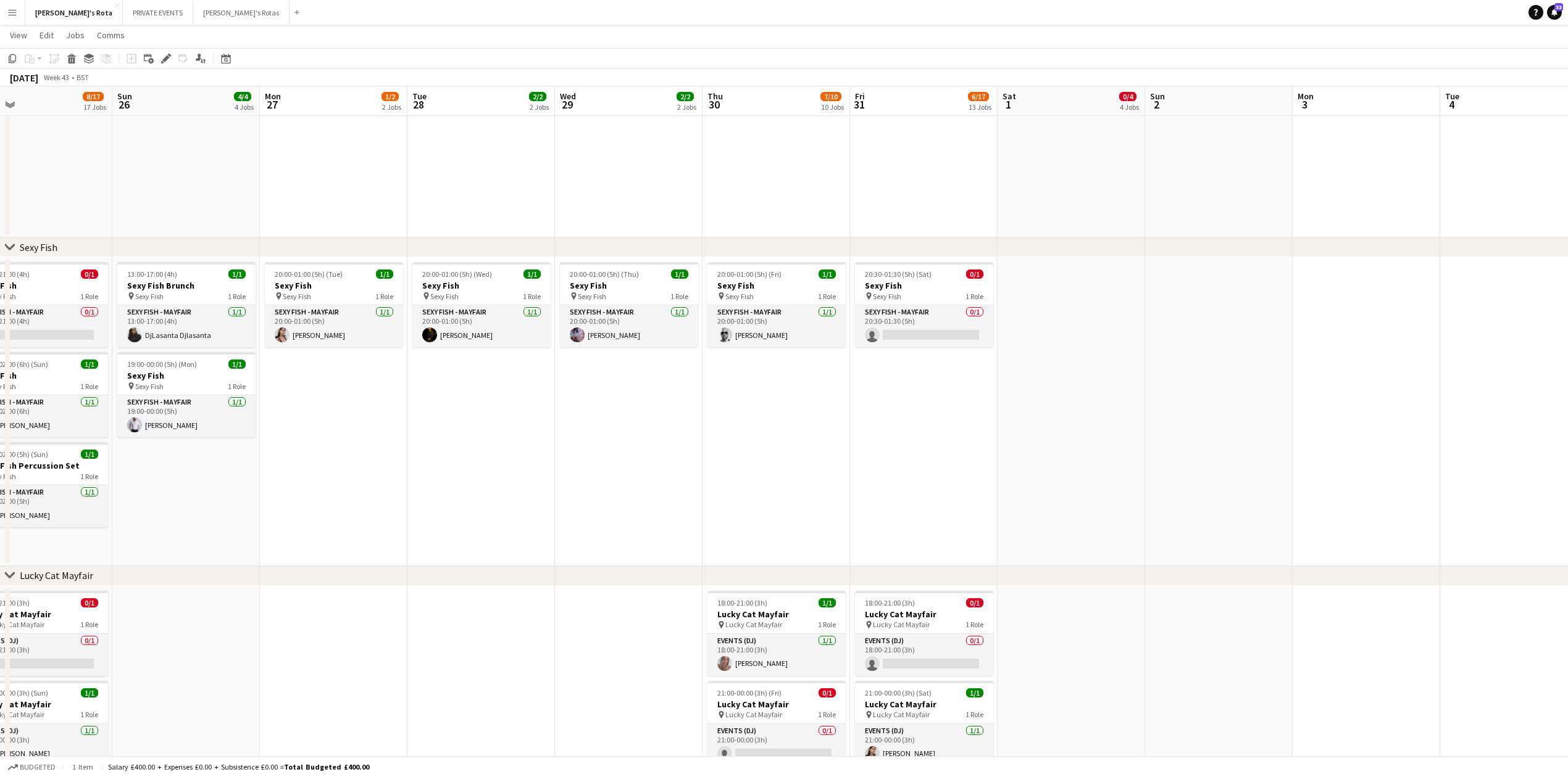
scroll to position [0, 537]
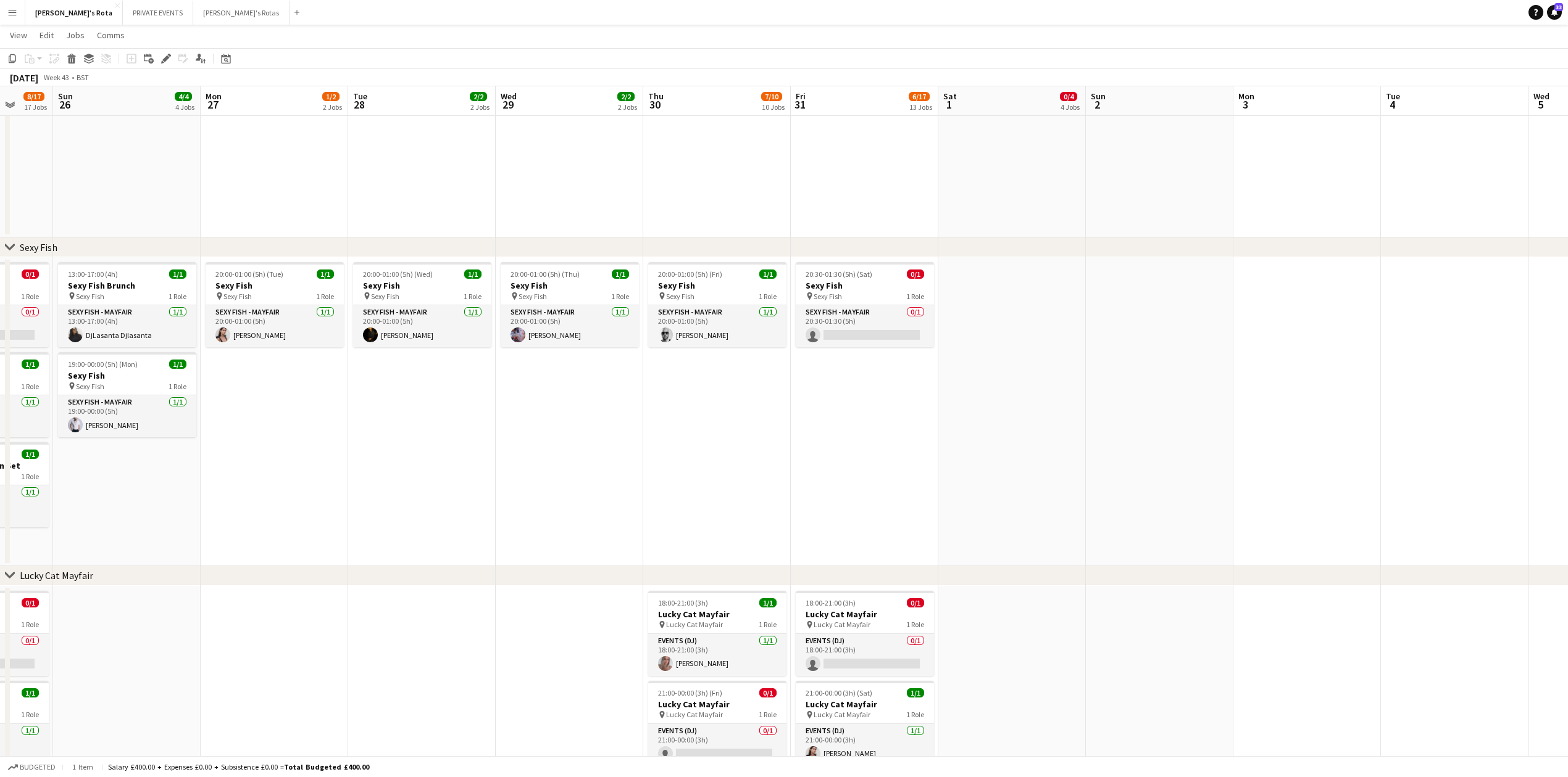
drag, startPoint x: 1228, startPoint y: 494, endPoint x: 499, endPoint y: 492, distance: 729.0
click at [999, 459] on app-date-cell at bounding box center [1011, 411] width 147 height 309
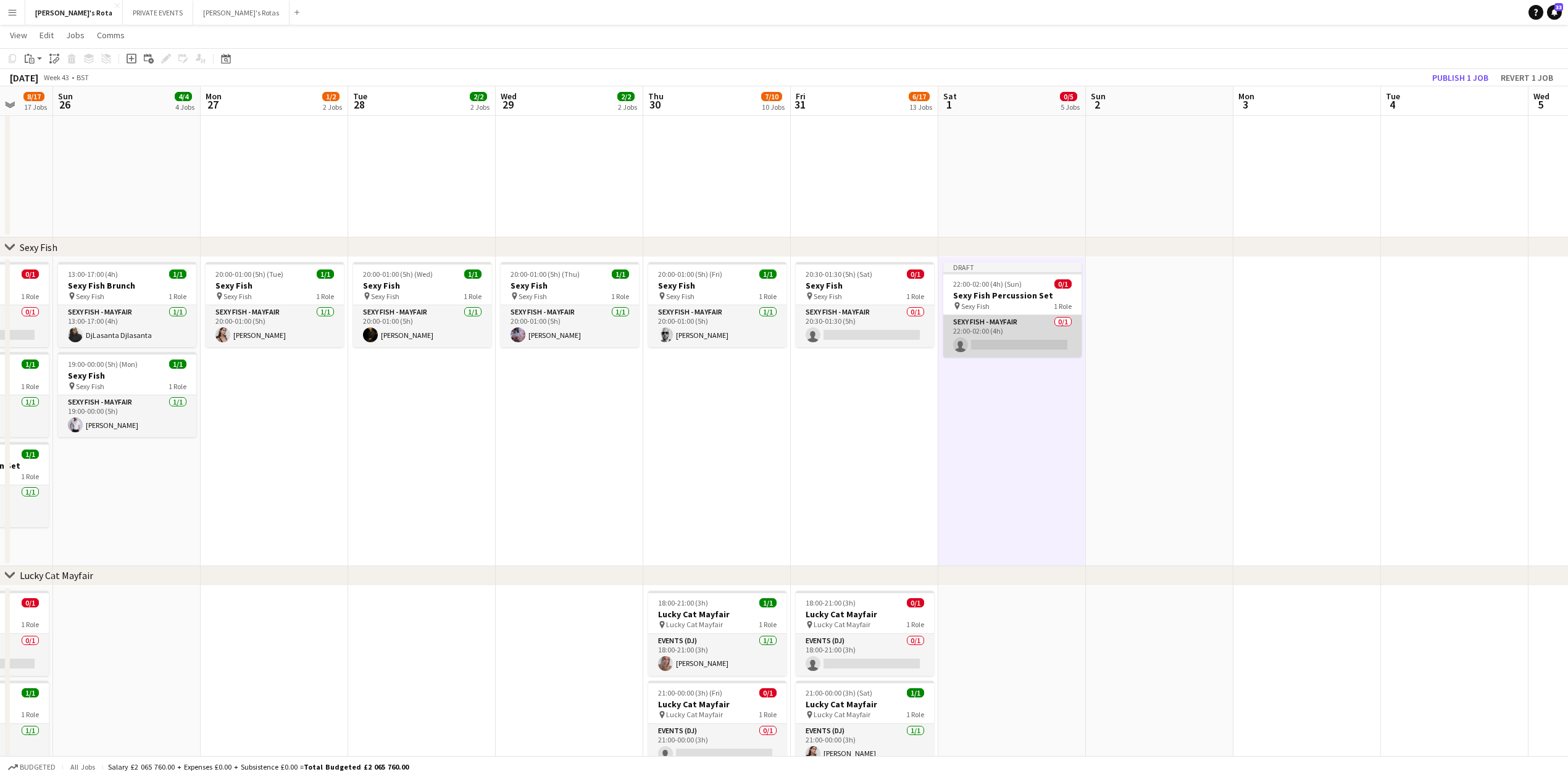
click at [1001, 332] on app-card-role "SEXY FISH - MAYFAIR 0/1 22:00-02:00 (4h) single-neutral-actions" at bounding box center [1013, 336] width 138 height 42
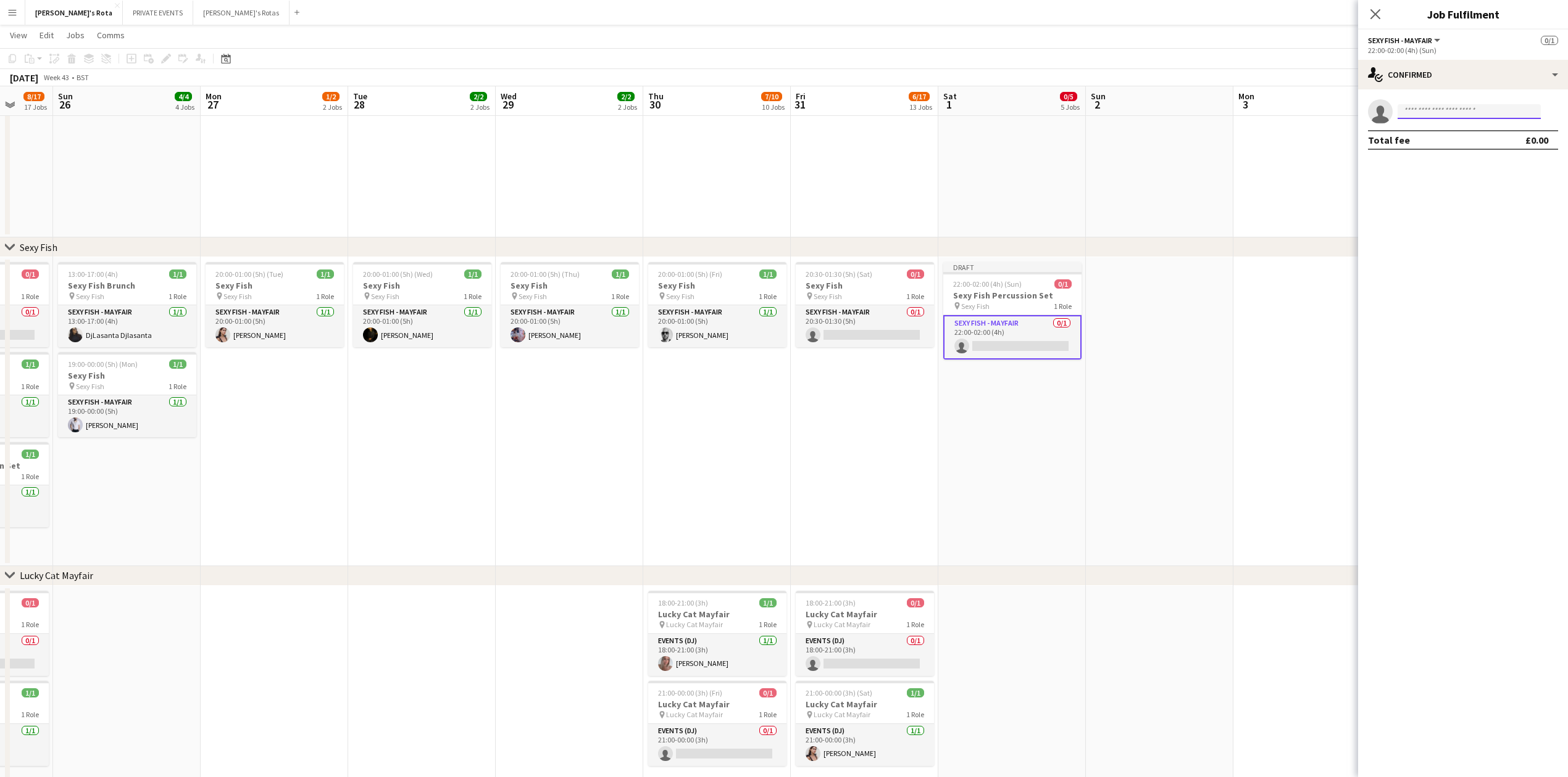
drag, startPoint x: 1457, startPoint y: 118, endPoint x: 1448, endPoint y: 116, distance: 9.2
click at [1454, 118] on input at bounding box center [1468, 111] width 143 height 15
type input "*****"
click at [1457, 132] on span "Baldo Verdú Active" at bounding box center [1469, 129] width 123 height 10
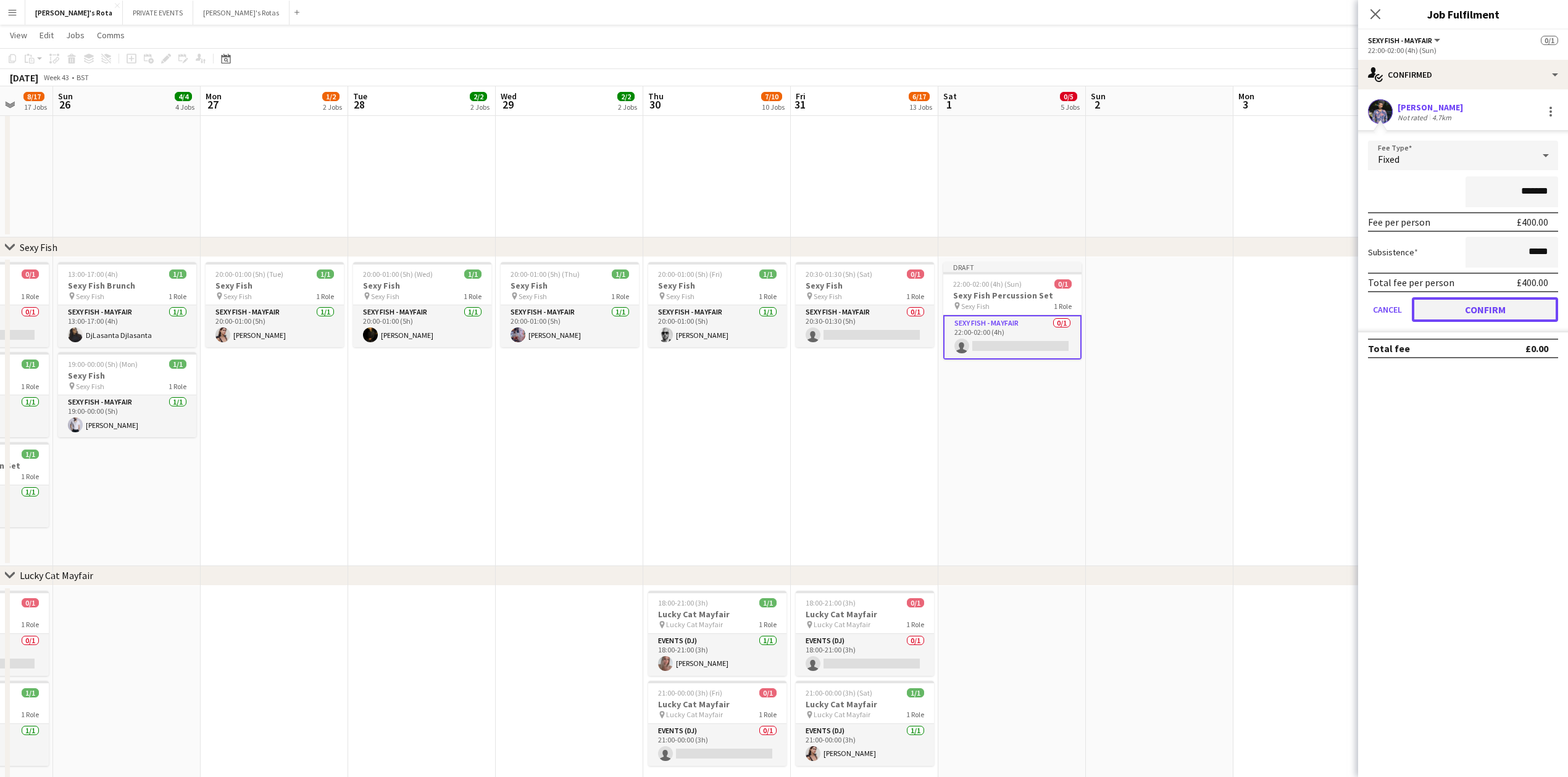
click at [1491, 309] on button "Confirm" at bounding box center [1484, 310] width 146 height 25
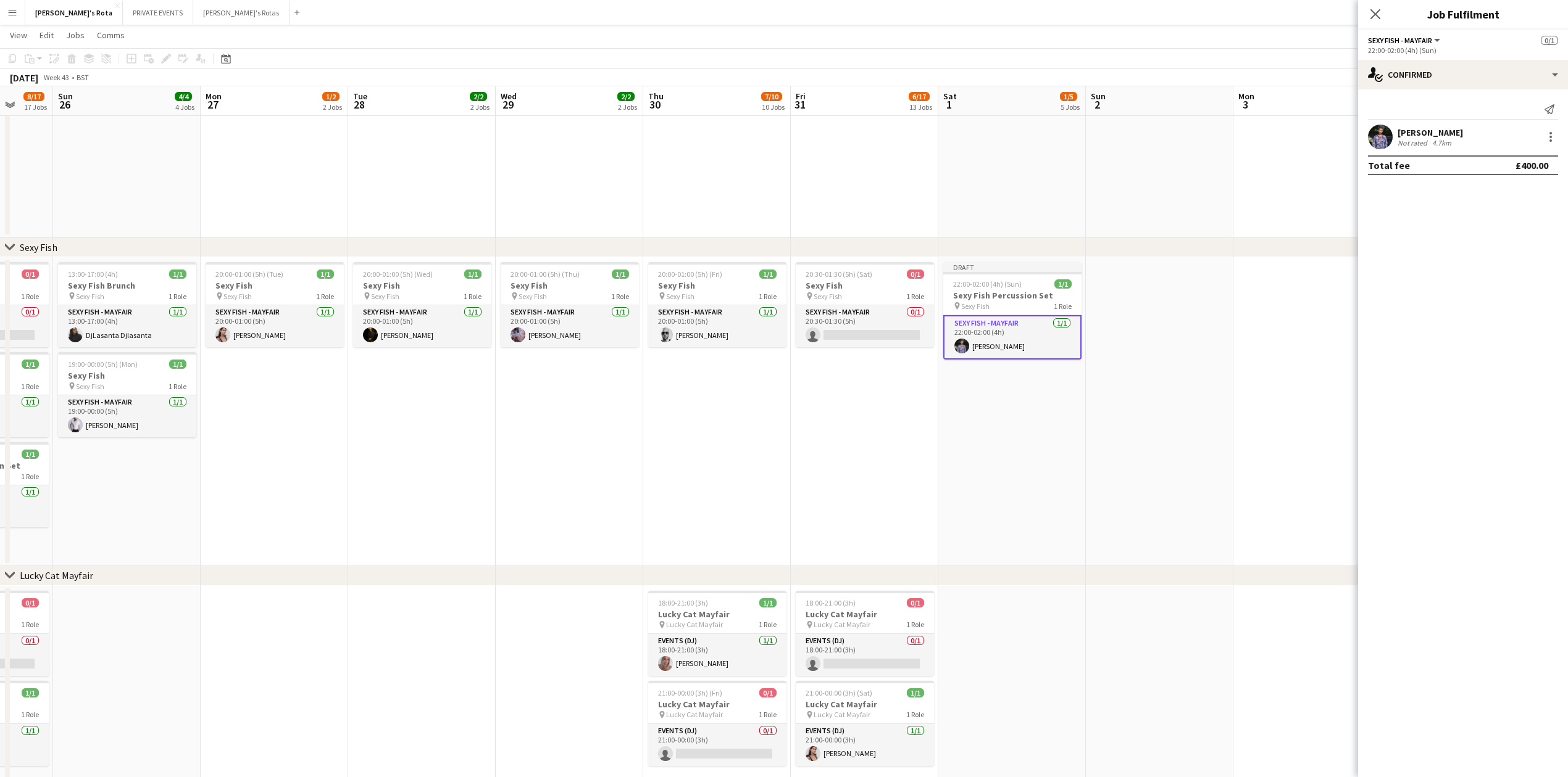
click at [1378, 17] on icon "Close pop-in" at bounding box center [1375, 14] width 10 height 10
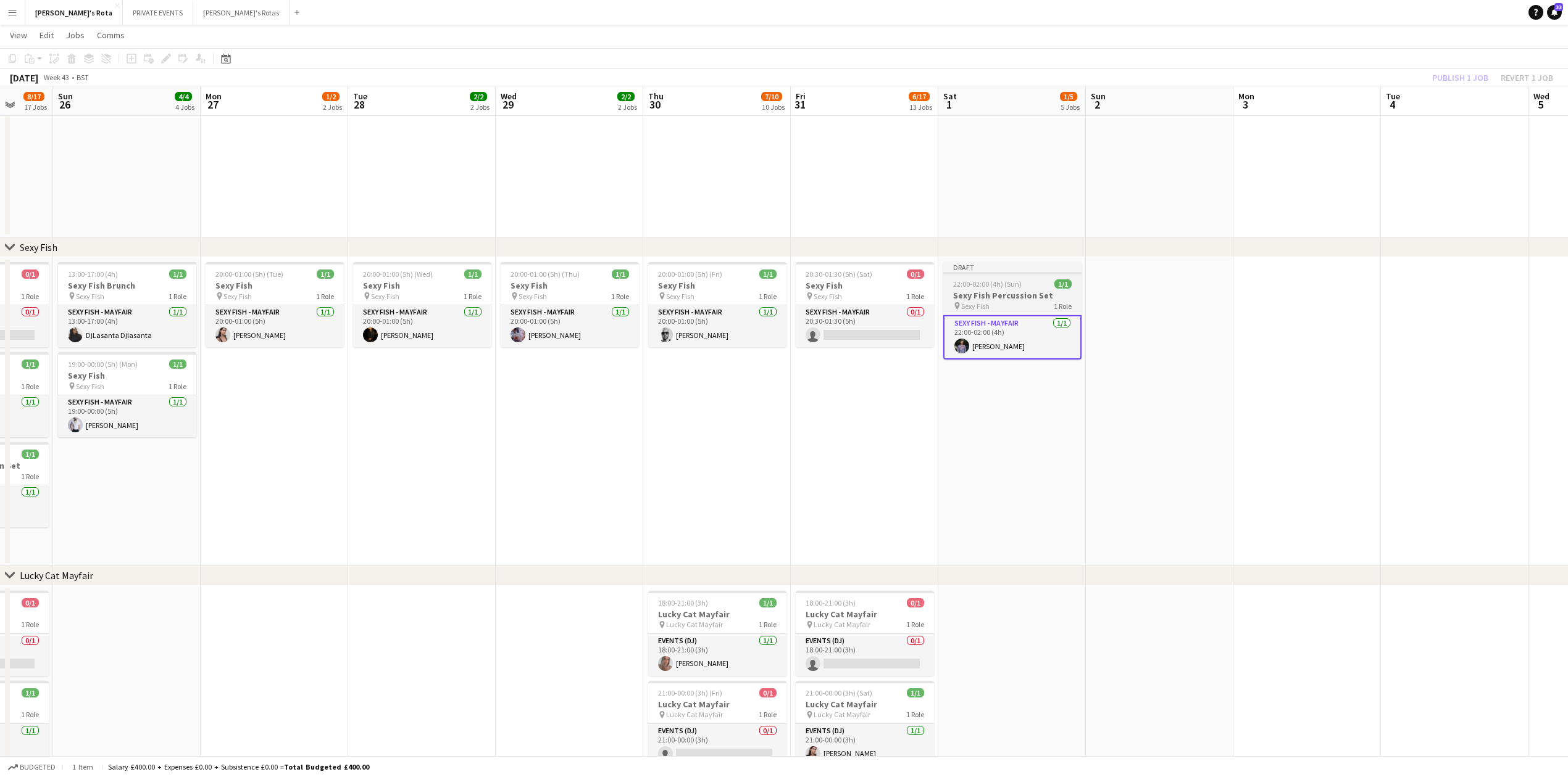
click at [1015, 299] on h3 "Sexy Fish Percussion Set" at bounding box center [1013, 295] width 138 height 11
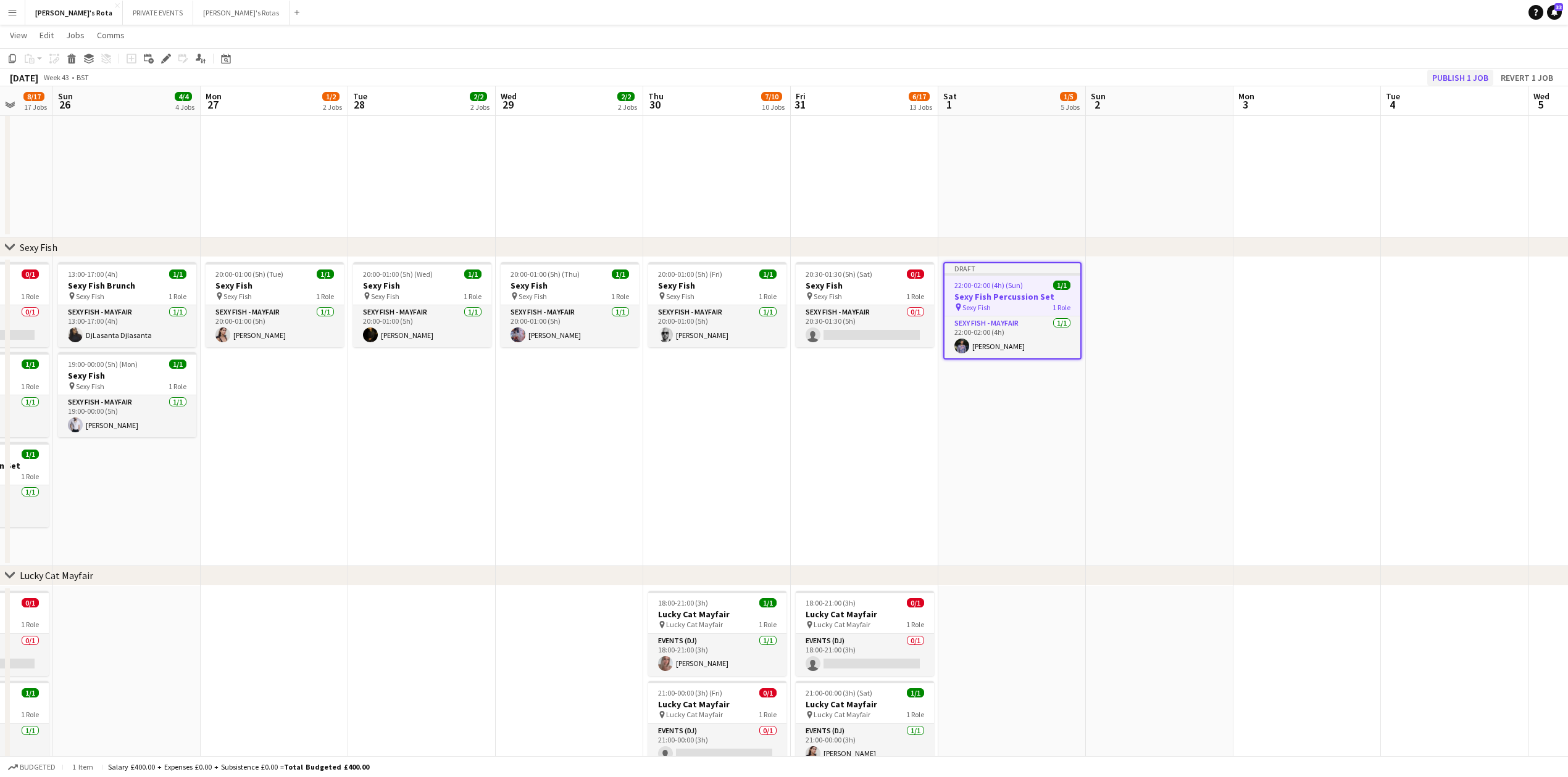
drag, startPoint x: 1462, startPoint y: 66, endPoint x: 1459, endPoint y: 77, distance: 11.4
click at [1459, 73] on div "Copy Paste Paste Ctrl+V Paste with crew Ctrl+Shift+V Paste linked Job Delete Gr…" at bounding box center [784, 67] width 1568 height 38
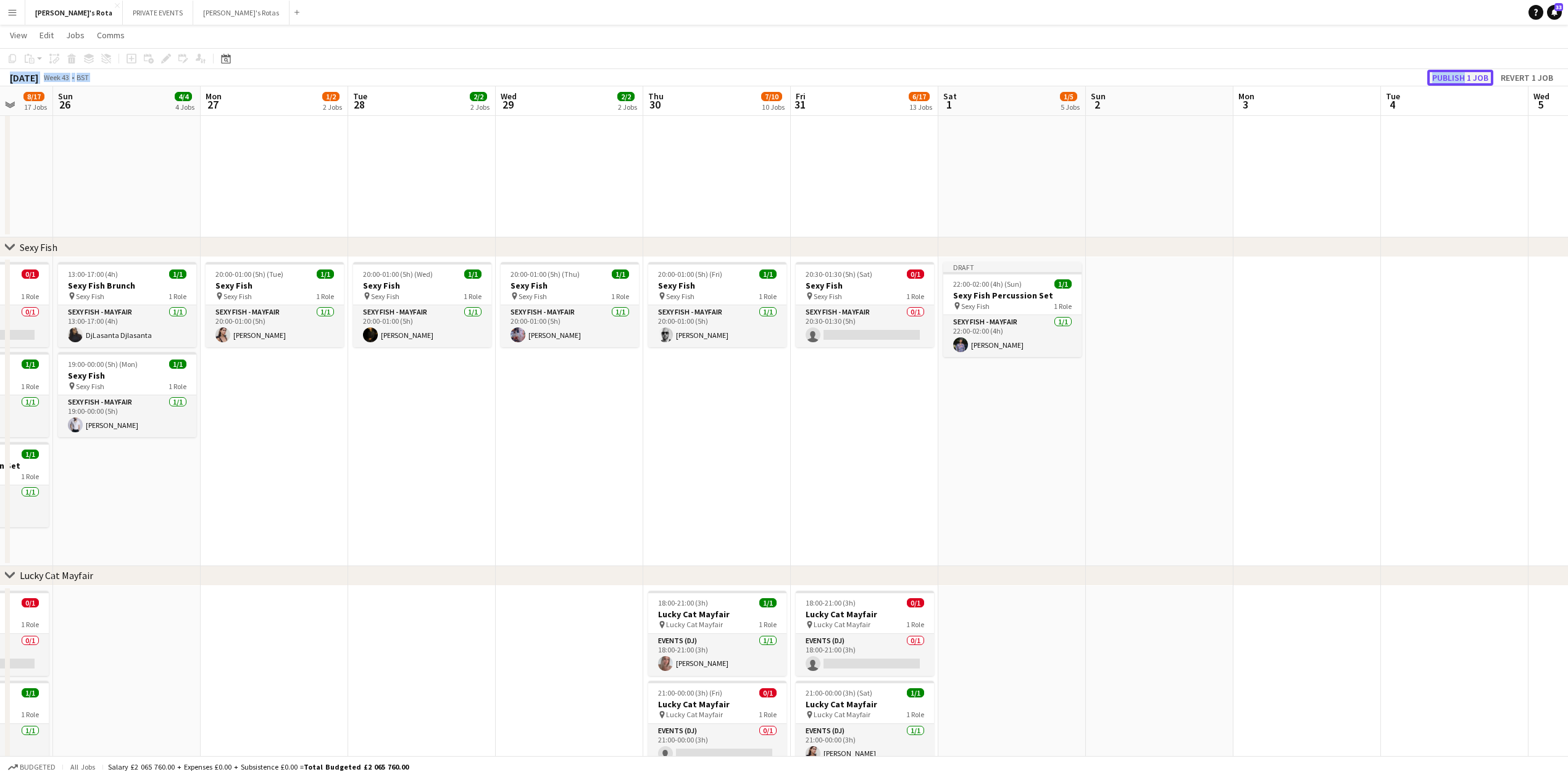
click at [1459, 77] on button "Publish 1 job" at bounding box center [1459, 77] width 66 height 16
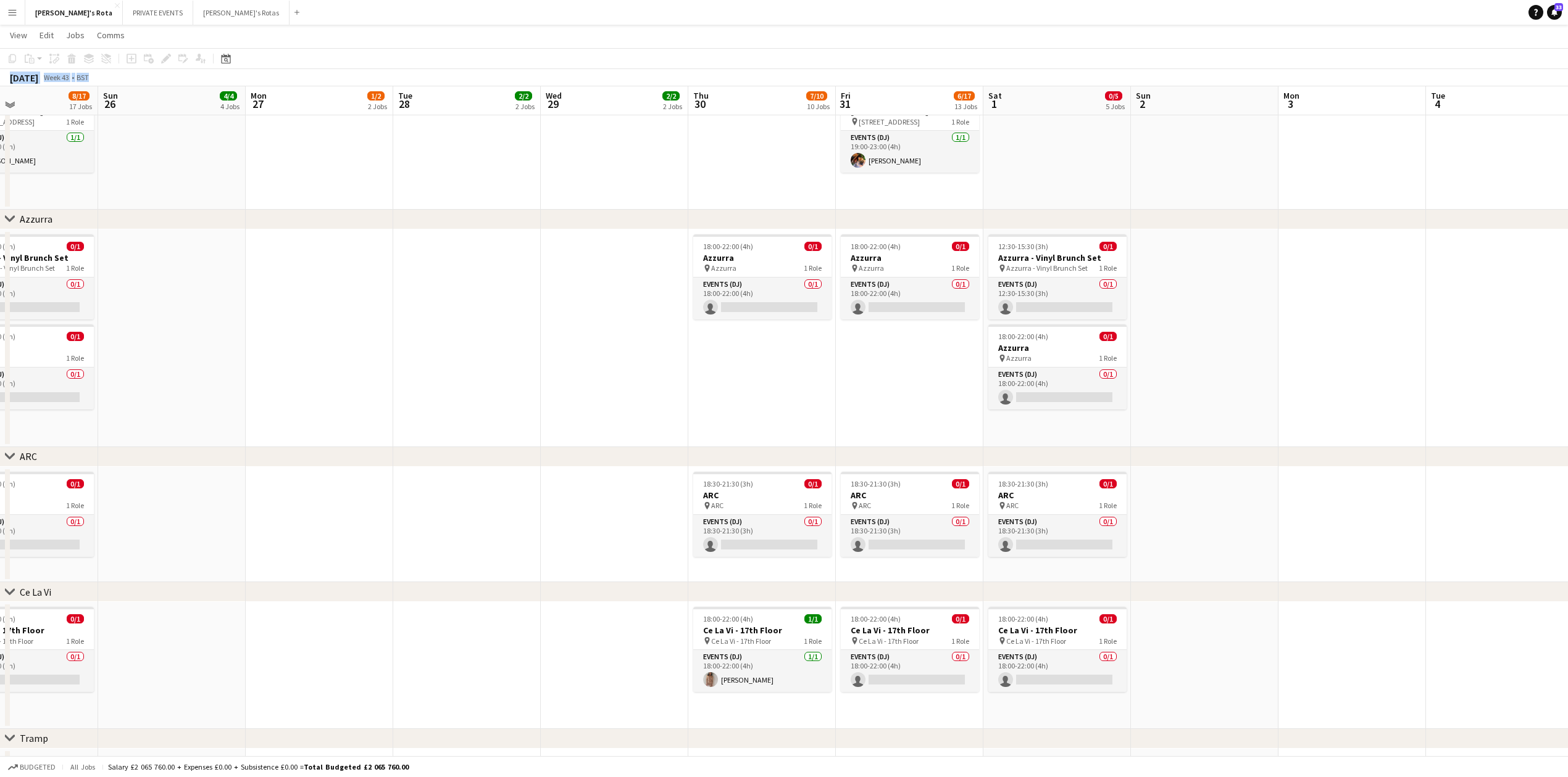
scroll to position [2149, 0]
click at [221, 203] on app-date-cell at bounding box center [172, 147] width 147 height 127
click at [33, 79] on div "[DATE]" at bounding box center [24, 78] width 28 height 12
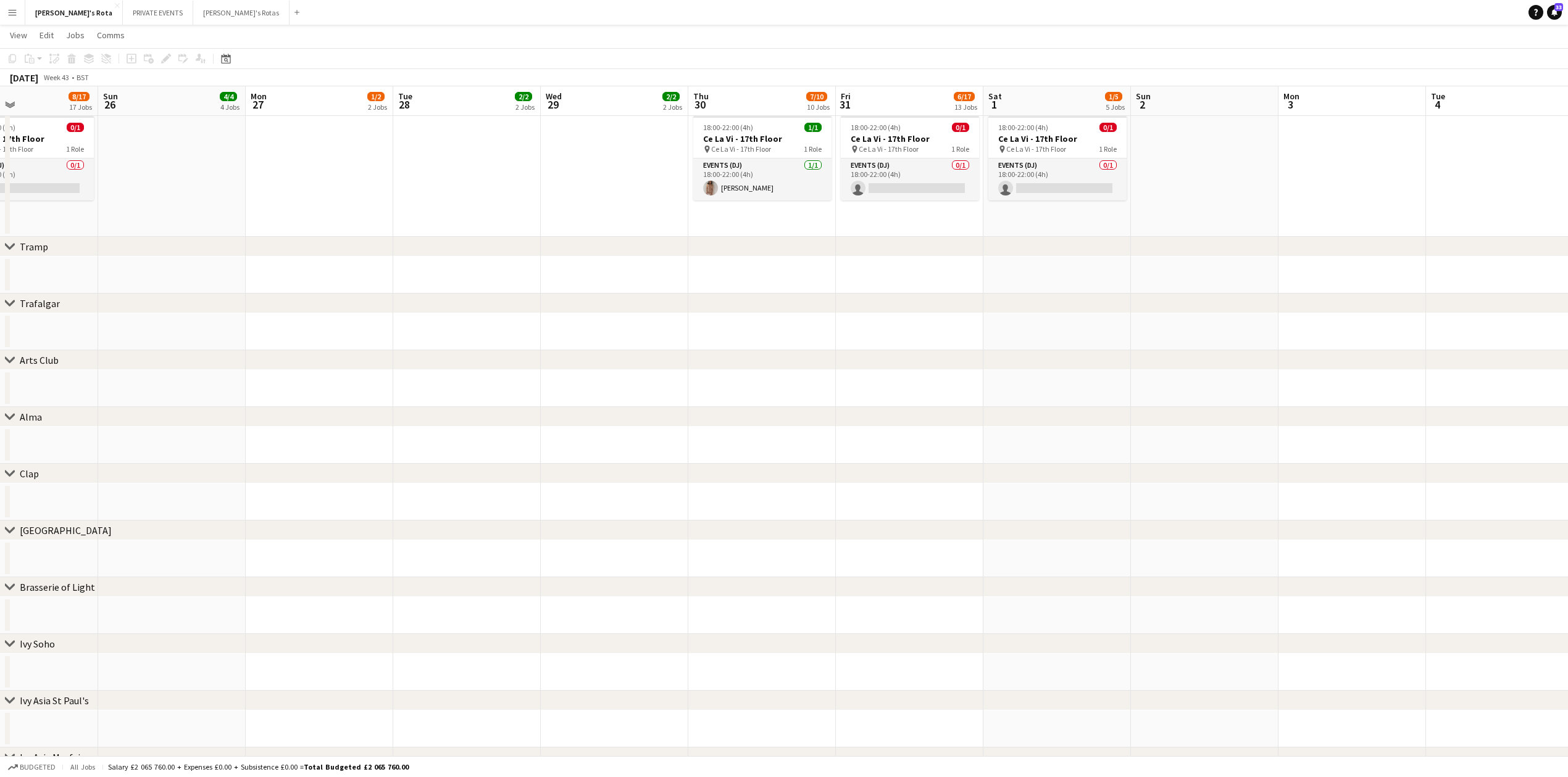
scroll to position [1758, 0]
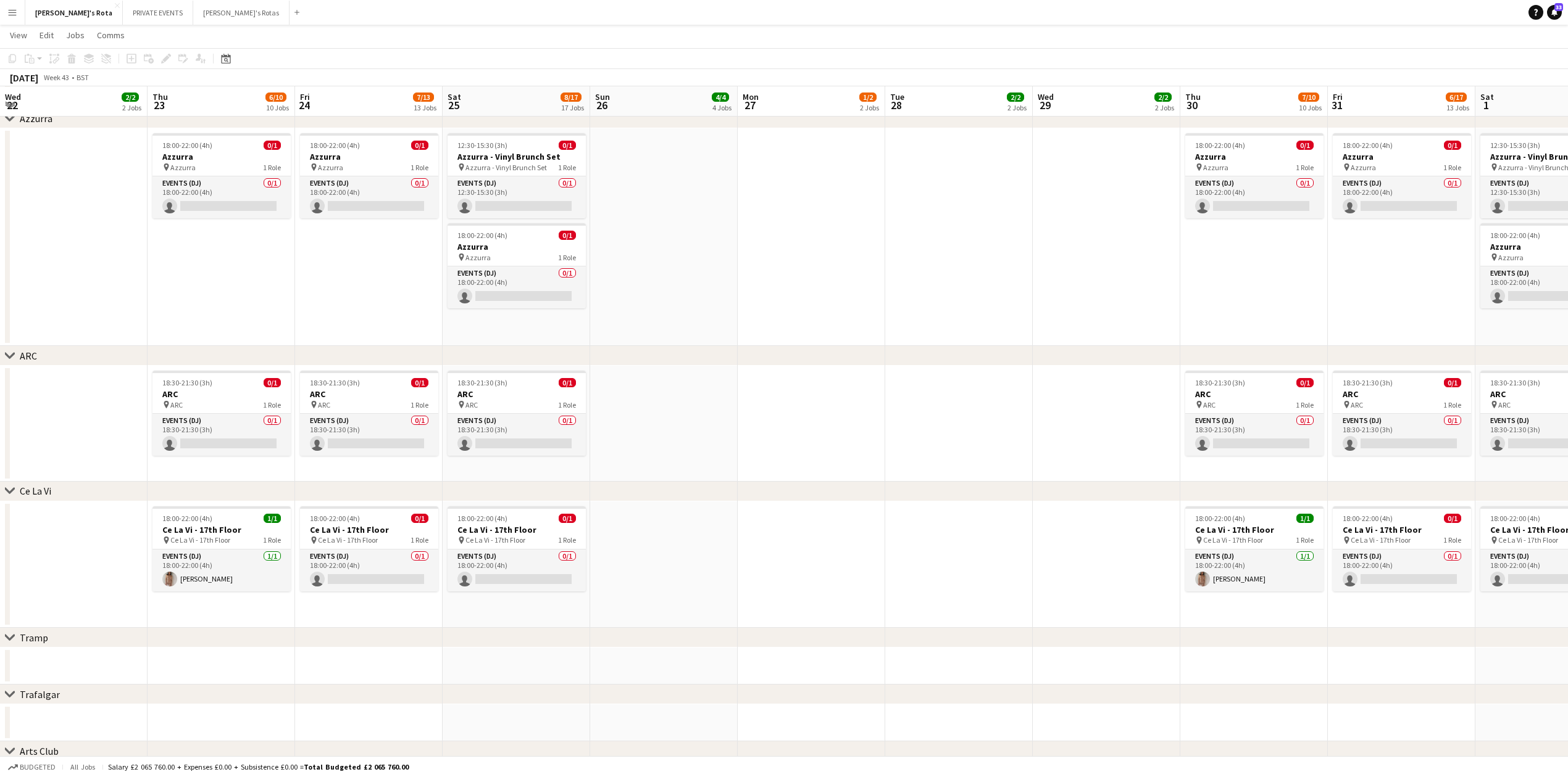
scroll to position [0, 492]
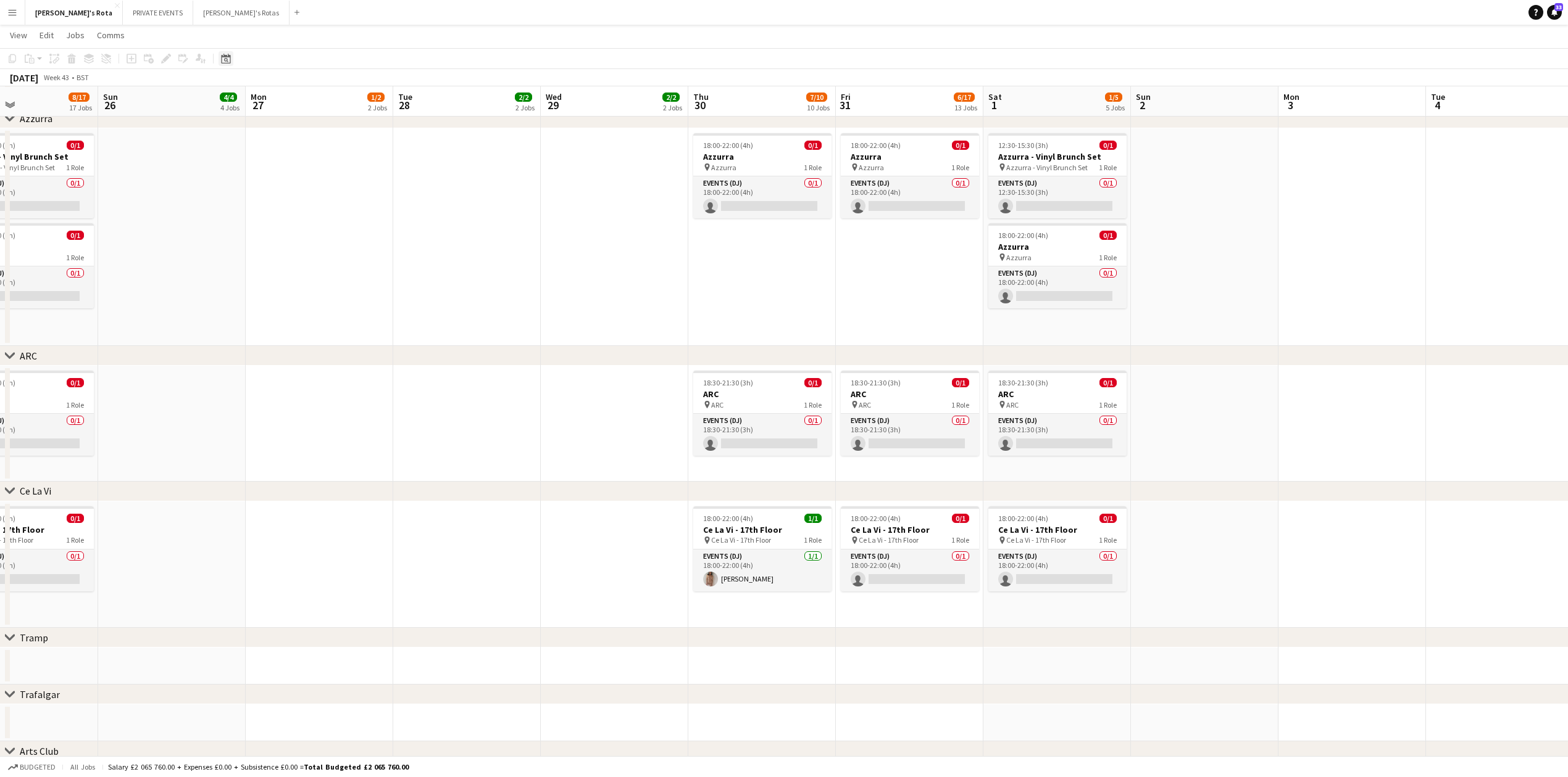
click at [226, 60] on icon at bounding box center [226, 60] width 4 height 4
click at [309, 257] on button "[DATE]" at bounding box center [313, 252] width 36 height 20
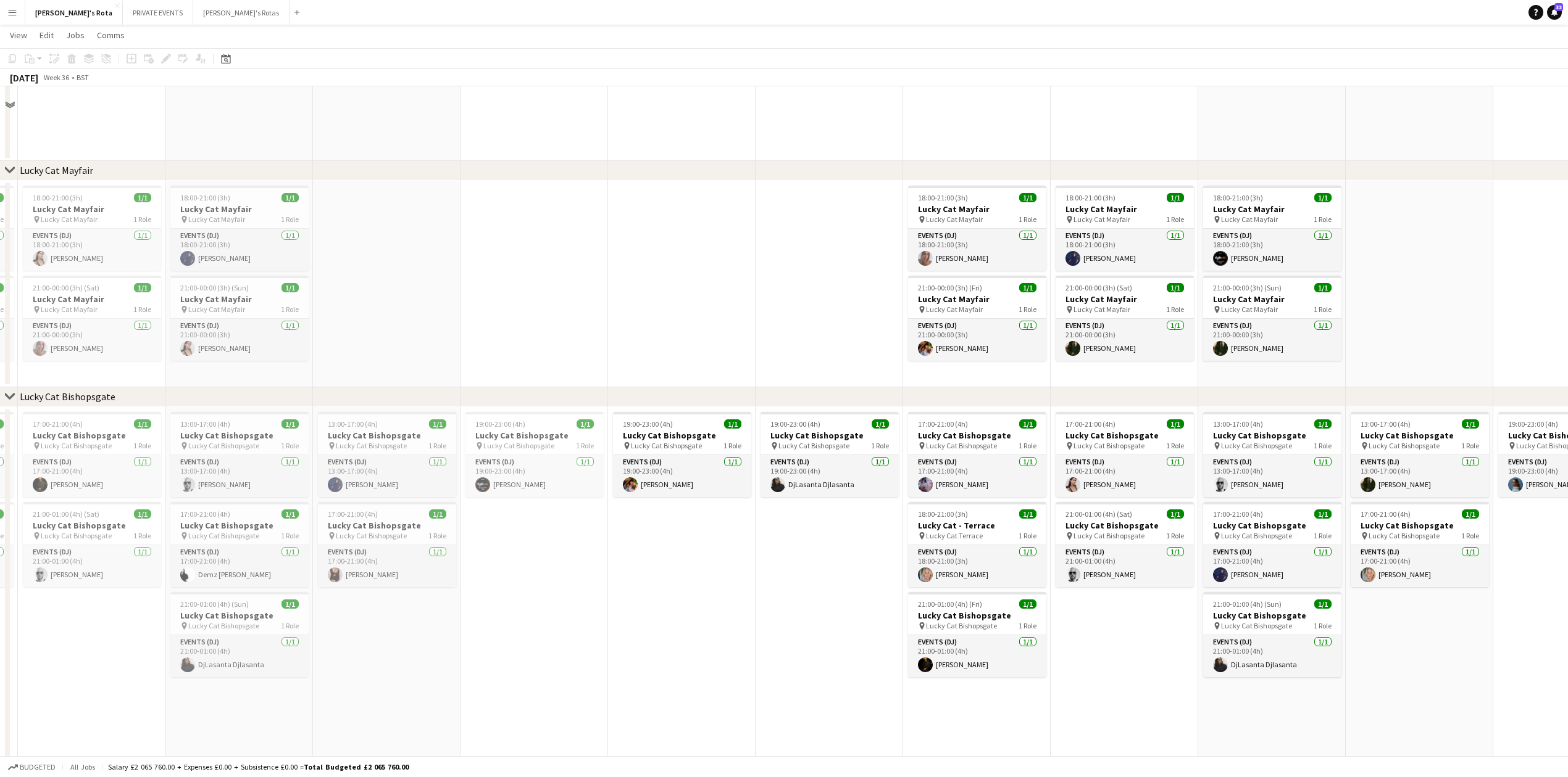
scroll to position [740, 0]
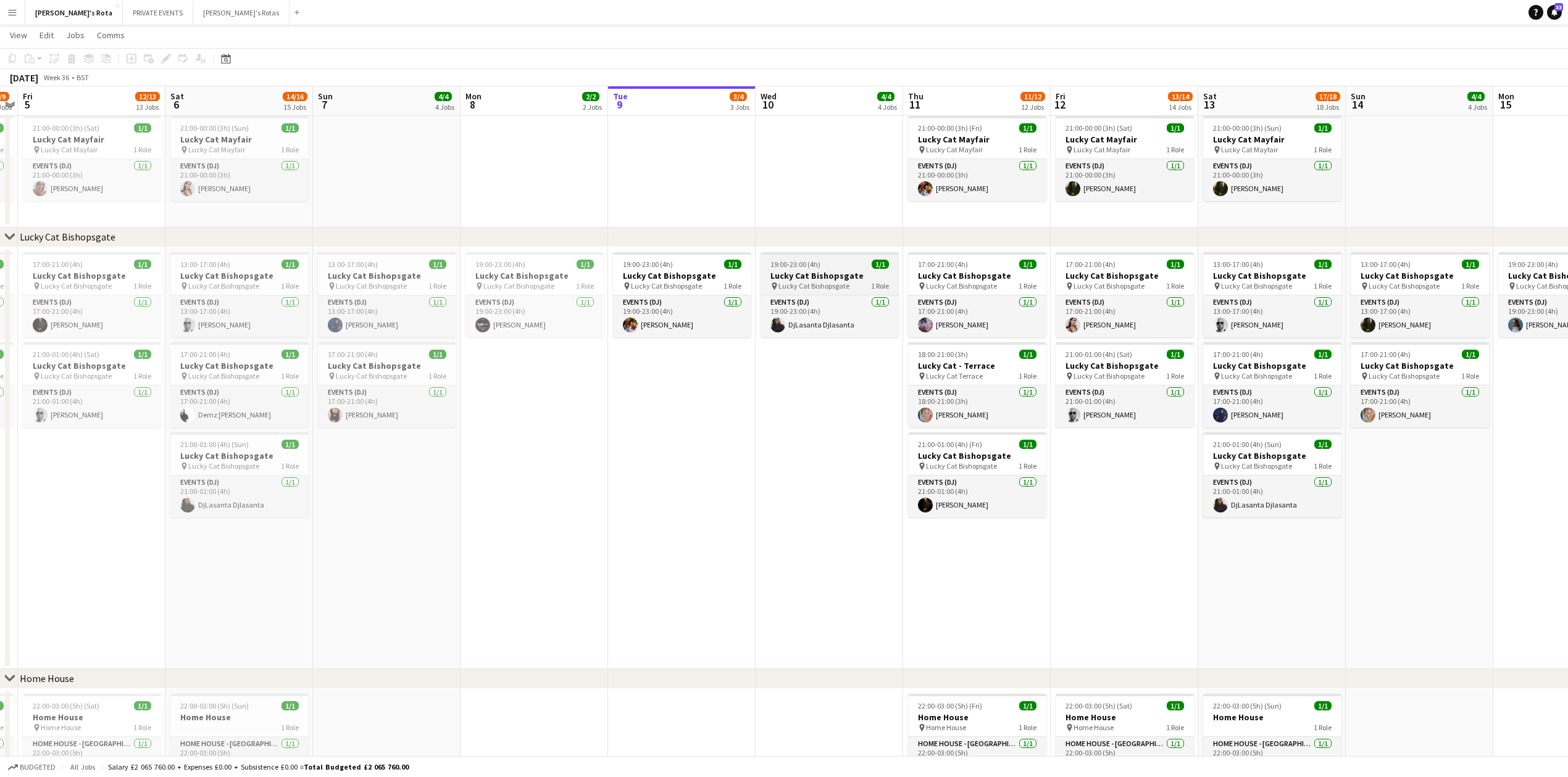
click at [833, 279] on h3 "Lucky Cat Bishopsgate" at bounding box center [829, 276] width 138 height 11
click at [120, 39] on span "Comms" at bounding box center [111, 35] width 28 height 11
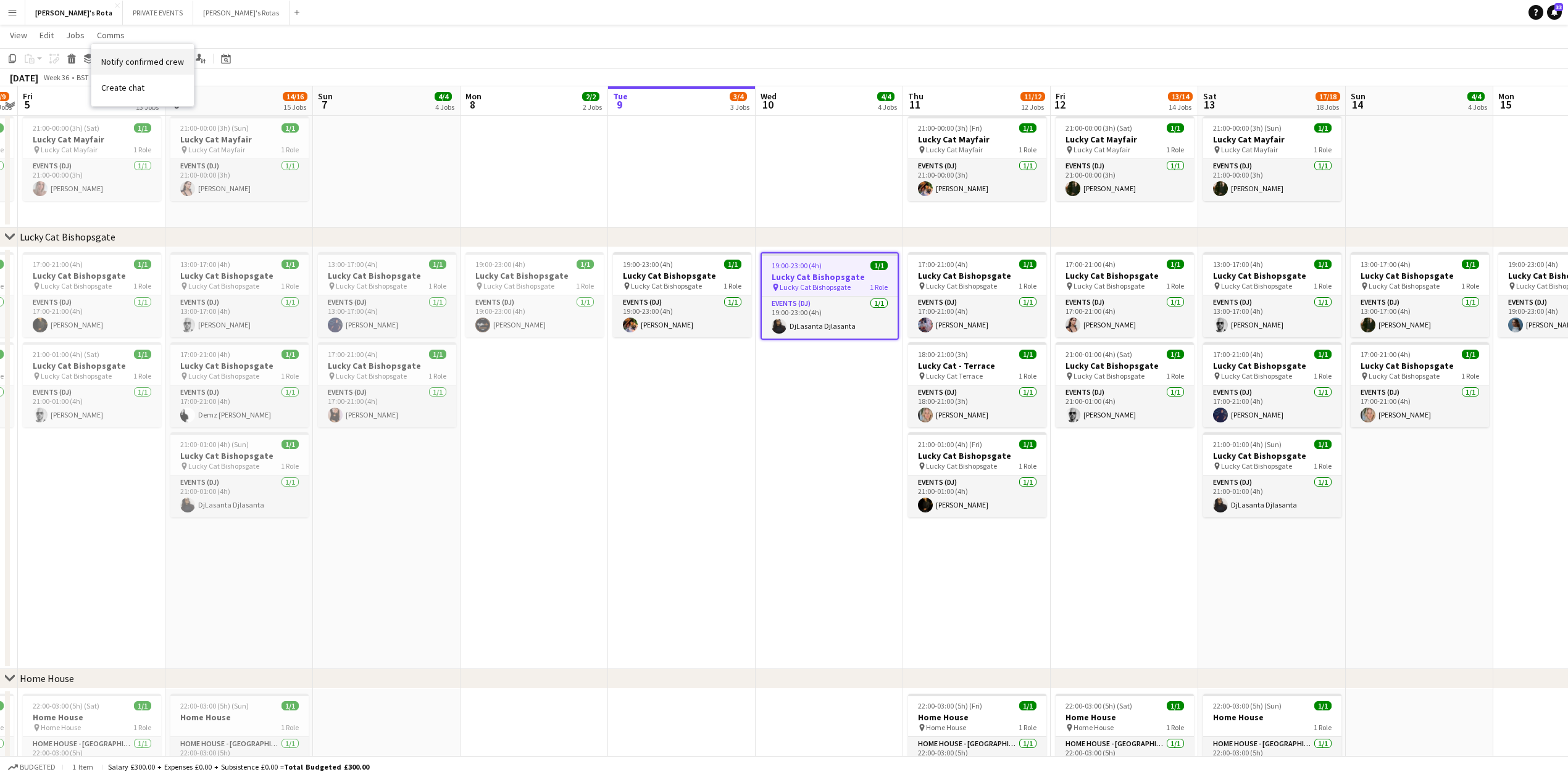
click at [131, 55] on link "Notify confirmed crew" at bounding box center [142, 61] width 102 height 26
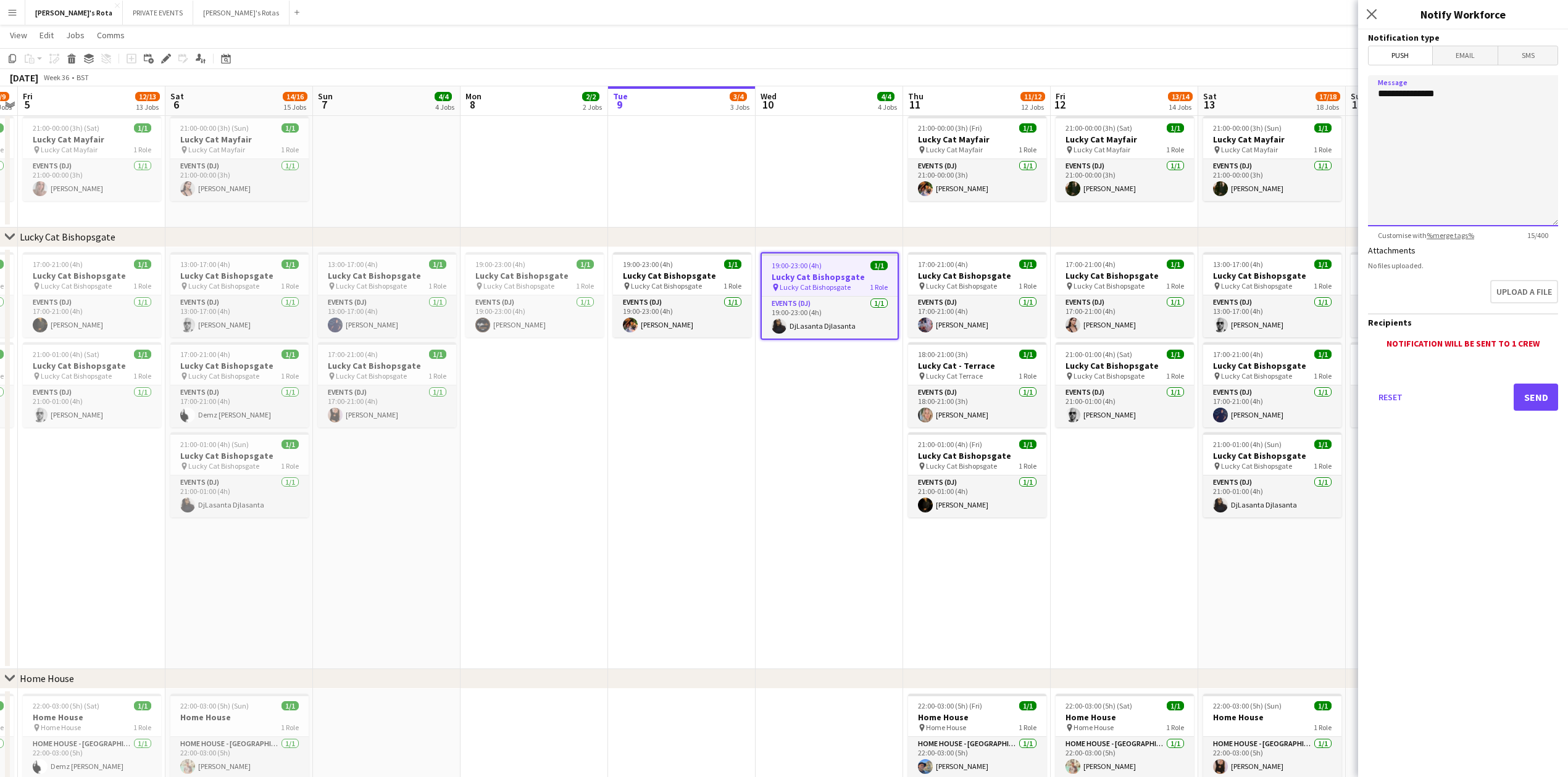
click at [1388, 90] on textarea "**********" at bounding box center [1463, 151] width 190 height 151
click at [1388, 91] on textarea "**********" at bounding box center [1463, 151] width 190 height 151
type textarea "**********"
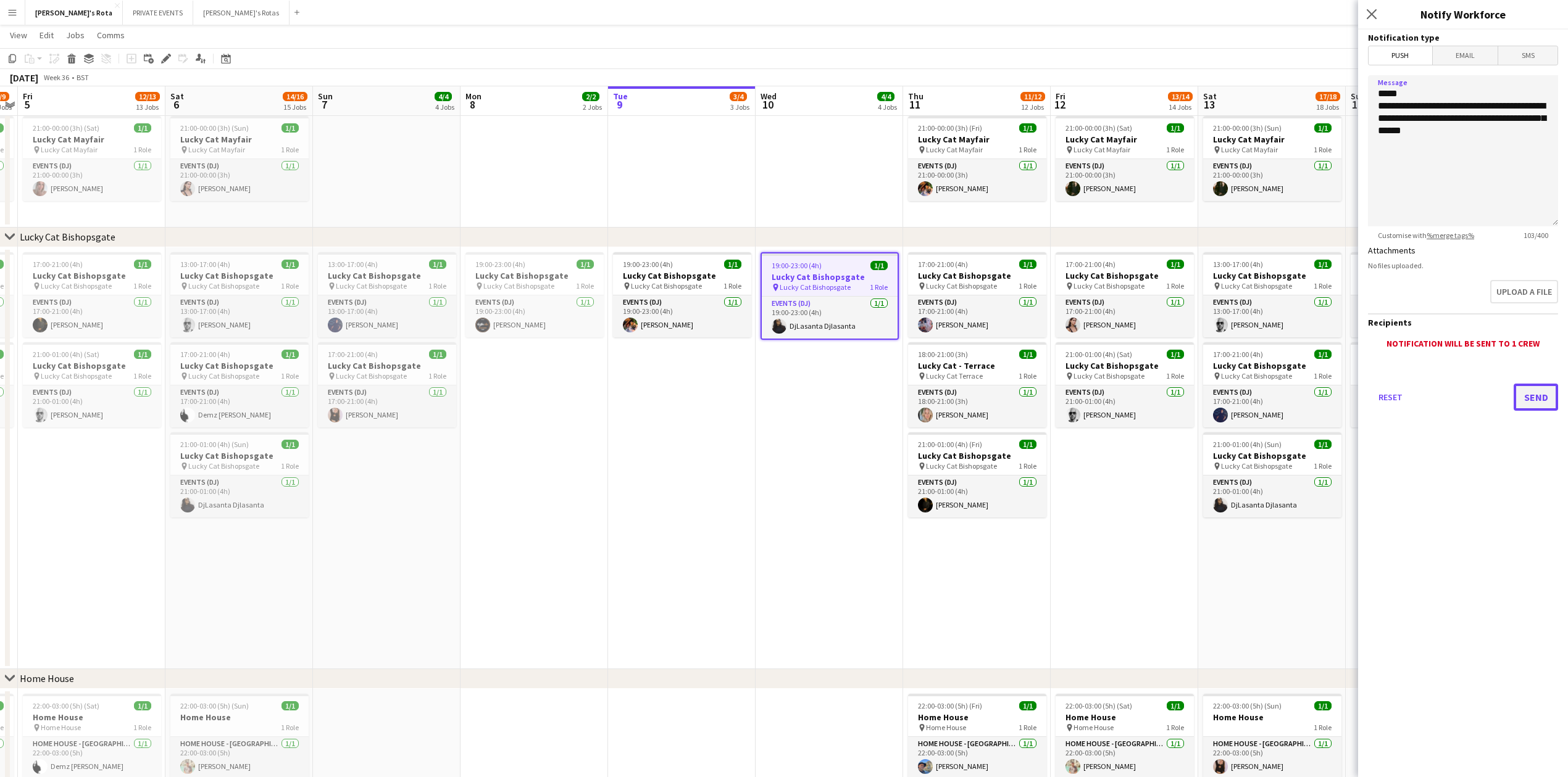
click at [1536, 395] on button "Send" at bounding box center [1535, 397] width 44 height 27
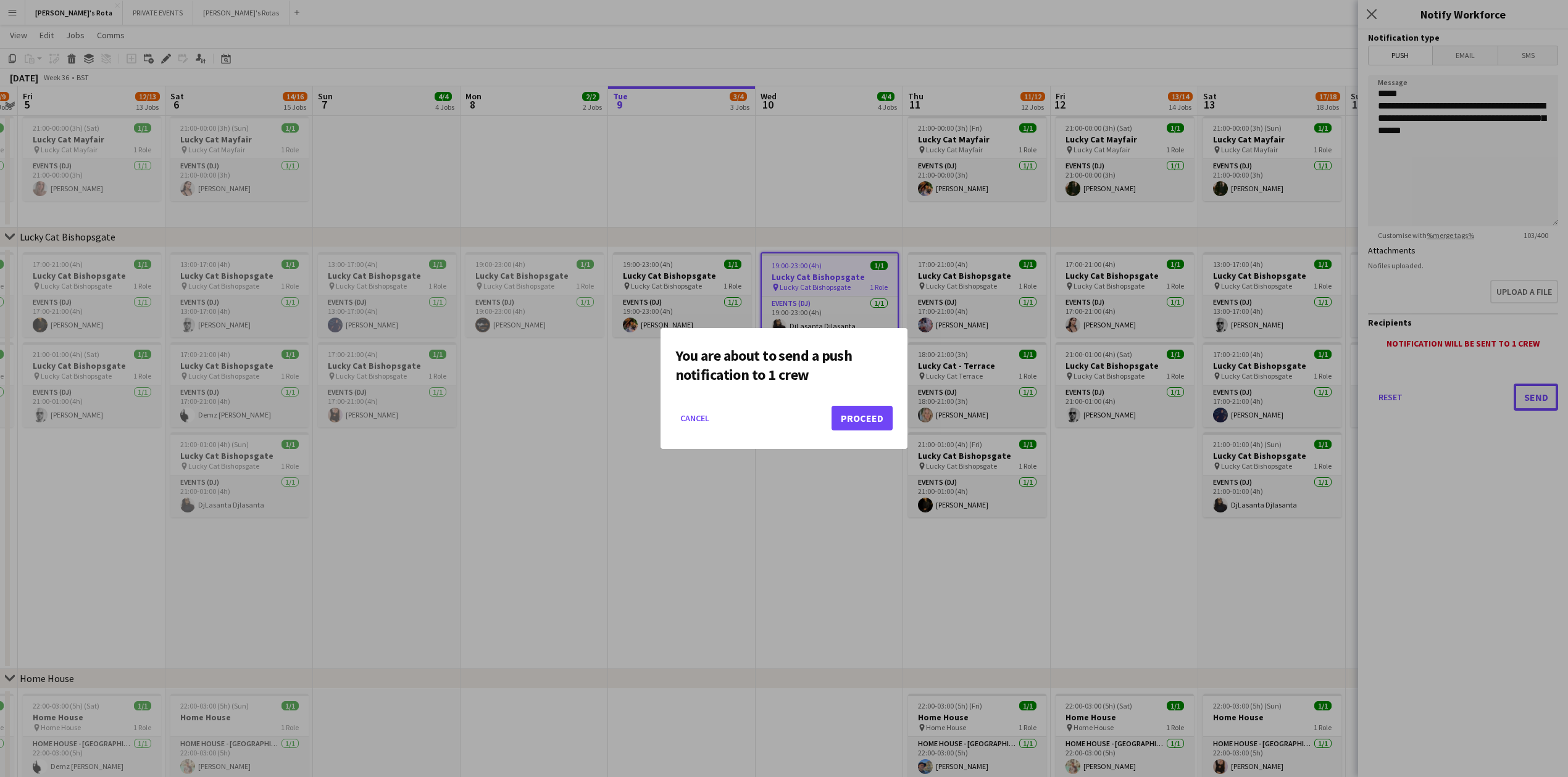
scroll to position [0, 0]
click at [854, 415] on button "Proceed" at bounding box center [862, 418] width 61 height 25
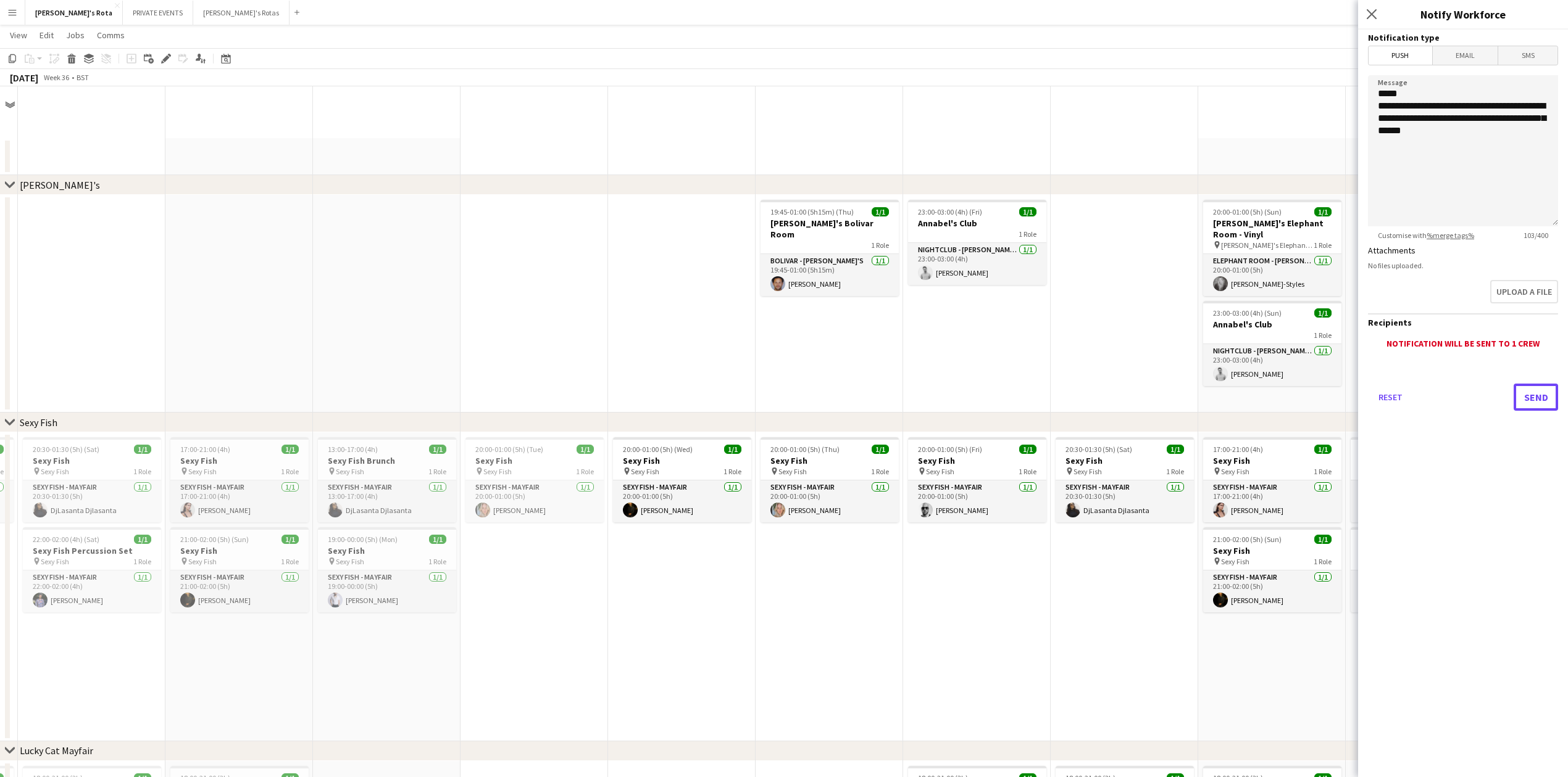
scroll to position [740, 0]
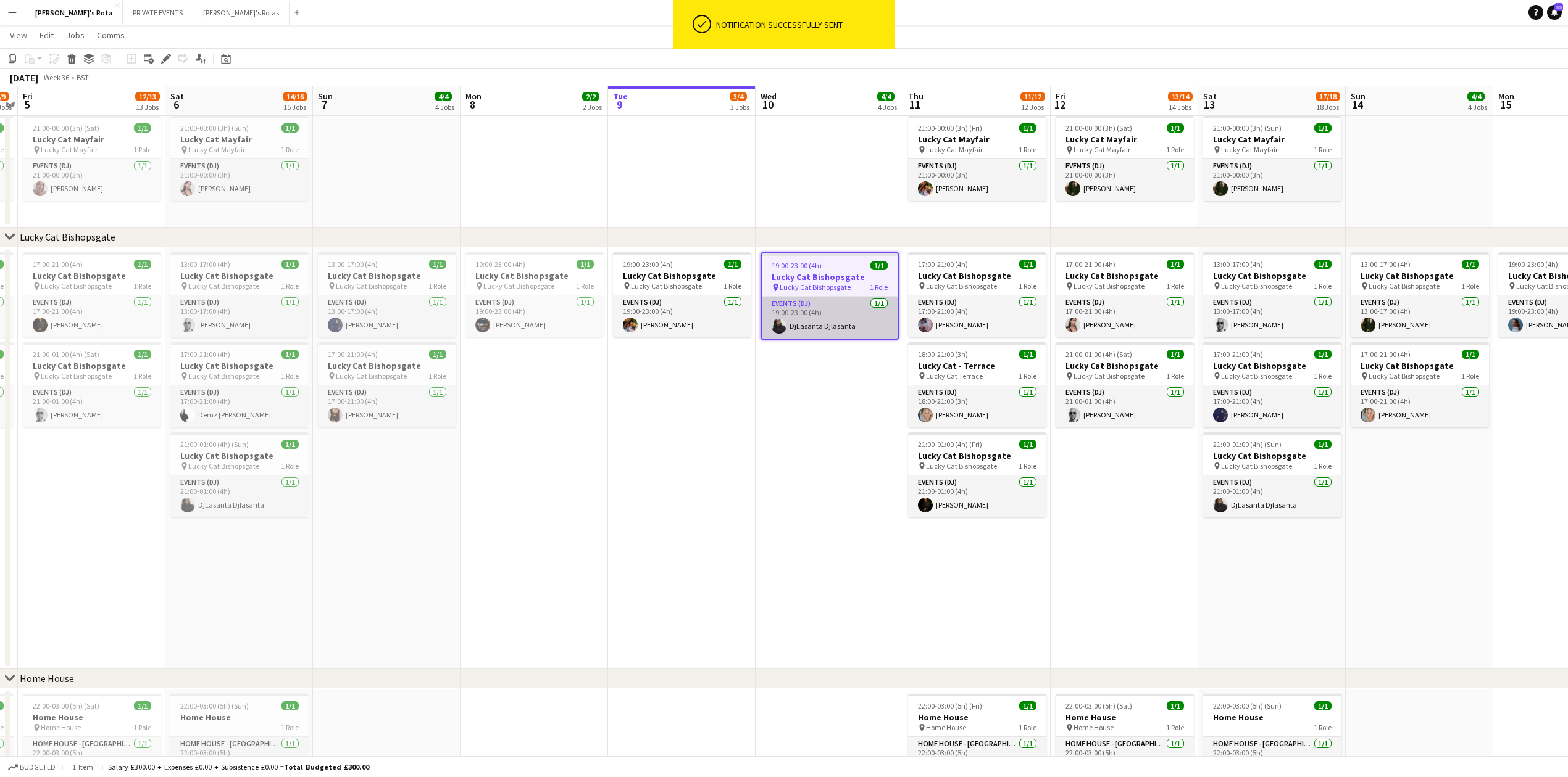
click at [846, 312] on app-card-role "Events (DJ) 1/1 19:00-23:00 (4h) DjLasanta Djlasanta" at bounding box center [829, 317] width 136 height 42
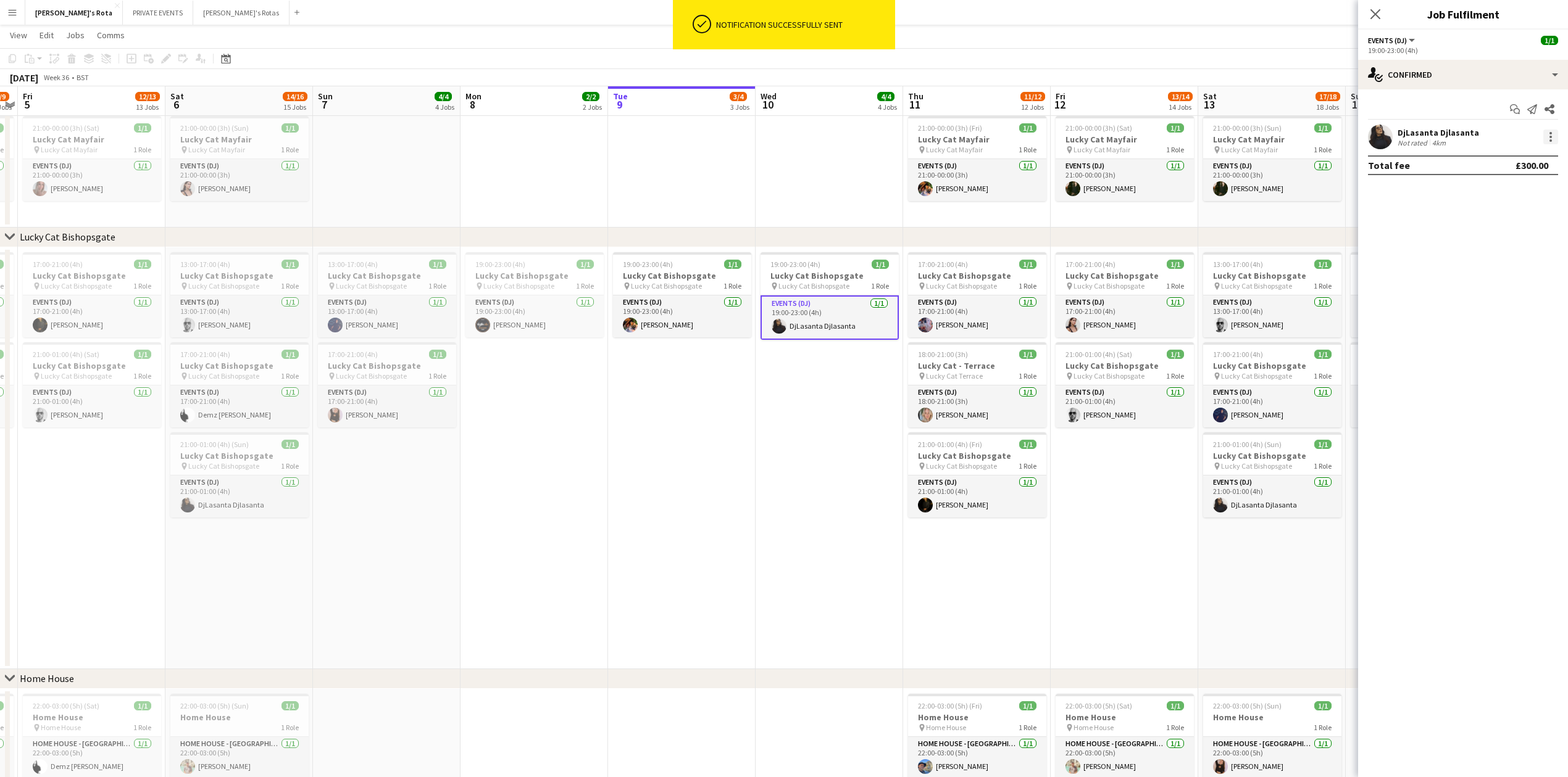
click at [1556, 140] on div at bounding box center [1550, 136] width 15 height 15
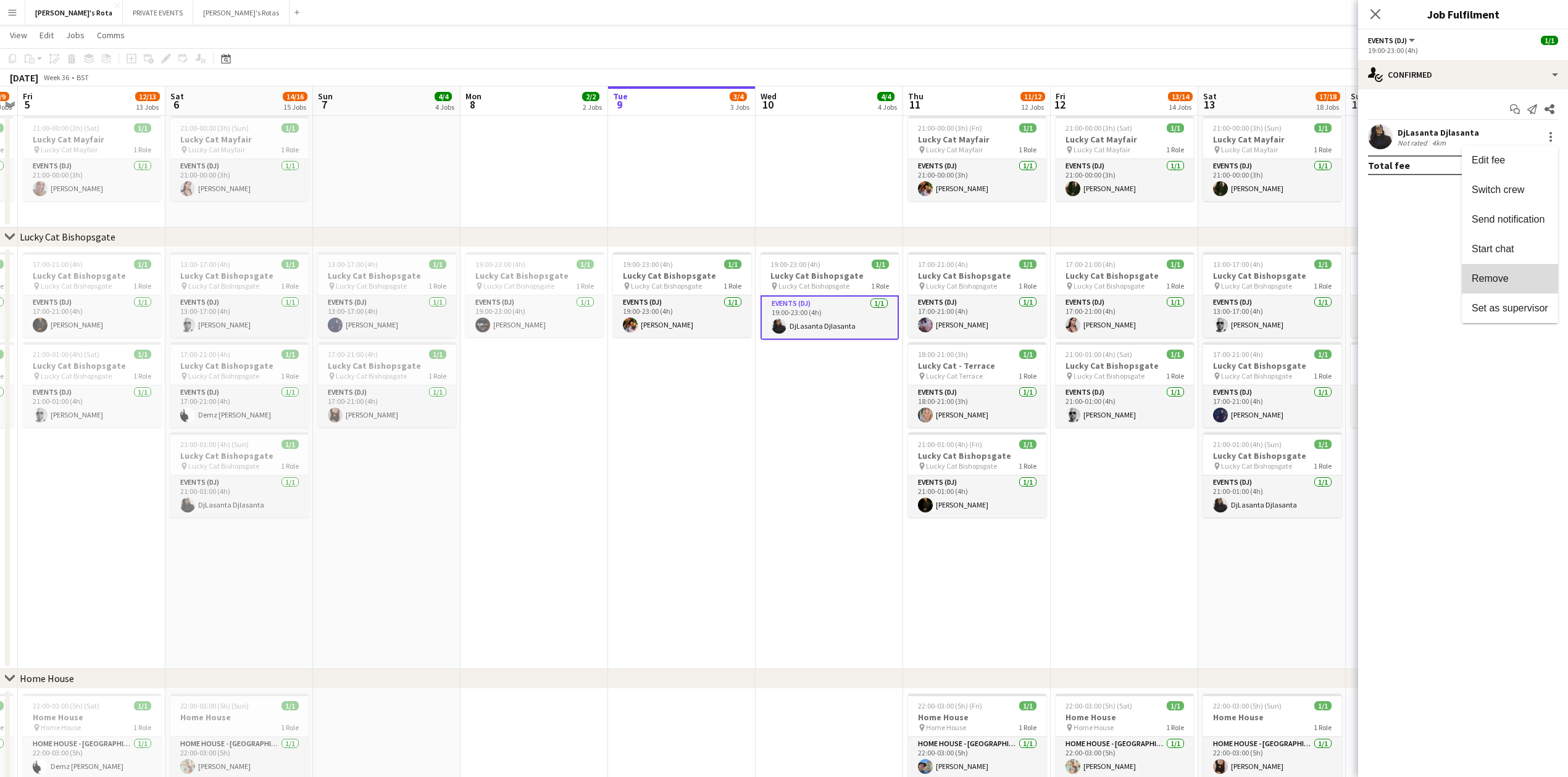
click at [1467, 270] on button "Remove" at bounding box center [1509, 279] width 96 height 30
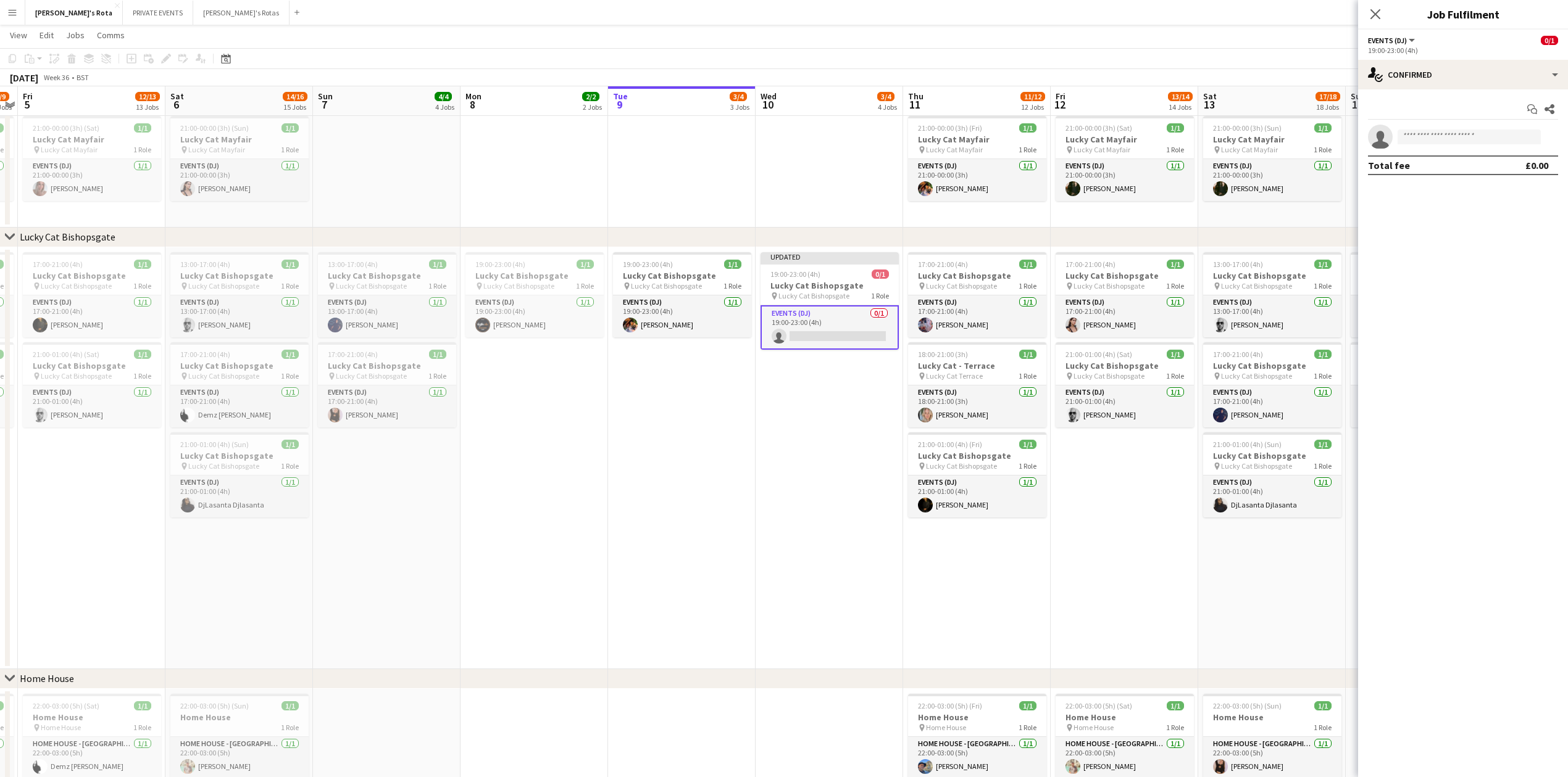
click at [1379, 19] on app-icon "Close pop-in" at bounding box center [1375, 14] width 15 height 15
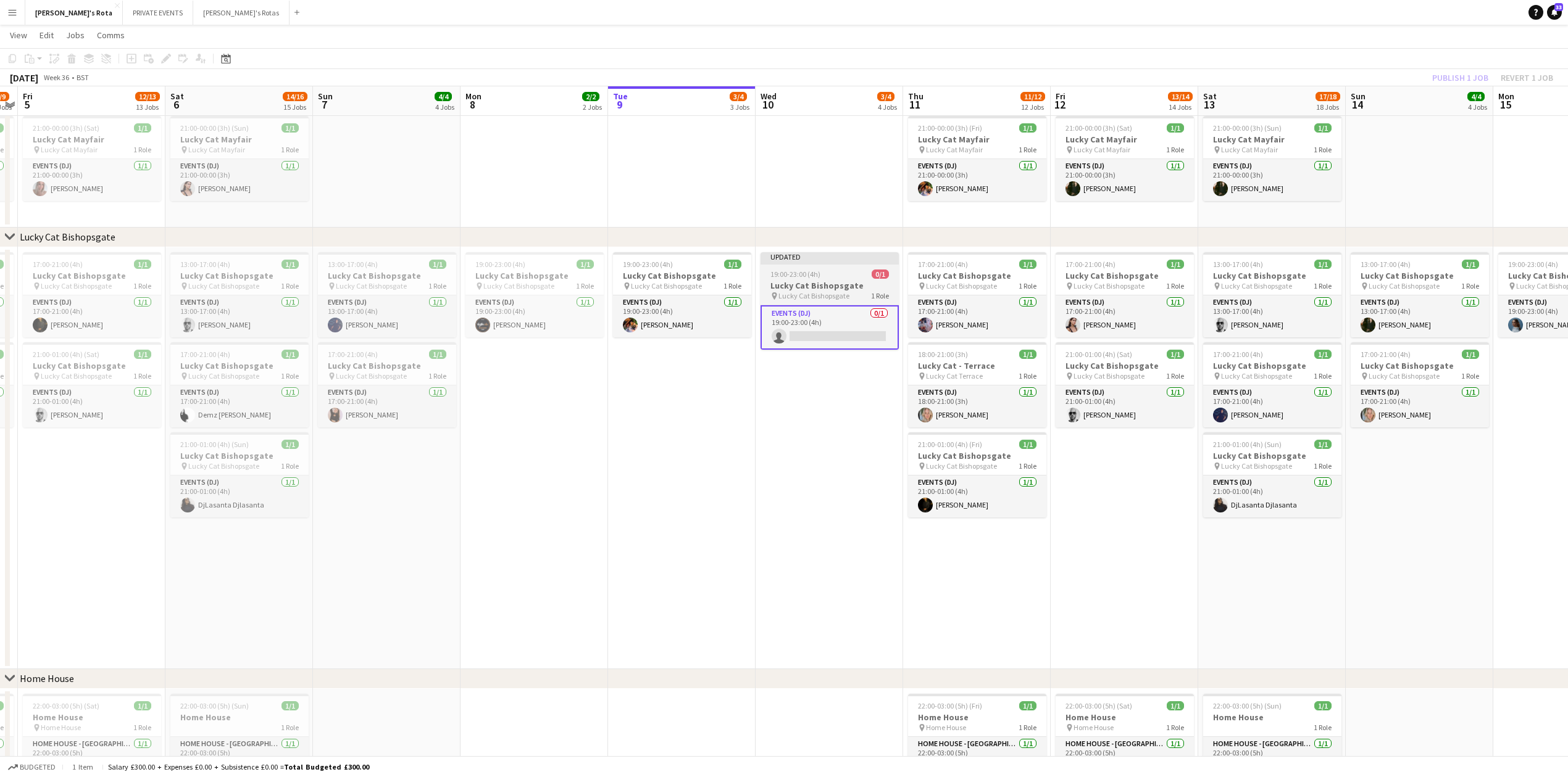
click at [805, 279] on span "19:00-23:00 (4h)" at bounding box center [795, 274] width 50 height 9
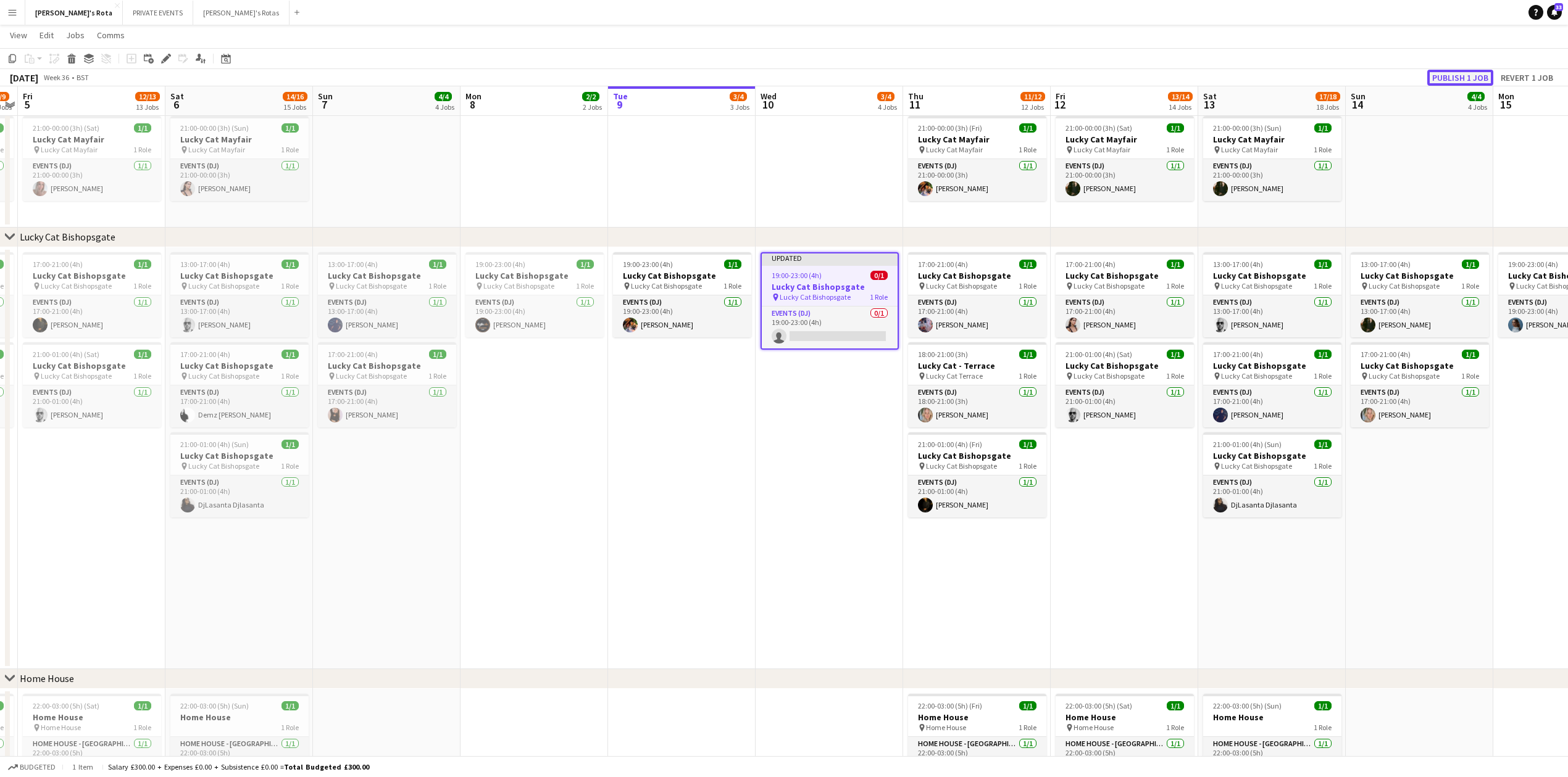
click at [1477, 74] on button "Publish 1 job" at bounding box center [1459, 77] width 66 height 16
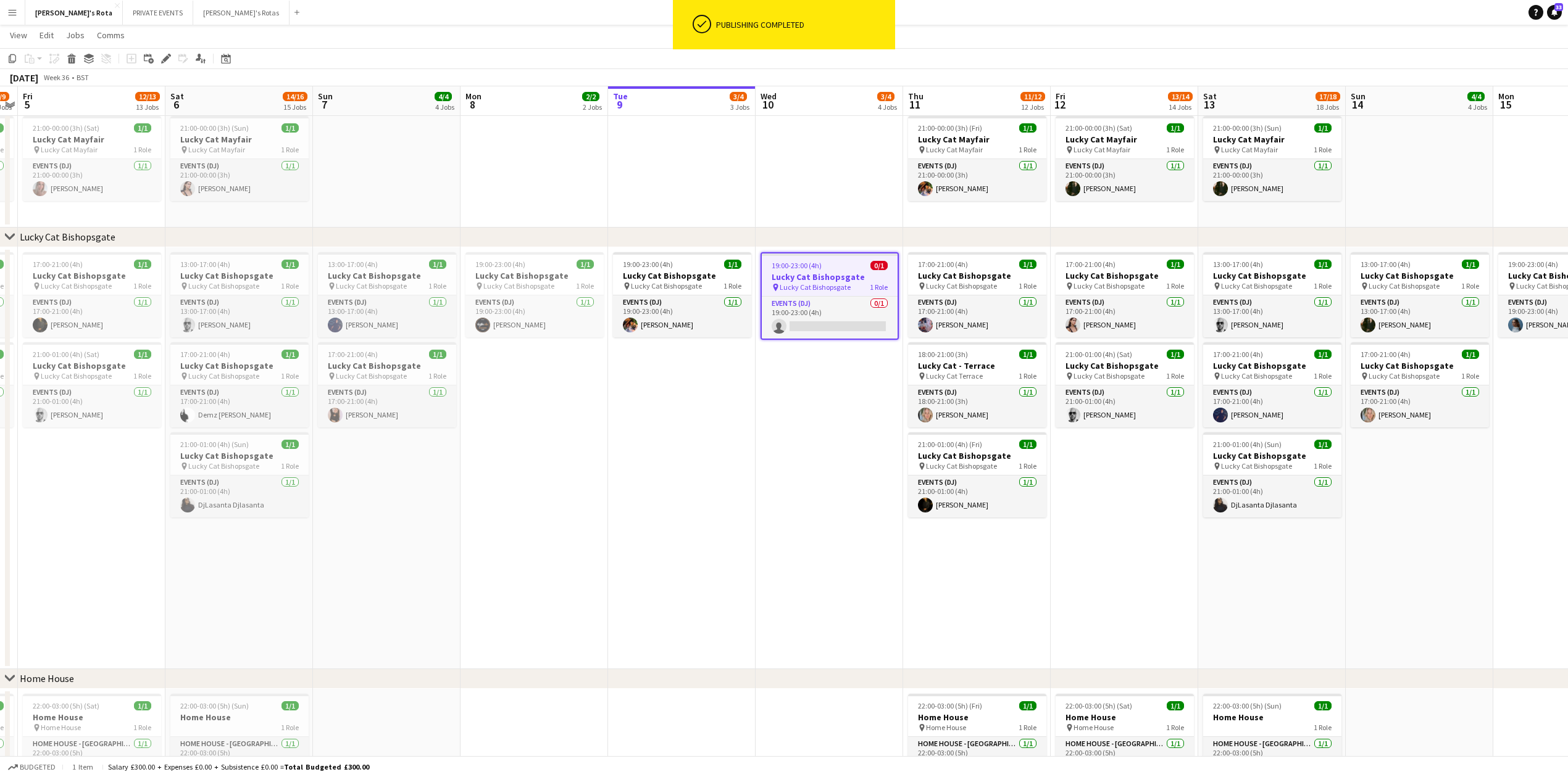
click at [801, 267] on span "19:00-23:00 (4h)" at bounding box center [796, 265] width 50 height 9
click at [803, 278] on h3 "Lucky Cat Bishopsgate" at bounding box center [829, 276] width 138 height 11
click at [163, 55] on icon "Edit" at bounding box center [166, 59] width 10 height 10
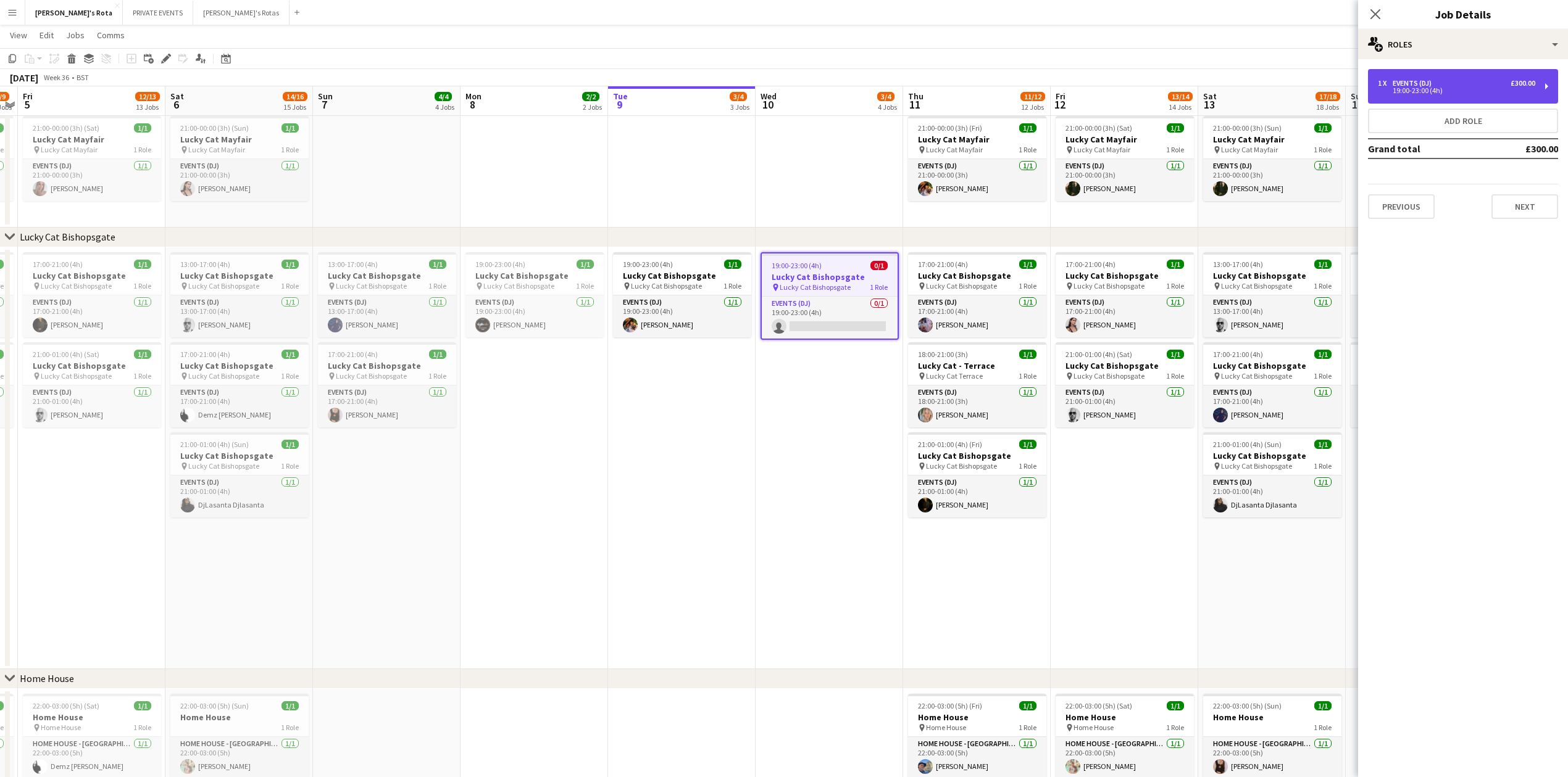
click at [1428, 94] on div "19:00-23:00 (4h)" at bounding box center [1457, 91] width 158 height 6
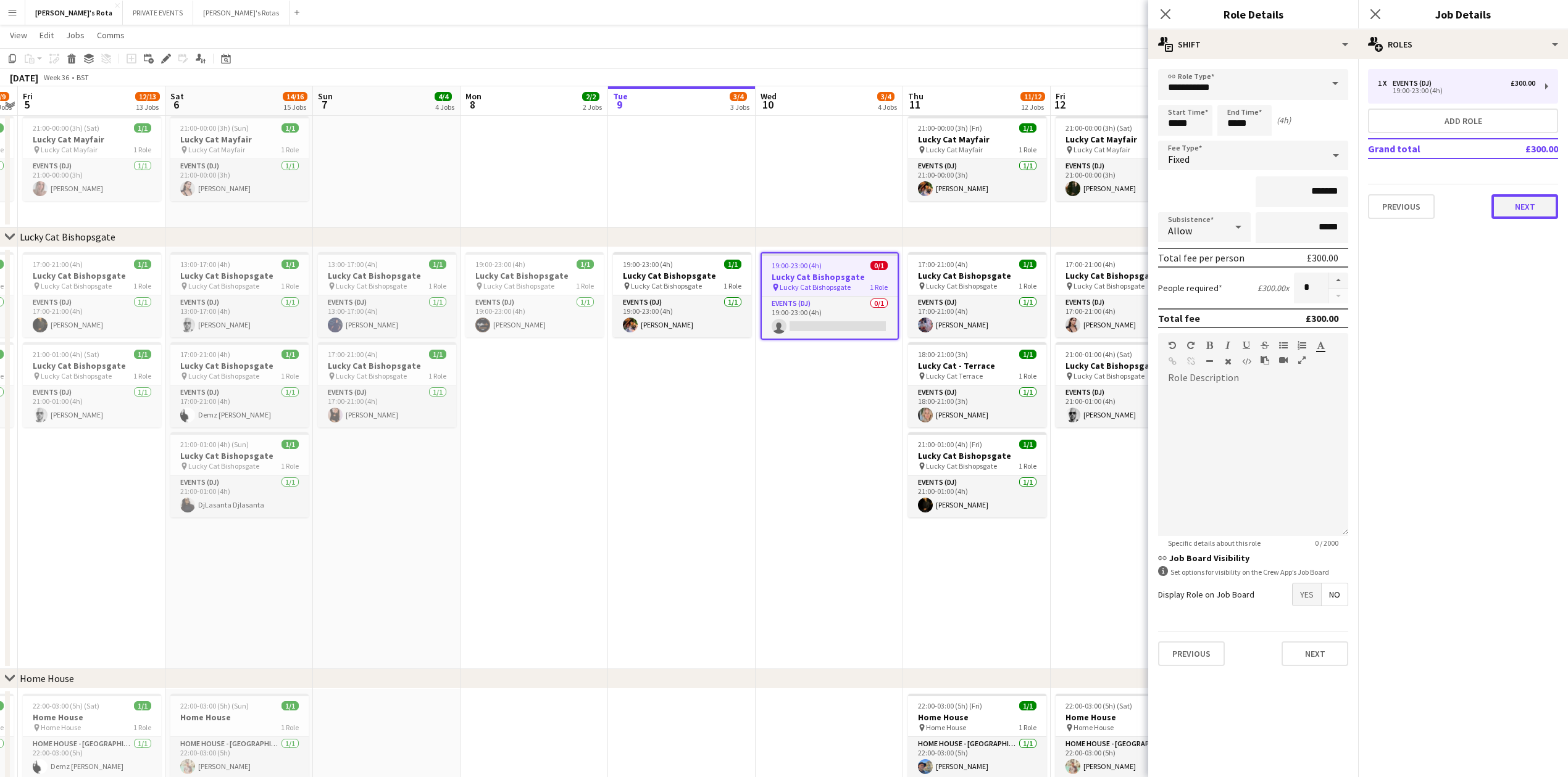
click at [1534, 203] on button "Next" at bounding box center [1524, 207] width 66 height 25
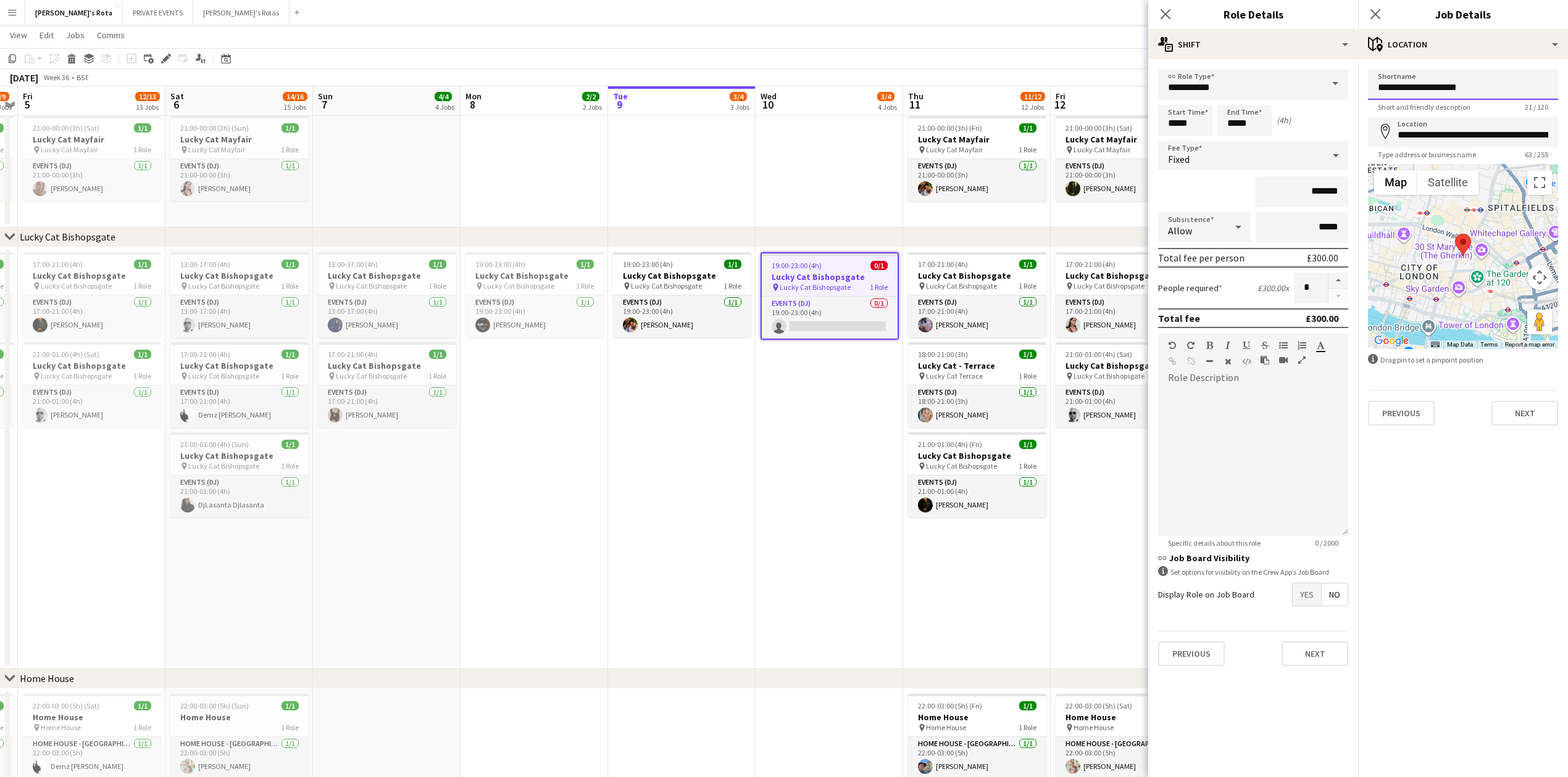
click at [1511, 86] on input "**********" at bounding box center [1463, 84] width 190 height 31
click at [1511, 86] on input "**********" at bounding box center [1463, 84] width 190 height 30
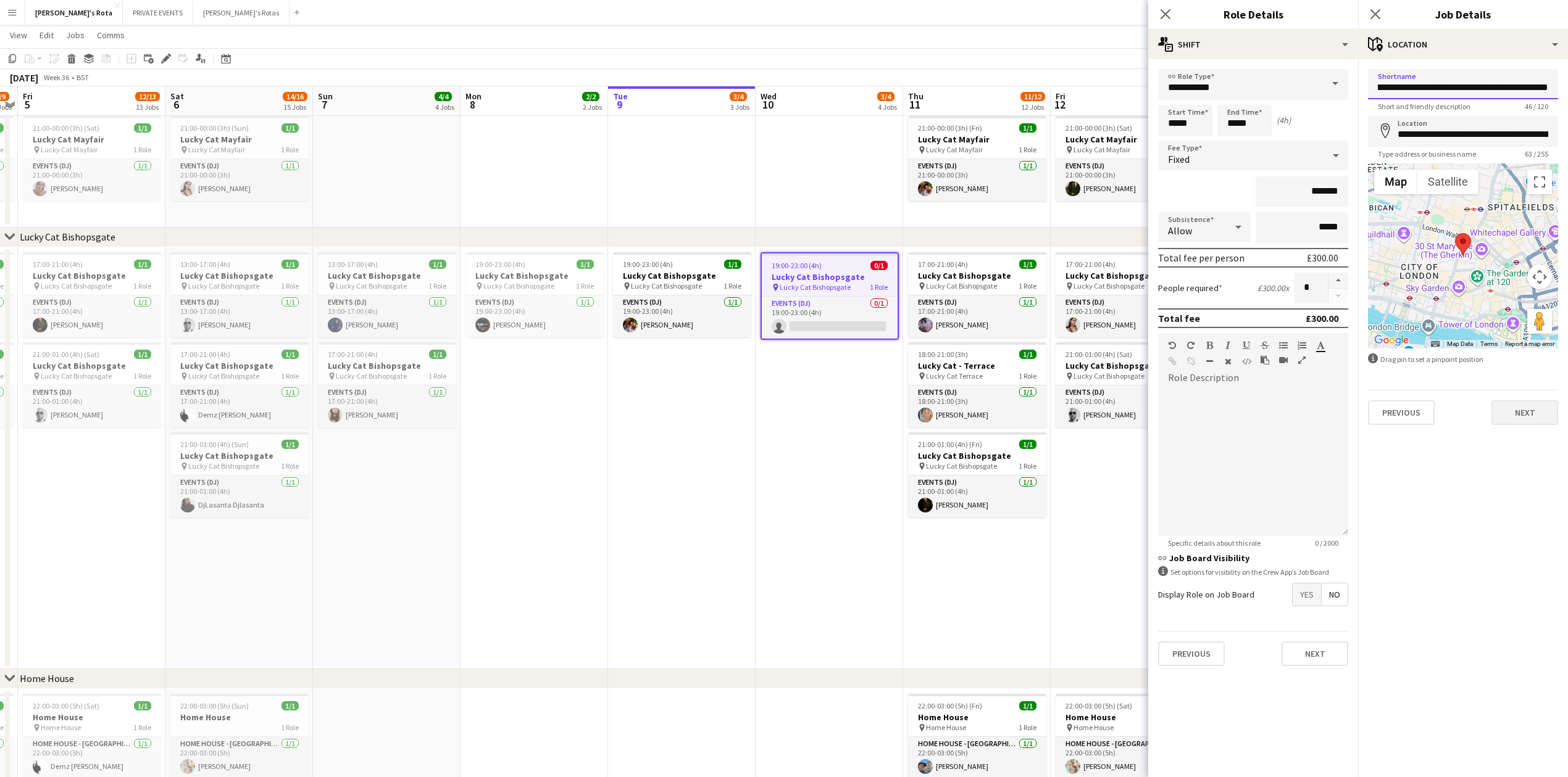
type input "**********"
click at [1518, 411] on button "Next" at bounding box center [1524, 413] width 66 height 25
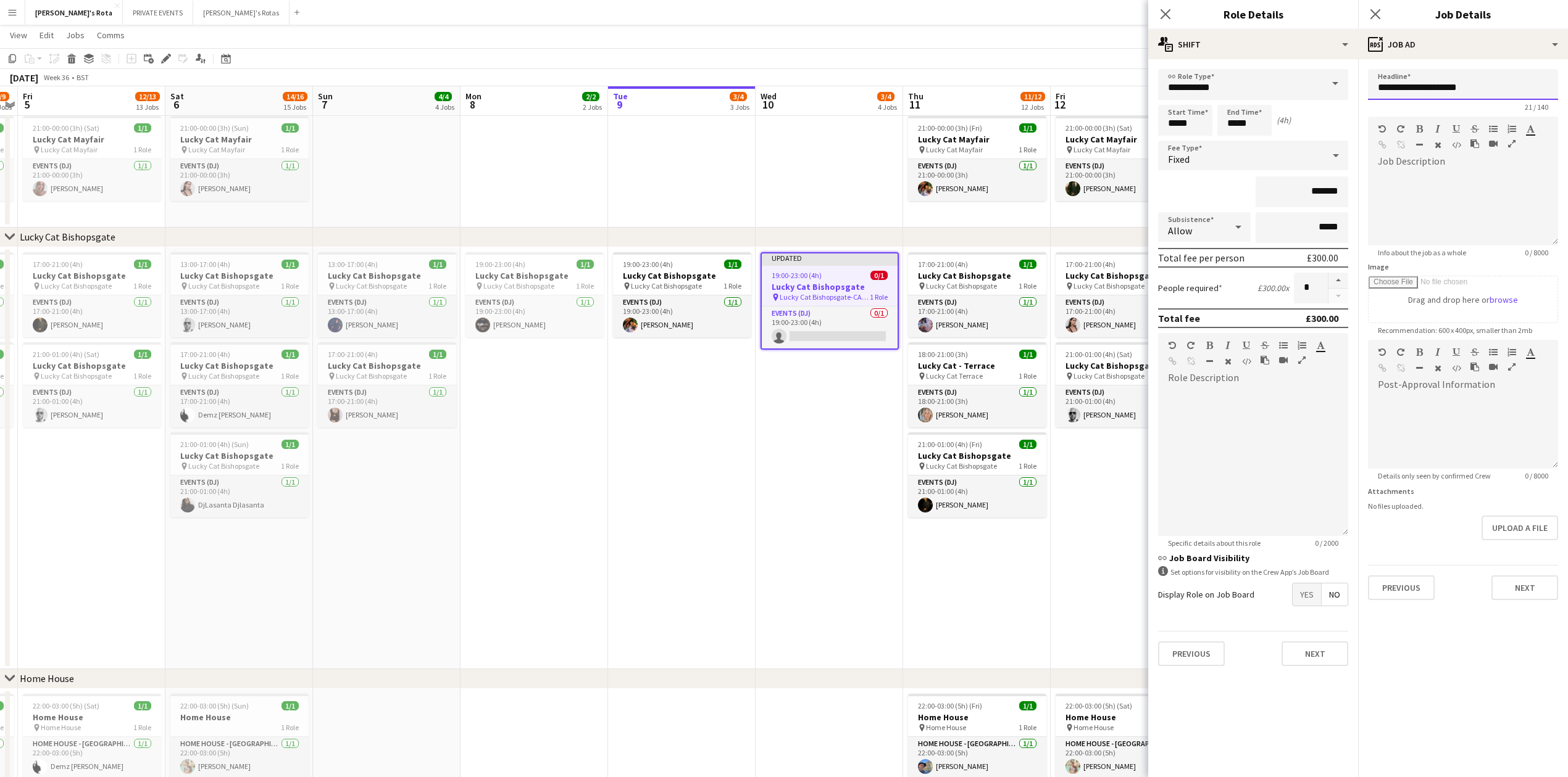
click at [1435, 94] on input "**********" at bounding box center [1463, 84] width 190 height 31
paste input "**********"
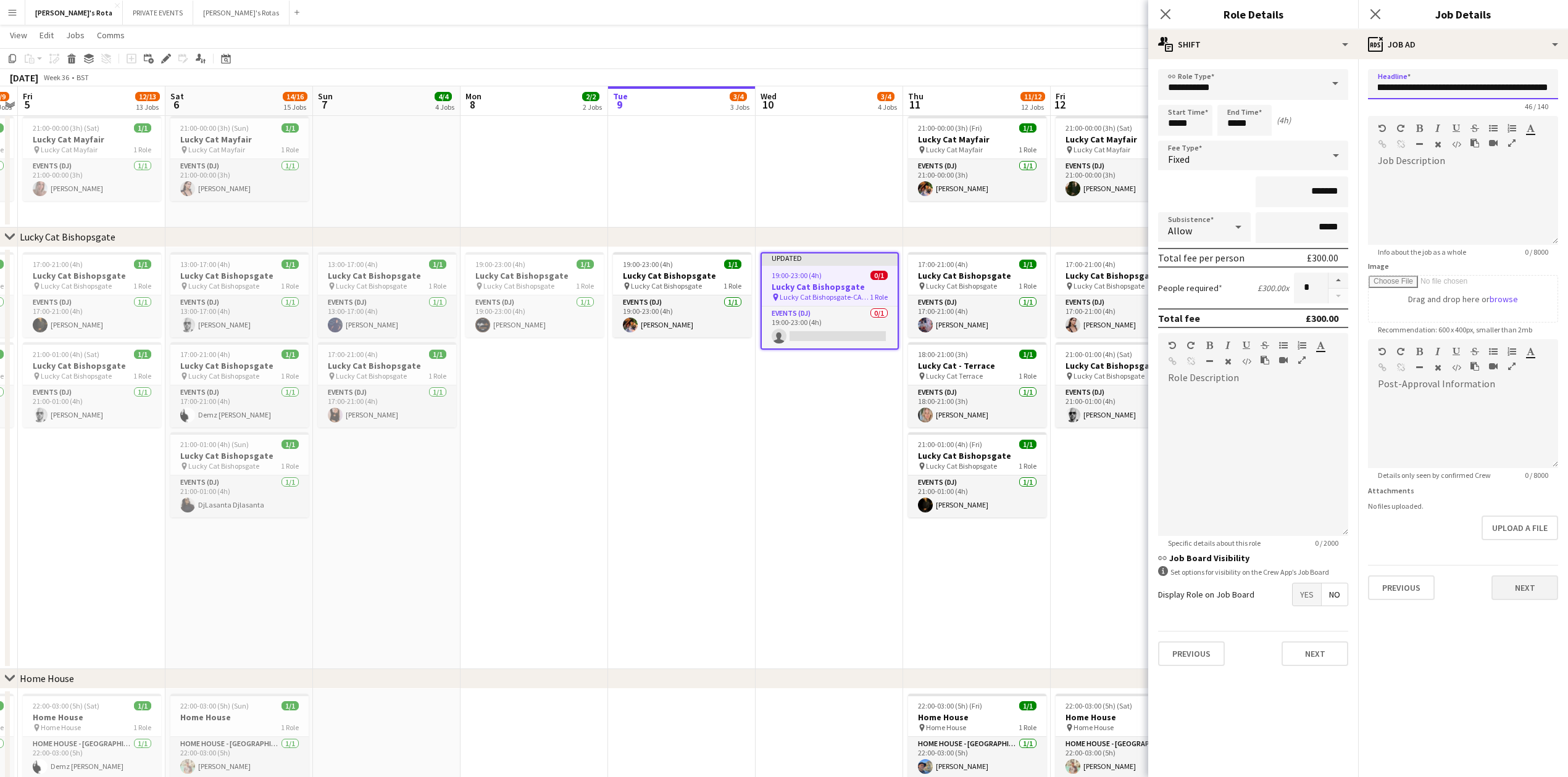
type input "**********"
click at [1526, 579] on button "Next" at bounding box center [1524, 588] width 66 height 25
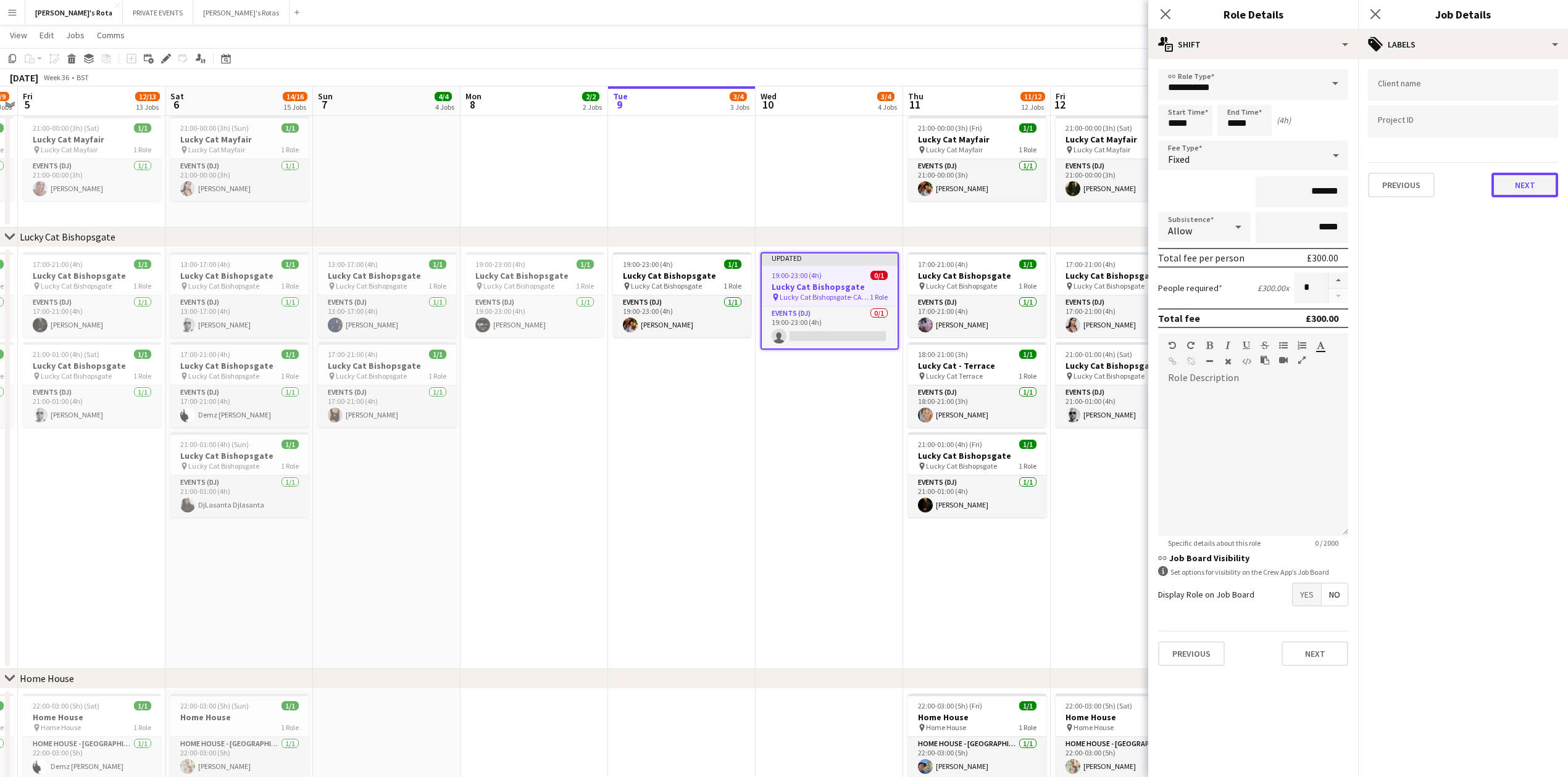
click at [1516, 188] on button "Next" at bounding box center [1524, 185] width 66 height 25
click at [1536, 240] on button "Next" at bounding box center [1524, 238] width 66 height 25
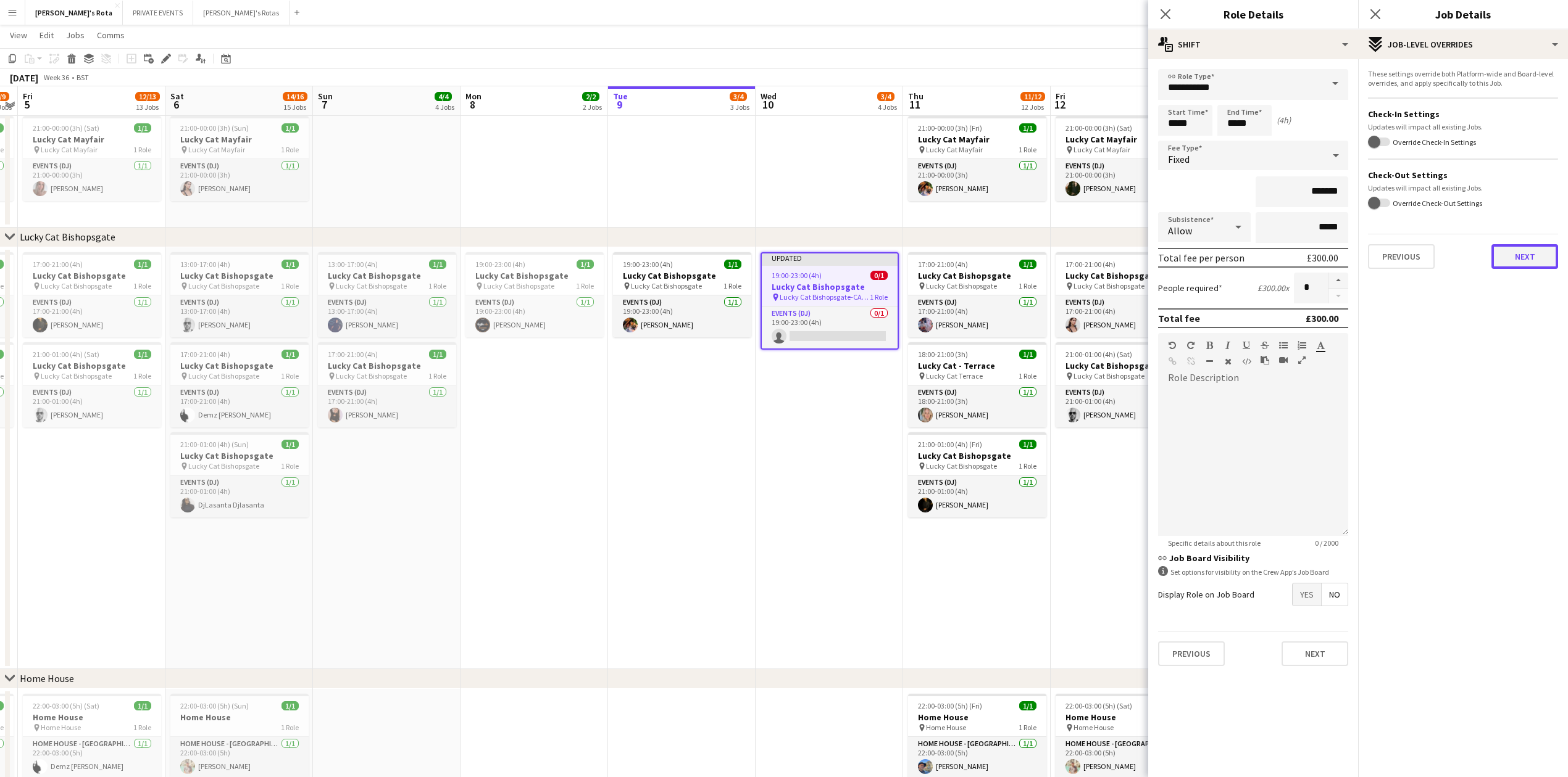
click at [1531, 245] on button "Next" at bounding box center [1524, 256] width 66 height 25
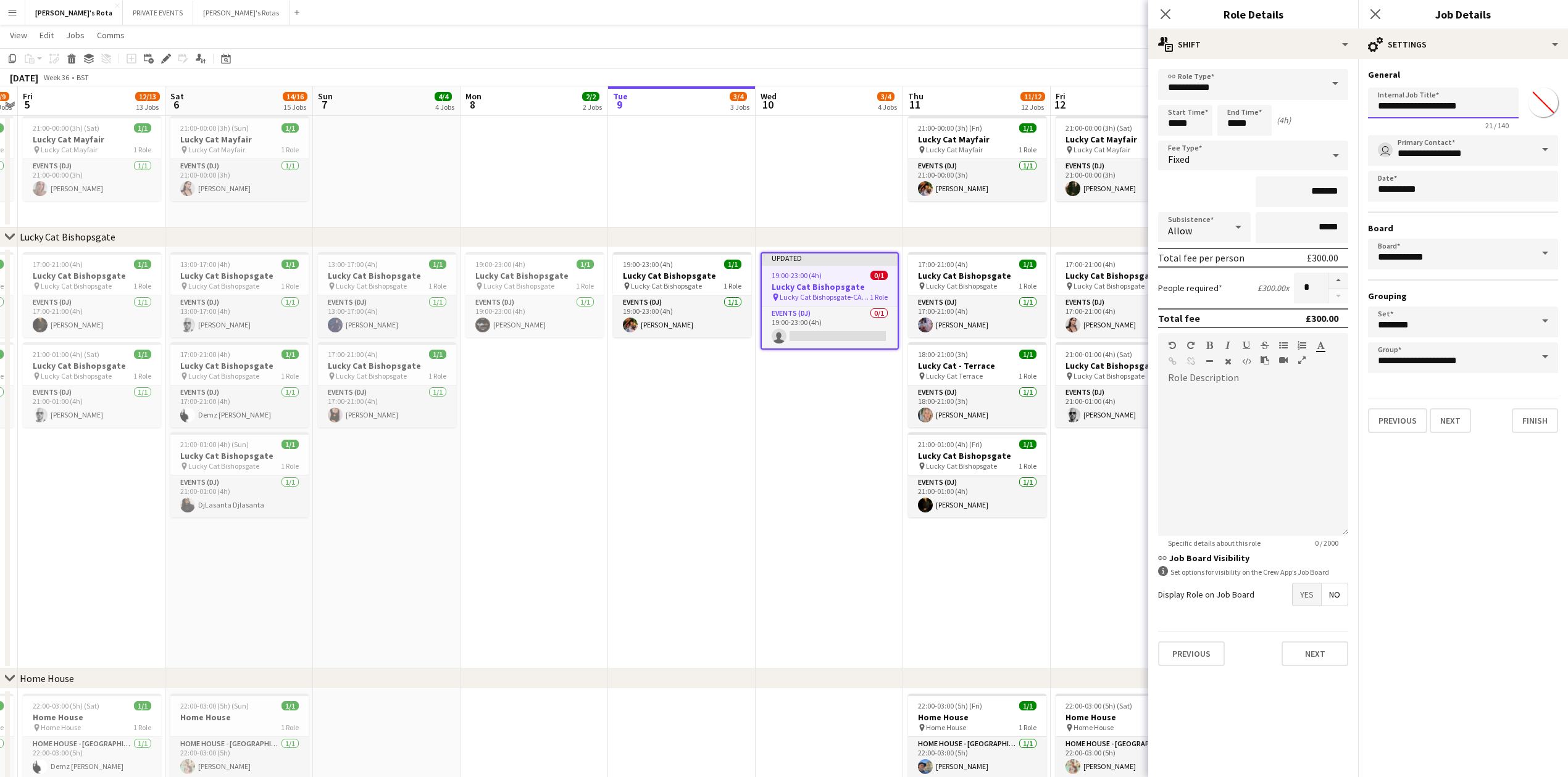
click at [1437, 106] on input "**********" at bounding box center [1444, 103] width 151 height 31
paste input "**********"
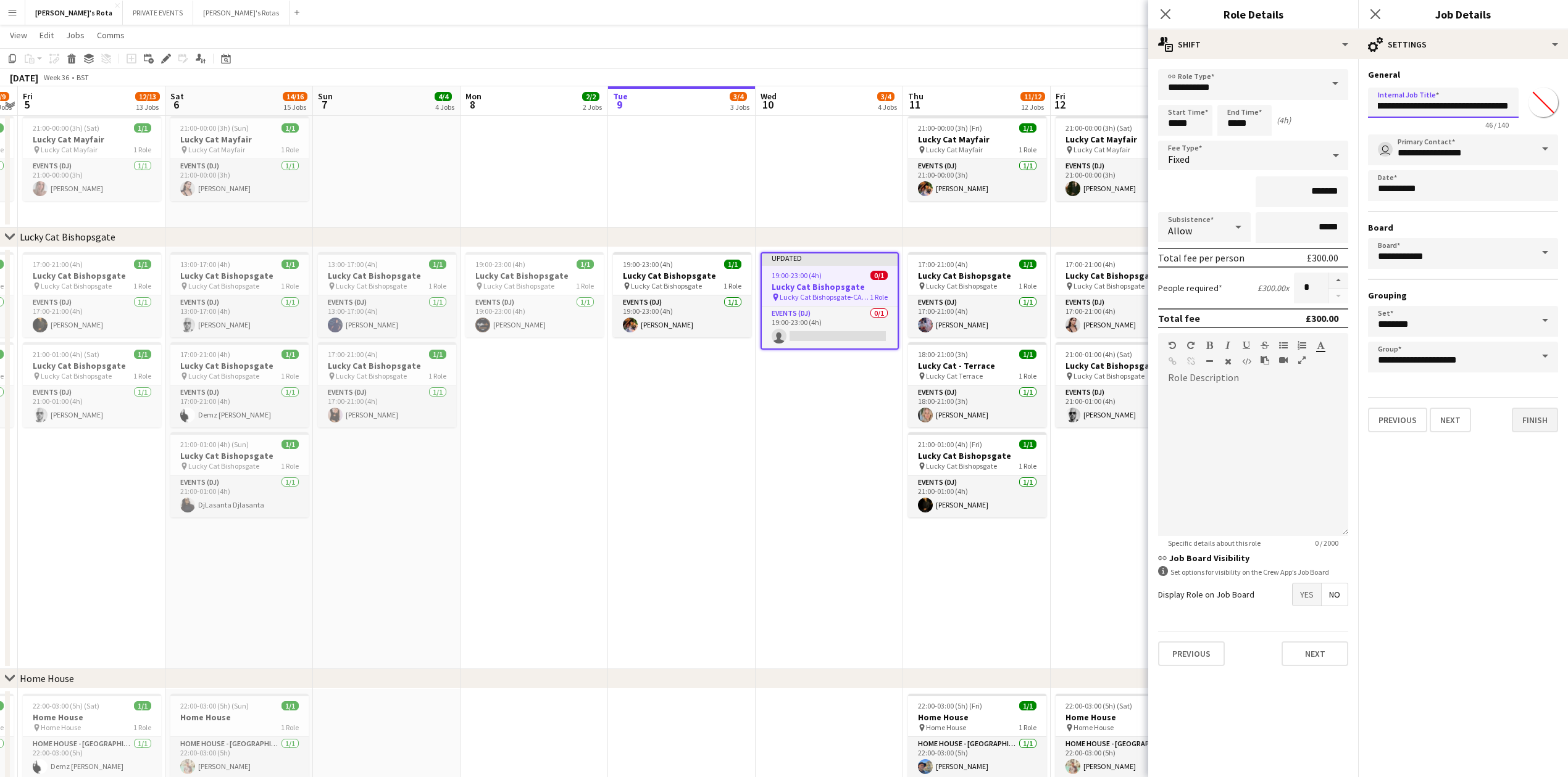
type input "**********"
click at [1538, 413] on button "Finish" at bounding box center [1534, 420] width 46 height 25
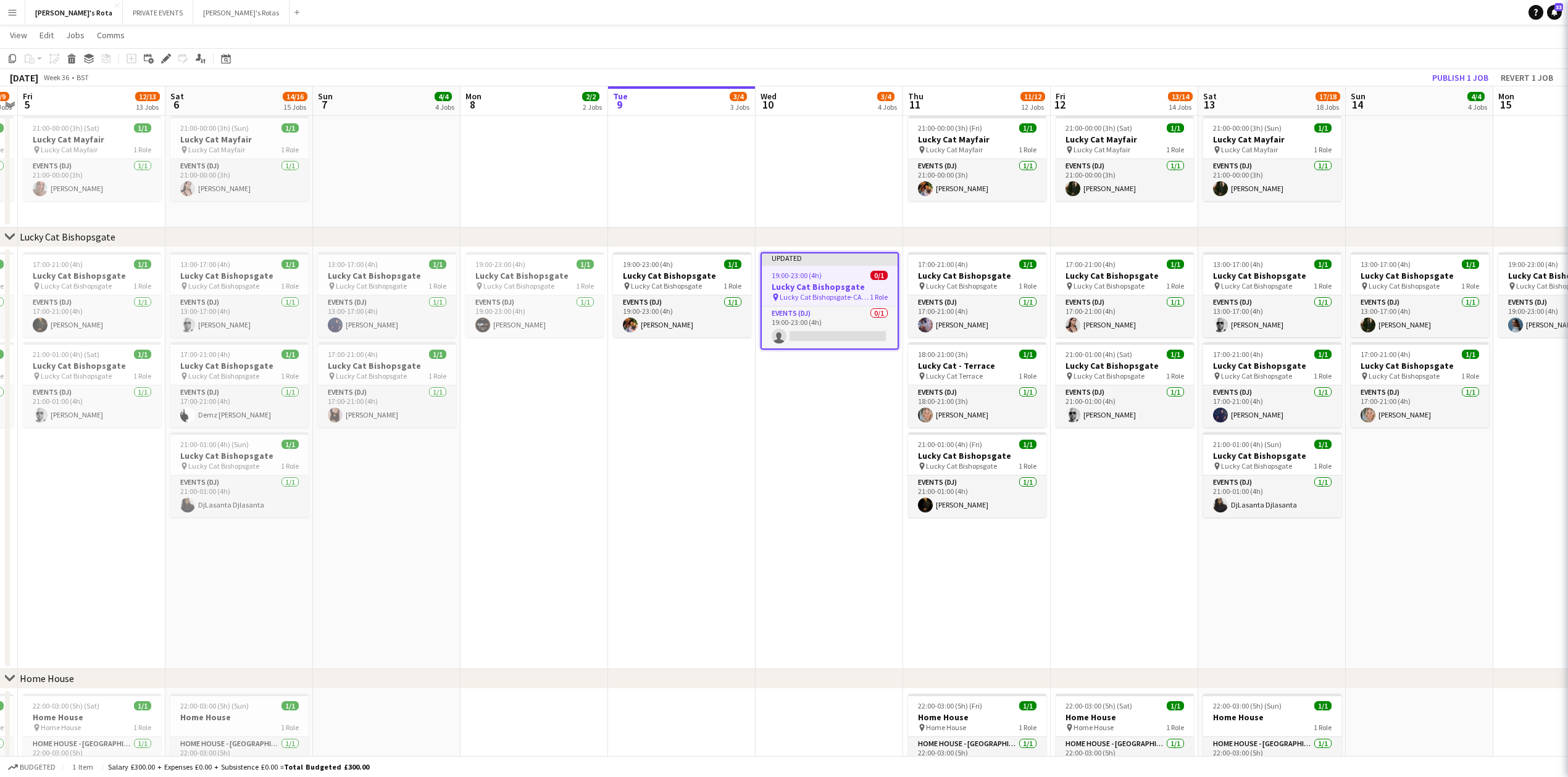
scroll to position [0, 0]
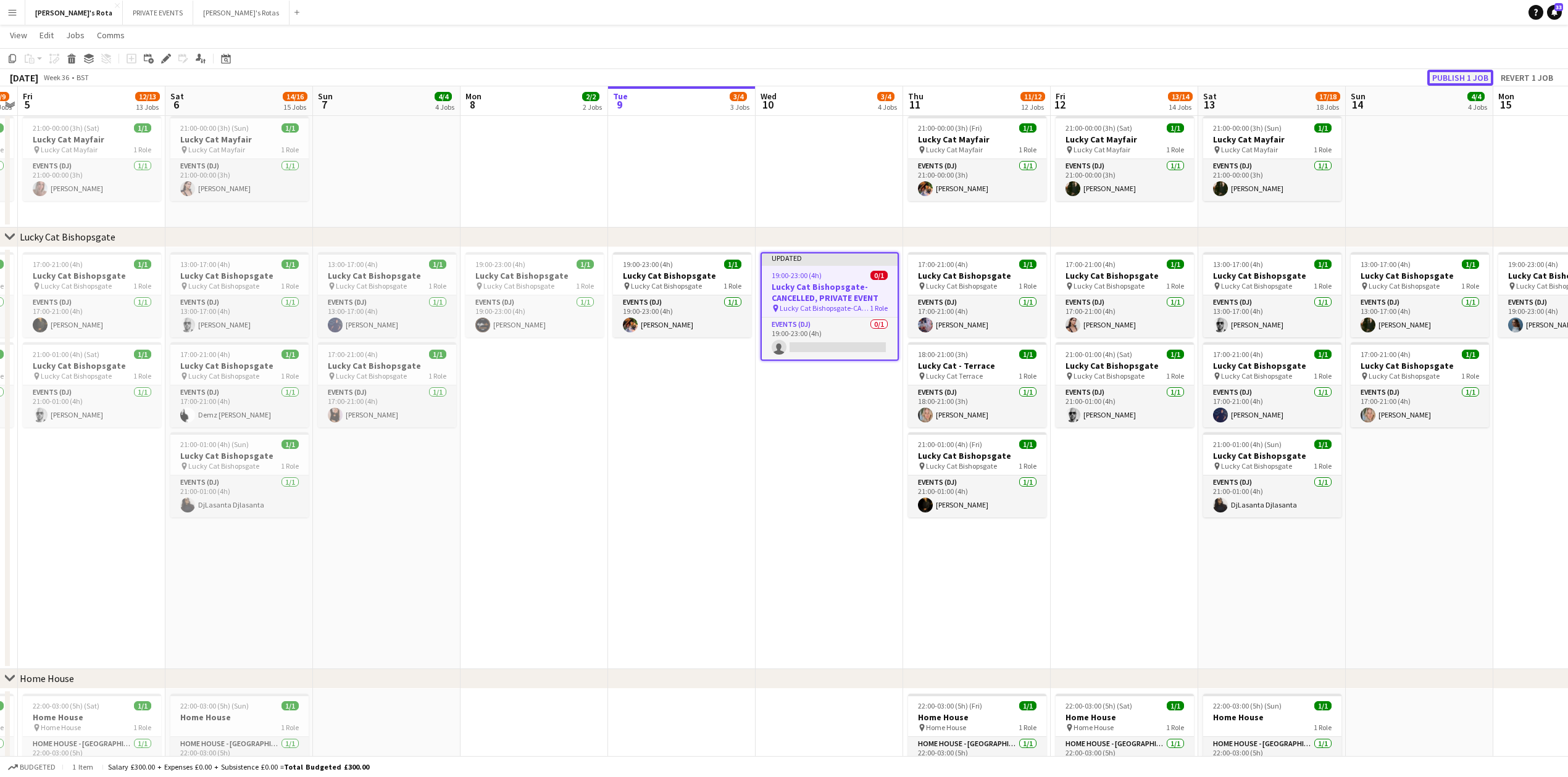
click at [1450, 77] on button "Publish 1 job" at bounding box center [1459, 77] width 66 height 16
